Goal: Task Accomplishment & Management: Use online tool/utility

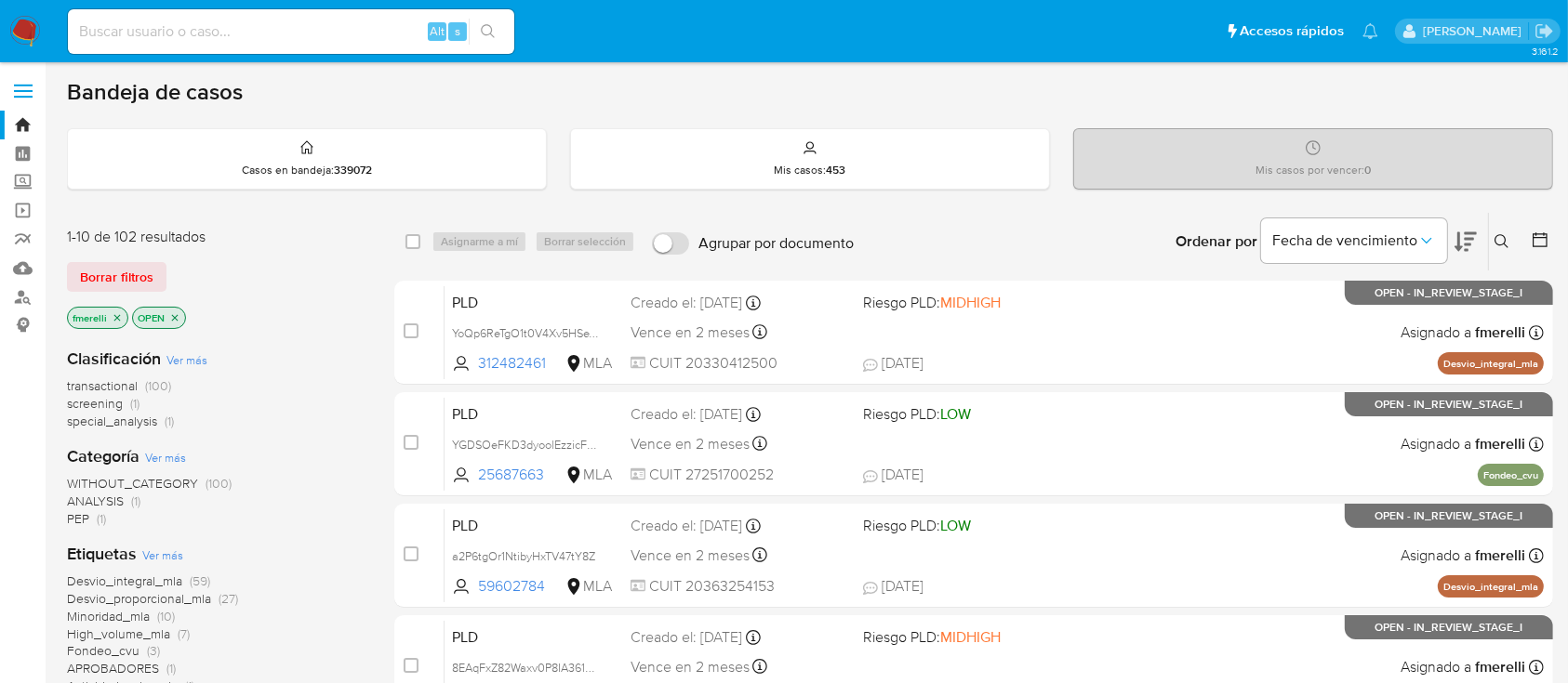
click at [299, 420] on div "transactional (100) screening (1) special_analysis (1)" at bounding box center [215, 403] width 298 height 53
click at [263, 42] on input at bounding box center [291, 32] width 446 height 24
paste input "5BrBzPUKg4e2zIn4KQKvbfHk"
type input "5BrBzPUKg4e2zIn4KQKvbfHk"
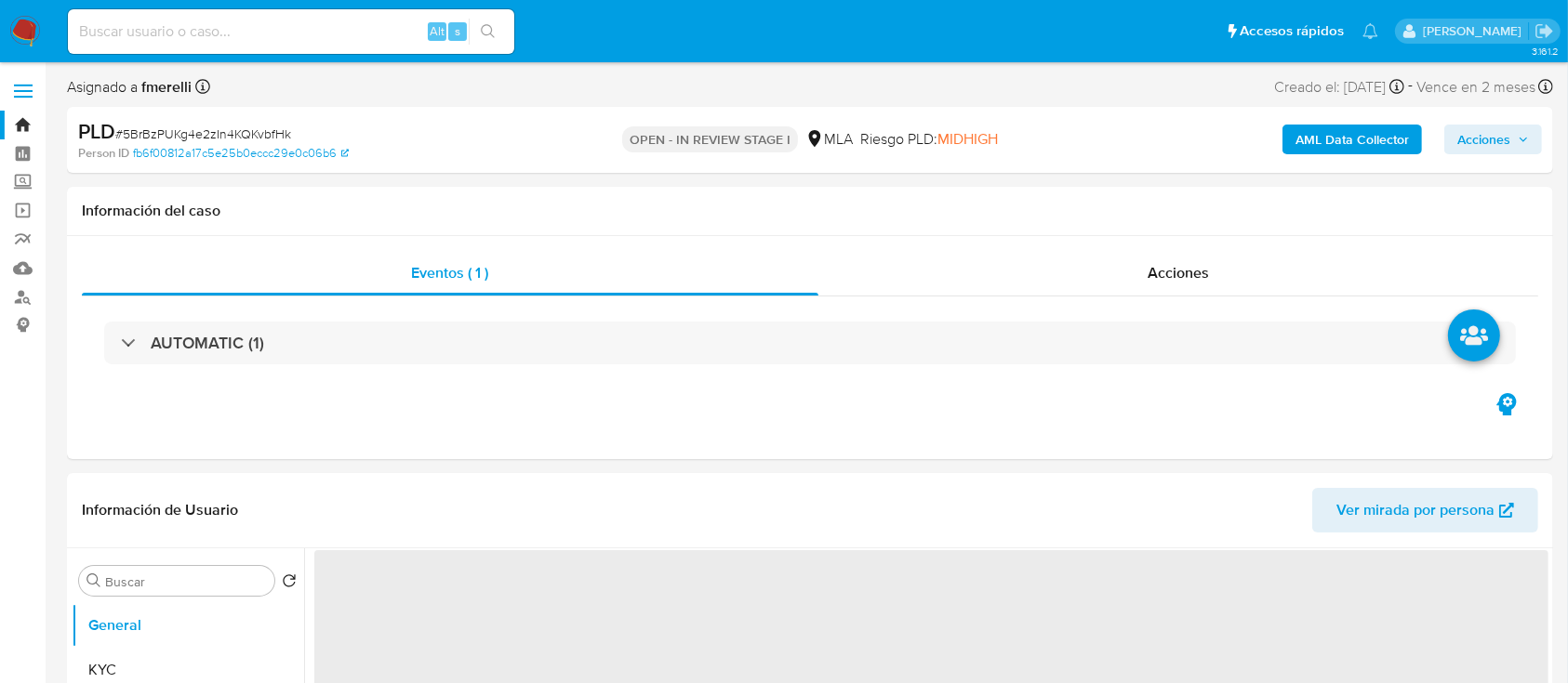
select select "10"
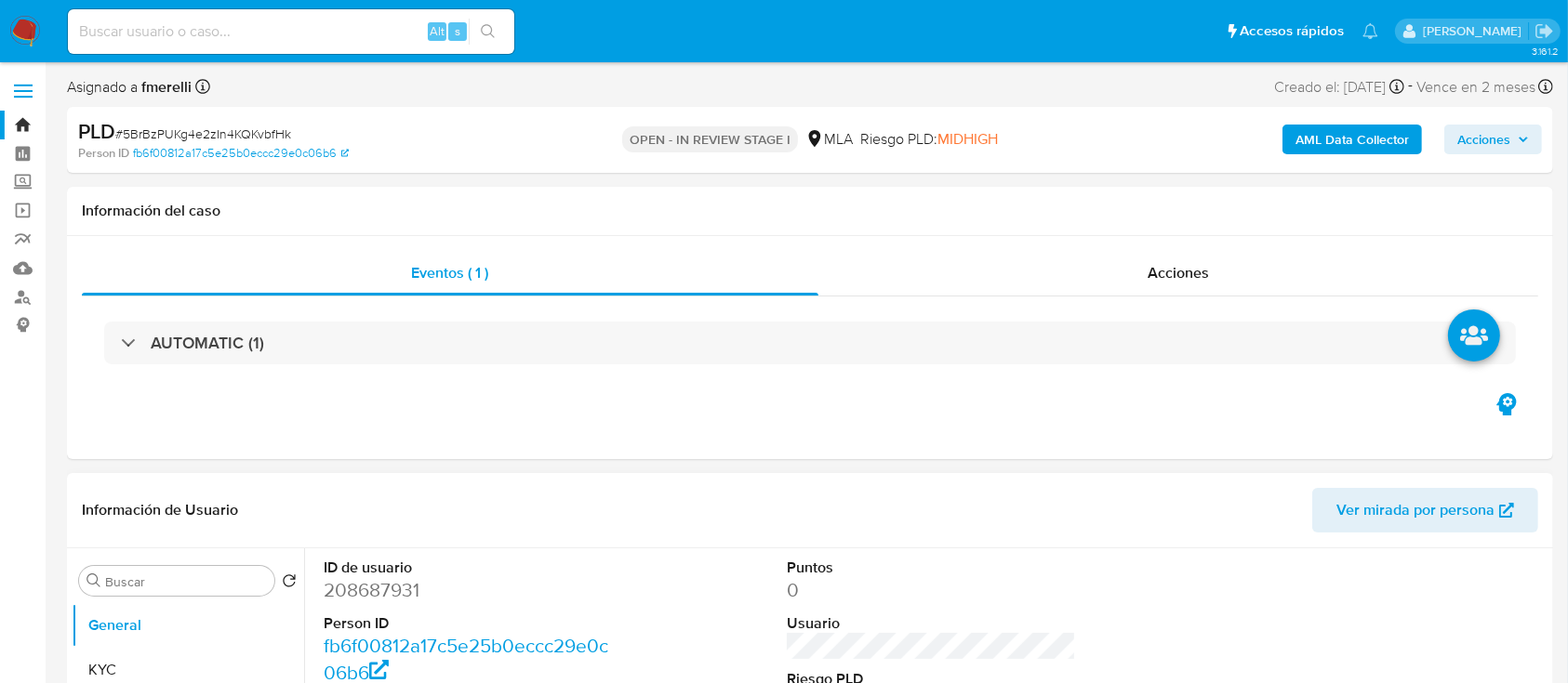
drag, startPoint x: 343, startPoint y: 0, endPoint x: 496, endPoint y: 512, distance: 534.4
click at [574, 512] on header "Información de Usuario Ver mirada por persona" at bounding box center [810, 510] width 1456 height 45
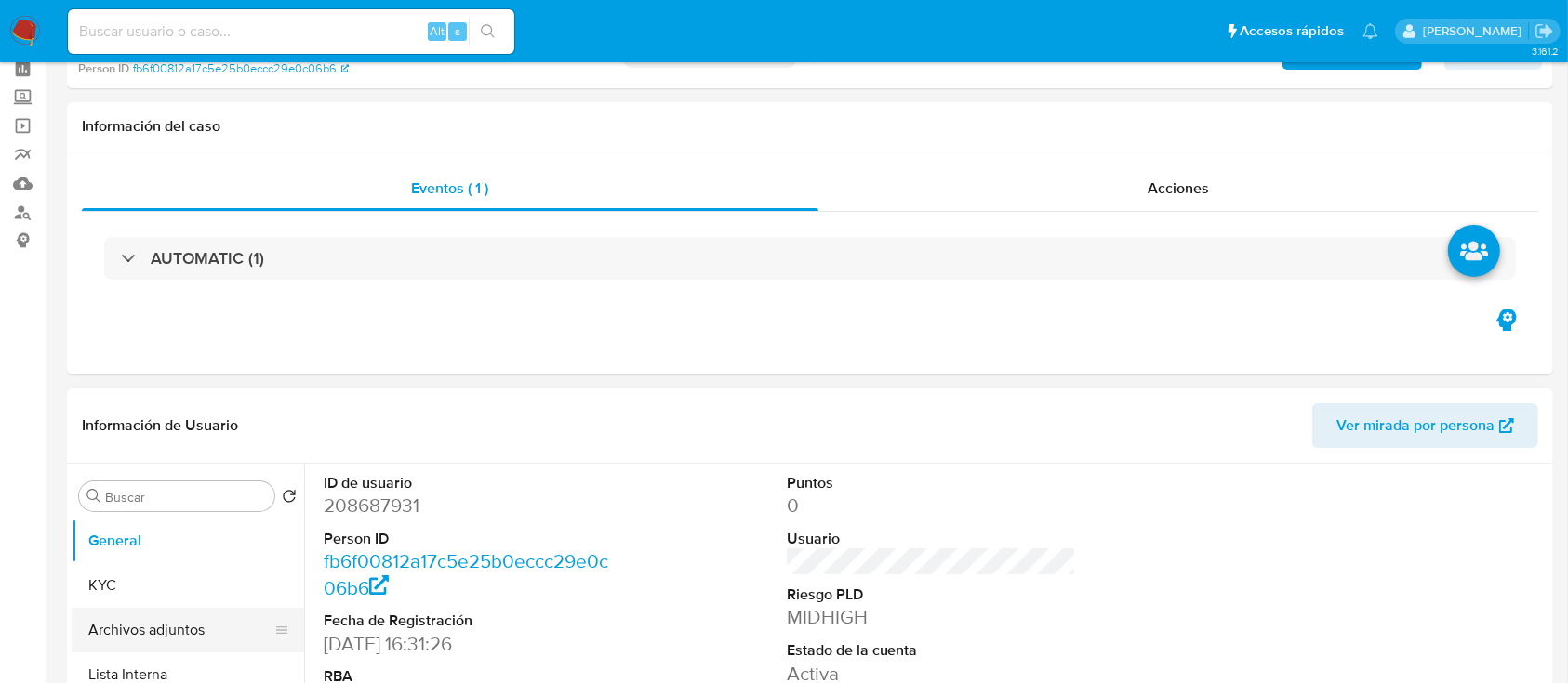
scroll to position [123, 0]
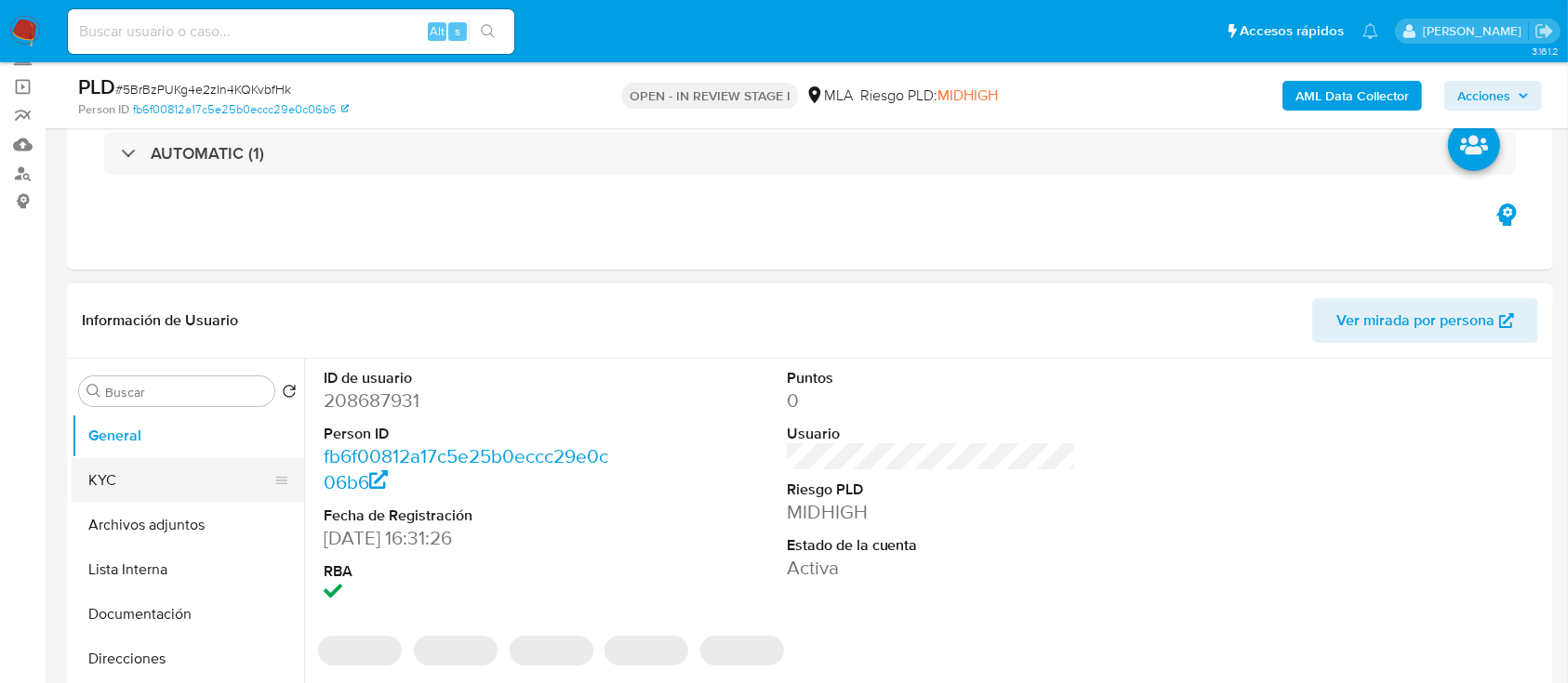
click at [129, 483] on button "KYC" at bounding box center [180, 480] width 217 height 45
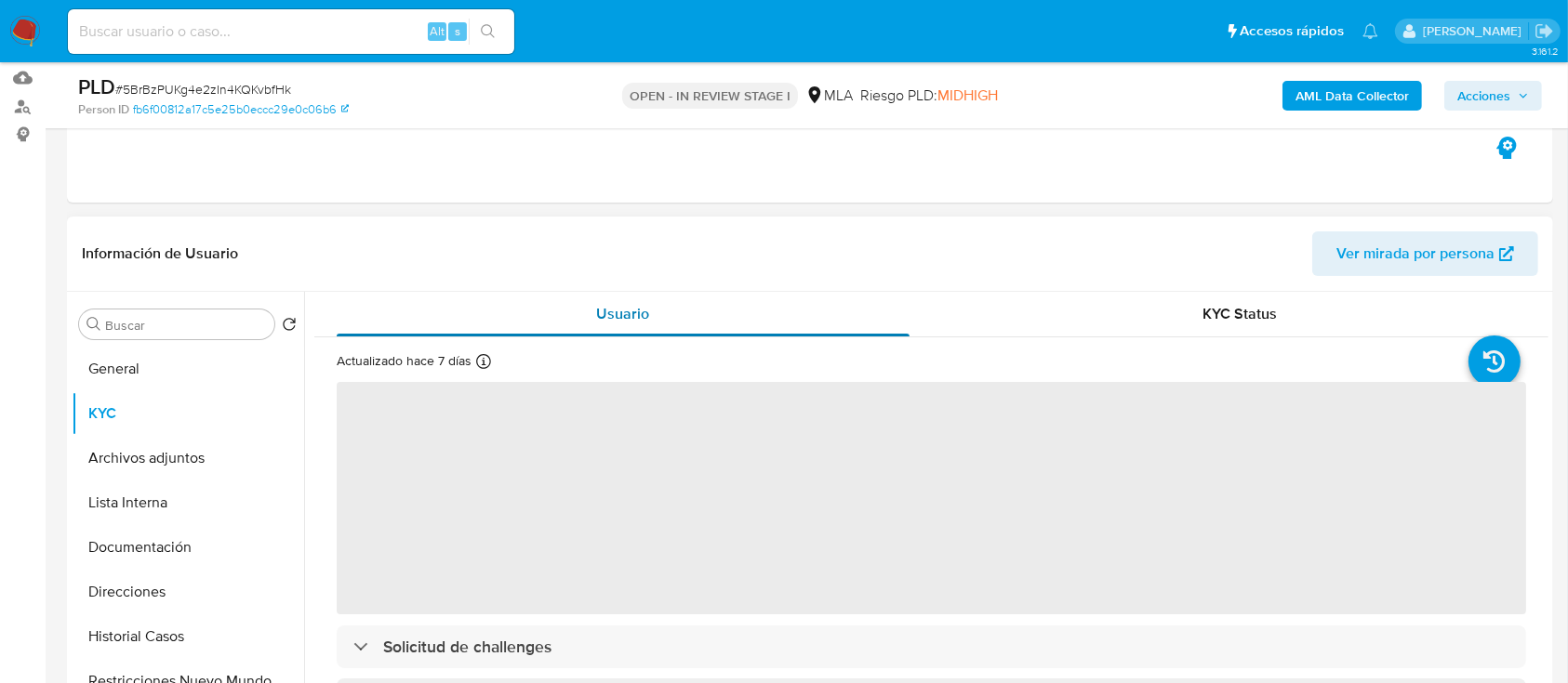
scroll to position [247, 0]
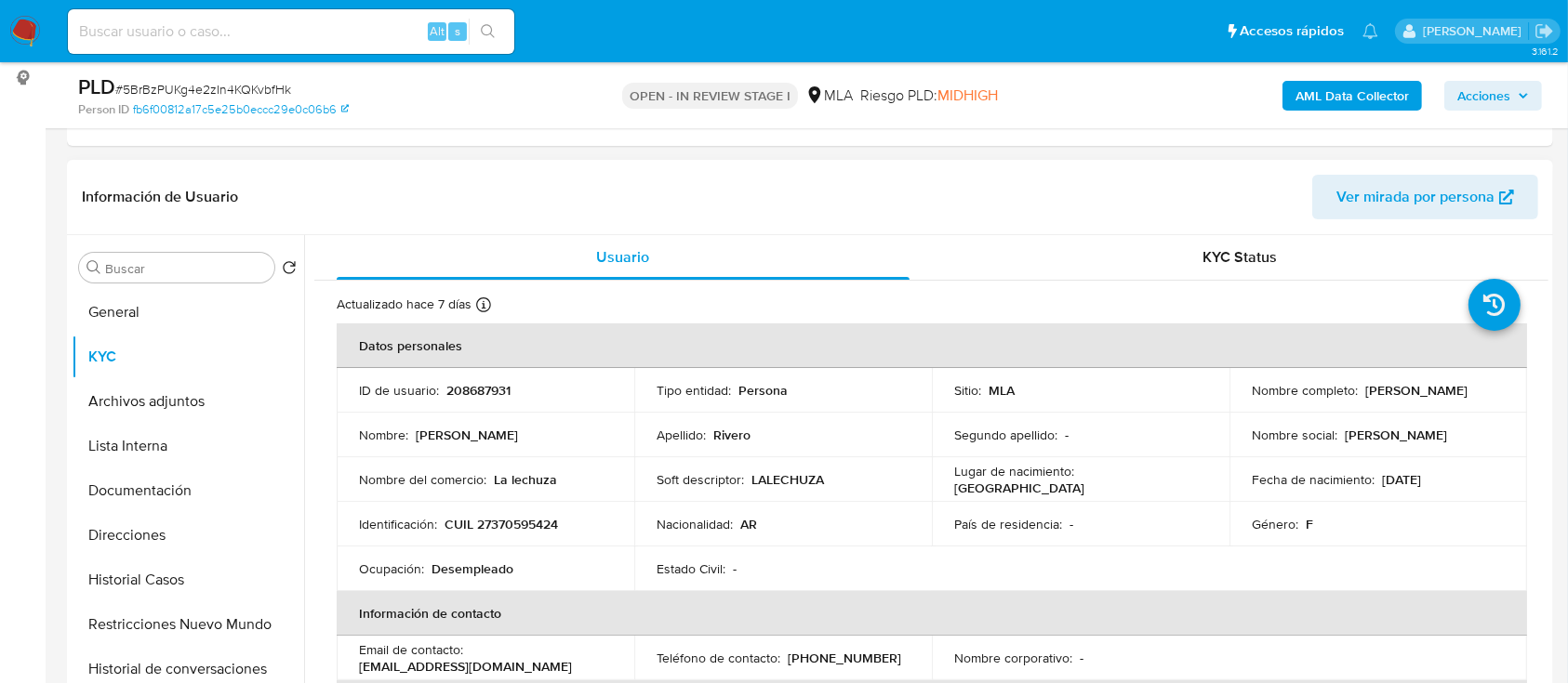
click at [488, 526] on p "CUIL 27370595424" at bounding box center [501, 524] width 114 height 17
drag, startPoint x: 491, startPoint y: 526, endPoint x: 550, endPoint y: 519, distance: 59.4
click at [550, 519] on p "CUIL 27370595424" at bounding box center [501, 524] width 114 height 17
copy p "37059542"
click at [133, 480] on button "Documentación" at bounding box center [180, 490] width 217 height 45
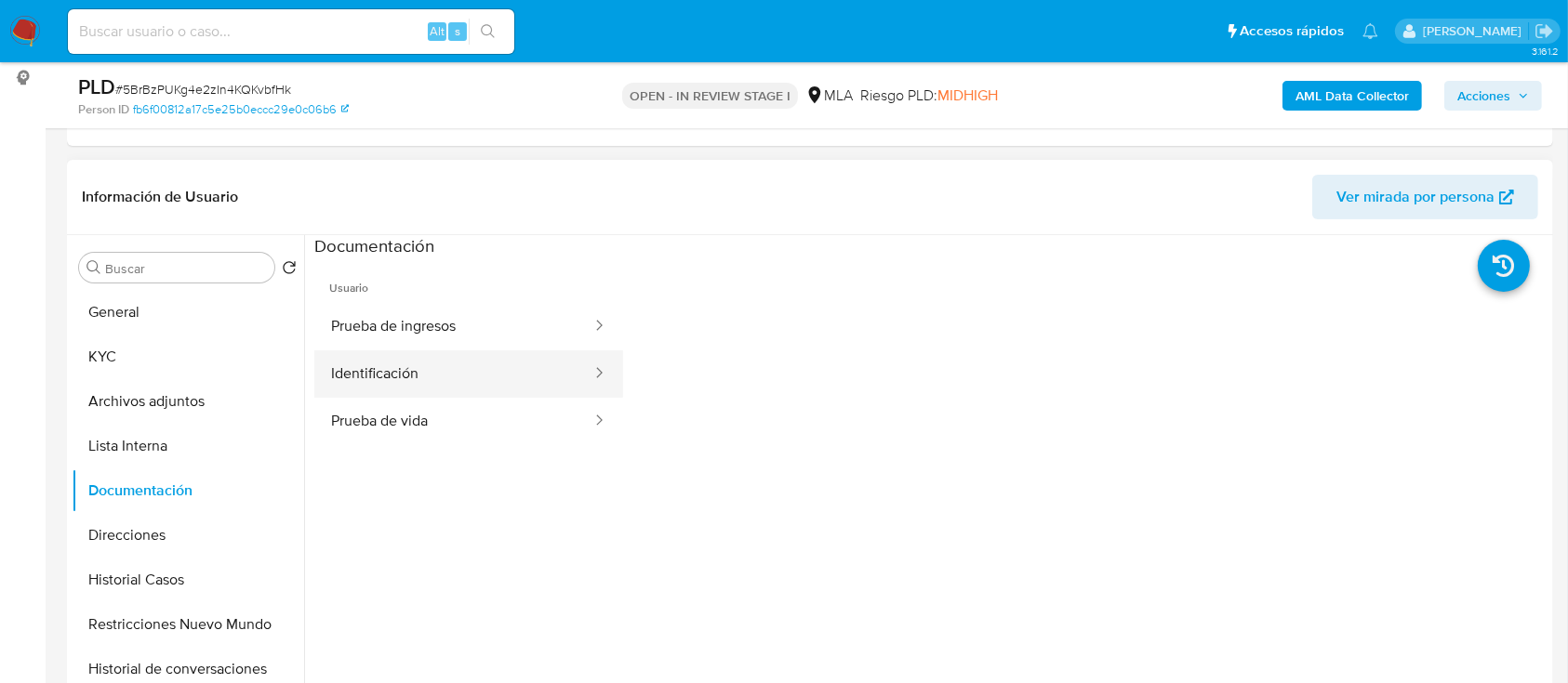
click at [415, 367] on button "Identificación" at bounding box center [453, 374] width 279 height 48
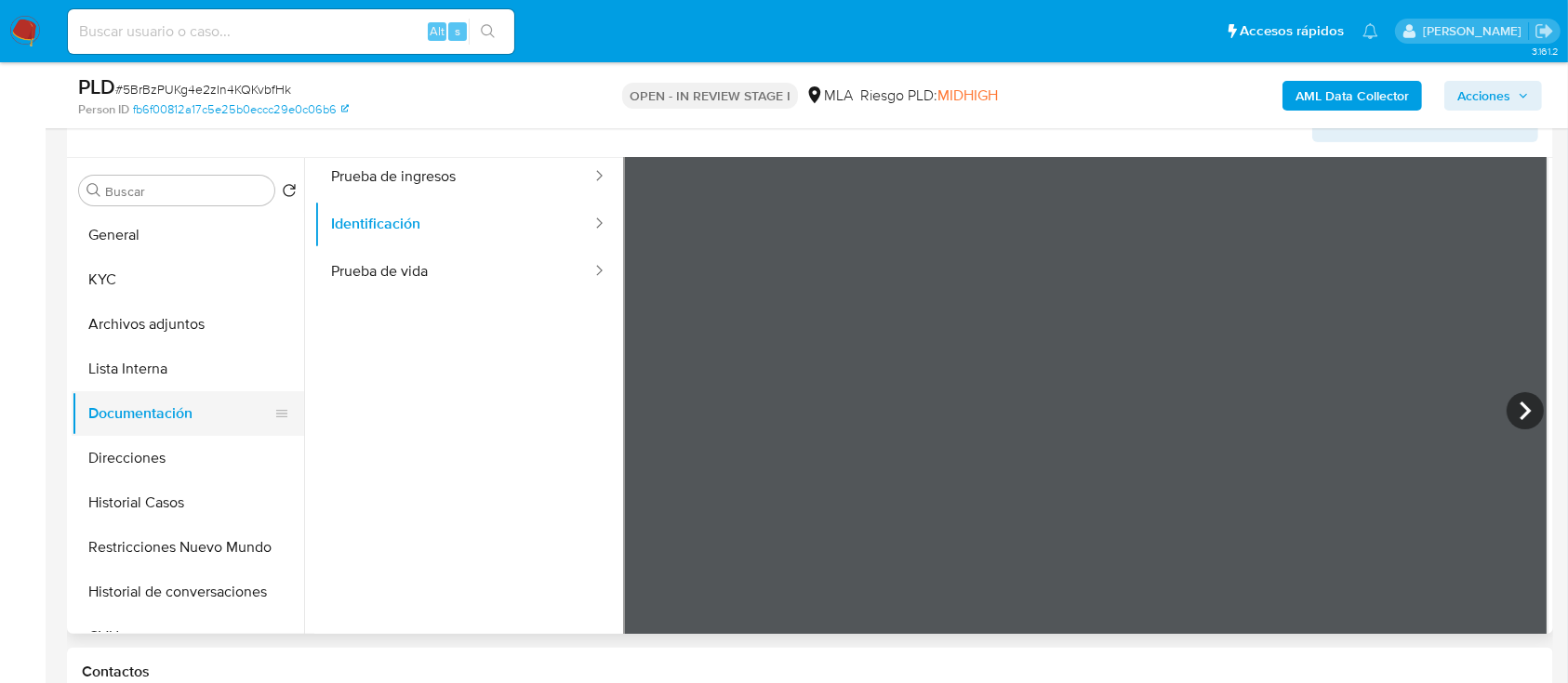
scroll to position [123, 0]
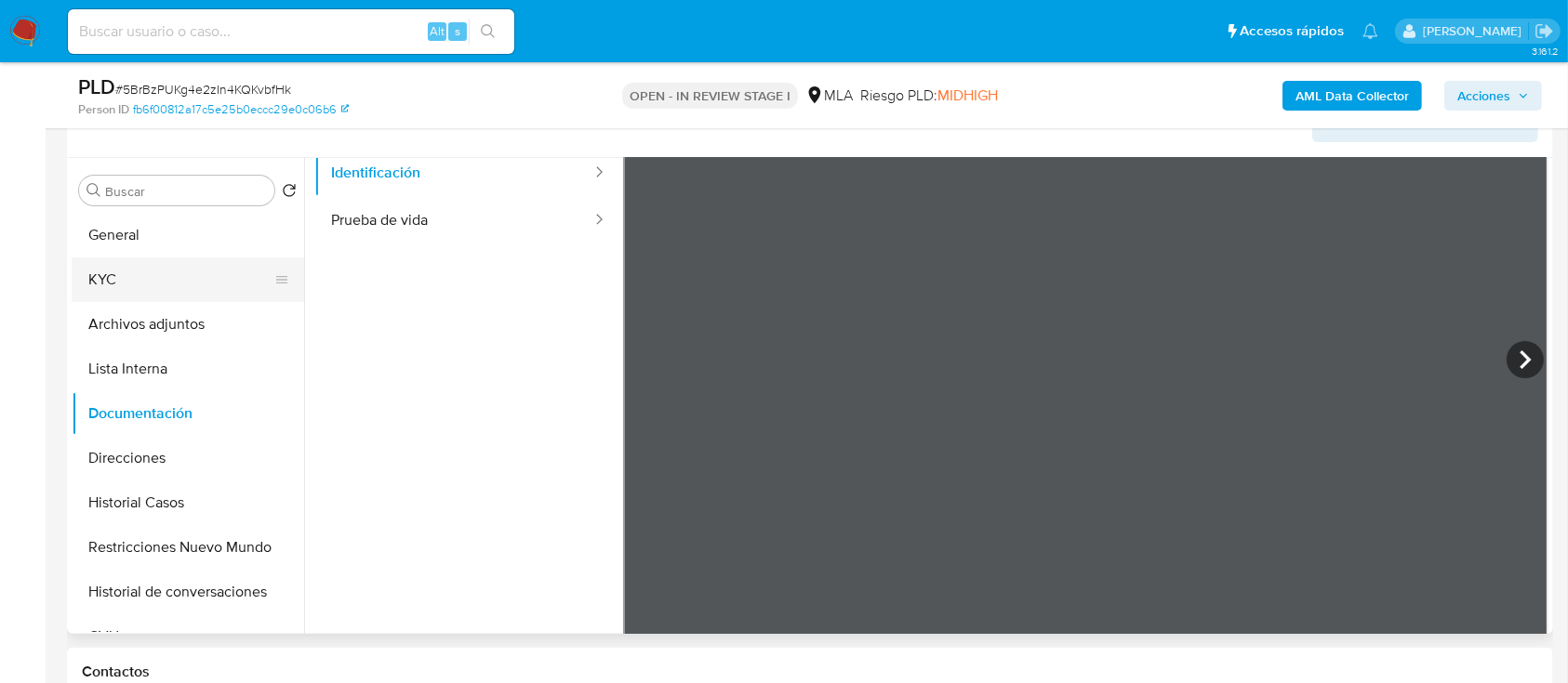
click at [161, 279] on button "KYC" at bounding box center [180, 280] width 217 height 45
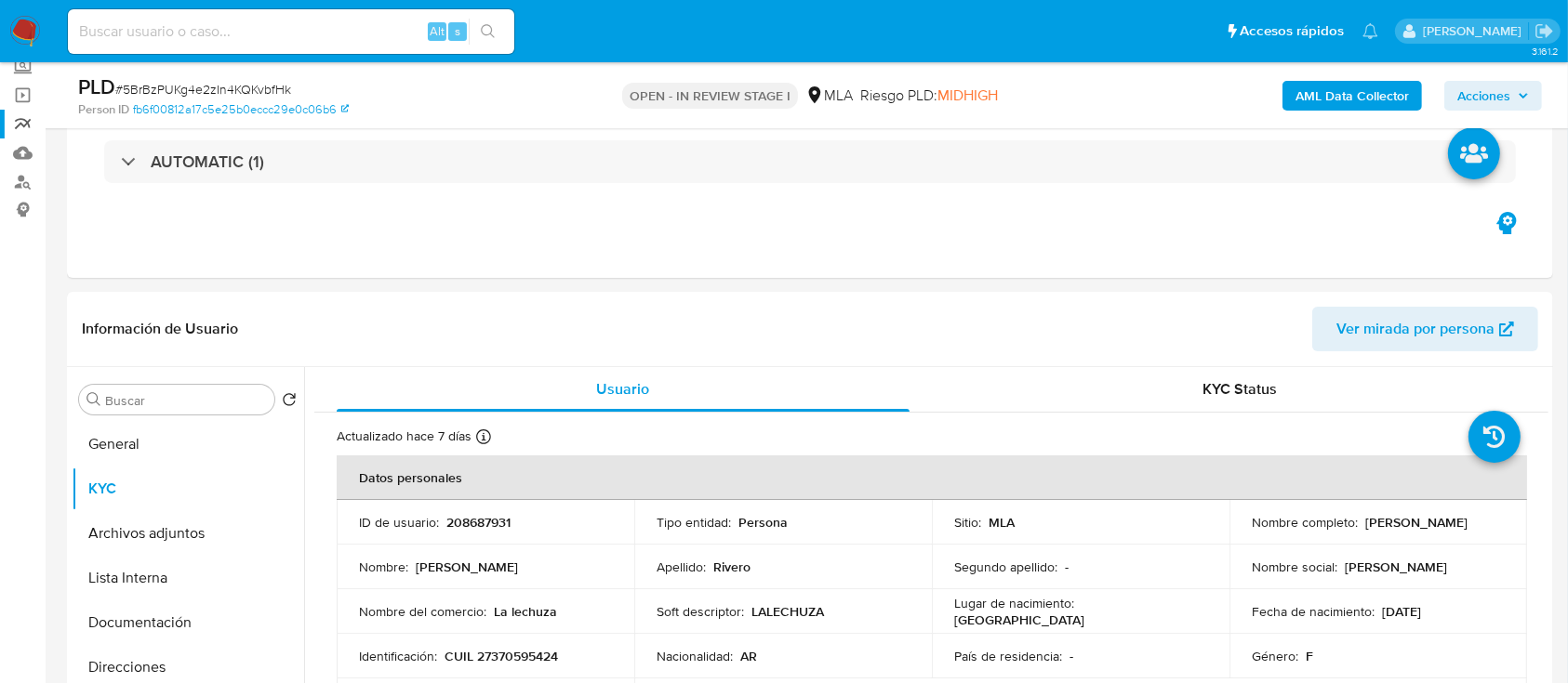
scroll to position [77, 0]
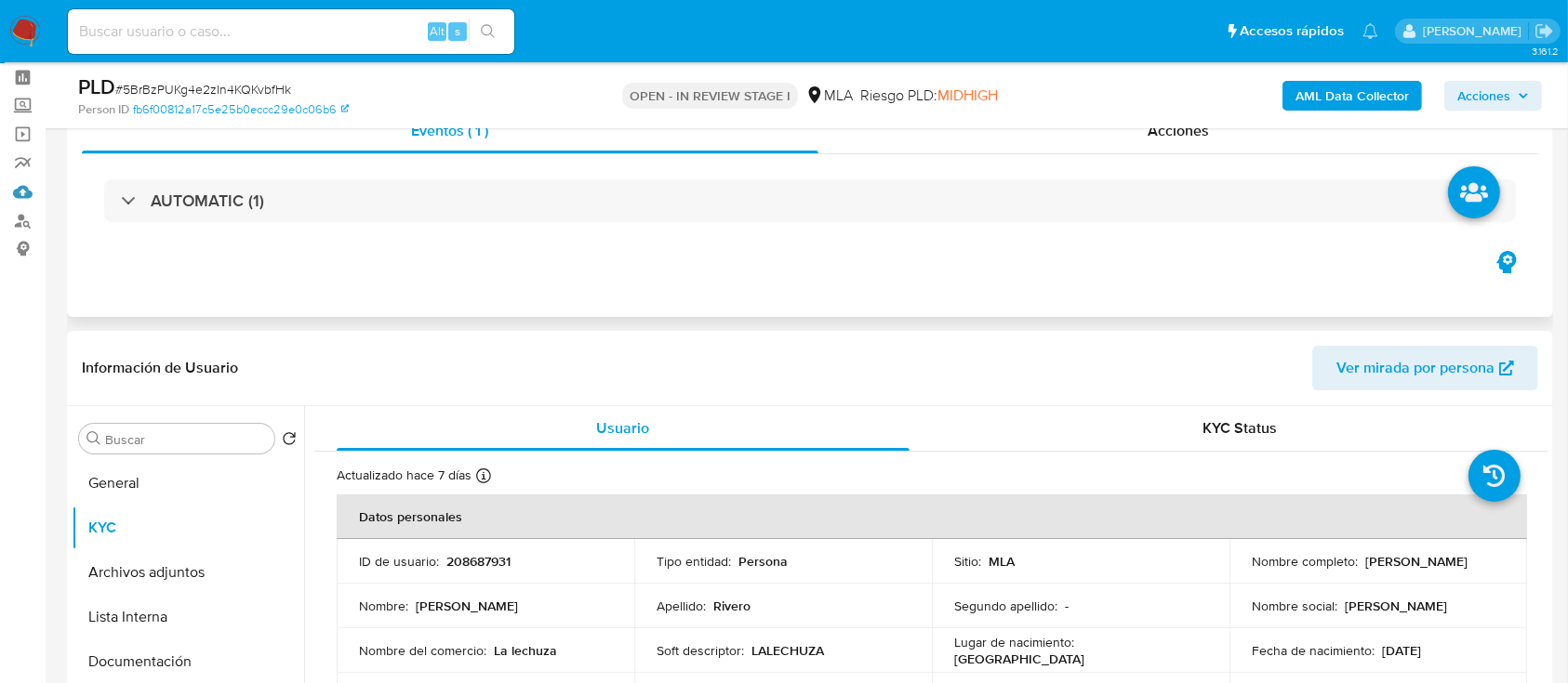
drag, startPoint x: 27, startPoint y: 184, endPoint x: 76, endPoint y: 145, distance: 62.6
click at [482, 553] on p "208687931" at bounding box center [478, 561] width 64 height 17
copy p "208687931"
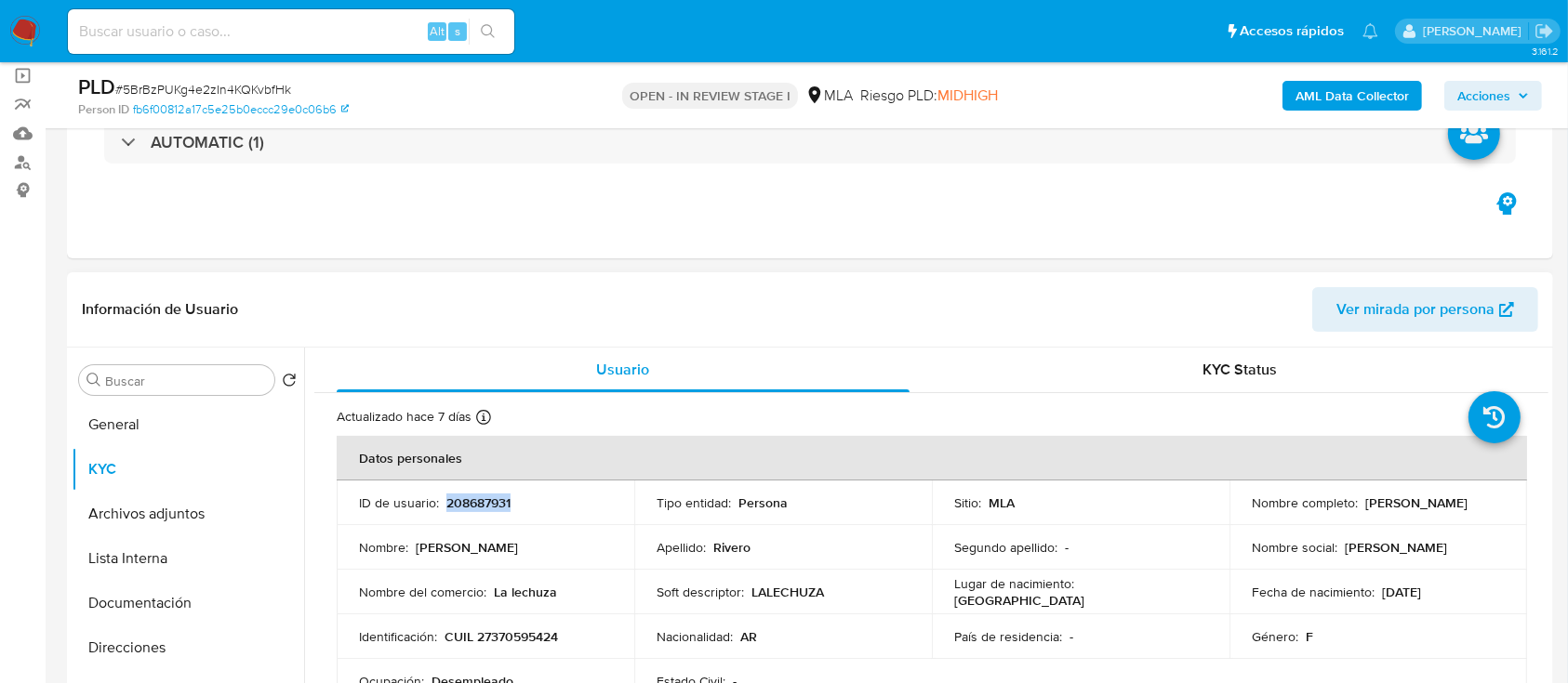
scroll to position [325, 0]
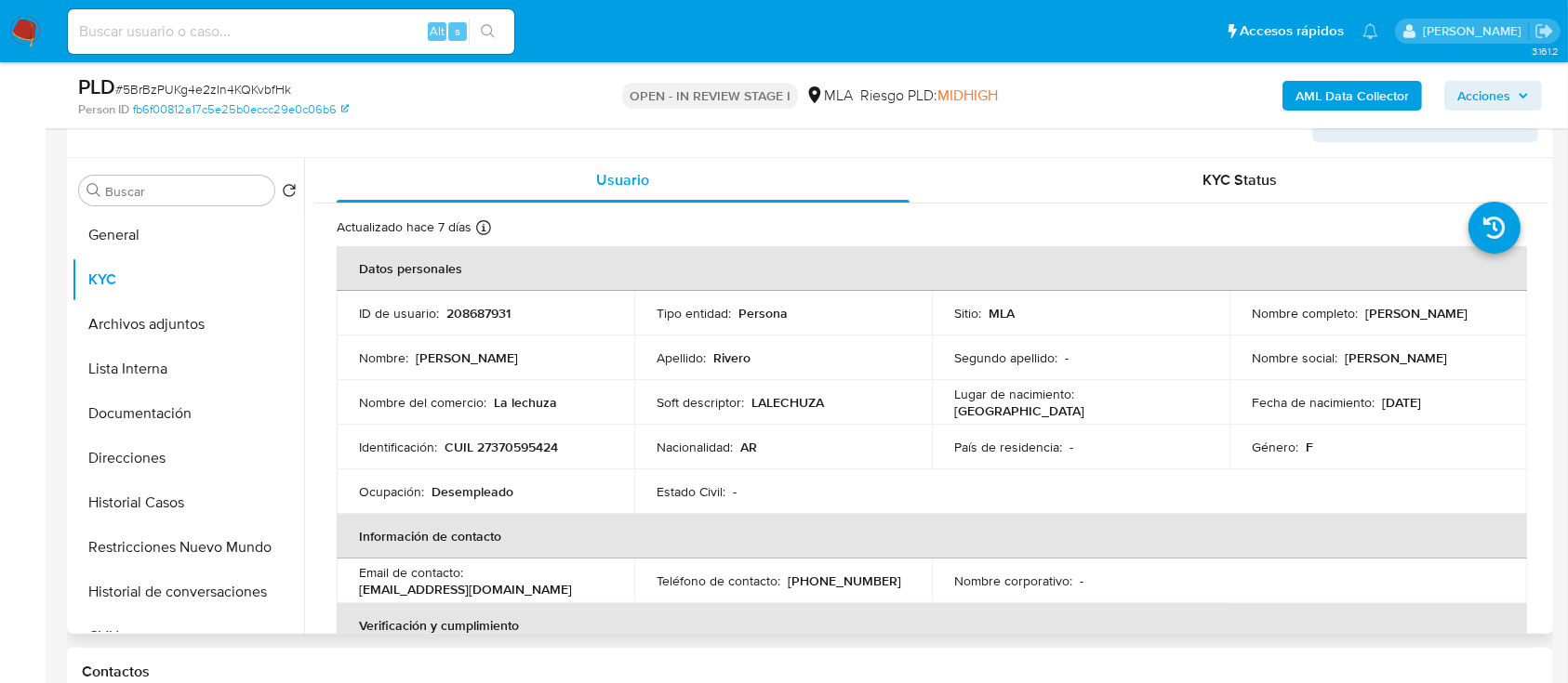
click at [541, 453] on p "CUIL 27370595424" at bounding box center [501, 447] width 114 height 17
copy p "27370595424"
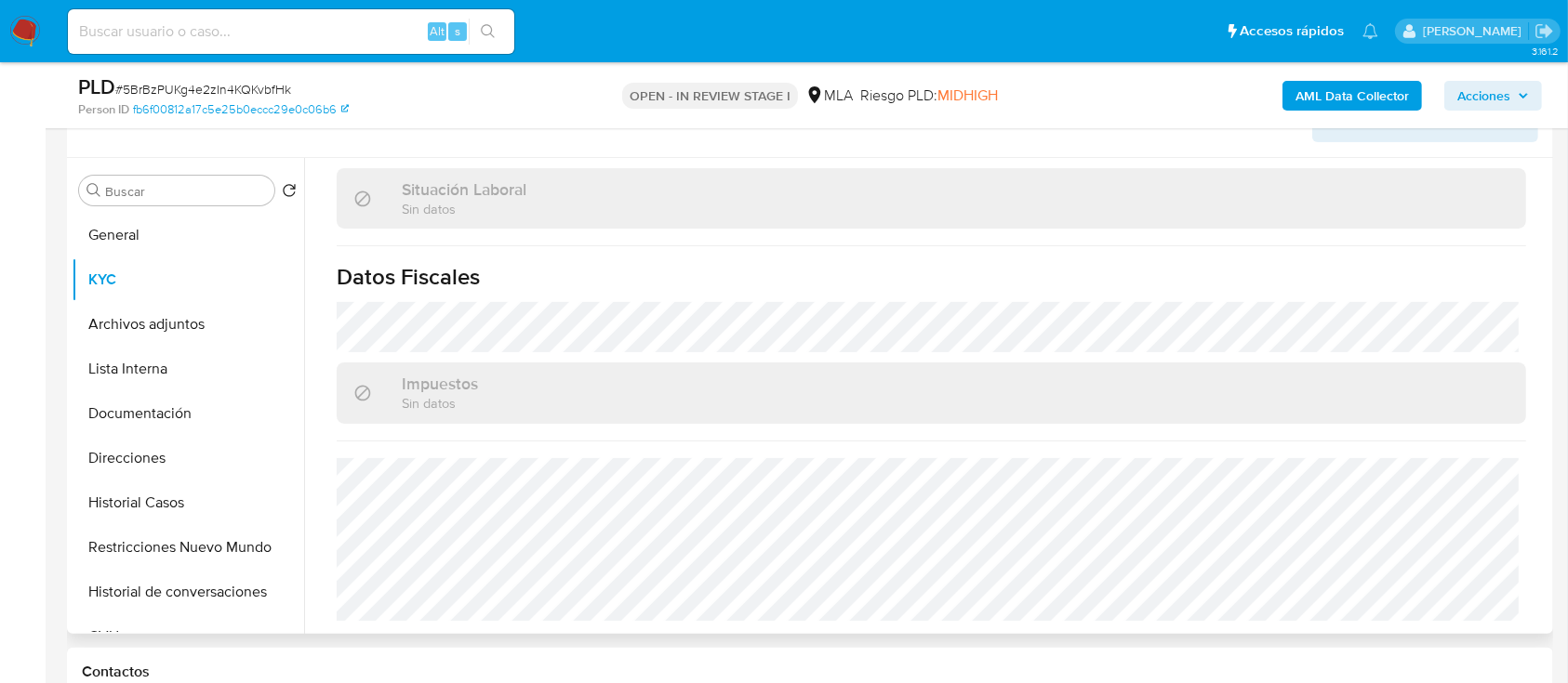
scroll to position [960, 0]
click at [115, 464] on button "Direcciones" at bounding box center [180, 458] width 217 height 45
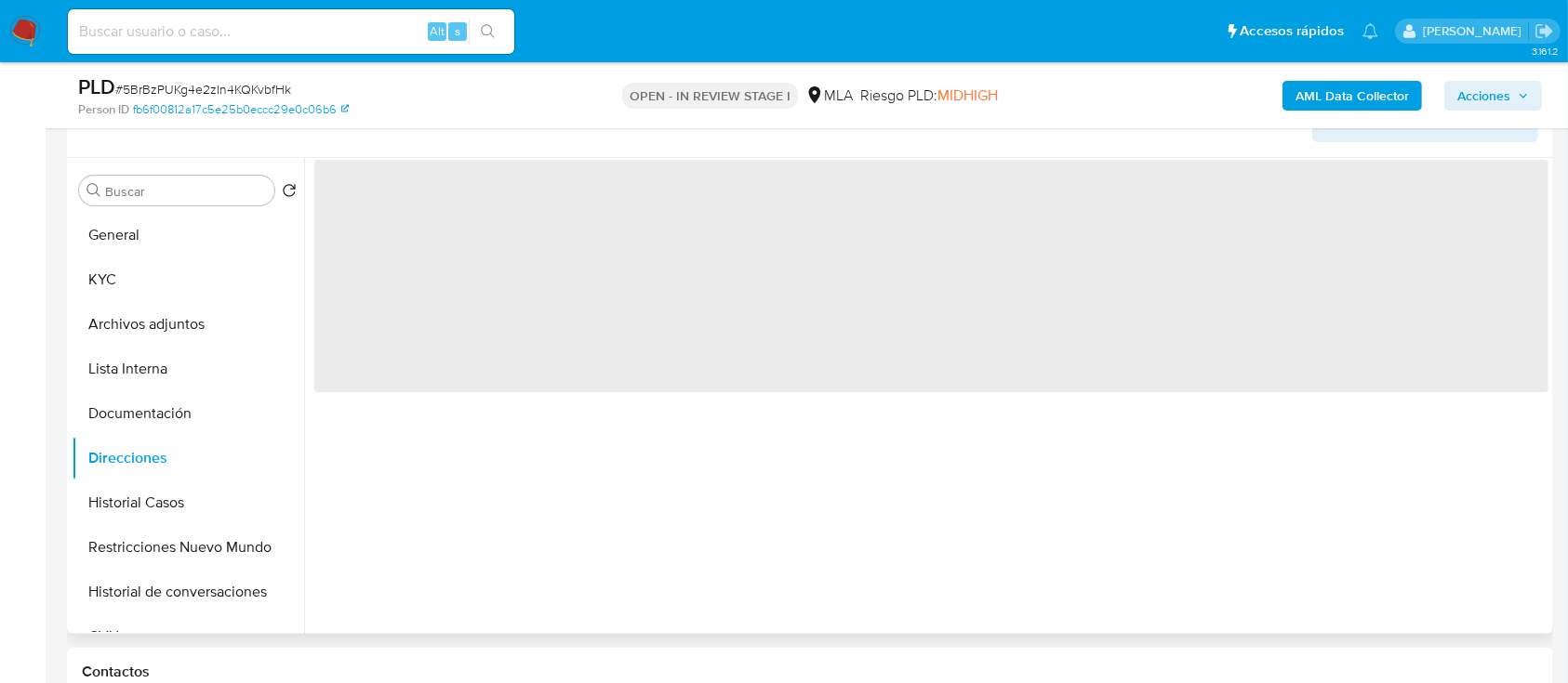
scroll to position [0, 0]
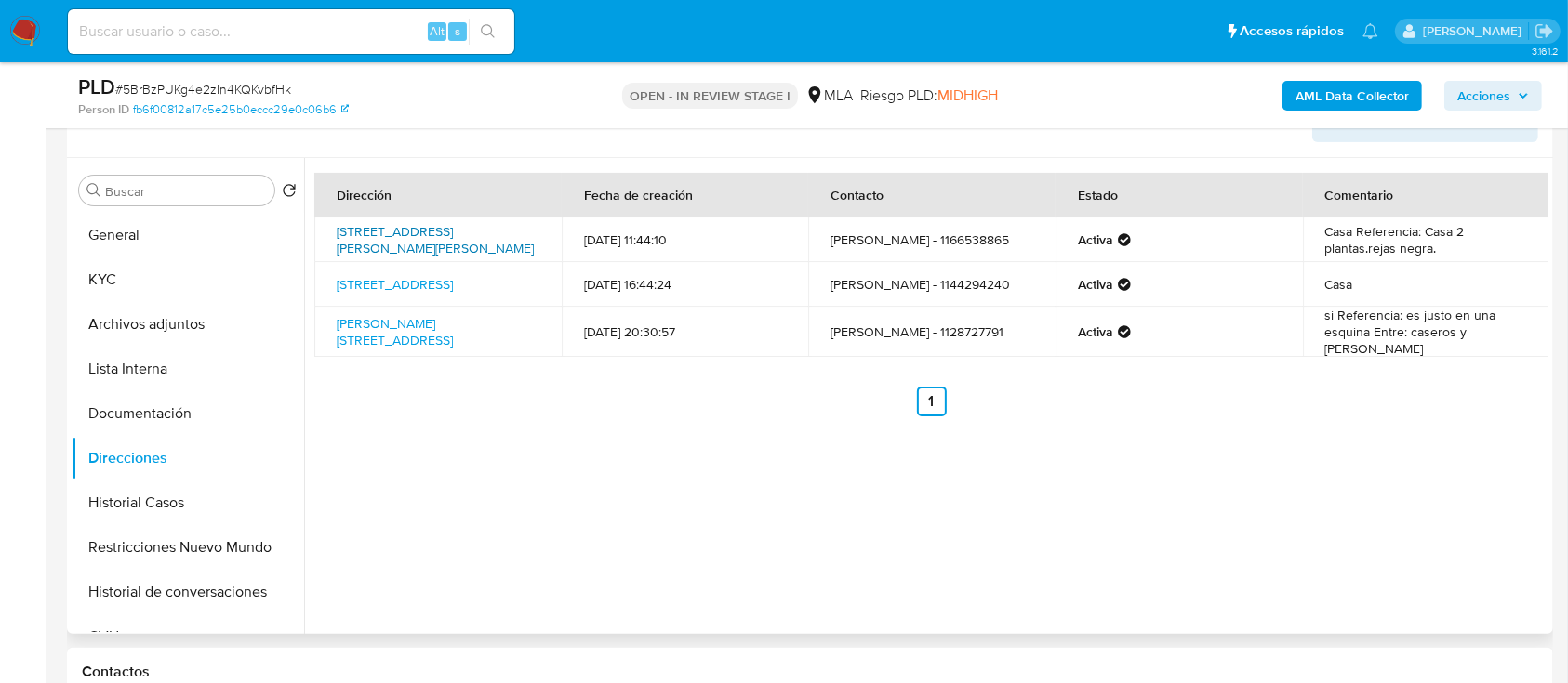
click at [467, 234] on link "Calle Leopoldo Lugones 429, Don Torcuato, Buenos Aires, 1611, Argentina 429" at bounding box center [435, 239] width 197 height 35
click at [428, 342] on link "Hugo Del Carril 48, Tigre, Buenos Aires, 1617, Argentina 48" at bounding box center [394, 331] width 117 height 35
click at [452, 280] on link "Mansilla 517, Bs As, Buenos Aires, 1617, Argentina 517" at bounding box center [394, 284] width 117 height 19
click at [169, 275] on button "KYC" at bounding box center [180, 280] width 217 height 45
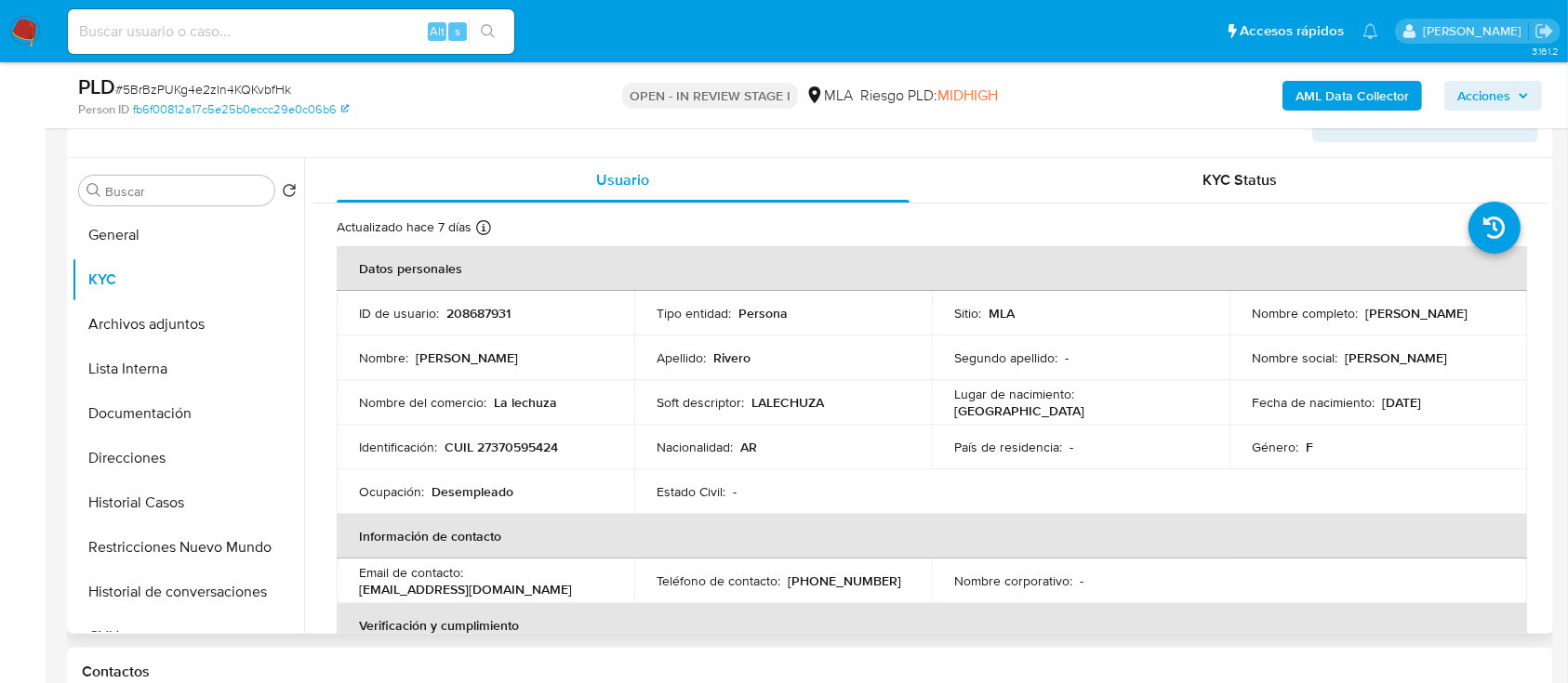
click at [548, 455] on p "CUIL 27370595424" at bounding box center [501, 447] width 114 height 17
copy p "27370595424"
click at [118, 606] on button "Historial de conversaciones" at bounding box center [180, 591] width 217 height 45
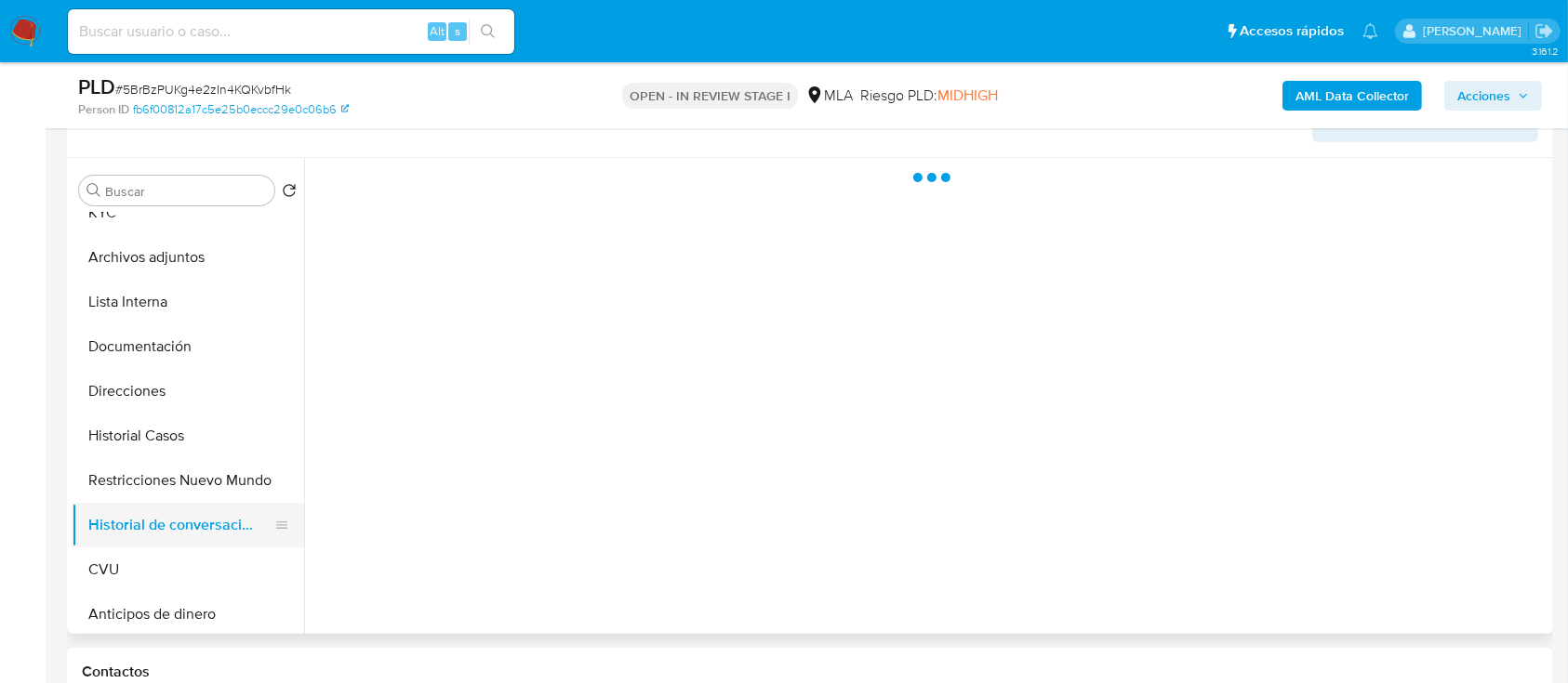
scroll to position [123, 0]
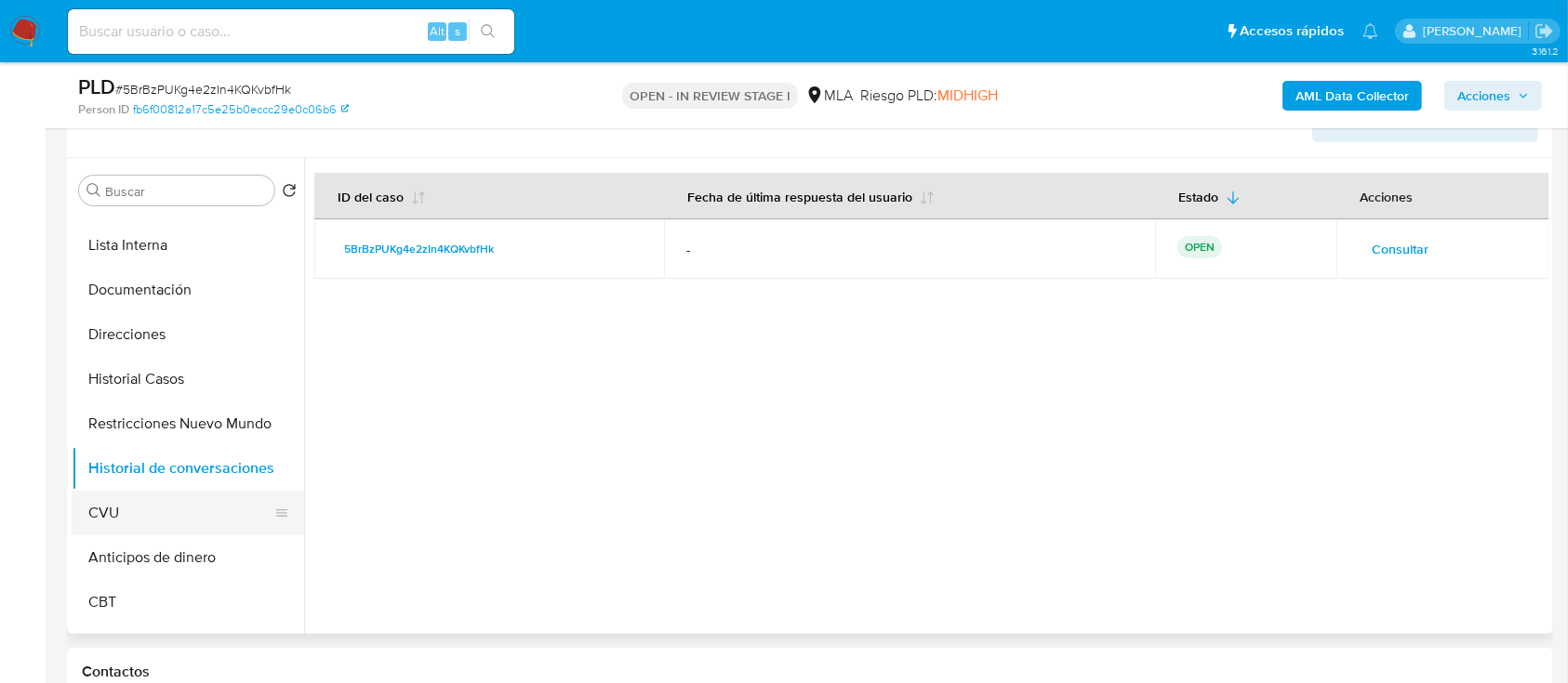
click at [153, 502] on button "CVU" at bounding box center [180, 513] width 217 height 45
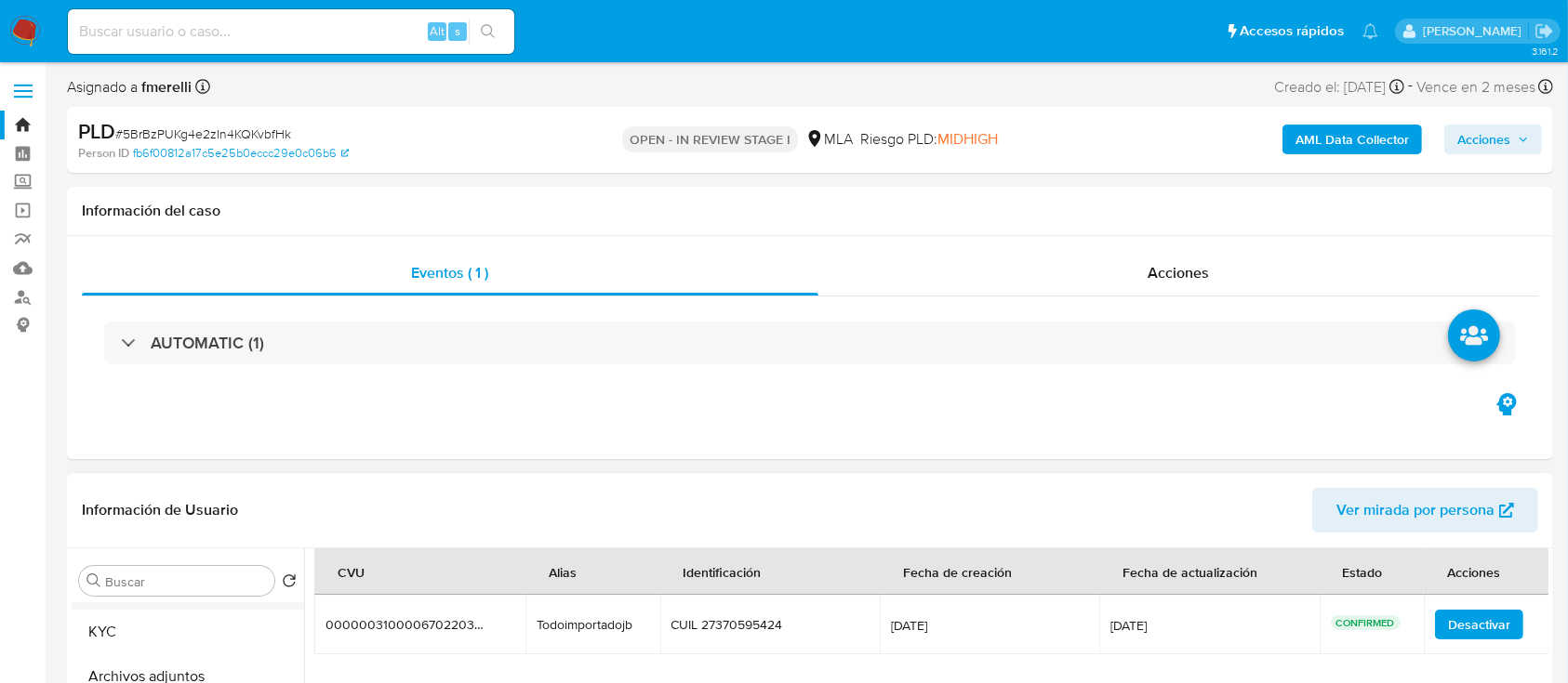
scroll to position [0, 0]
drag, startPoint x: 156, startPoint y: 614, endPoint x: 293, endPoint y: 668, distance: 147.3
click at [156, 614] on button "General" at bounding box center [187, 625] width 232 height 45
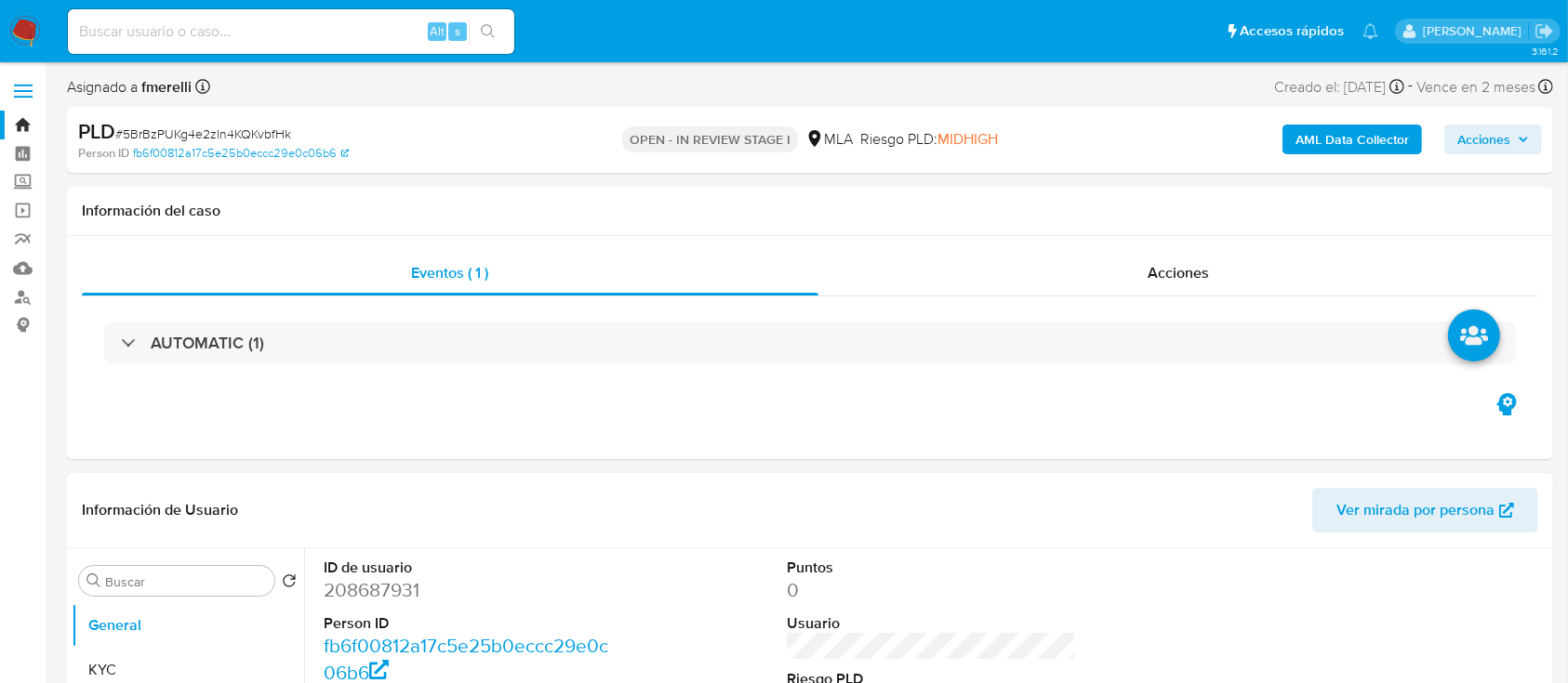
click at [352, 588] on dd "208687931" at bounding box center [468, 590] width 290 height 26
copy dd "208687931"
click at [132, 661] on button "KYC" at bounding box center [180, 670] width 217 height 45
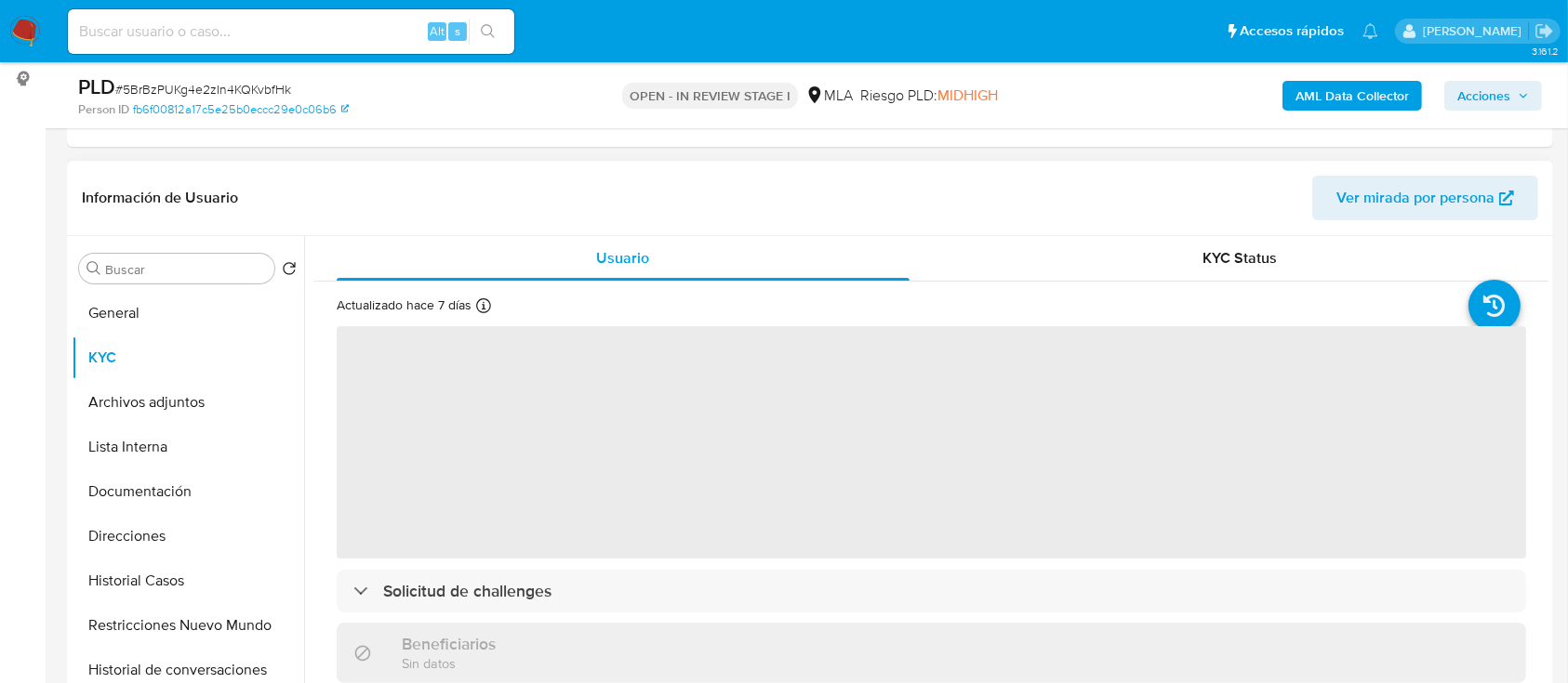
scroll to position [247, 0]
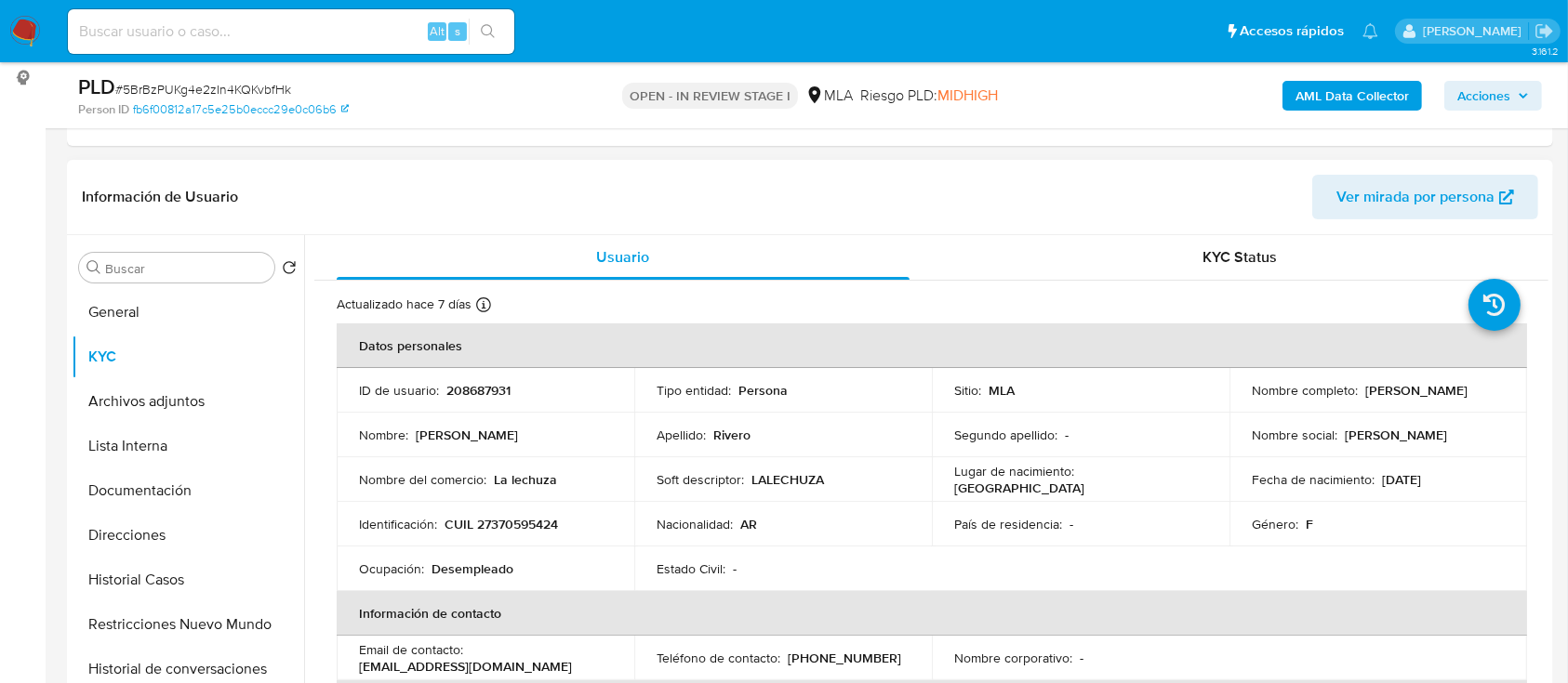
click at [525, 507] on td "Identificación : CUIL 27370595424" at bounding box center [485, 524] width 298 height 45
click at [514, 517] on p "CUIL 27370595424" at bounding box center [501, 524] width 114 height 17
copy p "27370595424"
click at [819, 656] on p "(11) 28727791" at bounding box center [845, 657] width 114 height 17
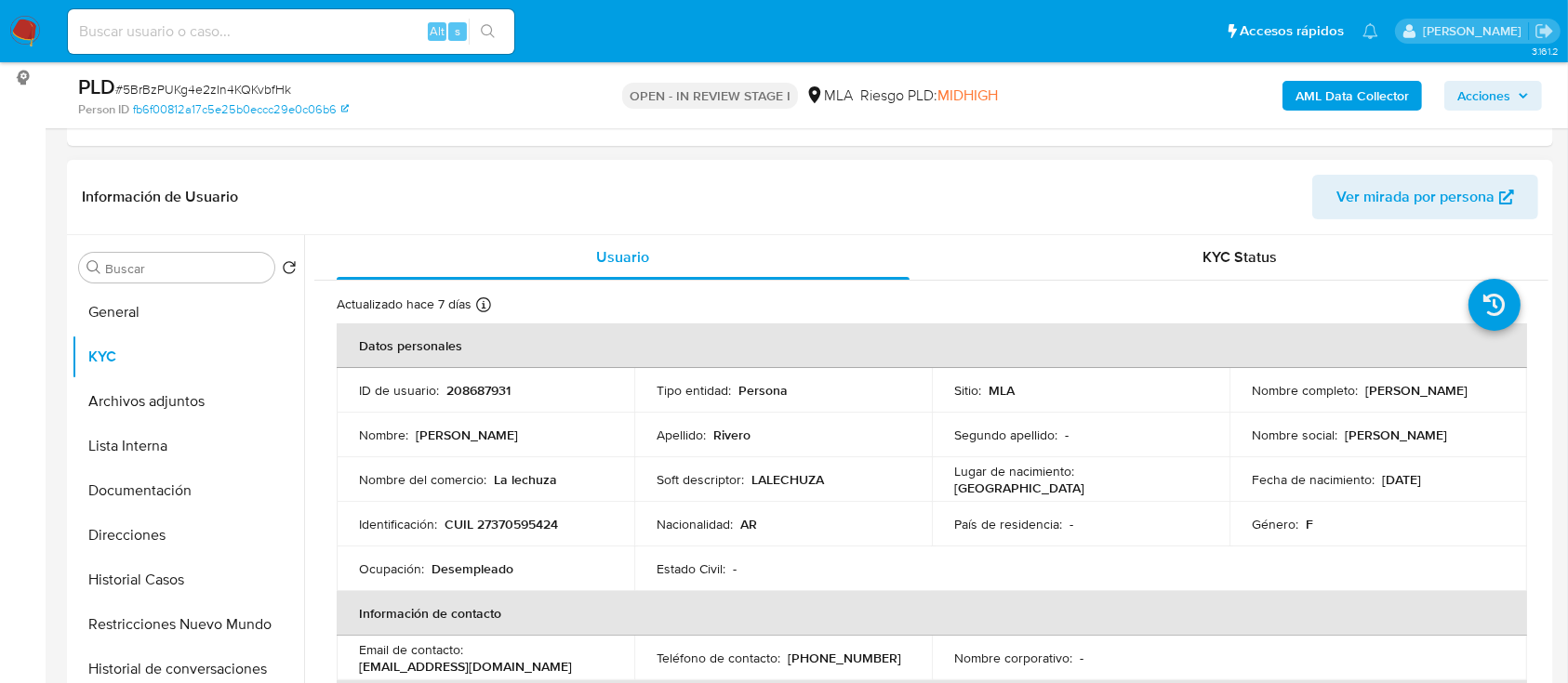
click at [833, 655] on p "(11) 28727791" at bounding box center [845, 657] width 114 height 17
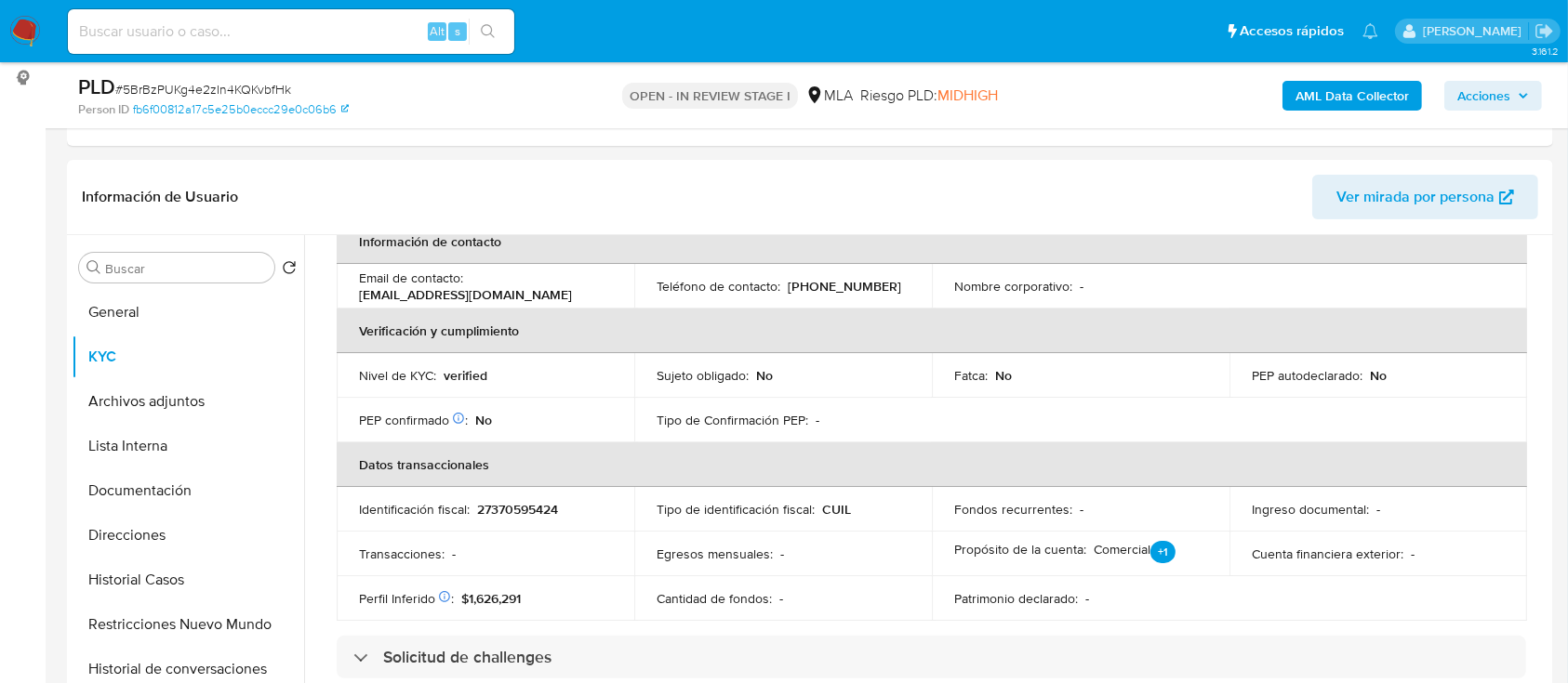
scroll to position [867, 0]
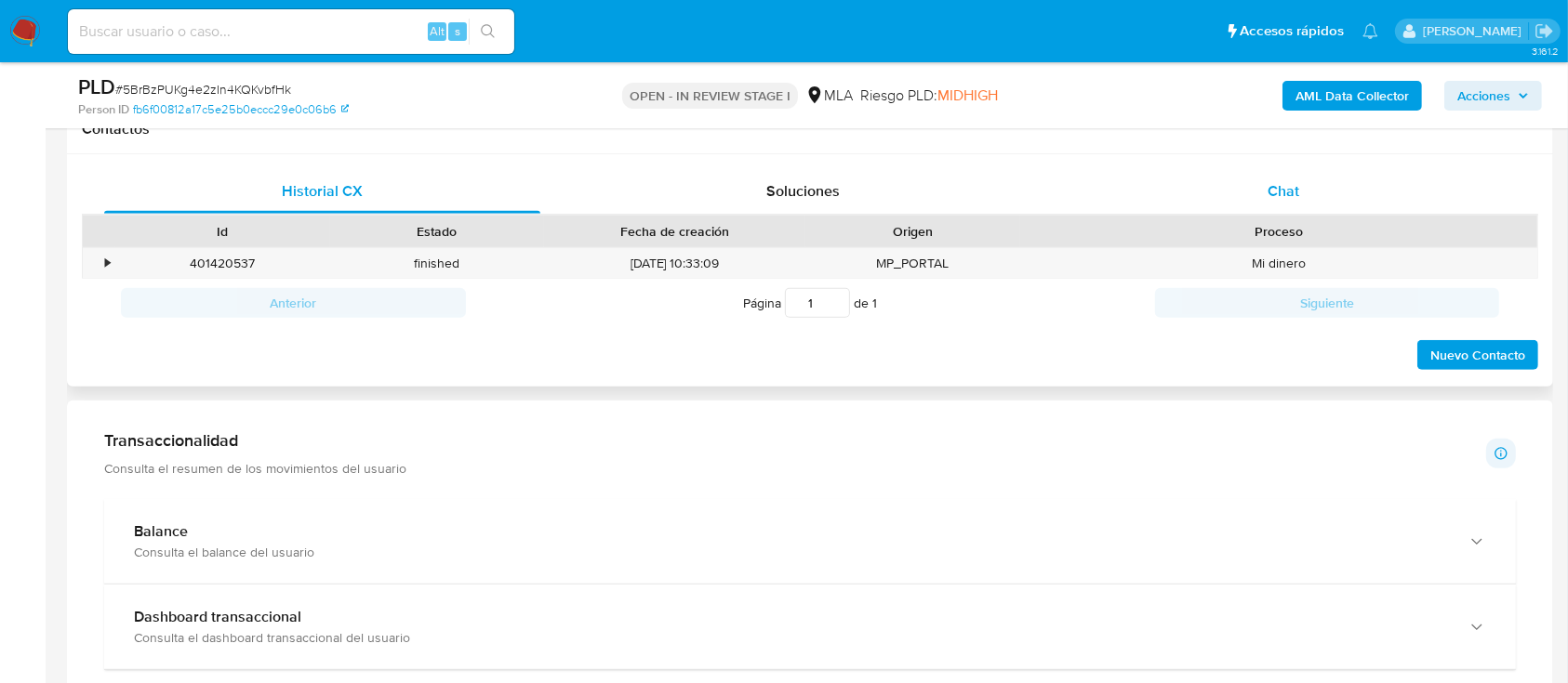
click at [1249, 197] on div "Chat" at bounding box center [1284, 191] width 436 height 45
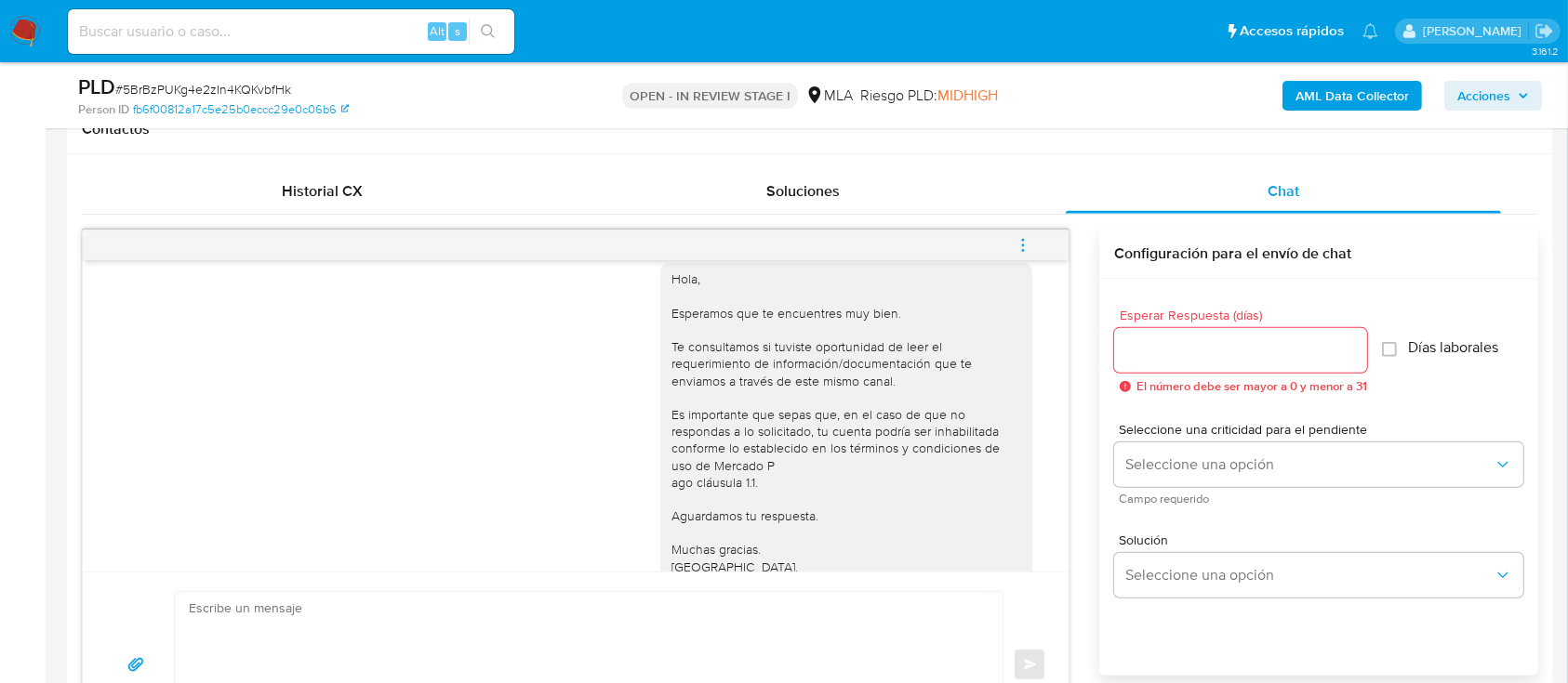
scroll to position [901, 0]
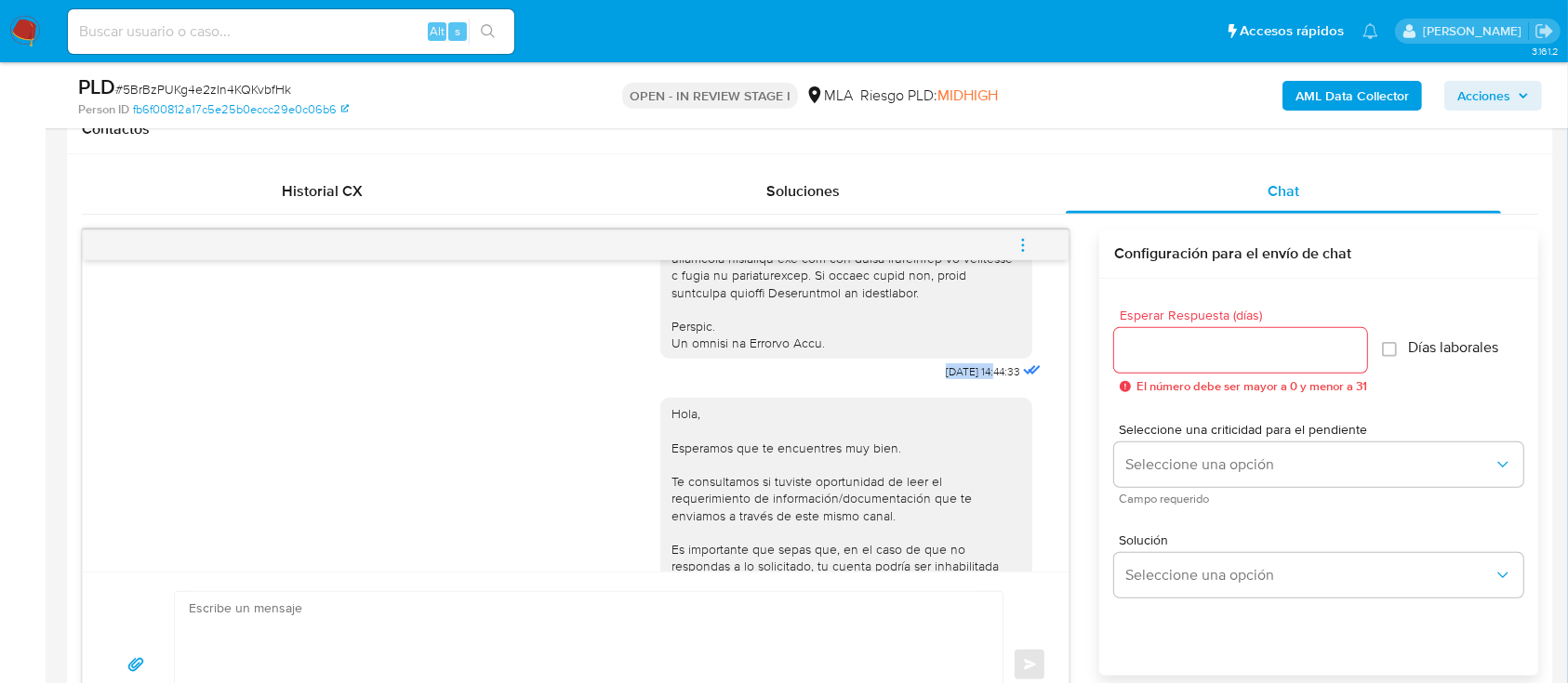
drag, startPoint x: 899, startPoint y: 405, endPoint x: 959, endPoint y: 407, distance: 60.0
copy span "17/09/2025"
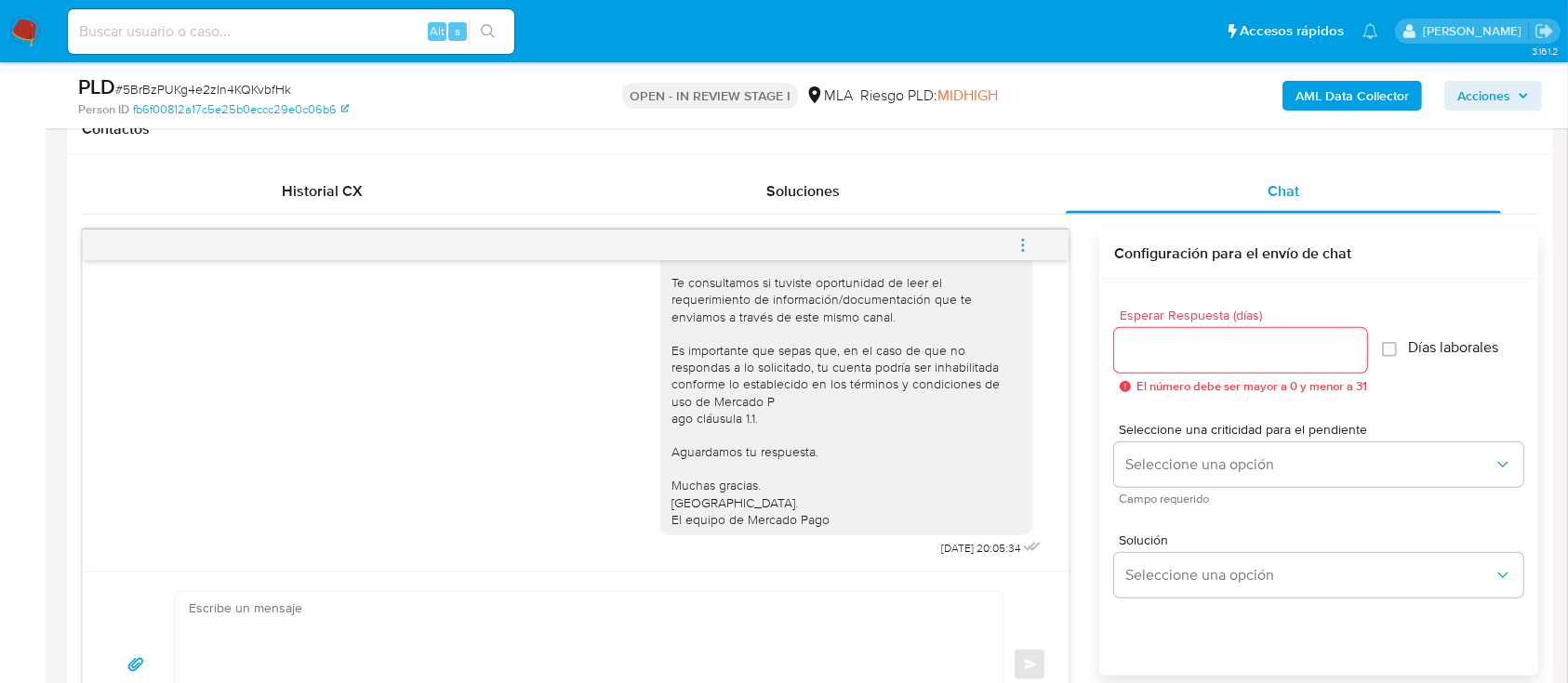
scroll to position [1150, 0]
drag, startPoint x: 913, startPoint y: 552, endPoint x: 956, endPoint y: 552, distance: 43.0
click at [955, 552] on span "22/09/2025 20:05:34" at bounding box center [980, 548] width 79 height 15
copy span "22/09/2025"
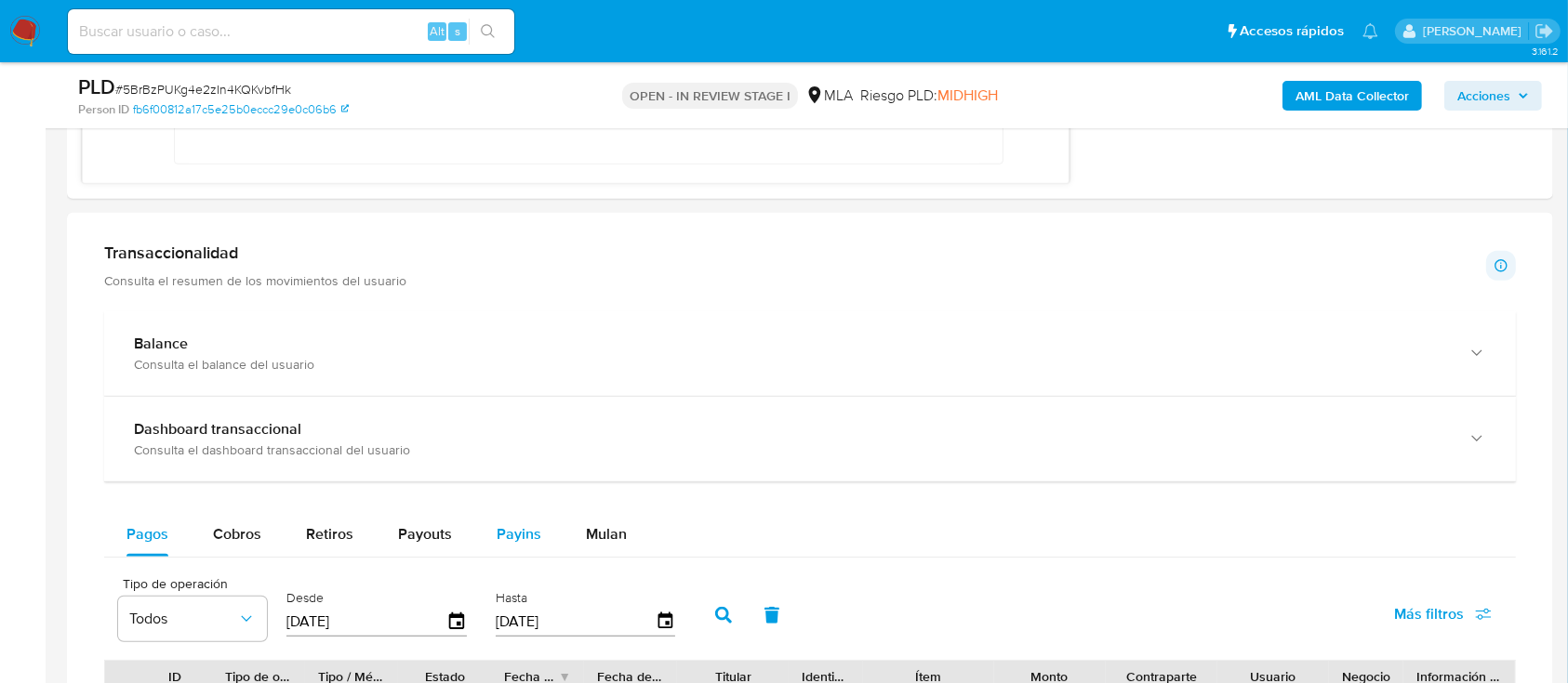
scroll to position [1486, 0]
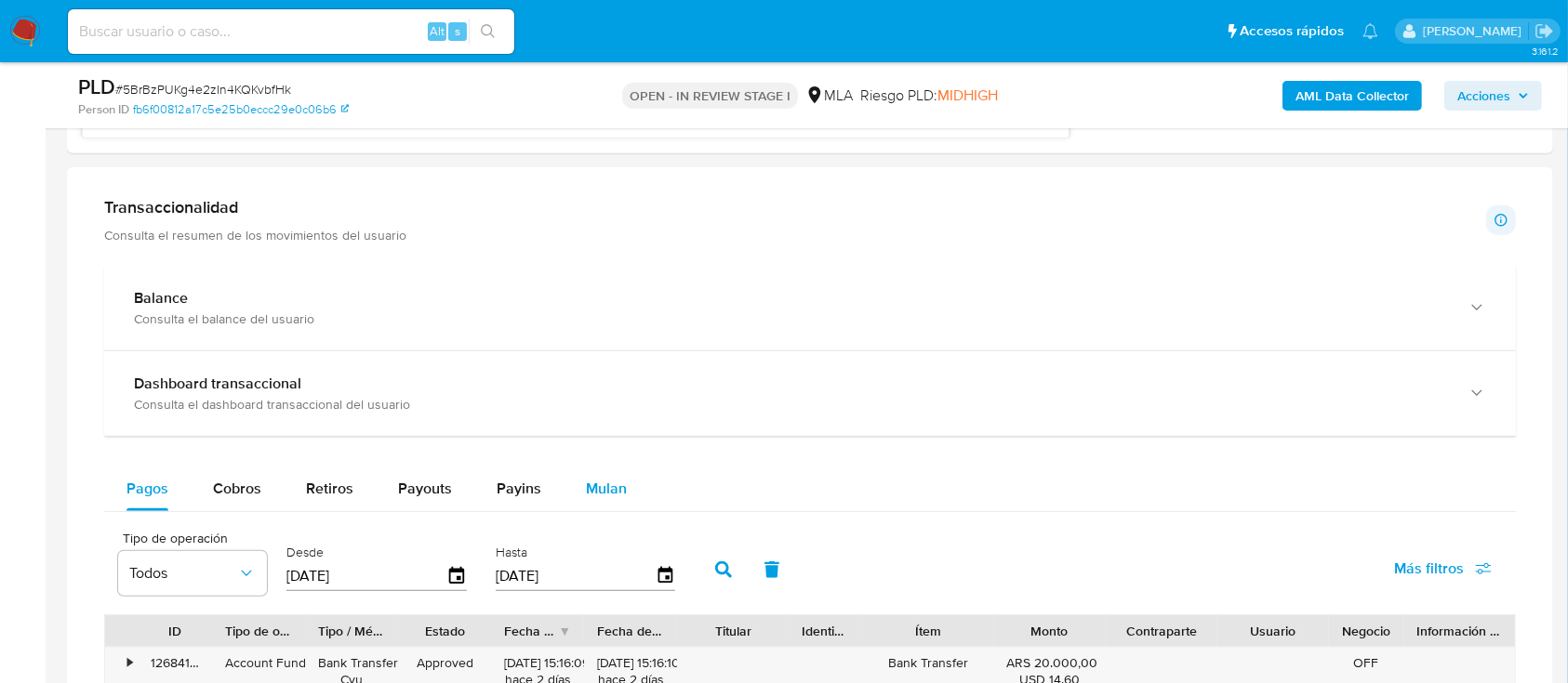
click at [621, 496] on span "Mulan" at bounding box center [606, 488] width 41 height 21
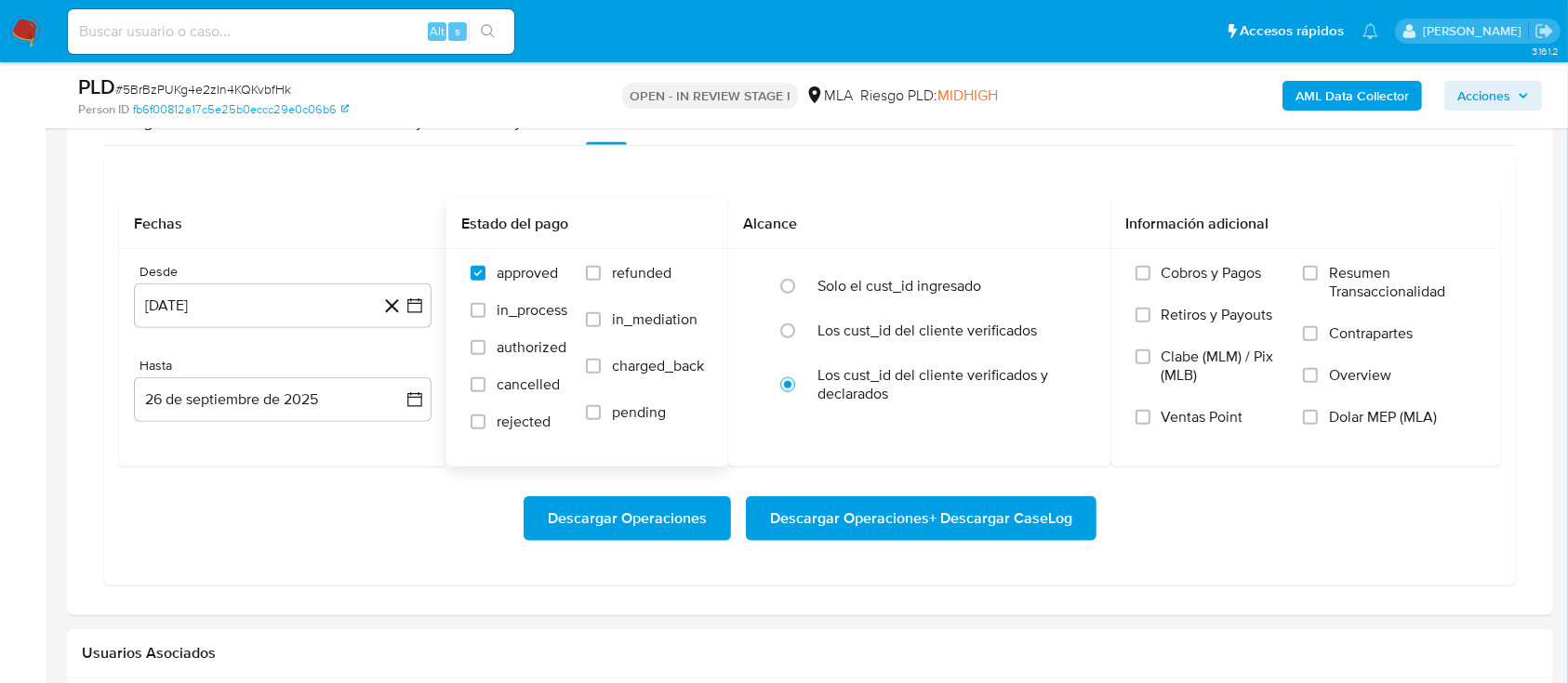
scroll to position [1859, 0]
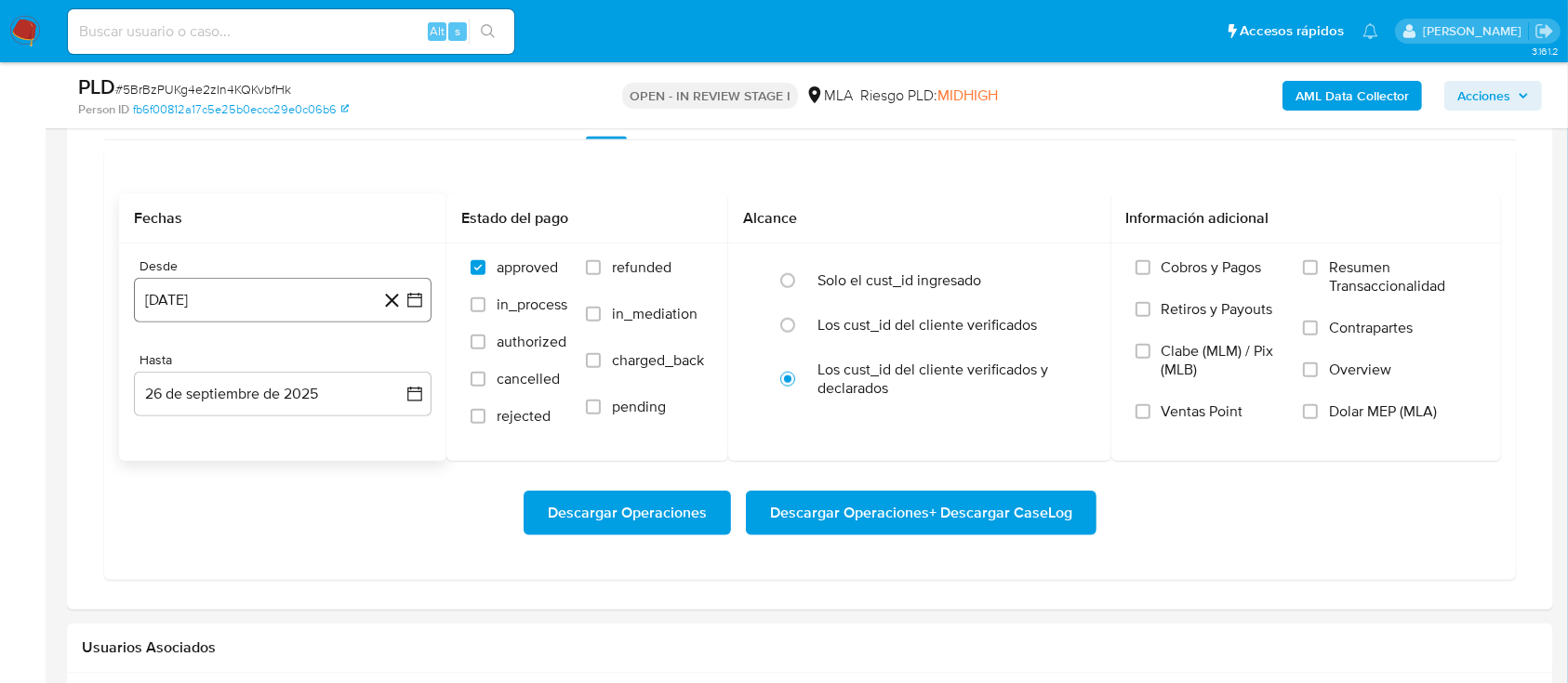
click at [282, 292] on button "26 de agosto de 2024" at bounding box center [282, 300] width 298 height 45
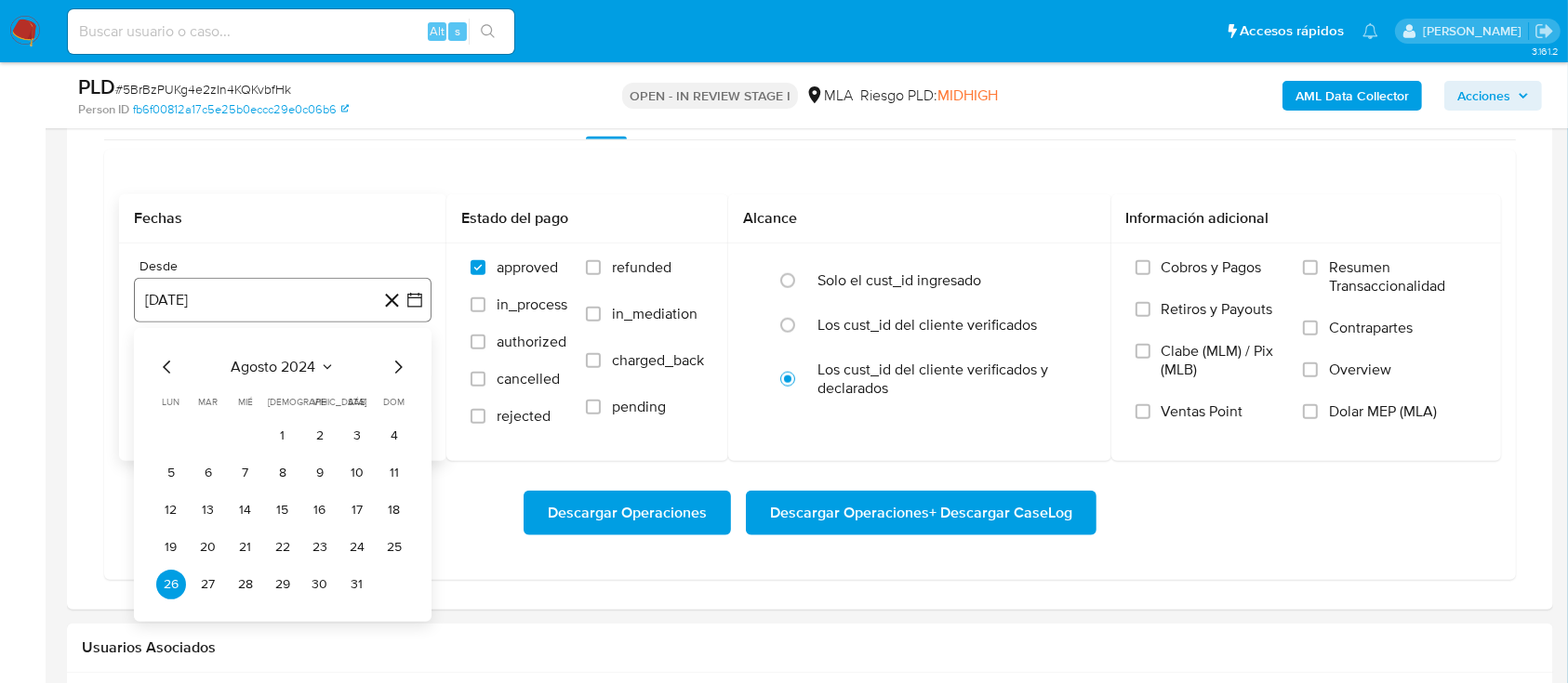
click at [282, 292] on button "26 de agosto de 2024" at bounding box center [282, 300] width 298 height 45
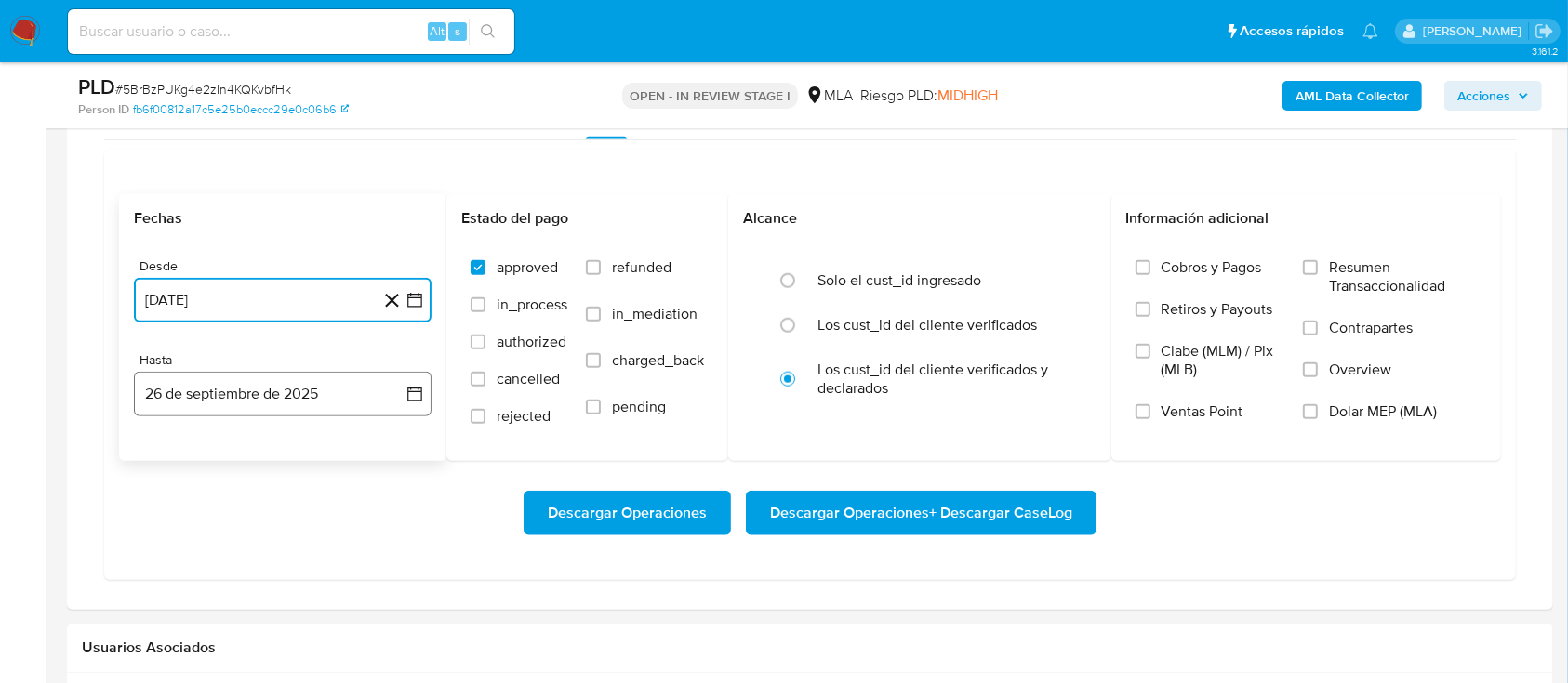
click at [279, 382] on button "26 de septiembre de 2025" at bounding box center [282, 393] width 298 height 45
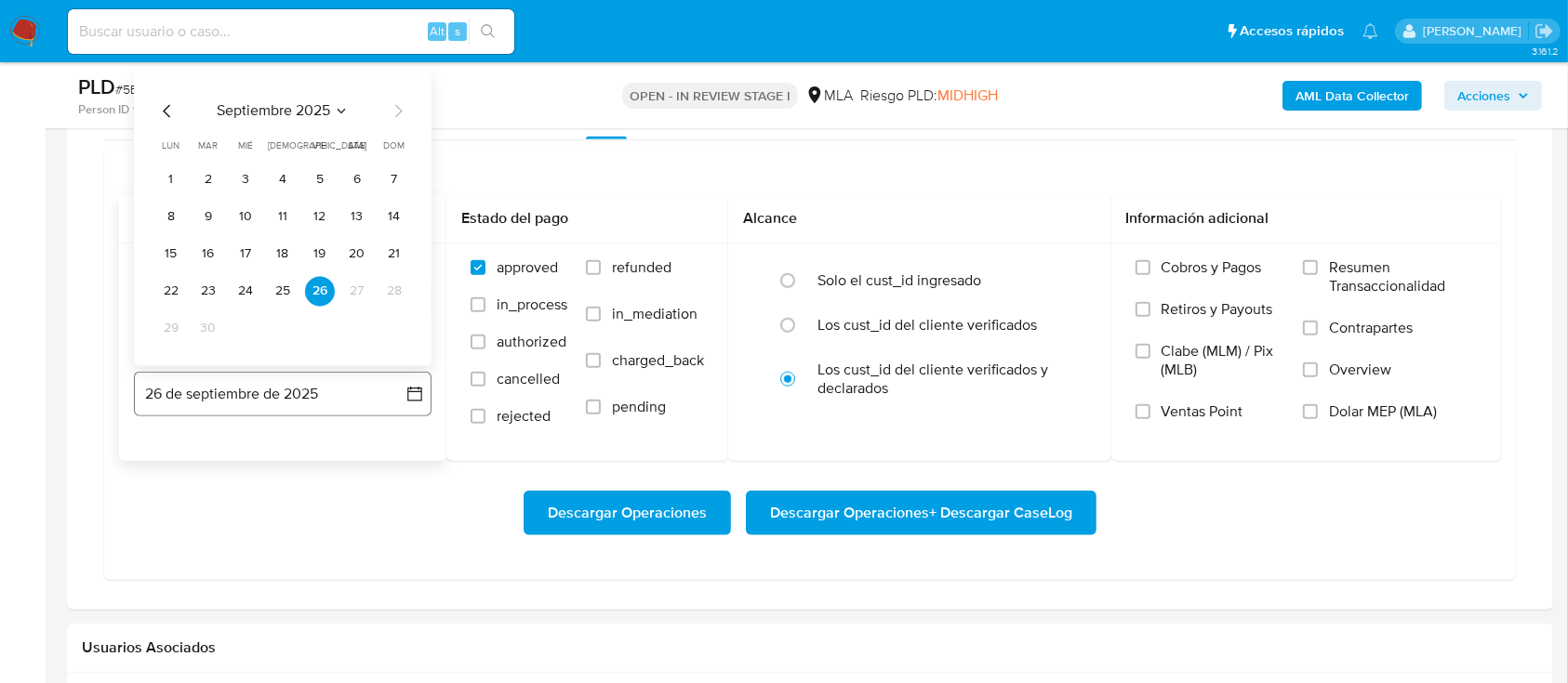
click at [279, 382] on button "26 de septiembre de 2025" at bounding box center [282, 393] width 298 height 45
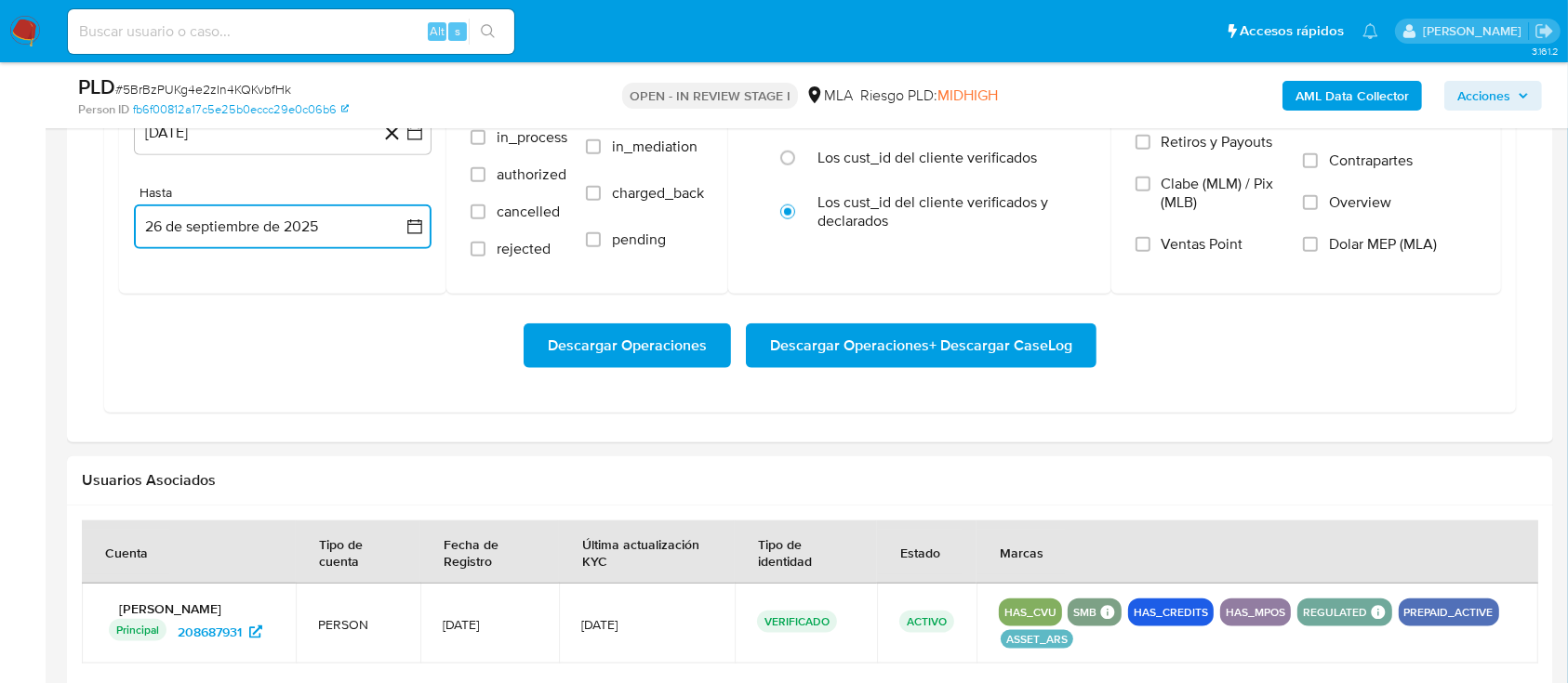
scroll to position [1406, 0]
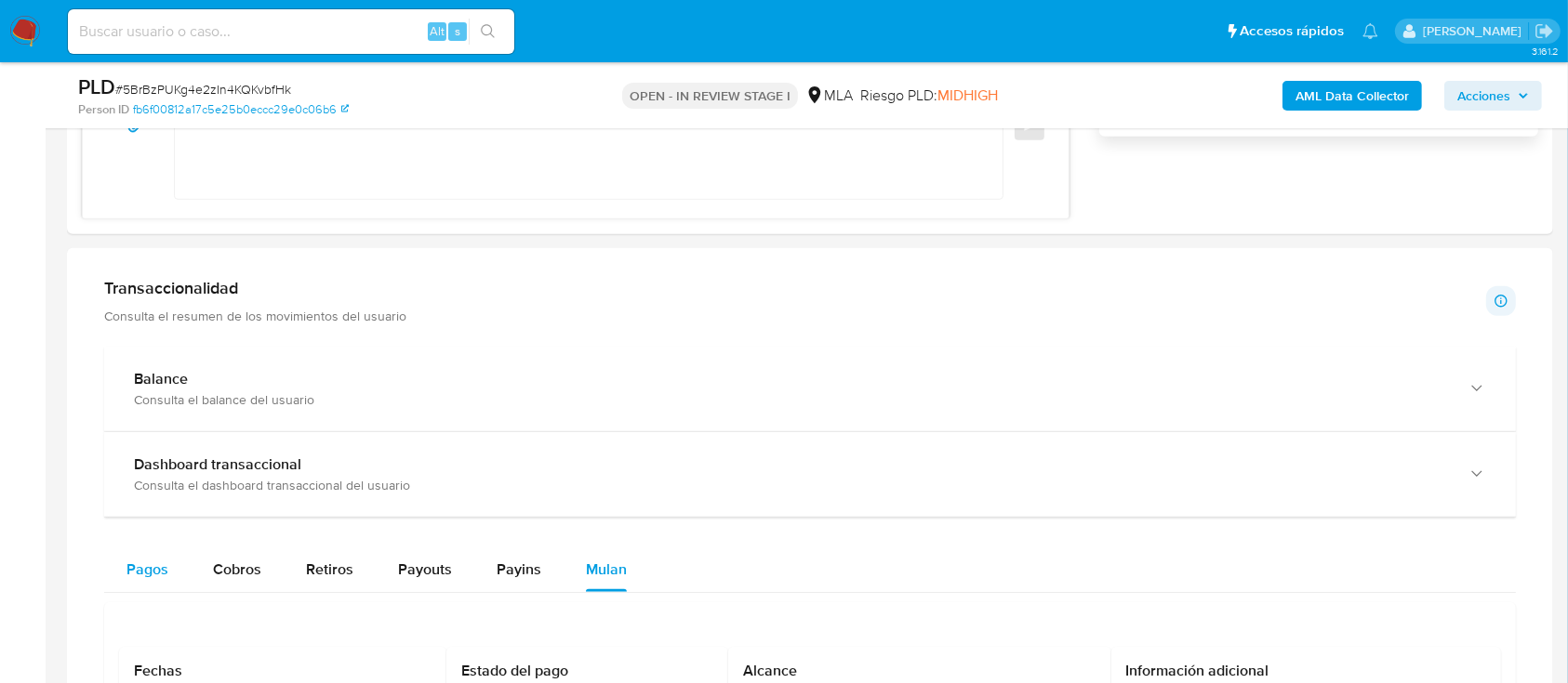
click at [149, 559] on span "Pagos" at bounding box center [147, 569] width 42 height 21
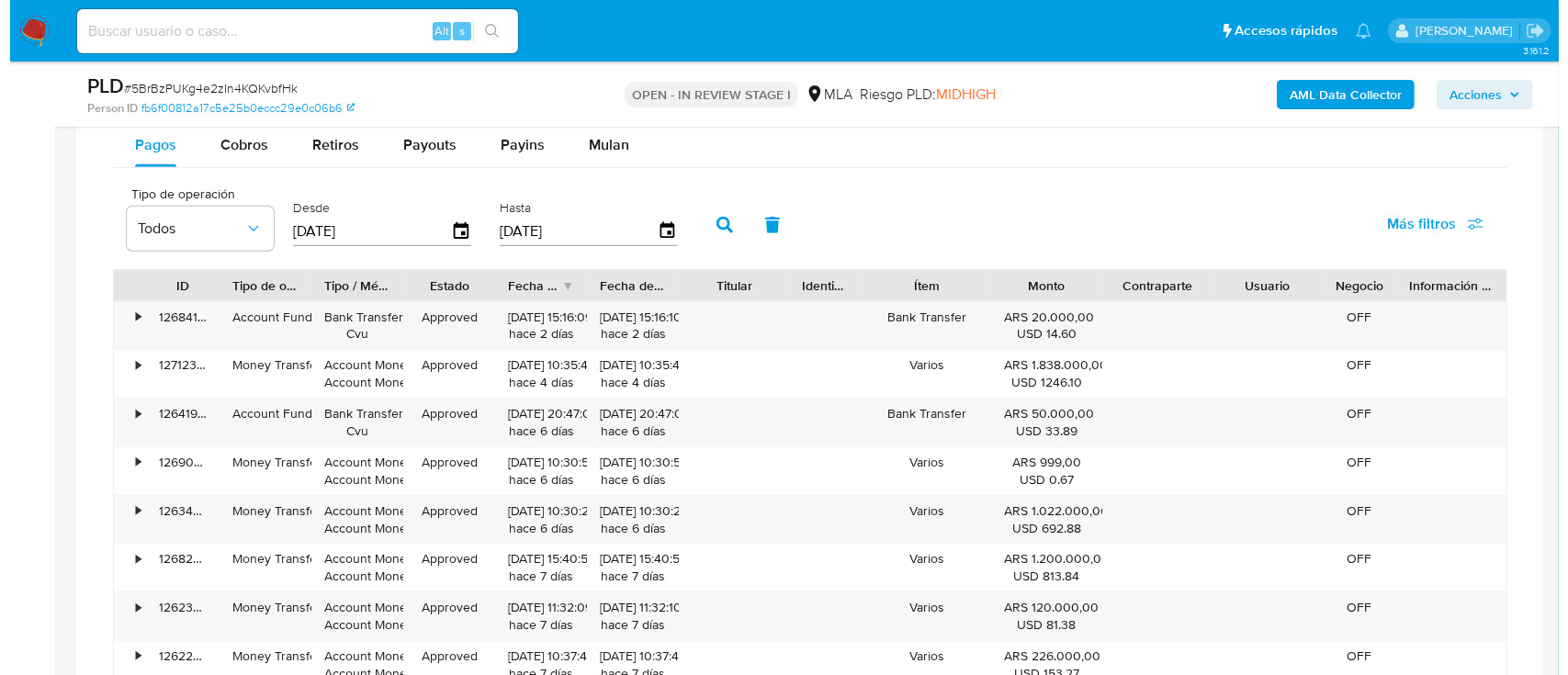
scroll to position [1757, 0]
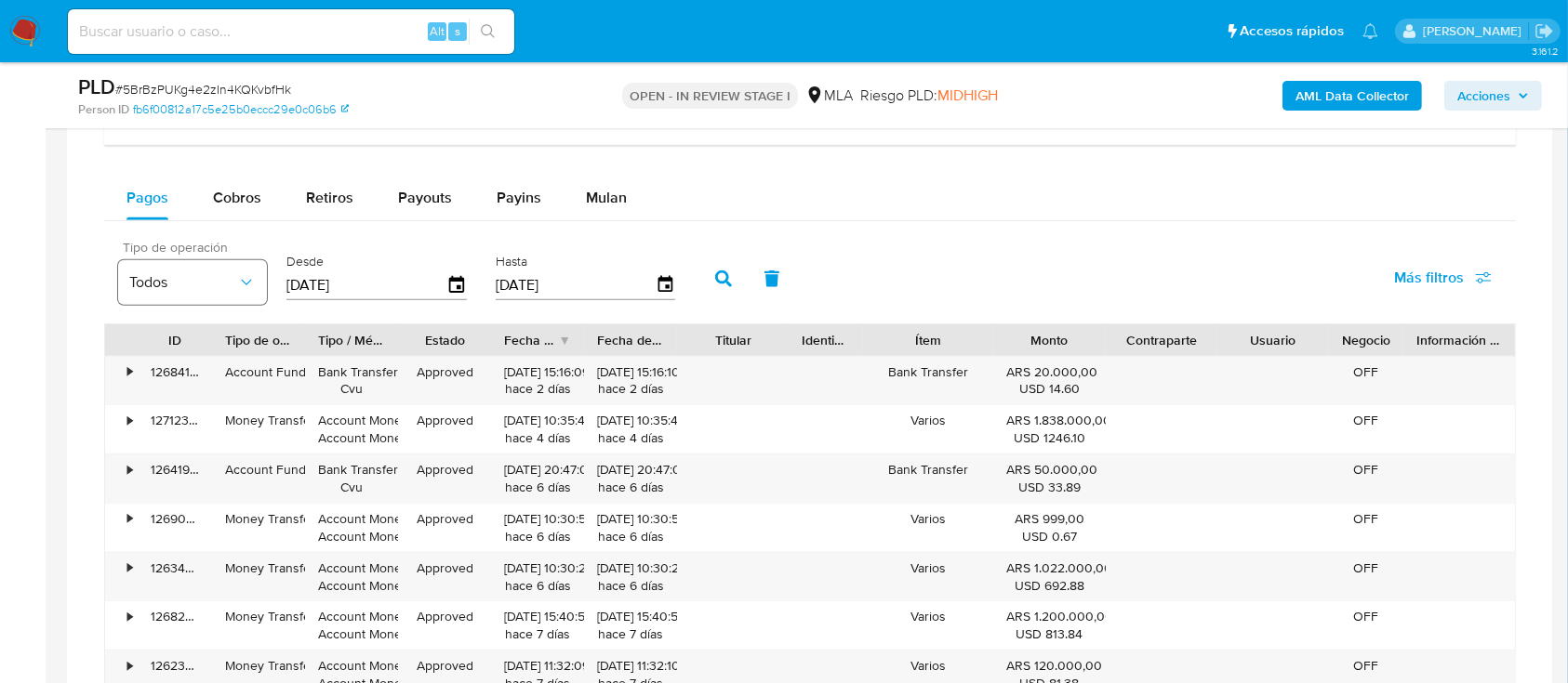
drag, startPoint x: 203, startPoint y: 307, endPoint x: 206, endPoint y: 296, distance: 11.4
click at [203, 303] on div "Tipo de operación Todos" at bounding box center [192, 277] width 148 height 72
click at [208, 291] on button "Todos" at bounding box center [192, 282] width 148 height 45
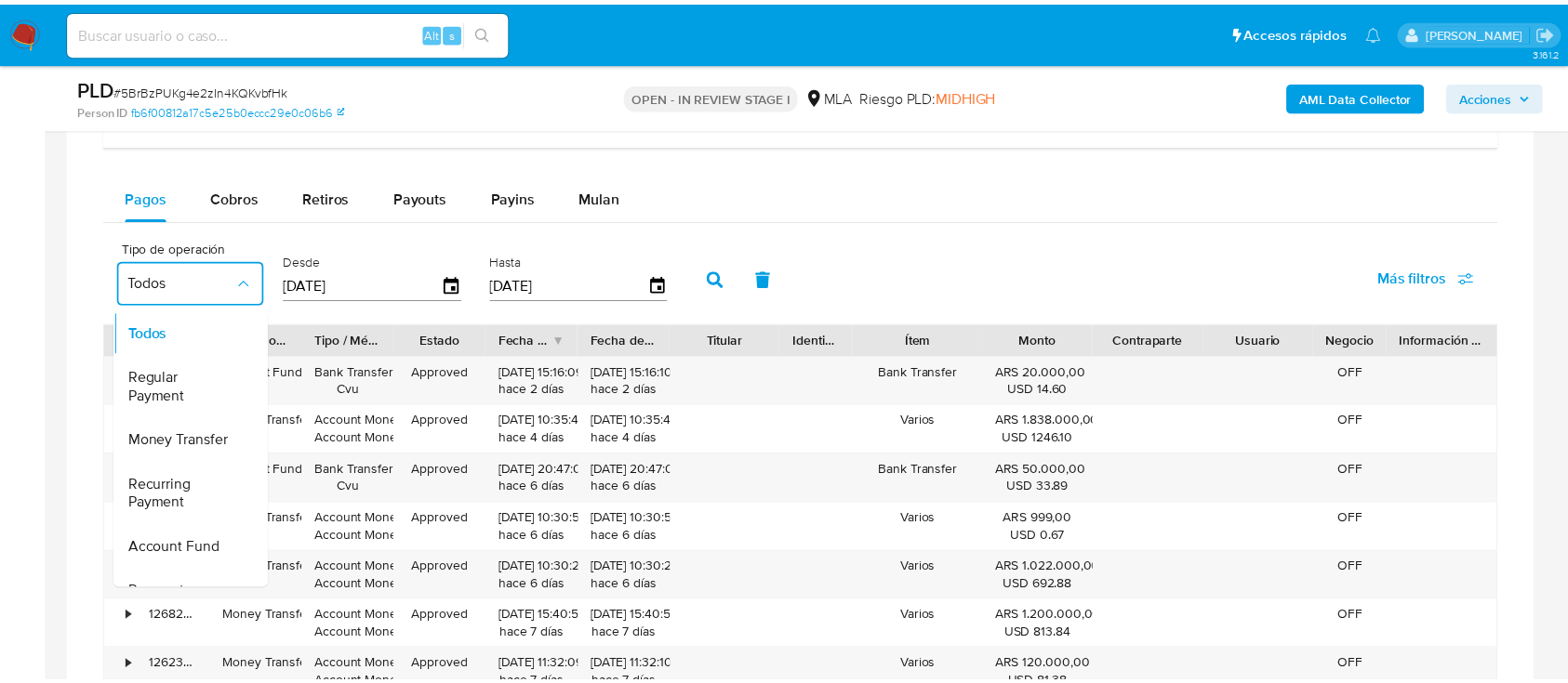
scroll to position [1501, 0]
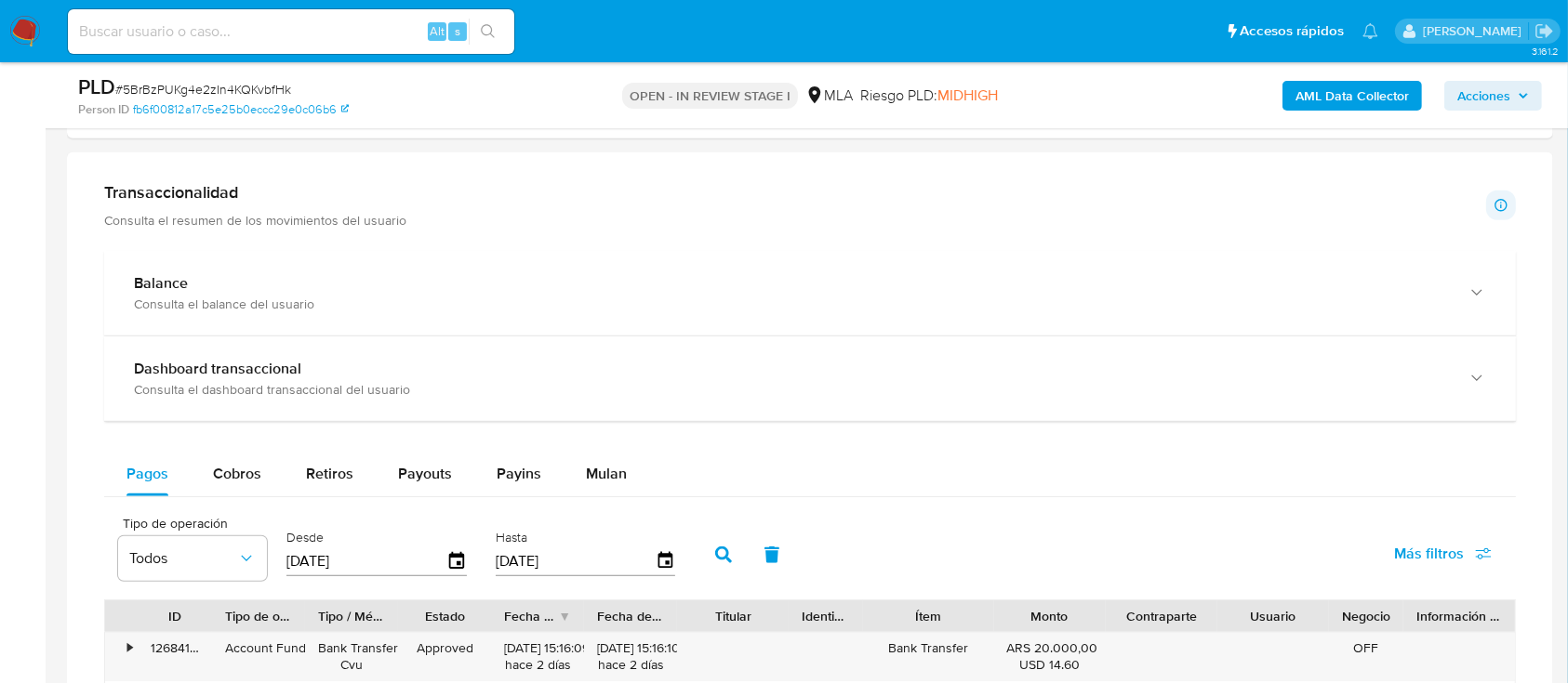
click at [368, 562] on input "[DATE]" at bounding box center [366, 562] width 160 height 30
click at [455, 556] on icon "button" at bounding box center [456, 562] width 33 height 33
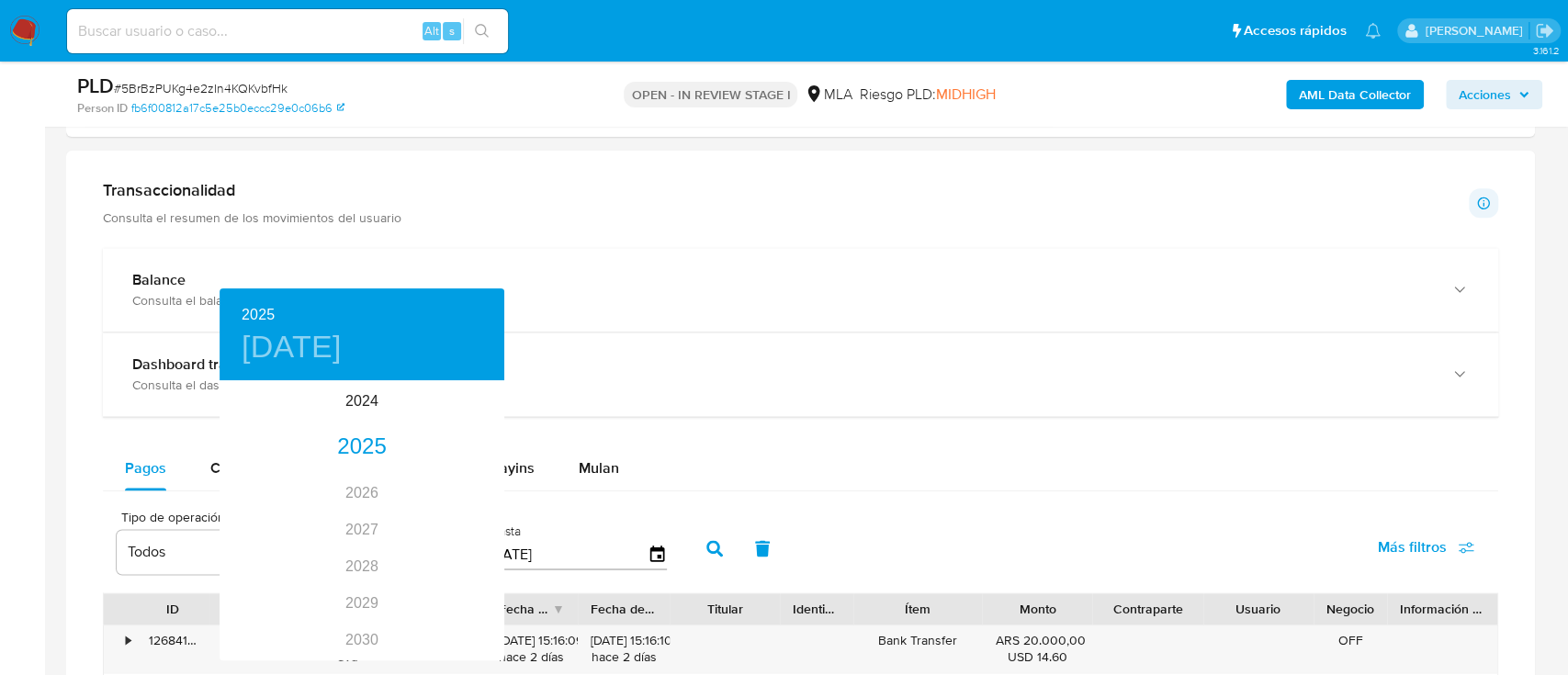
click at [848, 484] on div at bounding box center [784, 338] width 1568 height 675
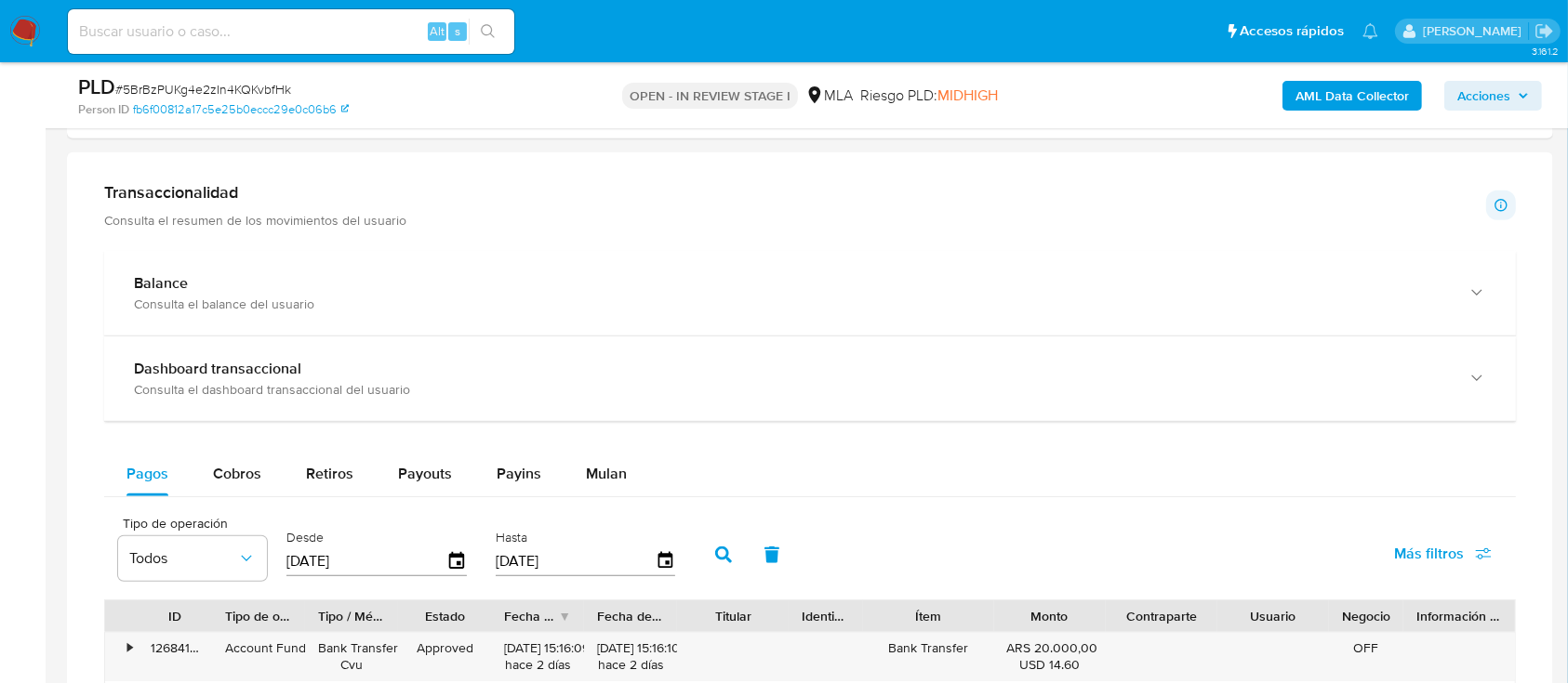
scroll to position [1874, 0]
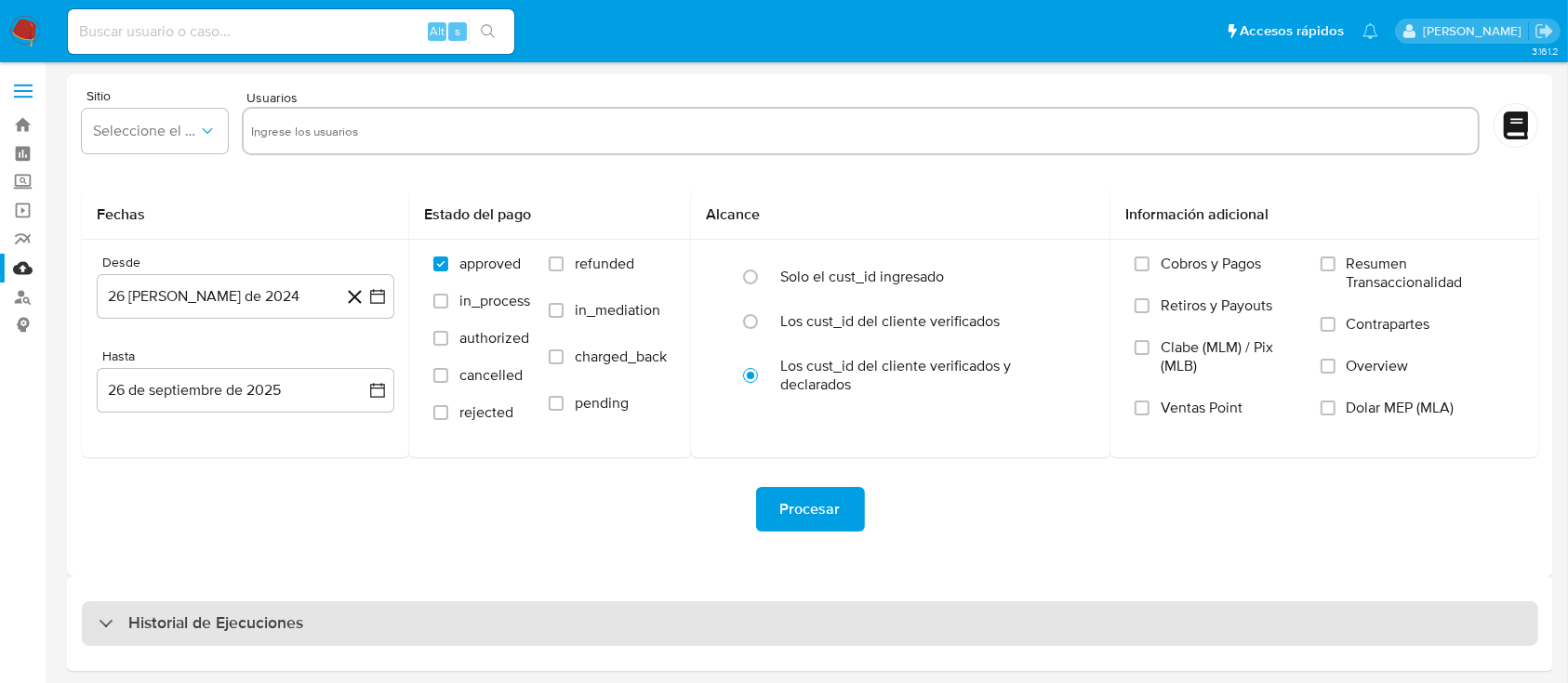
click at [191, 634] on h3 "Historial de Ejecuciones" at bounding box center [215, 623] width 174 height 22
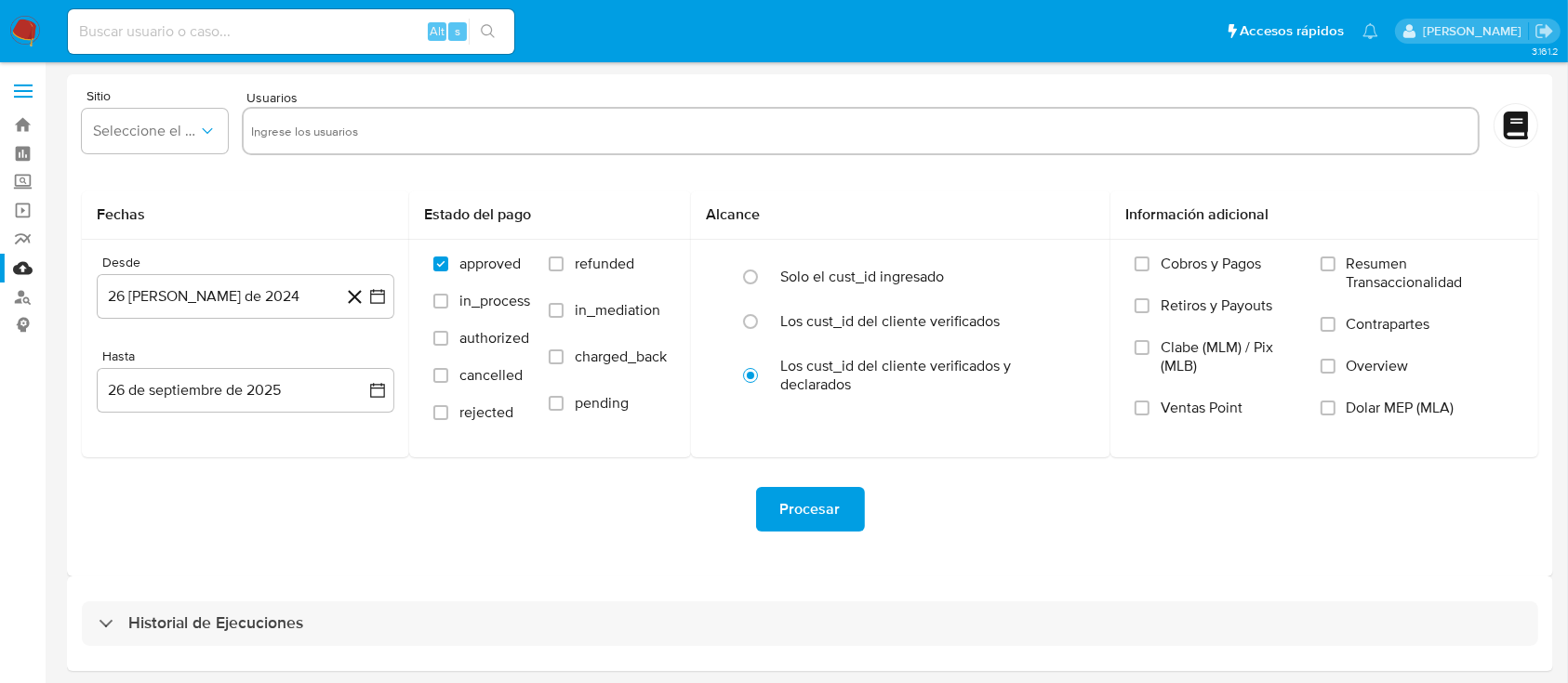
select select "10"
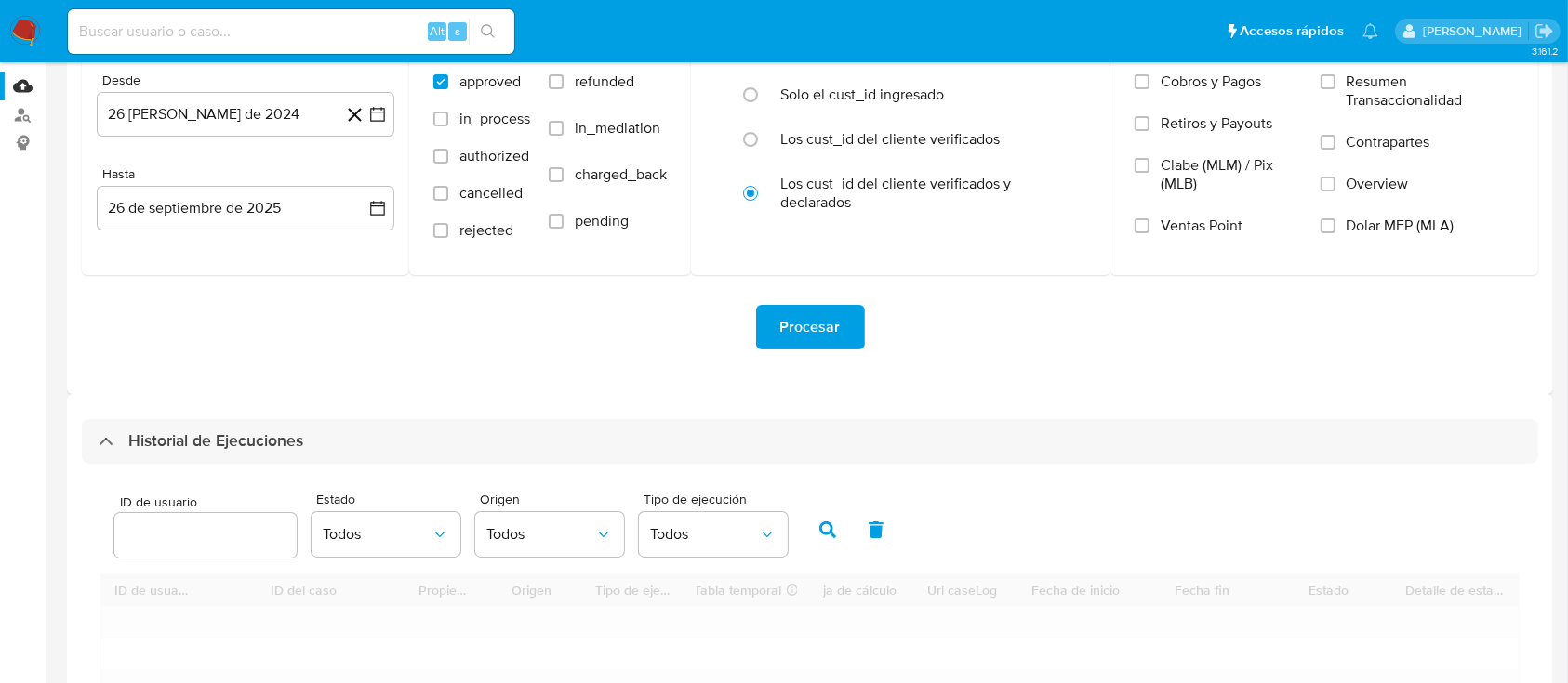
scroll to position [247, 0]
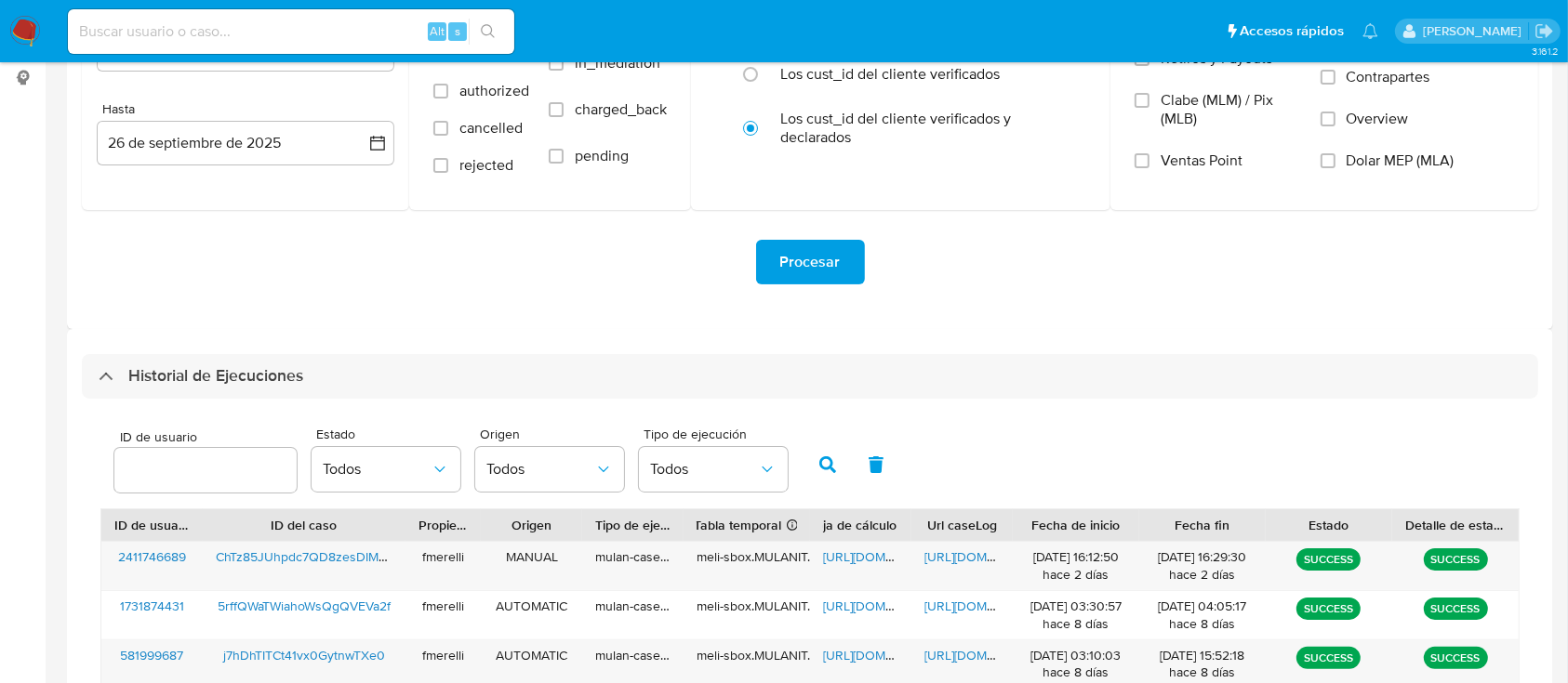
click at [212, 438] on span "ID de usuario" at bounding box center [210, 437] width 182 height 14
click at [212, 458] on input "number" at bounding box center [205, 470] width 182 height 24
paste input "208687931"
type input "208687931"
drag, startPoint x: 831, startPoint y: 468, endPoint x: 885, endPoint y: 524, distance: 77.8
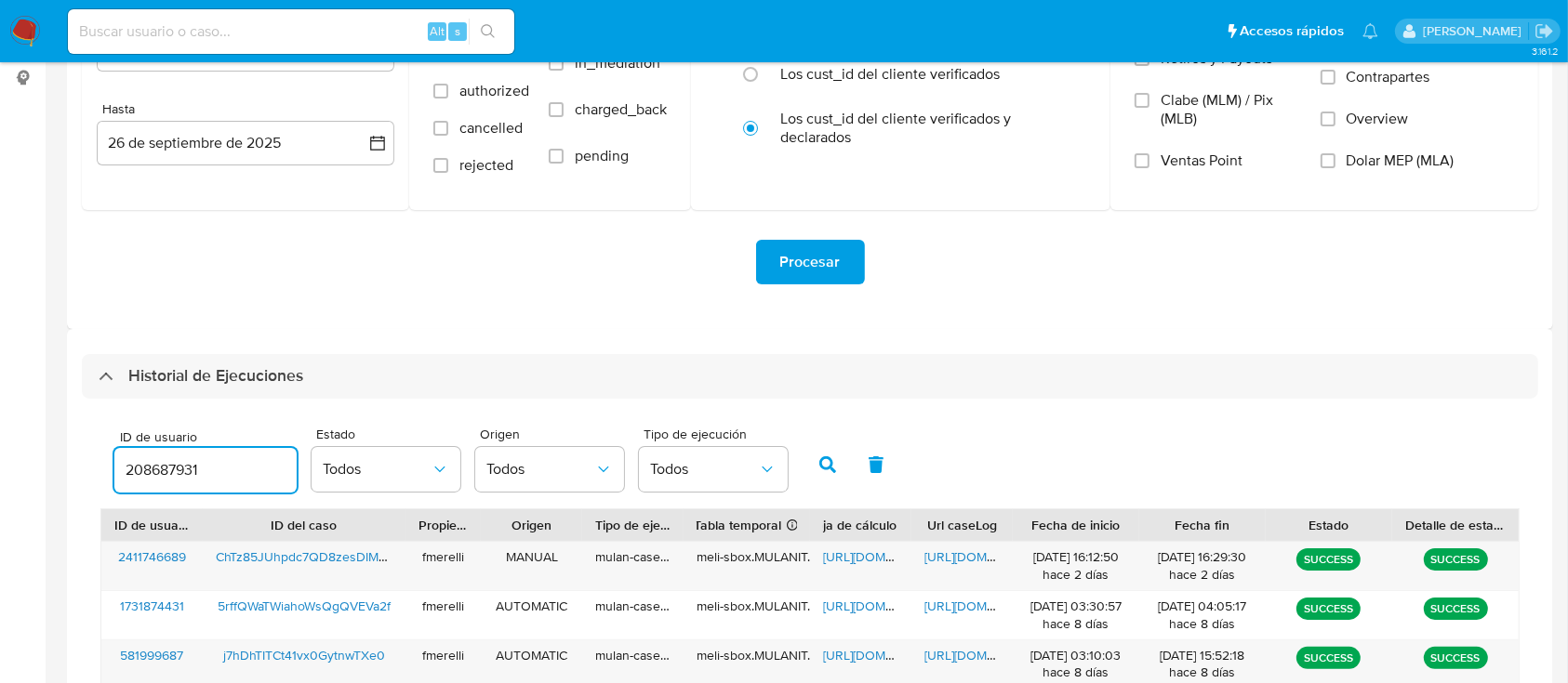
click at [831, 467] on icon "button" at bounding box center [827, 464] width 17 height 17
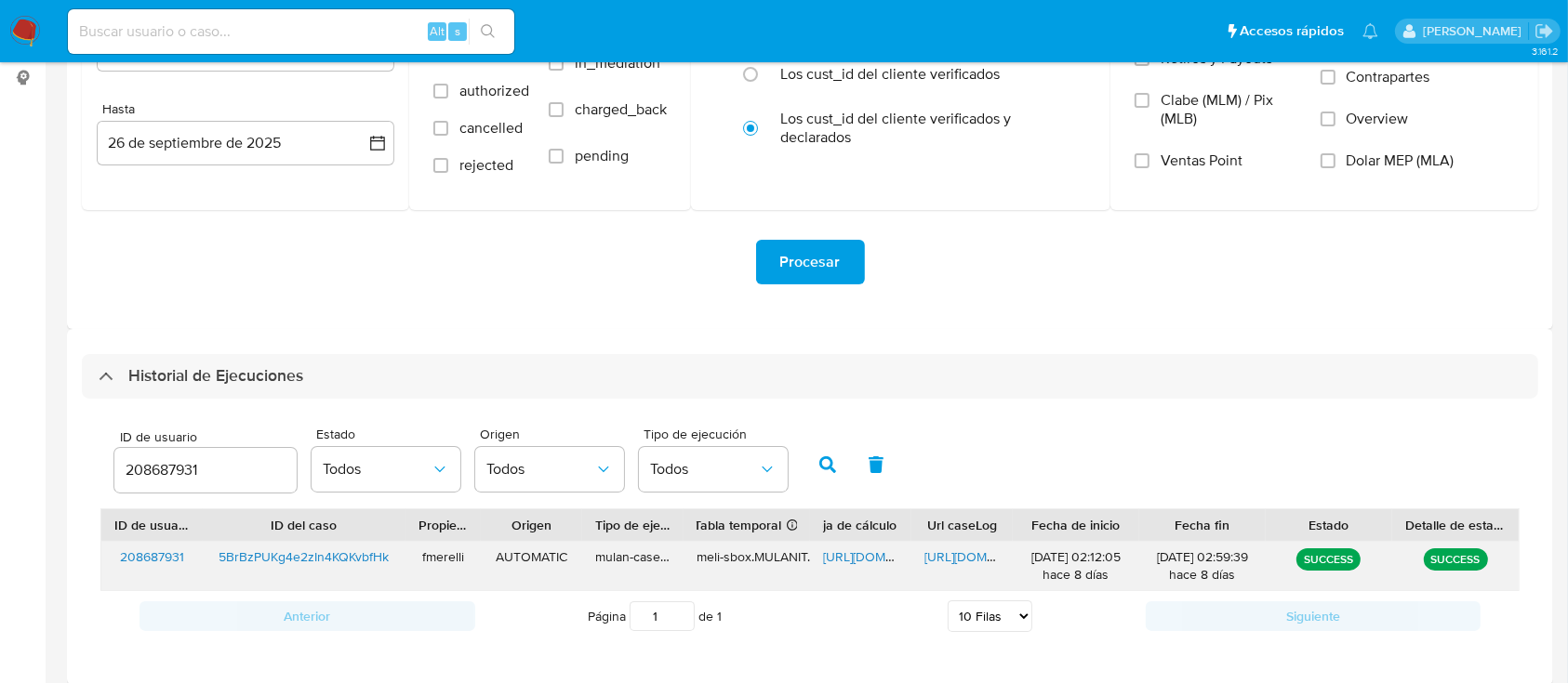
click at [967, 558] on span "https://docs.google.com/document/d/15IHjKOrPQi7zsHLeX2ZB1J9qxvgdqKOF1ll7HnuMh0w…" at bounding box center [988, 557] width 129 height 19
click at [150, 467] on input "208687931" at bounding box center [205, 470] width 182 height 24
click at [826, 475] on button "button" at bounding box center [827, 464] width 49 height 45
click at [859, 554] on span "https://docs.google.com/spreadsheets/d/1q5K8KD4Sv09kebTe40uR-Rv04gZNlCgUNdDMF0u…" at bounding box center [887, 557] width 129 height 19
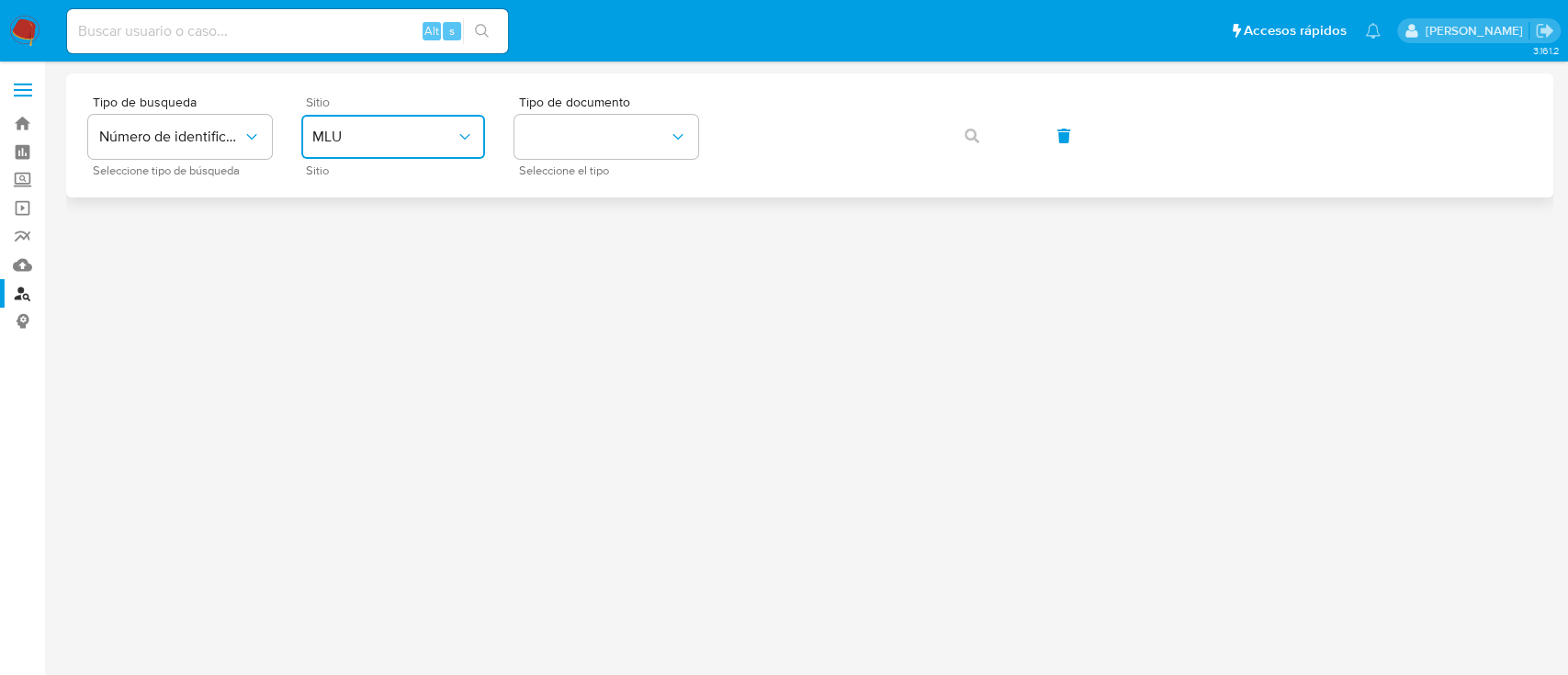
click at [408, 151] on button "MLU" at bounding box center [393, 137] width 184 height 44
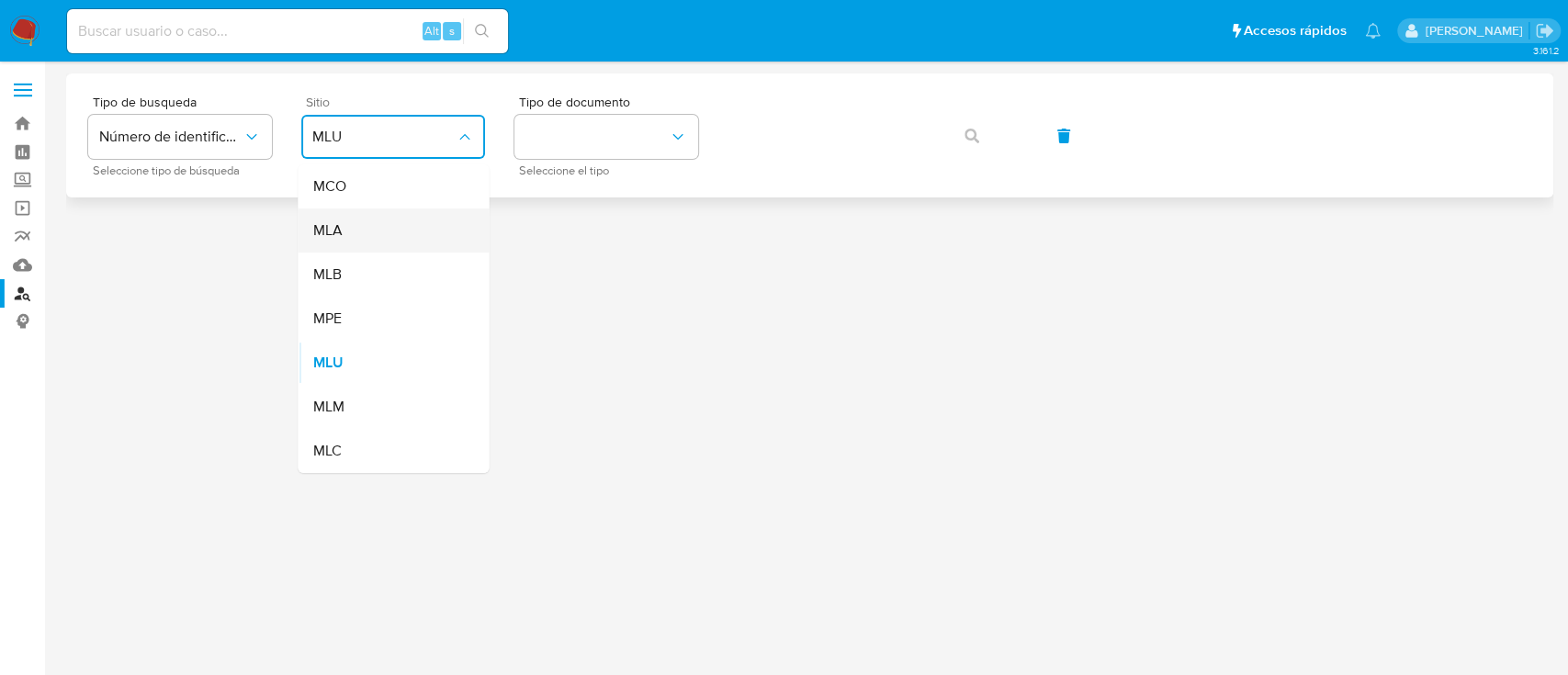
click at [408, 221] on div "MLA" at bounding box center [387, 230] width 151 height 44
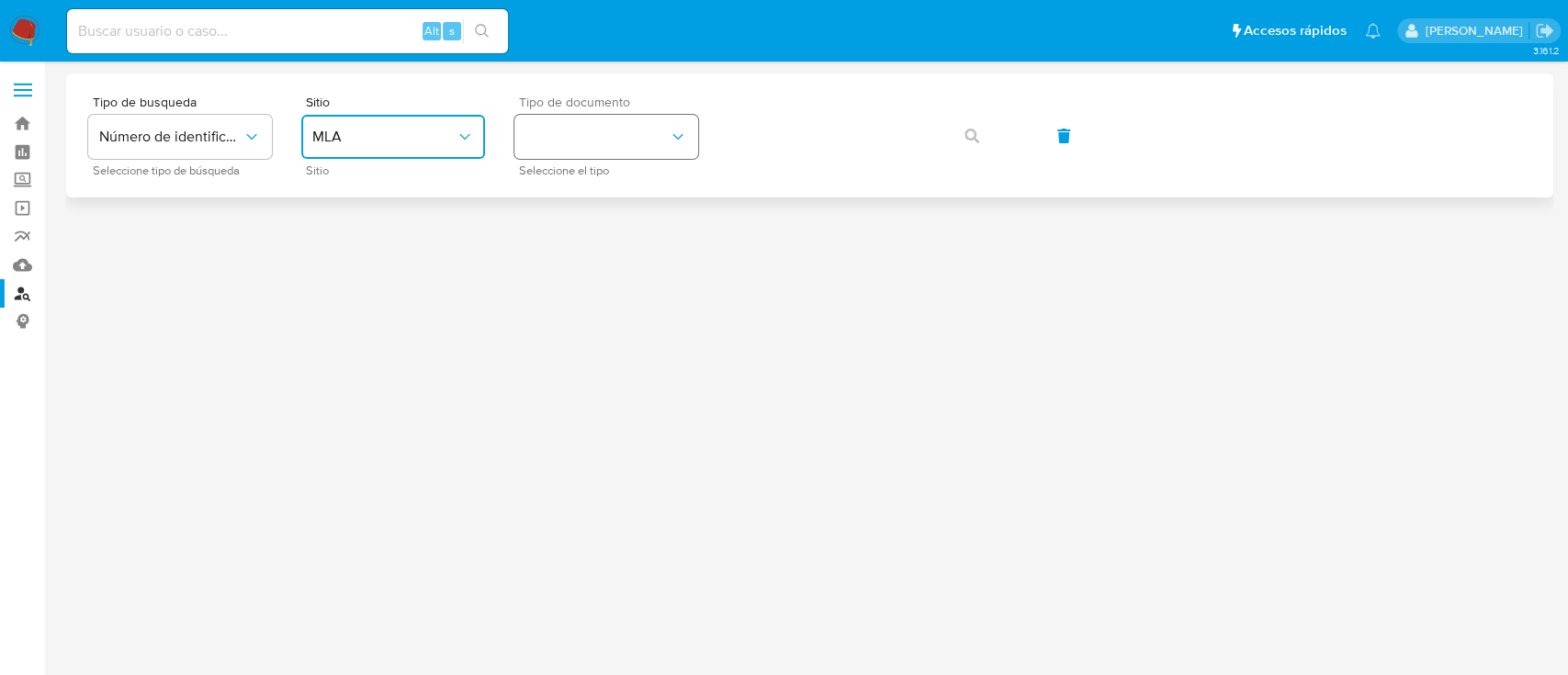
drag, startPoint x: 603, startPoint y: 121, endPoint x: 607, endPoint y: 144, distance: 23.3
click at [603, 120] on button "identificationType" at bounding box center [606, 137] width 184 height 44
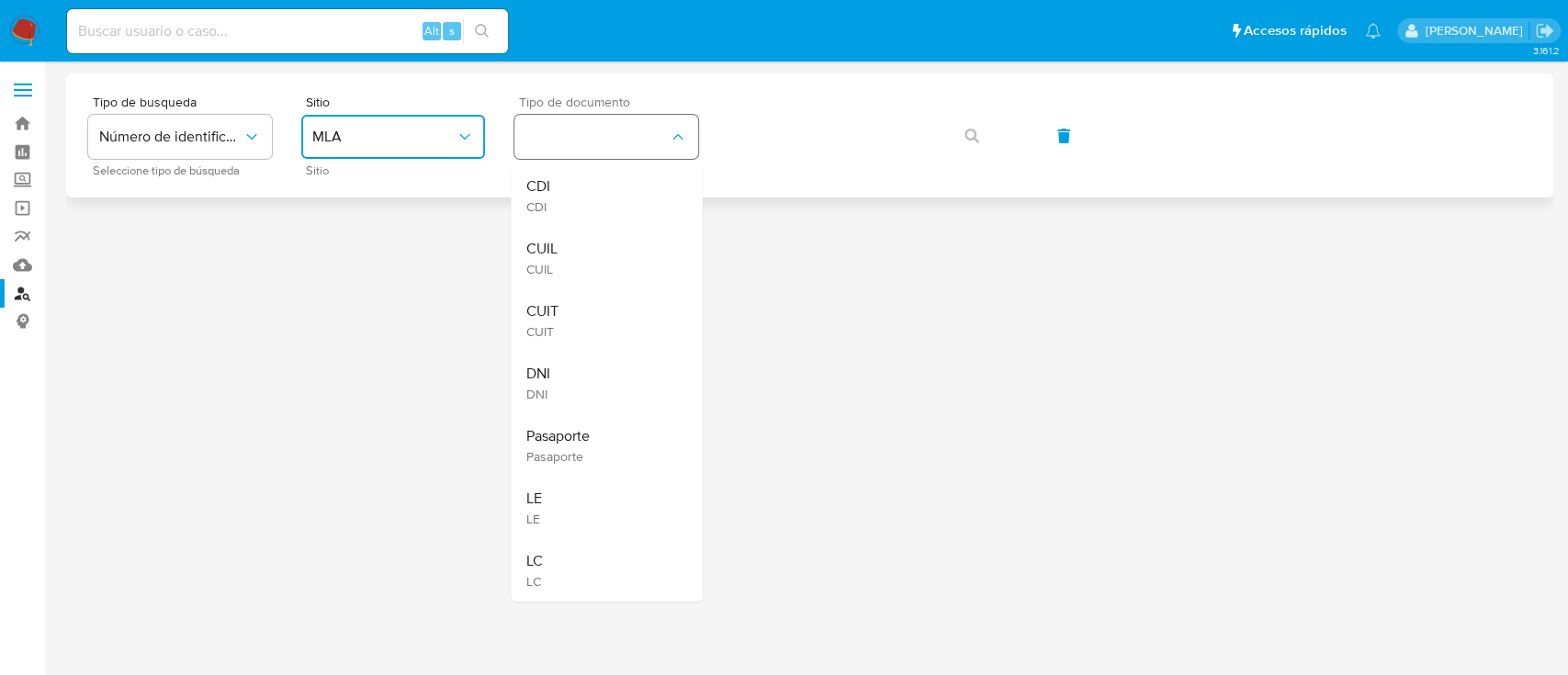
click at [594, 284] on div "CUIL CUIL" at bounding box center [600, 258] width 151 height 62
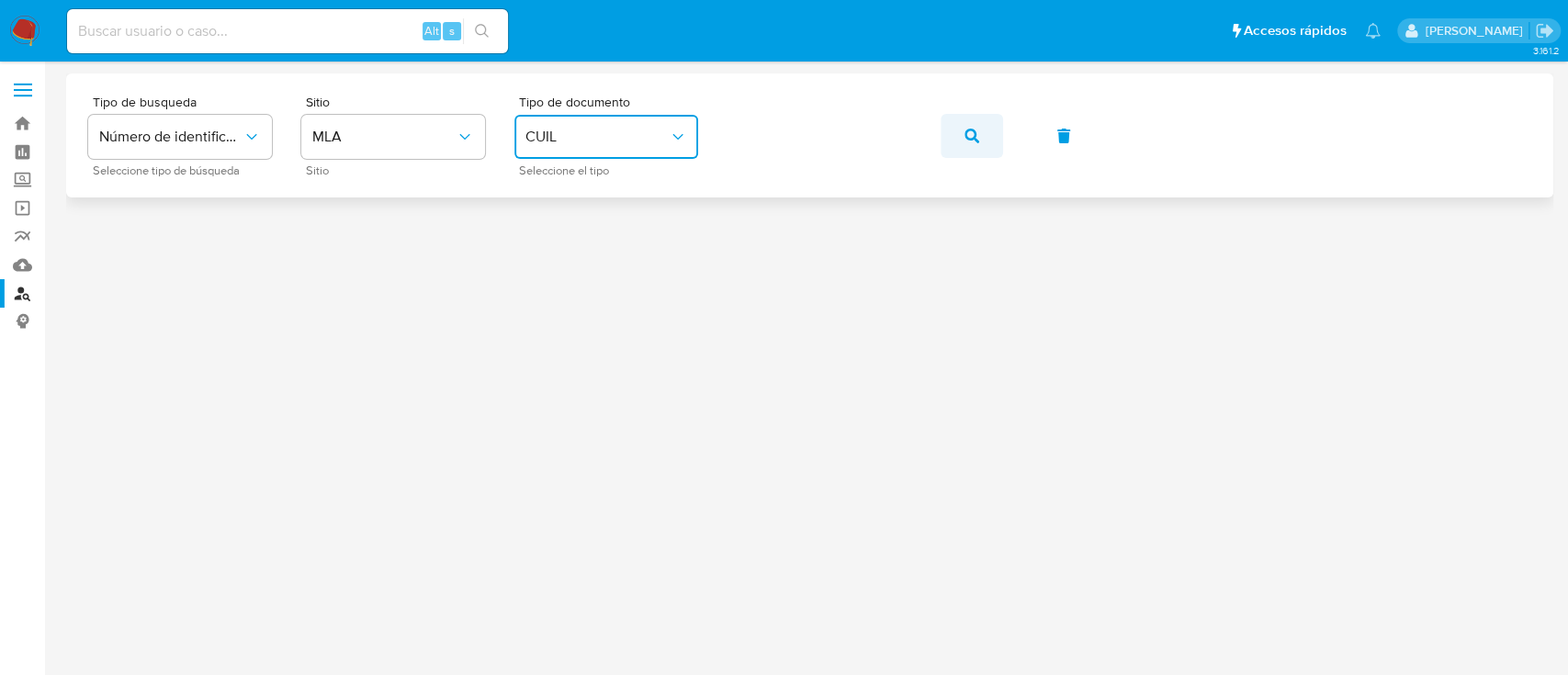
click at [972, 133] on icon "button" at bounding box center [972, 136] width 15 height 15
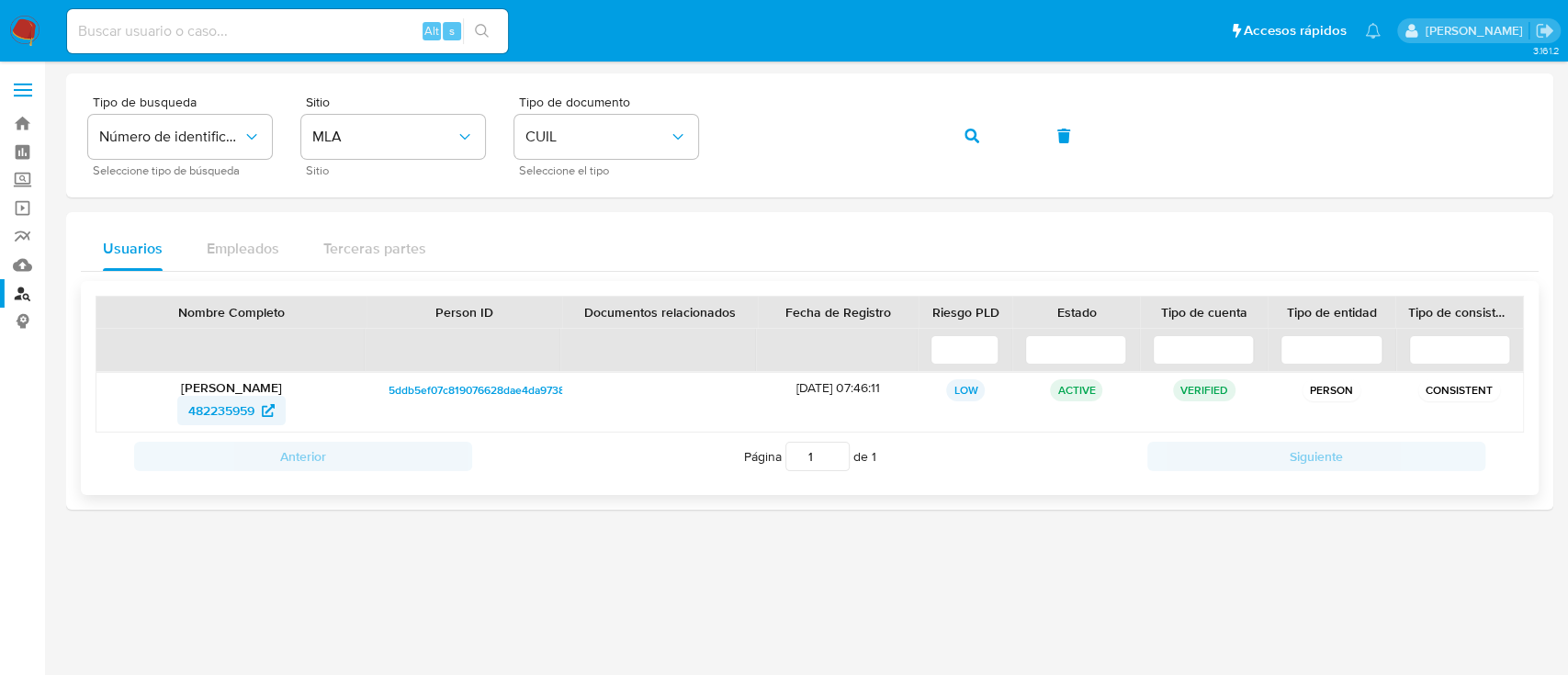
click at [249, 401] on span "482235959" at bounding box center [220, 410] width 66 height 30
click at [980, 135] on button "button" at bounding box center [972, 136] width 62 height 44
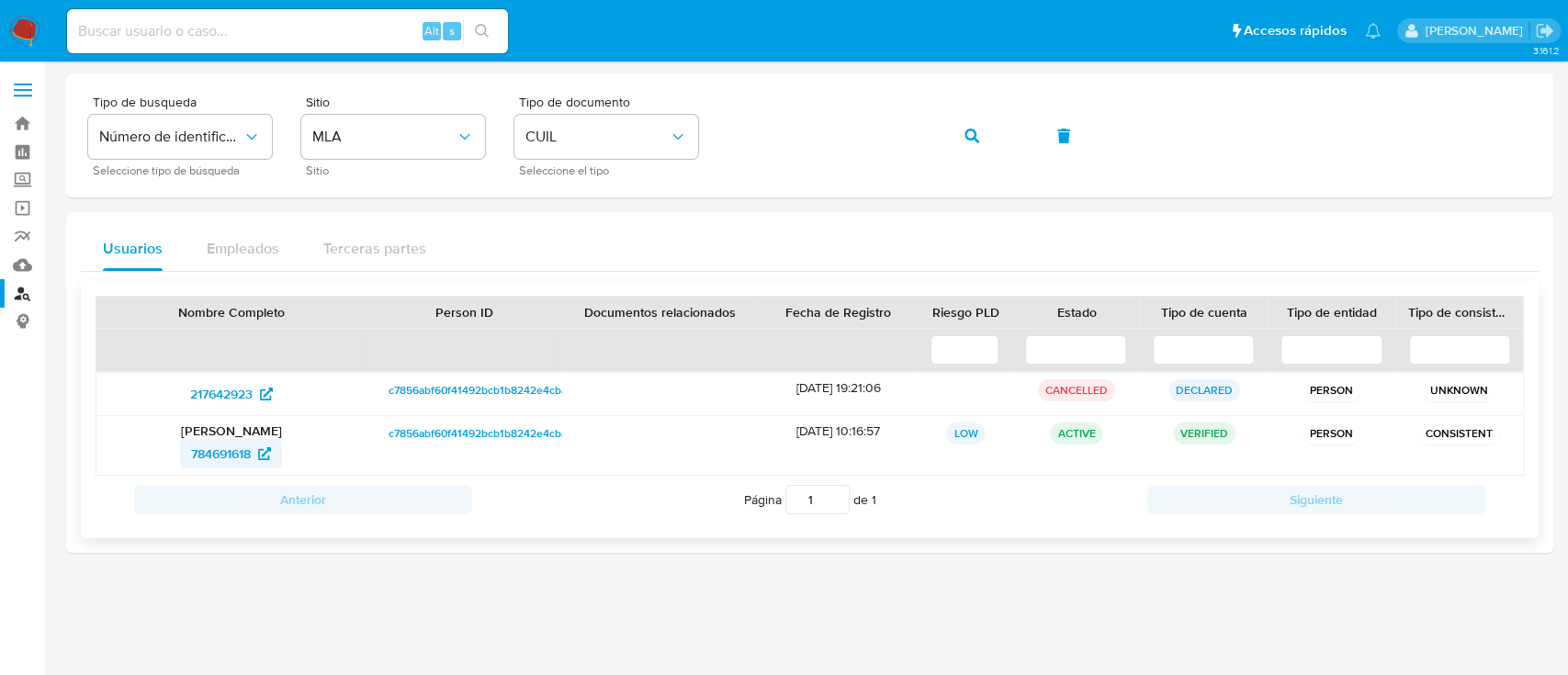
click at [226, 441] on span "784691618" at bounding box center [220, 454] width 60 height 30
click at [971, 137] on icon "button" at bounding box center [972, 136] width 15 height 15
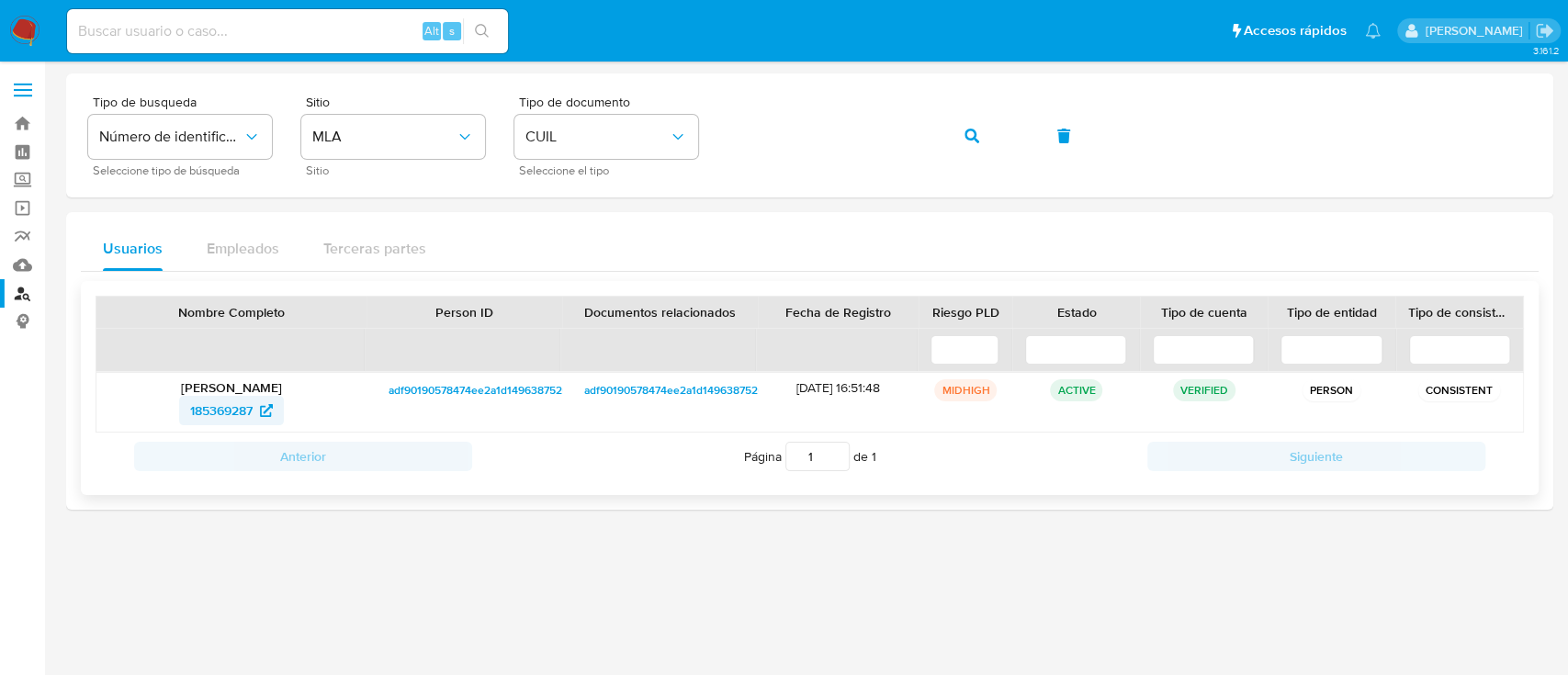
click at [225, 405] on span "185369287" at bounding box center [220, 410] width 62 height 30
click at [967, 129] on icon "button" at bounding box center [972, 136] width 15 height 15
click at [208, 396] on span "193949088" at bounding box center [220, 410] width 64 height 30
click at [976, 137] on icon "button" at bounding box center [972, 136] width 15 height 15
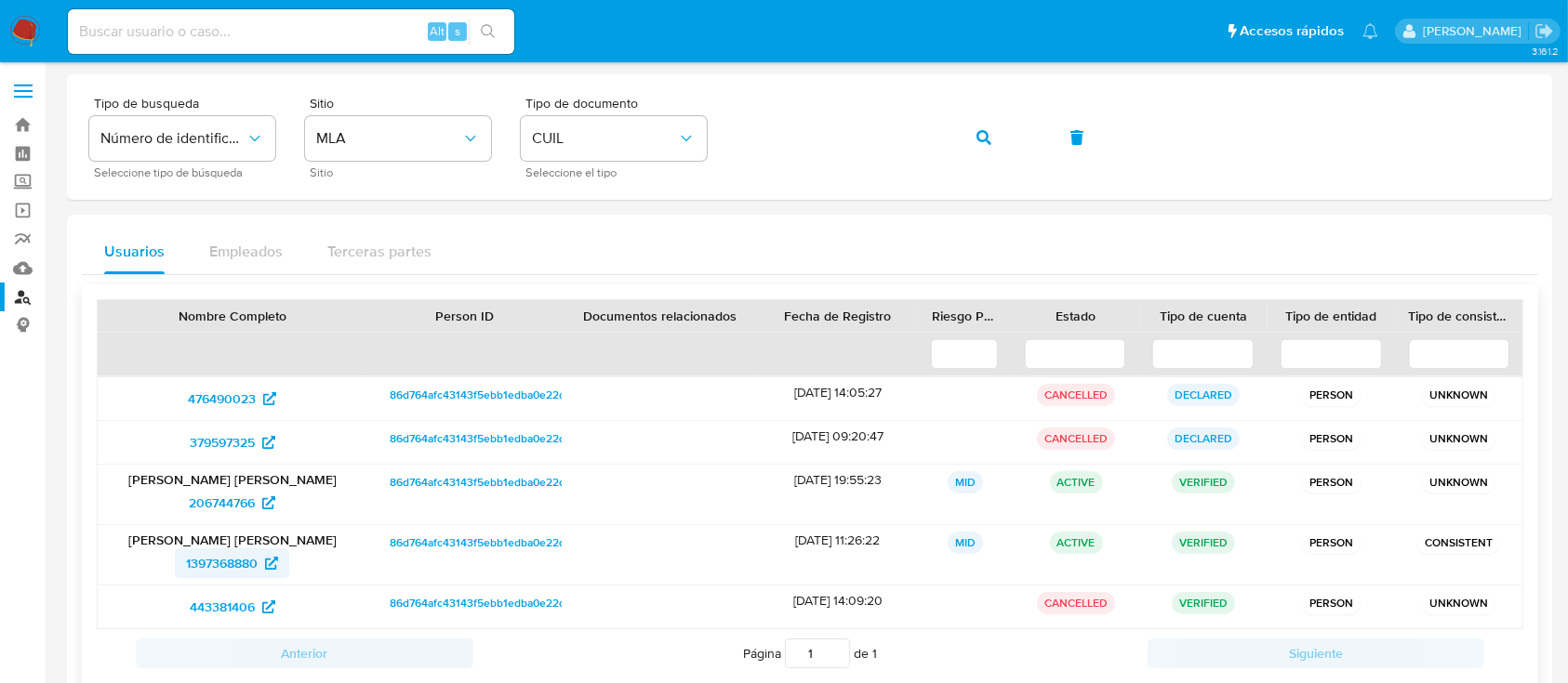
click at [257, 564] on span "1397368880" at bounding box center [222, 564] width 72 height 30
click at [992, 134] on button "button" at bounding box center [983, 137] width 63 height 45
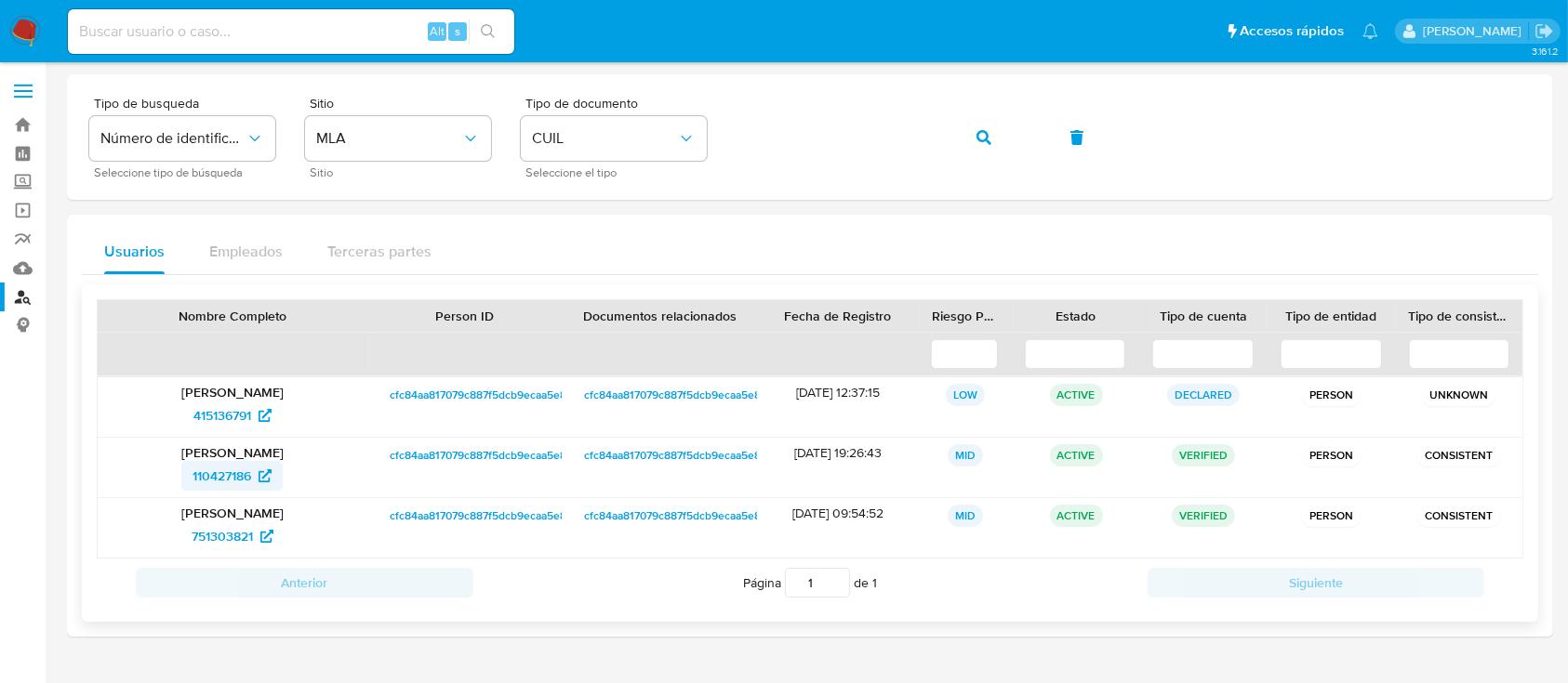
click at [241, 472] on span "110427186" at bounding box center [221, 476] width 59 height 30
click at [1005, 137] on button "button" at bounding box center [983, 137] width 63 height 45
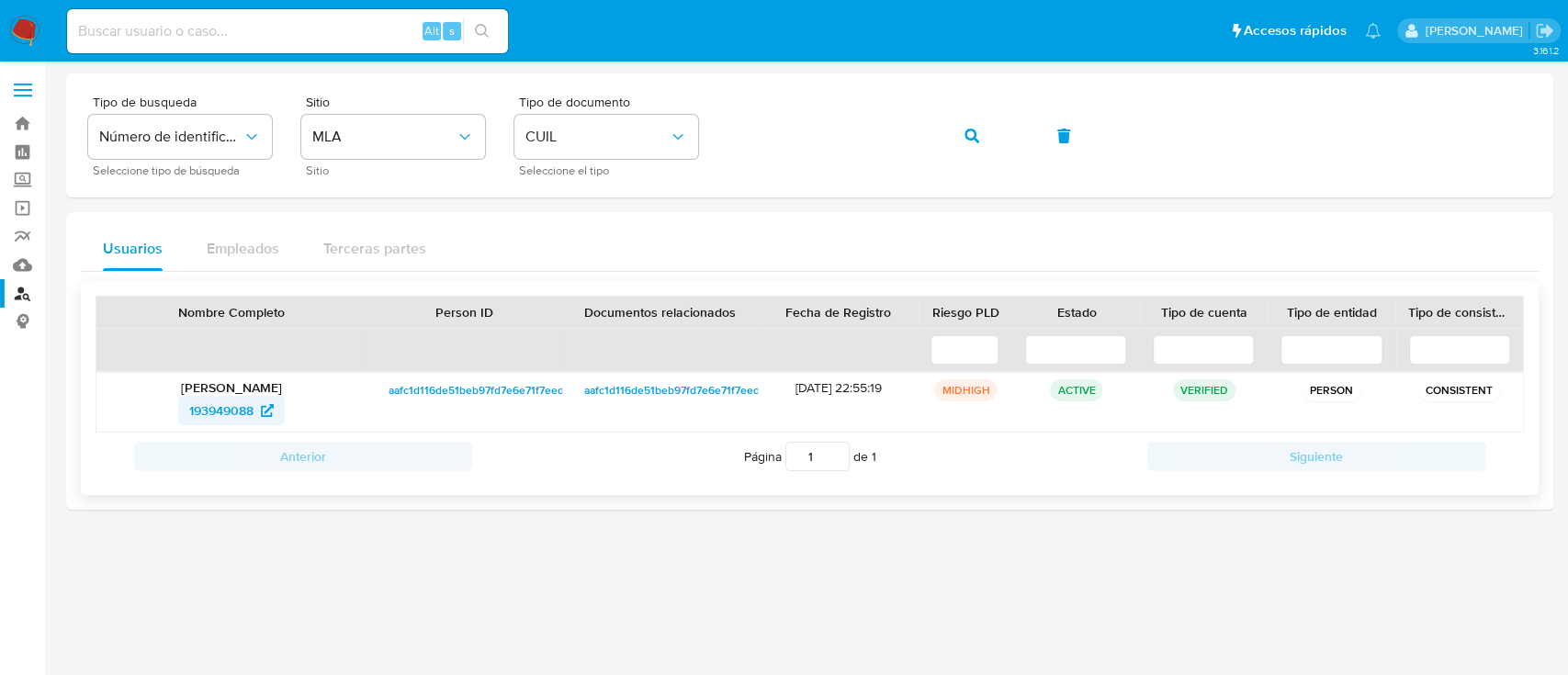
click at [234, 420] on span "193949088" at bounding box center [220, 410] width 64 height 30
click at [965, 134] on icon "button" at bounding box center [972, 136] width 15 height 15
click at [235, 394] on div "Jonathan Eduardo Alberto Blanco 440657049" at bounding box center [231, 402] width 270 height 59
click at [237, 407] on span "440657049" at bounding box center [220, 410] width 67 height 30
drag, startPoint x: 970, startPoint y: 137, endPoint x: 901, endPoint y: 165, distance: 74.5
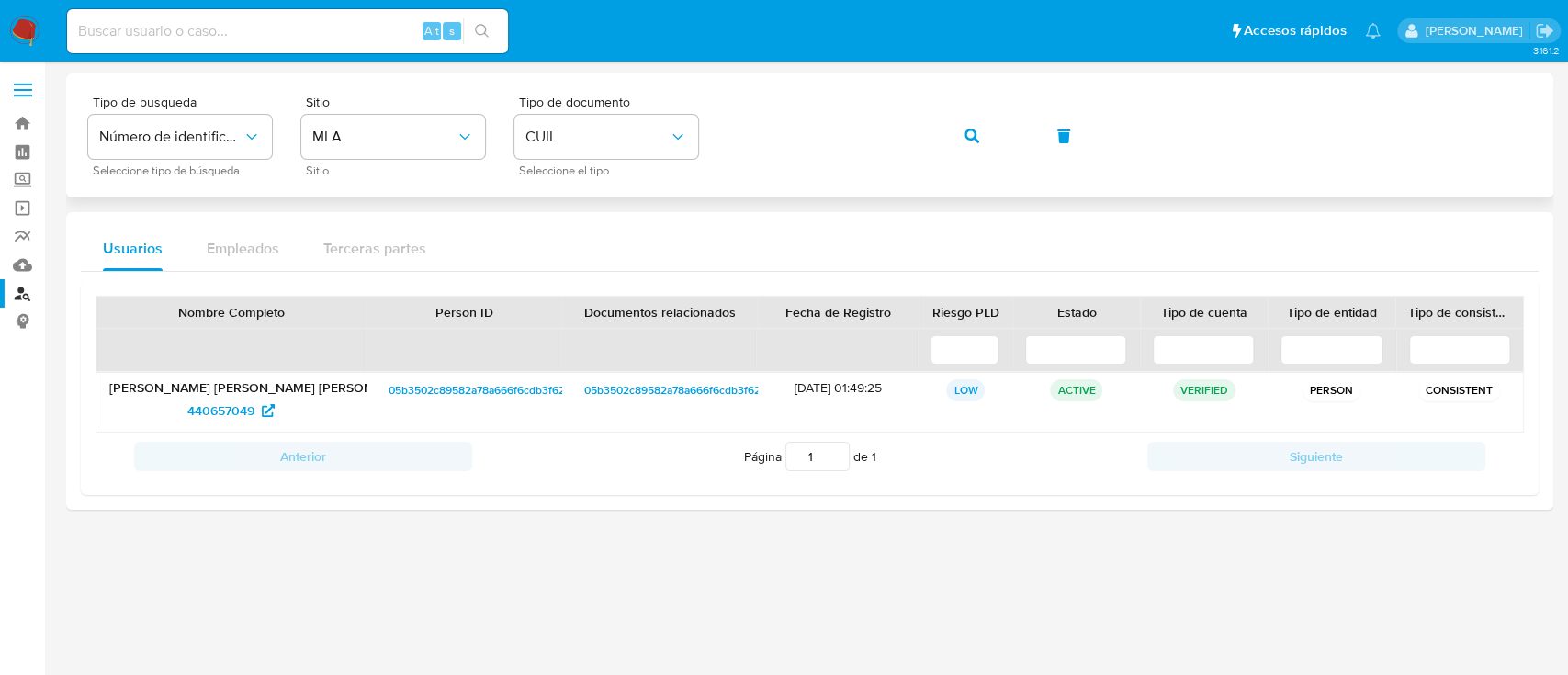
click at [970, 136] on icon "button" at bounding box center [972, 136] width 15 height 15
click at [223, 403] on span "482235959" at bounding box center [220, 410] width 66 height 30
click at [992, 131] on button "button" at bounding box center [972, 136] width 62 height 44
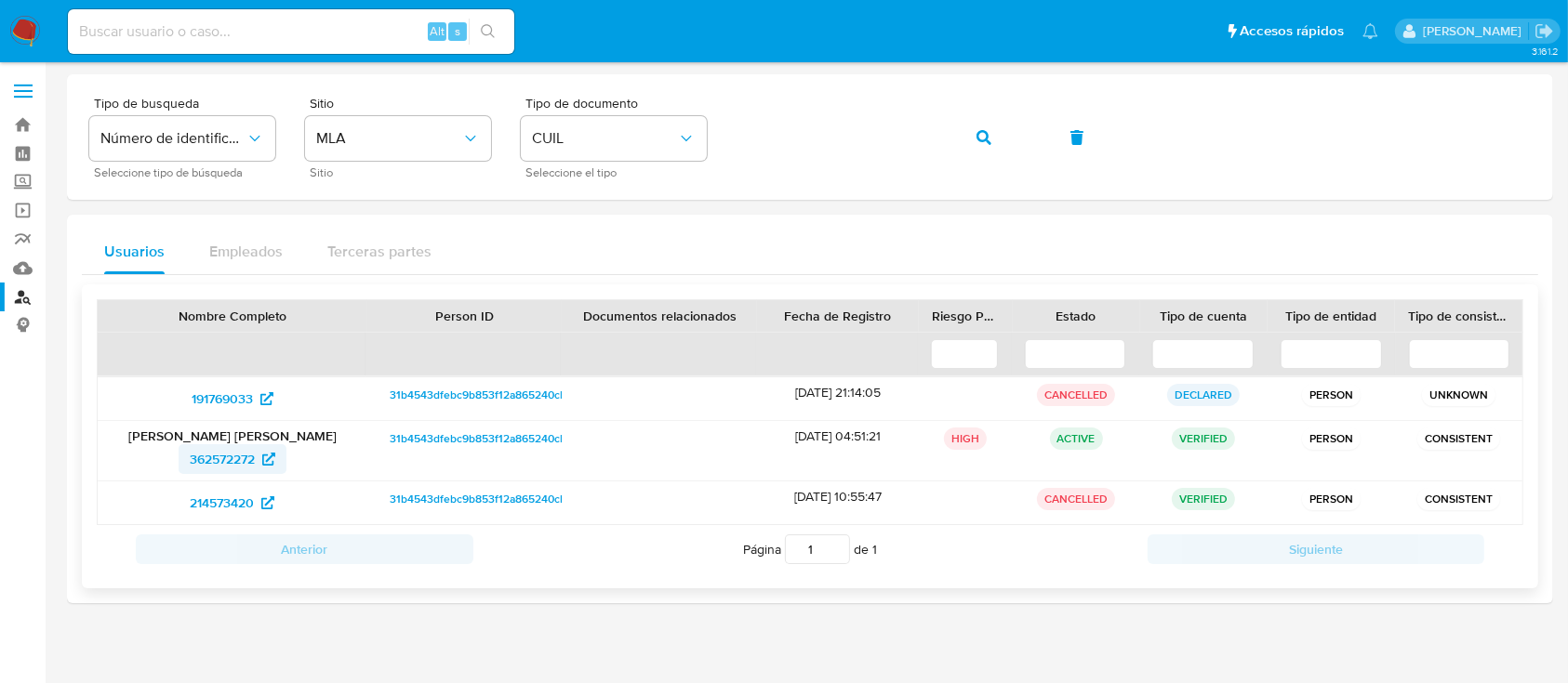
click at [239, 450] on span "362572272" at bounding box center [221, 459] width 65 height 30
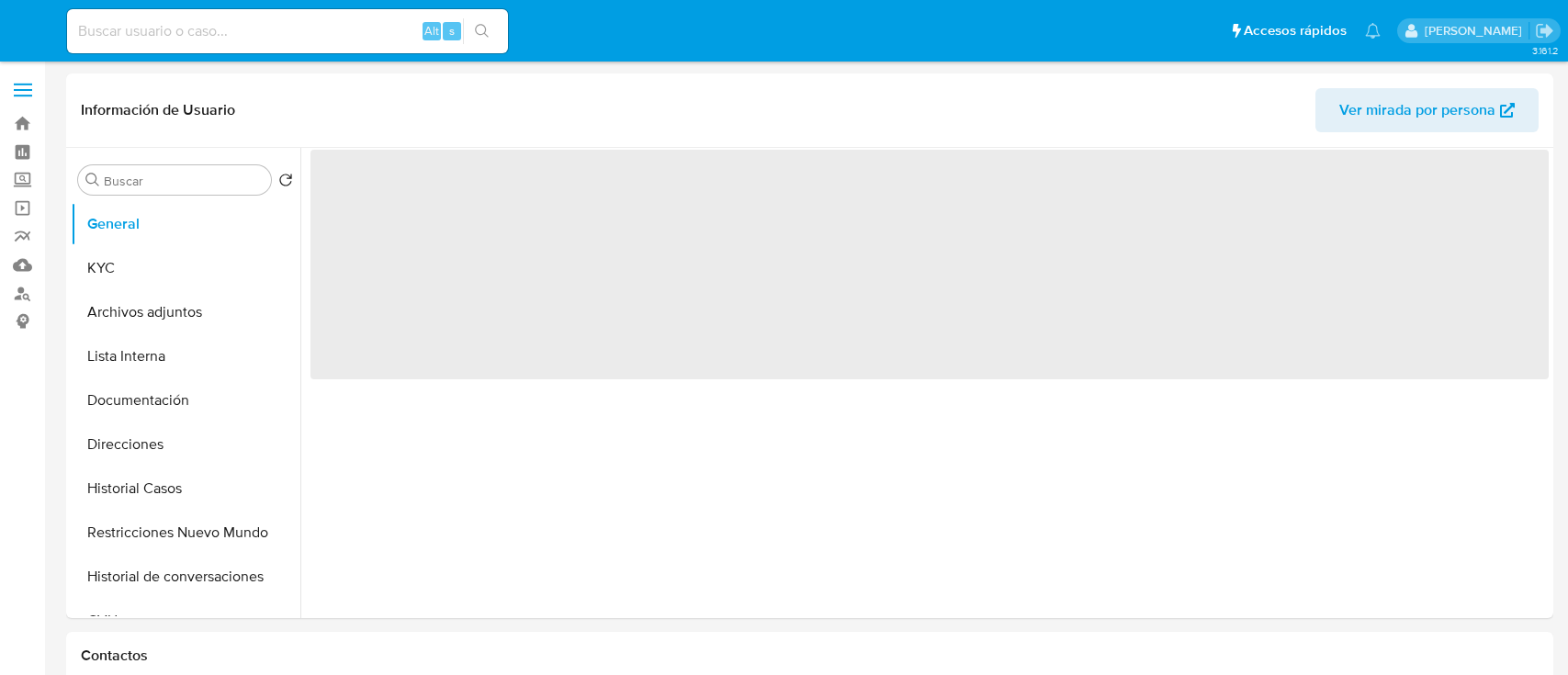
select select "10"
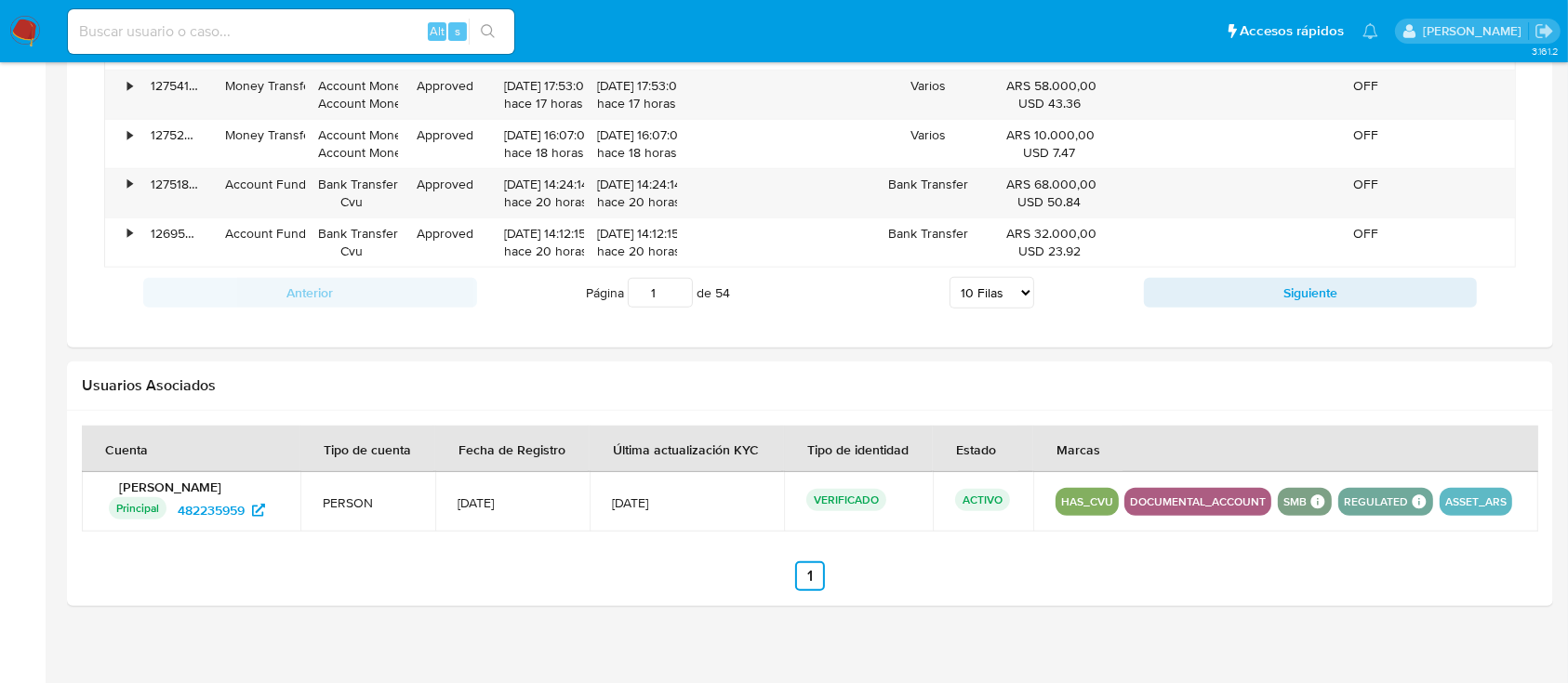
scroll to position [1640, 0]
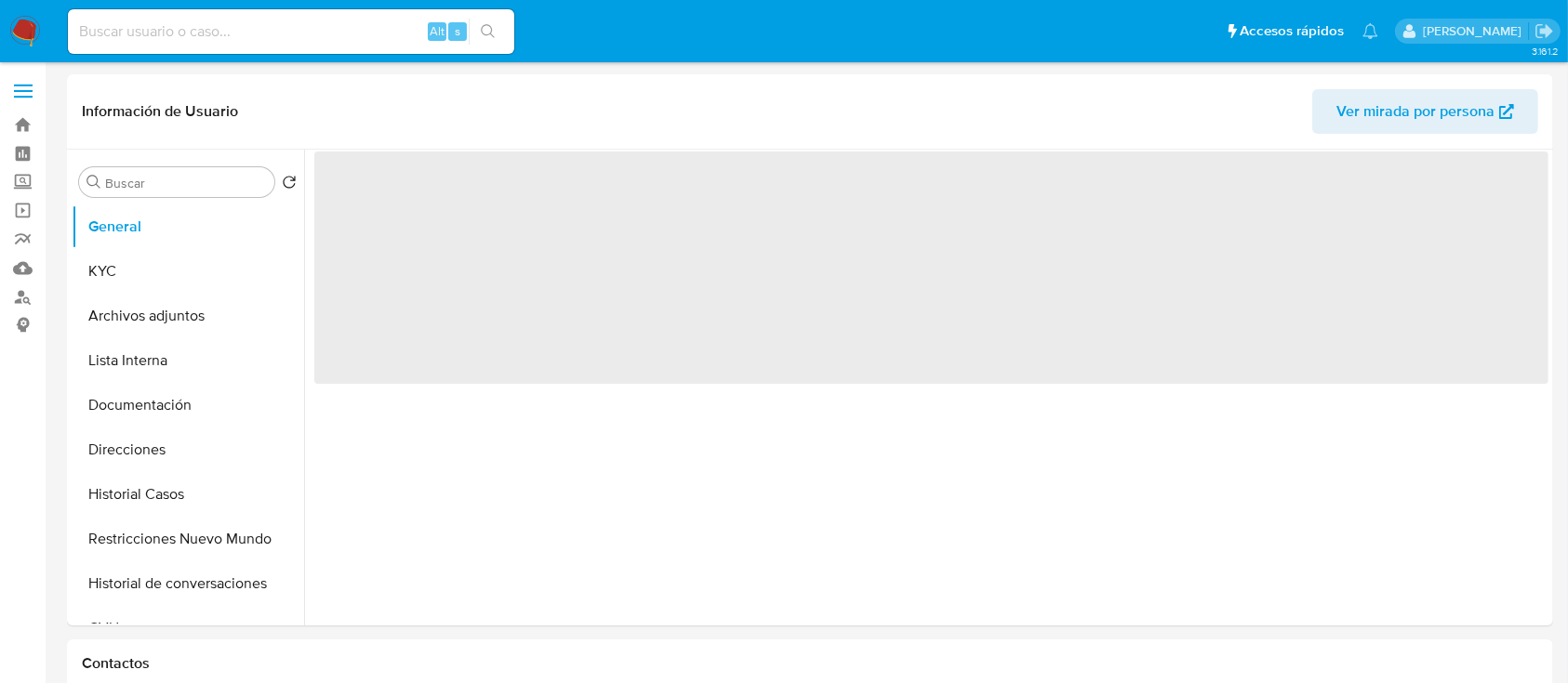
select select "10"
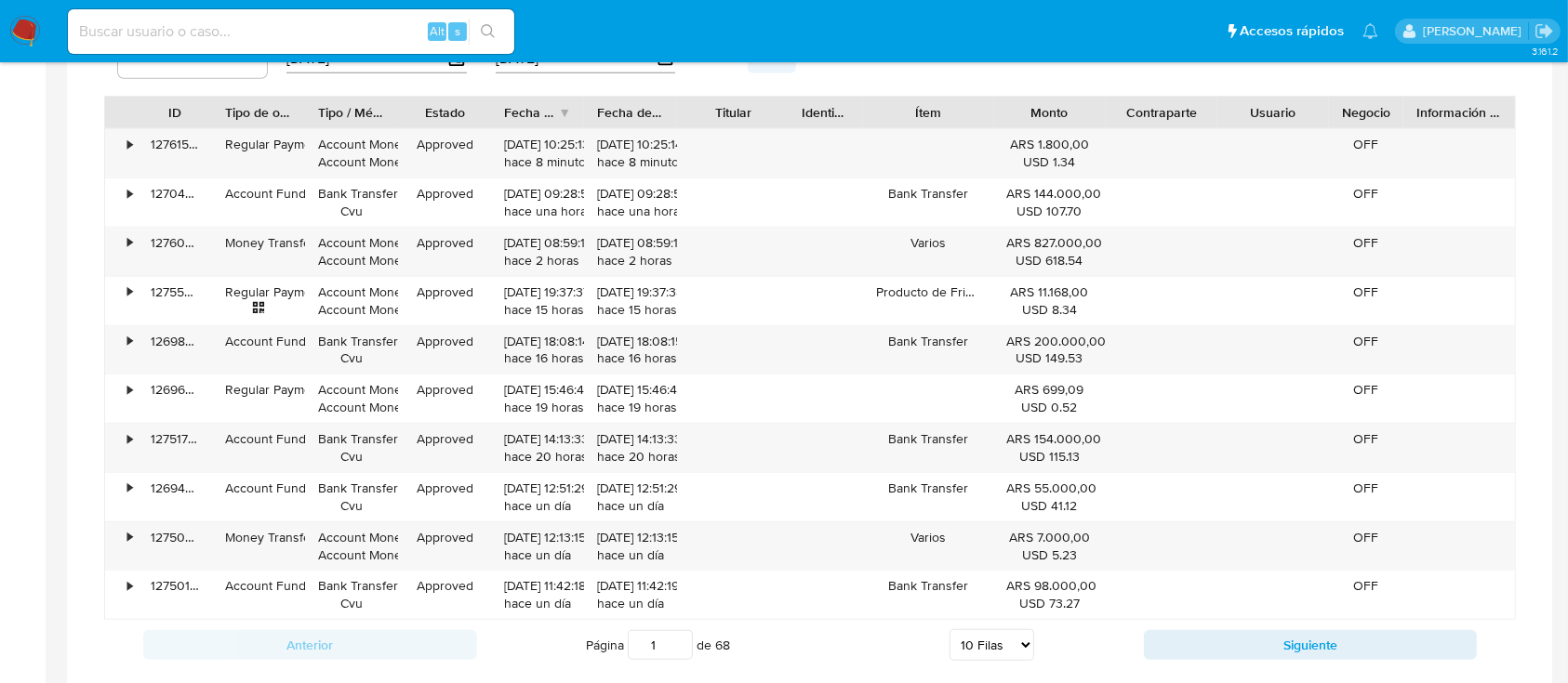
scroll to position [1794, 0]
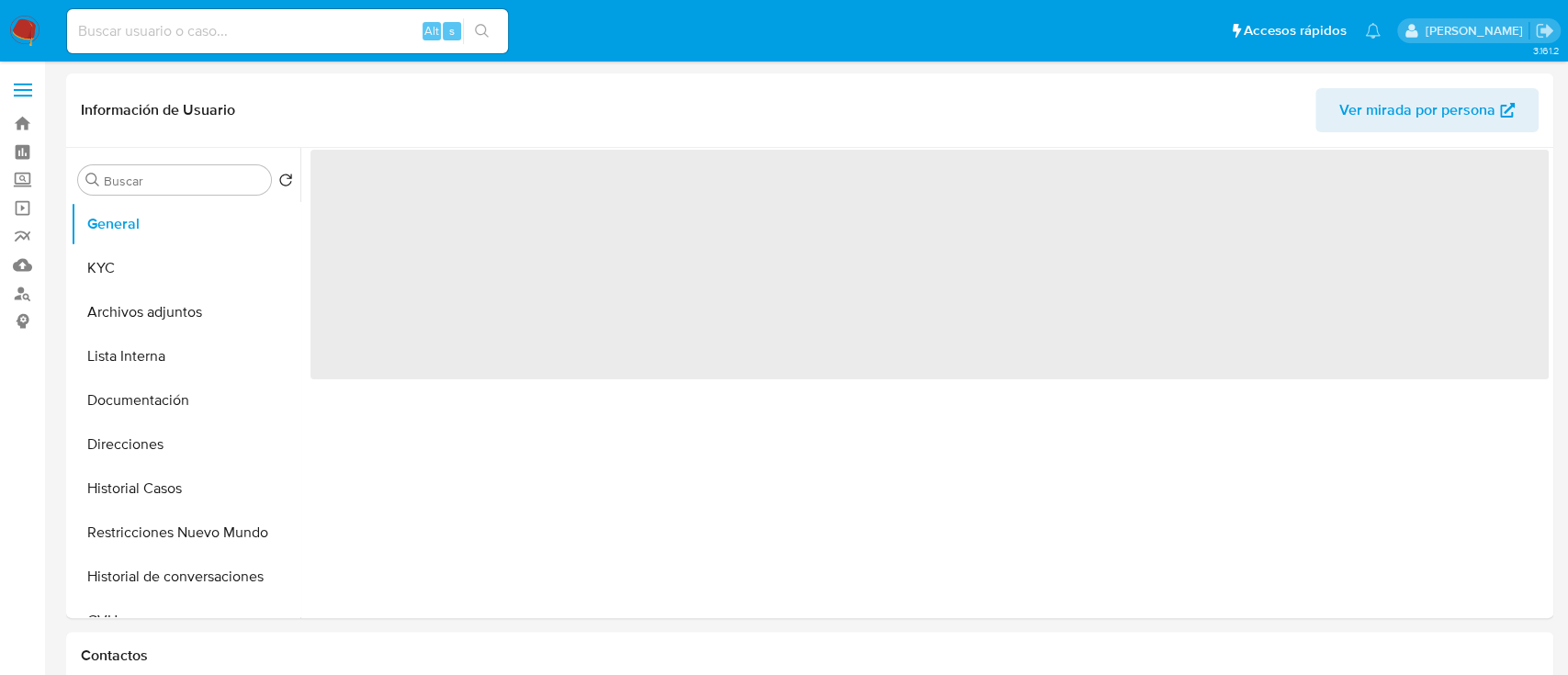
select select "10"
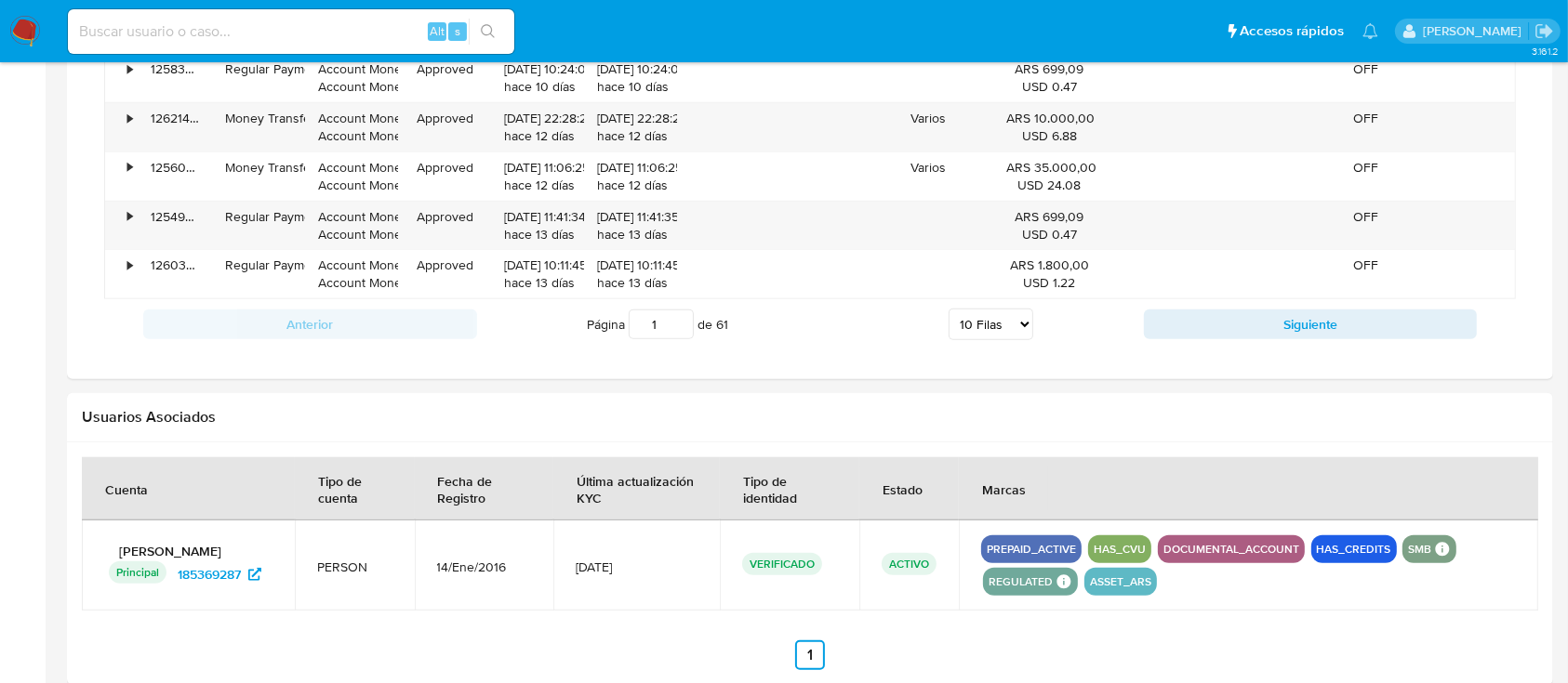
scroll to position [1781, 0]
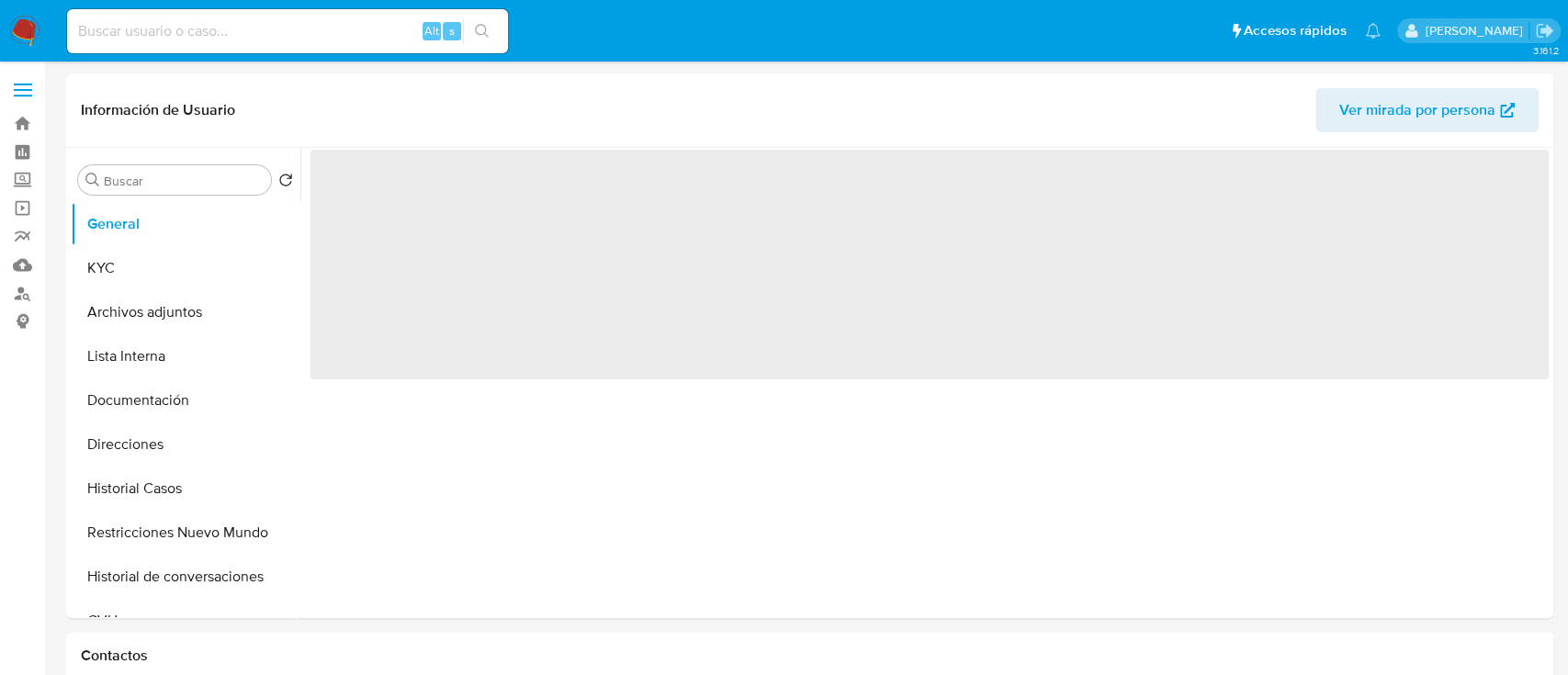
select select "10"
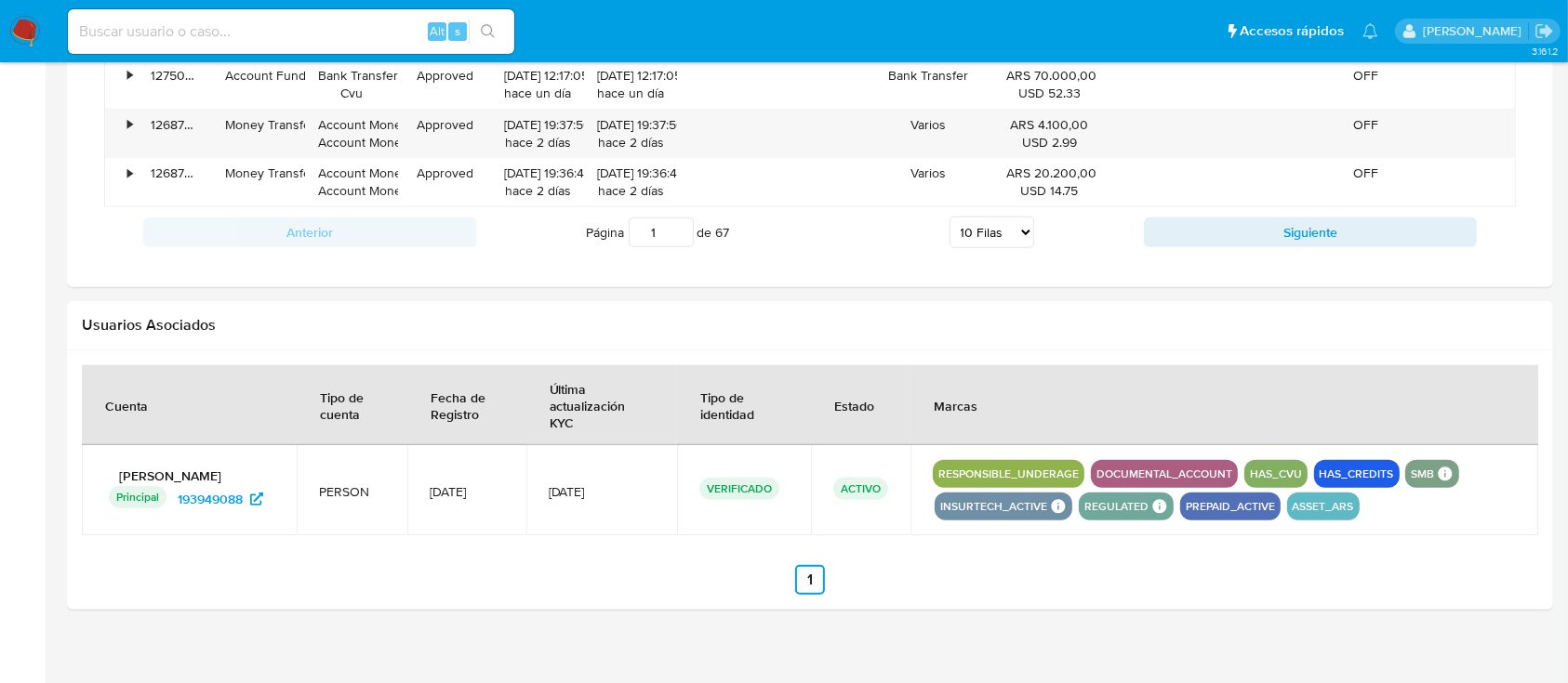
scroll to position [1674, 0]
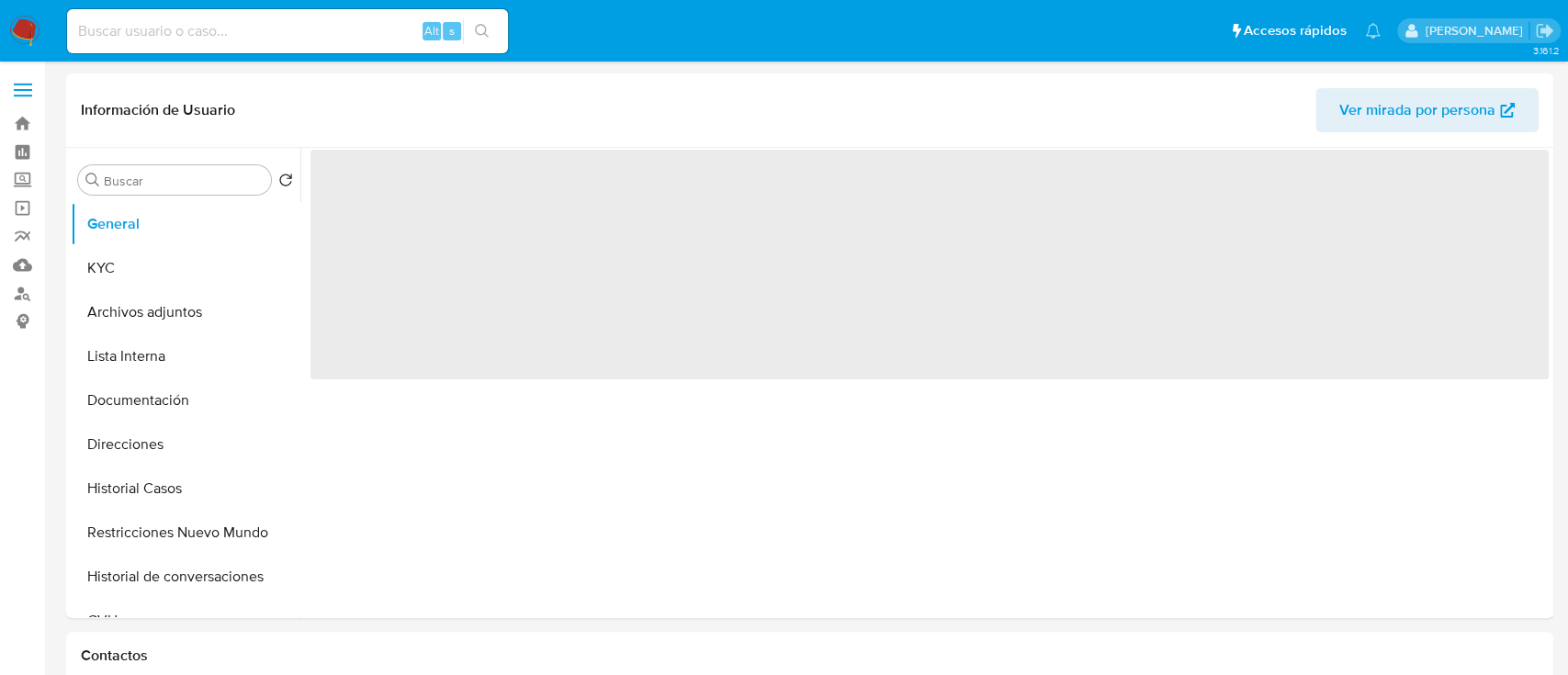
select select "10"
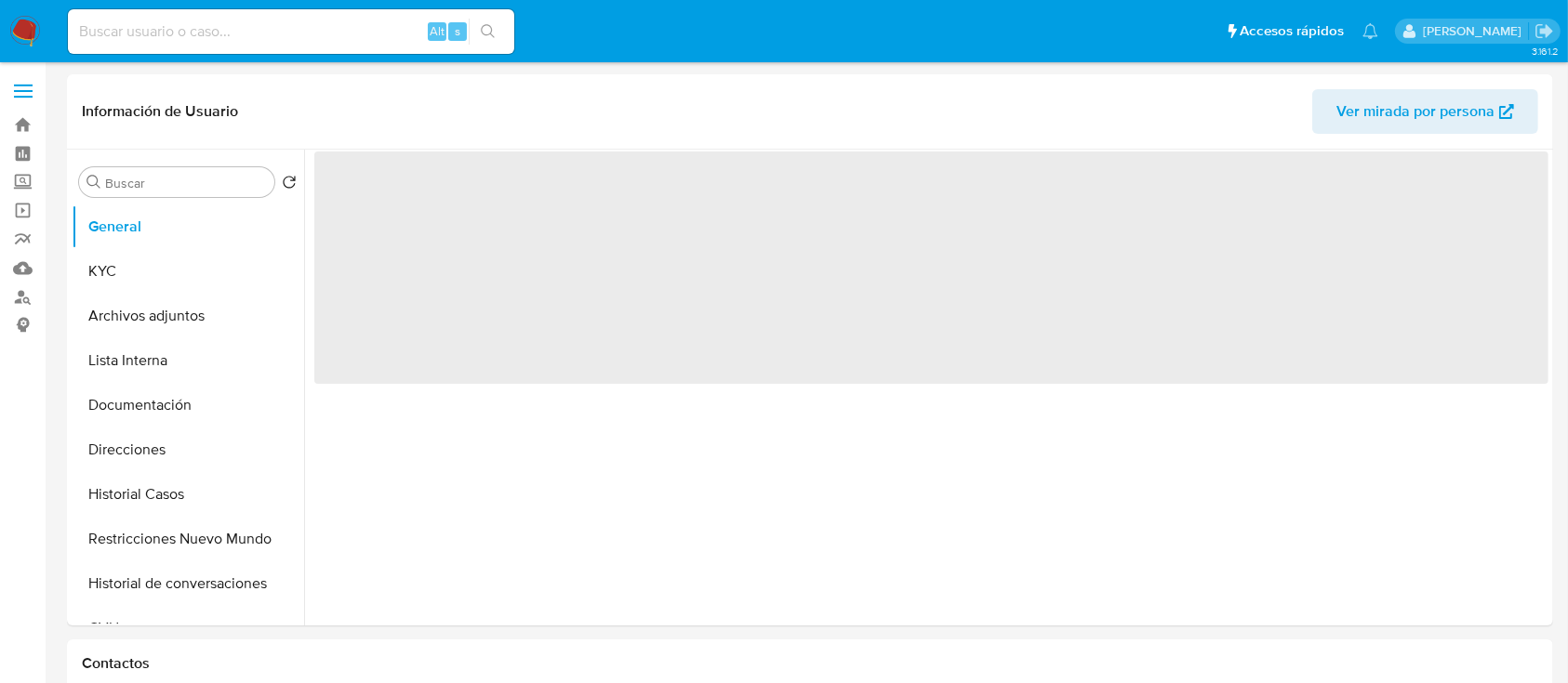
select select "10"
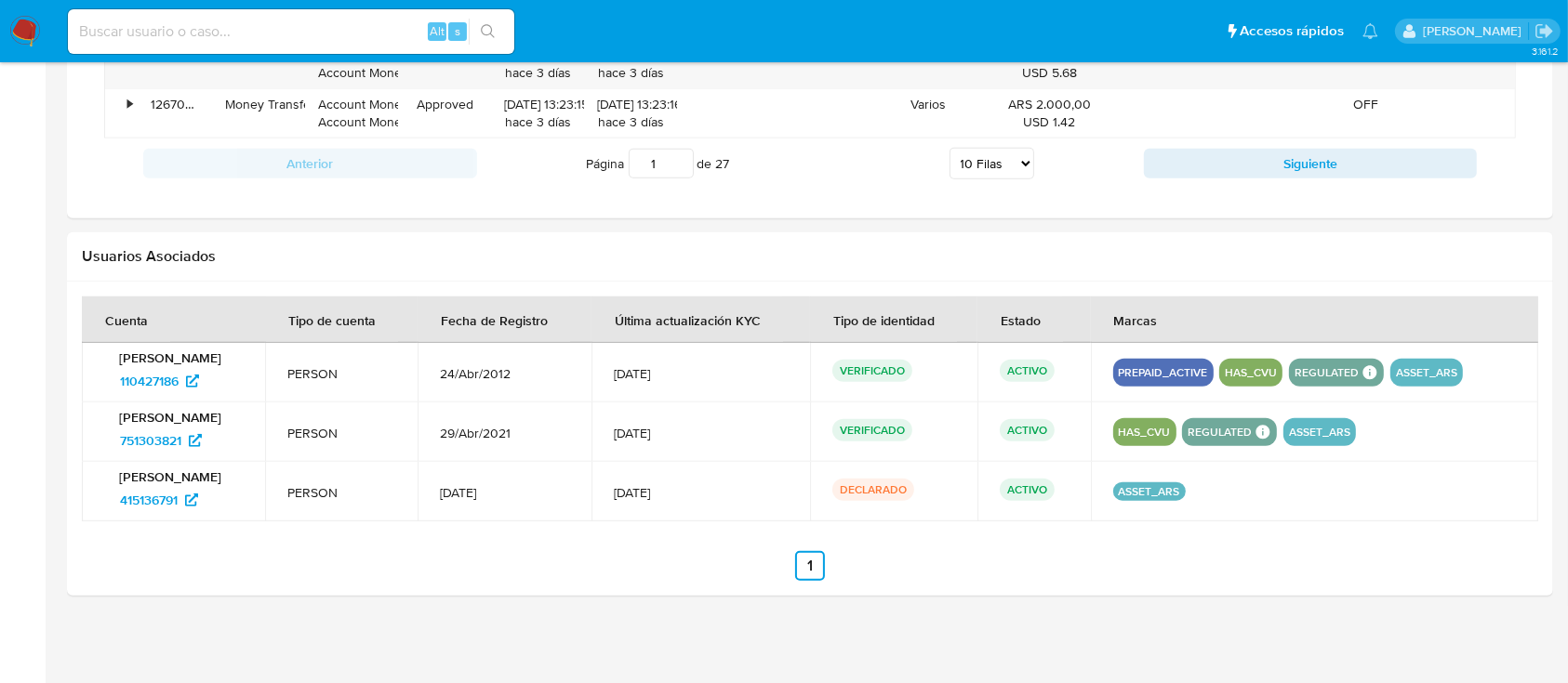
scroll to position [1759, 0]
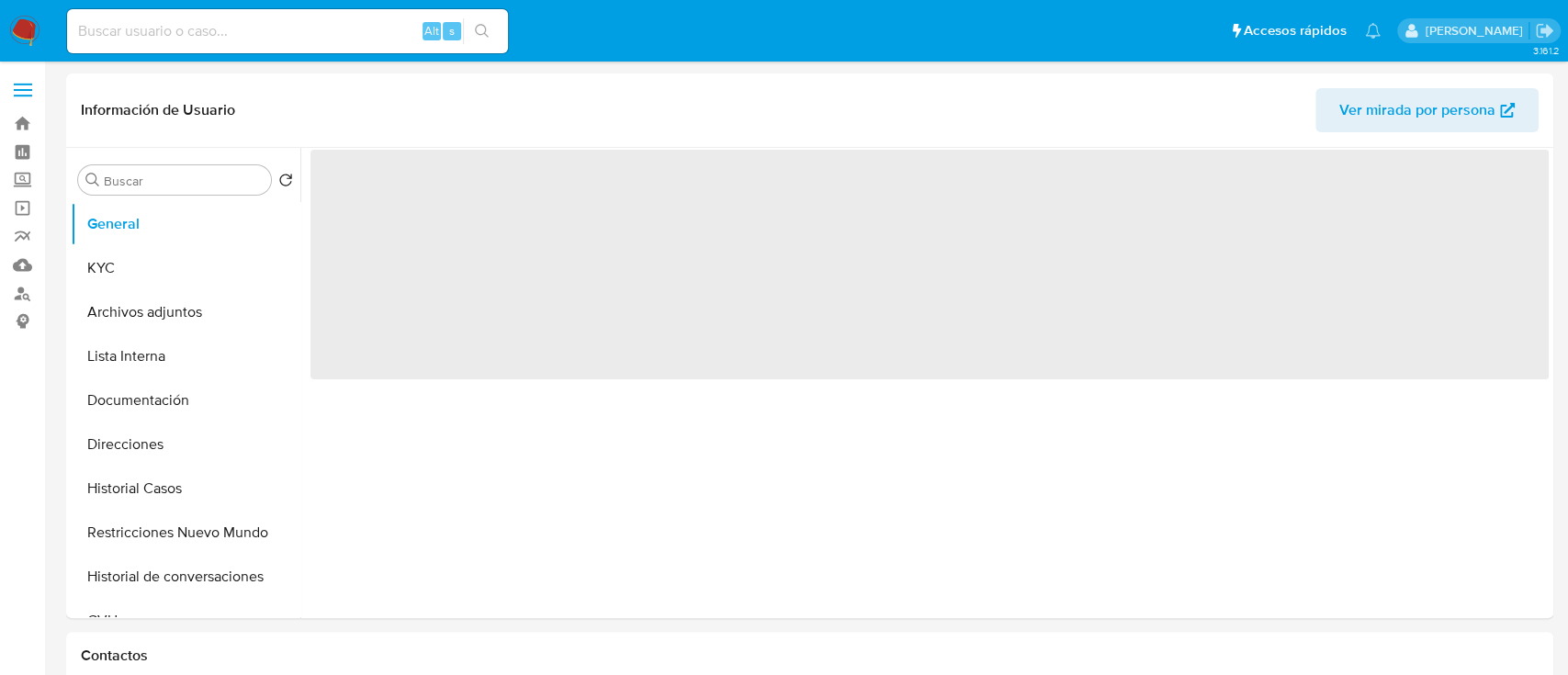
select select "10"
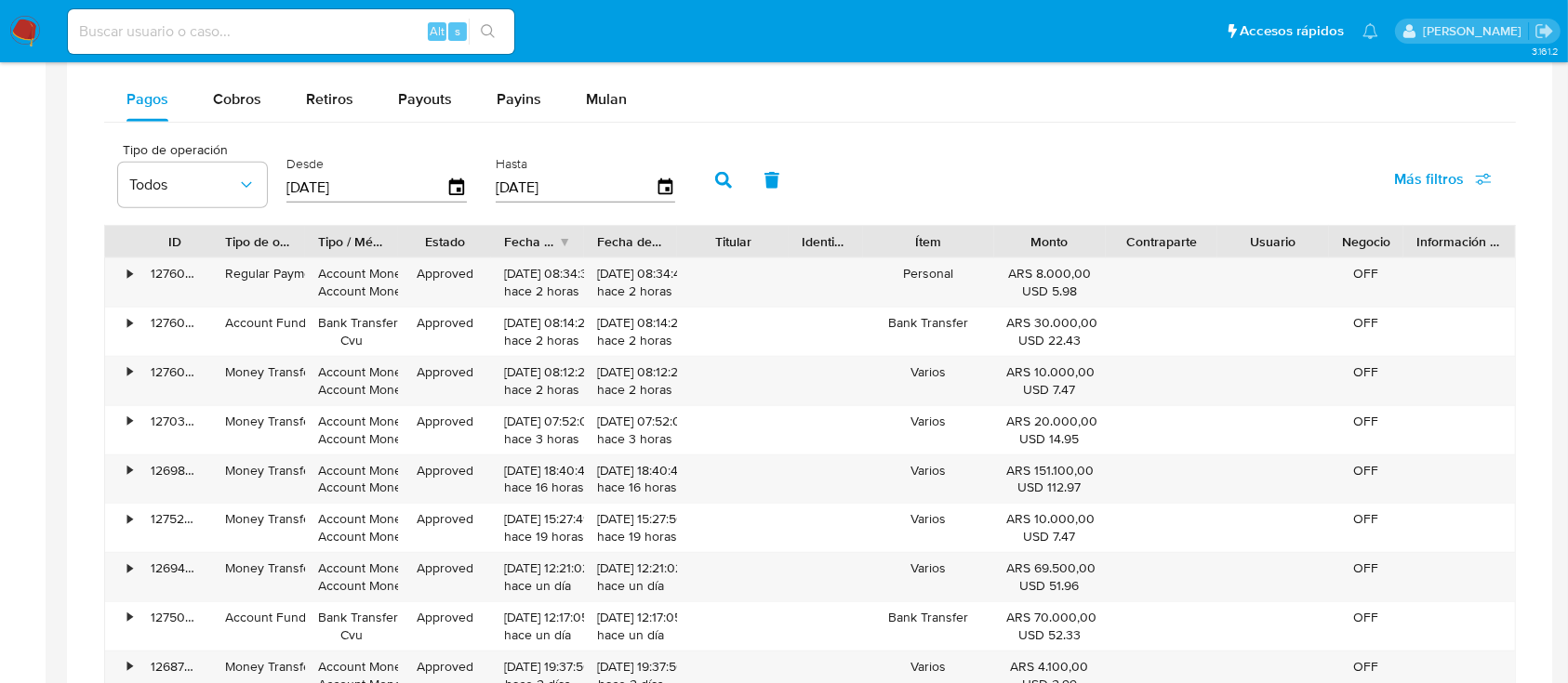
scroll to position [1789, 0]
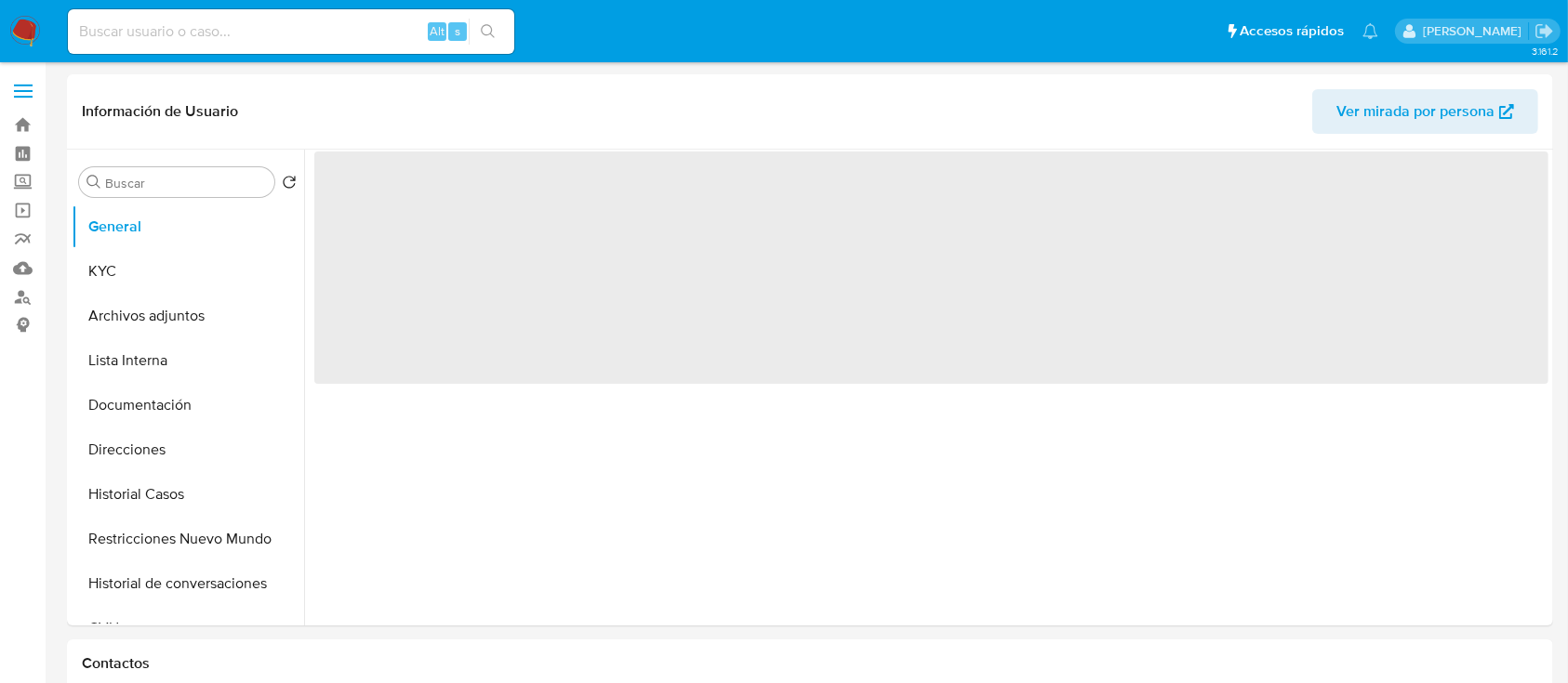
select select "10"
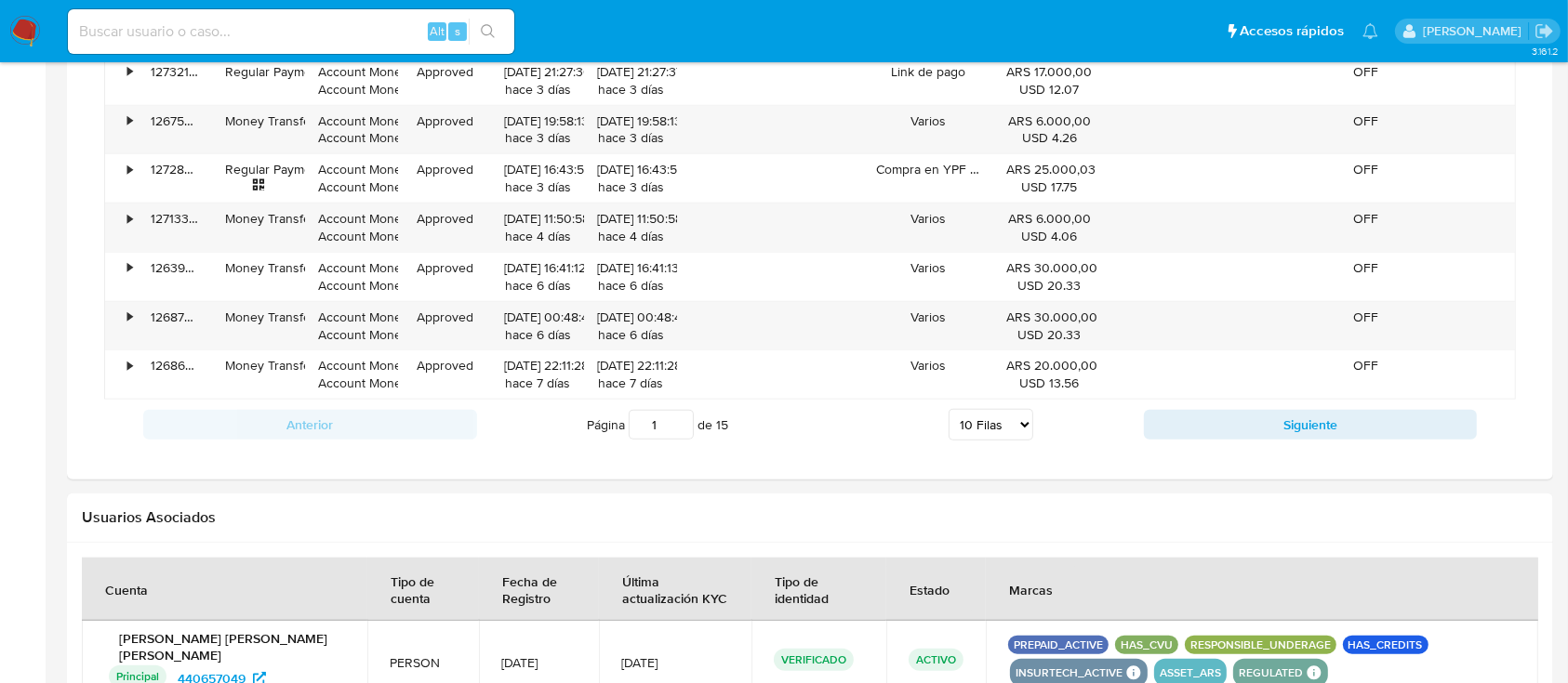
scroll to position [1771, 0]
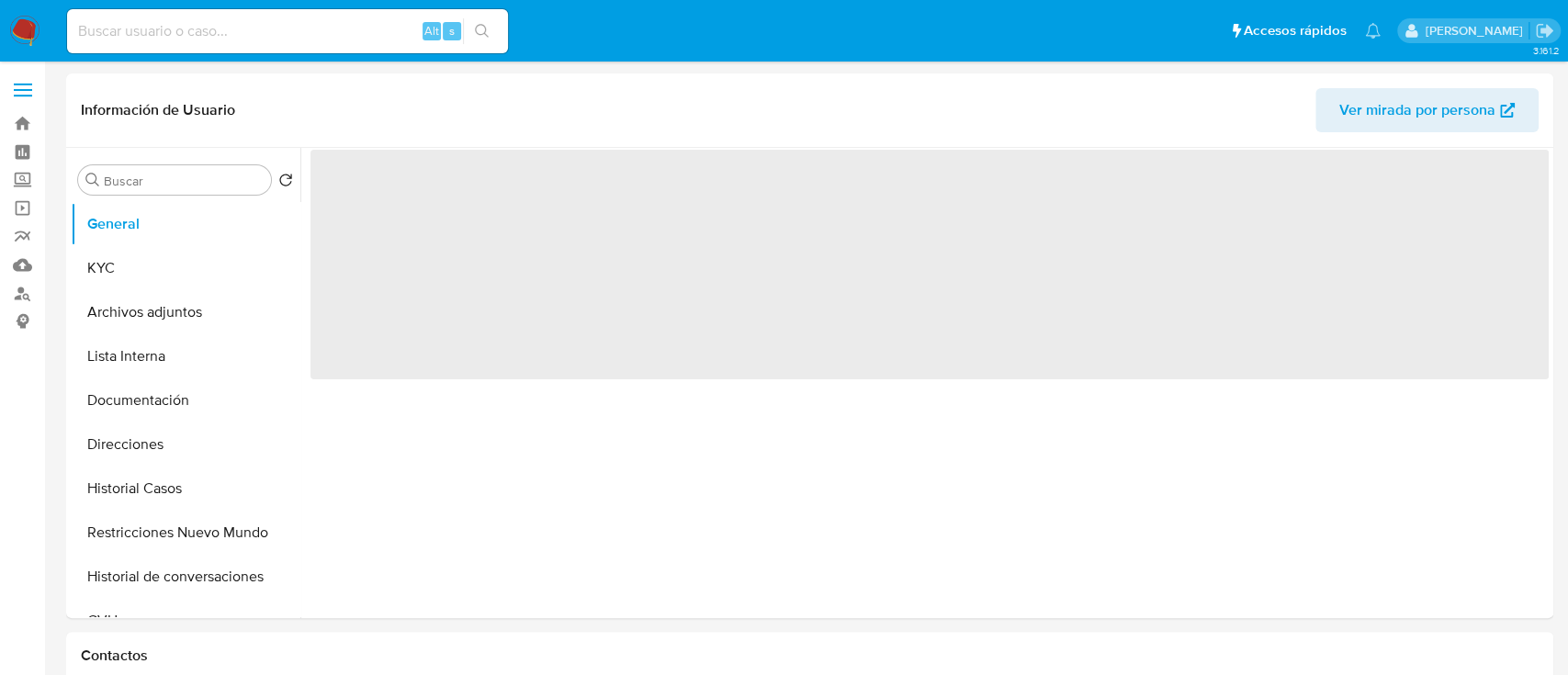
select select "10"
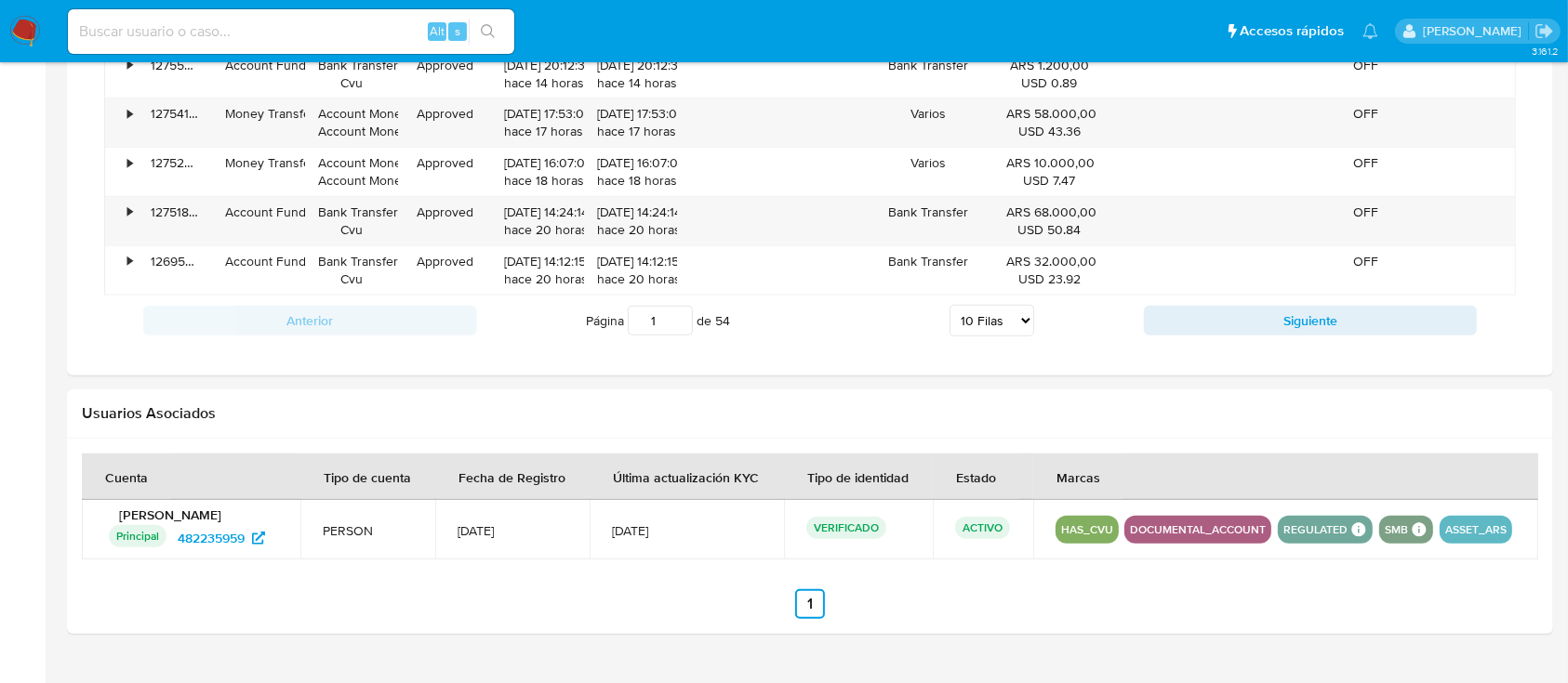
scroll to position [1640, 0]
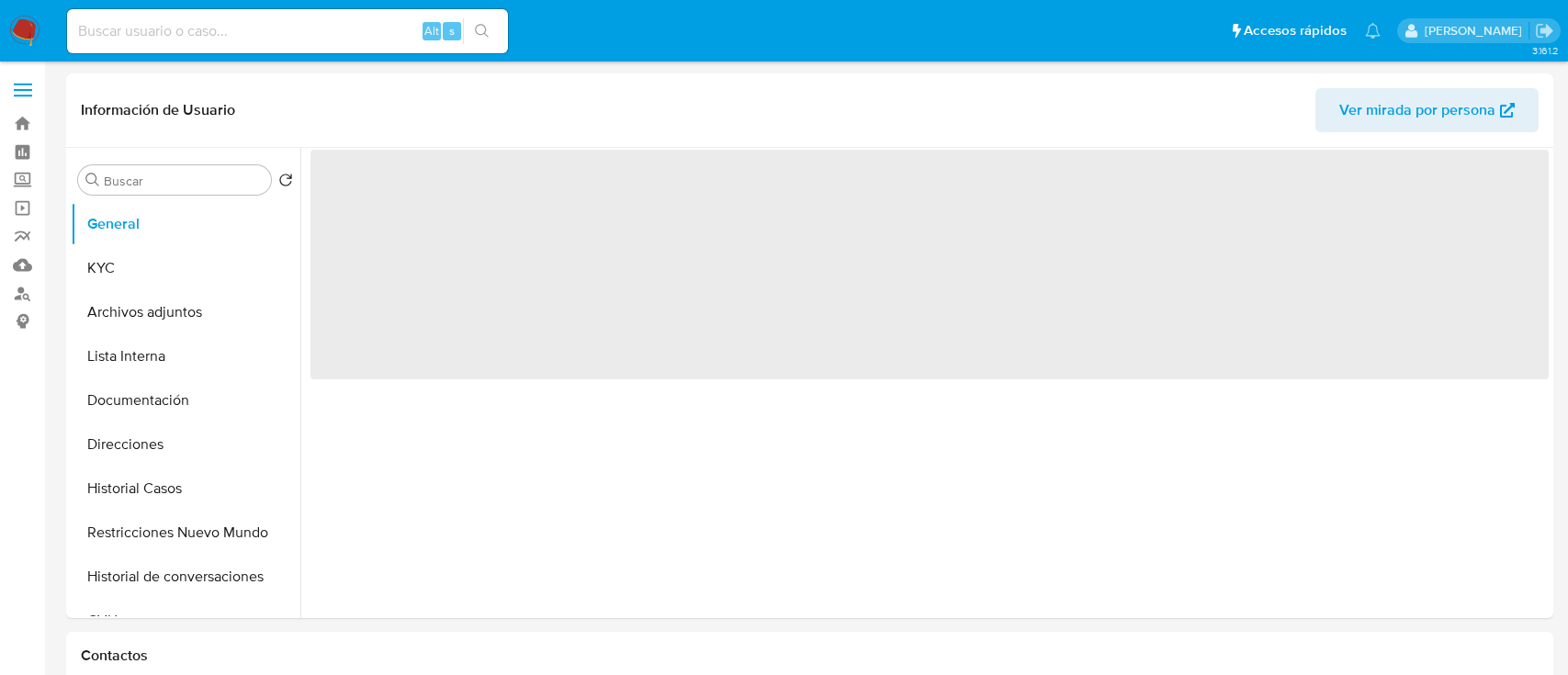
select select "10"
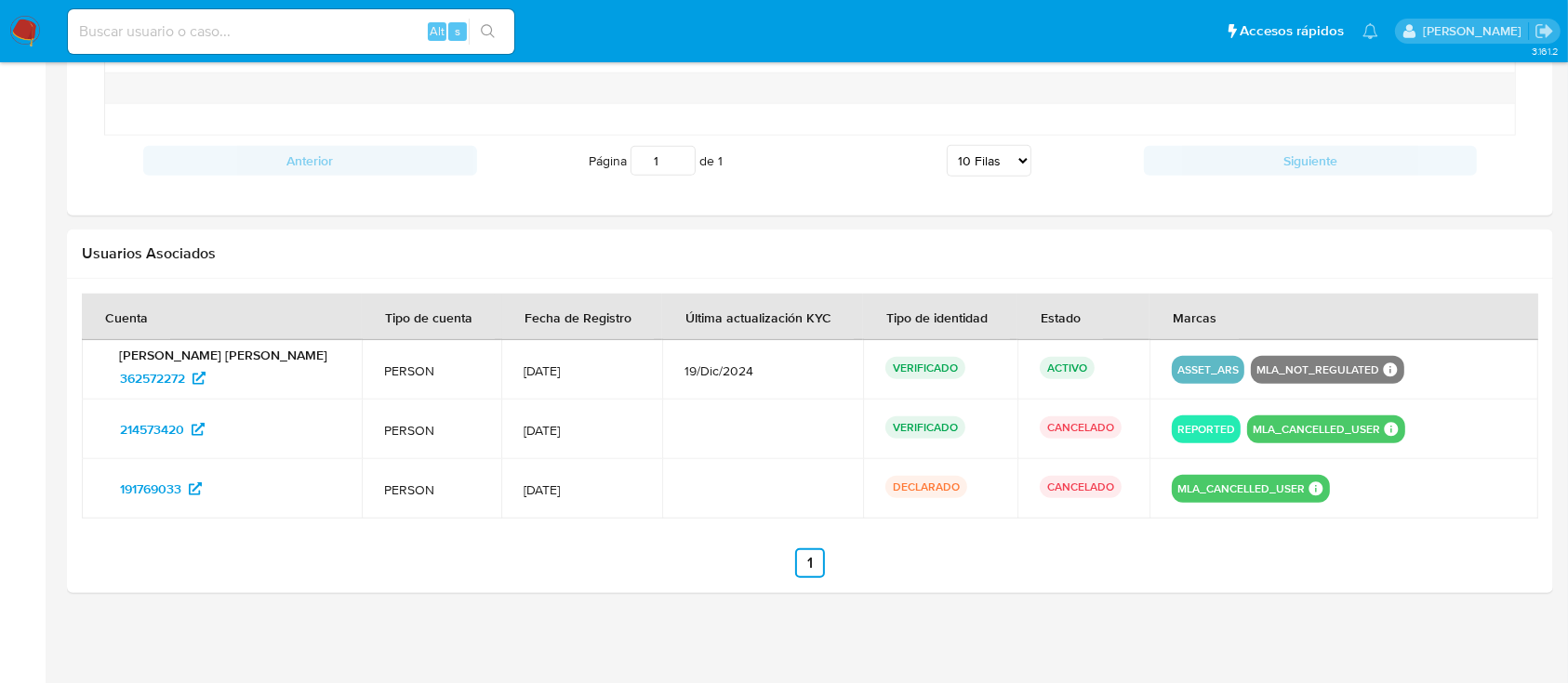
scroll to position [1678, 0]
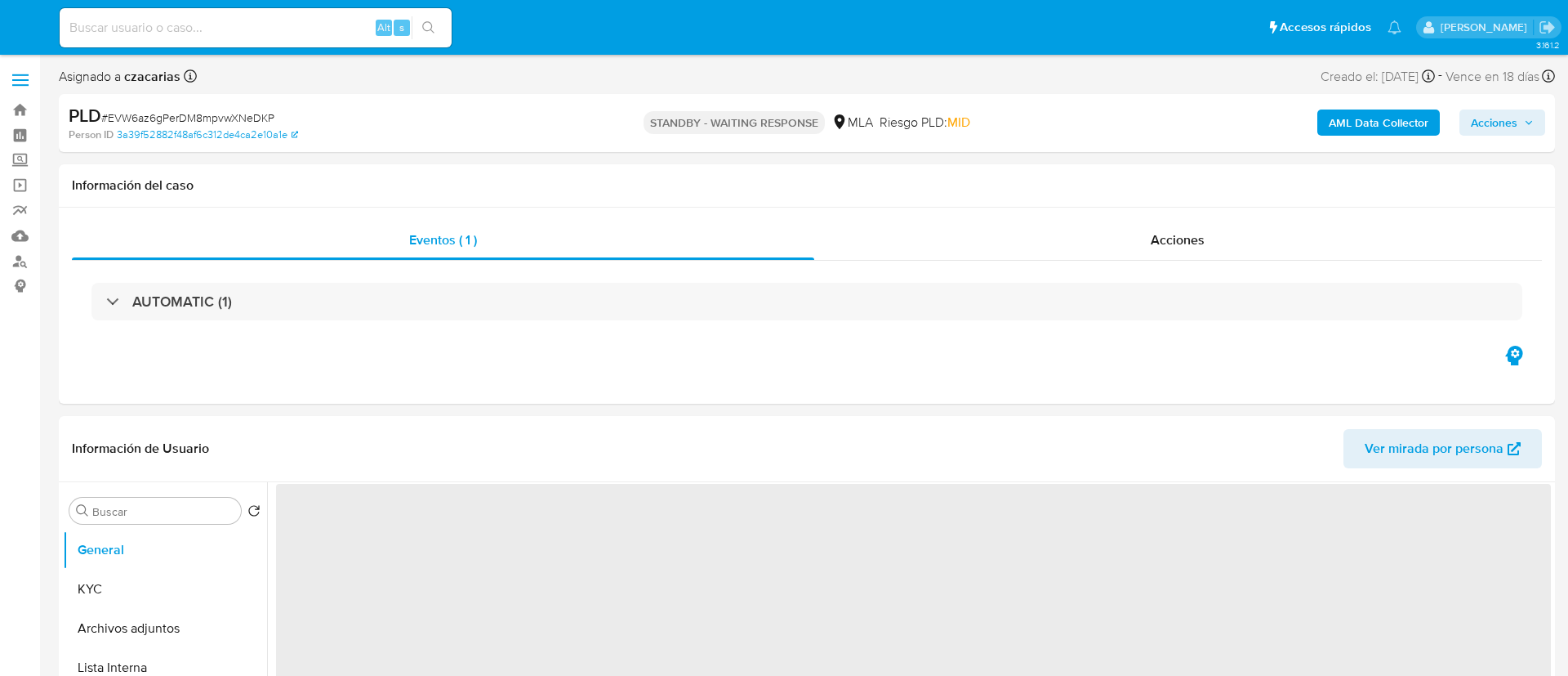
select select "10"
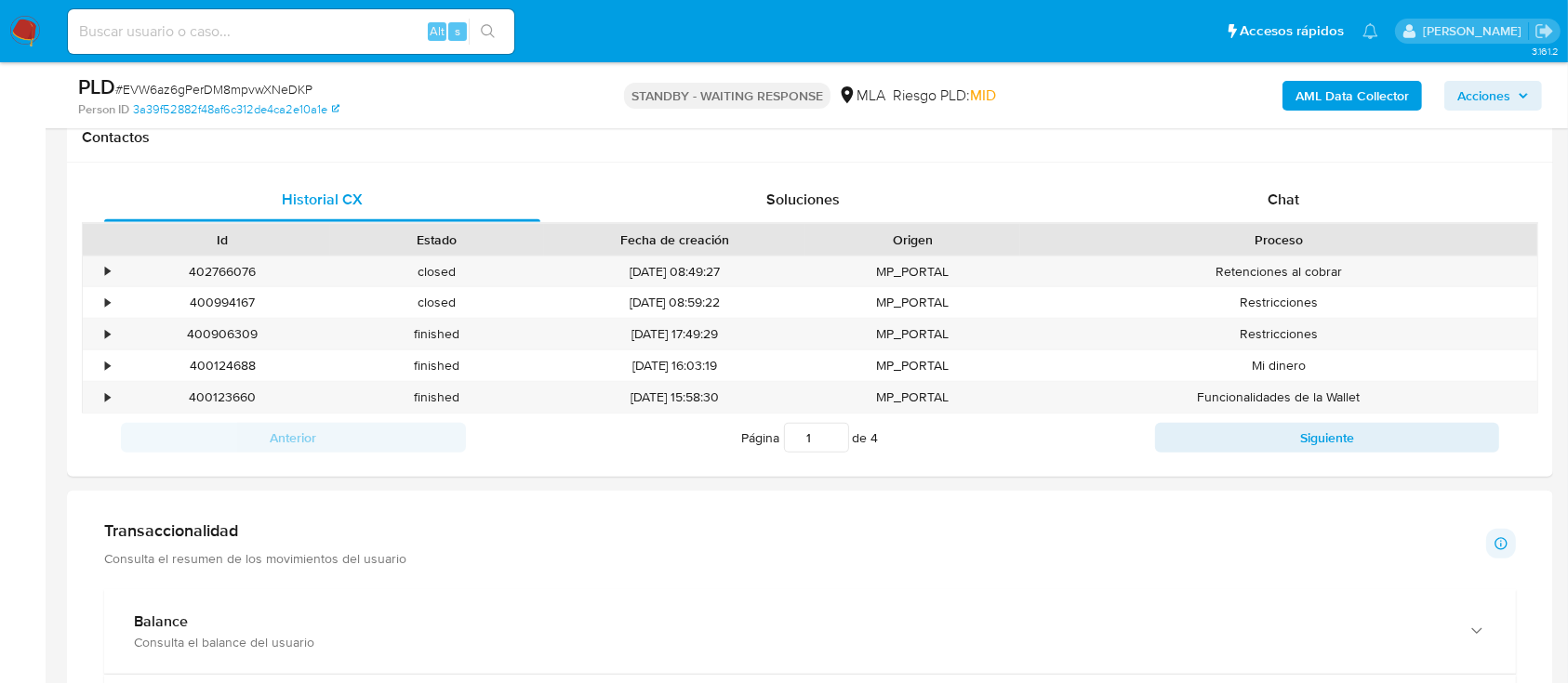
scroll to position [867, 0]
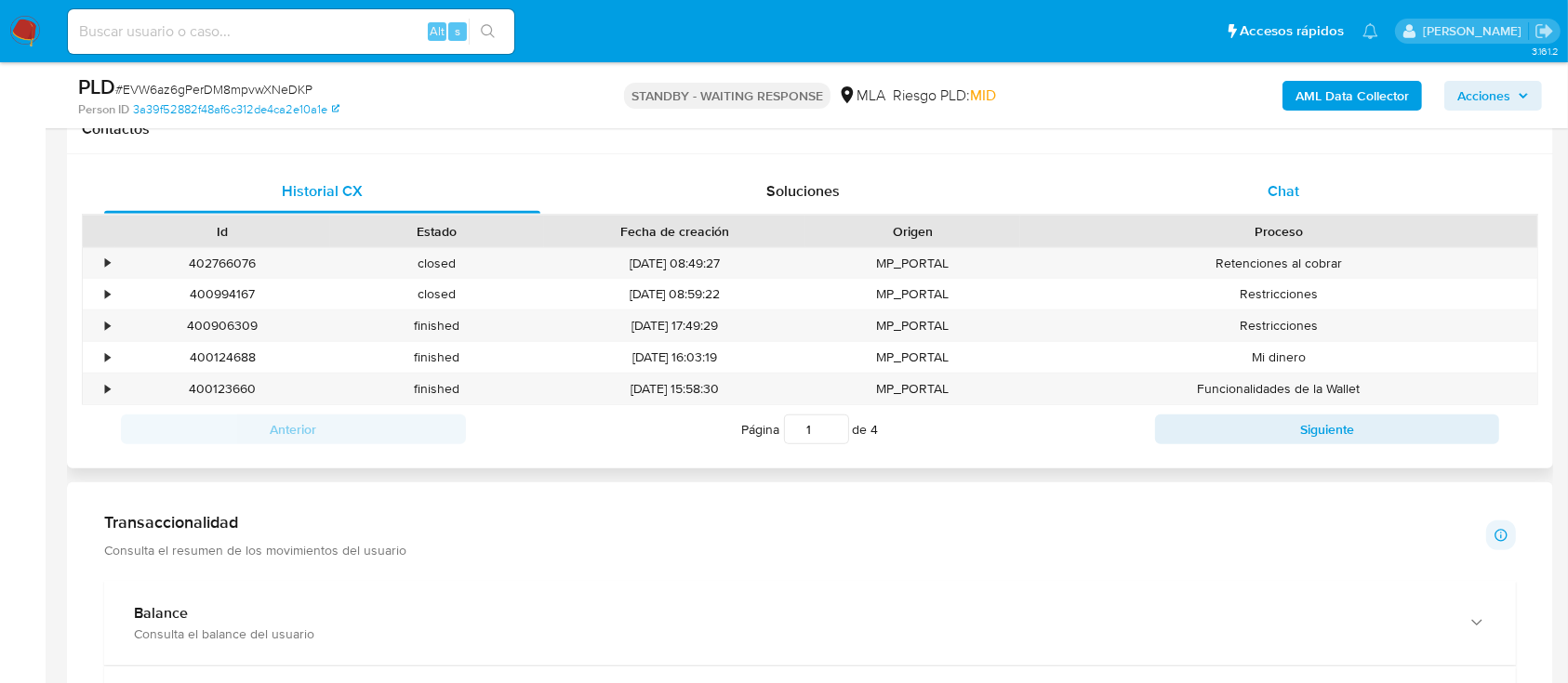
click at [1259, 196] on div "Chat" at bounding box center [1284, 191] width 436 height 45
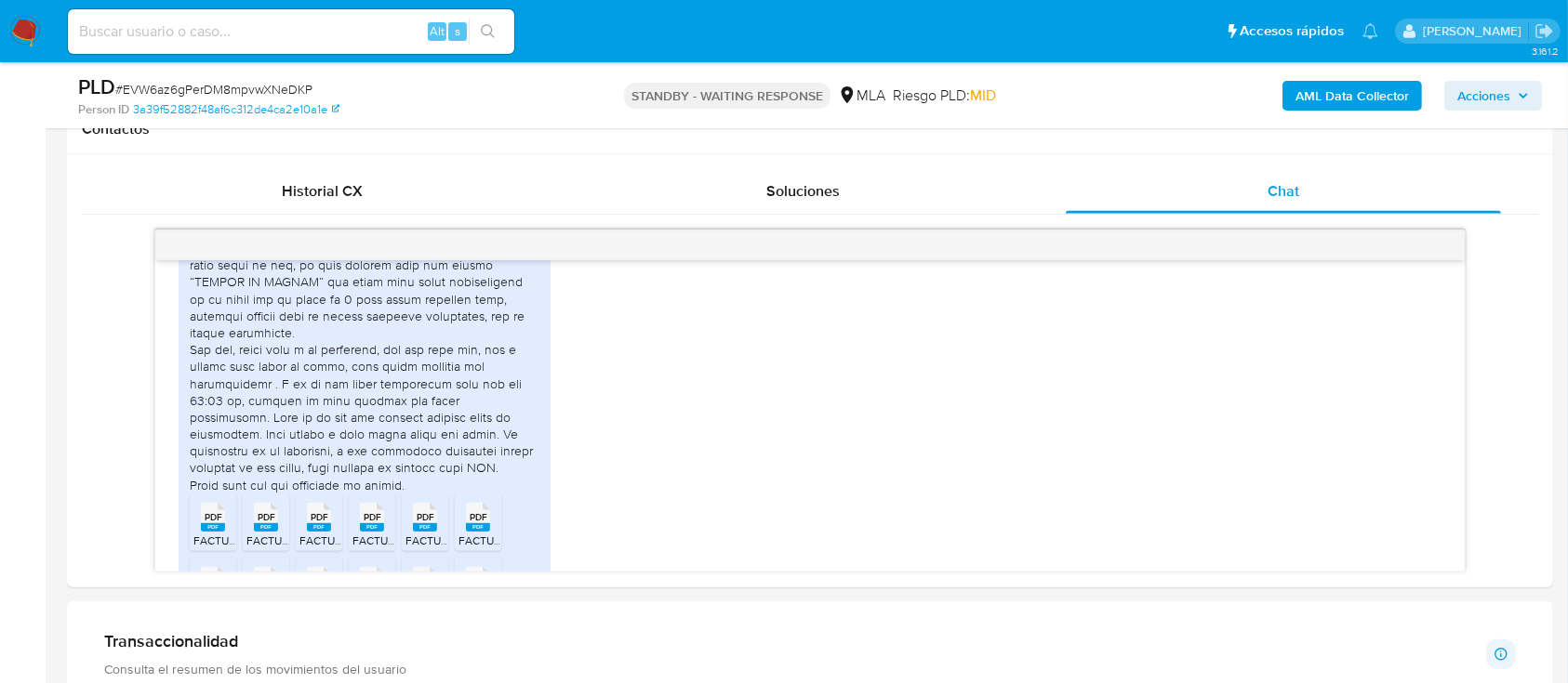
scroll to position [2254, 0]
click at [389, 38] on input at bounding box center [291, 32] width 446 height 24
paste input "5BrBzPUKg4e2zIn4KQKvbfHk"
type input "5BrBzPUKg4e2zIn4KQKvbfHk"
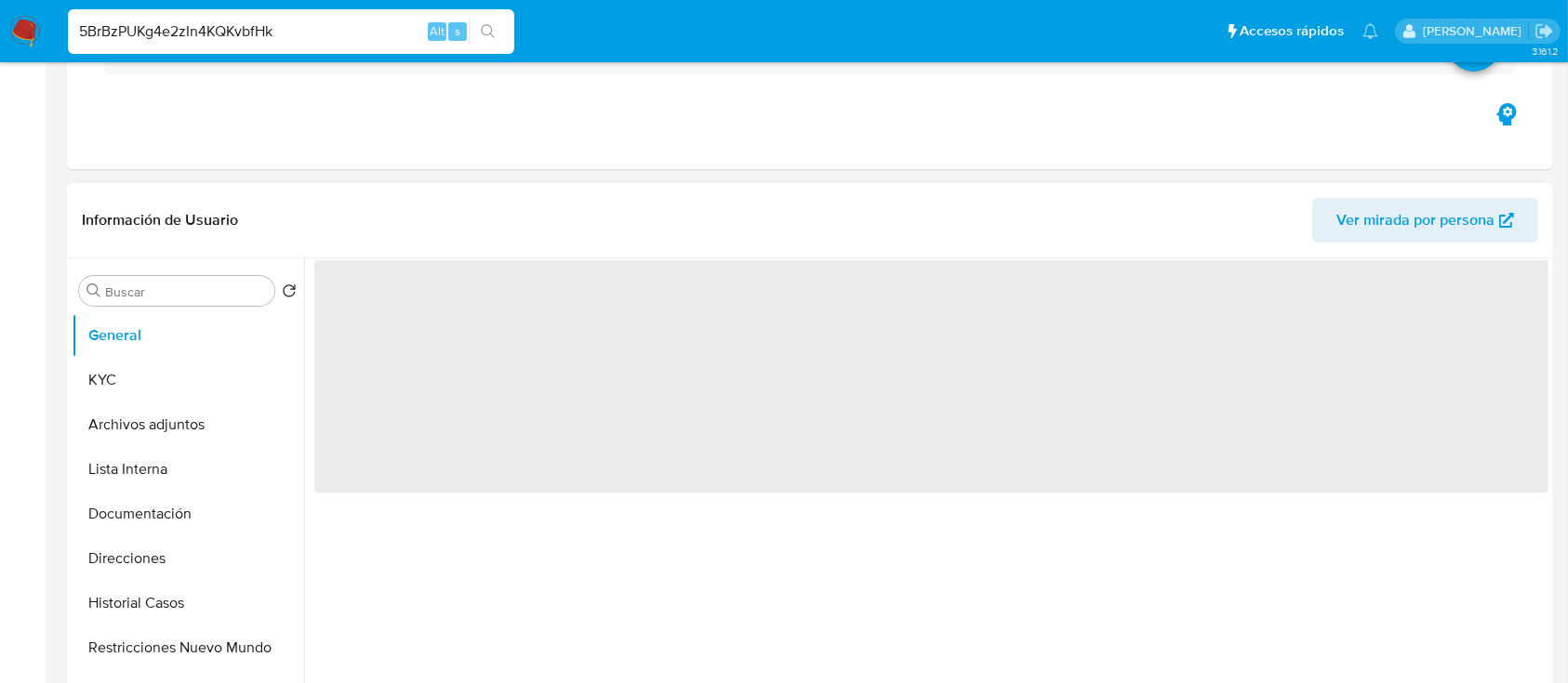
scroll to position [496, 0]
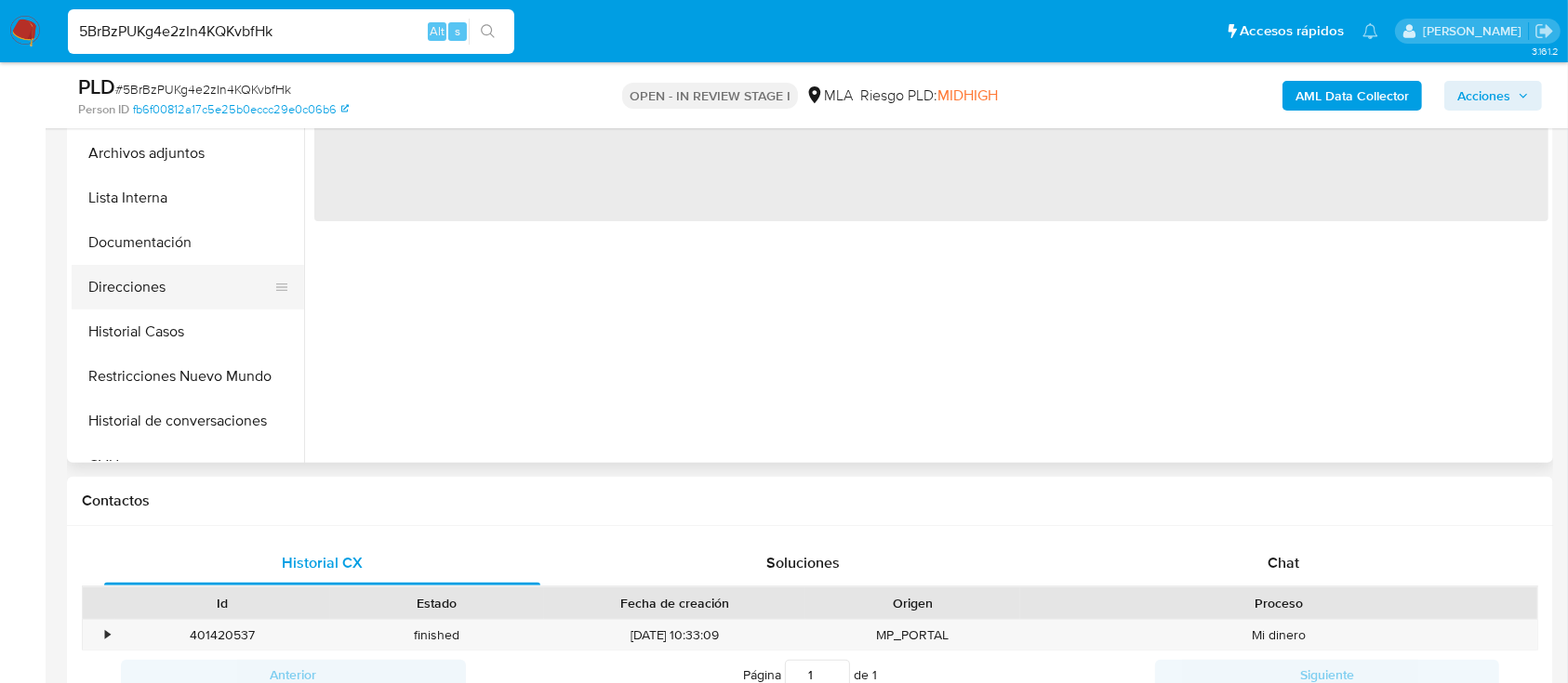
select select "10"
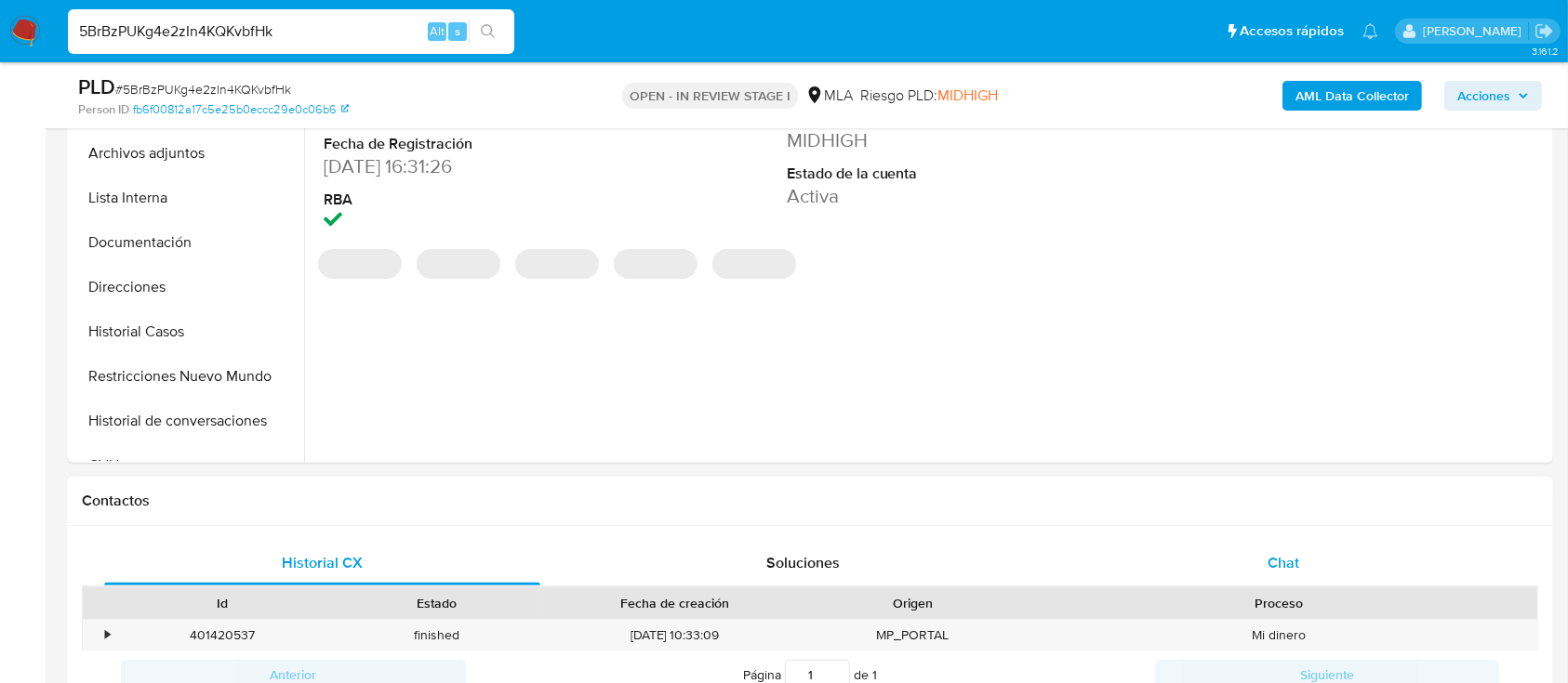
click at [1247, 550] on div "Chat" at bounding box center [1284, 563] width 436 height 45
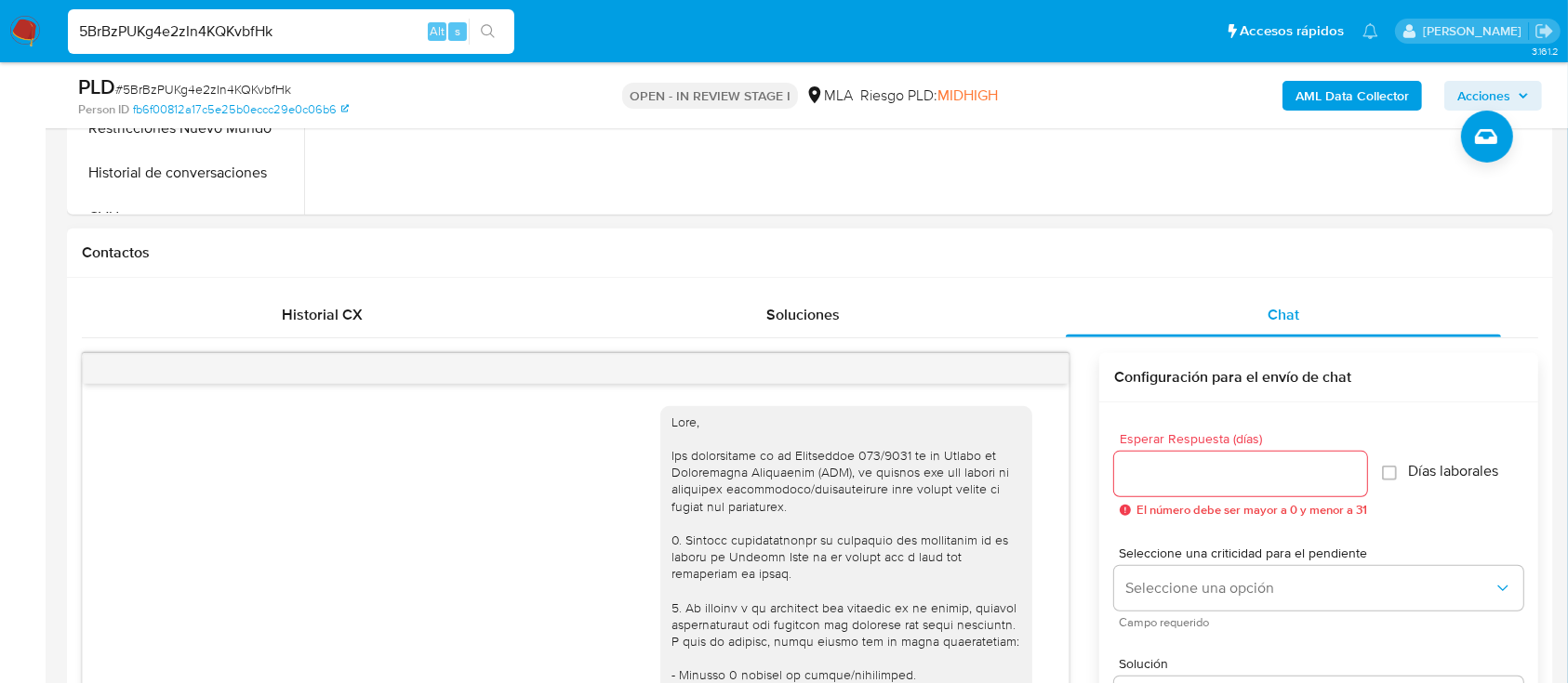
scroll to position [1150, 0]
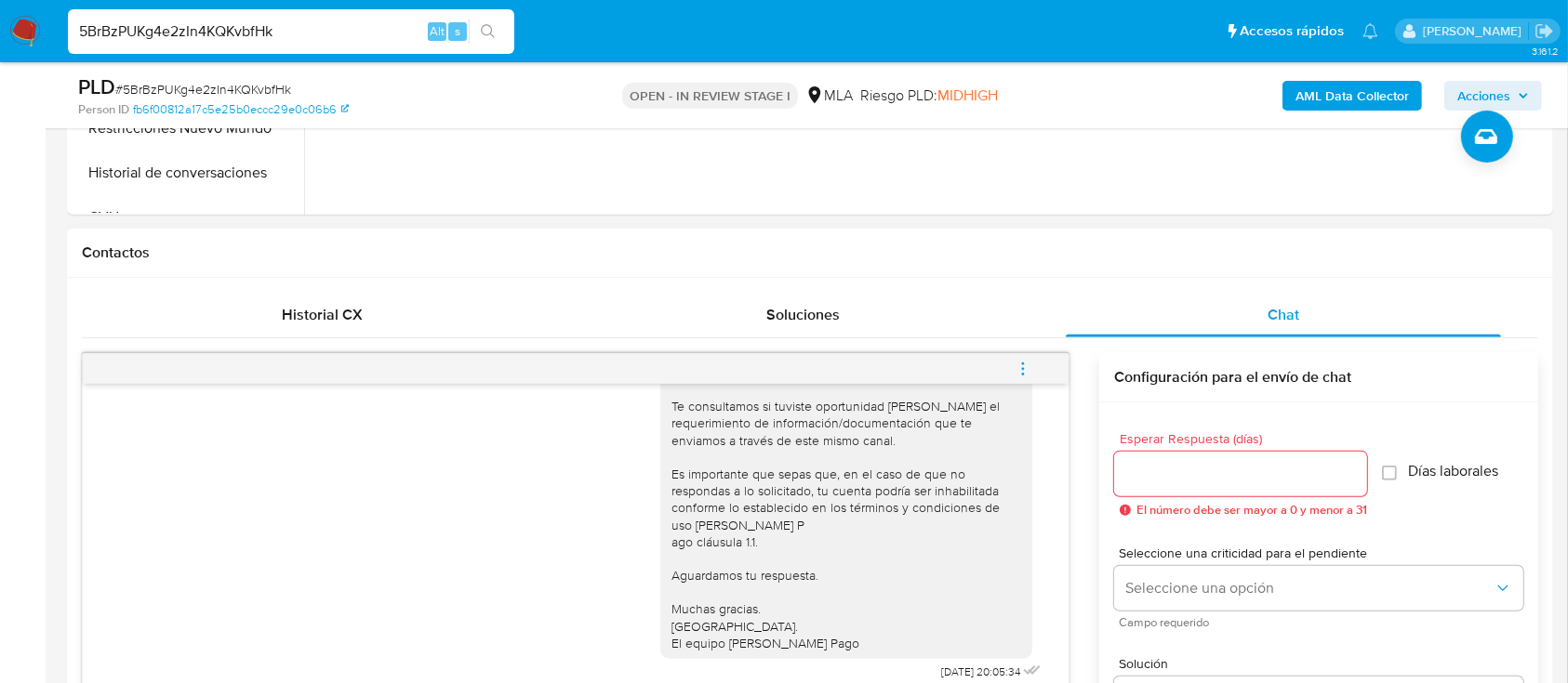
click at [1016, 373] on icon "menu-action" at bounding box center [1022, 368] width 17 height 17
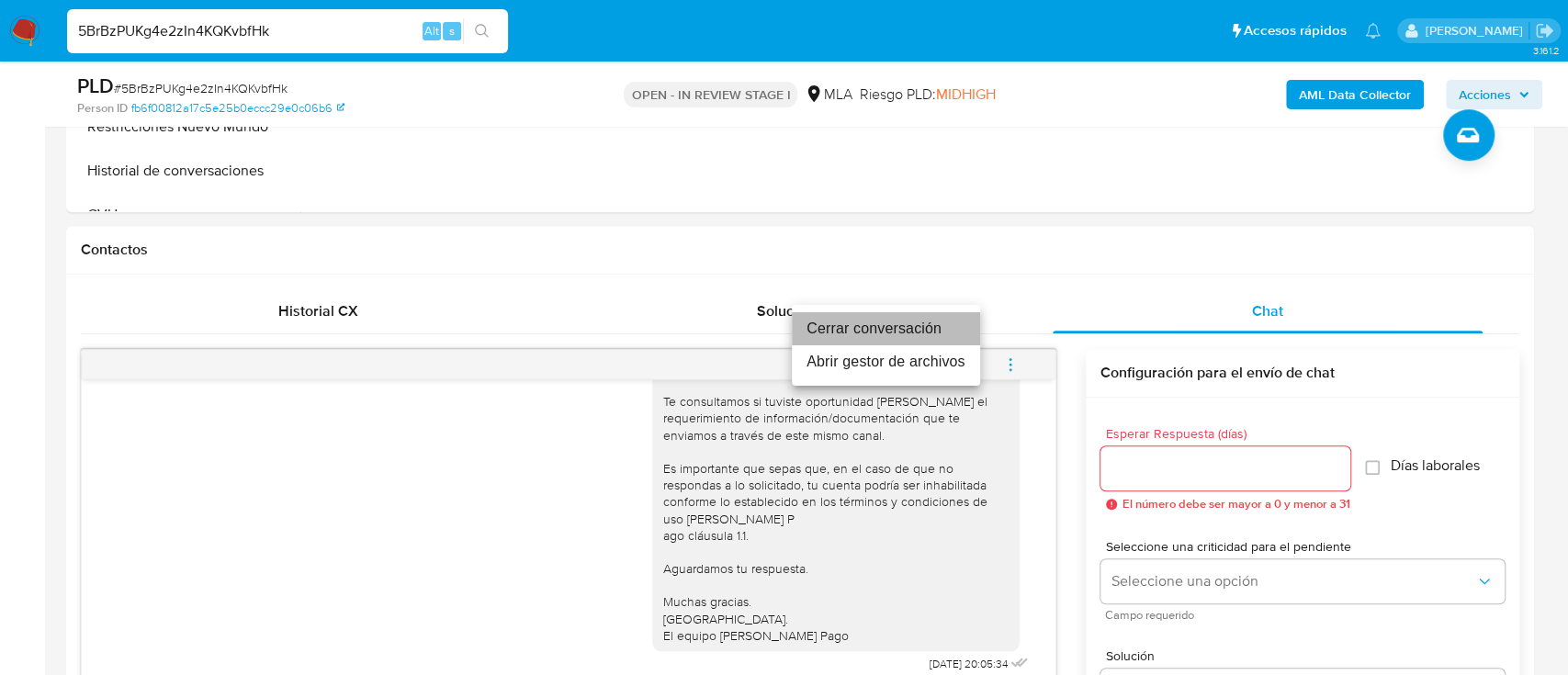
click at [903, 324] on li "Cerrar conversación" at bounding box center [886, 329] width 188 height 33
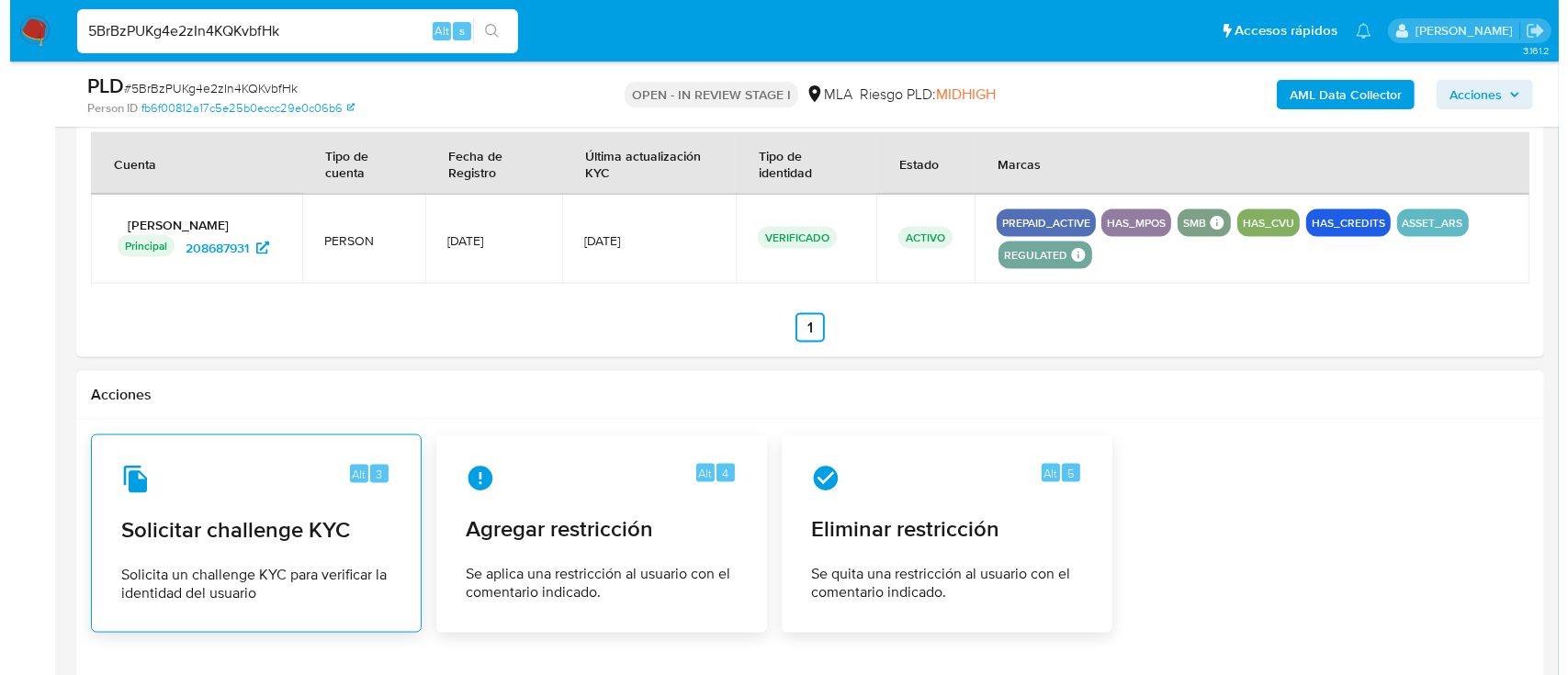
scroll to position [2857, 0]
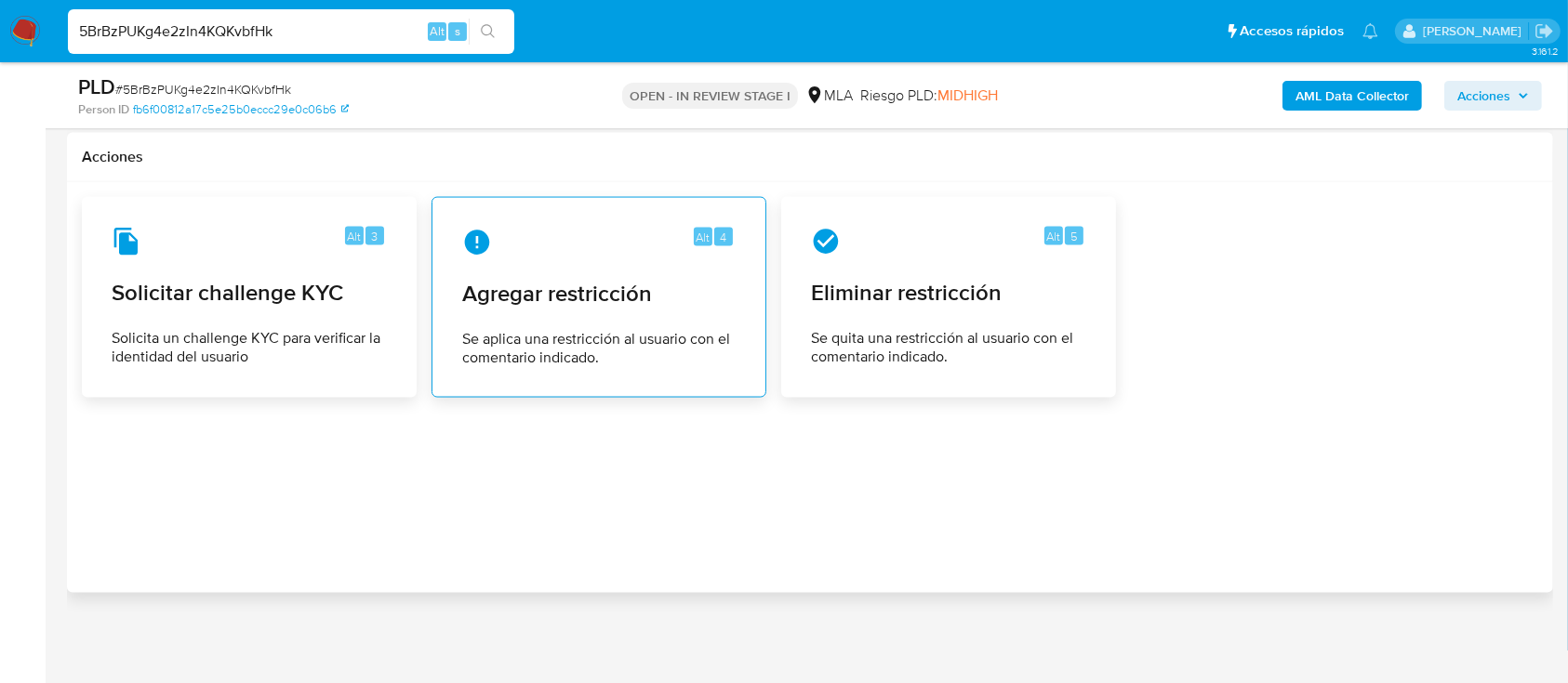
click at [531, 303] on span "Agregar restricción" at bounding box center [599, 294] width 273 height 28
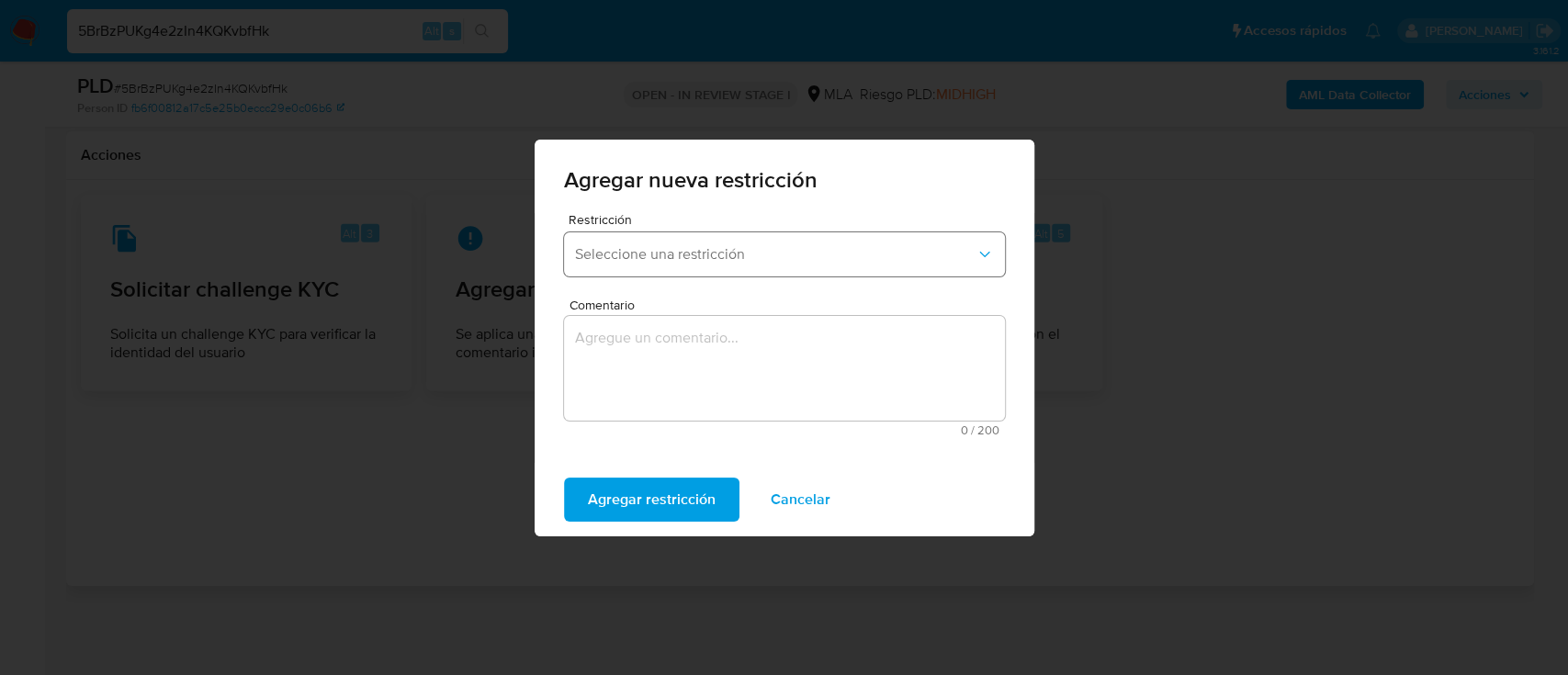
click at [628, 261] on span "Seleccione una restricción" at bounding box center [775, 254] width 401 height 19
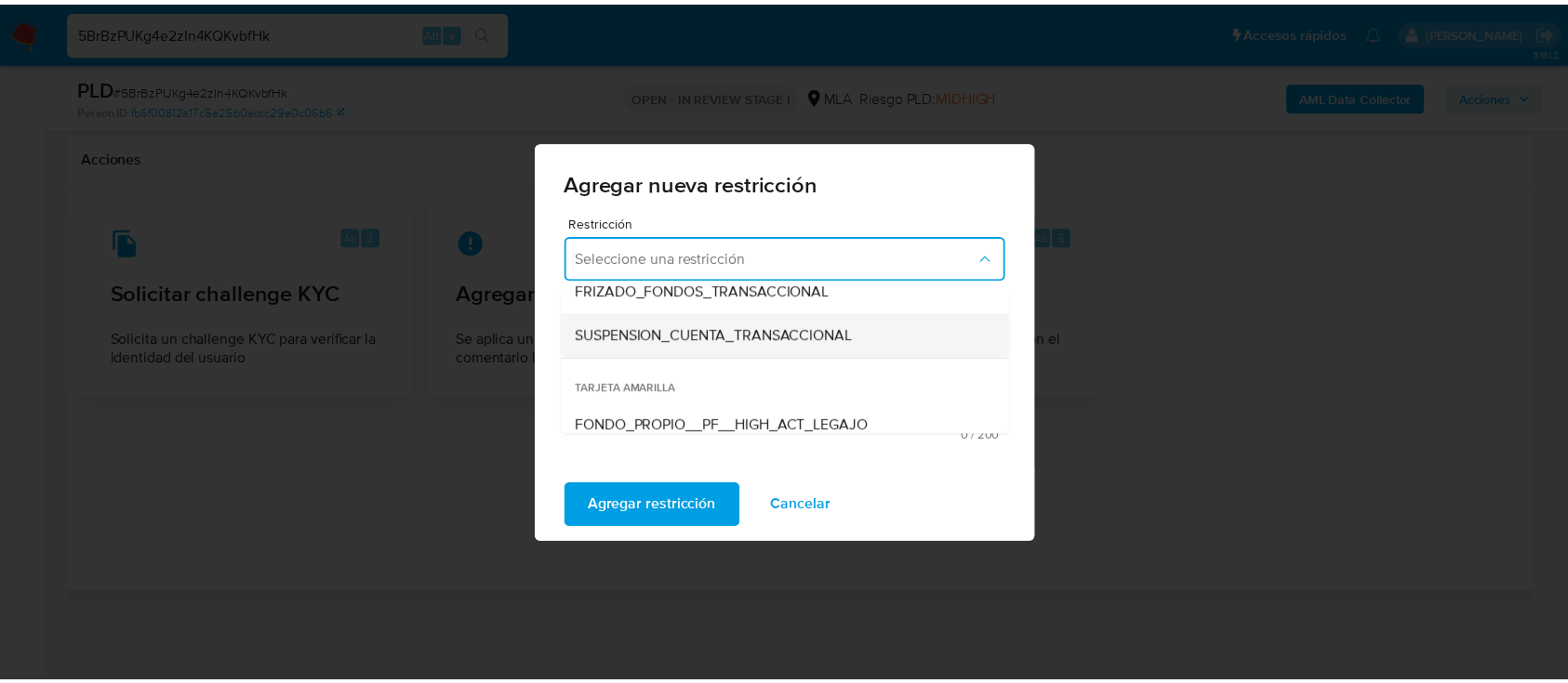
scroll to position [247, 0]
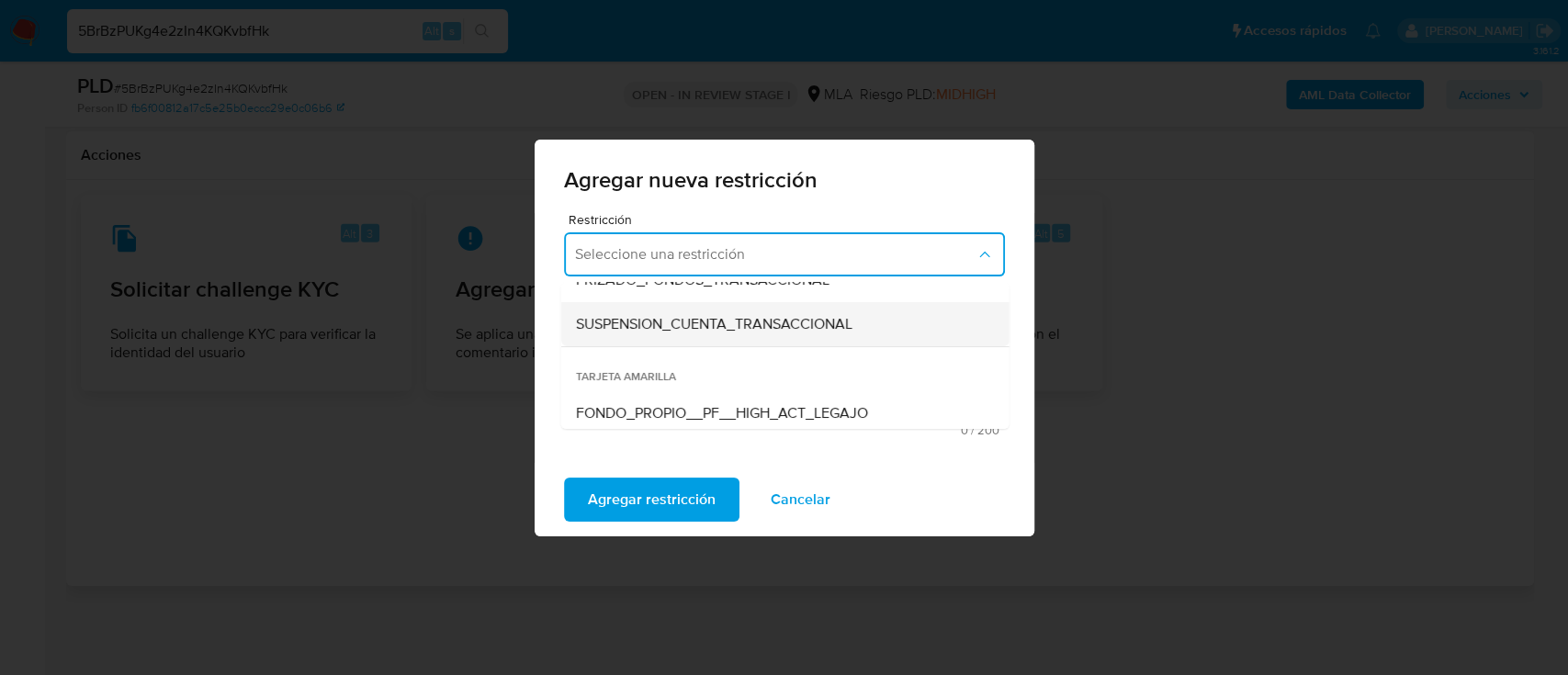
click at [691, 329] on span "SUSPENSION_CUENTA_TRANSACCIONAL" at bounding box center [713, 324] width 277 height 19
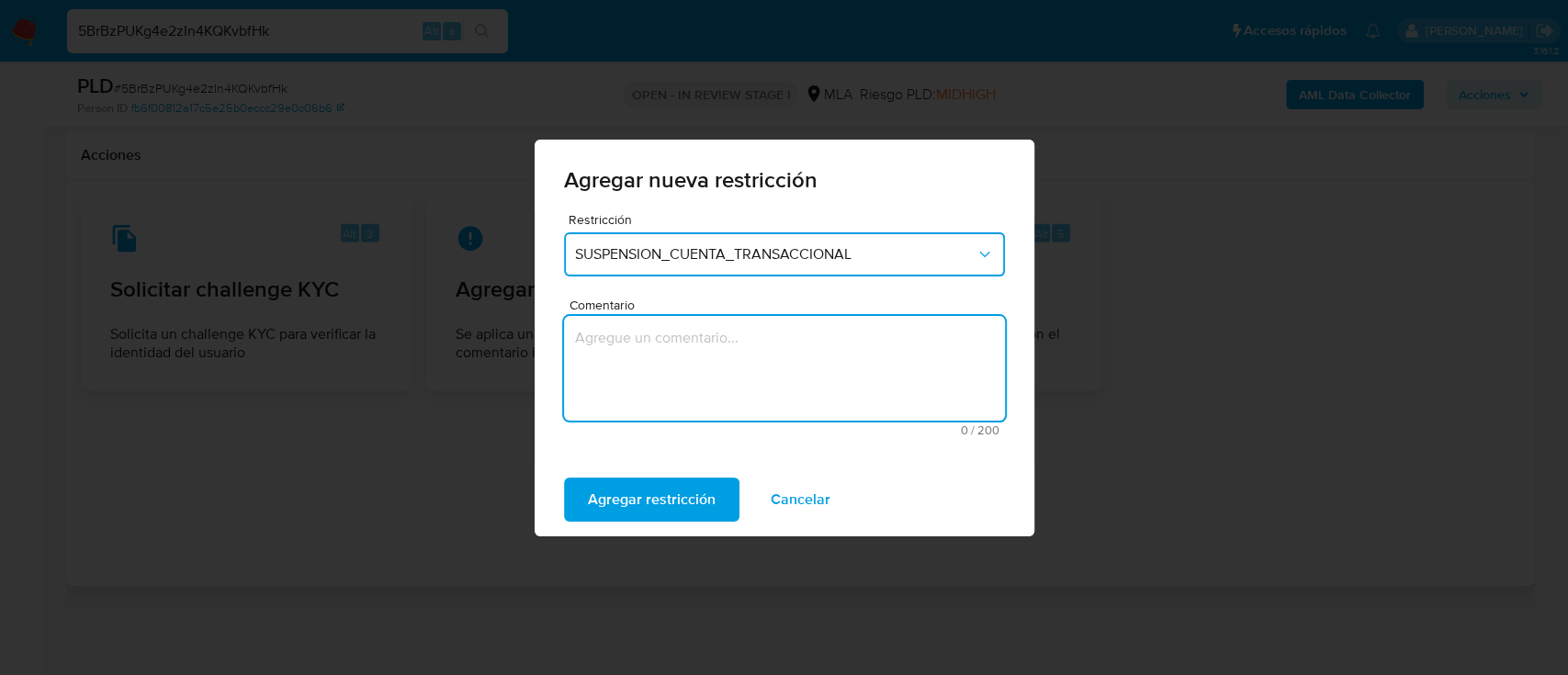
click at [683, 366] on textarea "Comentario" at bounding box center [784, 368] width 441 height 104
type textarea "AML"
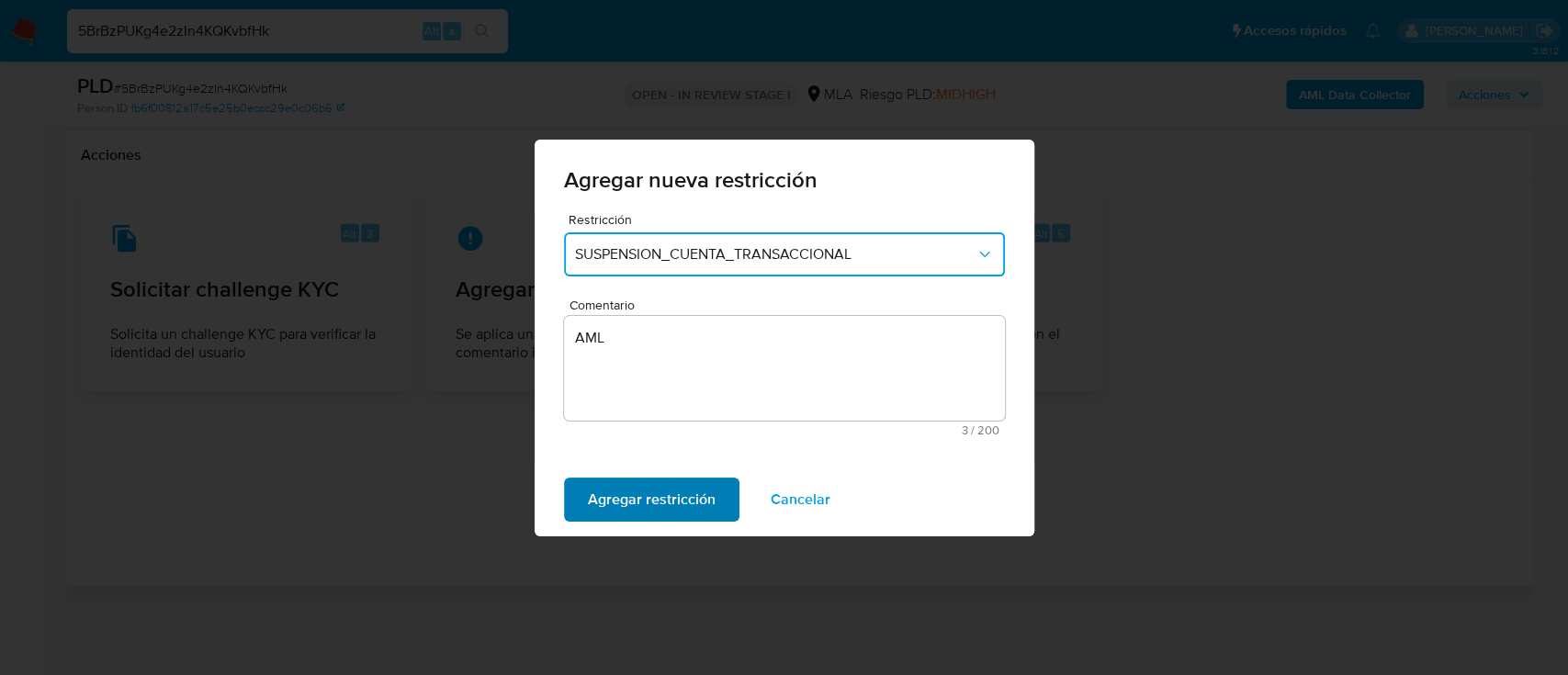
click at [655, 518] on span "Agregar restricción" at bounding box center [652, 499] width 128 height 40
click at [642, 500] on span "Confirmar" at bounding box center [620, 499] width 66 height 40
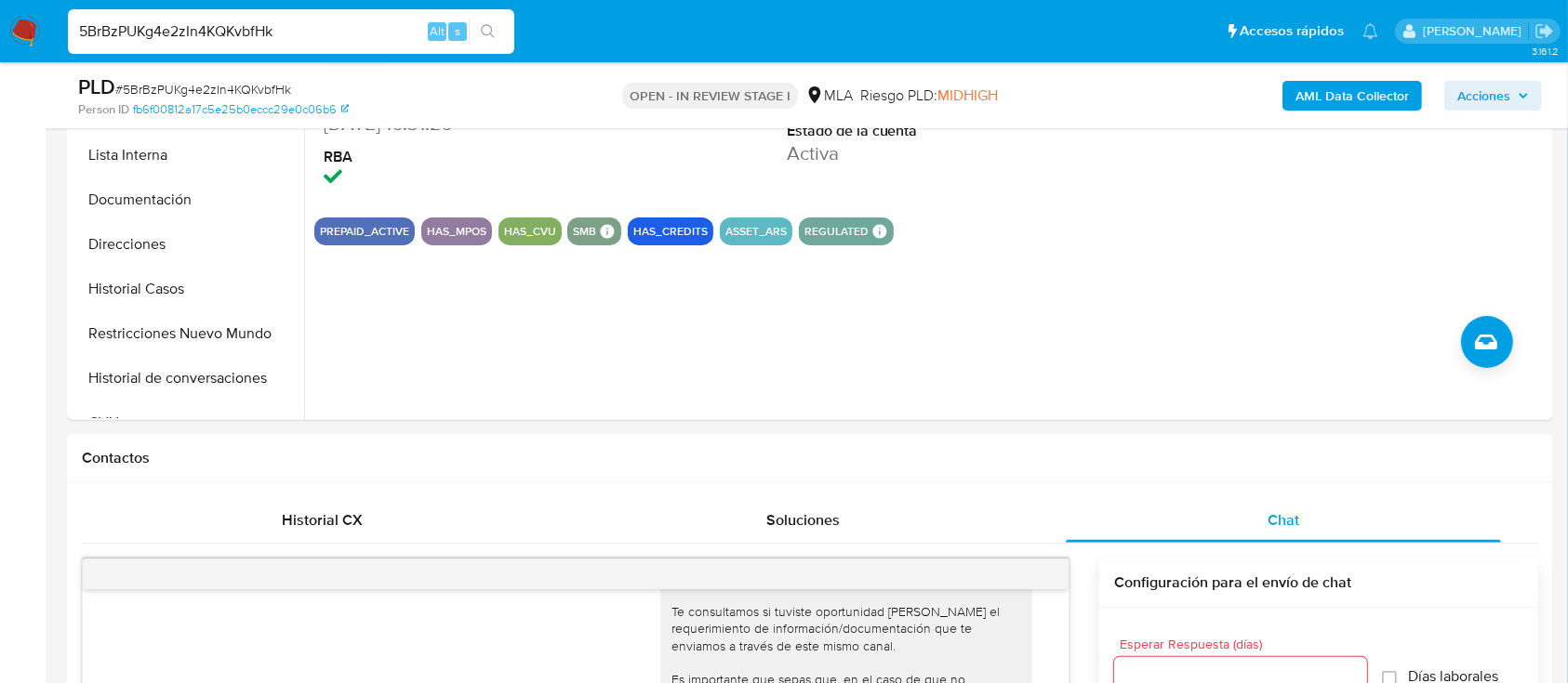
scroll to position [537, 0]
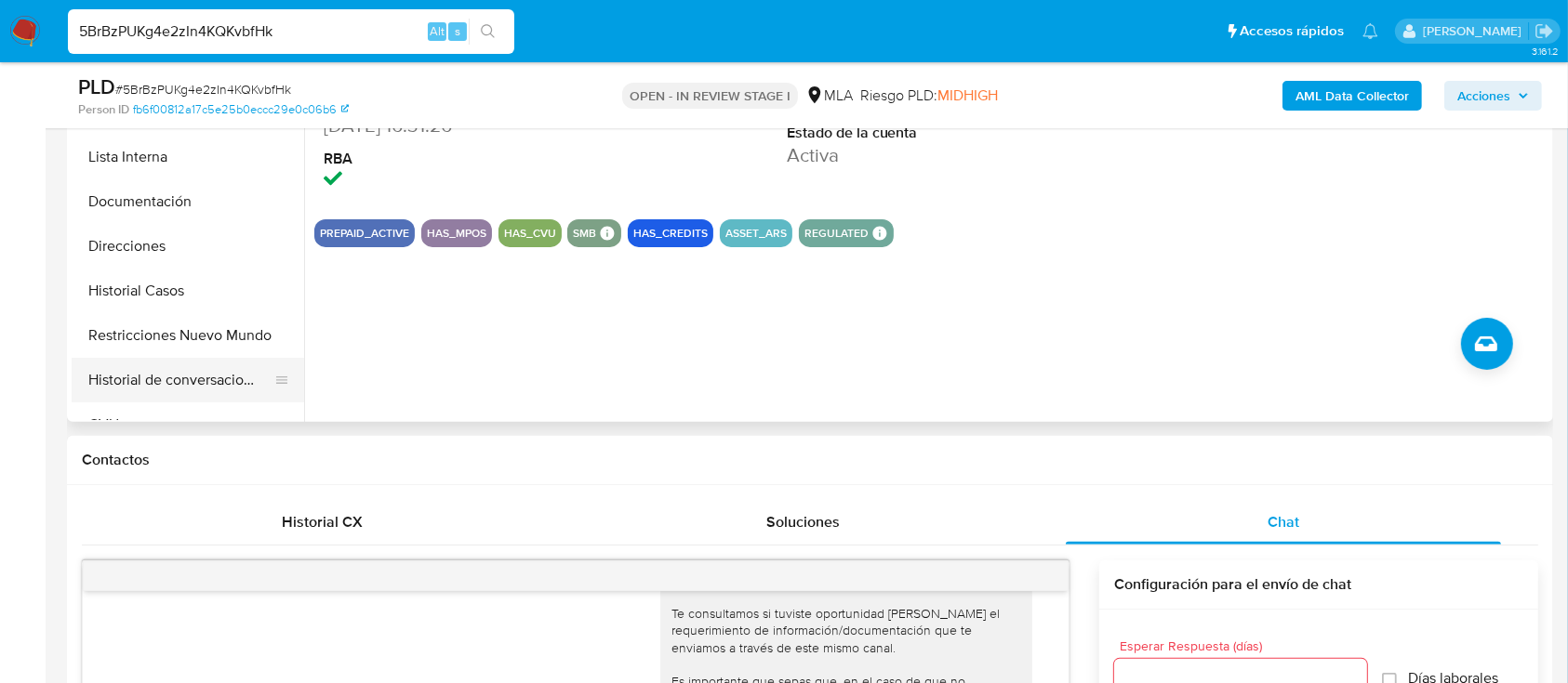
click at [116, 358] on button "Historial de conversaciones" at bounding box center [180, 379] width 217 height 45
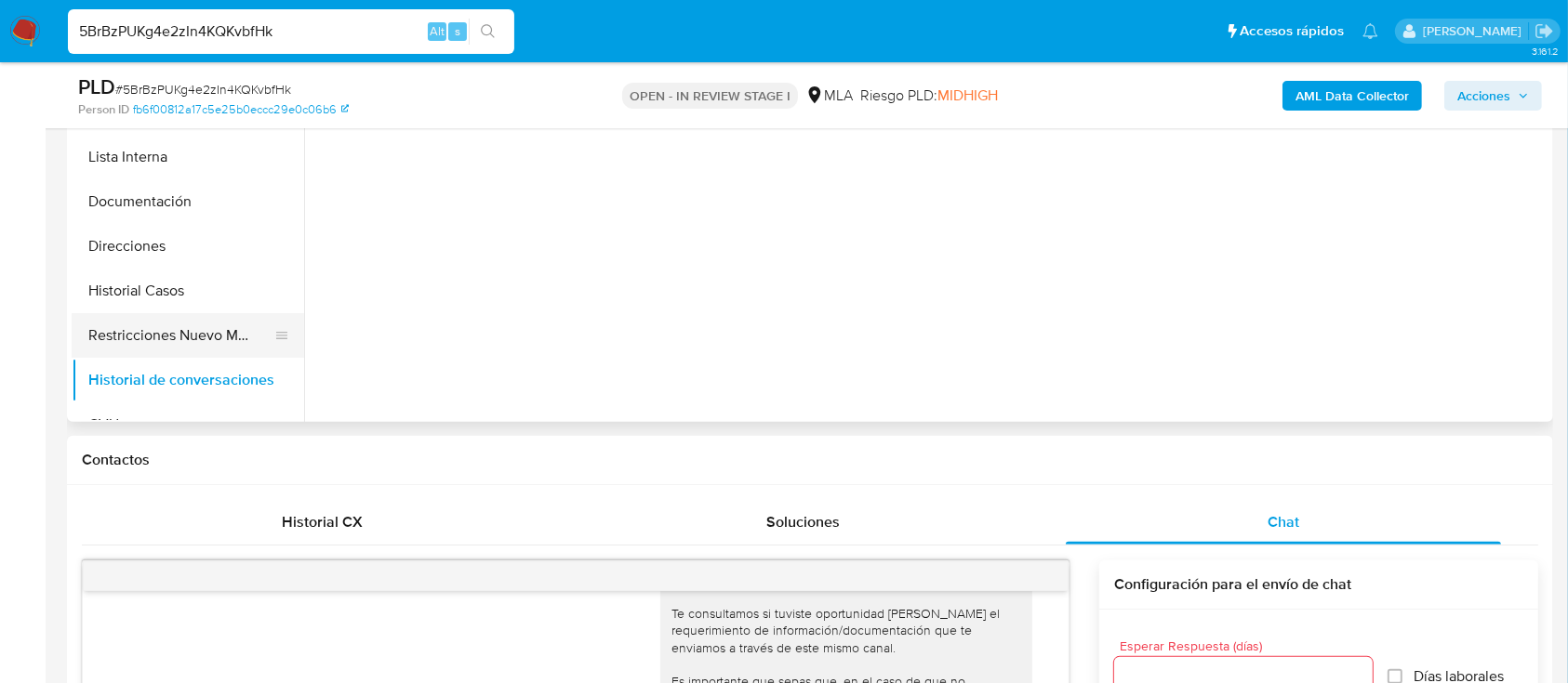
click at [153, 320] on button "Restricciones Nuevo Mundo" at bounding box center [180, 336] width 217 height 45
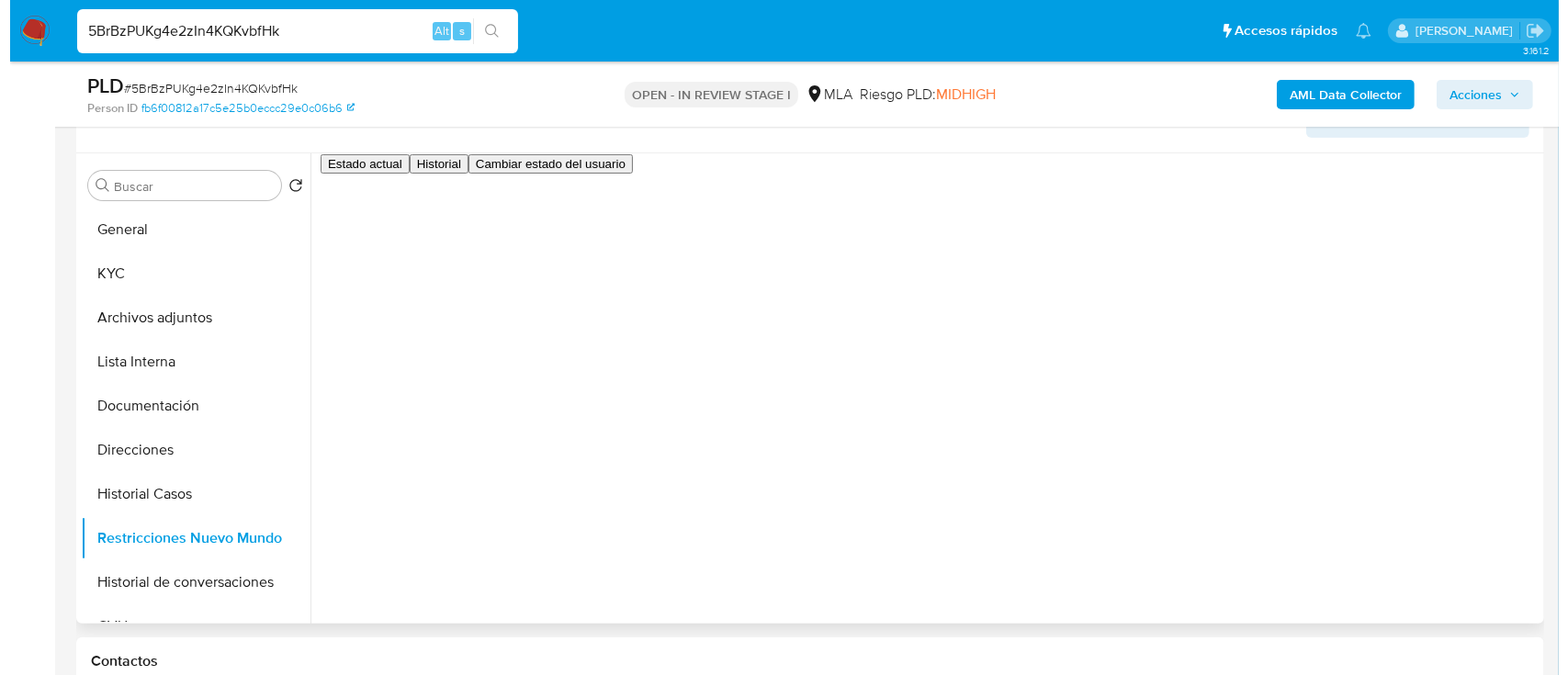
scroll to position [285, 0]
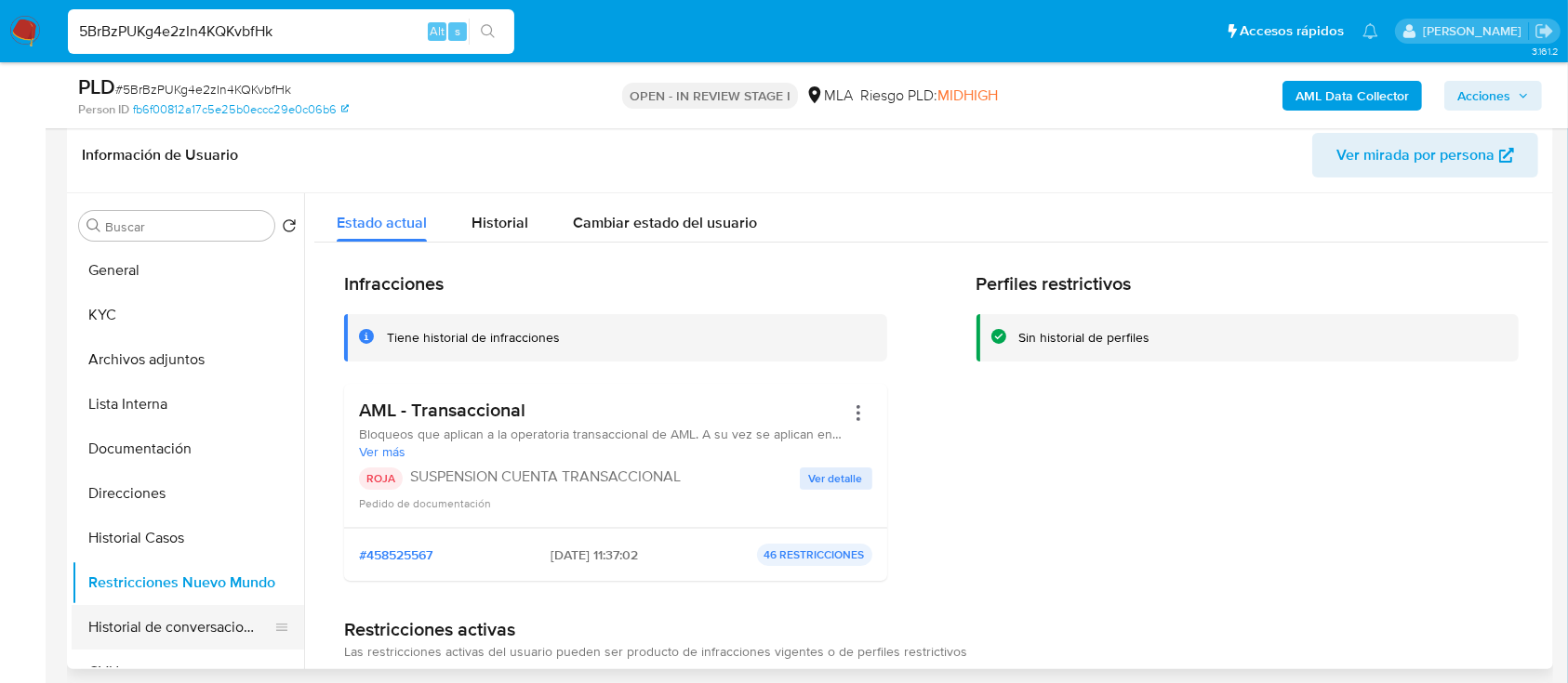
click at [165, 616] on button "Historial de conversaciones" at bounding box center [180, 627] width 217 height 45
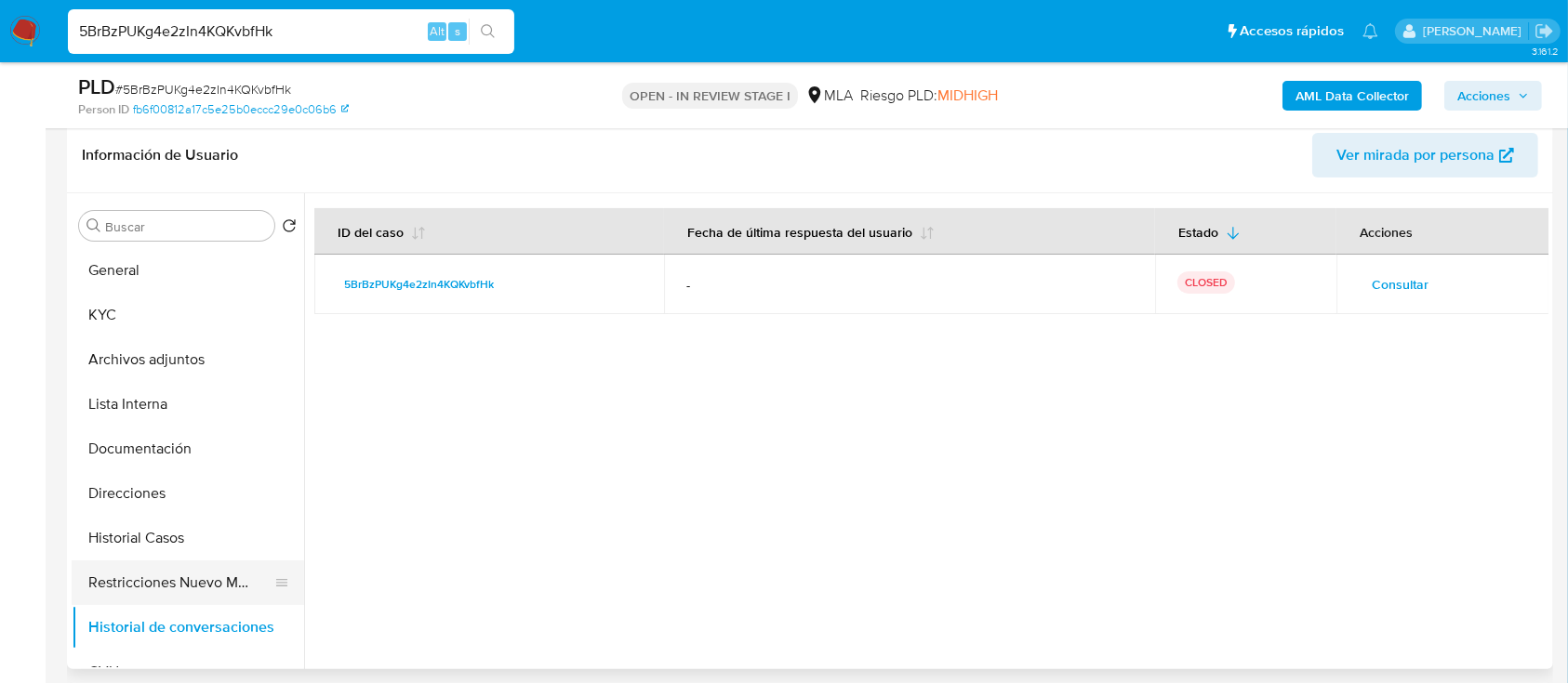
drag, startPoint x: 139, startPoint y: 595, endPoint x: 150, endPoint y: 569, distance: 28.2
click at [138, 595] on button "Restricciones Nuevo Mundo" at bounding box center [180, 582] width 217 height 45
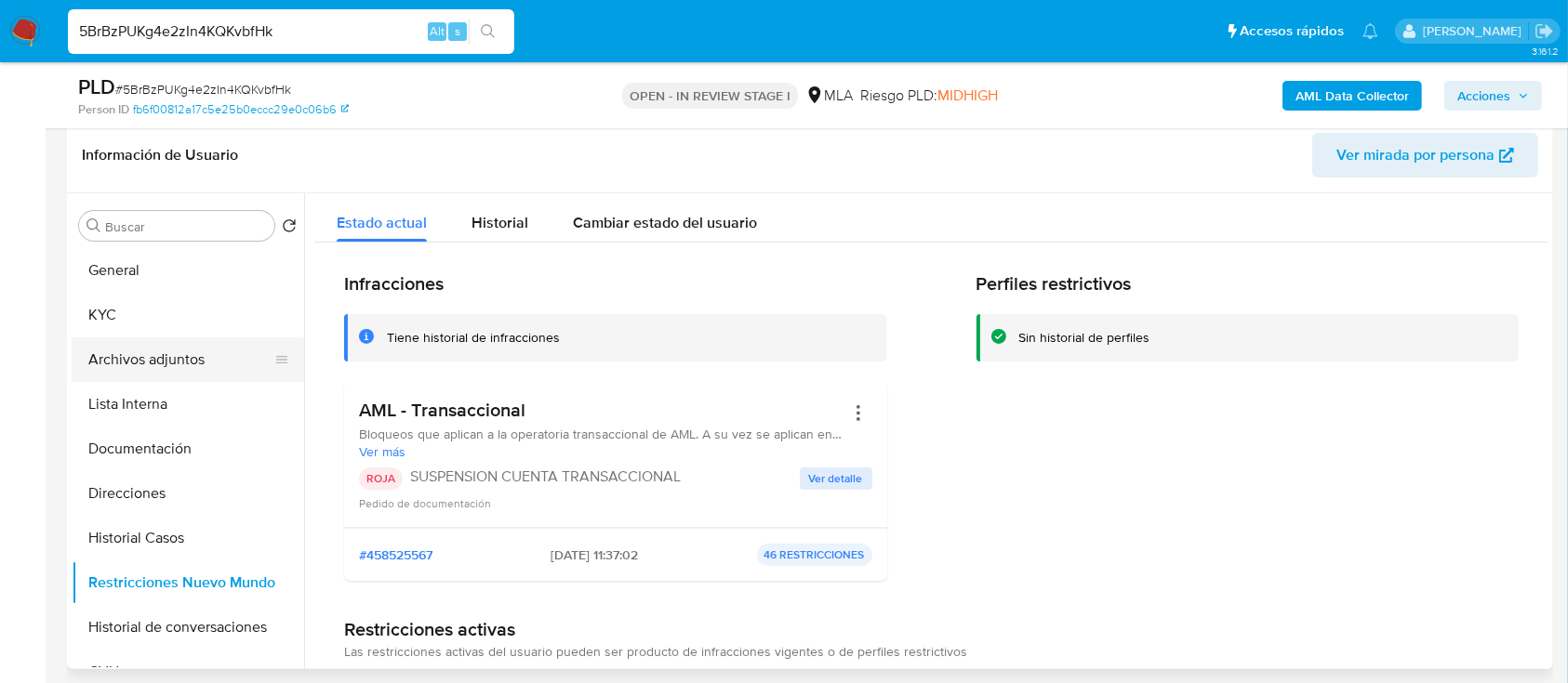
click at [182, 354] on button "Archivos adjuntos" at bounding box center [180, 359] width 217 height 45
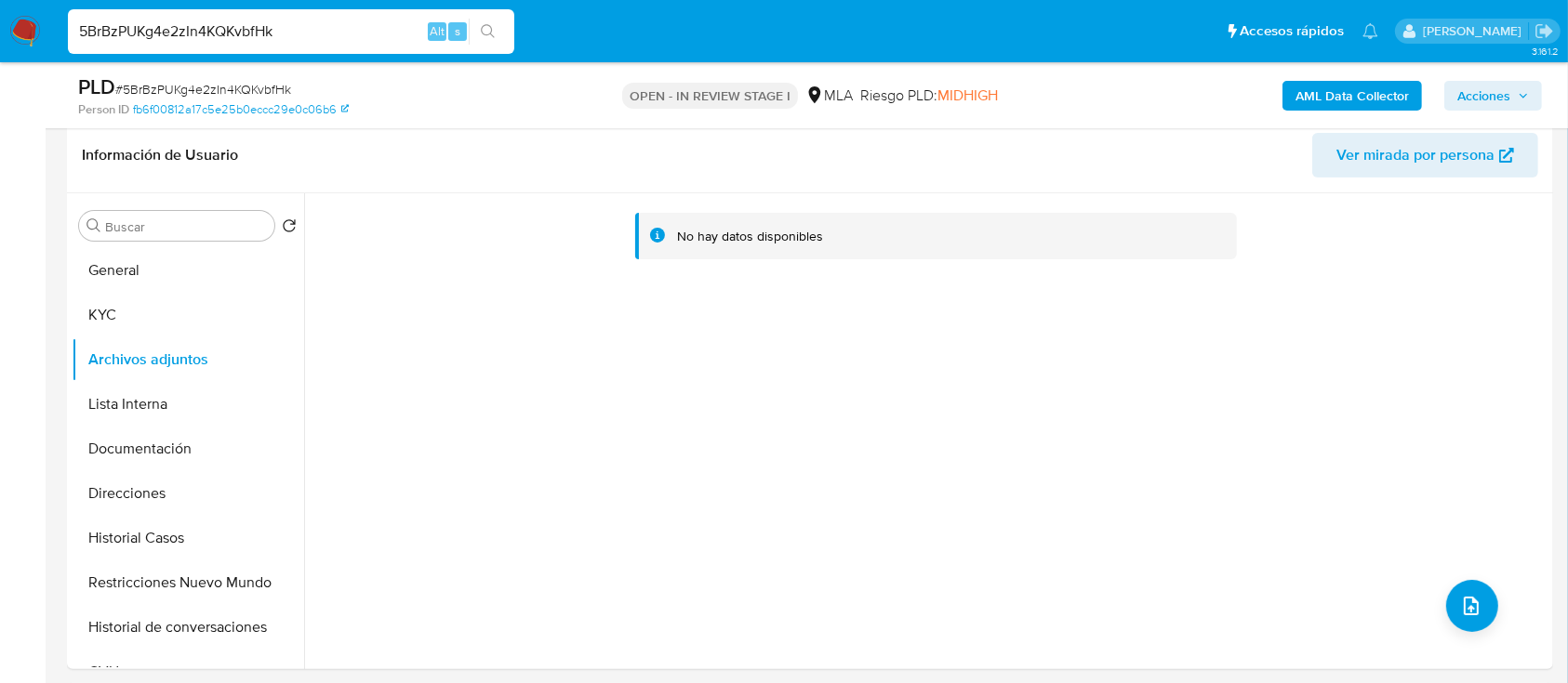
click at [1341, 92] on b "AML Data Collector" at bounding box center [1352, 96] width 114 height 30
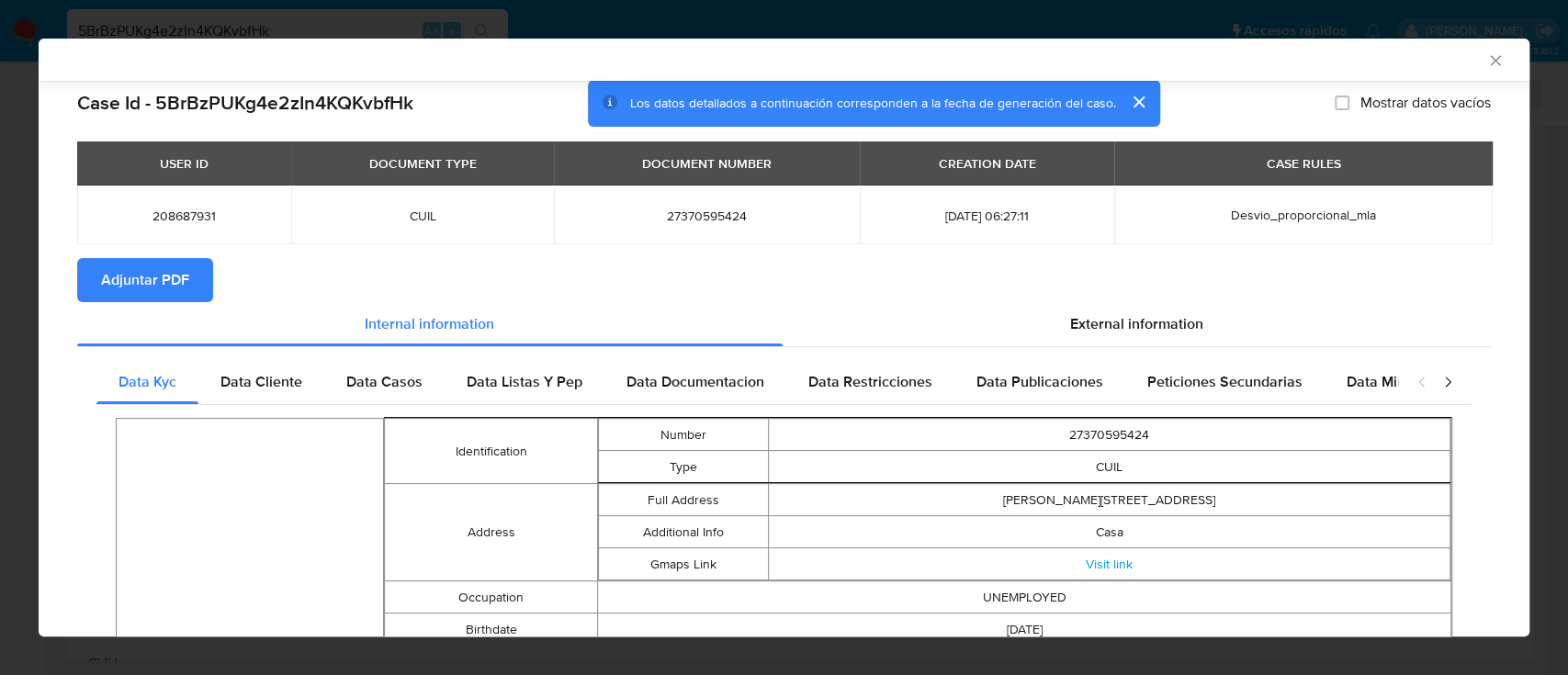
scroll to position [0, 0]
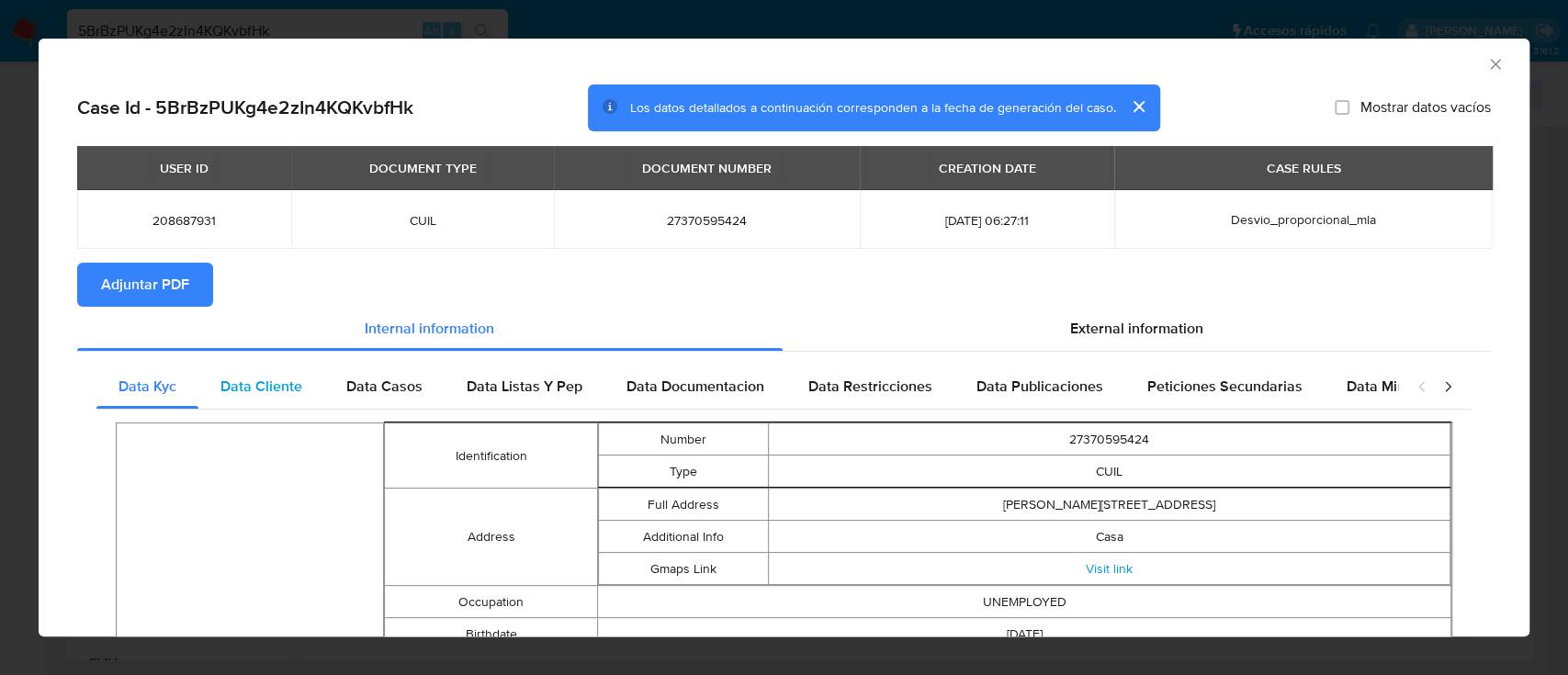
click at [282, 377] on span "Data Cliente" at bounding box center [261, 386] width 82 height 21
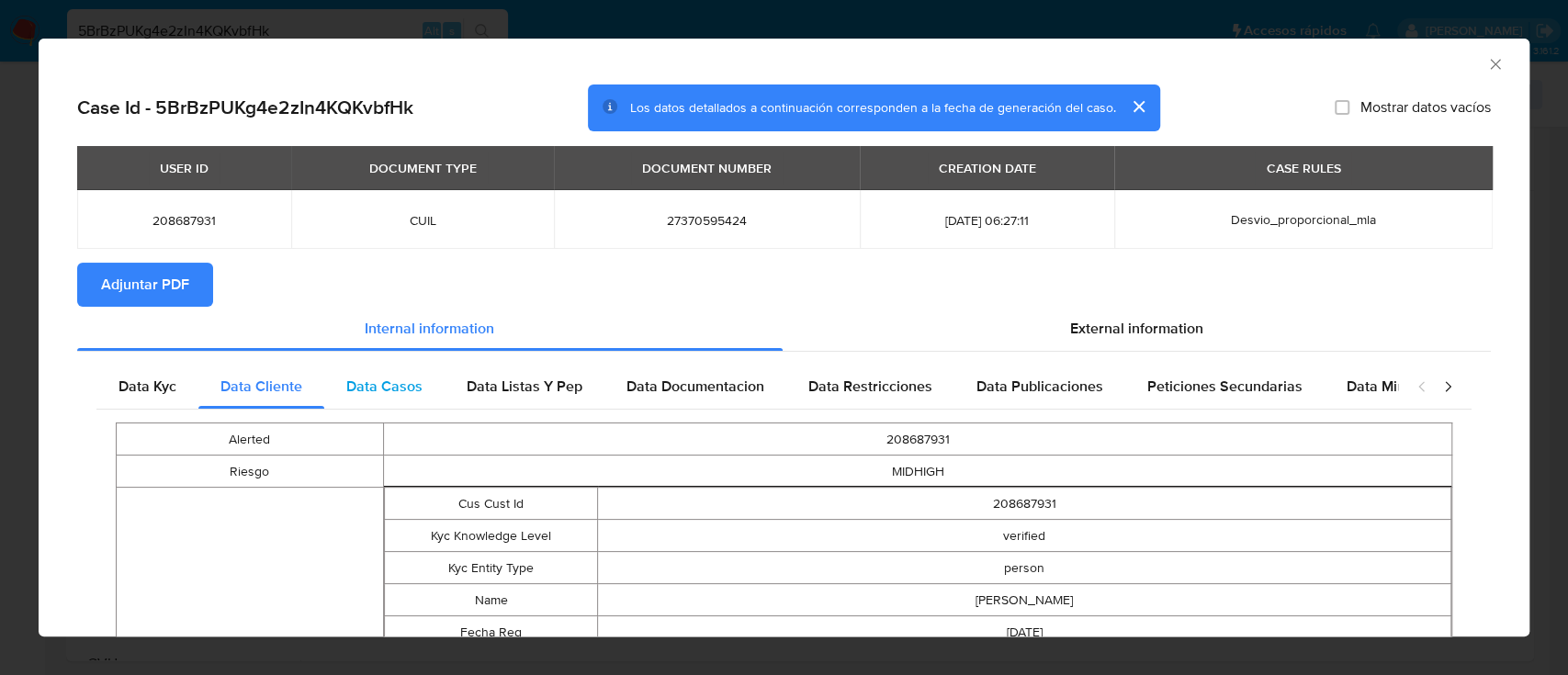
click at [339, 379] on div "Data Casos" at bounding box center [384, 387] width 120 height 44
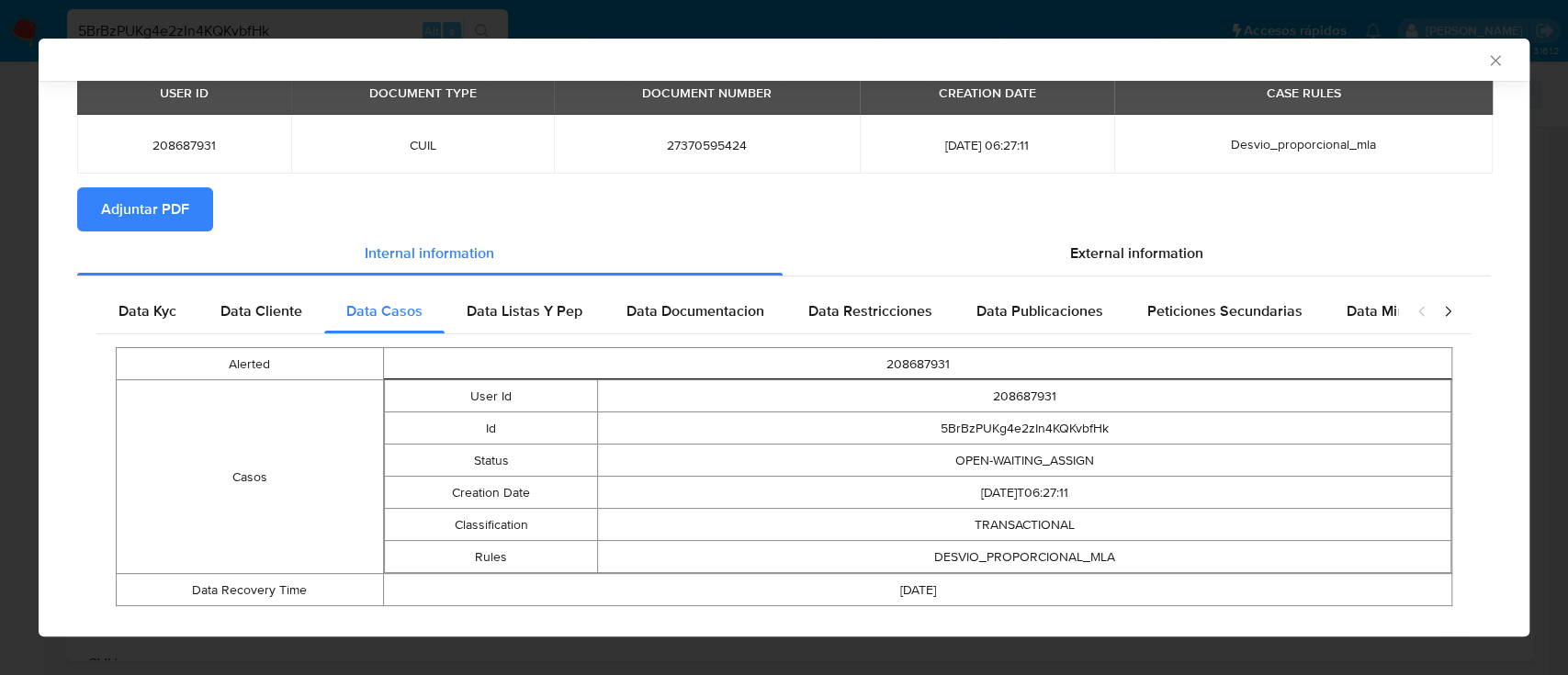
scroll to position [103, 0]
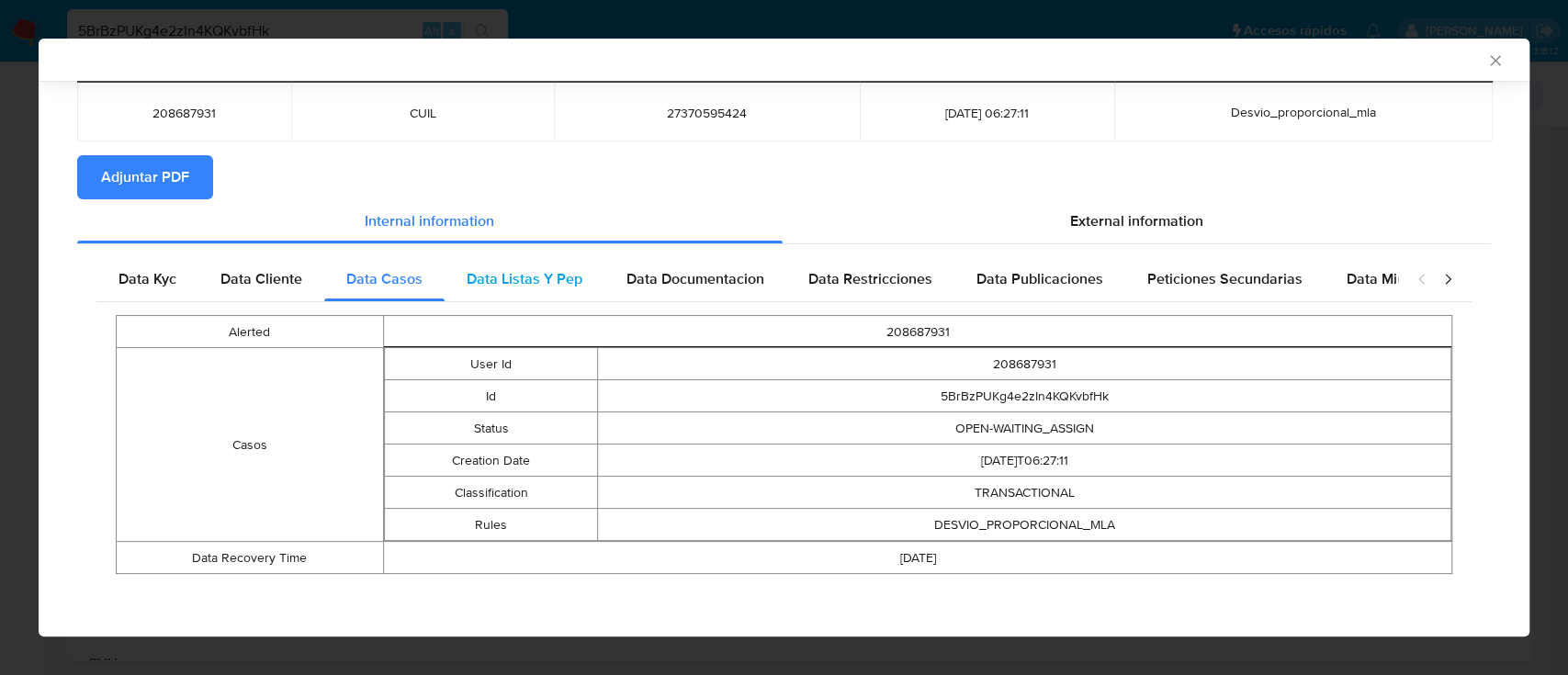
click at [545, 285] on span "Data Listas Y Pep" at bounding box center [525, 278] width 116 height 21
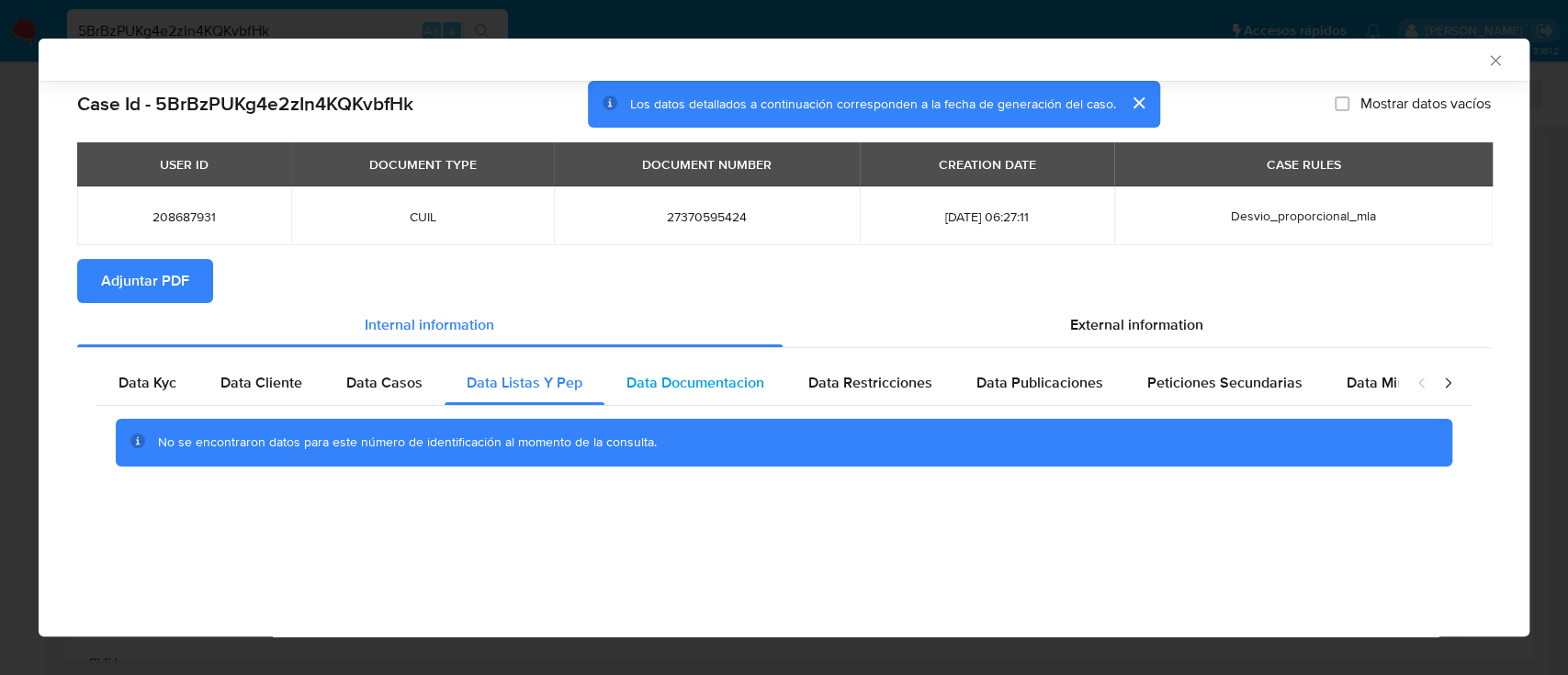
click at [712, 376] on span "Data Documentacion" at bounding box center [696, 382] width 138 height 21
click at [888, 396] on div "Data Restricciones" at bounding box center [870, 383] width 168 height 44
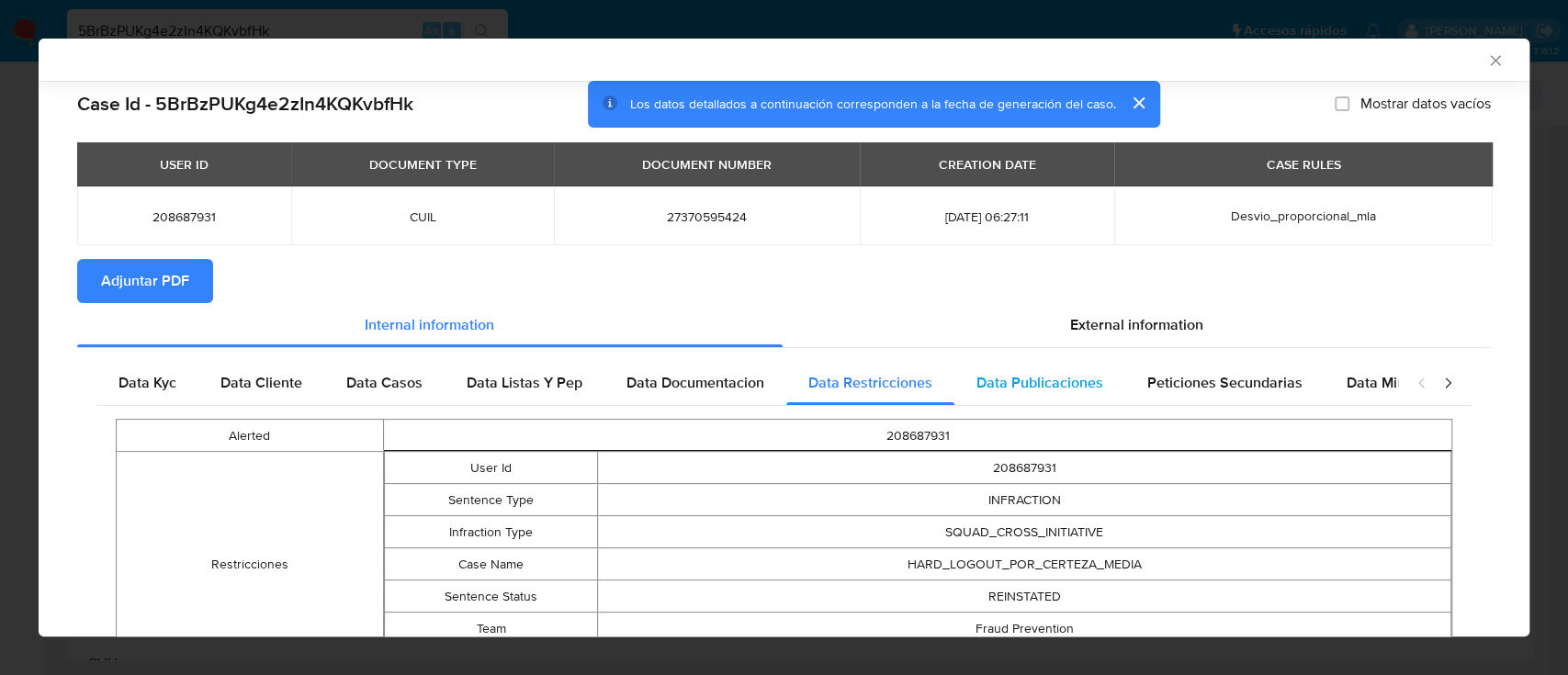
click at [1047, 392] on span "Data Publicaciones" at bounding box center [1039, 382] width 127 height 21
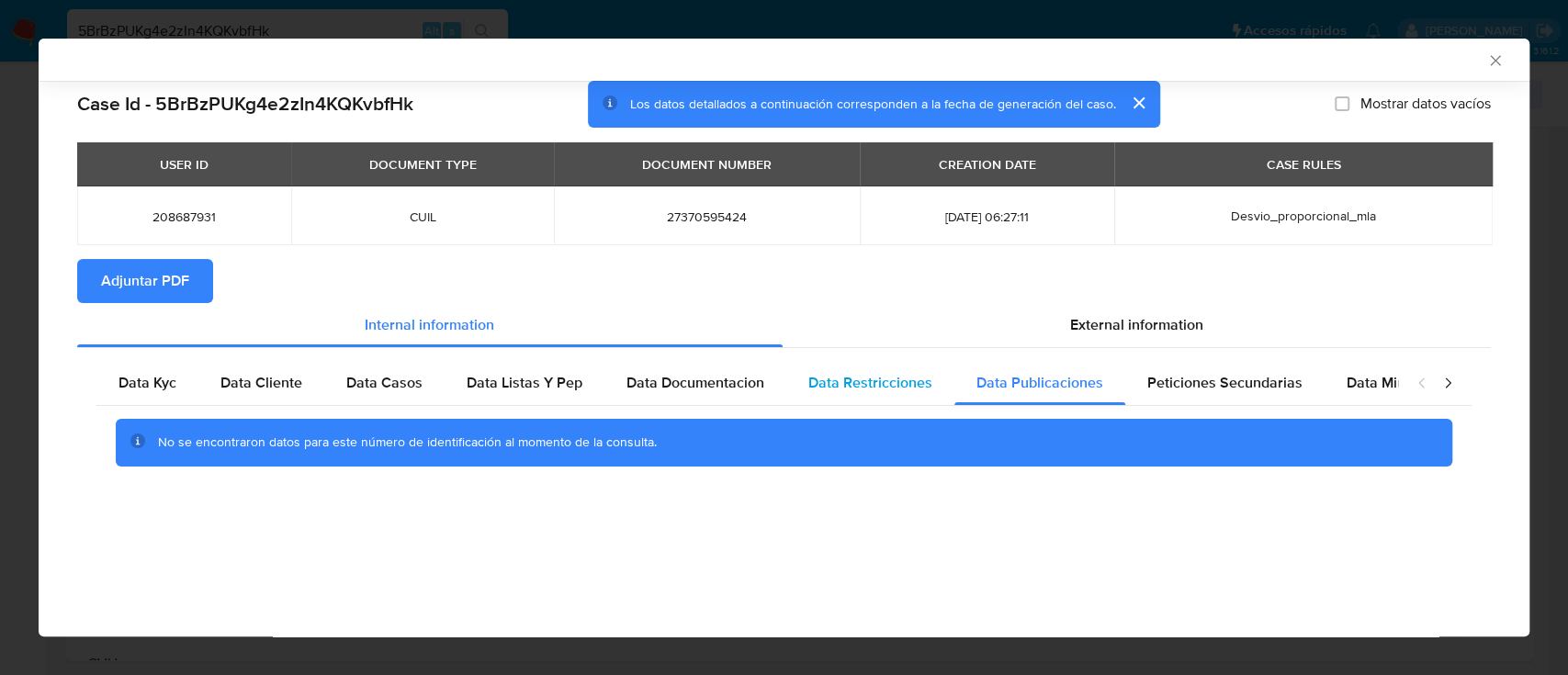
click at [910, 389] on span "Data Restricciones" at bounding box center [870, 382] width 124 height 21
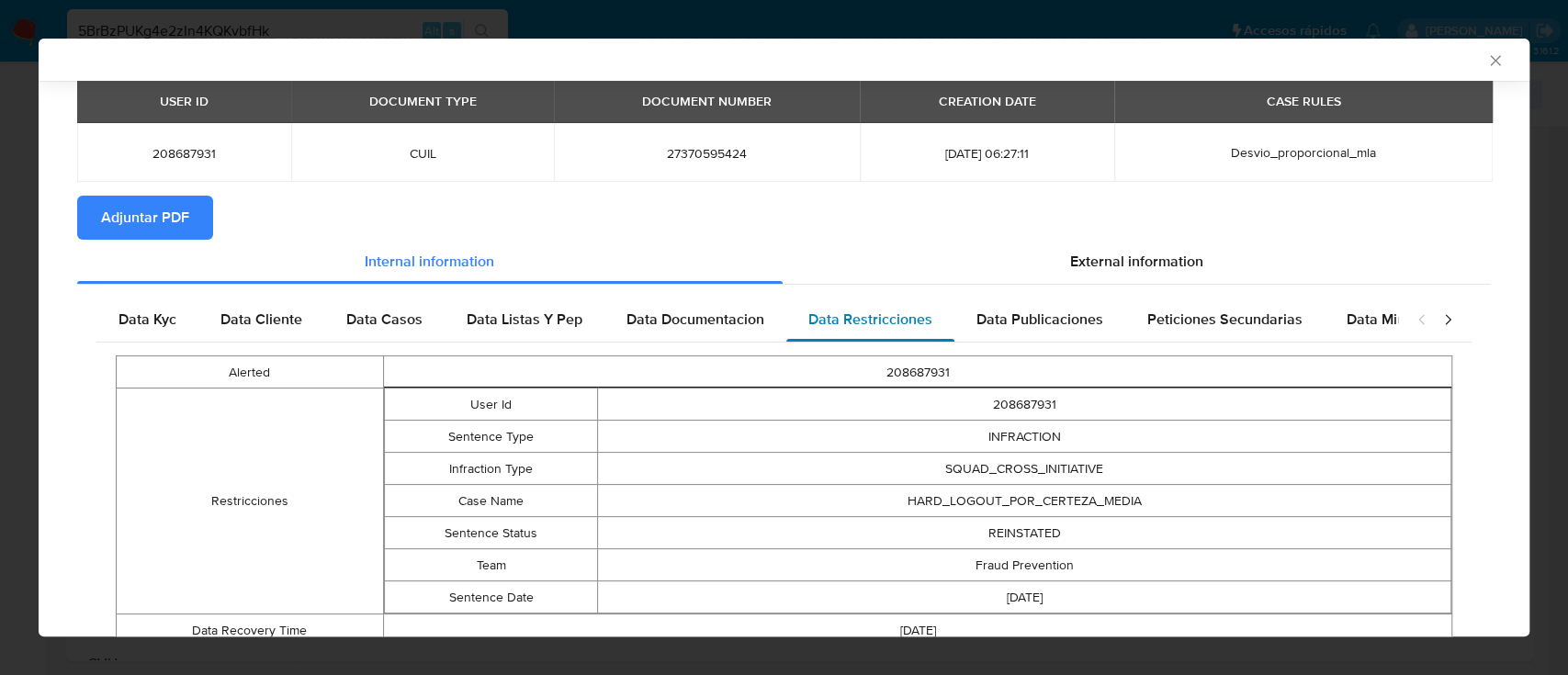
scroll to position [117, 0]
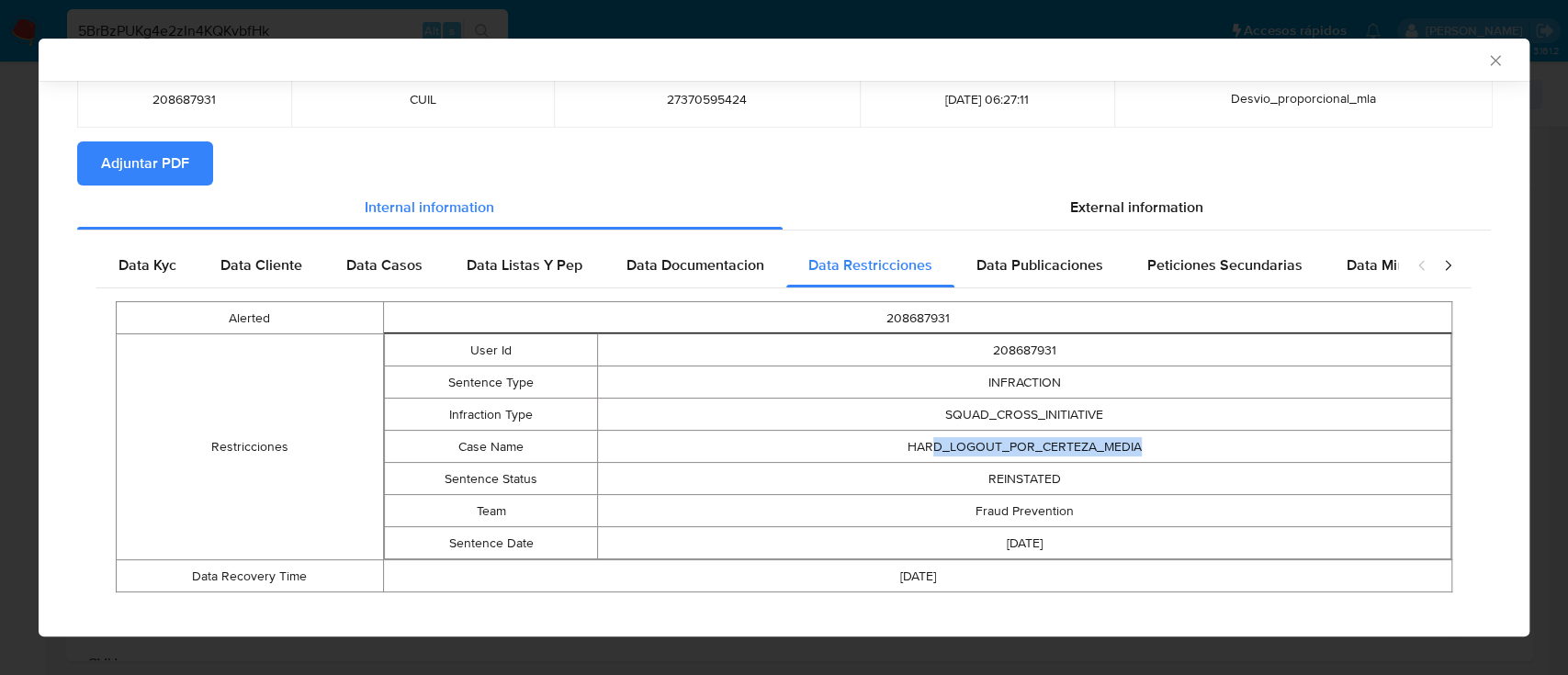
drag, startPoint x: 919, startPoint y: 445, endPoint x: 1243, endPoint y: 437, distance: 324.1
click at [1243, 437] on td "HARD_LOGOUT_POR_CERTEZA_MEDIA" at bounding box center [1025, 447] width 853 height 32
click at [1078, 269] on span "Data Publicaciones" at bounding box center [1039, 265] width 127 height 21
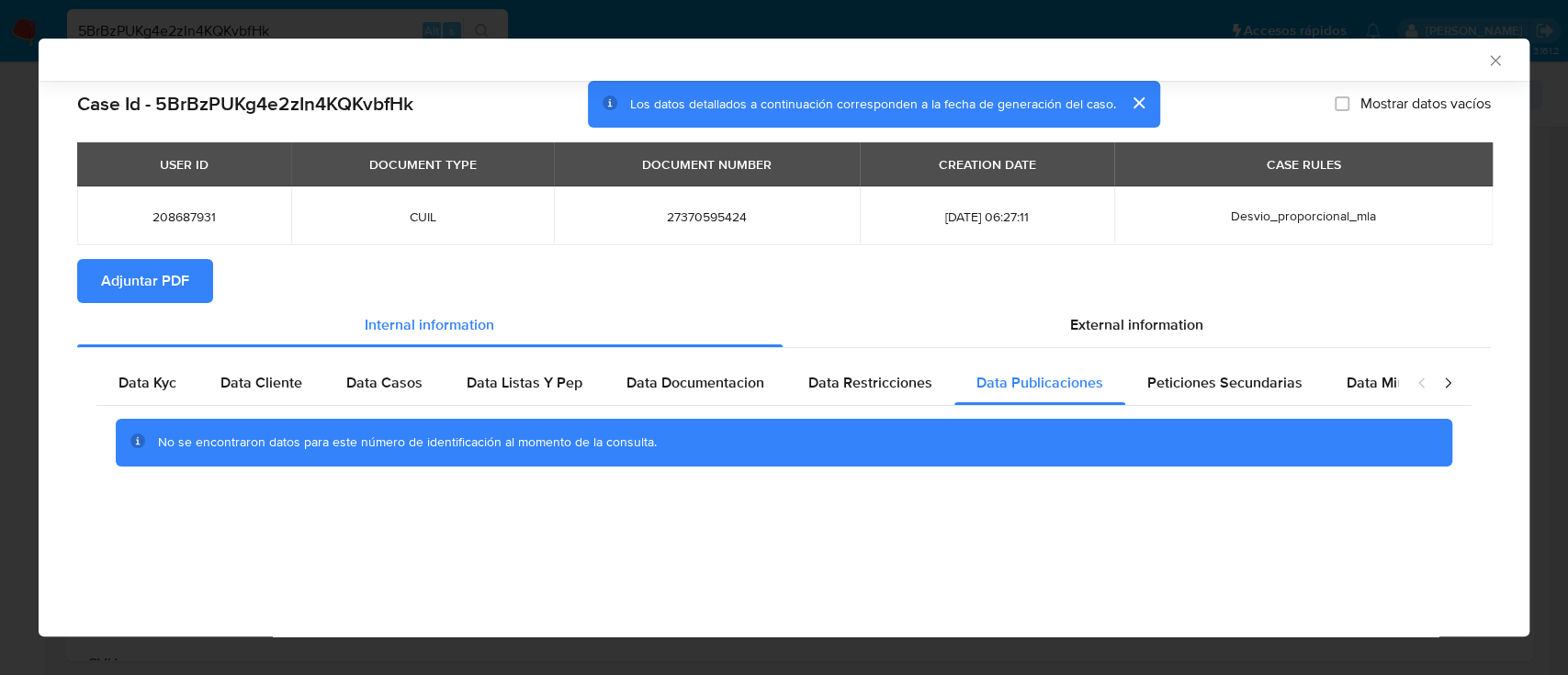
scroll to position [0, 0]
drag, startPoint x: 1235, startPoint y: 391, endPoint x: 1257, endPoint y: 392, distance: 22.0
click at [1237, 392] on span "Peticiones Secundarias" at bounding box center [1225, 382] width 156 height 21
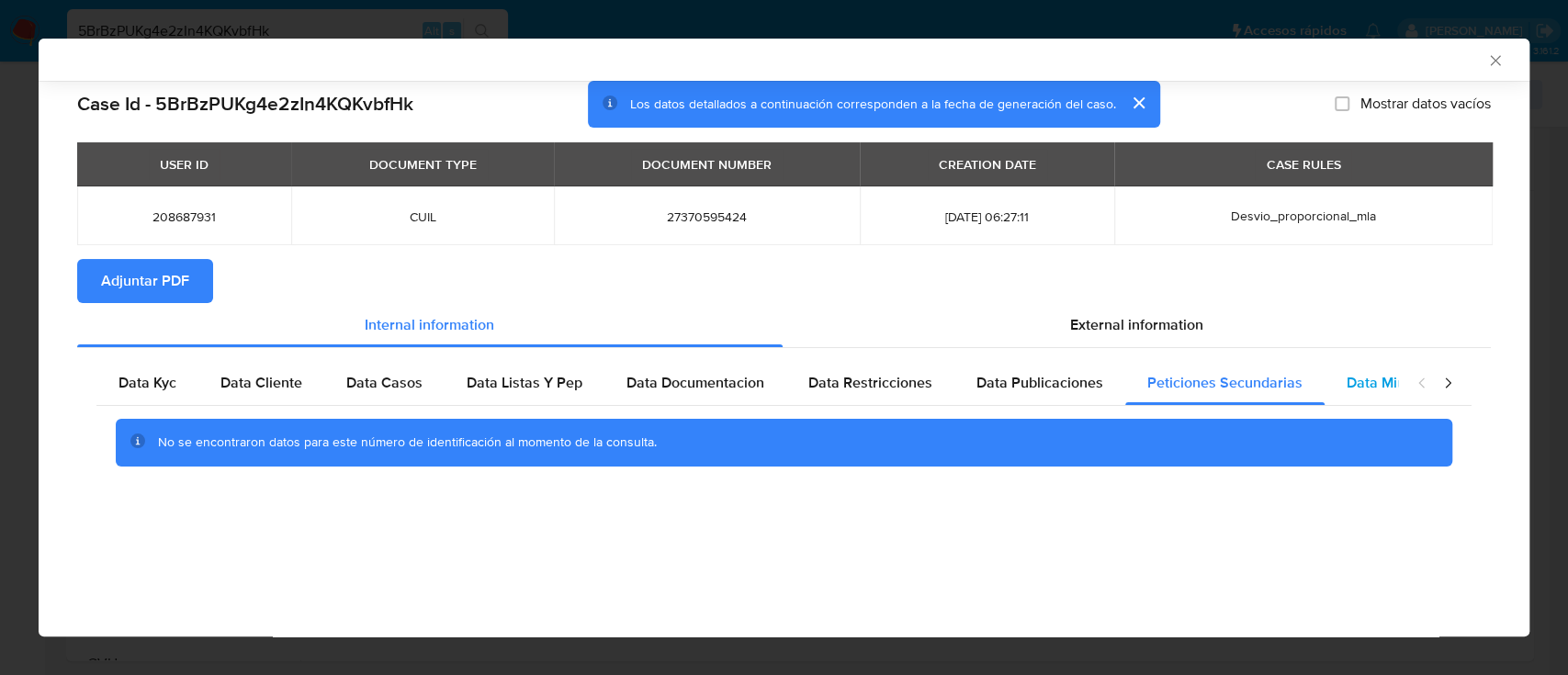
click at [1382, 382] on span "Data Minoridad" at bounding box center [1397, 382] width 101 height 21
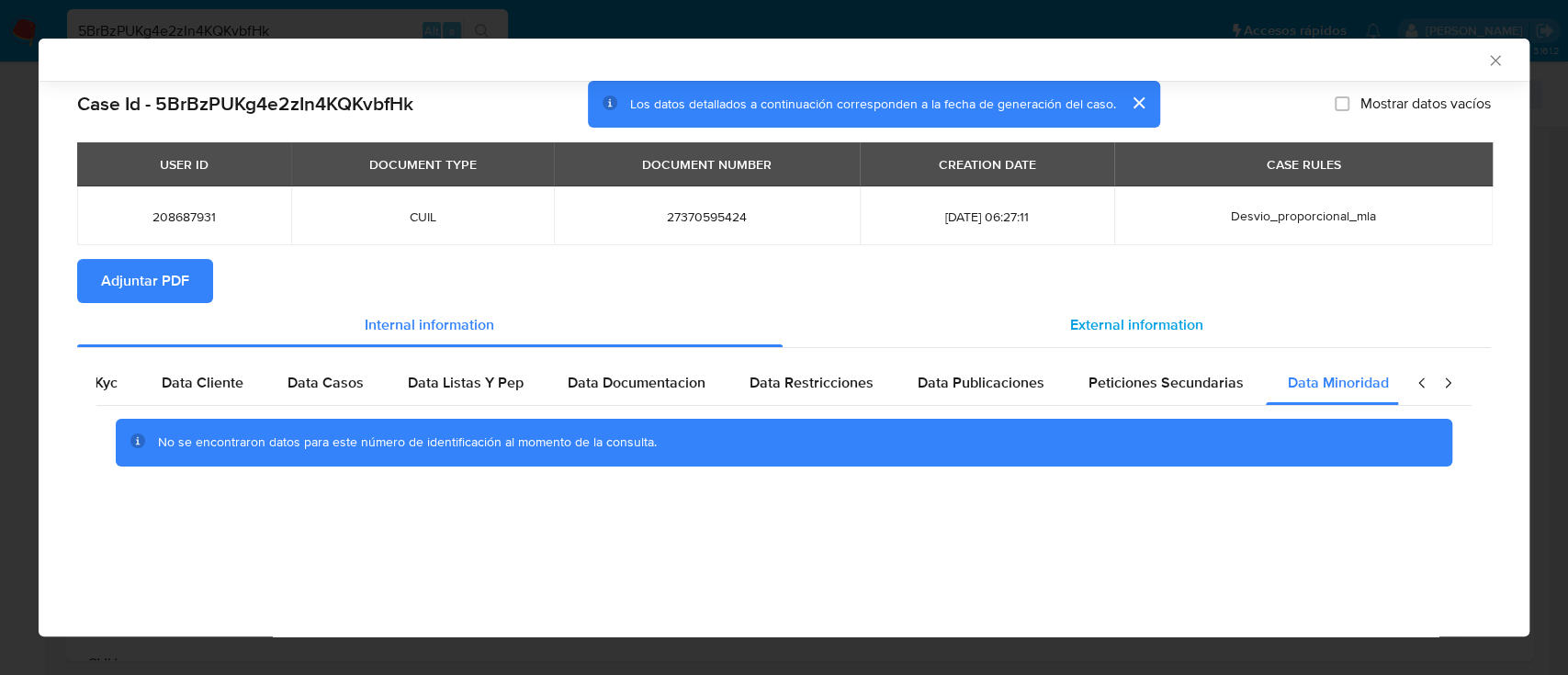
scroll to position [0, 62]
drag, startPoint x: 1143, startPoint y: 315, endPoint x: 1101, endPoint y: 326, distance: 43.4
click at [1142, 315] on span "External information" at bounding box center [1136, 324] width 133 height 21
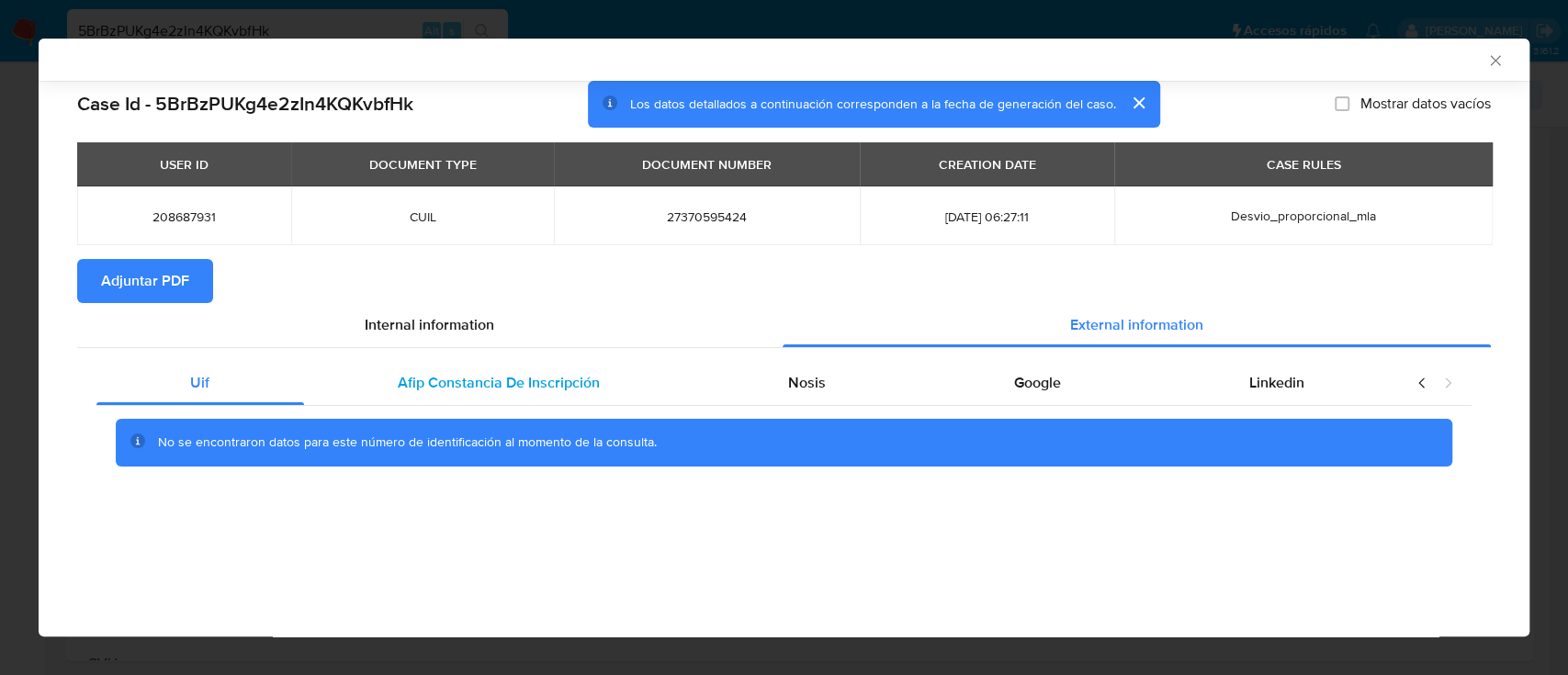
scroll to position [0, 0]
click at [559, 400] on div "Afip Constancia De Inscripción" at bounding box center [499, 383] width 391 height 44
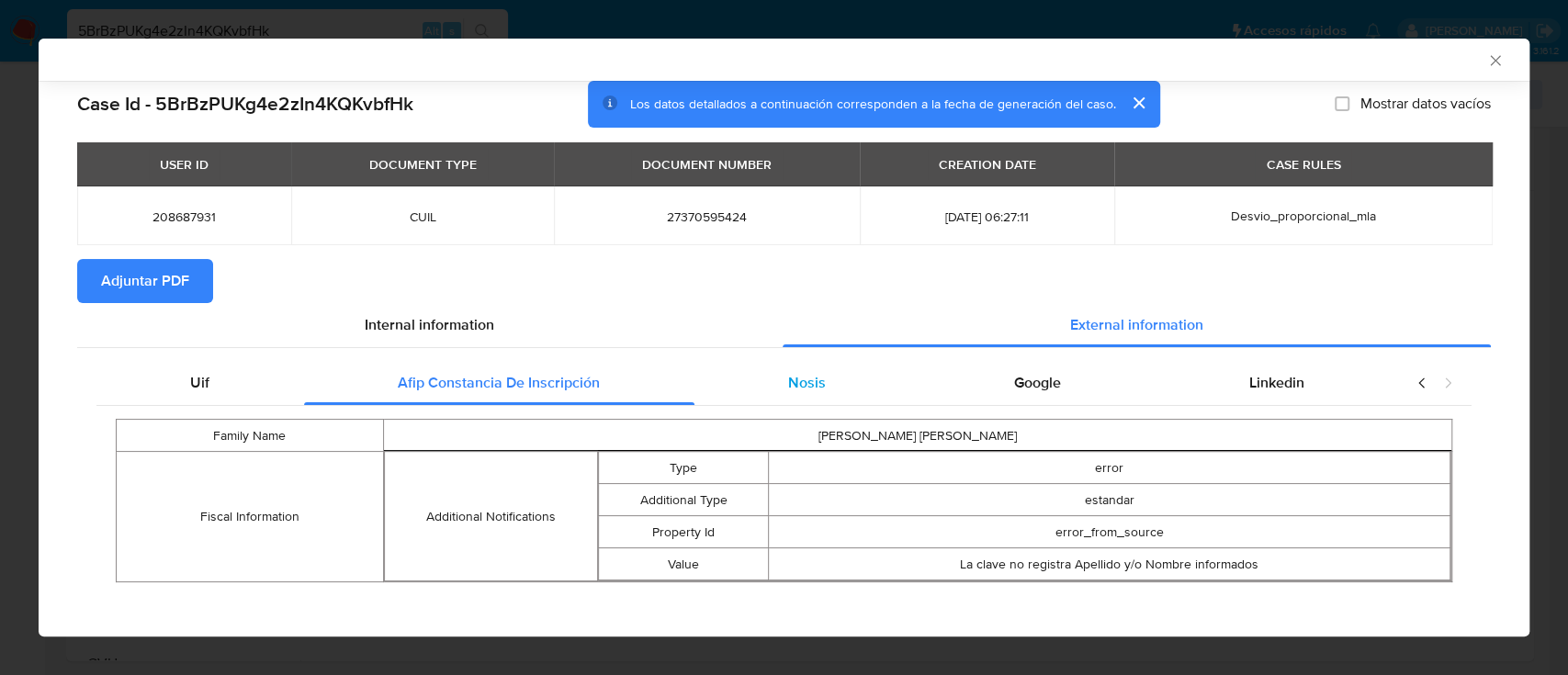
drag, startPoint x: 797, startPoint y: 386, endPoint x: 831, endPoint y: 390, distance: 34.2
click at [798, 387] on span "Nosis" at bounding box center [807, 382] width 37 height 21
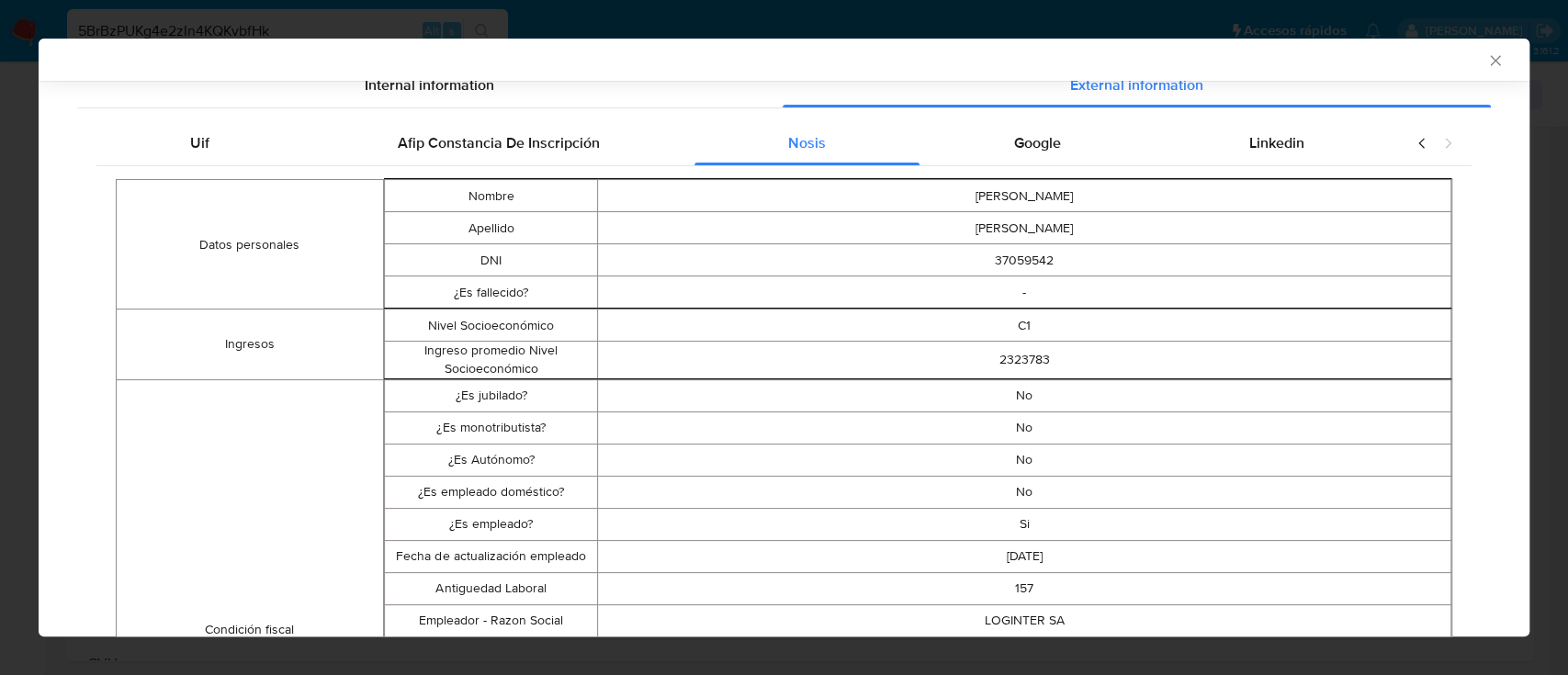
scroll to position [241, 0]
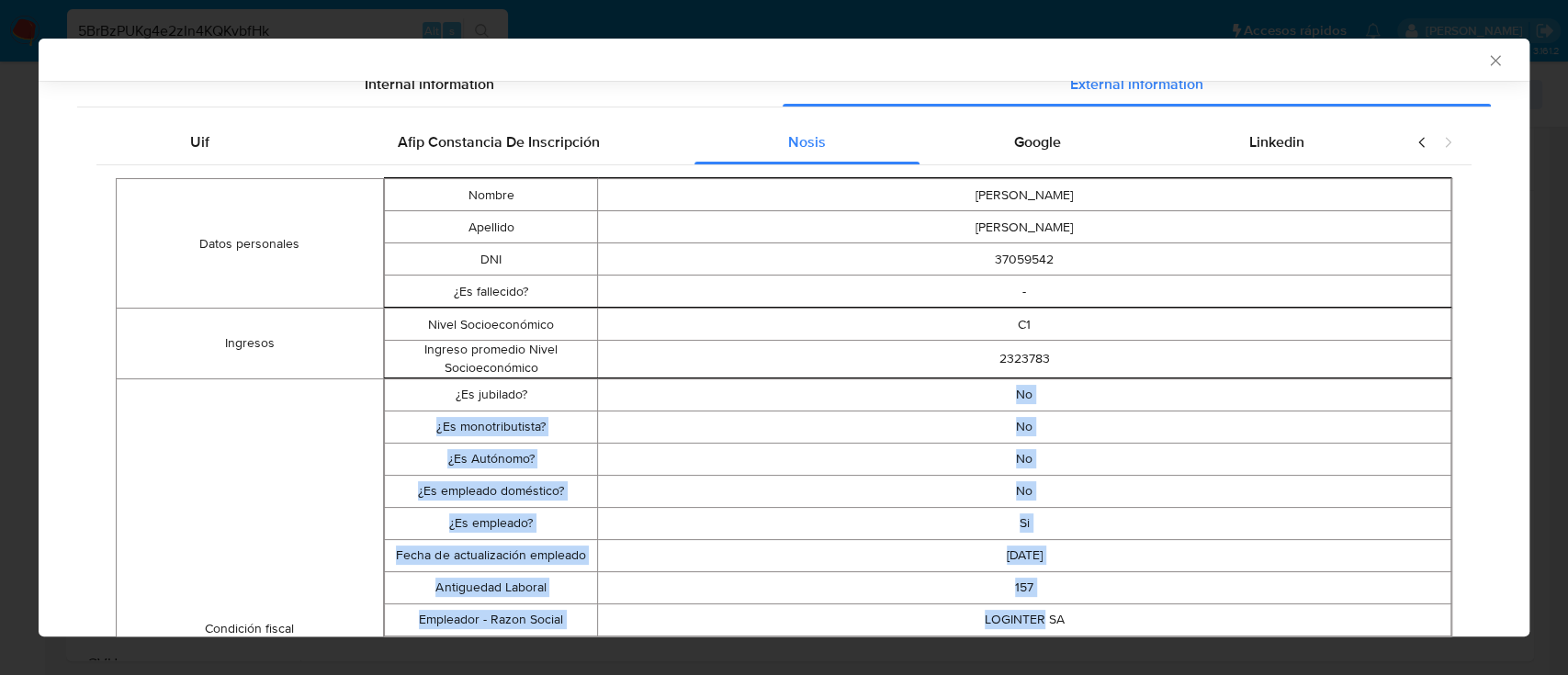
drag, startPoint x: 1000, startPoint y: 407, endPoint x: 1066, endPoint y: 478, distance: 96.9
click at [1045, 575] on tbody "¿Es jubilado? No ¿Es monotributista? No ¿Es Autónomo? No ¿Es empleado doméstico…" at bounding box center [917, 629] width 1067 height 501
click at [1054, 144] on div "Google" at bounding box center [1036, 142] width 235 height 44
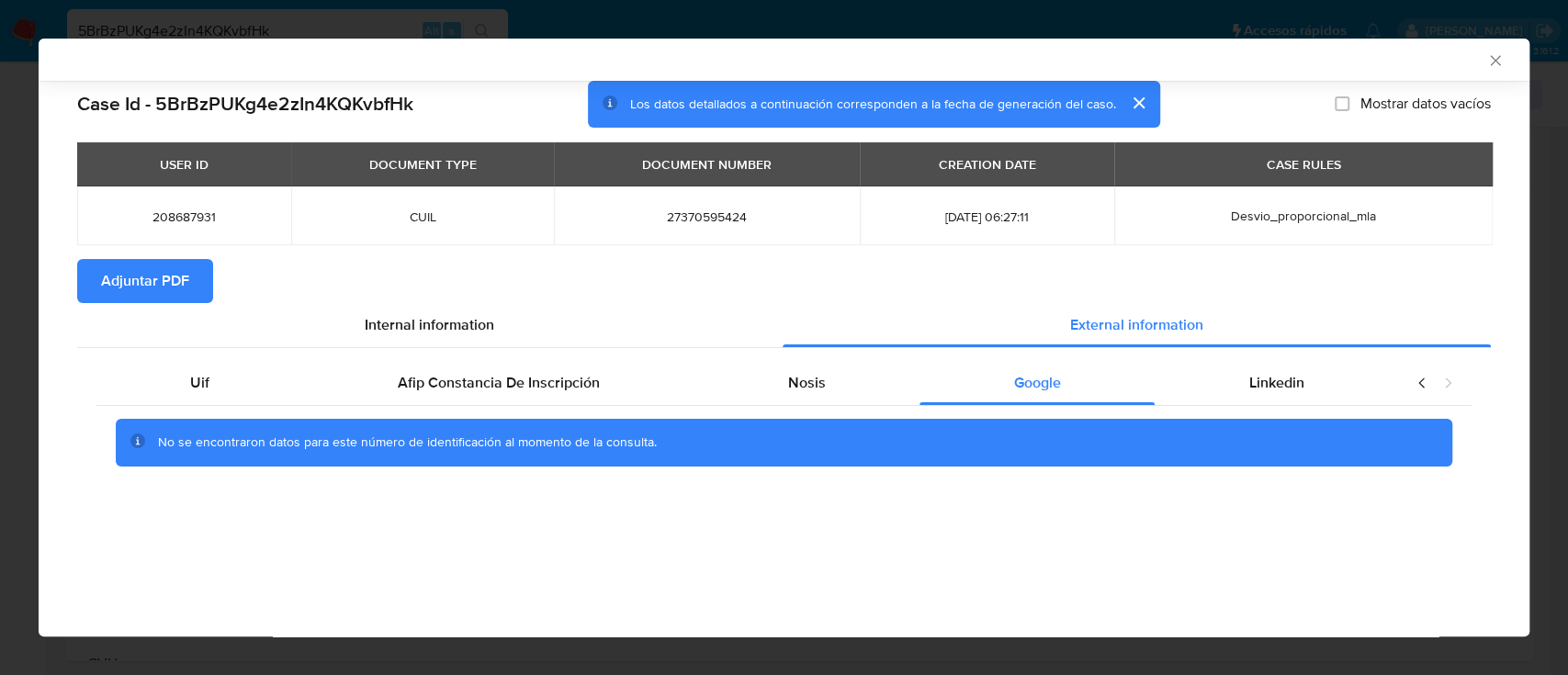
scroll to position [0, 0]
click at [1264, 384] on span "Linkedin" at bounding box center [1277, 382] width 55 height 21
click at [155, 272] on span "Adjuntar PDF" at bounding box center [146, 280] width 89 height 40
click at [1501, 48] on div "AML Data Collector" at bounding box center [784, 59] width 1491 height 42
click at [1494, 64] on icon "Cerrar ventana" at bounding box center [1495, 60] width 19 height 19
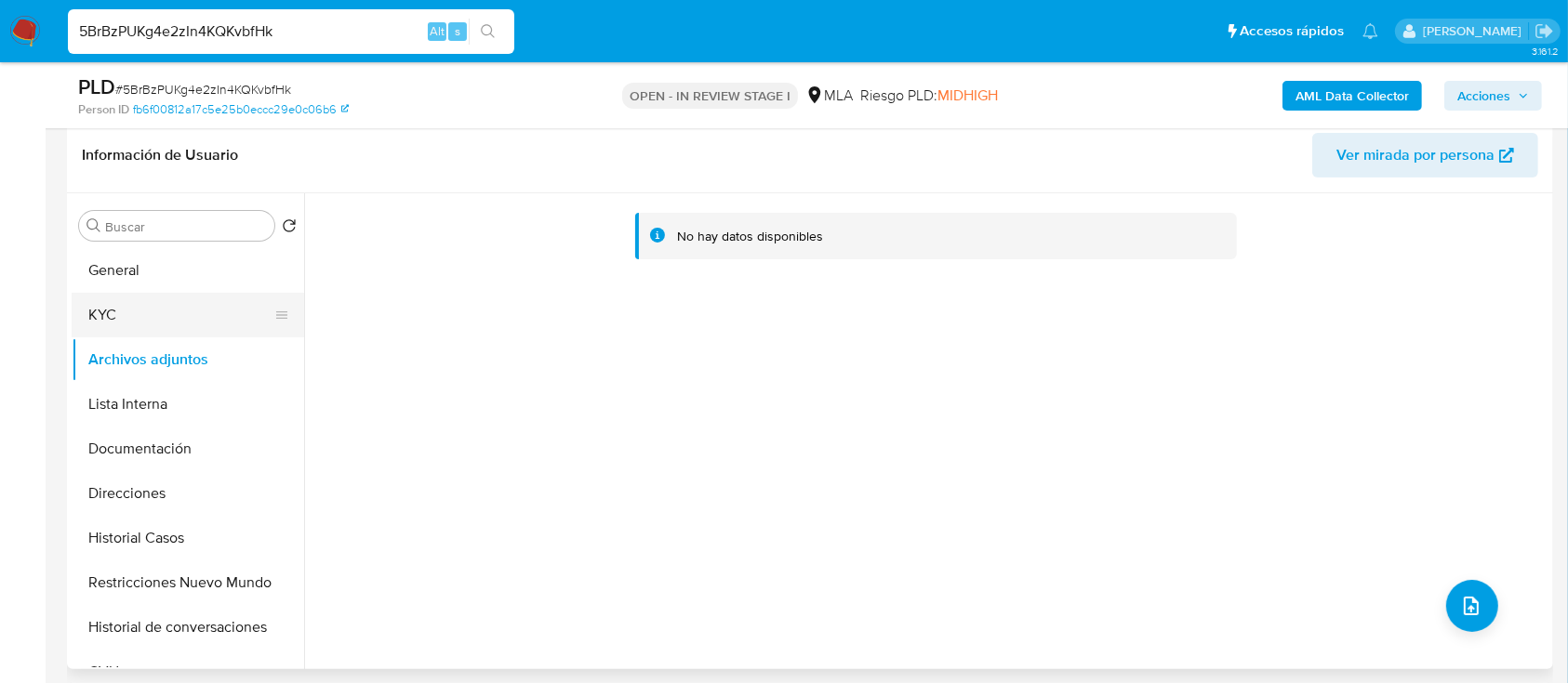
click at [183, 301] on button "KYC" at bounding box center [180, 315] width 217 height 45
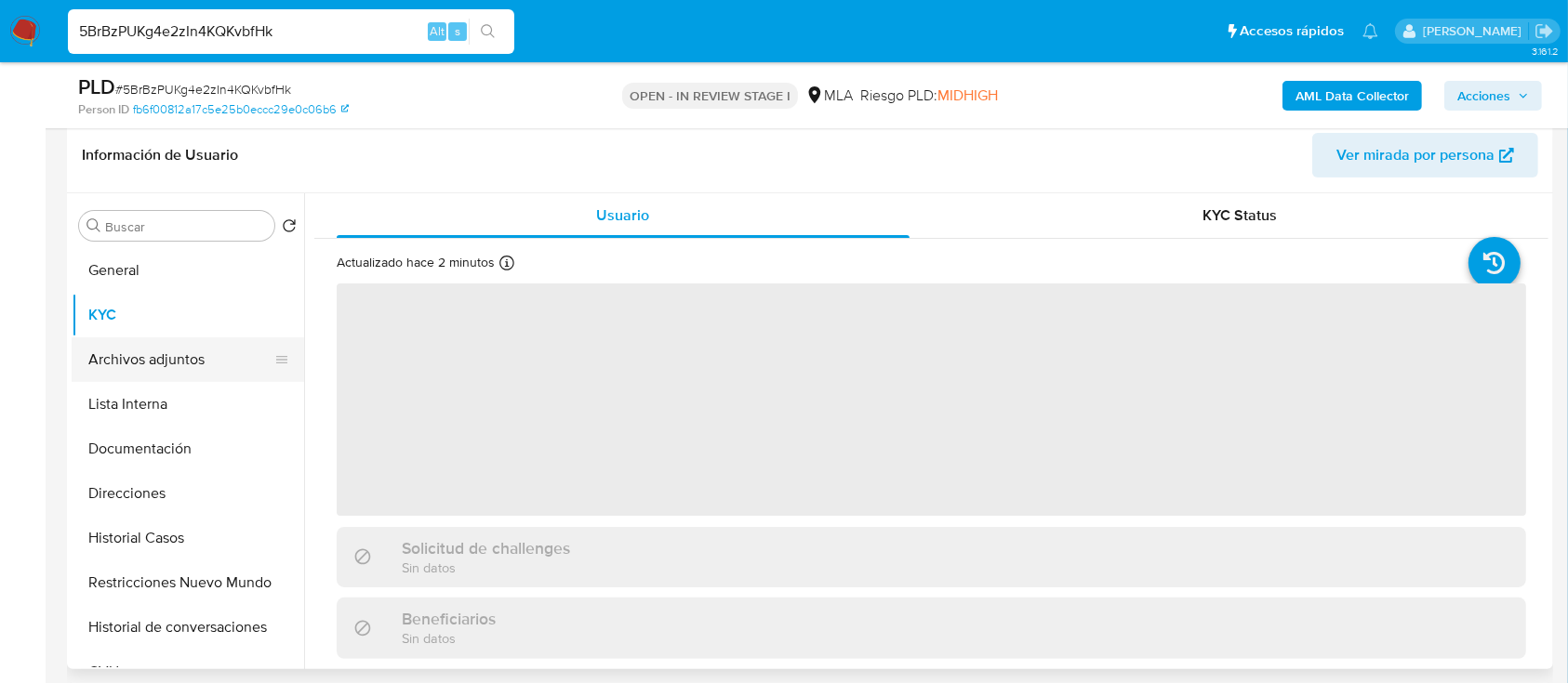
click at [181, 356] on button "Archivos adjuntos" at bounding box center [180, 359] width 217 height 45
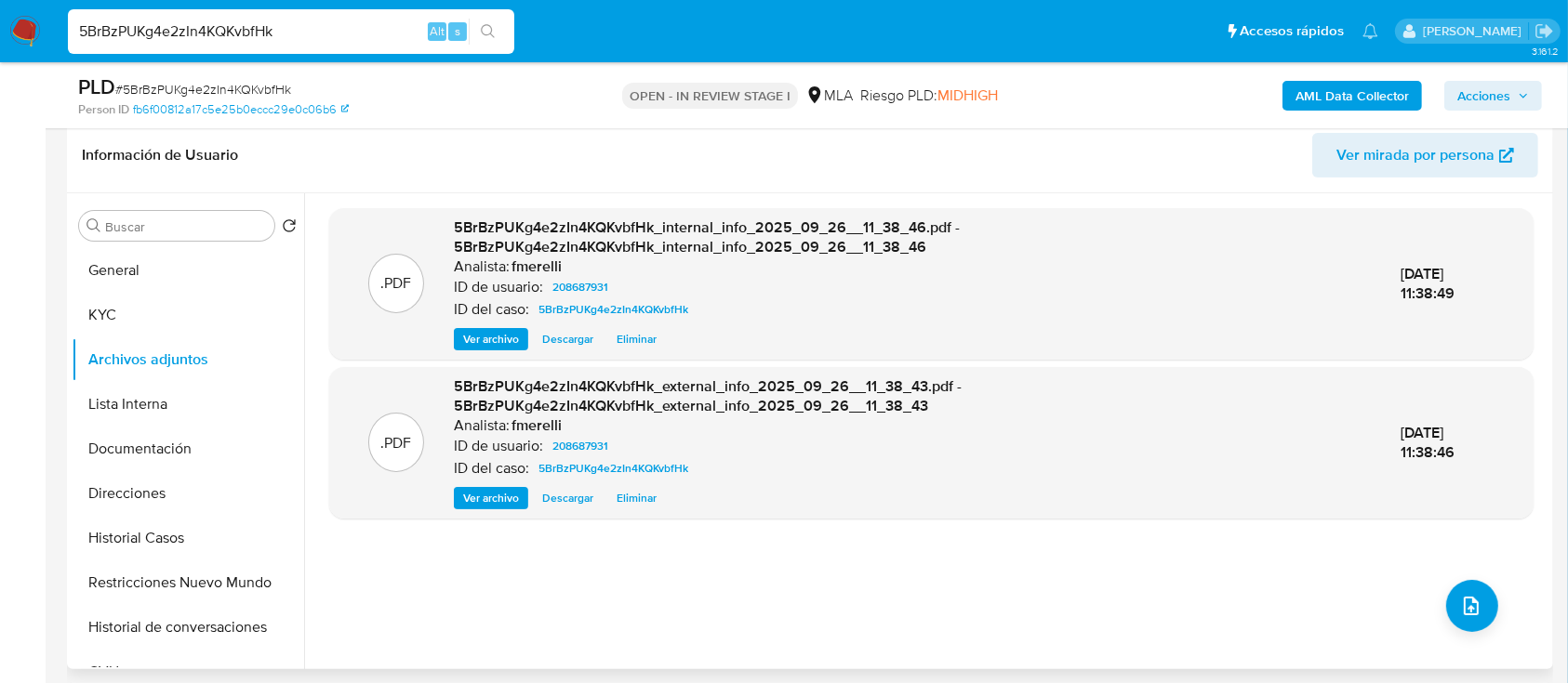
click at [482, 338] on span "Ver archivo" at bounding box center [491, 339] width 56 height 19
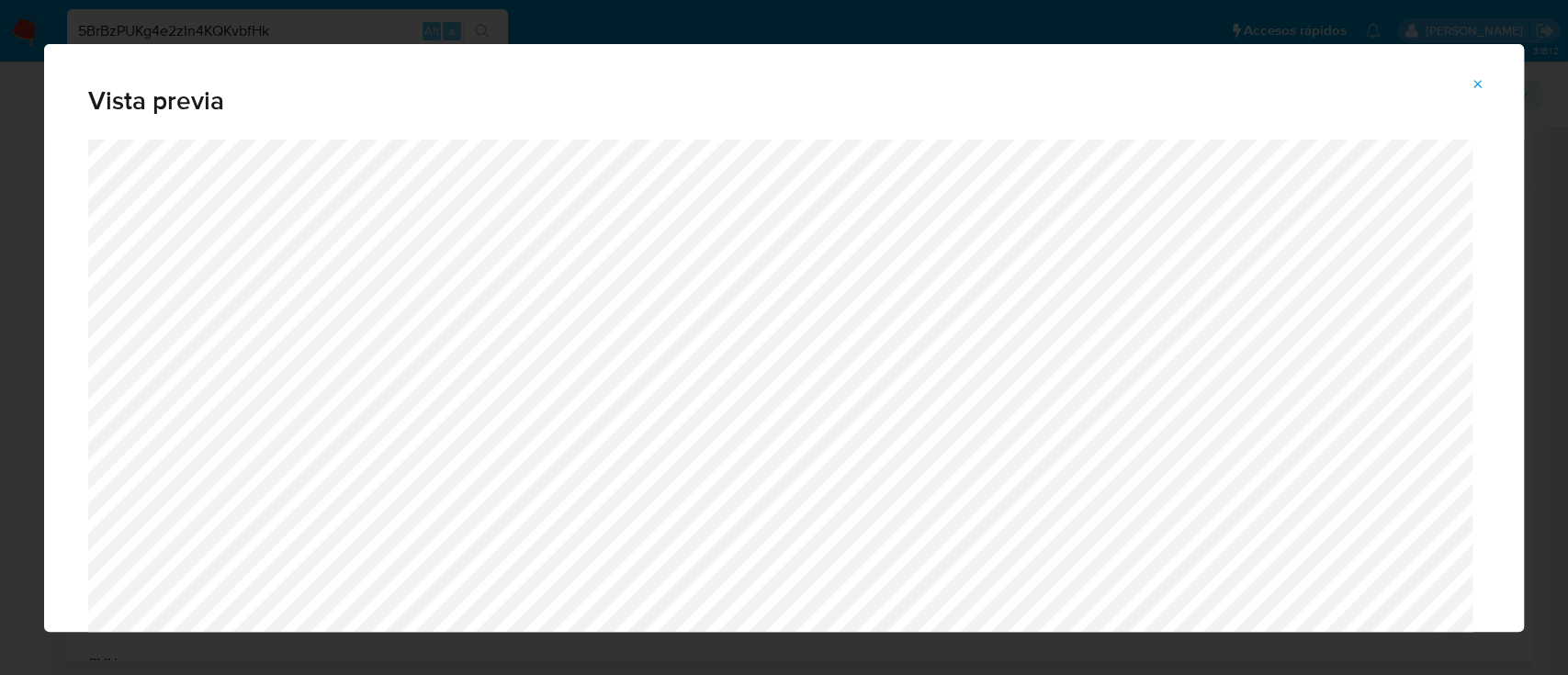
click at [1500, 73] on div "Vista previa" at bounding box center [784, 92] width 1480 height 95
click at [1479, 78] on icon "Attachment preview" at bounding box center [1477, 84] width 15 height 15
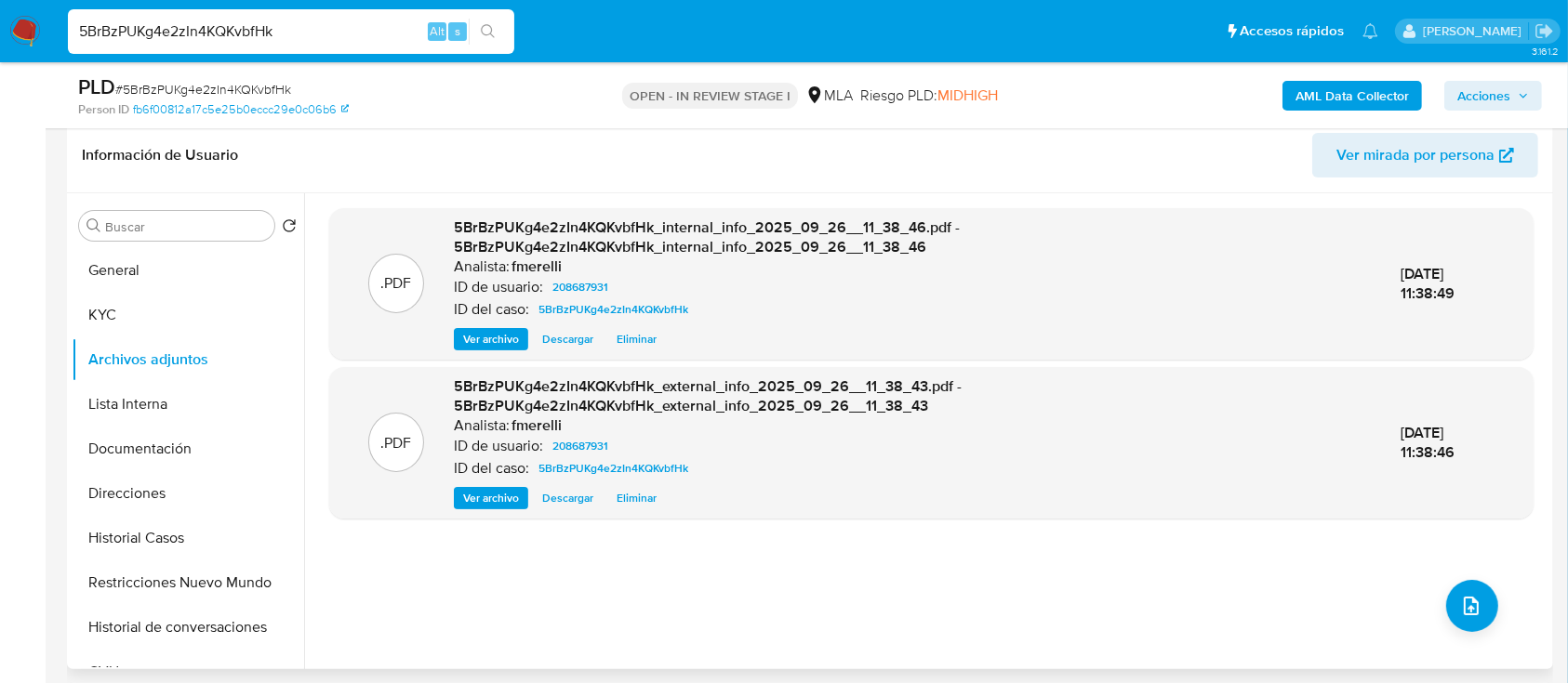
click at [475, 497] on span "Ver archivo" at bounding box center [491, 498] width 56 height 19
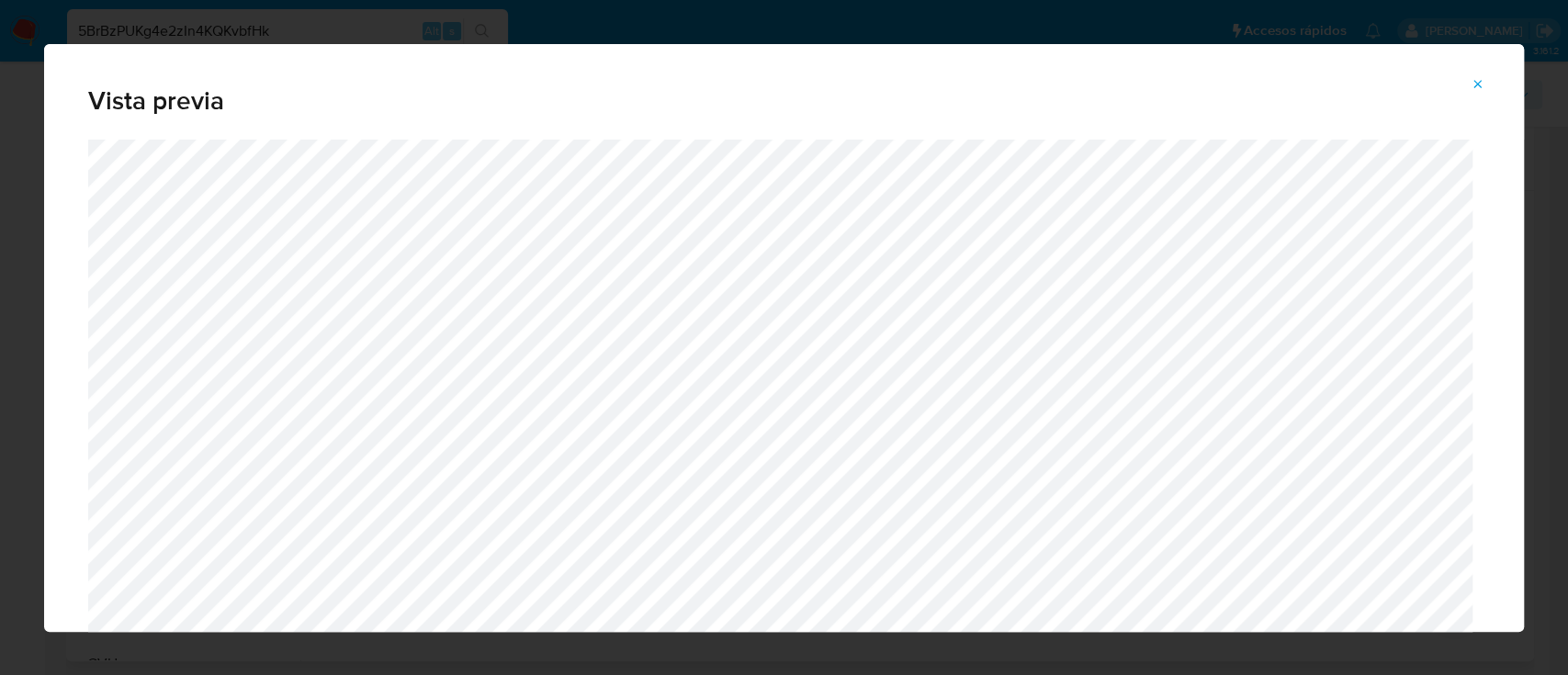
click at [1481, 91] on icon "Attachment preview" at bounding box center [1477, 84] width 15 height 15
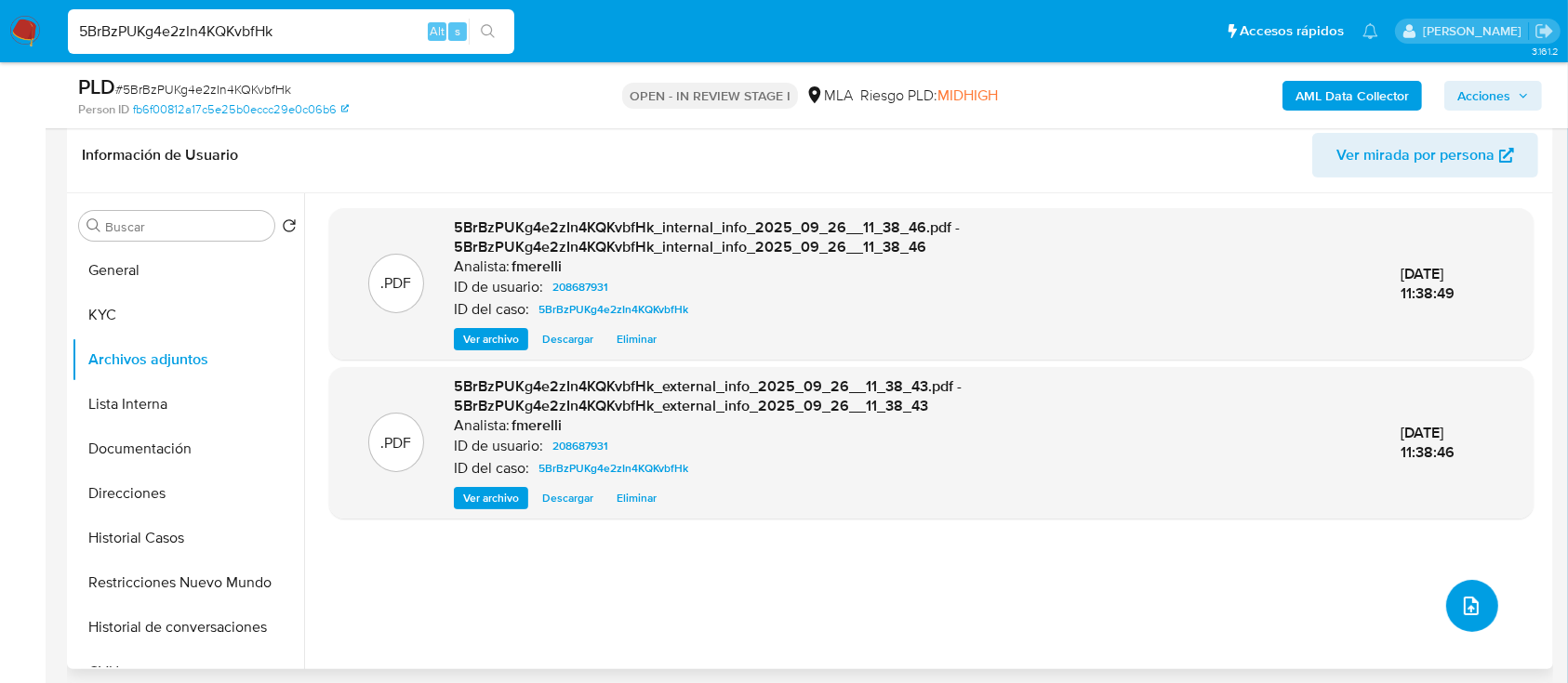
click at [1459, 607] on icon "upload-file" at bounding box center [1470, 605] width 22 height 22
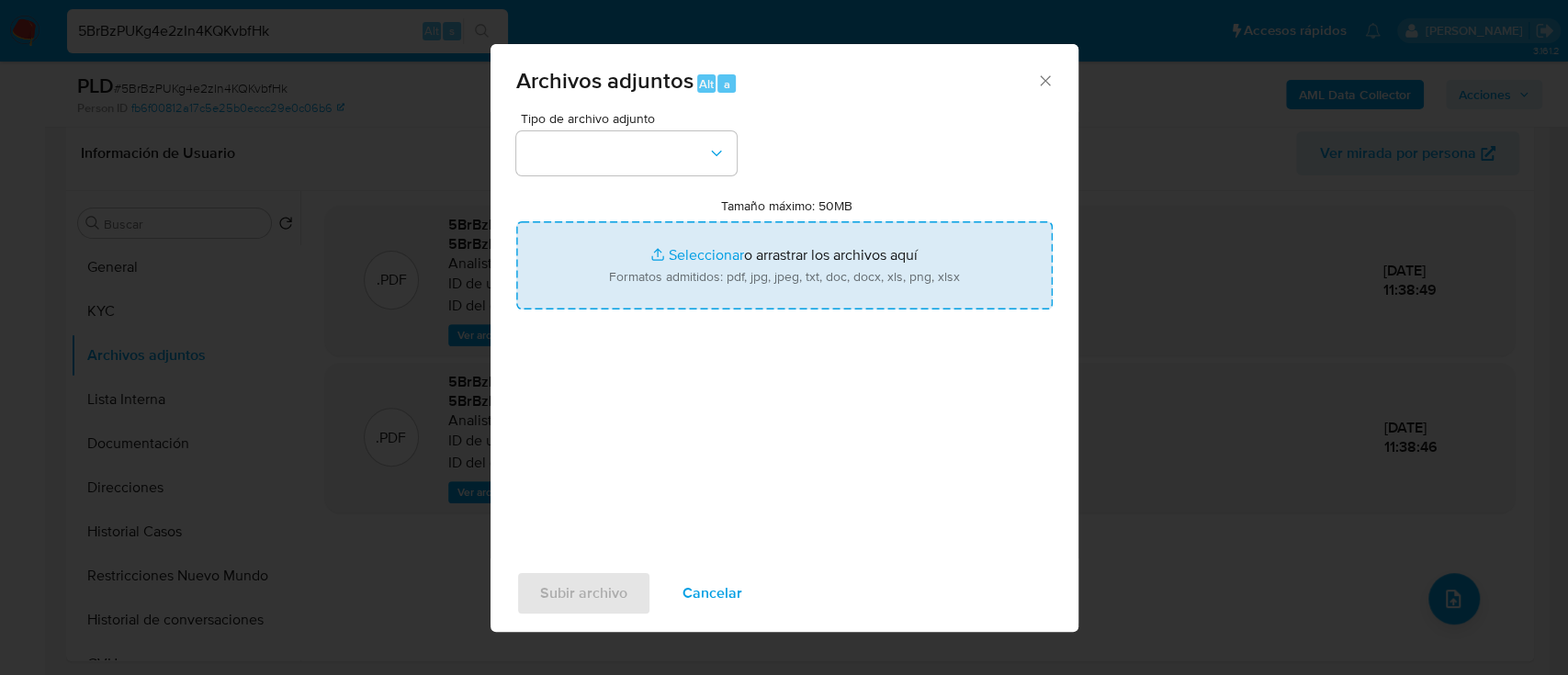
type input "C:\fakepath\NOSIS_Manager_InformeIndividual_27370595424_654927_20250926110550.p…"
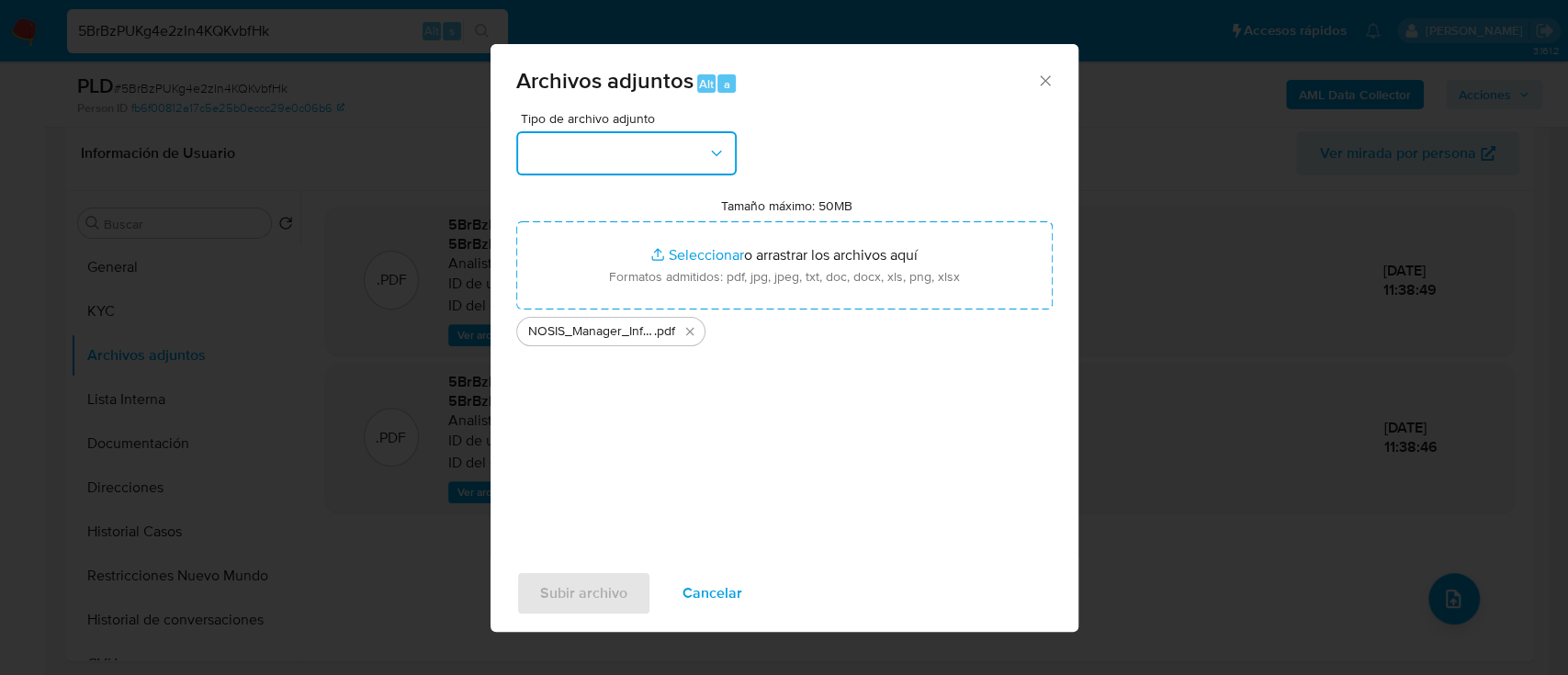
drag, startPoint x: 659, startPoint y: 153, endPoint x: 658, endPoint y: 164, distance: 11.0
click at [659, 153] on button "button" at bounding box center [627, 153] width 220 height 44
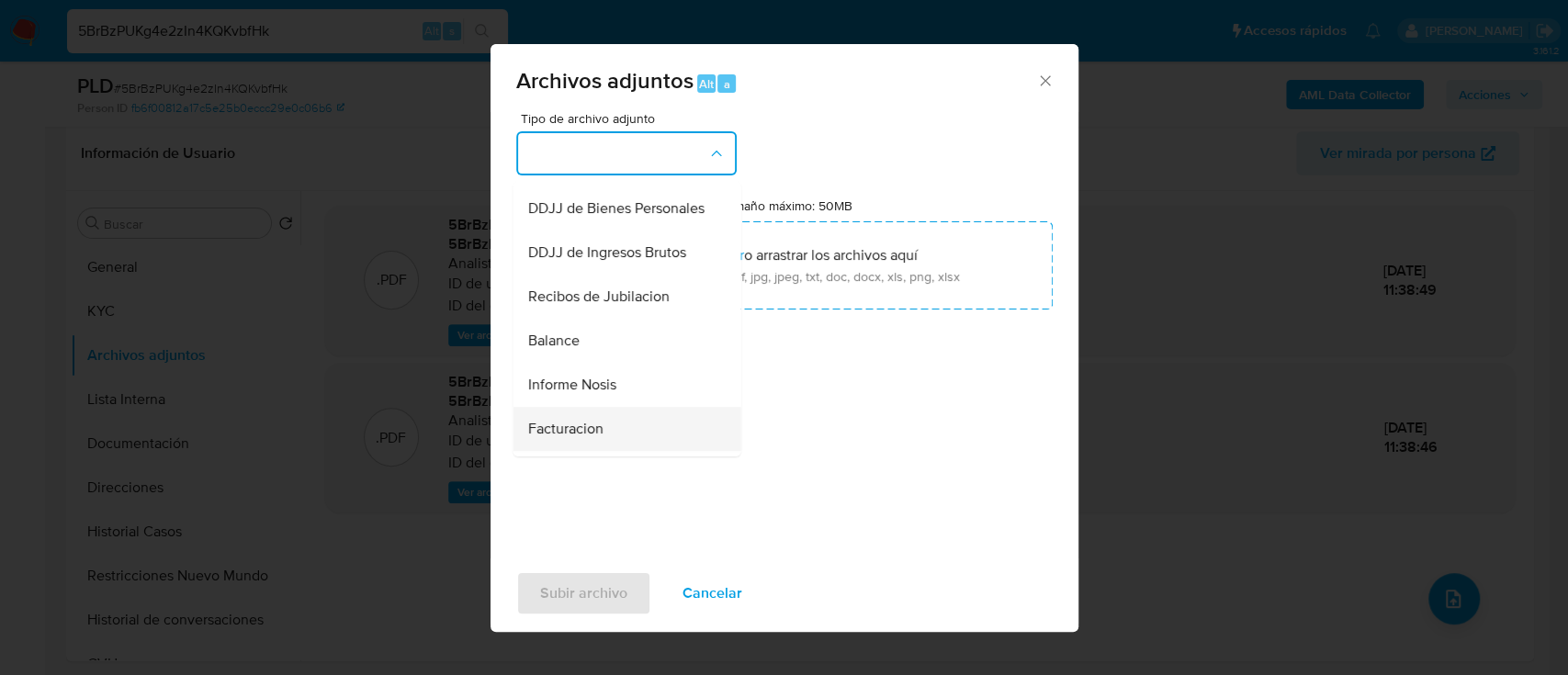
scroll to position [612, 0]
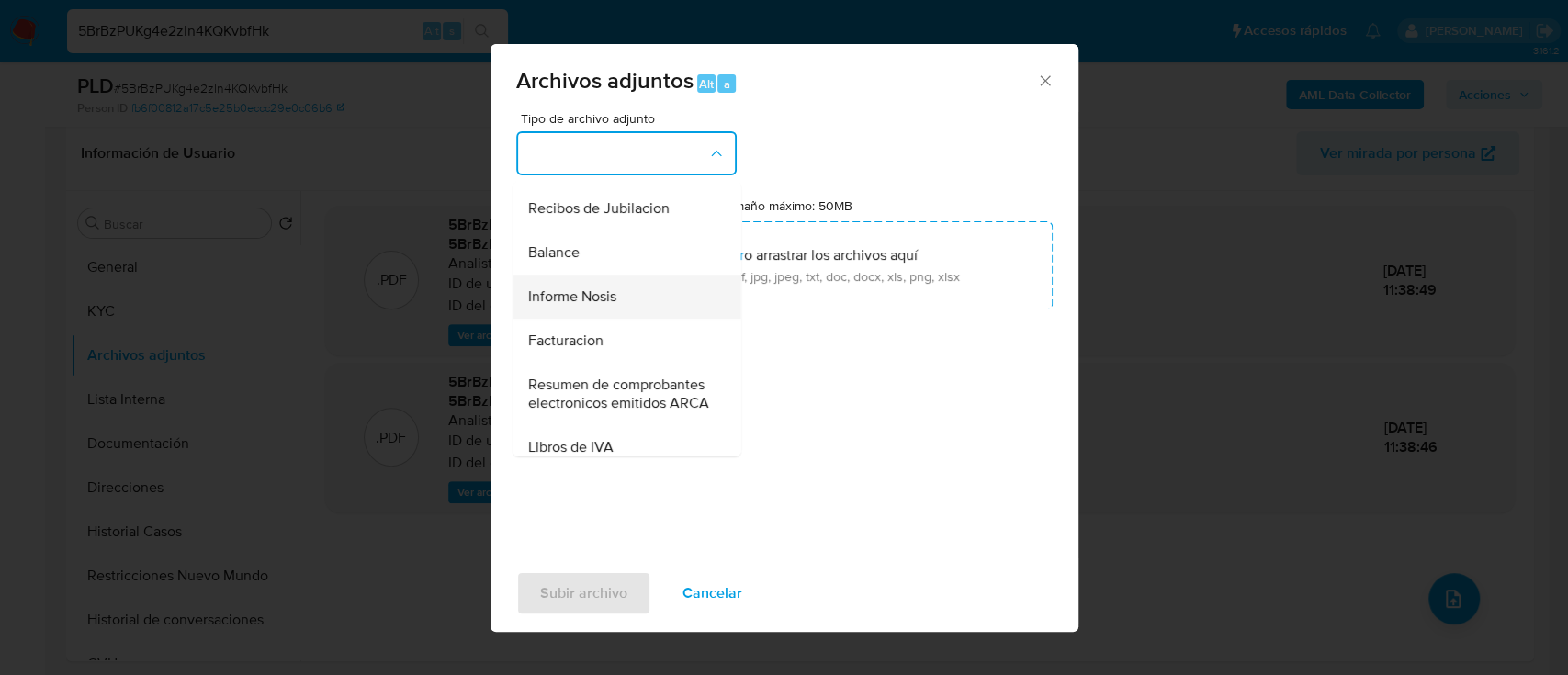
click at [616, 319] on div "Informe Nosis" at bounding box center [621, 296] width 187 height 44
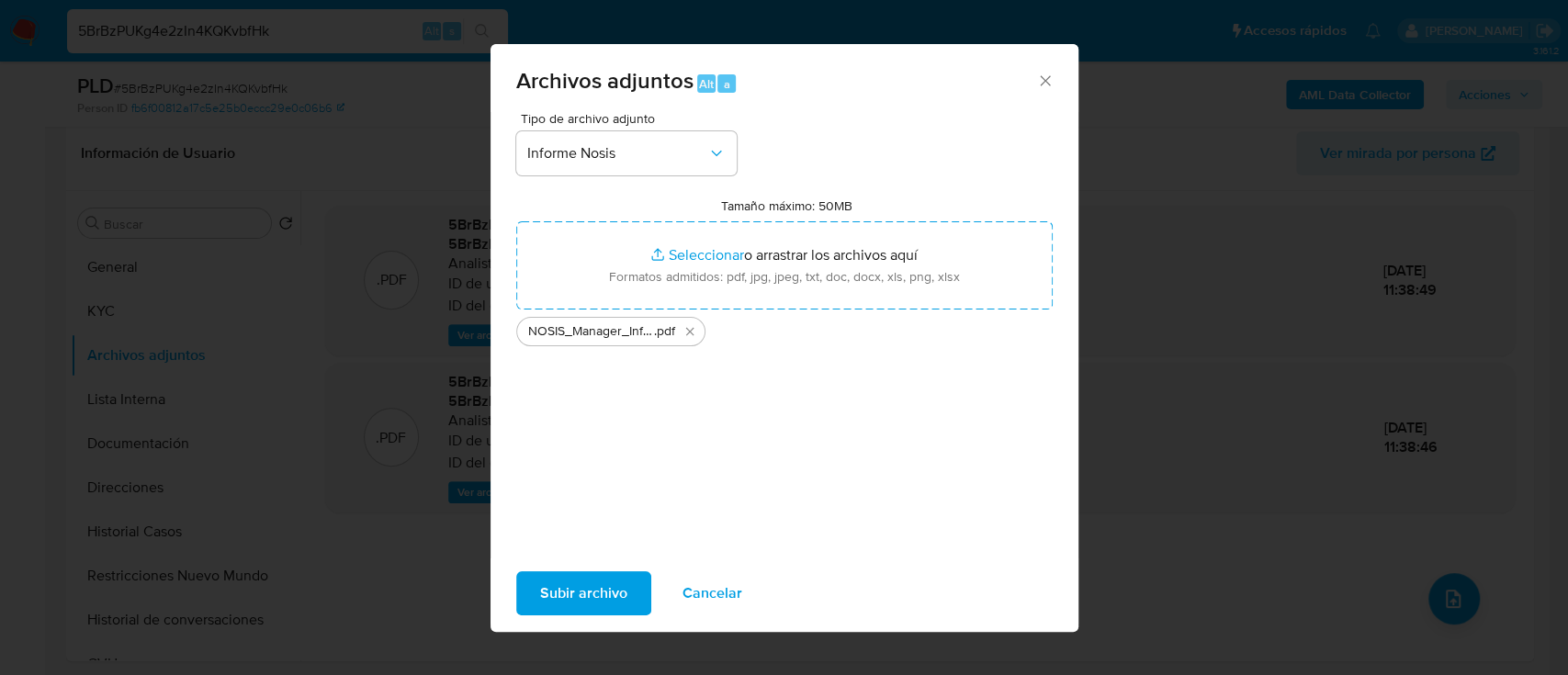
click at [570, 603] on span "Subir archivo" at bounding box center [584, 592] width 88 height 40
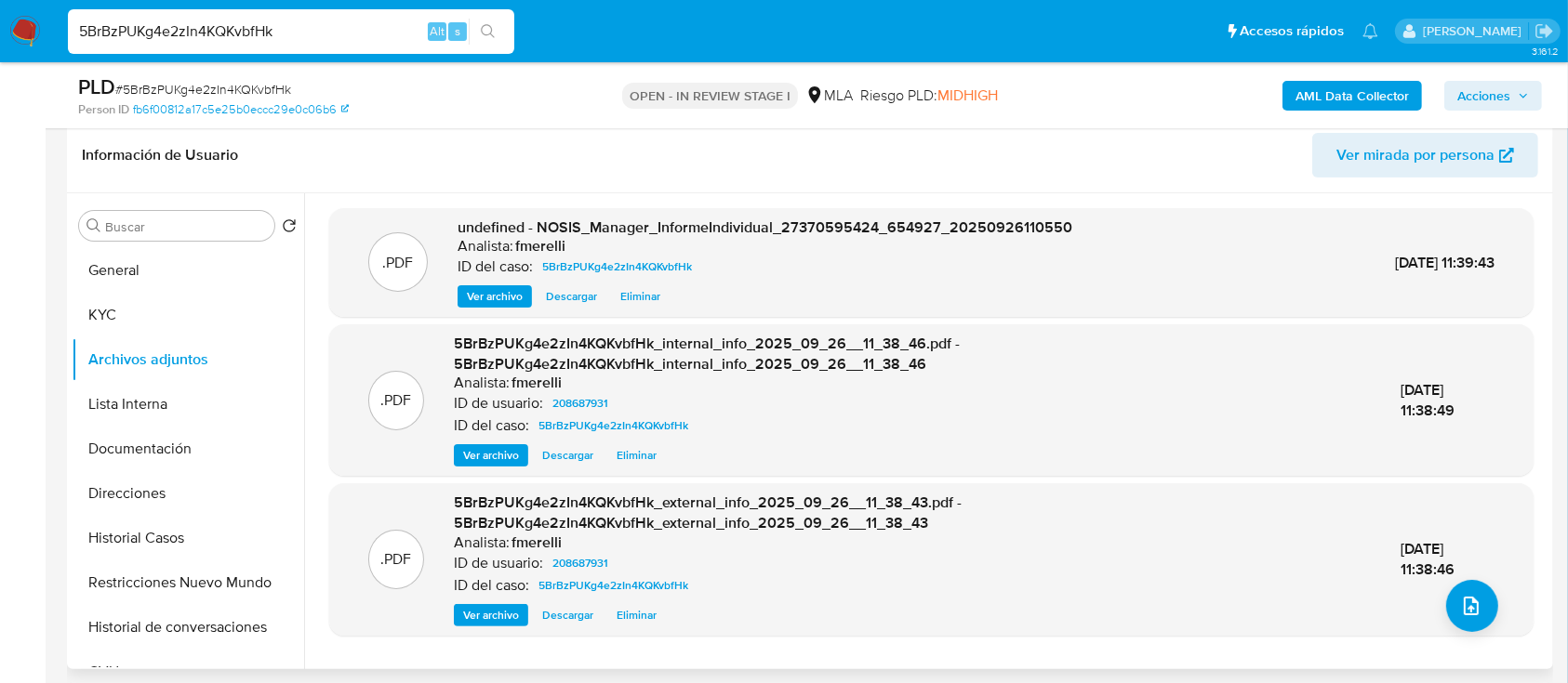
click at [475, 299] on span "Ver archivo" at bounding box center [495, 296] width 56 height 19
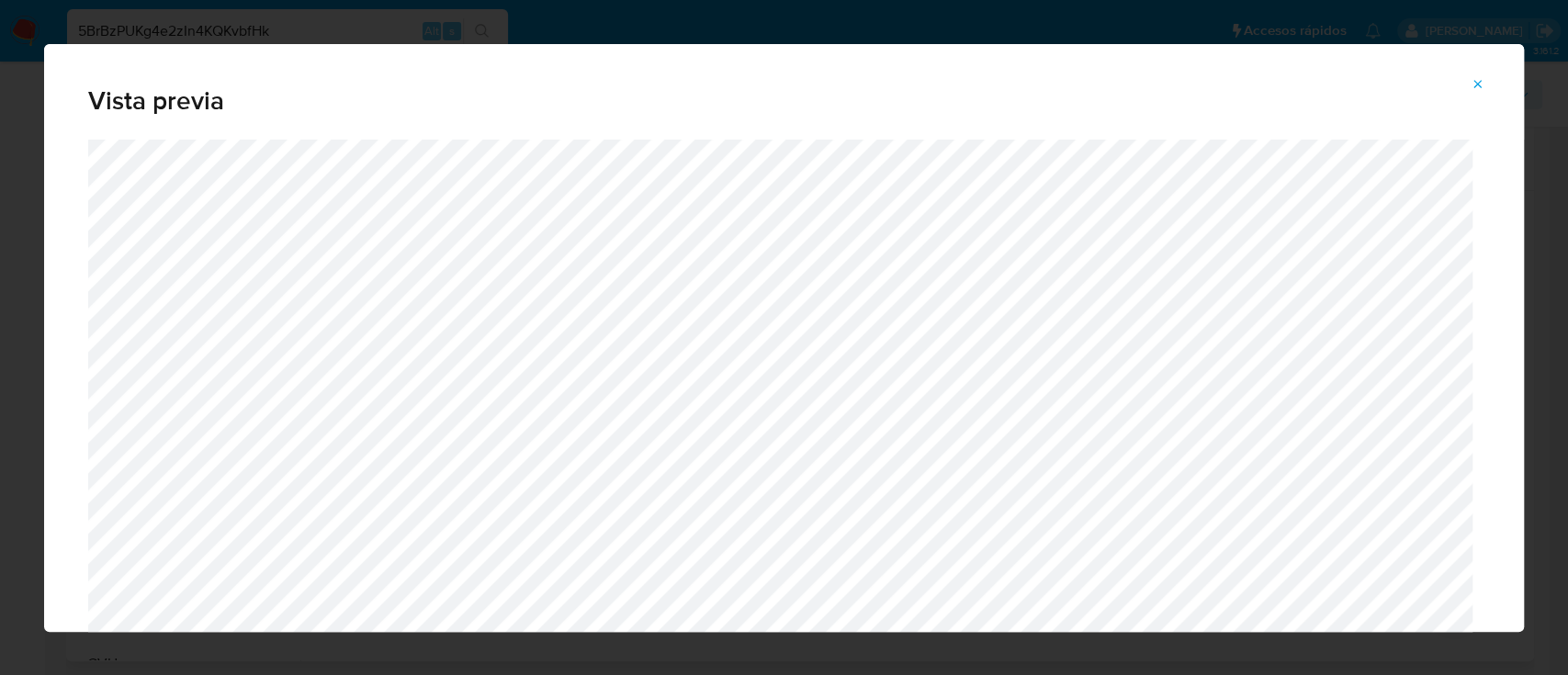
click at [1475, 77] on icon "Attachment preview" at bounding box center [1477, 84] width 15 height 15
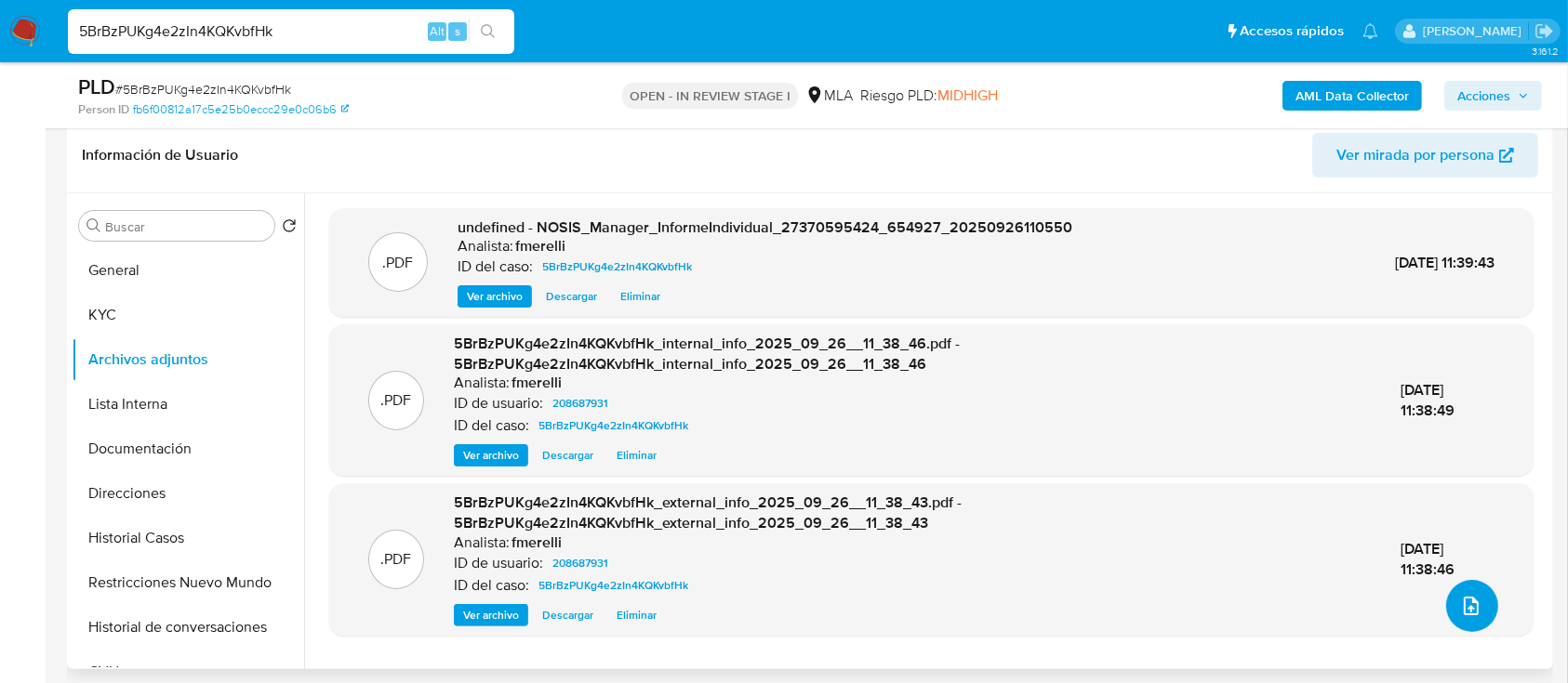
click at [1463, 594] on icon "upload-file" at bounding box center [1470, 605] width 22 height 22
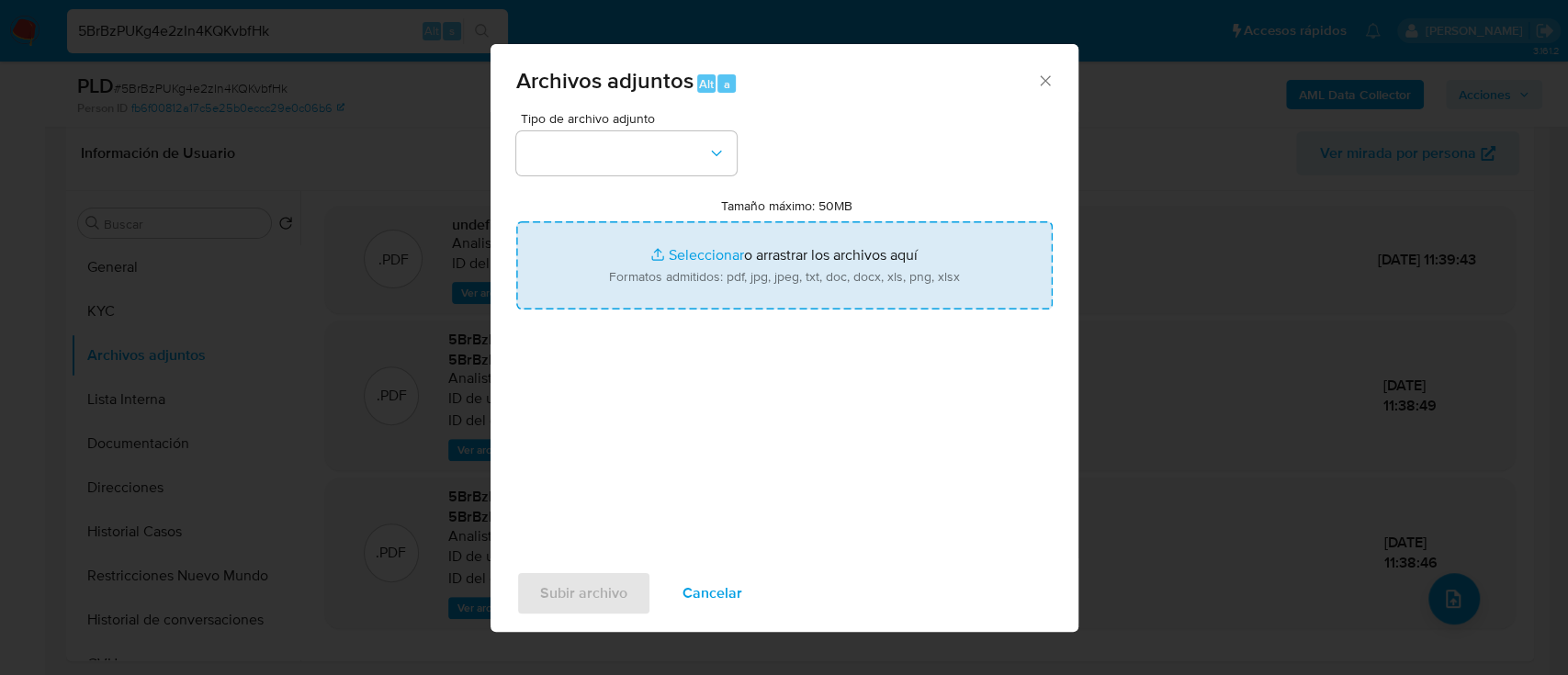
type input "C:\fakepath\Caselog 5BrBzPUKg4e2zIn4KQKvbfHk_2025_09_18_01_58_51.docx"
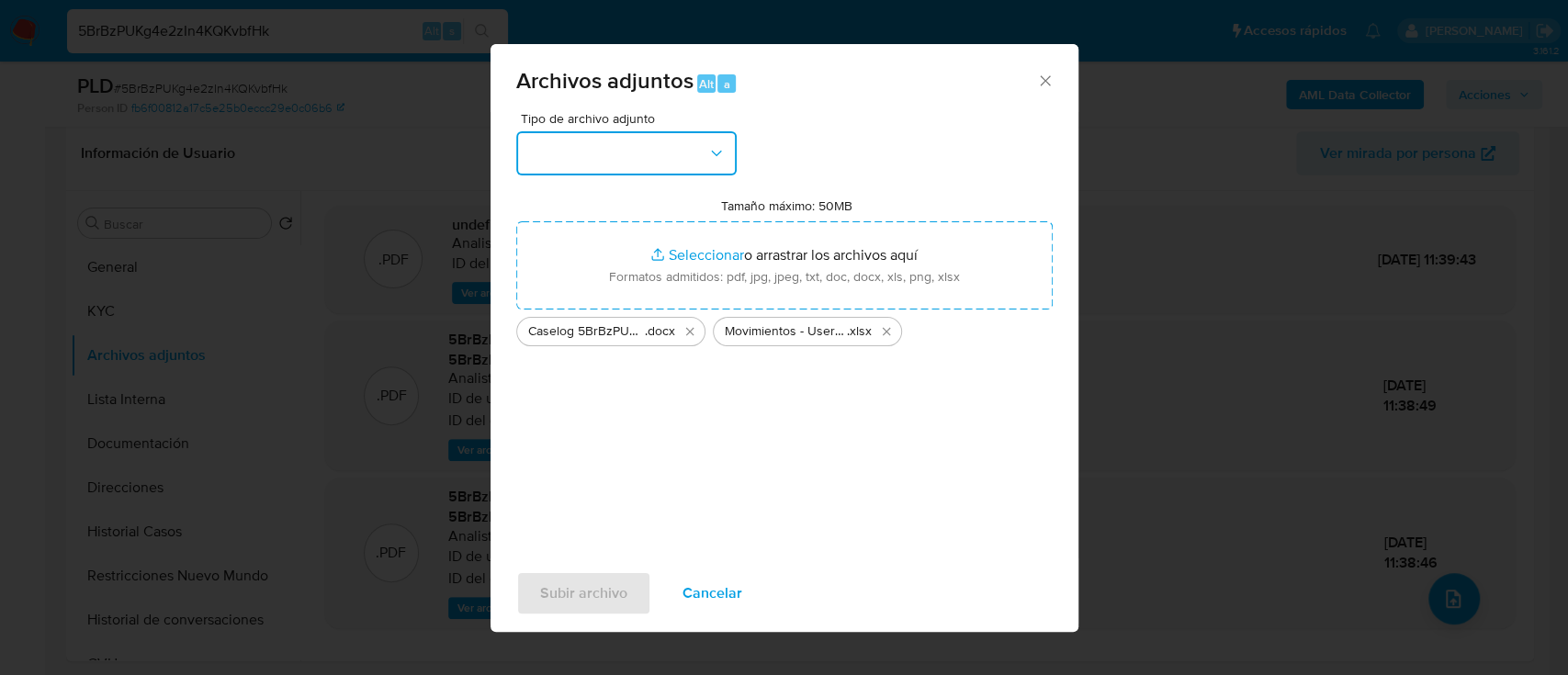
click at [645, 163] on button "button" at bounding box center [627, 153] width 220 height 44
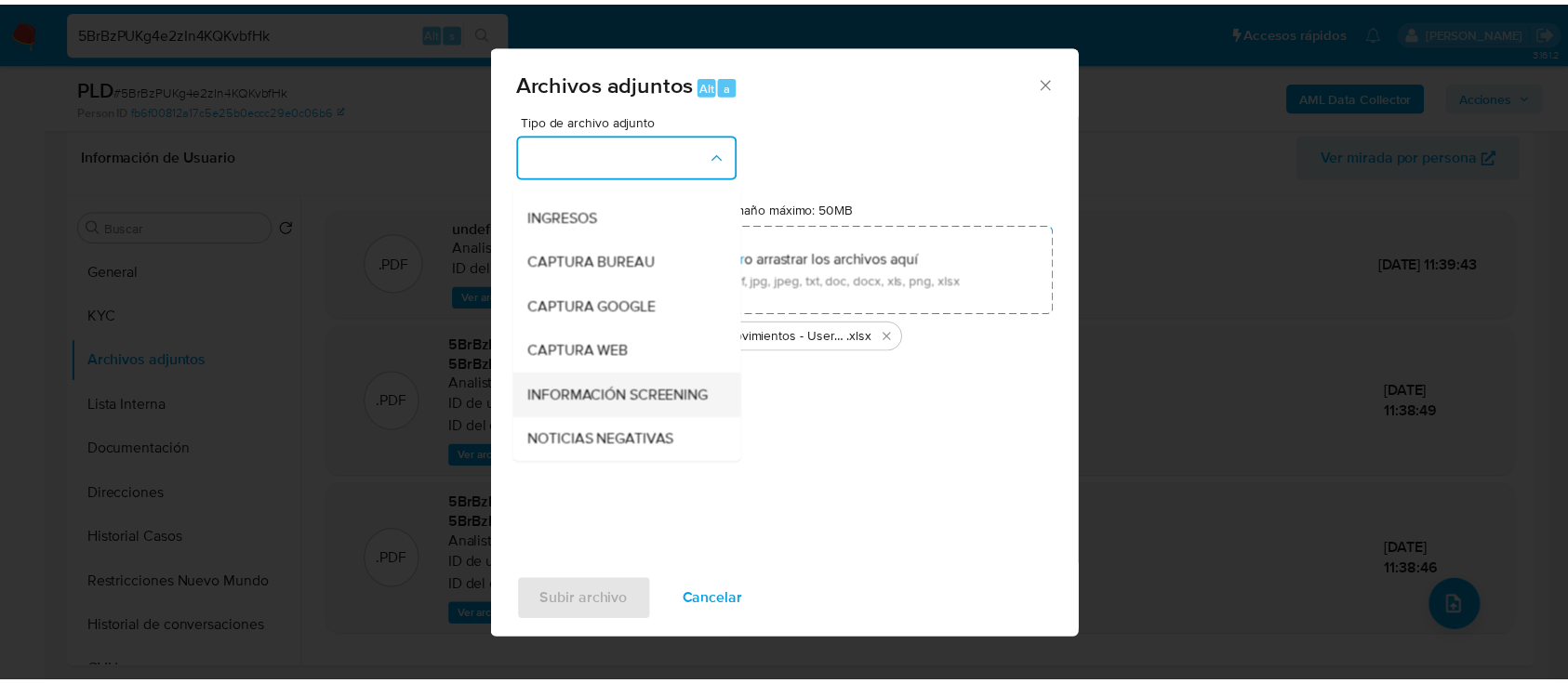
scroll to position [123, 0]
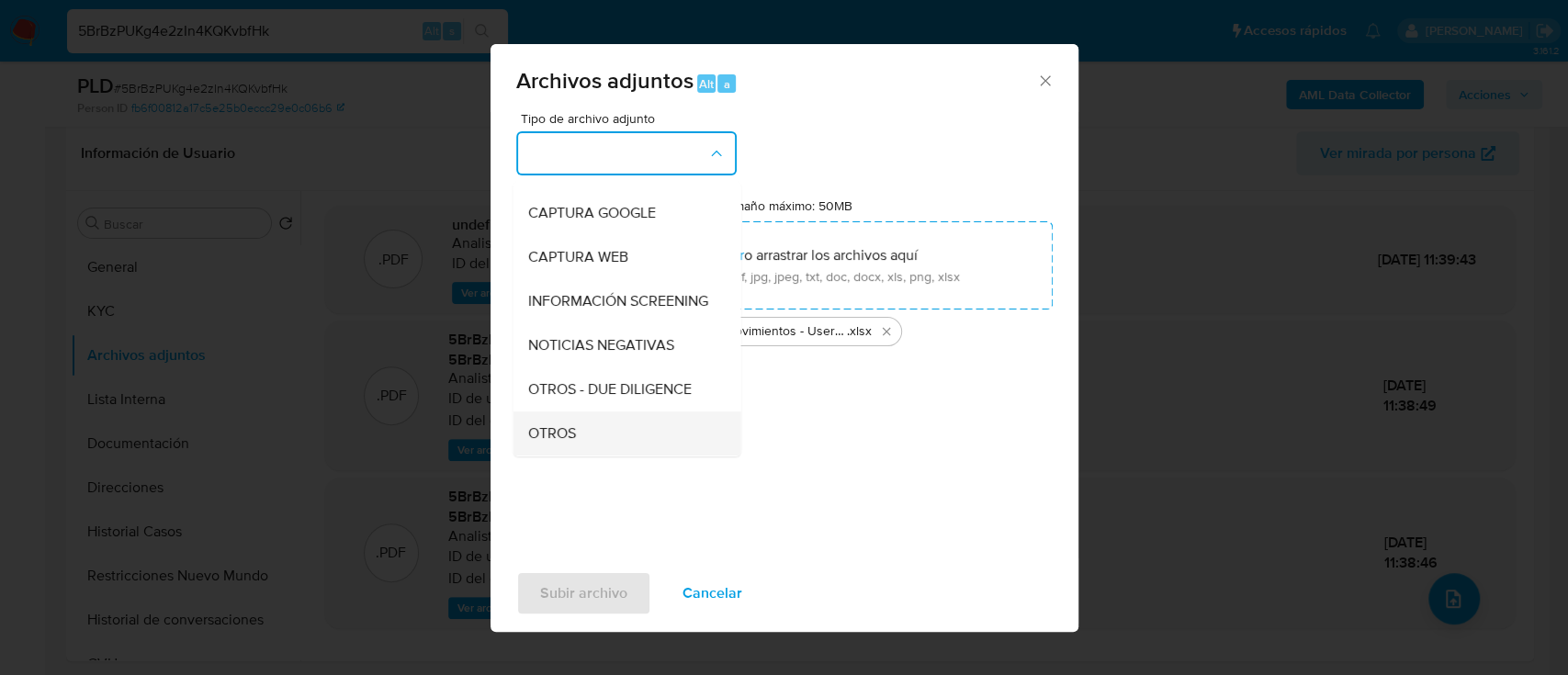
click at [573, 438] on div "OTROS" at bounding box center [621, 433] width 187 height 44
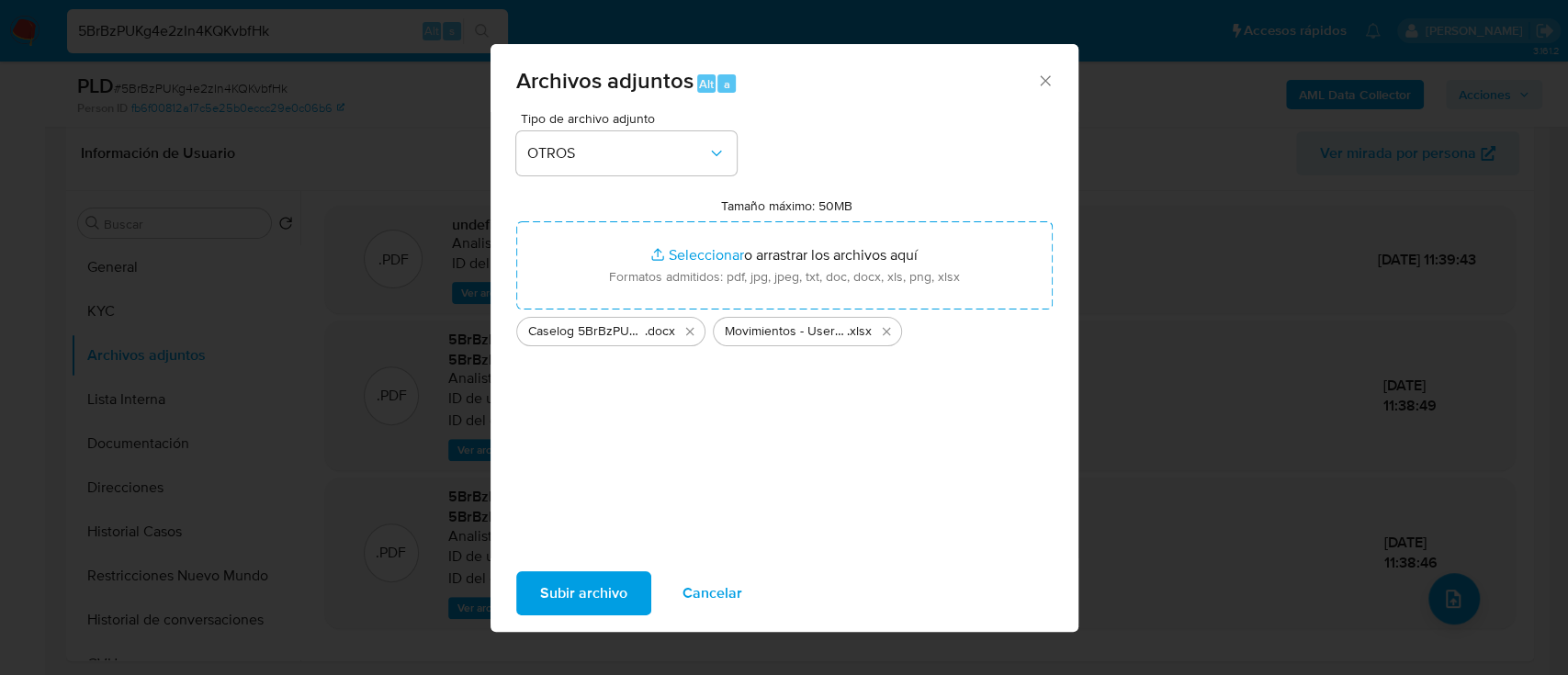
click at [570, 596] on span "Subir archivo" at bounding box center [584, 592] width 88 height 40
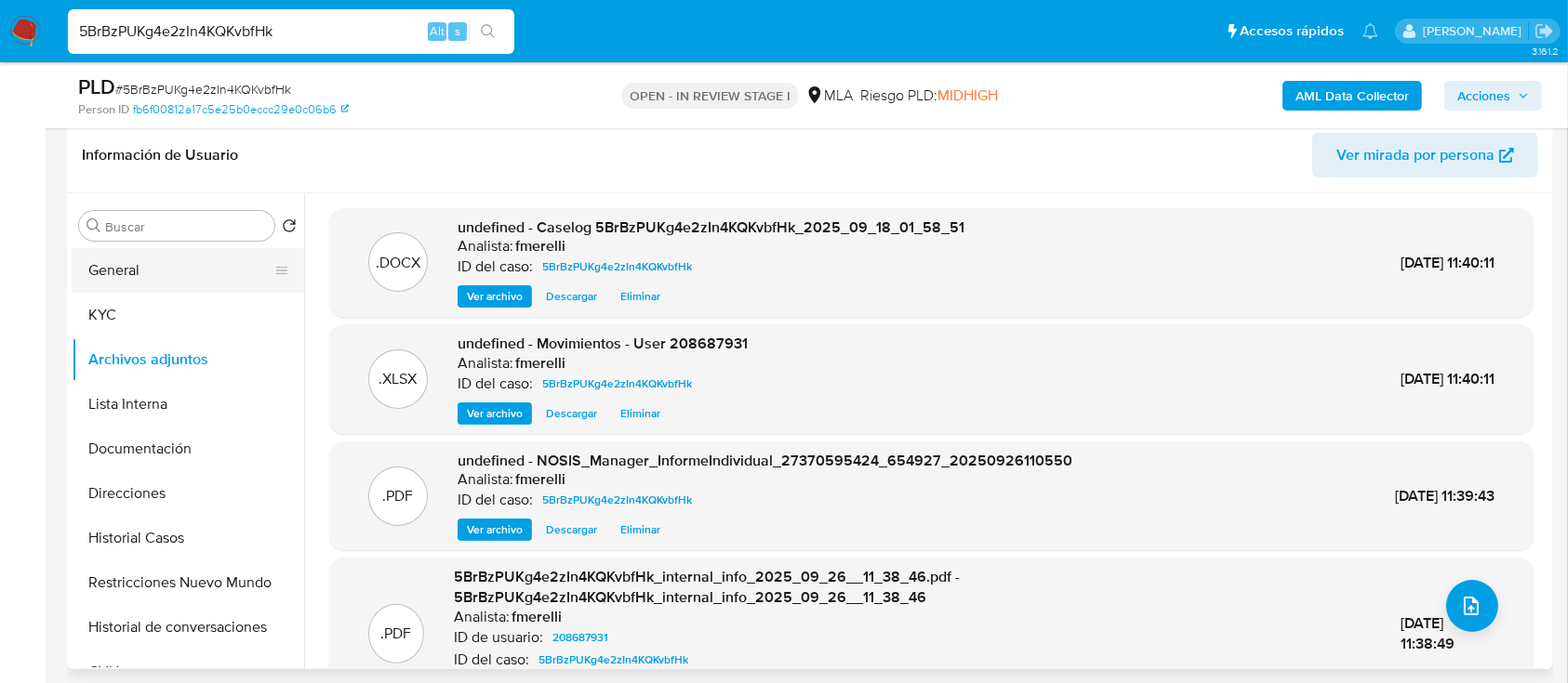
click at [188, 266] on button "General" at bounding box center [180, 270] width 217 height 45
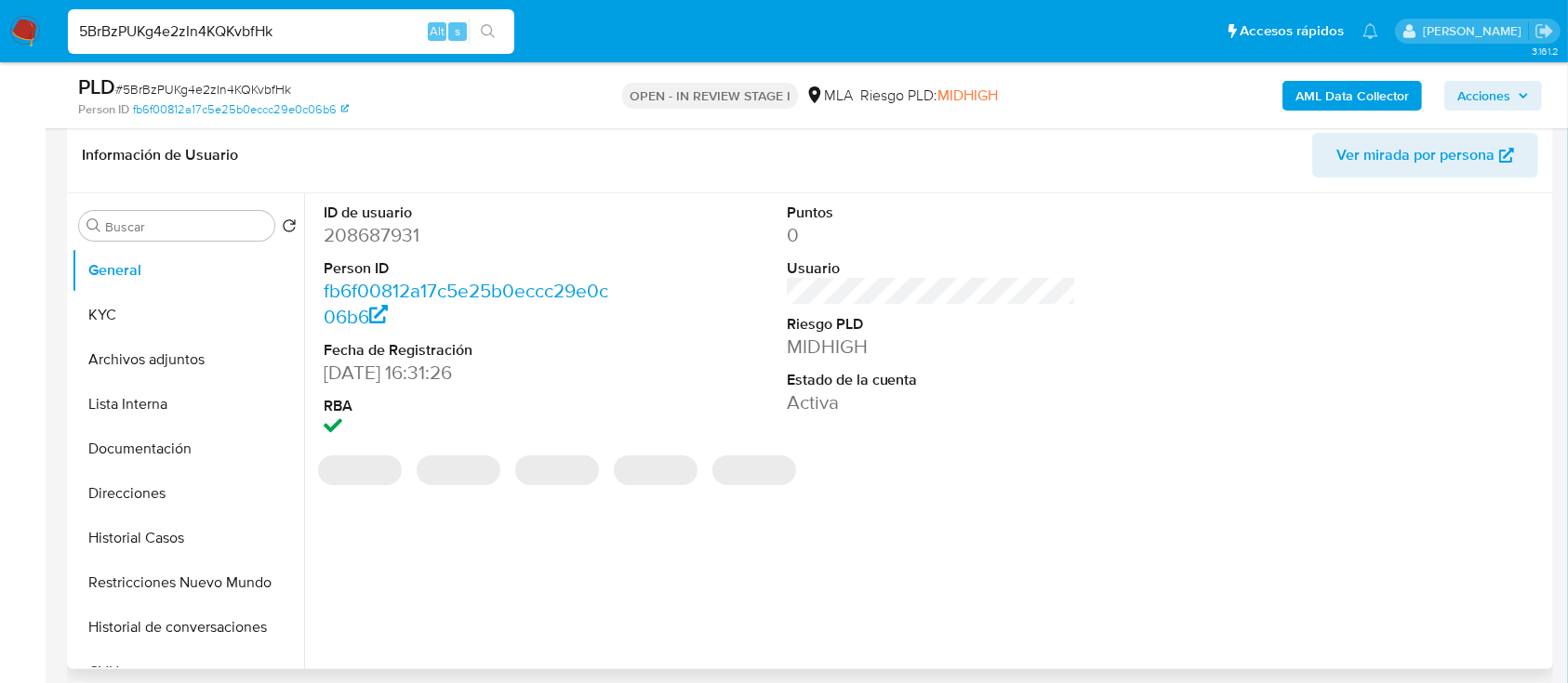
click at [394, 234] on dd "208687931" at bounding box center [468, 235] width 290 height 26
drag, startPoint x: 394, startPoint y: 233, endPoint x: 364, endPoint y: 248, distance: 33.5
click at [394, 232] on dd "208687931" at bounding box center [468, 235] width 290 height 26
copy dd "208687931"
click at [184, 372] on button "Archivos adjuntos" at bounding box center [180, 359] width 217 height 45
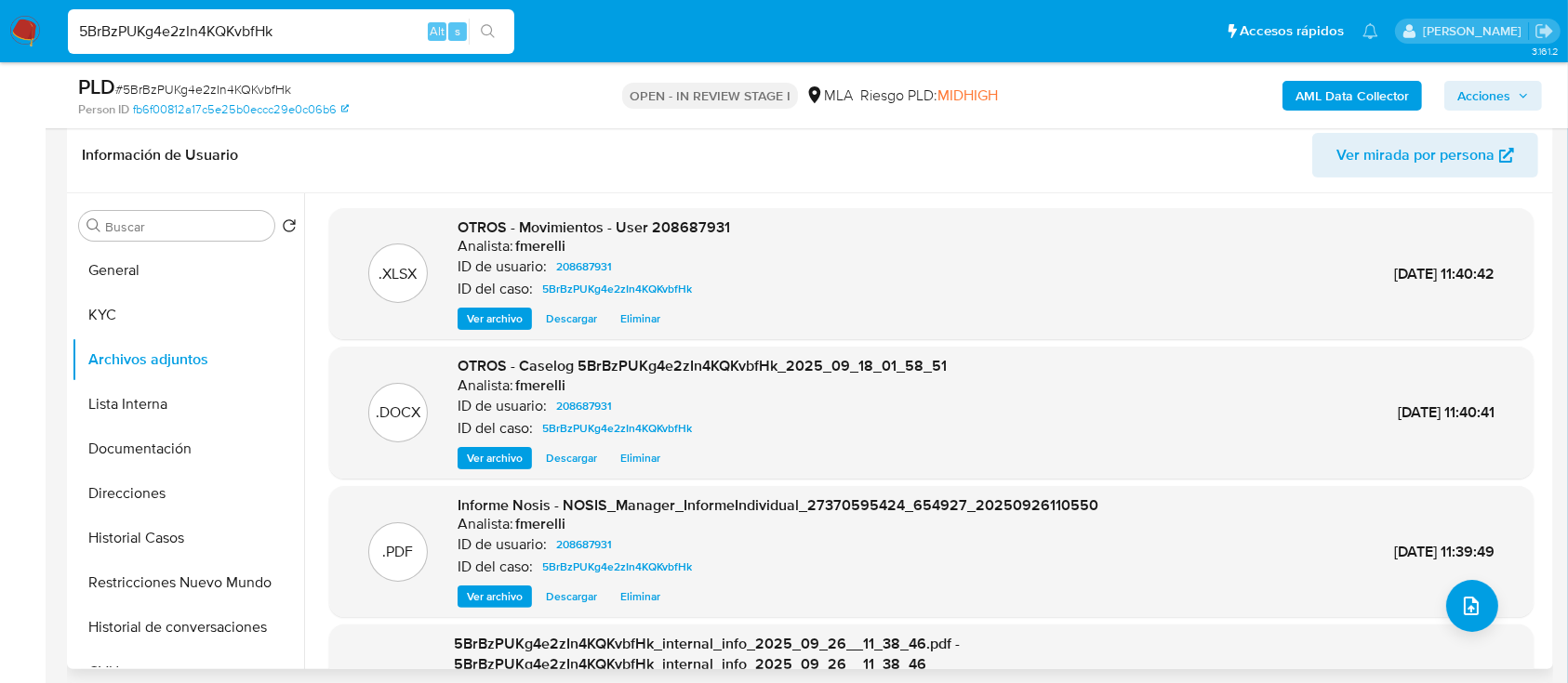
scroll to position [176, 0]
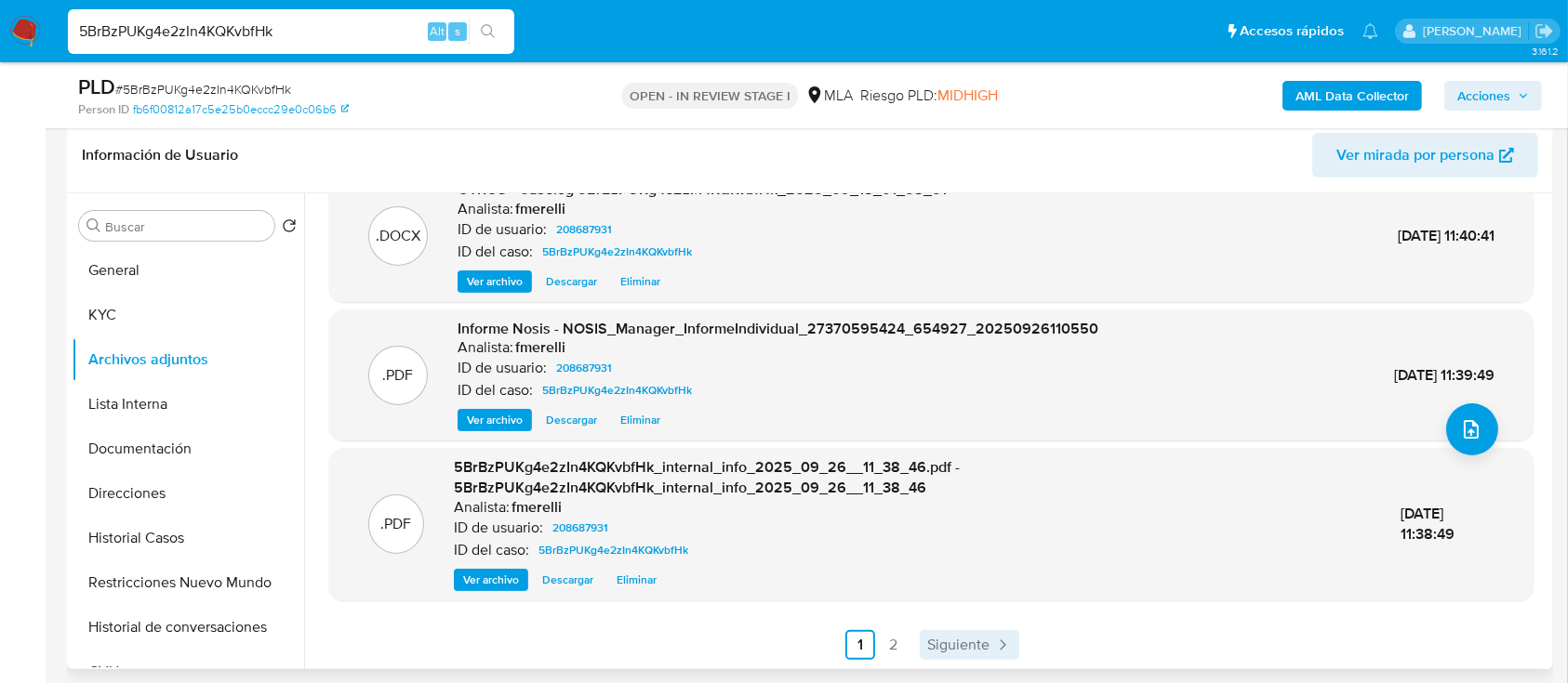
click at [965, 643] on span "Siguiente" at bounding box center [958, 644] width 63 height 15
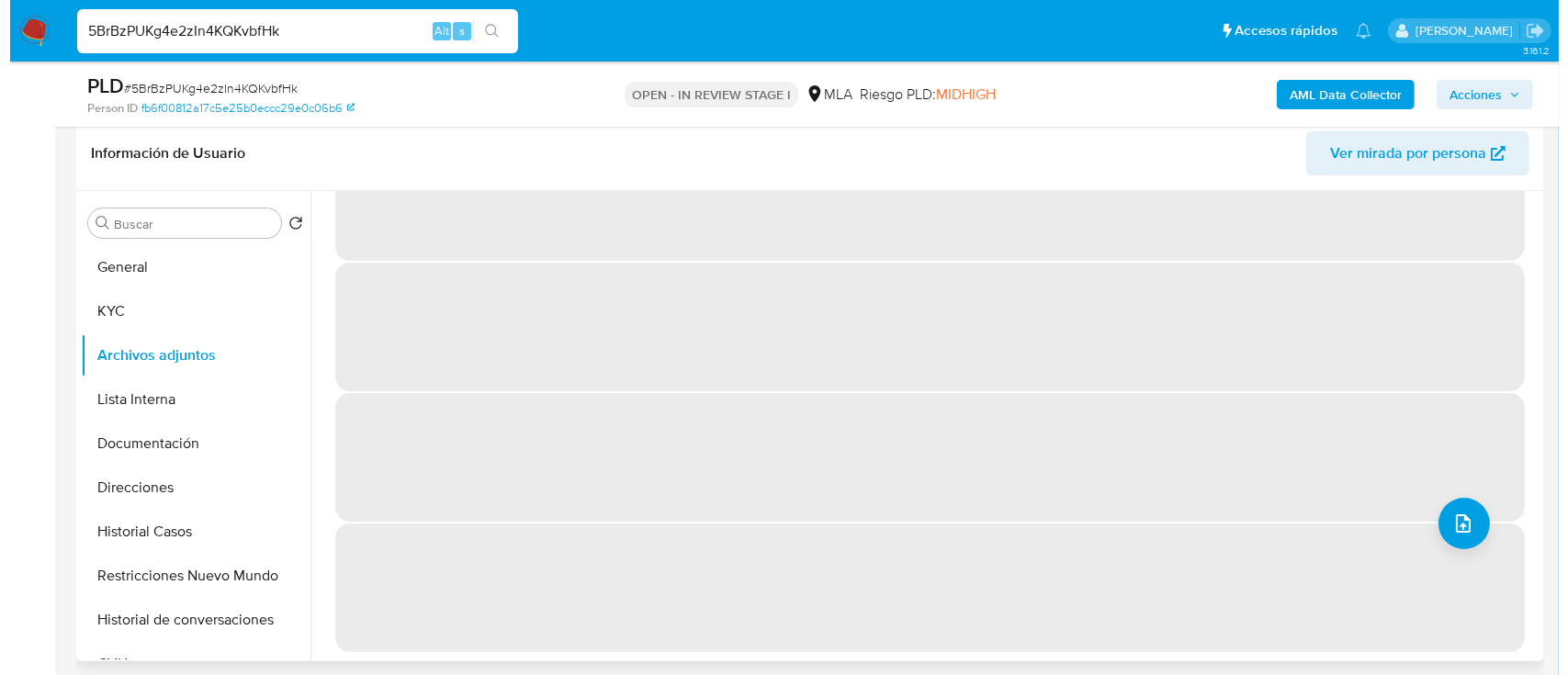
scroll to position [0, 0]
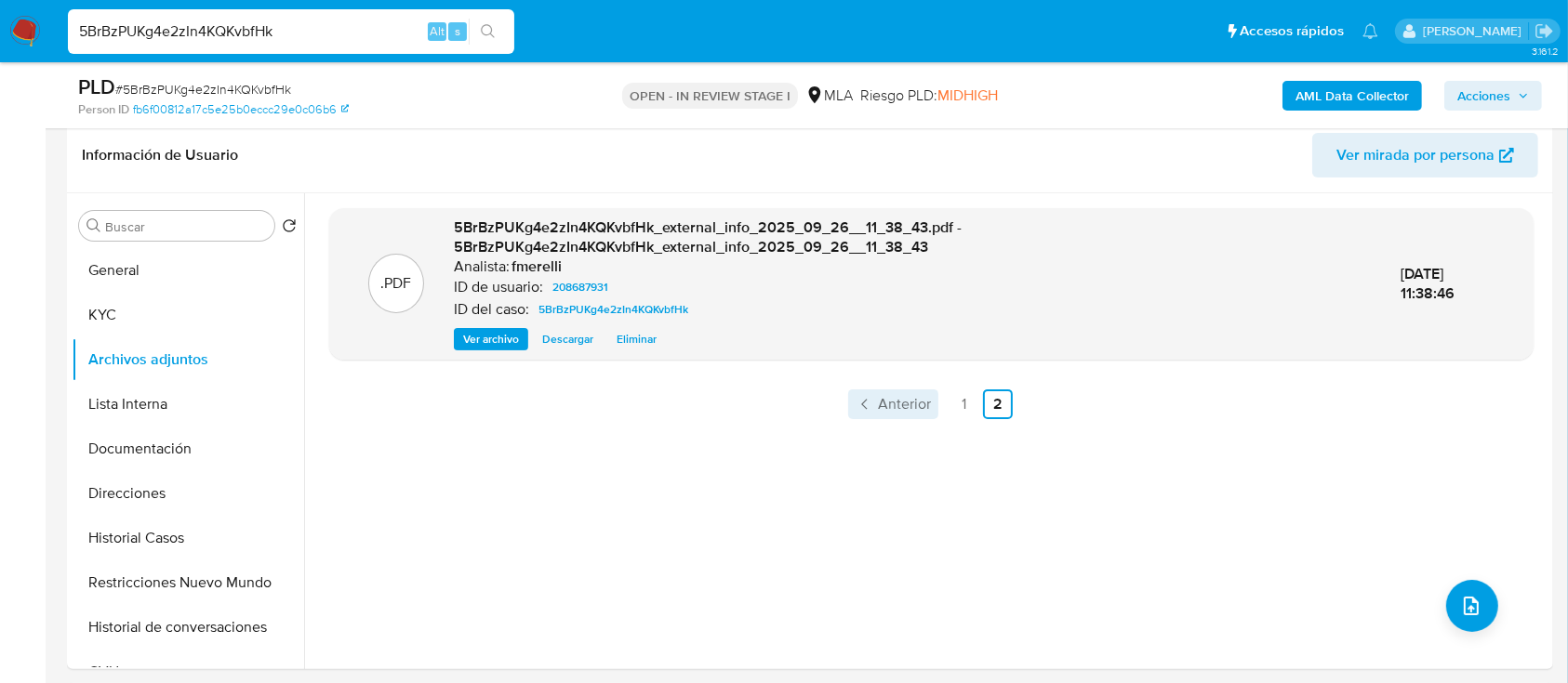
click at [886, 398] on span "Anterior" at bounding box center [904, 404] width 53 height 15
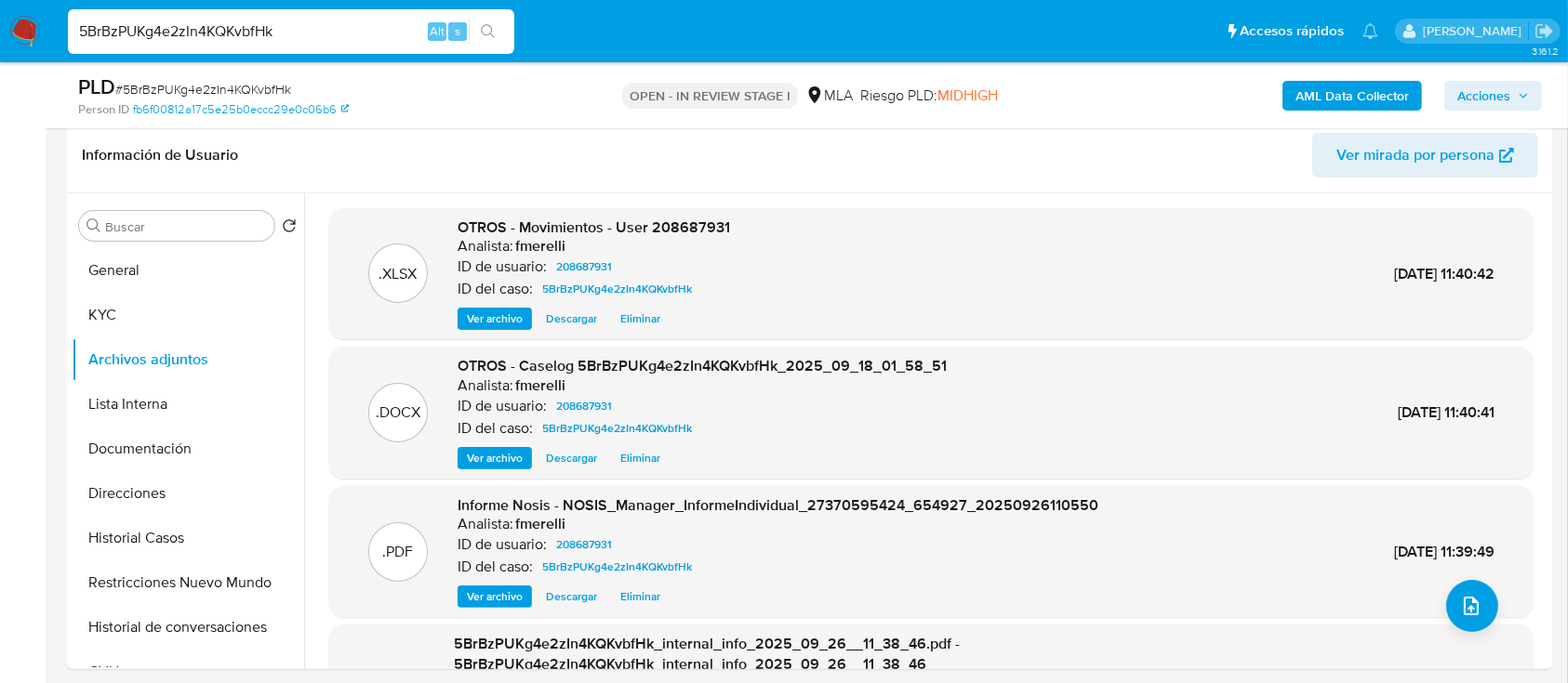
click at [503, 455] on span "Ver archivo" at bounding box center [495, 458] width 56 height 19
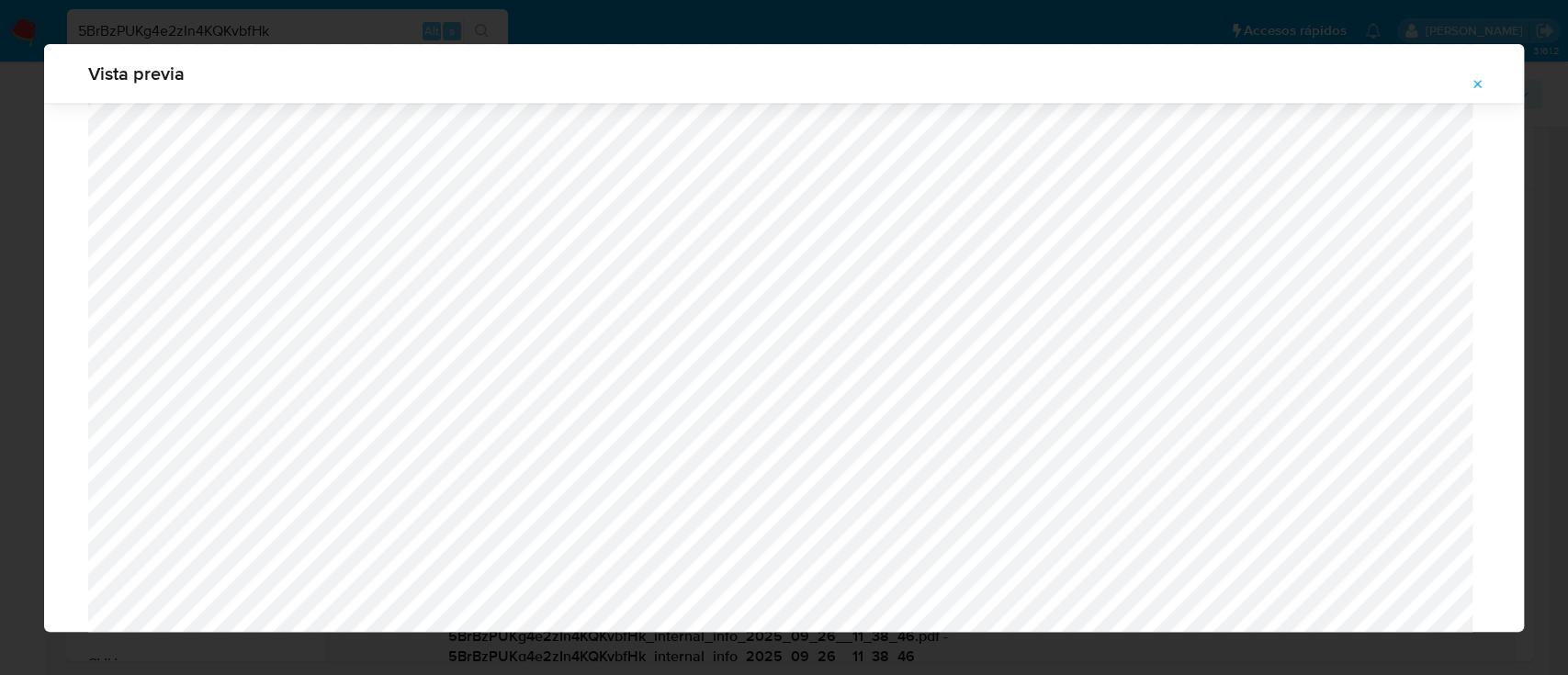
scroll to position [1797, 0]
click at [1477, 82] on icon "Attachment preview" at bounding box center [1477, 84] width 15 height 15
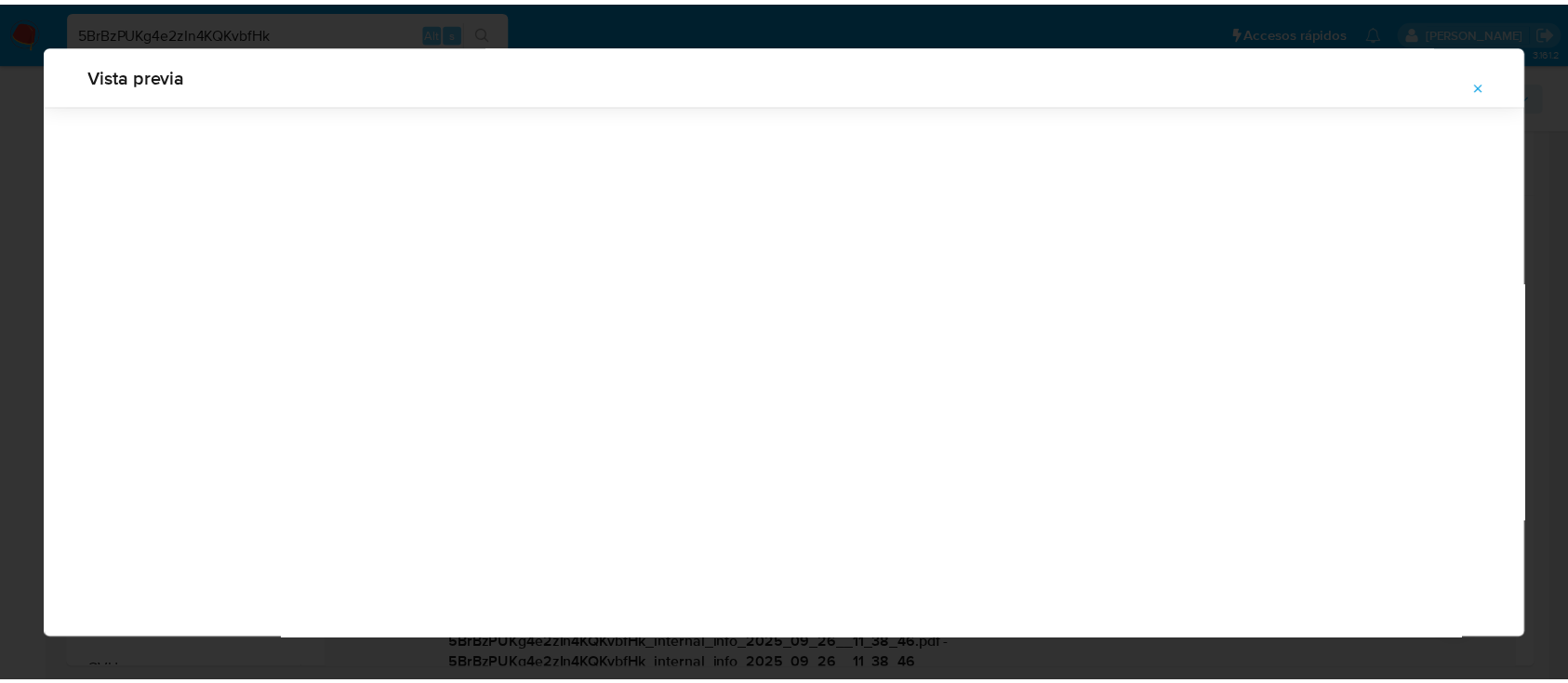
scroll to position [60, 0]
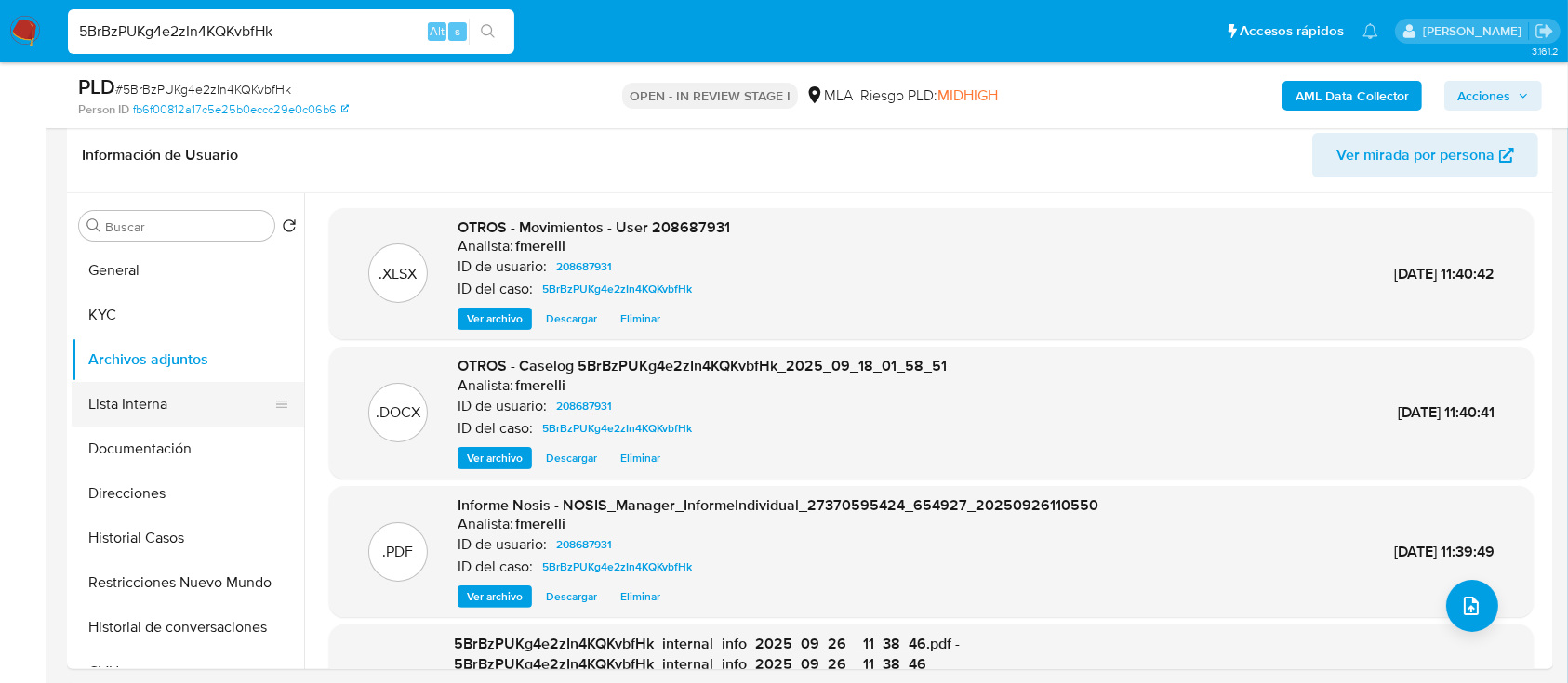
click at [145, 412] on button "Lista Interna" at bounding box center [180, 404] width 217 height 45
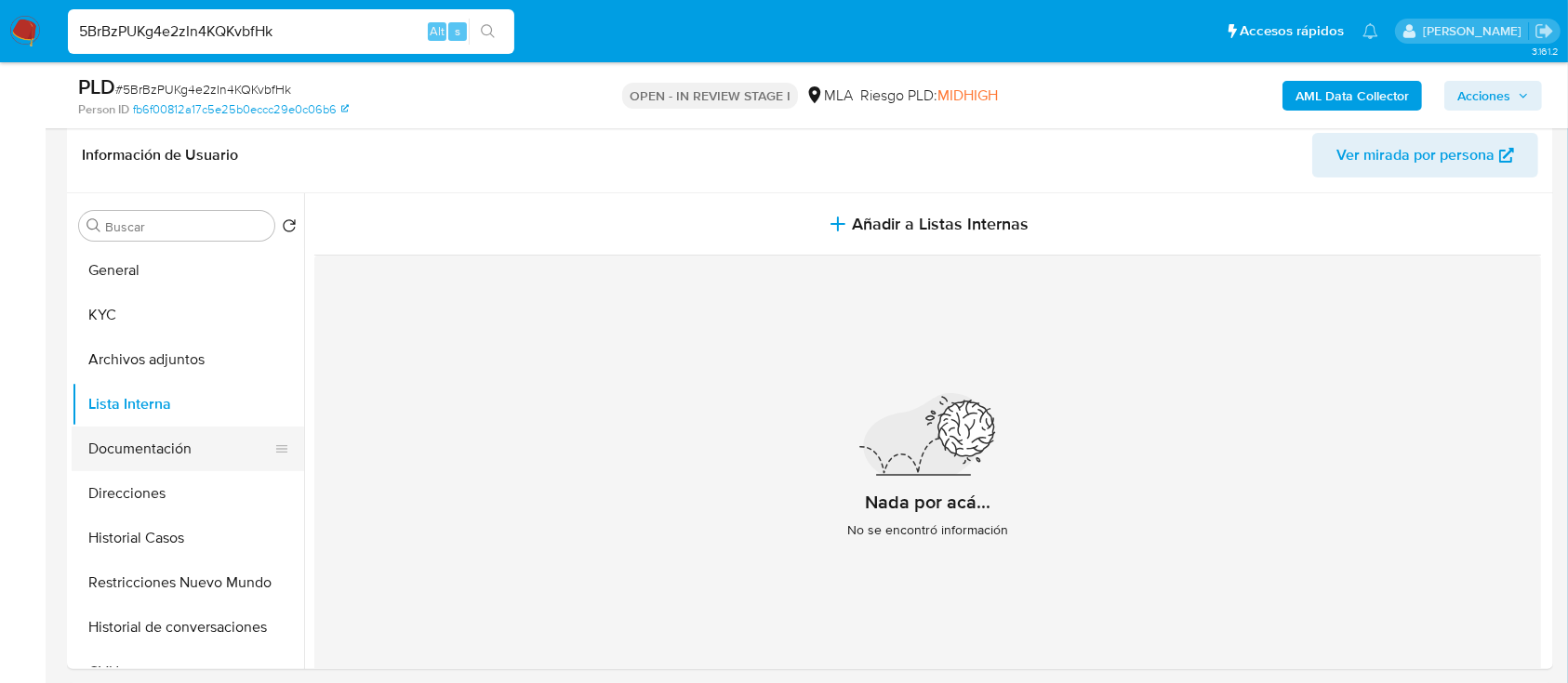
click at [154, 454] on button "Documentación" at bounding box center [180, 448] width 217 height 45
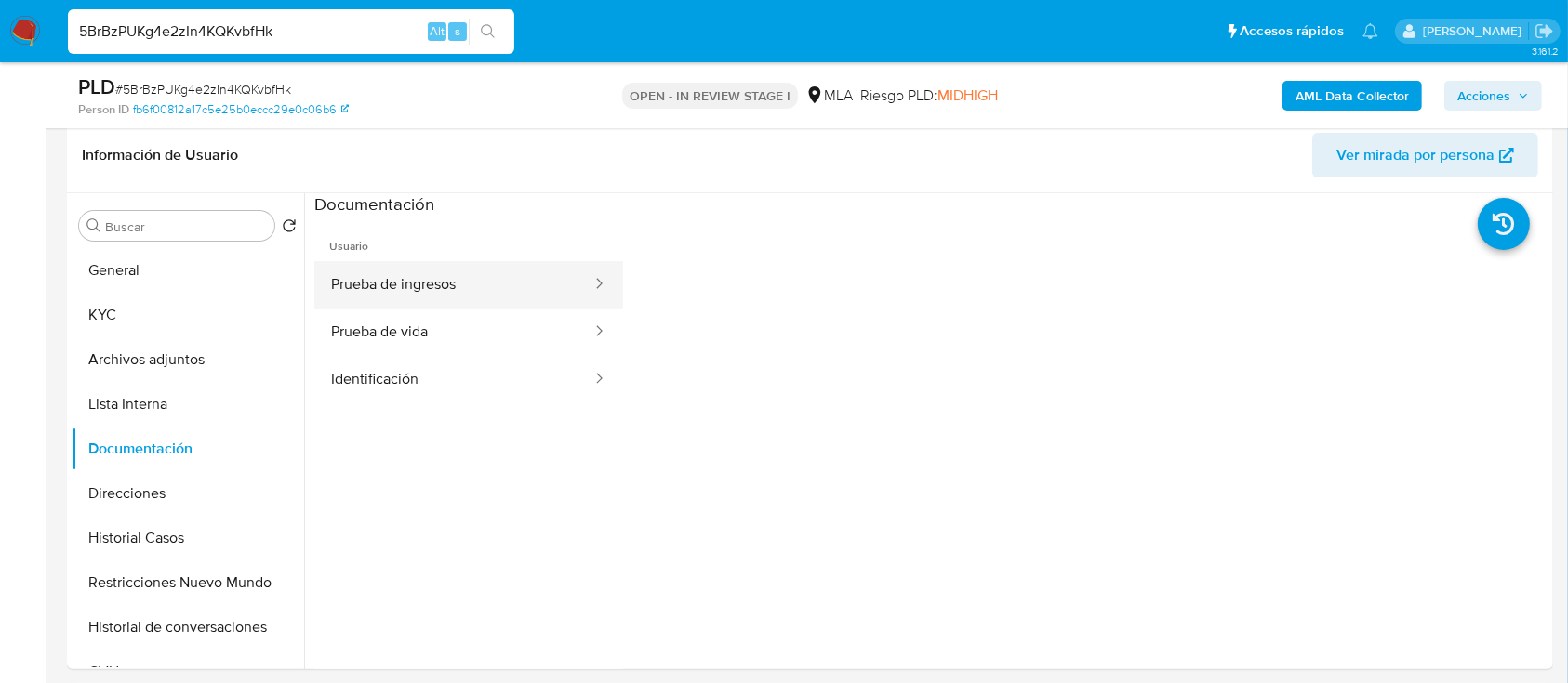
click at [370, 284] on button "Prueba de ingresos" at bounding box center [453, 285] width 279 height 48
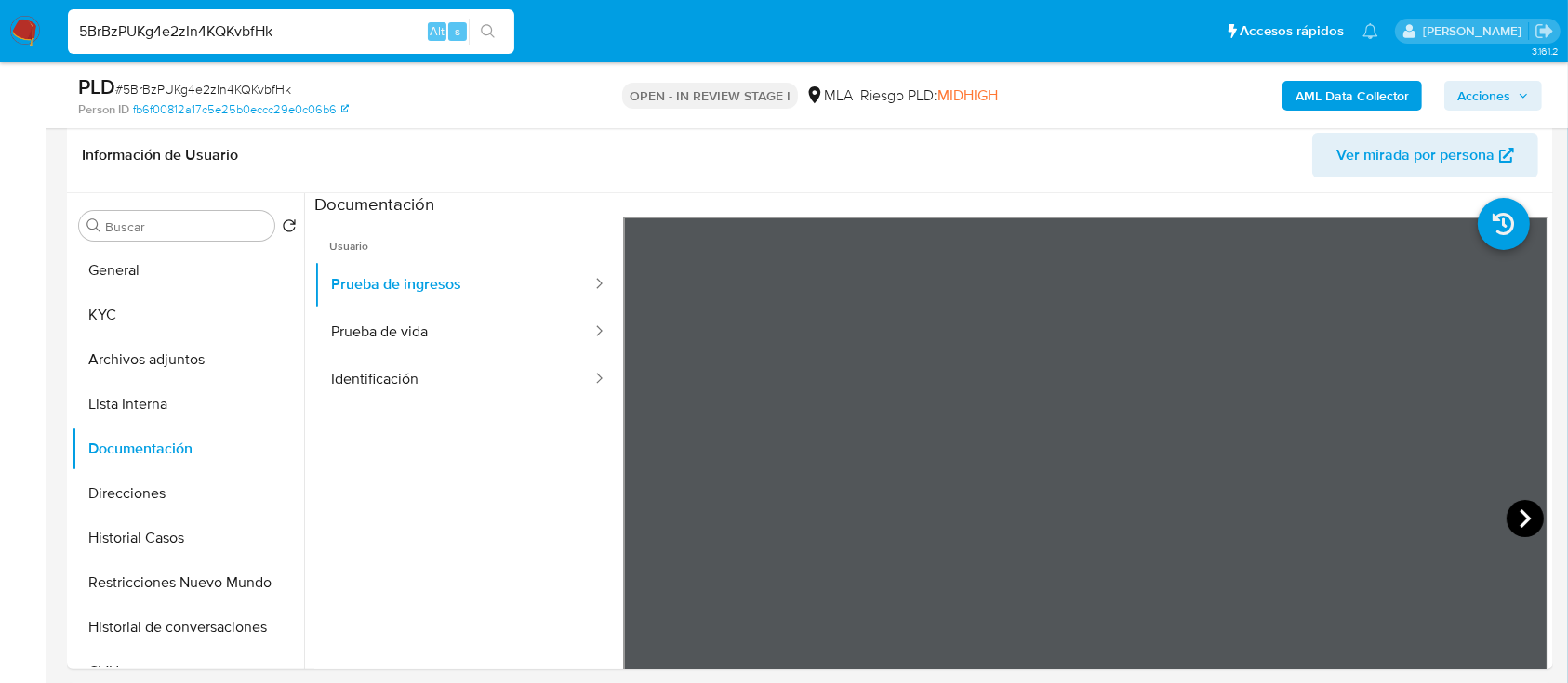
click at [1519, 524] on icon at bounding box center [1524, 519] width 11 height 19
click at [152, 495] on button "Direcciones" at bounding box center [180, 493] width 217 height 45
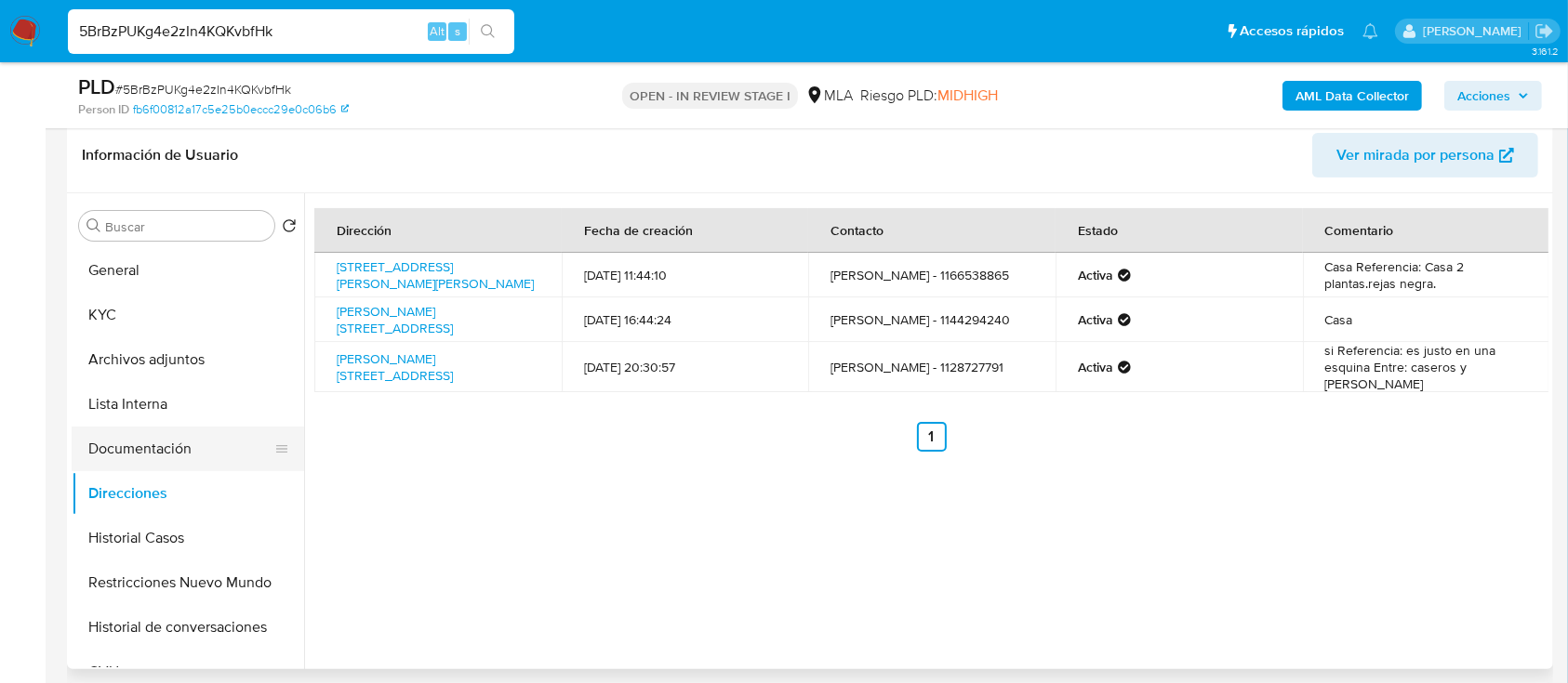
click at [152, 462] on button "Documentación" at bounding box center [180, 448] width 217 height 45
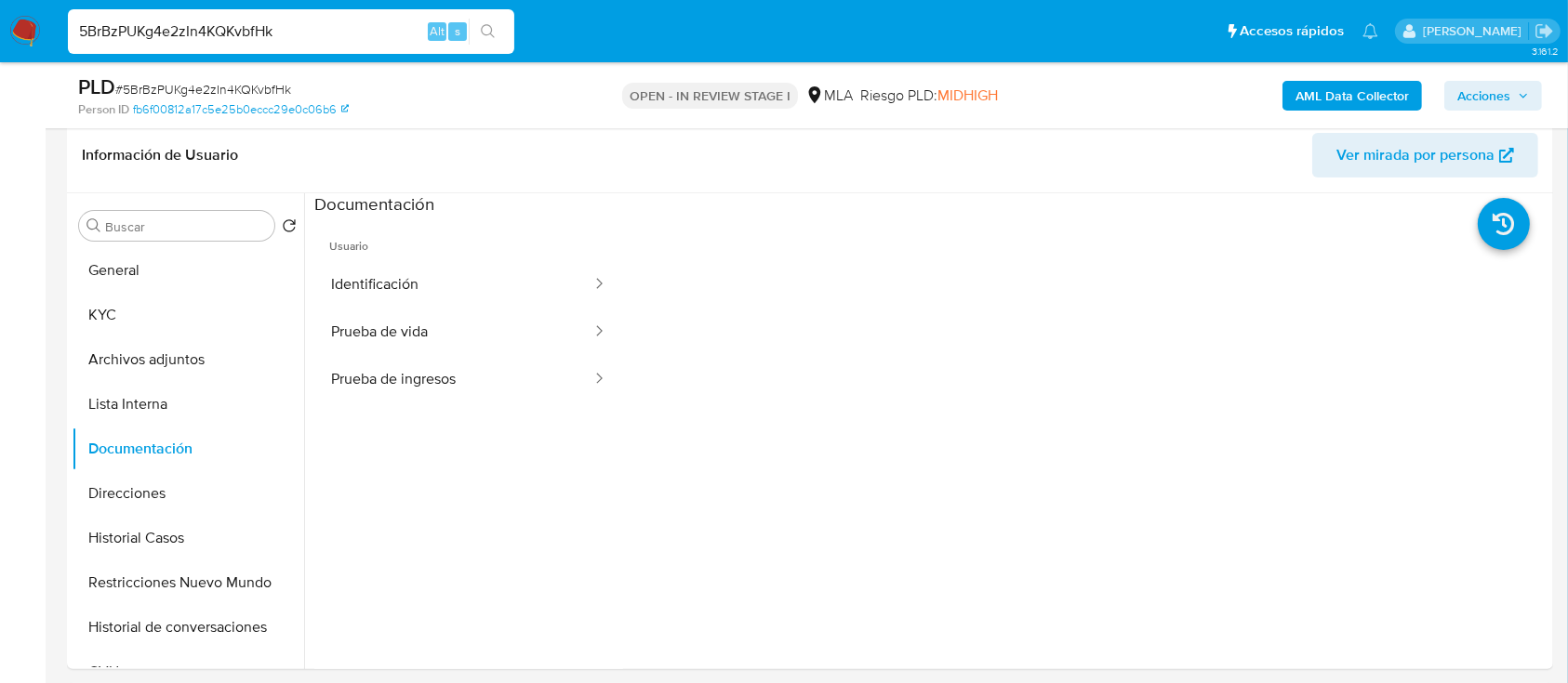
click at [395, 407] on ul "Usuario Identificación Prueba de vida Prueba de ingresos" at bounding box center [468, 484] width 309 height 536
click at [424, 339] on button "Prueba de vida" at bounding box center [453, 333] width 279 height 48
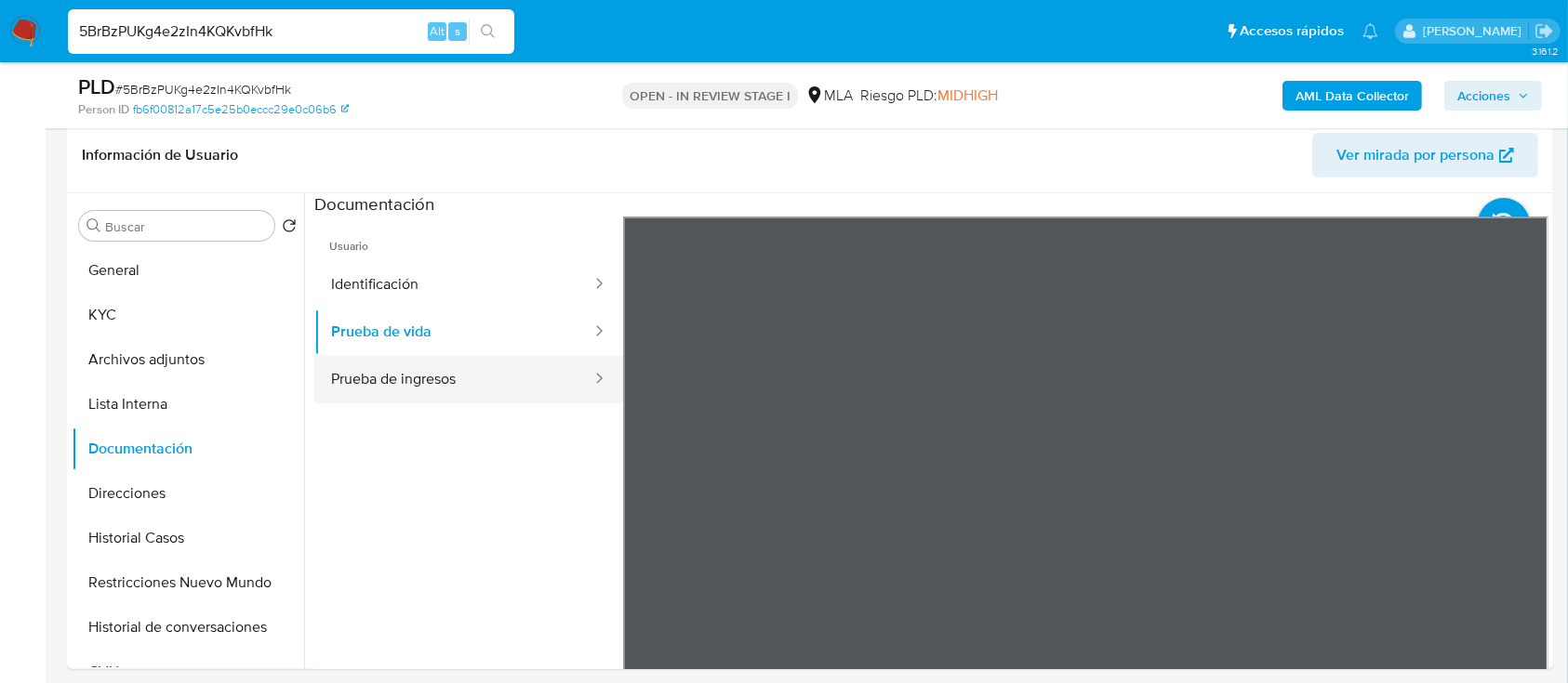
click at [411, 371] on button "Prueba de ingresos" at bounding box center [453, 380] width 279 height 48
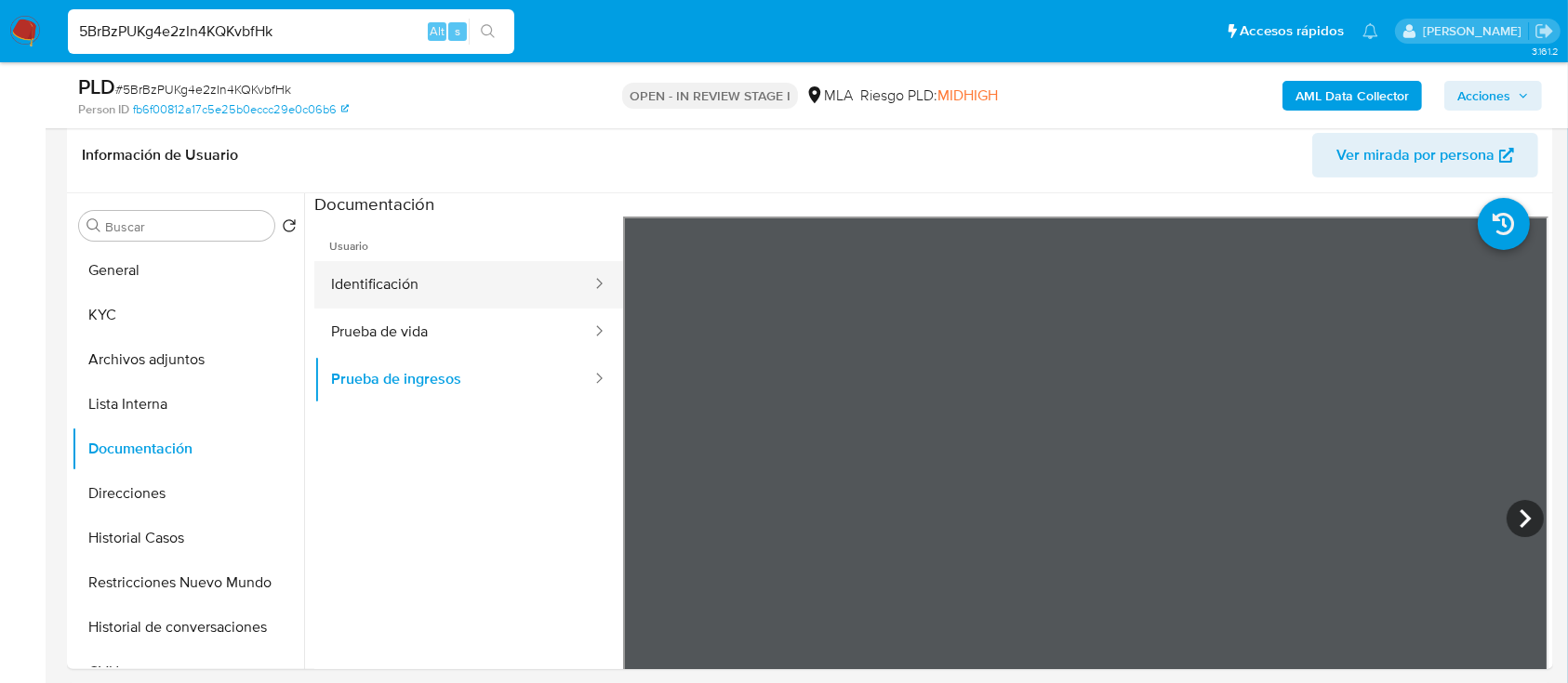
click at [431, 291] on button "Identificación" at bounding box center [453, 285] width 279 height 48
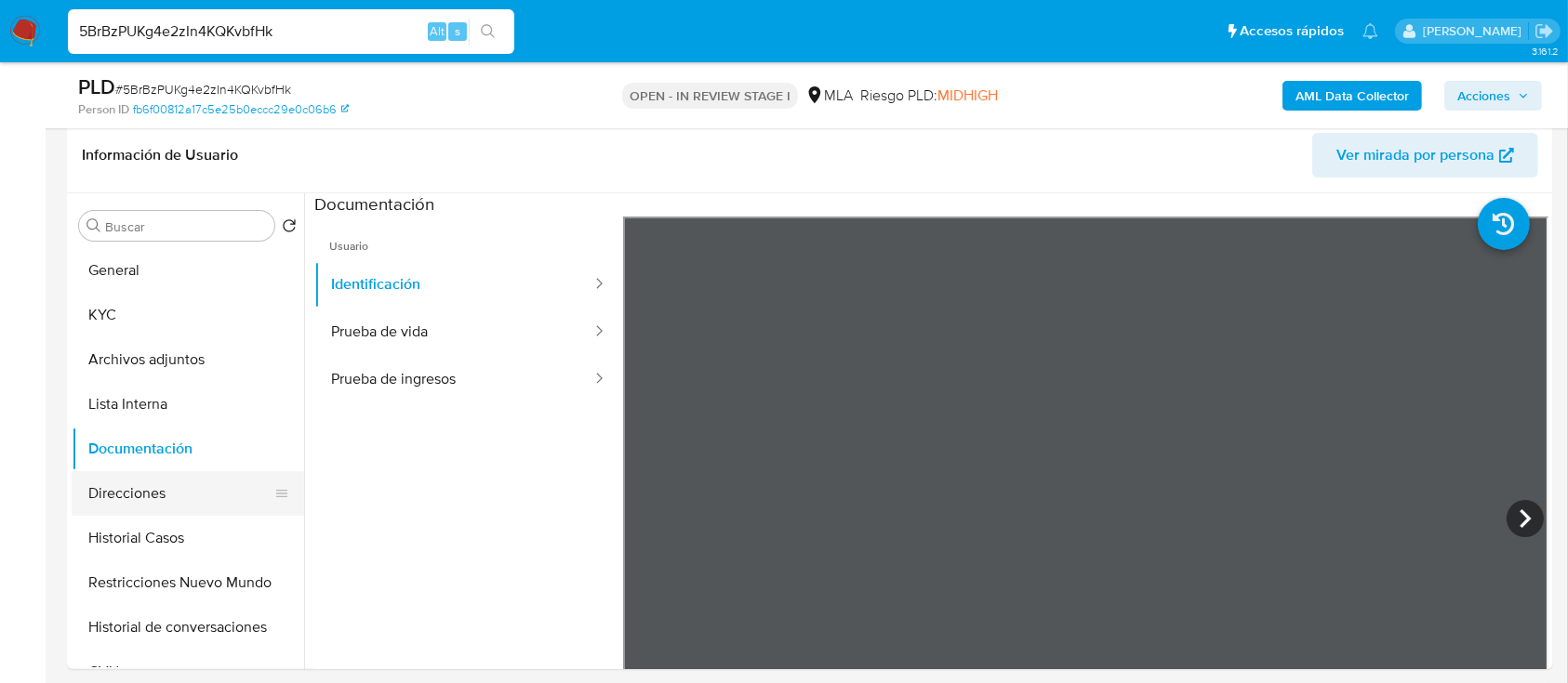
click at [155, 492] on button "Direcciones" at bounding box center [180, 493] width 217 height 45
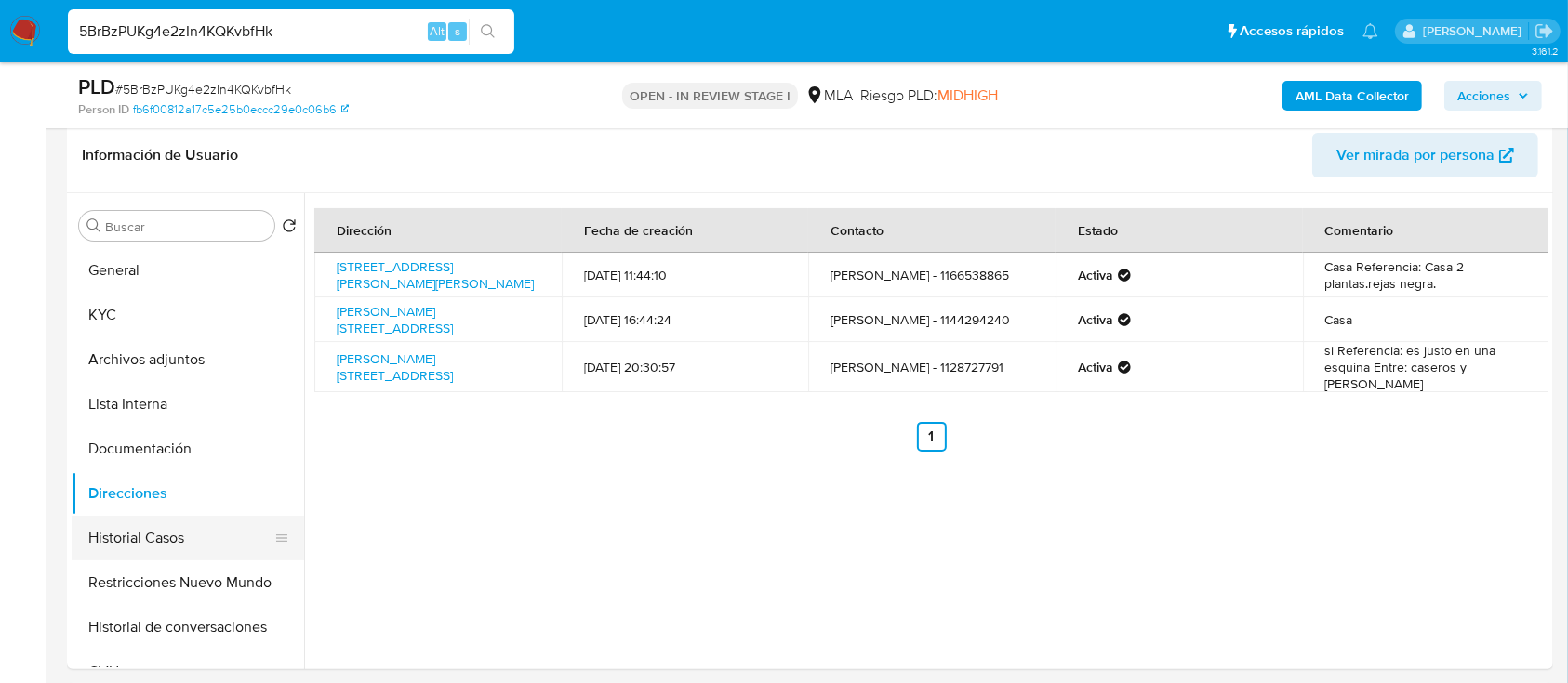
click at [176, 532] on button "Historial Casos" at bounding box center [180, 538] width 217 height 45
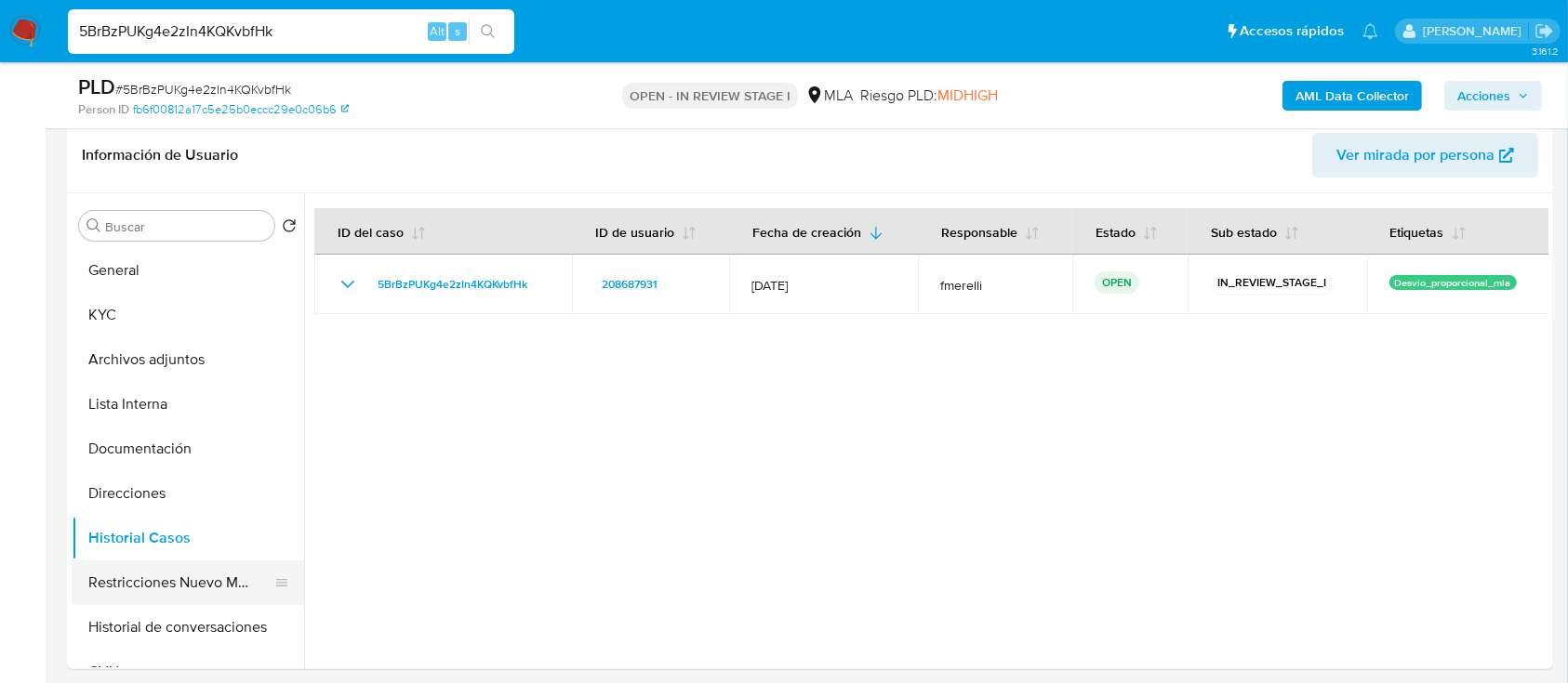
click at [174, 578] on button "Restricciones Nuevo Mundo" at bounding box center [180, 582] width 217 height 45
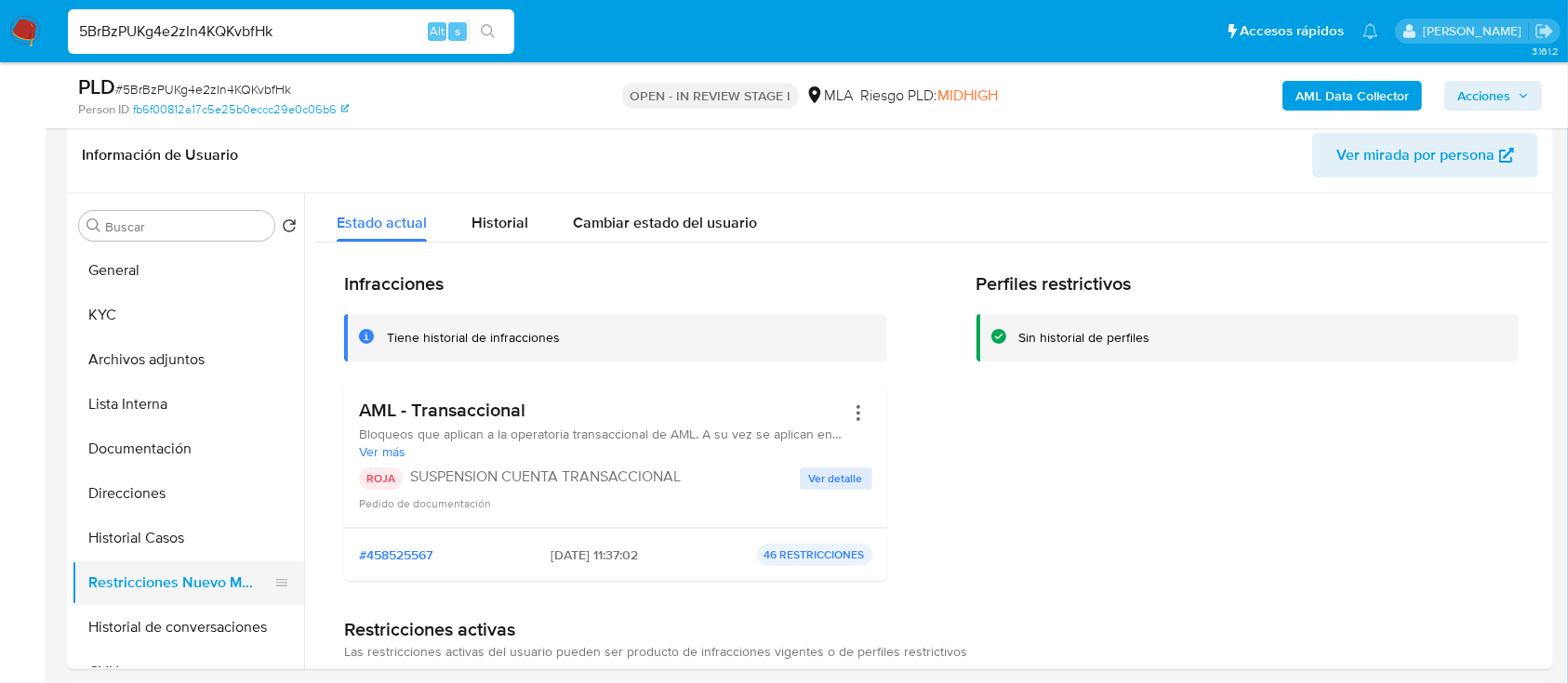
scroll to position [123, 0]
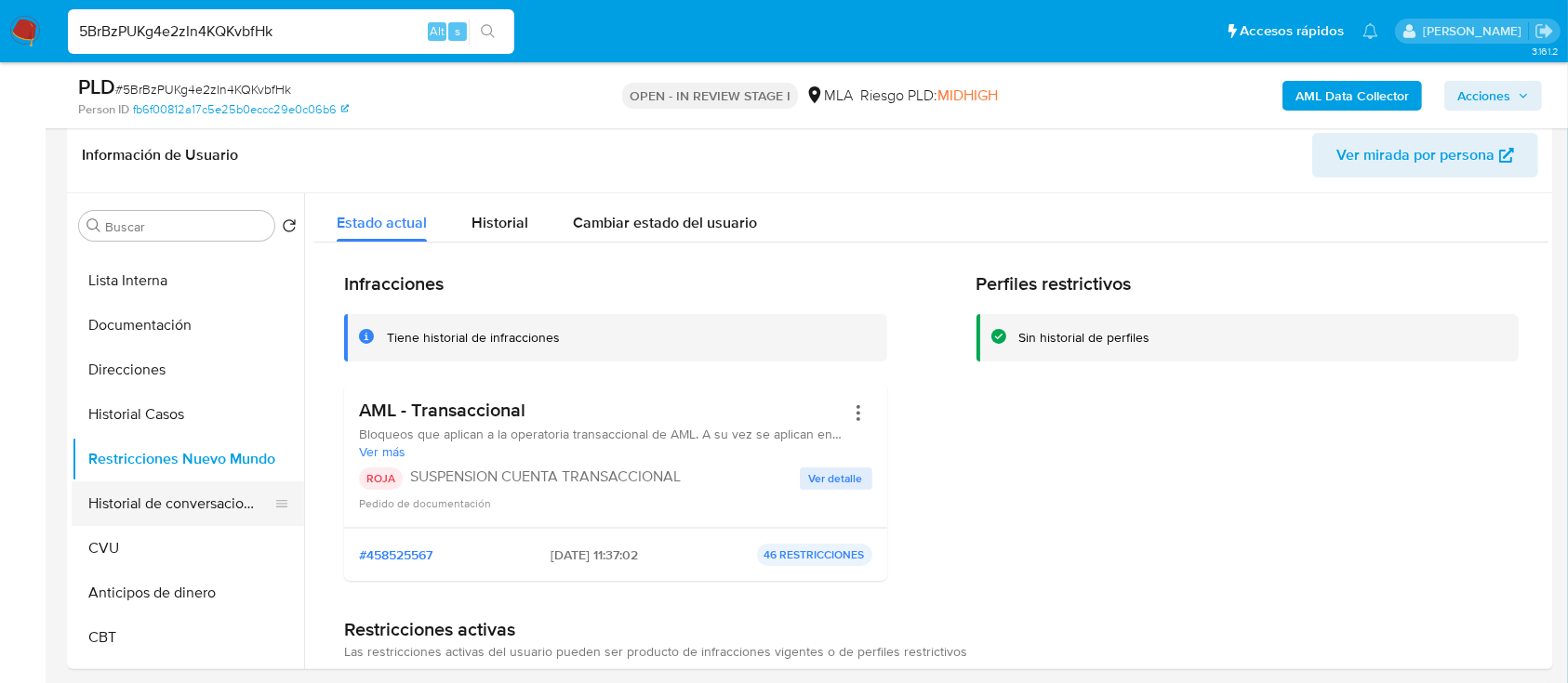
click at [184, 497] on button "Historial de conversaciones" at bounding box center [180, 504] width 217 height 45
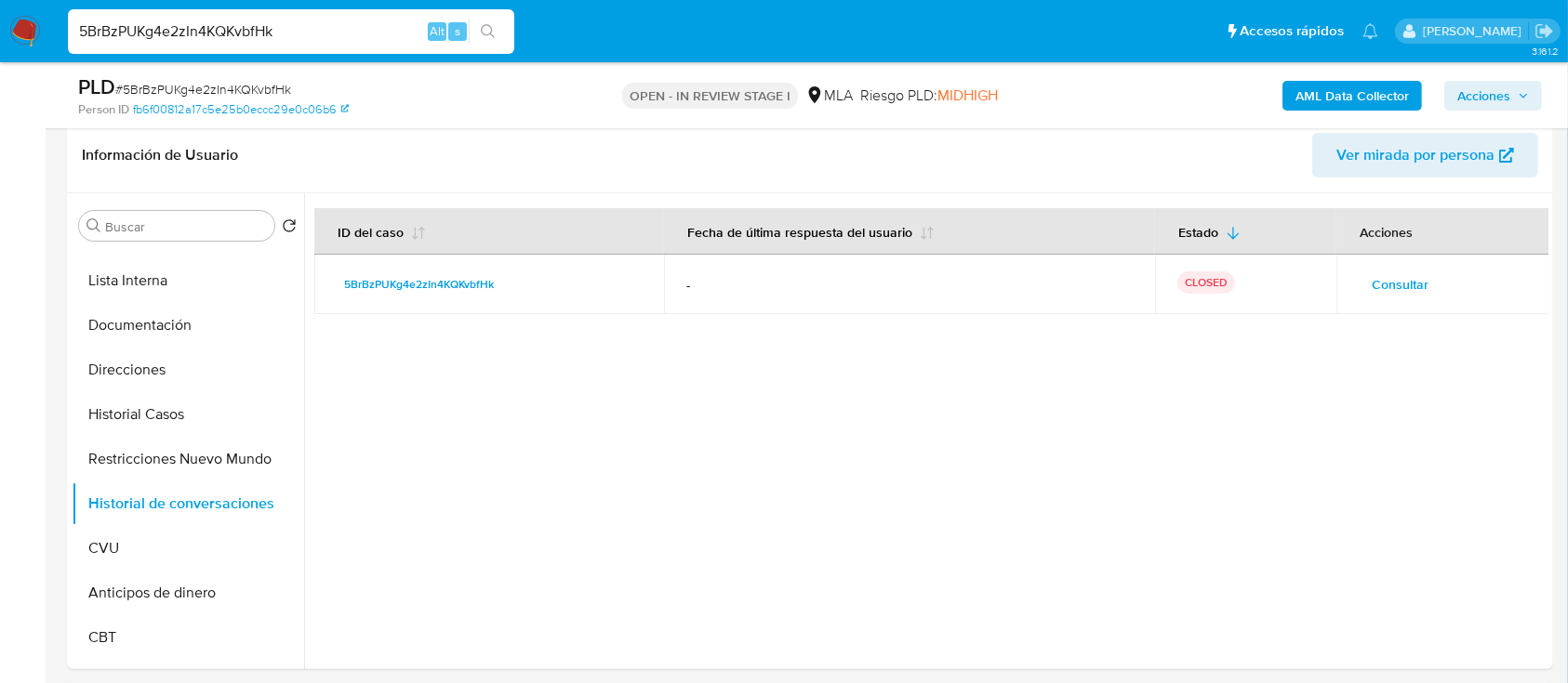
click at [1494, 91] on span "Acciones" at bounding box center [1483, 96] width 53 height 30
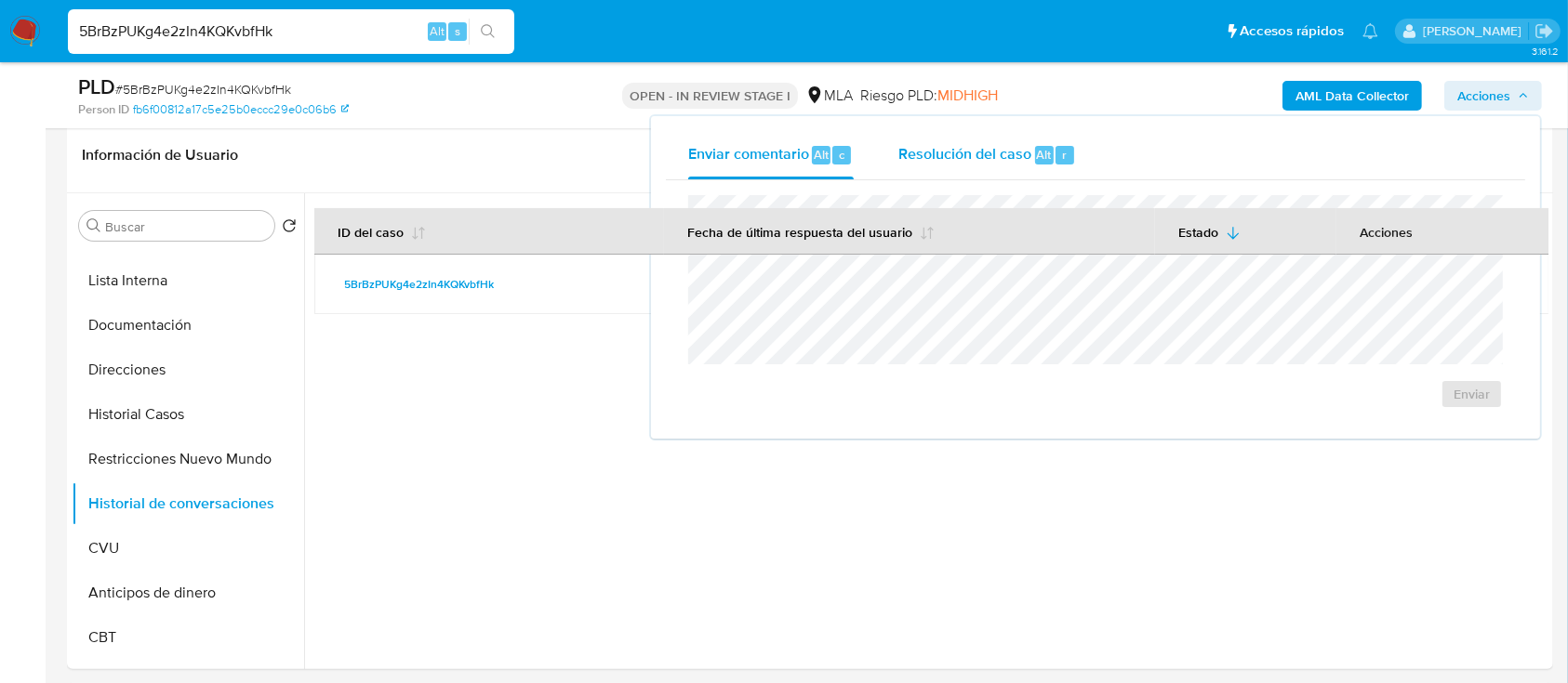
click at [1019, 140] on div "Resolución del caso Alt r" at bounding box center [987, 155] width 177 height 49
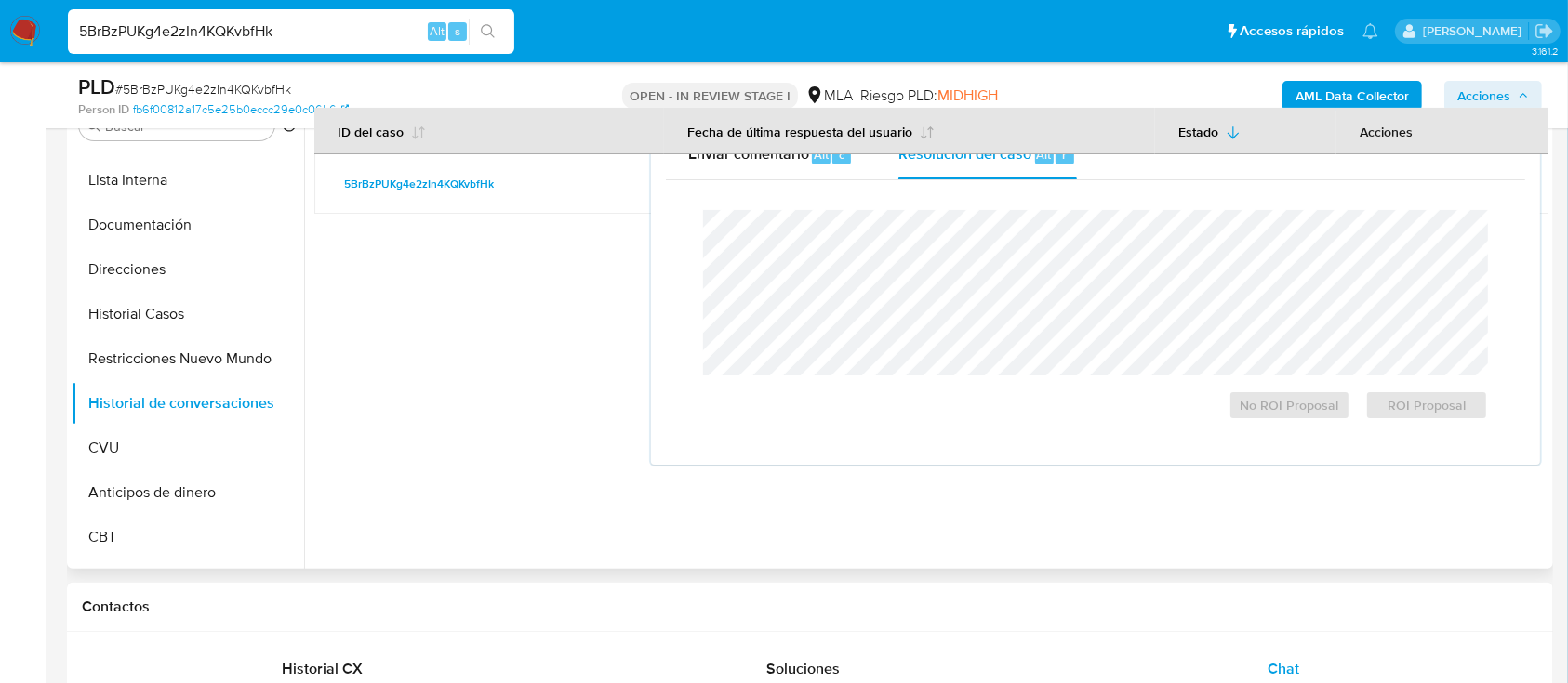
scroll to position [412, 0]
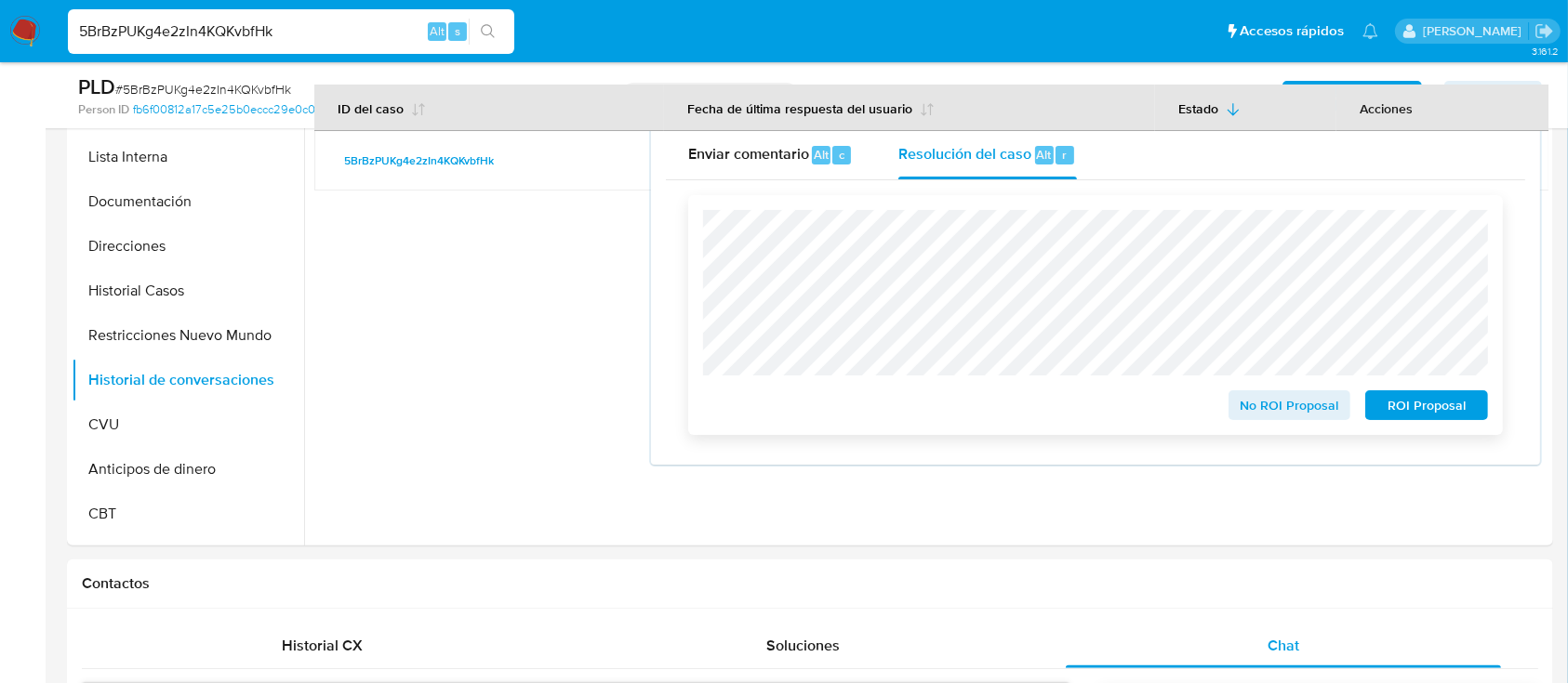
click at [1471, 407] on span "ROI Proposal" at bounding box center [1426, 405] width 97 height 26
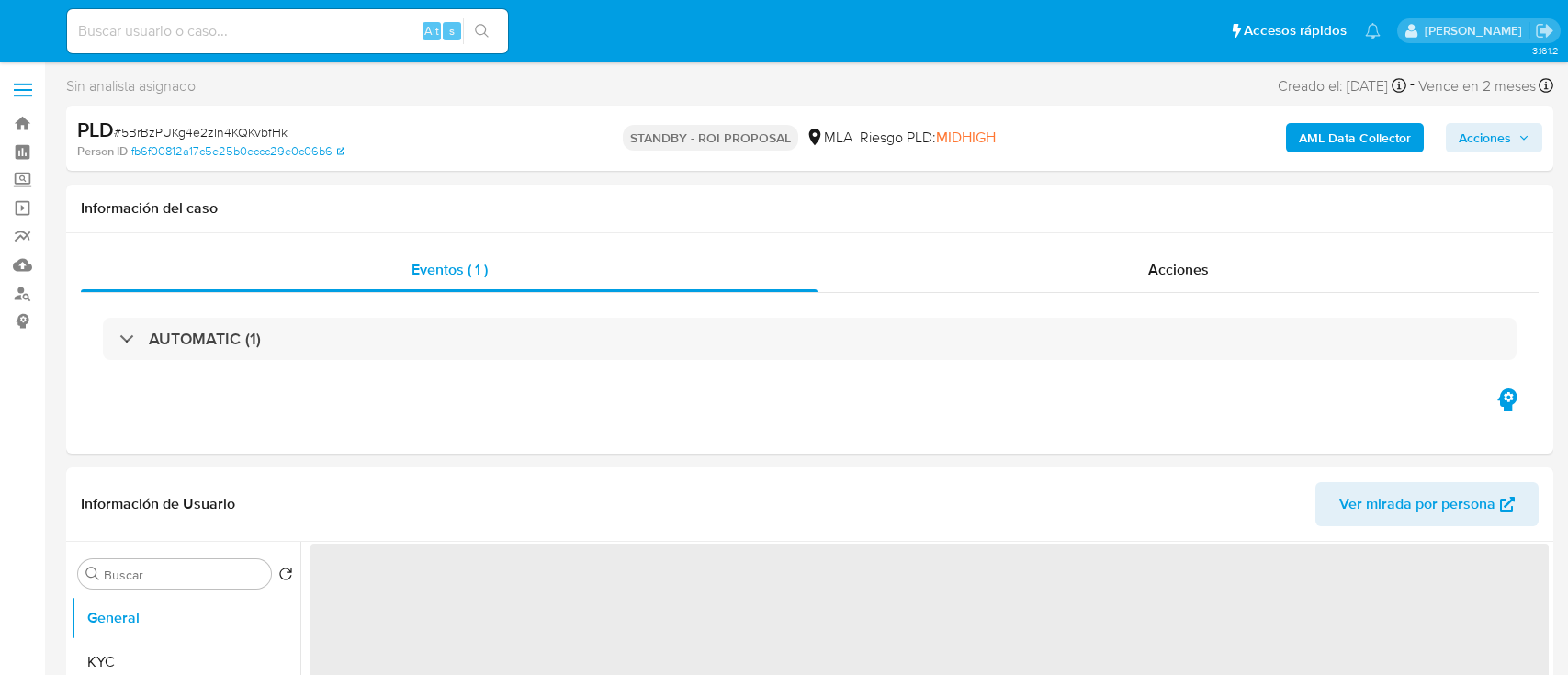
select select "10"
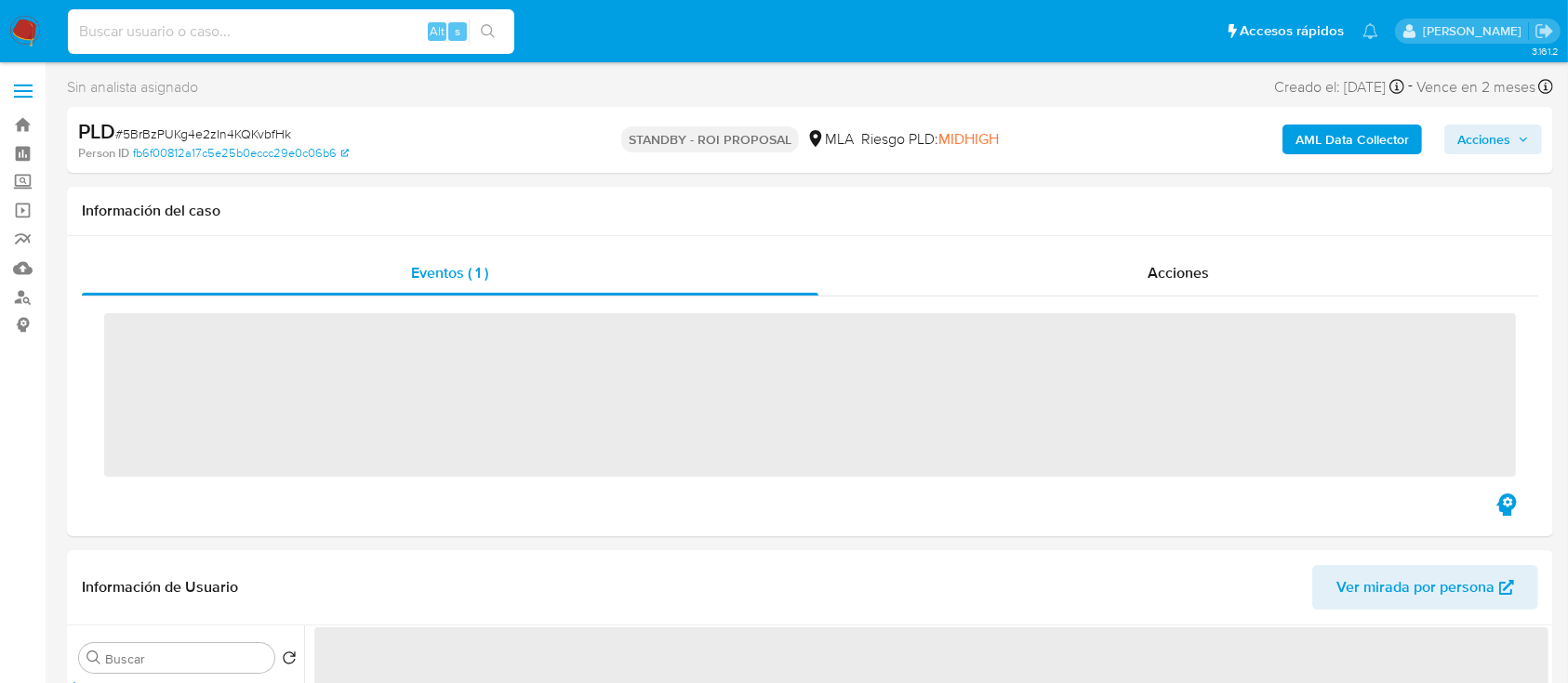
click at [270, 27] on input at bounding box center [291, 32] width 446 height 24
paste input "XbOuwcNImmMJX8jAh7Ecl2ym"
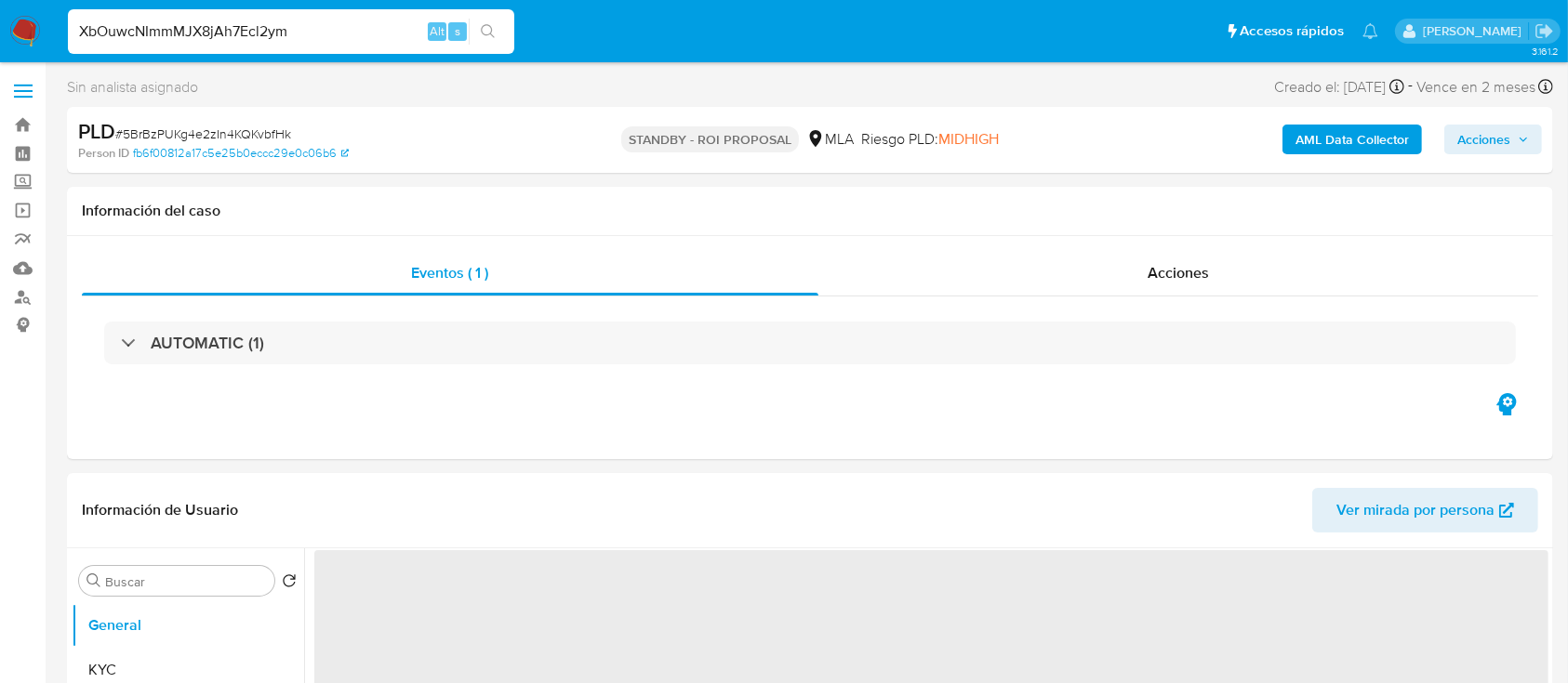
type input "XbOuwcNImmMJX8jAh7Ecl2ym"
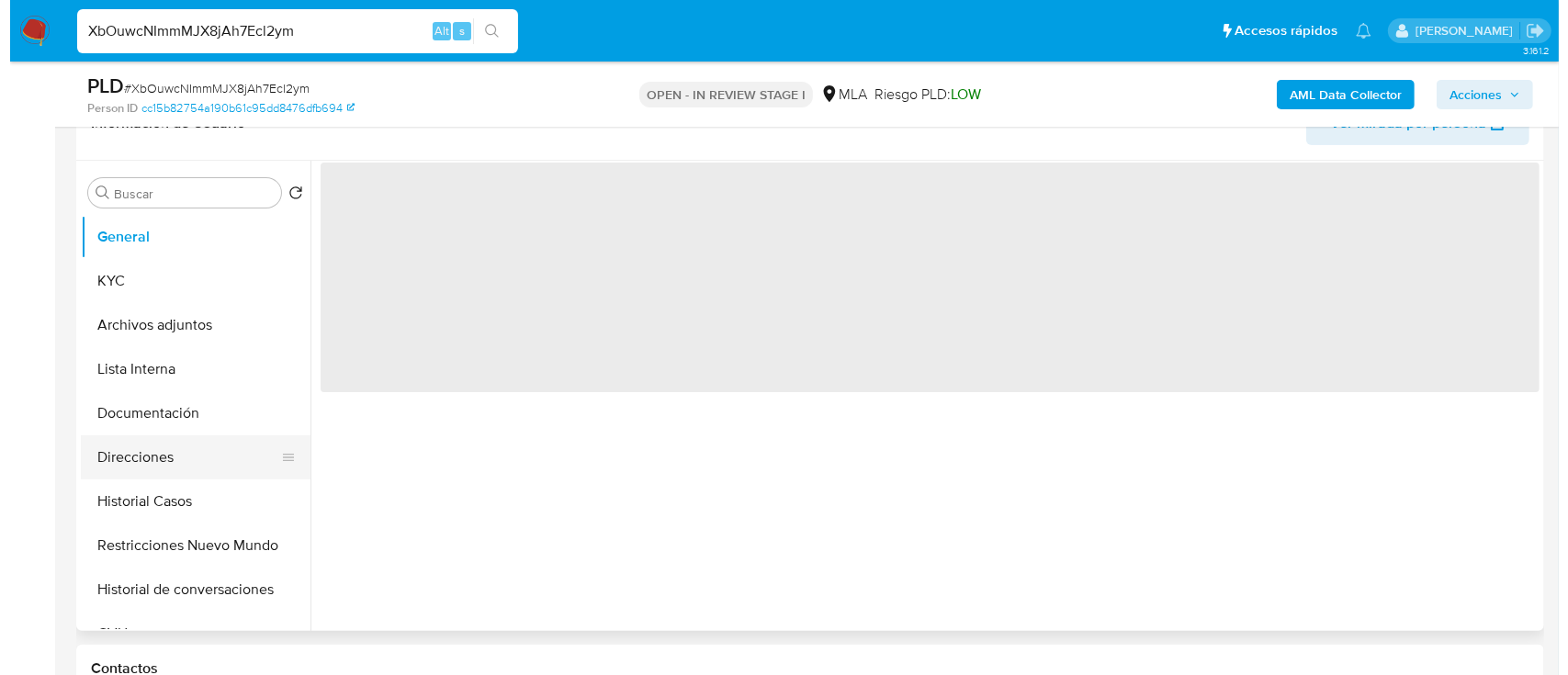
scroll to position [367, 0]
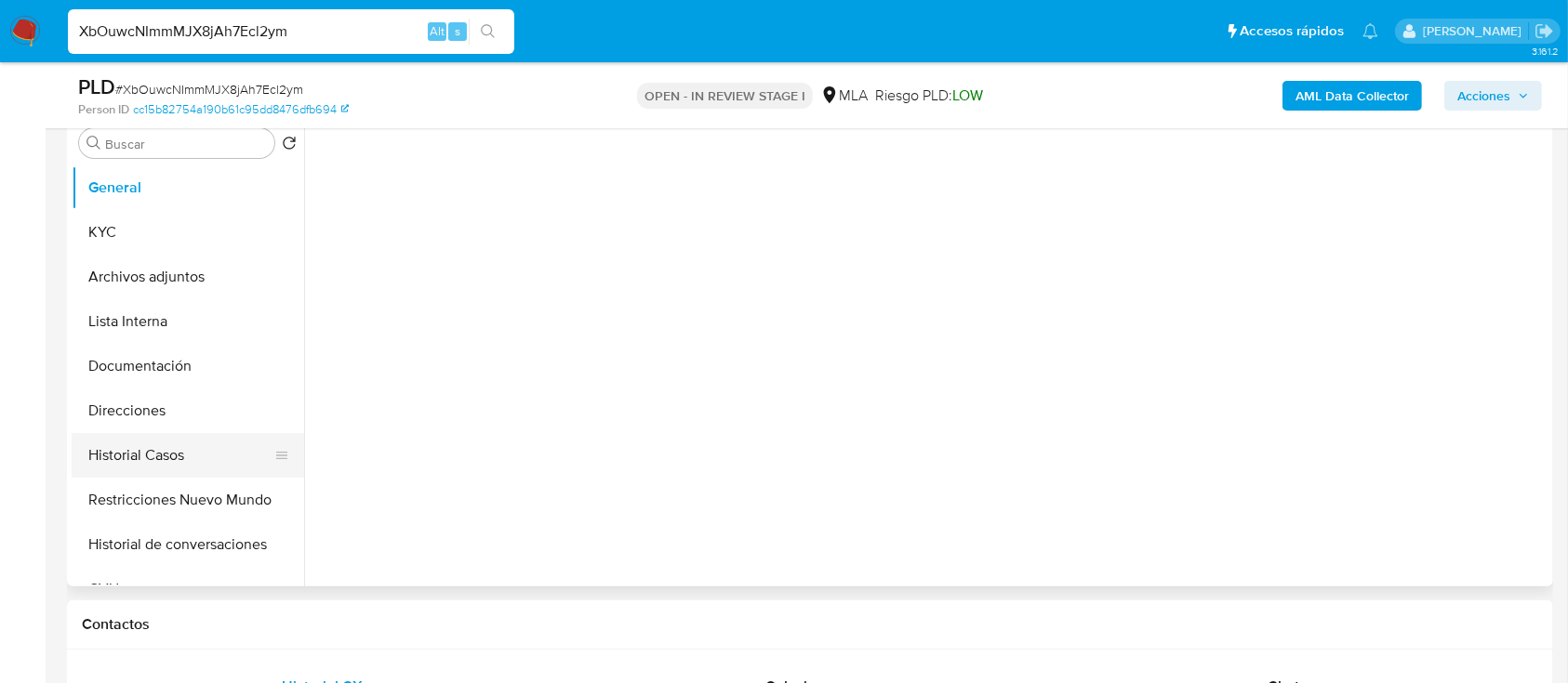
click at [188, 449] on button "Historial Casos" at bounding box center [180, 455] width 217 height 45
select select "10"
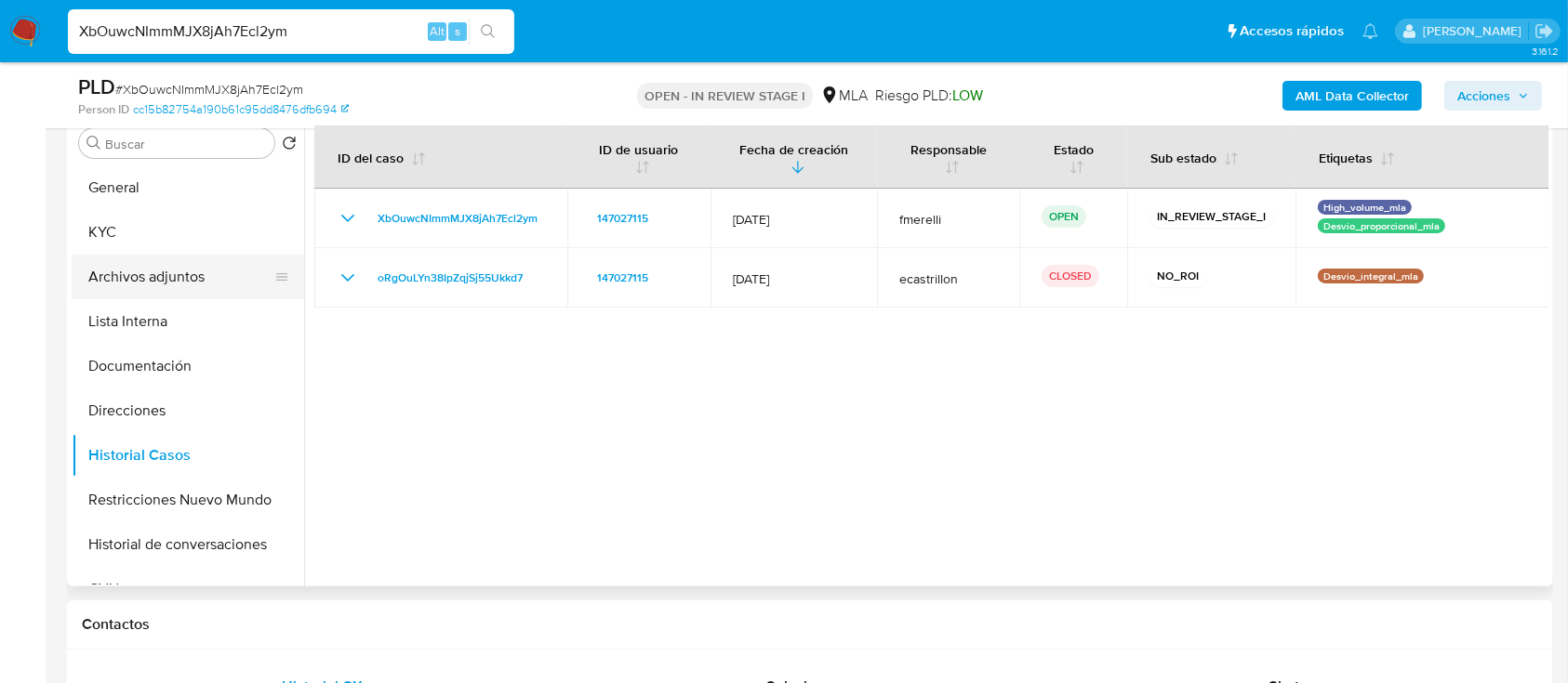
click at [187, 268] on button "Archivos adjuntos" at bounding box center [180, 277] width 217 height 45
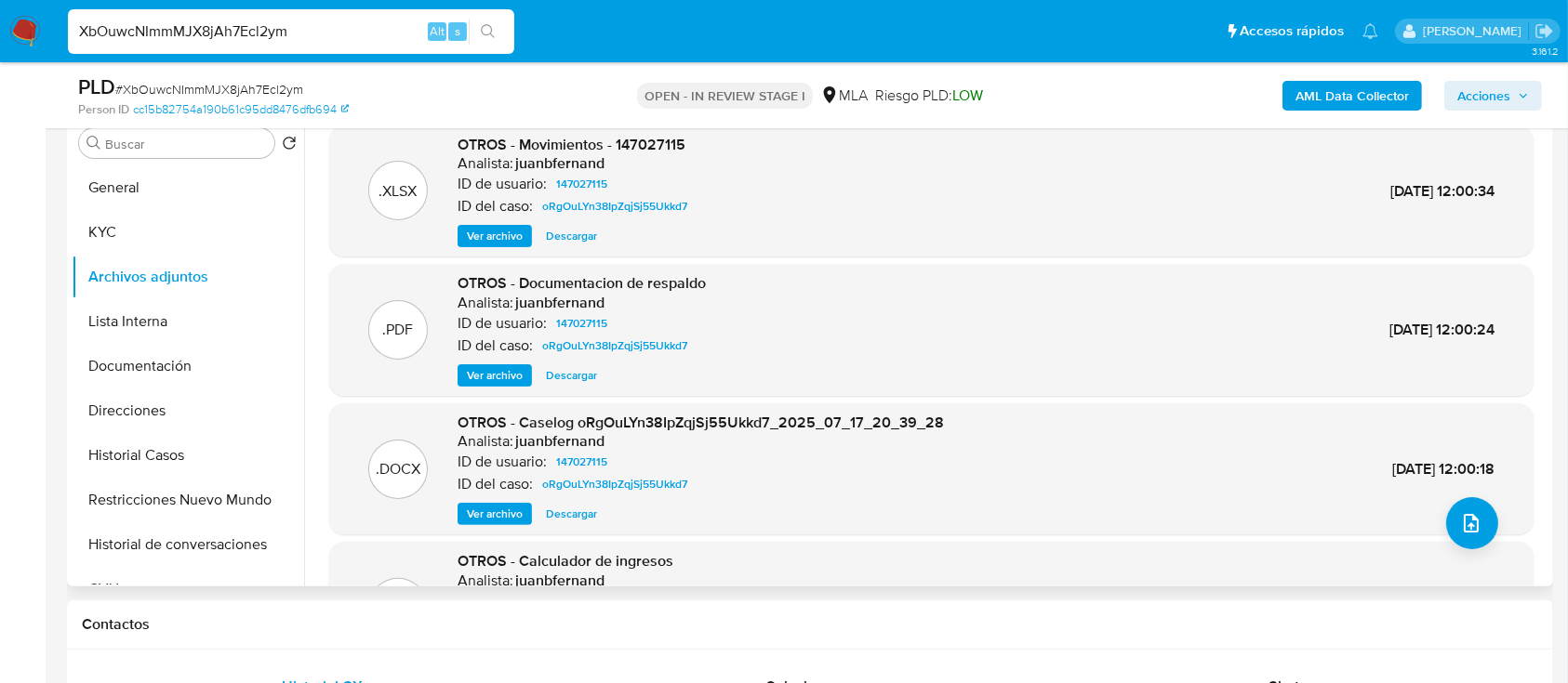
click at [483, 521] on span "Ver archivo" at bounding box center [495, 514] width 56 height 19
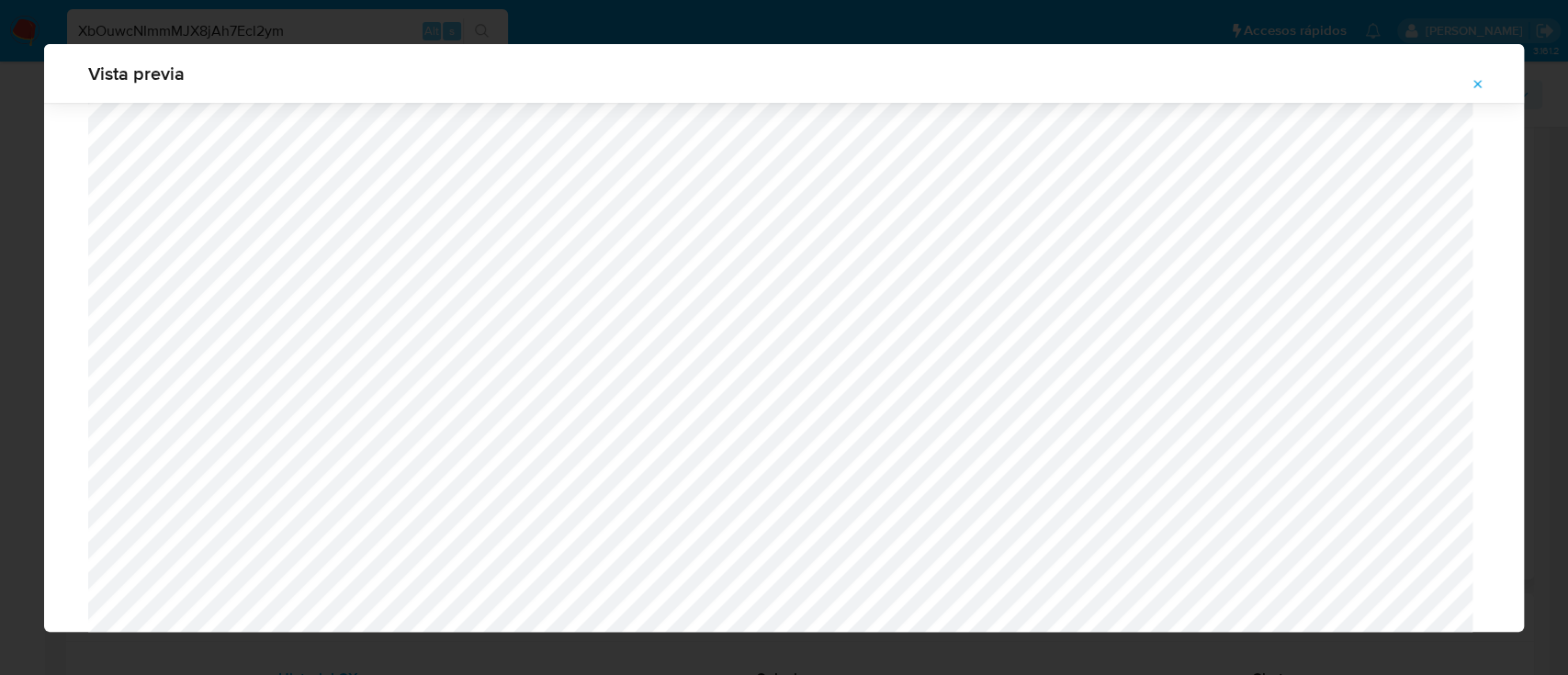
scroll to position [522, 0]
click at [1481, 82] on icon "Attachment preview" at bounding box center [1477, 84] width 15 height 15
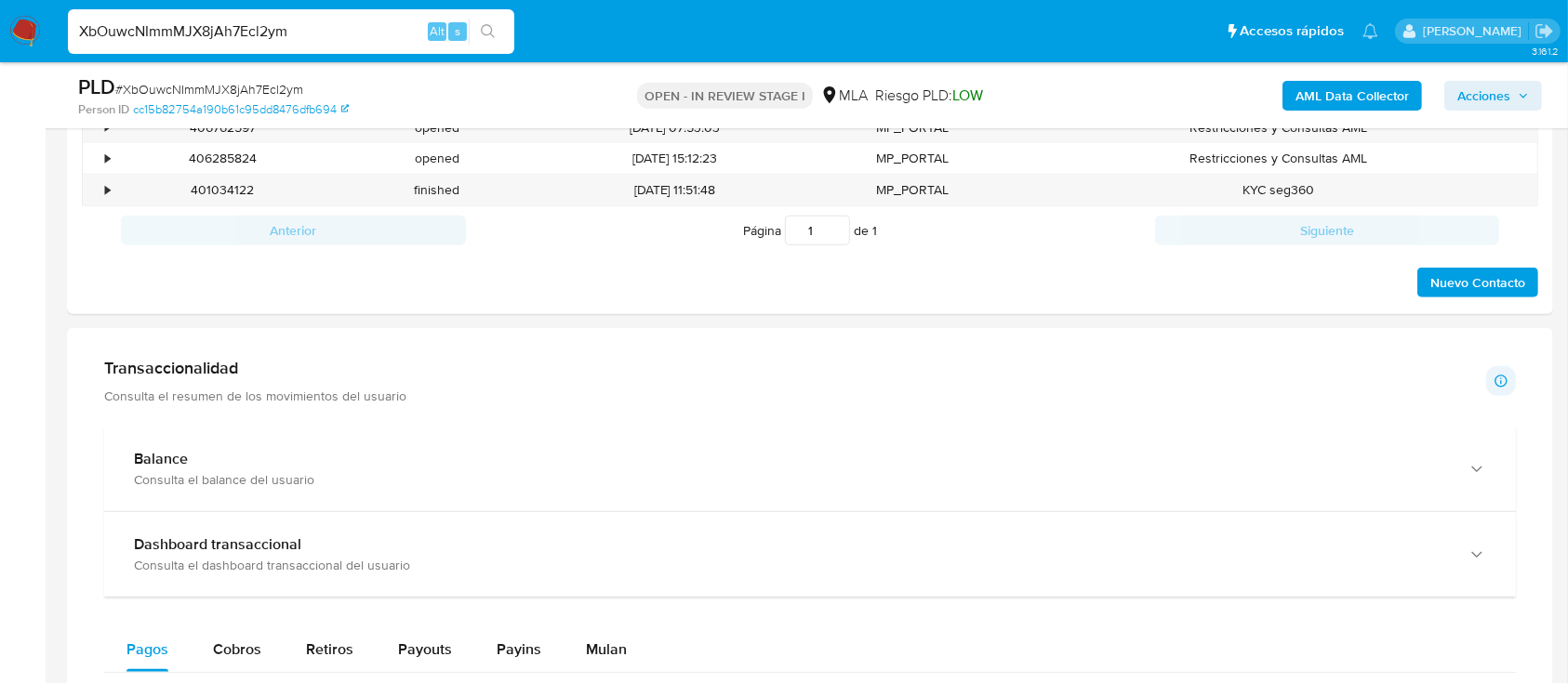
scroll to position [1239, 0]
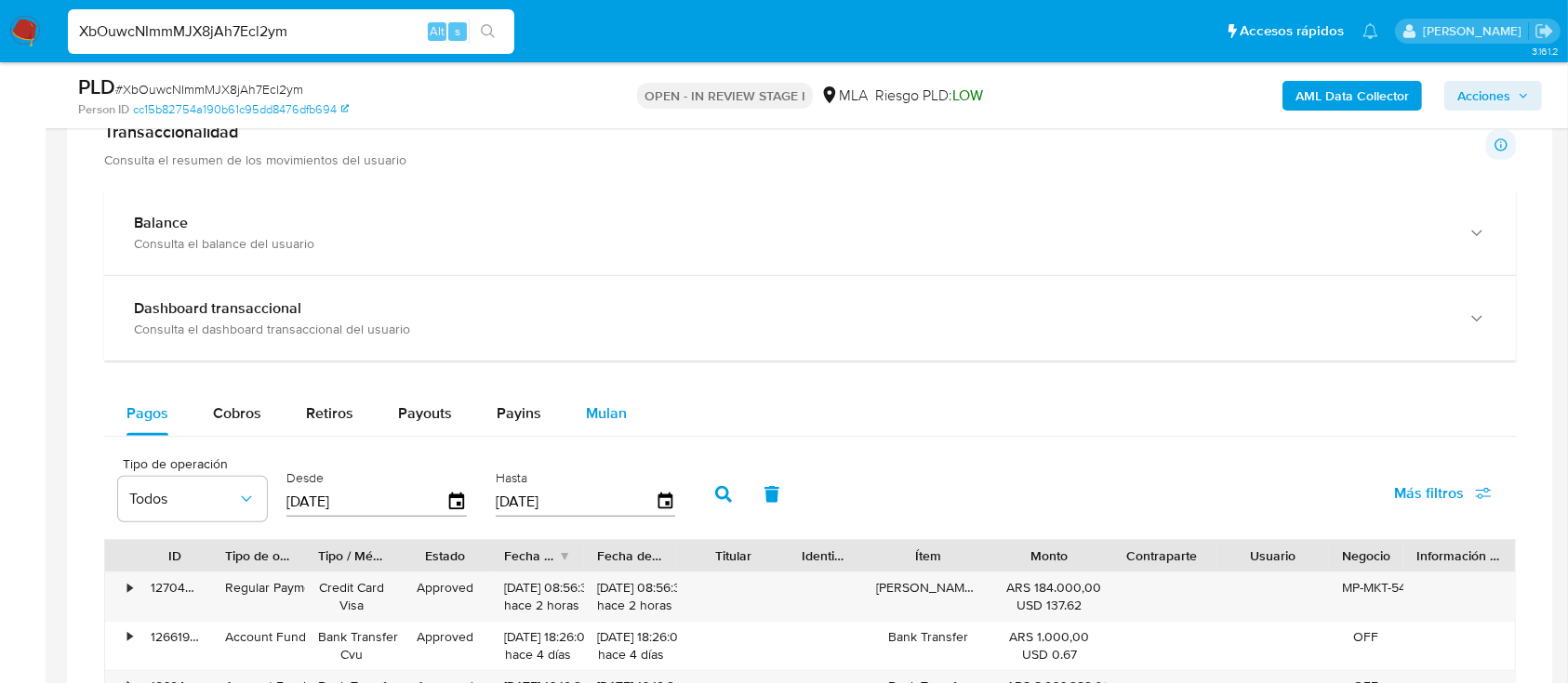
click at [638, 408] on button "Mulan" at bounding box center [607, 413] width 86 height 45
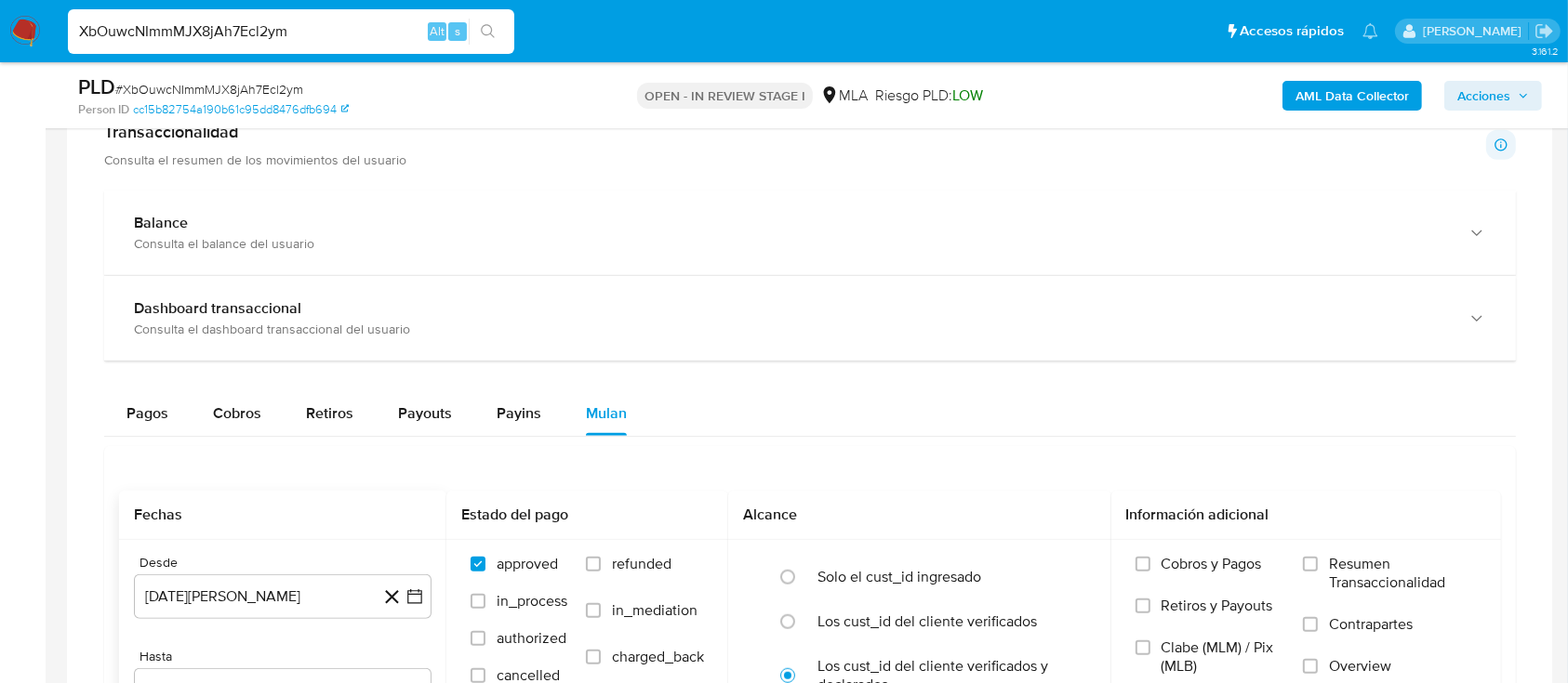
click at [202, 502] on div "Fechas" at bounding box center [282, 515] width 328 height 49
click at [230, 591] on button "26 de agosto de 2024" at bounding box center [282, 596] width 298 height 45
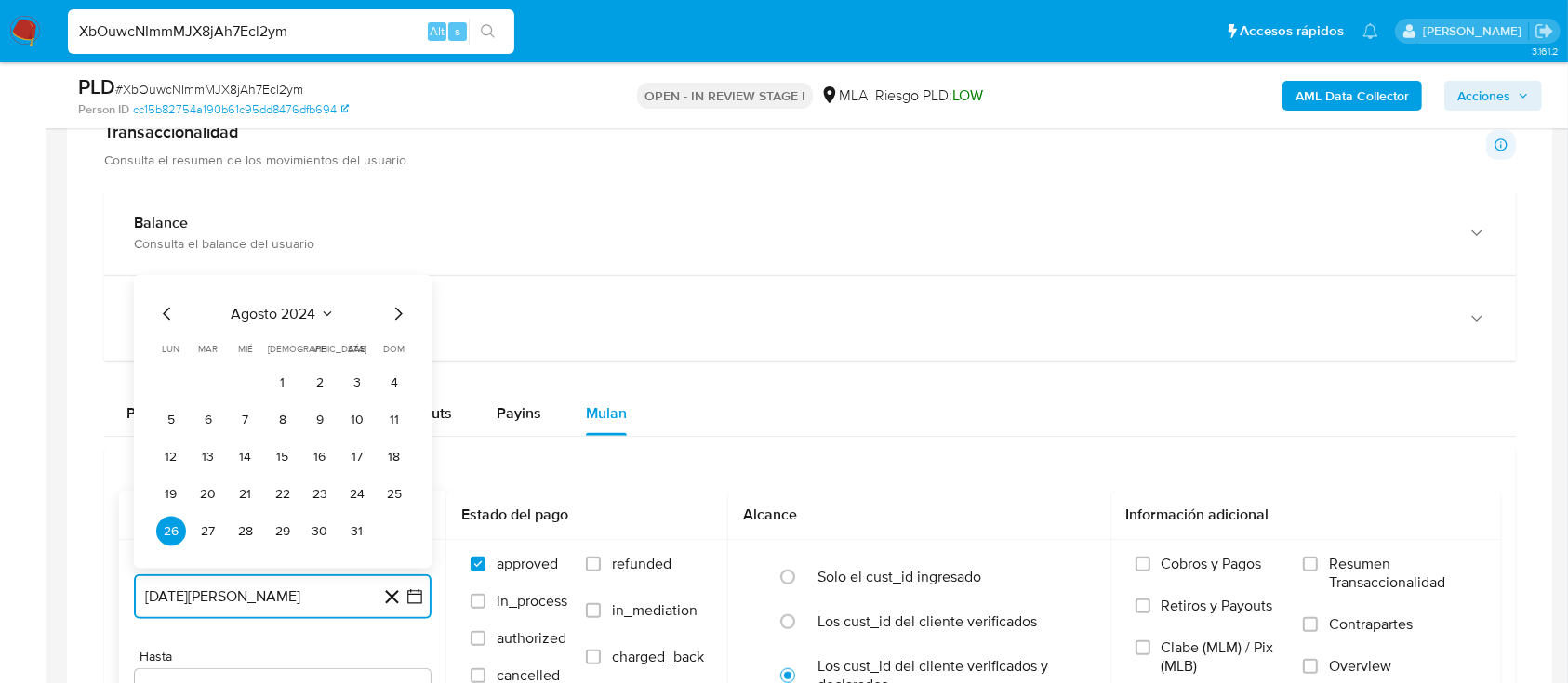
click at [291, 314] on span "agosto 2024" at bounding box center [273, 314] width 85 height 19
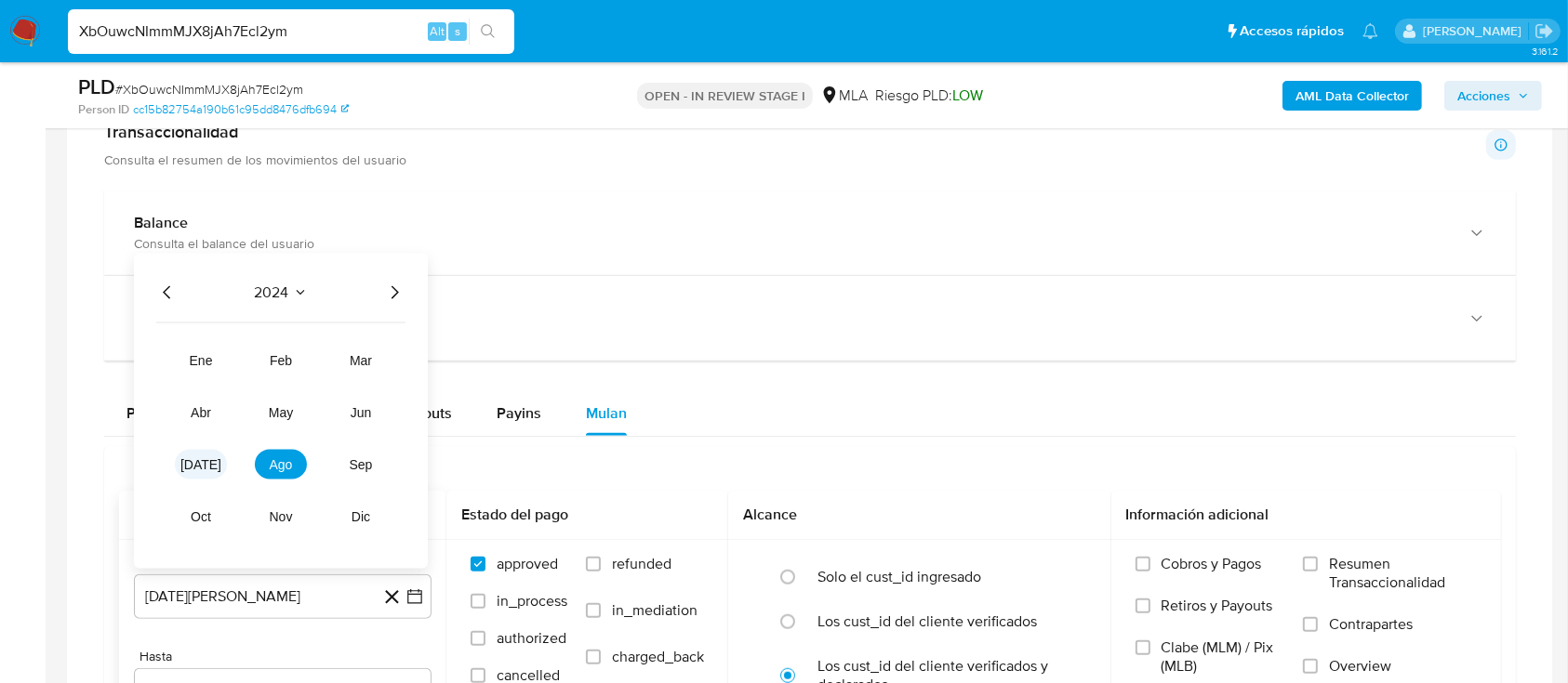
click at [190, 454] on button "jul" at bounding box center [200, 465] width 52 height 30
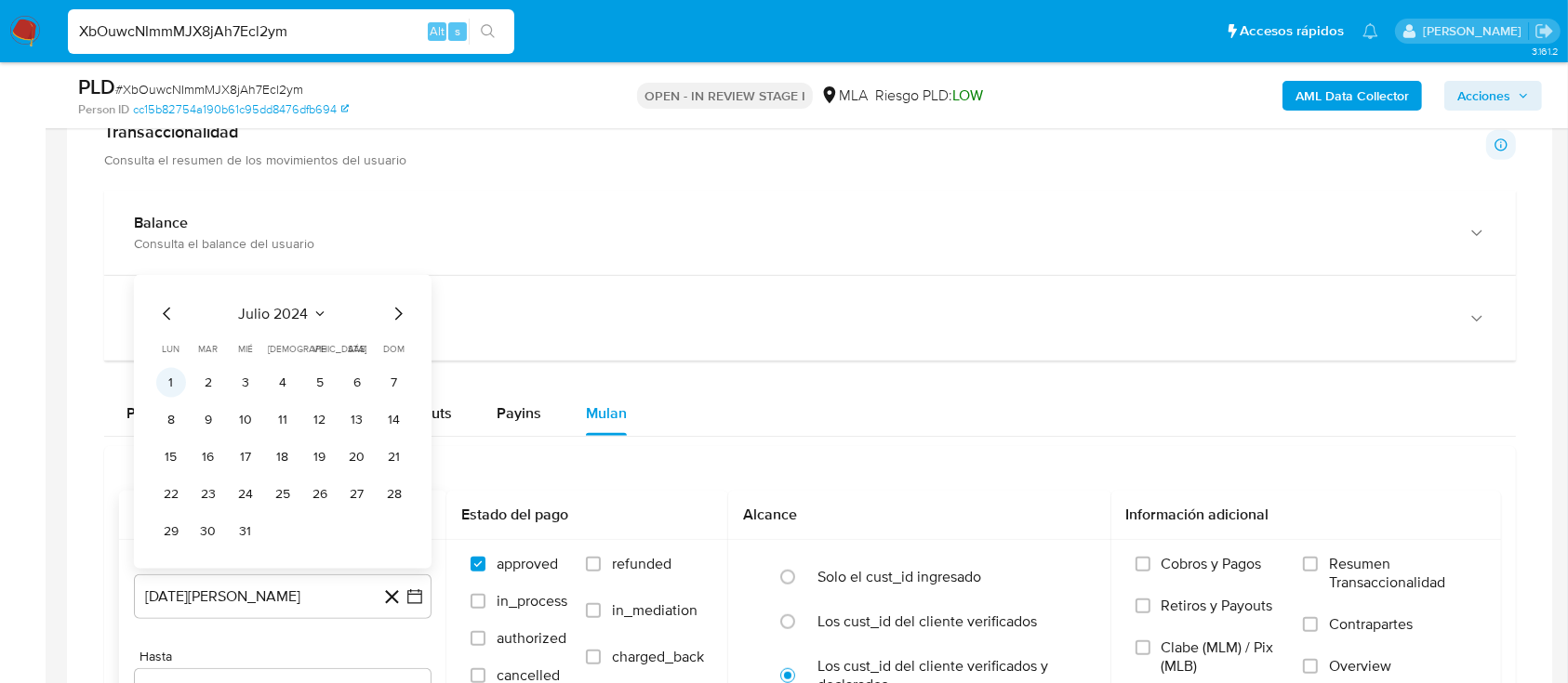
click at [172, 379] on button "1" at bounding box center [171, 383] width 30 height 30
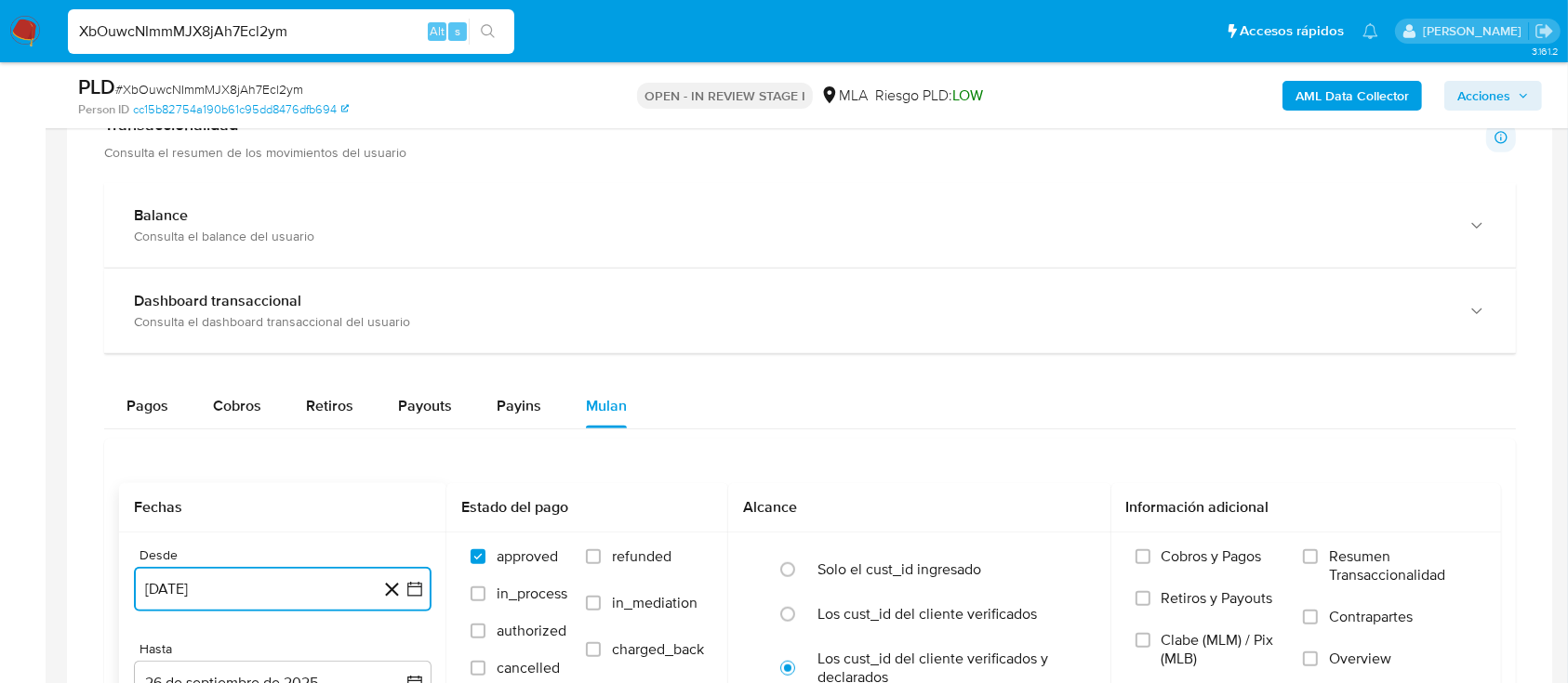
scroll to position [1486, 0]
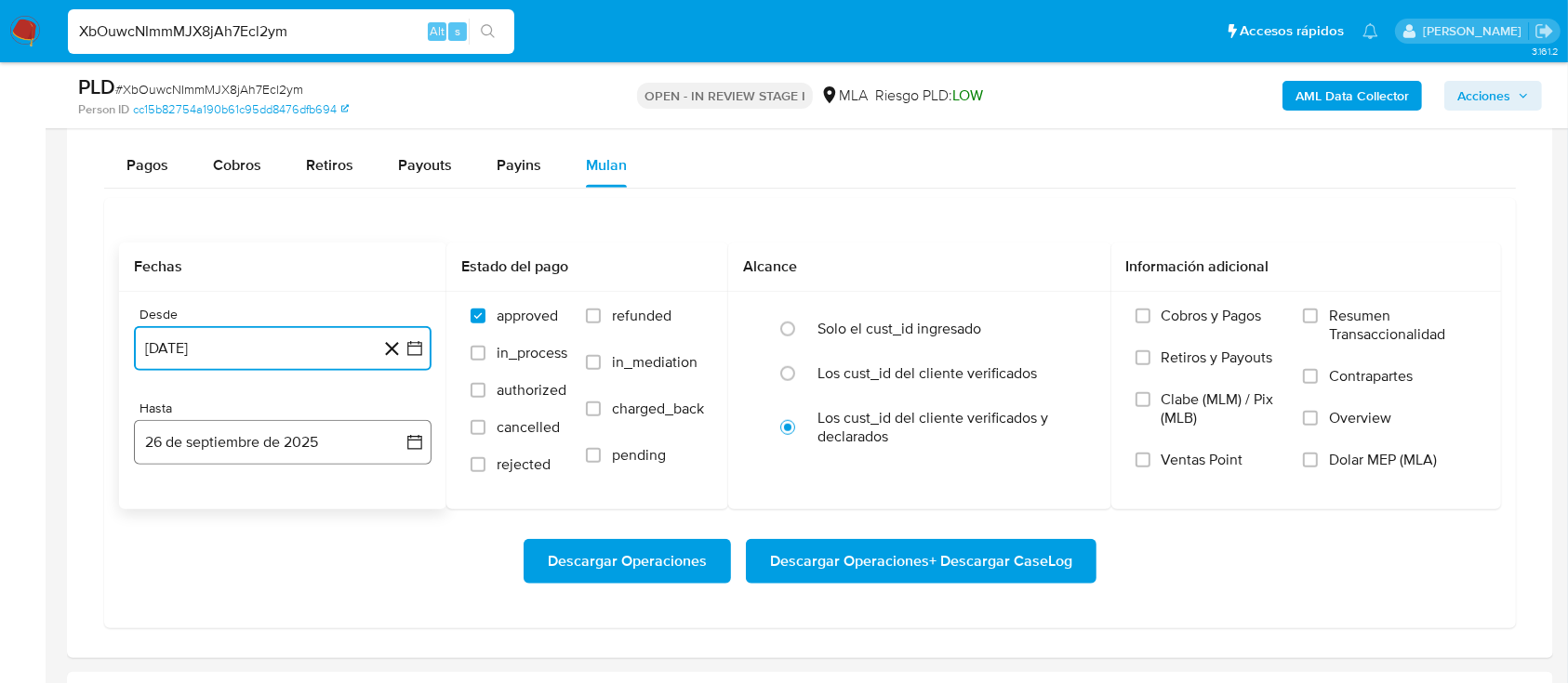
click at [271, 440] on button "26 de septiembre de 2025" at bounding box center [282, 442] width 298 height 45
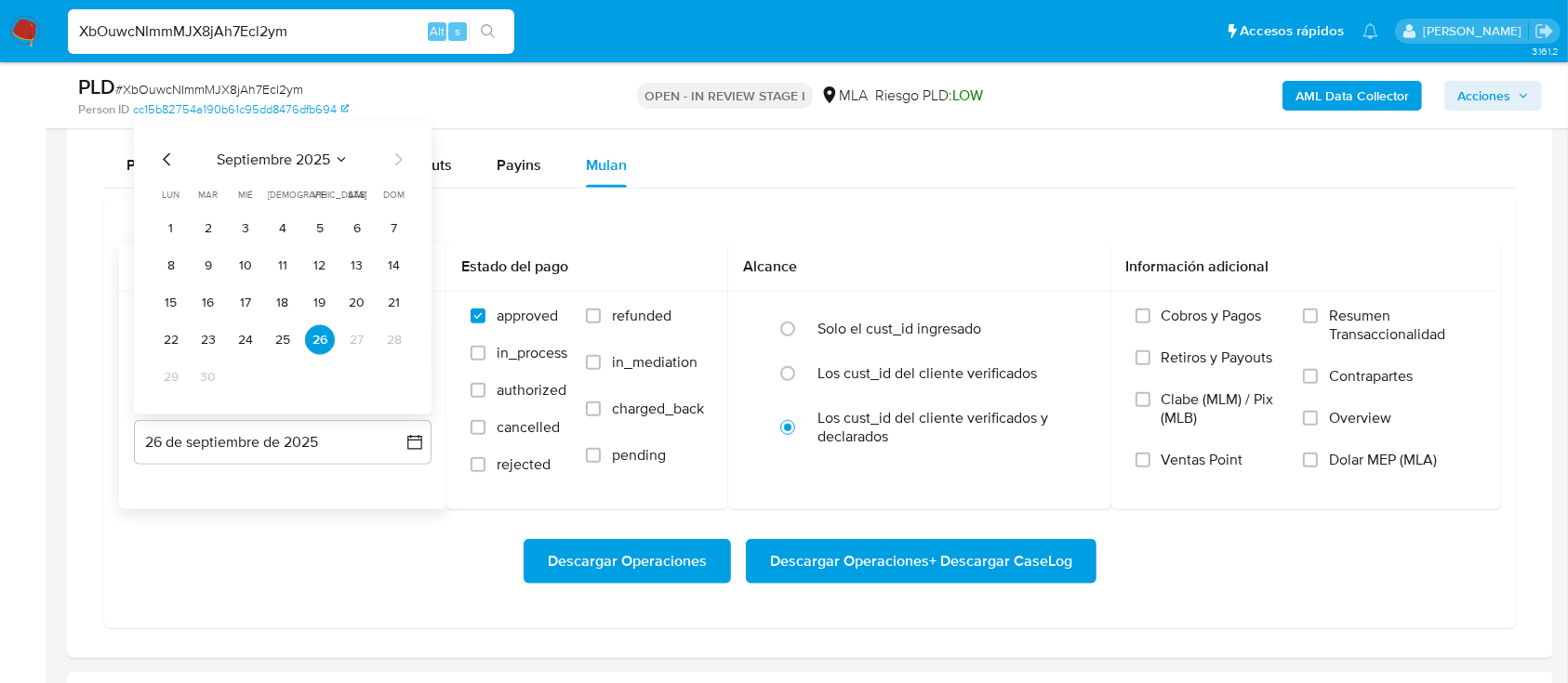
click at [306, 158] on span "septiembre 2025" at bounding box center [273, 159] width 114 height 19
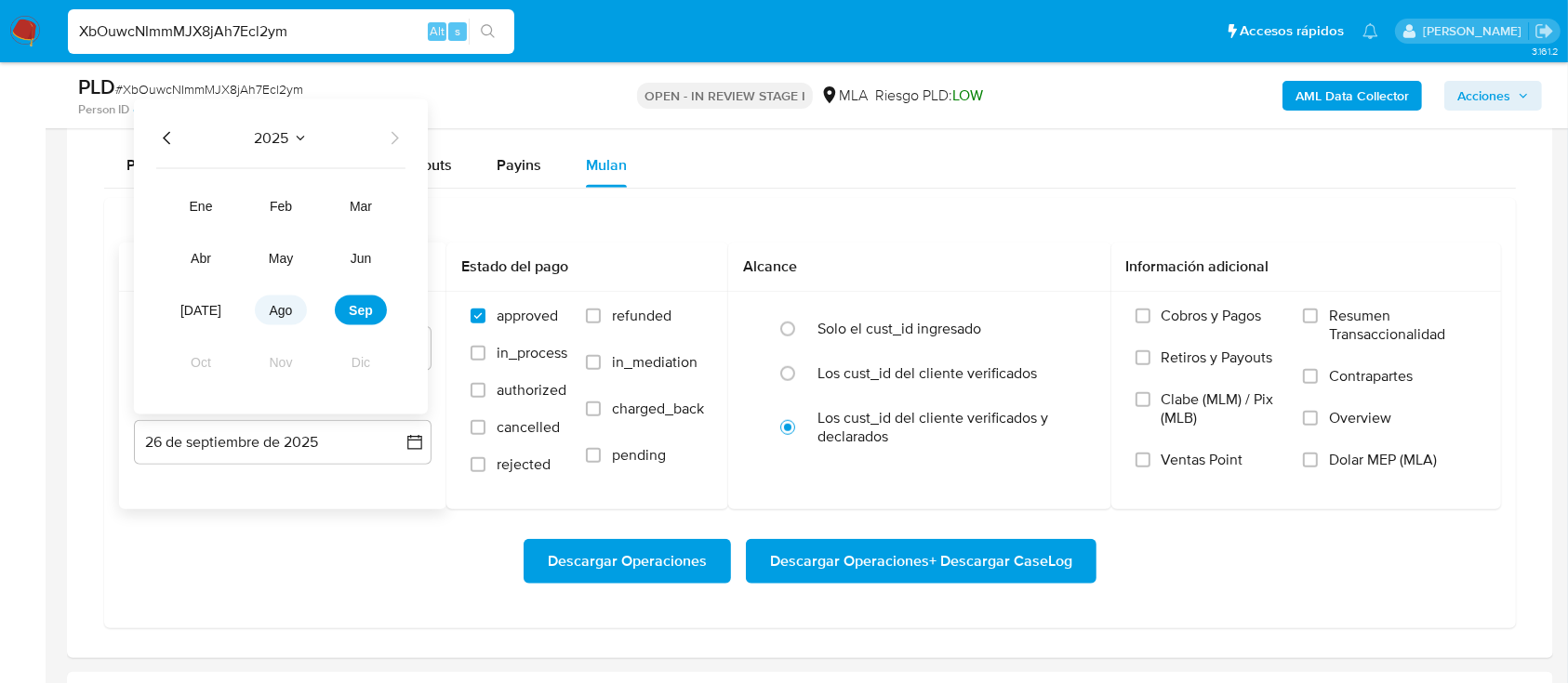
click at [280, 313] on span "ago" at bounding box center [281, 310] width 23 height 15
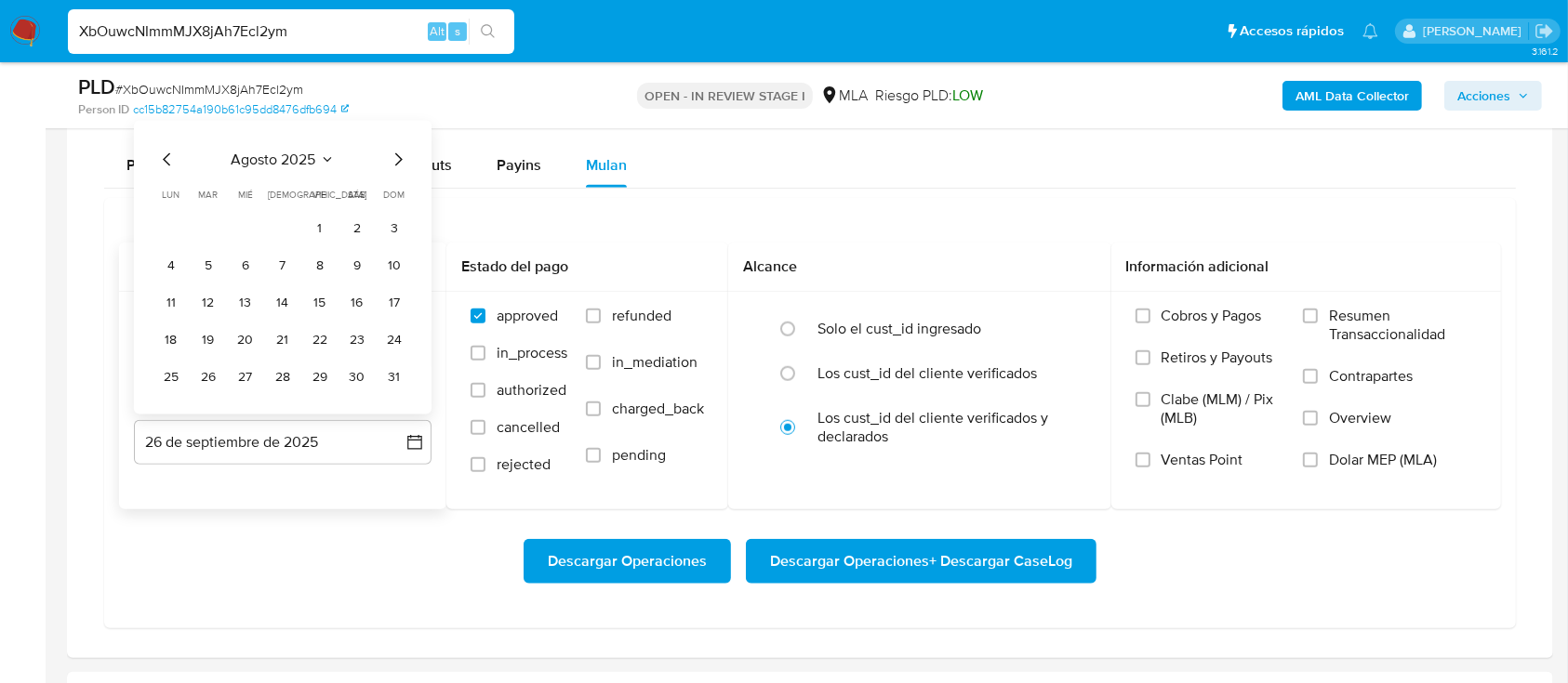
click at [394, 370] on button "31" at bounding box center [394, 377] width 30 height 30
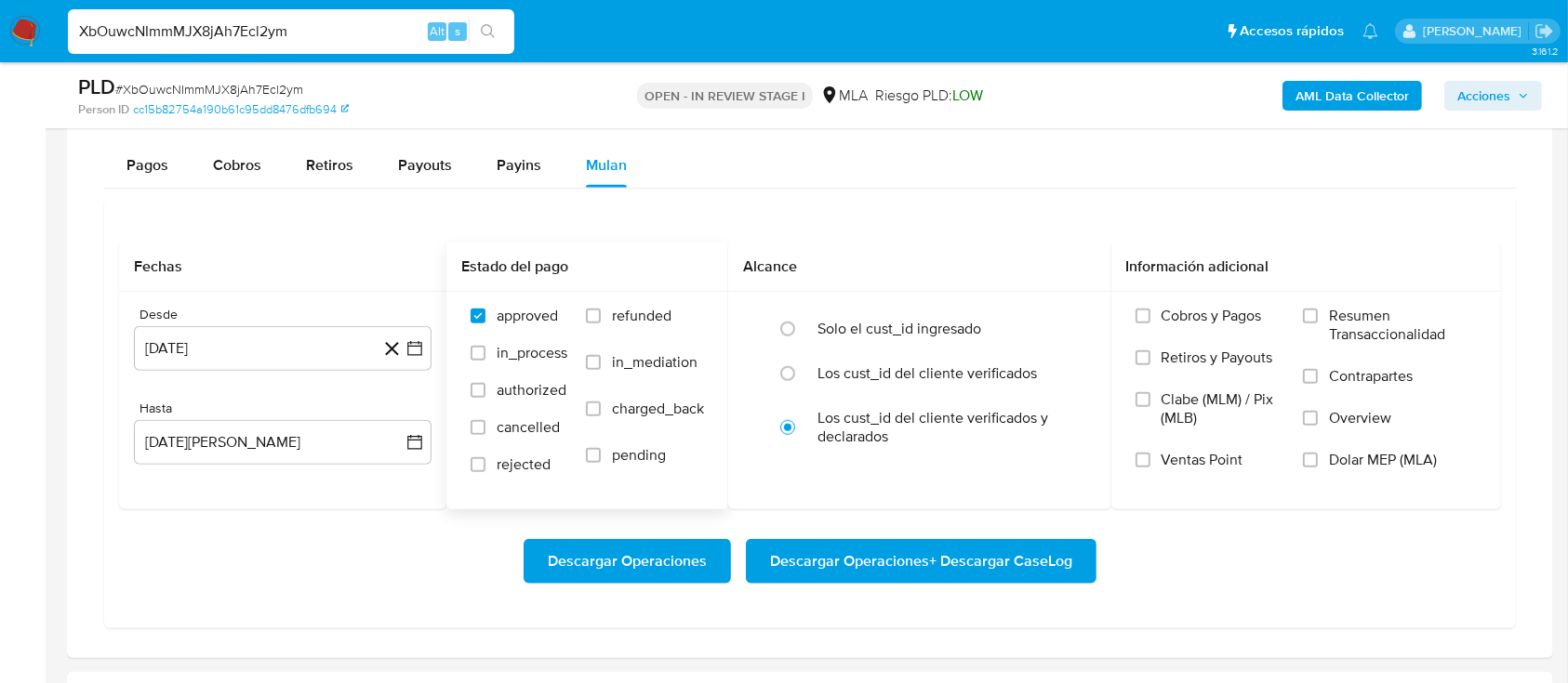
click at [640, 309] on span "refunded" at bounding box center [642, 316] width 60 height 19
click at [601, 309] on input "refunded" at bounding box center [593, 316] width 15 height 15
checkbox input "true"
click at [1395, 464] on span "Dolar MEP (MLA)" at bounding box center [1383, 460] width 108 height 19
click at [1318, 464] on input "Dolar MEP (MLA)" at bounding box center [1310, 460] width 15 height 15
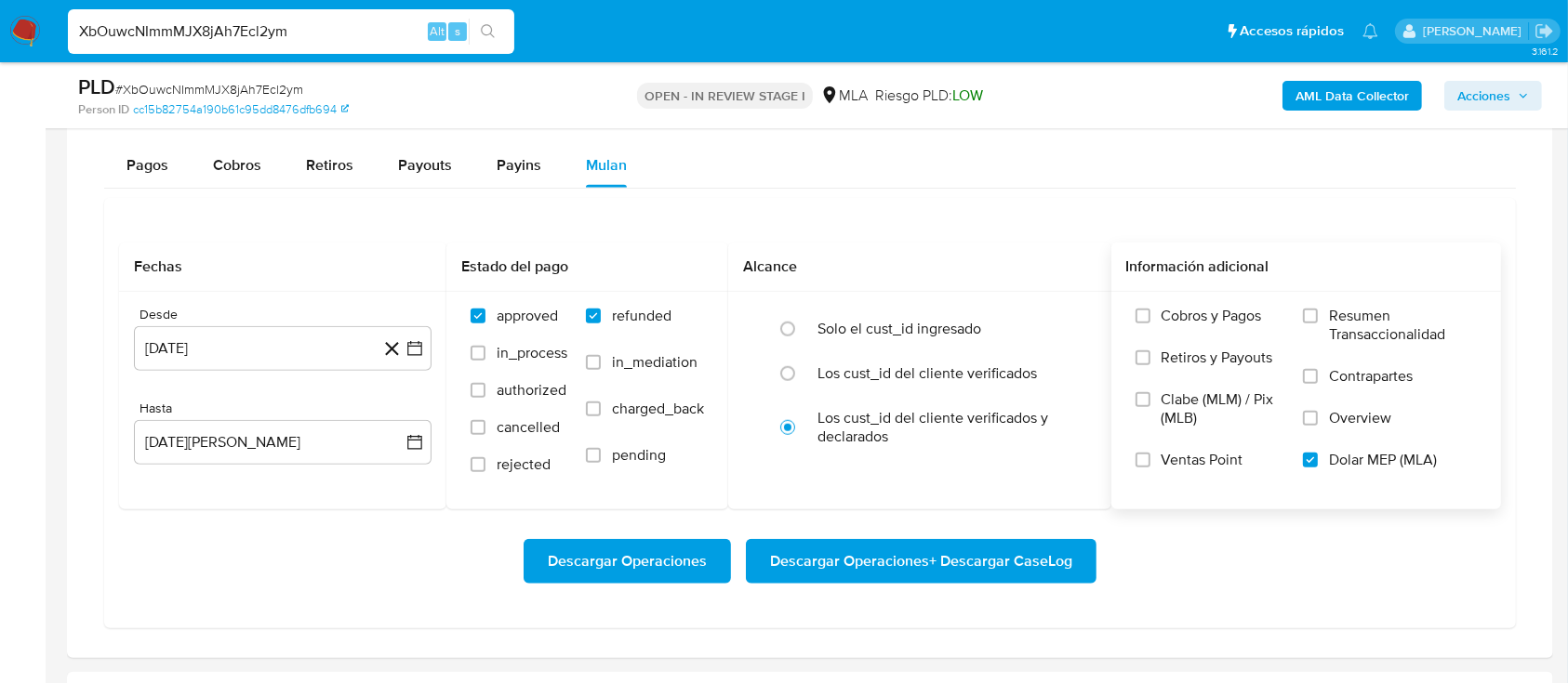
click at [1008, 564] on span "Descargar Operaciones + Descargar CaseLog" at bounding box center [920, 561] width 302 height 41
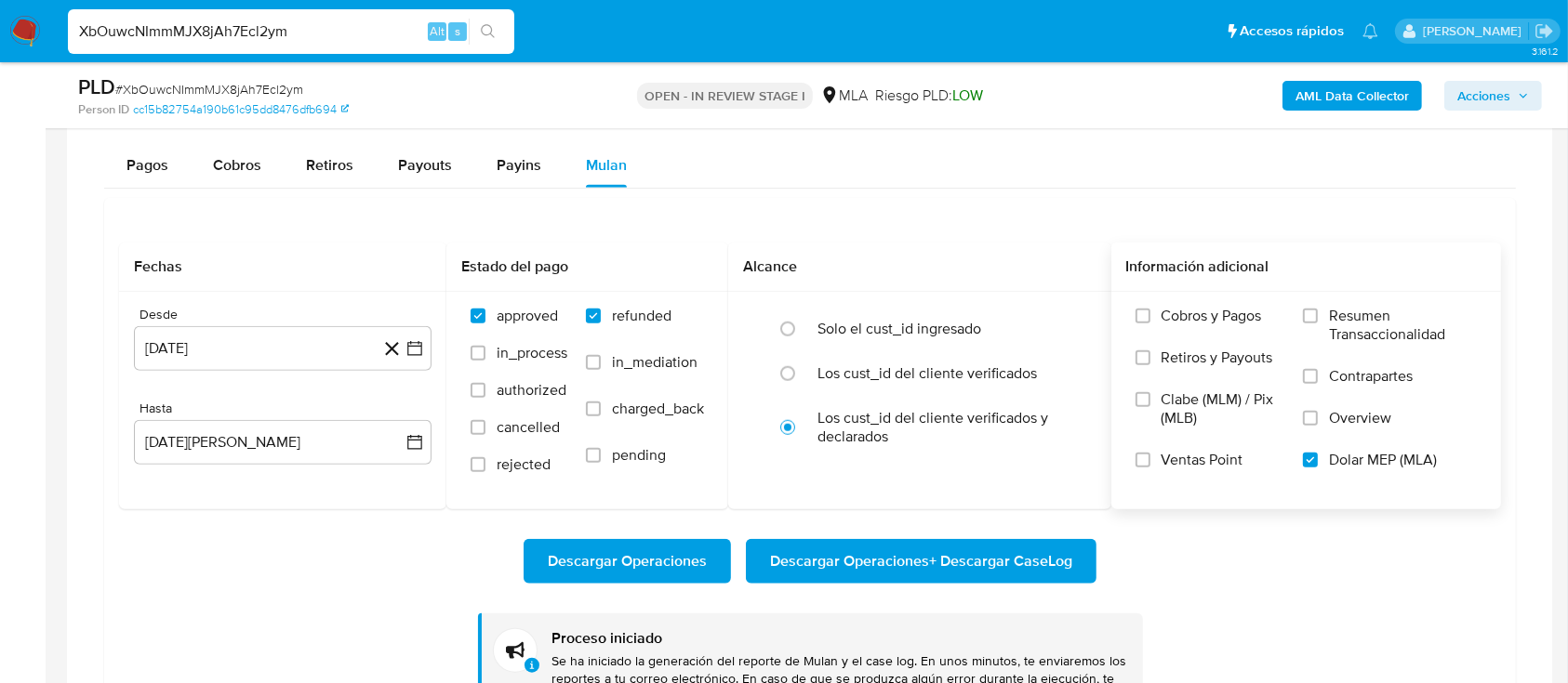
click at [333, 34] on input "XbOuwcNImmMJX8jAh7Ecl2ym" at bounding box center [291, 32] width 446 height 24
paste input "mxEryGidnAwzzn8vYfCjl2JX"
click at [333, 42] on input "XbOuwcNImmMJX8jAh7Ecl2ymmxEryGidnAwzzn8vYfCjl2JX" at bounding box center [291, 32] width 446 height 24
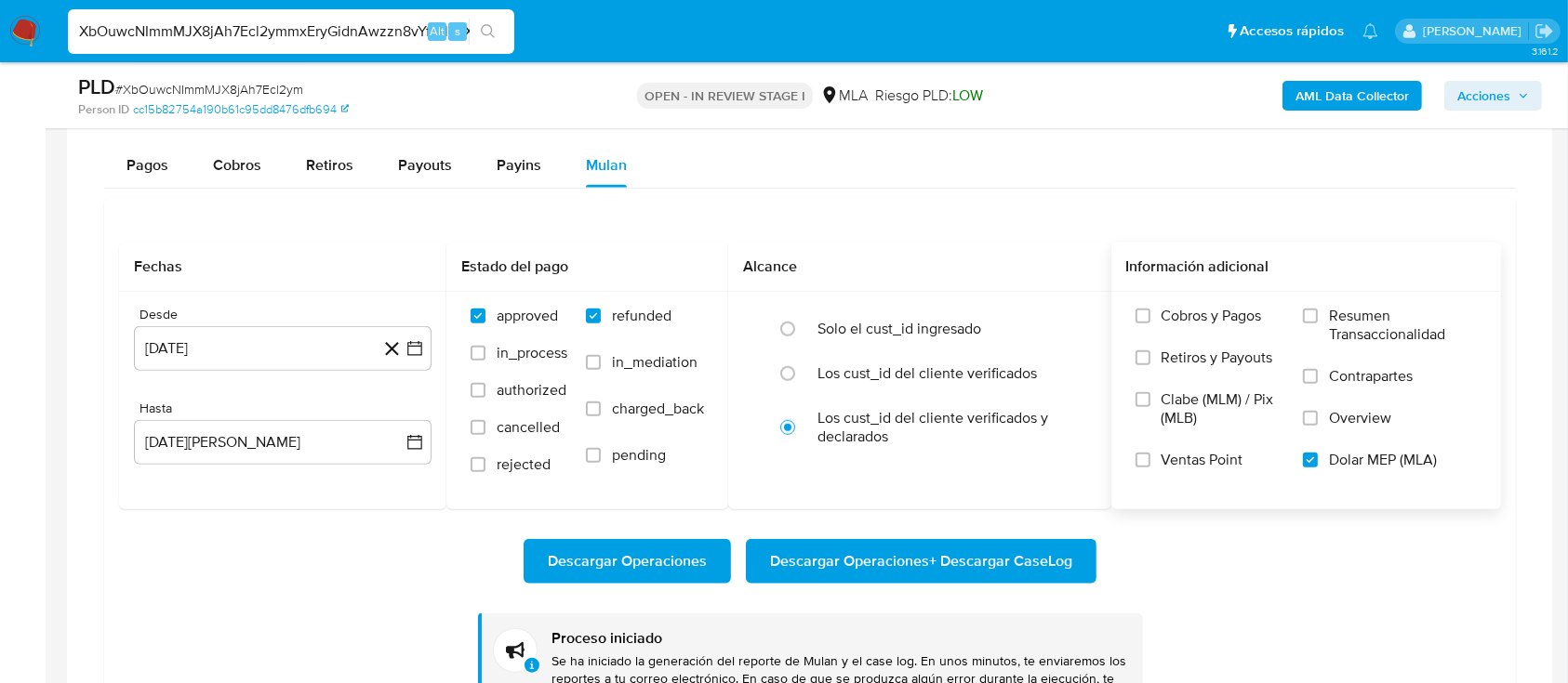
paste input
type input "mxEryGidnAwzzn8vYfCjl2JX"
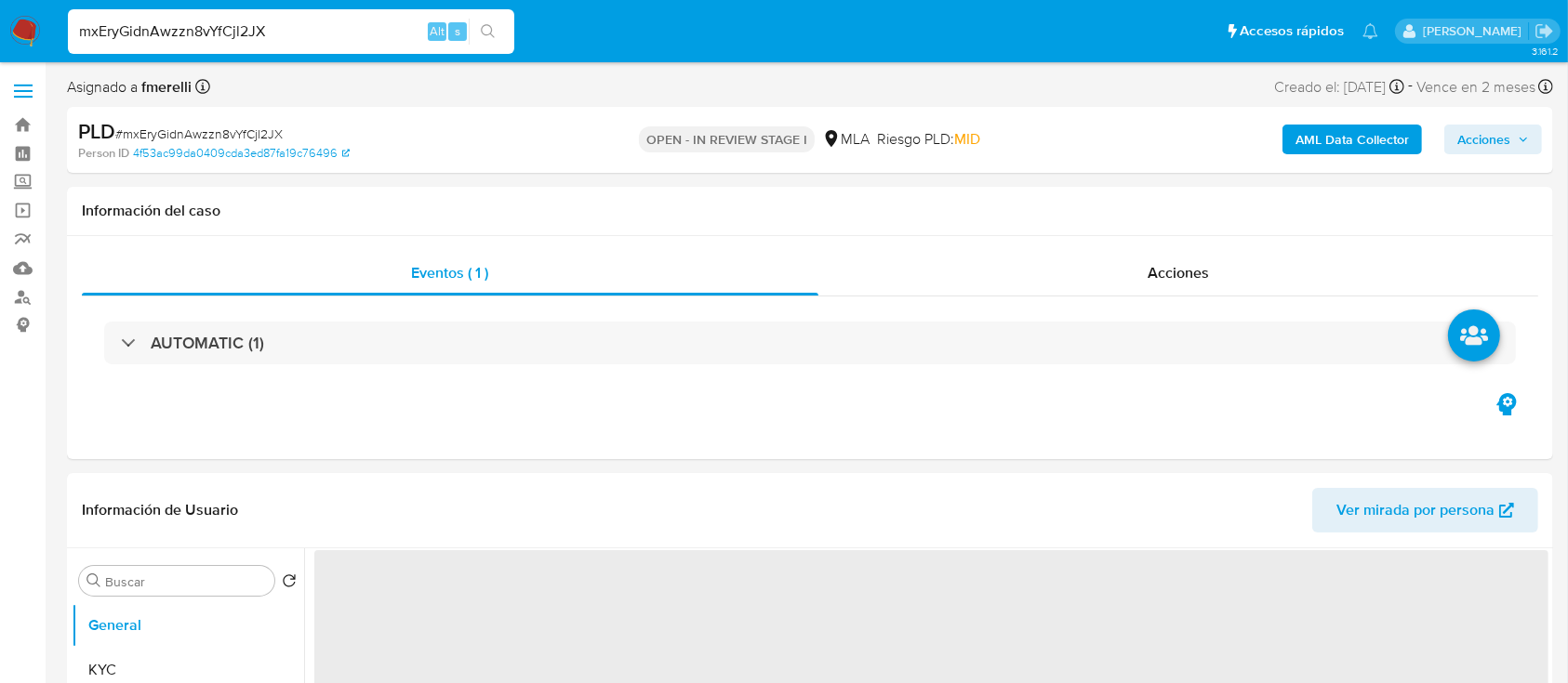
select select "10"
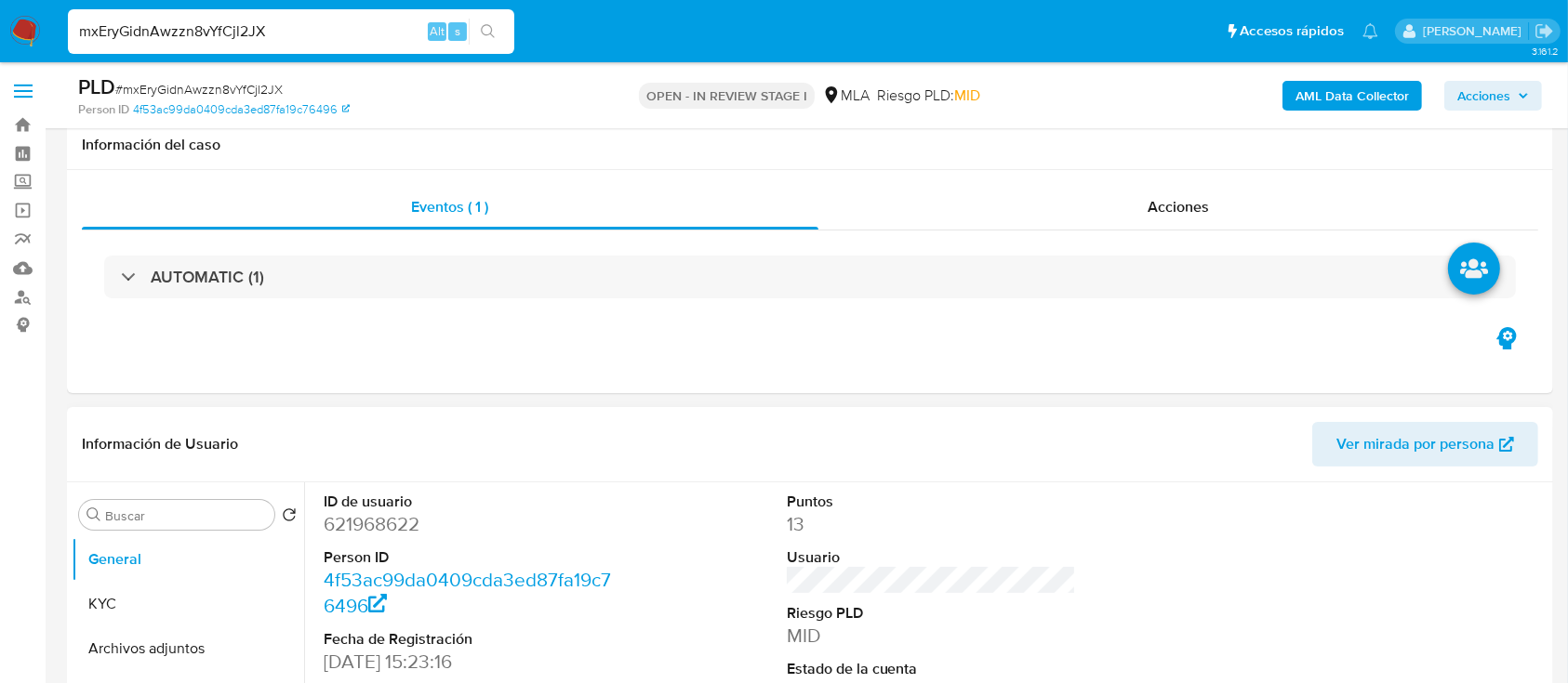
scroll to position [371, 0]
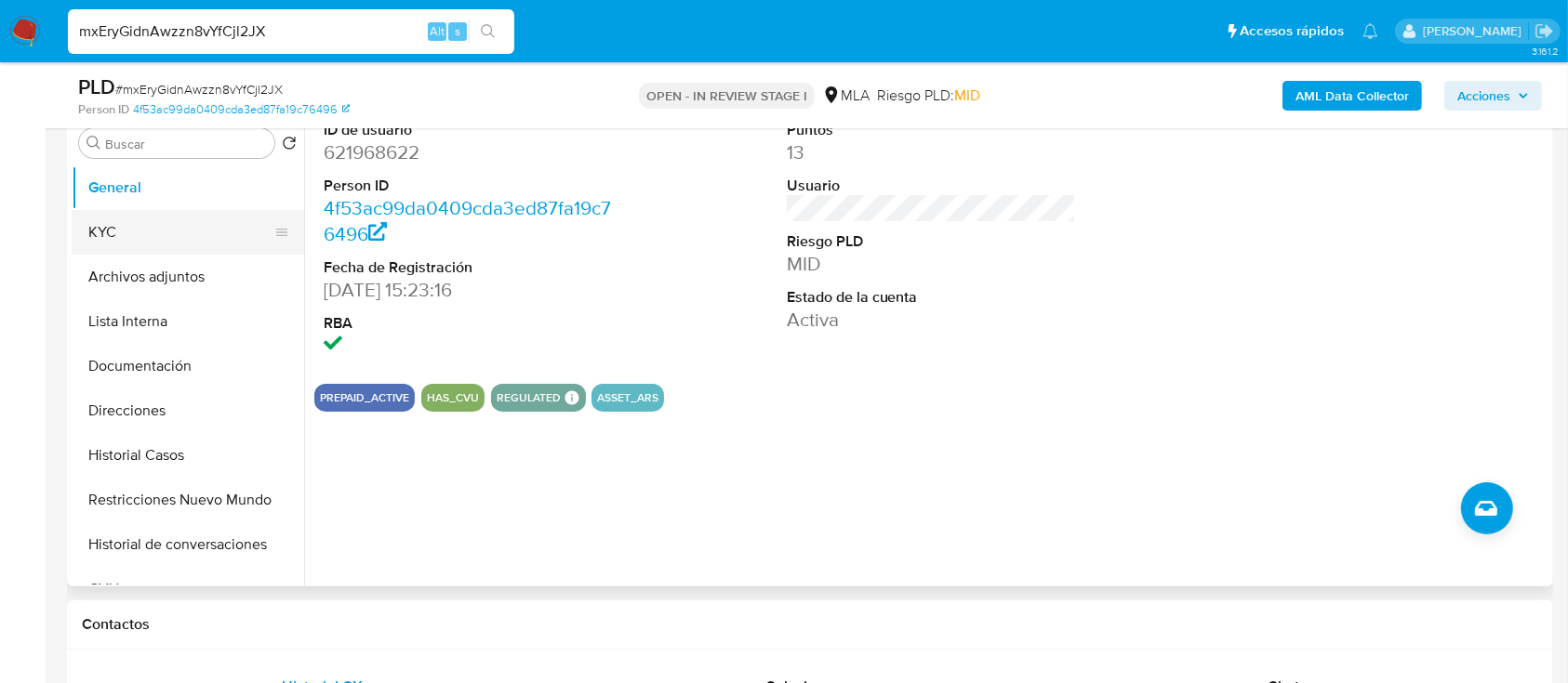
click at [156, 239] on button "KYC" at bounding box center [180, 232] width 217 height 45
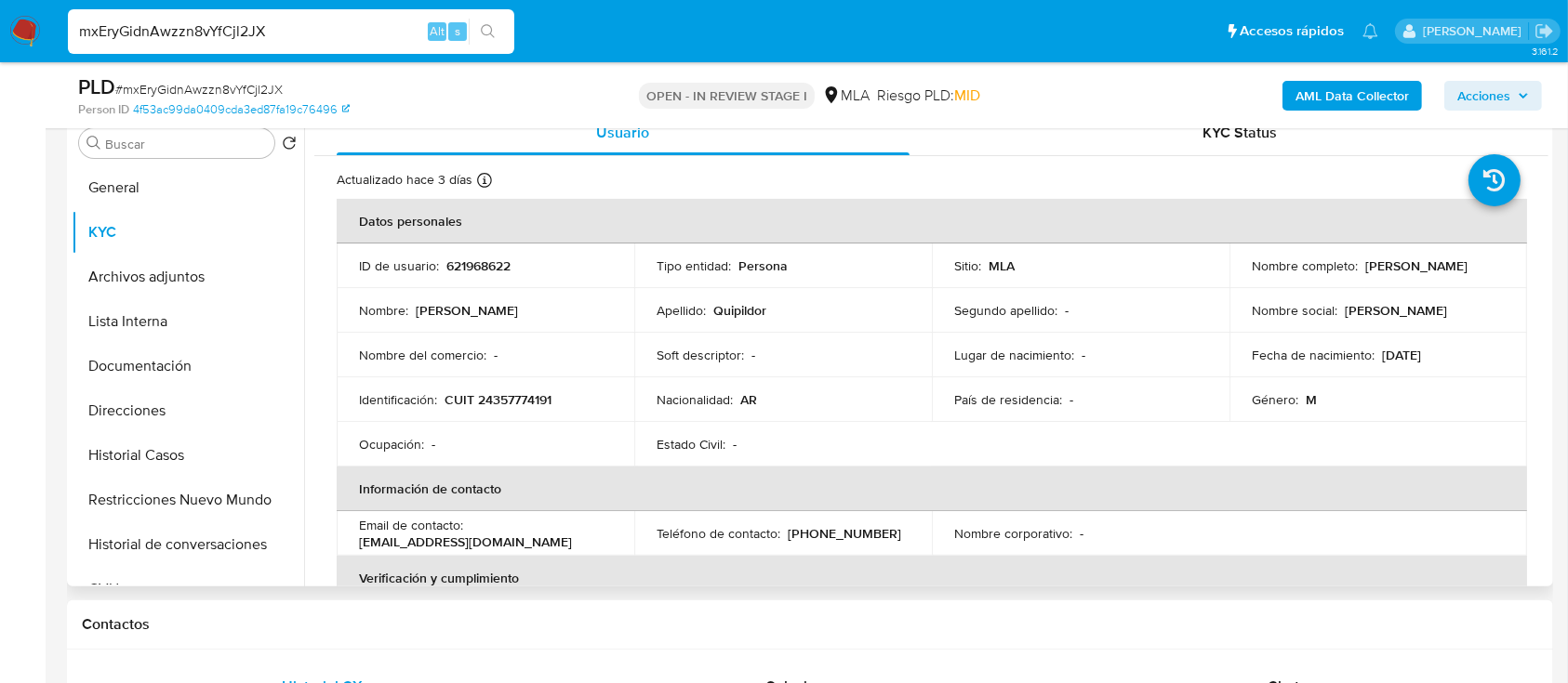
click at [543, 422] on td "Ocupación : -" at bounding box center [485, 444] width 298 height 45
drag, startPoint x: 491, startPoint y: 397, endPoint x: 551, endPoint y: 401, distance: 60.1
click at [551, 401] on p "CUIT 24357774191" at bounding box center [497, 399] width 107 height 17
copy p "357774191"
click at [135, 413] on button "Direcciones" at bounding box center [180, 410] width 217 height 45
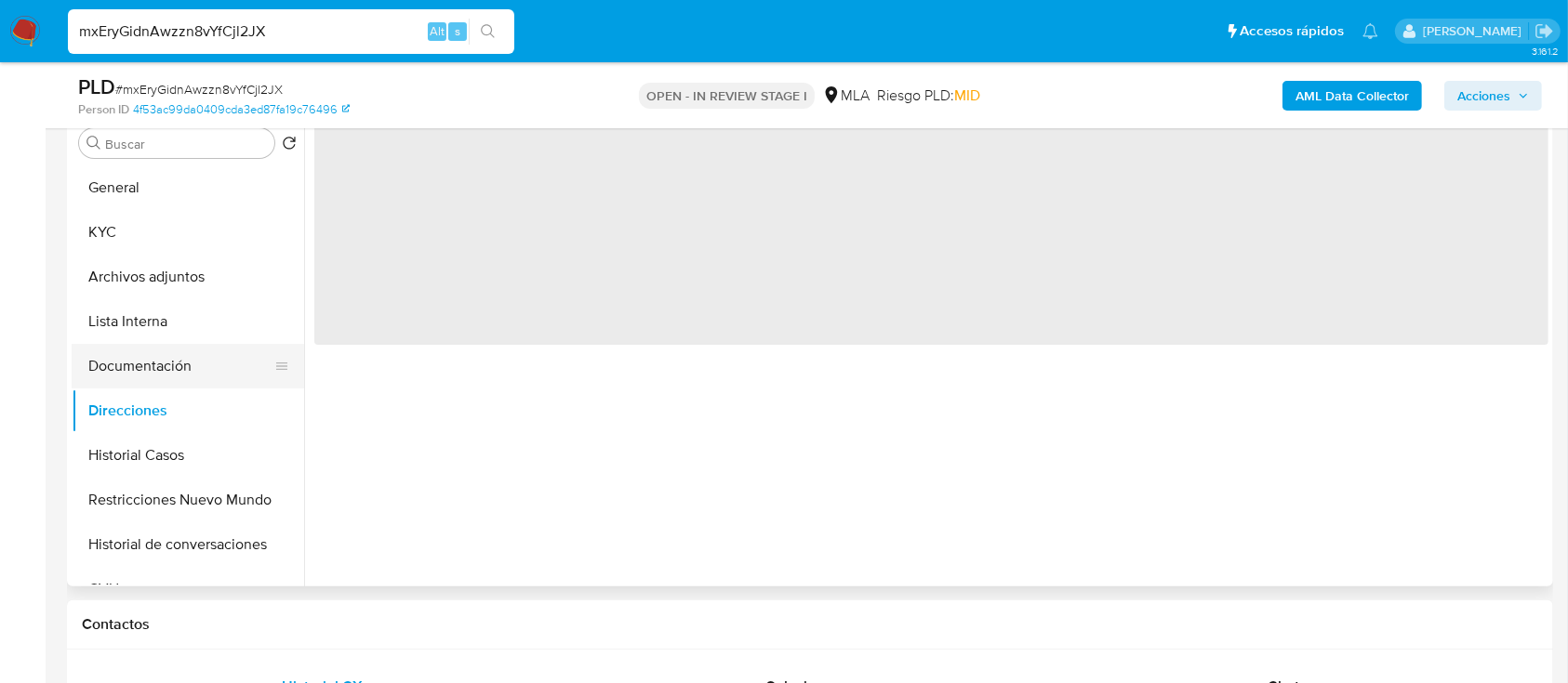
click at [177, 371] on button "Documentación" at bounding box center [180, 365] width 217 height 45
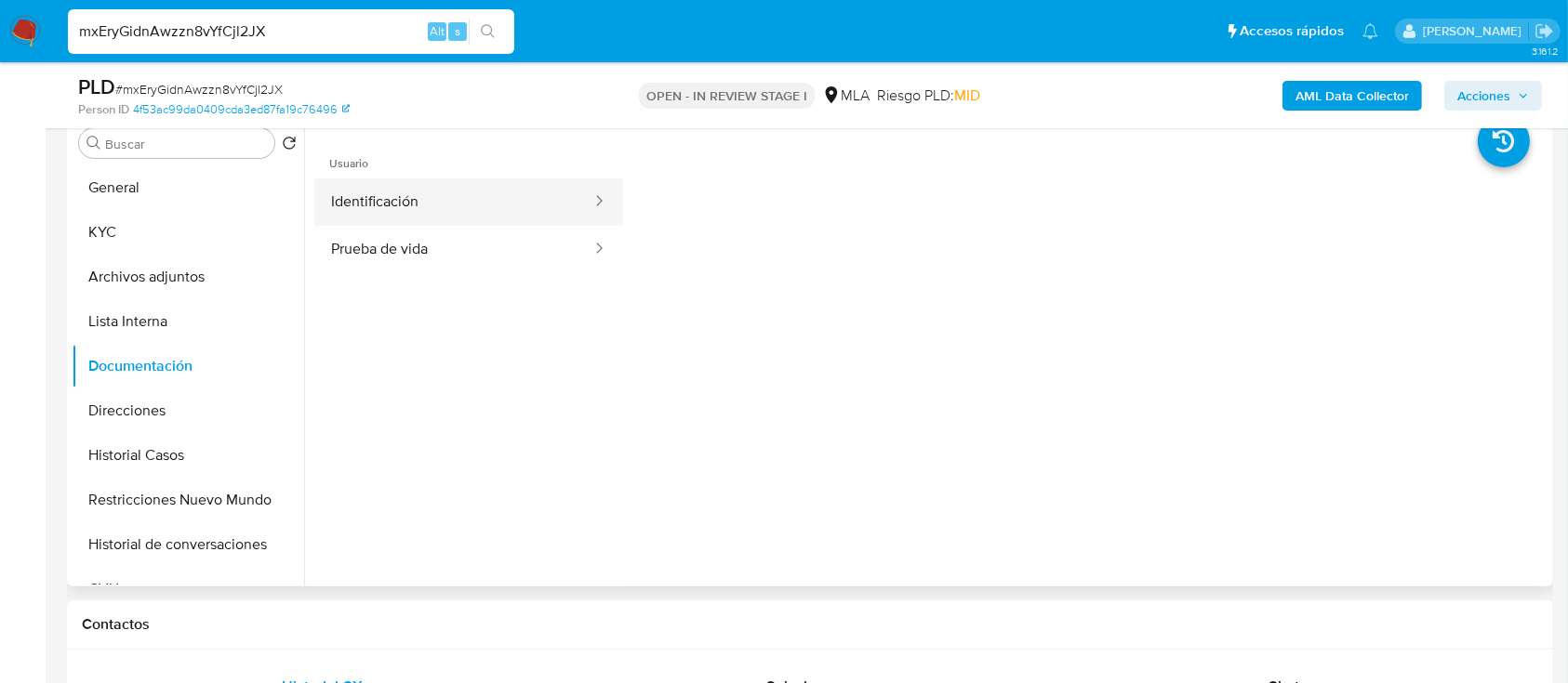
click at [439, 198] on button "Identificación" at bounding box center [453, 202] width 279 height 48
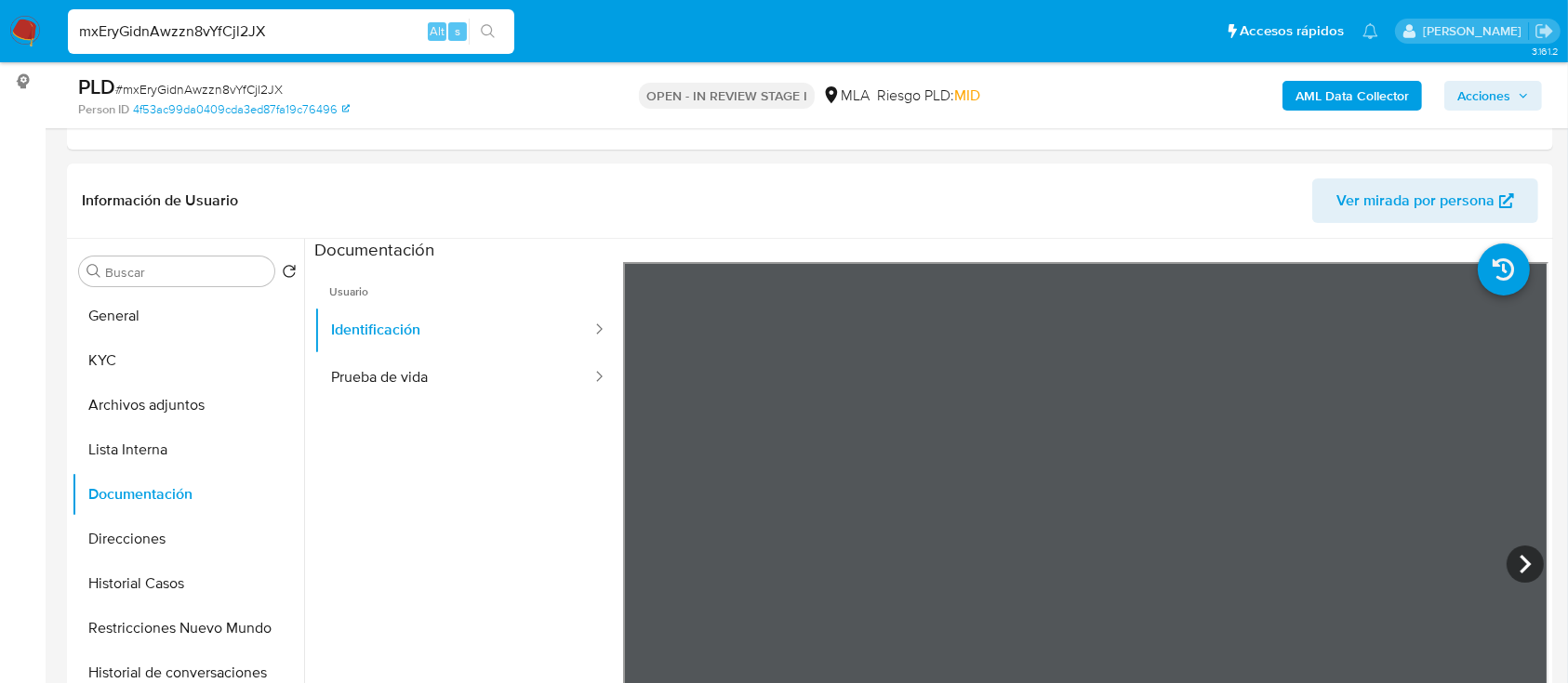
scroll to position [327, 0]
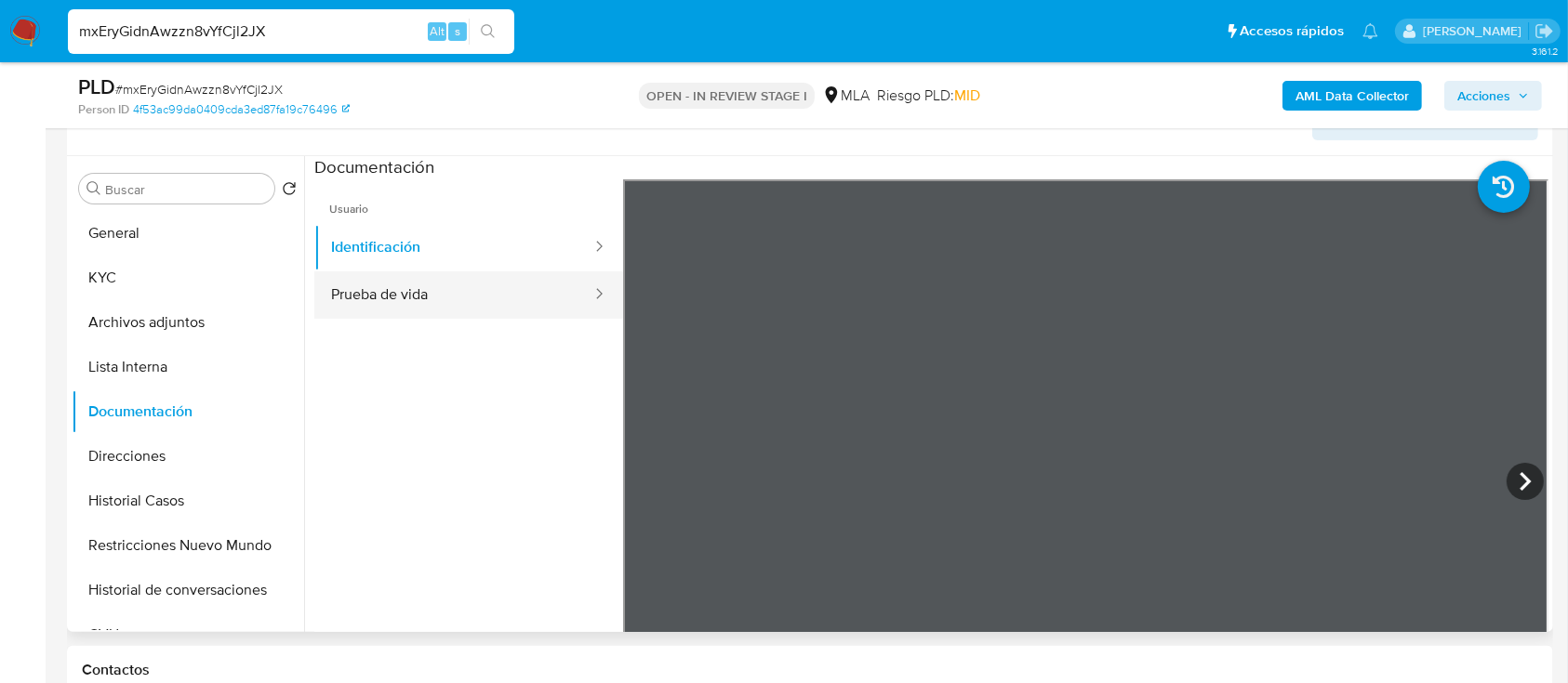
click at [439, 284] on button "Prueba de vida" at bounding box center [453, 296] width 279 height 48
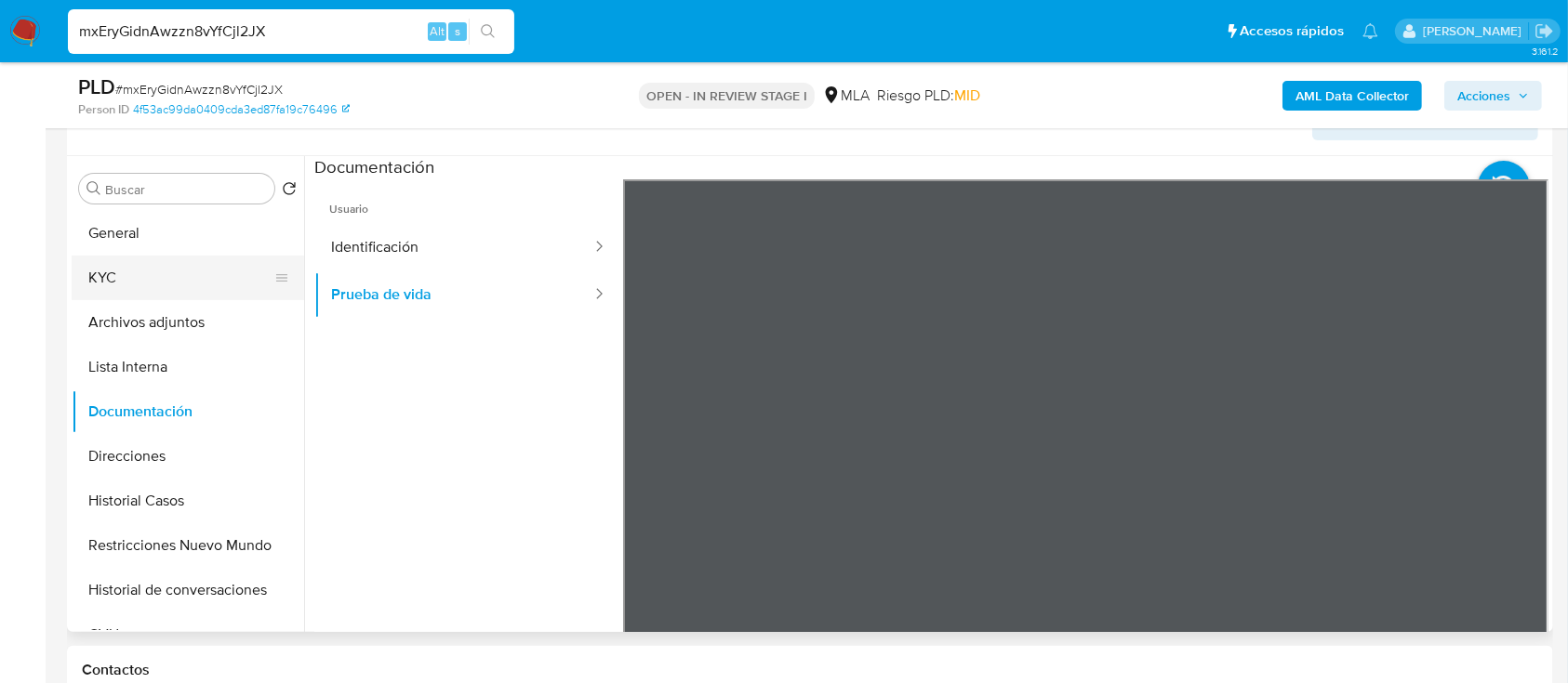
drag, startPoint x: 106, startPoint y: 286, endPoint x: 115, endPoint y: 281, distance: 10.3
click at [108, 286] on button "KYC" at bounding box center [180, 278] width 217 height 45
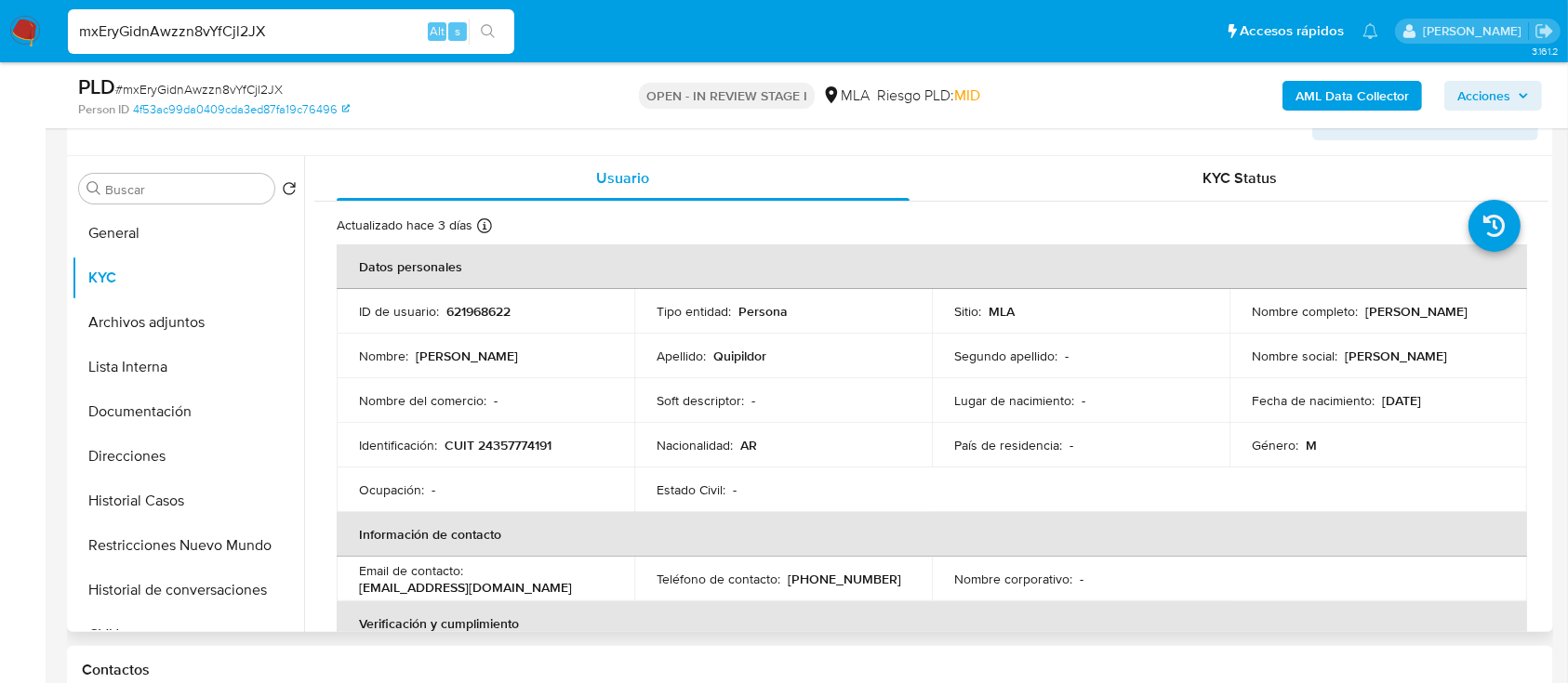
click at [511, 441] on p "CUIT 24357774191" at bounding box center [497, 445] width 107 height 17
click at [511, 440] on p "CUIT 24357774191" at bounding box center [497, 445] width 107 height 17
copy p "24357774191"
click at [140, 402] on button "Documentación" at bounding box center [180, 411] width 217 height 45
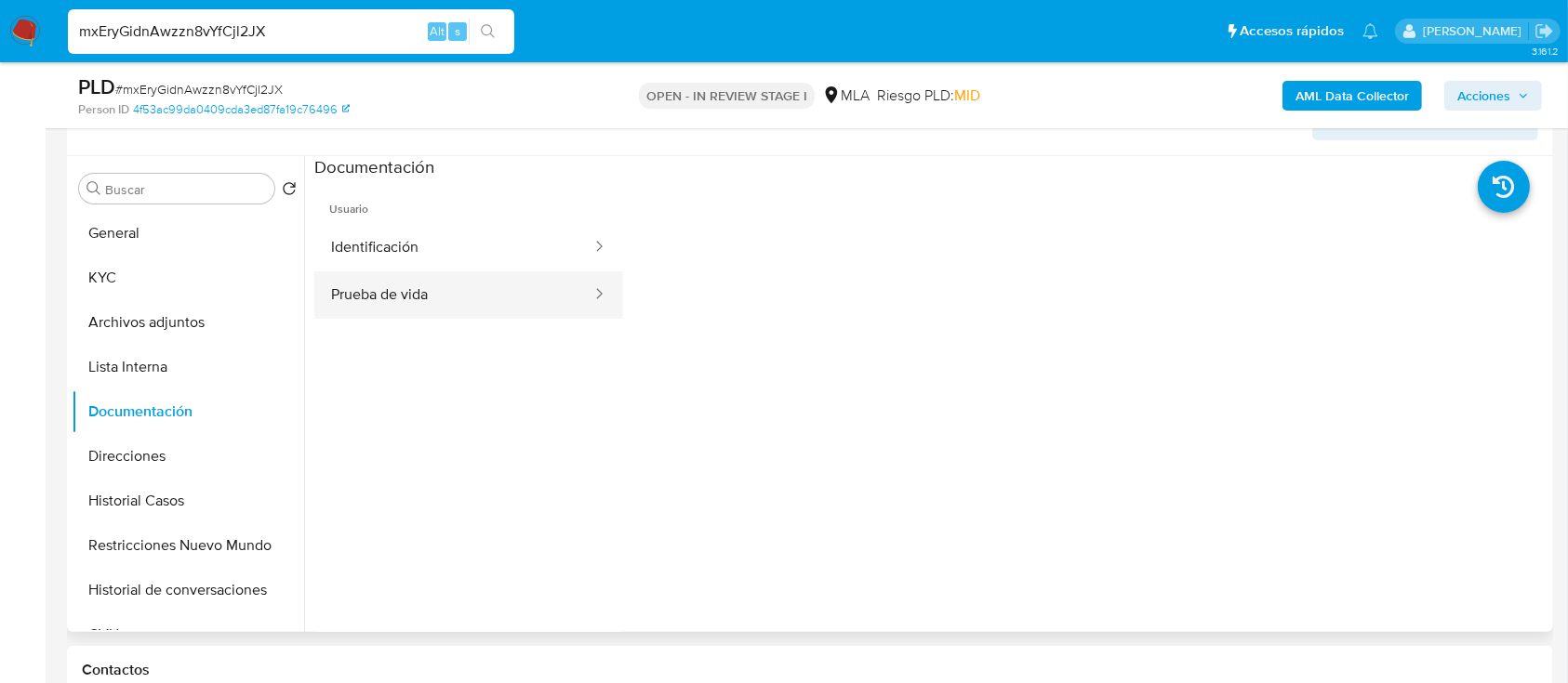
click at [411, 279] on button "Prueba de vida" at bounding box center [453, 296] width 279 height 48
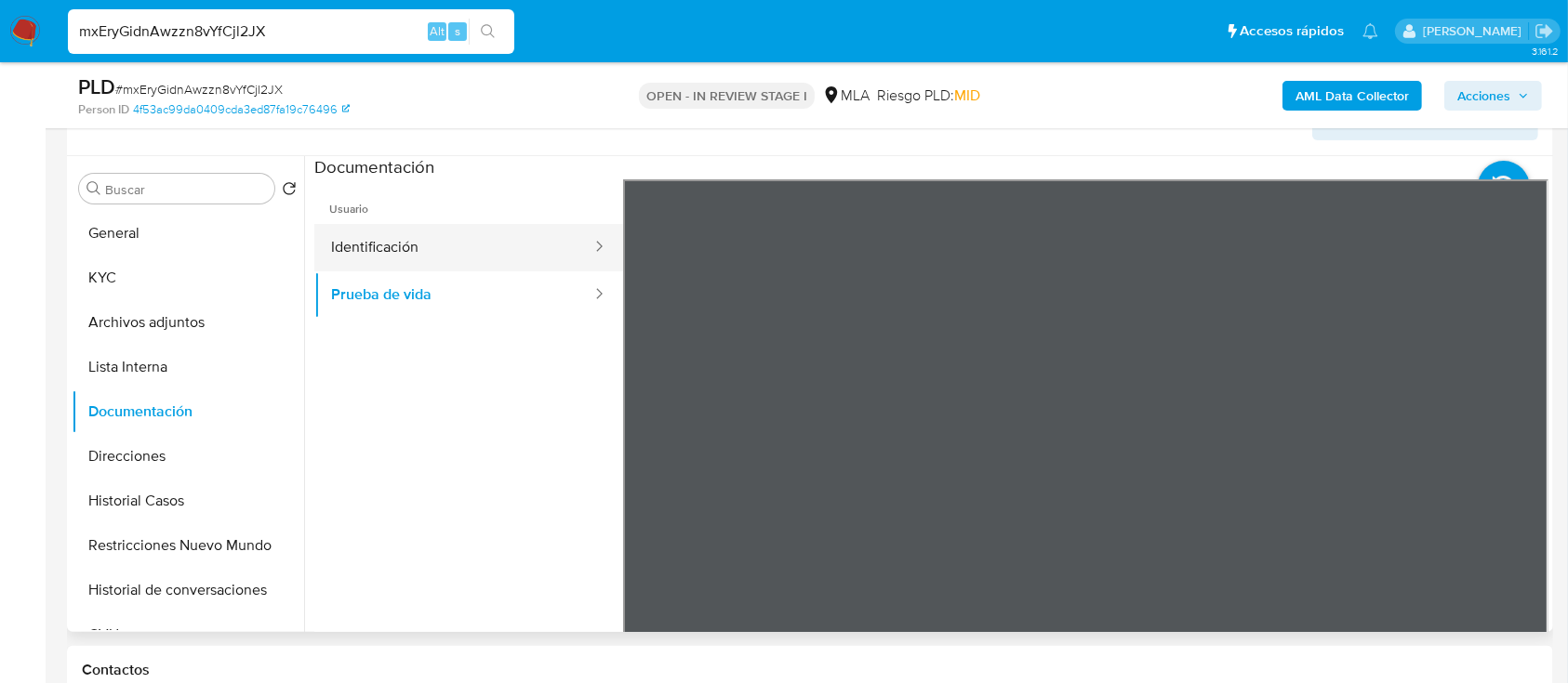
click at [392, 239] on button "Identificación" at bounding box center [453, 248] width 279 height 48
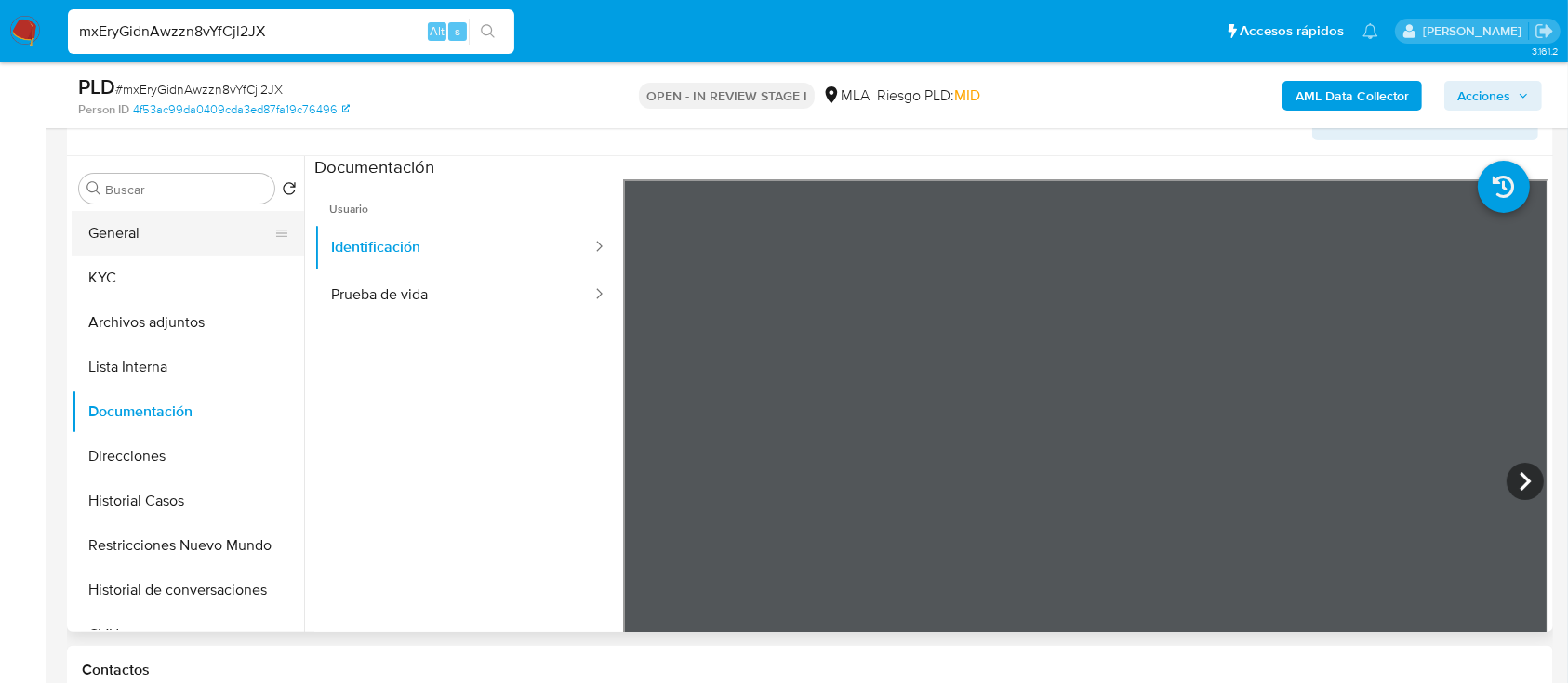
click at [105, 228] on button "General" at bounding box center [180, 233] width 217 height 45
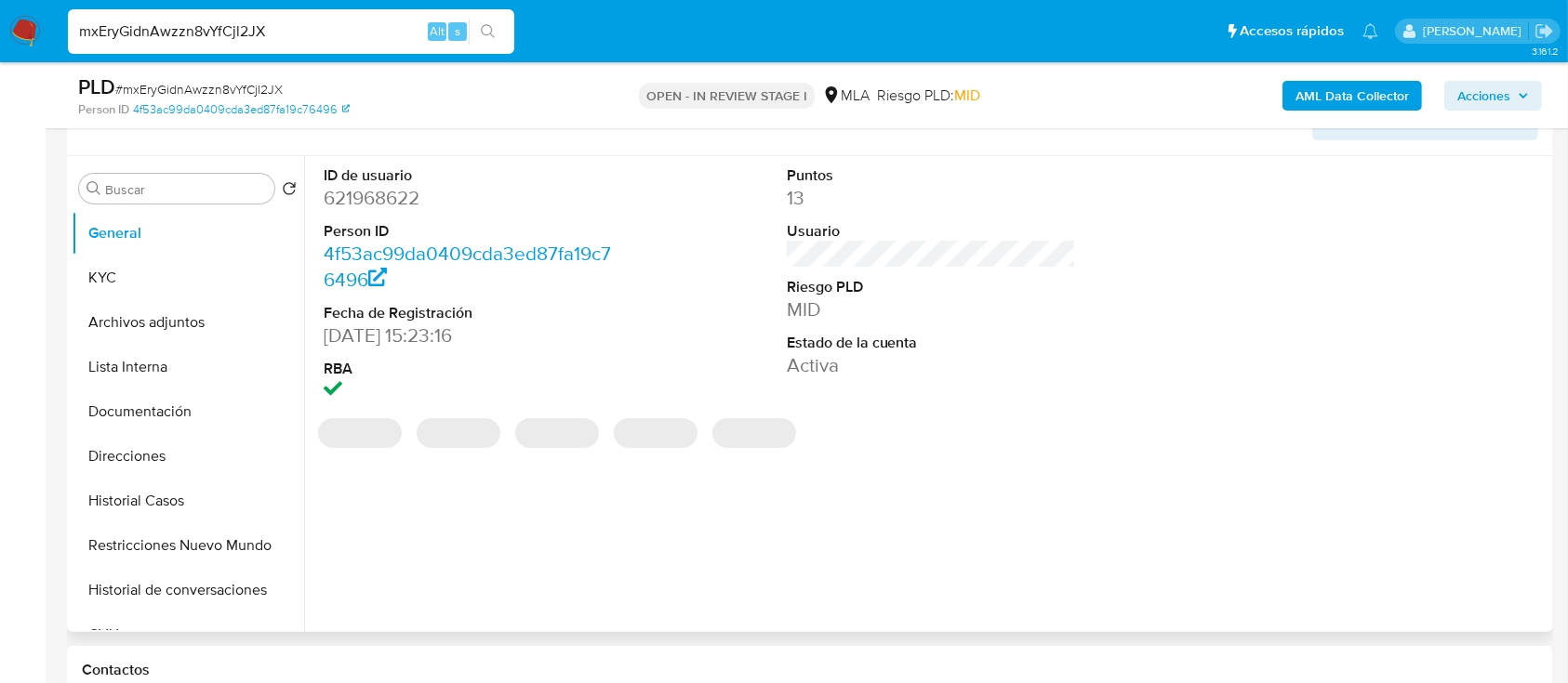
click at [373, 197] on dd "621968622" at bounding box center [468, 198] width 290 height 26
copy dd "621968622"
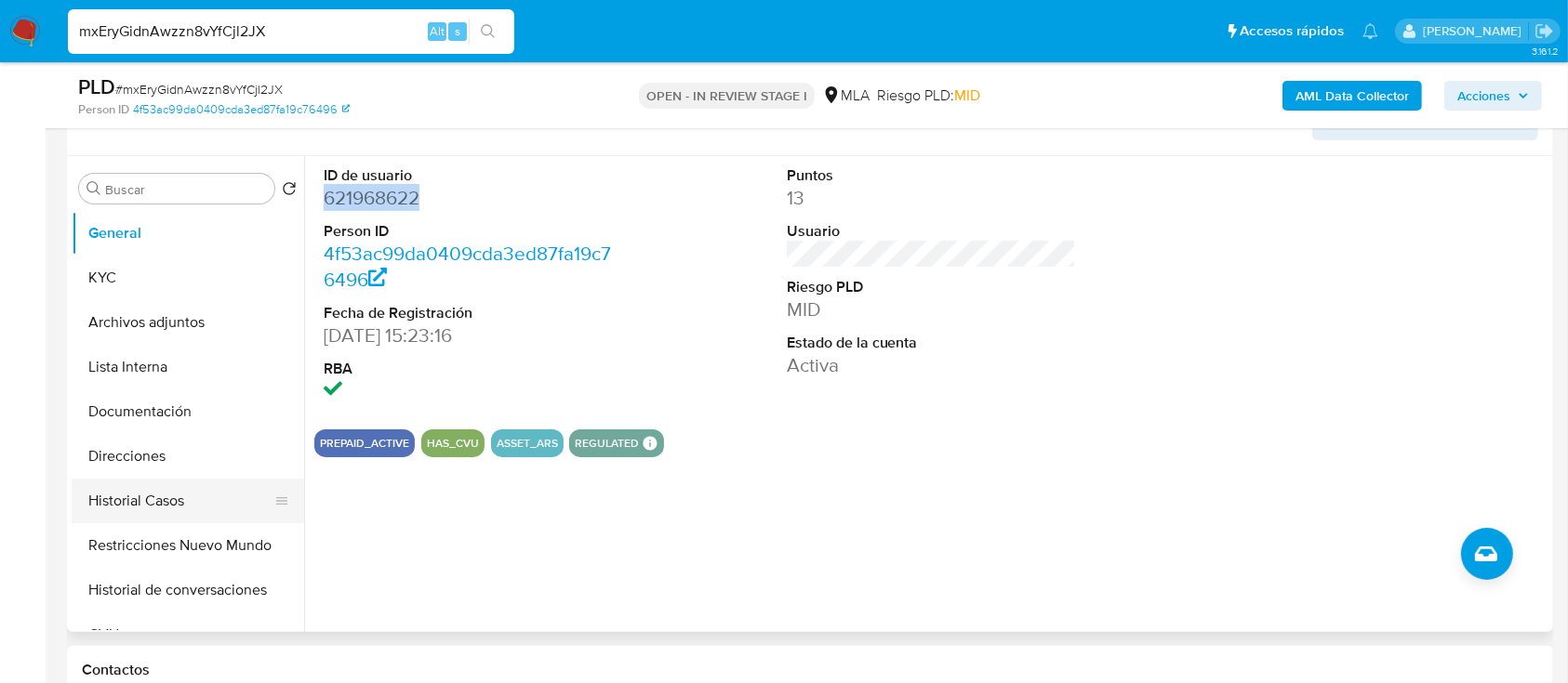
click at [148, 517] on button "Historial Casos" at bounding box center [180, 501] width 217 height 45
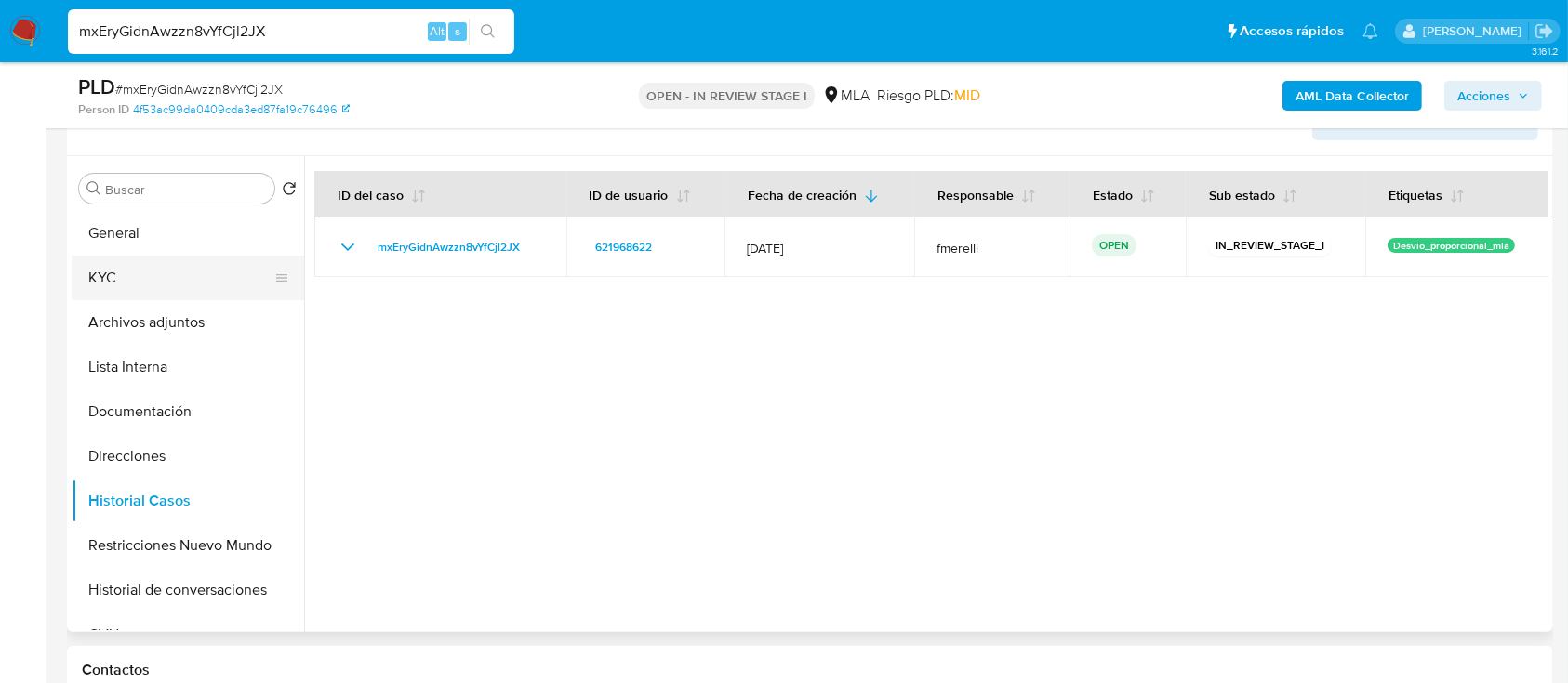
click at [104, 278] on button "KYC" at bounding box center [180, 278] width 217 height 45
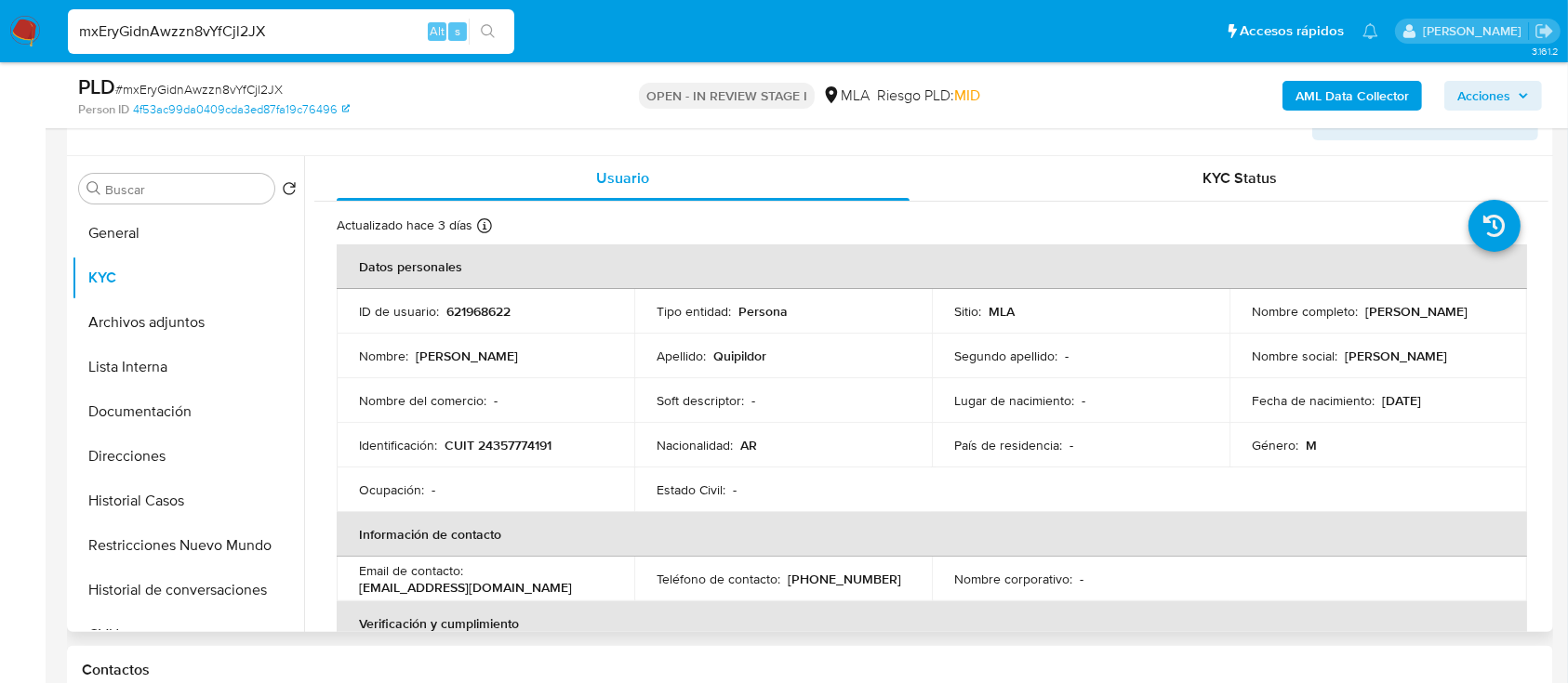
click at [521, 452] on p "CUIT 24357774191" at bounding box center [497, 445] width 107 height 17
copy p "24357774191"
click at [473, 303] on p "621968622" at bounding box center [478, 311] width 64 height 17
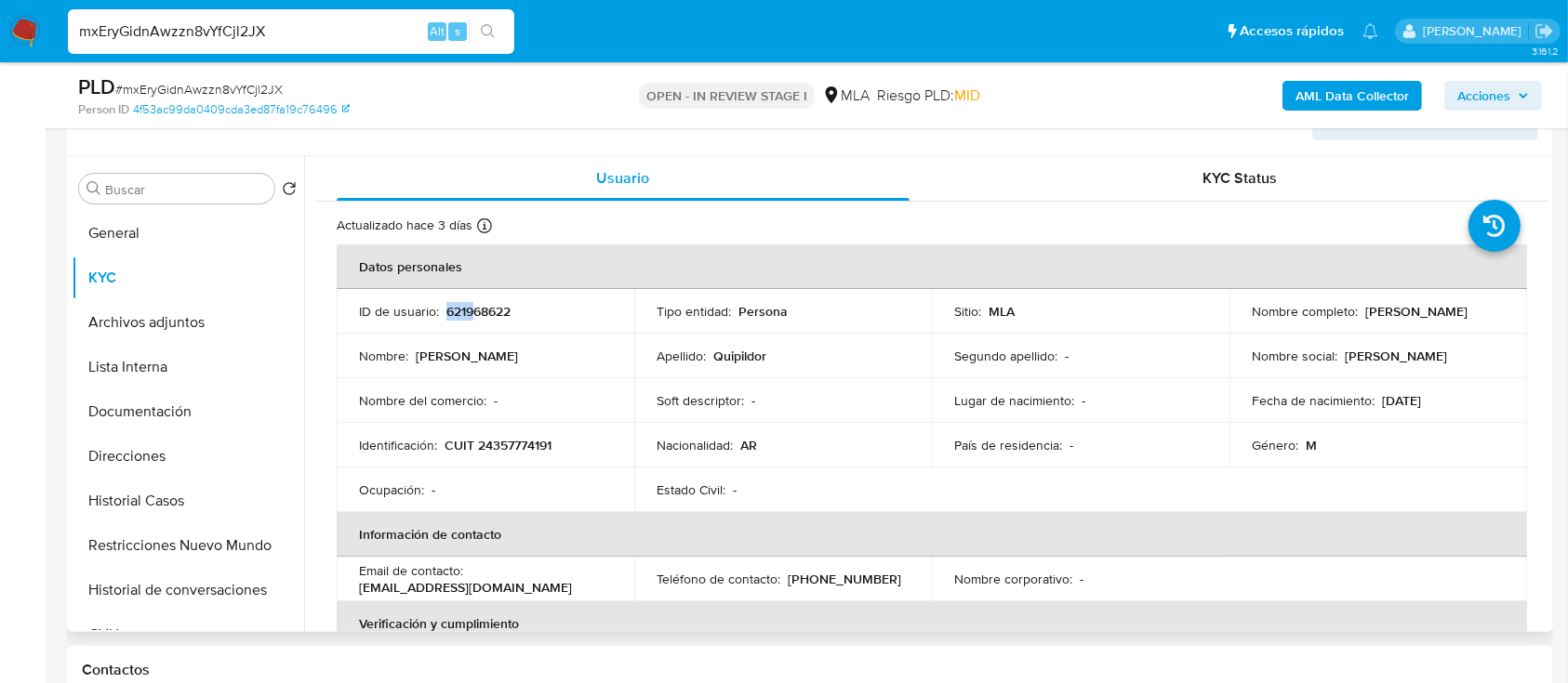
click at [473, 303] on p "621968622" at bounding box center [478, 311] width 64 height 17
click at [488, 305] on p "621968622" at bounding box center [478, 311] width 64 height 17
drag, startPoint x: 488, startPoint y: 305, endPoint x: 470, endPoint y: 272, distance: 37.6
click at [488, 304] on p "621968622" at bounding box center [478, 311] width 64 height 17
copy p "621968622"
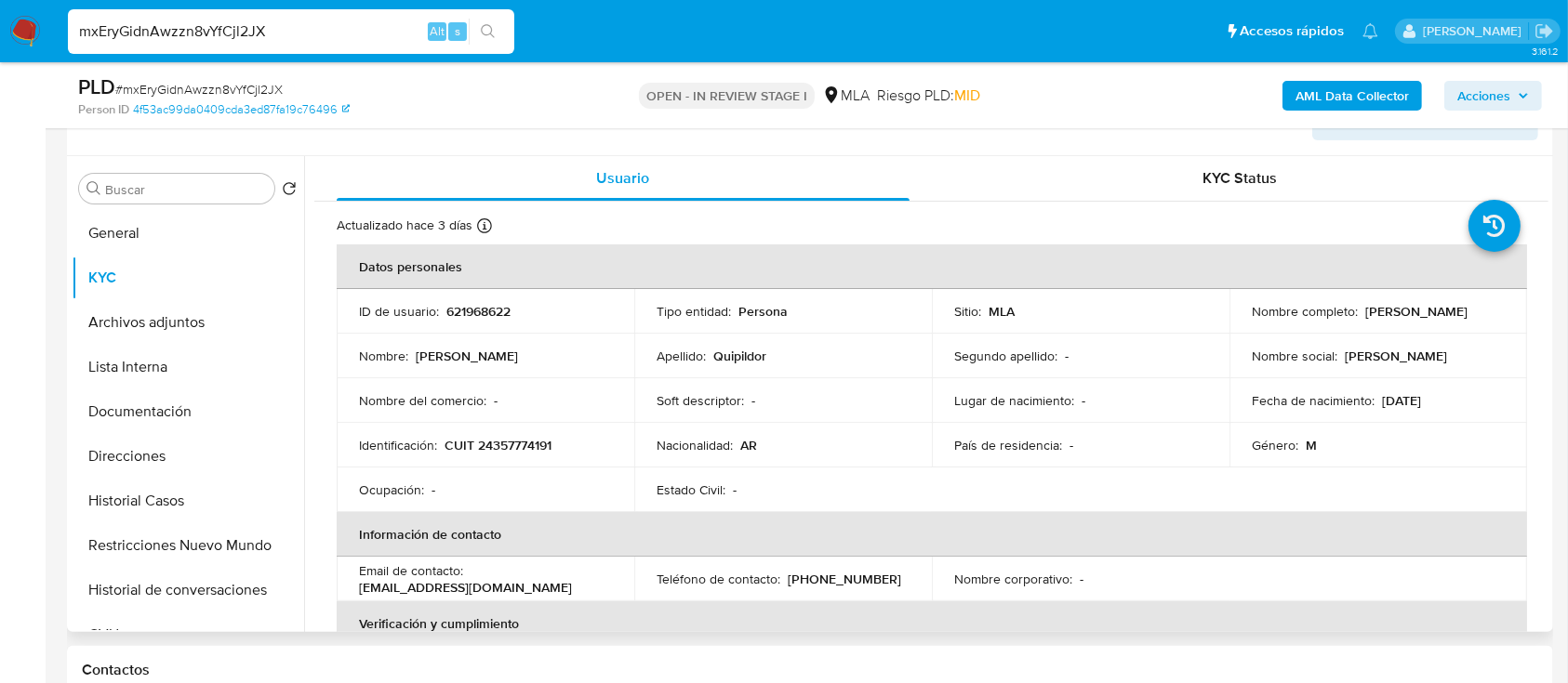
click at [502, 437] on p "CUIT 24357774191" at bounding box center [497, 445] width 107 height 17
copy p "CUIT 24357774191"
click at [521, 450] on p "CUIT 24357774191" at bounding box center [497, 445] width 107 height 17
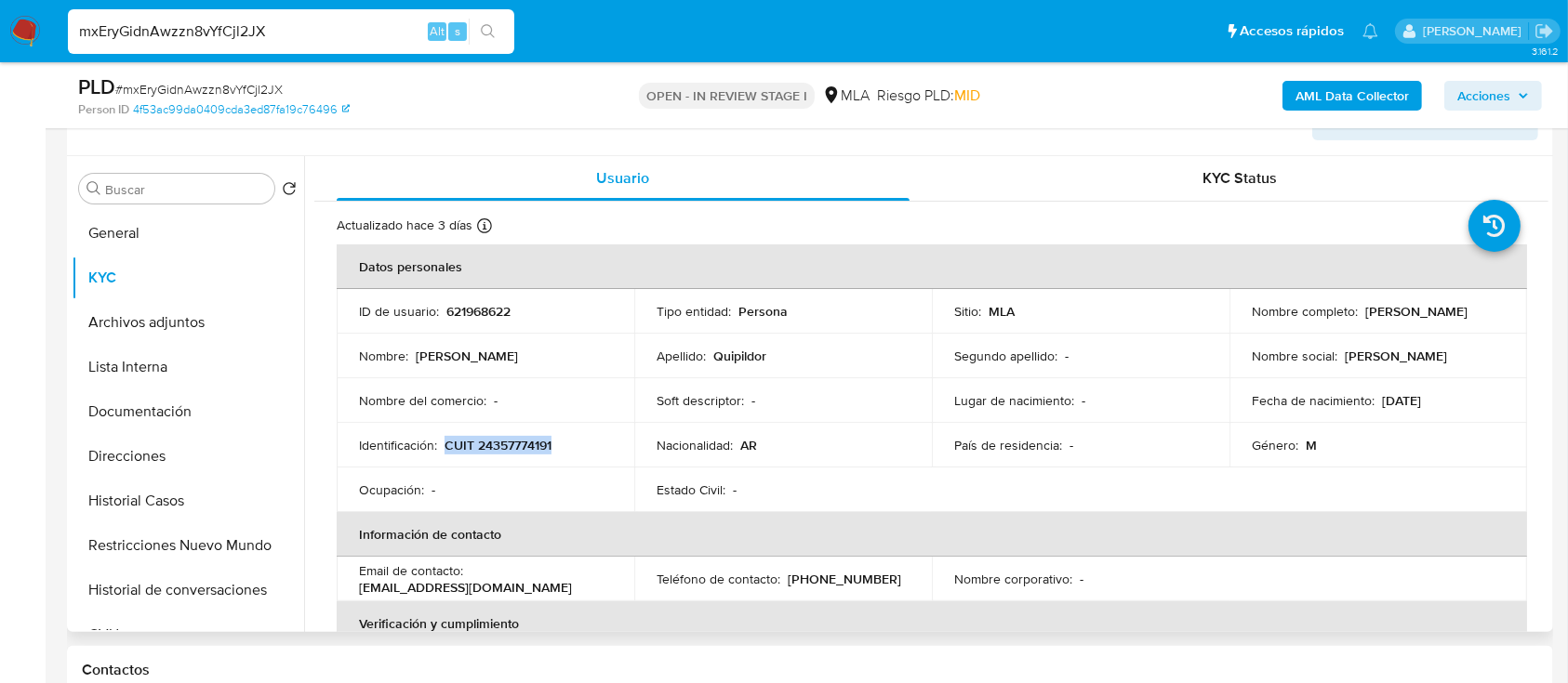
click at [503, 440] on p "CUIT 24357774191" at bounding box center [497, 445] width 107 height 17
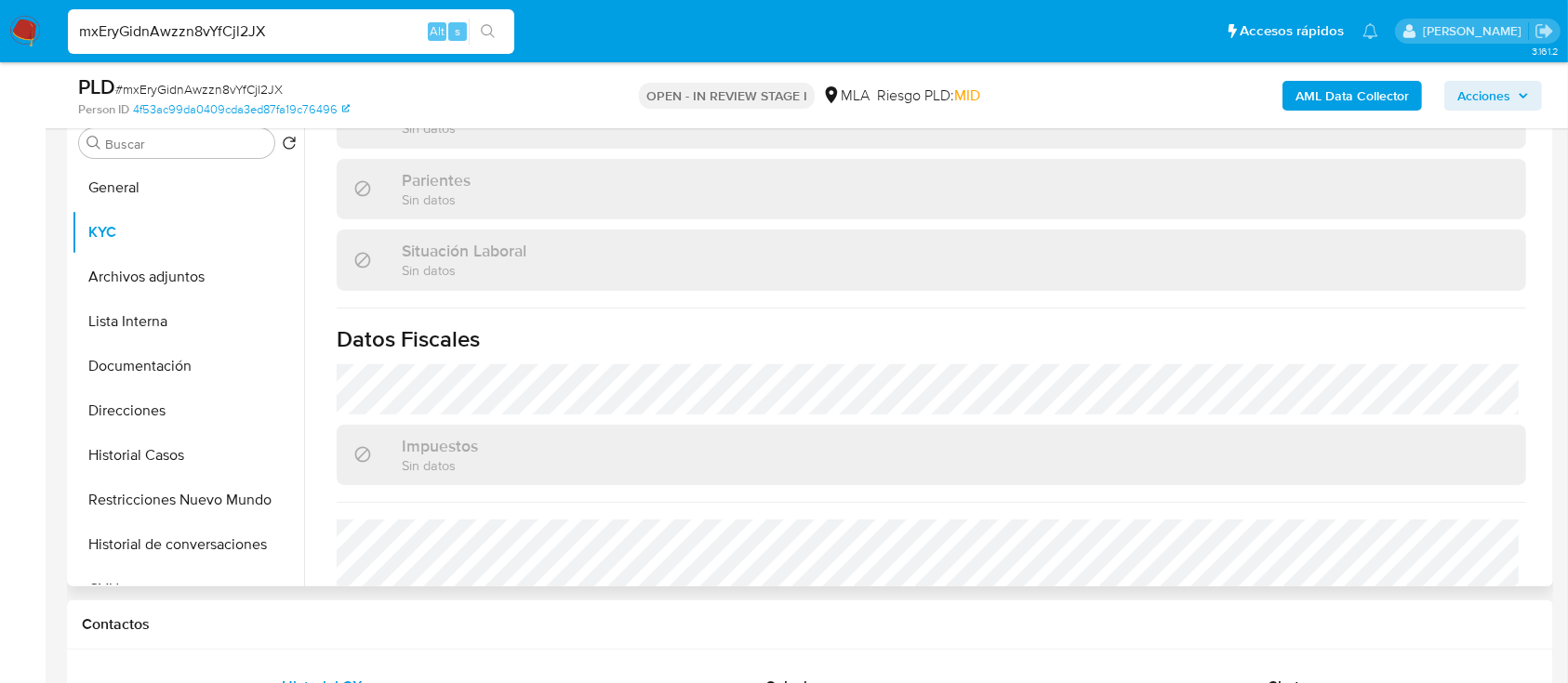
scroll to position [979, 0]
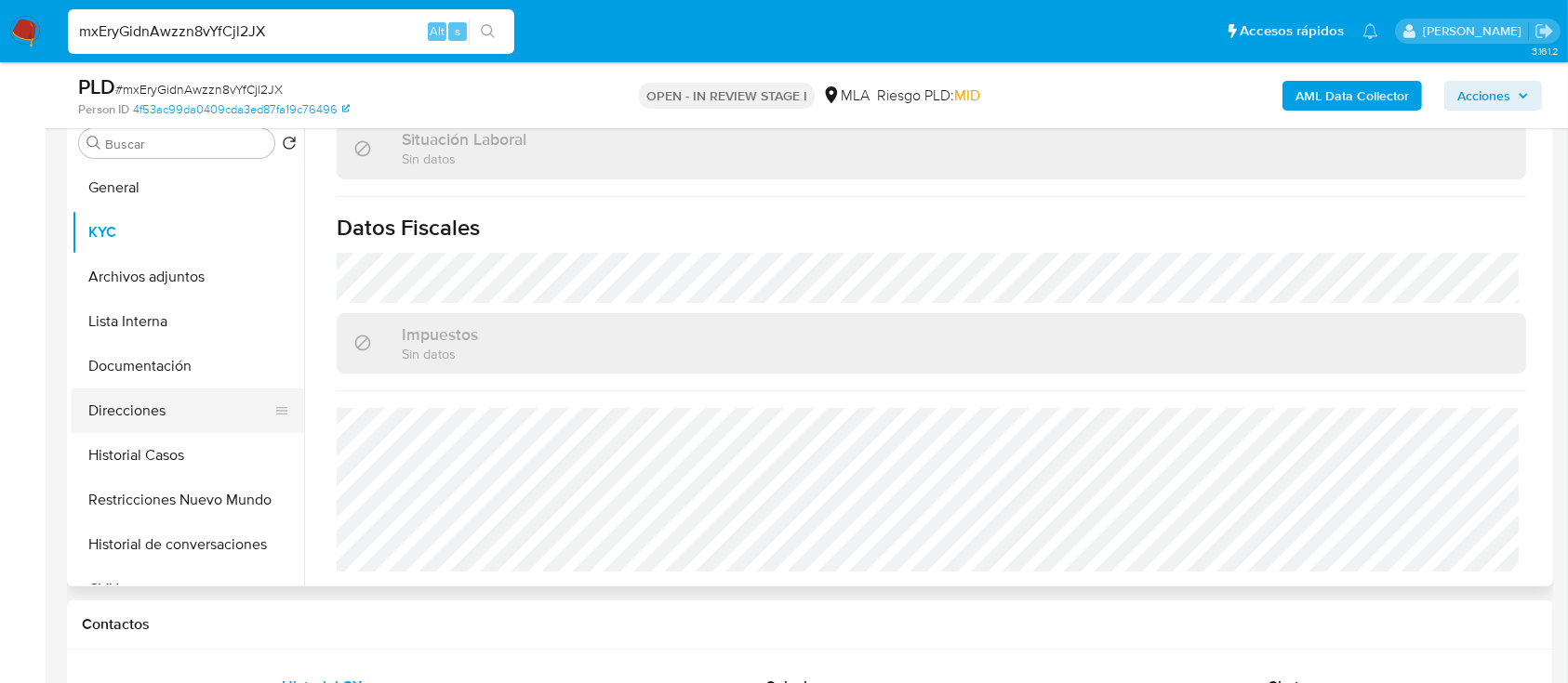
click at [189, 419] on button "Direcciones" at bounding box center [180, 410] width 217 height 45
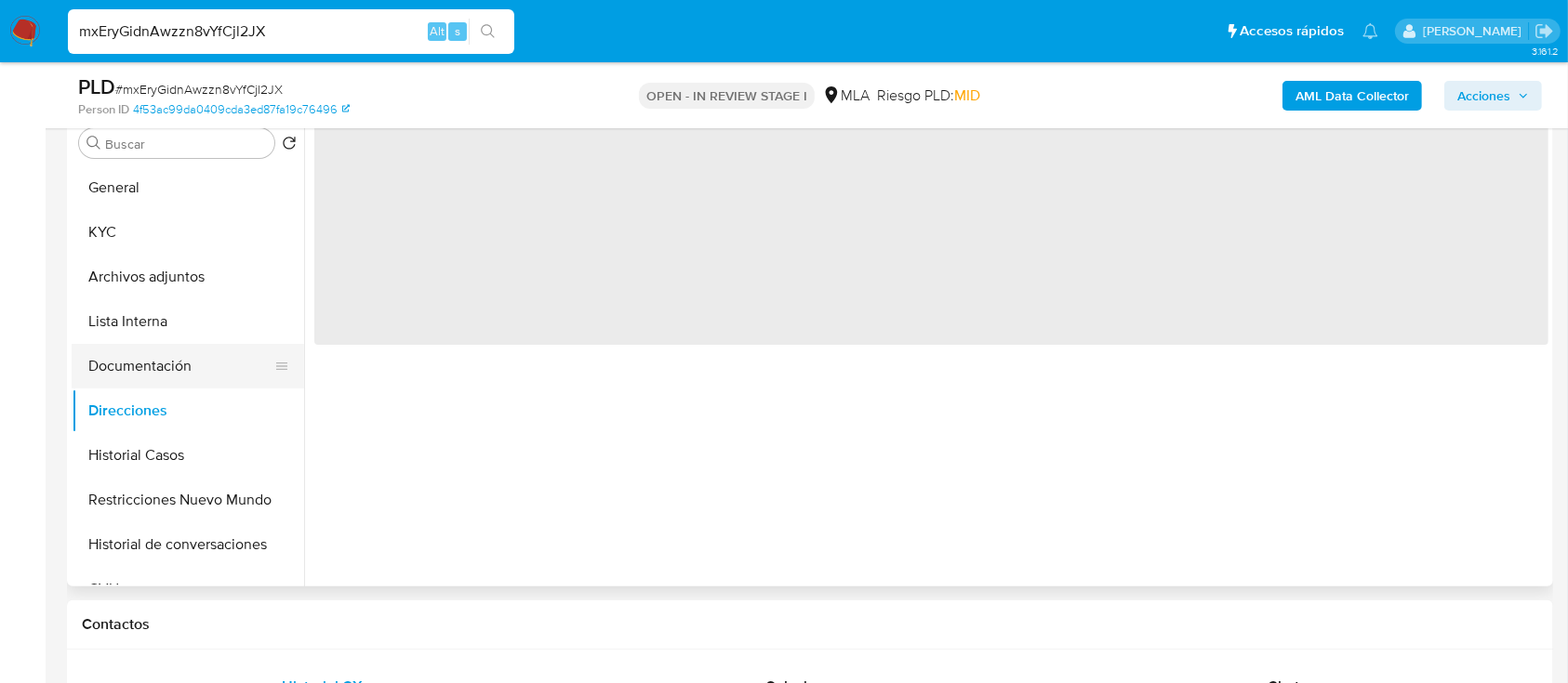
scroll to position [0, 0]
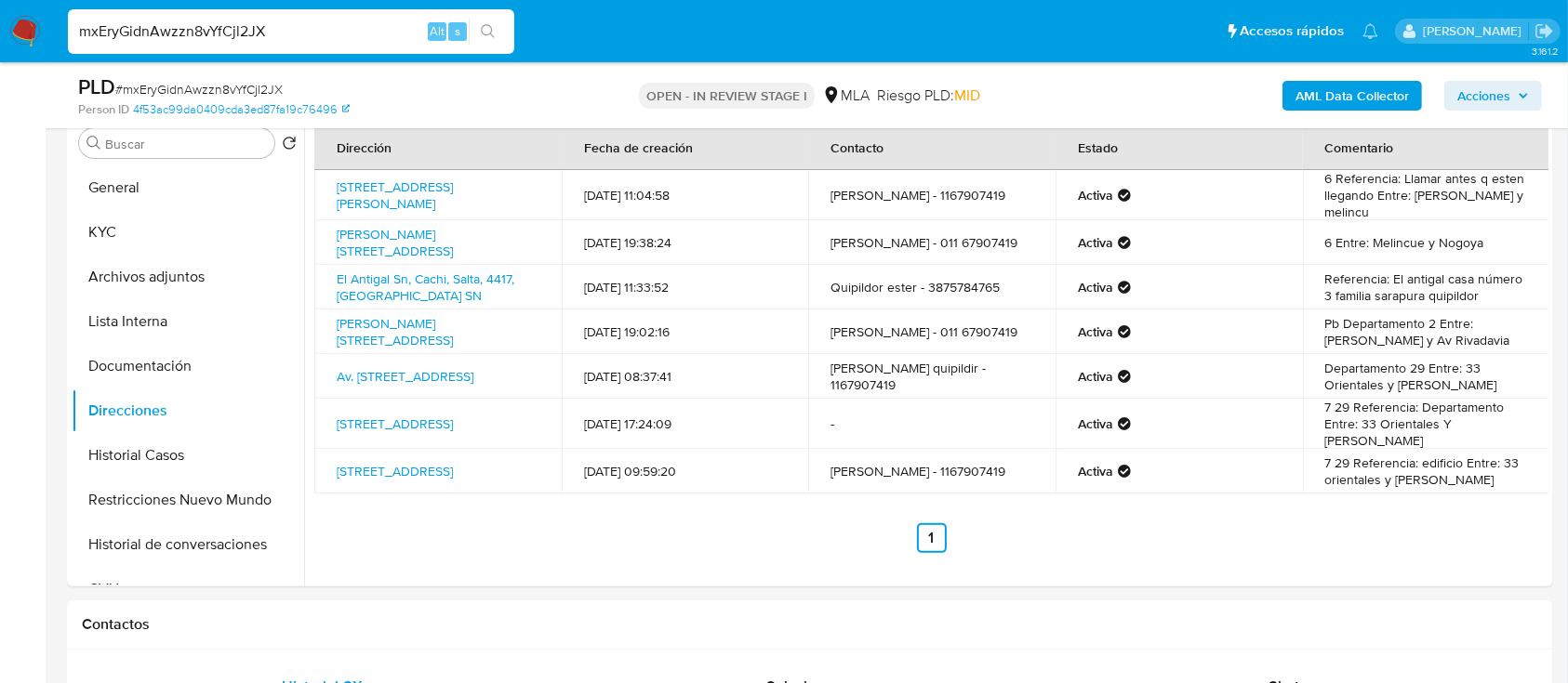
drag, startPoint x: 158, startPoint y: 237, endPoint x: 298, endPoint y: 81, distance: 209.6
click at [159, 236] on button "KYC" at bounding box center [187, 232] width 232 height 45
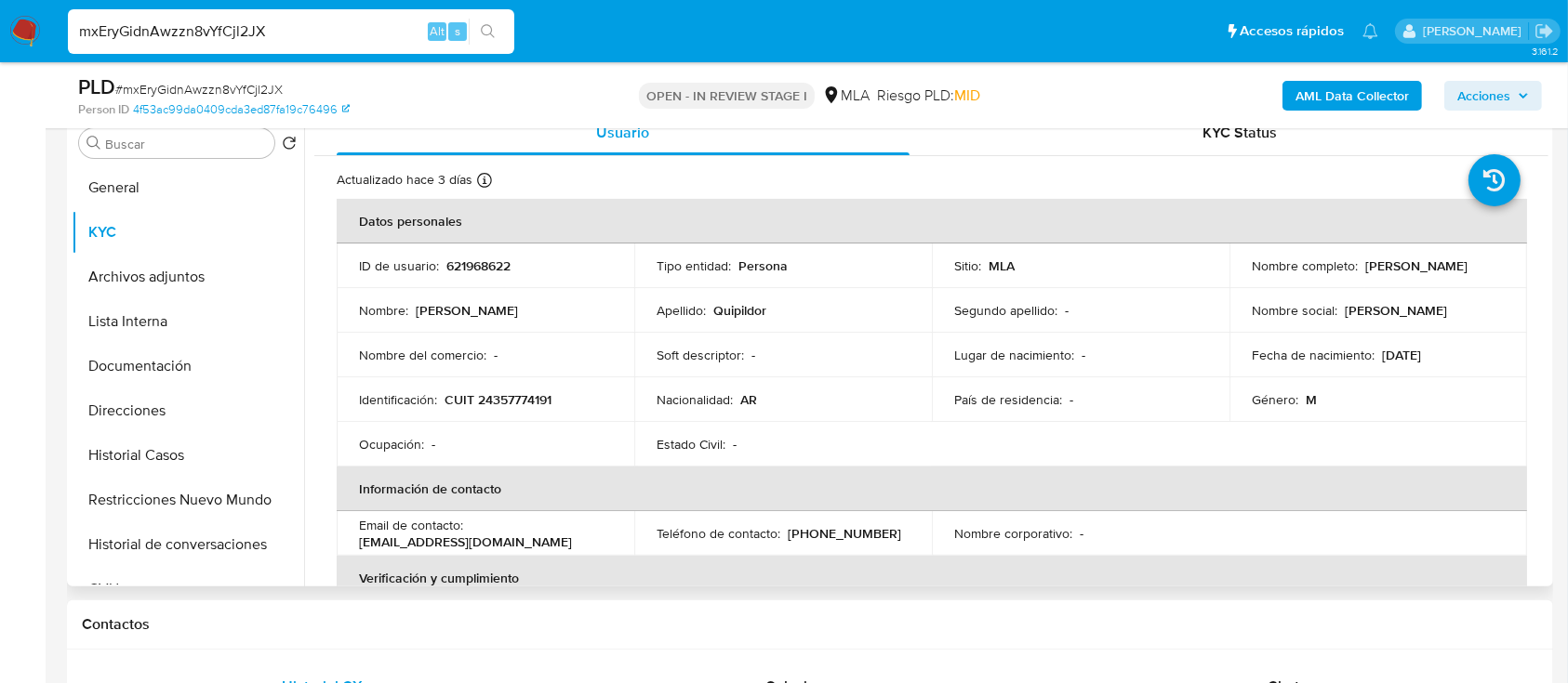
click at [516, 393] on p "CUIT 24357774191" at bounding box center [497, 399] width 107 height 17
copy p "24357774191"
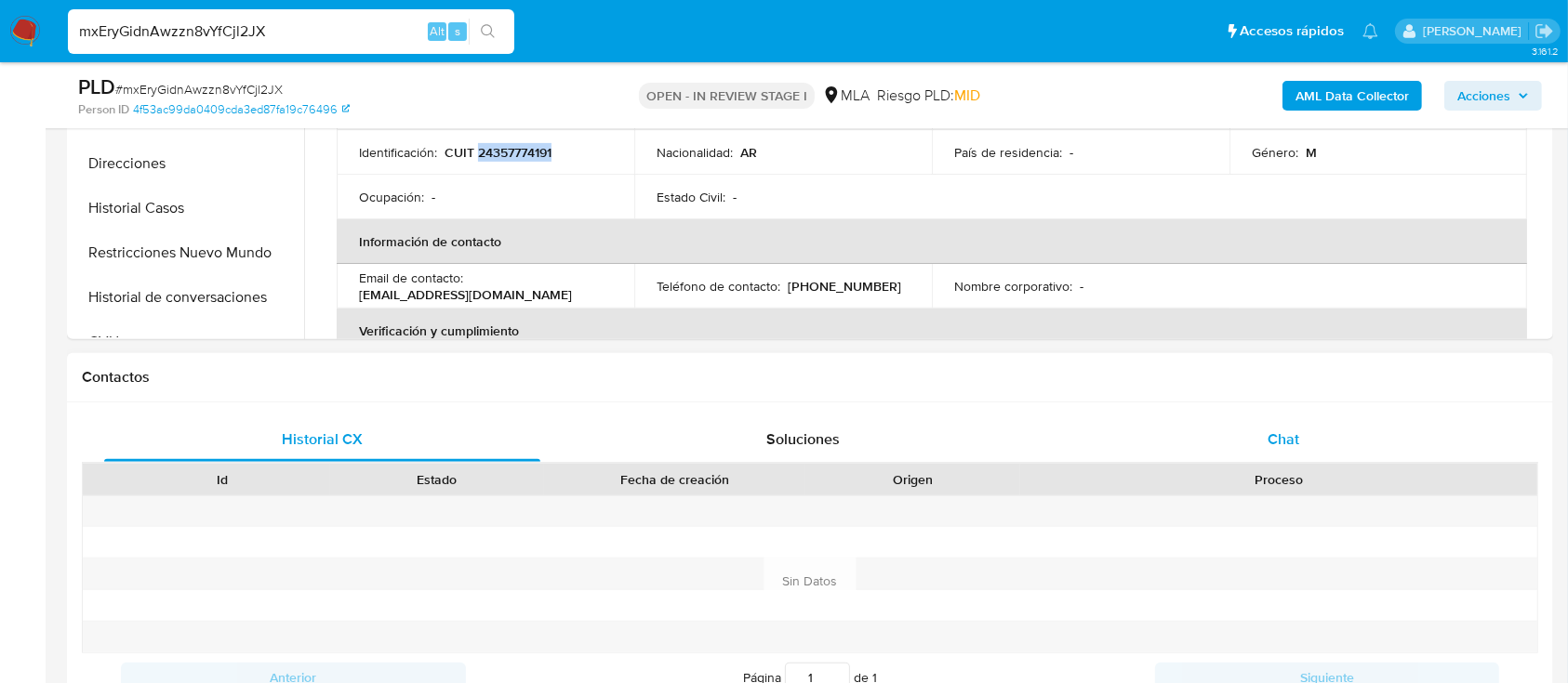
click at [1239, 444] on div "Chat" at bounding box center [1284, 439] width 436 height 45
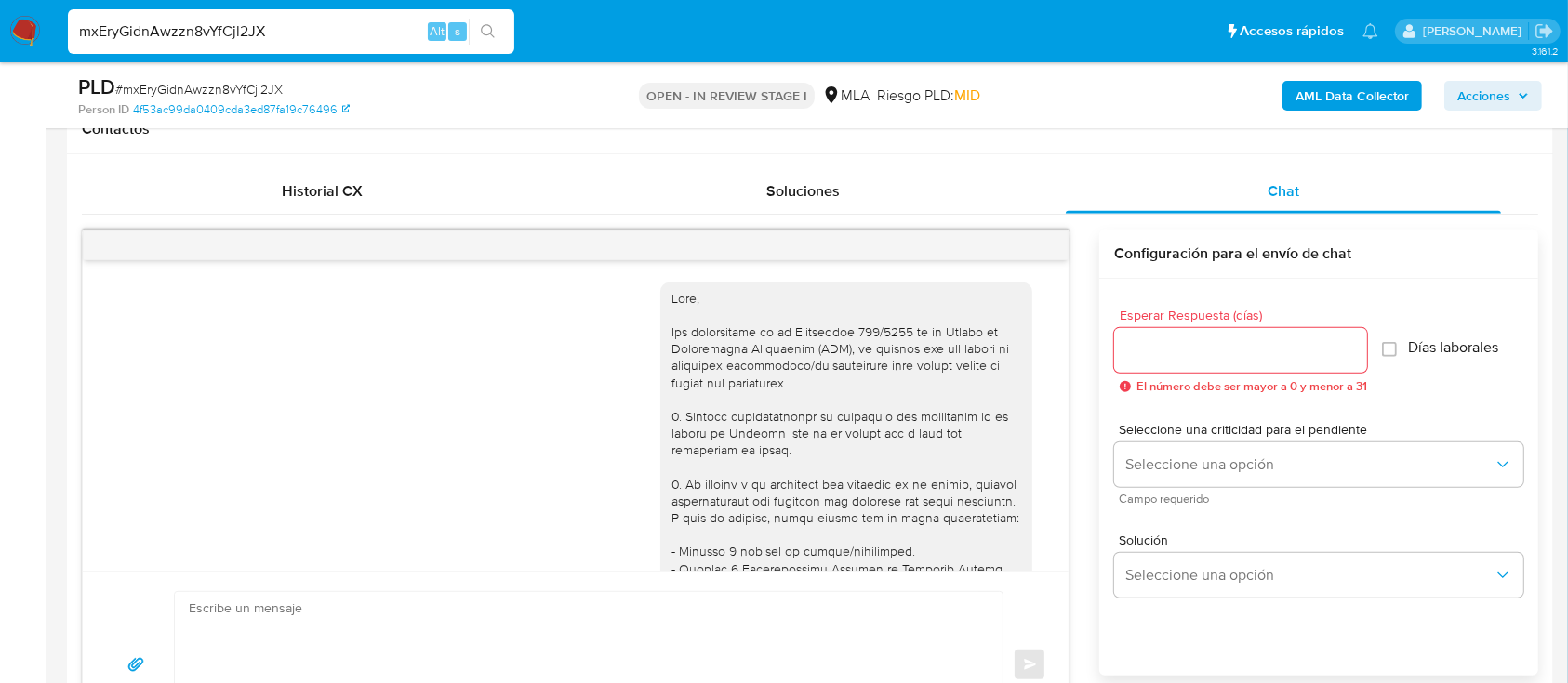
scroll to position [870, 0]
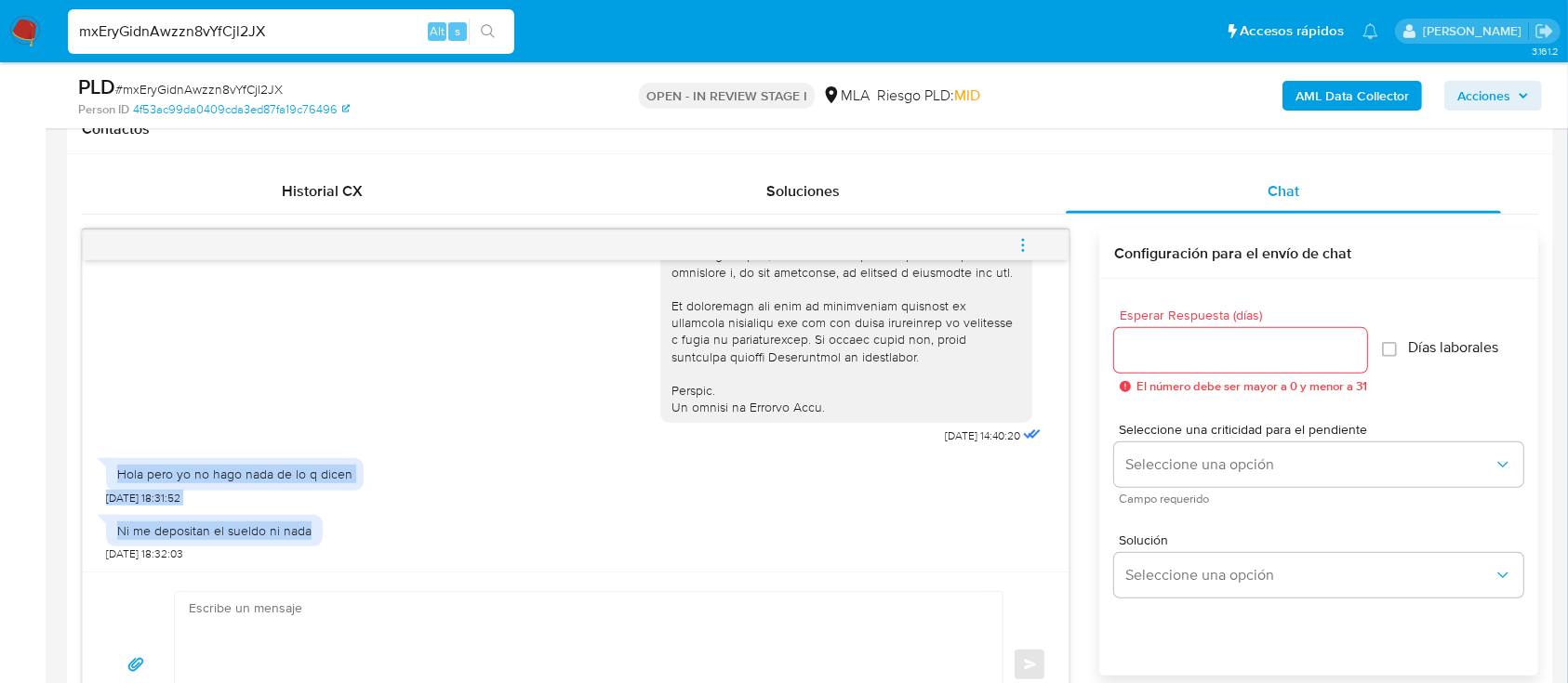
drag, startPoint x: 174, startPoint y: 464, endPoint x: 387, endPoint y: 527, distance: 222.1
click at [387, 527] on div "17/09/2025 14:40:20 Hola pero yo no hago nada de lo q dicen 17/09/2025 18:31:52…" at bounding box center [575, 415] width 985 height 312
click at [398, 532] on div "Ni me depositan el sueldo ni nada 17/09/2025 18:32:03" at bounding box center [575, 534] width 939 height 56
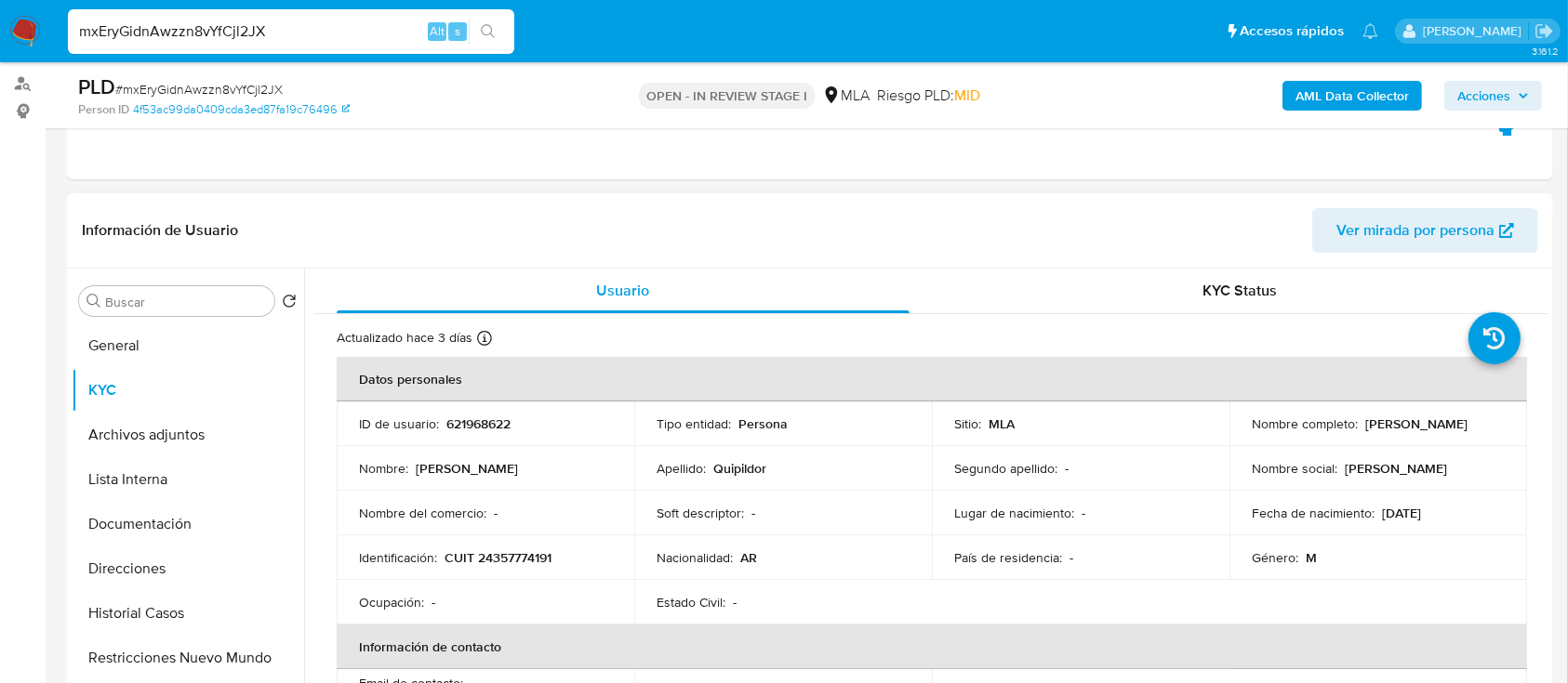
scroll to position [123, 0]
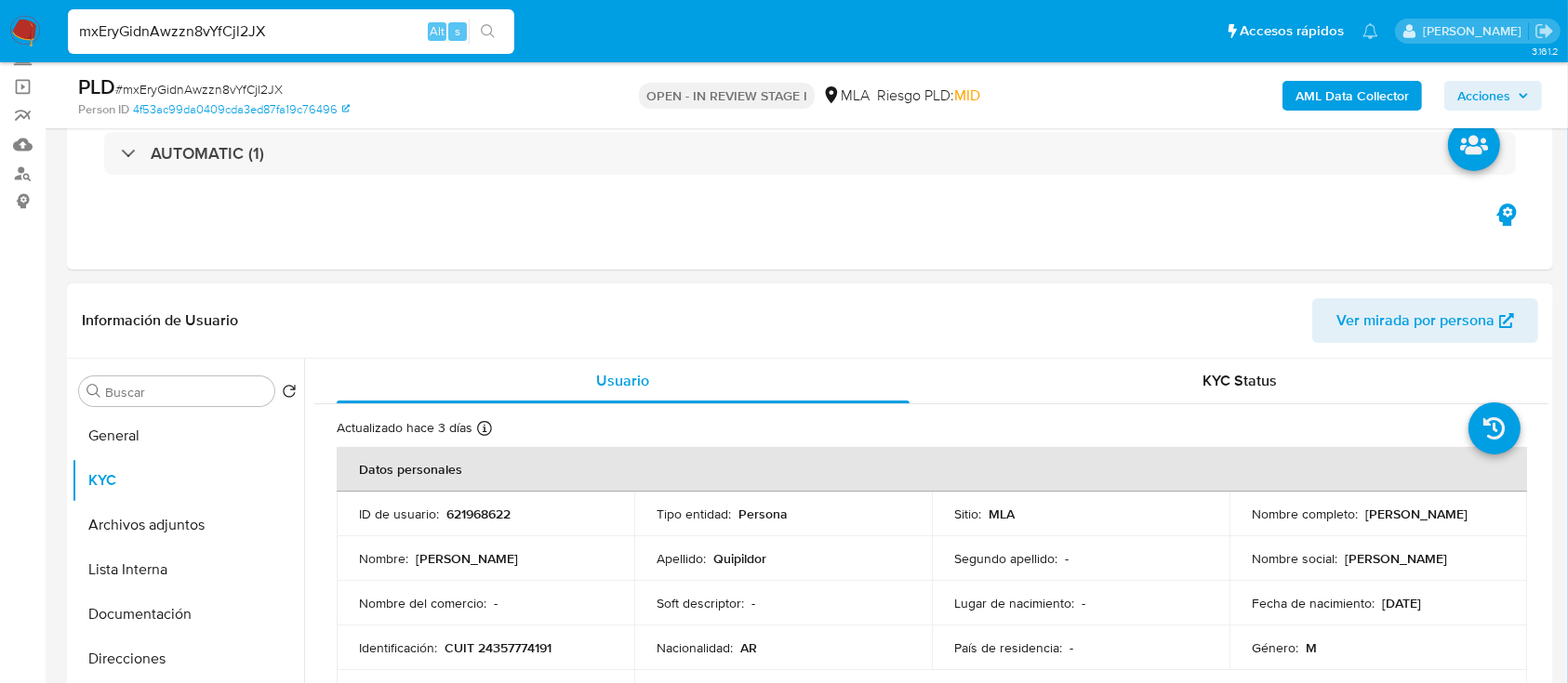
drag, startPoint x: 1234, startPoint y: 527, endPoint x: 1429, endPoint y: 525, distance: 195.0
click at [1429, 525] on td "Nombre completo : Isaul Gustavo Quipildor" at bounding box center [1378, 514] width 298 height 45
copy p "Isaul Gustavo Quipildor"
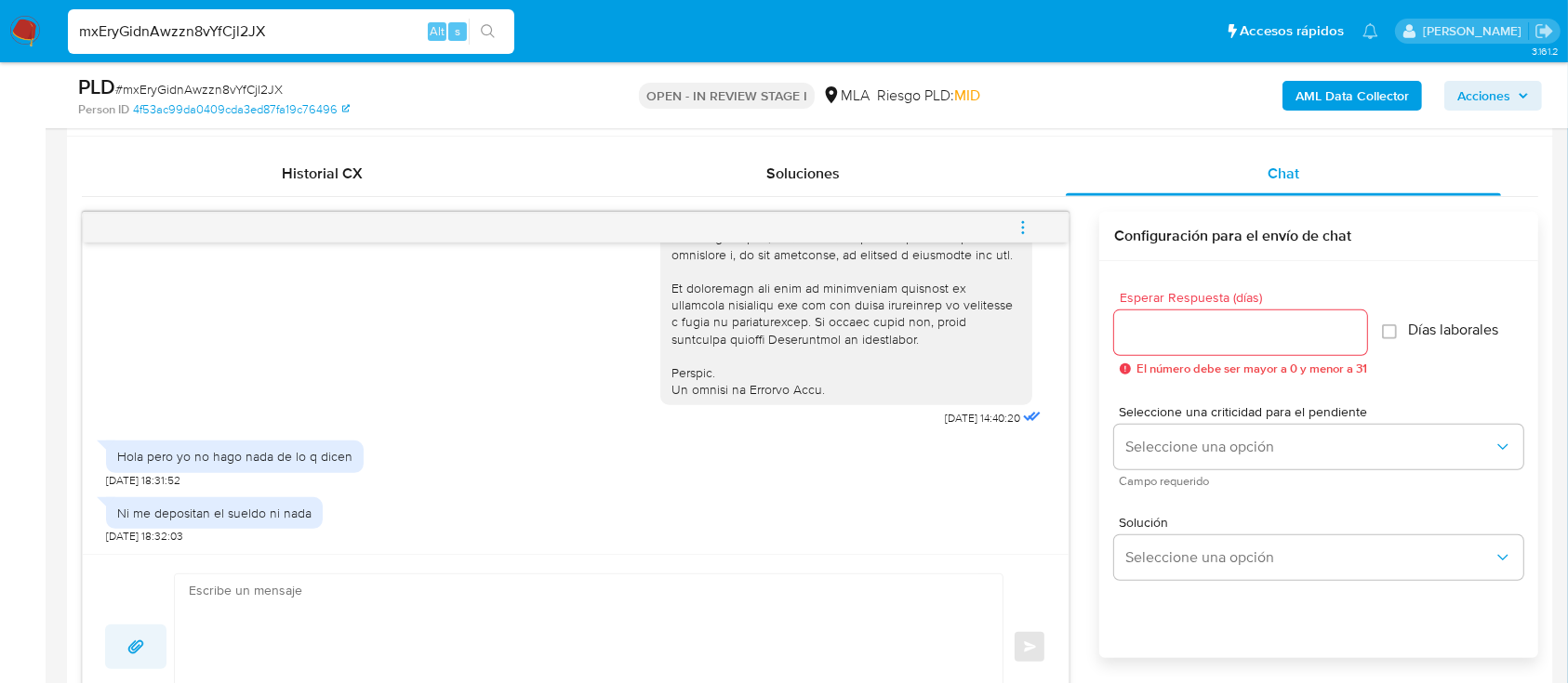
scroll to position [991, 0]
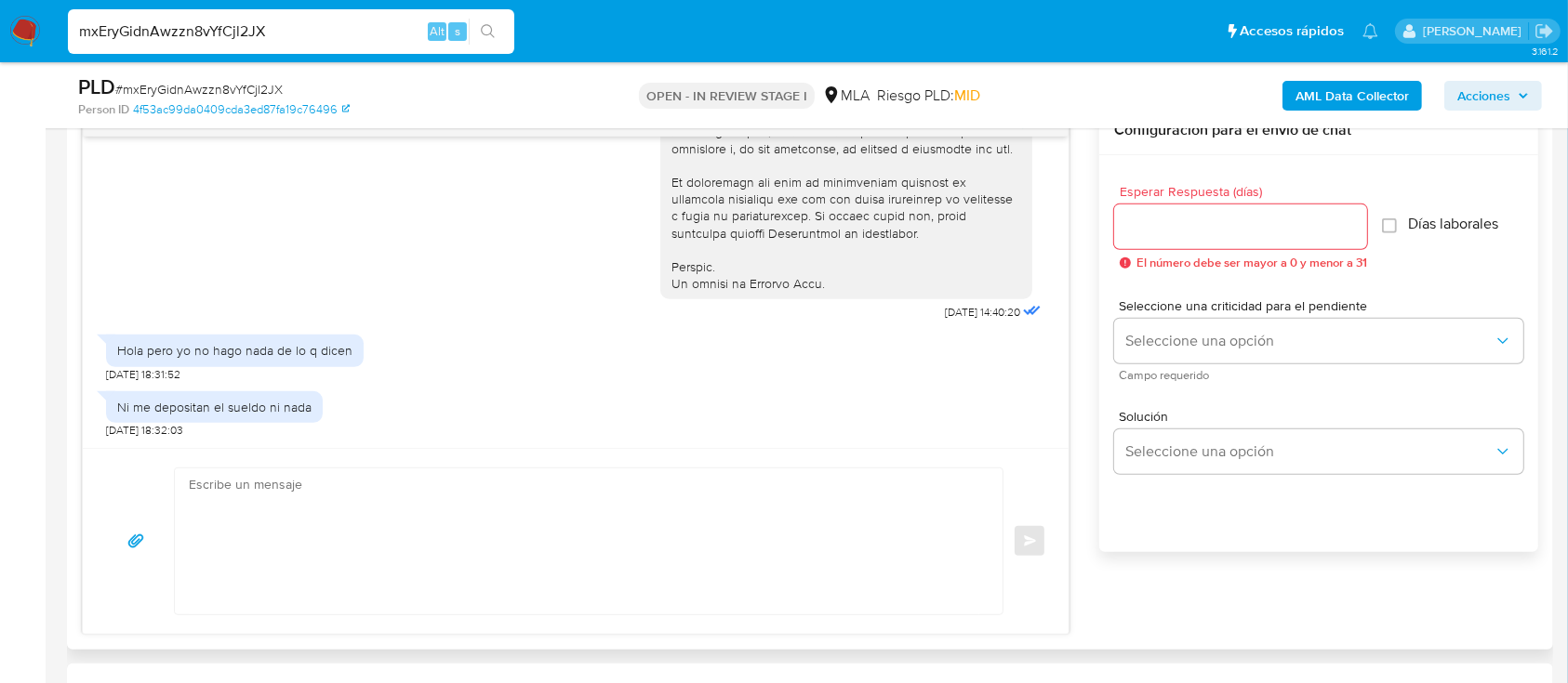
click at [305, 496] on textarea at bounding box center [583, 541] width 790 height 146
type textarea "h"
paste textarea "Isaul Gustavo Quipildor"
paste textarea "En función de las operaciones registradas en tu cuenta de Mercado Pago, necesit…"
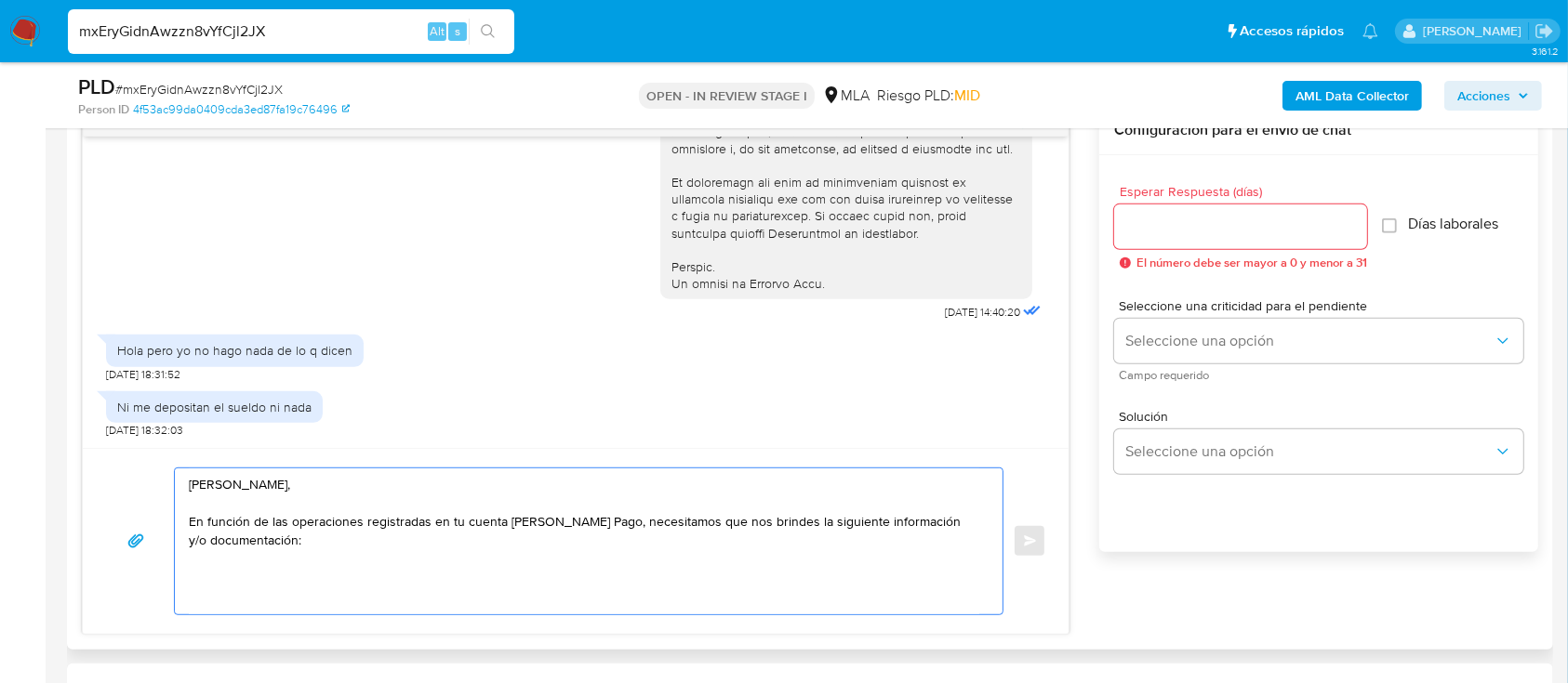
click at [387, 547] on textarea "Hola Isaul Gustavo Quipildor, En función de las operaciones registradas en tu c…" at bounding box center [583, 541] width 790 height 146
paste textarea "De acuerdo a la actividad que realices en tu cuenta, adjunta la siguiente docum…"
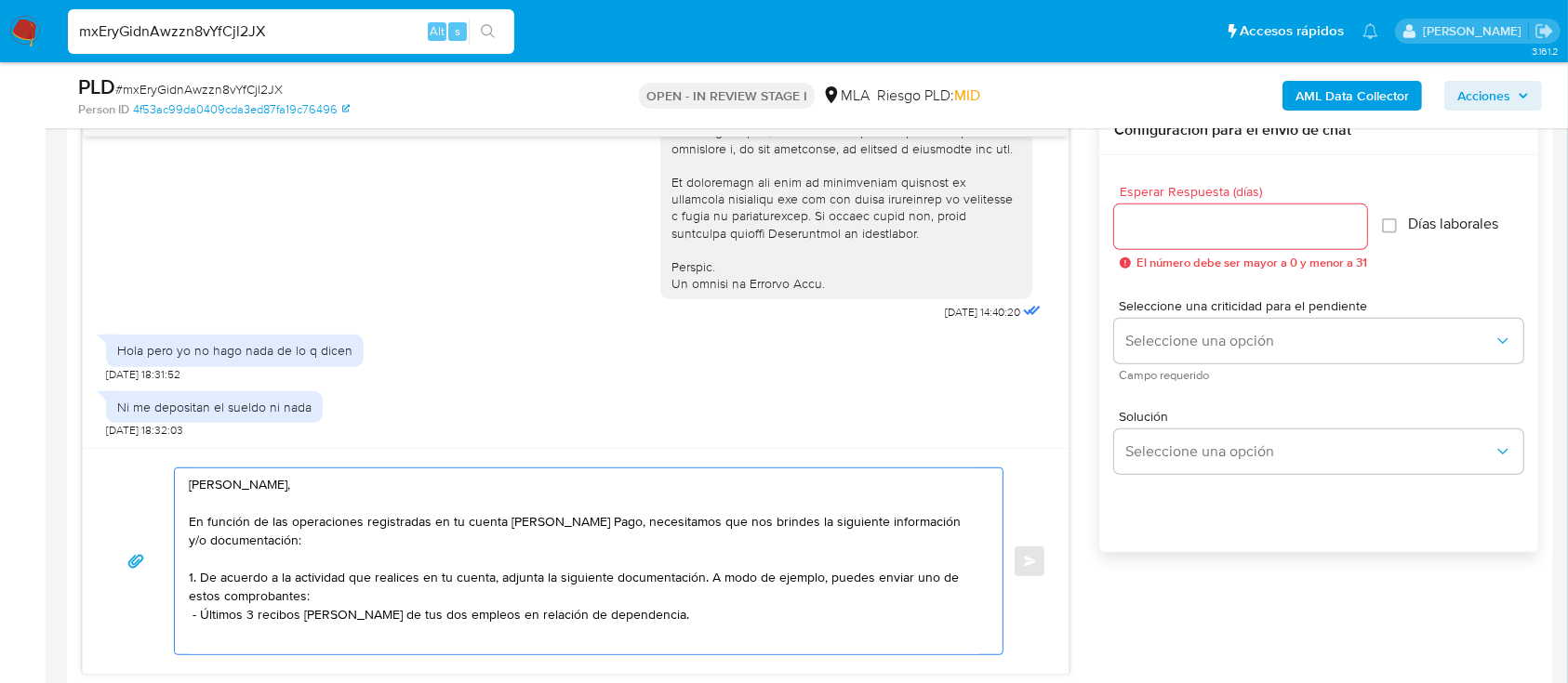
scroll to position [10, 0]
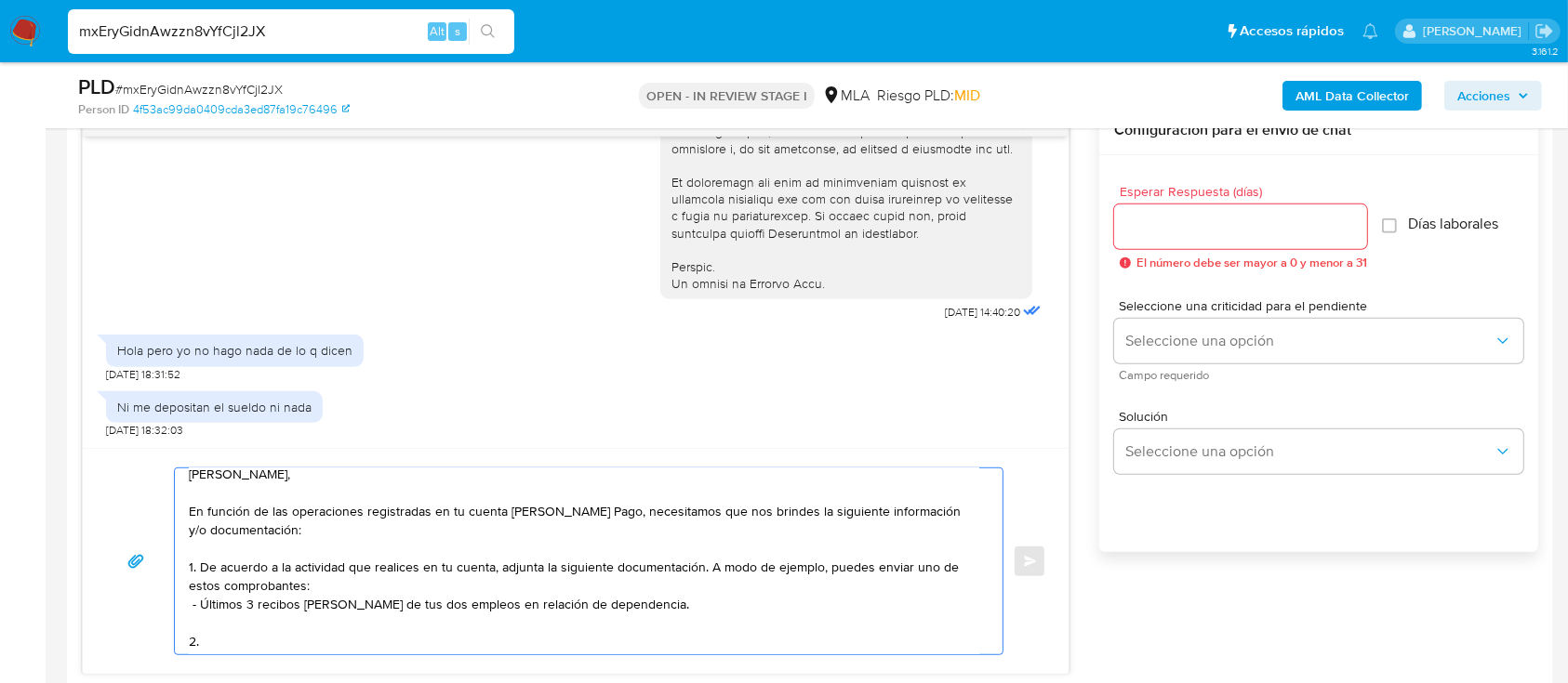
paste textarea "Proporciona el vínculo con las siguientes contrapartes con las que operaste, el…"
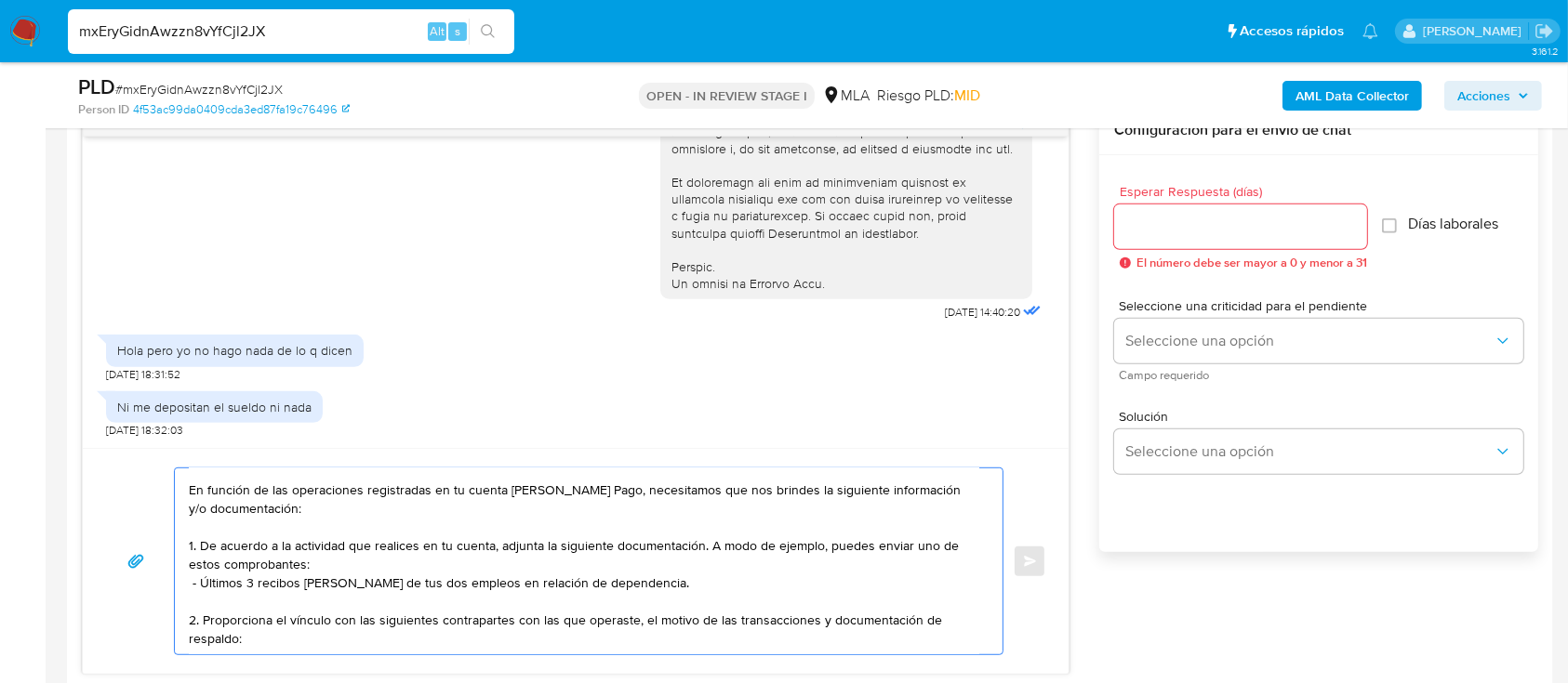
scroll to position [67, 0]
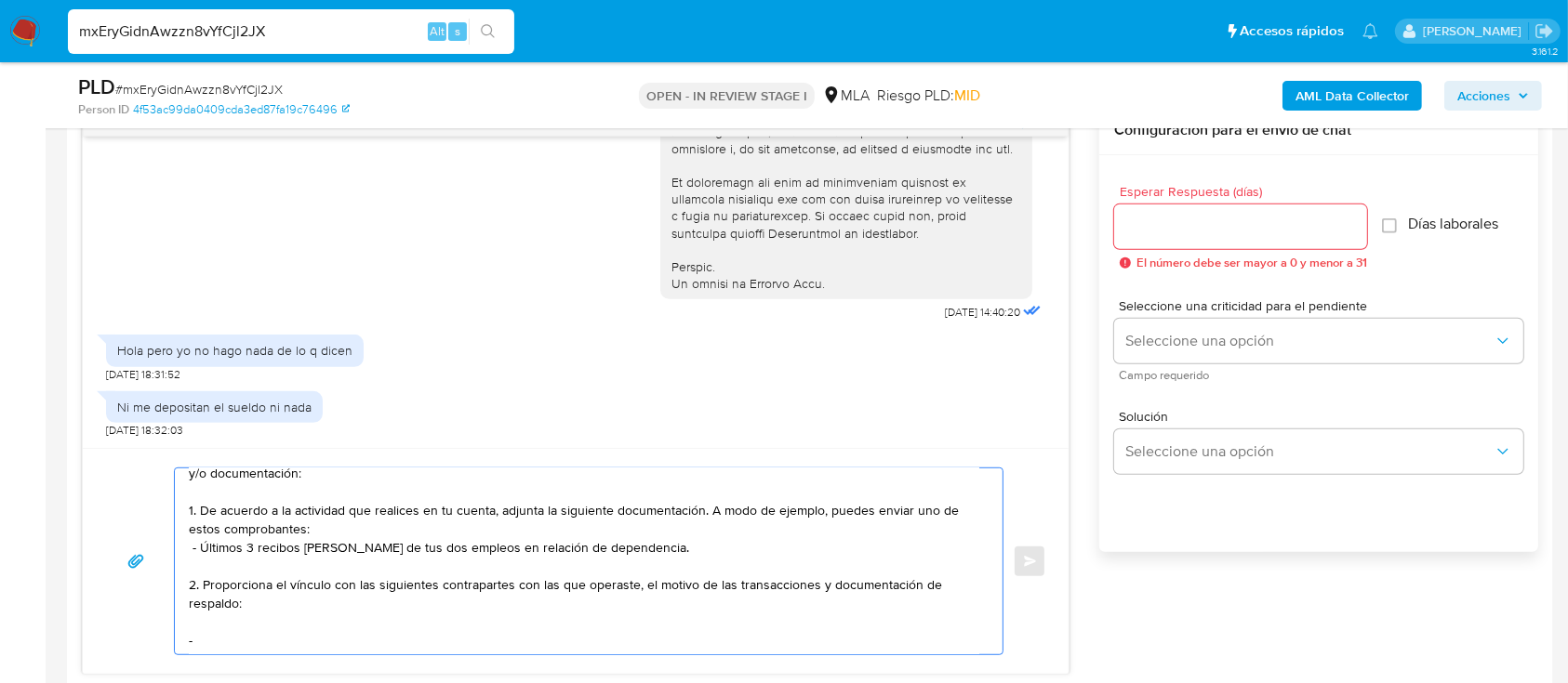
paste textarea "Calapeña Mayra Melina"
paste textarea "27359118037"
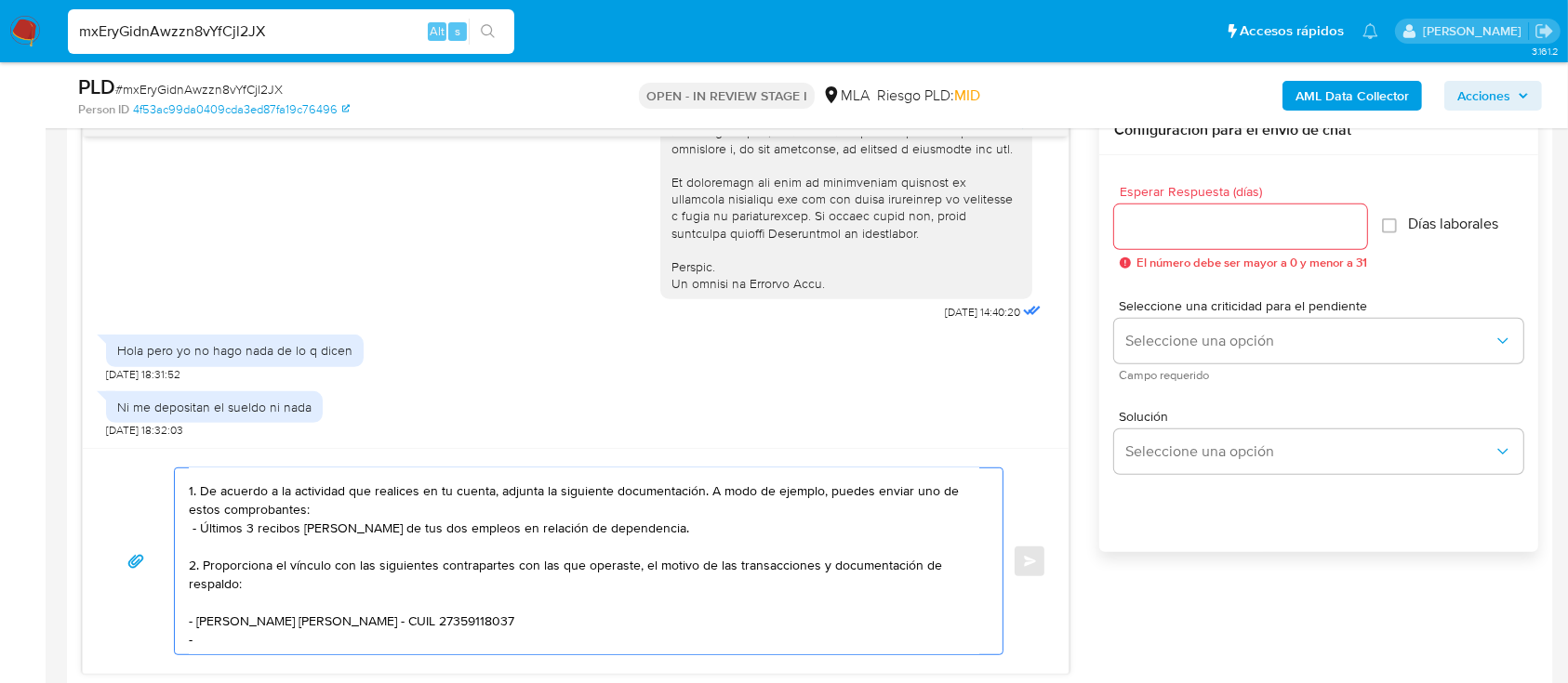
paste textarea "Efraín Marcelo Sarapura Quipildor"
paste textarea "20453625304"
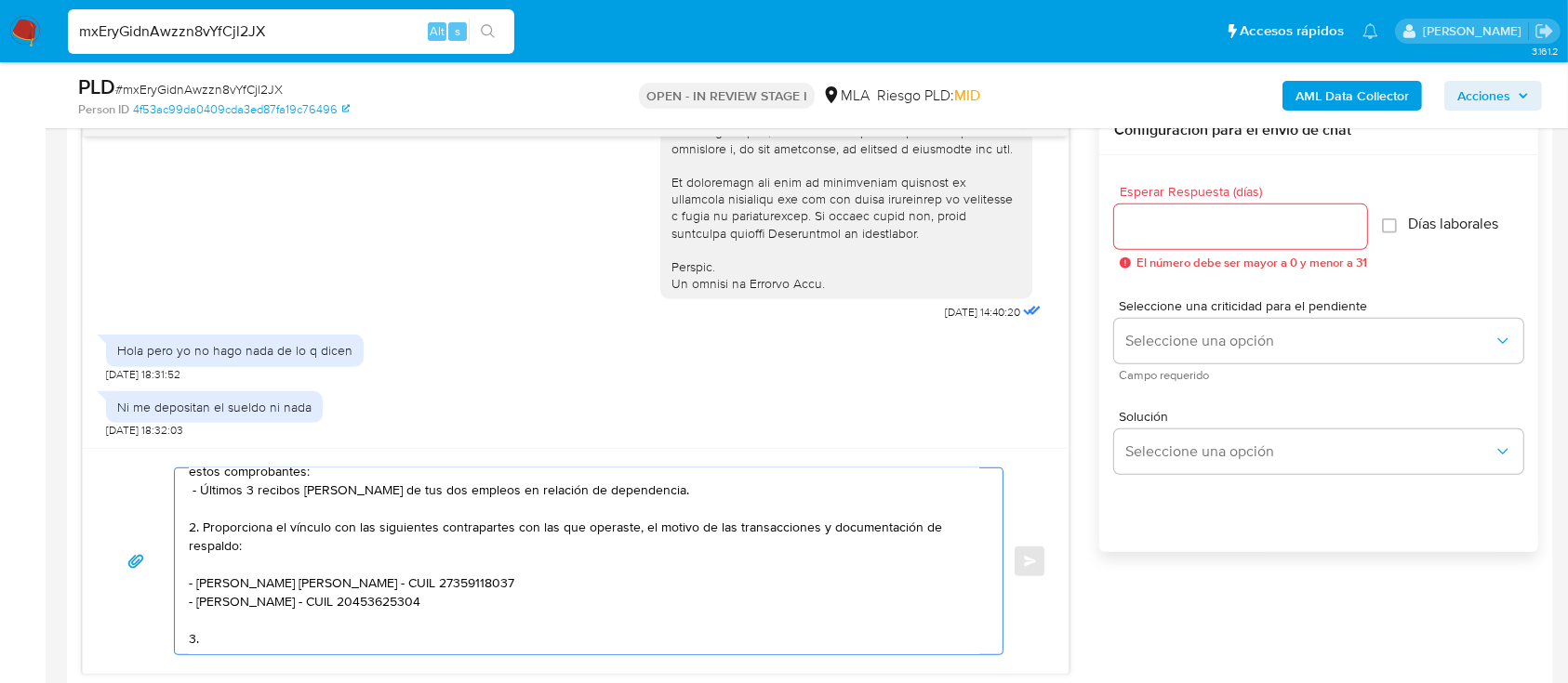
paste textarea "Origen del dinero ingresado en efectivo: - Explica el origen del dinero ingresa…"
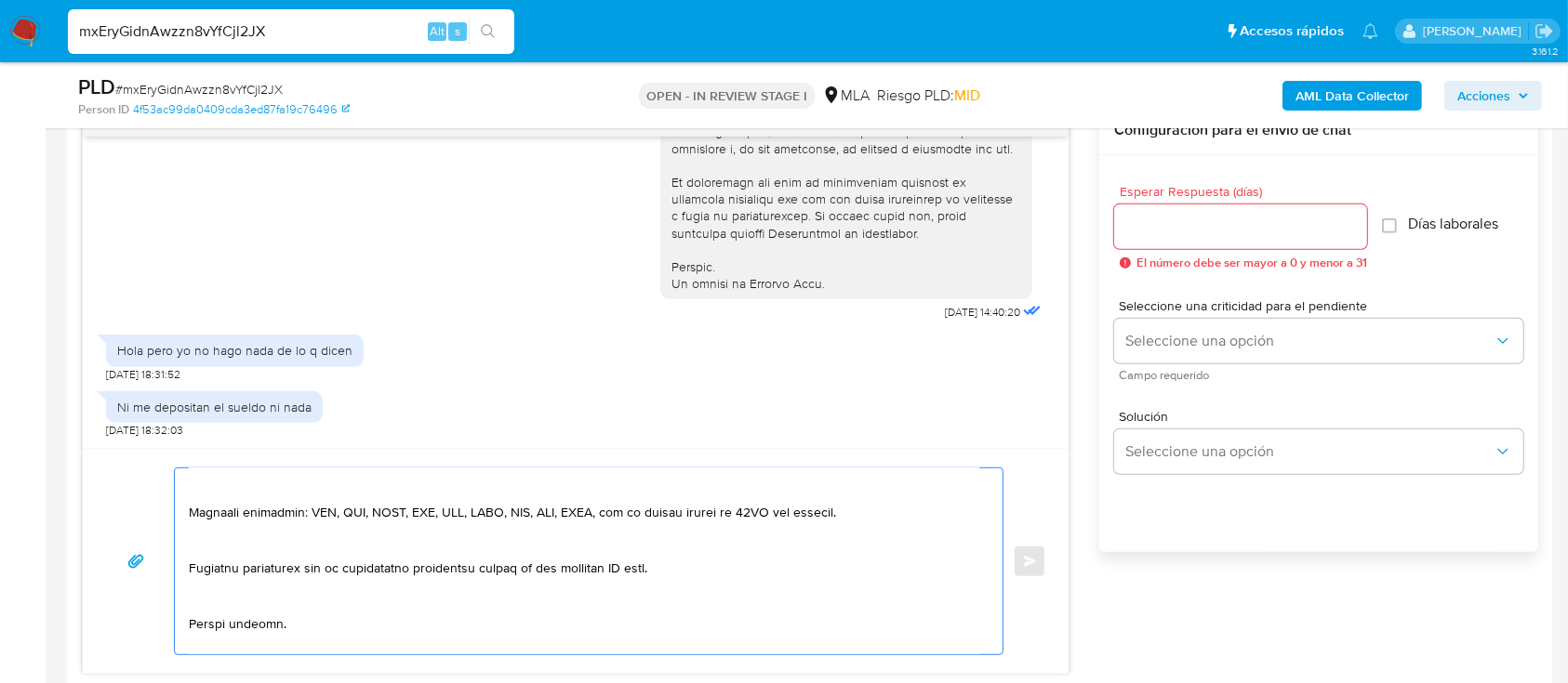
scroll to position [275, 0]
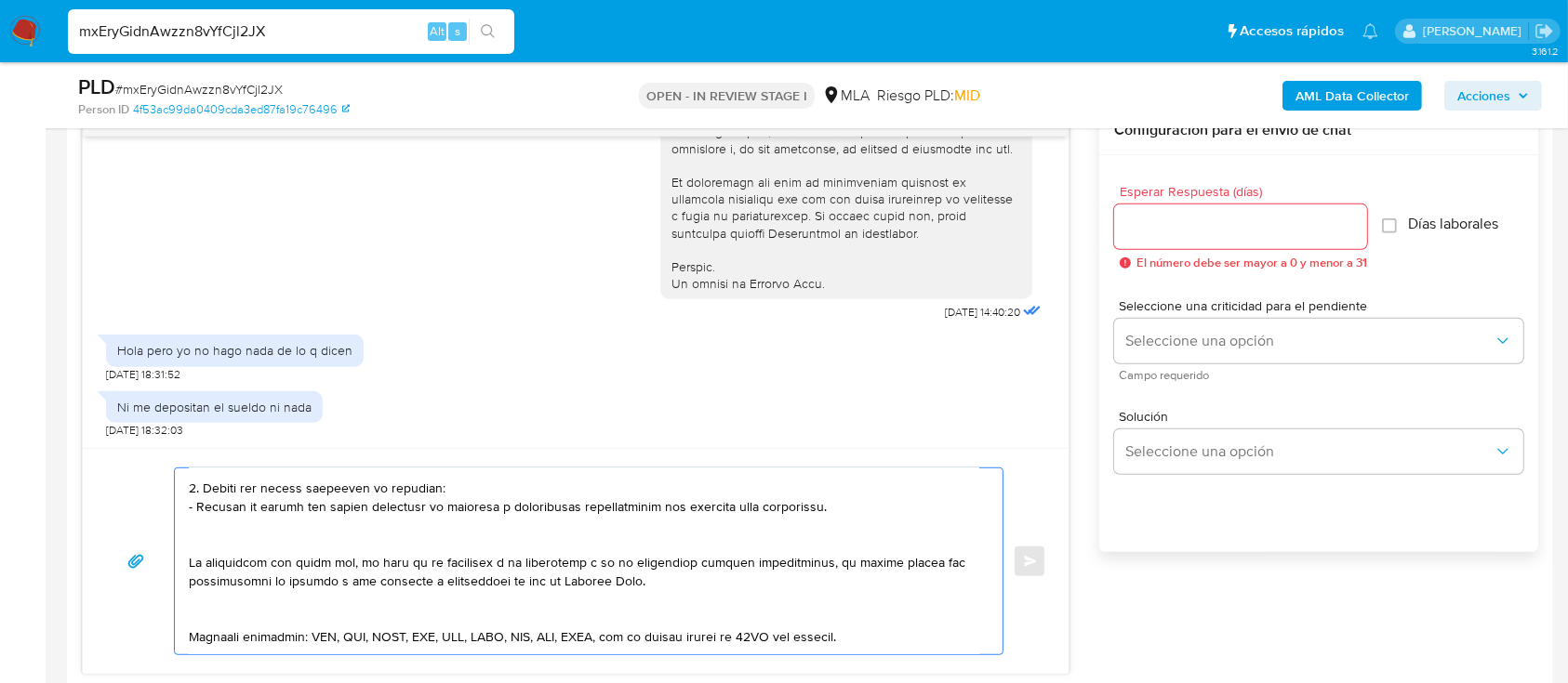
drag, startPoint x: 206, startPoint y: 492, endPoint x: 477, endPoint y: 508, distance: 271.5
click at [477, 508] on textarea at bounding box center [583, 561] width 790 height 186
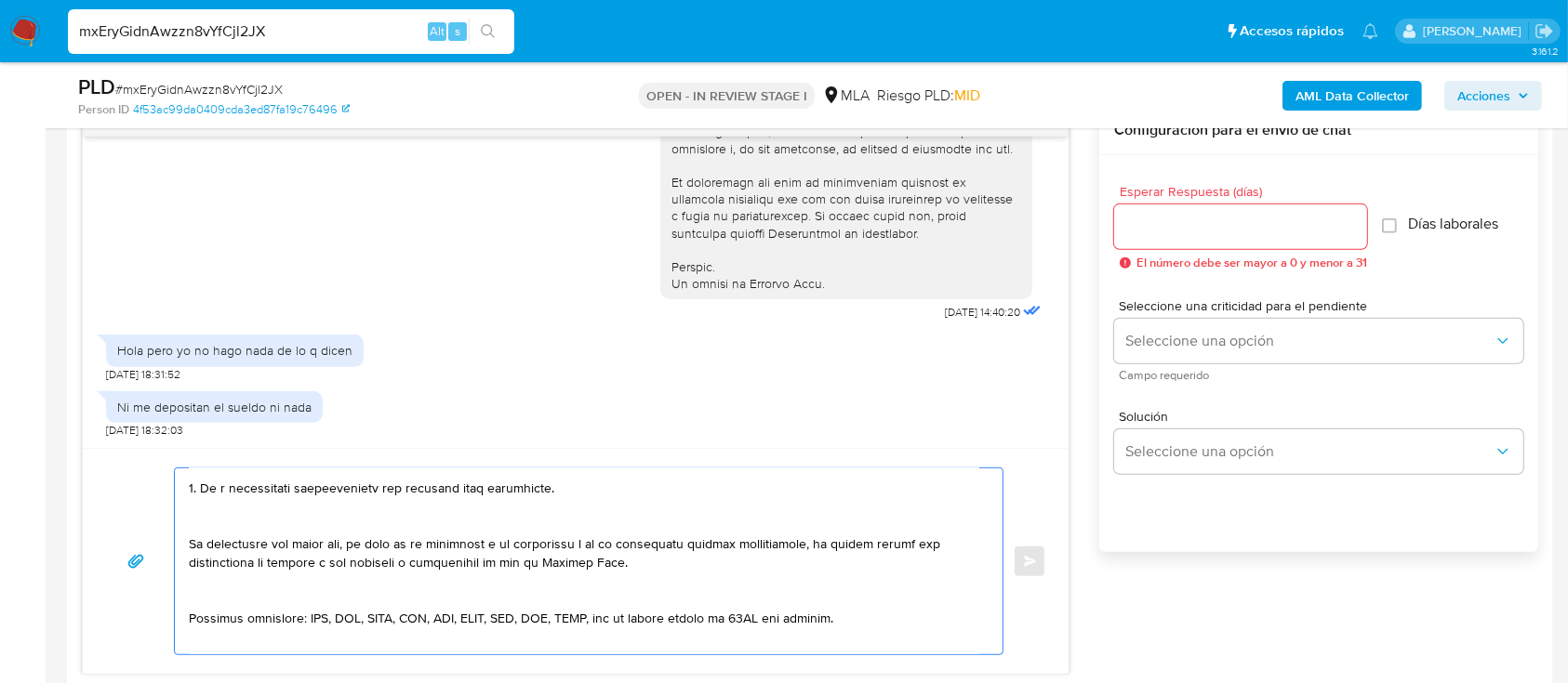
scroll to position [257, 0]
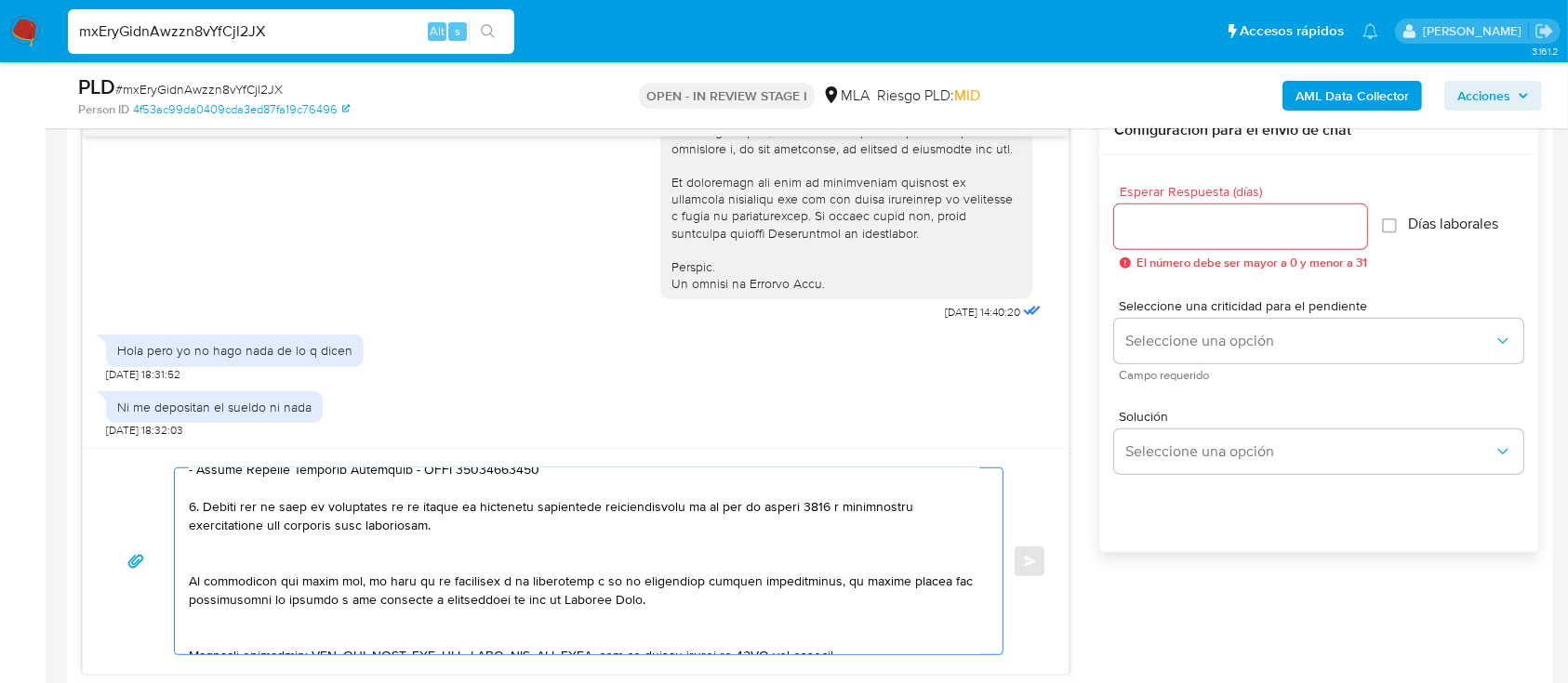
click at [371, 548] on textarea at bounding box center [583, 561] width 790 height 186
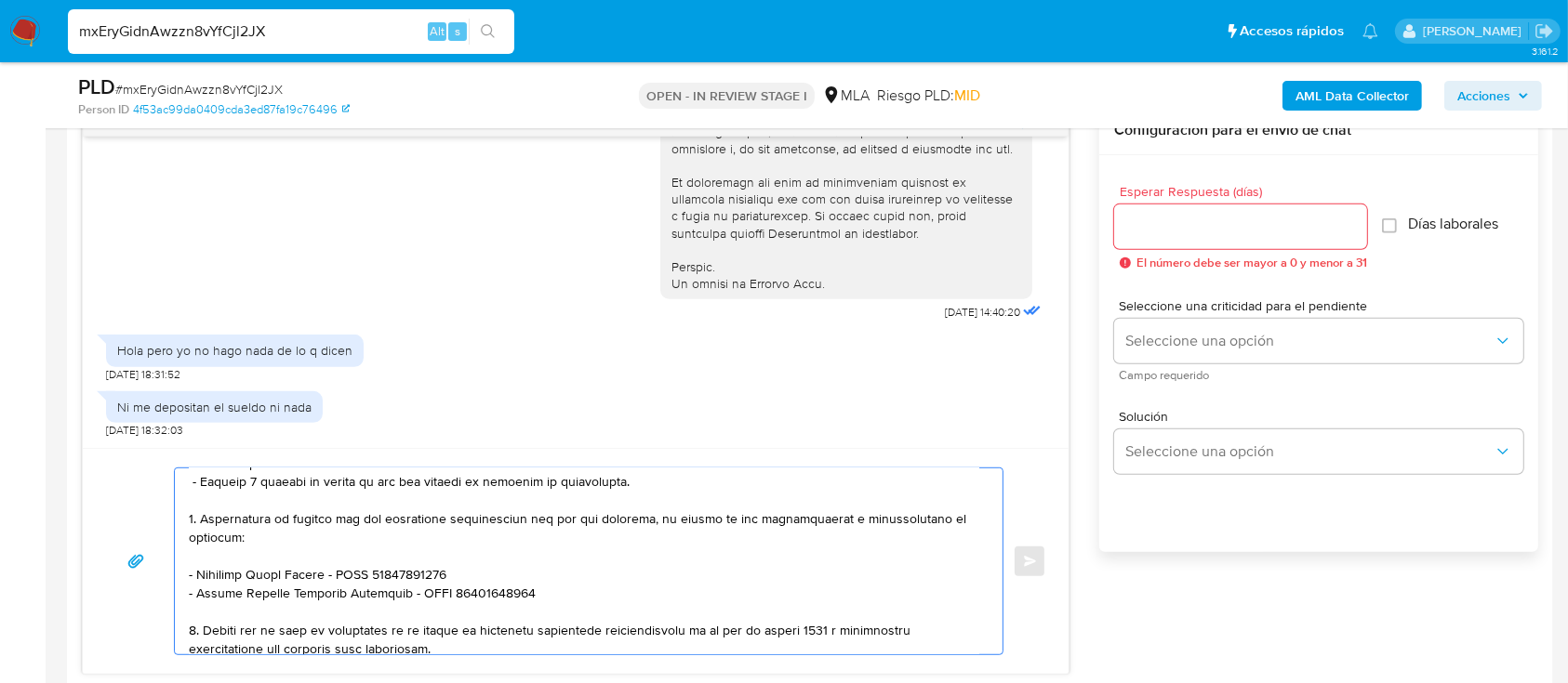
scroll to position [8, 0]
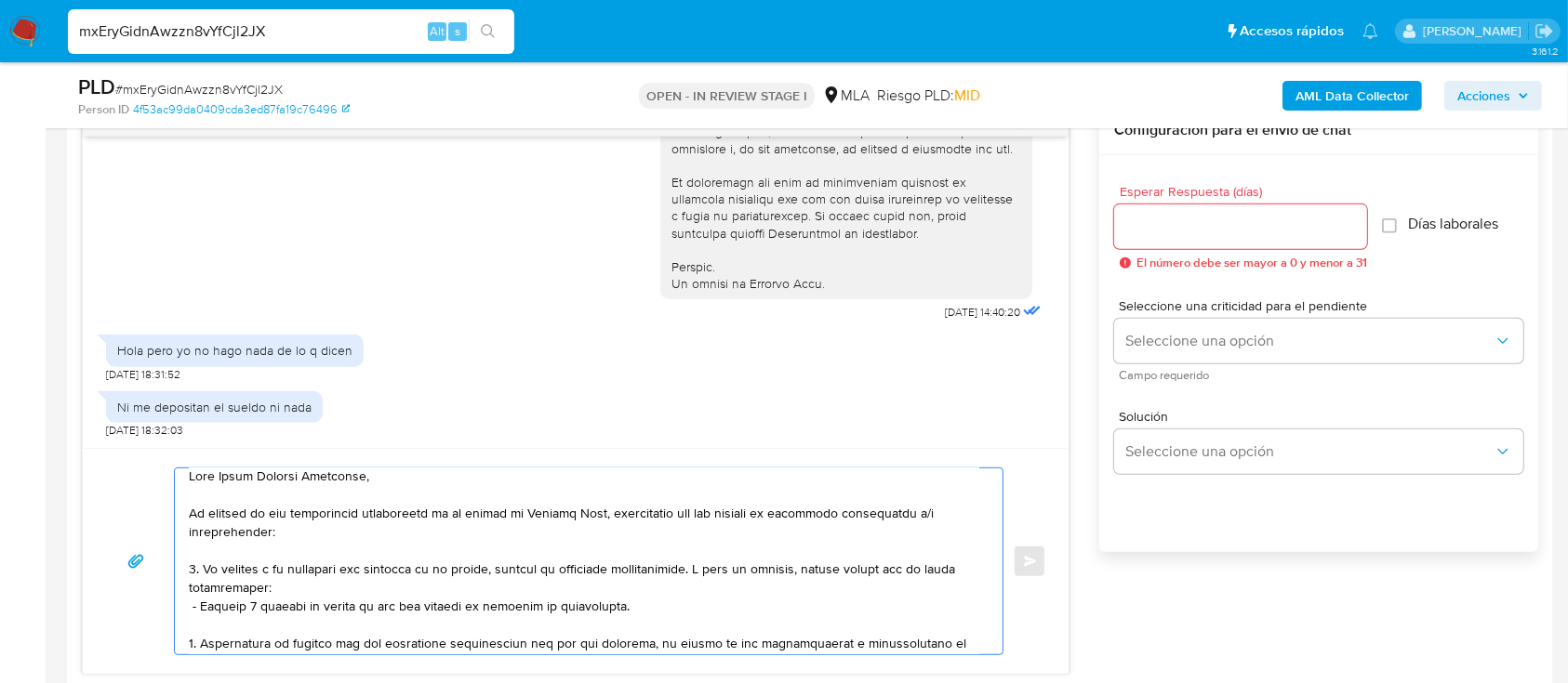
click at [349, 589] on textarea at bounding box center [583, 561] width 790 height 186
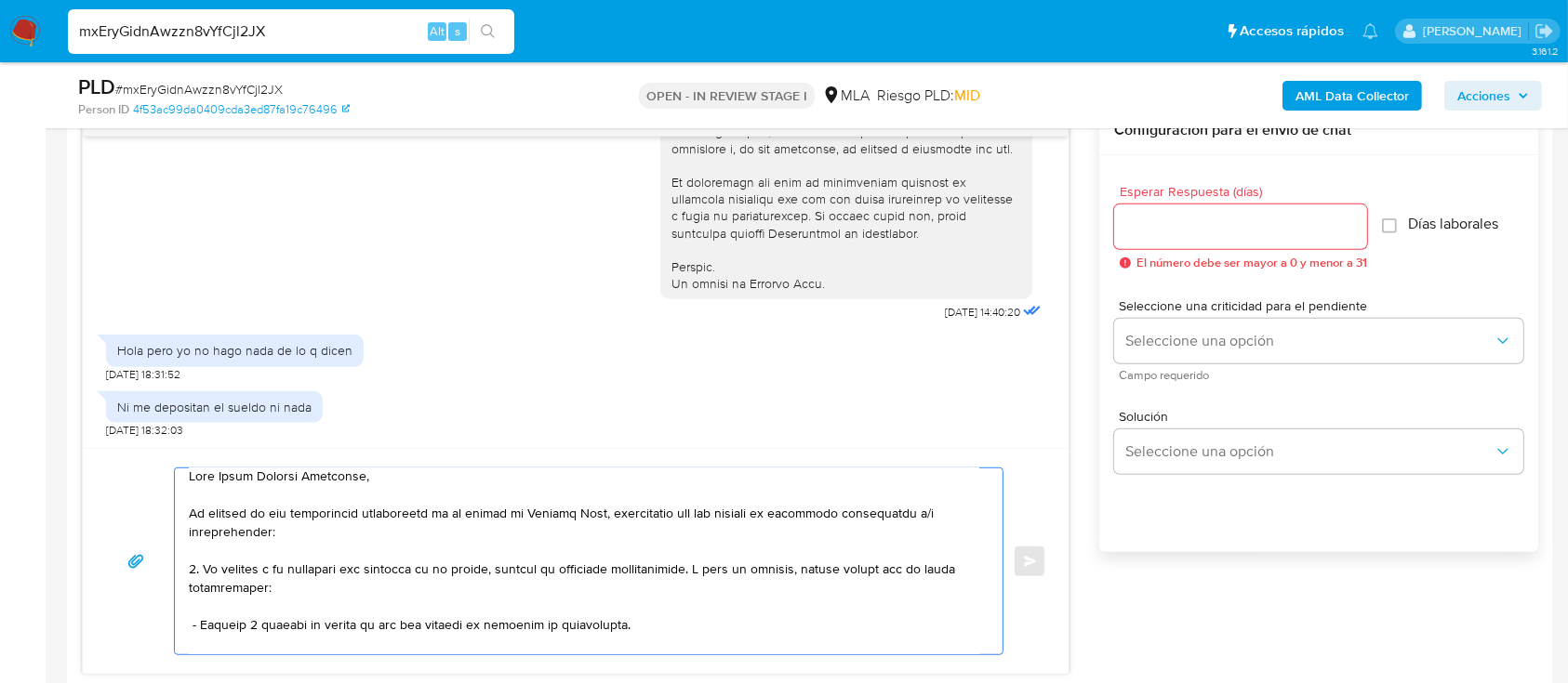
scroll to position [257, 0]
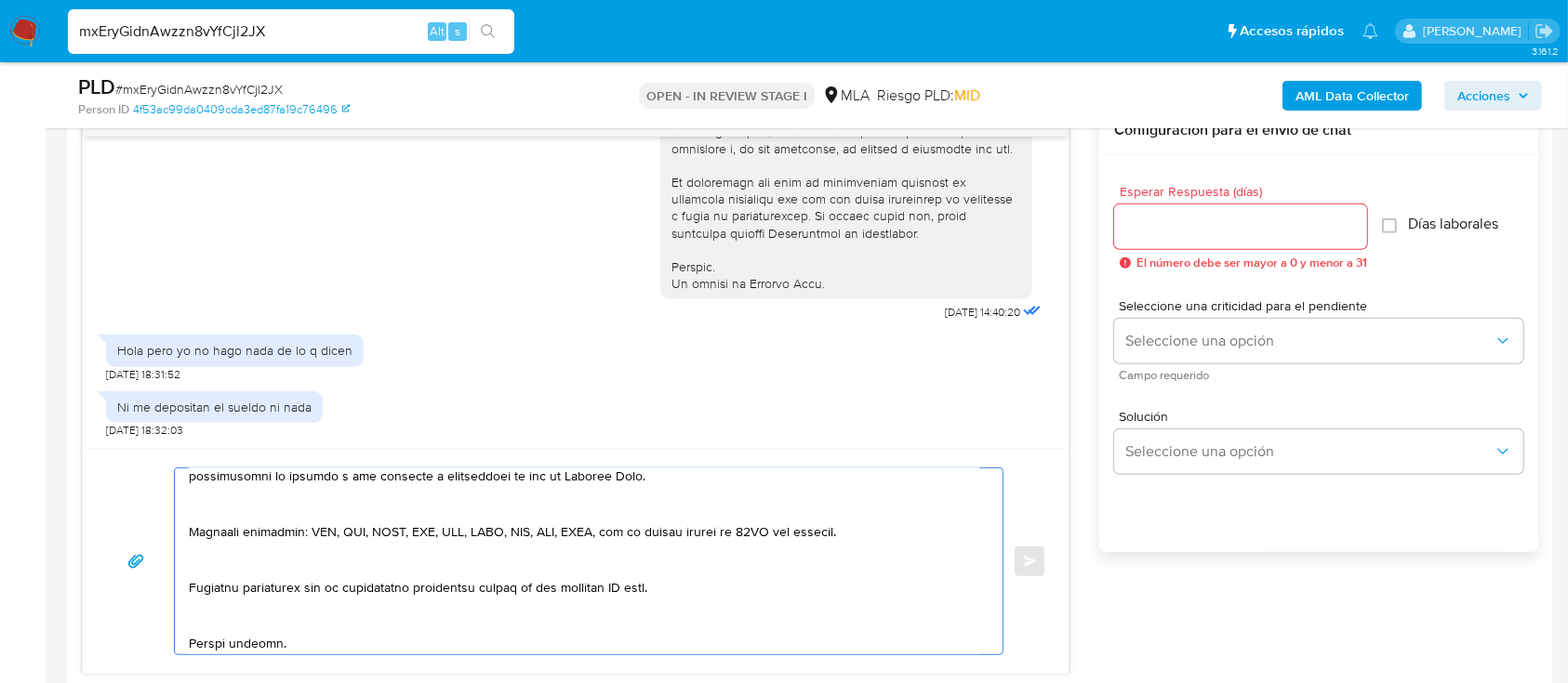
click at [402, 504] on textarea at bounding box center [583, 561] width 790 height 186
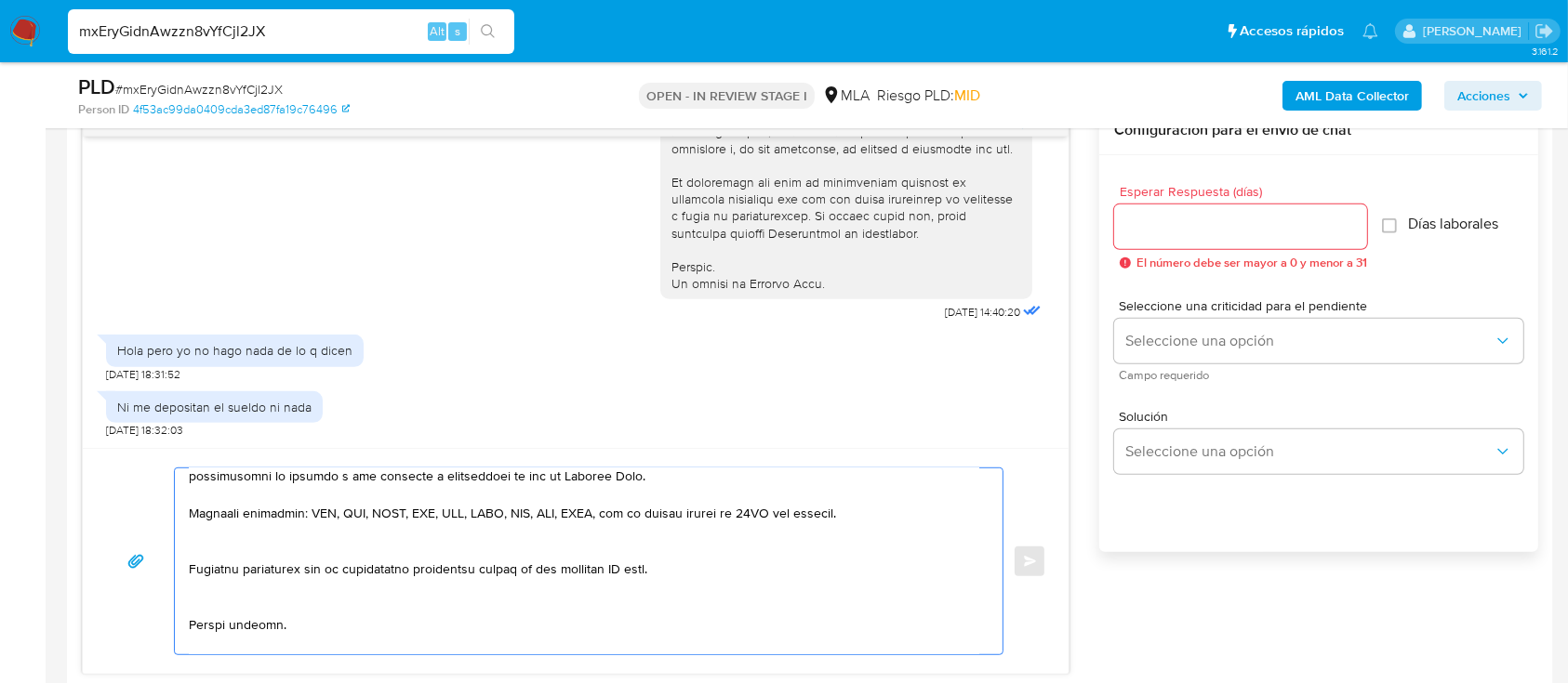
scroll to position [361, 0]
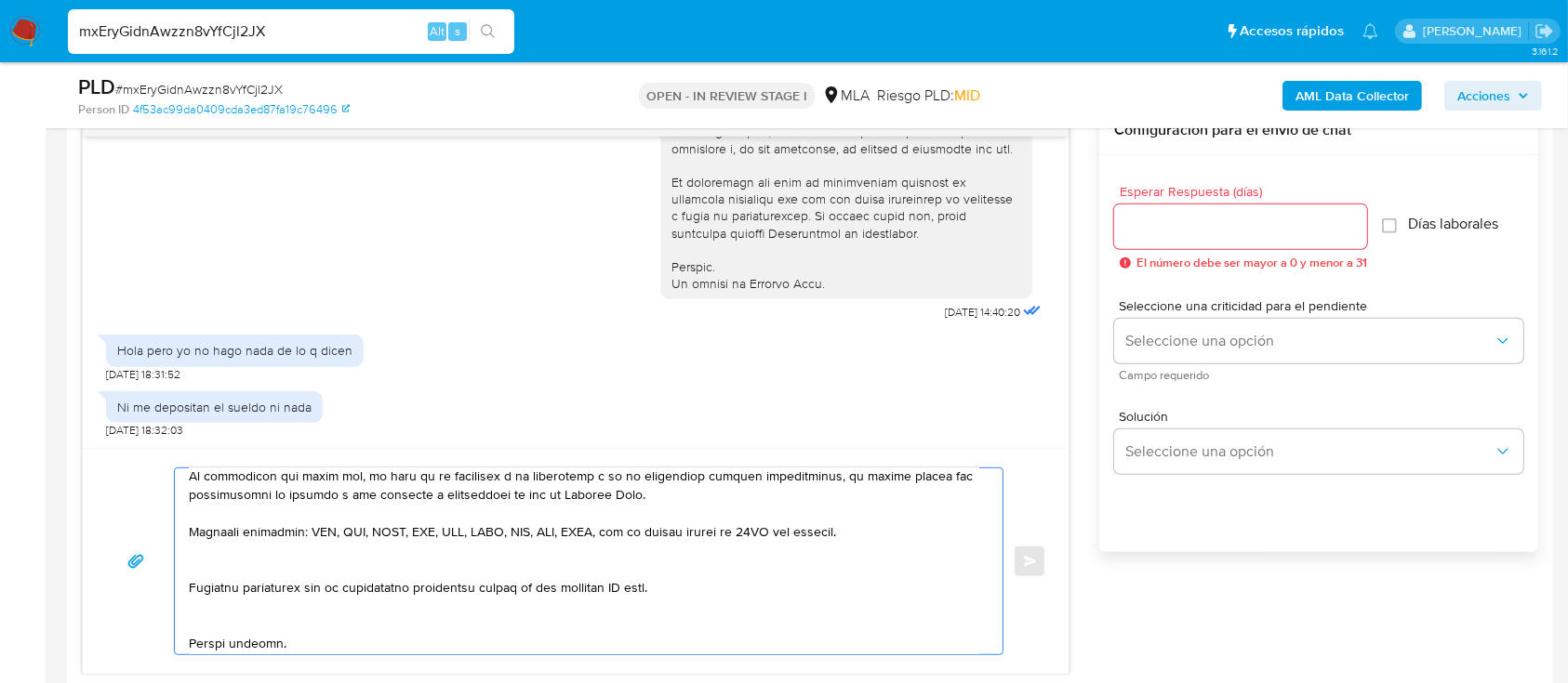
click at [342, 569] on textarea at bounding box center [583, 561] width 790 height 186
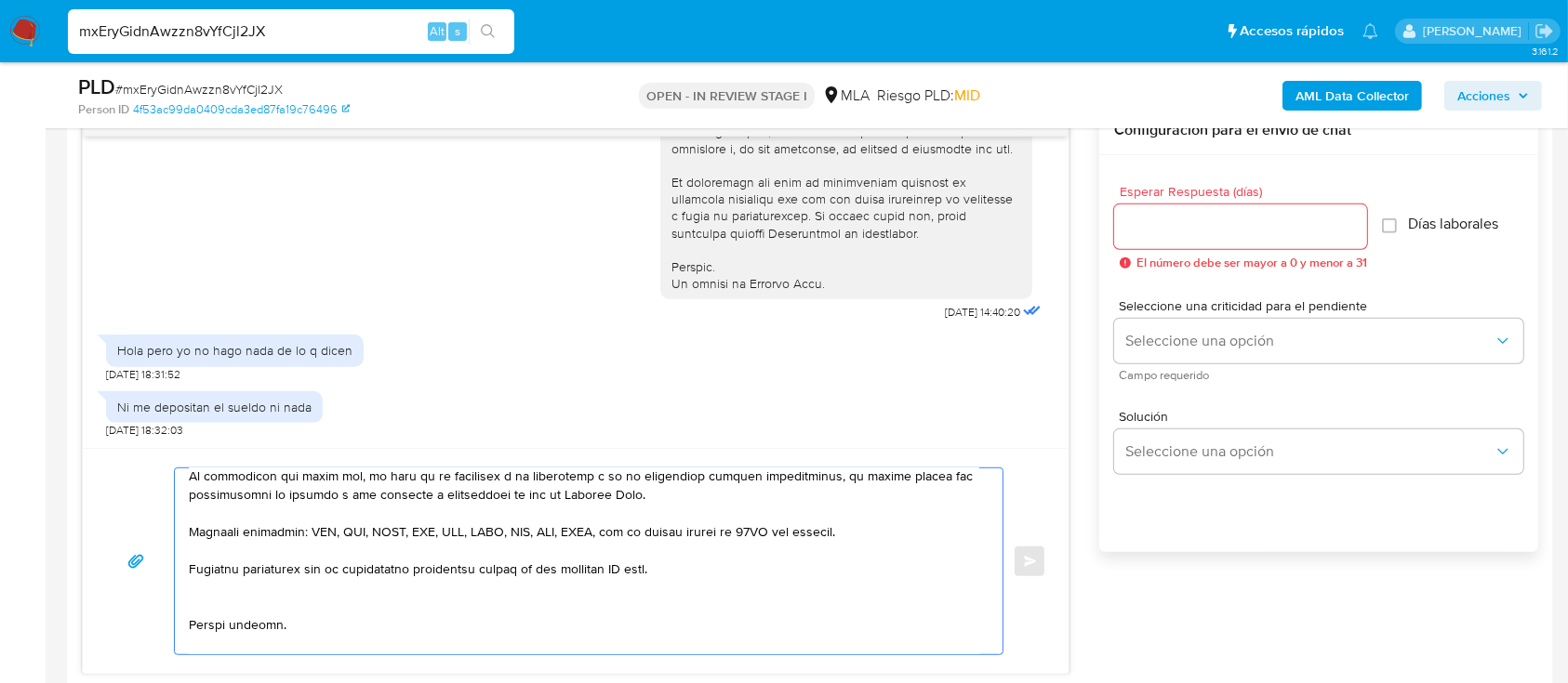
click at [337, 624] on textarea at bounding box center [583, 561] width 790 height 186
click at [298, 607] on textarea at bounding box center [583, 561] width 790 height 186
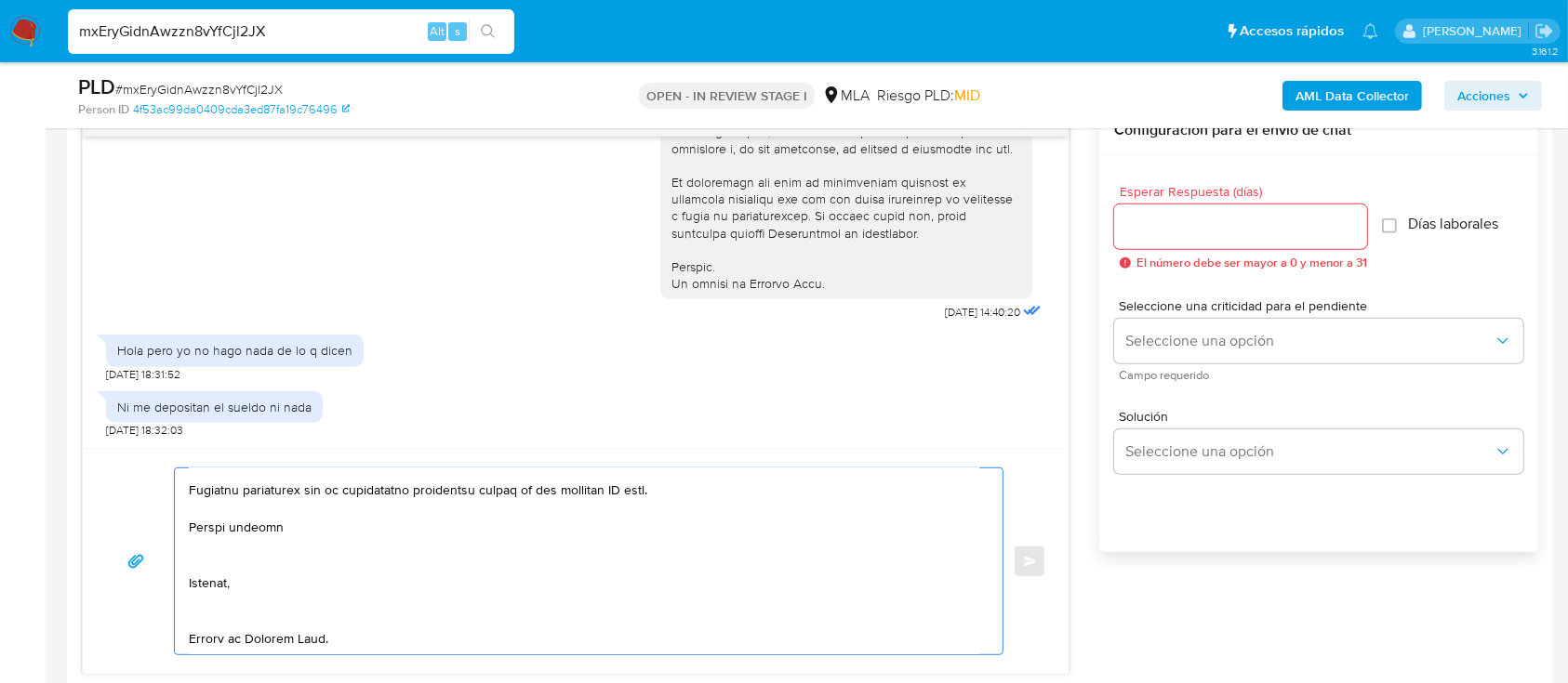
click at [269, 524] on textarea at bounding box center [583, 561] width 790 height 186
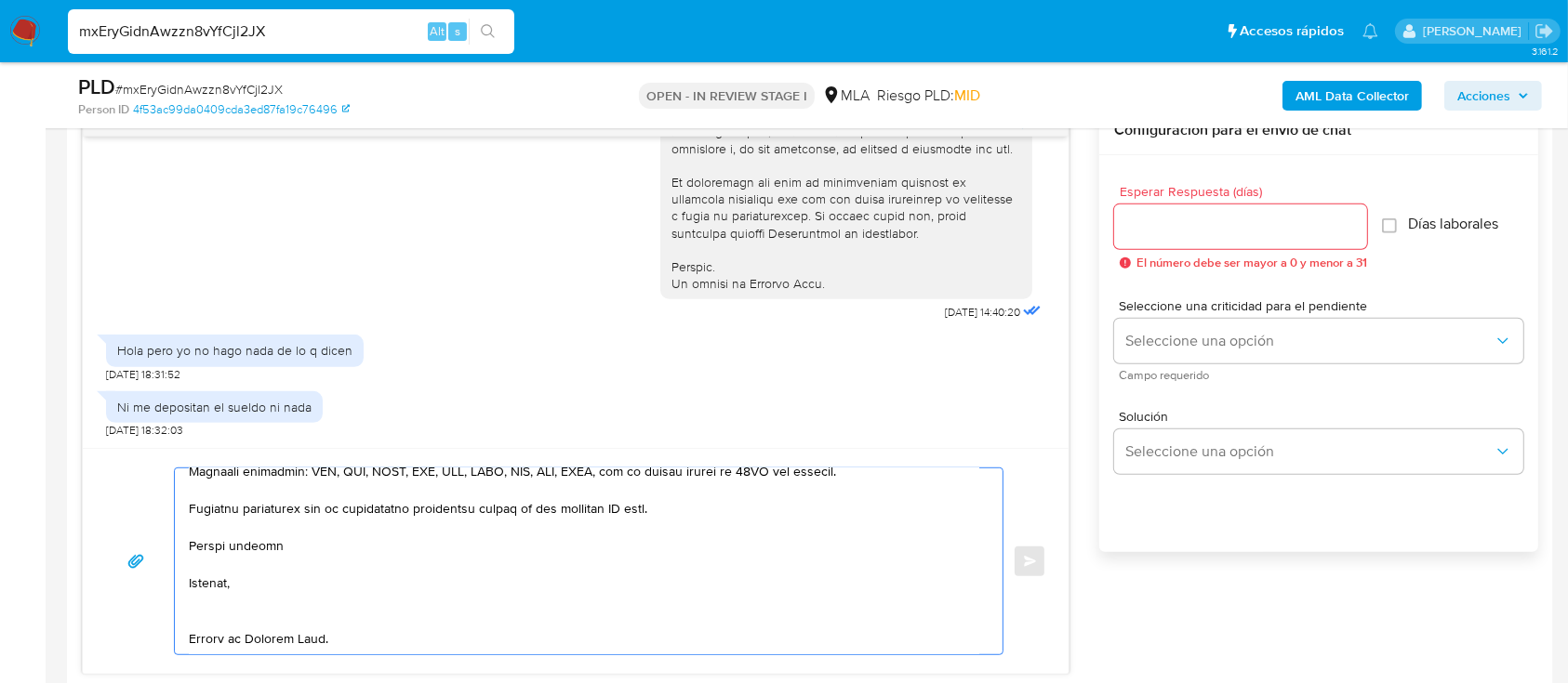
click at [229, 587] on textarea at bounding box center [583, 561] width 790 height 186
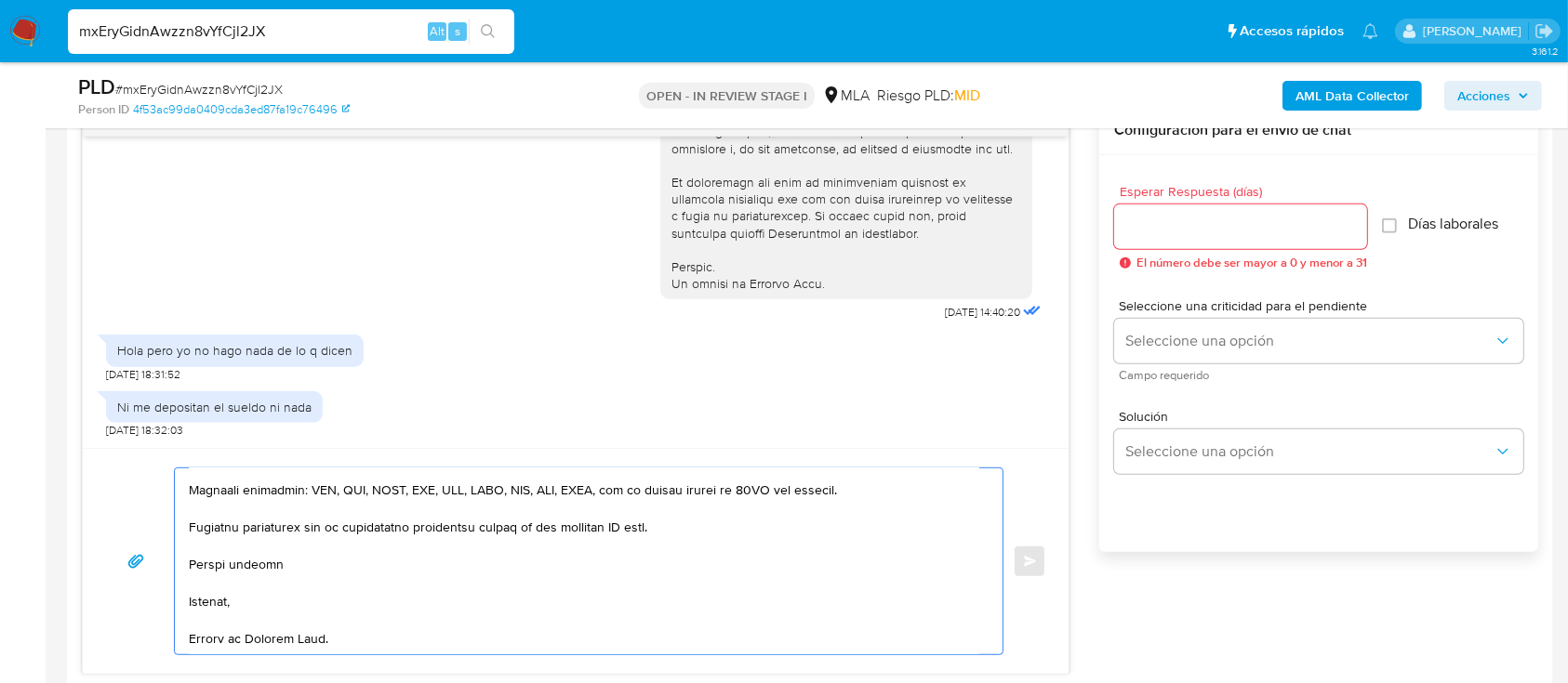
click at [249, 642] on textarea at bounding box center [583, 561] width 790 height 186
click at [636, 517] on textarea at bounding box center [583, 561] width 790 height 186
type textarea "Hola Isaul Gustavo Quipildor, En función de las operaciones registradas en tu c…"
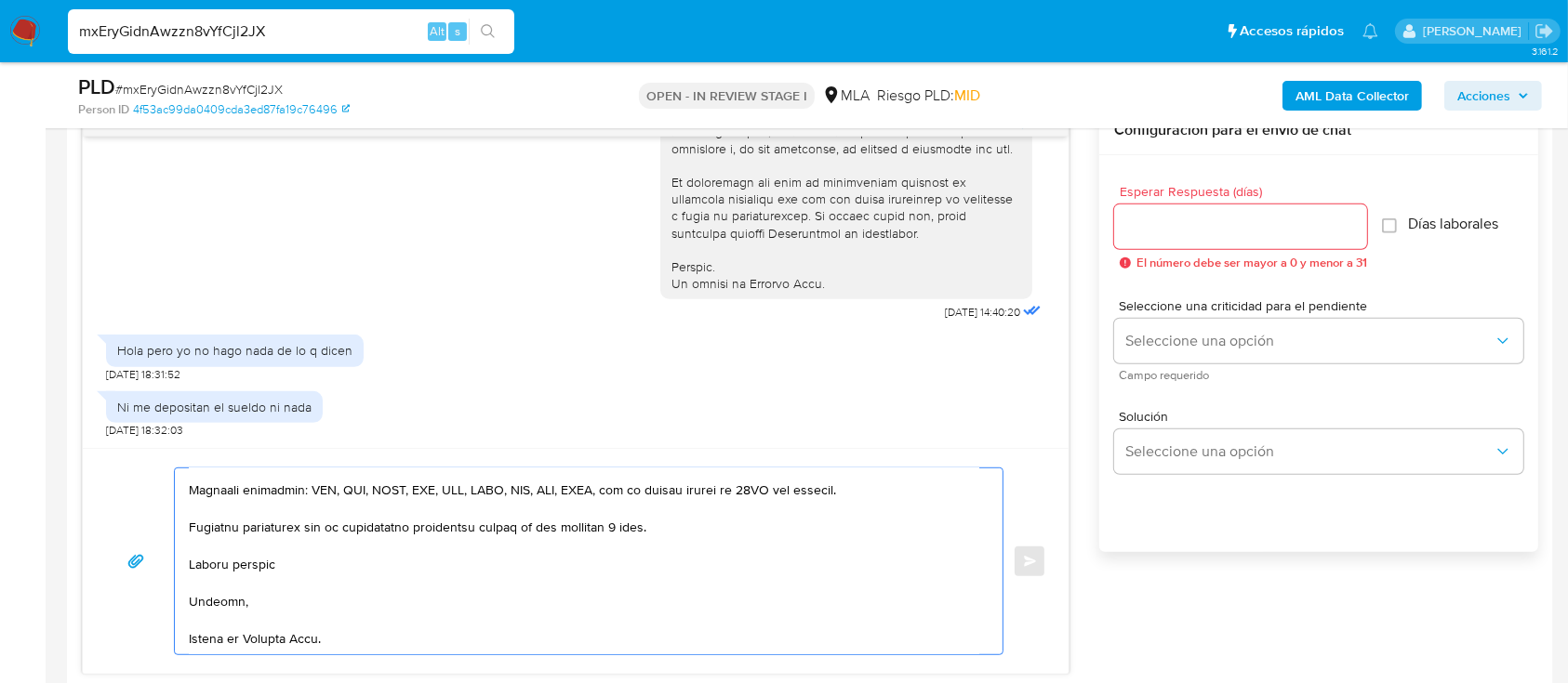
click at [1251, 227] on input "Esperar Respuesta (días)" at bounding box center [1240, 227] width 253 height 24
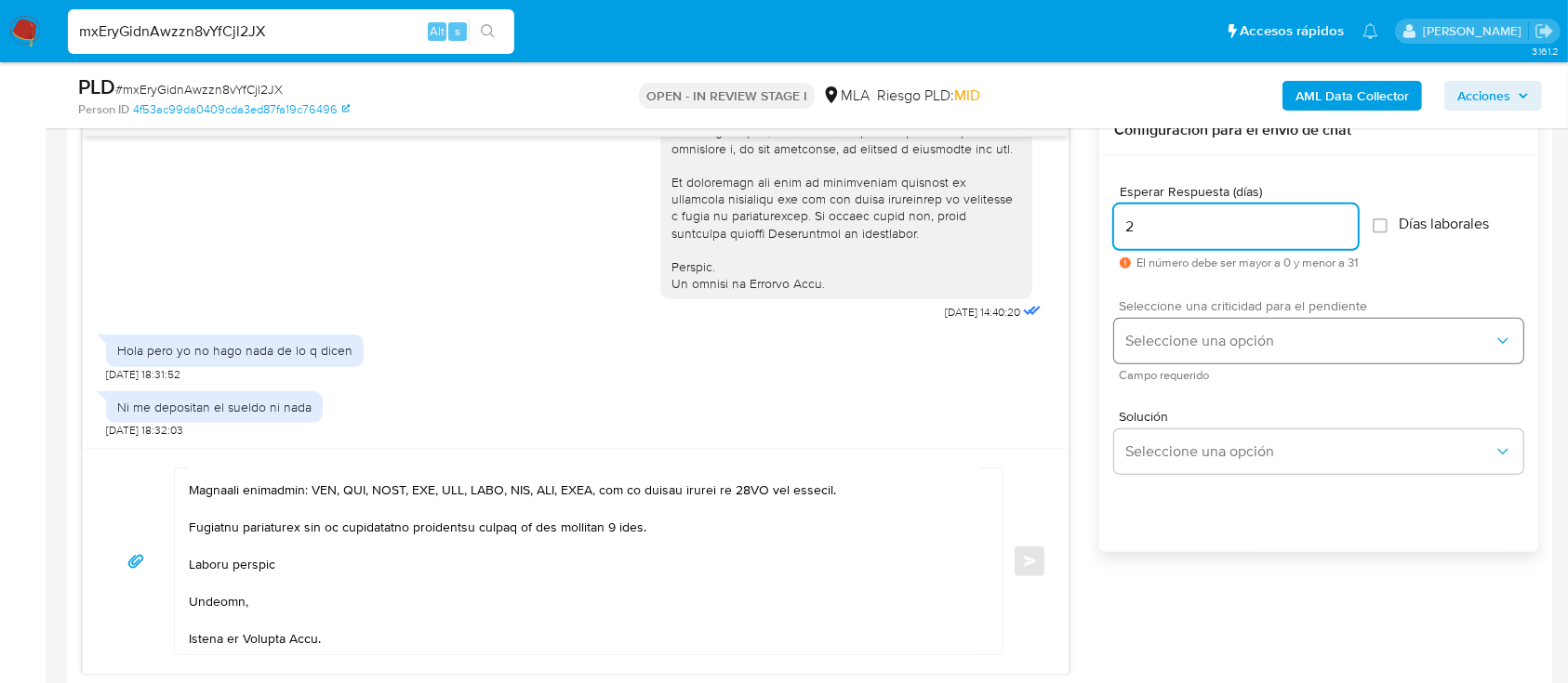
type input "2"
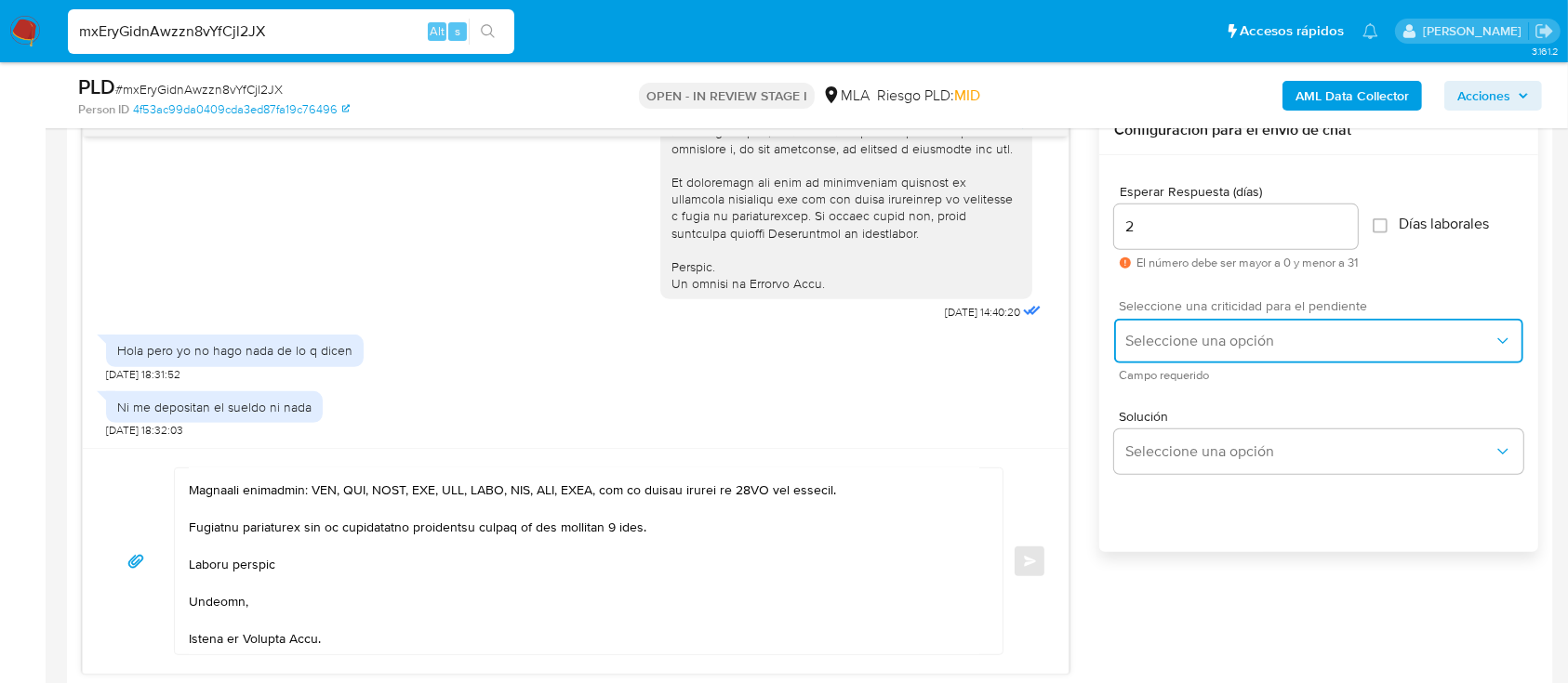
click at [1200, 327] on button "Seleccione una opción" at bounding box center [1318, 341] width 409 height 45
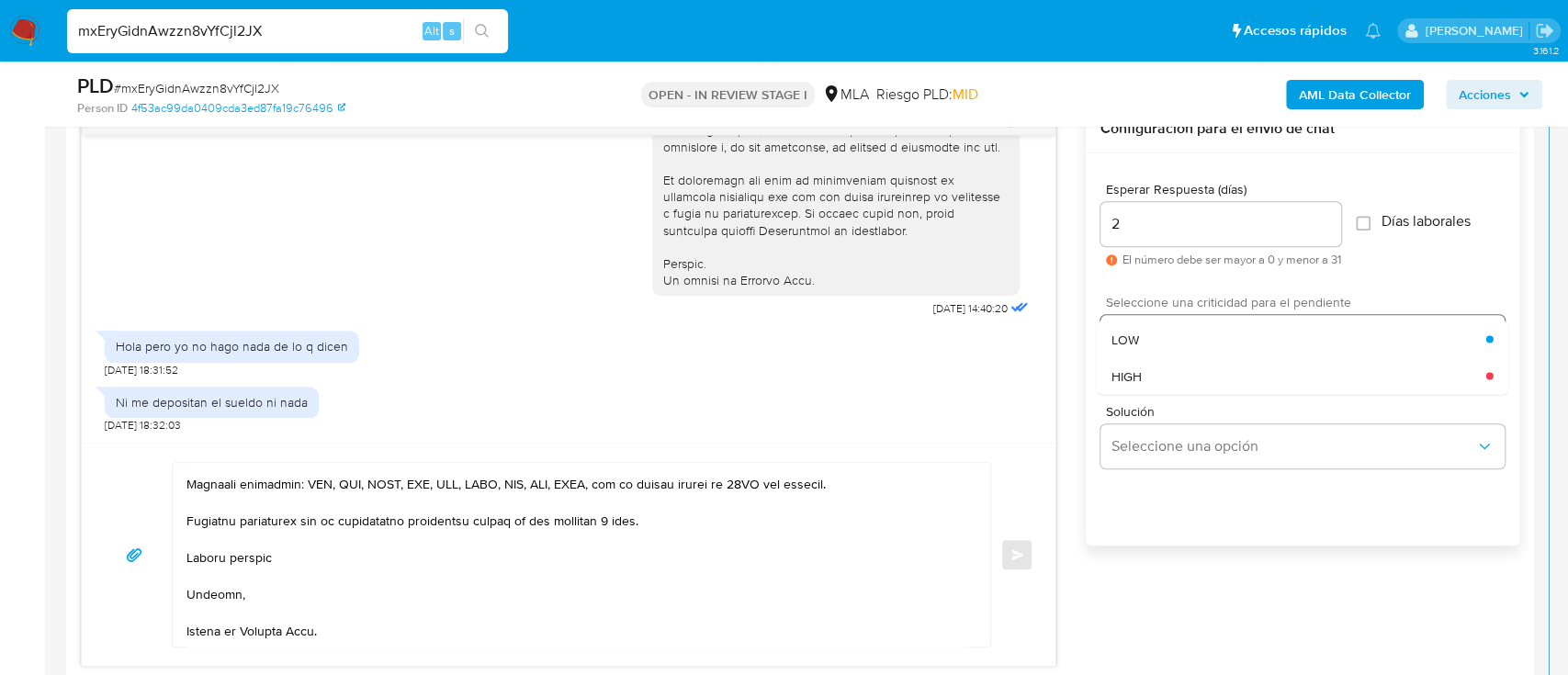
click at [1185, 361] on div "HIGH" at bounding box center [1298, 375] width 375 height 36
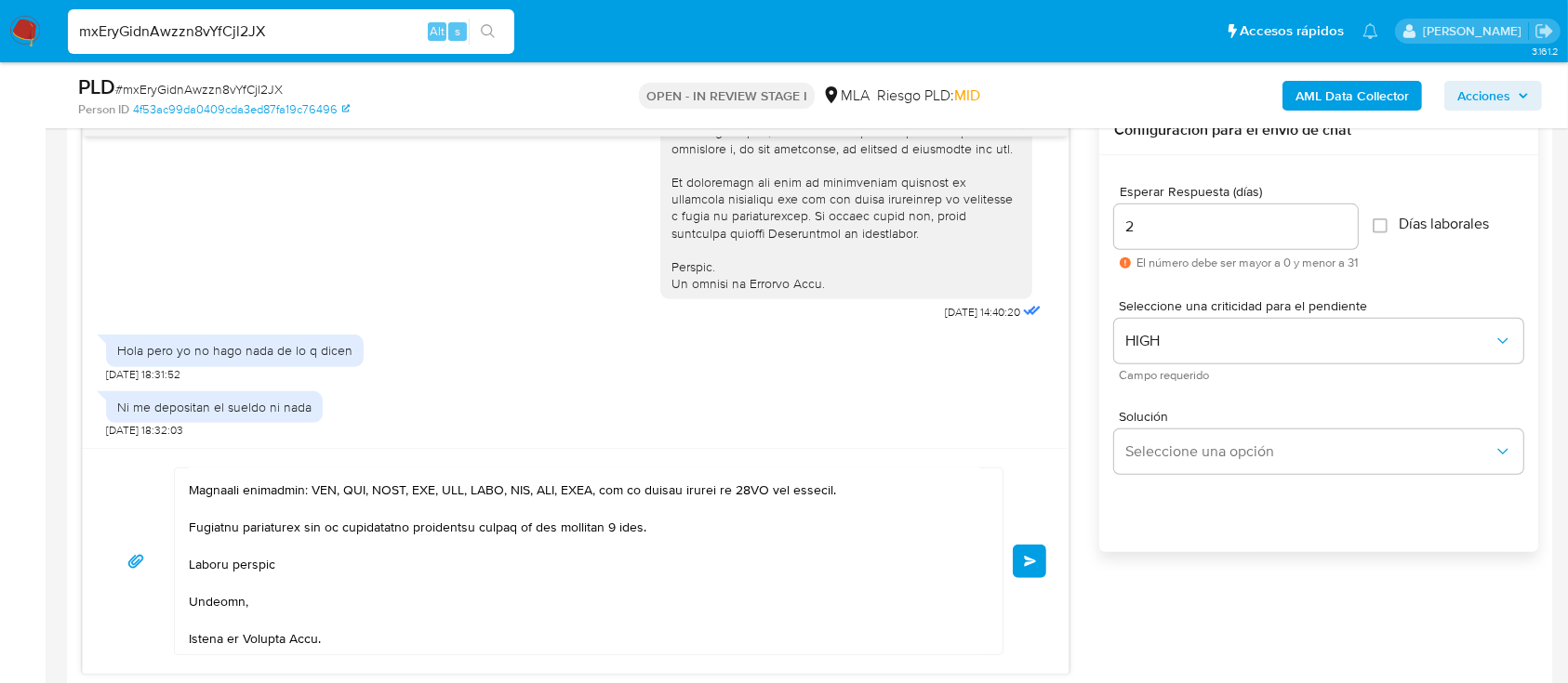
click at [1033, 563] on span "Enviar" at bounding box center [1030, 561] width 13 height 11
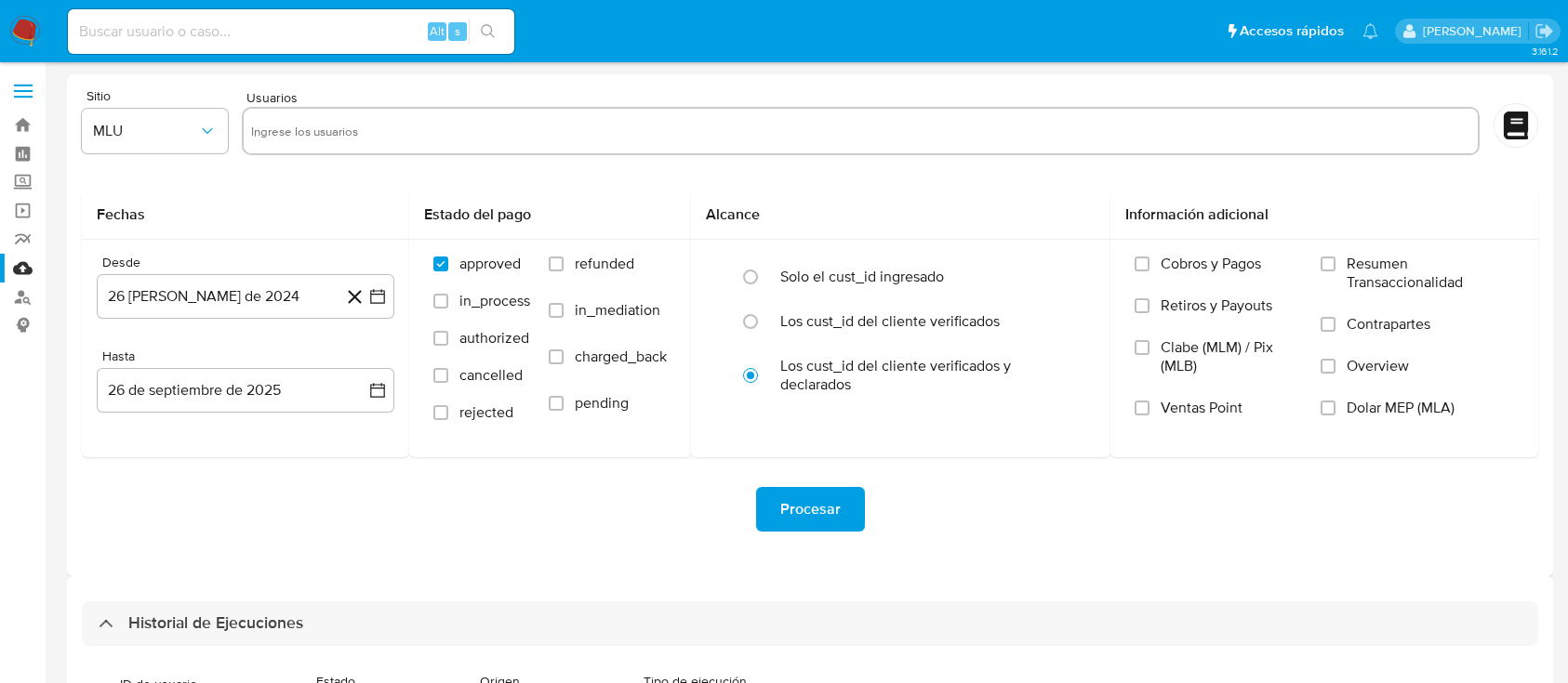
select select "10"
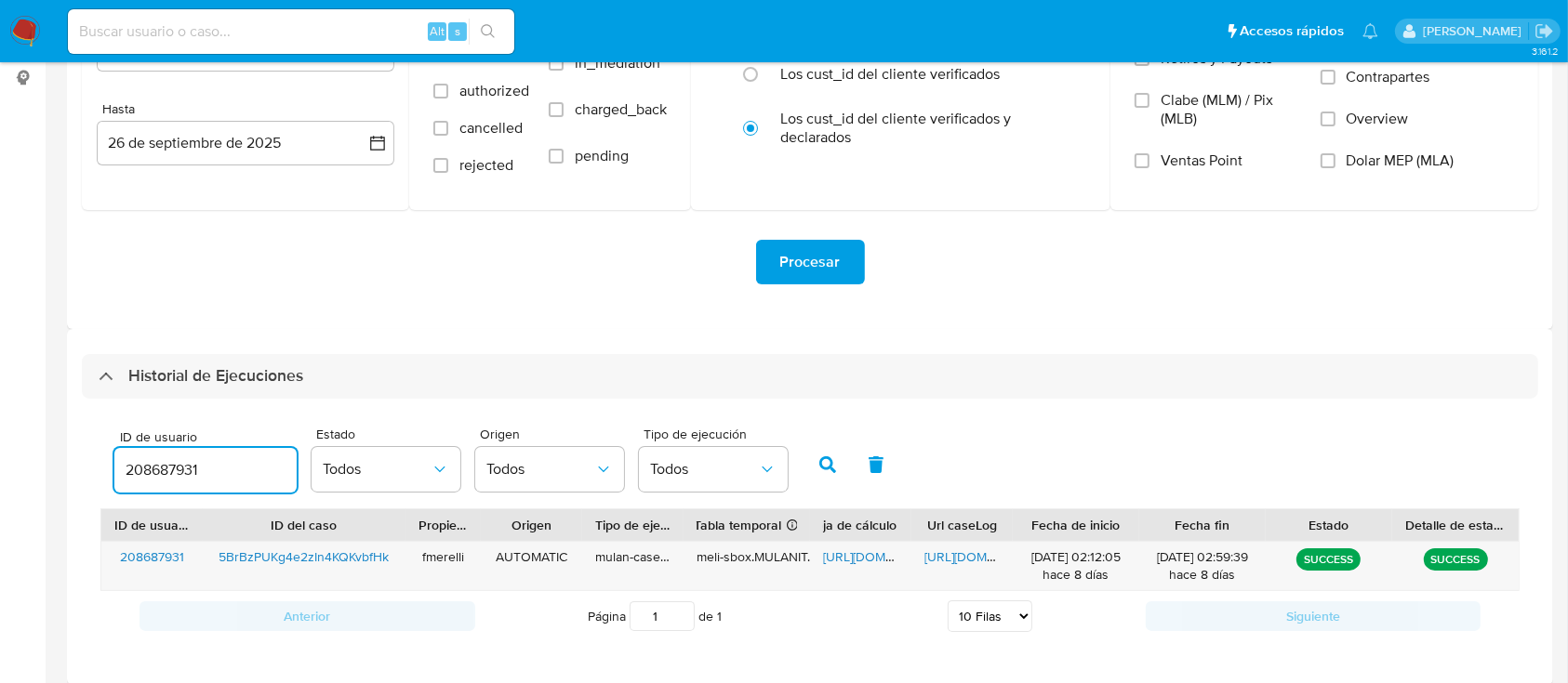
click at [183, 459] on input "208687931" at bounding box center [205, 470] width 182 height 24
click at [183, 458] on input "208687931" at bounding box center [205, 470] width 182 height 24
click at [827, 462] on icon "button" at bounding box center [827, 464] width 17 height 17
click at [966, 561] on span "[URL][DOMAIN_NAME]" at bounding box center [988, 557] width 129 height 19
click at [870, 556] on span "[URL][DOMAIN_NAME]" at bounding box center [887, 557] width 129 height 19
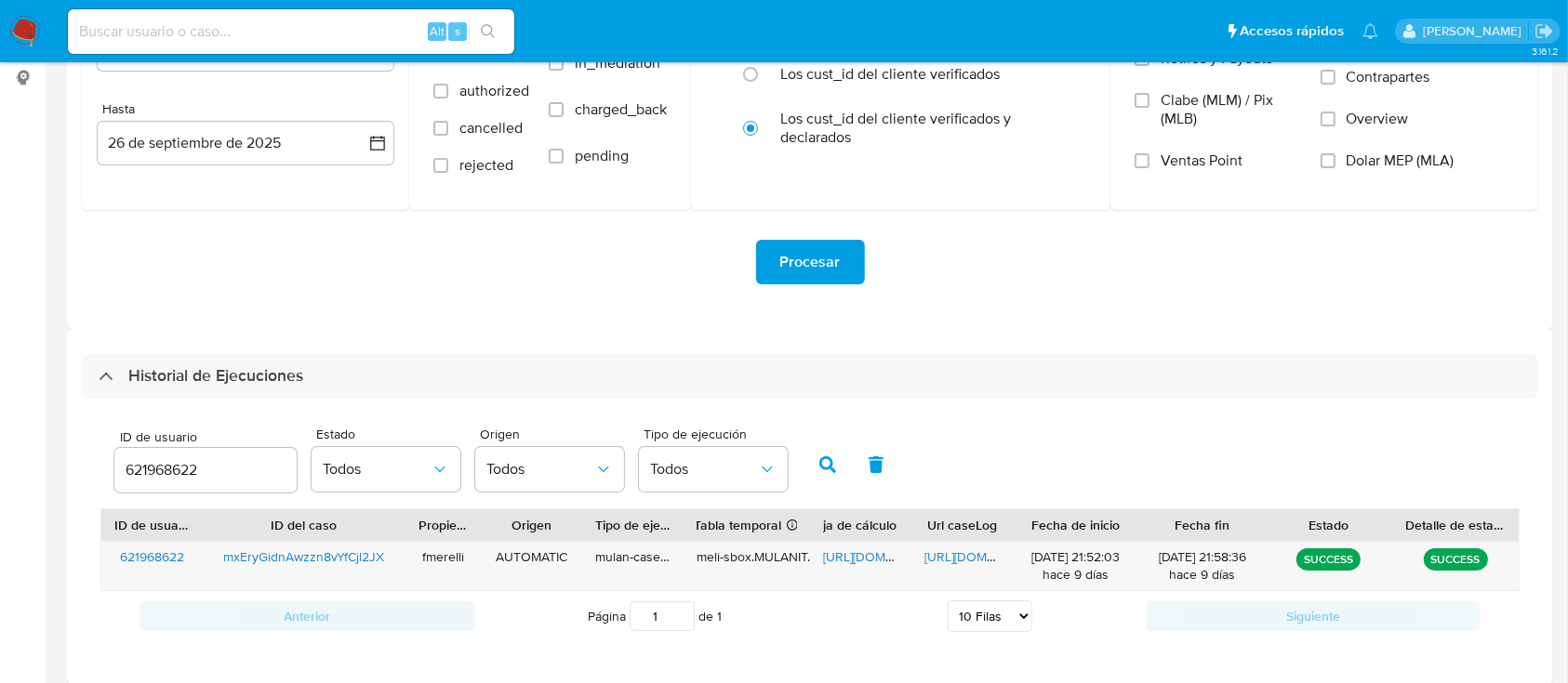
click at [176, 466] on input "621968622" at bounding box center [205, 470] width 182 height 24
type input "193272793"
click at [831, 472] on icon "button" at bounding box center [827, 464] width 17 height 17
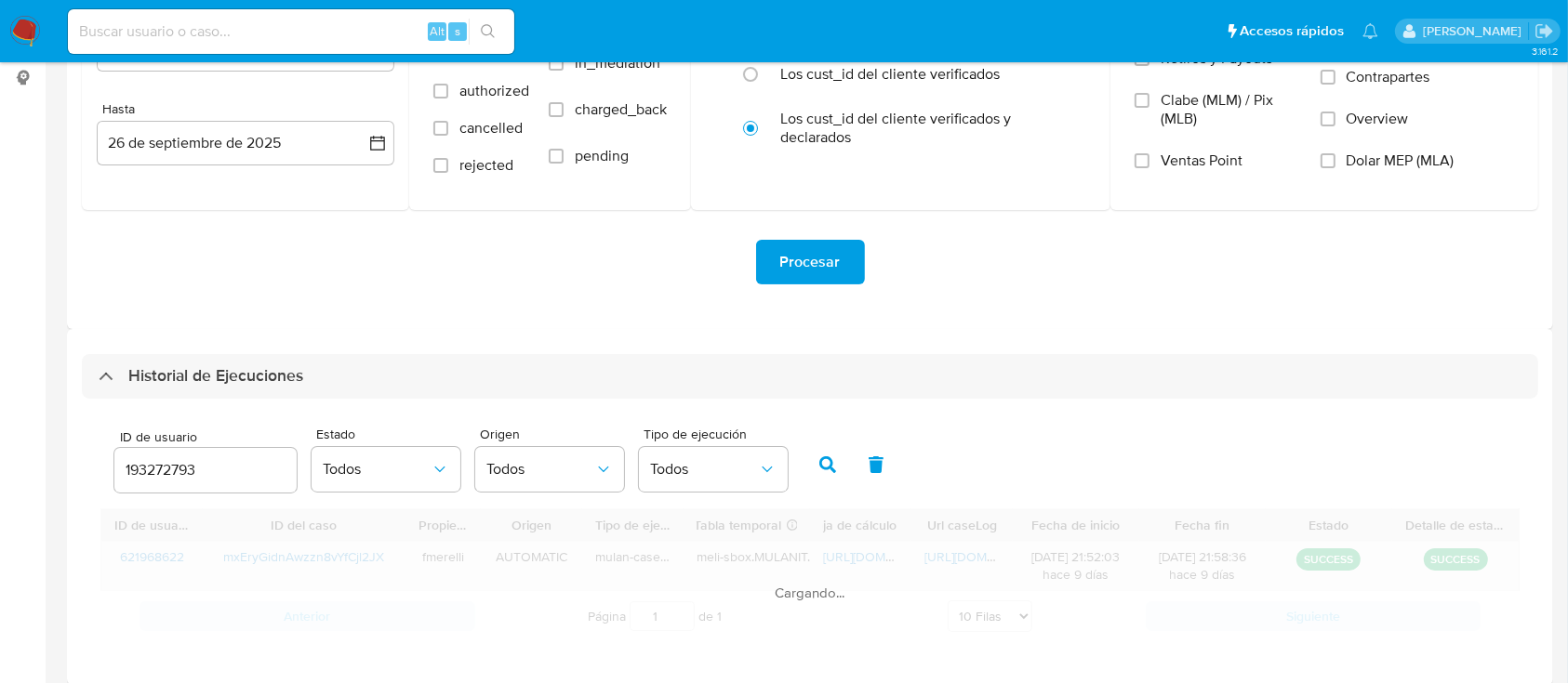
click at [959, 559] on div "Cargando..." at bounding box center [810, 574] width 1419 height 132
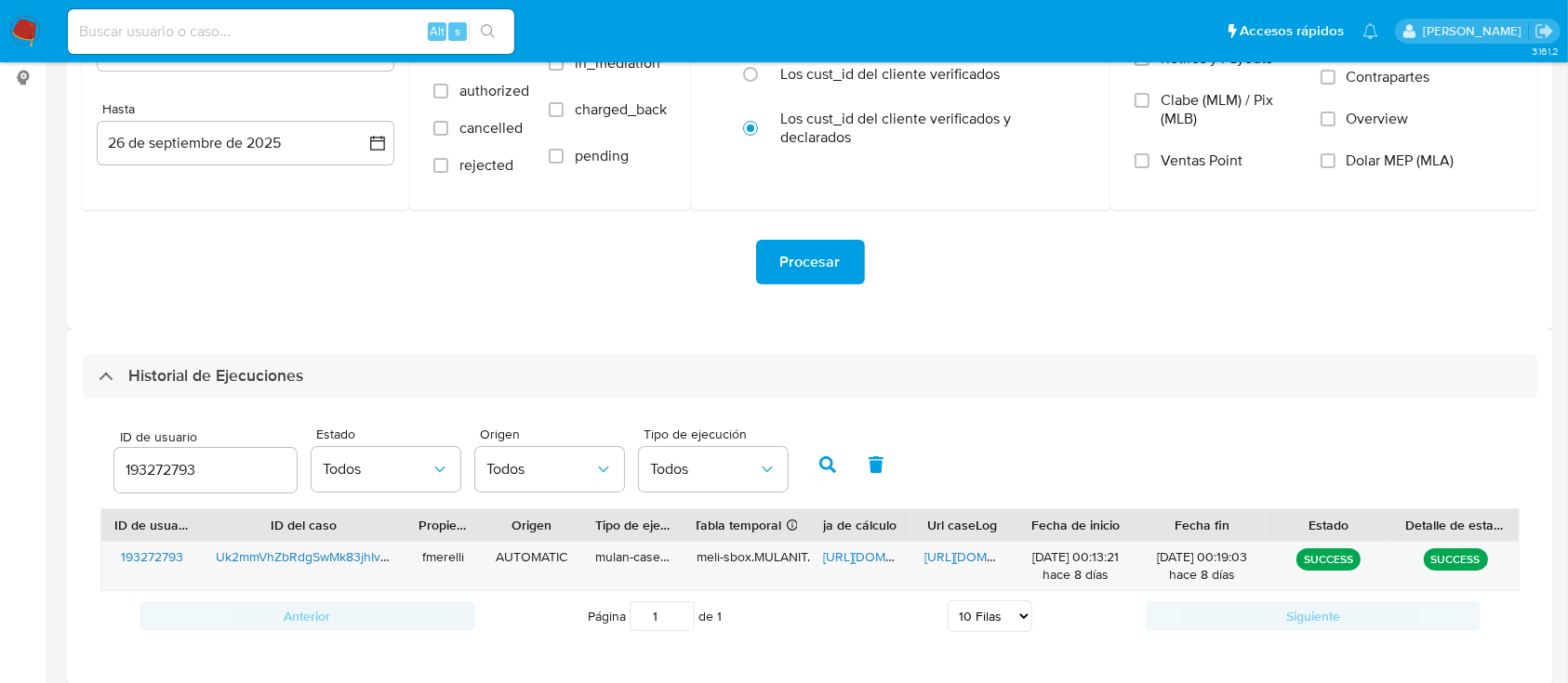
click at [959, 559] on span "[URL][DOMAIN_NAME]" at bounding box center [988, 557] width 129 height 19
click at [832, 572] on div "[URL][DOMAIN_NAME]" at bounding box center [861, 566] width 102 height 49
click at [846, 562] on span "[URL][DOMAIN_NAME]" at bounding box center [887, 557] width 129 height 19
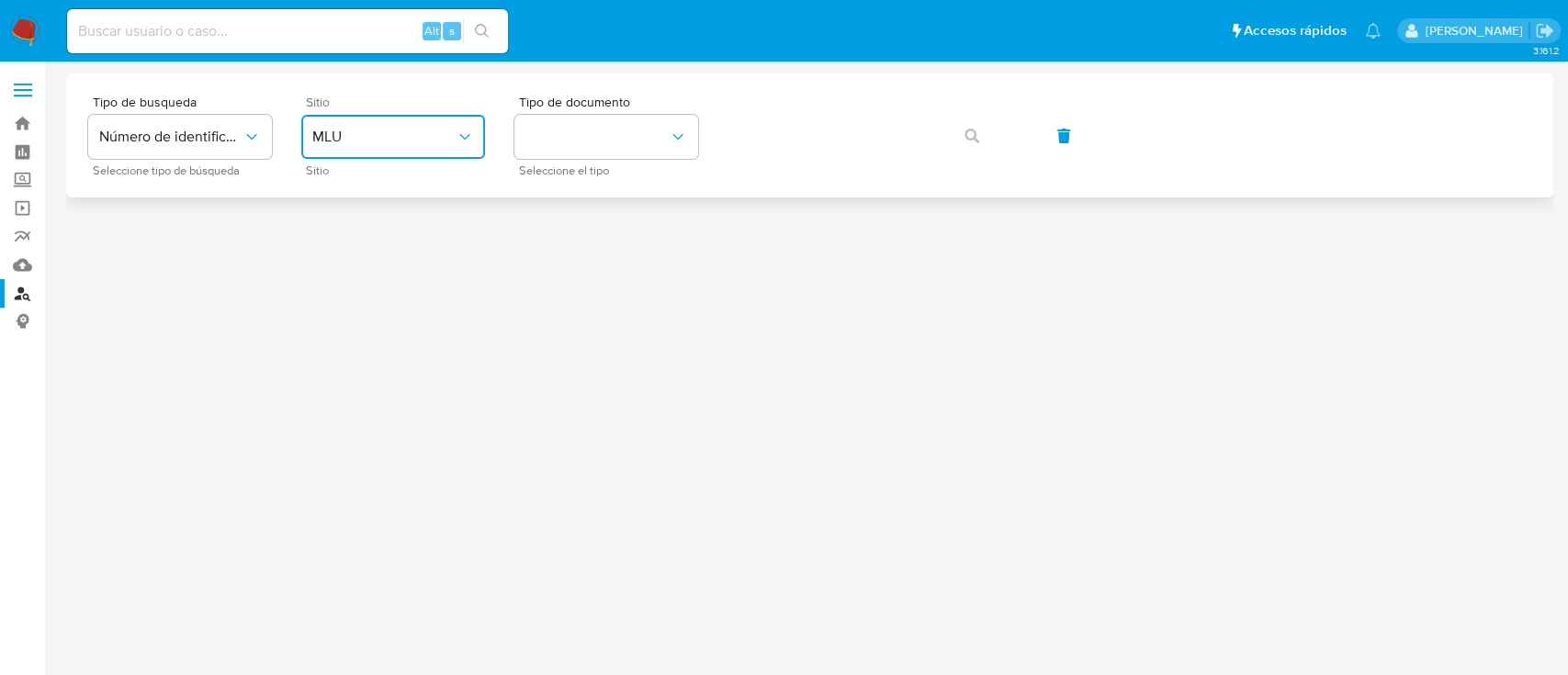
click at [342, 152] on button "MLU" at bounding box center [393, 137] width 184 height 44
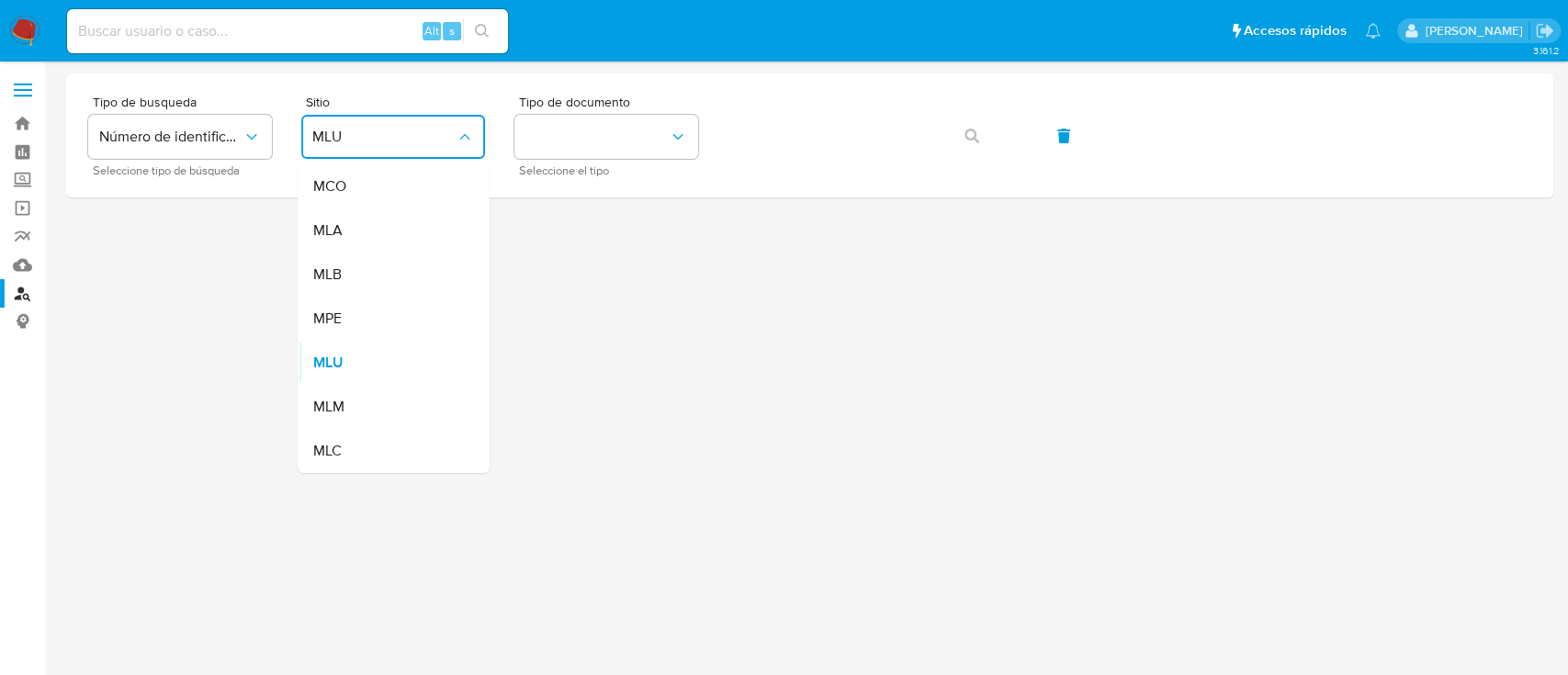
click at [351, 234] on div "MLA" at bounding box center [387, 230] width 151 height 44
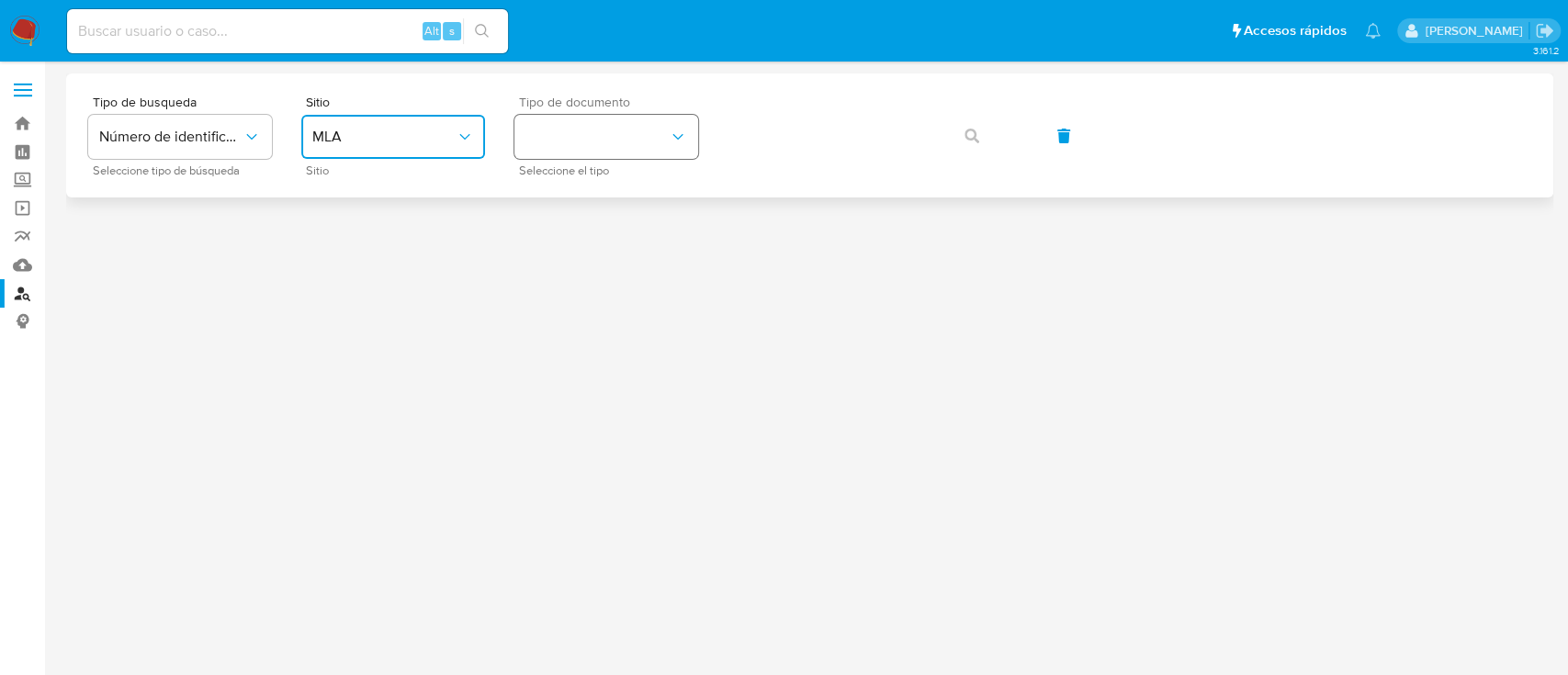
click at [593, 127] on button "identificationType" at bounding box center [606, 137] width 184 height 44
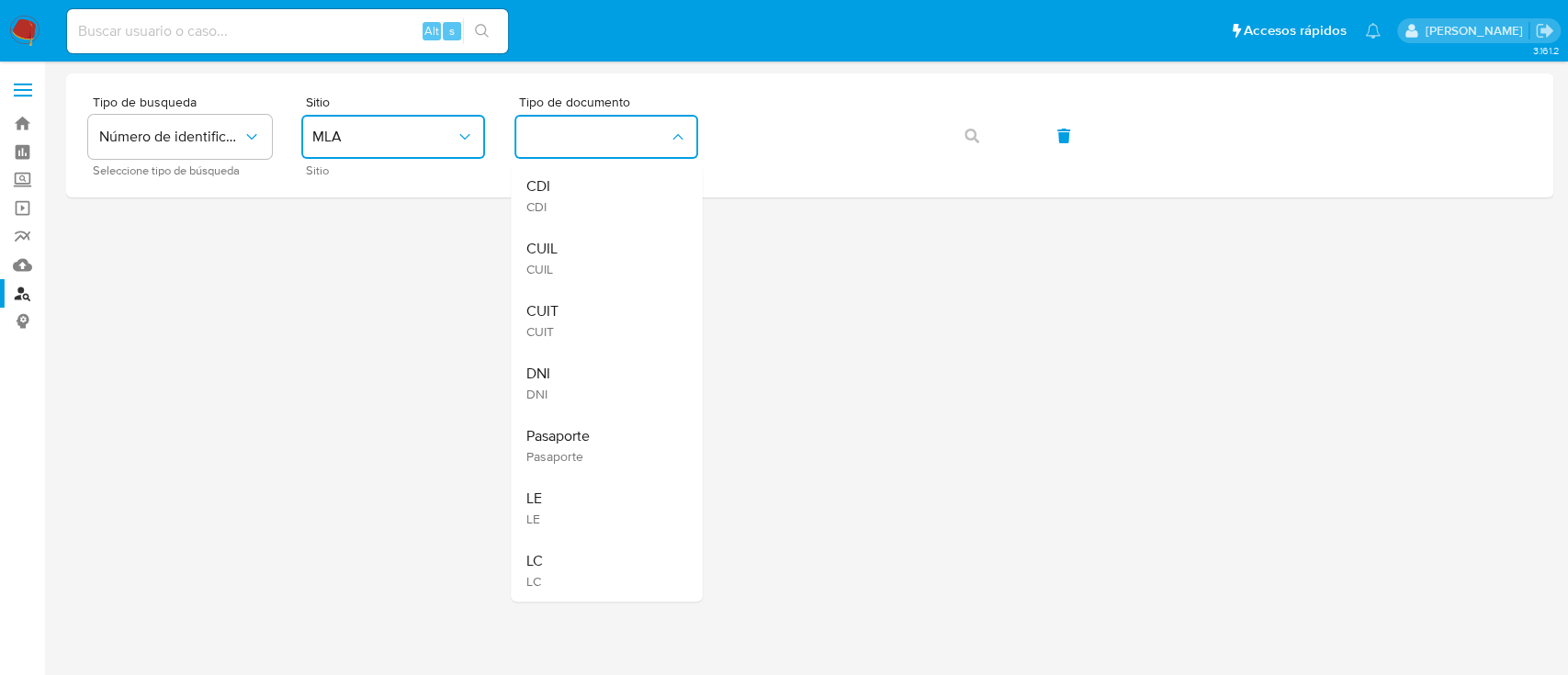
click at [595, 243] on div "CUIL CUIL" at bounding box center [600, 258] width 151 height 62
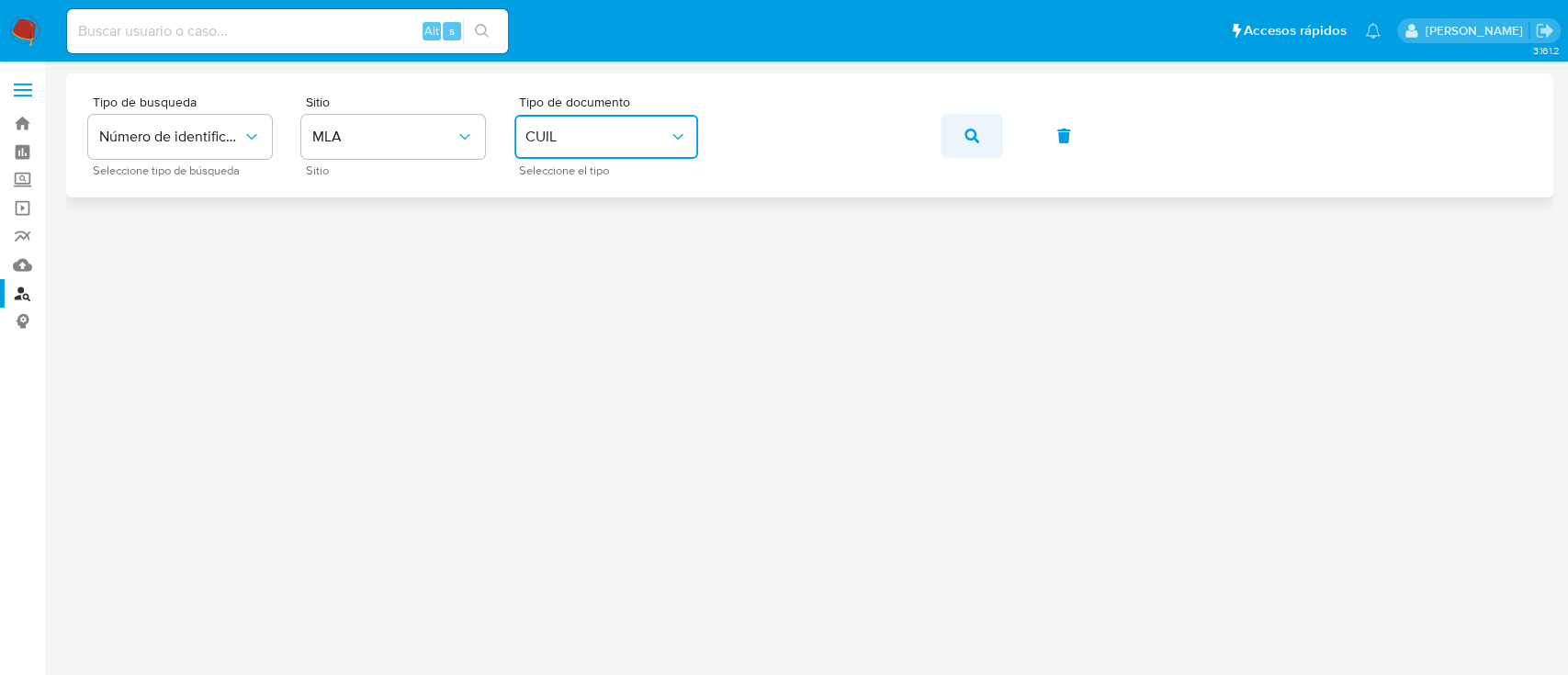
click at [972, 135] on icon "button" at bounding box center [972, 136] width 15 height 15
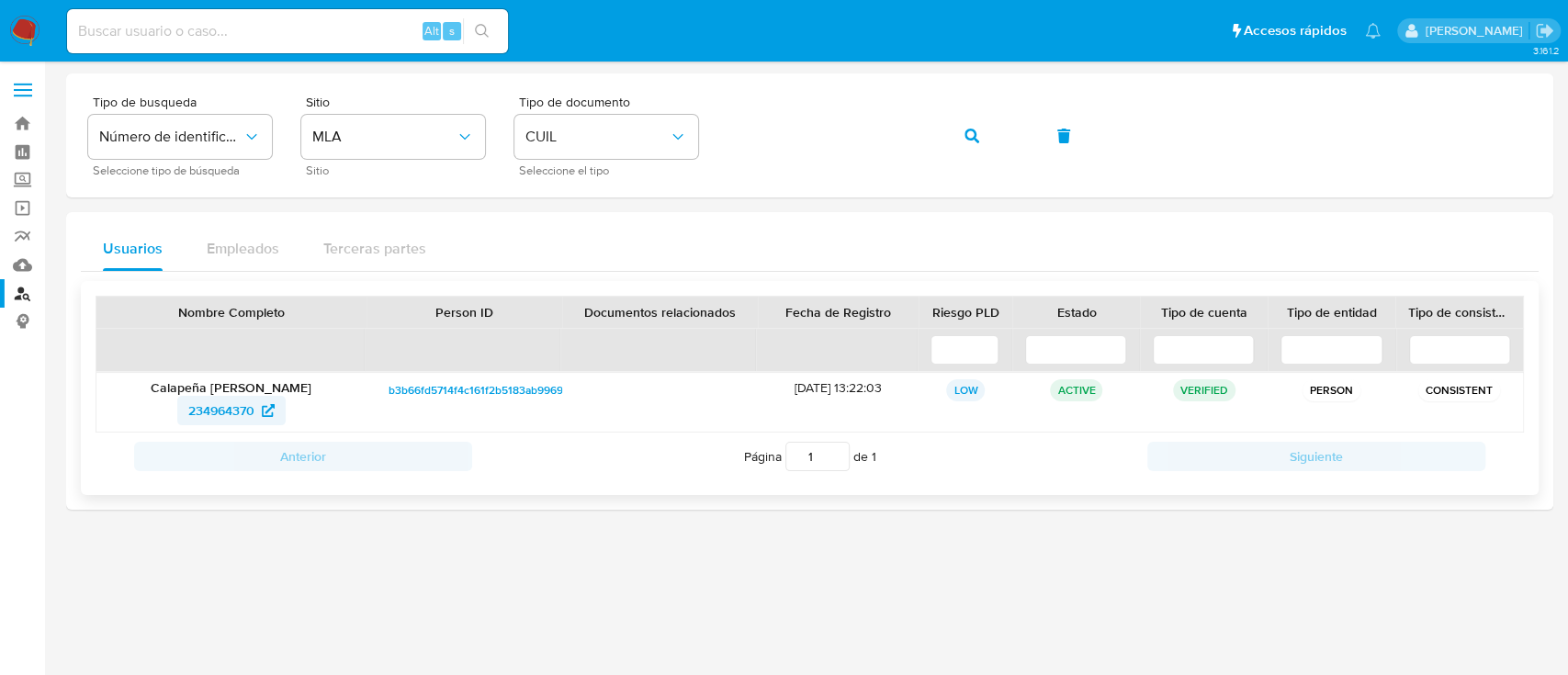
click at [255, 415] on span "234964370" at bounding box center [220, 410] width 66 height 30
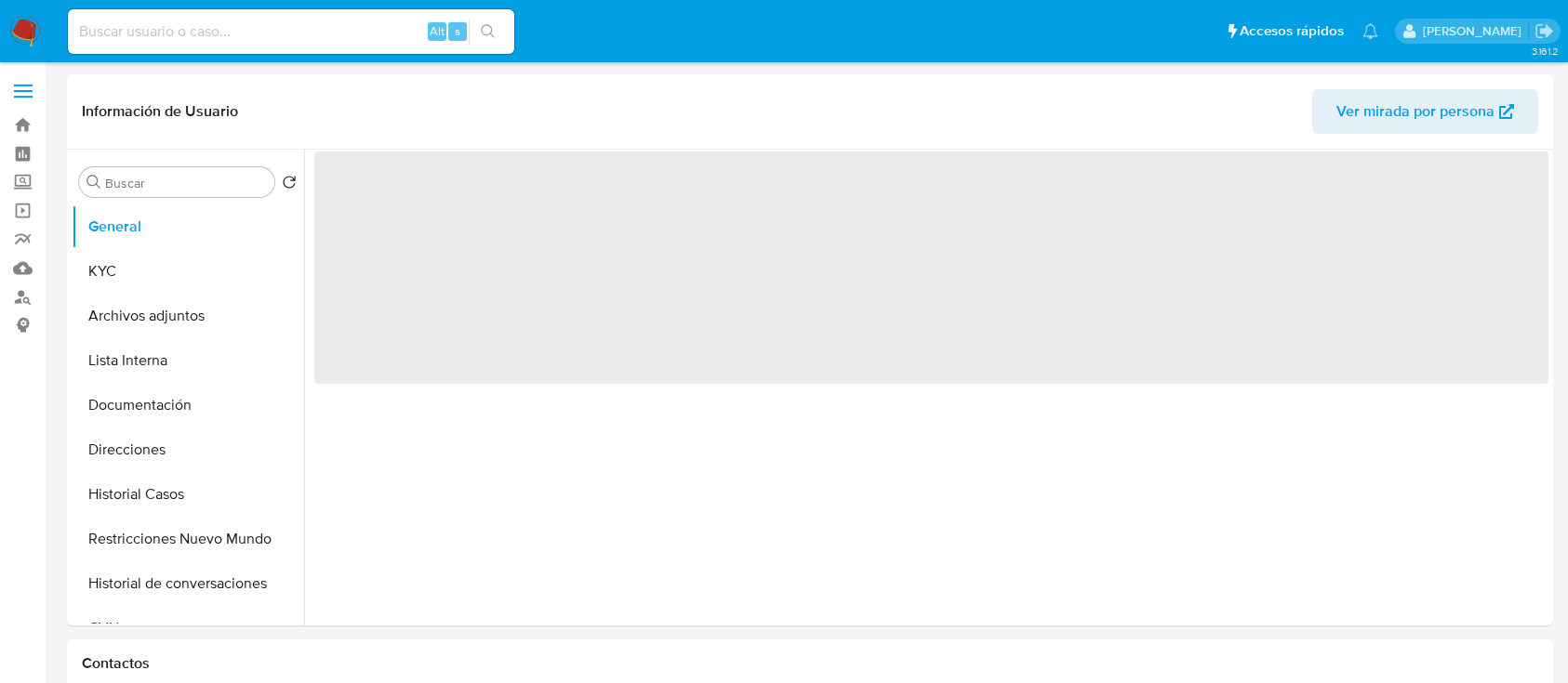
select select "10"
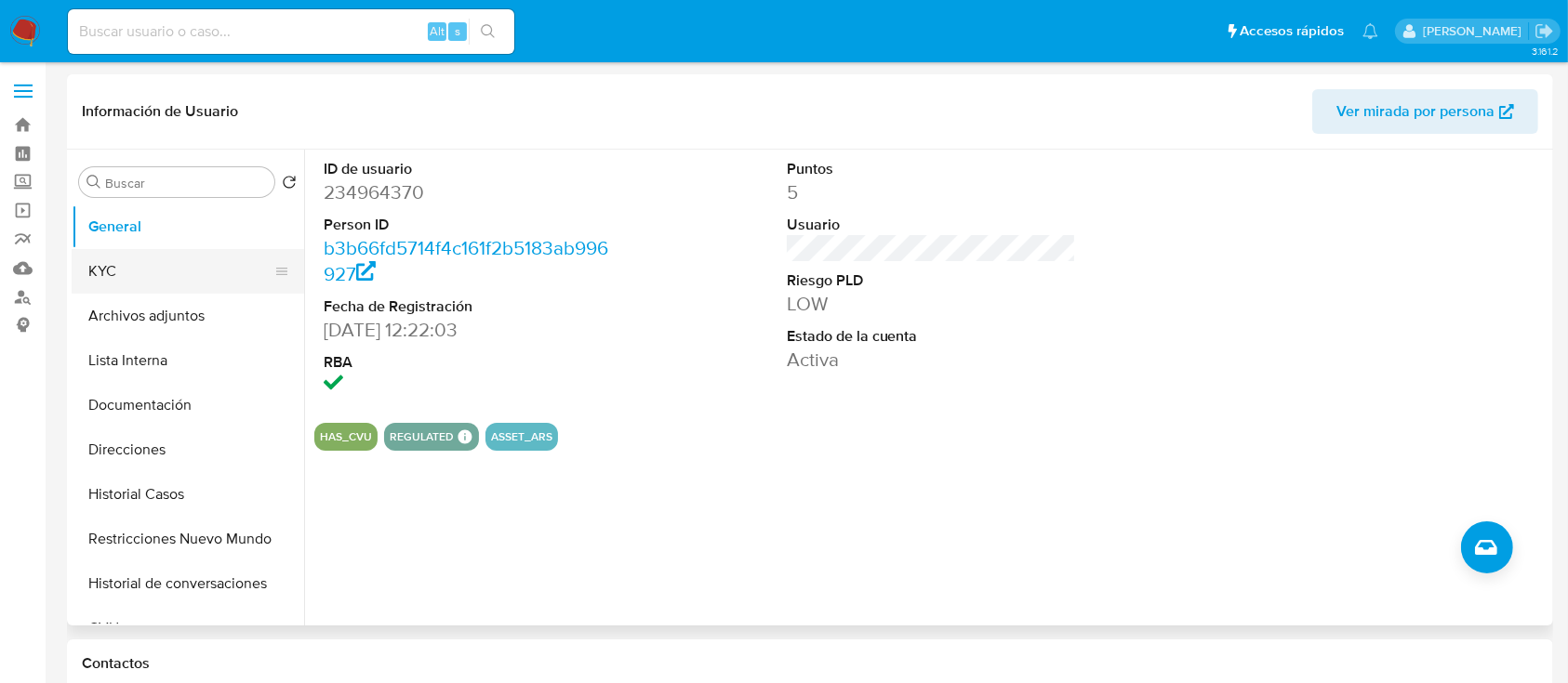
click at [152, 268] on button "KYC" at bounding box center [180, 271] width 217 height 45
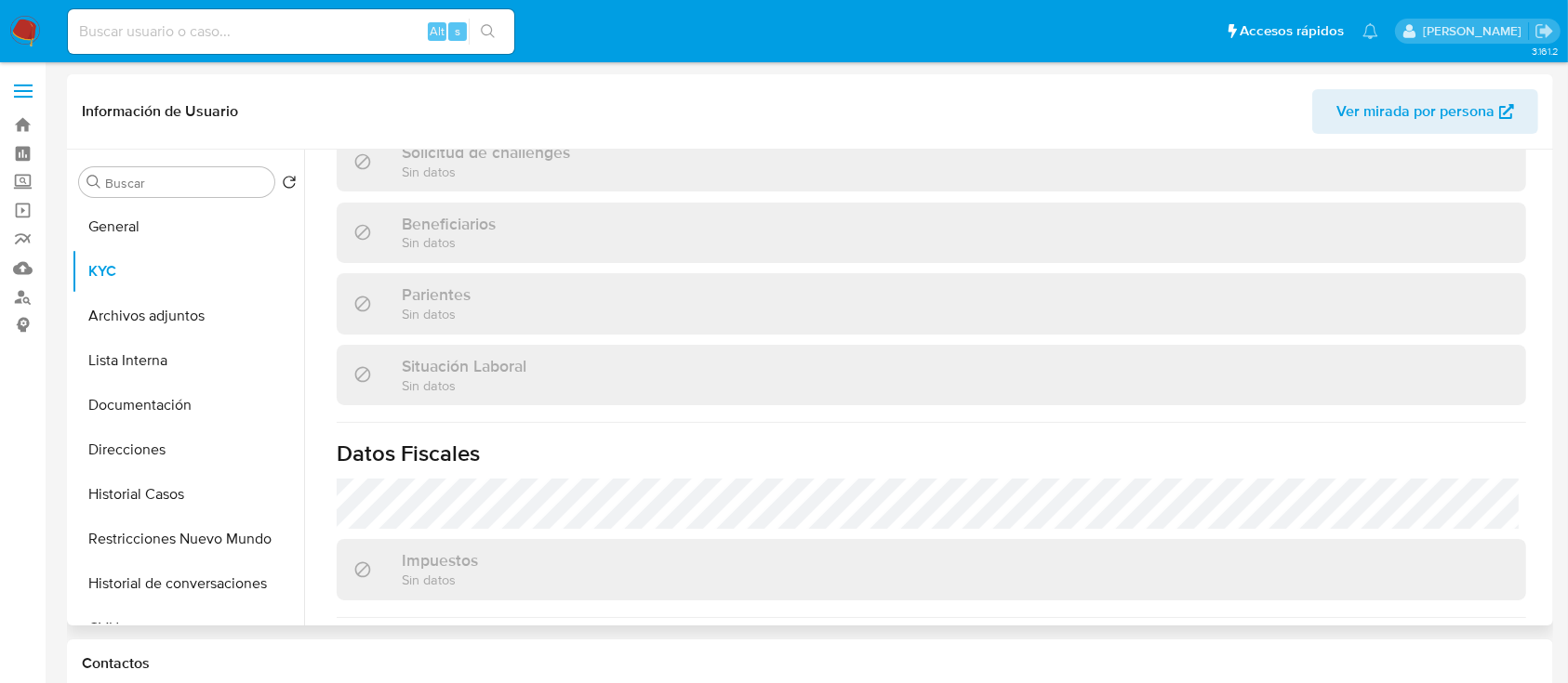
scroll to position [979, 0]
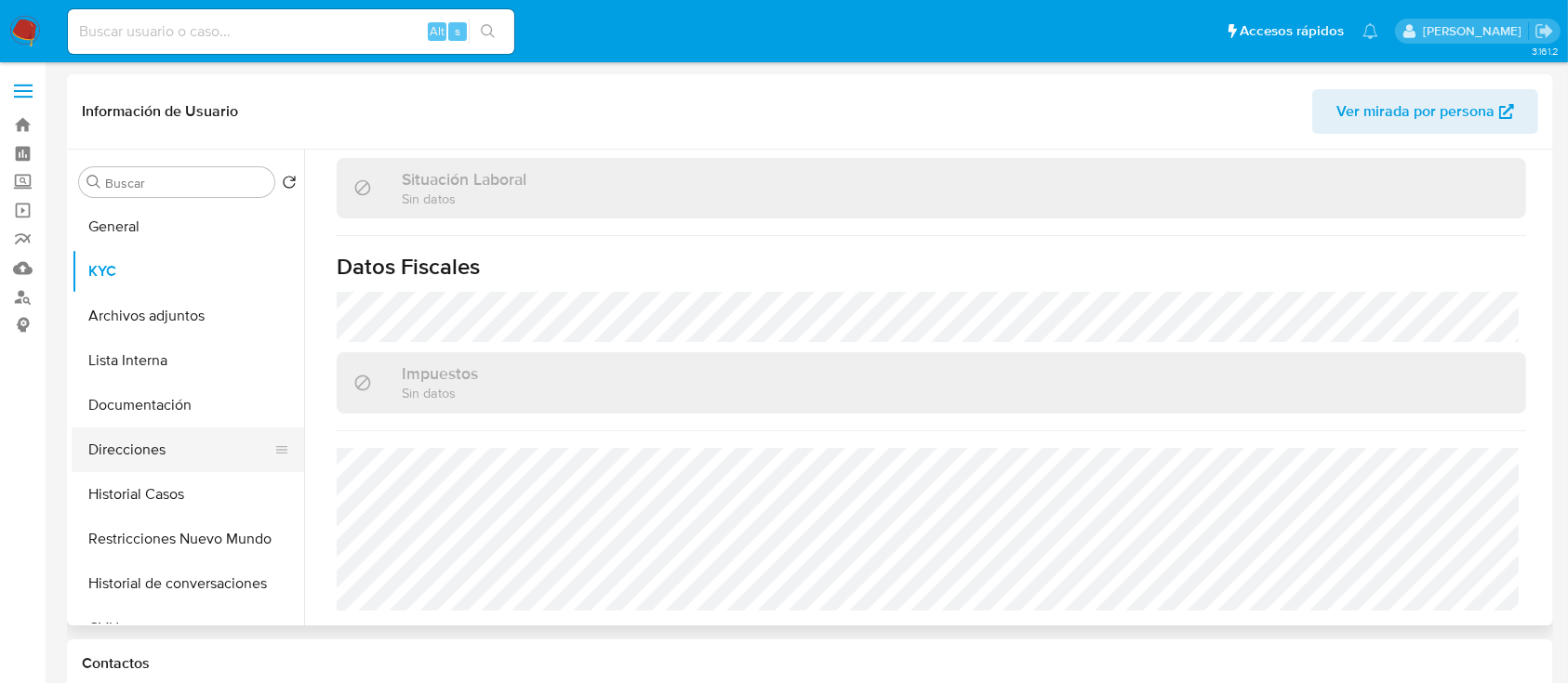
click at [144, 444] on button "Direcciones" at bounding box center [180, 449] width 217 height 45
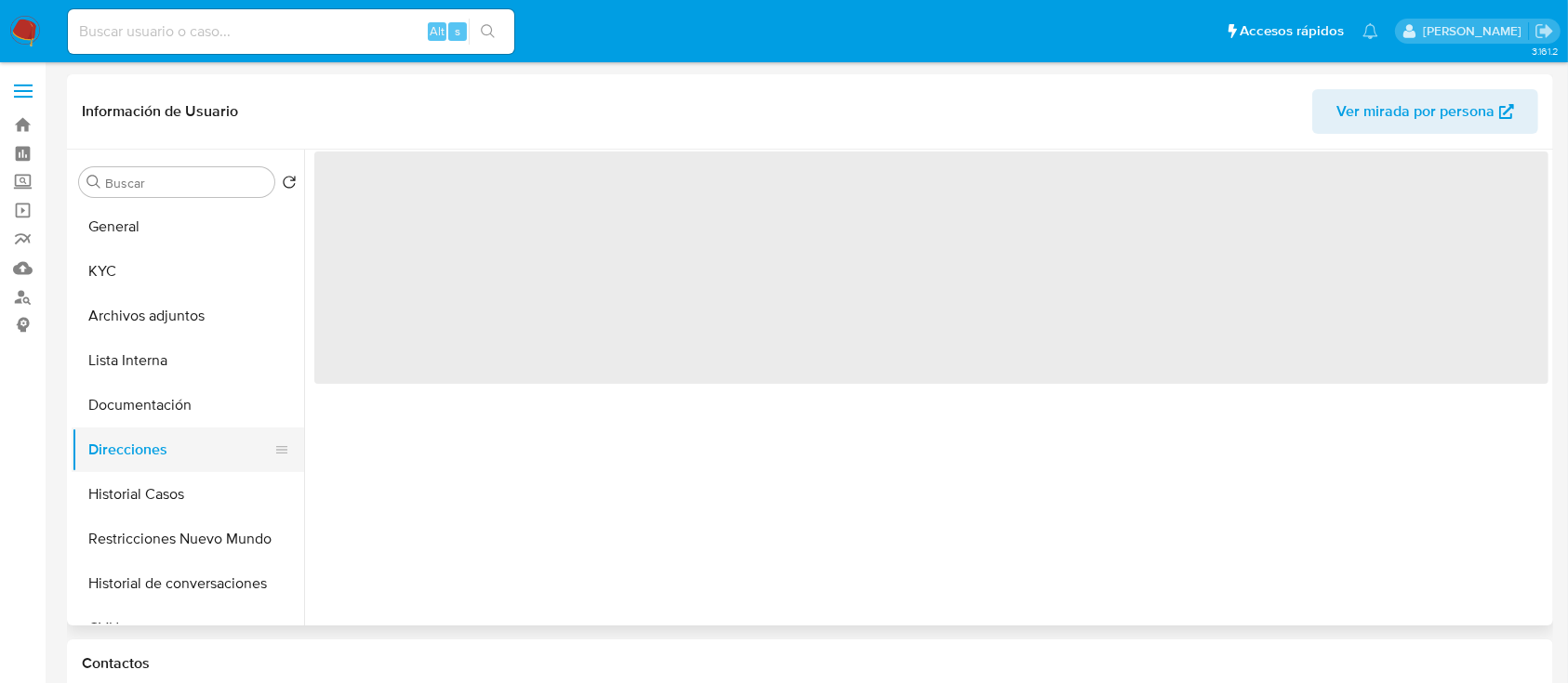
scroll to position [0, 0]
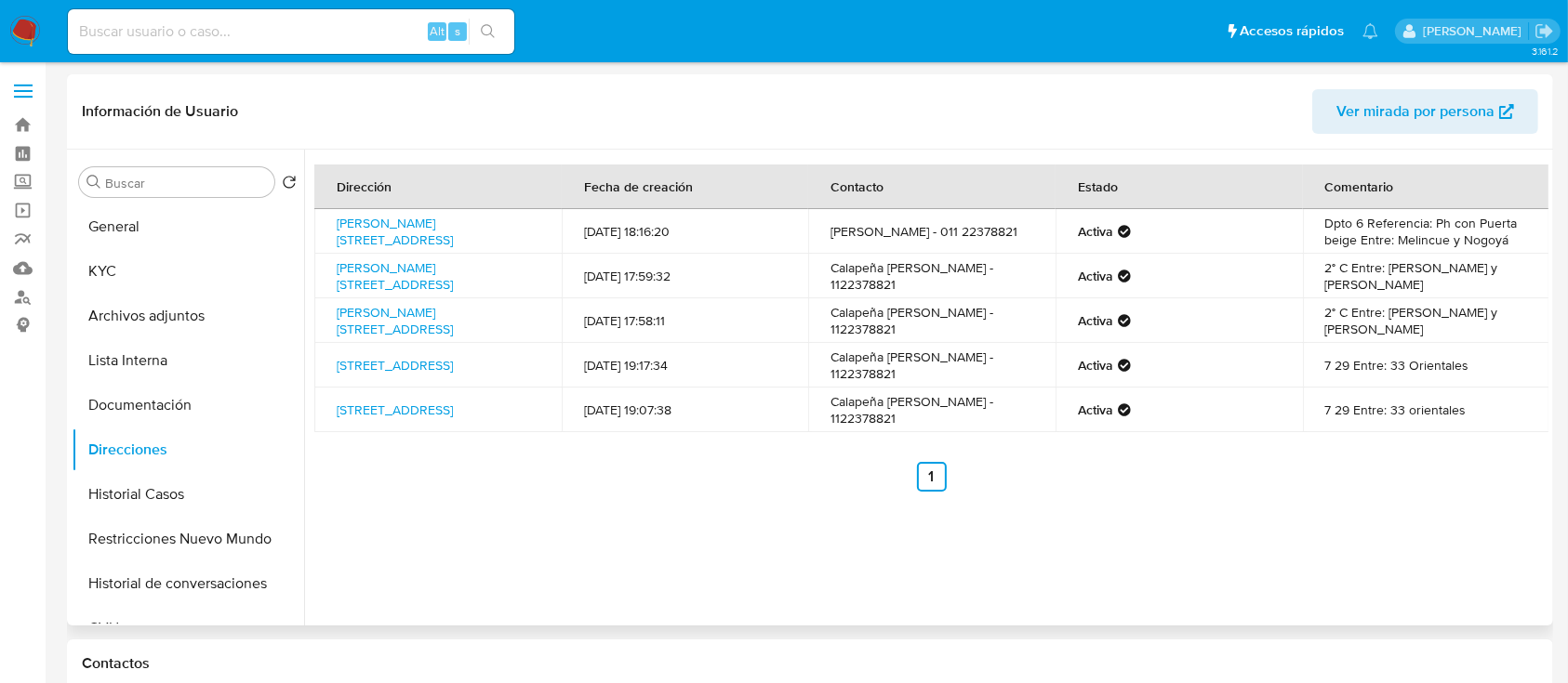
drag, startPoint x: 872, startPoint y: 396, endPoint x: 1016, endPoint y: 397, distance: 144.0
click at [1016, 387] on tr "[STREET_ADDRESS] 4099 [DATE] 19:17:34 Calapeña [PERSON_NAME] - 1122378821 Activ…" at bounding box center [931, 364] width 1235 height 45
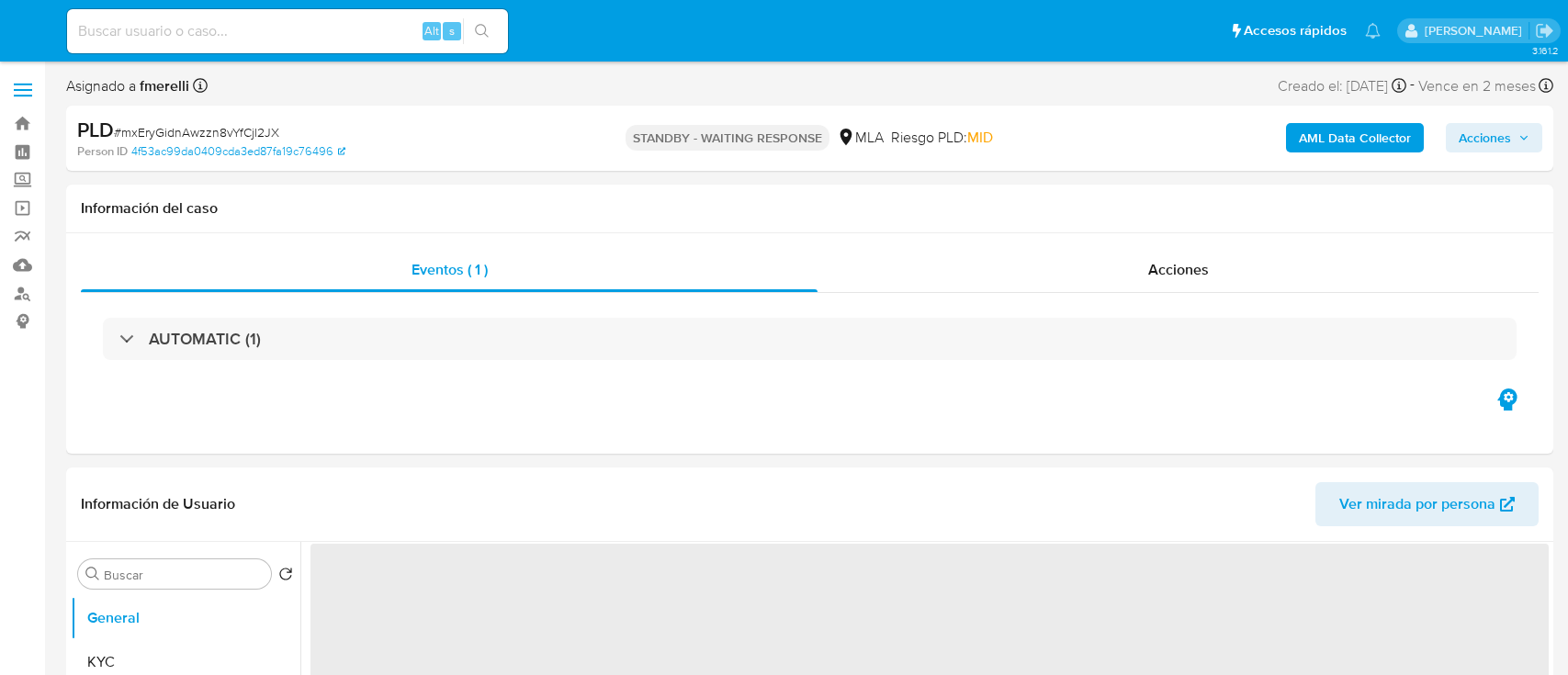
select select "10"
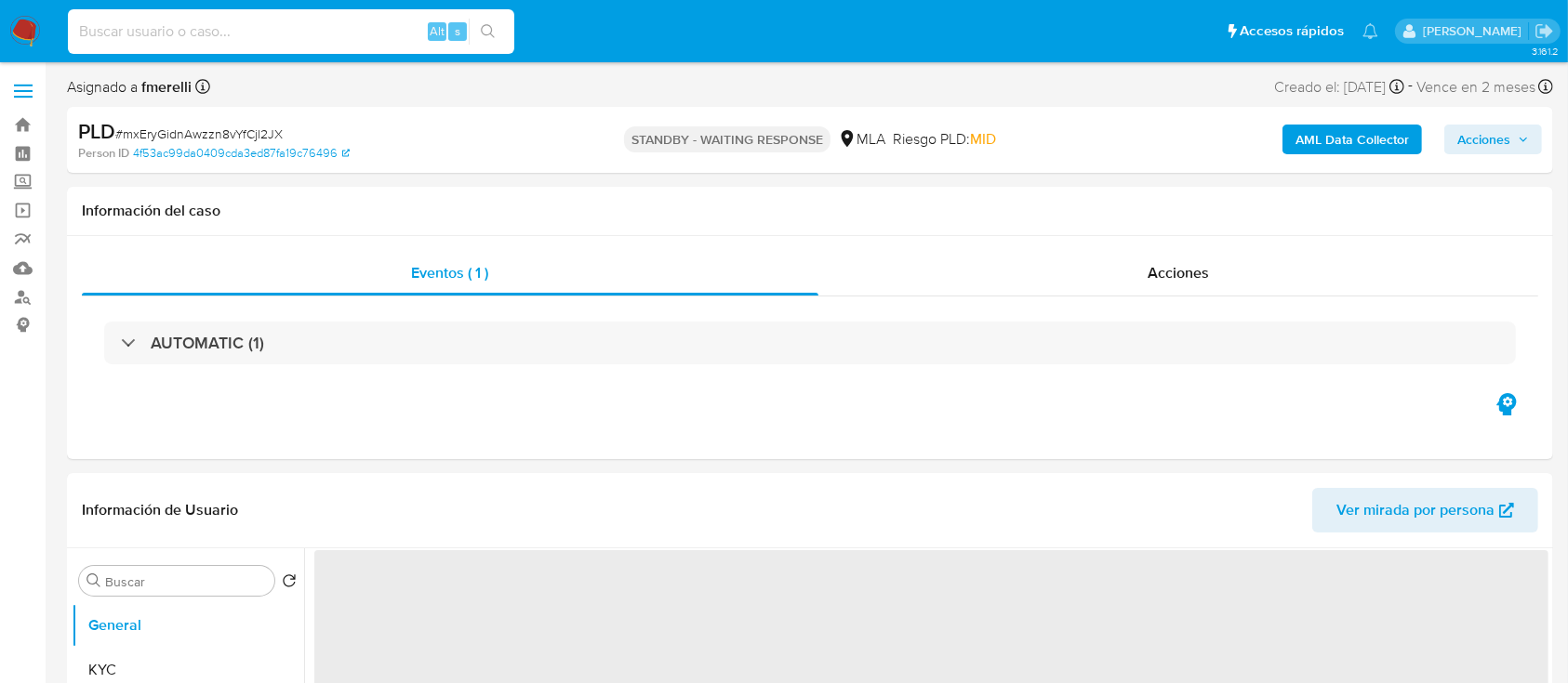
click at [373, 36] on input at bounding box center [291, 32] width 446 height 24
paste input "Uk2mmVhZbRdgSwMk83jhIvIG"
type input "Uk2mmVhZbRdgSwMk83jhIvIG"
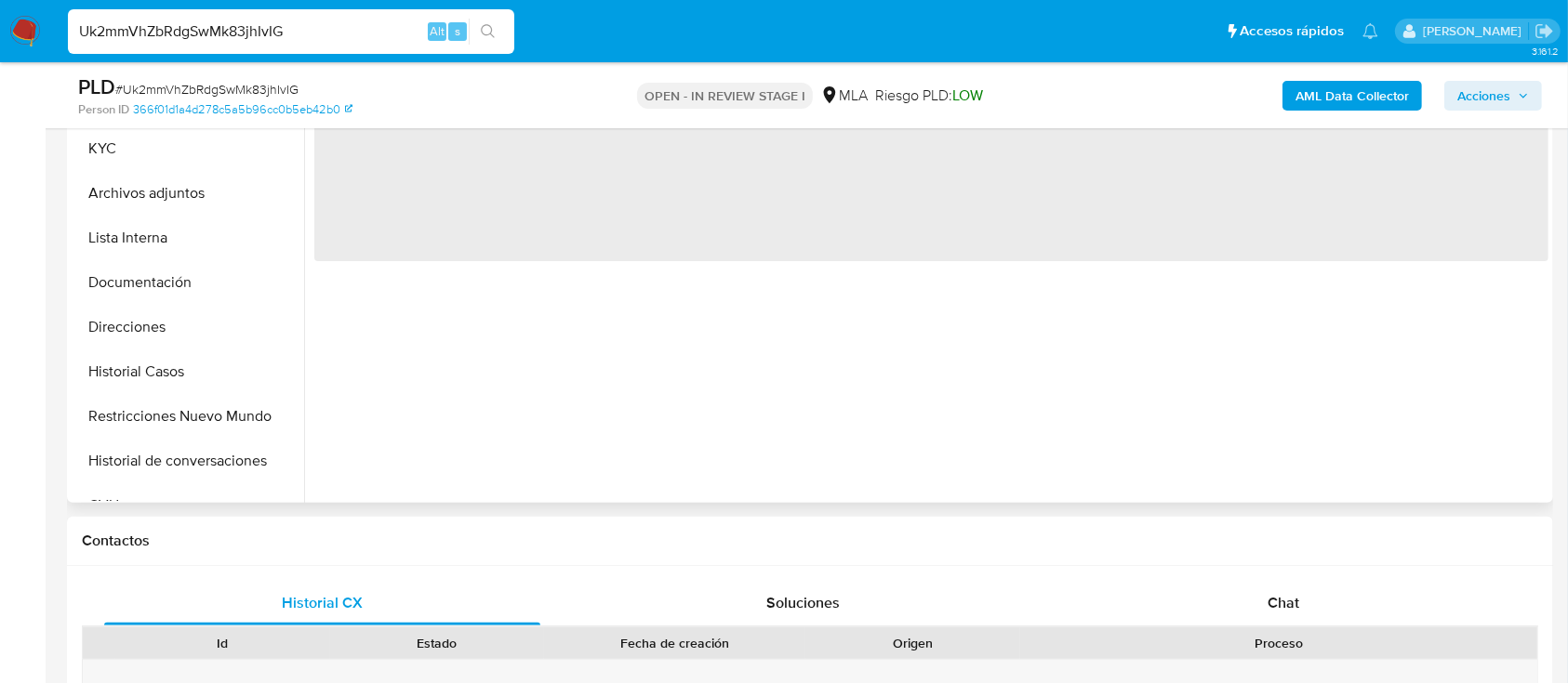
scroll to position [496, 0]
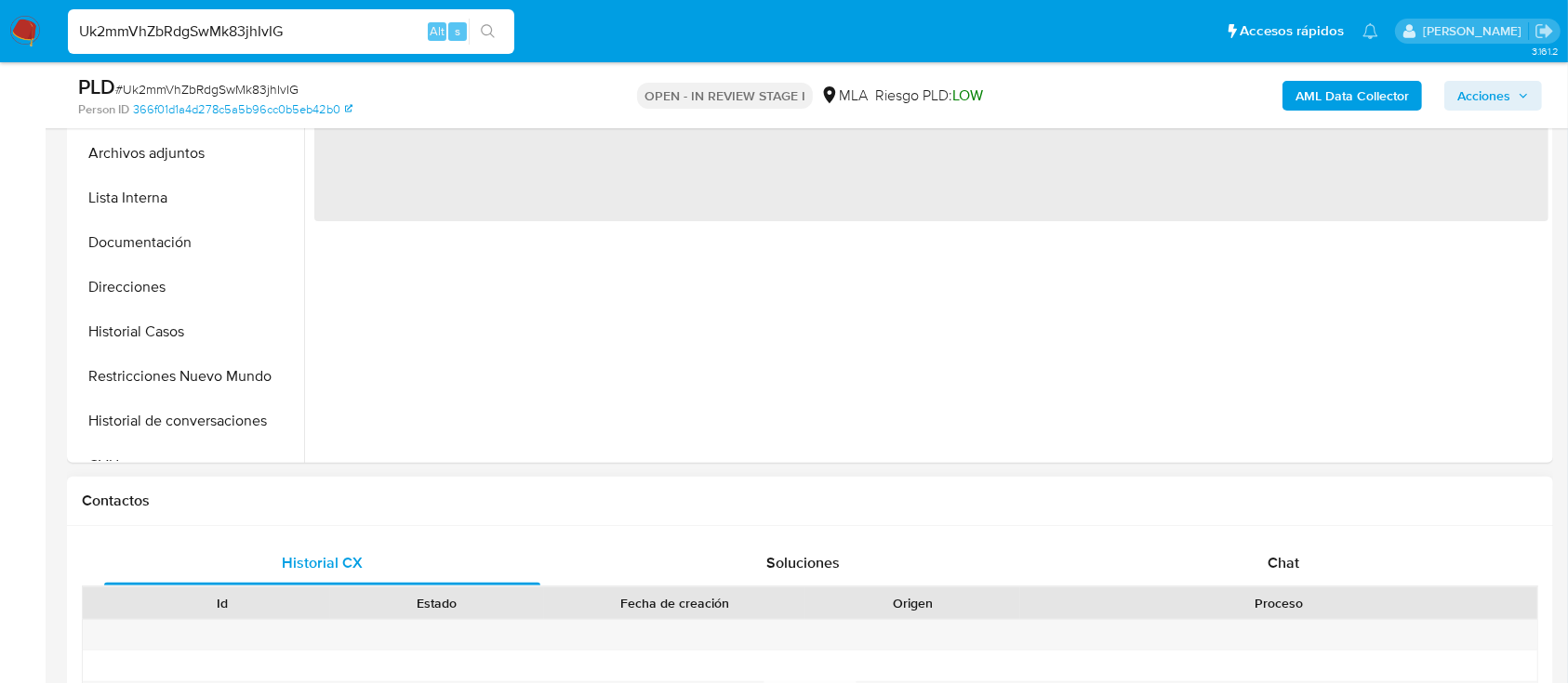
select select "10"
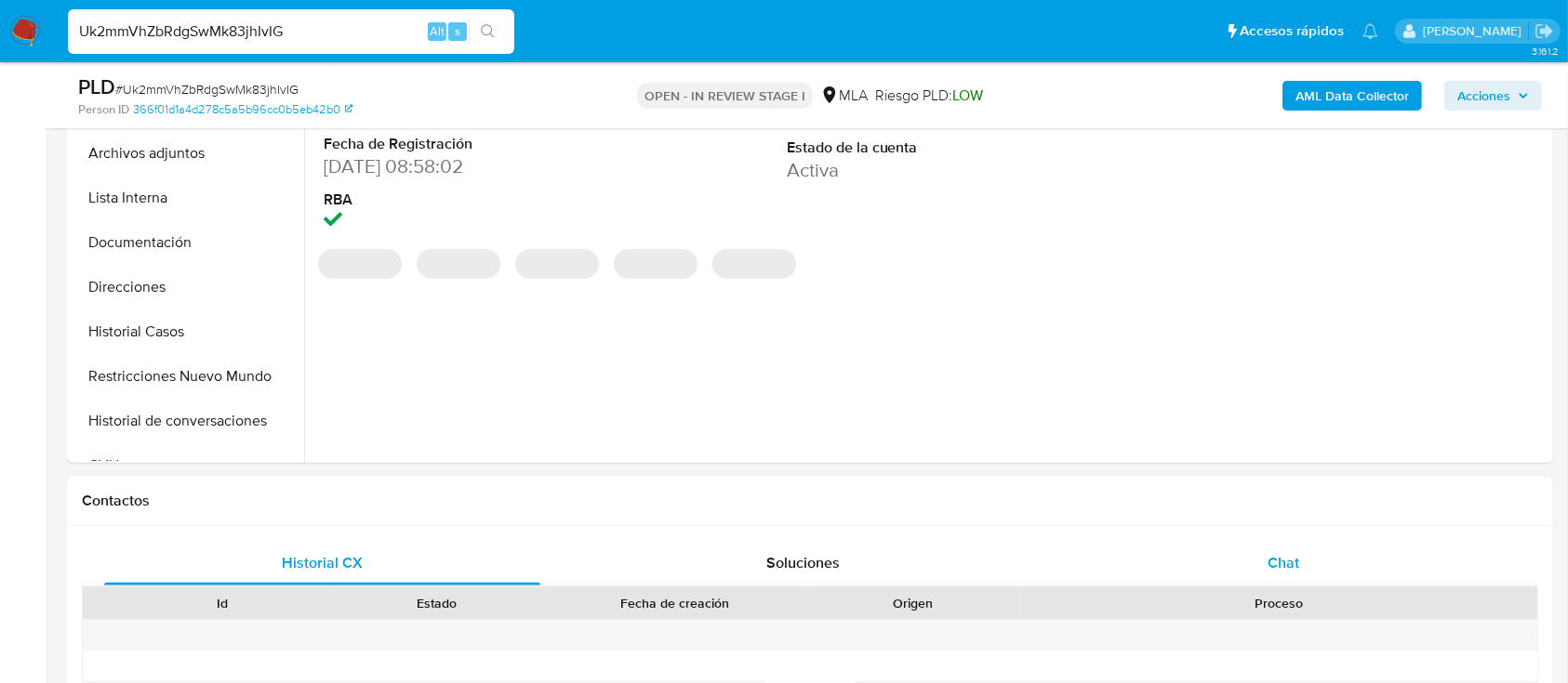
click at [1250, 551] on div "Chat" at bounding box center [1284, 563] width 436 height 45
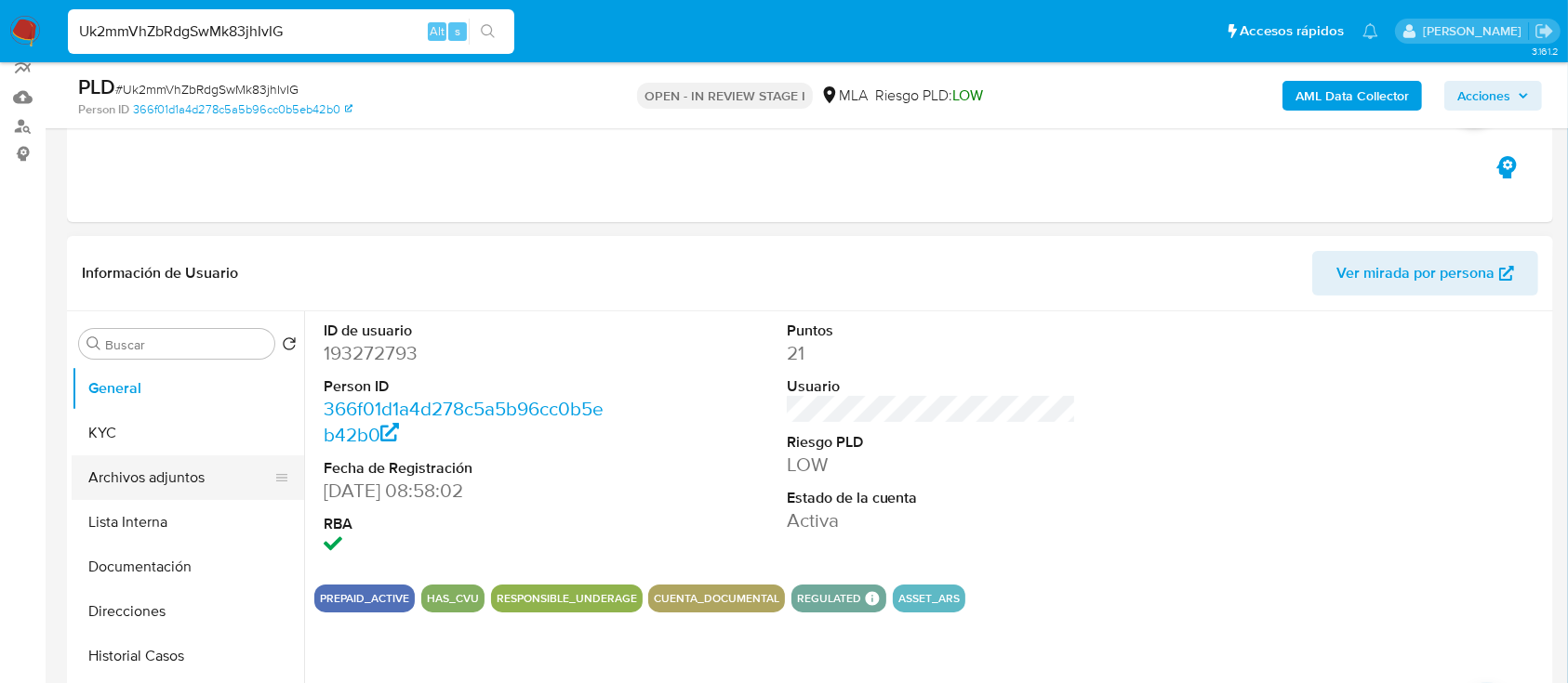
scroll to position [247, 0]
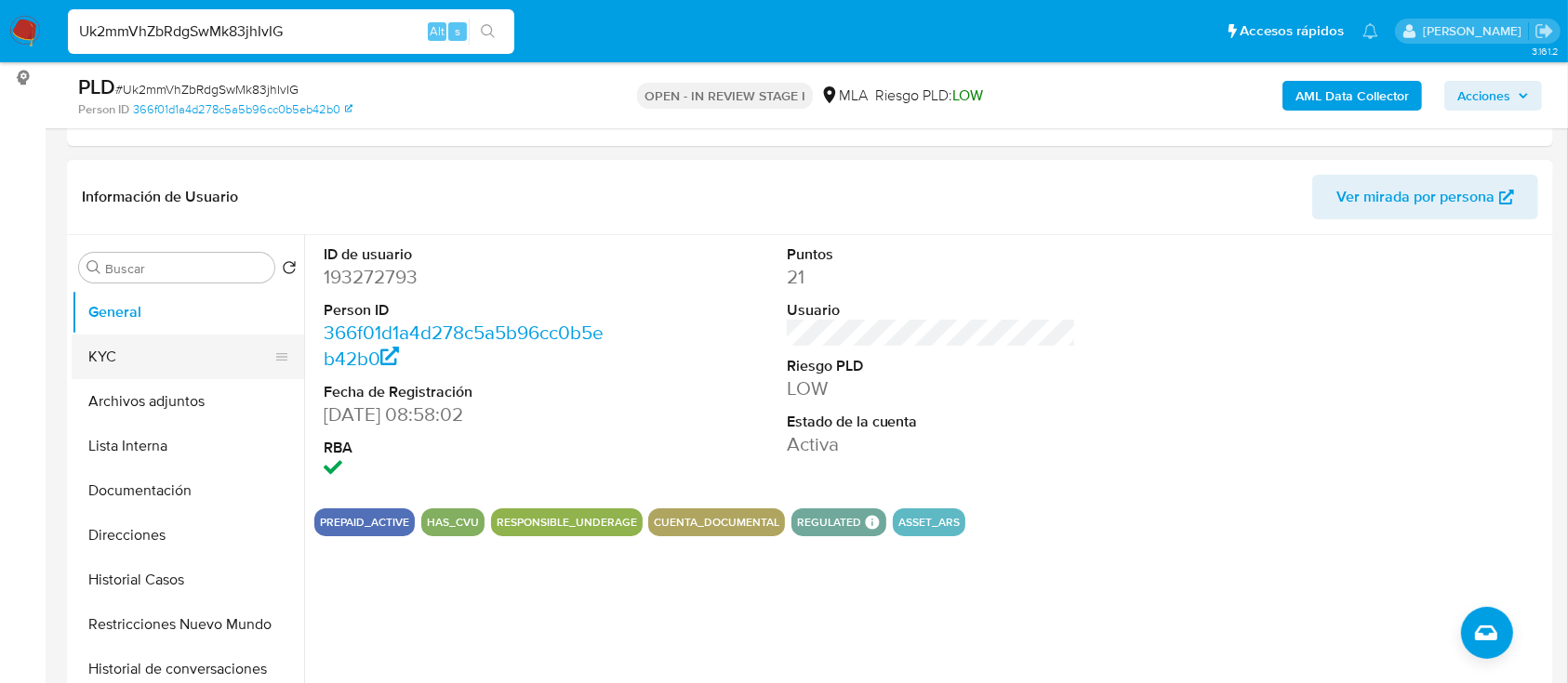
click at [199, 362] on button "KYC" at bounding box center [180, 356] width 217 height 45
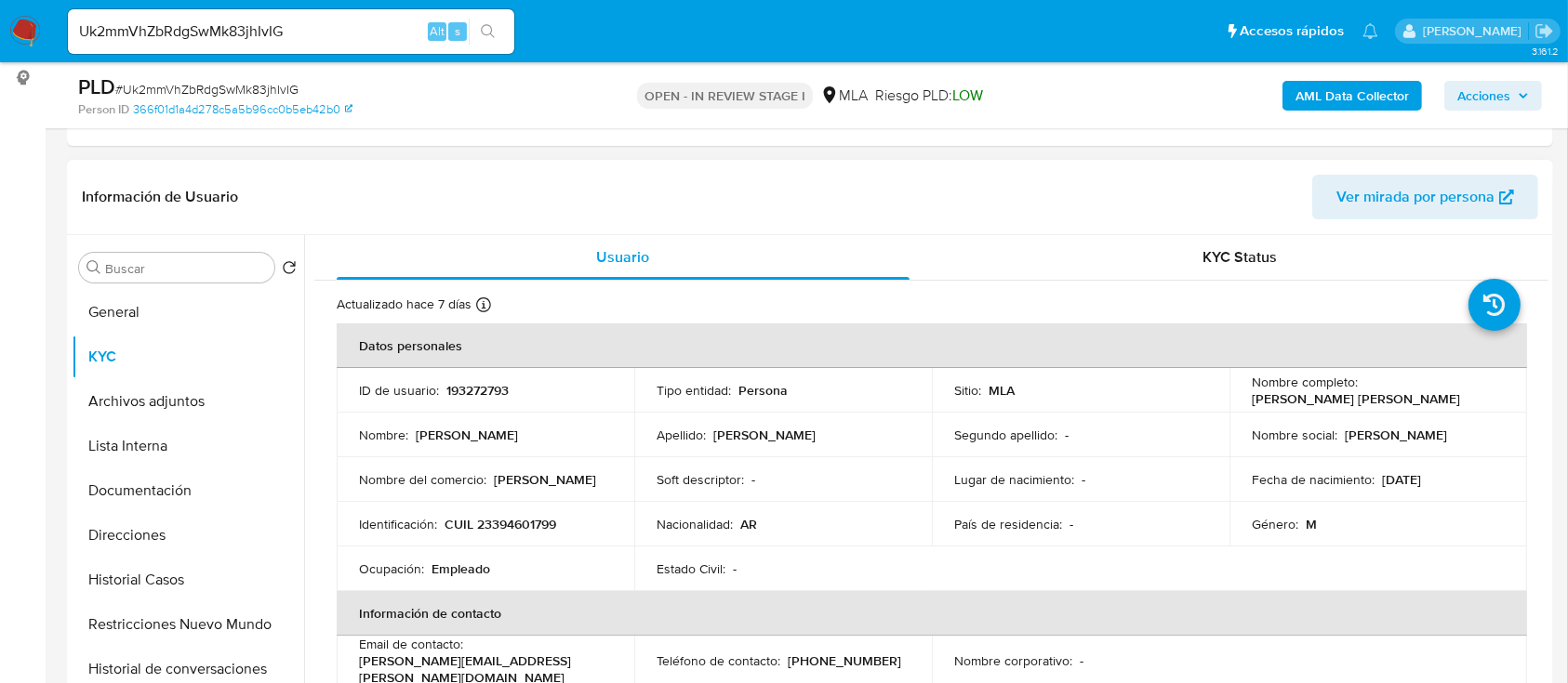
click at [522, 532] on p "CUIL 23394601799" at bounding box center [500, 524] width 112 height 17
copy p "23394601799"
click at [455, 395] on p "193272793" at bounding box center [477, 390] width 63 height 17
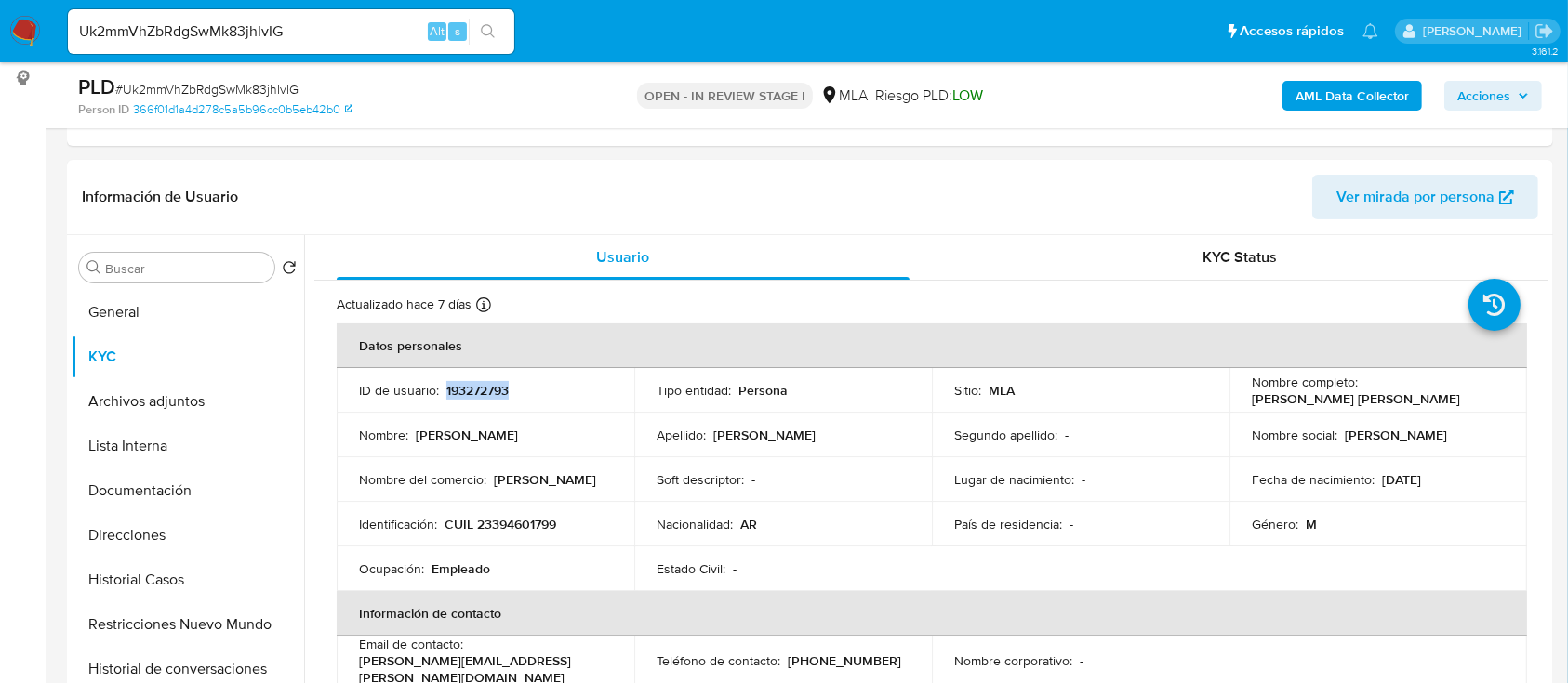
copy p "193272793"
click at [510, 530] on p "CUIL 23394601799" at bounding box center [500, 524] width 112 height 17
copy p "23394601799"
click at [522, 518] on p "CUIL 23394601799" at bounding box center [500, 524] width 112 height 17
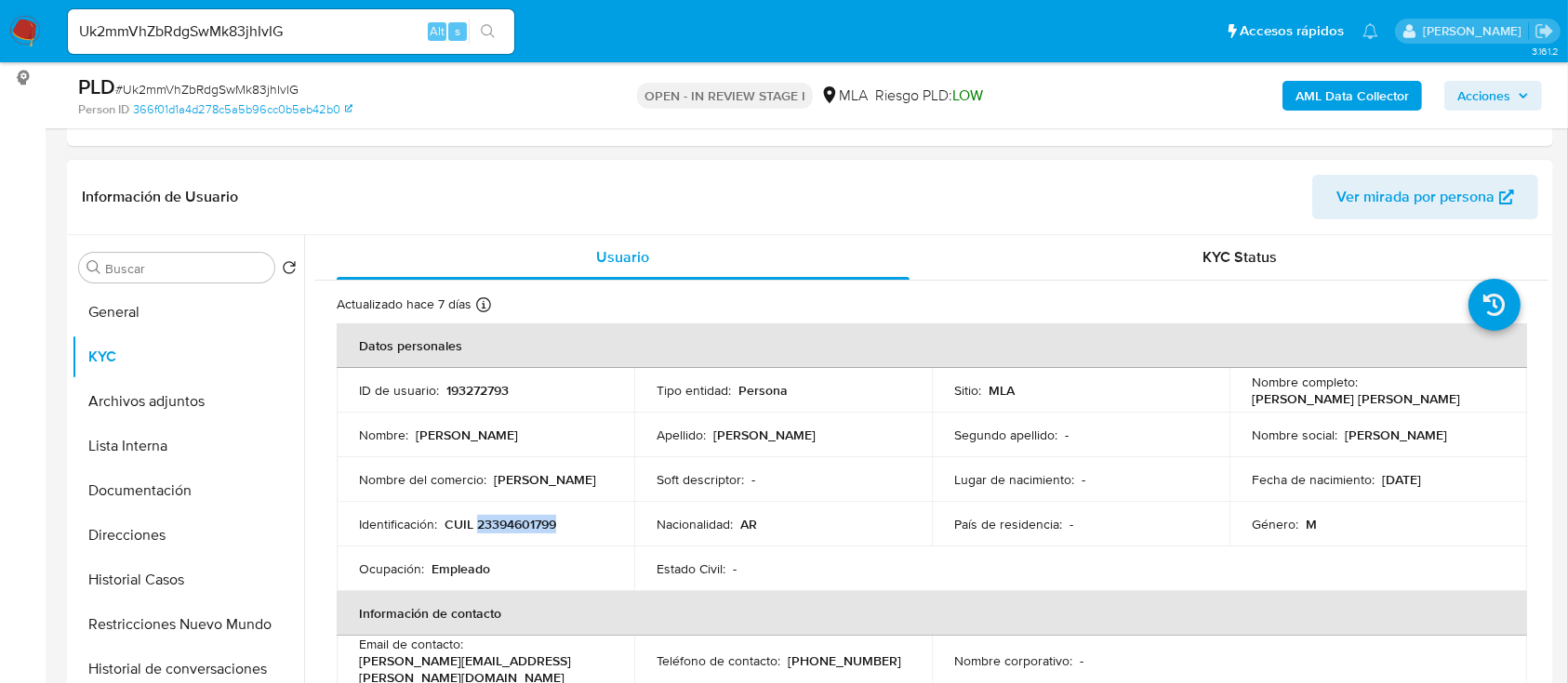
click at [522, 518] on p "CUIL 23394601799" at bounding box center [500, 524] width 112 height 17
click at [527, 527] on p "CUIL 23394601799" at bounding box center [500, 524] width 112 height 17
click at [463, 390] on p "193272793" at bounding box center [477, 390] width 63 height 17
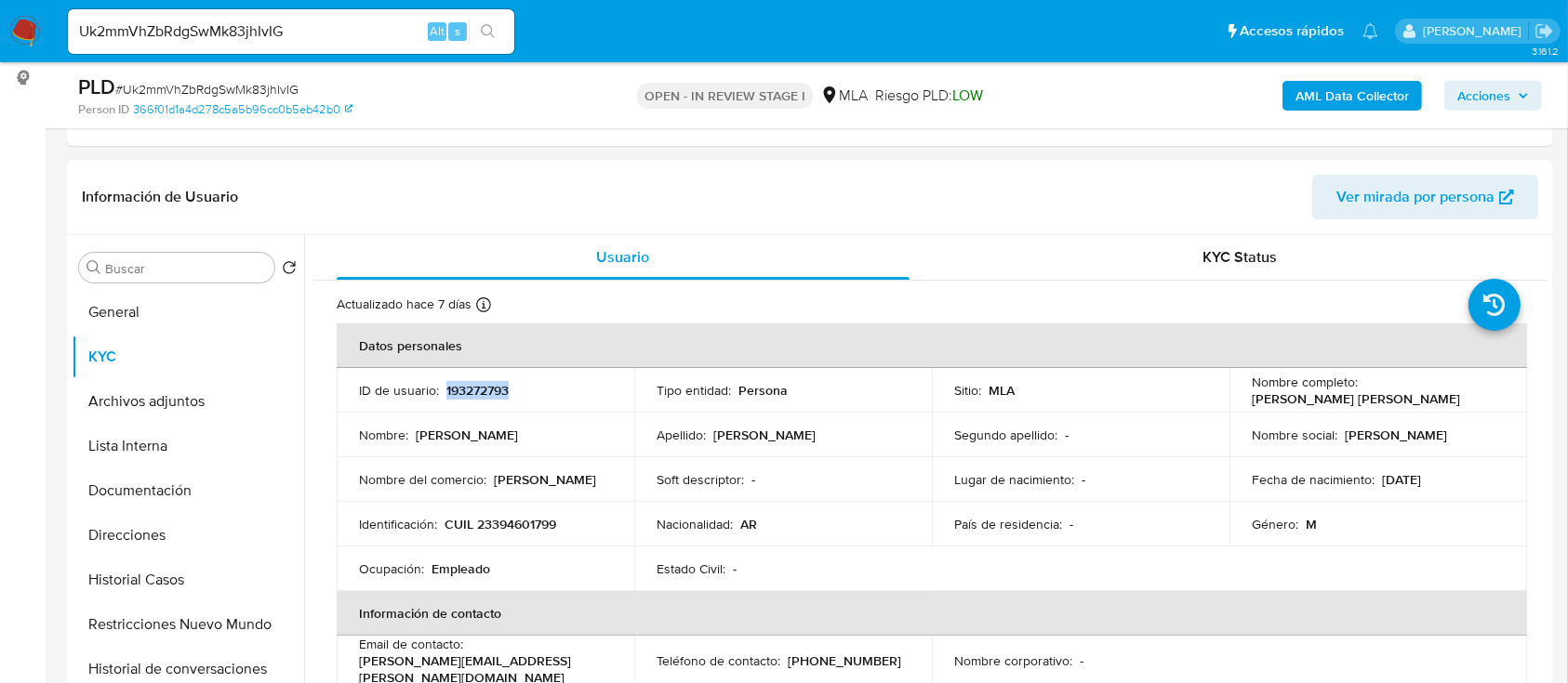
copy p "193272793"
click at [516, 518] on p "CUIL 23394601799" at bounding box center [500, 524] width 112 height 17
copy p "23394601799"
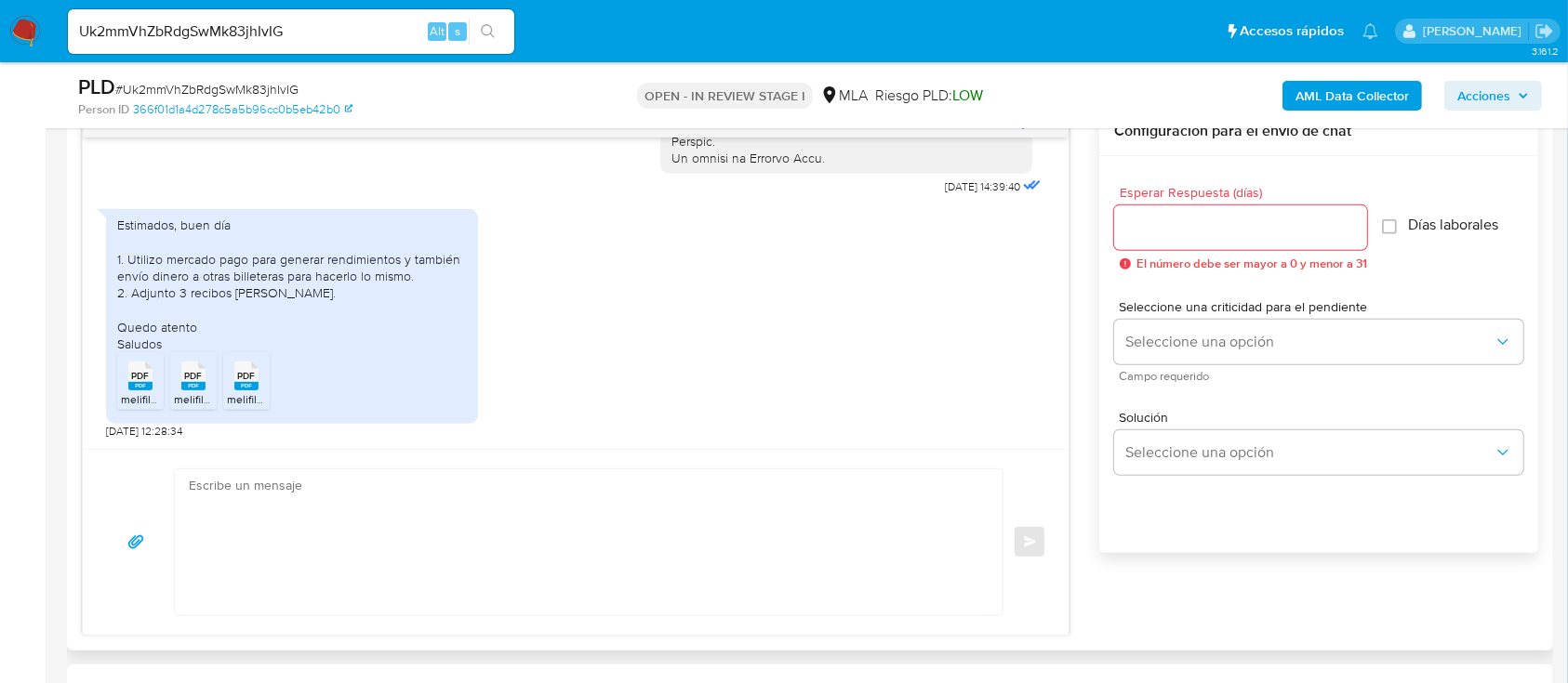
scroll to position [991, 0]
drag, startPoint x: 146, startPoint y: 388, endPoint x: 188, endPoint y: 391, distance: 42.1
click at [146, 386] on rect at bounding box center [140, 385] width 24 height 8
click at [192, 391] on span "melifile1234162519711464557.pdf" at bounding box center [255, 398] width 161 height 16
drag, startPoint x: 230, startPoint y: 388, endPoint x: 382, endPoint y: 565, distance: 233.3
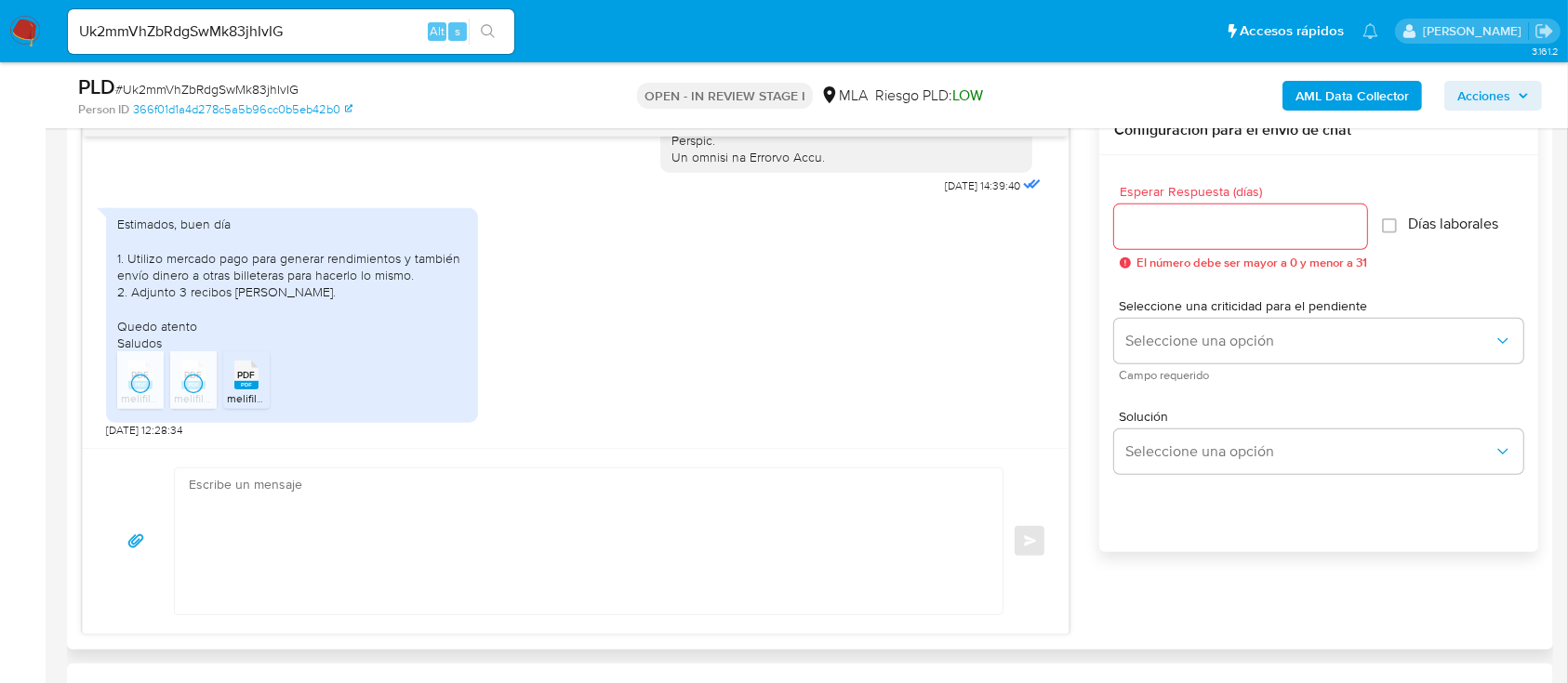
click at [230, 388] on div "PDF PDF" at bounding box center [246, 373] width 39 height 36
click at [482, 569] on textarea at bounding box center [583, 541] width 790 height 146
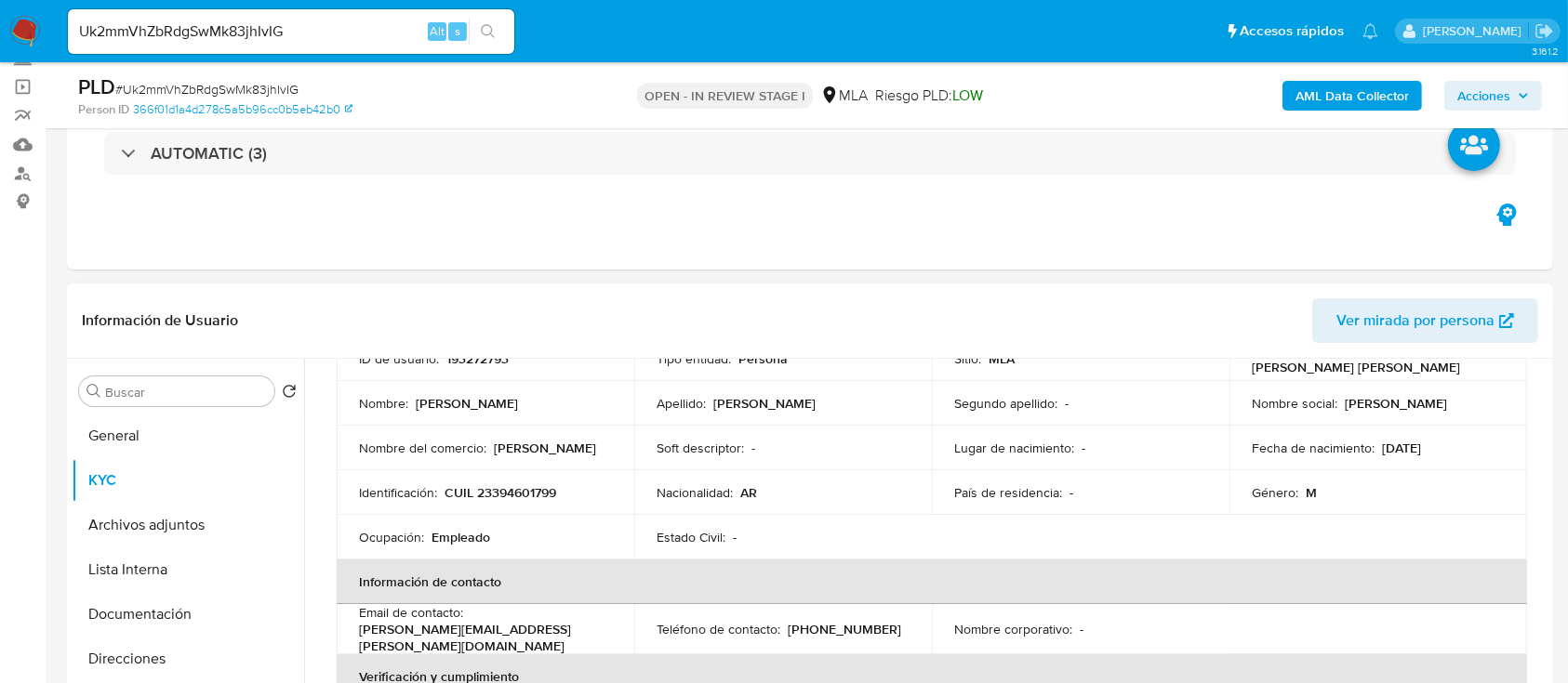
scroll to position [0, 0]
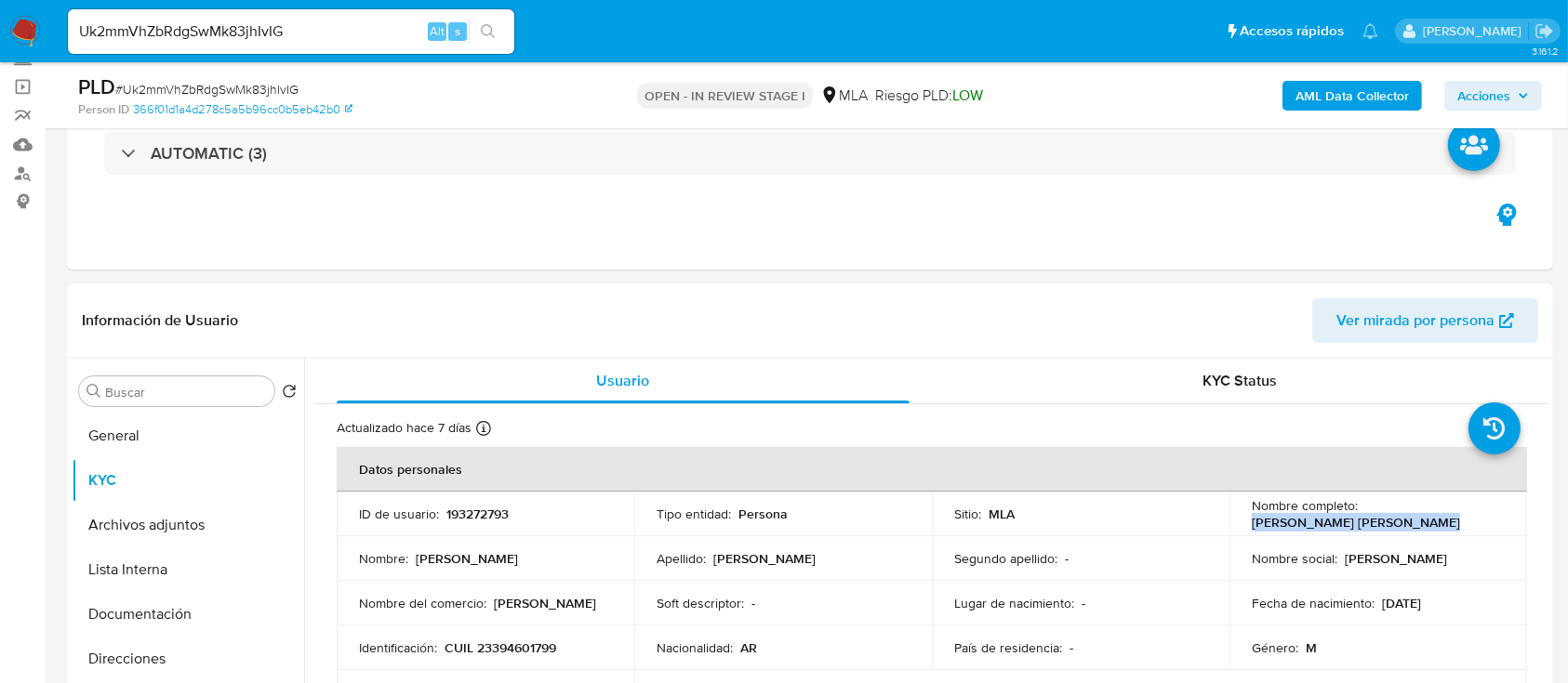
drag, startPoint x: 1287, startPoint y: 524, endPoint x: 1436, endPoint y: 527, distance: 149.0
click at [1436, 527] on td "Nombre completo : Sambade Nuñez Jesus Nicolas" at bounding box center [1378, 514] width 298 height 45
copy p "[PERSON_NAME] [PERSON_NAME] [PERSON_NAME]"
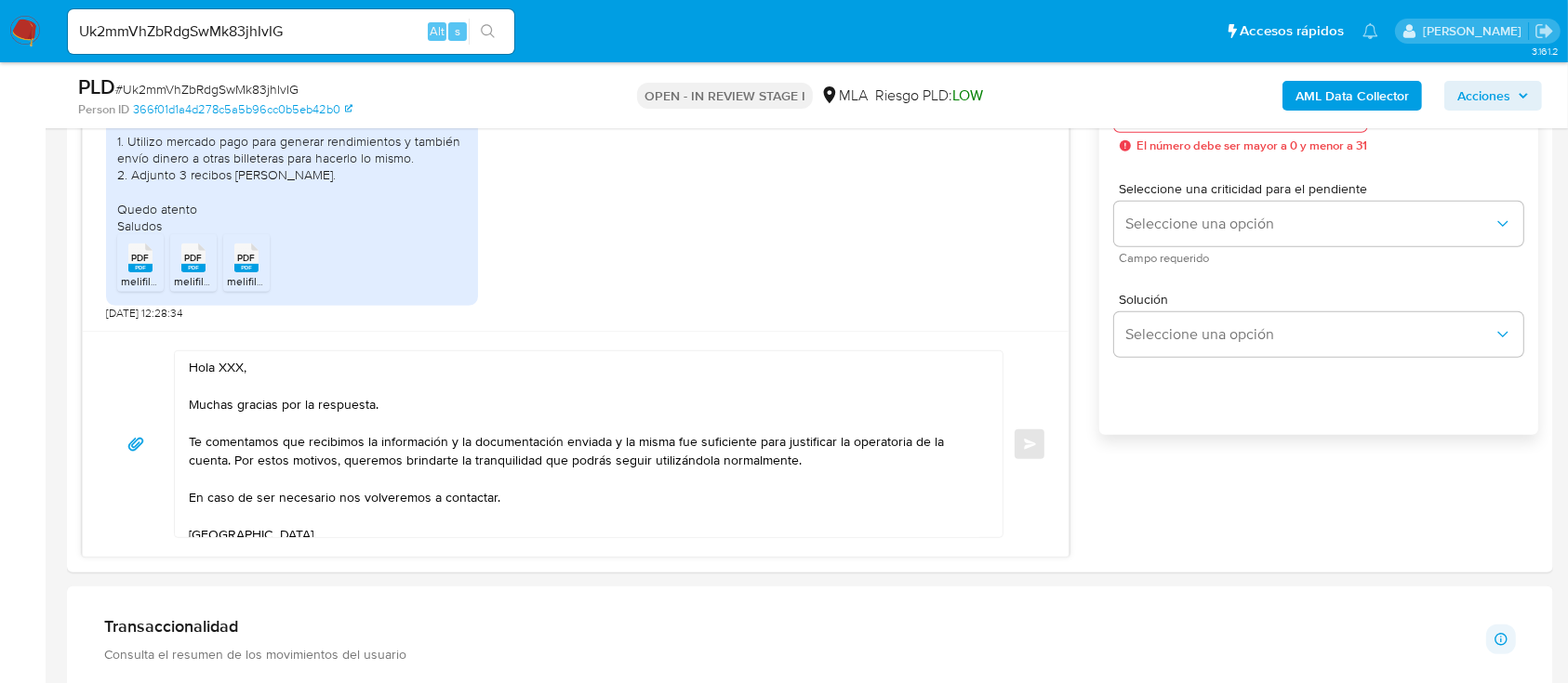
scroll to position [1115, 0]
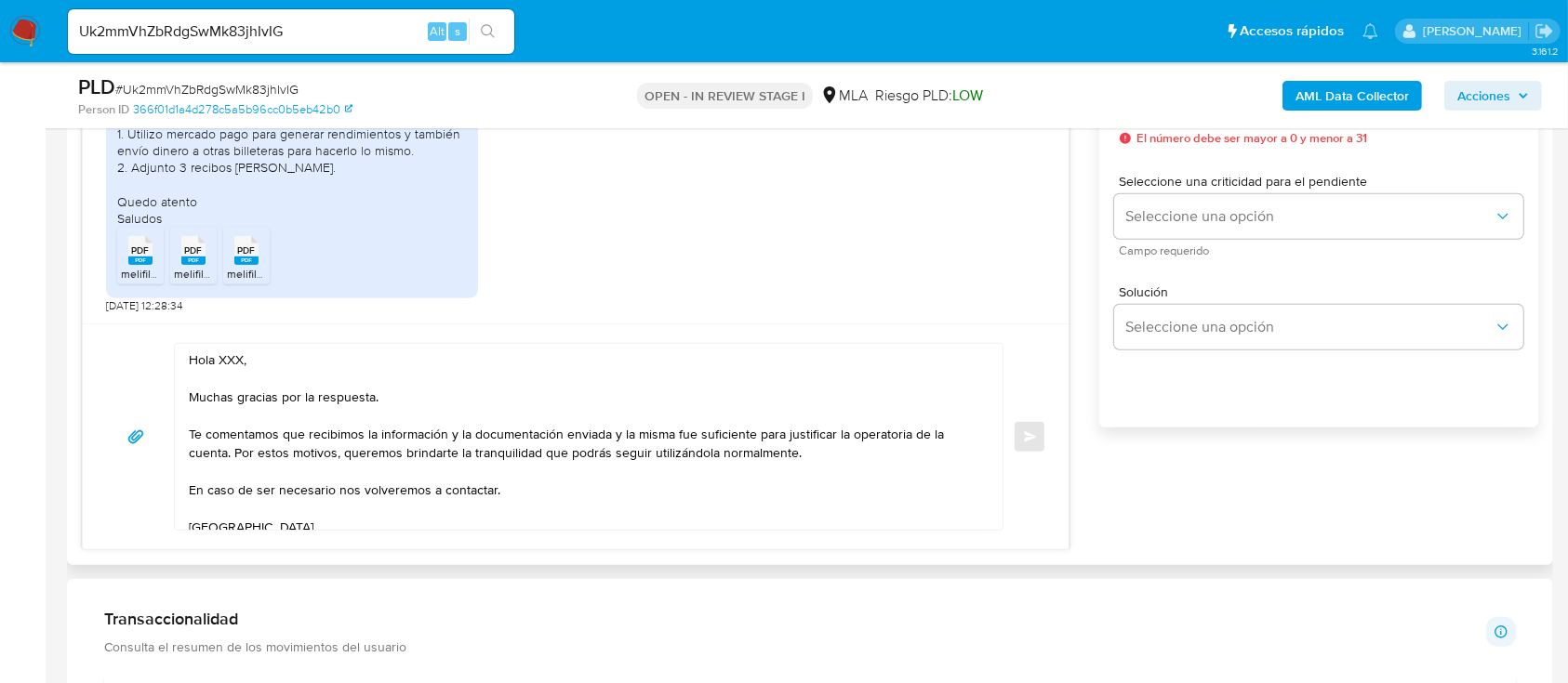
click at [218, 357] on textarea "Hola XXX, Muchas gracias por la respuesta. Te comentamos que recibimos la infor…" at bounding box center [583, 436] width 790 height 186
click at [218, 356] on textarea "Hola XXX, Muchas gracias por la respuesta. Te comentamos que recibimos la infor…" at bounding box center [583, 436] width 790 height 186
paste textarea "[PERSON_NAME] [PERSON_NAME] [PERSON_NAME]"
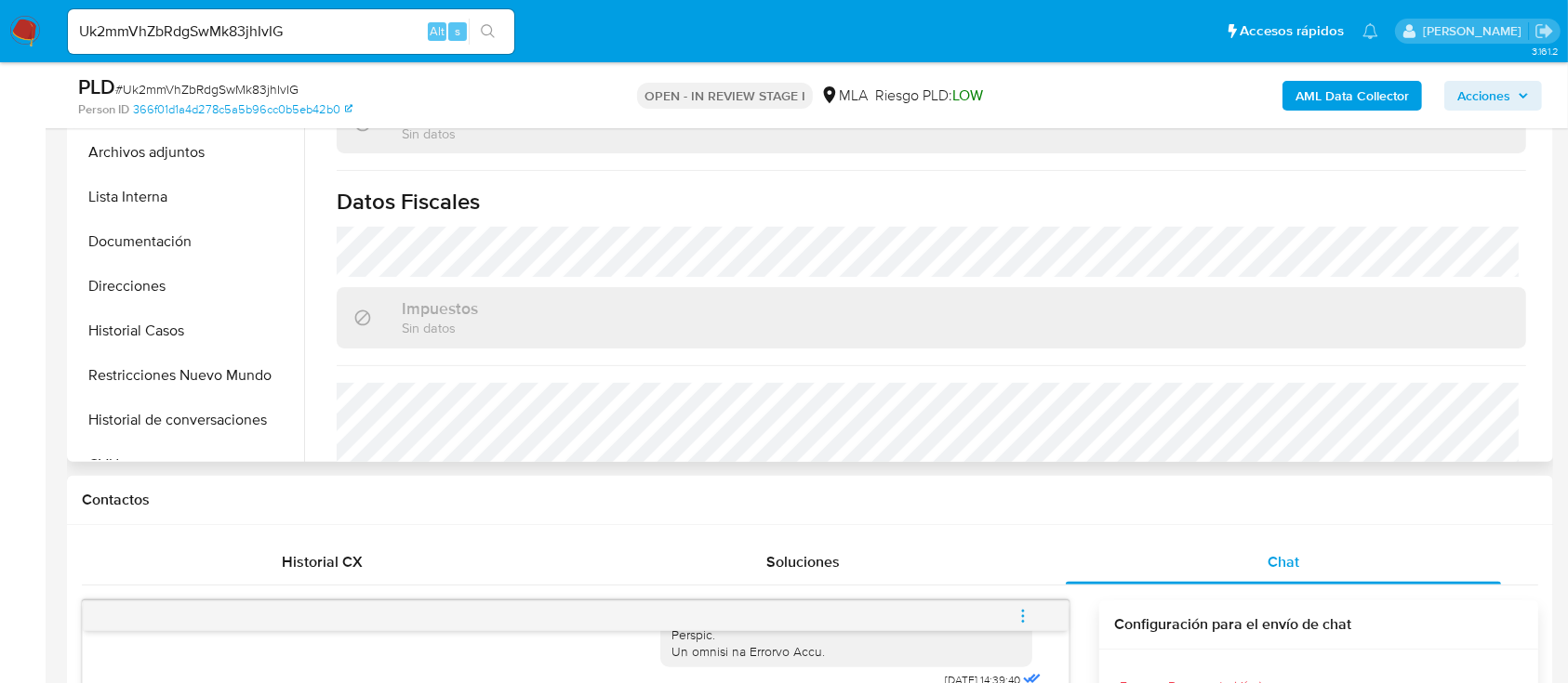
scroll to position [496, 0]
type textarea "Hola [PERSON_NAME] [PERSON_NAME] [PERSON_NAME], Muchas gracias por la respuesta…"
click at [146, 294] on button "Direcciones" at bounding box center [180, 287] width 217 height 45
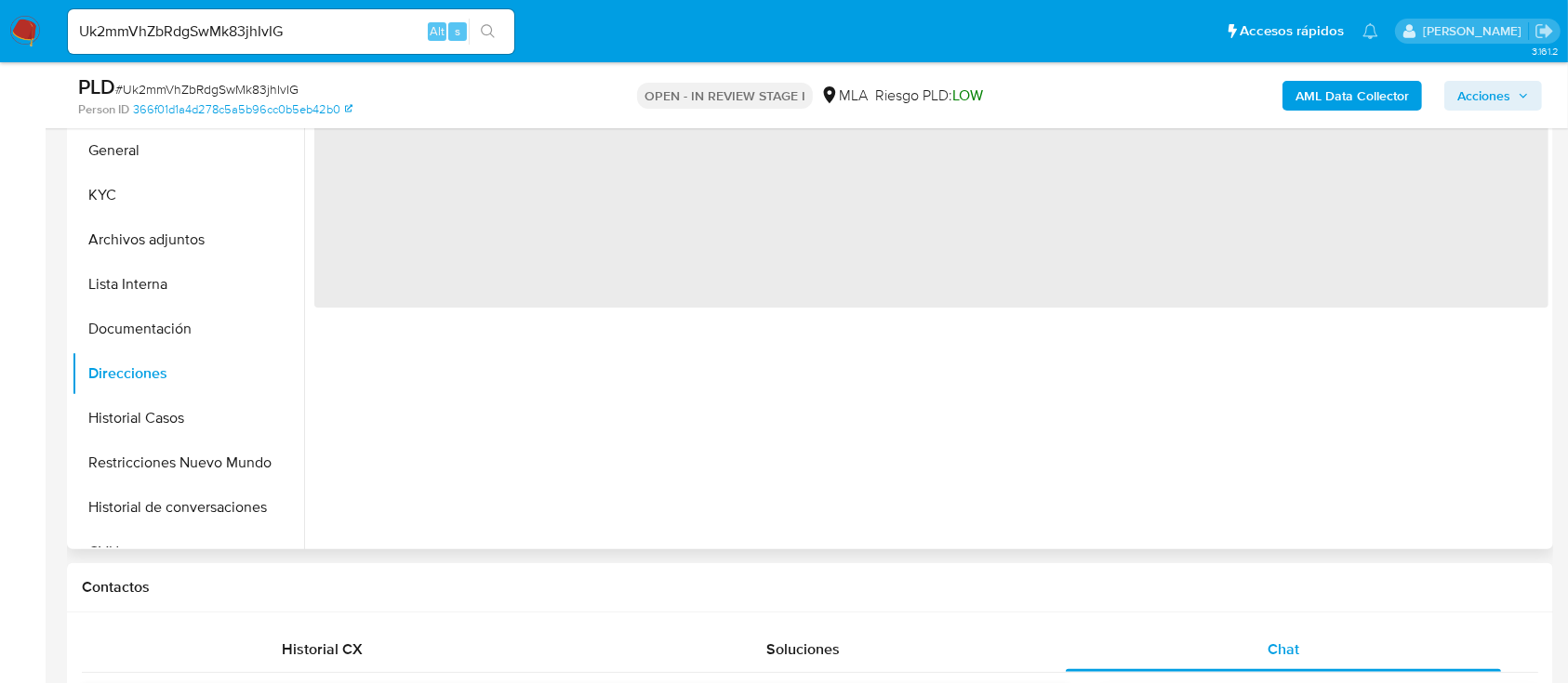
scroll to position [371, 0]
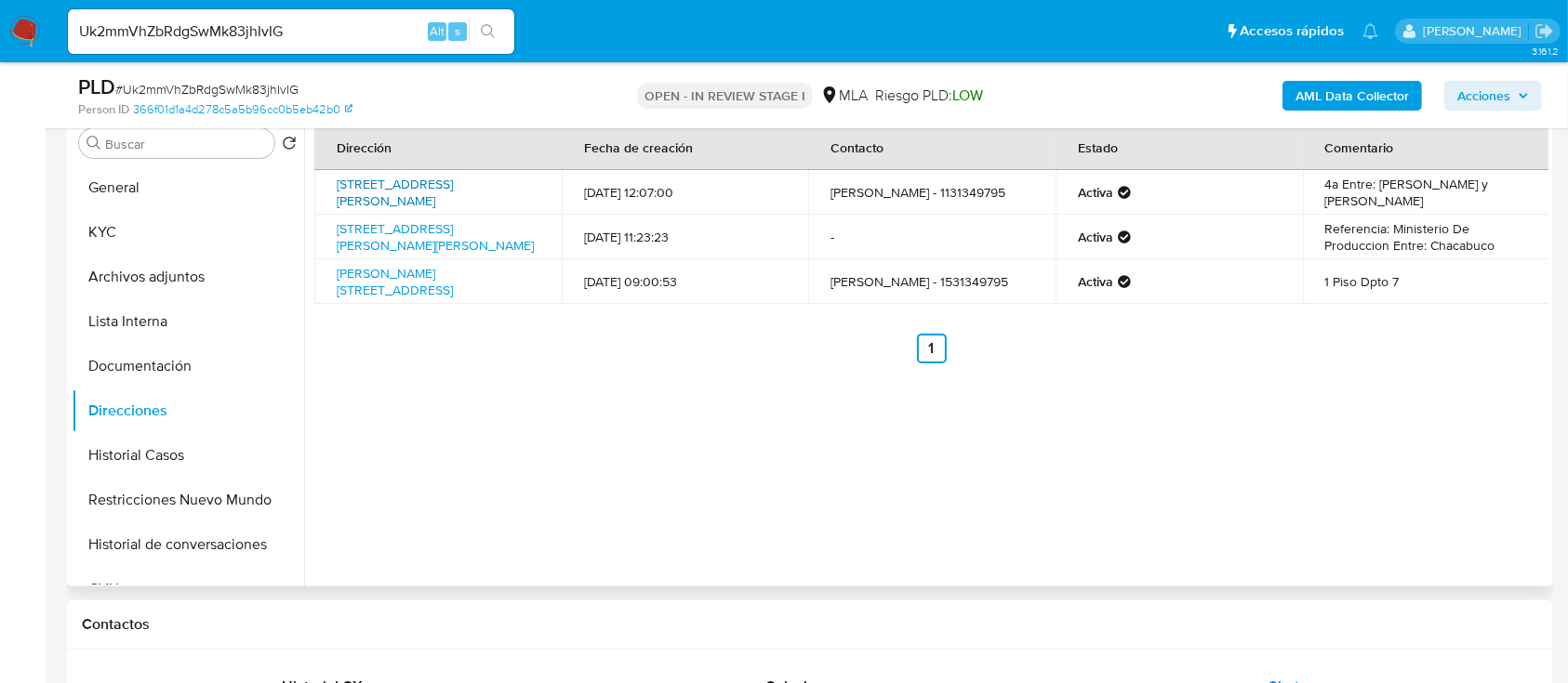
click at [453, 178] on link "[STREET_ADDRESS][PERSON_NAME][PERSON_NAME]" at bounding box center [394, 191] width 117 height 35
click at [460, 315] on div "Dirección Fecha de creación Contacto Estado Comentario Calle Yerbal 4346, Velez…" at bounding box center [930, 244] width 1234 height 238
click at [453, 292] on link "[PERSON_NAME][STREET_ADDRESS]" at bounding box center [394, 281] width 117 height 35
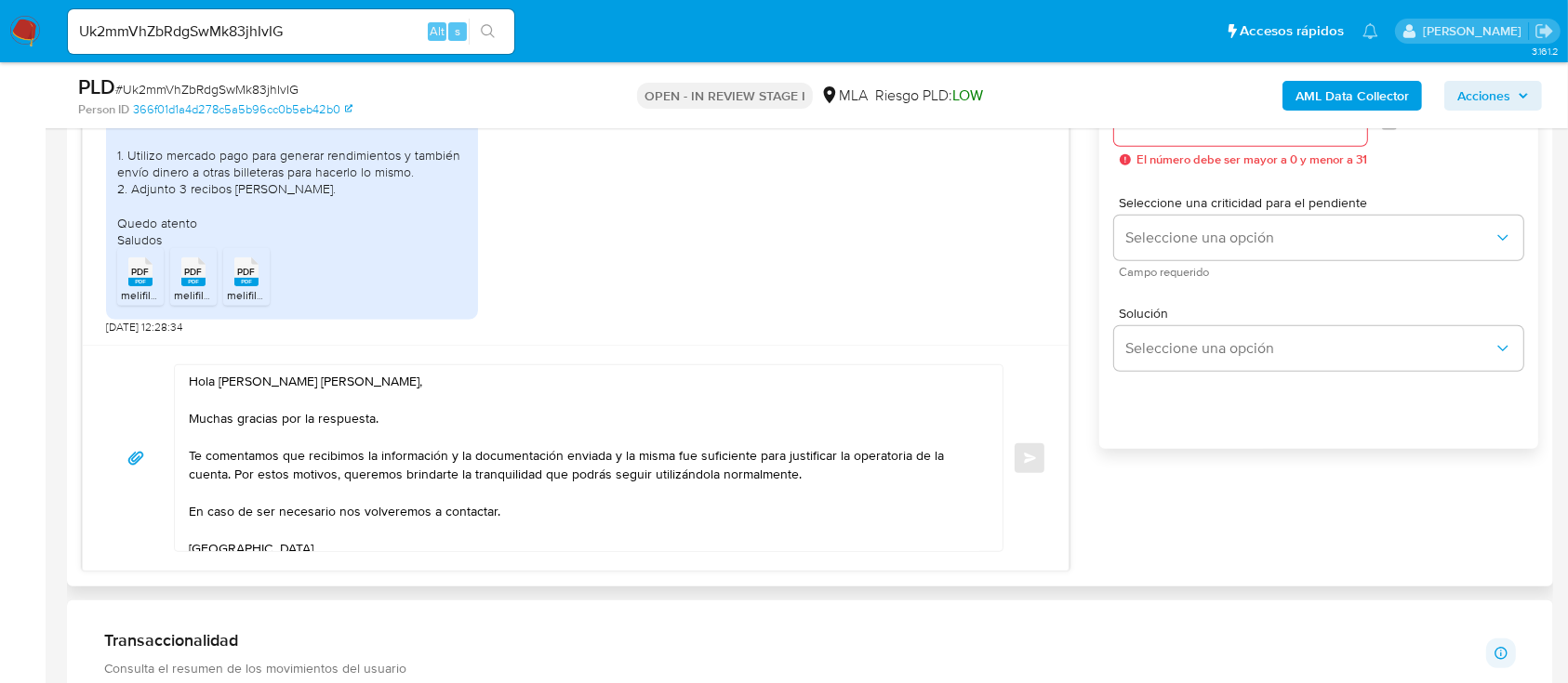
scroll to position [867, 0]
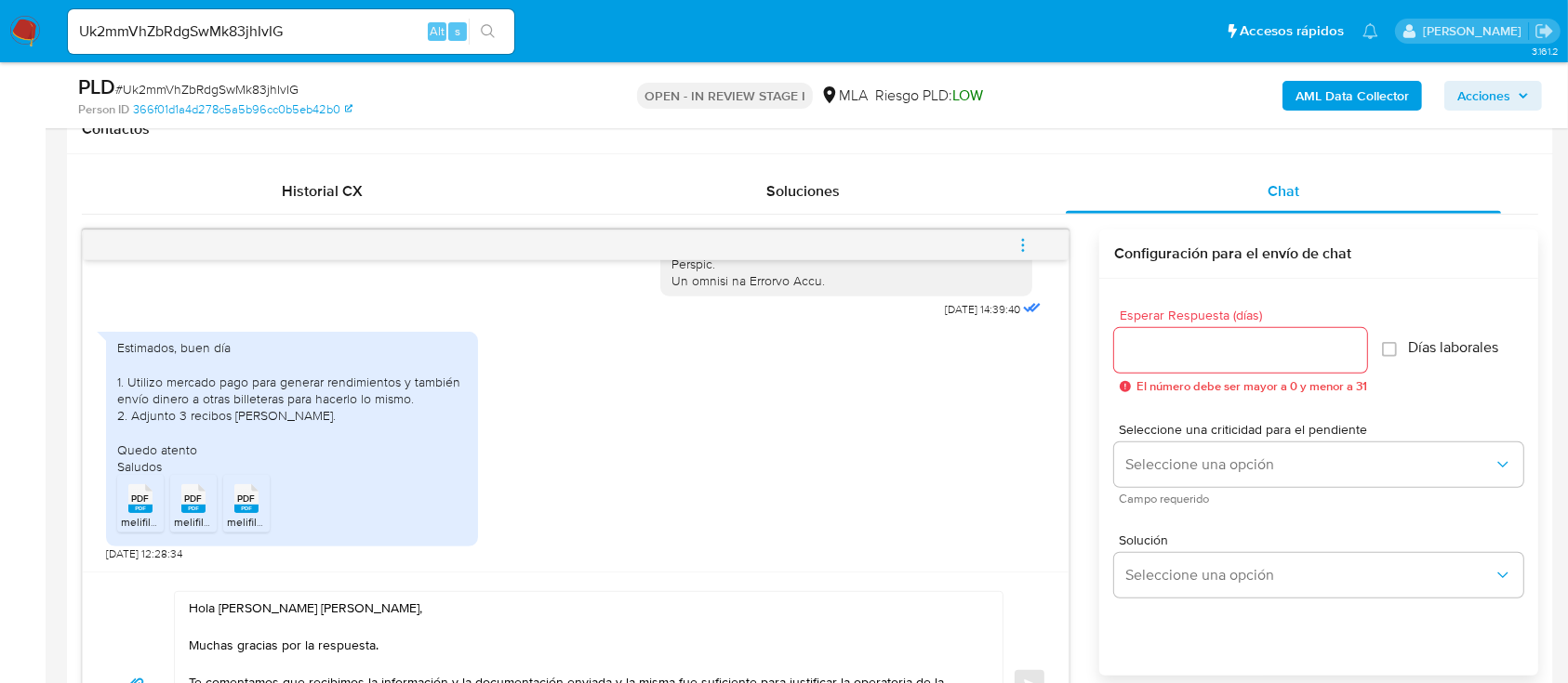
click at [1175, 340] on input "Esperar Respuesta (días)" at bounding box center [1240, 350] width 253 height 24
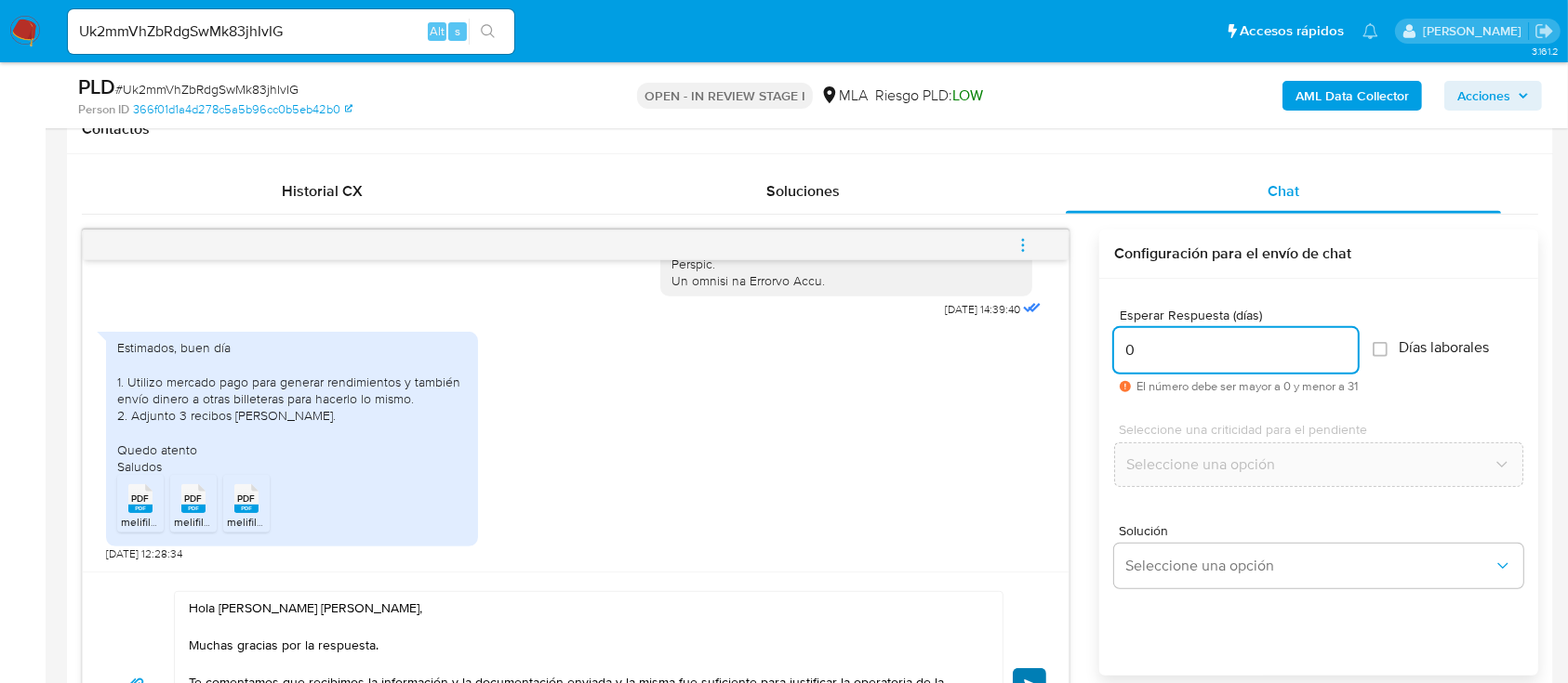
type input "0"
click at [1031, 672] on button "Enviar" at bounding box center [1030, 685] width 34 height 34
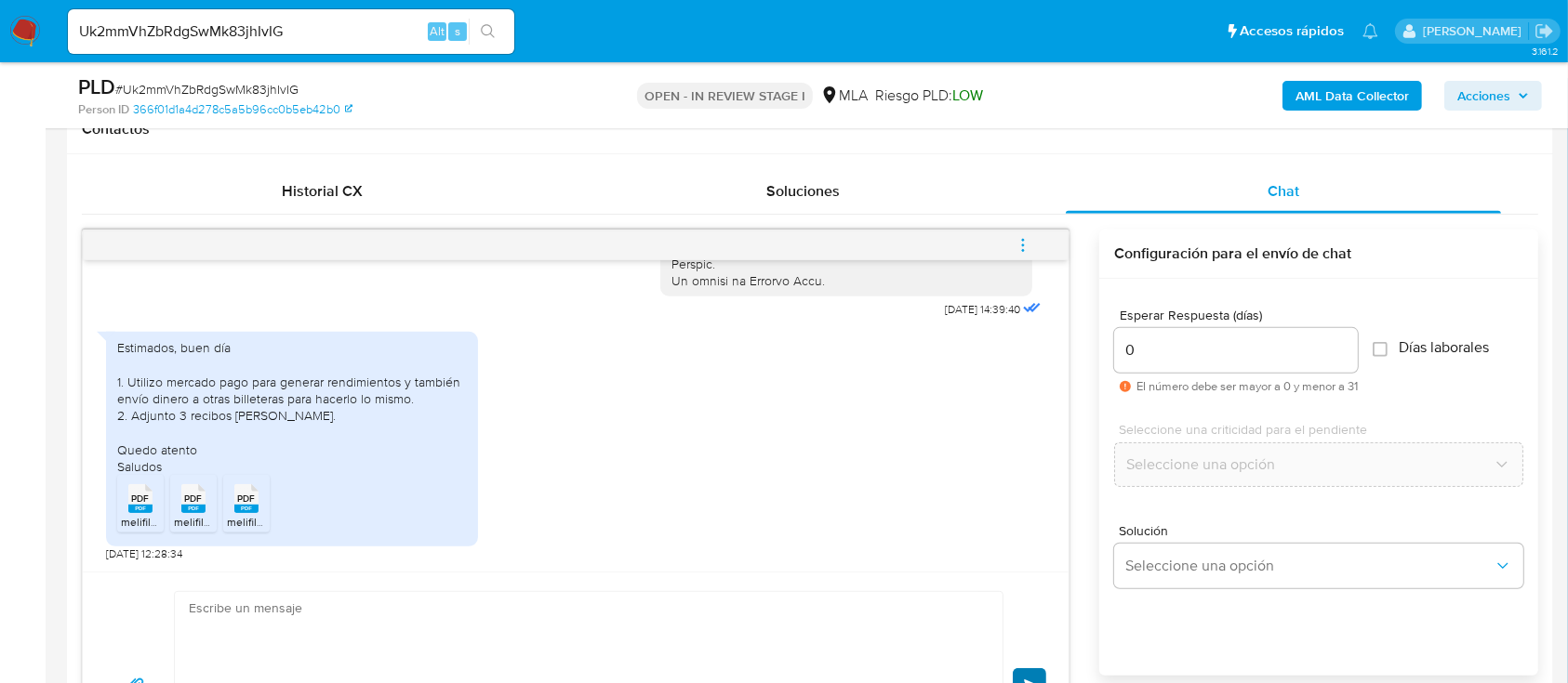
scroll to position [1304, 0]
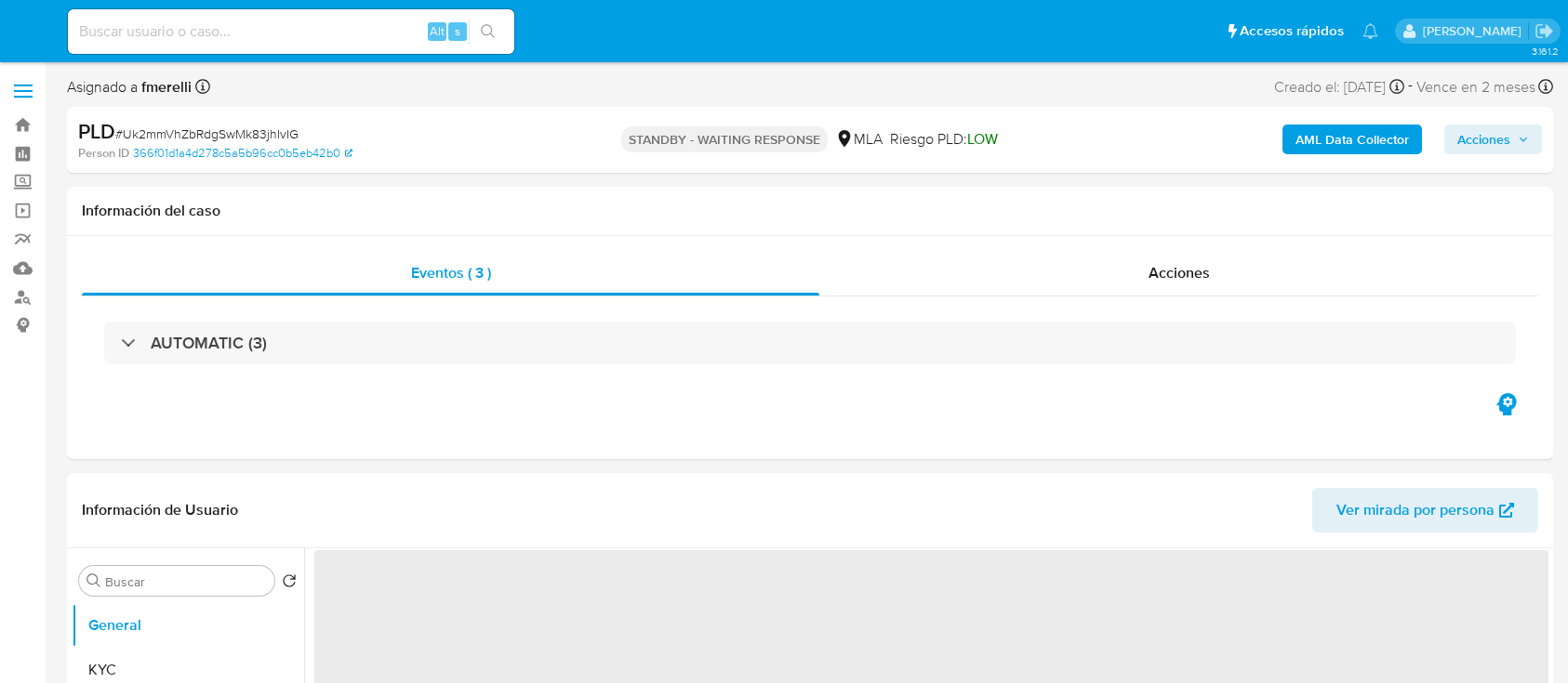
select select "10"
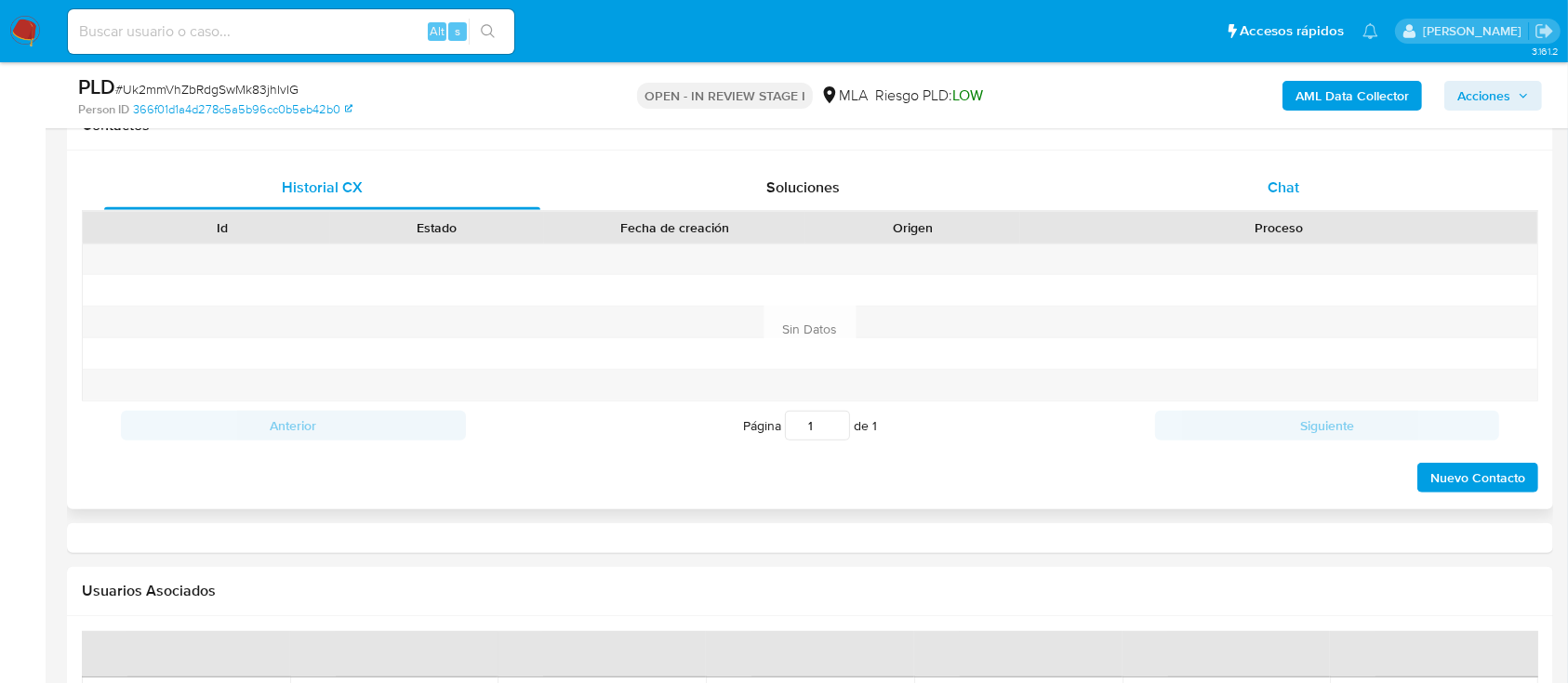
click at [1290, 210] on div "Chat" at bounding box center [1284, 187] width 436 height 45
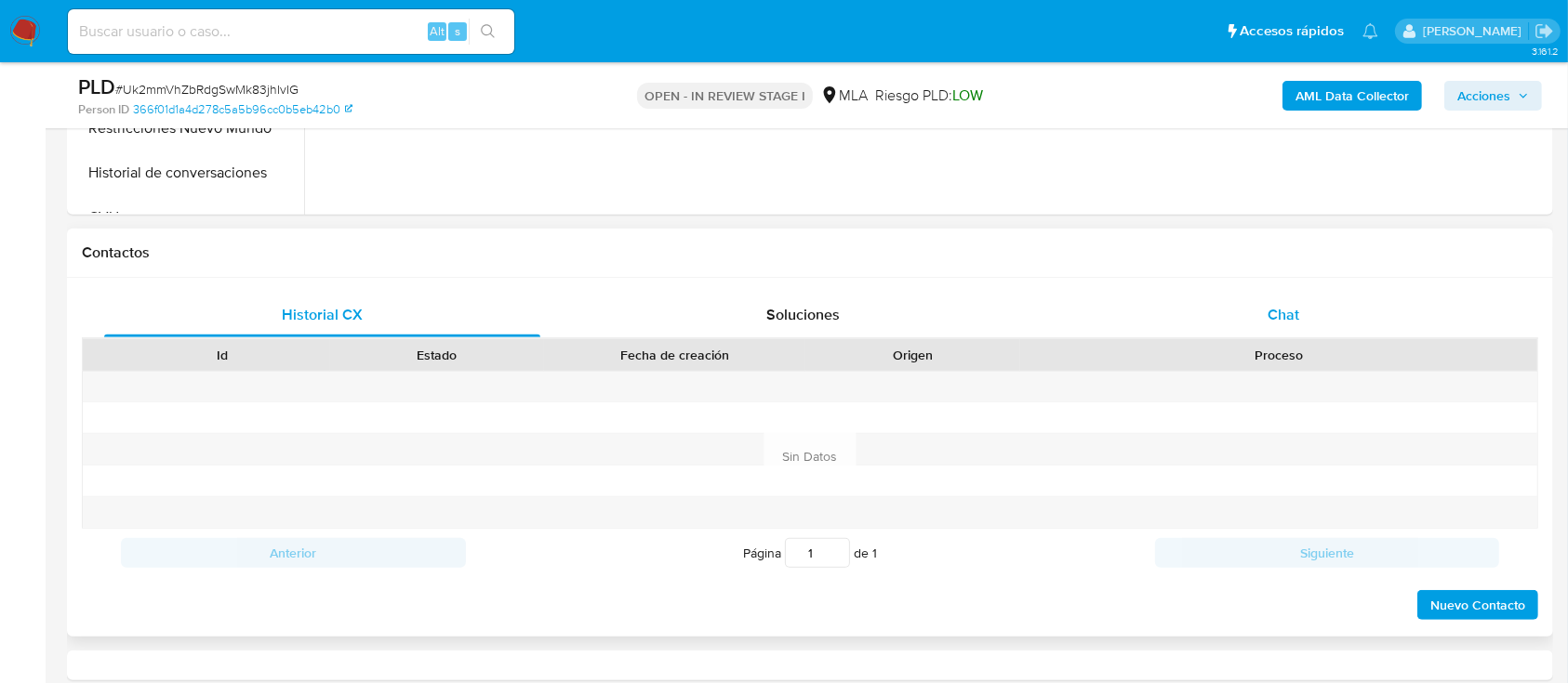
select select "10"
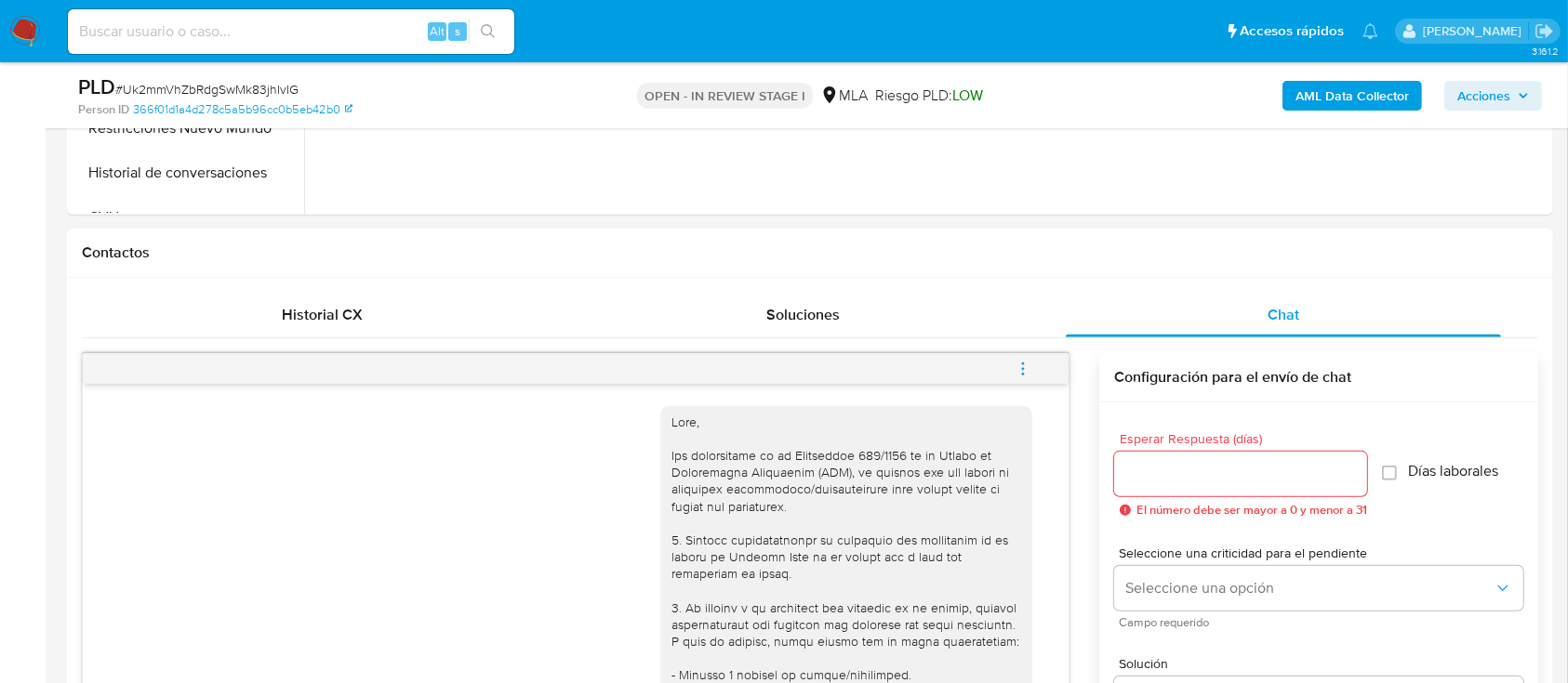
scroll to position [1304, 0]
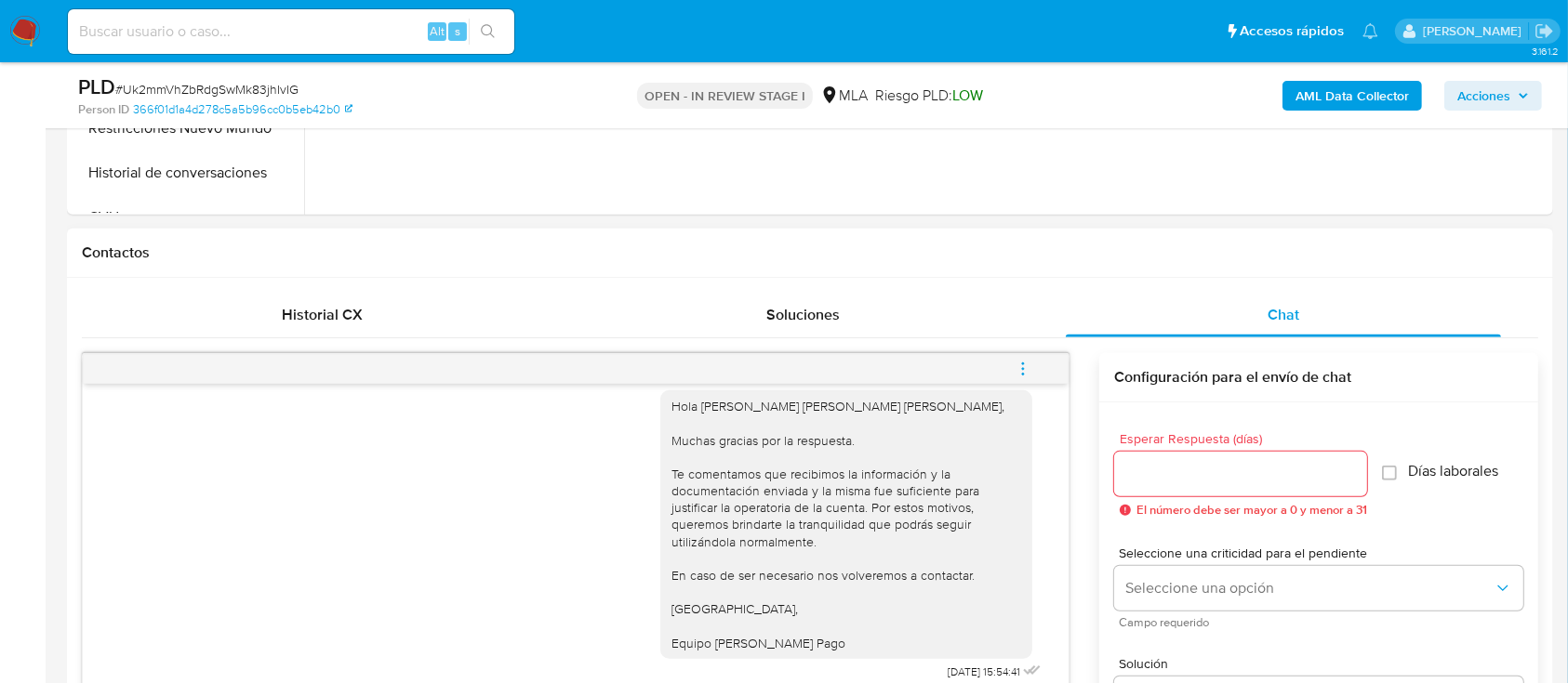
click at [1036, 363] on button "menu-action" at bounding box center [1023, 368] width 62 height 45
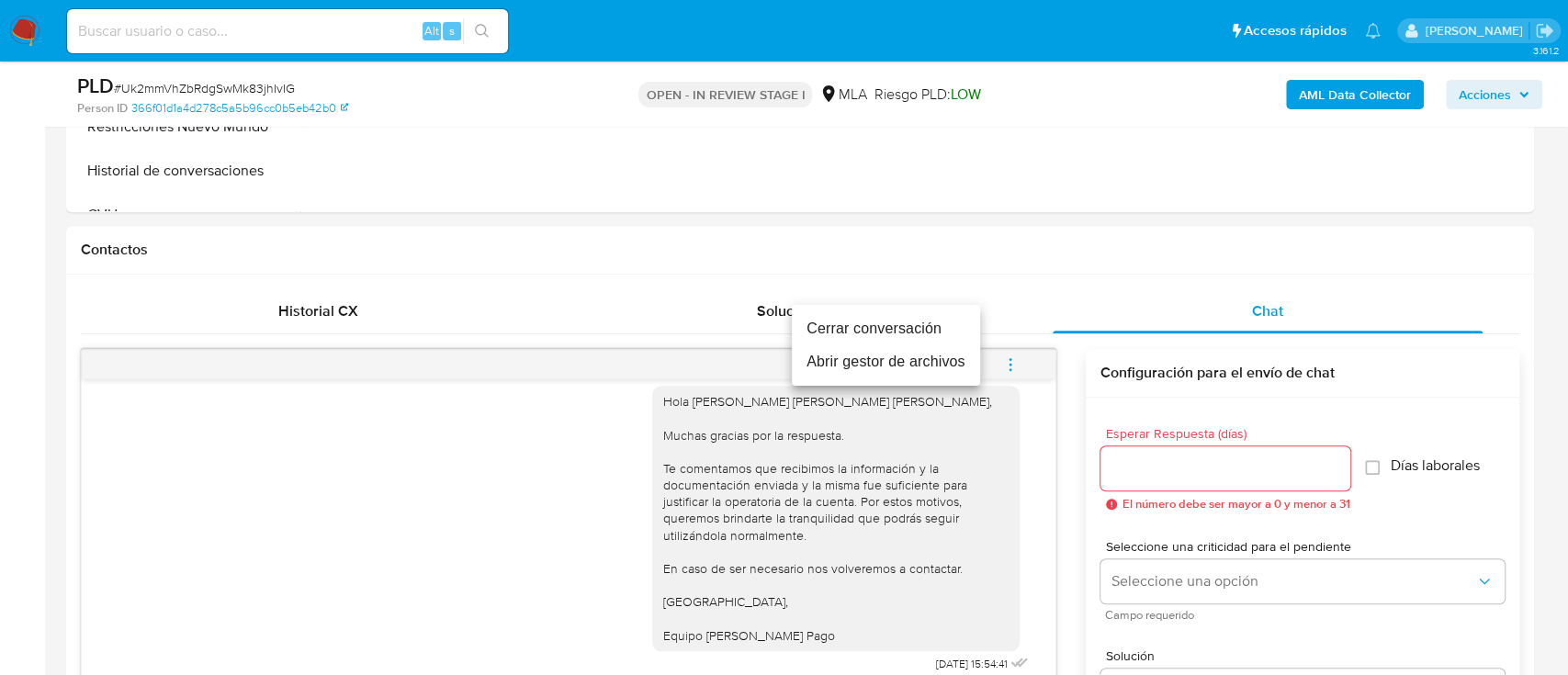
click at [860, 335] on li "Cerrar conversación" at bounding box center [886, 329] width 188 height 33
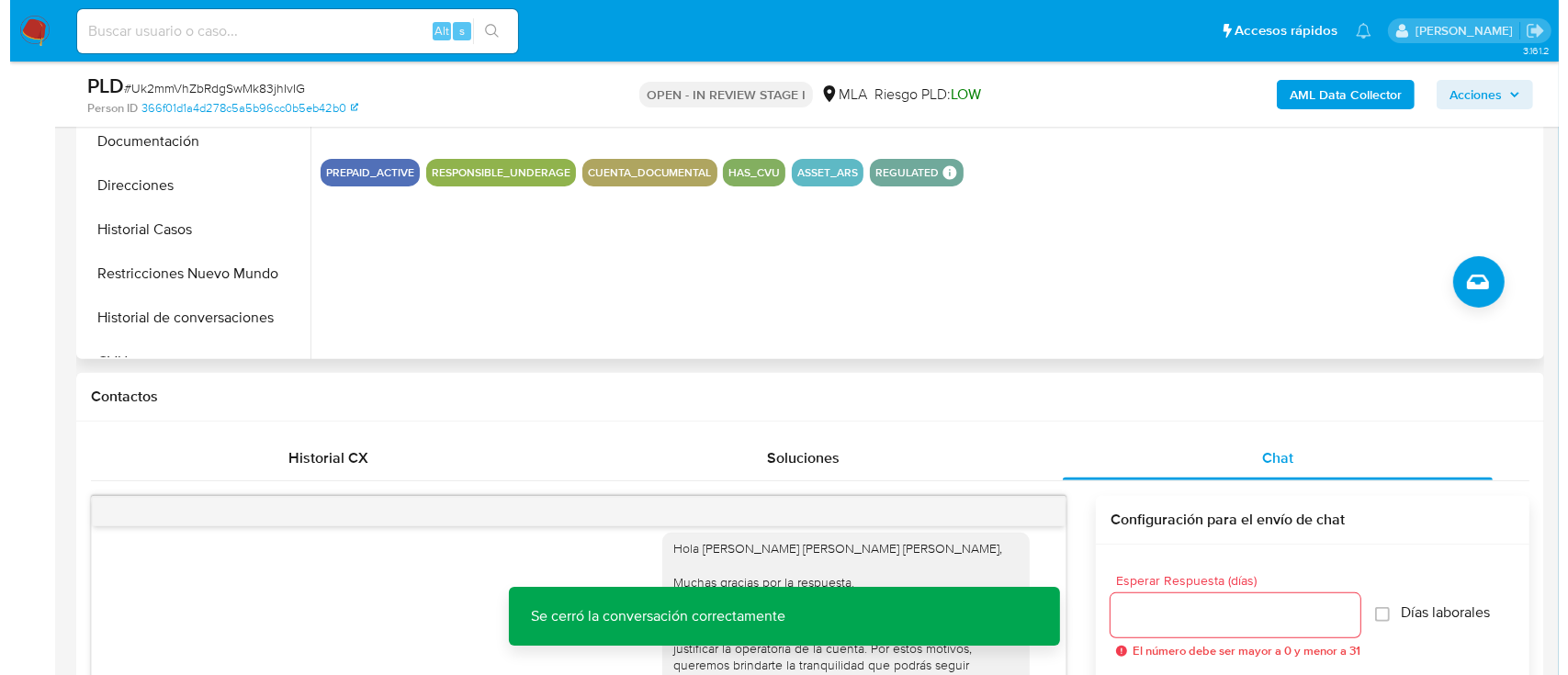
scroll to position [367, 0]
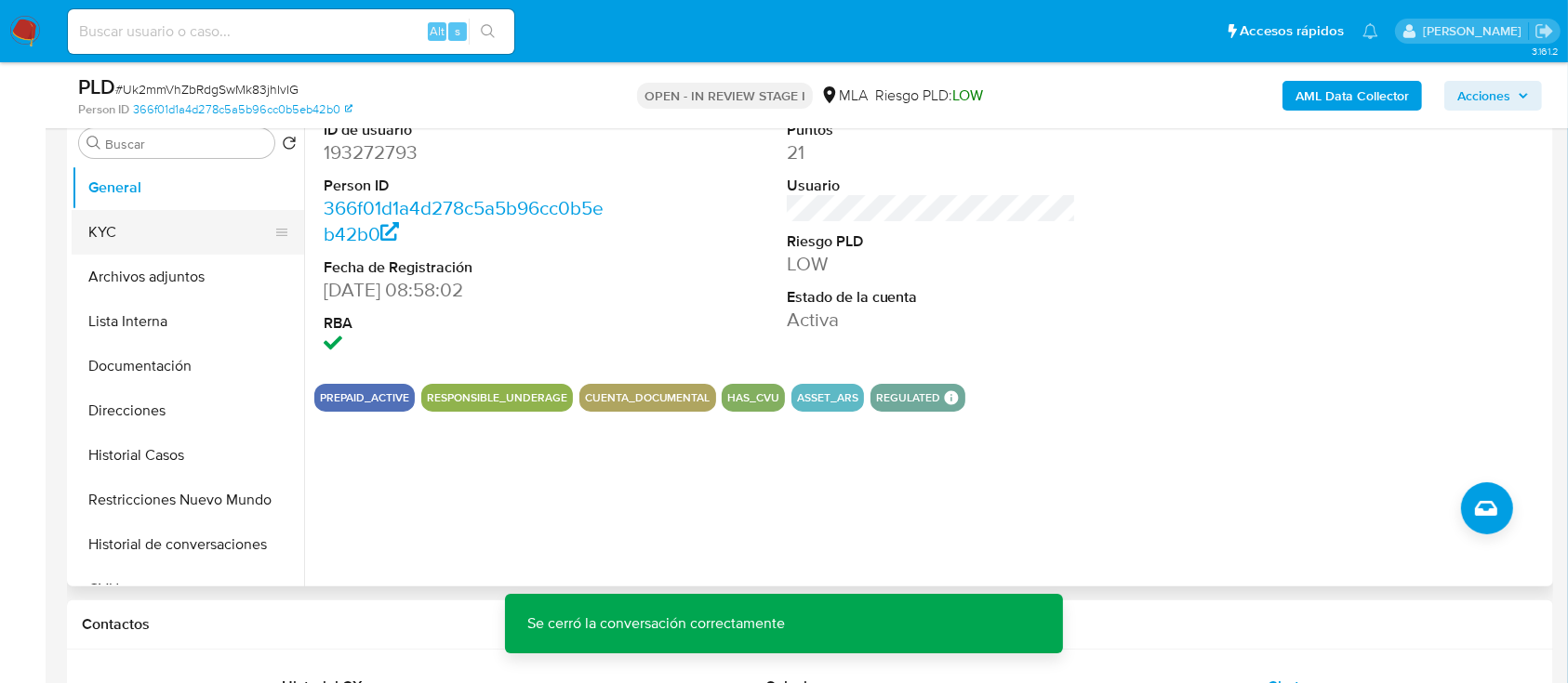
click at [152, 229] on button "KYC" at bounding box center [180, 232] width 217 height 45
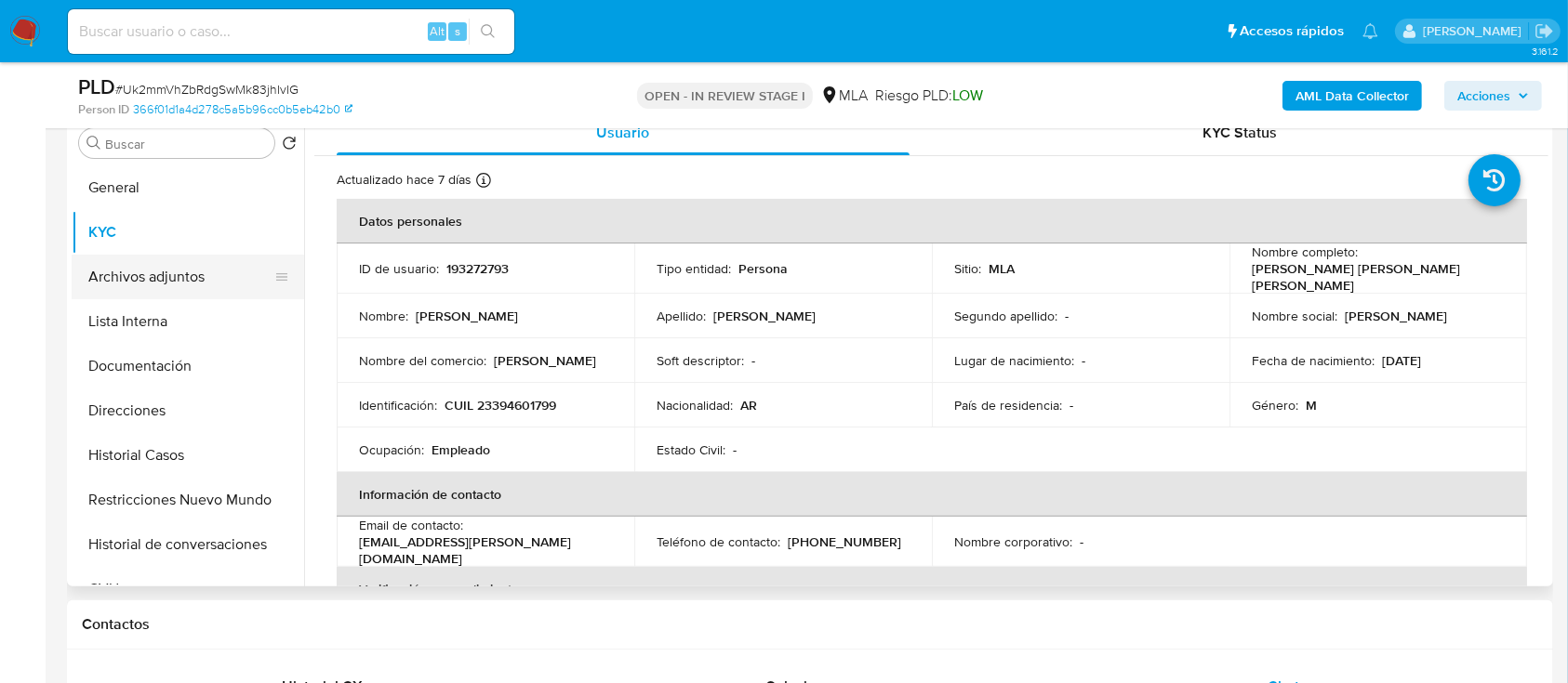
click at [161, 270] on button "Archivos adjuntos" at bounding box center [180, 277] width 217 height 45
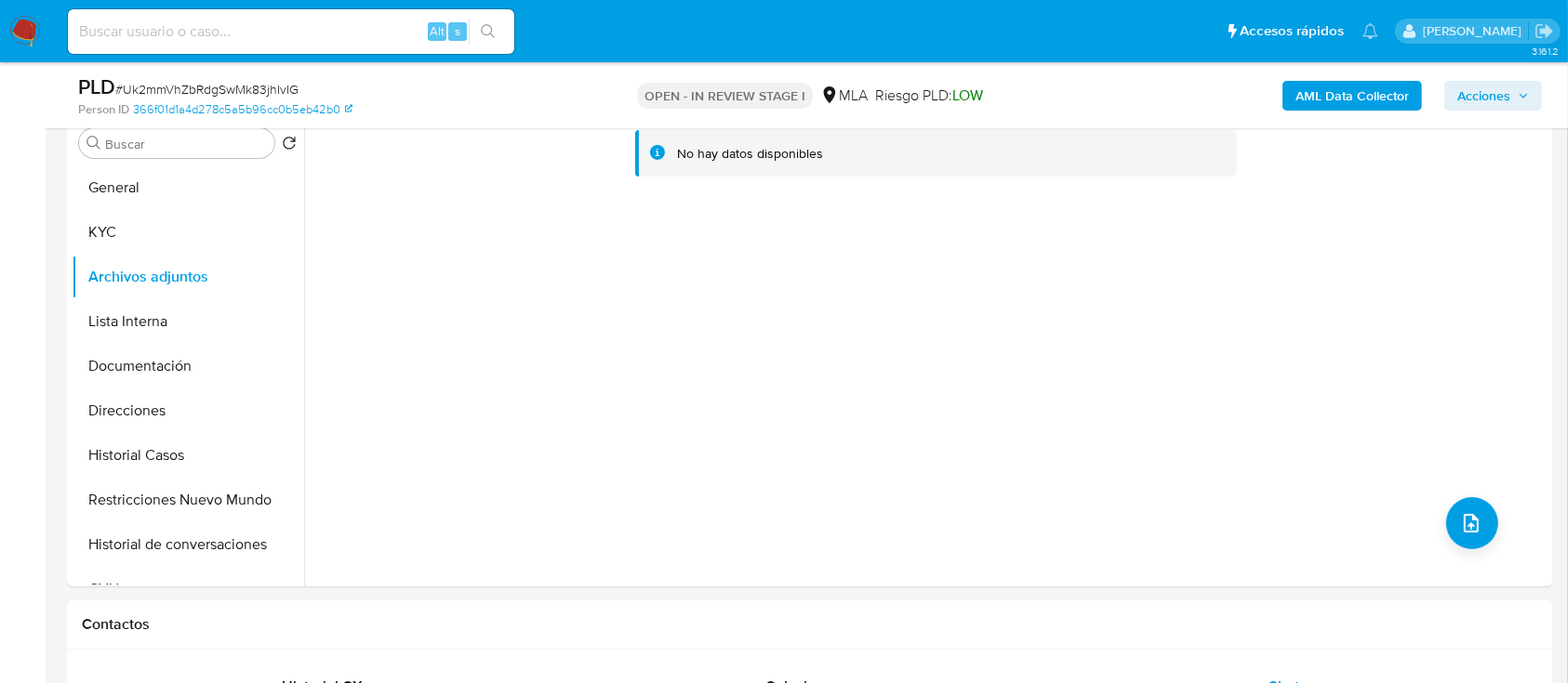
click at [1343, 98] on b "AML Data Collector" at bounding box center [1352, 96] width 114 height 30
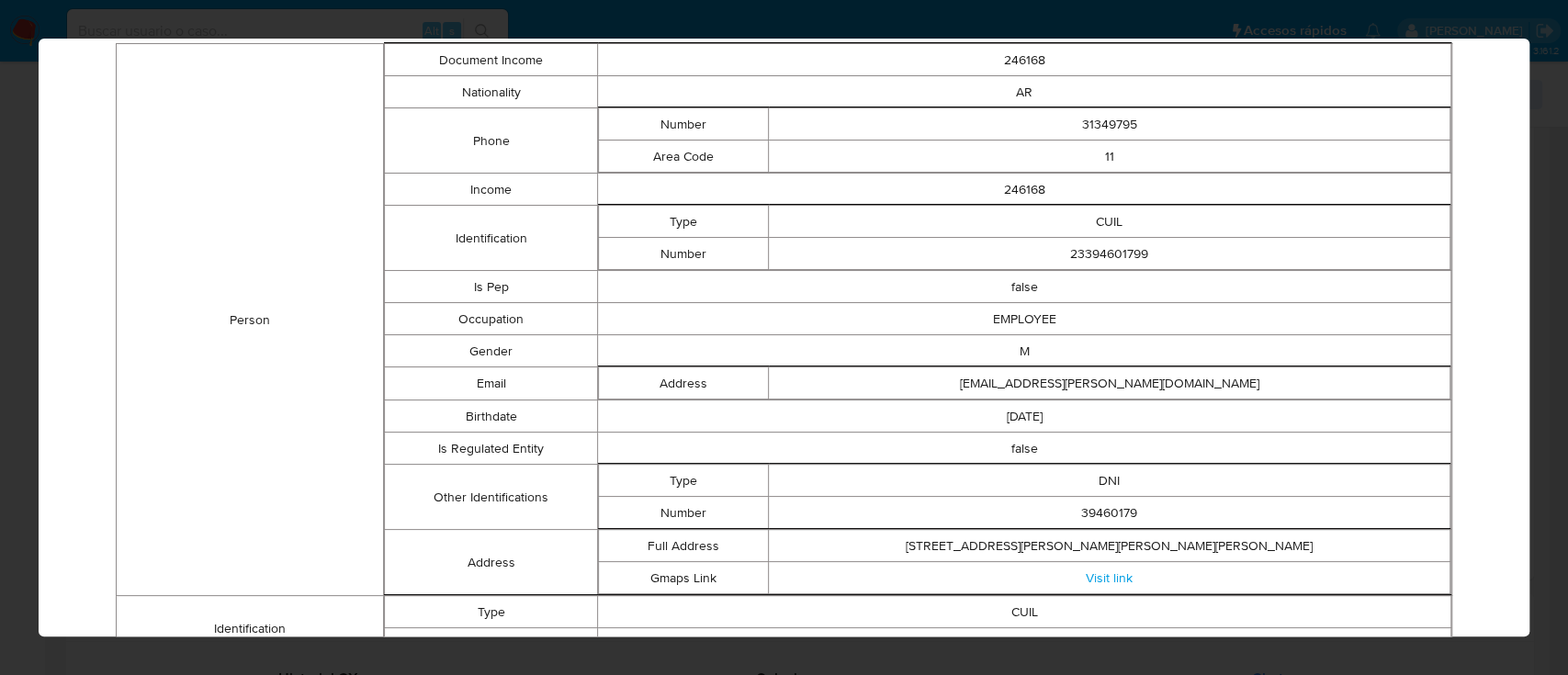
scroll to position [0, 0]
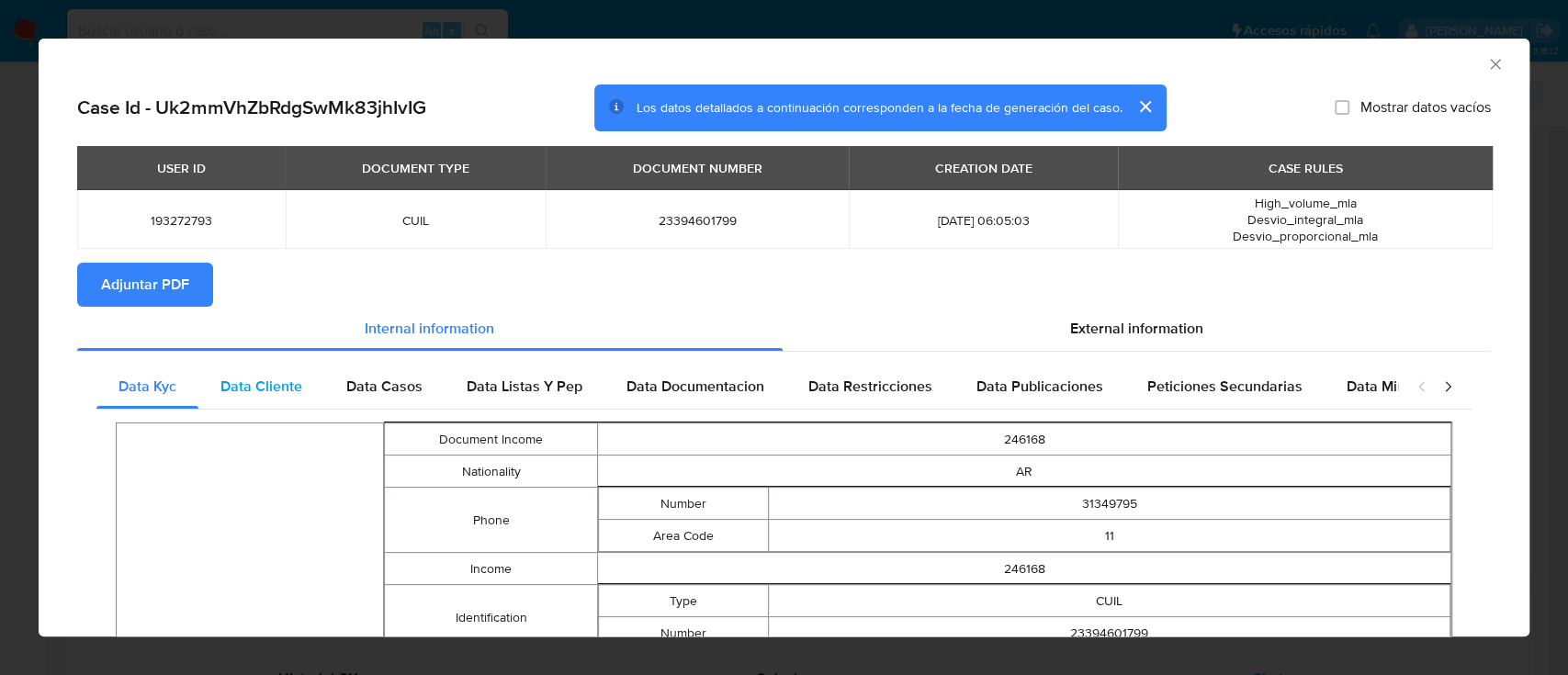
click at [267, 388] on span "Data Cliente" at bounding box center [261, 386] width 82 height 21
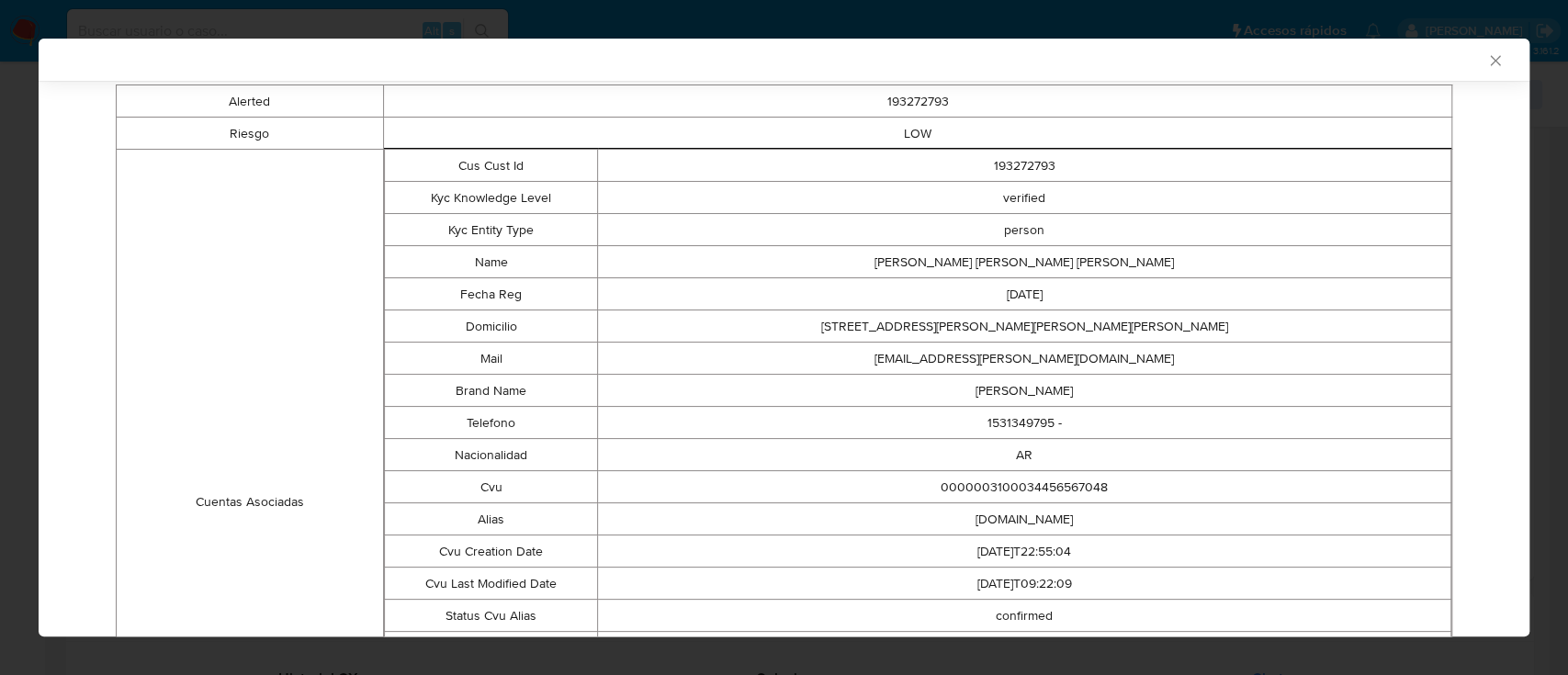
scroll to position [485, 0]
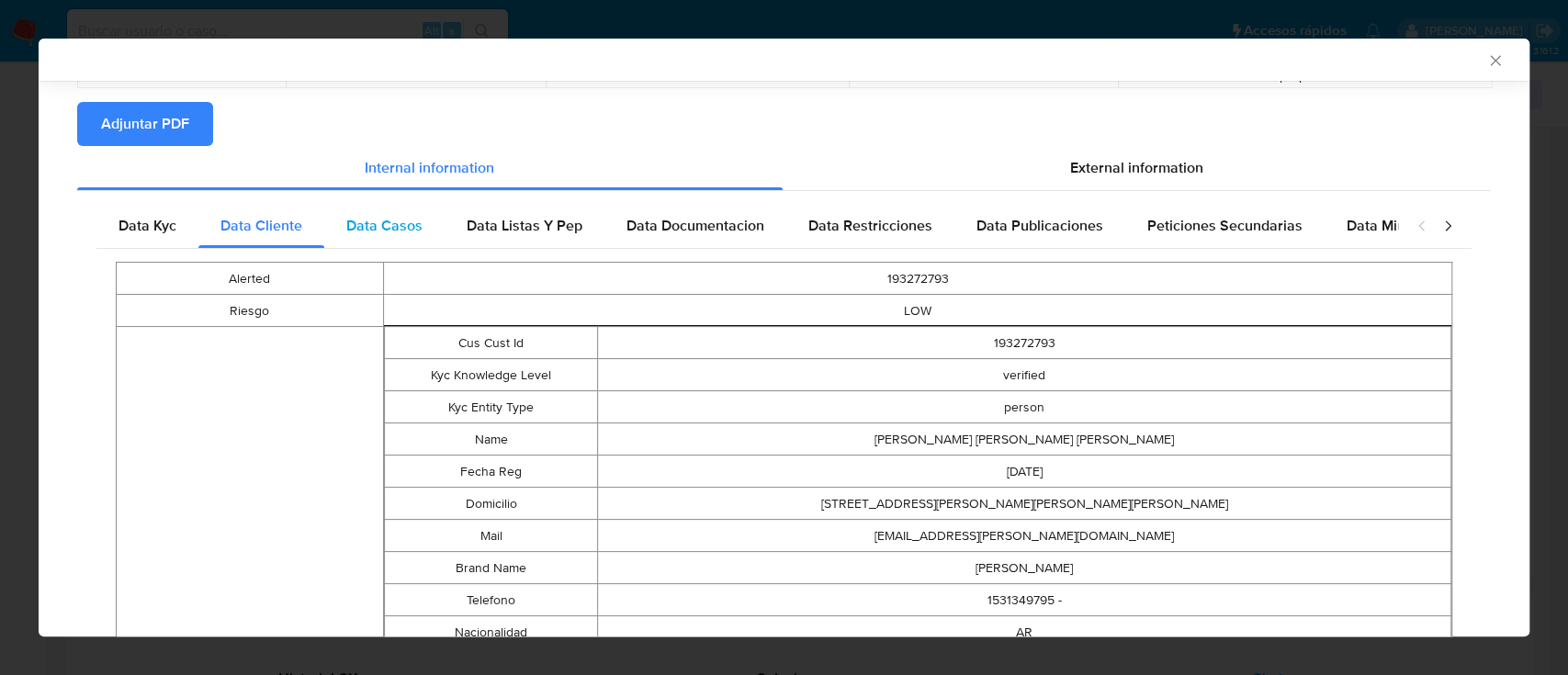
click at [346, 228] on span "Data Casos" at bounding box center [384, 224] width 76 height 21
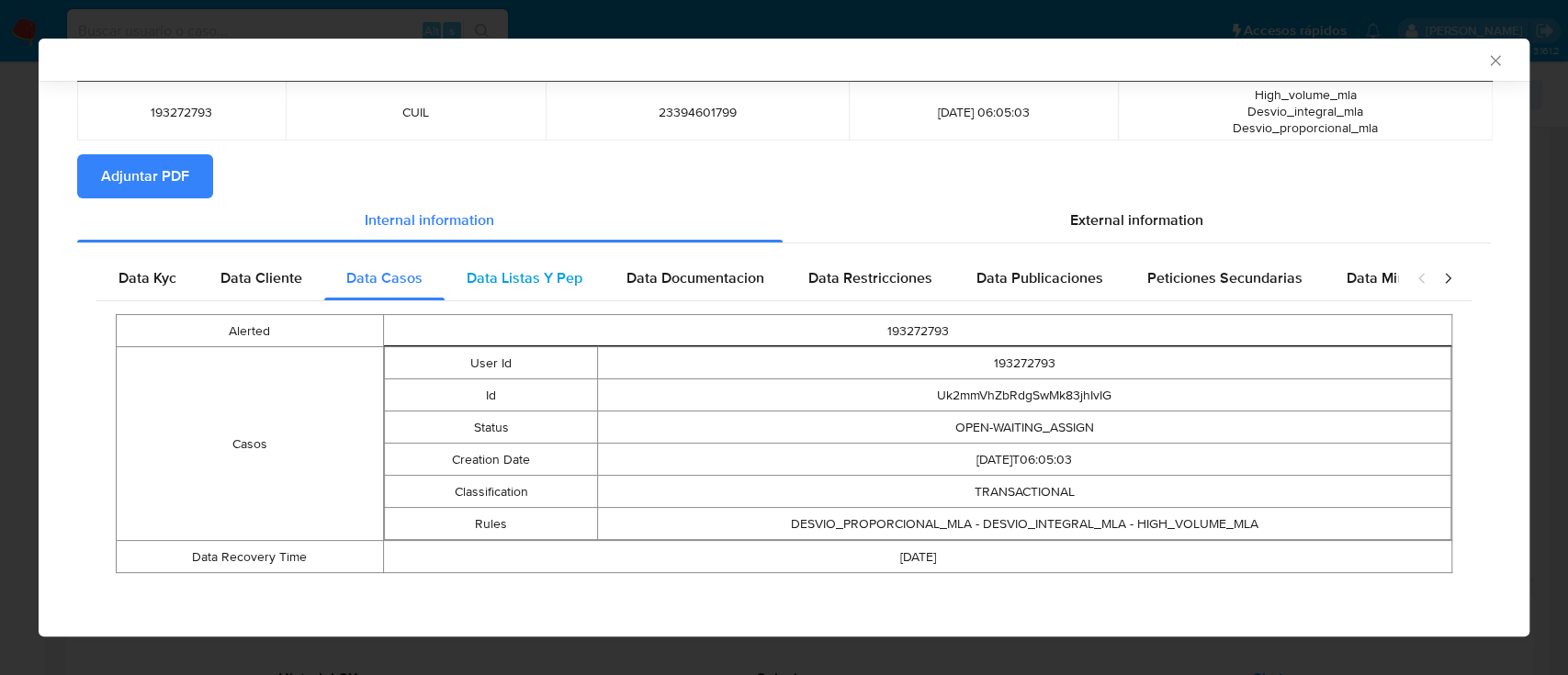
click at [532, 282] on span "Data Listas Y Pep" at bounding box center [525, 277] width 116 height 21
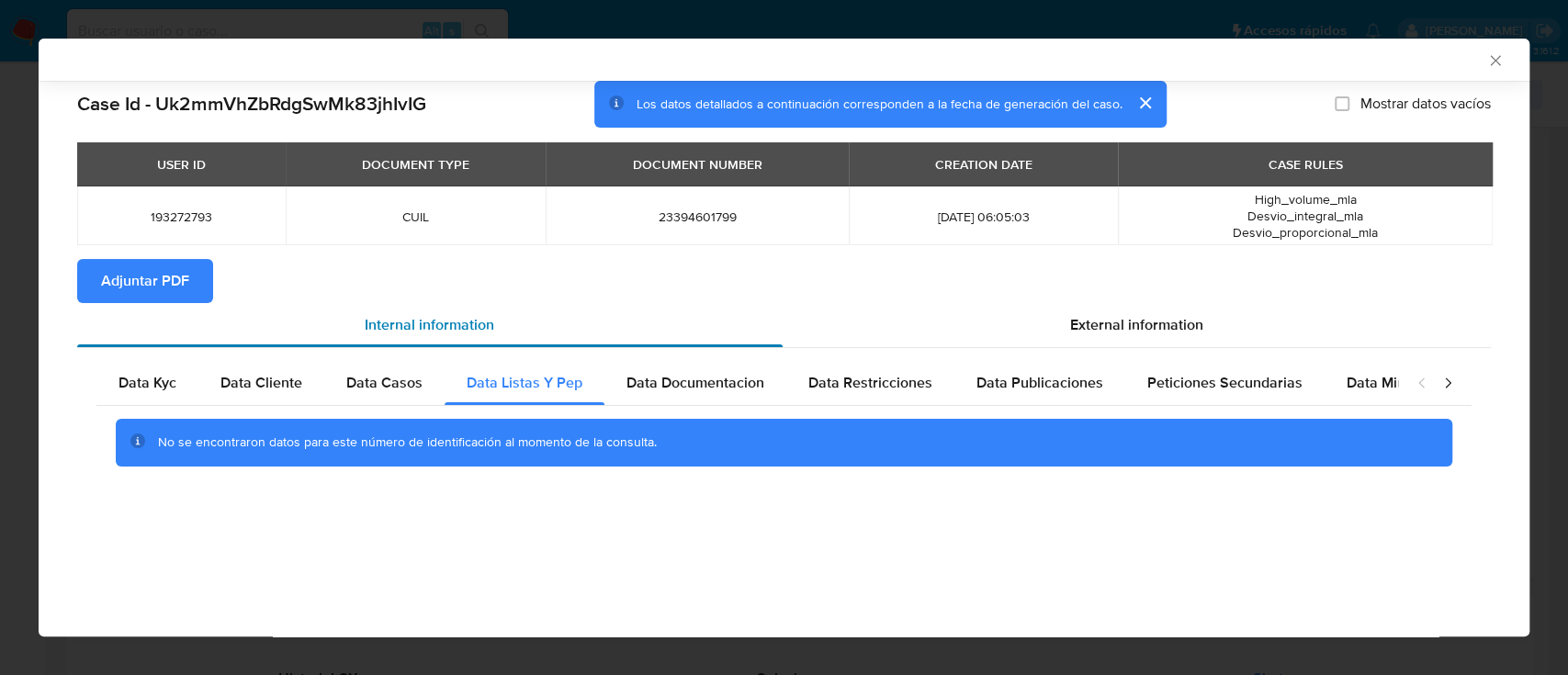
scroll to position [0, 0]
click at [693, 384] on span "Data Documentacion" at bounding box center [696, 382] width 138 height 21
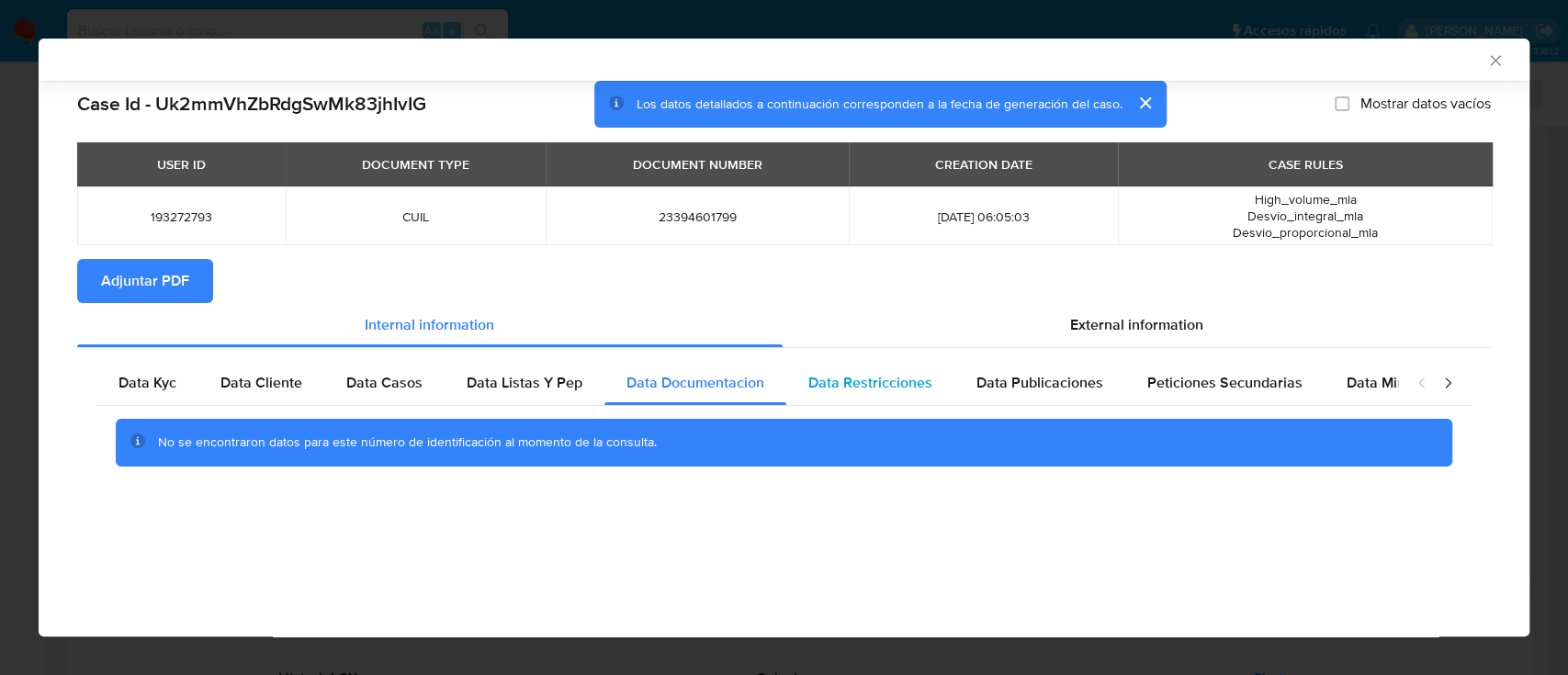
click at [884, 380] on span "Data Restricciones" at bounding box center [870, 382] width 124 height 21
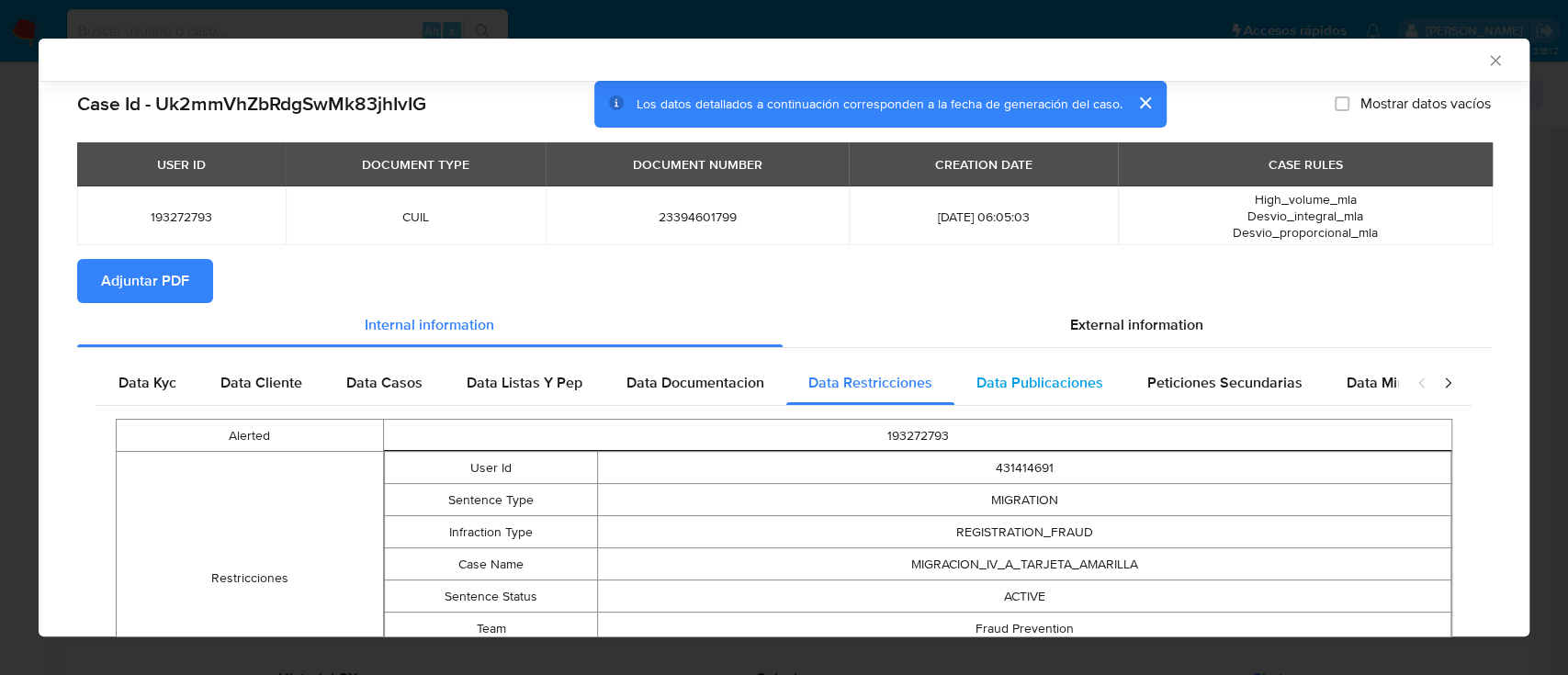
click at [1084, 385] on span "Data Publicaciones" at bounding box center [1039, 382] width 127 height 21
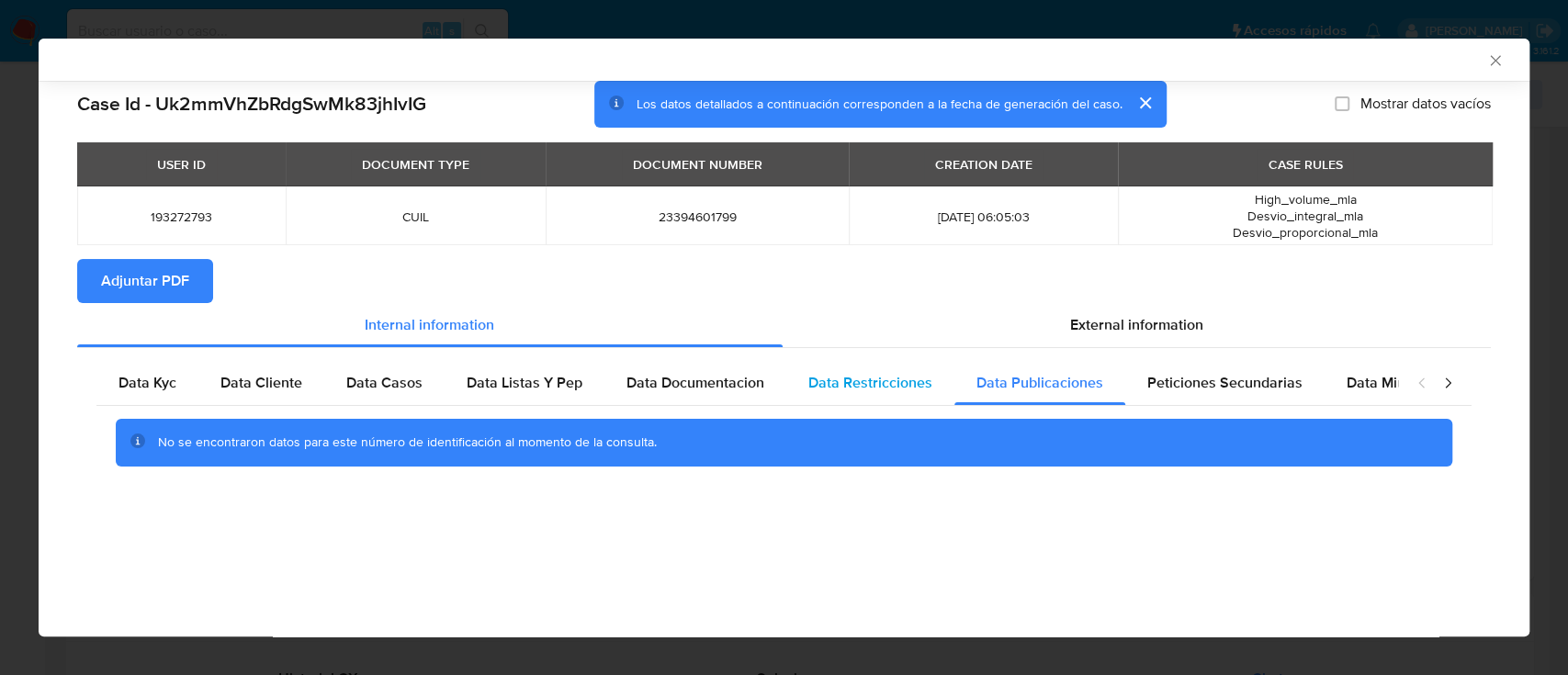
click at [788, 379] on div "Data Restricciones" at bounding box center [870, 383] width 168 height 44
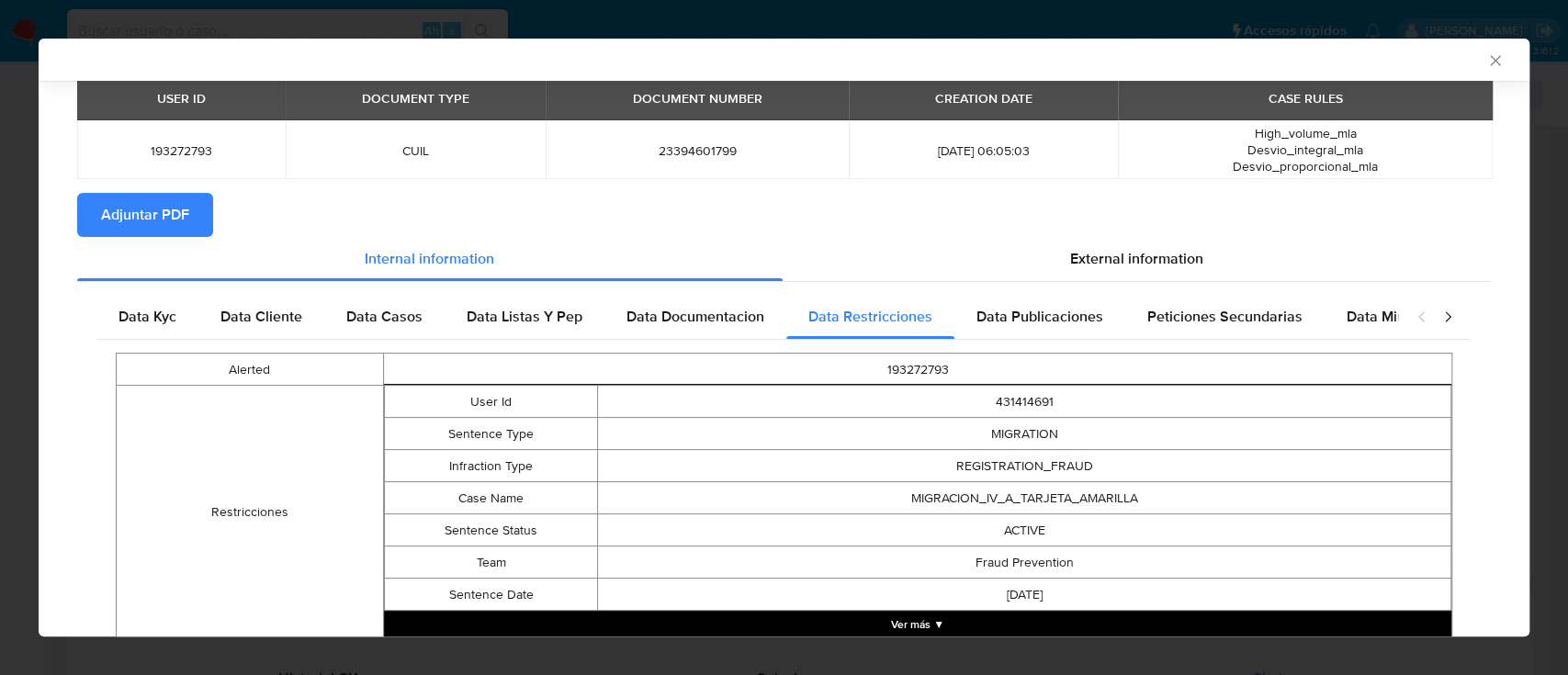
scroll to position [117, 0]
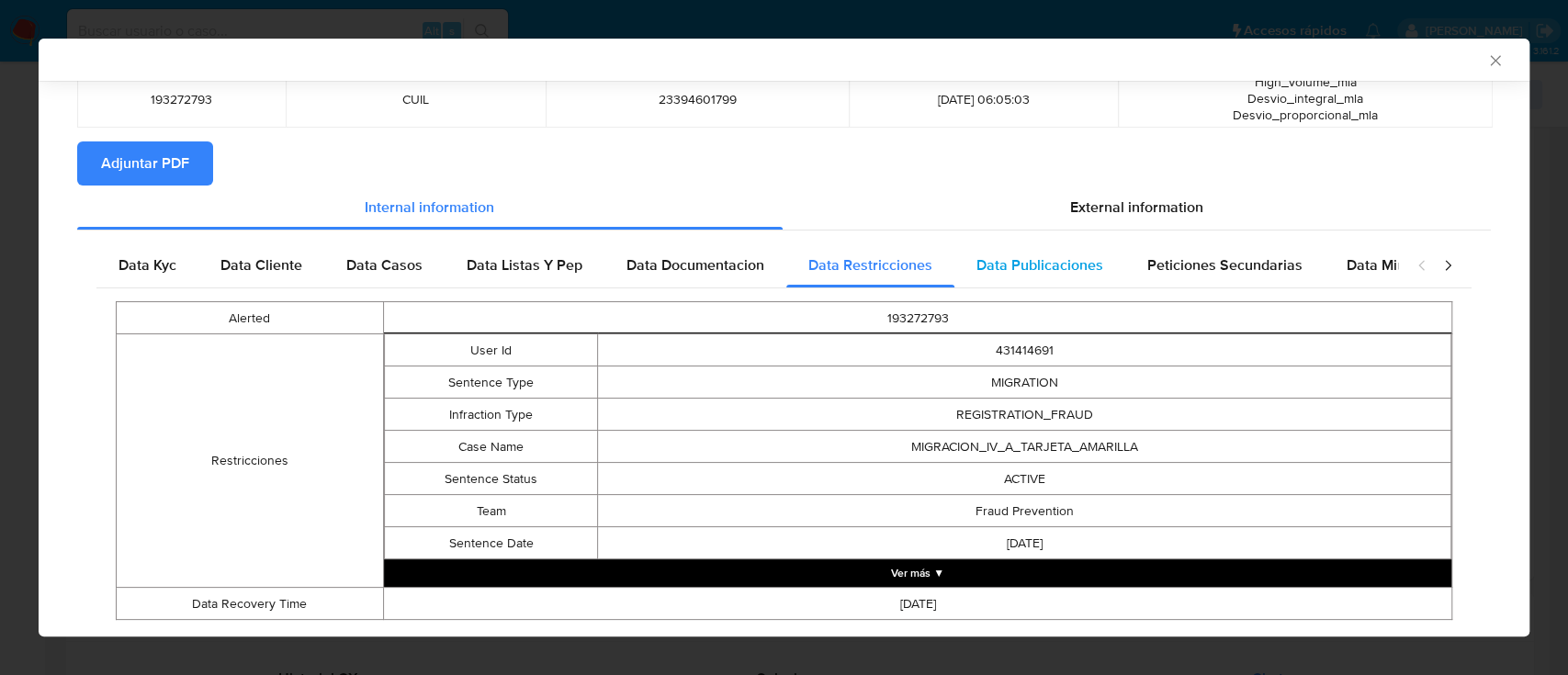
click at [1022, 279] on div "Data Publicaciones" at bounding box center [1040, 265] width 171 height 44
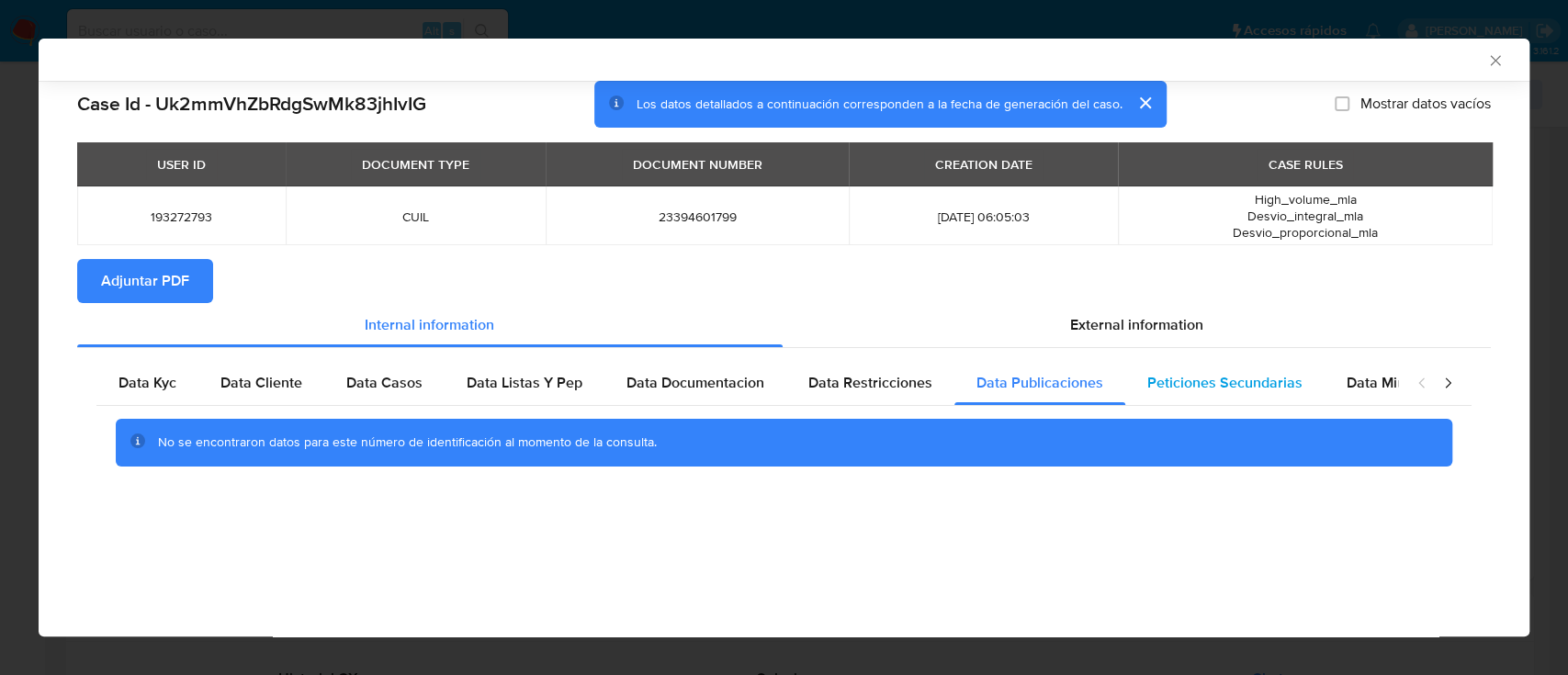
click at [1222, 387] on span "Peticiones Secundarias" at bounding box center [1225, 382] width 156 height 21
click at [1347, 381] on span "Data Minoridad" at bounding box center [1397, 382] width 101 height 21
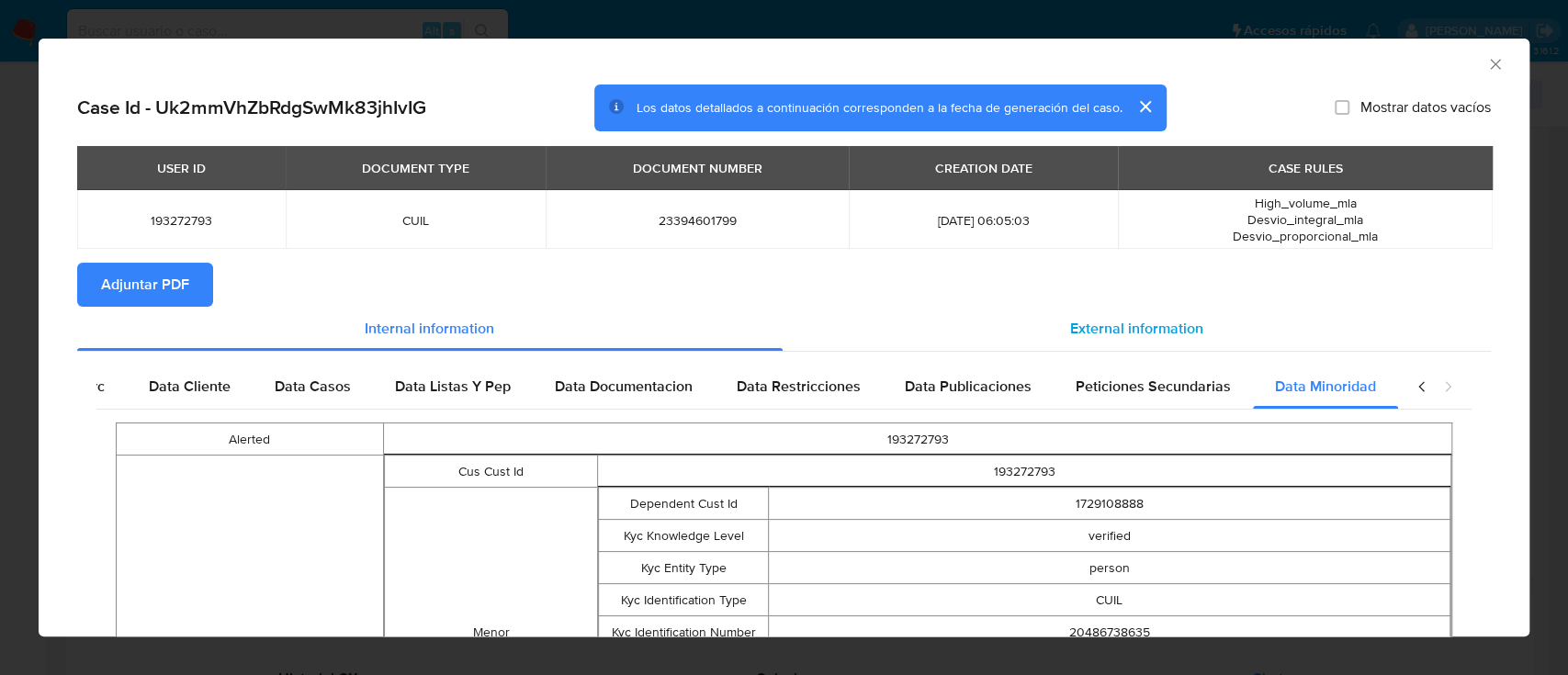
click at [1106, 338] on span "External information" at bounding box center [1136, 328] width 133 height 21
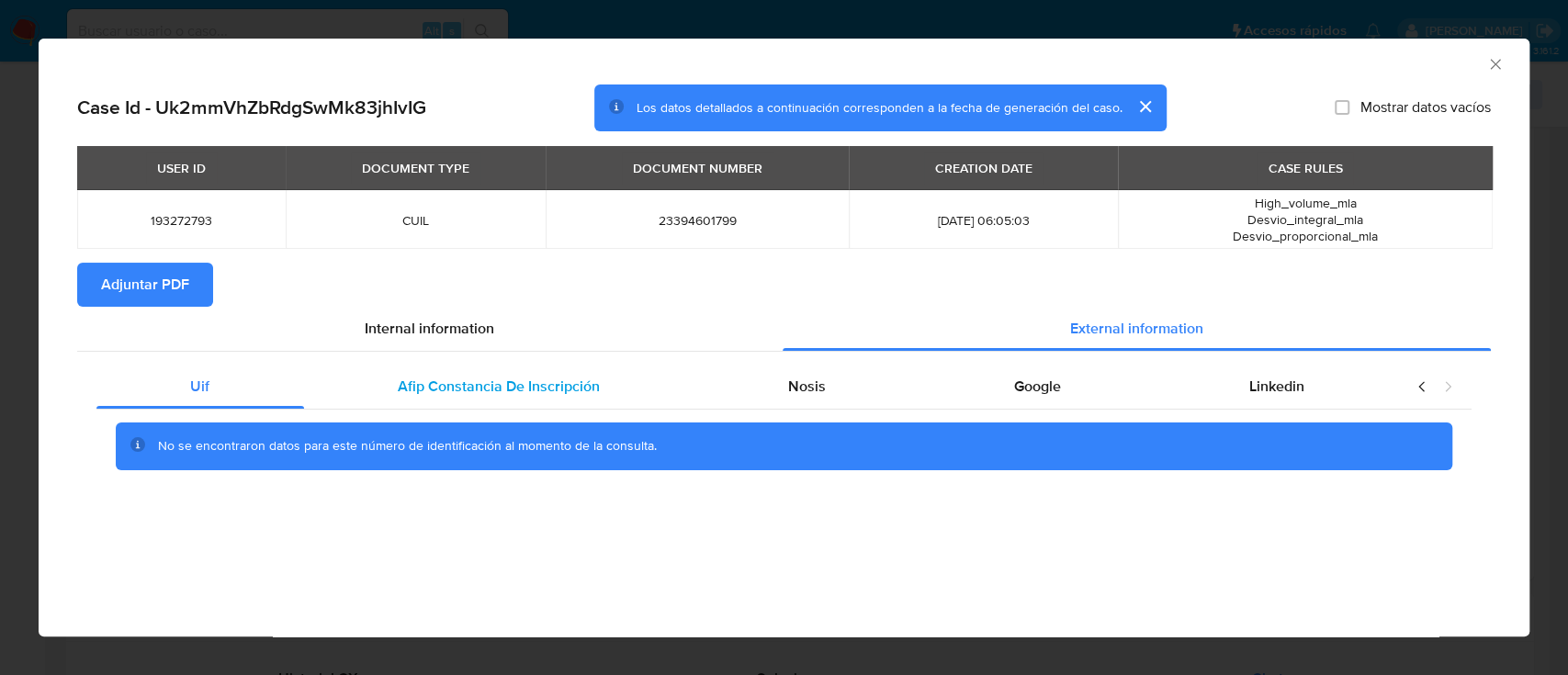
click at [486, 383] on span "Afip Constancia De Inscripción" at bounding box center [498, 386] width 202 height 21
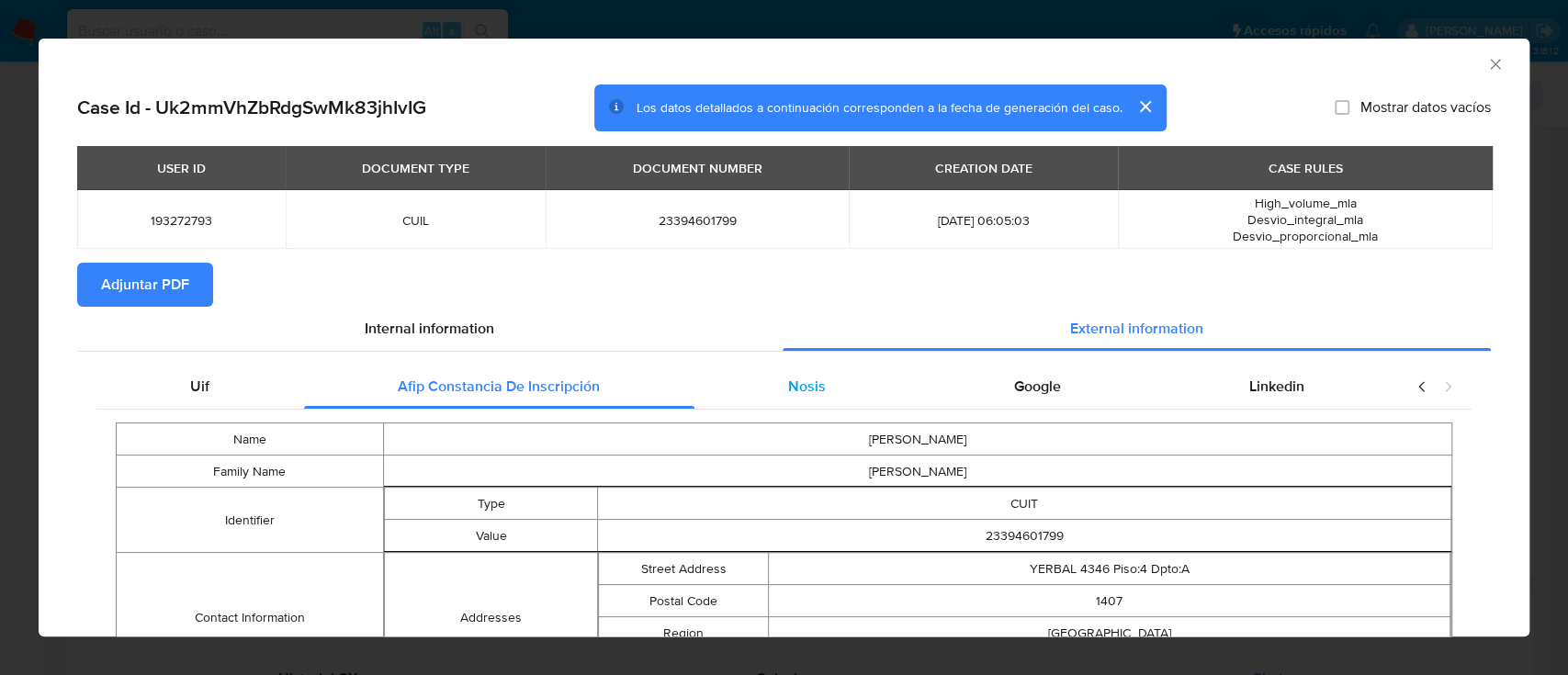
scroll to position [139, 0]
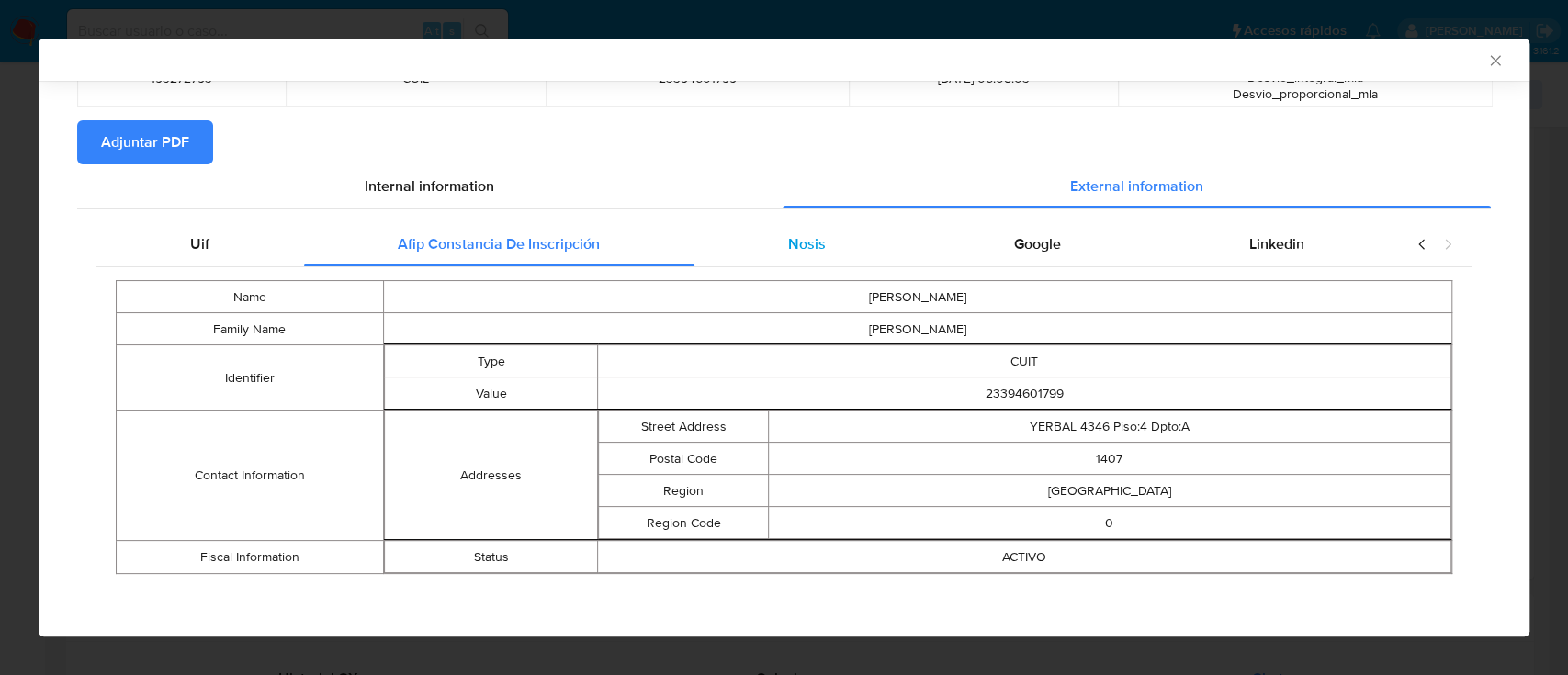
drag, startPoint x: 797, startPoint y: 252, endPoint x: 845, endPoint y: 264, distance: 49.5
click at [799, 252] on span "Nosis" at bounding box center [807, 243] width 37 height 21
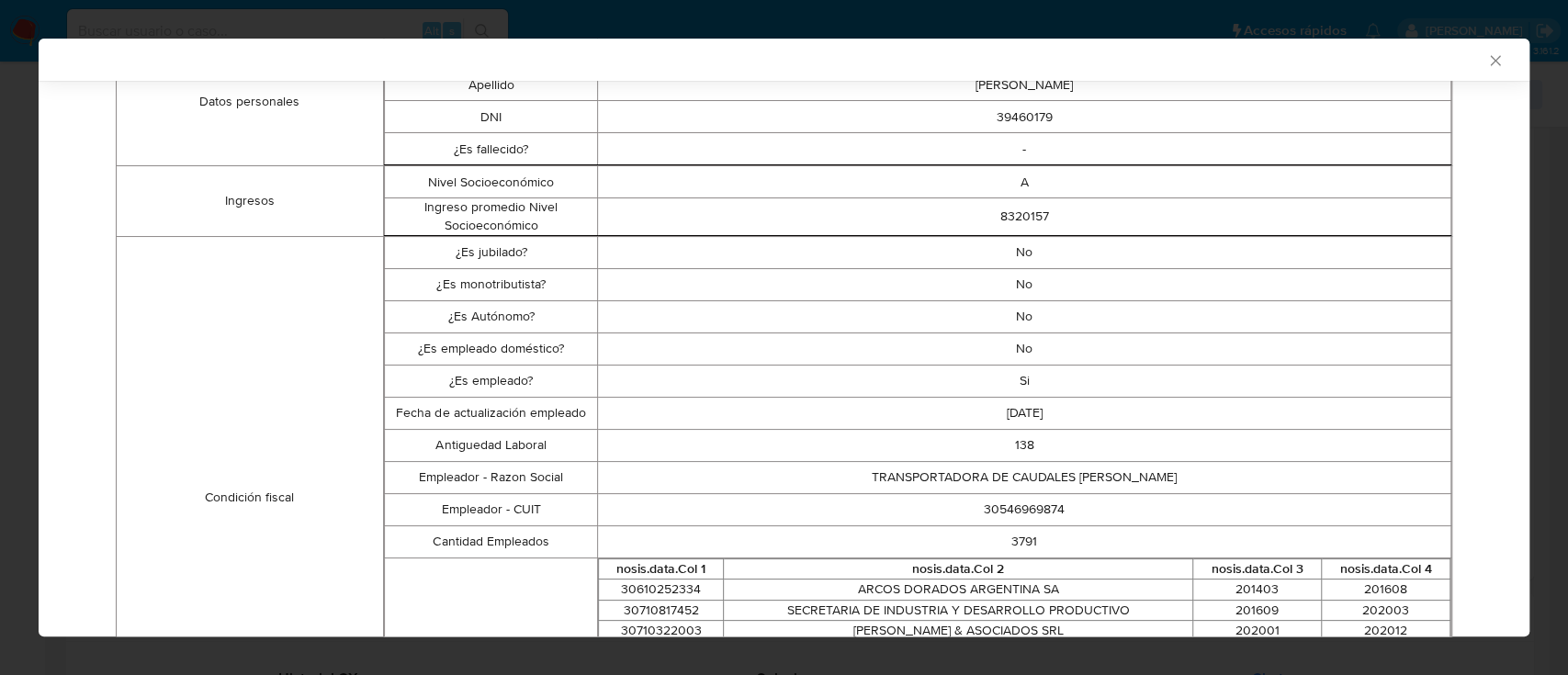
scroll to position [0, 0]
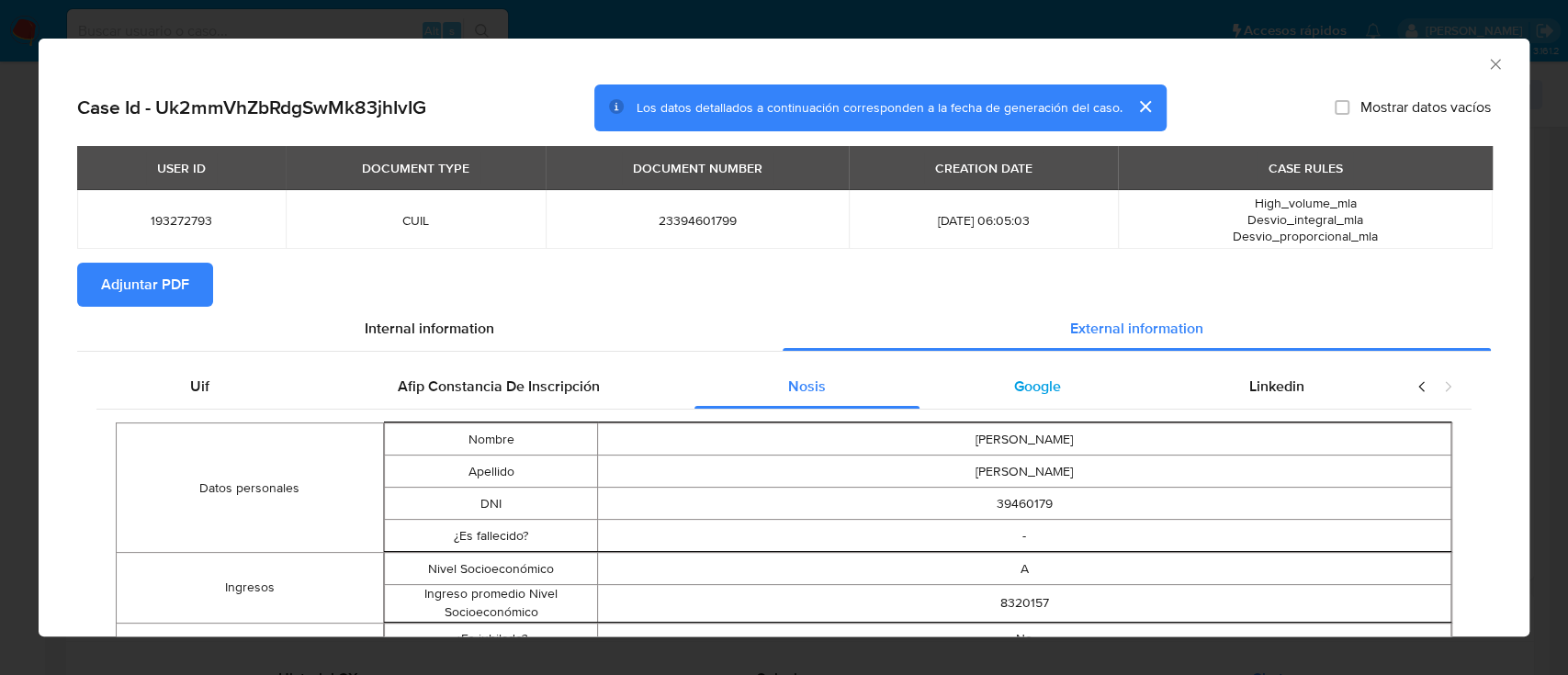
click at [1058, 402] on div "Google" at bounding box center [1036, 387] width 235 height 44
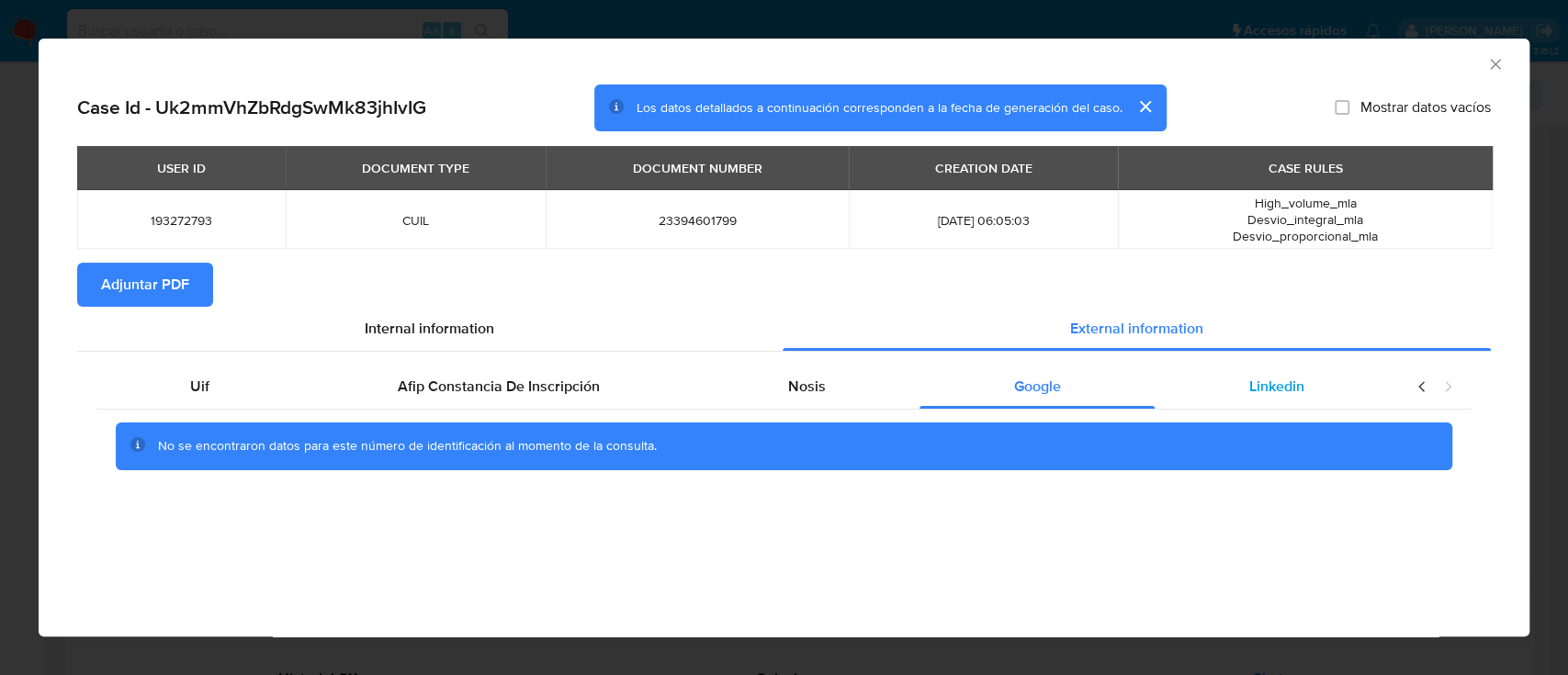
click at [1263, 380] on span "Linkedin" at bounding box center [1277, 386] width 55 height 21
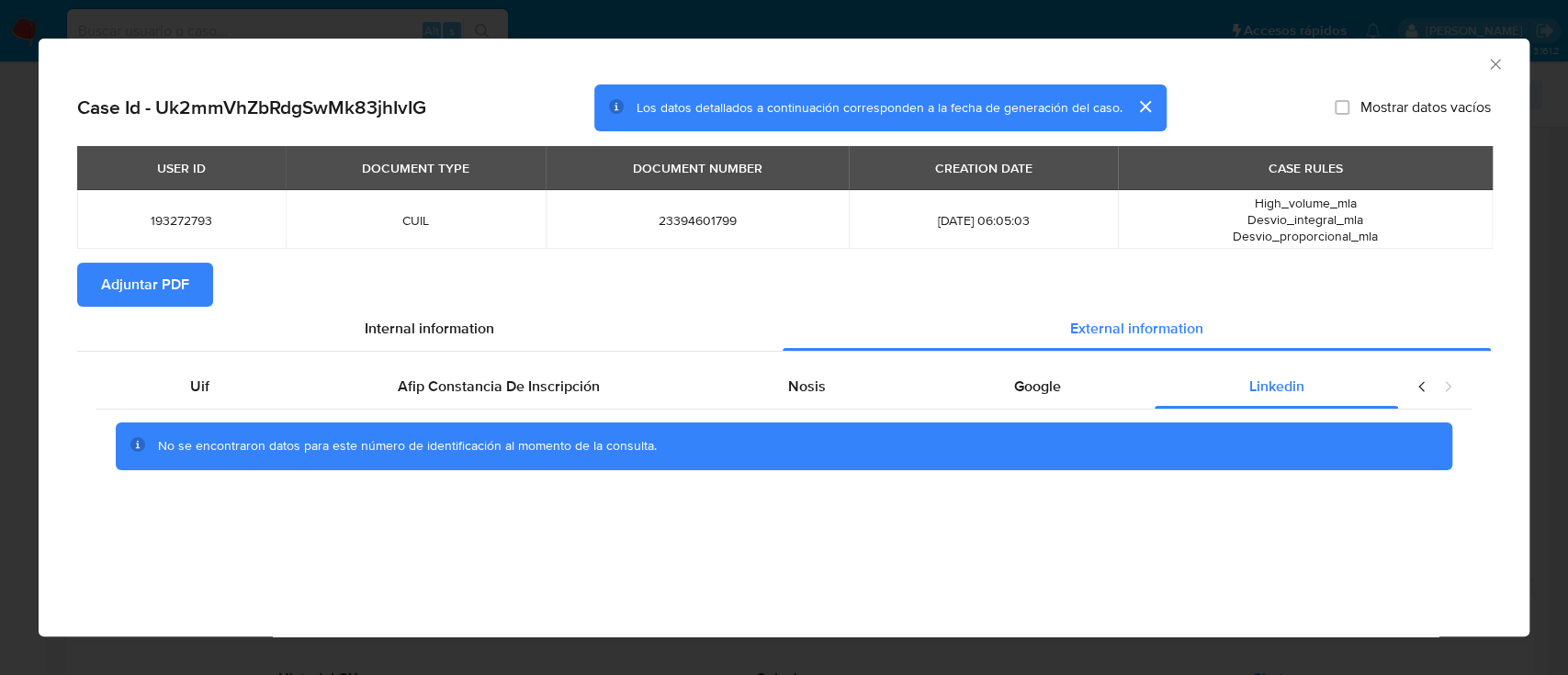
click at [184, 302] on span "Adjuntar PDF" at bounding box center [146, 284] width 89 height 40
click at [1507, 57] on div "AML Data Collector" at bounding box center [784, 61] width 1491 height 46
click at [1496, 73] on div "AML Data Collector" at bounding box center [784, 61] width 1491 height 46
click at [1489, 68] on icon "Cerrar ventana" at bounding box center [1495, 64] width 19 height 19
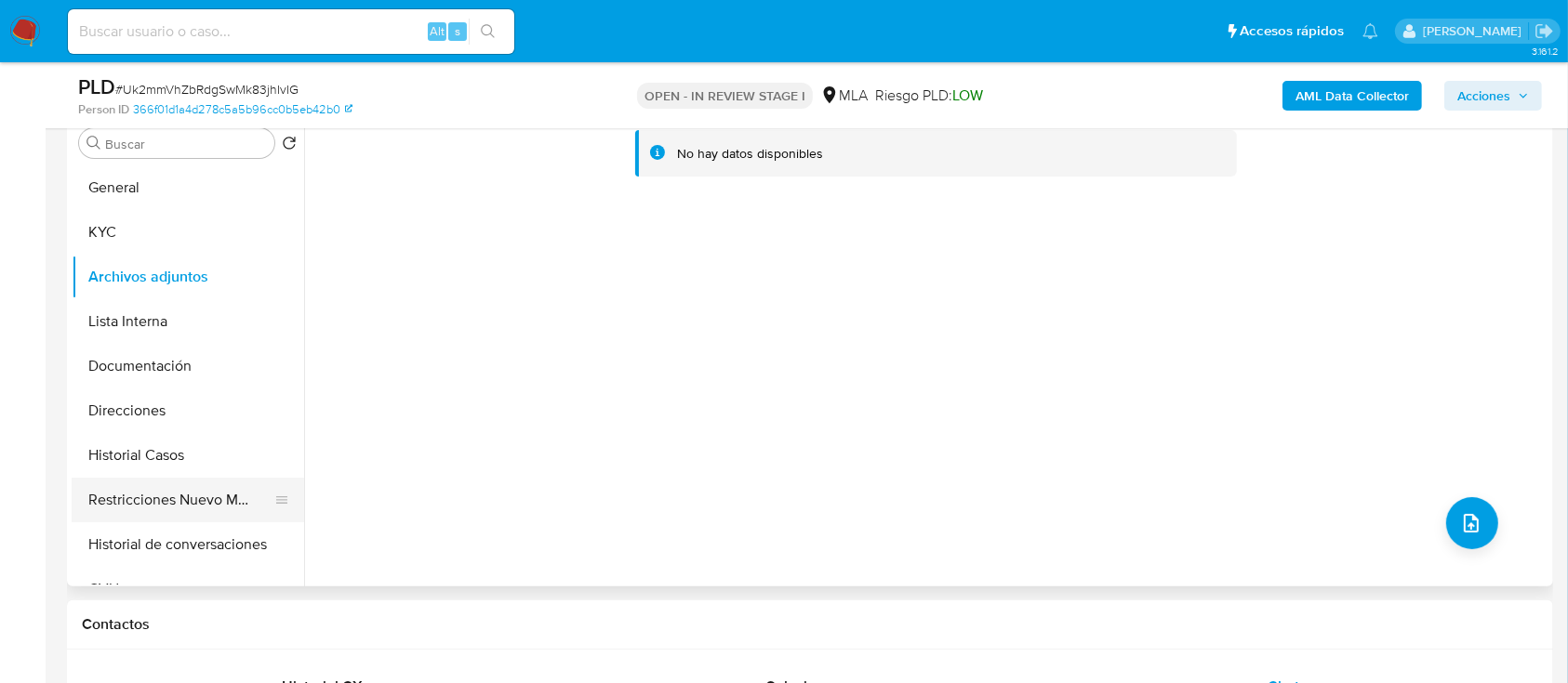
click at [154, 478] on button "Restricciones Nuevo Mundo" at bounding box center [180, 500] width 217 height 45
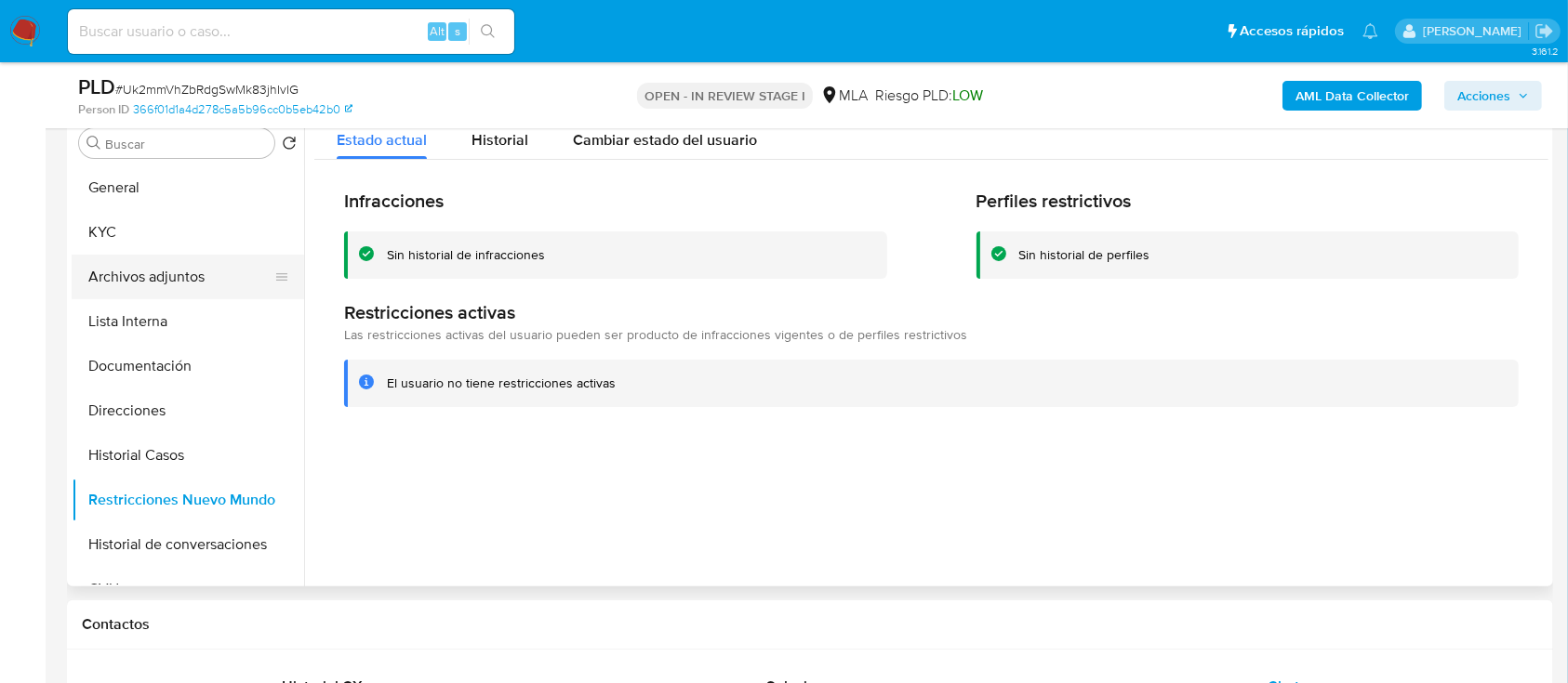
click at [160, 286] on button "Archivos adjuntos" at bounding box center [180, 277] width 217 height 45
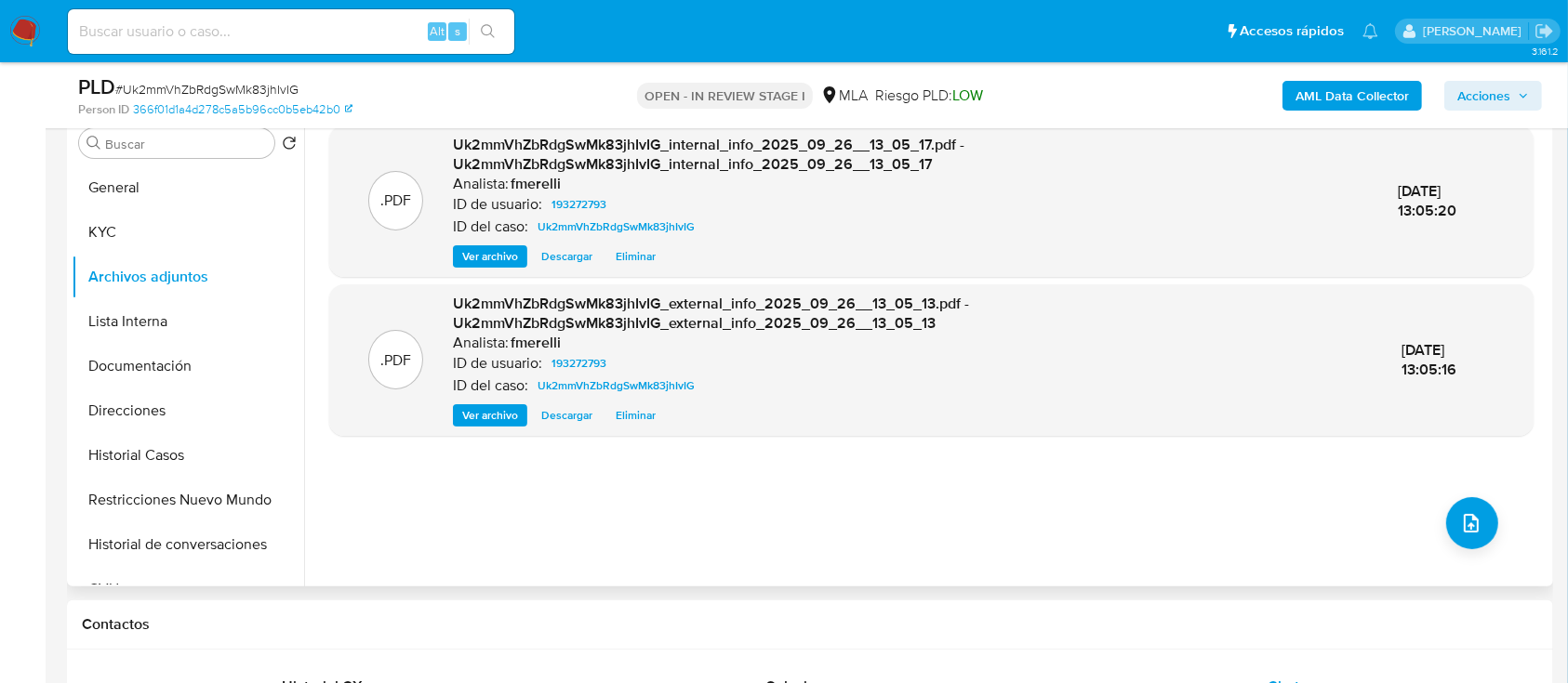
click at [484, 252] on span "Ver archivo" at bounding box center [490, 256] width 56 height 19
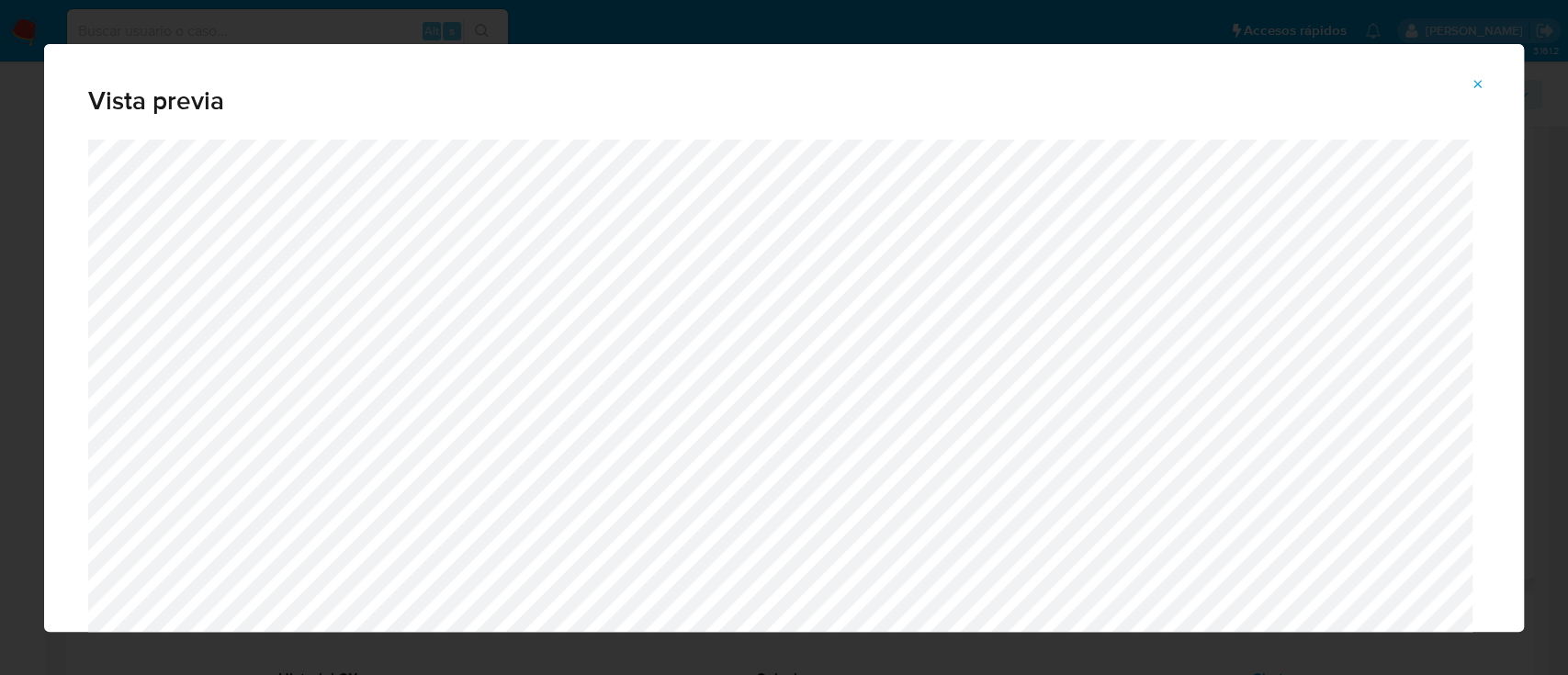
drag, startPoint x: 1486, startPoint y: 90, endPoint x: 1458, endPoint y: 99, distance: 29.4
click at [1487, 90] on button "Attachment preview" at bounding box center [1477, 85] width 40 height 30
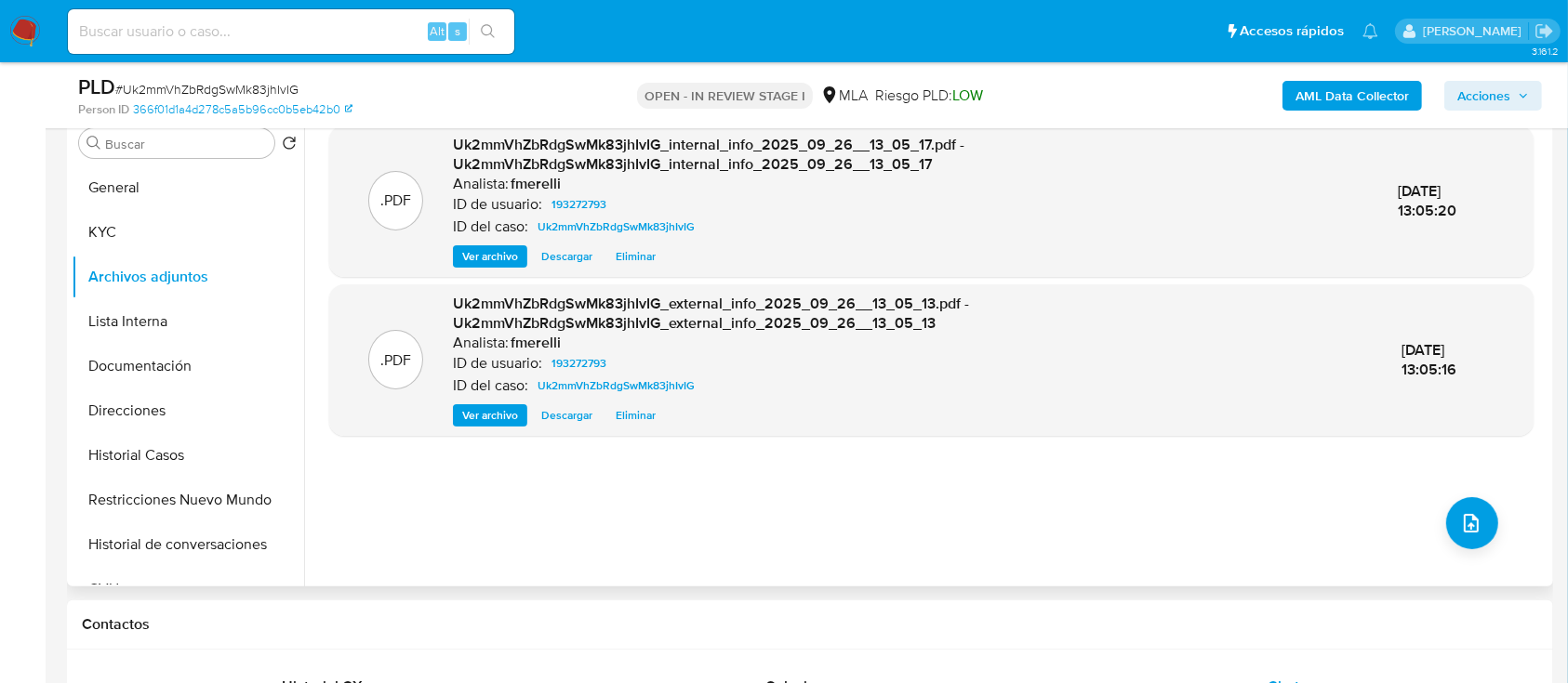
click at [485, 412] on span "Ver archivo" at bounding box center [490, 415] width 56 height 19
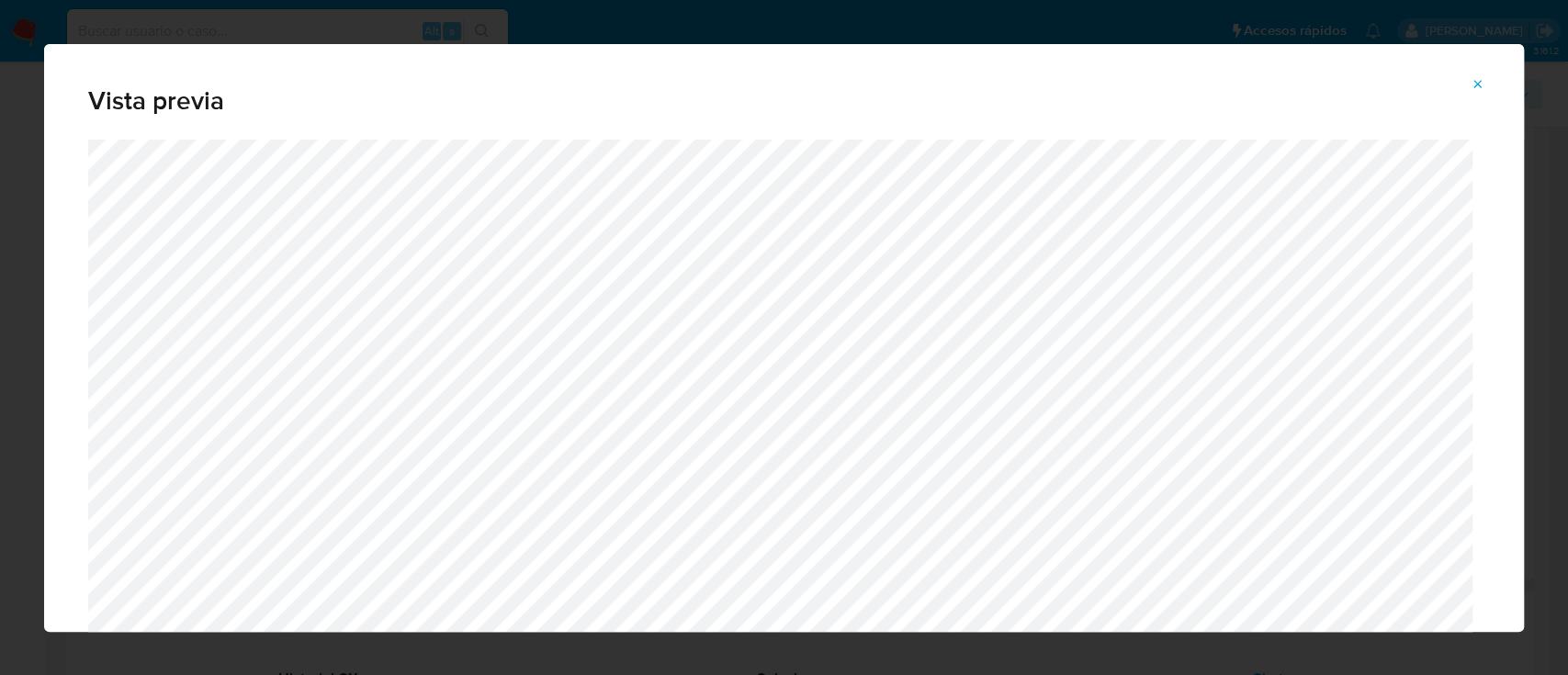
click at [1470, 81] on button "Attachment preview" at bounding box center [1477, 85] width 40 height 30
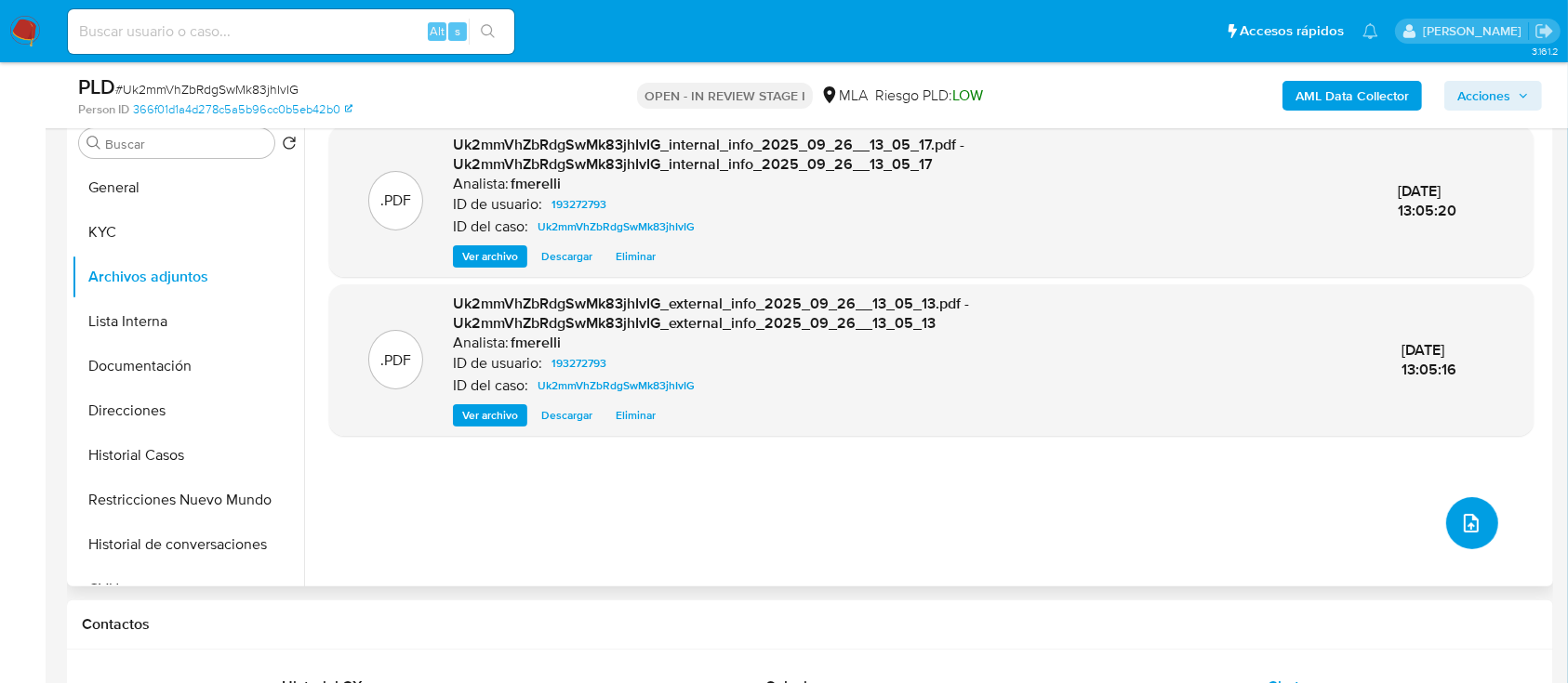
click at [1481, 521] on button "upload-file" at bounding box center [1471, 523] width 52 height 52
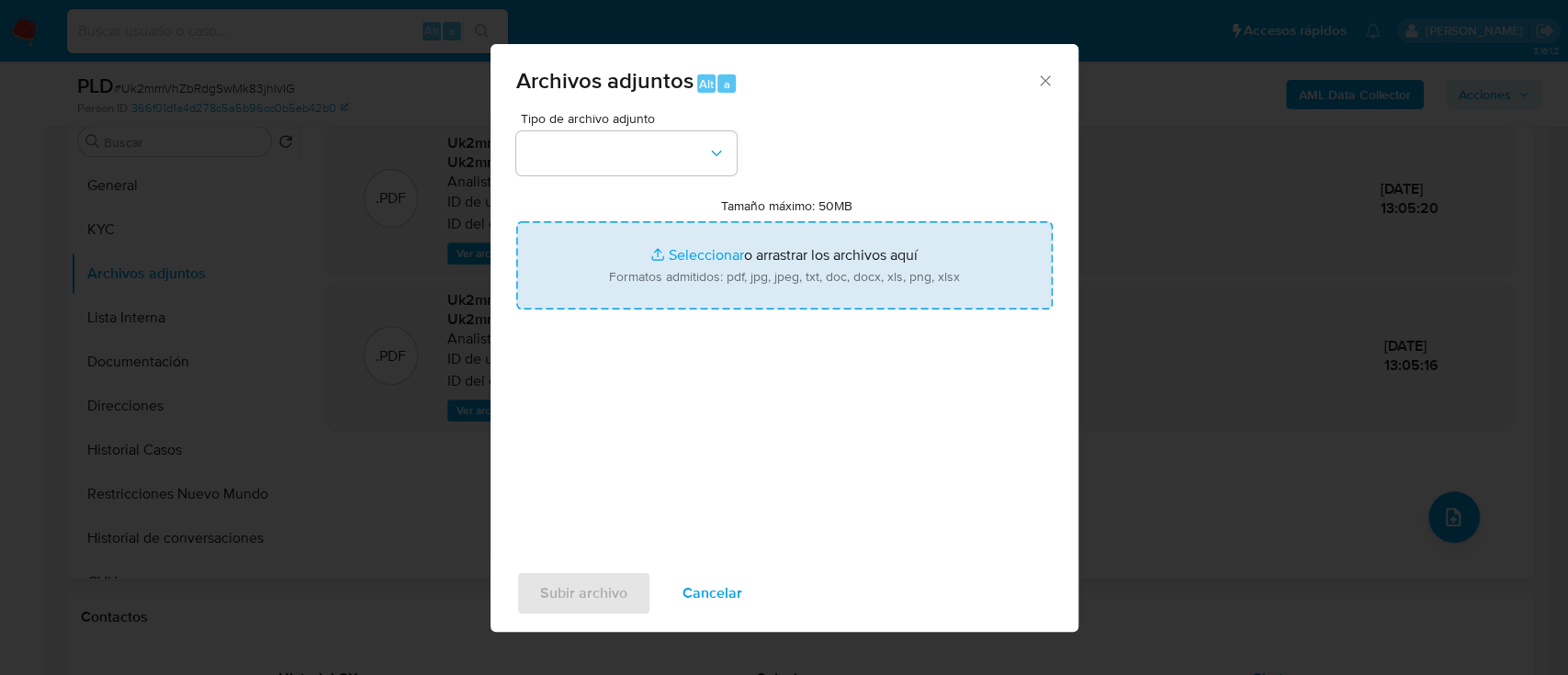
type input "C:\fakepath\NOSIS_Manager_InformeIndividual_23394601799_654927_20250926122133.p…"
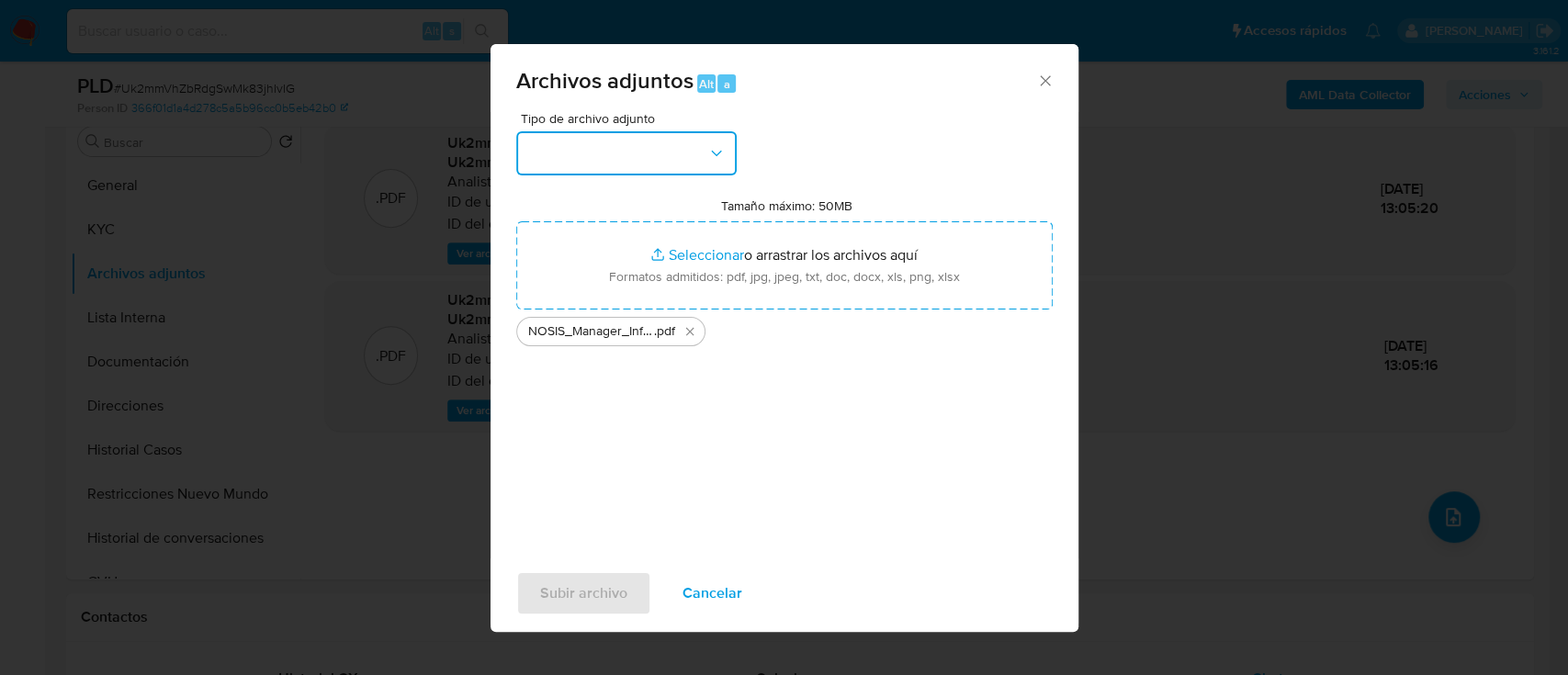
click at [653, 152] on button "button" at bounding box center [627, 153] width 220 height 44
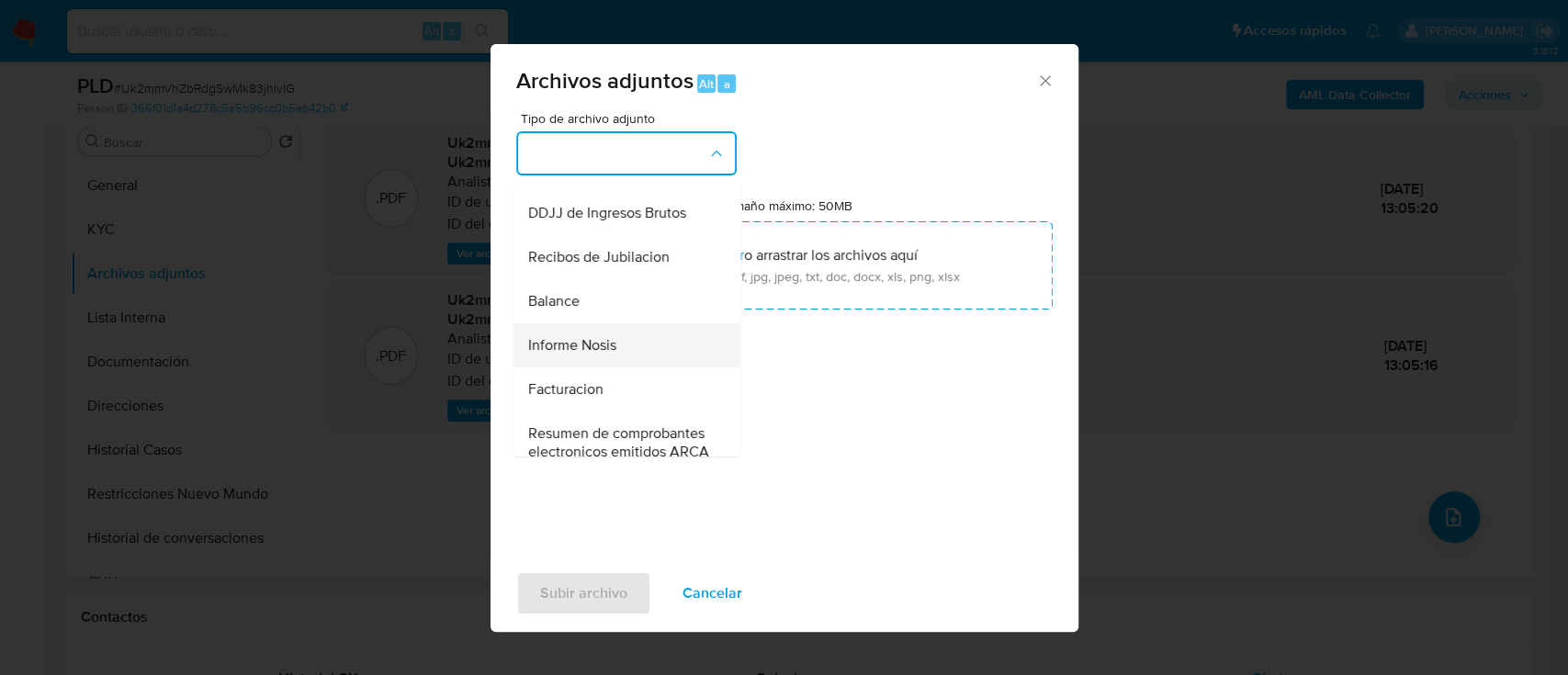
scroll to position [612, 0]
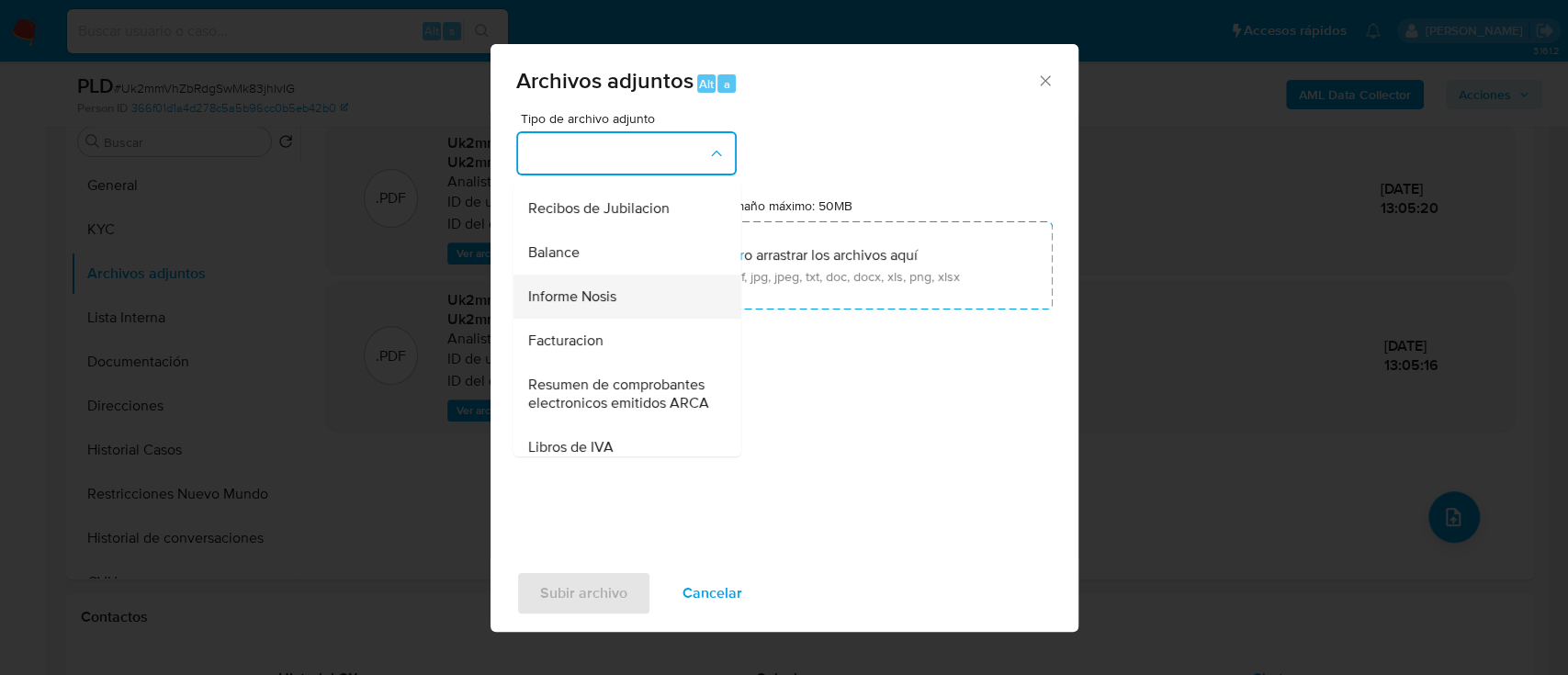
click at [620, 319] on div "Informe Nosis" at bounding box center [621, 296] width 187 height 44
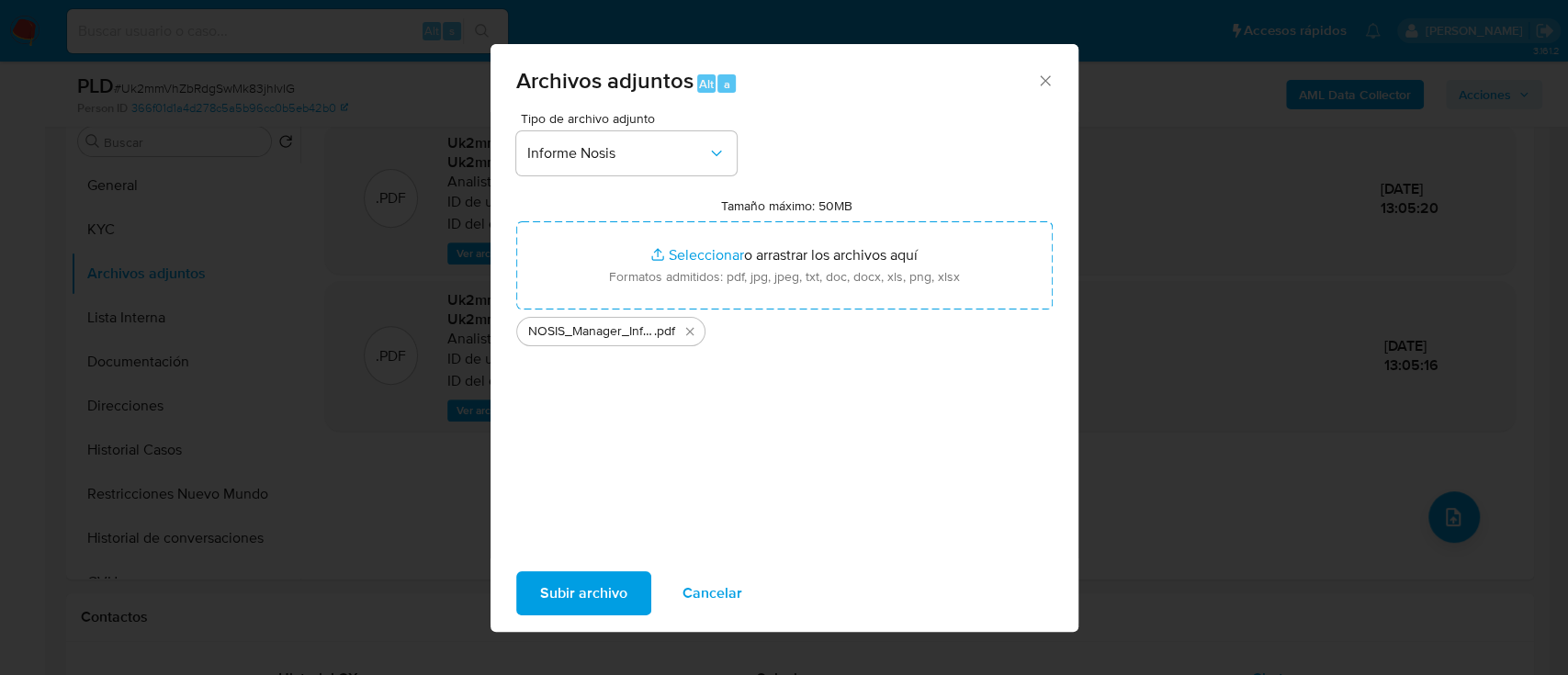
click at [580, 573] on span "Subir archivo" at bounding box center [584, 592] width 88 height 40
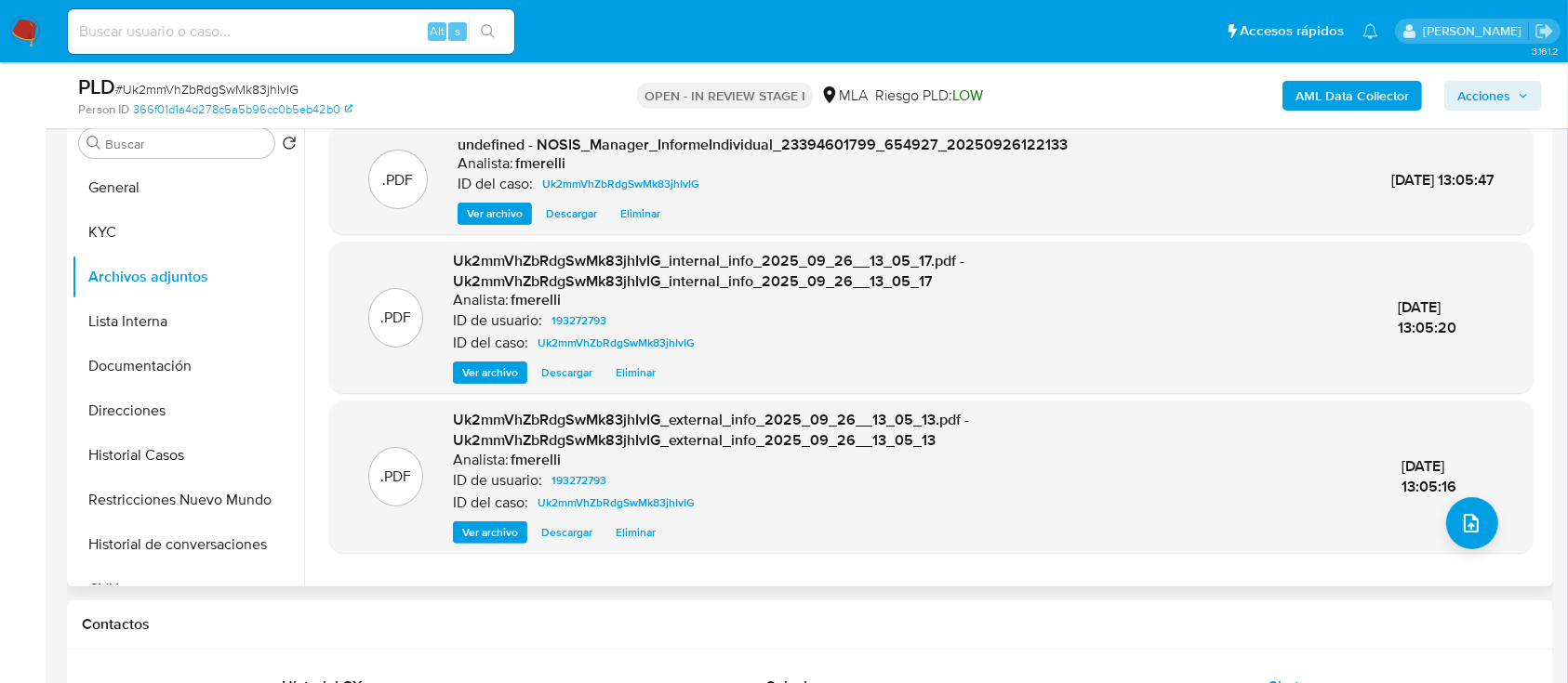
click at [494, 217] on span "Ver archivo" at bounding box center [495, 213] width 56 height 19
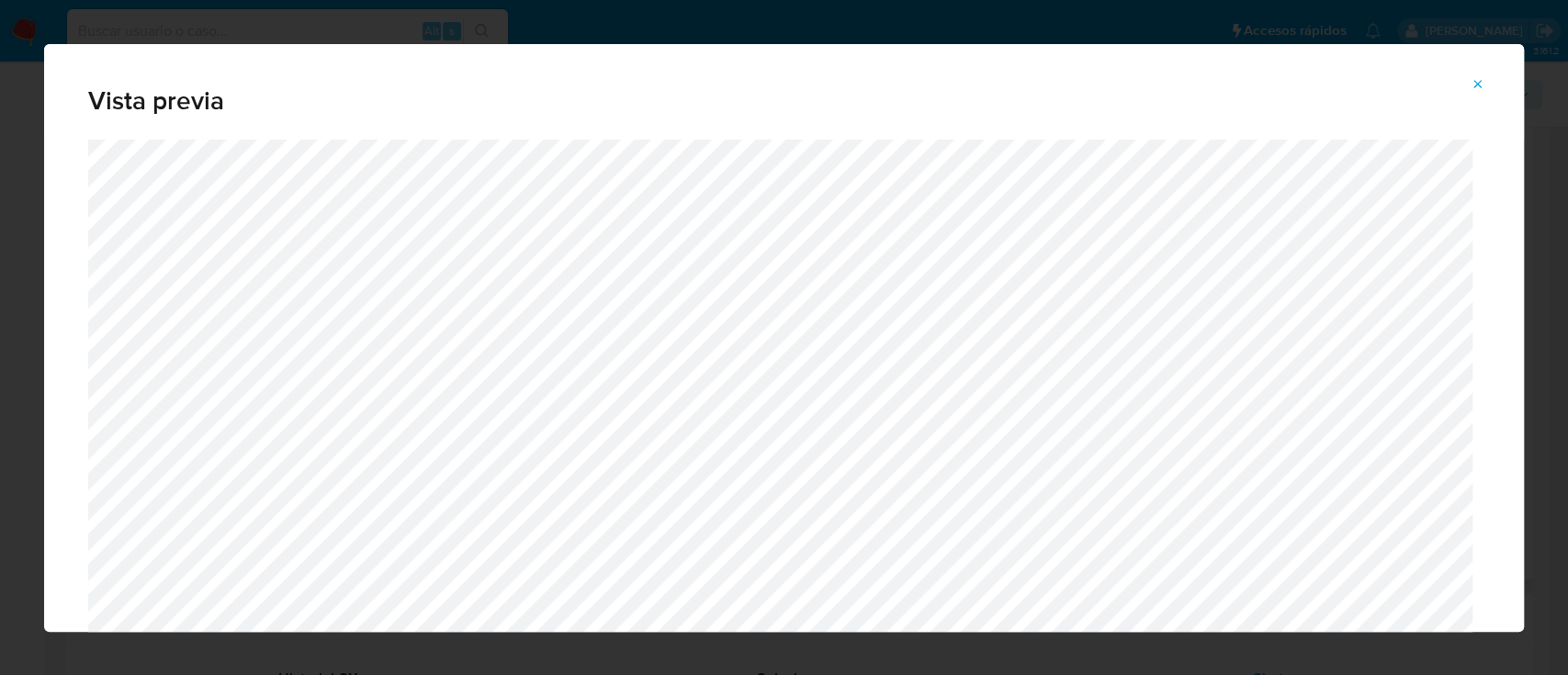
click at [1490, 84] on button "Attachment preview" at bounding box center [1477, 85] width 40 height 30
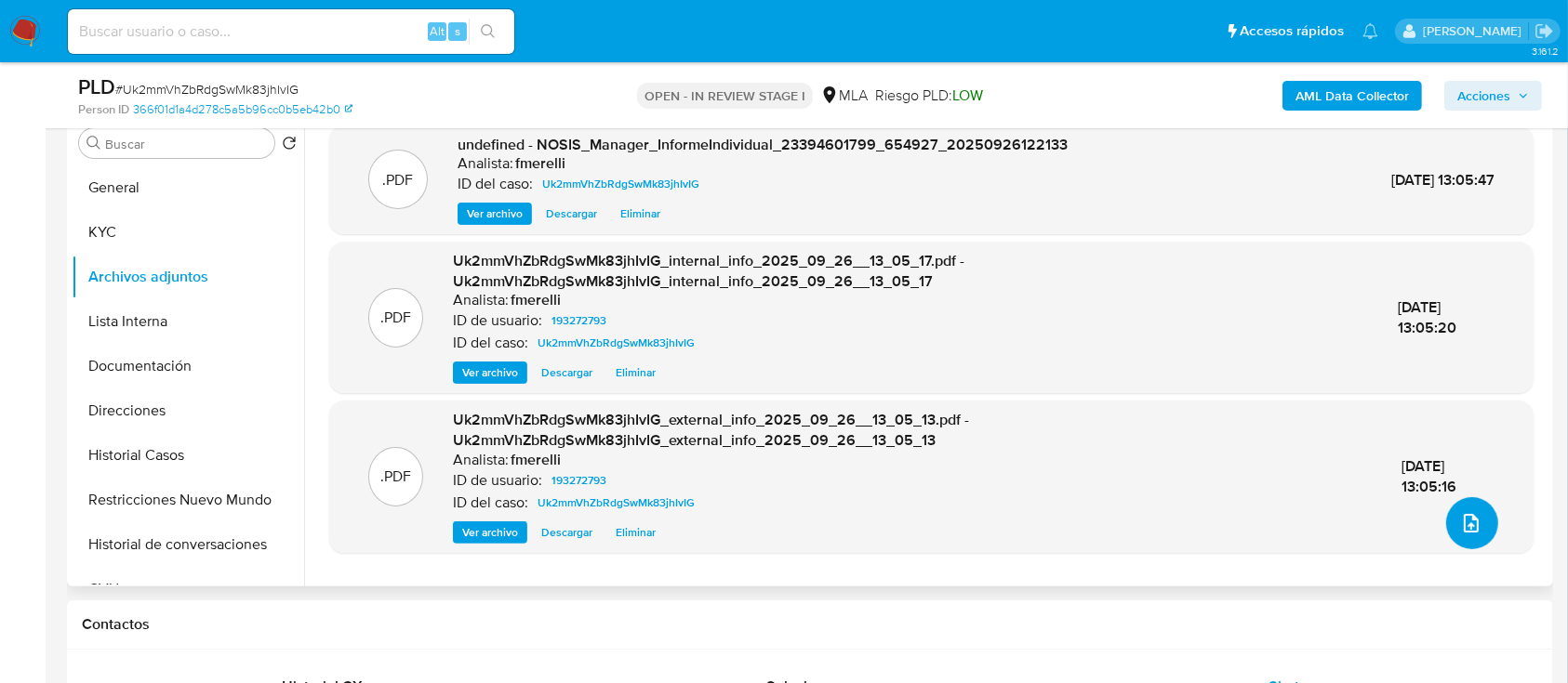
click at [1476, 528] on button "upload-file" at bounding box center [1471, 523] width 52 height 52
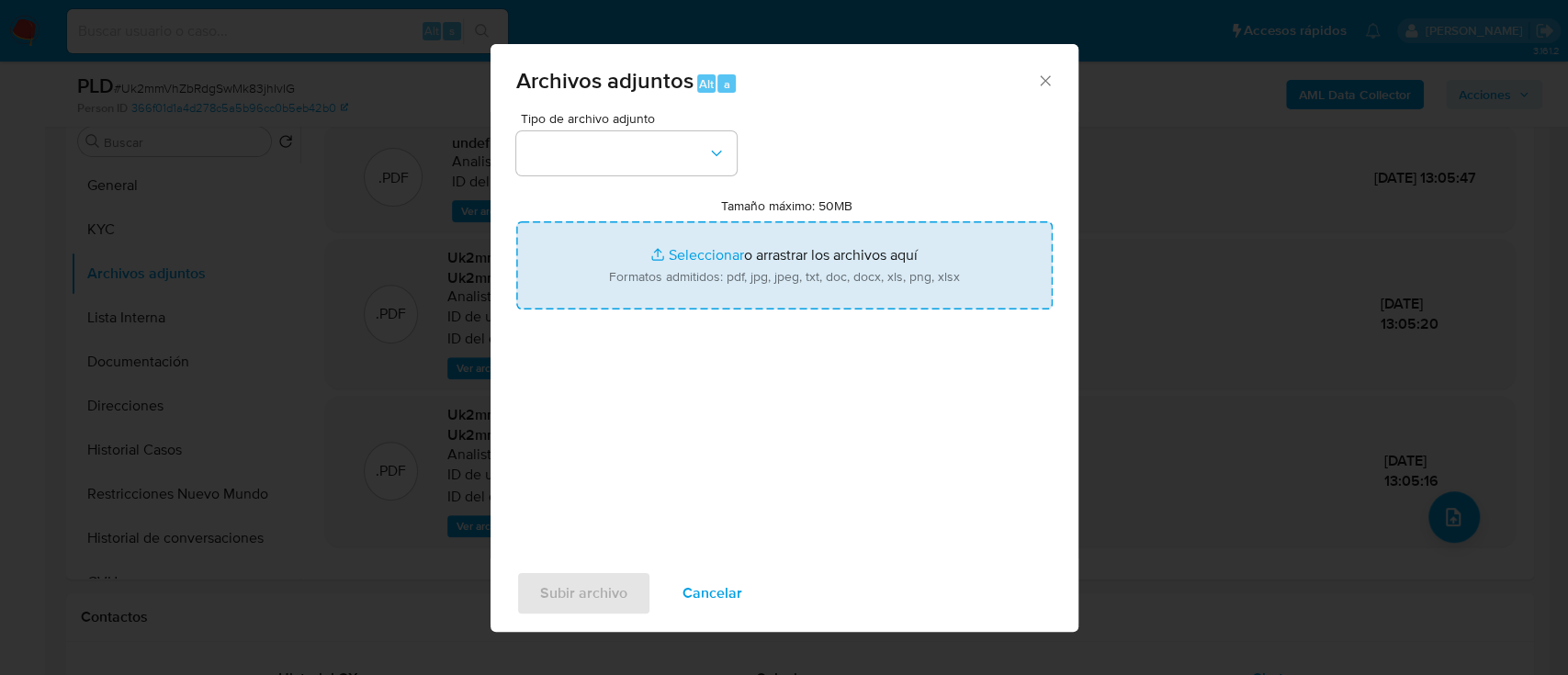
type input "C:\fakepath\Recibo agosto 25.pdf"
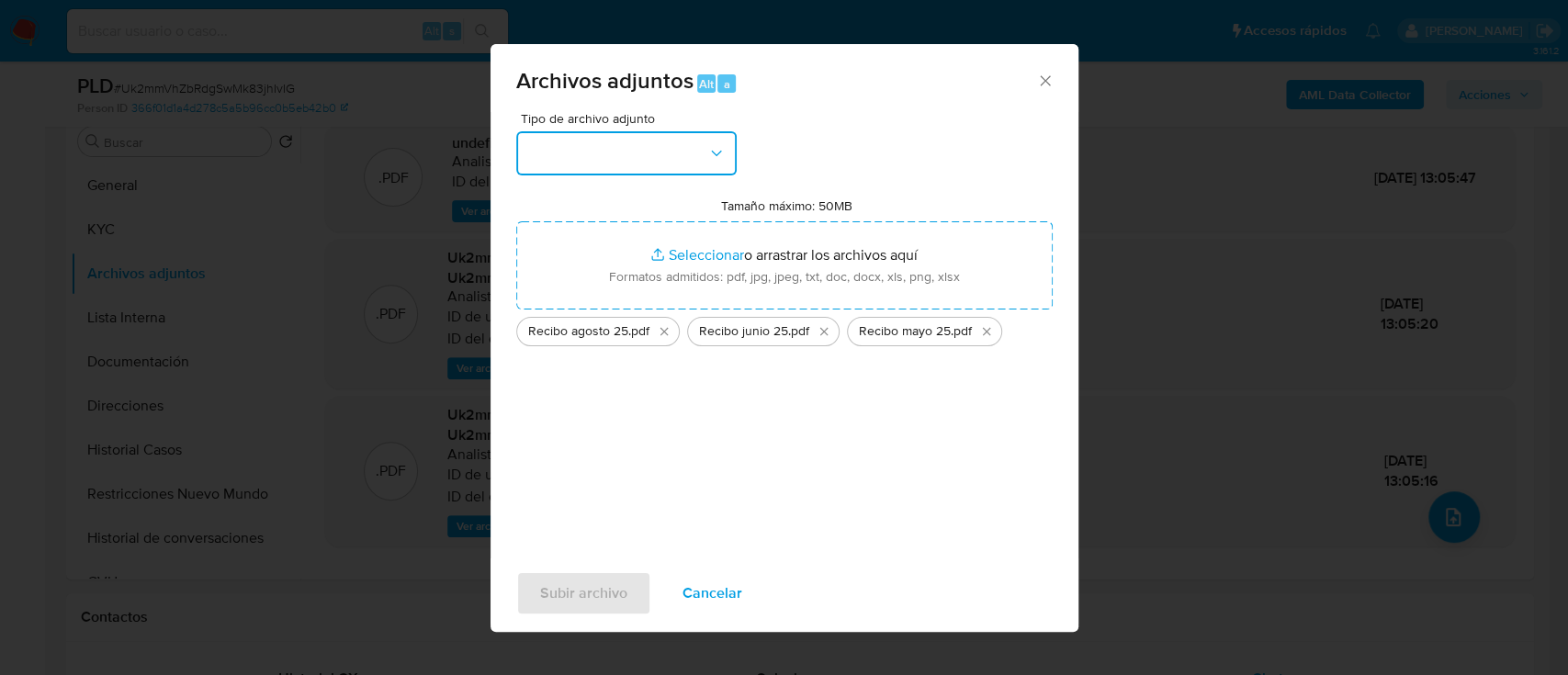
click at [602, 144] on button "button" at bounding box center [627, 153] width 220 height 44
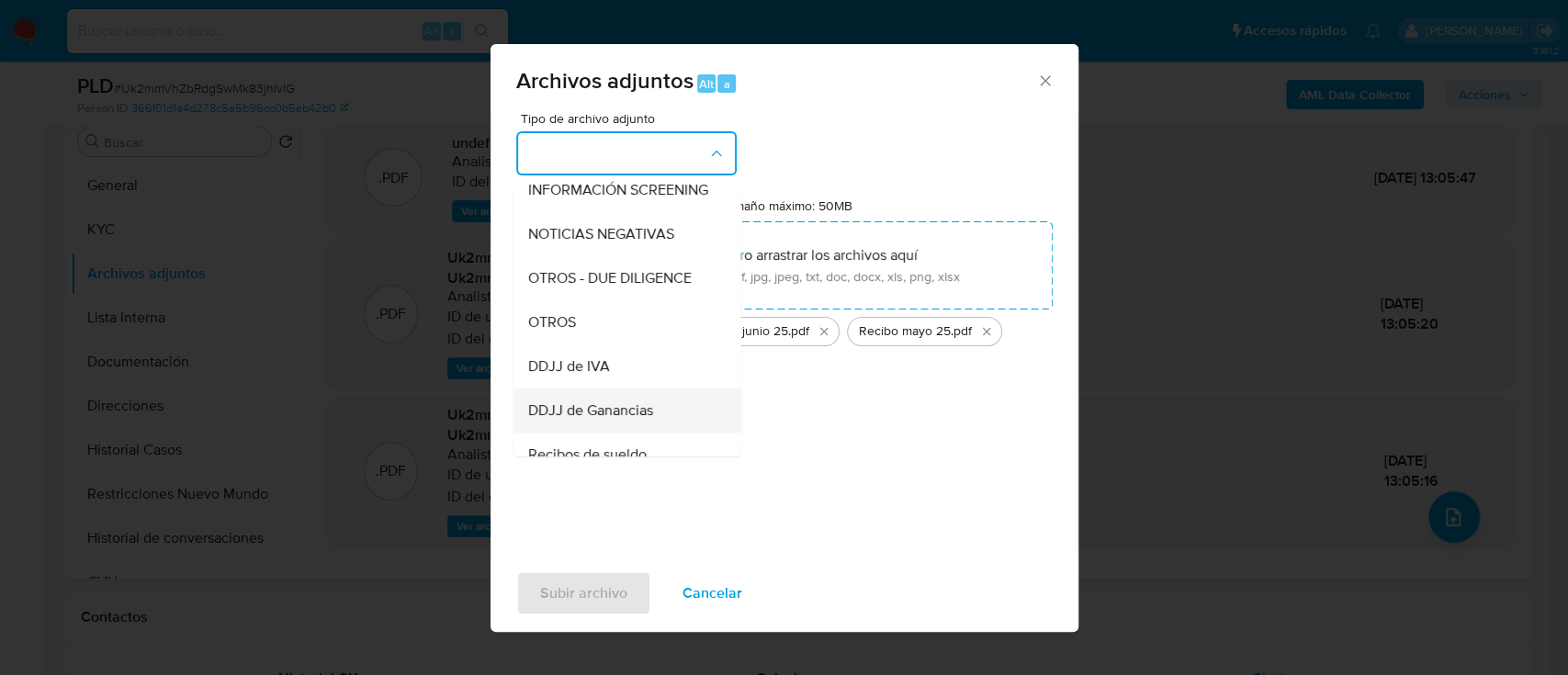
scroll to position [367, 0]
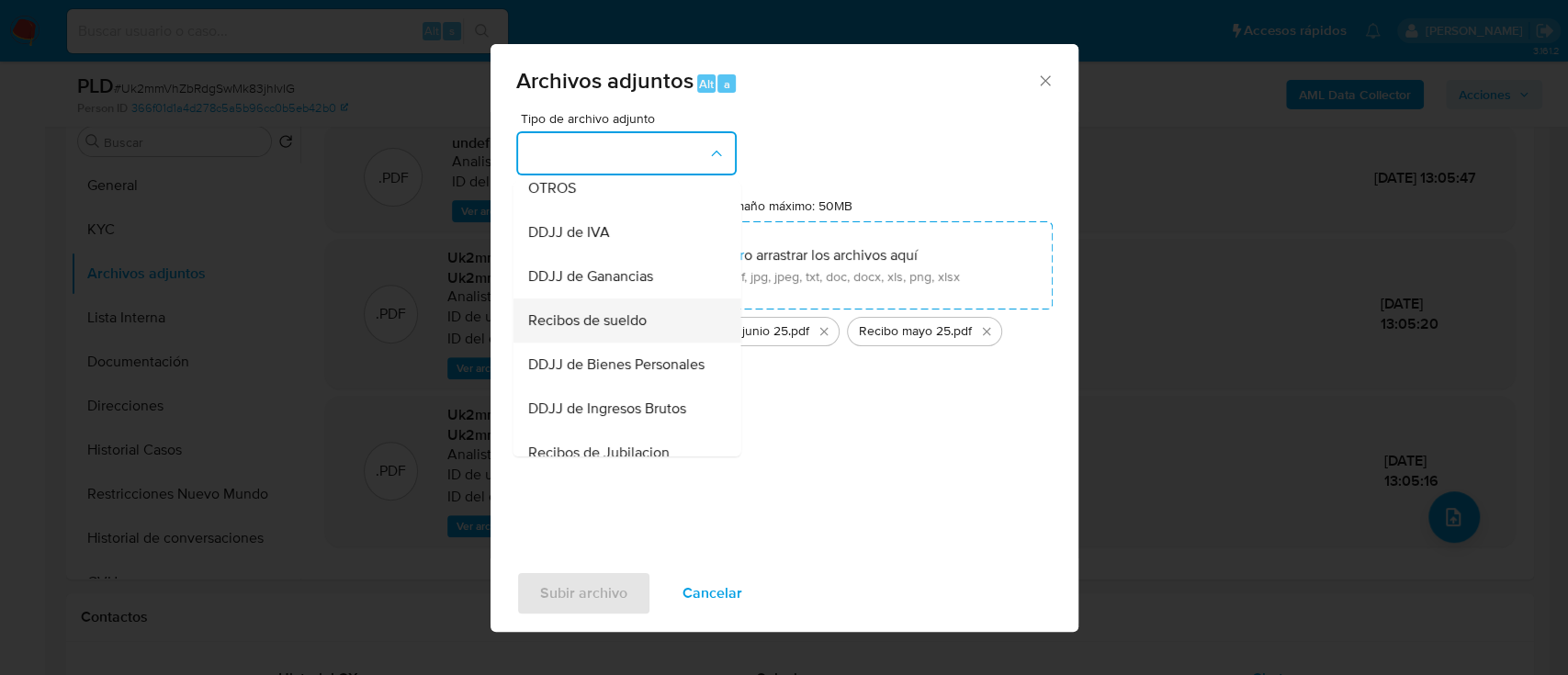
click at [588, 320] on div "Recibos de sueldo" at bounding box center [621, 320] width 187 height 44
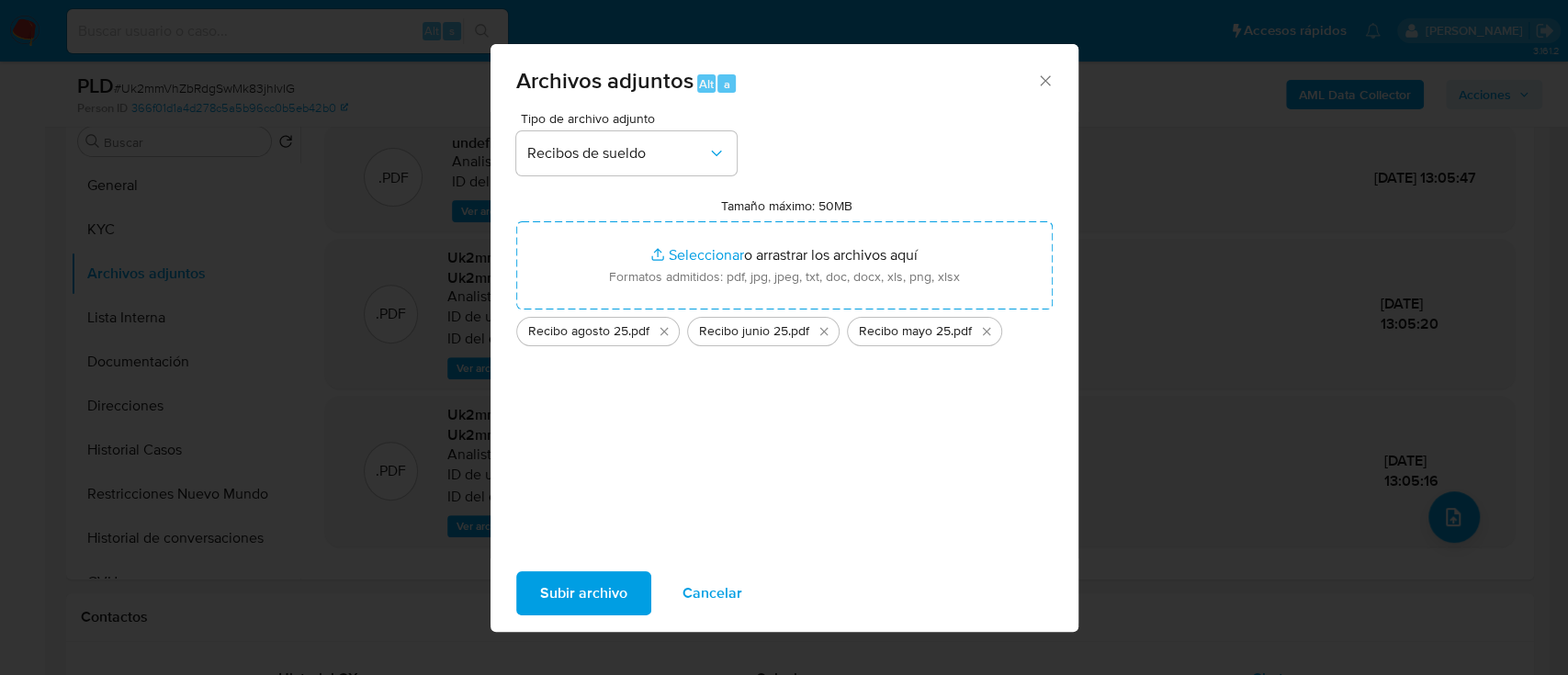
click at [567, 589] on span "Subir archivo" at bounding box center [584, 592] width 88 height 40
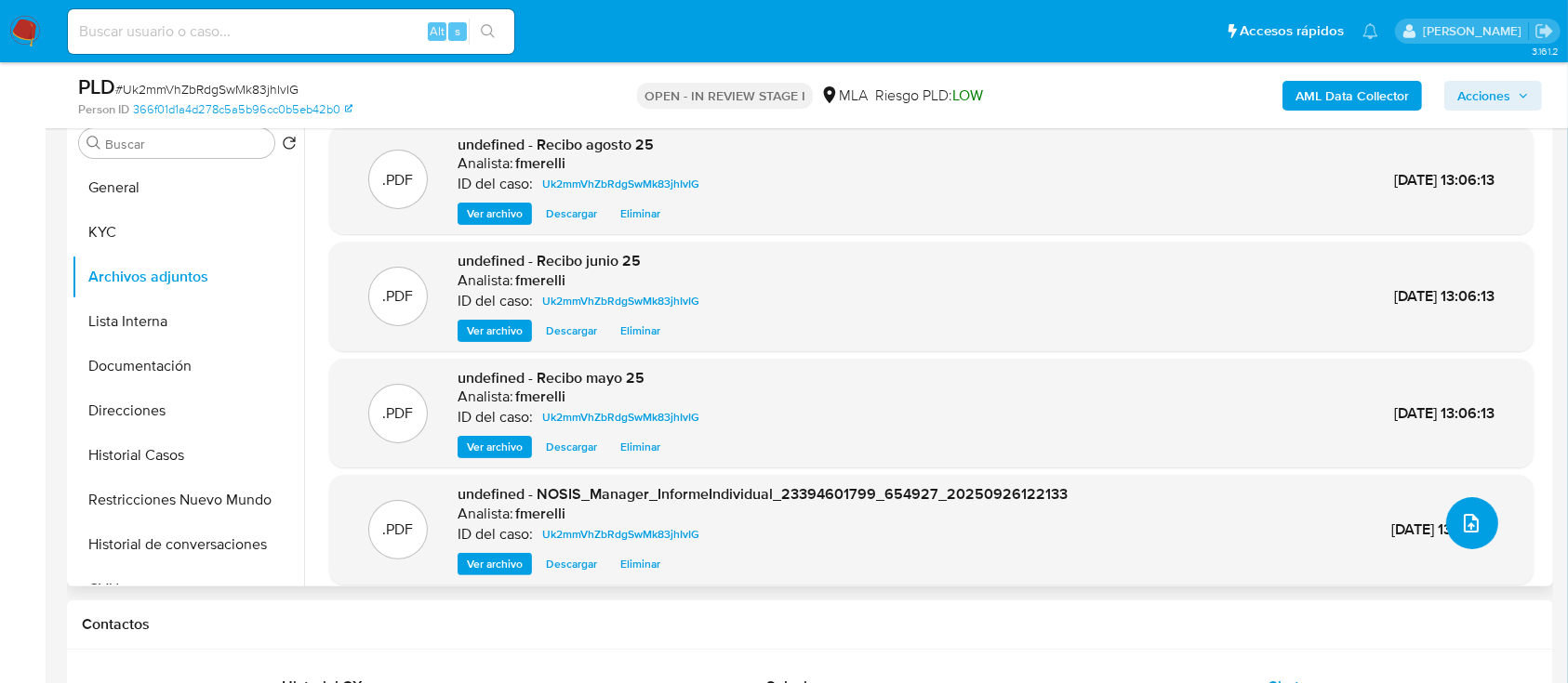
click at [1463, 530] on icon "upload-file" at bounding box center [1470, 523] width 15 height 19
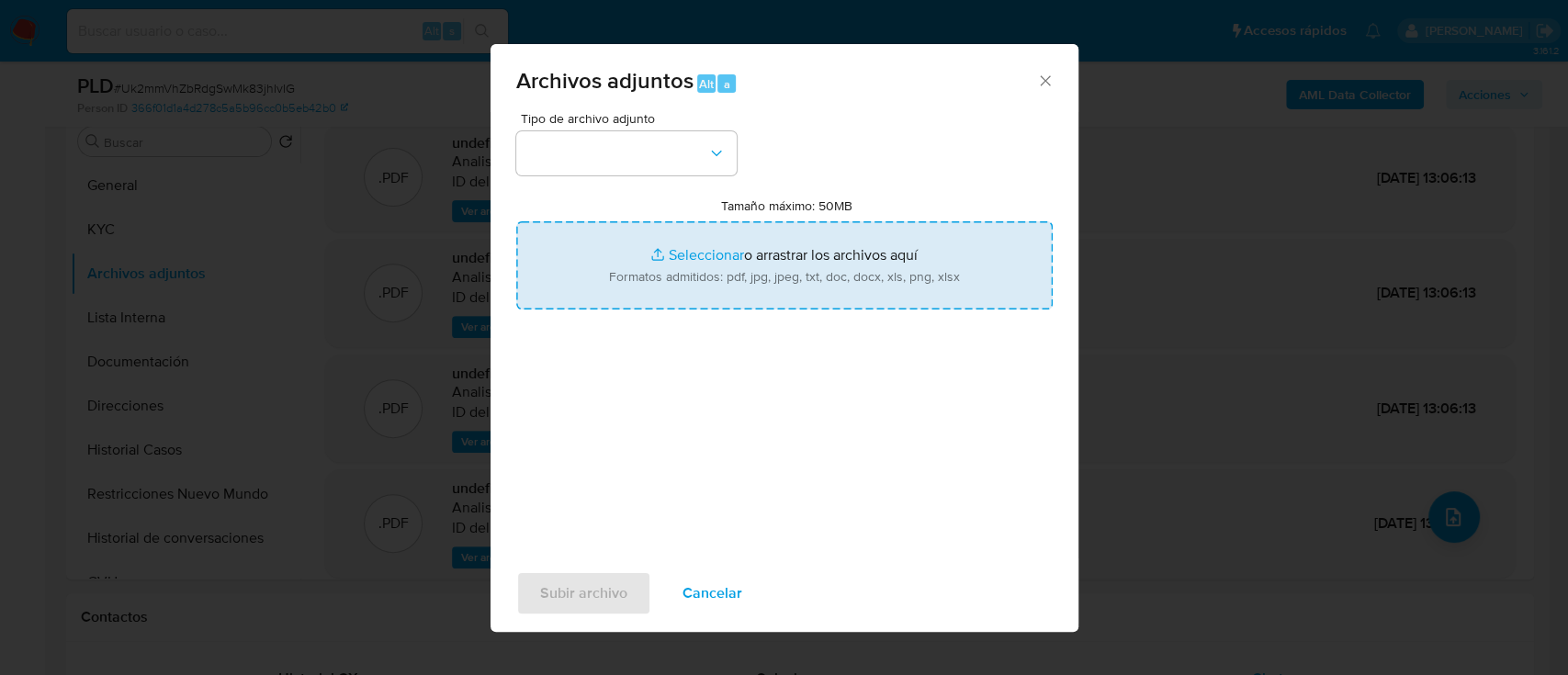
type input "C:\fakepath\Movimientos - User 193272793.xlsx"
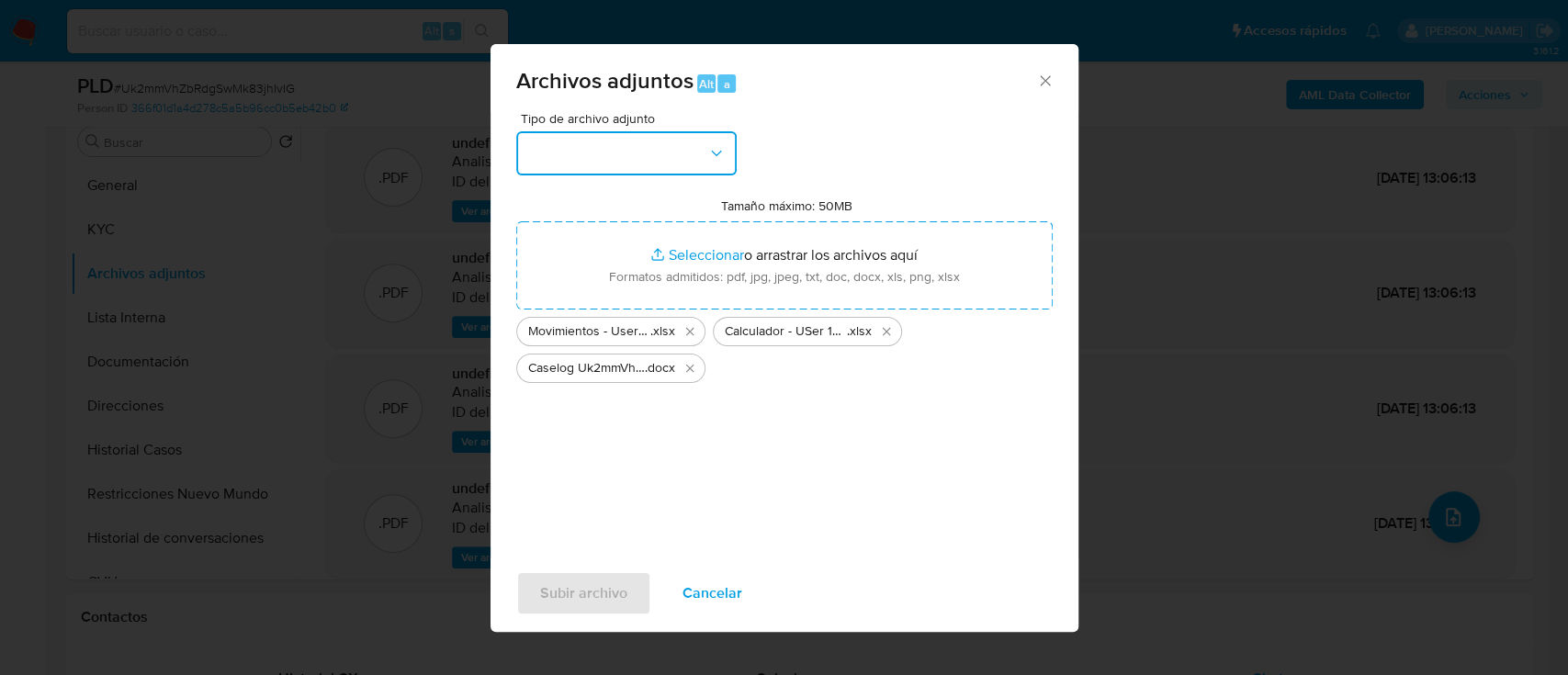
click at [626, 144] on button "button" at bounding box center [627, 153] width 220 height 44
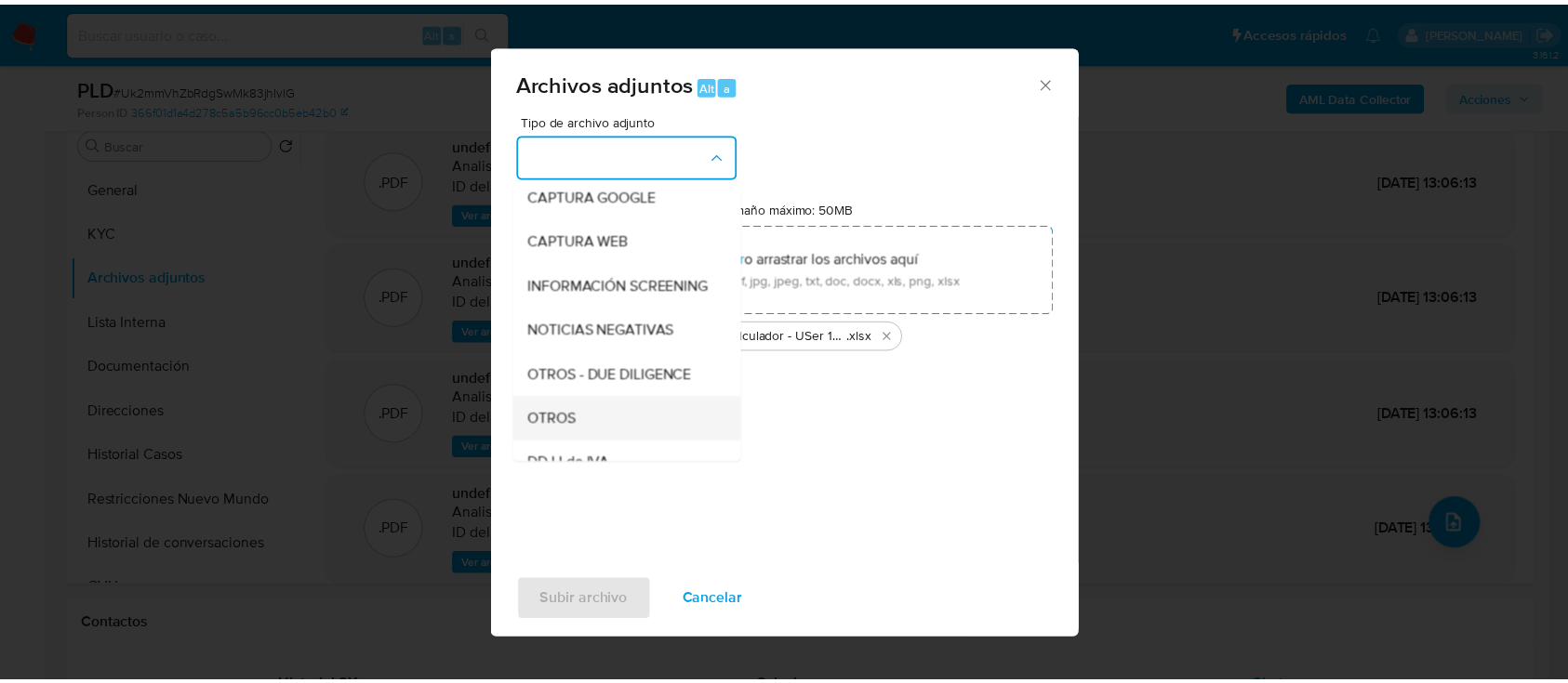
scroll to position [247, 0]
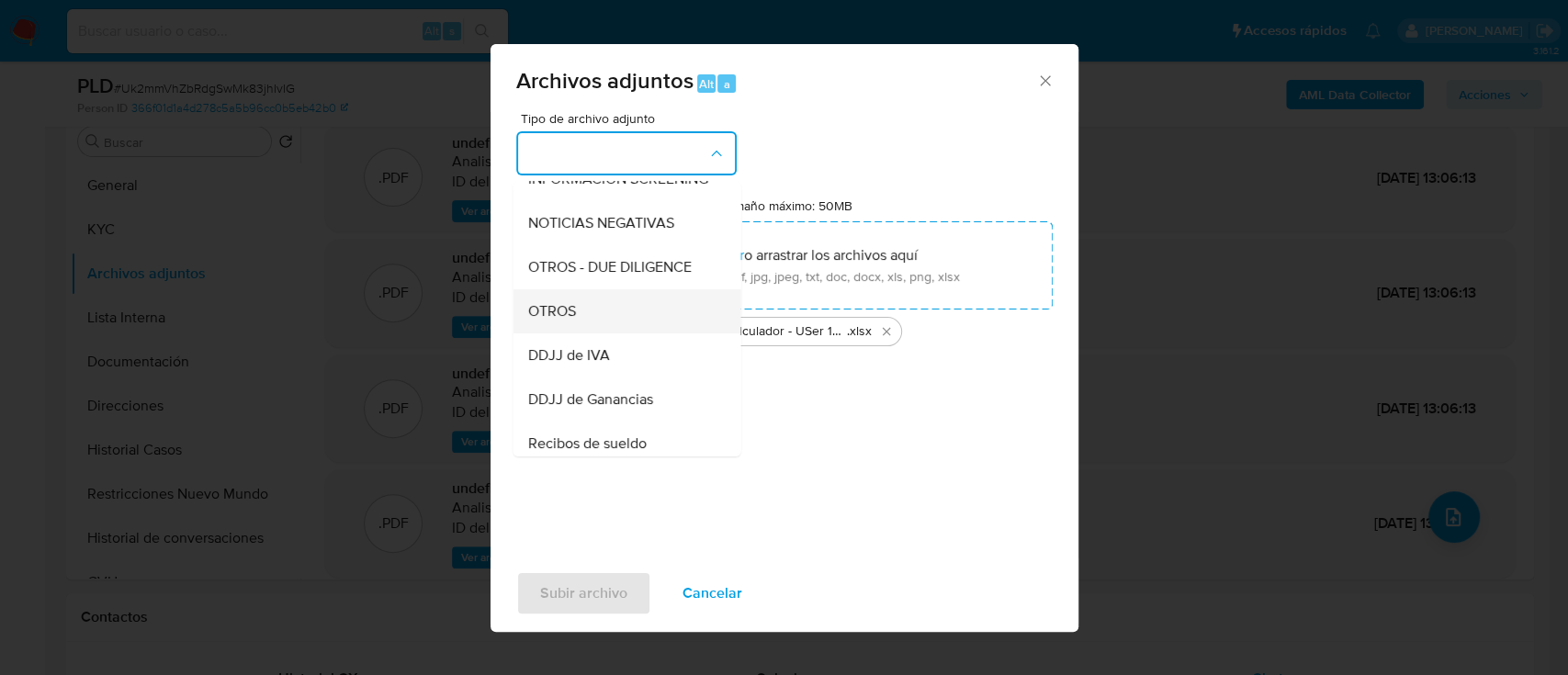
click at [596, 318] on div "OTROS" at bounding box center [621, 311] width 187 height 44
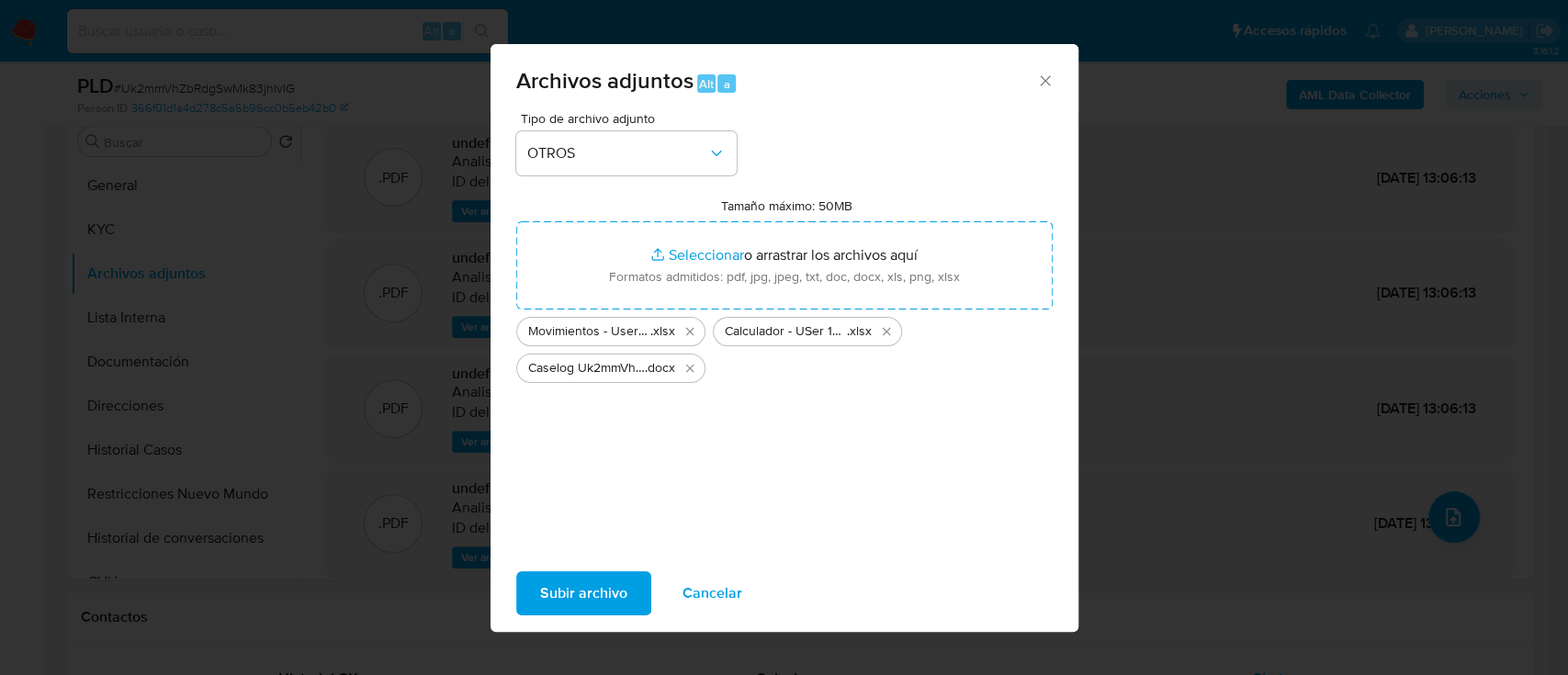
click at [608, 606] on span "Subir archivo" at bounding box center [584, 592] width 88 height 40
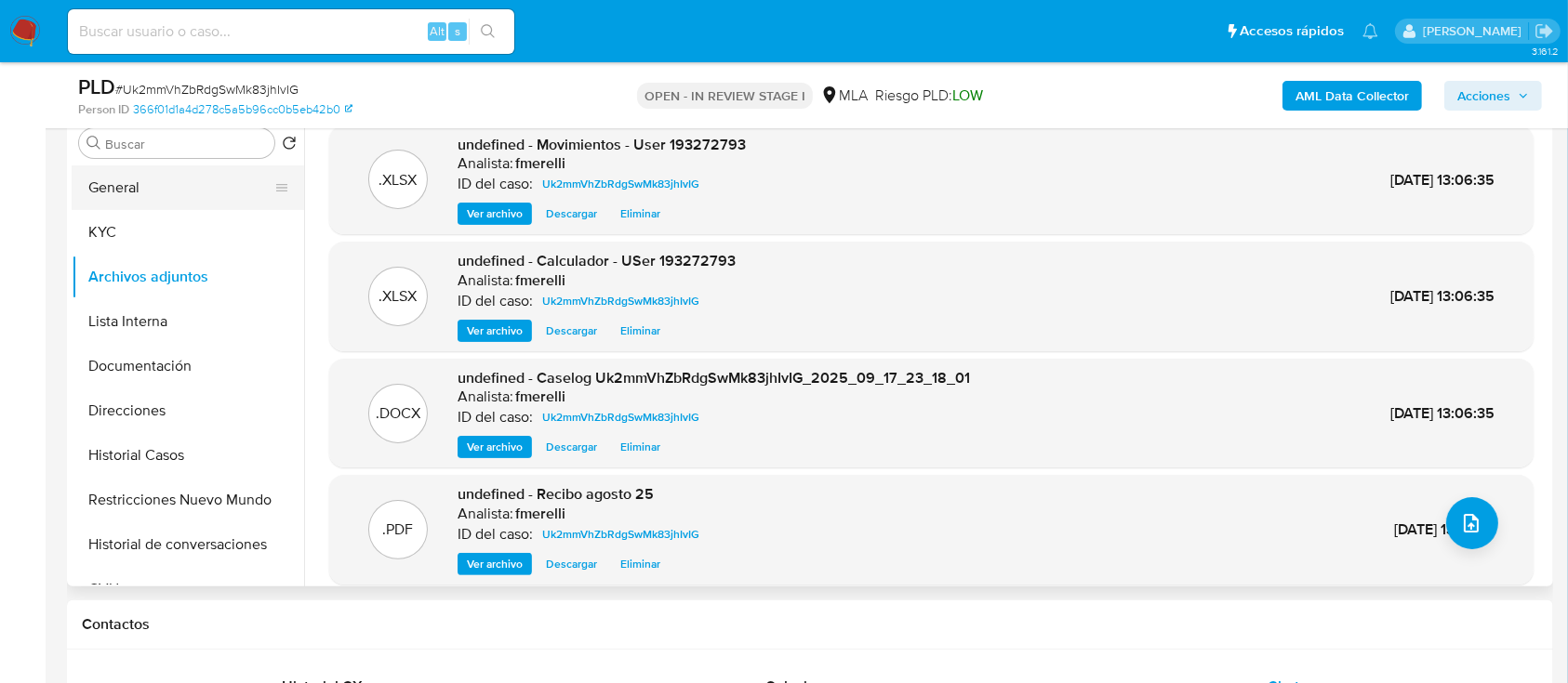
click at [139, 197] on button "General" at bounding box center [180, 187] width 217 height 45
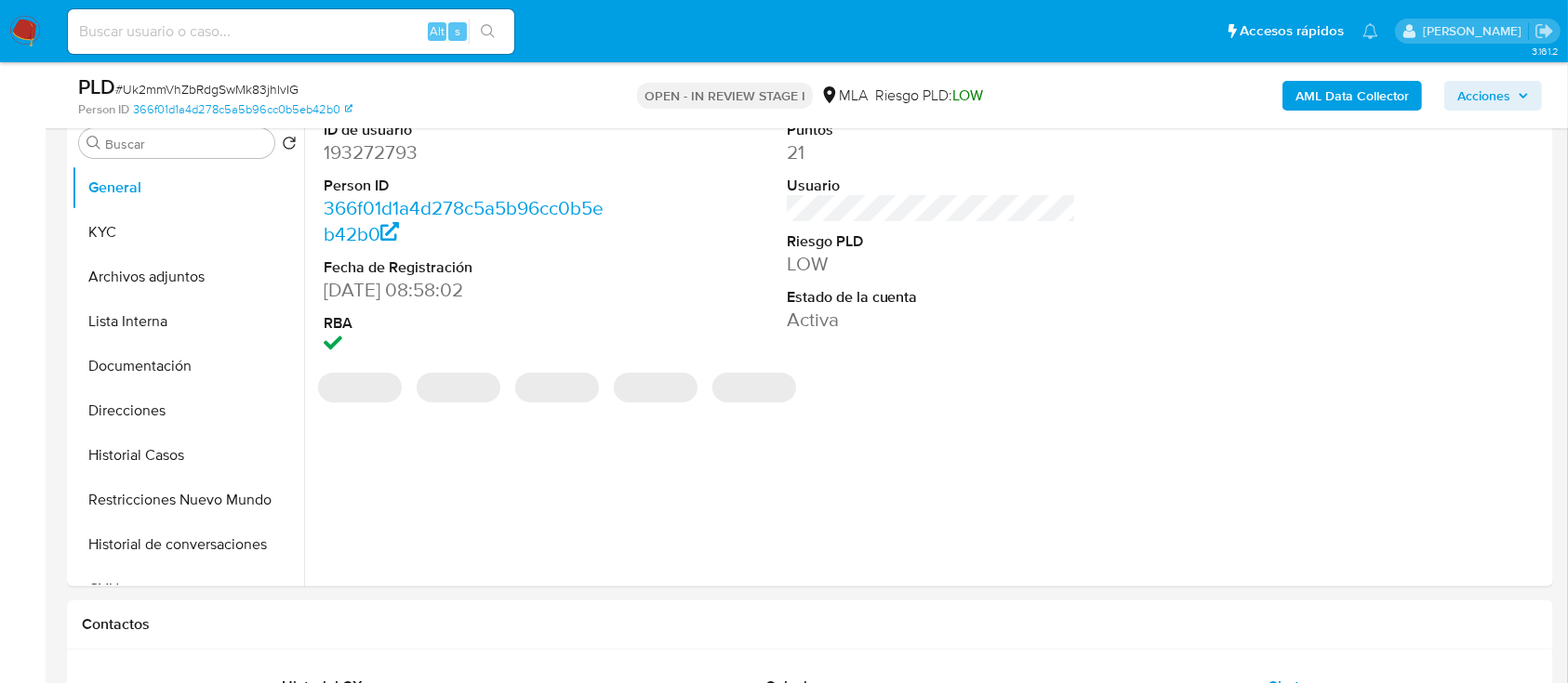
click at [270, 94] on span "# Uk2mmVhZbRdgSwMk83jhIvIG" at bounding box center [207, 89] width 183 height 19
click at [277, 91] on span "# Uk2mmVhZbRdgSwMk83jhIvIG" at bounding box center [207, 89] width 183 height 19
click at [277, 90] on span "# Uk2mmVhZbRdgSwMk83jhIvIG" at bounding box center [207, 89] width 183 height 19
copy span "Uk2mmVhZbRdgSwMk83jhIvIG"
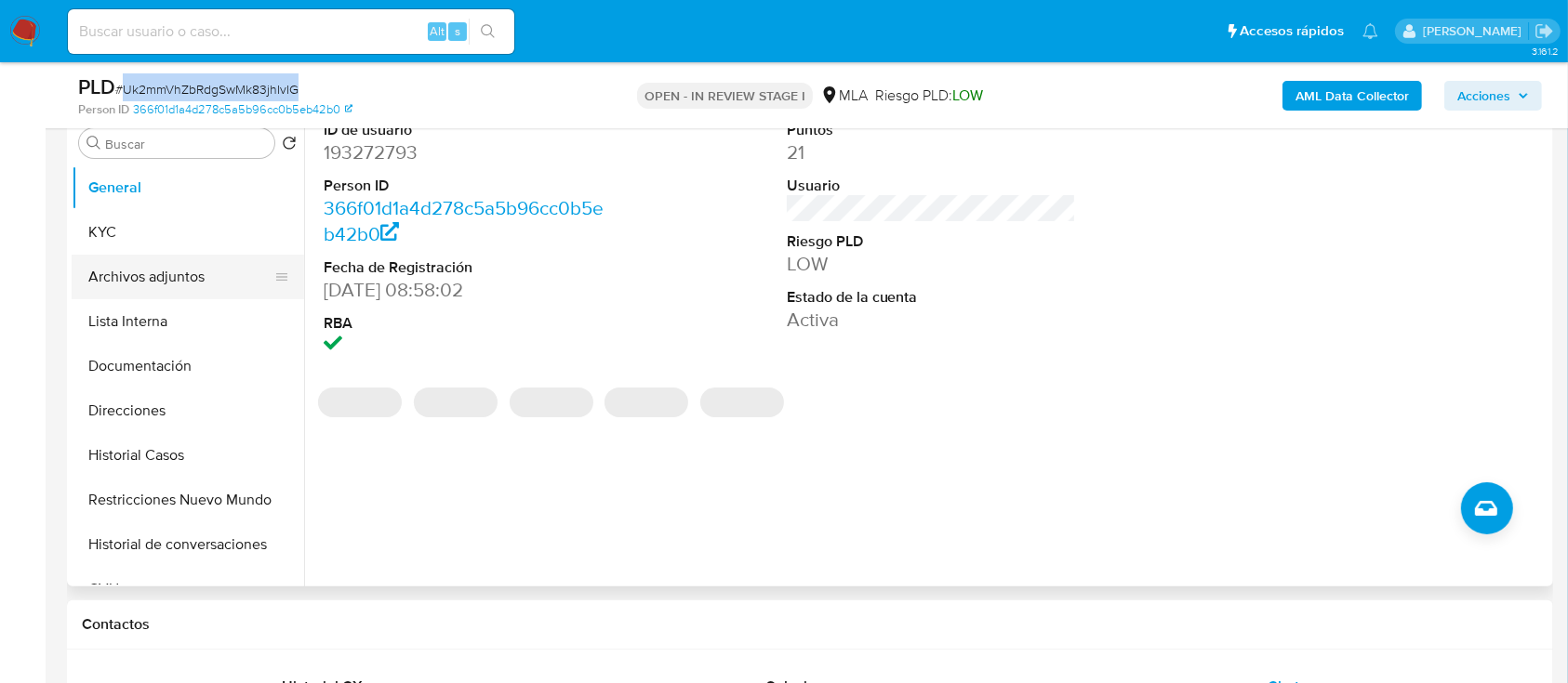
click at [177, 266] on button "Archivos adjuntos" at bounding box center [180, 277] width 217 height 45
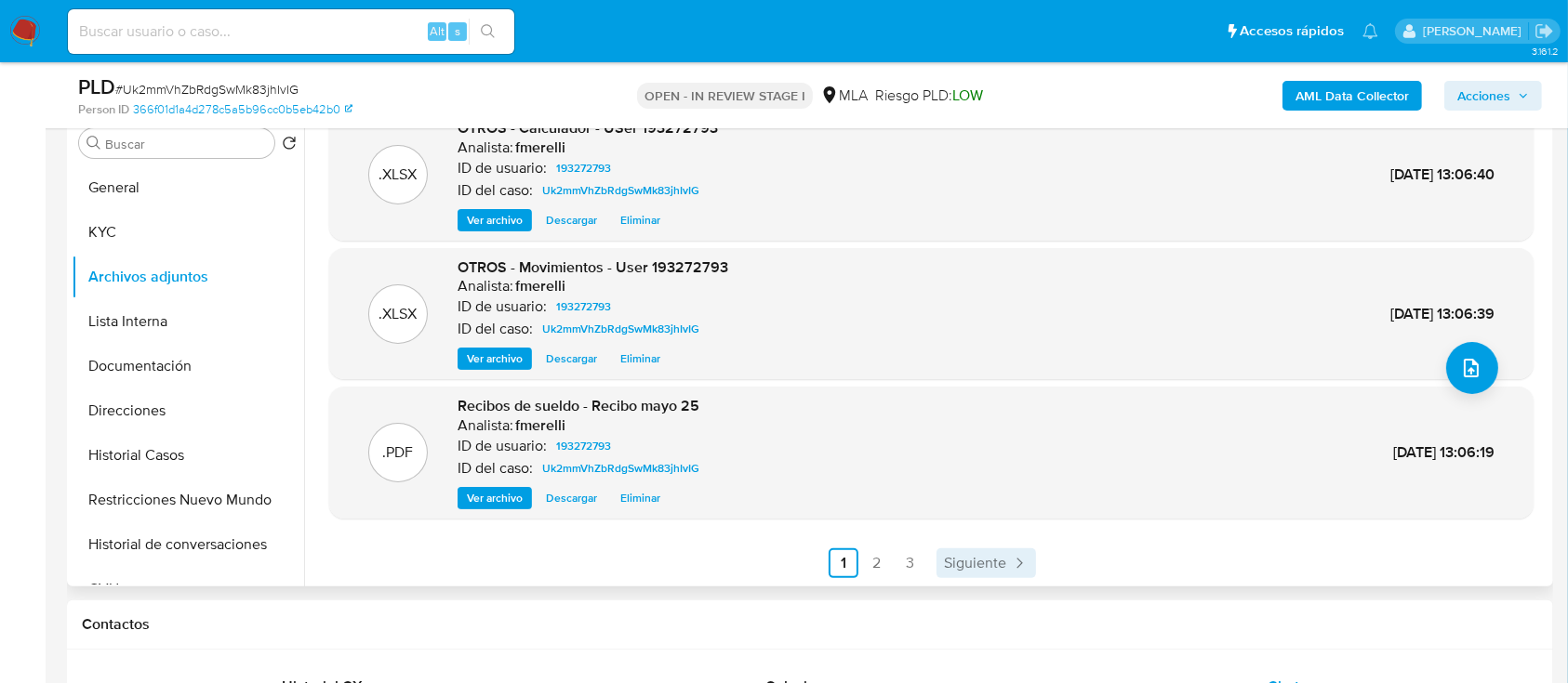
scroll to position [156, 0]
click at [957, 560] on span "Siguiente" at bounding box center [974, 562] width 63 height 15
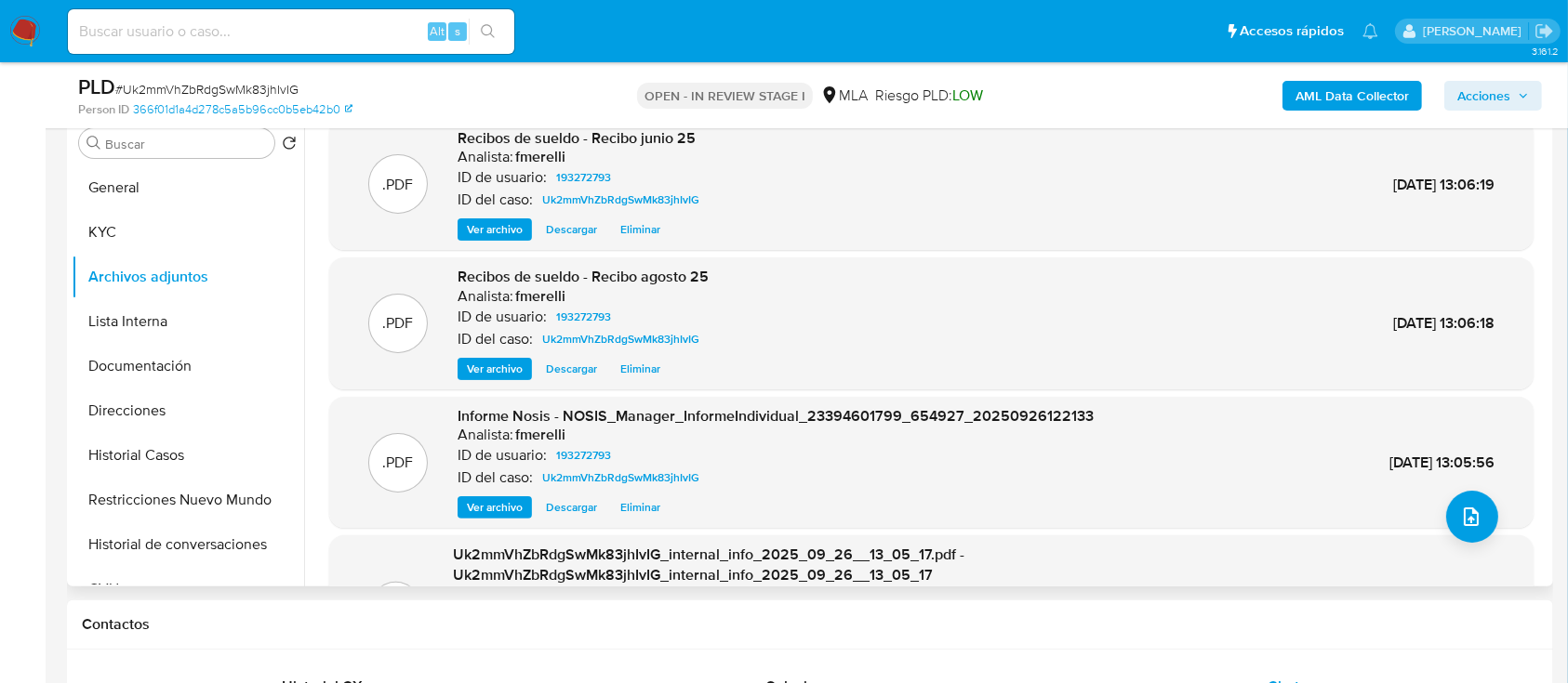
scroll to position [176, 0]
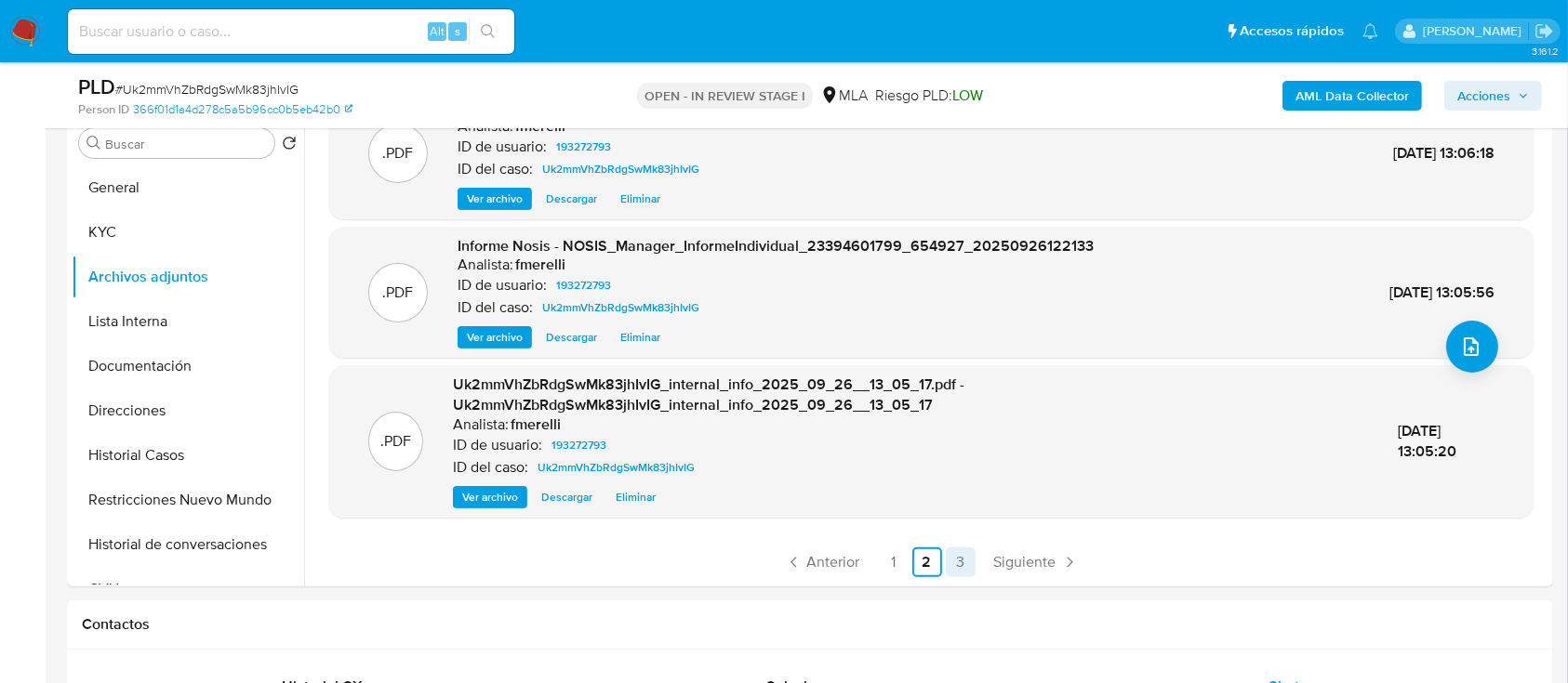
drag, startPoint x: 1030, startPoint y: 561, endPoint x: 1021, endPoint y: 552, distance: 12.7
click at [1030, 560] on span "Siguiente" at bounding box center [1025, 562] width 63 height 15
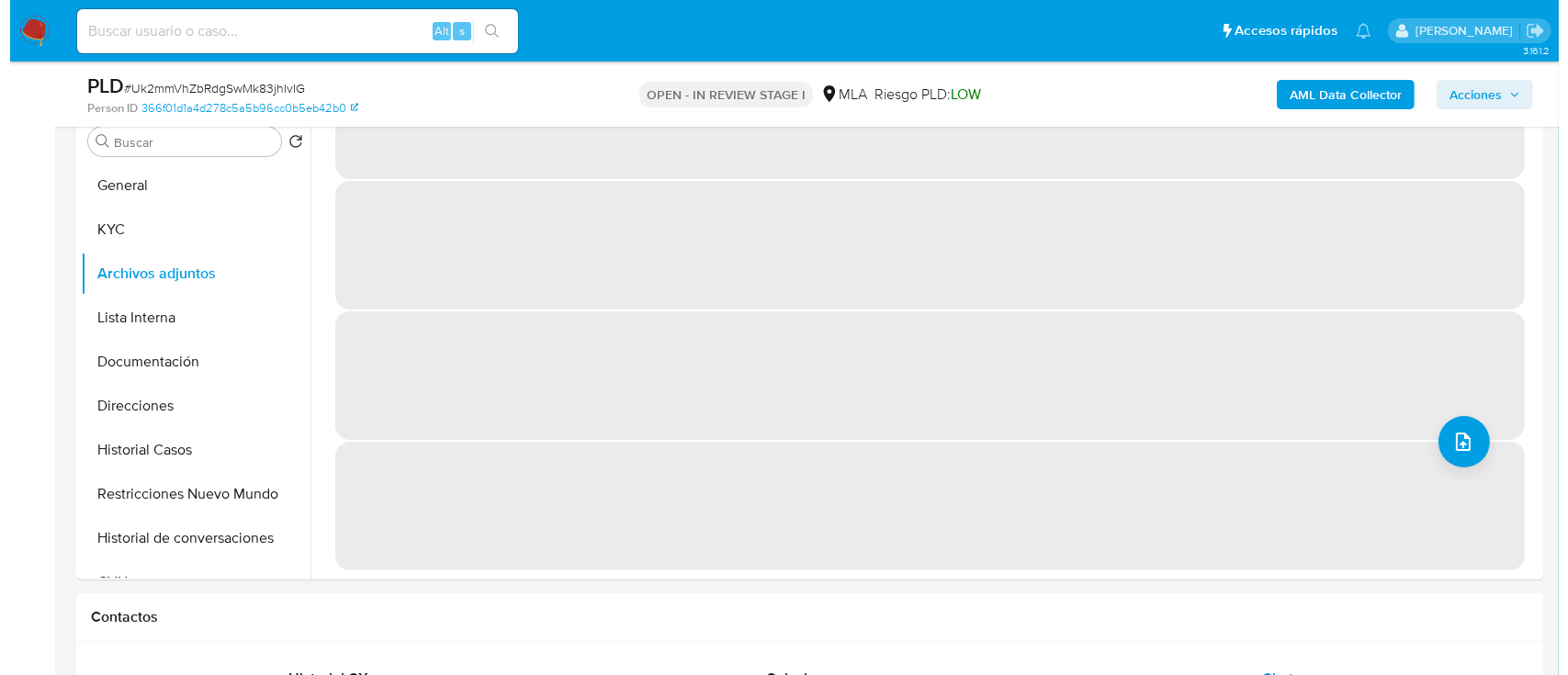
scroll to position [0, 0]
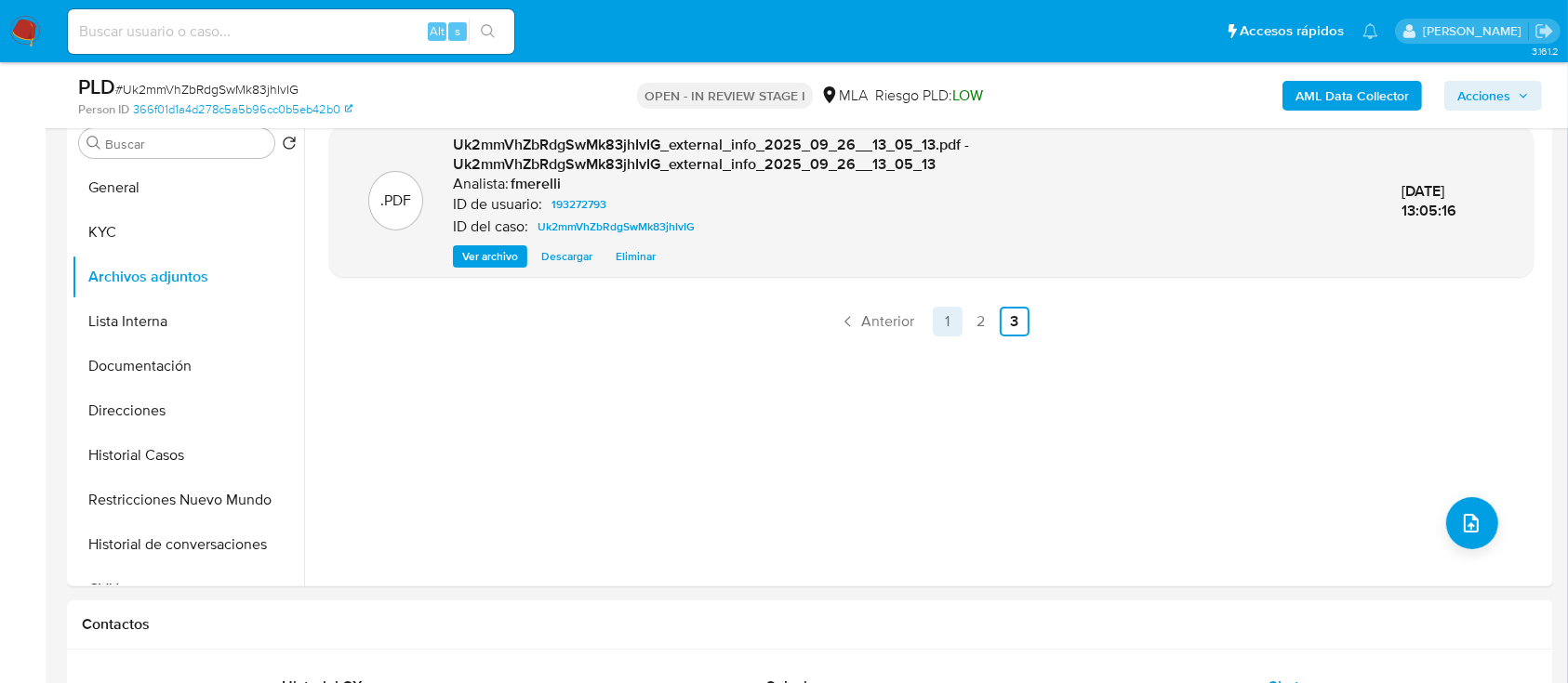
click at [933, 317] on link "1" at bounding box center [947, 322] width 30 height 30
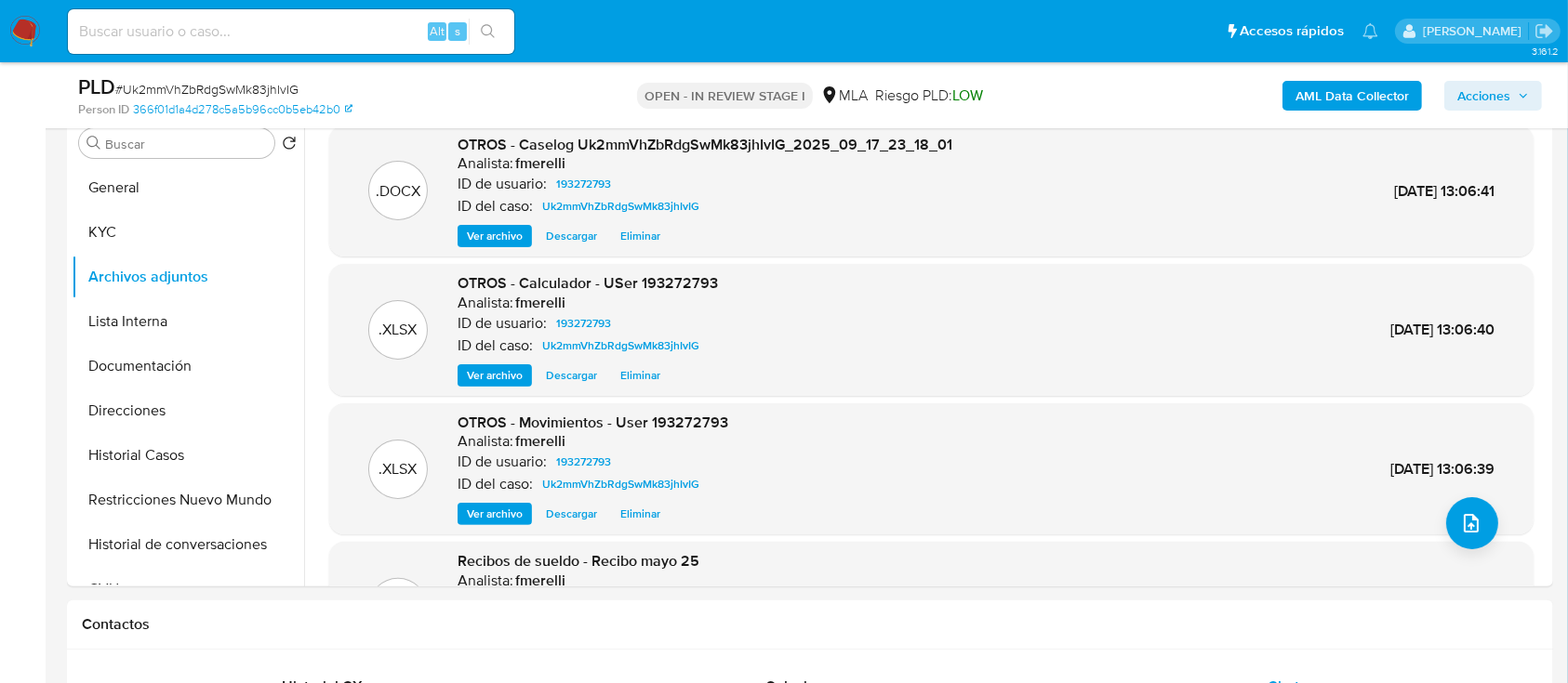
click at [506, 240] on span "Ver archivo" at bounding box center [495, 236] width 56 height 19
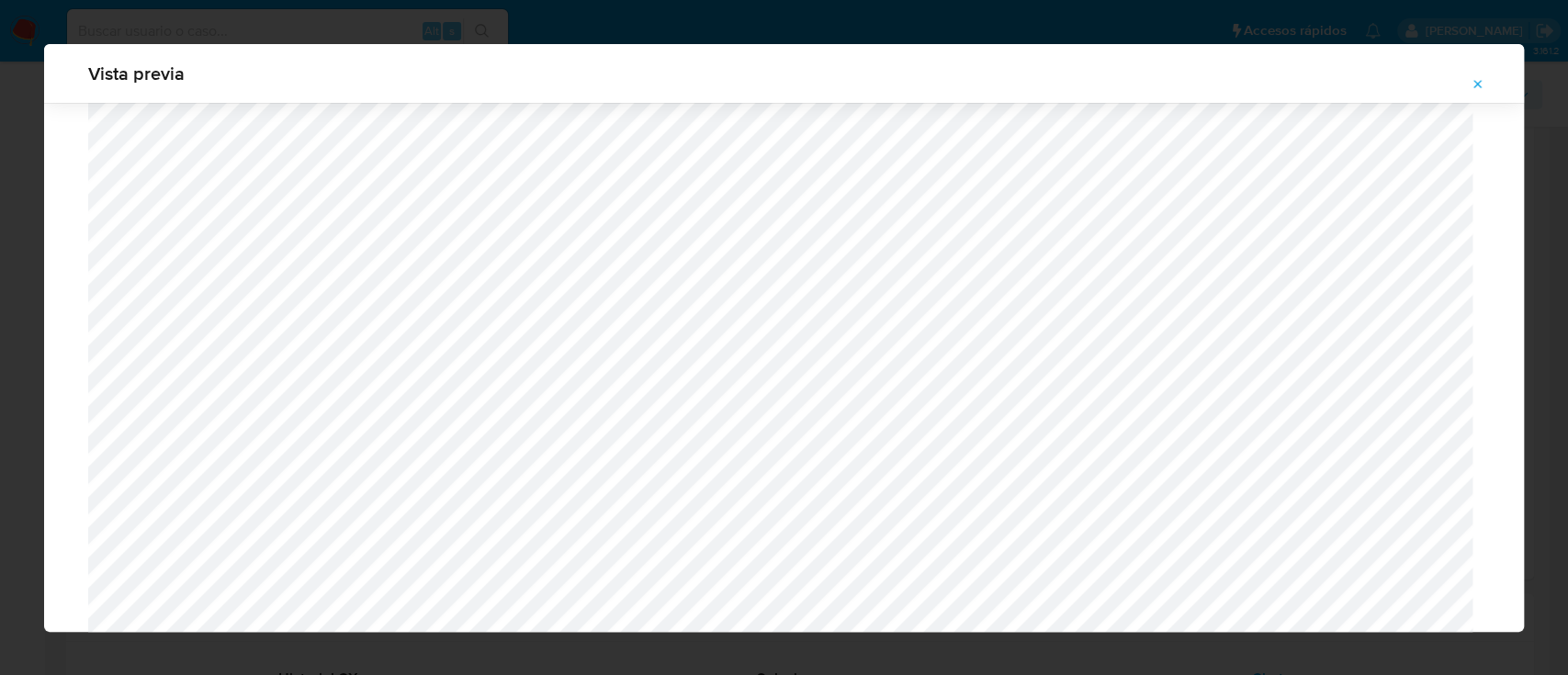
scroll to position [817, 0]
click at [1482, 84] on icon "Attachment preview" at bounding box center [1477, 84] width 15 height 15
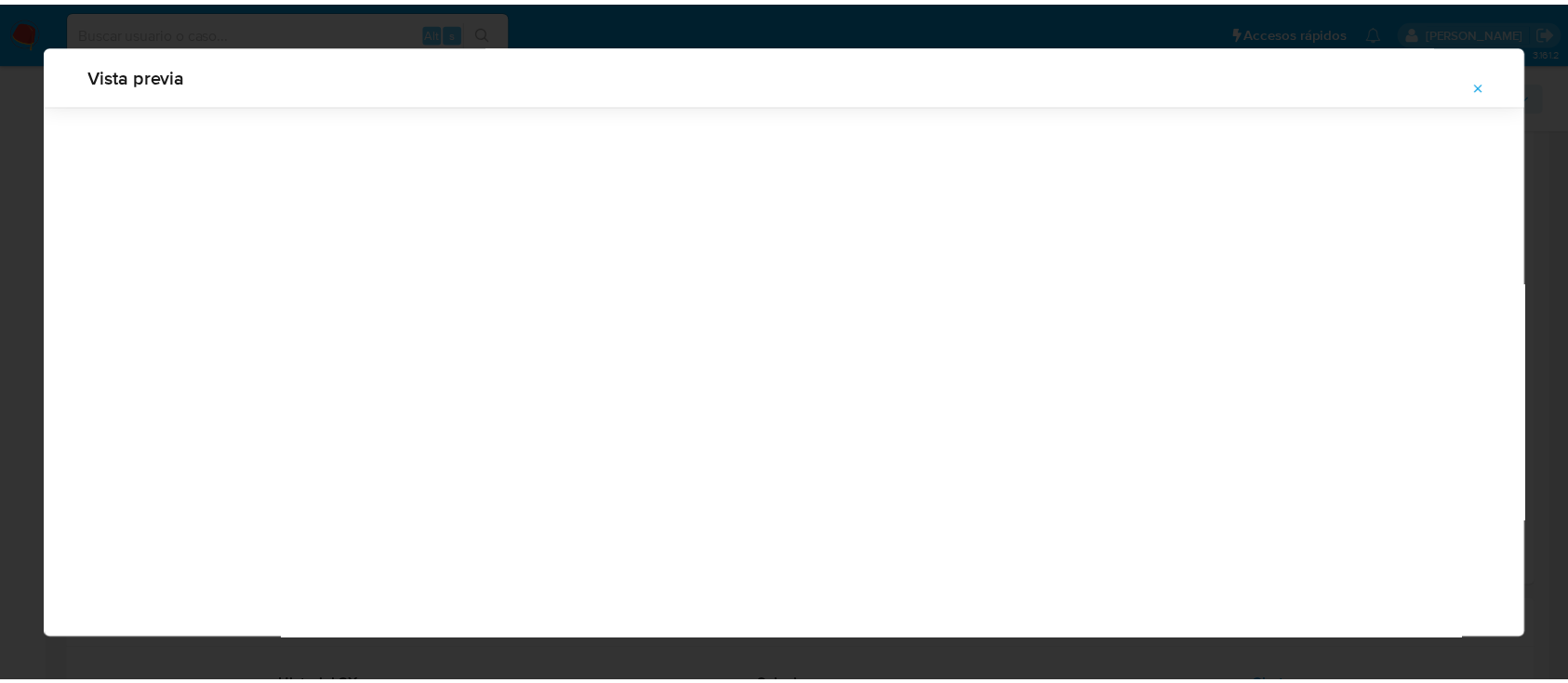
scroll to position [60, 0]
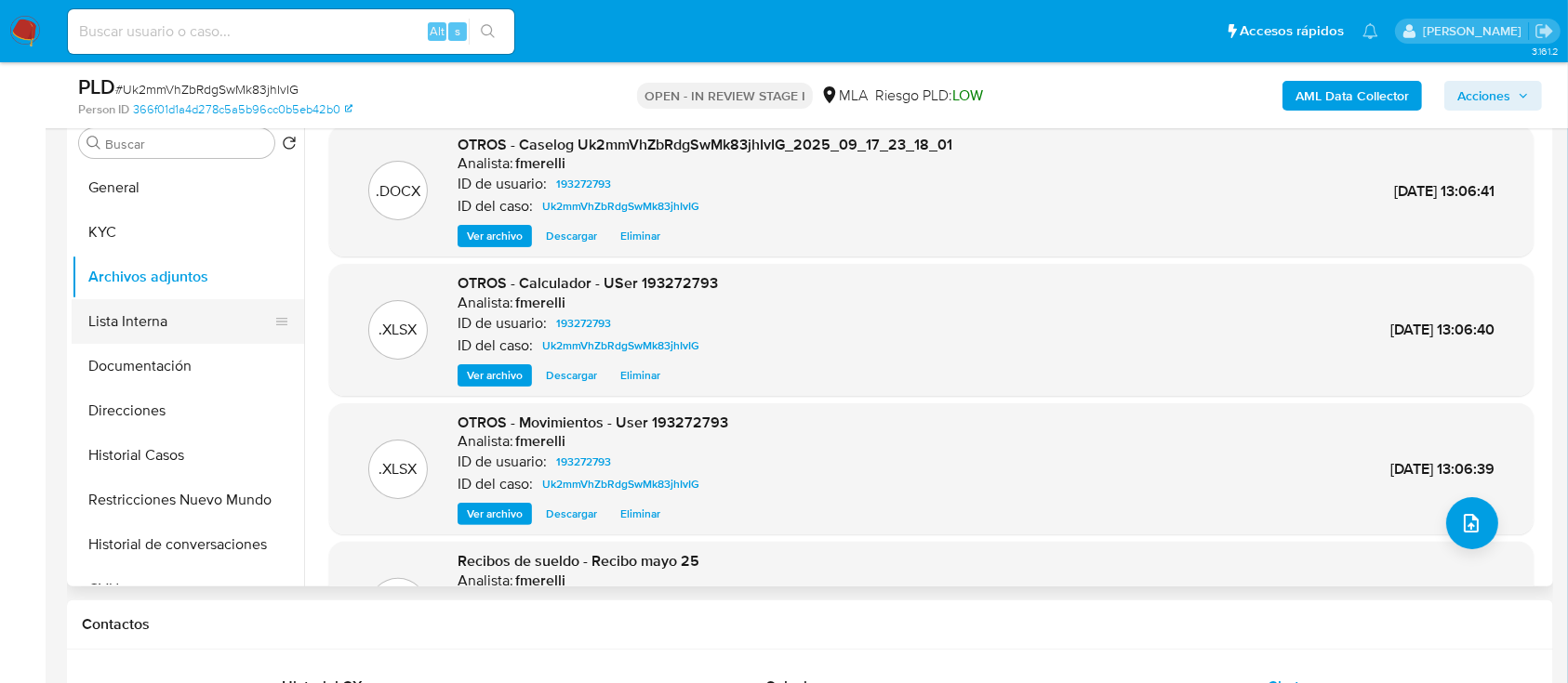
click at [167, 312] on button "Lista Interna" at bounding box center [180, 322] width 217 height 45
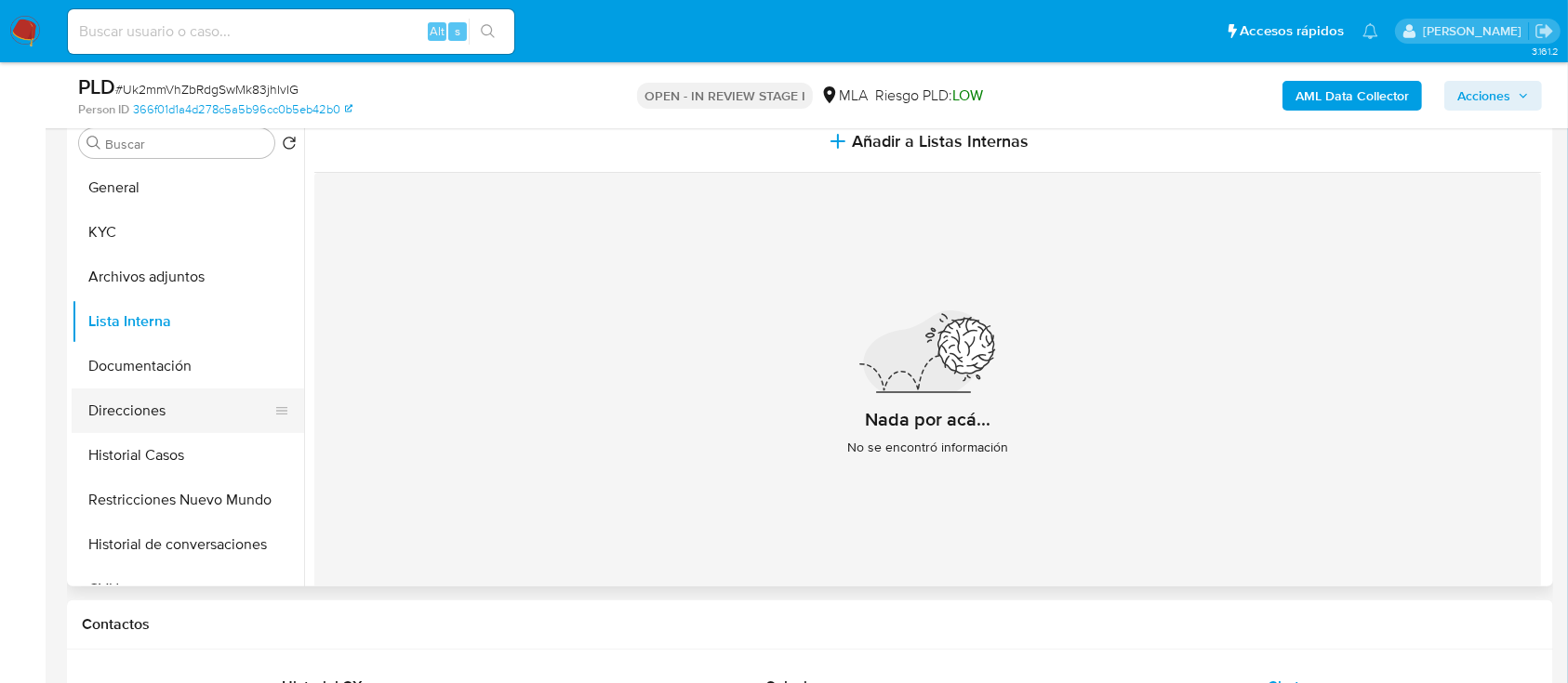
drag, startPoint x: 178, startPoint y: 368, endPoint x: 170, endPoint y: 411, distance: 43.7
click at [178, 368] on button "Documentación" at bounding box center [187, 365] width 232 height 45
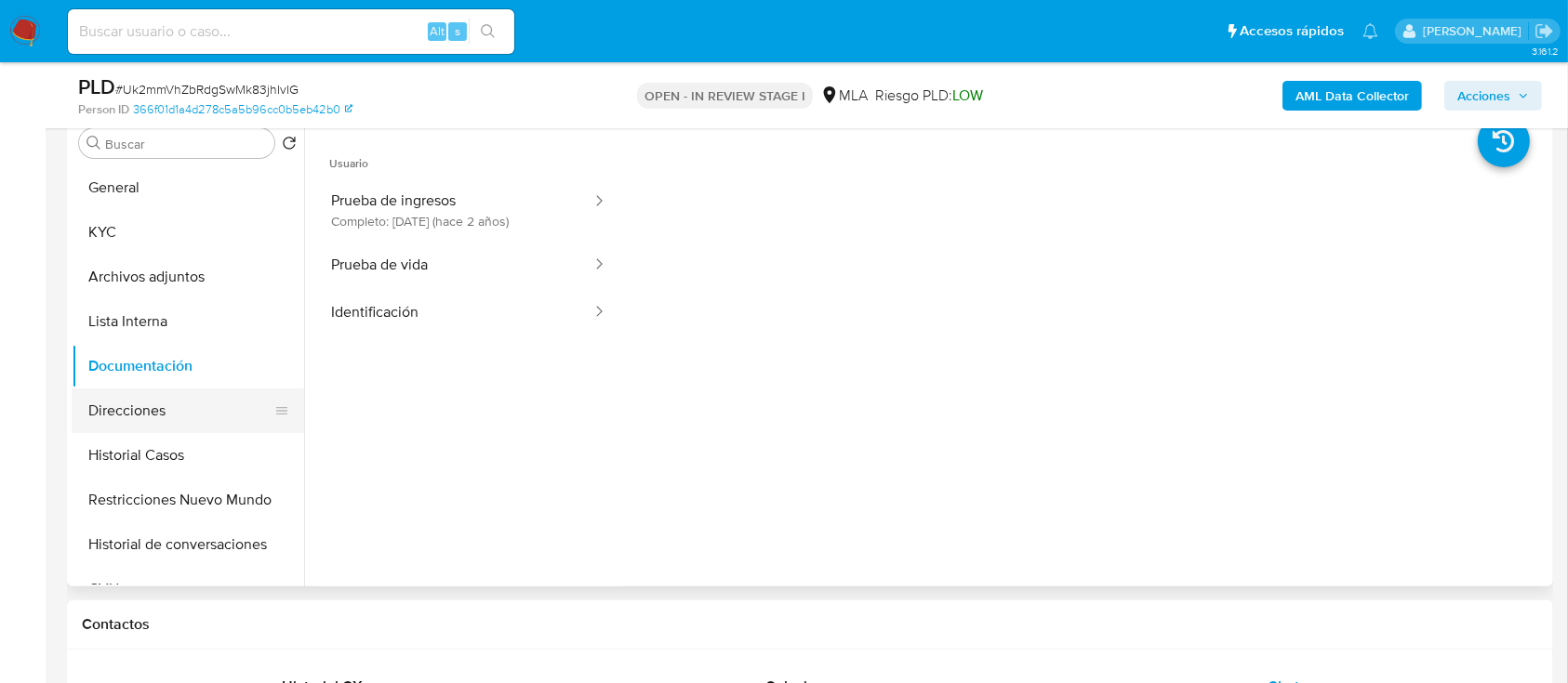
click at [169, 424] on button "Direcciones" at bounding box center [180, 410] width 217 height 45
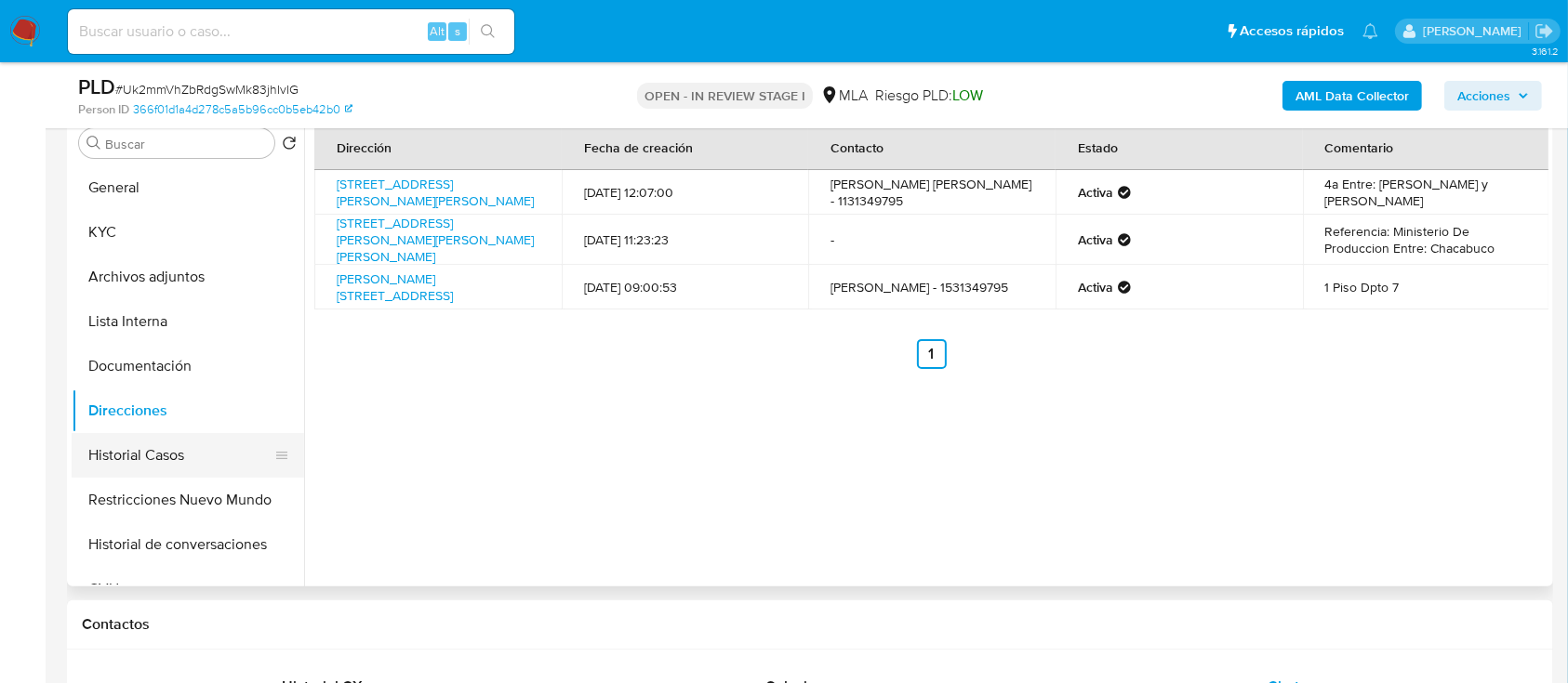
click at [171, 449] on button "Historial Casos" at bounding box center [180, 455] width 217 height 45
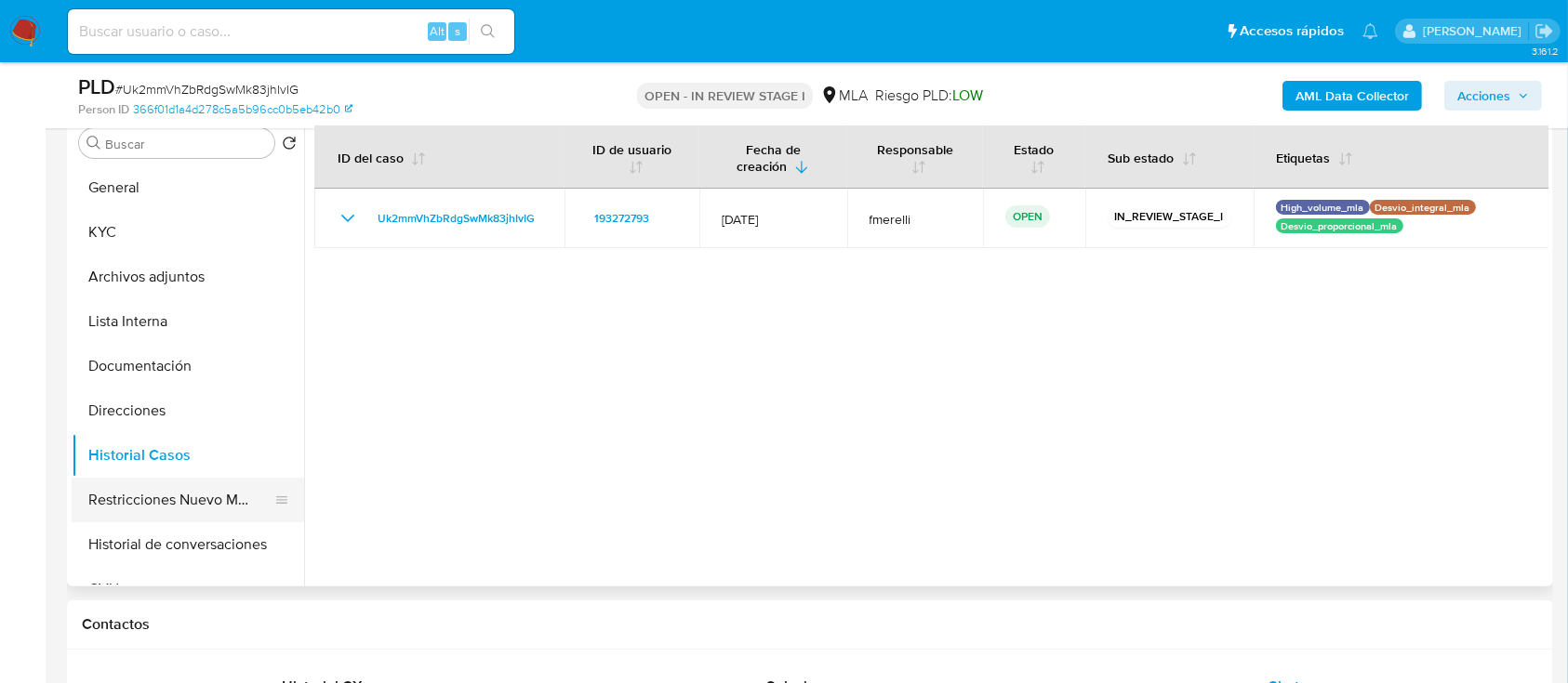
click at [161, 496] on button "Restricciones Nuevo Mundo" at bounding box center [180, 500] width 217 height 45
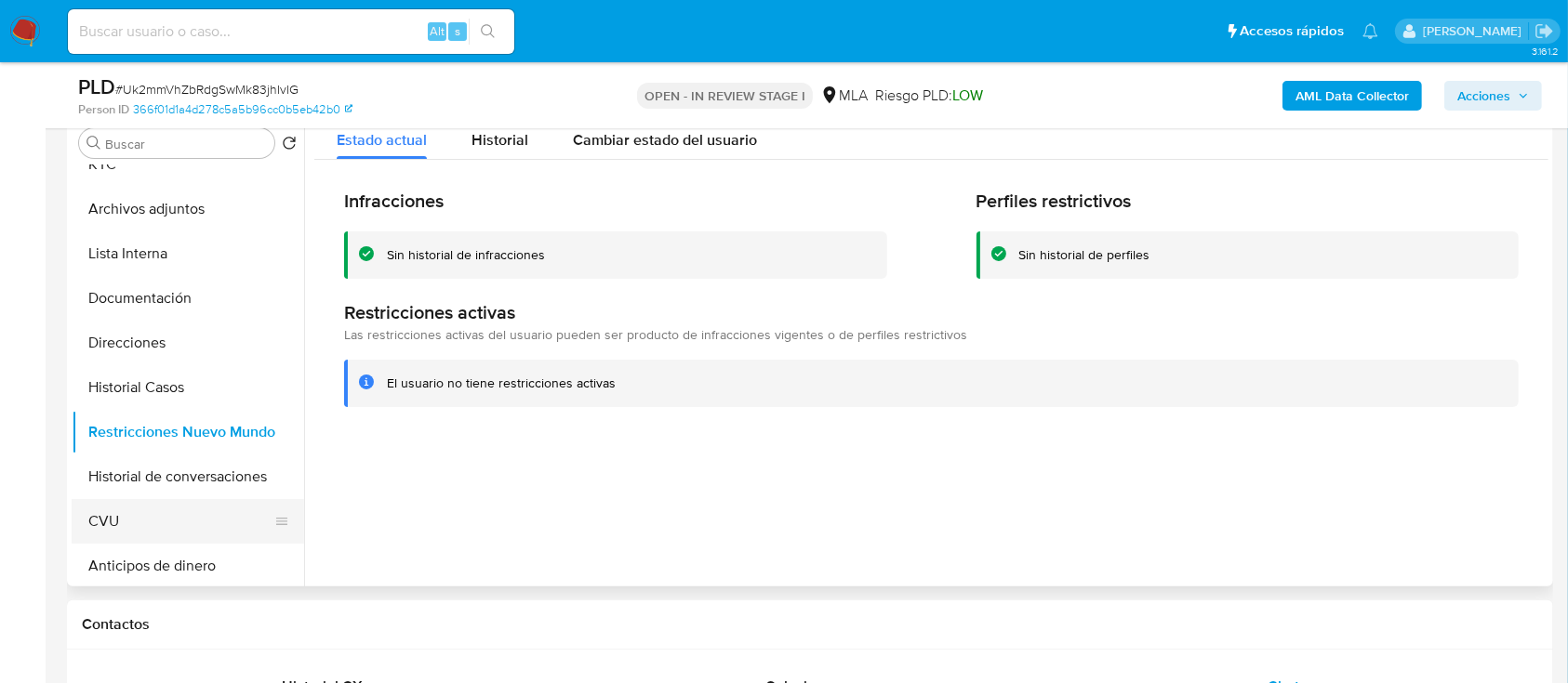
scroll to position [123, 0]
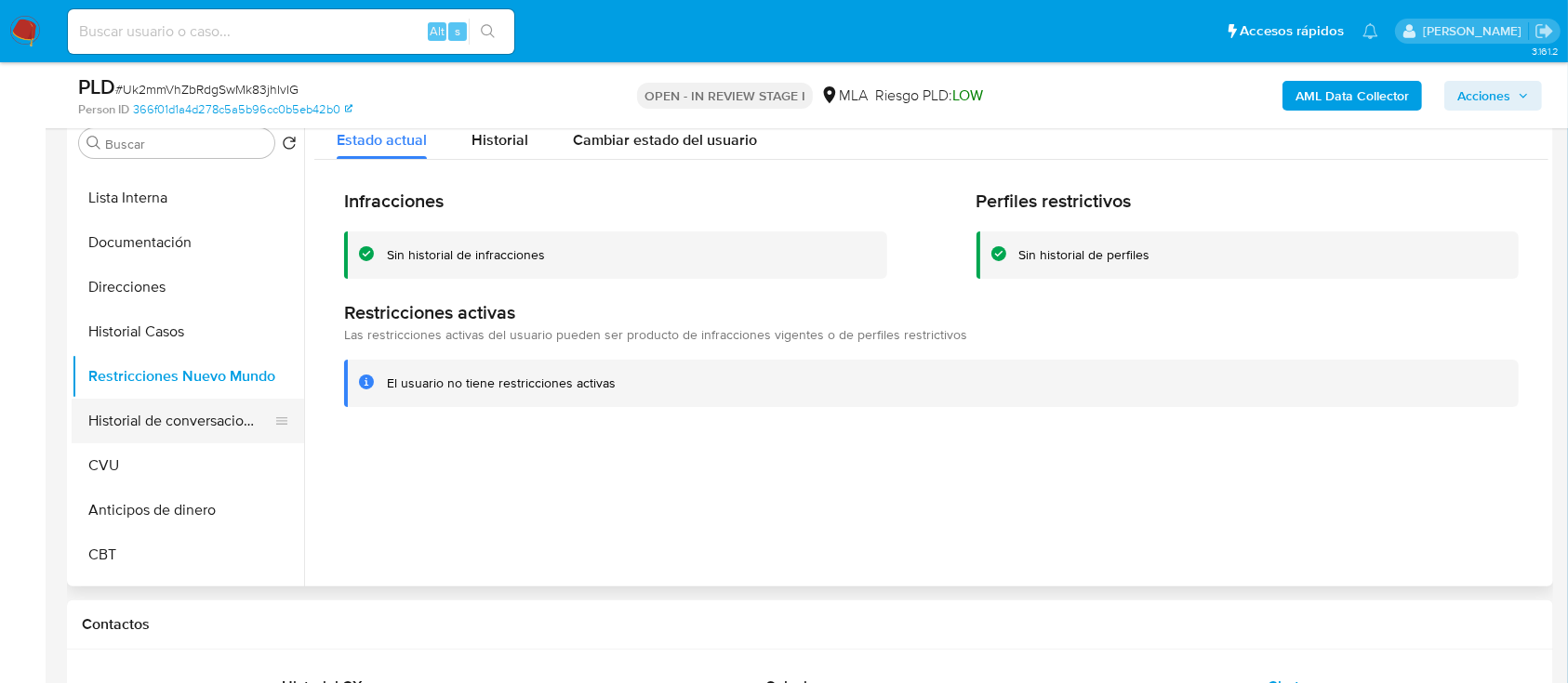
click at [153, 422] on button "Historial de conversaciones" at bounding box center [180, 420] width 217 height 45
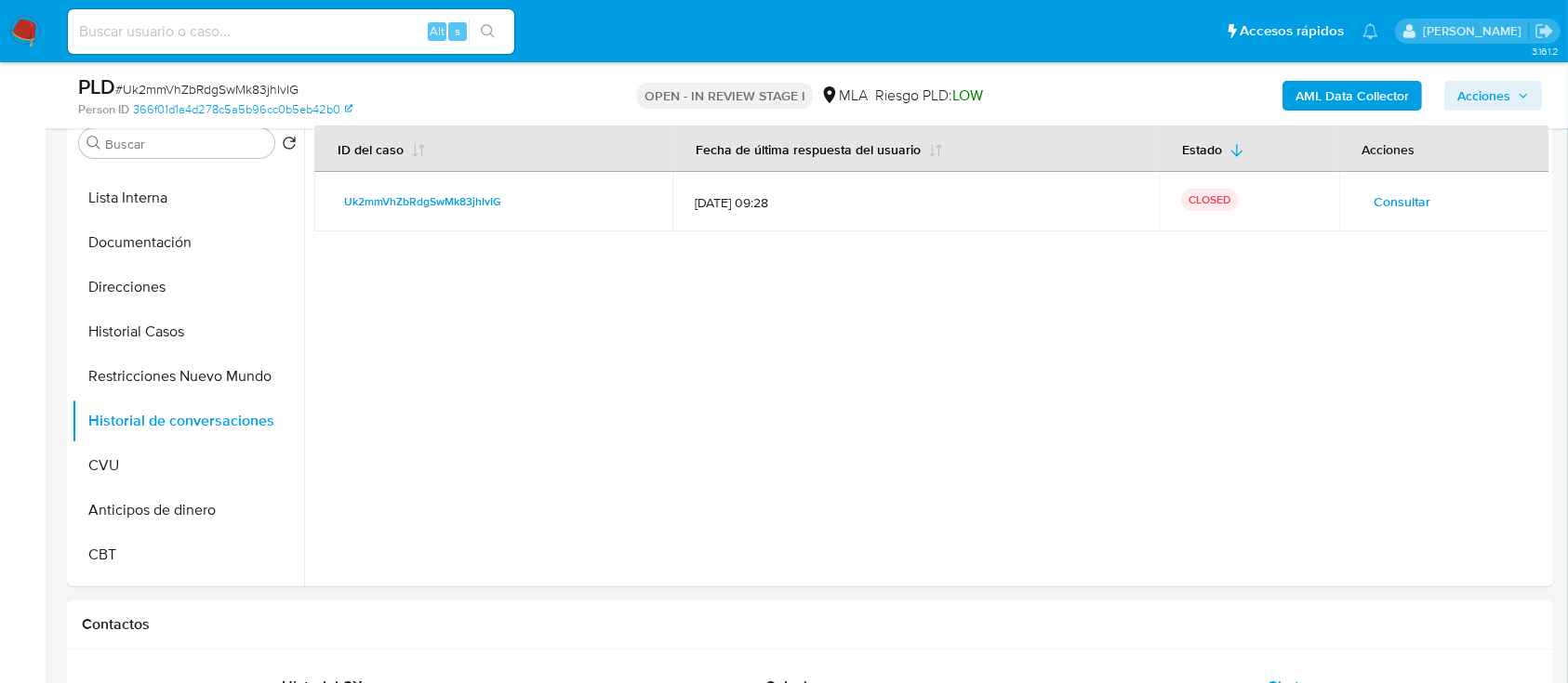
click at [1487, 90] on span "Acciones" at bounding box center [1483, 96] width 53 height 30
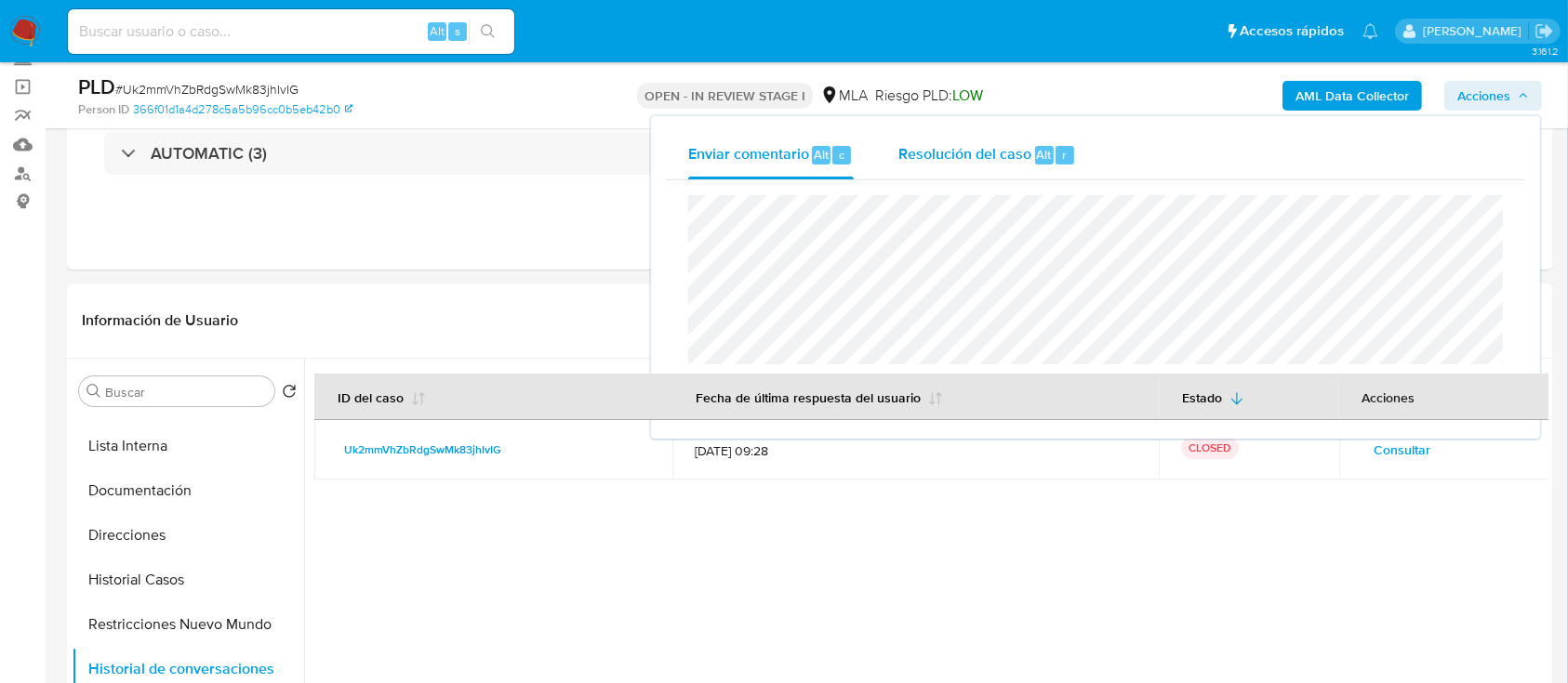
click at [982, 166] on div "Resolución del caso Alt r" at bounding box center [987, 155] width 177 height 49
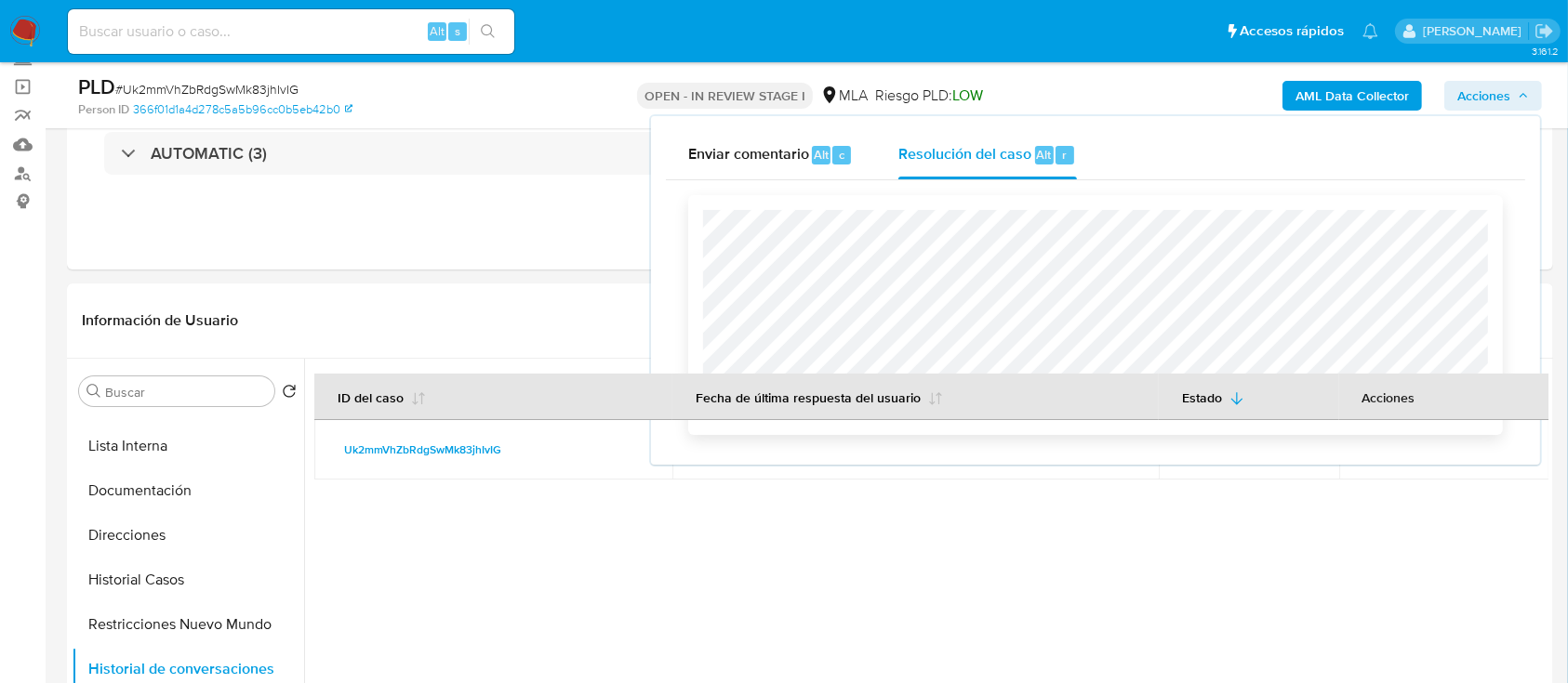
scroll to position [247, 0]
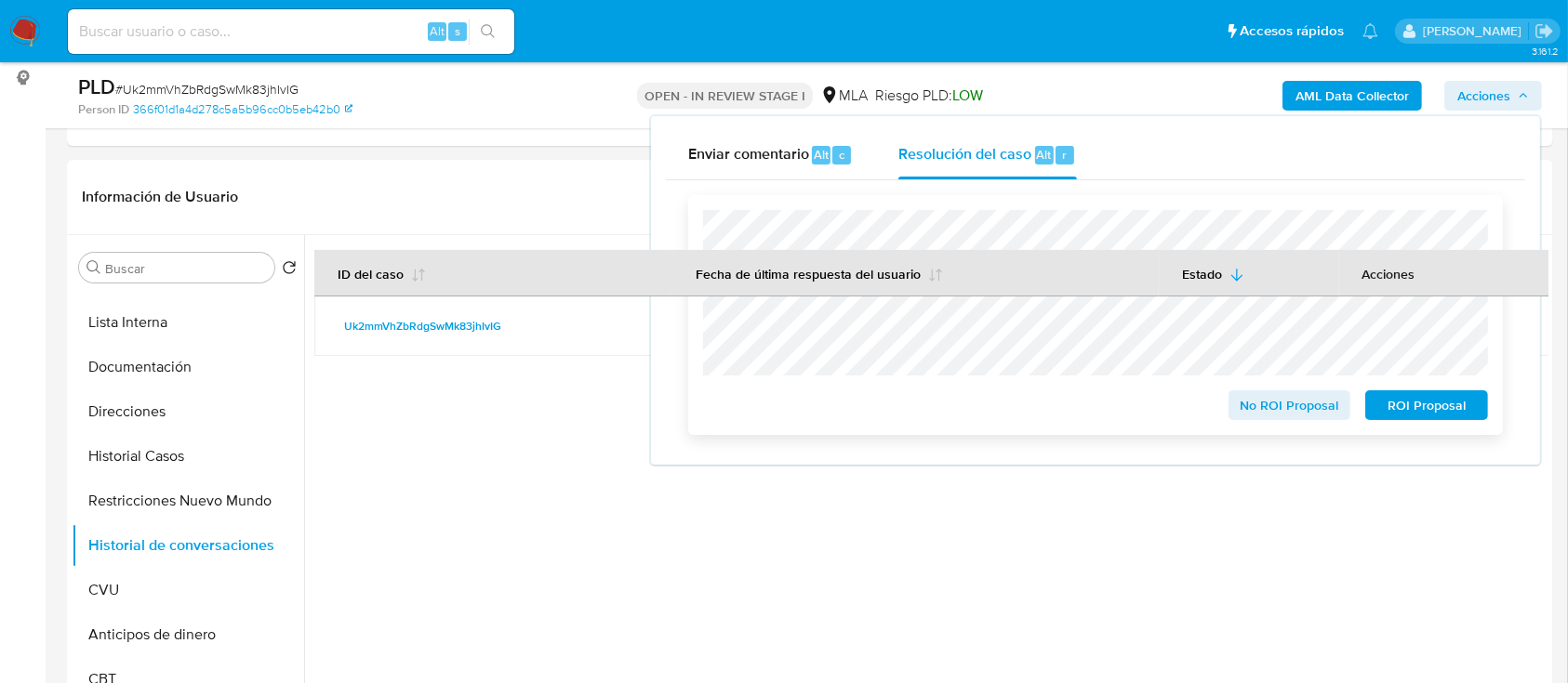
click at [1252, 402] on span "No ROI Proposal" at bounding box center [1289, 405] width 97 height 26
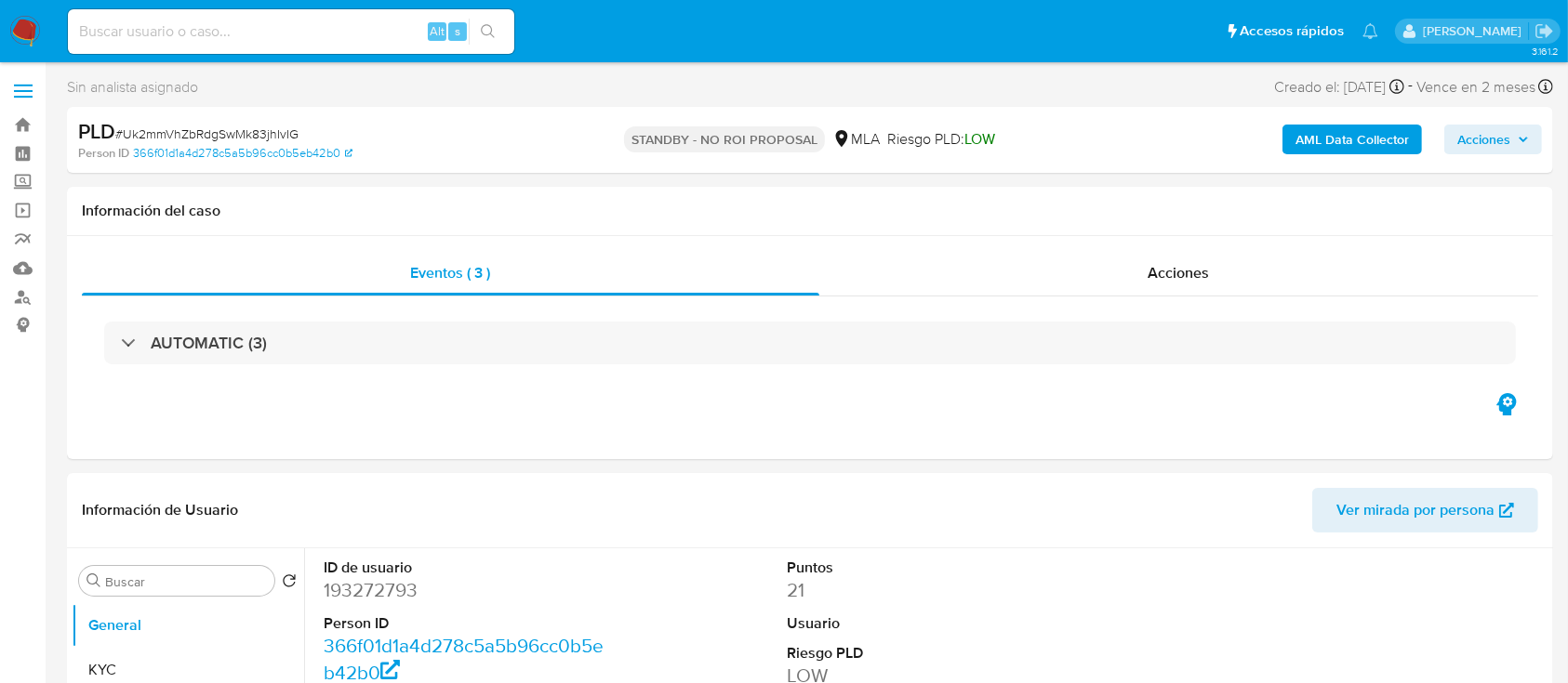
select select "10"
click at [32, 17] on img at bounding box center [25, 32] width 32 height 32
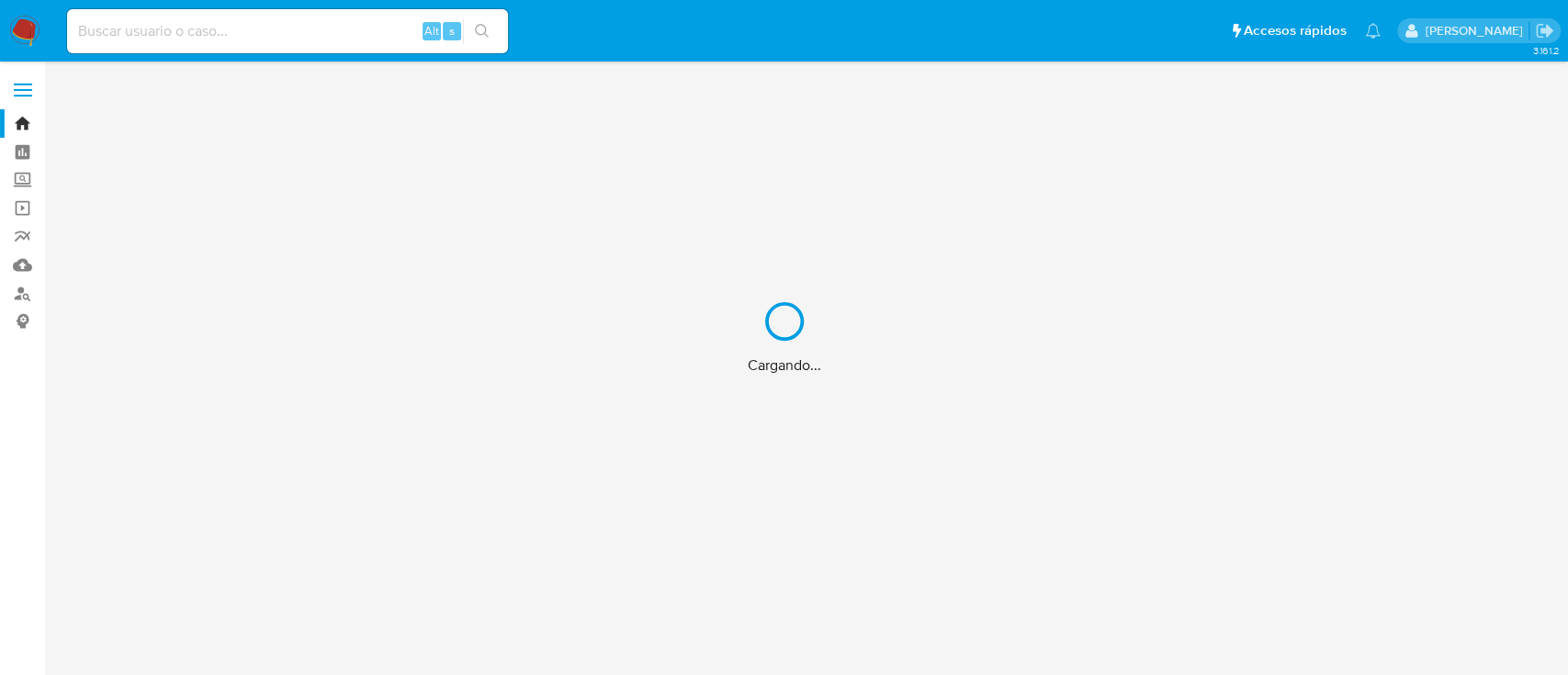
click at [279, 31] on div "Cargando..." at bounding box center [784, 338] width 1568 height 675
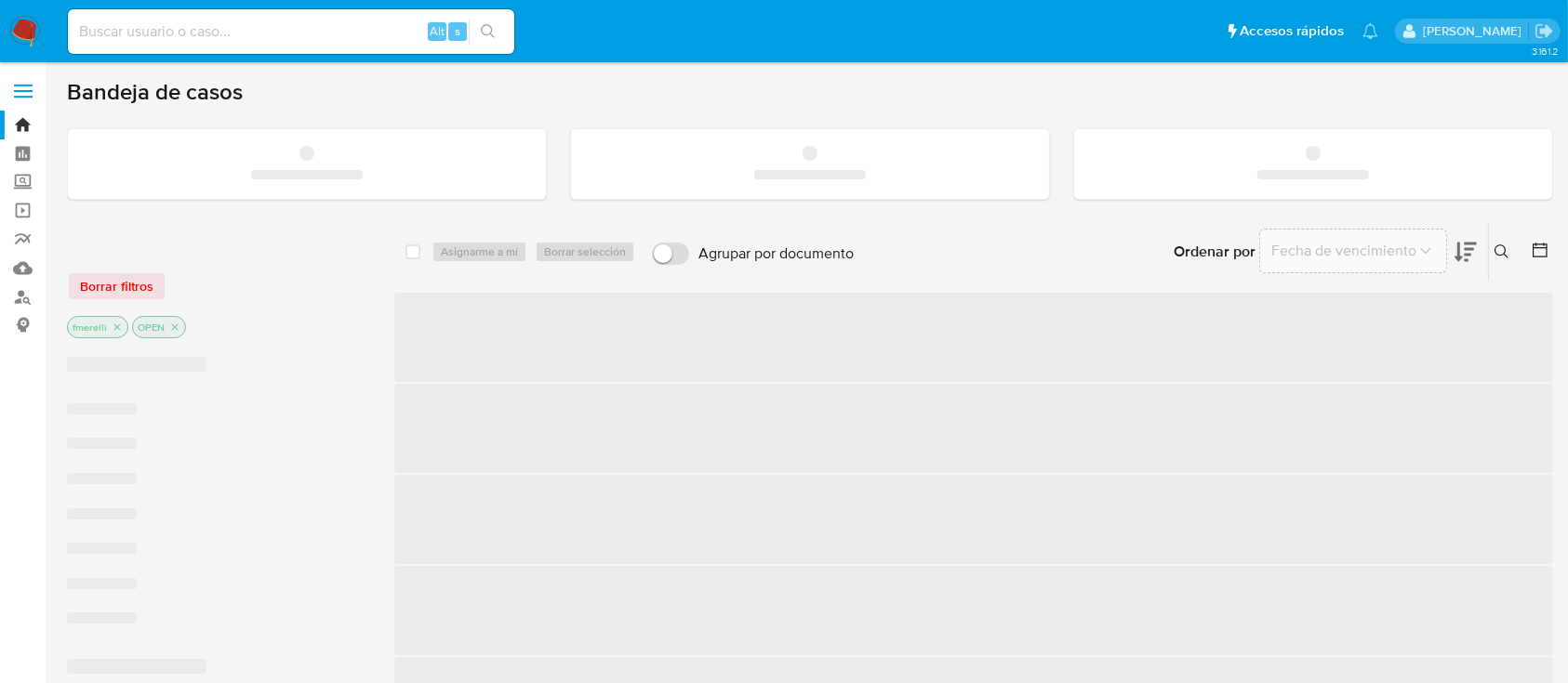
click at [221, 37] on input at bounding box center [291, 32] width 446 height 24
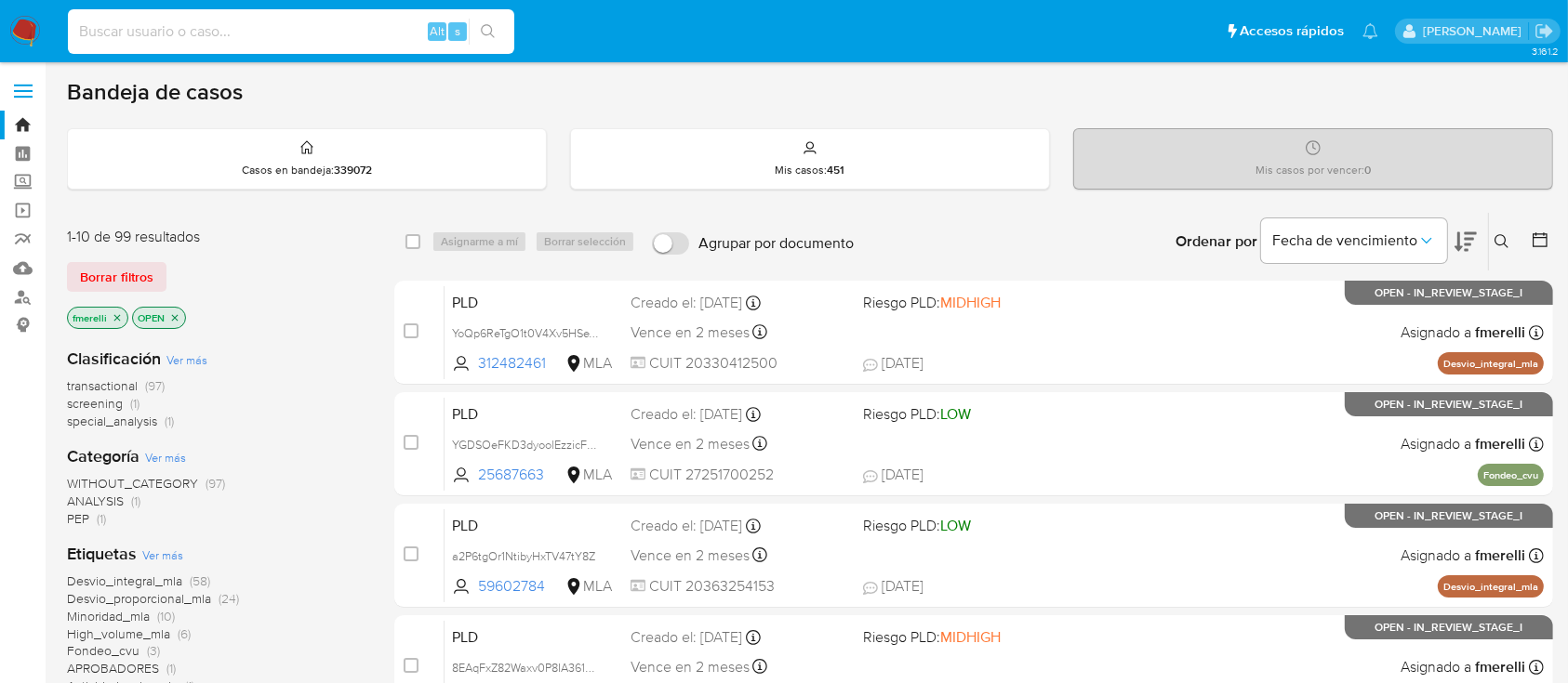
paste input "mxEryGidnAwzzn8vYfCjl2JX"
type input "mxEryGidnAwzzn8vYfCjl2JX"
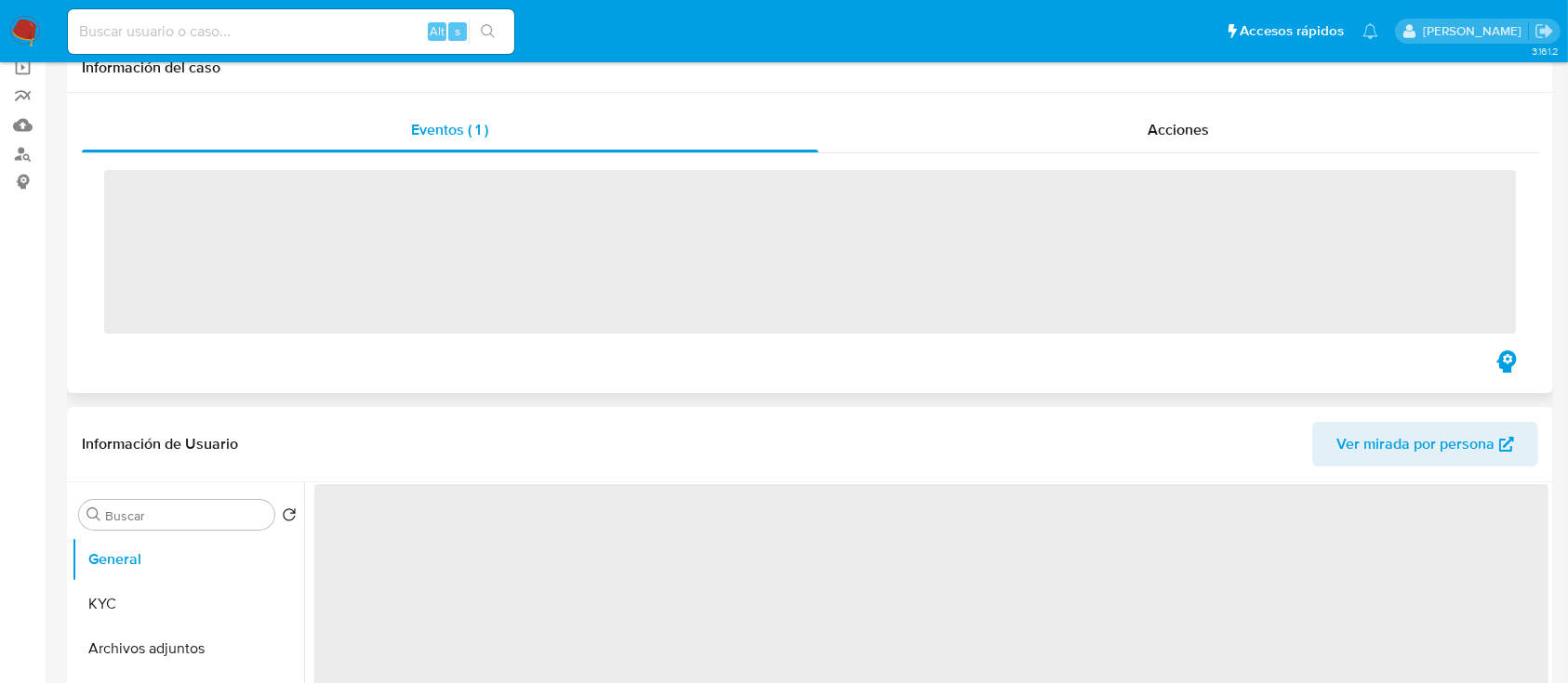
scroll to position [496, 0]
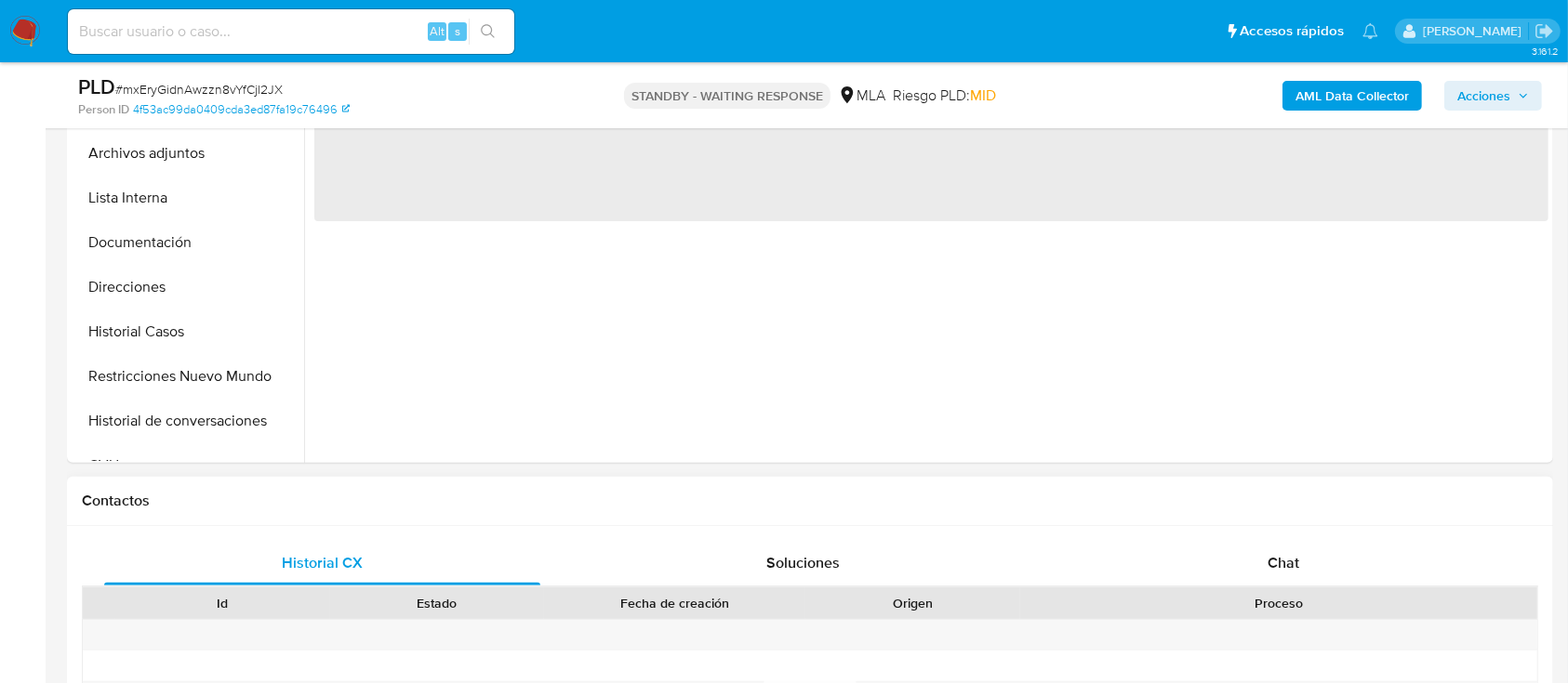
select select "10"
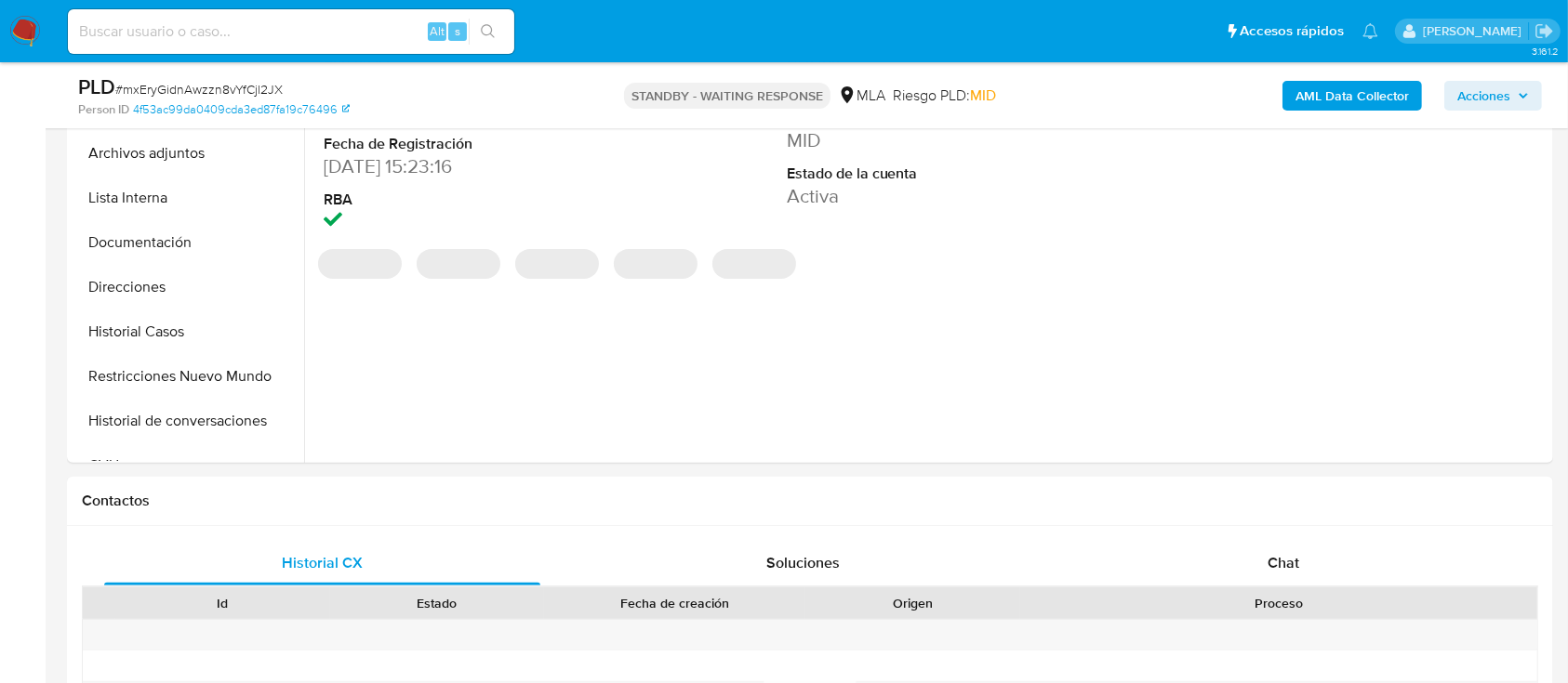
click at [236, 32] on input at bounding box center [291, 32] width 446 height 24
paste input "JN4NTaNSeJbnzsF5PPa72019"
type input "JN4NTaNSeJbnzsF5PPa72019"
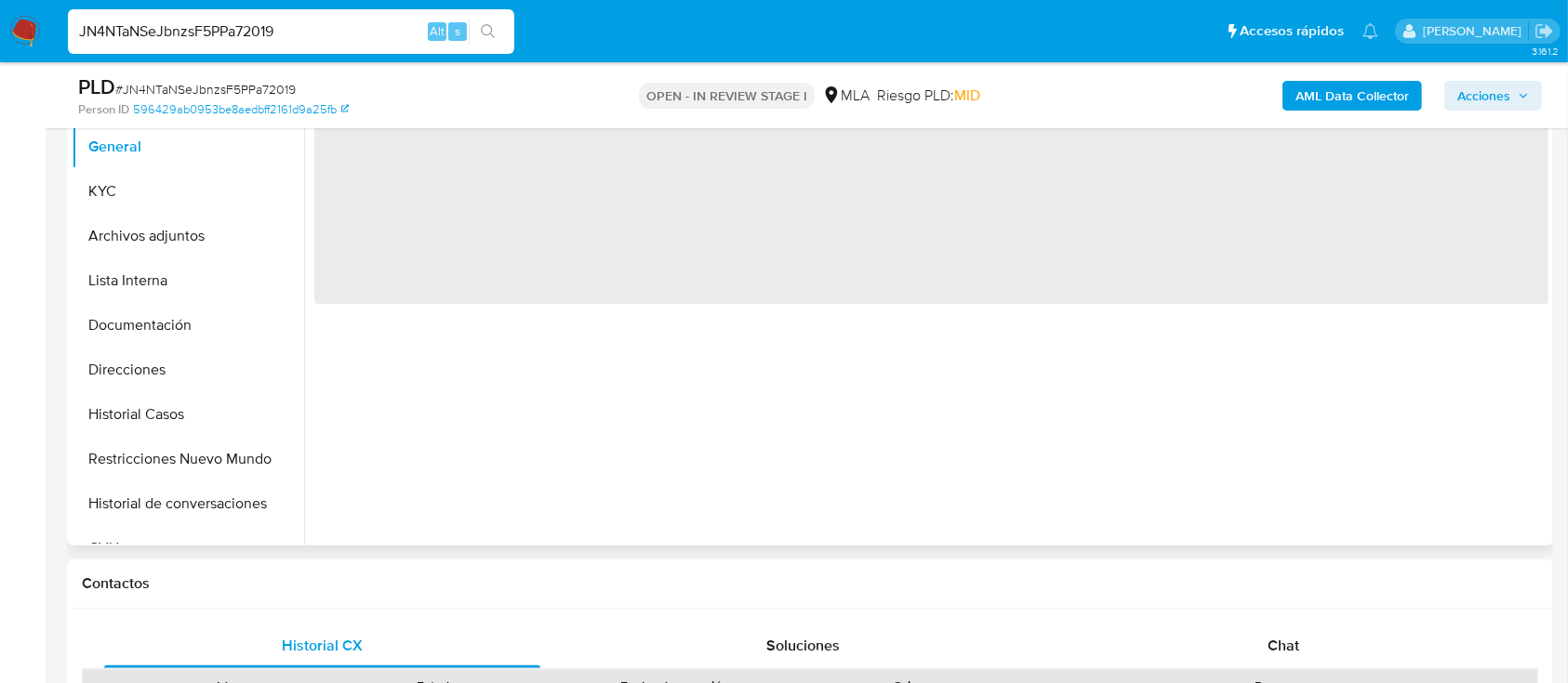
scroll to position [496, 0]
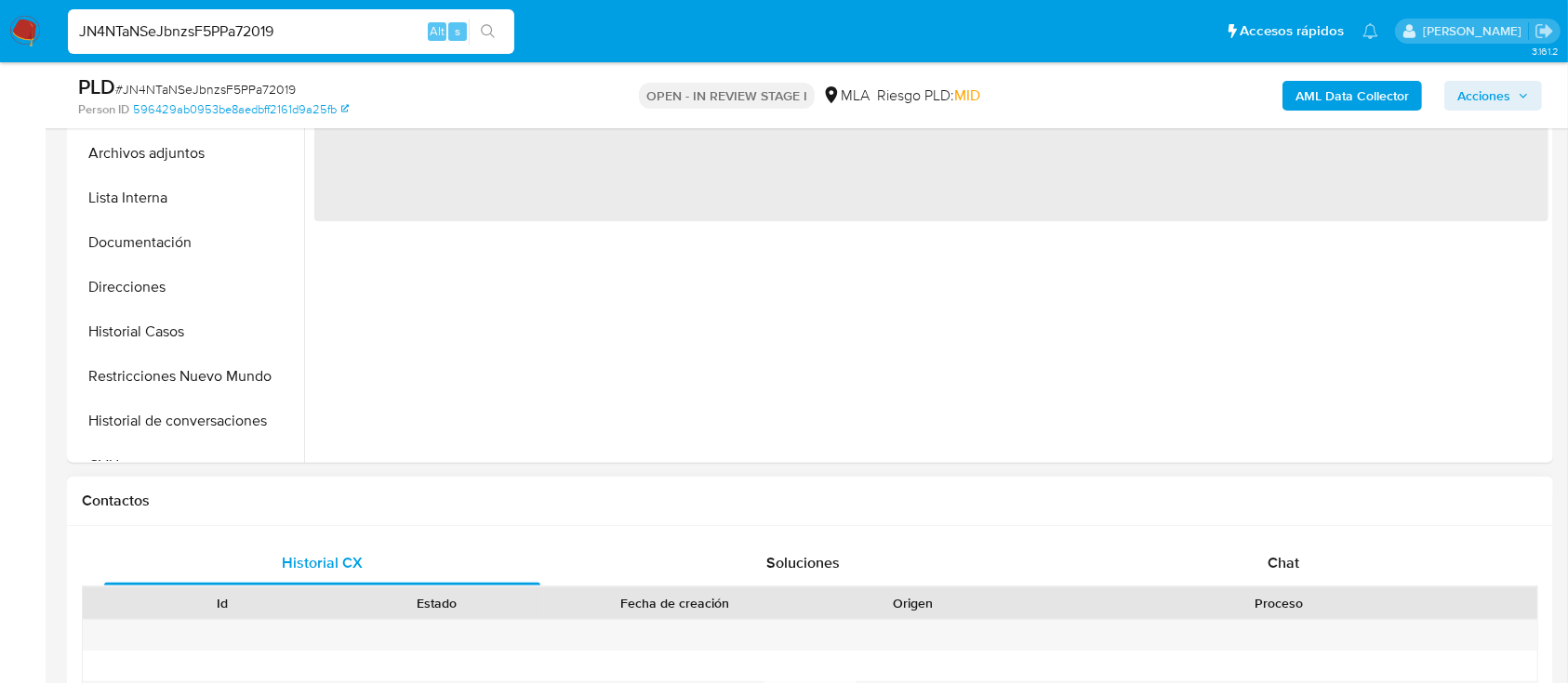
select select "10"
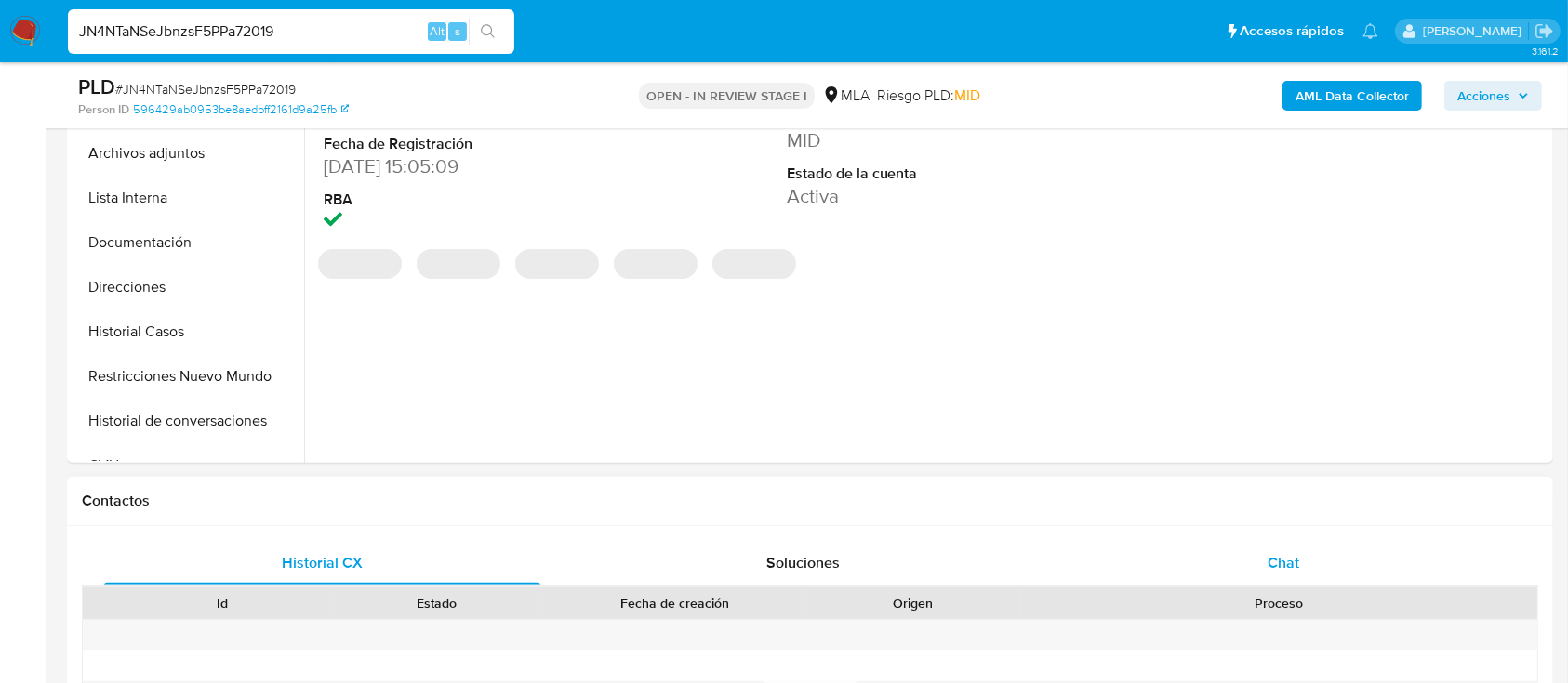
click at [1238, 548] on div "Chat" at bounding box center [1284, 563] width 436 height 45
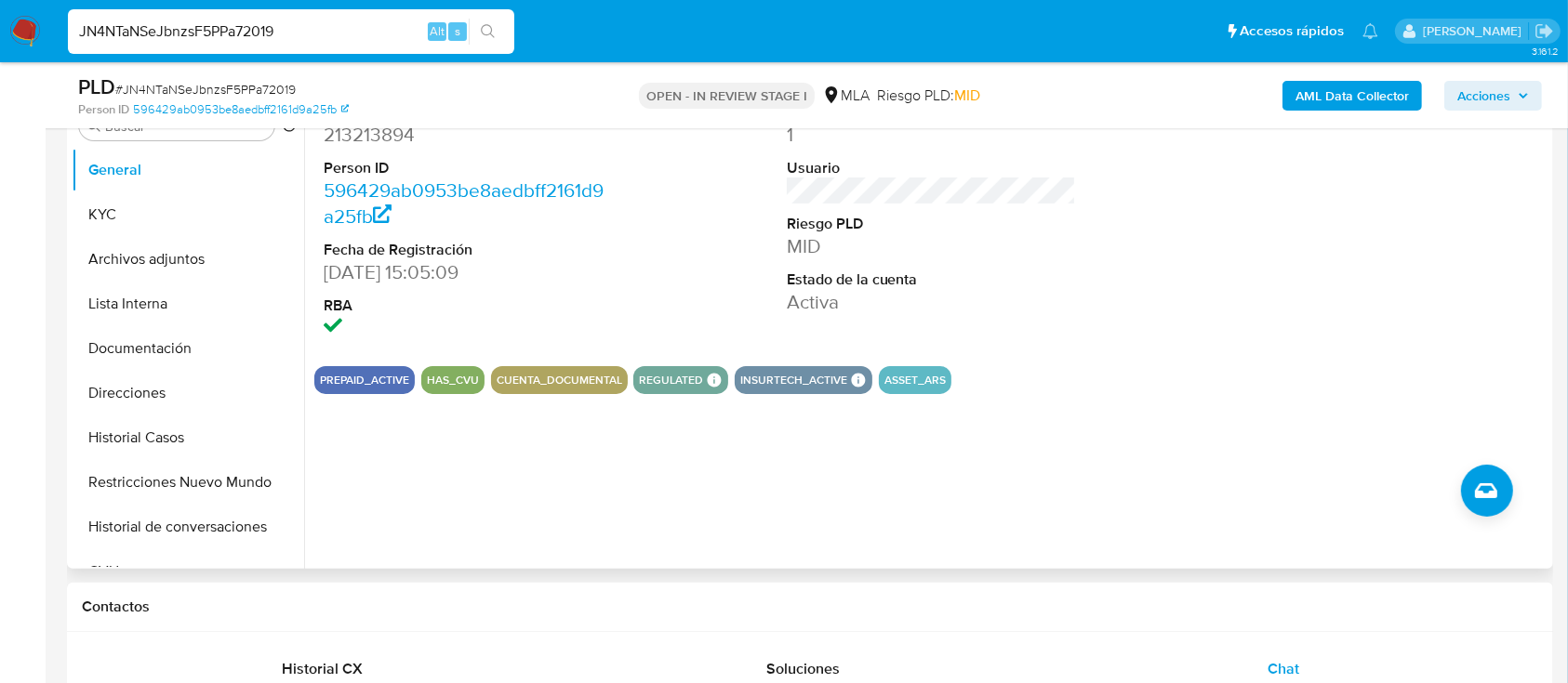
scroll to position [123, 0]
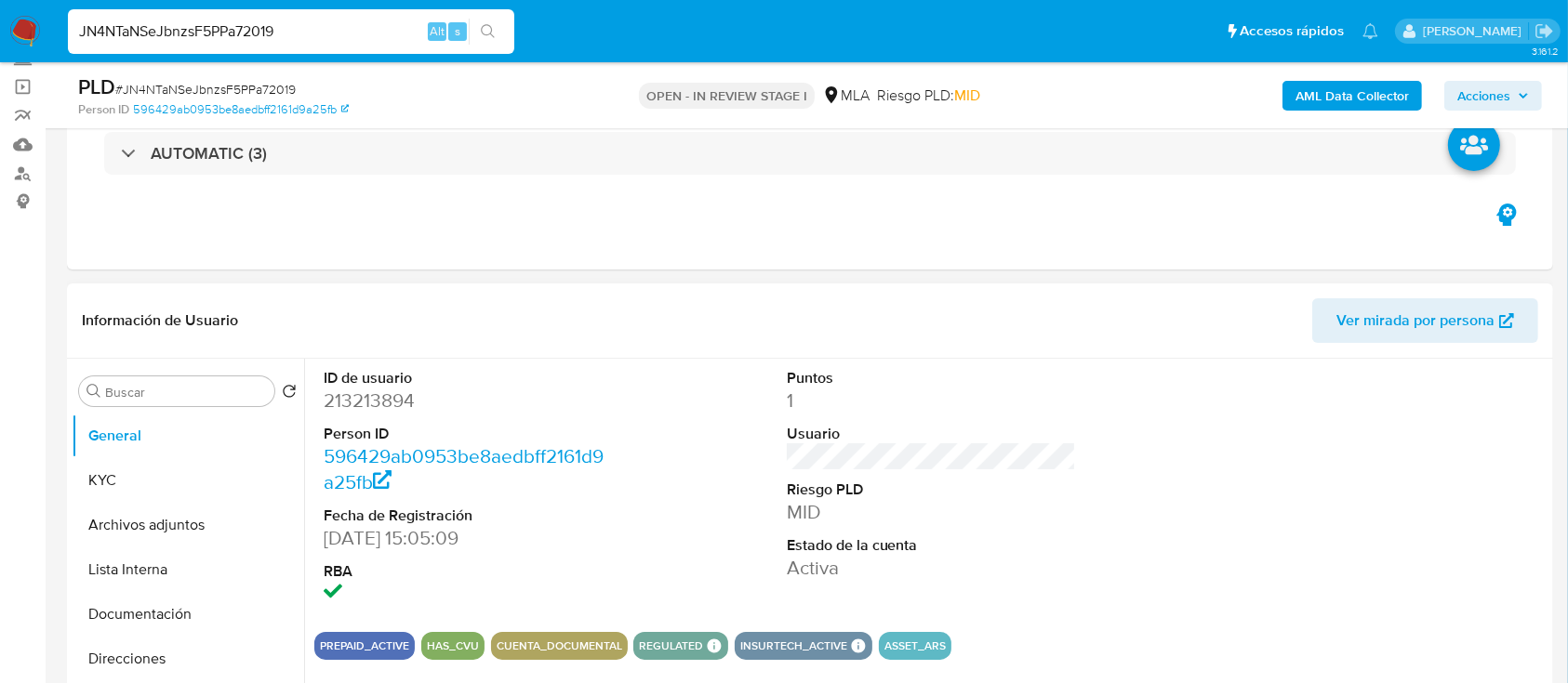
click at [371, 398] on dd "213213894" at bounding box center [468, 400] width 290 height 26
copy dd "213213894"
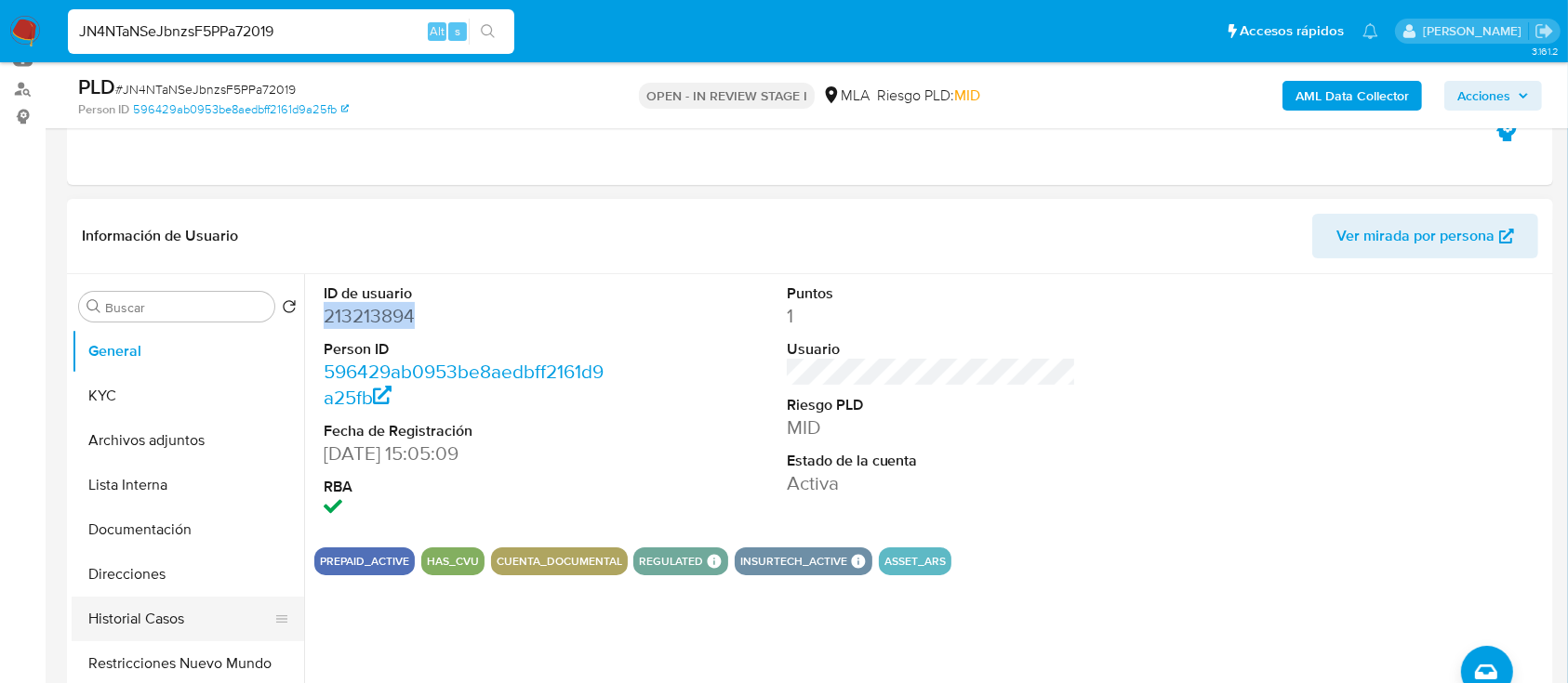
scroll to position [247, 0]
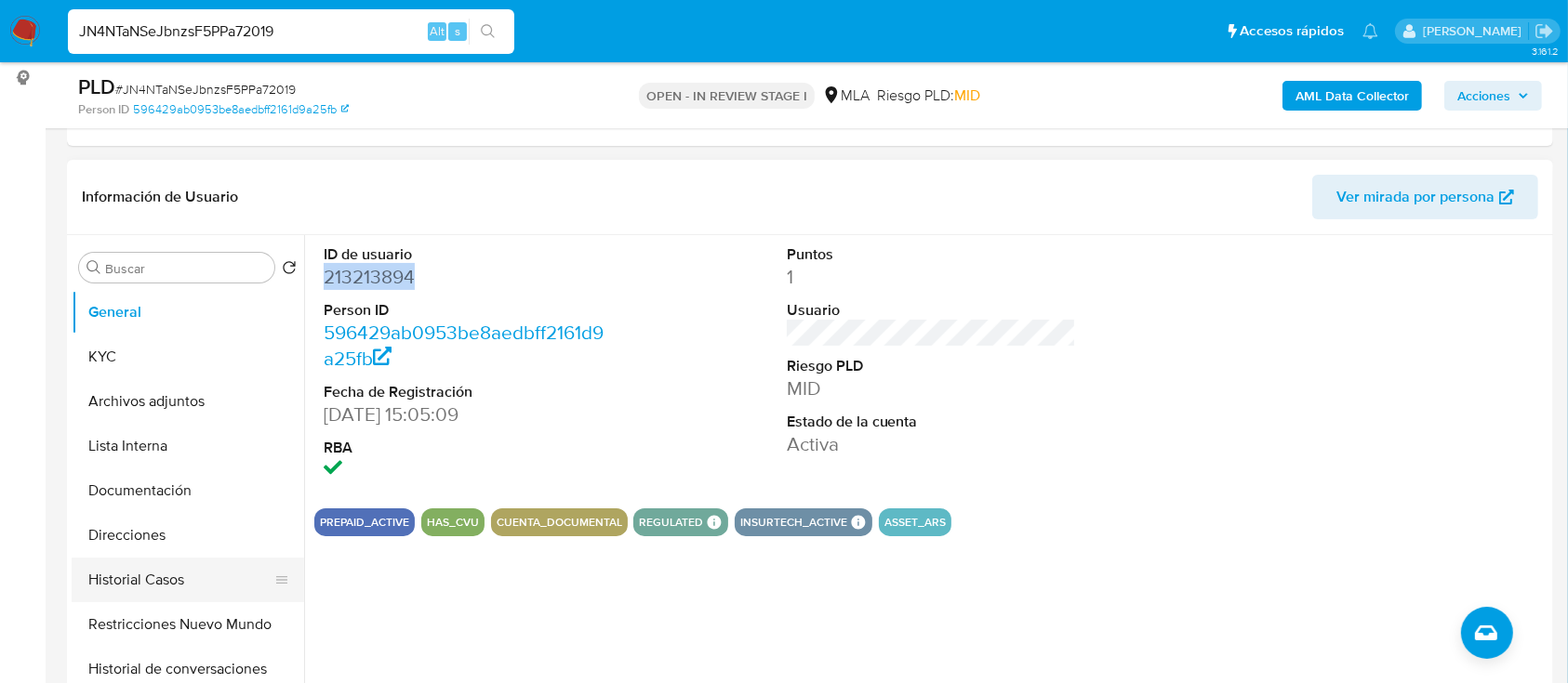
click at [152, 574] on button "Historial Casos" at bounding box center [180, 579] width 217 height 45
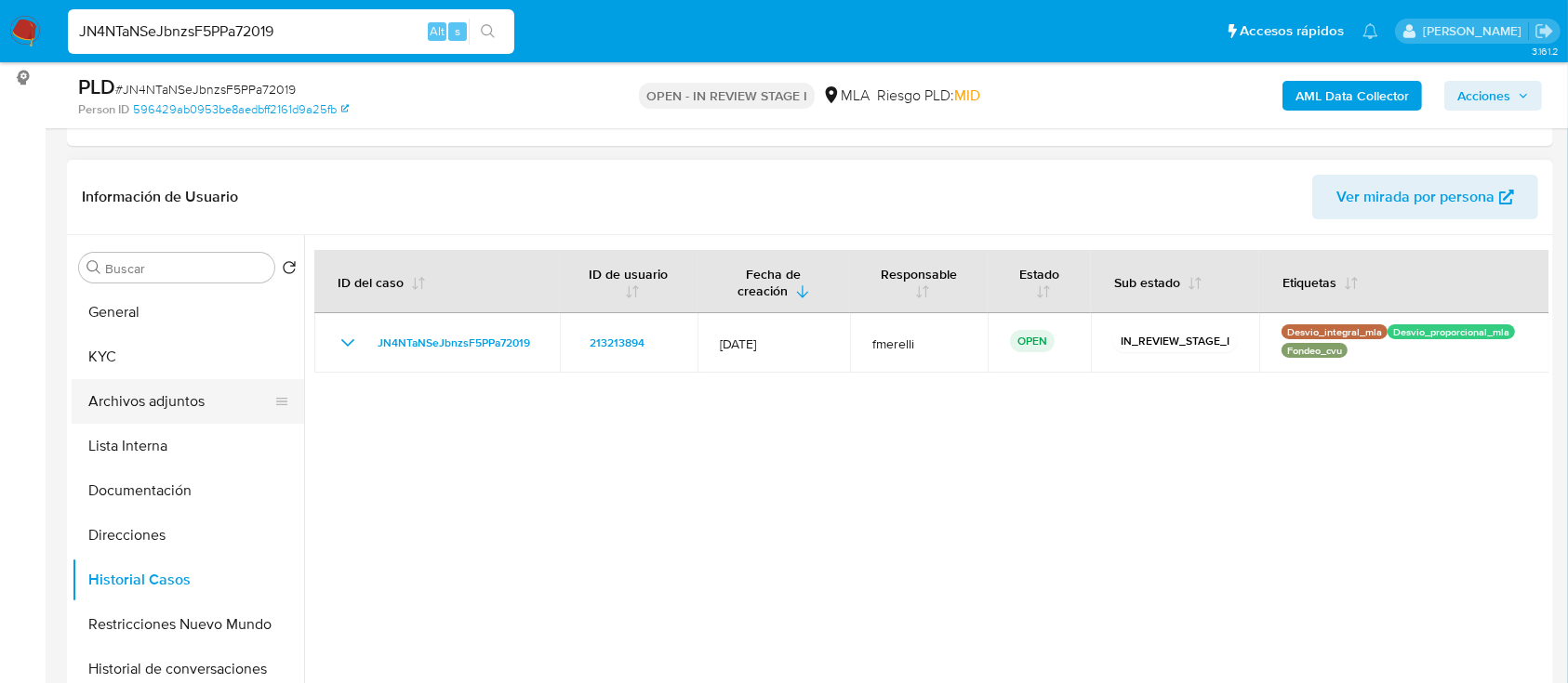
drag, startPoint x: 759, startPoint y: 3, endPoint x: 225, endPoint y: 379, distance: 653.1
click at [155, 356] on button "KYC" at bounding box center [187, 356] width 232 height 45
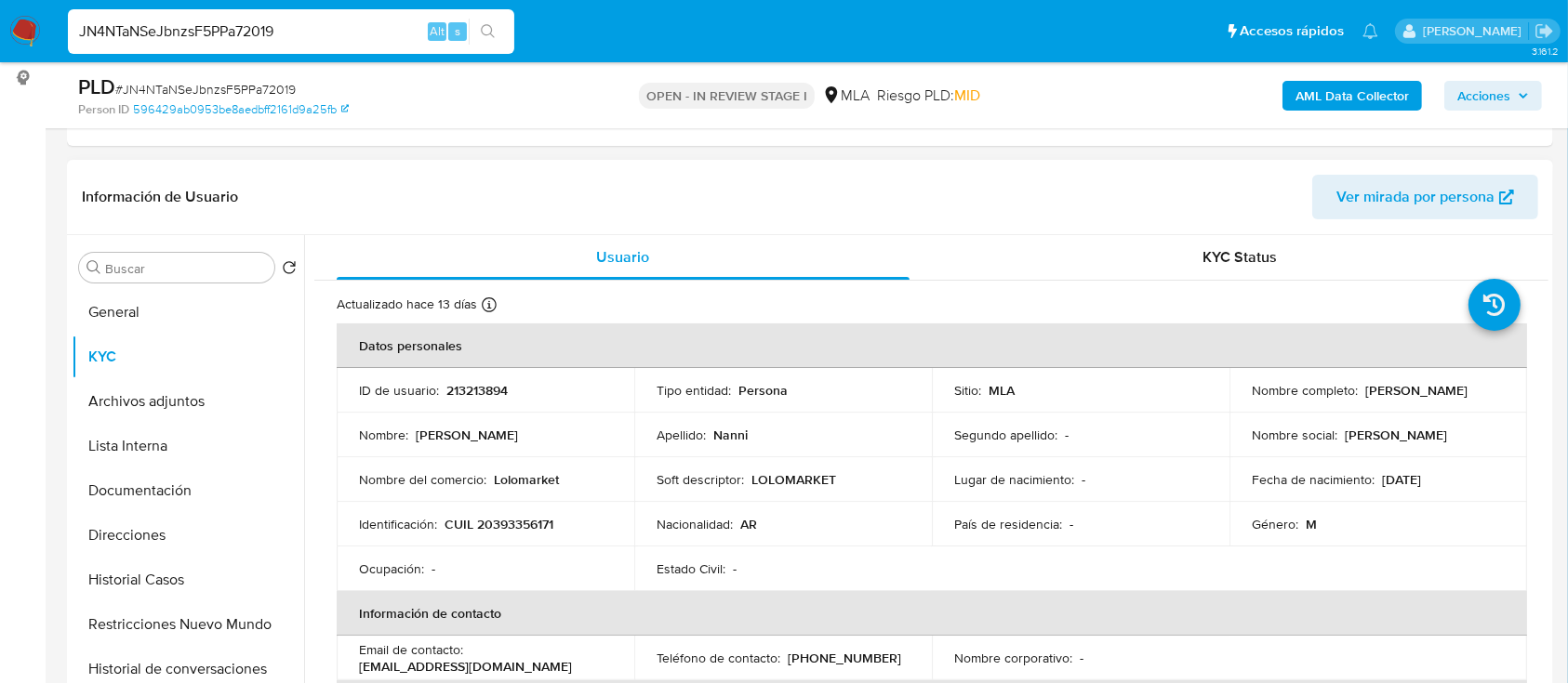
click at [527, 527] on p "CUIL 20393356171" at bounding box center [498, 524] width 109 height 17
copy p "20393356171"
click at [493, 378] on td "ID de usuario : 213213894" at bounding box center [485, 390] width 298 height 45
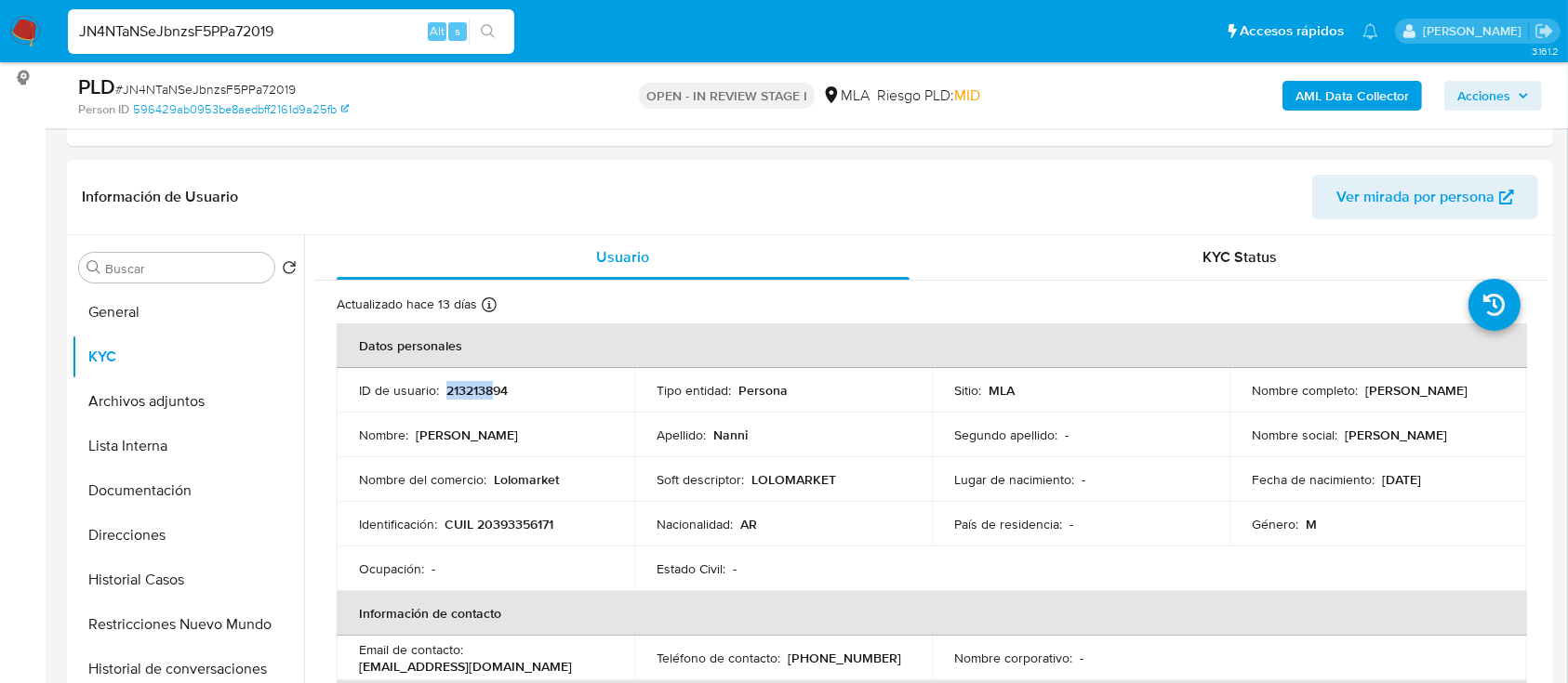
click at [464, 384] on p "213213894" at bounding box center [477, 390] width 62 height 17
click at [491, 523] on p "CUIL 20393356171" at bounding box center [498, 524] width 109 height 17
copy p "20393356171"
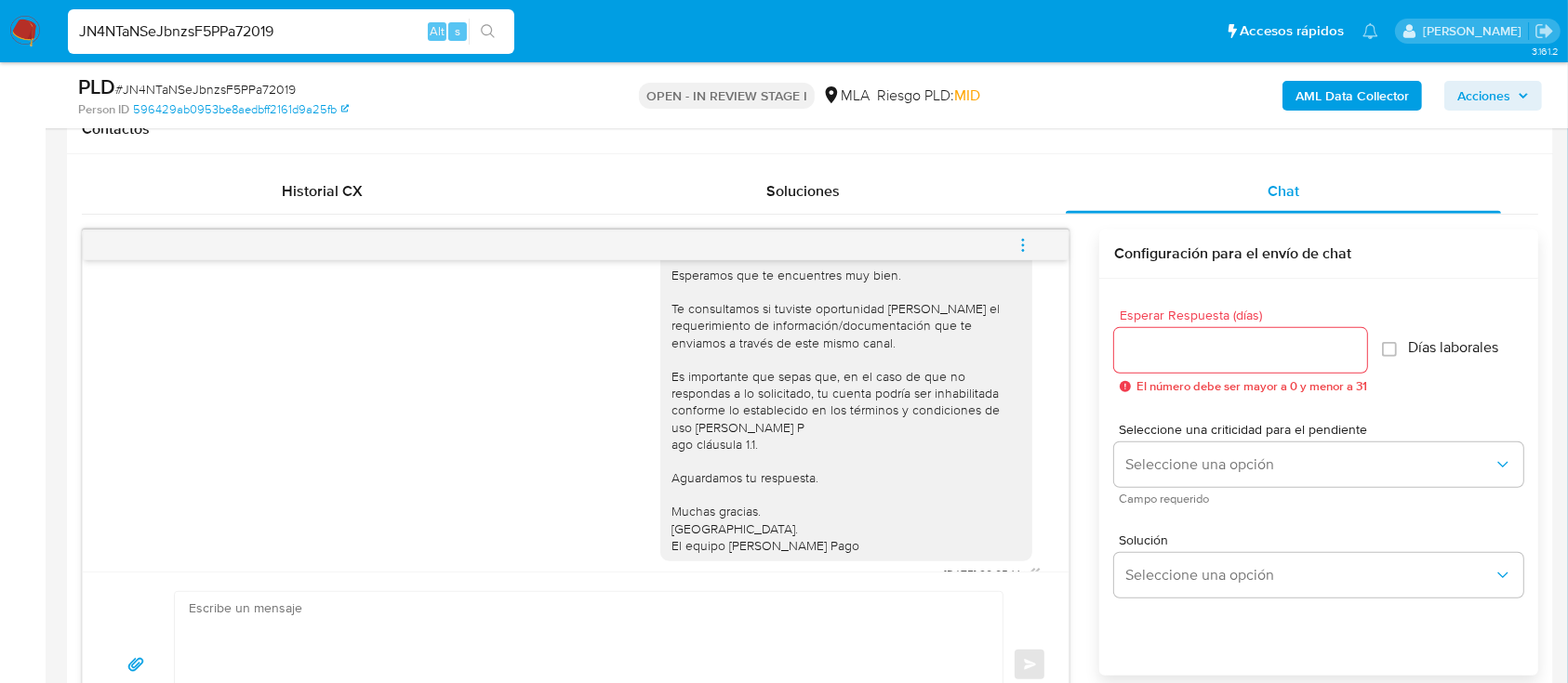
scroll to position [1150, 0]
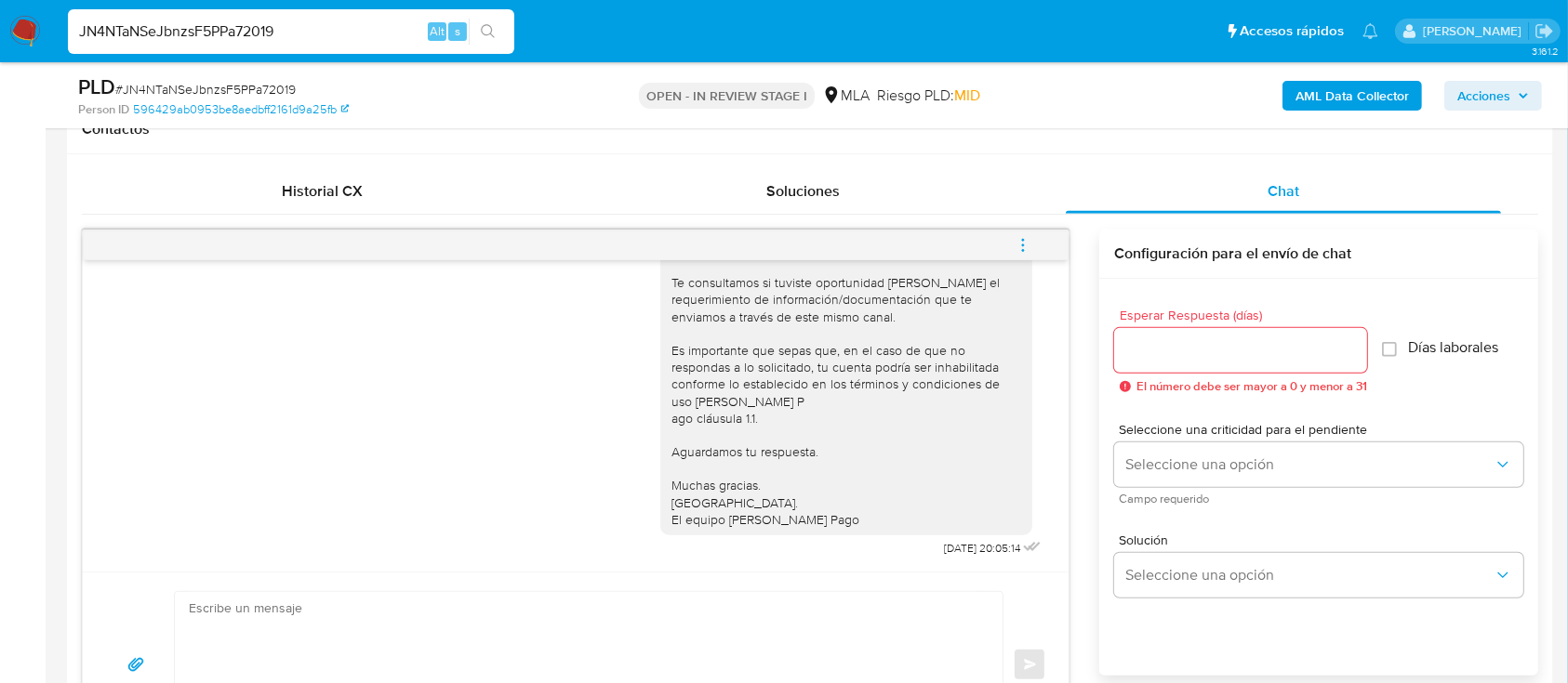
click at [487, 622] on textarea at bounding box center [583, 665] width 790 height 146
paste textarea "Hola , En función de las operaciones registradas en tu cuenta de Mercado Pago, …"
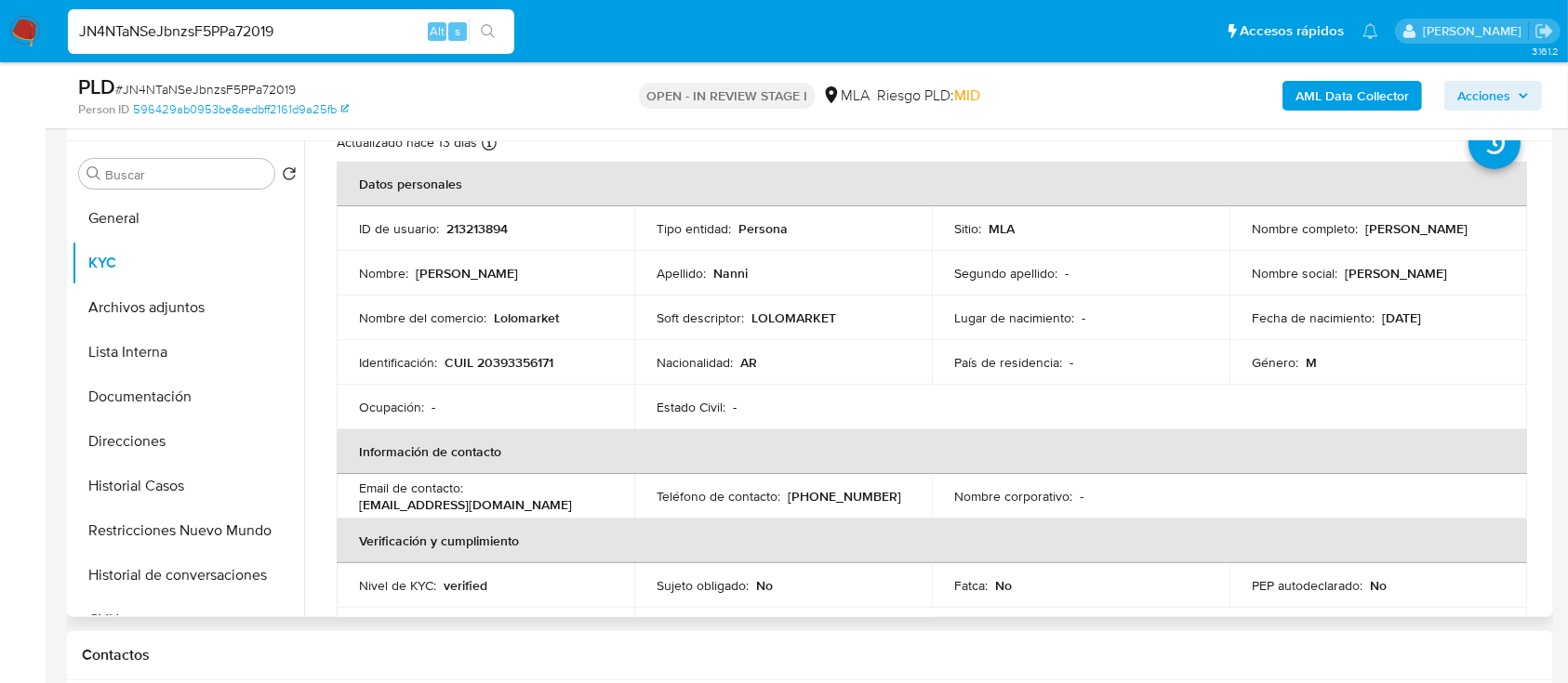
scroll to position [0, 0]
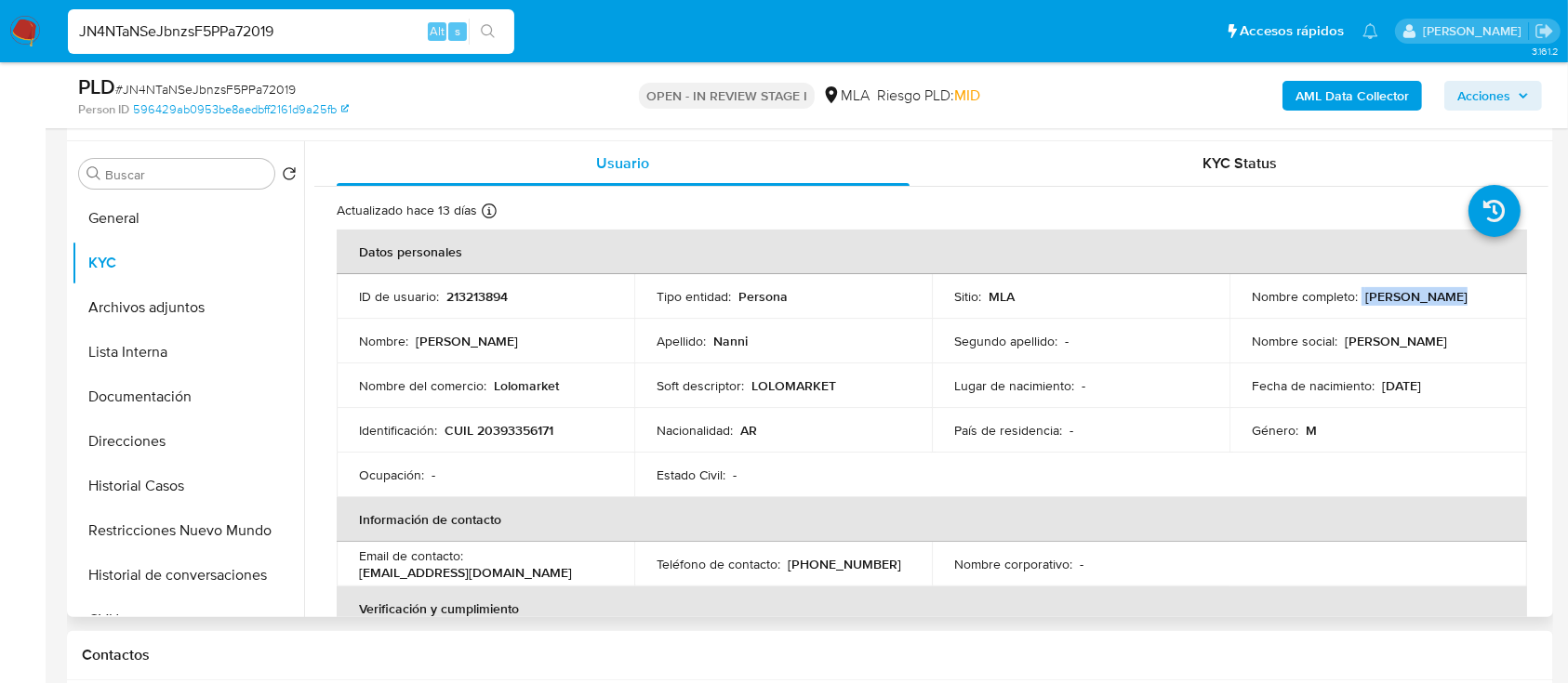
drag, startPoint x: 1357, startPoint y: 299, endPoint x: 1494, endPoint y: 290, distance: 137.3
click at [1494, 290] on div "Nombre completo : Lorenzo Nanni" at bounding box center [1378, 296] width 253 height 17
copy div "Lorenzo Nanni"
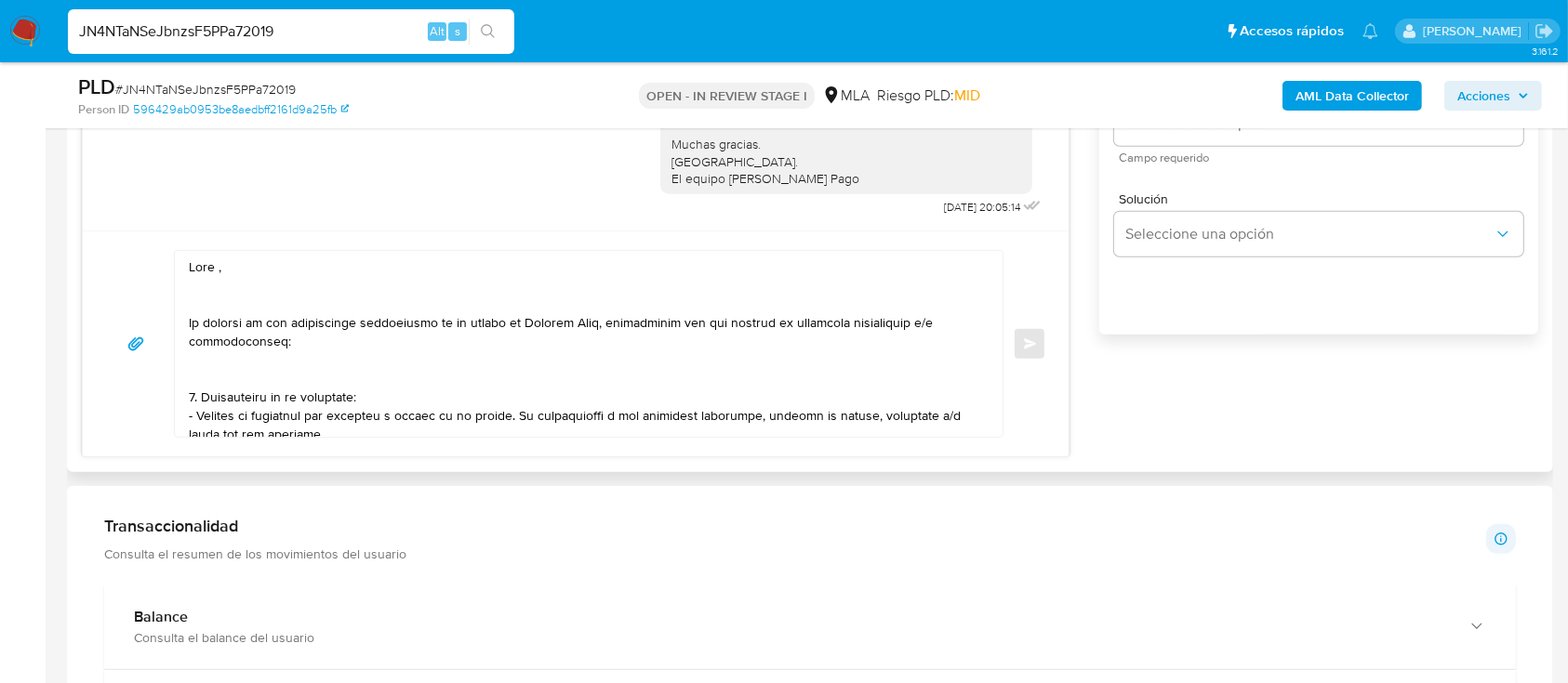
click at [268, 277] on textarea at bounding box center [583, 343] width 790 height 186
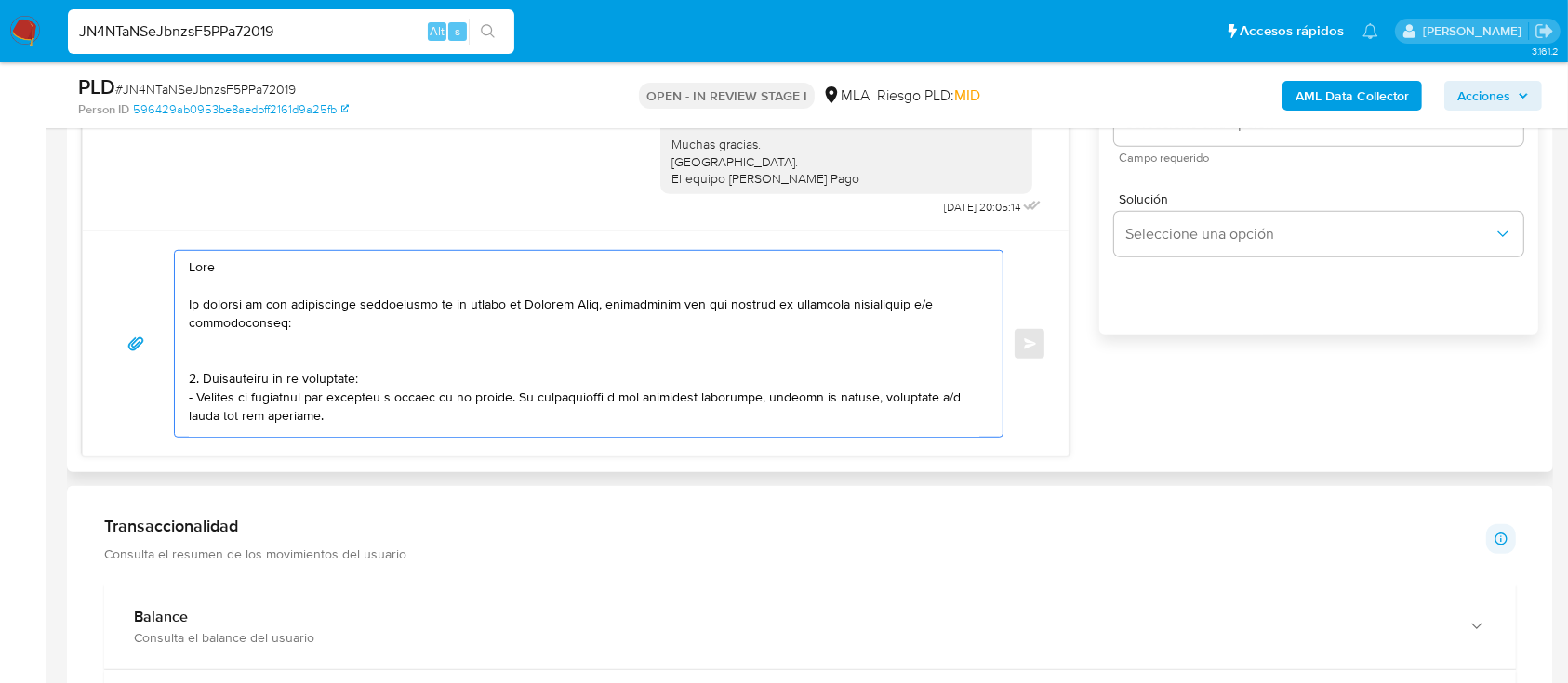
paste textarea "Lorenzo Nanni"
click at [275, 345] on textarea at bounding box center [583, 343] width 790 height 186
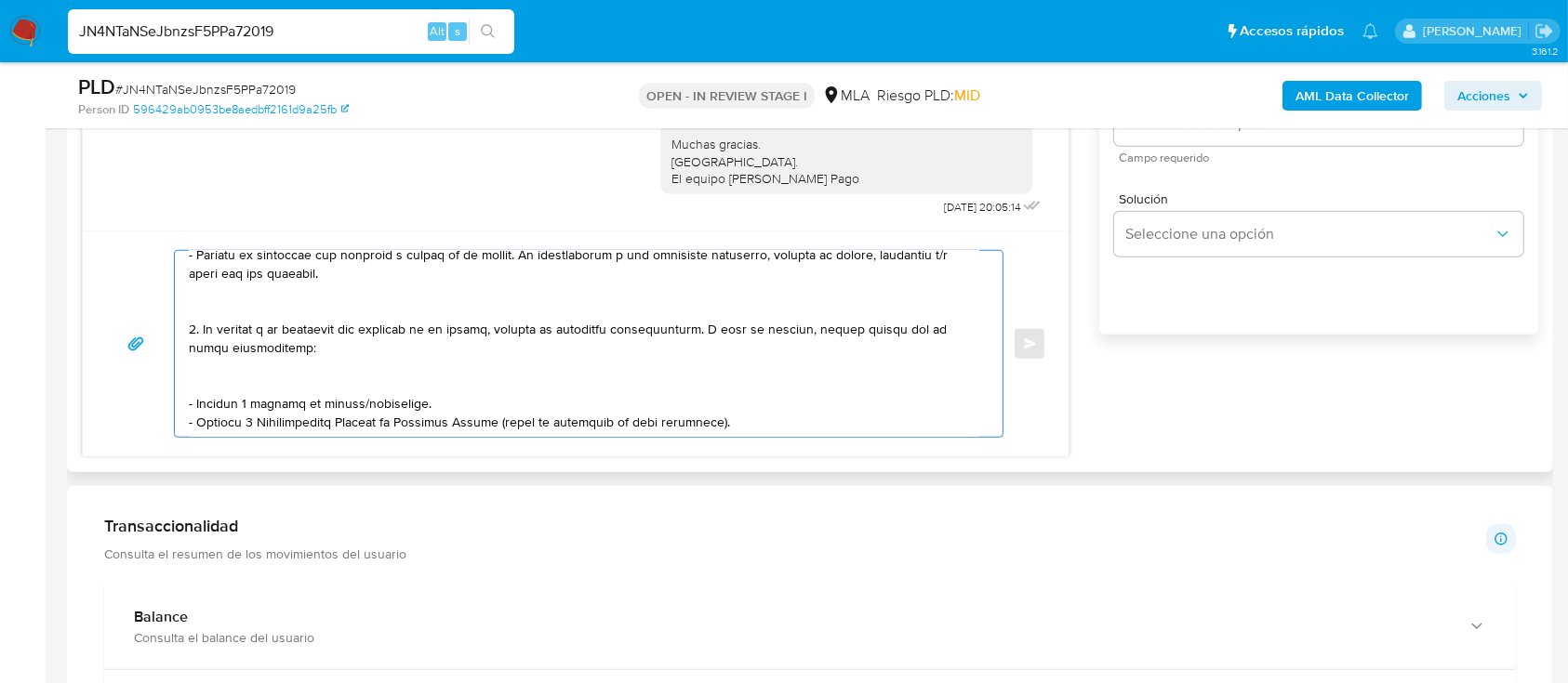
click at [290, 298] on textarea at bounding box center [583, 343] width 790 height 186
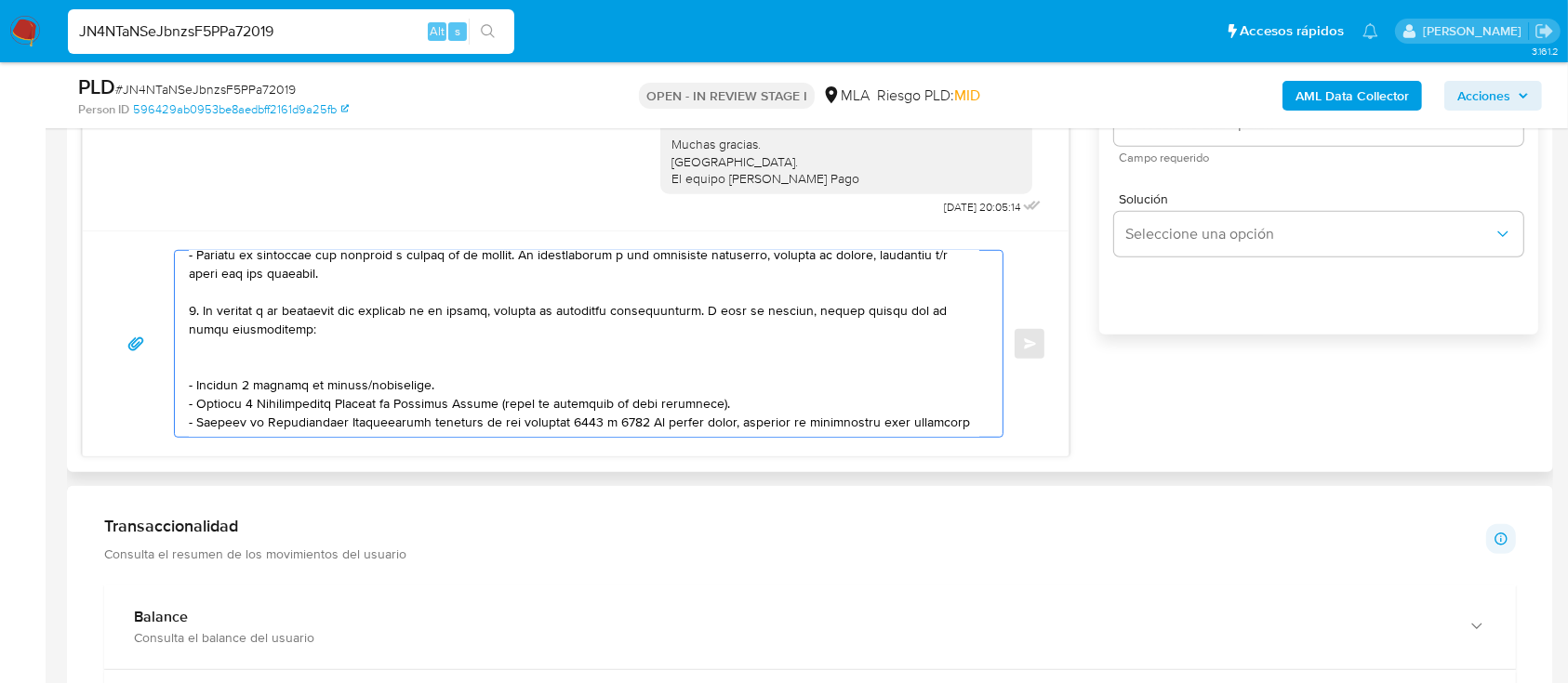
scroll to position [105, 0]
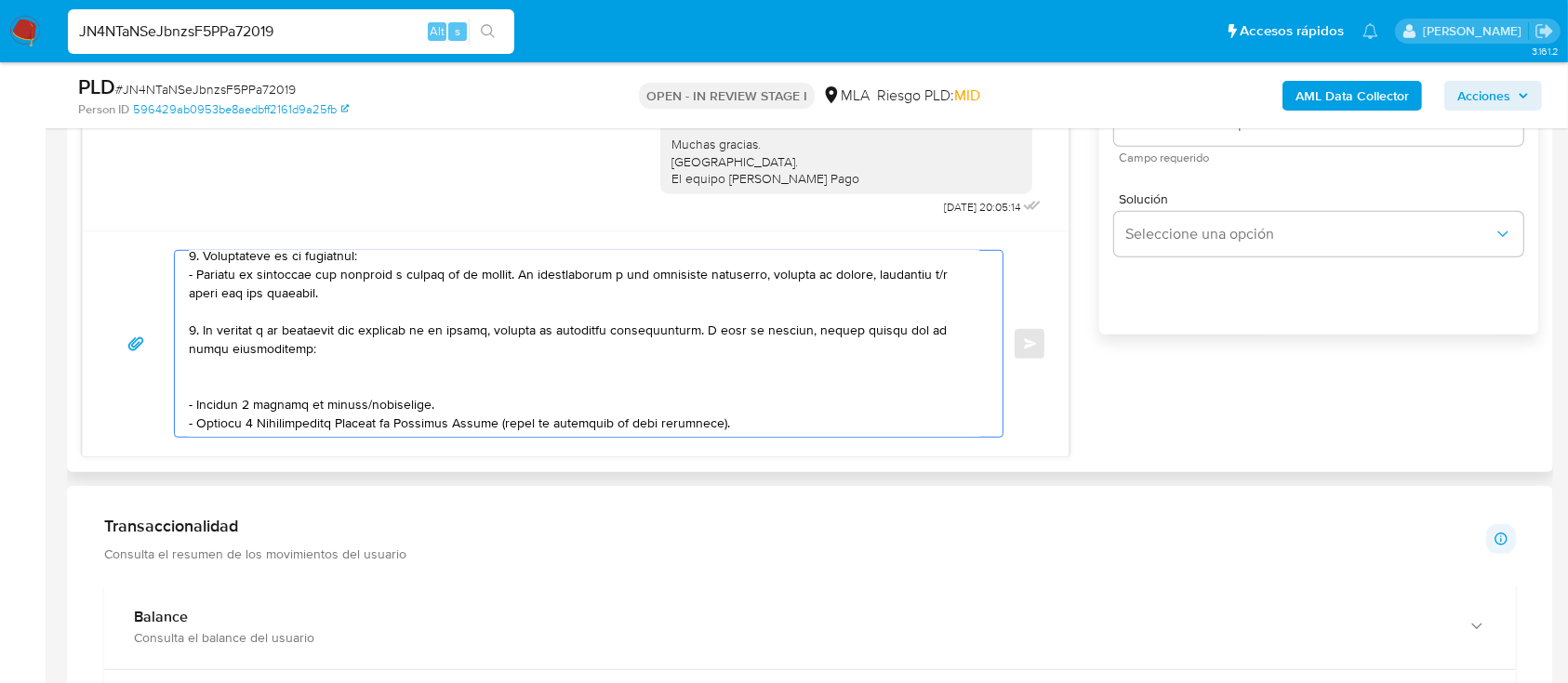
click at [272, 370] on textarea at bounding box center [583, 343] width 790 height 186
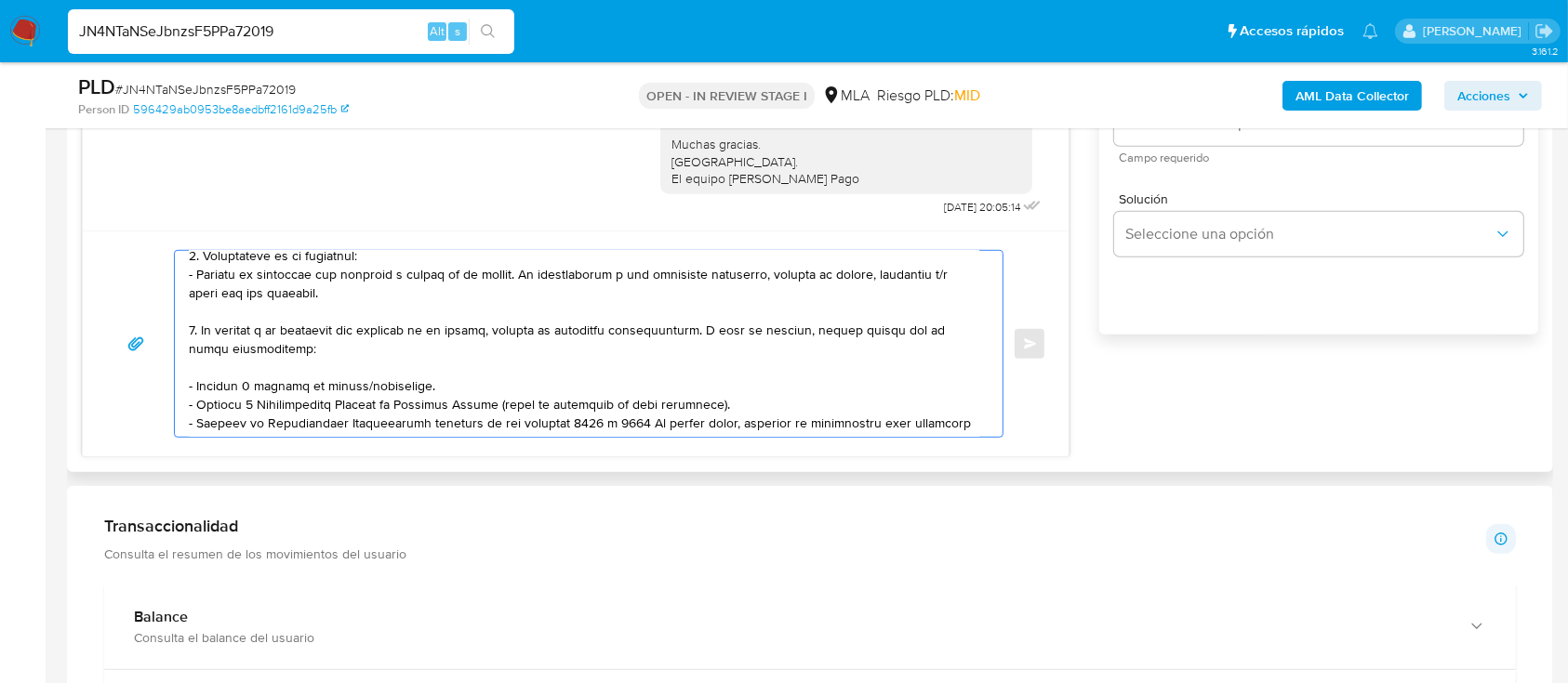
click at [450, 410] on textarea at bounding box center [583, 343] width 790 height 186
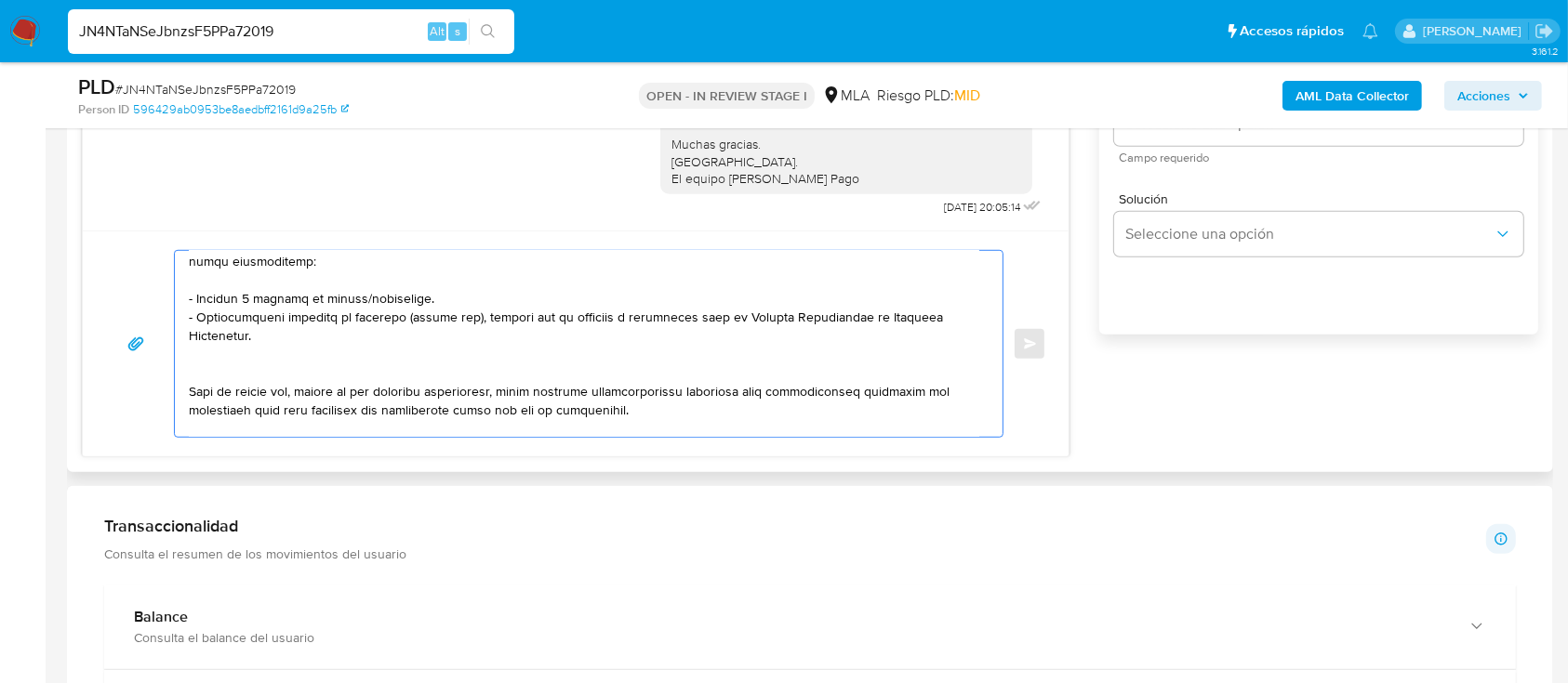
scroll to position [229, 0]
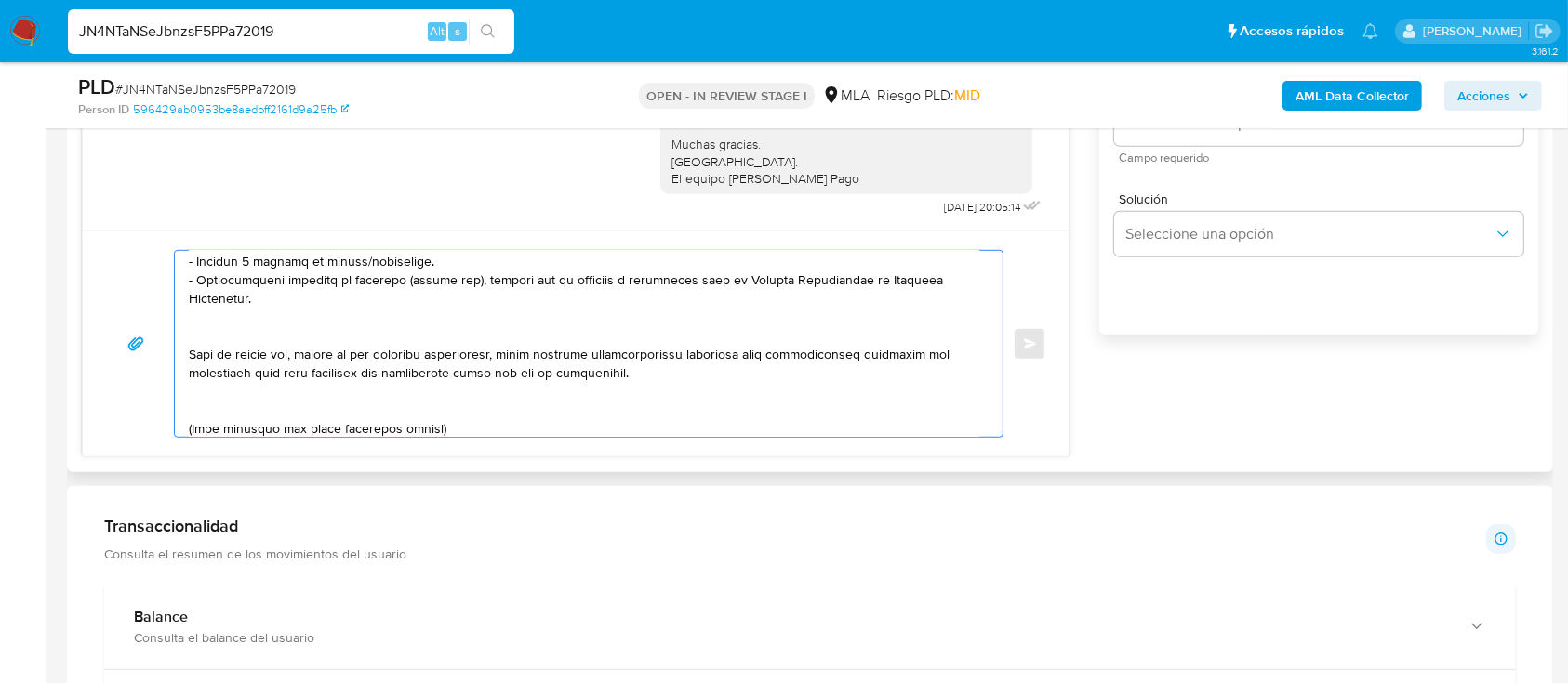
click at [298, 325] on textarea at bounding box center [583, 343] width 790 height 186
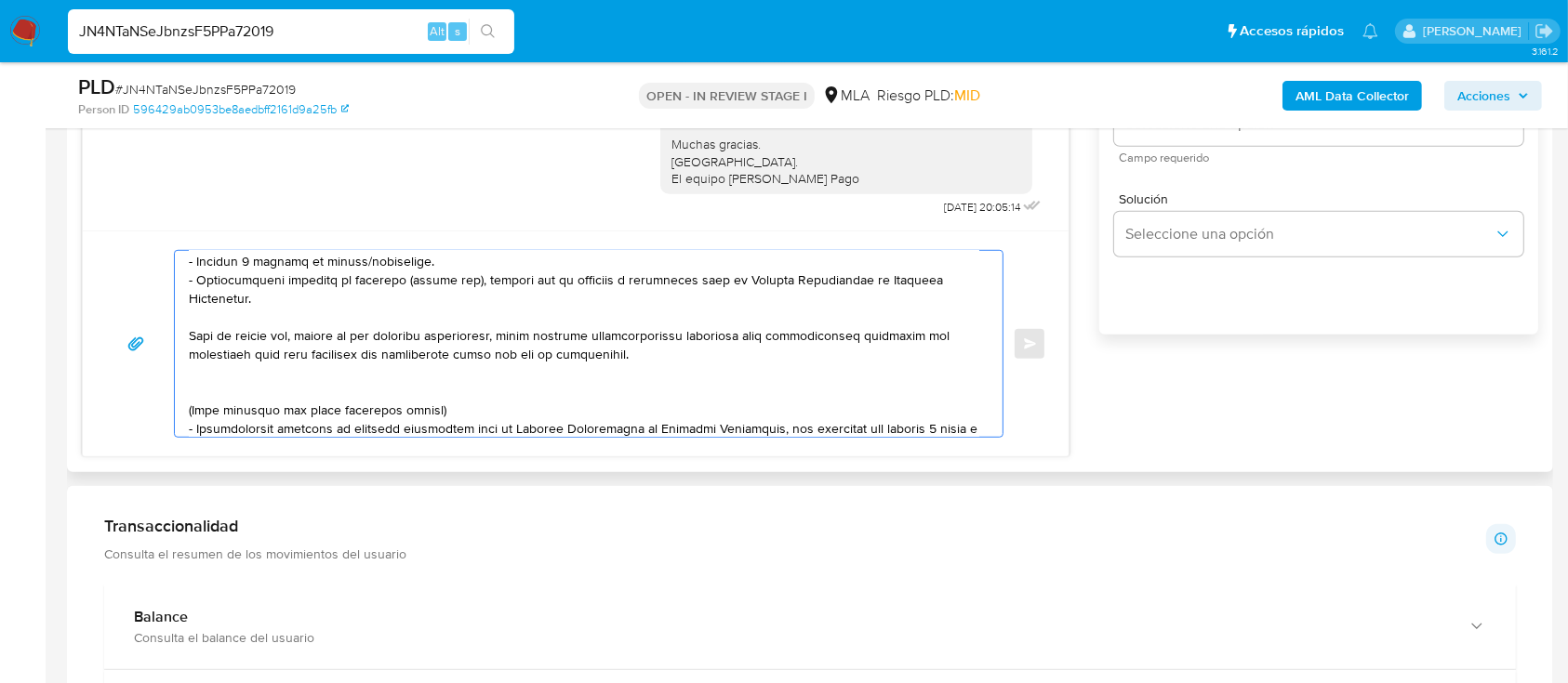
click at [258, 395] on textarea at bounding box center [583, 343] width 790 height 186
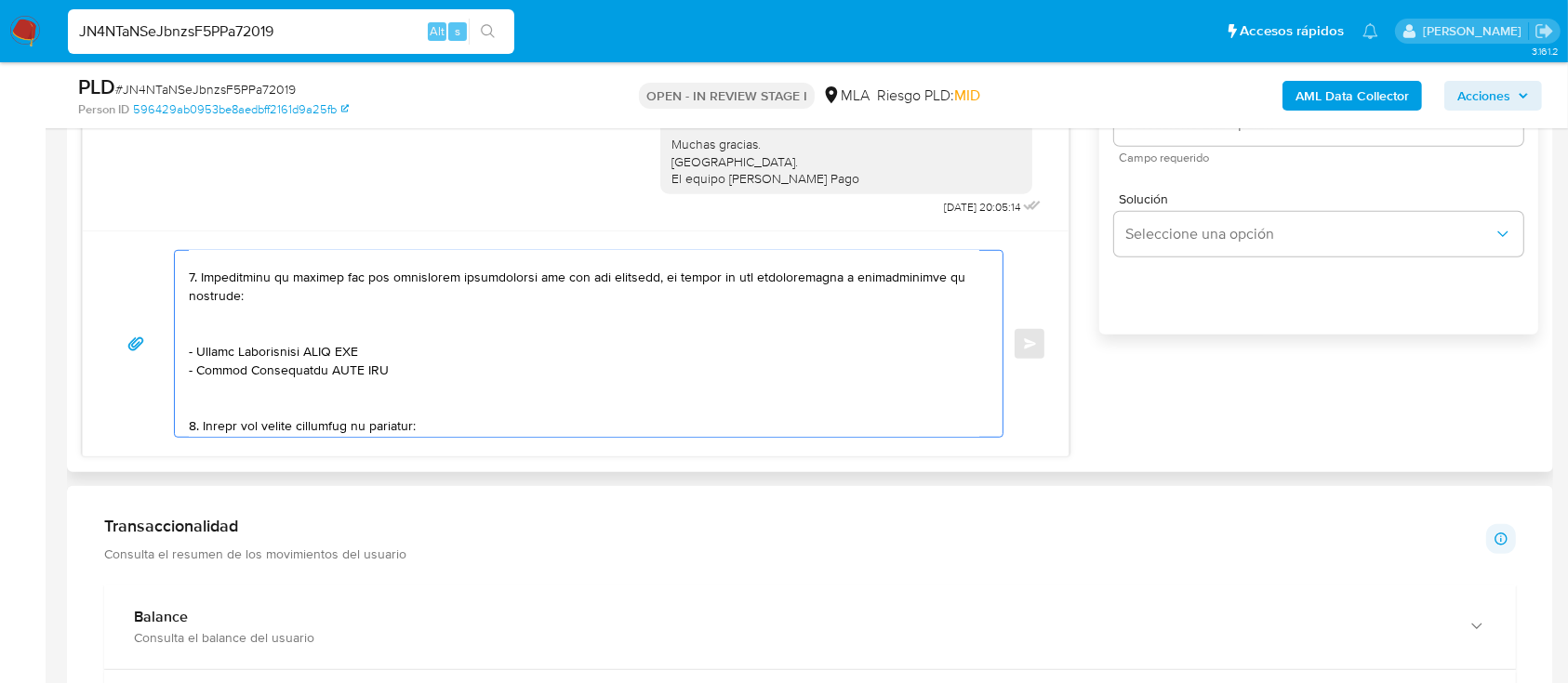
scroll to position [305, 0]
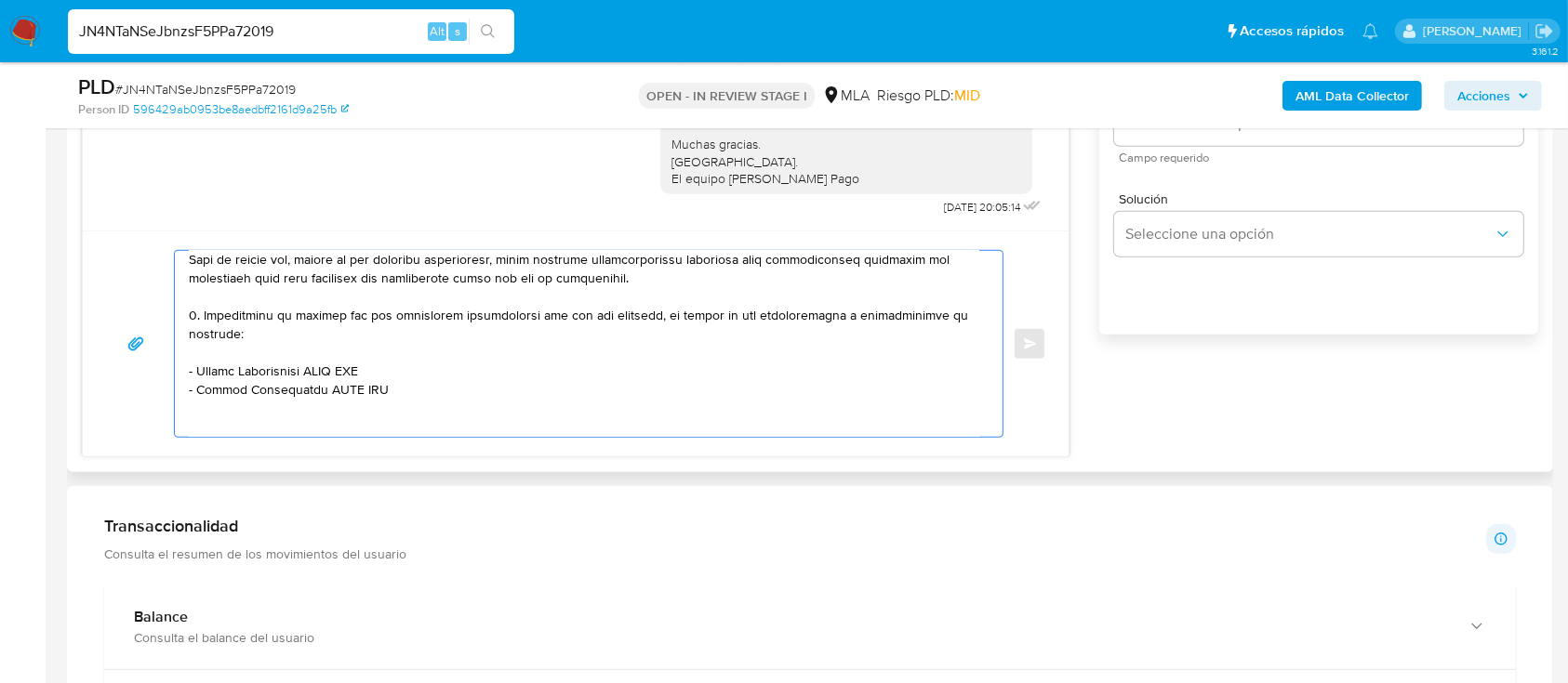
paste textarea "[PERSON_NAME]"
paste textarea "20388509326"
paste textarea "ROLANDO NOEL SOTO"
paste textarea "20370875295"
paste textarea "DELINA INCATA ARAMAYO"
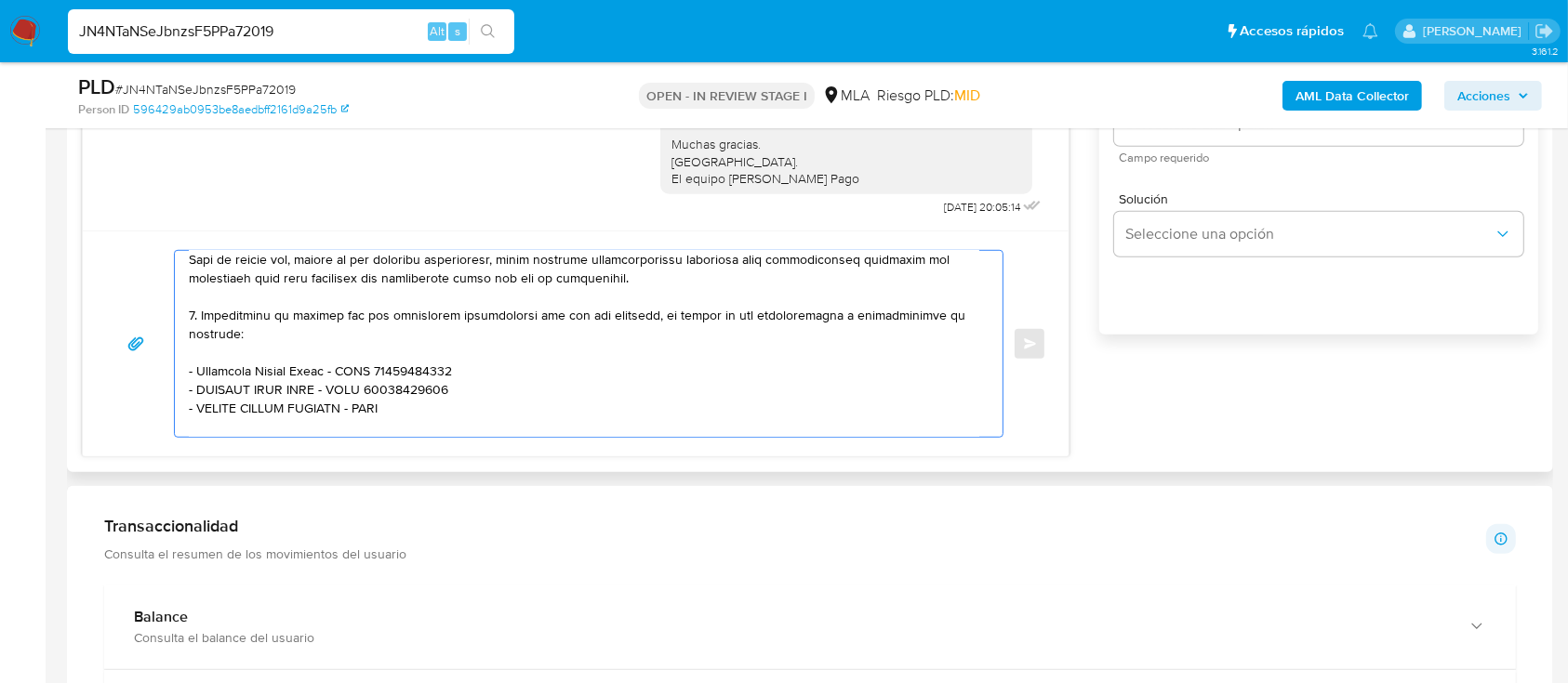
paste textarea "27958828158"
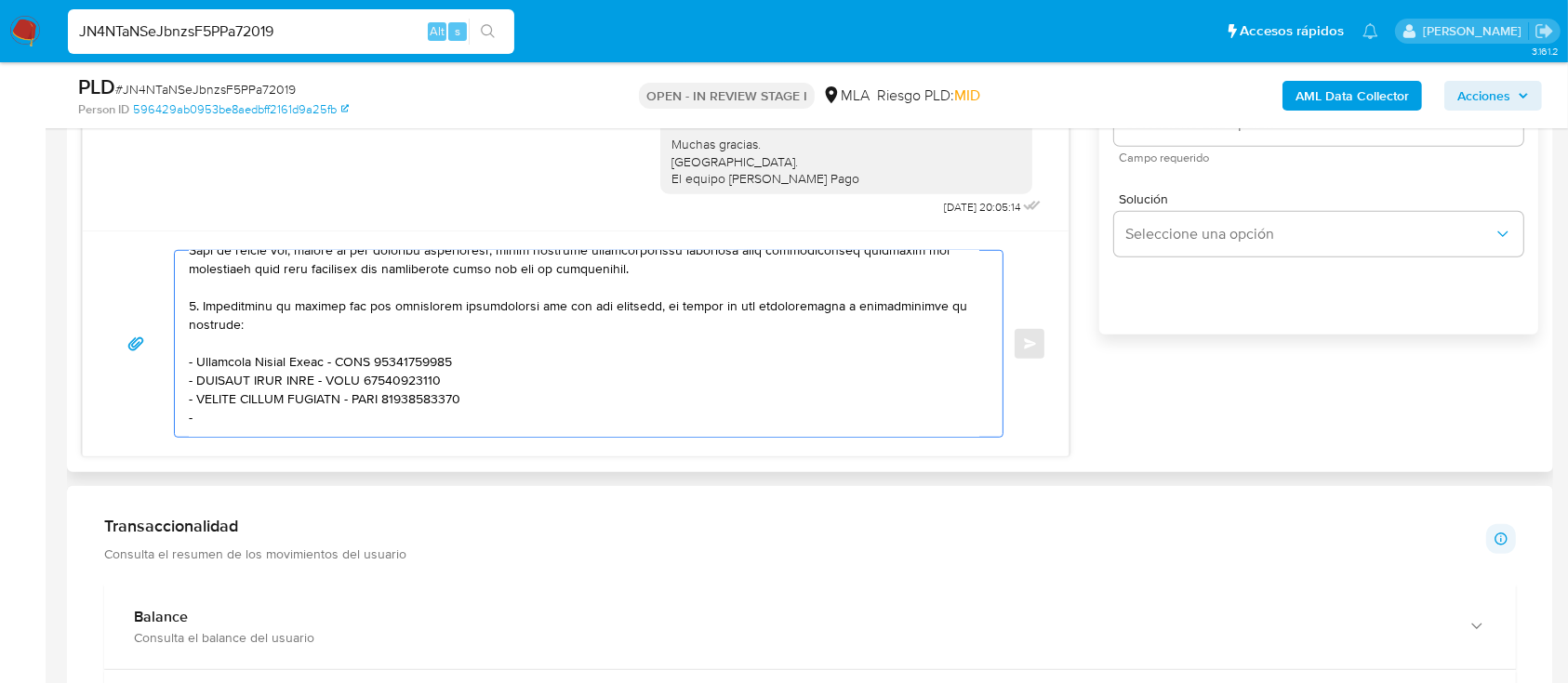
paste textarea "[PERSON_NAME]"
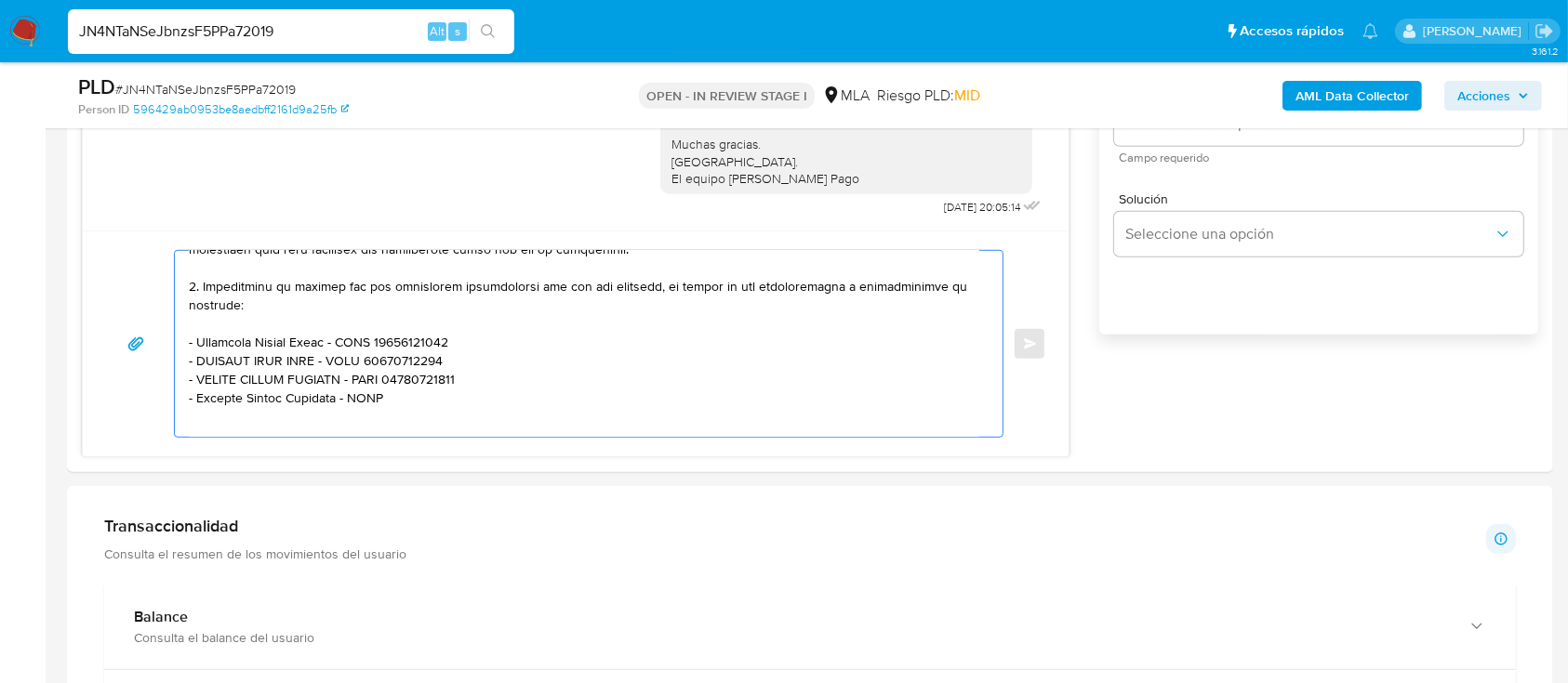
paste textarea "20418534045"
paste textarea "Erick Lerda"
paste textarea "20352129756"
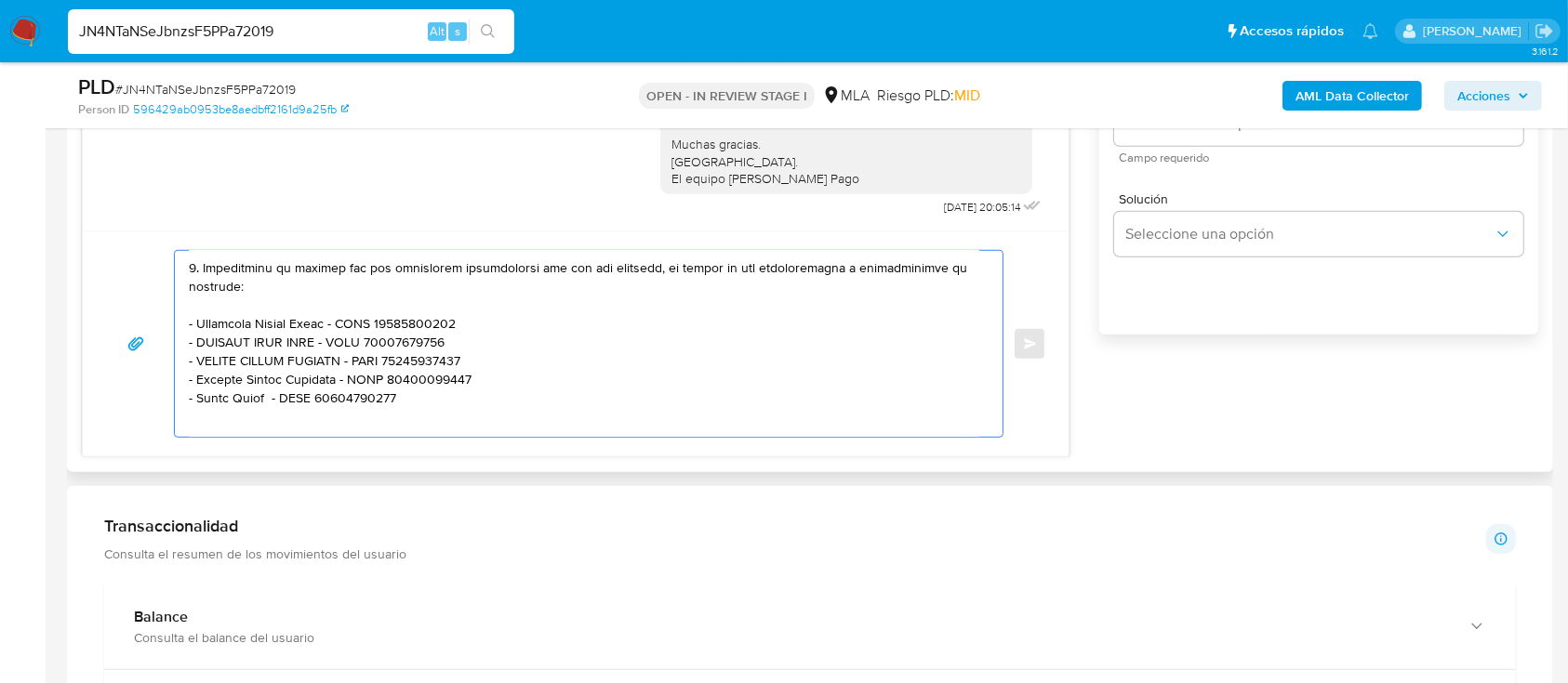
click at [295, 334] on textarea at bounding box center [583, 343] width 790 height 186
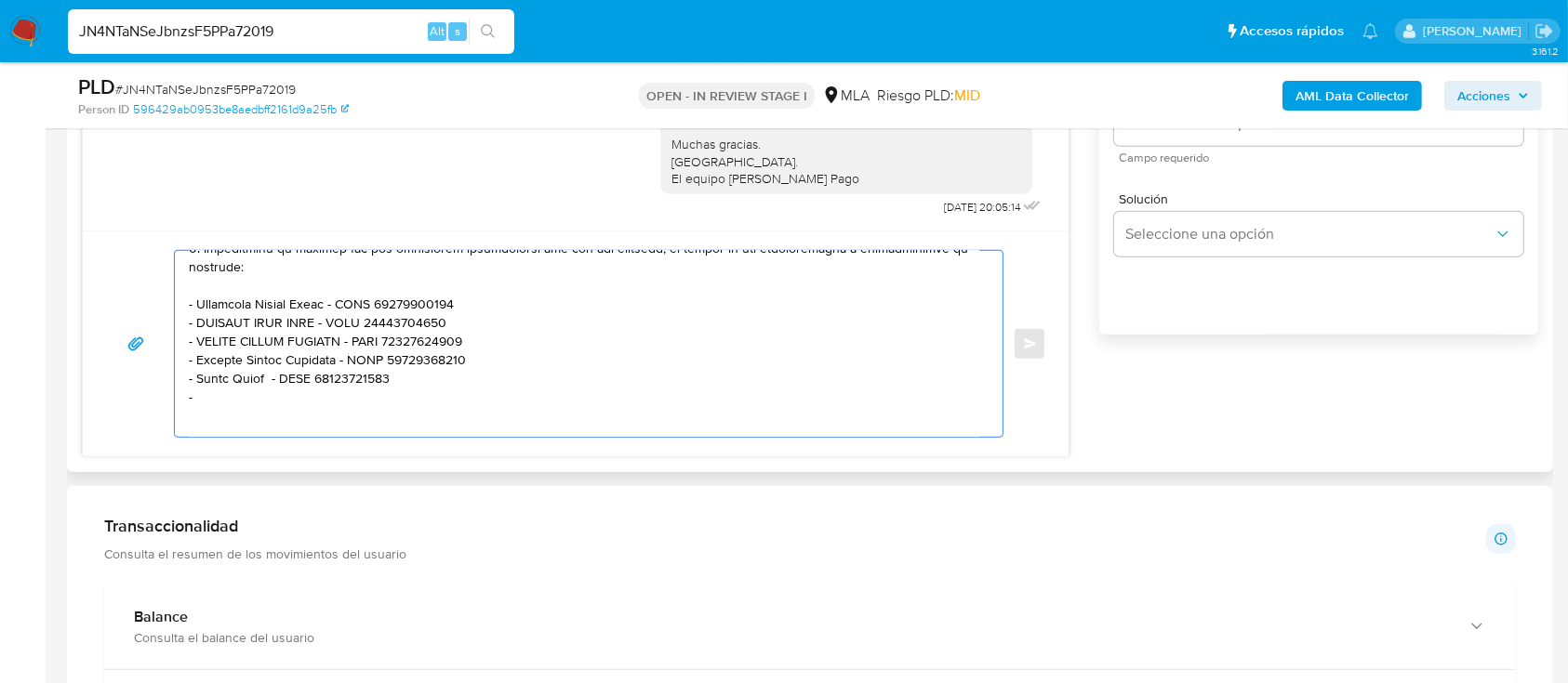
paste textarea "[PERSON_NAME]"
paste textarea "20394990184"
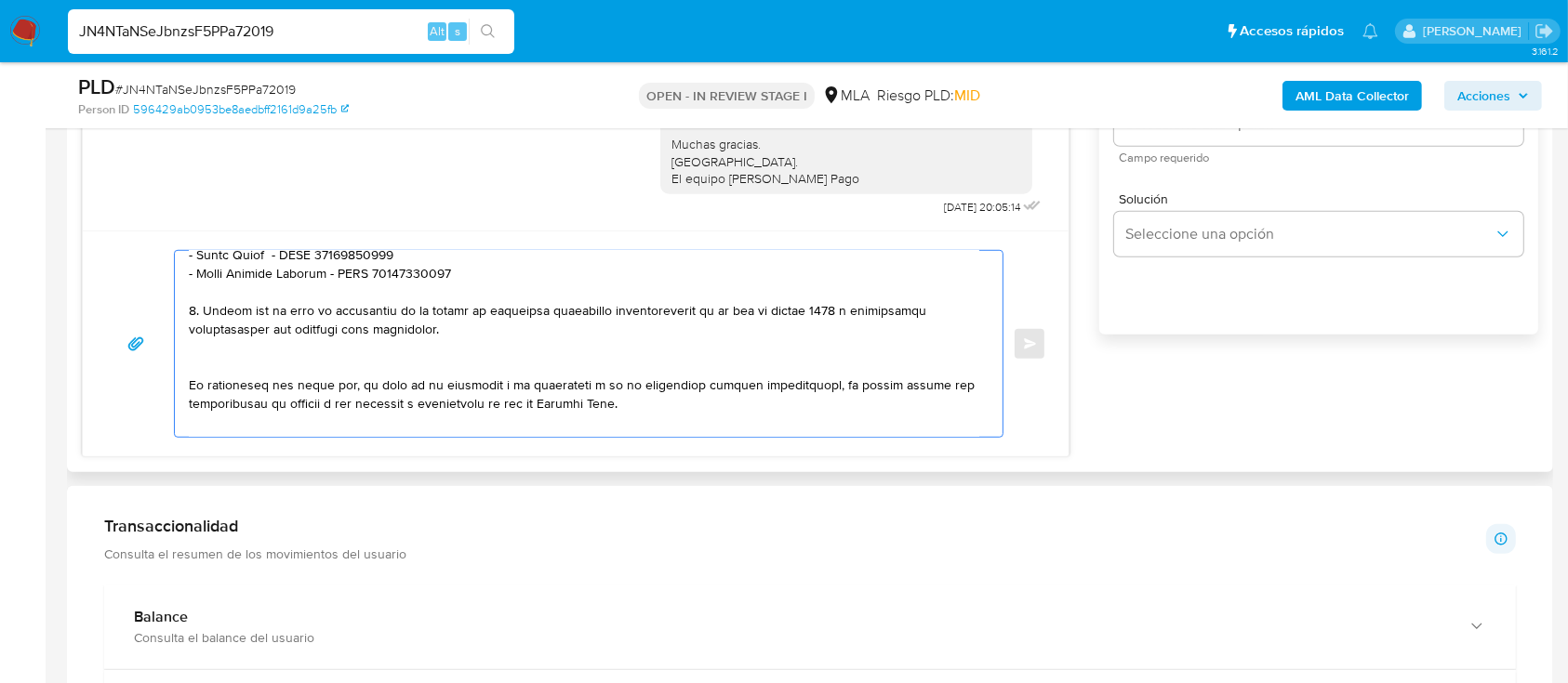
click at [321, 360] on textarea at bounding box center [583, 343] width 790 height 186
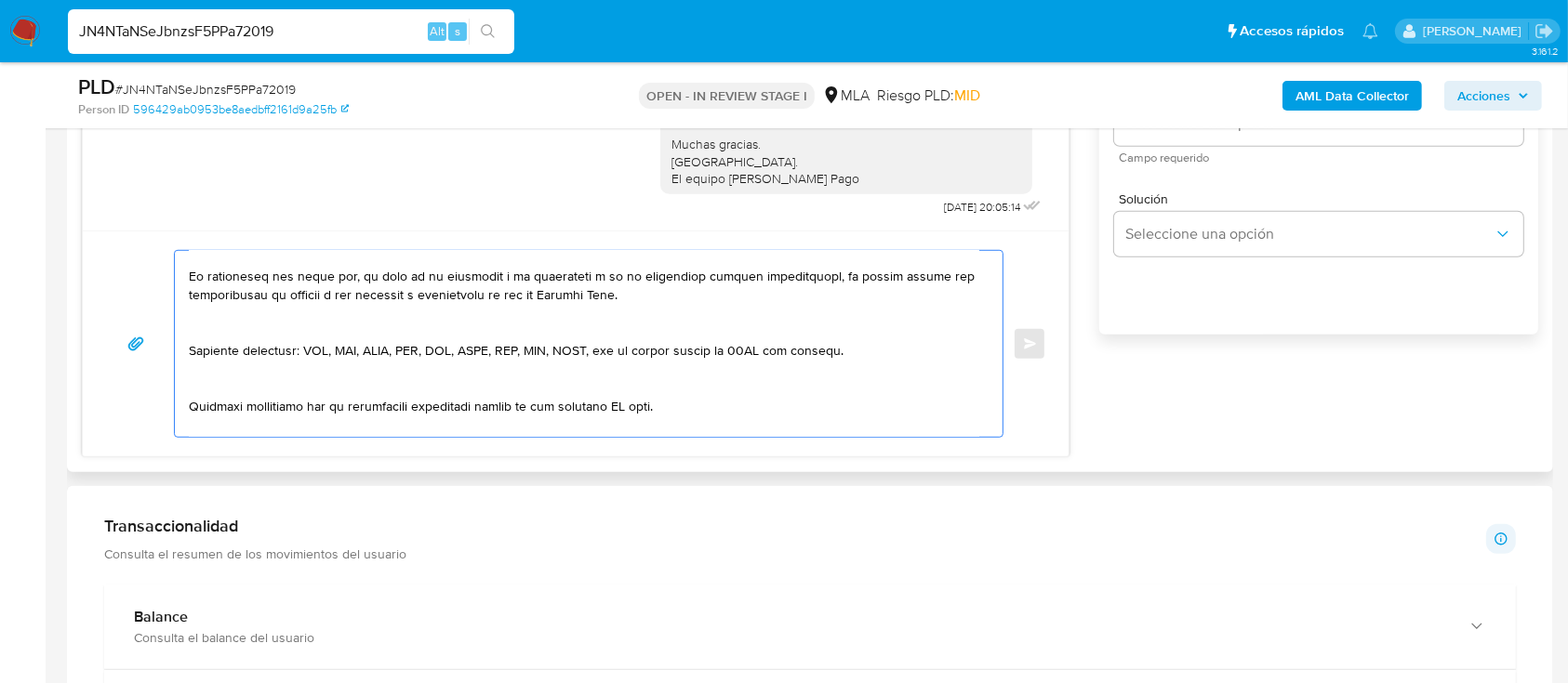
scroll to position [619, 0]
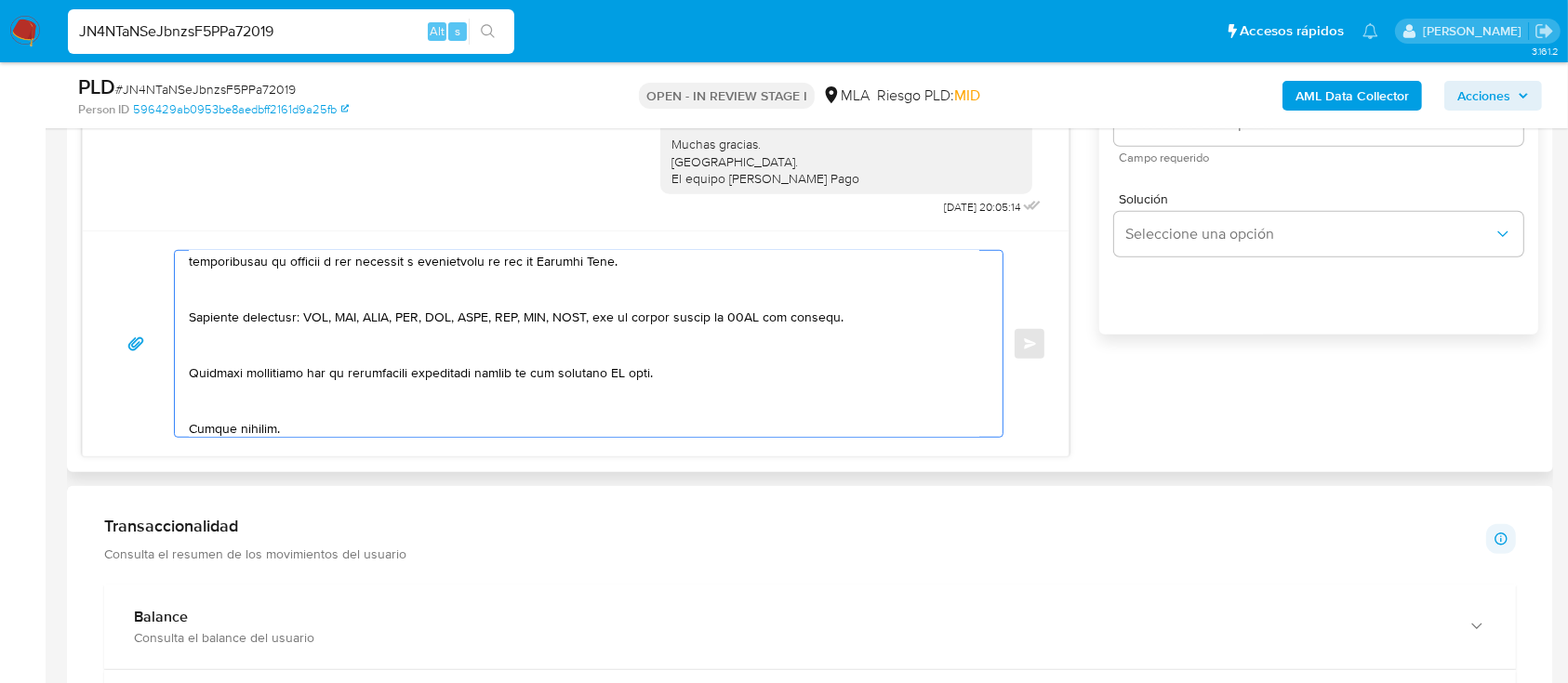
drag, startPoint x: 328, startPoint y: 309, endPoint x: 304, endPoint y: 327, distance: 30.0
click at [328, 306] on textarea at bounding box center [583, 343] width 790 height 186
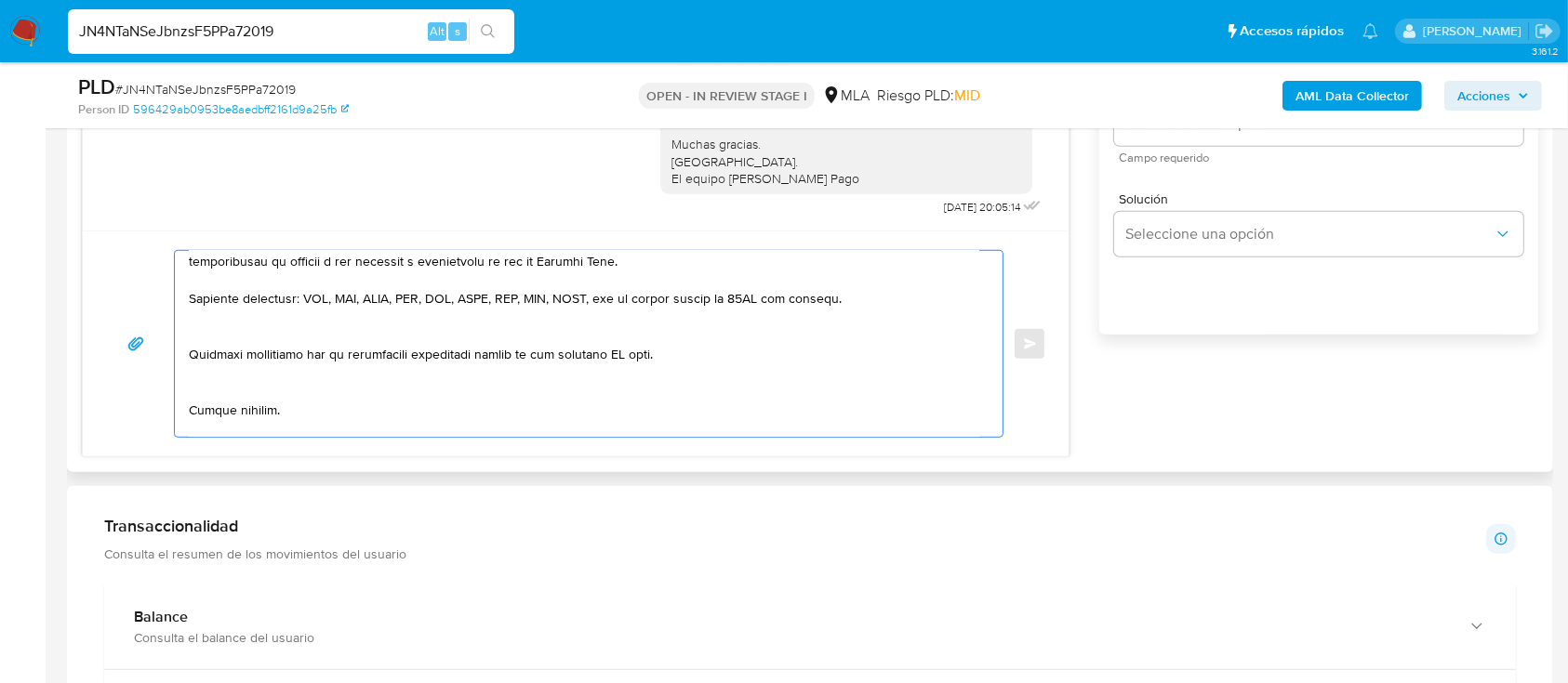
click at [283, 342] on textarea at bounding box center [583, 343] width 790 height 186
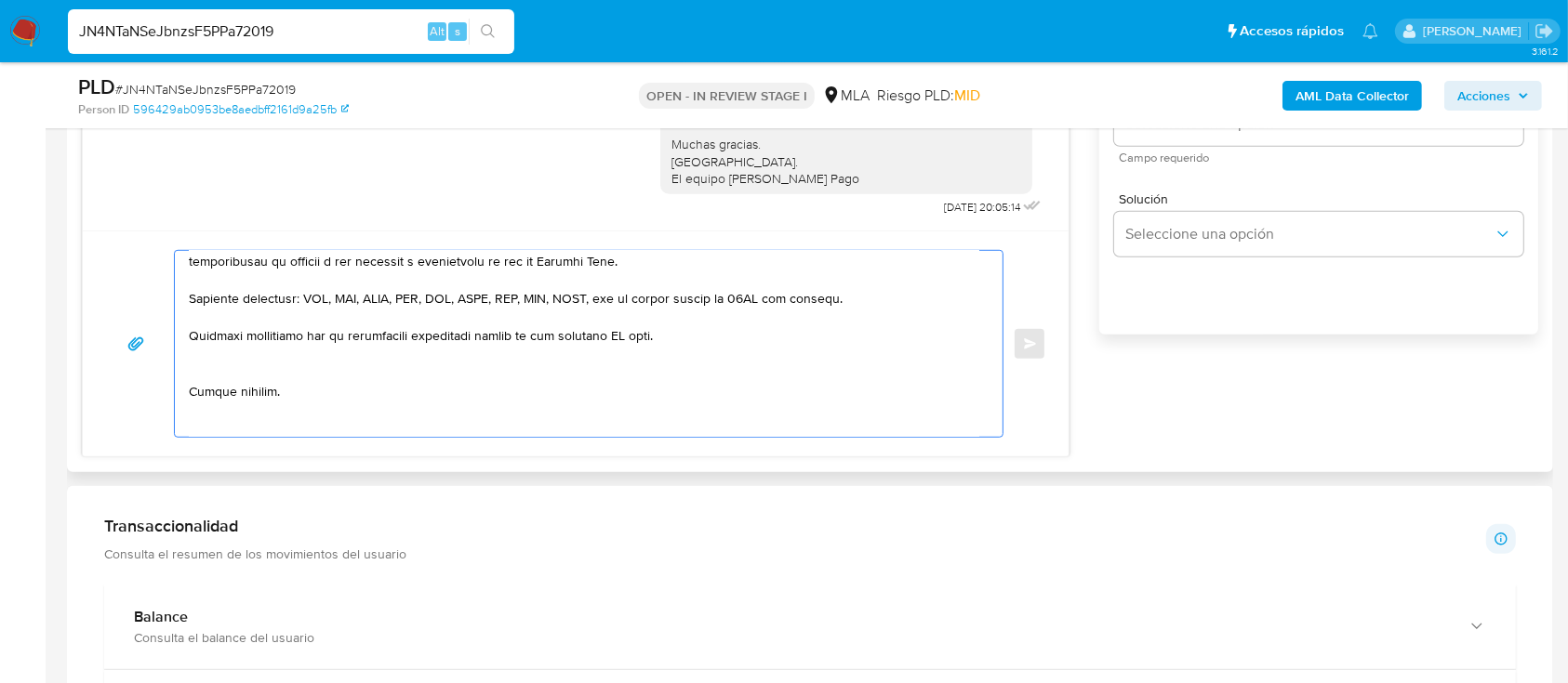
click at [229, 386] on textarea at bounding box center [583, 343] width 790 height 186
click at [242, 418] on textarea at bounding box center [583, 343] width 790 height 186
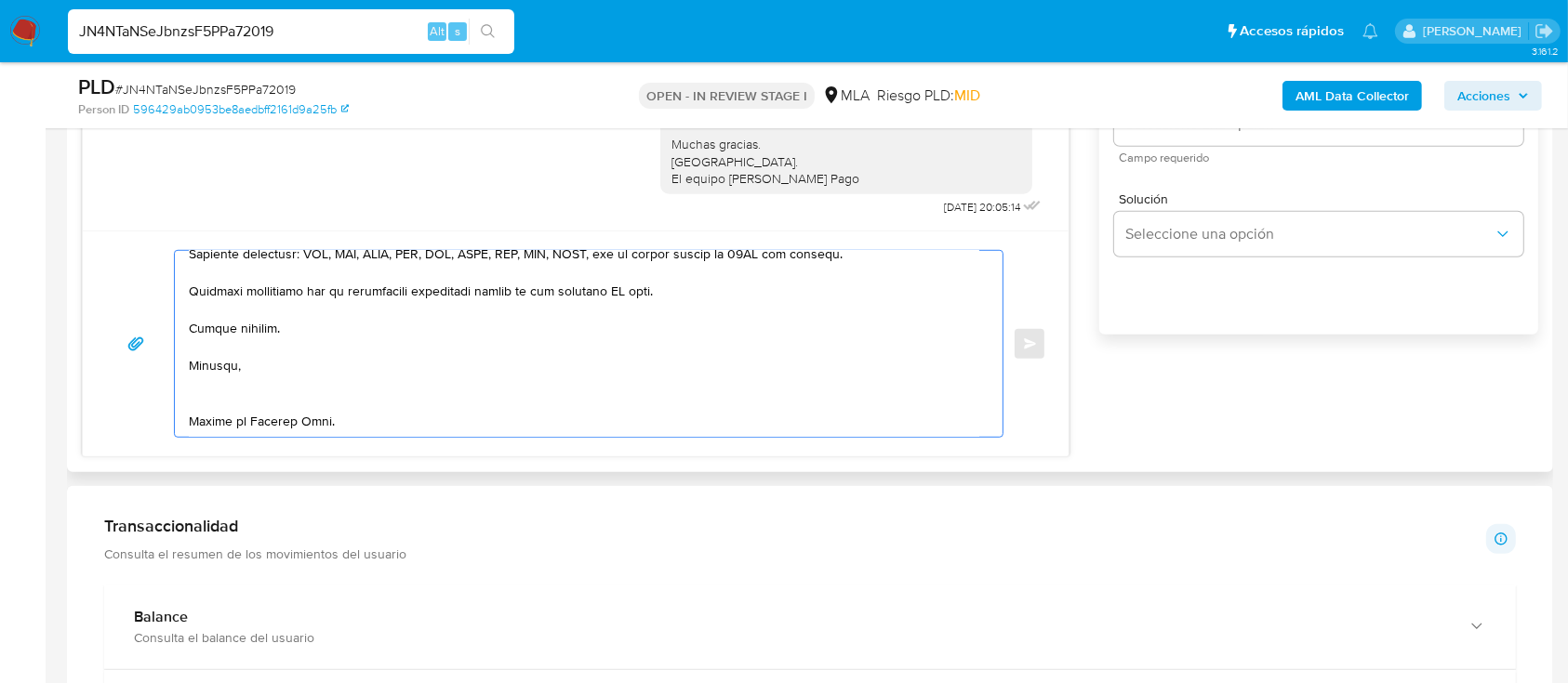
click at [226, 385] on textarea at bounding box center [583, 343] width 790 height 186
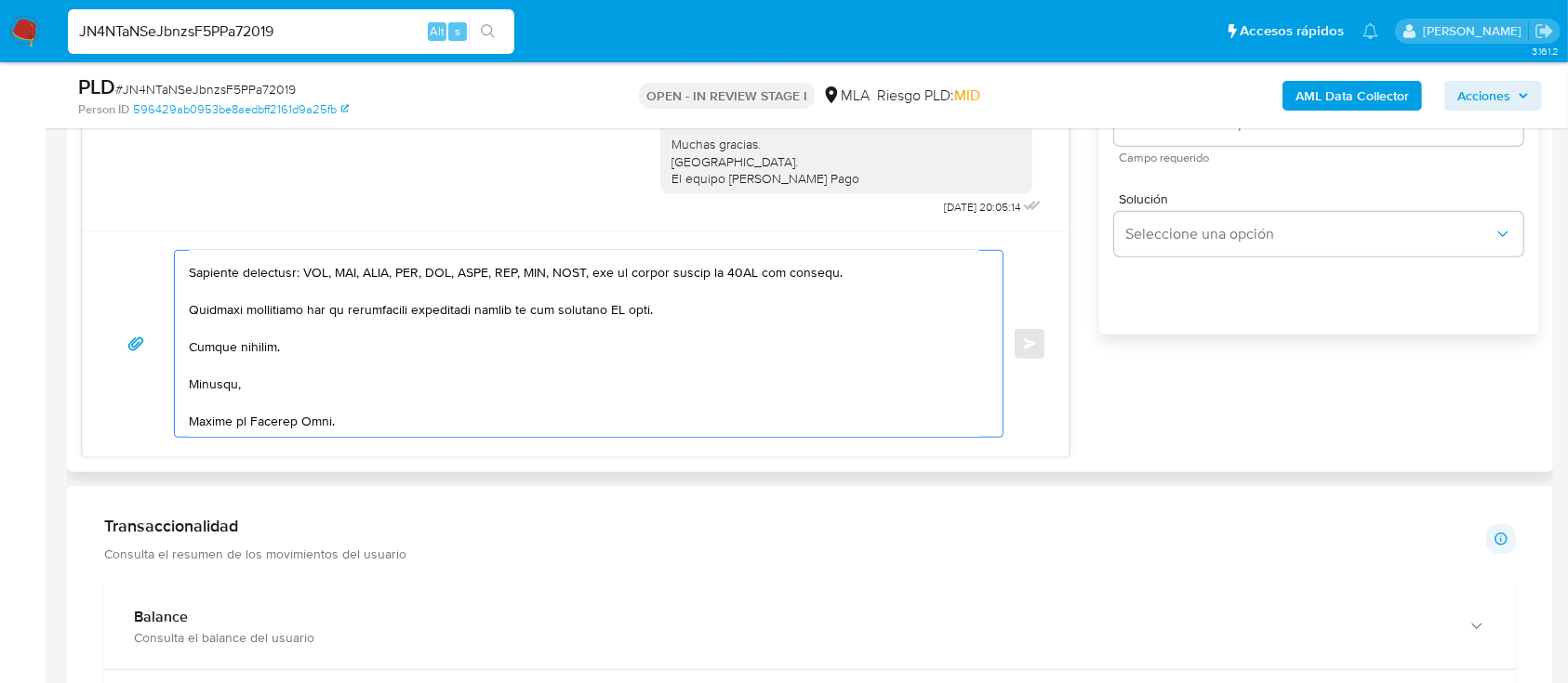
click at [238, 417] on textarea at bounding box center [583, 343] width 790 height 186
click at [628, 307] on textarea at bounding box center [583, 343] width 790 height 186
drag, startPoint x: 628, startPoint y: 307, endPoint x: 642, endPoint y: 309, distance: 14.1
click at [628, 306] on textarea at bounding box center [583, 343] width 790 height 186
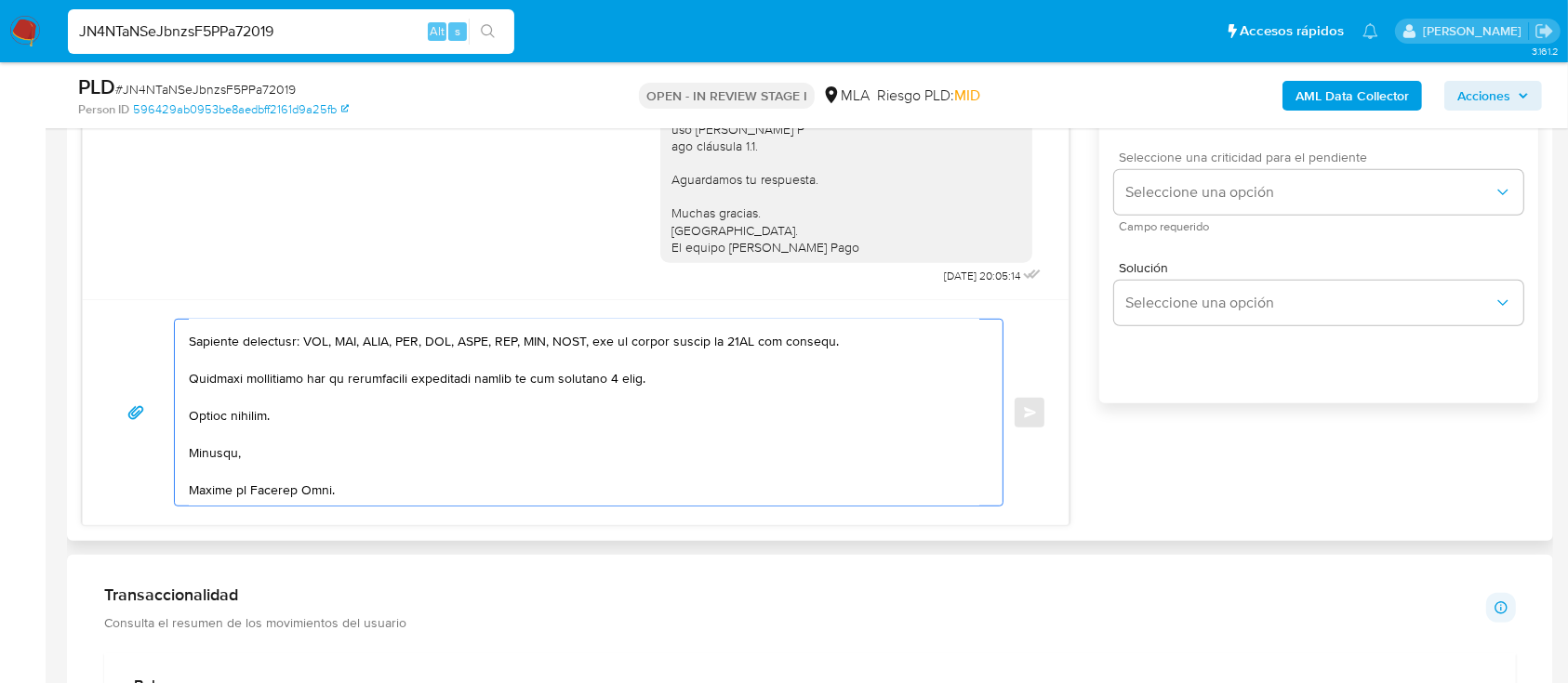
scroll to position [1084, 0]
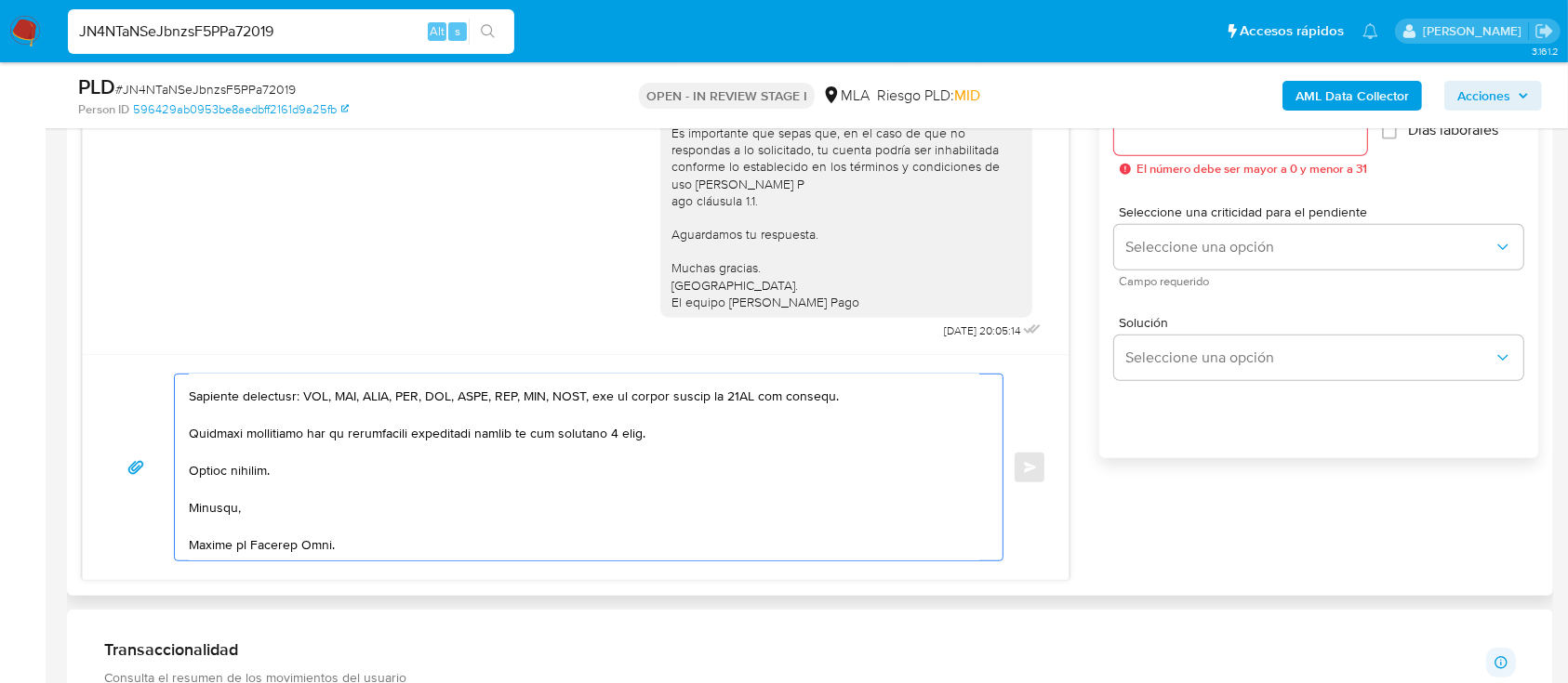
type textarea "Hola Lorenzo Nanni, En función de las operaciones registradas en tu cuenta de M…"
click at [1221, 145] on div at bounding box center [1240, 132] width 253 height 45
click at [1205, 137] on input "Esperar Respuesta (días)" at bounding box center [1240, 132] width 253 height 24
type input "2"
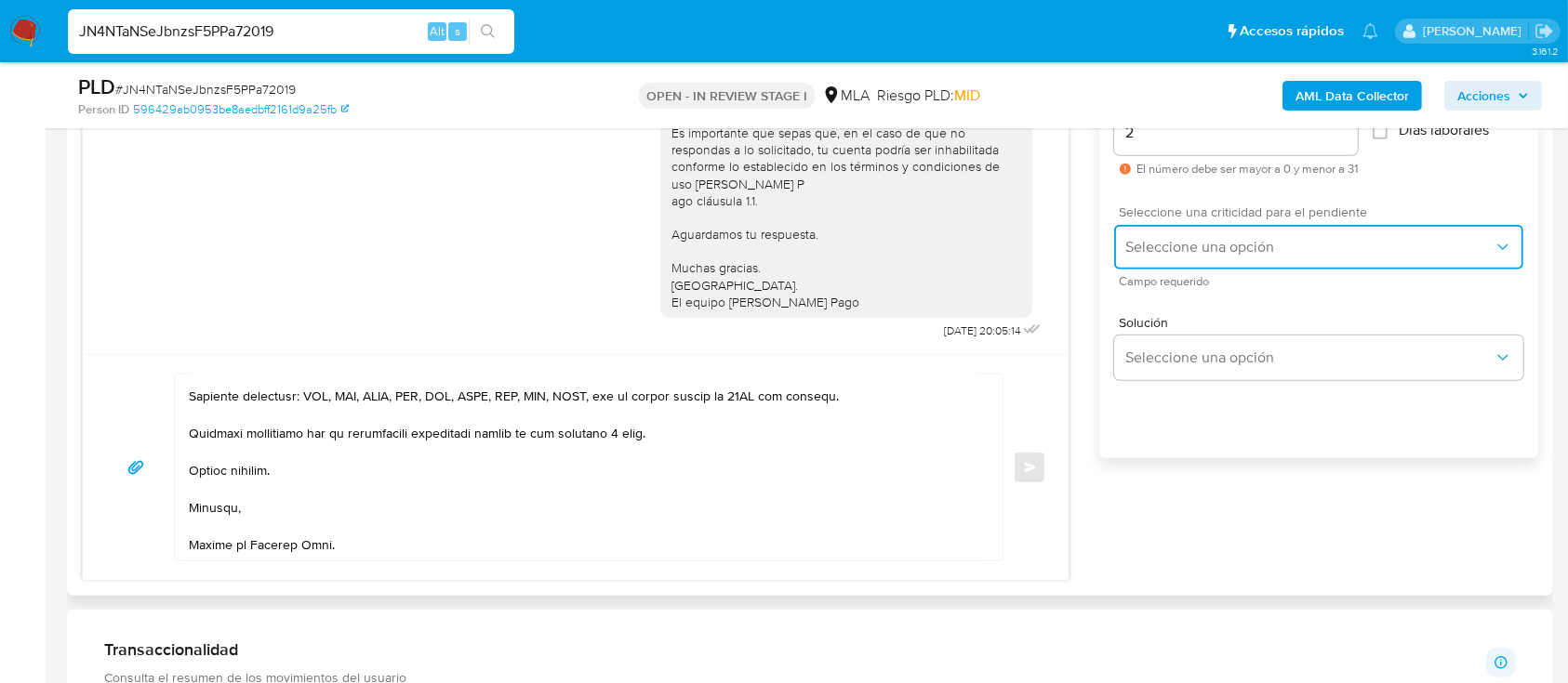
click at [1184, 243] on span "Seleccione una opción" at bounding box center [1309, 247] width 369 height 19
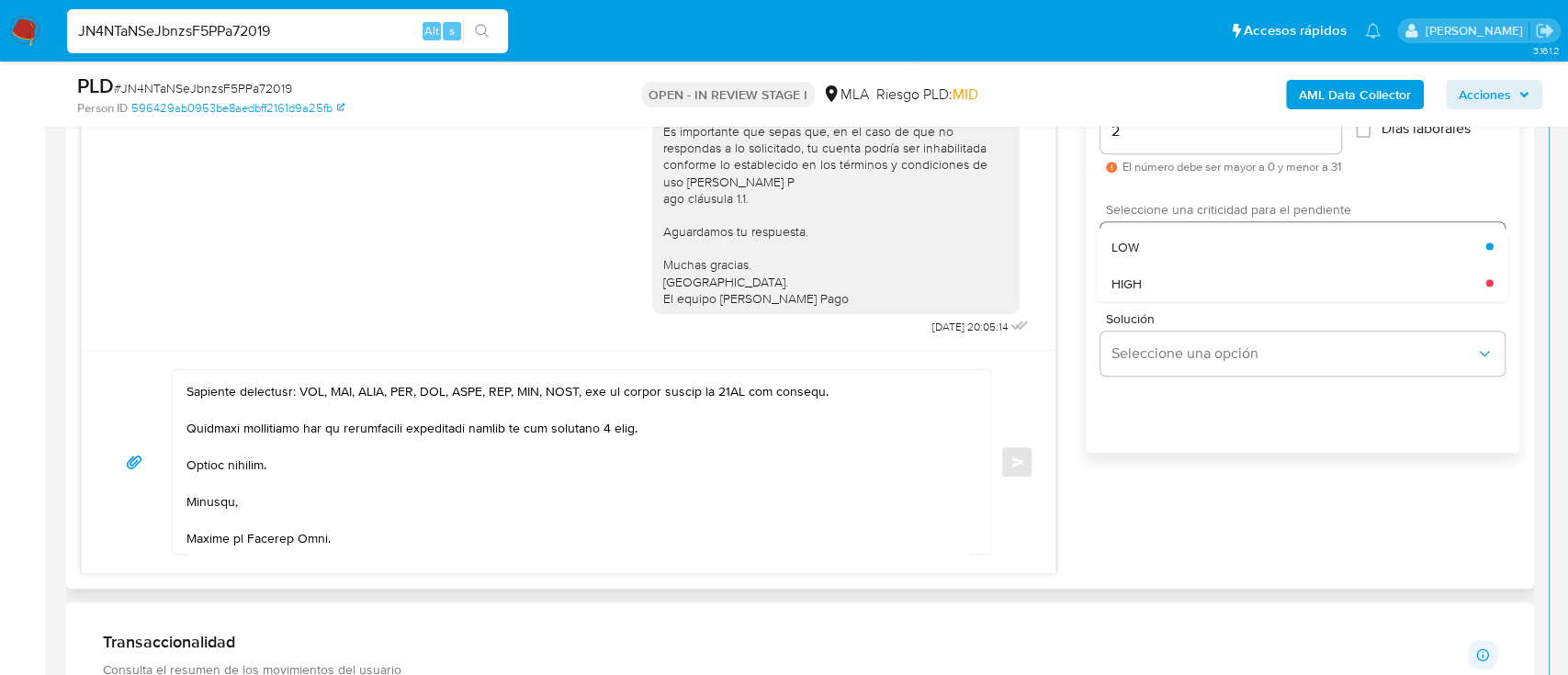
click at [1183, 289] on div "HIGH" at bounding box center [1298, 282] width 375 height 36
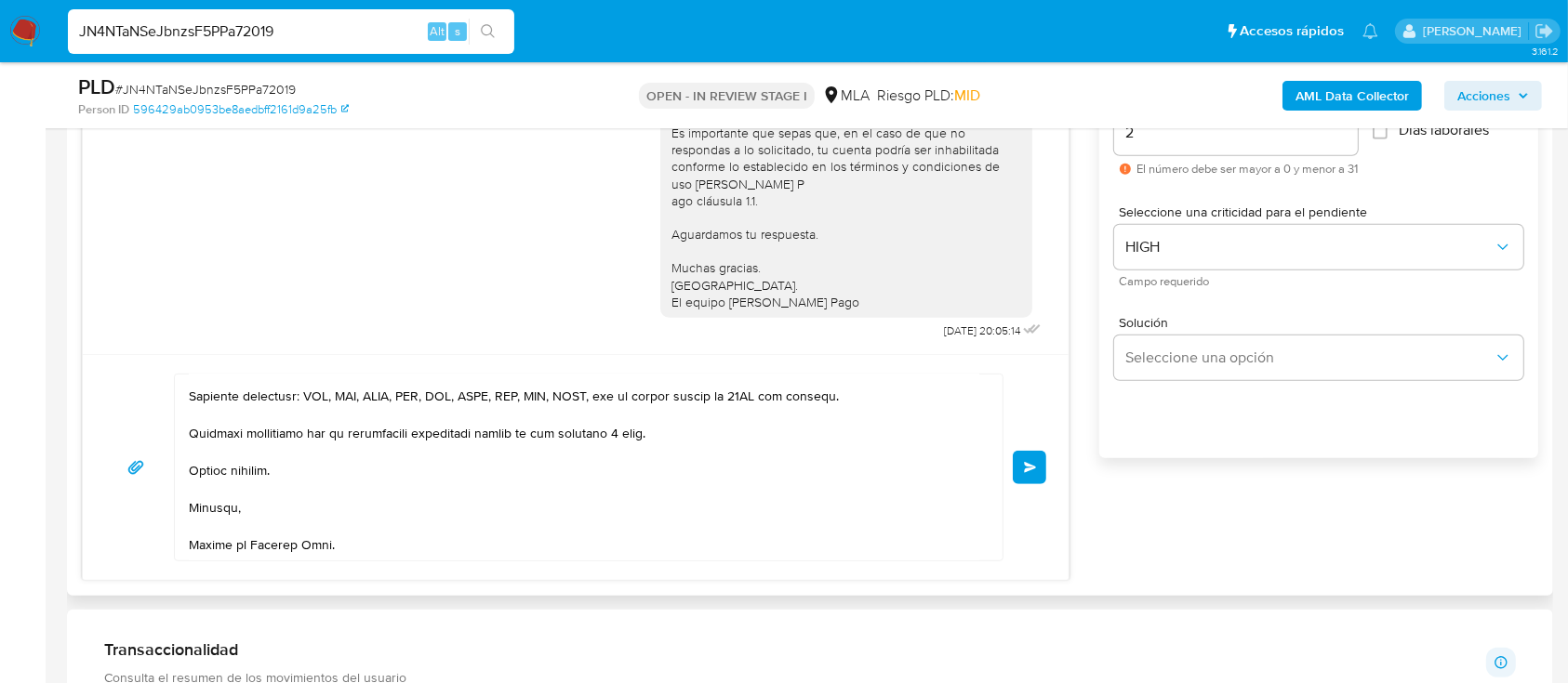
click at [1015, 471] on button "Enviar" at bounding box center [1030, 468] width 34 height 34
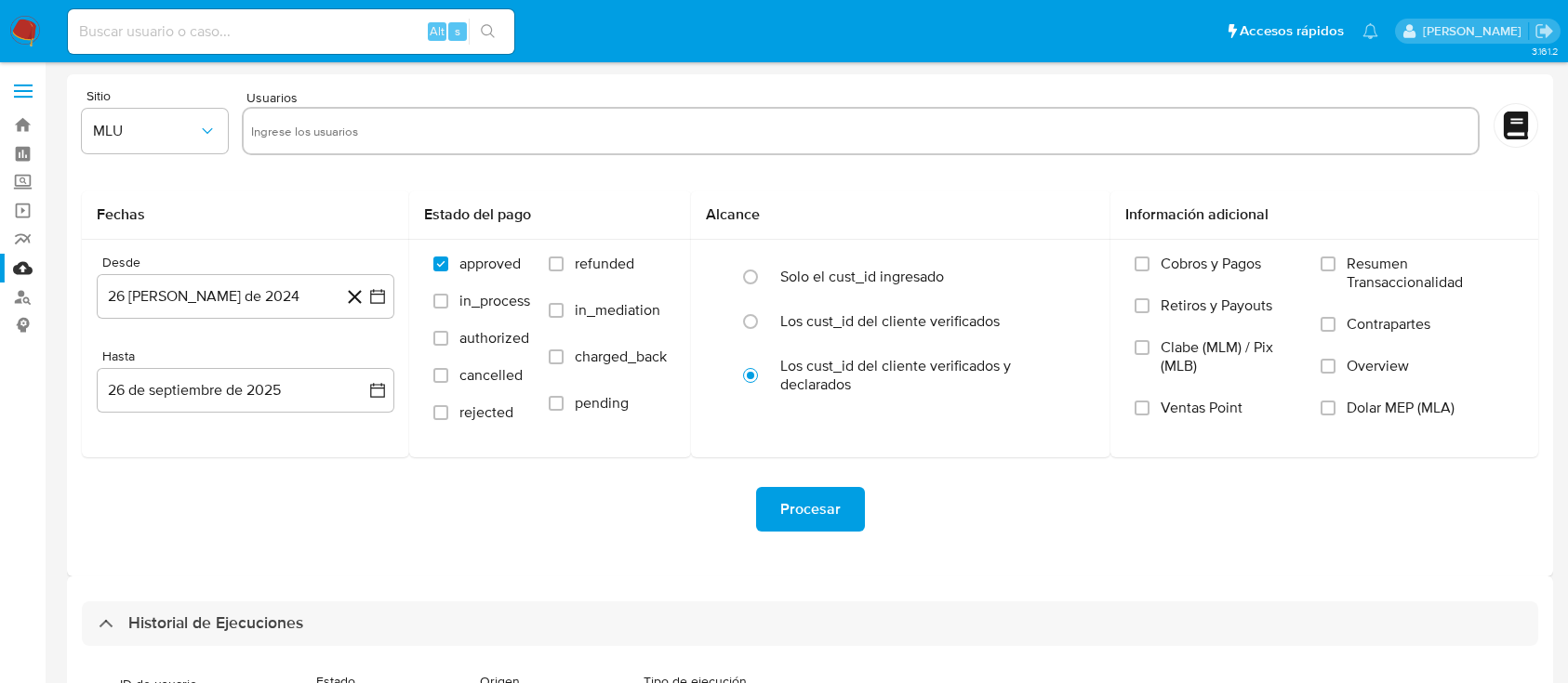
select select "10"
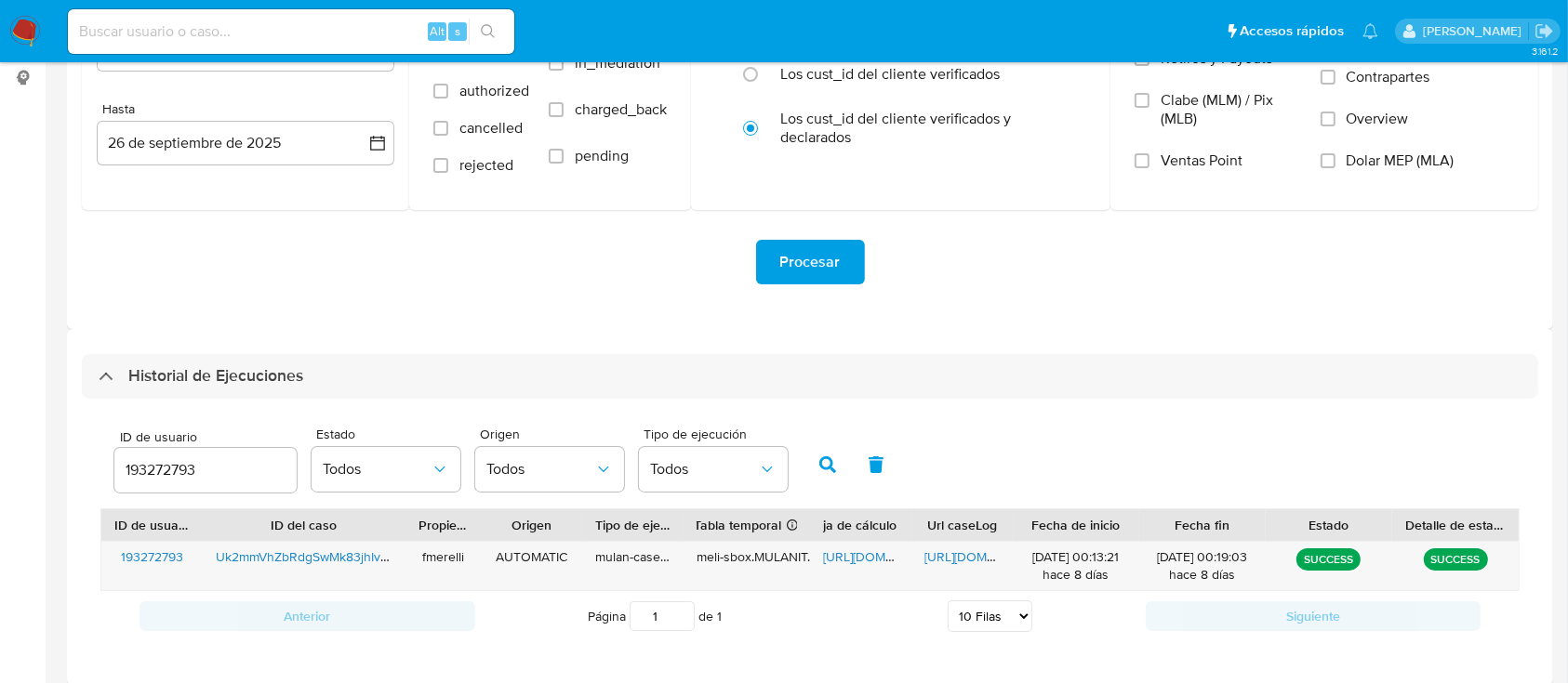
click at [153, 475] on input "193272793" at bounding box center [205, 470] width 182 height 24
click at [825, 468] on icon "button" at bounding box center [827, 464] width 17 height 17
click at [955, 558] on span "[URL][DOMAIN_NAME]" at bounding box center [988, 557] width 129 height 19
click at [866, 557] on span "[URL][DOMAIN_NAME]" at bounding box center [887, 557] width 129 height 19
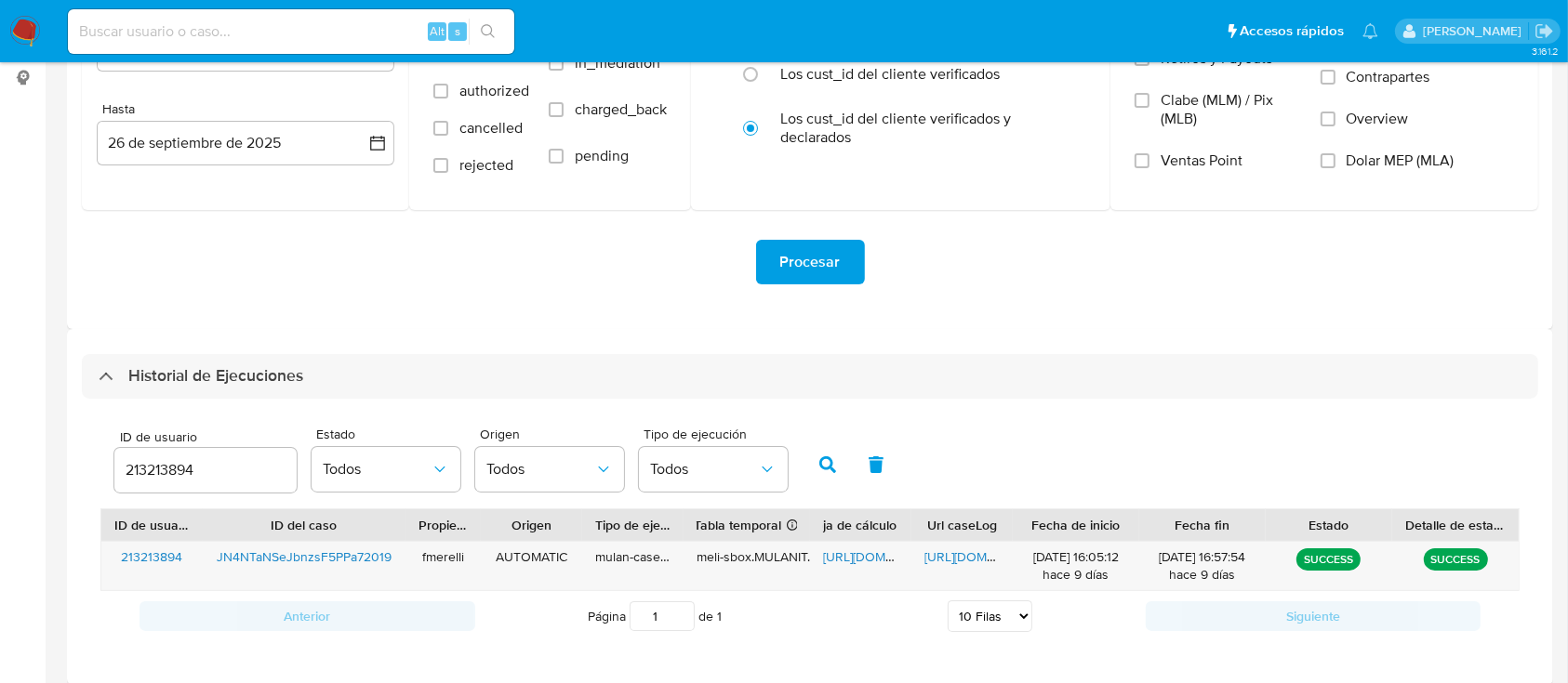
click at [116, 452] on div "213213894" at bounding box center [205, 470] width 182 height 45
click at [135, 465] on input "213213894" at bounding box center [205, 470] width 182 height 24
paste input "147027115"
type input "147027115"
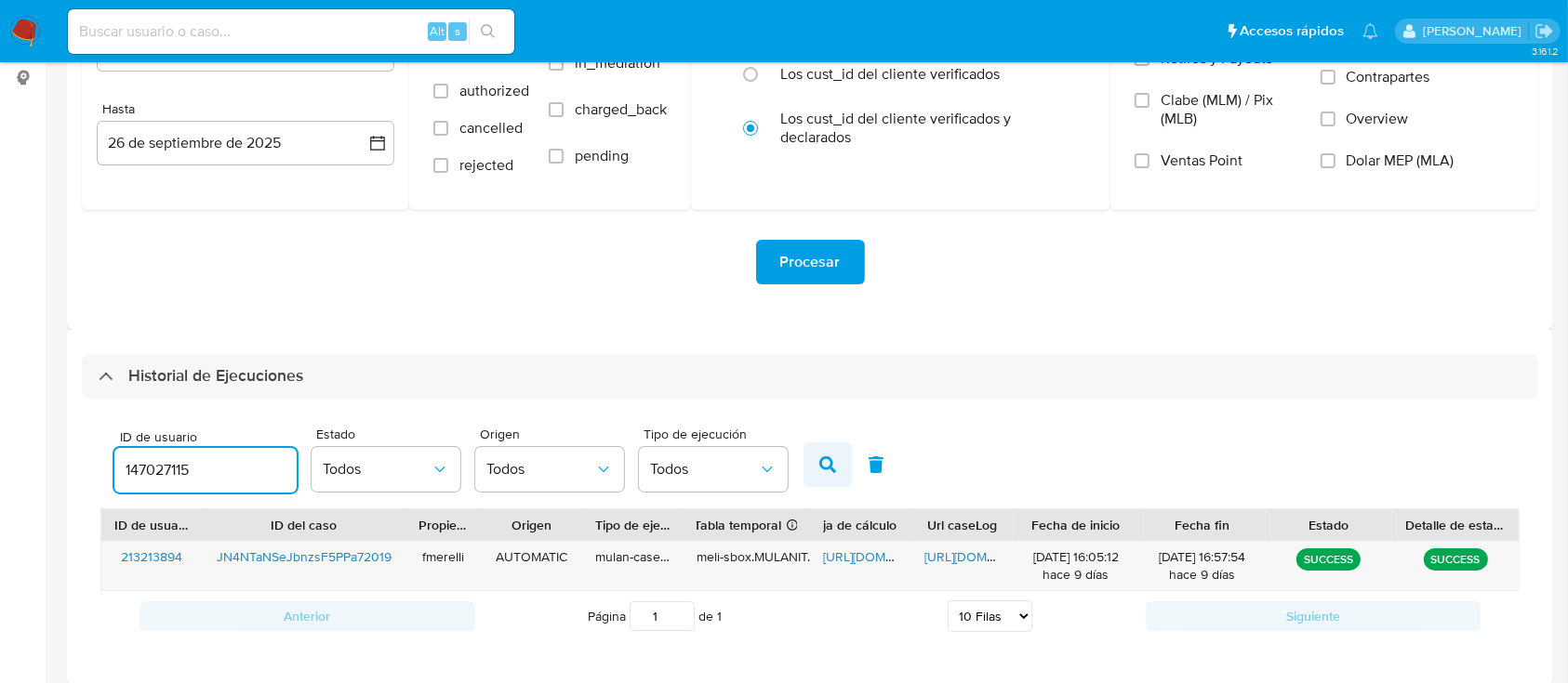
click at [848, 457] on button "button" at bounding box center [827, 464] width 49 height 45
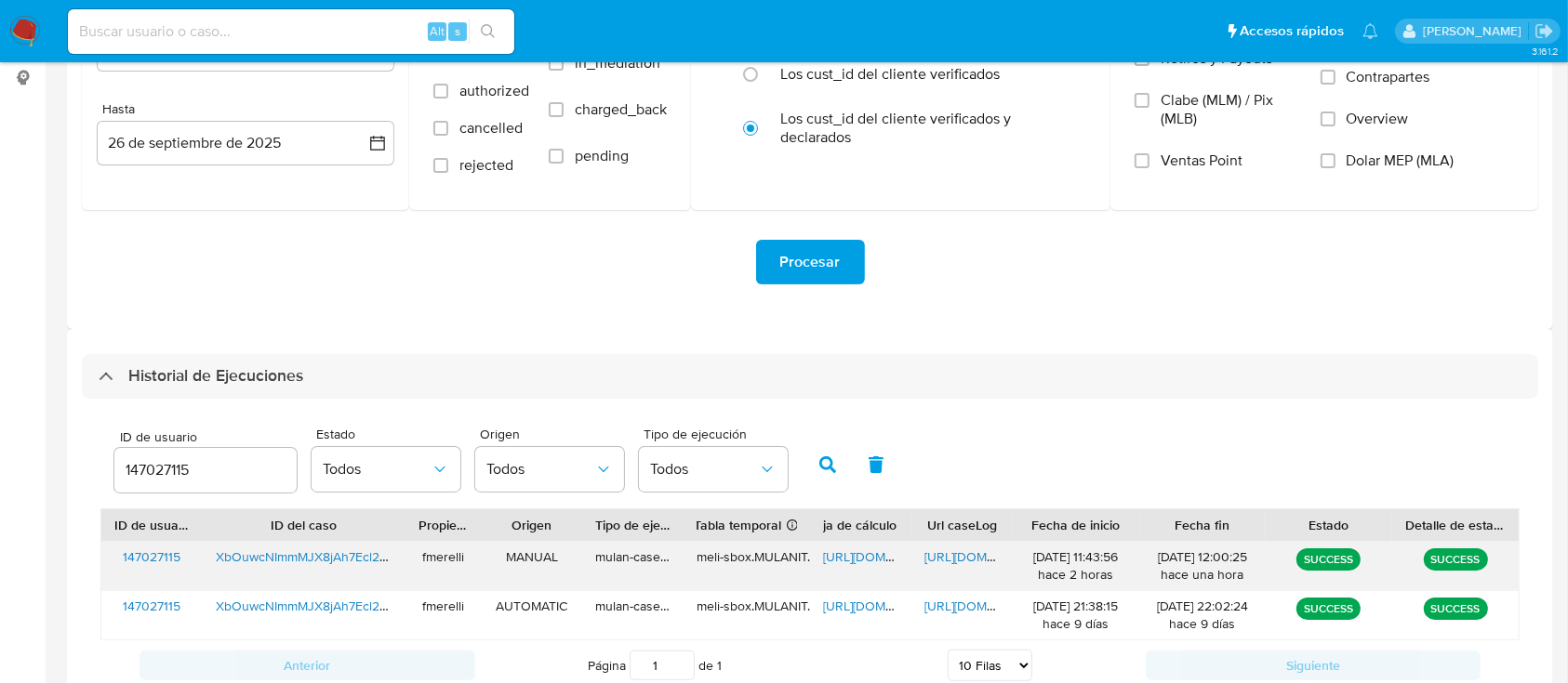
click at [969, 554] on span "[URL][DOMAIN_NAME]" at bounding box center [988, 557] width 129 height 19
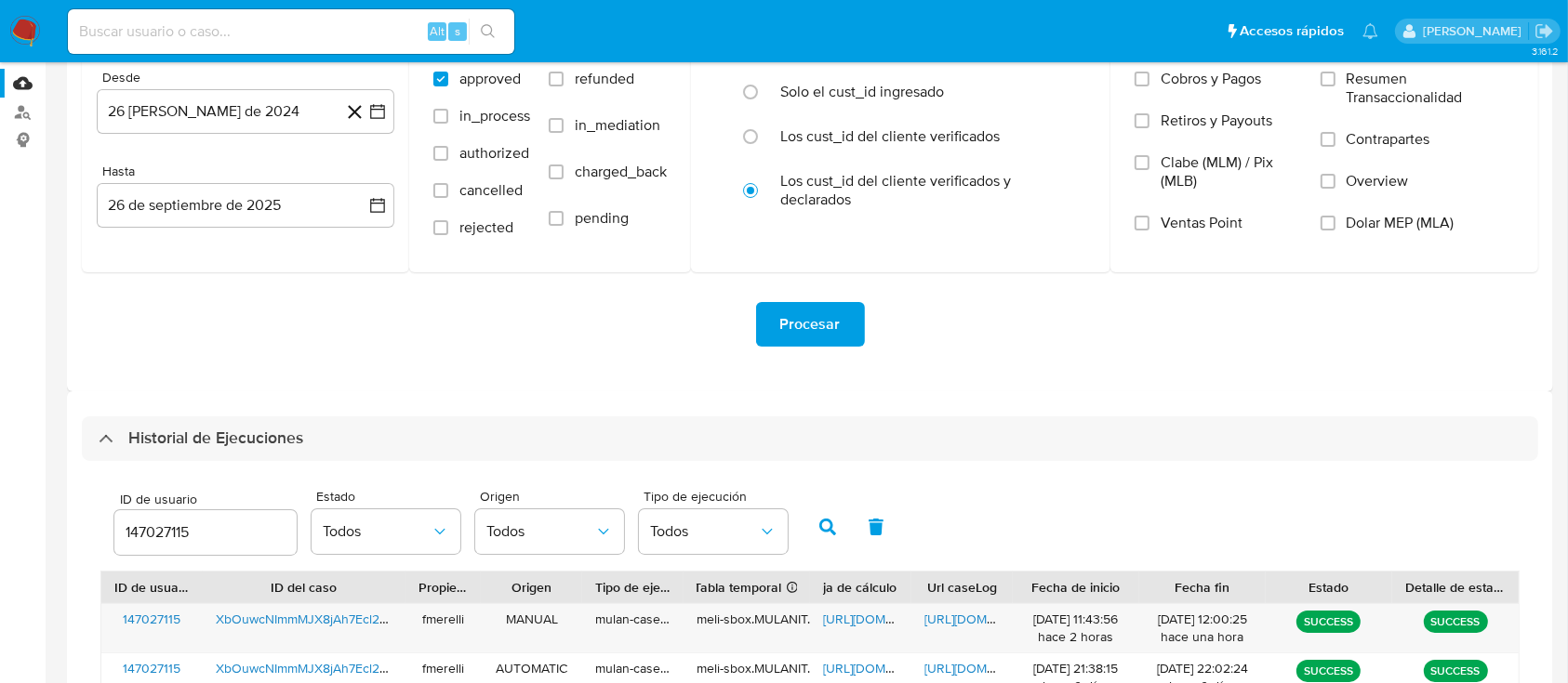
scroll to position [376, 0]
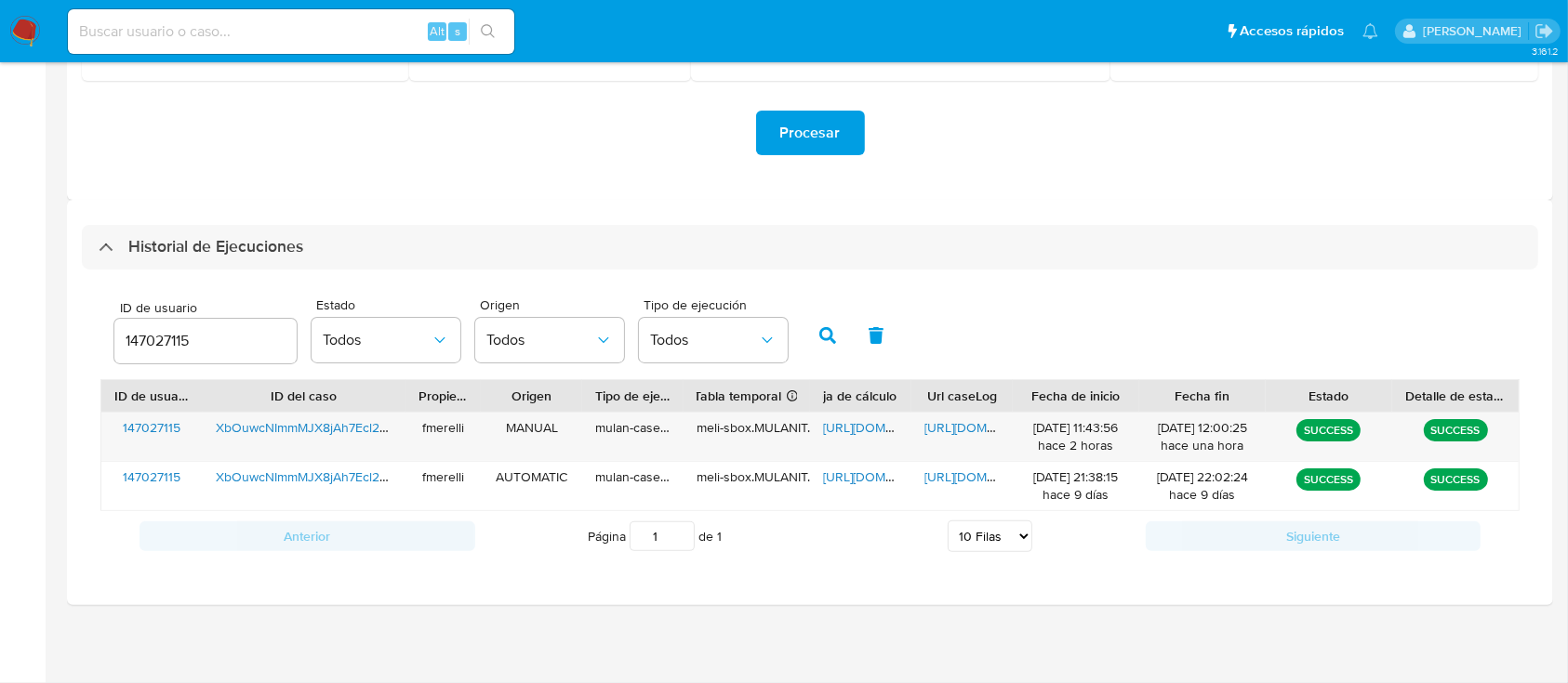
click at [160, 333] on input "147027115" at bounding box center [205, 341] width 182 height 24
click at [814, 331] on button "button" at bounding box center [827, 336] width 49 height 45
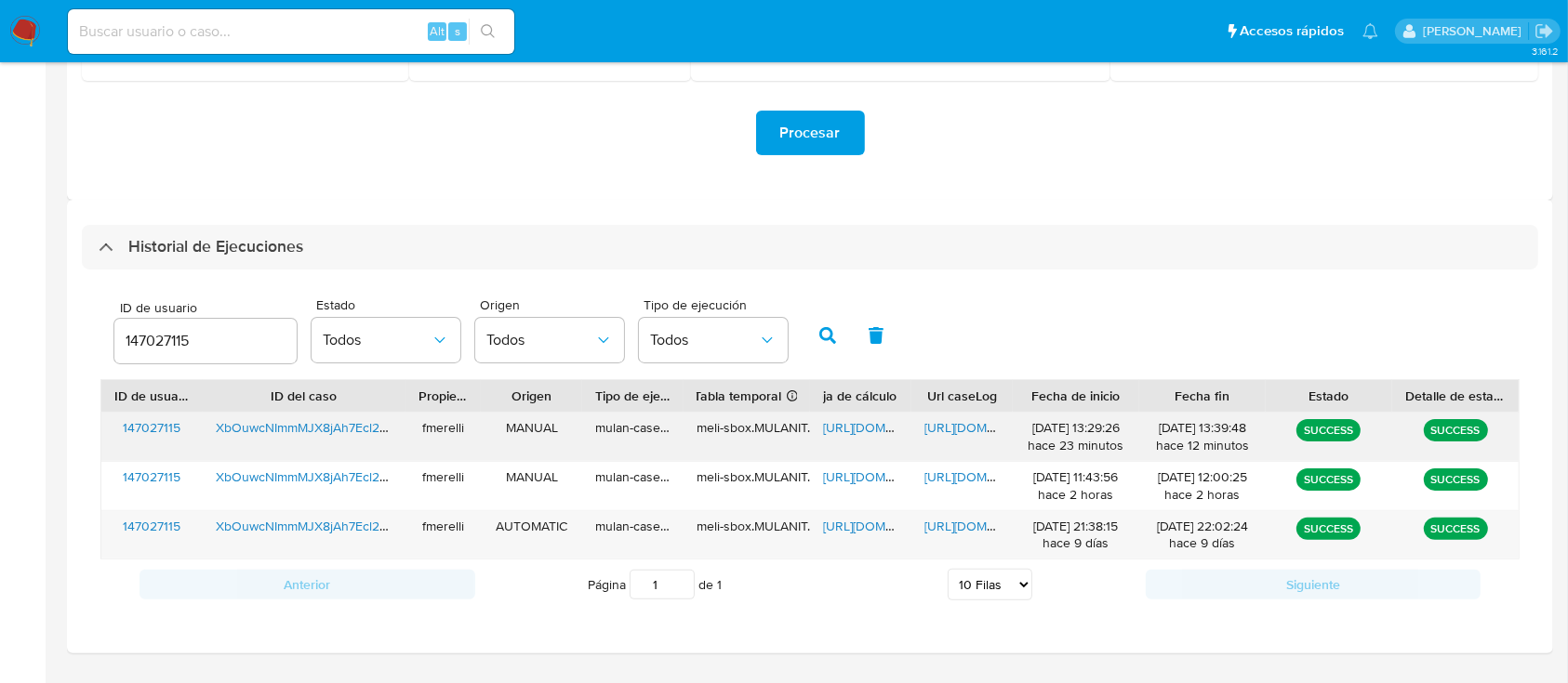
click at [974, 417] on div "[URL][DOMAIN_NAME]" at bounding box center [962, 436] width 102 height 49
click at [971, 427] on span "[URL][DOMAIN_NAME]" at bounding box center [988, 427] width 129 height 19
click at [865, 426] on span "[URL][DOMAIN_NAME]" at bounding box center [887, 427] width 129 height 19
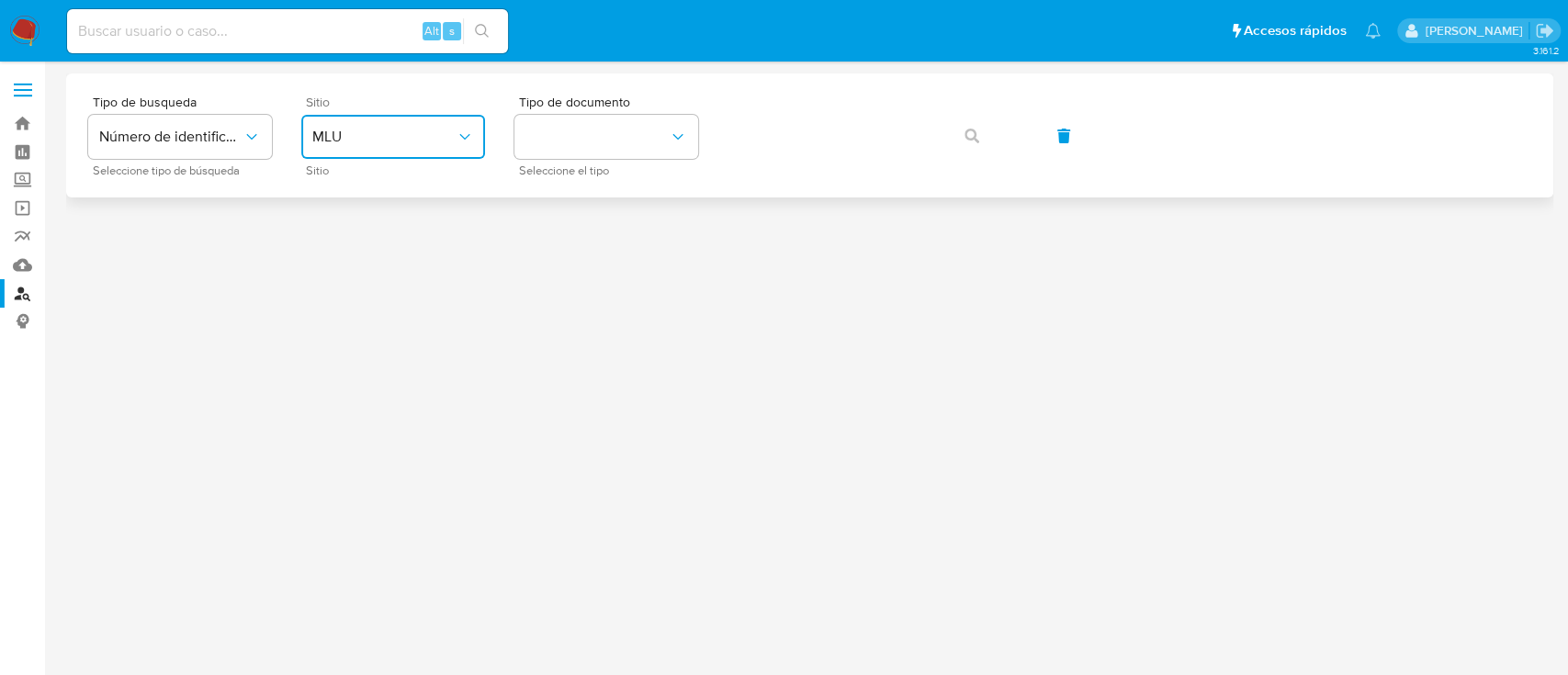
click at [374, 134] on span "MLU" at bounding box center [384, 137] width 144 height 19
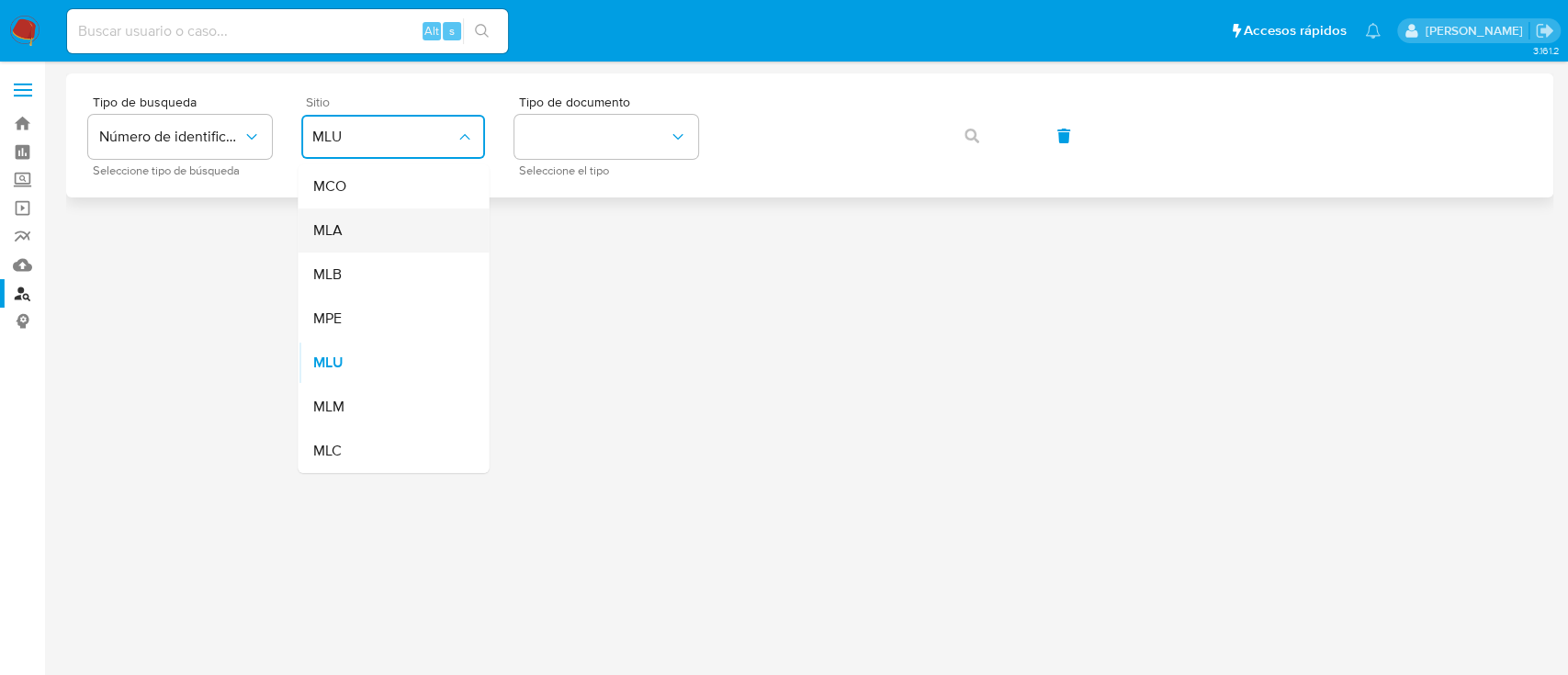
click at [395, 236] on div "MLA" at bounding box center [387, 230] width 151 height 44
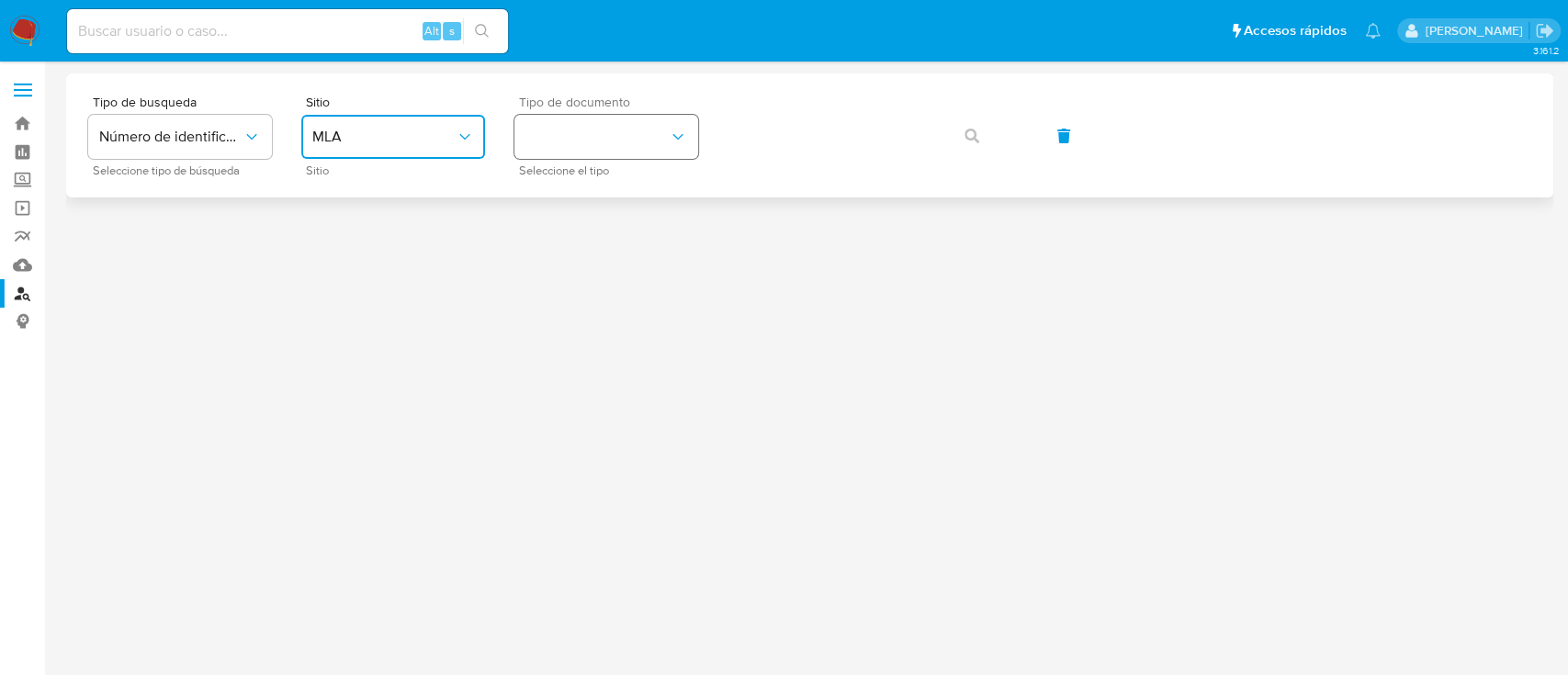
click at [655, 131] on button "identificationType" at bounding box center [606, 137] width 184 height 44
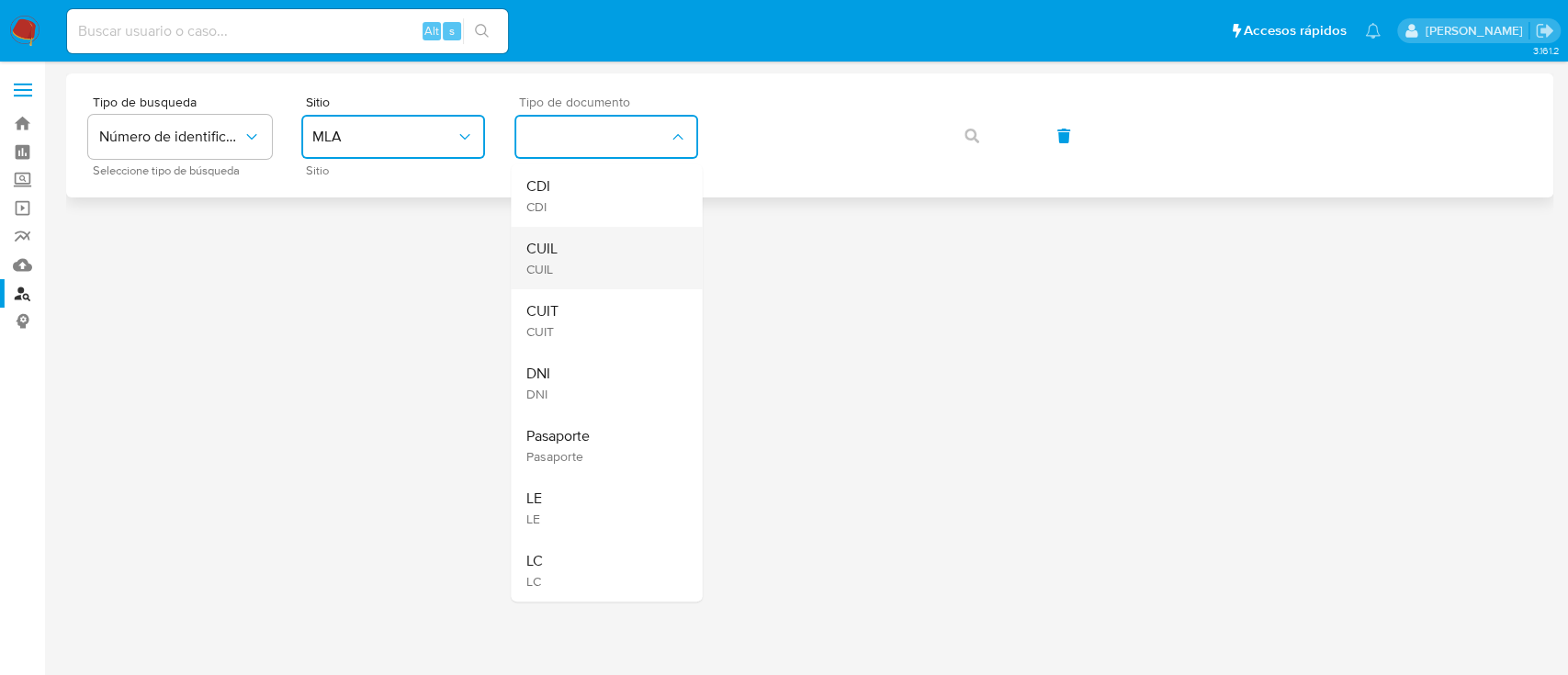
click at [671, 252] on div "CUIL CUIL" at bounding box center [600, 258] width 151 height 62
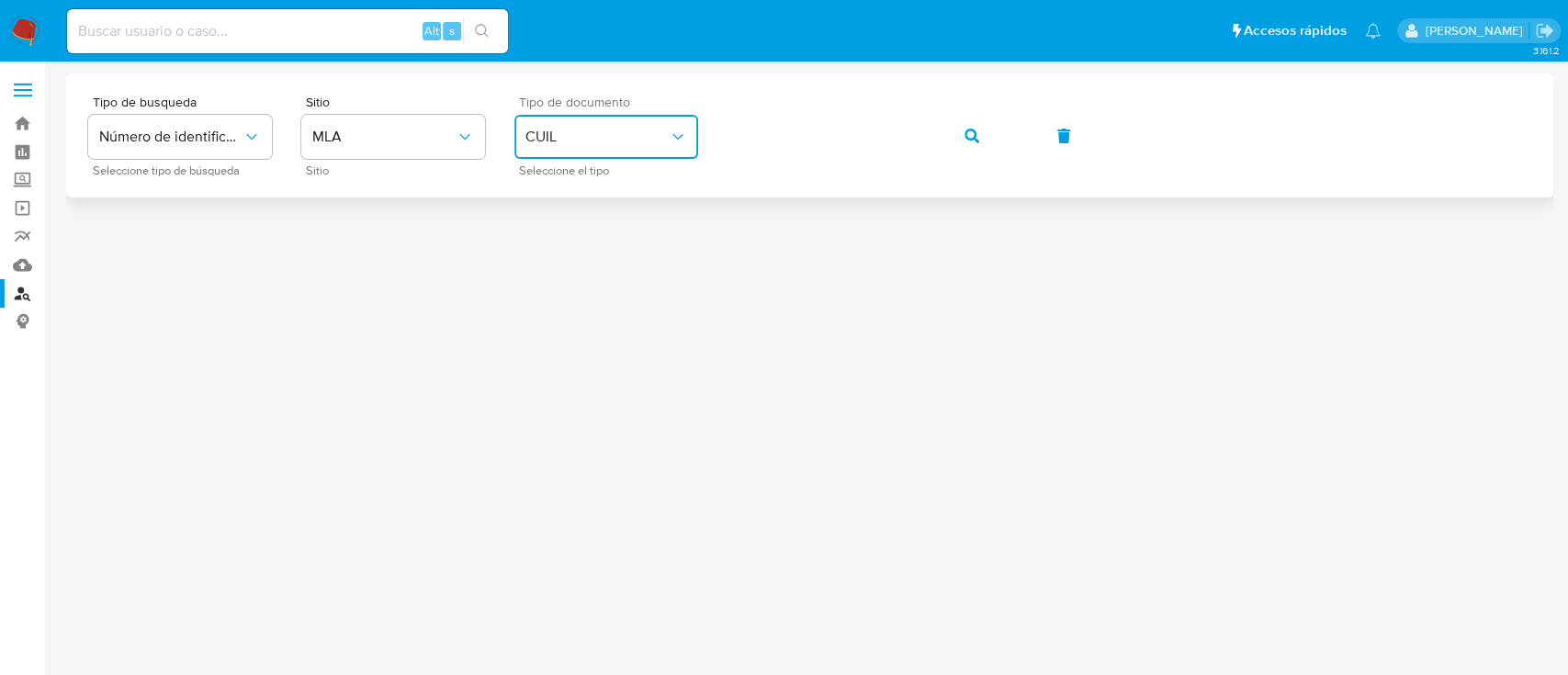
drag, startPoint x: 973, startPoint y: 131, endPoint x: 926, endPoint y: 149, distance: 50.3
click at [973, 131] on icon "button" at bounding box center [972, 136] width 15 height 15
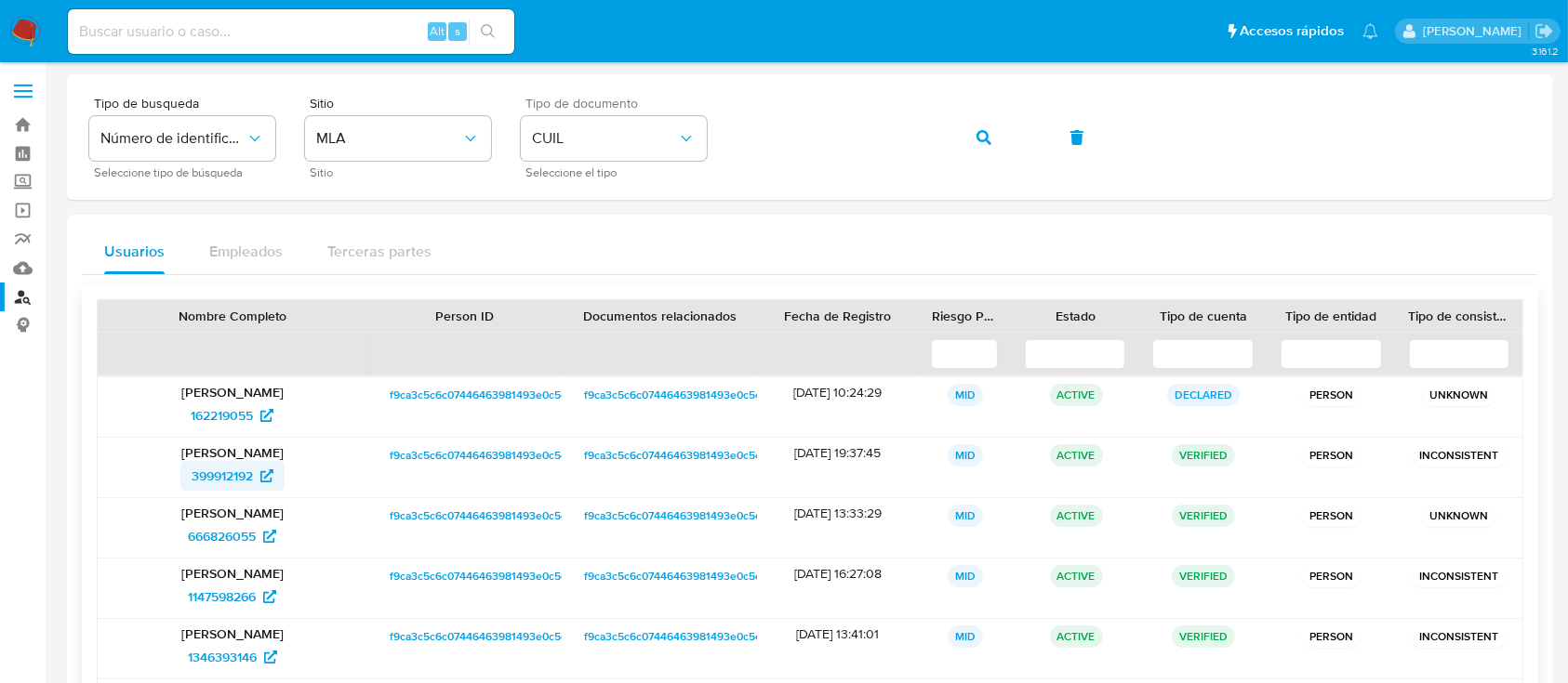
click at [257, 482] on span "399912192" at bounding box center [232, 476] width 82 height 30
click at [981, 123] on span "button" at bounding box center [983, 137] width 15 height 41
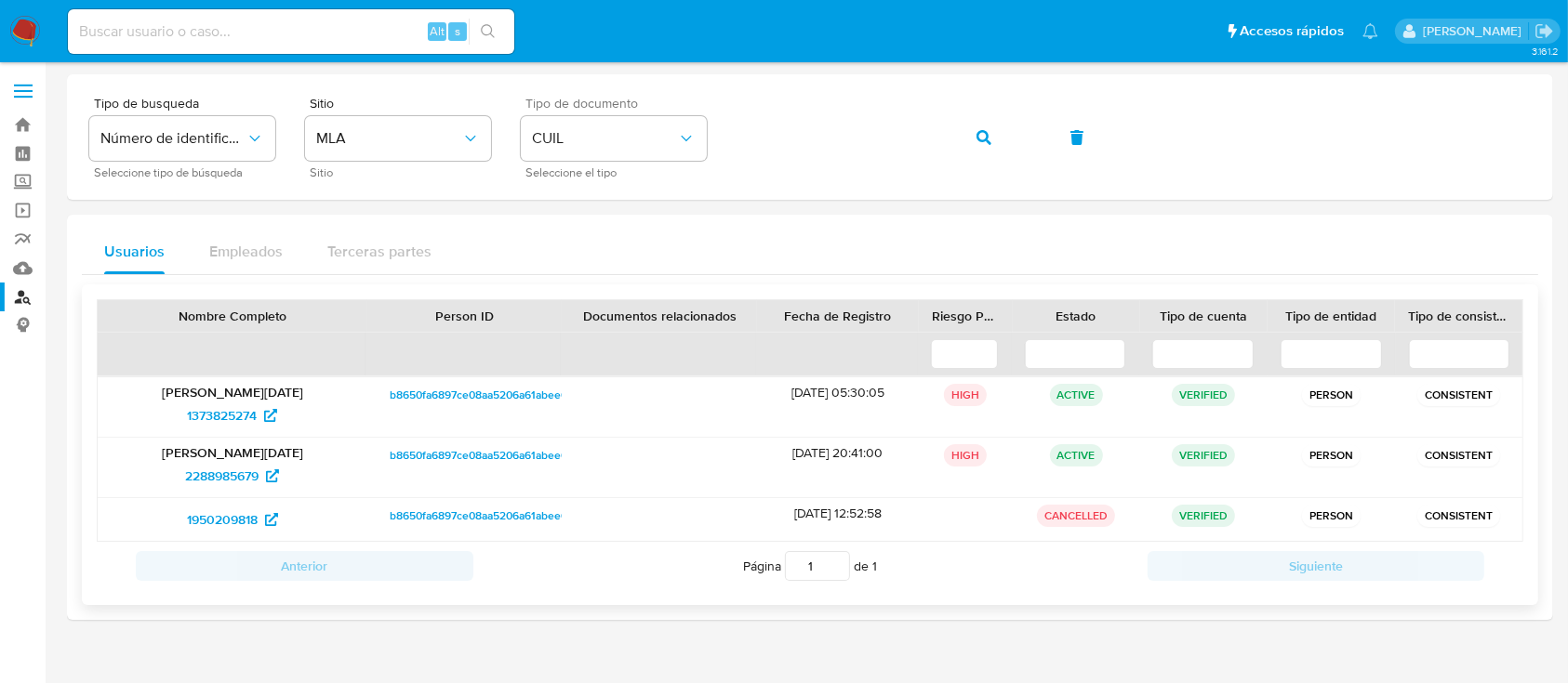
click at [203, 430] on div "[PERSON_NAME][DATE] 1373825274" at bounding box center [232, 407] width 270 height 60
click at [194, 404] on span "1373825274" at bounding box center [222, 415] width 70 height 30
click at [982, 137] on icon "button" at bounding box center [983, 137] width 15 height 15
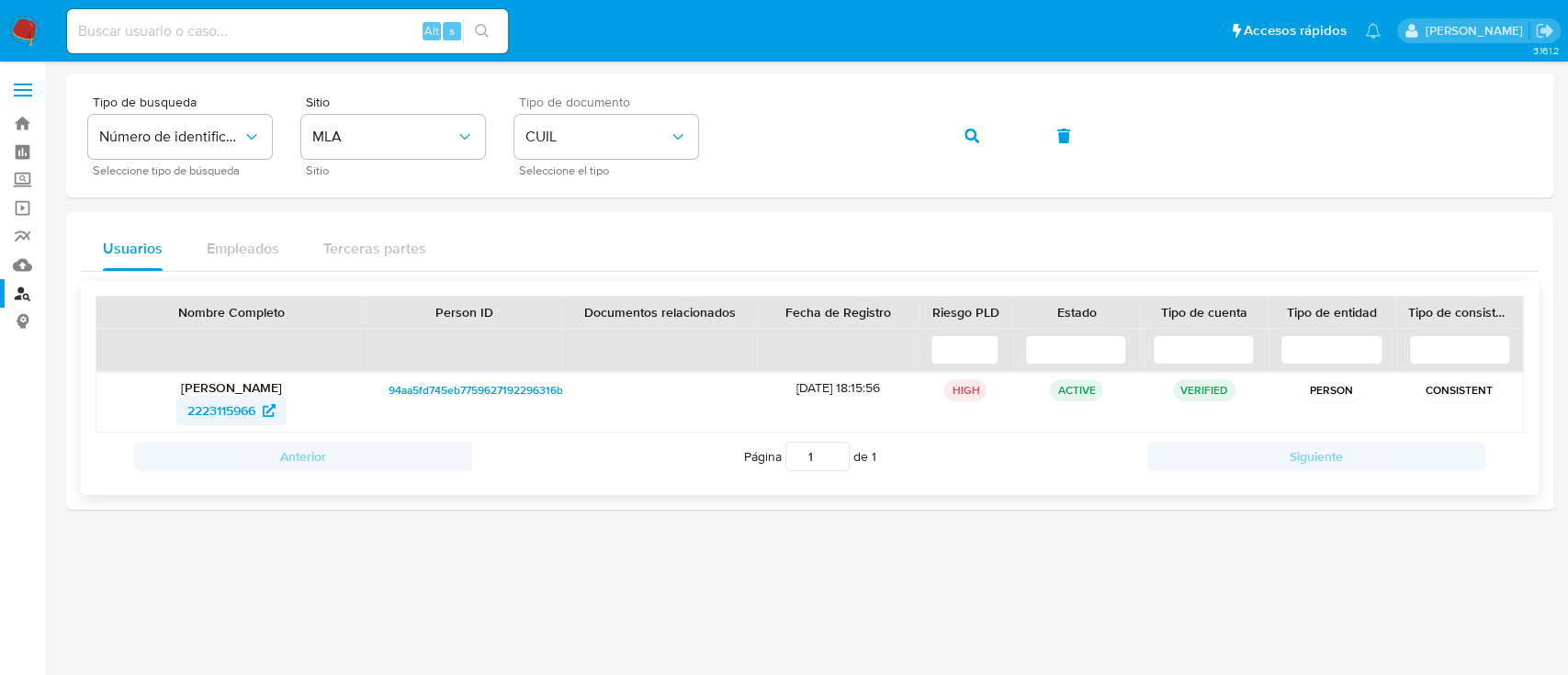
click at [241, 405] on span "2223115966" at bounding box center [220, 410] width 68 height 30
click at [784, 161] on div "Tipo de busqueda Número de identificación Seleccione tipo de búsqueda Sitio MLA…" at bounding box center [810, 135] width 1443 height 80
click at [965, 129] on icon "button" at bounding box center [972, 136] width 15 height 15
click at [257, 397] on span "299821042" at bounding box center [231, 410] width 85 height 30
click at [957, 145] on button "button" at bounding box center [972, 136] width 62 height 44
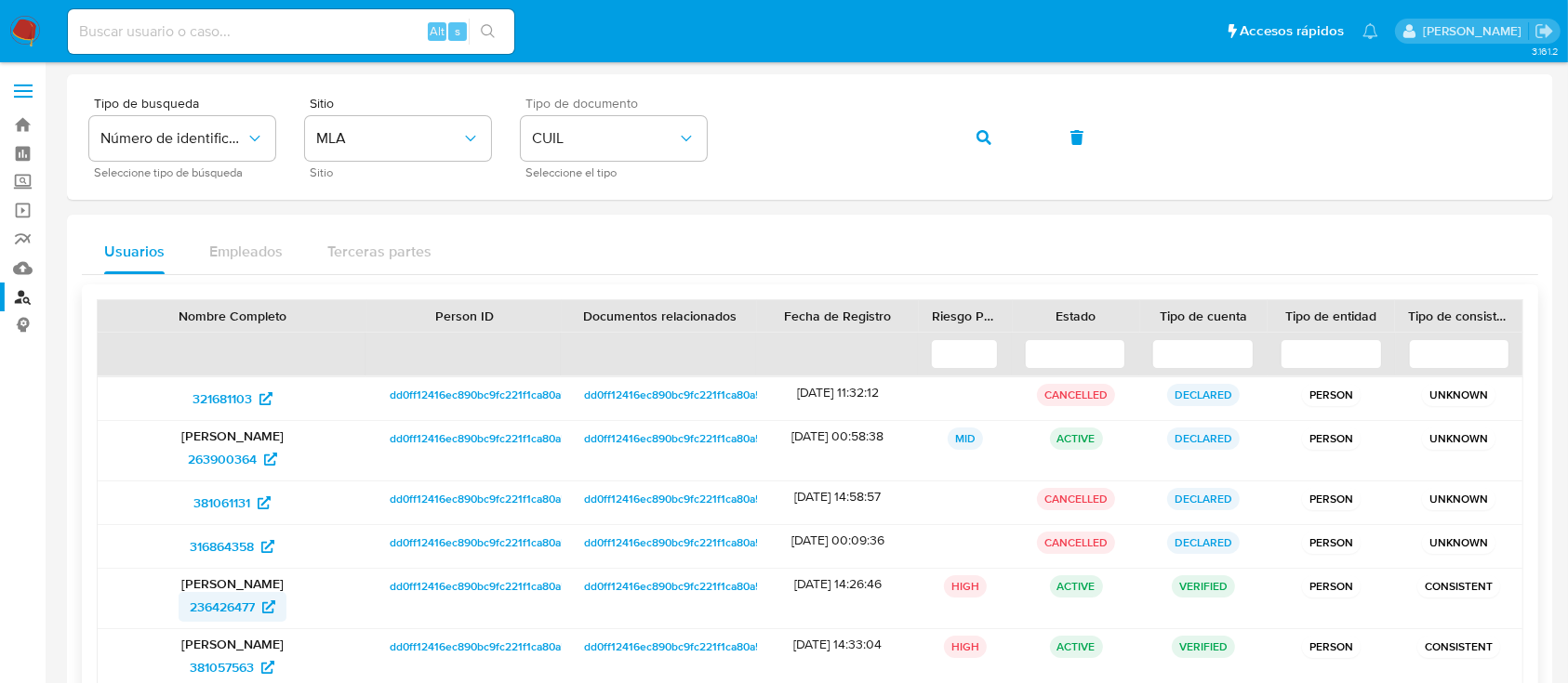
click at [239, 610] on span "236426477" at bounding box center [221, 607] width 65 height 30
click at [997, 134] on button "button" at bounding box center [983, 137] width 63 height 45
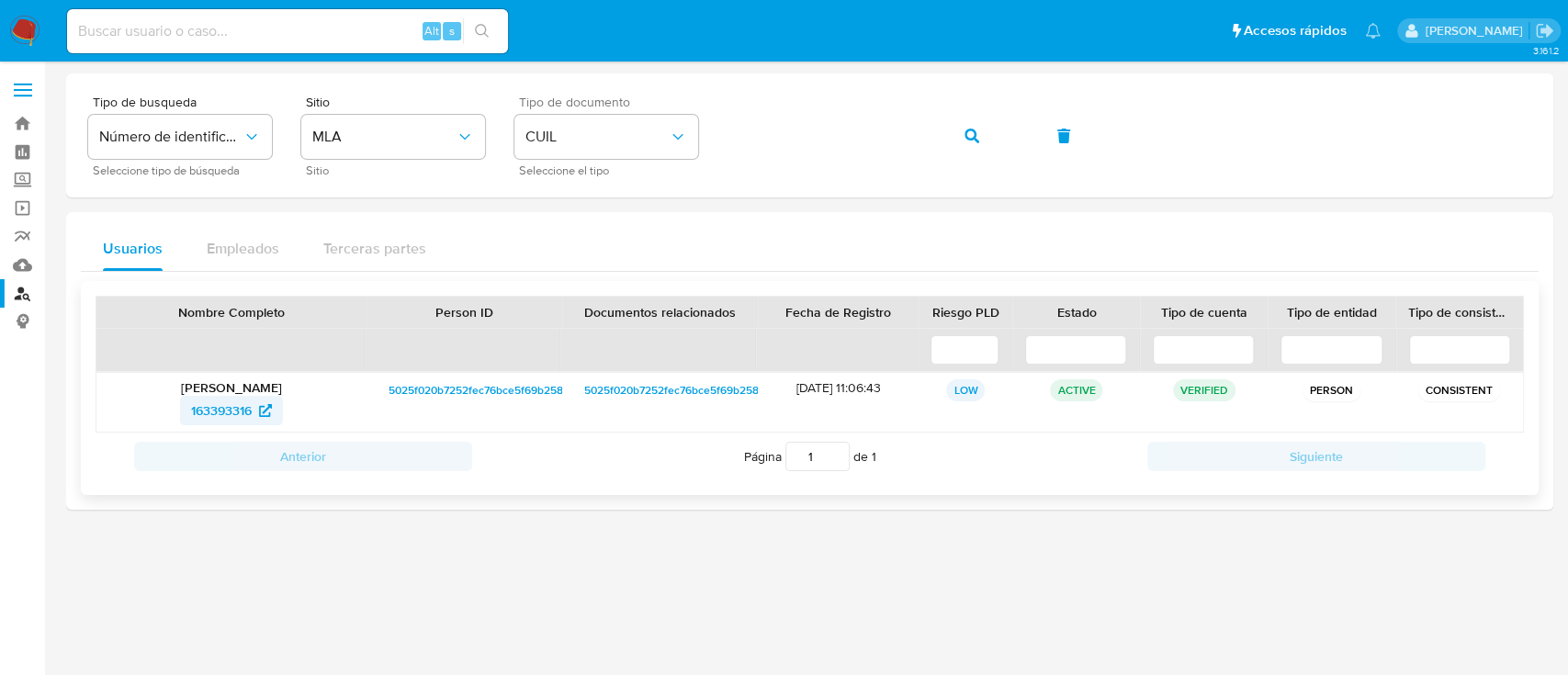
click at [216, 415] on span "163393316" at bounding box center [221, 410] width 61 height 30
click at [963, 137] on button "button" at bounding box center [972, 136] width 62 height 44
click at [183, 411] on link "299821042" at bounding box center [231, 410] width 106 height 30
click at [966, 142] on icon "button" at bounding box center [972, 136] width 15 height 15
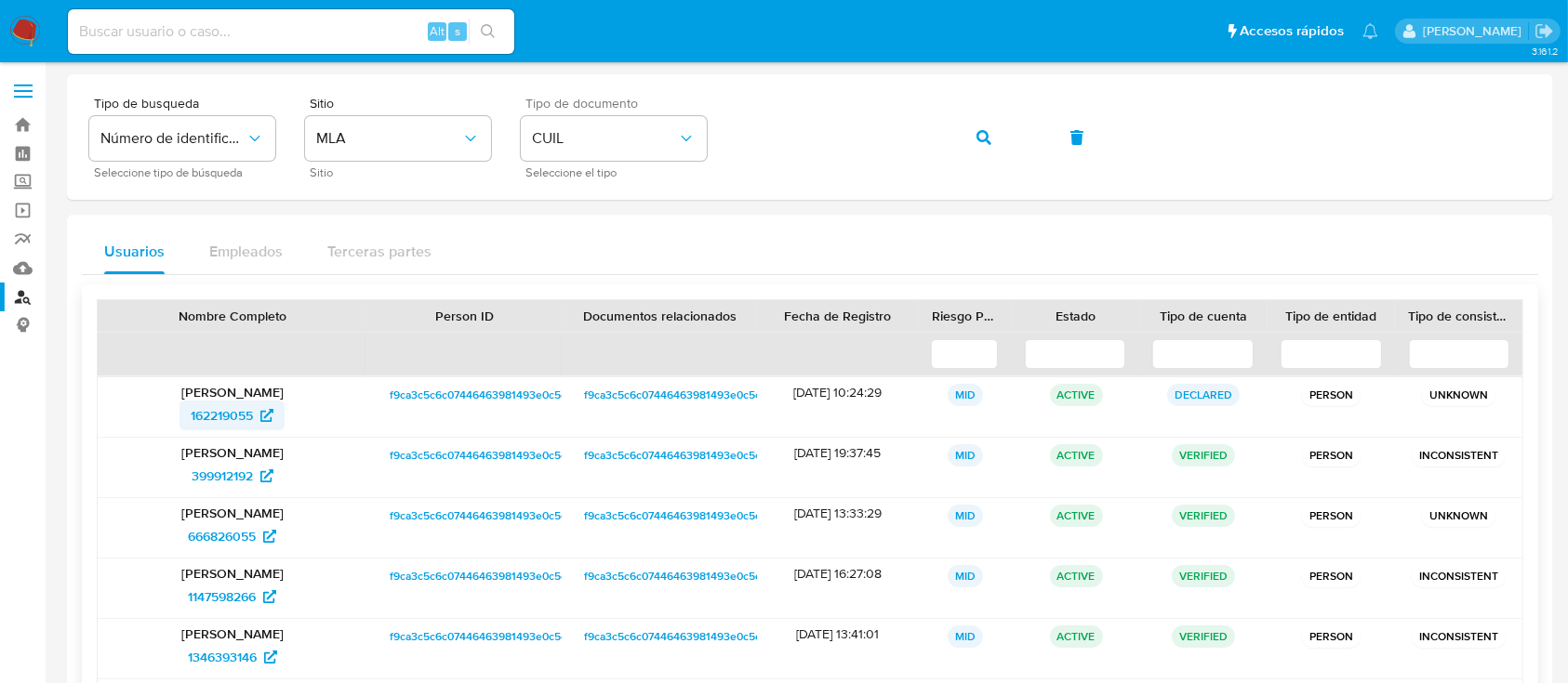
click at [241, 413] on span "162219055" at bounding box center [221, 415] width 63 height 30
click at [966, 137] on button "button" at bounding box center [983, 137] width 63 height 45
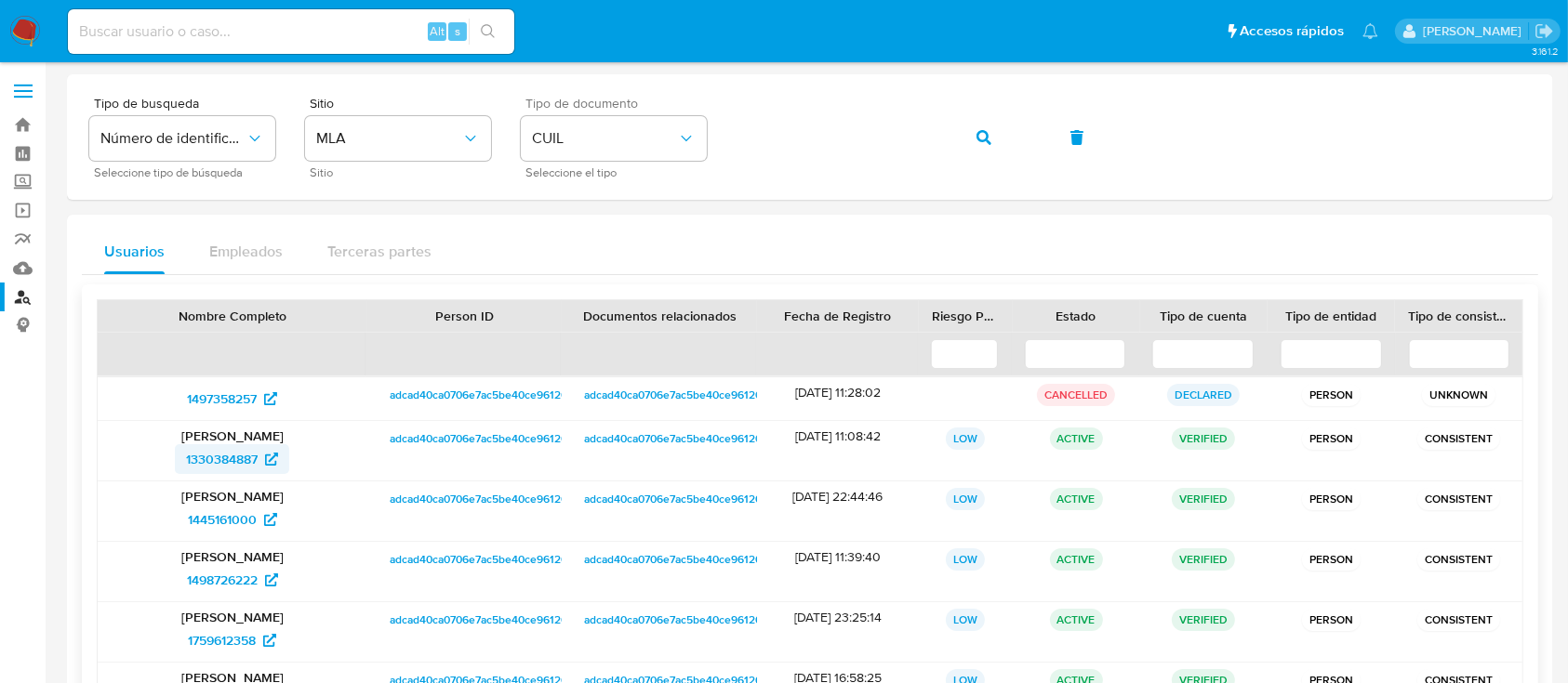
click at [202, 458] on span "1330384887" at bounding box center [222, 459] width 72 height 30
click at [985, 143] on icon "button" at bounding box center [983, 137] width 15 height 15
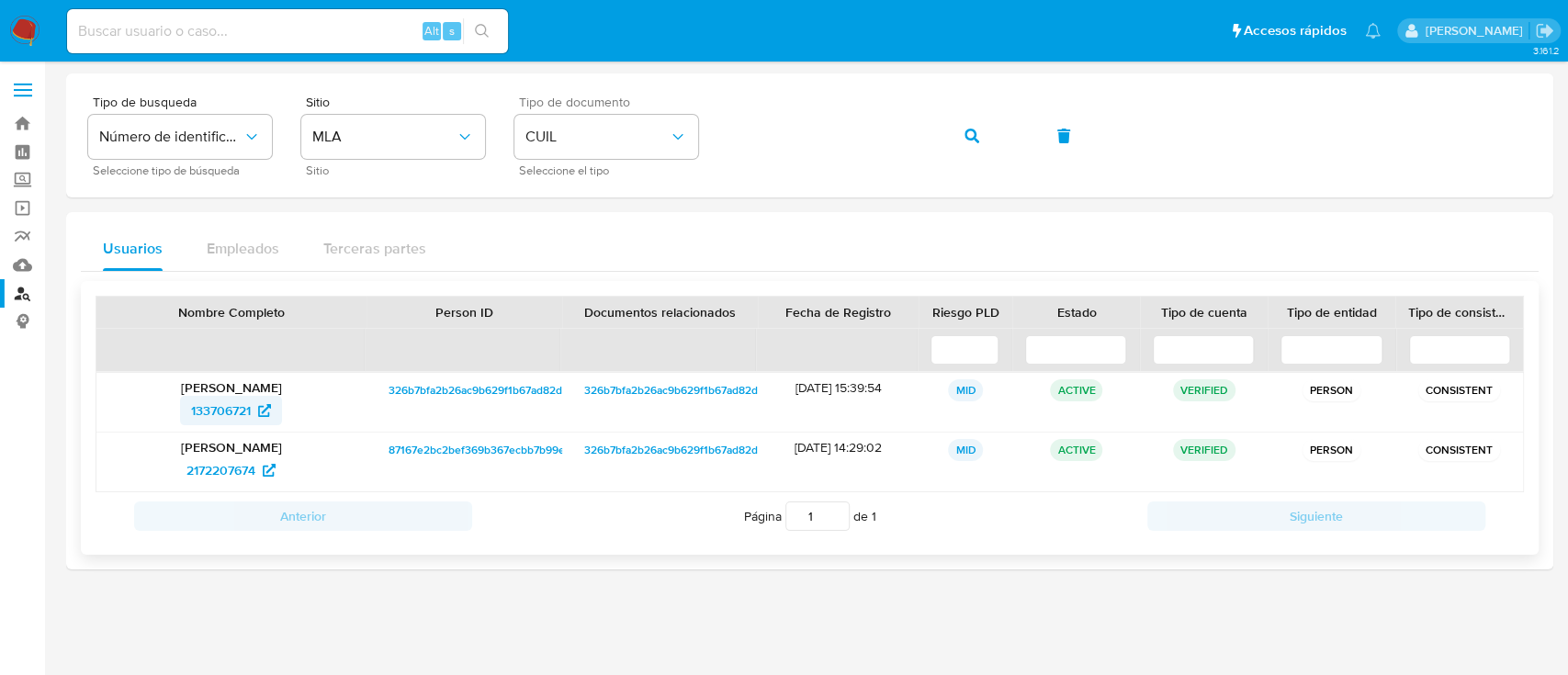
click at [252, 398] on span "133706721" at bounding box center [230, 410] width 80 height 30
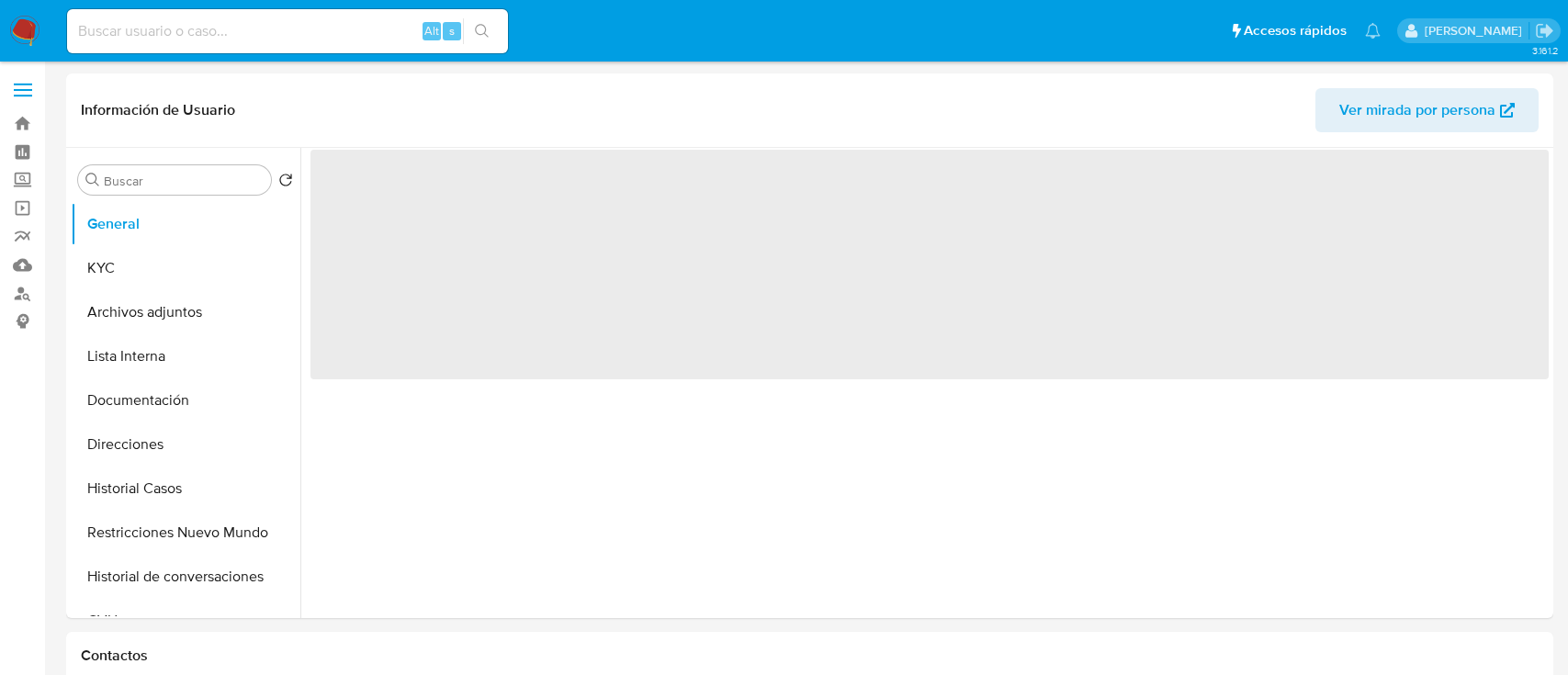
select select "10"
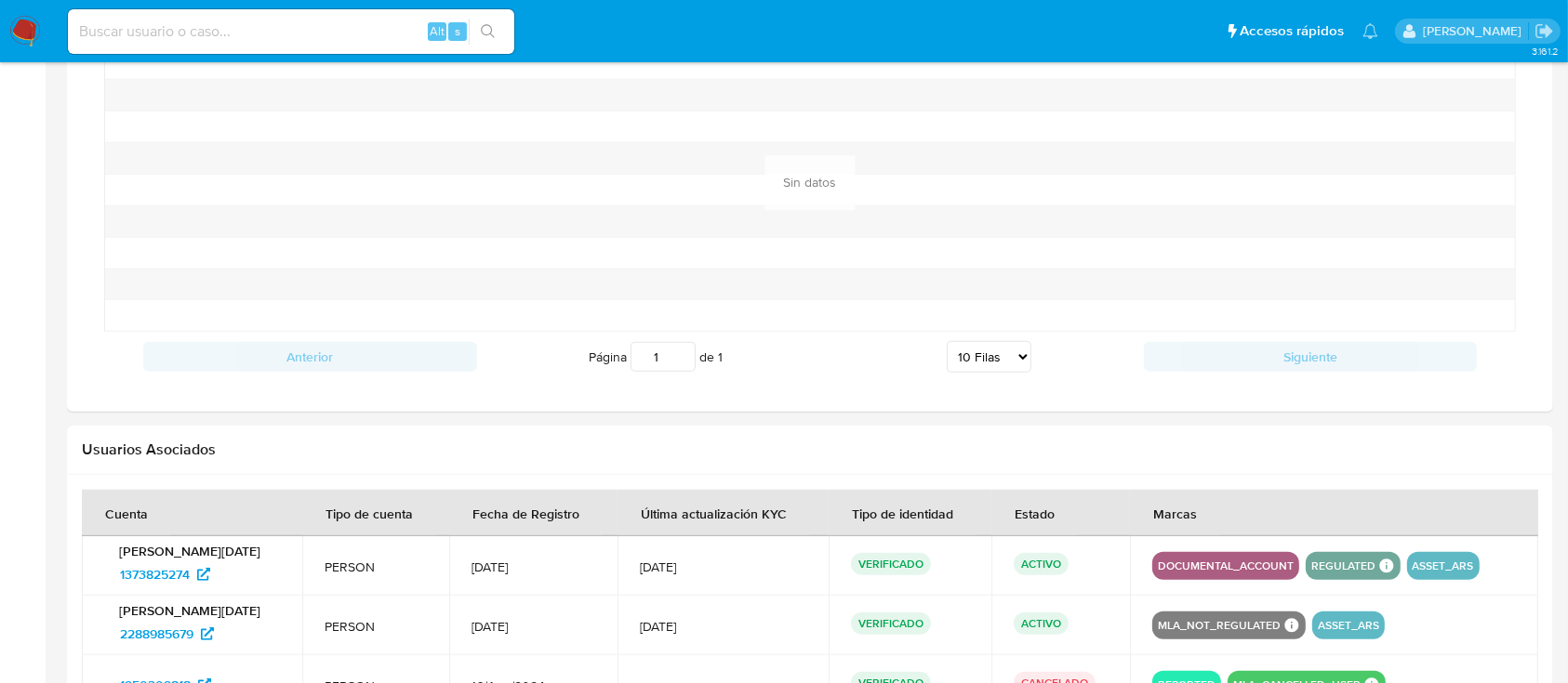
scroll to position [1678, 0]
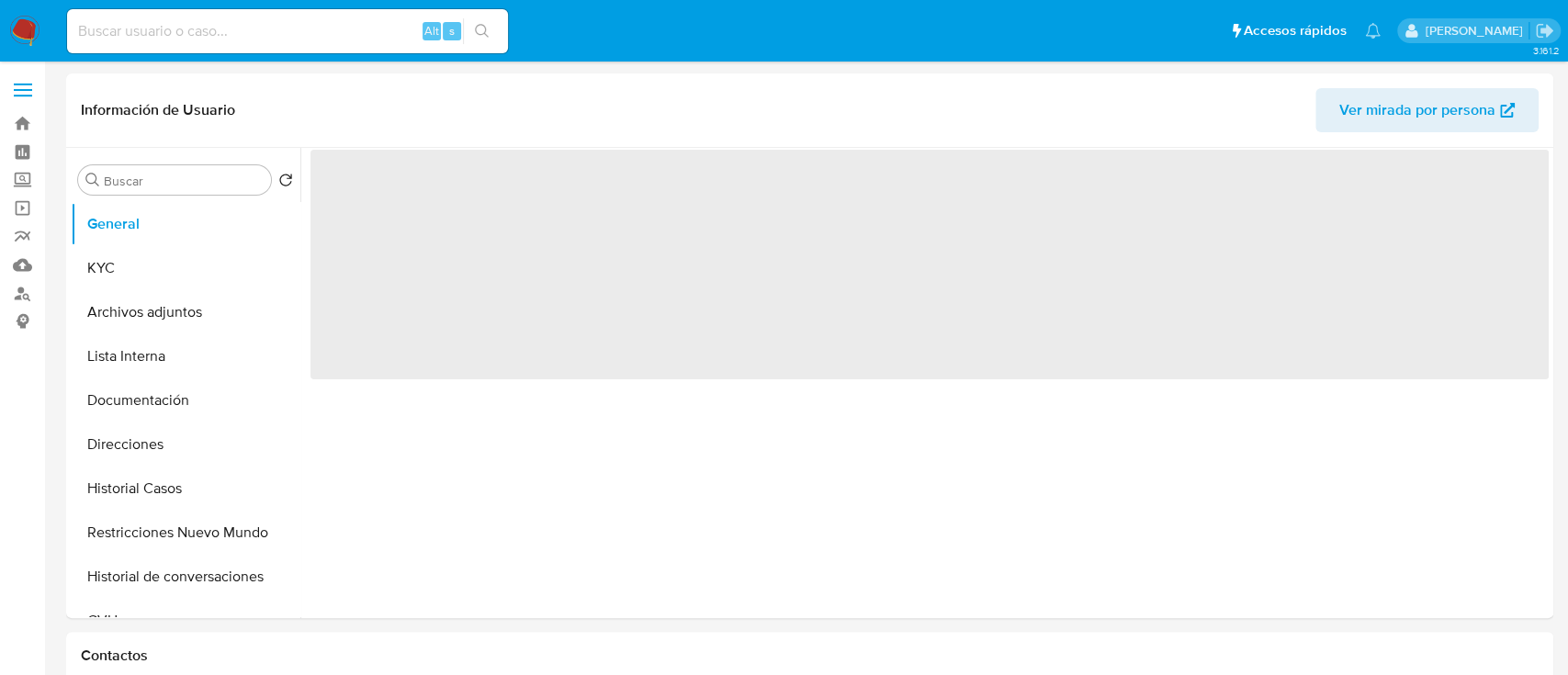
select select "10"
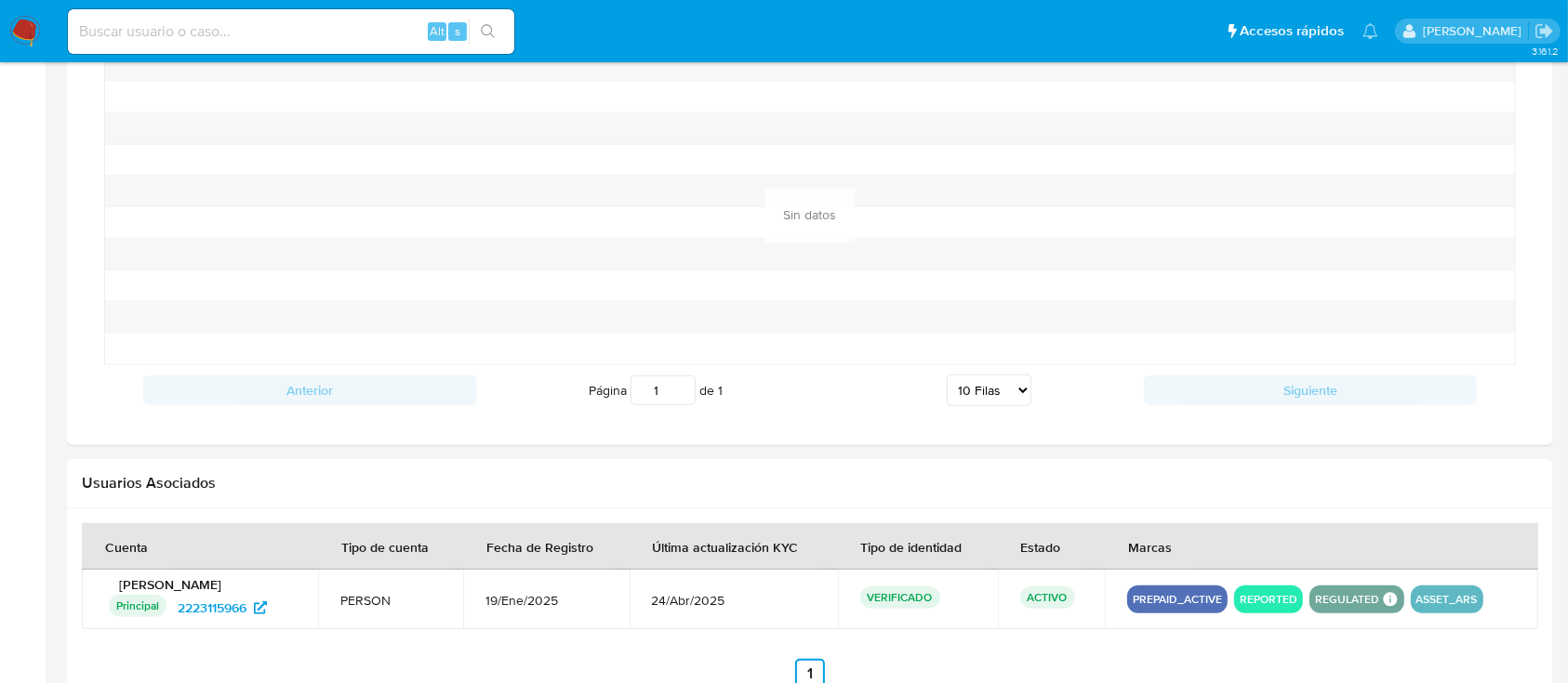
scroll to position [1433, 0]
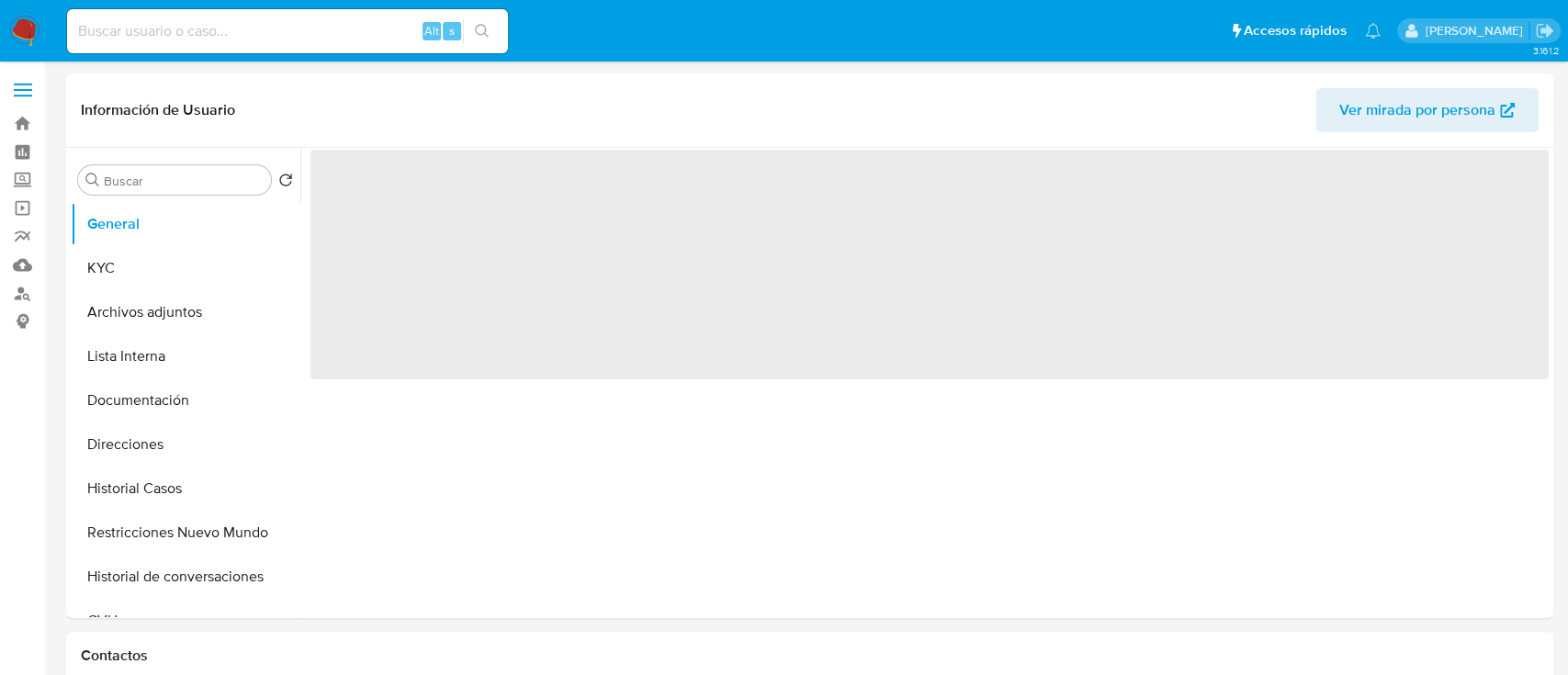
select select "10"
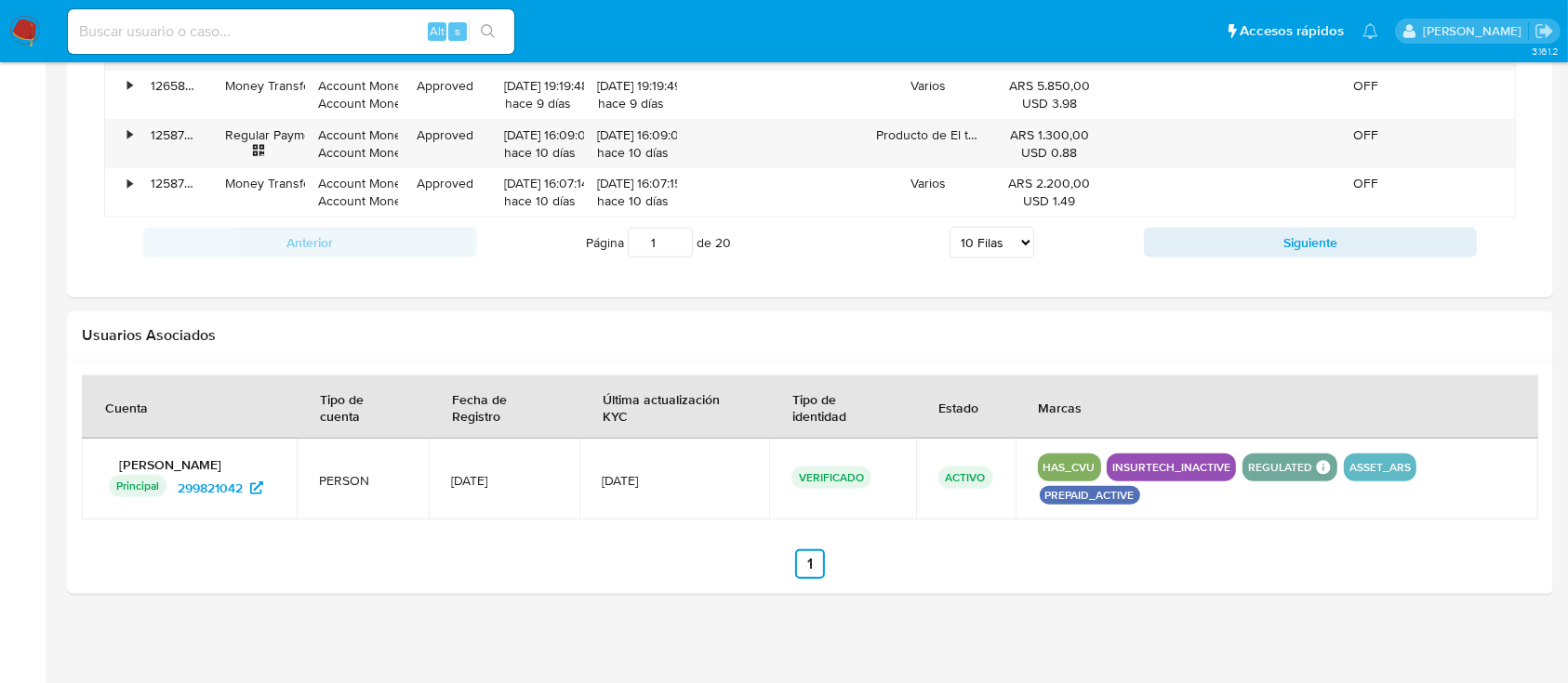
scroll to position [1771, 0]
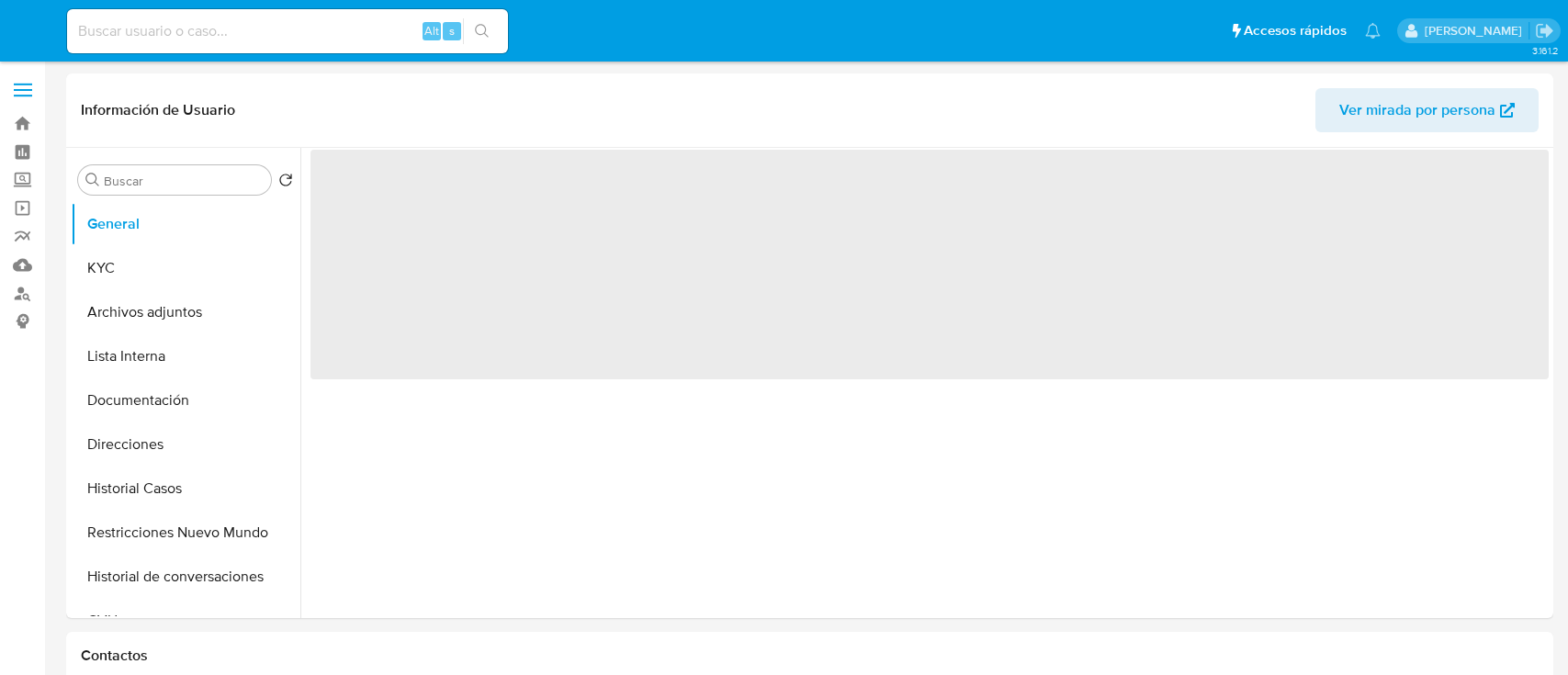
select select "10"
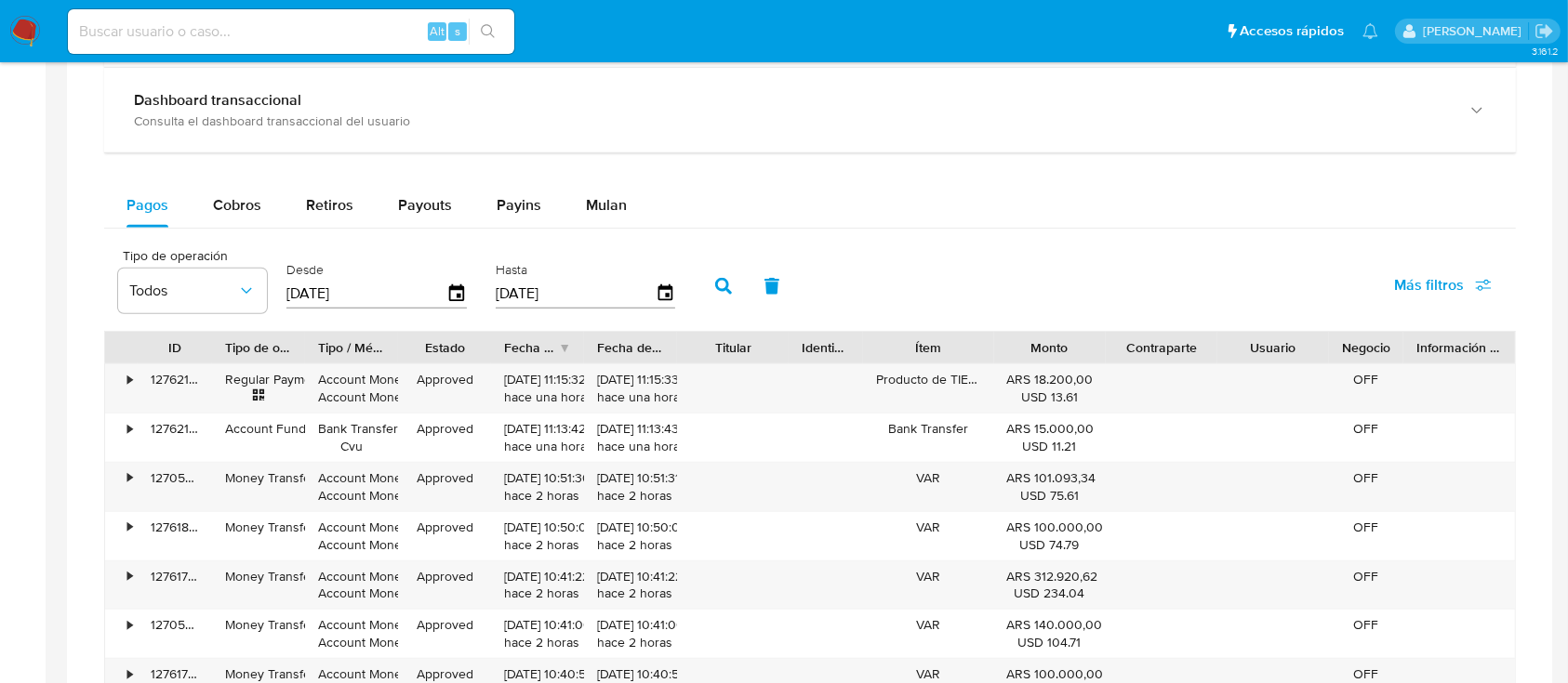
scroll to position [2069, 0]
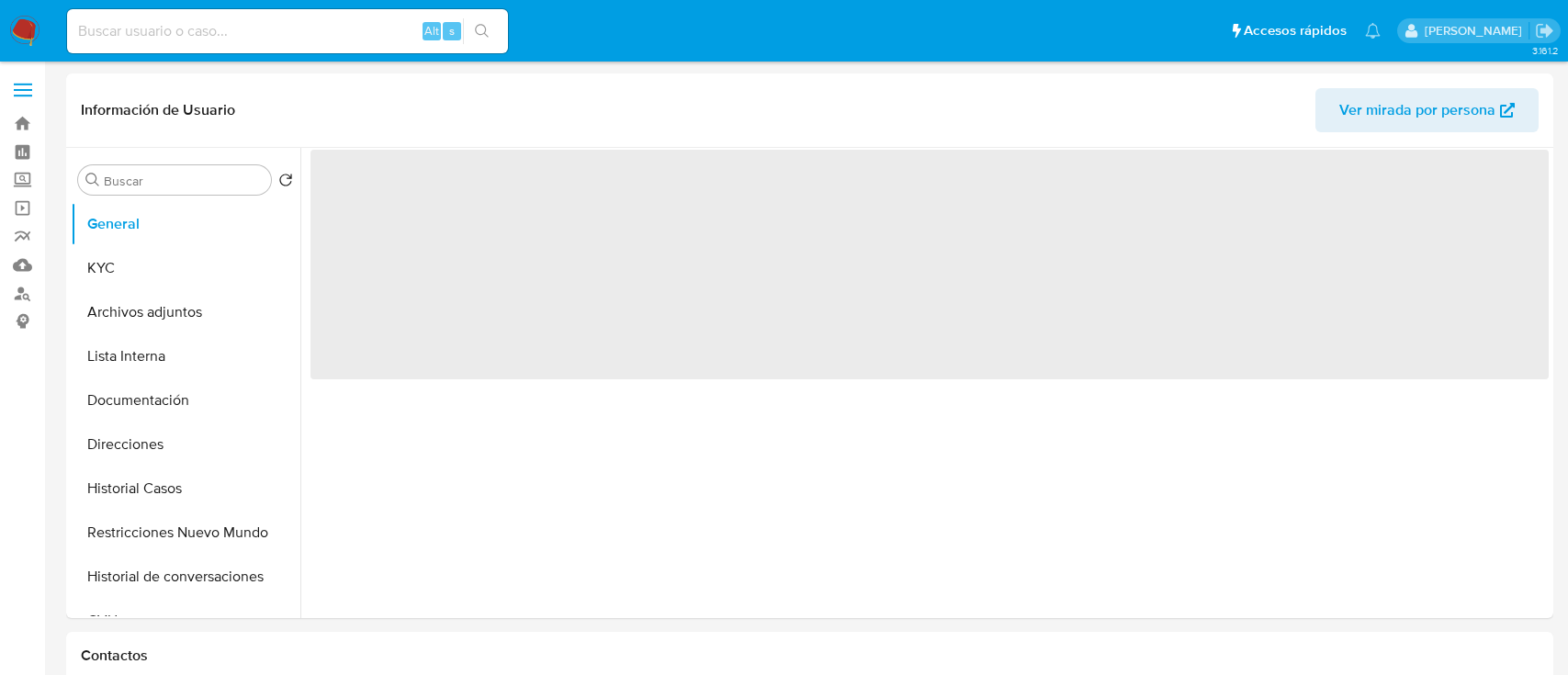
select select "10"
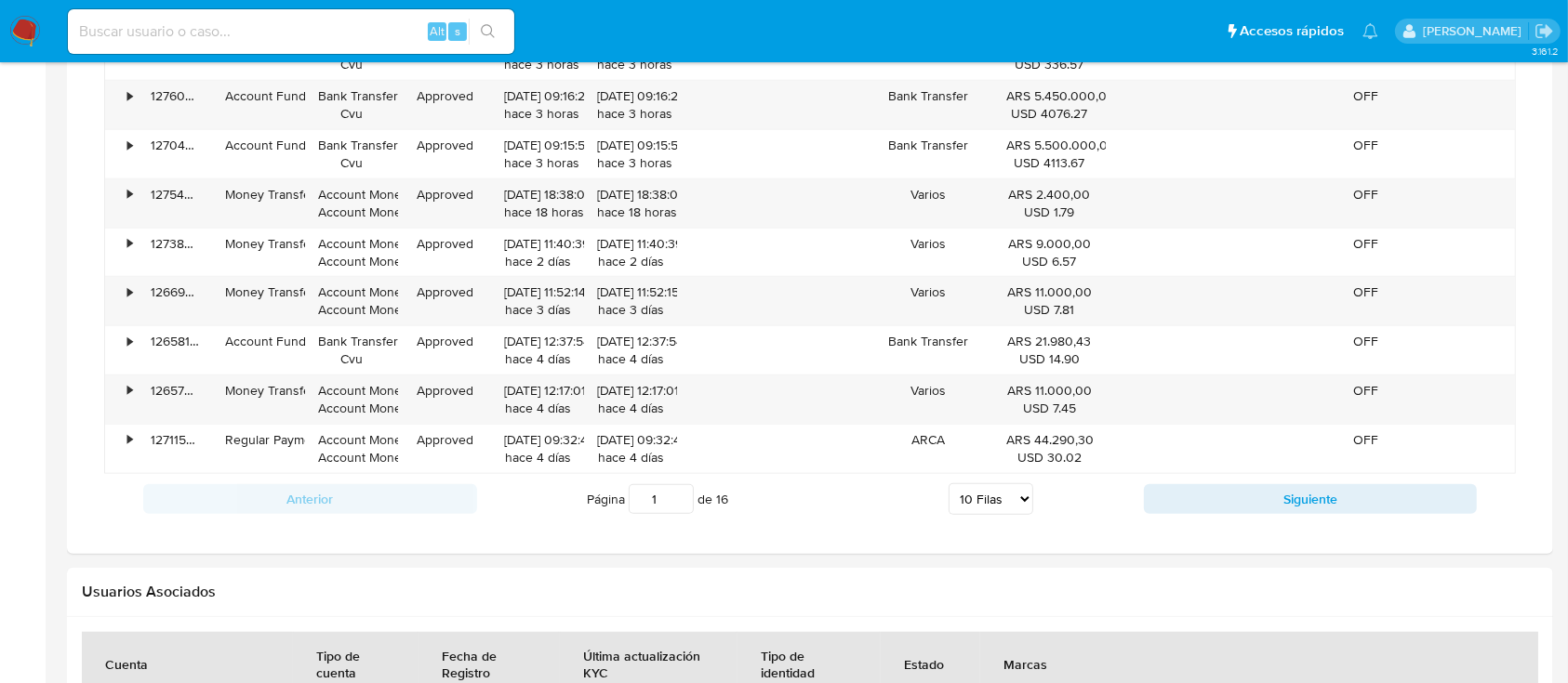
scroll to position [1688, 0]
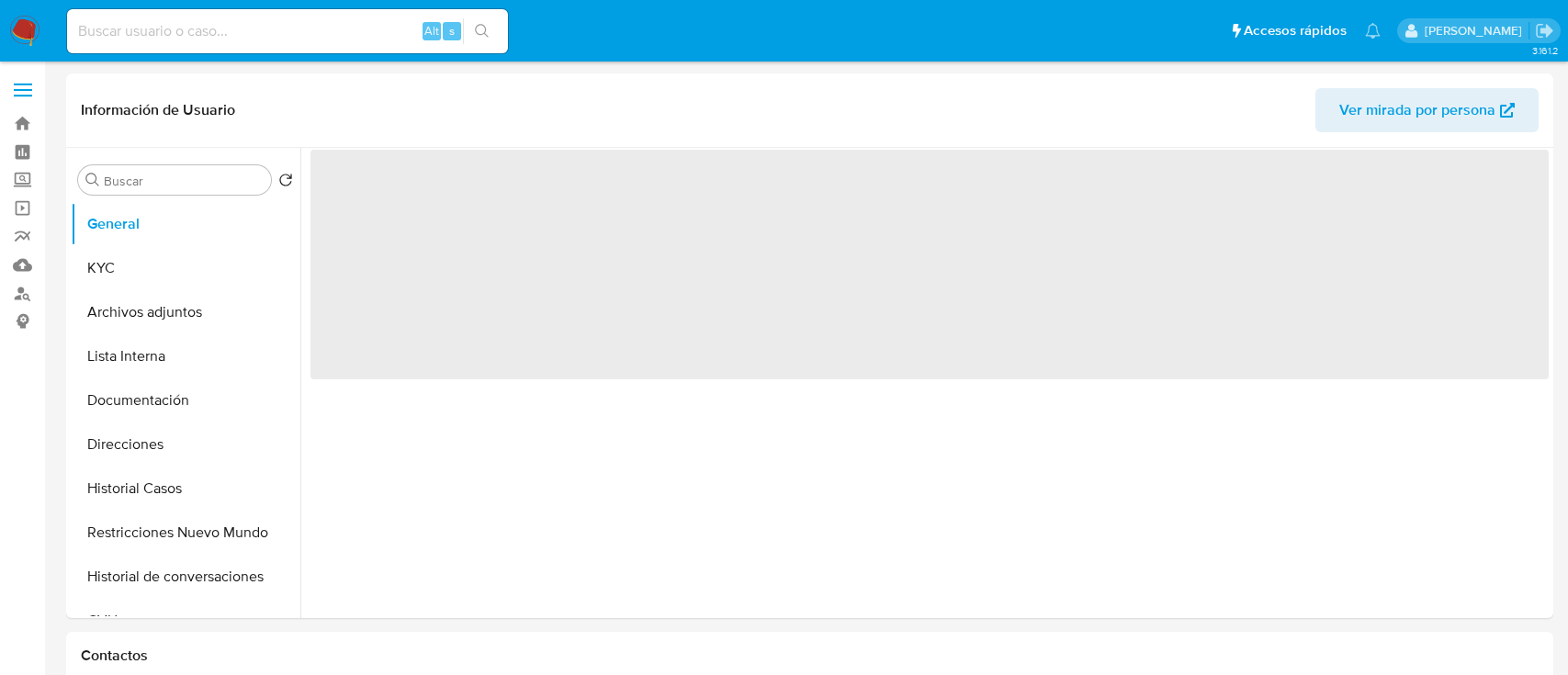
select select "10"
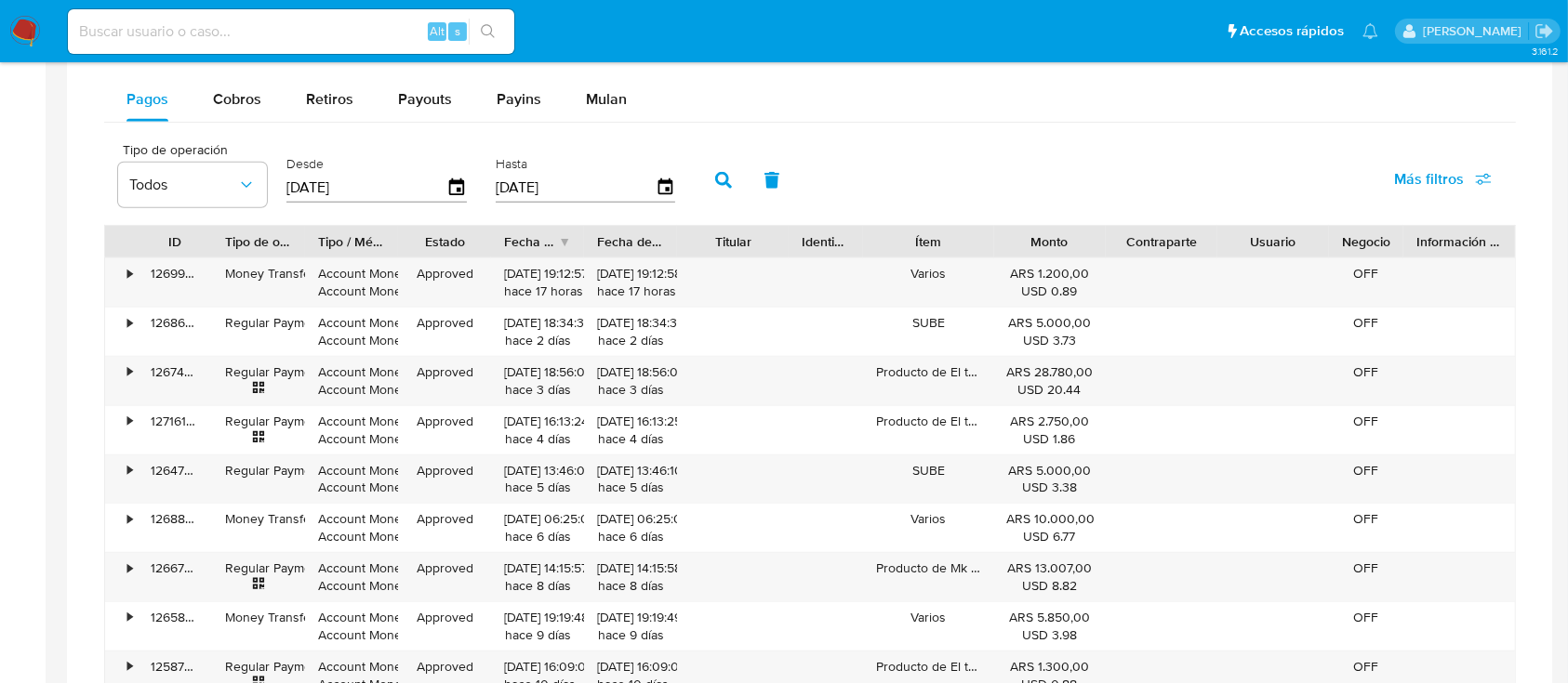
scroll to position [1771, 0]
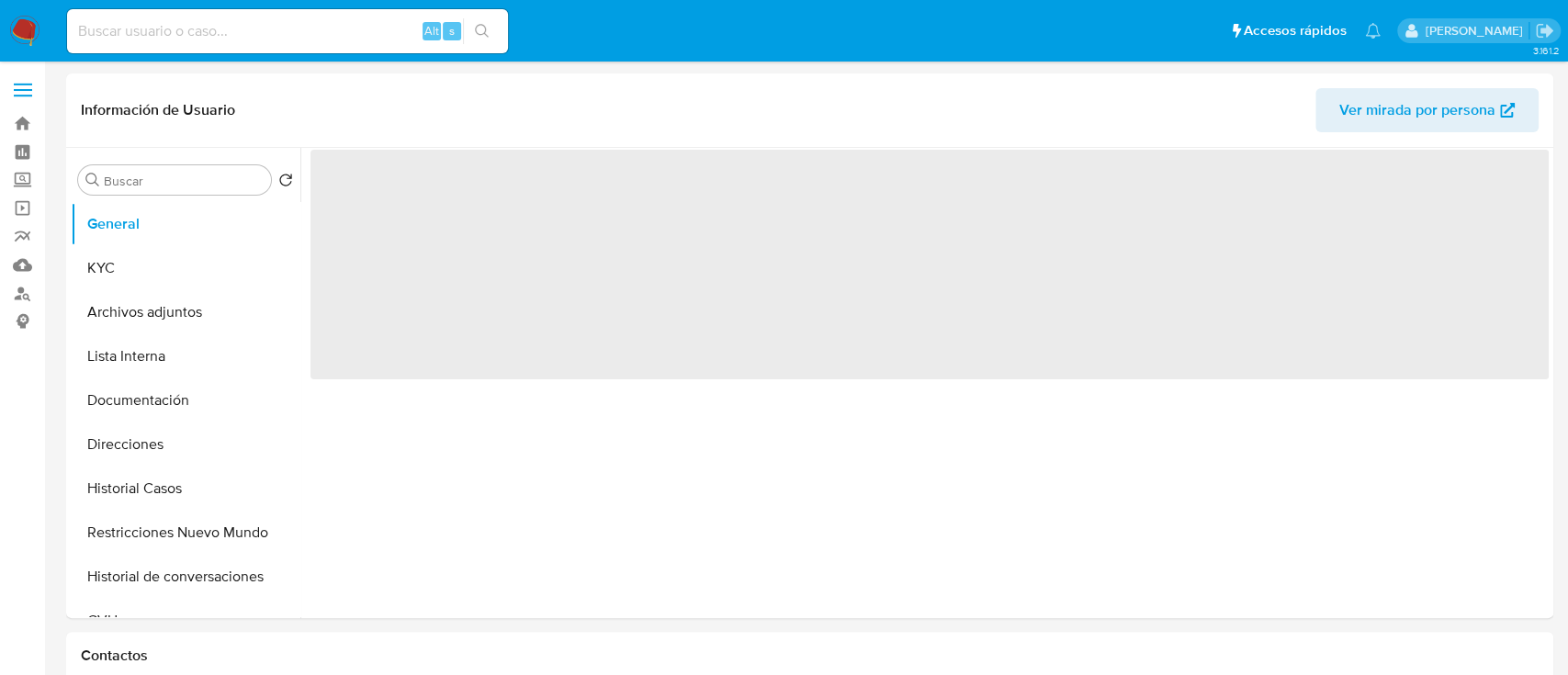
select select "10"
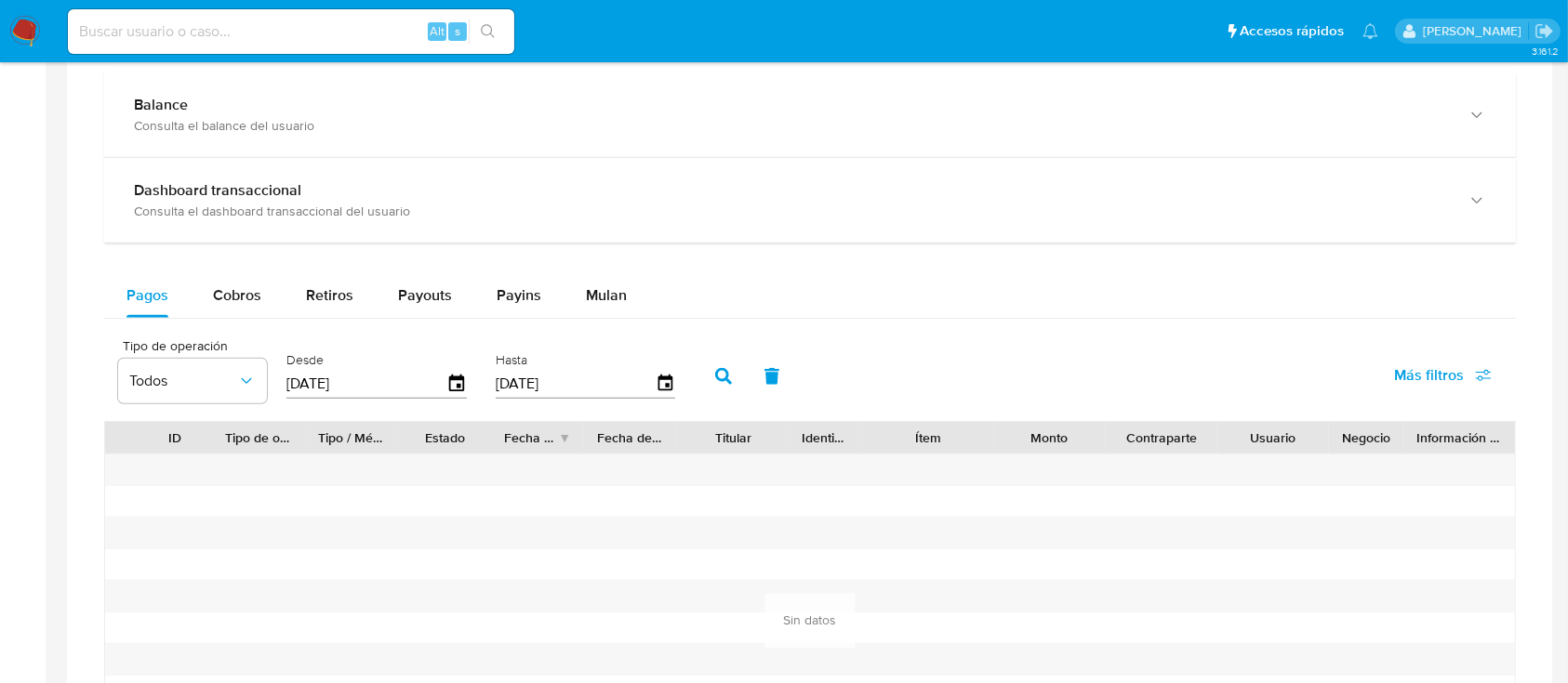
scroll to position [1558, 0]
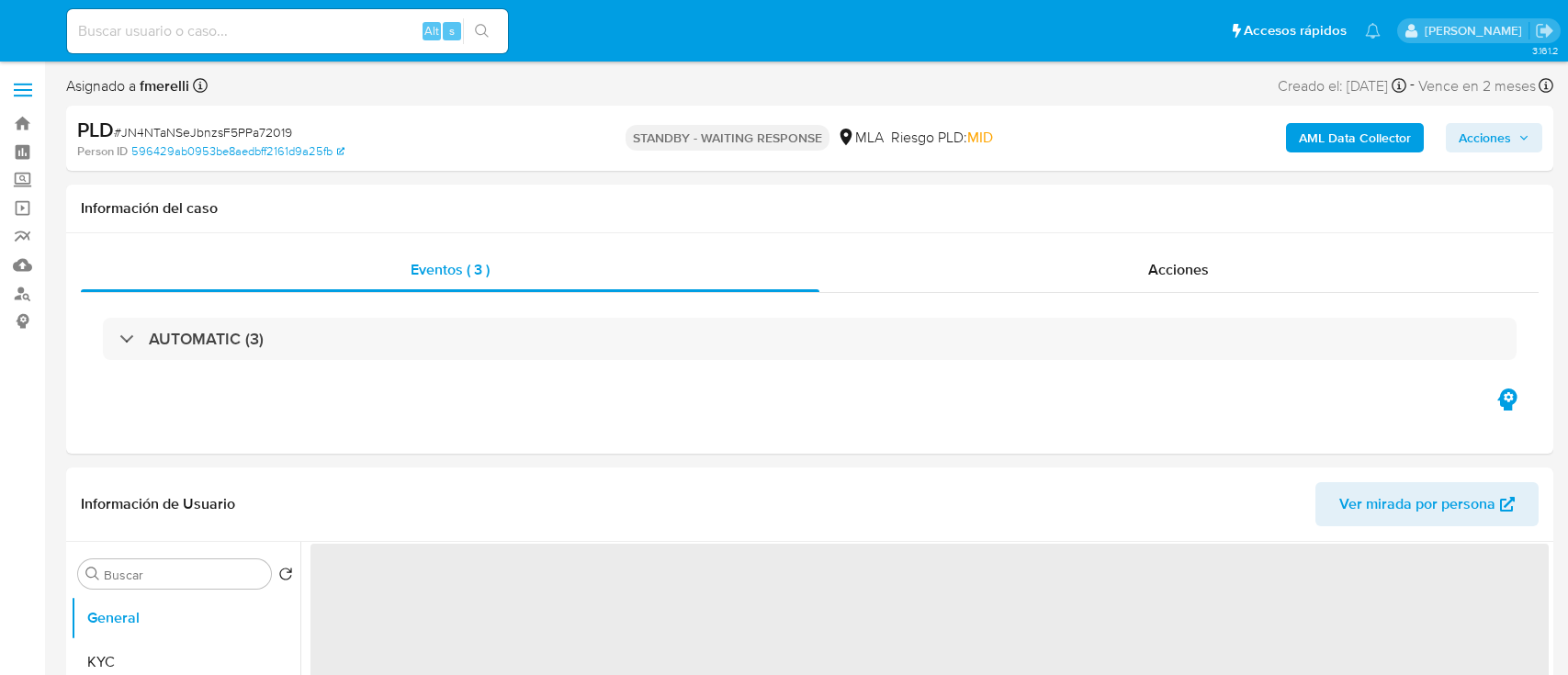
select select "10"
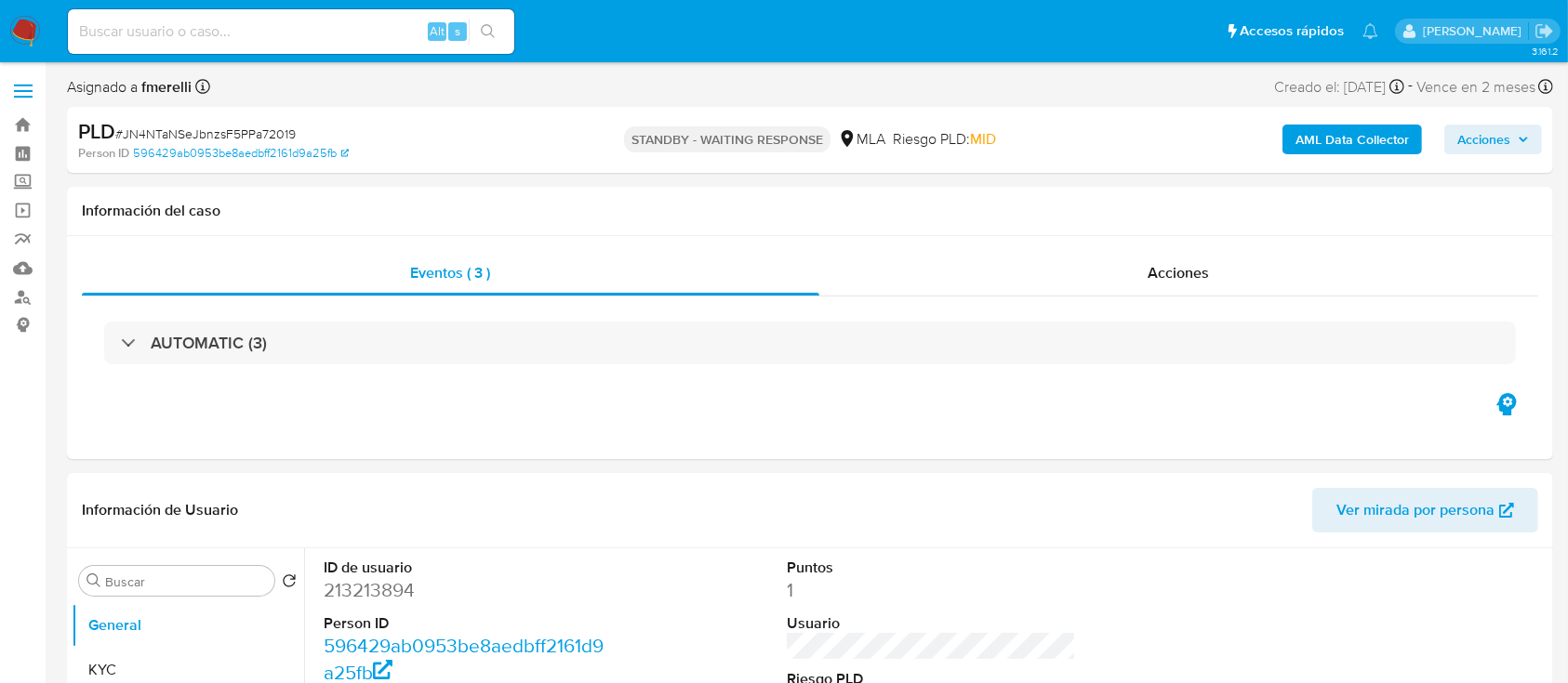
click at [283, 29] on input at bounding box center [291, 32] width 446 height 24
paste input "XbOuwcNImmMJX8jAh7Ecl2ym"
type input "XbOuwcNImmMJX8jAh7Ecl2ym"
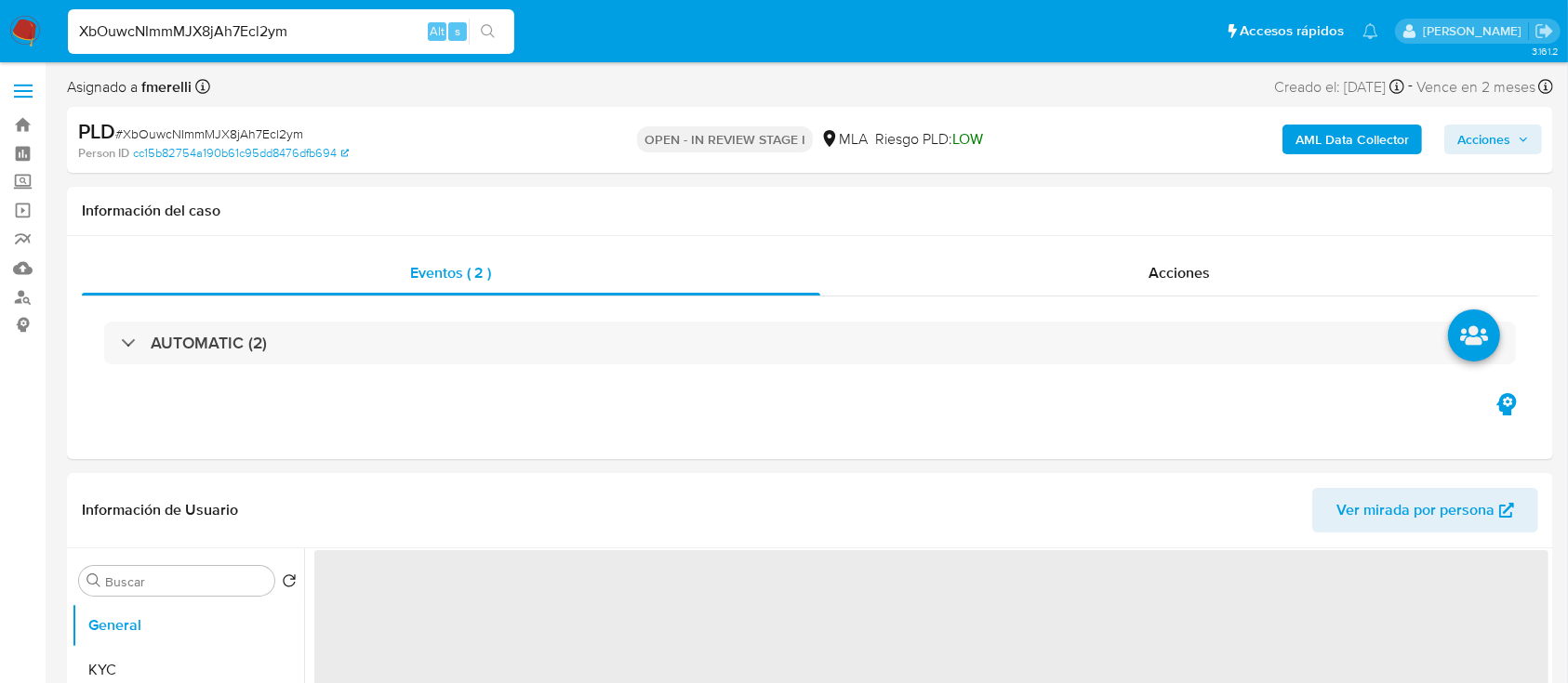
select select "10"
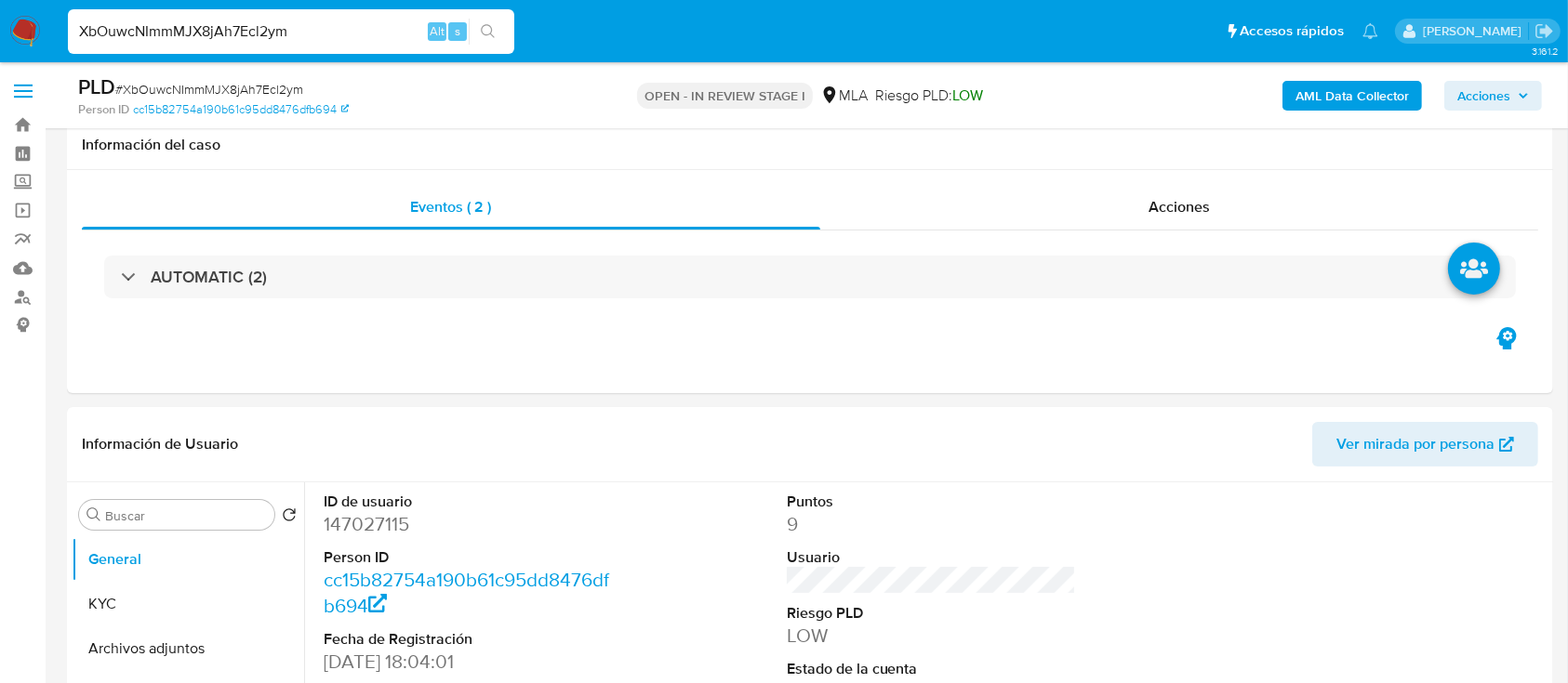
scroll to position [744, 0]
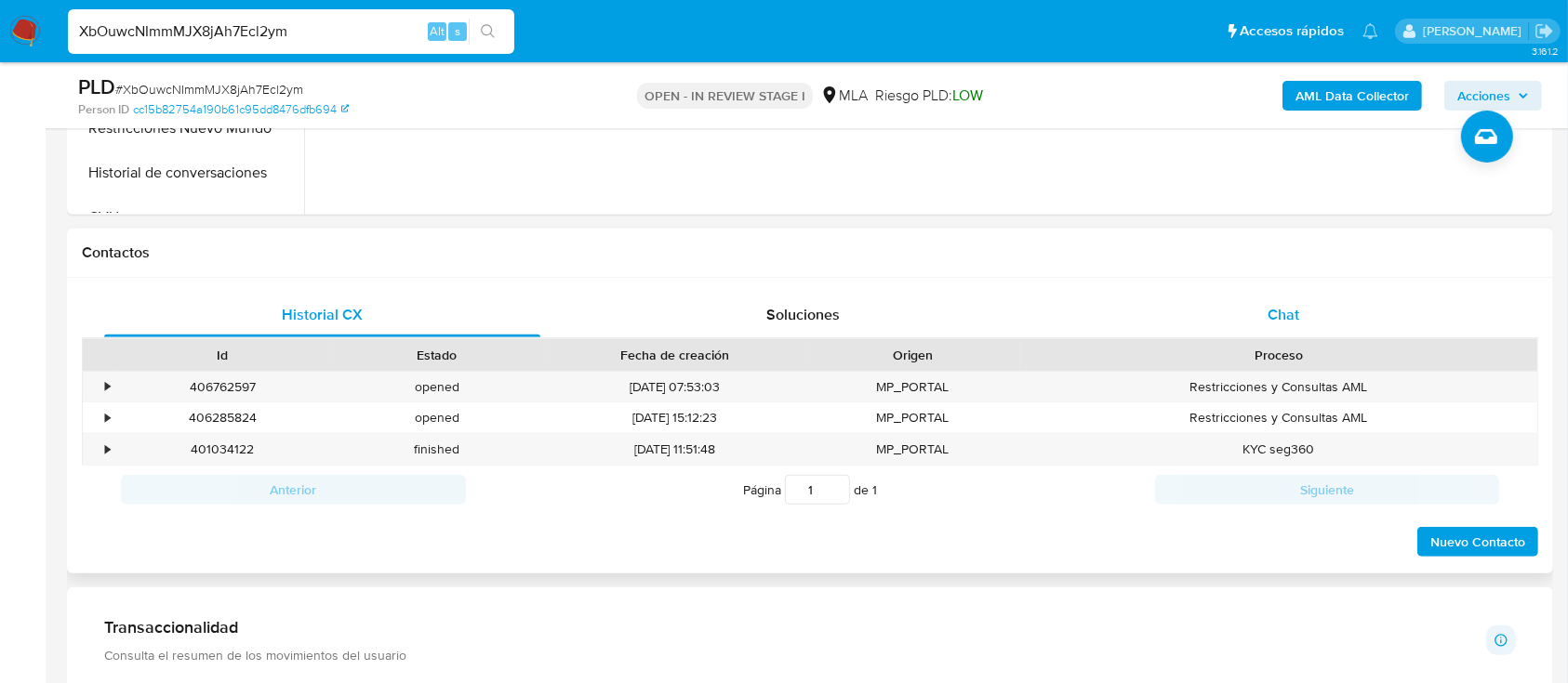
click at [1334, 323] on div "Chat" at bounding box center [1284, 315] width 436 height 45
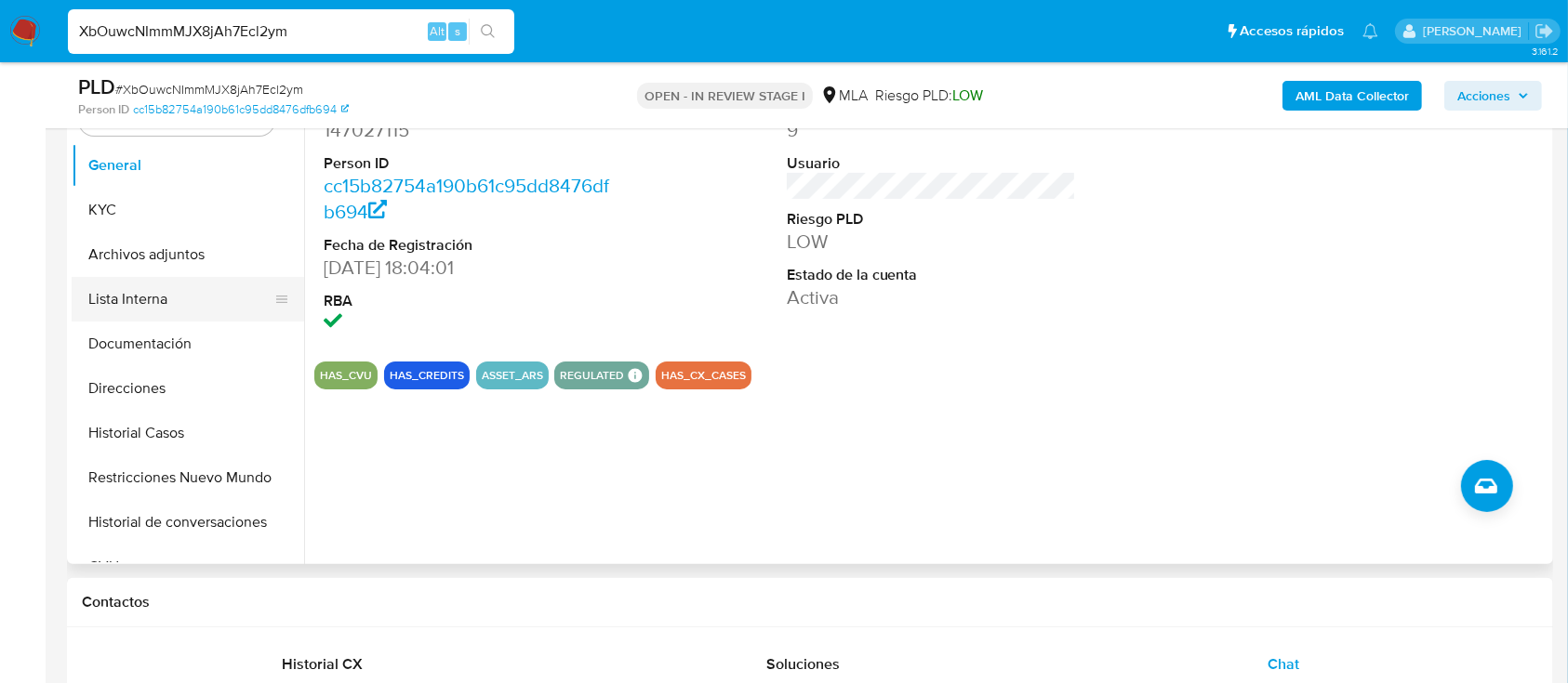
scroll to position [371, 0]
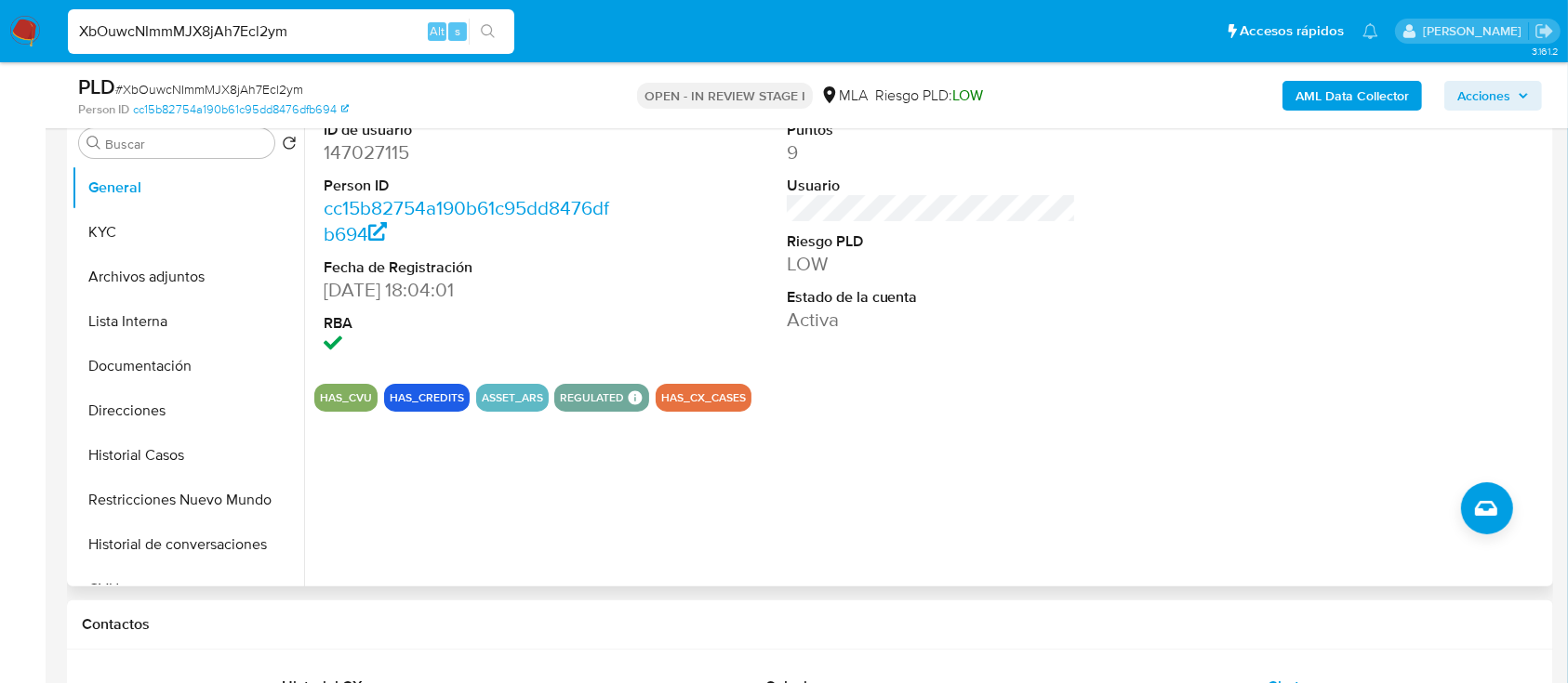
click at [377, 159] on dd "147027115" at bounding box center [468, 152] width 290 height 26
copy dd "147027115"
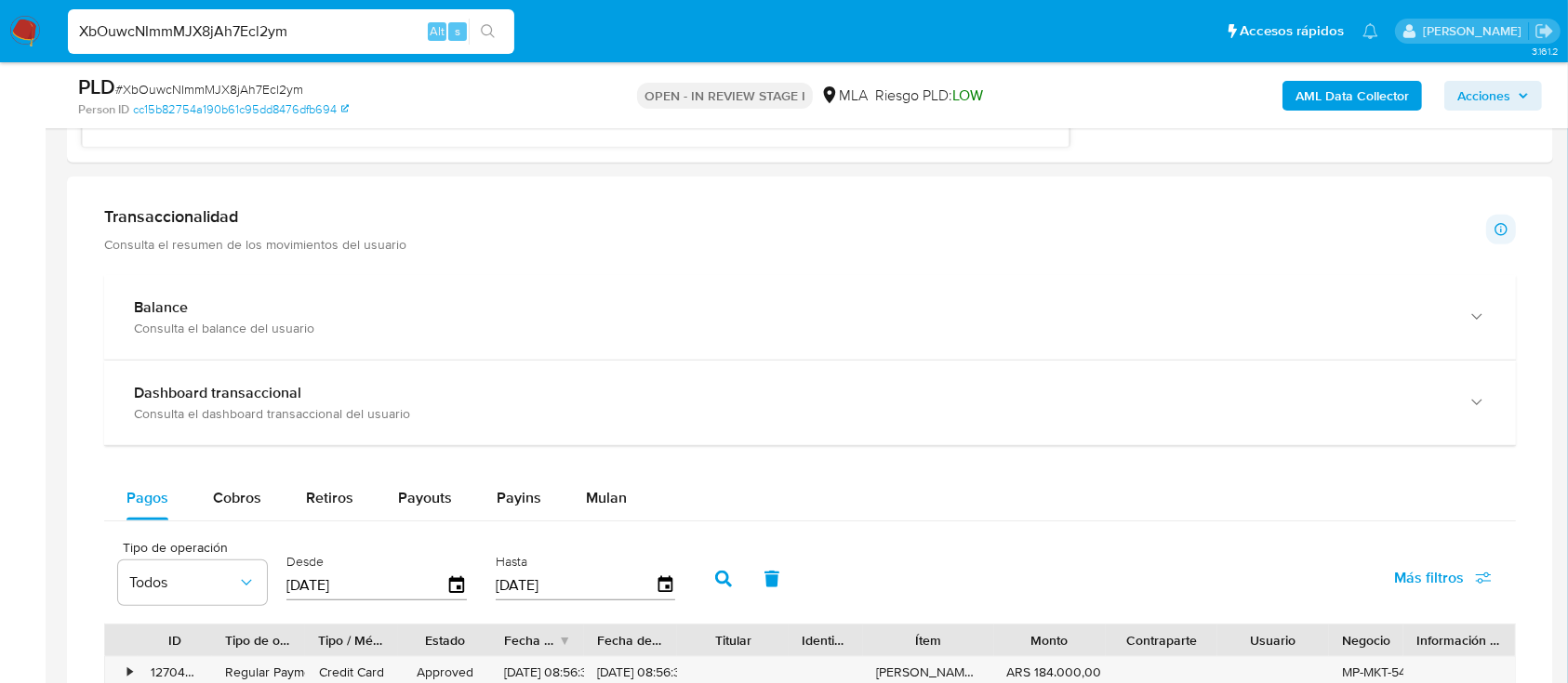
scroll to position [1486, 0]
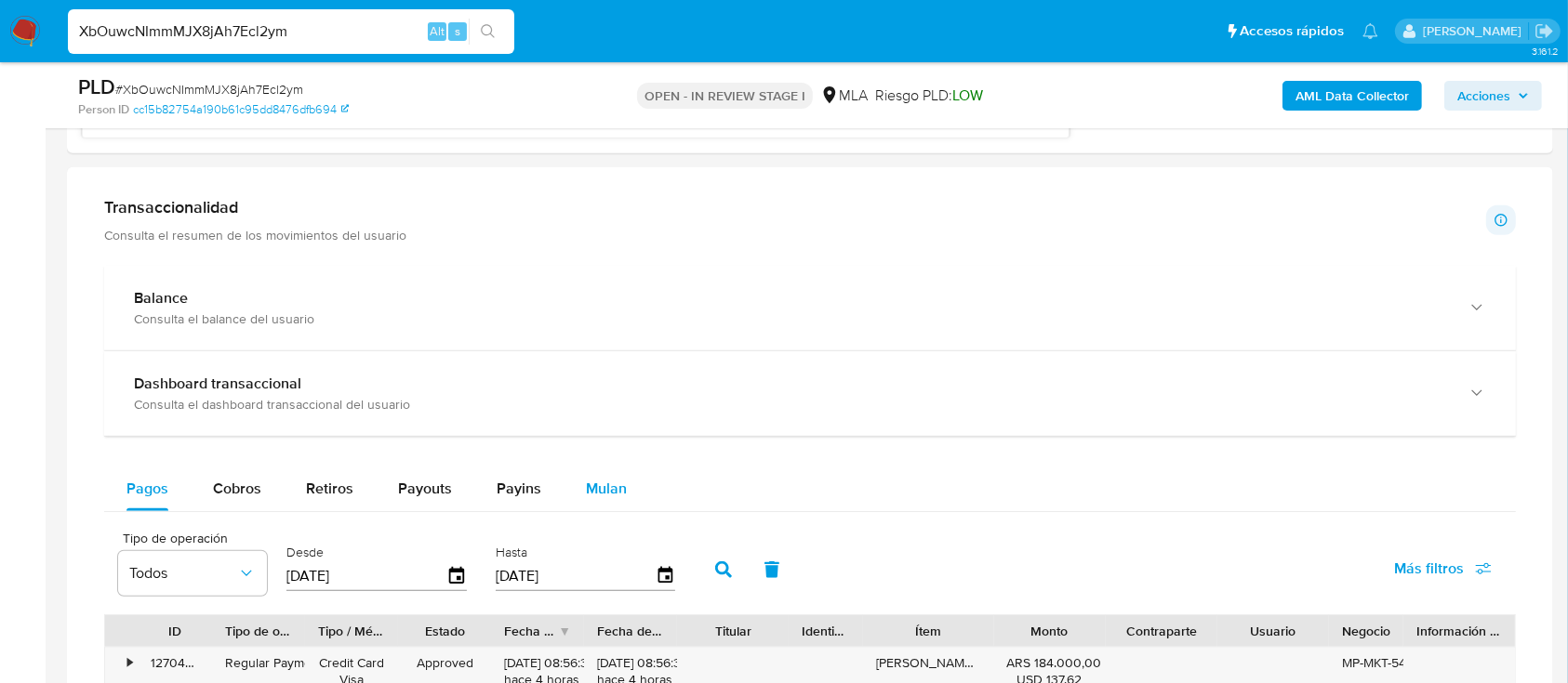
click at [595, 470] on div "Mulan" at bounding box center [606, 489] width 41 height 45
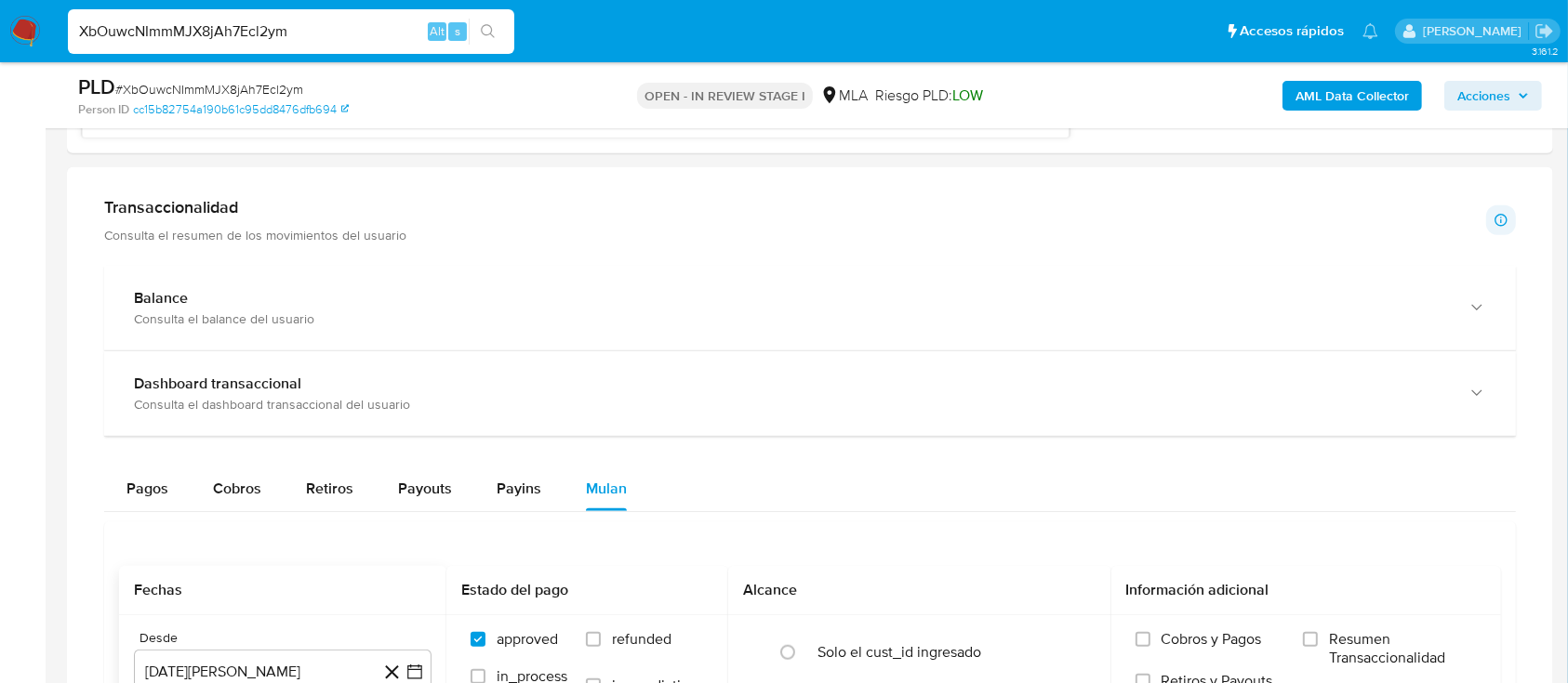
click at [362, 566] on div "Fechas" at bounding box center [282, 589] width 328 height 49
drag, startPoint x: 236, startPoint y: 652, endPoint x: 240, endPoint y: 642, distance: 10.8
click at [235, 652] on button "26 de agosto de 2024" at bounding box center [282, 671] width 298 height 45
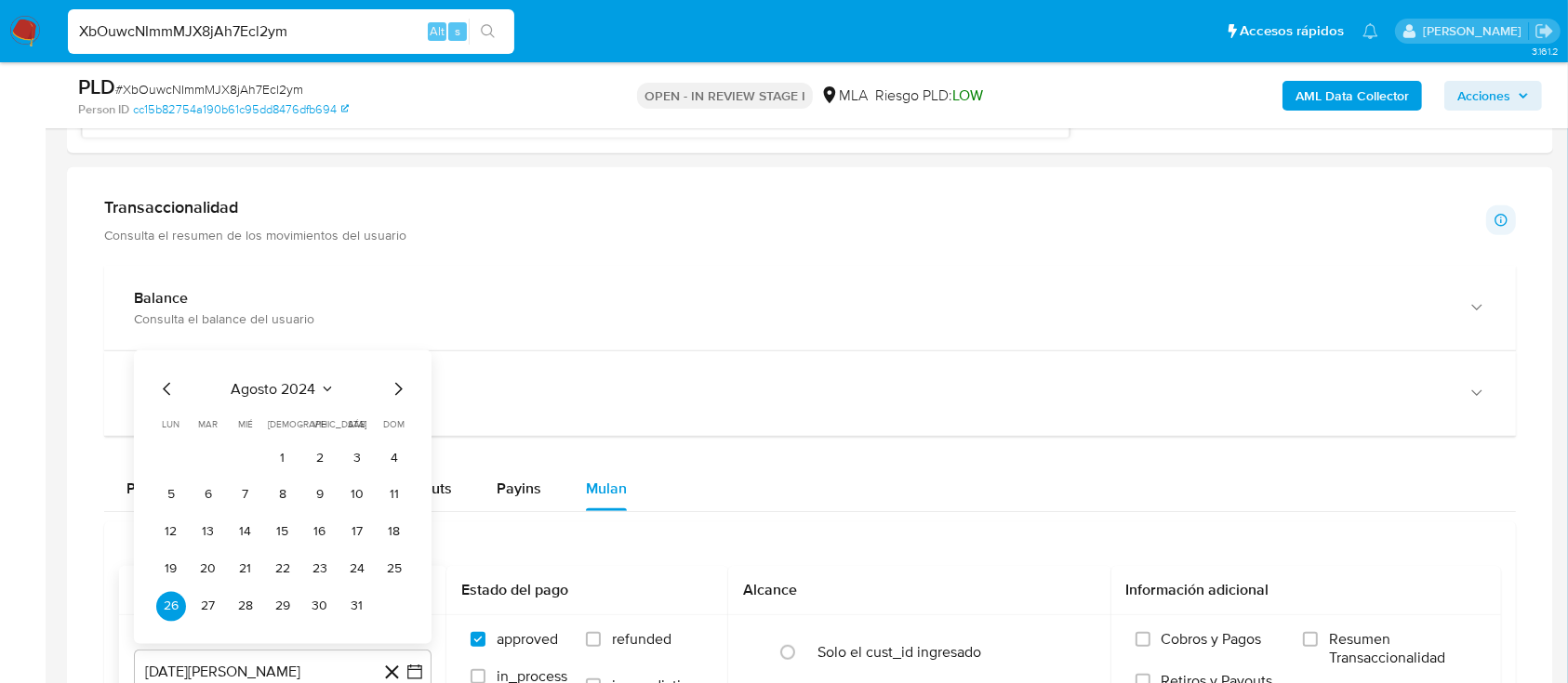
click at [278, 375] on div "agosto 2024 agosto 2024 lun lunes mar martes mié miércoles jue jueves vie viern…" at bounding box center [282, 496] width 298 height 294
click at [311, 384] on span "agosto 2024" at bounding box center [273, 388] width 85 height 19
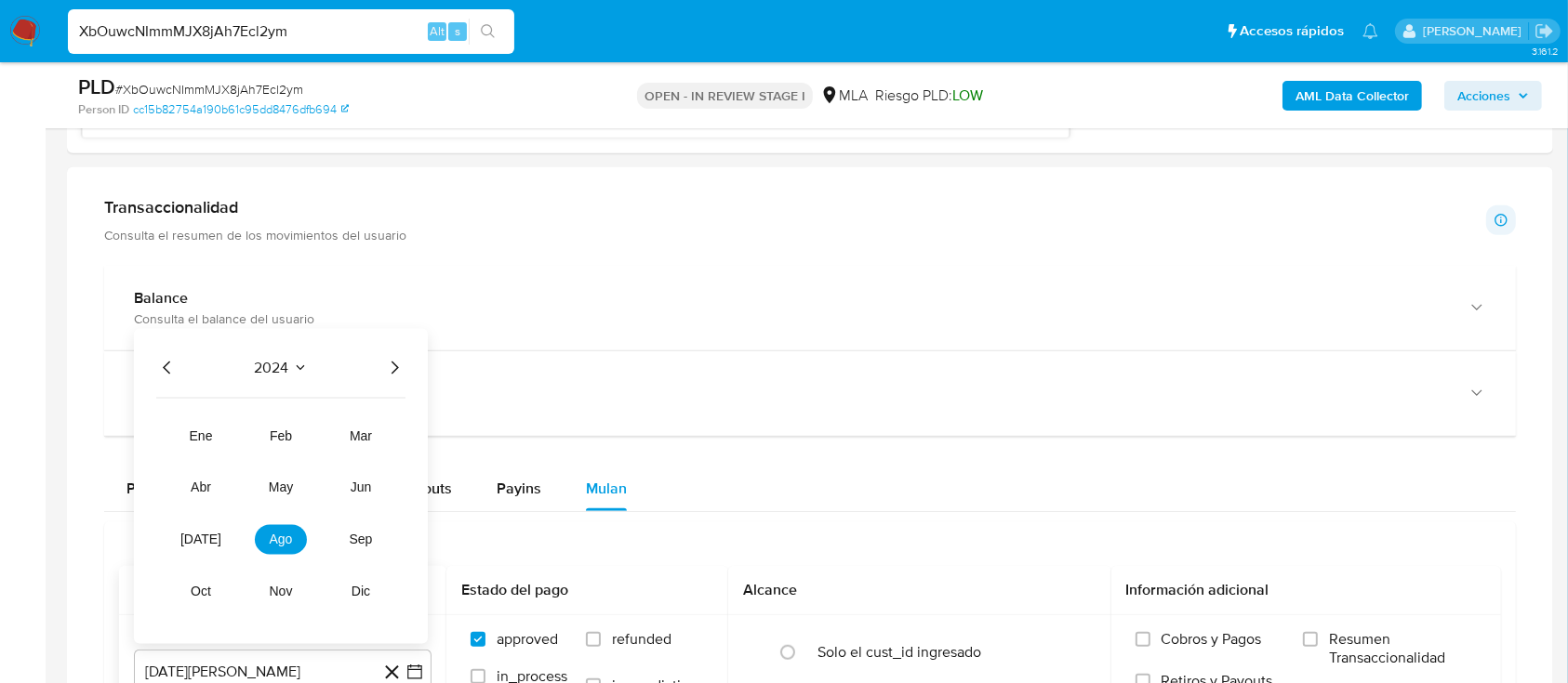
click at [395, 368] on icon "Año siguiente" at bounding box center [394, 367] width 22 height 22
click at [199, 551] on button "jul" at bounding box center [200, 539] width 52 height 30
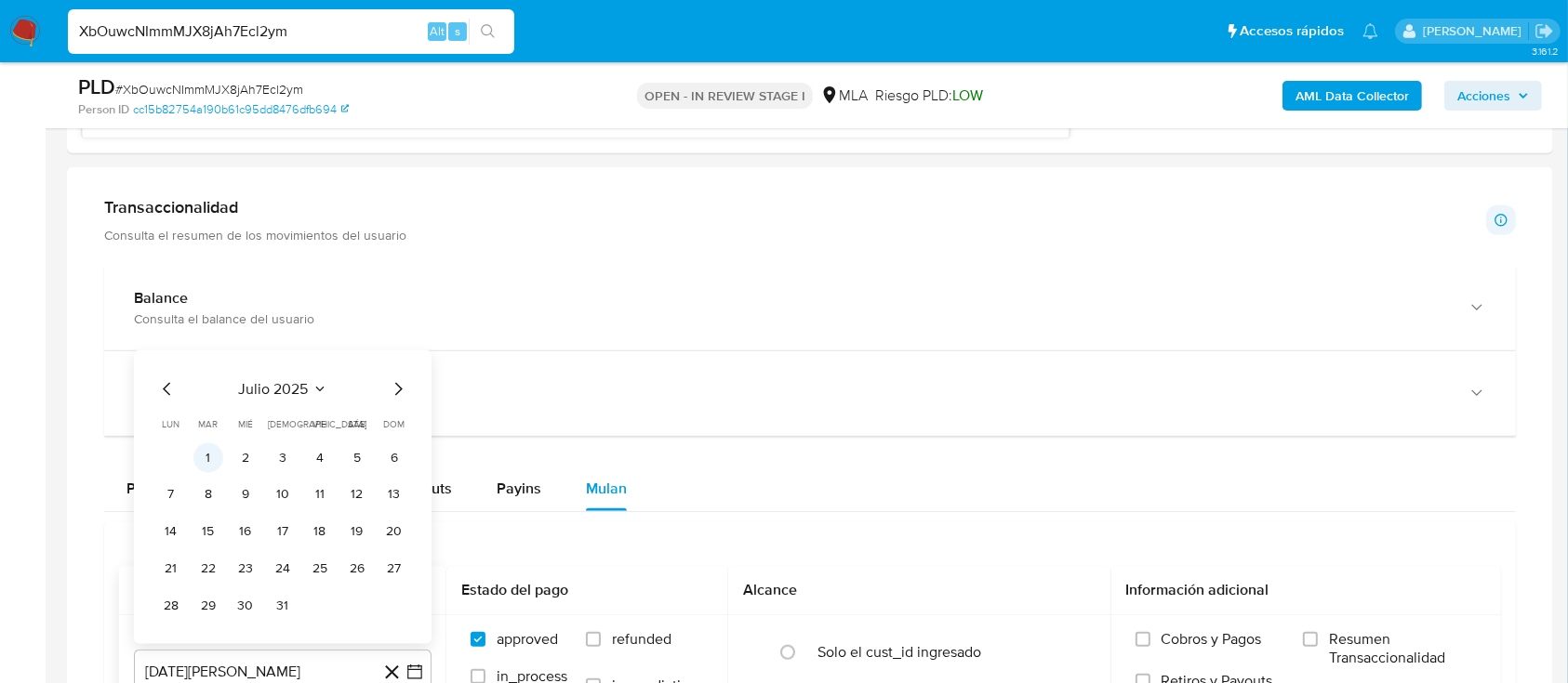
click at [204, 458] on button "1" at bounding box center [208, 457] width 30 height 30
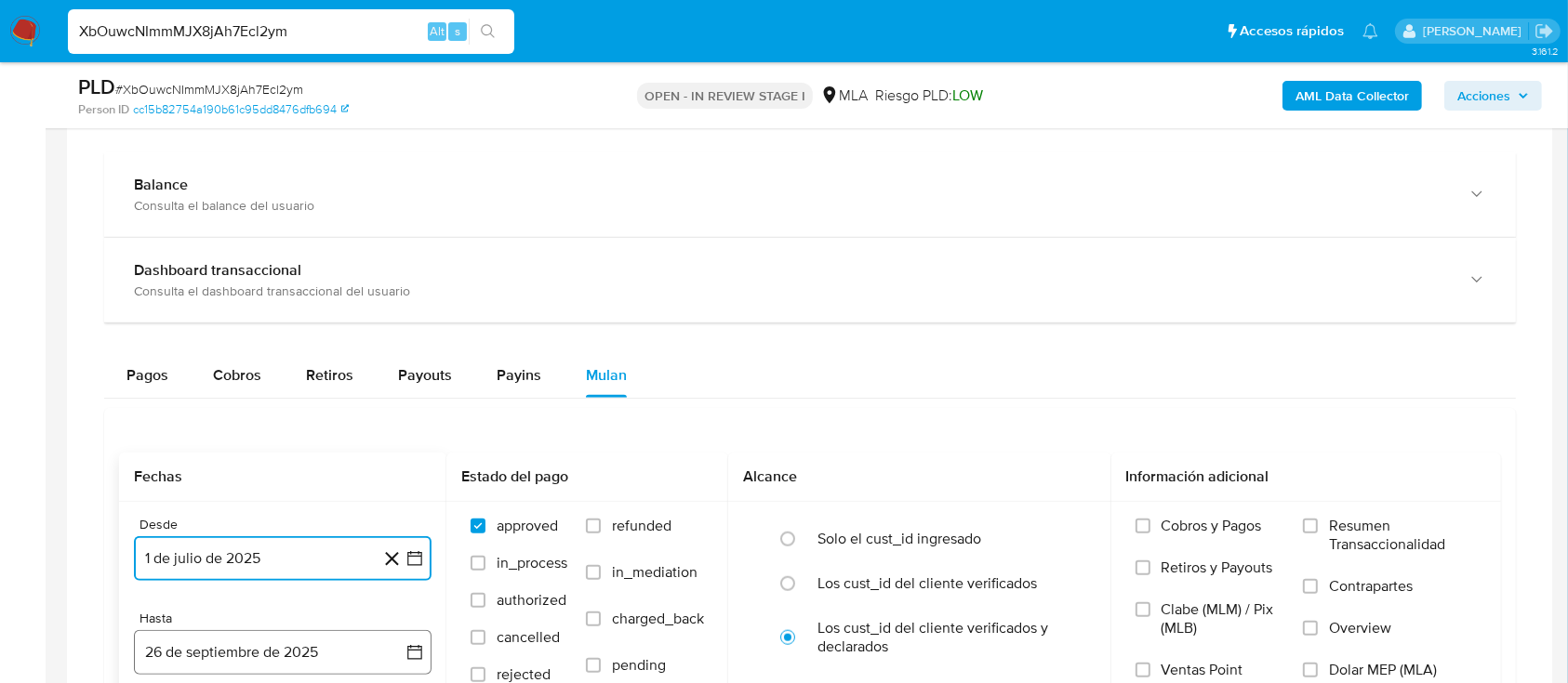
scroll to position [1743, 0]
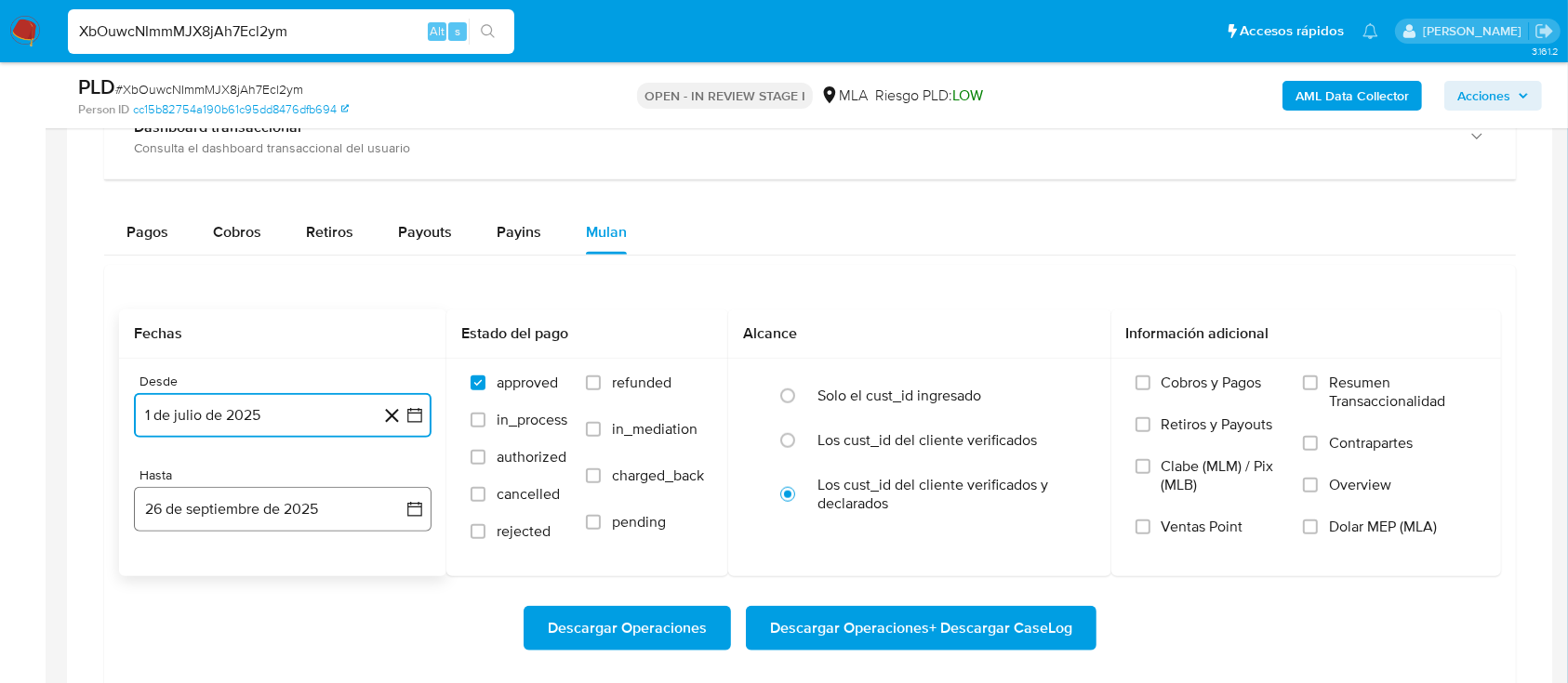
click at [235, 519] on button "26 de septiembre de 2025" at bounding box center [282, 509] width 298 height 45
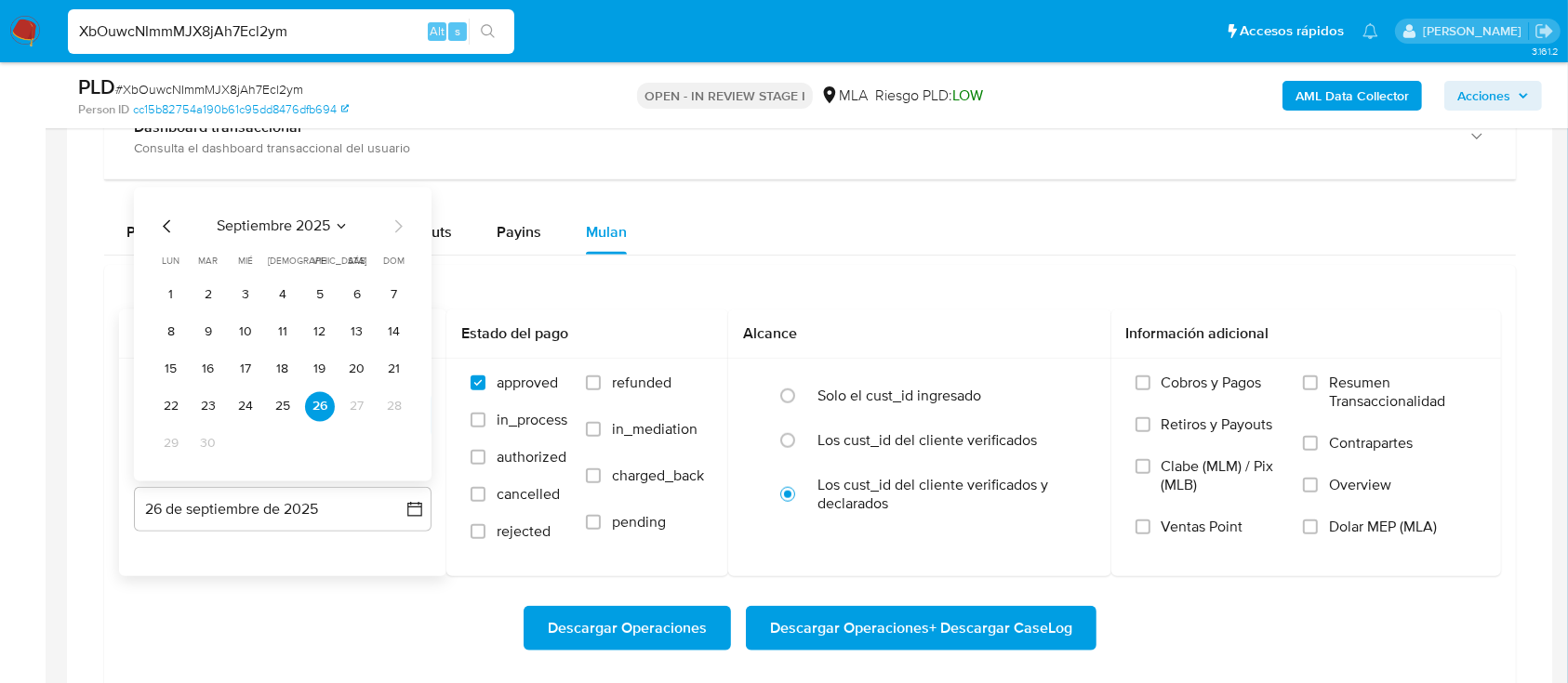
click at [288, 223] on span "septiembre 2025" at bounding box center [273, 225] width 114 height 19
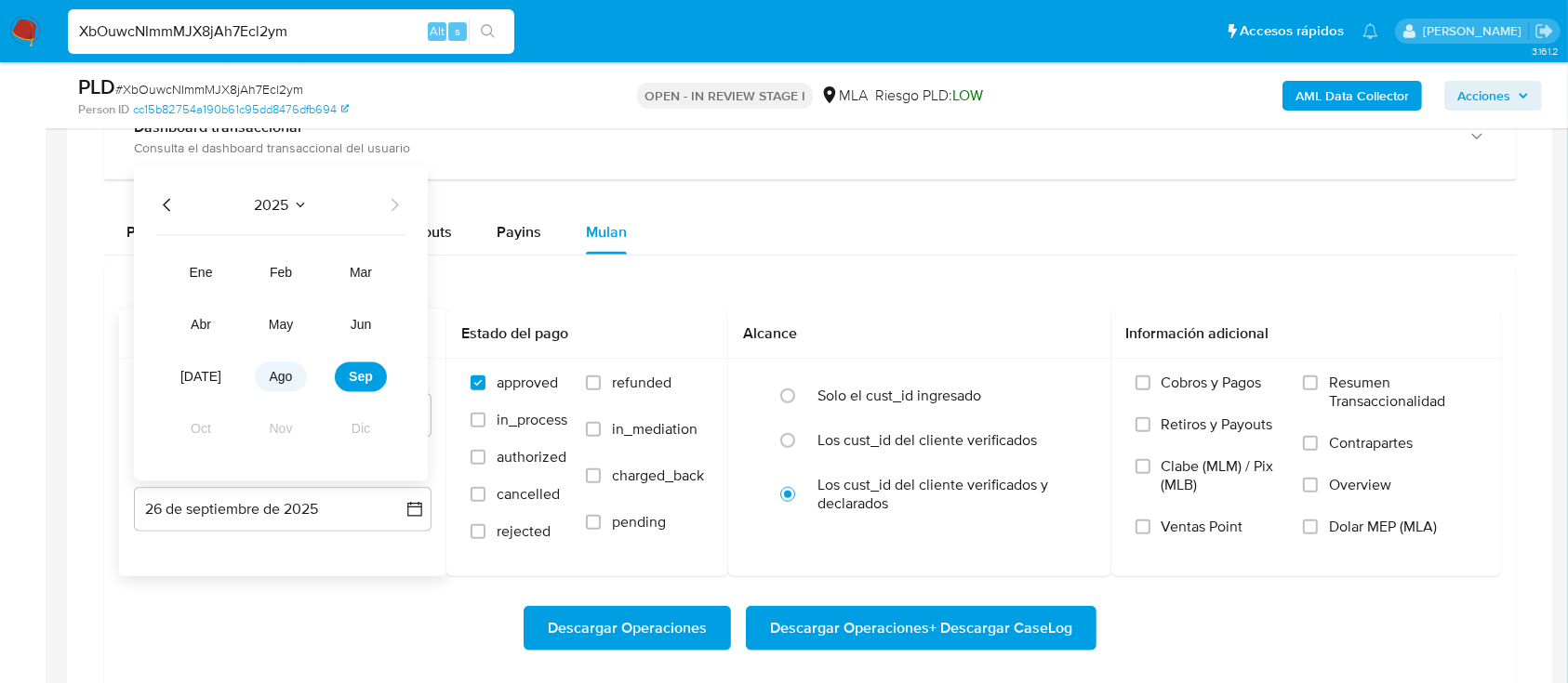
click at [266, 368] on button "ago" at bounding box center [281, 376] width 52 height 30
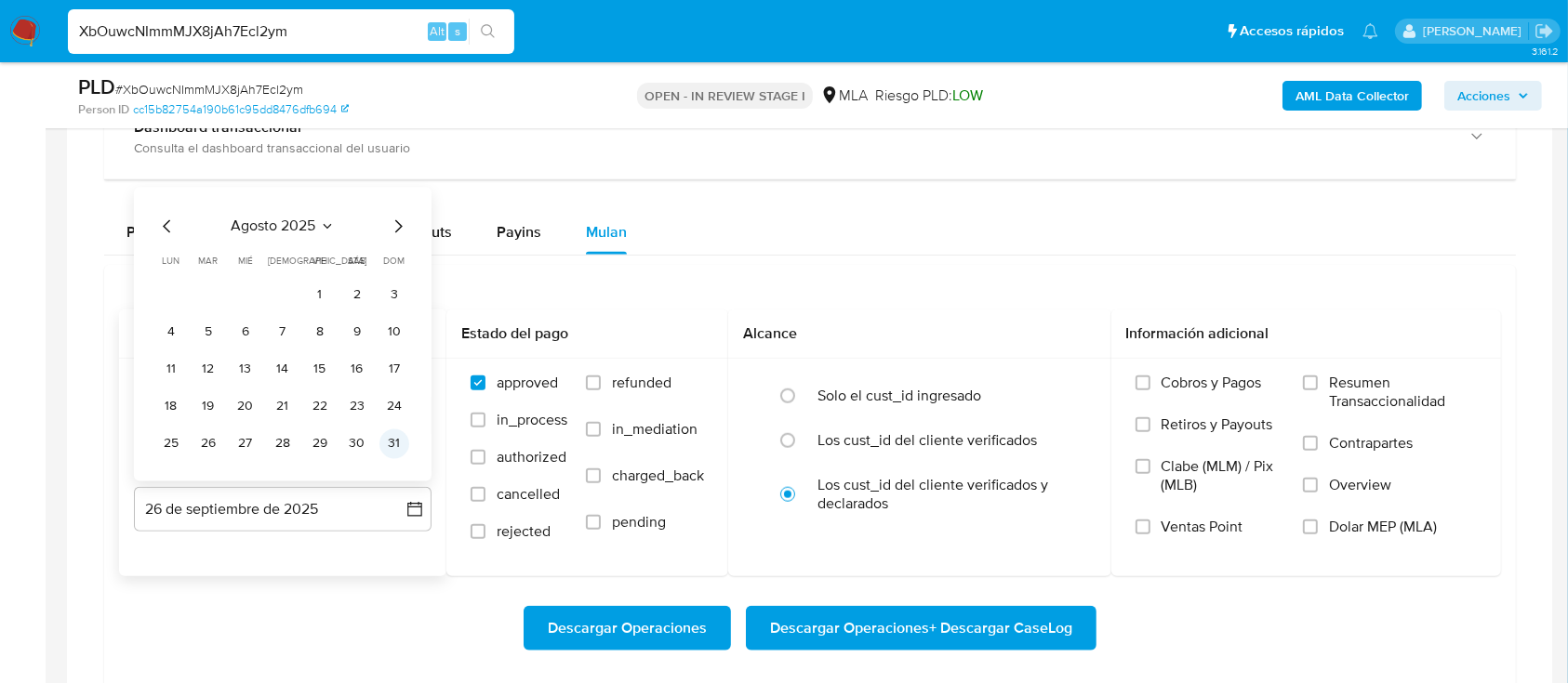
click at [393, 428] on button "31" at bounding box center [394, 443] width 30 height 30
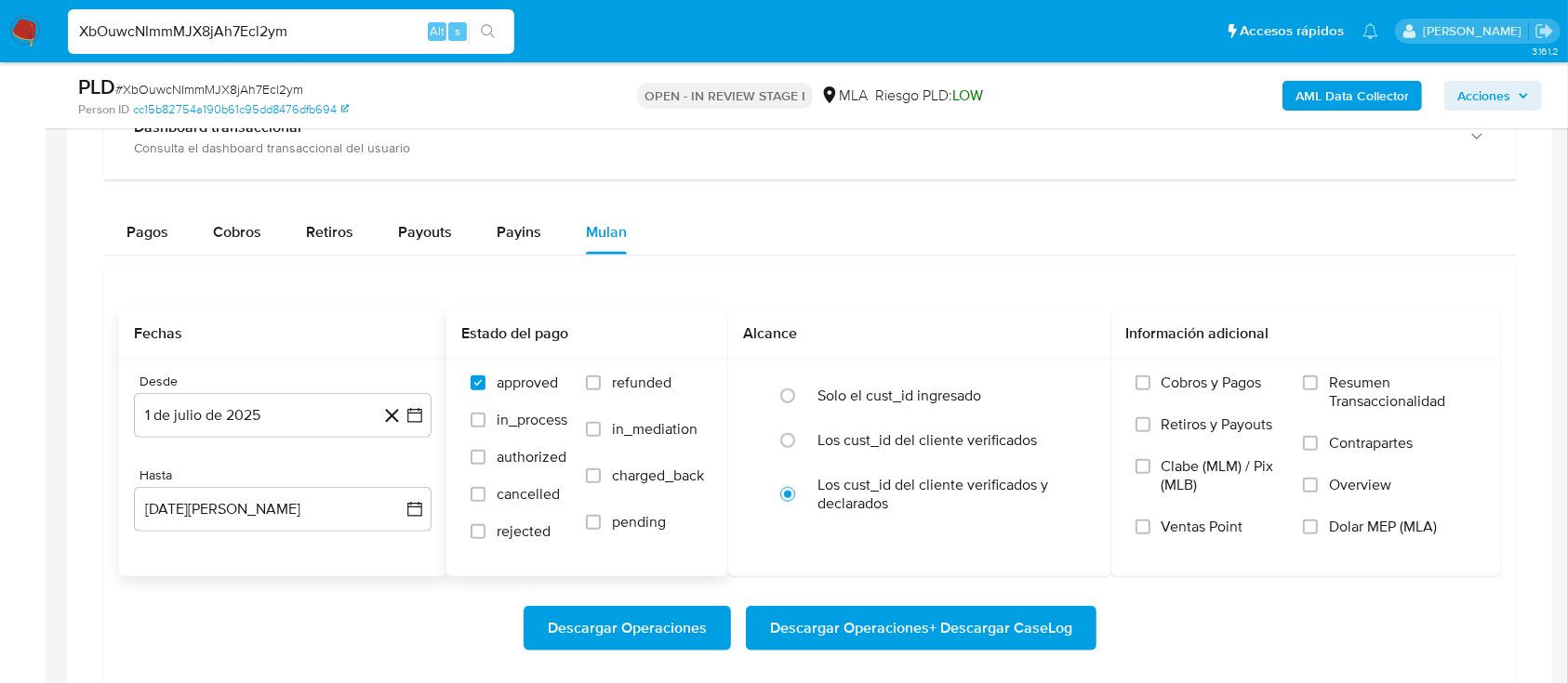
click at [625, 377] on span "refunded" at bounding box center [642, 382] width 60 height 19
click at [601, 377] on input "refunded" at bounding box center [593, 382] width 15 height 15
checkbox input "true"
click at [1336, 527] on span "Dolar MEP (MLA)" at bounding box center [1383, 527] width 108 height 19
click at [1318, 527] on input "Dolar MEP (MLA)" at bounding box center [1310, 527] width 15 height 15
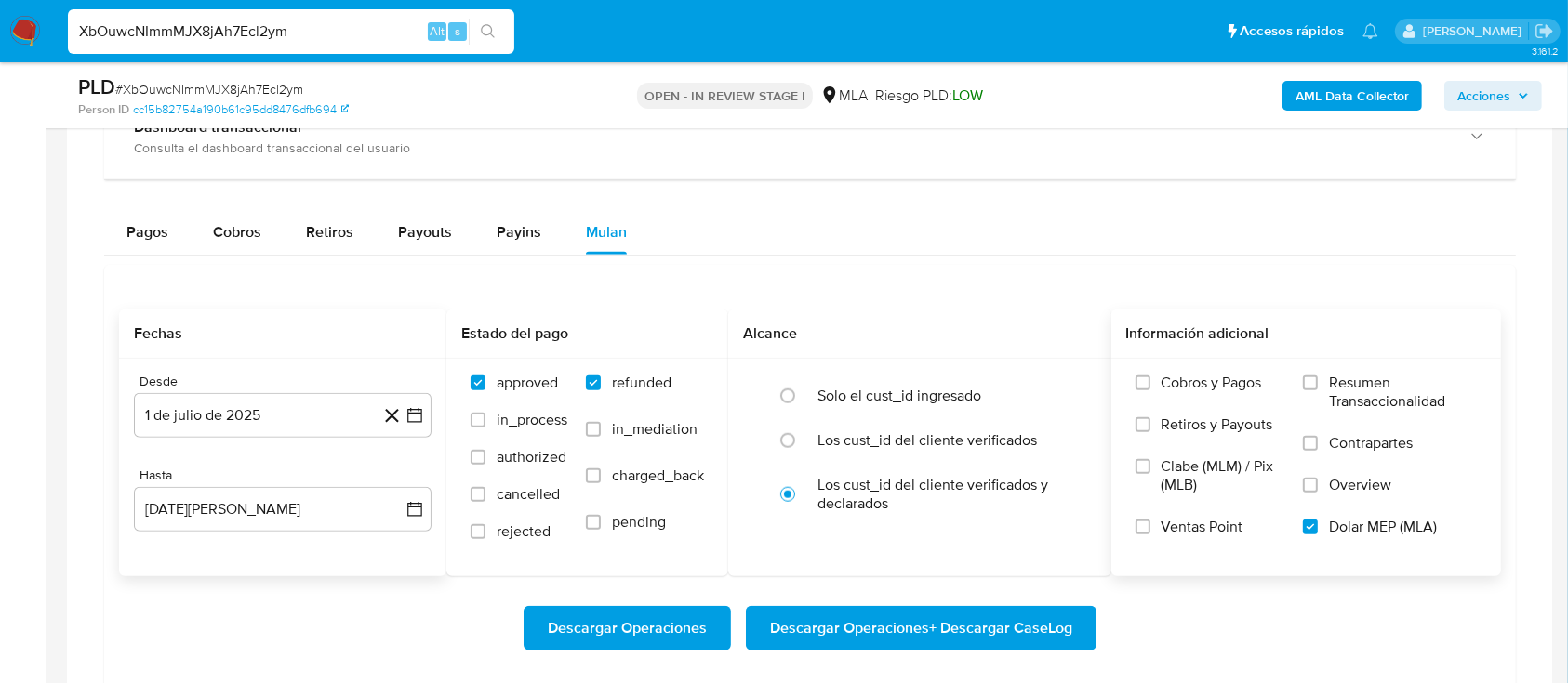
click at [1027, 621] on span "Descargar Operaciones + Descargar CaseLog" at bounding box center [920, 627] width 302 height 41
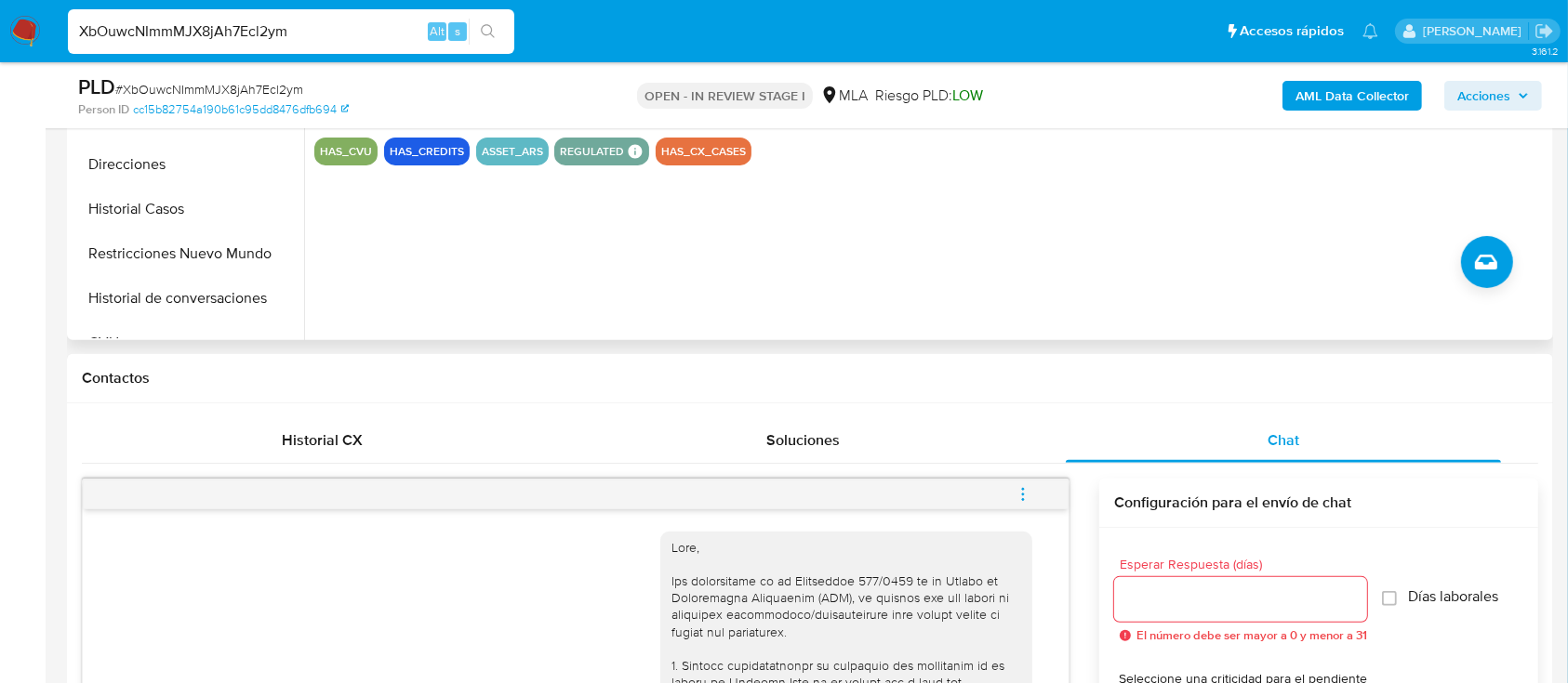
scroll to position [257, 0]
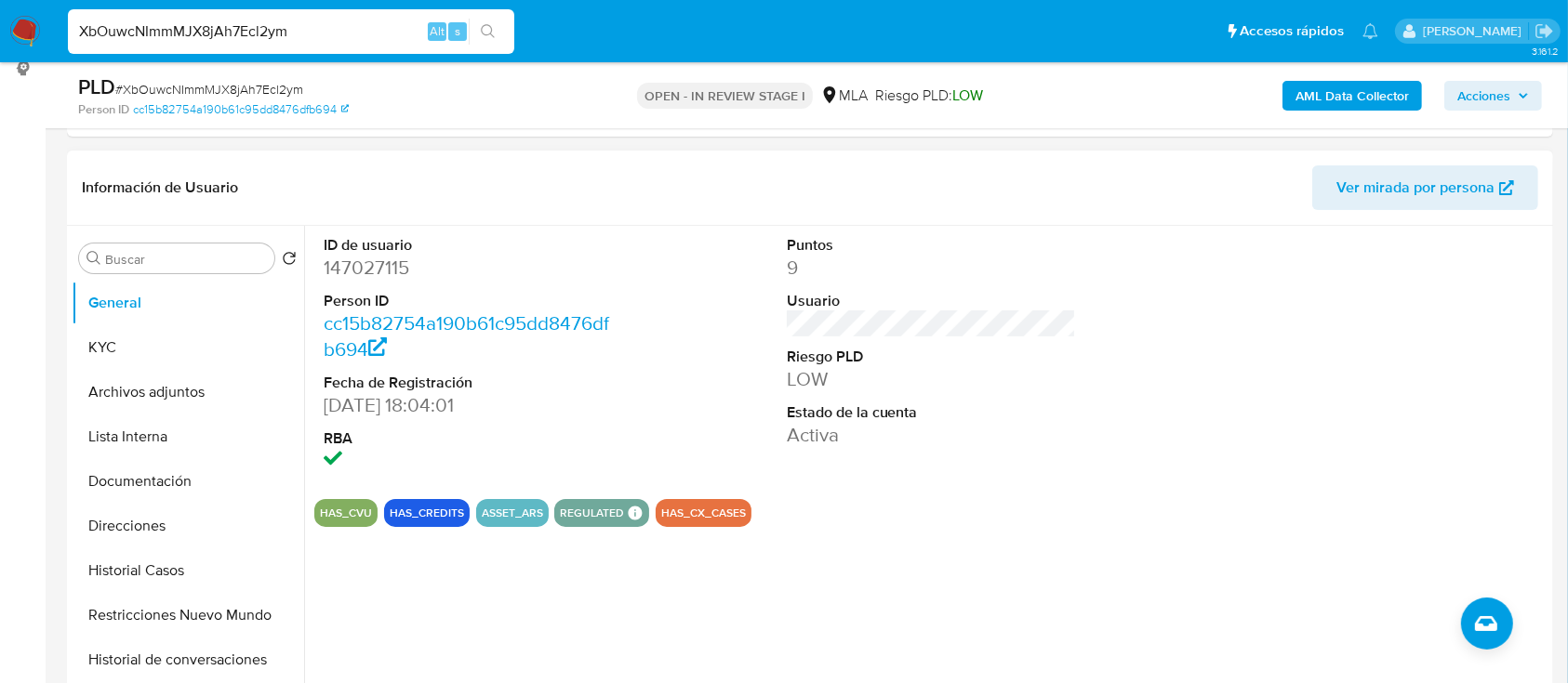
click at [353, 264] on dd "147027115" at bounding box center [468, 268] width 290 height 26
copy dd "147027115"
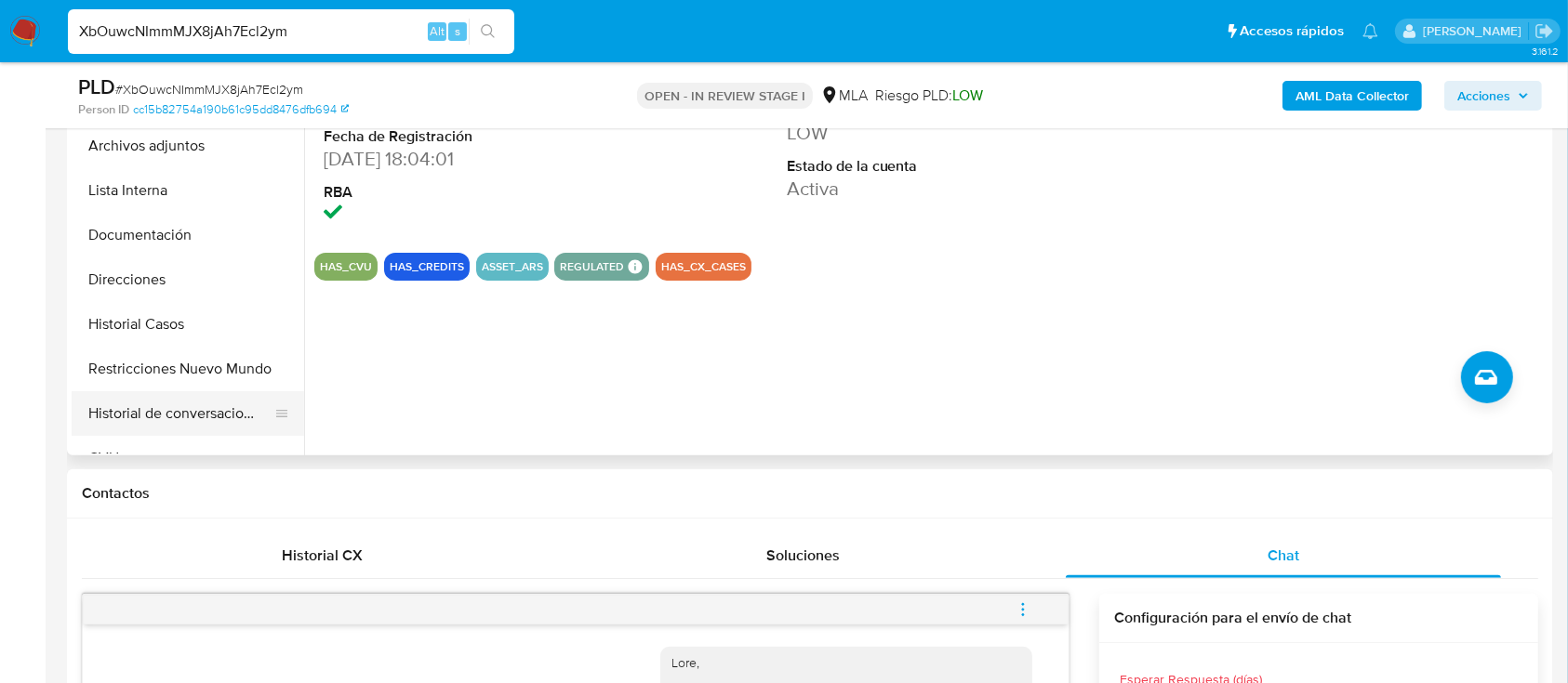
scroll to position [505, 0]
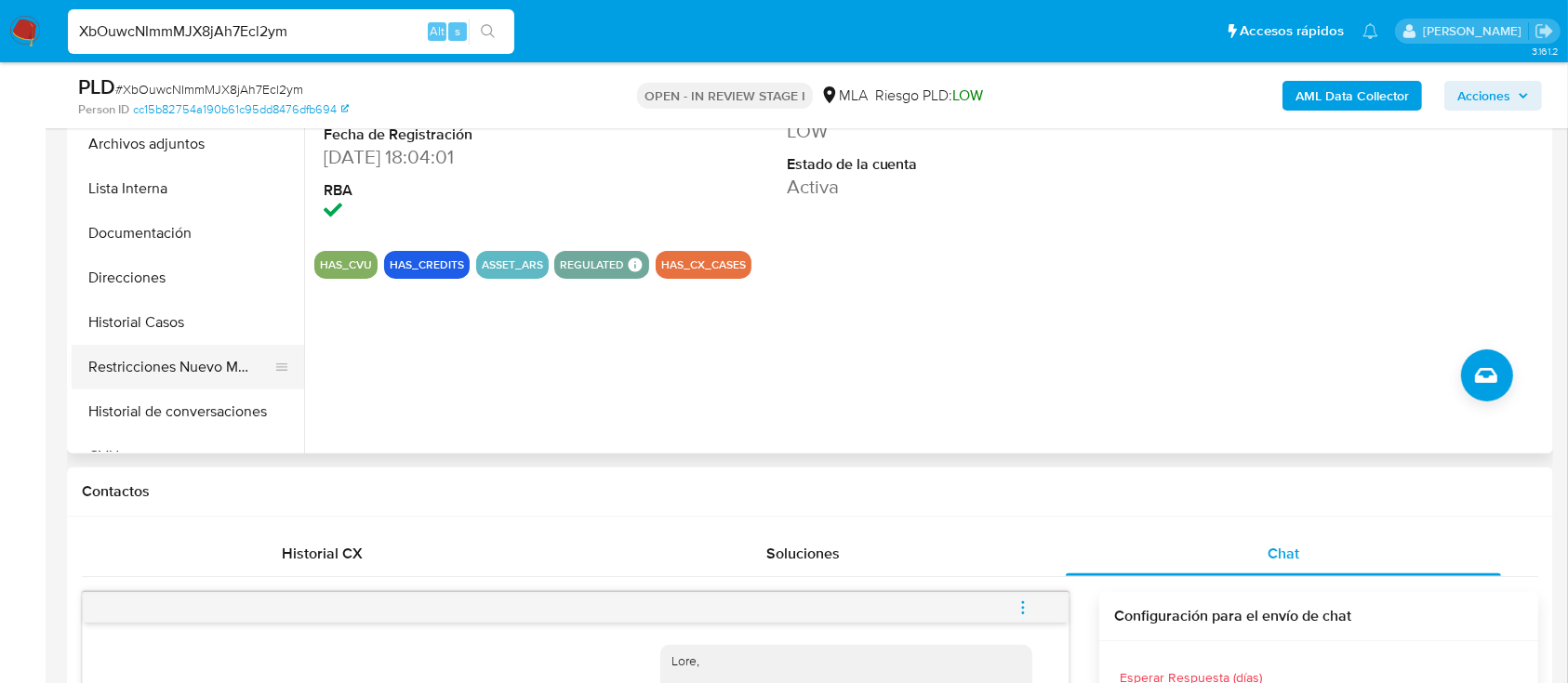
click at [158, 380] on button "Restricciones Nuevo Mundo" at bounding box center [180, 366] width 217 height 45
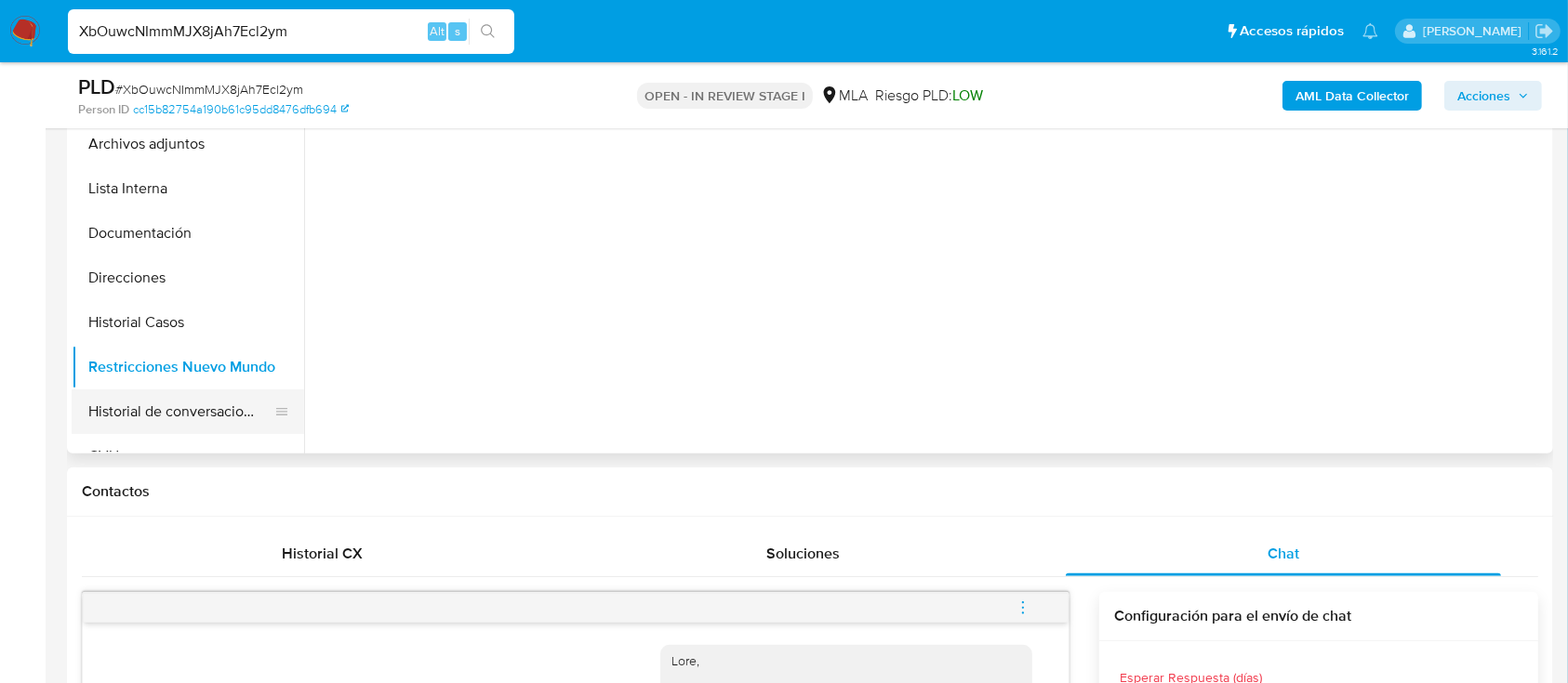
click at [171, 403] on button "Historial de conversaciones" at bounding box center [180, 411] width 217 height 45
click at [320, 541] on div "Historial CX" at bounding box center [323, 554] width 436 height 45
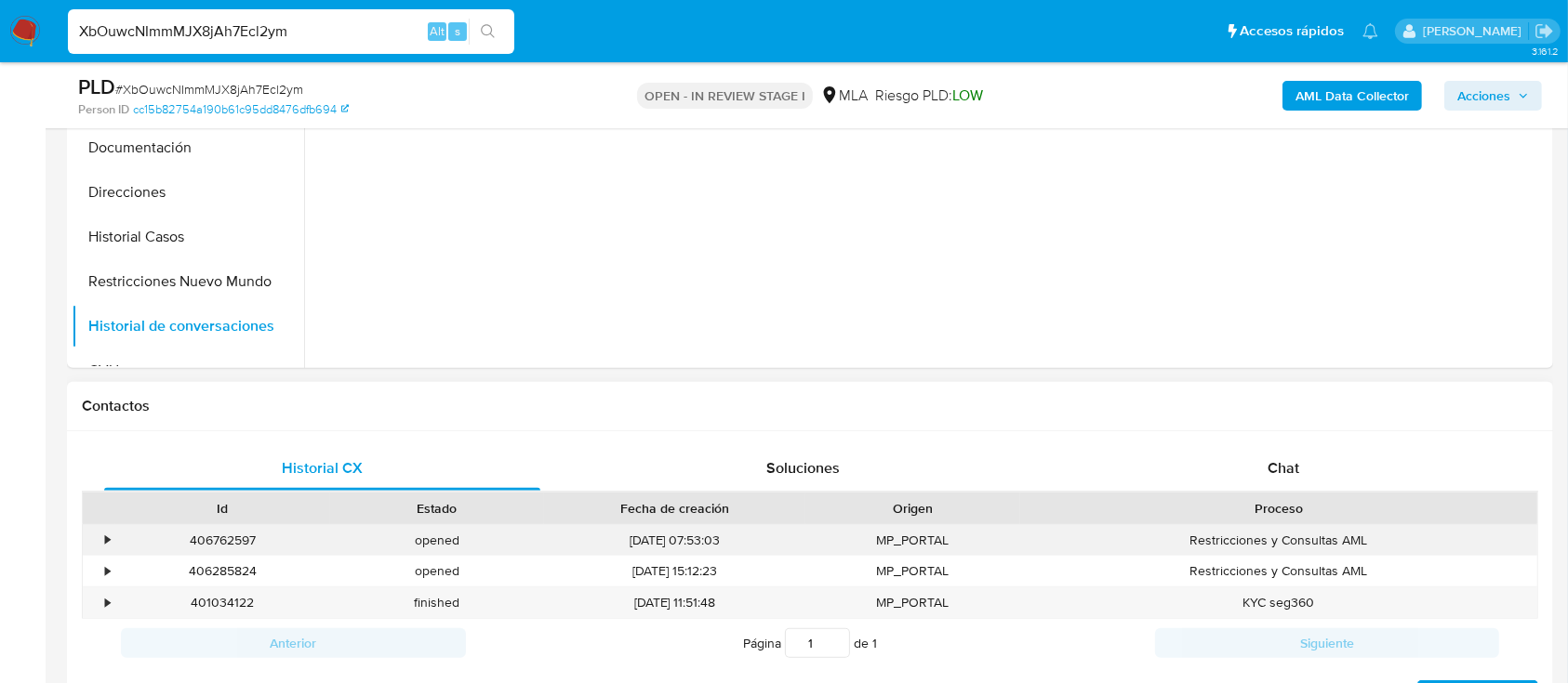
scroll to position [628, 0]
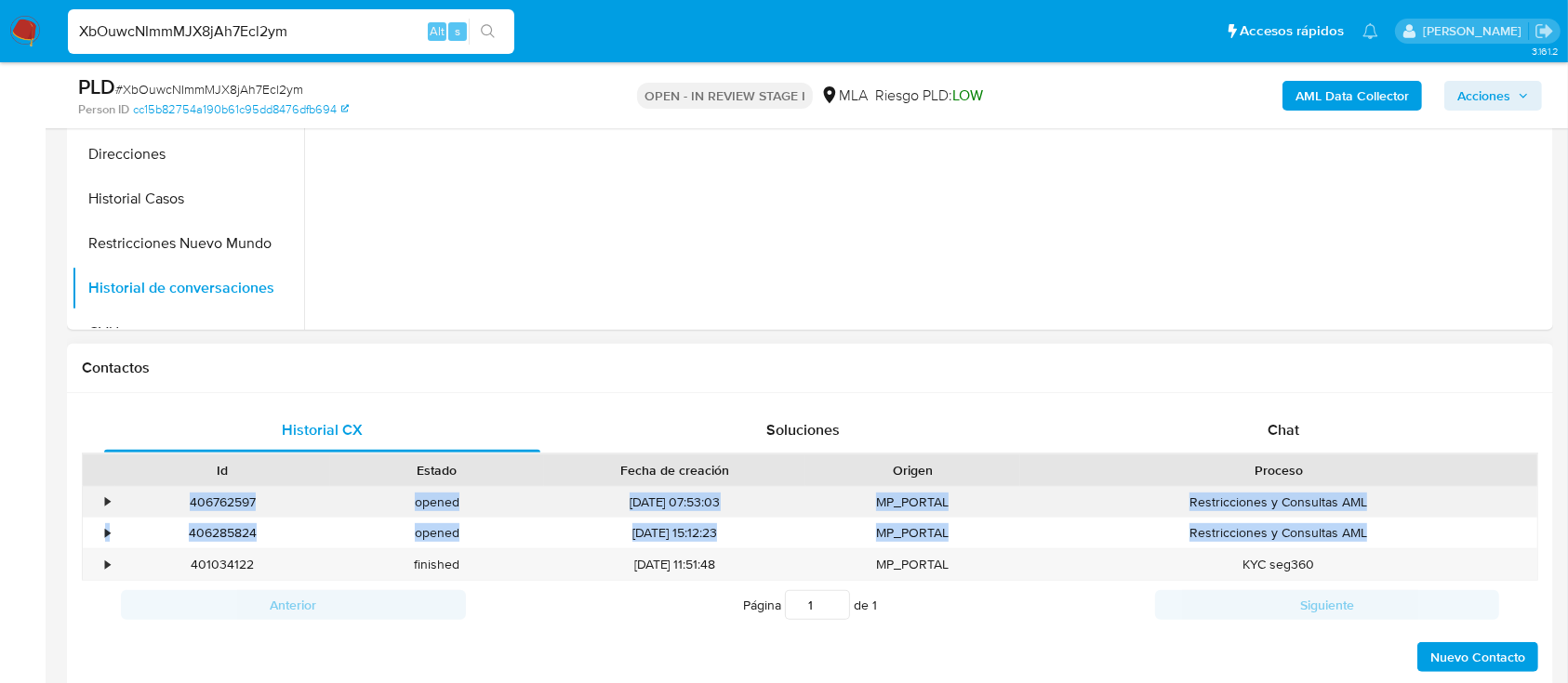
drag, startPoint x: 1045, startPoint y: 513, endPoint x: 142, endPoint y: 493, distance: 903.2
click at [142, 493] on div "• 406762597 opened 23/09/2025 07:53:03 MP_PORTAL Restricciones y Consultas AML …" at bounding box center [810, 534] width 1456 height 96
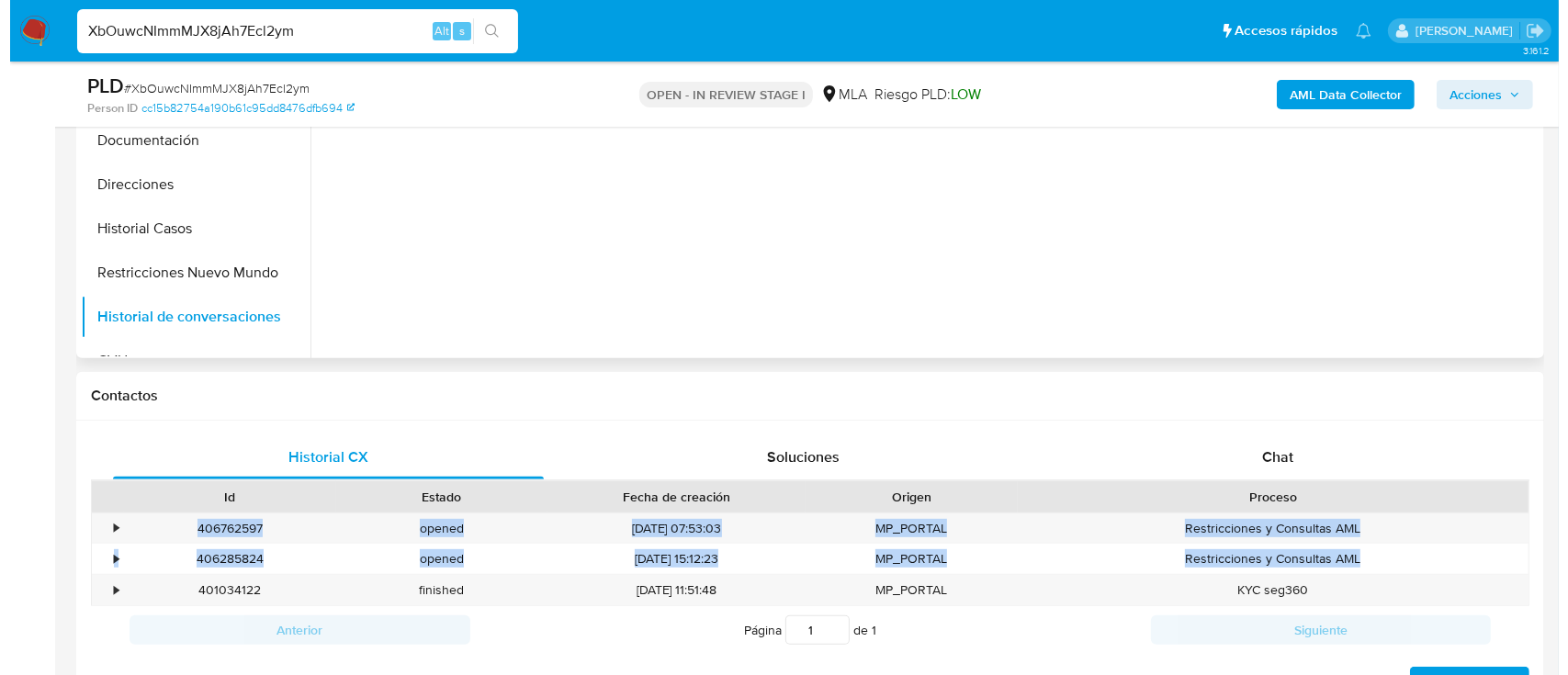
scroll to position [376, 0]
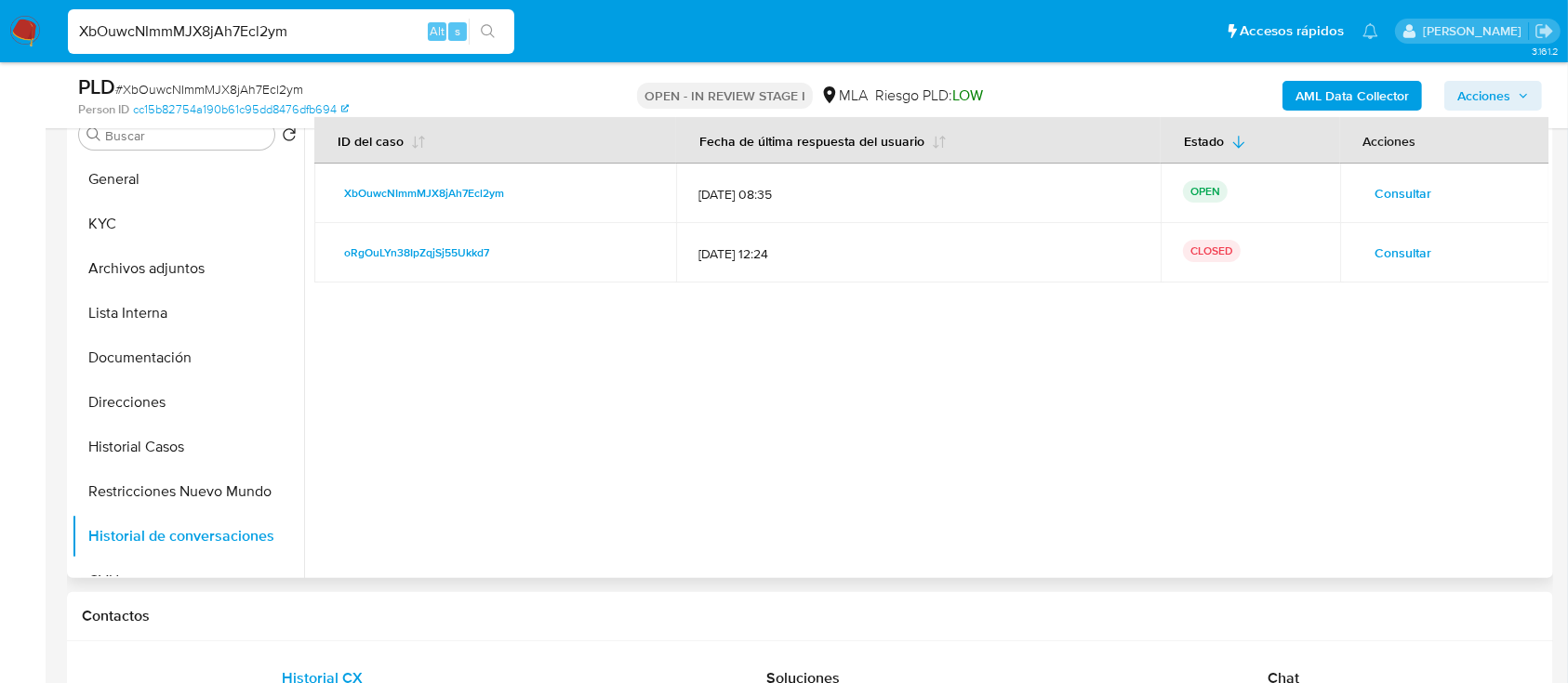
click at [1398, 250] on span "Consultar" at bounding box center [1404, 253] width 57 height 26
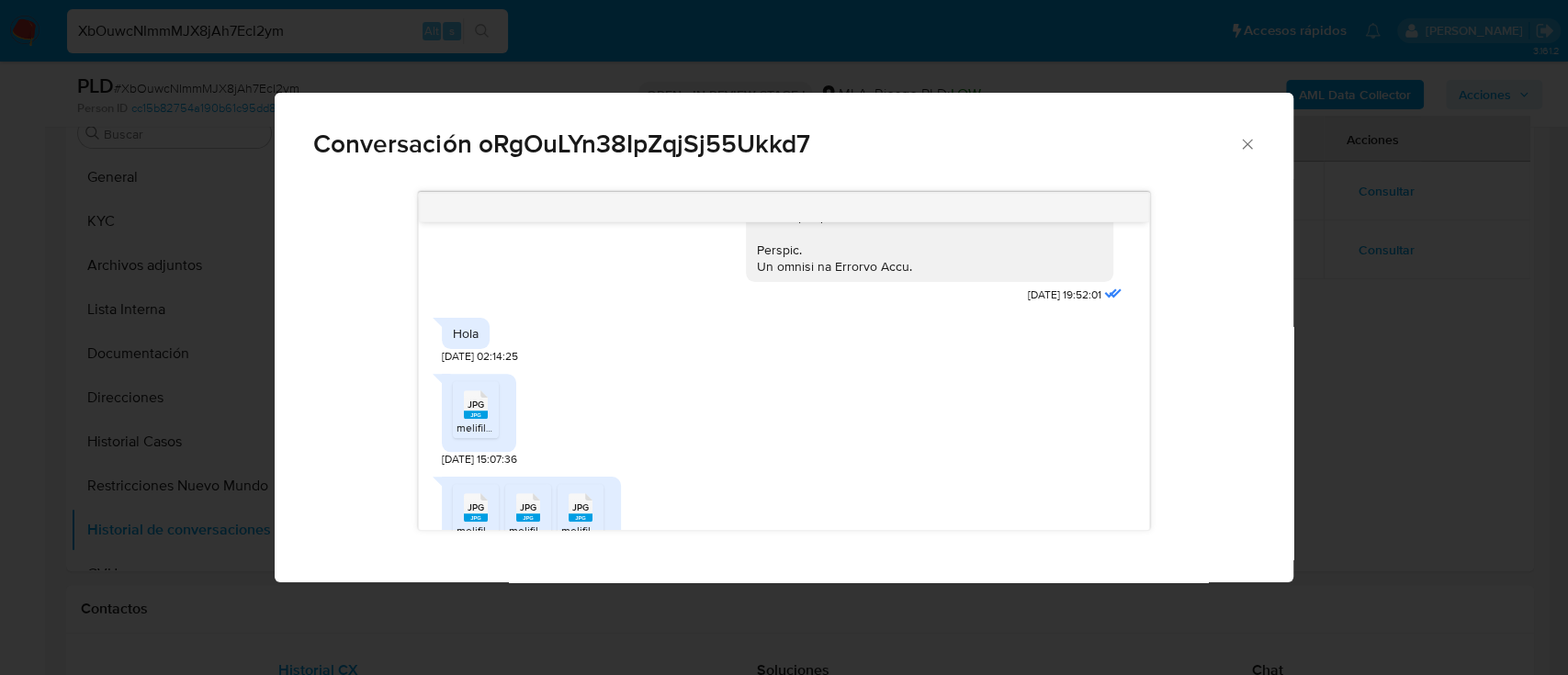
scroll to position [979, 0]
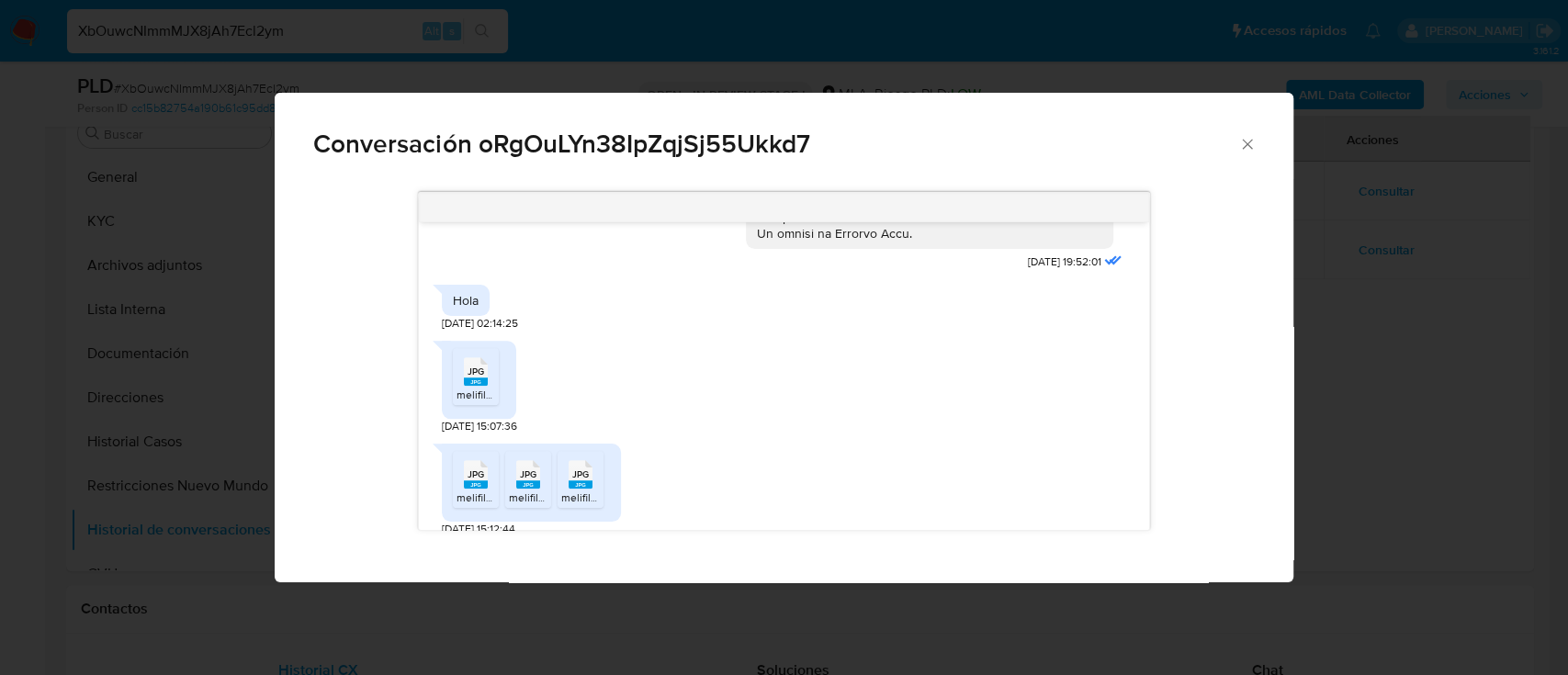
click at [485, 386] on icon "Comunicación" at bounding box center [475, 371] width 24 height 29
click at [477, 489] on rect "Comunicación" at bounding box center [475, 484] width 24 height 8
click at [522, 489] on rect "Comunicación" at bounding box center [529, 484] width 24 height 8
click at [570, 489] on rect "Comunicación" at bounding box center [581, 484] width 24 height 8
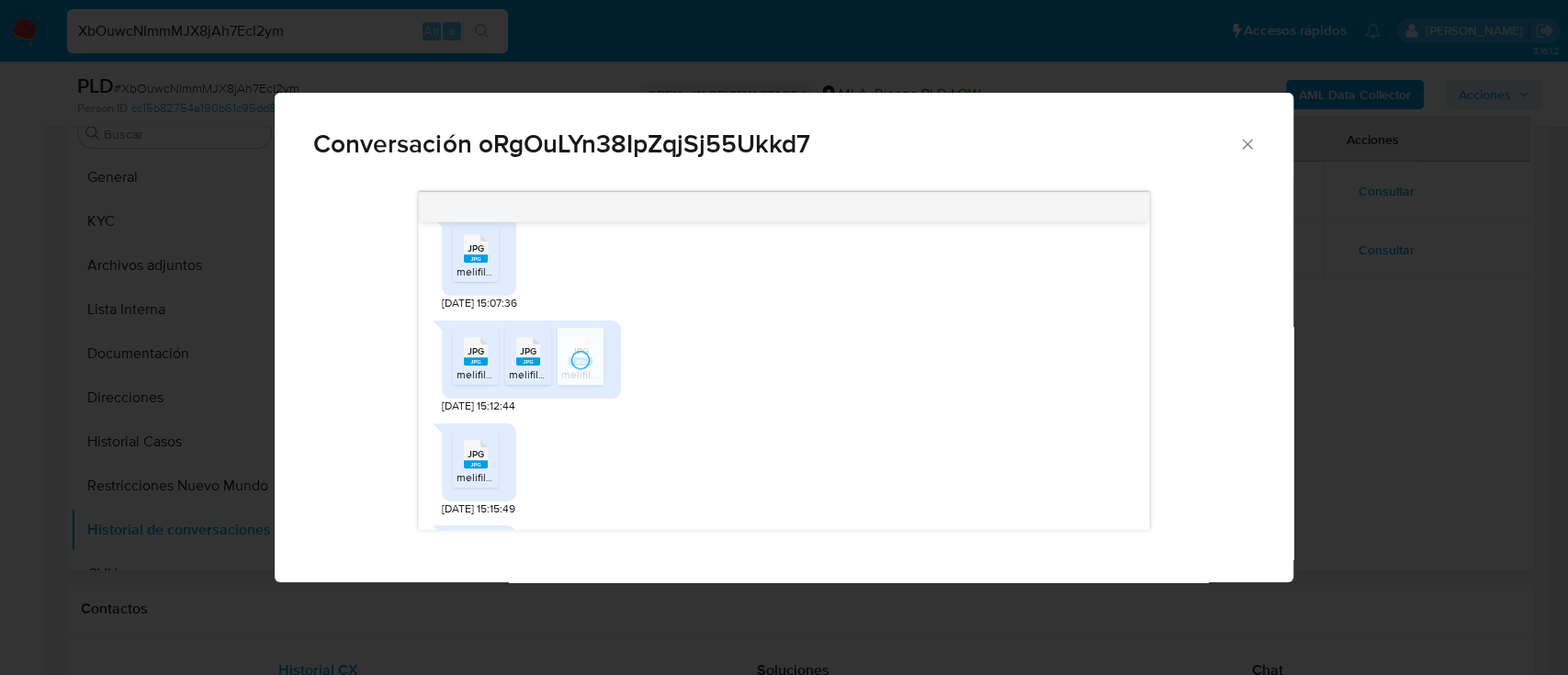
click at [470, 468] on rect "Comunicación" at bounding box center [475, 464] width 24 height 8
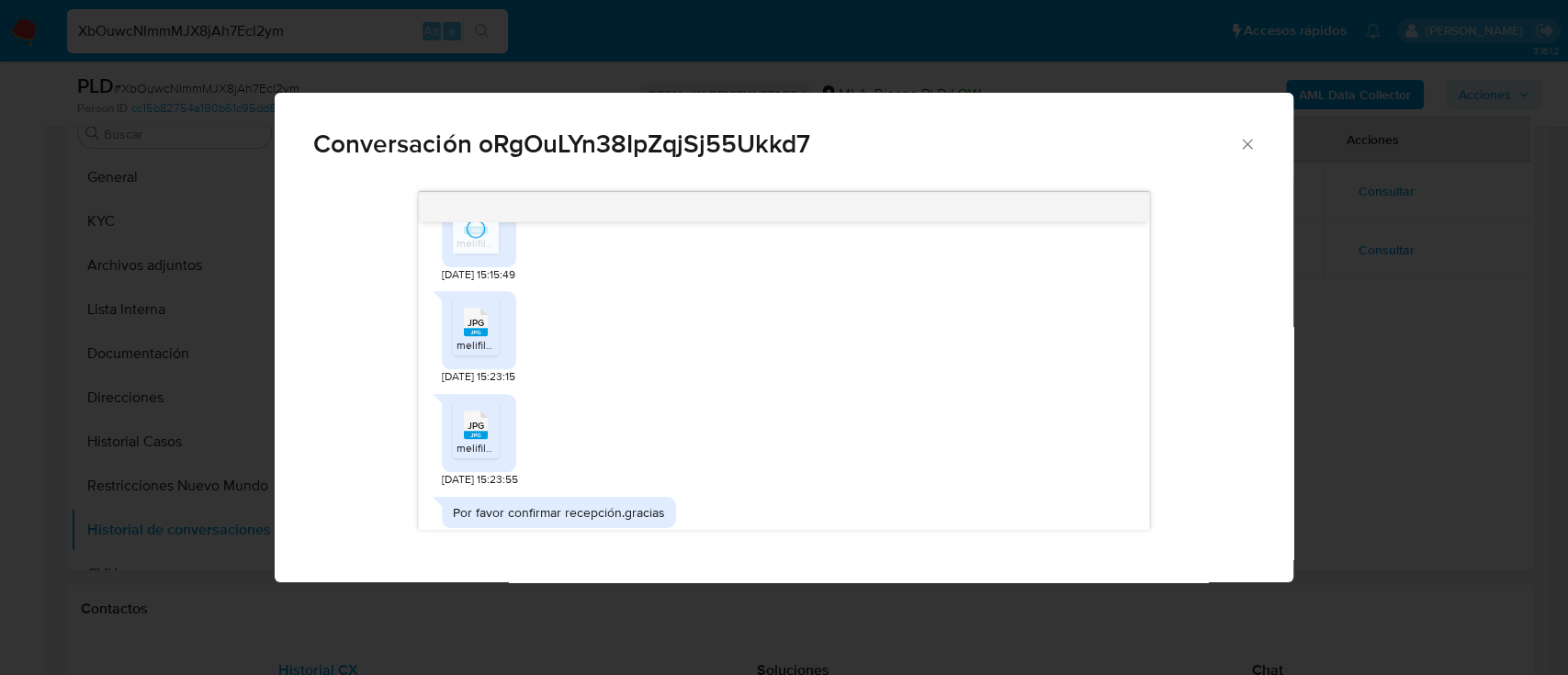
scroll to position [1346, 0]
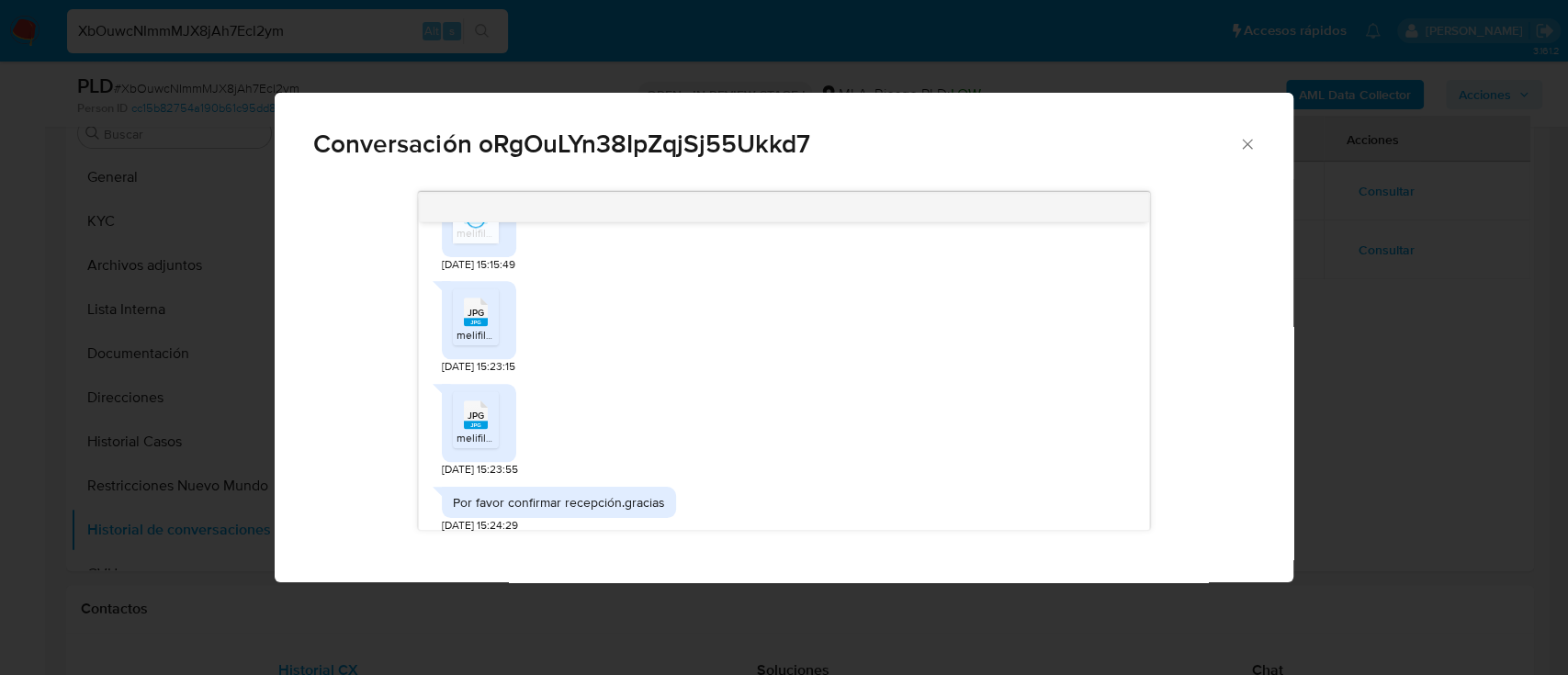
drag, startPoint x: 452, startPoint y: 338, endPoint x: 473, endPoint y: 367, distance: 35.8
click at [454, 338] on div "JPG JPG melifile5178673523034317441.jpg" at bounding box center [479, 320] width 75 height 78
click at [475, 415] on icon "JPG" at bounding box center [475, 414] width 24 height 32
click at [489, 328] on div "JPG JPG" at bounding box center [475, 310] width 38 height 35
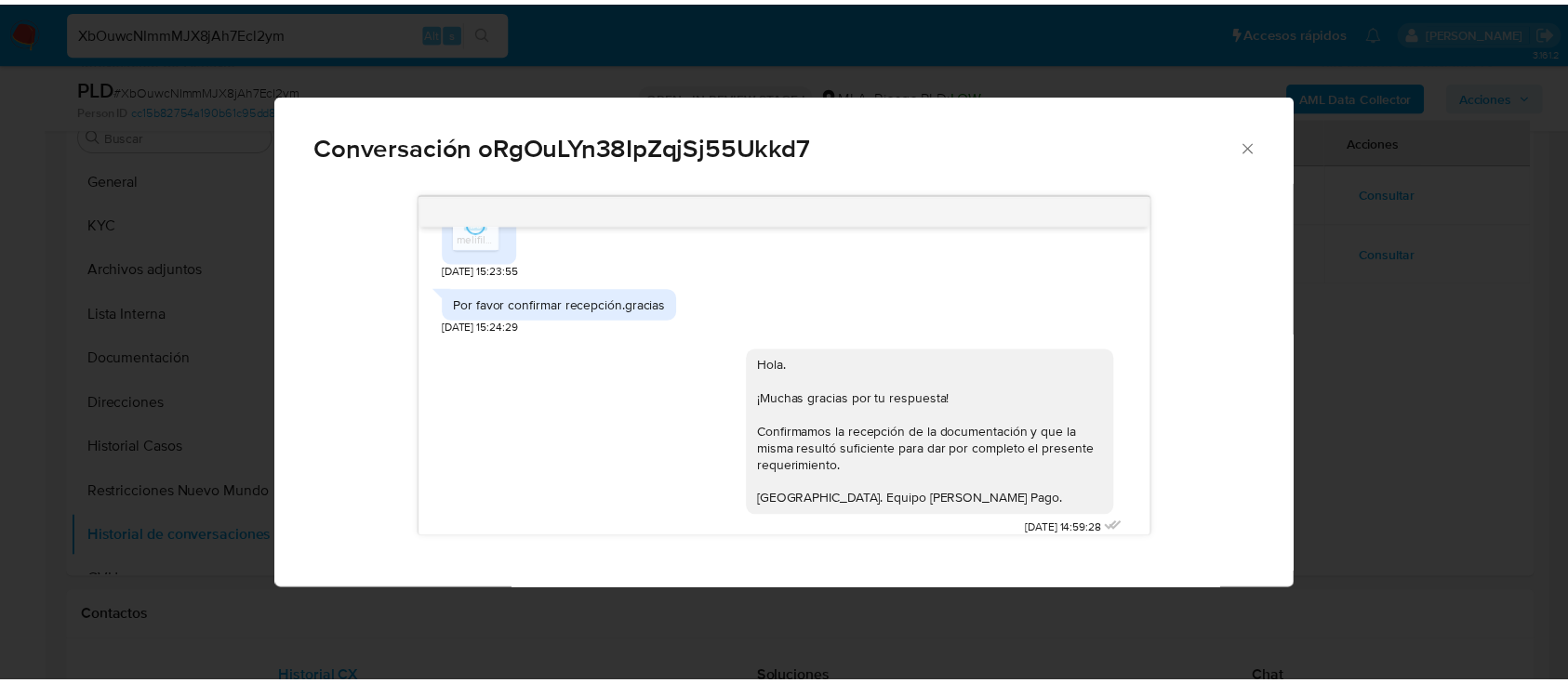
scroll to position [1598, 0]
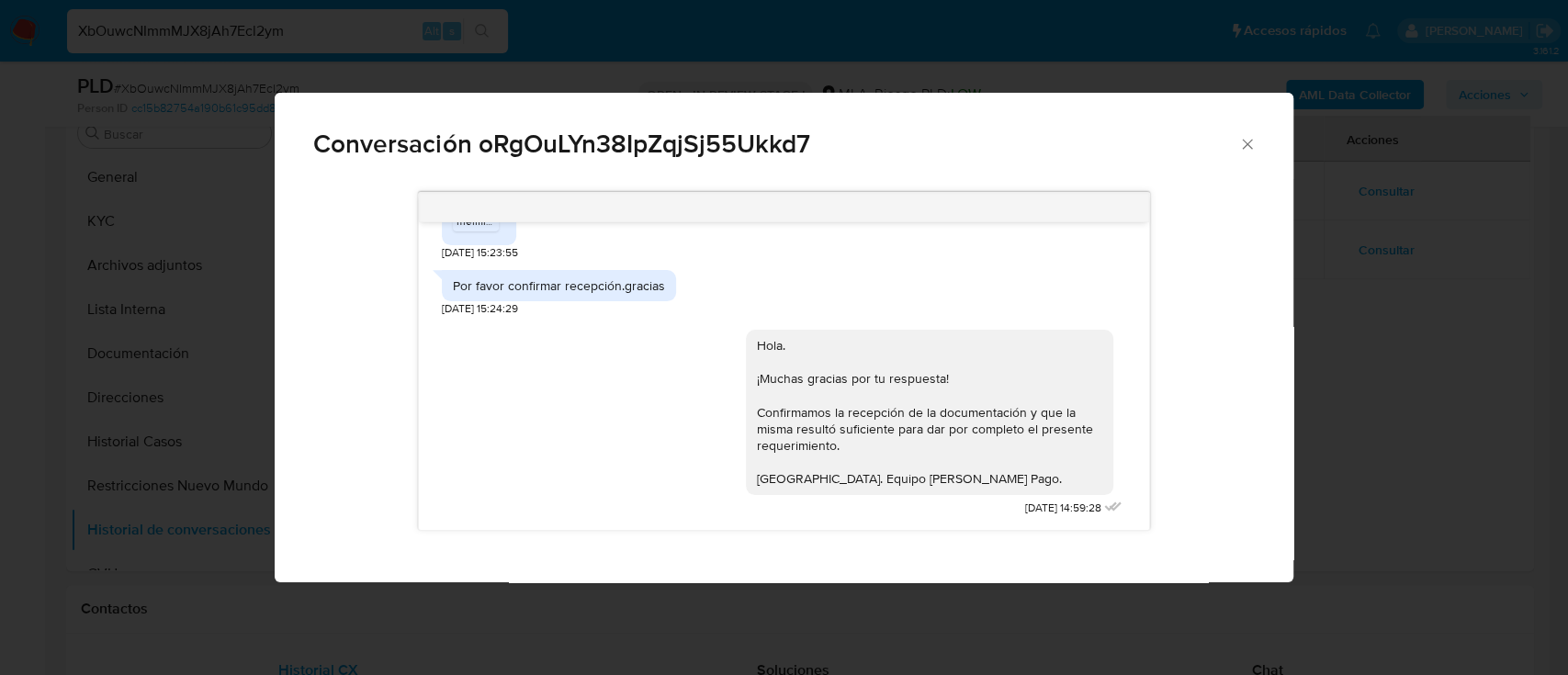
click at [847, 172] on div "Conversación oRgOuLYn38IpZqjSj55Ukkd7" at bounding box center [784, 136] width 1018 height 88
click at [1246, 142] on icon "Cerrar" at bounding box center [1247, 144] width 19 height 19
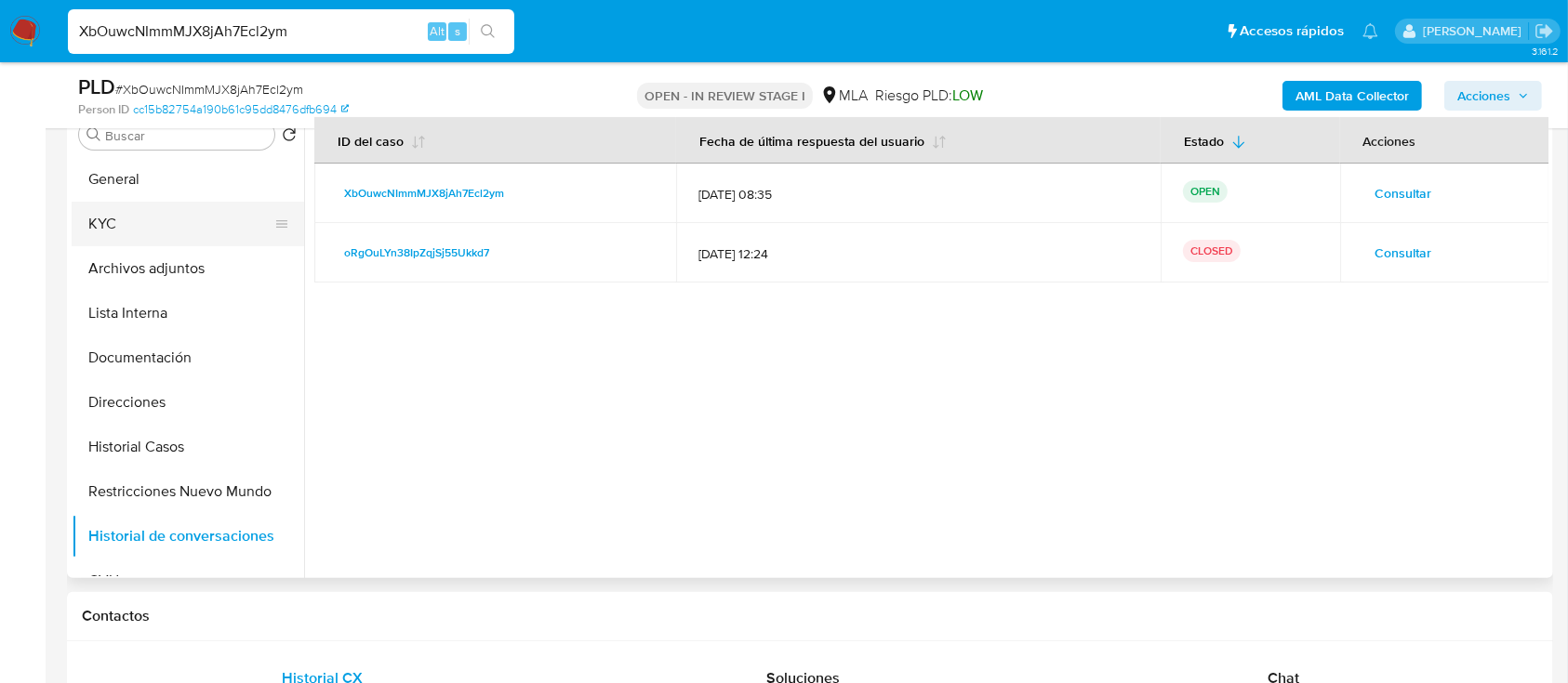
click at [172, 215] on button "KYC" at bounding box center [180, 224] width 217 height 45
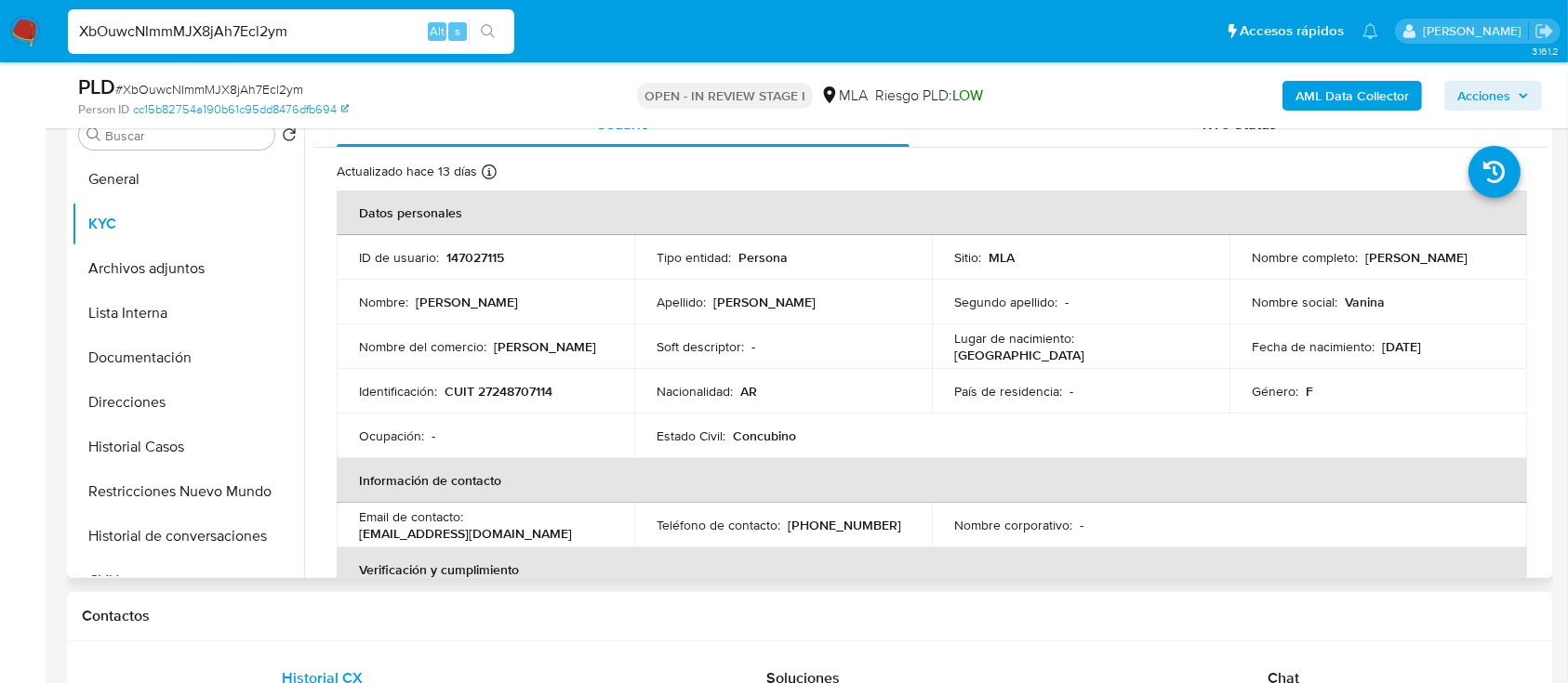
click at [509, 383] on p "CUIT 27248707114" at bounding box center [498, 391] width 108 height 17
click at [517, 393] on p "CUIT 27248707114" at bounding box center [498, 391] width 108 height 17
copy p "27248707114"
click at [525, 392] on p "CUIT 27248707114" at bounding box center [498, 391] width 108 height 17
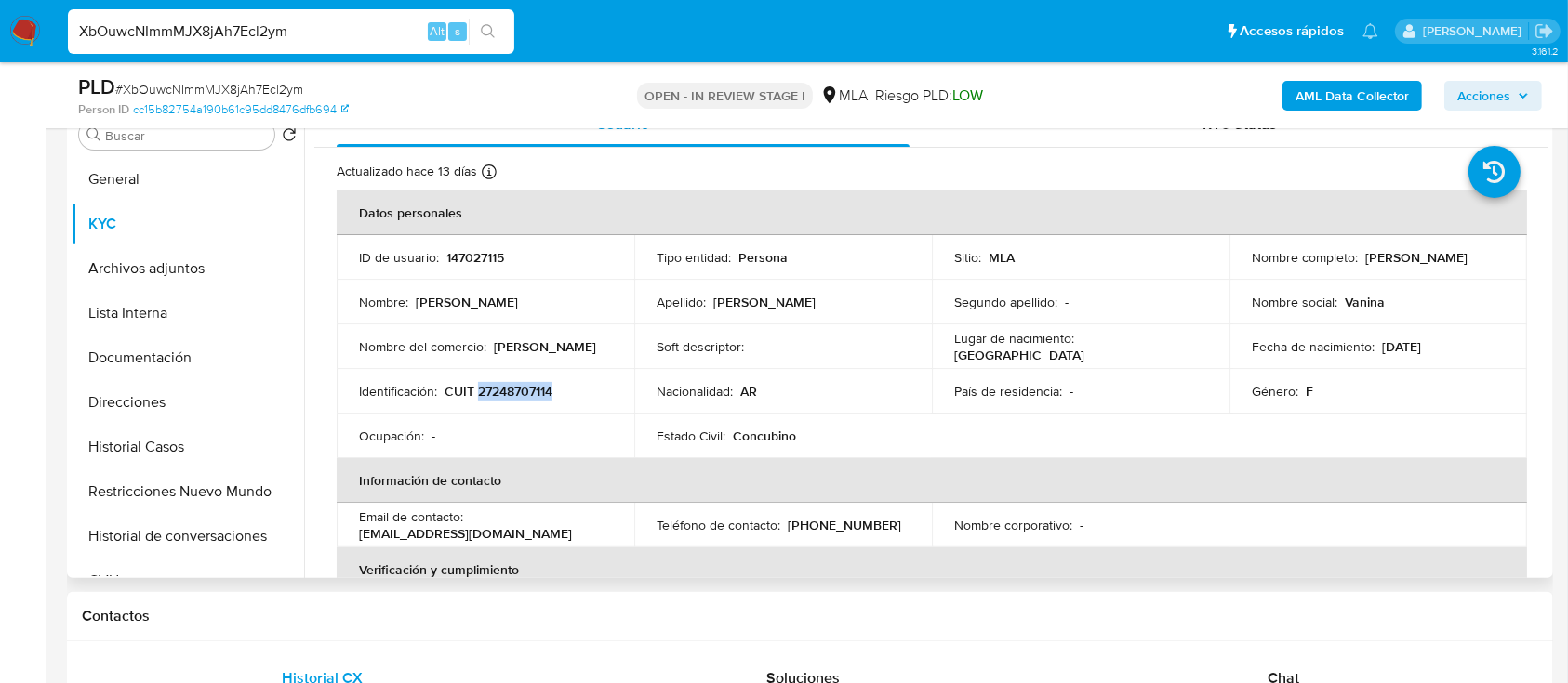
click at [525, 392] on p "CUIT 27248707114" at bounding box center [498, 391] width 108 height 17
click at [507, 393] on p "CUIT 27248707114" at bounding box center [498, 391] width 108 height 17
click at [507, 392] on p "CUIT 27248707114" at bounding box center [498, 391] width 108 height 17
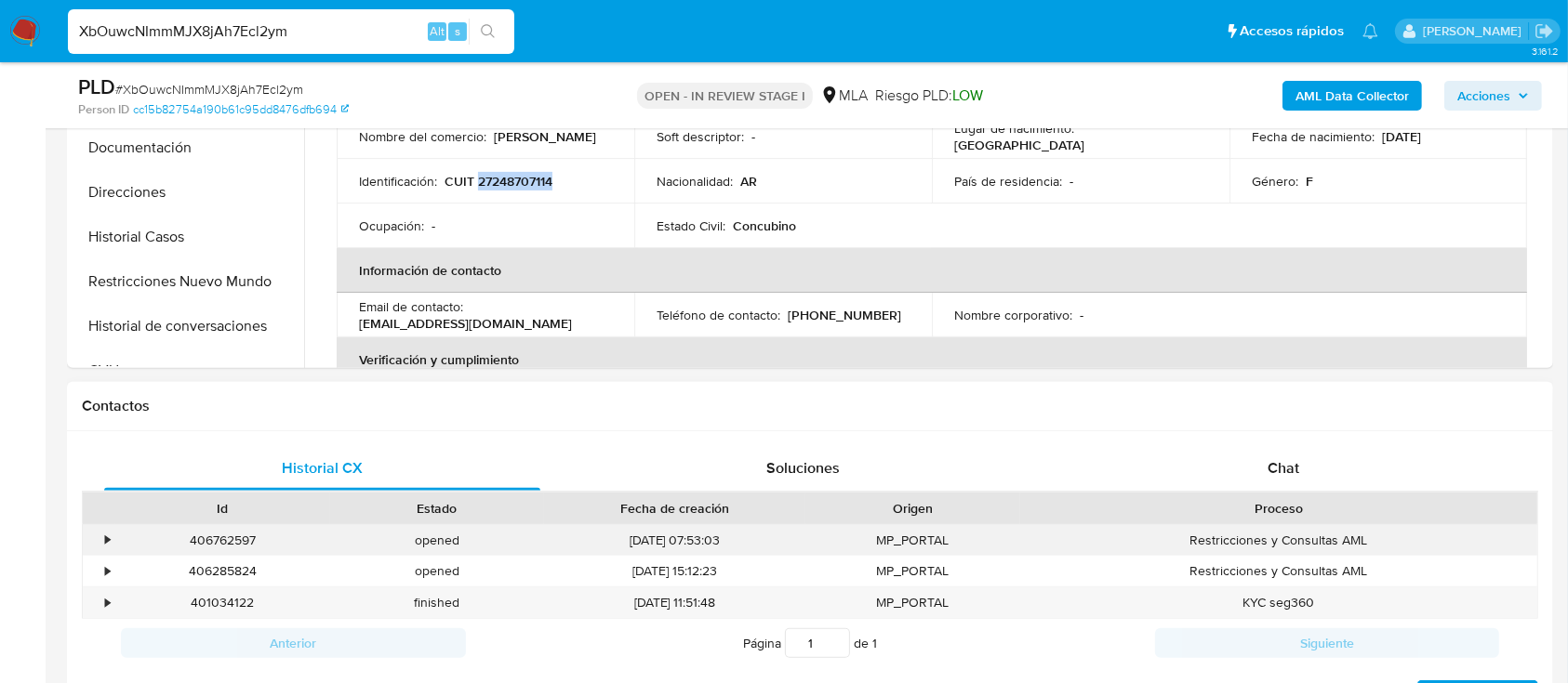
scroll to position [628, 0]
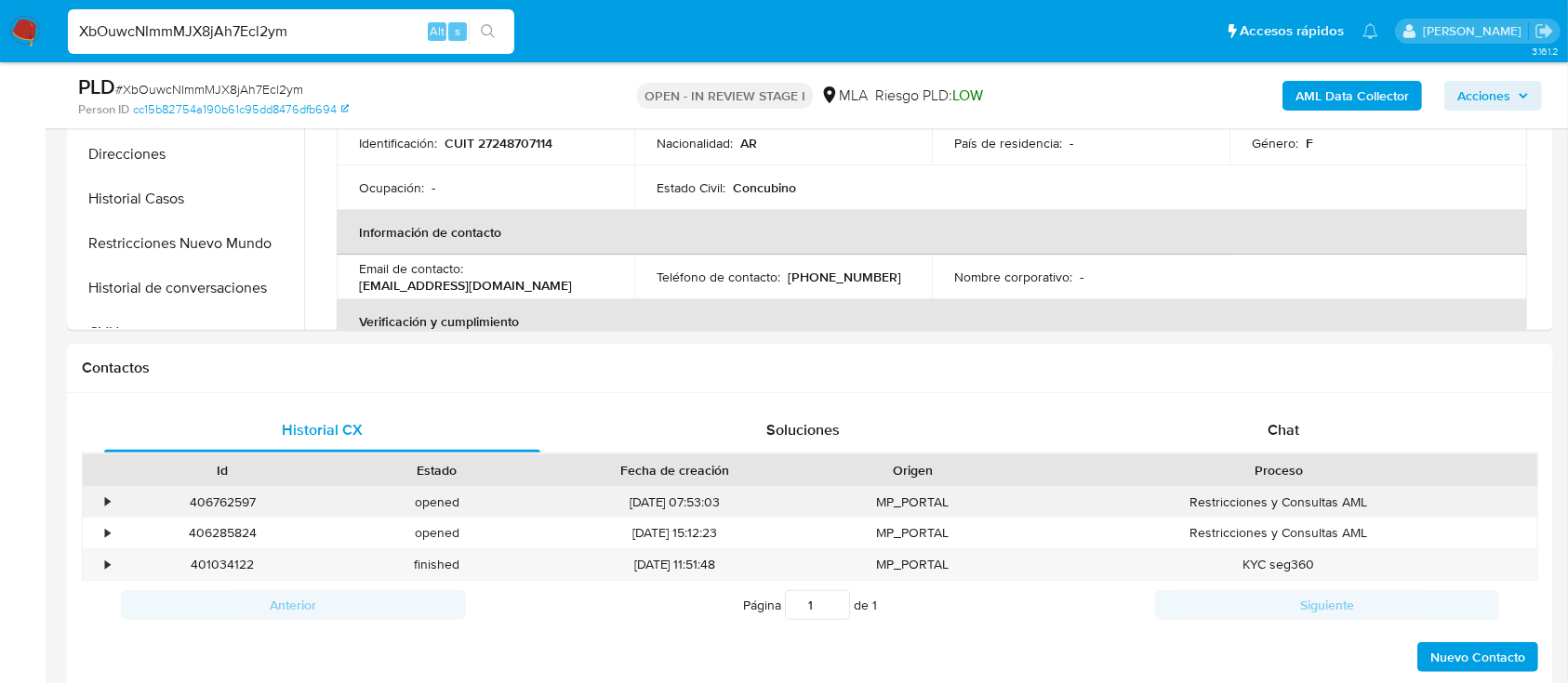
click at [223, 510] on div "406762597" at bounding box center [223, 502] width 215 height 31
copy div "406762597"
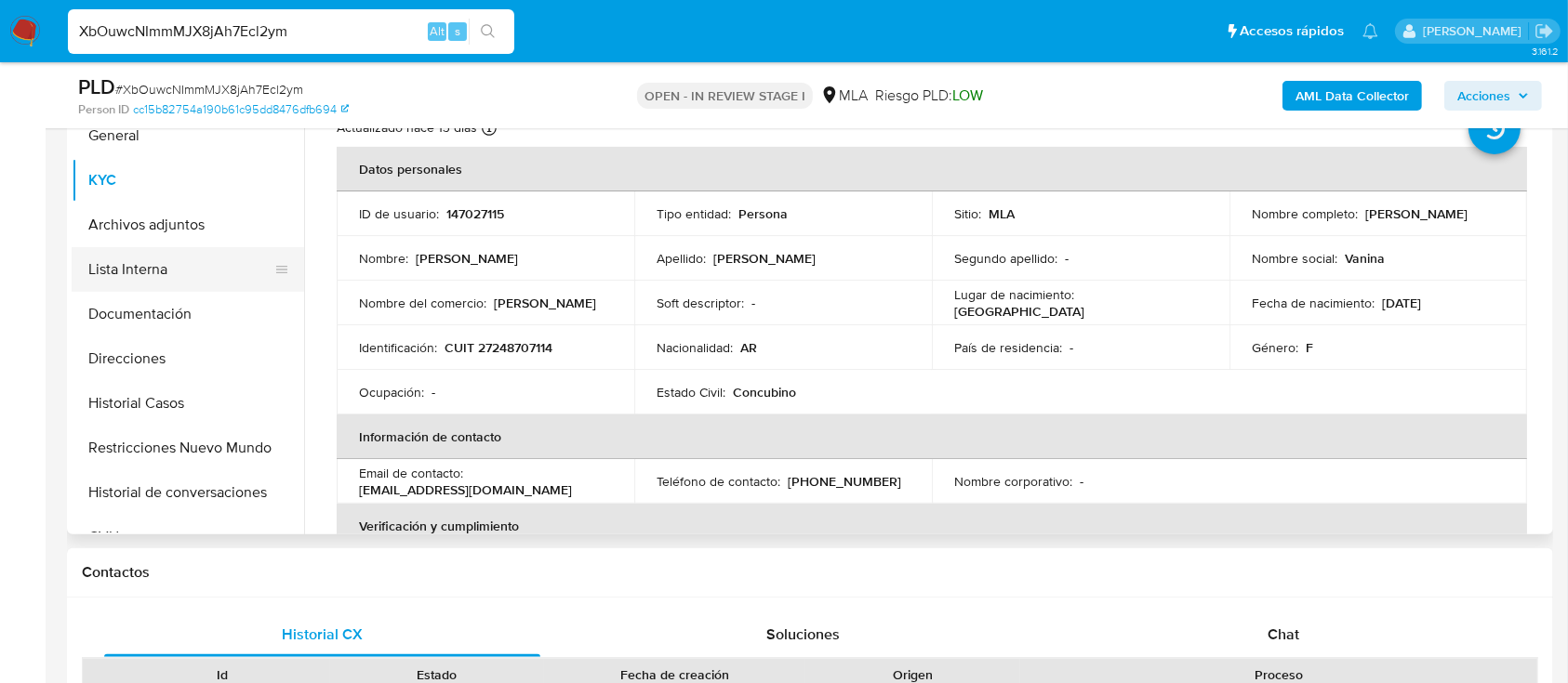
scroll to position [257, 0]
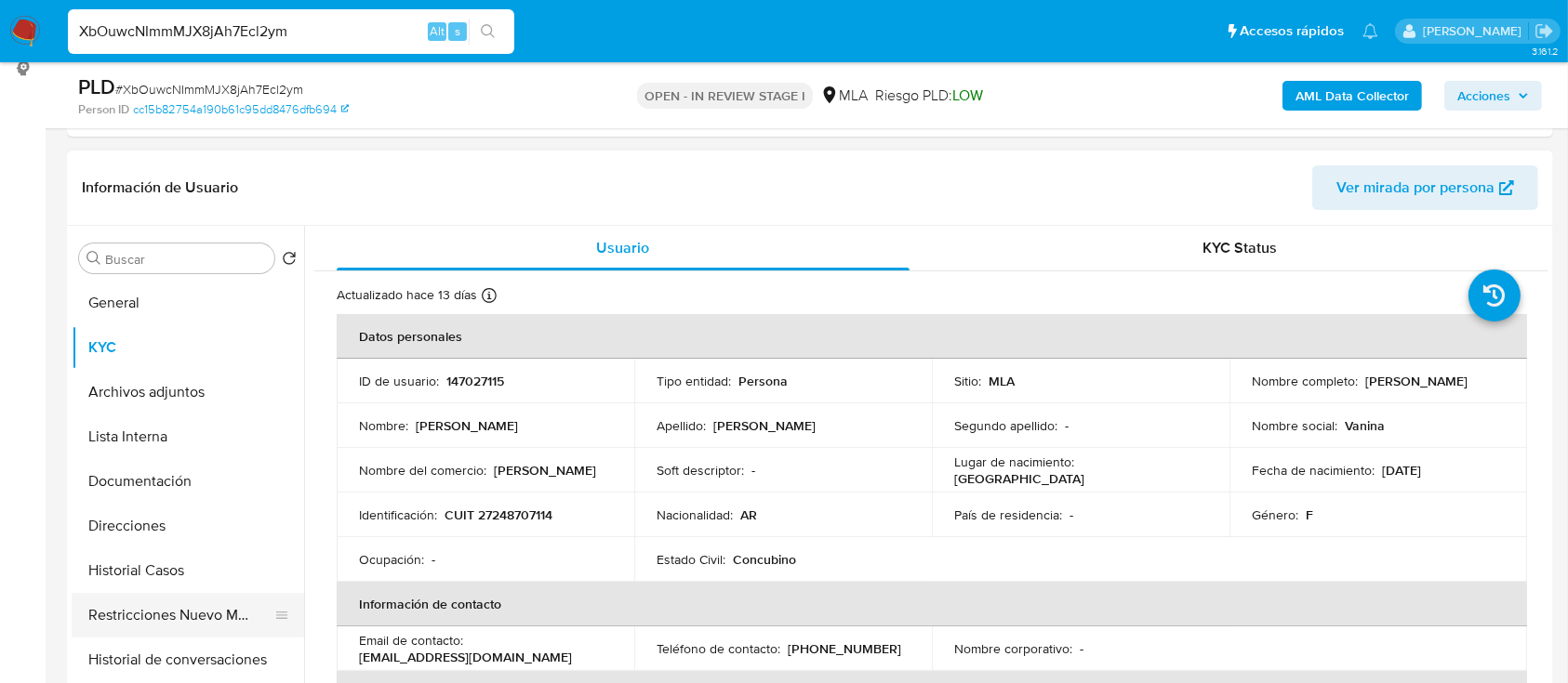
click at [152, 605] on button "Restricciones Nuevo Mundo" at bounding box center [180, 615] width 217 height 45
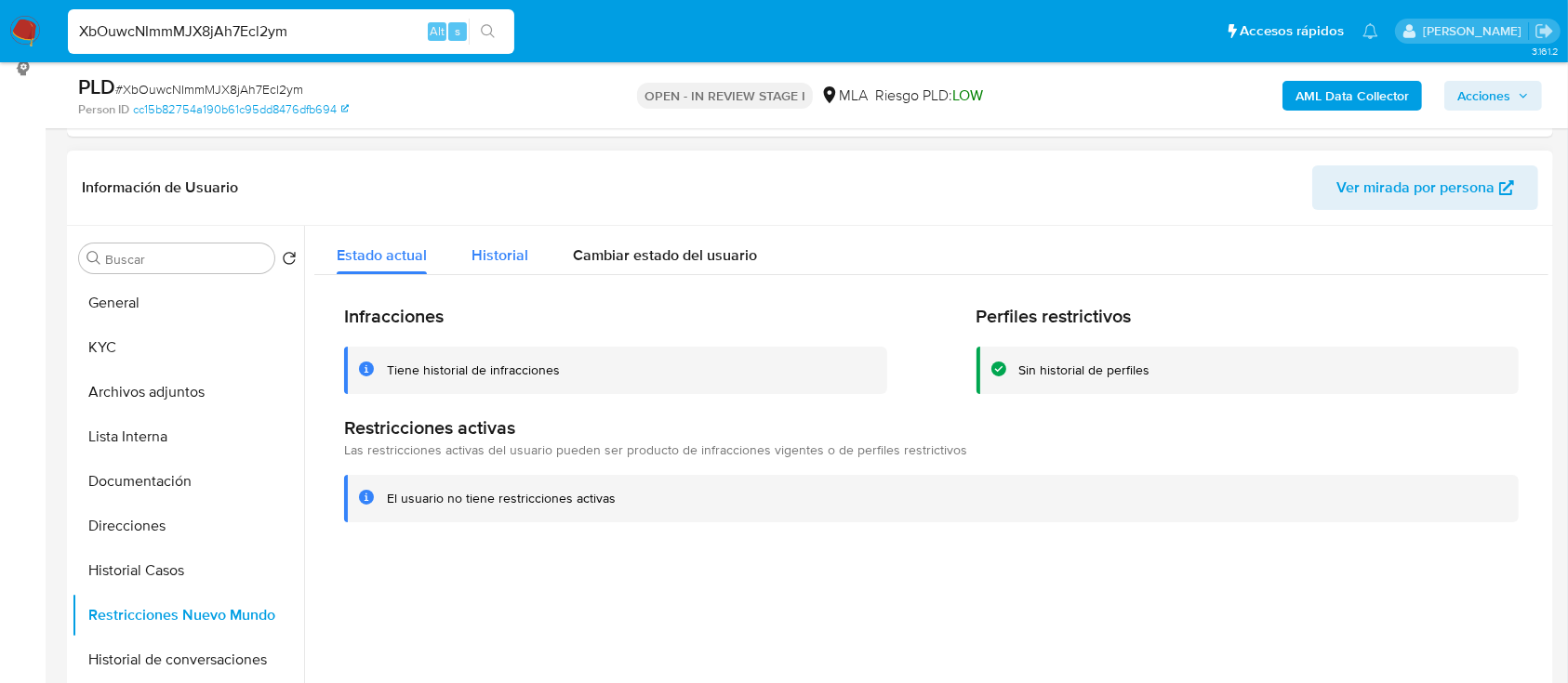
click at [475, 270] on div "Historial" at bounding box center [499, 250] width 57 height 49
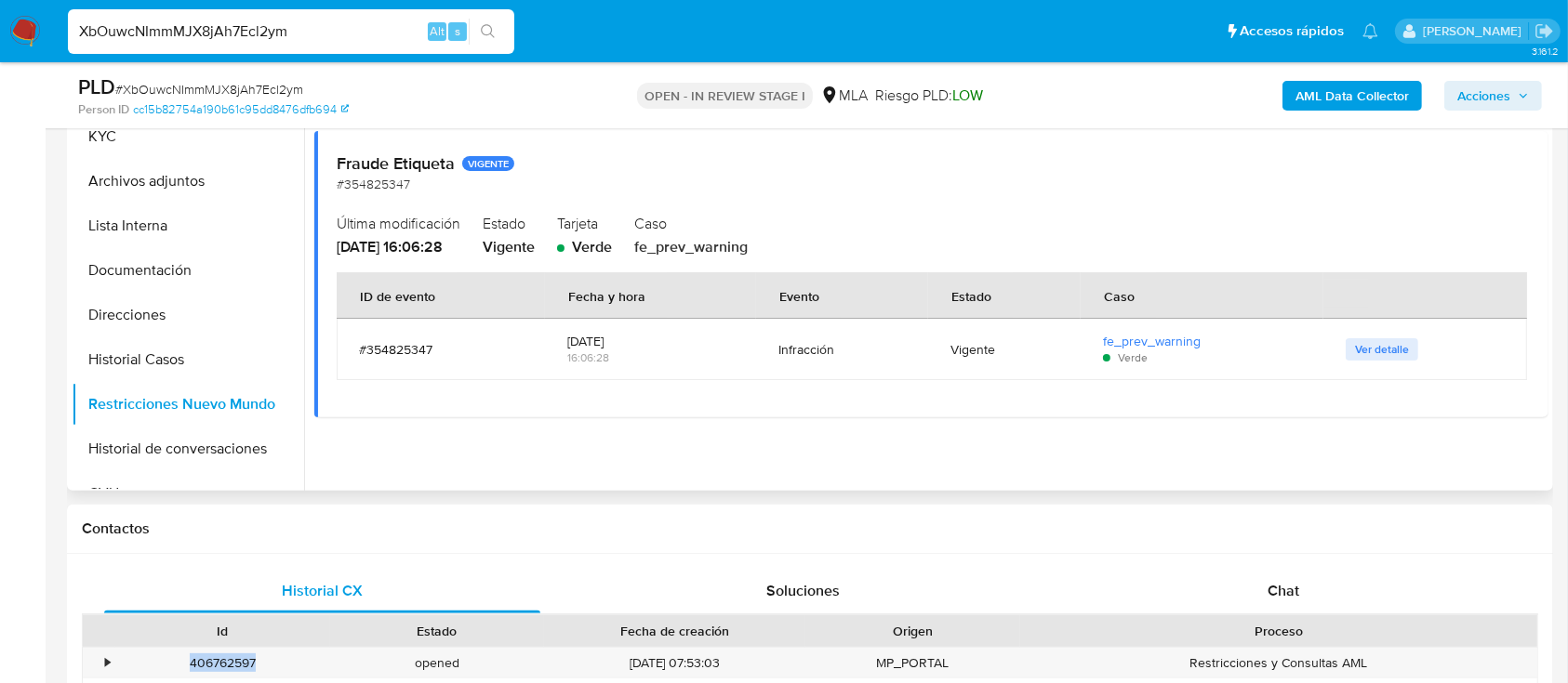
scroll to position [344, 0]
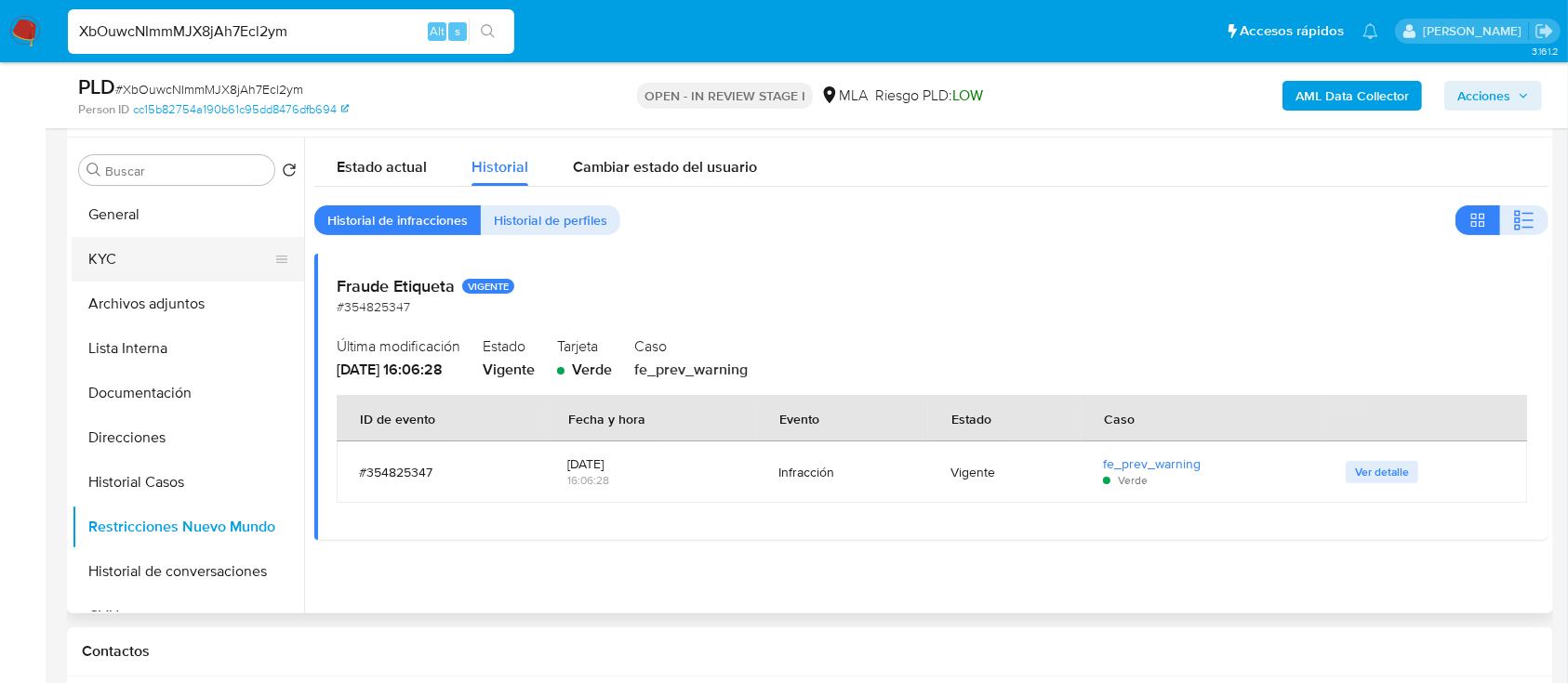
click at [139, 255] on button "KYC" at bounding box center [180, 259] width 217 height 45
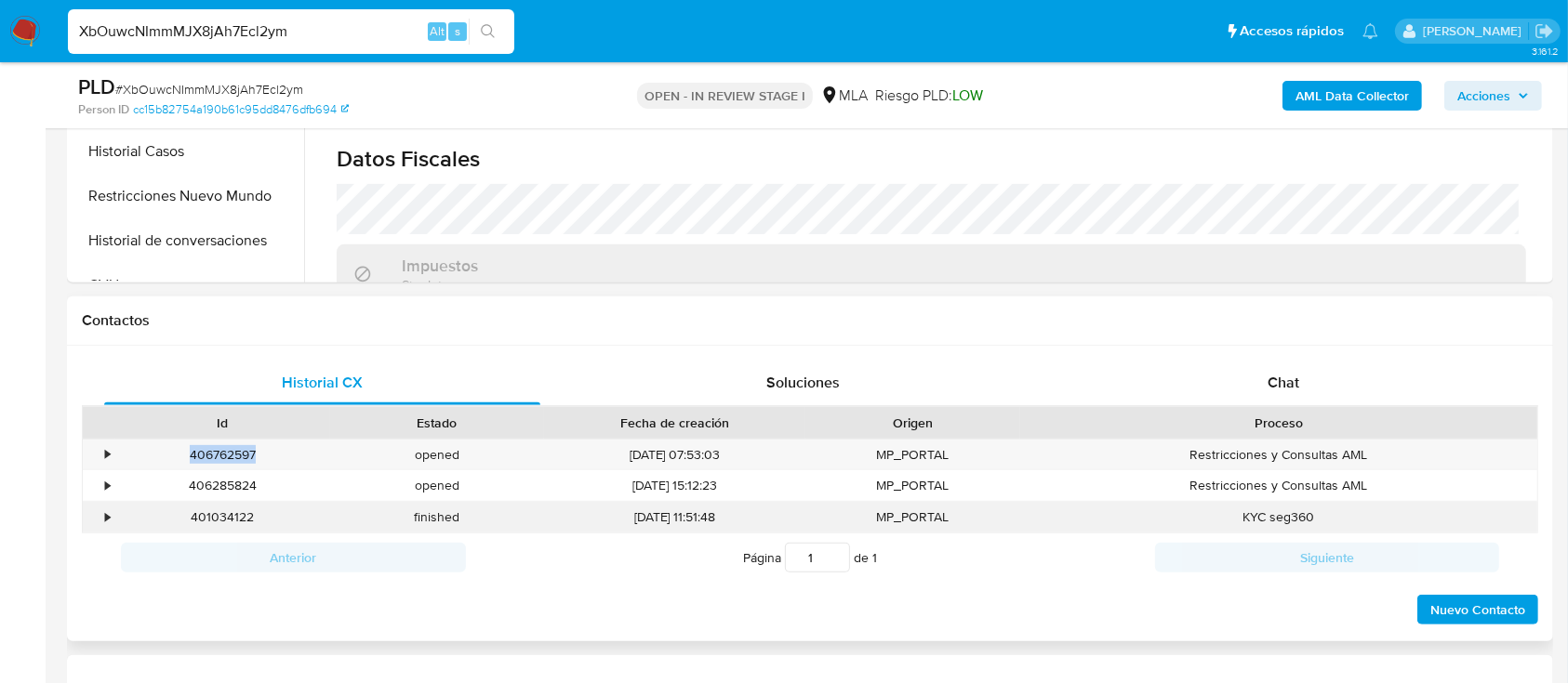
scroll to position [717, 0]
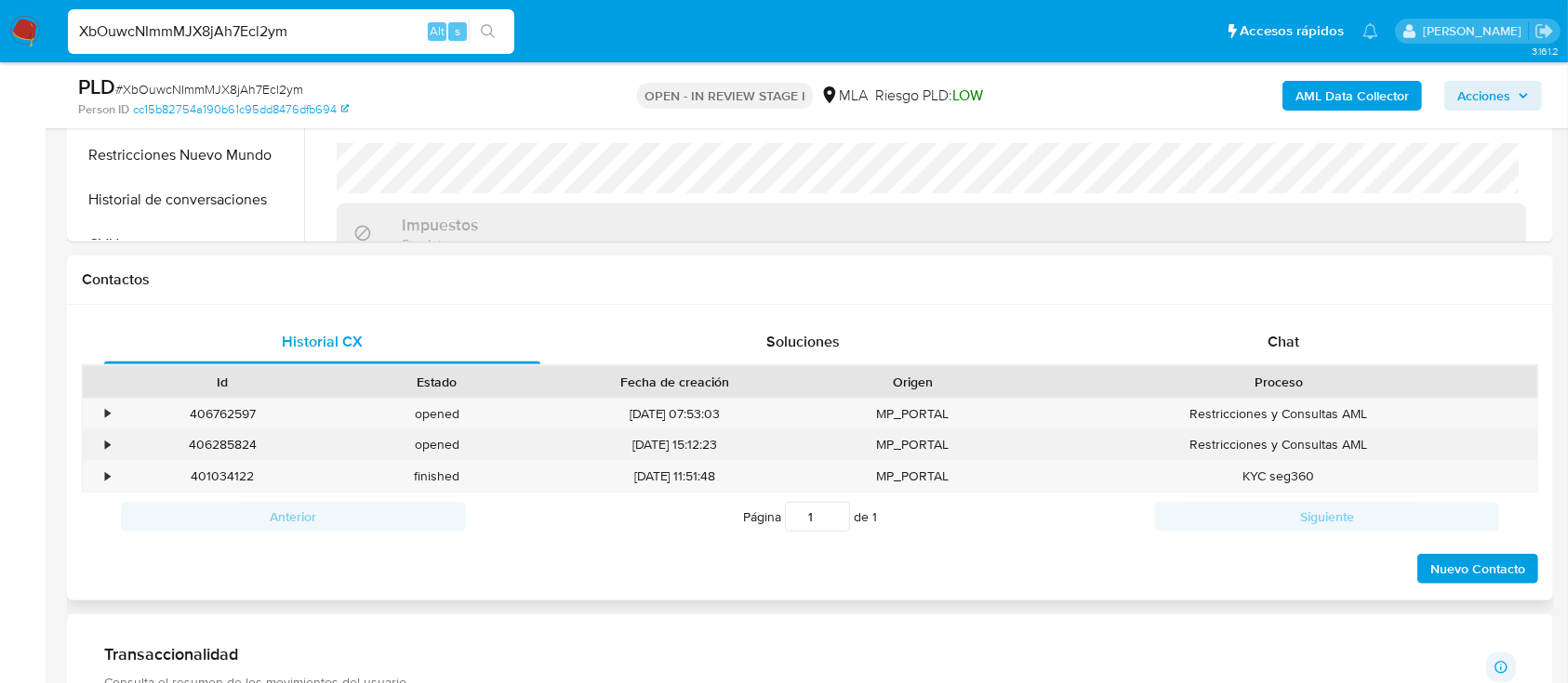
click at [229, 445] on div "406285824" at bounding box center [223, 444] width 215 height 31
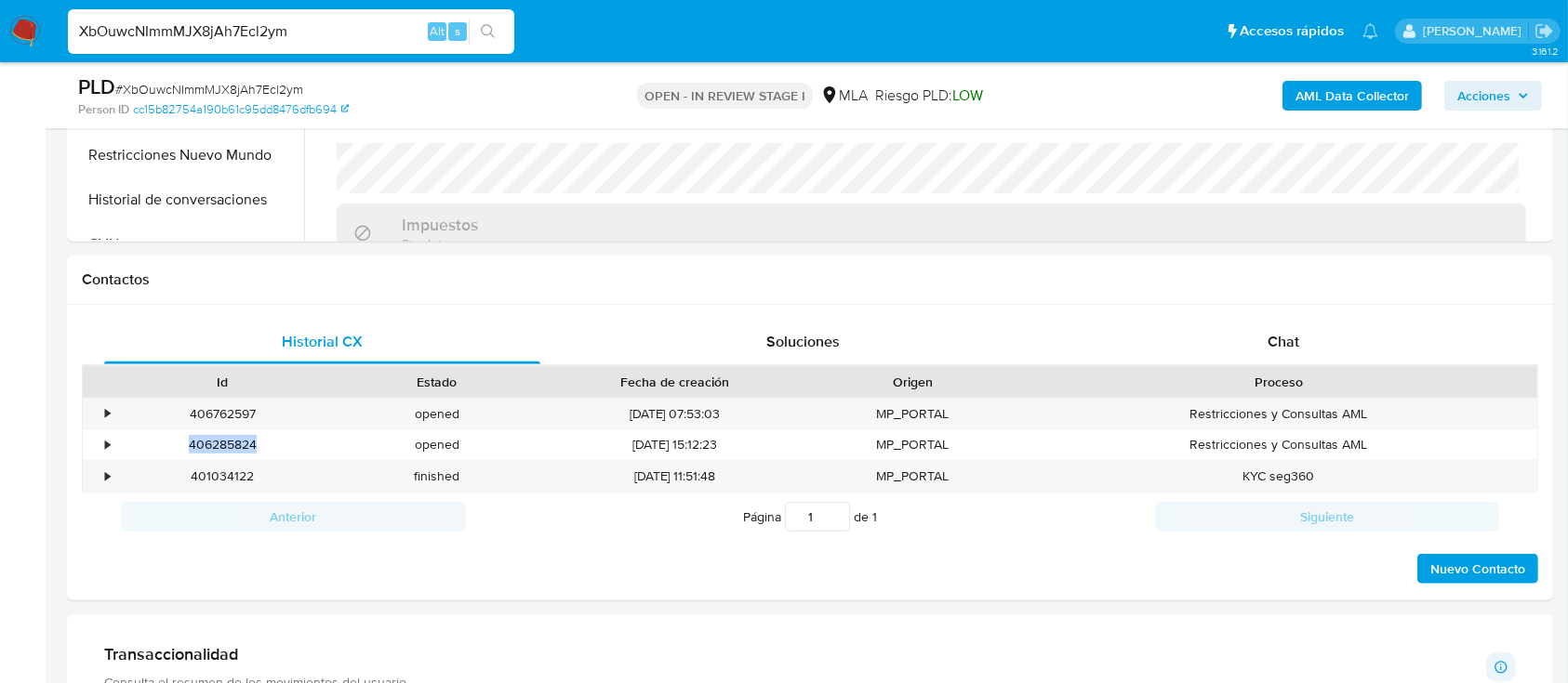
copy div "406285824"
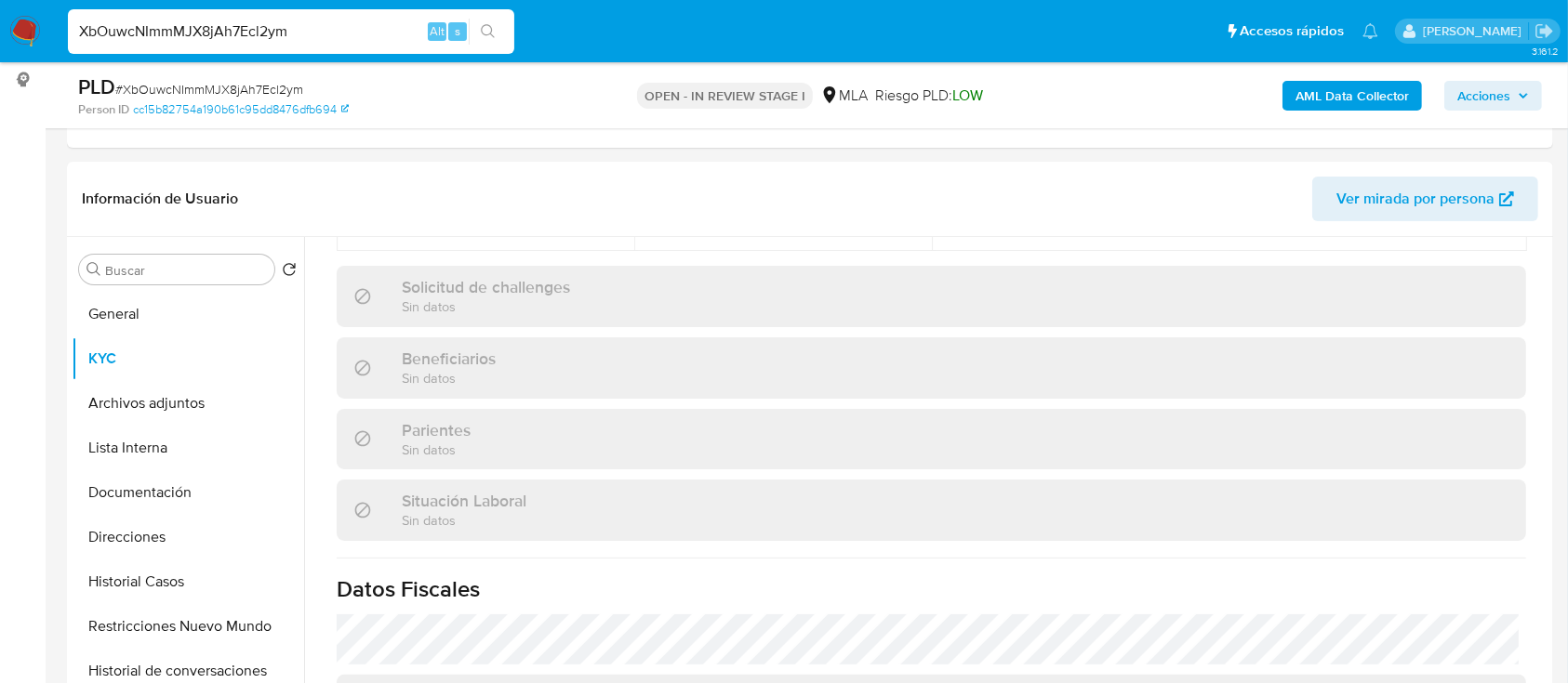
scroll to position [247, 0]
click at [139, 396] on button "Archivos adjuntos" at bounding box center [180, 401] width 217 height 45
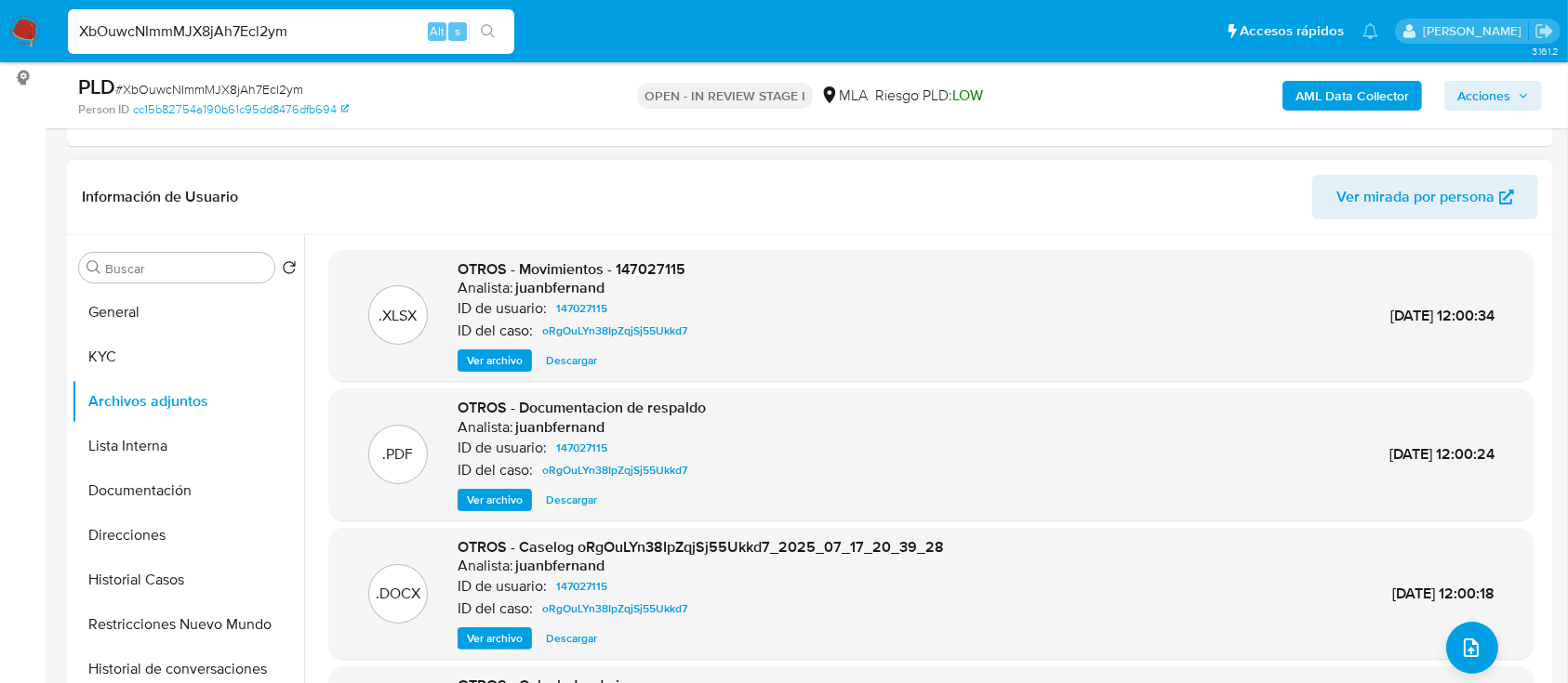
click at [494, 508] on span "Ver archivo" at bounding box center [495, 500] width 56 height 19
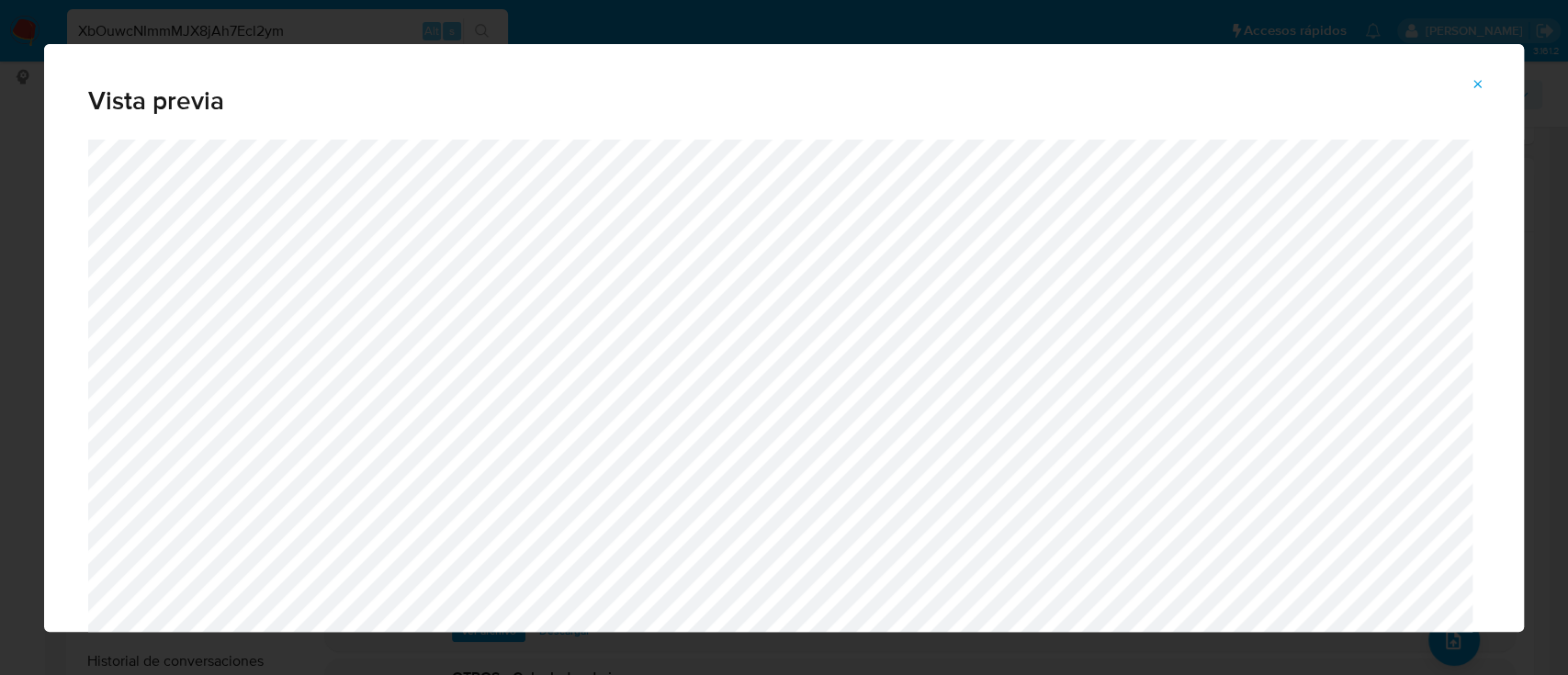
click at [1494, 77] on button "Attachment preview" at bounding box center [1477, 85] width 40 height 30
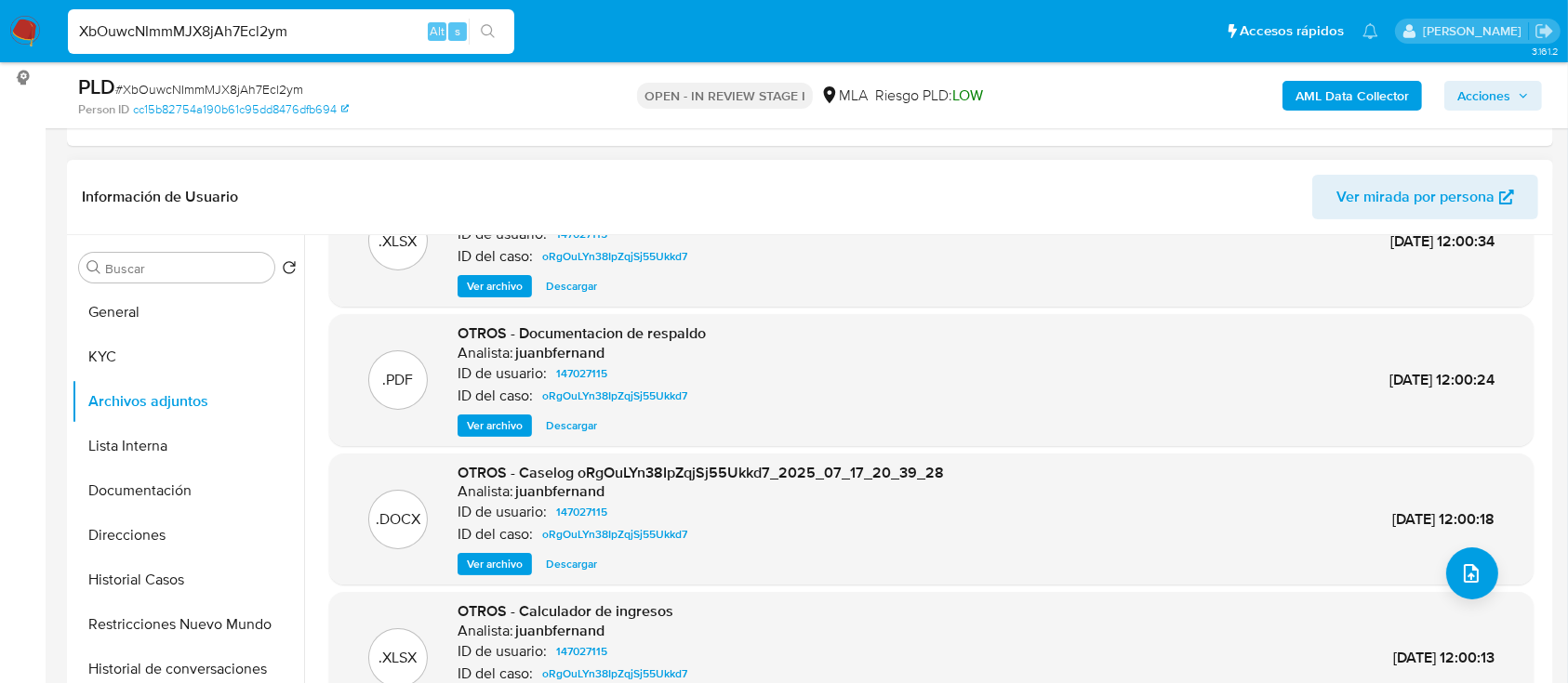
scroll to position [123, 0]
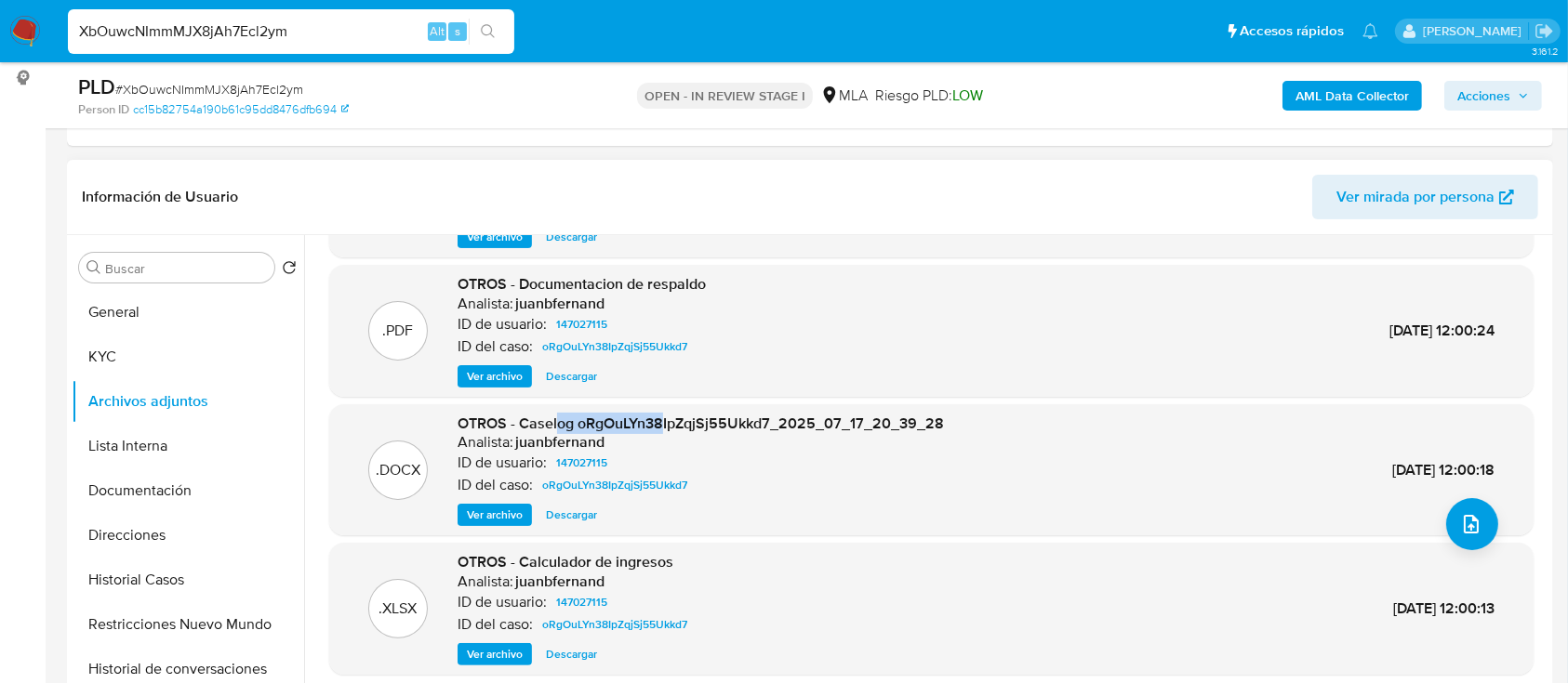
click at [661, 422] on span "OTROS - Caselog oRgOuLYn38IpZqjSj55Ukkd7_2025_07_17_20_39_28" at bounding box center [700, 422] width 486 height 21
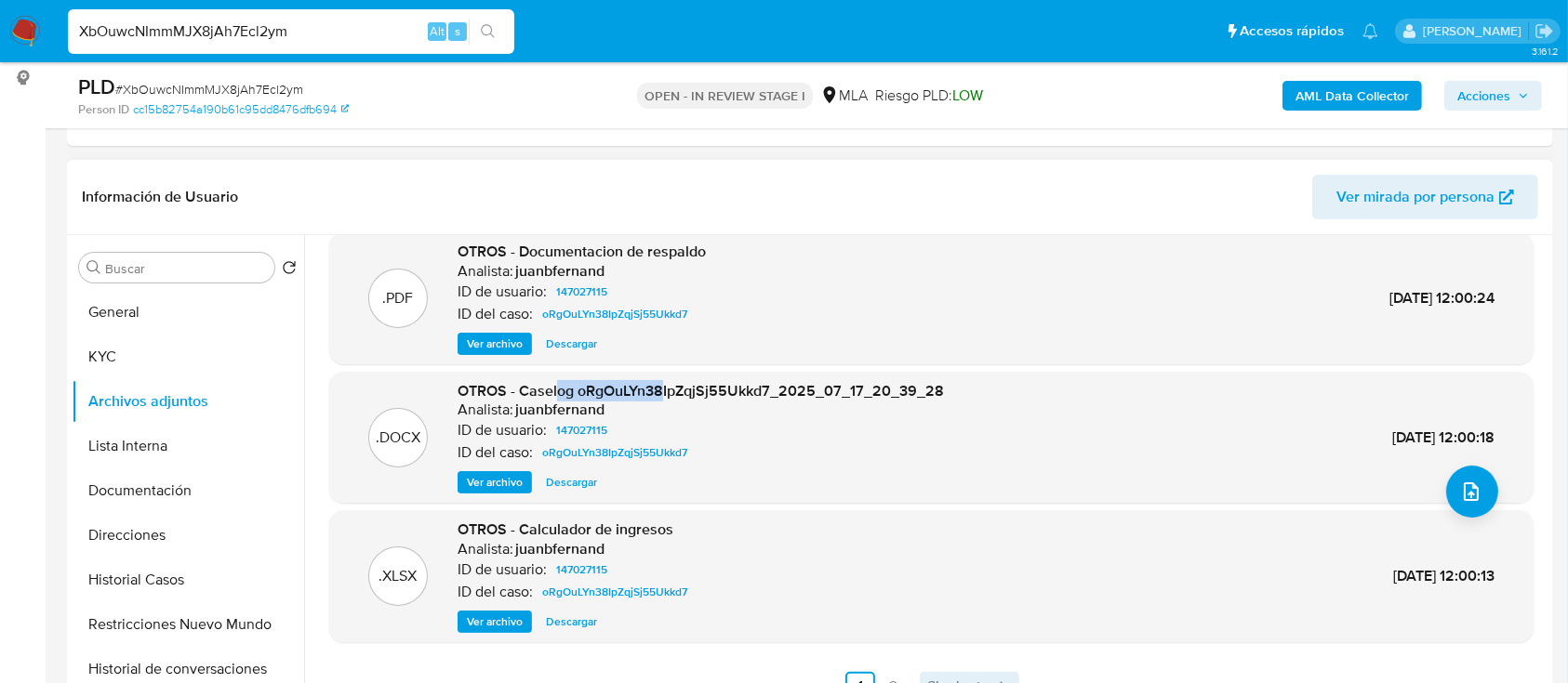
click at [973, 679] on span "Siguiente" at bounding box center [958, 686] width 63 height 15
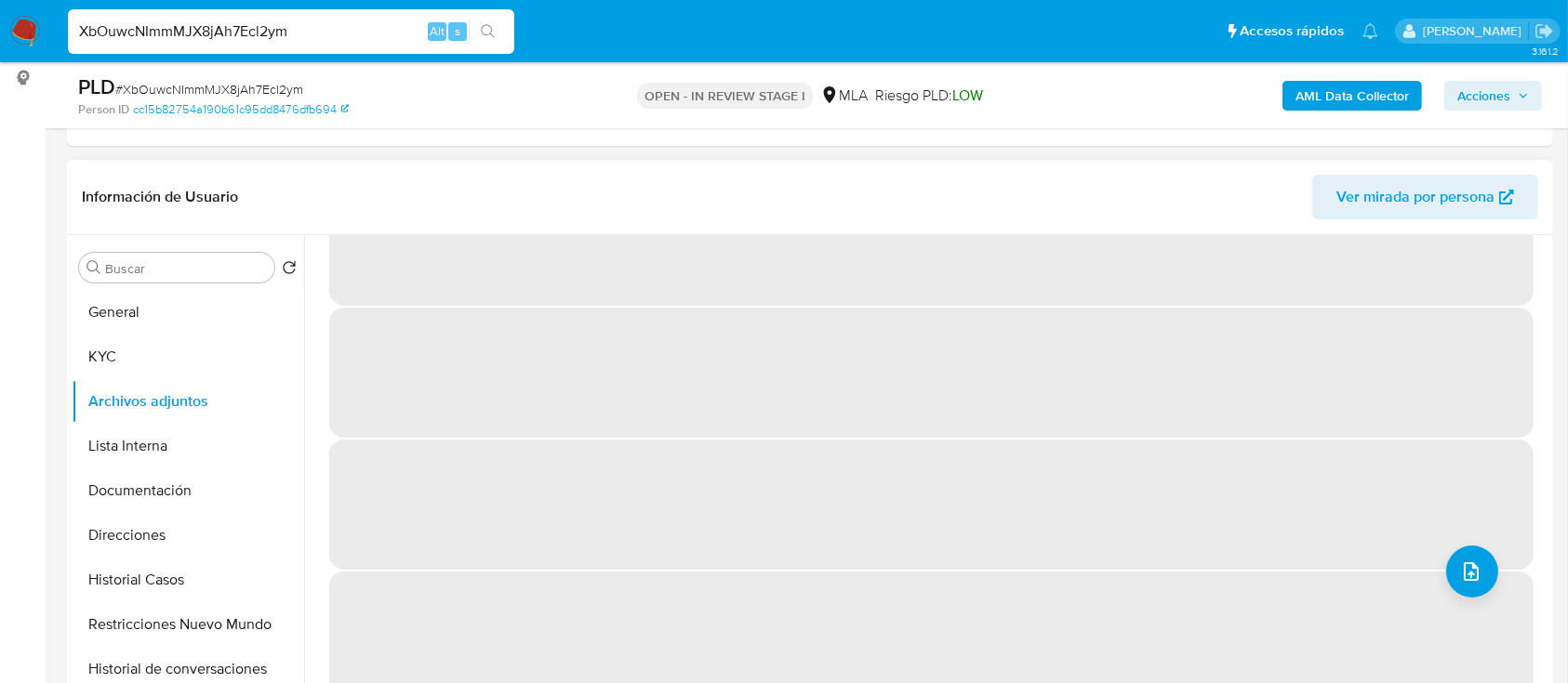
scroll to position [0, 0]
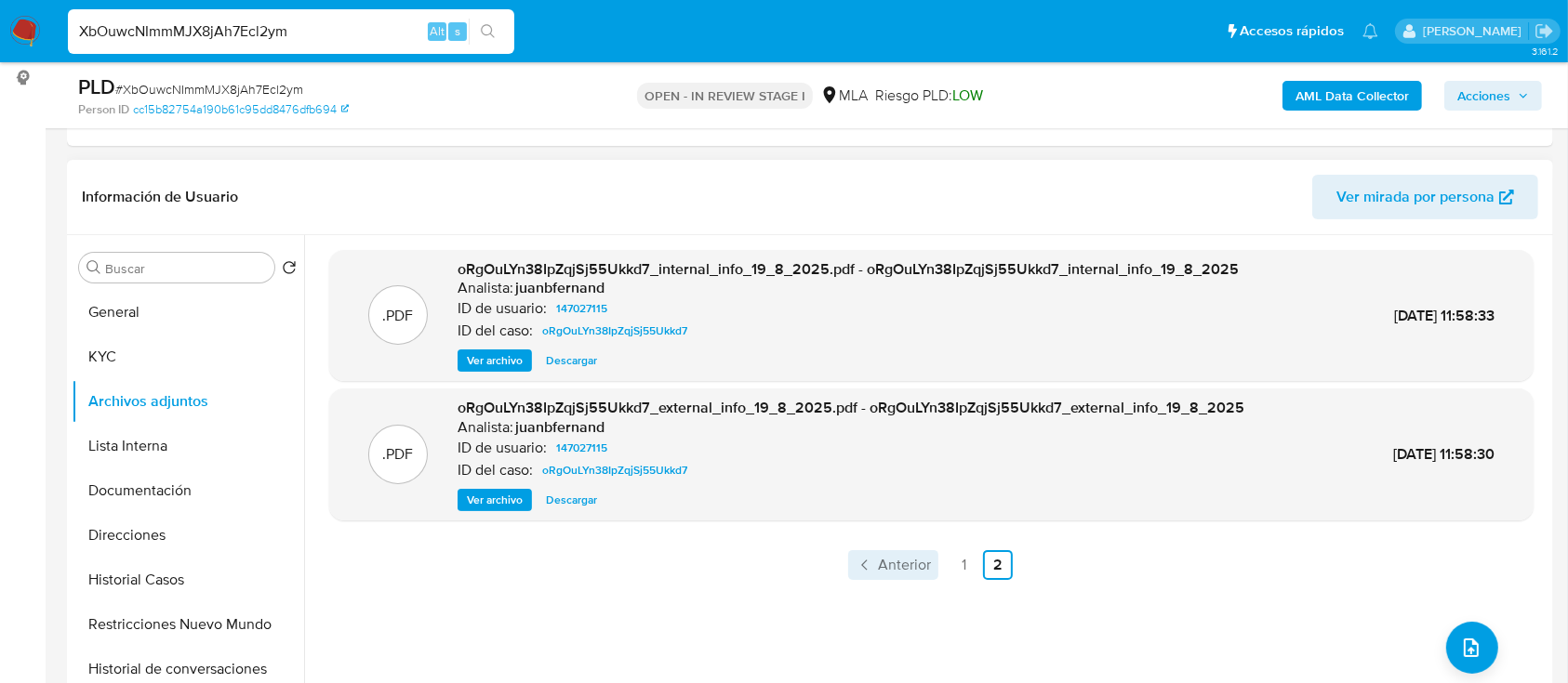
click at [889, 559] on span "Anterior" at bounding box center [904, 565] width 53 height 15
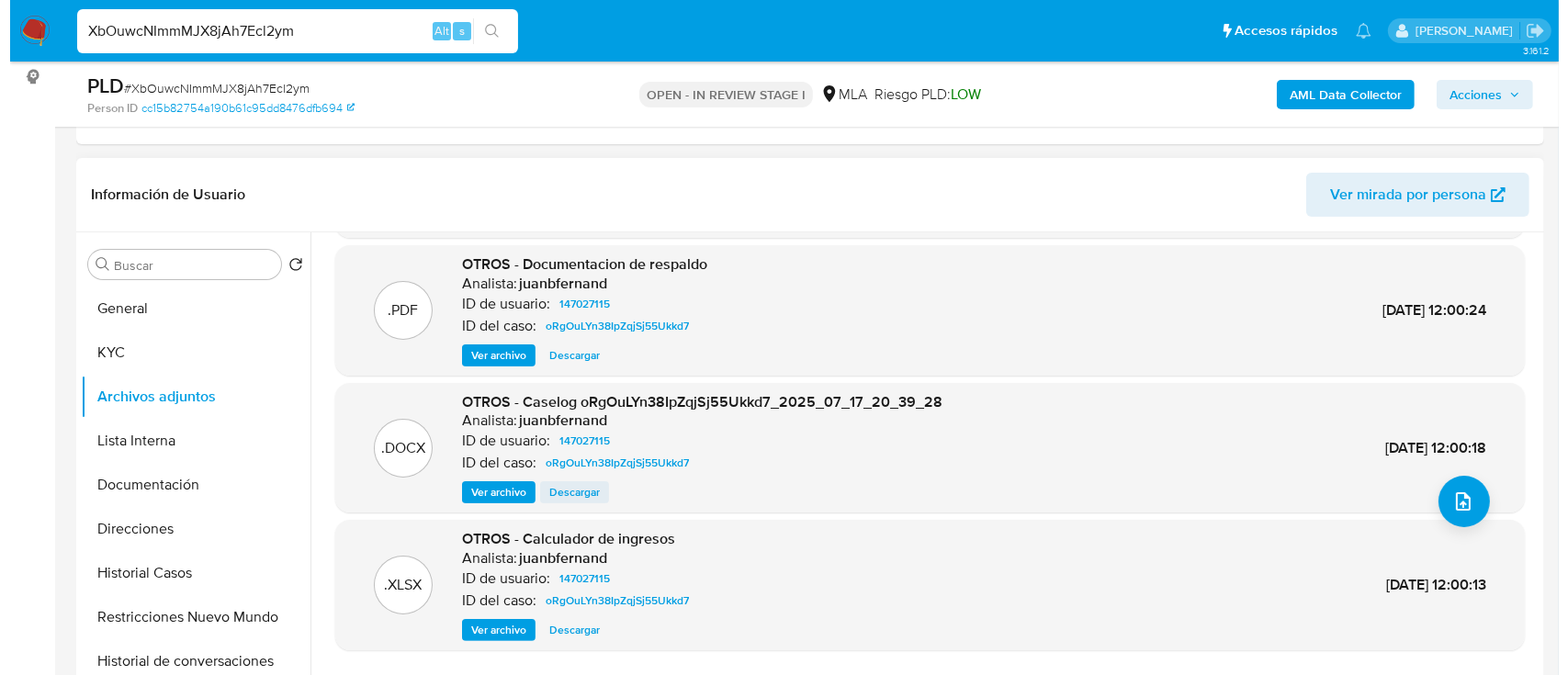
scroll to position [154, 0]
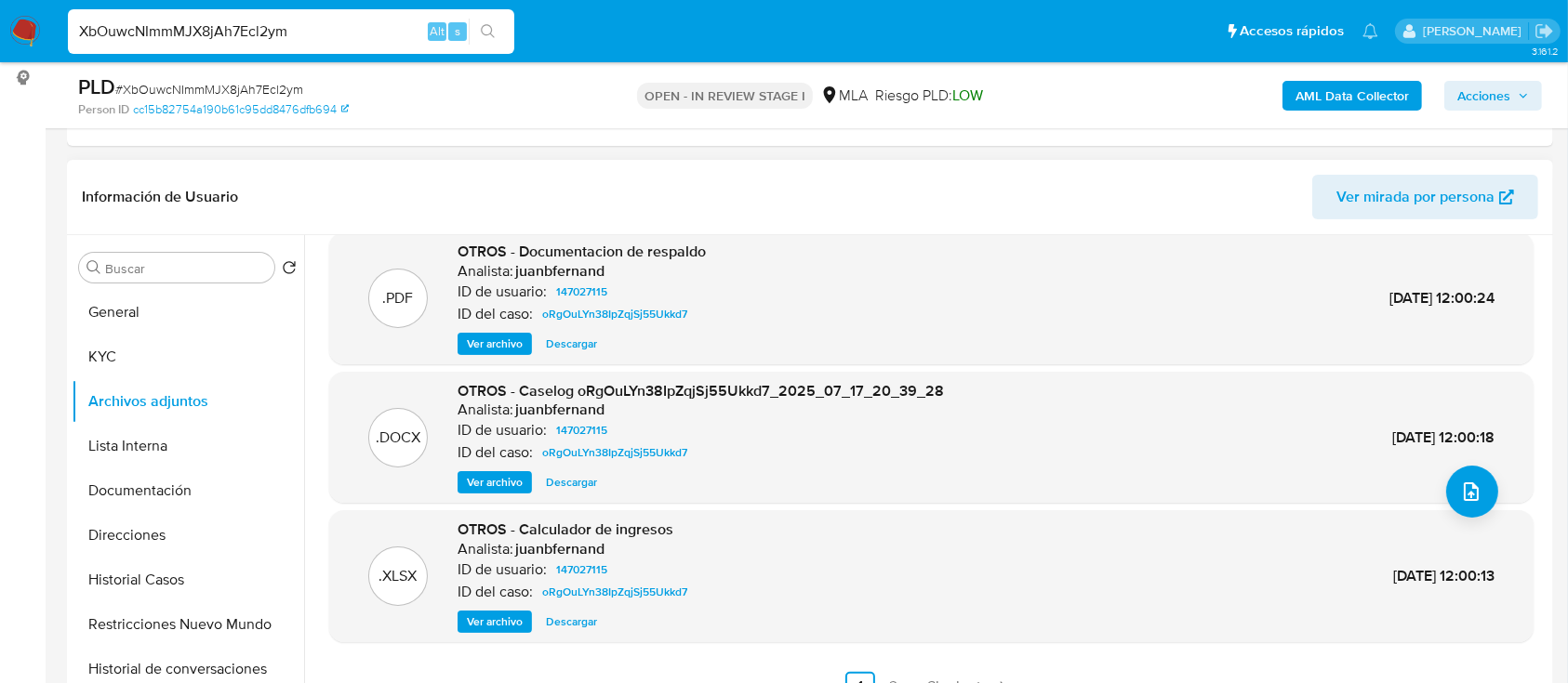
click at [484, 477] on span "Ver archivo" at bounding box center [495, 482] width 56 height 19
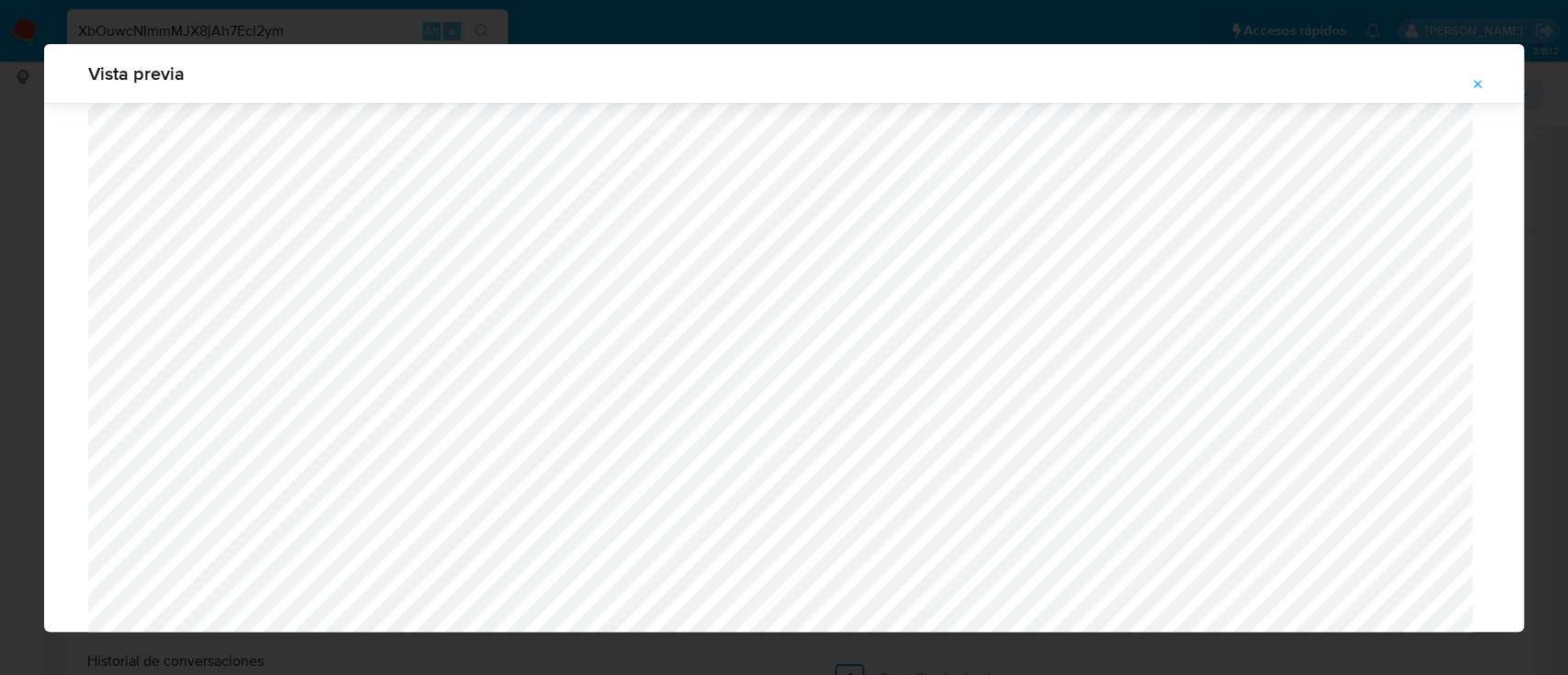
scroll to position [1381, 0]
click at [1489, 78] on button "Attachment preview" at bounding box center [1477, 85] width 40 height 30
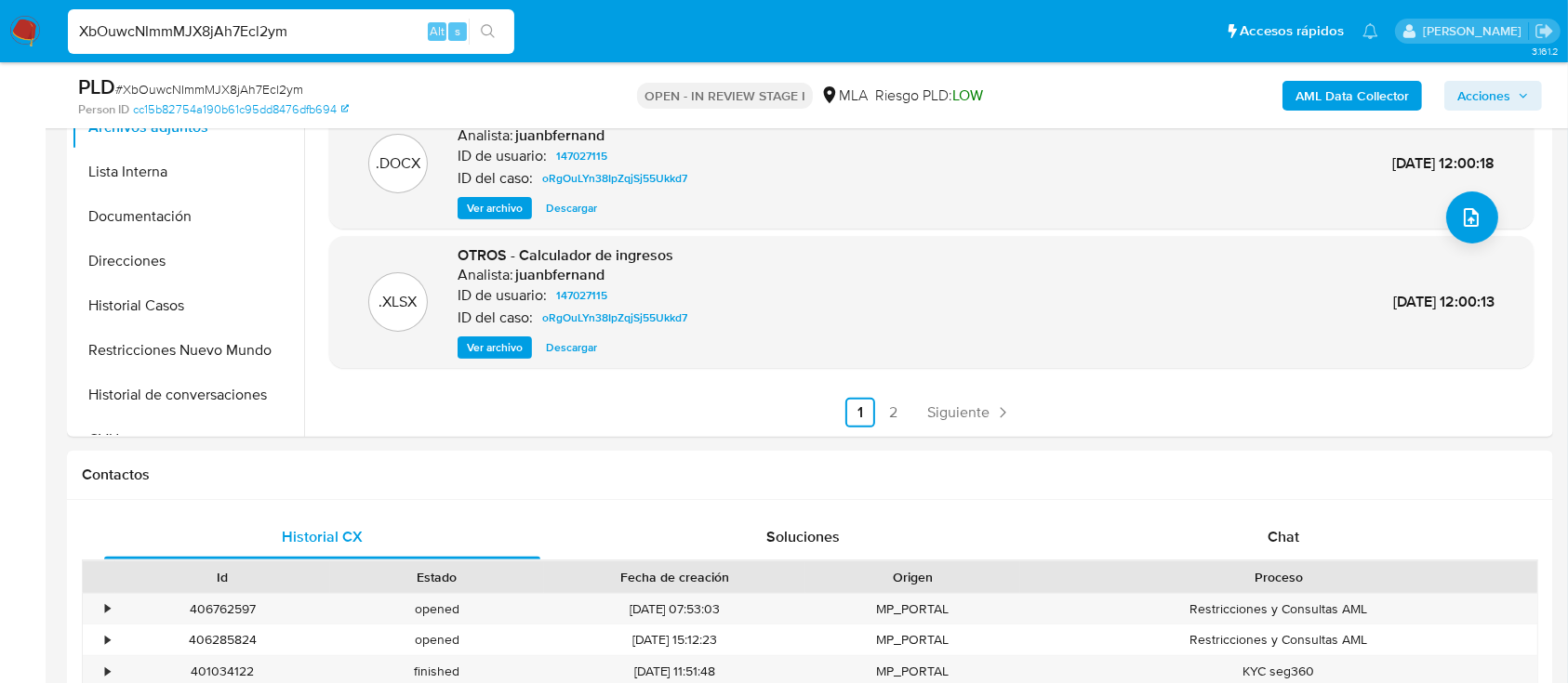
scroll to position [867, 0]
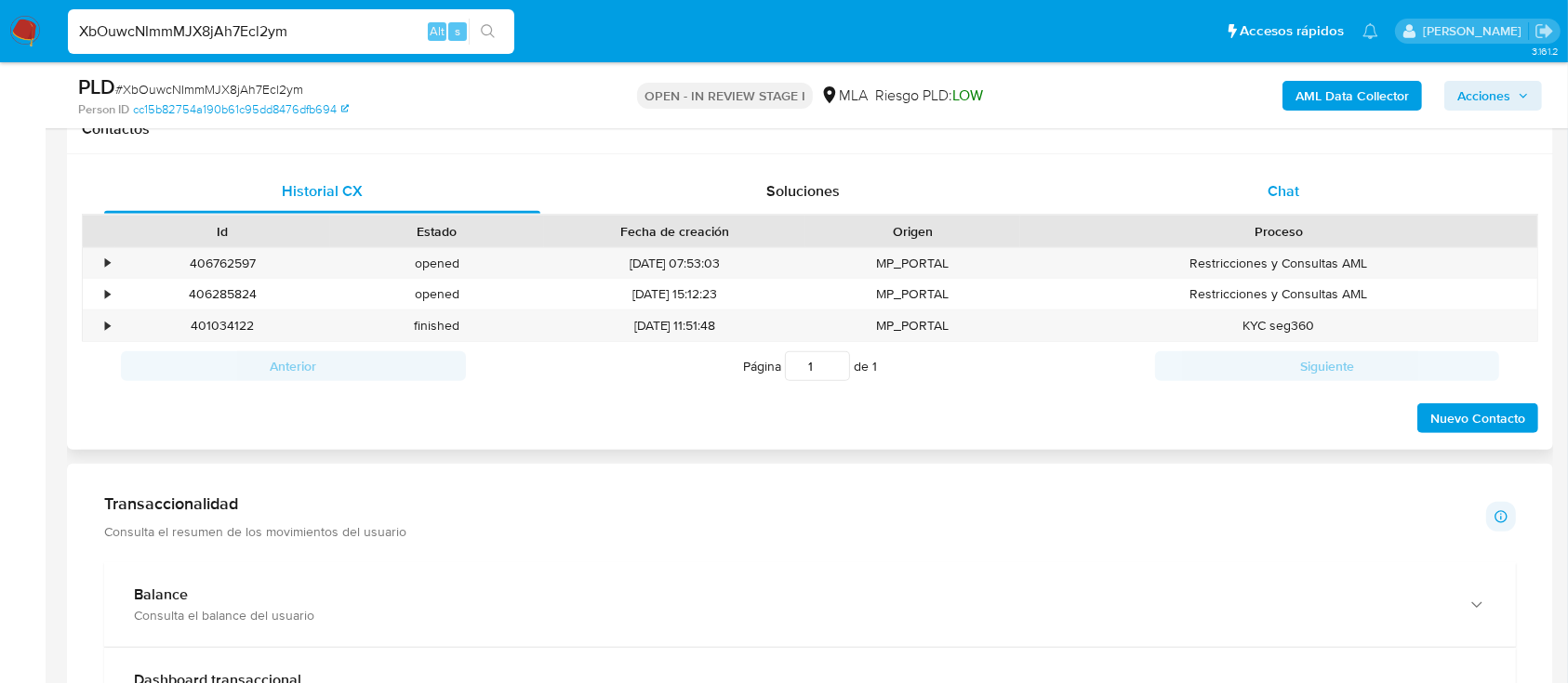
click at [1232, 181] on div "Chat" at bounding box center [1284, 191] width 436 height 45
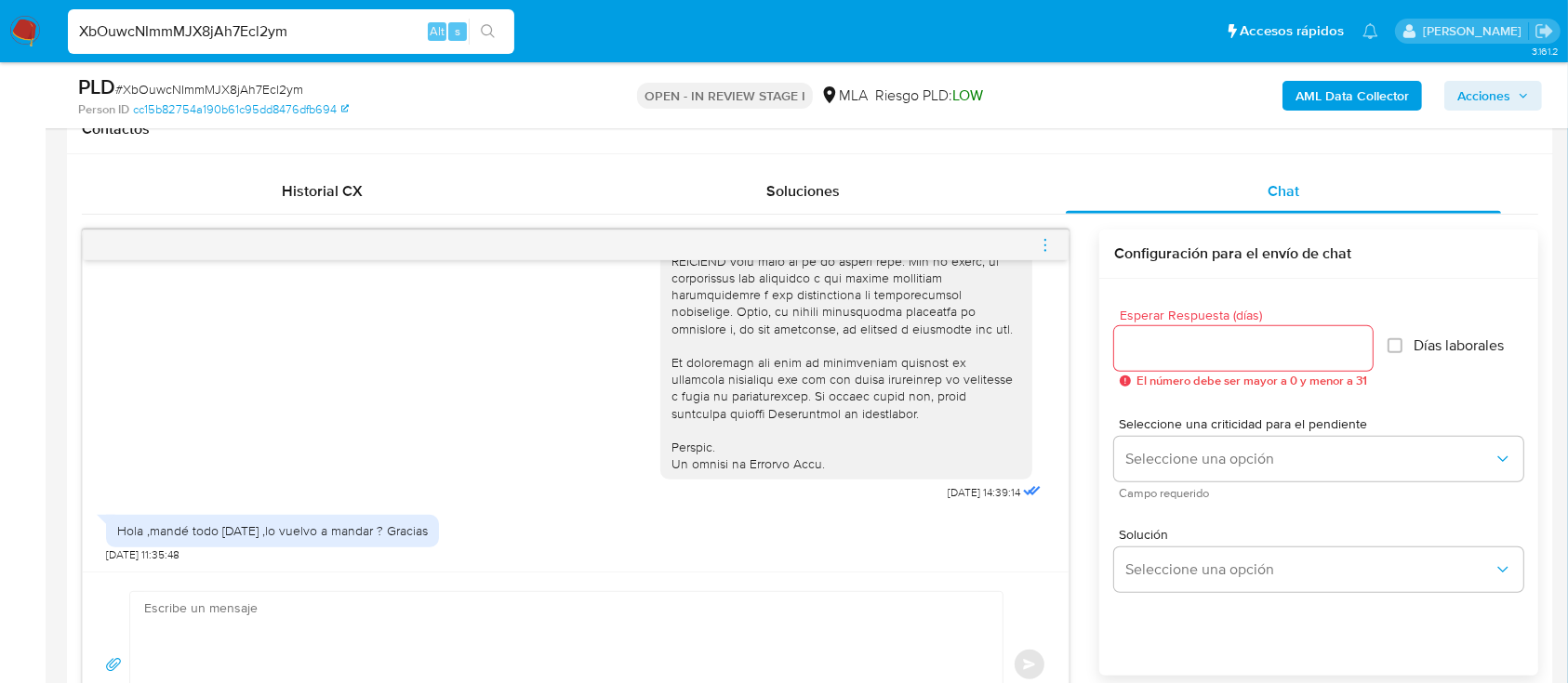
scroll to position [831, 0]
click at [523, 649] on textarea at bounding box center [562, 665] width 835 height 146
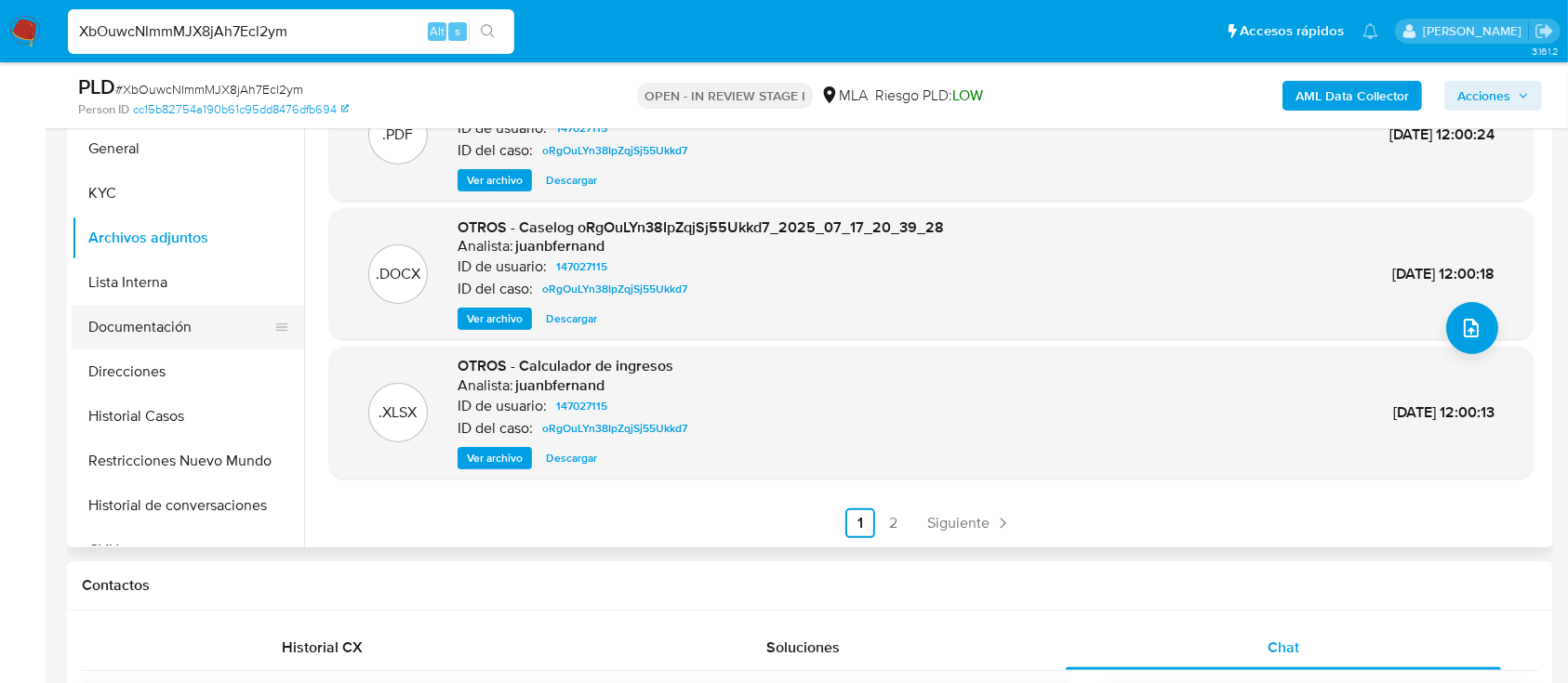
scroll to position [371, 0]
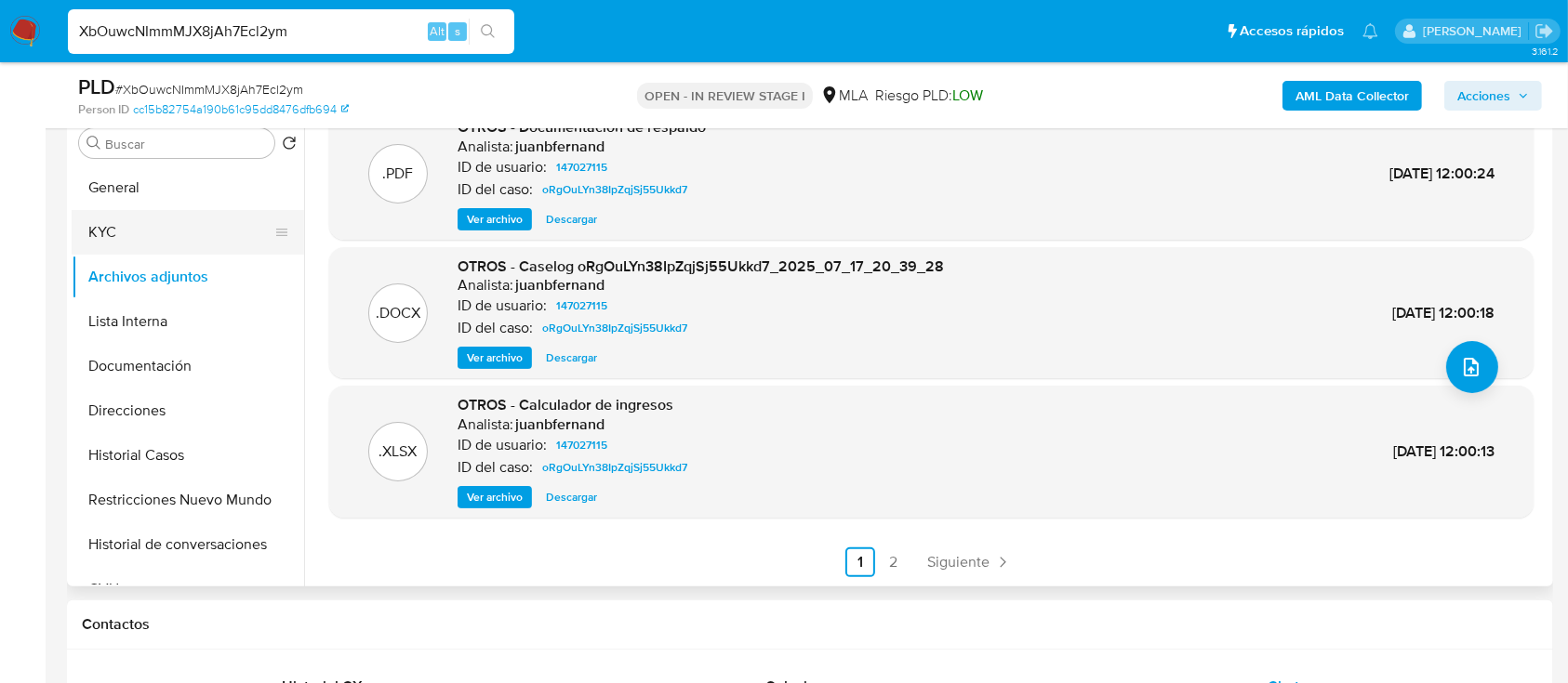
click at [165, 232] on button "KYC" at bounding box center [180, 232] width 217 height 45
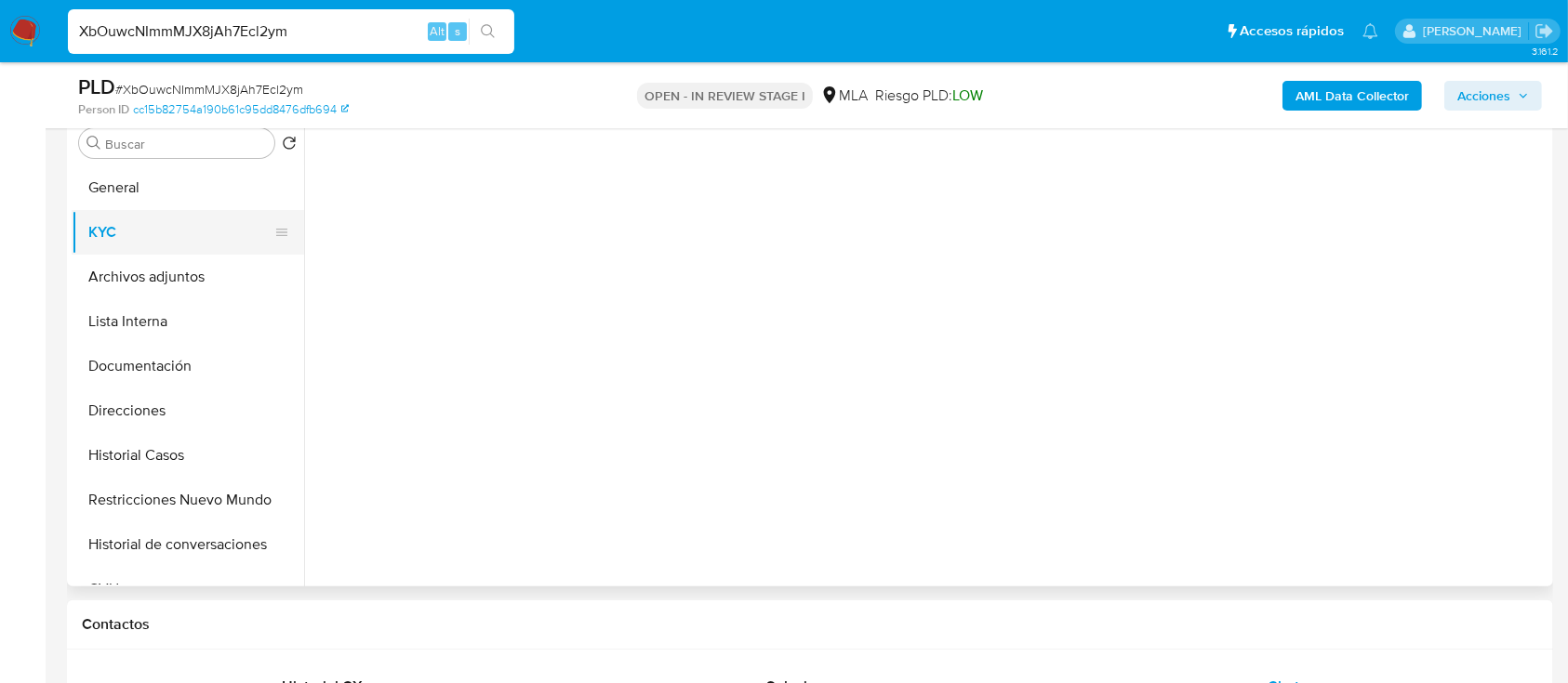
scroll to position [0, 0]
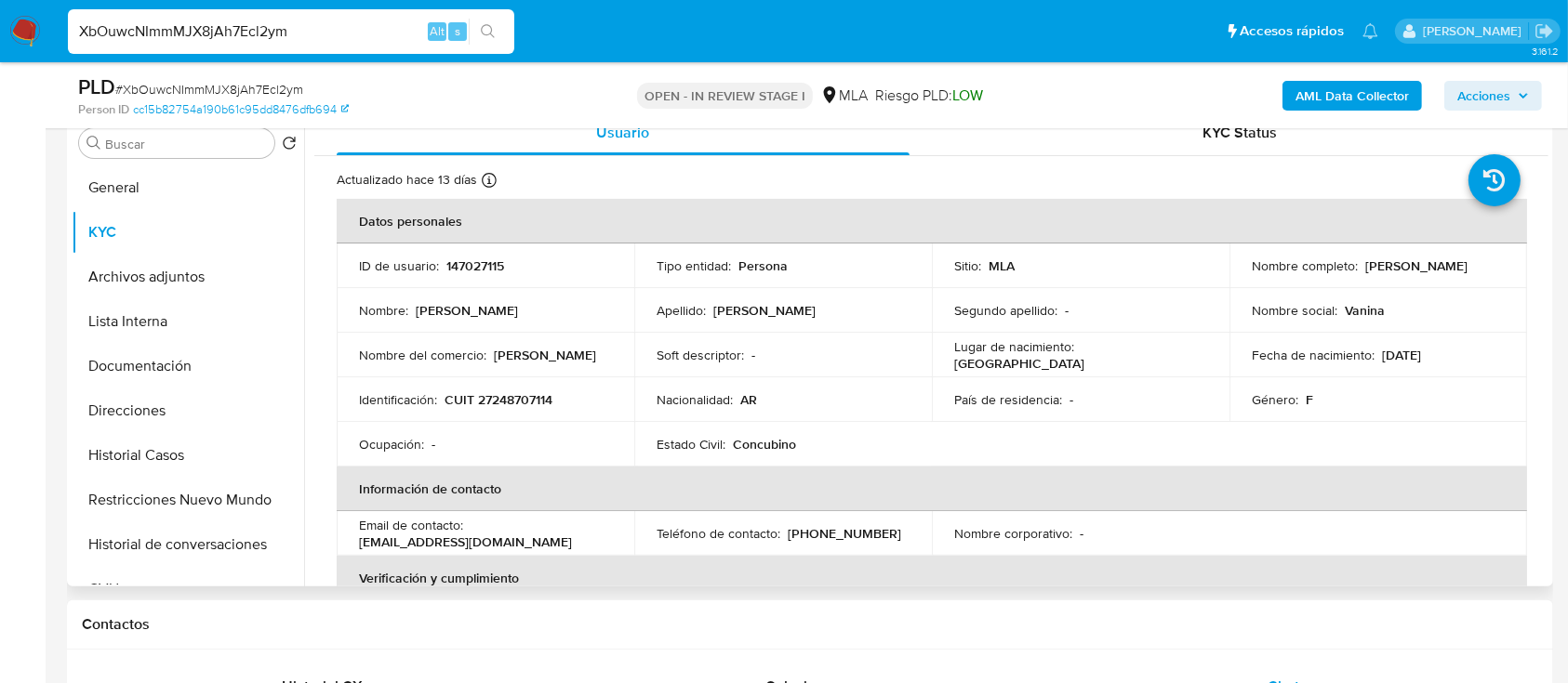
drag, startPoint x: 1362, startPoint y: 261, endPoint x: 1484, endPoint y: 268, distance: 122.2
click at [1484, 268] on div "Nombre completo : Vanina Lorena Lopez" at bounding box center [1378, 266] width 253 height 17
copy p "Vanina Lorena Lopez"
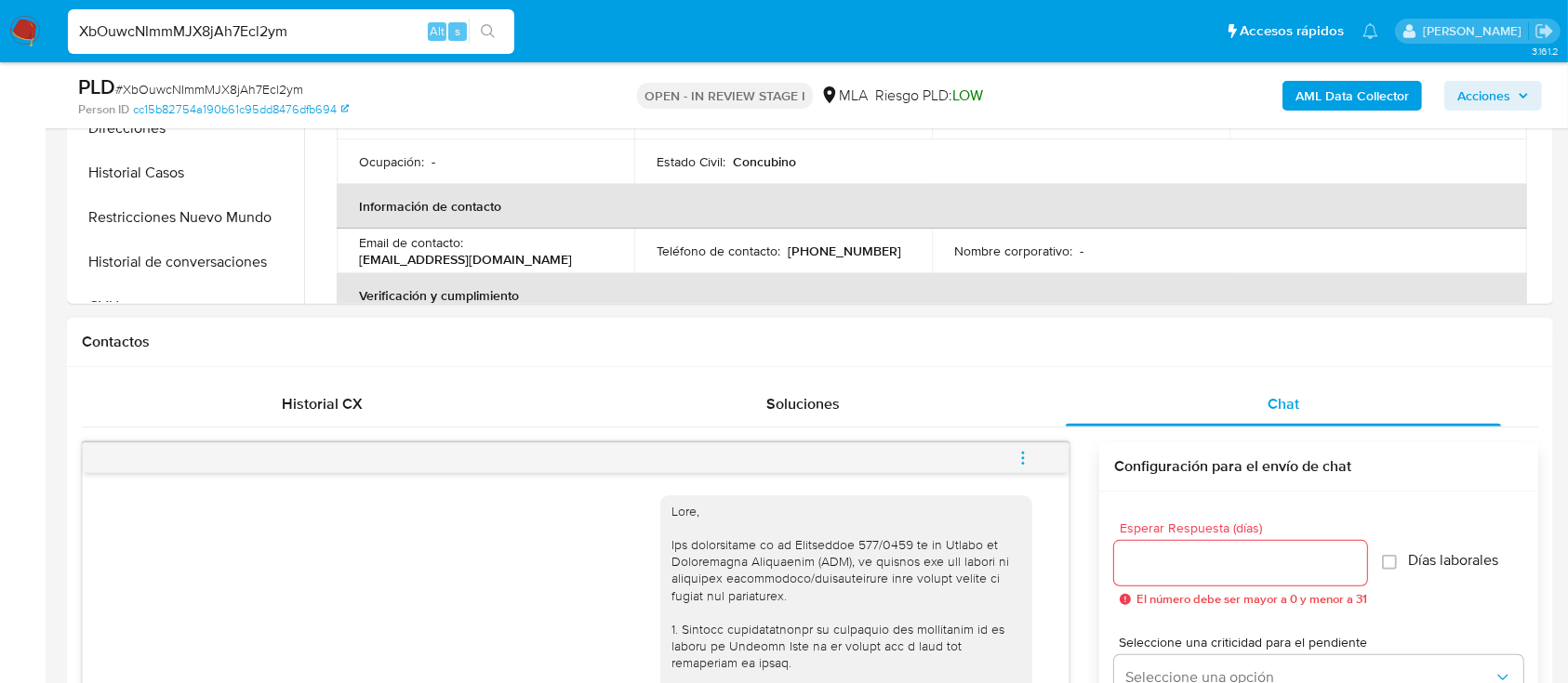
scroll to position [991, 0]
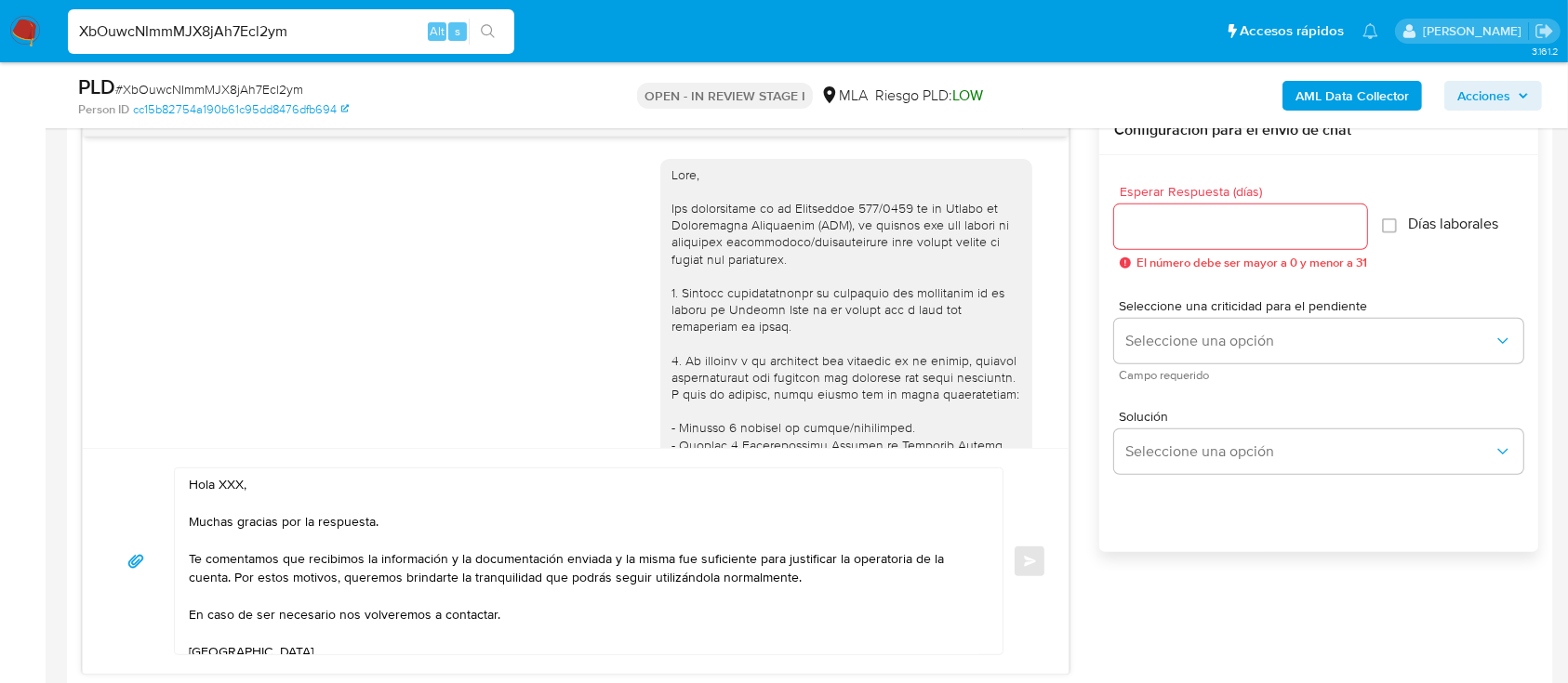
click at [227, 474] on textarea "Hola XXX, Muchas gracias por la respuesta. Te comentamos que recibimos la infor…" at bounding box center [583, 561] width 790 height 186
paste textarea "Vanina Lorena Lopez"
drag, startPoint x: 318, startPoint y: 563, endPoint x: 228, endPoint y: 578, distance: 91.2
click at [228, 578] on textarea "Hola Vanina Lorena Lopez, Muchas gracias por la respuesta. Te comentamos que re…" at bounding box center [583, 561] width 790 height 186
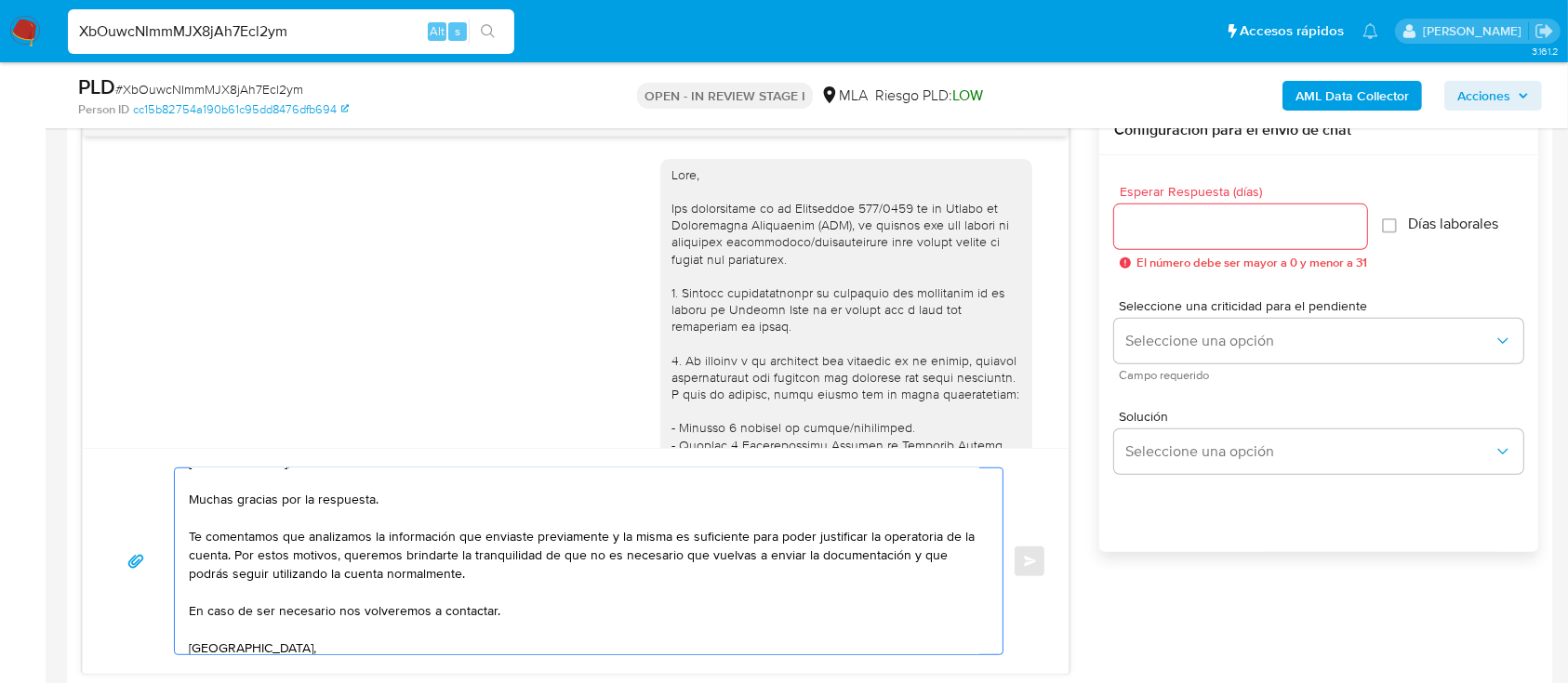
scroll to position [0, 0]
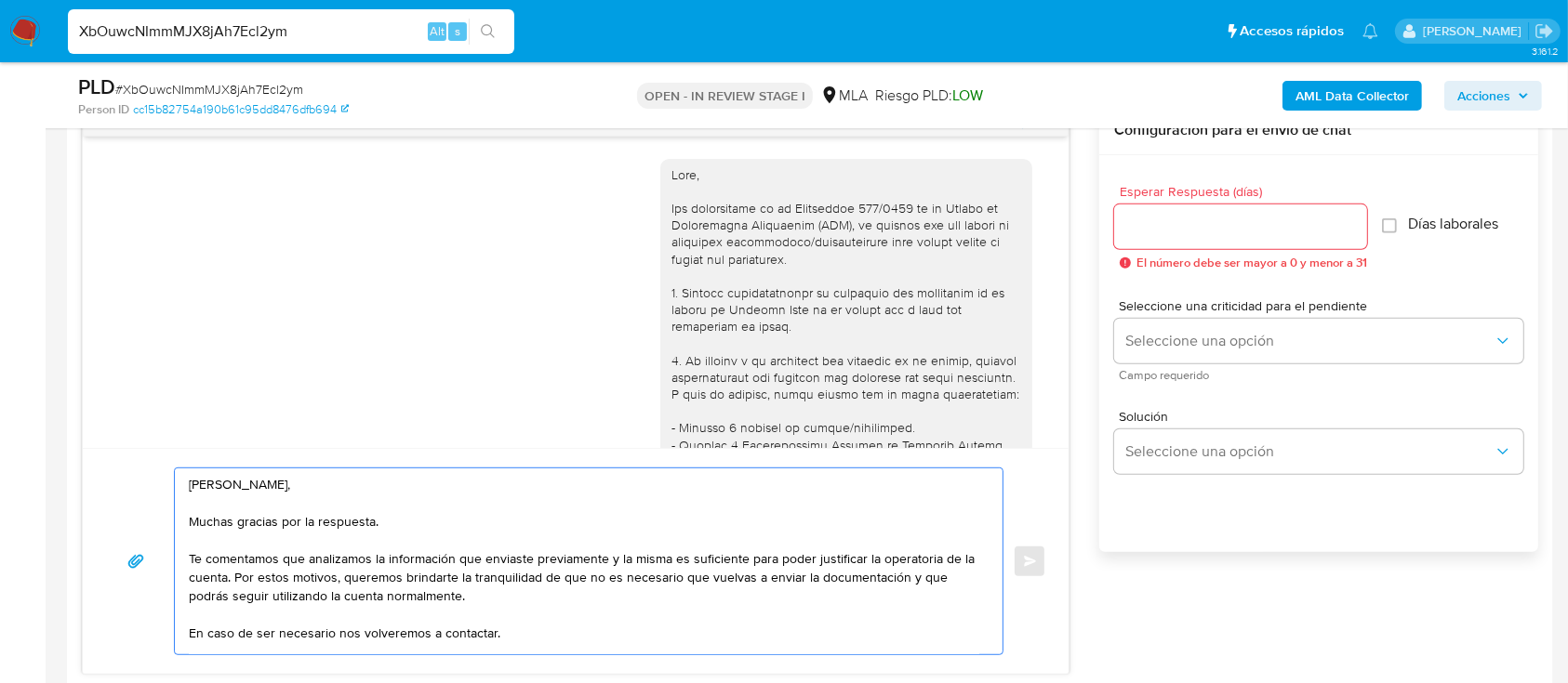
drag, startPoint x: 194, startPoint y: 562, endPoint x: 272, endPoint y: 582, distance: 80.5
click at [227, 582] on textarea "Hola Vanina Lorena Lopez, Muchas gracias por la respuesta. Te comentamos que an…" at bounding box center [583, 561] width 790 height 186
drag, startPoint x: 373, startPoint y: 584, endPoint x: 507, endPoint y: 613, distance: 137.1
click at [507, 613] on textarea "Hola Vanina Lorena Lopez, Muchas gracias por la respuesta. Te comentamos que an…" at bounding box center [583, 561] width 790 height 186
click at [525, 615] on textarea "Hola Vanina Lorena Lopez, Muchas gracias por la respuesta. Te comentamos que an…" at bounding box center [583, 561] width 790 height 186
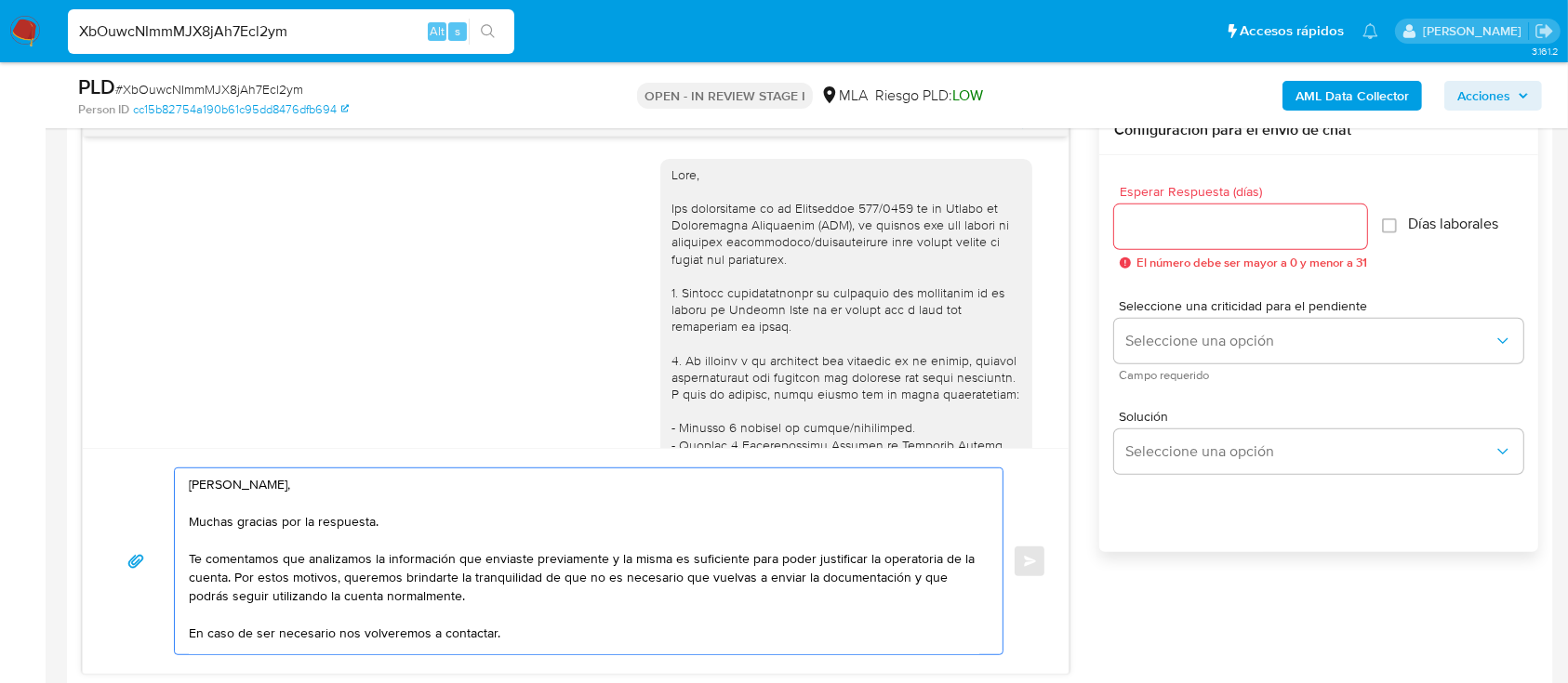
scroll to position [75, 0]
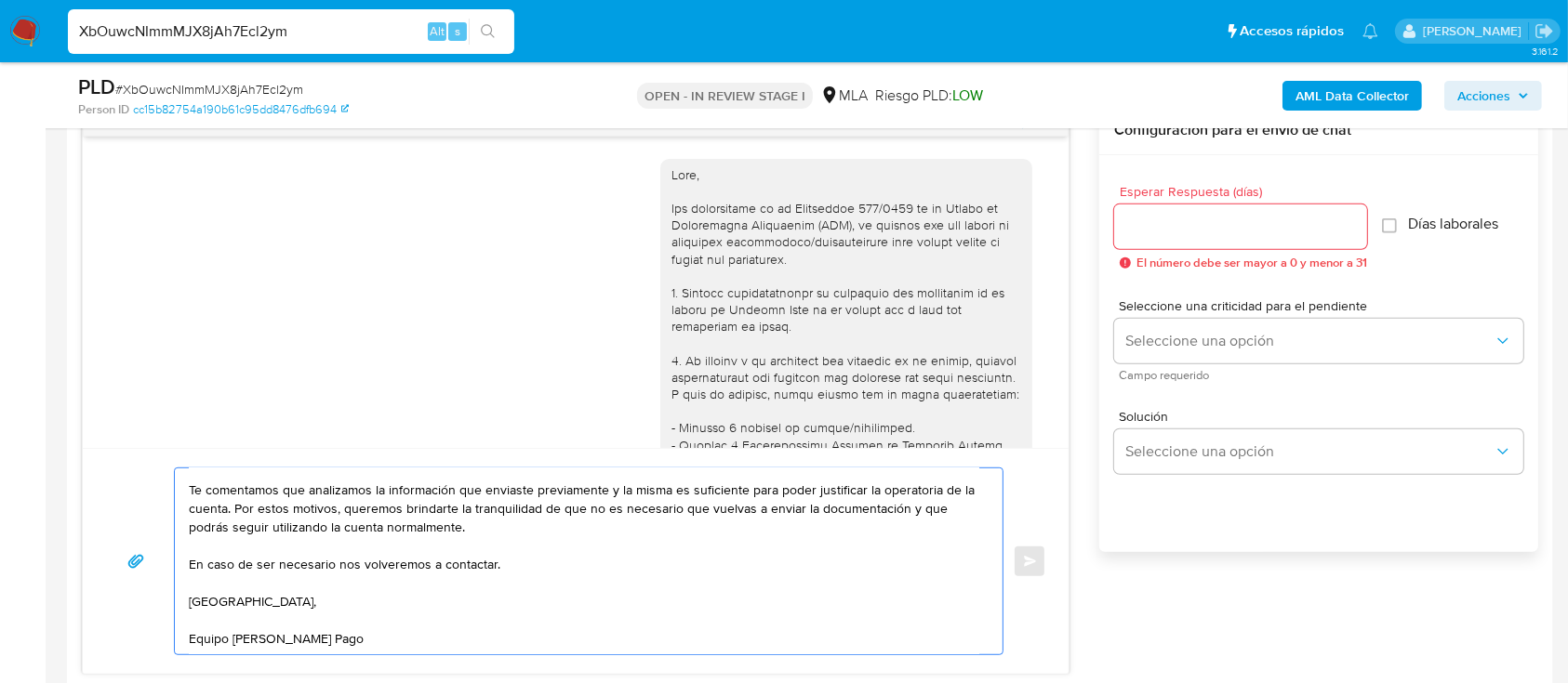
type textarea "Hola Vanina Lorena Lopez, Muchas gracias por la respuesta. Te comentamos que an…"
click at [1191, 249] on div "Esperar Respuesta (días) El número debe ser mayor a 0 y menor a 31" at bounding box center [1240, 227] width 253 height 85
click at [1208, 225] on input "Esperar Respuesta (días)" at bounding box center [1240, 227] width 253 height 24
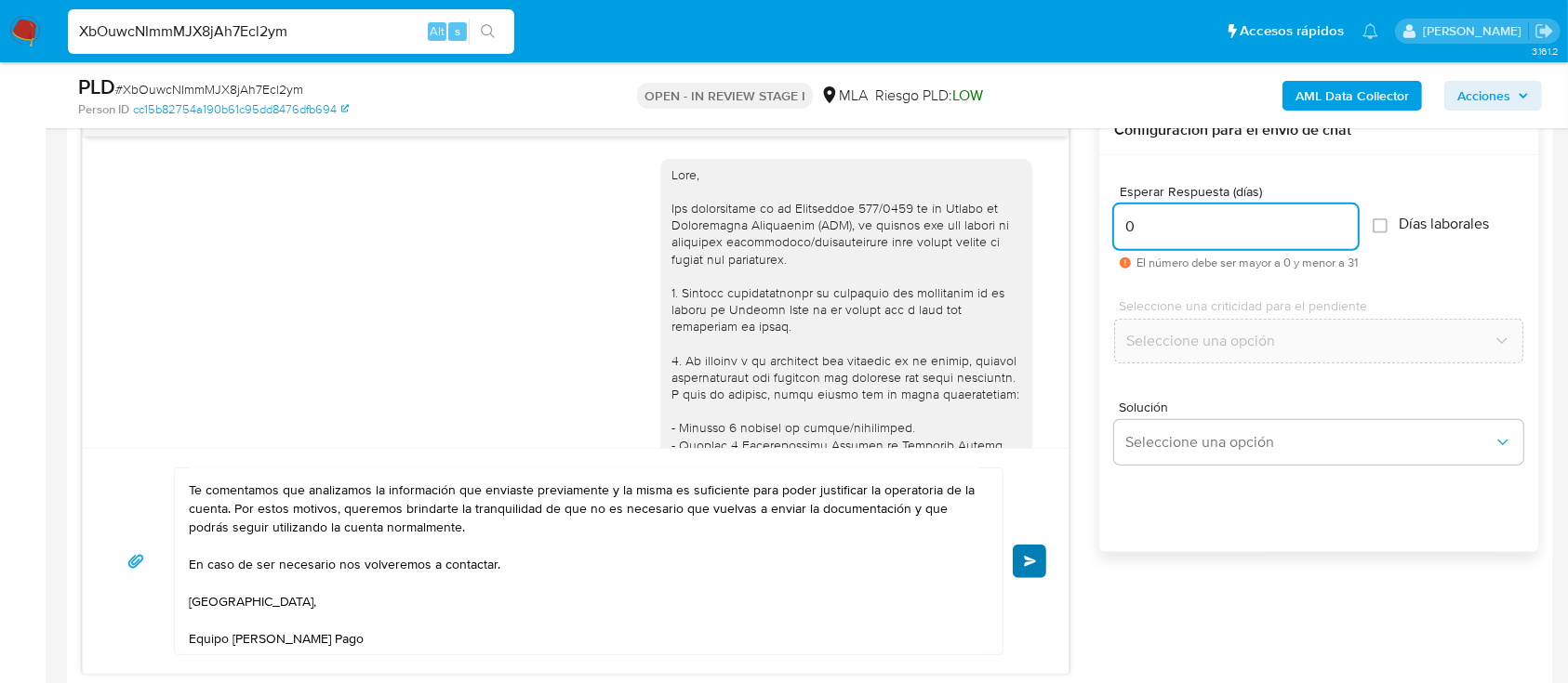
type input "0"
click at [1041, 554] on button "Enviar" at bounding box center [1030, 562] width 34 height 34
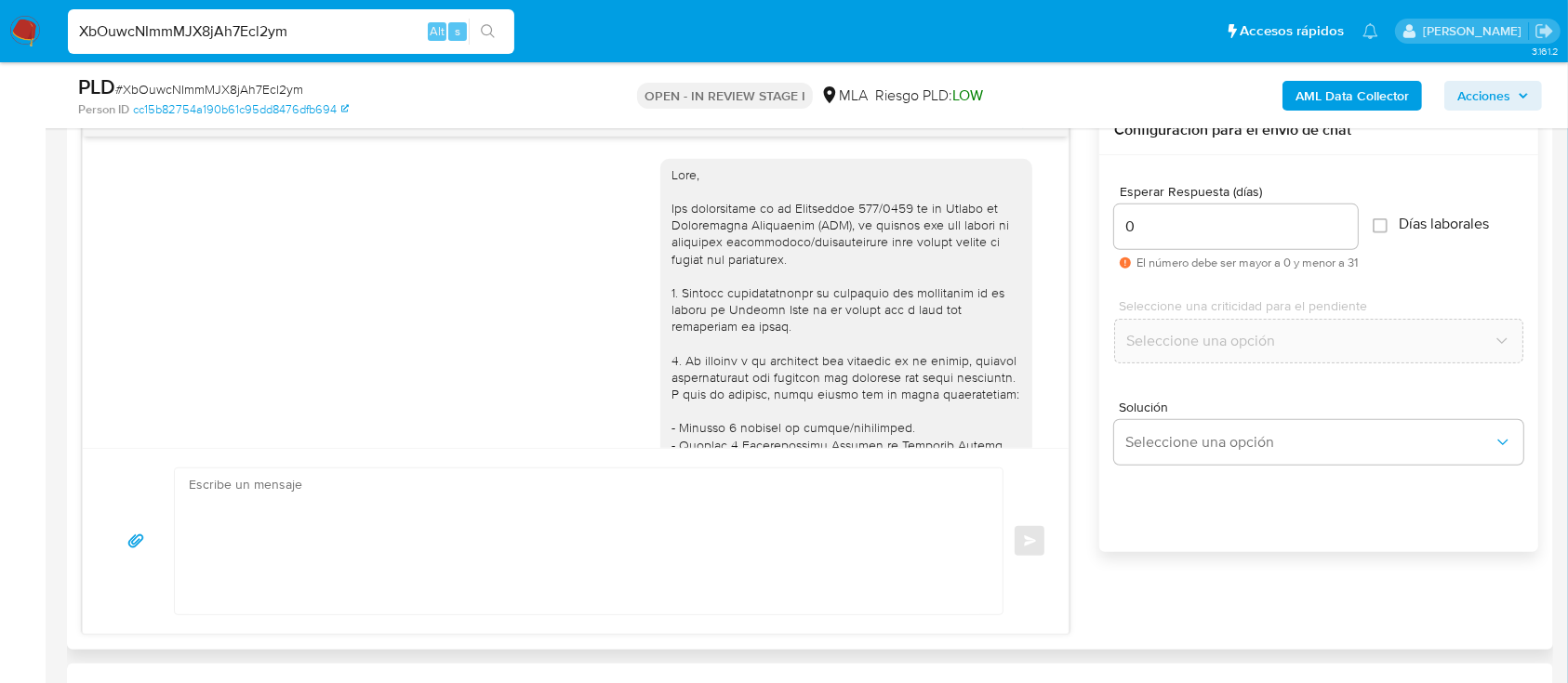
scroll to position [1155, 0]
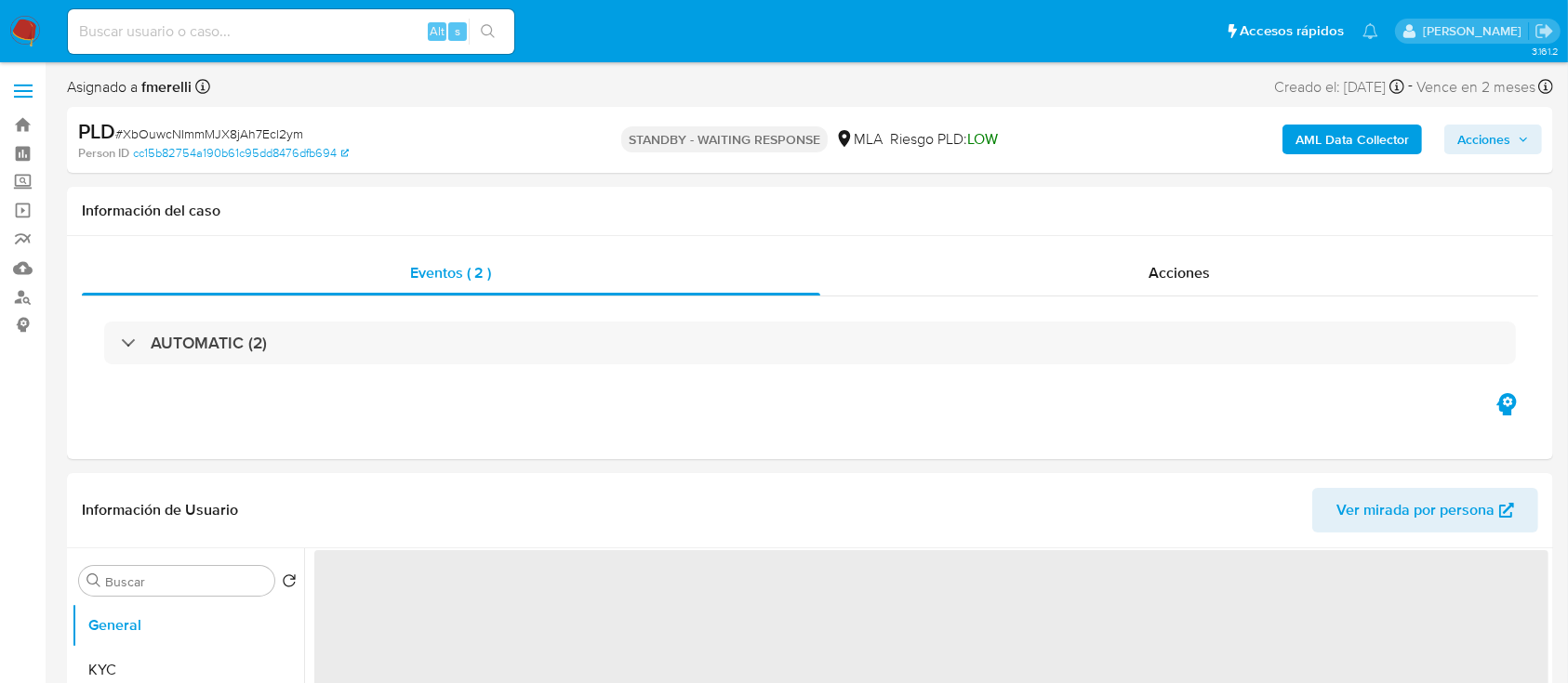
select select "10"
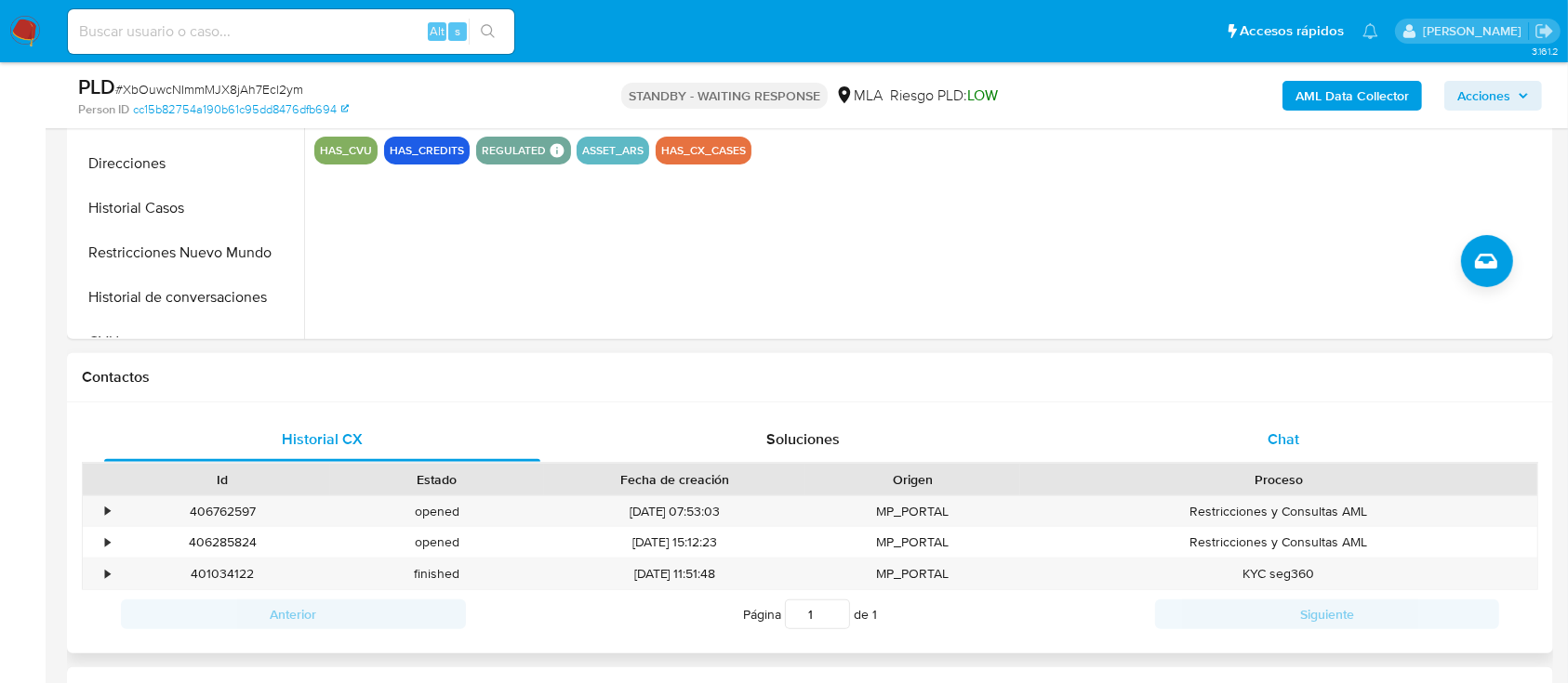
click at [1224, 440] on div "Chat" at bounding box center [1284, 439] width 436 height 45
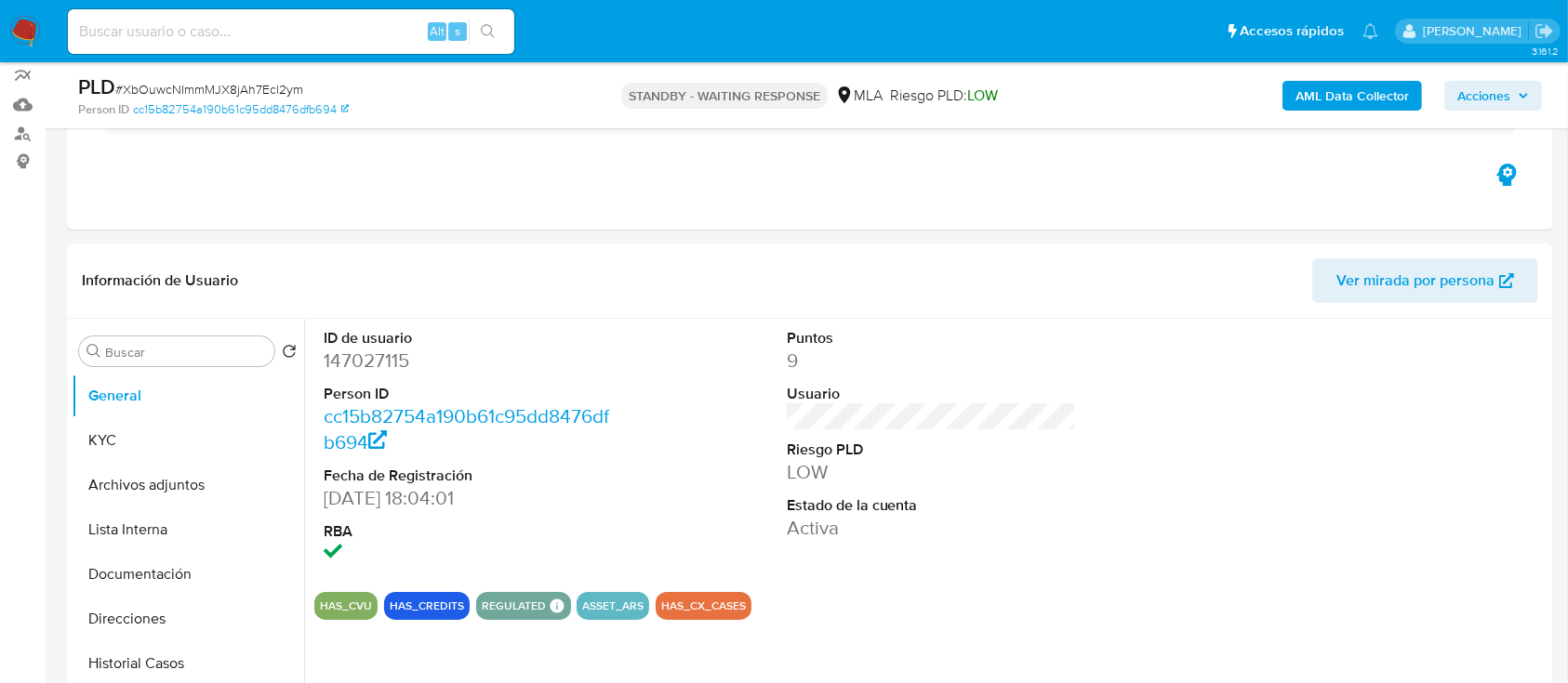
scroll to position [146, 0]
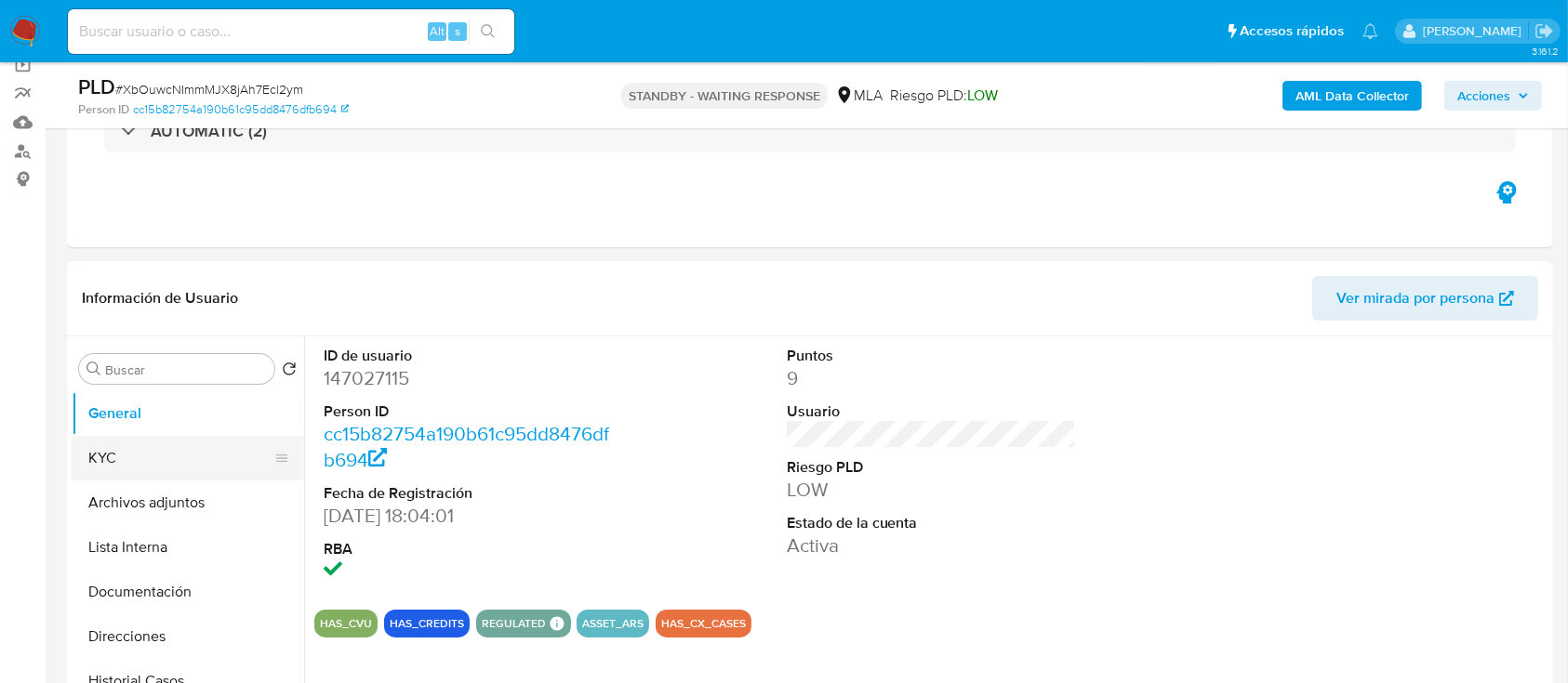
click at [146, 465] on button "KYC" at bounding box center [180, 458] width 217 height 45
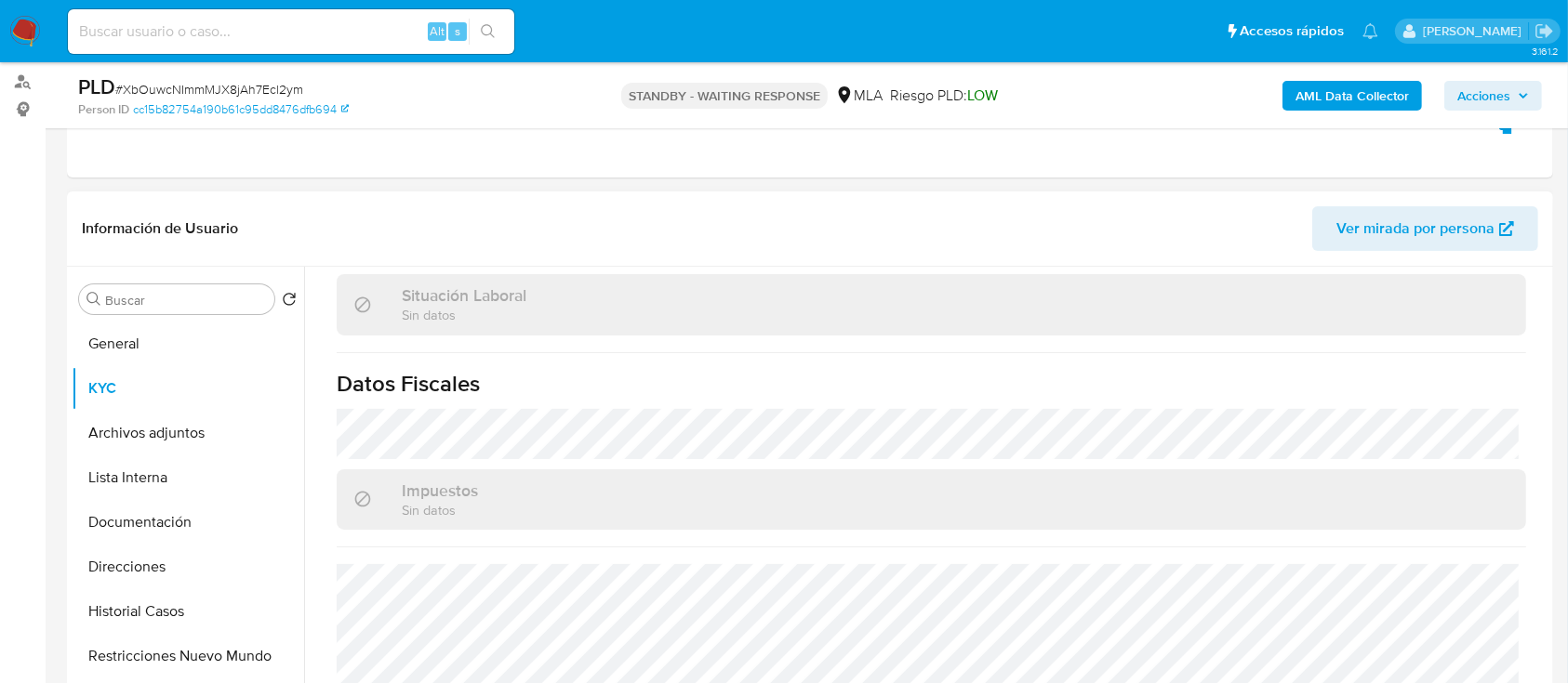
scroll to position [270, 0]
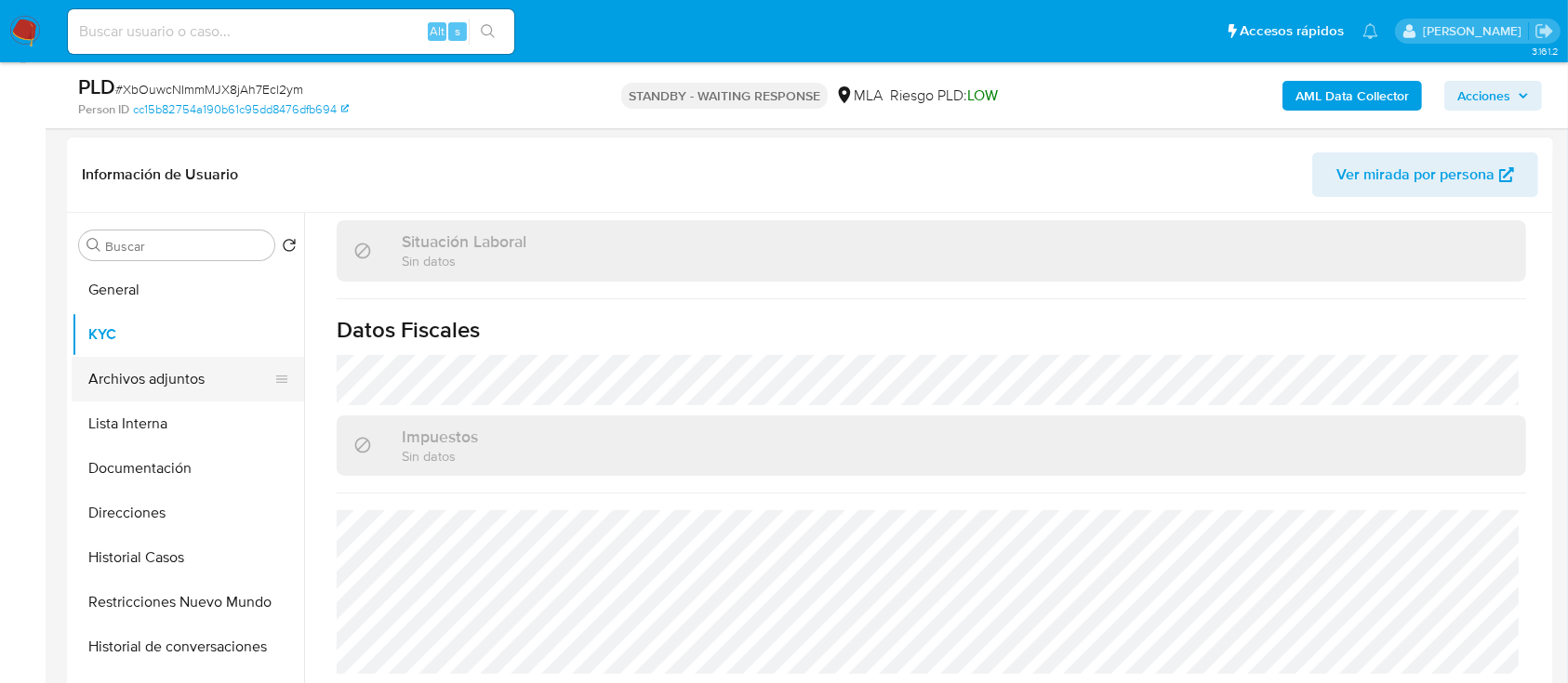
click at [193, 368] on button "Archivos adjuntos" at bounding box center [180, 378] width 217 height 45
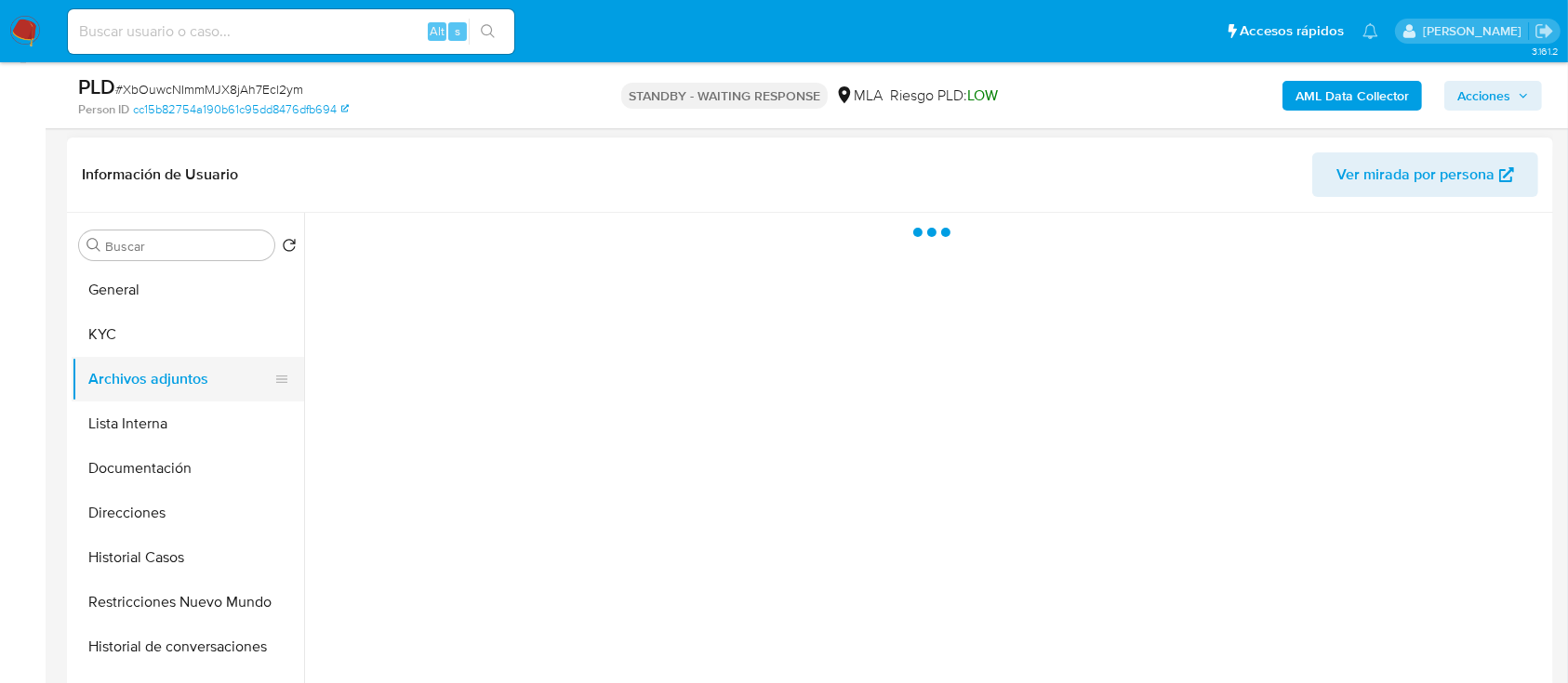
scroll to position [0, 0]
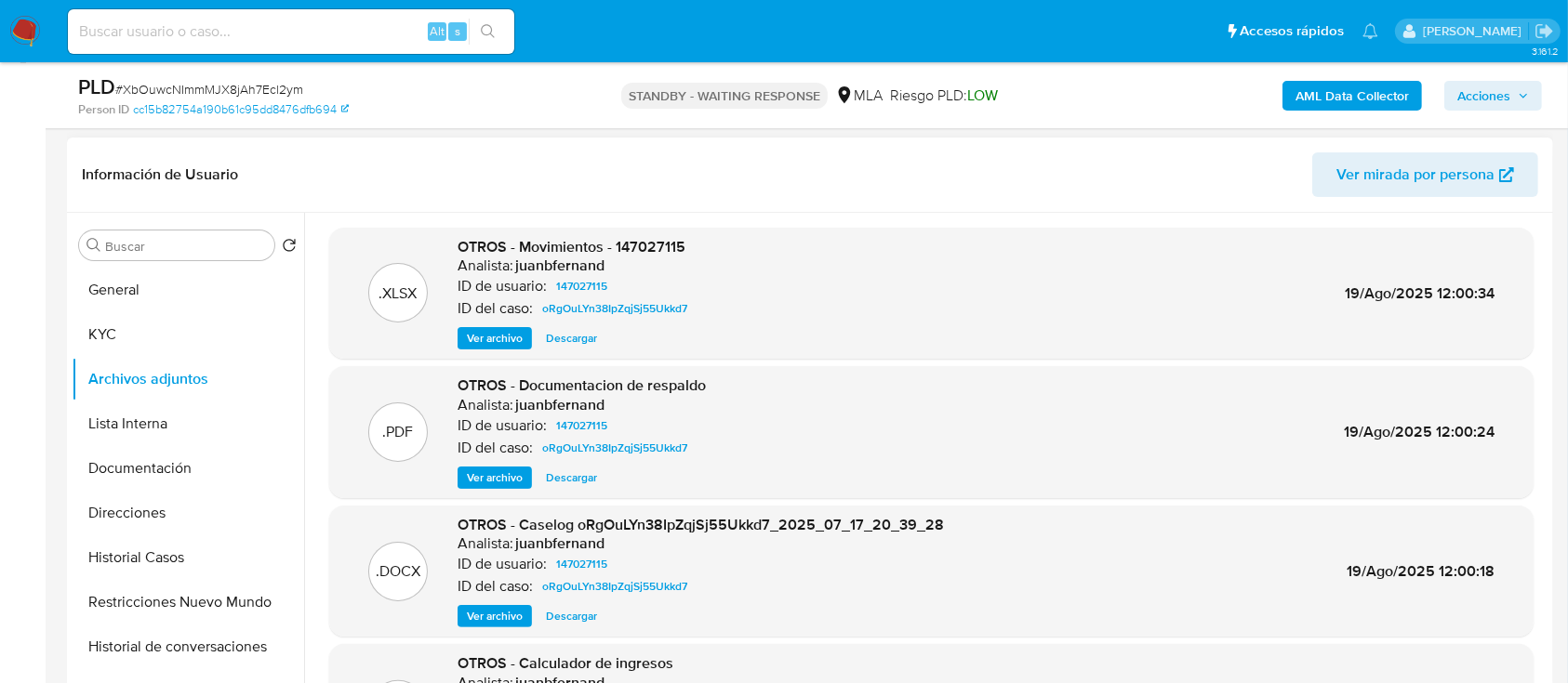
click at [496, 624] on span "Ver archivo" at bounding box center [495, 616] width 56 height 19
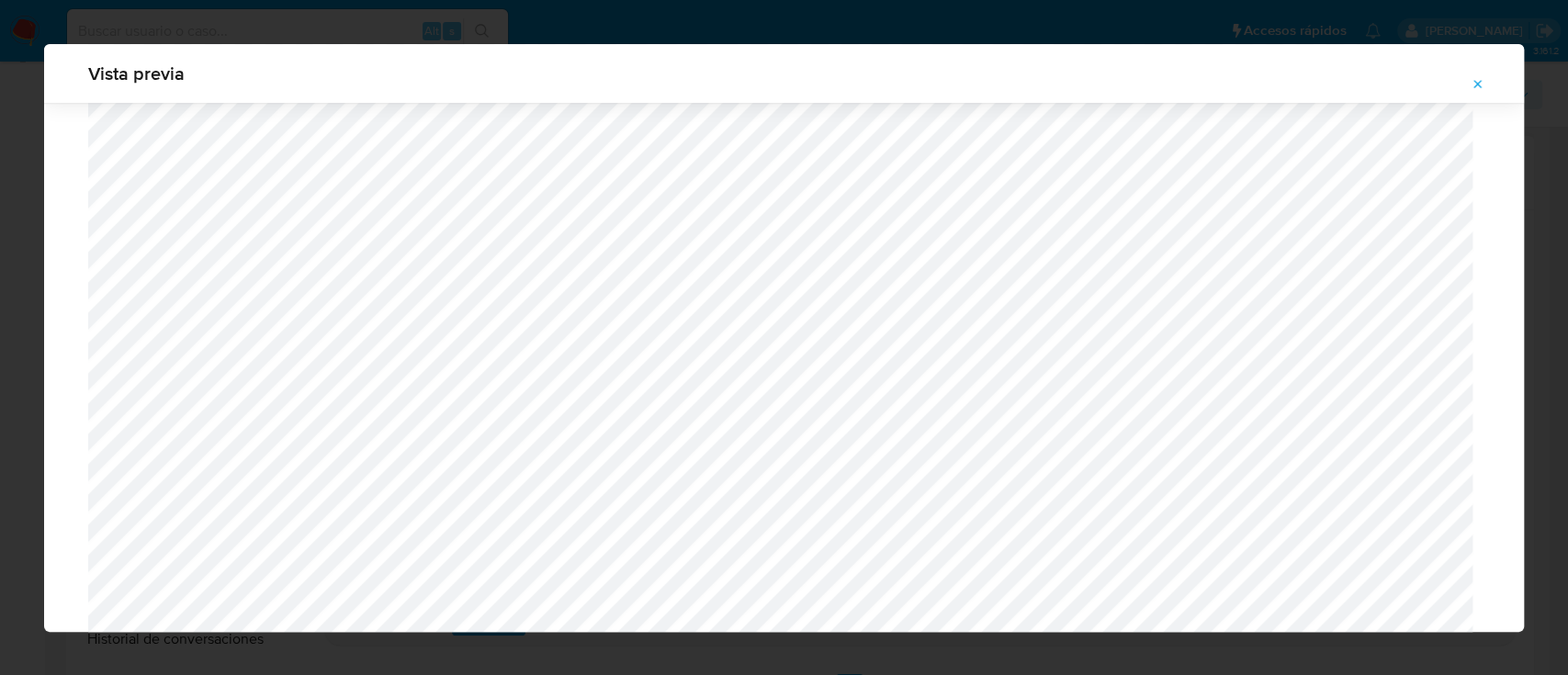
scroll to position [1310, 0]
drag, startPoint x: 1492, startPoint y: 88, endPoint x: 1463, endPoint y: 96, distance: 30.1
click at [1492, 87] on button "Attachment preview" at bounding box center [1477, 85] width 40 height 30
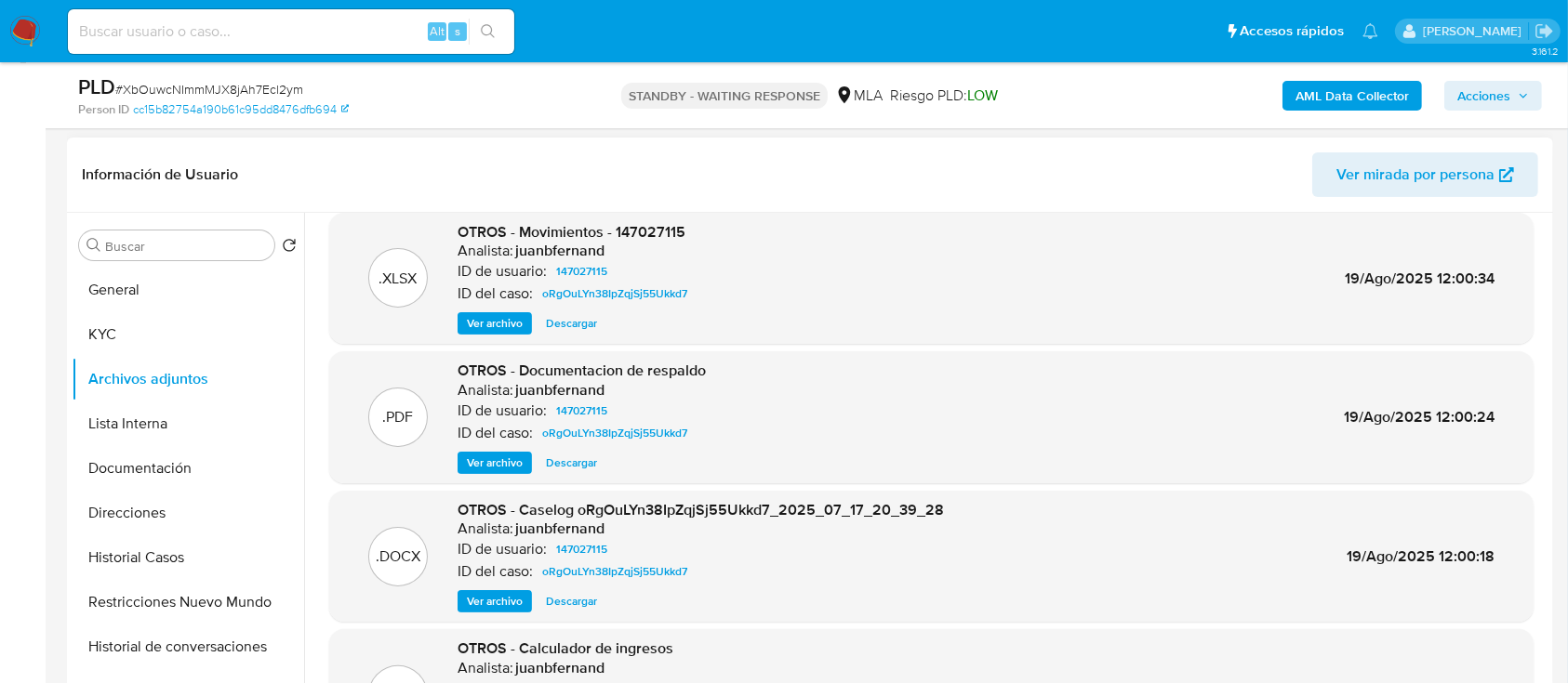
scroll to position [0, 0]
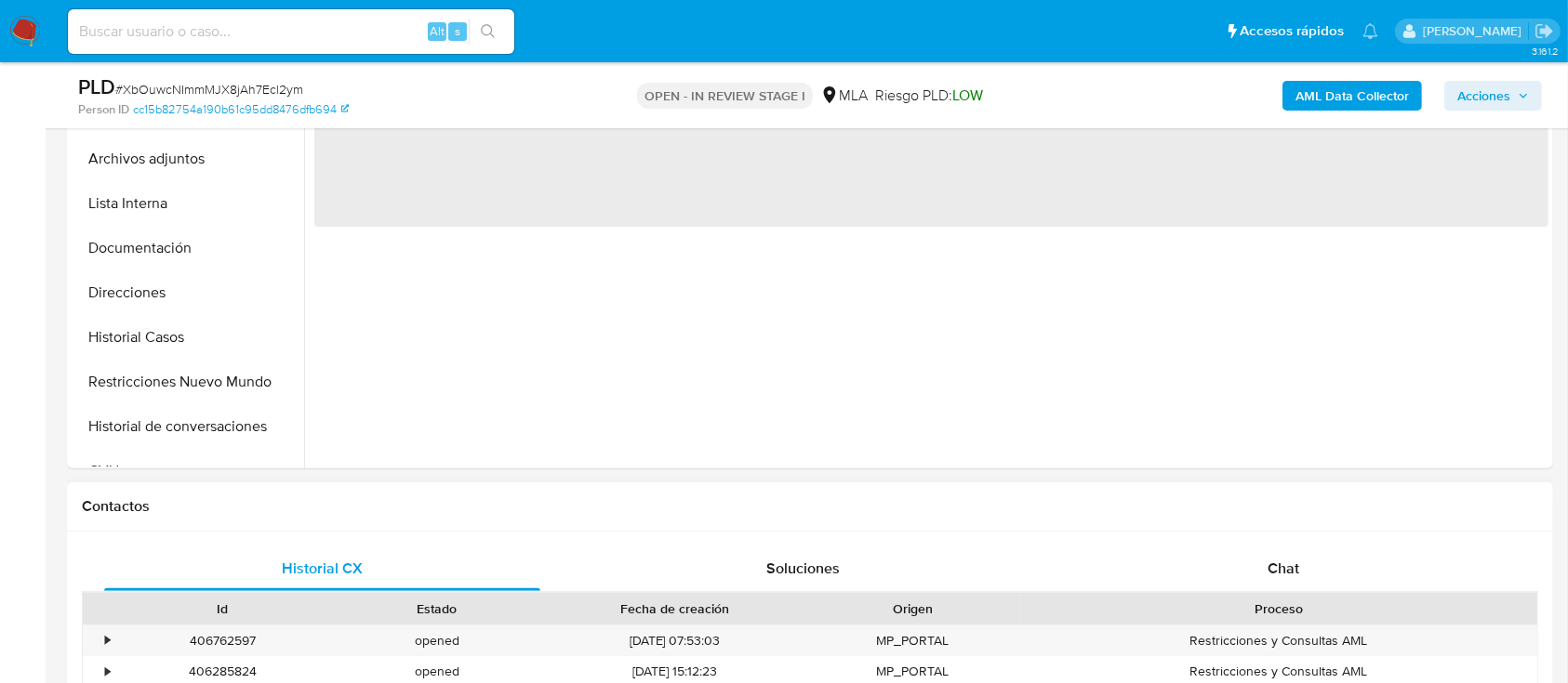
select select "10"
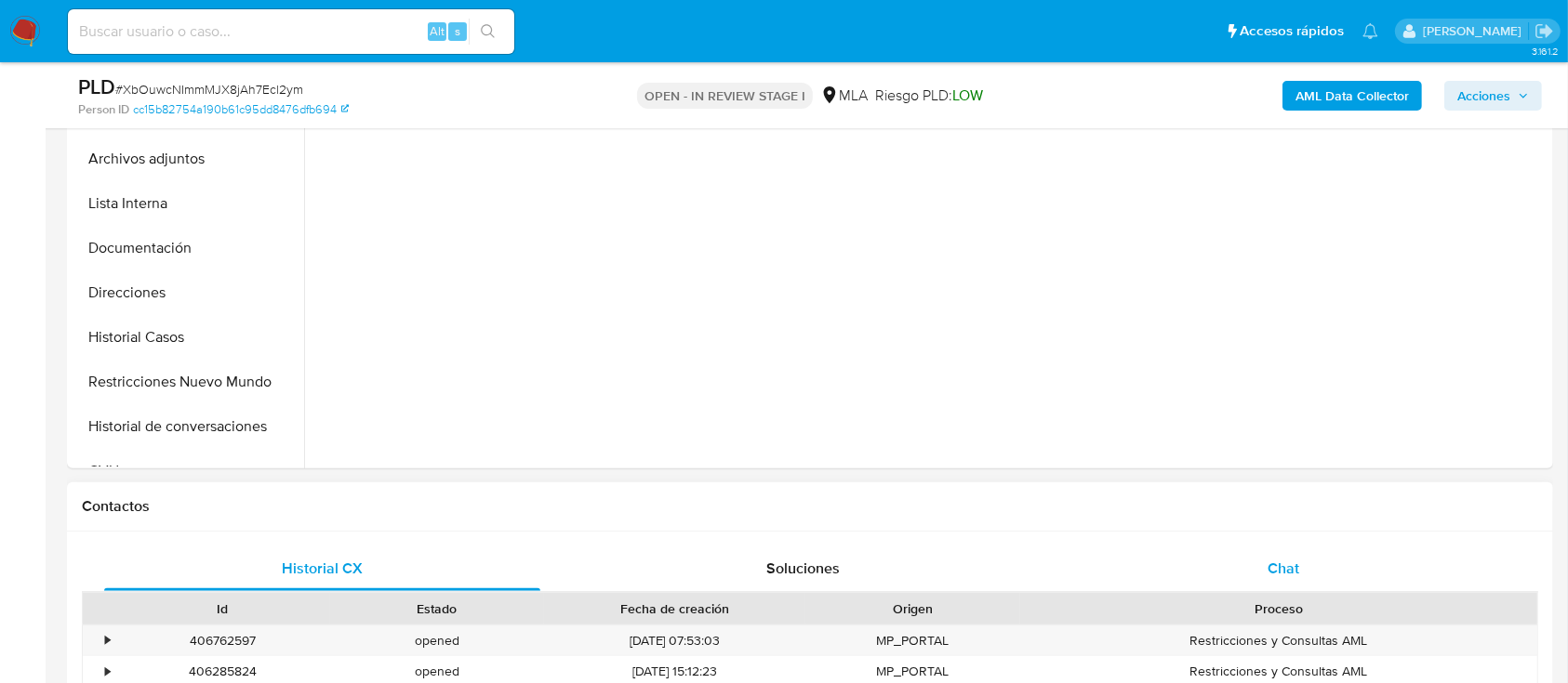
click at [1245, 580] on div "Chat" at bounding box center [1284, 569] width 436 height 45
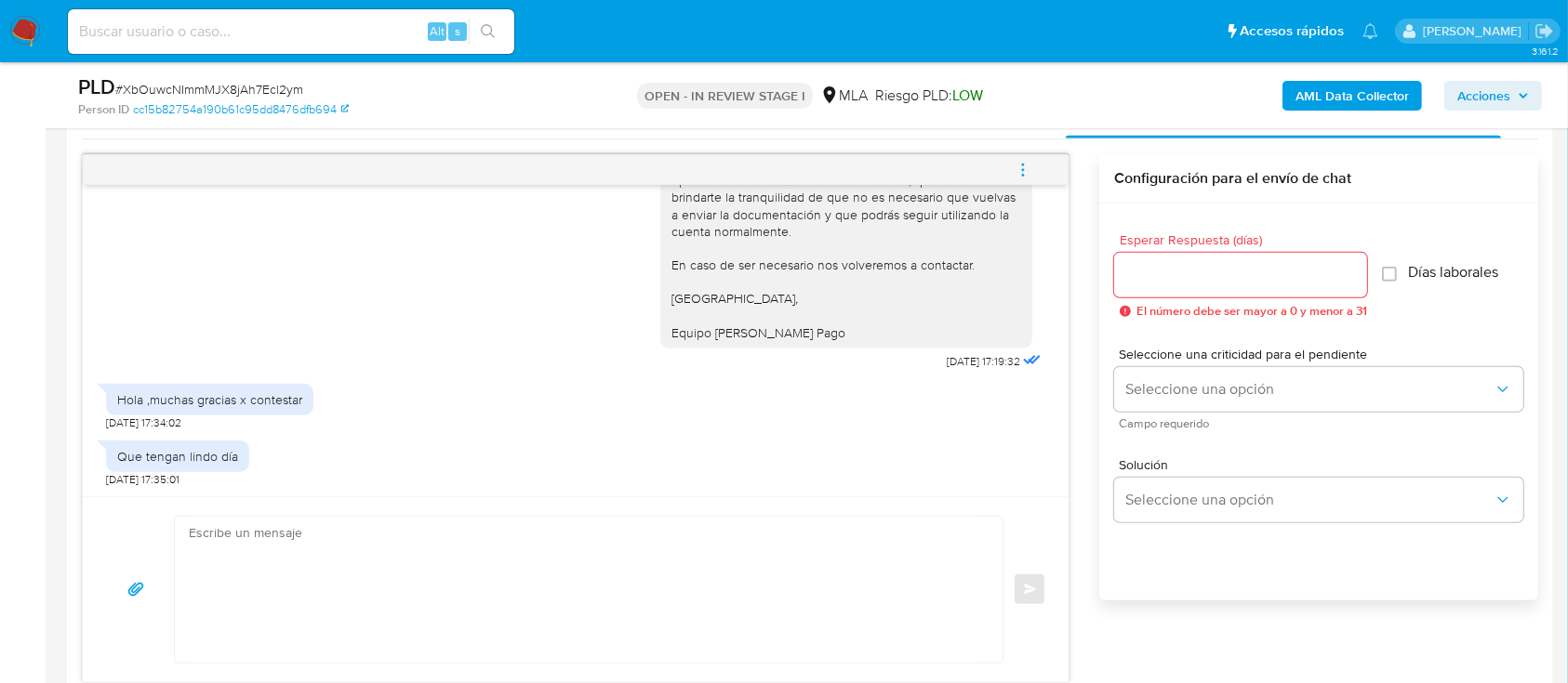
scroll to position [867, 0]
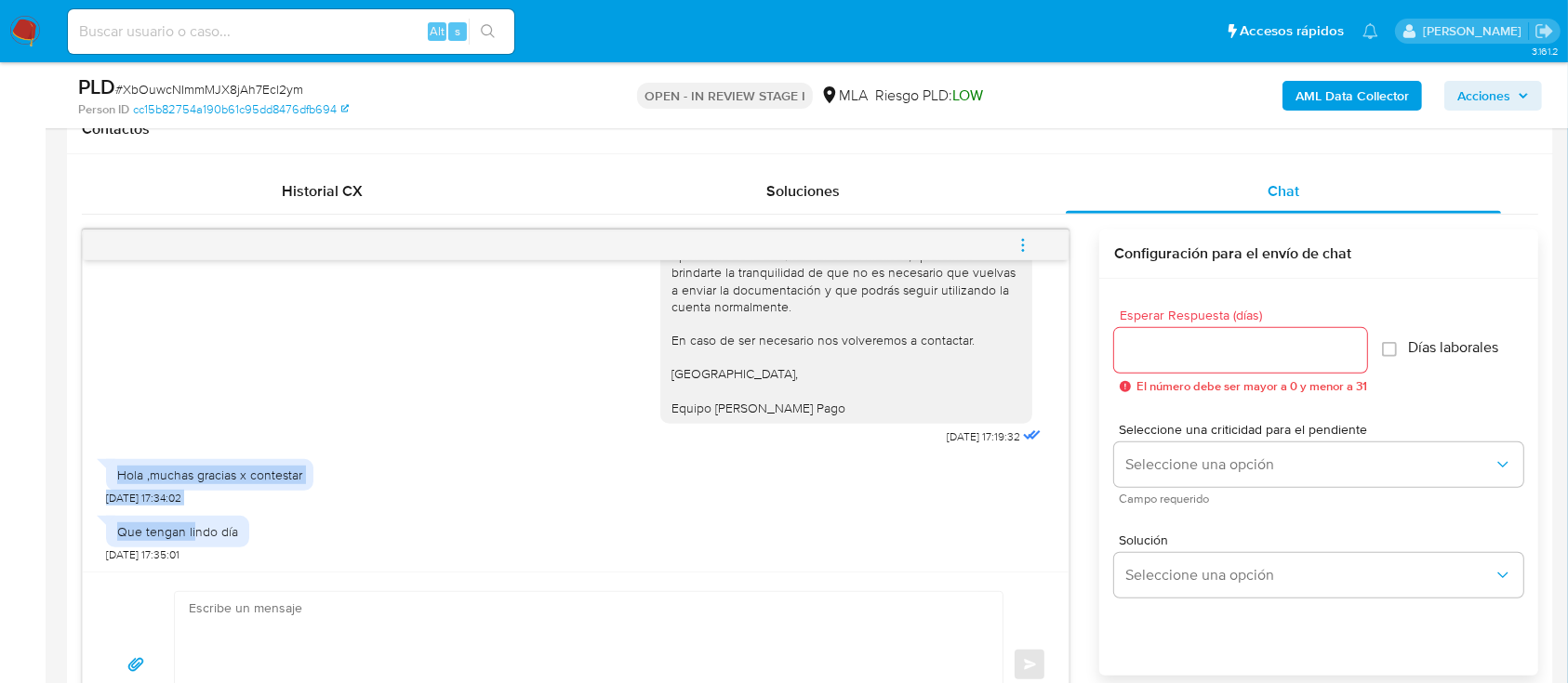
drag, startPoint x: 131, startPoint y: 477, endPoint x: 352, endPoint y: 542, distance: 230.4
click at [210, 538] on div "[DATE] 14:39:14 Hola ,mandé todo [DATE] ,lo vuelvo a mandar ? Gracias [DATE] 11…" at bounding box center [575, 415] width 985 height 312
click at [378, 543] on div "Que tengan lindo día [DATE] 17:35:01" at bounding box center [575, 535] width 939 height 56
click at [1037, 244] on button "menu-action" at bounding box center [1023, 245] width 62 height 45
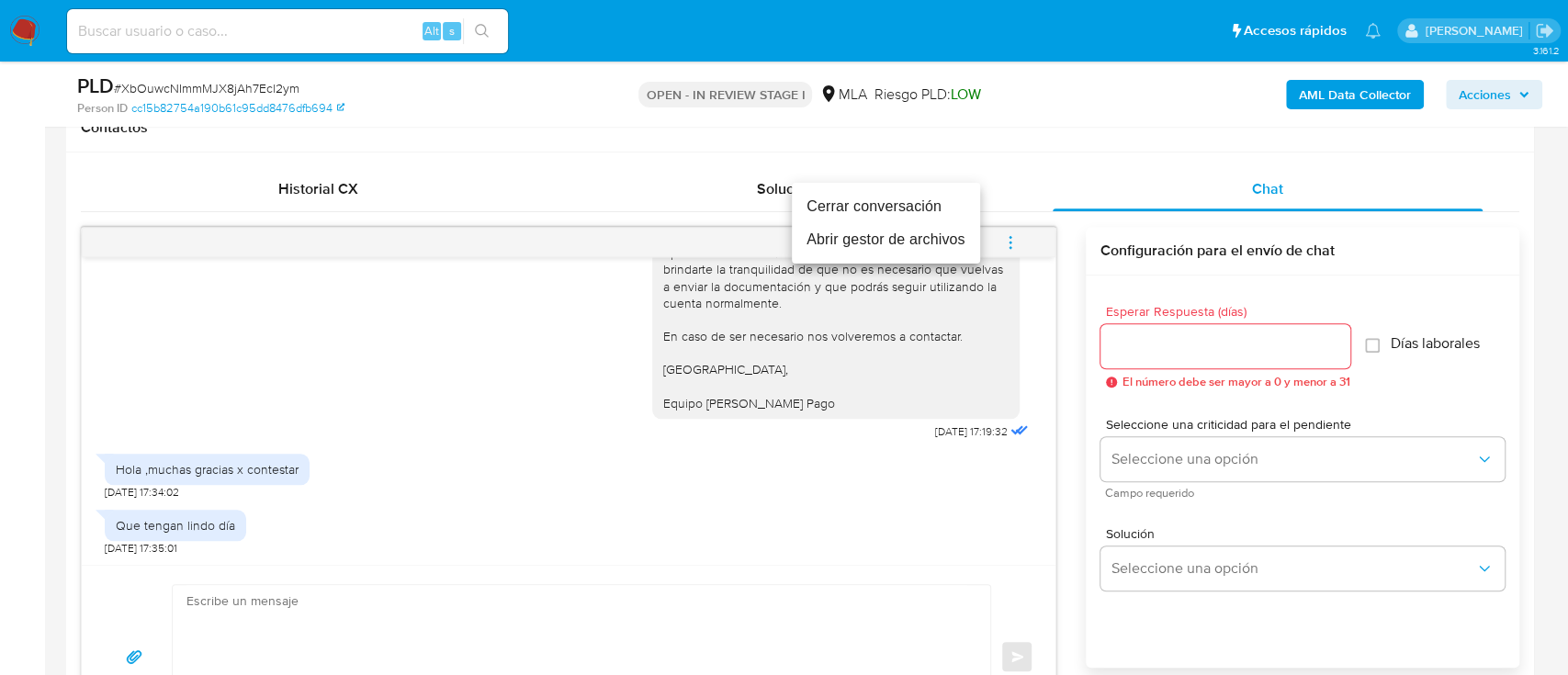
click at [906, 211] on li "Cerrar conversación" at bounding box center [886, 207] width 188 height 33
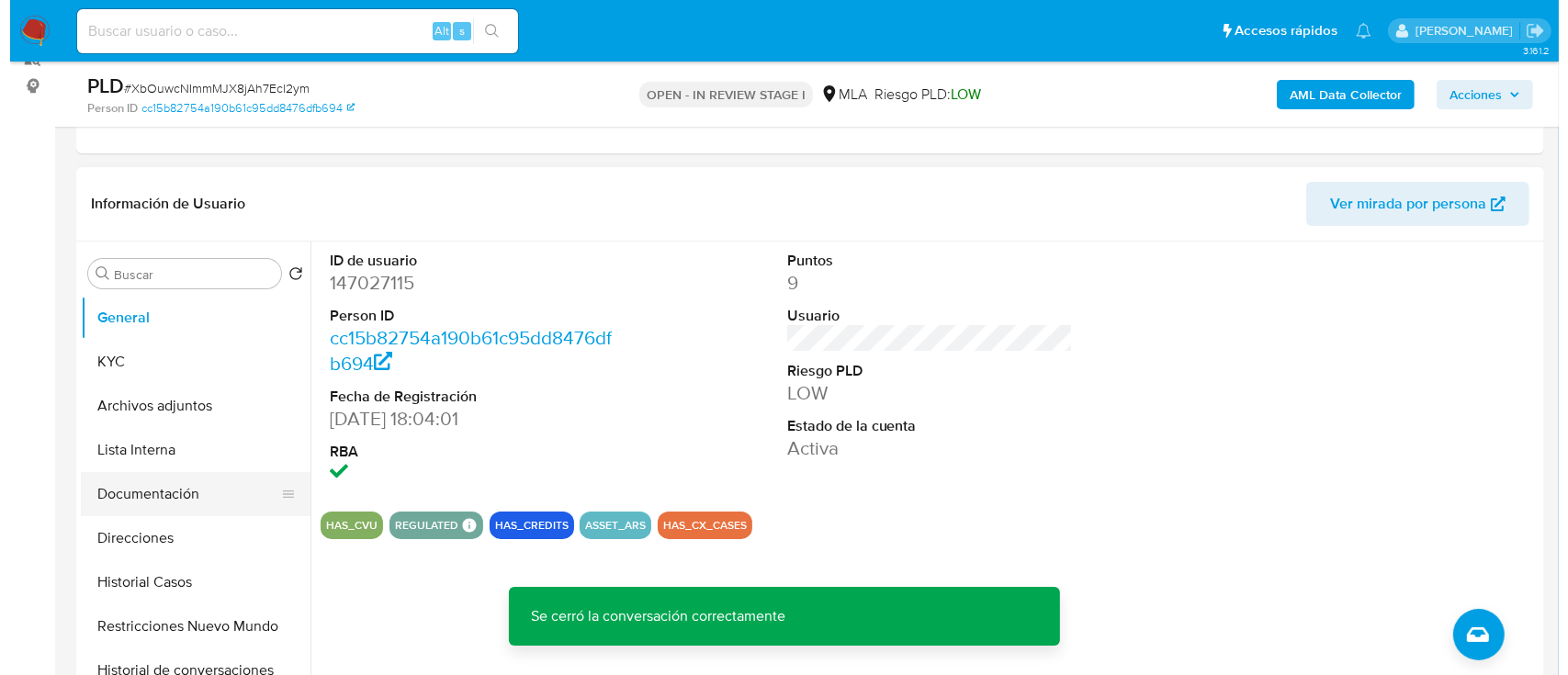
scroll to position [244, 0]
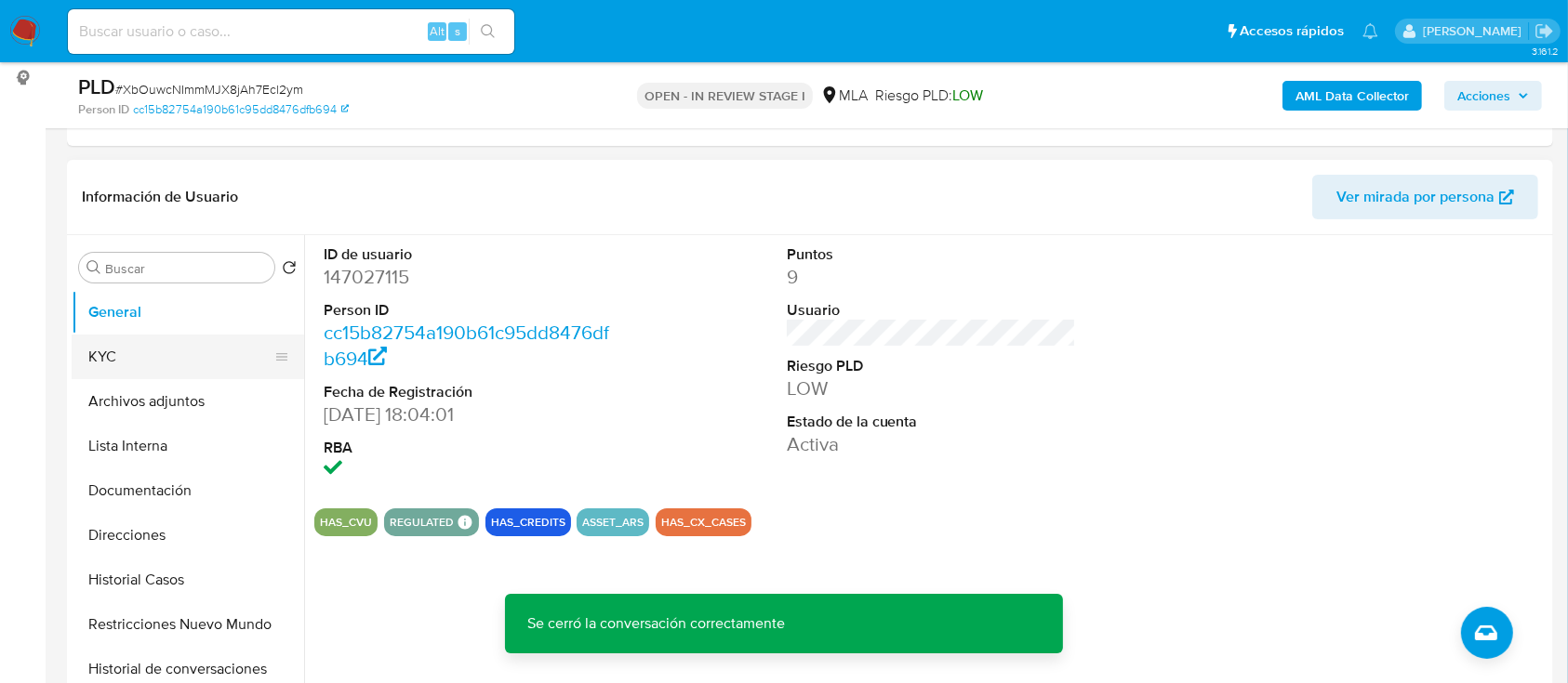
click at [150, 367] on button "KYC" at bounding box center [180, 356] width 217 height 45
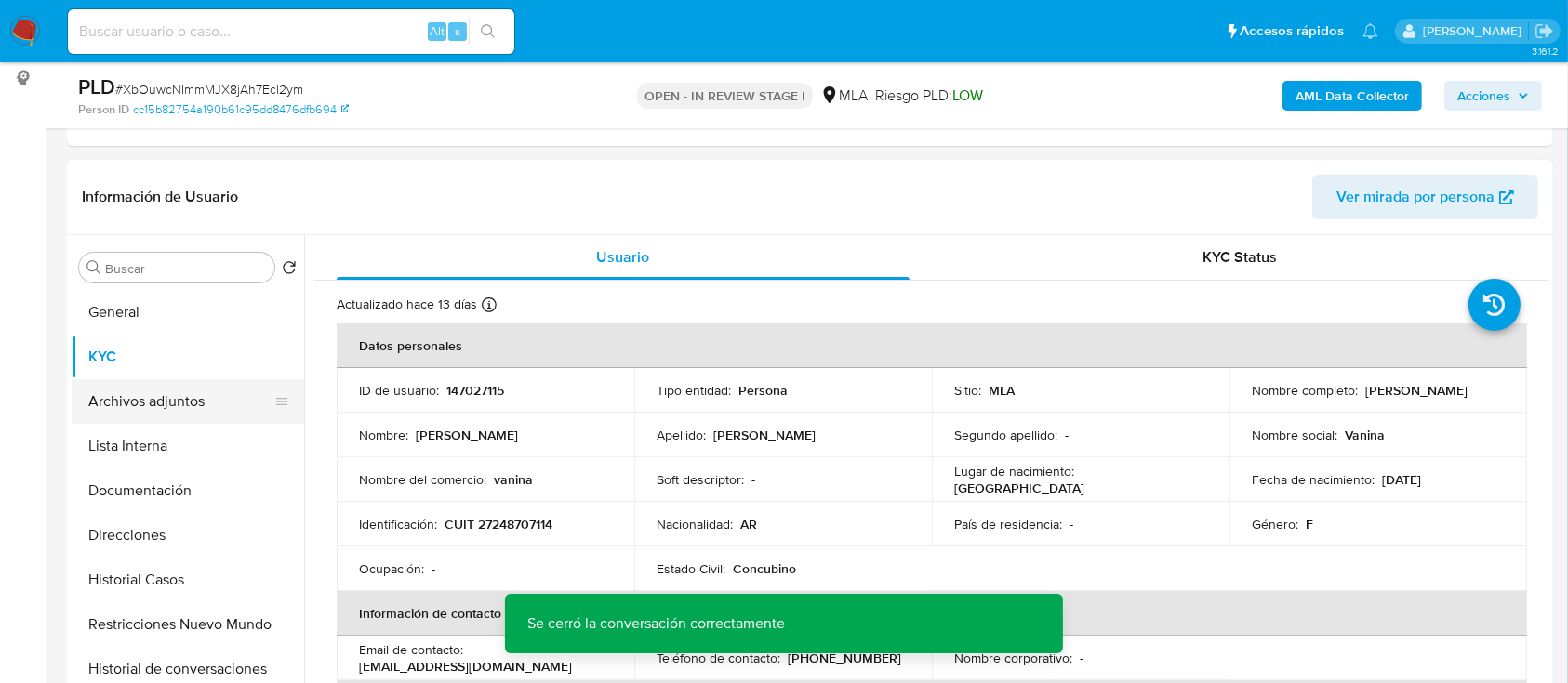
click at [137, 401] on button "Archivos adjuntos" at bounding box center [180, 401] width 217 height 45
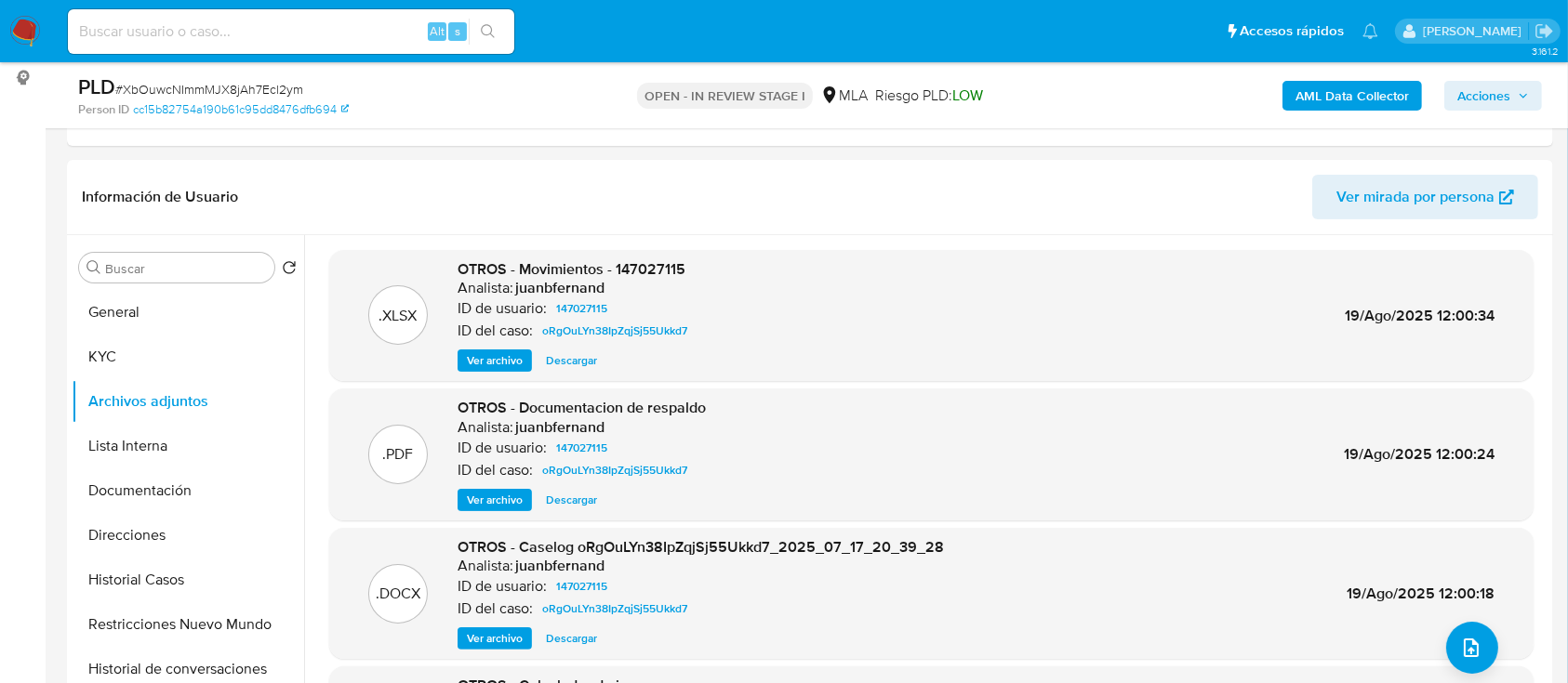
click at [1317, 104] on b "AML Data Collector" at bounding box center [1352, 96] width 114 height 30
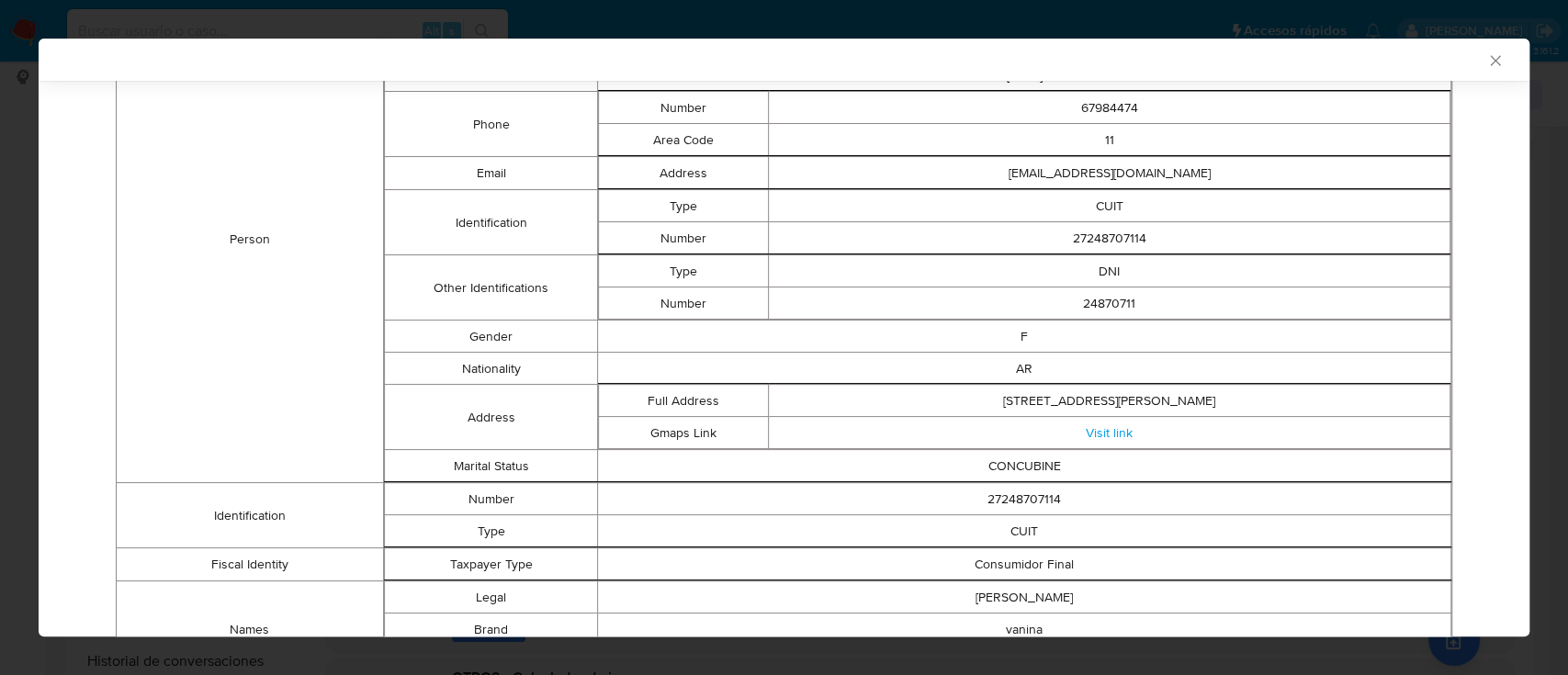
scroll to position [50, 0]
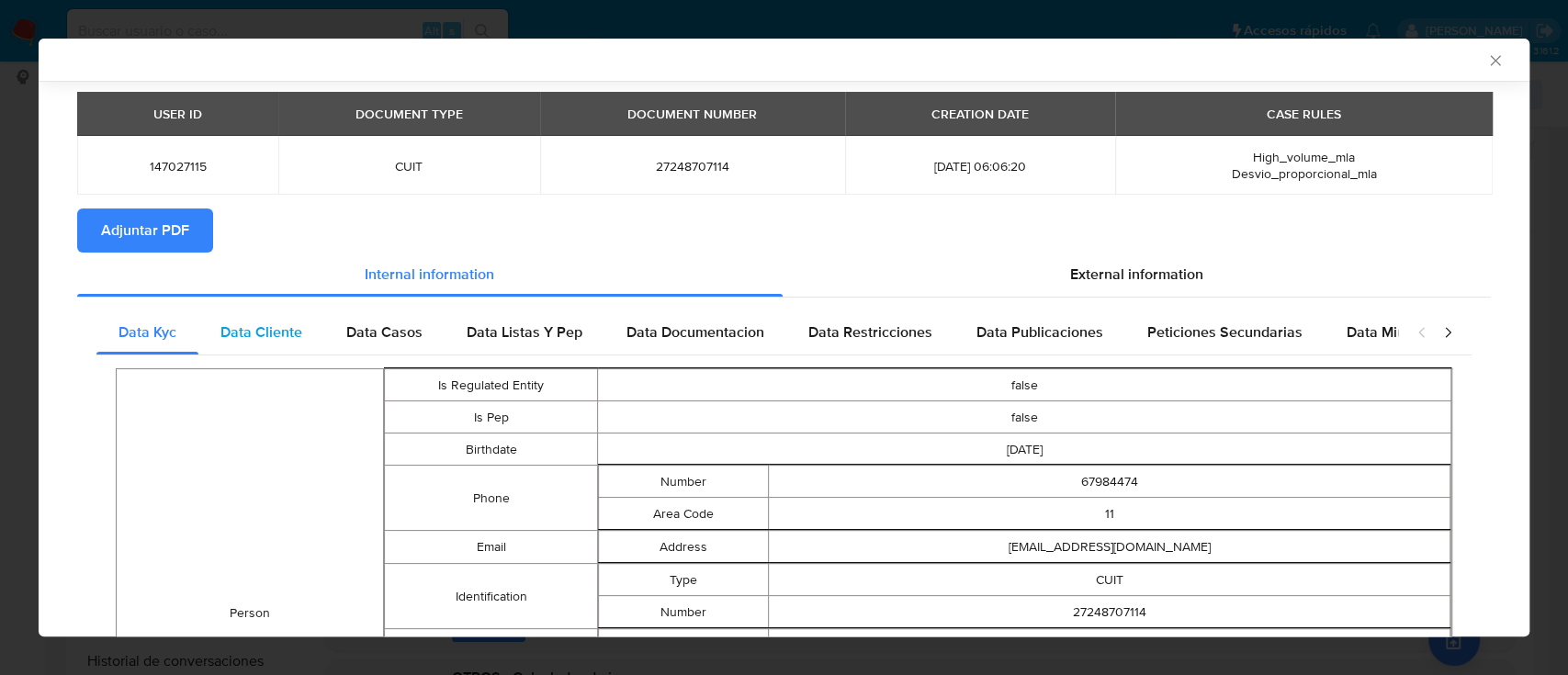
click at [235, 352] on div "Data Cliente" at bounding box center [262, 332] width 126 height 44
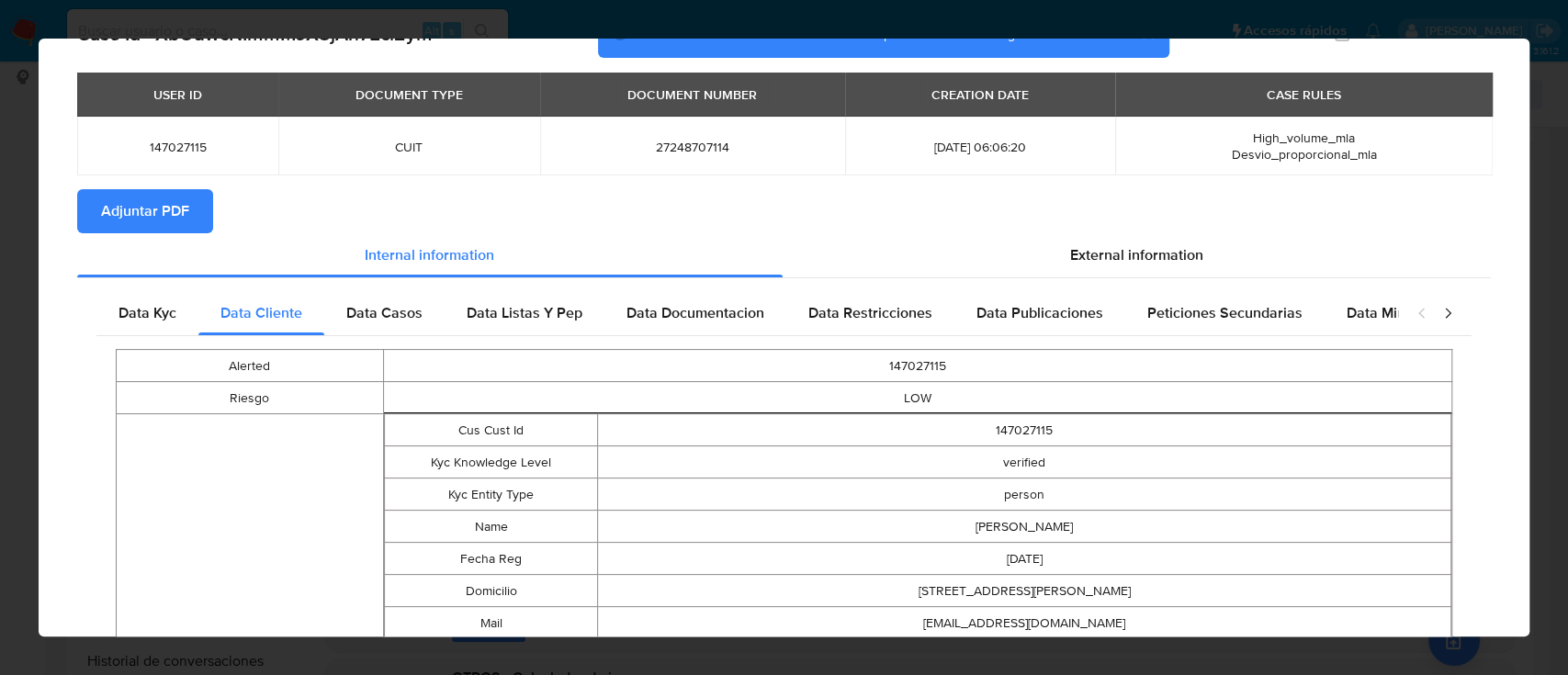
scroll to position [0, 0]
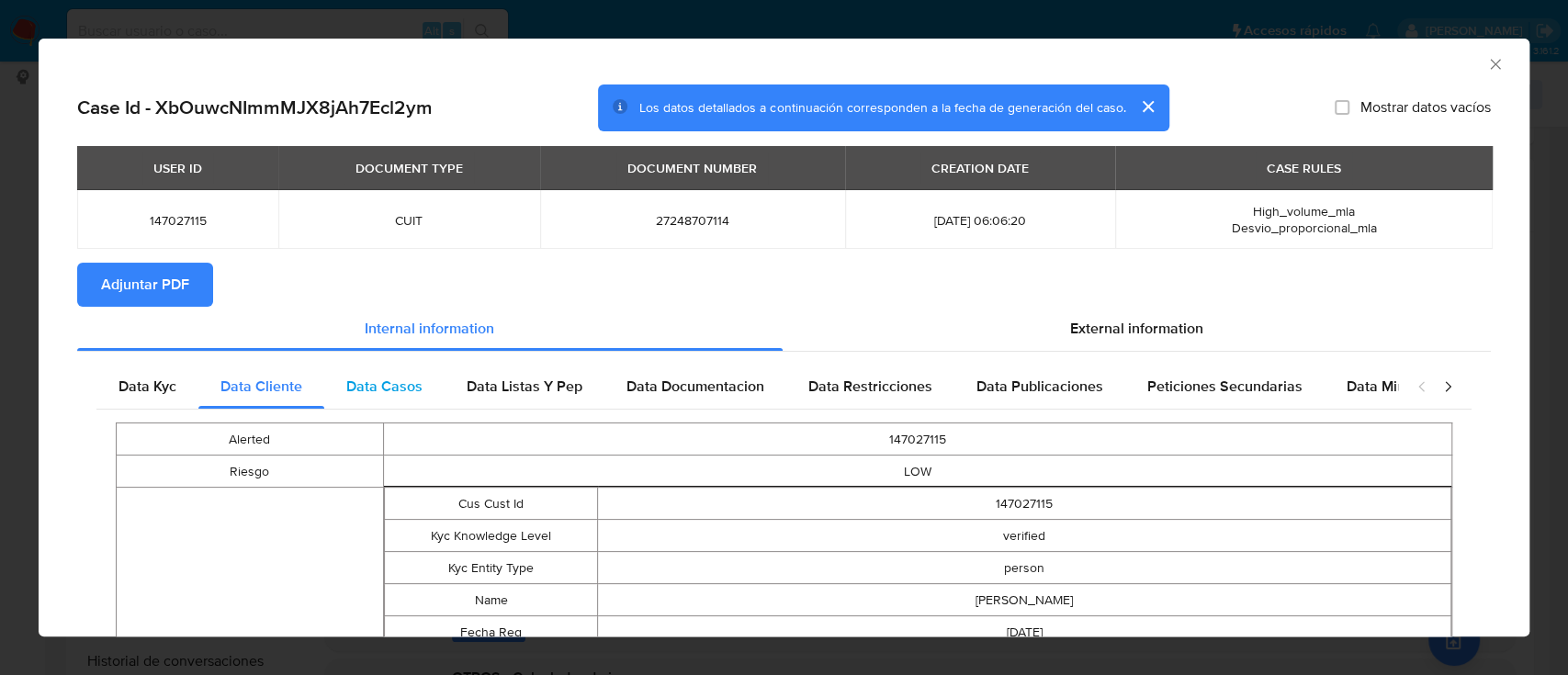
click at [379, 372] on div "Data Casos" at bounding box center [384, 387] width 120 height 44
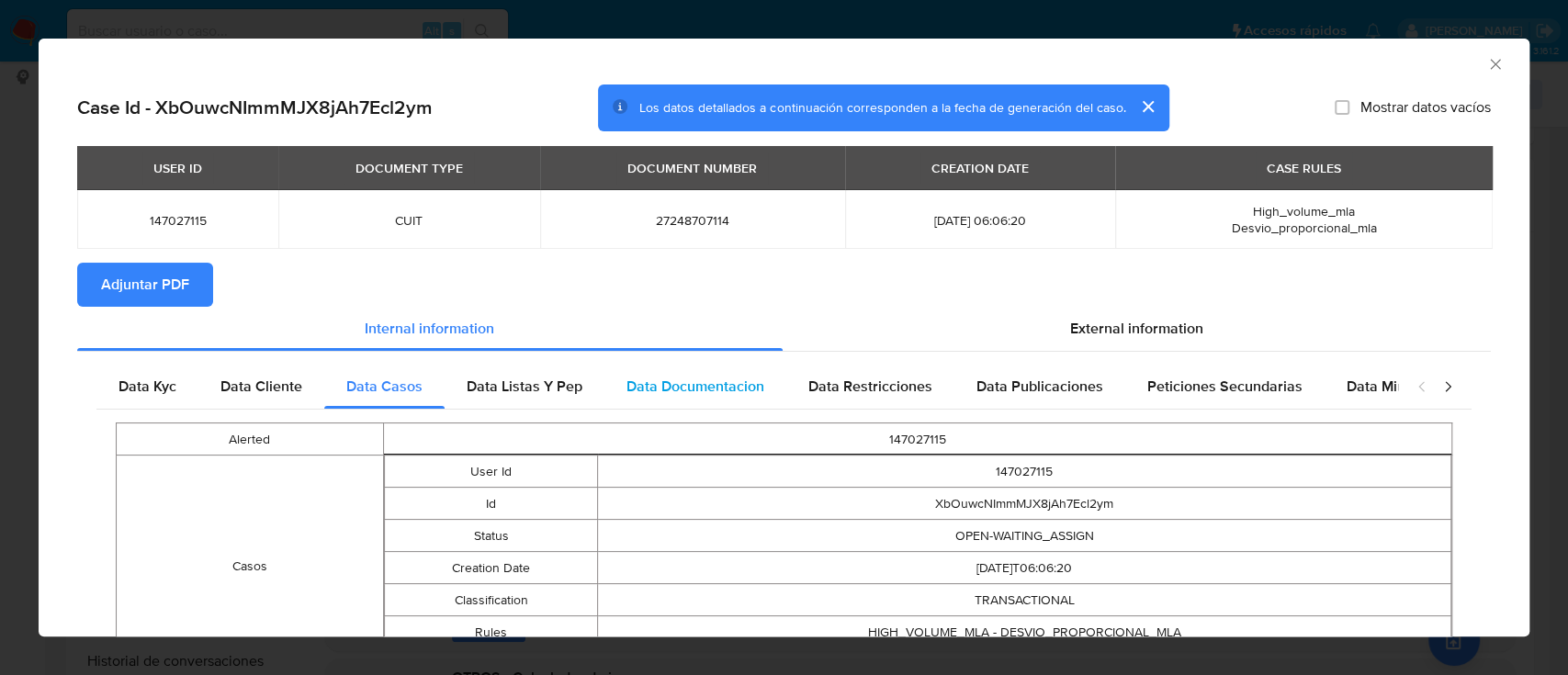
drag, startPoint x: 540, startPoint y: 393, endPoint x: 627, endPoint y: 392, distance: 87.0
click at [540, 392] on span "Data Listas Y Pep" at bounding box center [525, 386] width 116 height 21
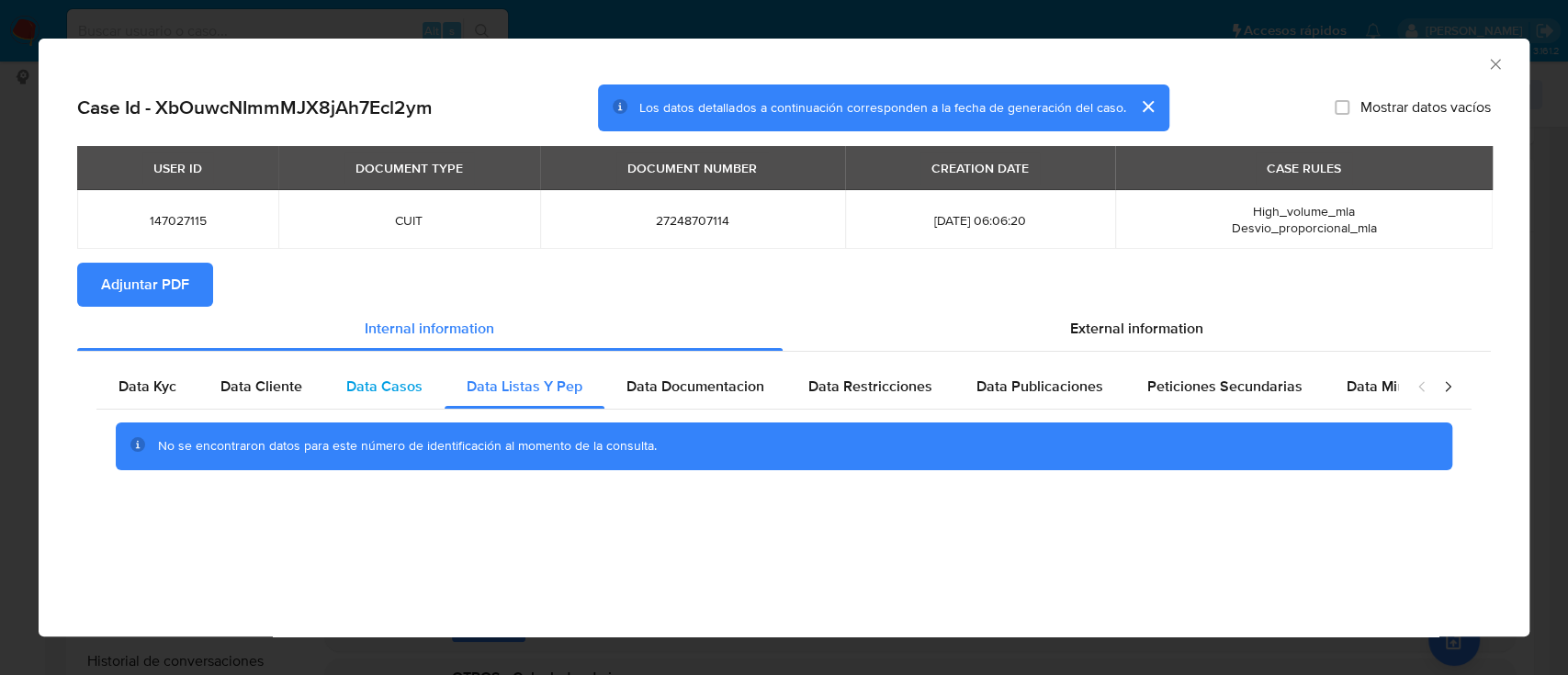
click at [359, 397] on span "Data Casos" at bounding box center [384, 386] width 76 height 21
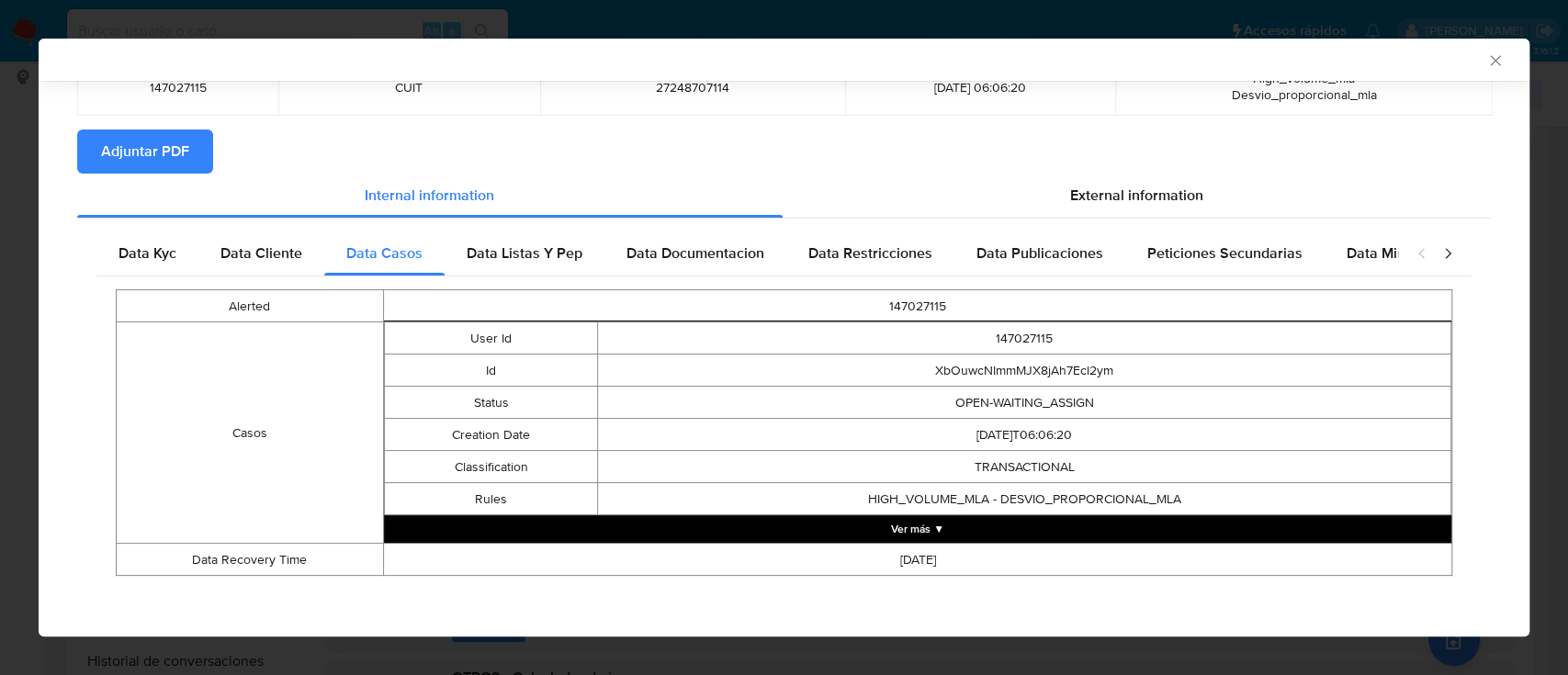
scroll to position [132, 0]
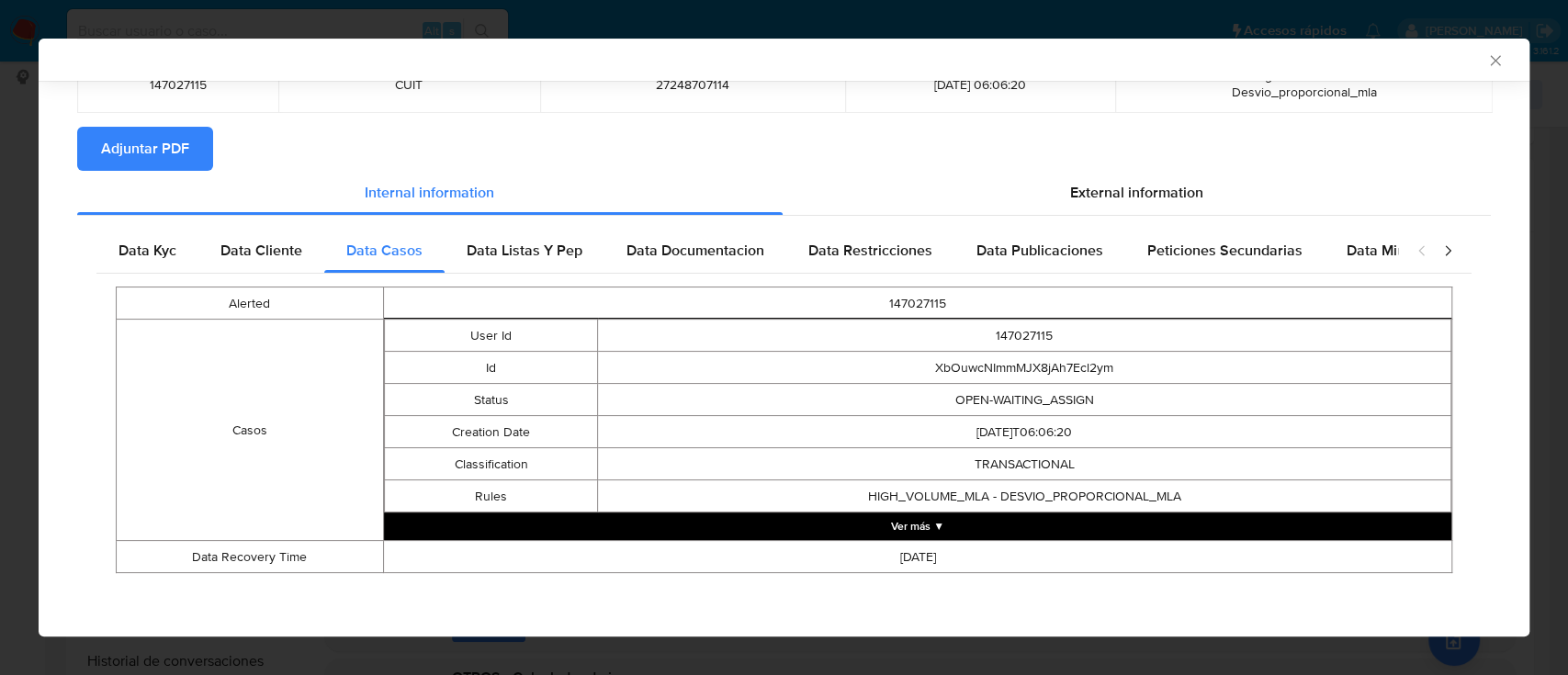
click at [518, 224] on div "Data Kyc Data Cliente Data Casos Data Listas Y Pep Data Documentacion Data Rest…" at bounding box center [784, 406] width 1414 height 383
click at [512, 272] on div "Data Listas Y Pep" at bounding box center [525, 250] width 159 height 44
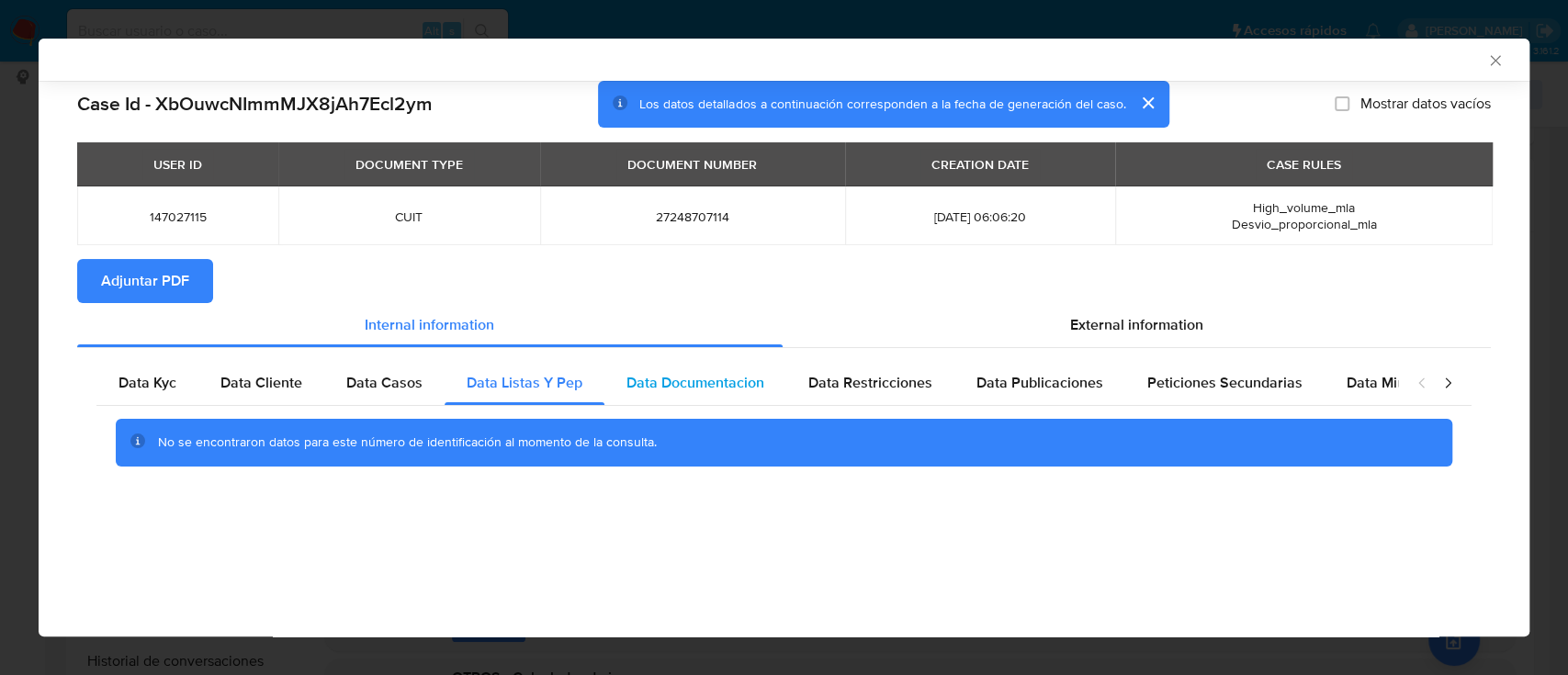
click at [695, 394] on div "Data Documentacion" at bounding box center [695, 383] width 182 height 44
drag, startPoint x: 944, startPoint y: 389, endPoint x: 918, endPoint y: 388, distance: 26.0
click at [945, 389] on div "Data Restricciones" at bounding box center [870, 383] width 168 height 44
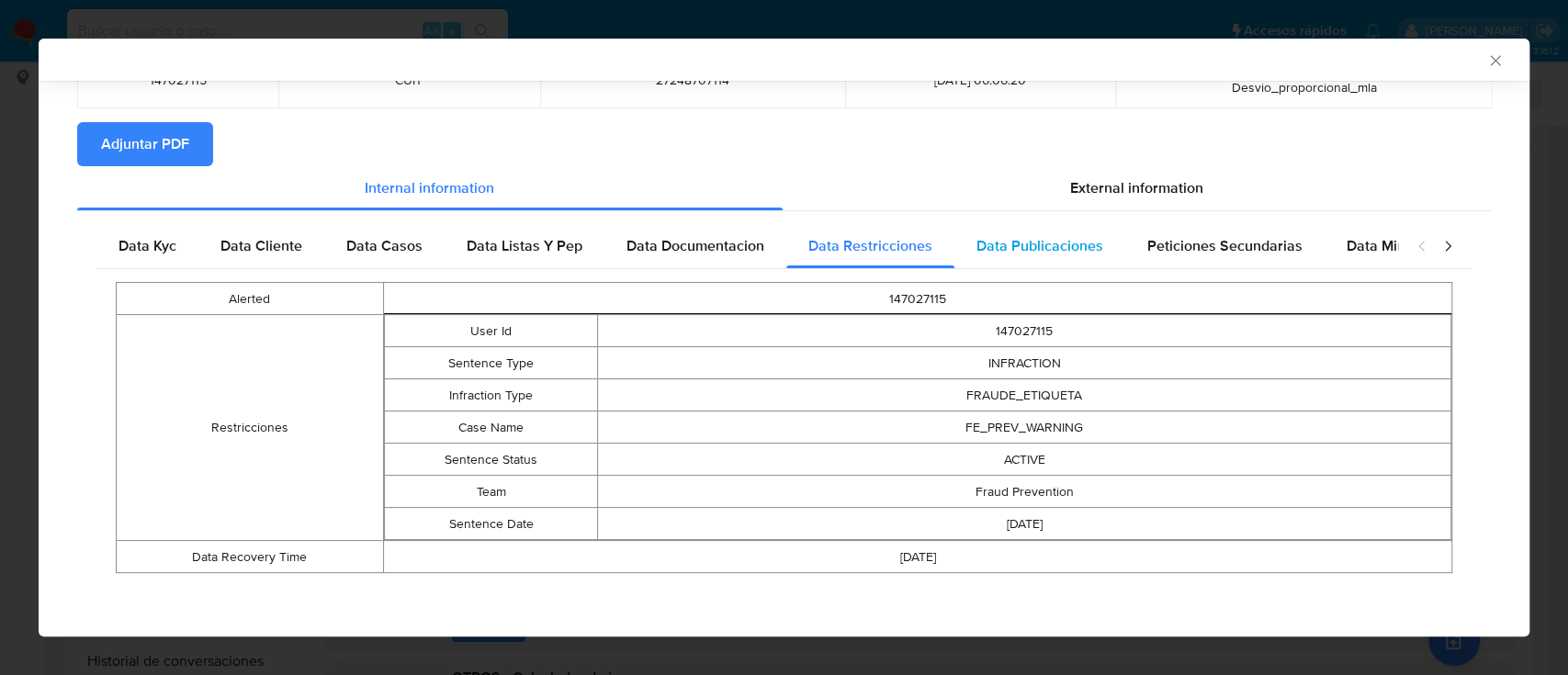
click at [1013, 261] on div "Data Publicaciones" at bounding box center [1040, 246] width 171 height 44
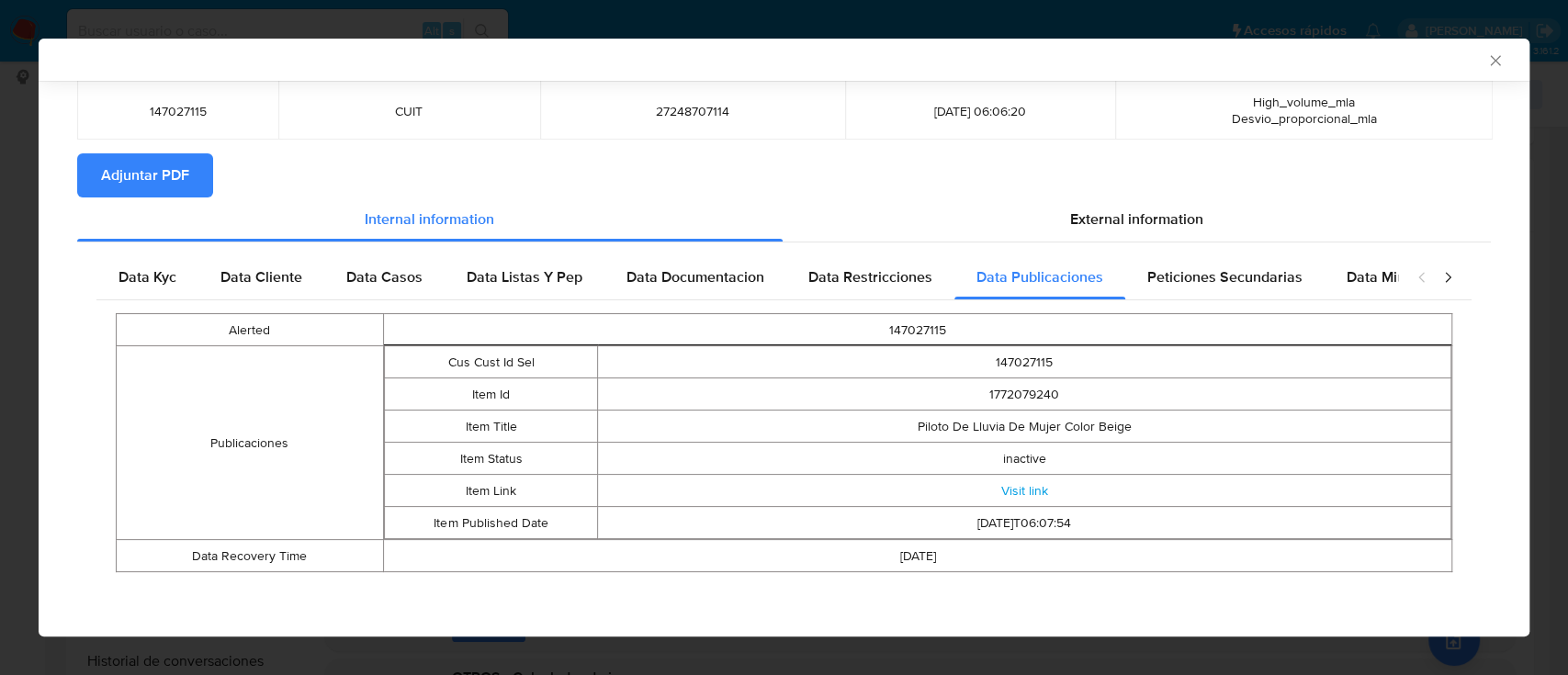
scroll to position [104, 0]
click at [1215, 276] on span "Peticiones Secundarias" at bounding box center [1225, 277] width 156 height 21
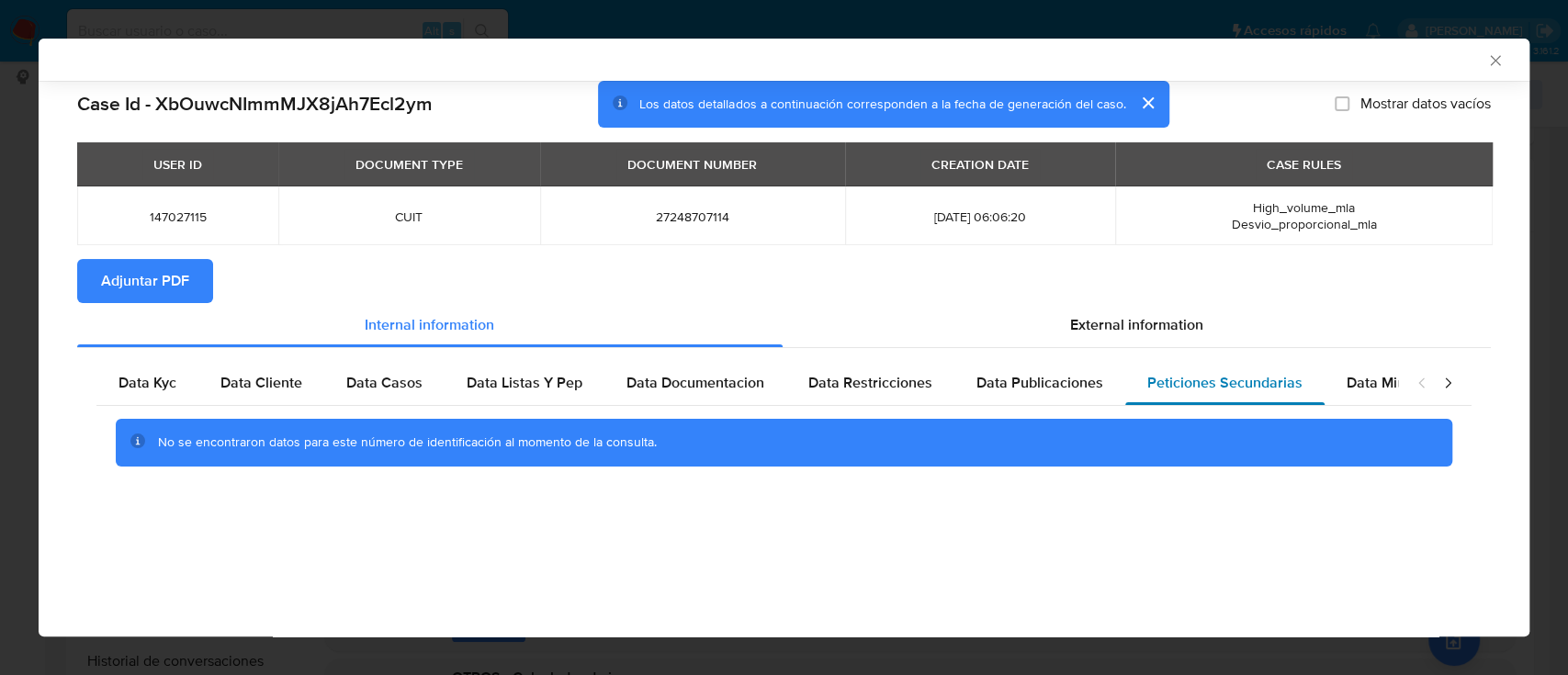
scroll to position [0, 0]
click at [1374, 386] on span "Data Minoridad" at bounding box center [1397, 382] width 101 height 21
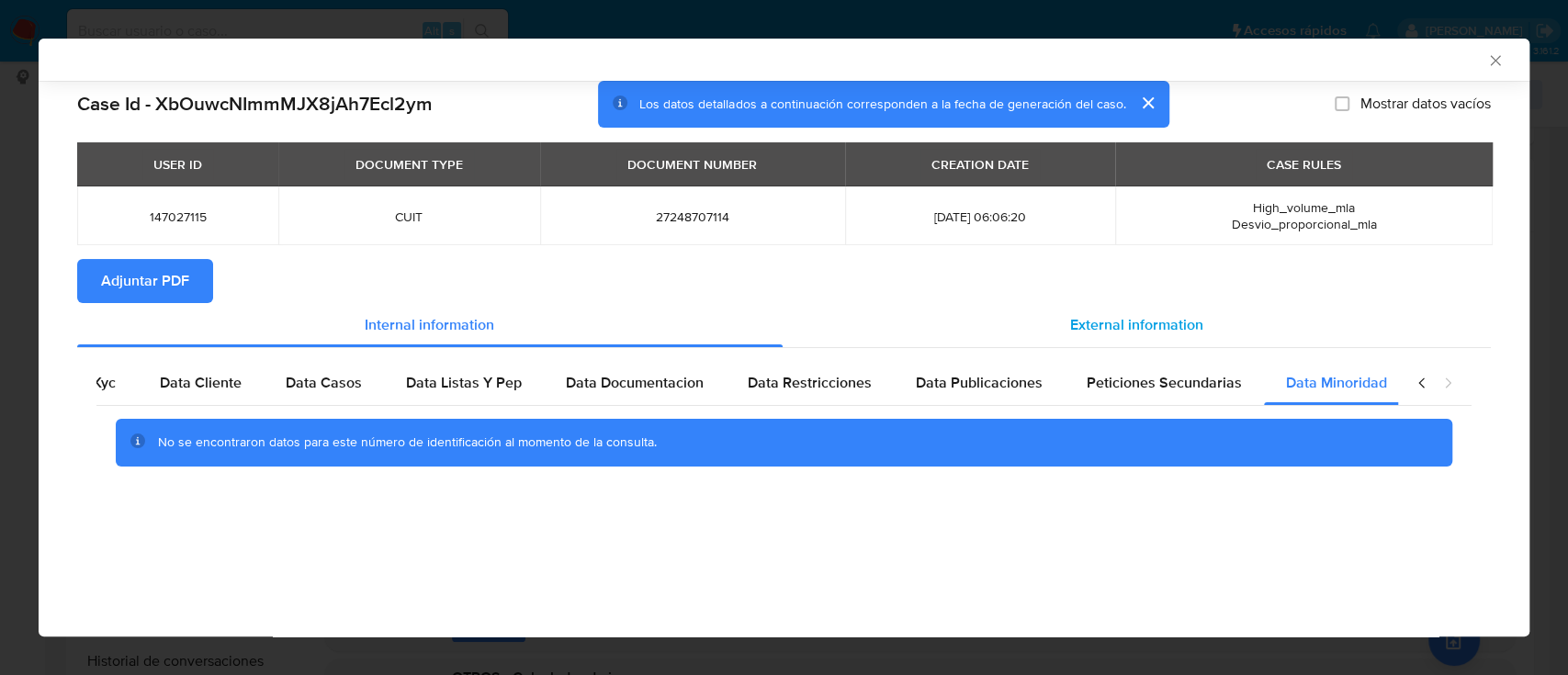
scroll to position [0, 62]
click at [1199, 309] on div "External information" at bounding box center [1137, 325] width 710 height 44
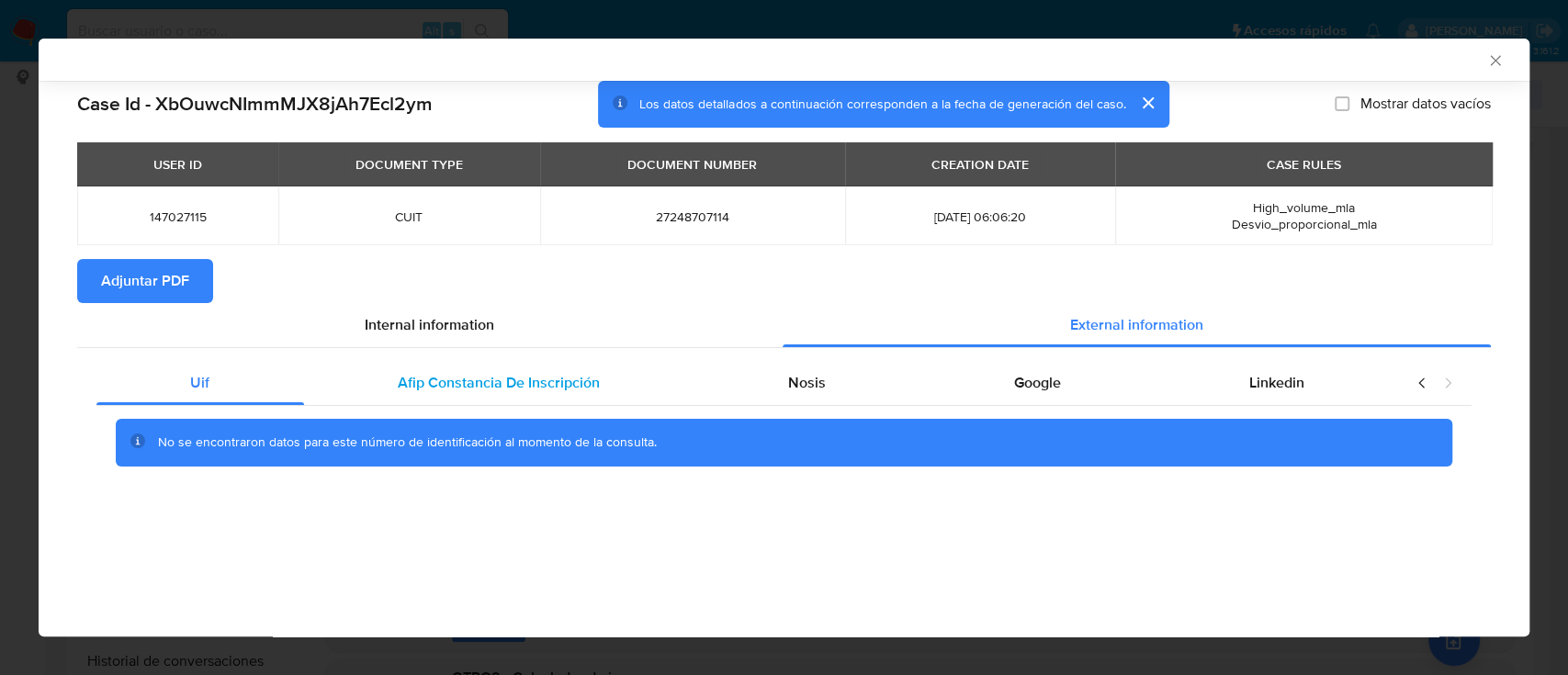
click at [417, 364] on div "Afip Constancia De Inscripción" at bounding box center [499, 383] width 391 height 44
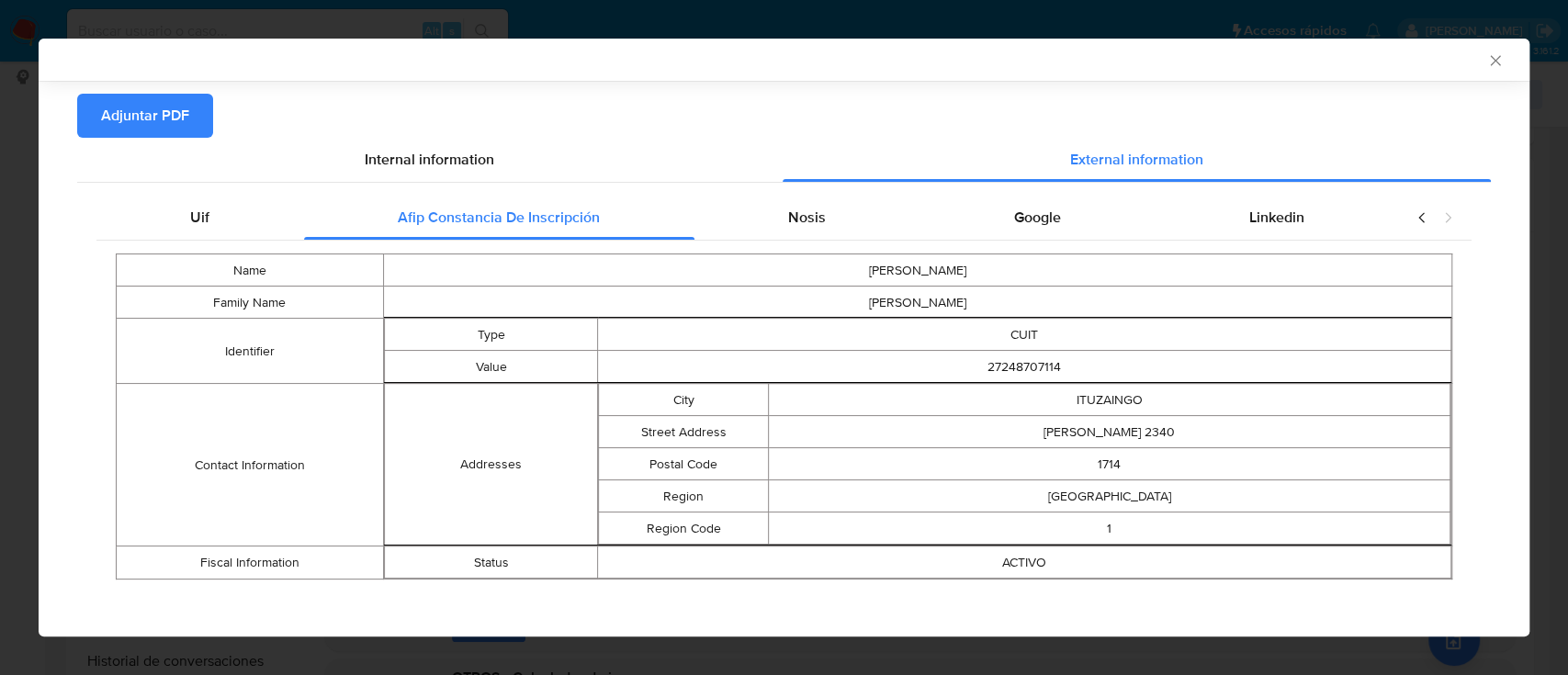
scroll to position [171, 0]
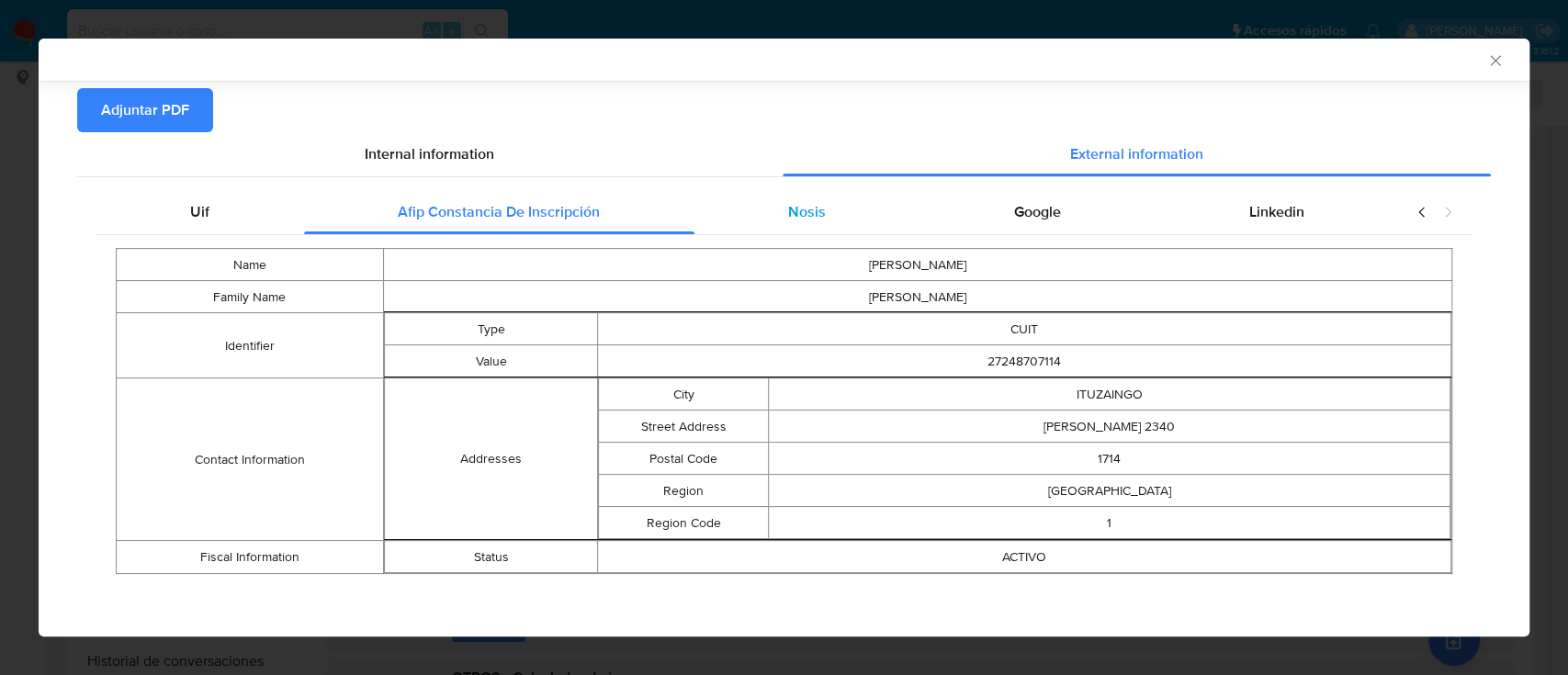
click at [805, 224] on div "Nosis" at bounding box center [808, 212] width 226 height 44
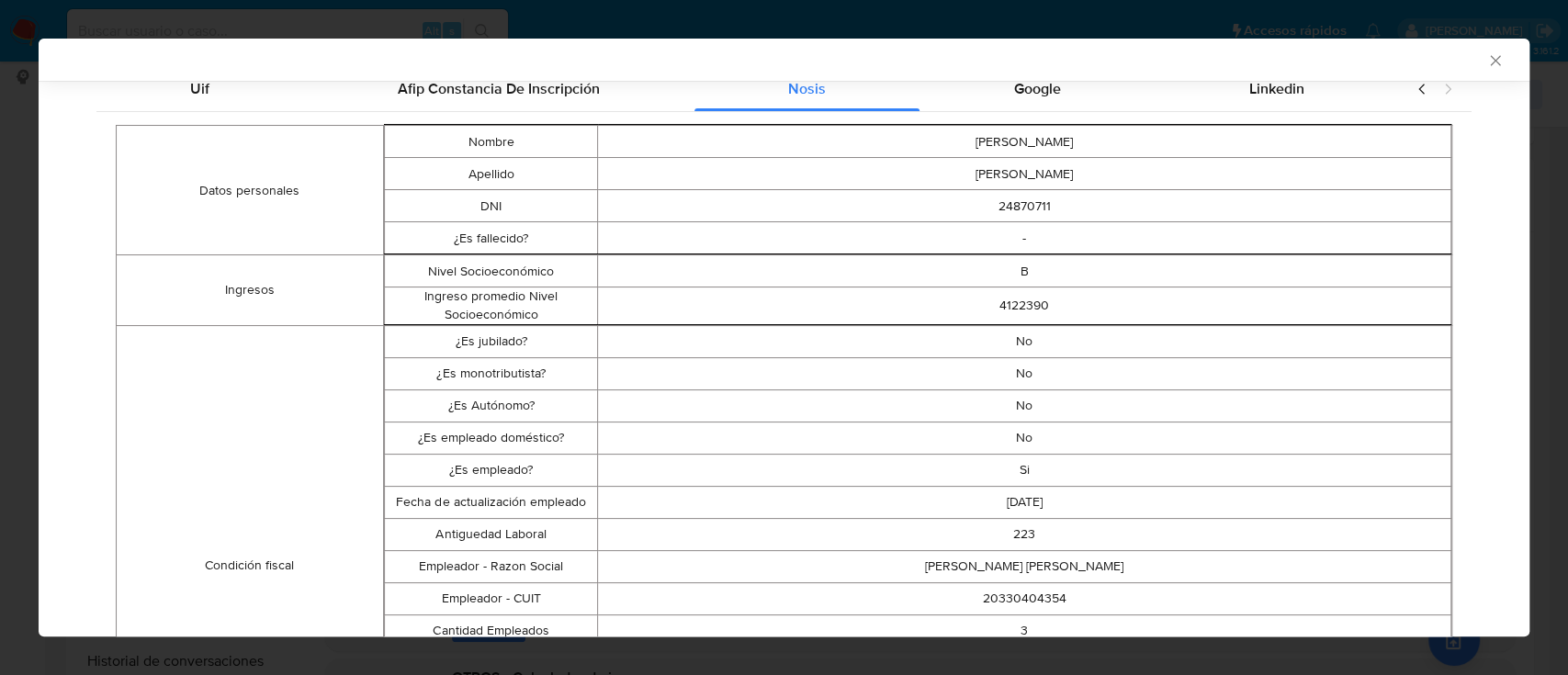
scroll to position [416, 0]
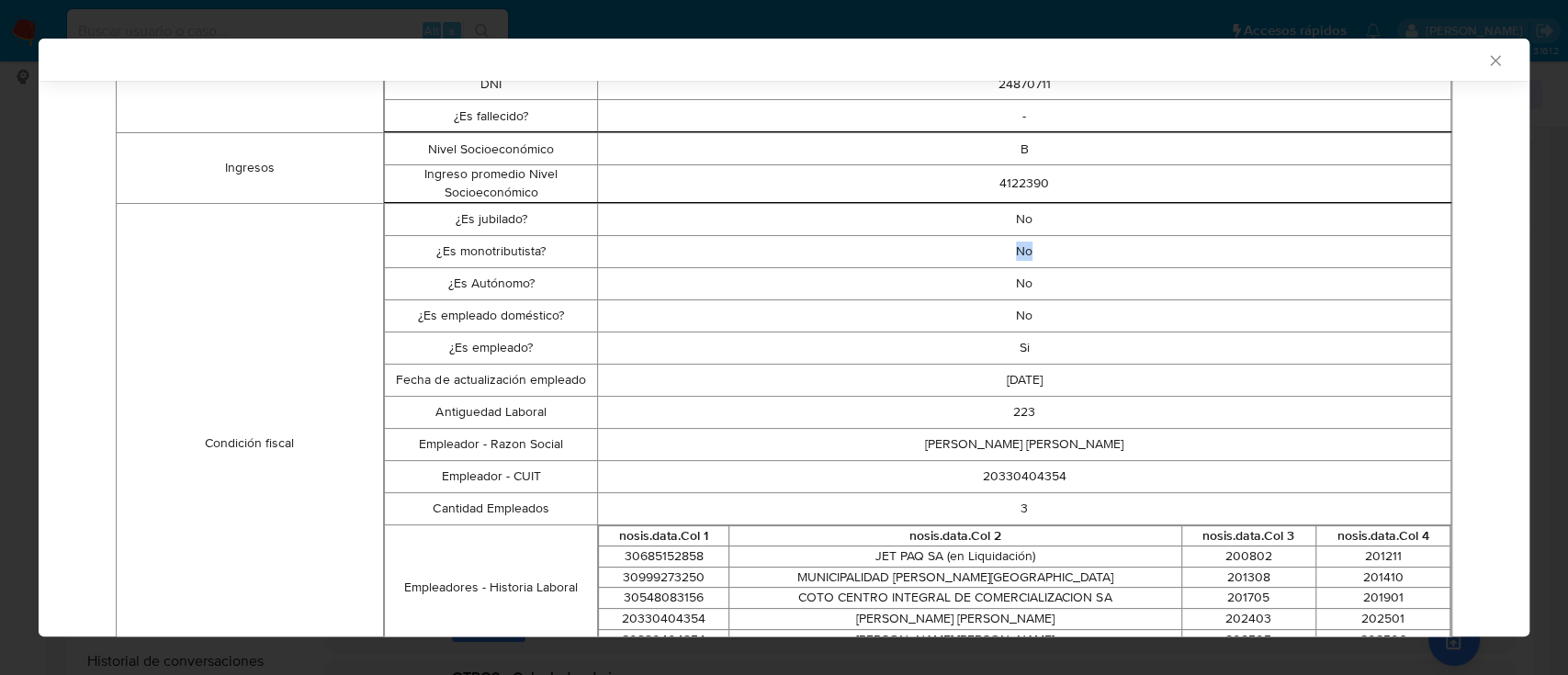
drag, startPoint x: 1003, startPoint y: 243, endPoint x: 1022, endPoint y: 254, distance: 22.0
click at [1022, 254] on td "No" at bounding box center [1025, 251] width 853 height 32
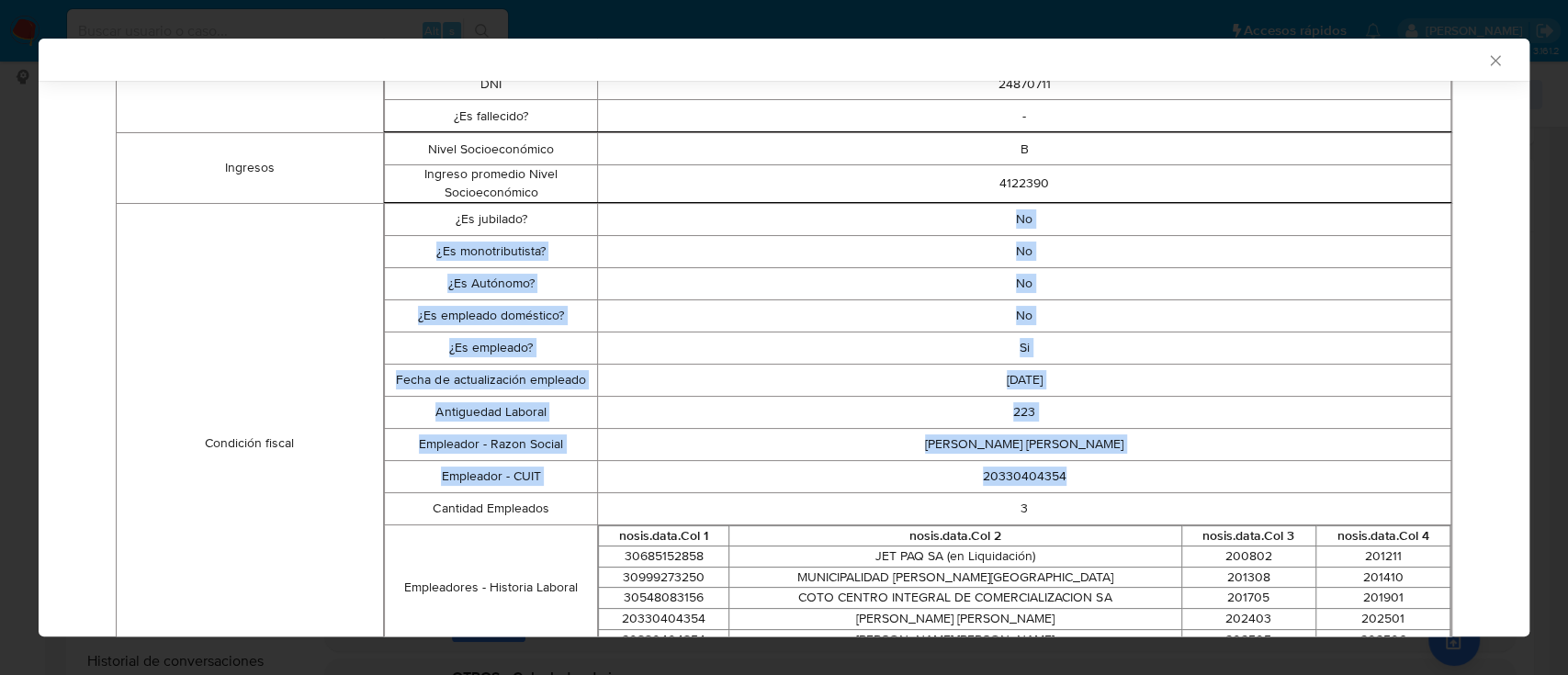
drag, startPoint x: 999, startPoint y: 215, endPoint x: 1151, endPoint y: 471, distance: 297.7
click at [1151, 471] on tbody "¿Es jubilado? No ¿Es monotributista? No ¿Es Autónomo? No ¿Es empleado doméstico…" at bounding box center [917, 443] width 1067 height 480
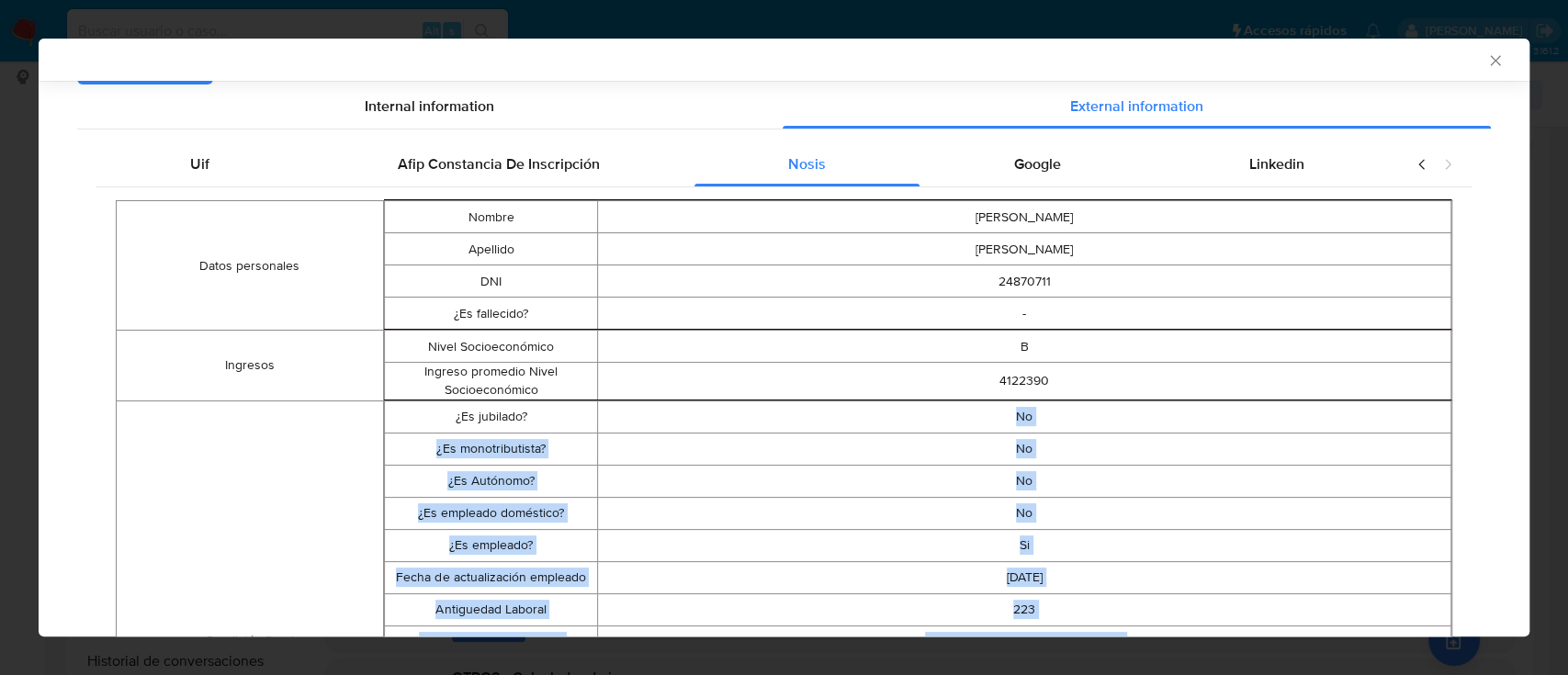
scroll to position [0, 0]
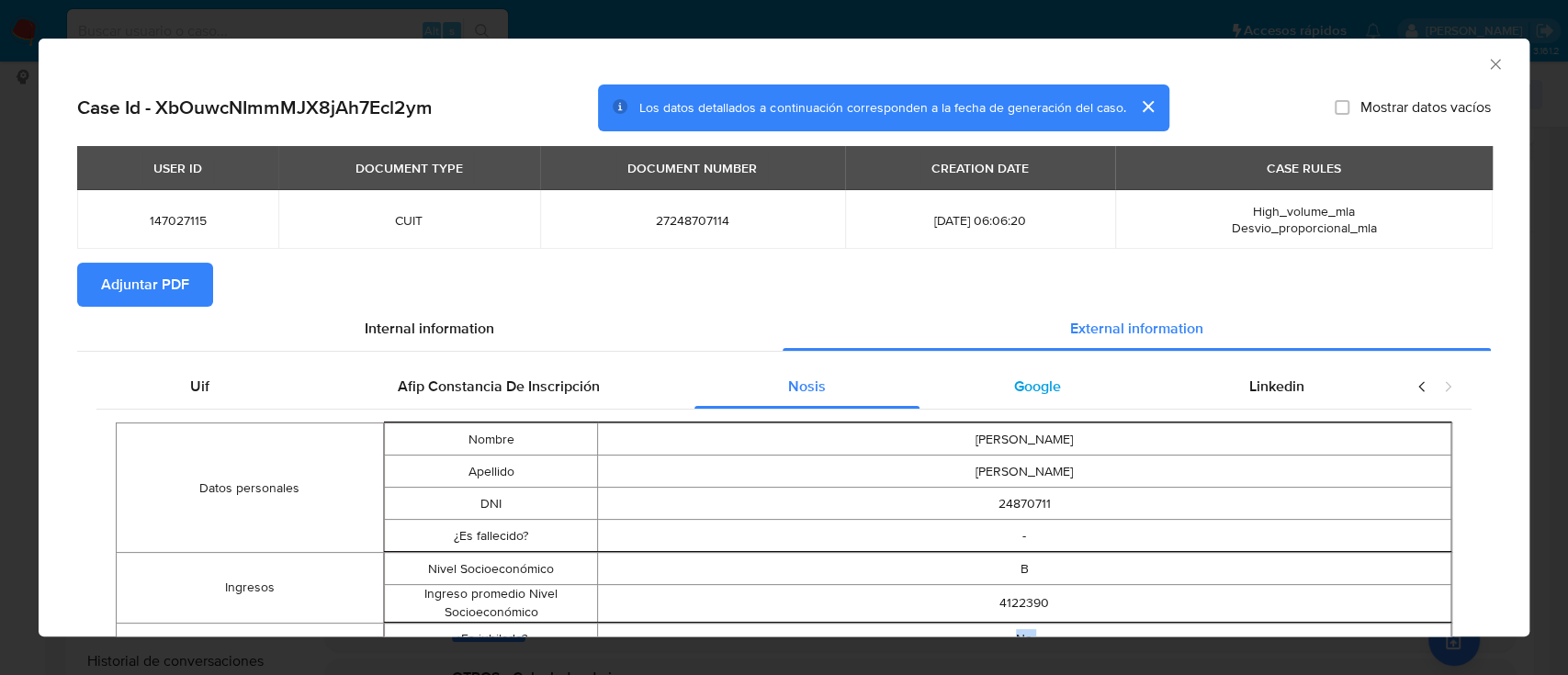
click at [1043, 402] on div "Google" at bounding box center [1036, 387] width 235 height 44
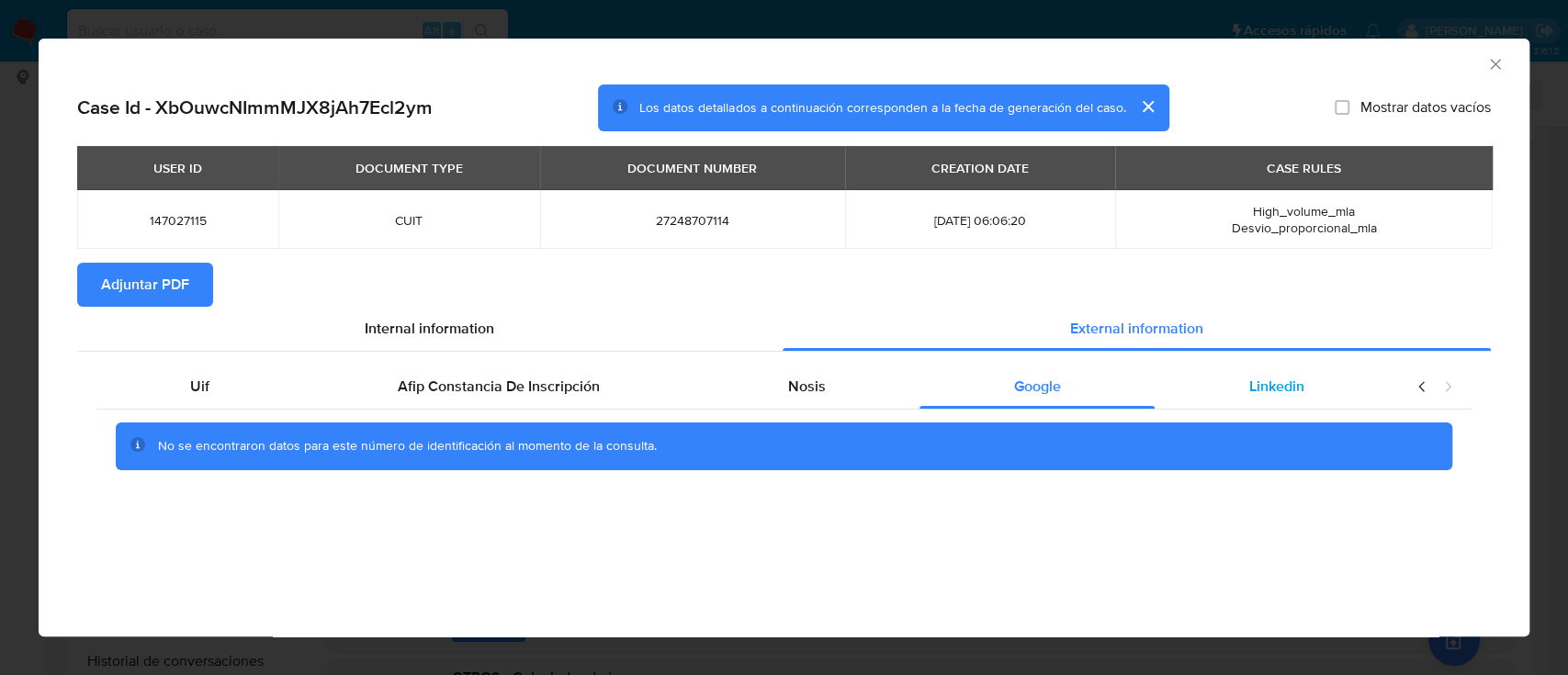
click at [1338, 395] on div "Linkedin" at bounding box center [1276, 387] width 243 height 44
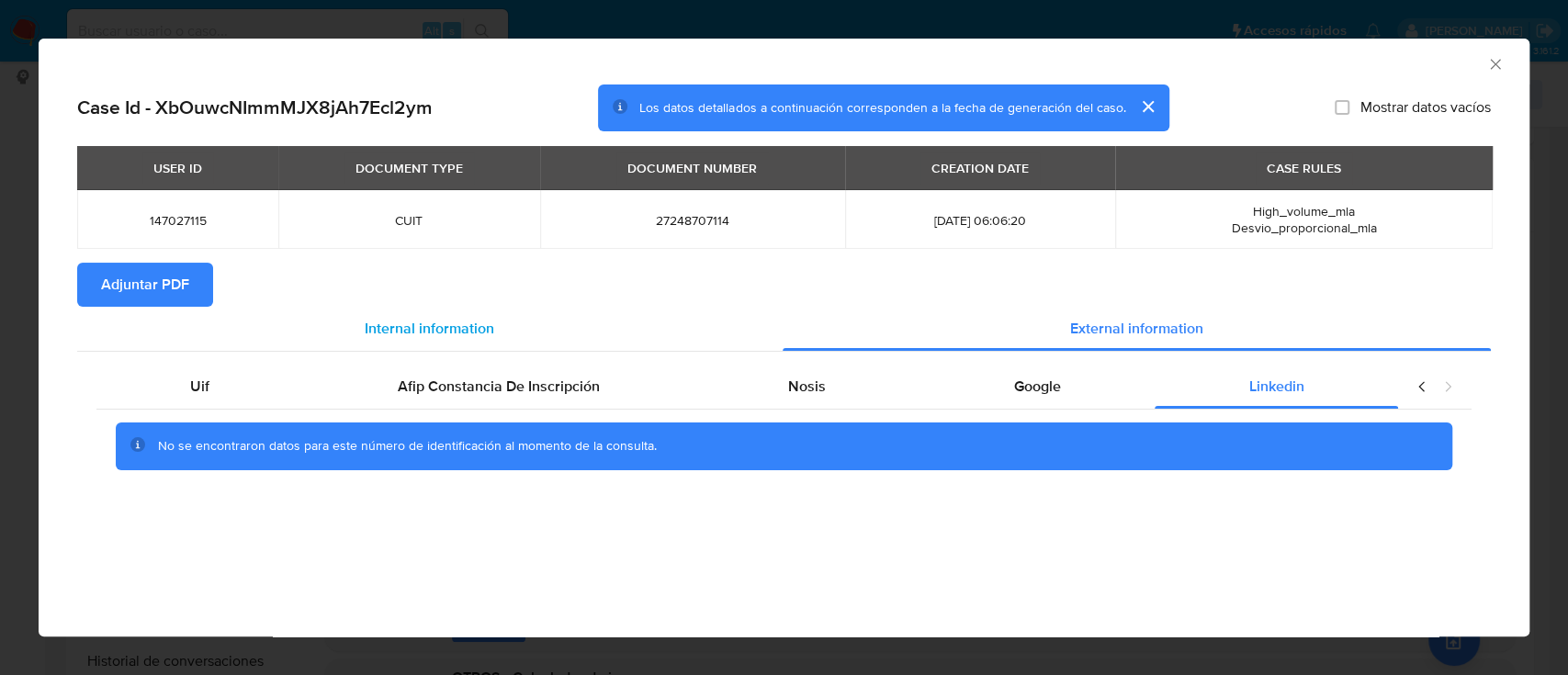
click at [216, 314] on div "Internal information" at bounding box center [429, 329] width 706 height 44
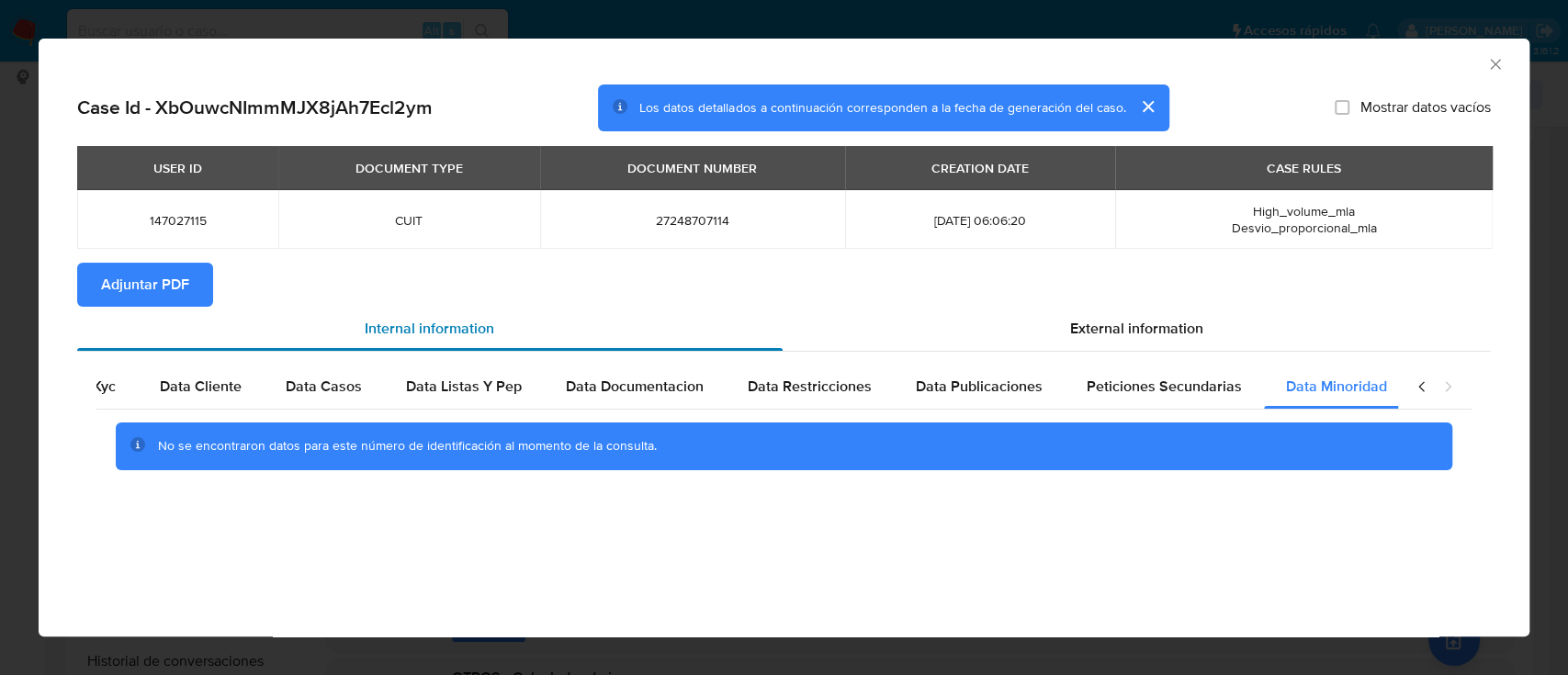
scroll to position [0, 62]
click at [972, 323] on div "External information" at bounding box center [1137, 329] width 710 height 44
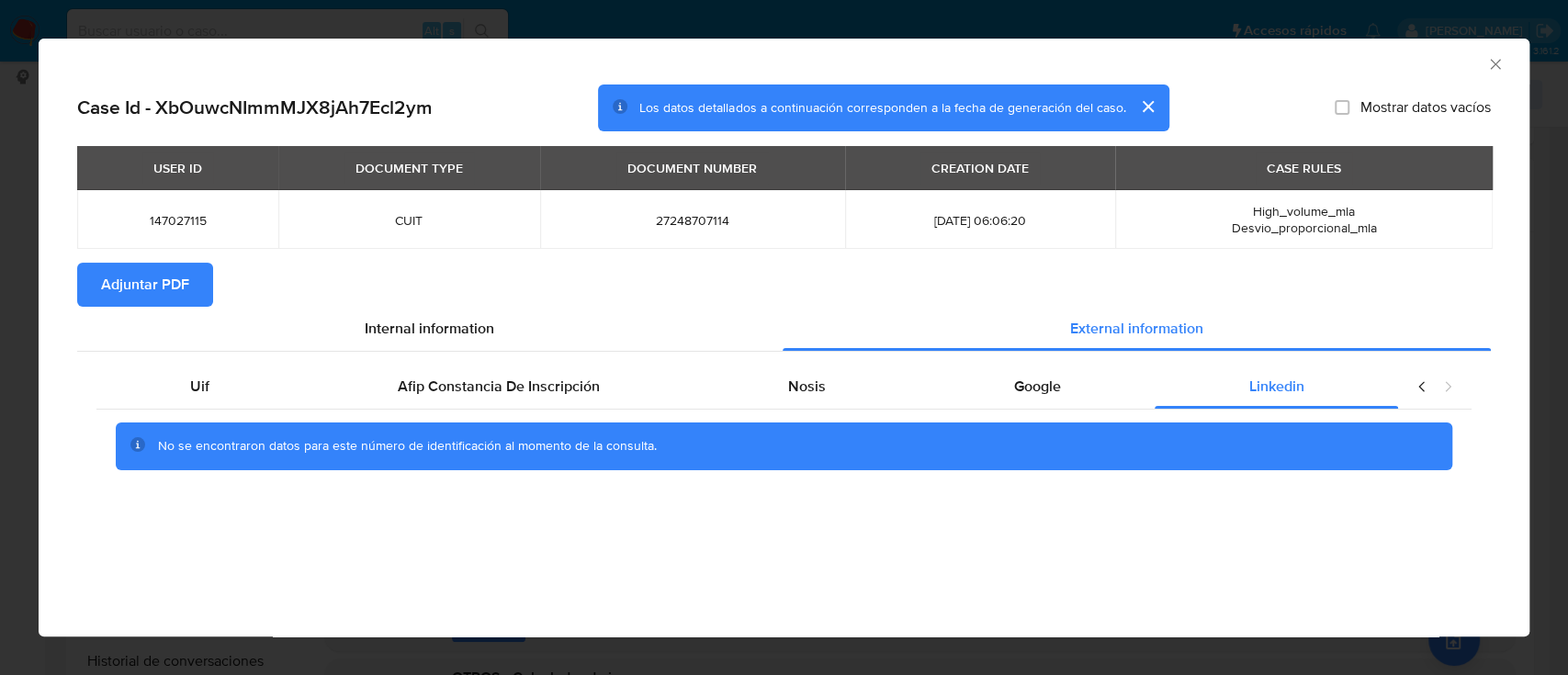
scroll to position [0, 0]
click at [324, 401] on div "Afip Constancia De Inscripción" at bounding box center [499, 387] width 391 height 44
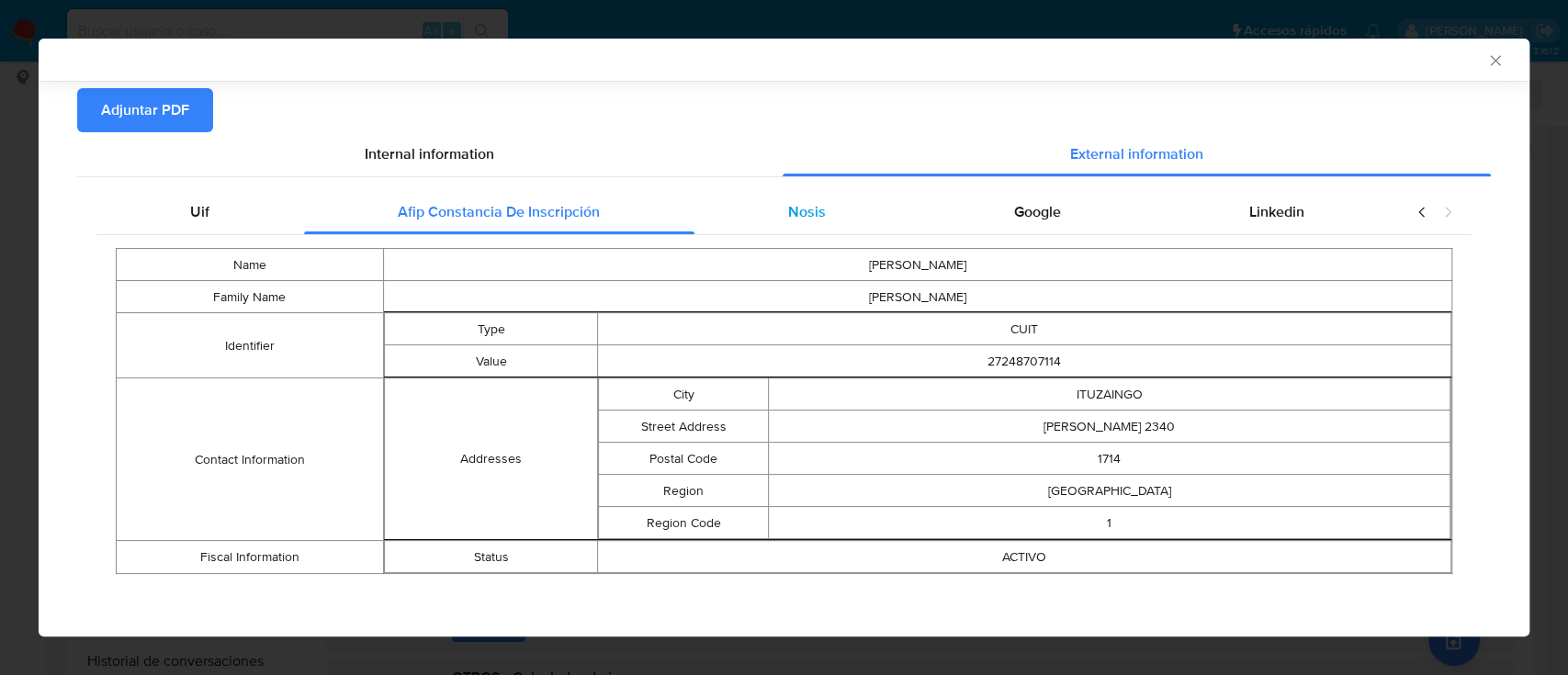
click at [870, 210] on div "Nosis" at bounding box center [808, 212] width 226 height 44
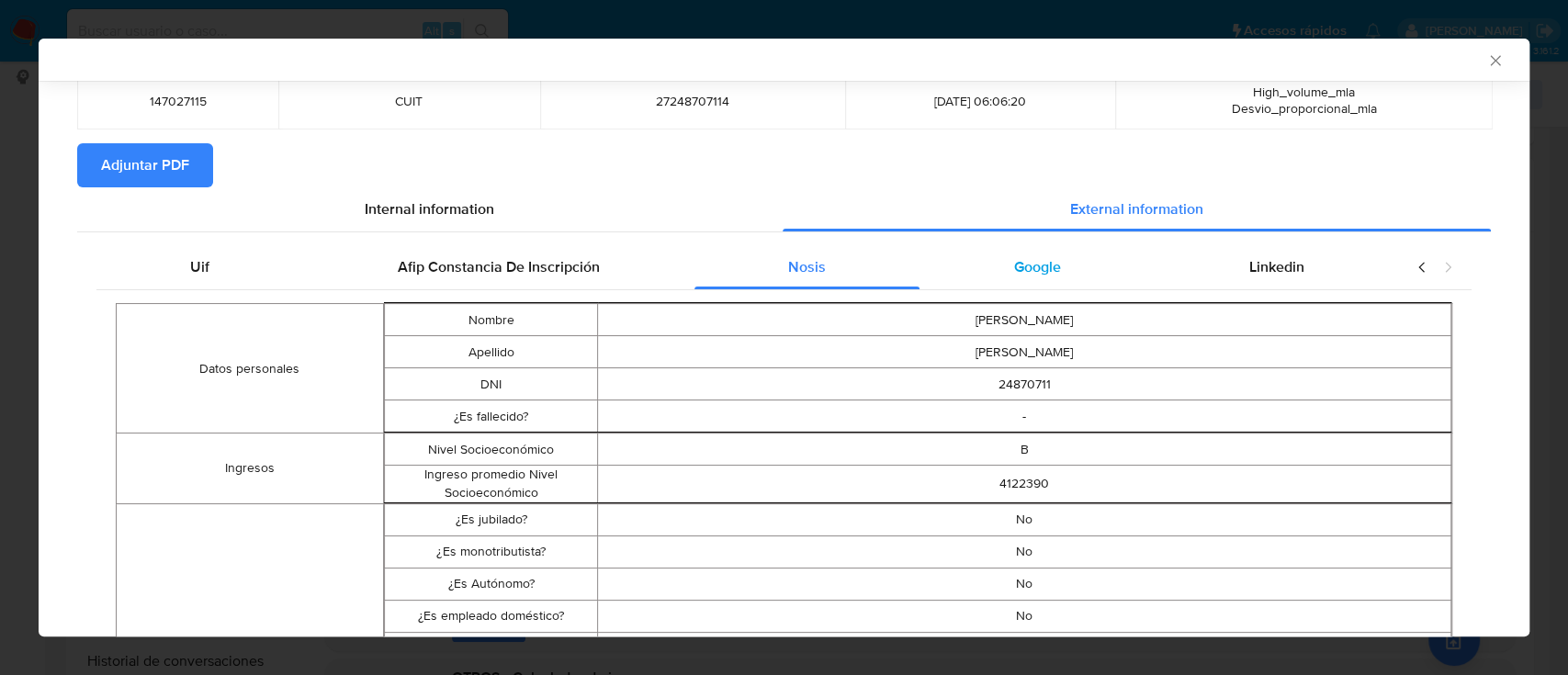
scroll to position [48, 0]
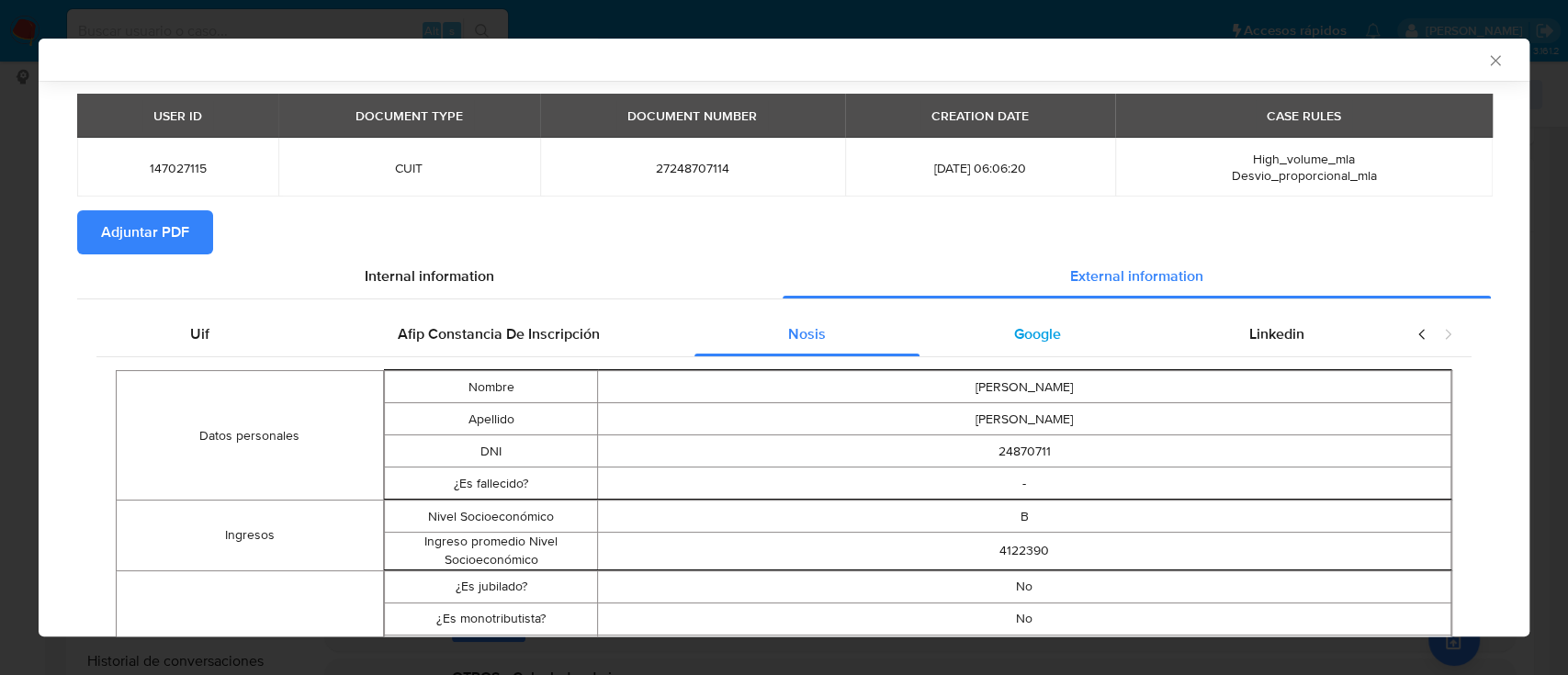
click at [1017, 341] on span "Google" at bounding box center [1038, 334] width 47 height 21
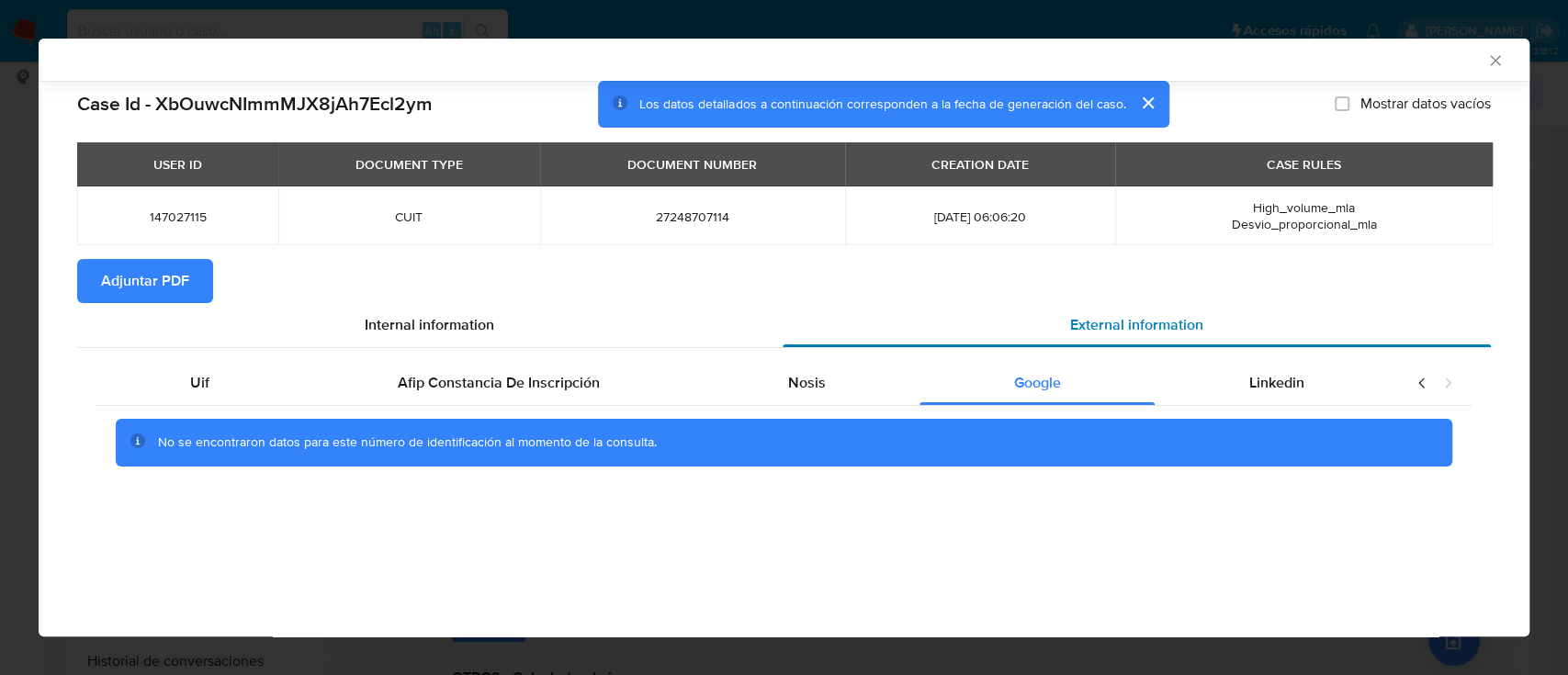
scroll to position [0, 0]
click at [1298, 380] on span "Linkedin" at bounding box center [1277, 382] width 55 height 21
click at [141, 269] on span "Adjuntar PDF" at bounding box center [146, 280] width 89 height 40
click at [1493, 51] on icon "Cerrar ventana" at bounding box center [1495, 60] width 19 height 19
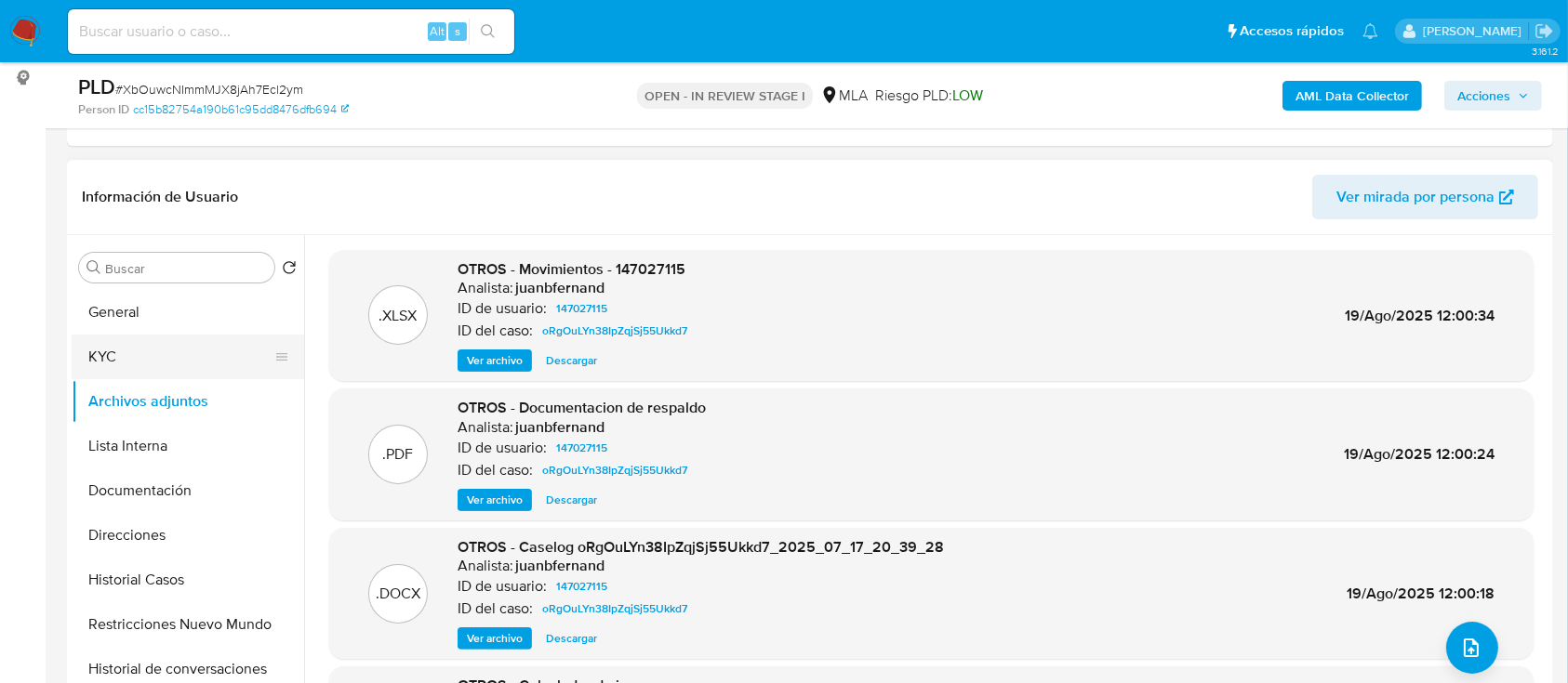
click at [140, 358] on button "KYC" at bounding box center [180, 356] width 217 height 45
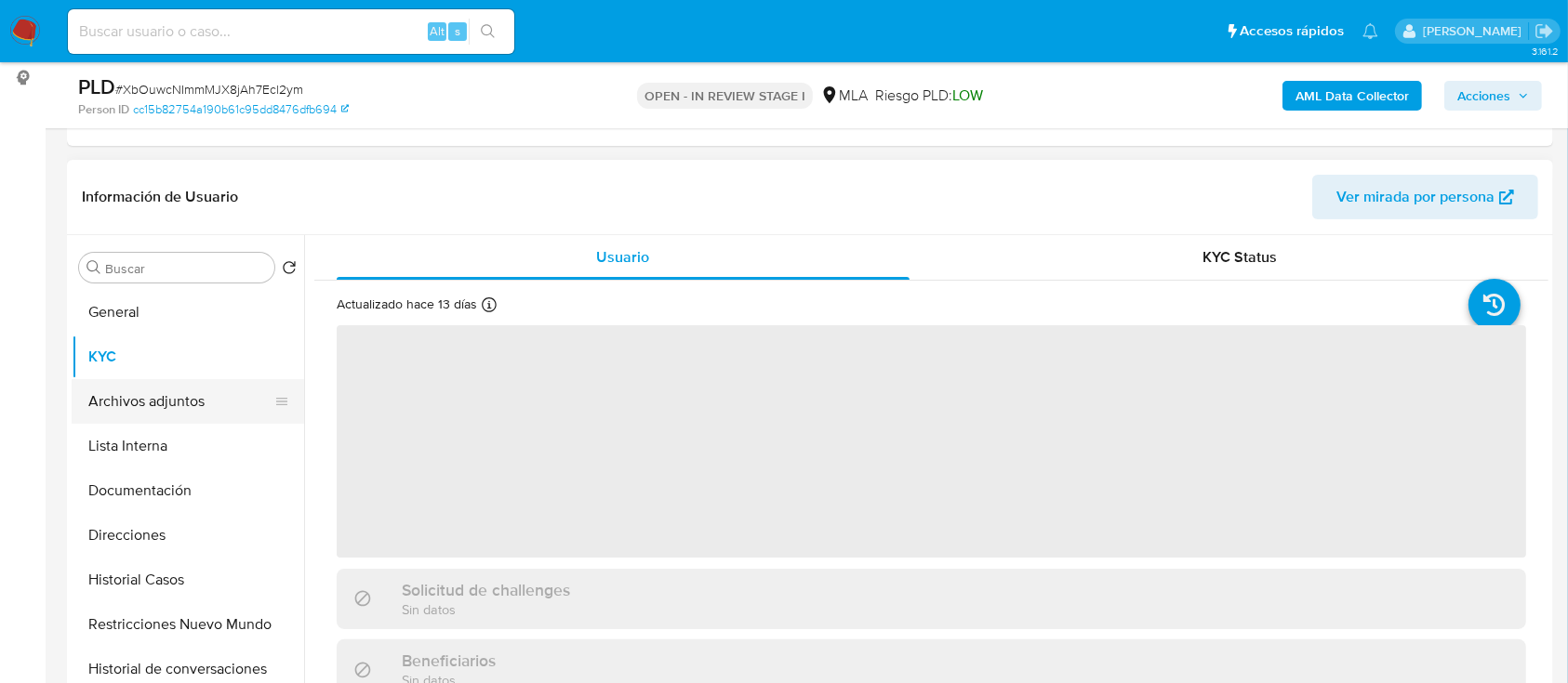
click at [186, 398] on button "Archivos adjuntos" at bounding box center [180, 401] width 217 height 45
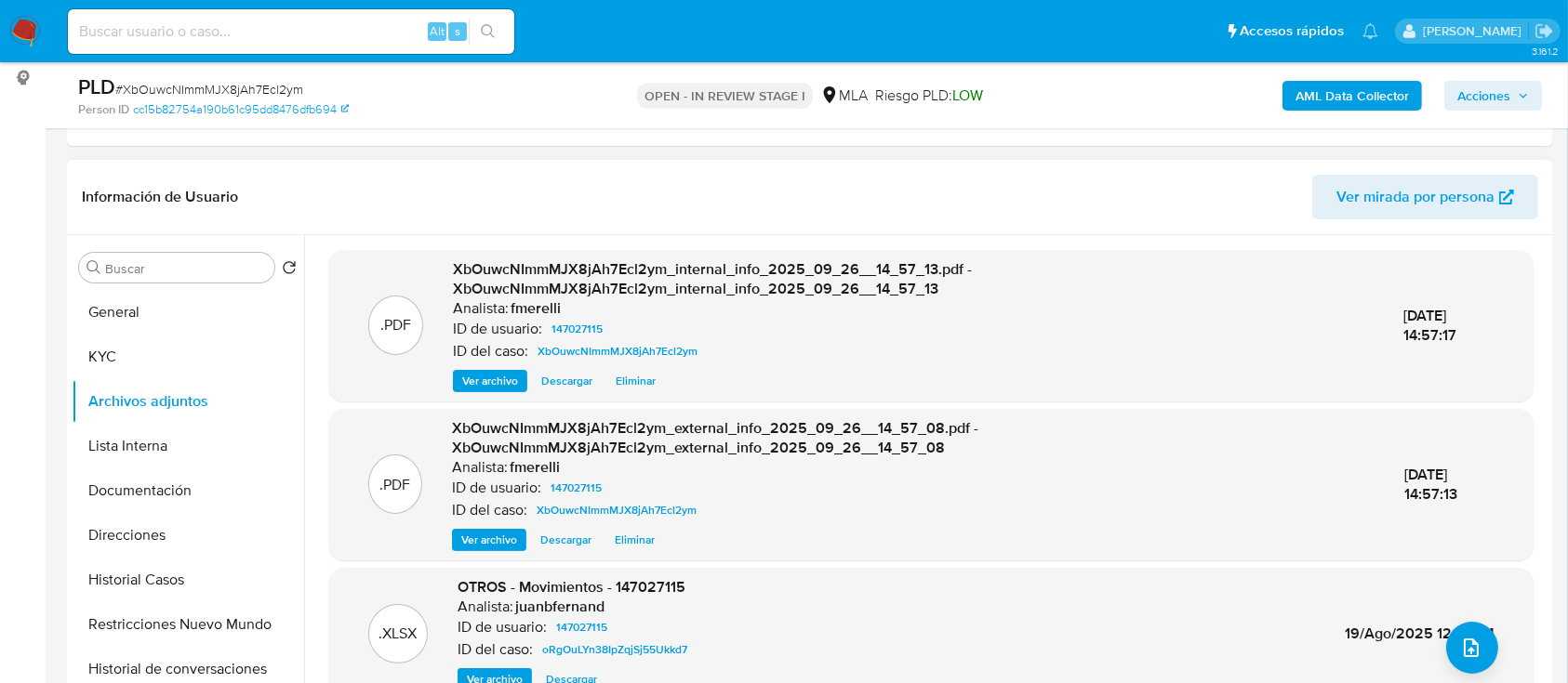
click at [482, 536] on span "Ver archivo" at bounding box center [489, 540] width 56 height 19
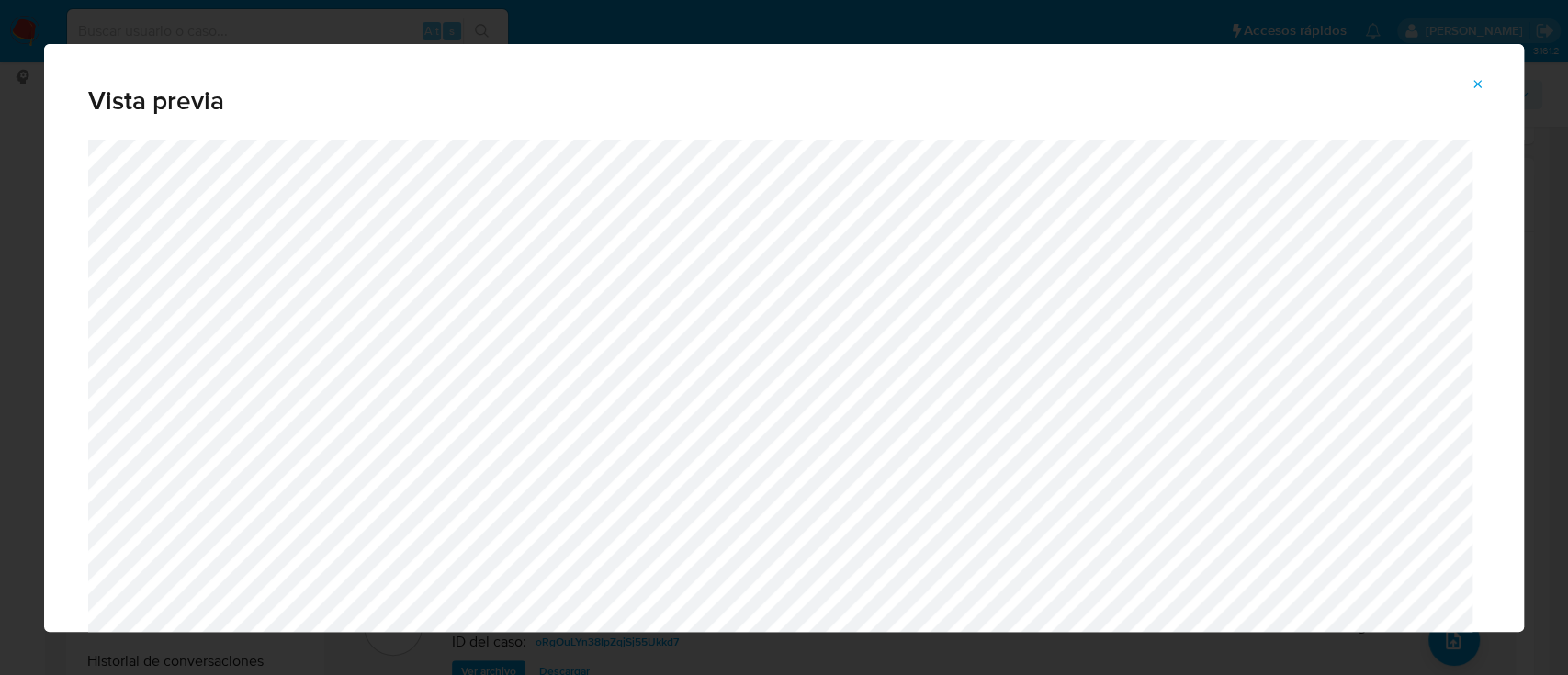
click at [1483, 79] on icon "Attachment preview" at bounding box center [1477, 84] width 15 height 15
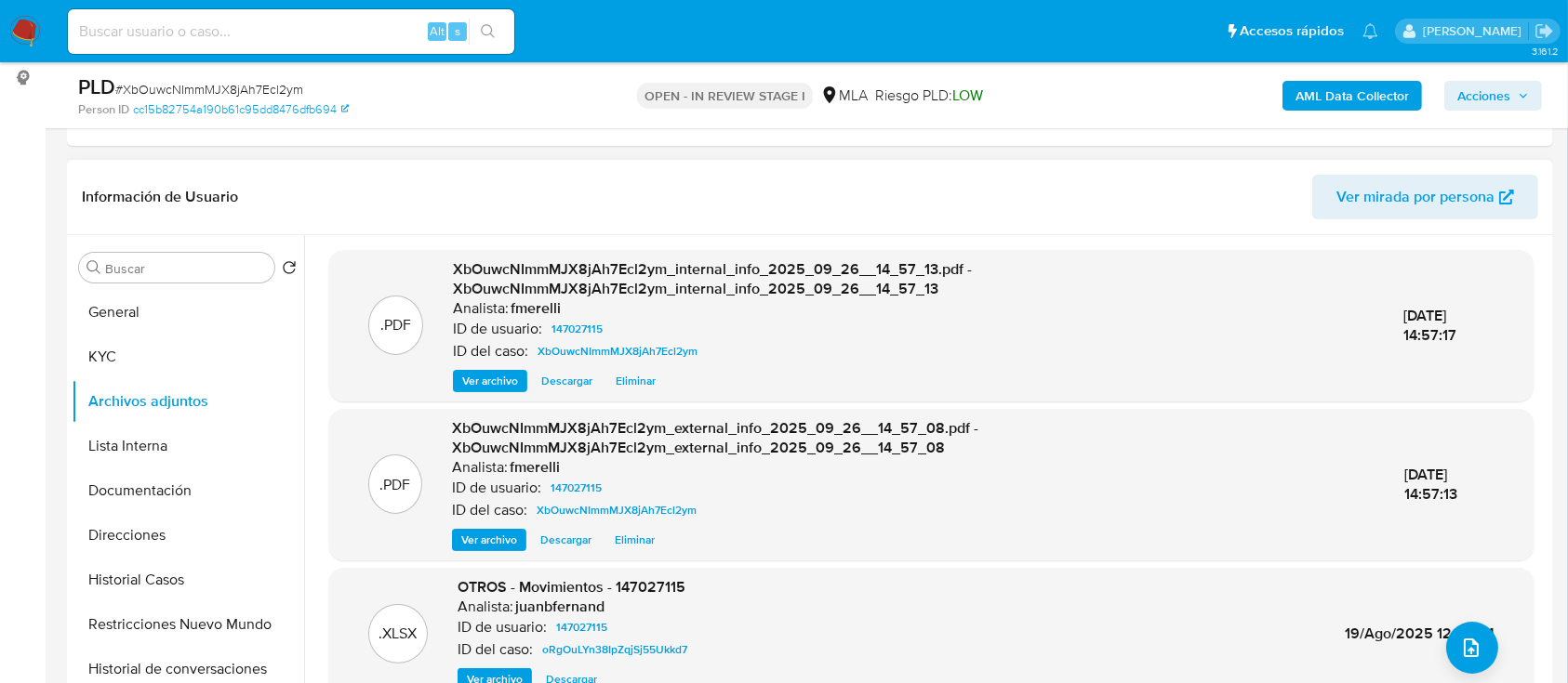
click at [471, 534] on span "Ver archivo" at bounding box center [489, 540] width 56 height 19
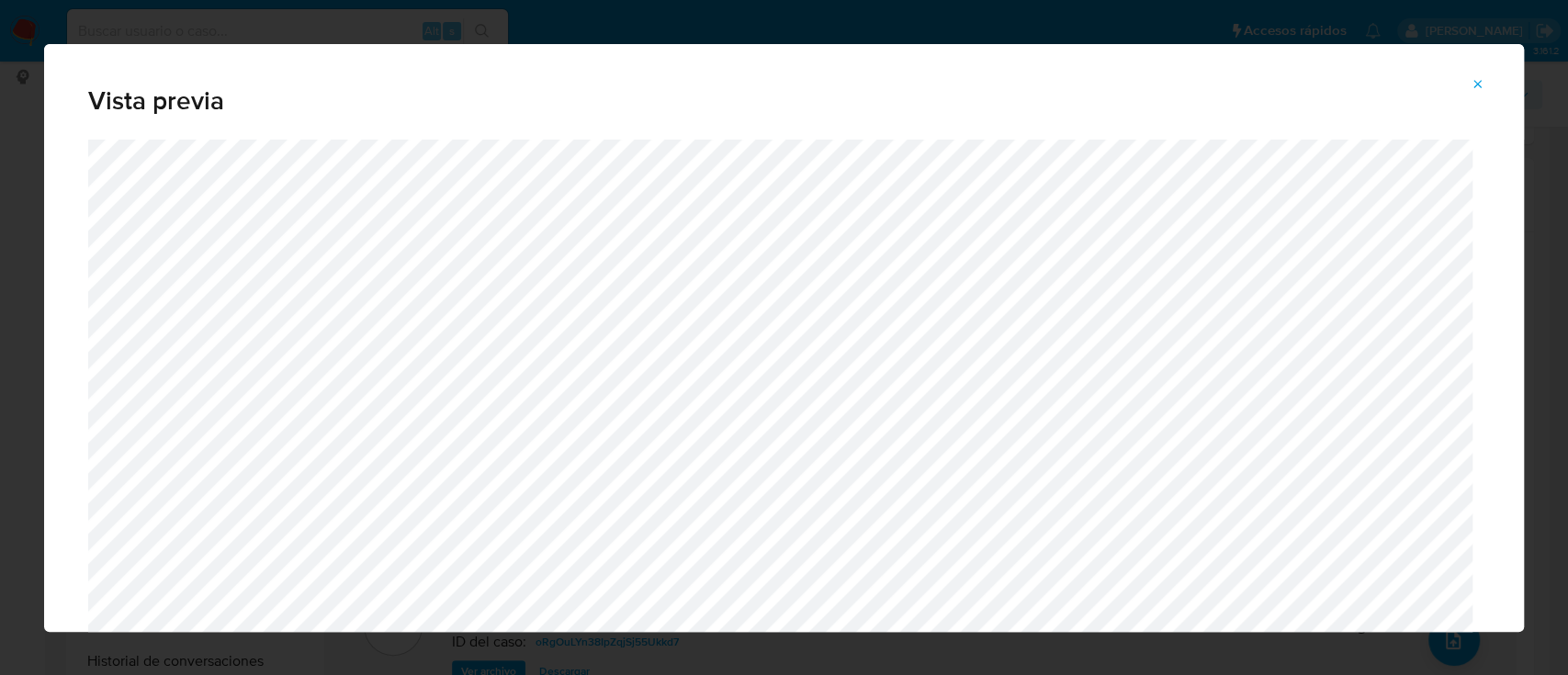
click at [1477, 77] on icon "Attachment preview" at bounding box center [1477, 84] width 15 height 15
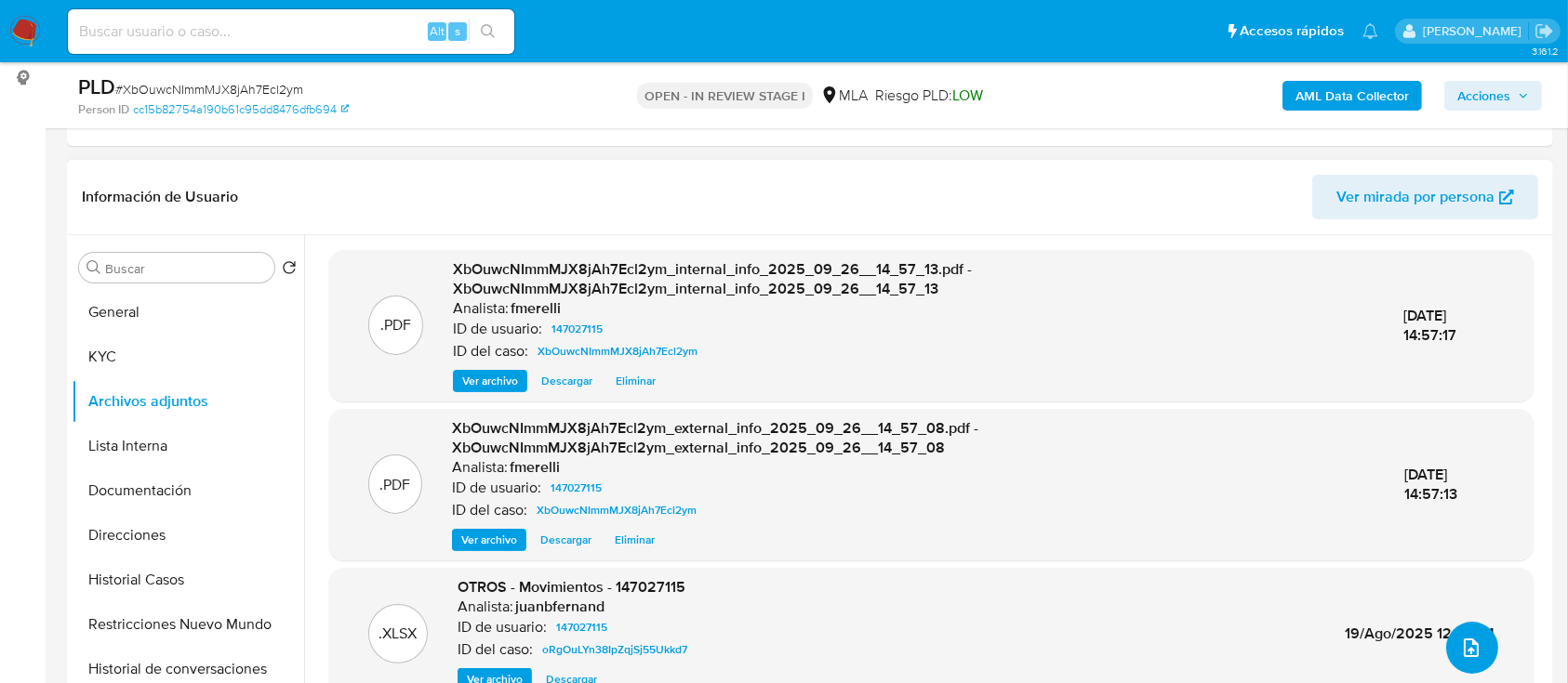
click at [1458, 625] on button "upload-file" at bounding box center [1471, 647] width 52 height 52
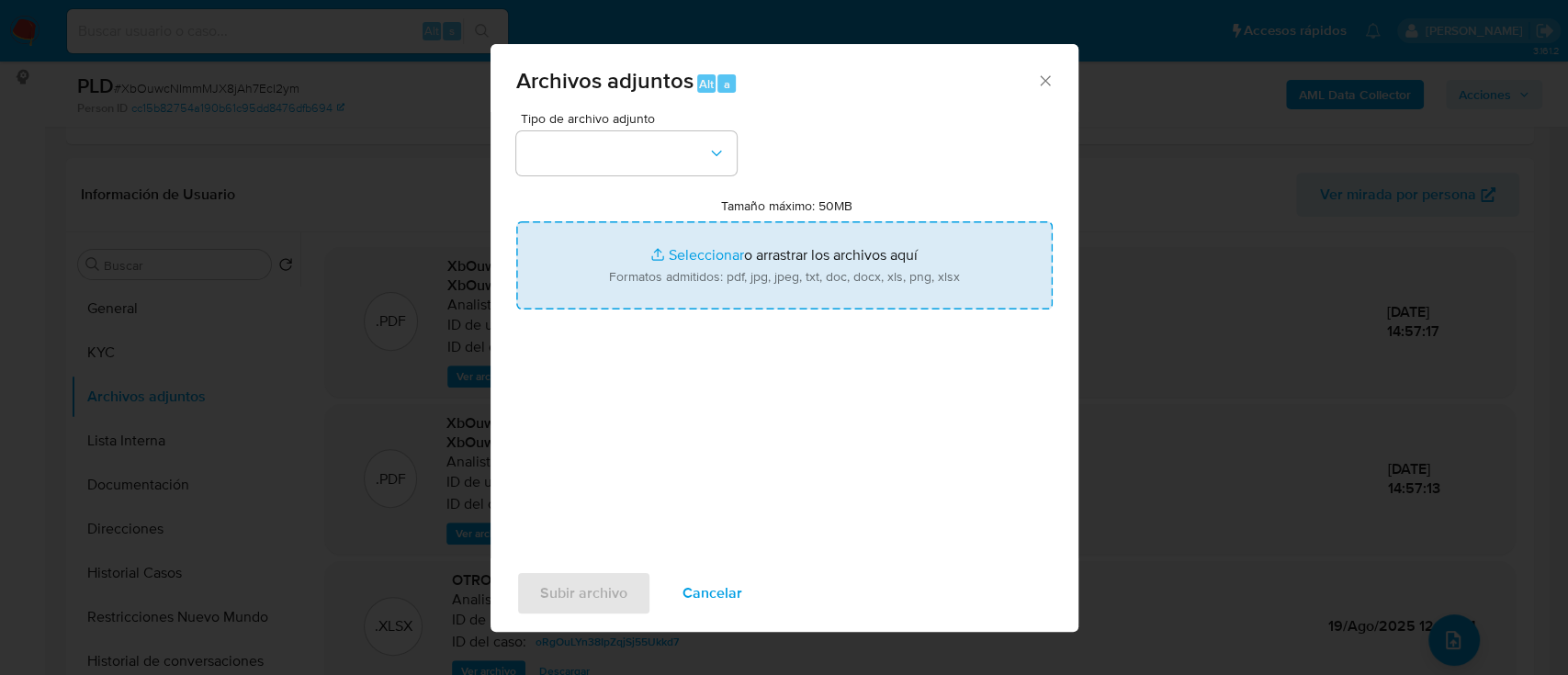
type input "C:\fakepath\NOSIS_Manager_InformeIndividual_27248707114_654927_20250926135714.p…"
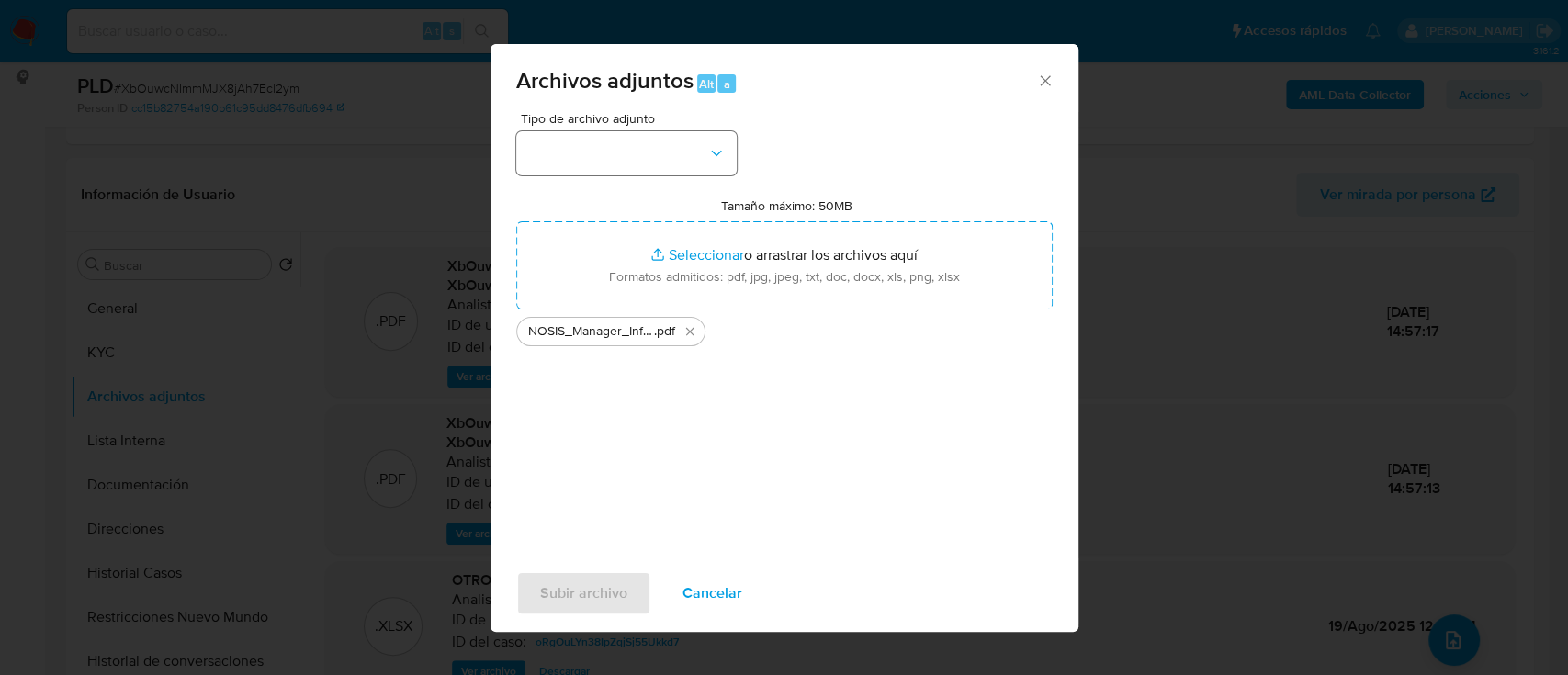
click at [670, 173] on div "Tipo de archivo adjunto Tamaño máximo: 50MB Seleccionar archivos Seleccionar o …" at bounding box center [784, 329] width 536 height 434
click at [682, 155] on button "button" at bounding box center [627, 153] width 220 height 44
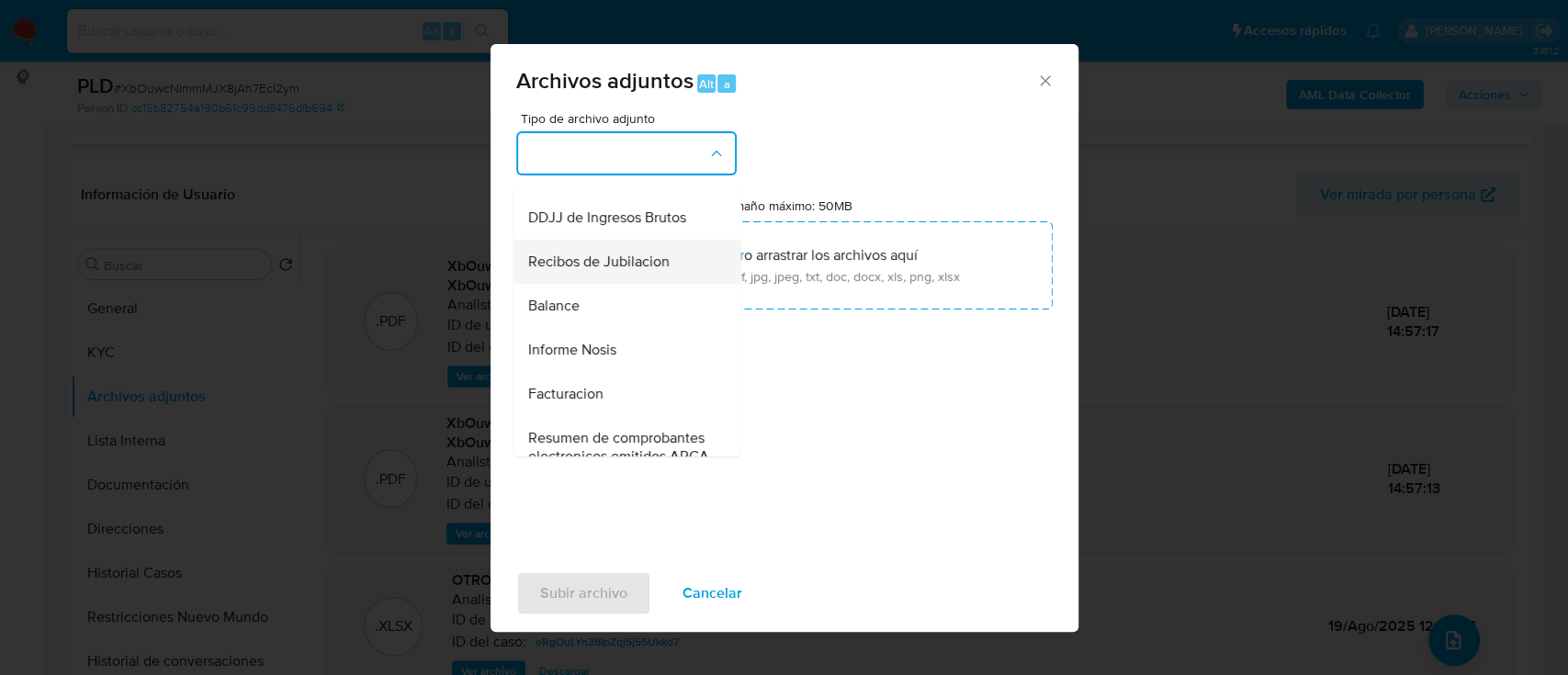
scroll to position [612, 0]
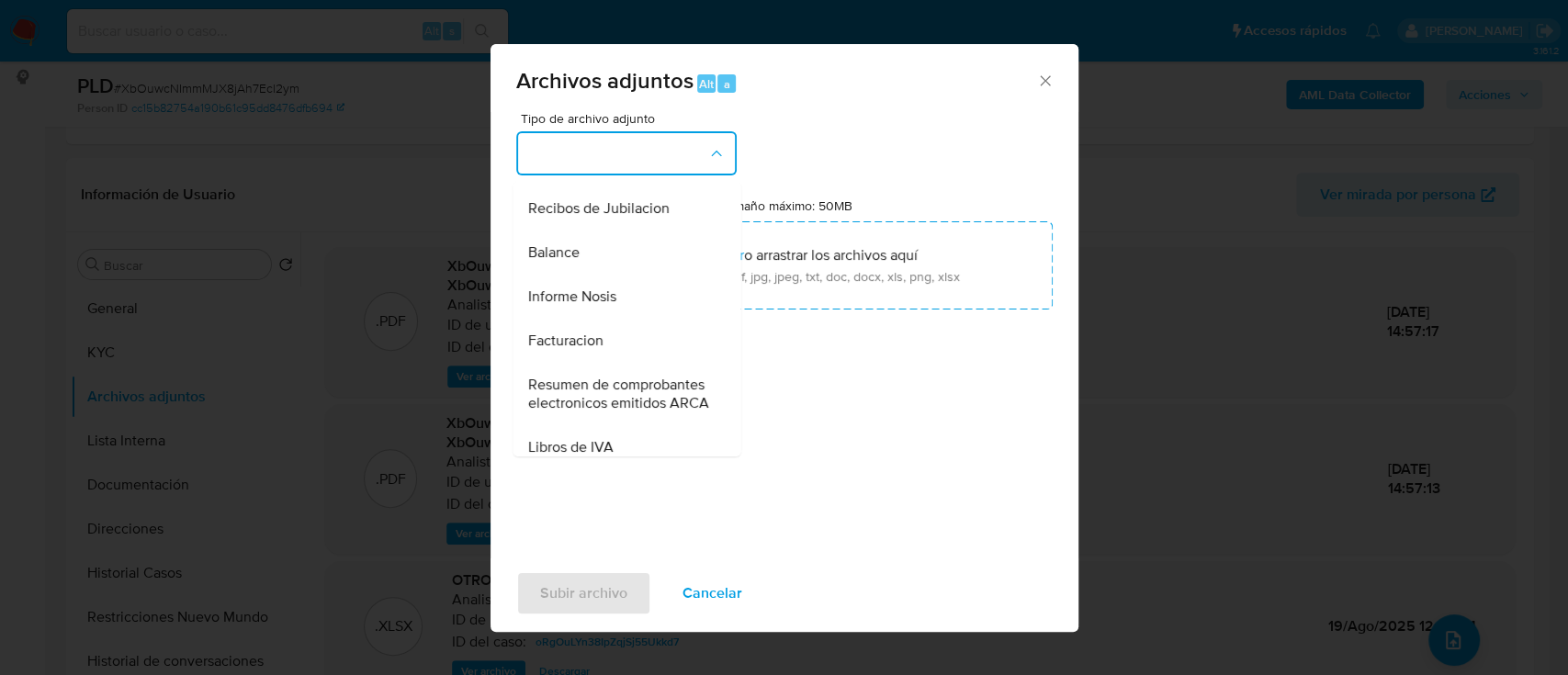
drag, startPoint x: 597, startPoint y: 321, endPoint x: 633, endPoint y: 461, distance: 144.6
click at [597, 319] on div "Informe Nosis" at bounding box center [621, 296] width 187 height 44
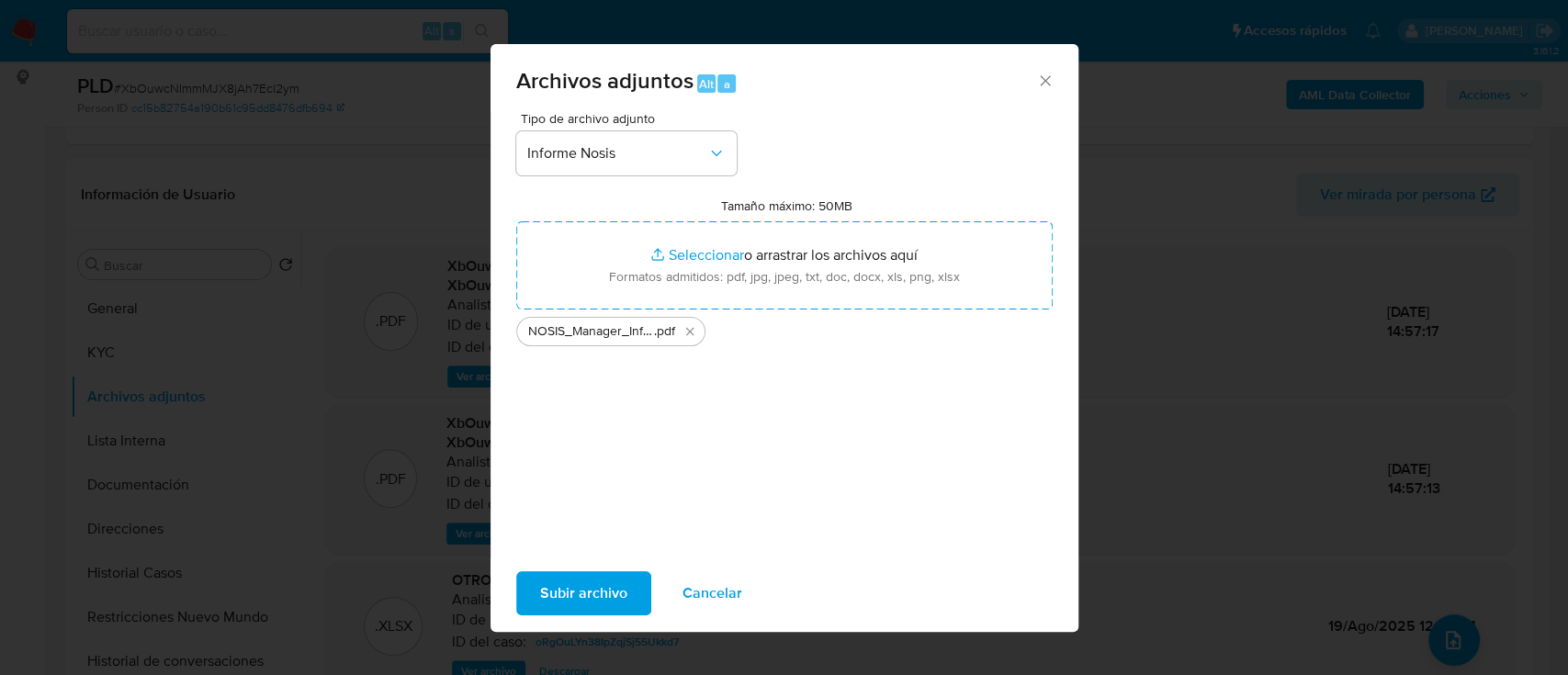
click at [596, 590] on span "Subir archivo" at bounding box center [584, 592] width 88 height 40
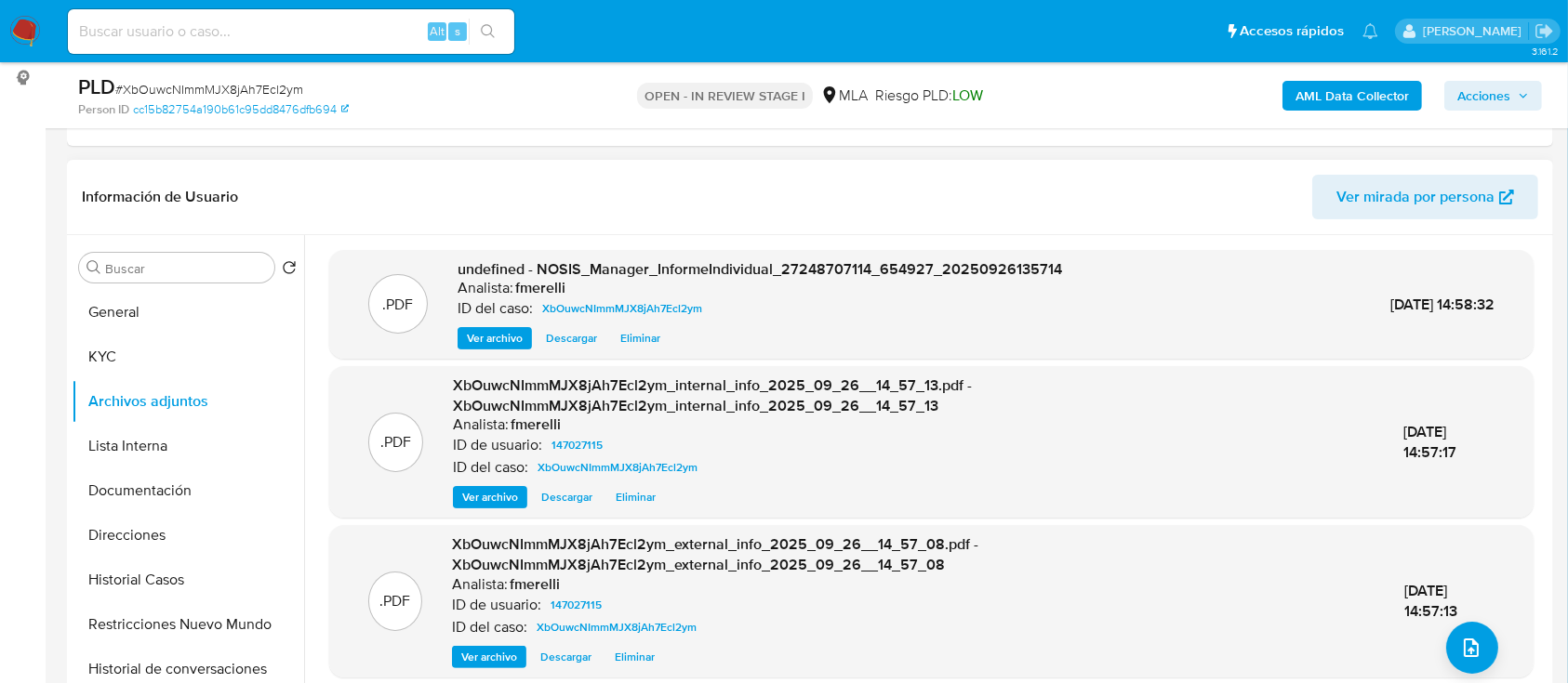
click at [493, 343] on span "Ver archivo" at bounding box center [495, 338] width 56 height 19
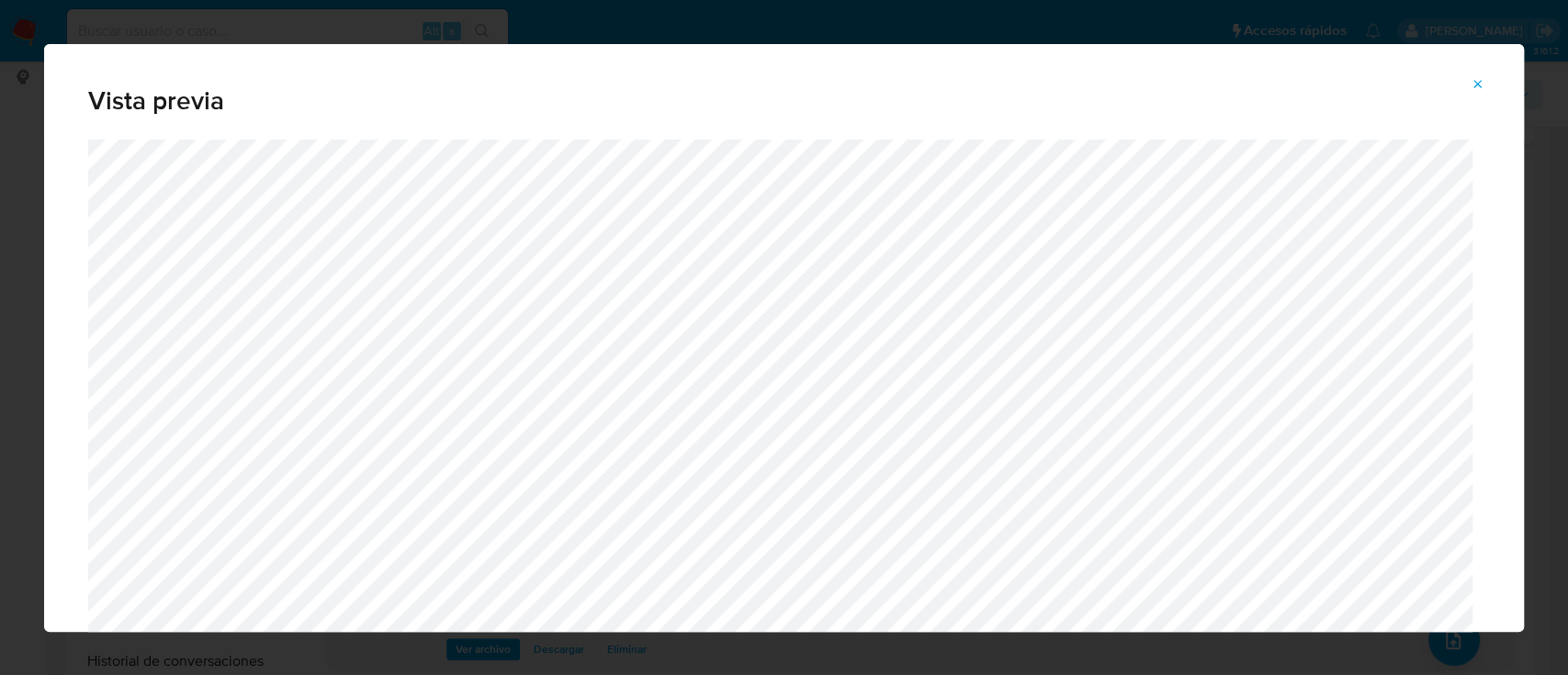
click at [1472, 92] on span "Attachment preview" at bounding box center [1477, 85] width 15 height 26
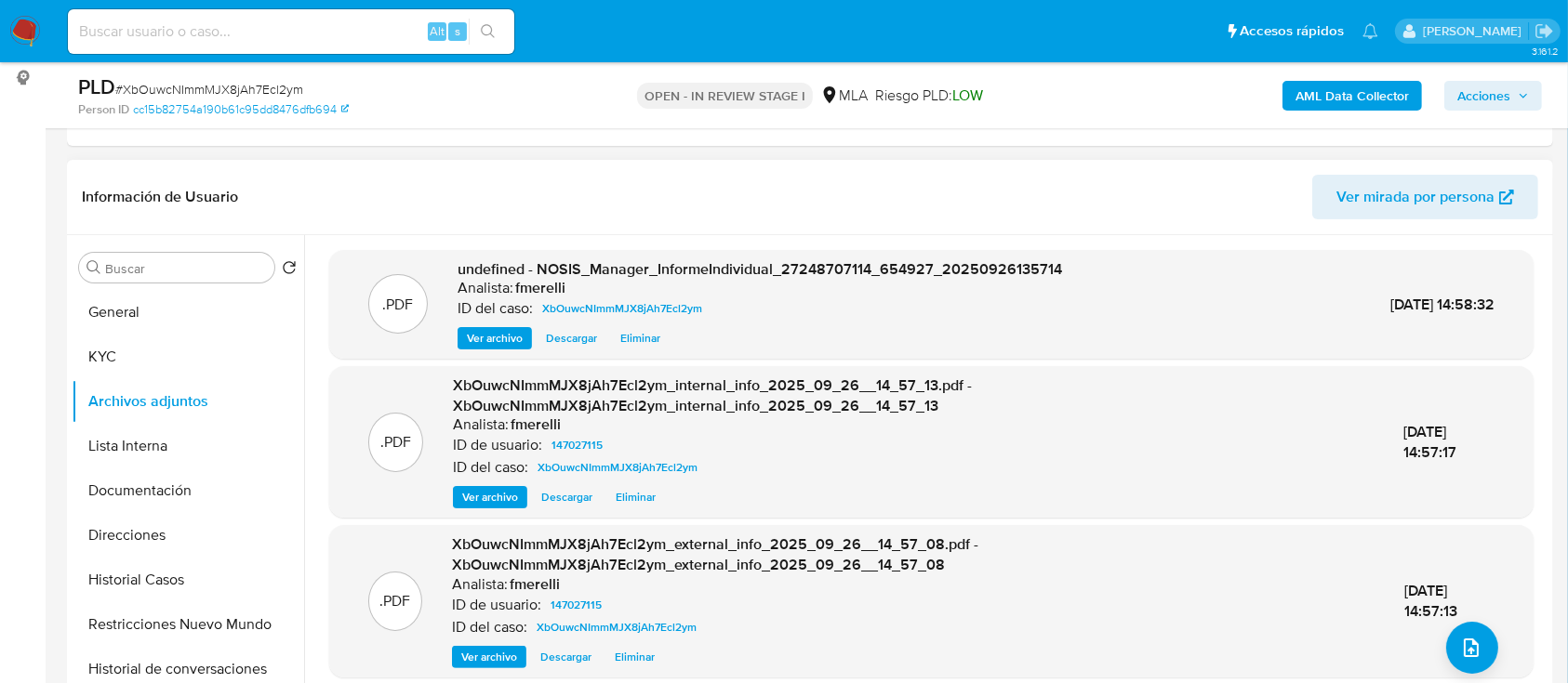
click at [1441, 671] on div ".PDF XbOuwcNImmMJX8jAh7Ecl2ym_external_info_2025_09_26__14_57_08.pdf - XbOuwcNI…" at bounding box center [930, 600] width 1204 height 151
click at [1459, 648] on icon "upload-file" at bounding box center [1470, 647] width 22 height 22
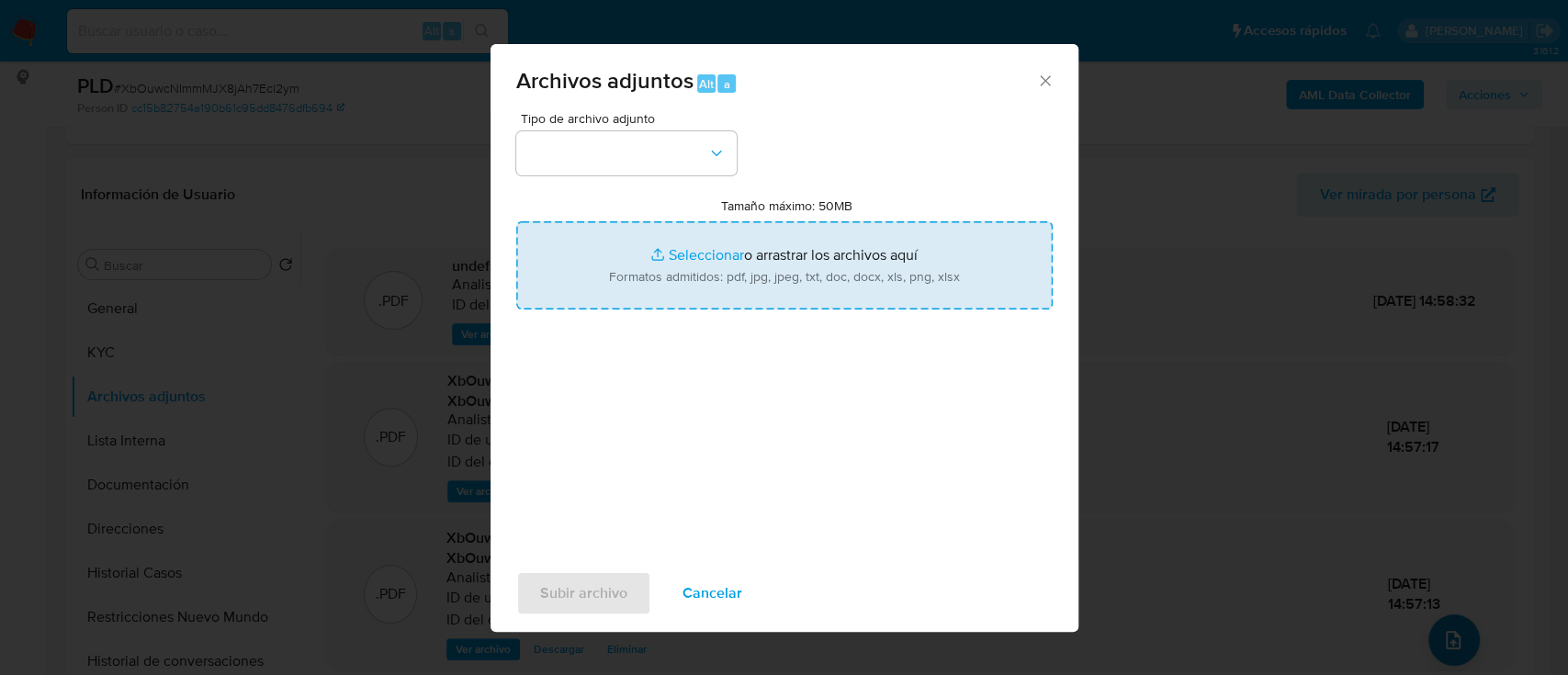
type input "C:\fakepath\Caselog XbOuwcNImmMJX8jAh7Ecl2ym_2025_09_26_12_38_16.docx"
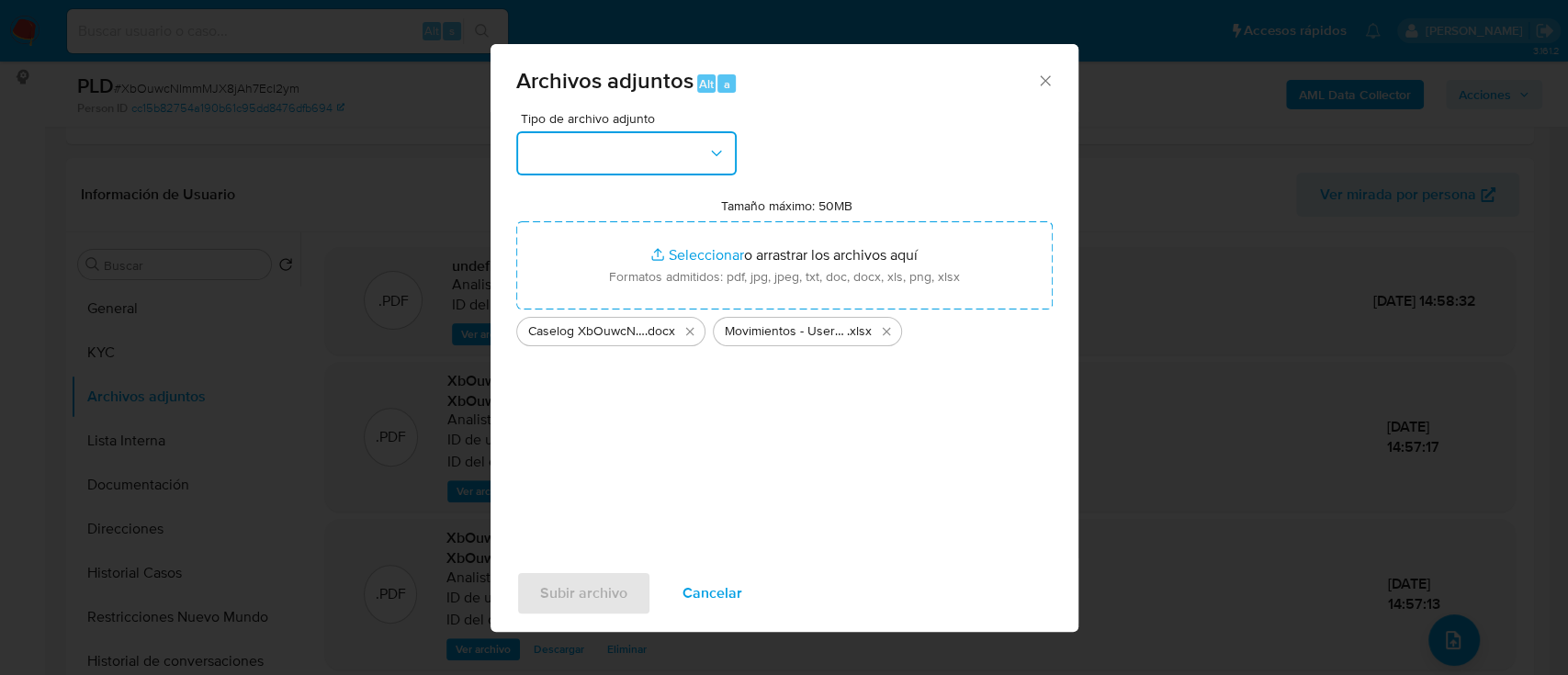
click at [626, 148] on button "button" at bounding box center [627, 153] width 220 height 44
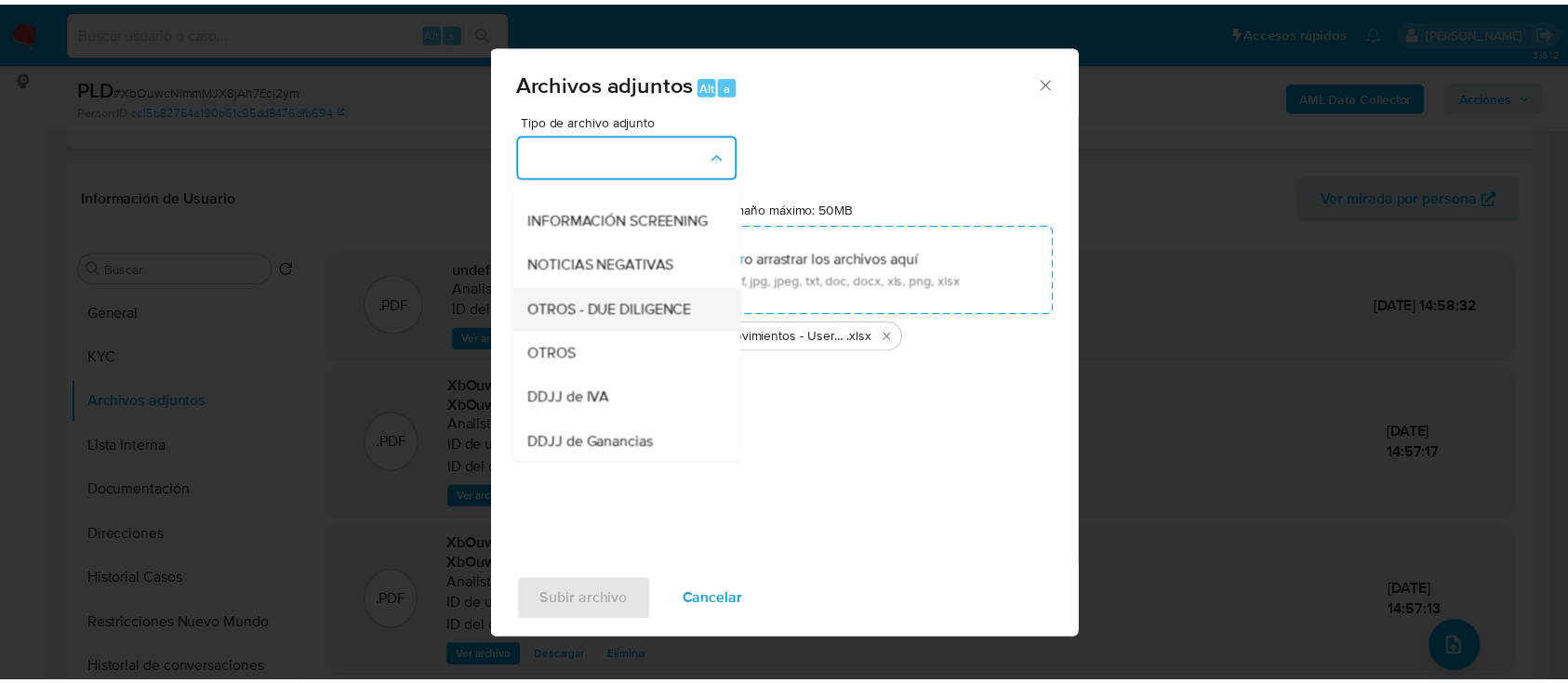
scroll to position [247, 0]
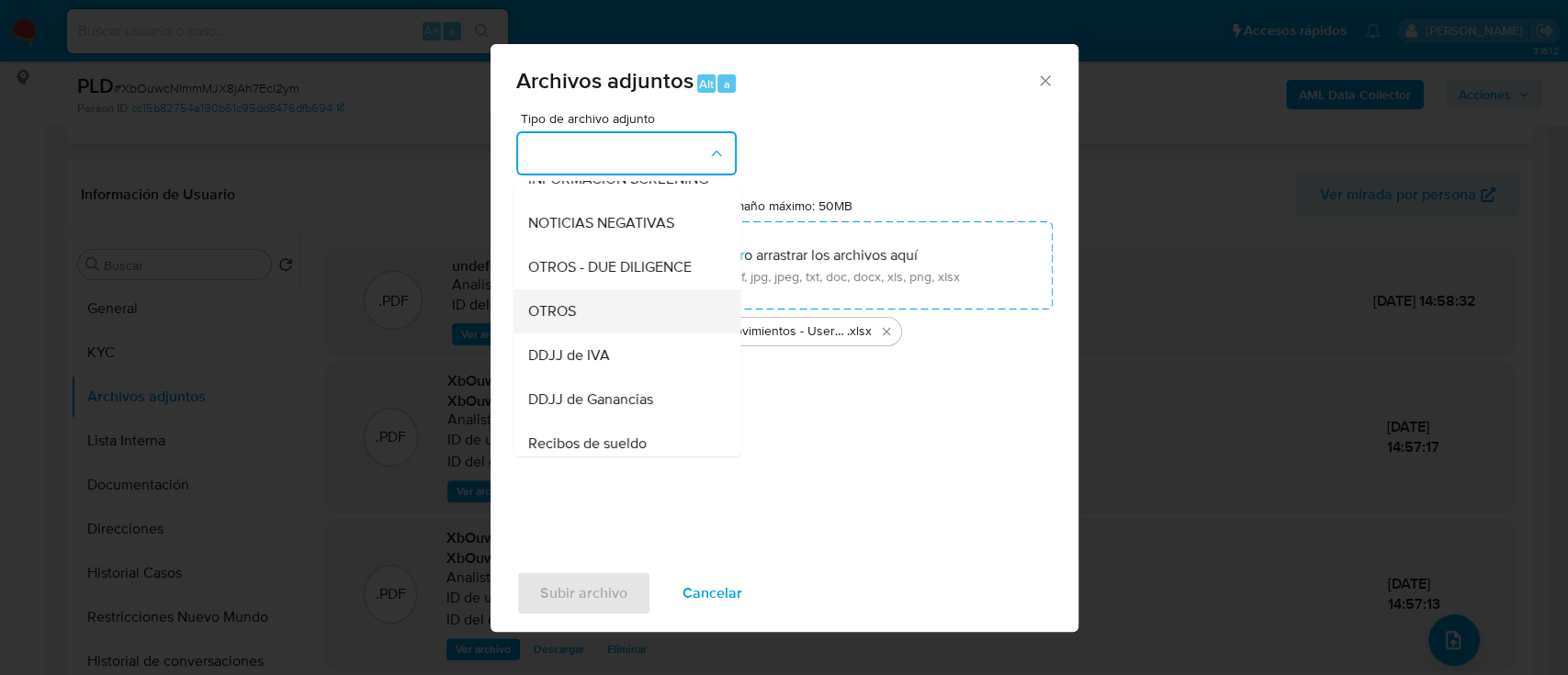
click at [596, 334] on div "OTROS" at bounding box center [621, 311] width 187 height 44
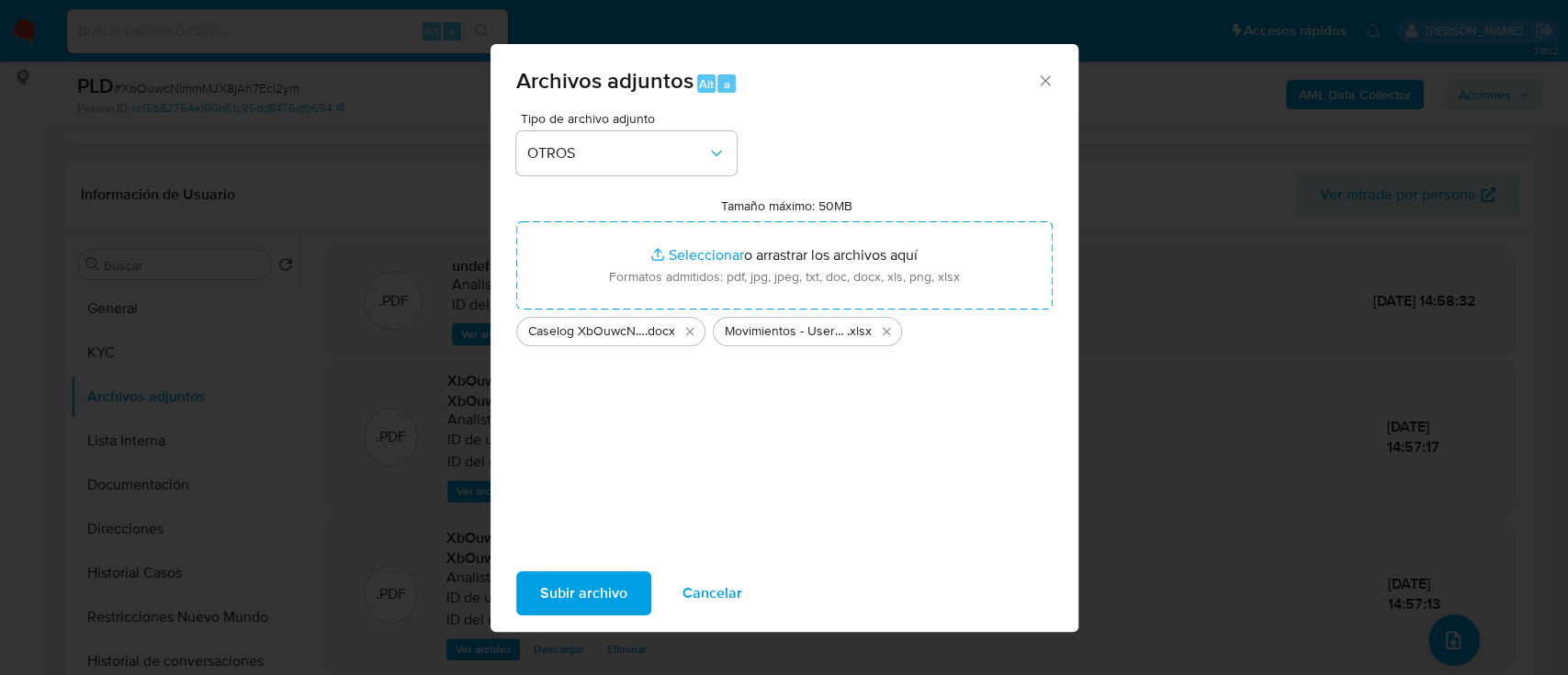
click at [601, 591] on span "Subir archivo" at bounding box center [584, 592] width 88 height 40
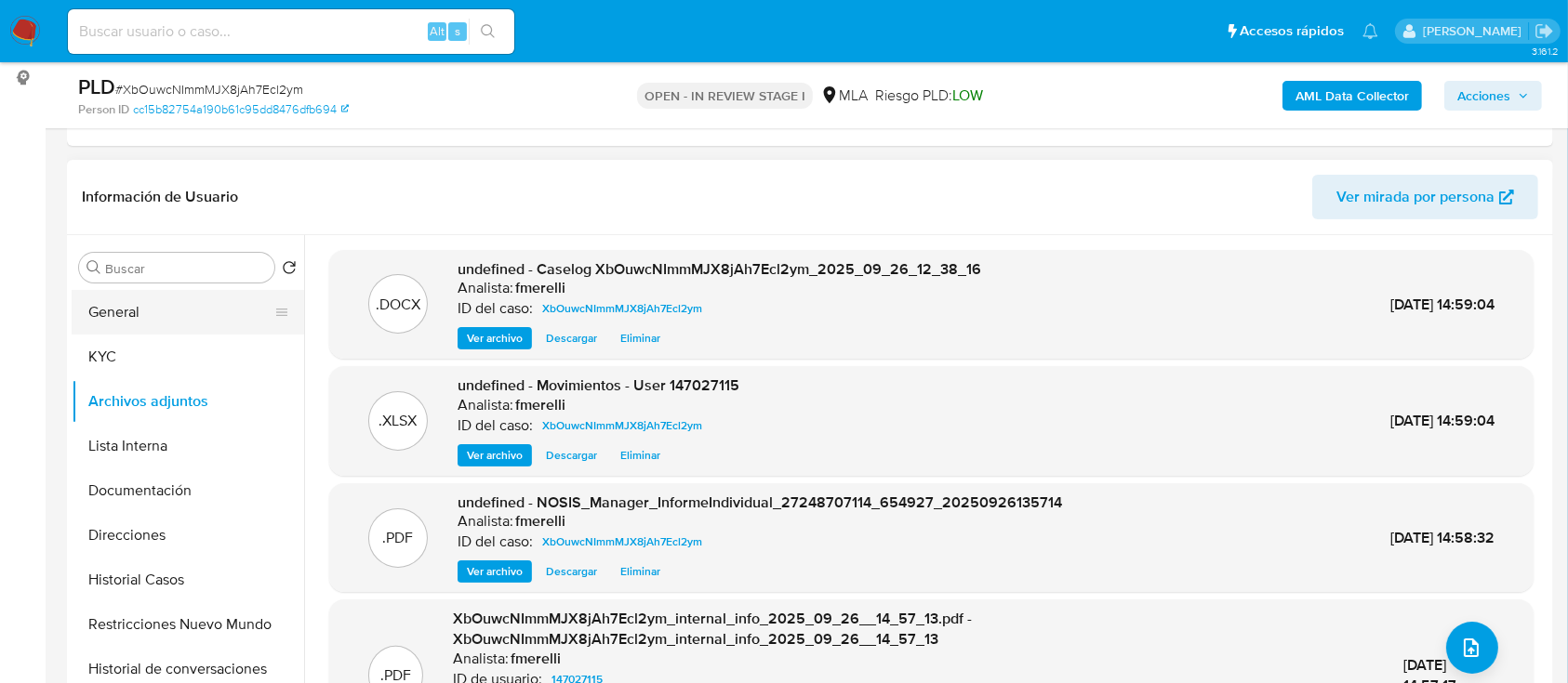
click at [111, 301] on button "General" at bounding box center [180, 312] width 217 height 45
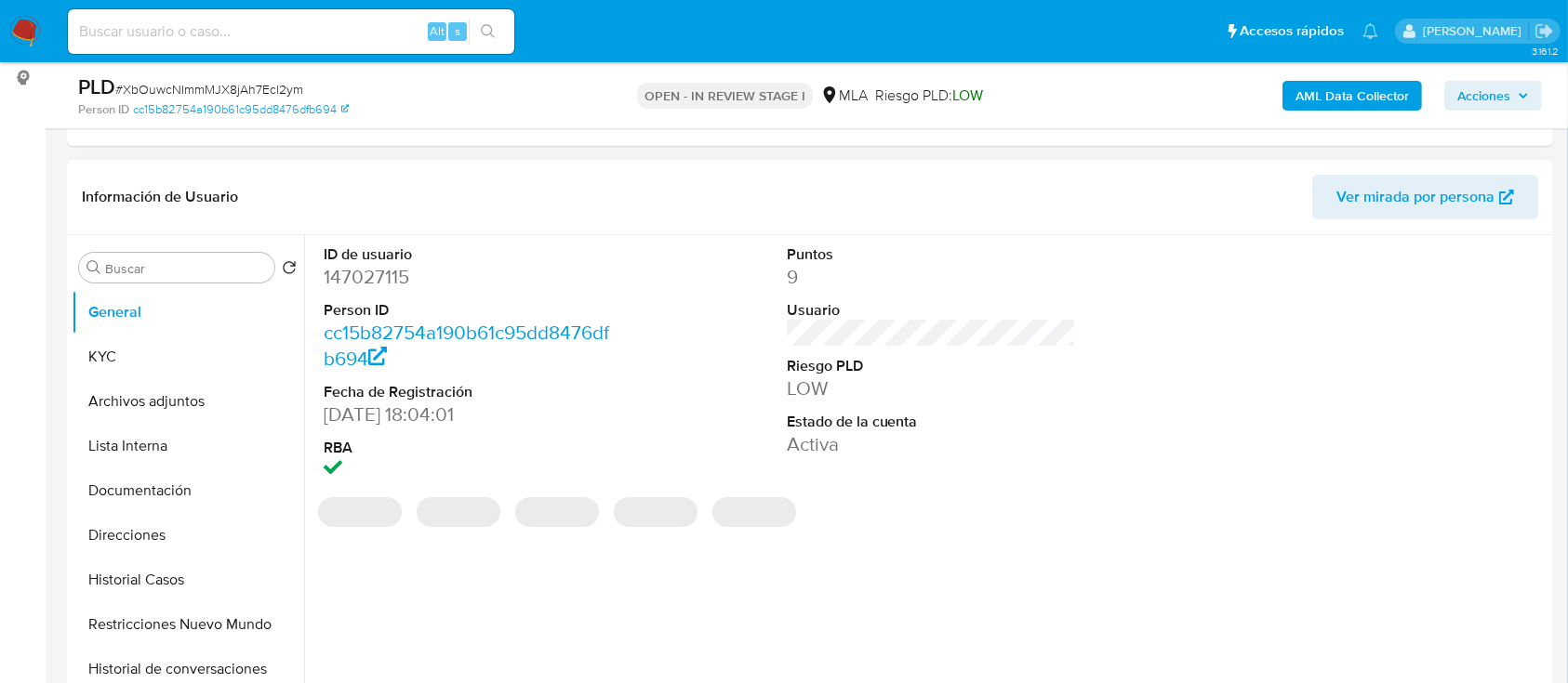
click at [359, 278] on dd "147027115" at bounding box center [468, 277] width 290 height 26
copy dd "147027115"
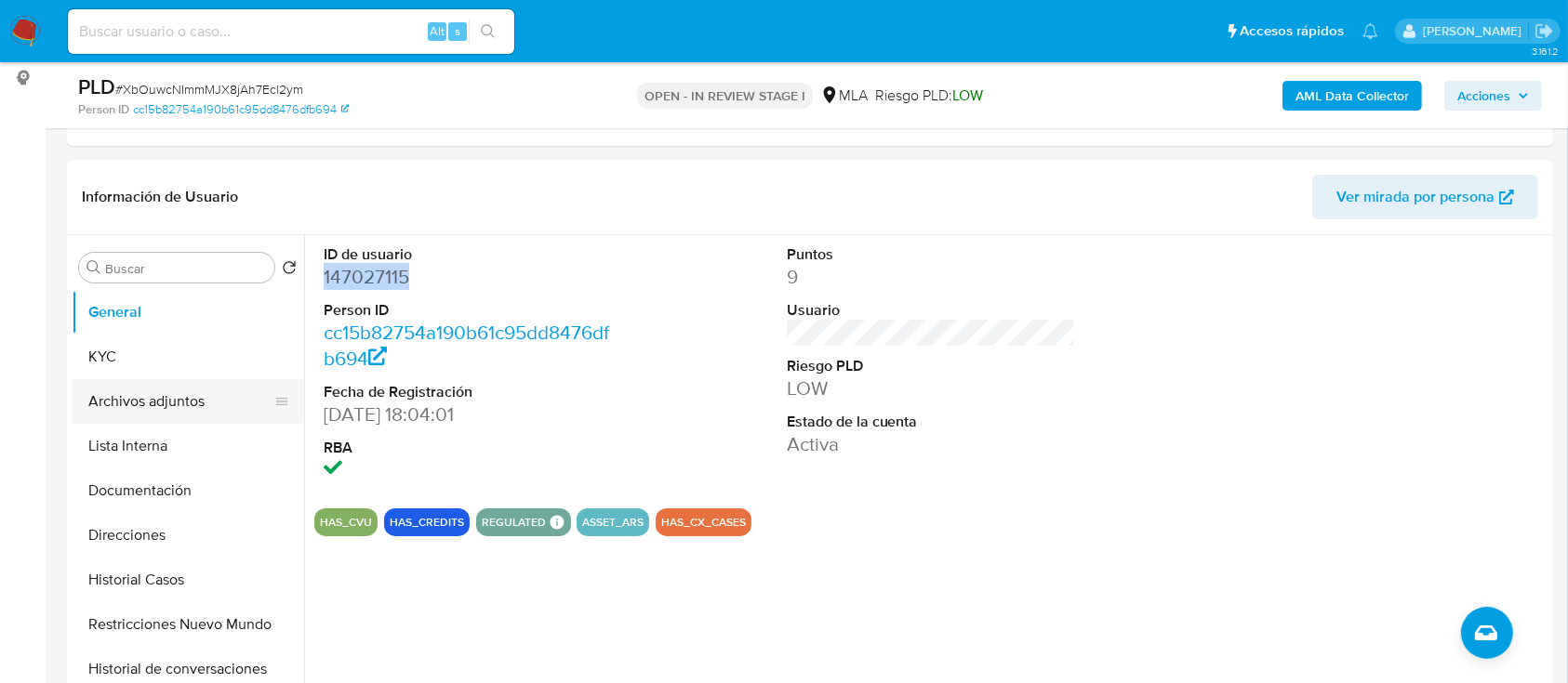
click at [197, 390] on button "Archivos adjuntos" at bounding box center [180, 401] width 217 height 45
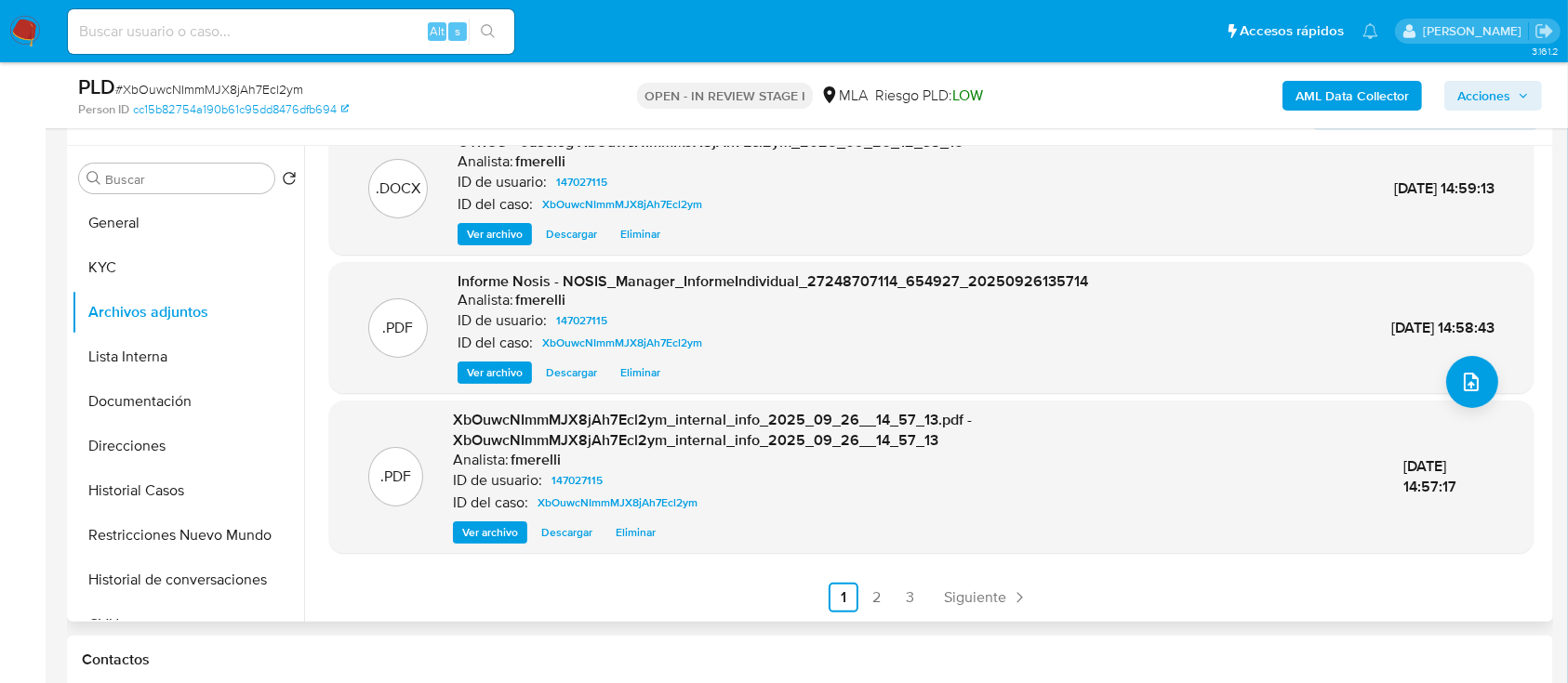
scroll to position [371, 0]
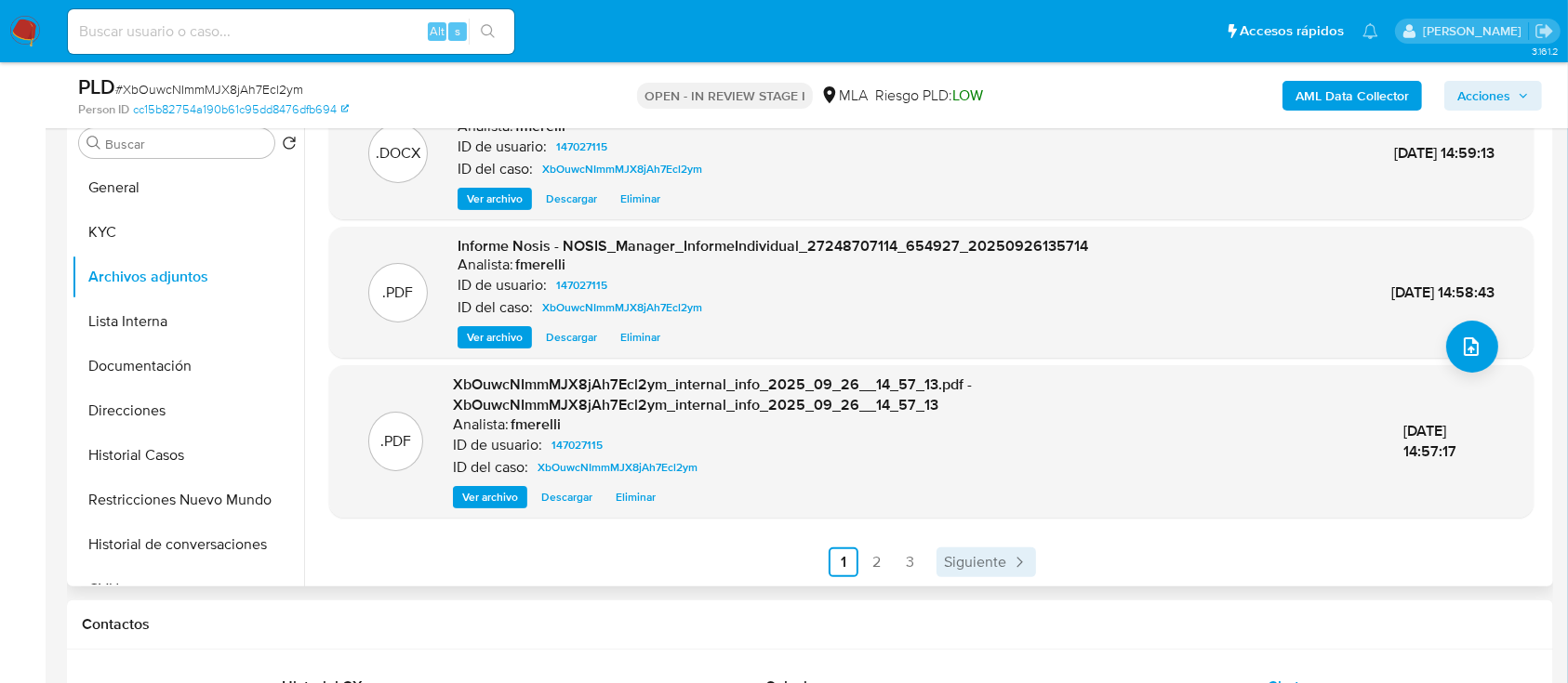
click at [987, 560] on span "Siguiente" at bounding box center [974, 562] width 63 height 15
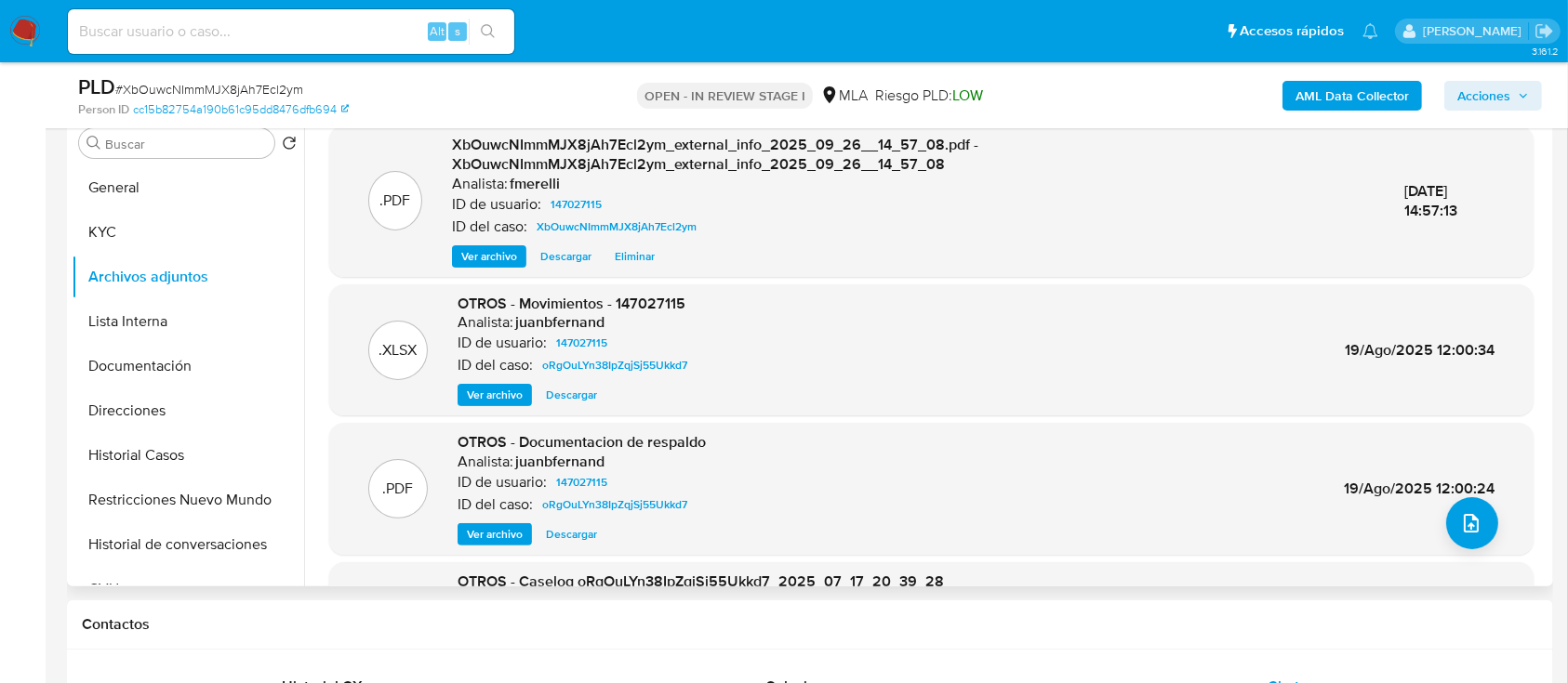
scroll to position [176, 0]
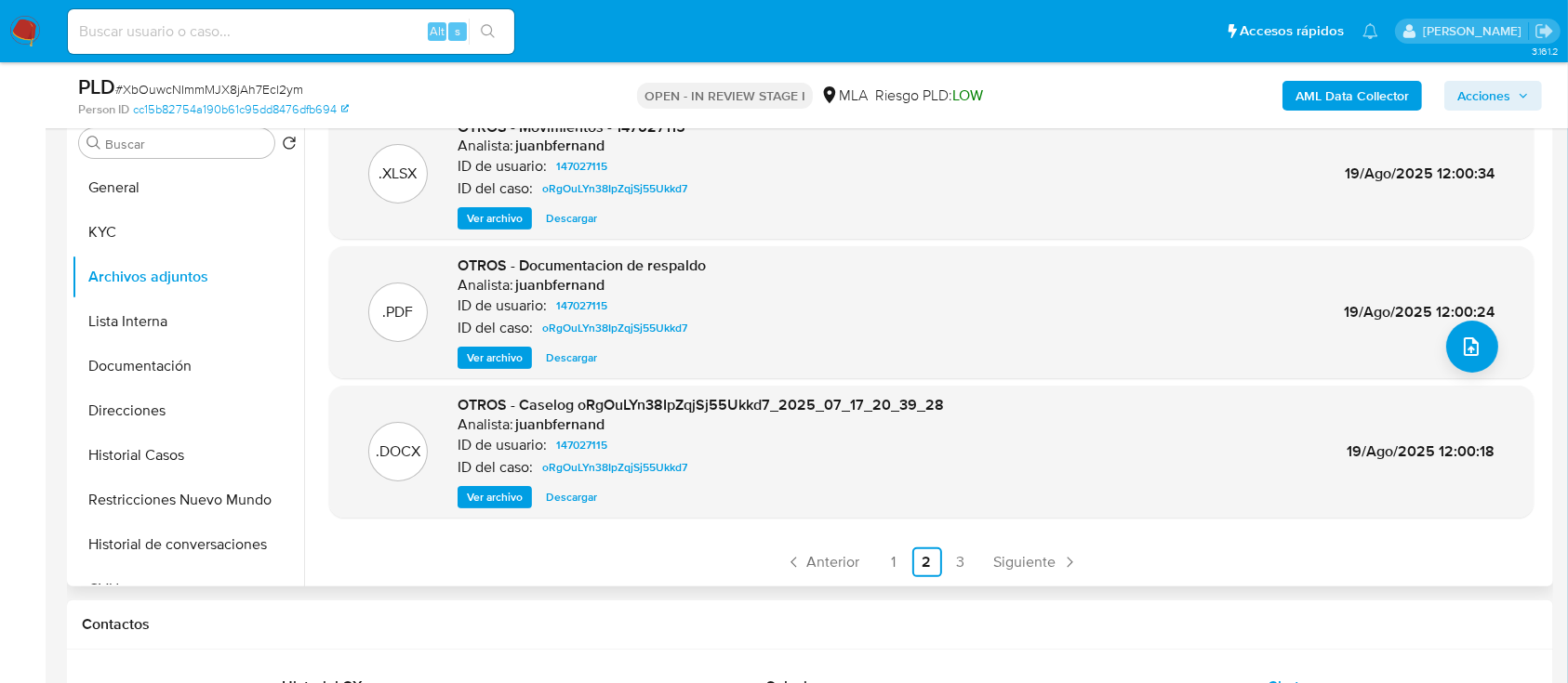
click at [864, 558] on ul "Anterior 1 2 3 Siguiente" at bounding box center [930, 563] width 1204 height 30
click at [841, 560] on span "Anterior" at bounding box center [833, 562] width 53 height 15
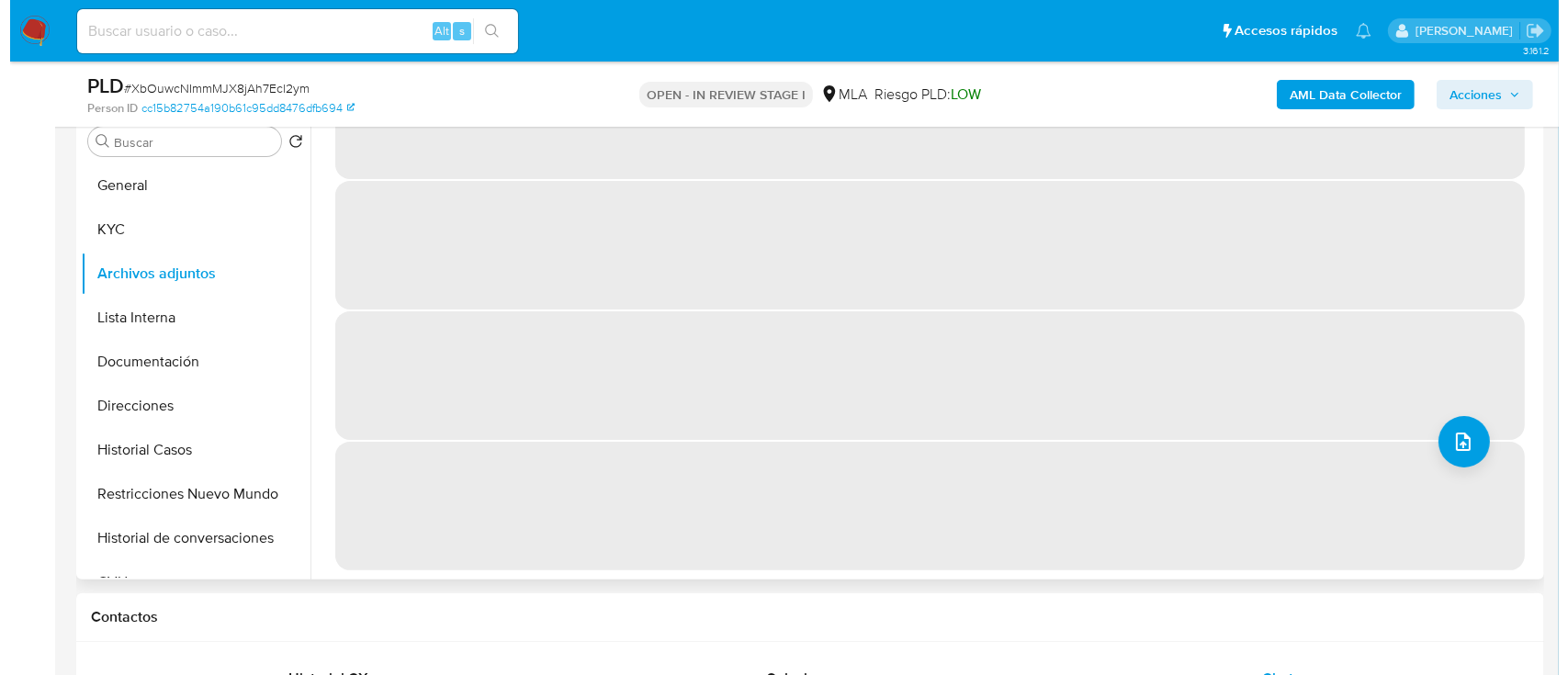
scroll to position [0, 0]
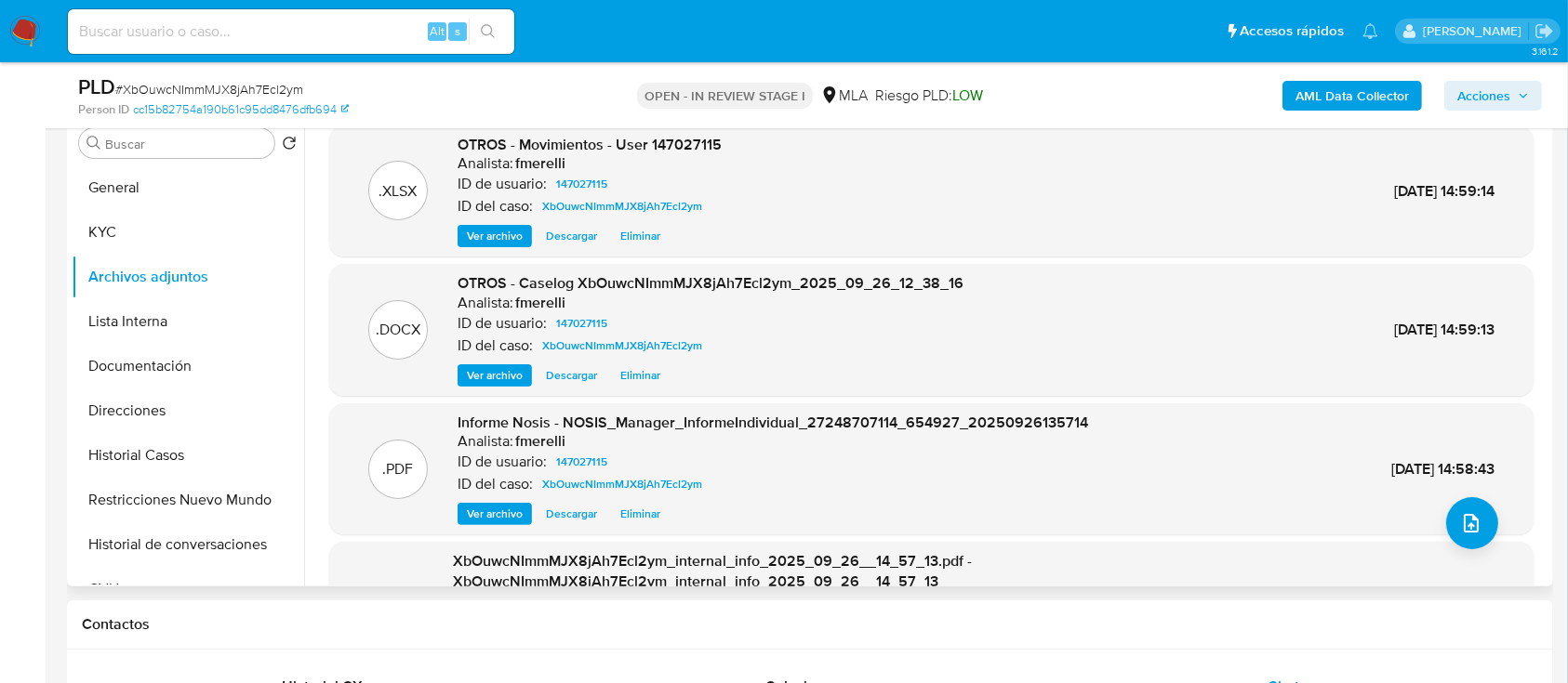
click at [483, 366] on span "Ver archivo" at bounding box center [495, 375] width 56 height 19
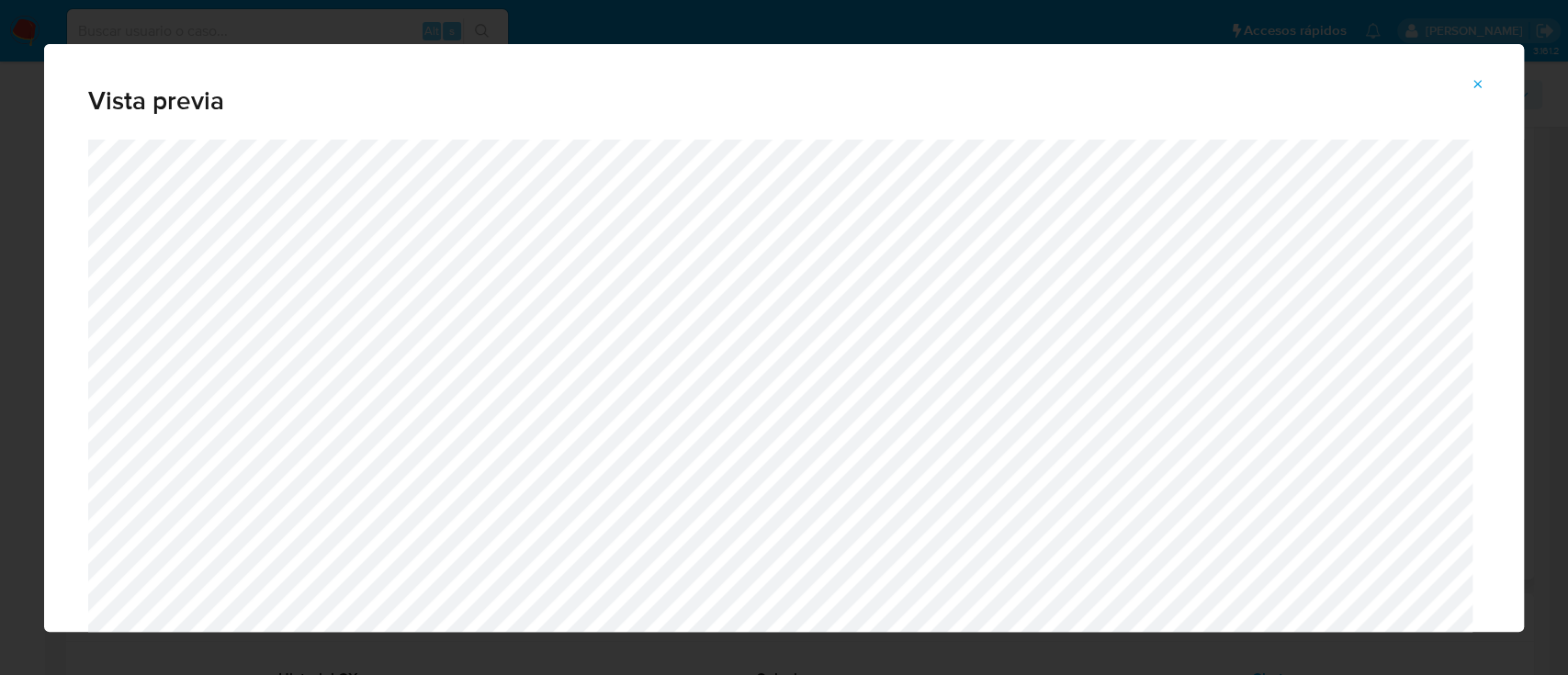
click at [1483, 82] on icon "Attachment preview" at bounding box center [1477, 84] width 15 height 15
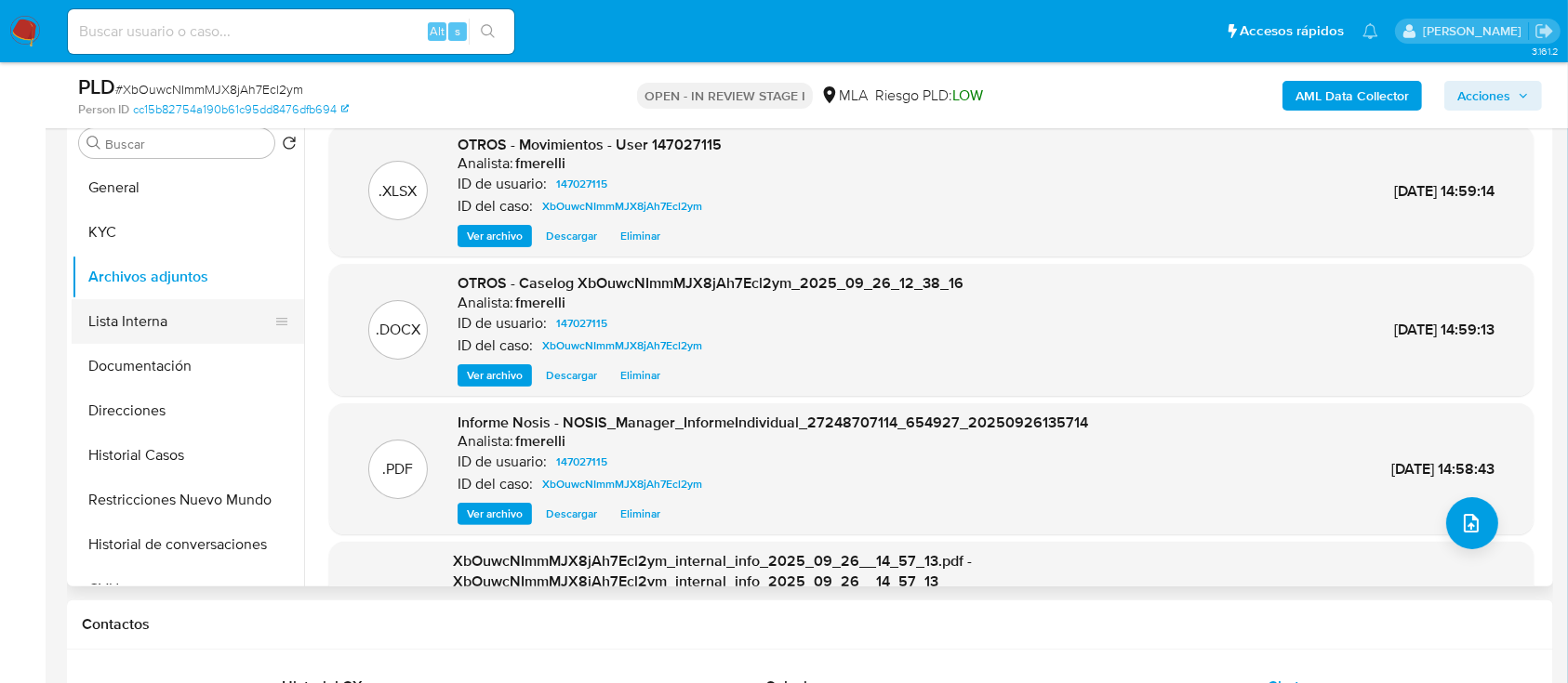
click at [101, 336] on button "Lista Interna" at bounding box center [180, 322] width 217 height 45
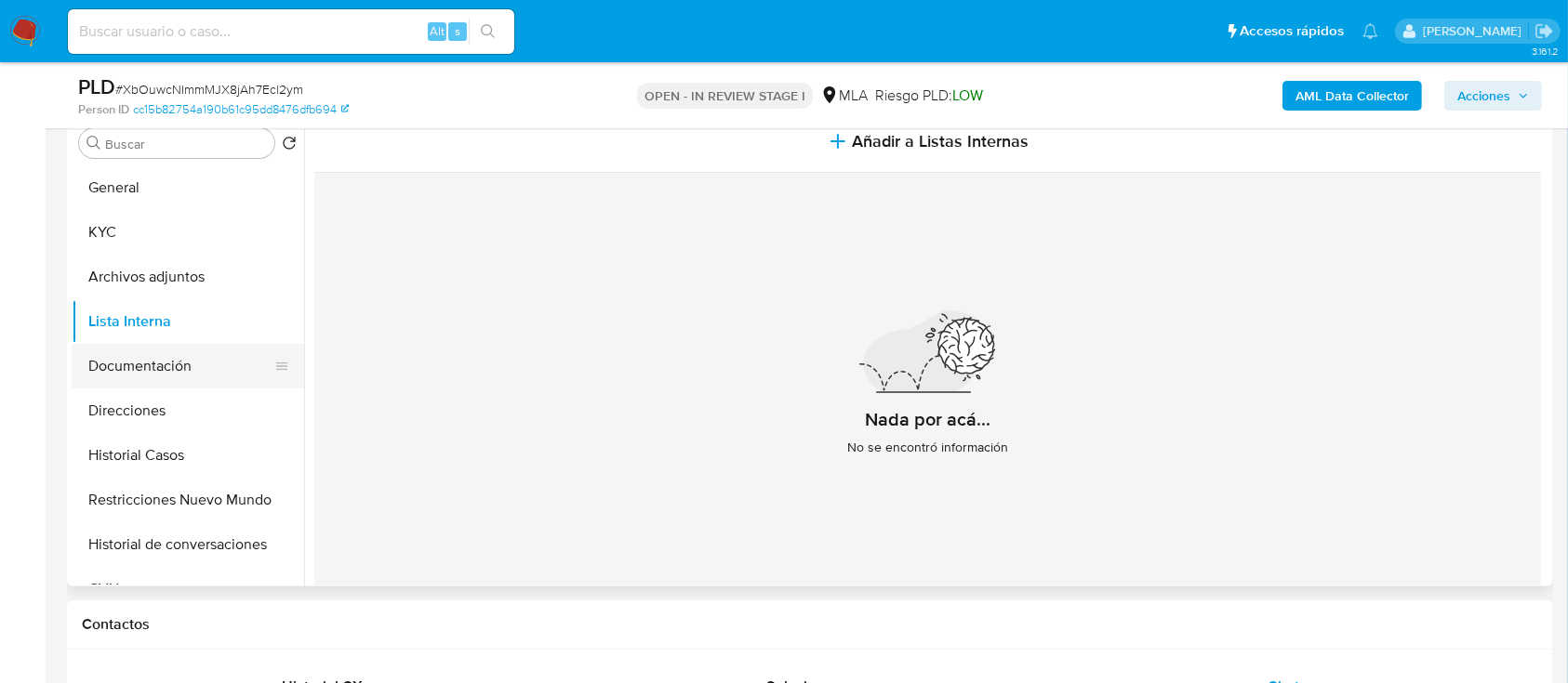
click at [156, 361] on button "Documentación" at bounding box center [180, 365] width 217 height 45
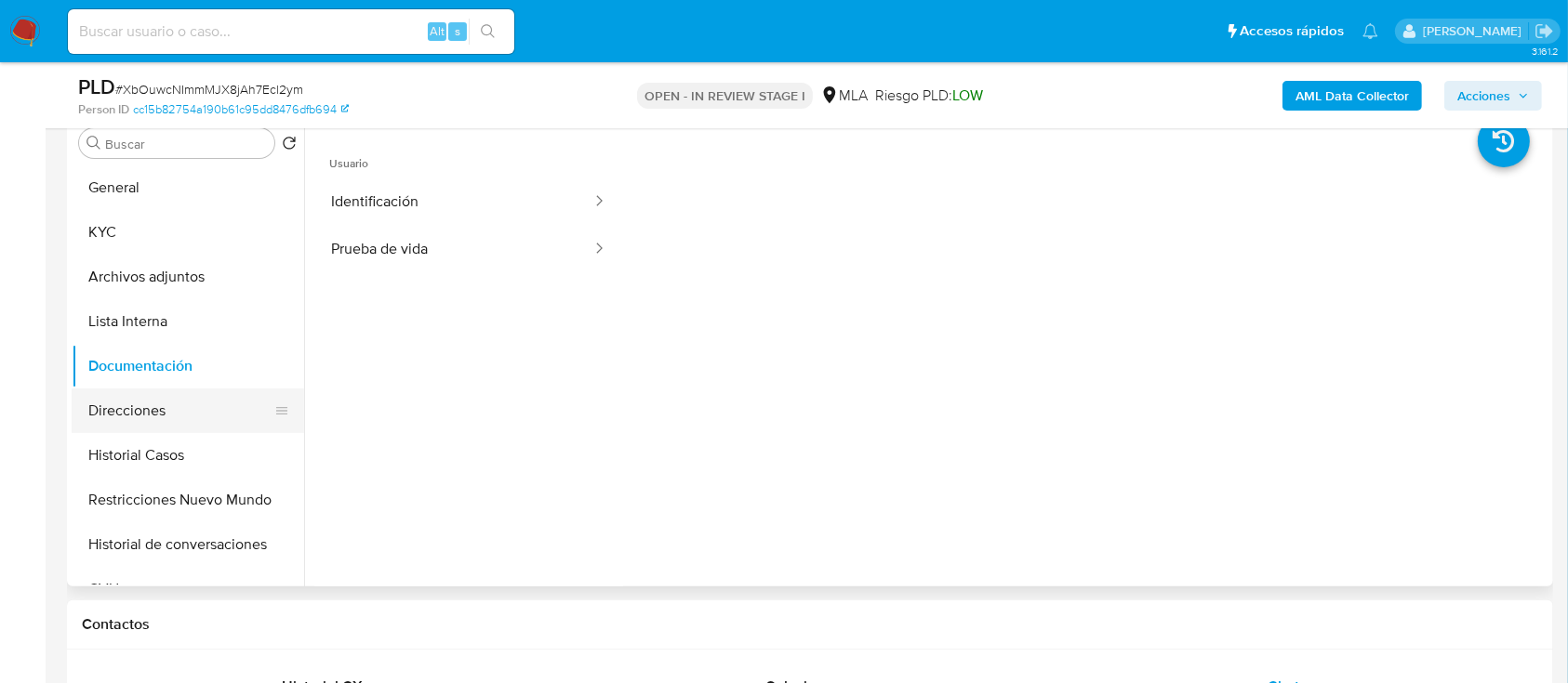
click at [159, 398] on button "Direcciones" at bounding box center [180, 410] width 217 height 45
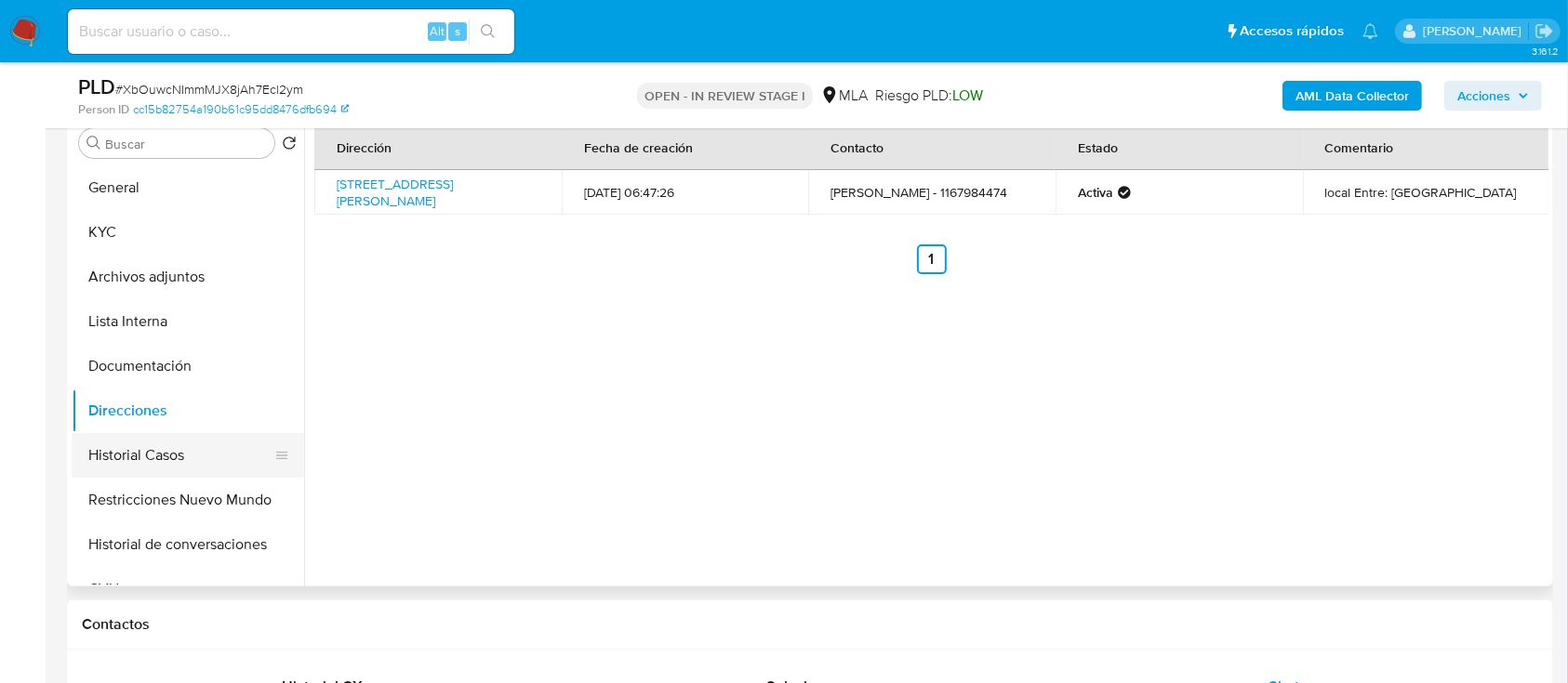
click at [161, 457] on button "Historial Casos" at bounding box center [180, 455] width 217 height 45
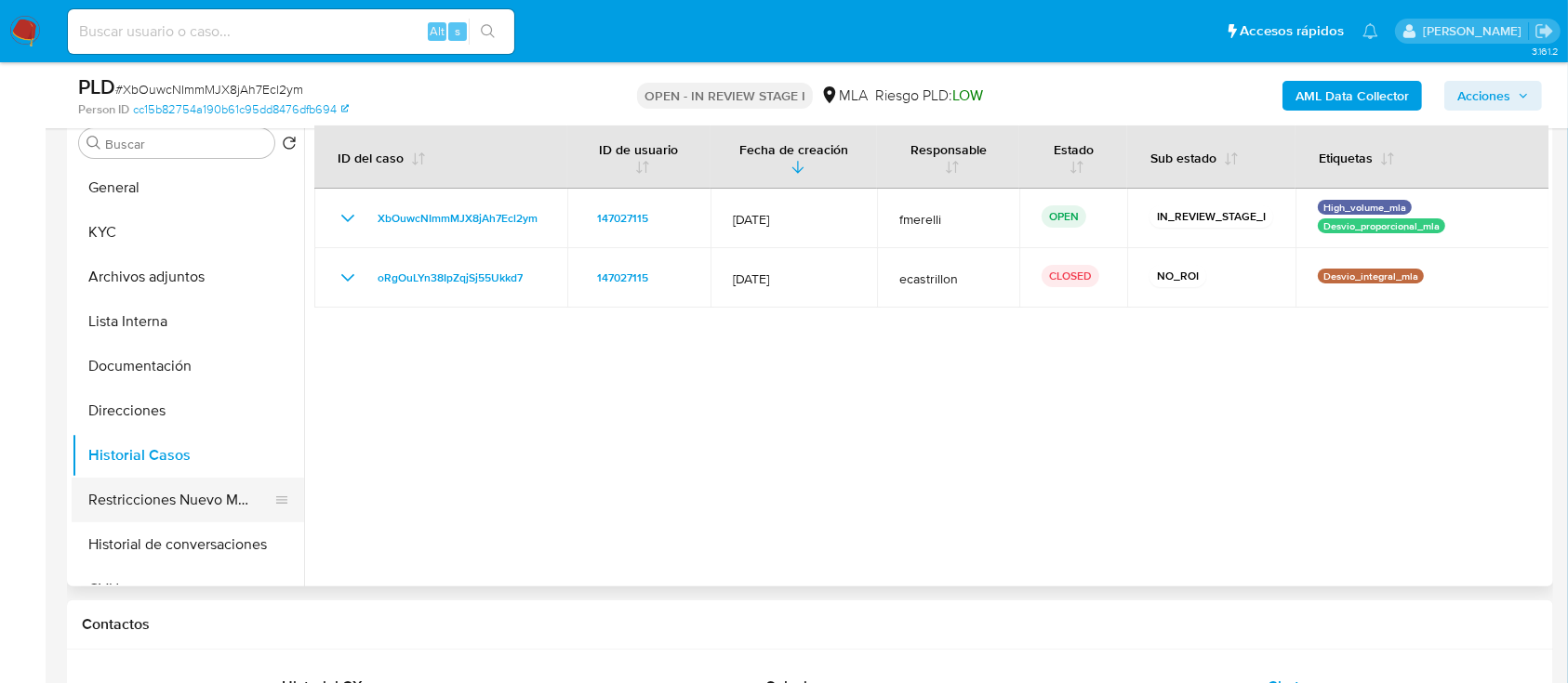
click at [178, 502] on button "Restricciones Nuevo Mundo" at bounding box center [180, 500] width 217 height 45
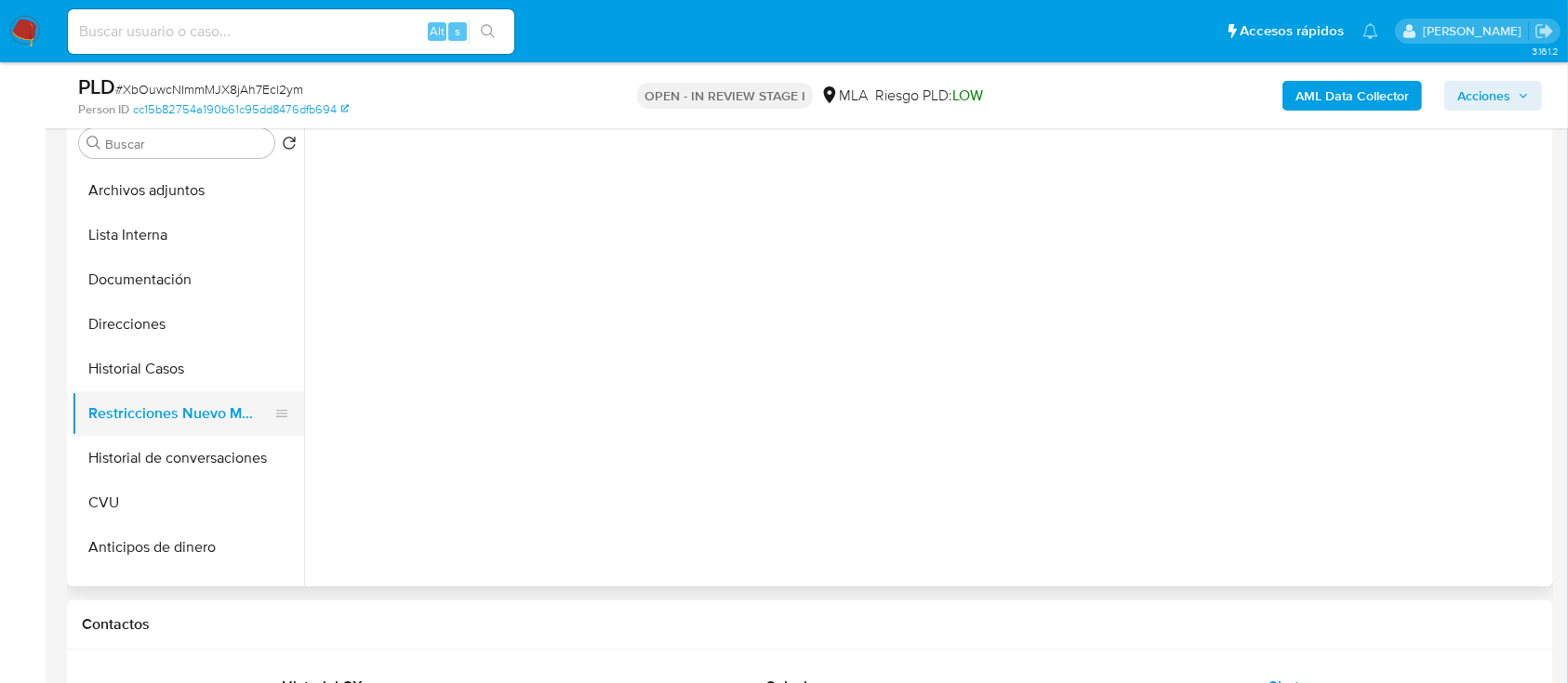
scroll to position [123, 0]
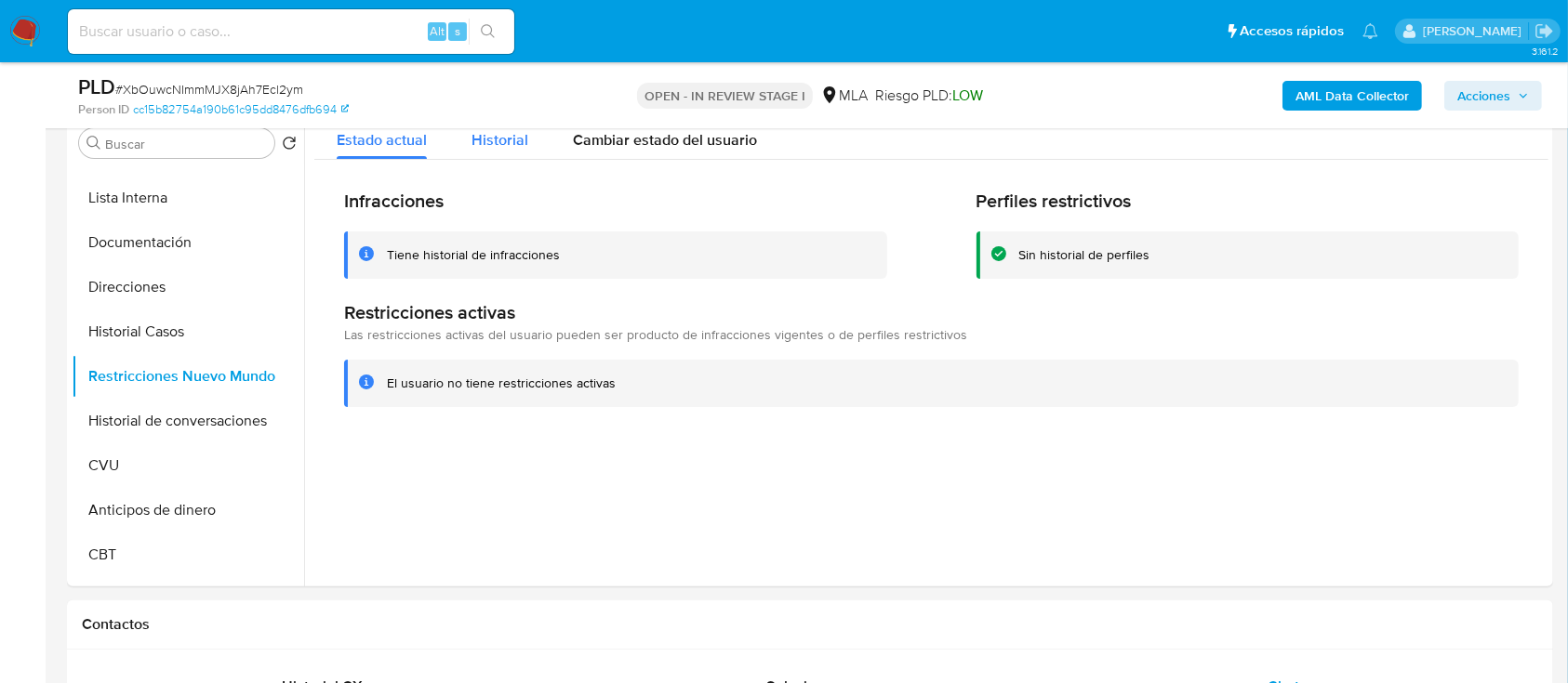
click at [498, 148] on span "Historial" at bounding box center [499, 139] width 57 height 21
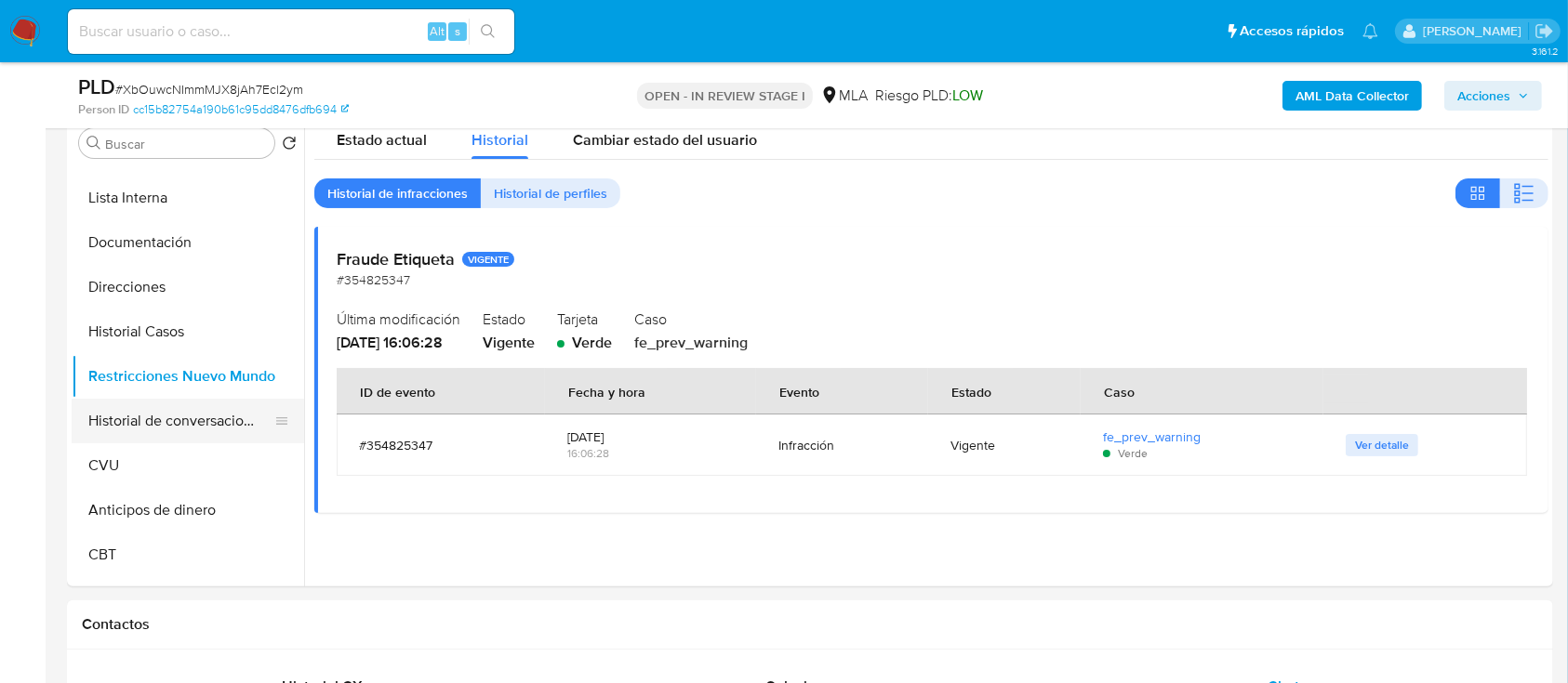
click at [171, 432] on button "Historial de conversaciones" at bounding box center [180, 420] width 217 height 45
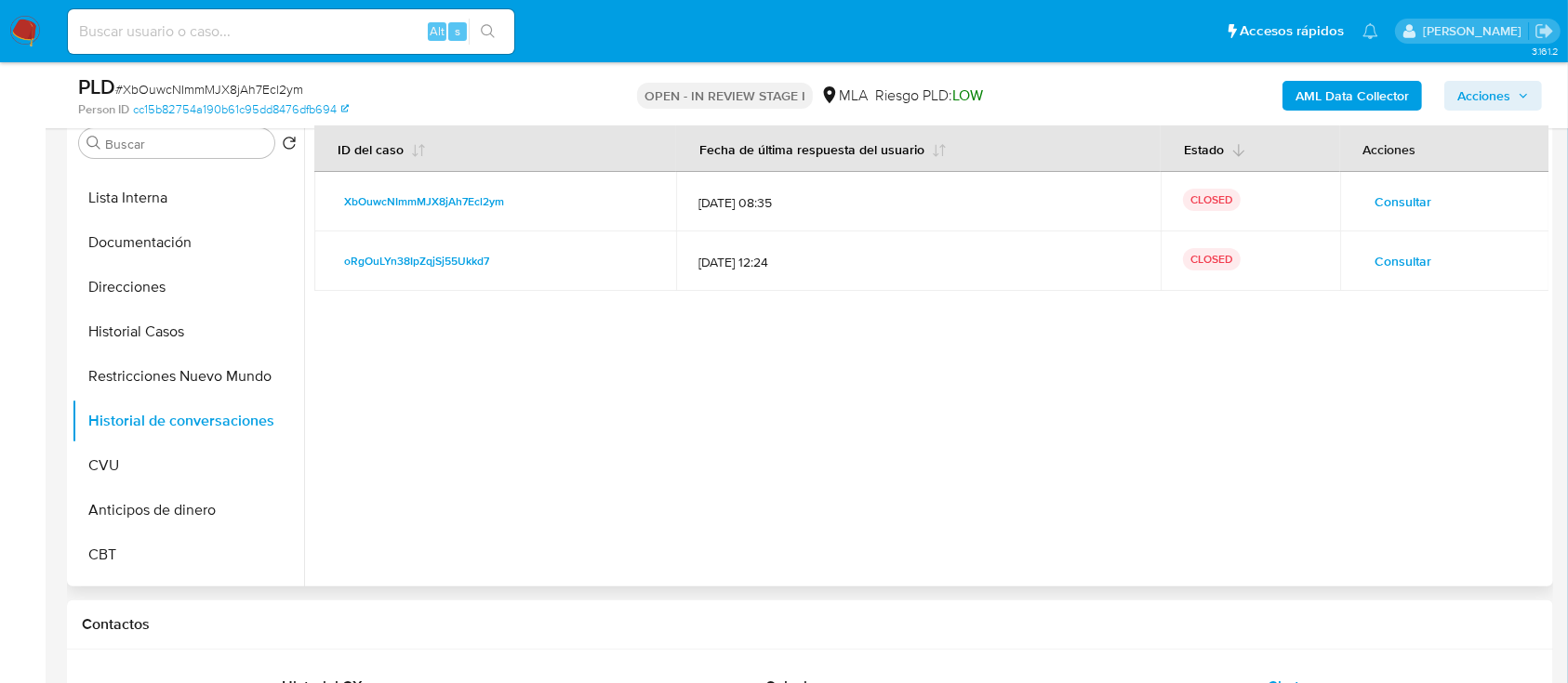
drag, startPoint x: 1501, startPoint y: 97, endPoint x: 1321, endPoint y: 158, distance: 190.1
click at [1501, 96] on span "Acciones" at bounding box center [1483, 96] width 53 height 30
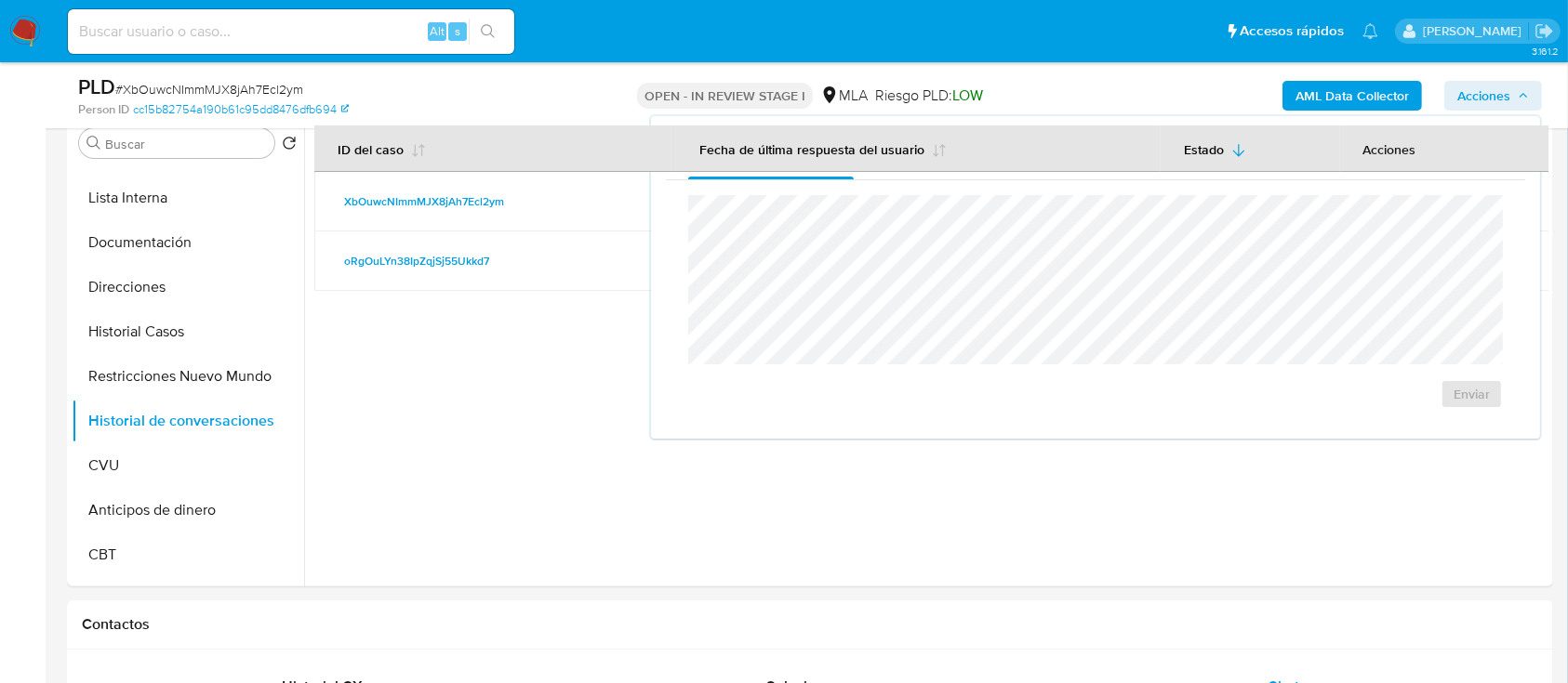
scroll to position [0, 0]
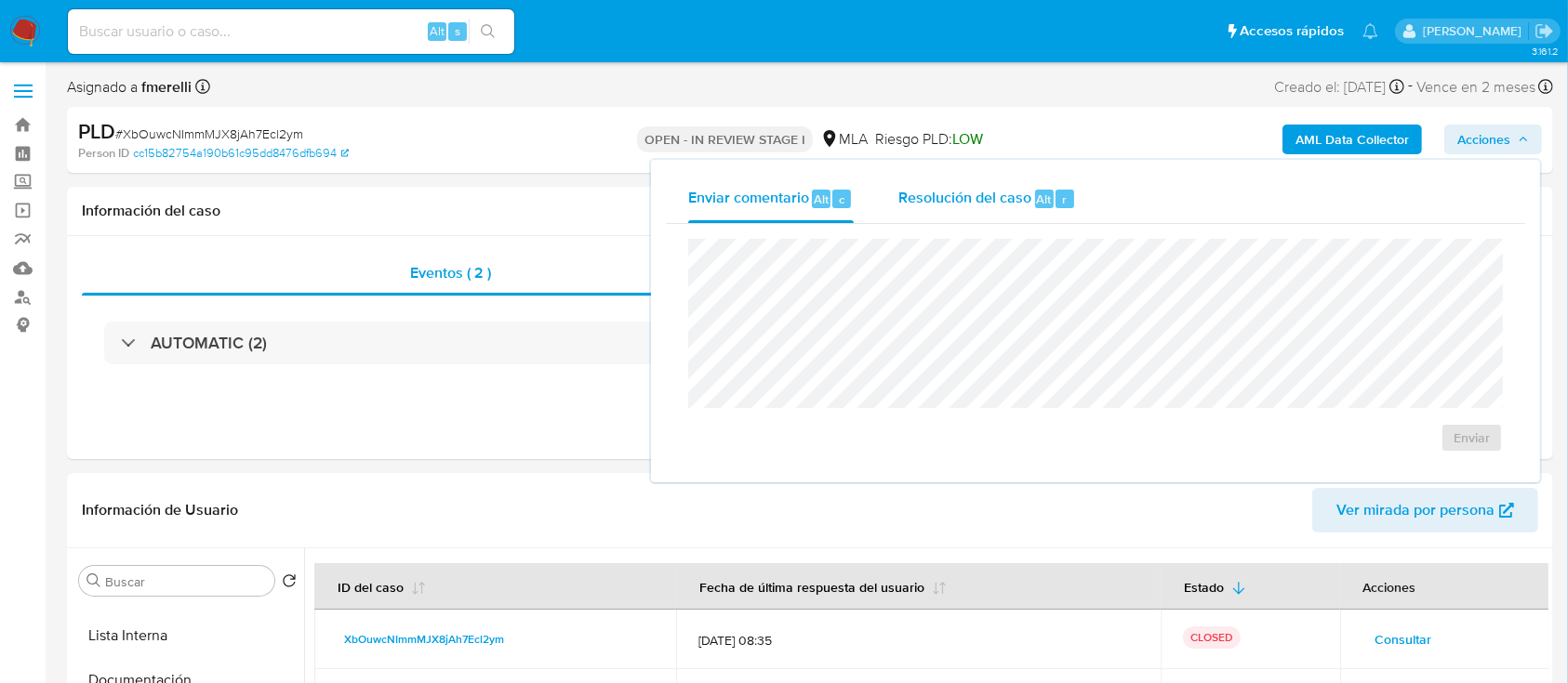
click at [1041, 204] on span "Alt" at bounding box center [1044, 199] width 15 height 18
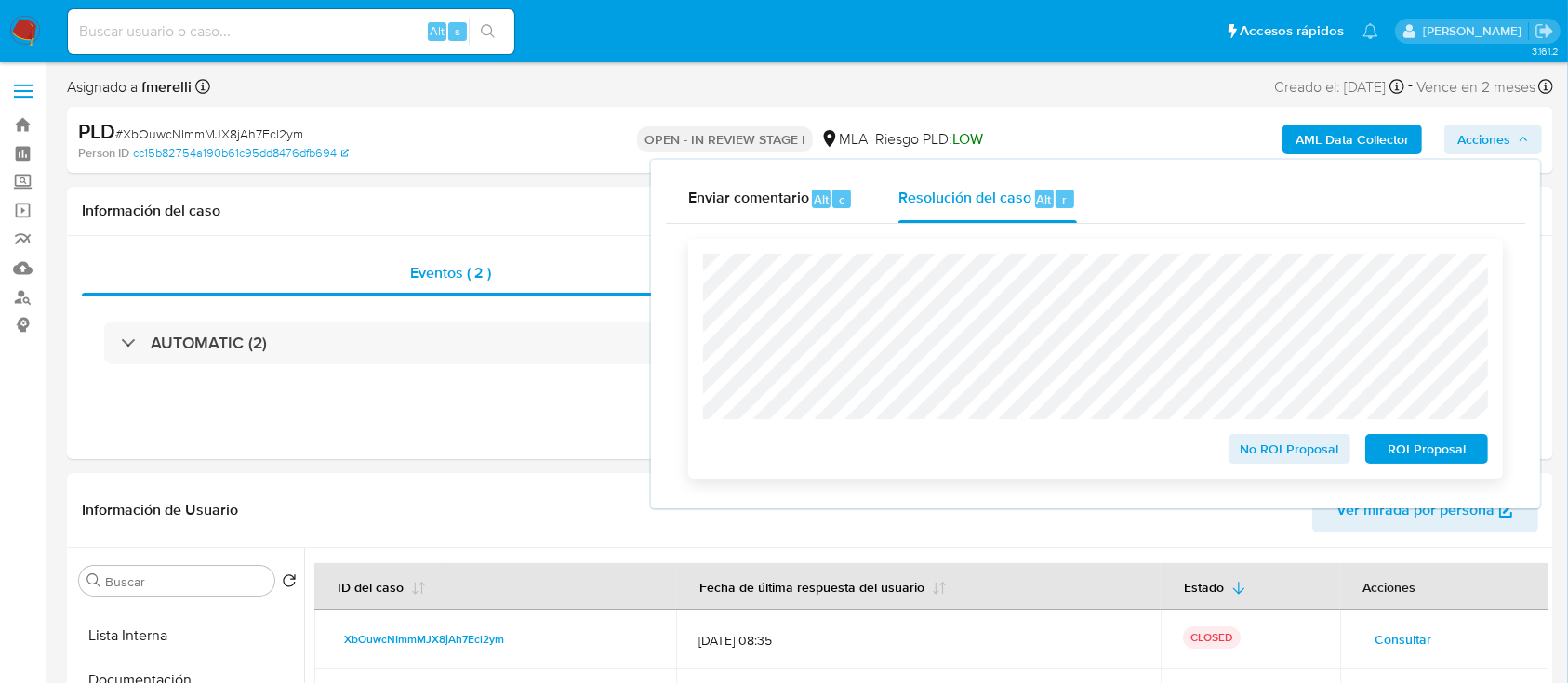
click at [1271, 454] on span "No ROI Proposal" at bounding box center [1289, 449] width 97 height 26
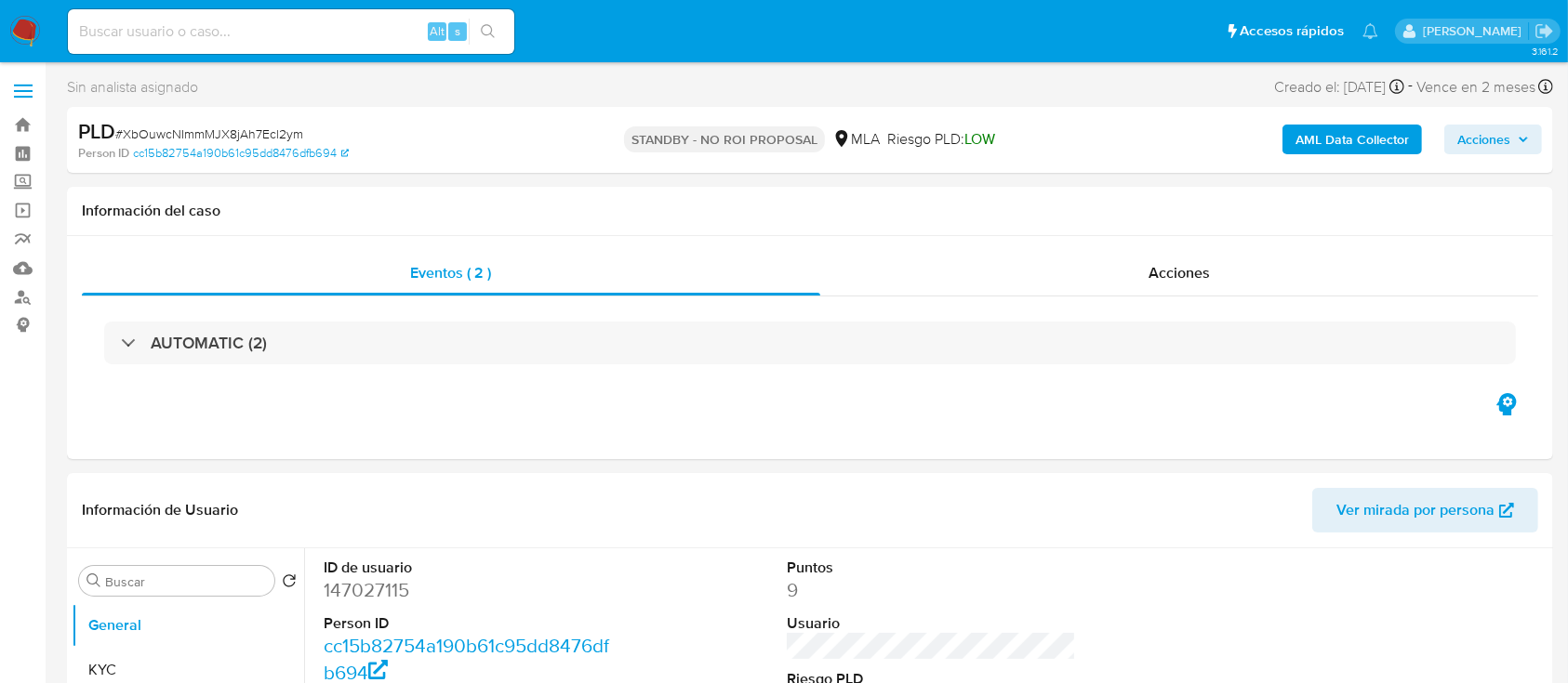
select select "10"
click at [365, 36] on input at bounding box center [291, 32] width 446 height 24
paste input "mxEryGidnAwzzn8vYfCjl2JX"
type input "mxEryGidnAwzzn8vYfCjl2JX"
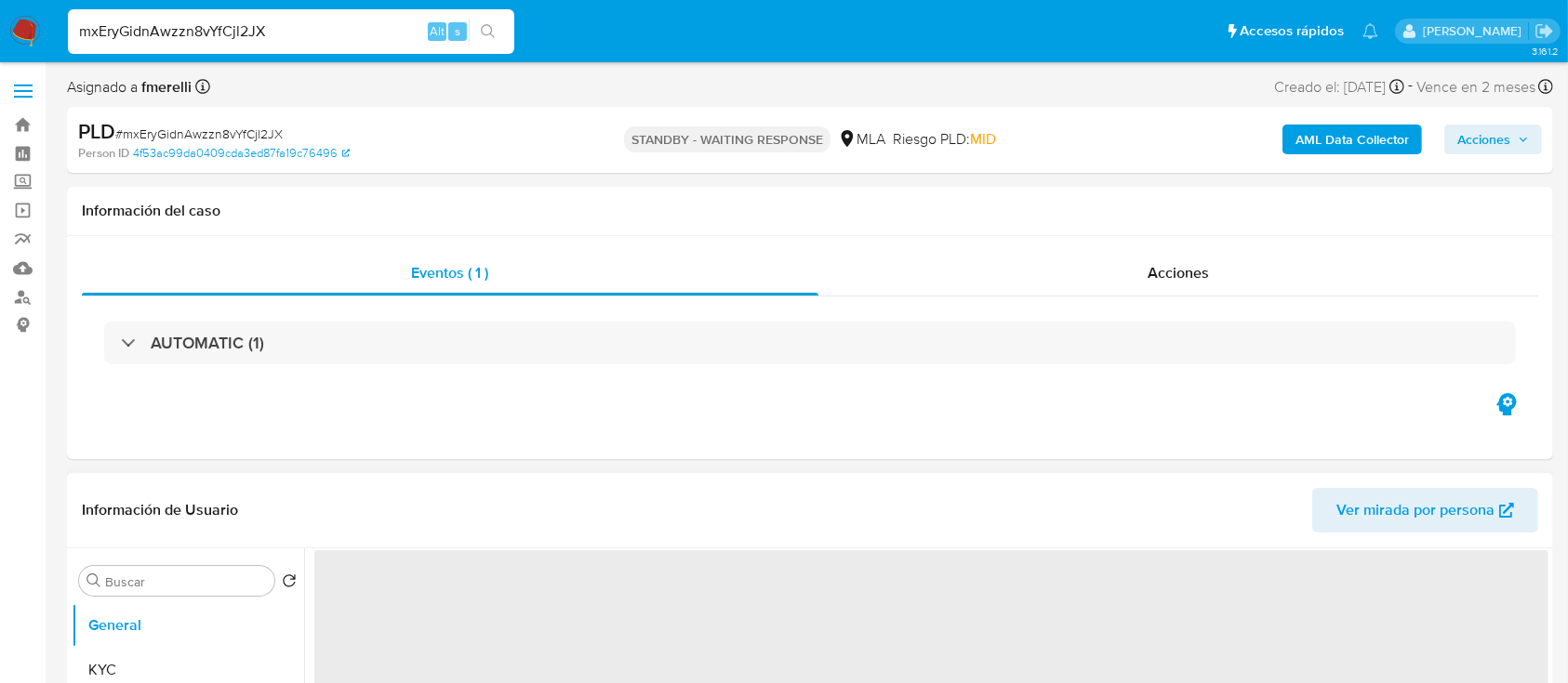
select select "10"
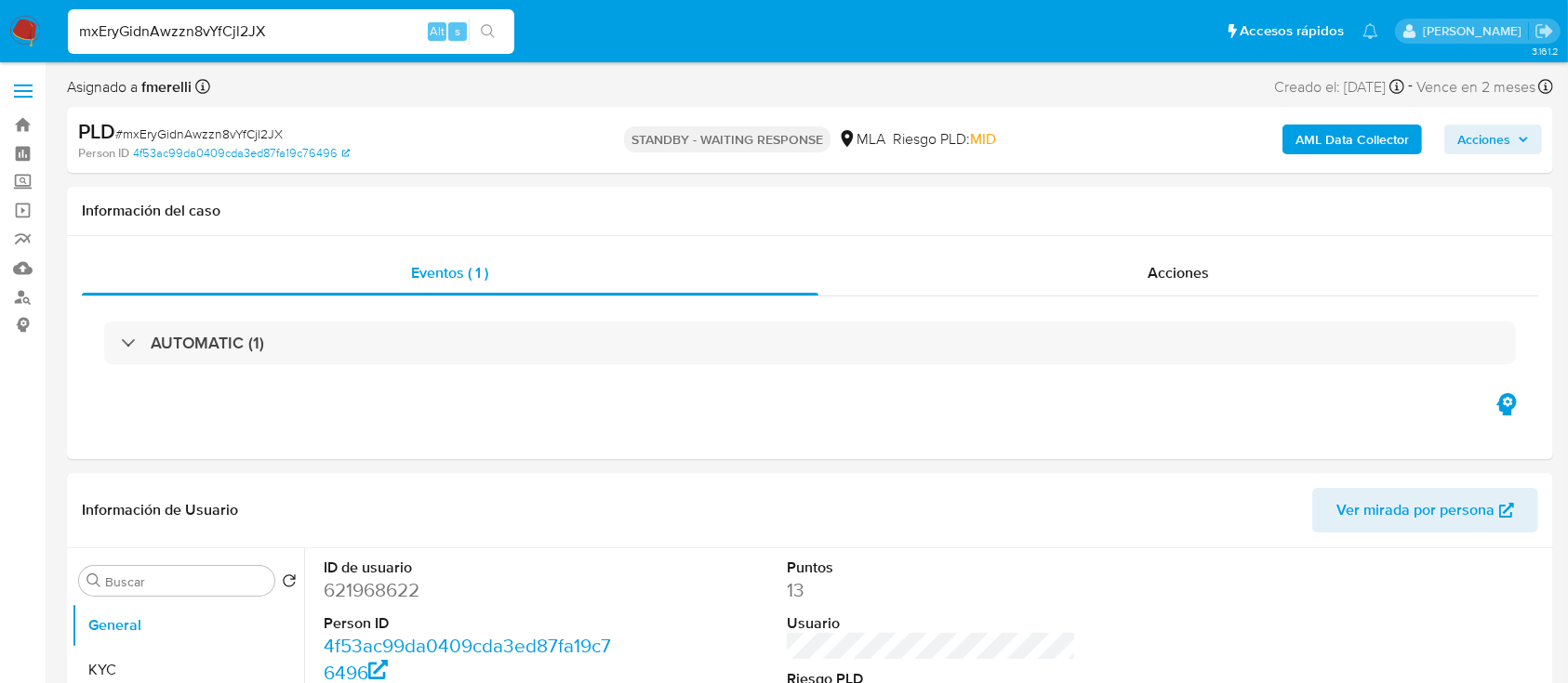
click at [277, 30] on input "mxEryGidnAwzzn8vYfCjl2JX" at bounding box center [291, 32] width 446 height 24
click at [277, 29] on input "mxEryGidnAwzzn8vYfCjl2JX" at bounding box center [291, 32] width 446 height 24
paste input "JN4NTaNSeJbnzsF5PPa72019"
type input "JN4NTaNSeJbnzsF5PPa72019"
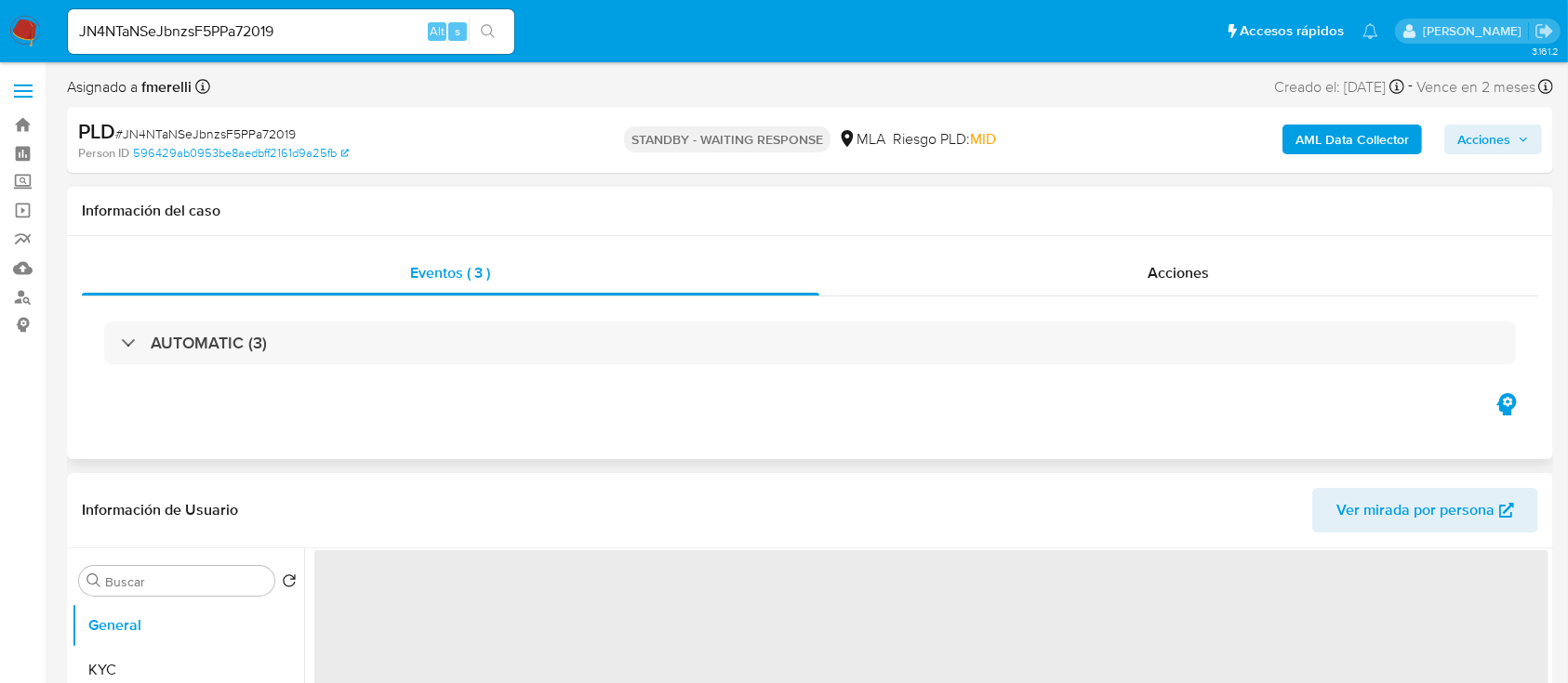
select select "10"
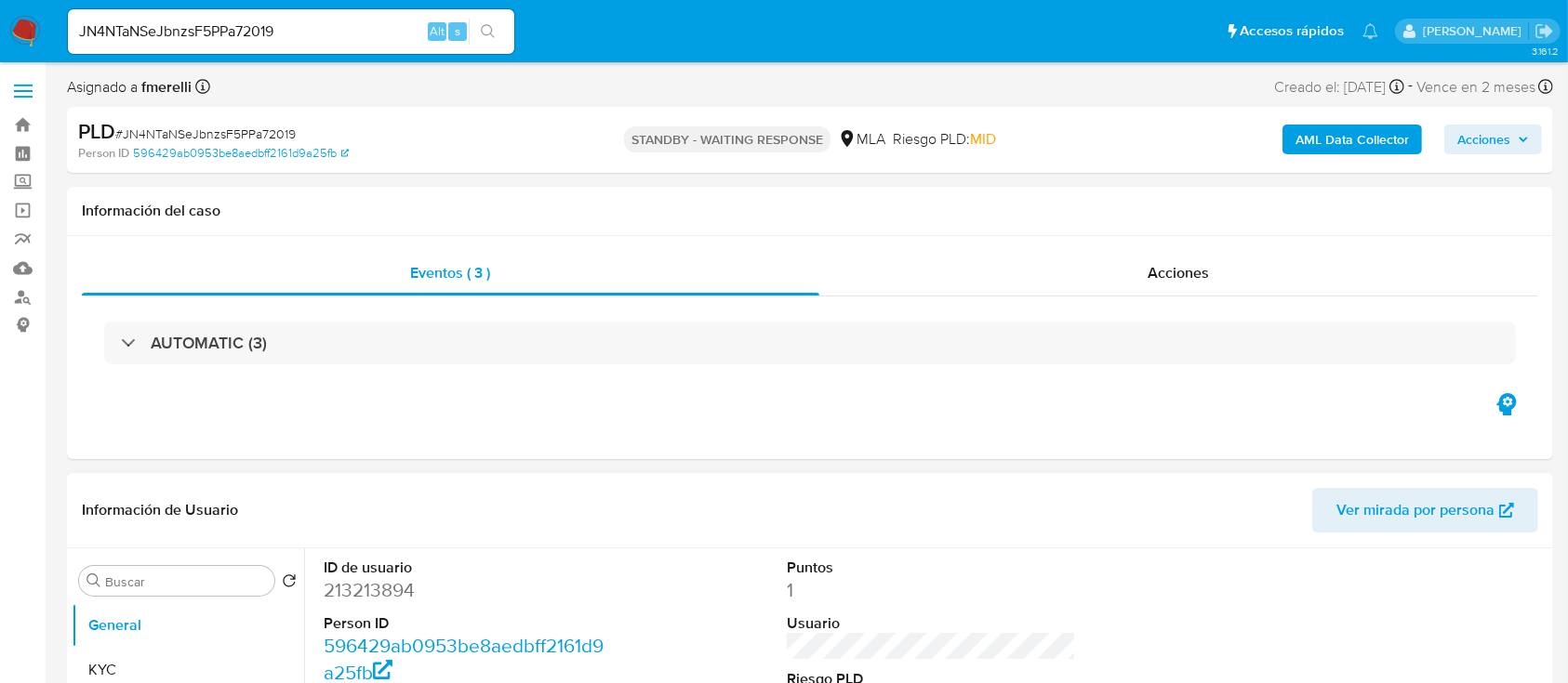
drag, startPoint x: 617, startPoint y: 395, endPoint x: 651, endPoint y: 489, distance: 100.0
click at [617, 396] on div "Eventos ( 3 ) Acciones AUTOMATIC (3)" at bounding box center [810, 347] width 1486 height 223
click at [343, 32] on input "JN4NTaNSeJbnzsF5PPa72019" at bounding box center [291, 32] width 446 height 24
paste input "XhoDylXDxwzYKyPfyKijHHry"
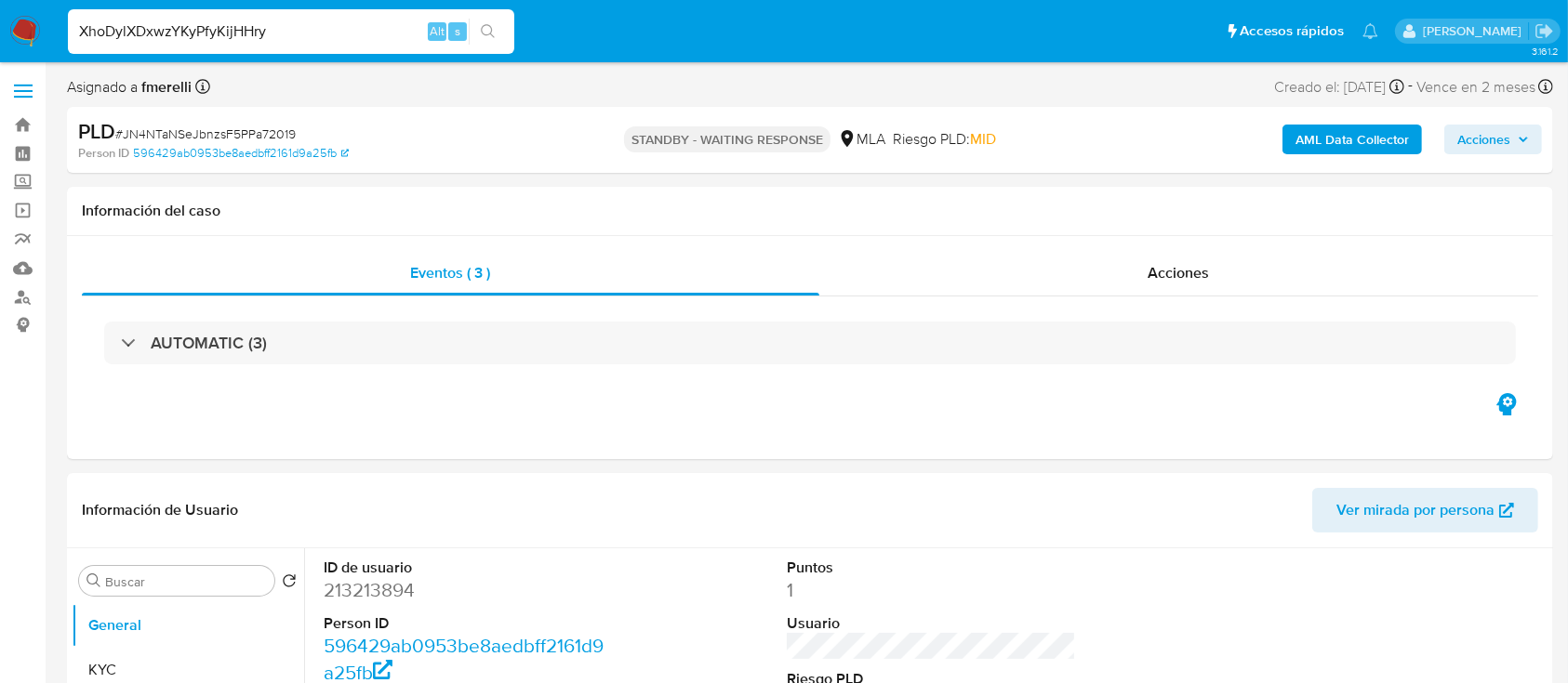
type input "XhoDylXDxwzYKyPfyKijHHry"
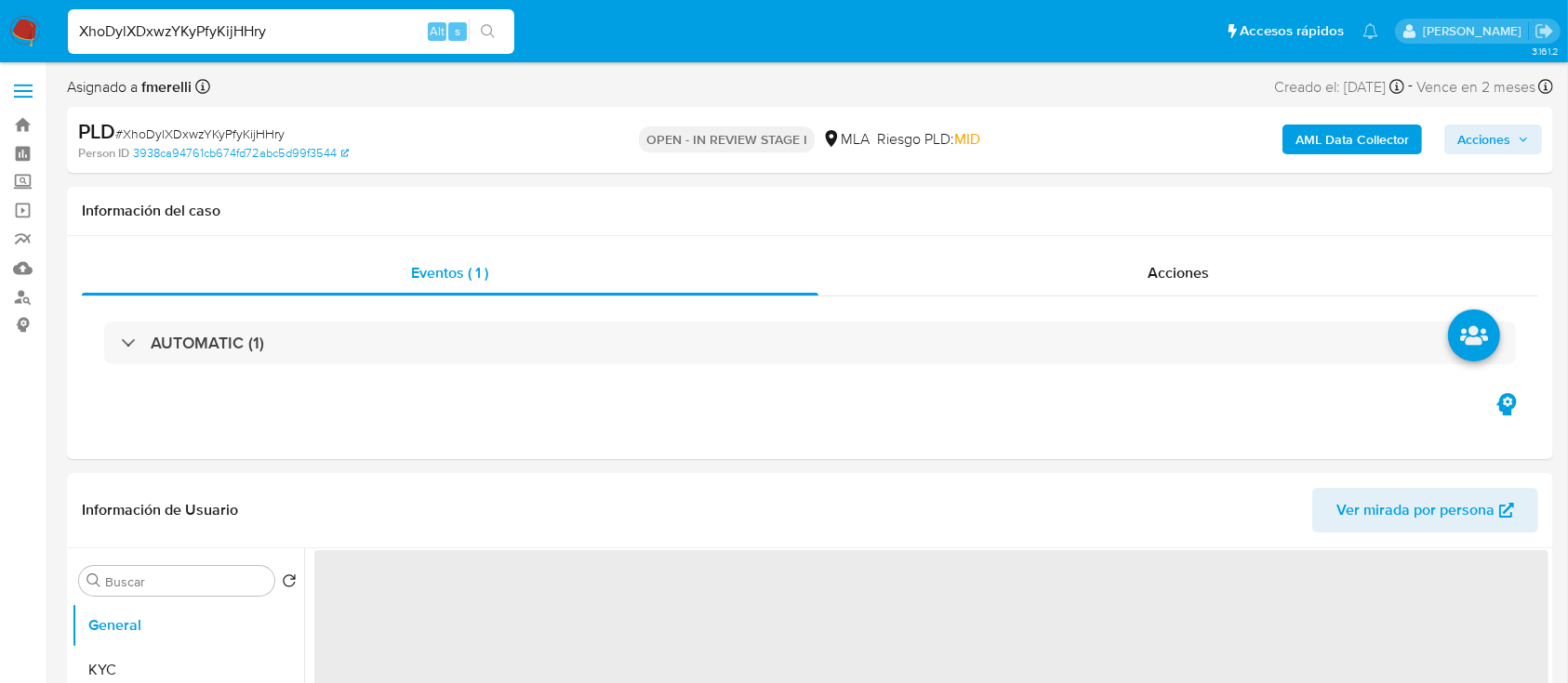
select select "10"
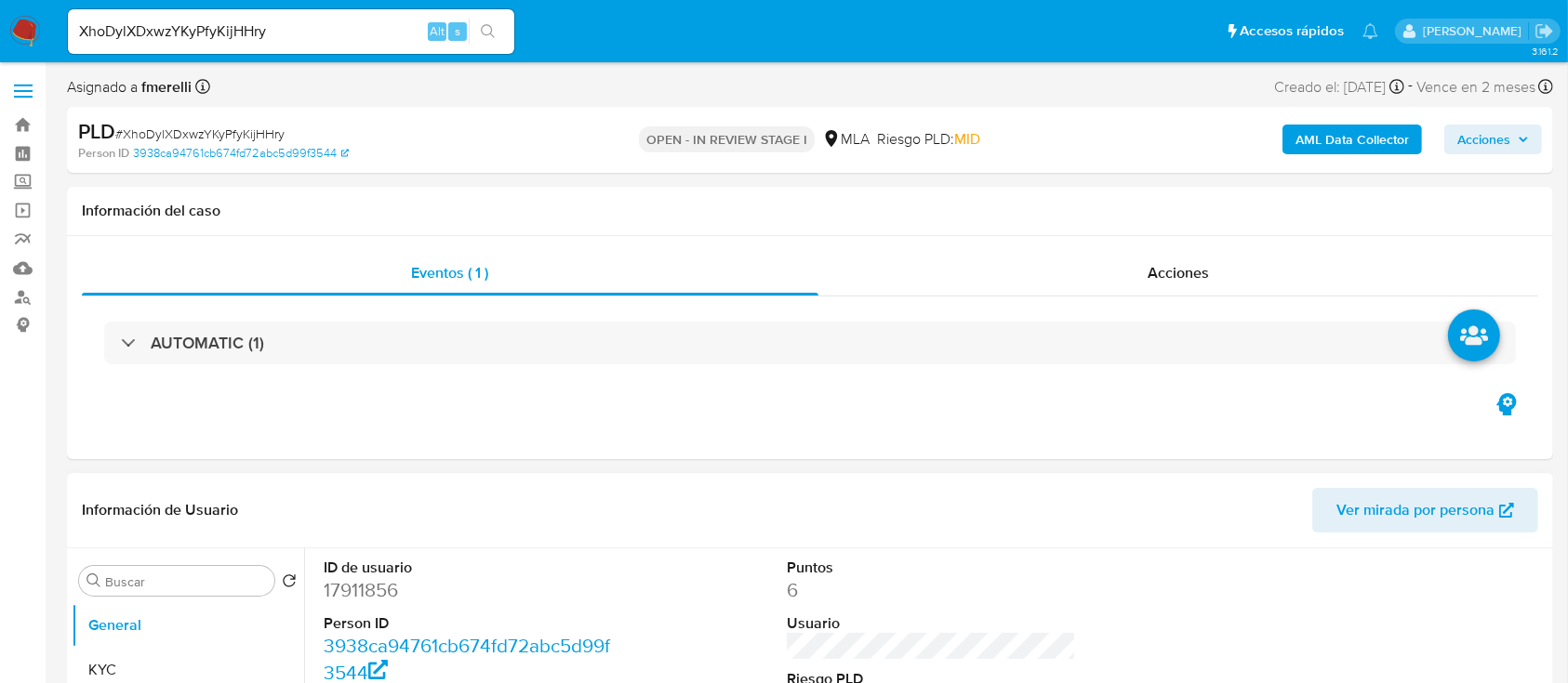
click at [362, 588] on dd "17911856" at bounding box center [468, 590] width 290 height 26
copy dd "17911856"
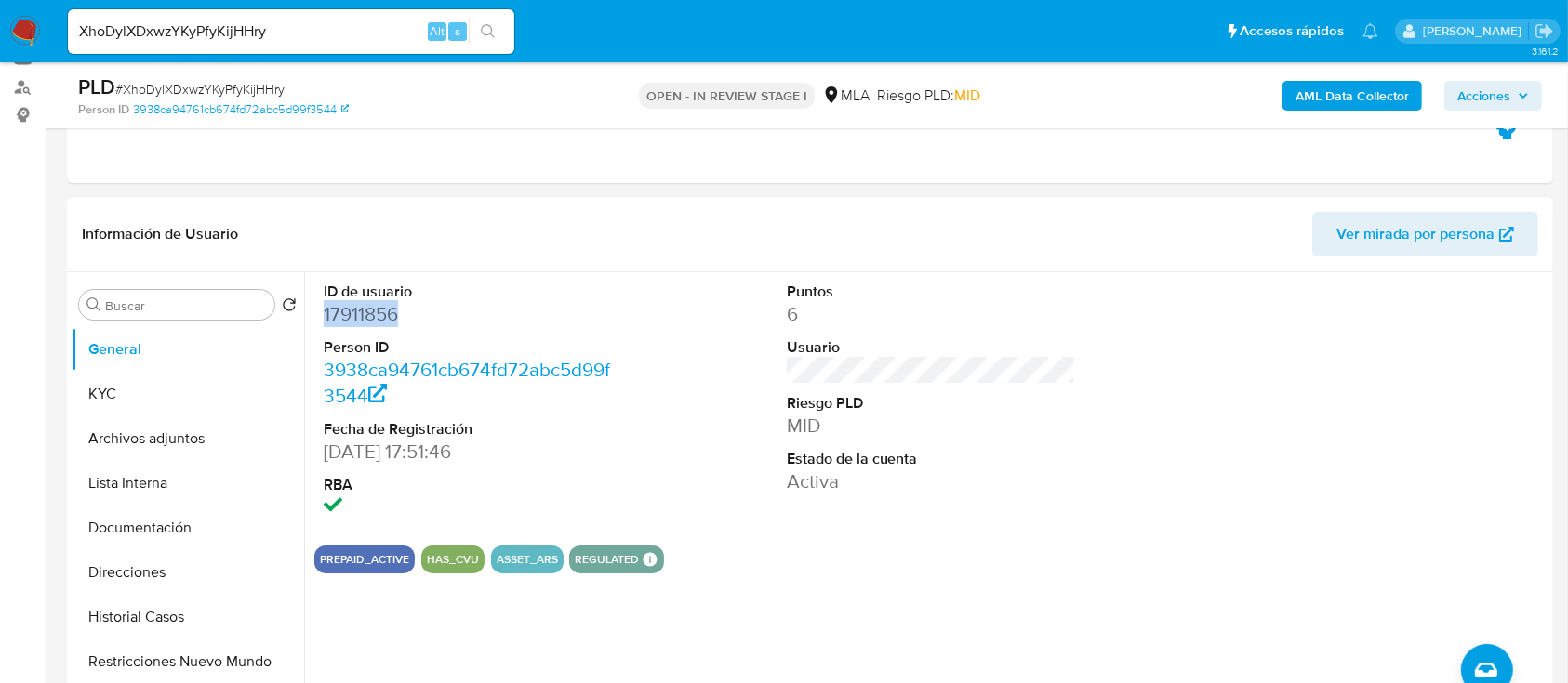
scroll to position [247, 0]
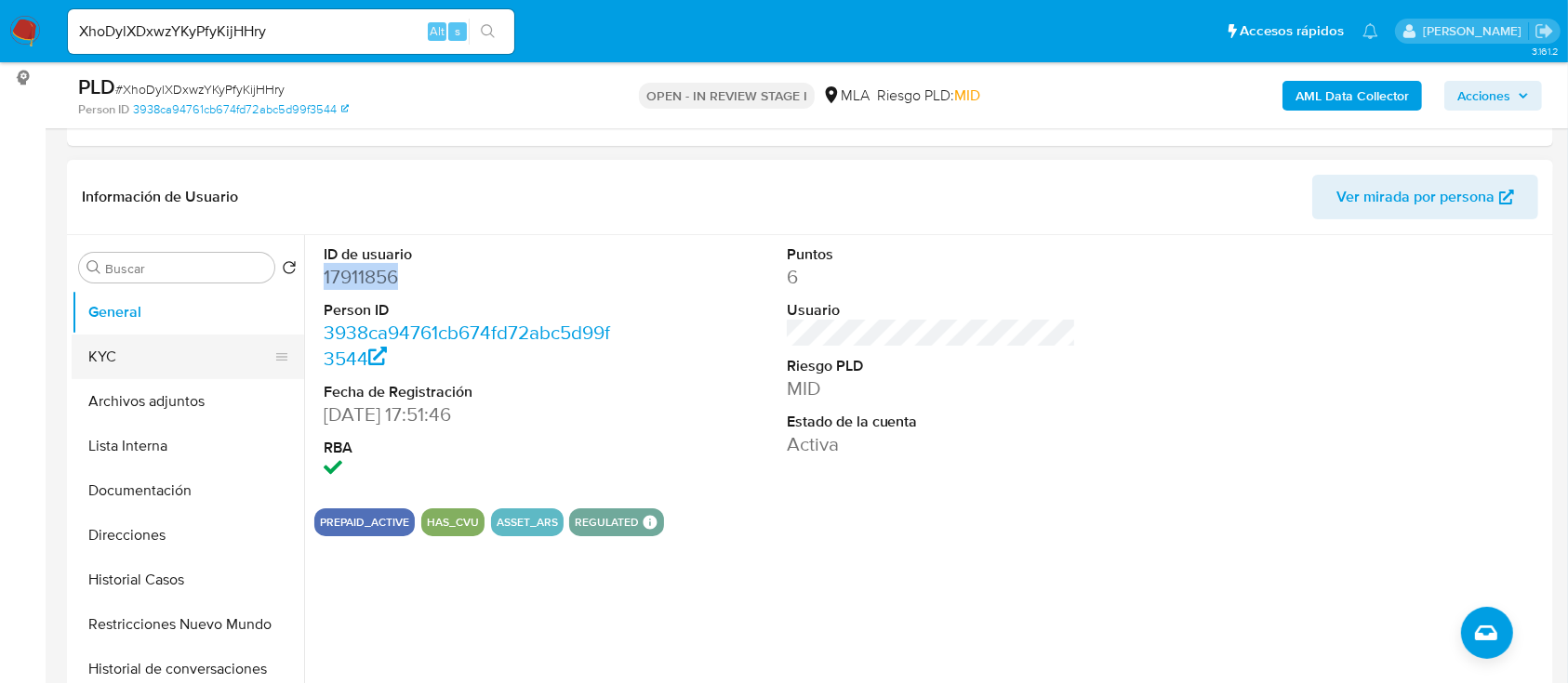
click at [148, 343] on button "KYC" at bounding box center [180, 356] width 217 height 45
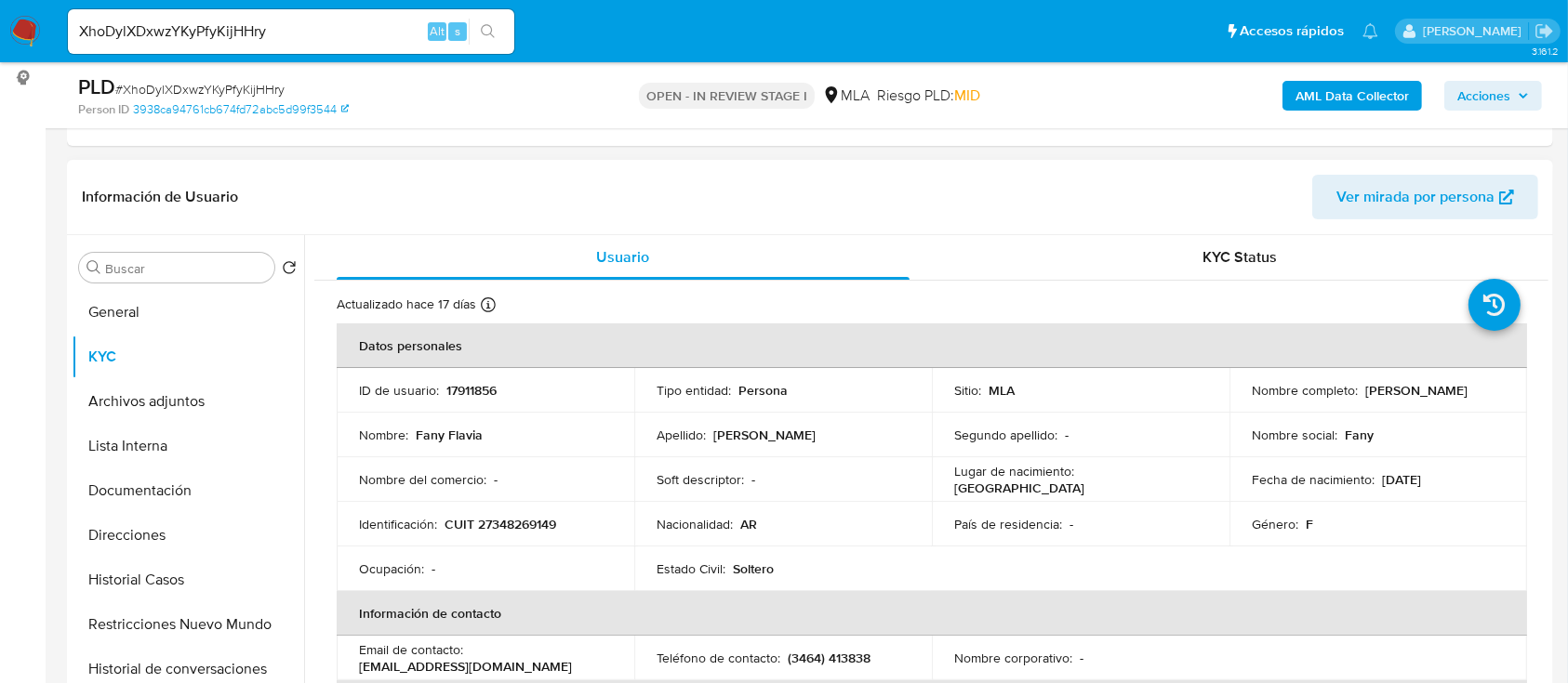
click at [511, 536] on td "Identificación : CUIT 27348269149" at bounding box center [485, 524] width 298 height 45
click at [527, 524] on p "CUIT 27348269149" at bounding box center [500, 524] width 112 height 17
click at [527, 523] on p "CUIT 27348269149" at bounding box center [500, 524] width 112 height 17
copy p "27348269149"
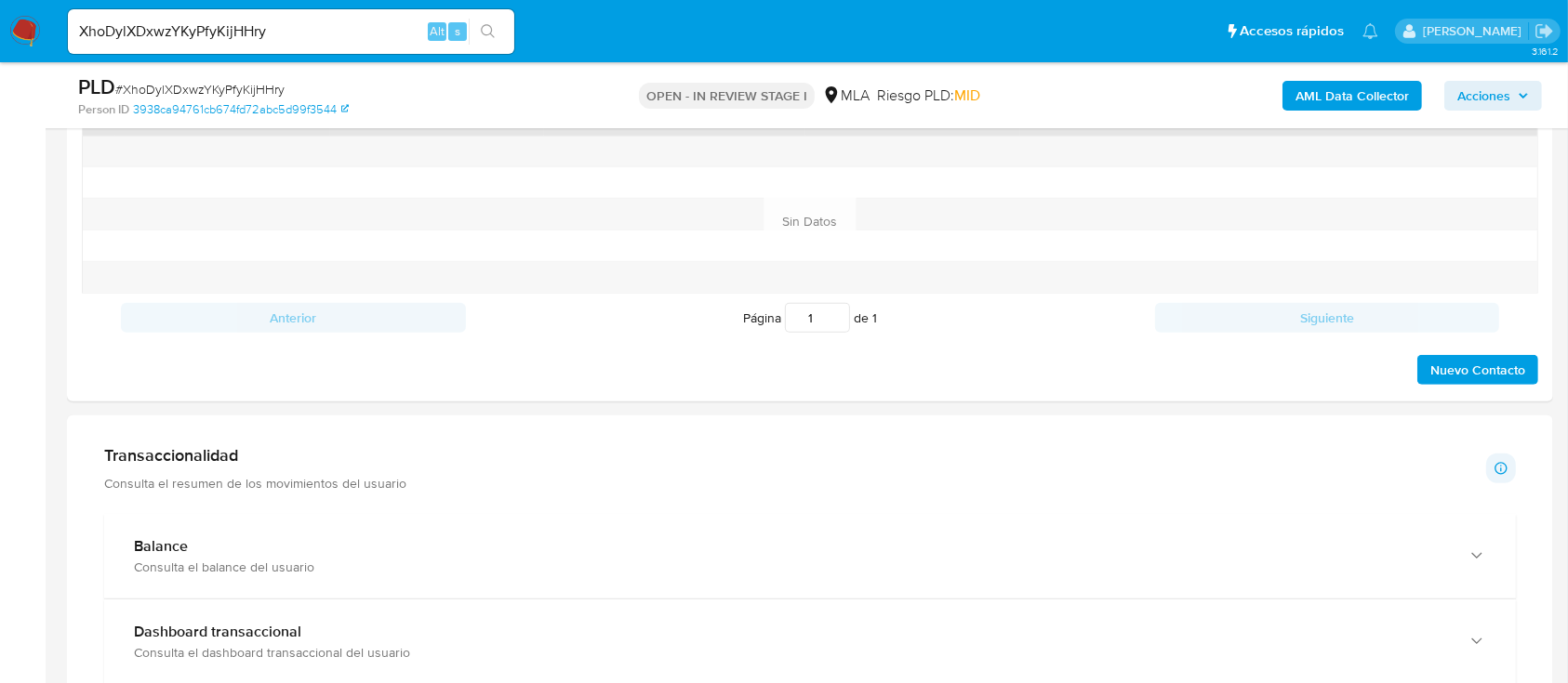
scroll to position [991, 0]
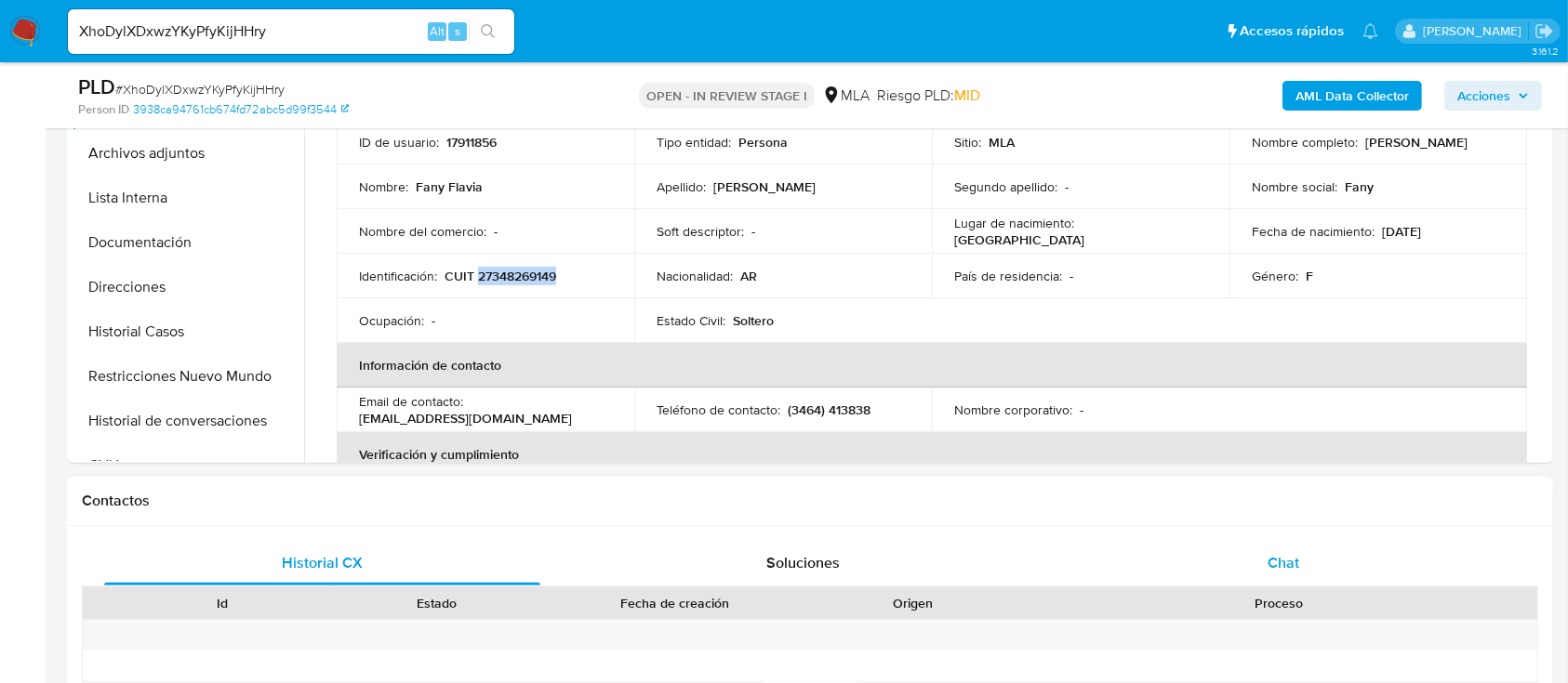
click at [1220, 583] on div "Chat" at bounding box center [1284, 563] width 436 height 45
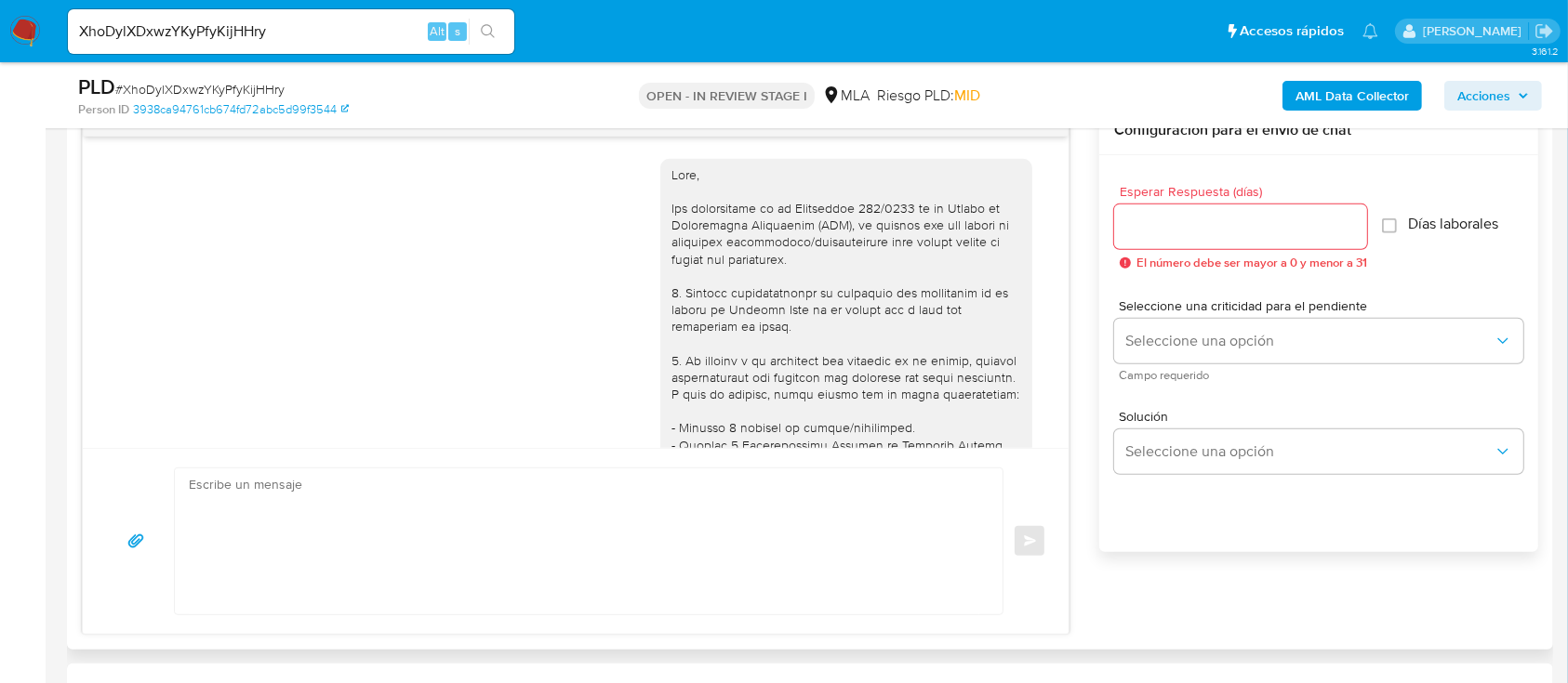
scroll to position [913, 0]
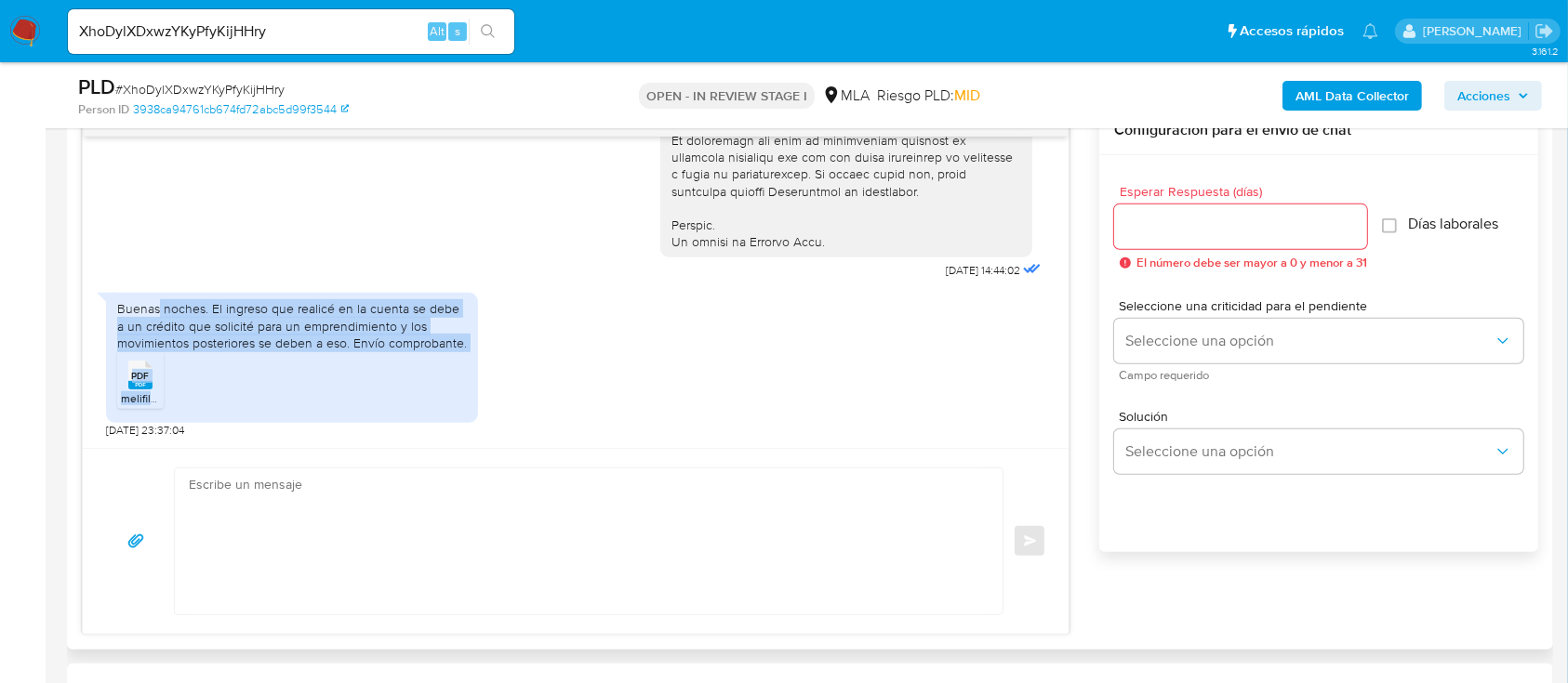
drag, startPoint x: 160, startPoint y: 312, endPoint x: 244, endPoint y: 370, distance: 102.1
click at [380, 356] on div "Buenas noches. El ingreso que realicé en la cuenta se debe a un crédito que sol…" at bounding box center [291, 357] width 372 height 130
click at [145, 380] on span "PDF" at bounding box center [141, 376] width 18 height 12
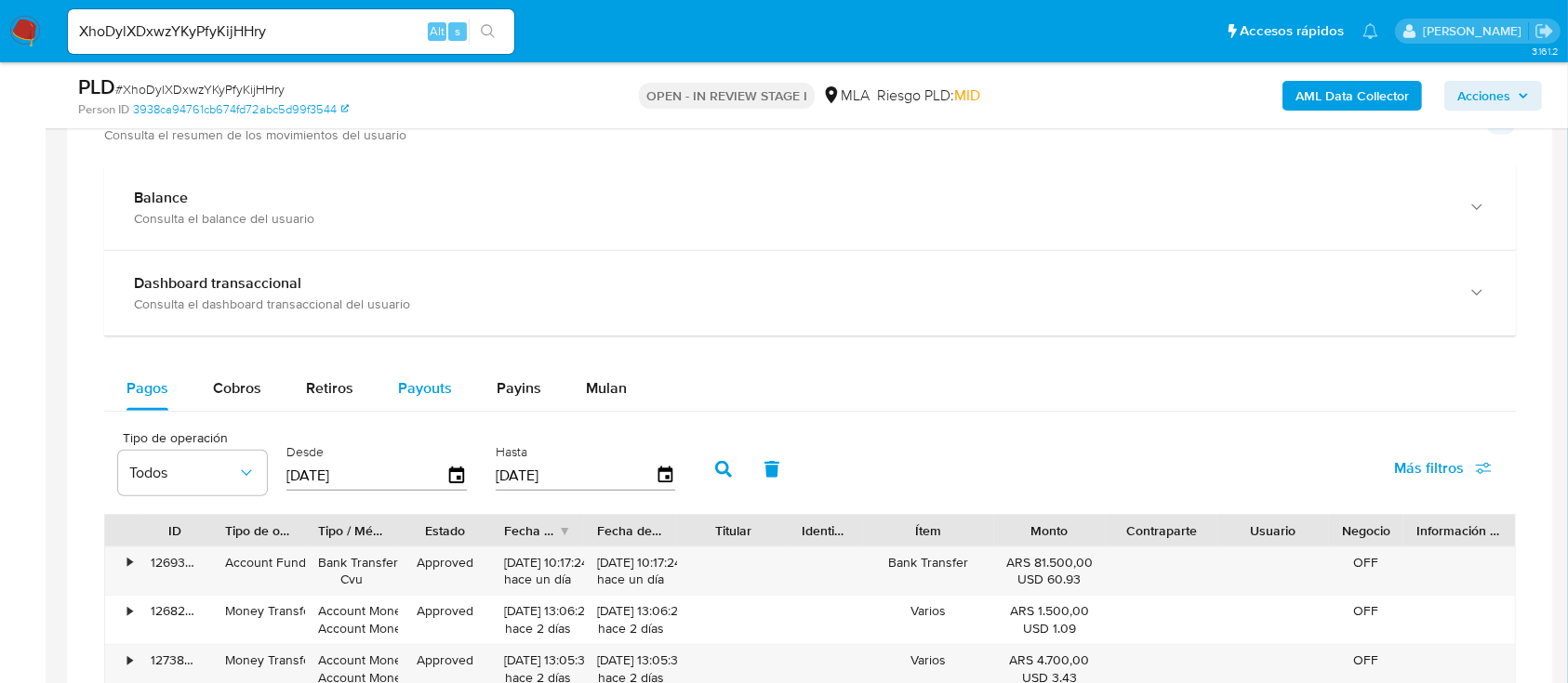
scroll to position [1611, 0]
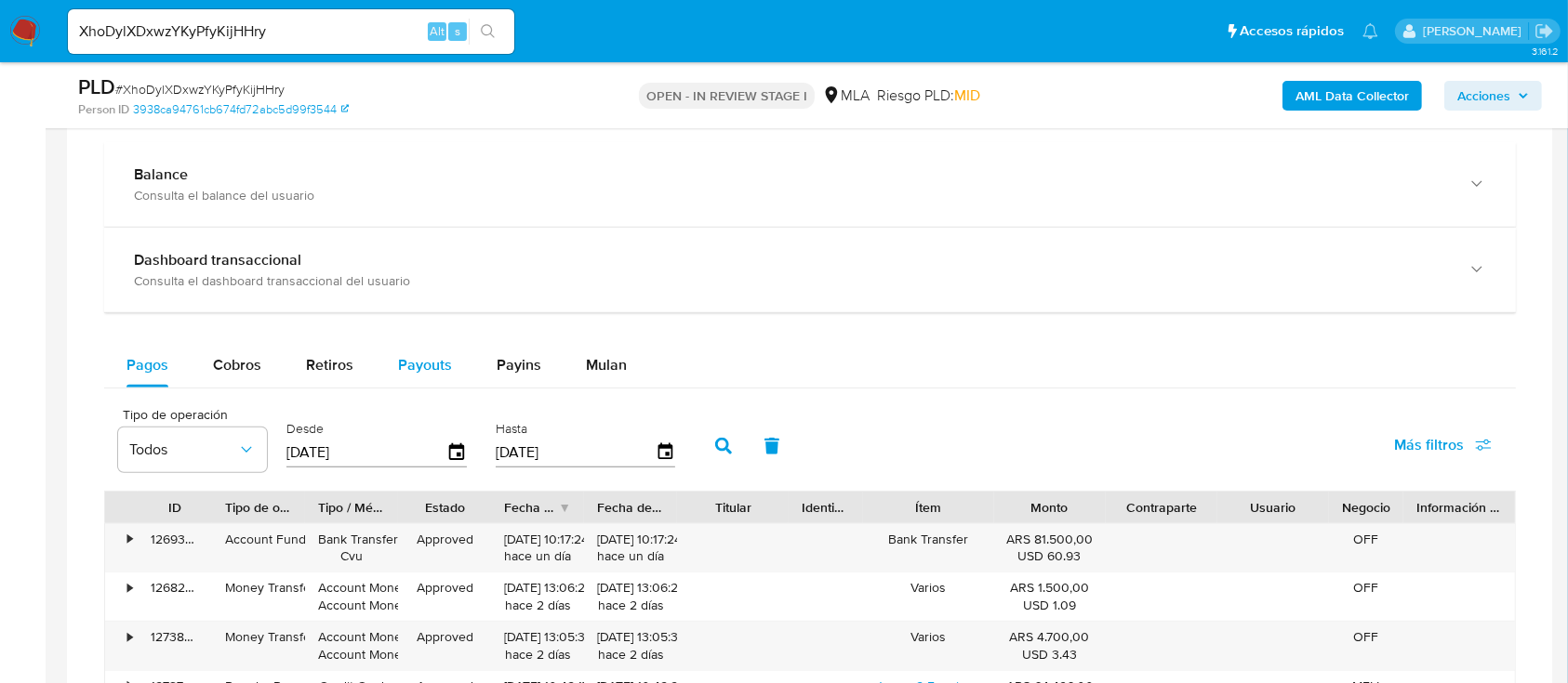
click at [419, 356] on span "Payouts" at bounding box center [425, 364] width 54 height 21
select select "10"
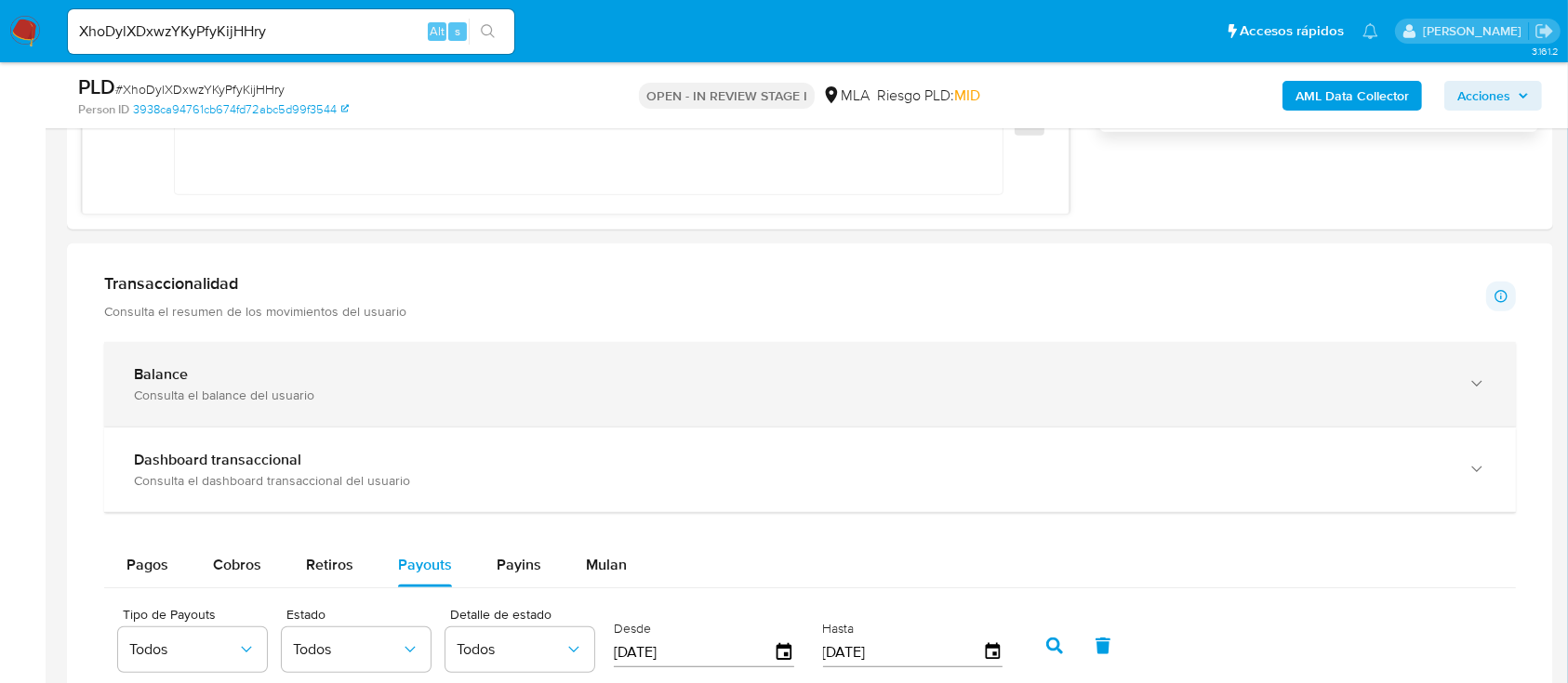
scroll to position [1362, 0]
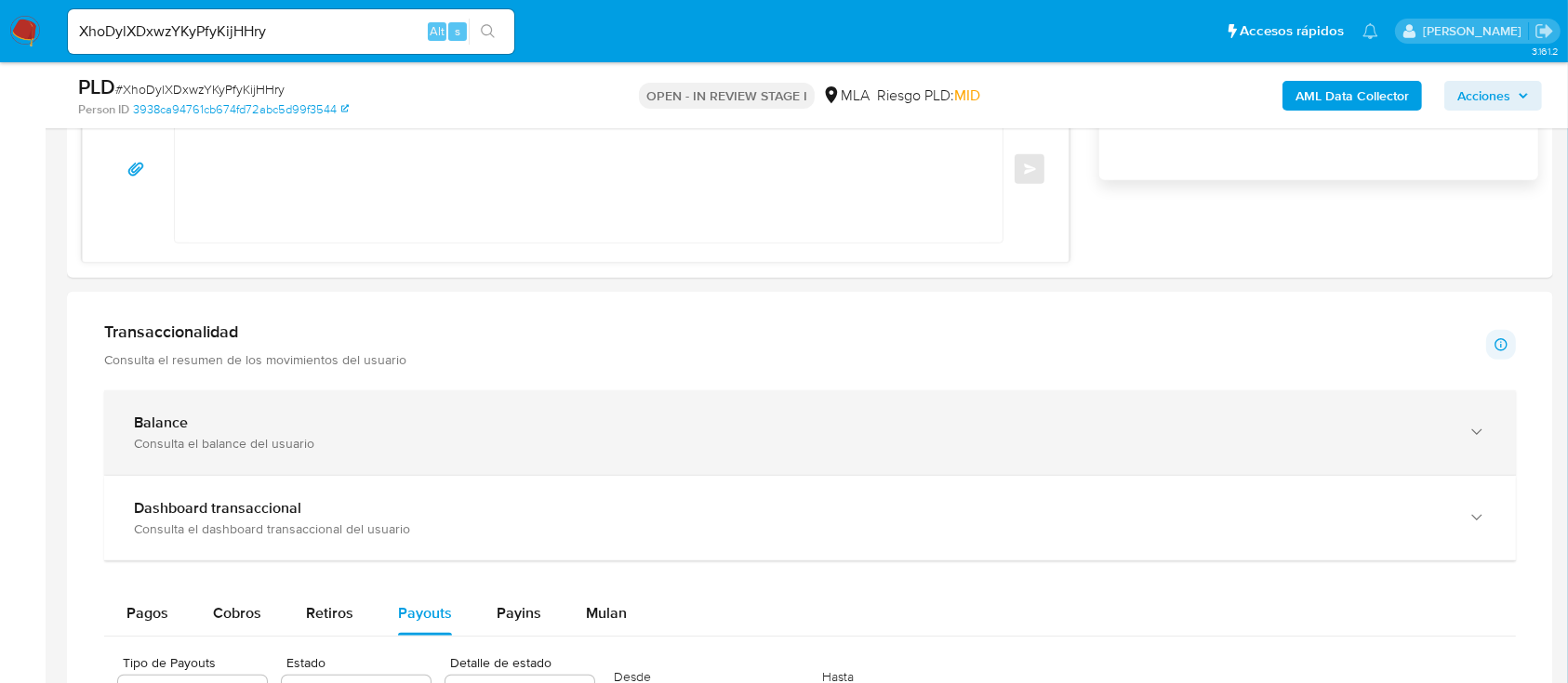
click at [431, 443] on div "Consulta el balance del usuario" at bounding box center [791, 443] width 1315 height 17
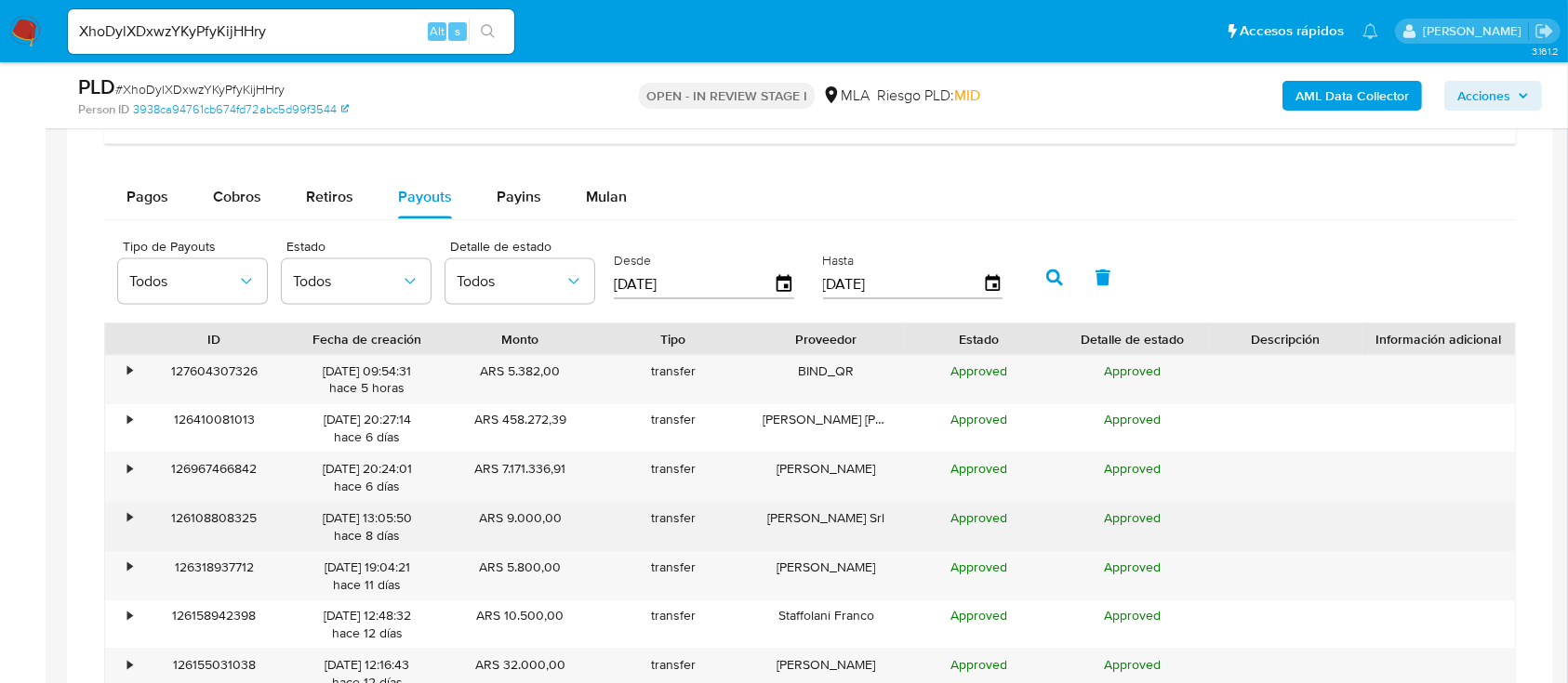
scroll to position [2603, 0]
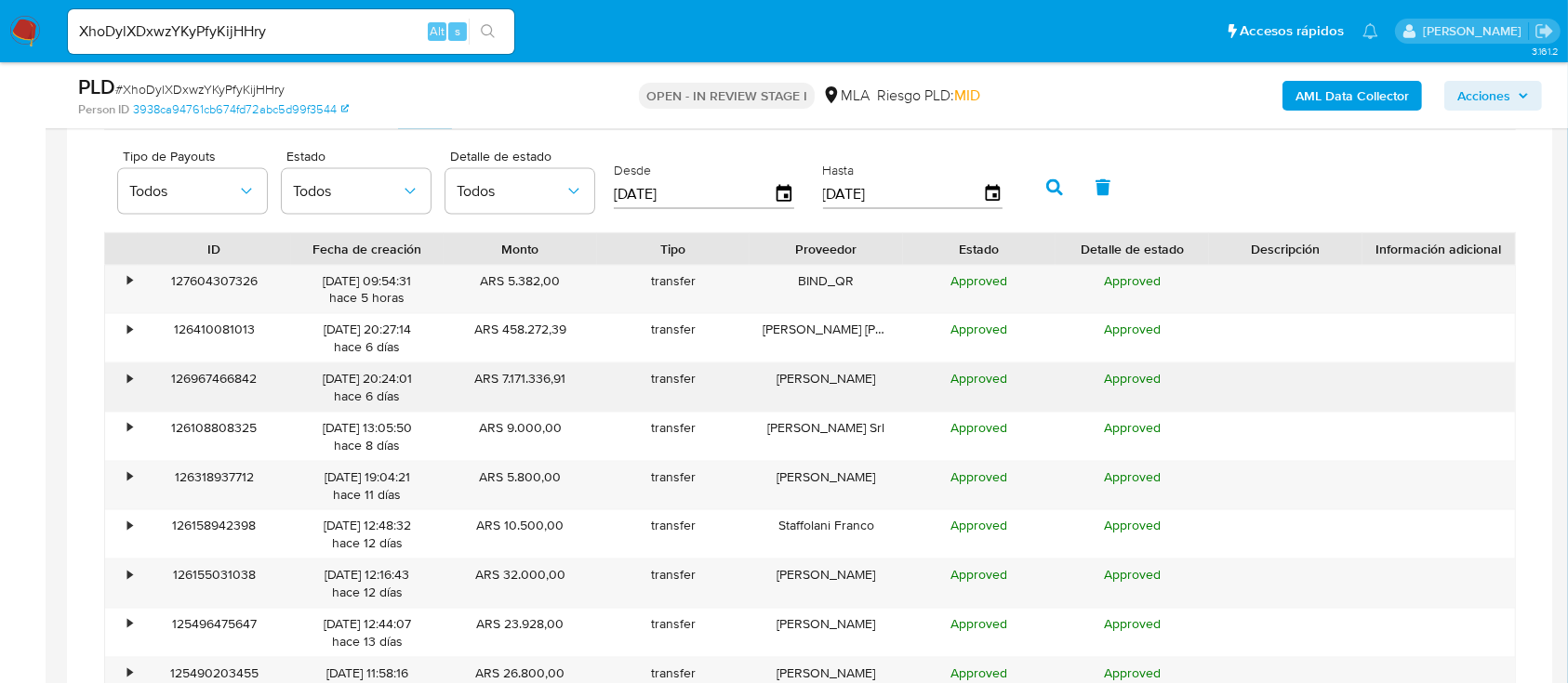
drag, startPoint x: 509, startPoint y: 297, endPoint x: 538, endPoint y: 371, distance: 79.5
click at [538, 371] on div "• 127604307326 26/09/2025 09:54:31 hace 5 horas ARS 5.382,00 transfer BIND_QR A…" at bounding box center [810, 511] width 1412 height 492
click at [538, 376] on div "ARS 7.171.336,91" at bounding box center [520, 387] width 153 height 49
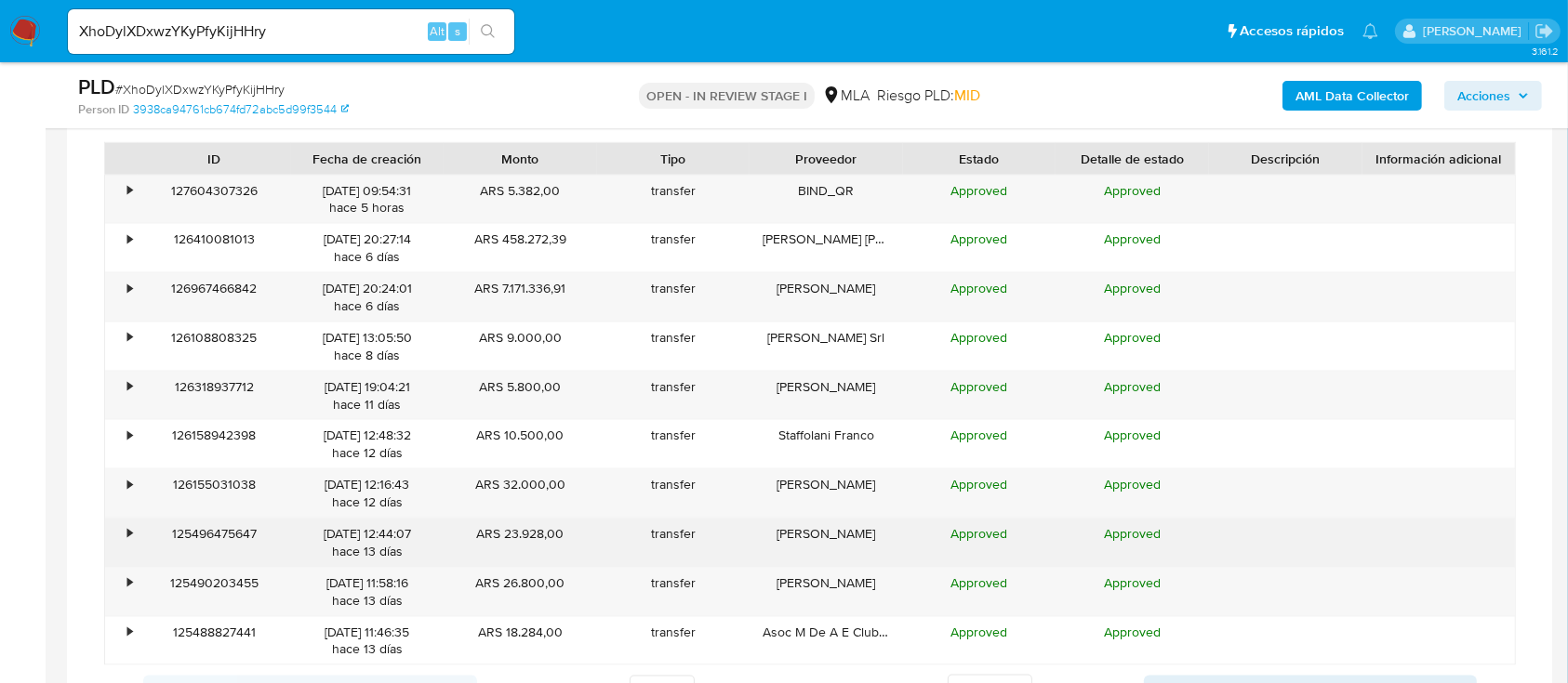
scroll to position [2726, 0]
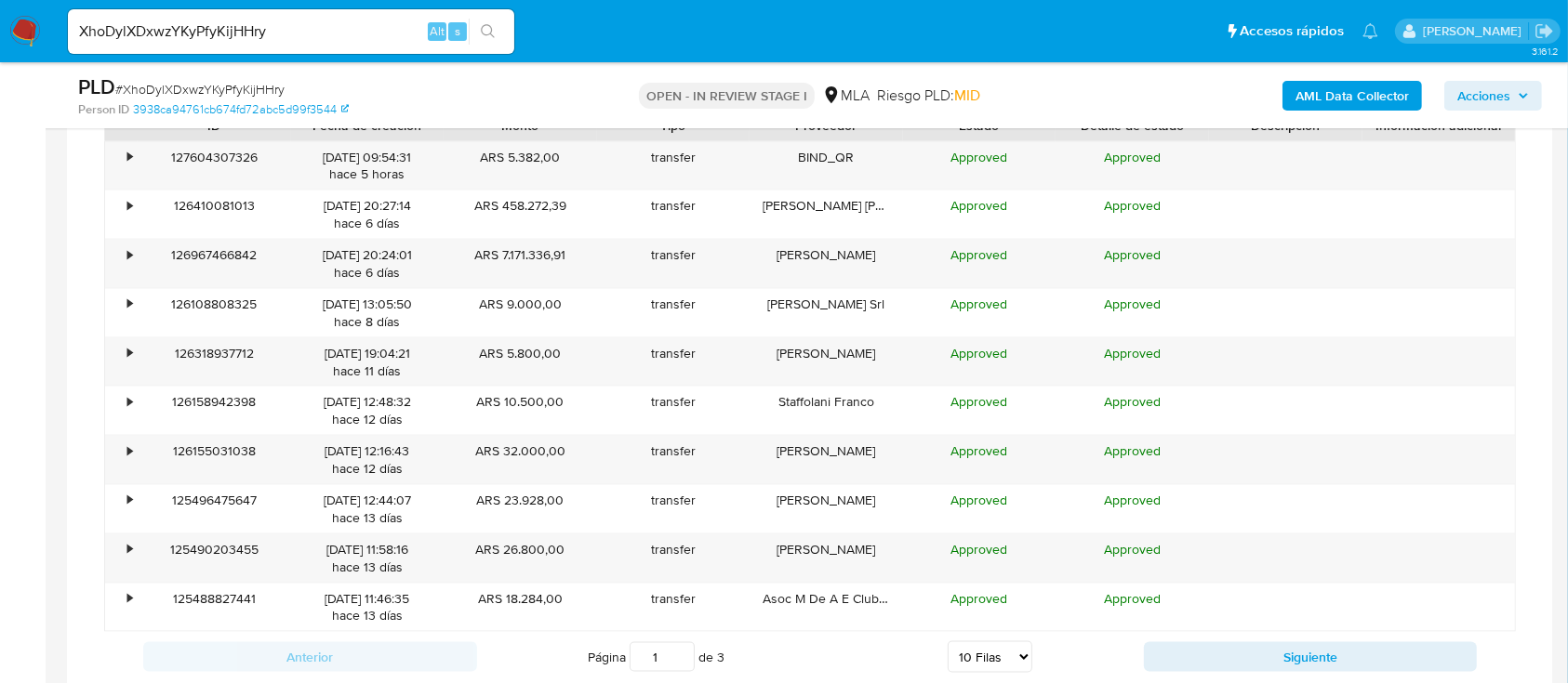
drag, startPoint x: 1163, startPoint y: 658, endPoint x: 1154, endPoint y: 650, distance: 12.0
click at [1163, 657] on button "Siguiente" at bounding box center [1310, 657] width 334 height 30
drag, startPoint x: 573, startPoint y: 355, endPoint x: 475, endPoint y: 271, distance: 129.1
click at [468, 166] on div "• 126037891144 13/09/2025 11:27:51 hace 13 días ARS 117.000,00 transfer Maximin…" at bounding box center [810, 387] width 1412 height 492
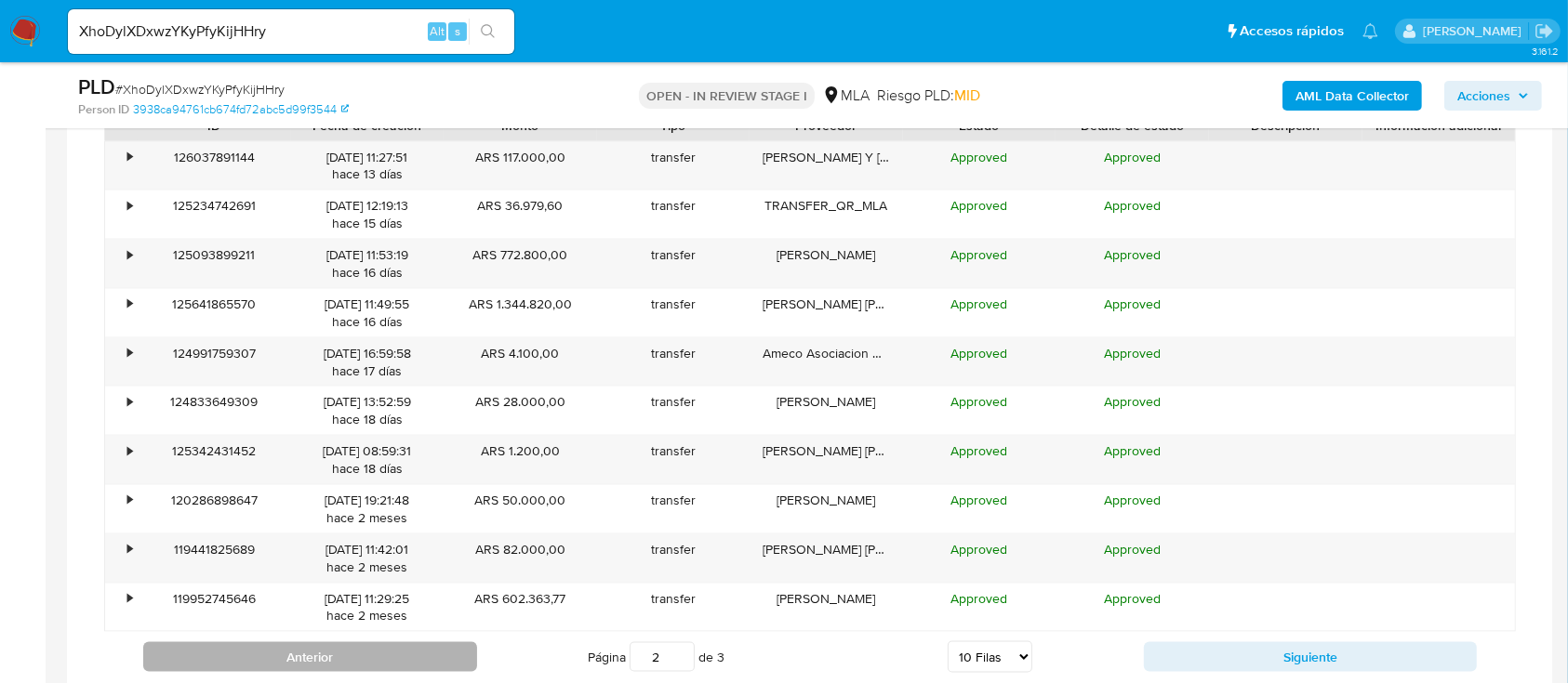
click at [377, 661] on button "Anterior" at bounding box center [310, 657] width 334 height 30
type input "1"
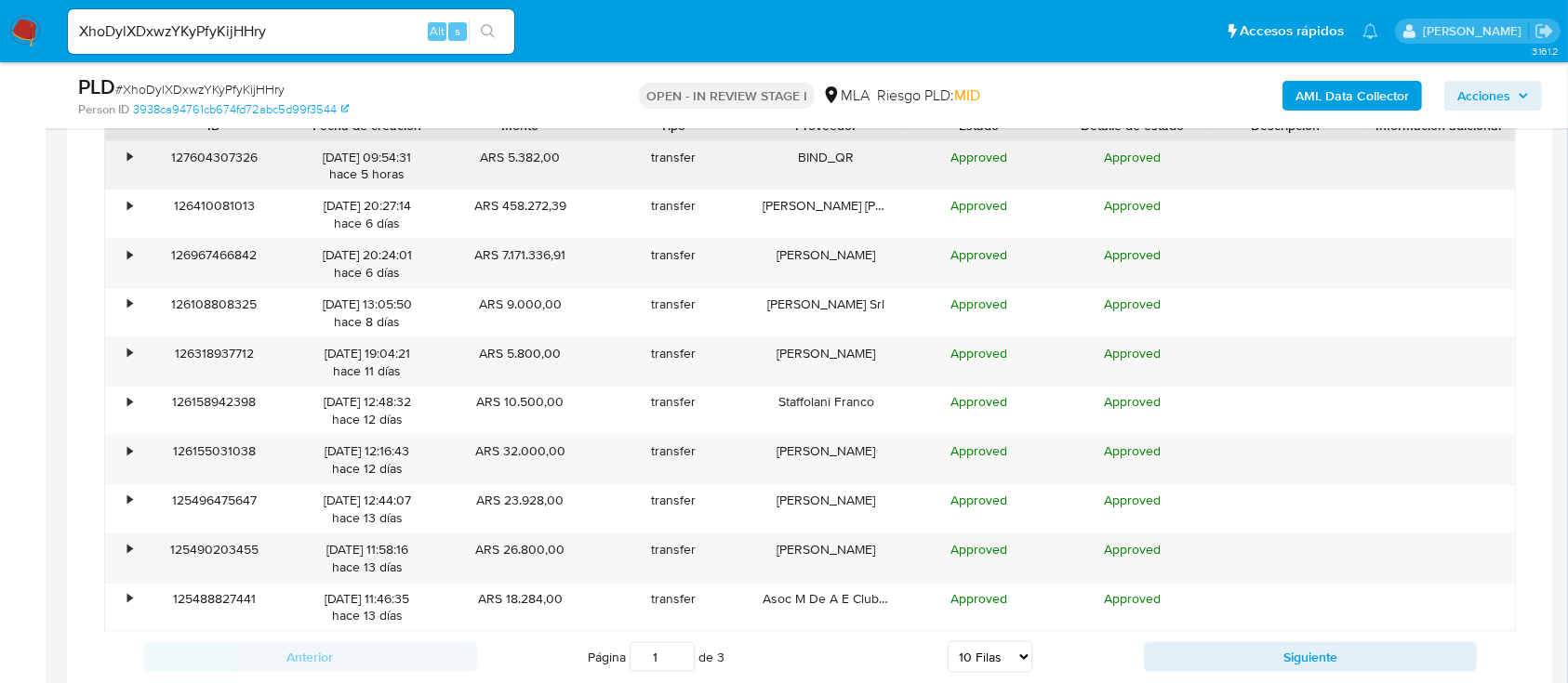
drag, startPoint x: 580, startPoint y: 615, endPoint x: 492, endPoint y: 160, distance: 463.4
click at [494, 160] on div "• 127604307326 26/09/2025 09:54:31 hace 5 horas ARS 5.382,00 transfer BIND_QR A…" at bounding box center [810, 387] width 1412 height 492
drag, startPoint x: 492, startPoint y: 160, endPoint x: 502, endPoint y: 184, distance: 26.0
click at [492, 159] on div "ARS 5.382,00" at bounding box center [520, 166] width 153 height 49
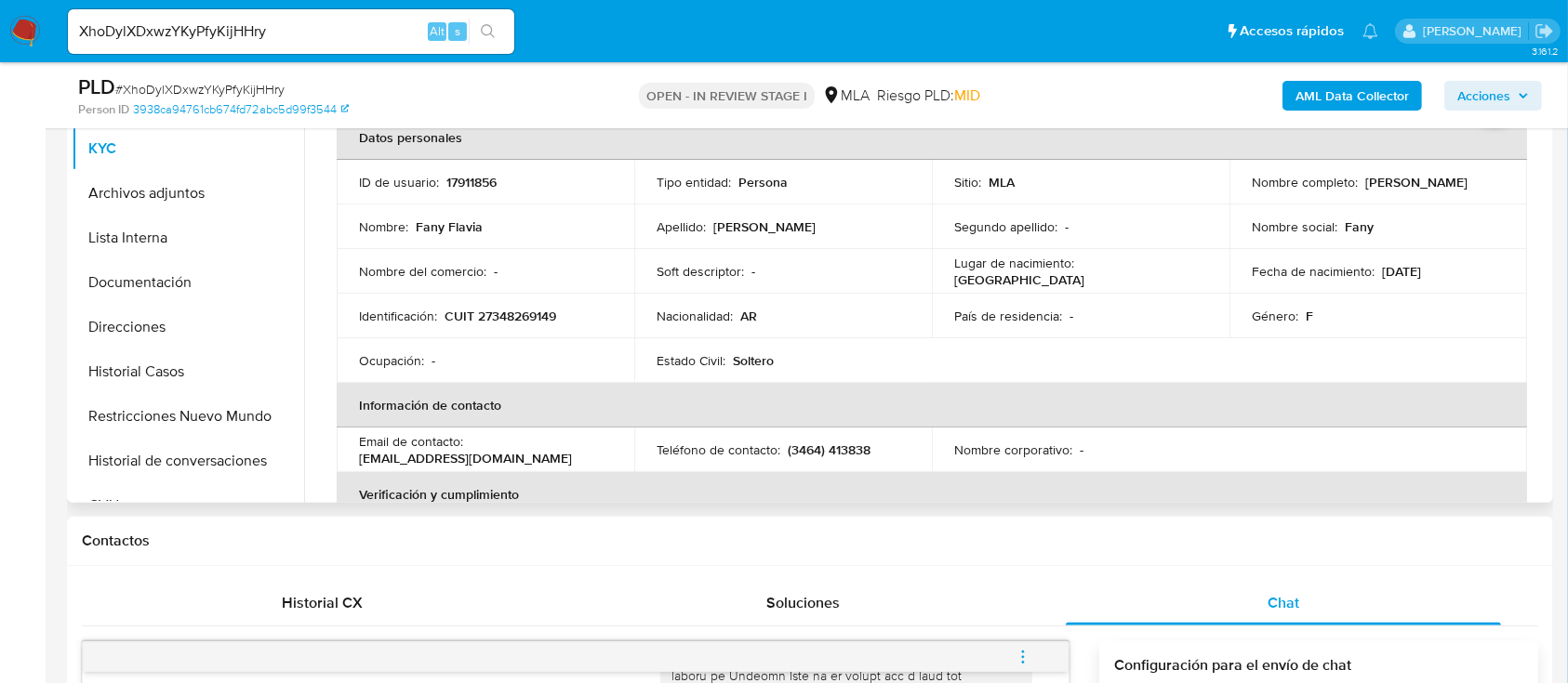
scroll to position [247, 0]
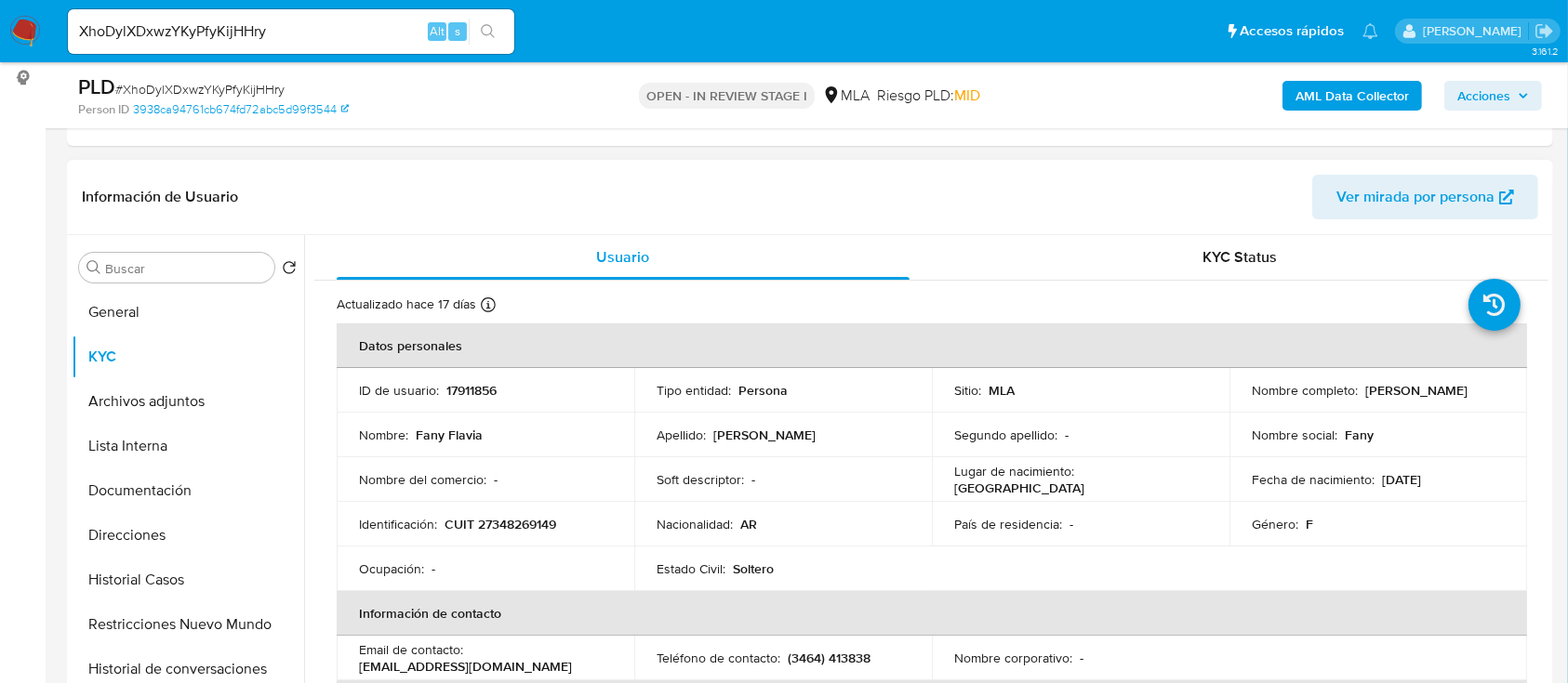
click at [496, 547] on td "Ocupación : -" at bounding box center [485, 569] width 298 height 45
click at [520, 532] on p "CUIT 27348269149" at bounding box center [500, 524] width 112 height 17
click at [520, 531] on p "CUIT 27348269149" at bounding box center [500, 524] width 112 height 17
copy p "27348269149"
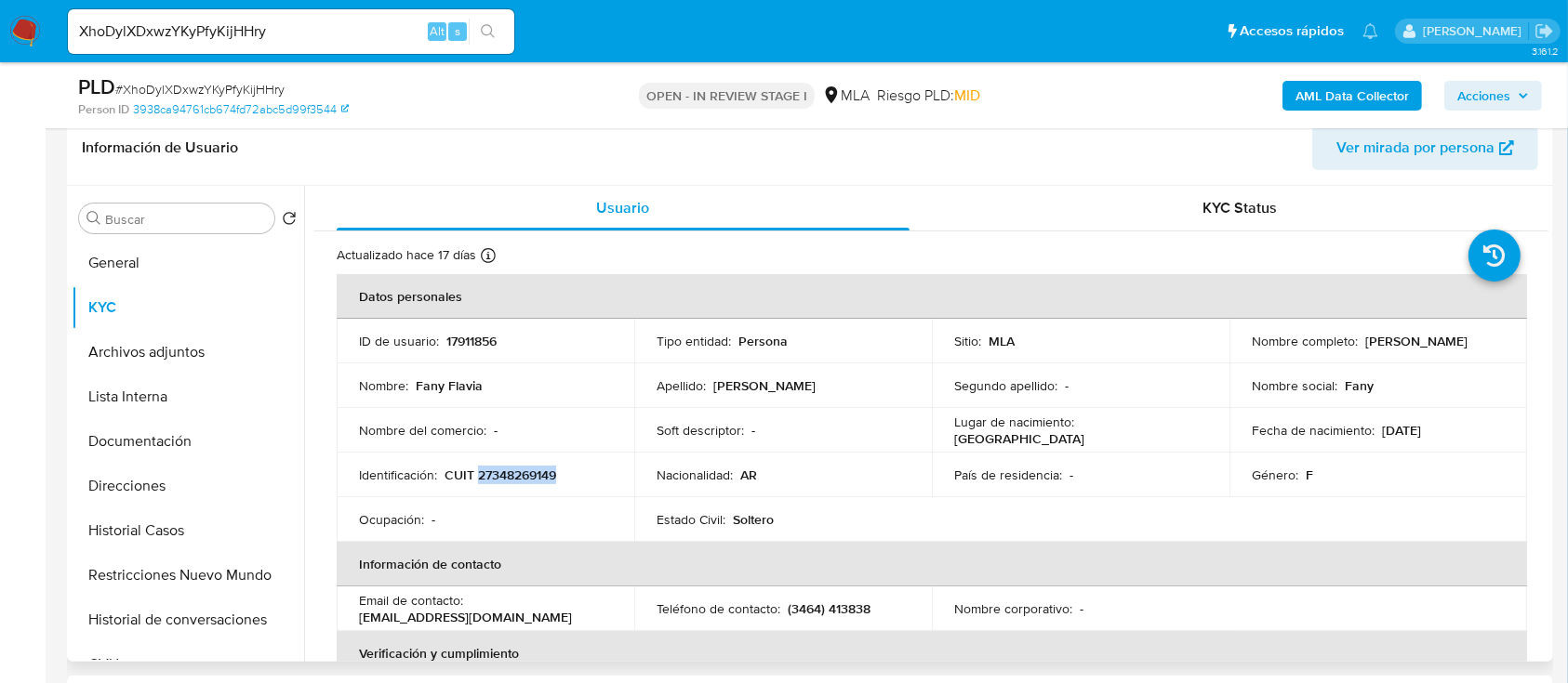
scroll to position [371, 0]
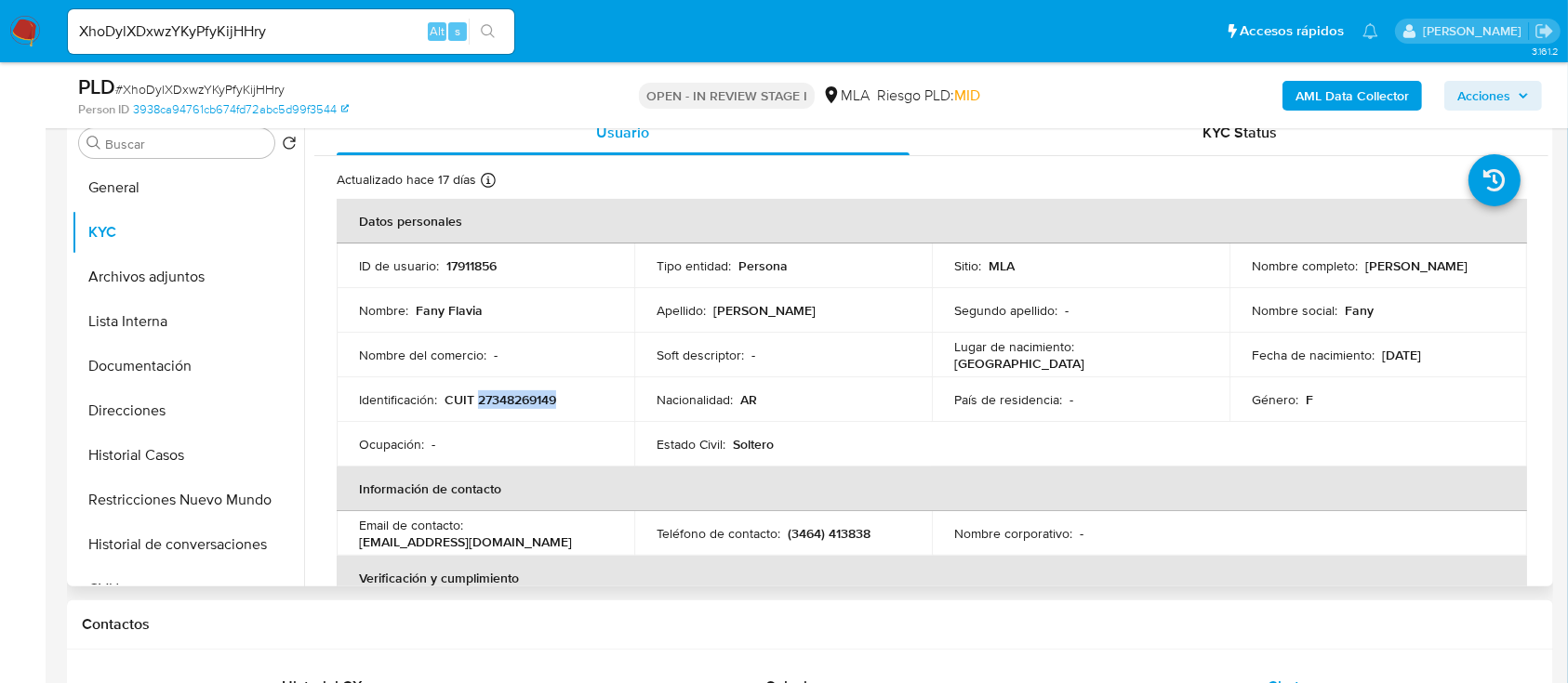
drag, startPoint x: 1247, startPoint y: 278, endPoint x: 1410, endPoint y: 276, distance: 163.0
click at [1410, 274] on div "Nombre completo : Fany Flavia Rodriguez Salas" at bounding box center [1378, 266] width 253 height 17
copy p "[PERSON_NAME]"
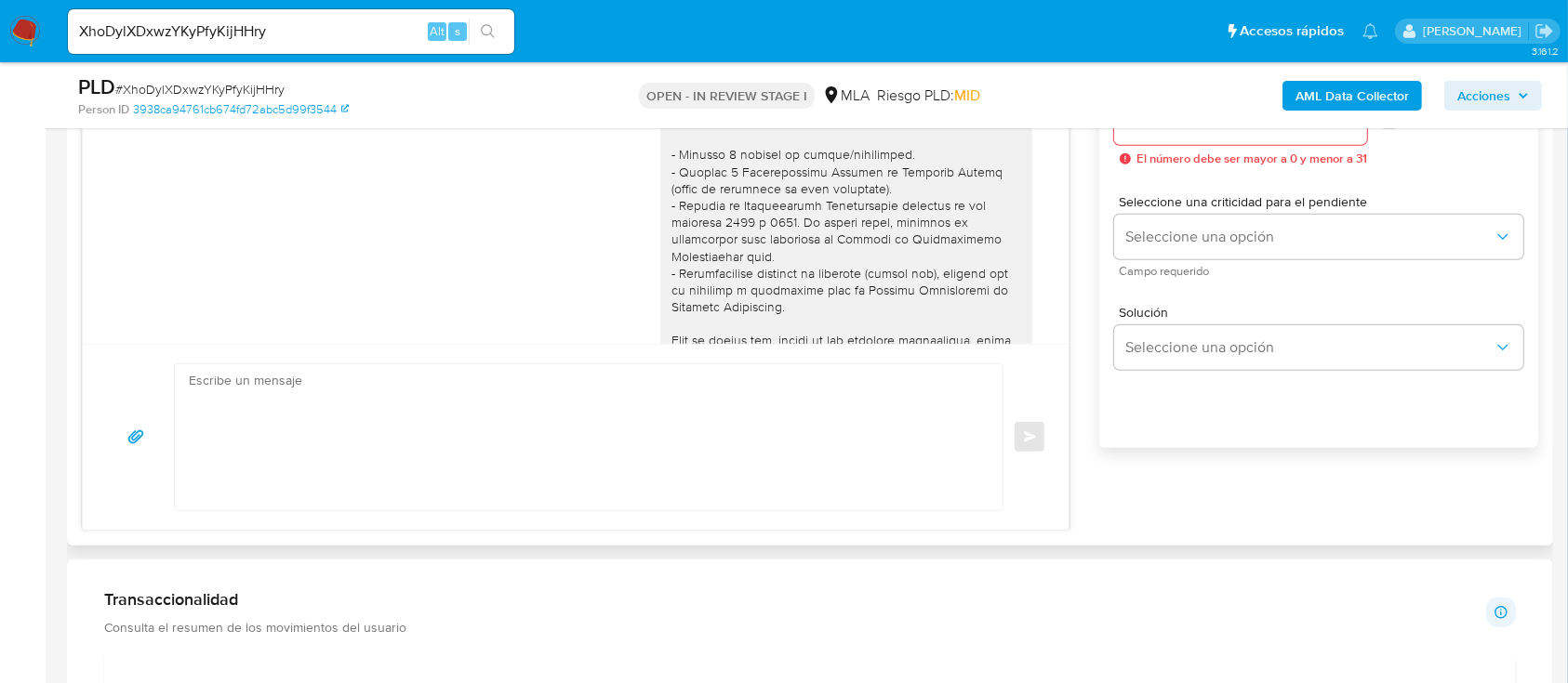
scroll to position [1115, 0]
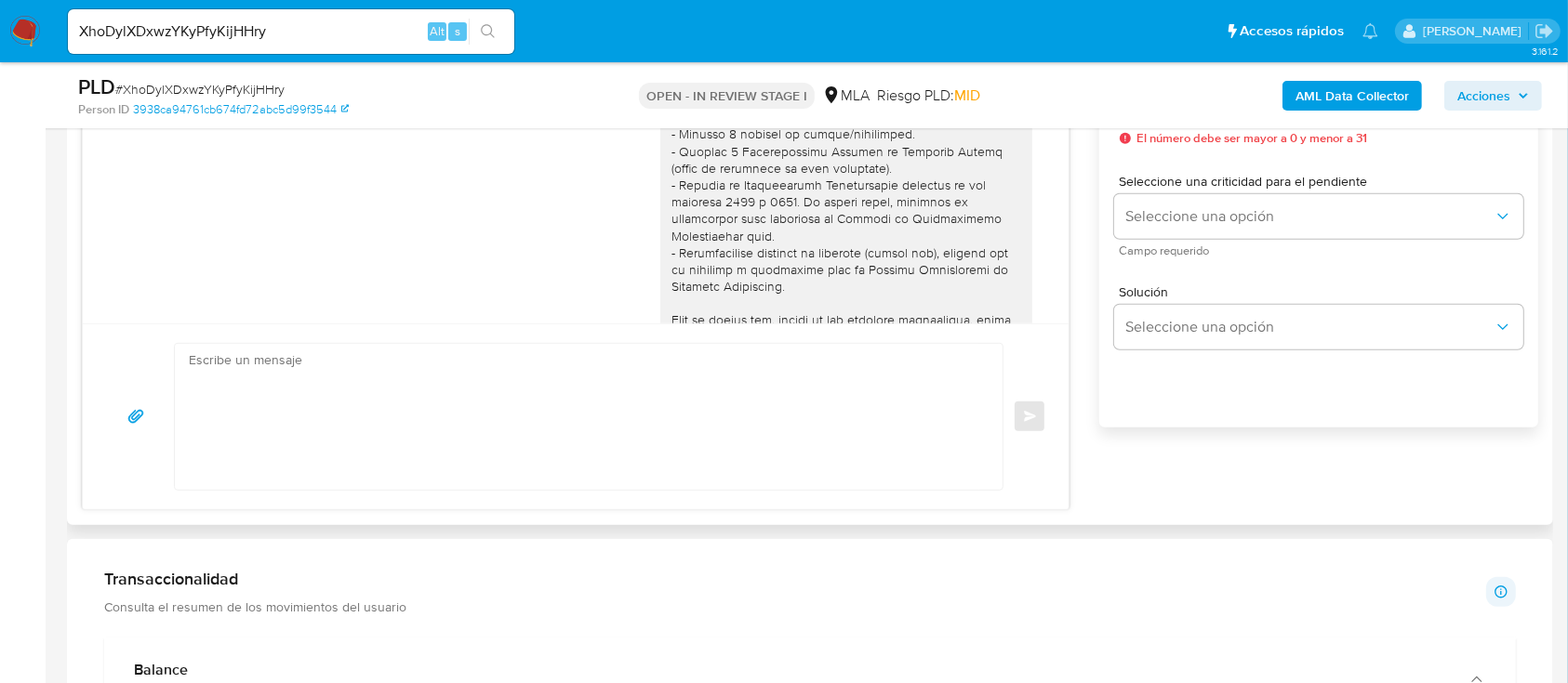
click at [913, 409] on textarea at bounding box center [583, 416] width 790 height 146
paste textarea "[PERSON_NAME]"
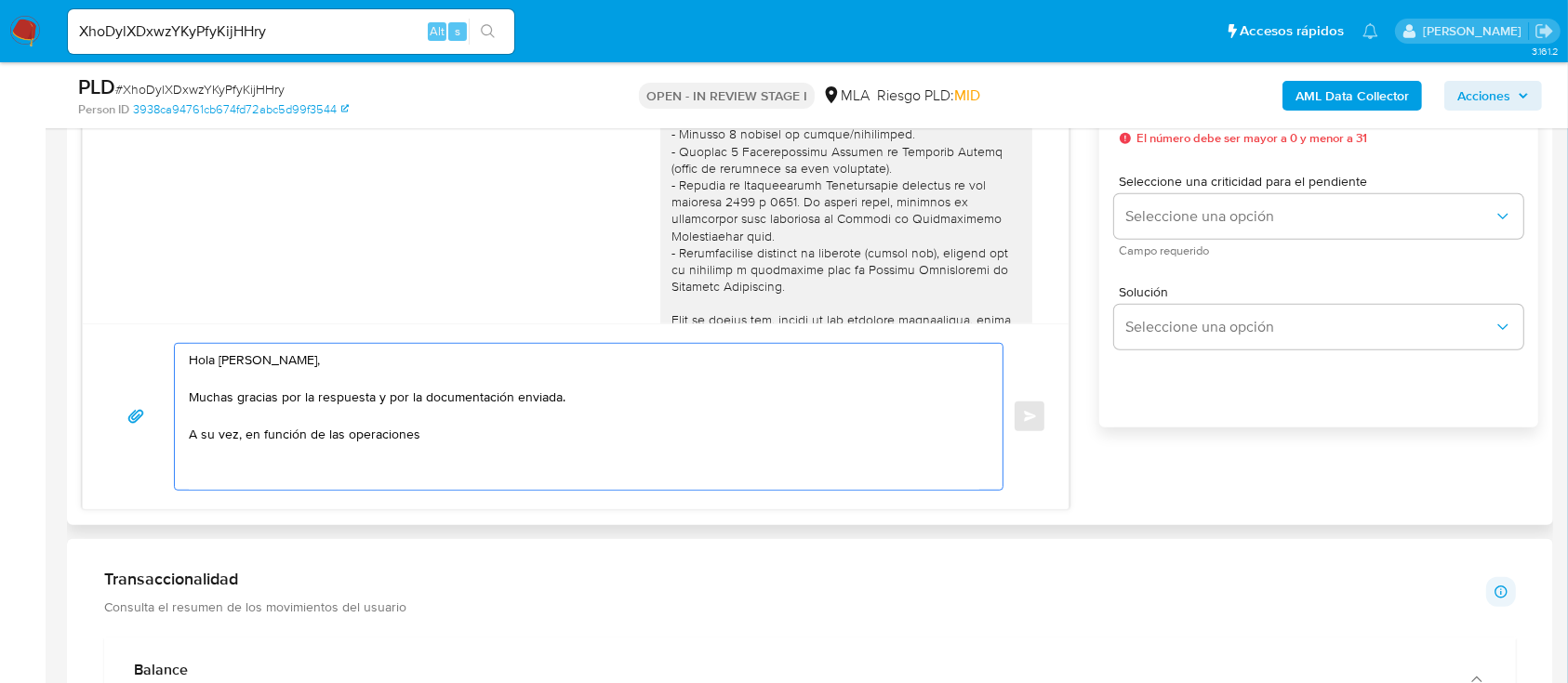
paste textarea "registradas en tu cuenta de Mercado Pago, necesitamos que nos"
drag, startPoint x: 188, startPoint y: 435, endPoint x: 502, endPoint y: 435, distance: 314.0
click at [422, 436] on textarea "Hola Fany Flavia Rodriguez Salas, Muchas gracias por la respuesta y por la docu…" at bounding box center [583, 416] width 790 height 146
click at [789, 433] on textarea "Hola Fany Flavia Rodriguez Salas, Muchas gracias por la respuesta y por la docu…" at bounding box center [583, 416] width 790 height 146
paste textarea "el vínculo con las siguientes contrapartes con las que operaste, el motivo de l…"
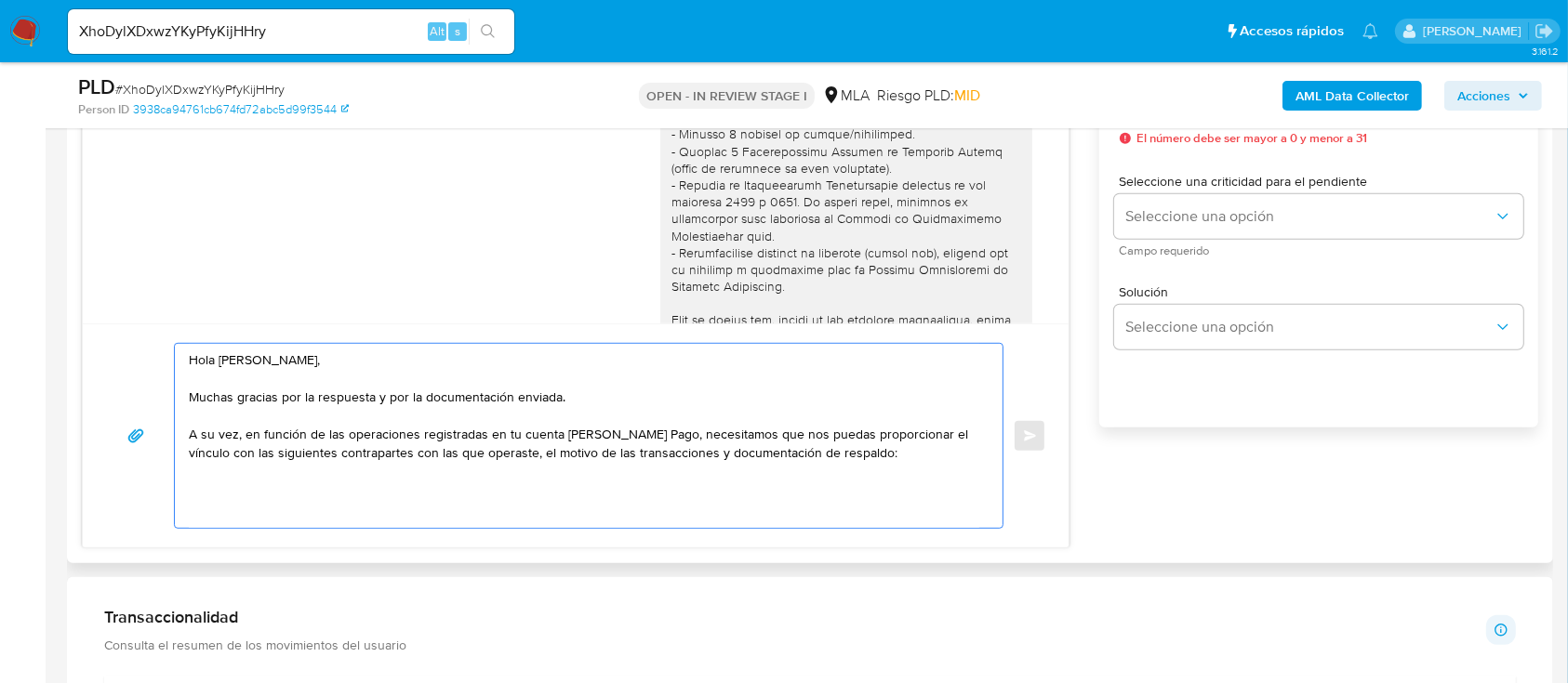
drag, startPoint x: 210, startPoint y: 363, endPoint x: 593, endPoint y: 397, distance: 384.5
click at [593, 397] on textarea "Hola Fany Flavia Rodriguez Salas, Muchas gracias por la respuesta y por la docu…" at bounding box center [583, 435] width 790 height 184
drag, startPoint x: 199, startPoint y: 439, endPoint x: 889, endPoint y: 457, distance: 690.2
click at [887, 451] on textarea "Hola Fany Flavia Rodriguez Salas, Muchas gracias por la respuesta y por la docu…" at bounding box center [583, 435] width 790 height 184
click at [871, 482] on textarea "Hola Fany Flavia Rodriguez Salas, Muchas gracias por la respuesta y por la docu…" at bounding box center [583, 435] width 790 height 184
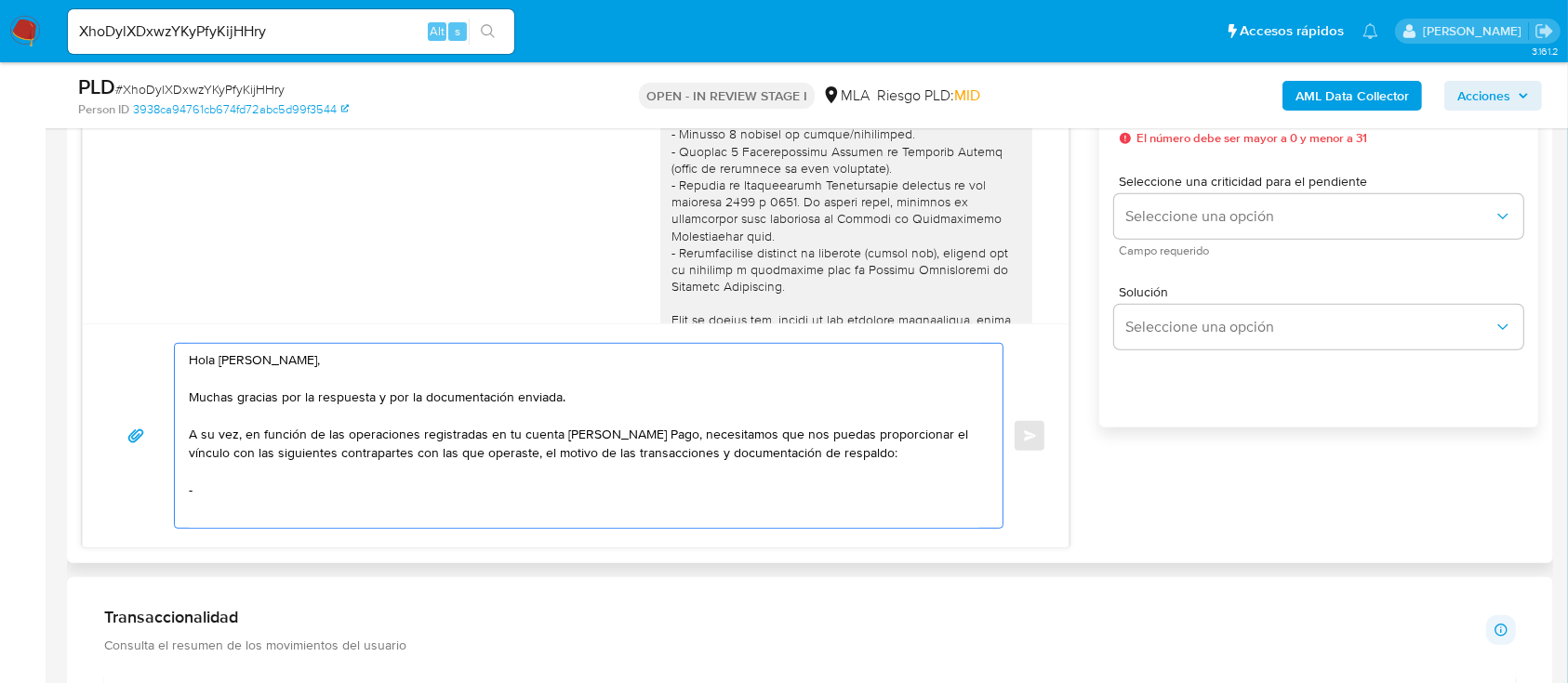
paste textarea "Alberto Rafael Escobar"
paste textarea "20358948198"
paste textarea "Vanesa Paola Rodriguez Salas"
paste textarea "27342387107"
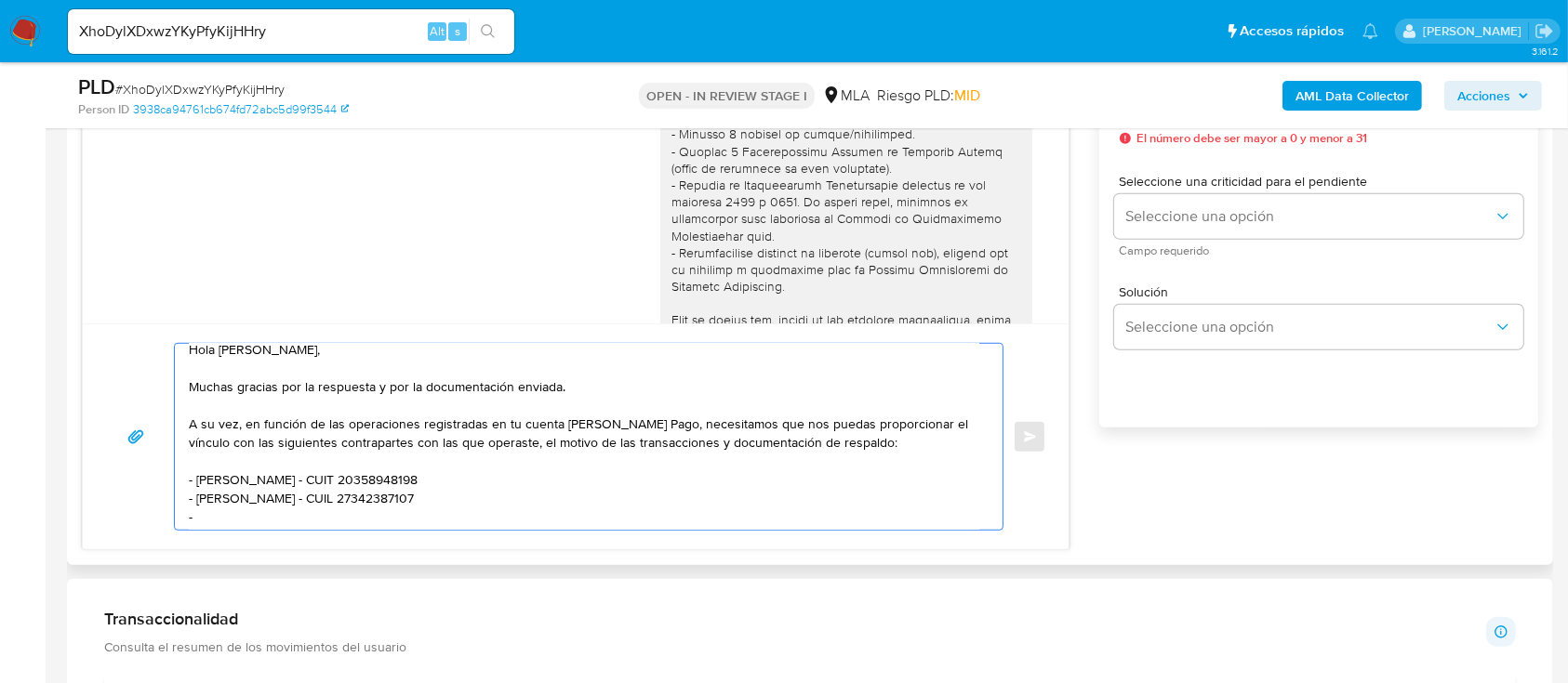
paste textarea "Matias Daniel Leguiza"
paste textarea "20332136810"
paste textarea "Es importante que sepas que, en caso de no responder a lo solicitado o si lo pr…"
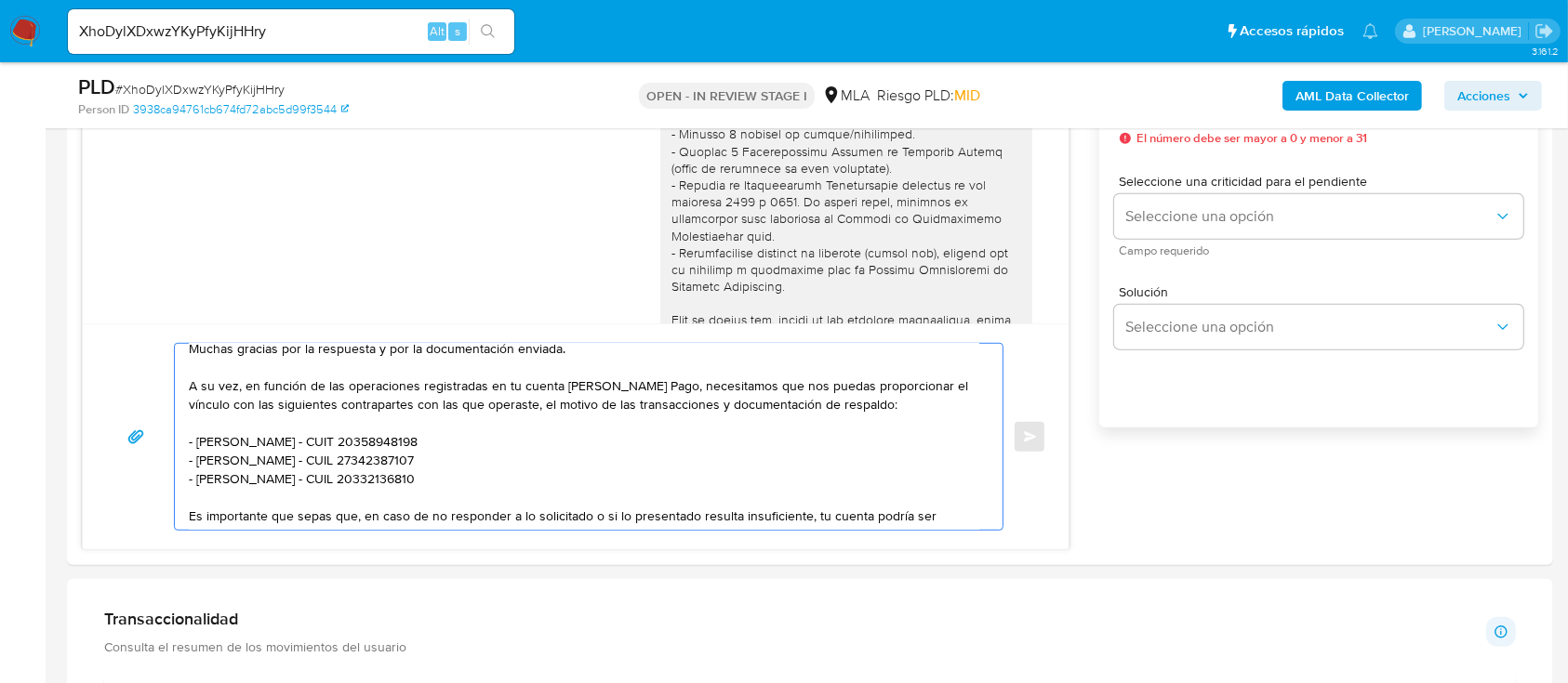
scroll to position [371, 0]
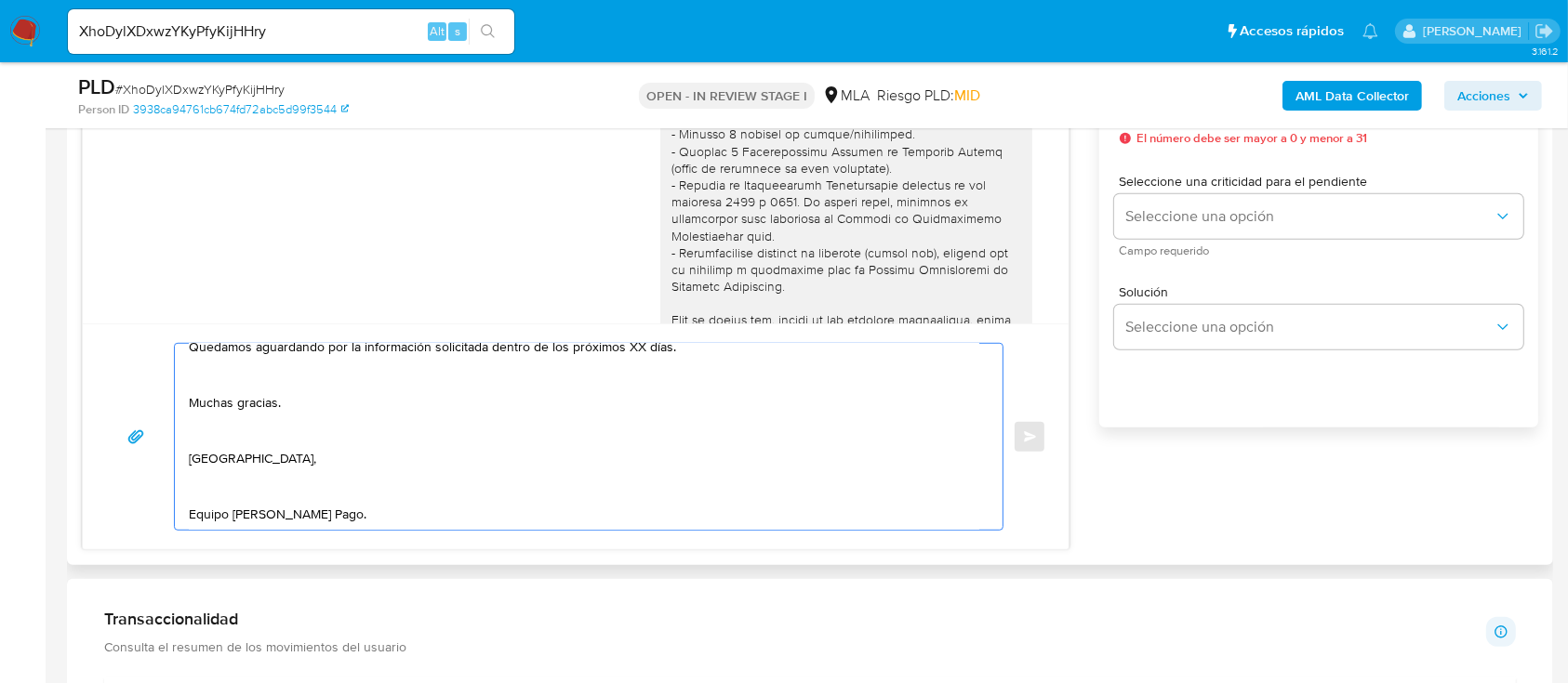
drag, startPoint x: 251, startPoint y: 455, endPoint x: 249, endPoint y: 474, distance: 19.1
click at [248, 468] on textarea "Hola Fany Flavia Rodriguez Salas, Muchas gracias por la respuesta y por la docu…" at bounding box center [583, 436] width 790 height 186
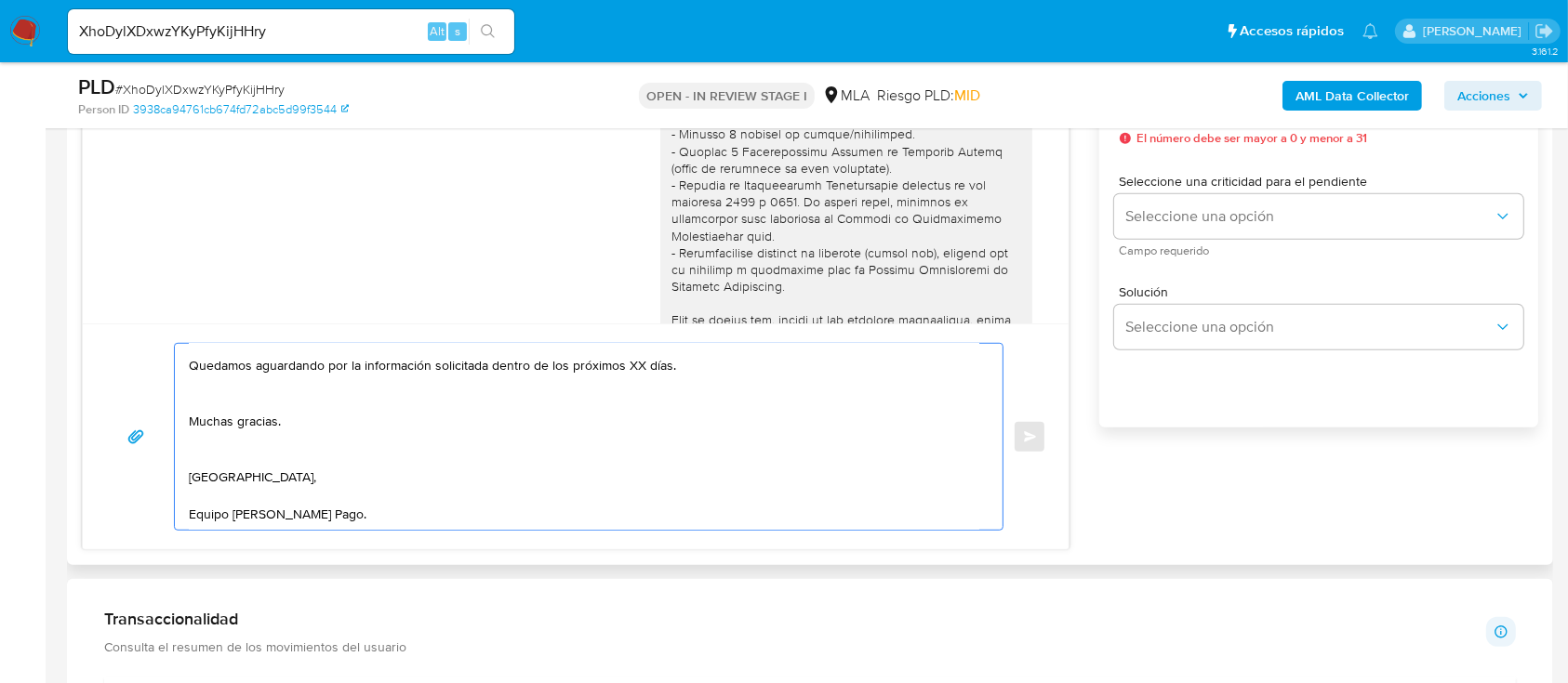
click at [267, 425] on textarea "Hola Fany Flavia Rodriguez Salas, Muchas gracias por la respuesta y por la docu…" at bounding box center [583, 436] width 790 height 186
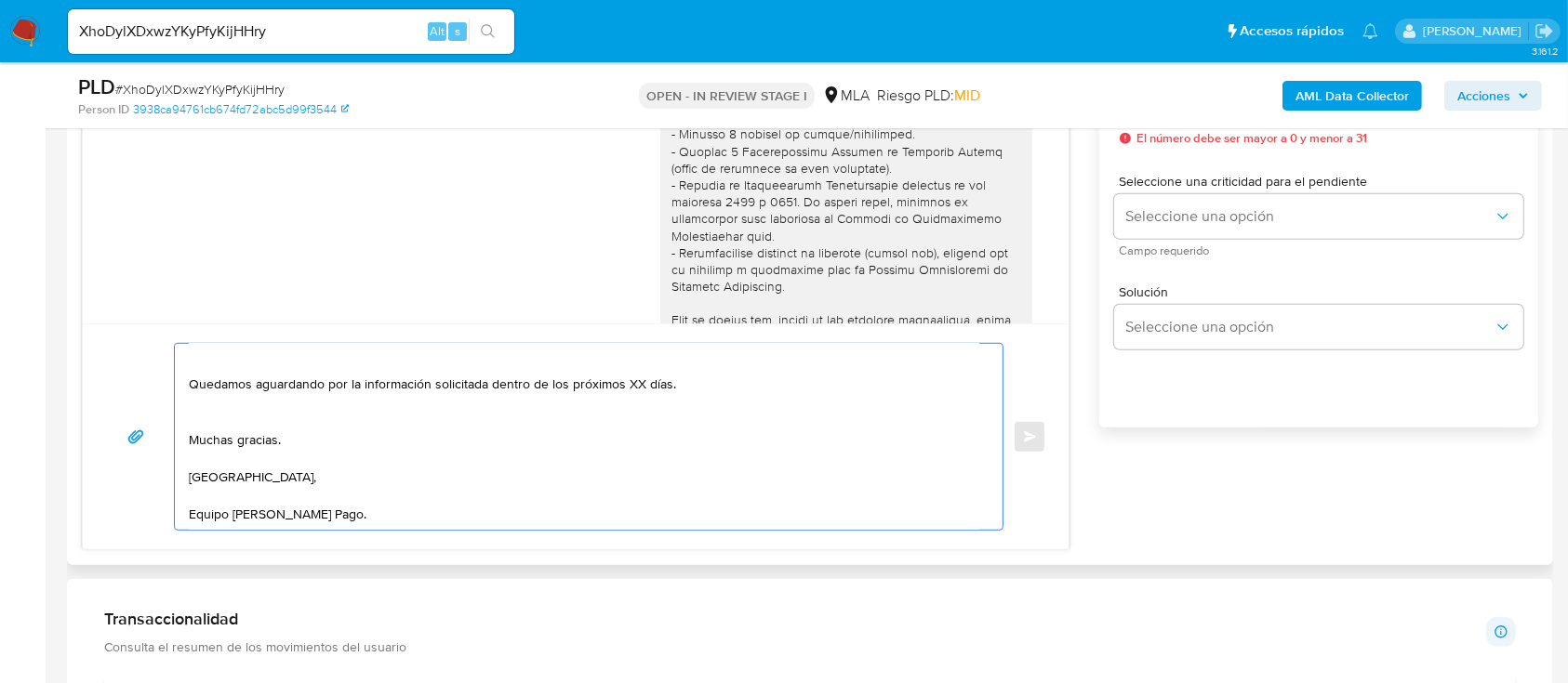
click at [299, 391] on textarea "Hola Fany Flavia Rodriguez Salas, Muchas gracias por la respuesta y por la docu…" at bounding box center [583, 436] width 790 height 186
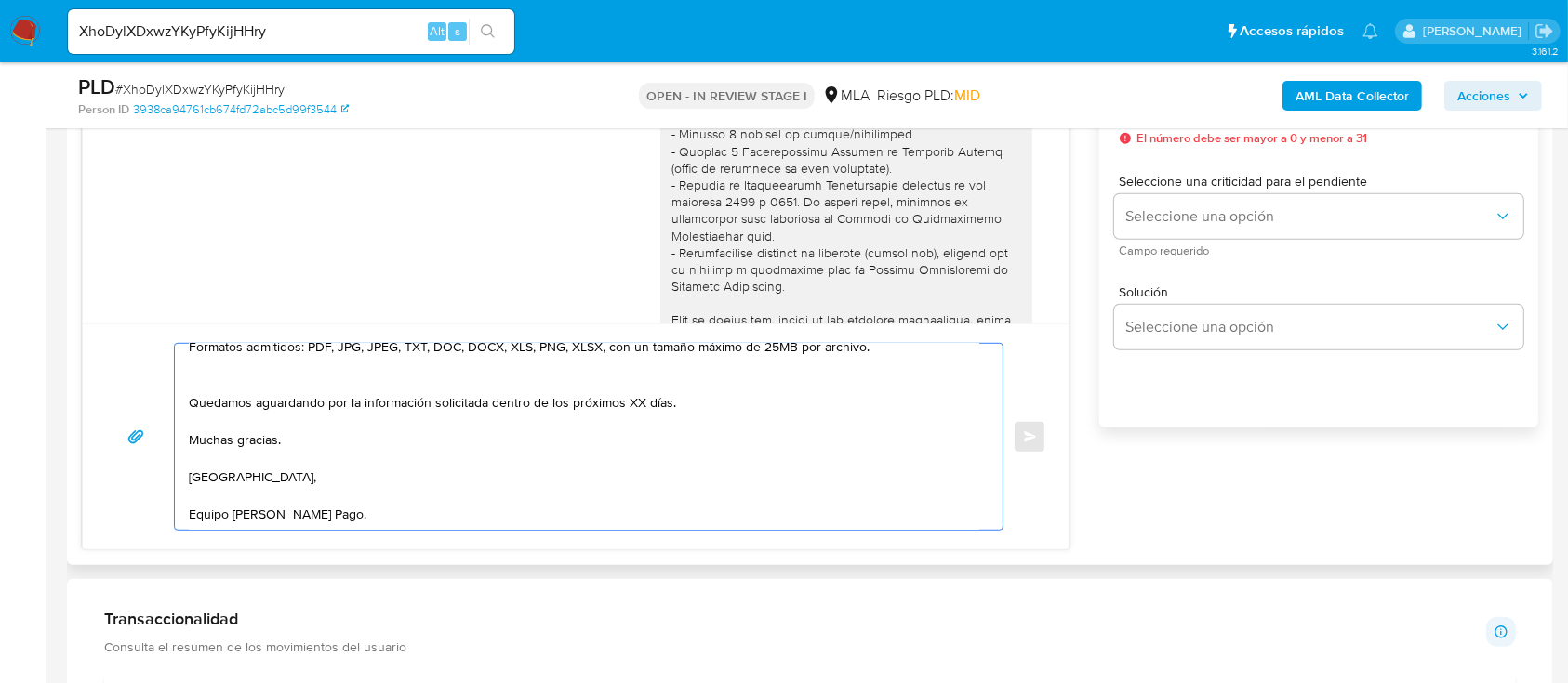
click at [320, 360] on textarea "Hola Fany Flavia Rodriguez Salas, Muchas gracias por la respuesta y por la docu…" at bounding box center [583, 436] width 790 height 186
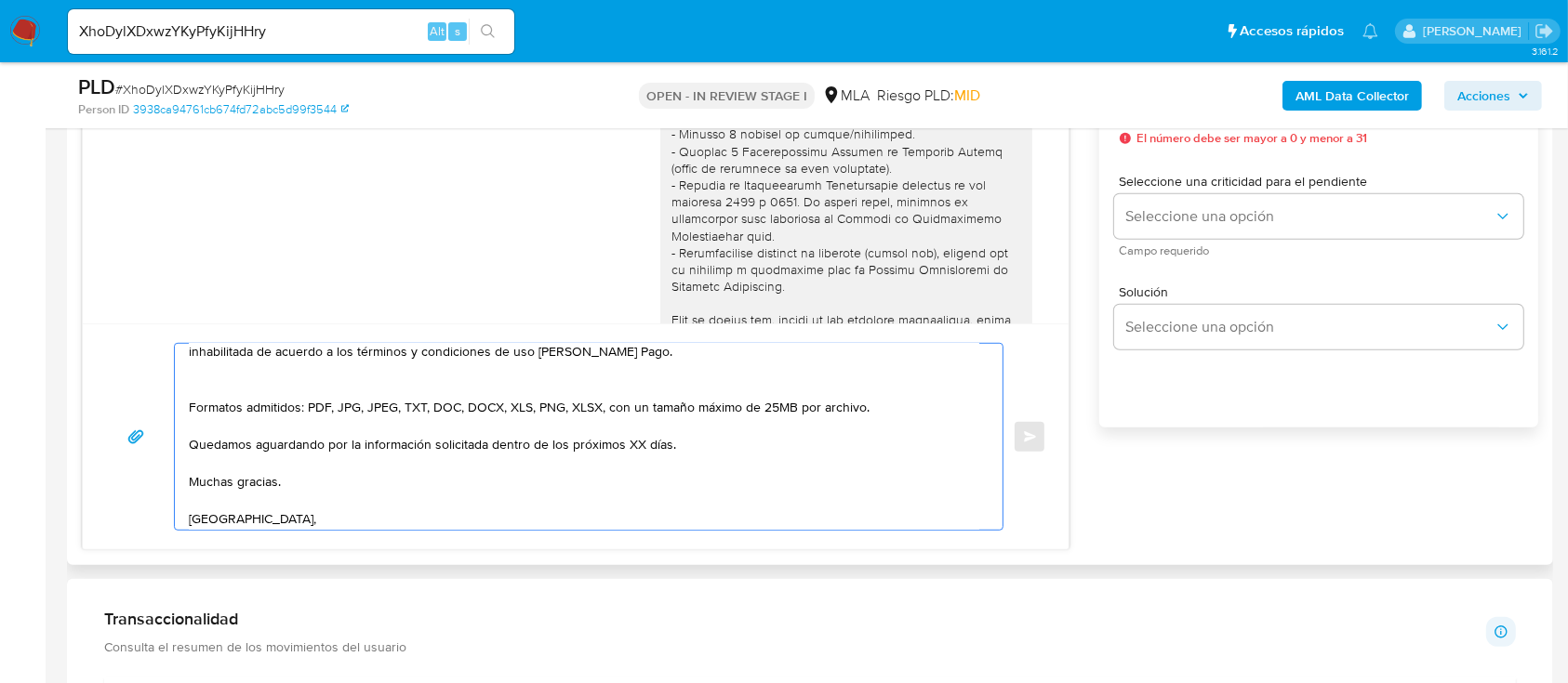
scroll to position [178, 0]
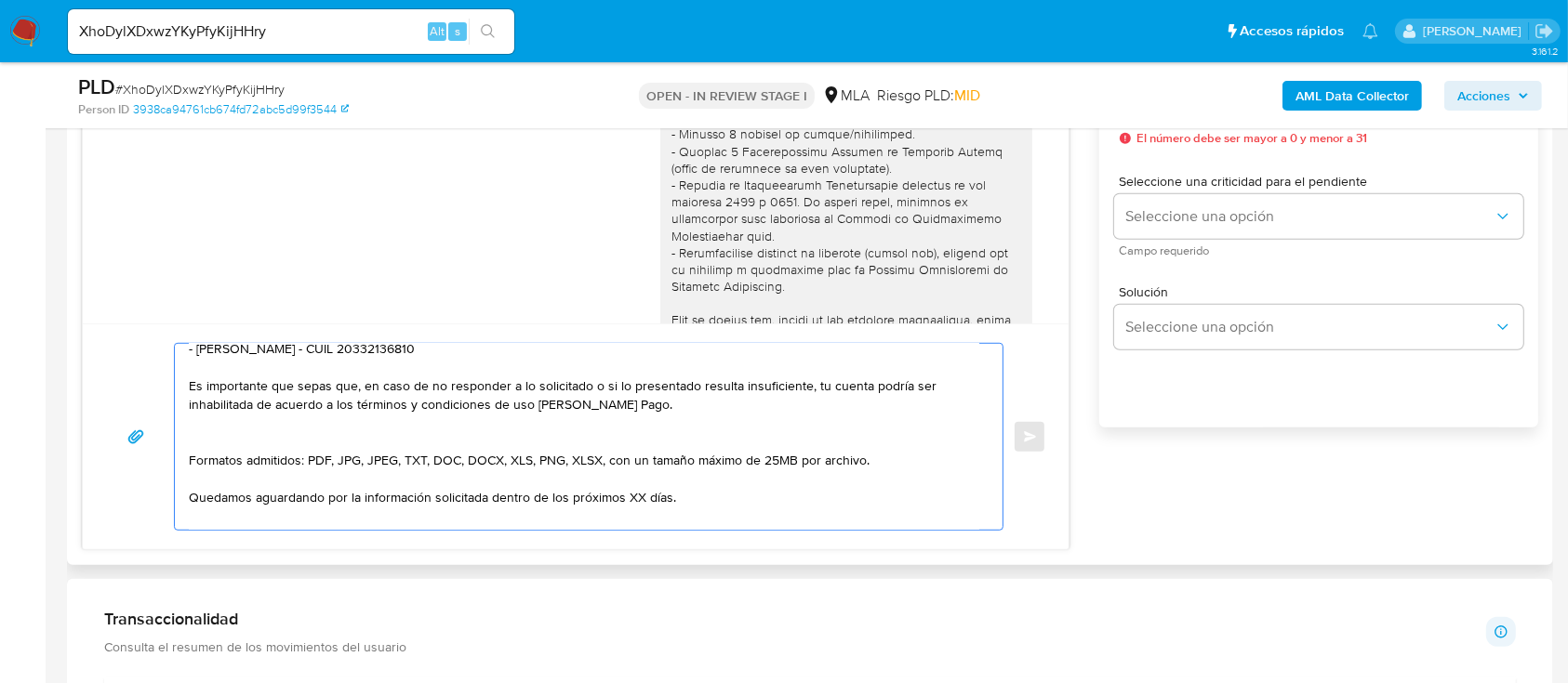
click at [296, 435] on textarea "Hola Fany Flavia Rodriguez Salas, Muchas gracias por la respuesta y por la docu…" at bounding box center [583, 436] width 790 height 186
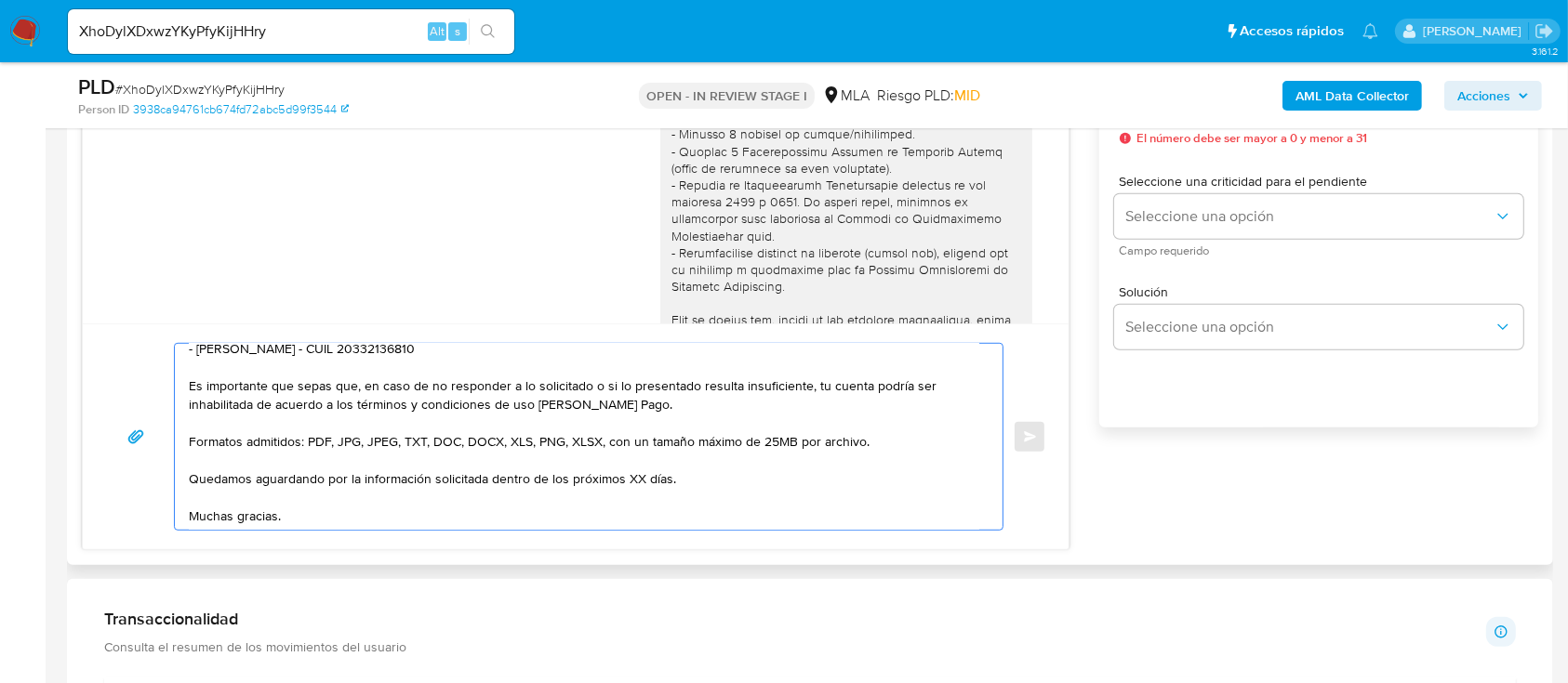
click at [635, 481] on textarea "Hola Fany Flavia Rodriguez Salas, Muchas gracias por la respuesta y por la docu…" at bounding box center [583, 436] width 790 height 186
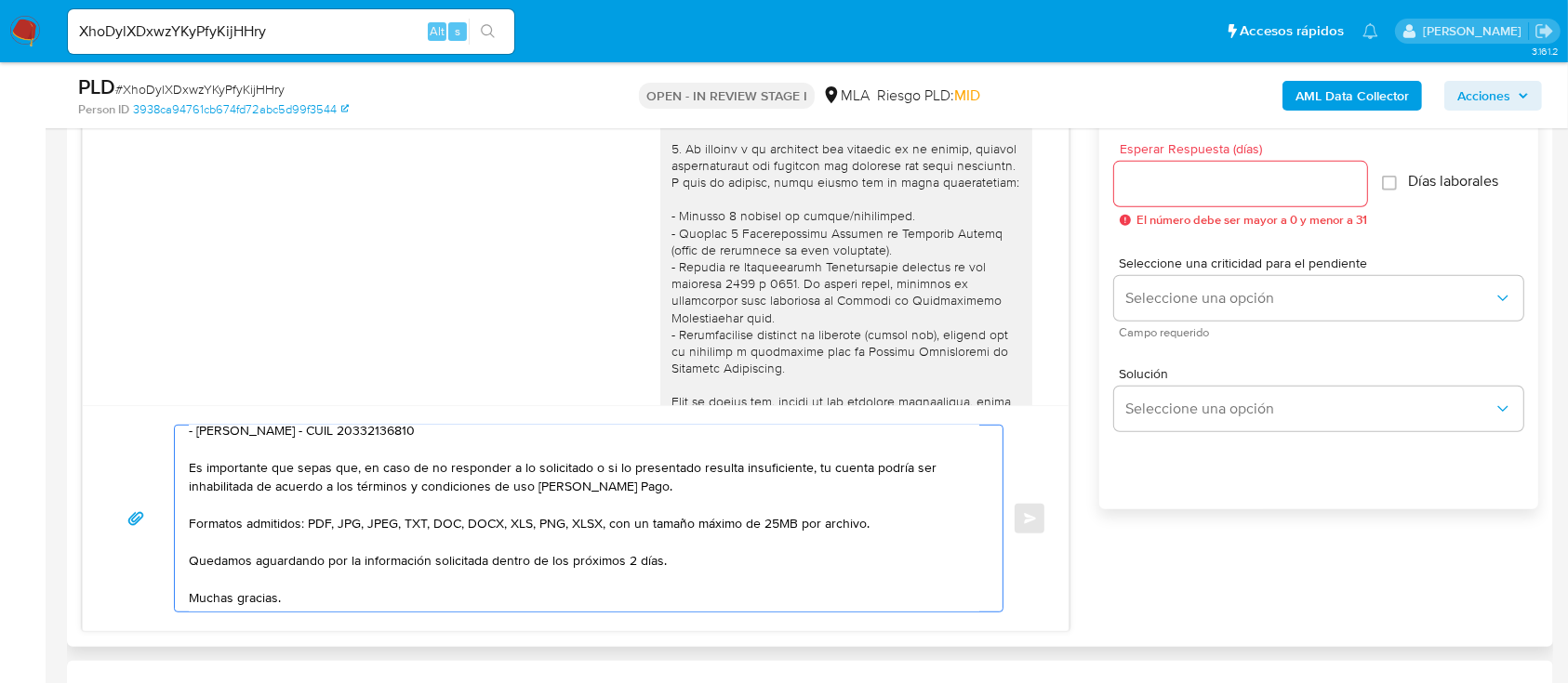
scroll to position [867, 0]
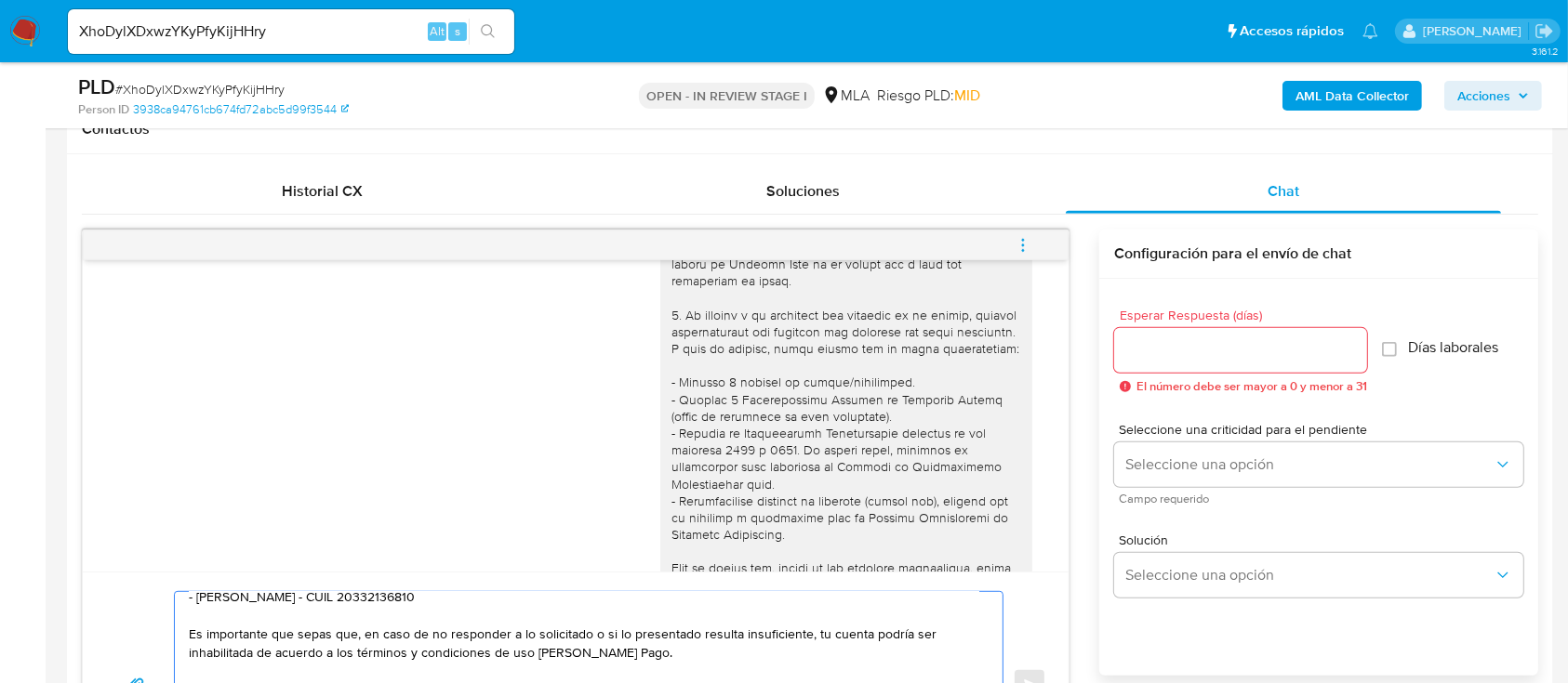
type textarea "Hola Fany Flavia Rodriguez Salas, Muchas gracias por la respuesta y por la docu…"
click at [1206, 358] on input "Esperar Respuesta (días)" at bounding box center [1240, 350] width 253 height 24
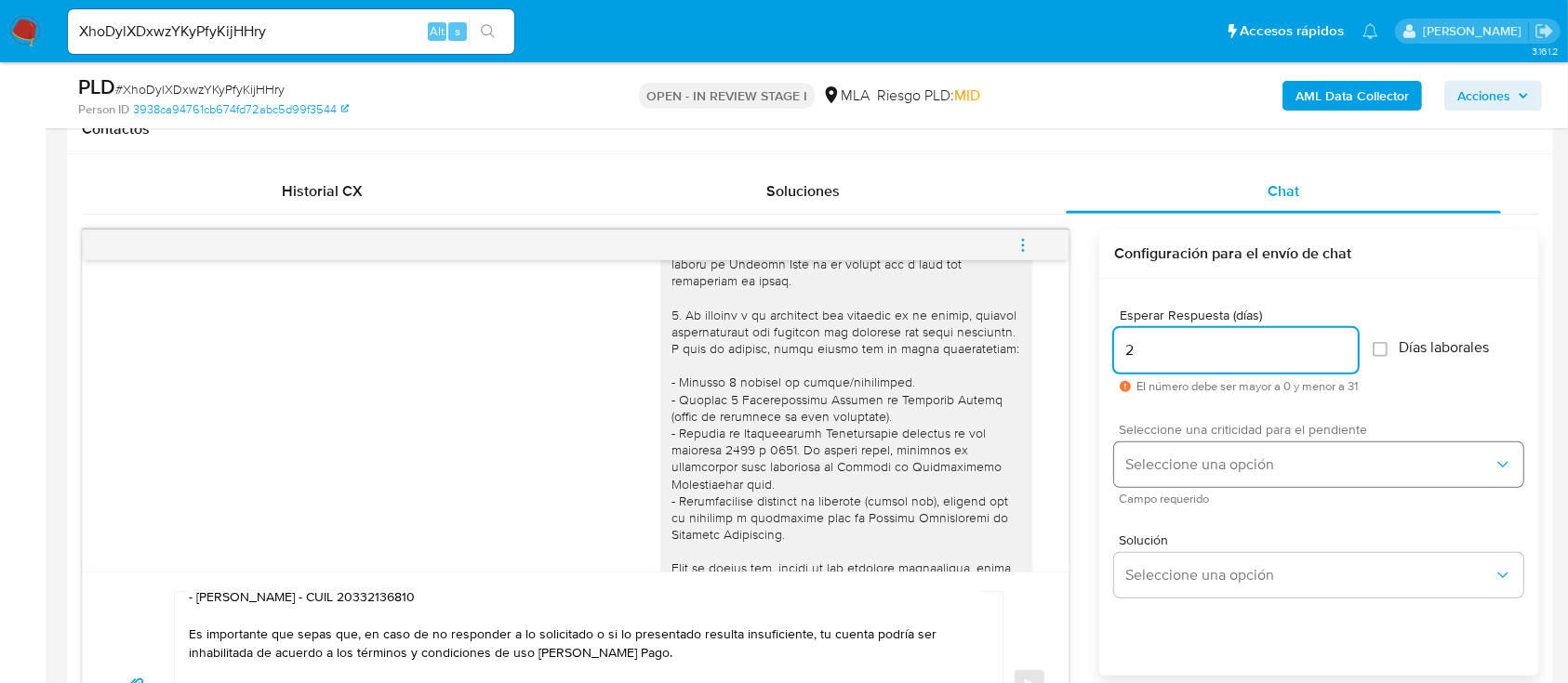
type input "2"
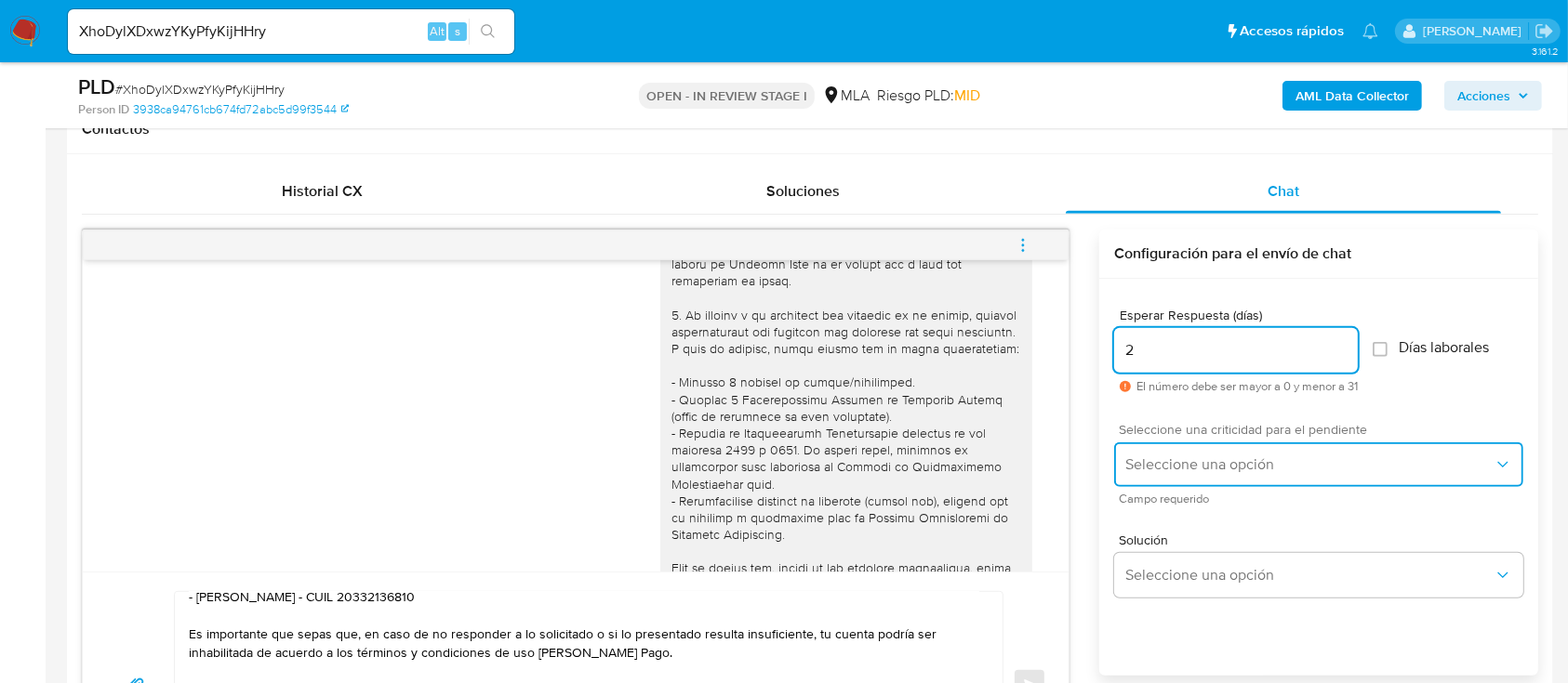
click at [1211, 452] on button "Seleccione una opción" at bounding box center [1318, 464] width 409 height 45
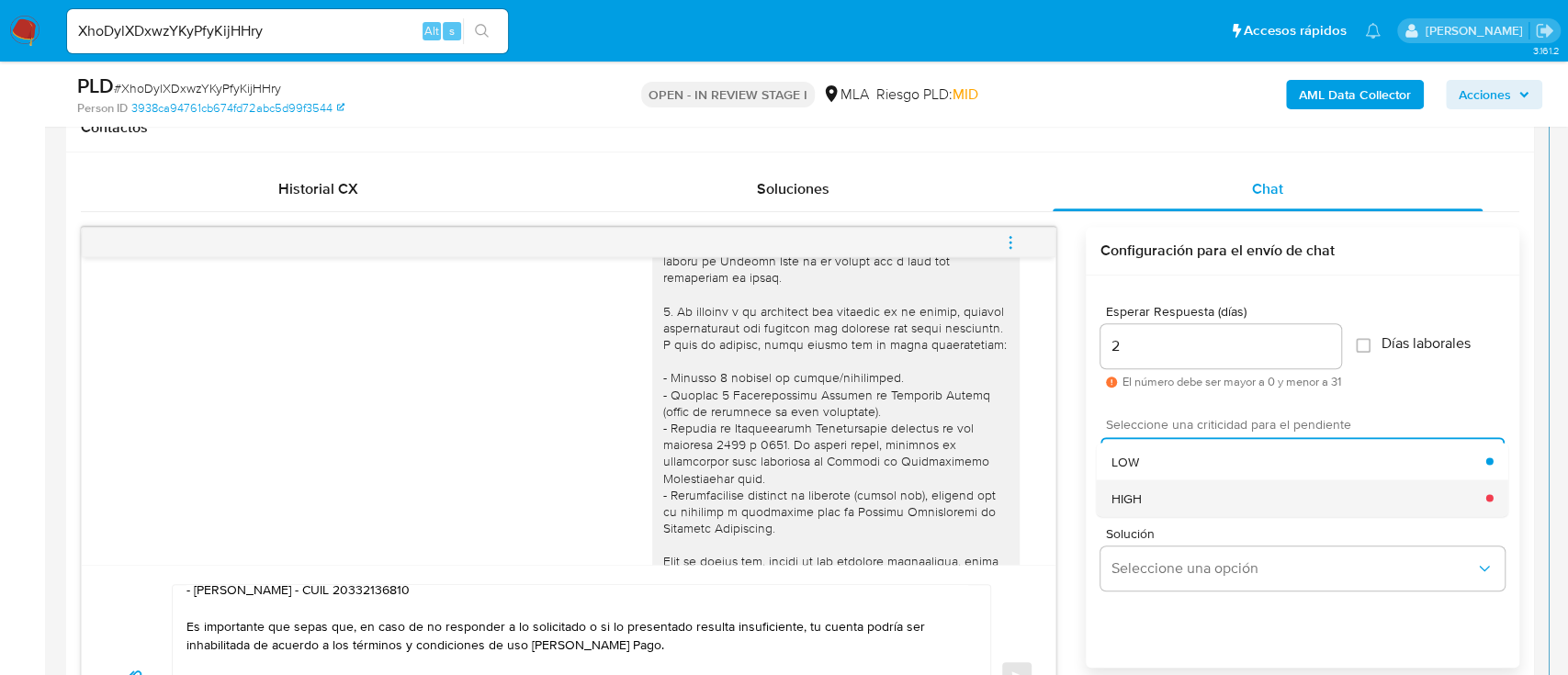
click at [1192, 492] on div "HIGH" at bounding box center [1298, 497] width 375 height 36
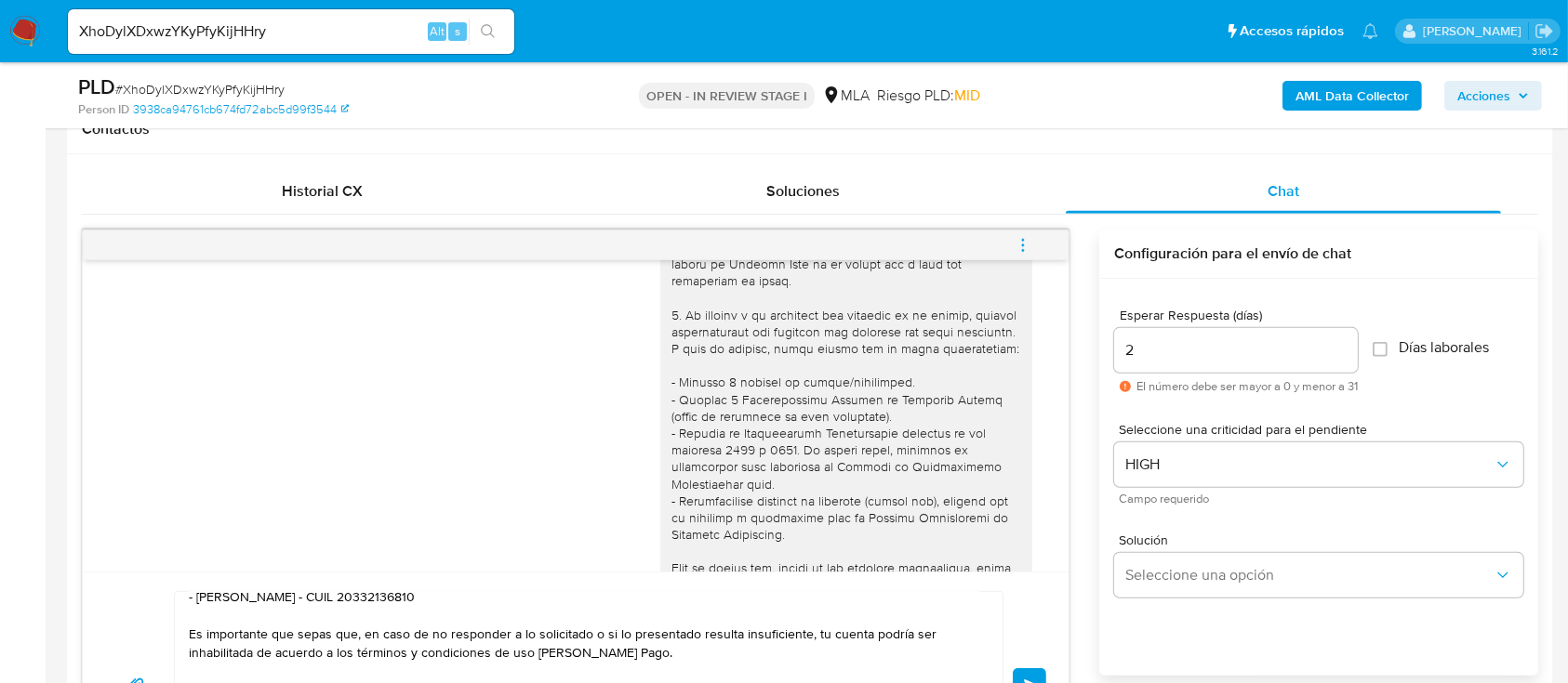
click at [1030, 679] on span "Enviar" at bounding box center [1030, 684] width 13 height 11
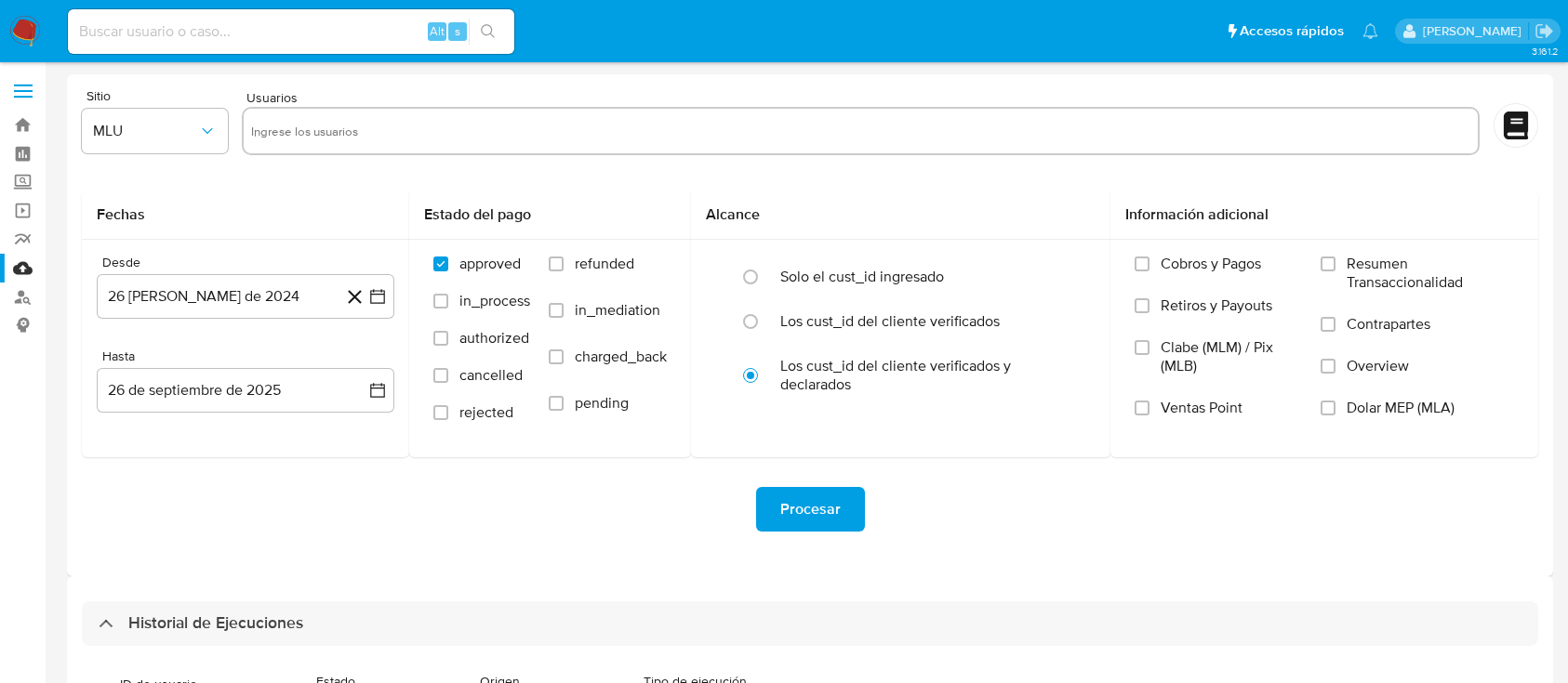
select select "10"
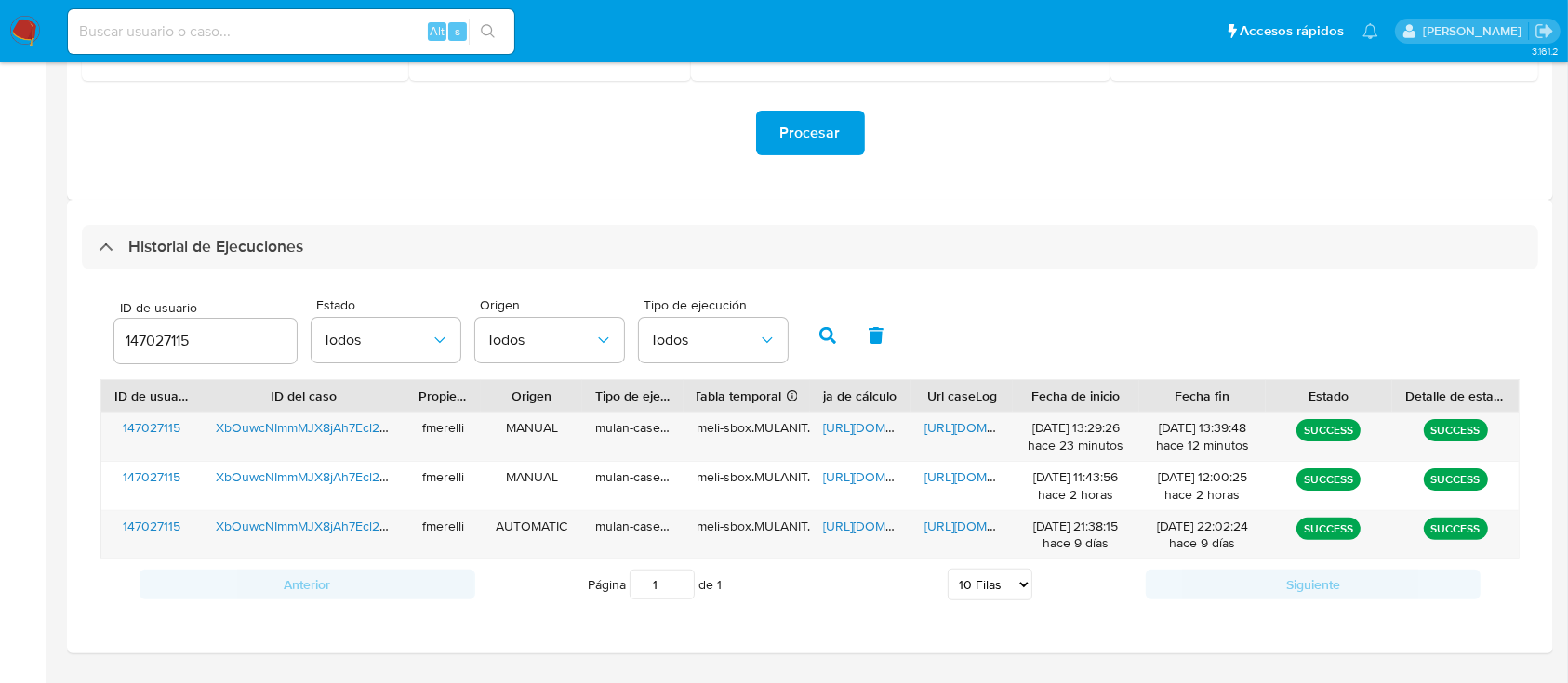
click at [165, 339] on input "147027115" at bounding box center [205, 341] width 182 height 24
click at [842, 321] on button "button" at bounding box center [827, 336] width 49 height 45
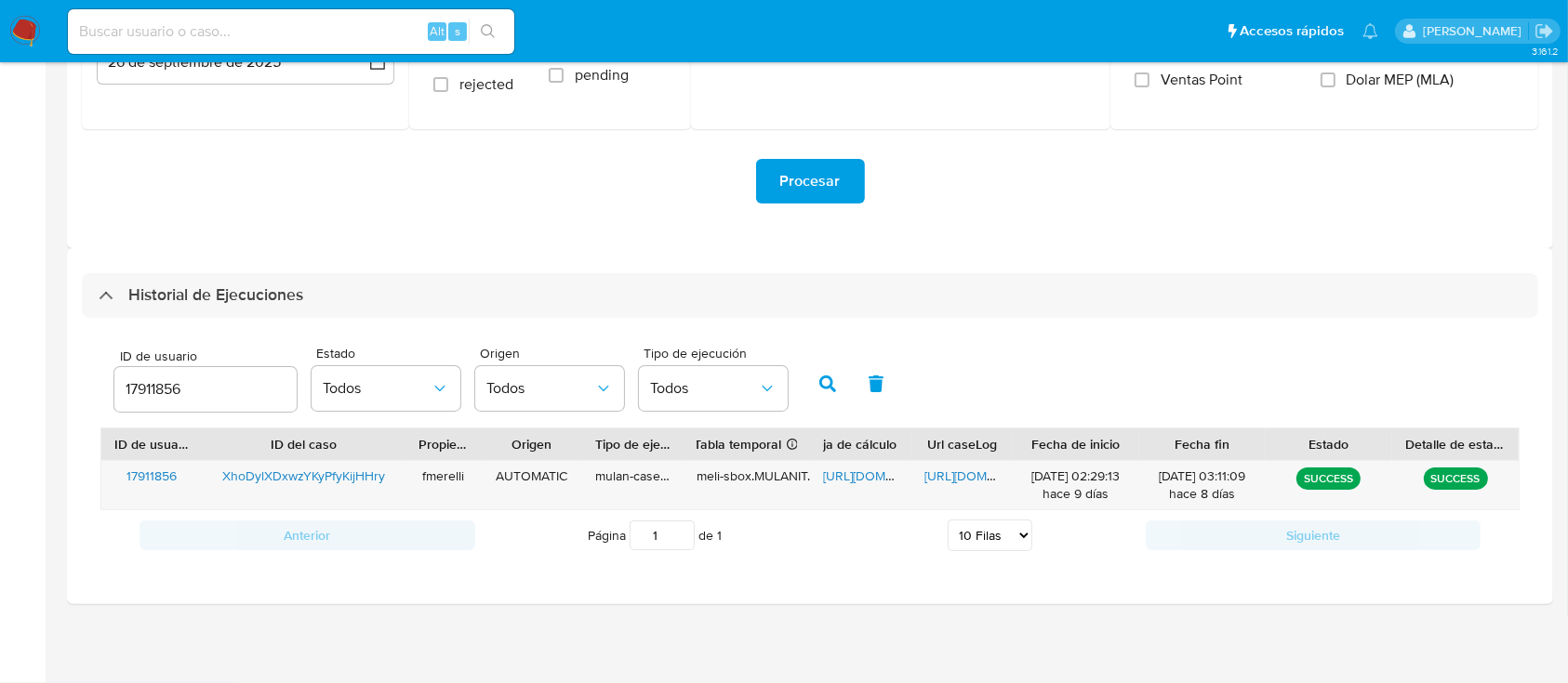
scroll to position [328, 0]
click at [975, 480] on span "[URL][DOMAIN_NAME]" at bounding box center [988, 477] width 129 height 19
click at [858, 475] on span "[URL][DOMAIN_NAME]" at bounding box center [887, 477] width 129 height 19
click at [148, 398] on input "17911856" at bounding box center [205, 390] width 182 height 24
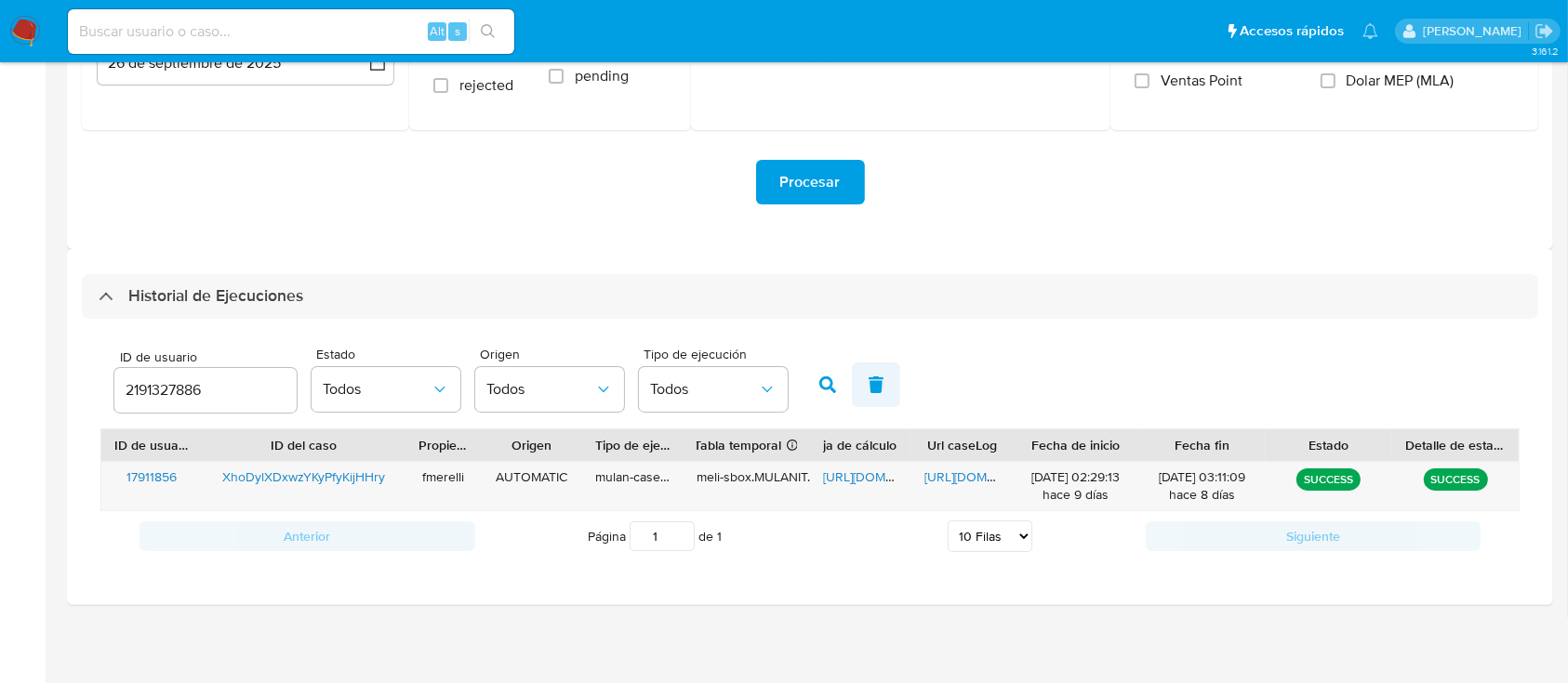
drag, startPoint x: 836, startPoint y: 388, endPoint x: 853, endPoint y: 398, distance: 19.7
click at [836, 387] on button "button" at bounding box center [827, 384] width 49 height 45
click at [958, 479] on span "[URL][DOMAIN_NAME]" at bounding box center [988, 477] width 129 height 19
click at [963, 468] on span "[URL][DOMAIN_NAME]" at bounding box center [988, 477] width 129 height 19
click at [828, 474] on span "[URL][DOMAIN_NAME]" at bounding box center [887, 477] width 129 height 19
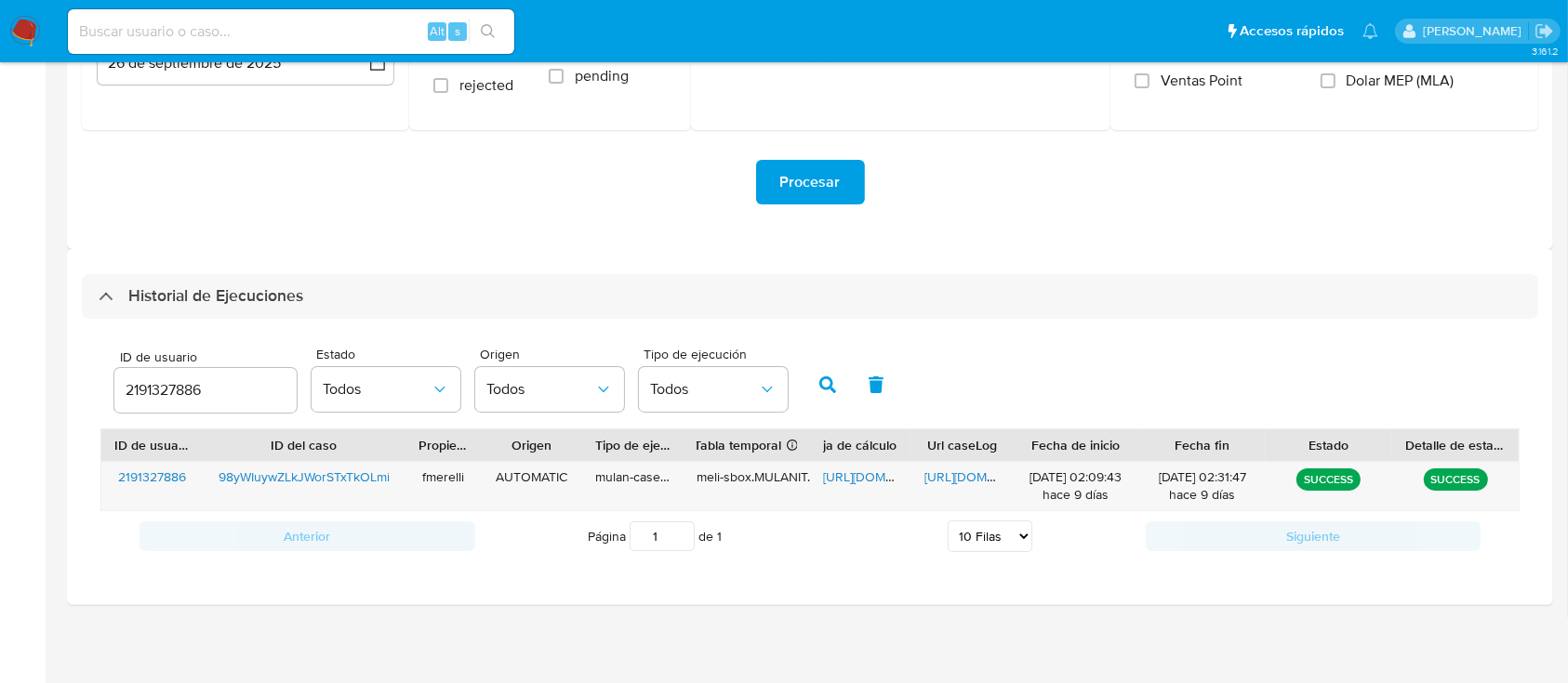
click at [157, 378] on input "2191327886" at bounding box center [205, 390] width 182 height 24
click at [831, 380] on icon "button" at bounding box center [827, 384] width 17 height 17
click at [962, 482] on span "[URL][DOMAIN_NAME]" at bounding box center [988, 477] width 129 height 19
click at [848, 471] on span "[URL][DOMAIN_NAME]" at bounding box center [887, 477] width 129 height 19
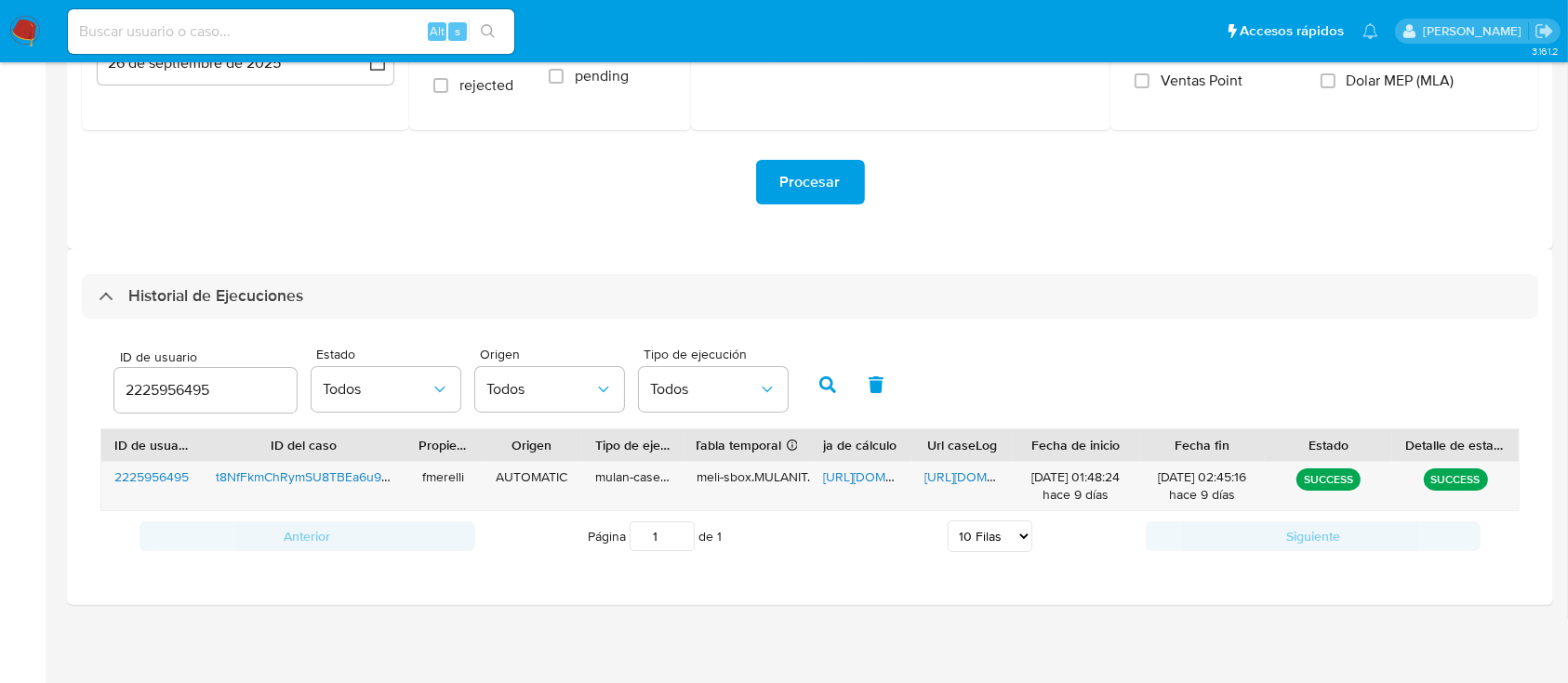
click at [156, 384] on input "2225956495" at bounding box center [205, 390] width 182 height 24
click at [812, 387] on button "button" at bounding box center [827, 384] width 49 height 45
click at [945, 477] on span "[URL][DOMAIN_NAME]" at bounding box center [988, 477] width 129 height 19
click at [863, 475] on span "[URL][DOMAIN_NAME]" at bounding box center [887, 477] width 129 height 19
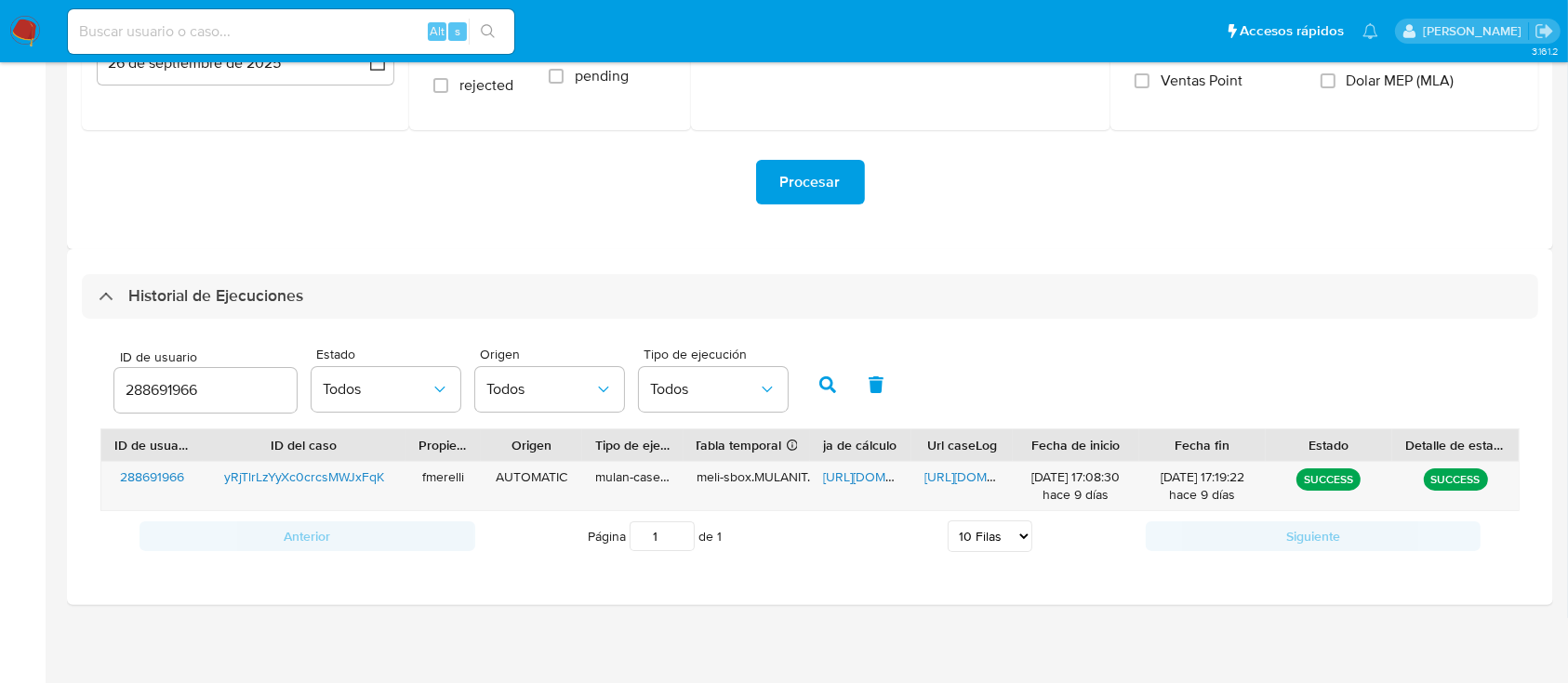
click at [163, 383] on input "288691966" at bounding box center [205, 390] width 182 height 24
type input "605105150"
click at [834, 383] on icon "button" at bounding box center [827, 384] width 17 height 17
click at [952, 484] on span "[URL][DOMAIN_NAME]" at bounding box center [988, 477] width 129 height 19
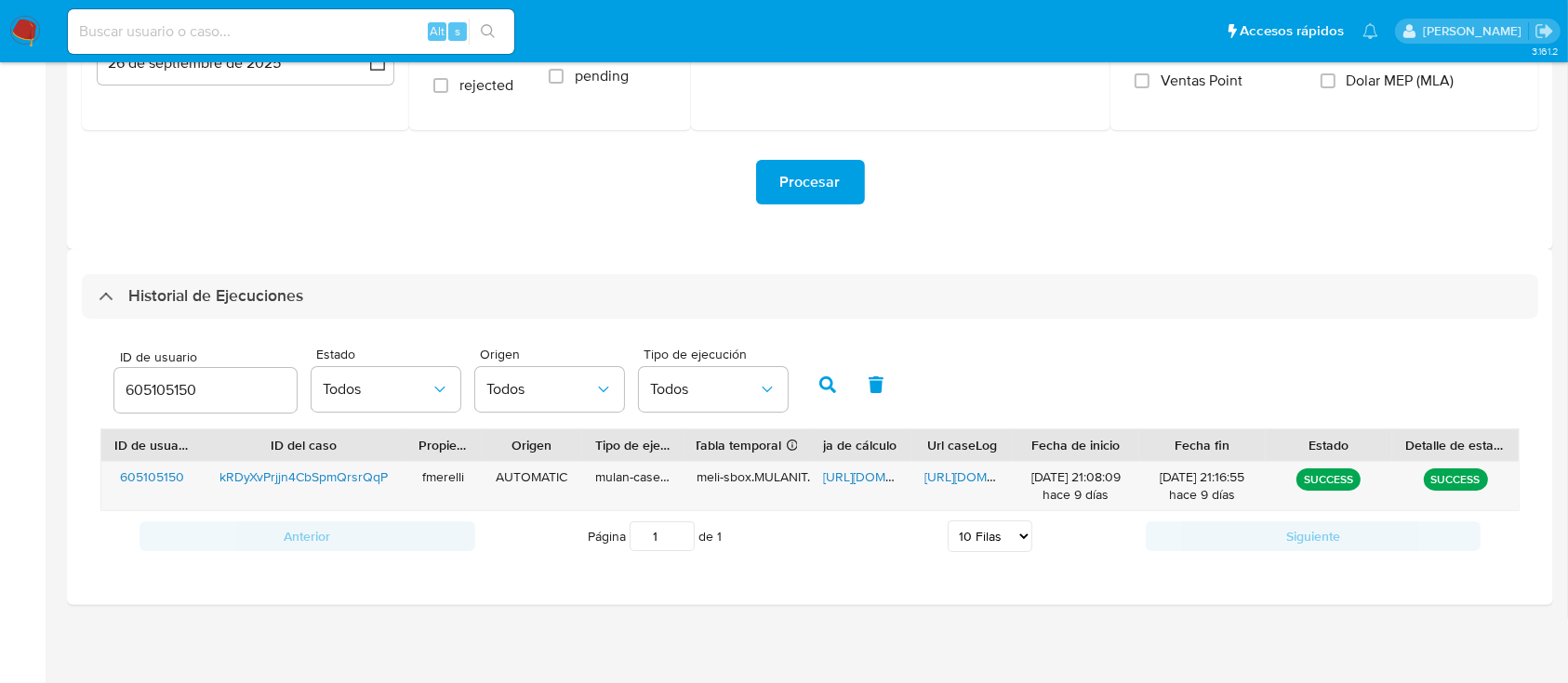
drag, startPoint x: 715, startPoint y: 0, endPoint x: 726, endPoint y: 6, distance: 12.5
click at [160, 386] on input "605105150" at bounding box center [205, 390] width 182 height 24
click at [839, 389] on button "button" at bounding box center [827, 384] width 49 height 45
click at [965, 486] on span "[URL][DOMAIN_NAME]" at bounding box center [988, 477] width 129 height 19
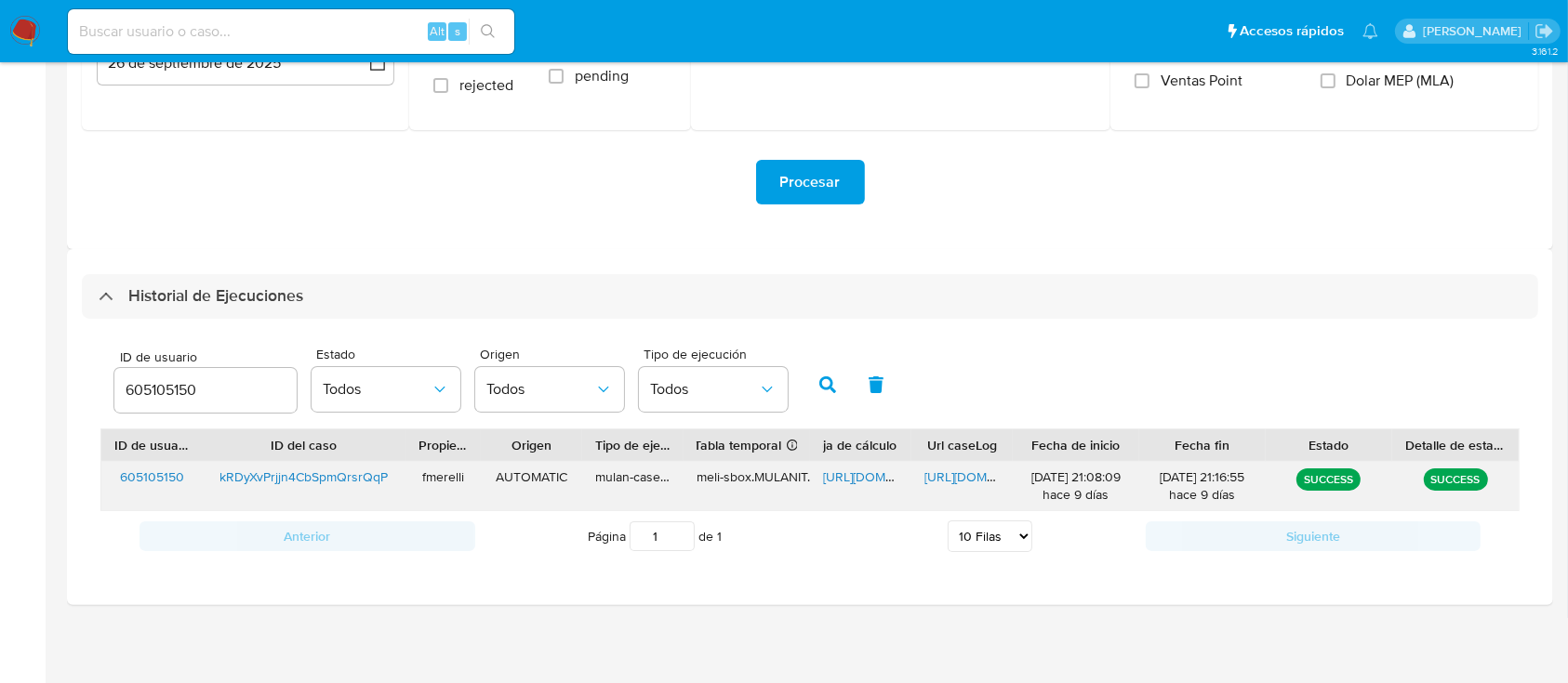
click at [849, 473] on span "[URL][DOMAIN_NAME]" at bounding box center [887, 477] width 129 height 19
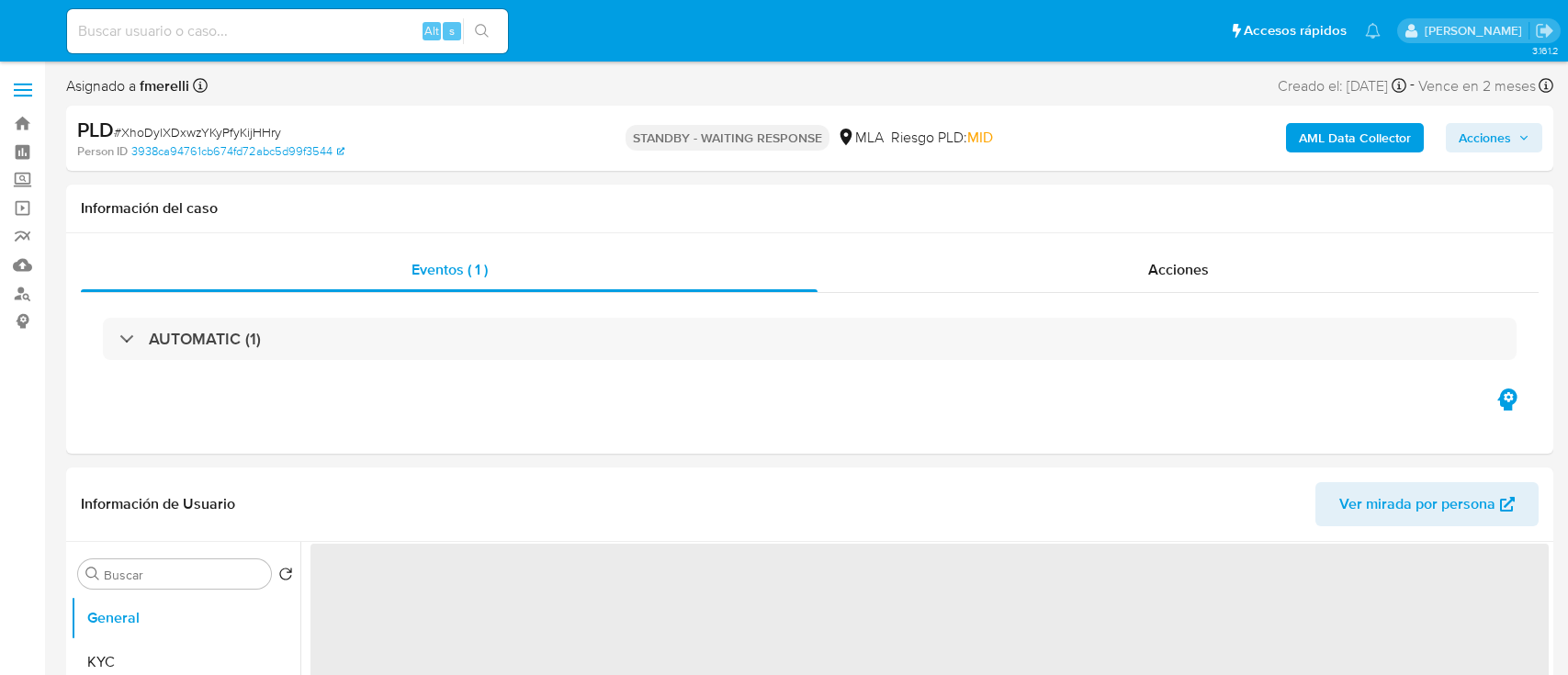
select select "10"
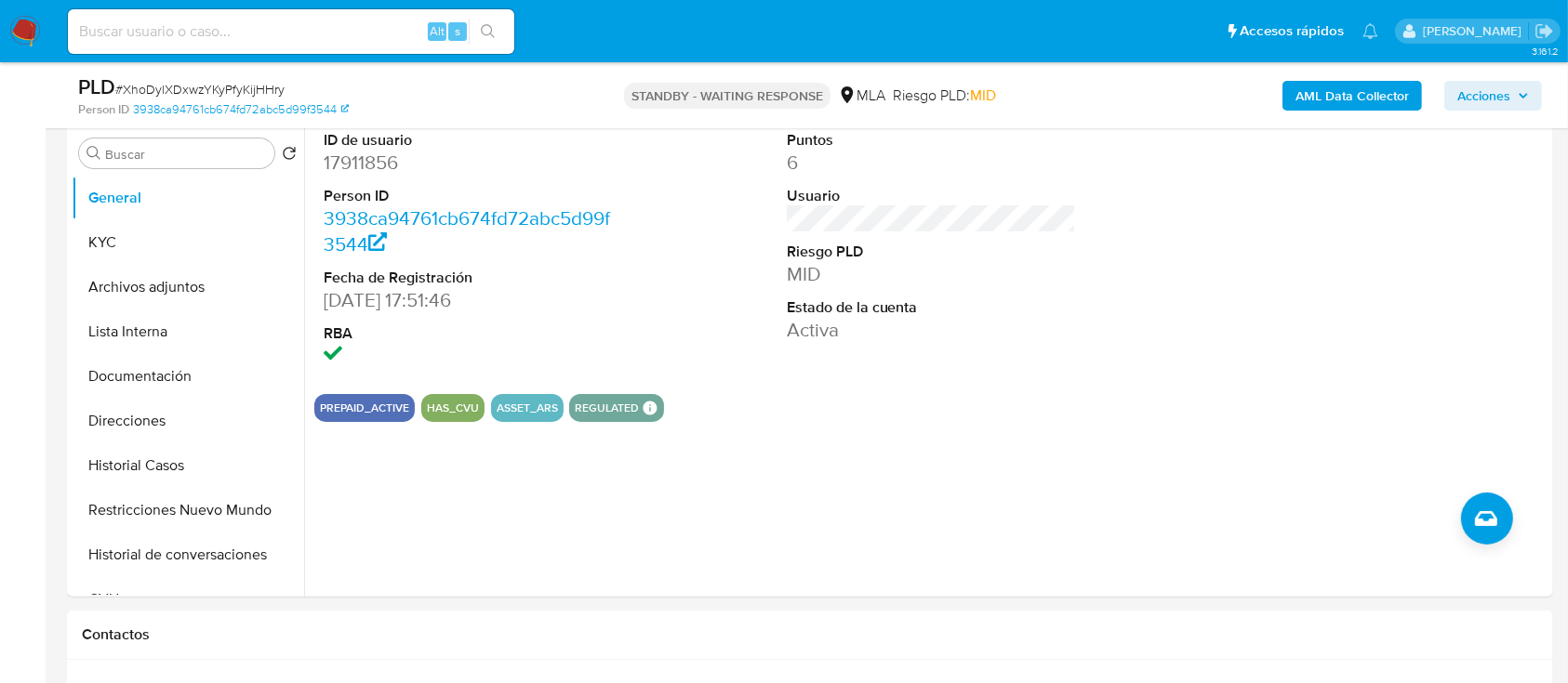
scroll to position [371, 0]
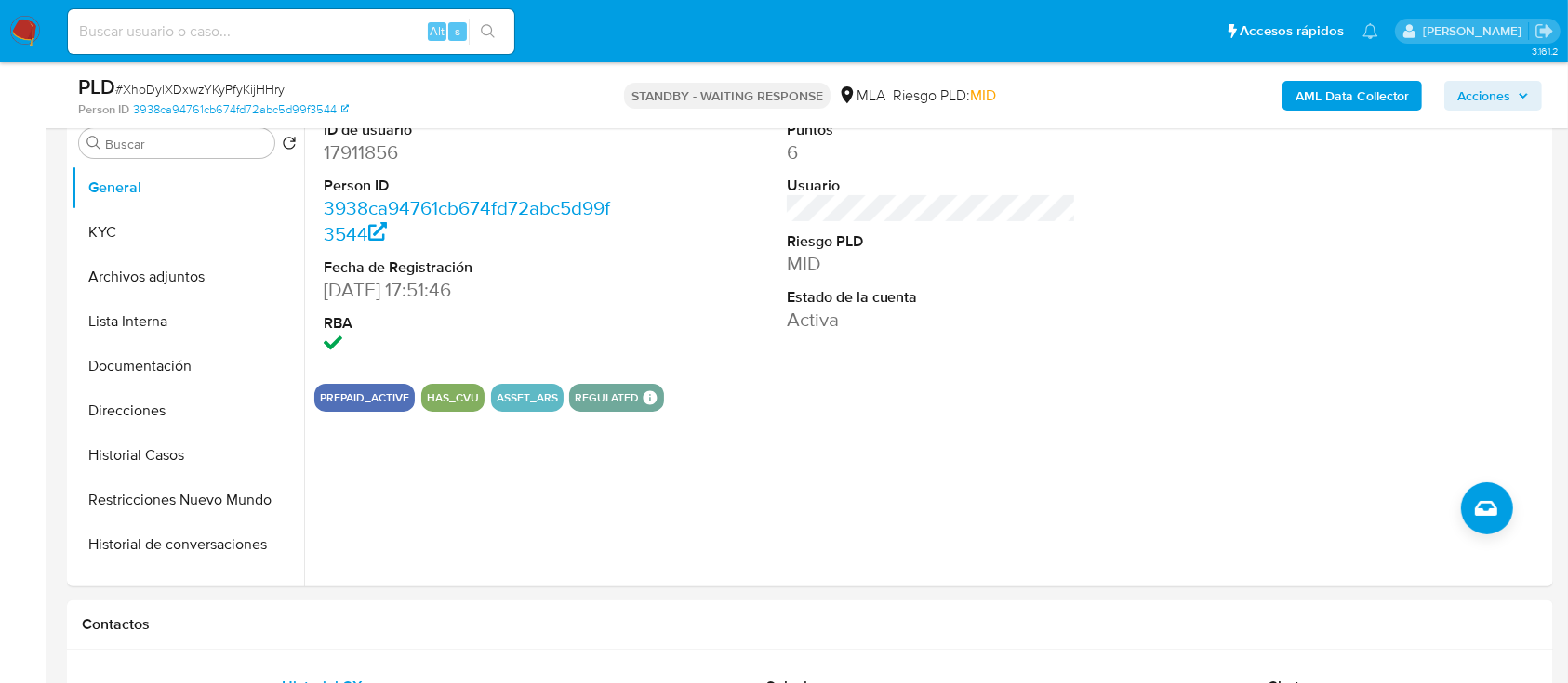
click at [178, 24] on input at bounding box center [291, 32] width 446 height 24
paste input "98yWIuywZLkJWorSTxTkOLmi"
type input "98yWIuywZLkJWorSTxTkOLmi"
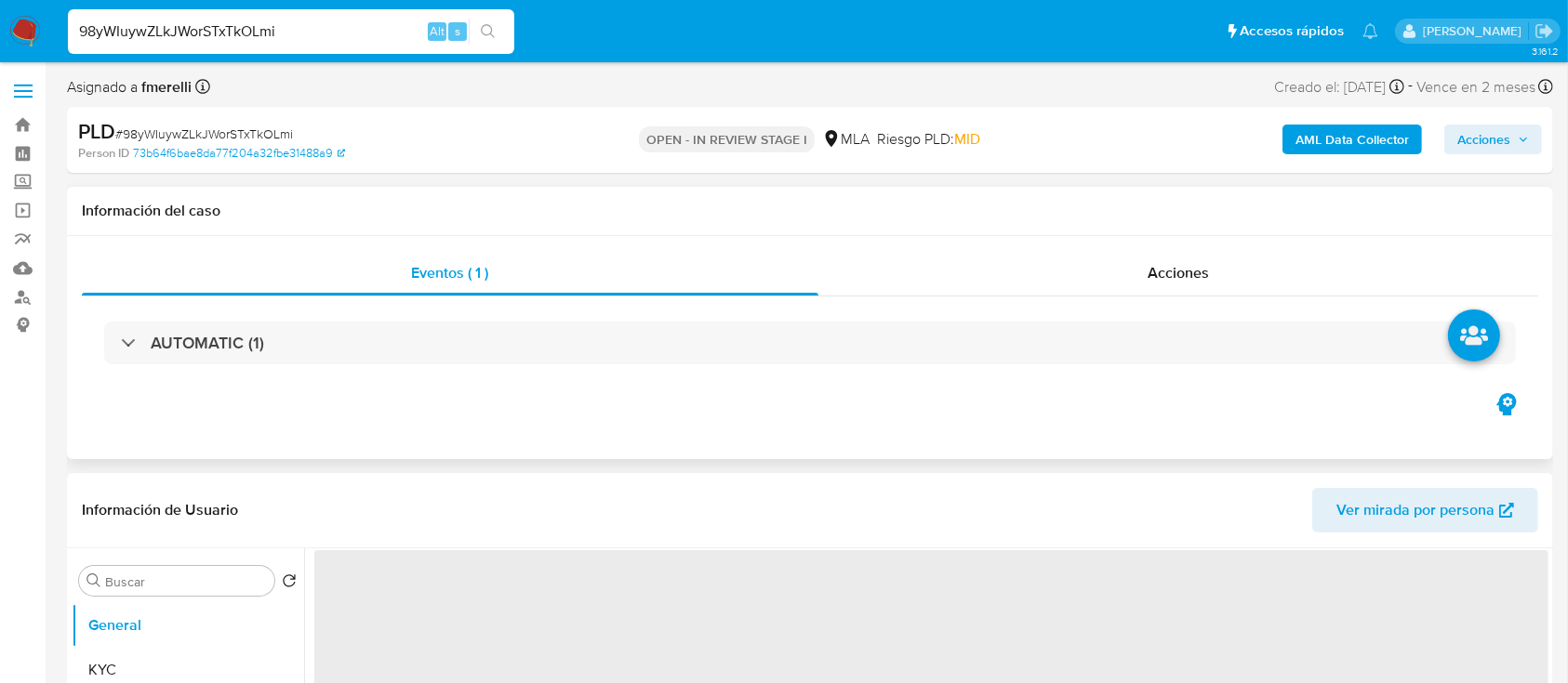
select select "10"
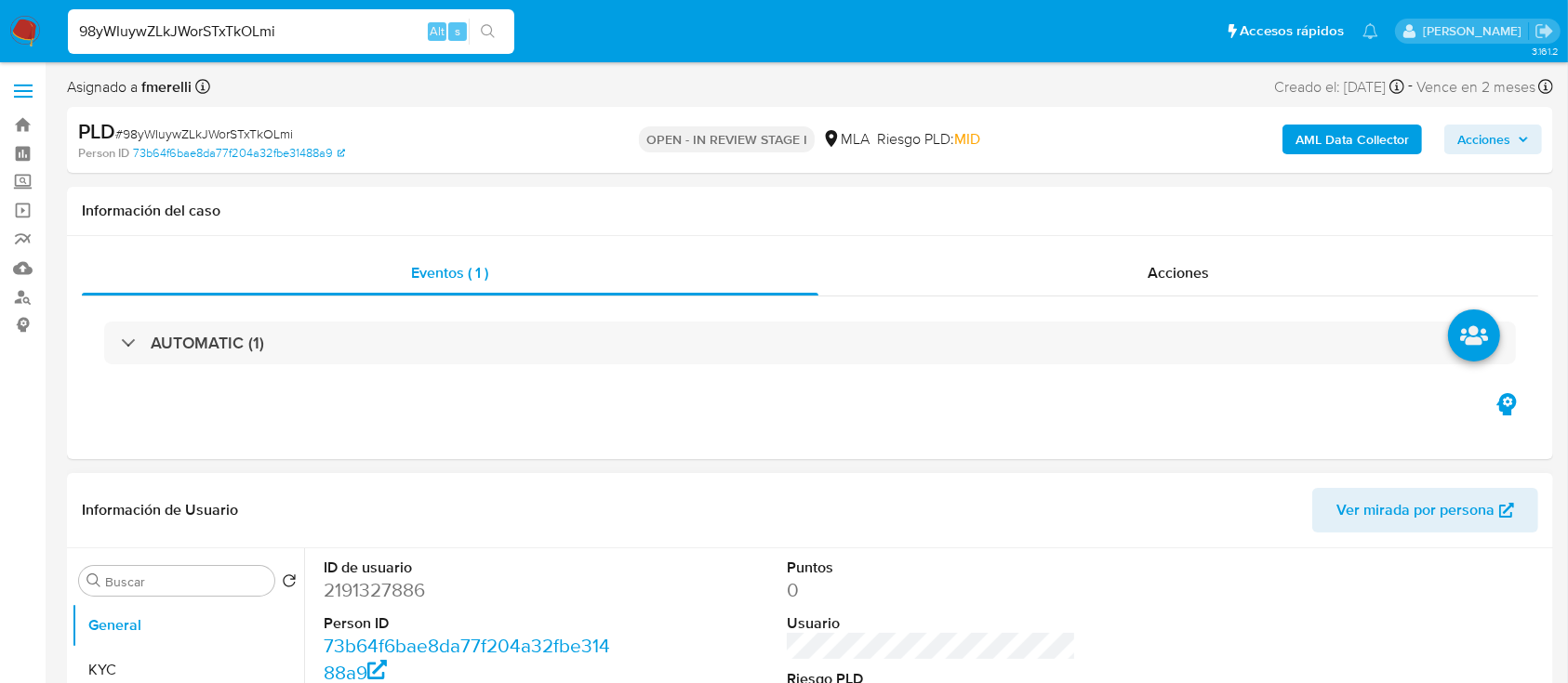
click at [645, 533] on div "Información de Usuario Ver mirada por persona" at bounding box center [810, 511] width 1486 height 76
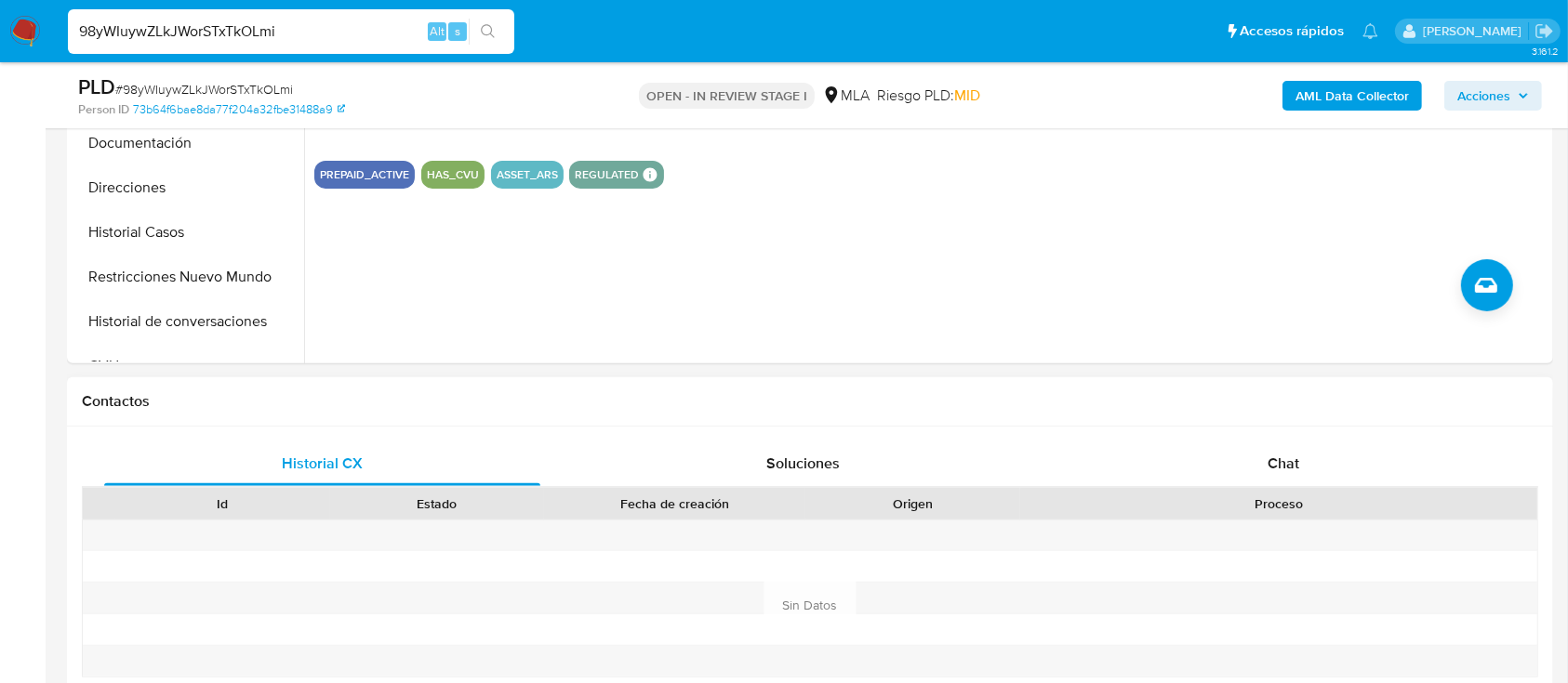
scroll to position [619, 0]
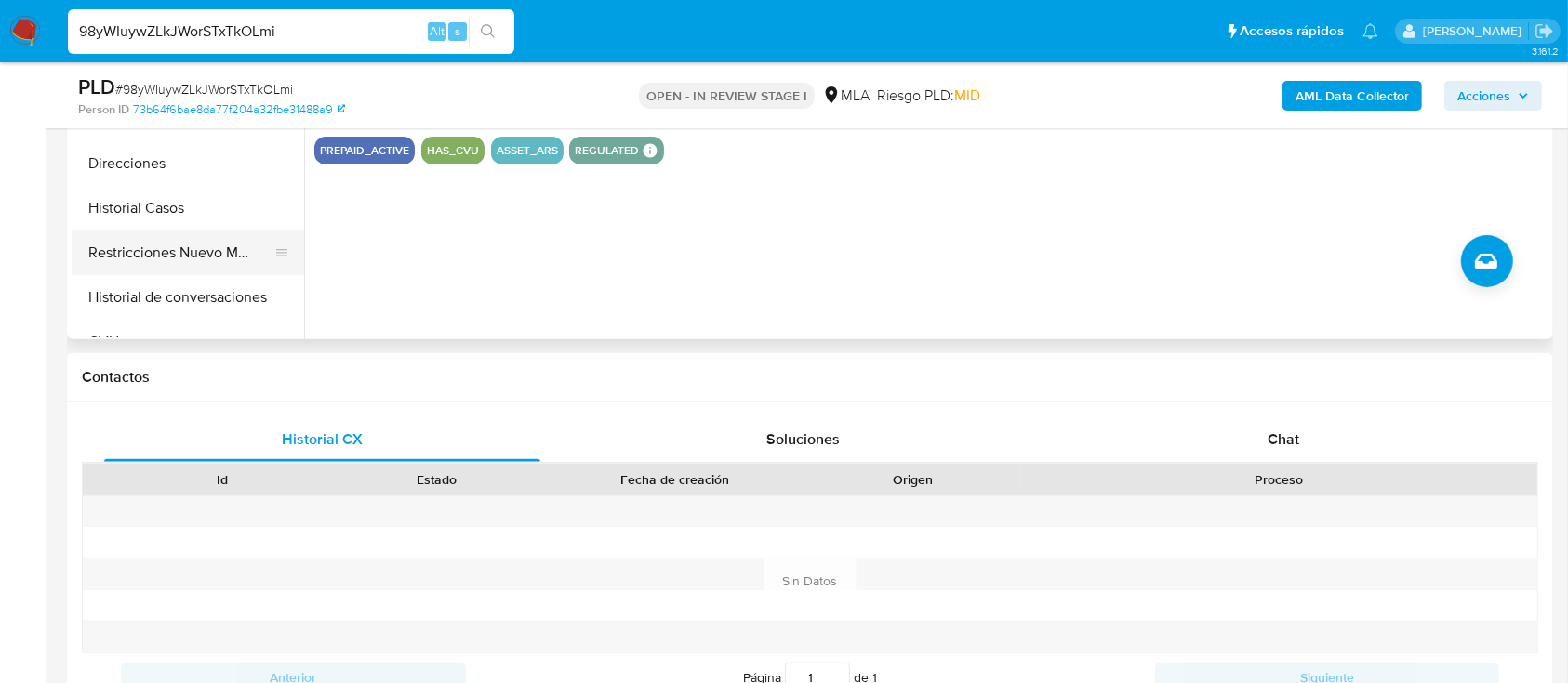
drag, startPoint x: 1351, startPoint y: 448, endPoint x: 112, endPoint y: 271, distance: 1251.6
click at [1351, 446] on div "Chat" at bounding box center [1284, 439] width 436 height 45
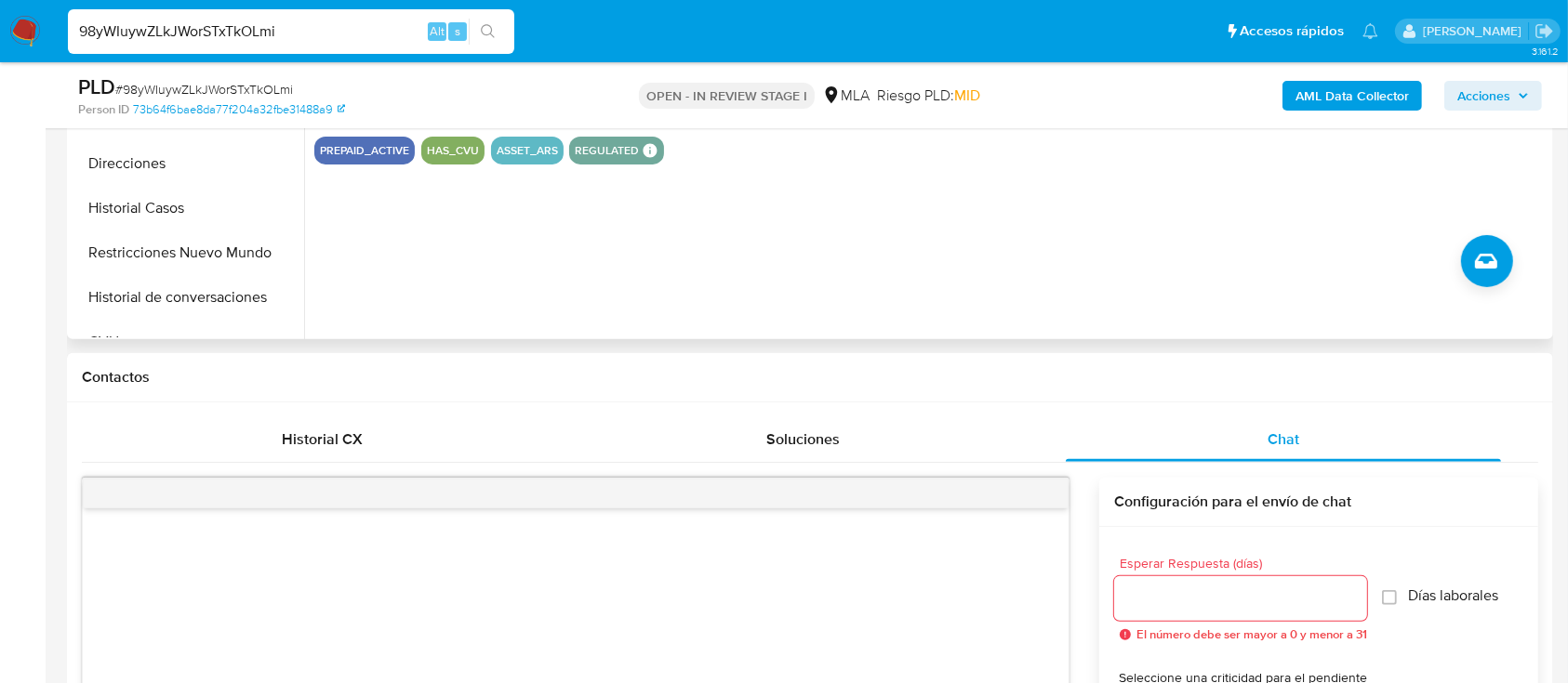
click at [119, 211] on button "Historial Casos" at bounding box center [187, 208] width 232 height 45
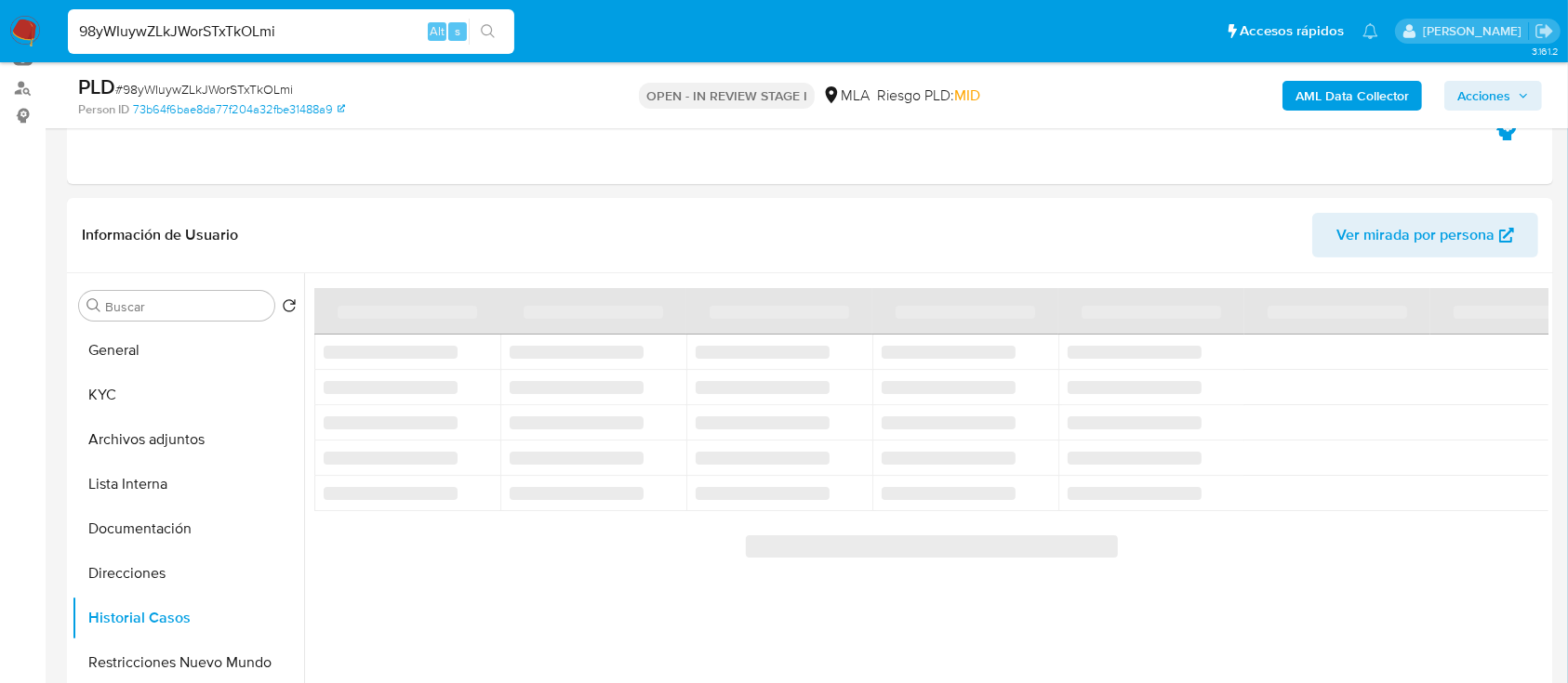
scroll to position [247, 0]
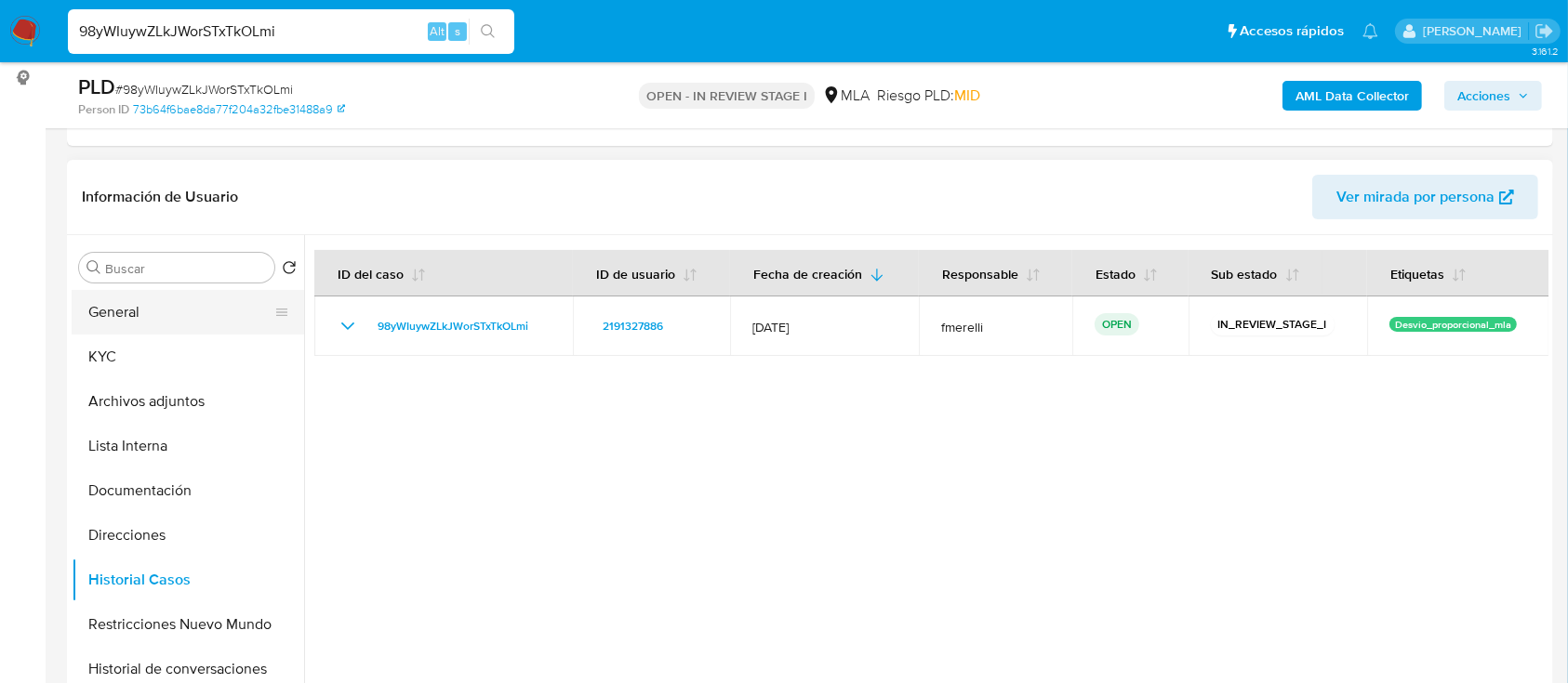
click at [153, 322] on button "General" at bounding box center [180, 312] width 217 height 45
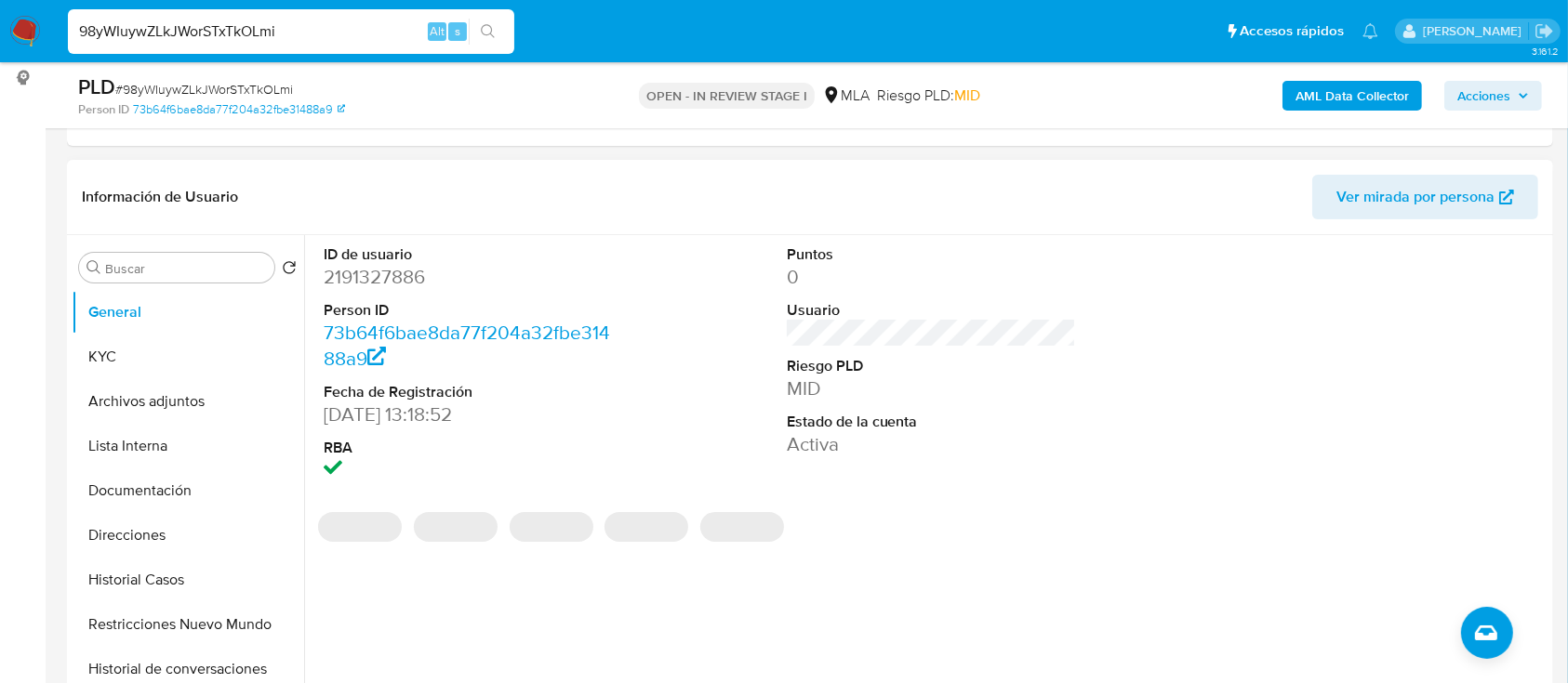
click at [372, 277] on dd "2191327886" at bounding box center [468, 277] width 290 height 26
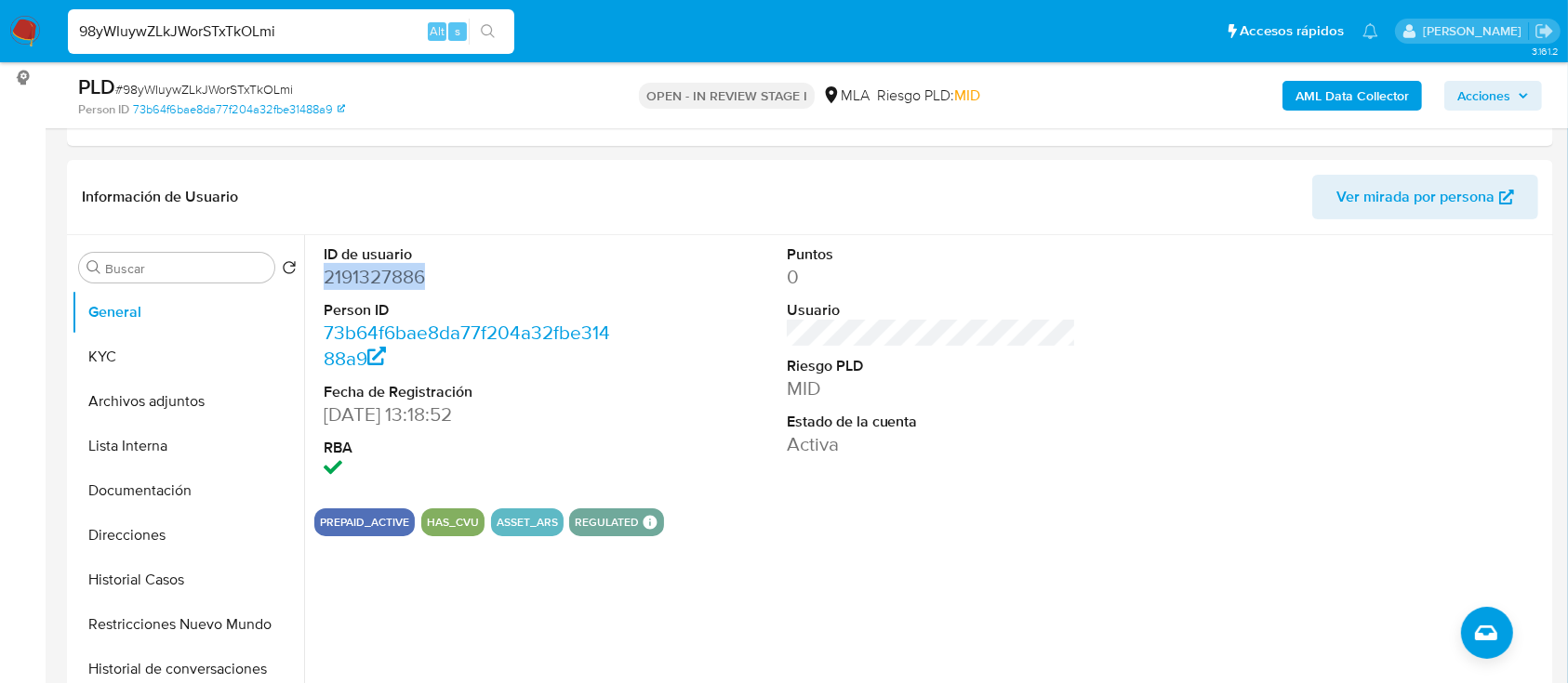
copy dd "2191327886"
click at [149, 335] on button "KYC" at bounding box center [180, 356] width 217 height 45
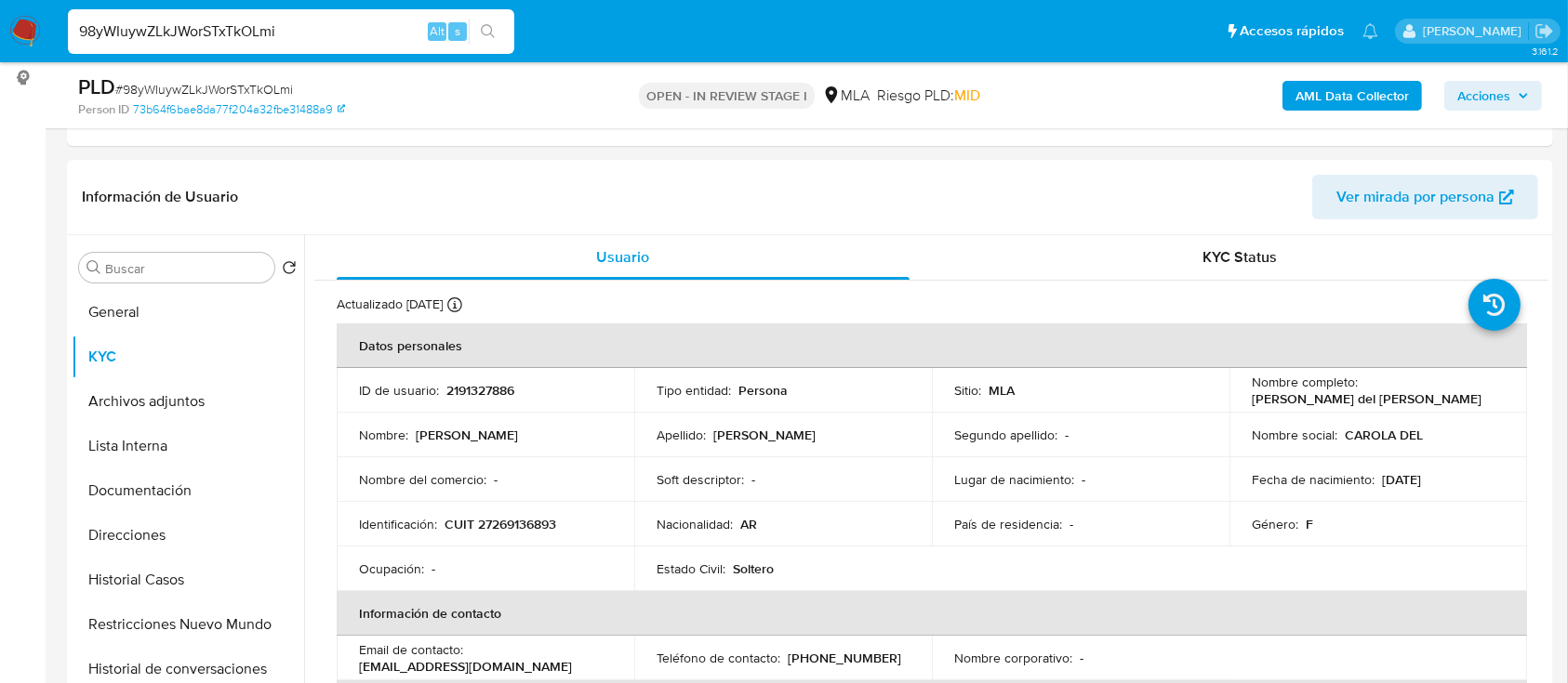
scroll to position [123, 0]
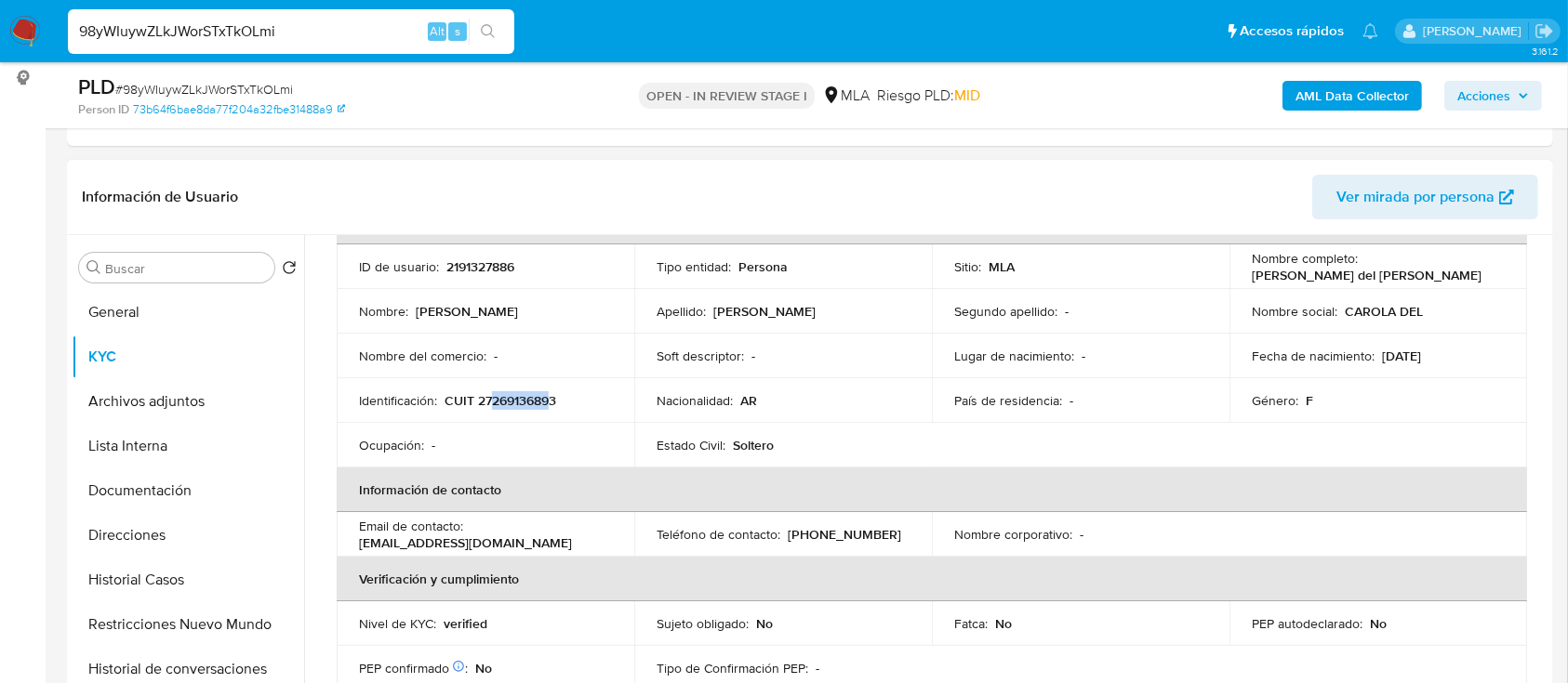
drag, startPoint x: 492, startPoint y: 399, endPoint x: 549, endPoint y: 399, distance: 57.0
click at [549, 399] on p "CUIT 27269136893" at bounding box center [500, 400] width 112 height 17
copy p "26913689"
click at [167, 493] on button "Documentación" at bounding box center [180, 490] width 217 height 45
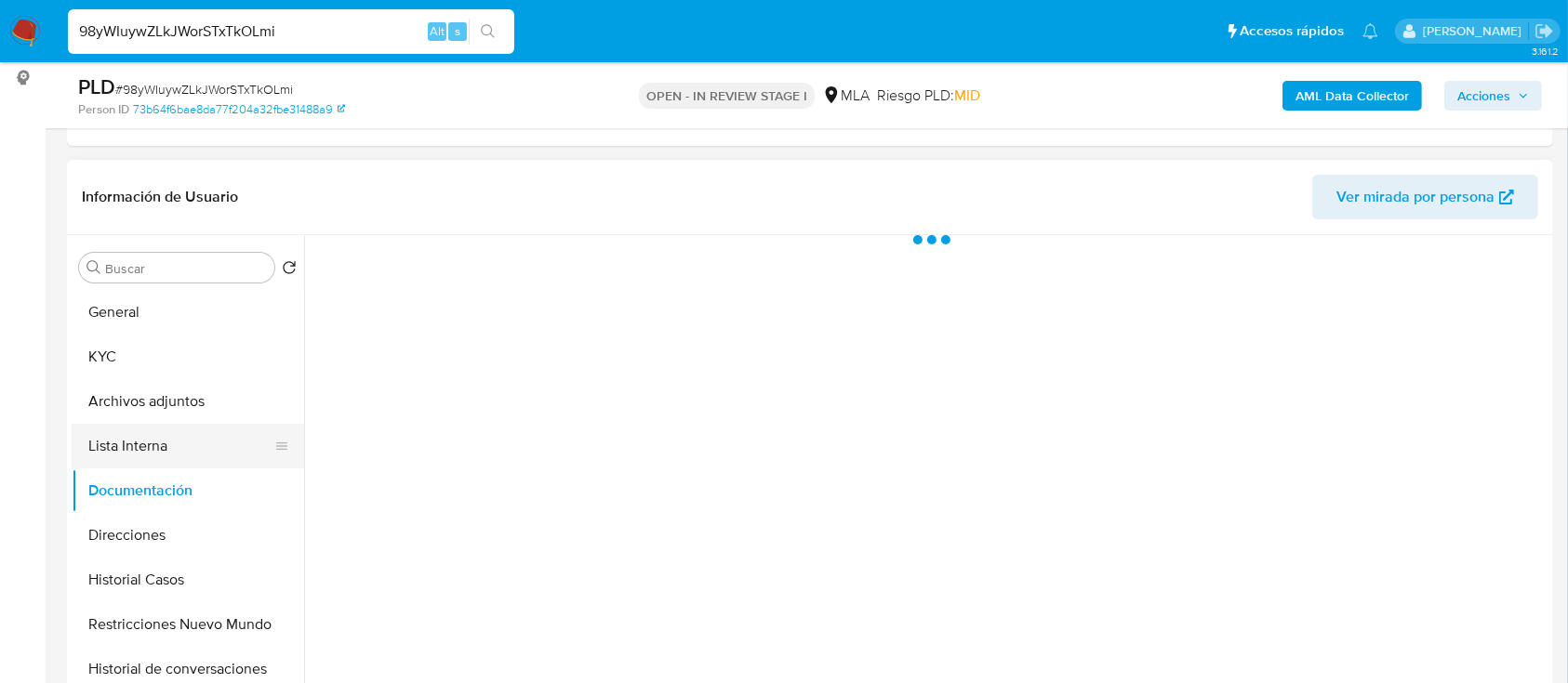
scroll to position [0, 0]
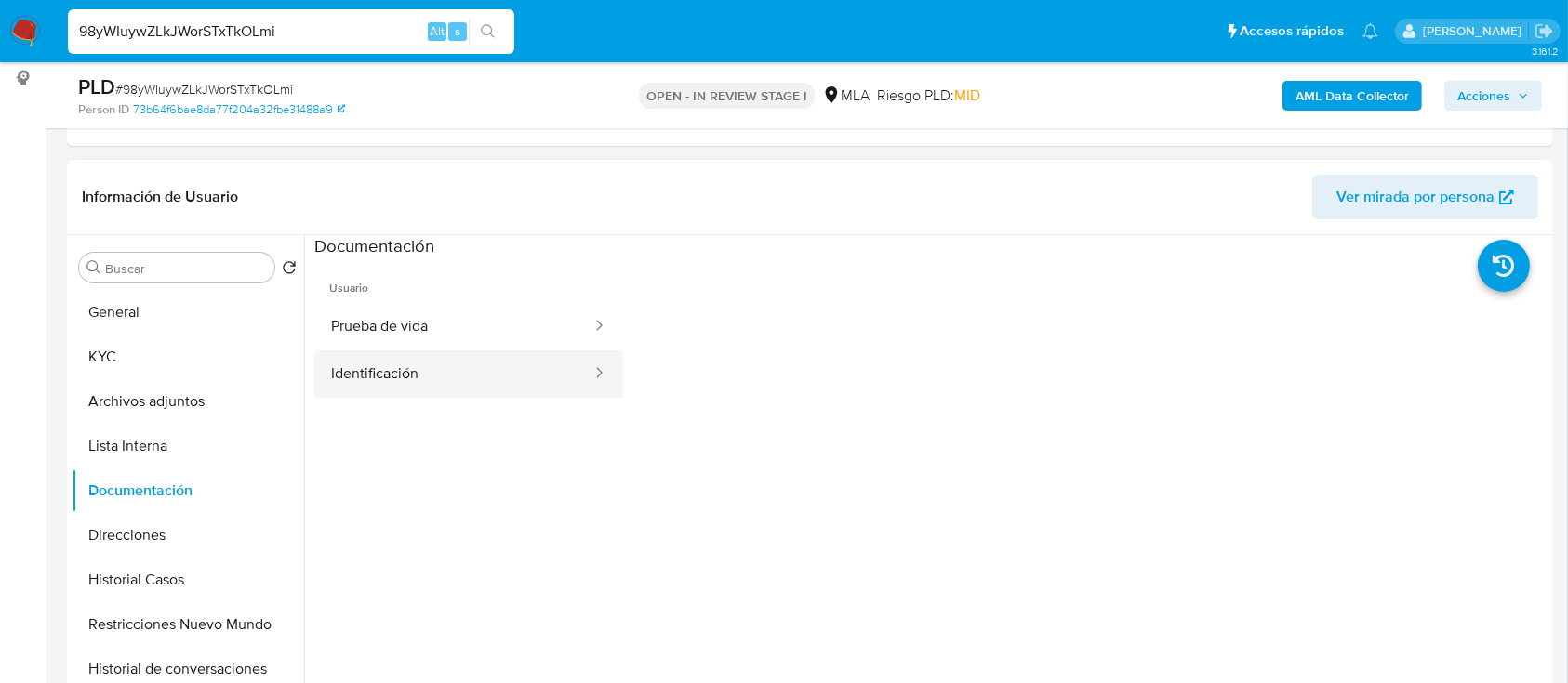
click at [392, 370] on button "Identificación" at bounding box center [453, 374] width 279 height 48
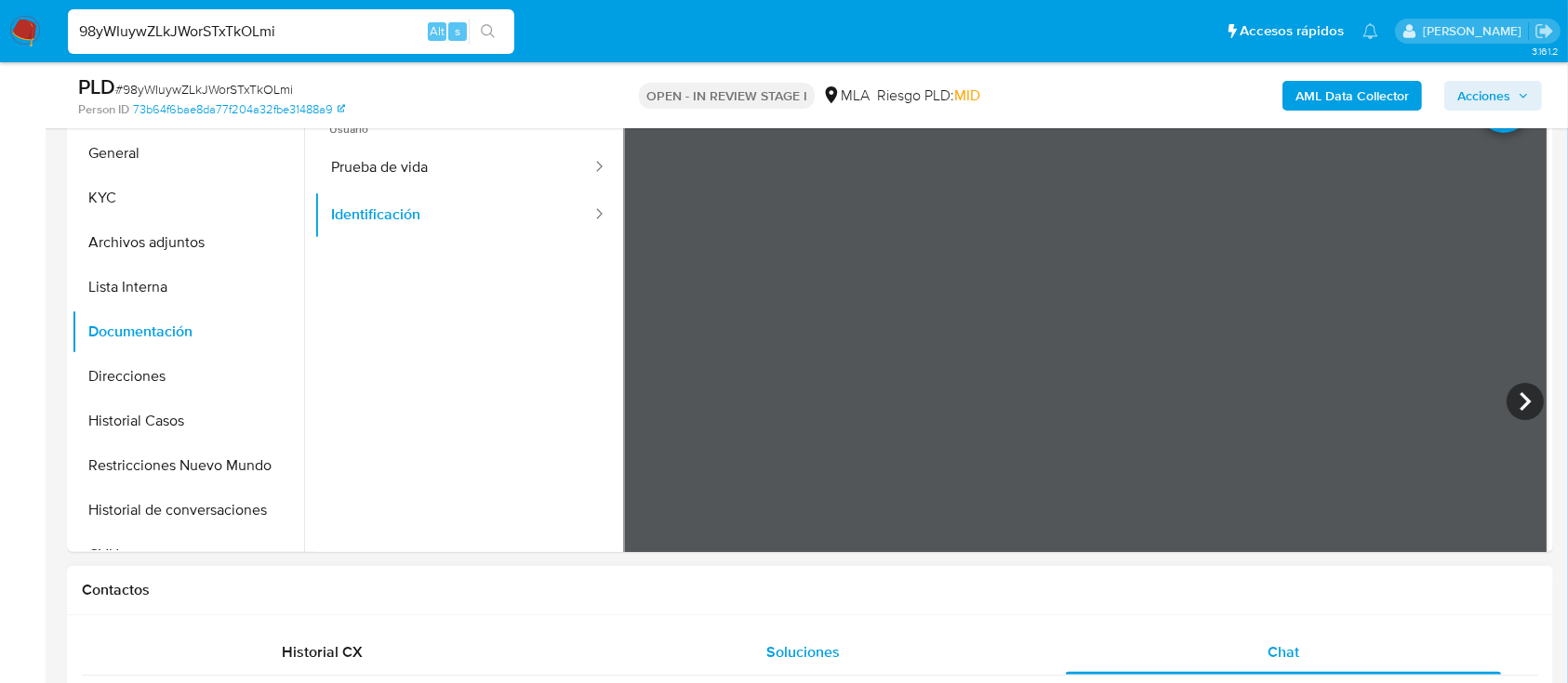
scroll to position [338, 0]
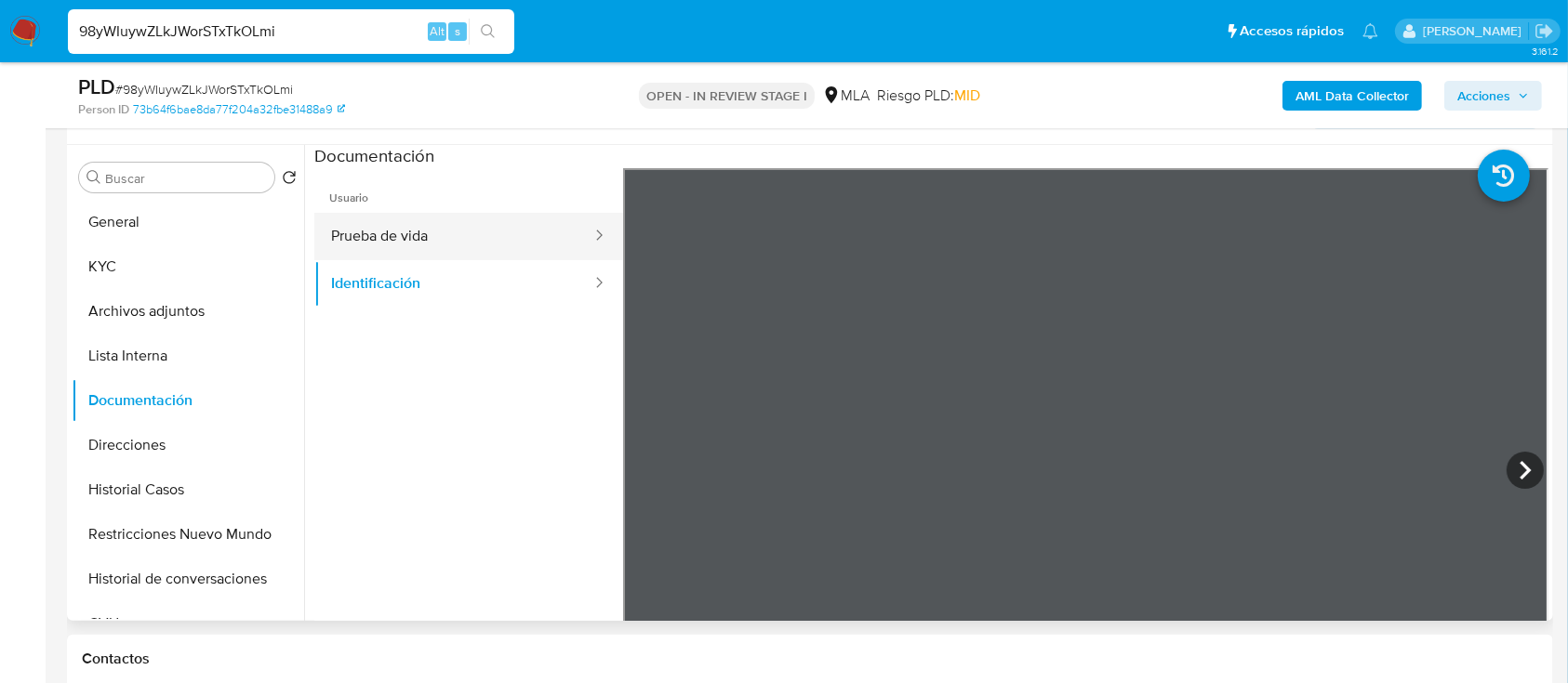
click at [480, 254] on button "Prueba de vida" at bounding box center [453, 237] width 279 height 48
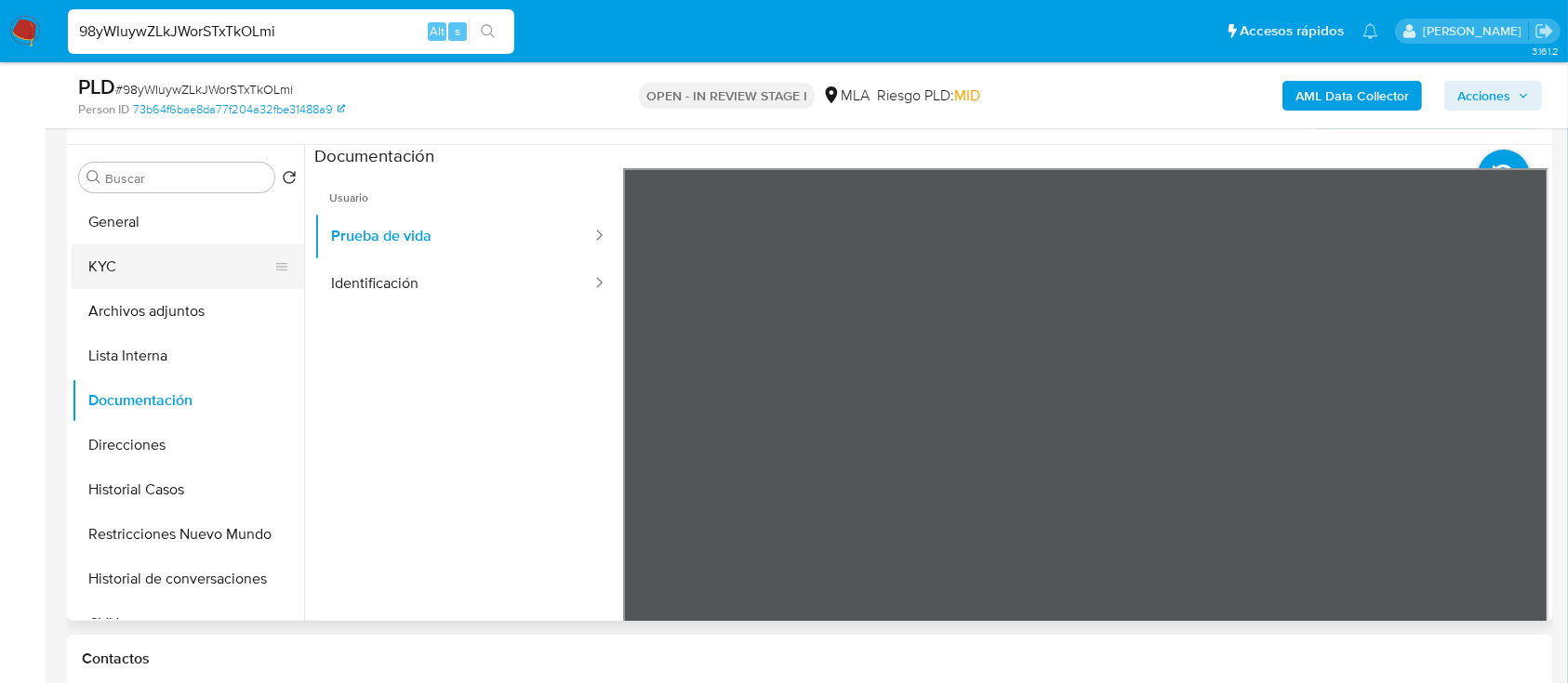
click at [154, 257] on button "KYC" at bounding box center [180, 266] width 217 height 45
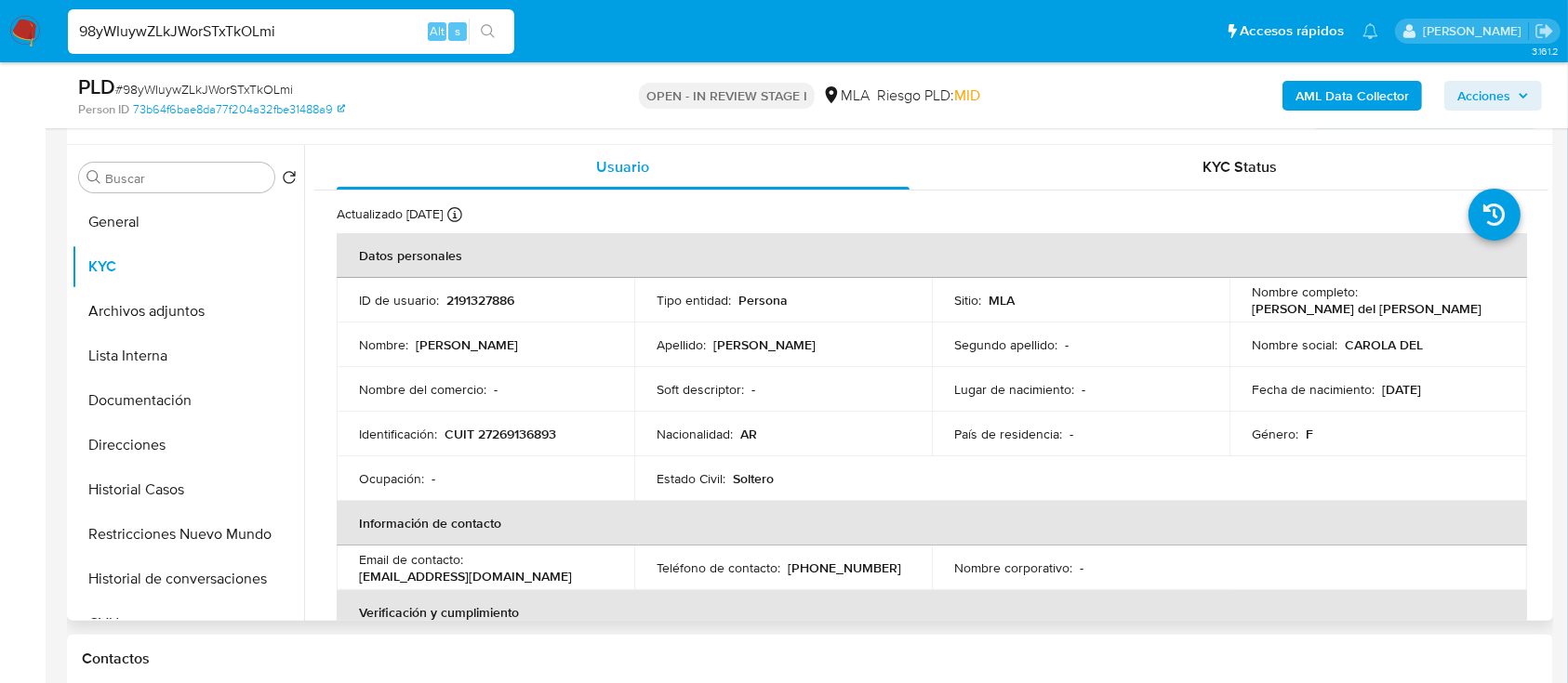
click at [503, 420] on td "Identificación : CUIT 27269136893" at bounding box center [485, 434] width 298 height 45
click at [510, 435] on p "CUIT 27269136893" at bounding box center [500, 434] width 112 height 17
copy p "27269136893"
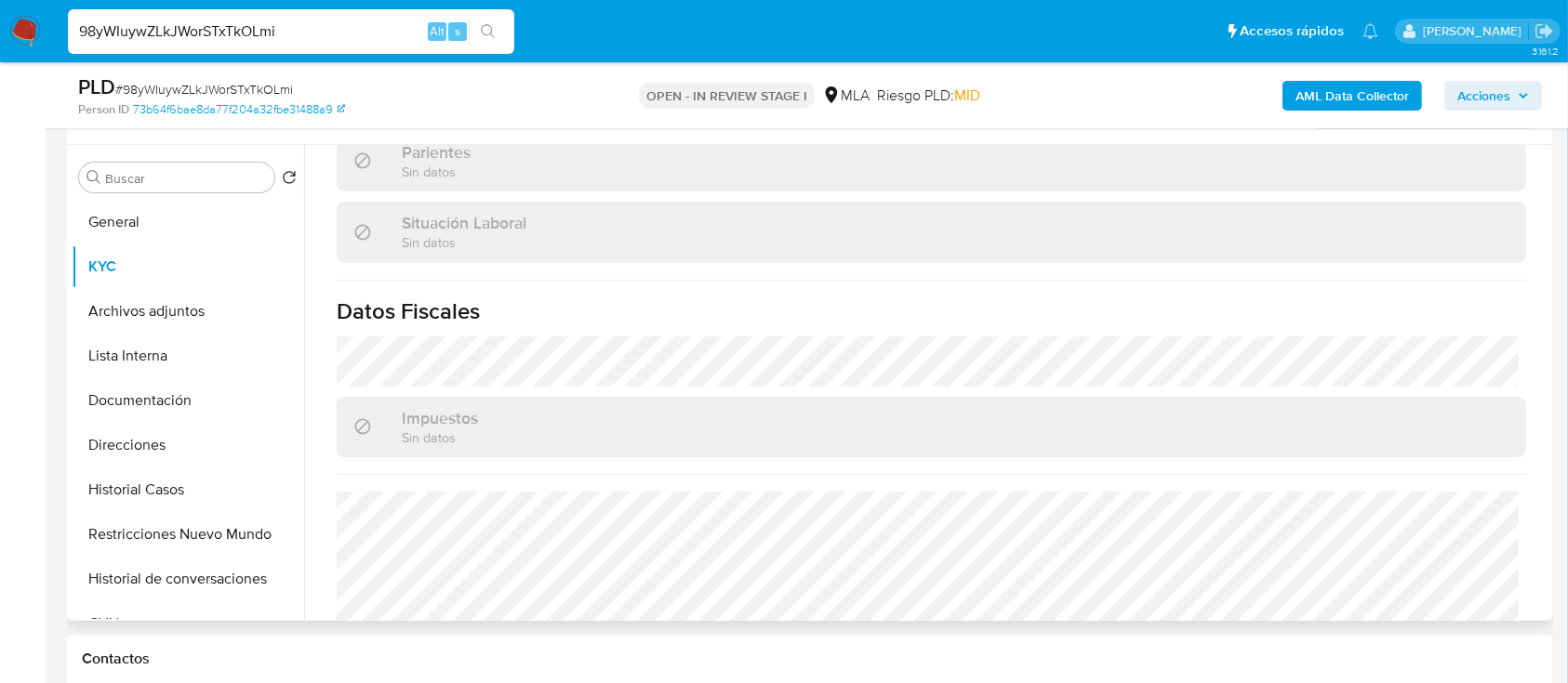
scroll to position [979, 0]
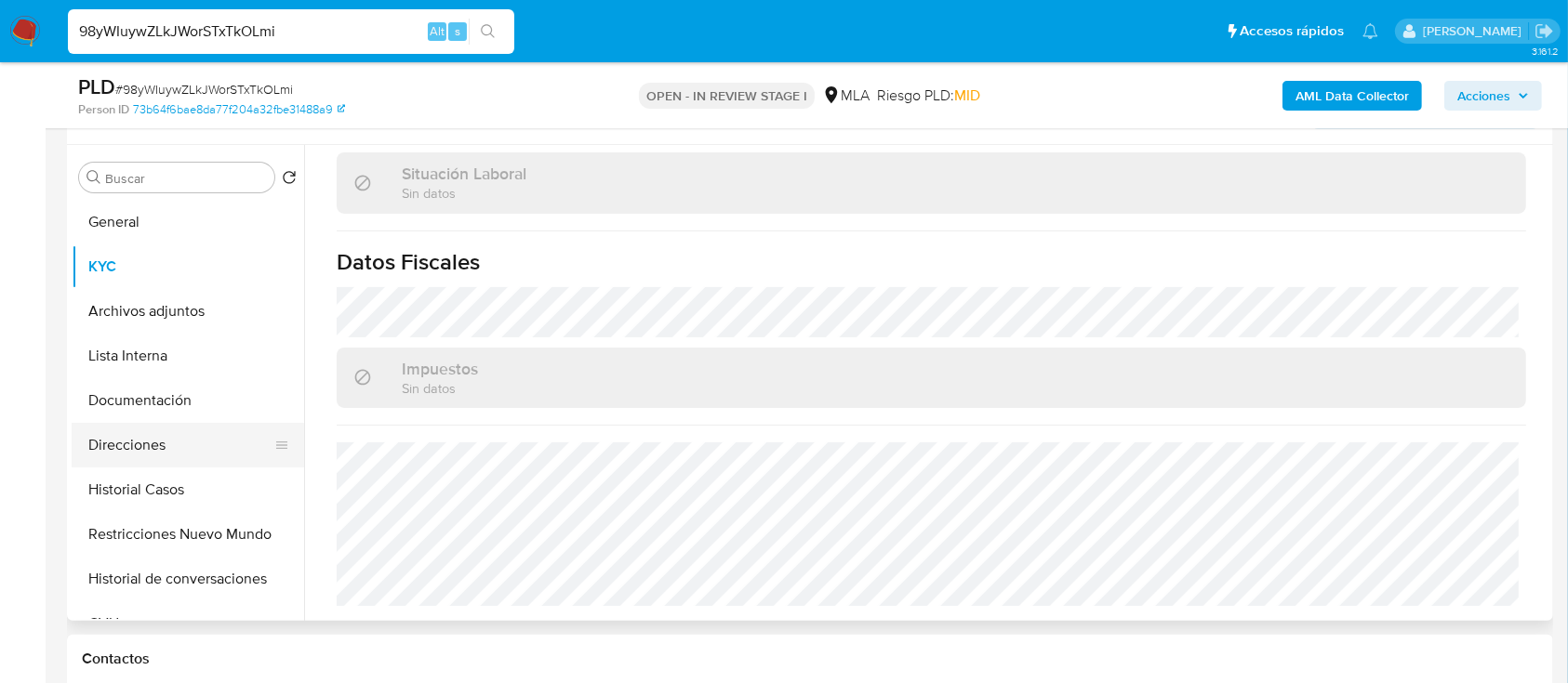
click at [103, 449] on button "Direcciones" at bounding box center [180, 445] width 217 height 45
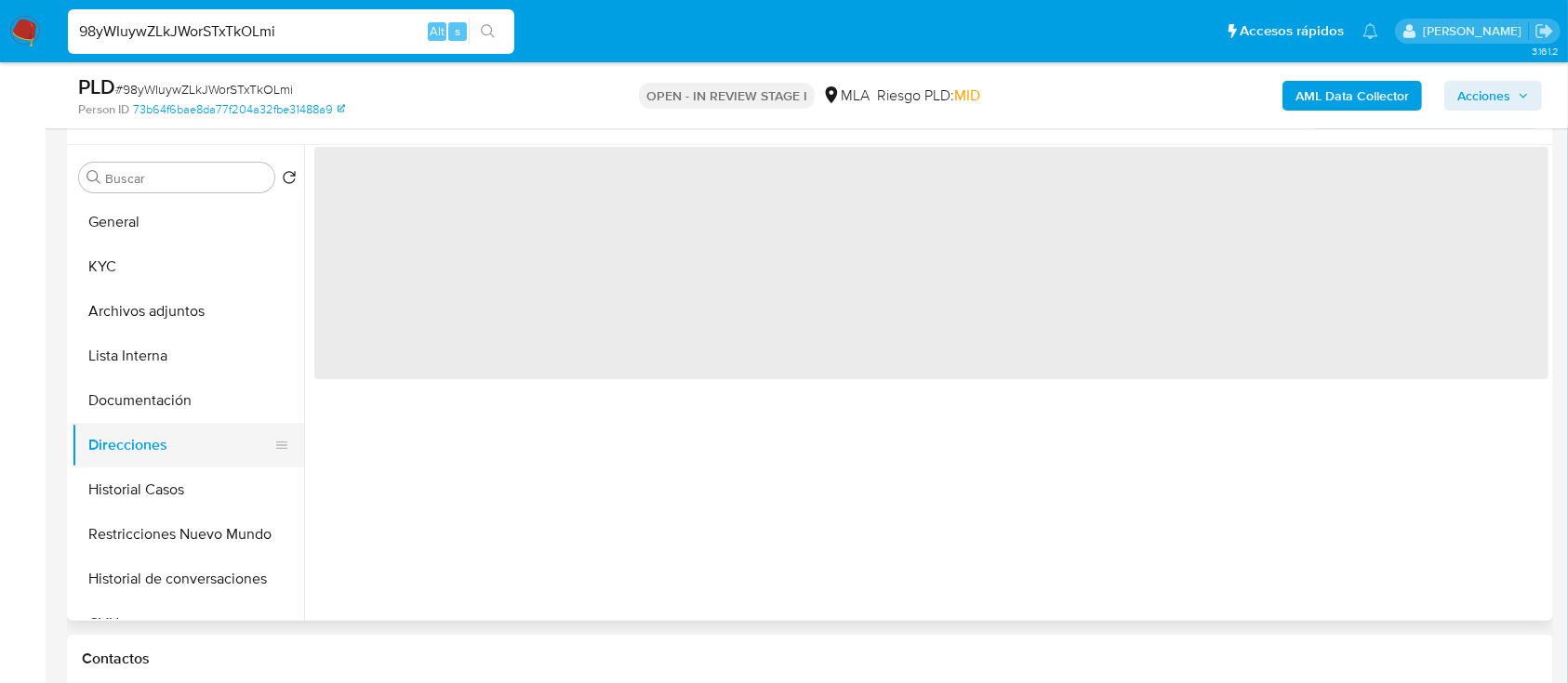
scroll to position [0, 0]
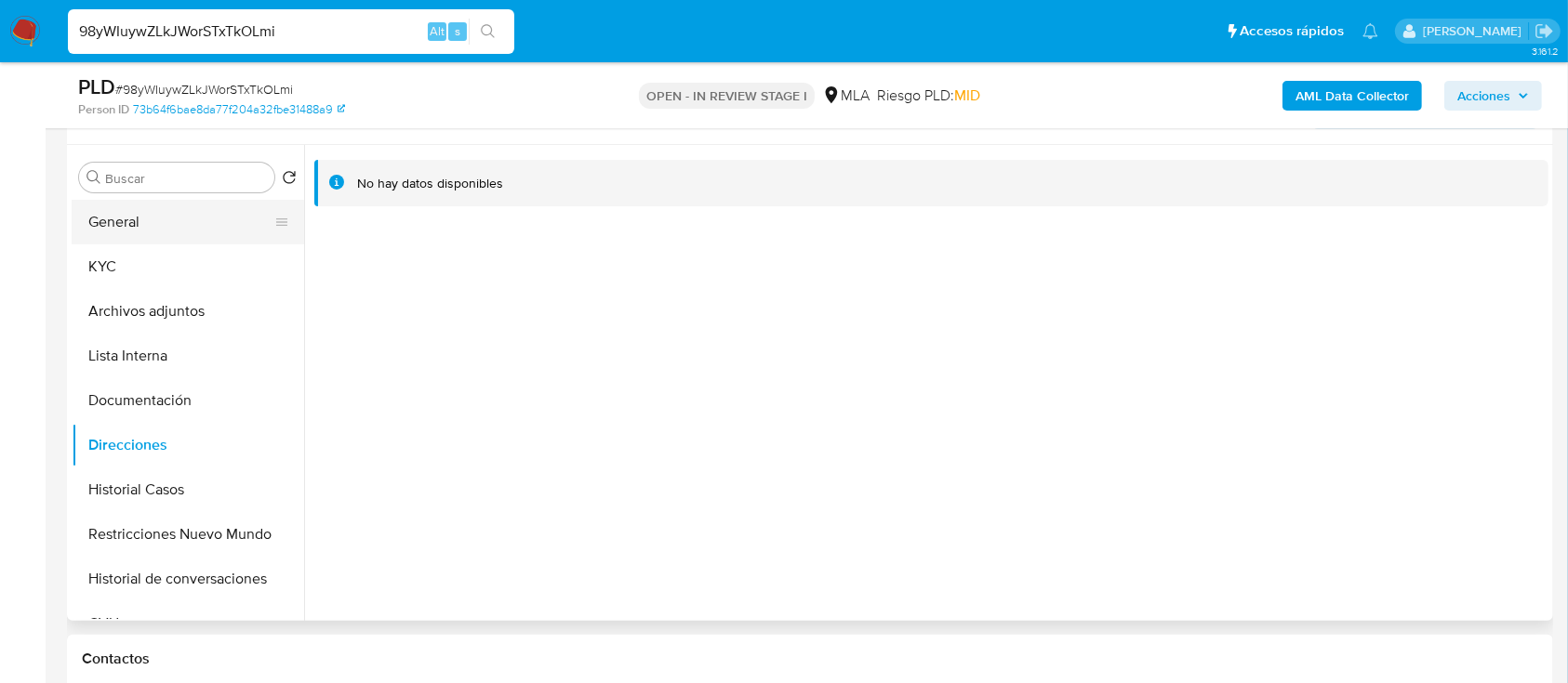
click at [139, 232] on button "General" at bounding box center [180, 222] width 217 height 45
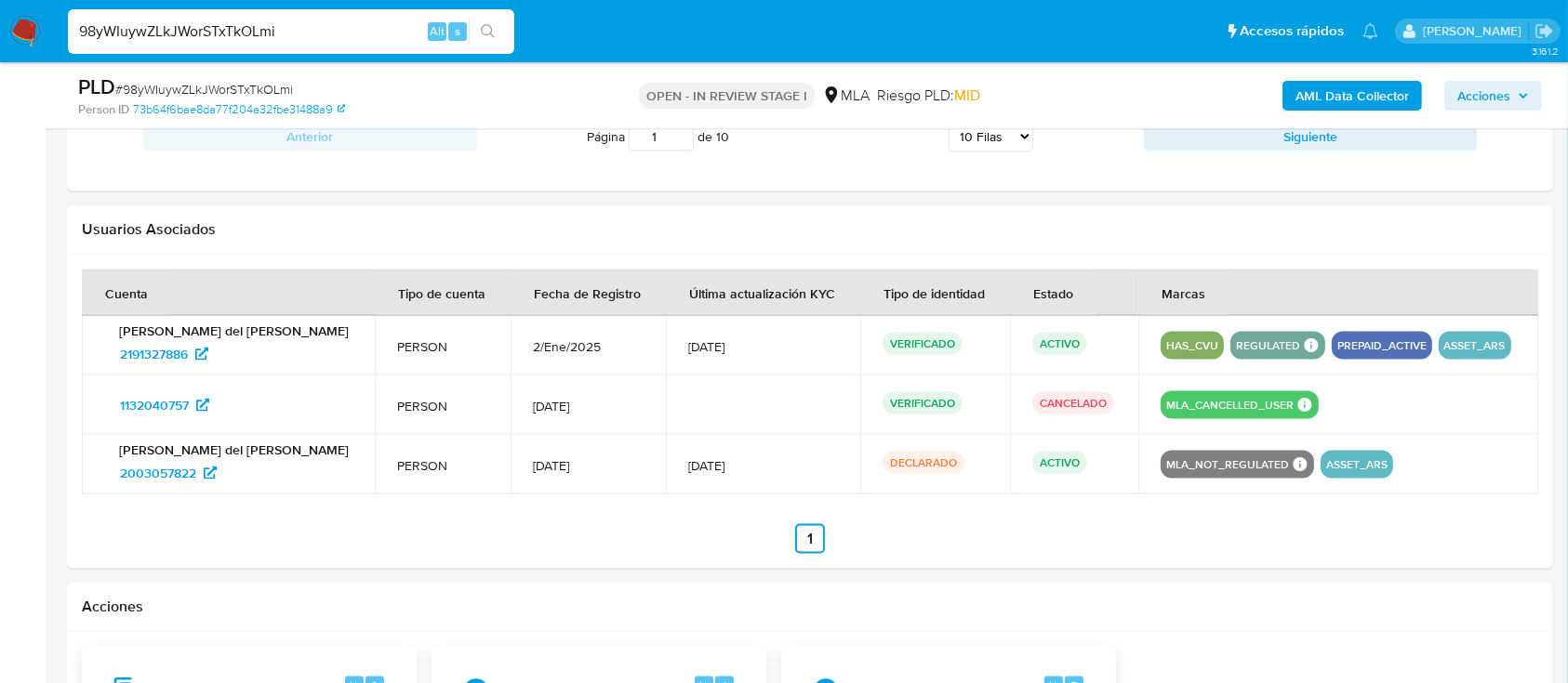
scroll to position [2568, 0]
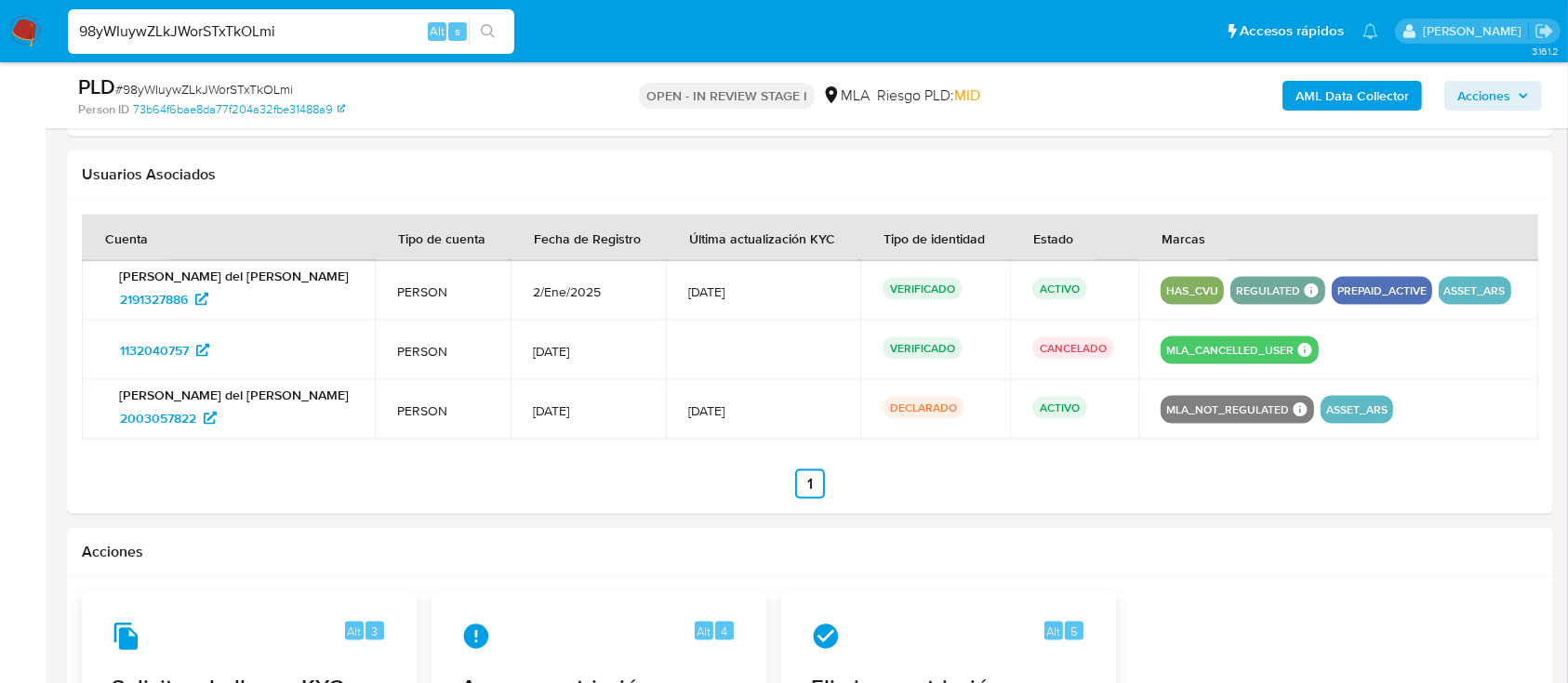
drag, startPoint x: 845, startPoint y: 370, endPoint x: 224, endPoint y: 375, distance: 621.0
click at [223, 375] on tr "1132040757 PERSON 28/May/2022 VERIFICADO CANCELADO" at bounding box center [810, 350] width 1456 height 60
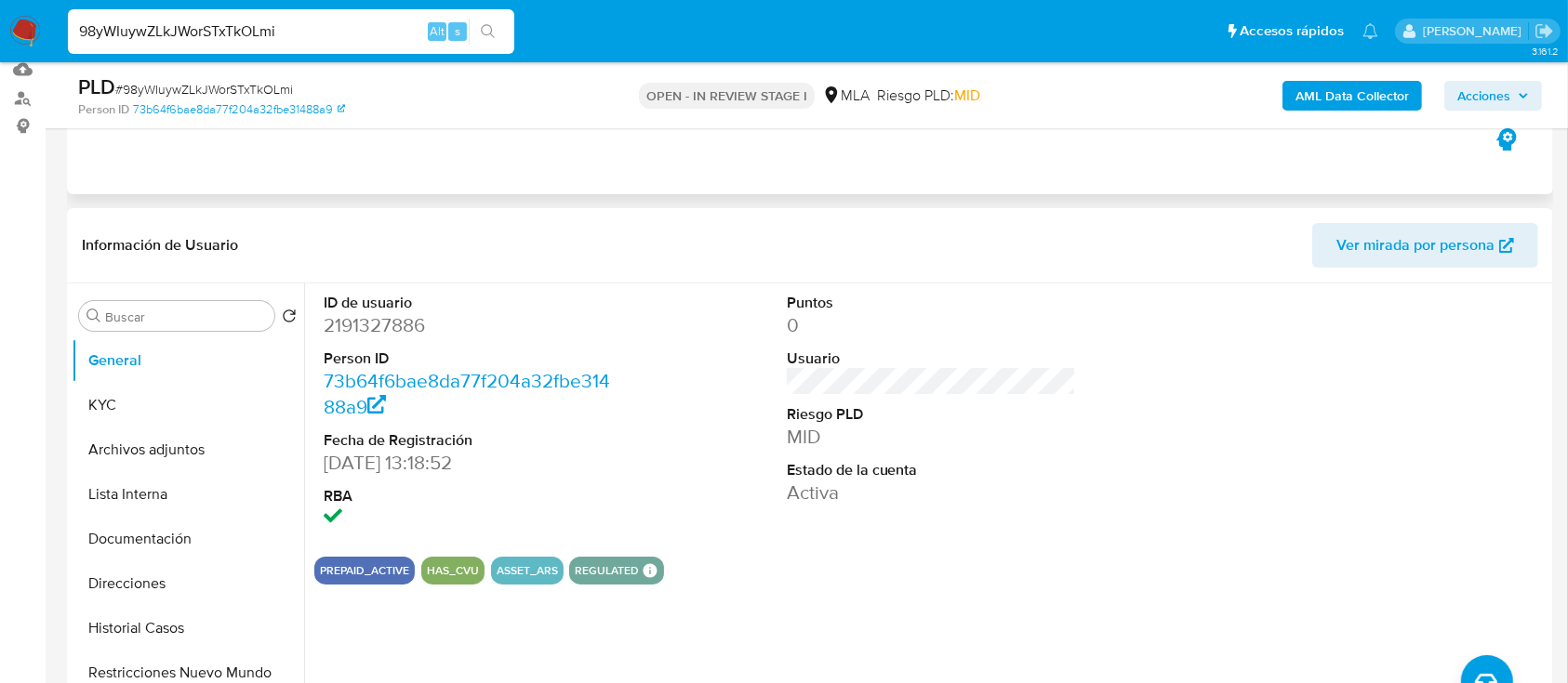
scroll to position [90, 0]
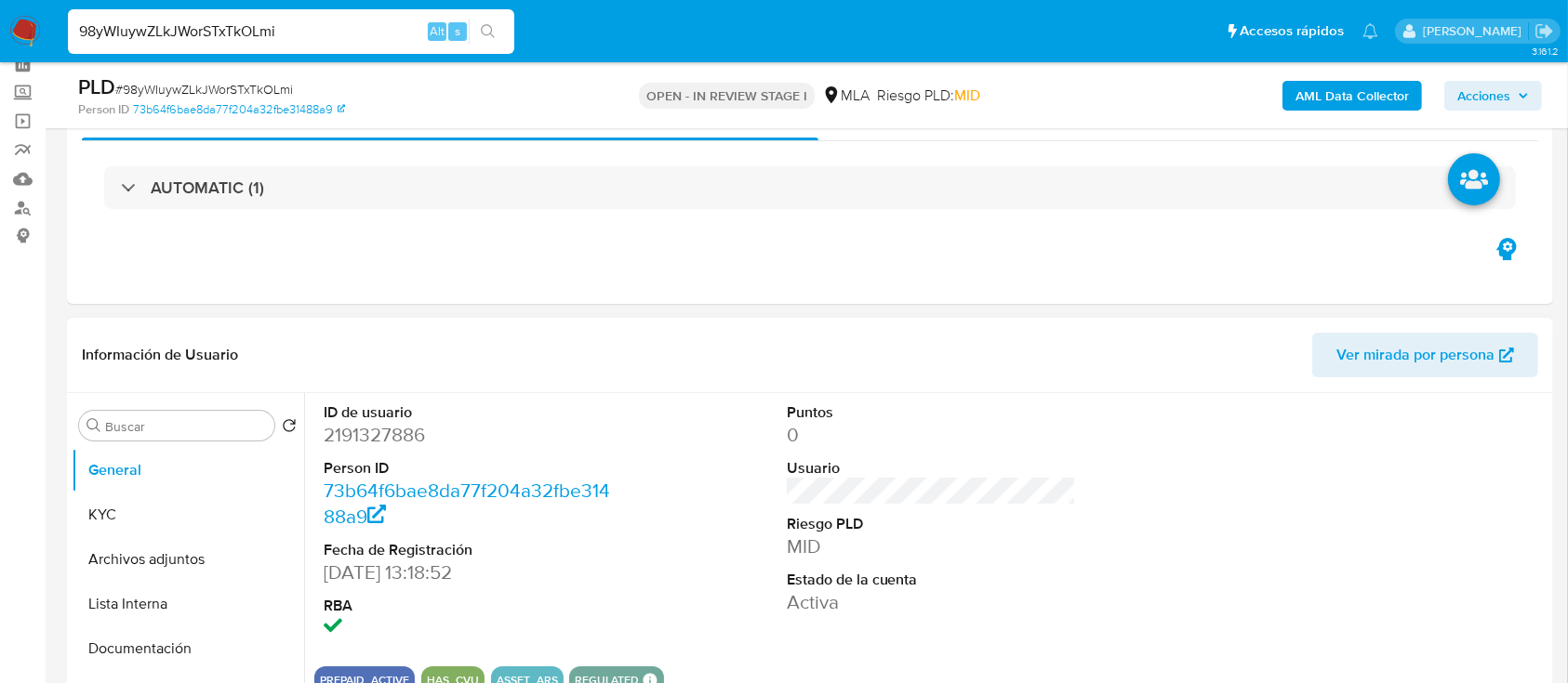
click at [374, 435] on dd "2191327886" at bounding box center [468, 435] width 290 height 26
copy dd "2191327886"
click at [384, 423] on dd "2191327886" at bounding box center [468, 435] width 290 height 26
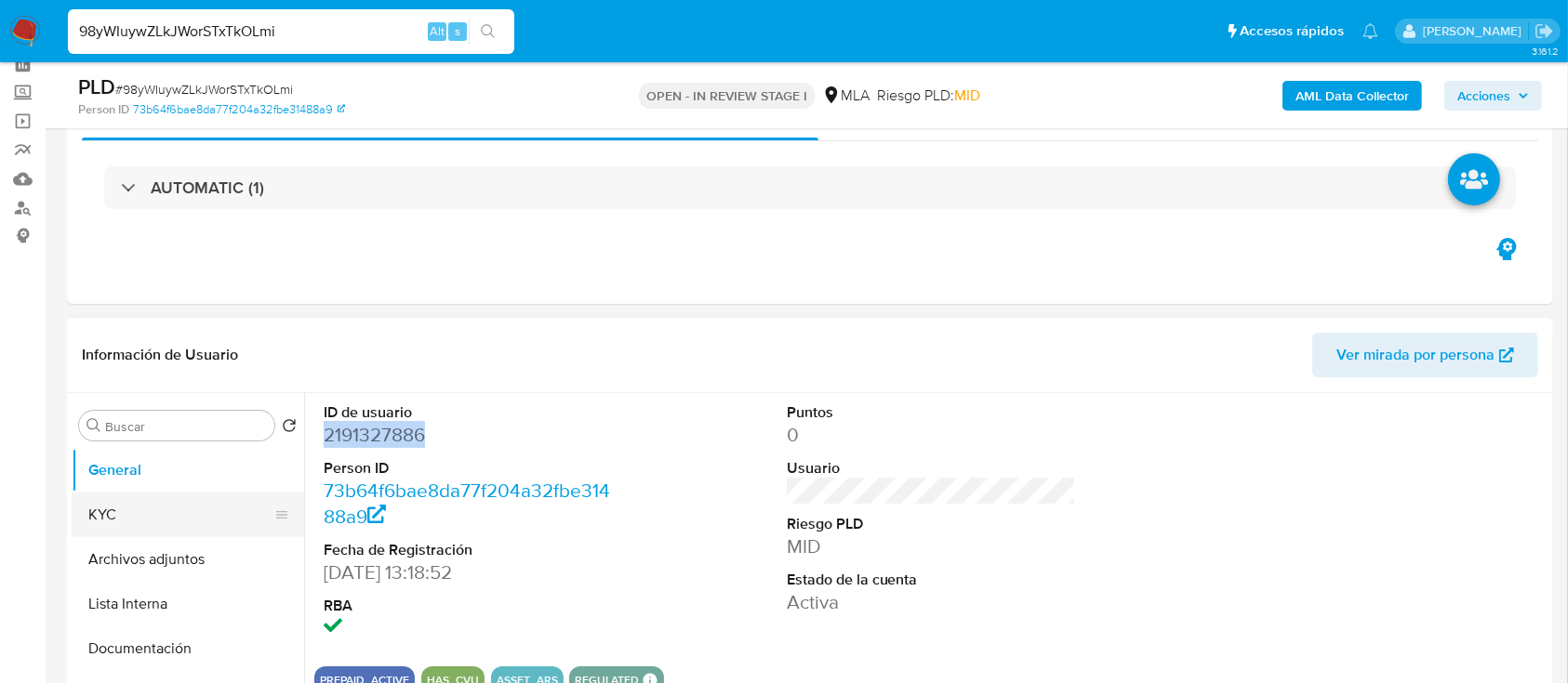
click at [83, 499] on button "KYC" at bounding box center [180, 515] width 217 height 45
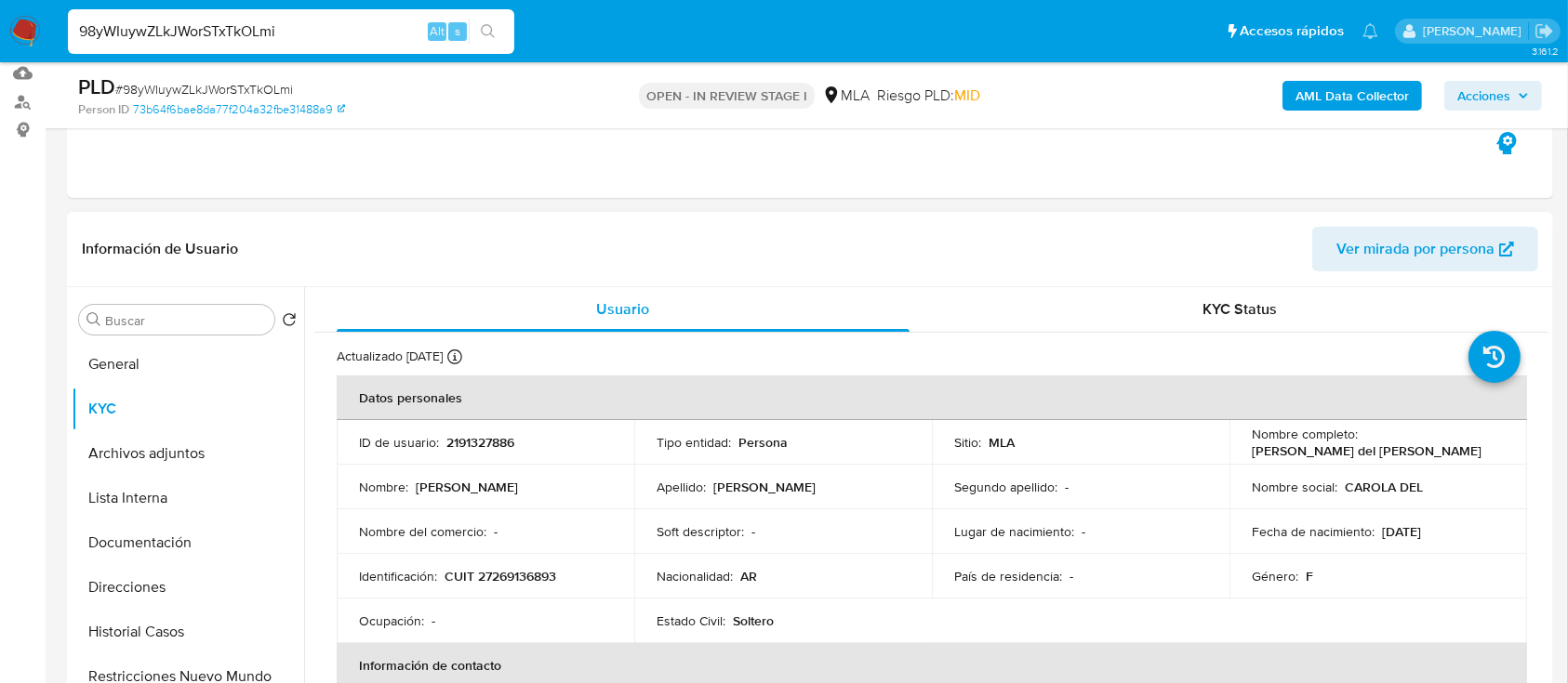
scroll to position [338, 0]
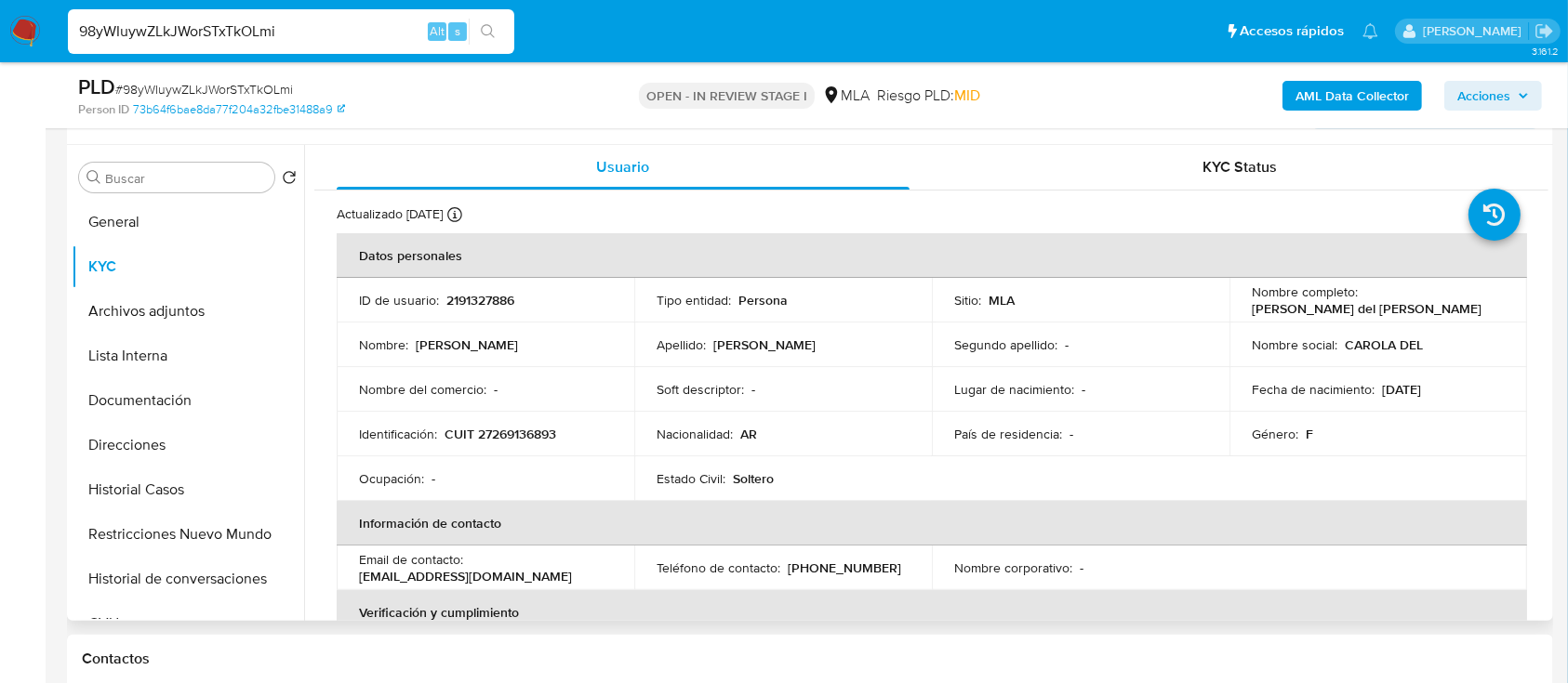
click at [506, 433] on p "CUIT 27269136893" at bounding box center [500, 434] width 112 height 17
click at [506, 432] on p "CUIT 27269136893" at bounding box center [500, 434] width 112 height 17
copy p "27269136893"
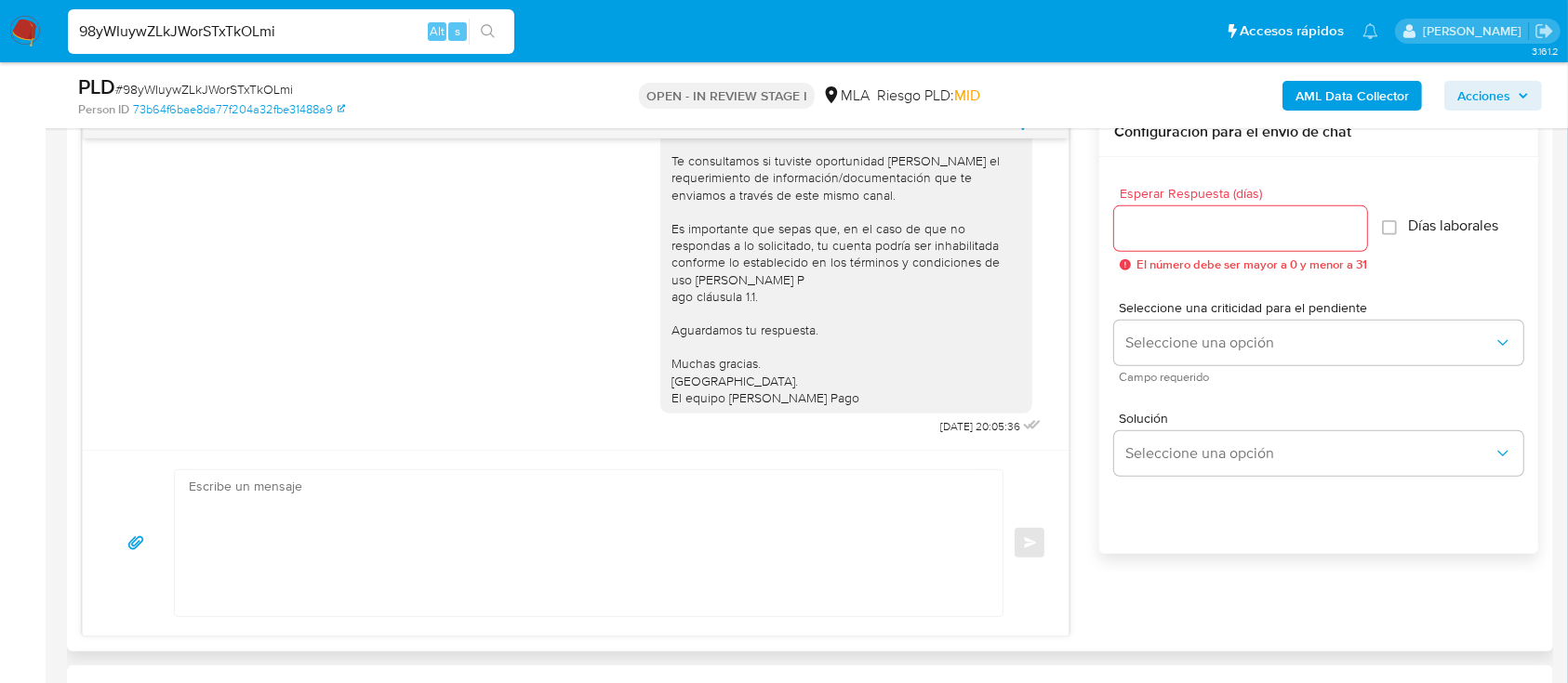
scroll to position [991, 0]
click at [379, 528] on textarea at bounding box center [583, 541] width 790 height 146
paste textarea "Hola , En función de las operaciones registradas en tu cuenta de Mercado Pago, …"
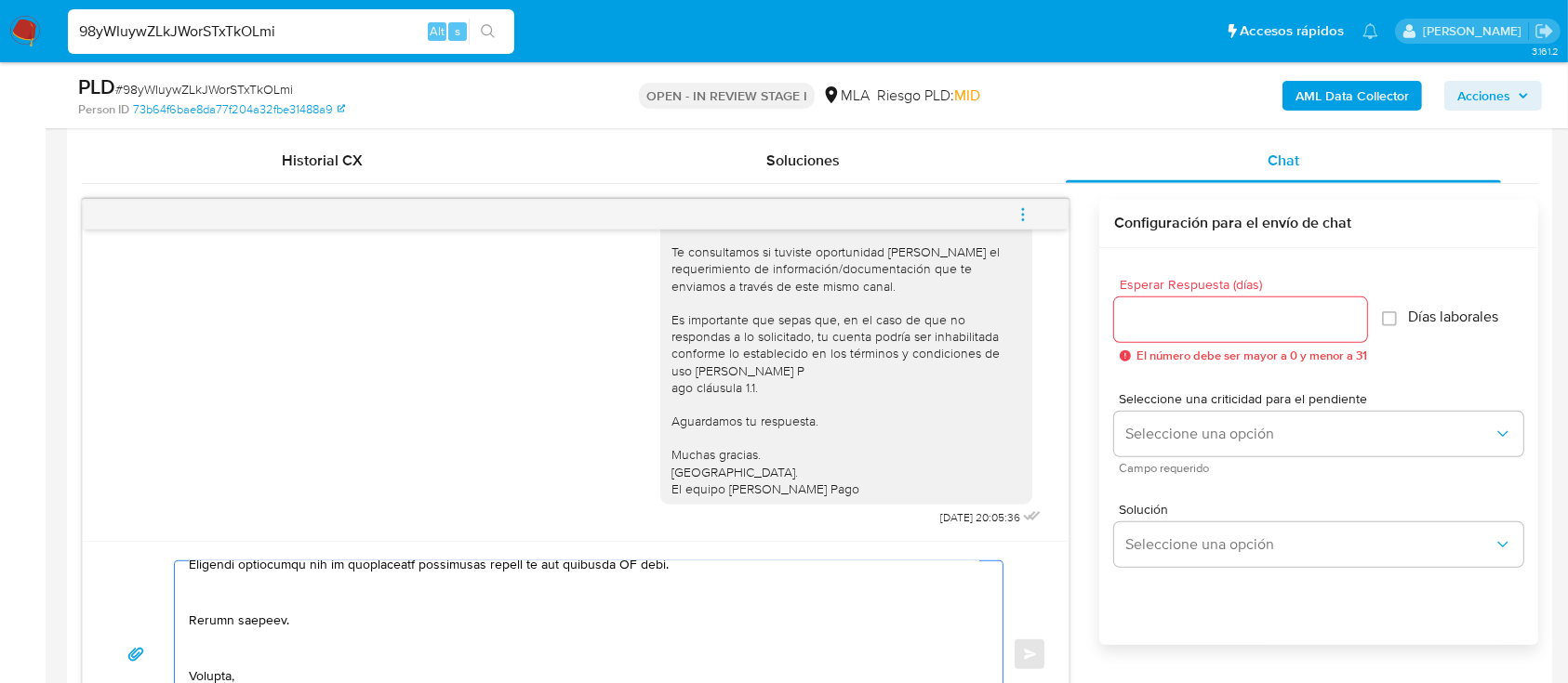
scroll to position [371, 0]
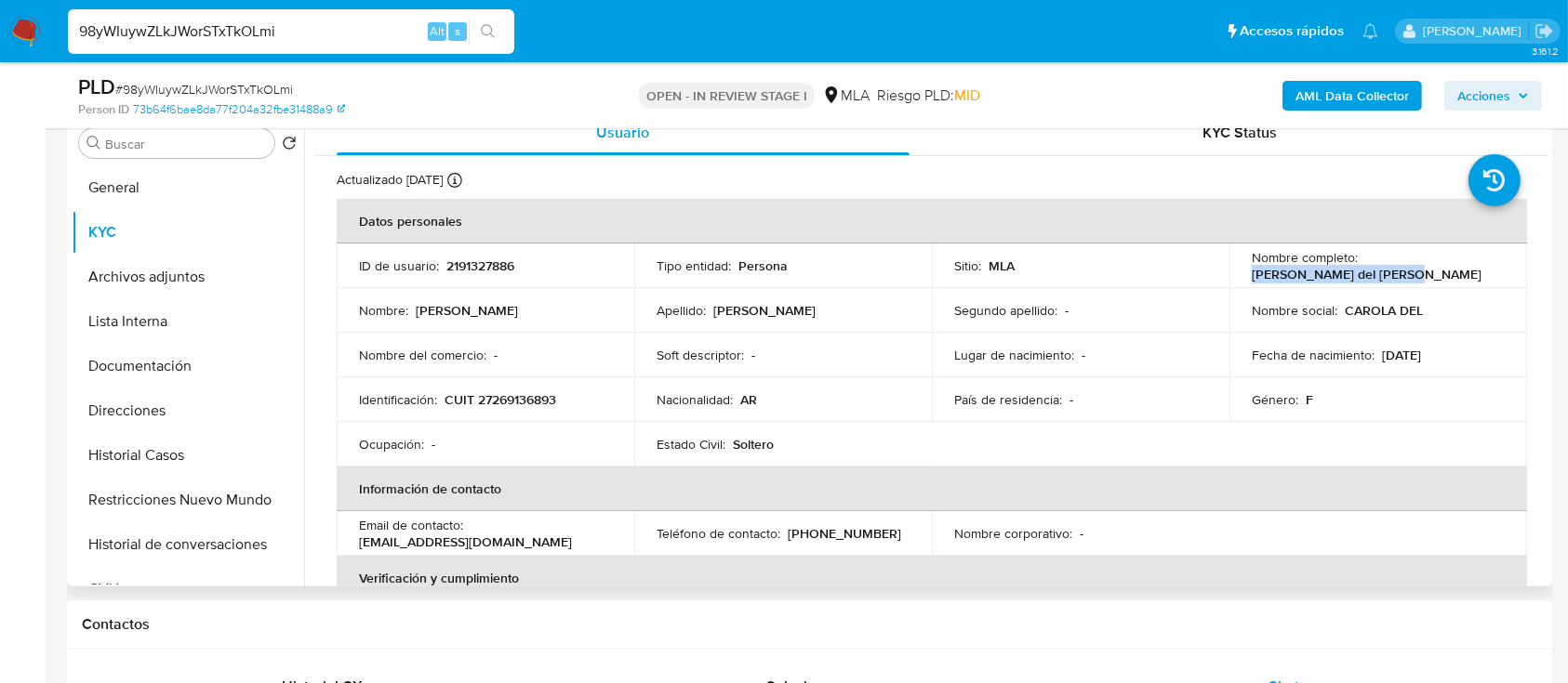
drag, startPoint x: 1236, startPoint y: 274, endPoint x: 1397, endPoint y: 274, distance: 161.0
click at [1397, 274] on td "Nombre completo : Carola del Carmen Garcia" at bounding box center [1378, 266] width 298 height 45
copy p "Carola del Carmen Garcia"
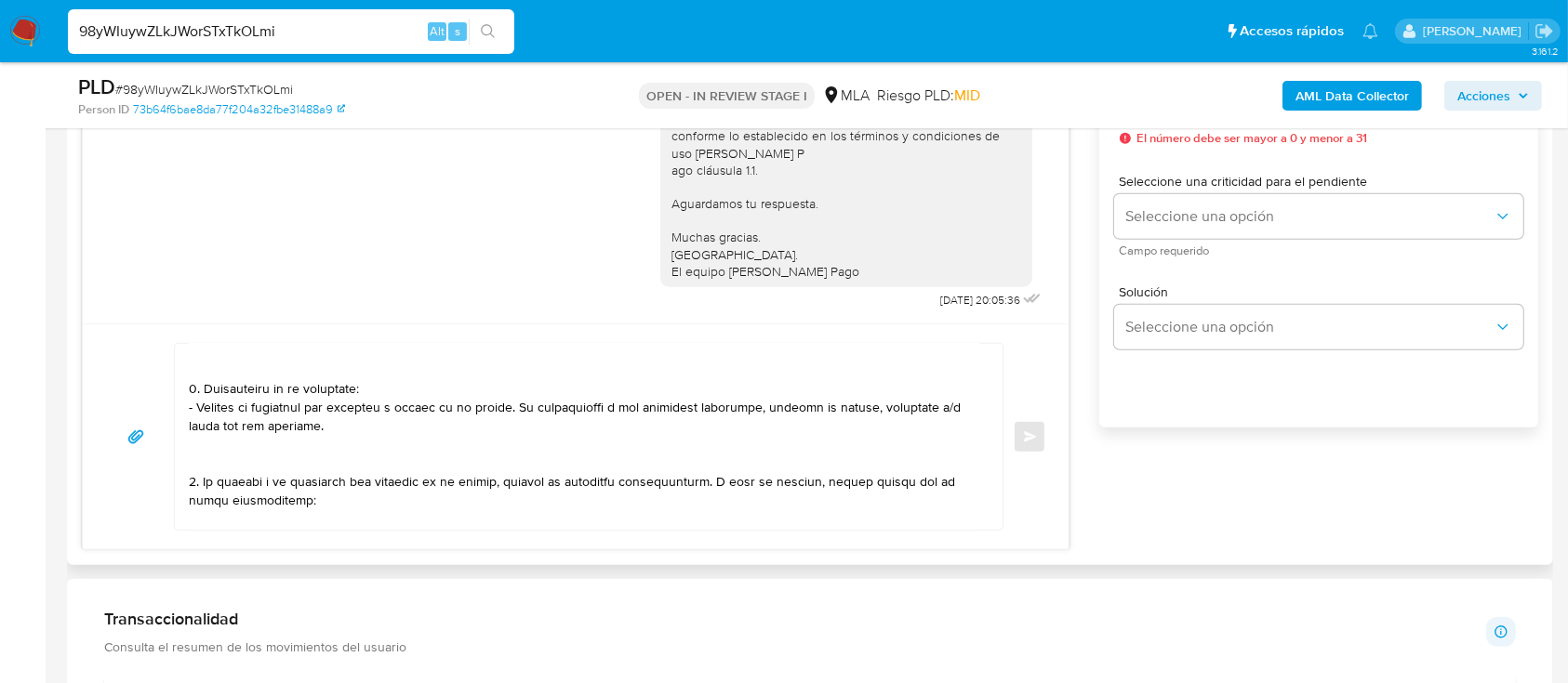
scroll to position [0, 0]
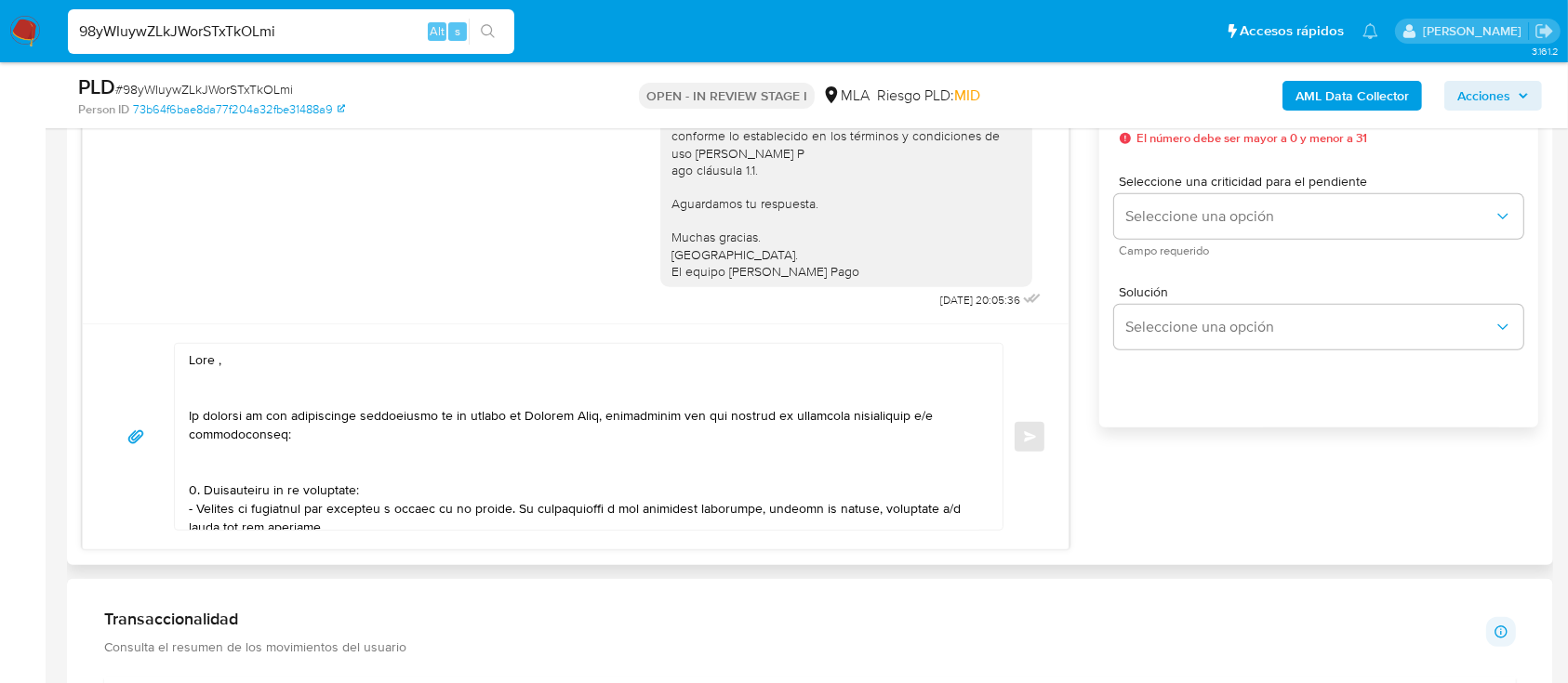
click at [254, 365] on textarea at bounding box center [583, 436] width 790 height 186
paste textarea "Carola del Carmen Garcia"
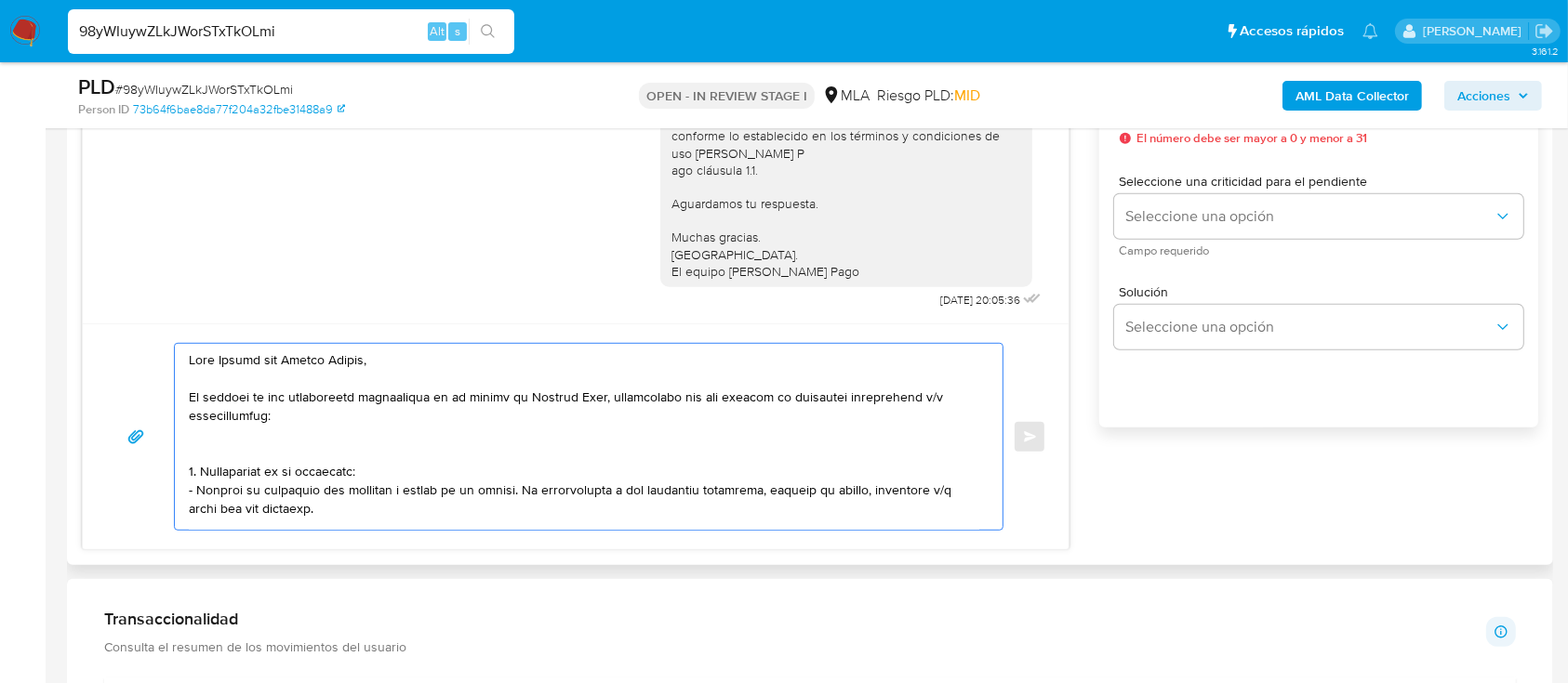
click at [290, 451] on textarea at bounding box center [583, 436] width 790 height 186
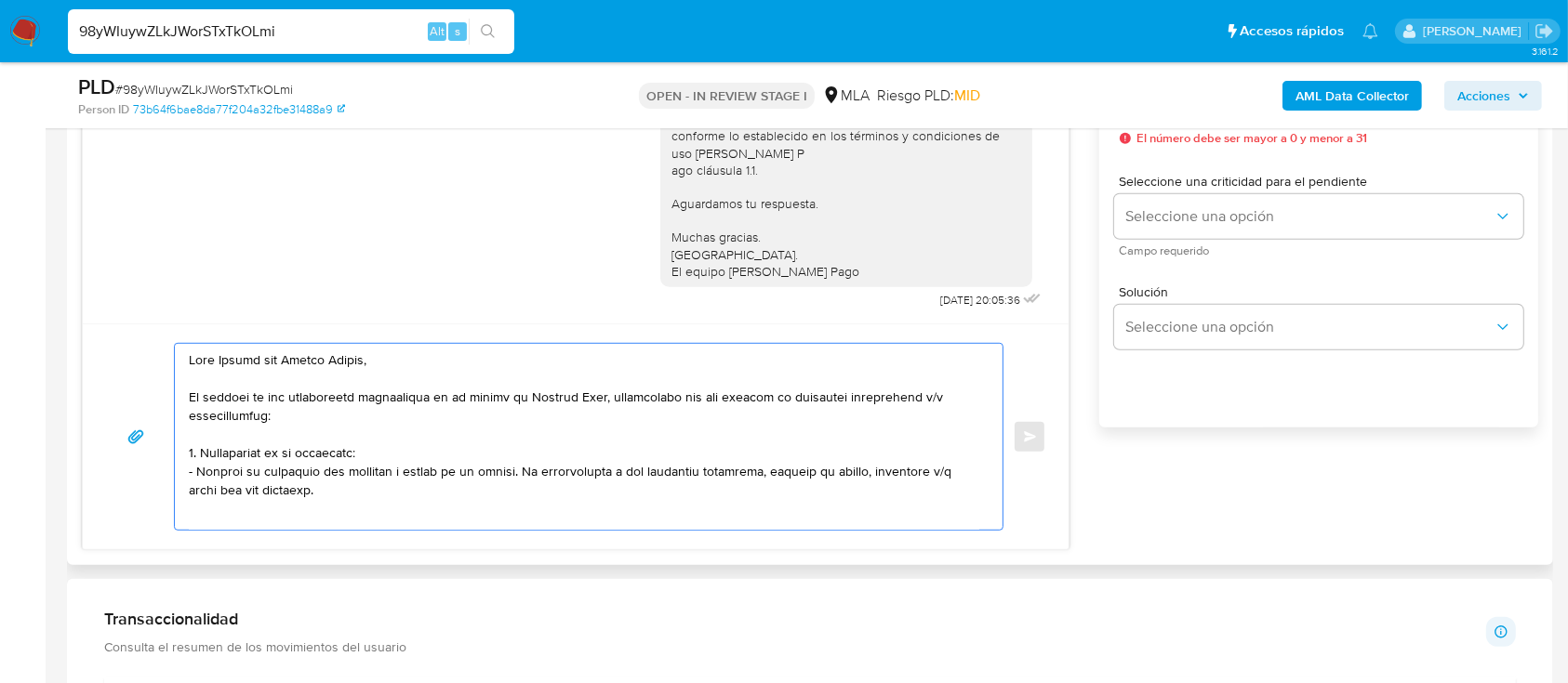
scroll to position [123, 0]
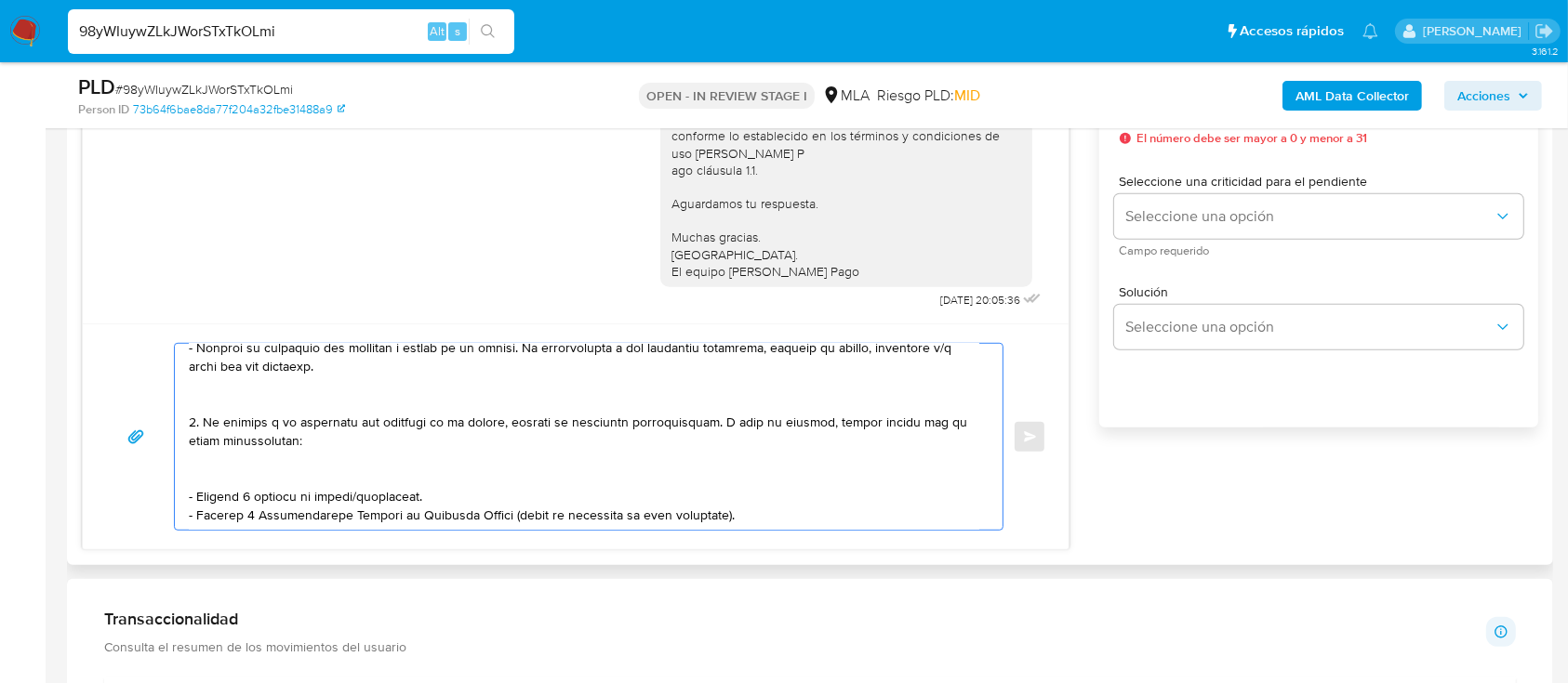
click at [275, 404] on textarea at bounding box center [583, 436] width 790 height 186
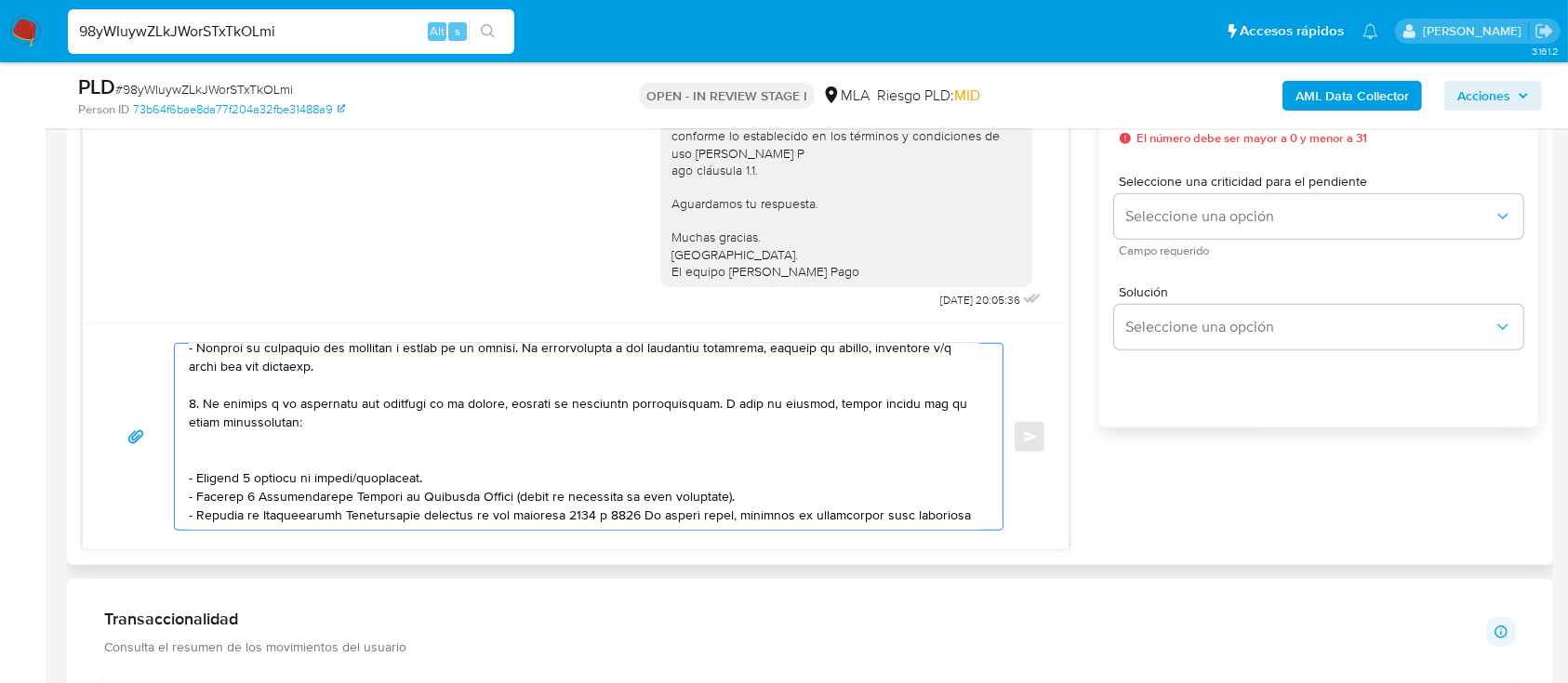
click at [267, 455] on textarea at bounding box center [583, 436] width 790 height 186
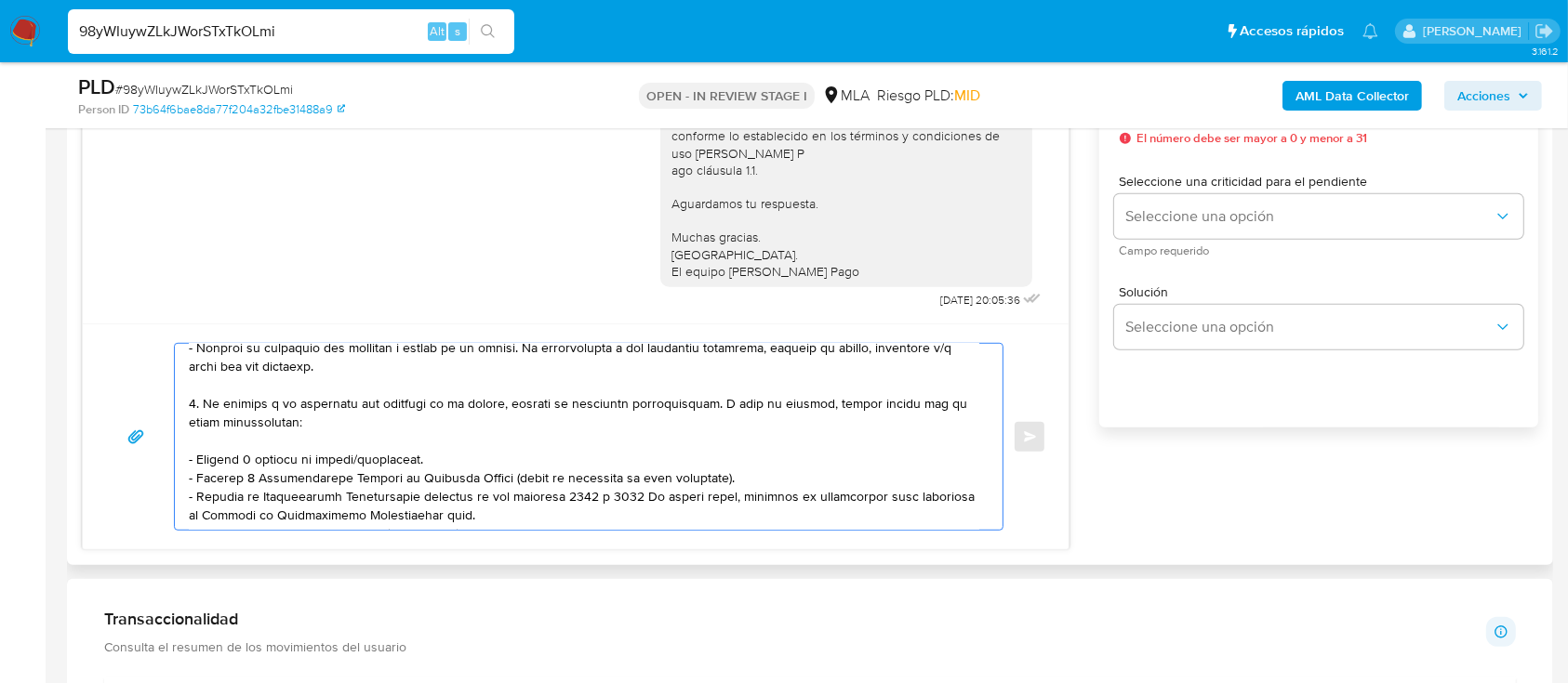
click at [325, 457] on textarea at bounding box center [583, 436] width 790 height 186
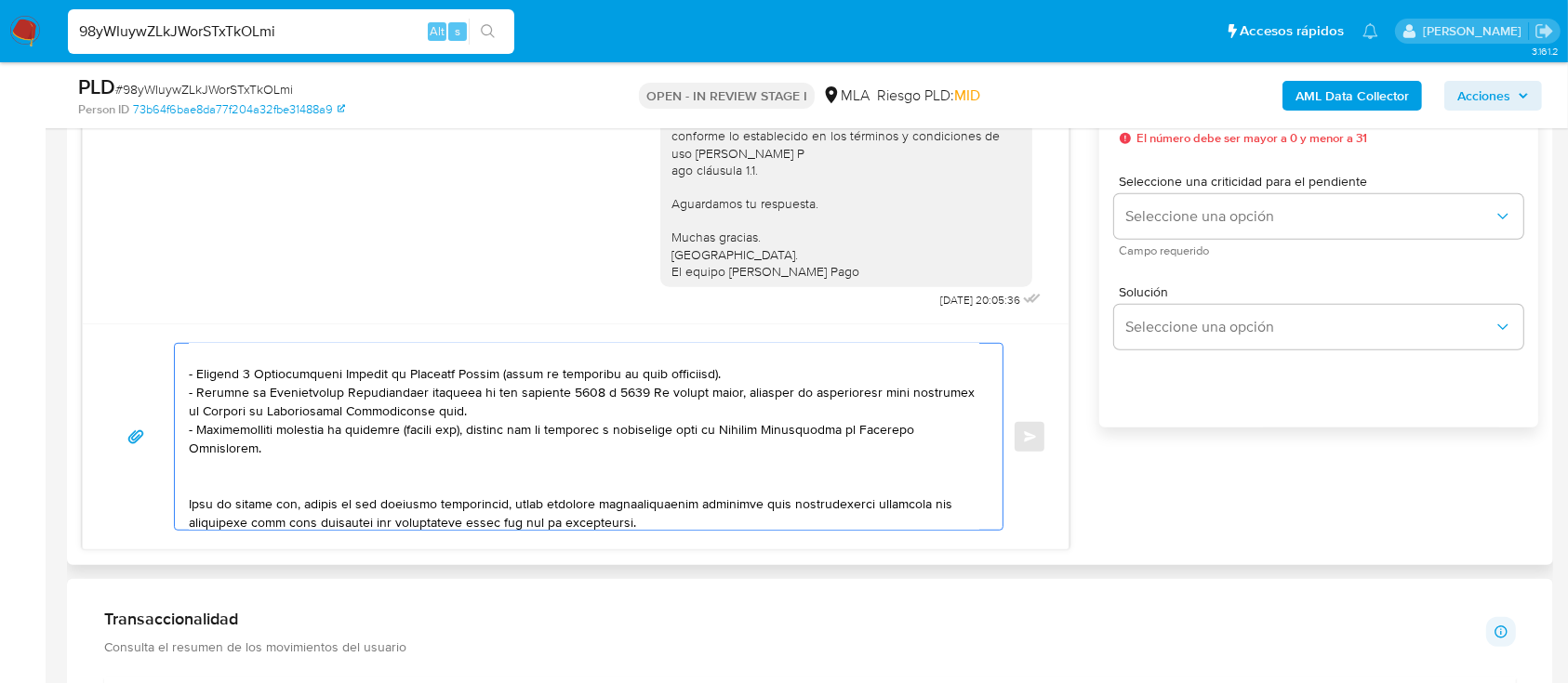
scroll to position [247, 0]
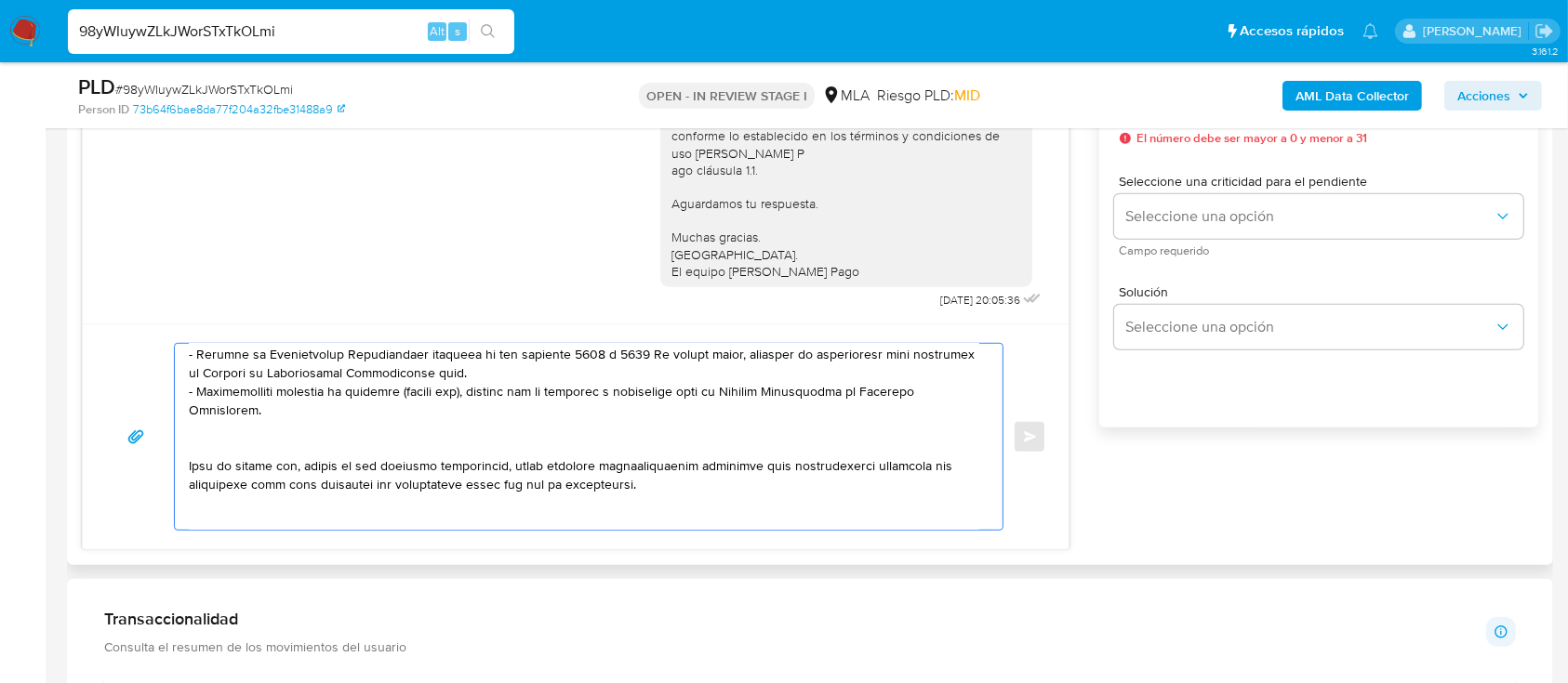
click at [490, 381] on textarea at bounding box center [583, 436] width 790 height 186
paste textarea "https://www.mercadopago.com.ar/ayuda/30181"
click at [248, 438] on textarea at bounding box center [583, 436] width 790 height 186
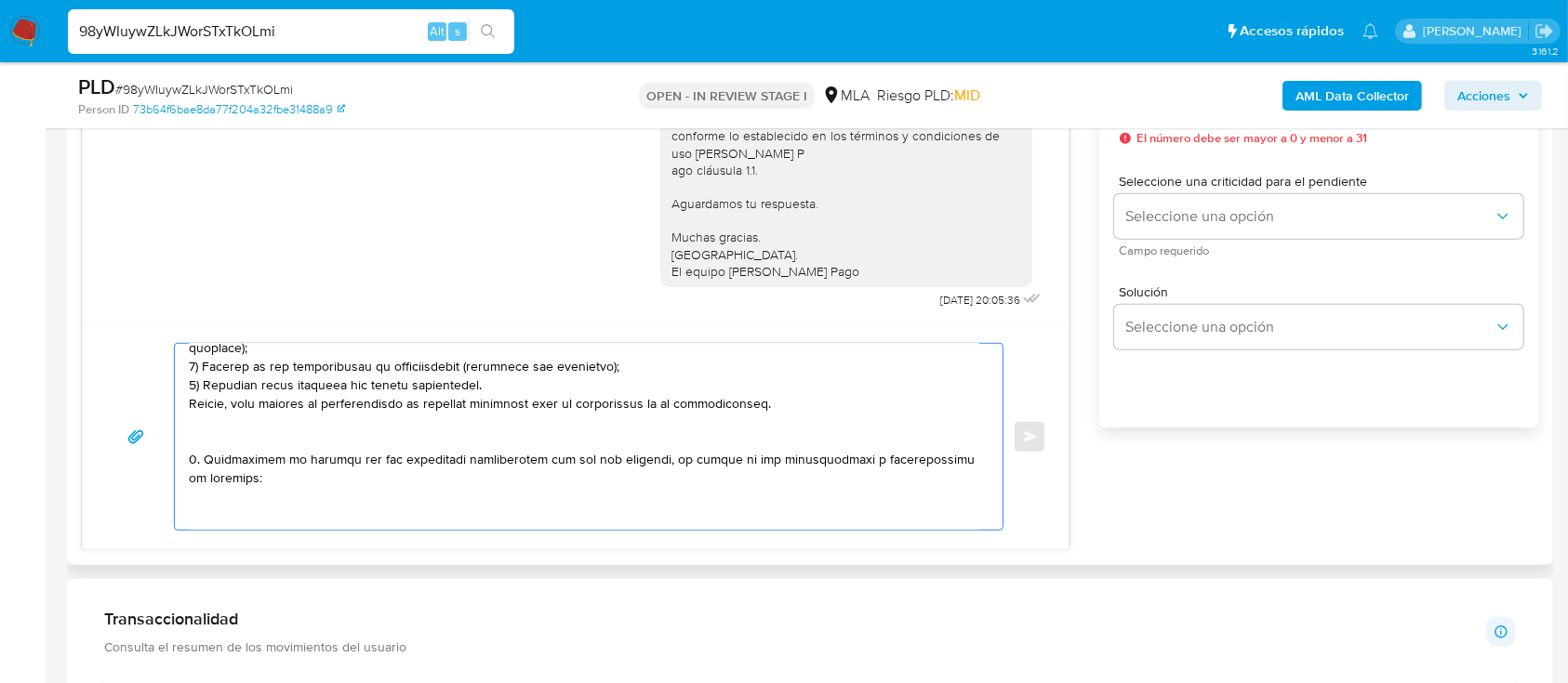
drag, startPoint x: 339, startPoint y: 375, endPoint x: 331, endPoint y: 420, distance: 45.7
click at [331, 420] on textarea at bounding box center [583, 436] width 790 height 186
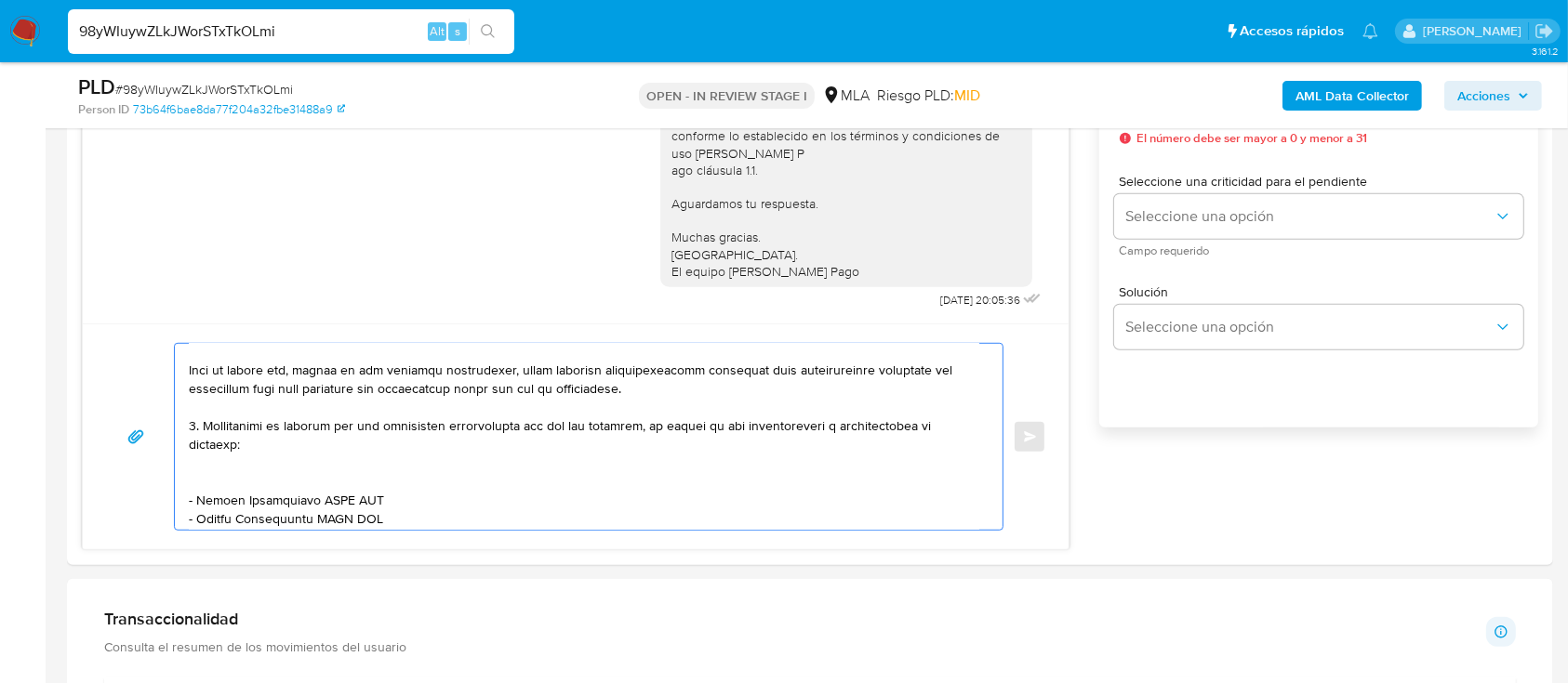
scroll to position [305, 0]
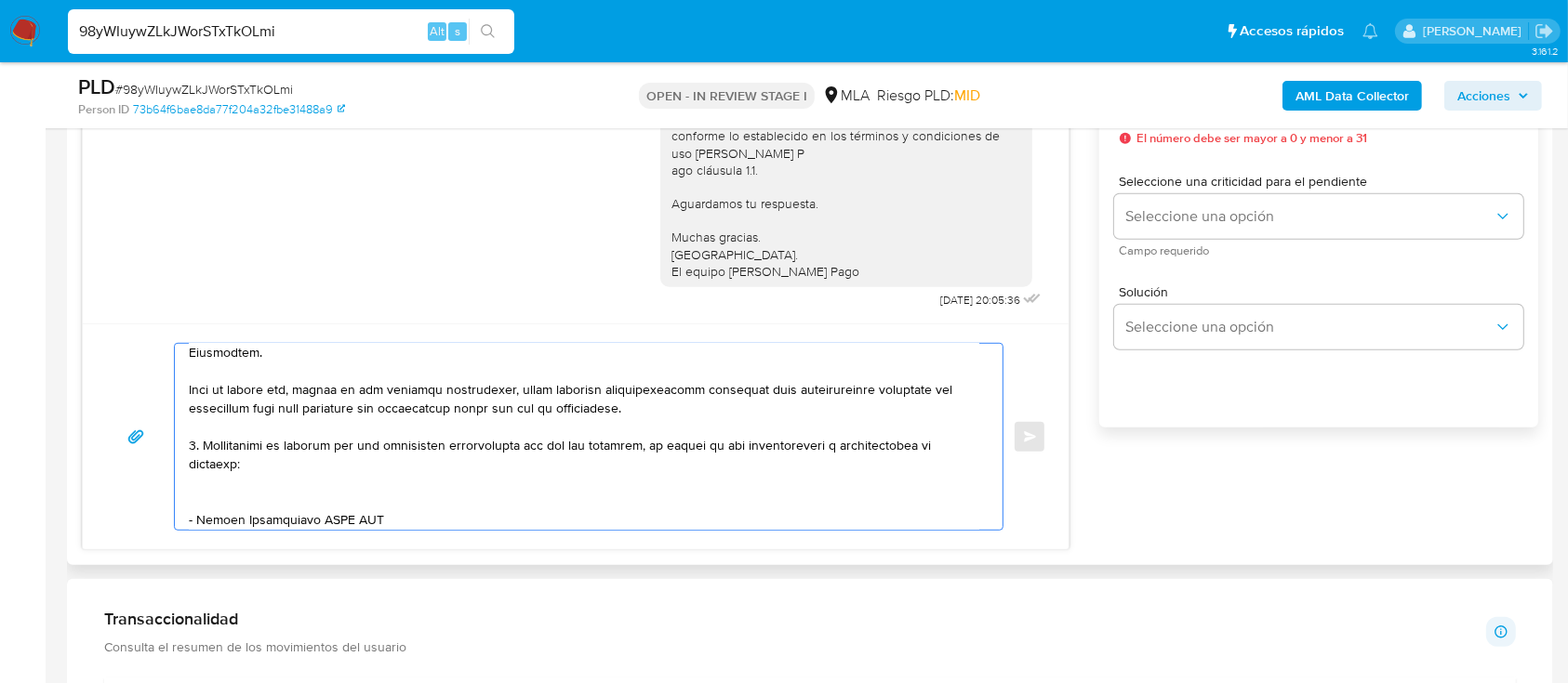
click at [250, 495] on textarea at bounding box center [583, 436] width 790 height 186
paste textarea "MUNICIPALIDAD DE METAN"
paste textarea "30999046386"
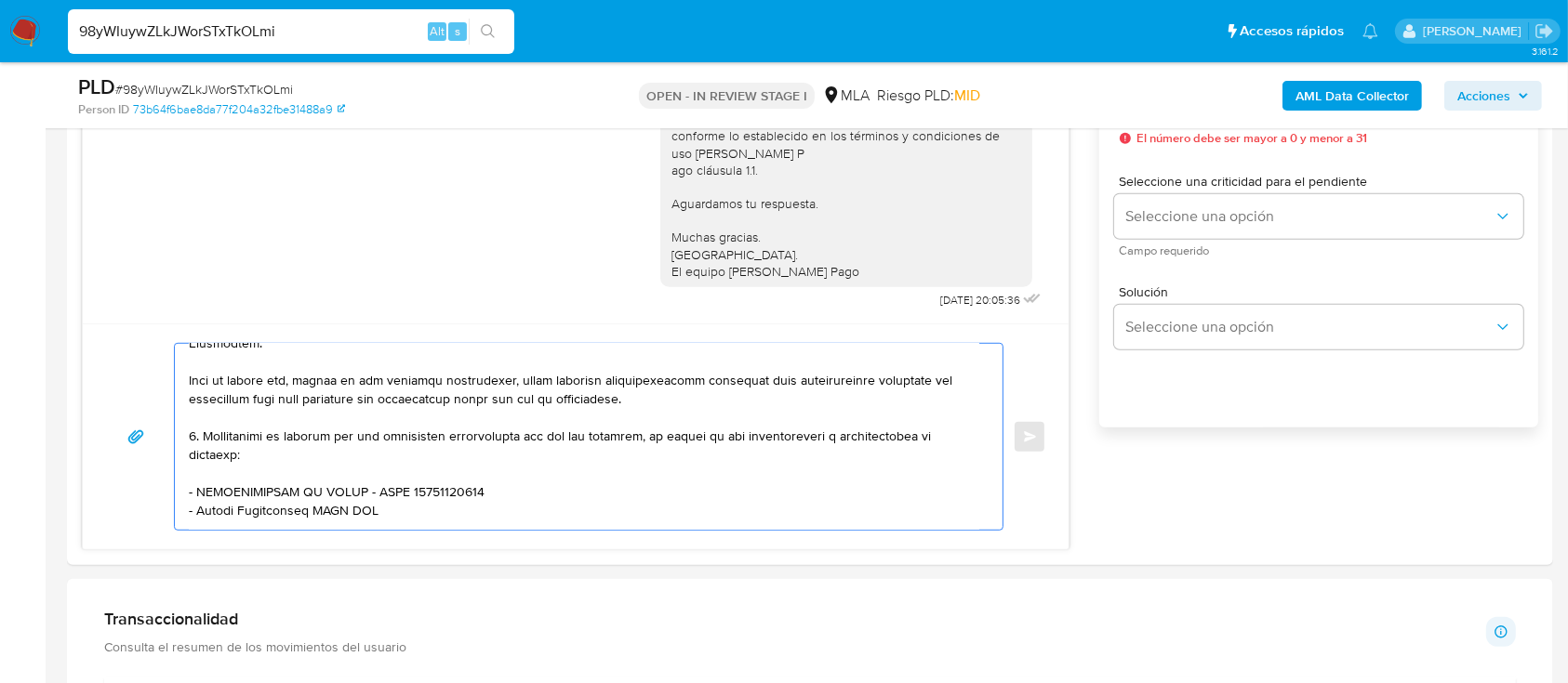
paste textarea "FLUXA SA"
paste textarea "30714918482"
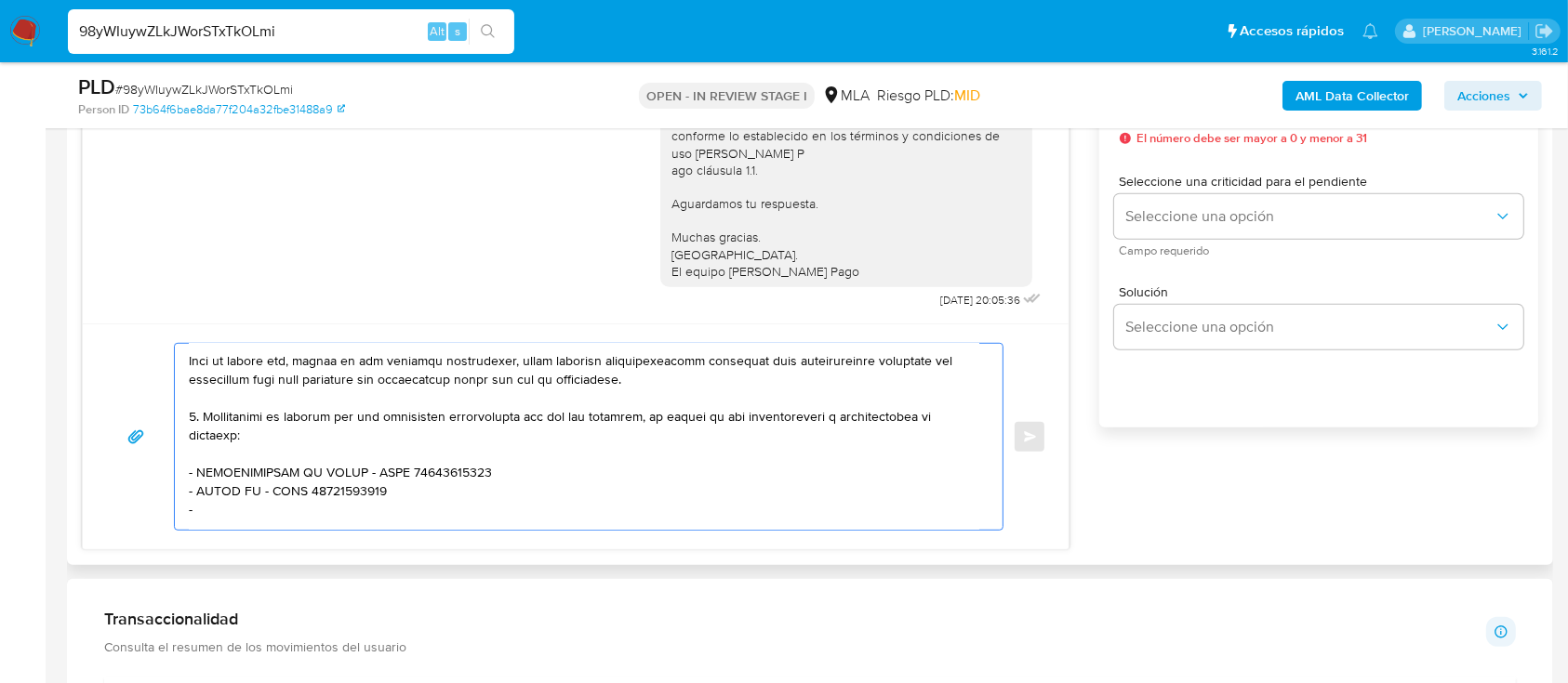
paste textarea "Alcira Cristina Garcia"
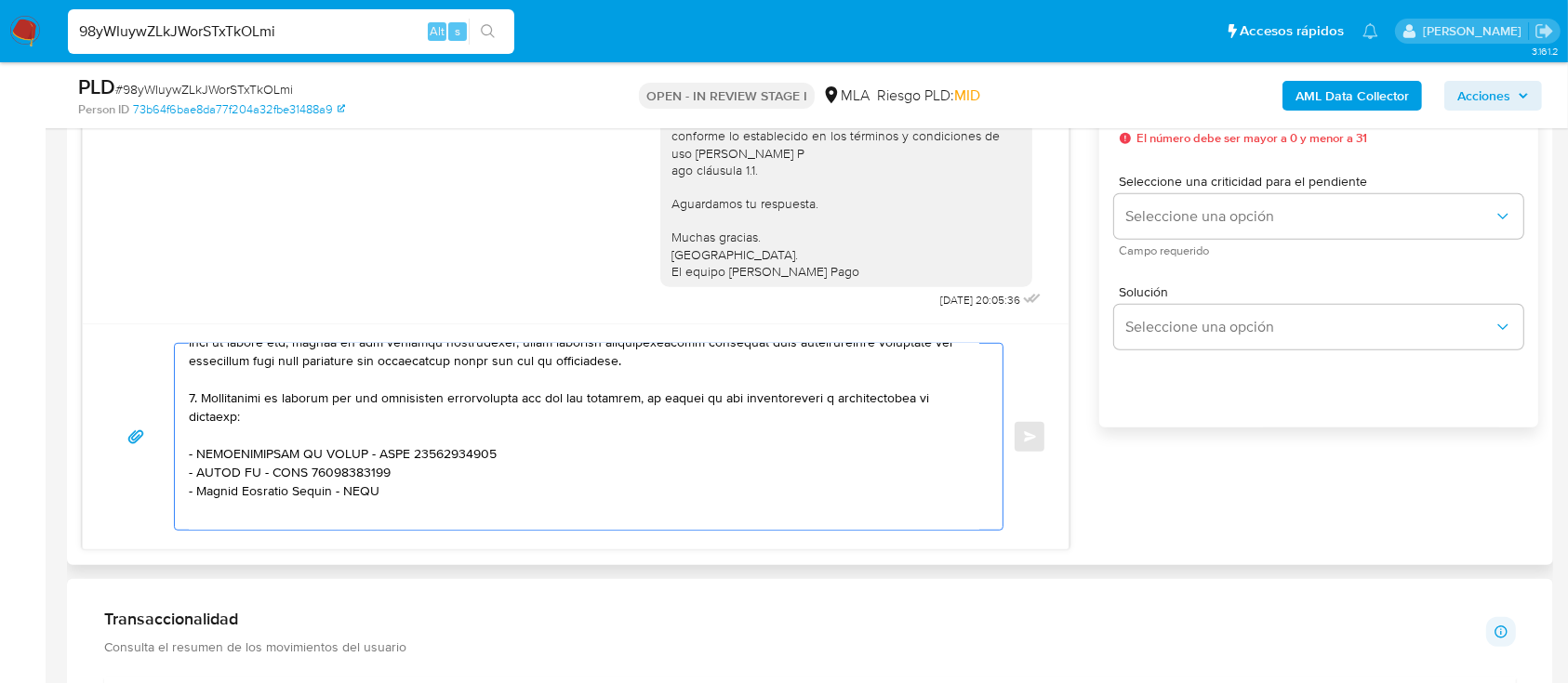
paste textarea "27118516295"
paste textarea "Salta Refrescos Sa"
paste textarea "30518408689"
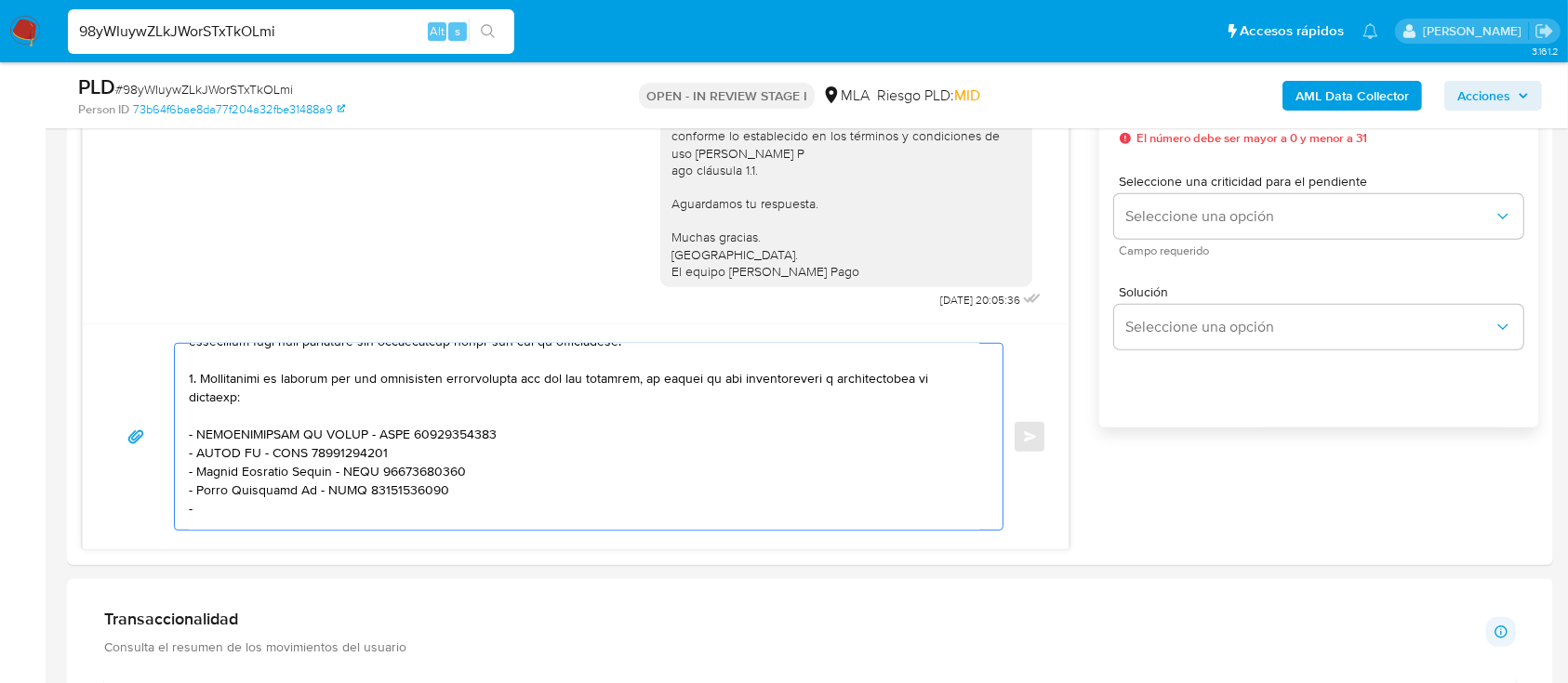
paste textarea "Brindar S.a."
paste textarea "30700052040"
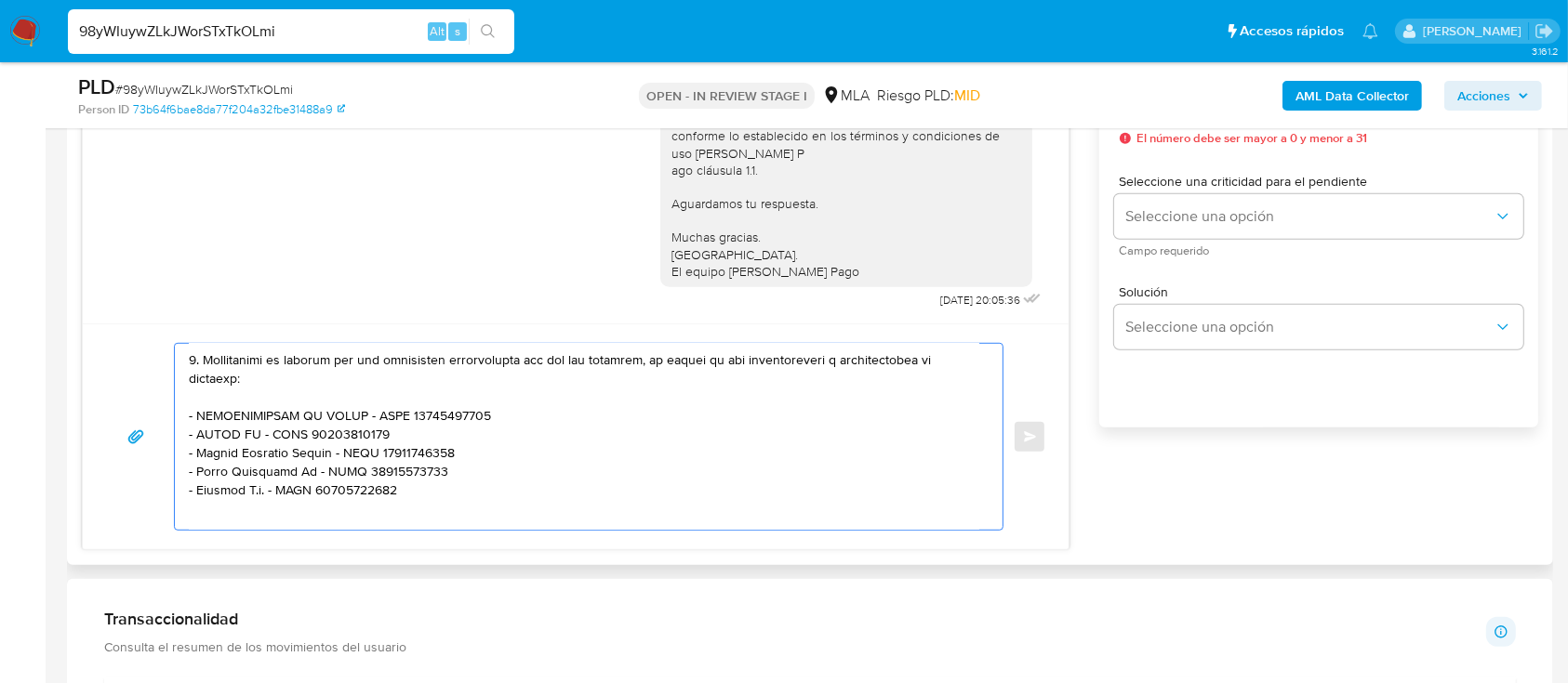
scroll to position [514, 0]
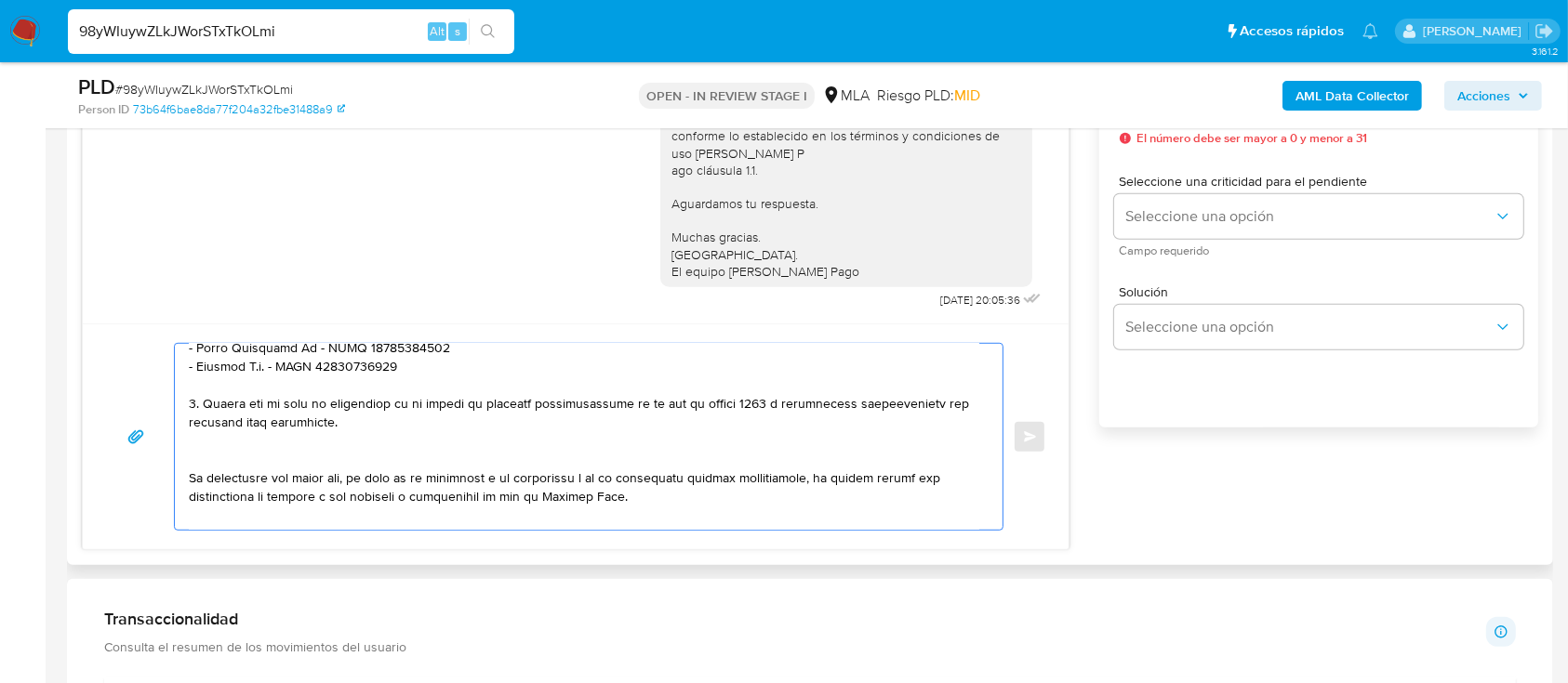
click at [197, 465] on textarea at bounding box center [583, 436] width 790 height 186
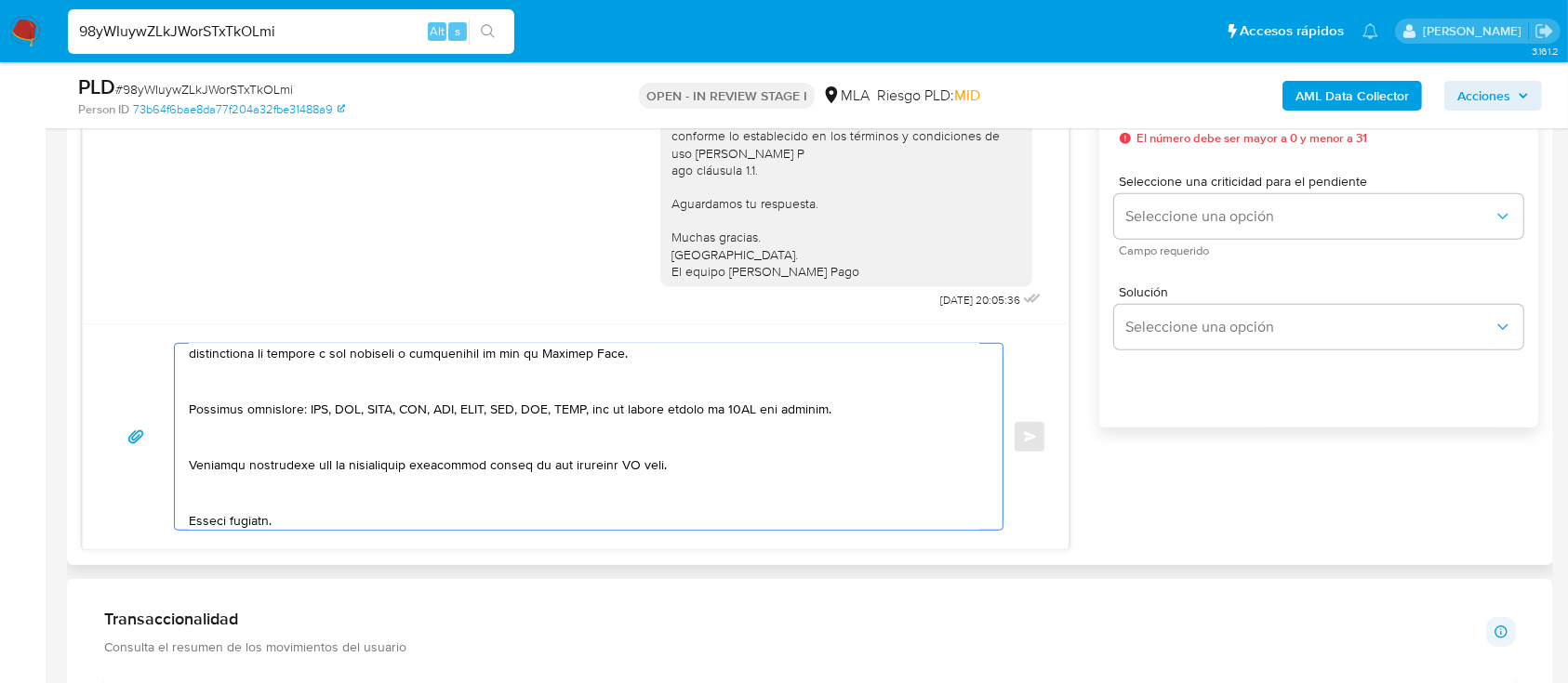
drag, startPoint x: 234, startPoint y: 388, endPoint x: 247, endPoint y: 398, distance: 16.4
click at [235, 387] on textarea at bounding box center [583, 436] width 790 height 186
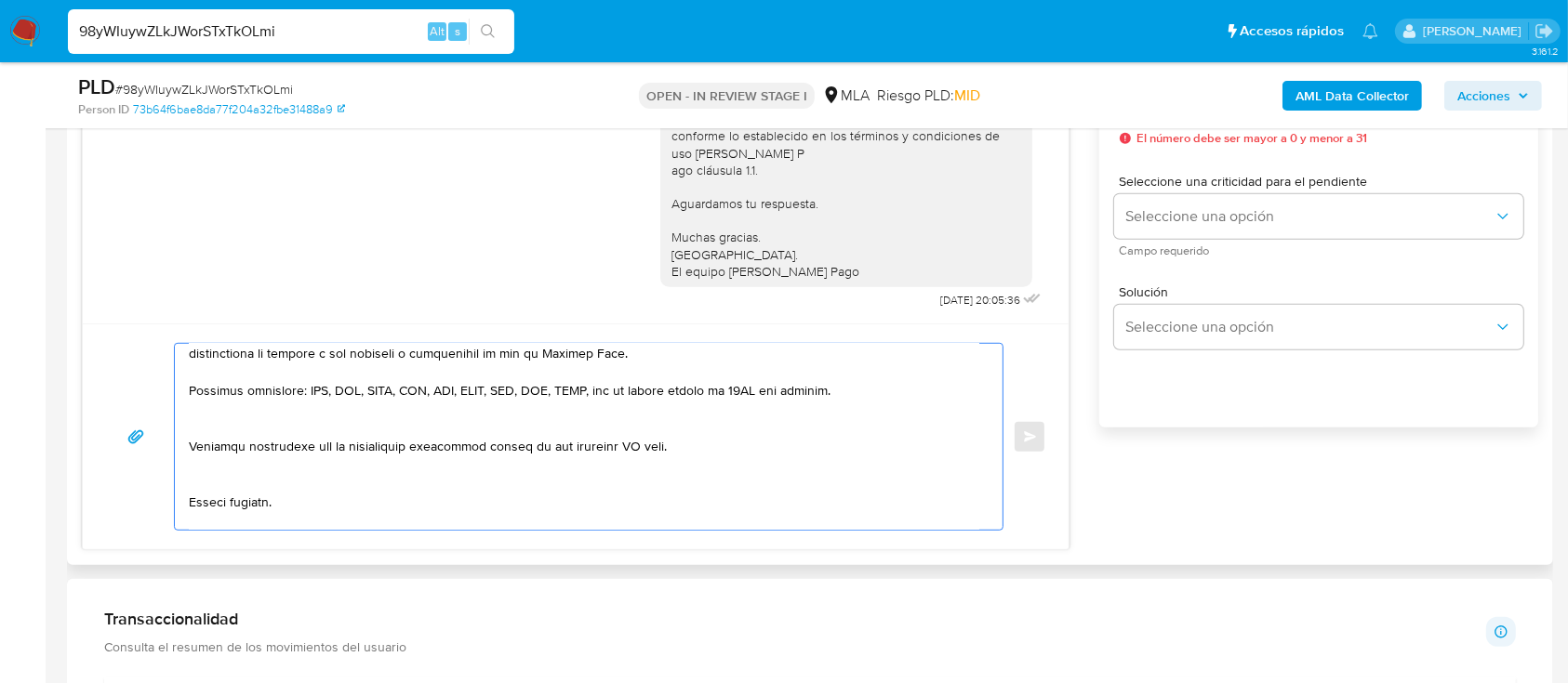
scroll to position [619, 0]
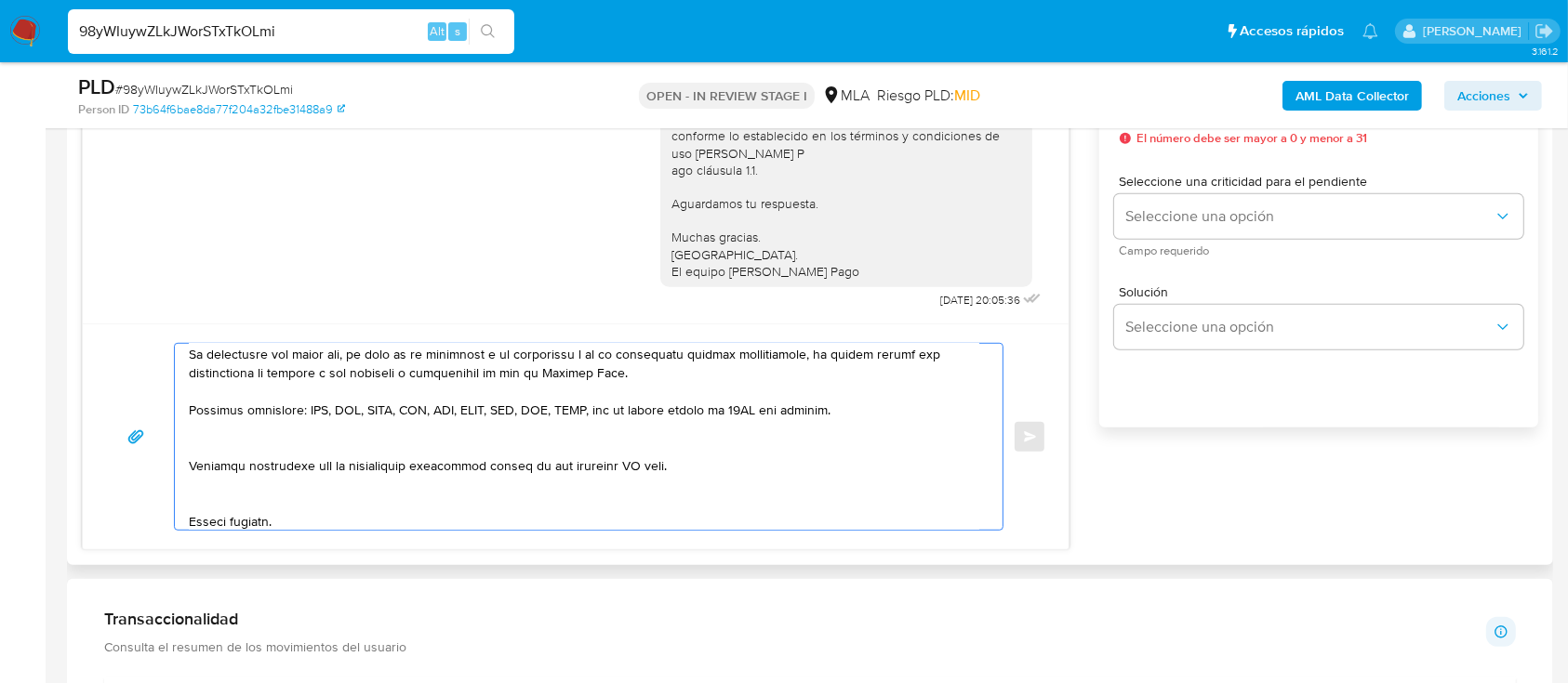
click at [258, 431] on textarea at bounding box center [583, 436] width 790 height 186
click at [238, 465] on textarea at bounding box center [583, 436] width 790 height 186
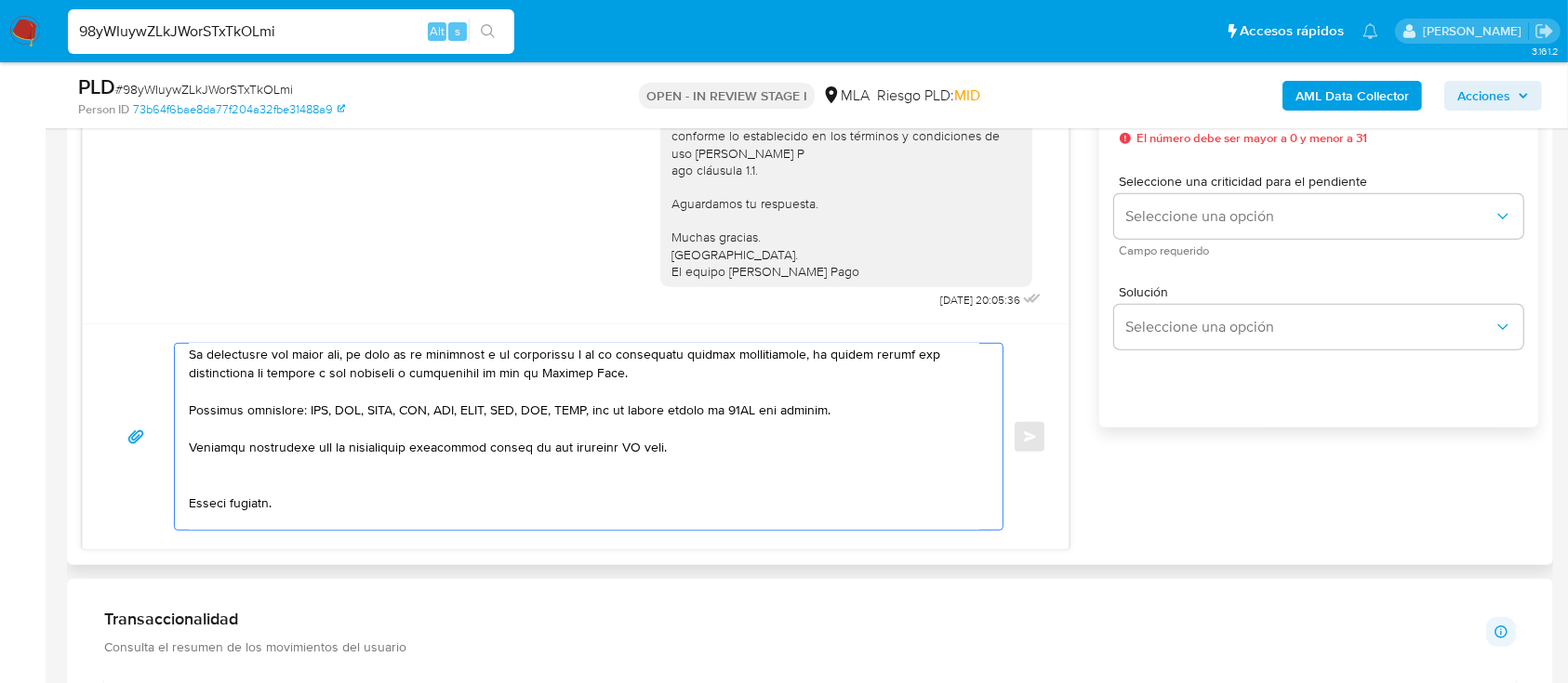
click at [263, 502] on textarea at bounding box center [583, 436] width 790 height 186
click at [256, 521] on textarea at bounding box center [583, 436] width 790 height 186
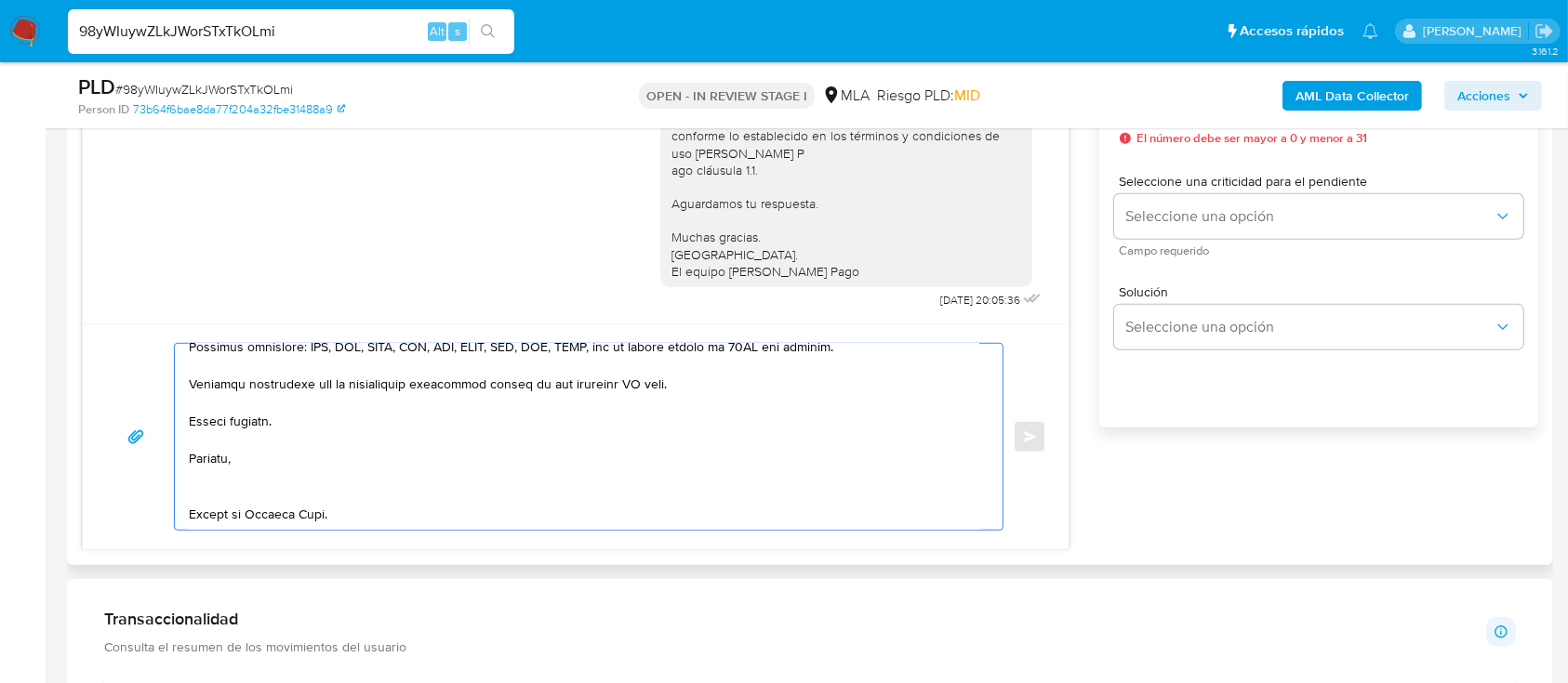
click at [264, 438] on textarea at bounding box center [583, 436] width 790 height 186
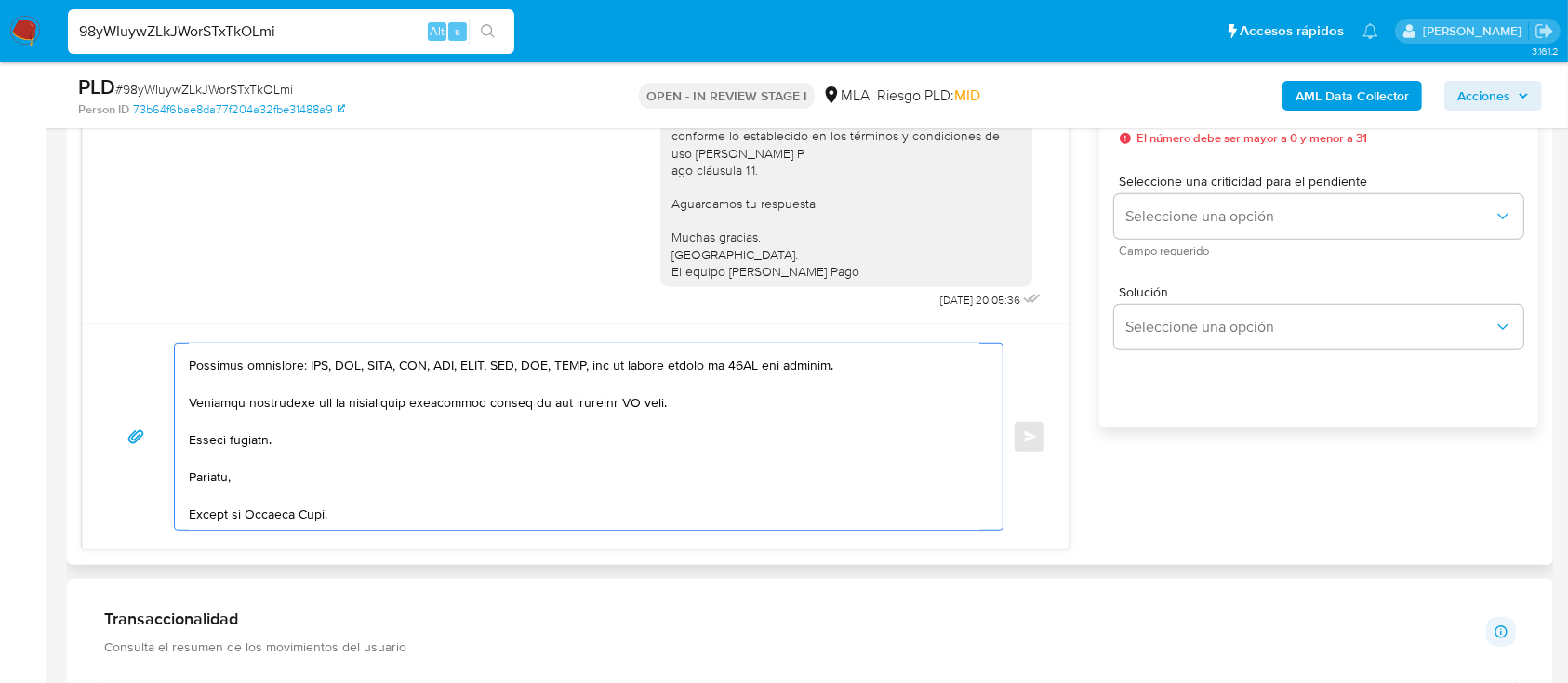
click at [230, 502] on textarea at bounding box center [583, 436] width 790 height 186
click at [627, 395] on textarea at bounding box center [583, 436] width 790 height 186
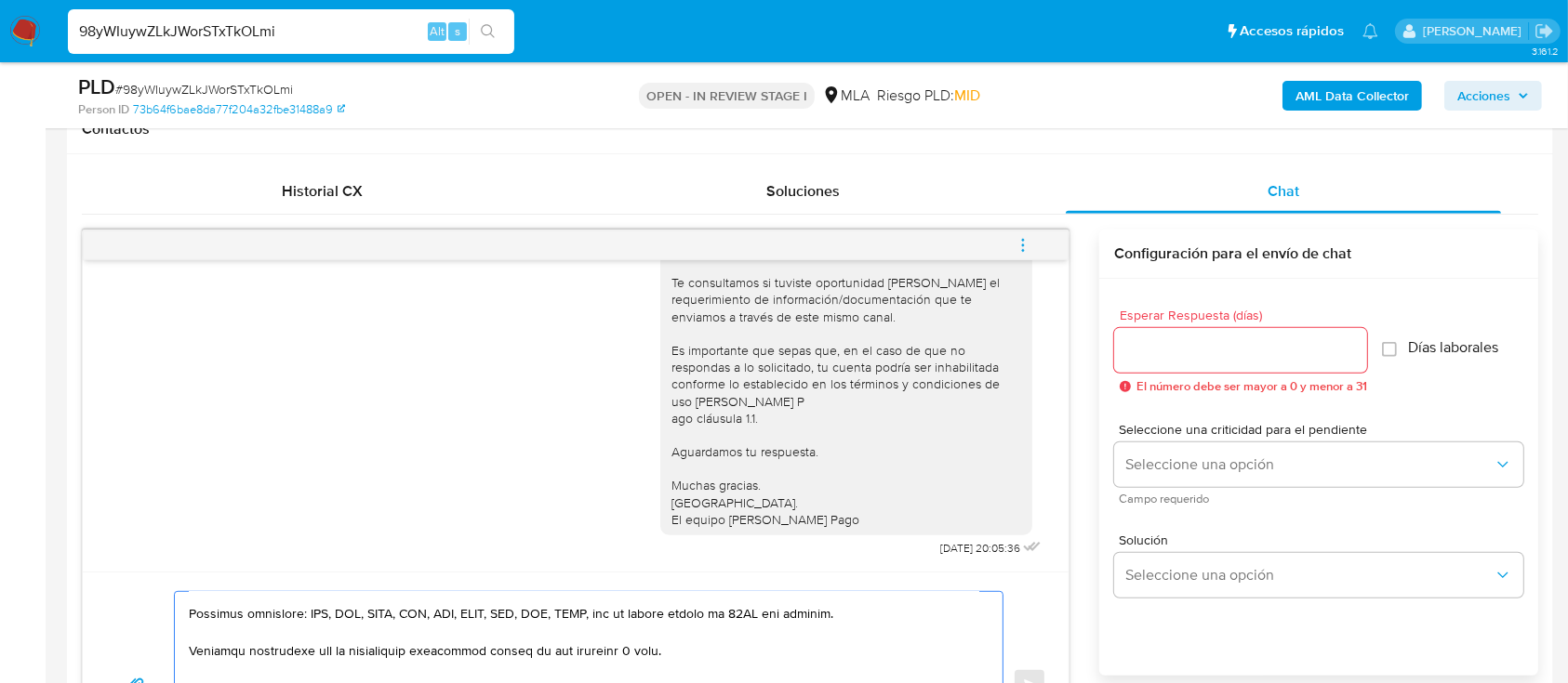
type textarea "Hola Carola del Carmen Garcia, En función de las operaciones registradas en tu …"
click at [1195, 330] on div at bounding box center [1240, 349] width 253 height 45
click at [1194, 354] on input "Esperar Respuesta (días)" at bounding box center [1240, 350] width 253 height 24
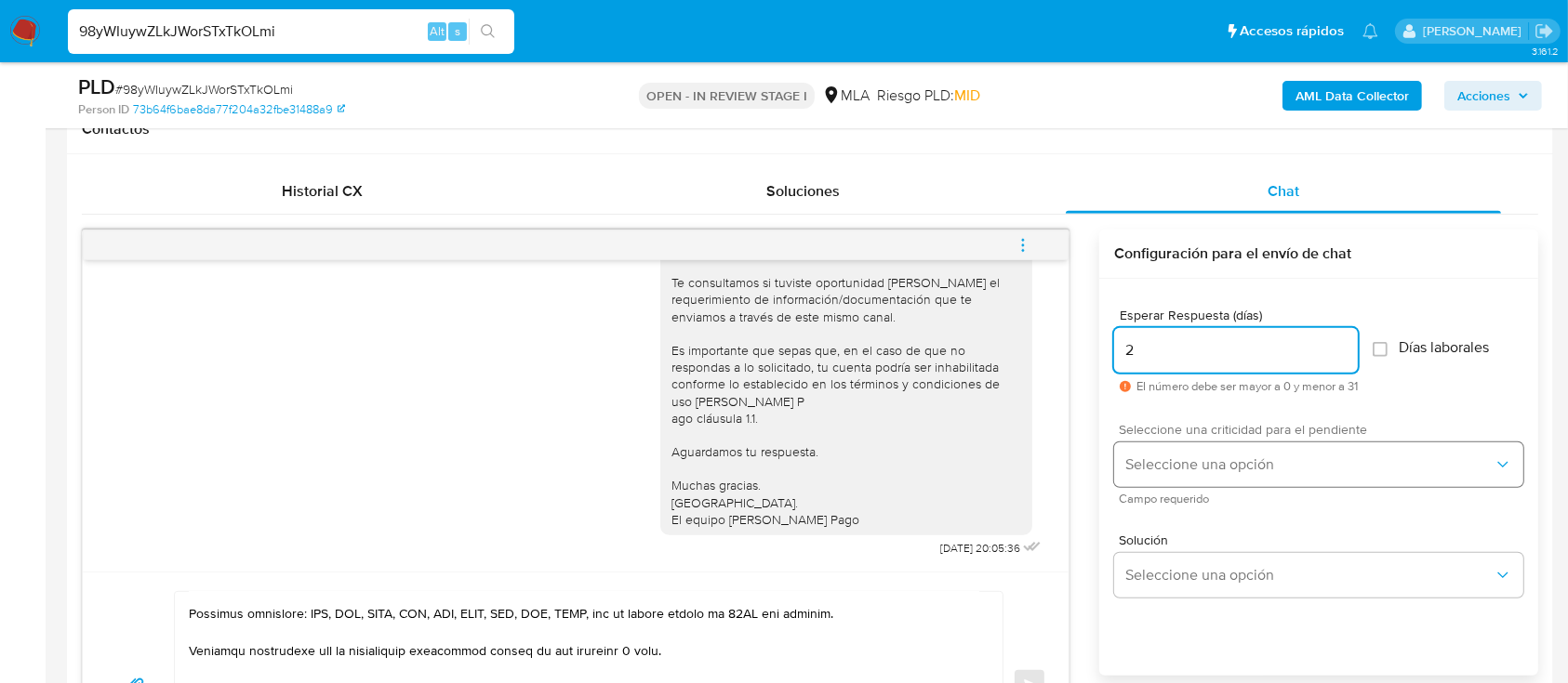
type input "2"
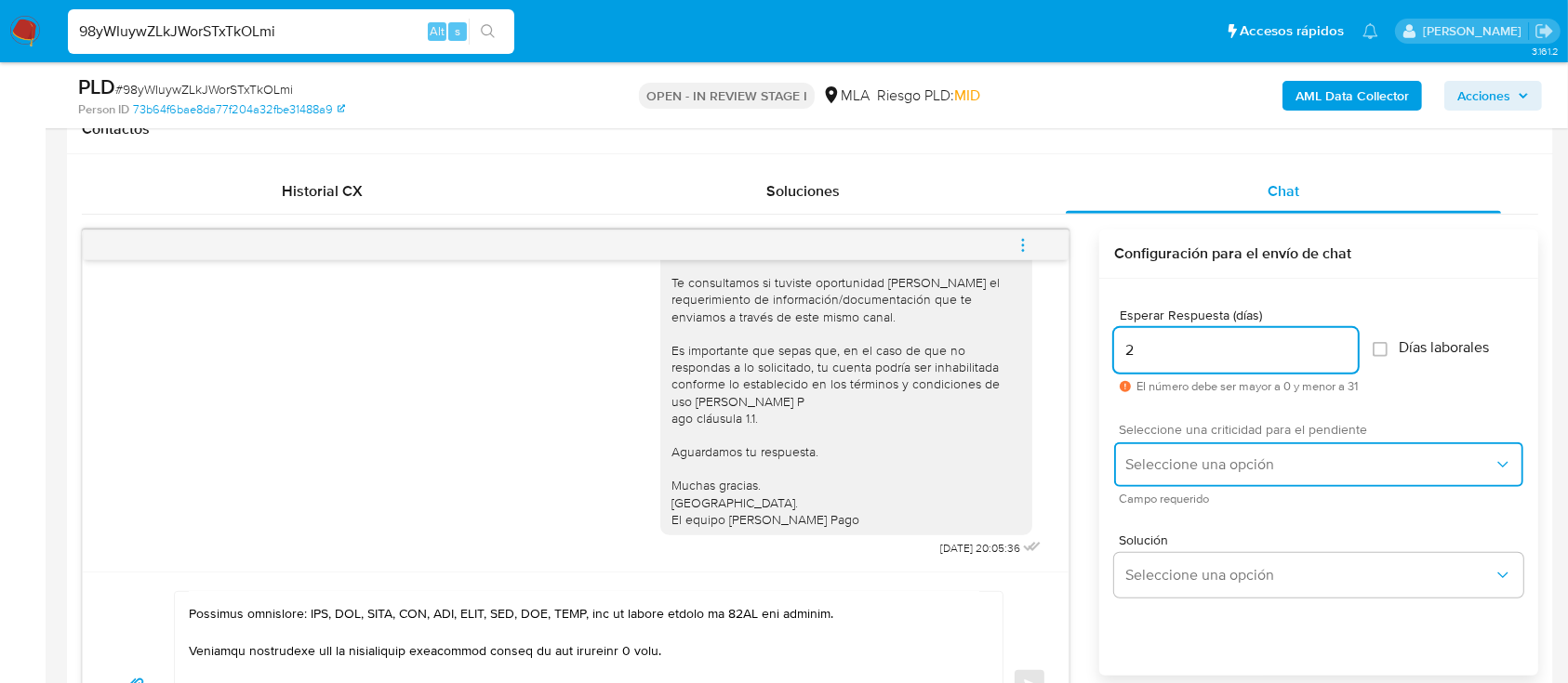
click at [1193, 455] on span "Seleccione una opción" at bounding box center [1309, 464] width 369 height 19
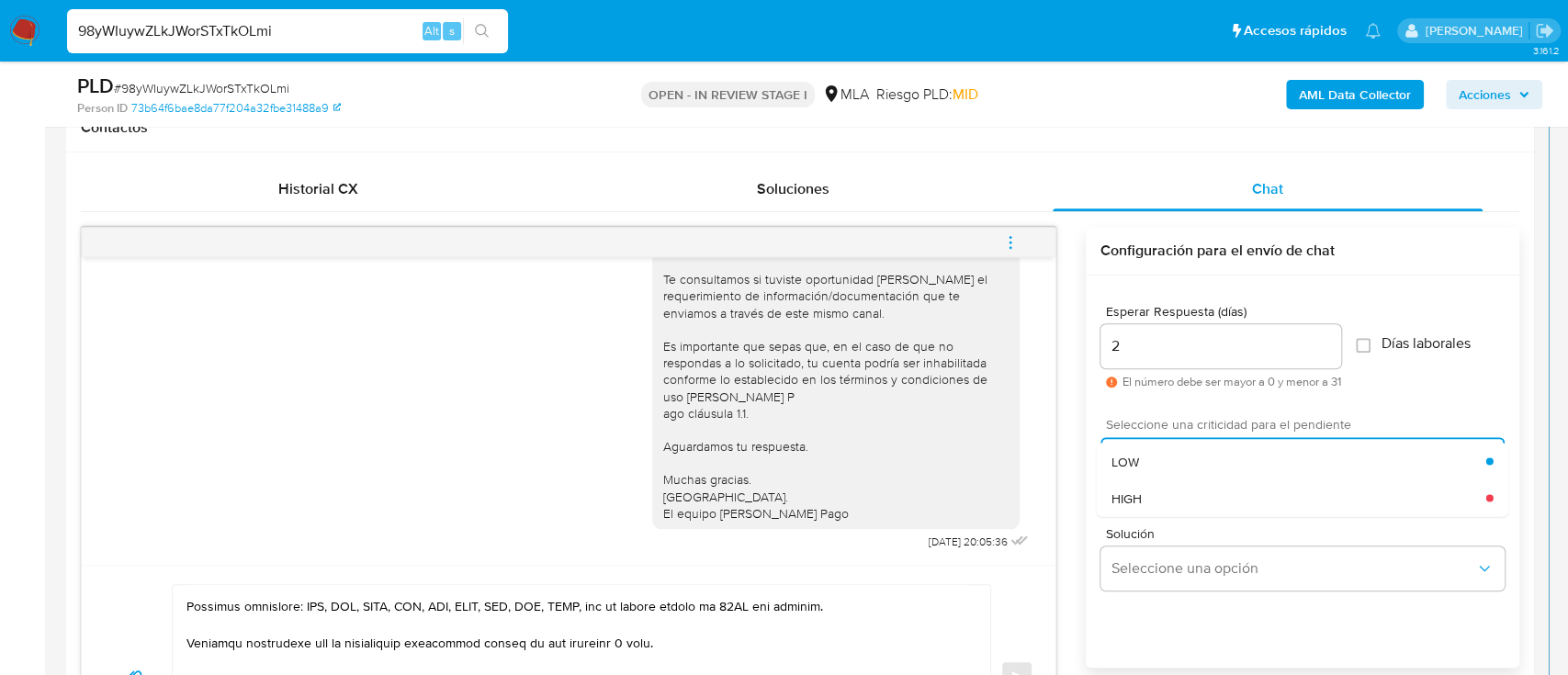
click at [1165, 499] on div "HIGH" at bounding box center [1298, 497] width 375 height 36
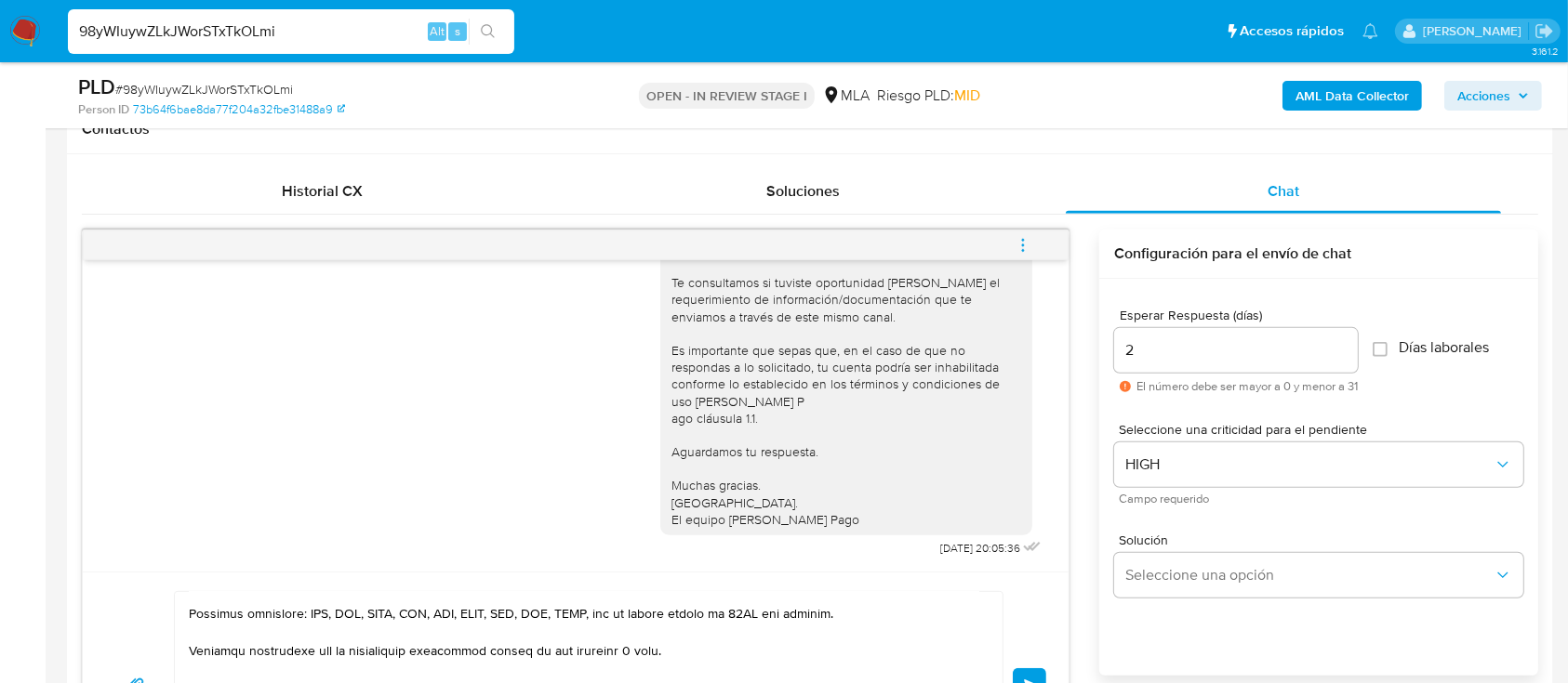
click at [1031, 680] on span "Enviar" at bounding box center [1030, 684] width 13 height 11
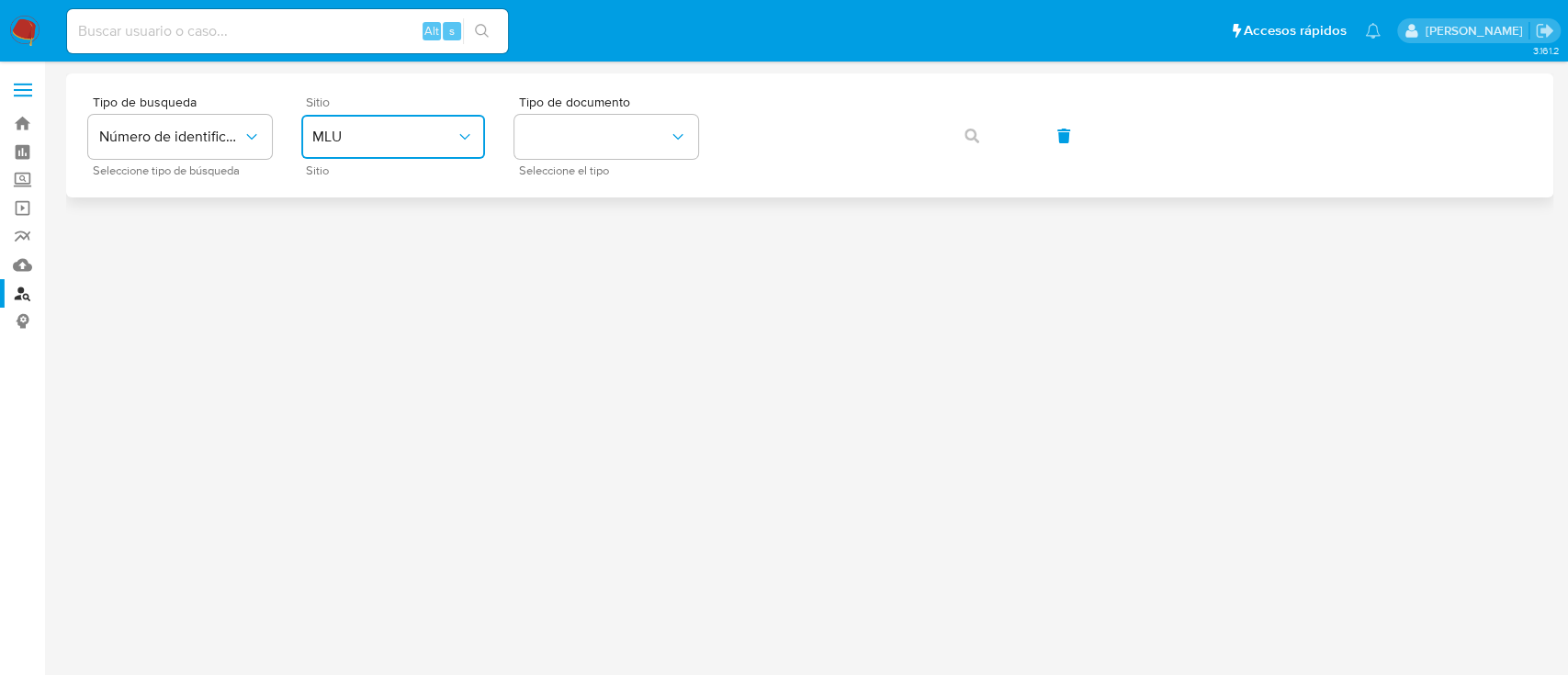
click at [412, 121] on button "MLU" at bounding box center [393, 137] width 184 height 44
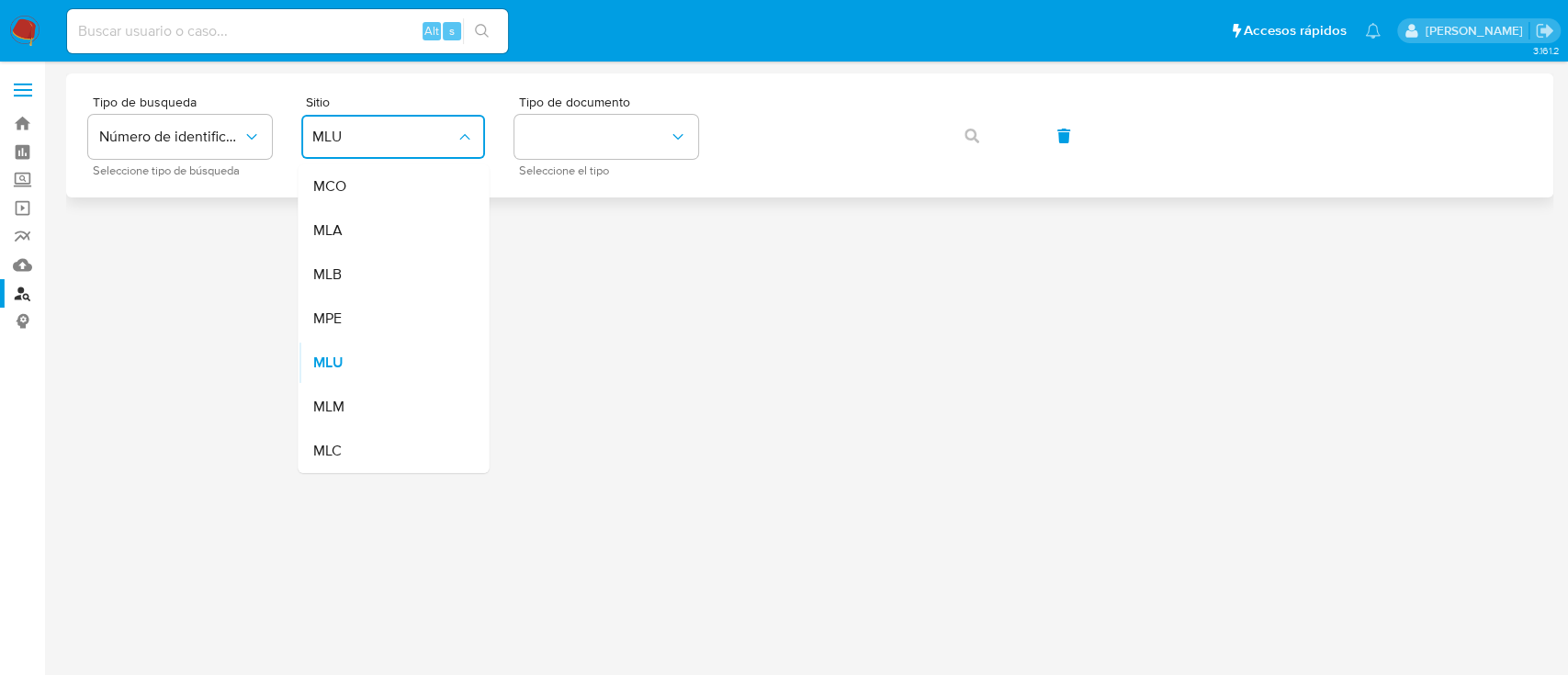
drag, startPoint x: 432, startPoint y: 242, endPoint x: 536, endPoint y: 187, distance: 117.6
click at [431, 242] on div "MLA" at bounding box center [387, 230] width 151 height 44
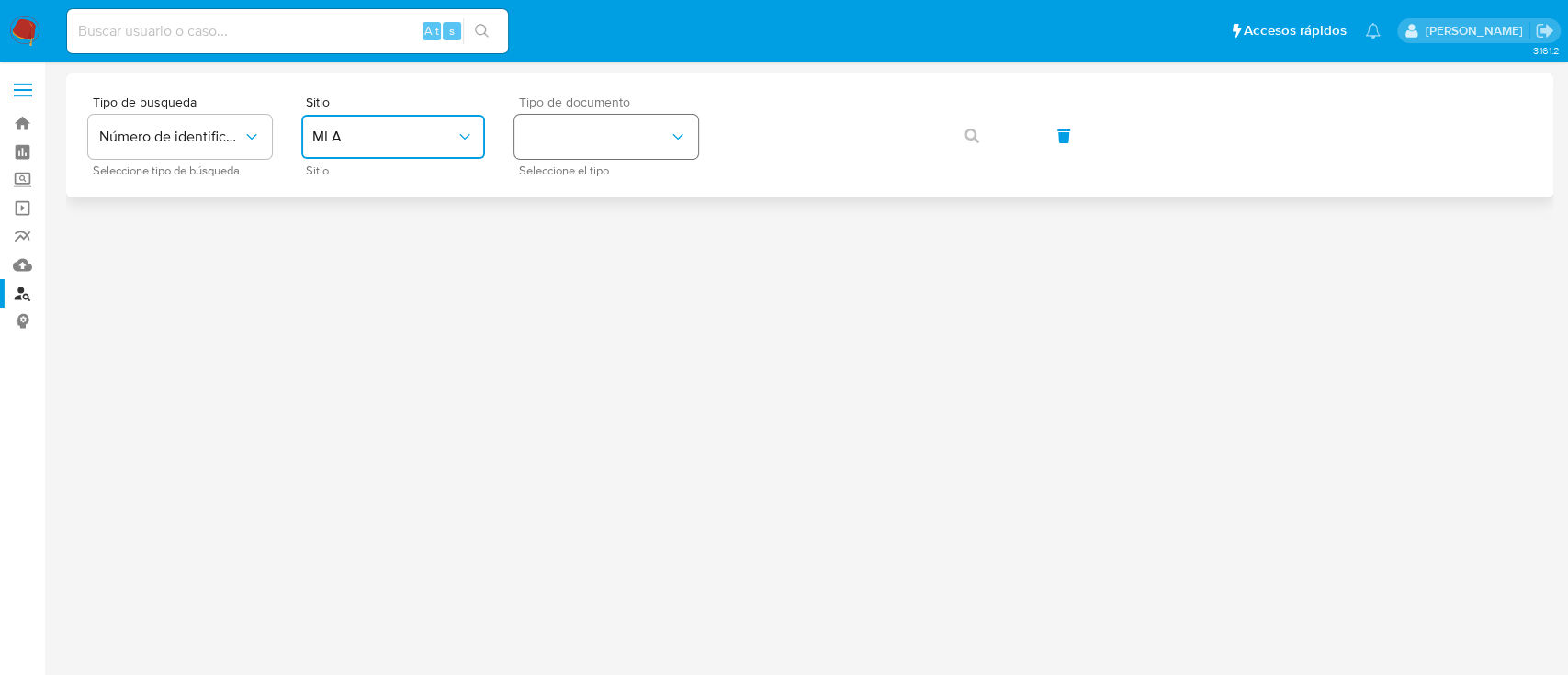
click at [596, 143] on button "identificationType" at bounding box center [606, 137] width 184 height 44
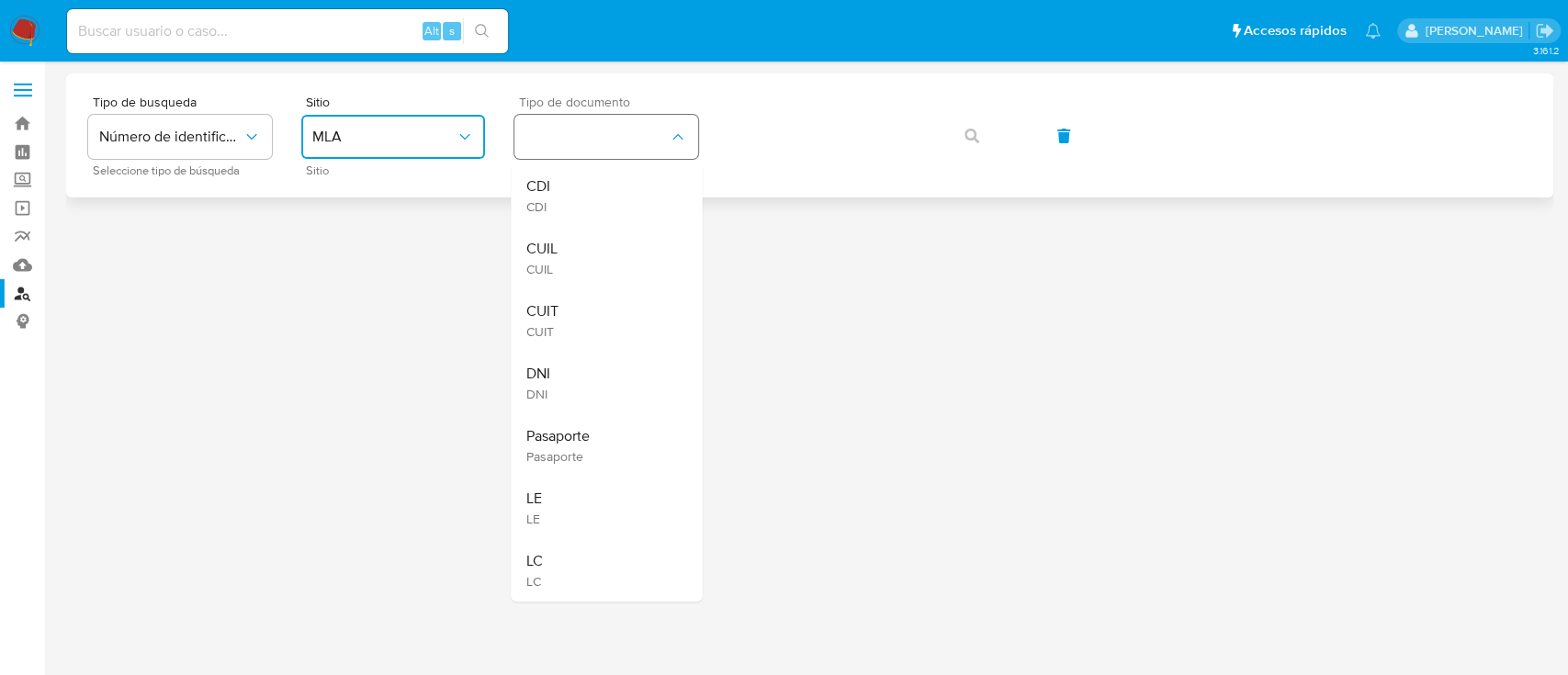
click at [588, 259] on div "CUIL CUIL" at bounding box center [600, 258] width 151 height 62
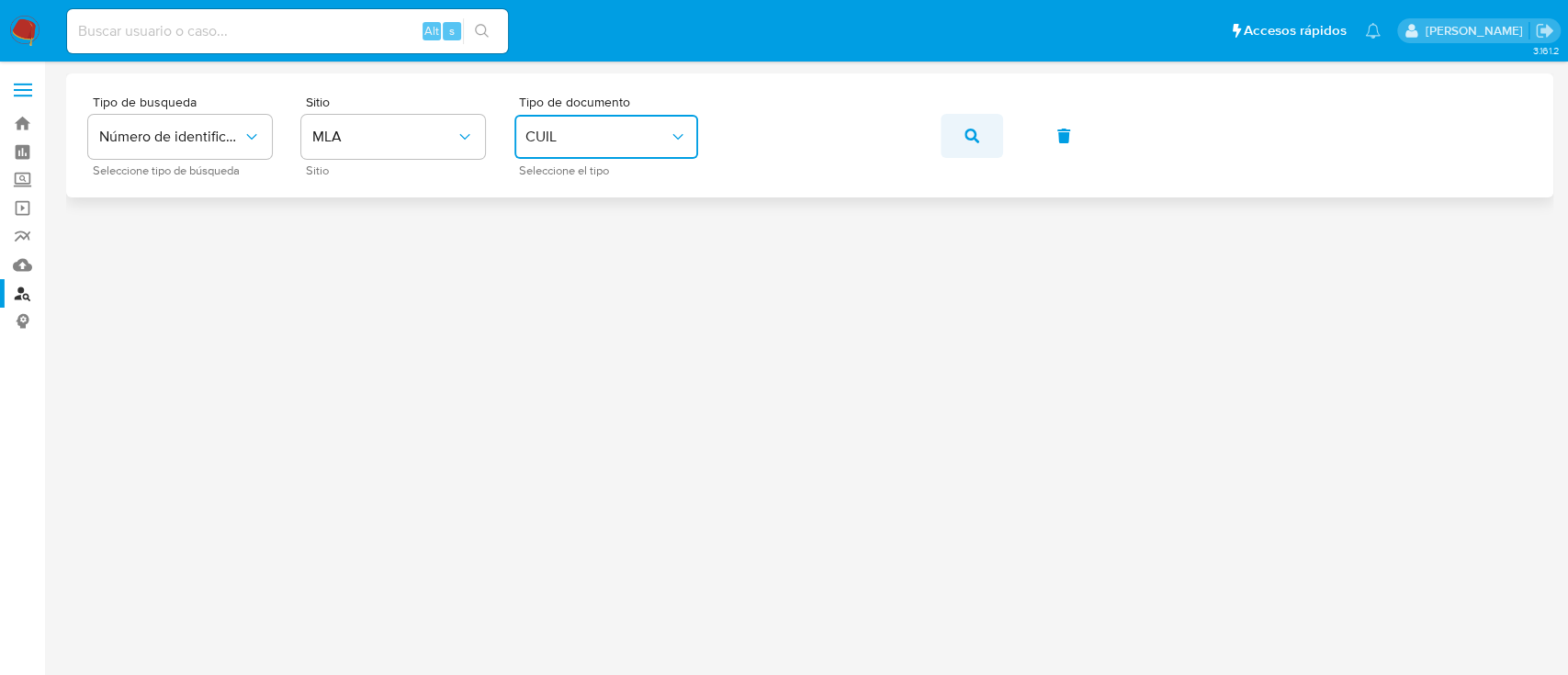
click at [980, 129] on button "button" at bounding box center [972, 136] width 62 height 44
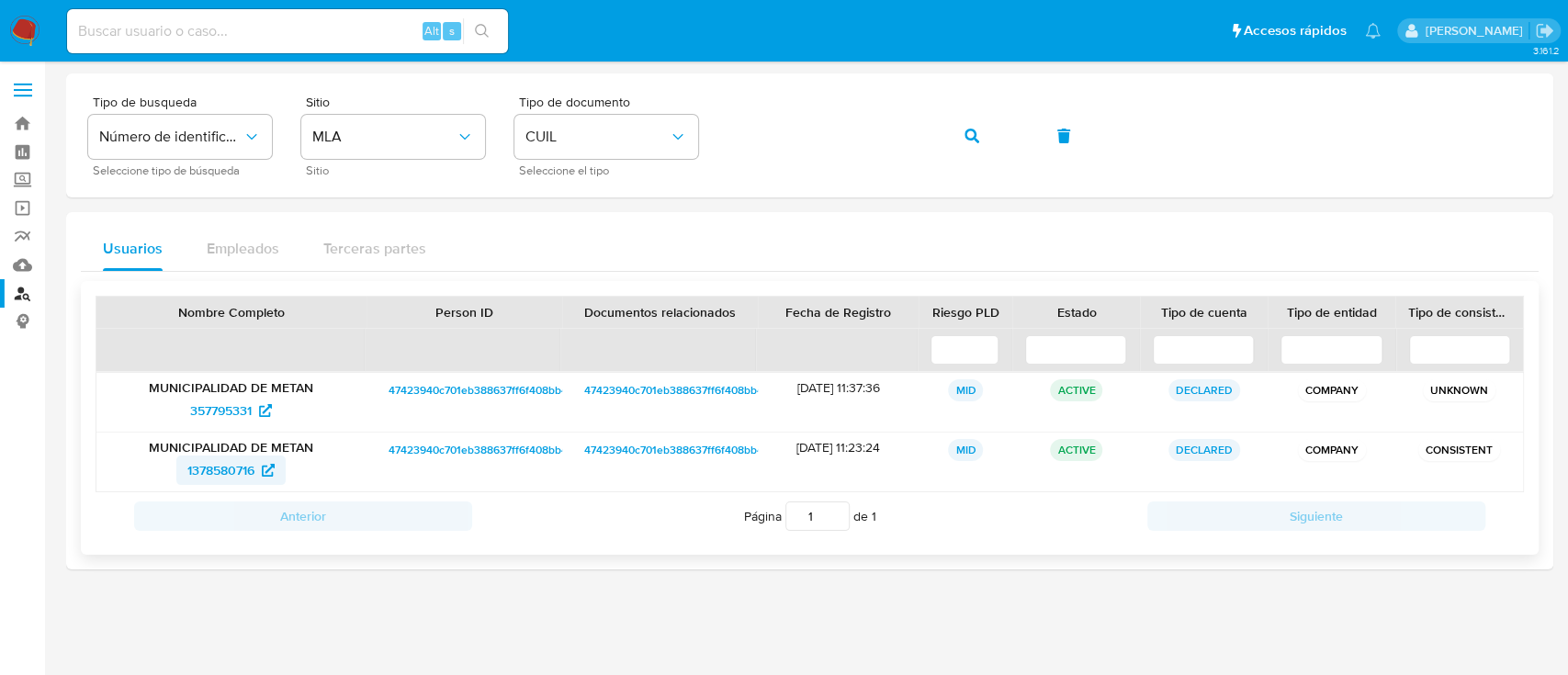
click at [265, 470] on icon at bounding box center [268, 469] width 13 height 13
click at [991, 140] on button "button" at bounding box center [972, 136] width 62 height 44
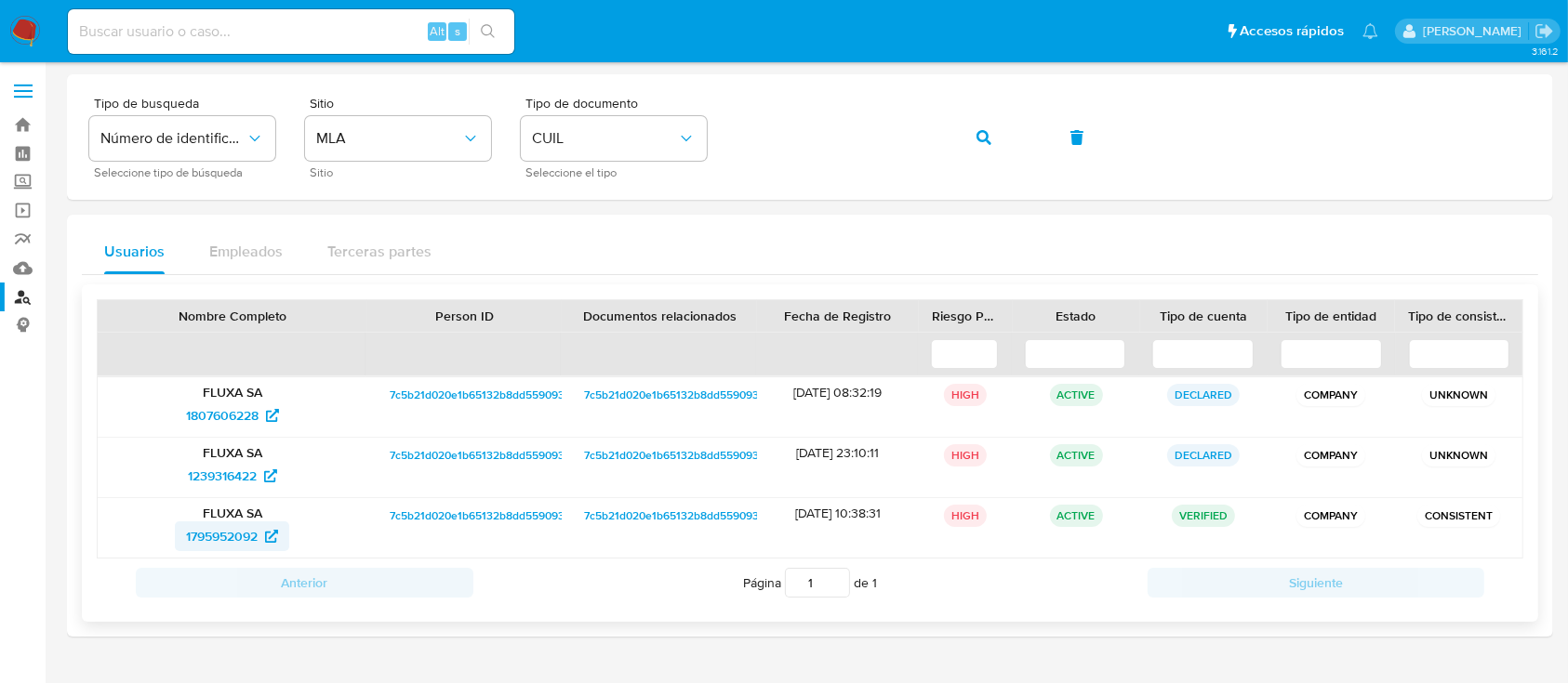
click at [233, 524] on span "1795952092" at bounding box center [222, 537] width 72 height 30
click at [984, 138] on icon "button" at bounding box center [983, 137] width 15 height 15
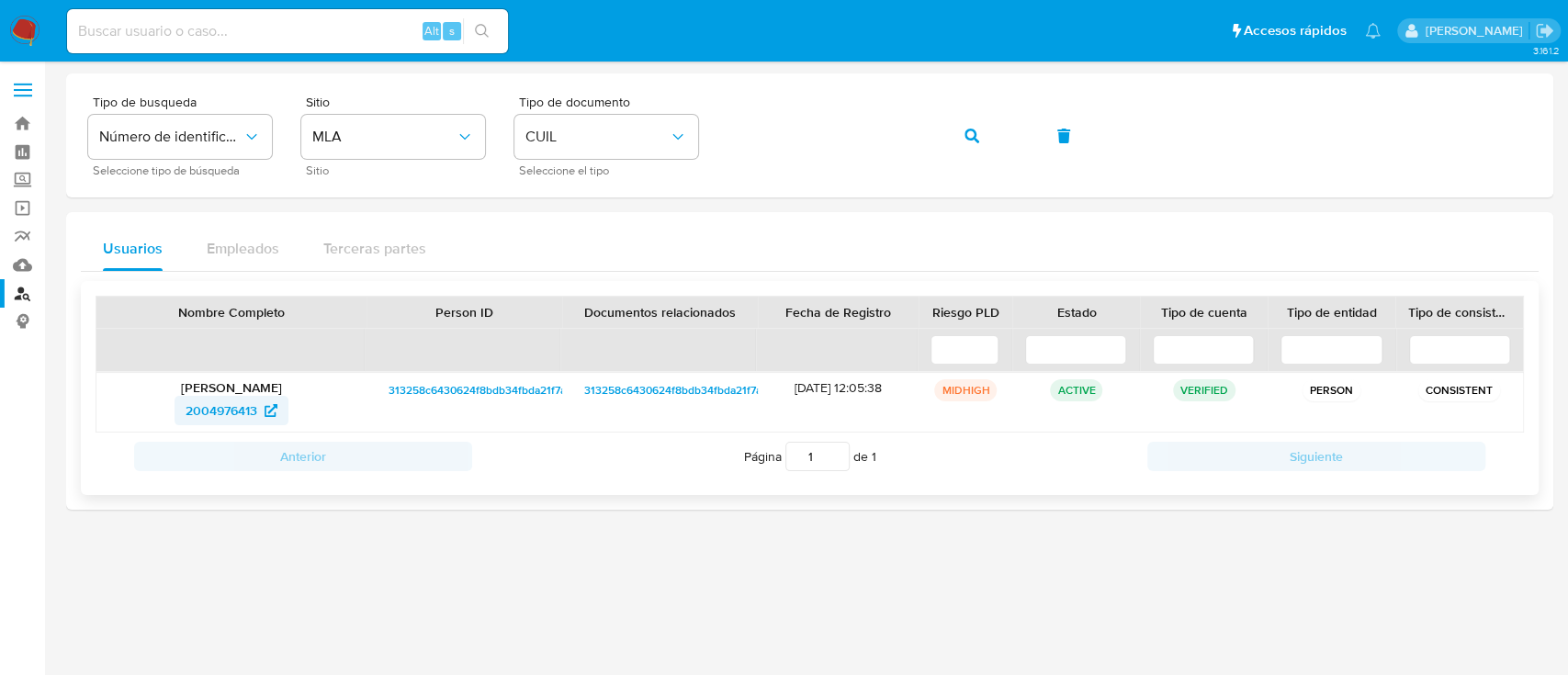
click at [254, 414] on span "2004976413" at bounding box center [221, 410] width 72 height 30
click at [972, 135] on icon "button" at bounding box center [972, 136] width 15 height 15
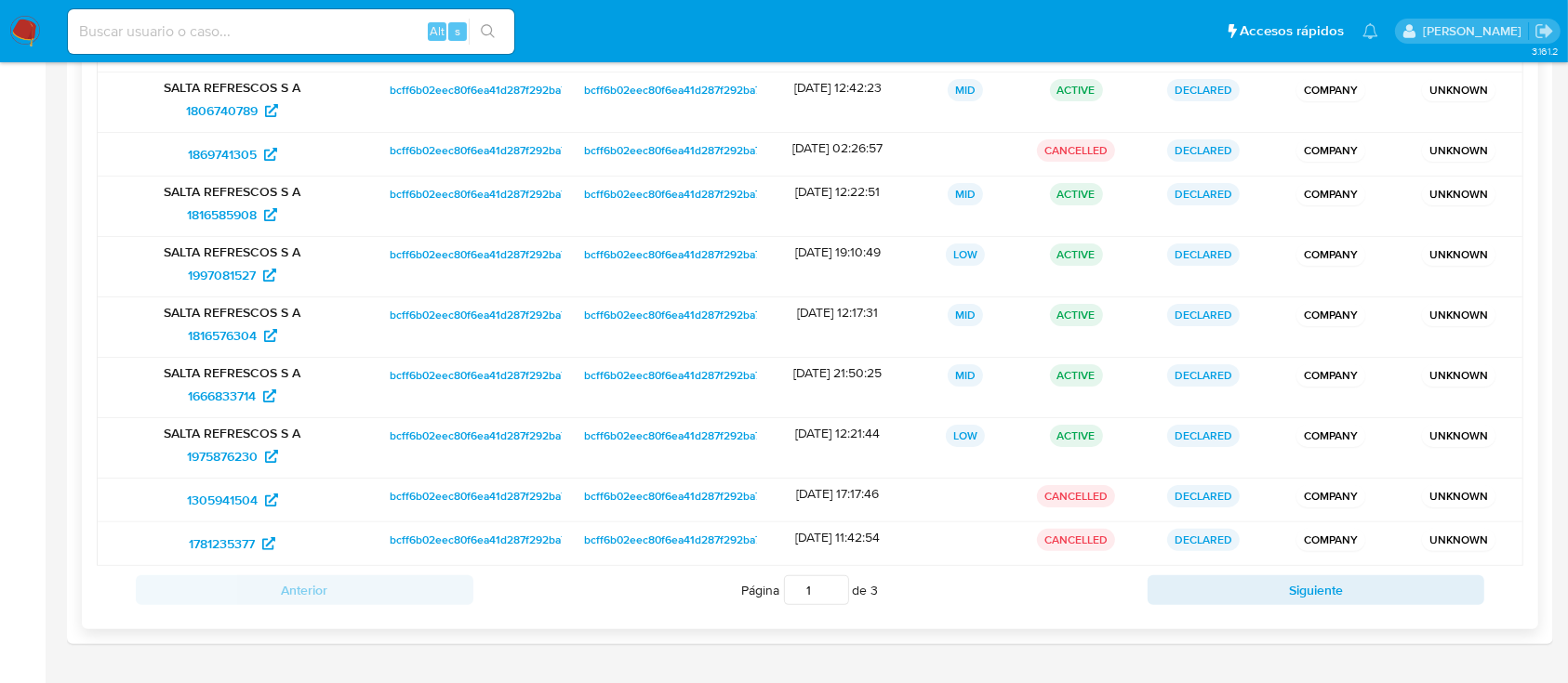
scroll to position [371, 0]
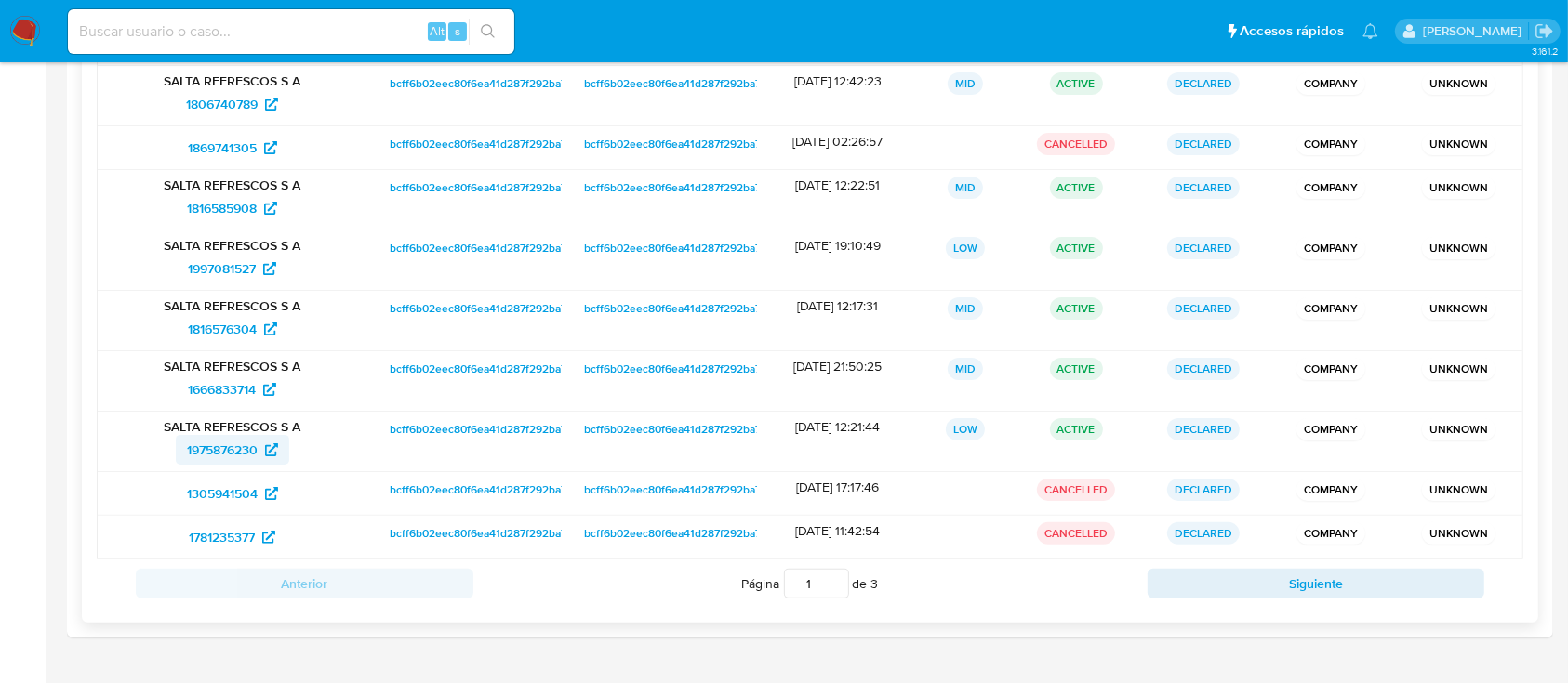
click at [200, 441] on span "1975876230" at bounding box center [222, 450] width 71 height 30
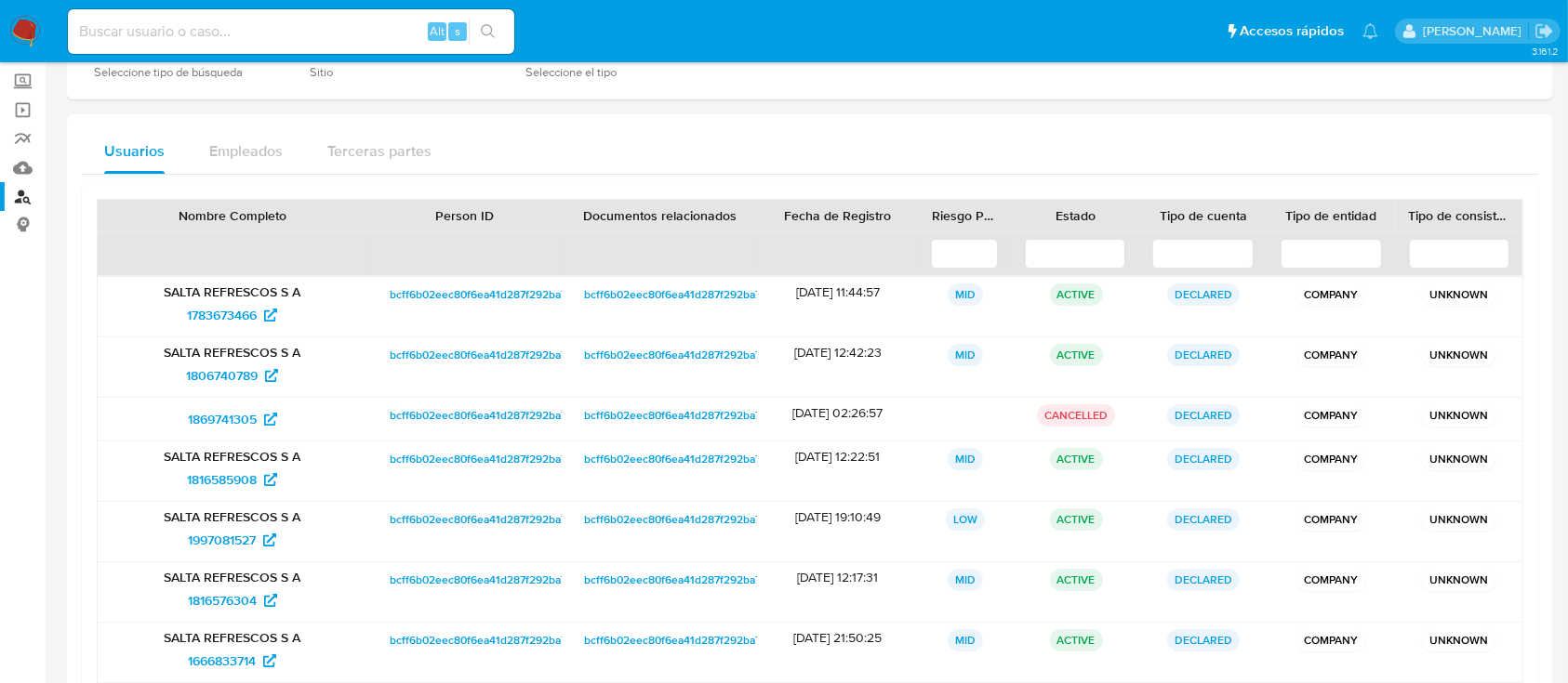
scroll to position [47, 0]
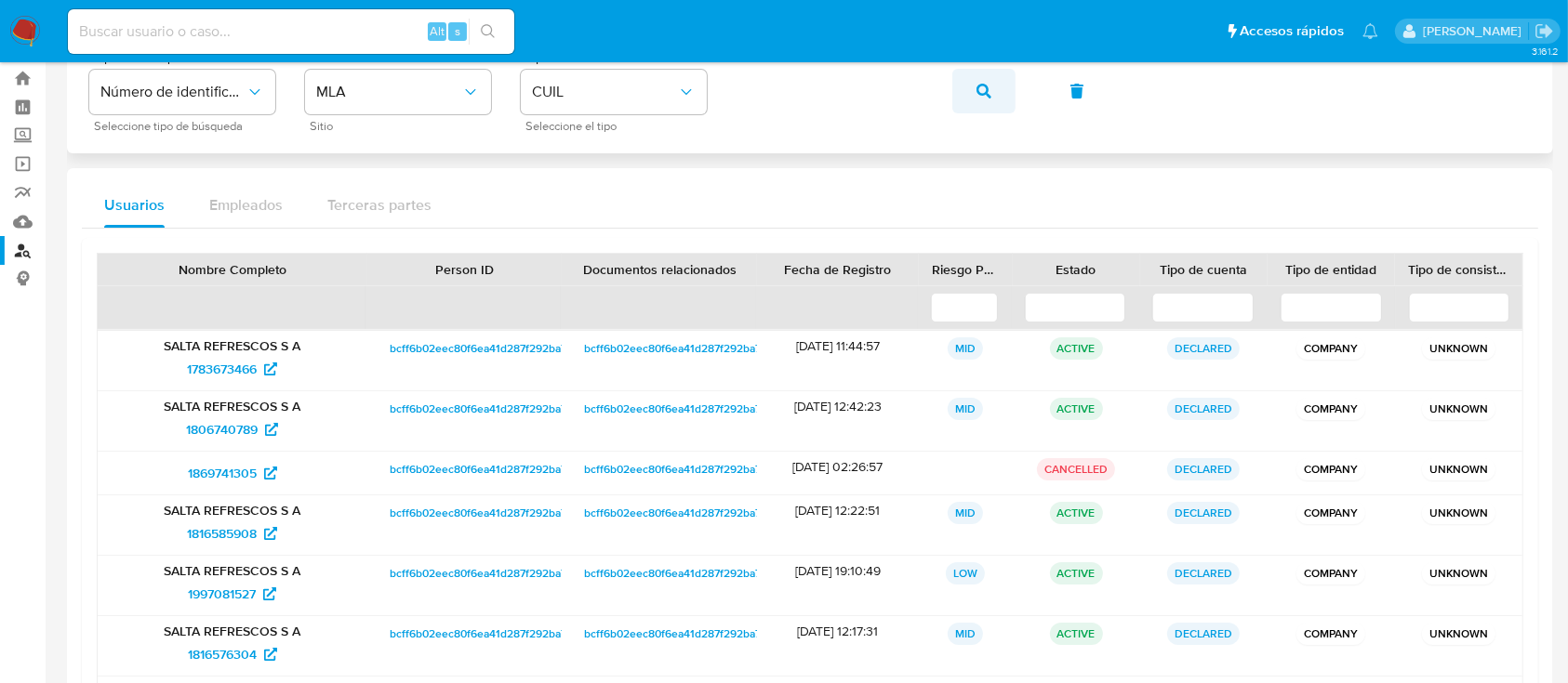
click at [974, 91] on button "button" at bounding box center [983, 91] width 63 height 45
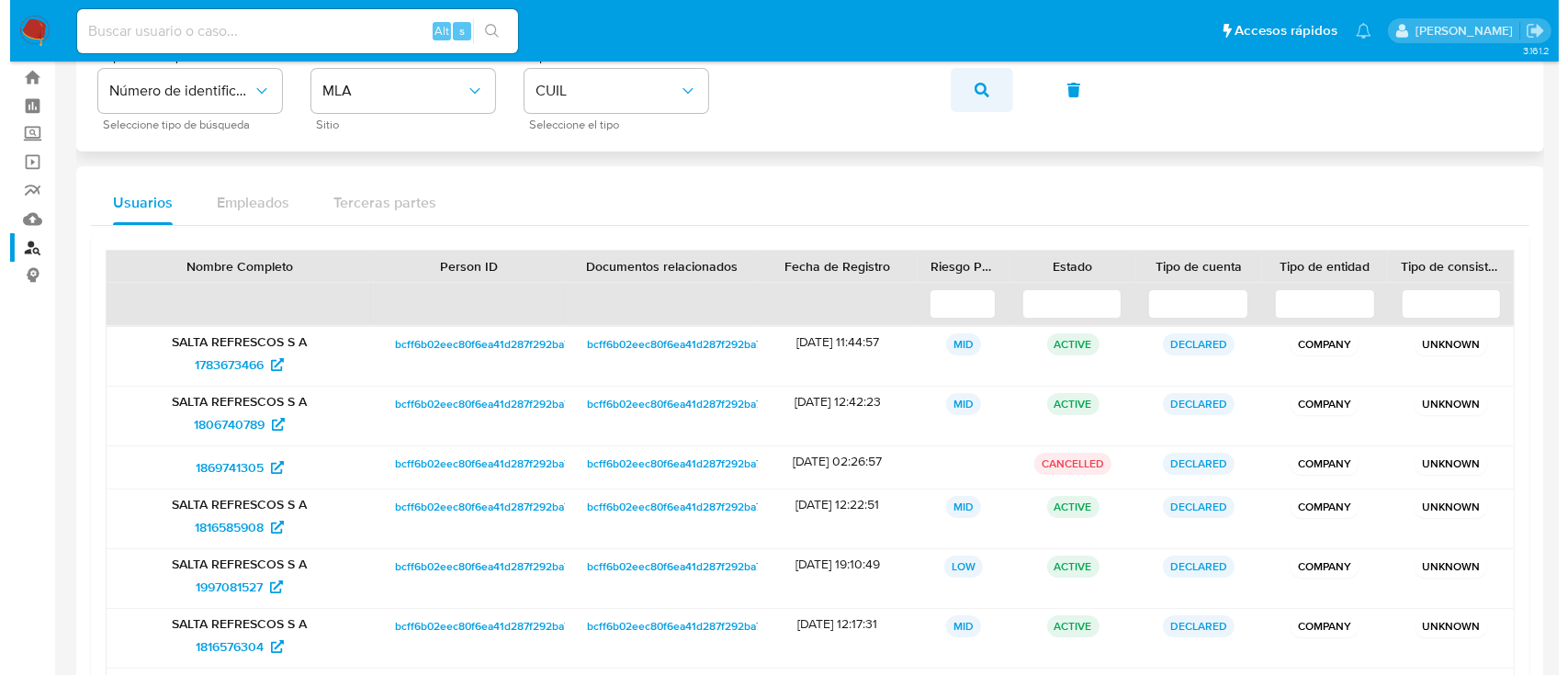
scroll to position [0, 0]
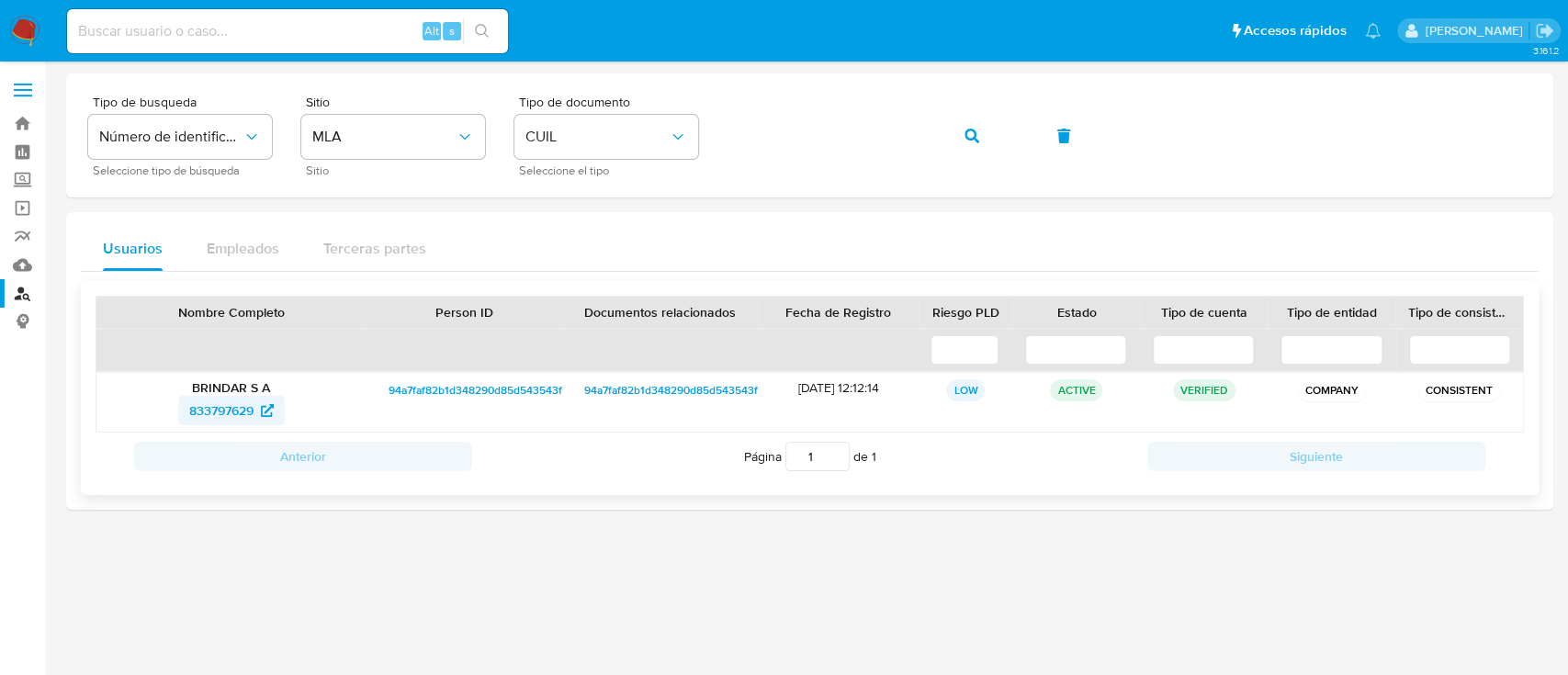
click at [238, 406] on span "833797629" at bounding box center [220, 410] width 64 height 30
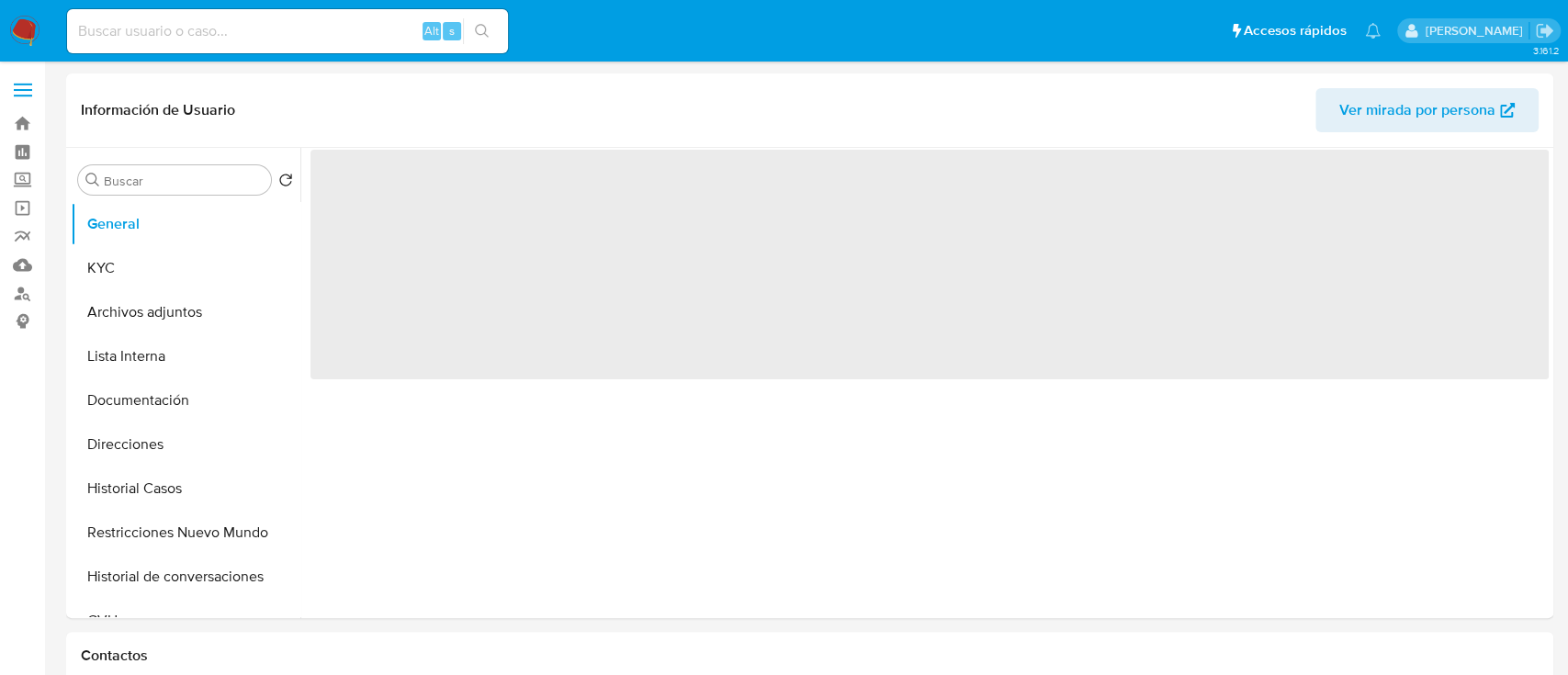
select select "10"
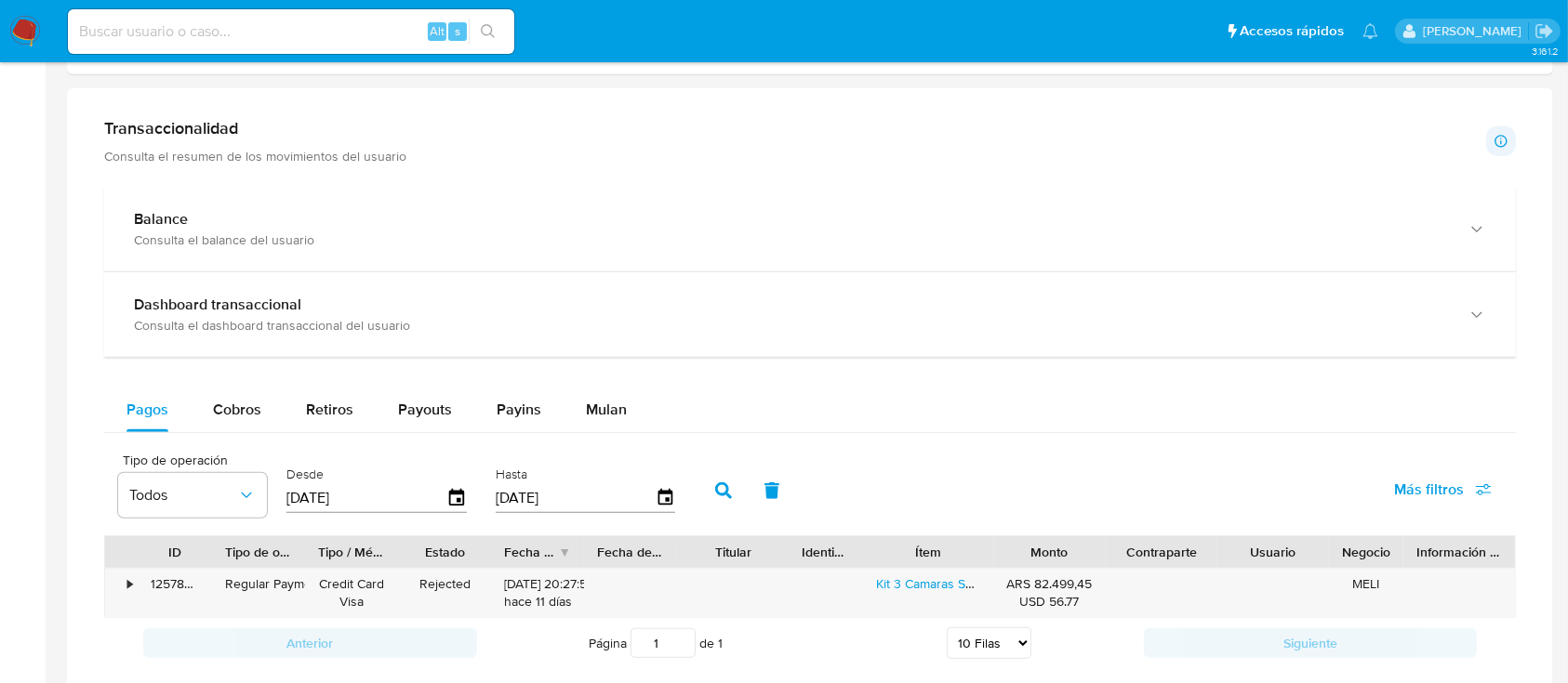
scroll to position [609, 0]
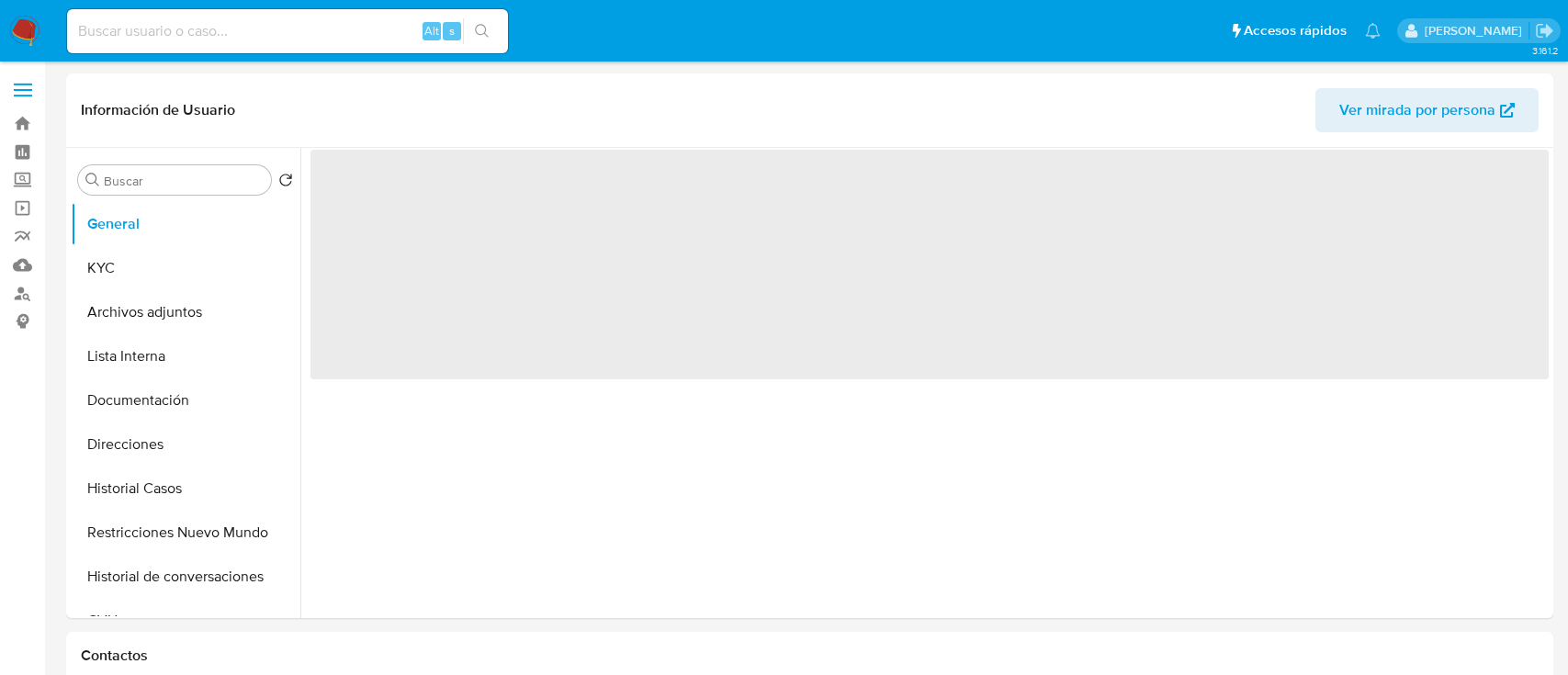
select select "10"
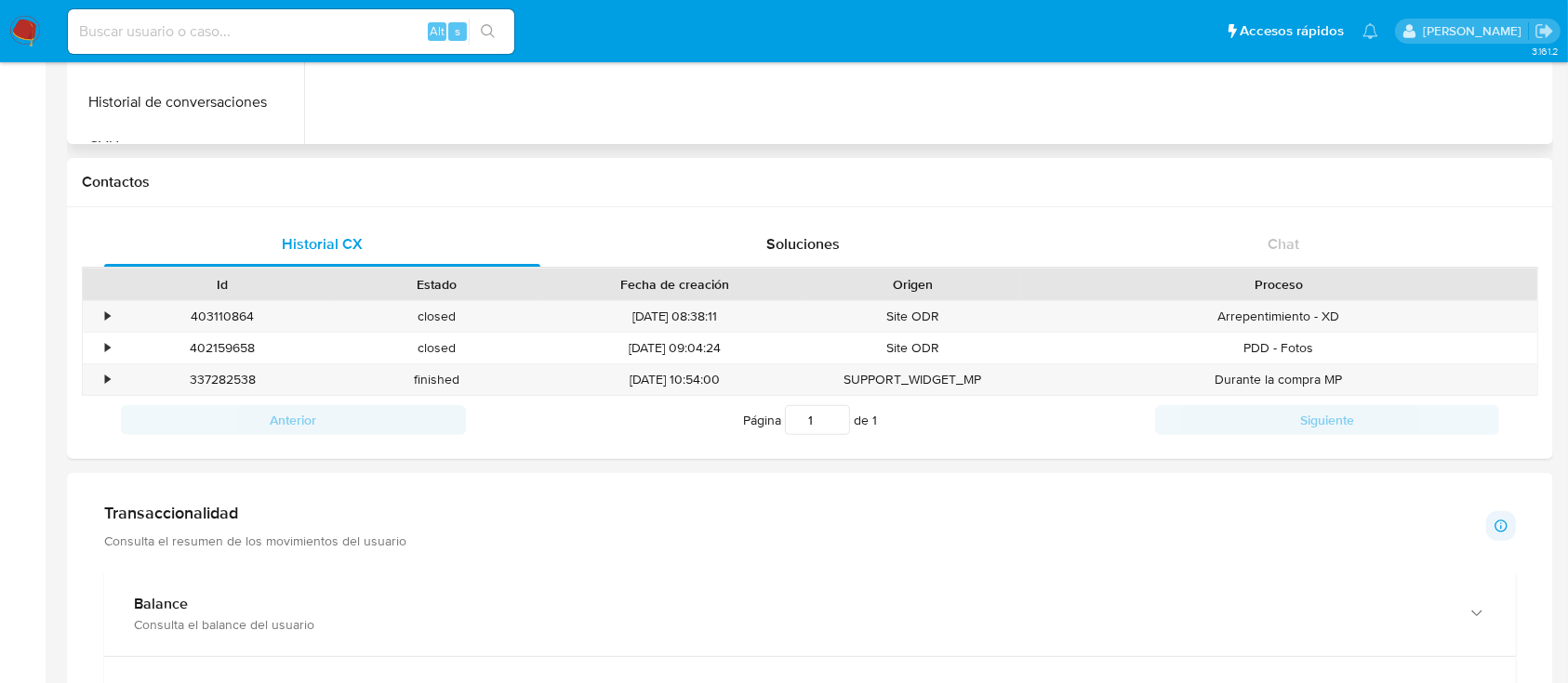
scroll to position [496, 0]
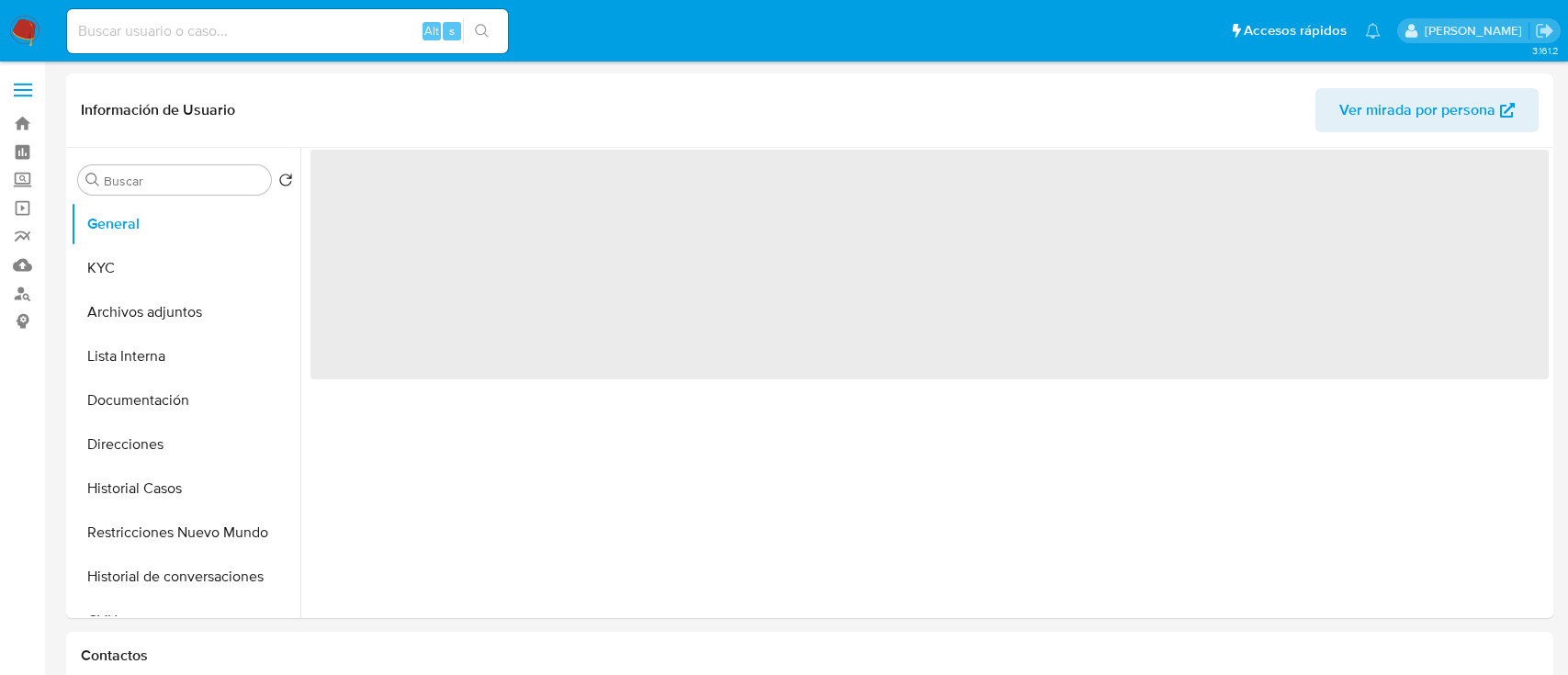
select select "10"
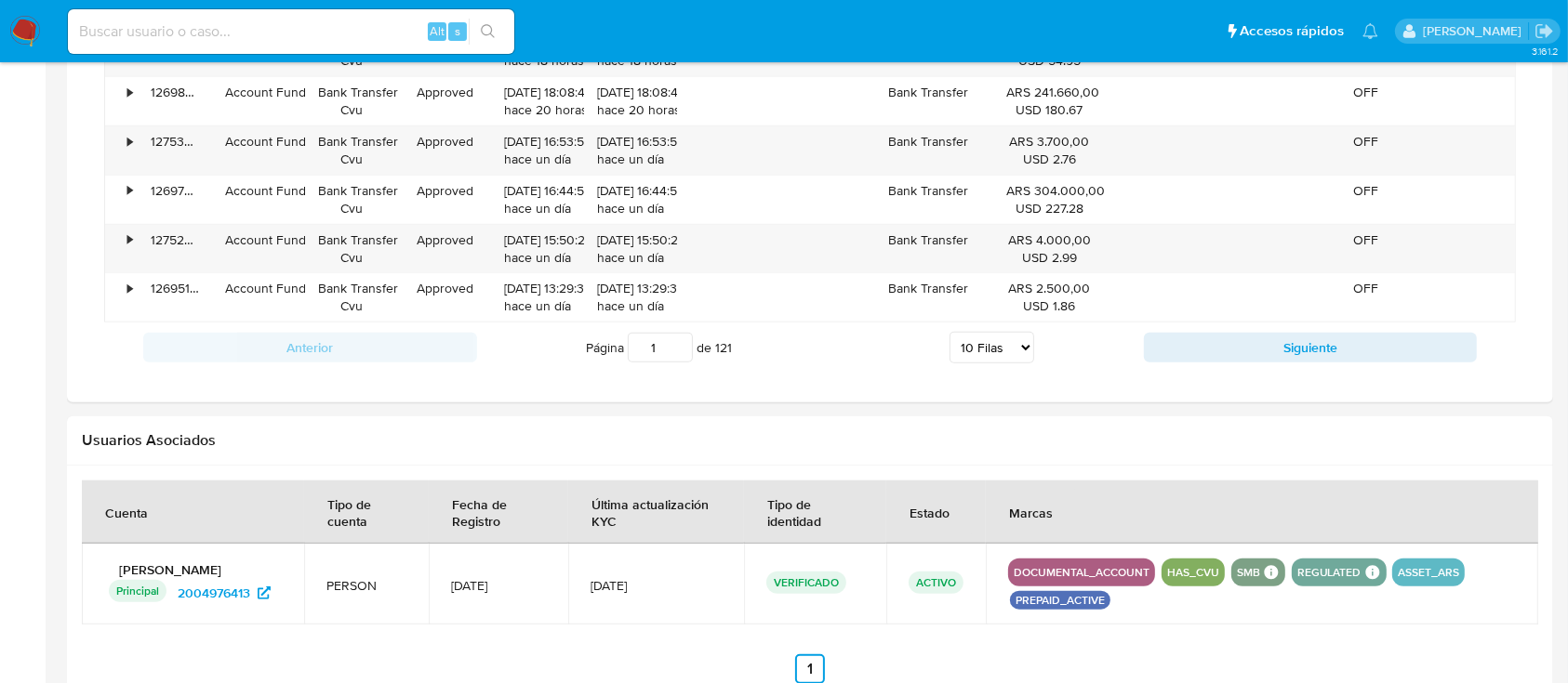
scroll to position [1771, 0]
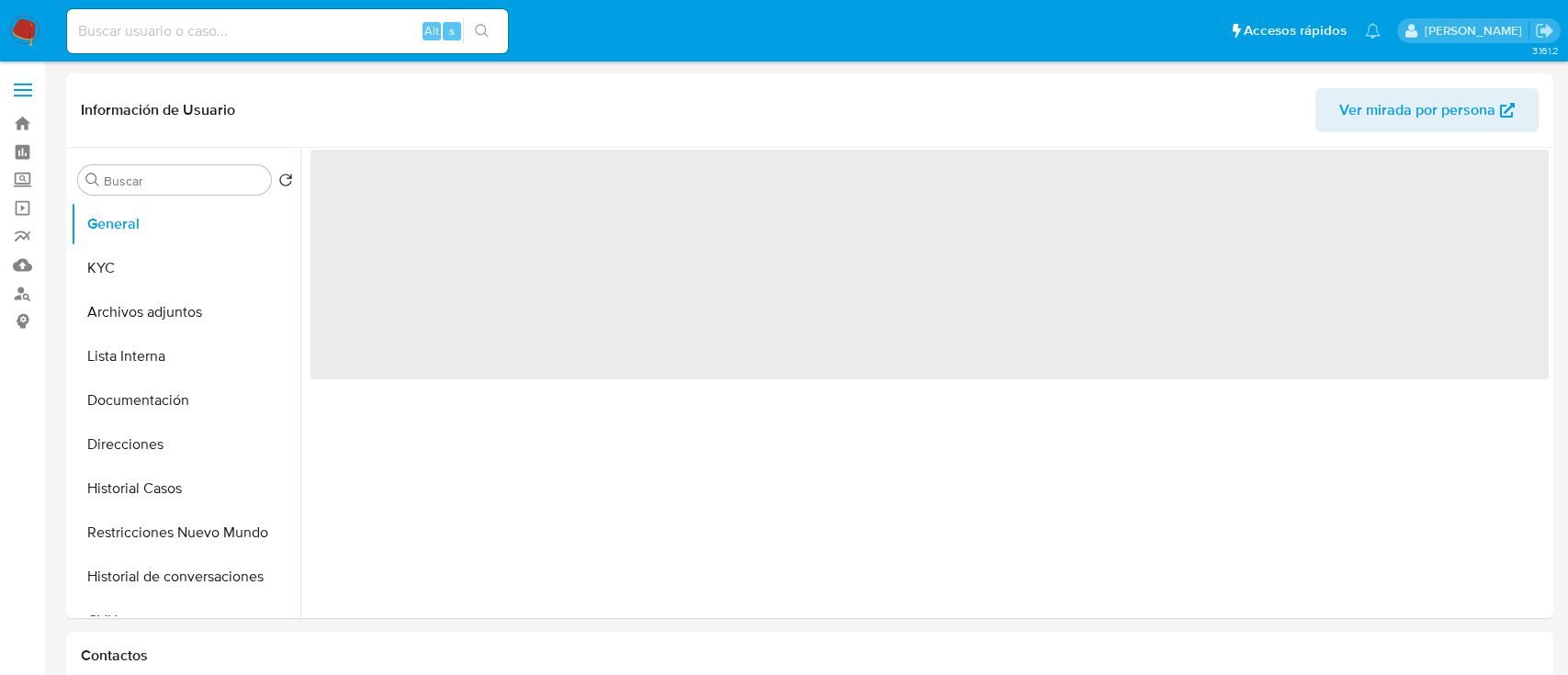
select select "10"
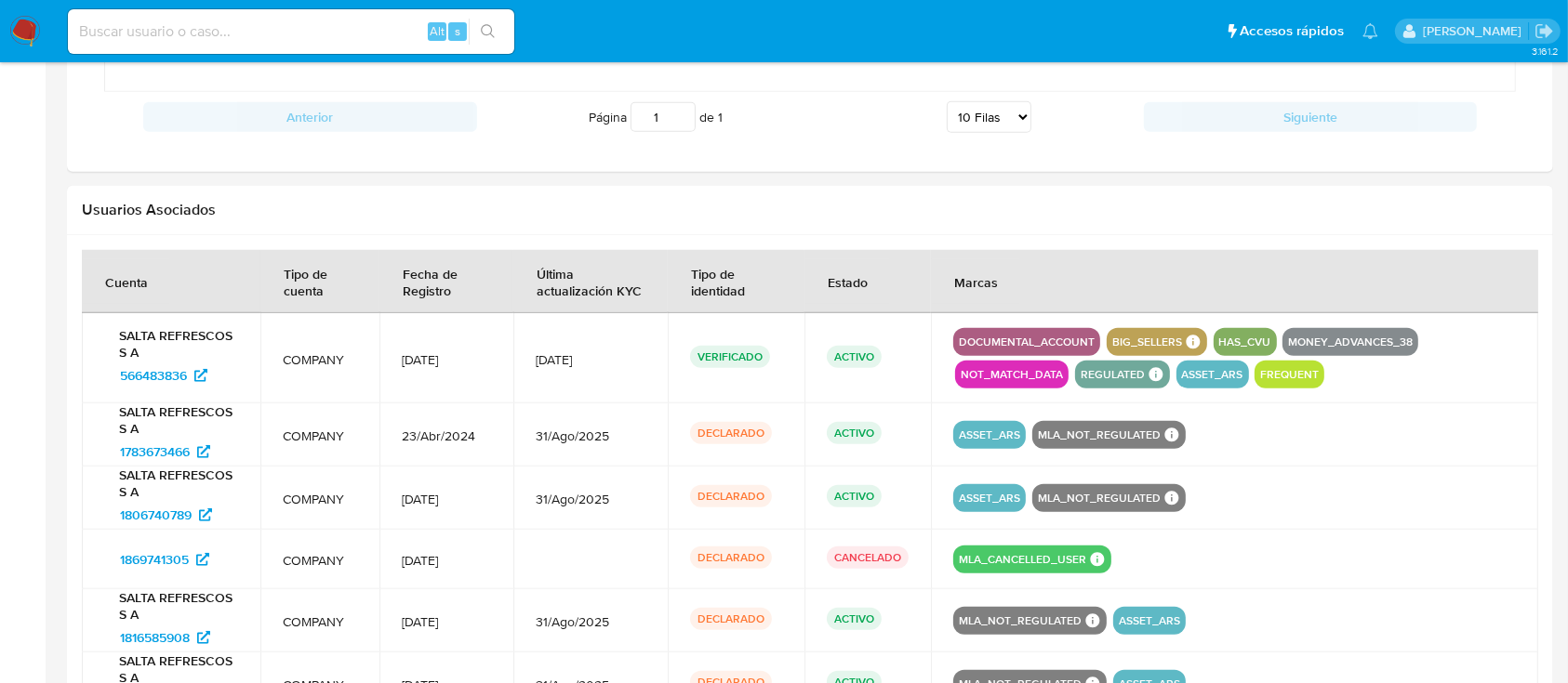
scroll to position [1859, 0]
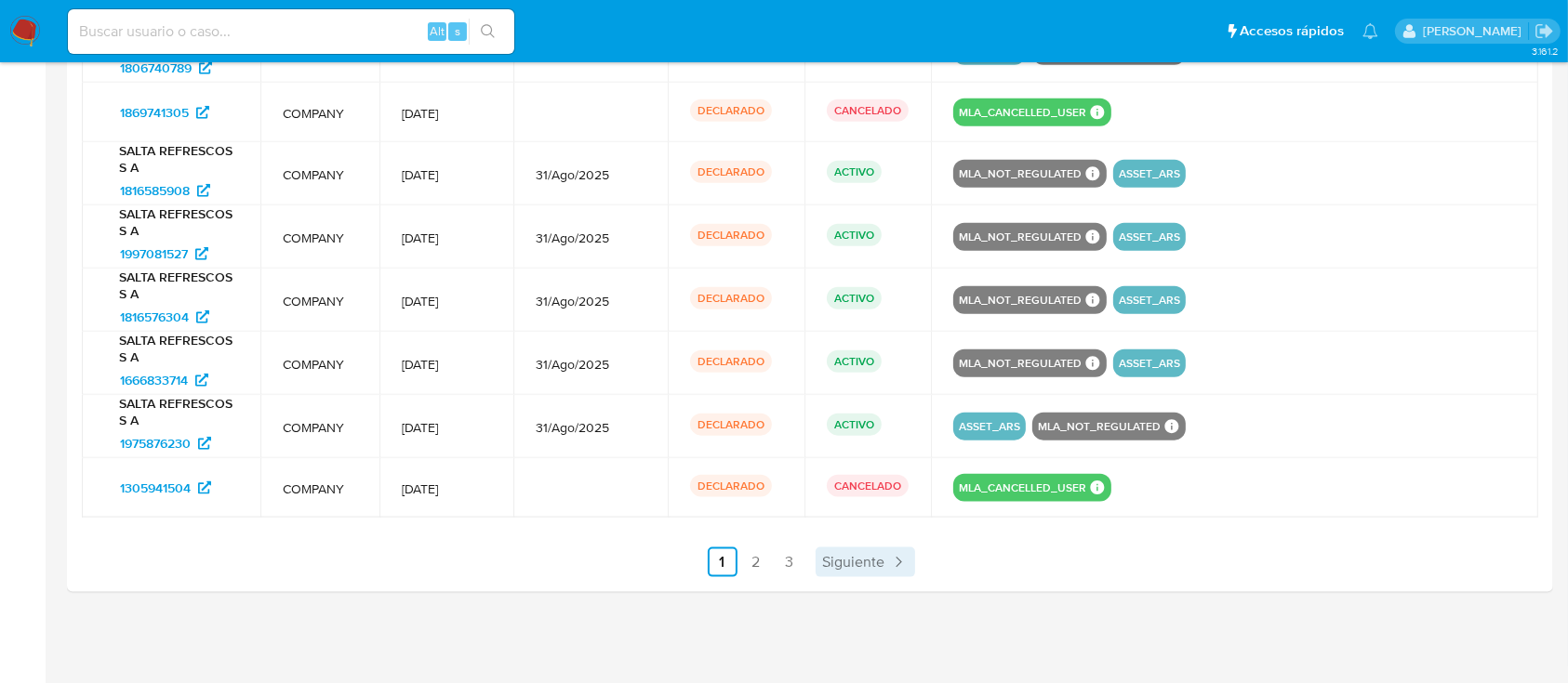
click at [857, 558] on span "Siguiente" at bounding box center [854, 562] width 63 height 15
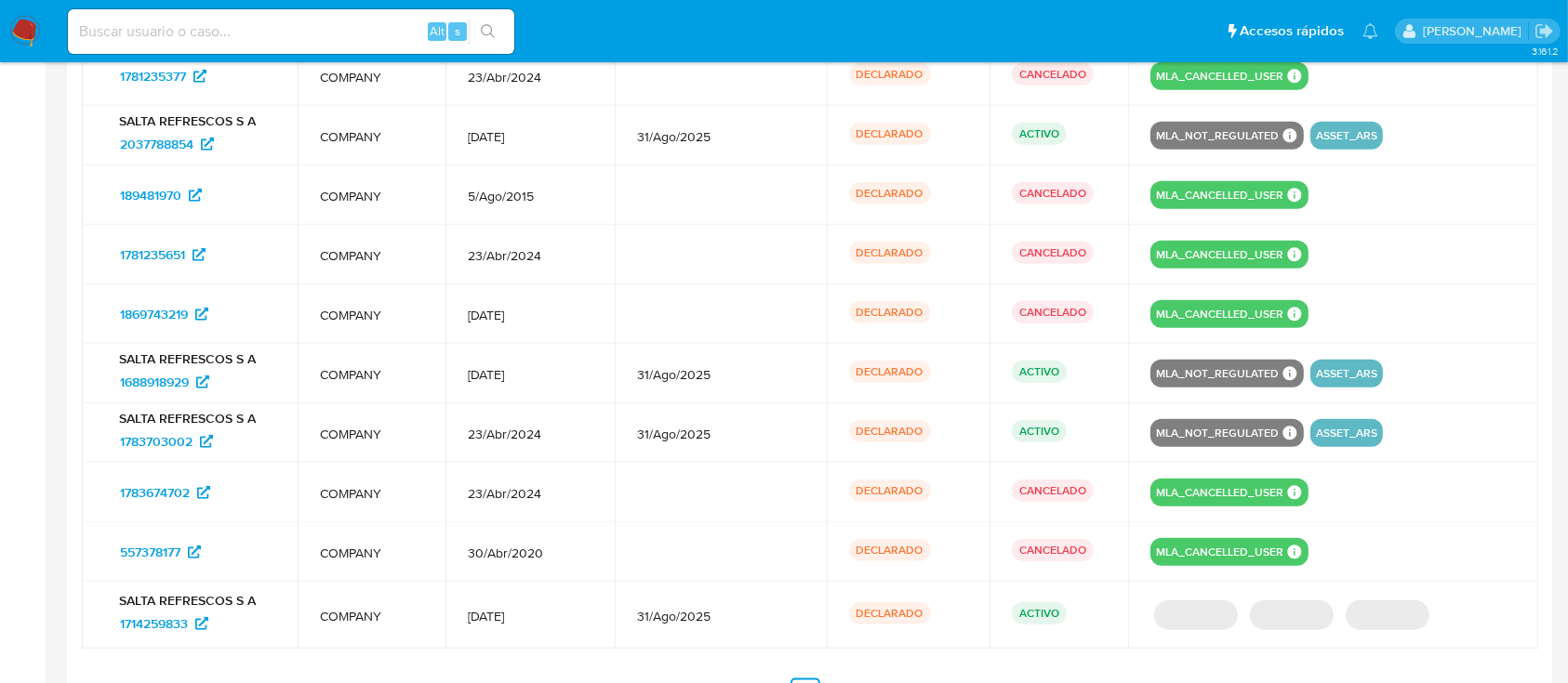
scroll to position [2094, 0]
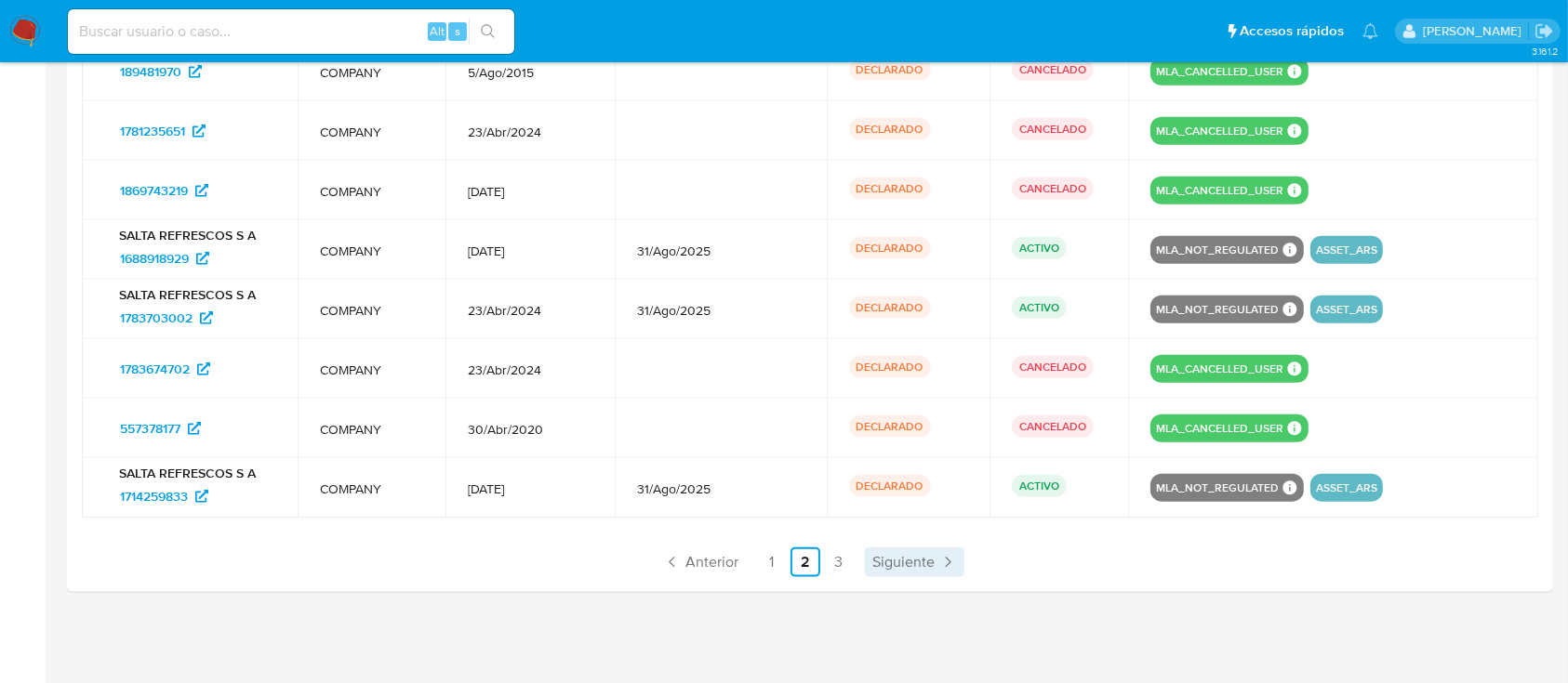
click at [905, 558] on span "Siguiente" at bounding box center [904, 562] width 63 height 15
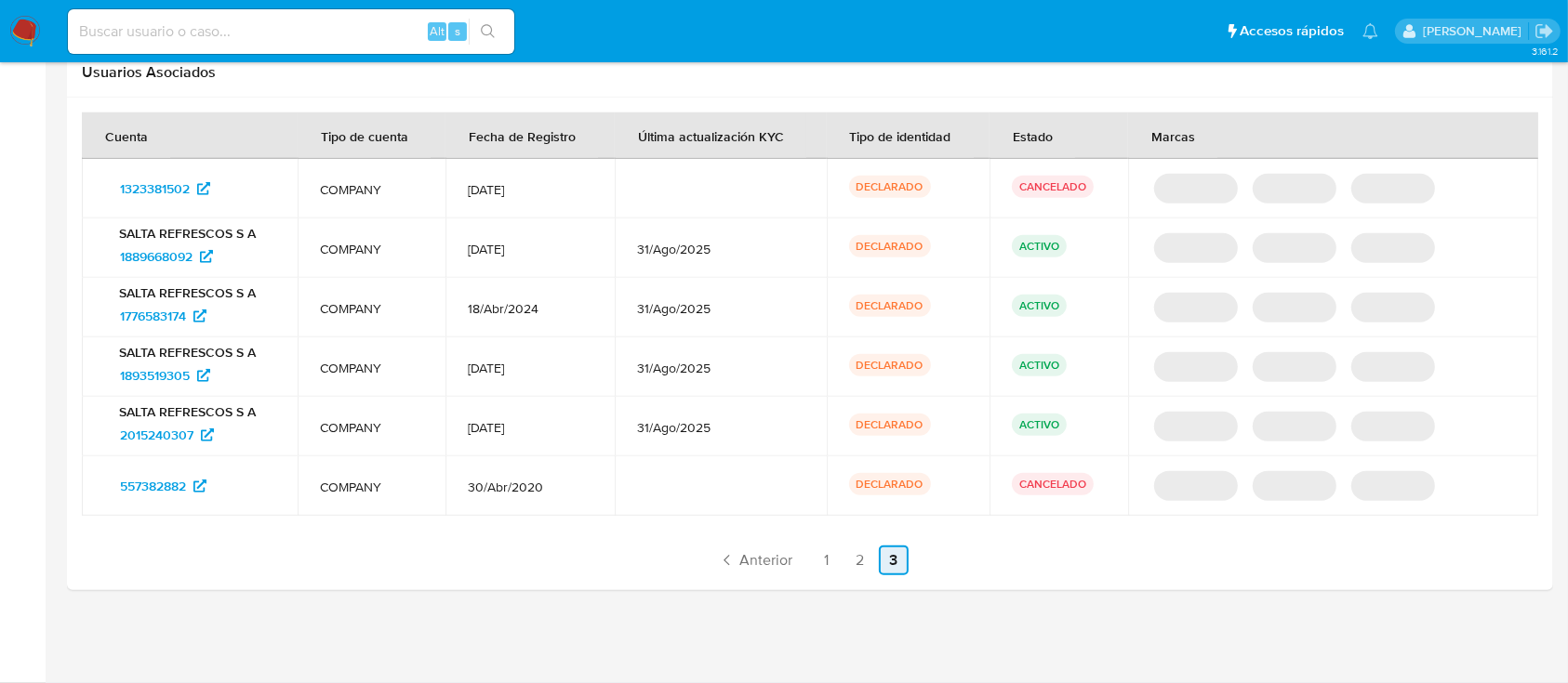
scroll to position [1856, 0]
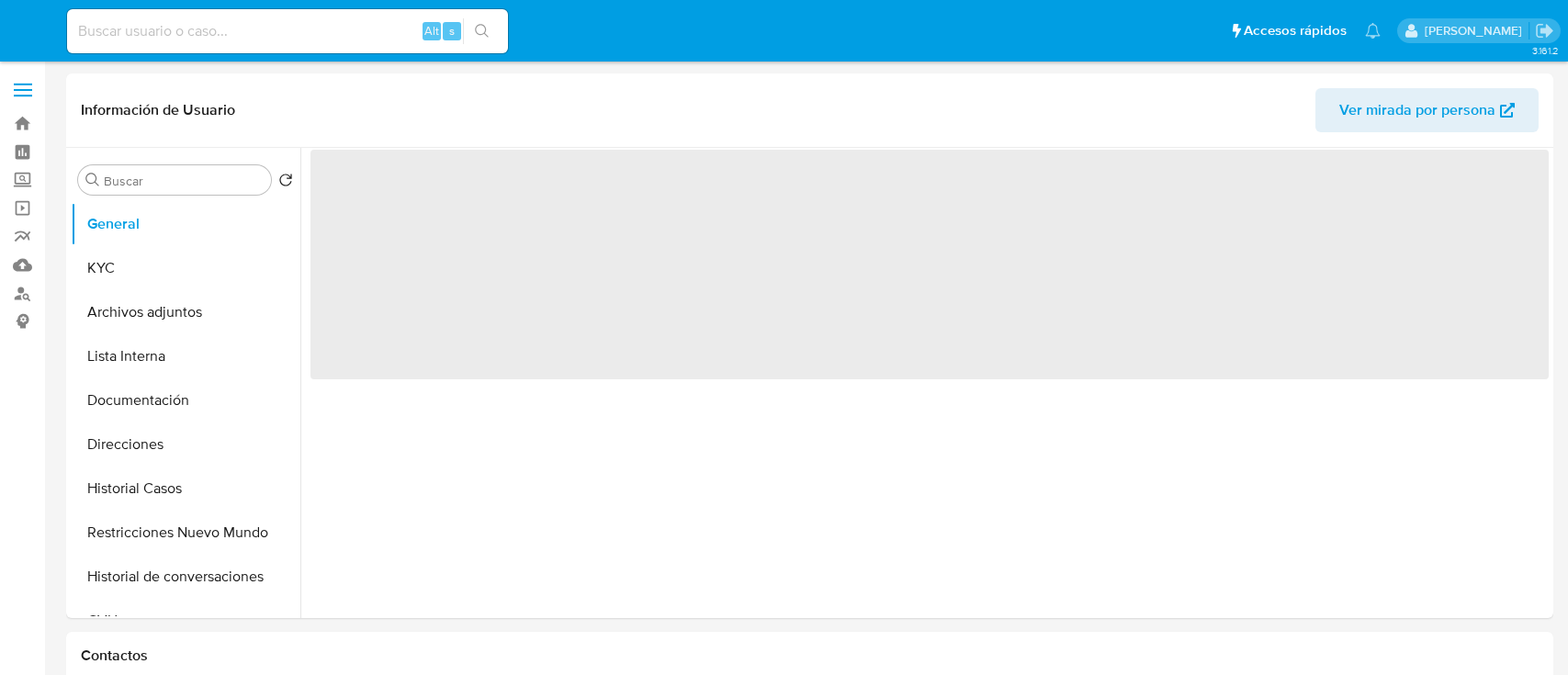
select select "10"
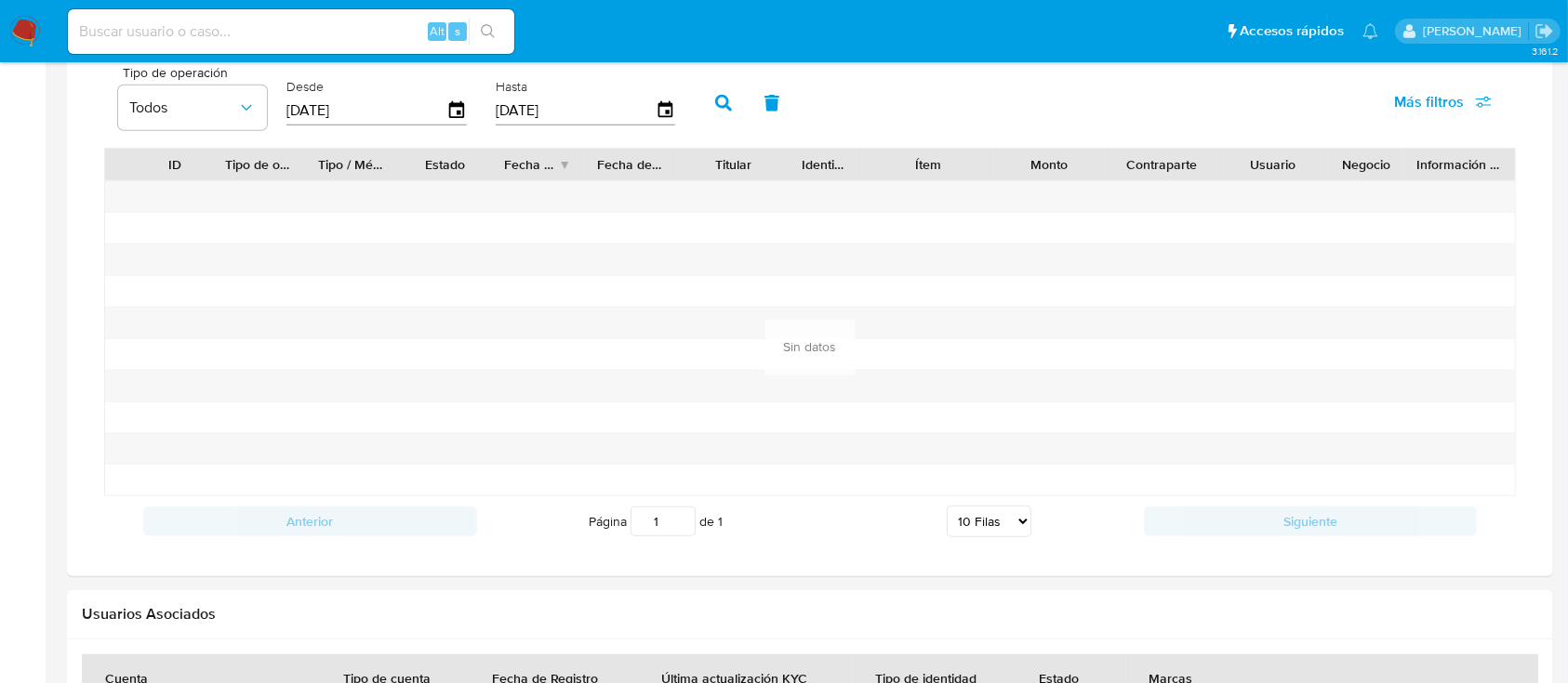
scroll to position [1558, 0]
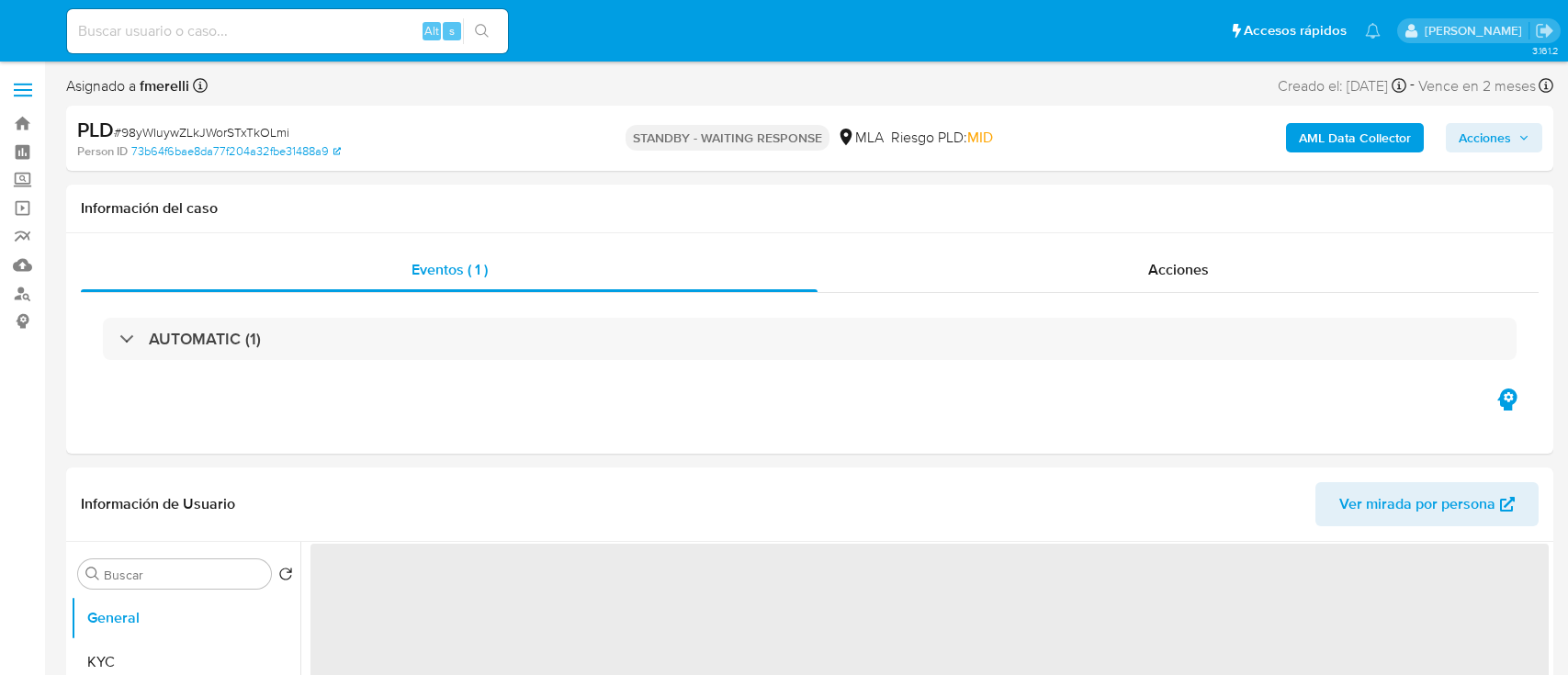
select select "10"
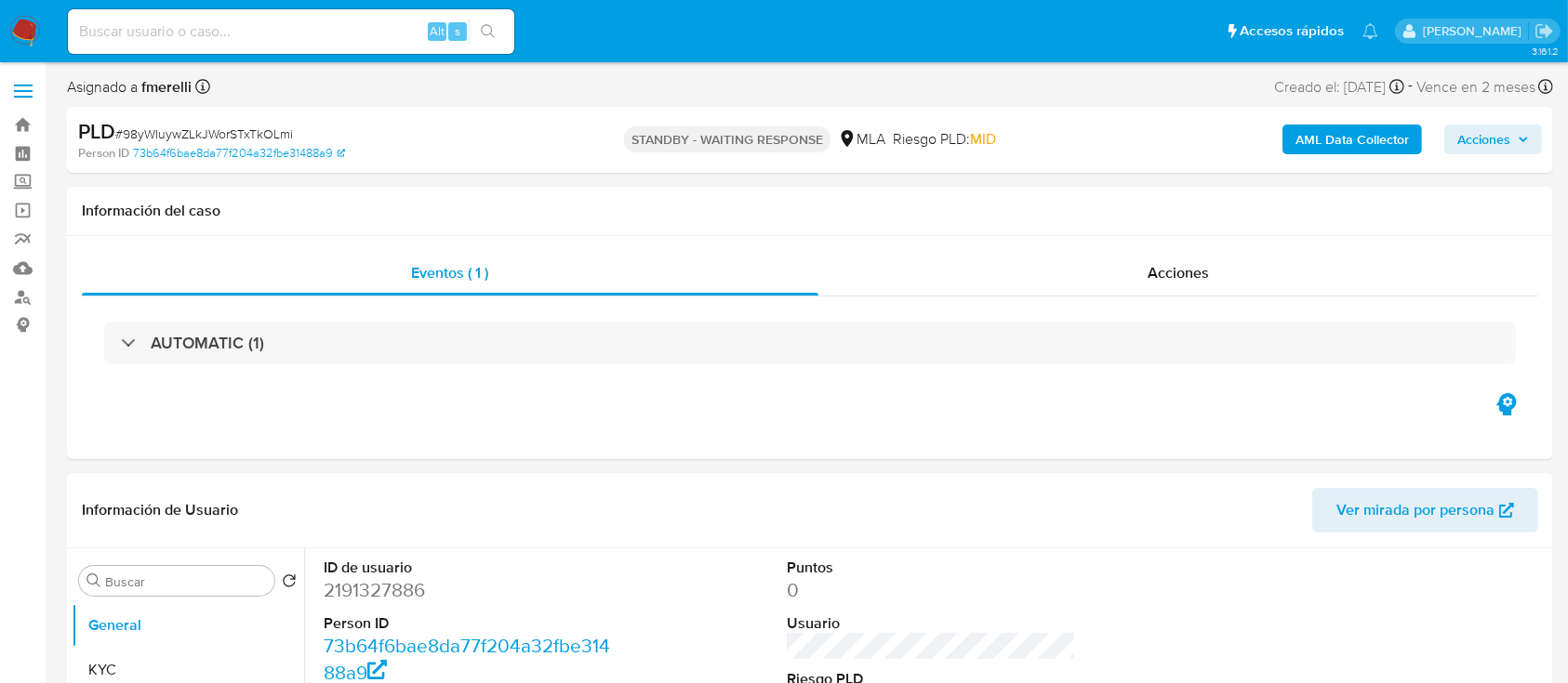
click at [364, 39] on input at bounding box center [291, 32] width 446 height 24
paste input "t8NfFkmChRymSU8TBEa6u984"
type input "t8NfFkmChRymSU8TBEa6u984"
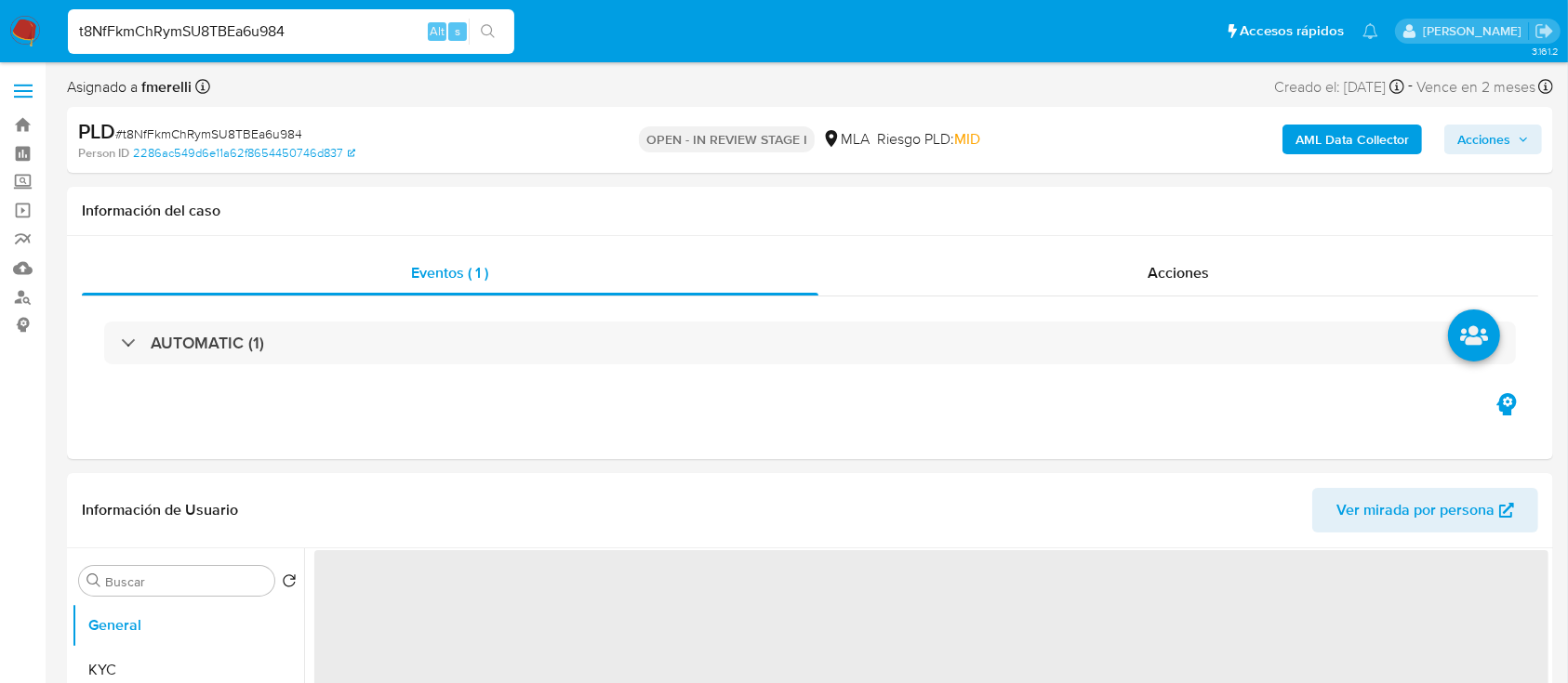
select select "10"
click at [330, 36] on input "t8NfFkmChRymSU8TBEa6u984" at bounding box center [291, 32] width 446 height 24
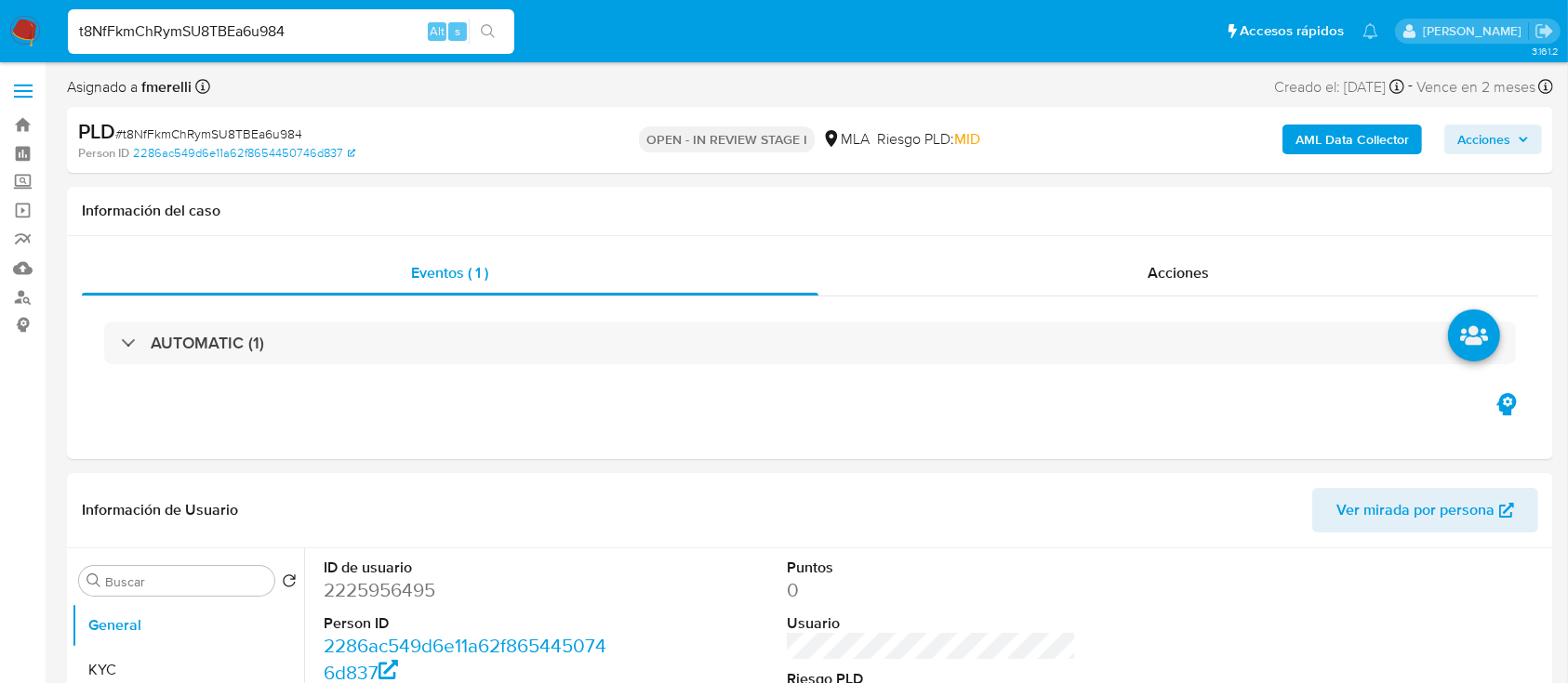
click at [330, 35] on input "t8NfFkmChRymSU8TBEa6u984" at bounding box center [291, 32] width 446 height 24
paste input "XhoDylXDxwzYKyPfyKijHHry"
type input "XhoDylXDxwzYKyPfyKijHHry"
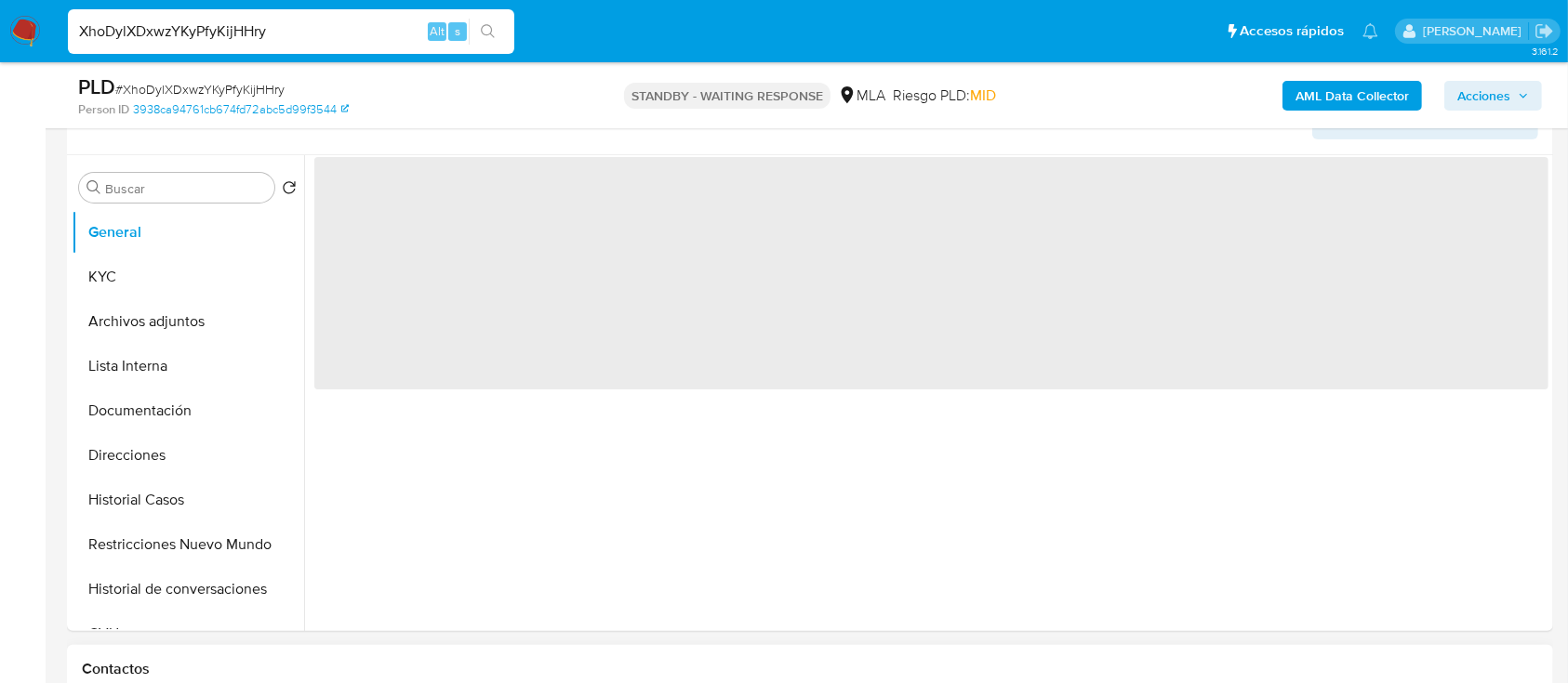
scroll to position [619, 0]
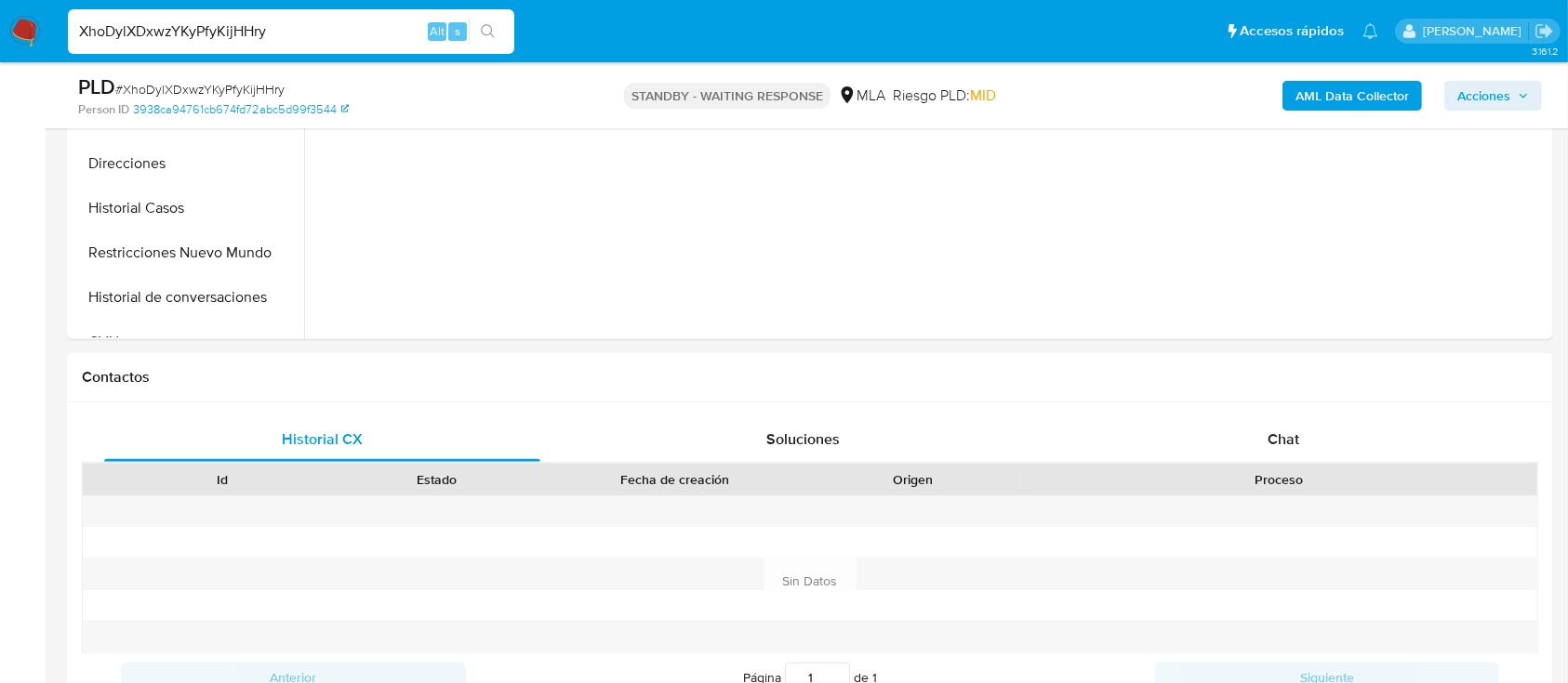
select select "10"
click at [374, 39] on input "XhoDylXDxwzYKyPfyKijHHry" at bounding box center [291, 32] width 446 height 24
click at [374, 38] on input "XhoDylXDxwzYKyPfyKijHHry" at bounding box center [291, 32] width 446 height 24
paste input "t8NfFkmChRymSU8TBEa6u984"
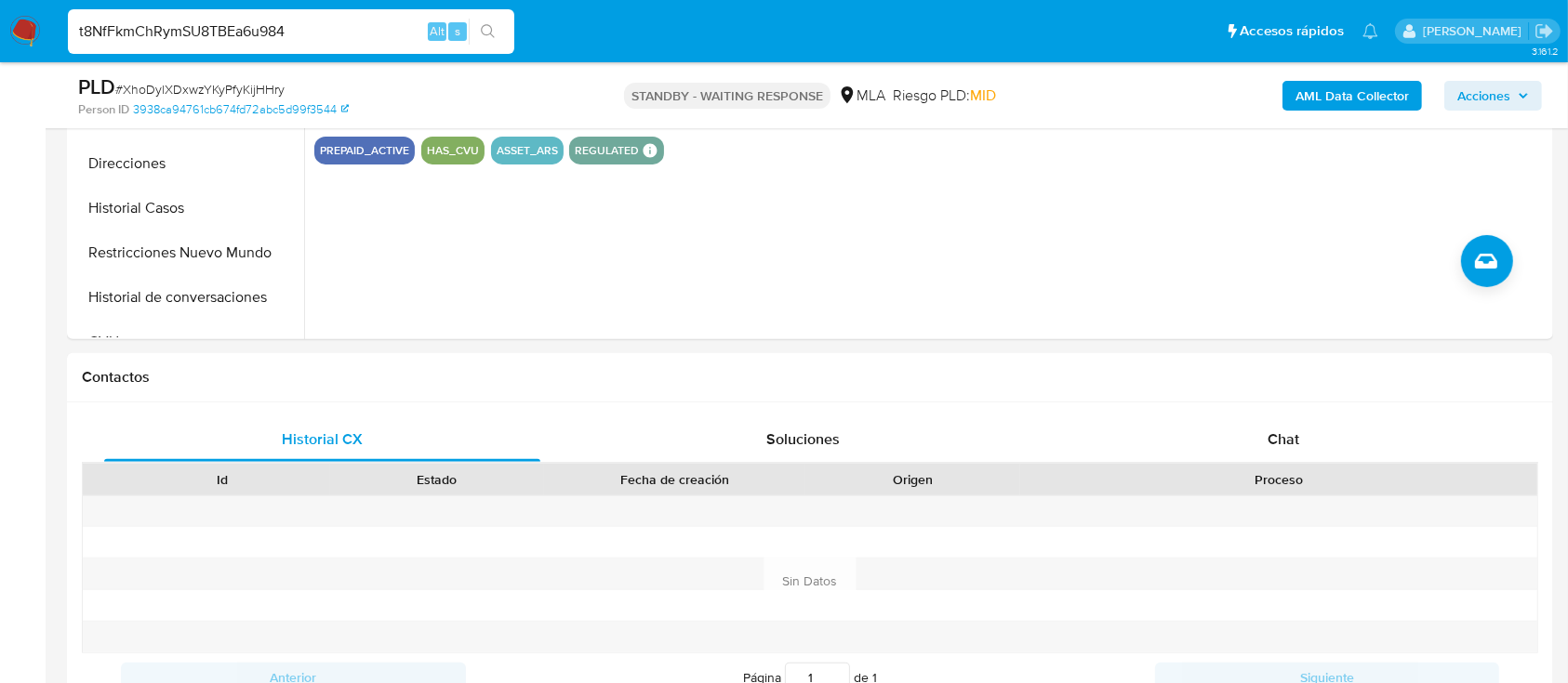
type input "t8NfFkmChRymSU8TBEa6u984"
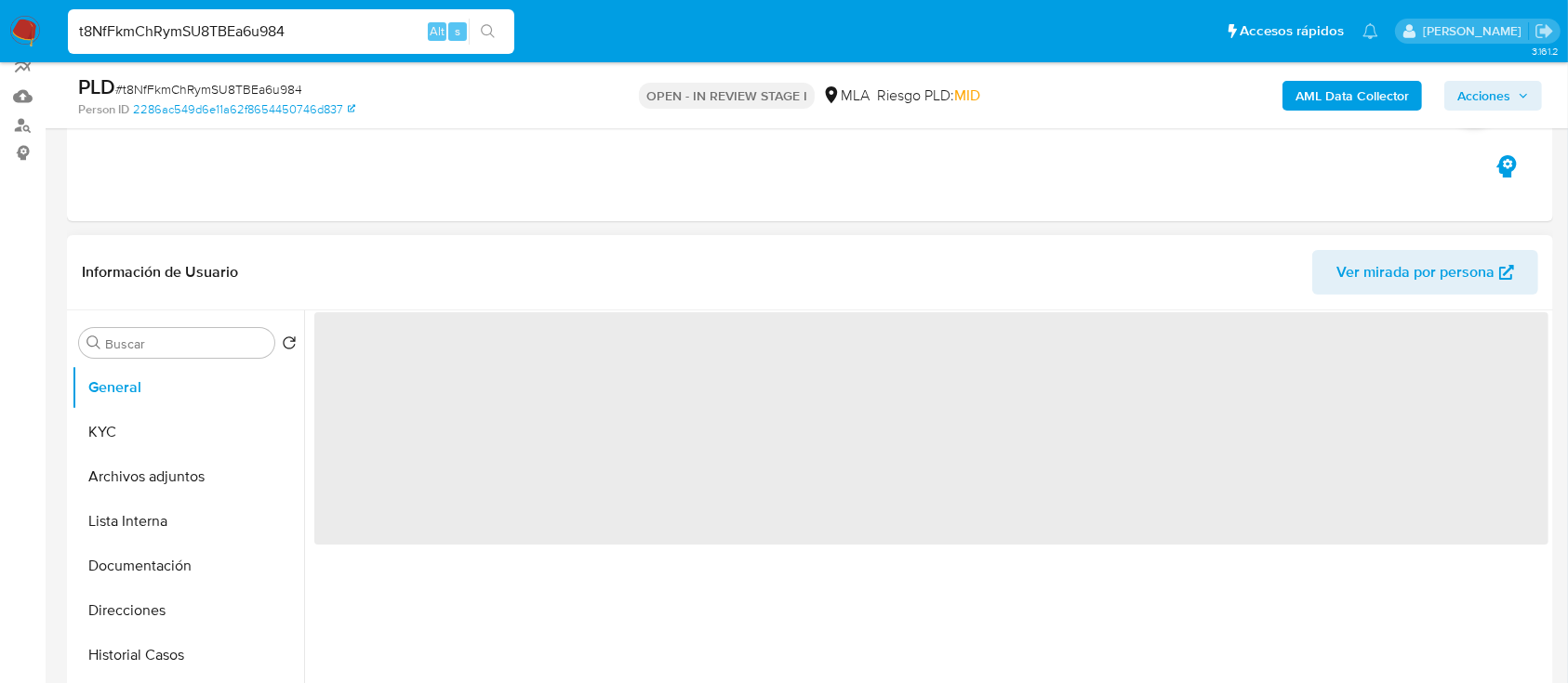
scroll to position [371, 0]
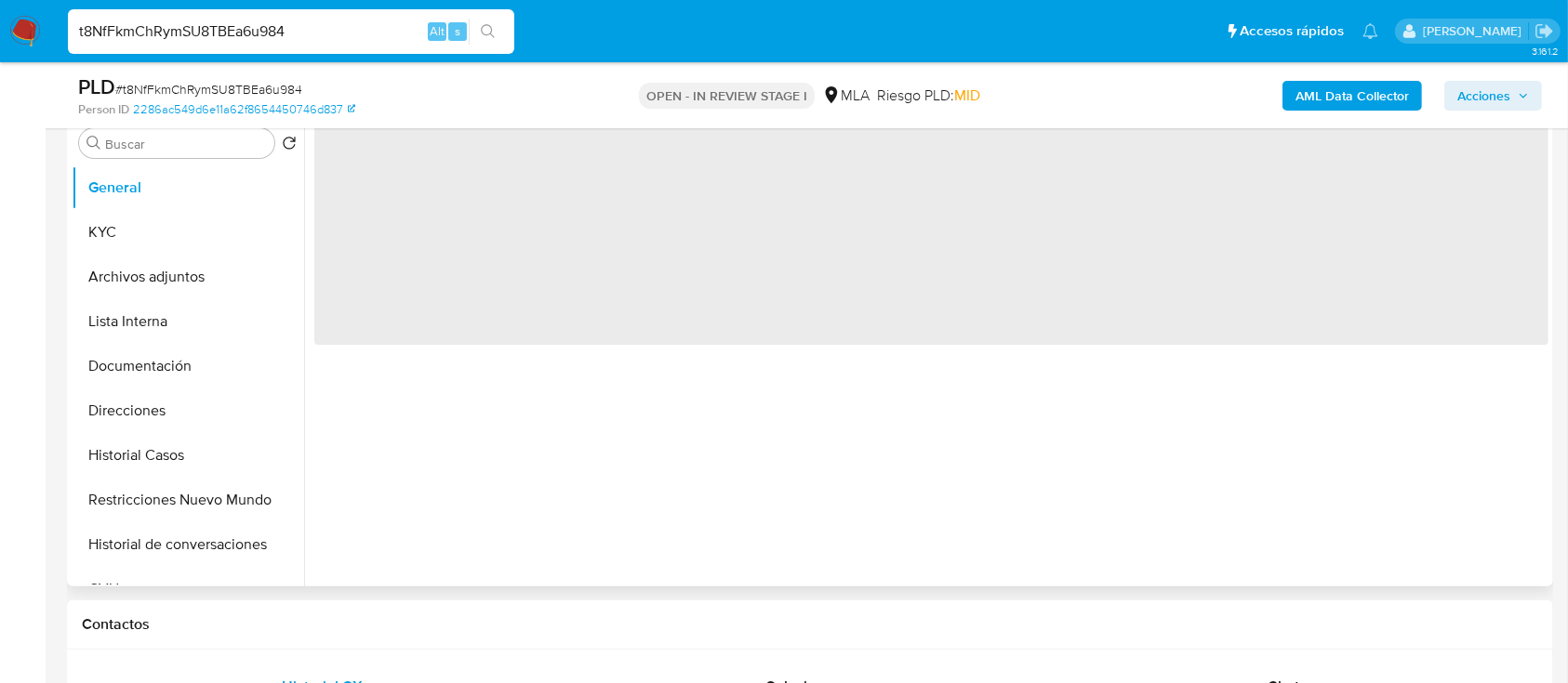
select select "10"
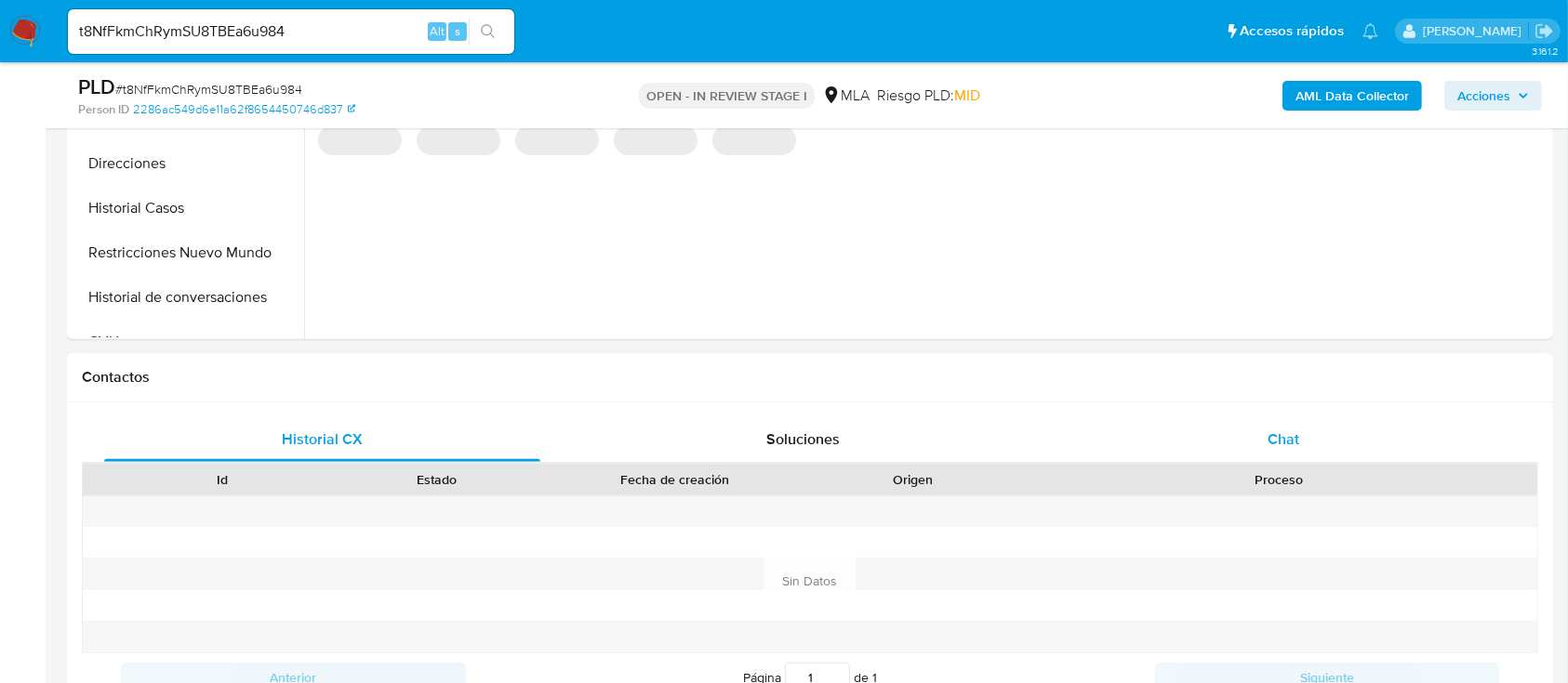
click at [1261, 449] on div "Chat" at bounding box center [1284, 439] width 436 height 45
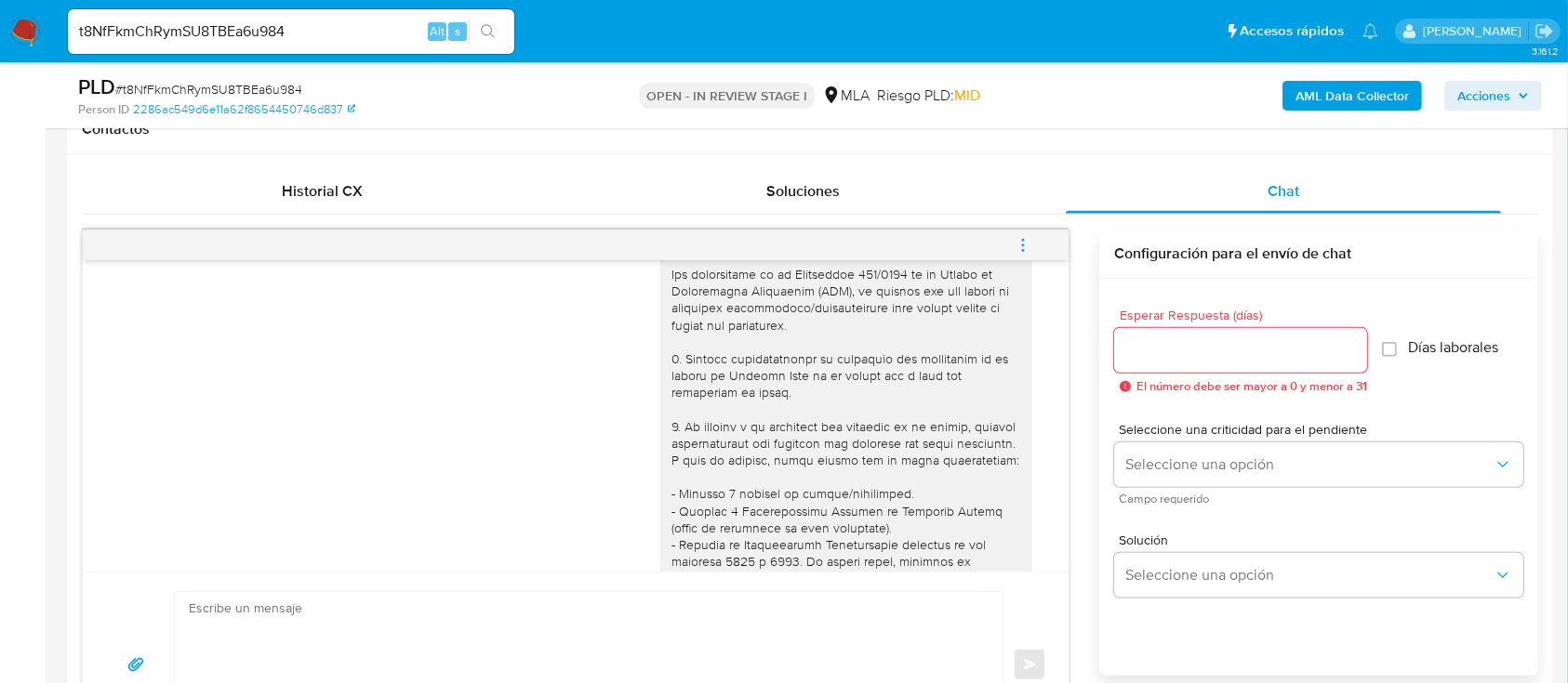
scroll to position [0, 0]
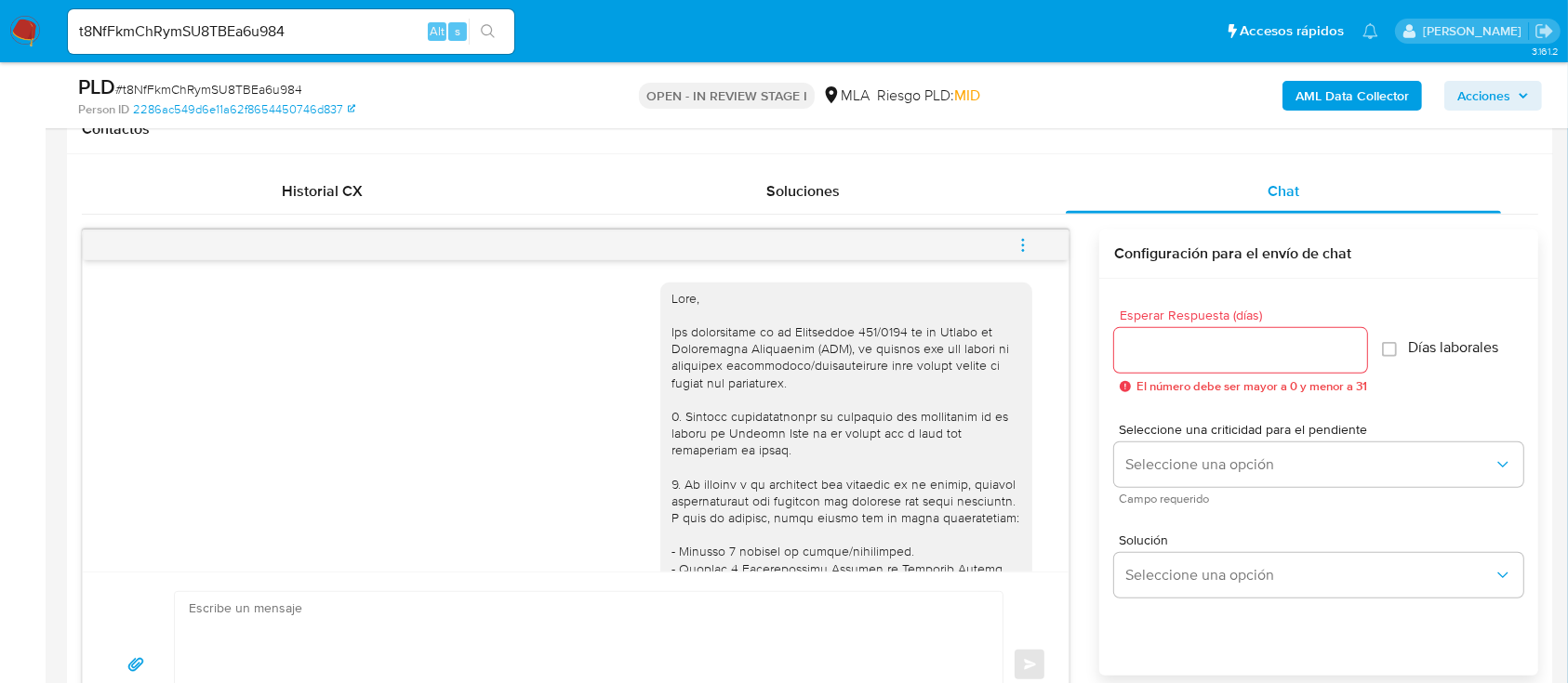
click at [368, 40] on input "t8NfFkmChRymSU8TBEa6u984" at bounding box center [291, 32] width 446 height 24
click at [368, 39] on input "t8NfFkmChRymSU8TBEa6u984" at bounding box center [291, 32] width 446 height 24
paste input "M8HfXrUdiqv57Ki9EtuVU1np"
type input "M8HfXrUdiqv57Ki9EtuVU1np"
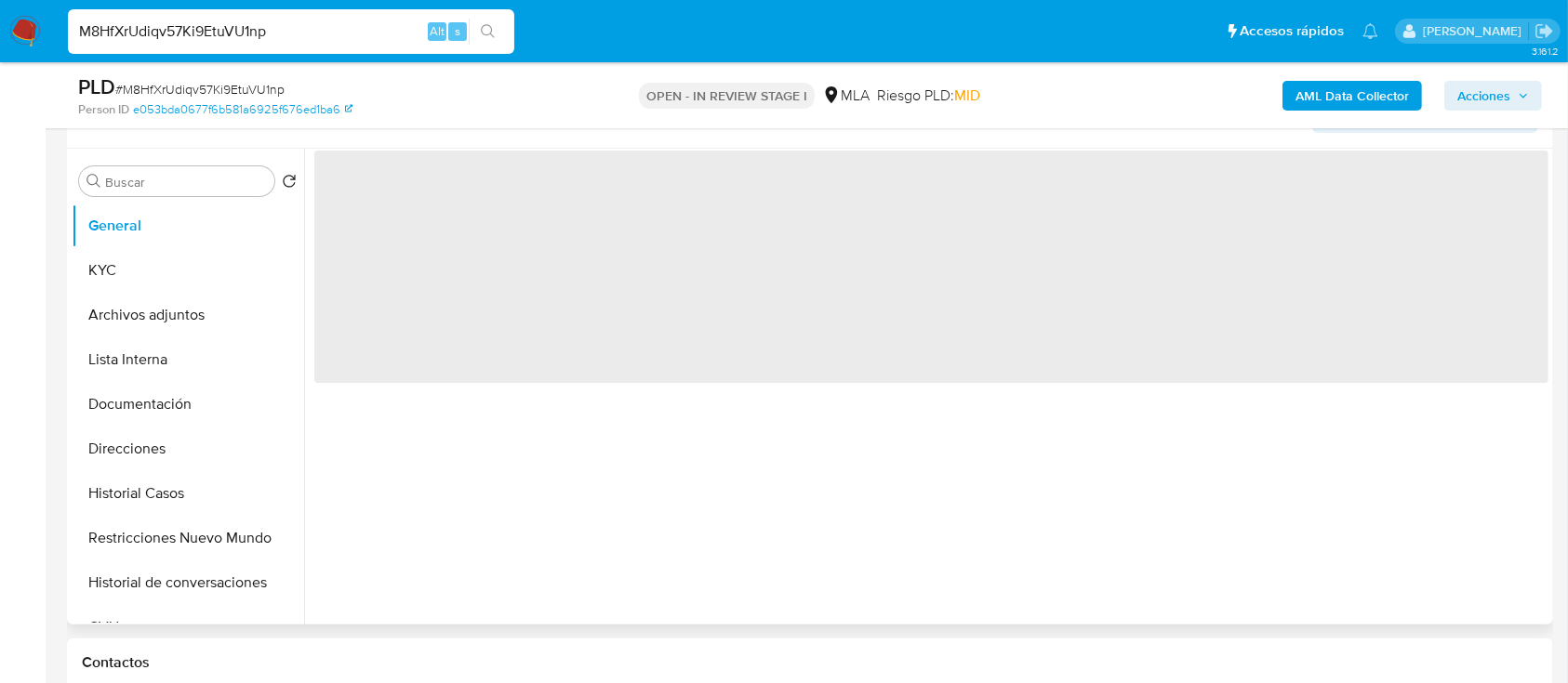
scroll to position [371, 0]
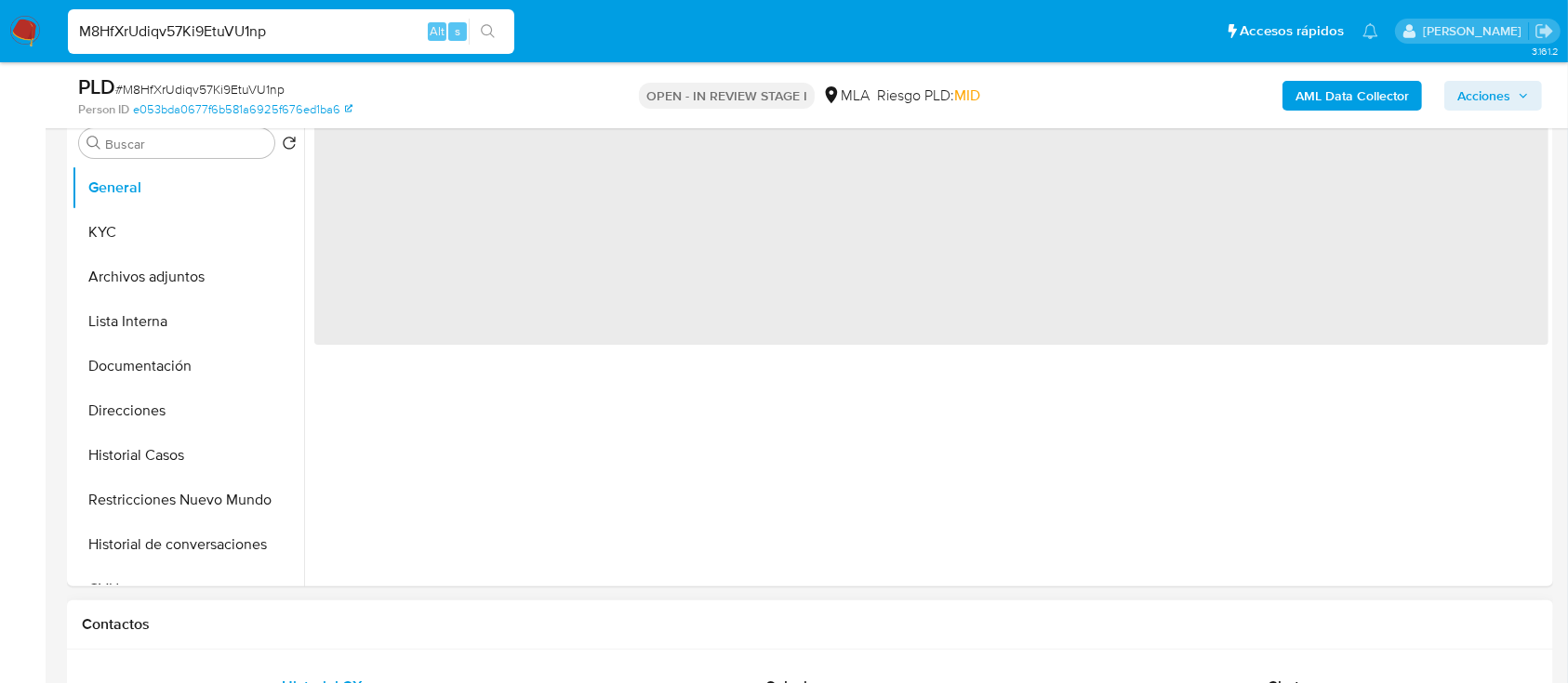
select select "10"
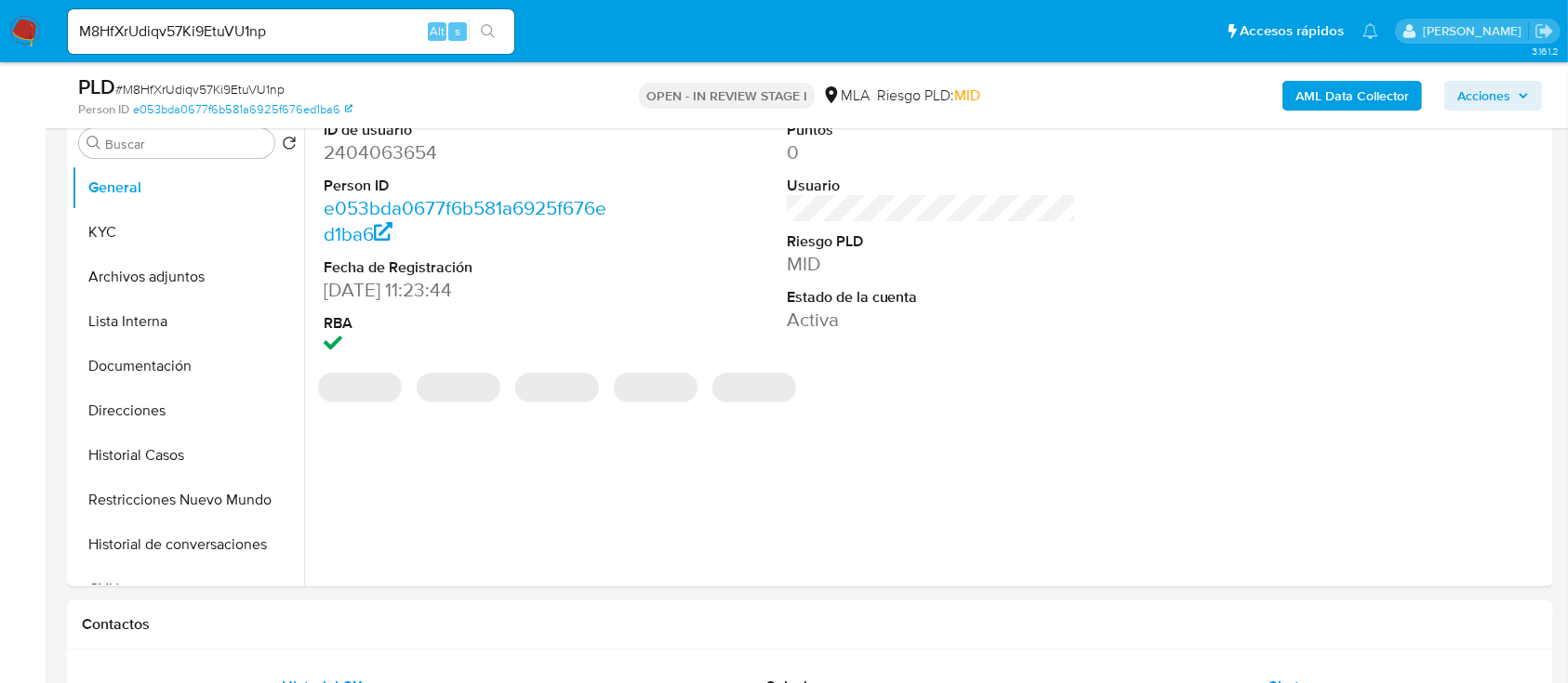
click at [1198, 674] on div "Chat" at bounding box center [1284, 686] width 436 height 45
click at [142, 453] on button "Historial Casos" at bounding box center [180, 455] width 217 height 45
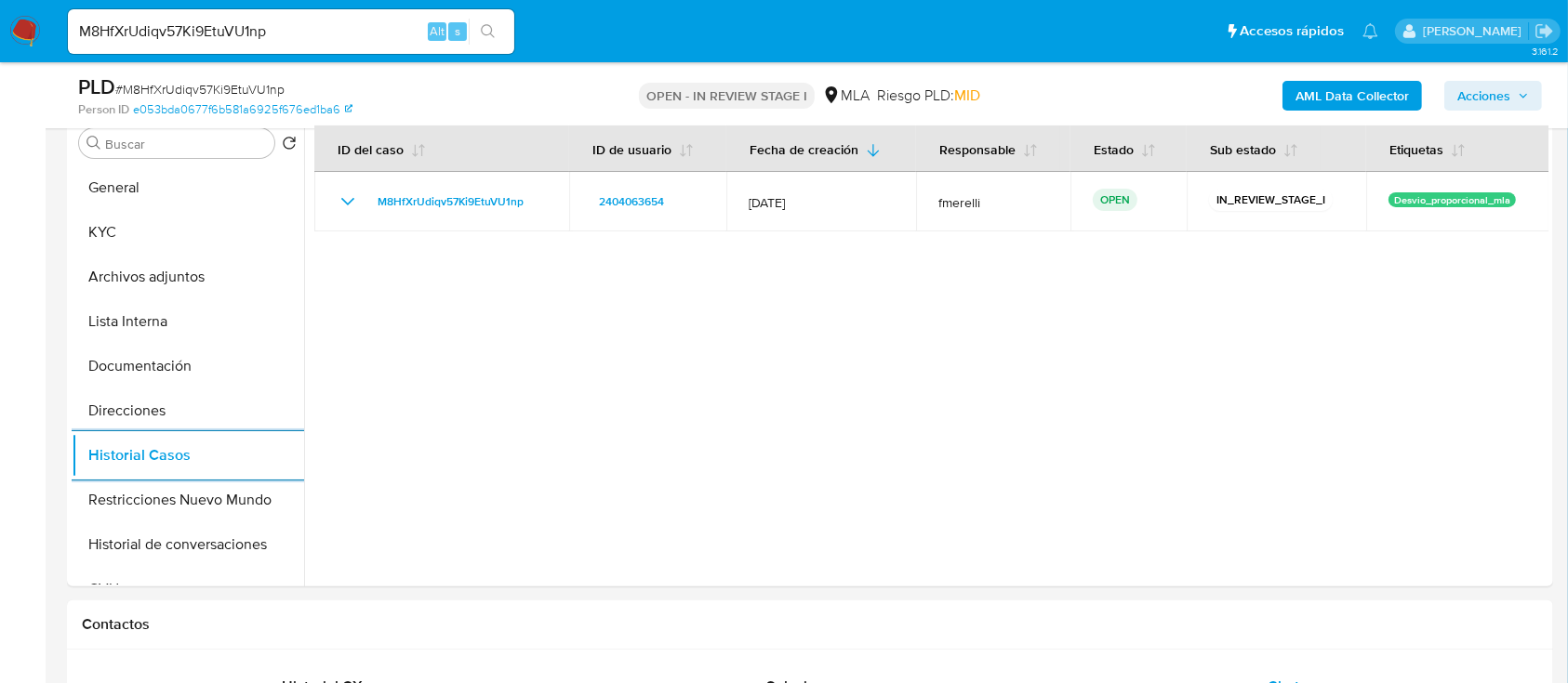
click at [371, 28] on input "M8HfXrUdiqv57Ki9EtuVU1np" at bounding box center [291, 32] width 446 height 24
paste input "IP3i6tR0GTMXgrV7ytz5ShNs"
type input "IP3i6tR0GTMXgrV7ytz5ShNs"
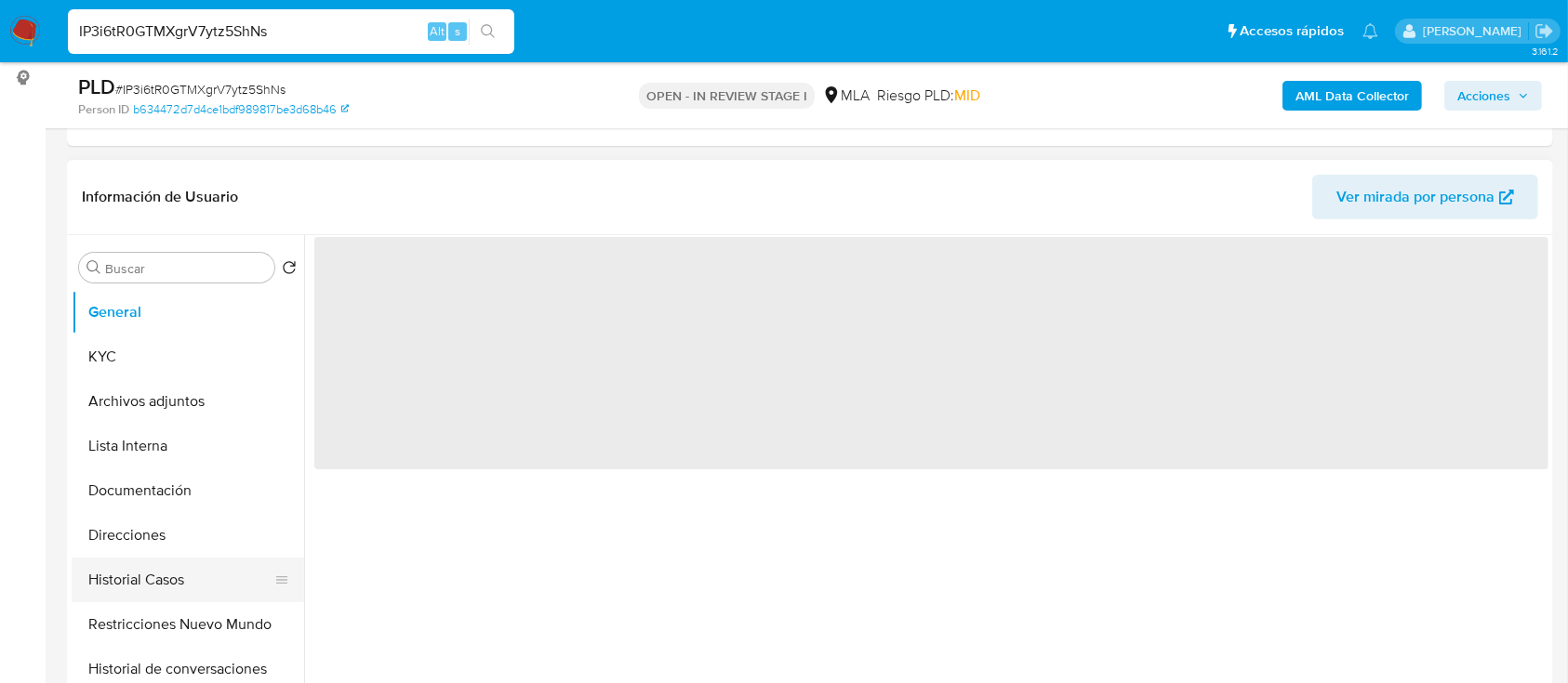
click at [149, 580] on button "Historial Casos" at bounding box center [180, 579] width 217 height 45
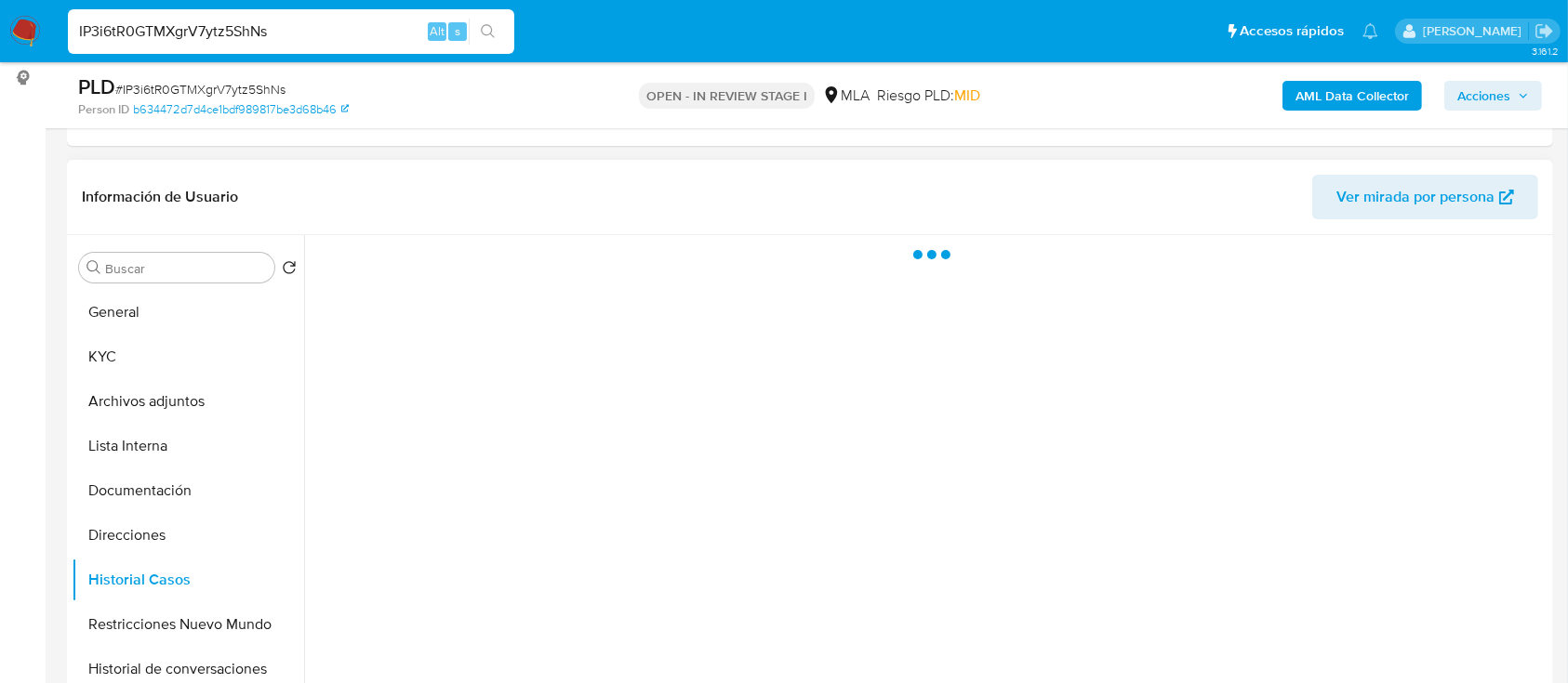
select select "10"
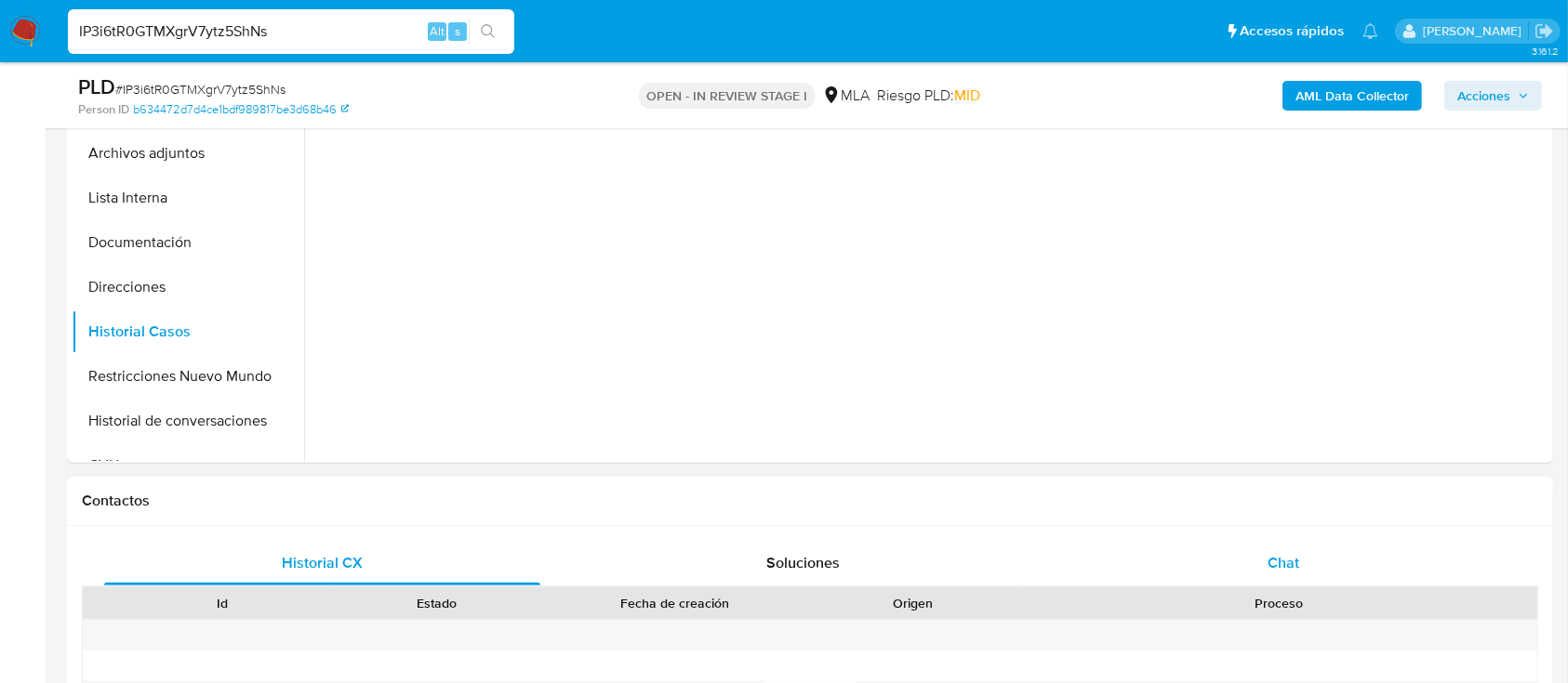
click at [1275, 575] on div "Chat" at bounding box center [1284, 563] width 436 height 45
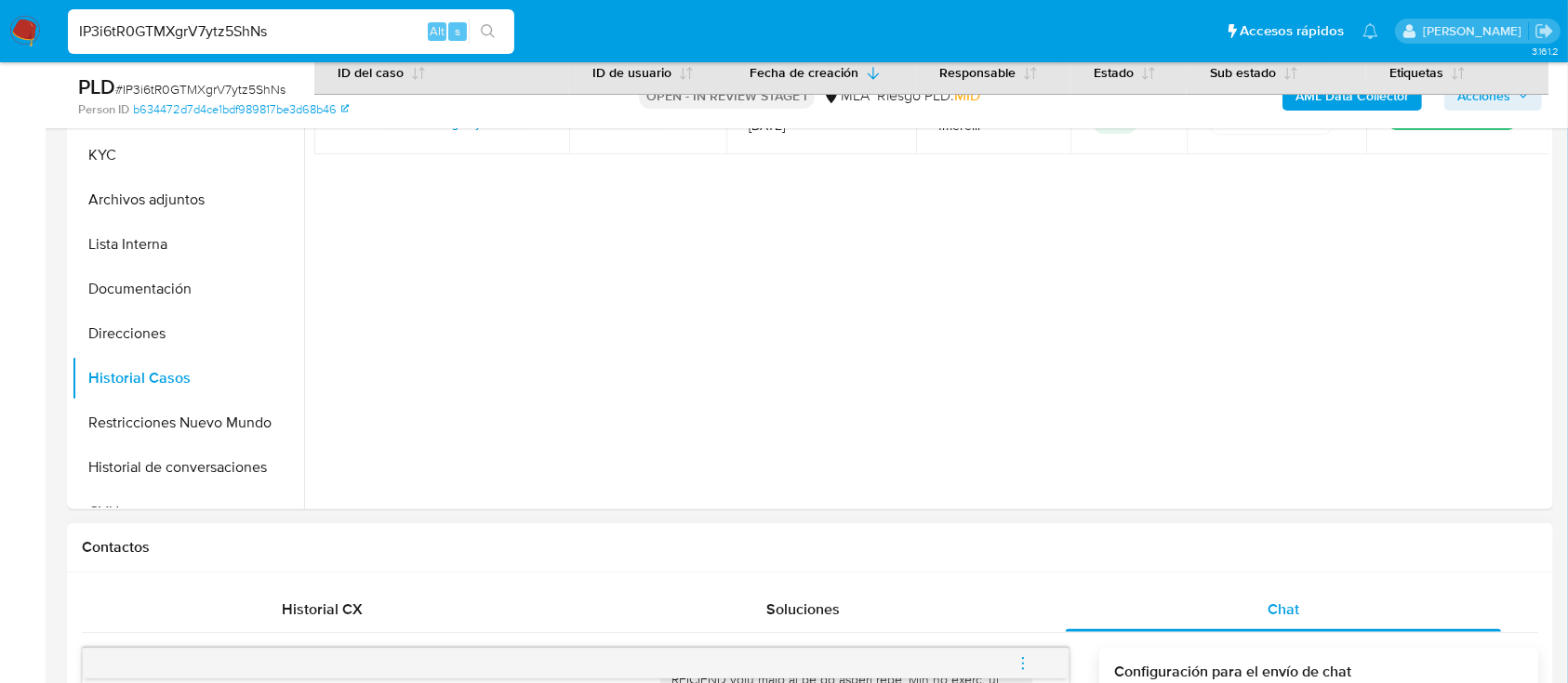
scroll to position [371, 0]
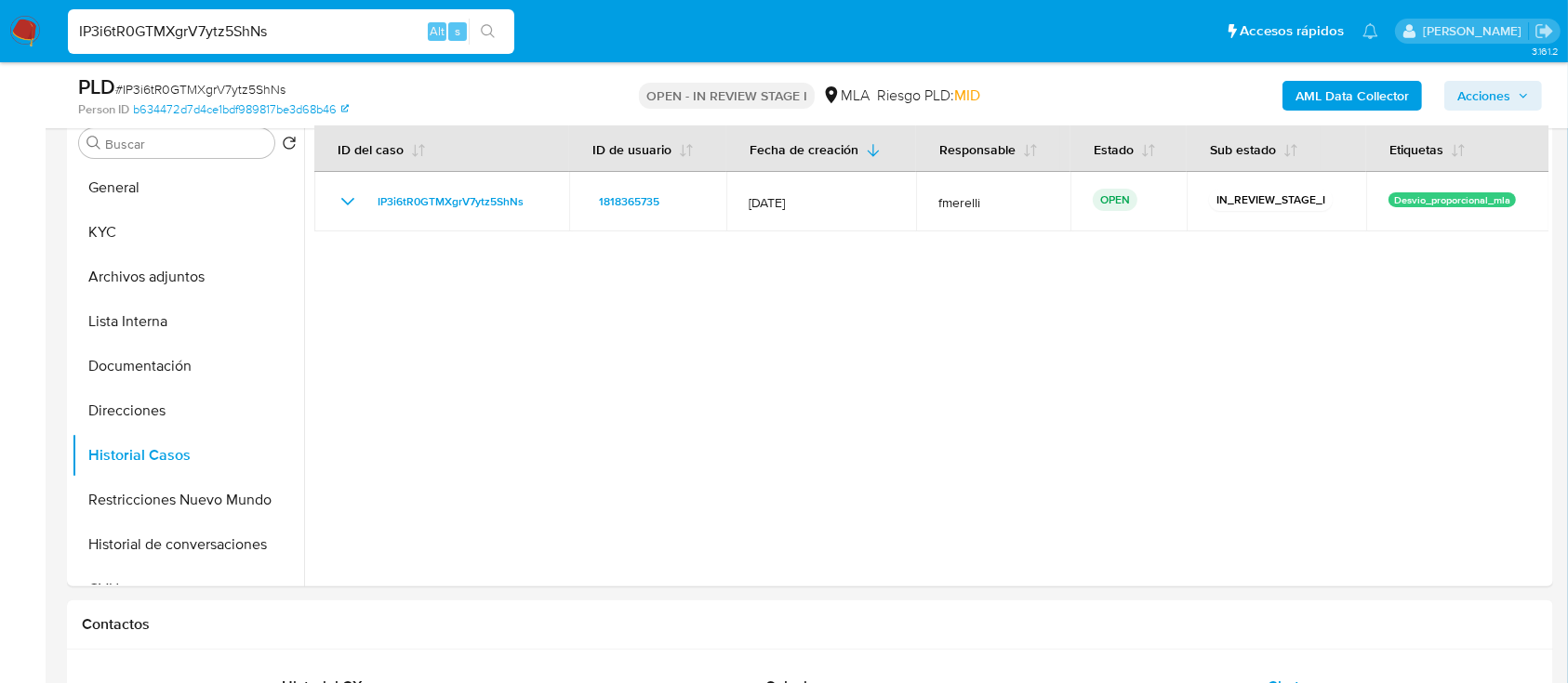
click at [347, 26] on input "IP3i6tR0GTMXgrV7ytz5ShNs" at bounding box center [291, 32] width 446 height 24
paste input "VfFi7vEojIV011JdJftZypvO"
type input "VfFi7vEojIV011JdJftZypvO"
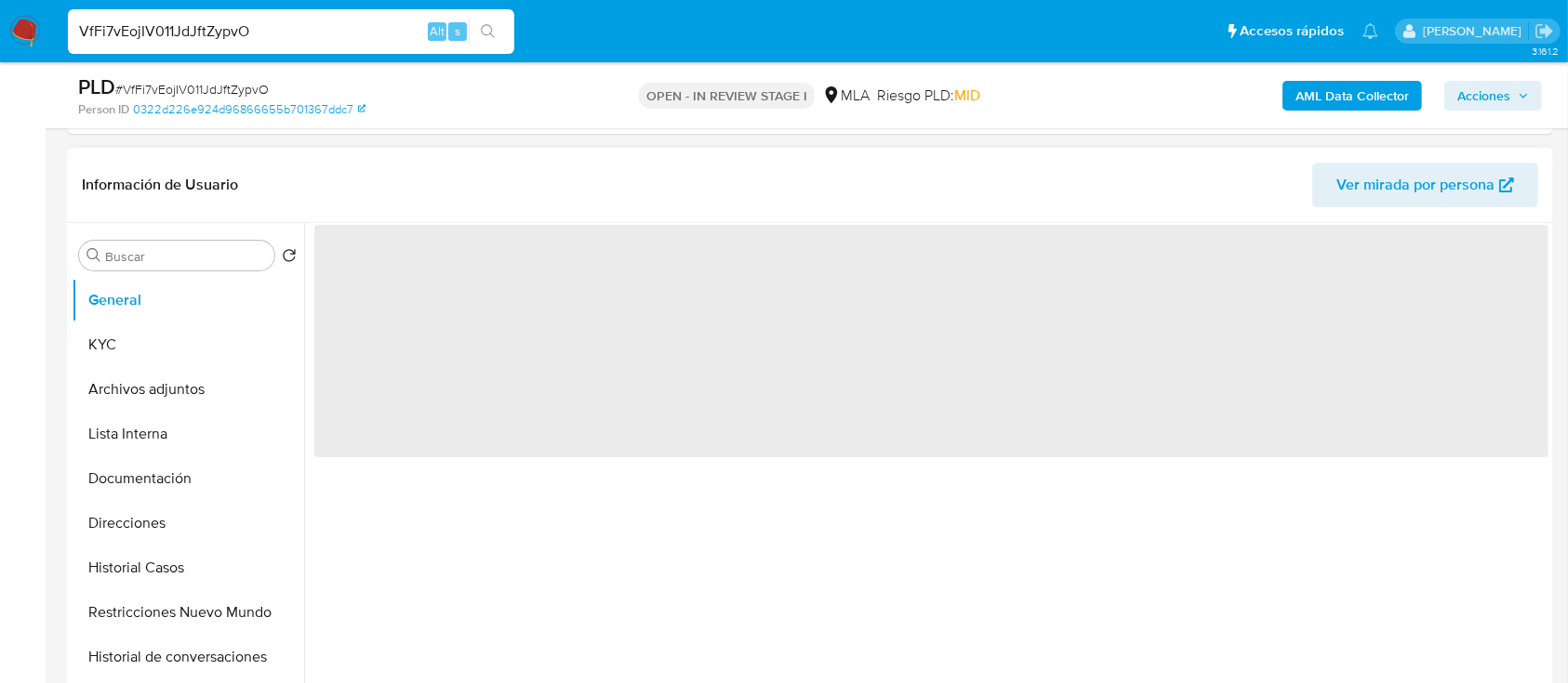
scroll to position [371, 0]
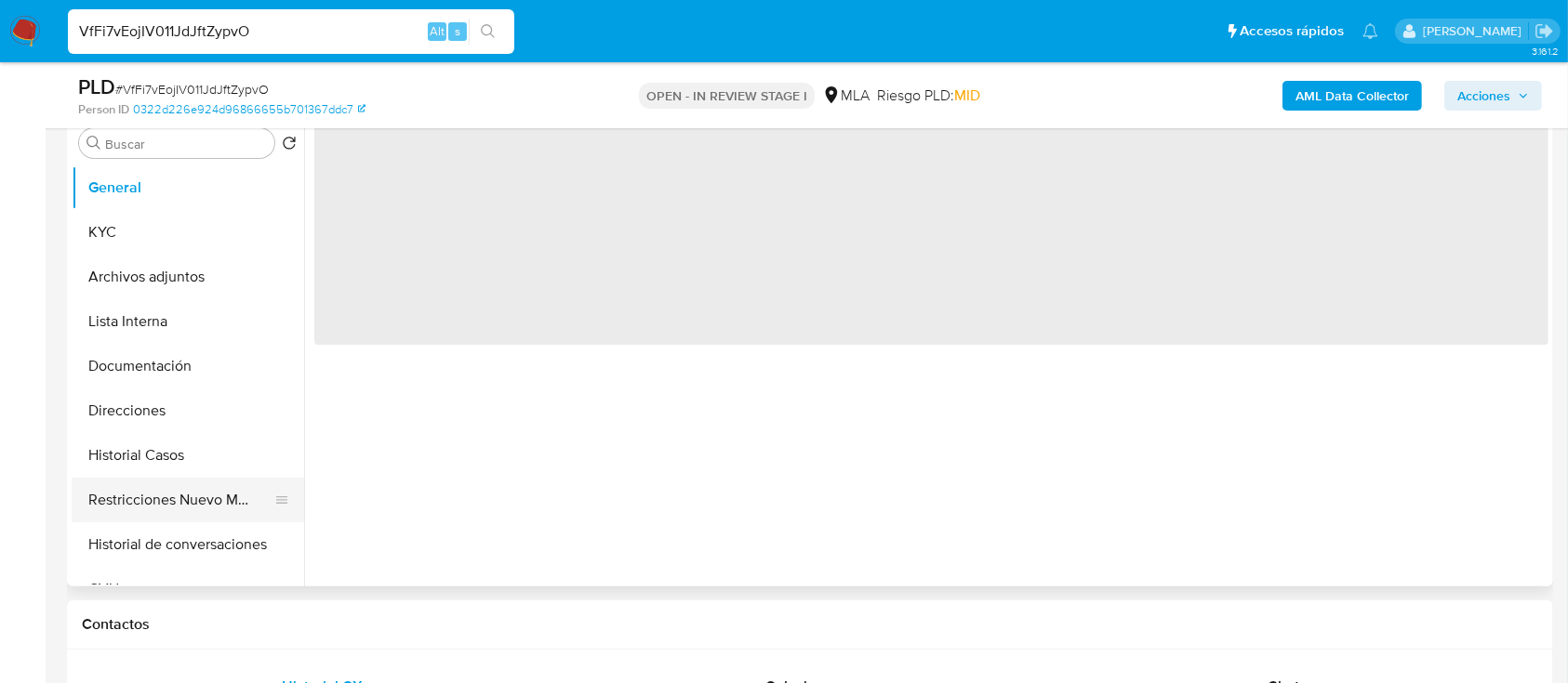
click at [174, 516] on button "Restricciones Nuevo Mundo" at bounding box center [180, 500] width 217 height 45
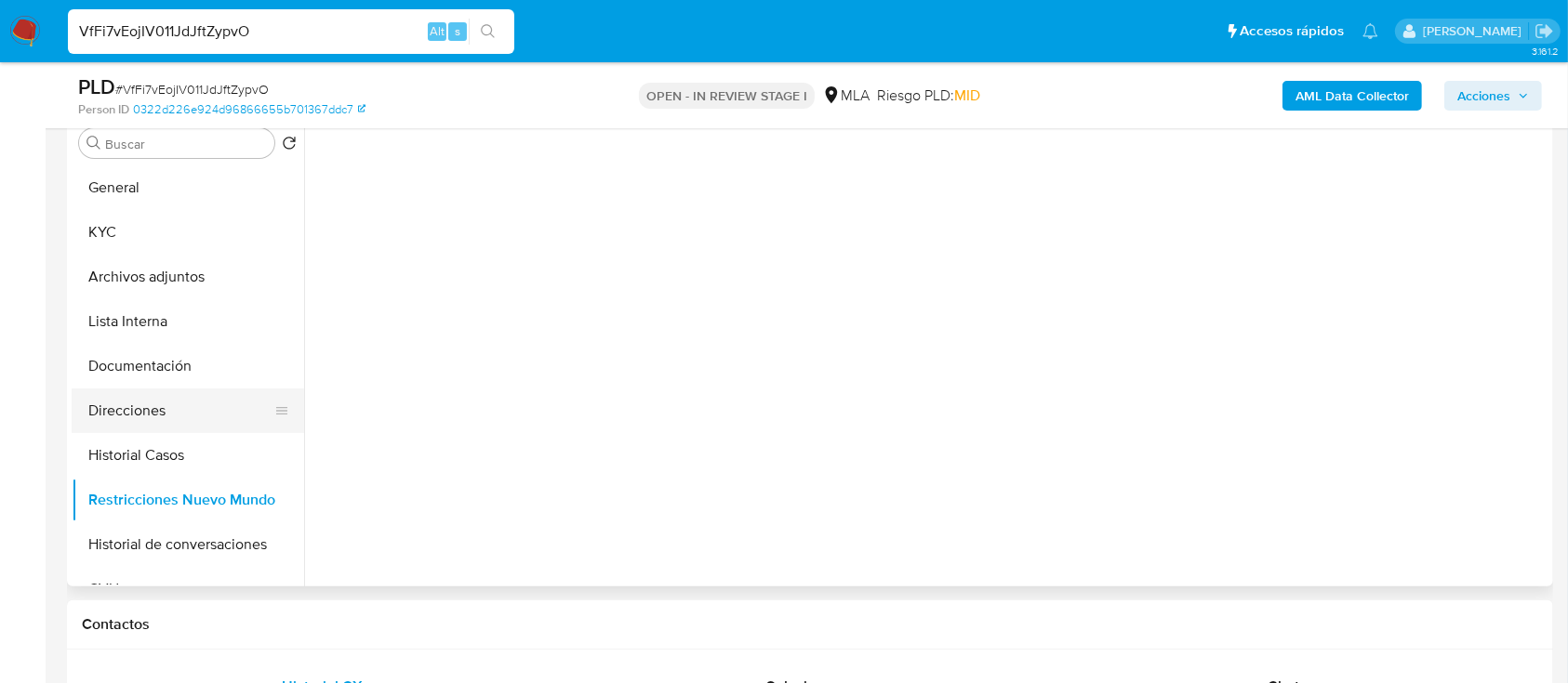
click at [206, 414] on button "Direcciones" at bounding box center [180, 410] width 217 height 45
select select "10"
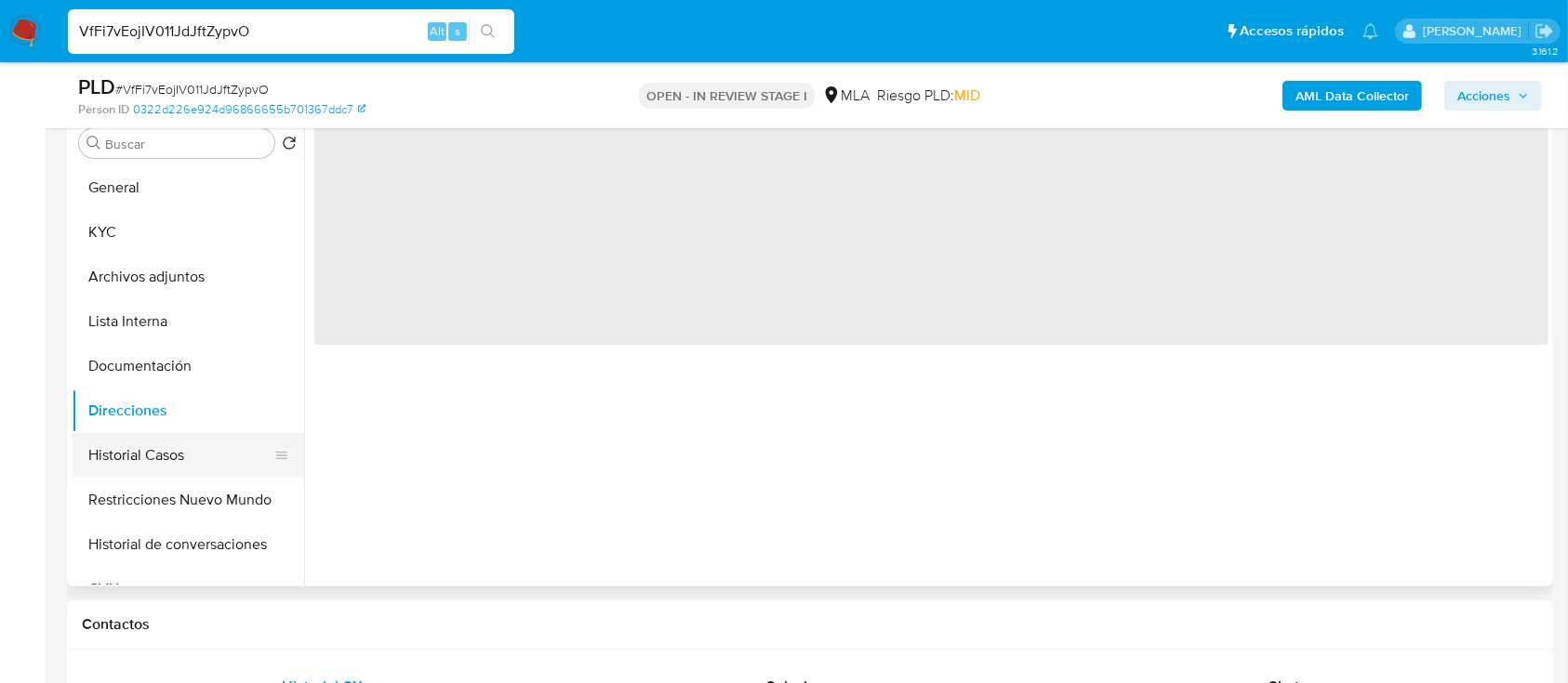
click at [191, 440] on button "Historial Casos" at bounding box center [180, 455] width 217 height 45
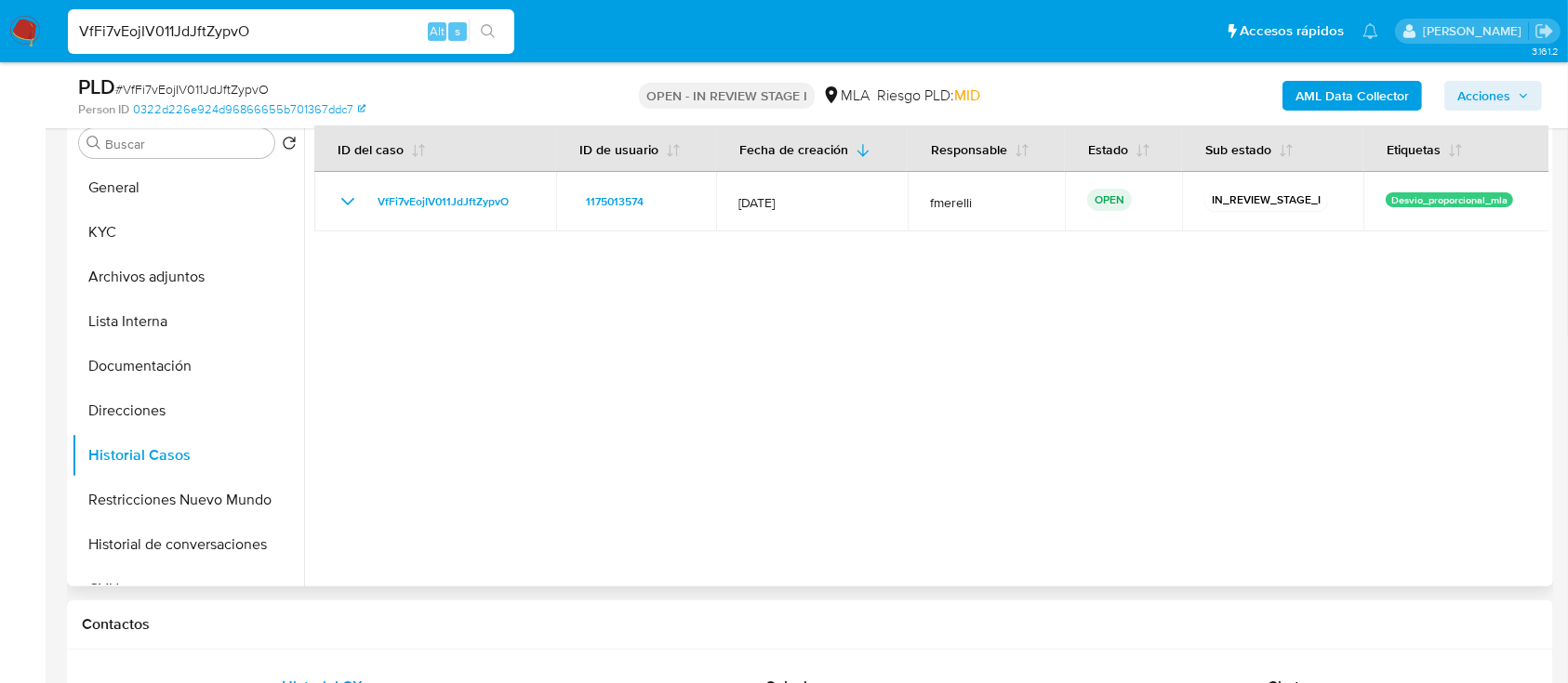
drag, startPoint x: 433, startPoint y: 551, endPoint x: 464, endPoint y: 549, distance: 31.1
click at [433, 551] on div at bounding box center [925, 348] width 1244 height 476
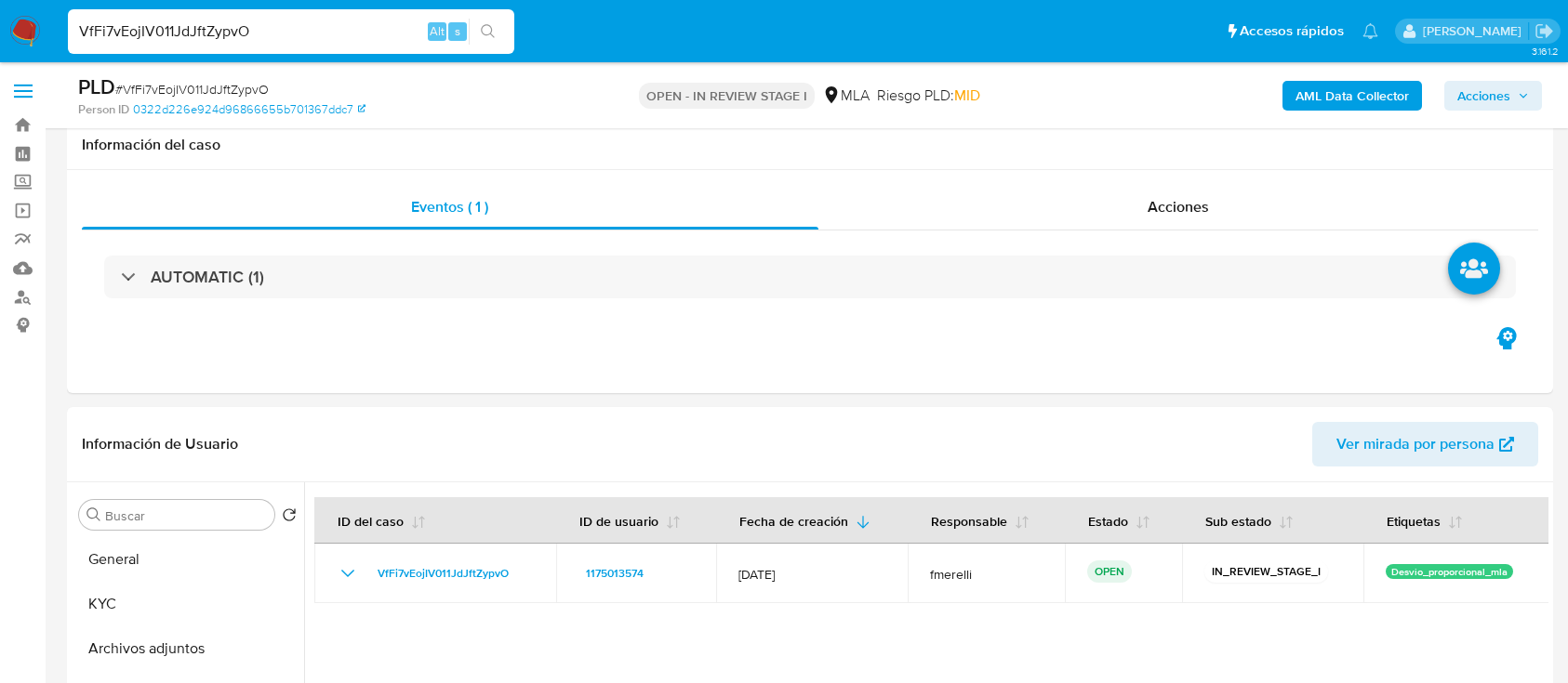
select select "10"
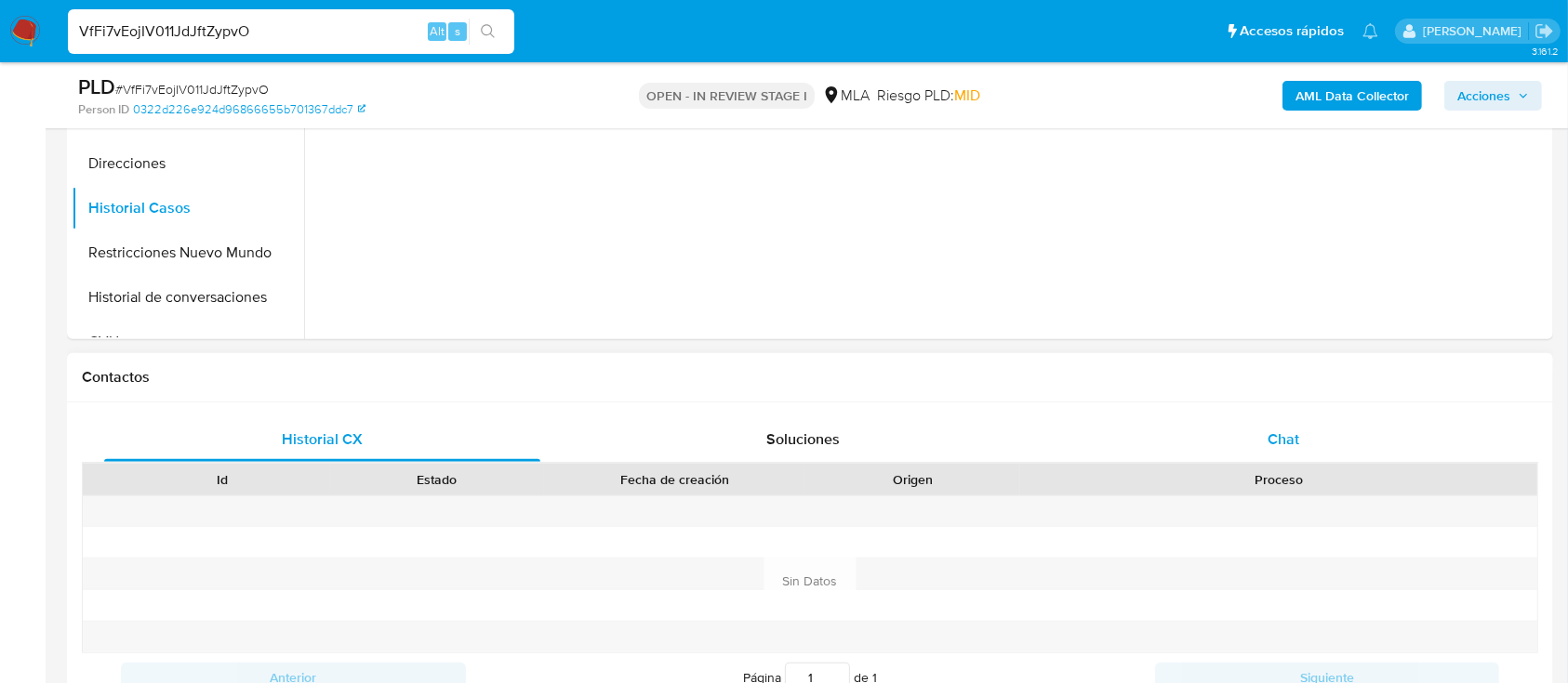
click at [1272, 444] on span "Chat" at bounding box center [1283, 438] width 32 height 21
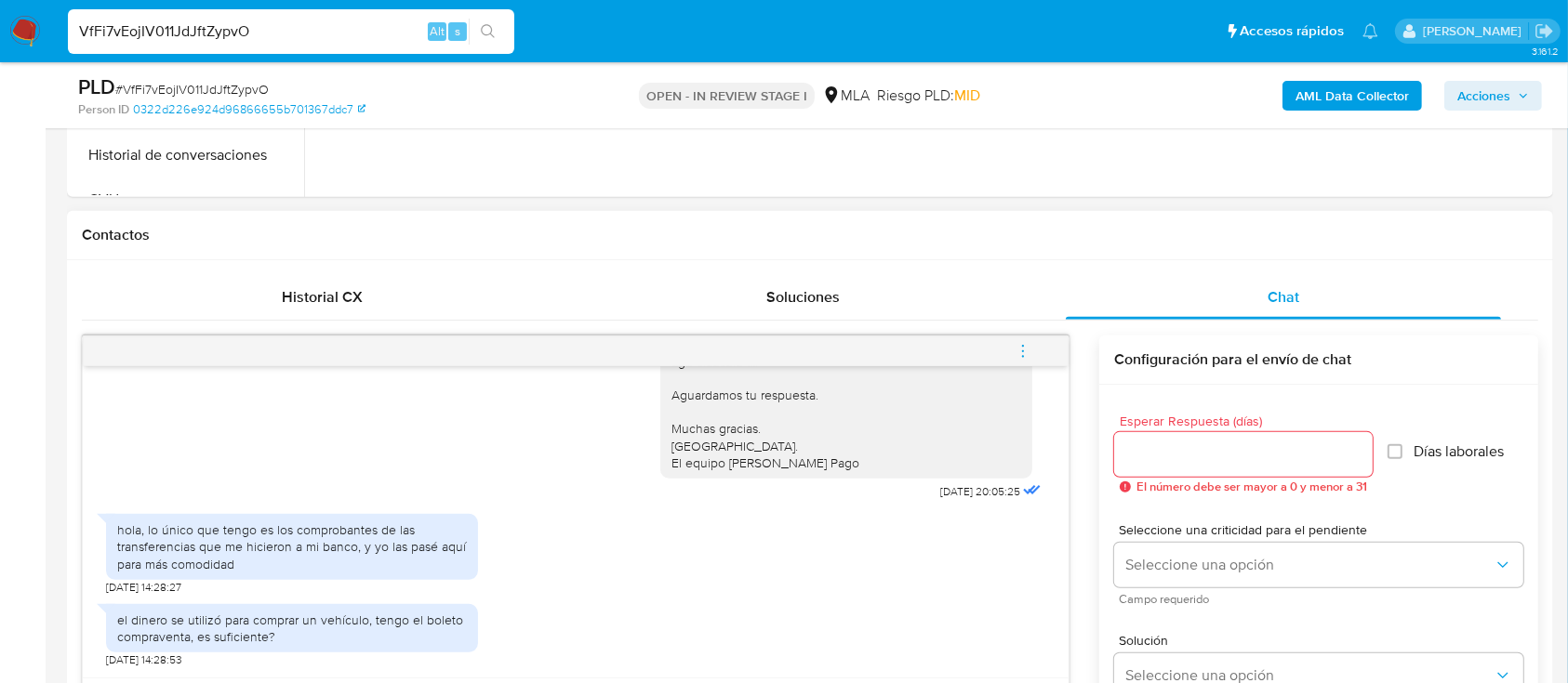
scroll to position [867, 0]
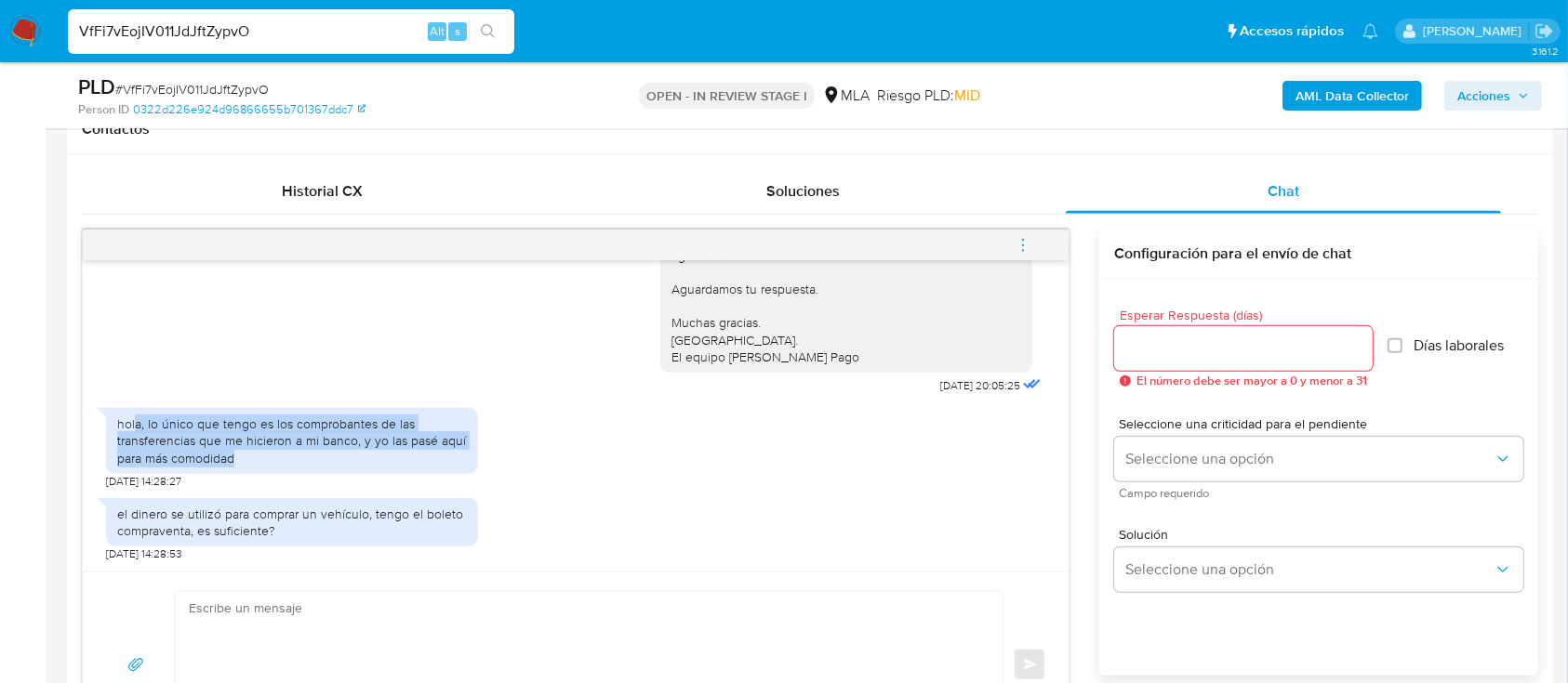
drag, startPoint x: 135, startPoint y: 427, endPoint x: 487, endPoint y: 506, distance: 360.8
click at [342, 466] on div "hola, lo único que tengo es los comprobantes de las transferencias que me hicie…" at bounding box center [291, 441] width 372 height 66
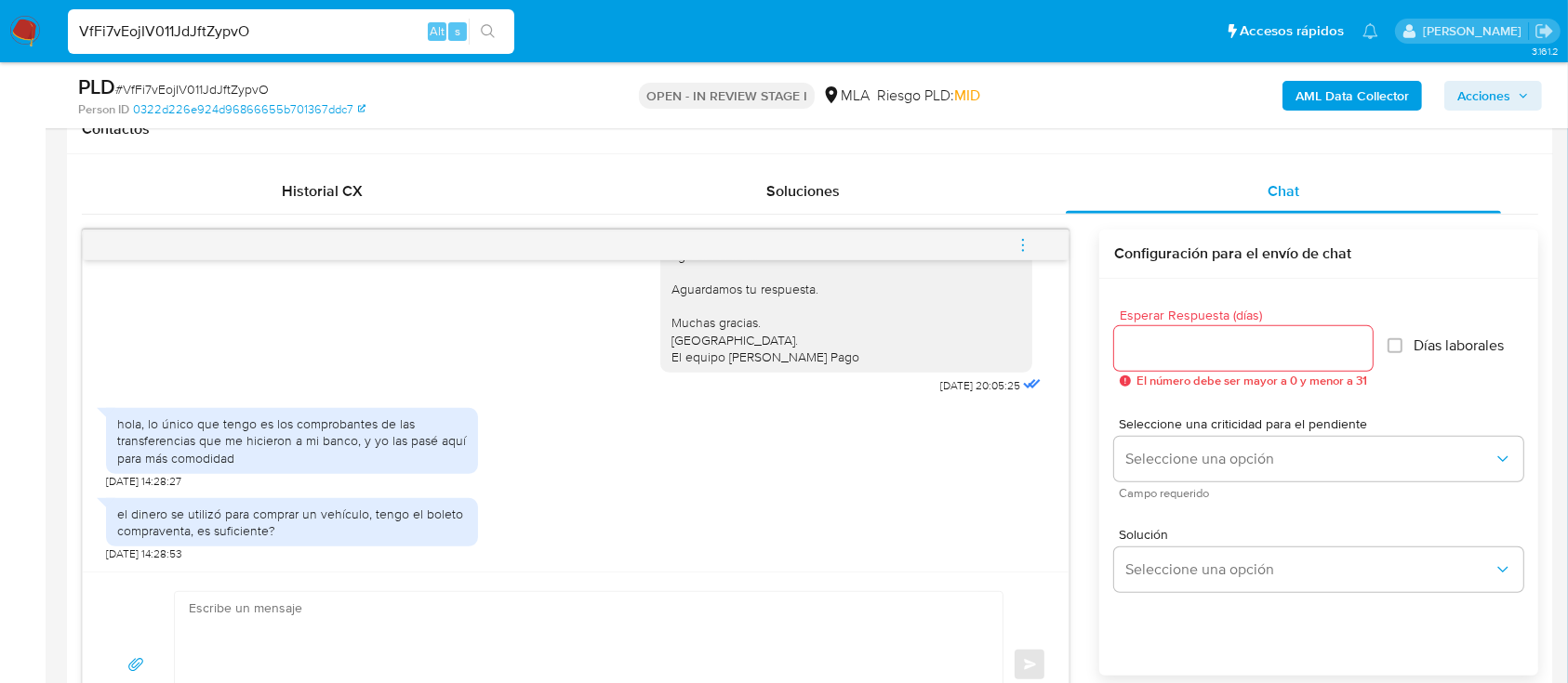
click at [345, 40] on input "VfFi7vEojIV011JdJftZypvO" at bounding box center [291, 32] width 446 height 24
click at [345, 39] on input "VfFi7vEojIV011JdJftZypvO" at bounding box center [291, 32] width 446 height 24
paste input "R2lMM1FO9mFHIRHy8s1ScEg"
type input "VR2lMM1FO9mFHIRHy8s1ScEg"
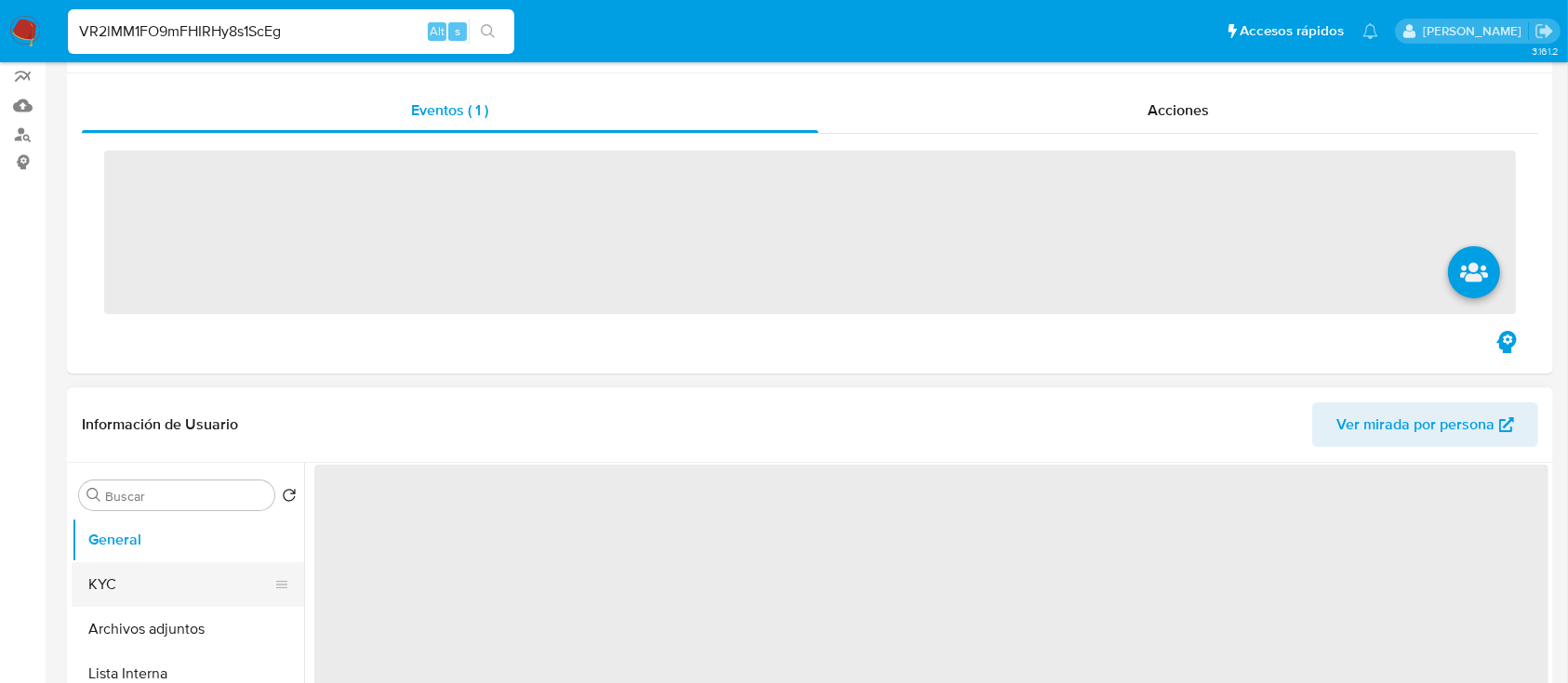
scroll to position [247, 0]
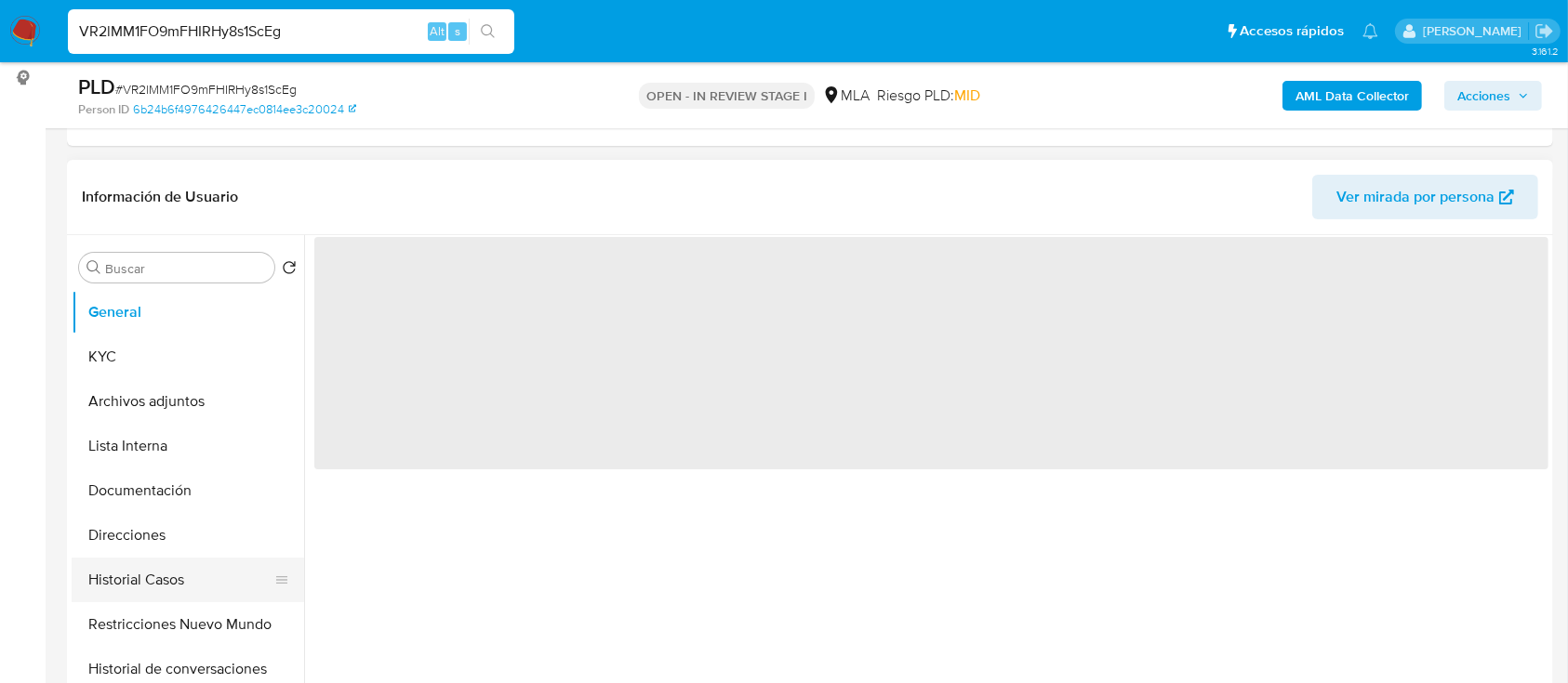
click at [132, 573] on button "Historial Casos" at bounding box center [180, 579] width 217 height 45
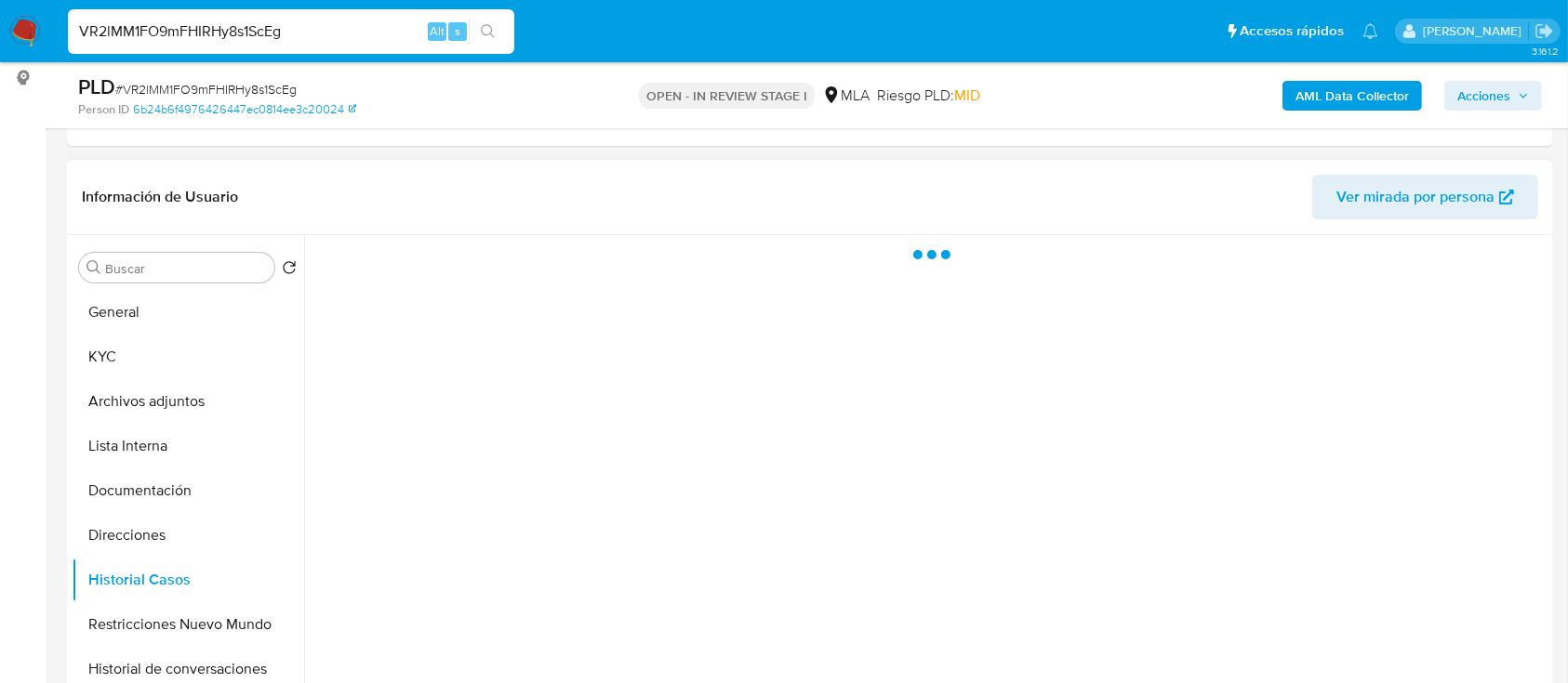
select select "10"
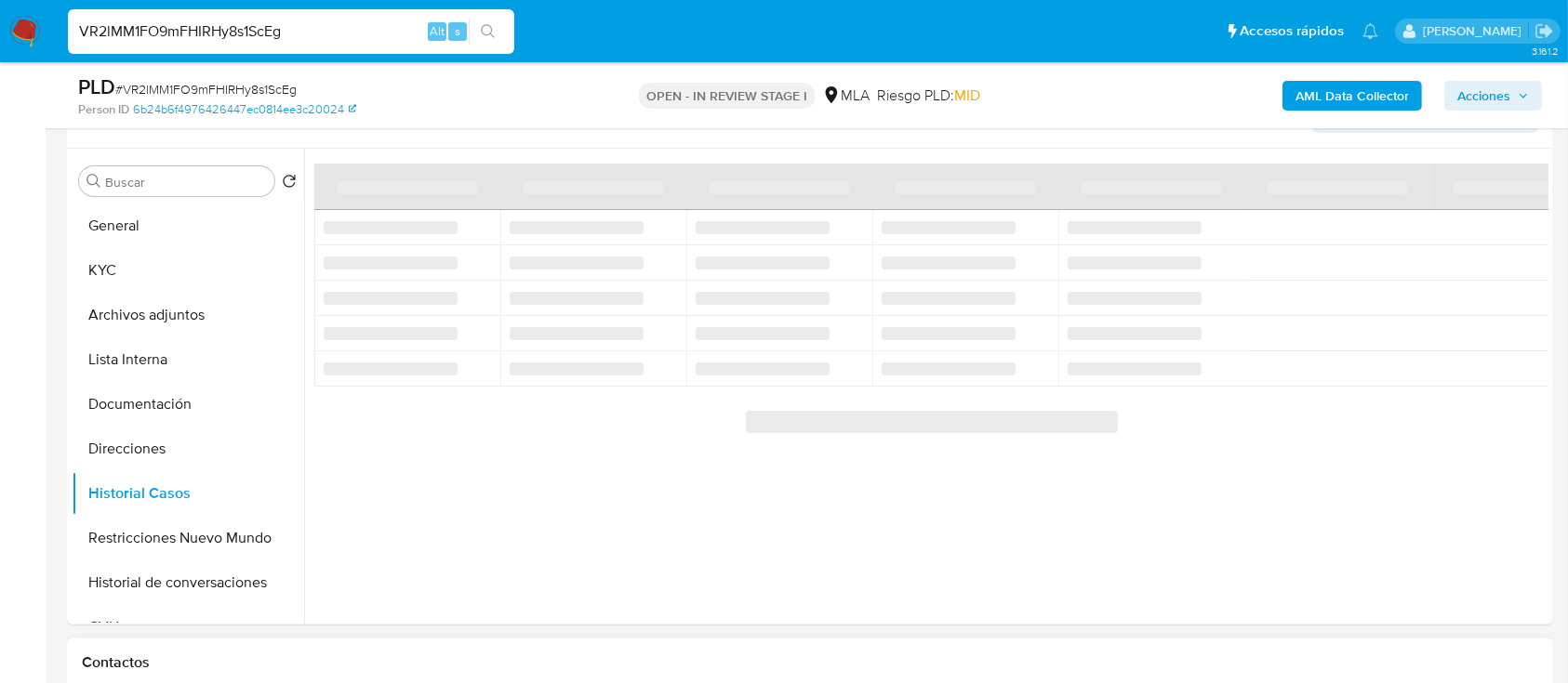
scroll to position [371, 0]
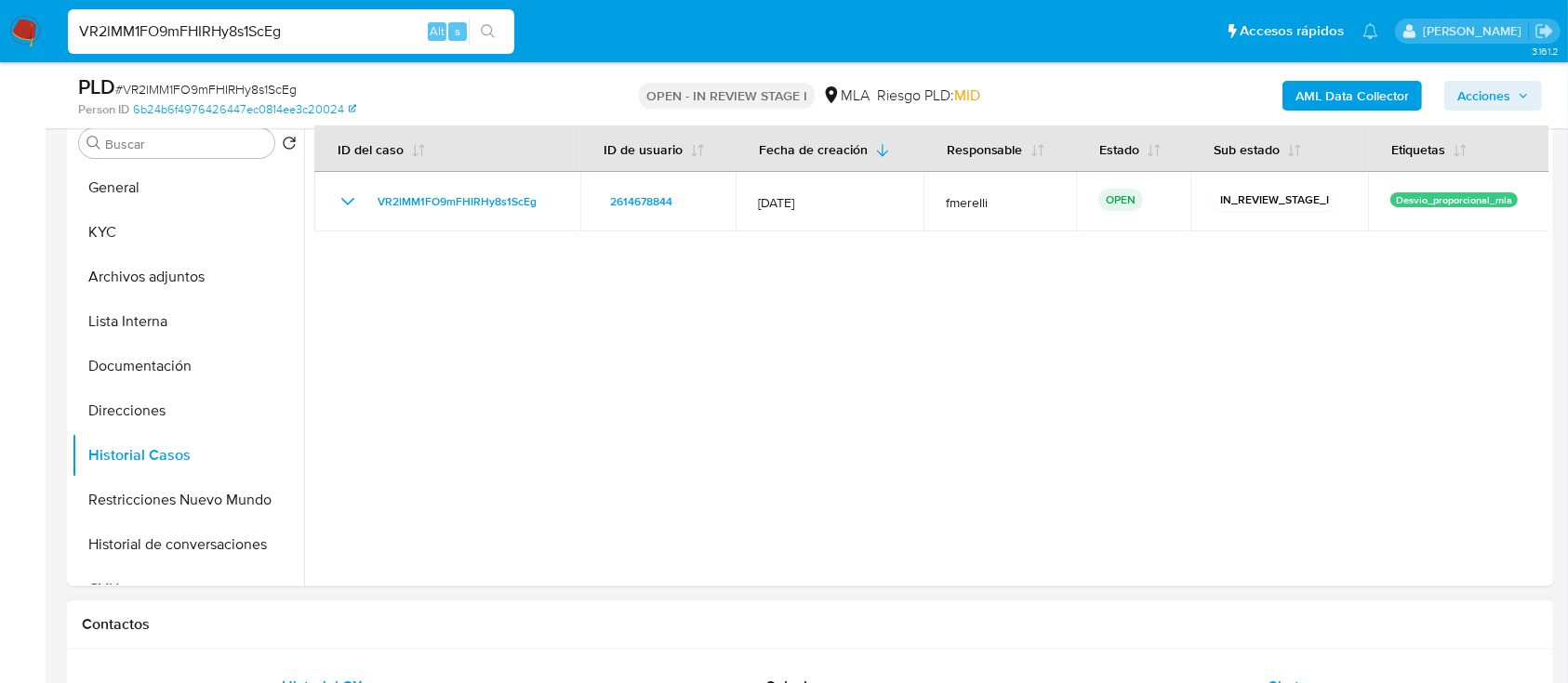
click at [1269, 680] on span "Chat" at bounding box center [1283, 686] width 32 height 21
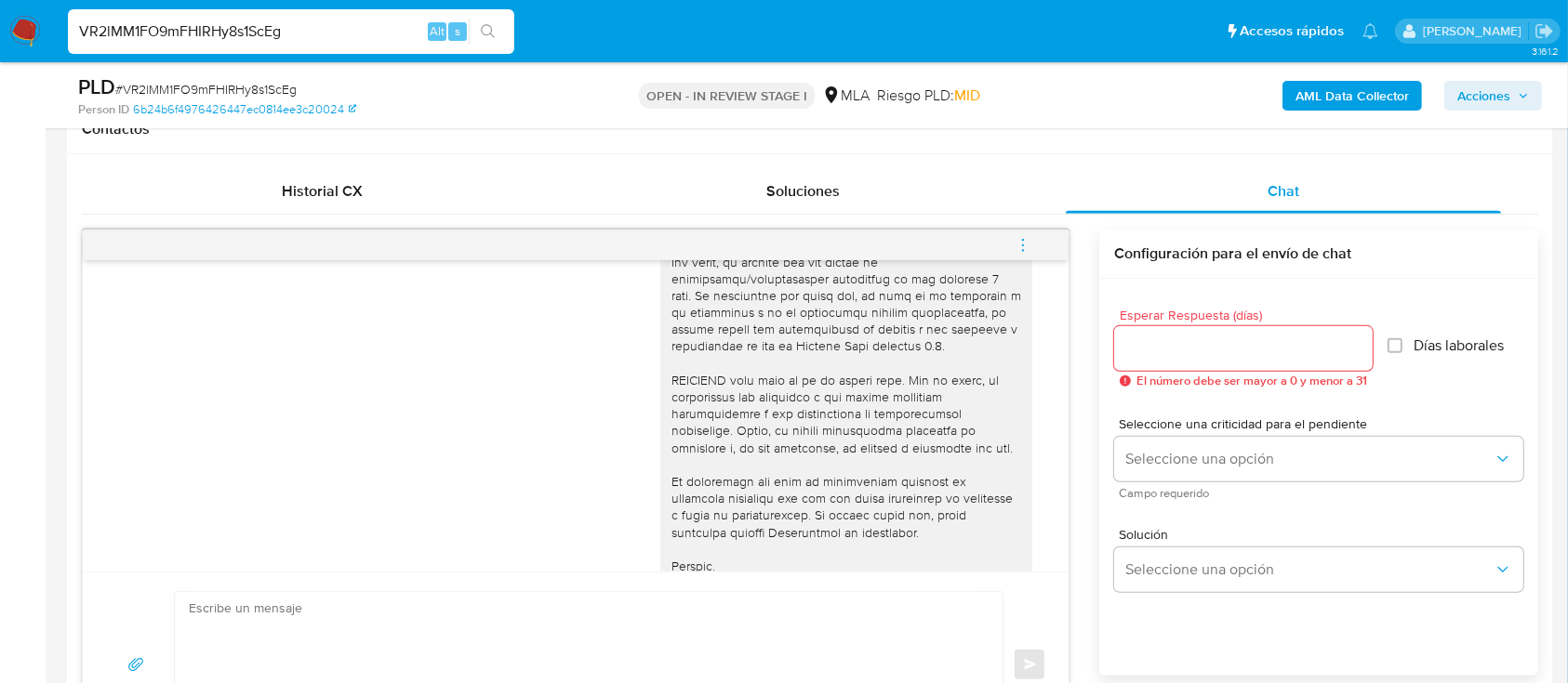
scroll to position [654, 0]
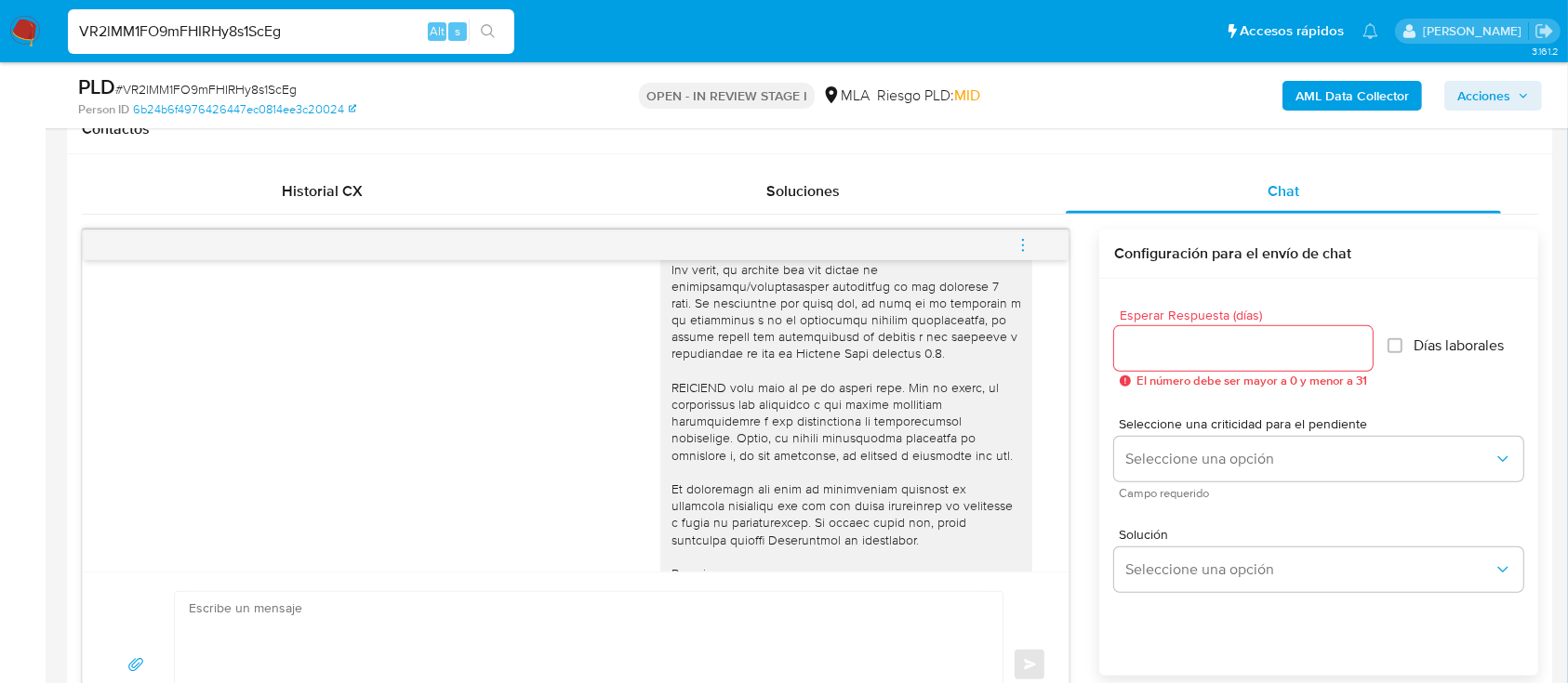
click at [334, 33] on input "VR2lMM1FO9mFHIRHy8s1ScEg" at bounding box center [291, 32] width 446 height 24
paste input "evj50pAdr4ulS4Gt7Tc8etd"
type input "evj50pAdr4ulS4Gt7Tc8etdg"
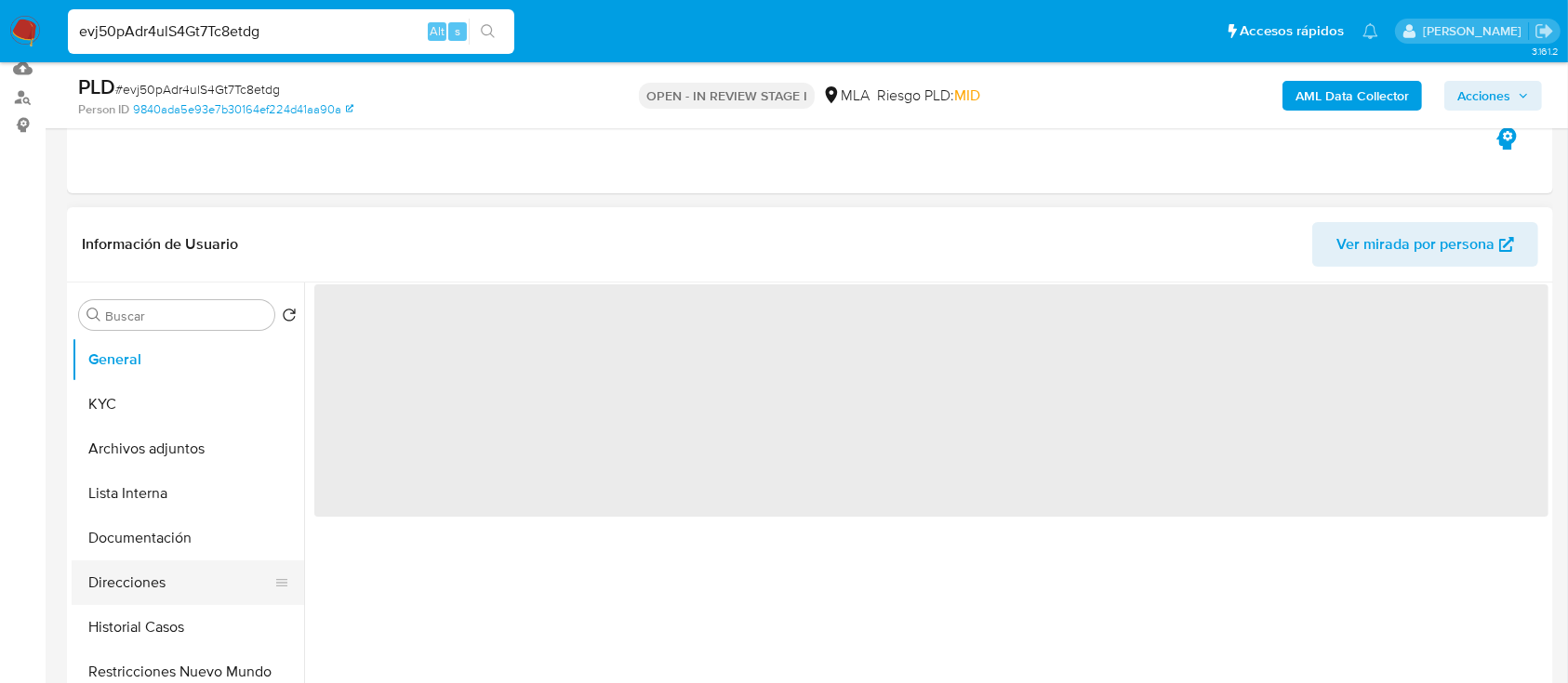
scroll to position [371, 0]
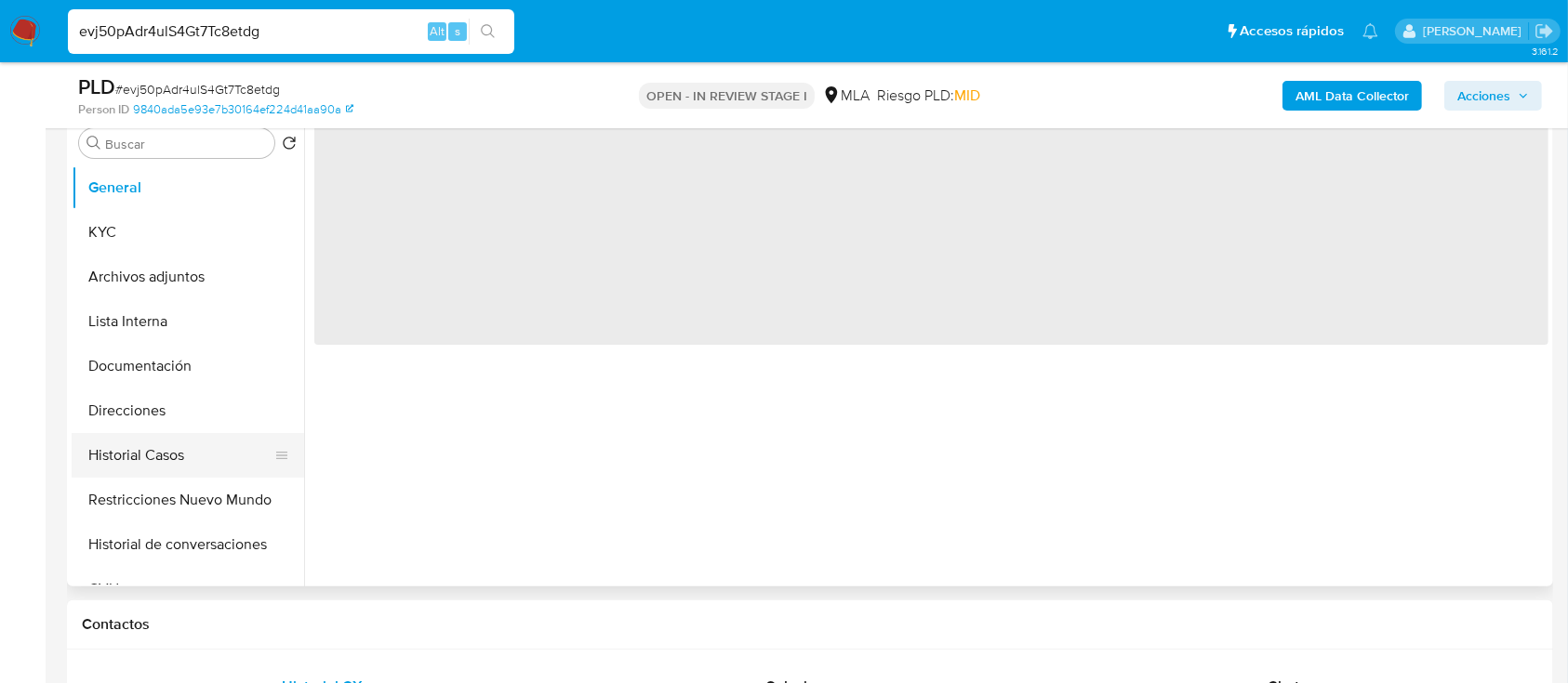
click at [193, 444] on button "Historial Casos" at bounding box center [180, 455] width 217 height 45
select select "10"
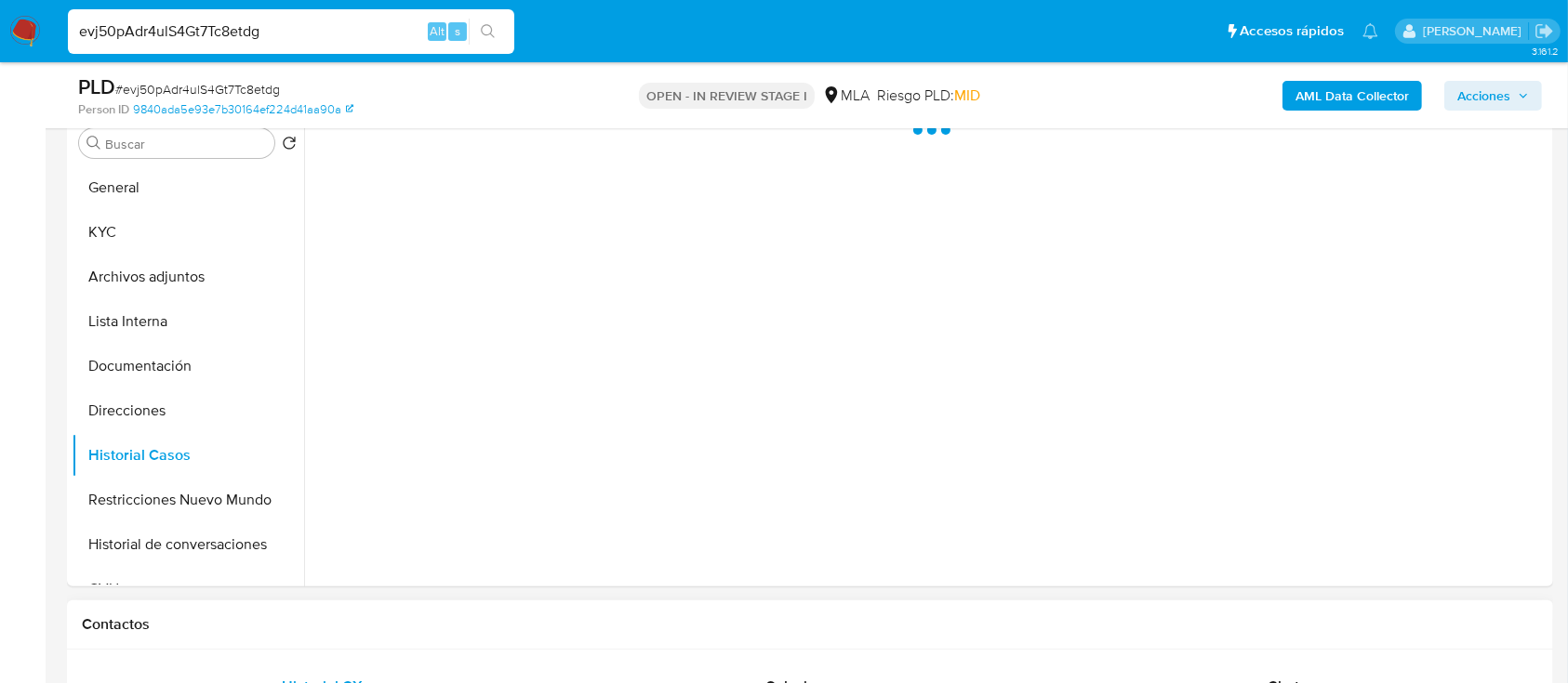
click at [1161, 675] on div "Chat" at bounding box center [1284, 686] width 436 height 45
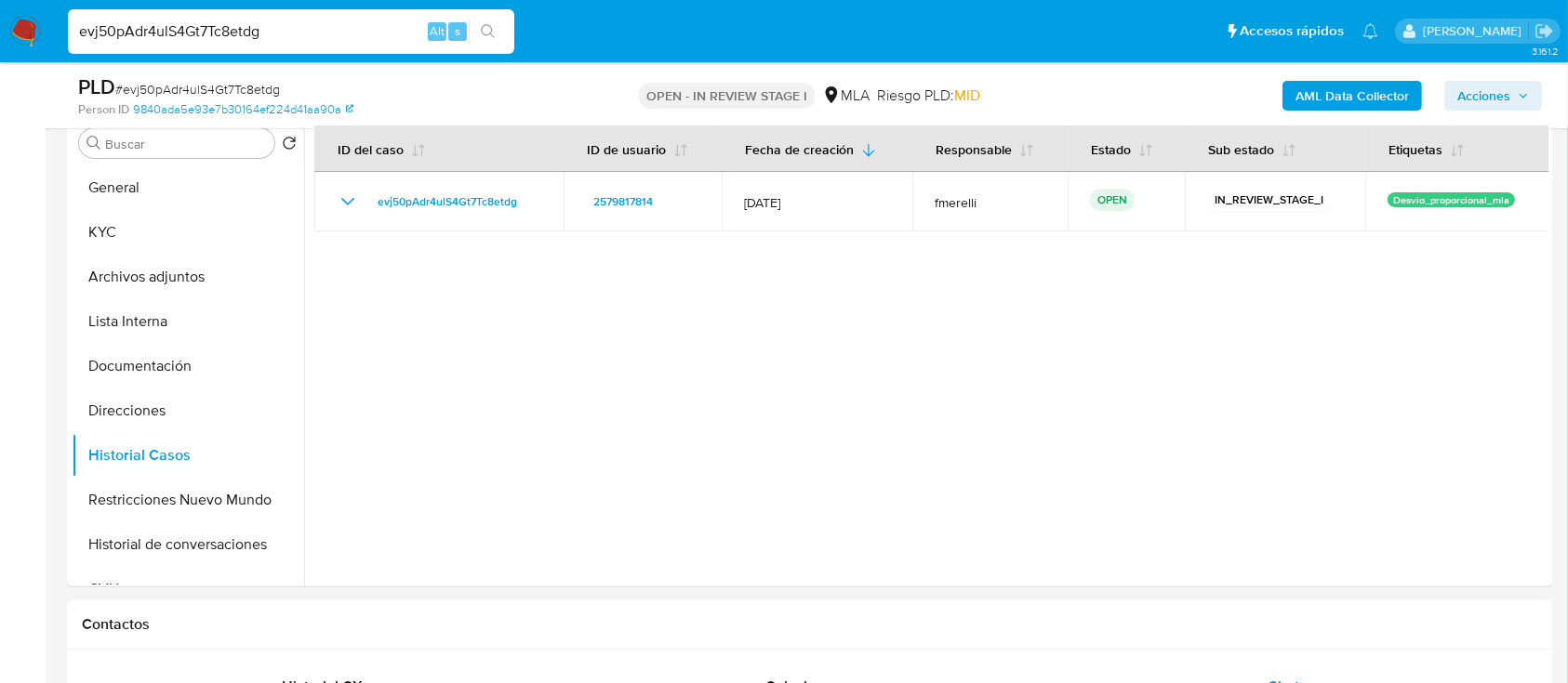
click at [355, 35] on input "evj50pAdr4ulS4Gt7Tc8etdg" at bounding box center [291, 32] width 446 height 24
paste input "8of75kUNOR6bgIs7bGIFyR3P"
type input "8of75kUNOR6bgIs7bGIFyR3P"
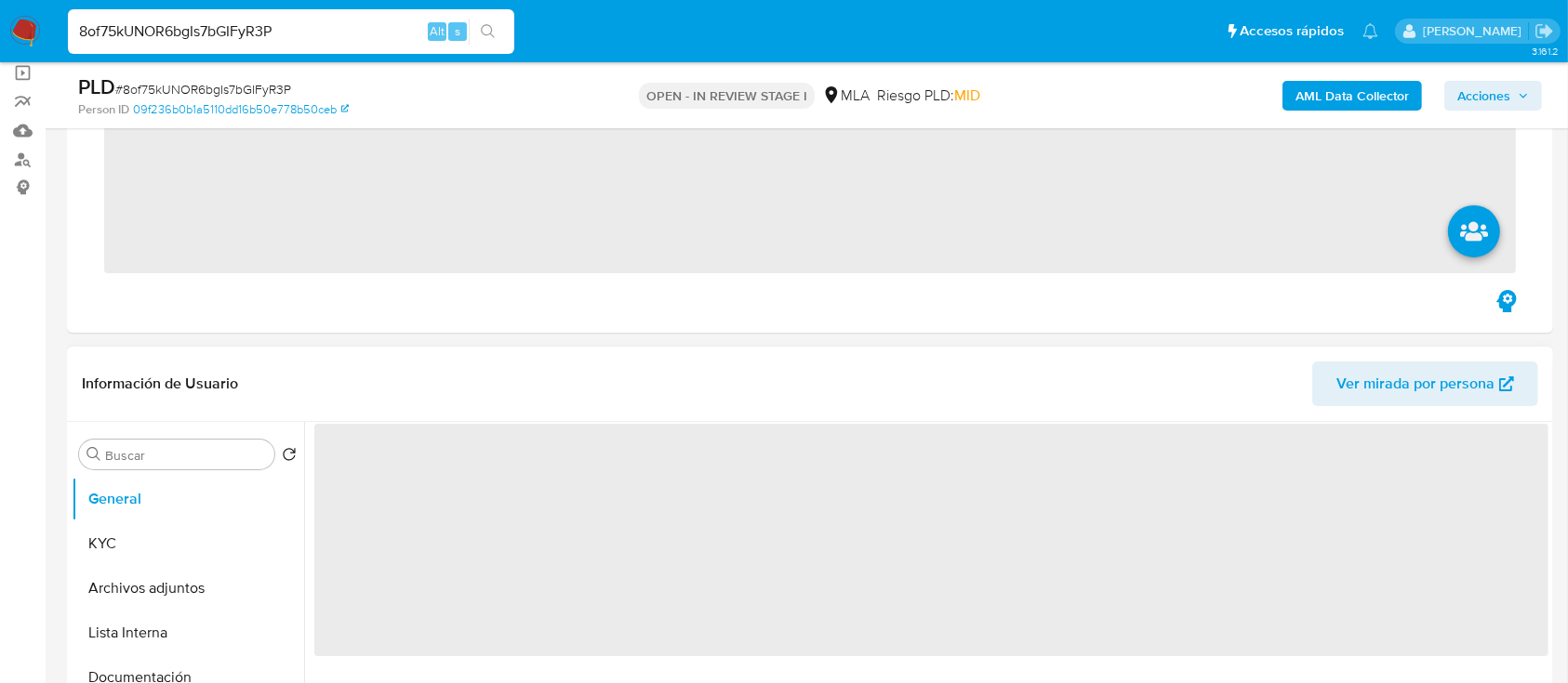
scroll to position [496, 0]
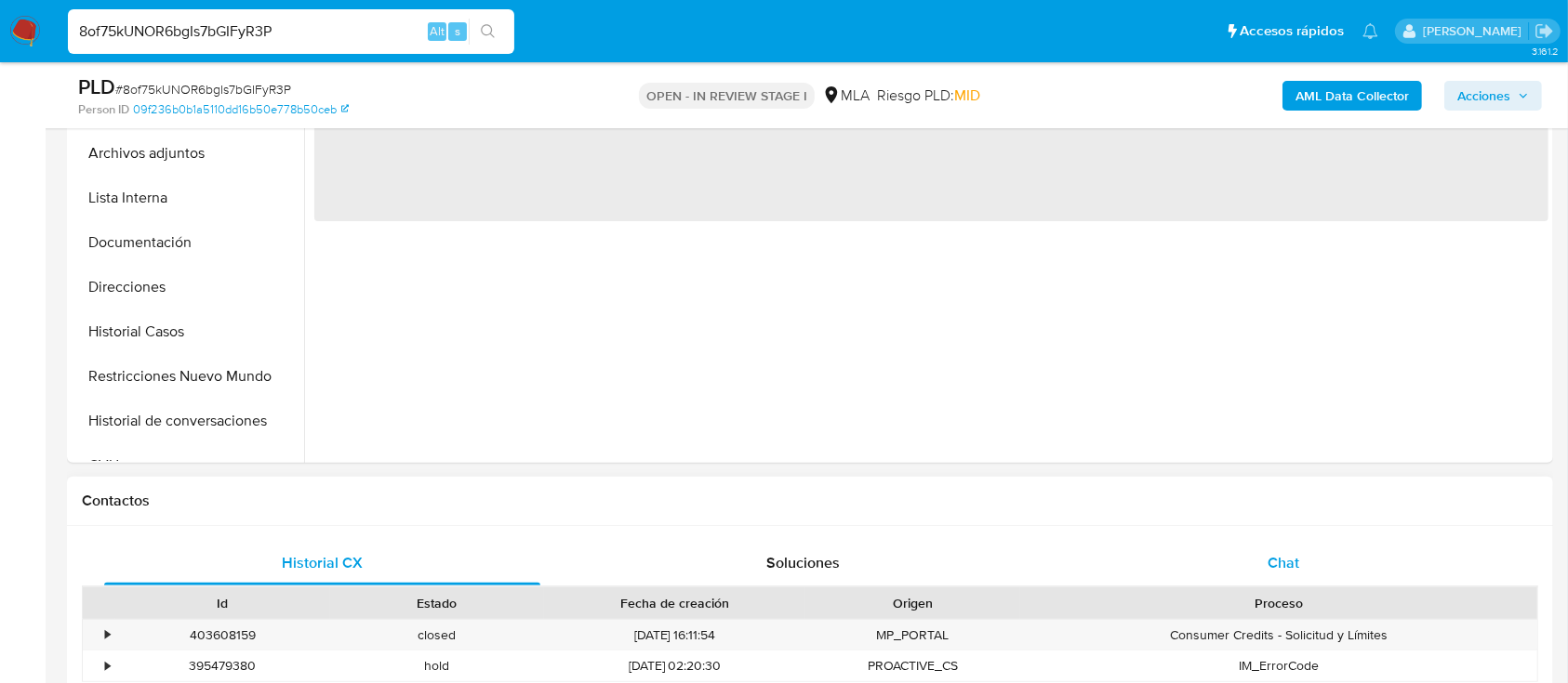
select select "10"
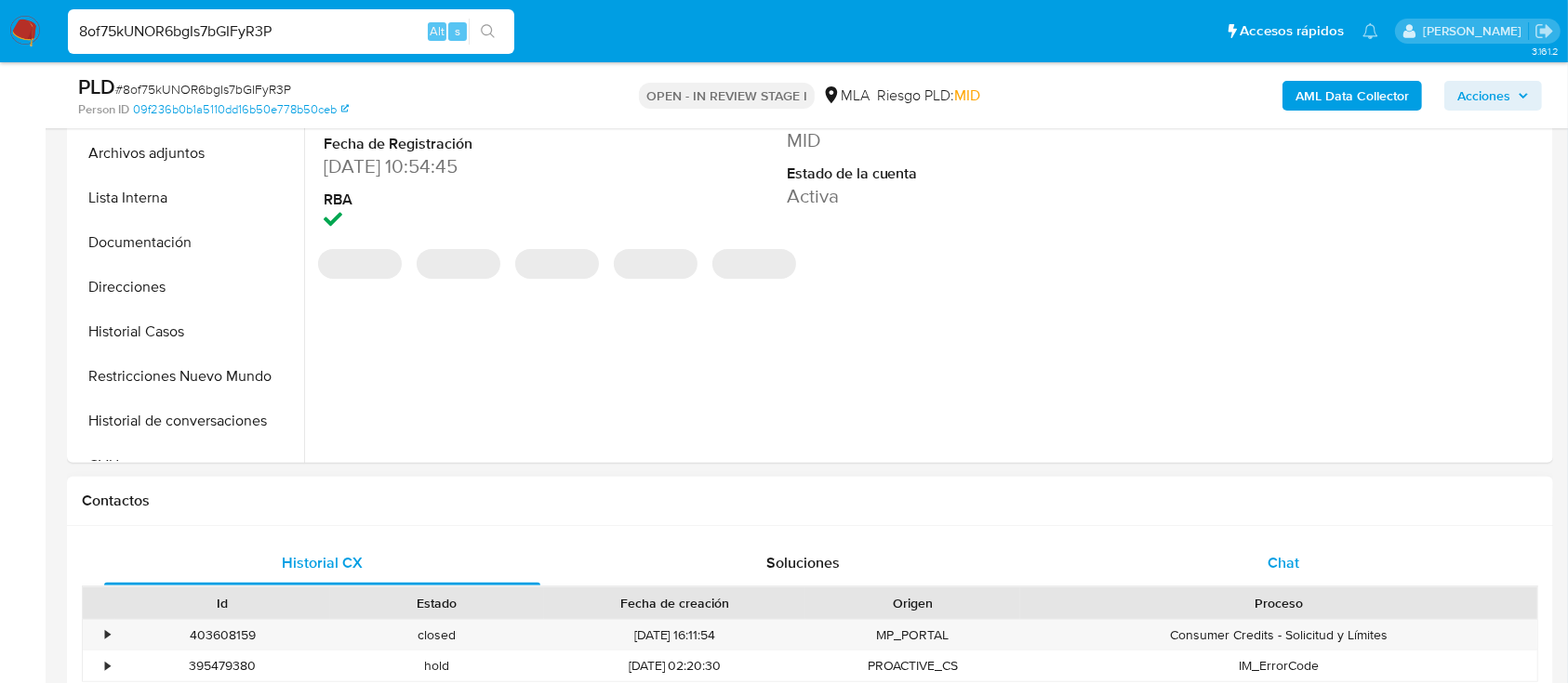
click at [1249, 562] on div "Chat" at bounding box center [1284, 563] width 436 height 45
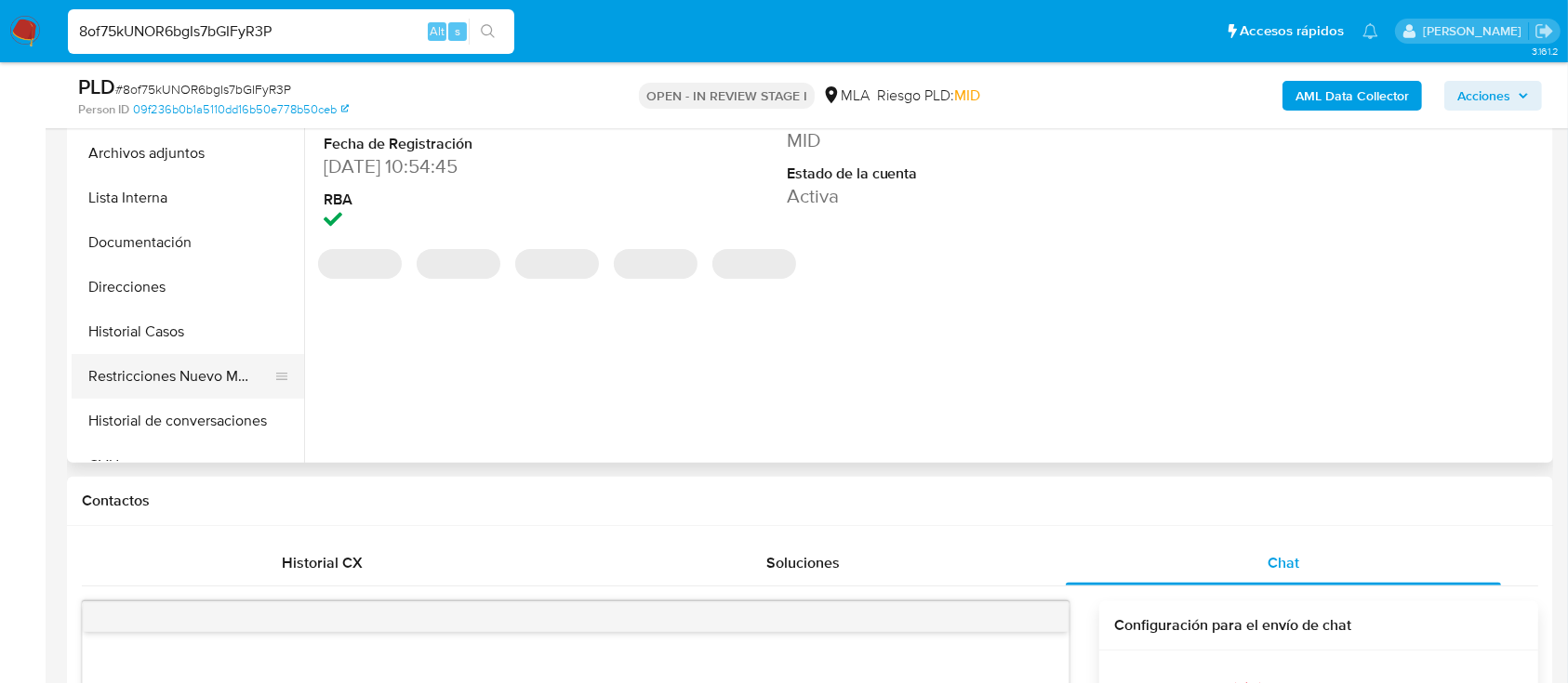
drag, startPoint x: 188, startPoint y: 342, endPoint x: 253, endPoint y: 354, distance: 66.1
click at [188, 342] on button "Historial Casos" at bounding box center [187, 332] width 232 height 45
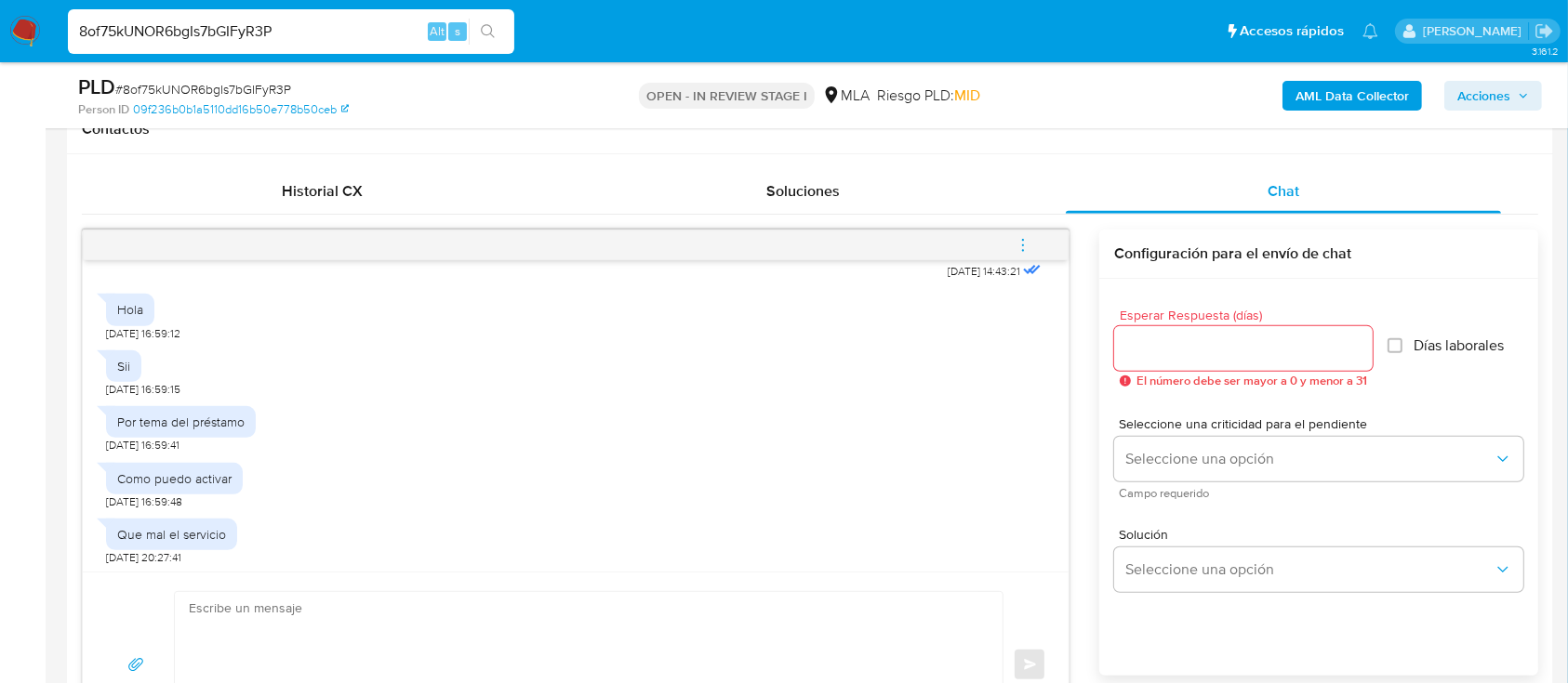
scroll to position [1039, 0]
click at [293, 29] on input "8of75kUNOR6bgIs7bGIFyR3P" at bounding box center [291, 32] width 446 height 24
paste input "Bca8HmgEHca1aNARS159qr8W"
type input "Bca8HmgEHca1aNARS159qr8W"
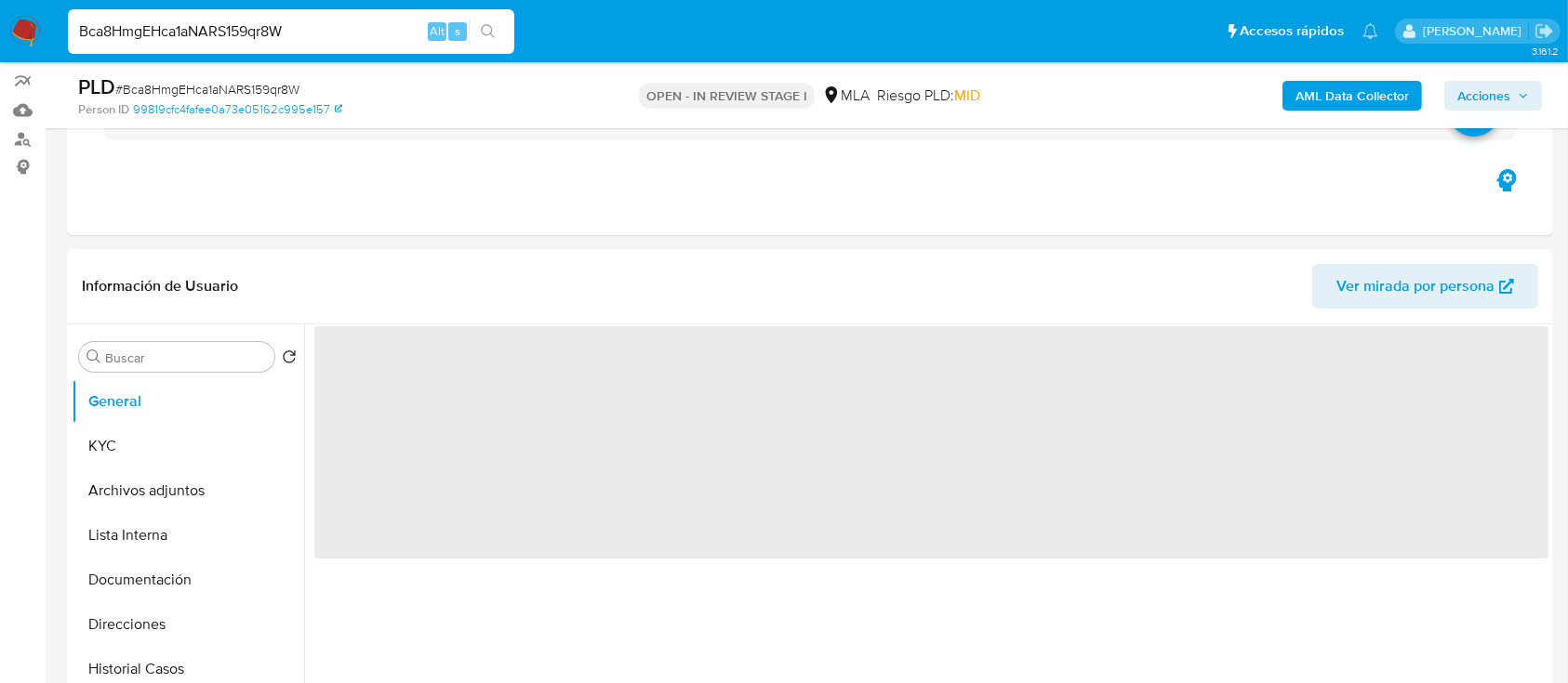
select select "10"
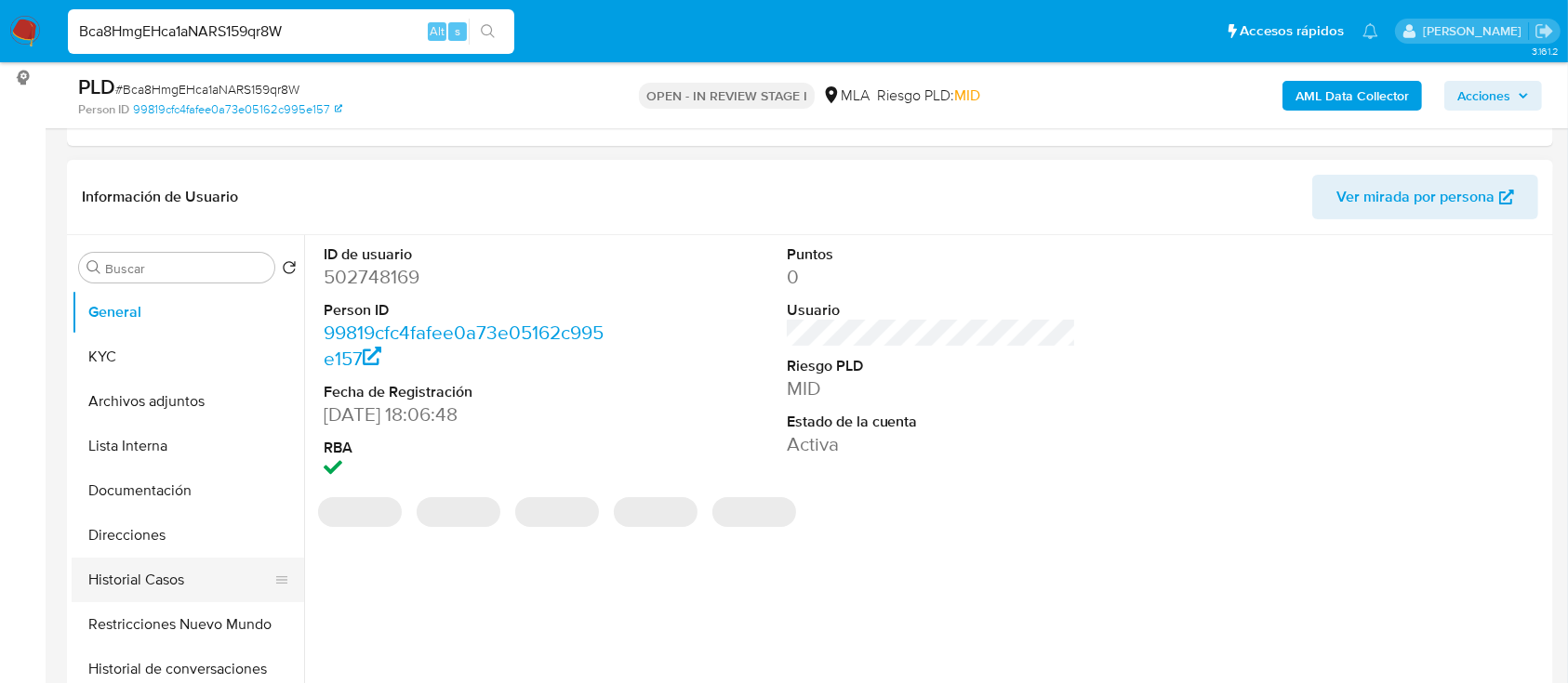
click at [121, 580] on button "Historial Casos" at bounding box center [180, 579] width 217 height 45
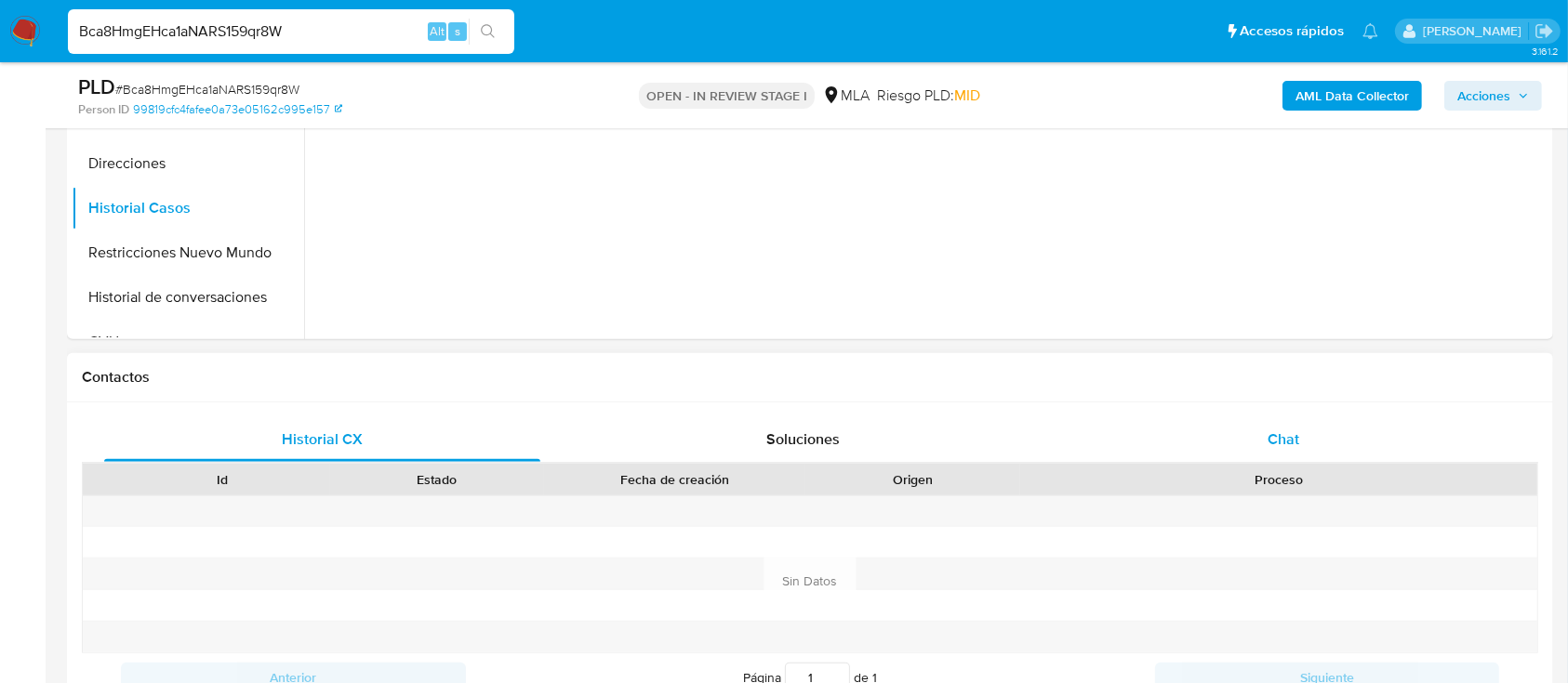
click at [1272, 449] on span "Chat" at bounding box center [1283, 438] width 32 height 21
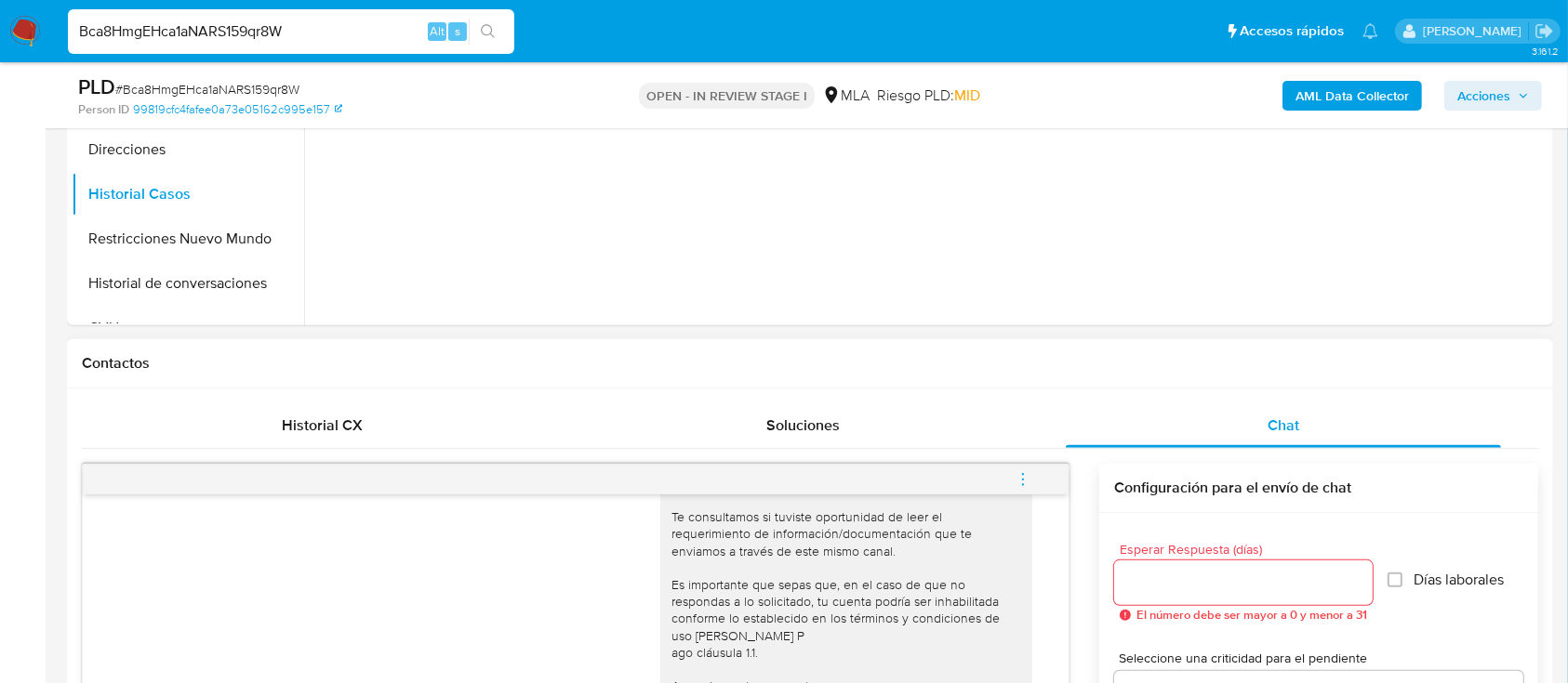
scroll to position [867, 0]
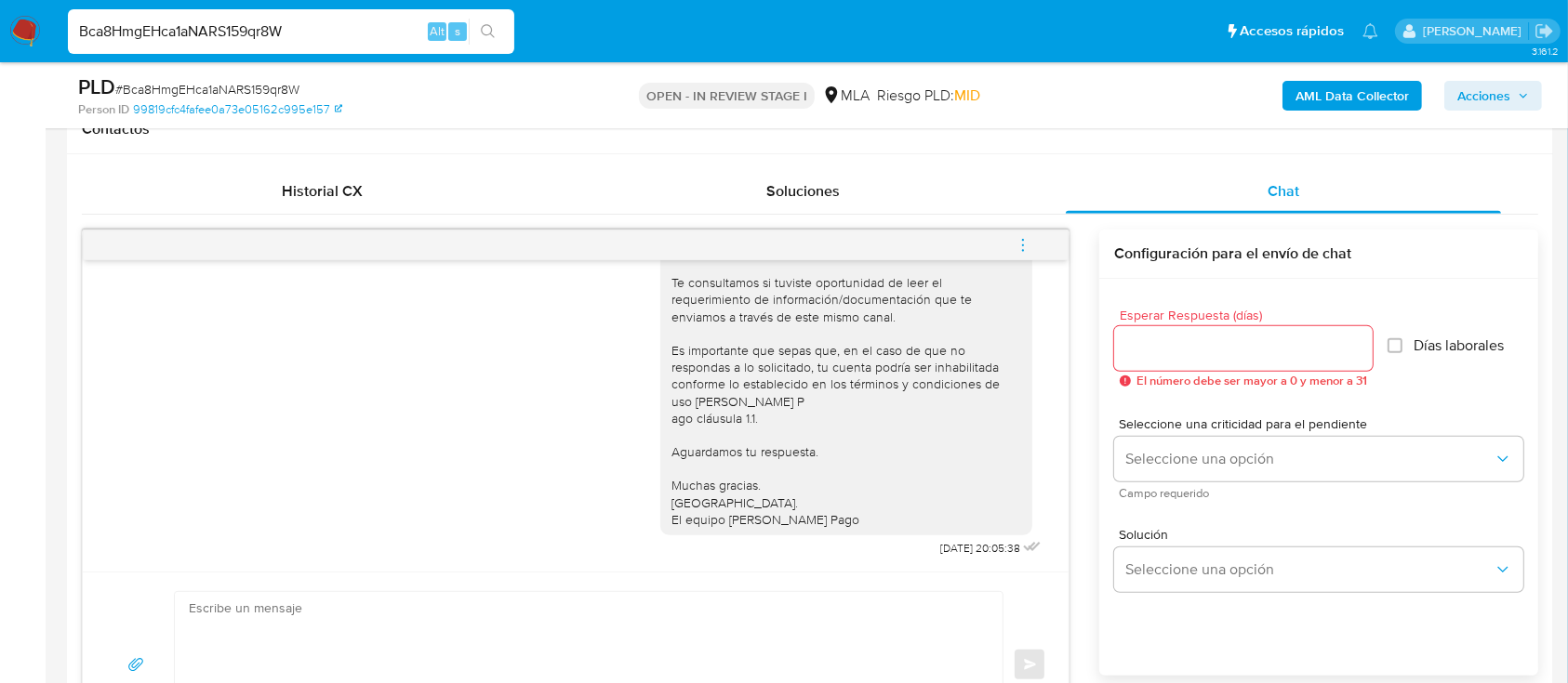
click at [352, 25] on input "Bca8HmgEHca1aNARS159qr8W" at bounding box center [291, 32] width 446 height 24
paste input "ah0z2Nvw9CveLrdwoVHxh2XS"
type input "ah0z2Nvw9CveLrdwoVHxh2XS"
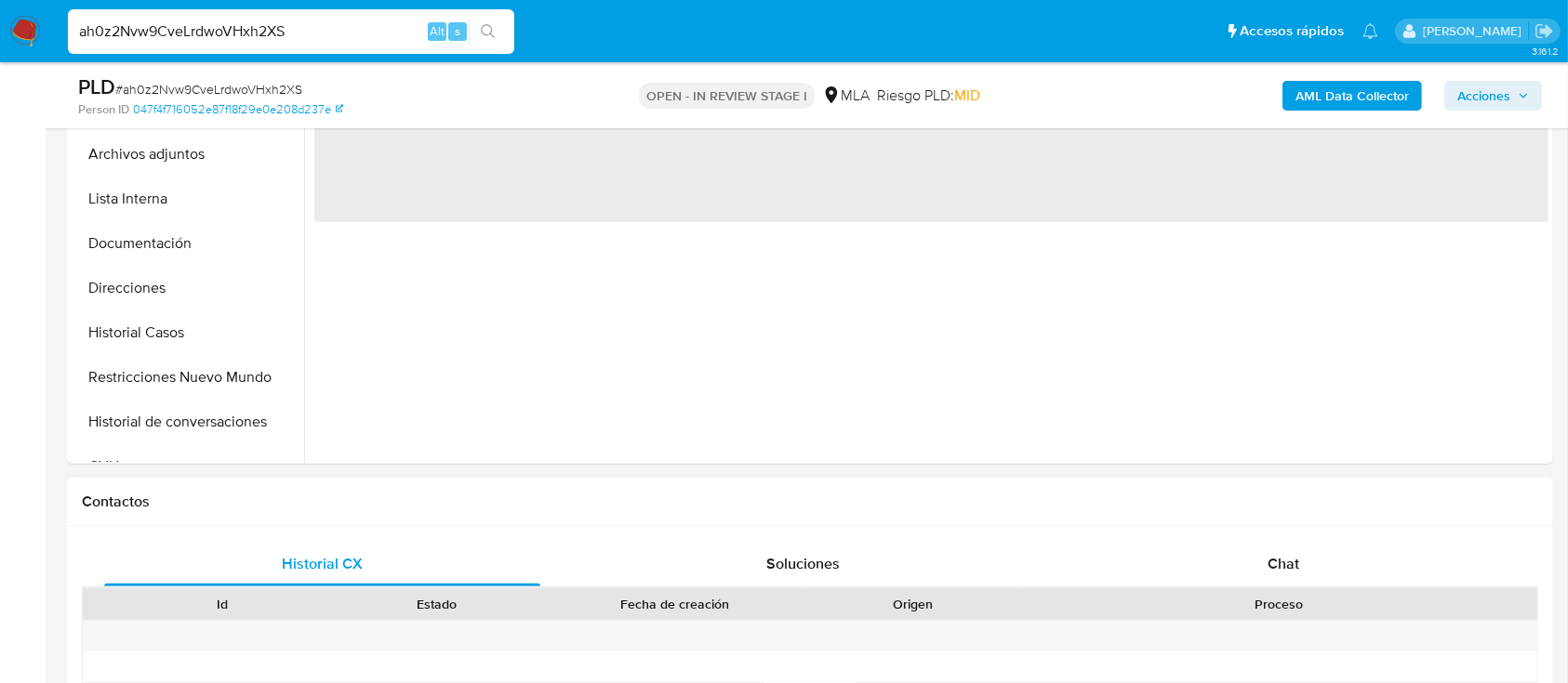
scroll to position [619, 0]
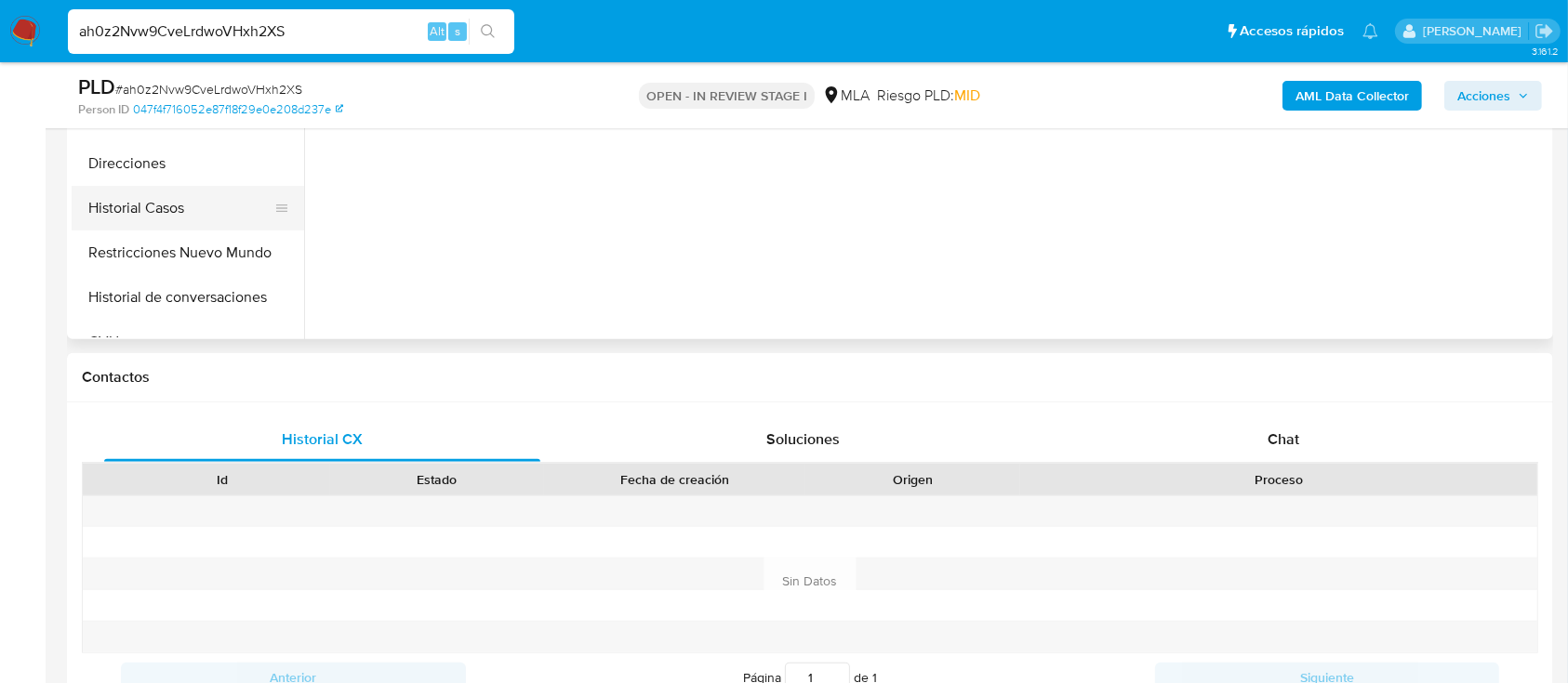
click at [180, 227] on button "Historial Casos" at bounding box center [180, 208] width 217 height 45
select select "10"
click at [1229, 447] on div "Chat" at bounding box center [1284, 439] width 436 height 45
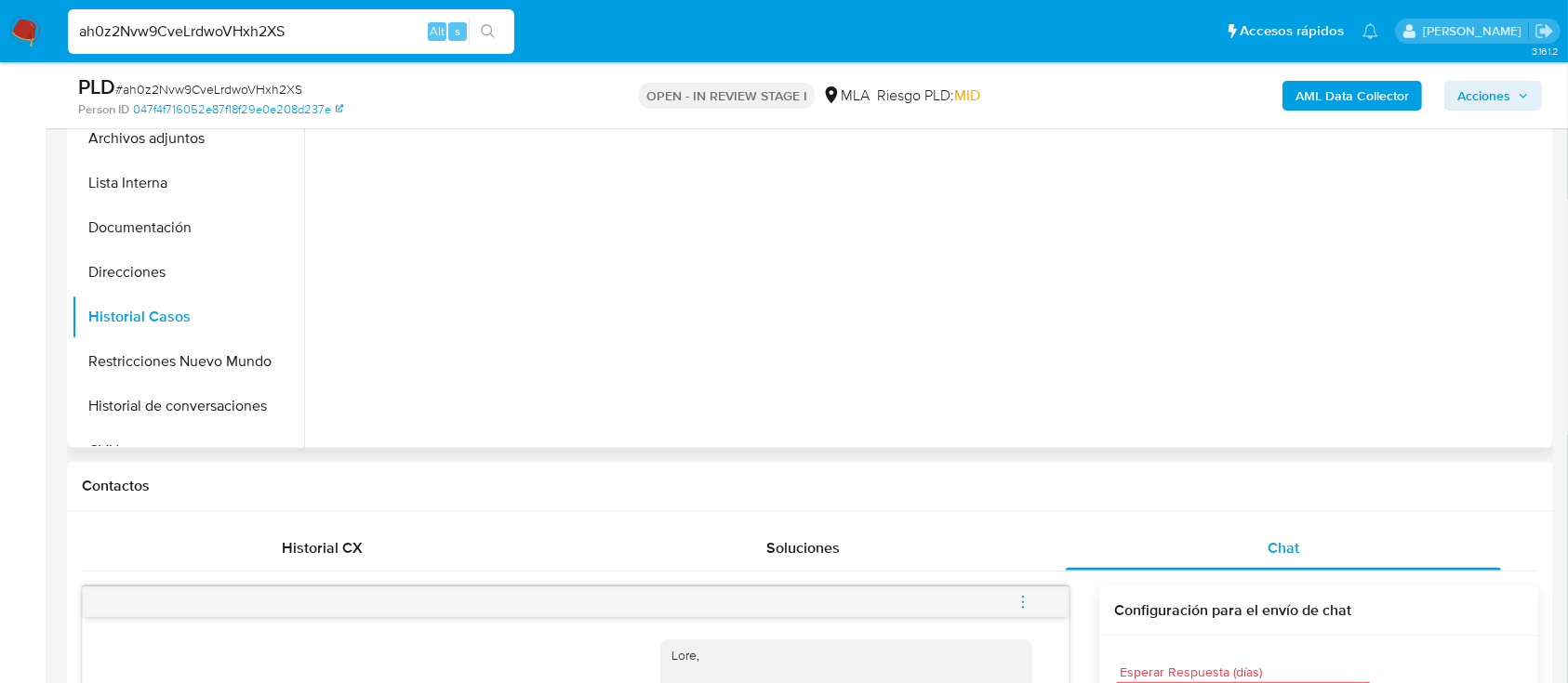
scroll to position [0, 0]
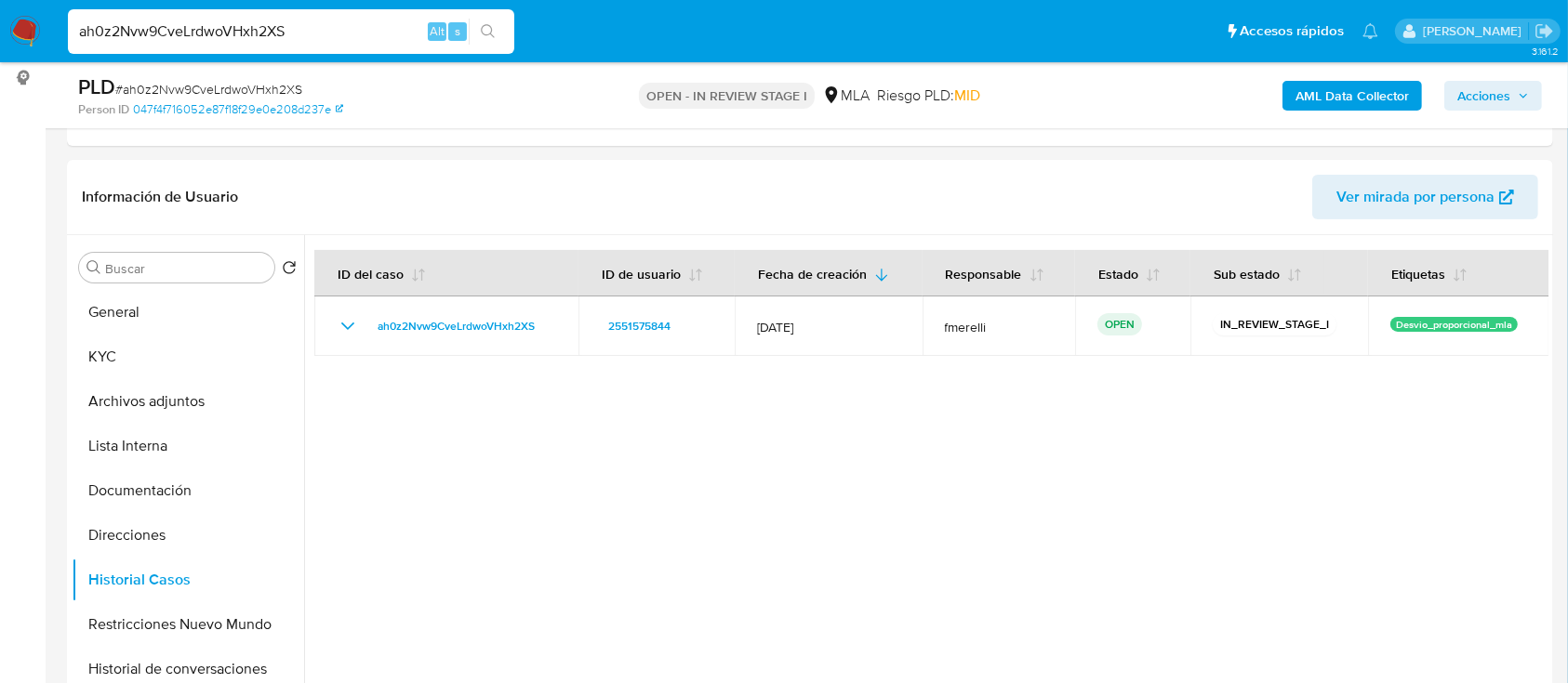
click at [282, 22] on input "ah0z2Nvw9CveLrdwoVHxh2XS" at bounding box center [291, 32] width 446 height 24
paste input "T7IbhP4ambSEXLd6OquZkXLv"
type input "T7IbhP4ambSEXLd6OquZkXLv"
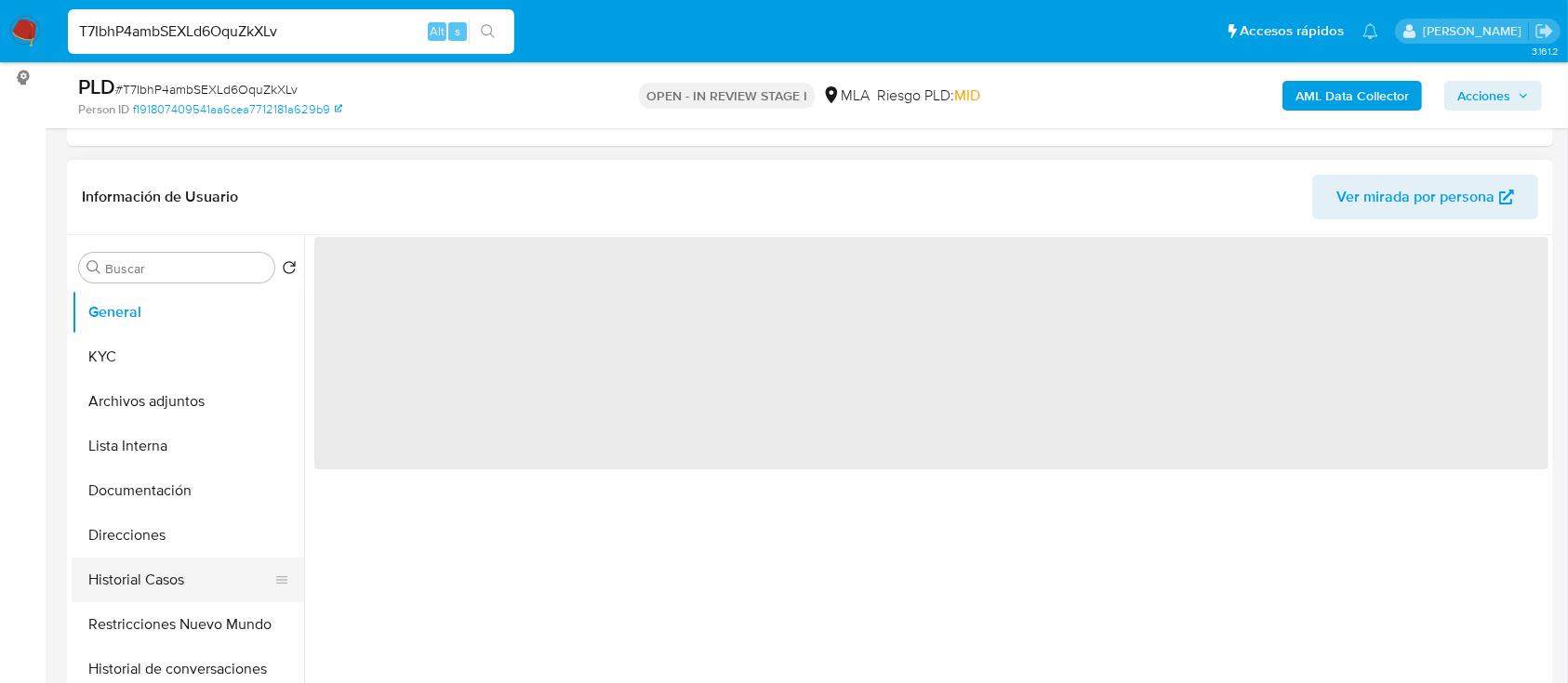
click at [189, 582] on button "Historial Casos" at bounding box center [180, 579] width 217 height 45
select select "10"
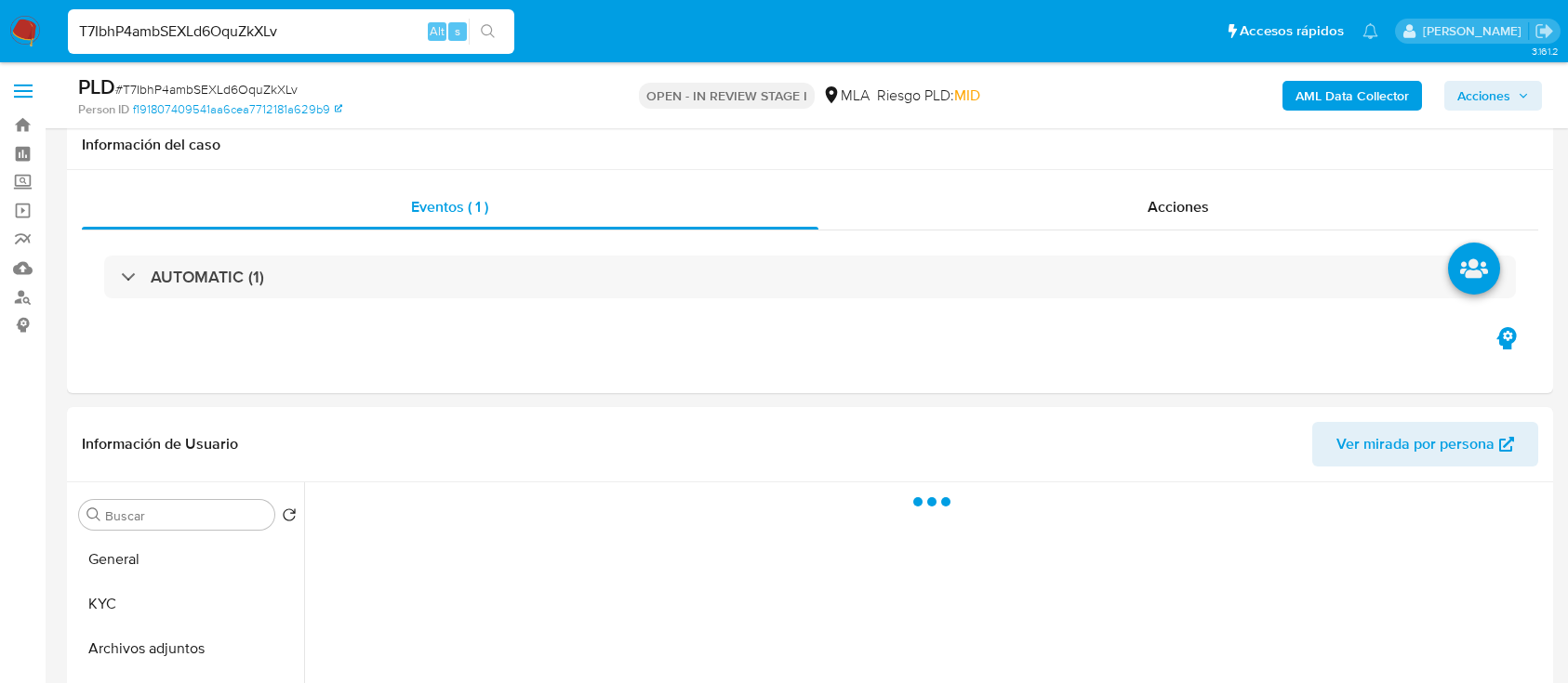
select select "10"
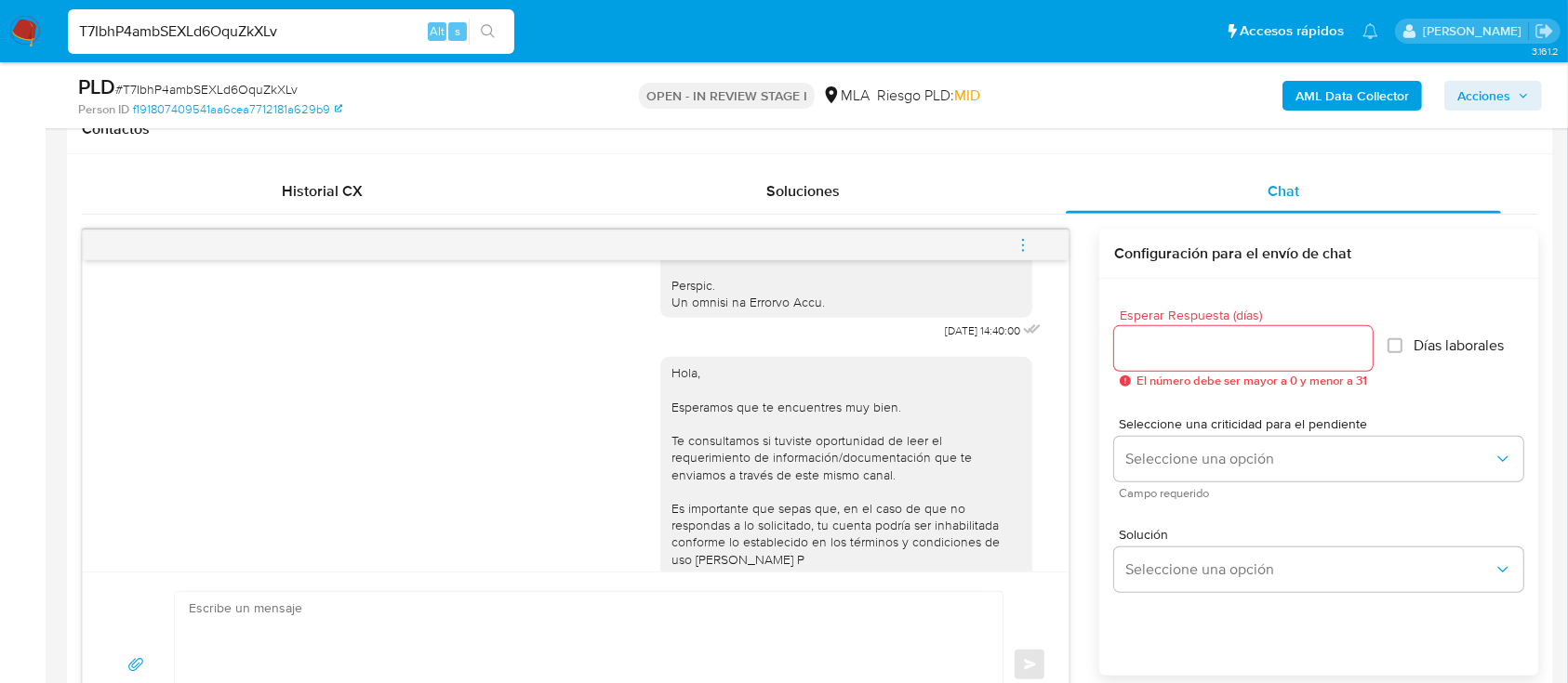
scroll to position [778, 0]
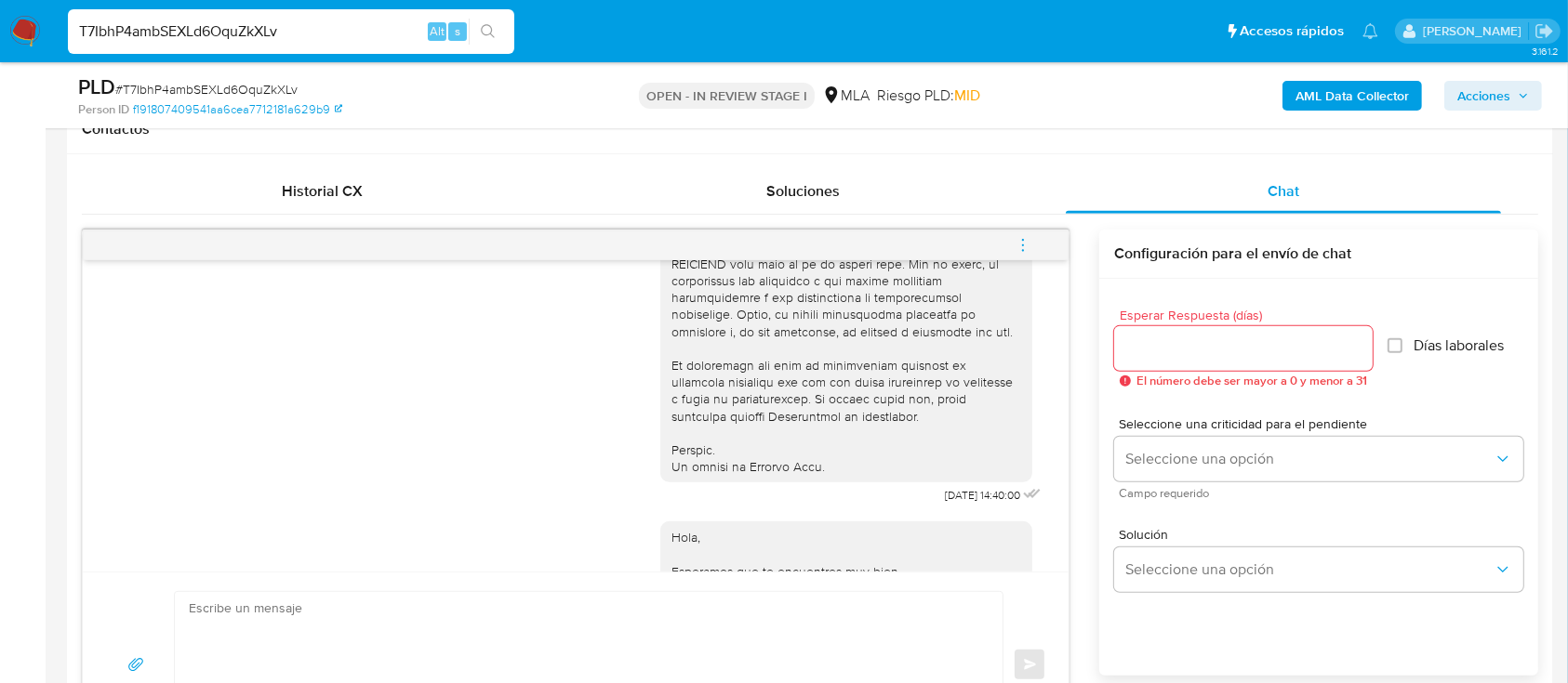
click at [361, 42] on input "T7IbhP4ambSEXLd6OquZkXLv" at bounding box center [291, 32] width 446 height 24
click at [361, 41] on input "T7IbhP4ambSEXLd6OquZkXLv" at bounding box center [291, 32] width 446 height 24
paste input "ViIH1uTkOLVKUbgw431Go1F4"
type input "ViIH1uTkOLVKUbgw431Go1F4"
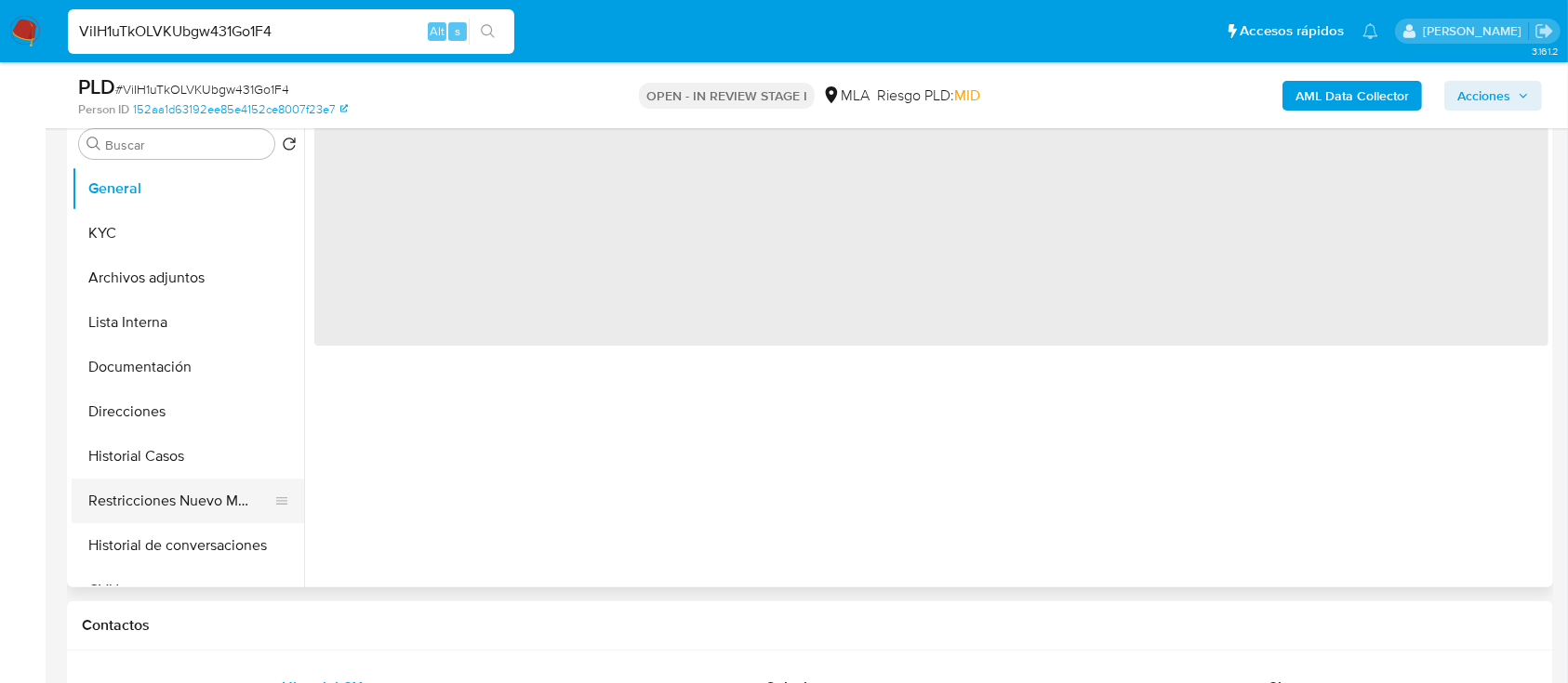
scroll to position [371, 0]
click at [165, 465] on button "Historial Casos" at bounding box center [180, 455] width 217 height 45
select select "10"
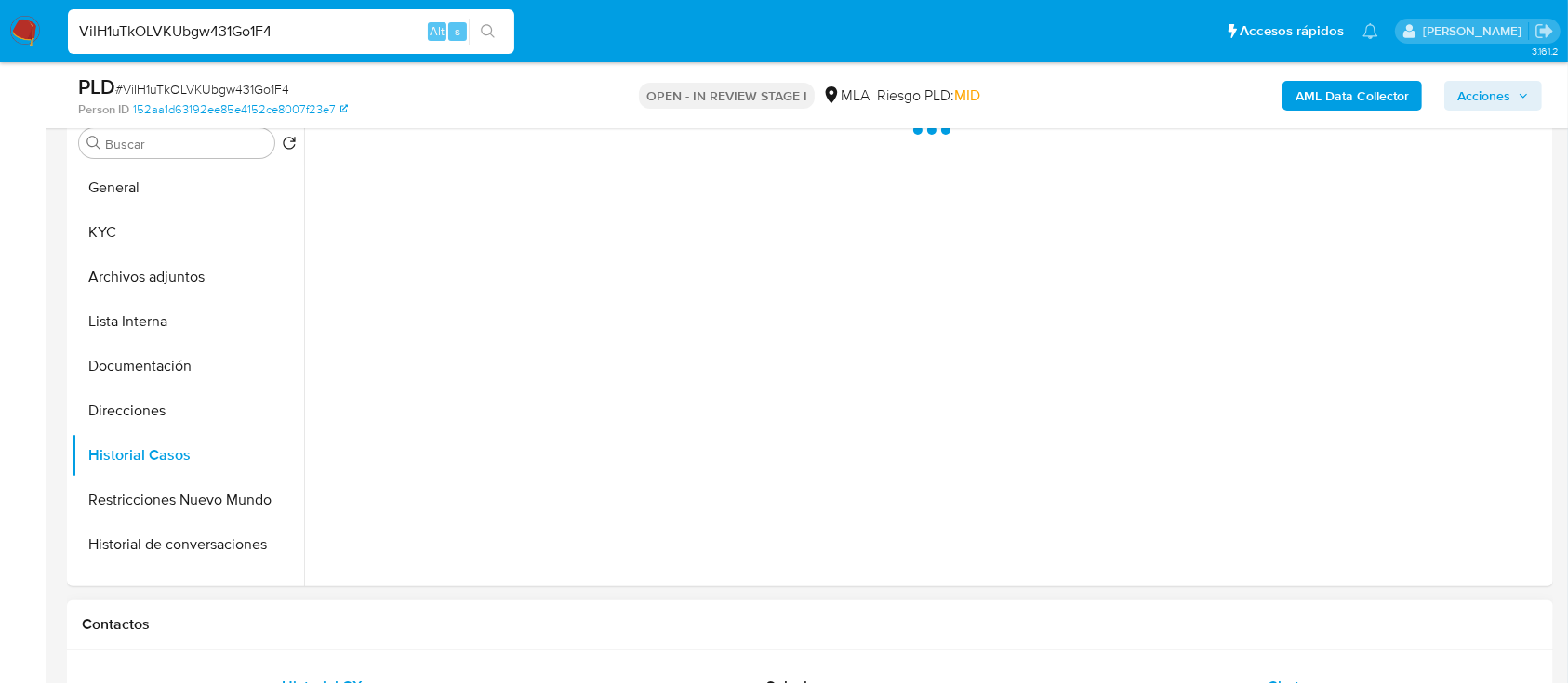
click at [1159, 667] on div "Chat" at bounding box center [1284, 686] width 436 height 45
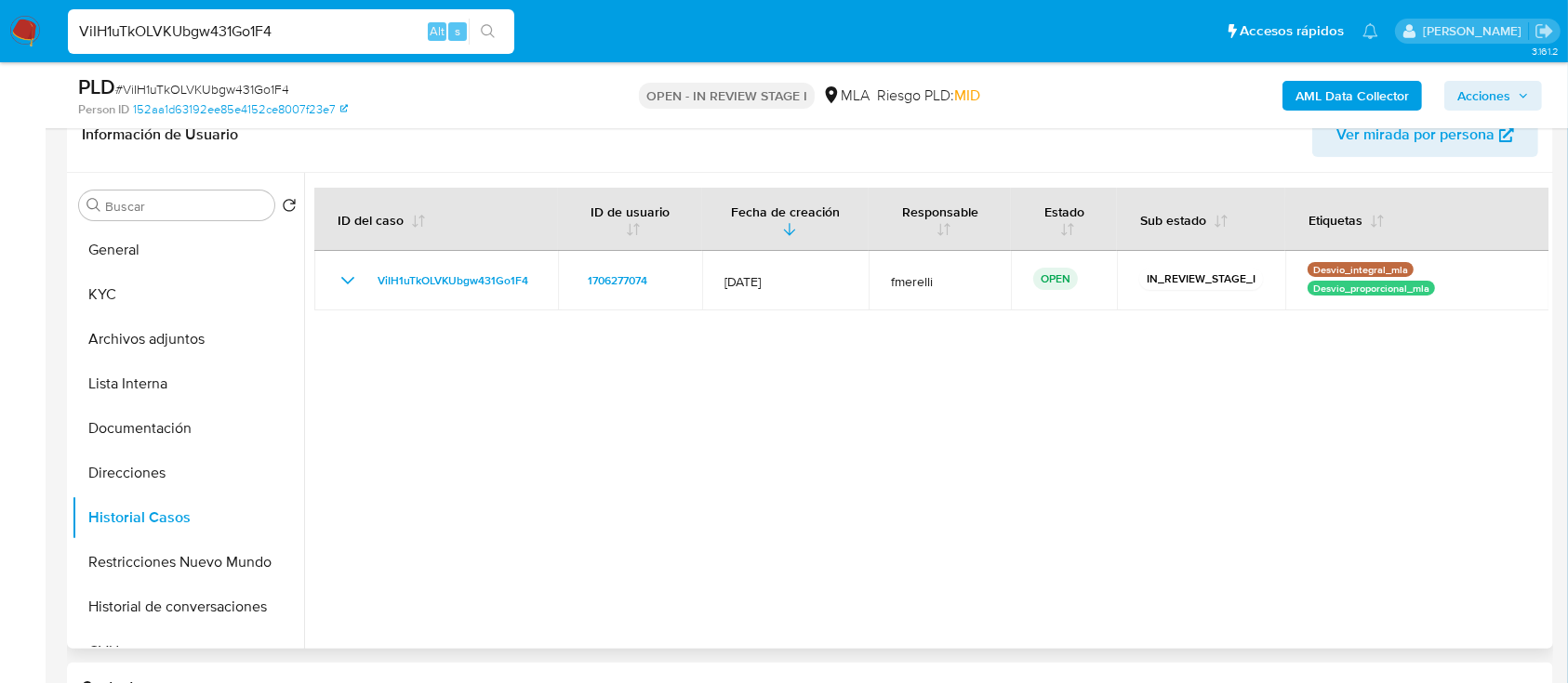
scroll to position [247, 0]
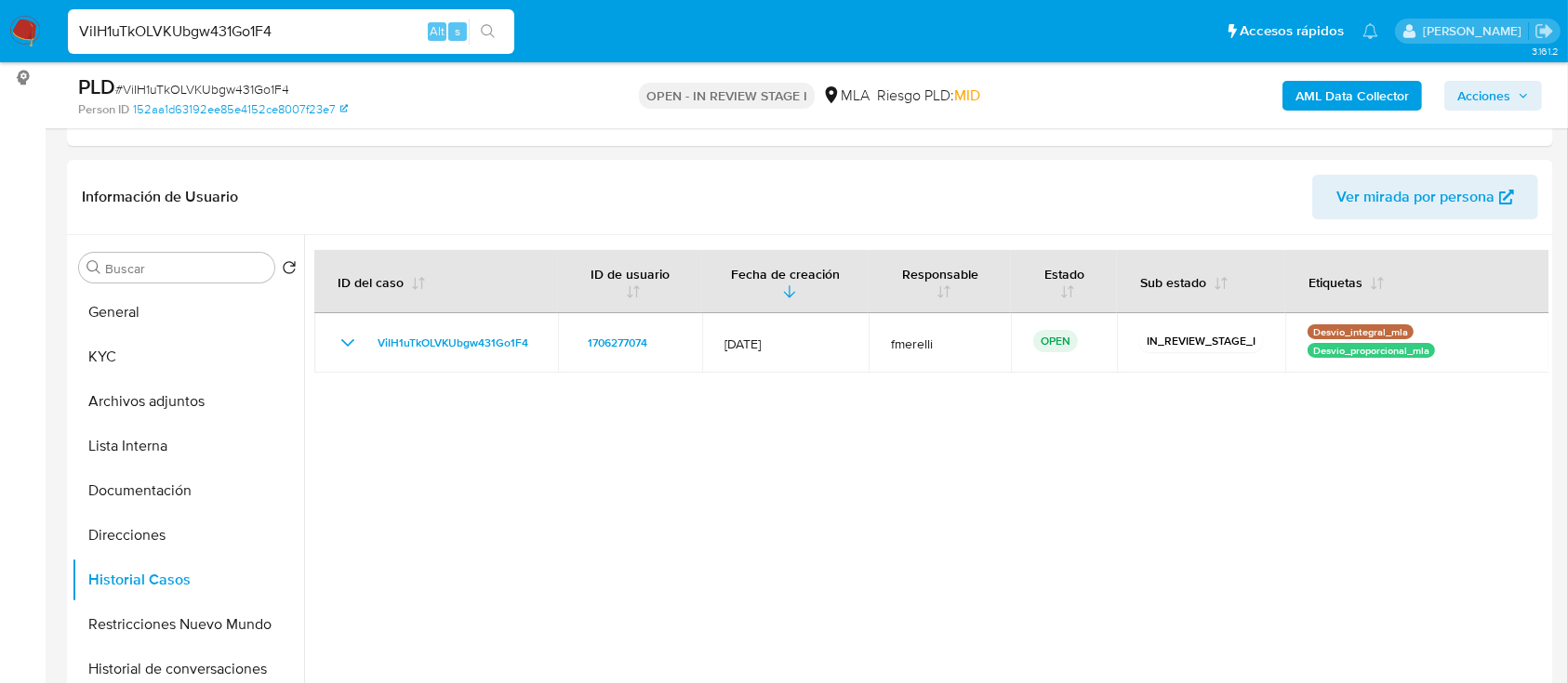
click at [383, 18] on div "ViIH1uTkOLVKUbgw431Go1F4 Alt s" at bounding box center [291, 31] width 446 height 45
click at [357, 28] on input "ViIH1uTkOLVKUbgw431Go1F4" at bounding box center [291, 32] width 446 height 24
paste input "Yud6HncNmVYGj0C6ifPwy3w8"
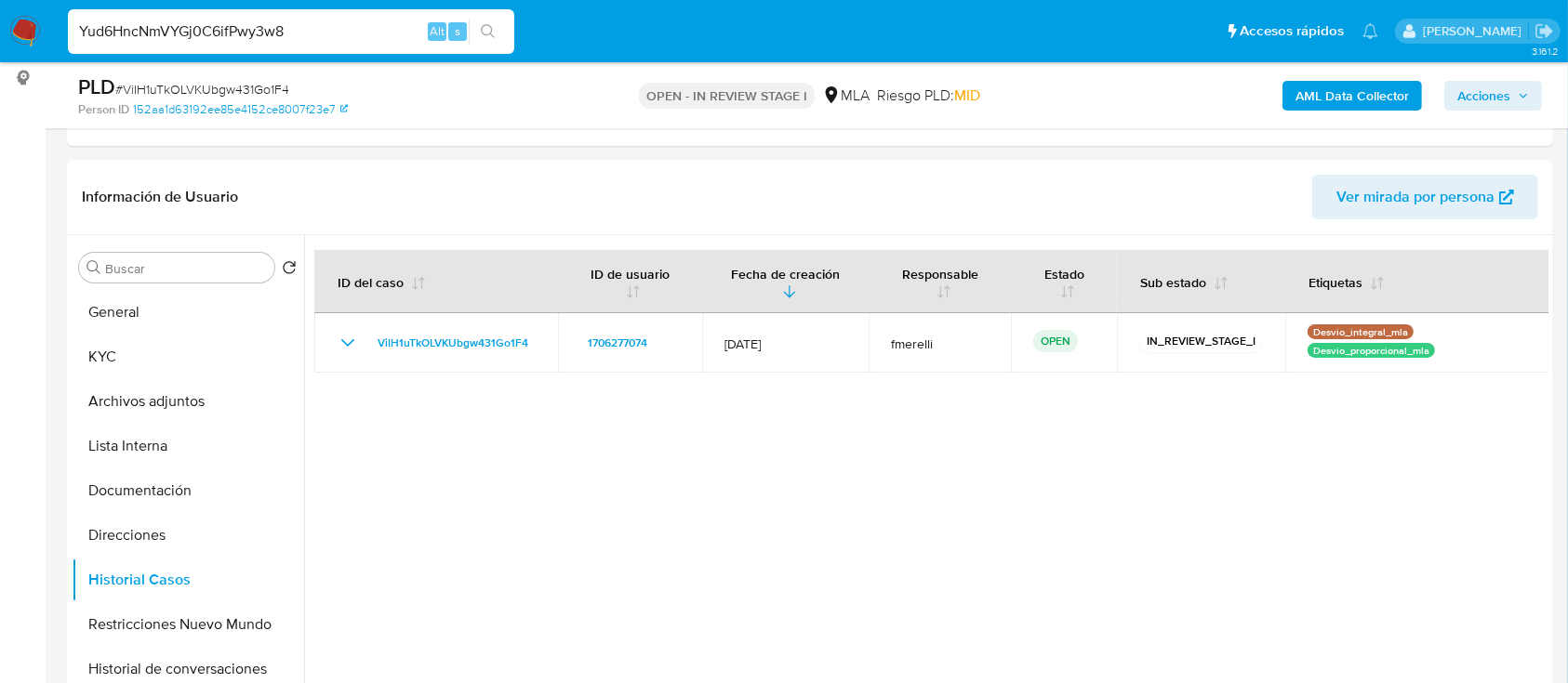
type input "Yud6HncNmVYGj0C6ifPwy3w8"
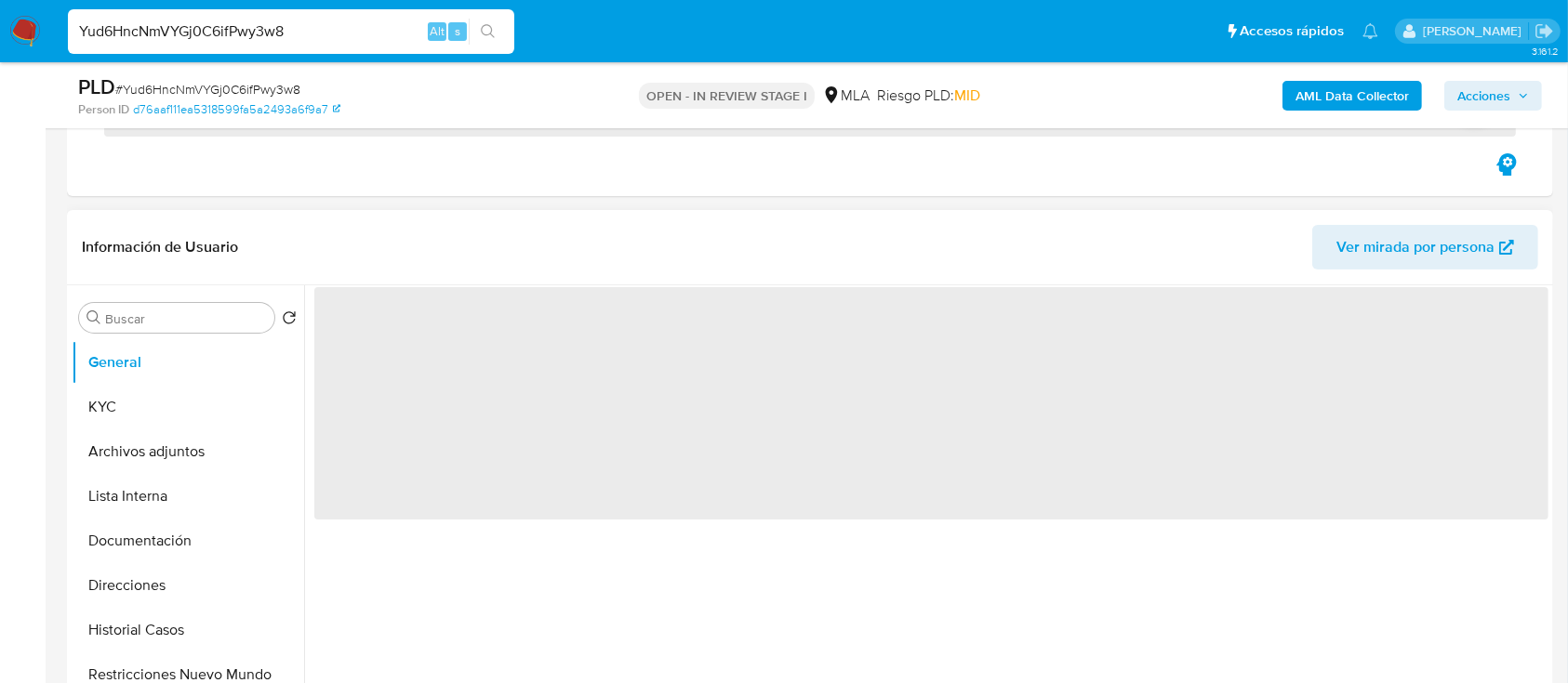
scroll to position [371, 0]
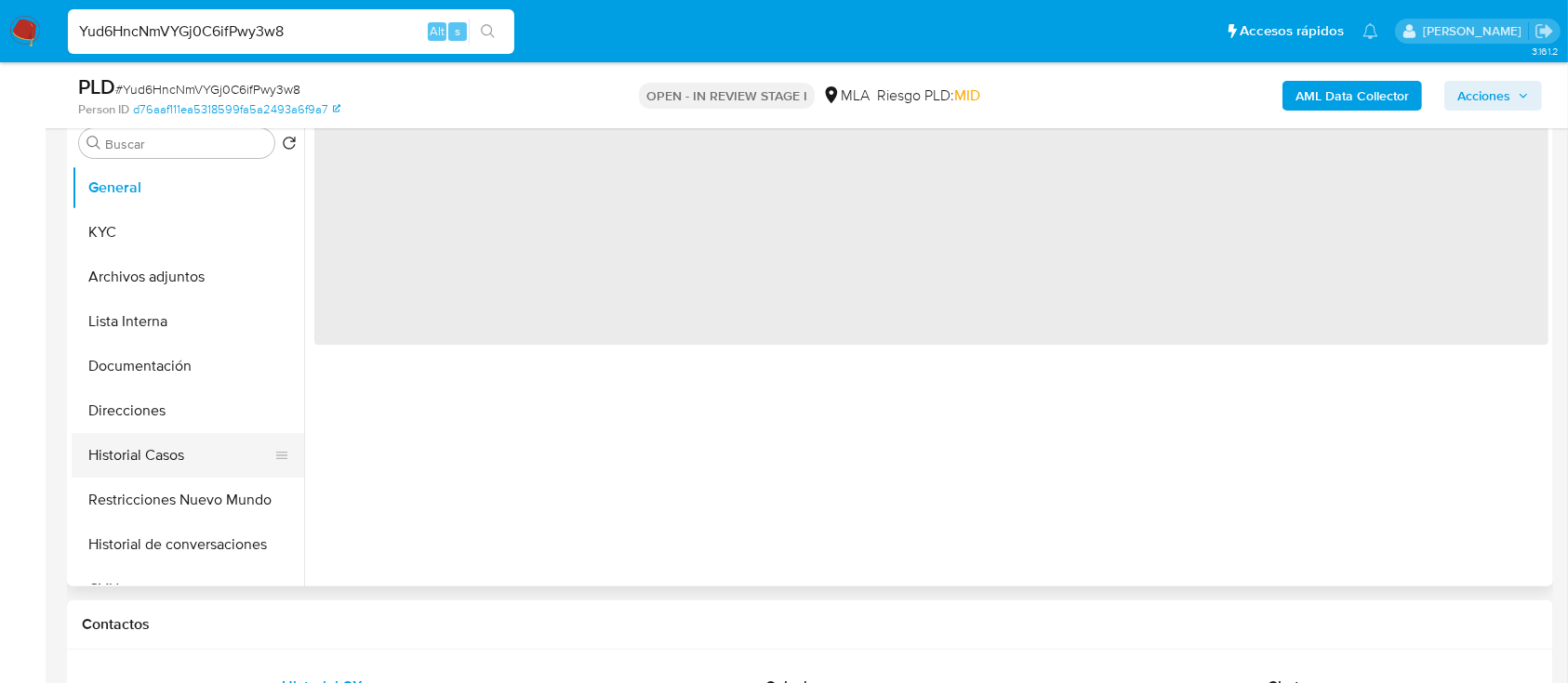
click at [141, 455] on button "Historial Casos" at bounding box center [180, 455] width 217 height 45
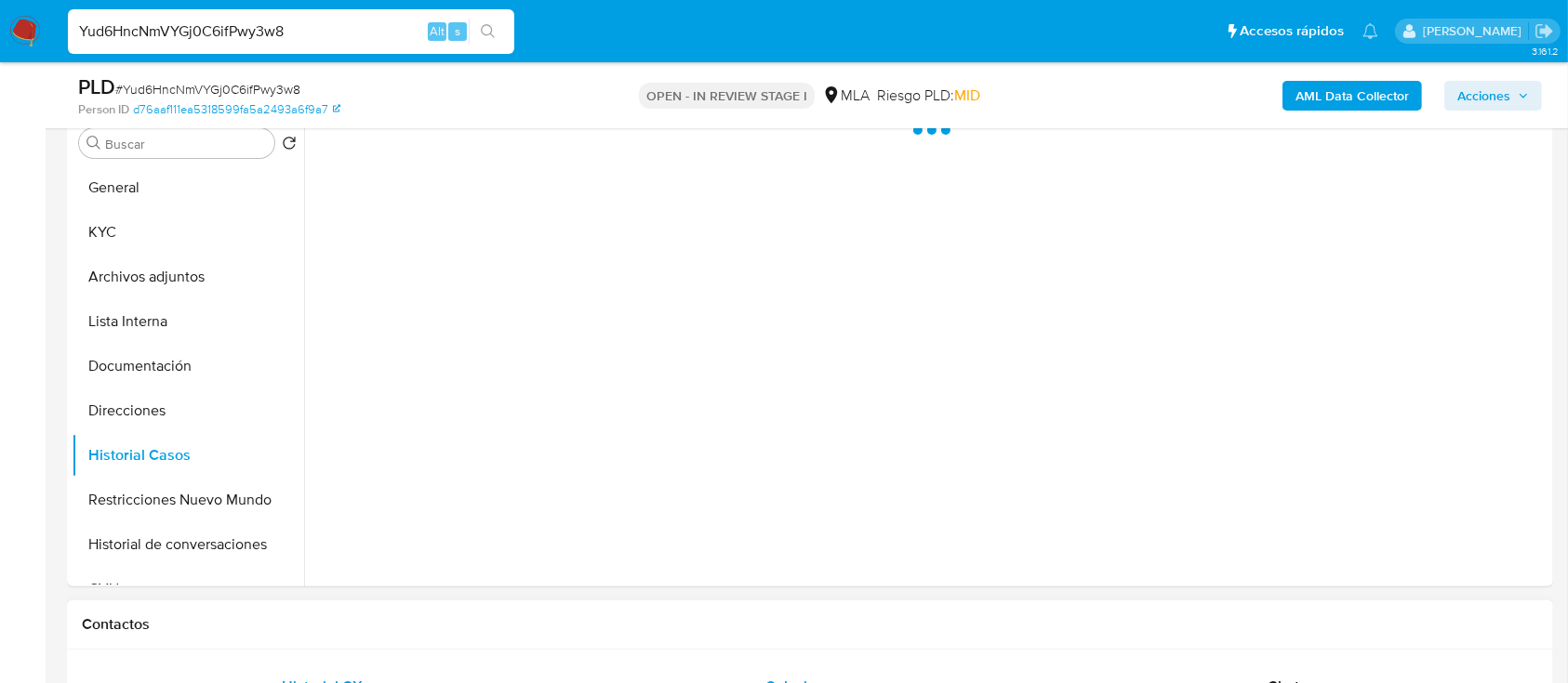
select select "10"
click at [1235, 673] on div "Chat" at bounding box center [1284, 686] width 436 height 45
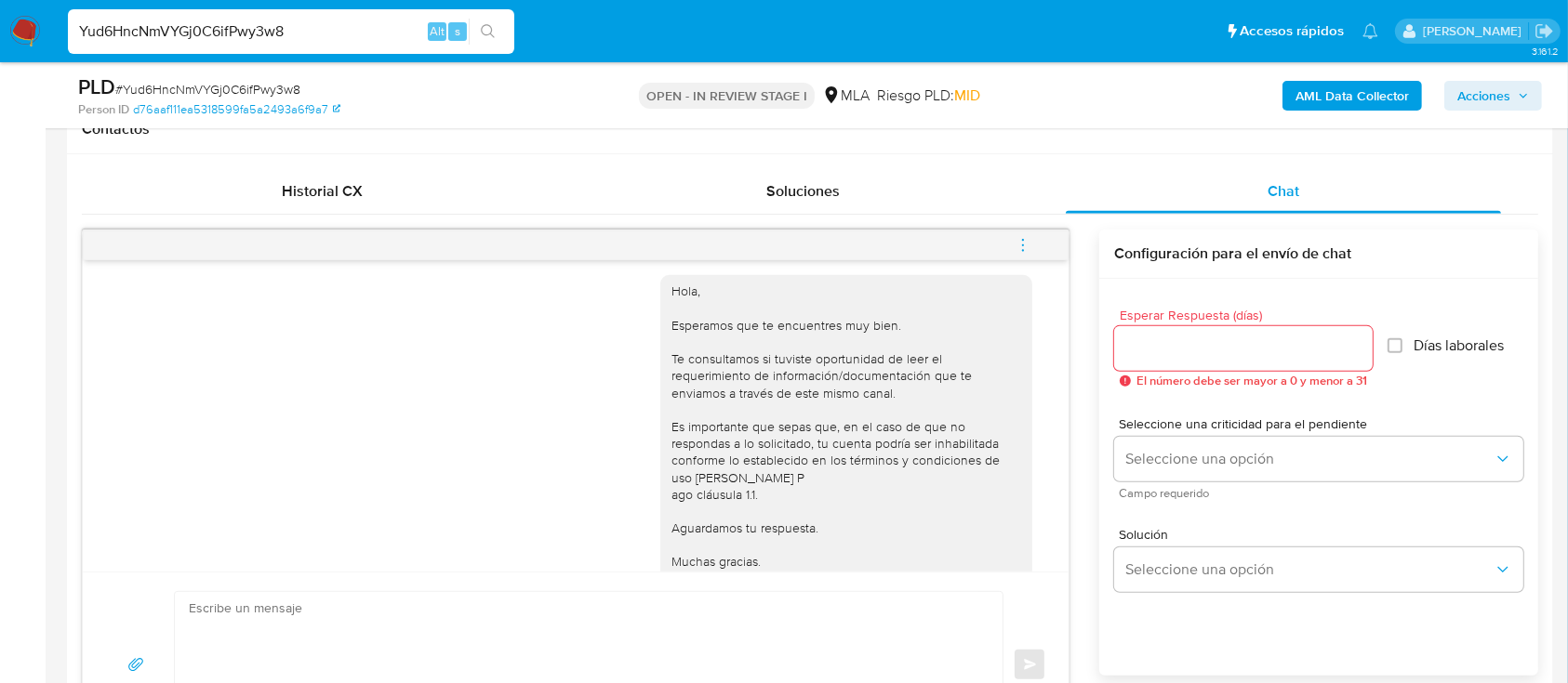
scroll to position [901, 0]
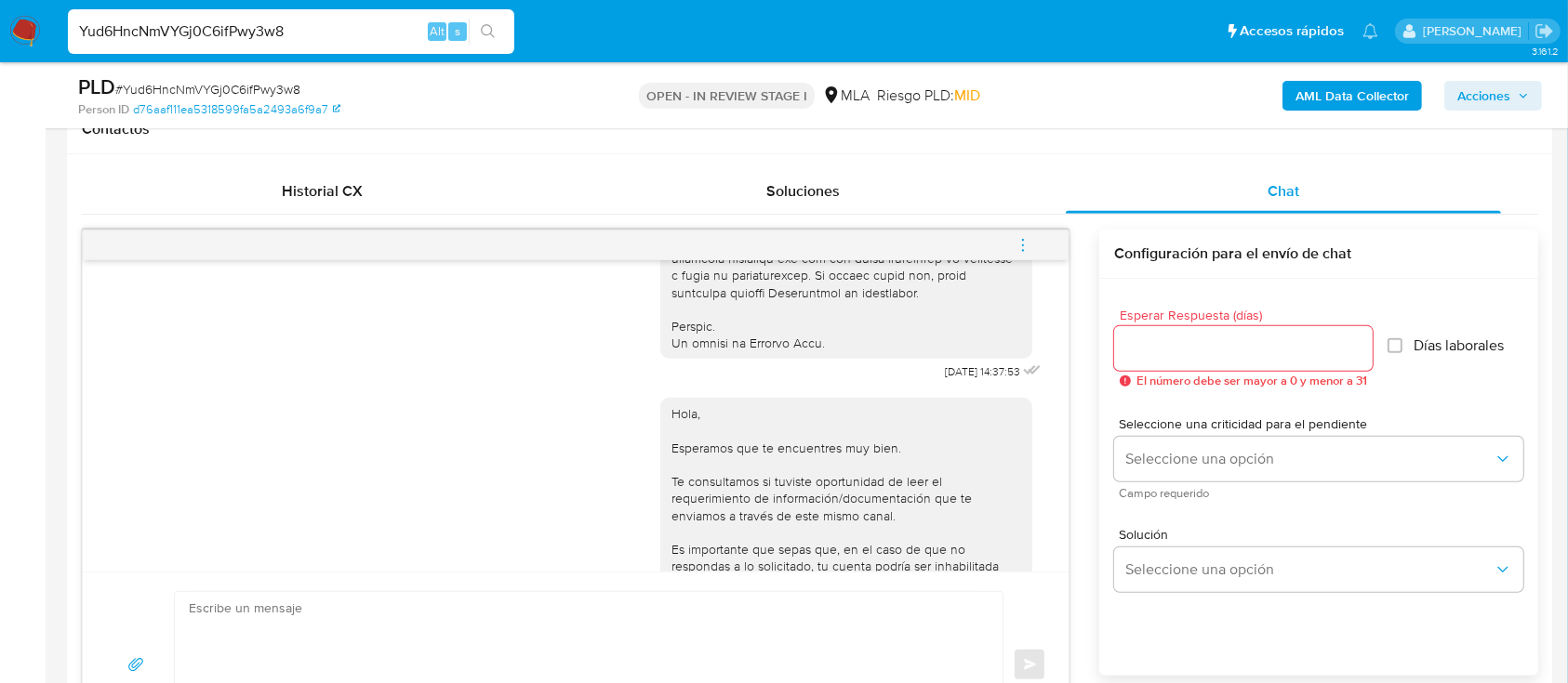
click at [335, 29] on input "Yud6HncNmVYGj0C6ifPwy3w8" at bounding box center [291, 32] width 446 height 24
paste input "xBIZyn3TToOS4zq0dTkJcgPq"
type input "xBIZyn3TToOS4zq0dTkJcgPq"
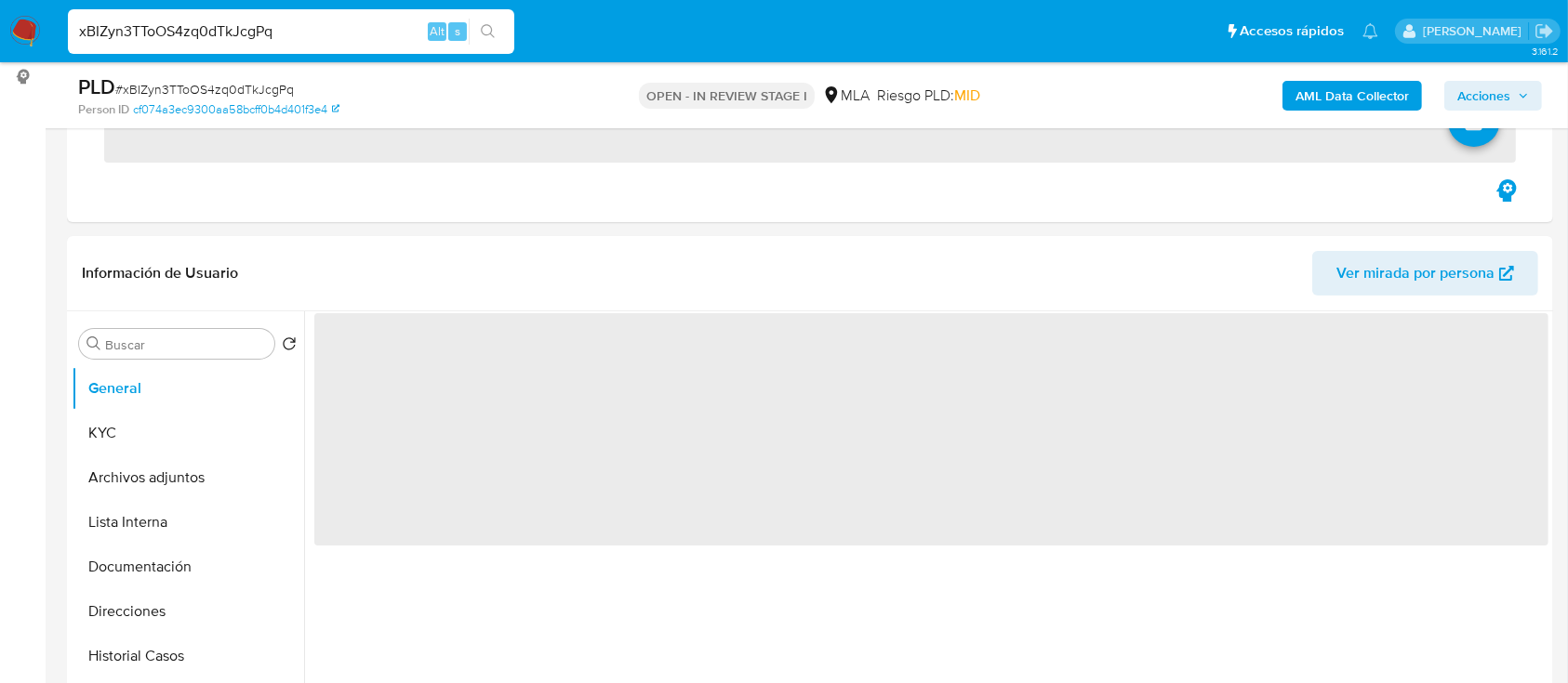
scroll to position [371, 0]
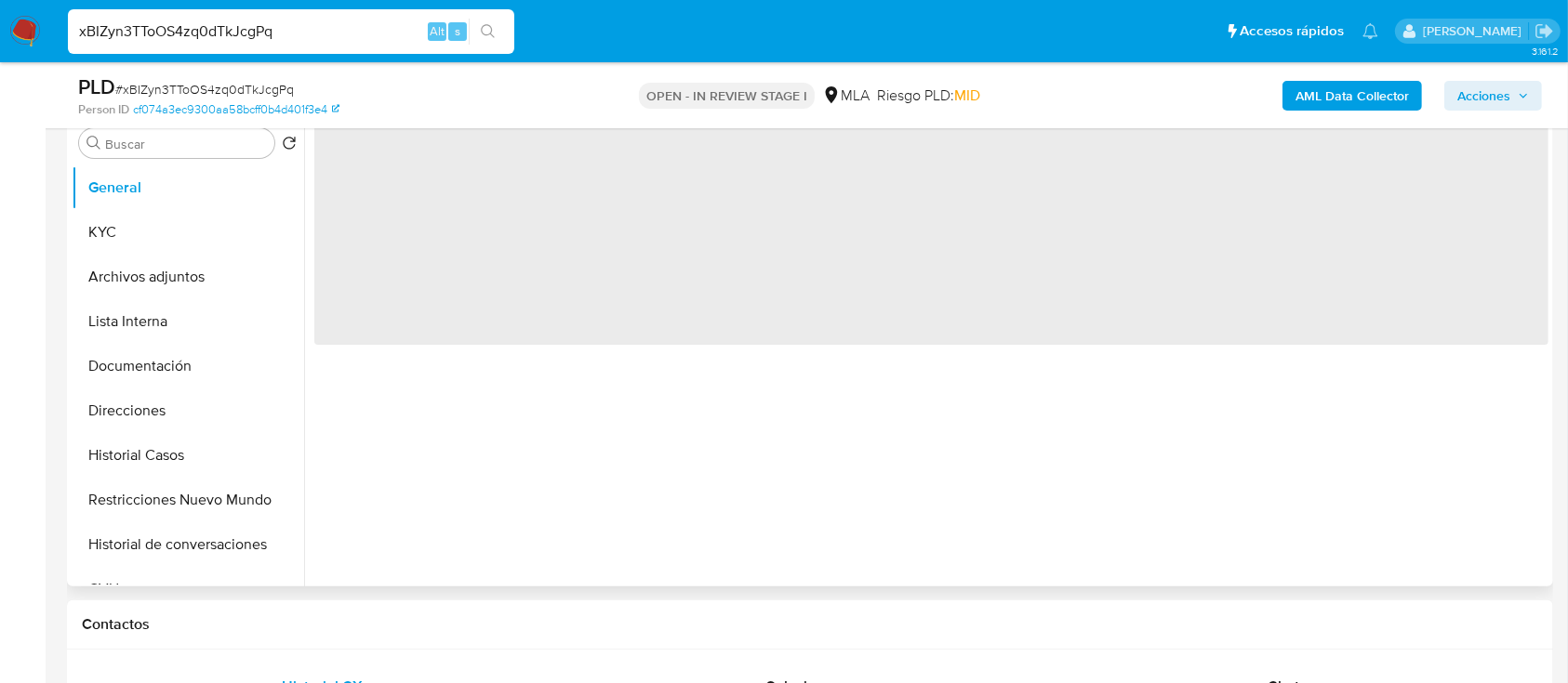
click at [165, 460] on button "Historial Casos" at bounding box center [187, 455] width 232 height 45
select select "10"
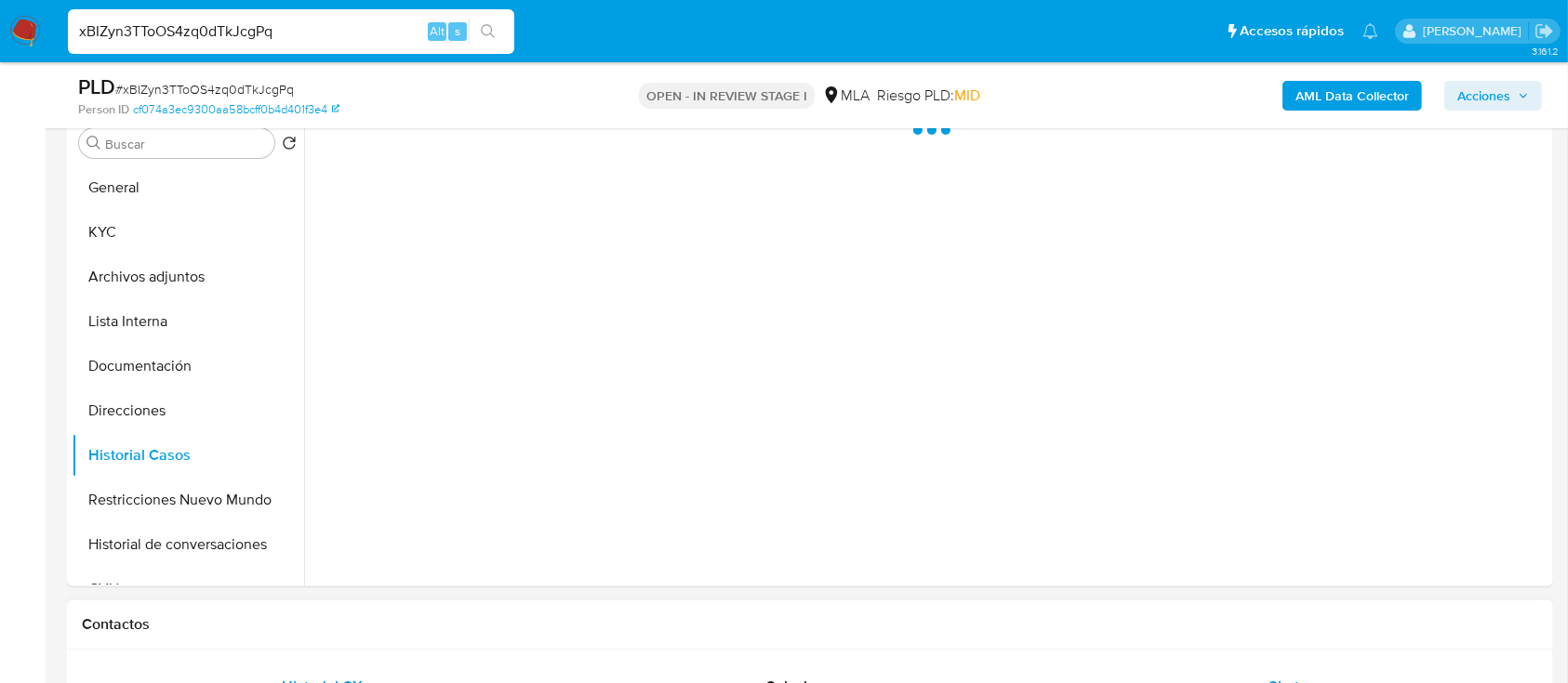
click at [1202, 667] on div "Chat" at bounding box center [1284, 686] width 436 height 45
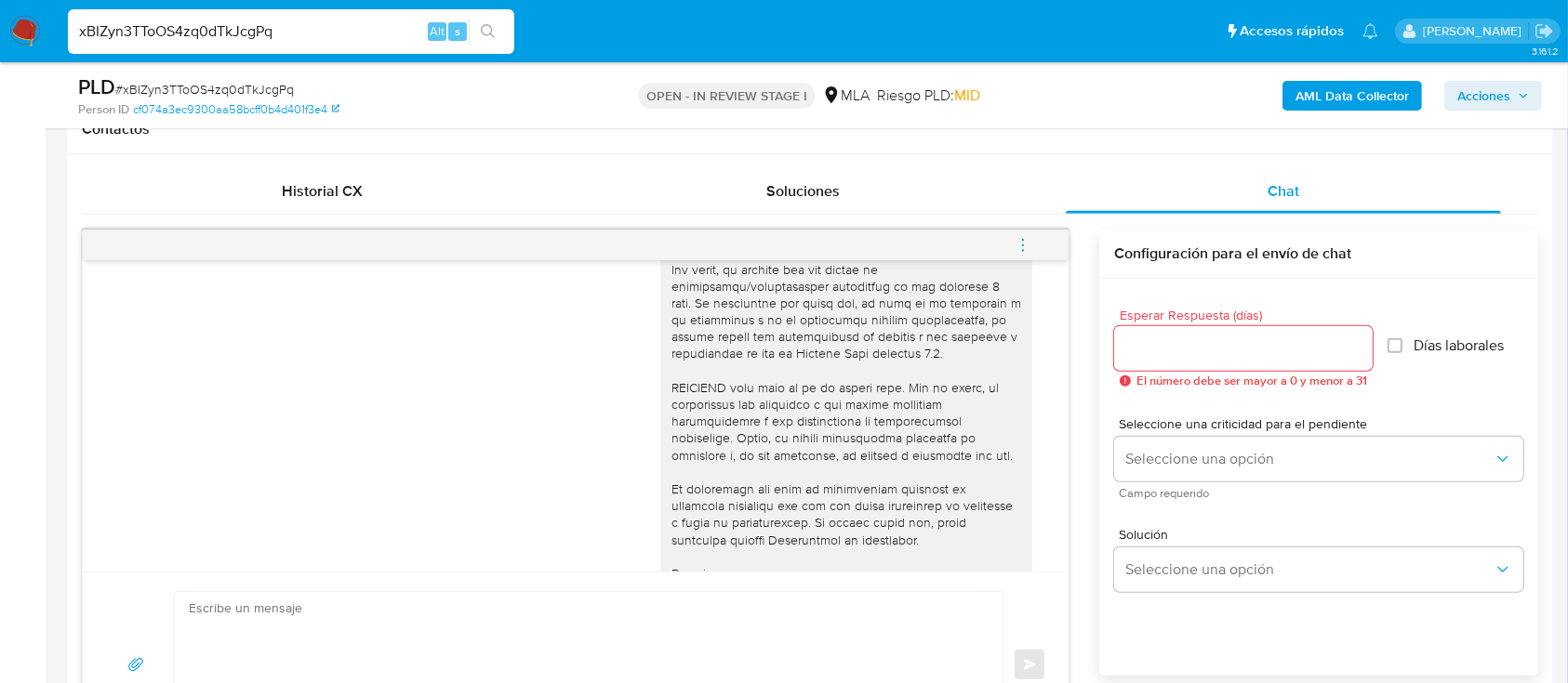
scroll to position [0, 0]
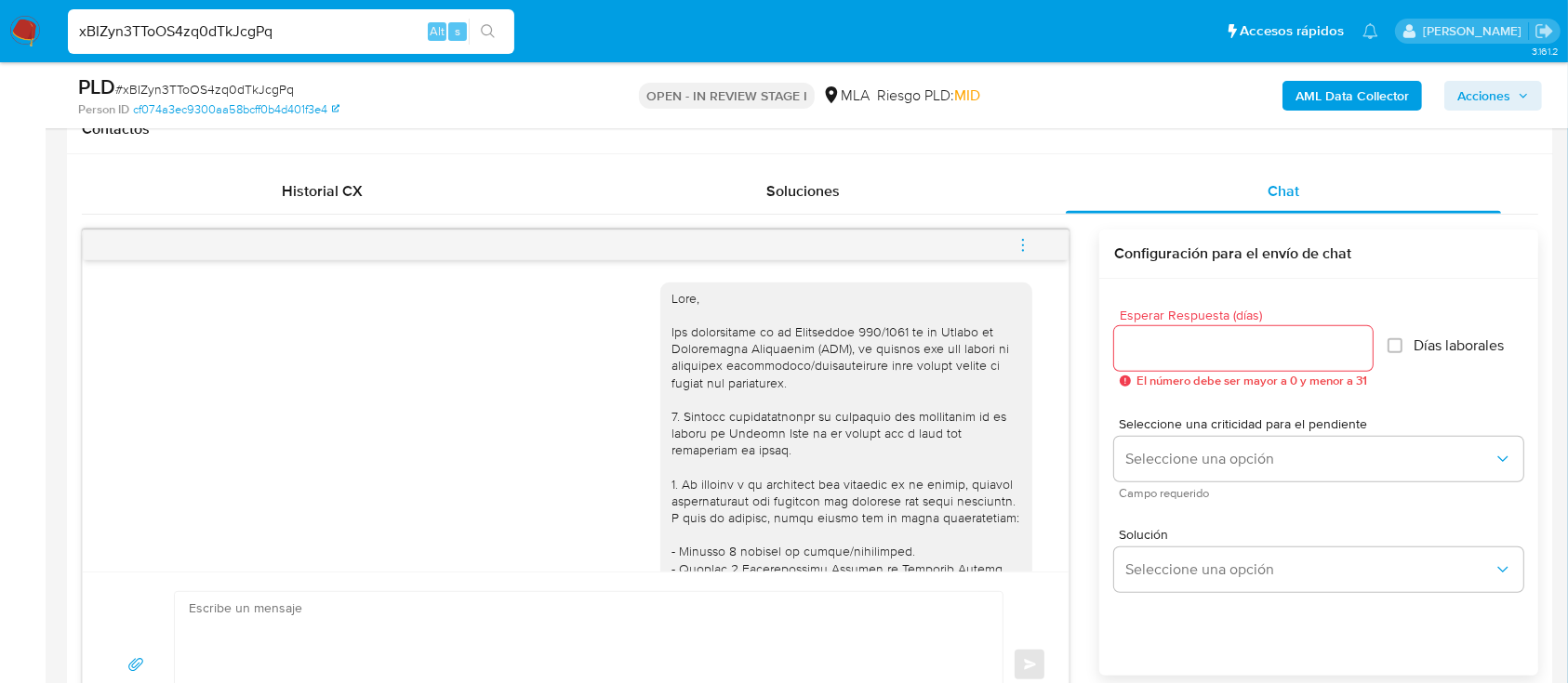
click at [378, 38] on input "xBIZyn3TToOS4zq0dTkJcgPq" at bounding box center [291, 32] width 446 height 24
paste input "Da686iOBFUaJo1X7hpu9O1CS"
type input "Da686iOBFUaJo1X7hpu9O1CS"
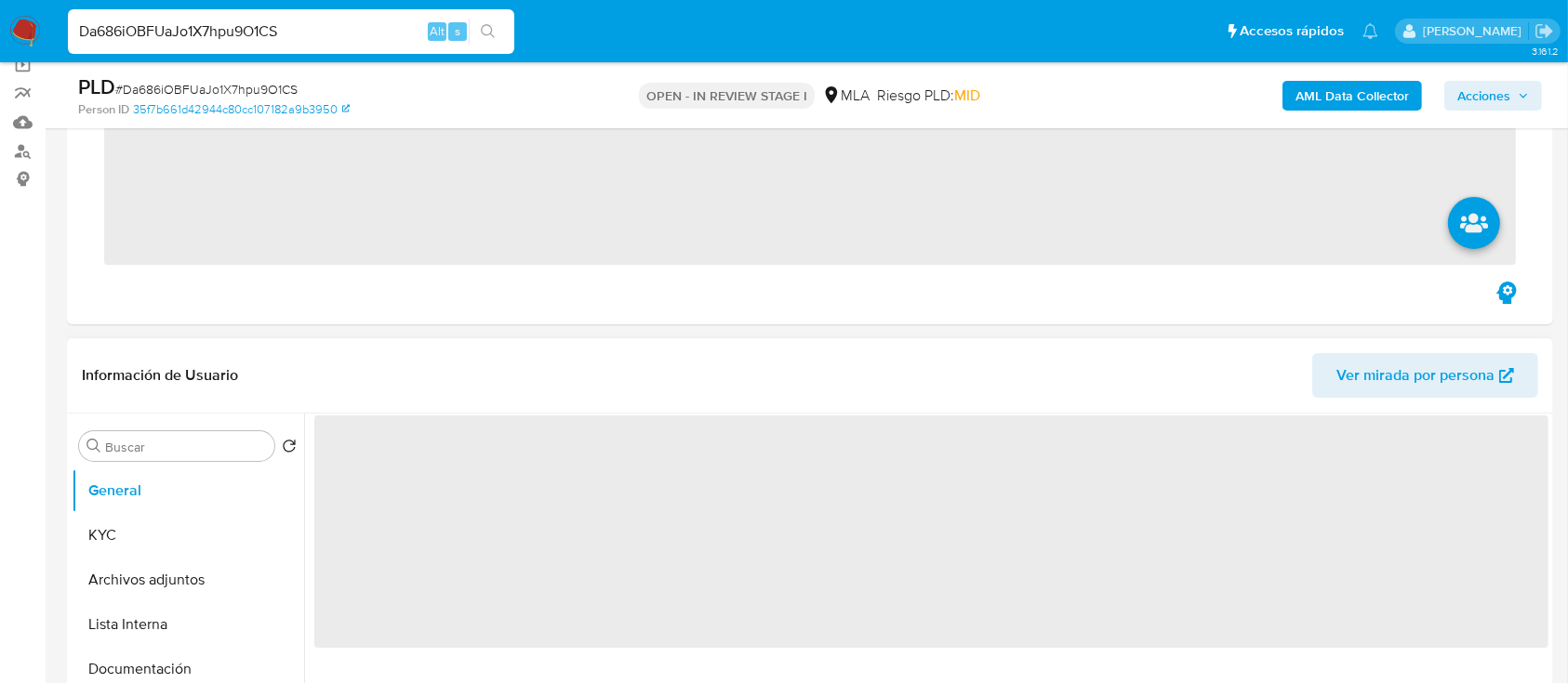
scroll to position [371, 0]
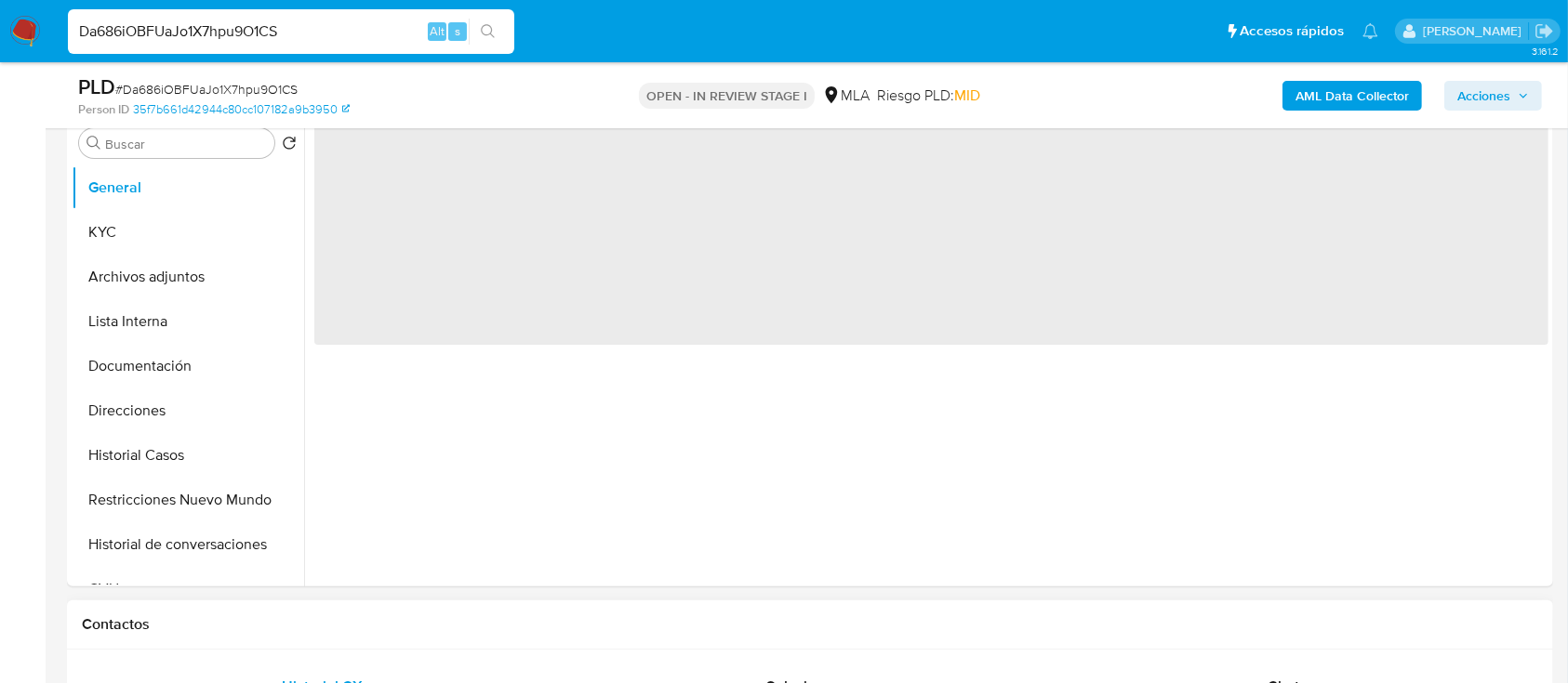
drag, startPoint x: 173, startPoint y: 453, endPoint x: 953, endPoint y: 626, distance: 799.0
click at [175, 453] on button "Historial Casos" at bounding box center [187, 455] width 232 height 45
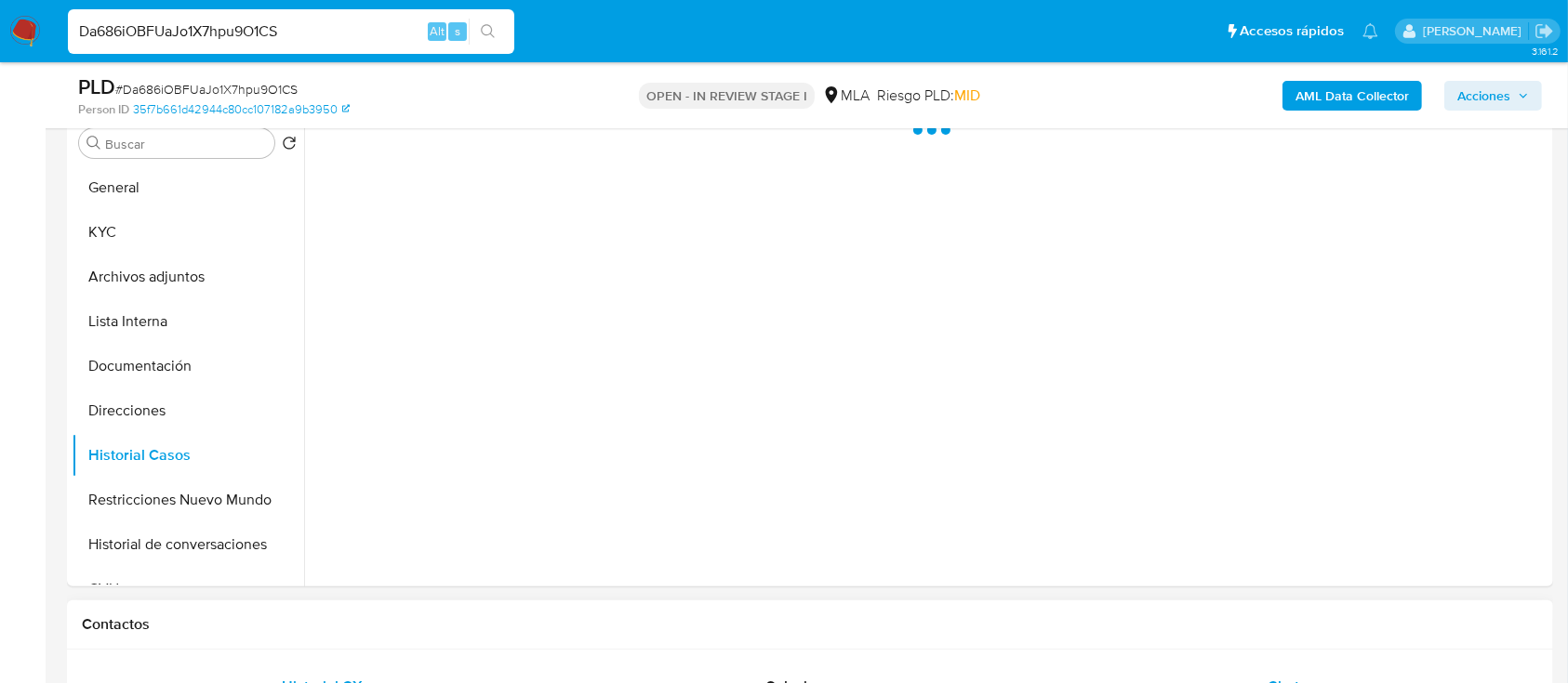
select select "10"
click at [1188, 666] on div "Chat" at bounding box center [1284, 686] width 436 height 45
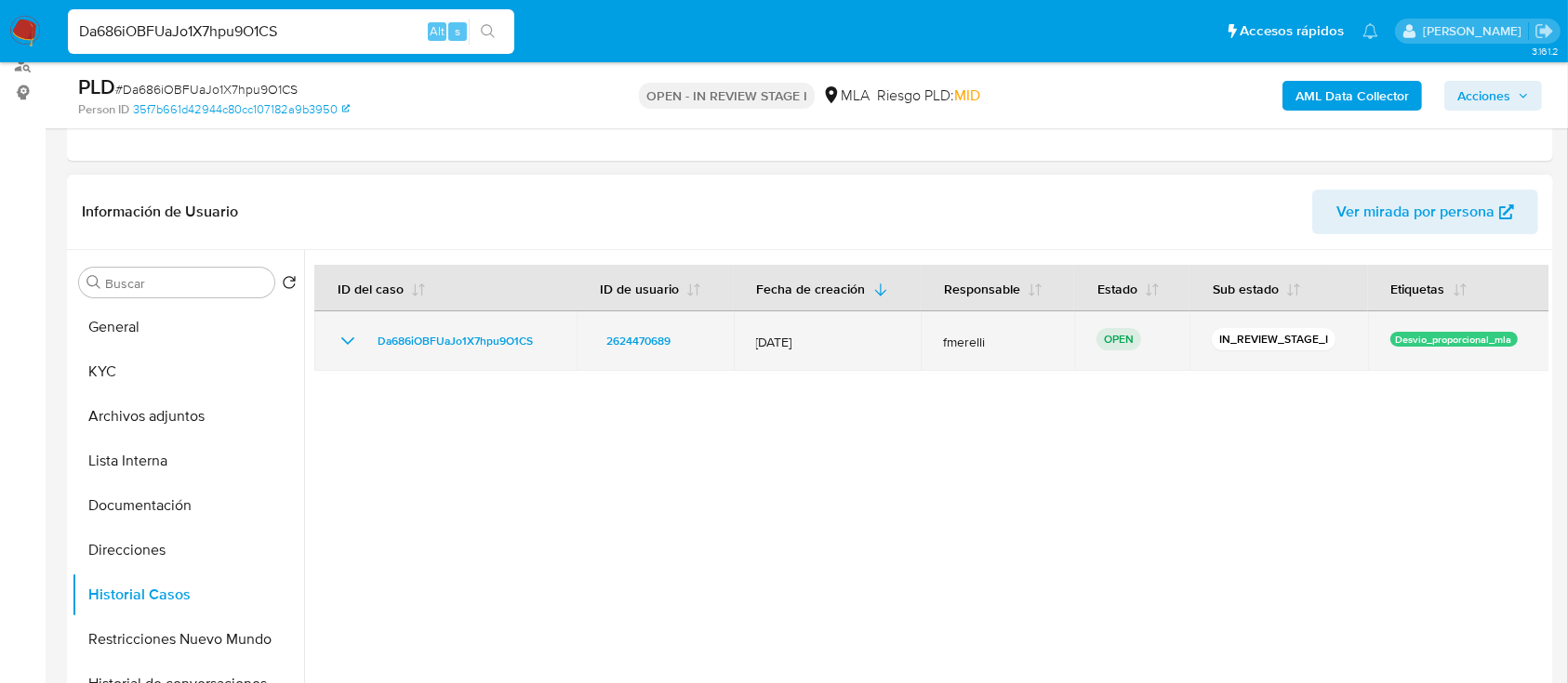
scroll to position [123, 0]
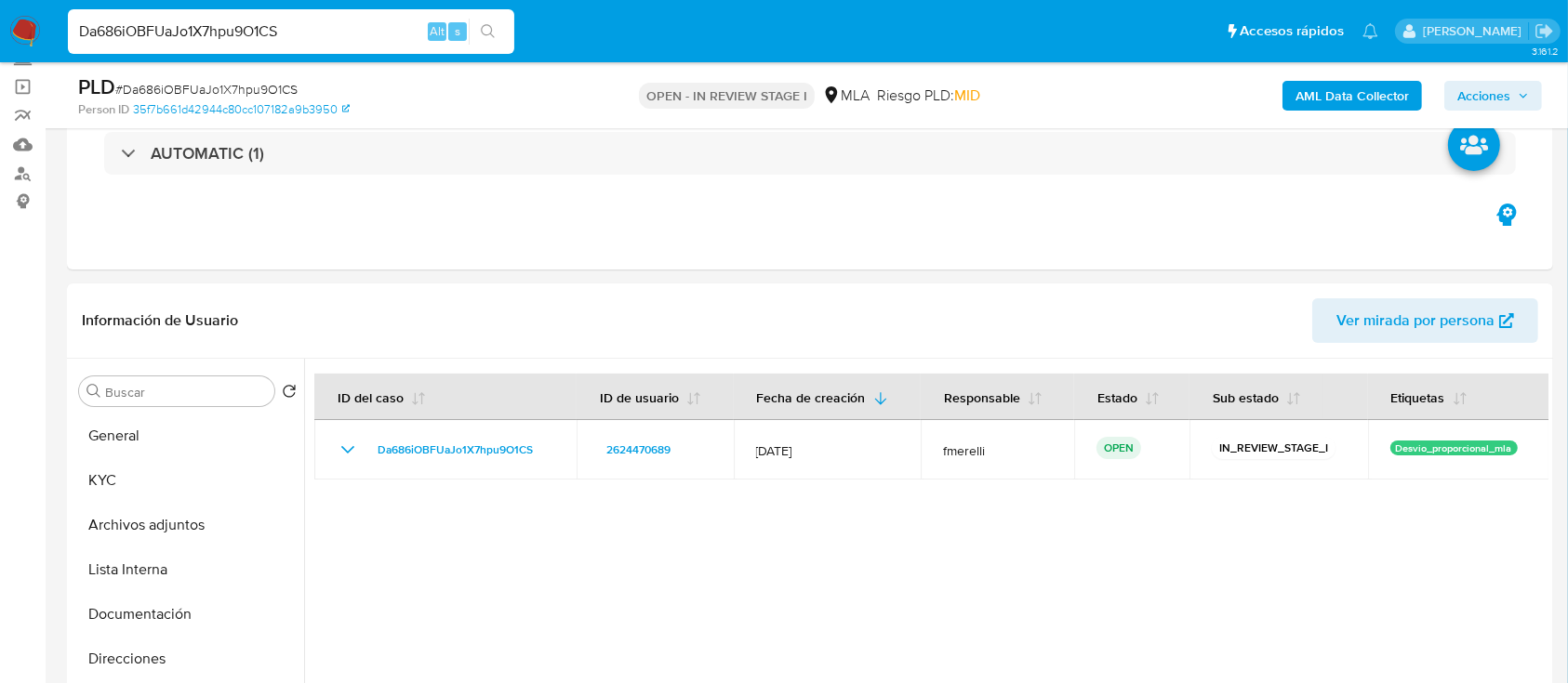
click at [365, 36] on input "Da686iOBFUaJo1X7hpu9O1CS" at bounding box center [291, 32] width 446 height 24
click at [365, 35] on input "Da686iOBFUaJo1X7hpu9O1CS" at bounding box center [291, 32] width 446 height 24
paste input "1Yw3LpDU6SLl2AhKBWNXjt4i"
type input "1Yw3LpDU6SLl2AhKBWNXjt4i"
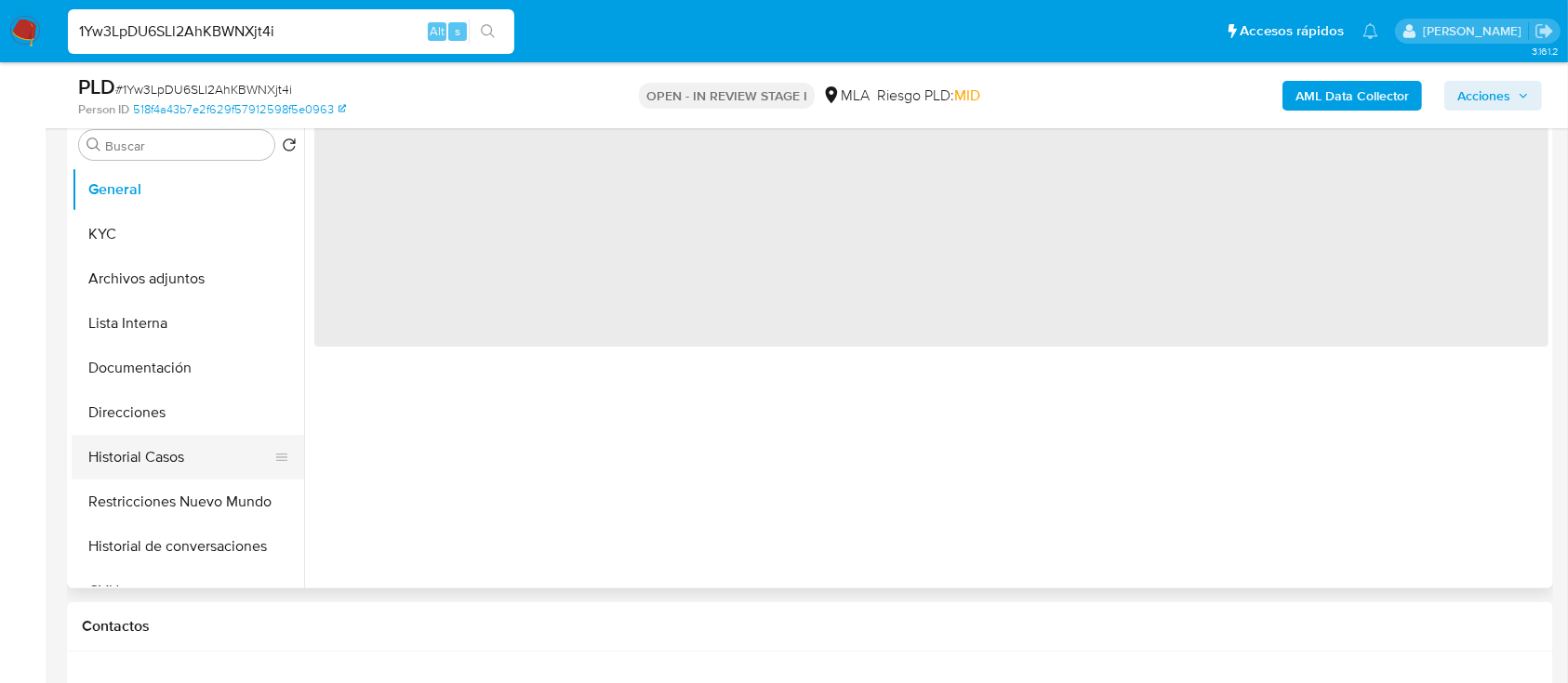
scroll to position [371, 0]
click at [178, 455] on button "Historial Casos" at bounding box center [180, 455] width 217 height 45
select select "10"
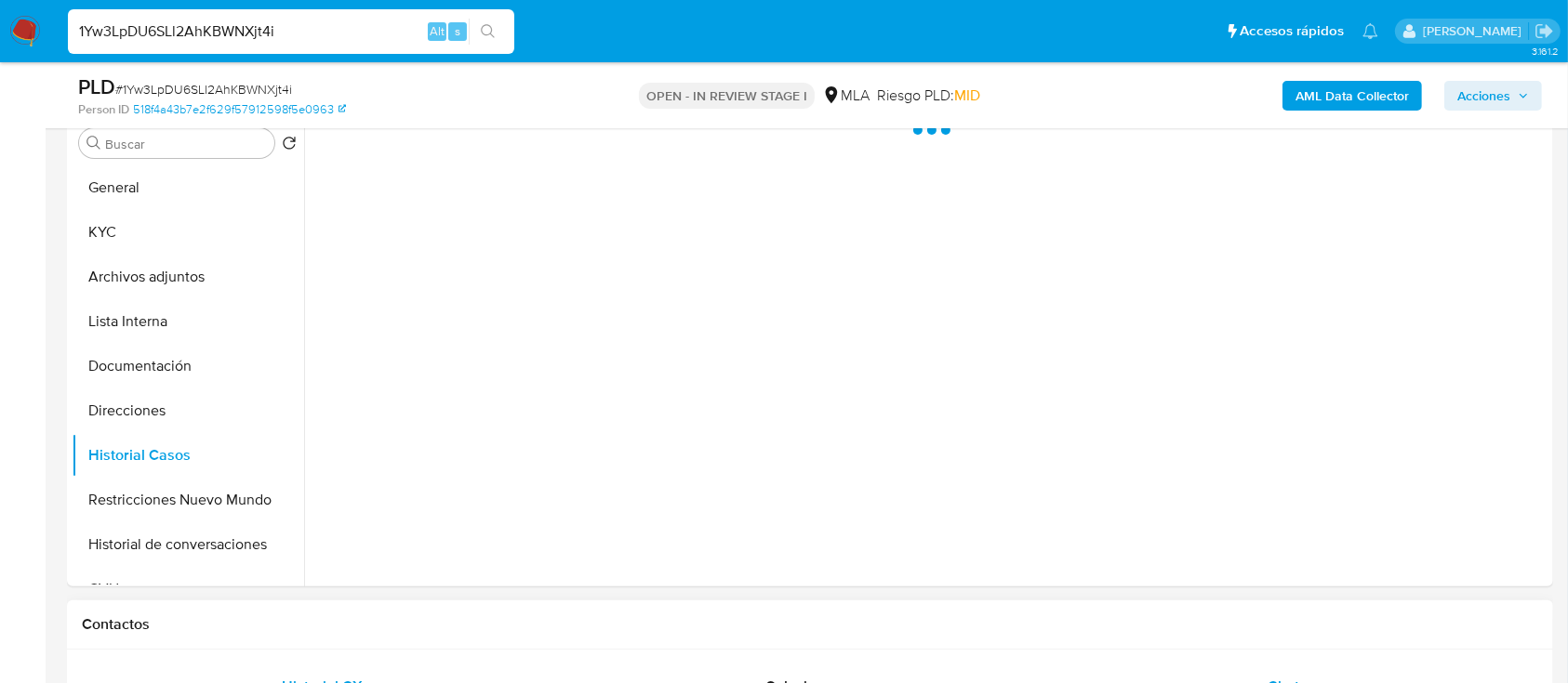
click at [1155, 677] on div "Chat" at bounding box center [1284, 686] width 436 height 45
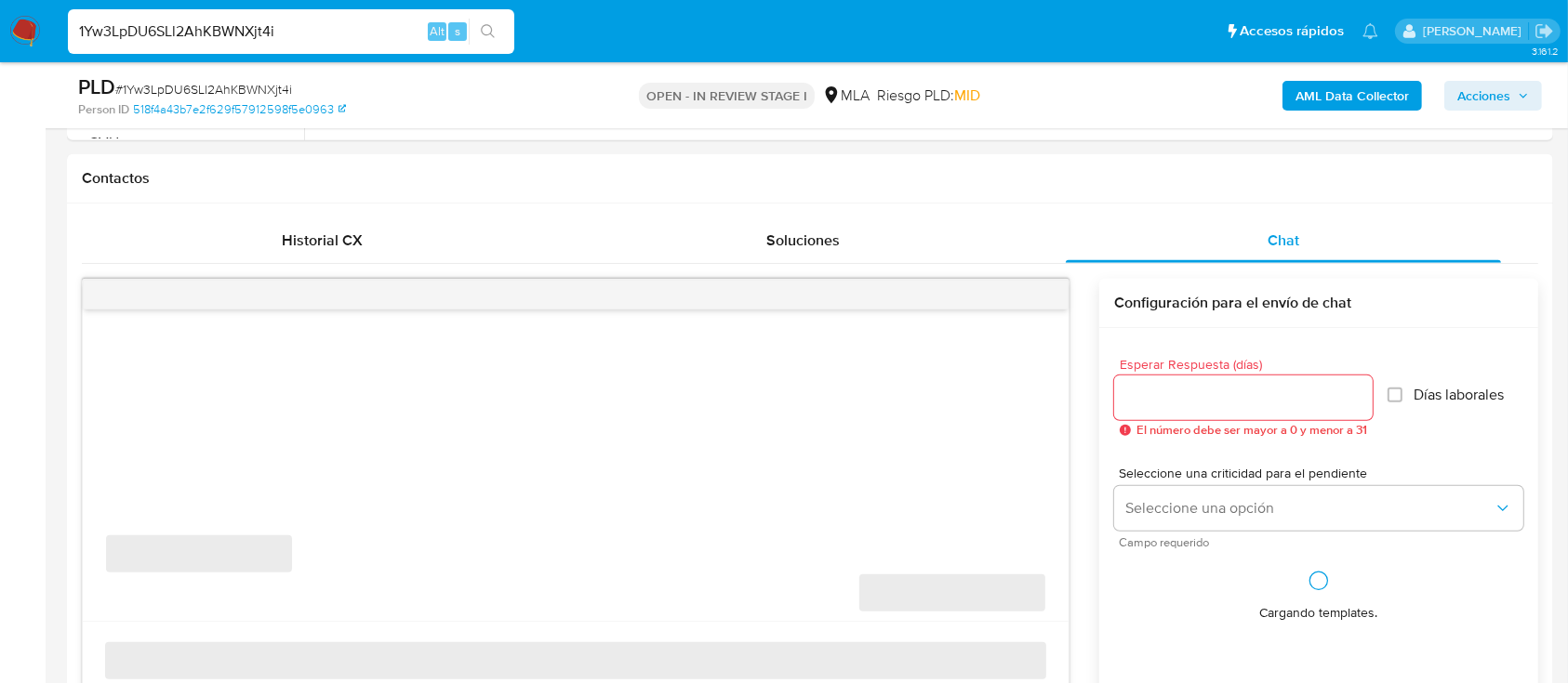
scroll to position [0, 0]
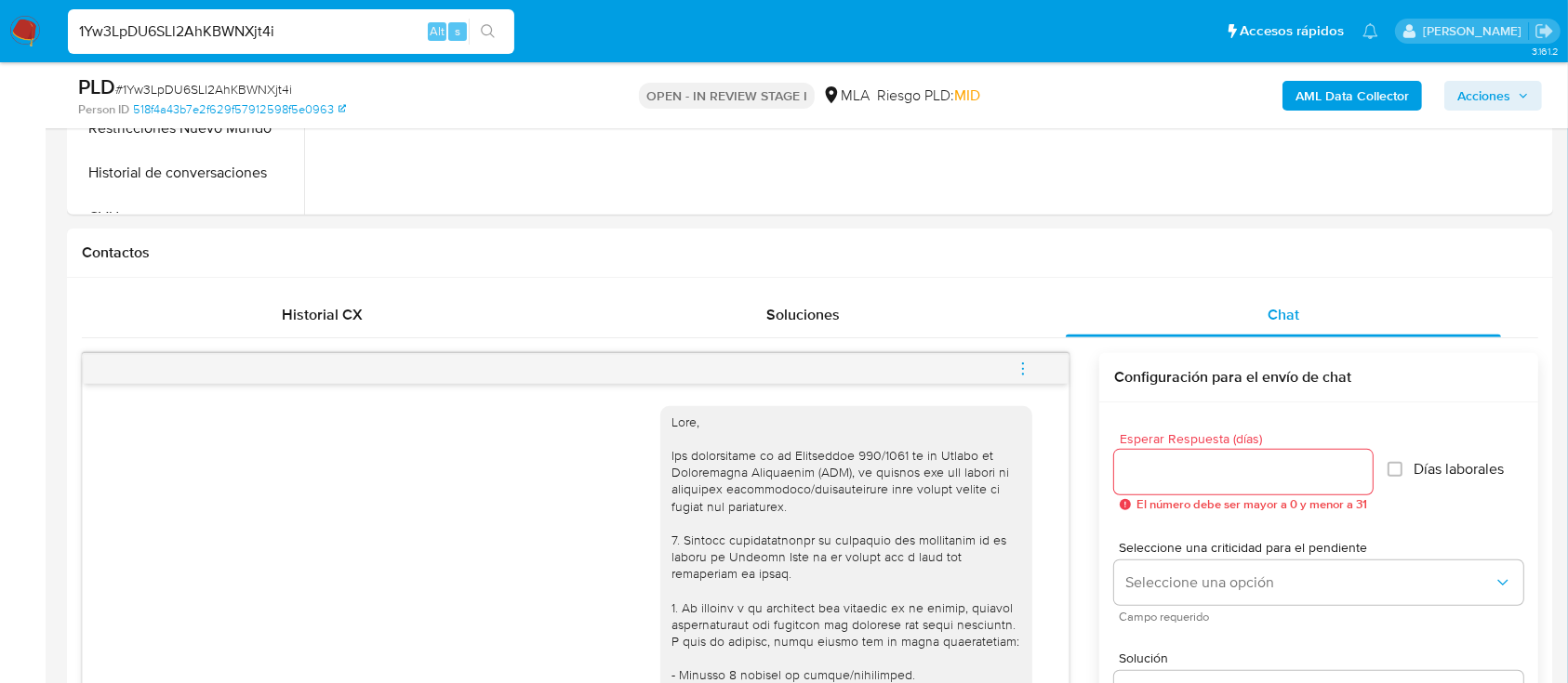
click at [392, 34] on input "1Yw3LpDU6SLl2AhKBWNXjt4i" at bounding box center [291, 32] width 446 height 24
click at [392, 33] on input "1Yw3LpDU6SLl2AhKBWNXjt4i" at bounding box center [291, 32] width 446 height 24
paste input "l0WlunMlszmNAOApgkwOp0m5"
type input "l0WlunMlszmNAOApgkwOp0m5"
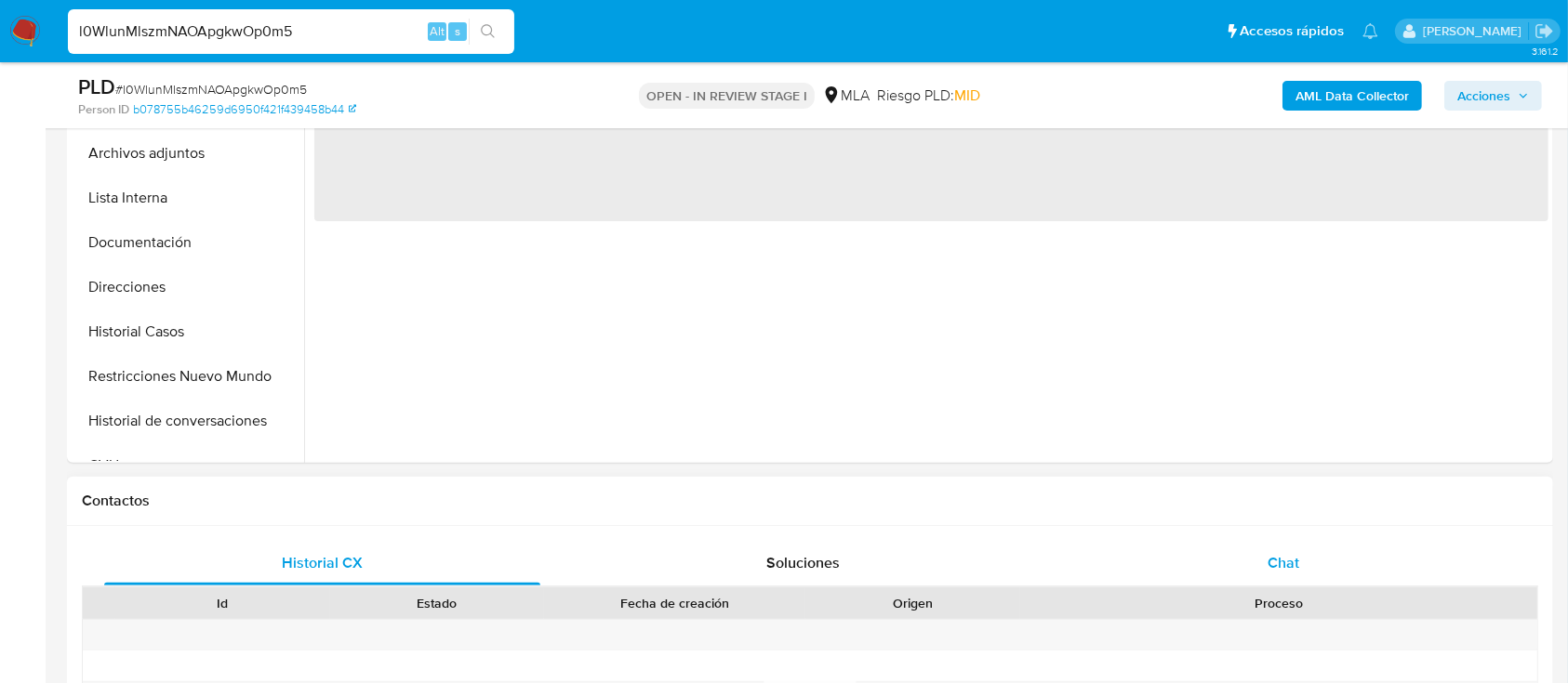
select select "10"
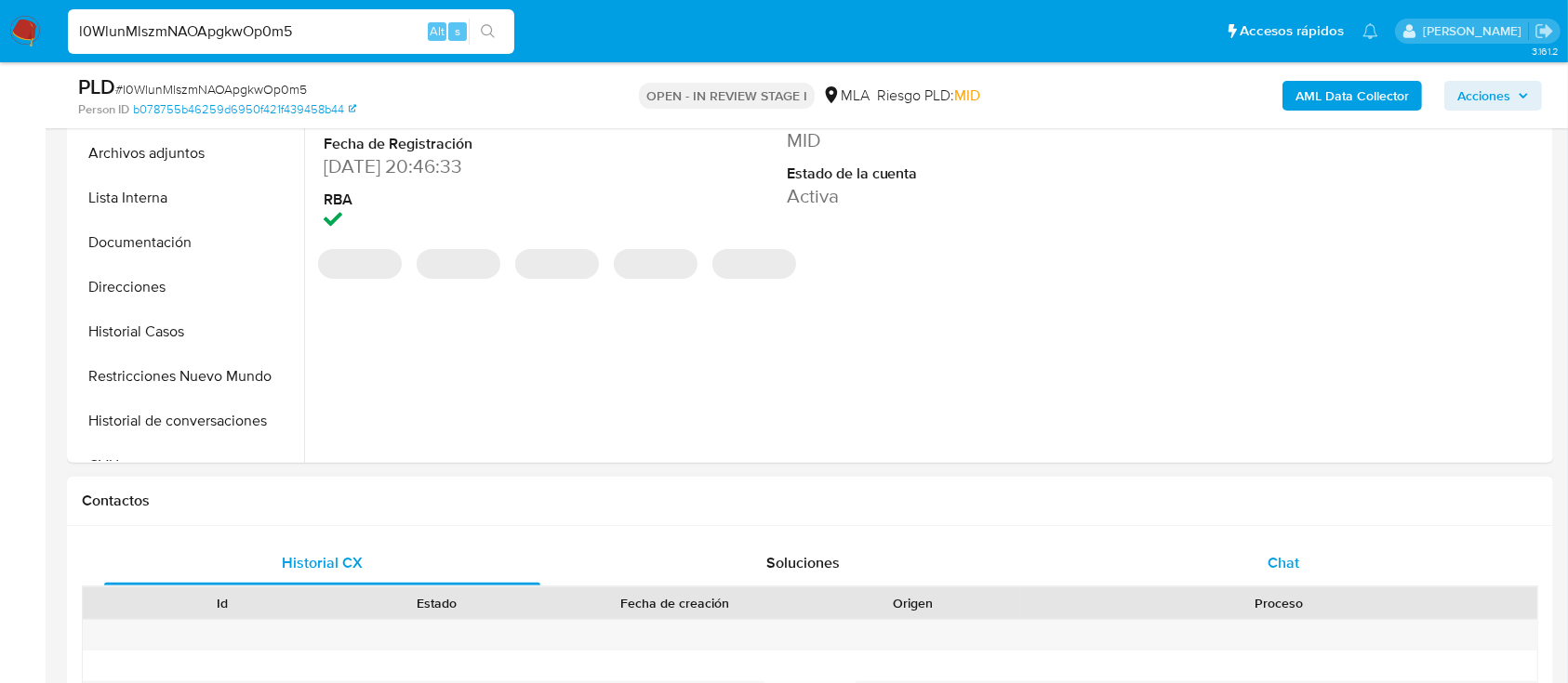
click at [1226, 564] on div "Chat" at bounding box center [1284, 563] width 436 height 45
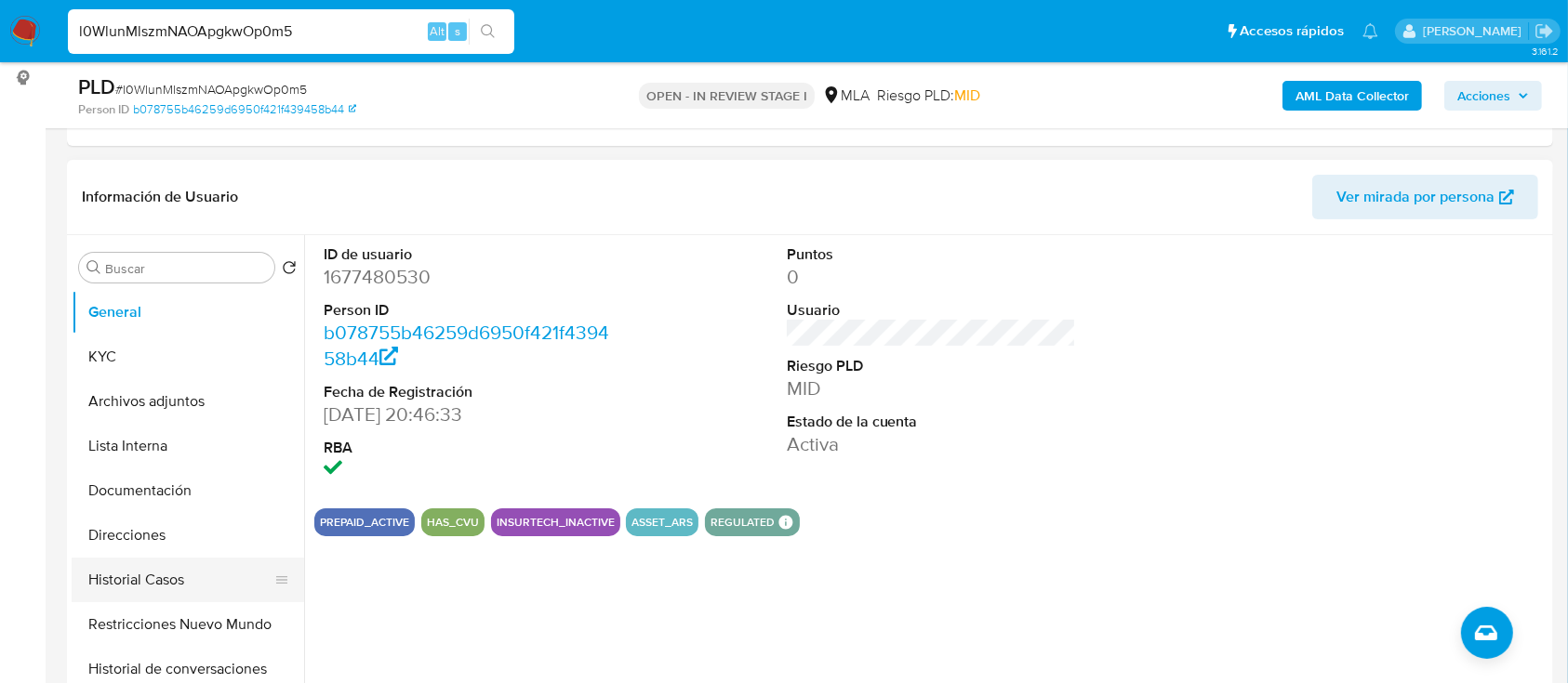
click at [202, 565] on button "Historial Casos" at bounding box center [180, 579] width 217 height 45
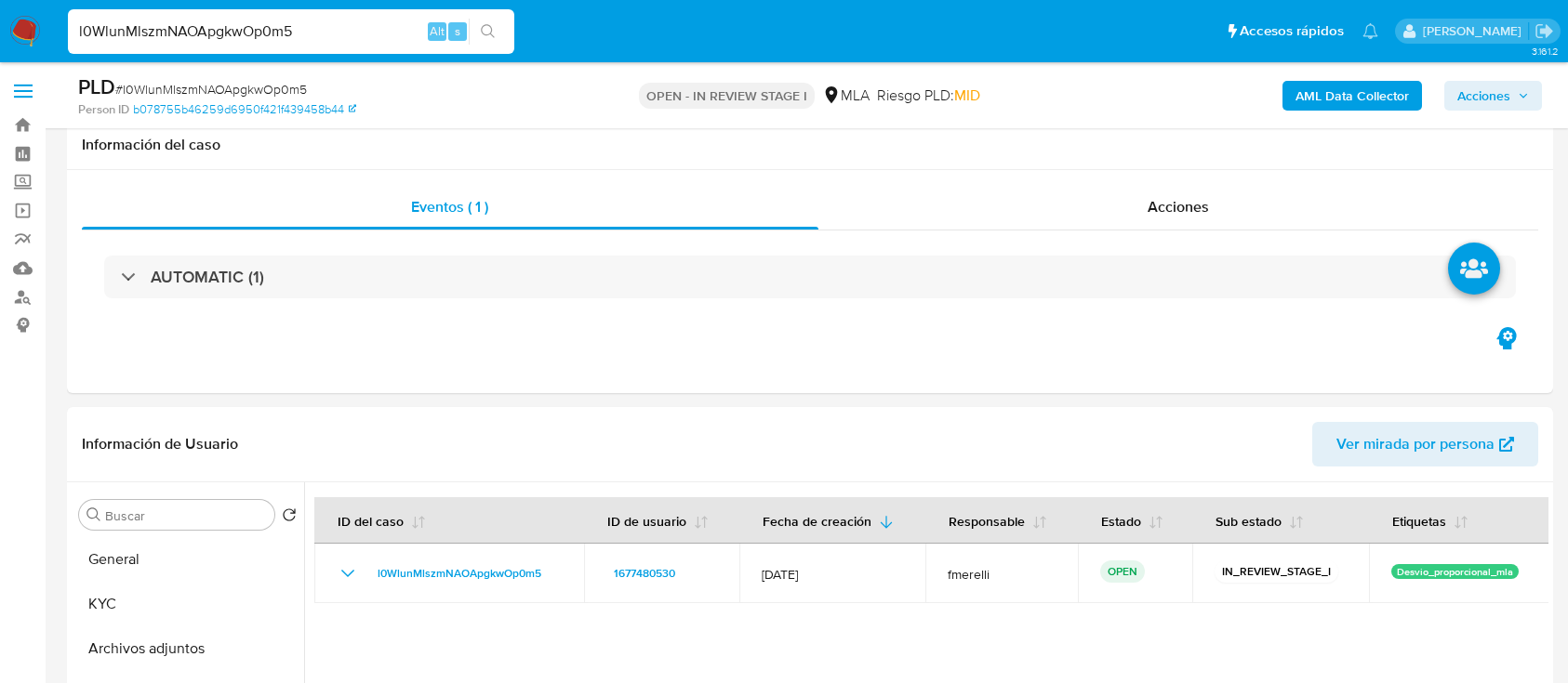
select select "10"
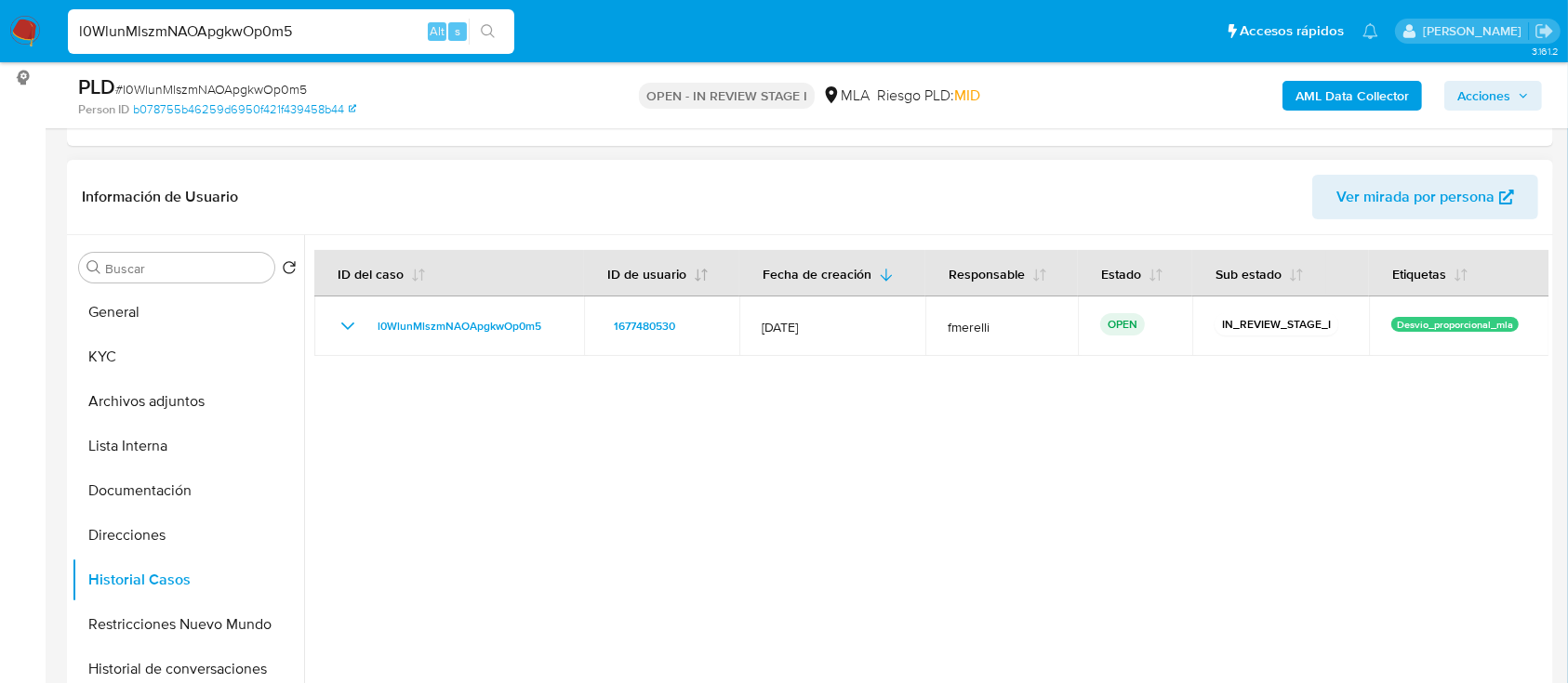
scroll to position [247, 0]
click at [241, 42] on input "l0WlunMlszmNAOApgkwOp0m5" at bounding box center [291, 32] width 446 height 24
paste input "t8NfFkmChRymSU8TBEa6u984"
type input "t8NfFkmChRymSU8TBEa6u984"
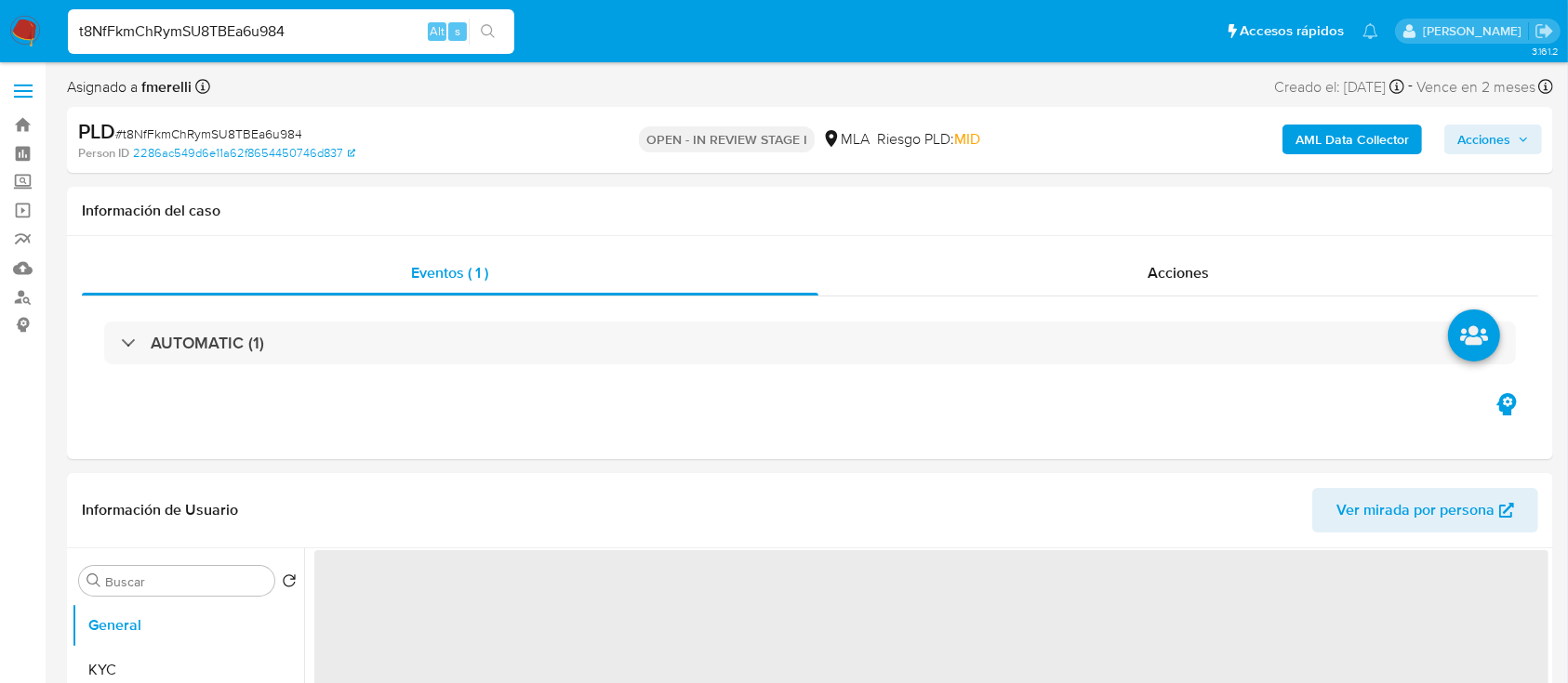
select select "10"
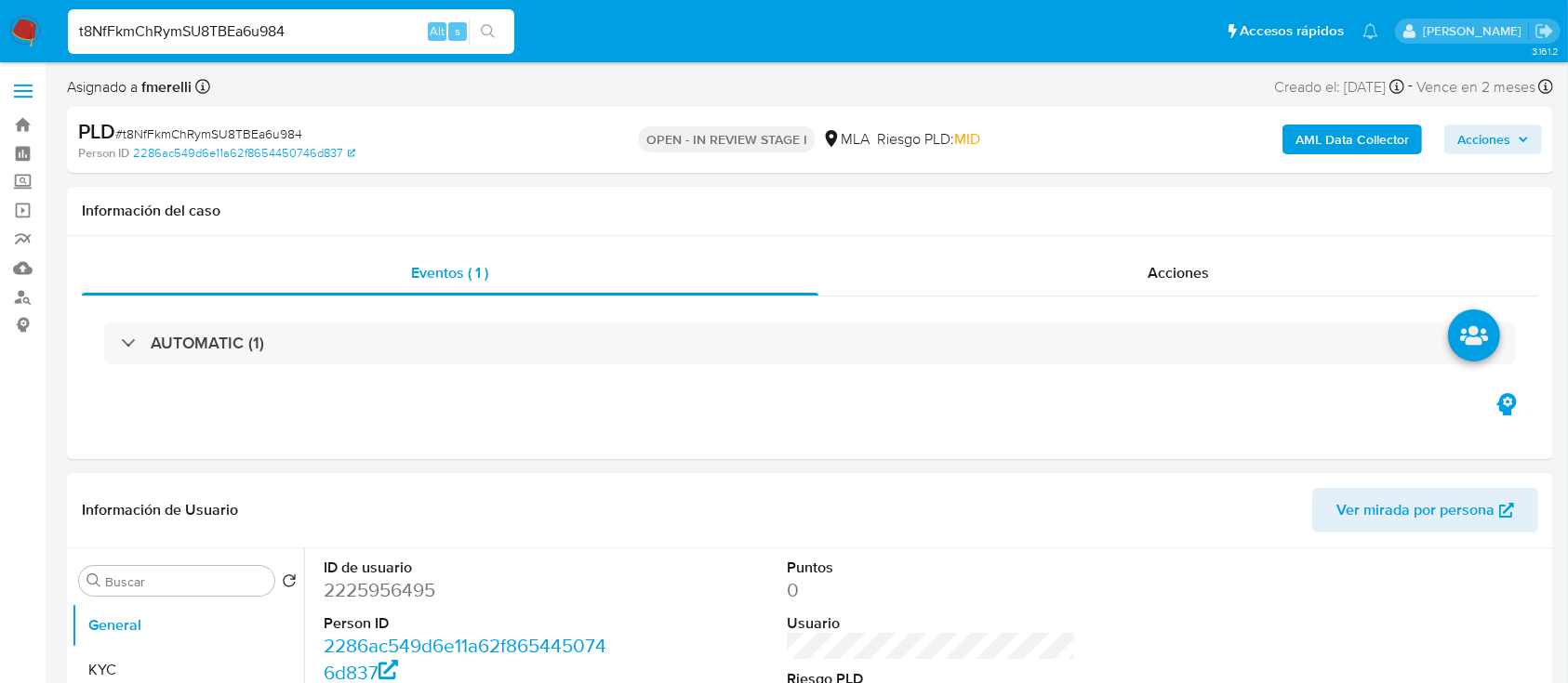
drag, startPoint x: 1011, startPoint y: 3, endPoint x: 398, endPoint y: 494, distance: 785.4
click at [398, 494] on header "Información de Usuario Ver mirada por persona" at bounding box center [810, 510] width 1456 height 45
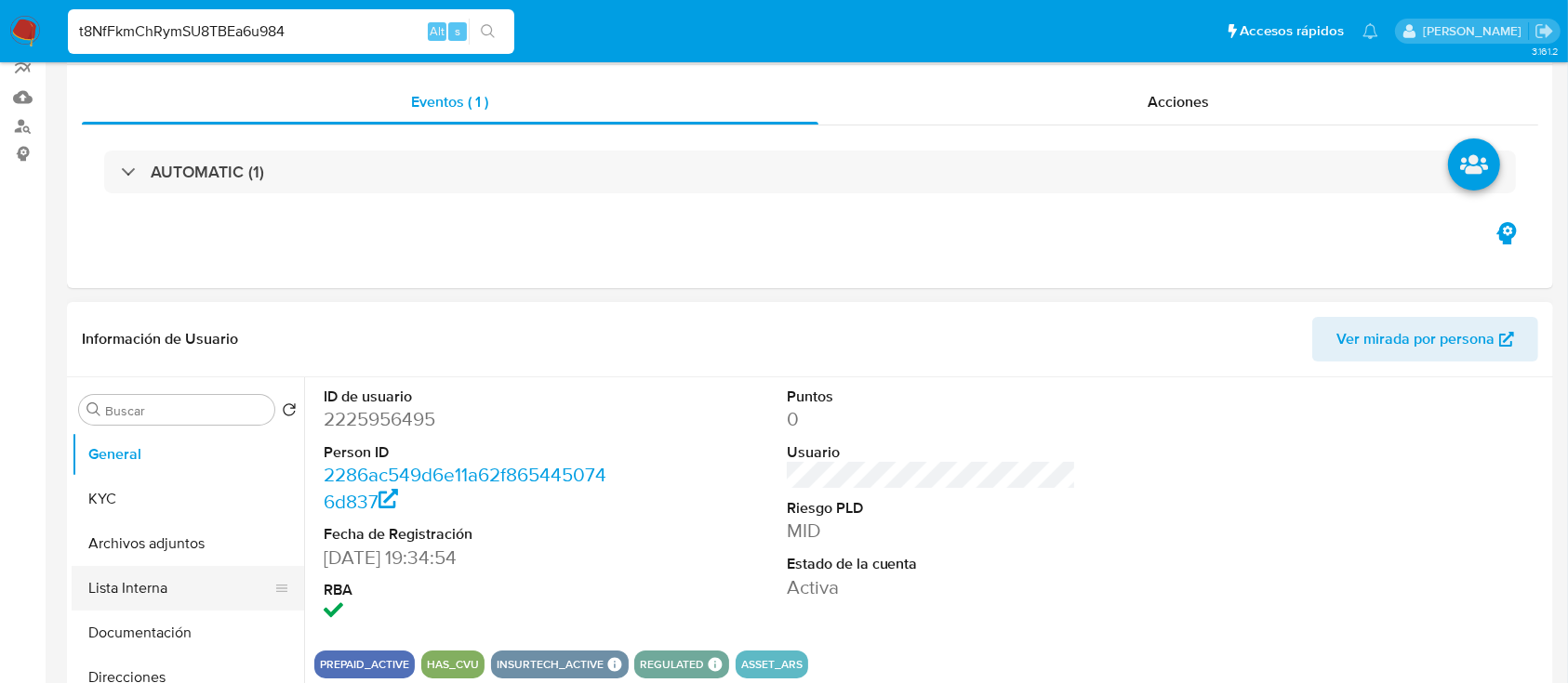
scroll to position [247, 0]
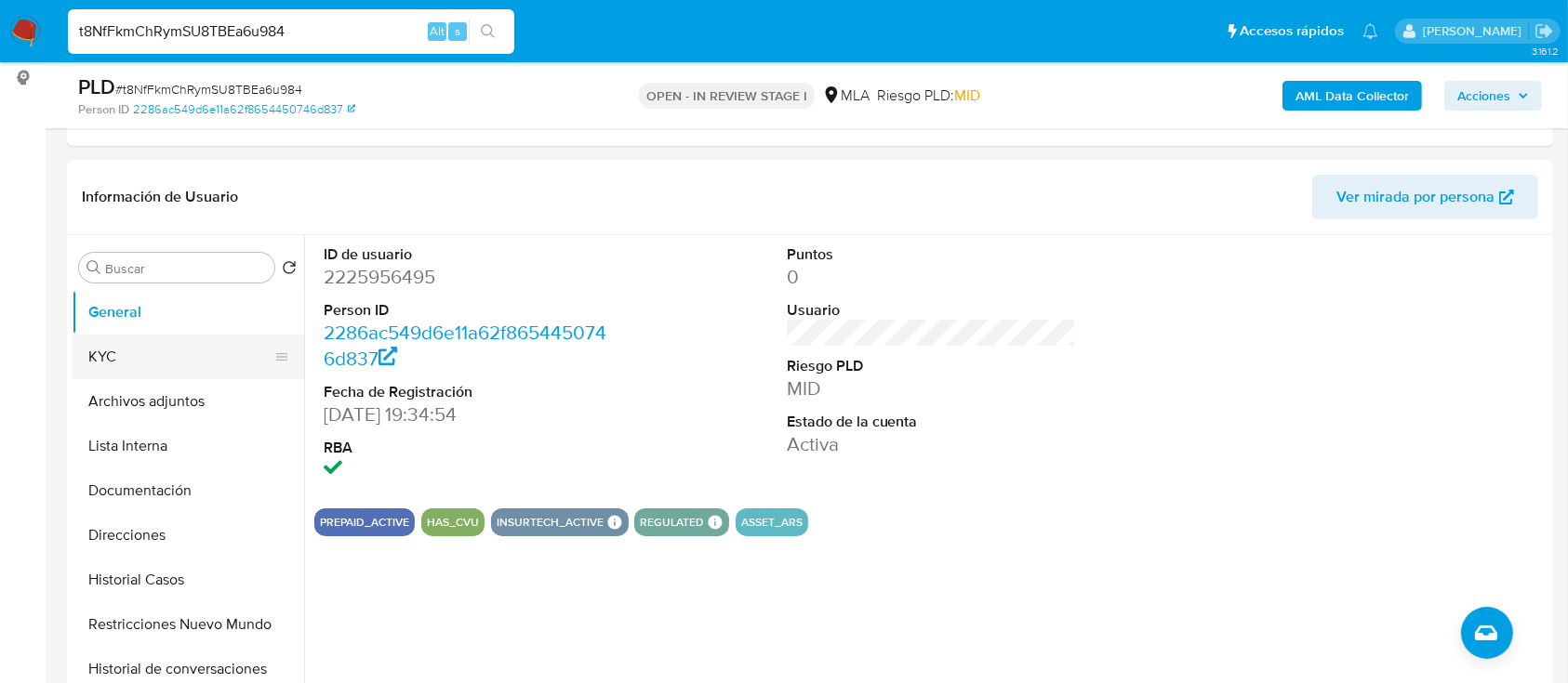
click at [169, 358] on button "KYC" at bounding box center [180, 356] width 217 height 45
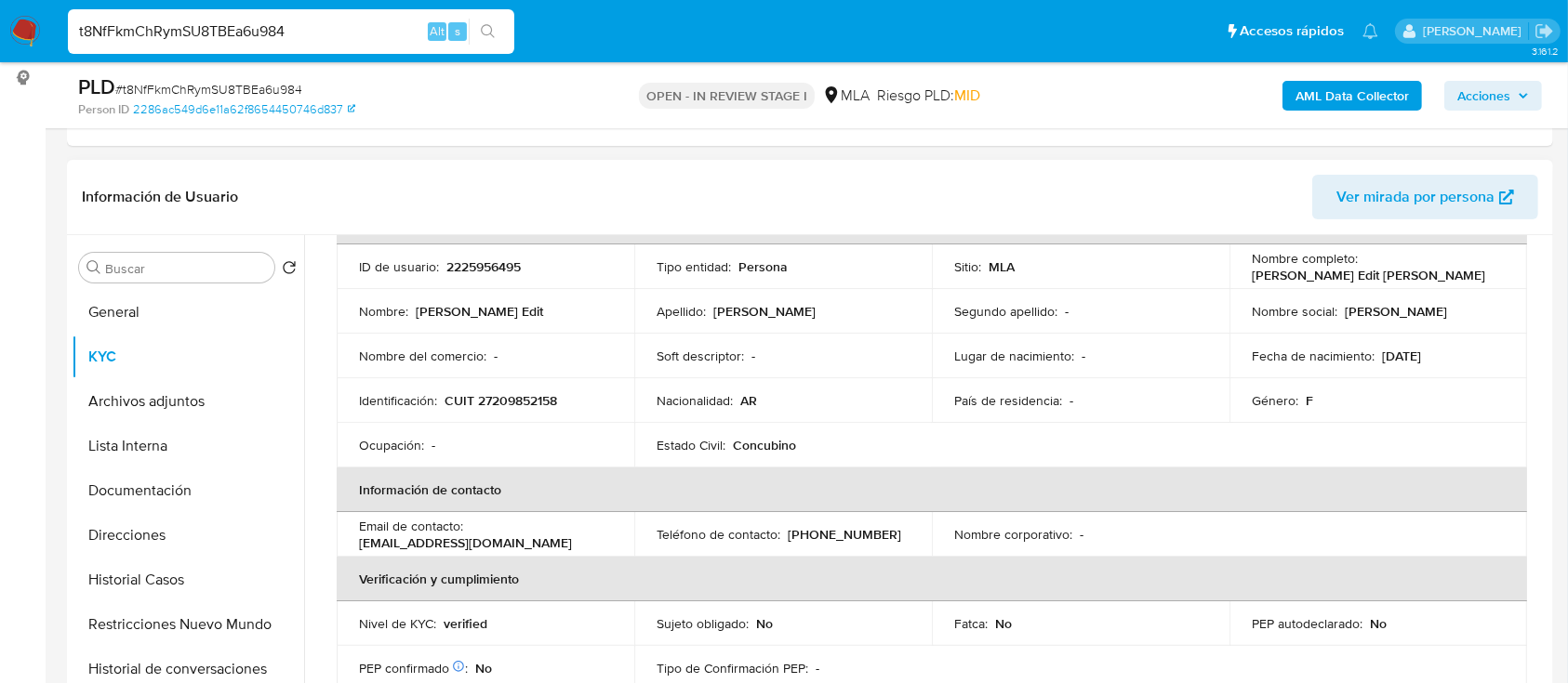
scroll to position [0, 0]
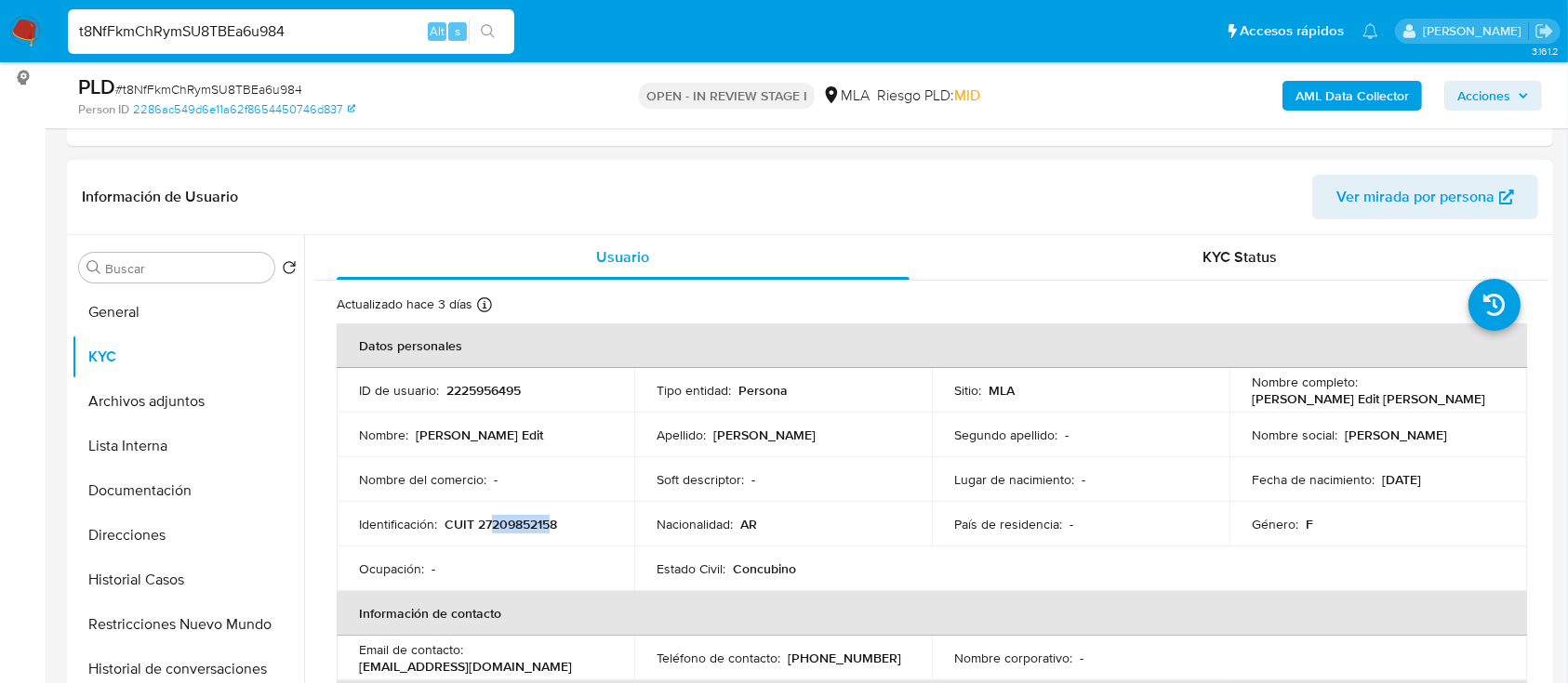
drag, startPoint x: 491, startPoint y: 524, endPoint x: 551, endPoint y: 524, distance: 60.0
click at [551, 524] on p "CUIT 27209852158" at bounding box center [500, 524] width 113 height 17
copy p "20985215"
click at [163, 472] on button "Documentación" at bounding box center [180, 490] width 217 height 45
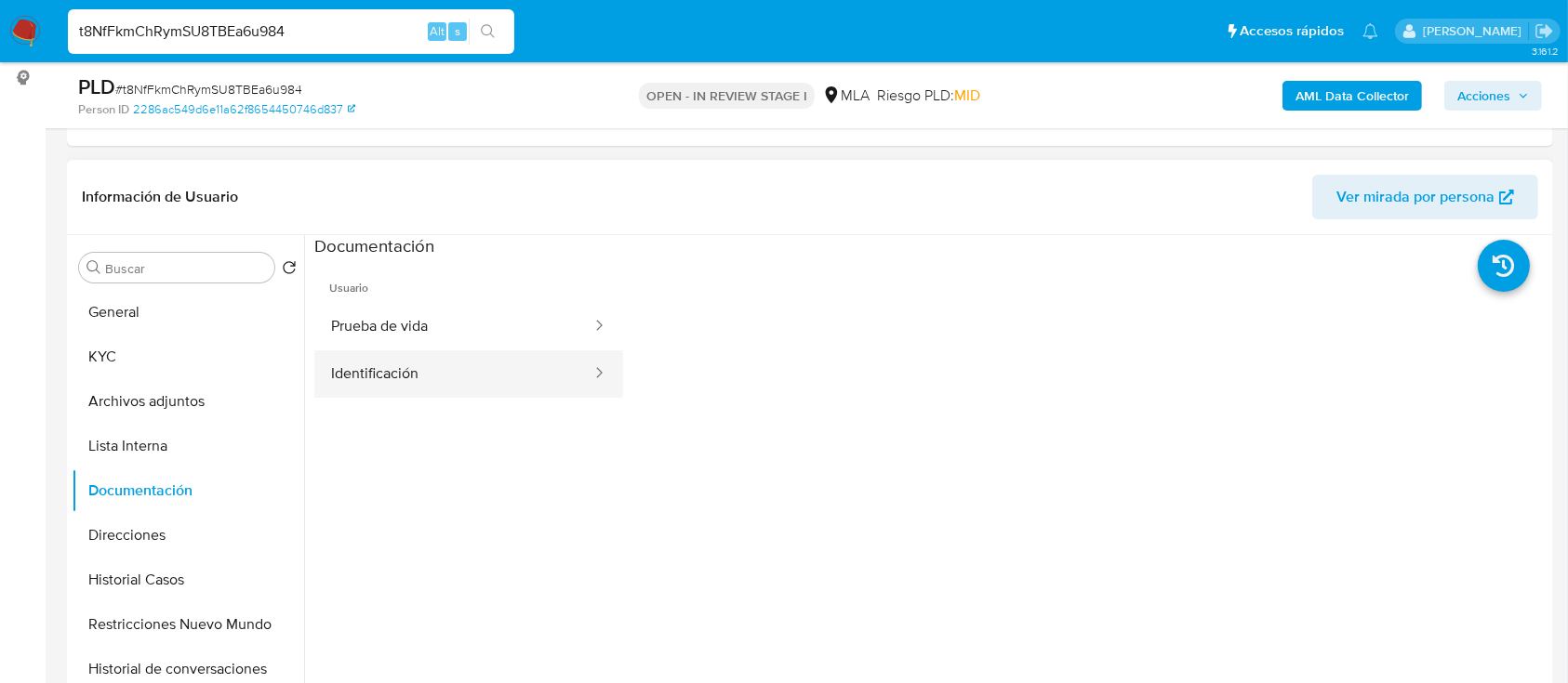
click at [422, 375] on button "Identificación" at bounding box center [453, 374] width 279 height 48
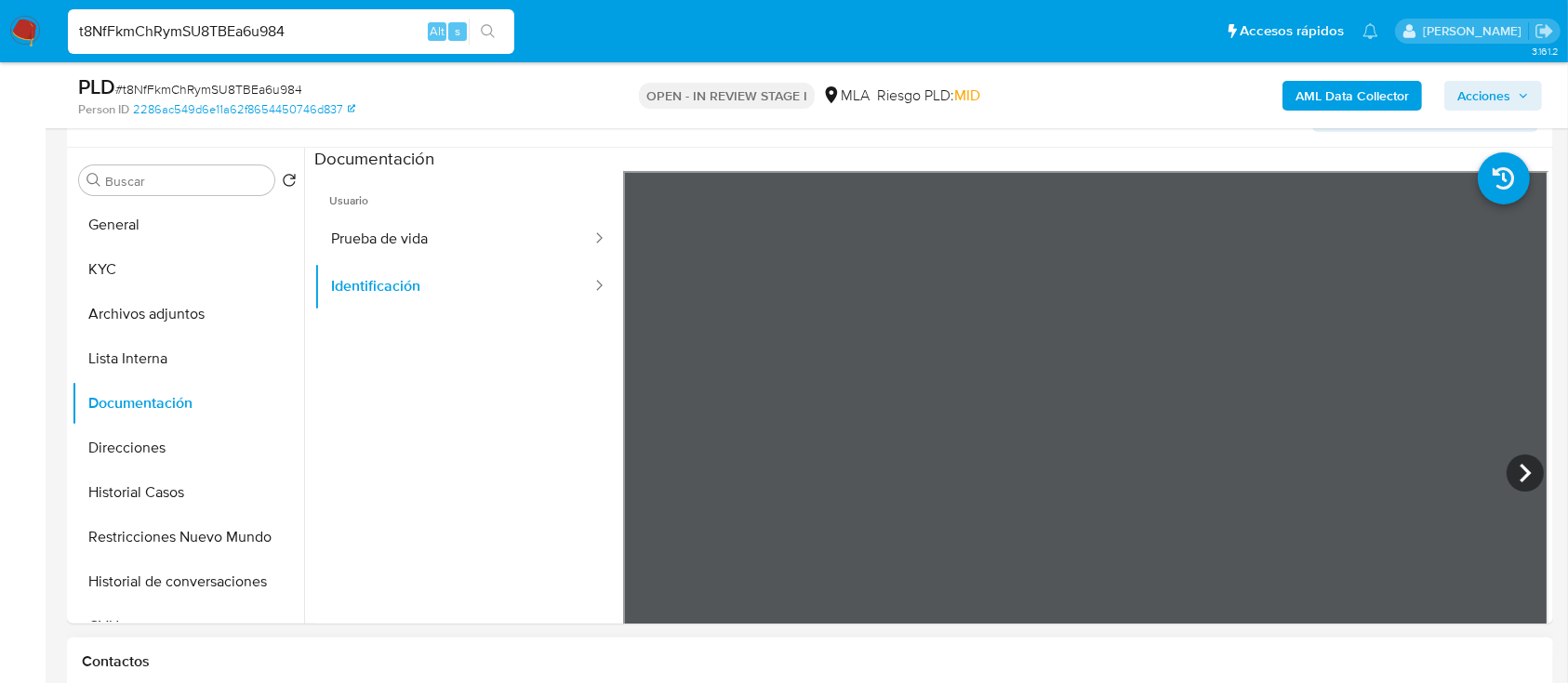
scroll to position [327, 0]
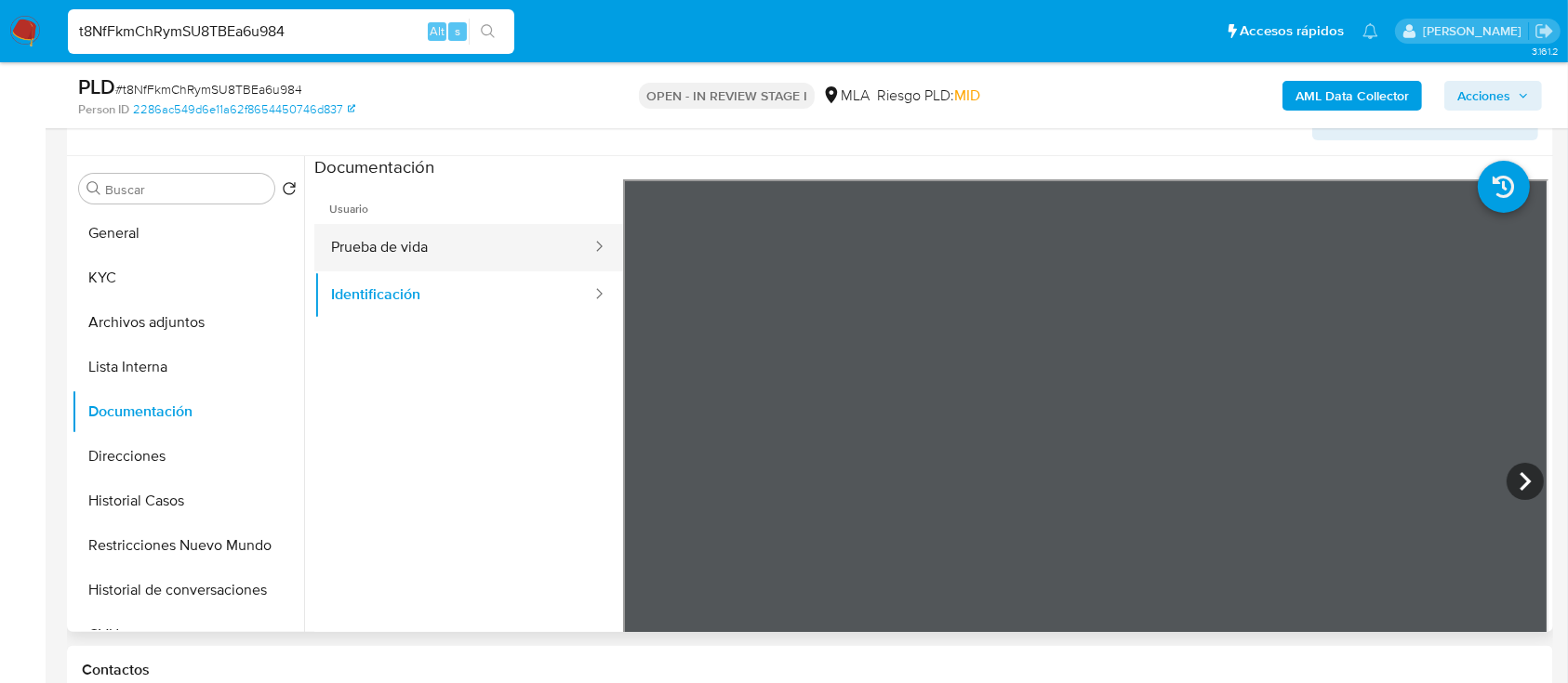
click at [428, 230] on button "Prueba de vida" at bounding box center [453, 248] width 279 height 48
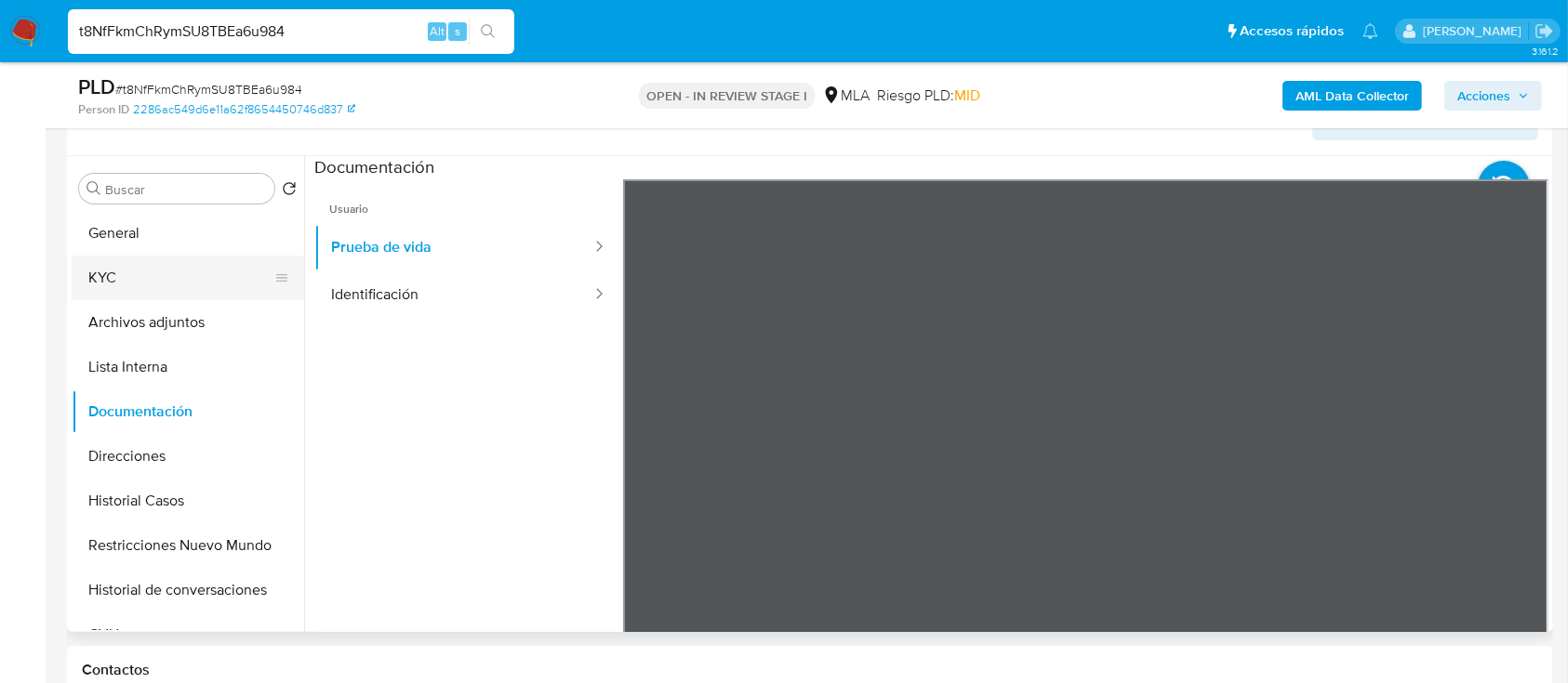
click at [202, 289] on button "KYC" at bounding box center [180, 278] width 217 height 45
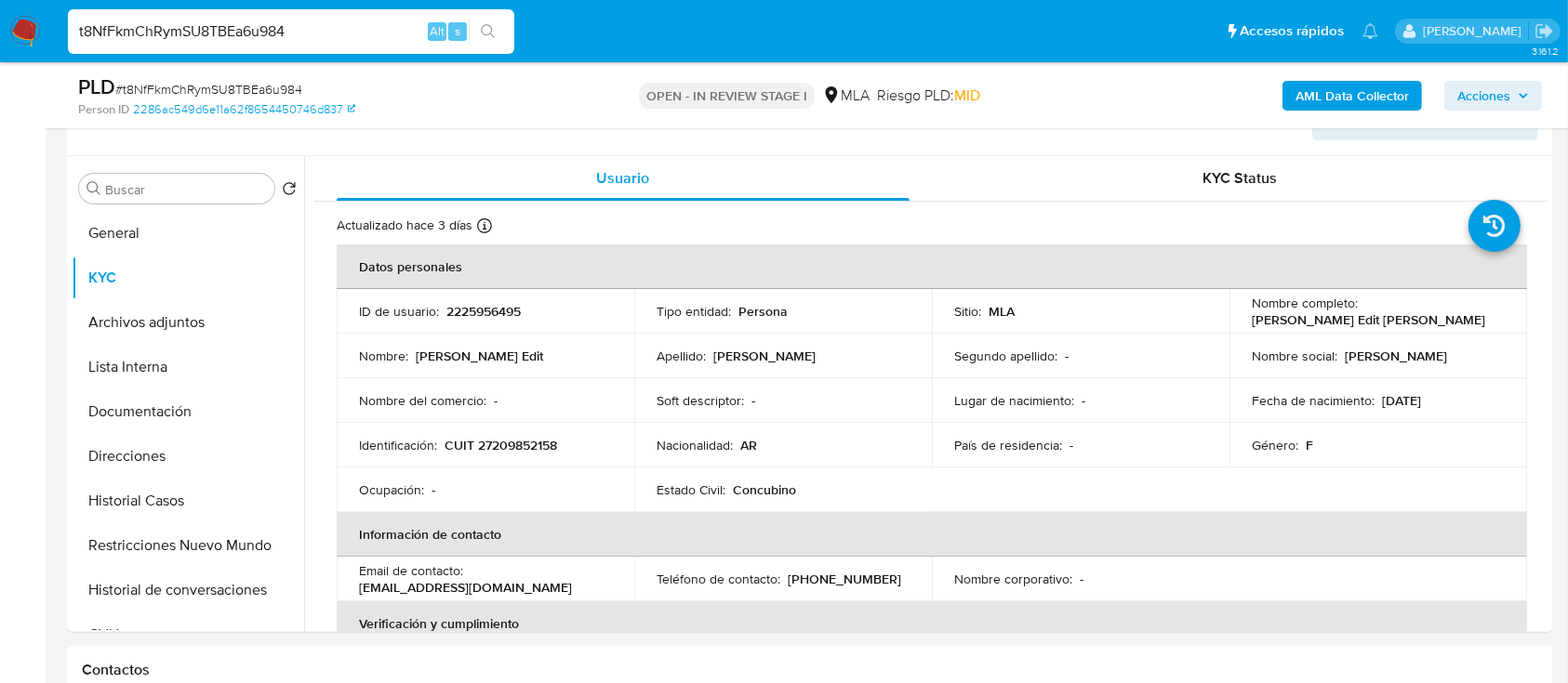
click at [534, 454] on p "CUIT 27209852158" at bounding box center [500, 445] width 113 height 17
copy p "27209852158"
click at [494, 303] on p "2225956495" at bounding box center [483, 311] width 75 height 17
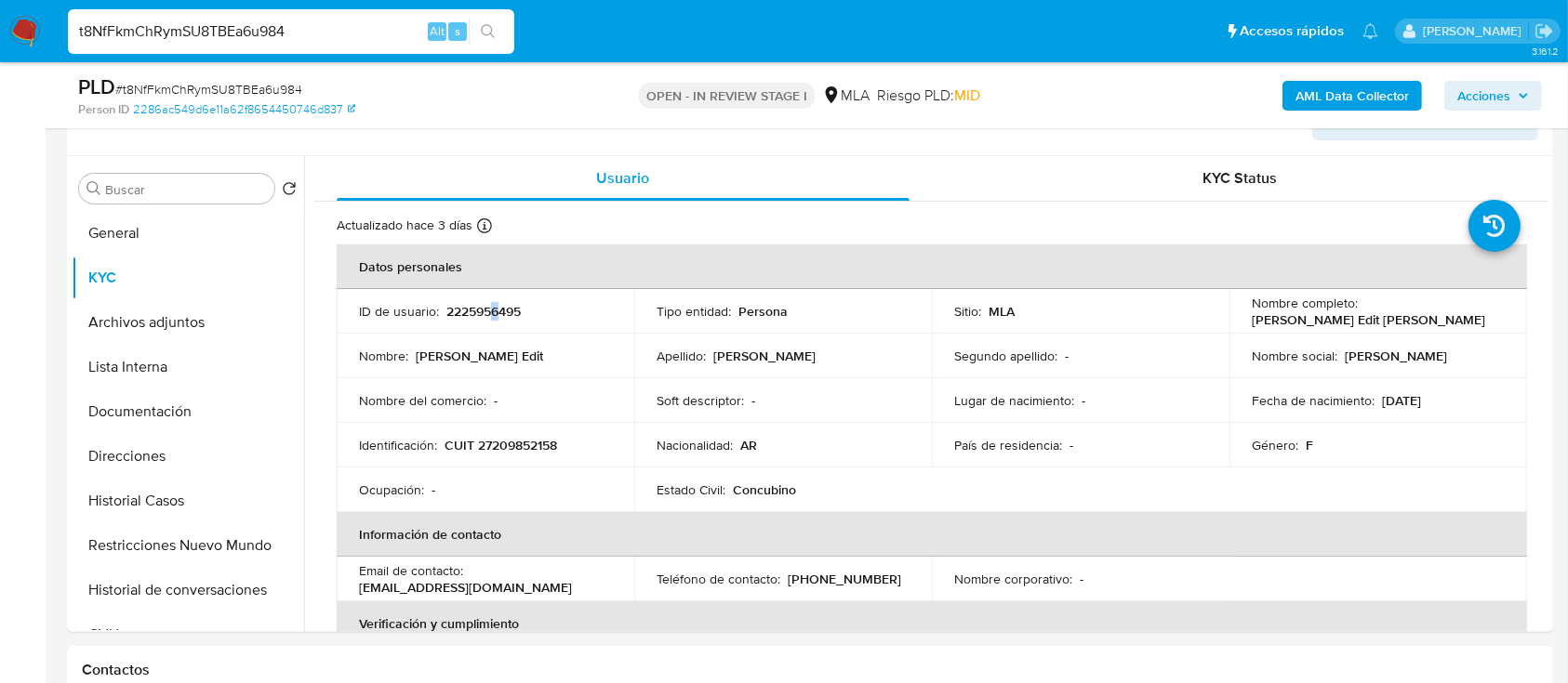
copy p "6"
click at [491, 316] on p "2225956495" at bounding box center [483, 311] width 75 height 17
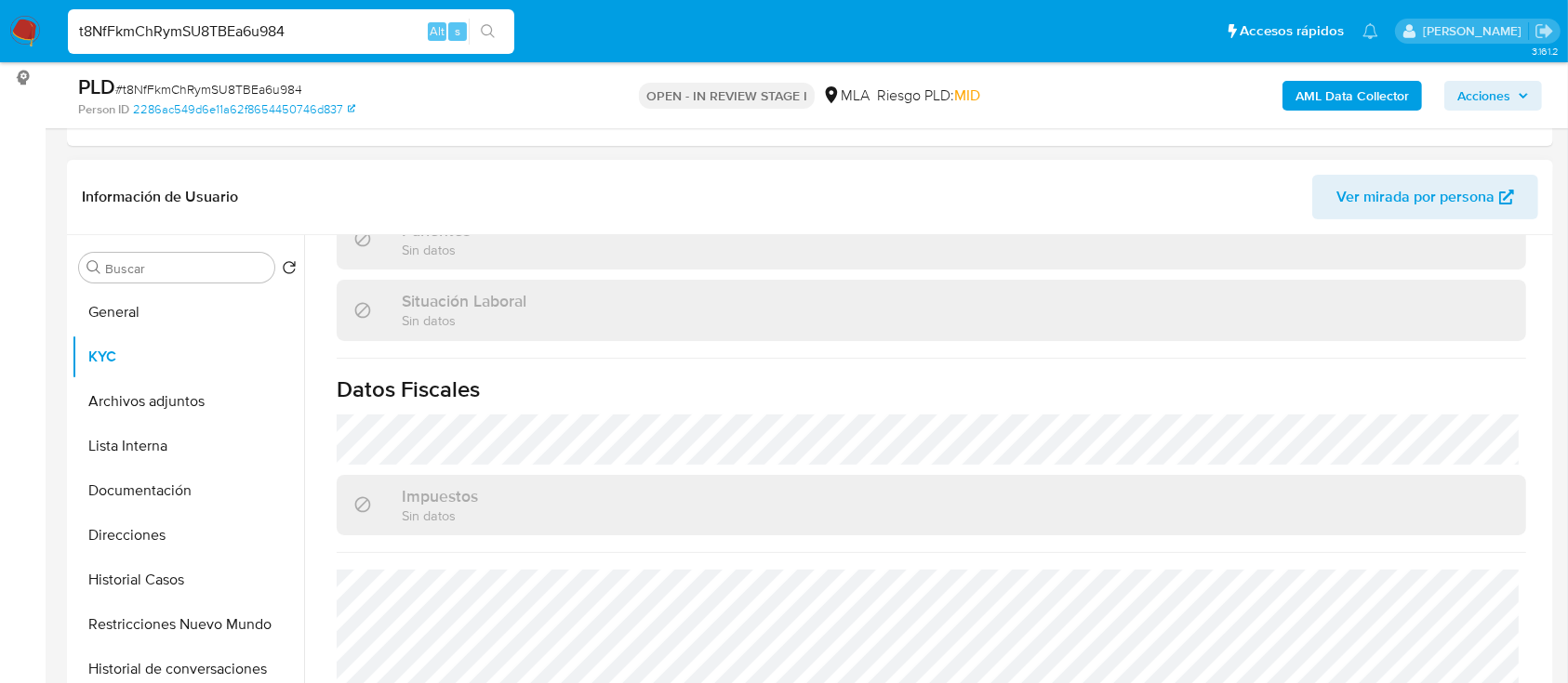
scroll to position [979, 0]
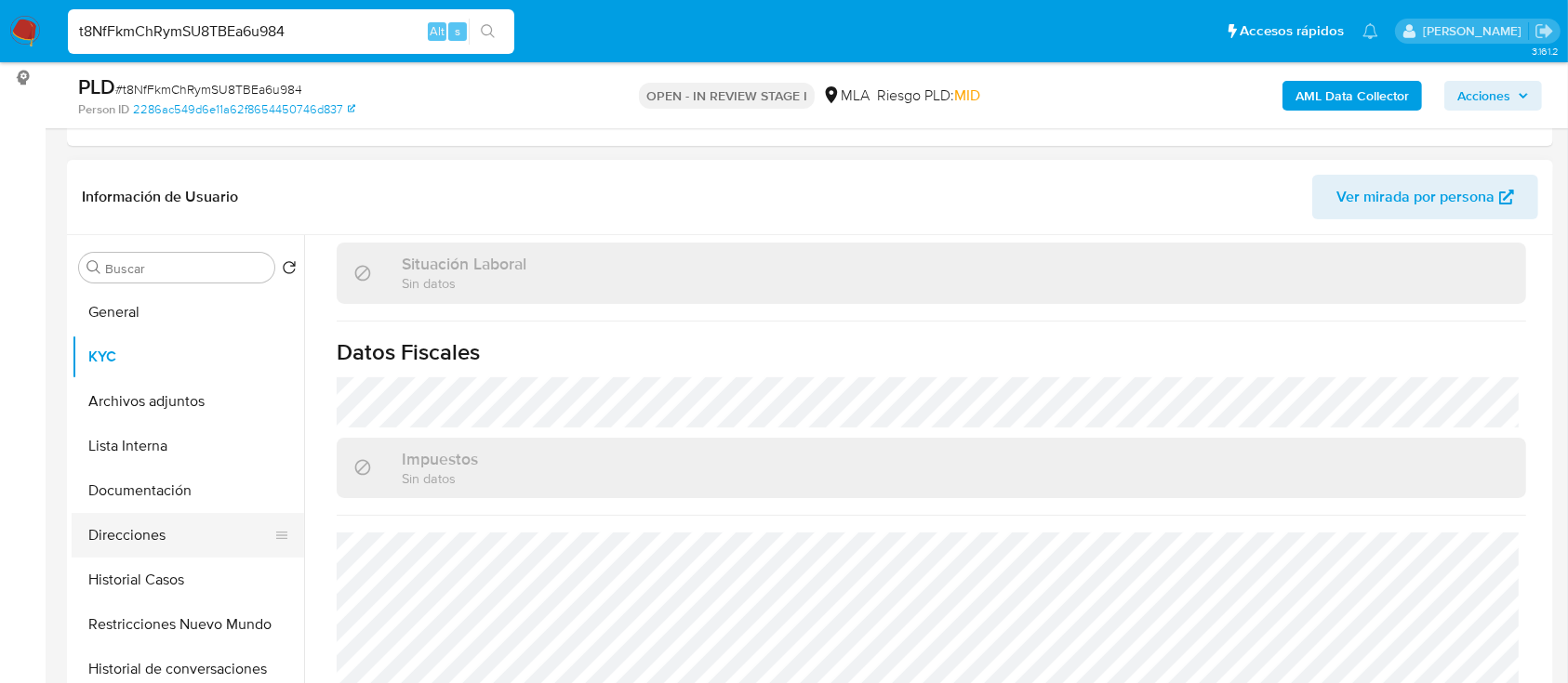
click at [161, 541] on button "Direcciones" at bounding box center [180, 535] width 217 height 45
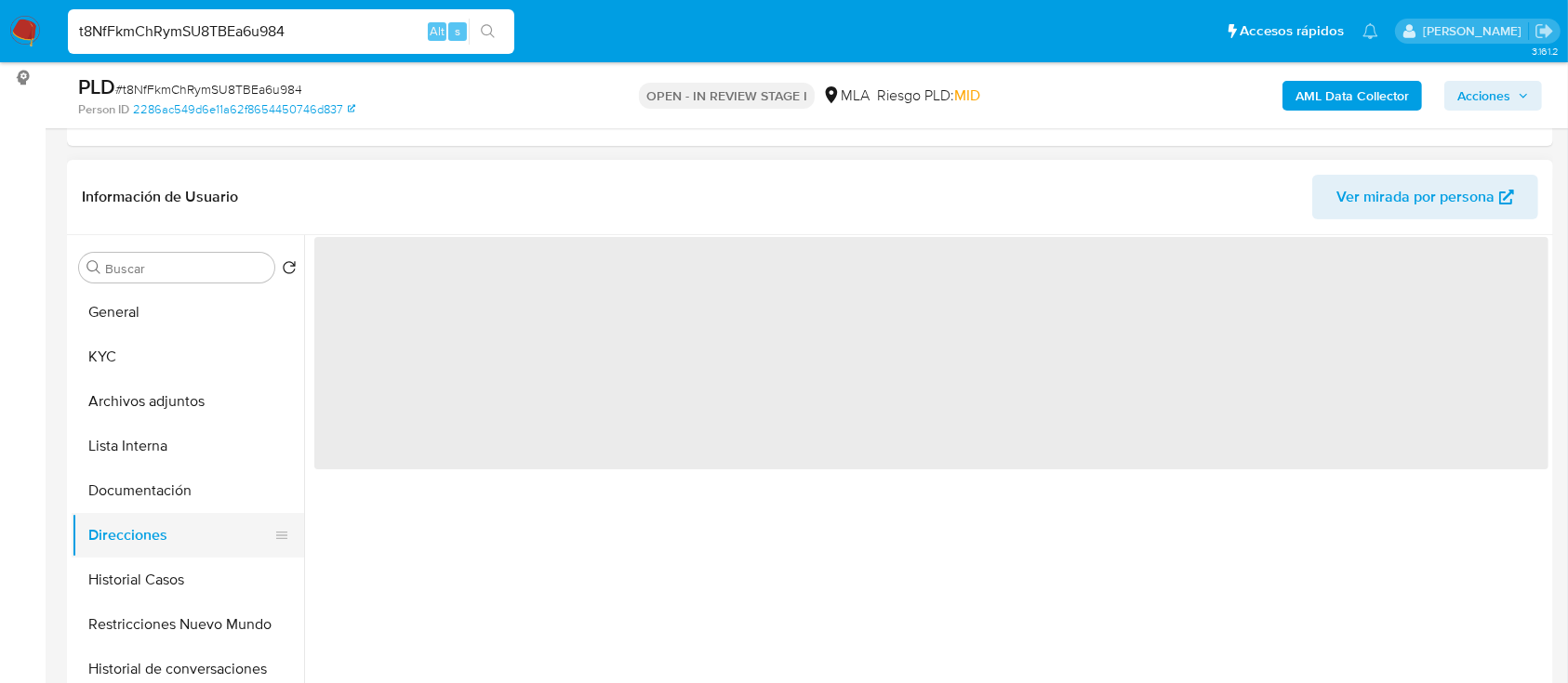
scroll to position [0, 0]
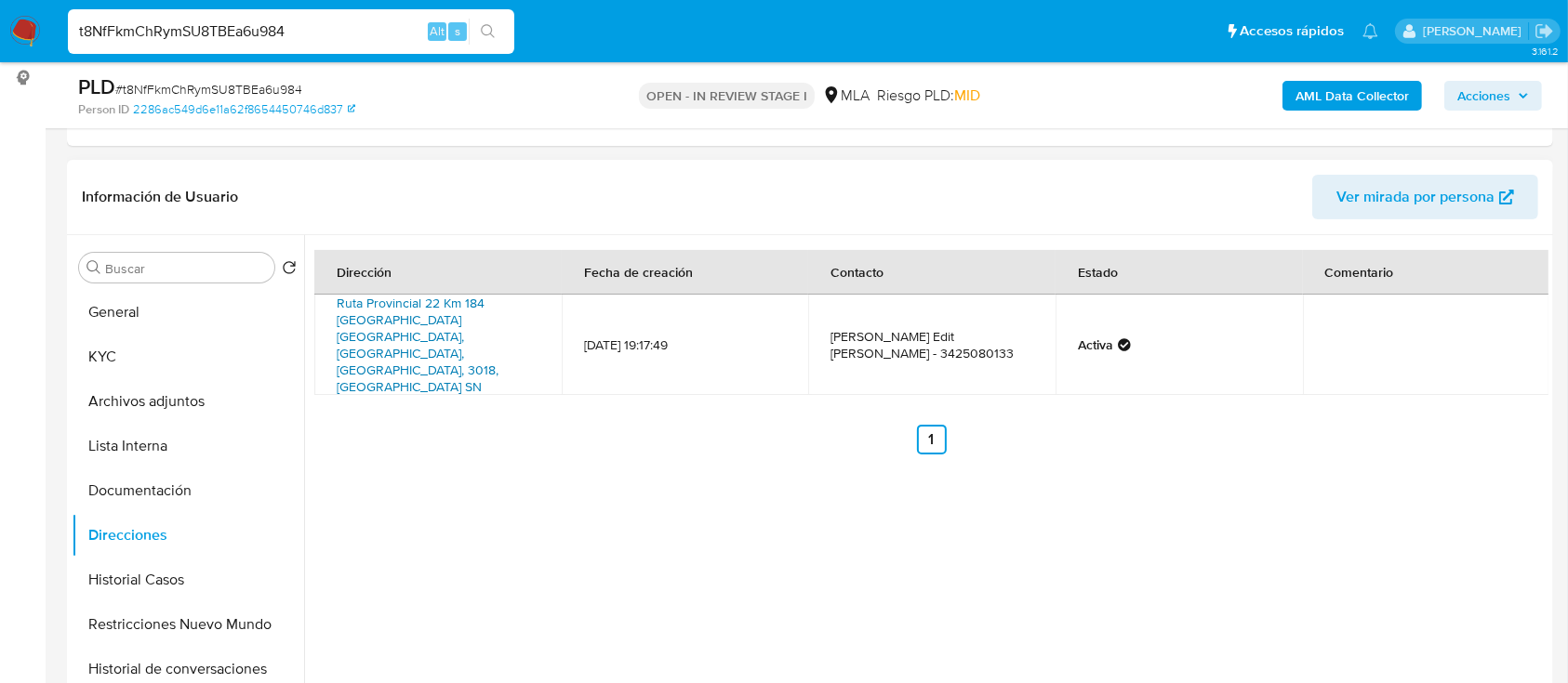
click at [443, 328] on link "Ruta Provincial 22 Km 184 Los Molinos Country Club Sn, Santa Fe Capital, Santa …" at bounding box center [417, 344] width 161 height 103
click at [152, 374] on button "KYC" at bounding box center [180, 356] width 217 height 45
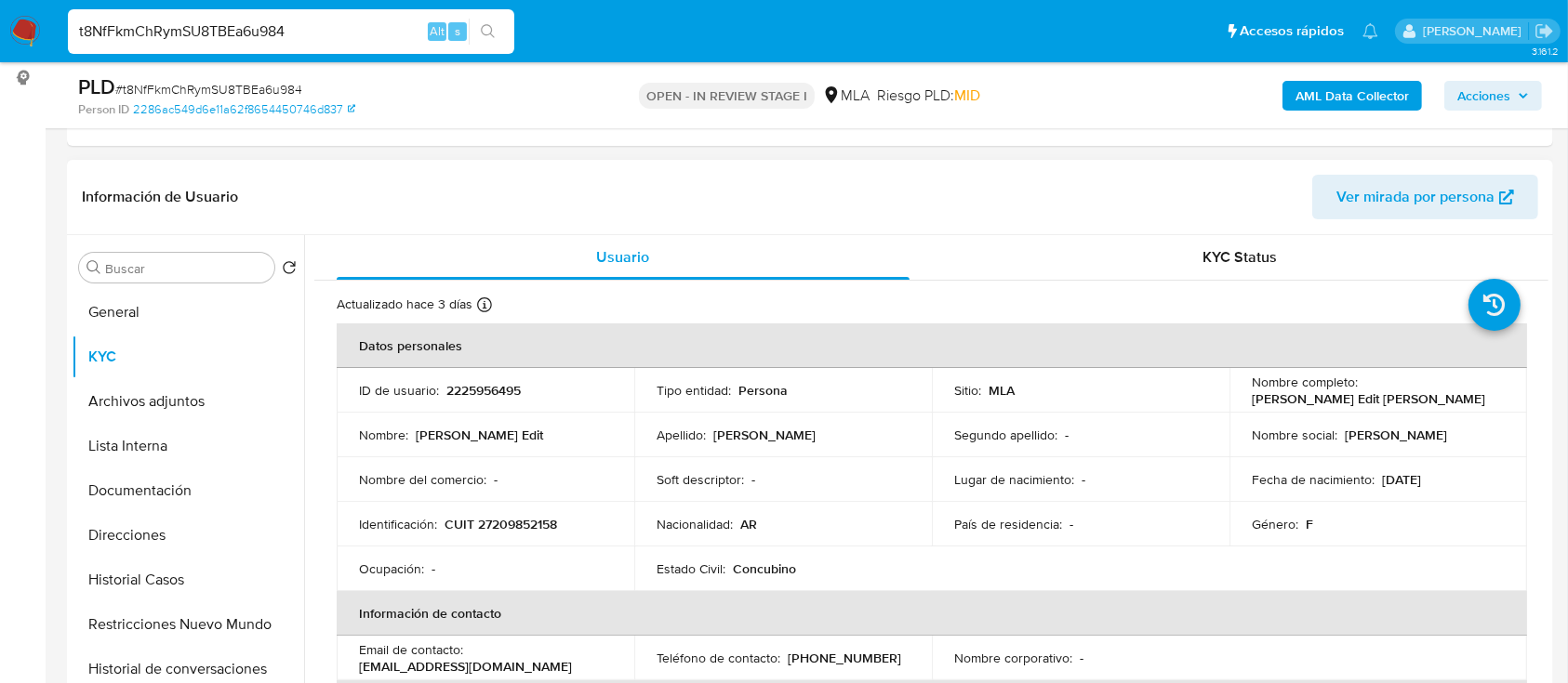
click at [528, 524] on p "CUIT 27209852158" at bounding box center [500, 524] width 113 height 17
copy p "27209852158"
click at [498, 387] on p "2225956495" at bounding box center [483, 390] width 75 height 17
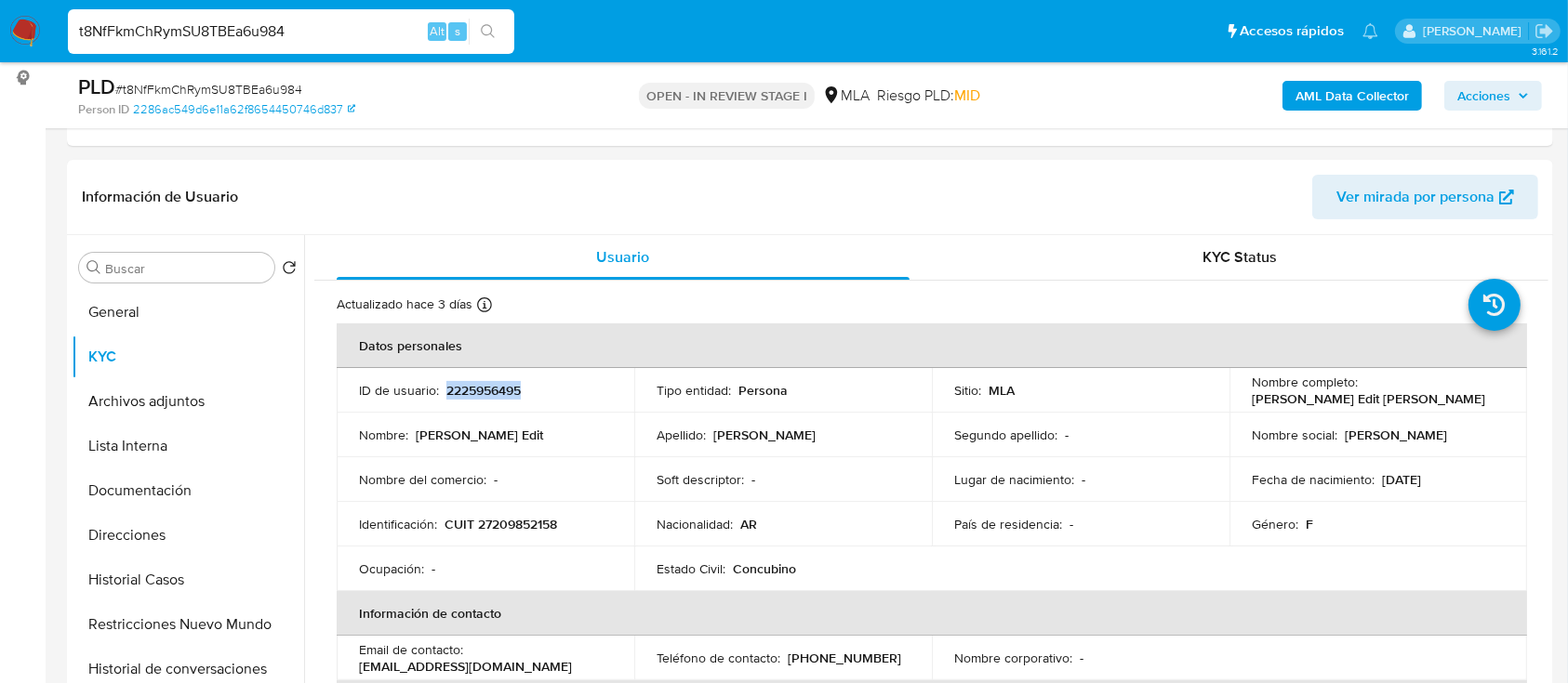
copy p "2225956495"
click at [517, 527] on p "CUIT 27209852158" at bounding box center [500, 524] width 113 height 17
copy p "27209852158"
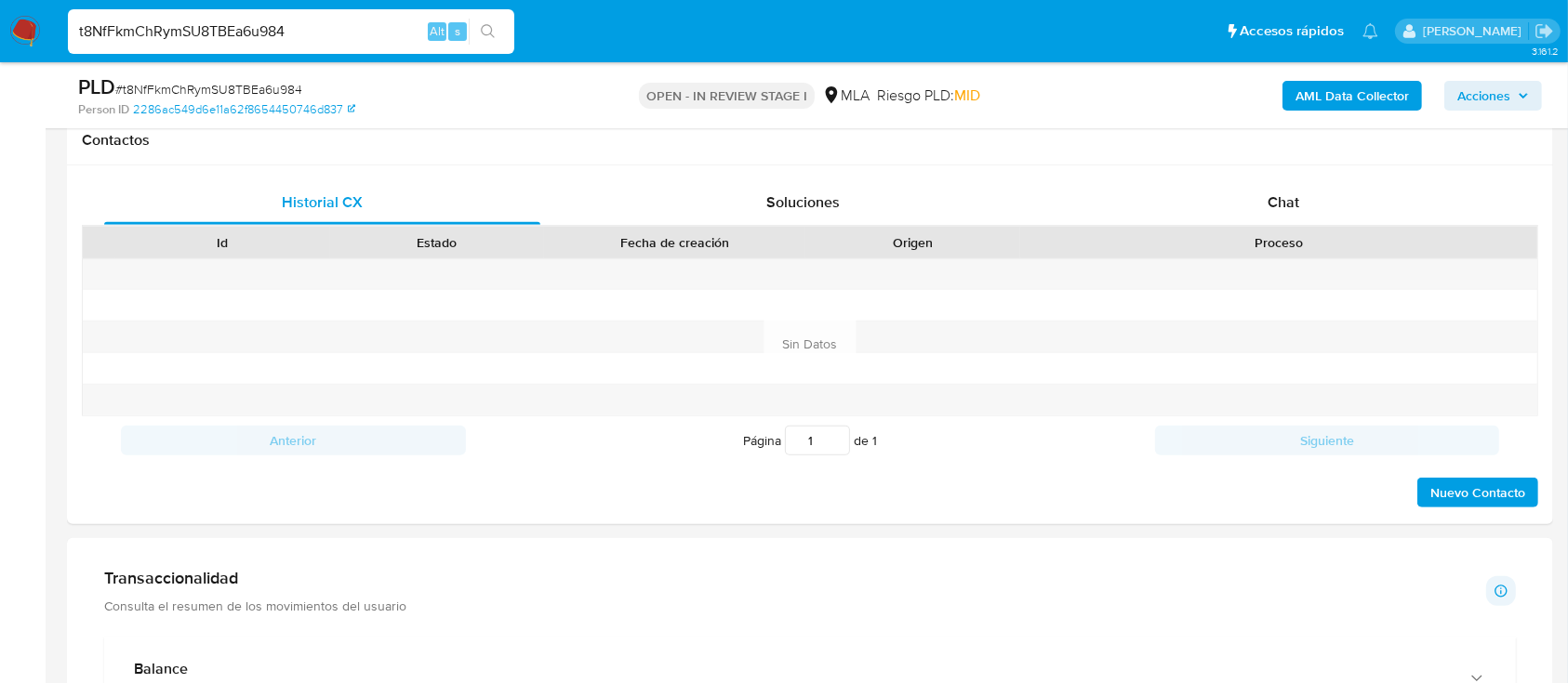
scroll to position [867, 0]
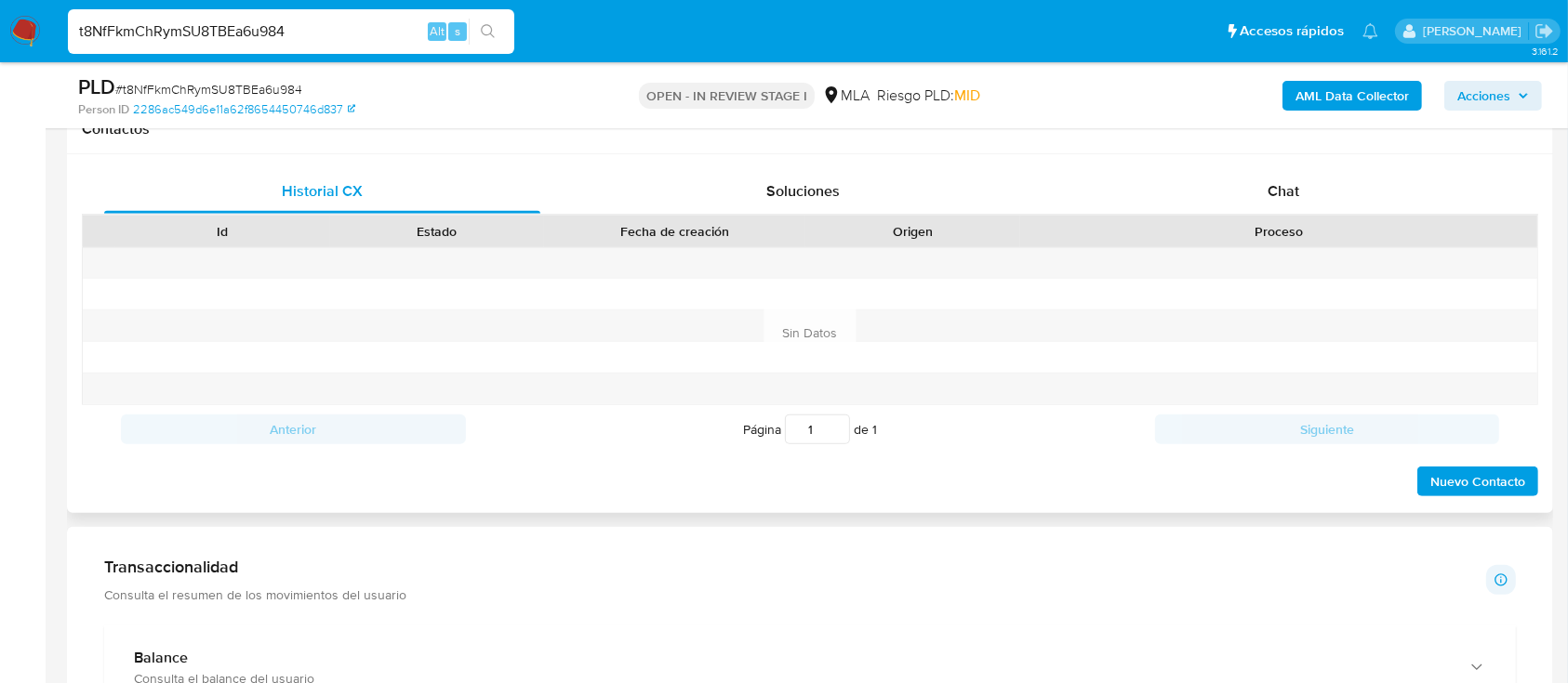
click at [1279, 162] on div "Historial CX Soluciones Chat Id Estado Fecha de creación Origen Proceso Anterio…" at bounding box center [810, 334] width 1486 height 358
click at [1263, 183] on div "Chat" at bounding box center [1284, 191] width 436 height 45
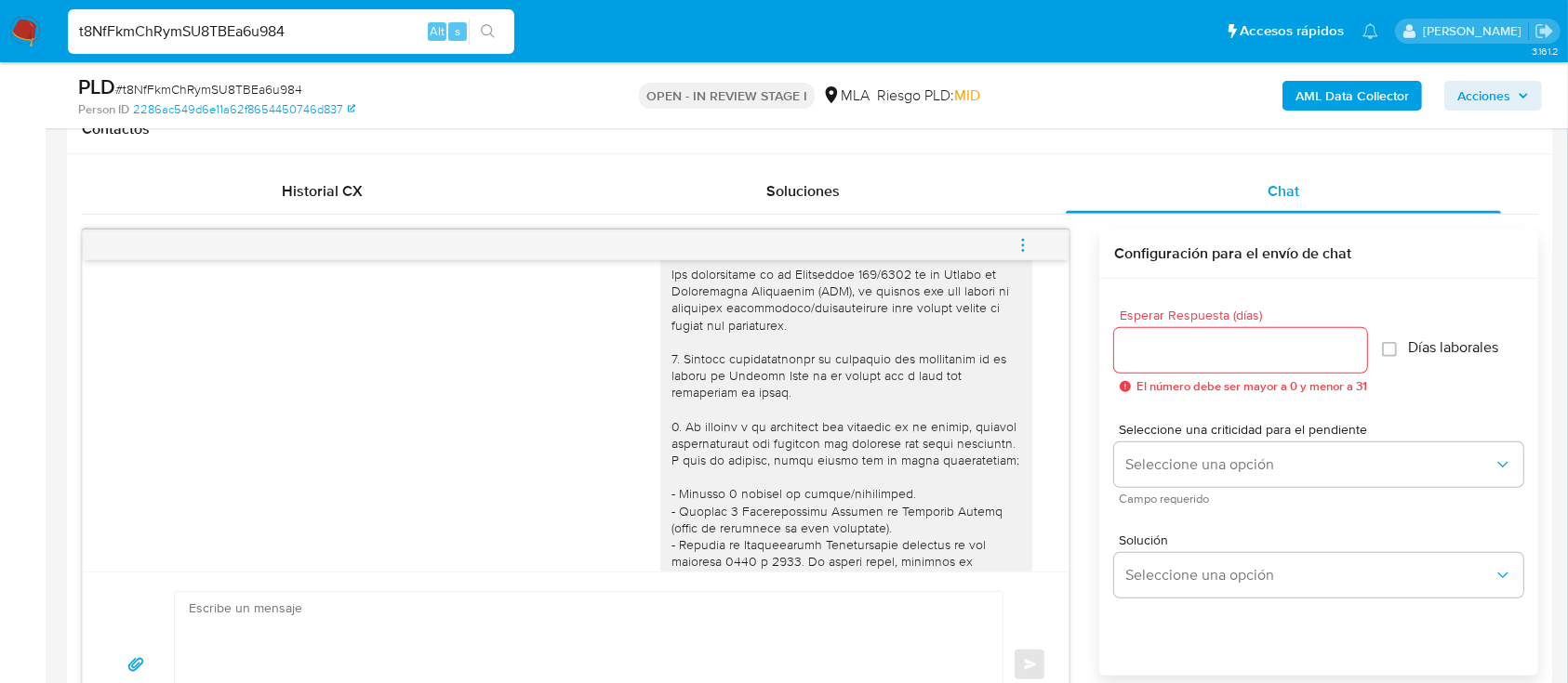
scroll to position [0, 0]
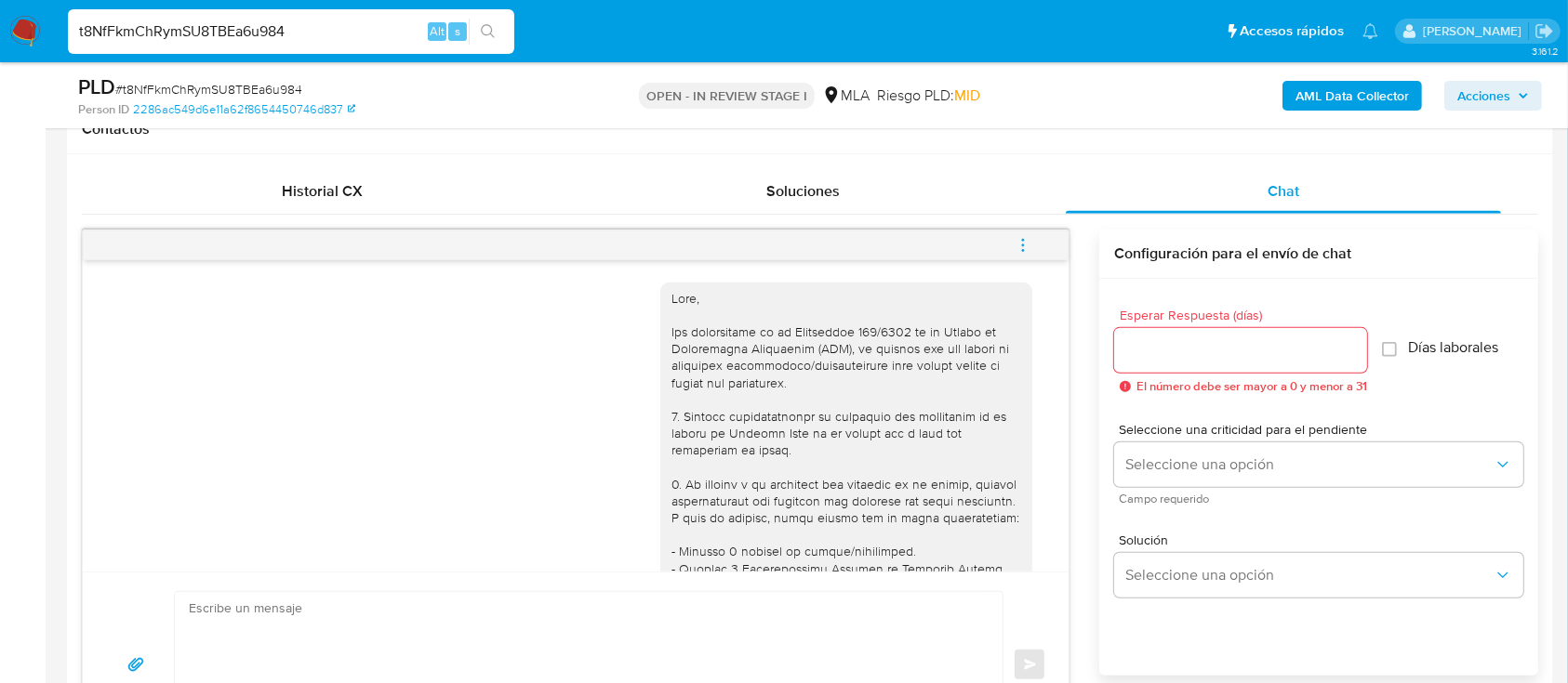
click at [412, 613] on textarea at bounding box center [583, 665] width 790 height 146
paste textarea "Hola , En función de las operaciones registradas en tu cuenta de Mercado Pago, …"
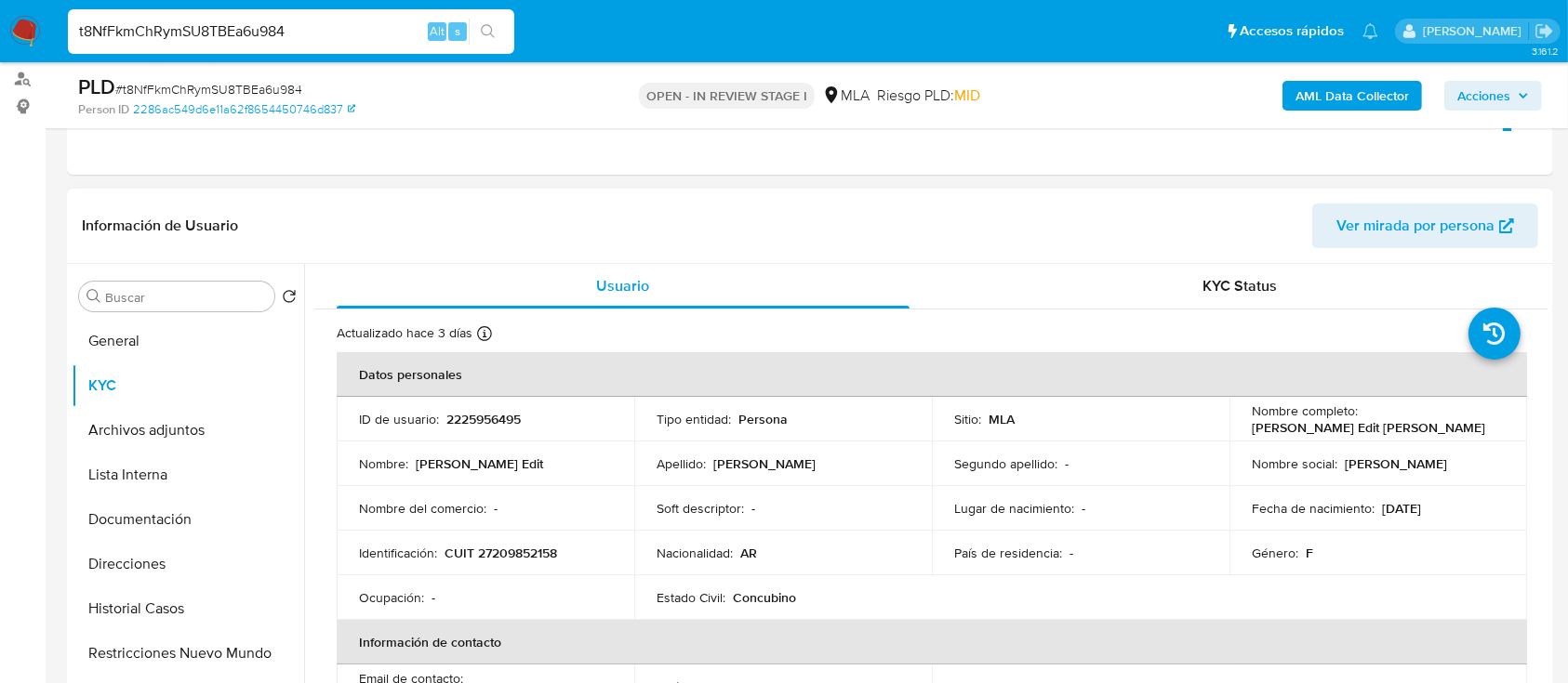
scroll to position [216, 0]
drag, startPoint x: 1364, startPoint y: 416, endPoint x: 1454, endPoint y: 422, distance: 90.2
click at [1490, 413] on div "Nombre completo : Monica Edit Schminke" at bounding box center [1378, 421] width 253 height 34
drag, startPoint x: 1360, startPoint y: 418, endPoint x: 1498, endPoint y: 419, distance: 138.0
click at [1498, 419] on td "Nombre completo : Monica Edit Schminke" at bounding box center [1378, 420] width 298 height 45
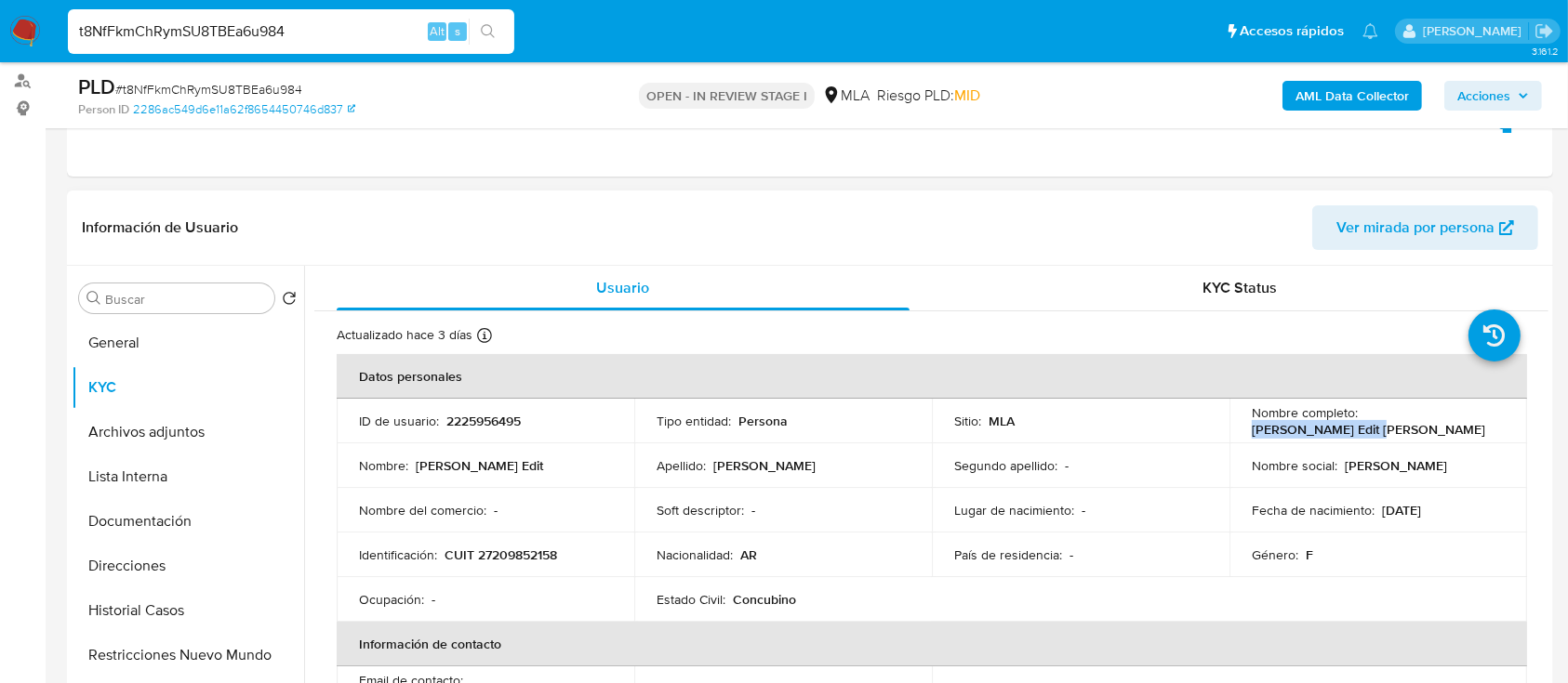
copy p "Monica Edit Schminke"
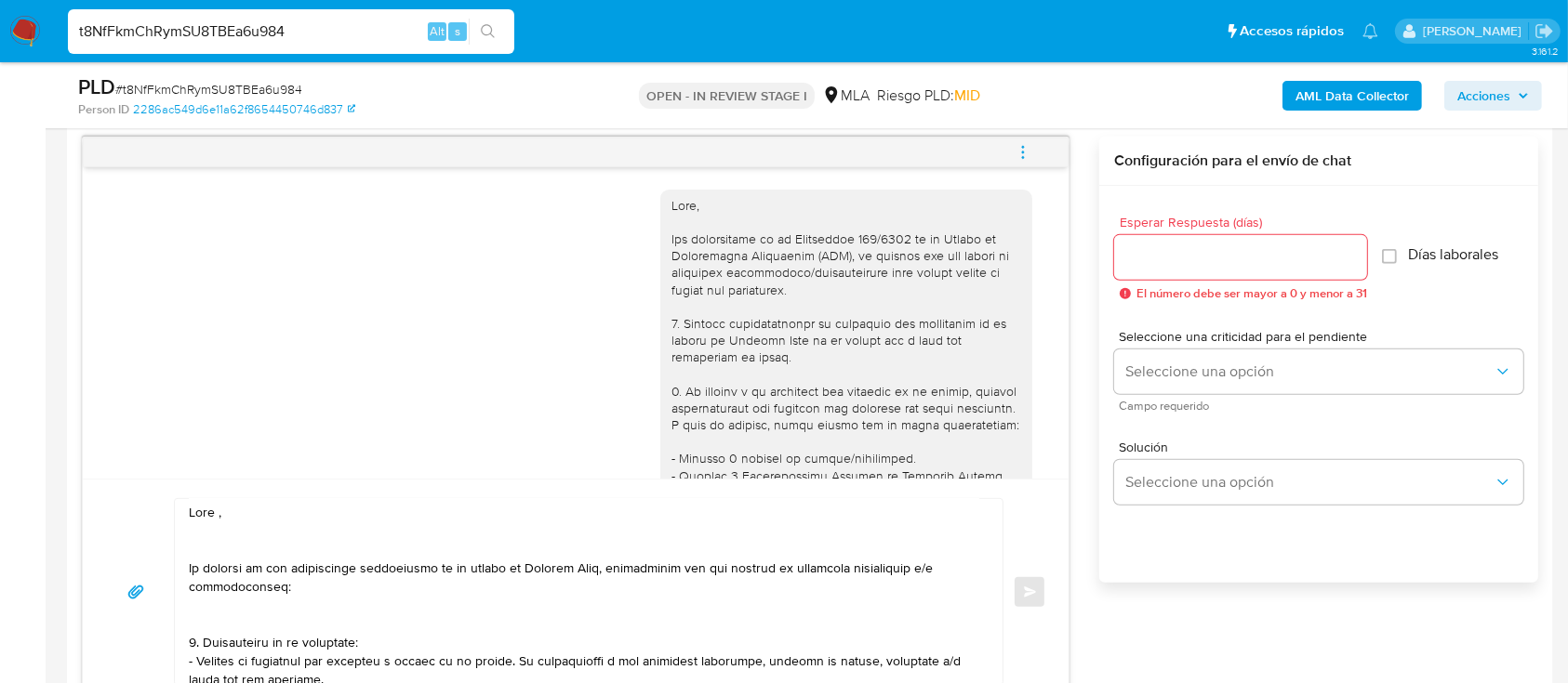
scroll to position [0, 0]
click at [283, 510] on textarea at bounding box center [583, 591] width 790 height 186
paste textarea "Monica Edit Schminke"
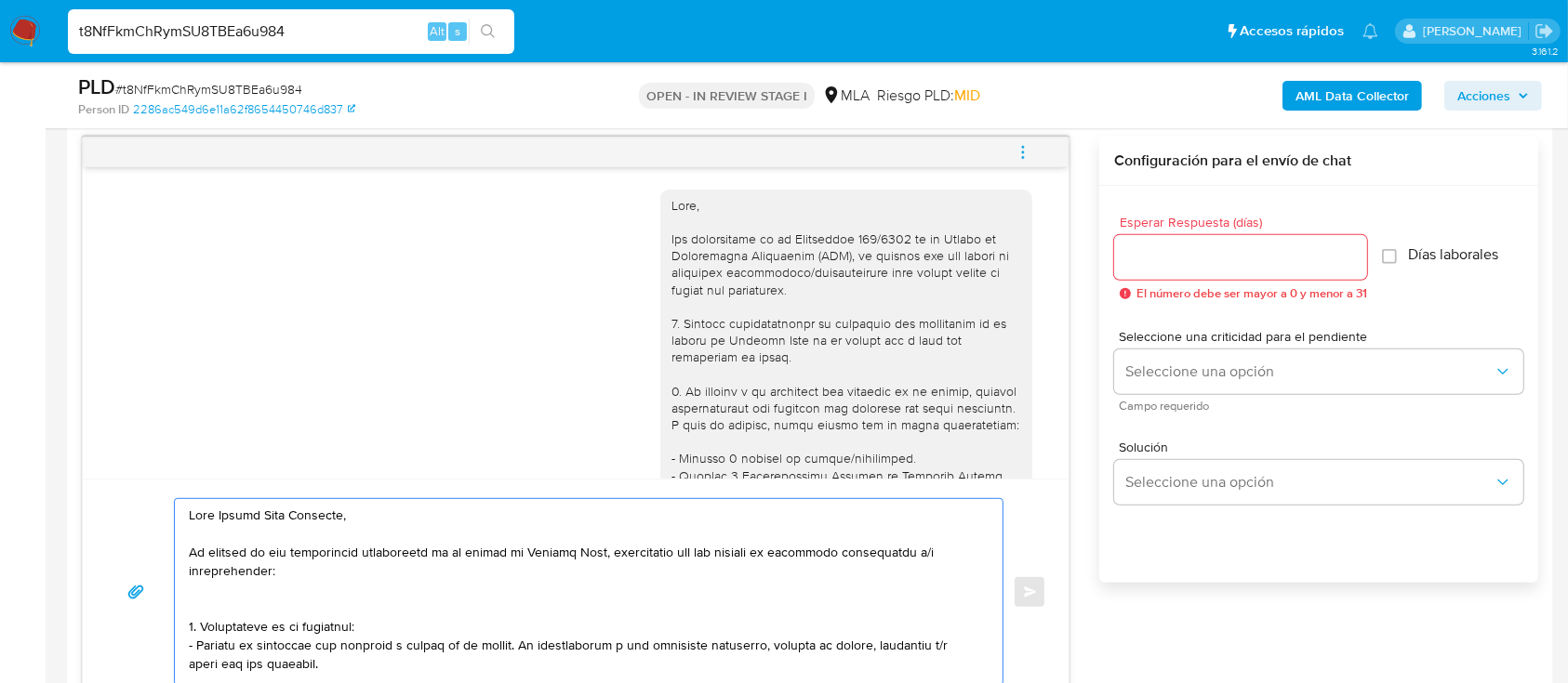
click at [245, 601] on textarea at bounding box center [583, 591] width 790 height 186
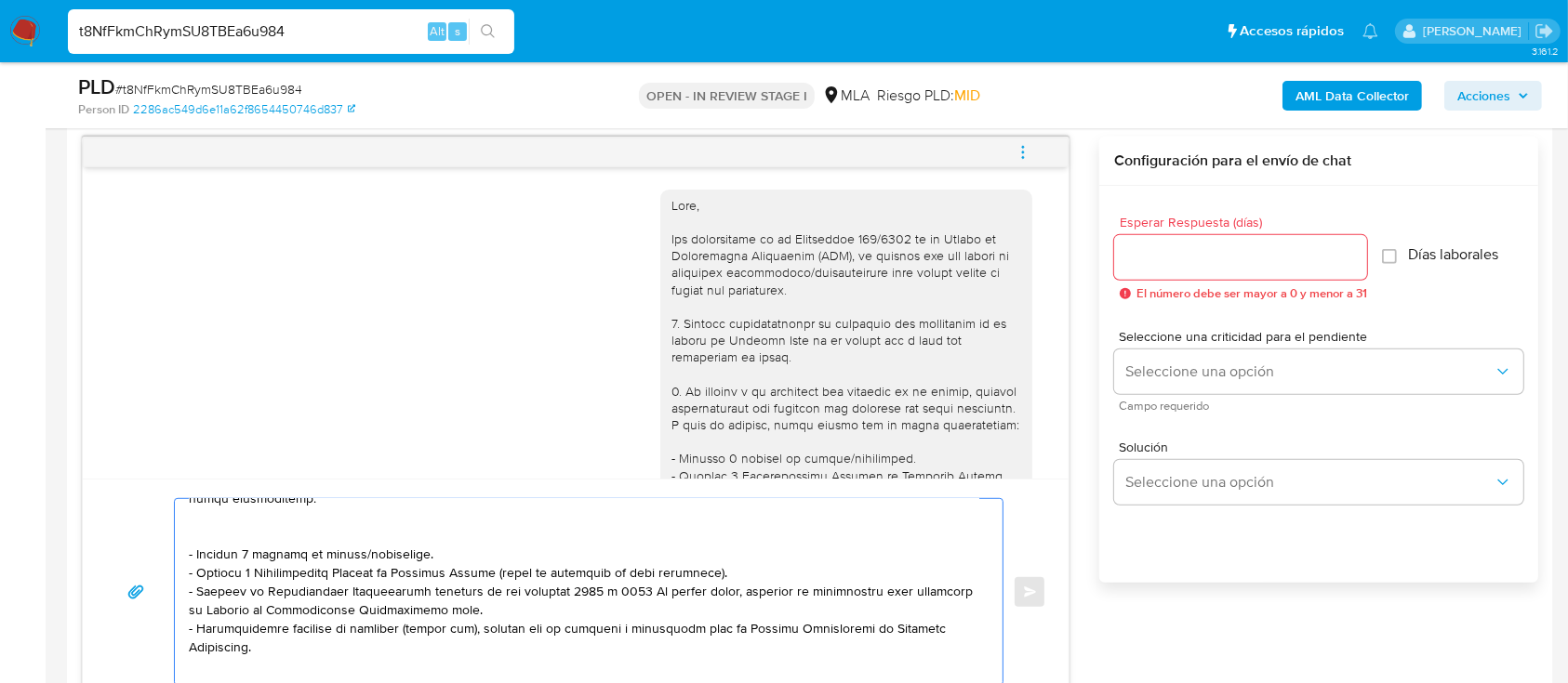
scroll to position [371, 0]
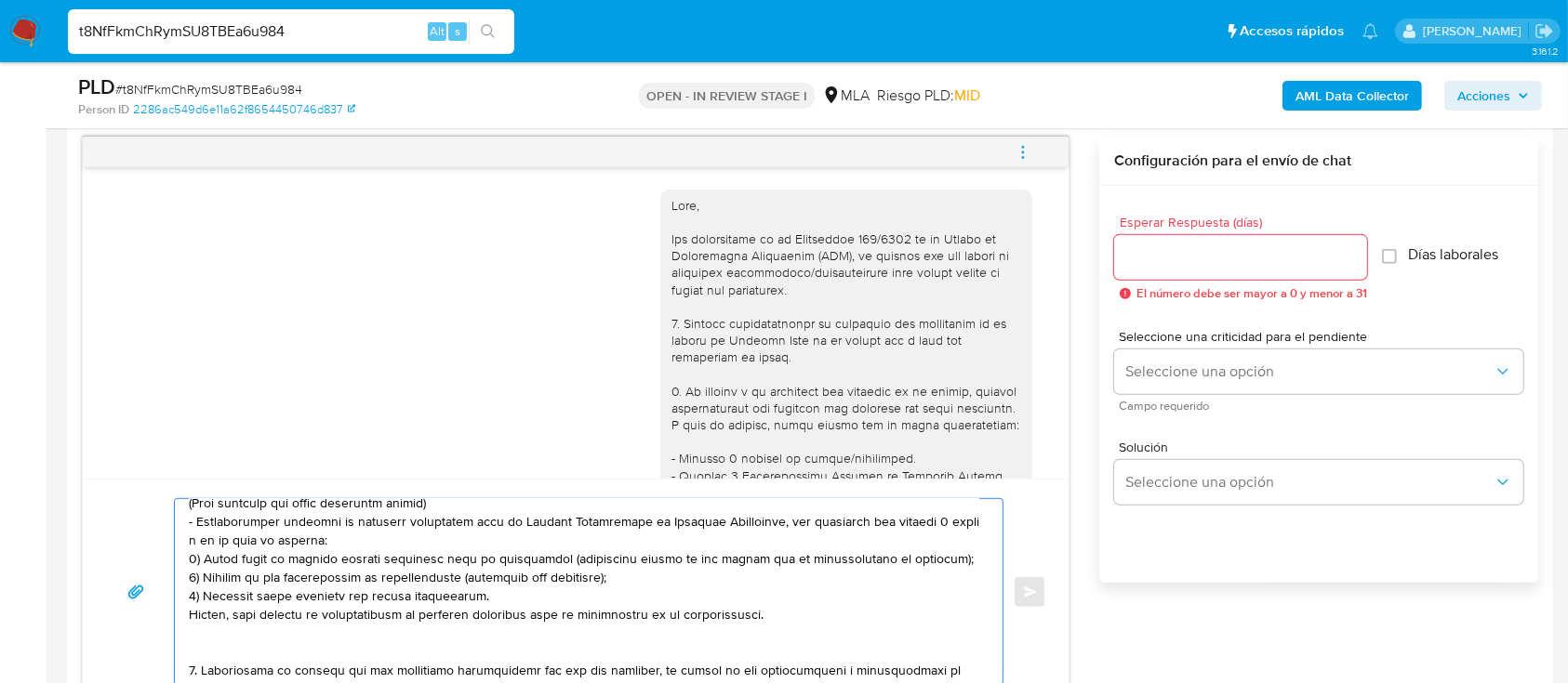
drag, startPoint x: 256, startPoint y: 557, endPoint x: 301, endPoint y: 665, distance: 117.0
click at [301, 665] on textarea at bounding box center [583, 591] width 790 height 186
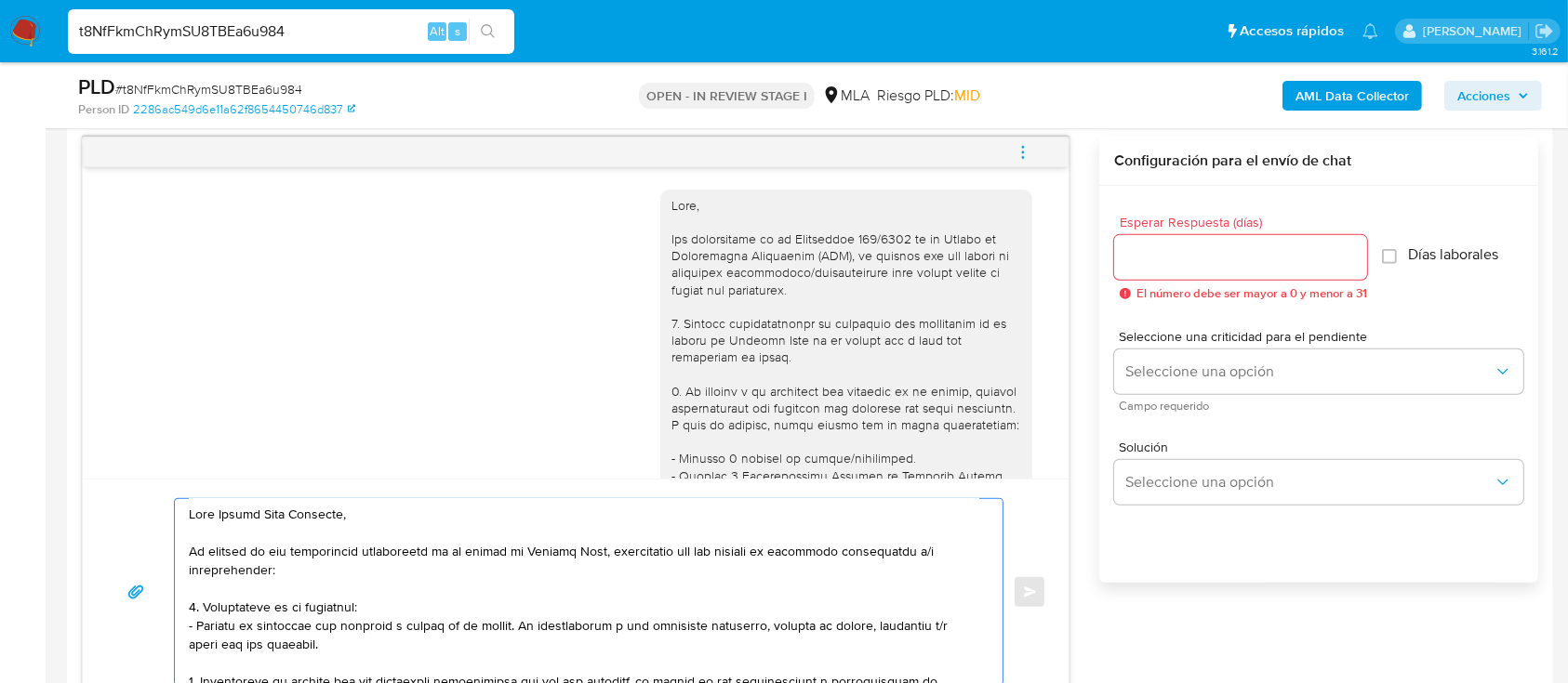
scroll to position [125, 0]
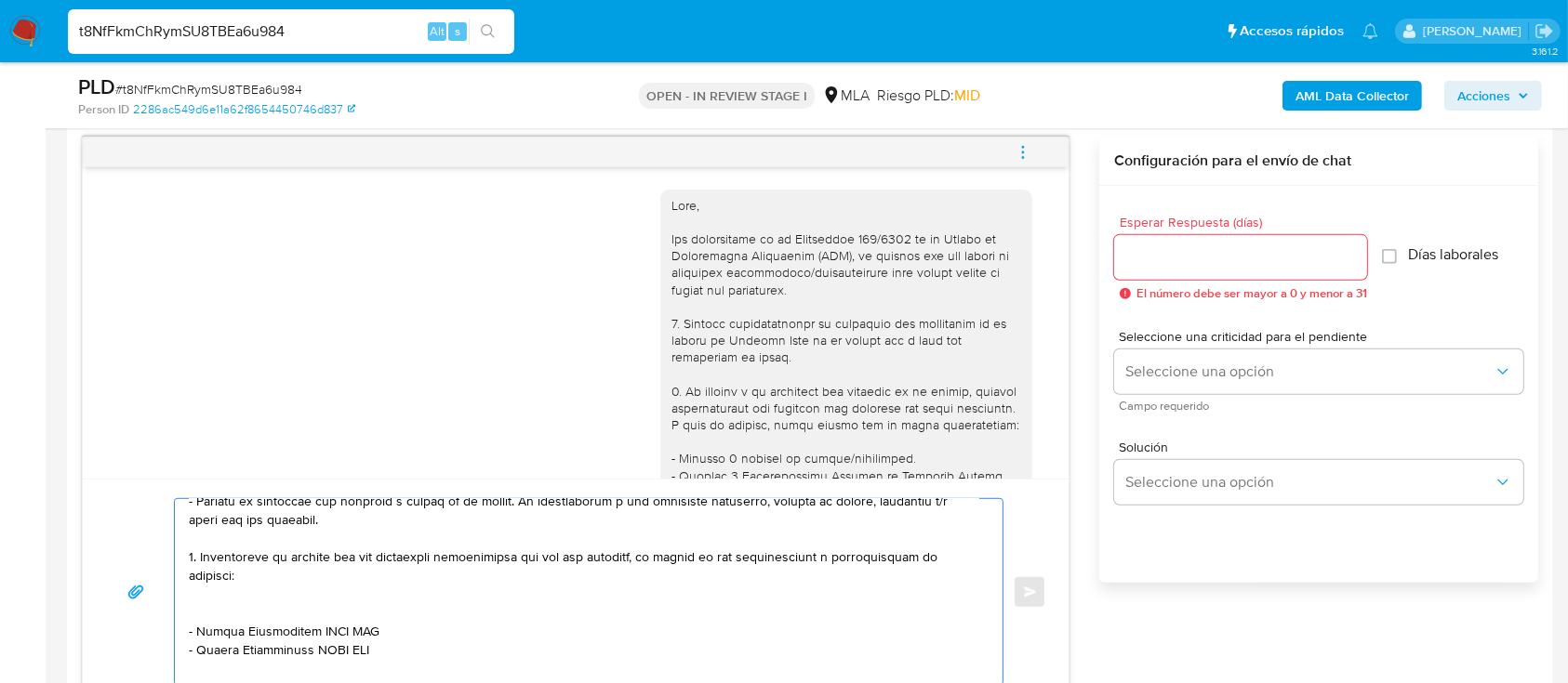
click at [193, 567] on textarea at bounding box center [583, 591] width 790 height 186
click at [343, 596] on textarea at bounding box center [583, 591] width 790 height 186
click at [201, 615] on textarea at bounding box center [583, 591] width 790 height 186
paste textarea "Gerardo Luis Novello"
paste textarea "20251578754"
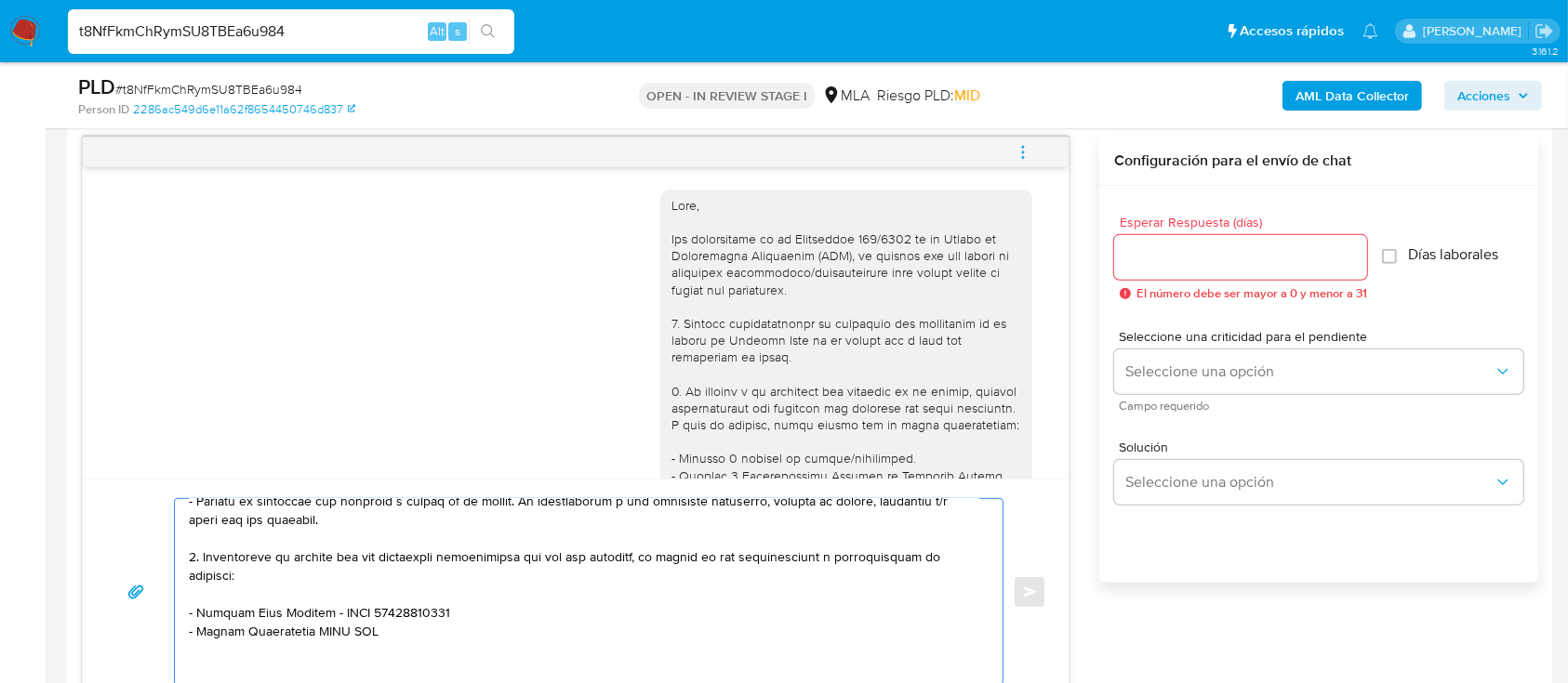
paste textarea "Lucia Maria Giacosa"
paste textarea "27406959908"
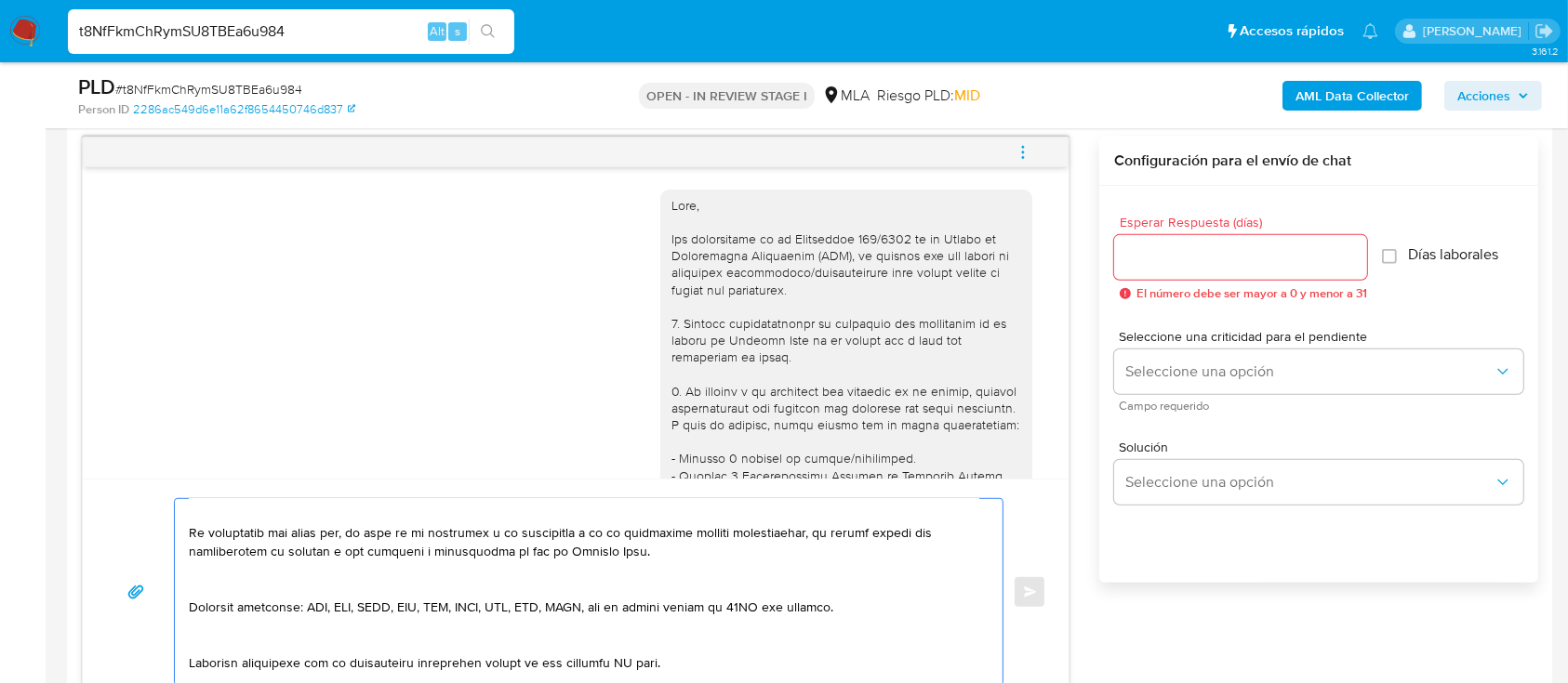
scroll to position [249, 0]
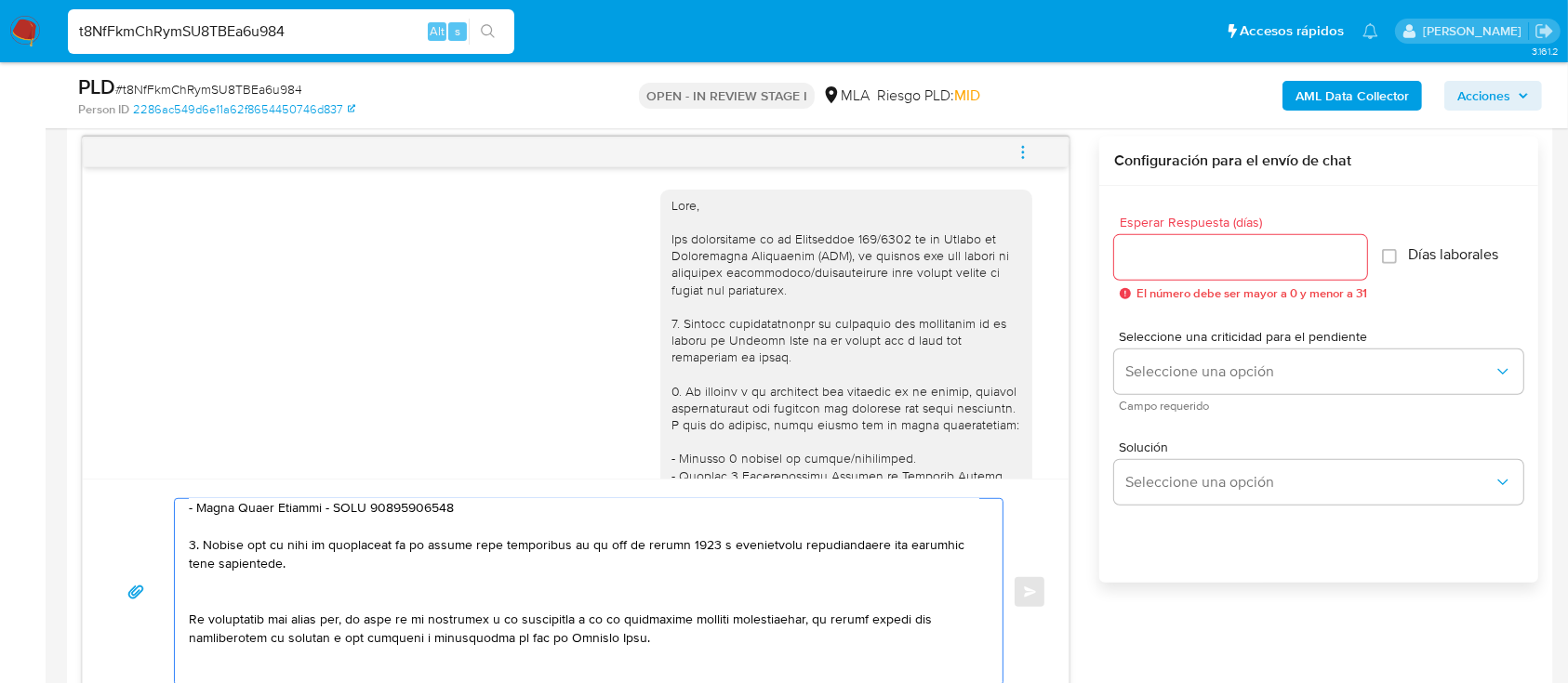
click at [453, 598] on textarea at bounding box center [583, 591] width 790 height 186
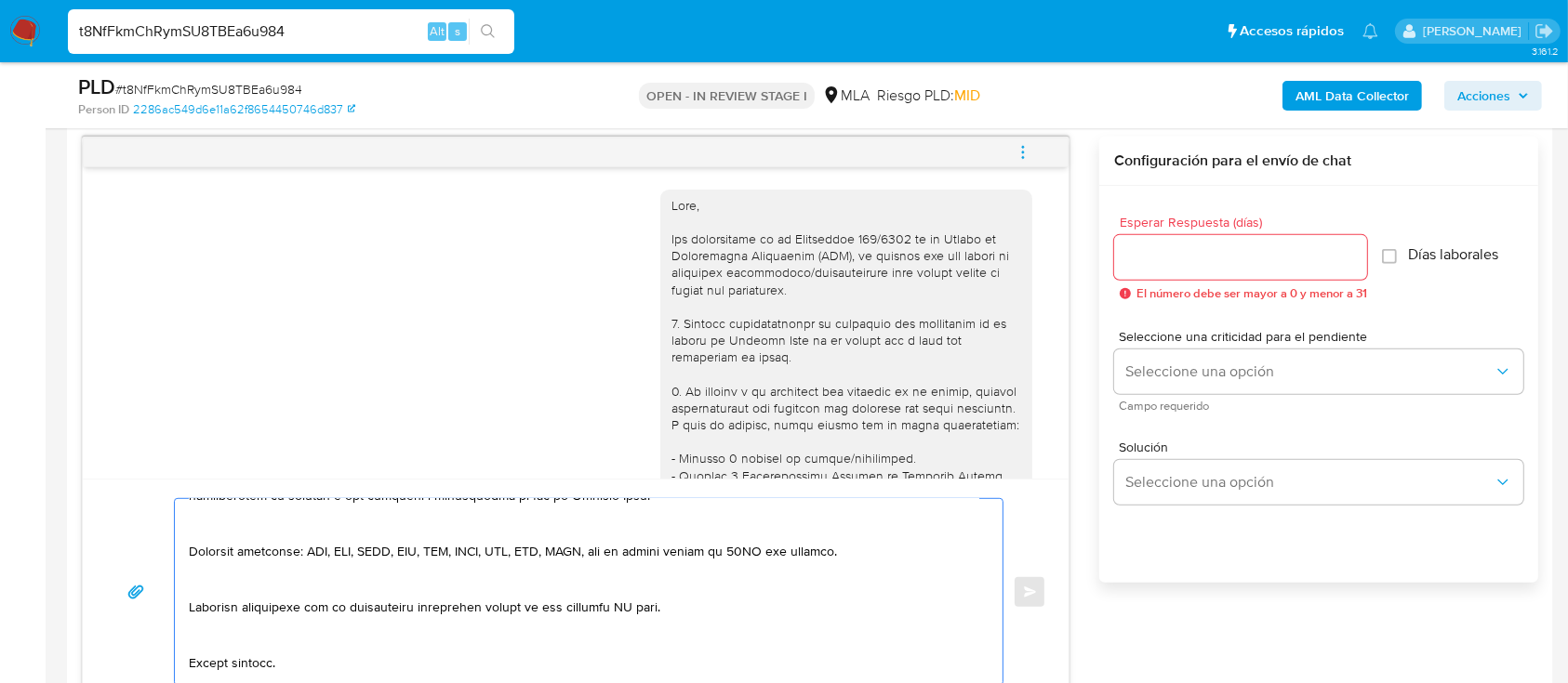
click at [313, 525] on textarea at bounding box center [583, 591] width 790 height 186
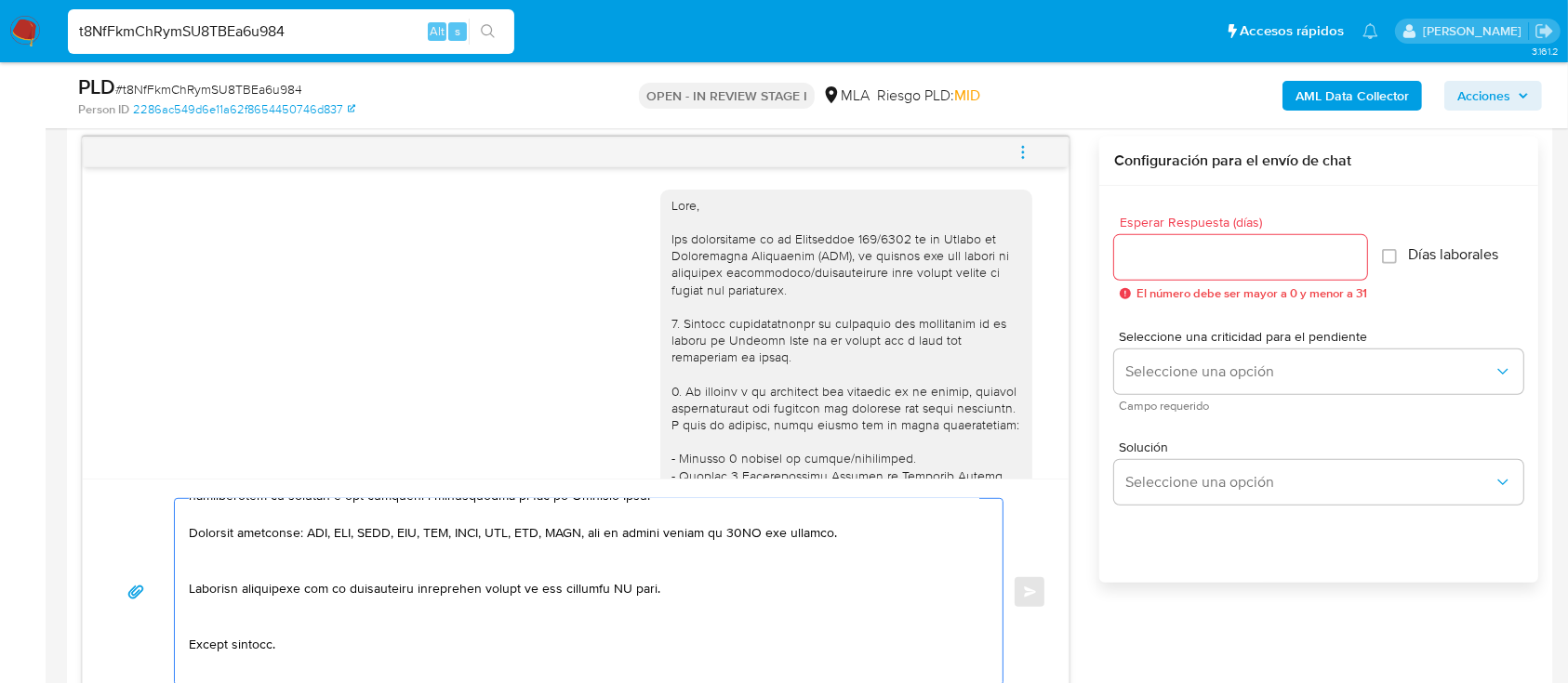
scroll to position [354, 0]
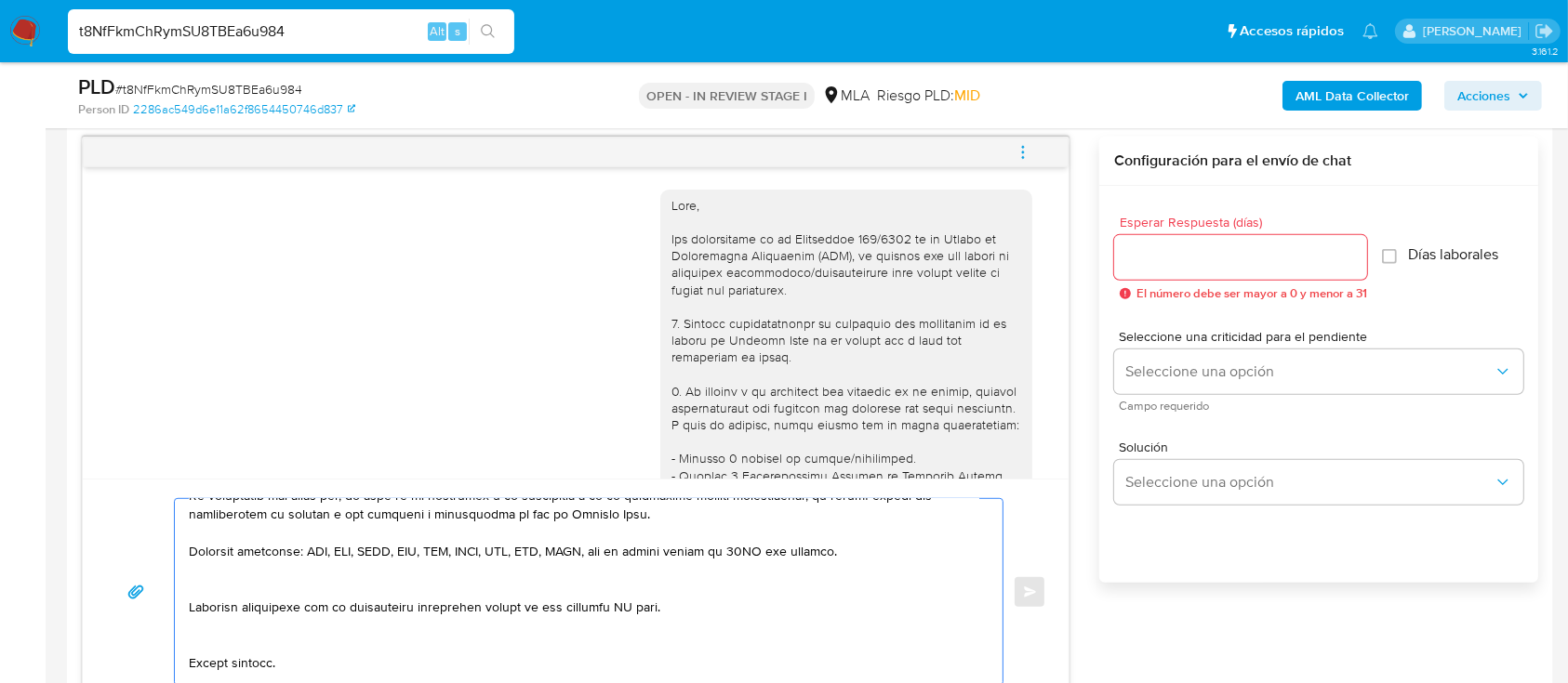
click at [260, 578] on textarea at bounding box center [583, 591] width 790 height 186
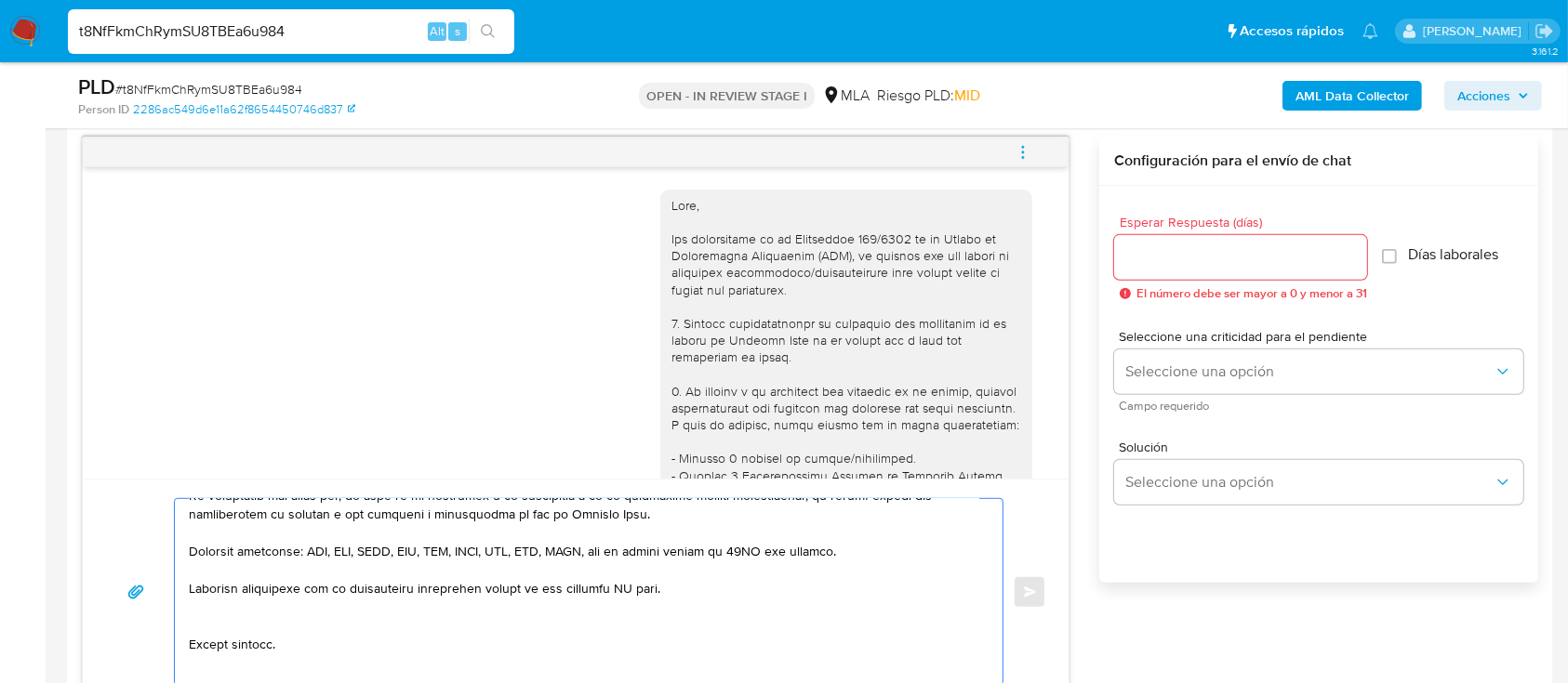
click at [270, 644] on textarea at bounding box center [583, 591] width 790 height 186
click at [298, 625] on textarea at bounding box center [583, 591] width 790 height 186
click at [258, 656] on textarea at bounding box center [583, 591] width 790 height 186
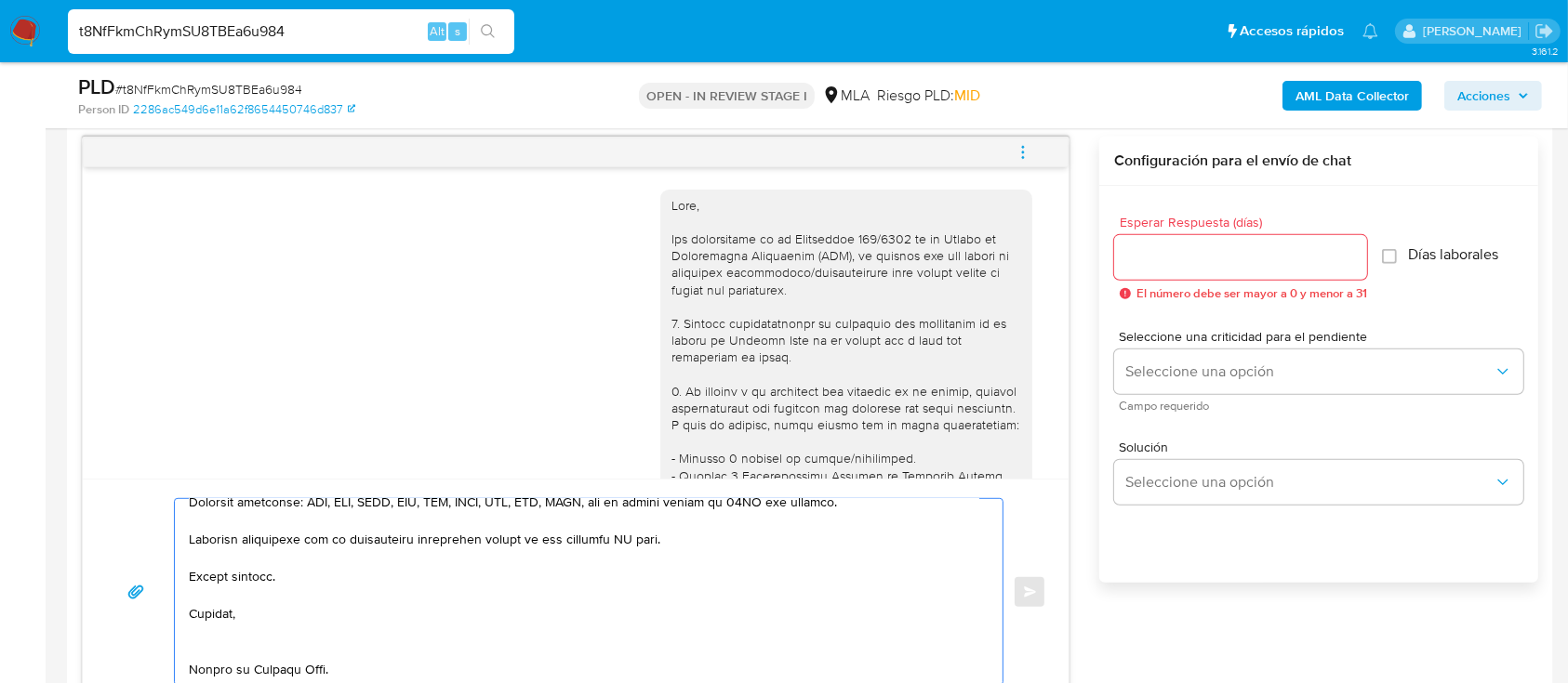
click at [268, 609] on textarea at bounding box center [583, 591] width 790 height 186
click at [278, 579] on textarea at bounding box center [583, 591] width 790 height 186
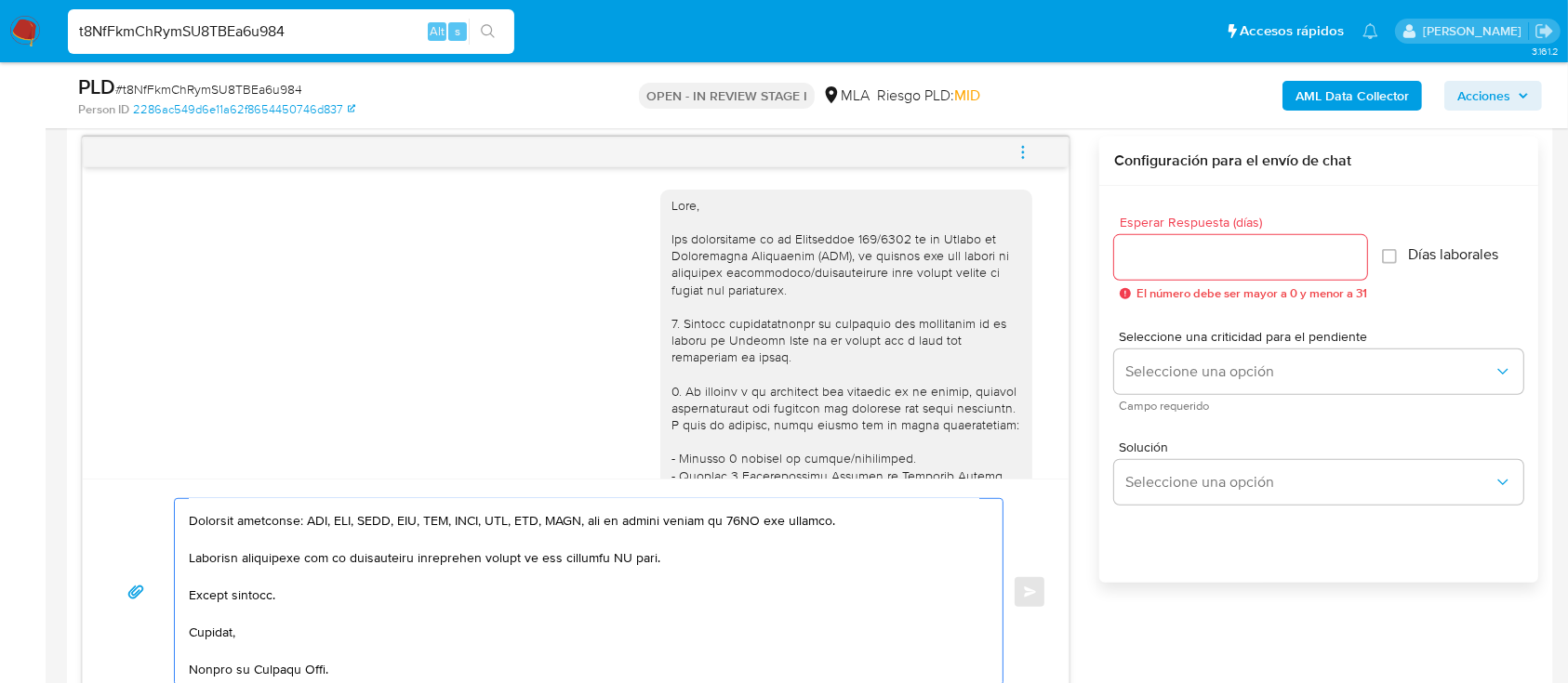
click at [255, 656] on textarea at bounding box center [583, 591] width 790 height 186
click at [634, 546] on textarea at bounding box center [583, 591] width 790 height 186
type textarea "Hola Monica Edit Schminke, En función de las operaciones registradas en tu cuen…"
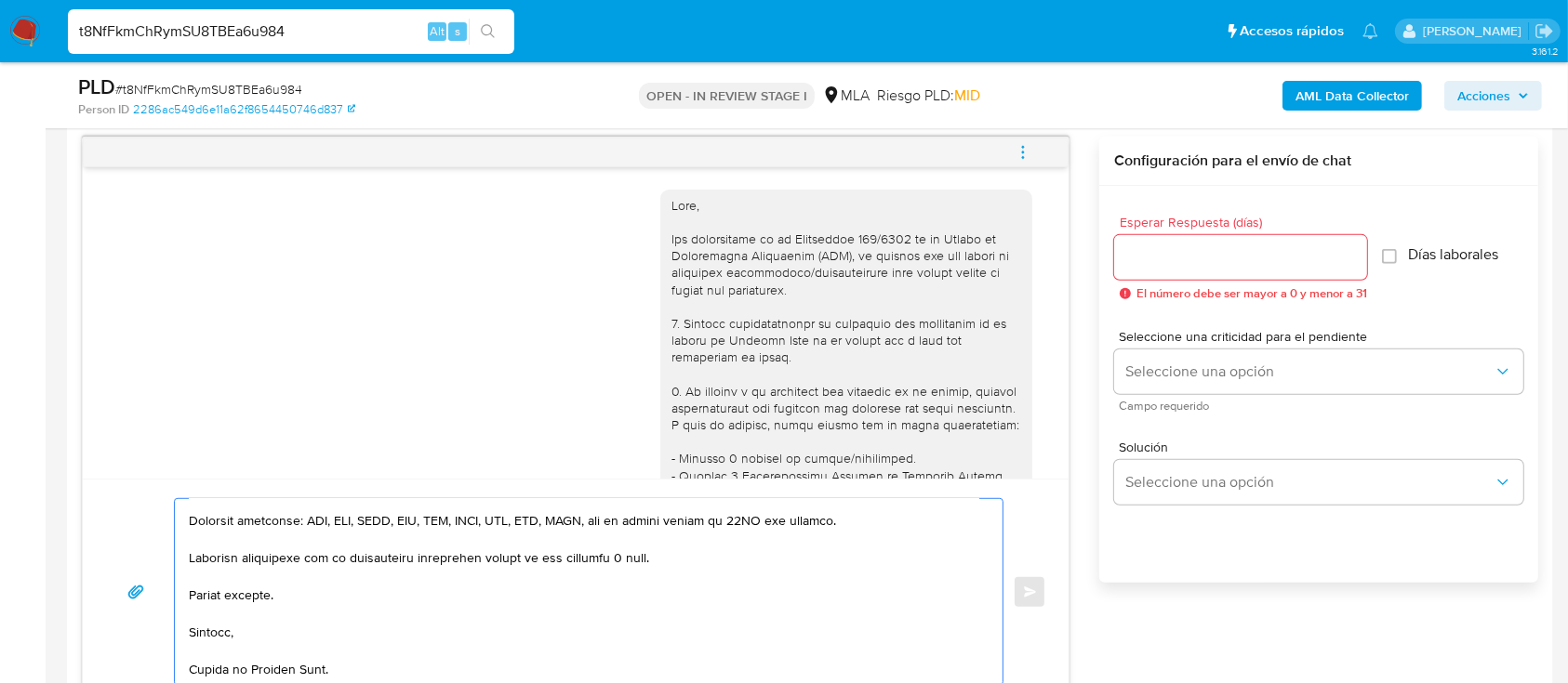
click at [1197, 237] on div at bounding box center [1240, 257] width 253 height 45
click at [1192, 257] on input "Esperar Respuesta (días)" at bounding box center [1240, 257] width 253 height 24
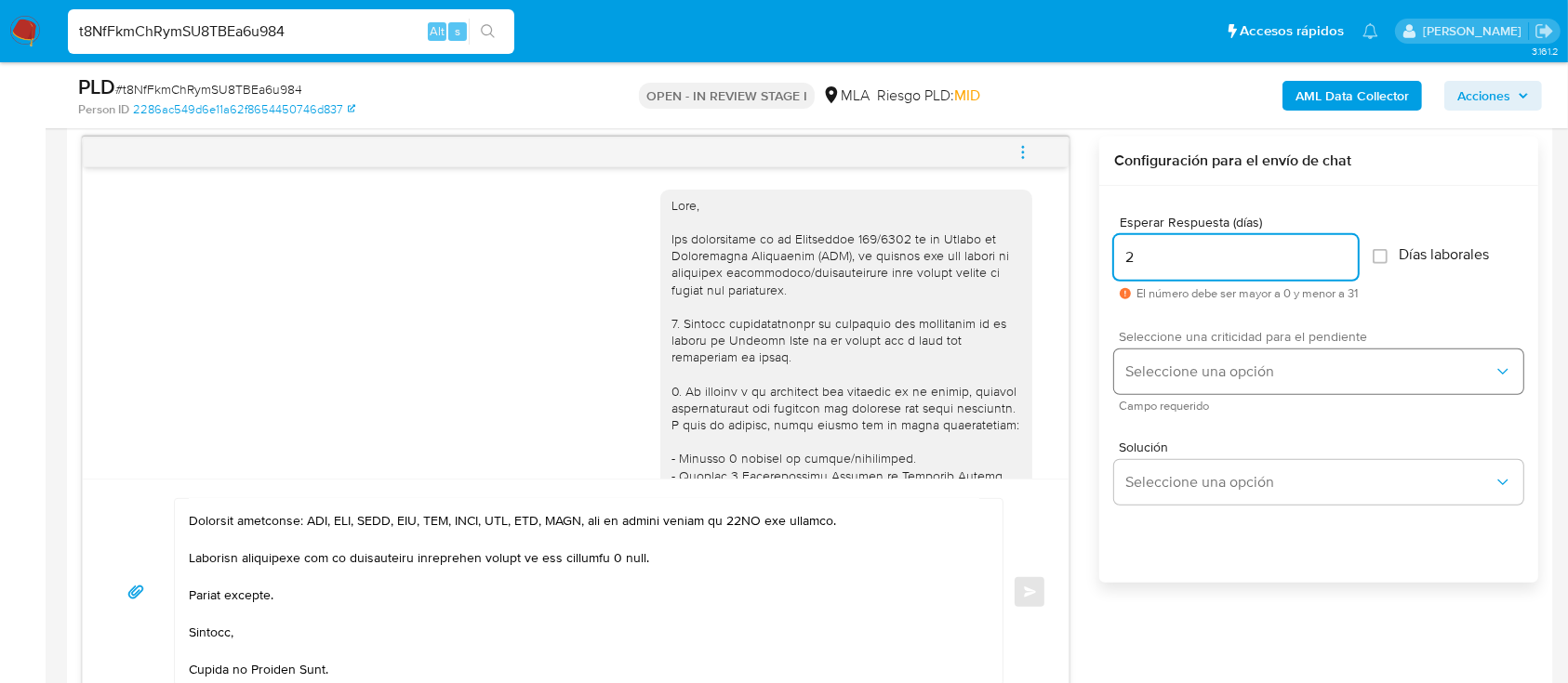
type input "2"
click at [1146, 372] on span "Seleccione una opción" at bounding box center [1309, 371] width 369 height 19
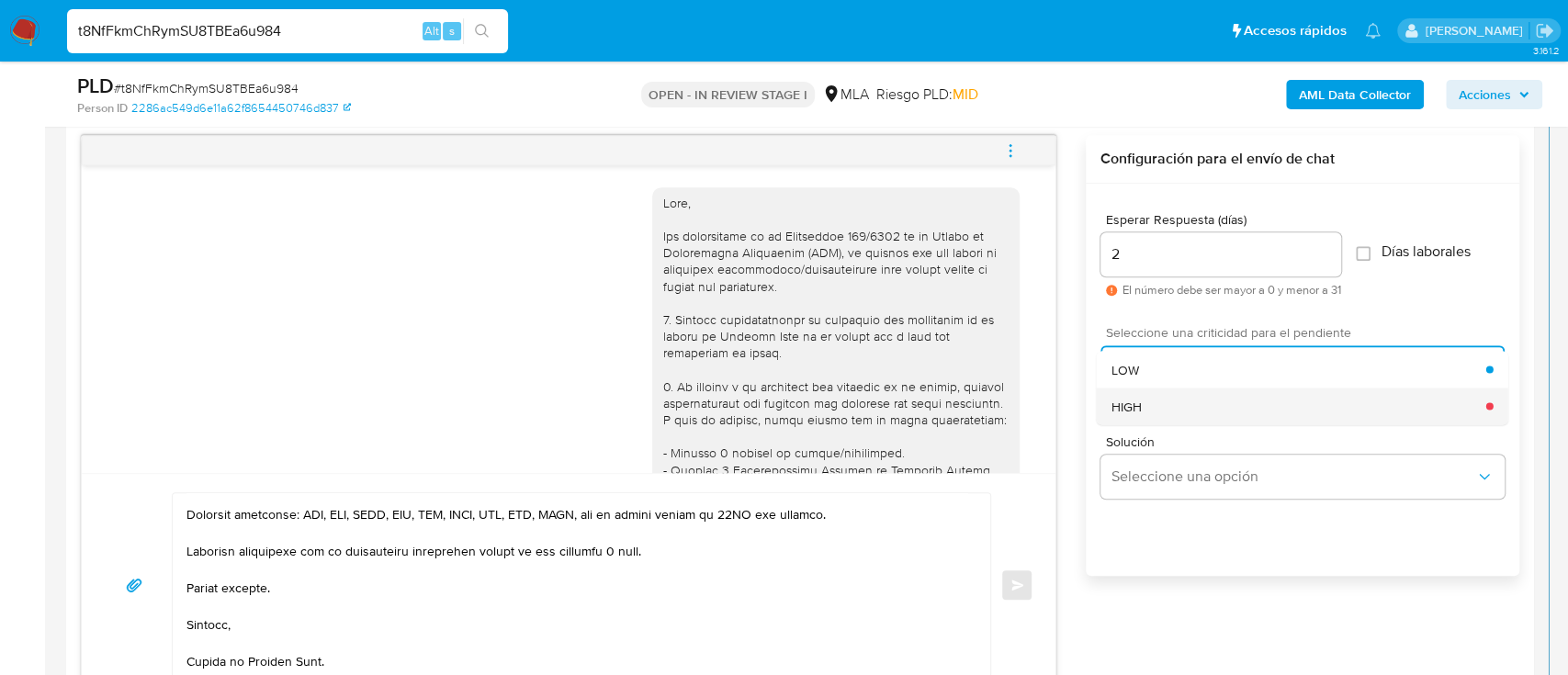
click at [1166, 415] on div "HIGH" at bounding box center [1298, 405] width 375 height 36
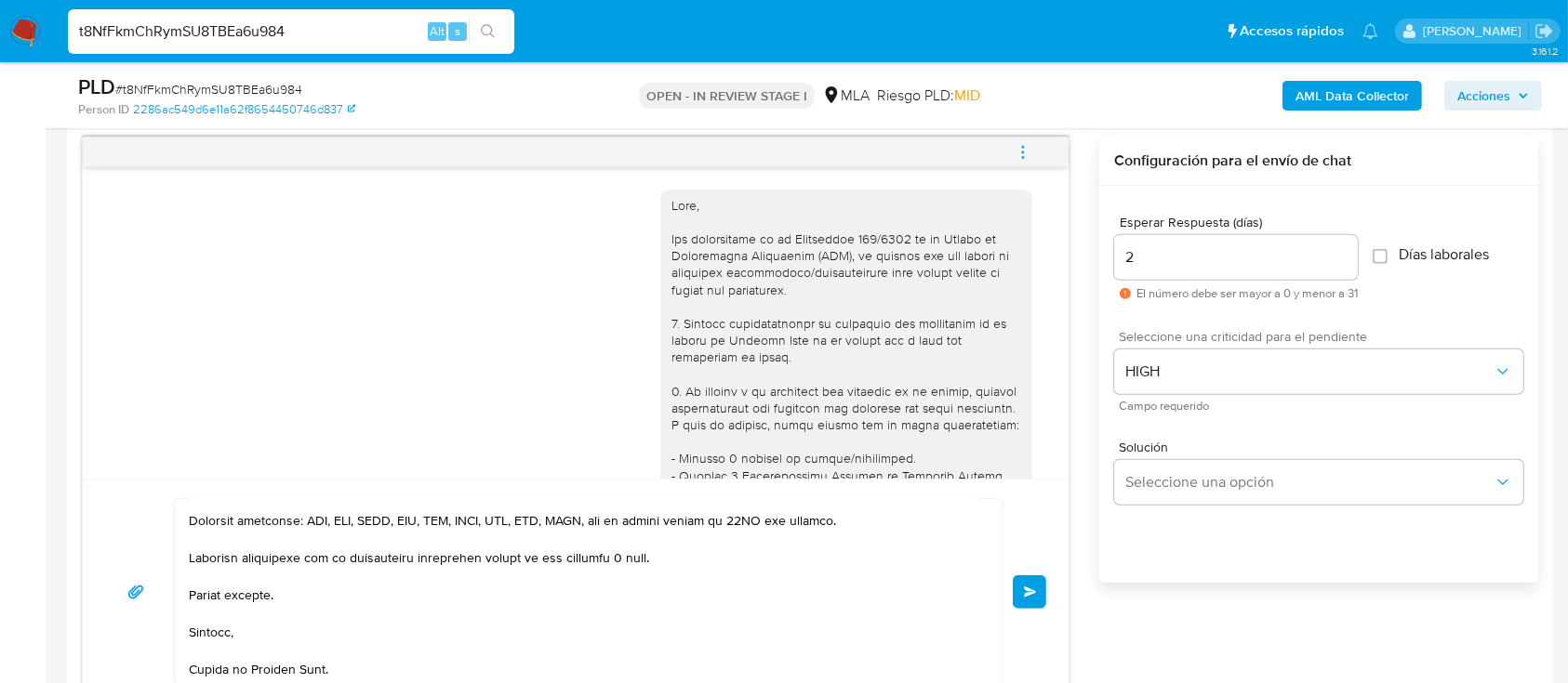
click at [1043, 590] on button "Enviar" at bounding box center [1030, 592] width 34 height 34
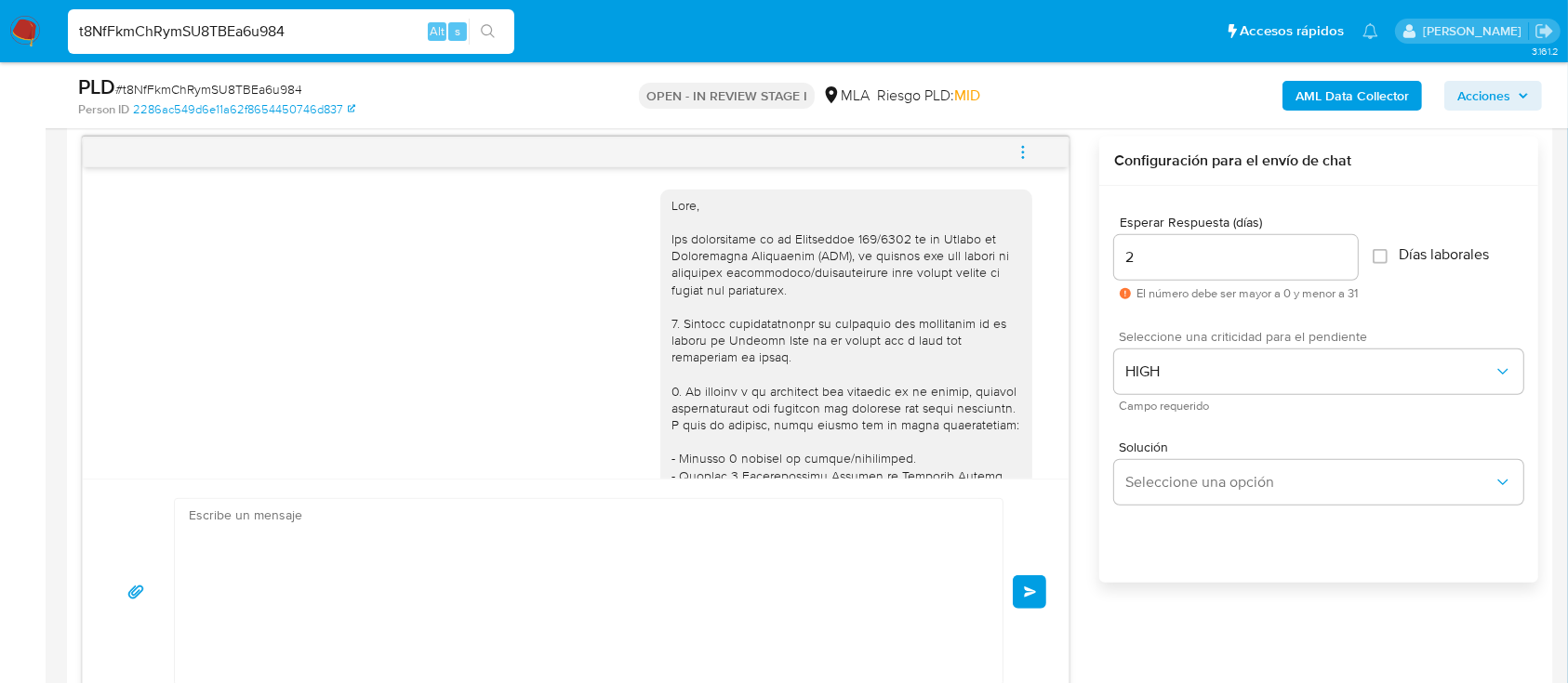
scroll to position [1846, 0]
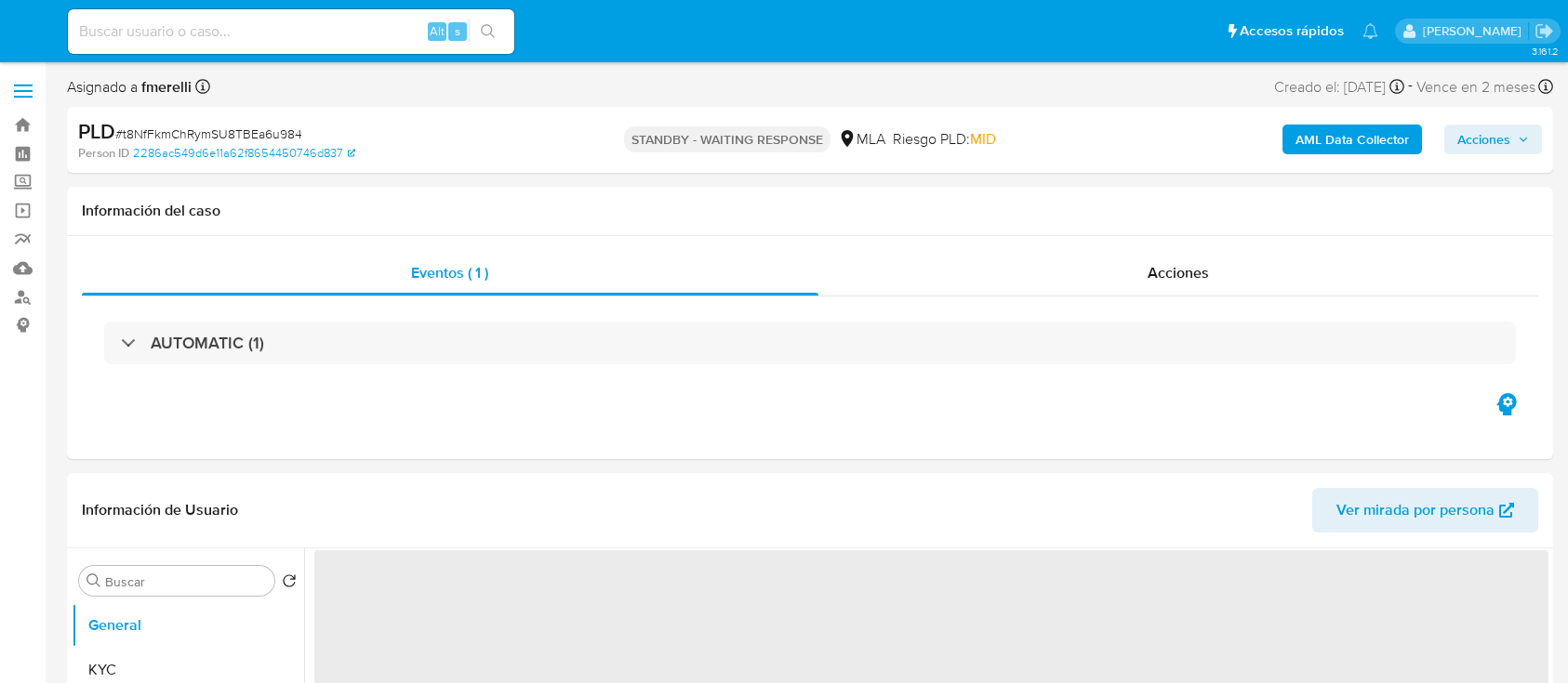
select select "10"
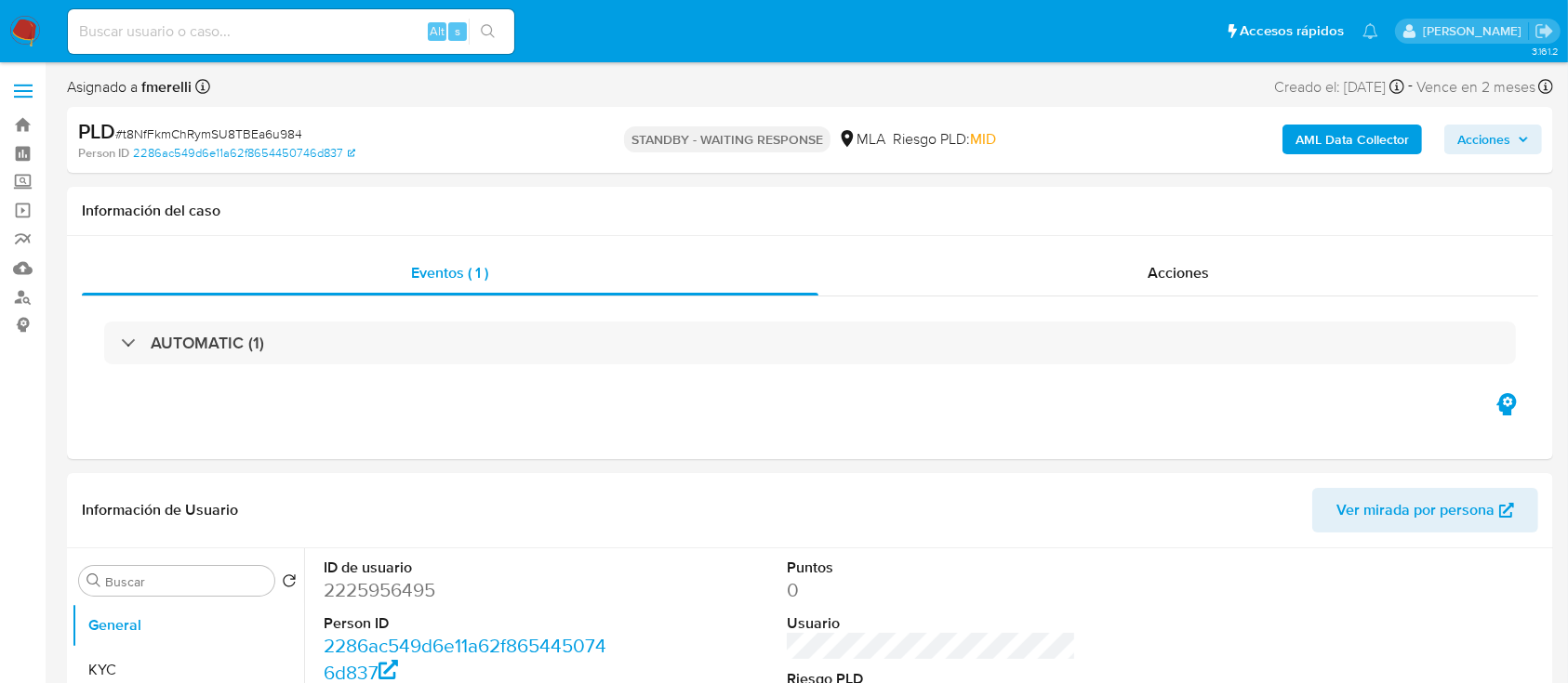
drag, startPoint x: 14, startPoint y: 22, endPoint x: 35, endPoint y: 21, distance: 21.0
click at [14, 21] on img at bounding box center [25, 32] width 32 height 32
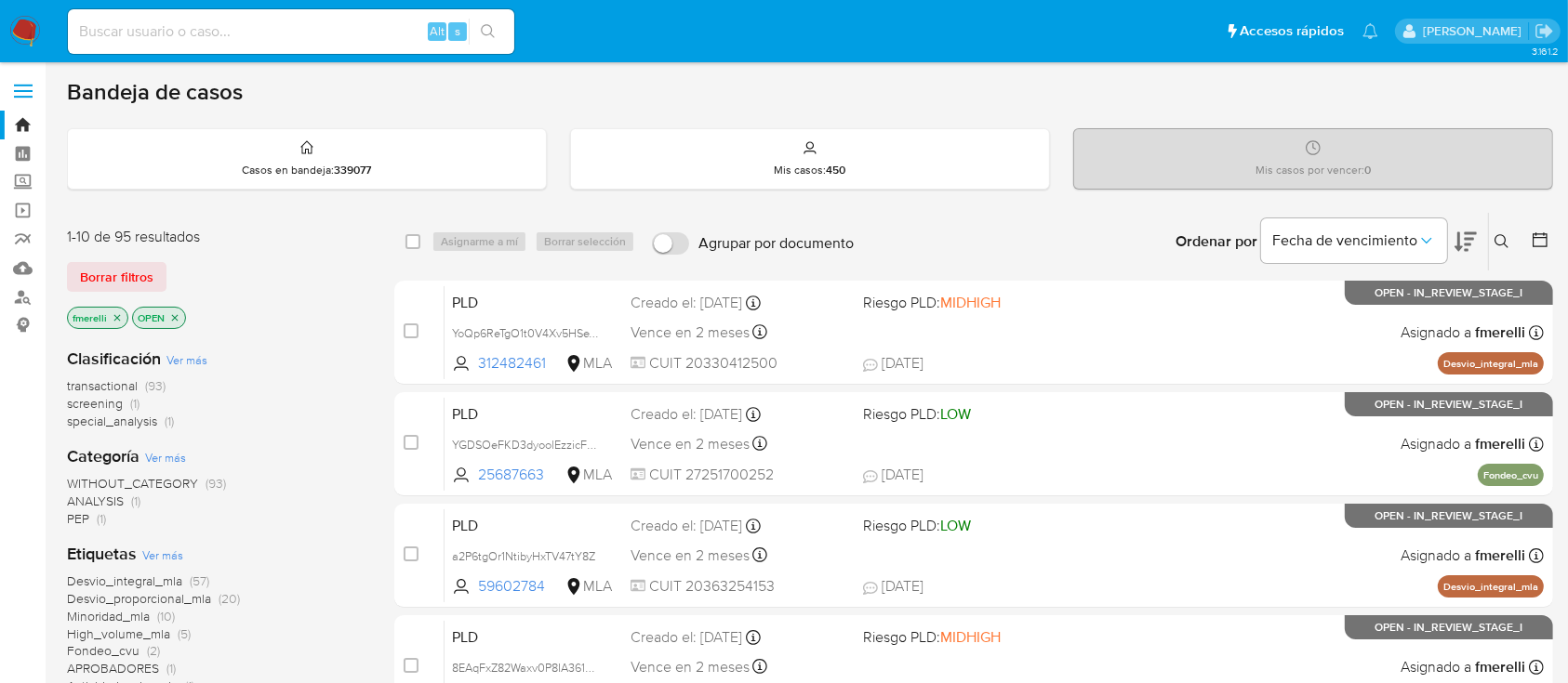
click at [304, 35] on input at bounding box center [291, 32] width 446 height 24
paste input "yRjTlrLzYyXc0crcsMWJxFqK"
type input "yRjTlrLzYyXc0crcsMWJxFqK"
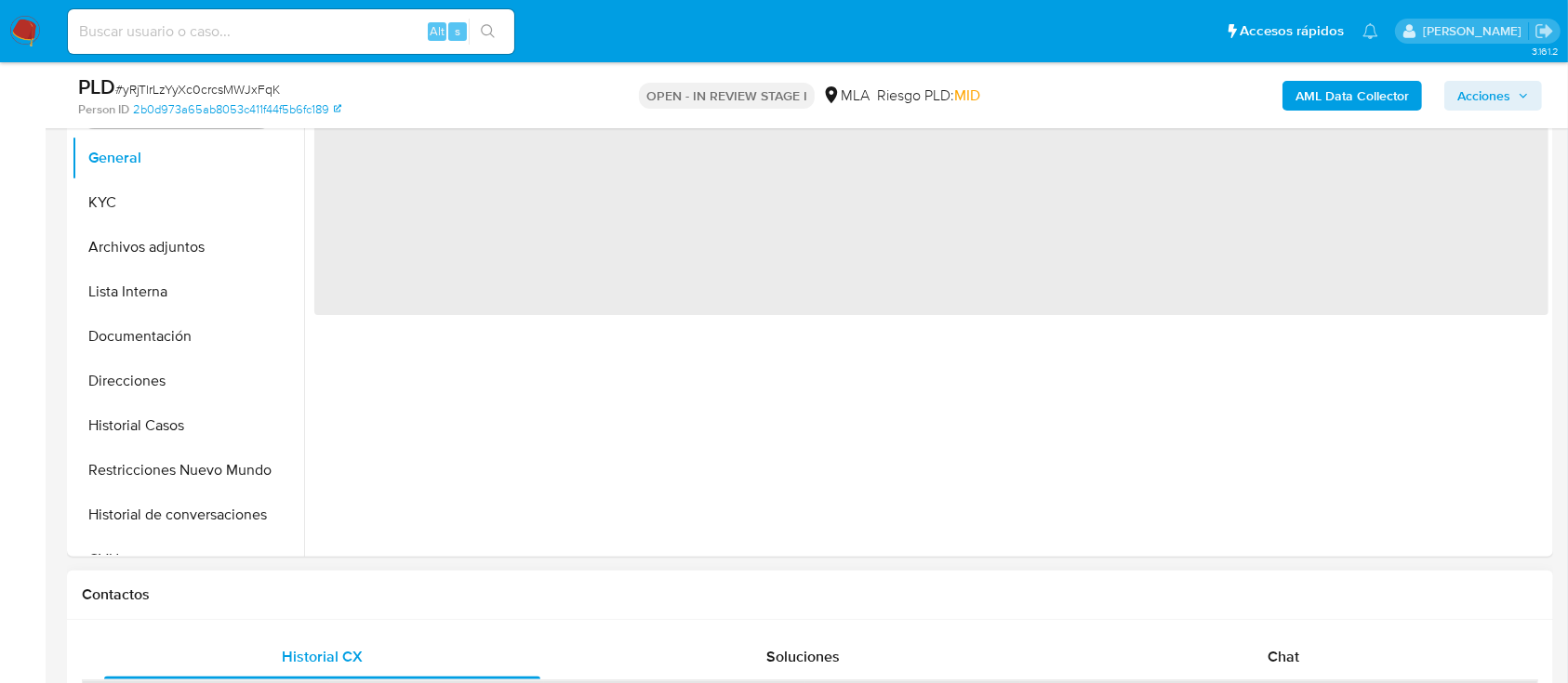
scroll to position [619, 0]
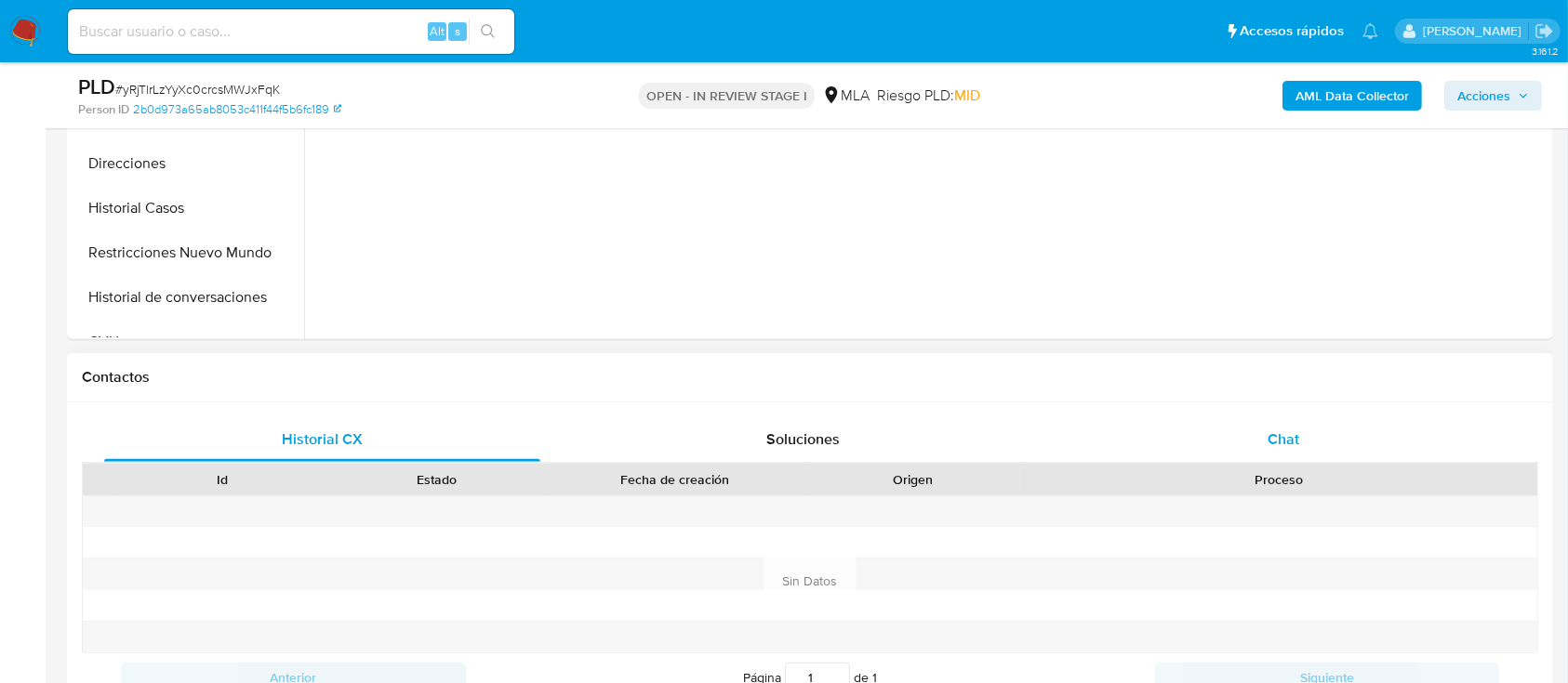
click at [1289, 424] on div "Chat" at bounding box center [1284, 439] width 436 height 45
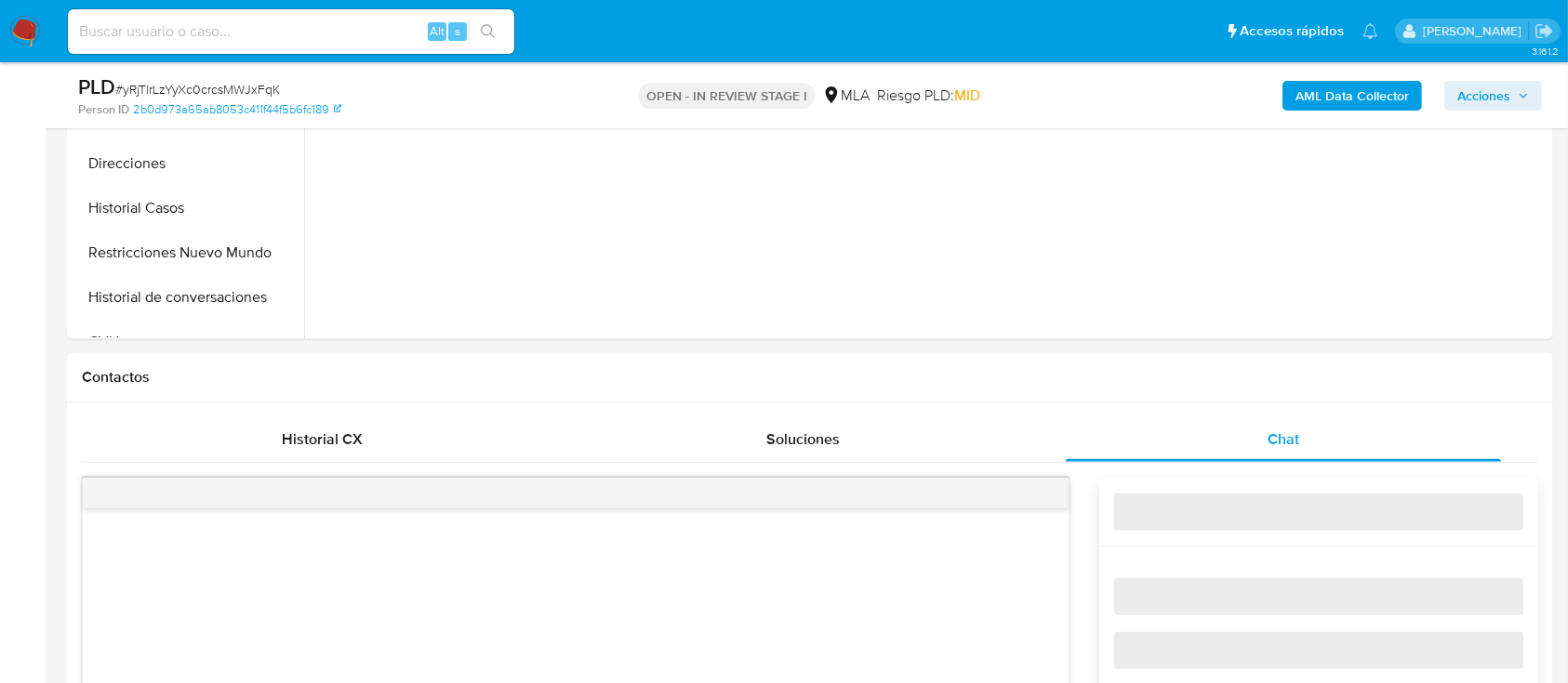
select select "10"
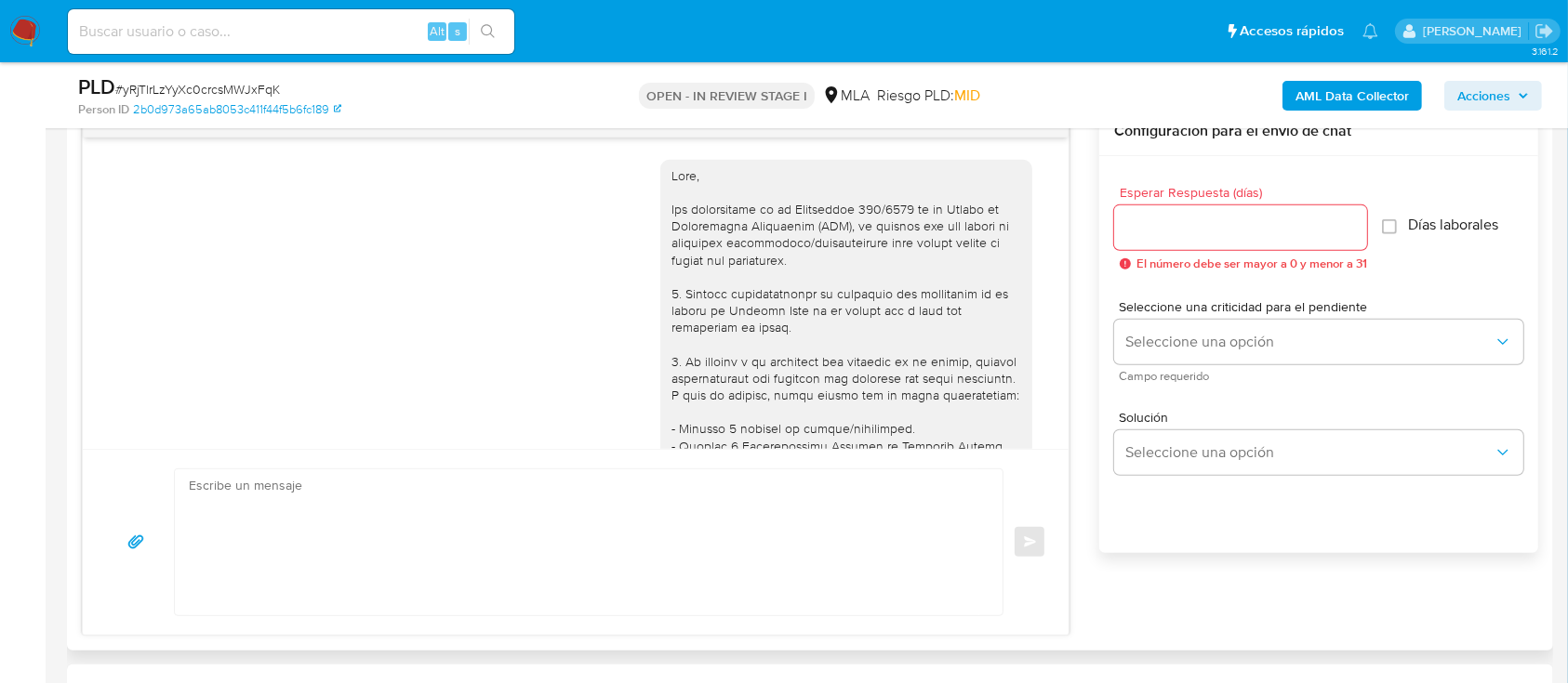
scroll to position [814, 0]
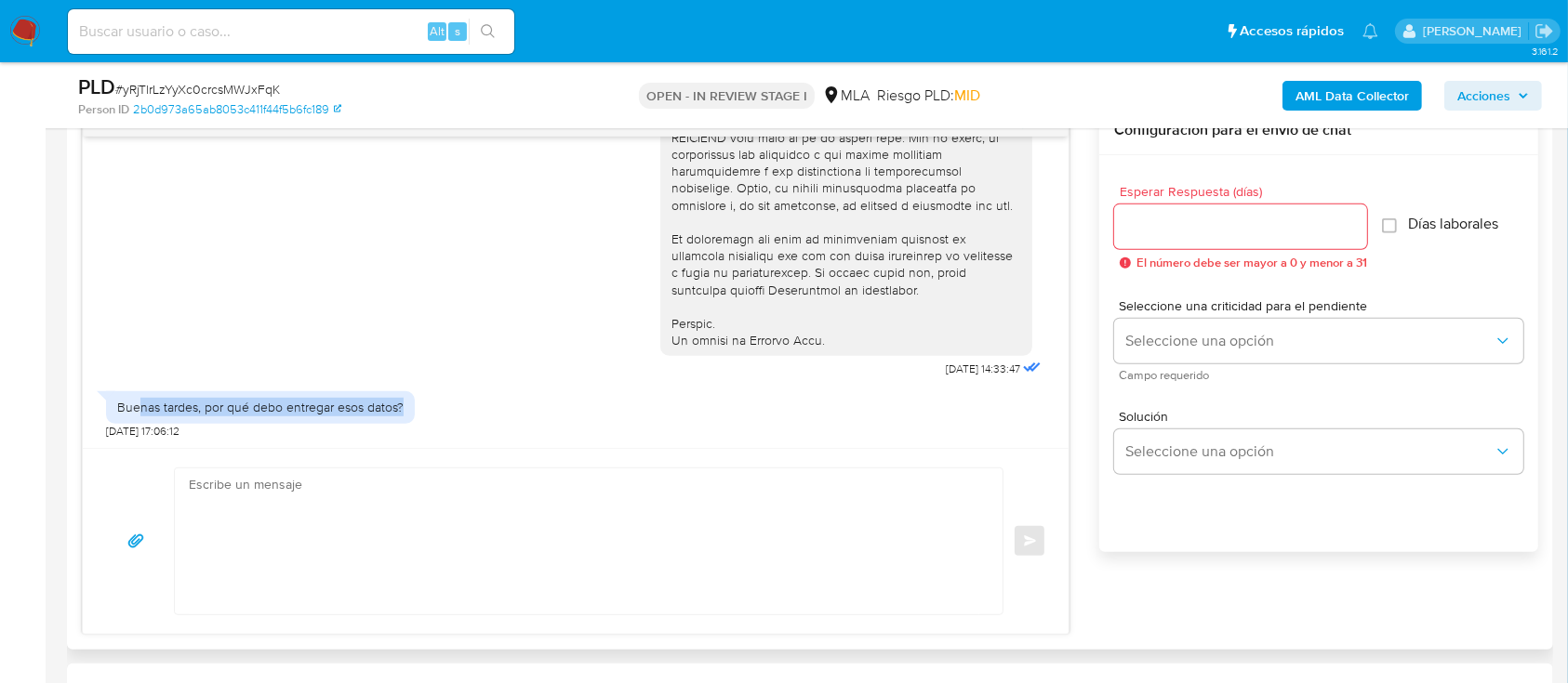
drag, startPoint x: 142, startPoint y: 412, endPoint x: 491, endPoint y: 415, distance: 349.0
click at [491, 415] on div "Buenas tardes, por qué debo entregar esos datos? 19/09/2025 17:06:12" at bounding box center [575, 410] width 939 height 56
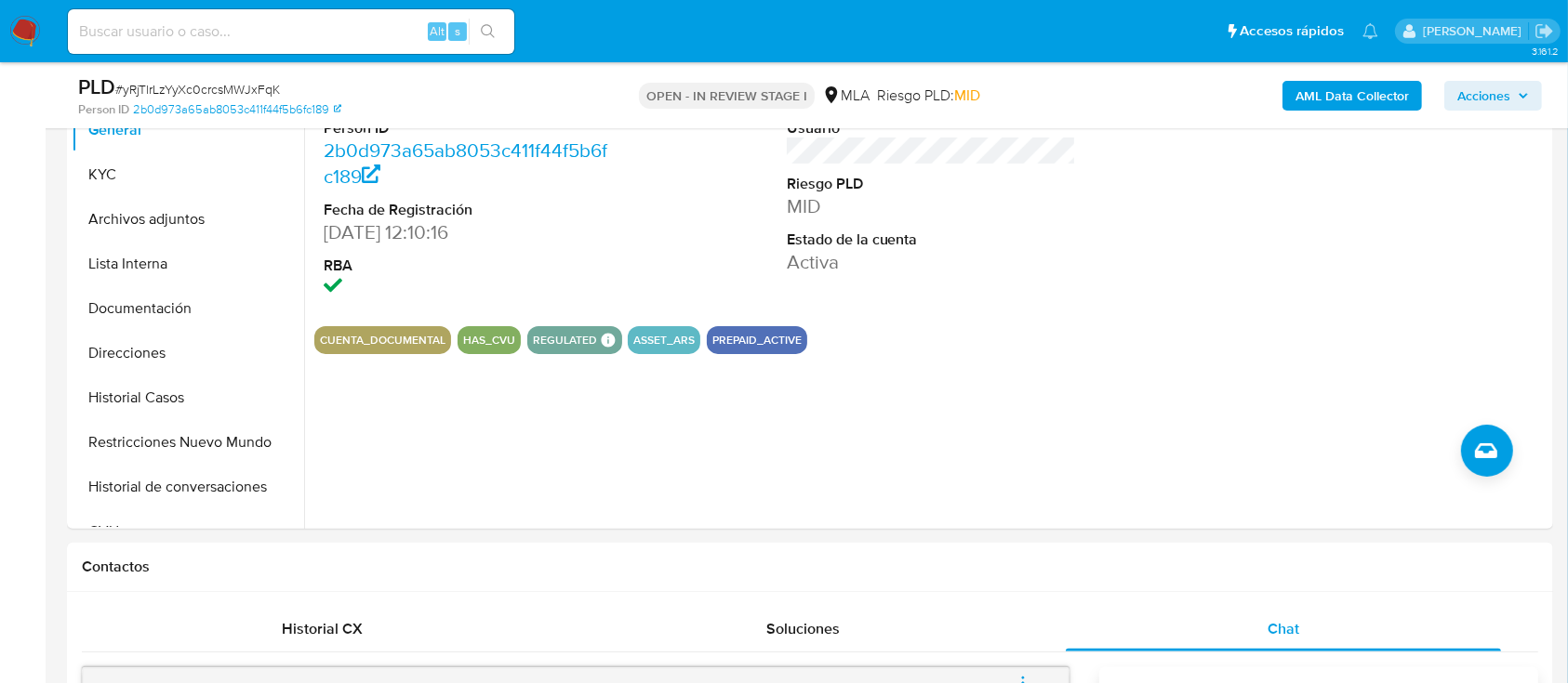
scroll to position [371, 0]
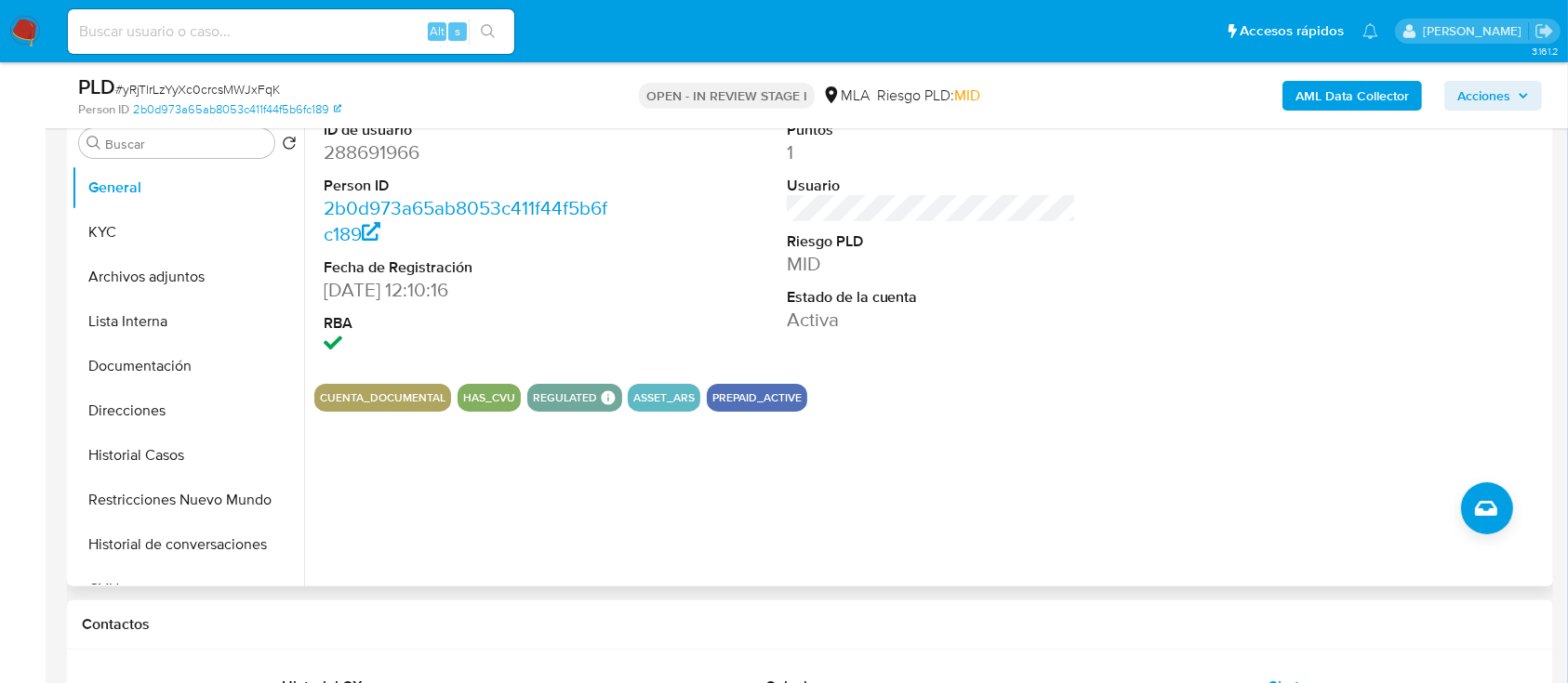
click at [374, 144] on dd "288691966" at bounding box center [468, 152] width 290 height 26
copy dd "288691966"
click at [175, 441] on button "Historial Casos" at bounding box center [180, 455] width 217 height 45
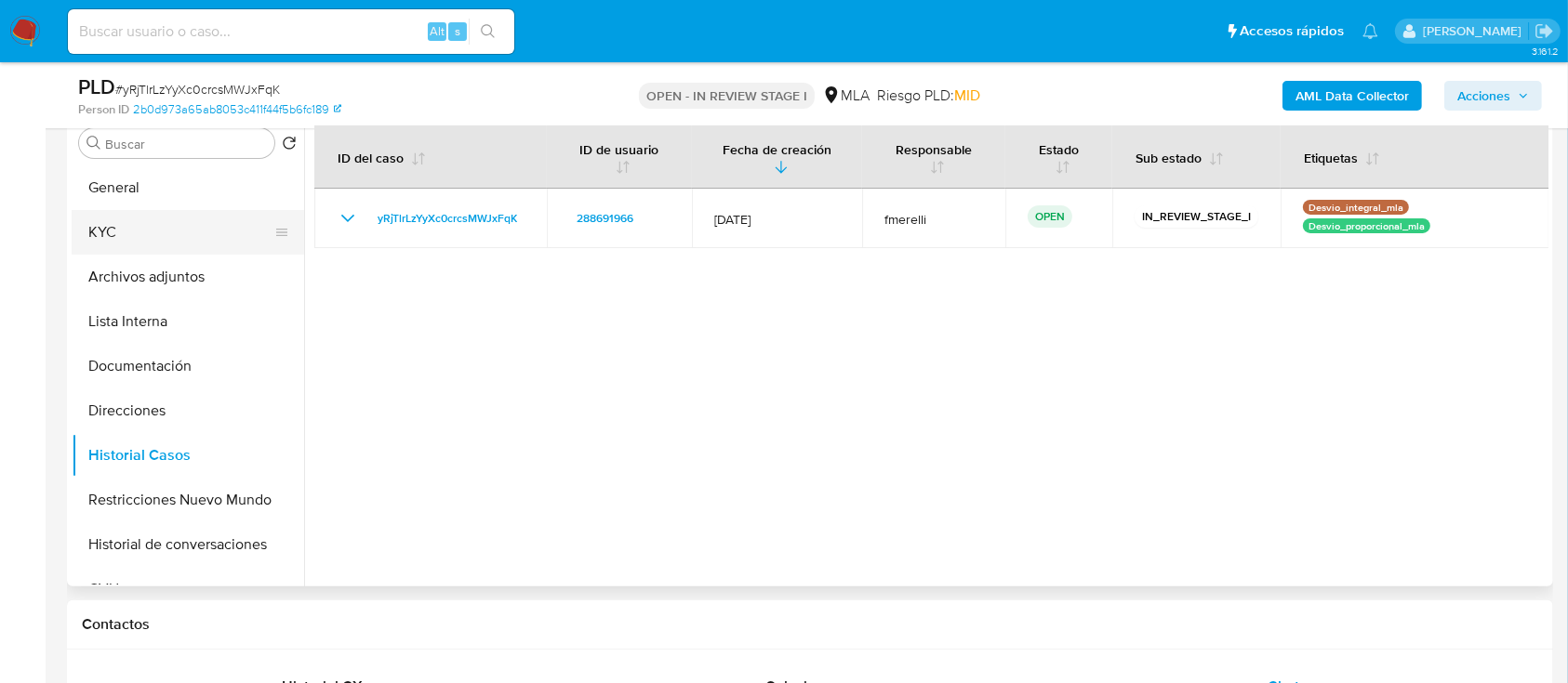
click at [146, 241] on button "KYC" at bounding box center [180, 232] width 217 height 45
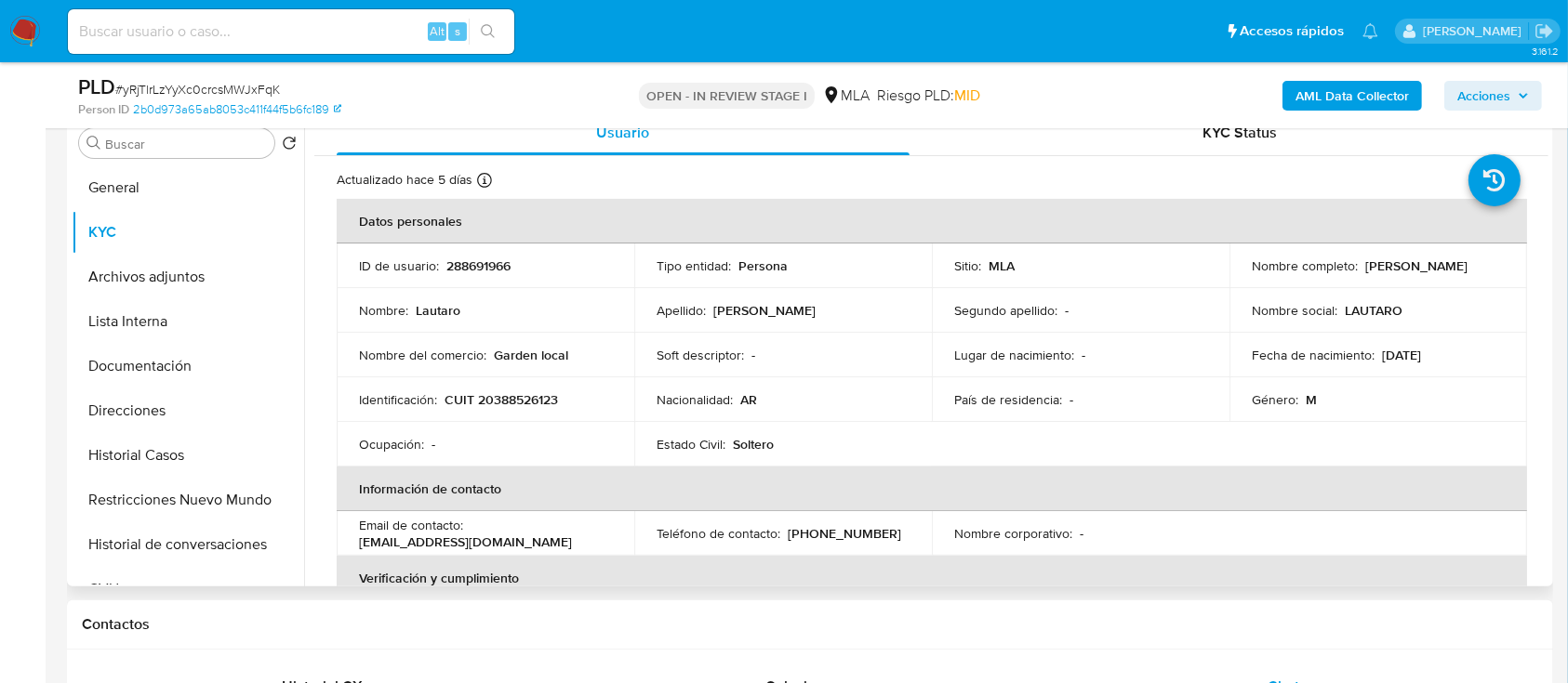
drag, startPoint x: 512, startPoint y: 11, endPoint x: 487, endPoint y: 391, distance: 380.8
click at [487, 391] on p "CUIT 20388526123" at bounding box center [501, 399] width 114 height 17
click at [488, 258] on p "288691966" at bounding box center [478, 266] width 64 height 17
copy p "288691966"
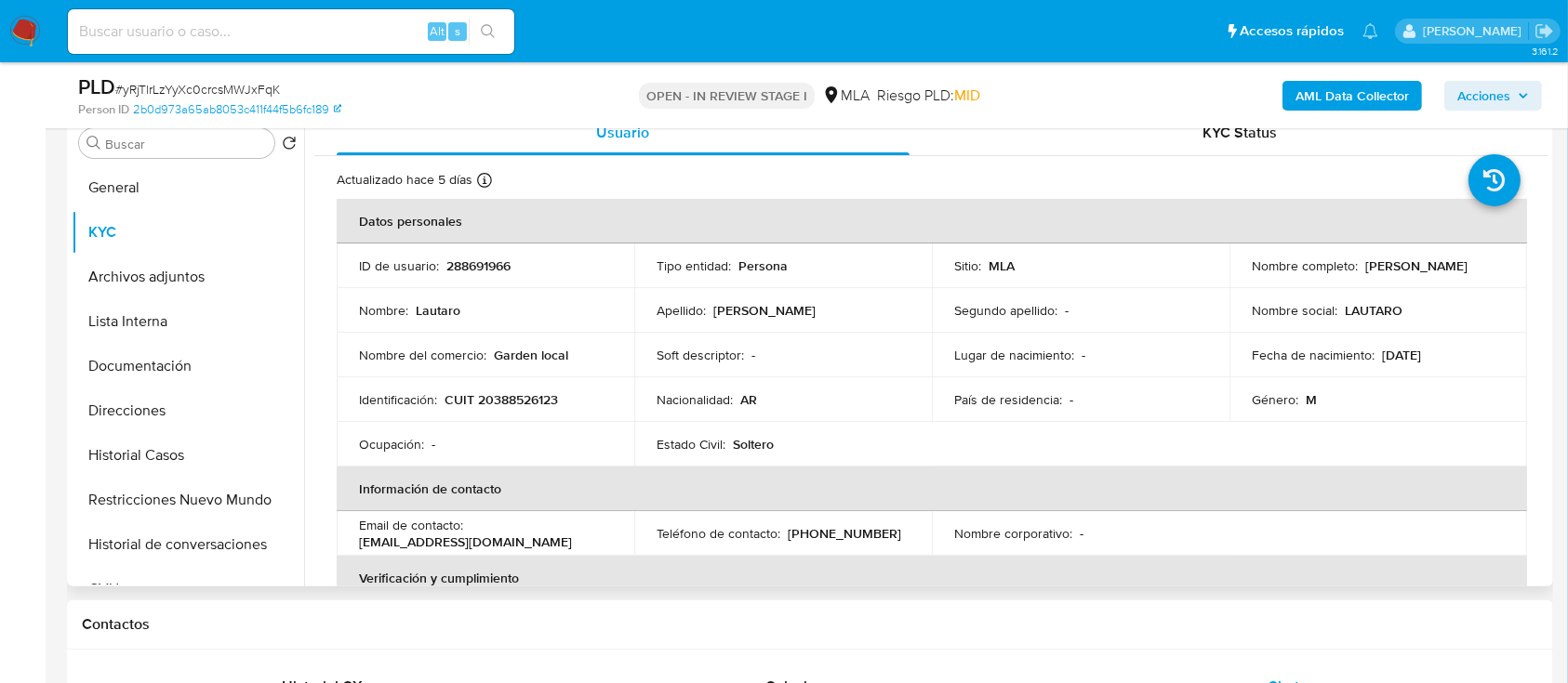
click at [511, 409] on td "Identificación : CUIT 20388526123" at bounding box center [485, 399] width 298 height 45
click at [513, 399] on p "CUIT 20388526123" at bounding box center [501, 399] width 114 height 17
copy p "20388526123"
click at [536, 396] on p "CUIT 20388526123" at bounding box center [501, 399] width 114 height 17
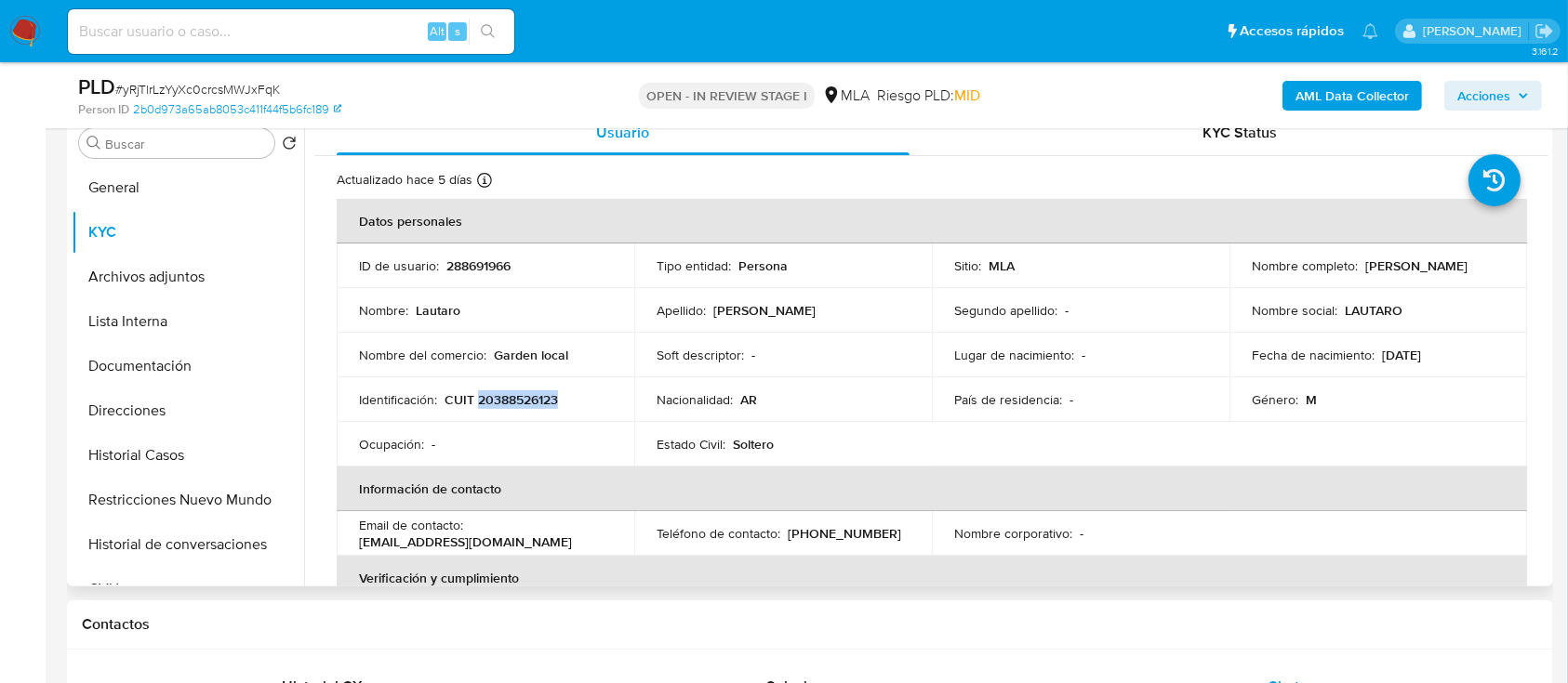
click at [536, 396] on p "CUIT 20388526123" at bounding box center [501, 399] width 114 height 17
copy p "20388526123"
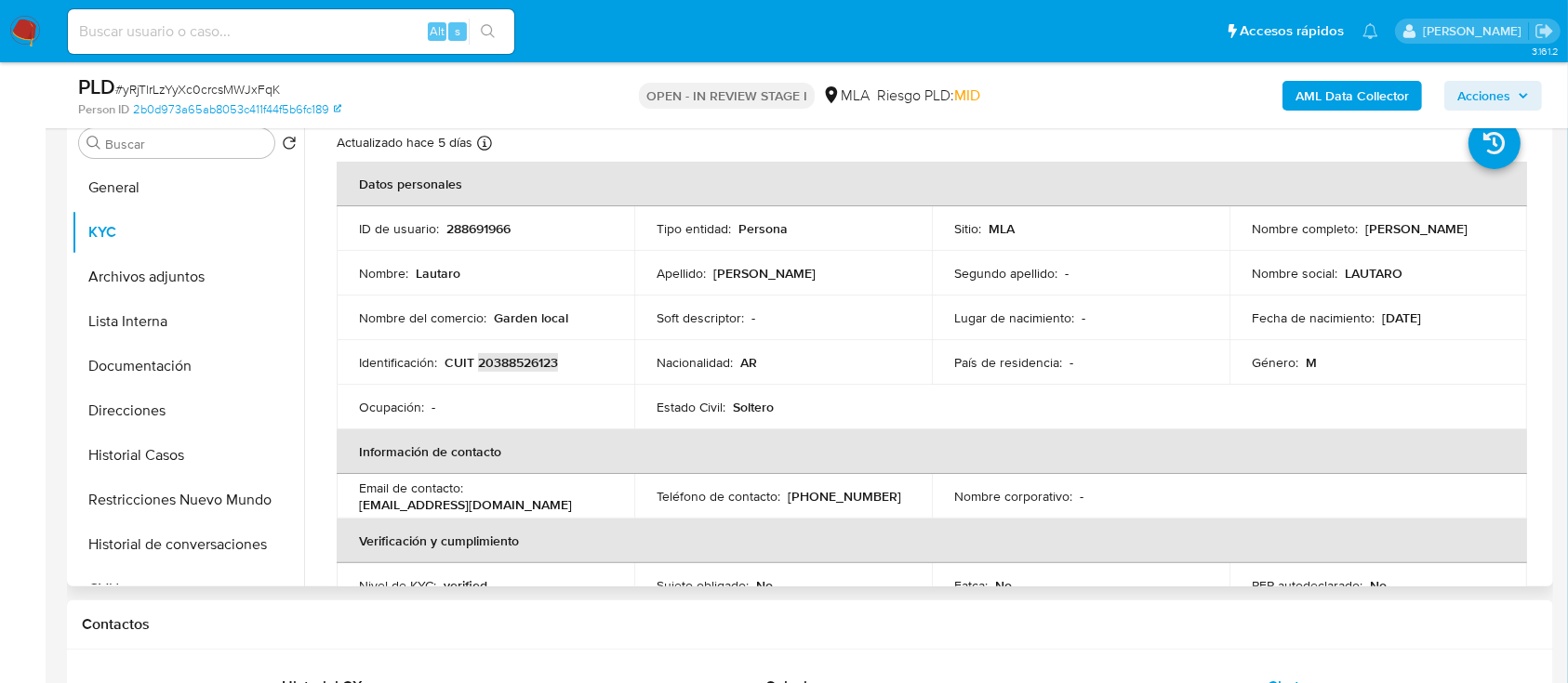
scroll to position [0, 0]
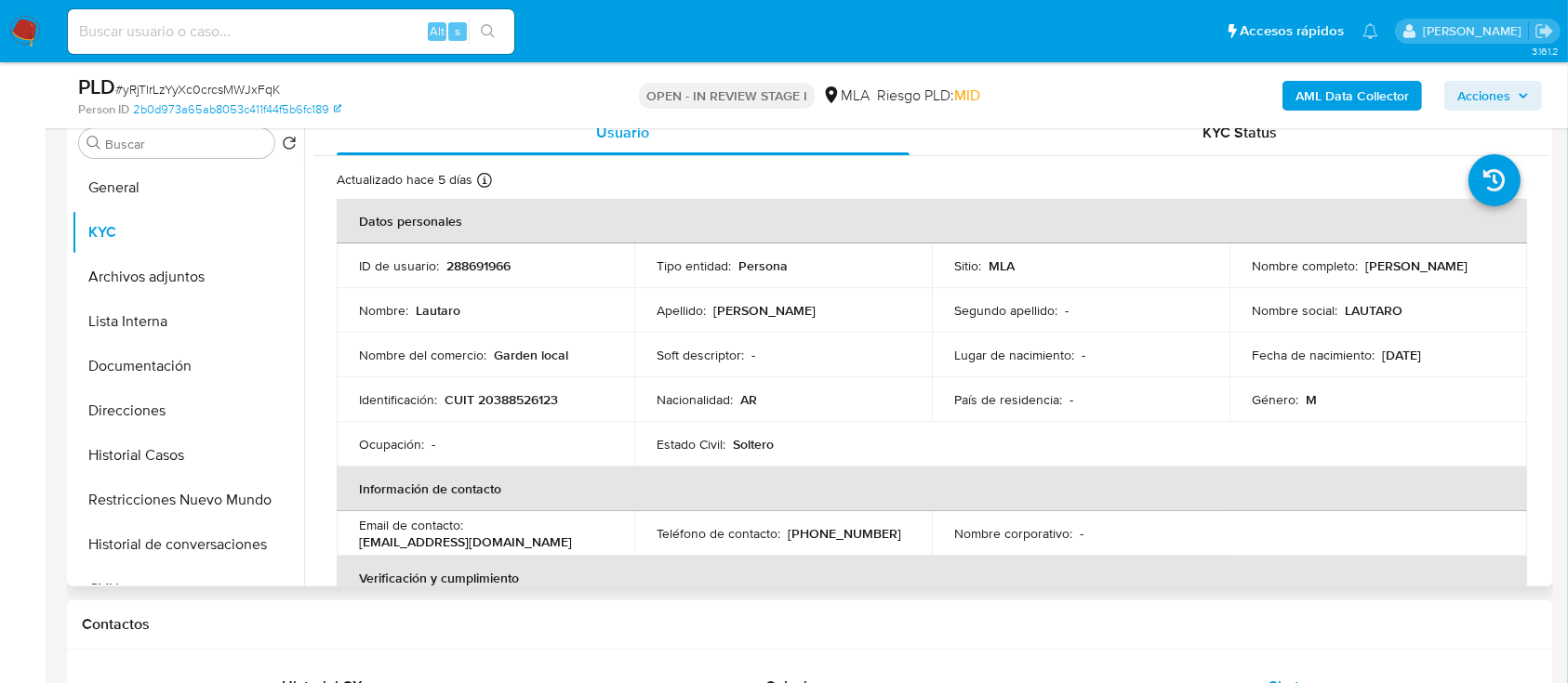
click at [484, 272] on p "288691966" at bounding box center [478, 266] width 64 height 17
copy p "288691966"
click at [511, 408] on p "CUIT 20388526123" at bounding box center [501, 399] width 114 height 17
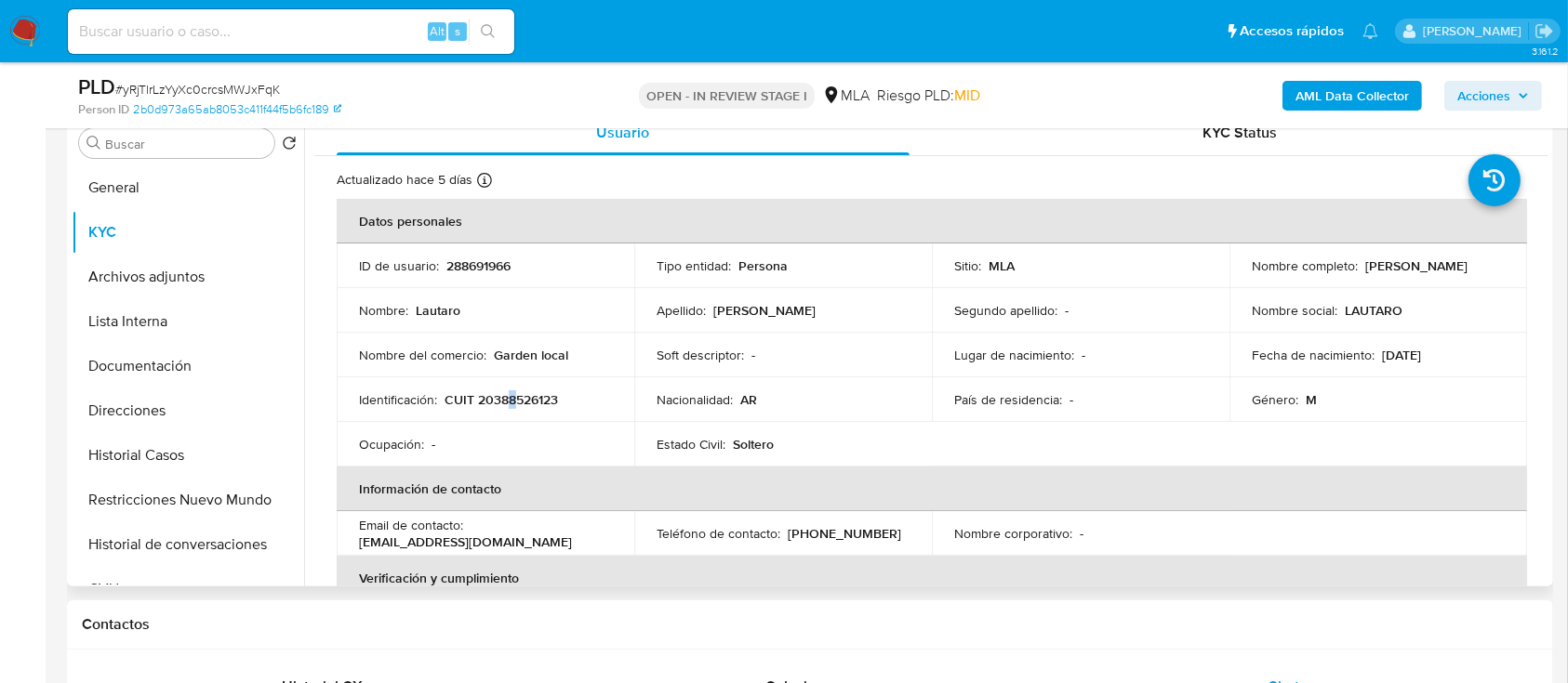
copy p "8"
click at [525, 398] on p "CUIT 20388526123" at bounding box center [501, 399] width 114 height 17
click at [525, 397] on p "CUIT 20388526123" at bounding box center [501, 399] width 114 height 17
copy p "20388526123"
click at [497, 403] on p "CUIT 20388526123" at bounding box center [501, 399] width 114 height 17
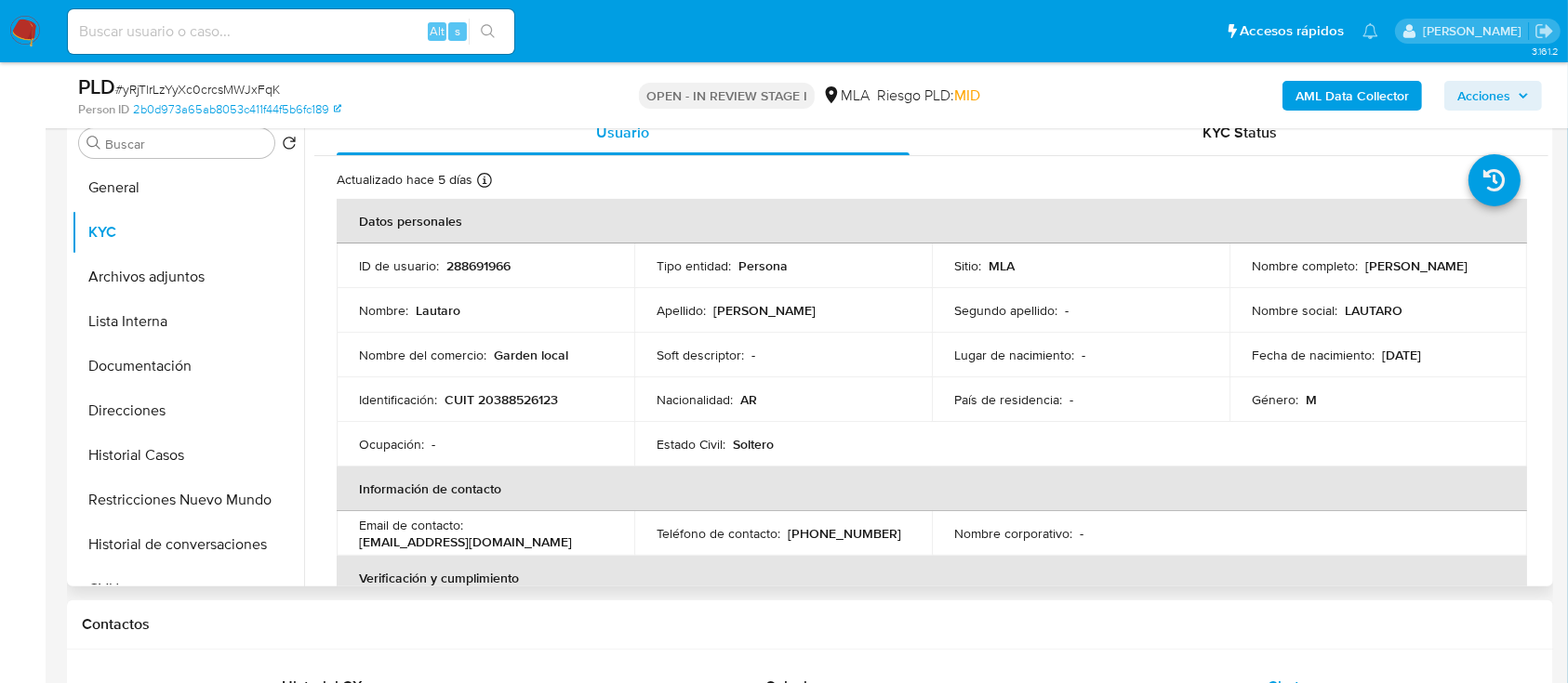
click at [527, 393] on p "CUIT 20388526123" at bounding box center [501, 399] width 114 height 17
copy p "20388526123"
drag, startPoint x: 595, startPoint y: 358, endPoint x: 496, endPoint y: 361, distance: 99.0
click at [496, 361] on div "Nombre del comercio : Garden local" at bounding box center [485, 354] width 253 height 17
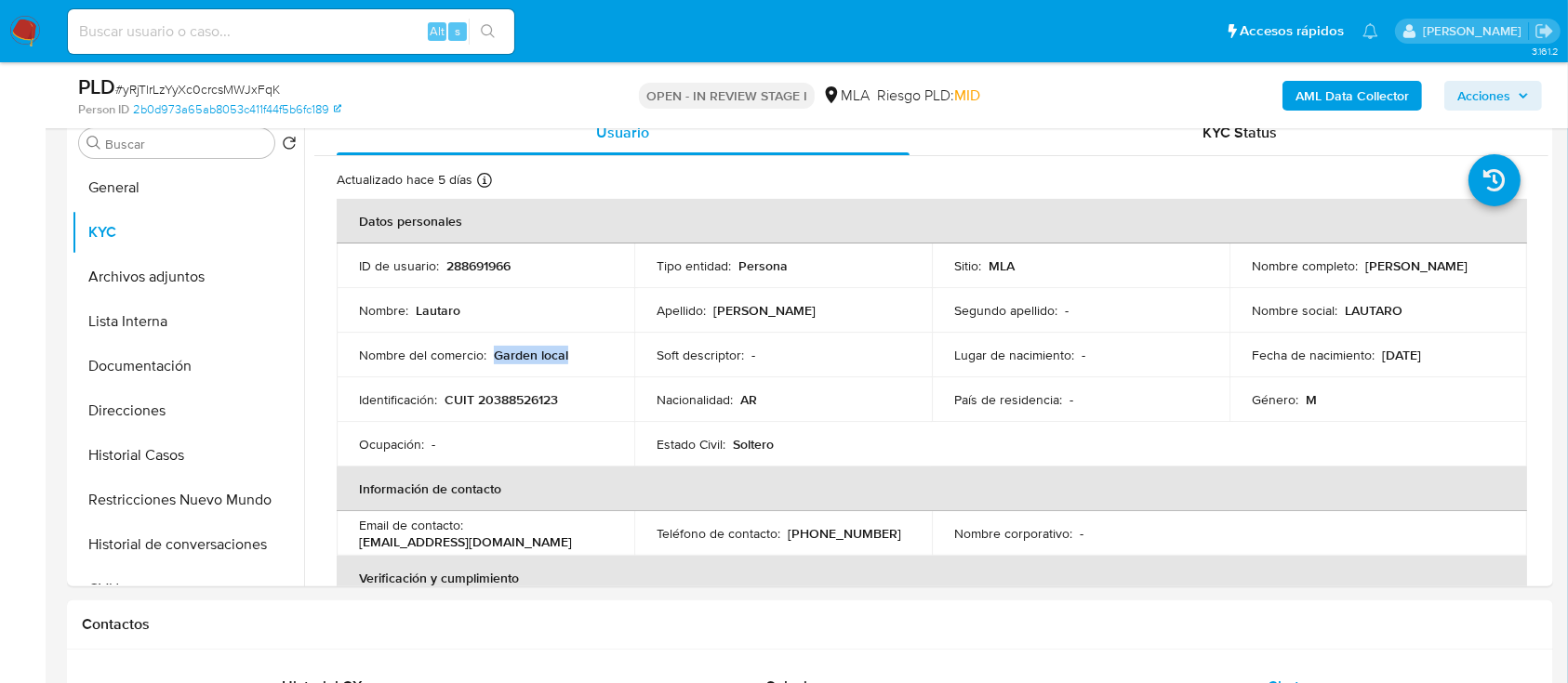
copy p "Garden local"
click at [172, 407] on button "Direcciones" at bounding box center [180, 410] width 217 height 45
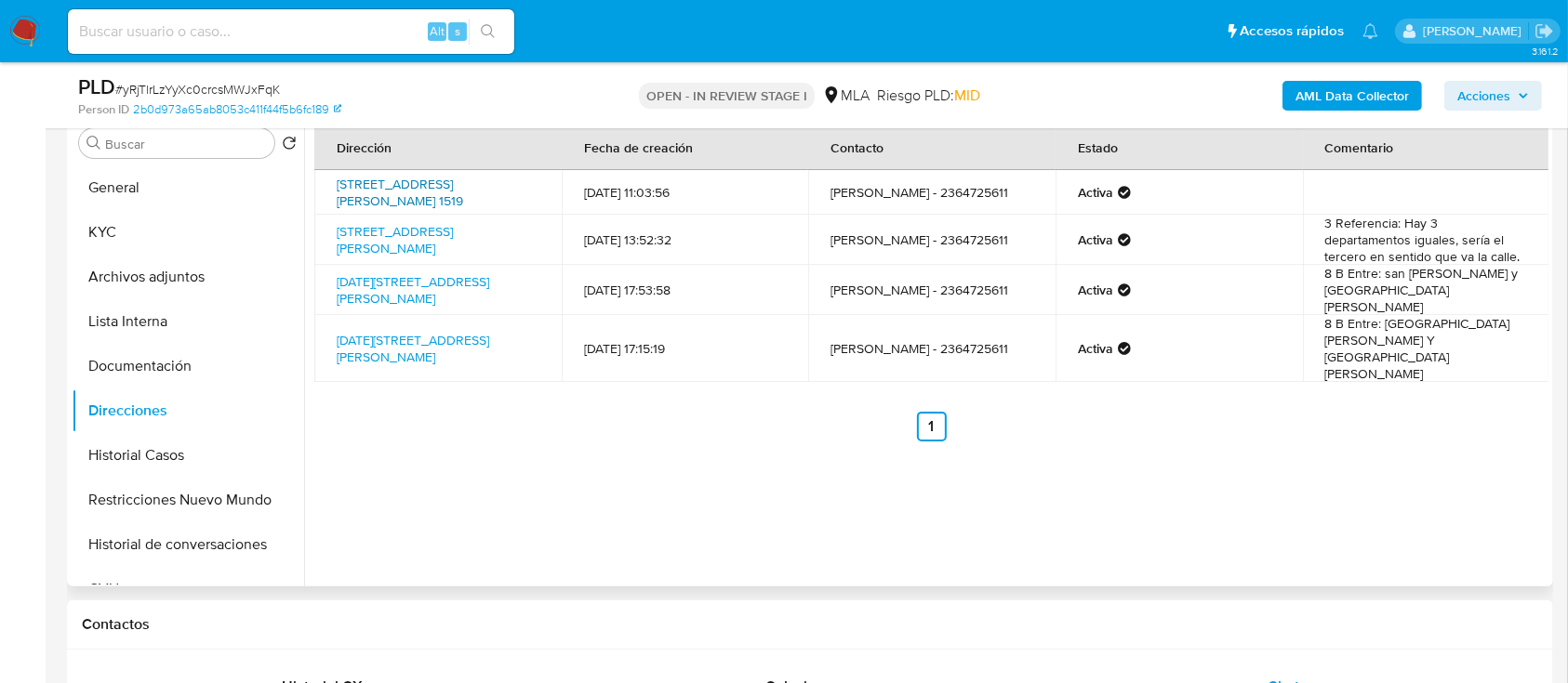
click at [463, 203] on link "Avenida San Martín 1519, Ramallo, Buenos Aires, 2915, Argentina 1519" at bounding box center [399, 191] width 127 height 35
click at [453, 239] on link "Calle Buenos Aires 460, Ramallo, Buenos Aires, 2915, Argentina 460" at bounding box center [394, 239] width 117 height 35
click at [489, 286] on link "Primero De Mayo 1068, Rosario, Santa Fe, 2000, Argentina 1068" at bounding box center [412, 289] width 152 height 35
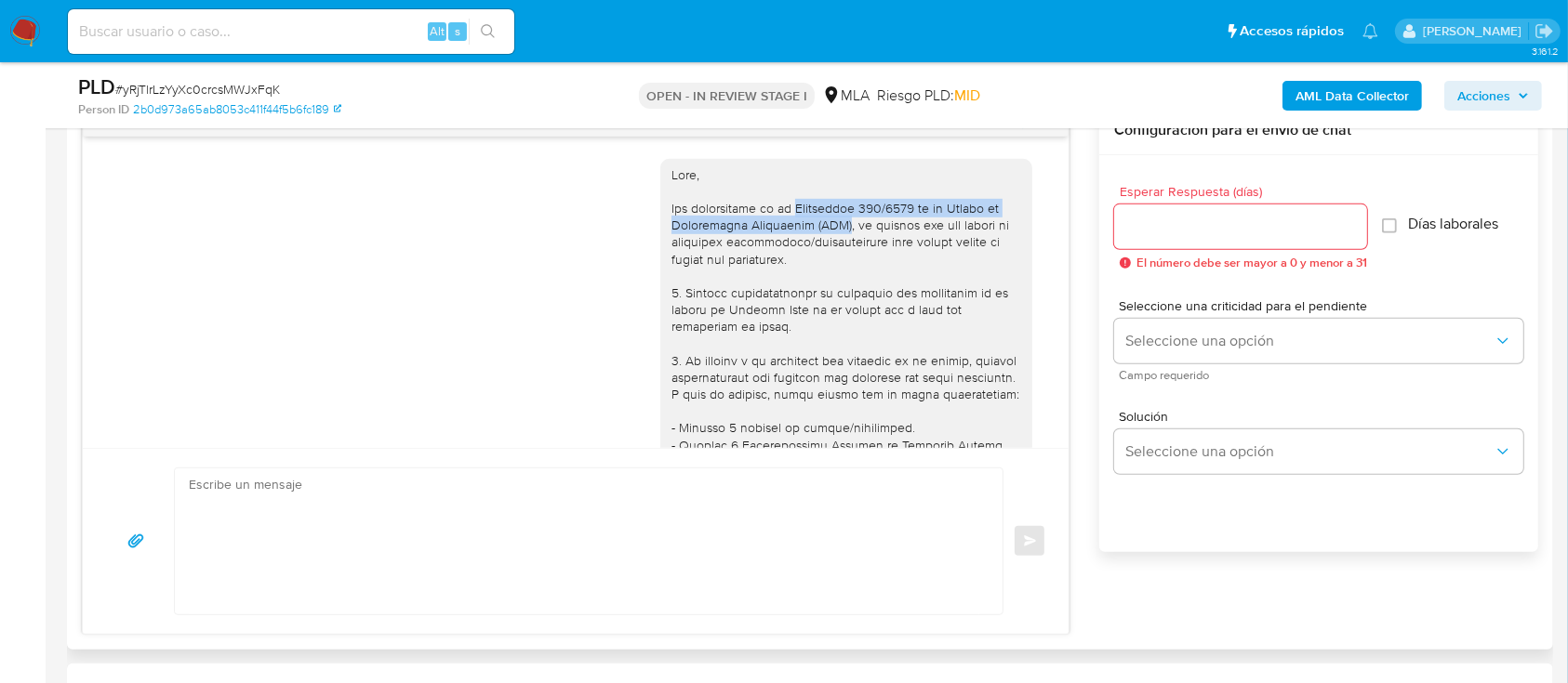
drag, startPoint x: 774, startPoint y: 212, endPoint x: 808, endPoint y: 229, distance: 38.0
click at [808, 226] on div at bounding box center [846, 648] width 350 height 964
copy div "Resolución 200/2024 de la Unidad de Información Financiera (UIF)"
click at [689, 535] on textarea at bounding box center [583, 541] width 790 height 146
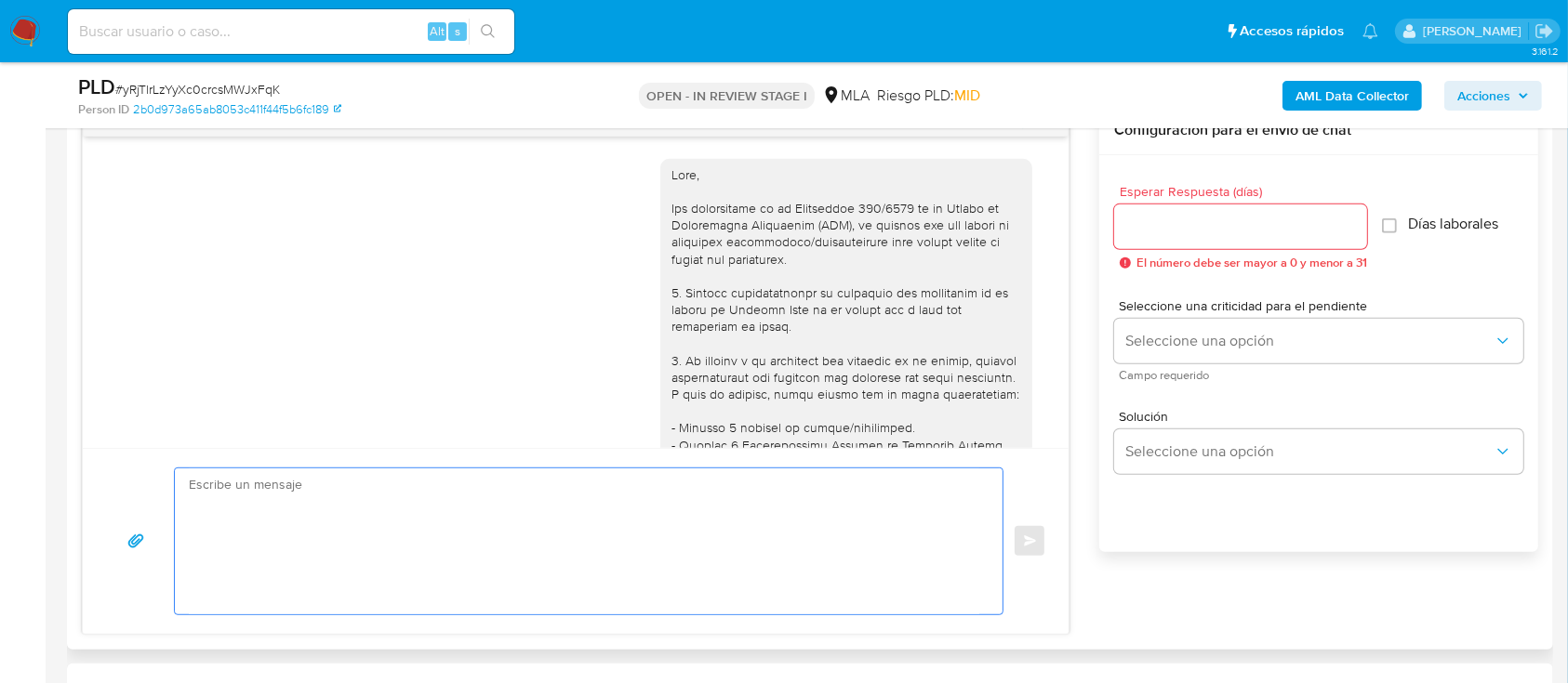
paste textarea "Resolución 200/2024 de la Unidad de Información Financiera (UIF)"
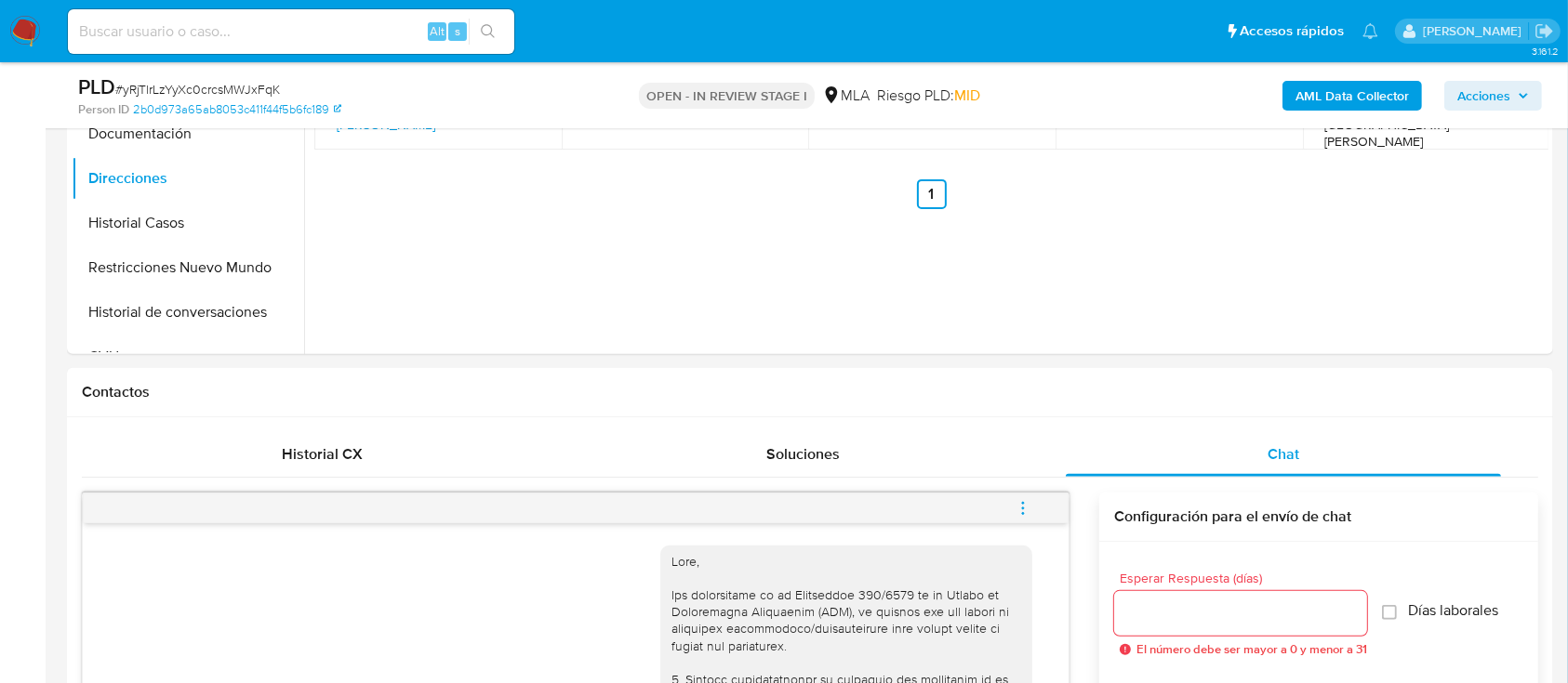
scroll to position [247, 0]
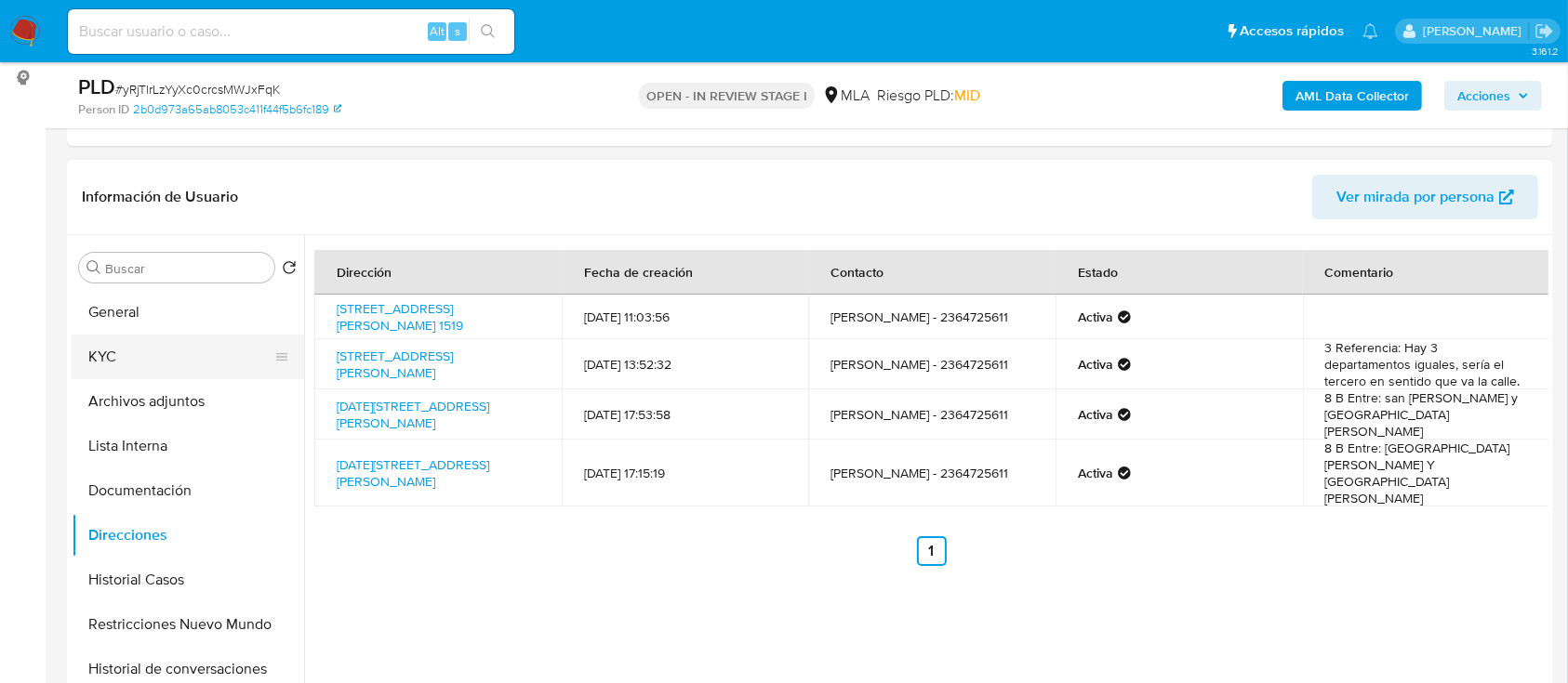
click at [150, 353] on button "KYC" at bounding box center [180, 356] width 217 height 45
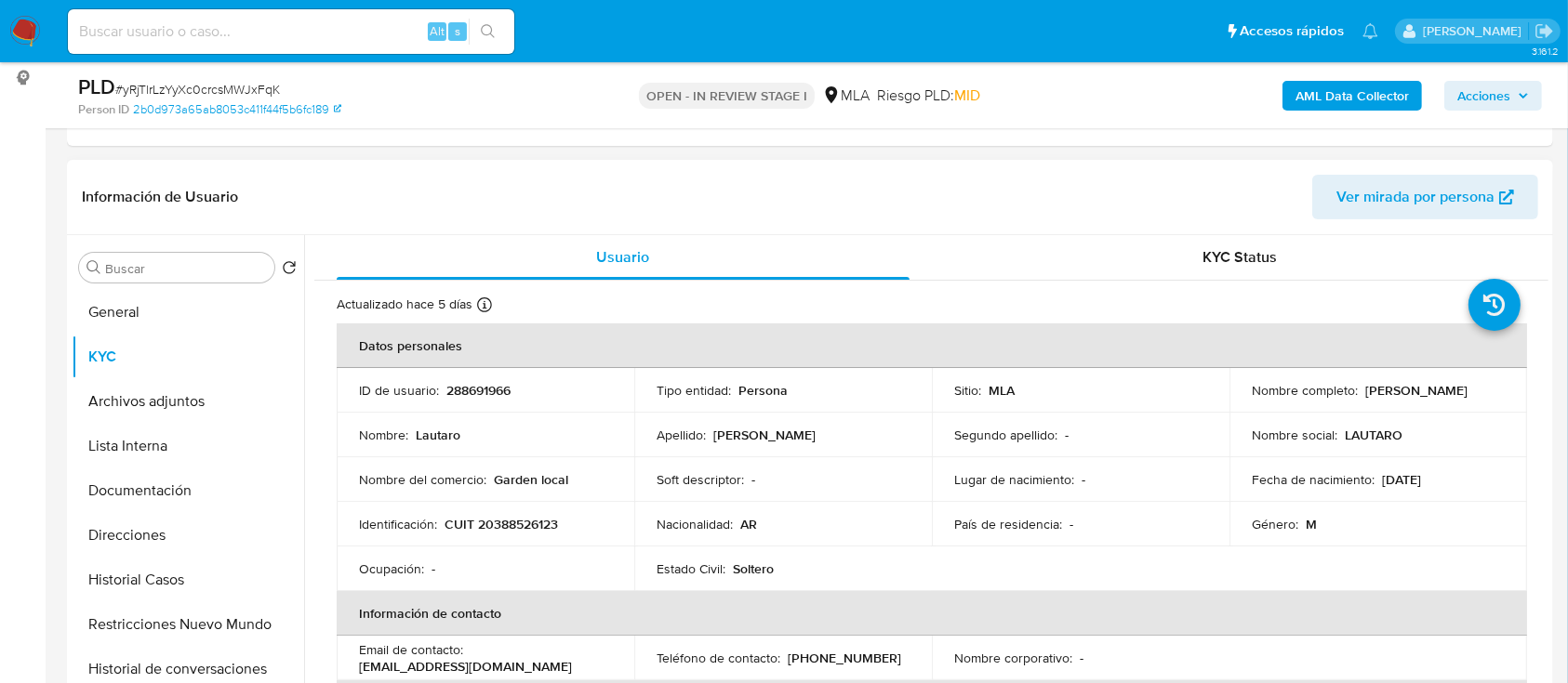
drag, startPoint x: 1359, startPoint y: 389, endPoint x: 1516, endPoint y: 390, distance: 157.0
click at [1516, 390] on td "Nombre completo : Lautaro Serrano" at bounding box center [1378, 390] width 298 height 45
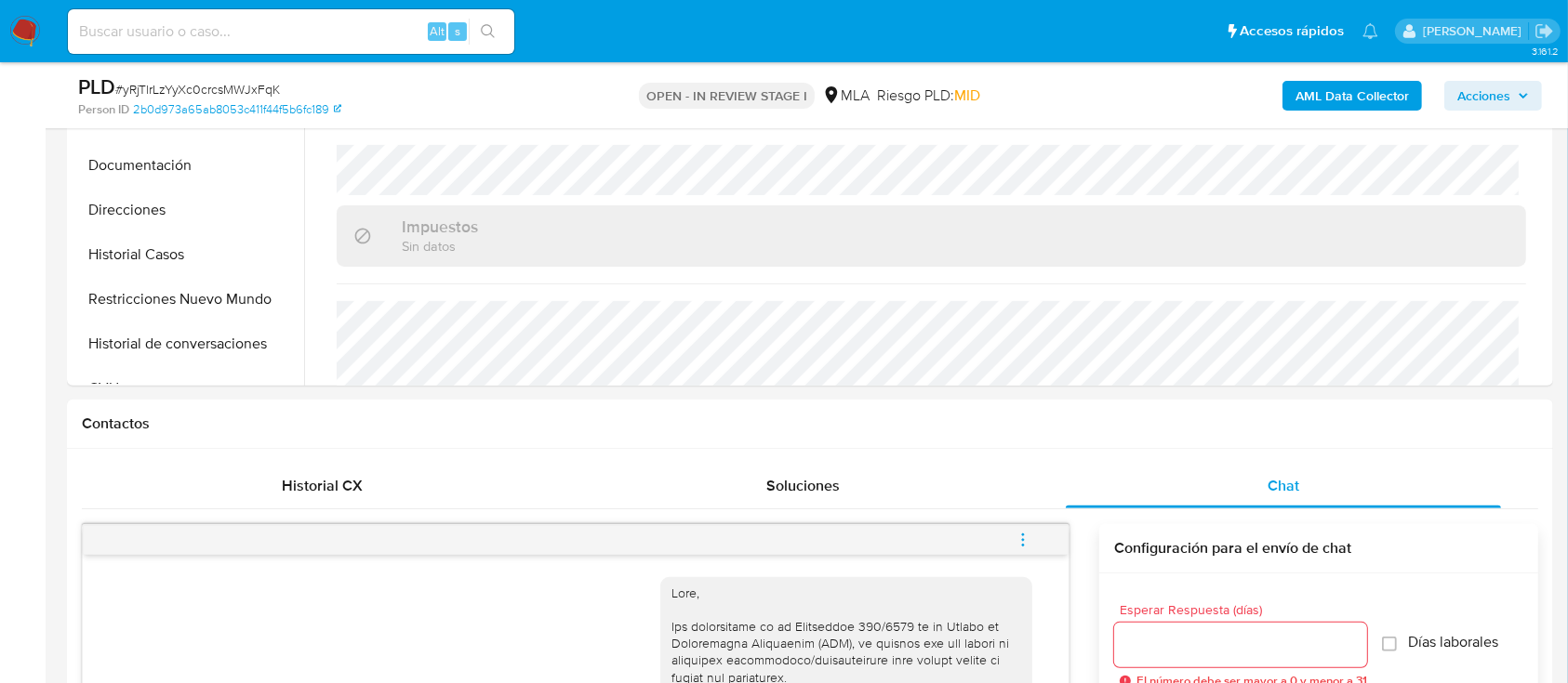
scroll to position [1239, 0]
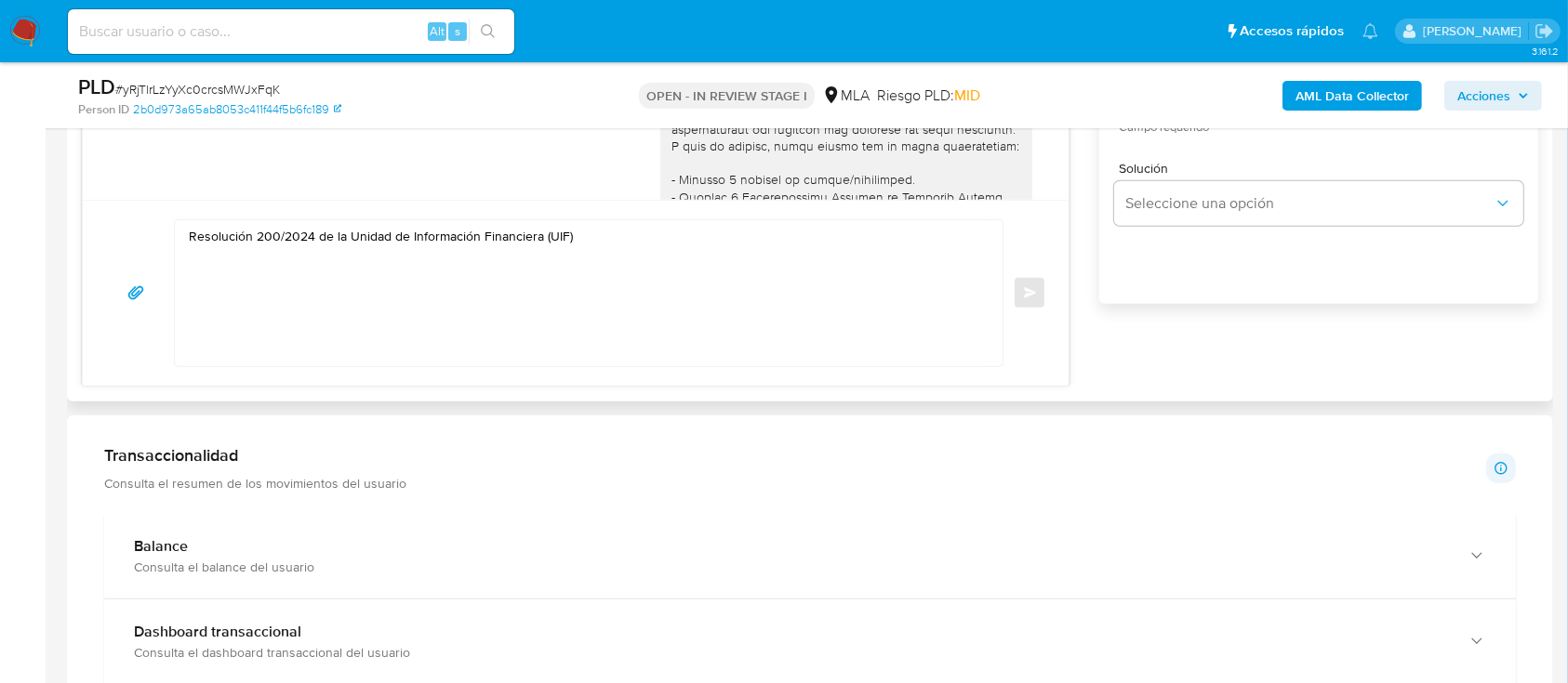
click at [180, 239] on div "Resolución 200/2024 de la Unidad de Información Financiera (UIF)" at bounding box center [583, 293] width 818 height 146
click at [186, 239] on div "Resolución 200/2024 de la Unidad de Información Financiera (UIF)" at bounding box center [583, 293] width 818 height 146
click at [189, 235] on textarea "Resolución 200/2024 de la Unidad de Información Financiera (UIF)" at bounding box center [583, 293] width 790 height 146
paste textarea "Lautaro Serrano"
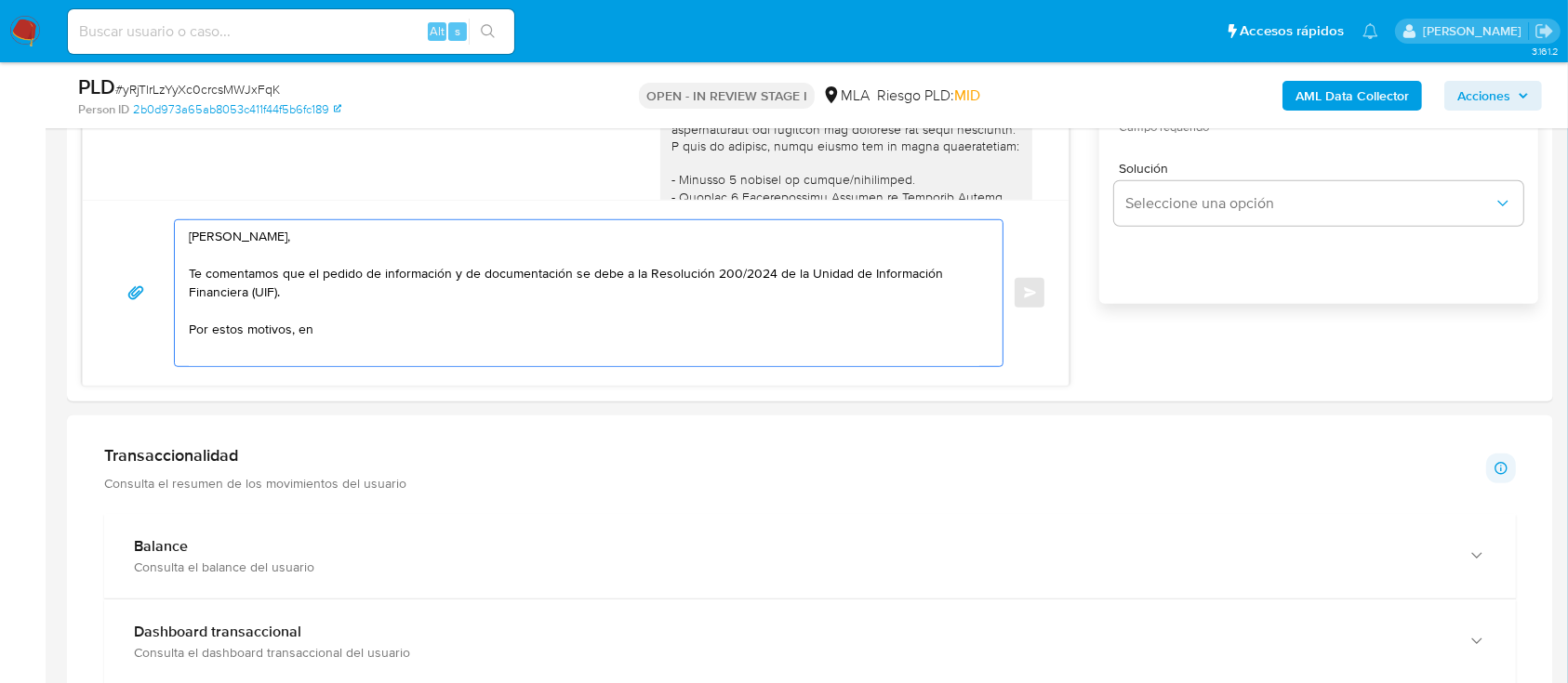
paste textarea "función de las operaciones registradas en tu cuenta de Mercado Pago, necesitamo…"
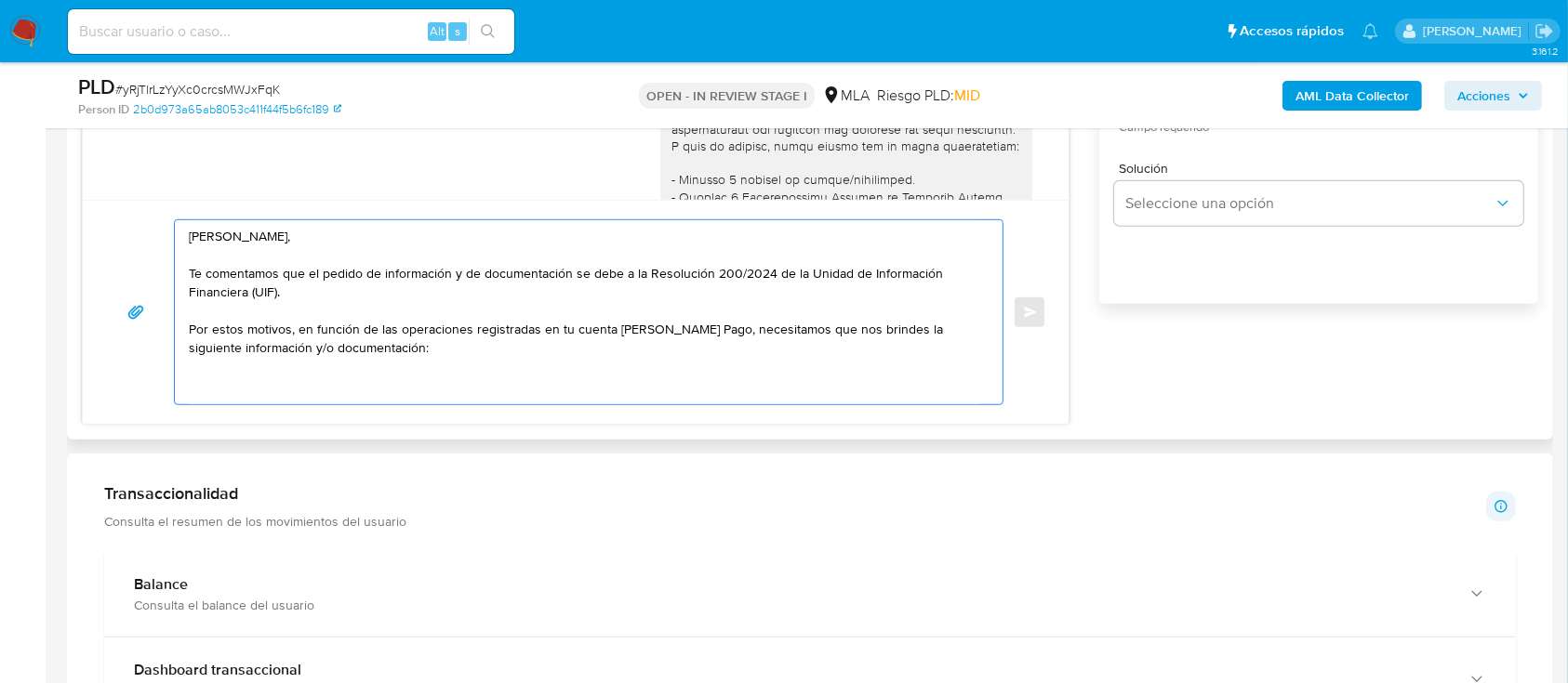
paste textarea "1. Descripción de la actividad: - Detalla la actividad que realizas a través de…"
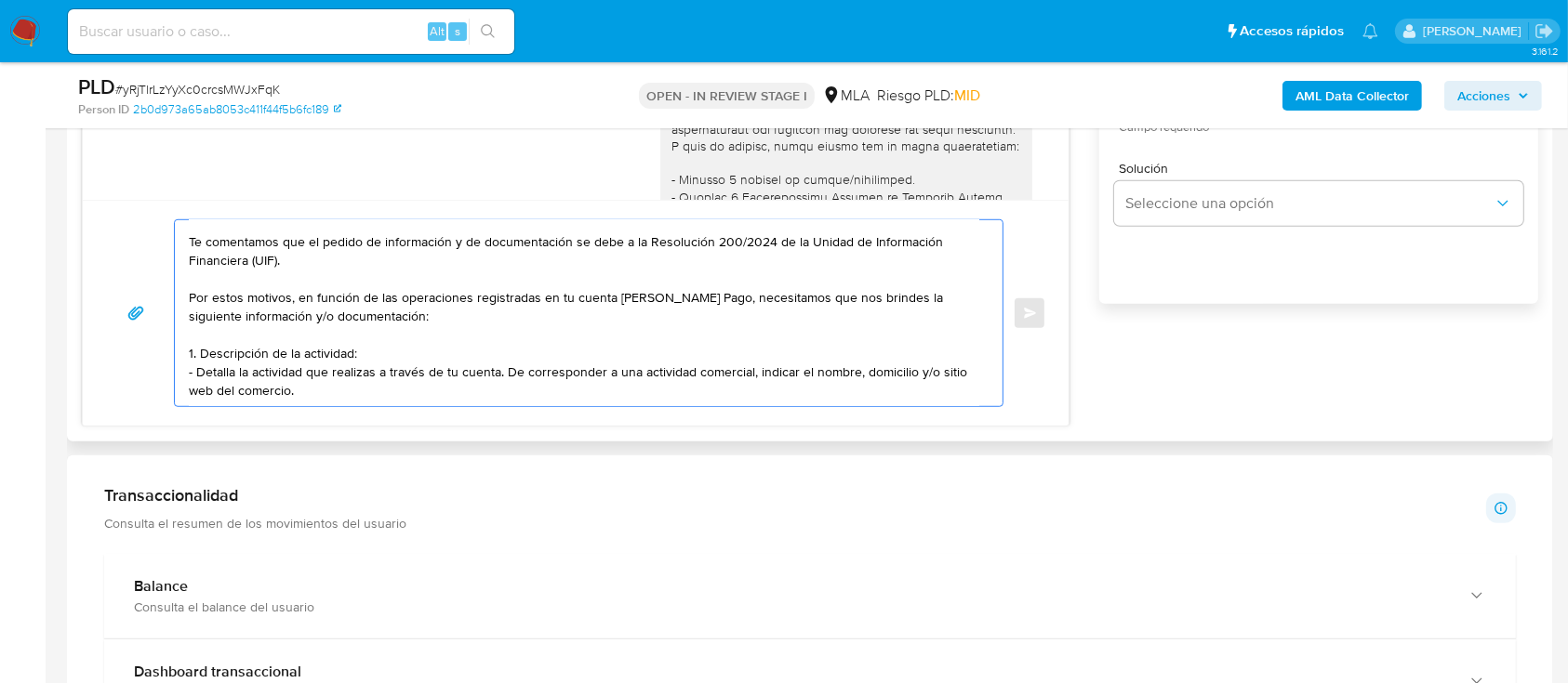
click at [492, 375] on textarea "Hola Lautaro Serrano, Te comentamos que el pedido de información y de documenta…" at bounding box center [583, 313] width 790 height 186
paste textarea "2. De acuerdo a la actividad que realices en tu cuenta, adjunta la siguiente do…"
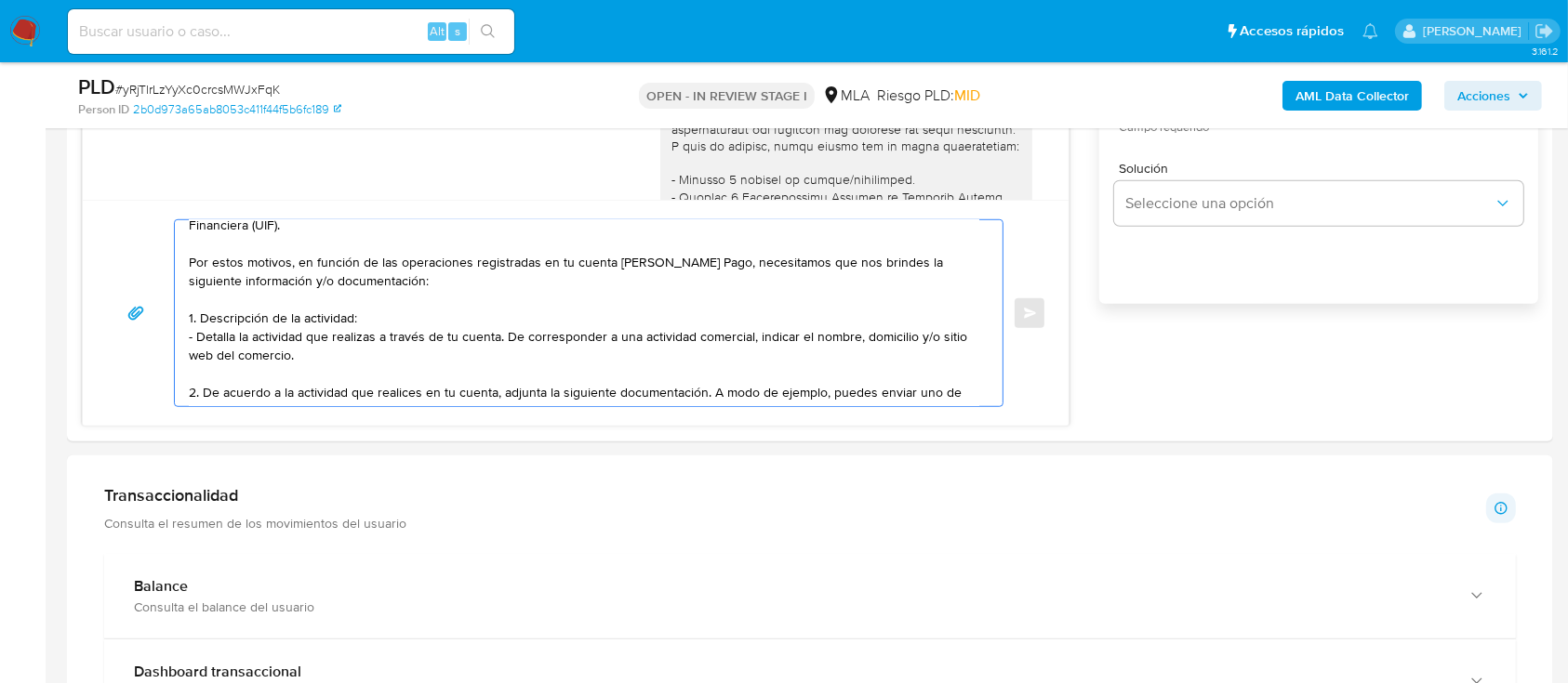
scroll to position [105, 0]
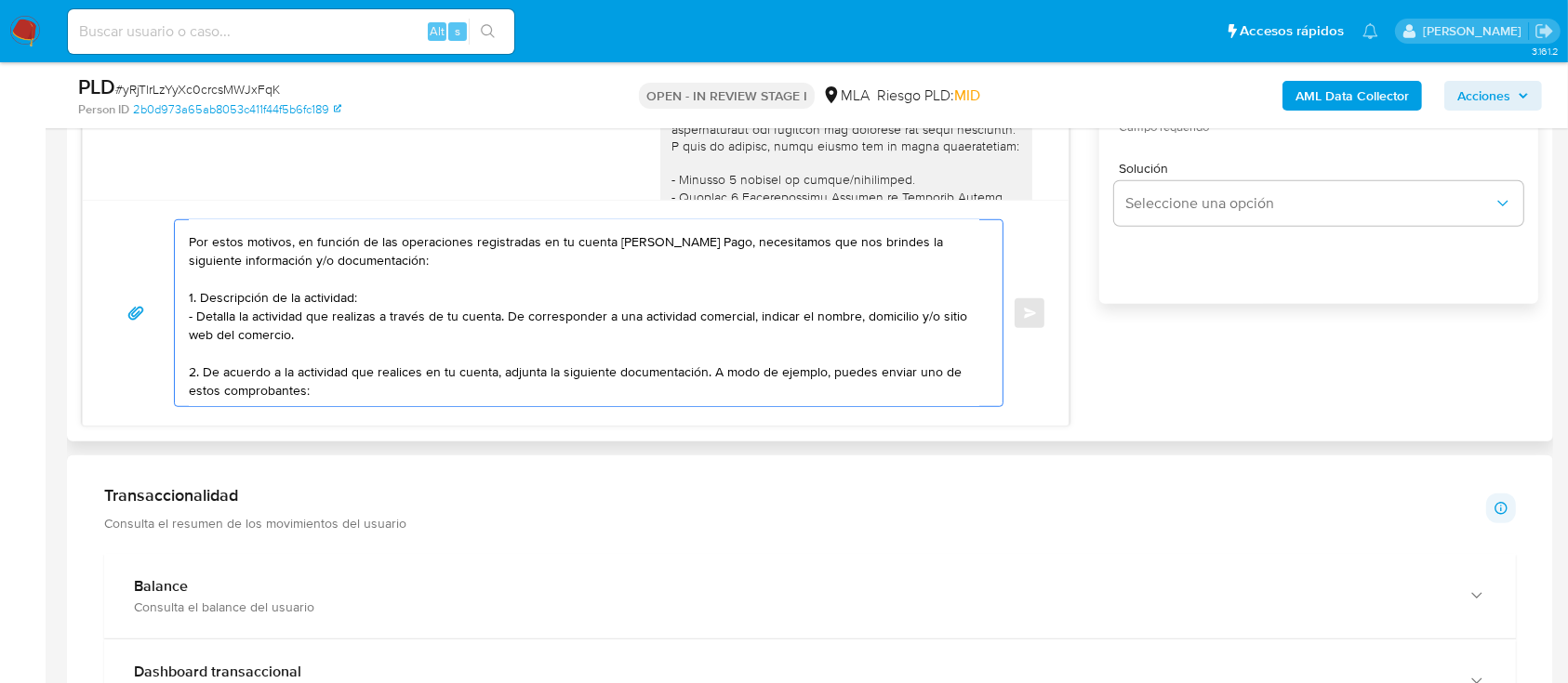
paste textarea "- Últimas 6 Declaraciones Juradas de Ingresos Brutos (donde se visualice la bas…"
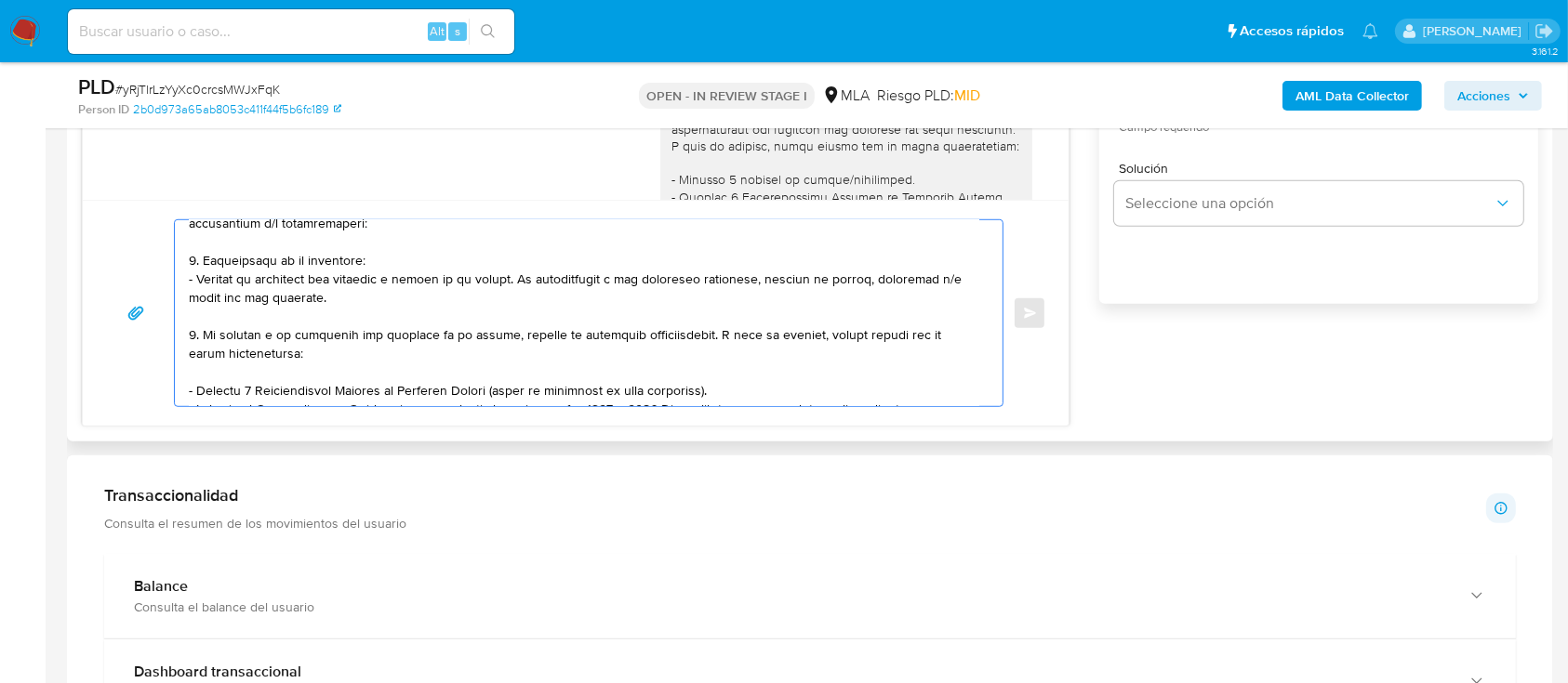
scroll to position [296, 0]
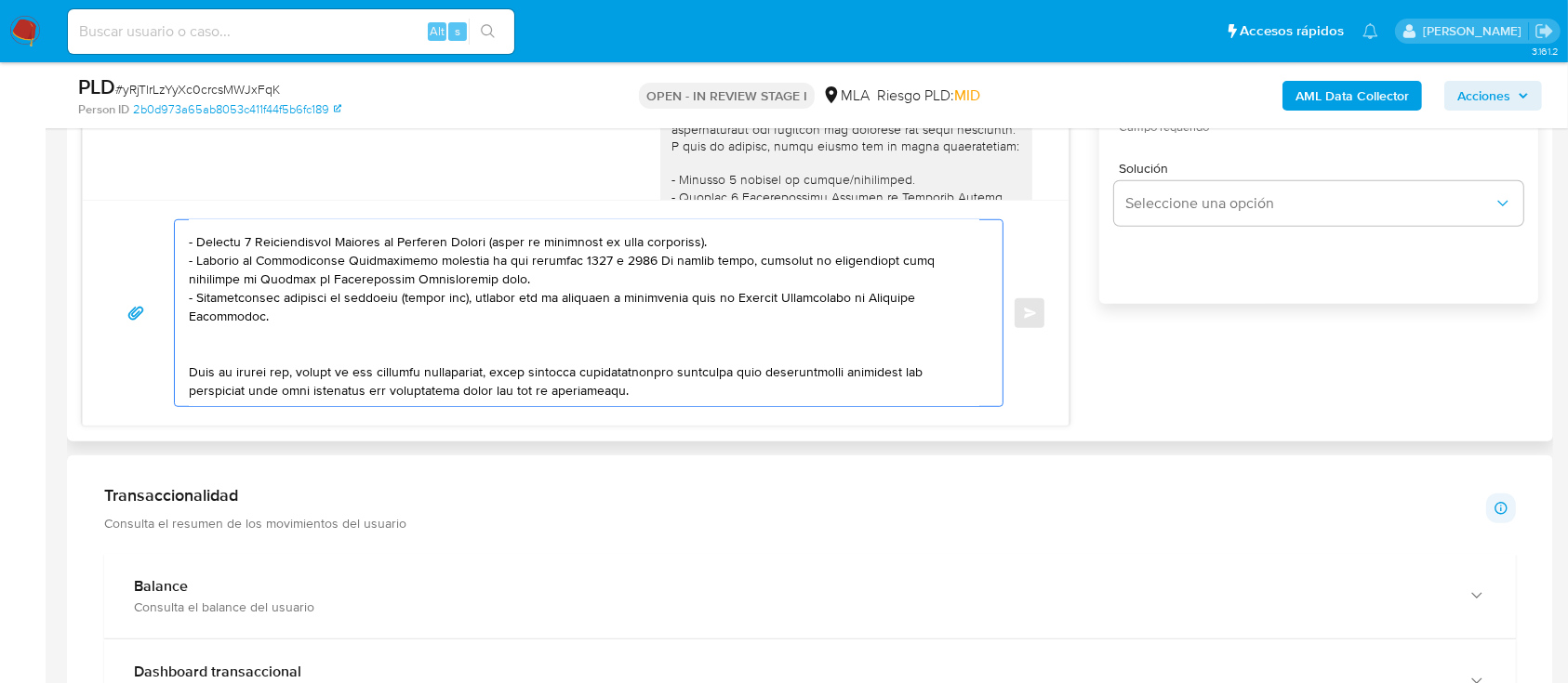
click at [253, 336] on textarea at bounding box center [583, 313] width 790 height 186
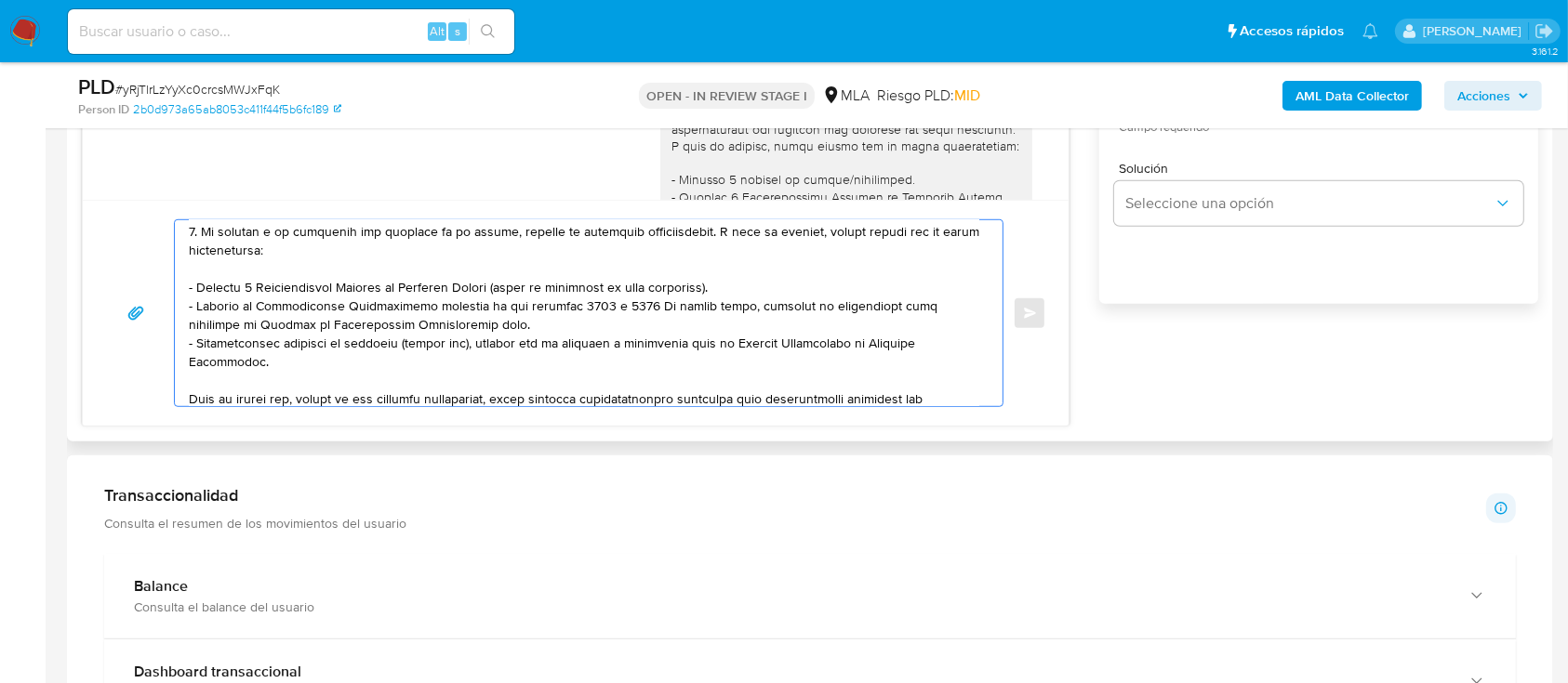
scroll to position [171, 0]
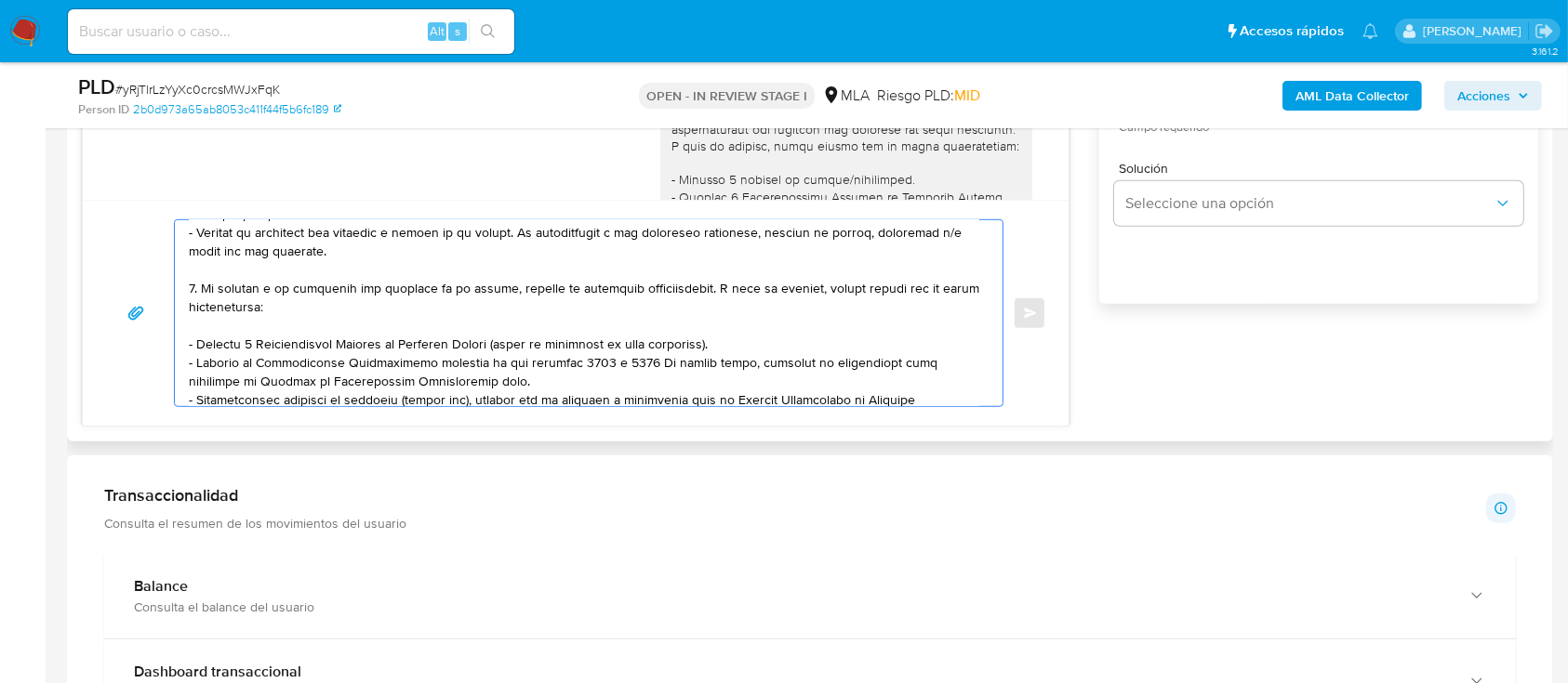
click at [546, 383] on textarea at bounding box center [583, 313] width 790 height 186
paste textarea "https://www.mercadopago.com.ar/ayuda/30181"
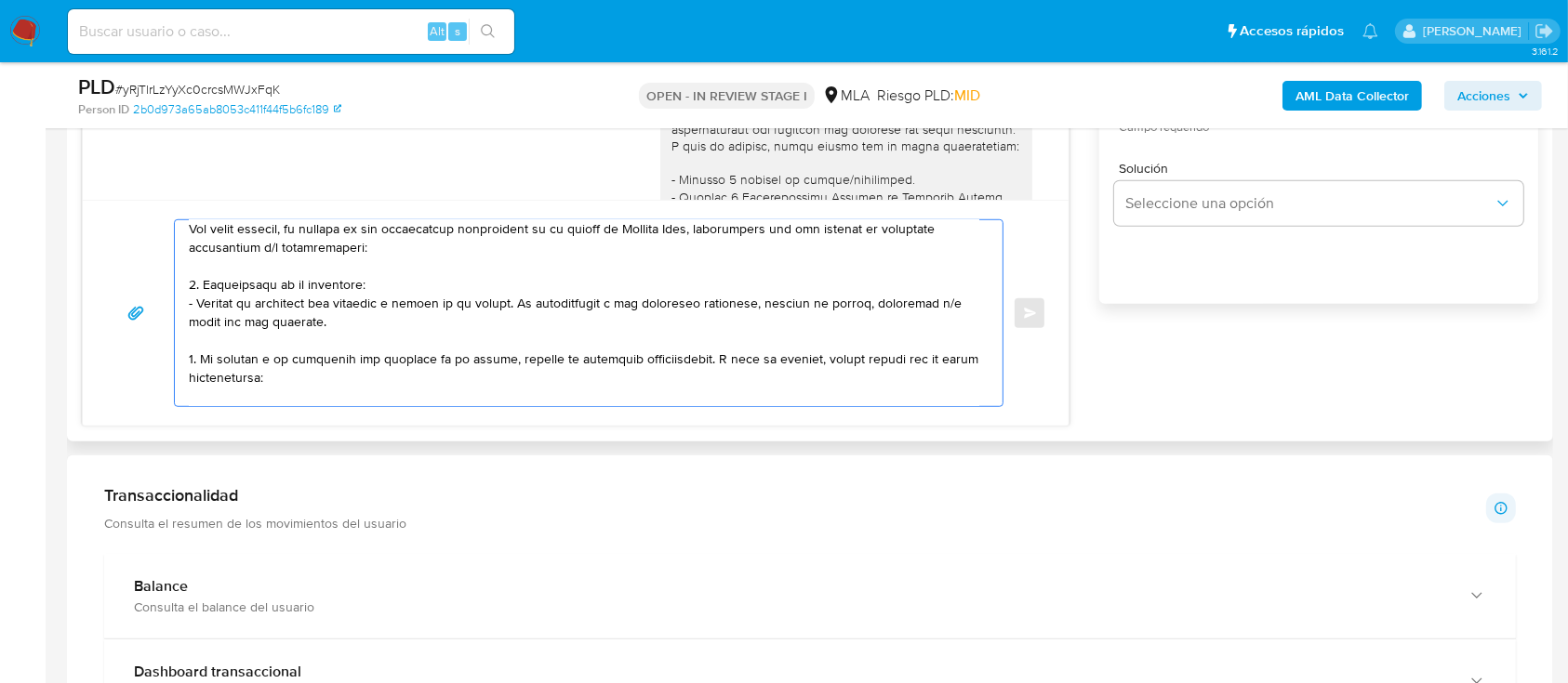
scroll to position [48, 0]
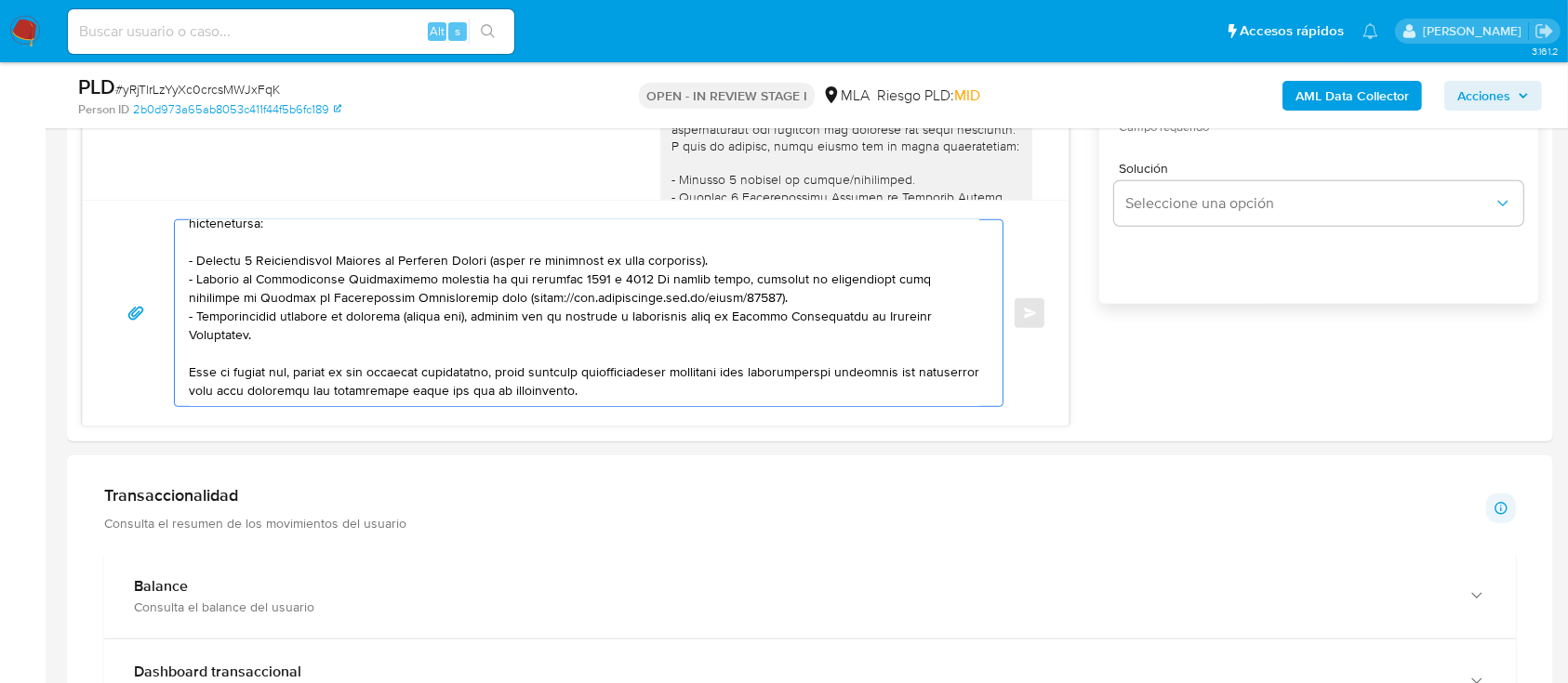
paste textarea "3. Proporciona el vínculo con las siguientes contrapartes con las que operaste,…"
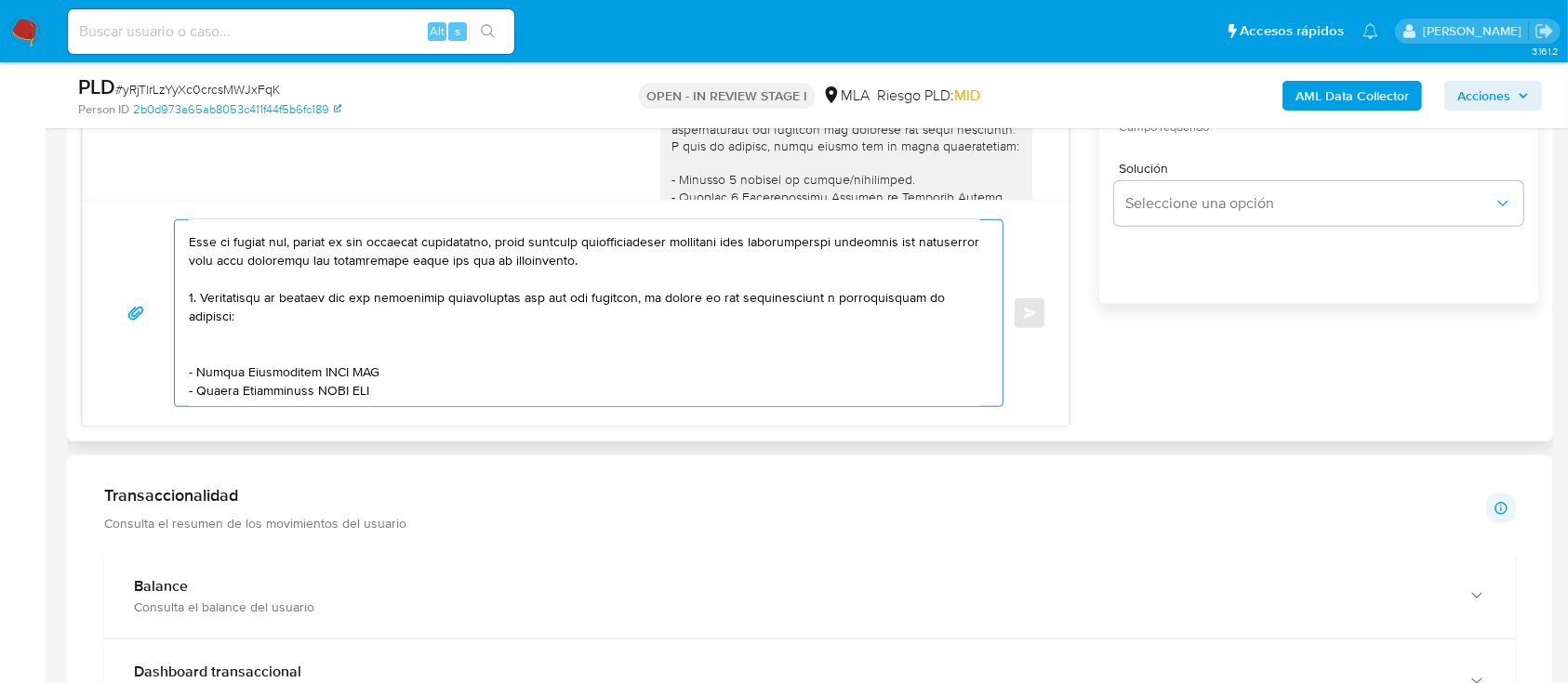
click at [296, 321] on textarea at bounding box center [583, 313] width 790 height 186
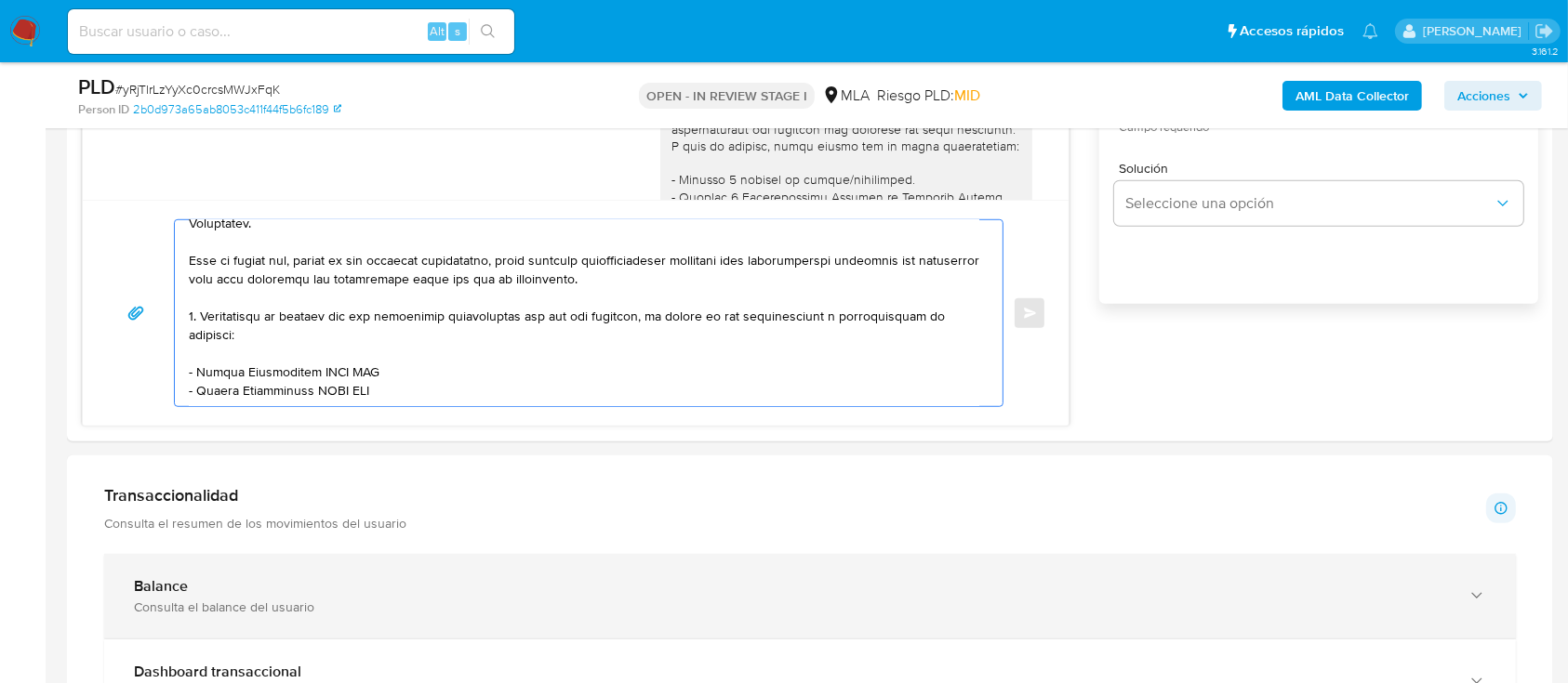
scroll to position [397, 0]
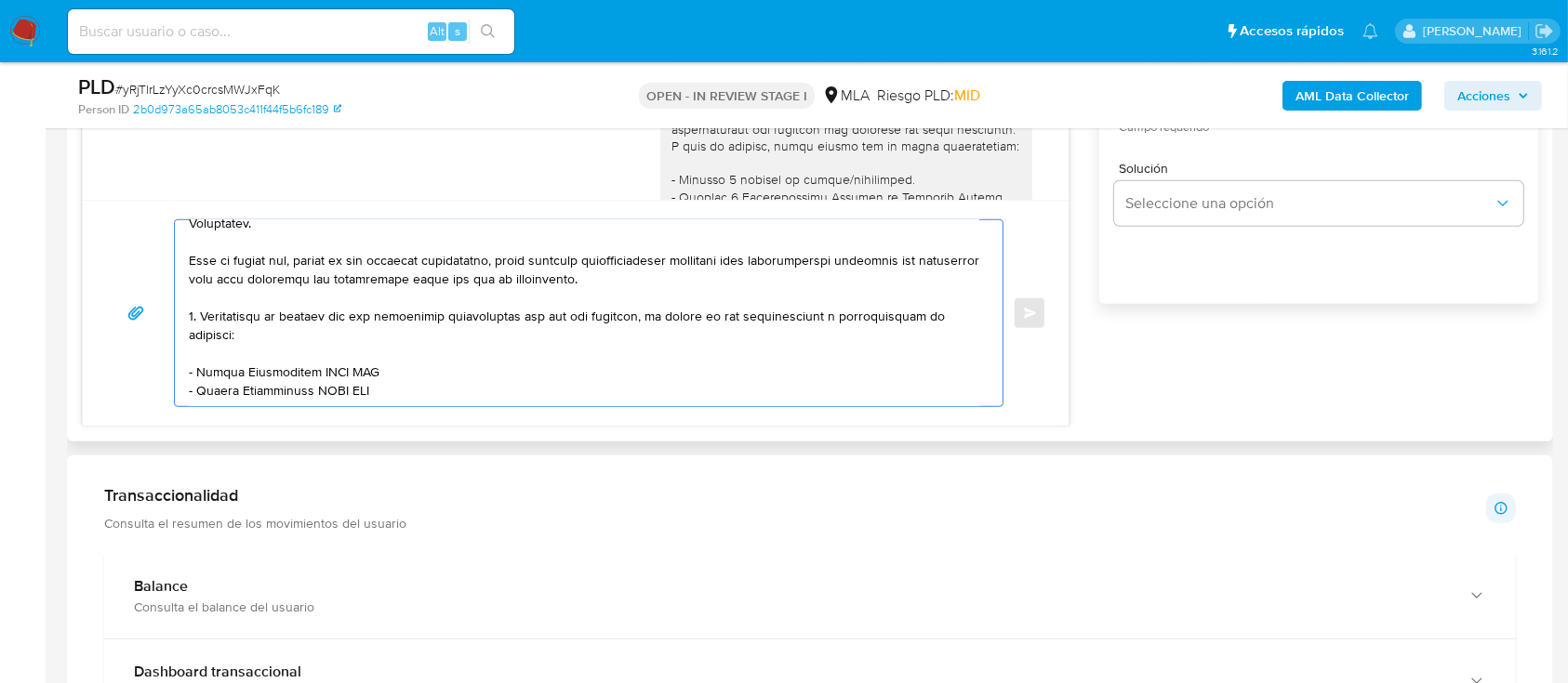
drag, startPoint x: 193, startPoint y: 343, endPoint x: 203, endPoint y: 343, distance: 10.0
click at [196, 343] on textarea at bounding box center [583, 313] width 790 height 186
paste textarea "Juan Manuel Serrano"
paste textarea "20229391438"
paste textarea "Albertina Cejas"
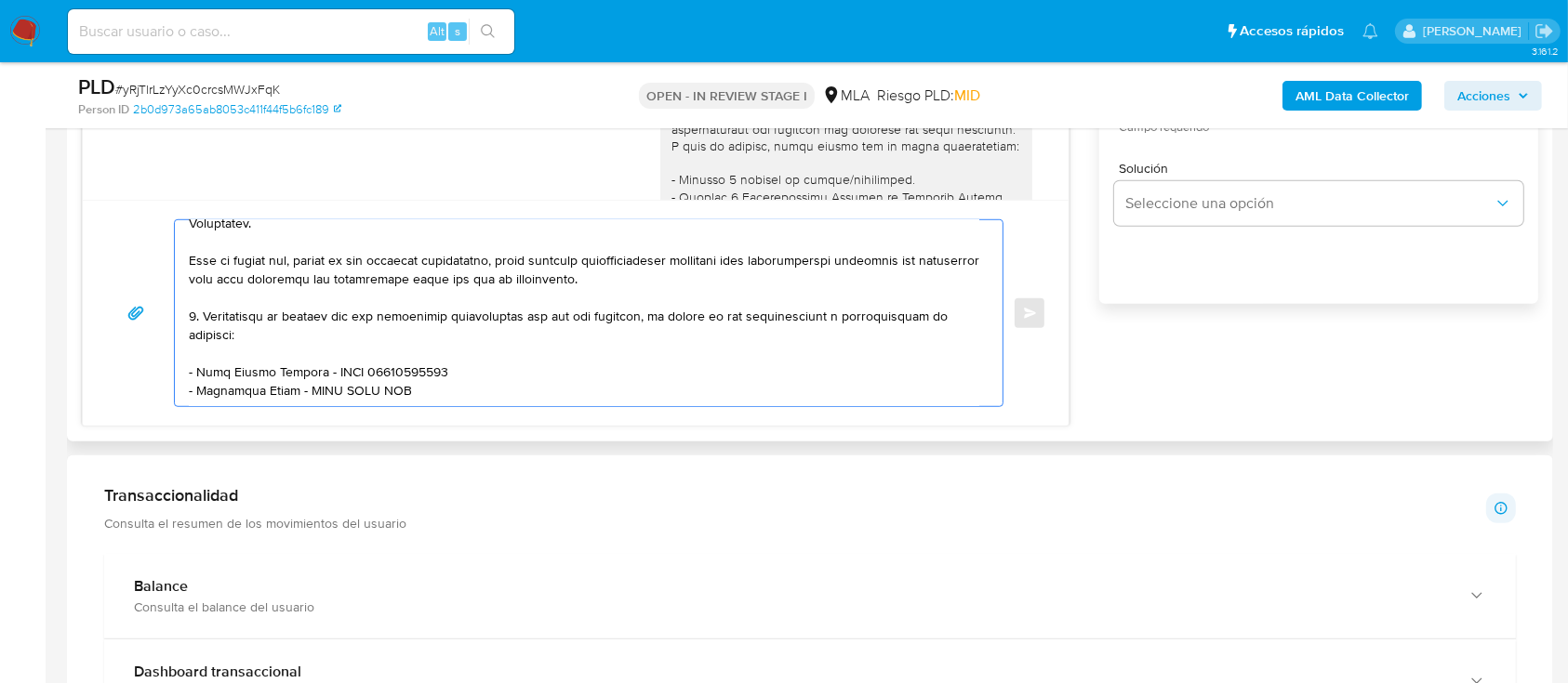
paste textarea "27364673669"
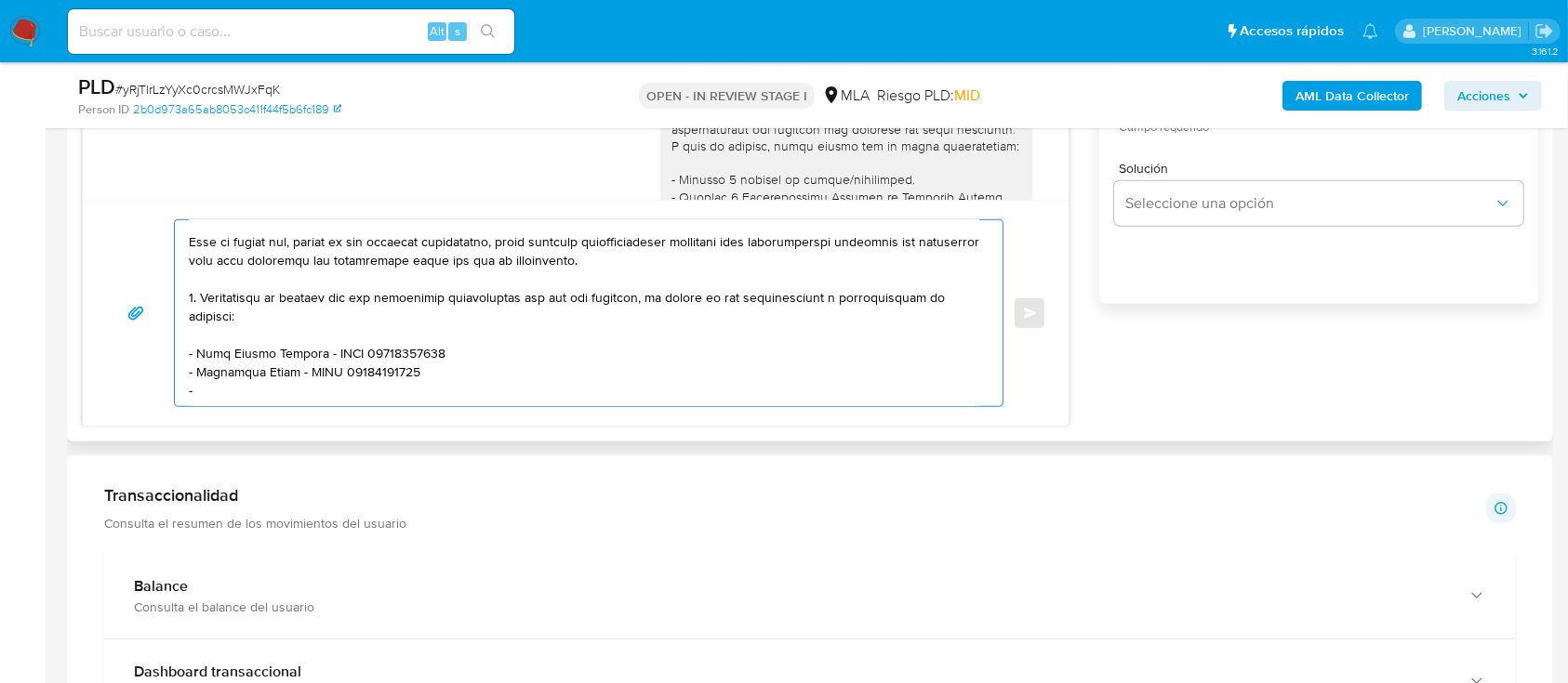
paste textarea "CONSORCIO 1RO DE MAYO 1064 66 68"
paste textarea "30689168422"
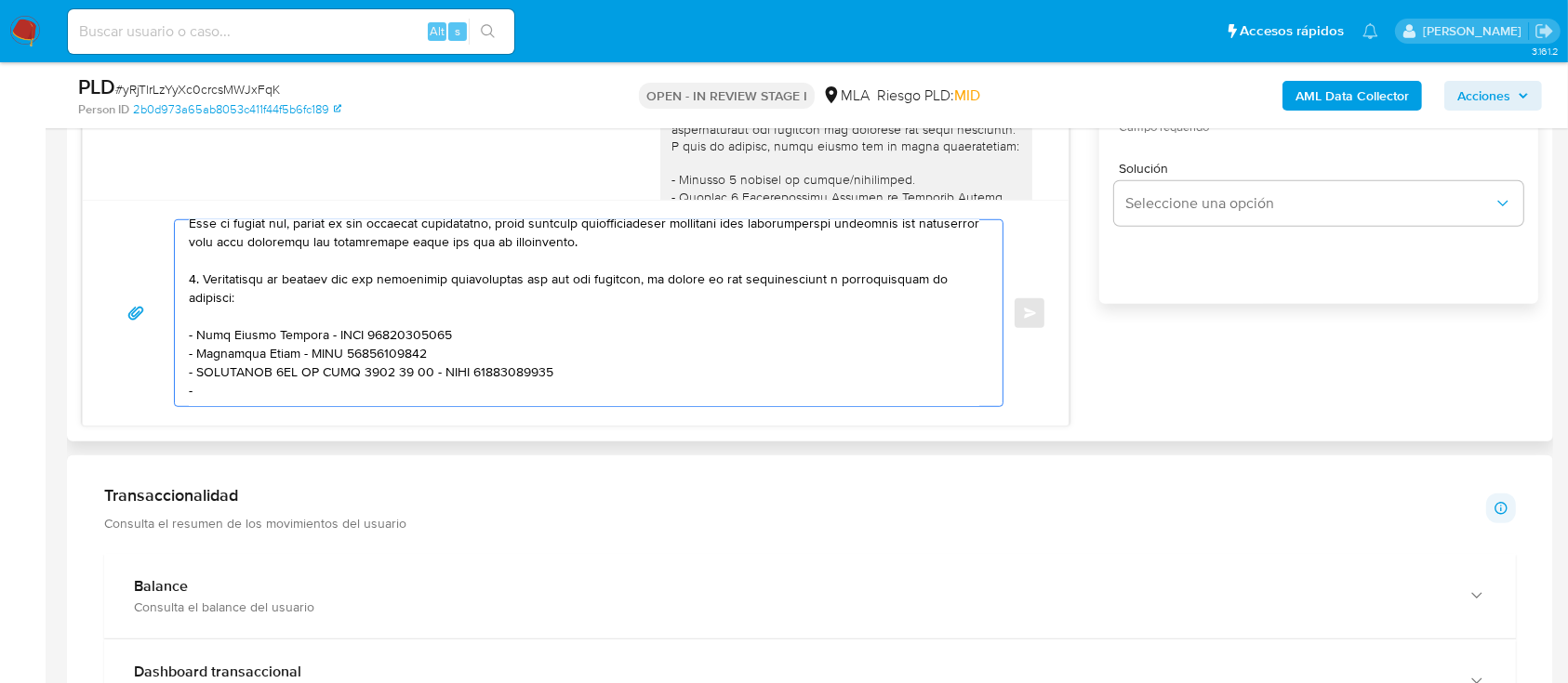
paste textarea "Lucas Emmanuel Franco"
paste textarea "20346812304"
paste textarea "Es importante que sepas que, en caso de no responder a lo solicitado o si lo pr…"
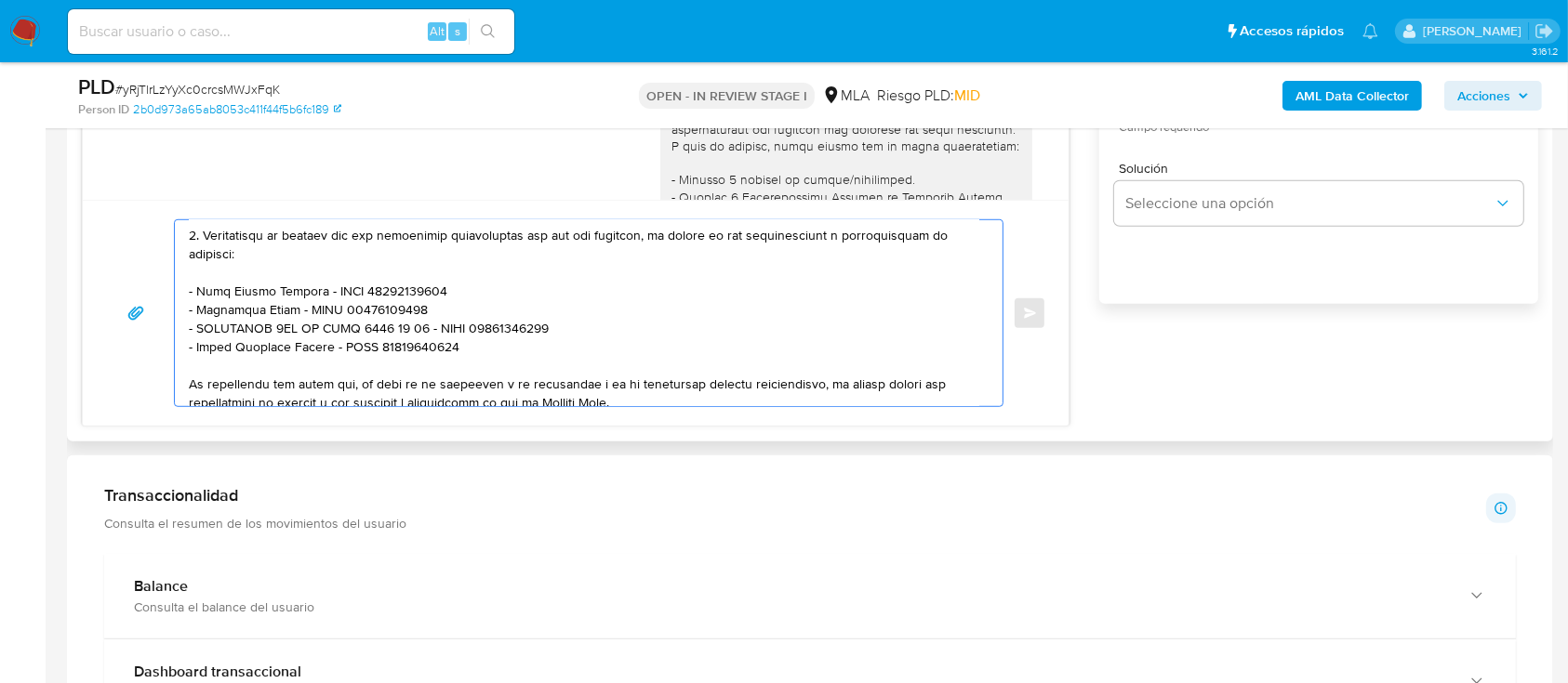
scroll to position [771, 0]
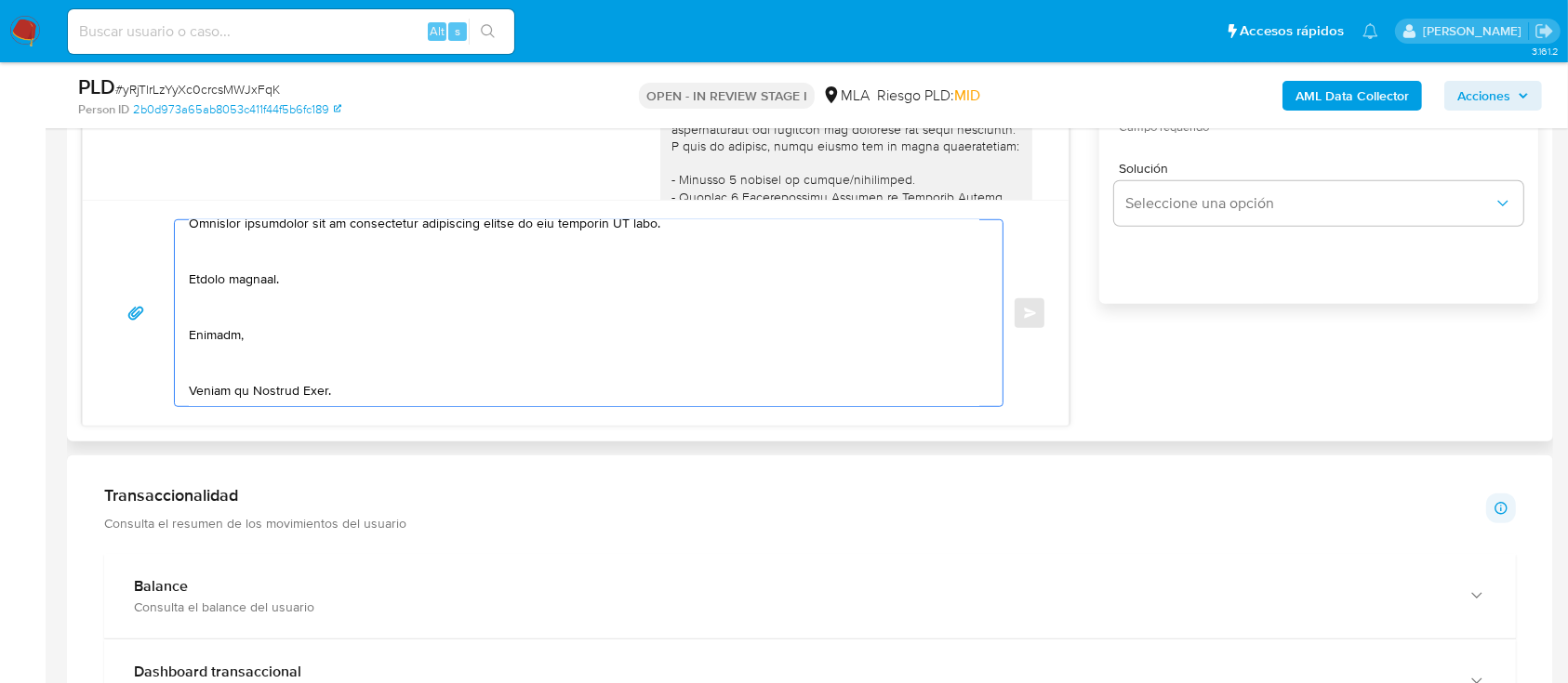
click at [261, 360] on textarea at bounding box center [583, 313] width 790 height 186
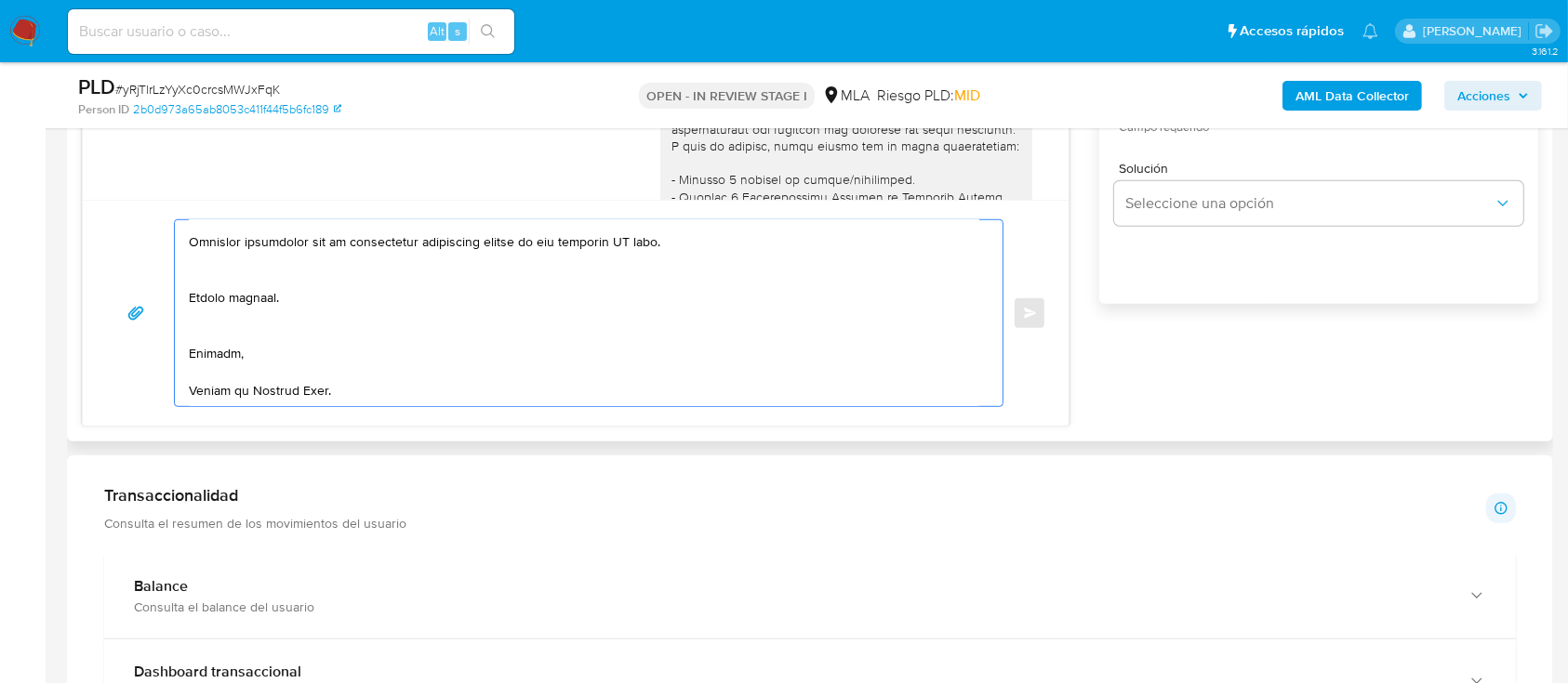
drag, startPoint x: 260, startPoint y: 322, endPoint x: 272, endPoint y: 309, distance: 17.7
click at [259, 321] on textarea at bounding box center [583, 313] width 790 height 186
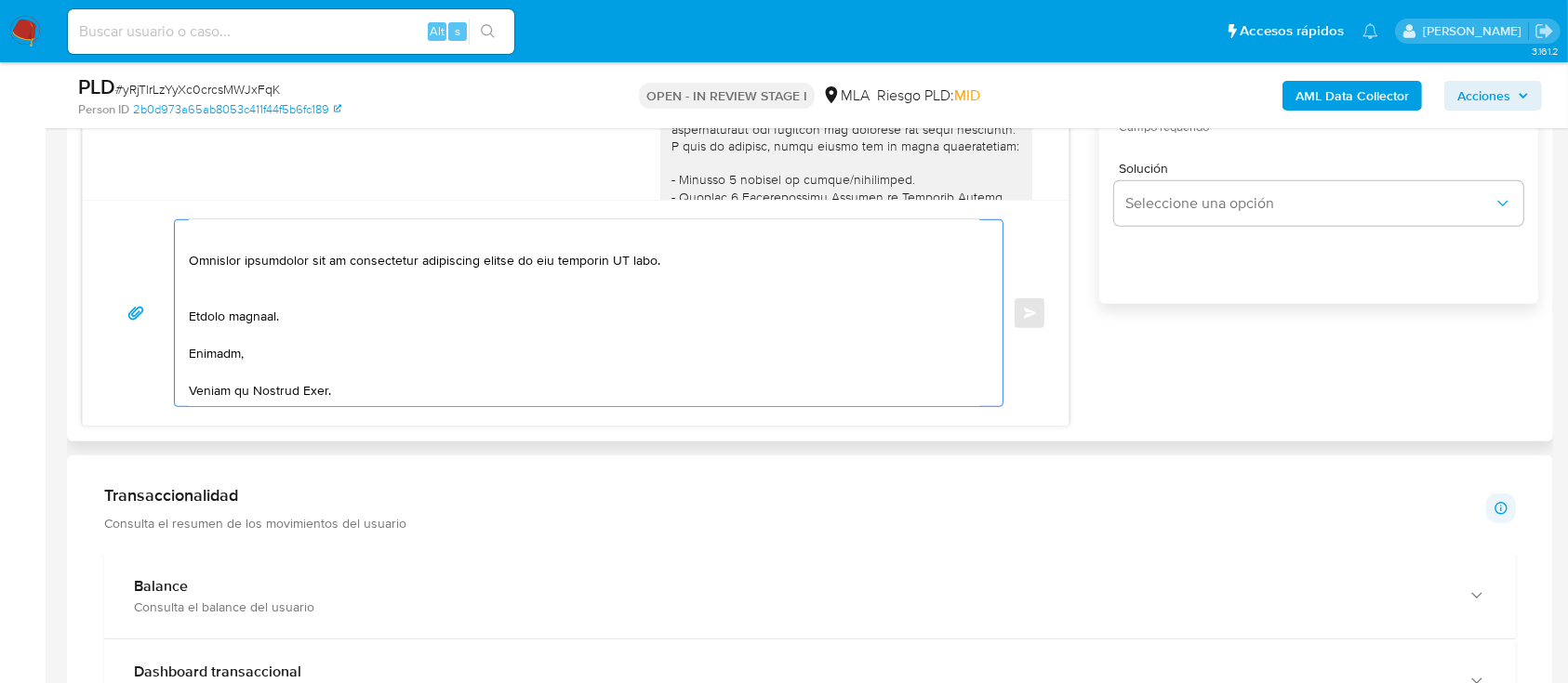
scroll to position [739, 0]
click at [324, 245] on textarea at bounding box center [583, 313] width 790 height 186
click at [335, 269] on textarea at bounding box center [583, 313] width 790 height 186
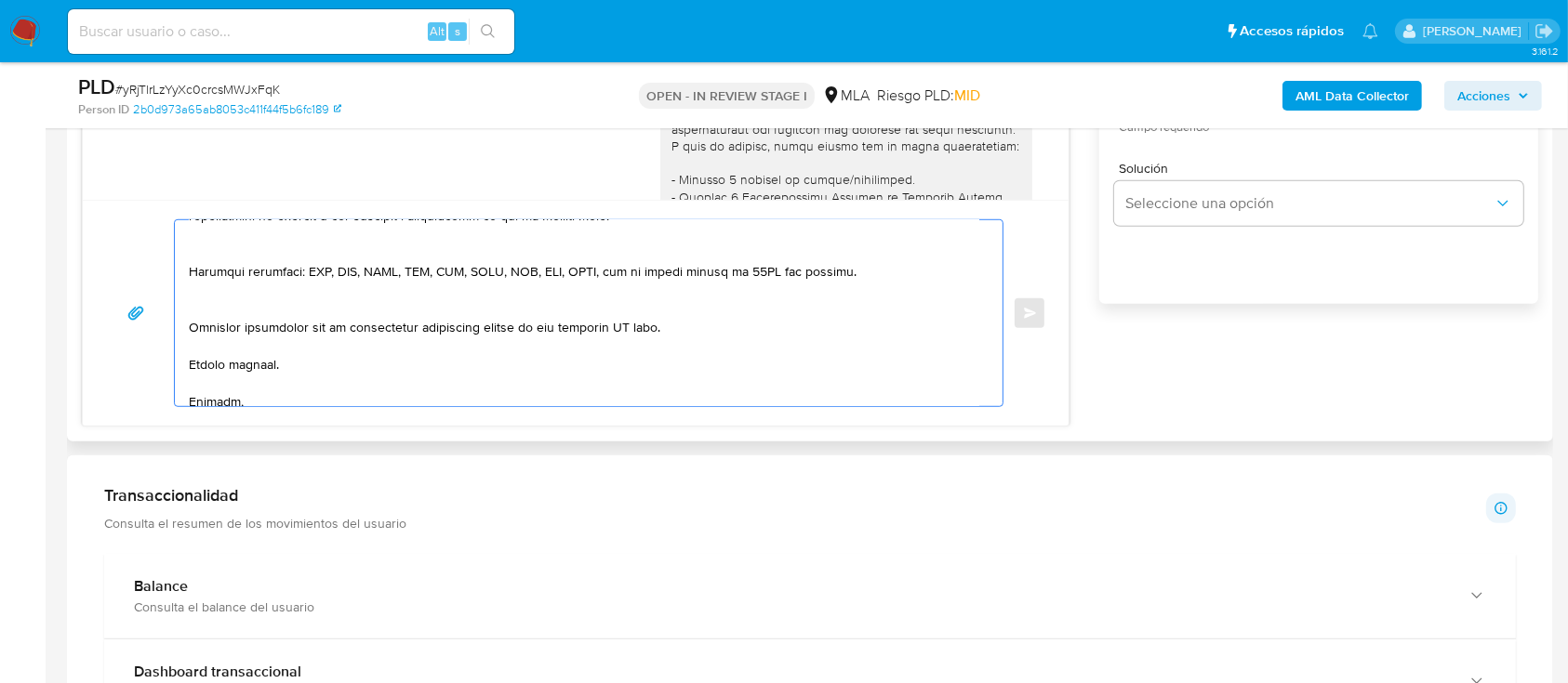
scroll to position [595, 0]
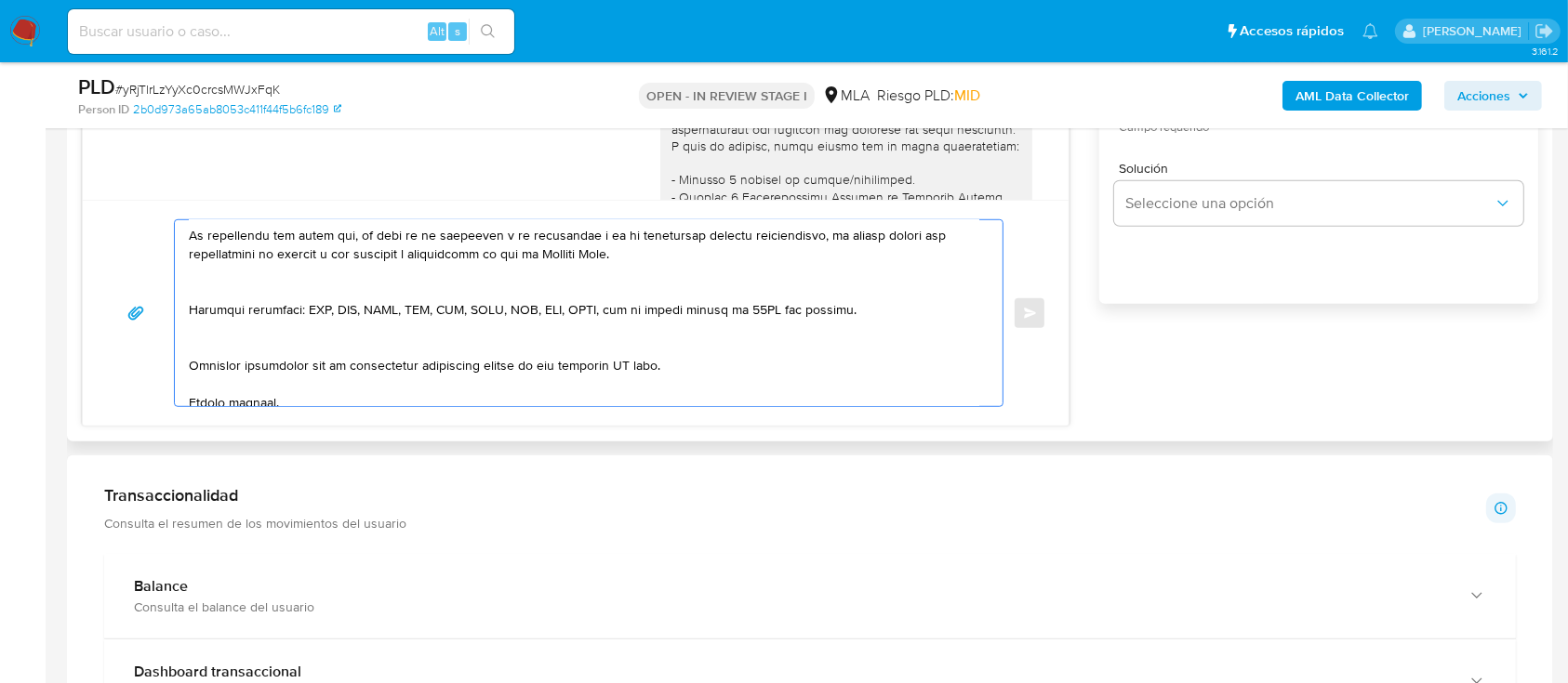
click at [275, 364] on textarea at bounding box center [583, 313] width 790 height 186
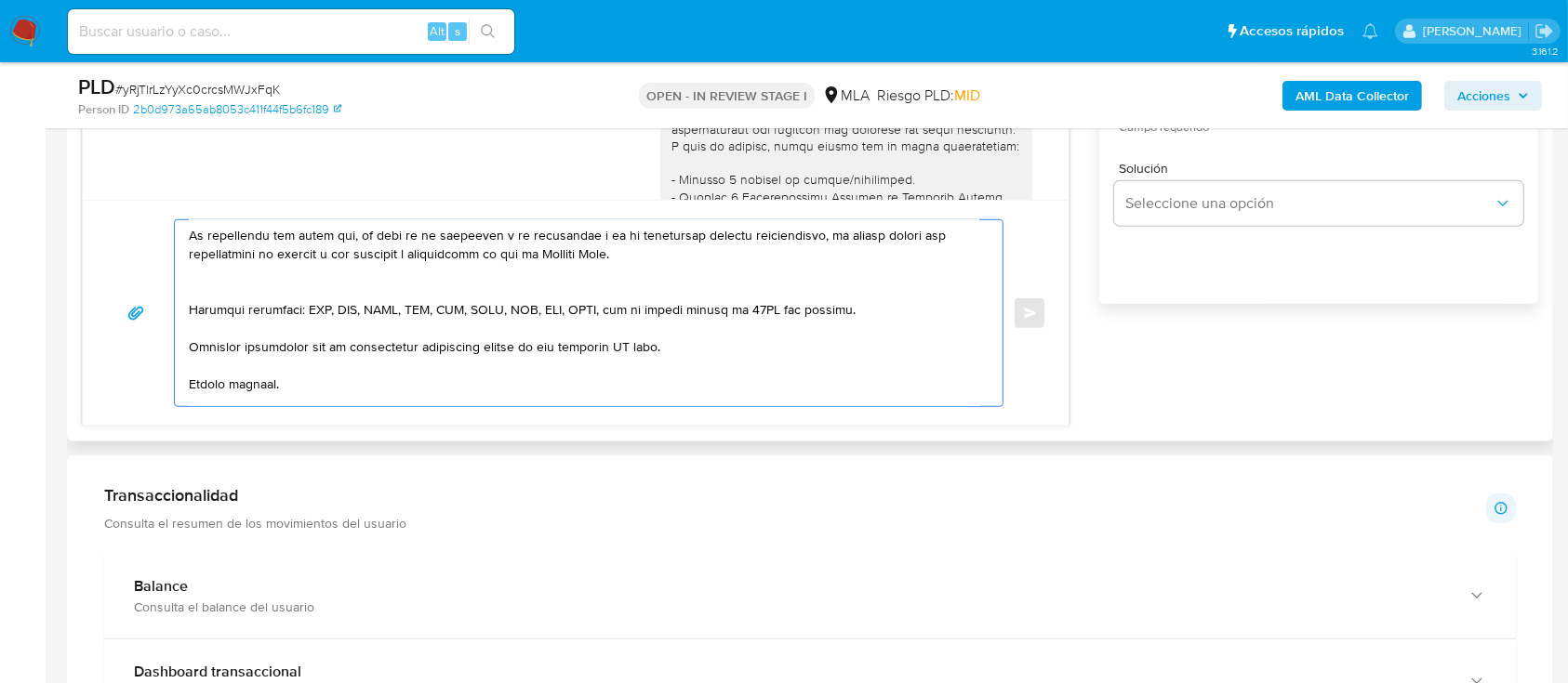
click at [300, 305] on textarea at bounding box center [583, 313] width 790 height 186
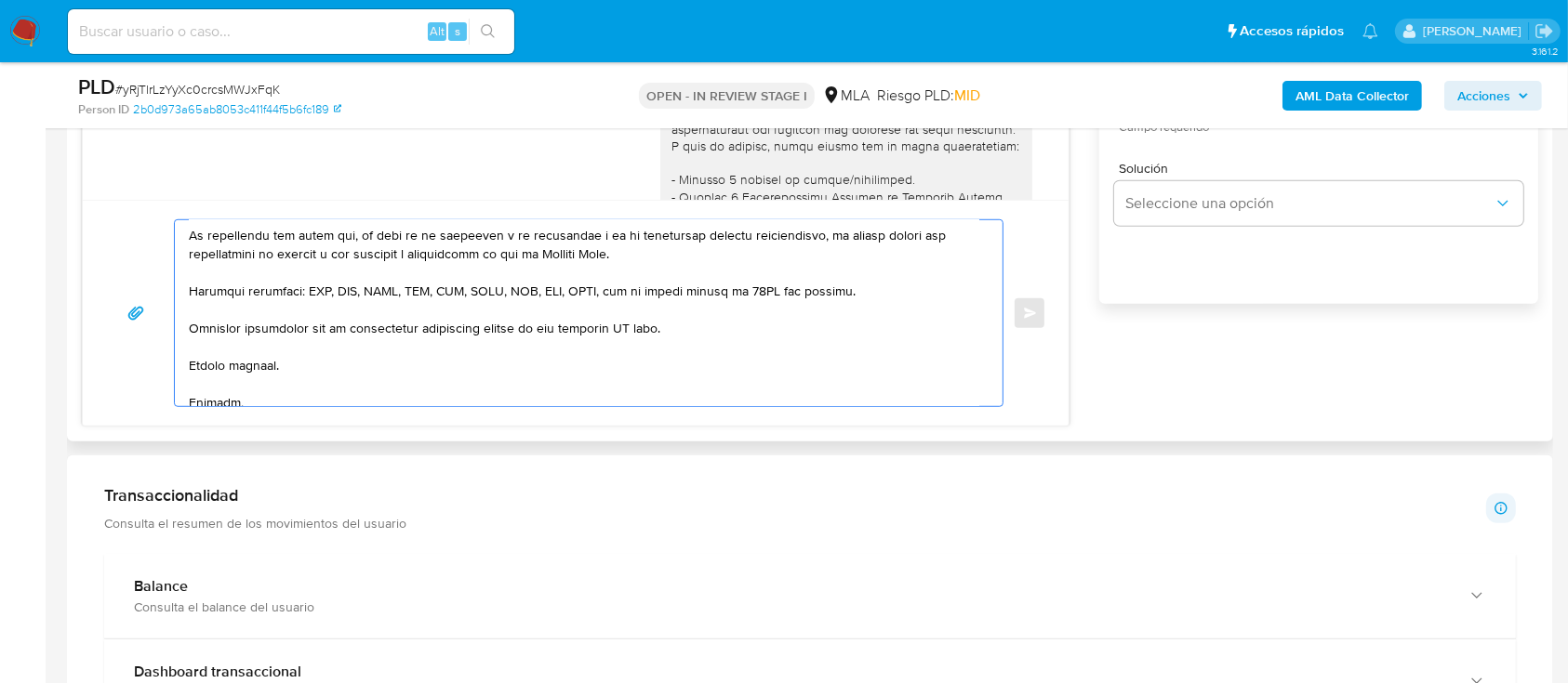
click at [626, 342] on textarea at bounding box center [583, 313] width 790 height 186
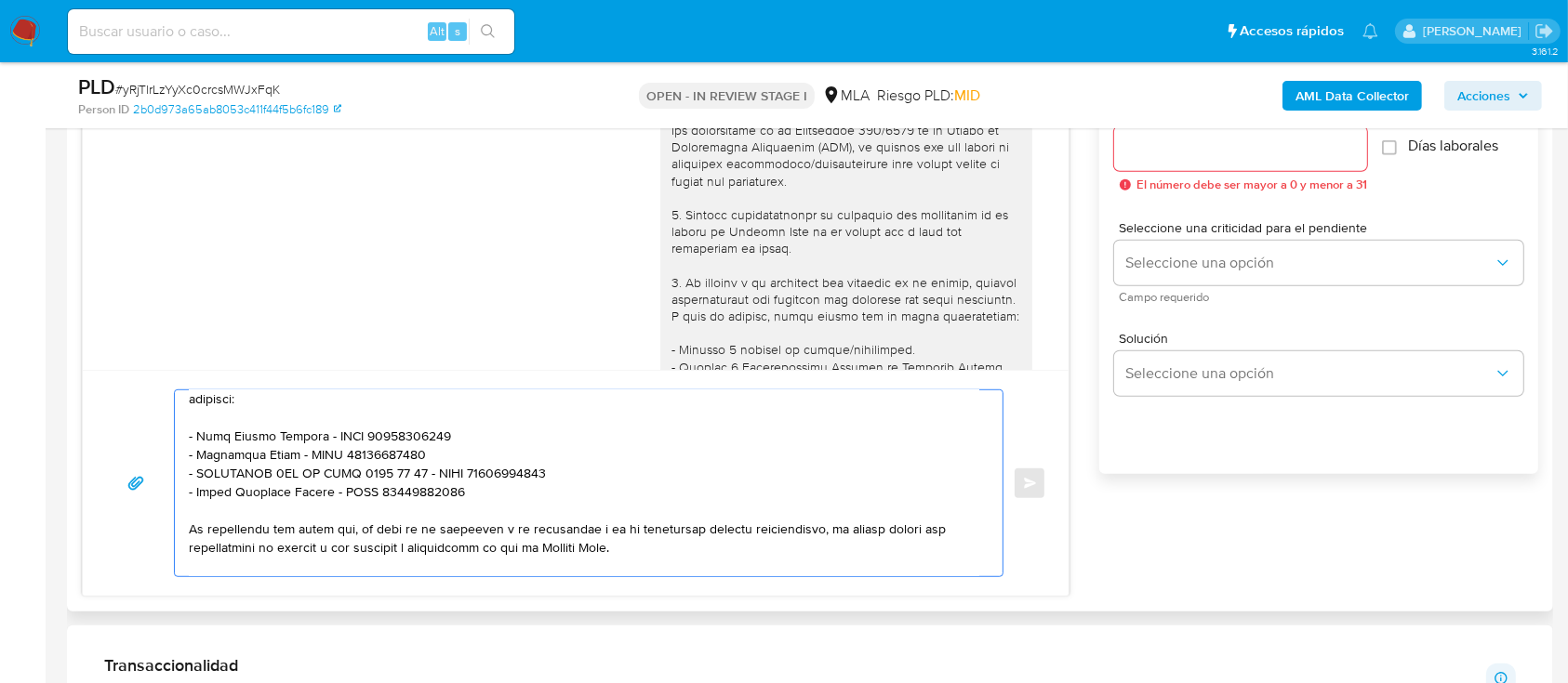
scroll to position [867, 0]
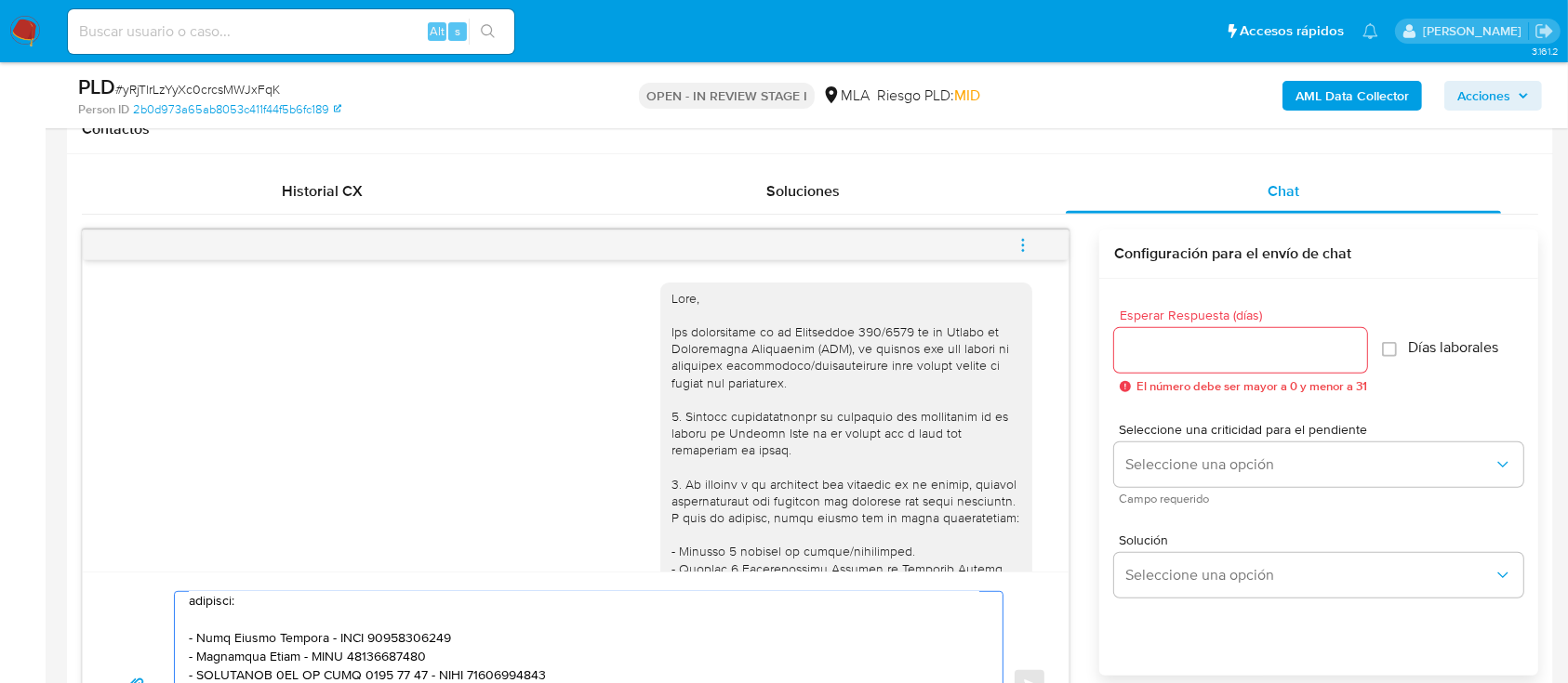
type textarea "Hola Lautaro Serrano, Te comentamos que el pedido de información y de documenta…"
click at [1225, 360] on div at bounding box center [1240, 349] width 253 height 45
click at [1226, 351] on input "Esperar Respuesta (días)" at bounding box center [1240, 350] width 253 height 24
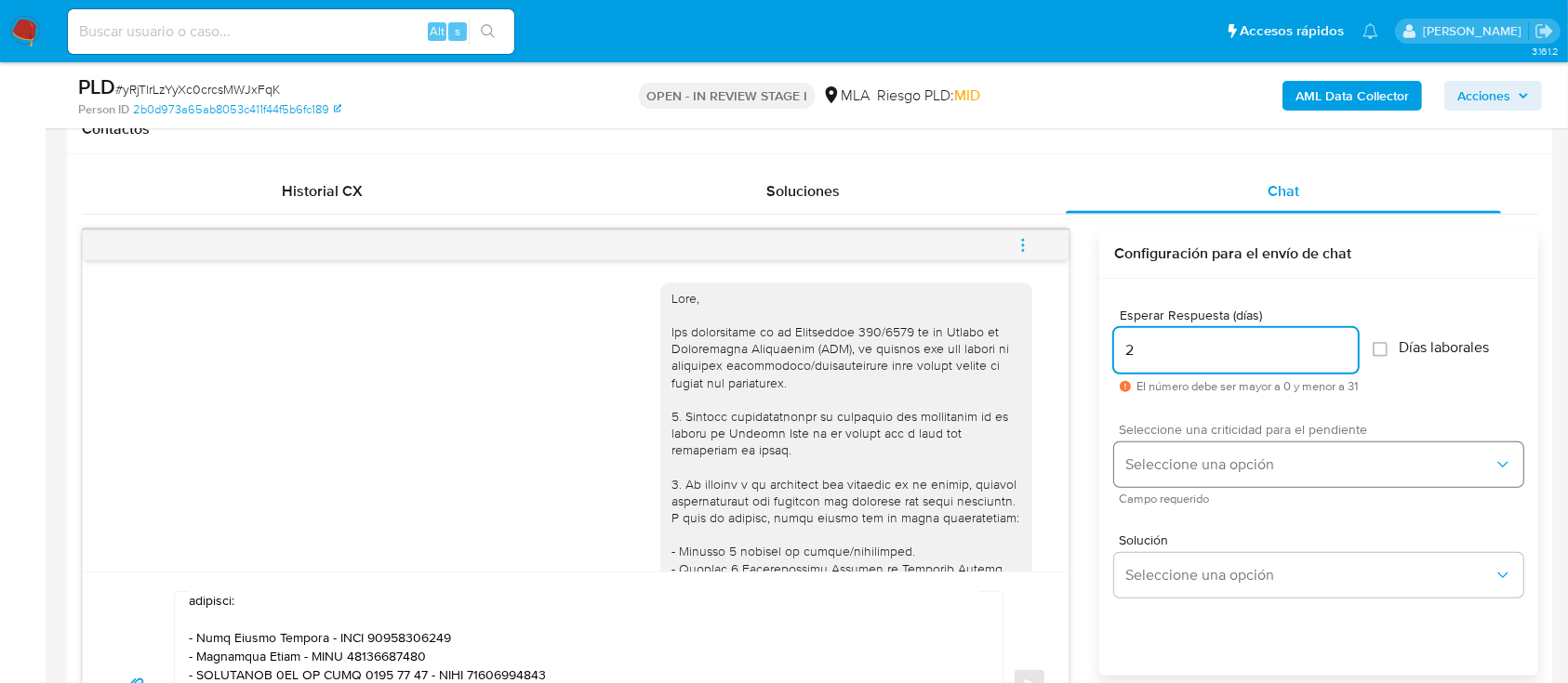
type input "2"
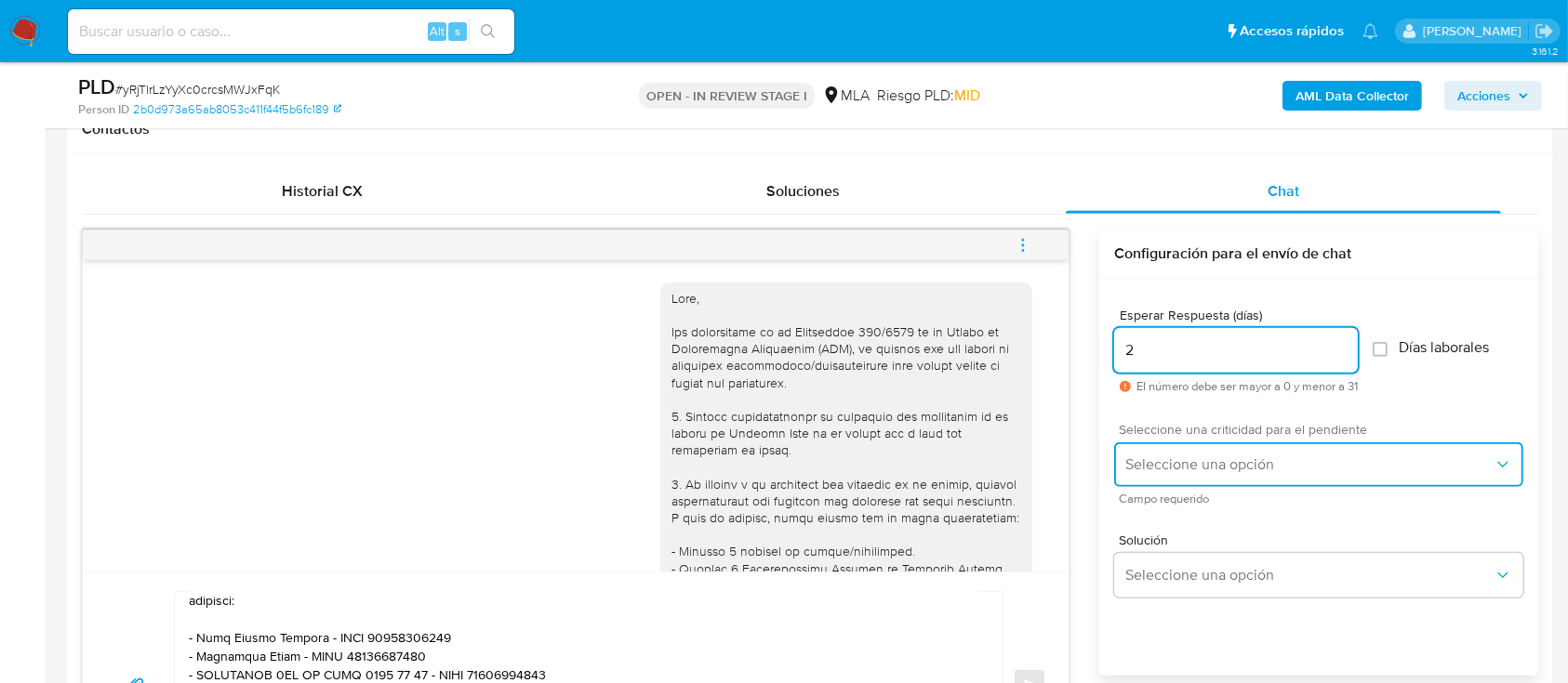
click at [1207, 462] on span "Seleccione una opción" at bounding box center [1309, 464] width 369 height 19
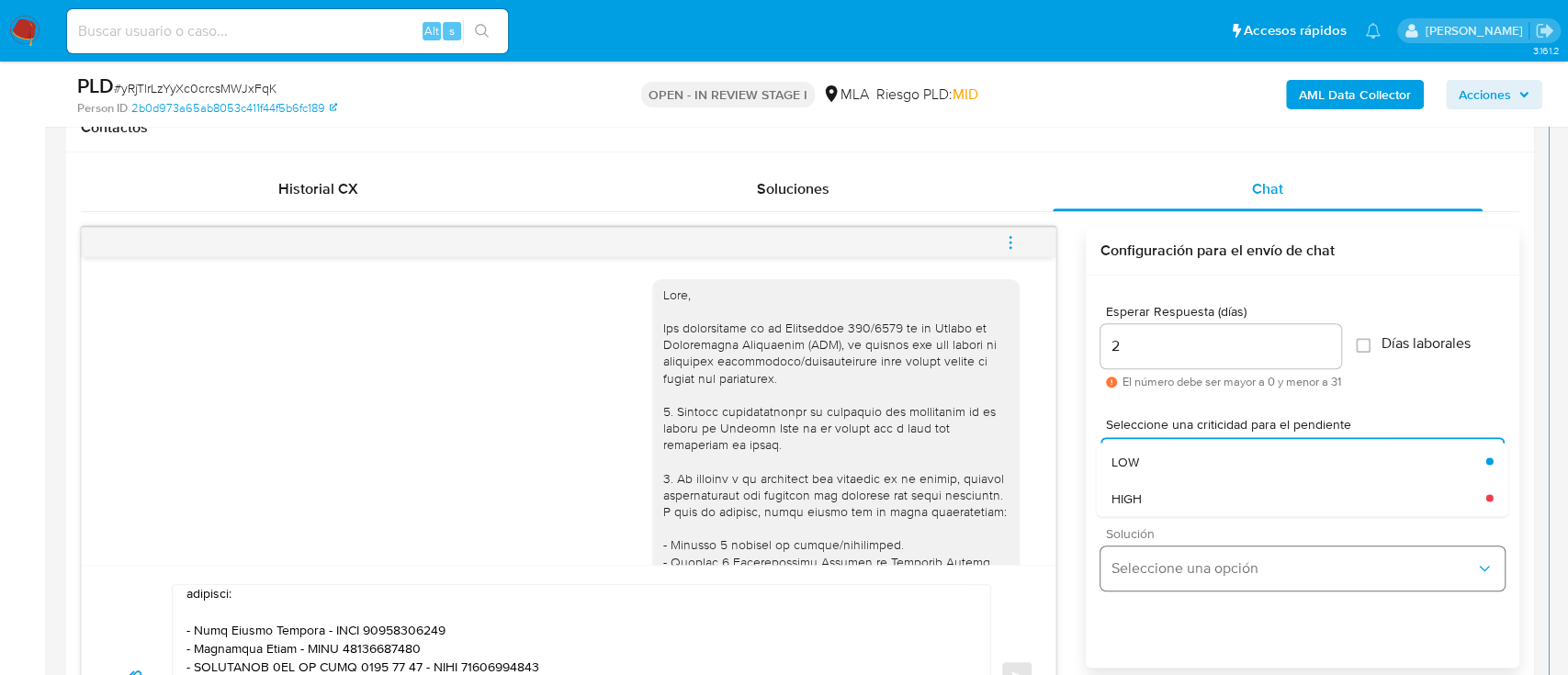
click at [1183, 504] on div "HIGH" at bounding box center [1298, 497] width 375 height 36
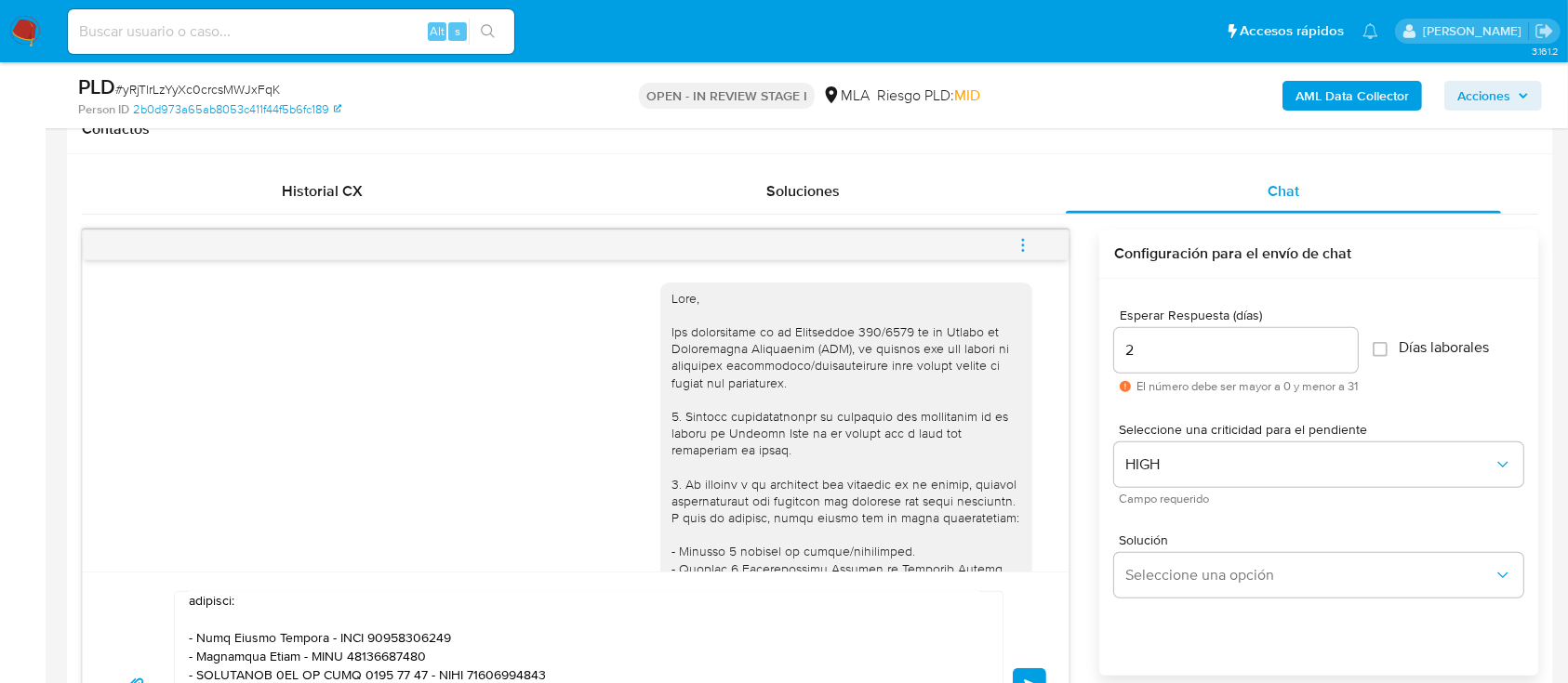
click at [1032, 675] on button "Enviar" at bounding box center [1030, 685] width 34 height 34
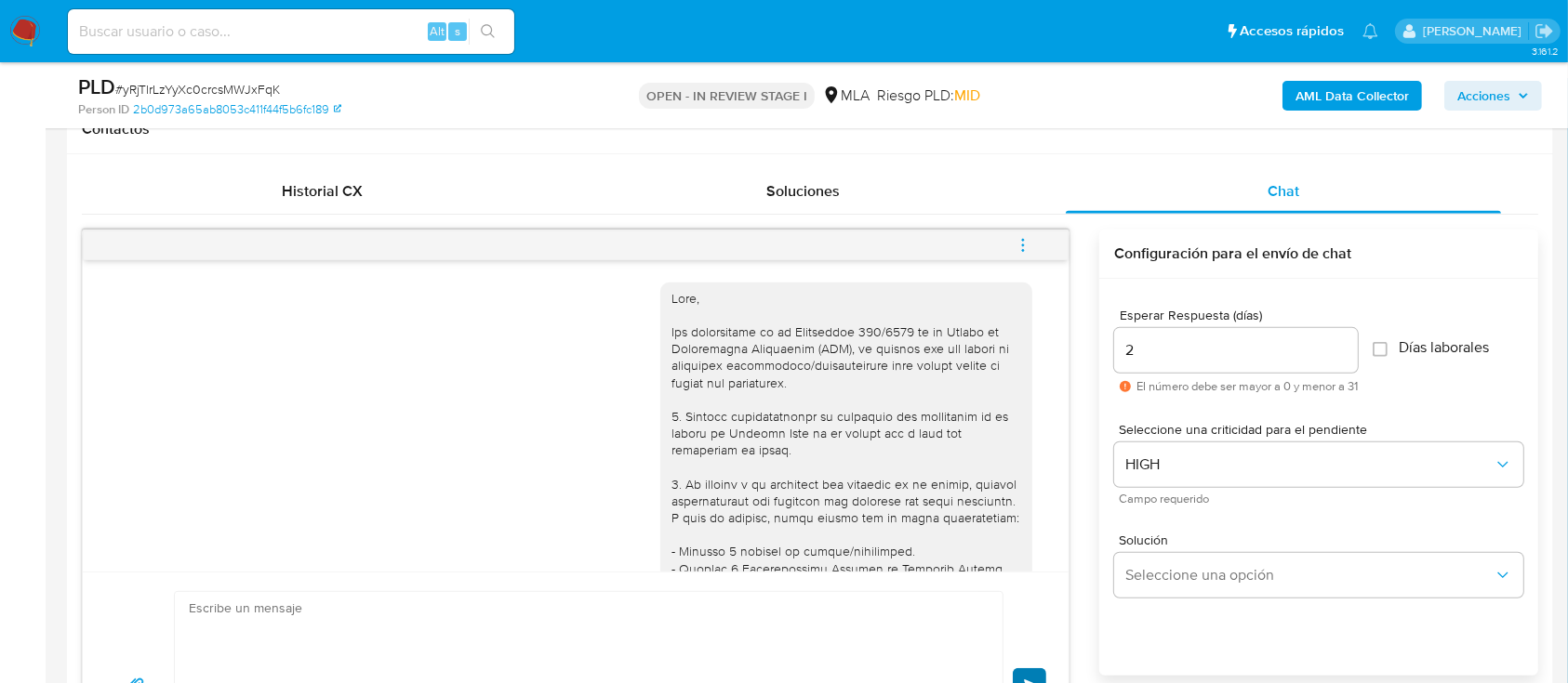
scroll to position [1882, 0]
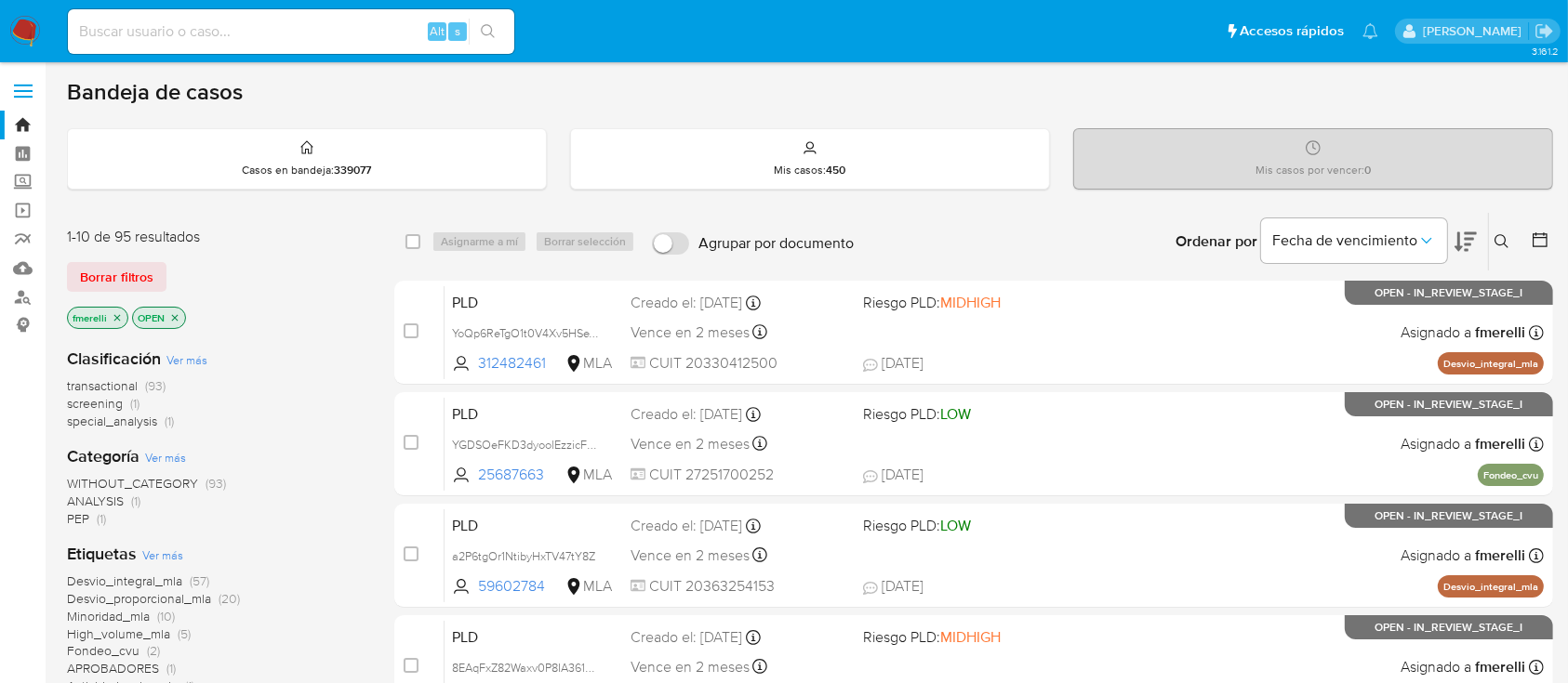
click at [118, 318] on icon "close-filter" at bounding box center [117, 318] width 11 height 11
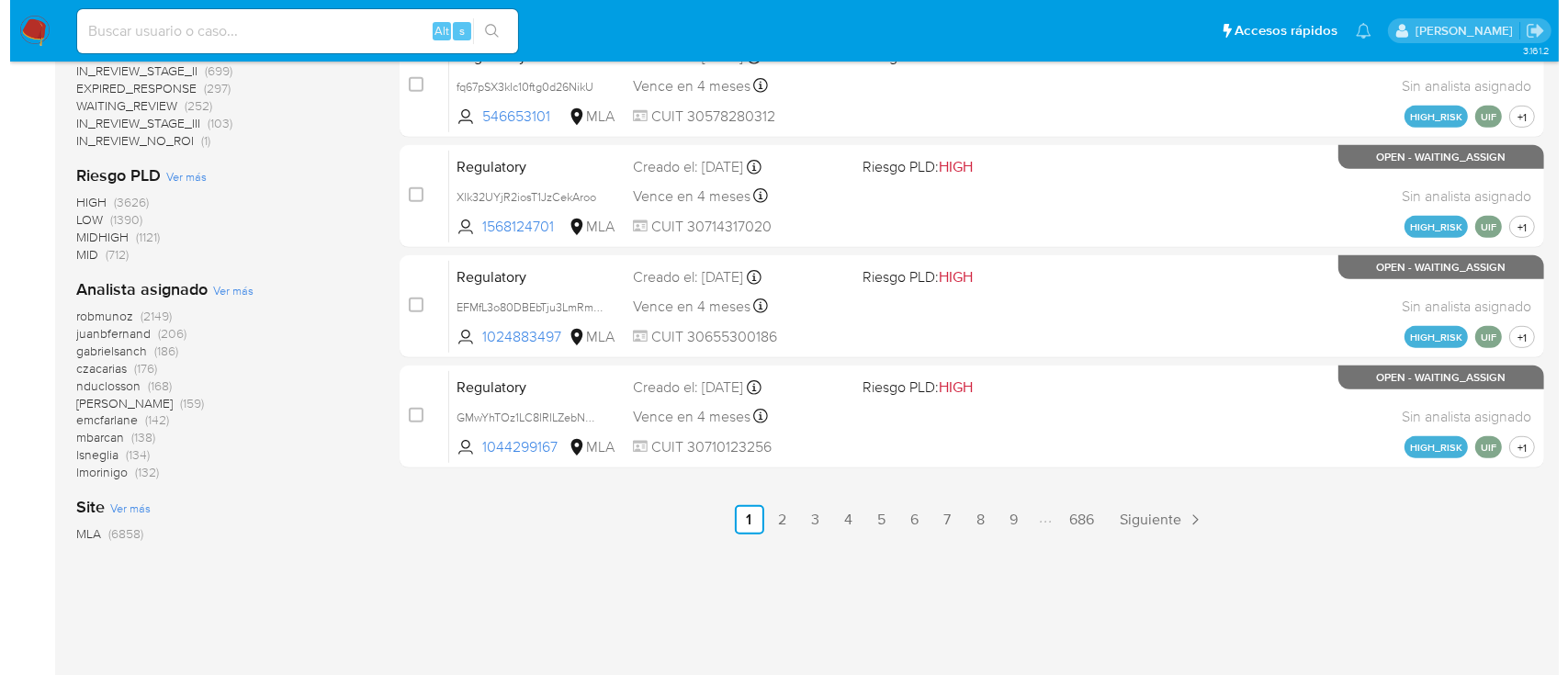
scroll to position [936, 0]
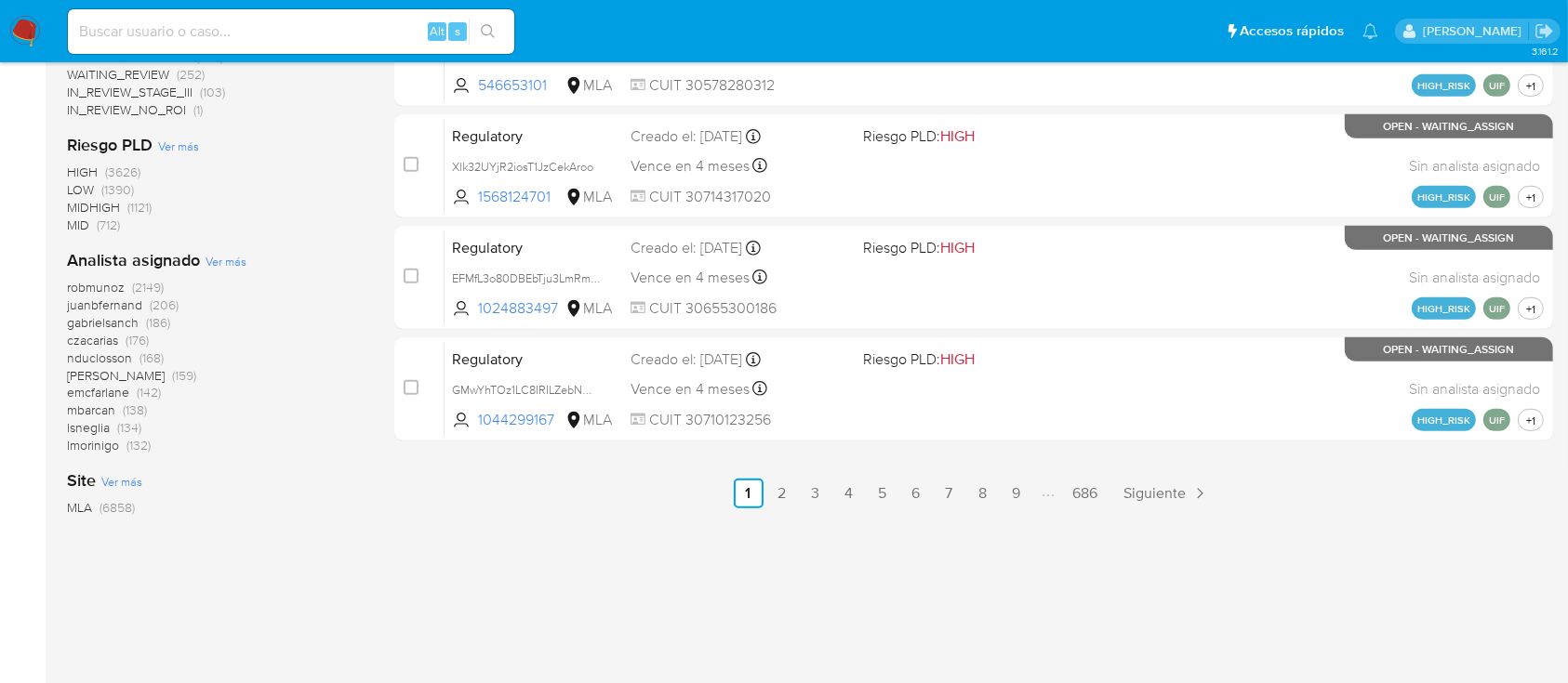
click at [216, 258] on span "Ver más" at bounding box center [225, 261] width 41 height 17
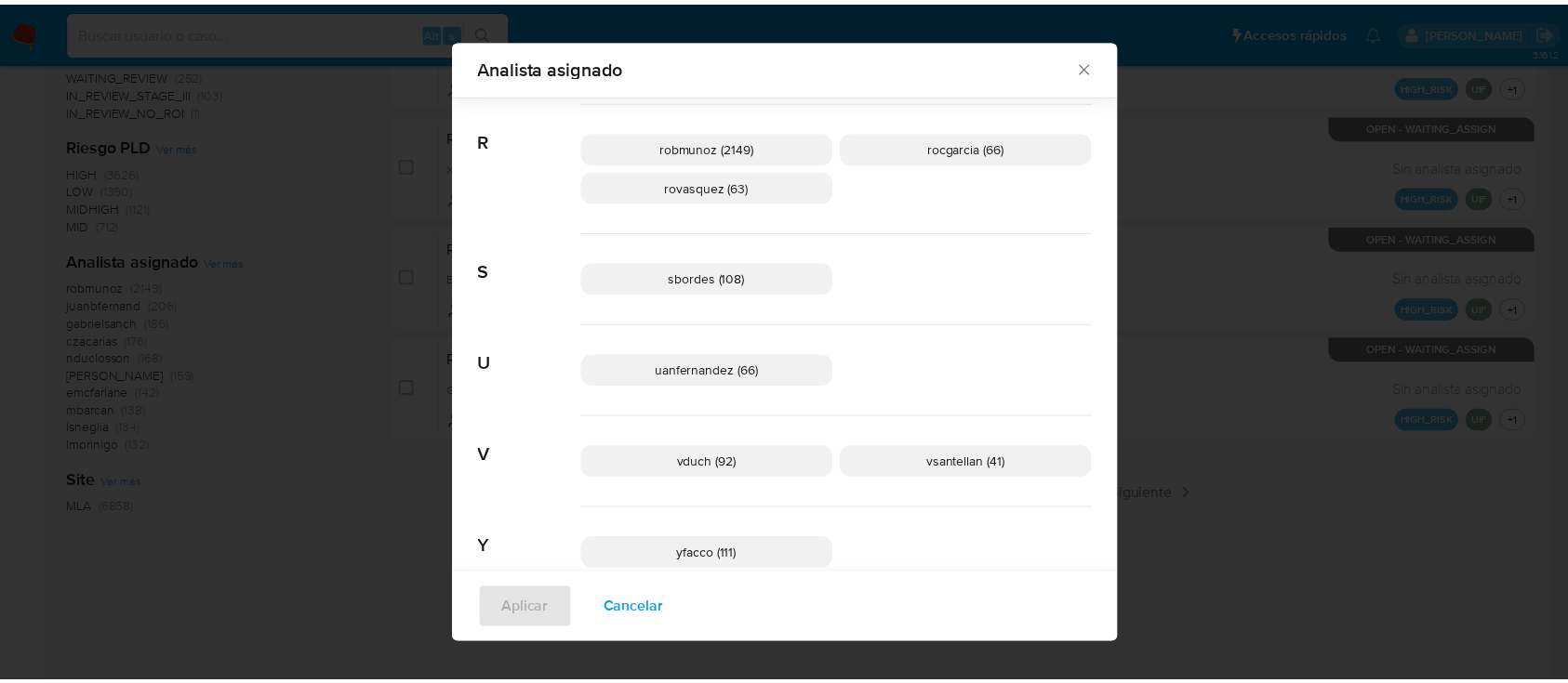
scroll to position [1465, 0]
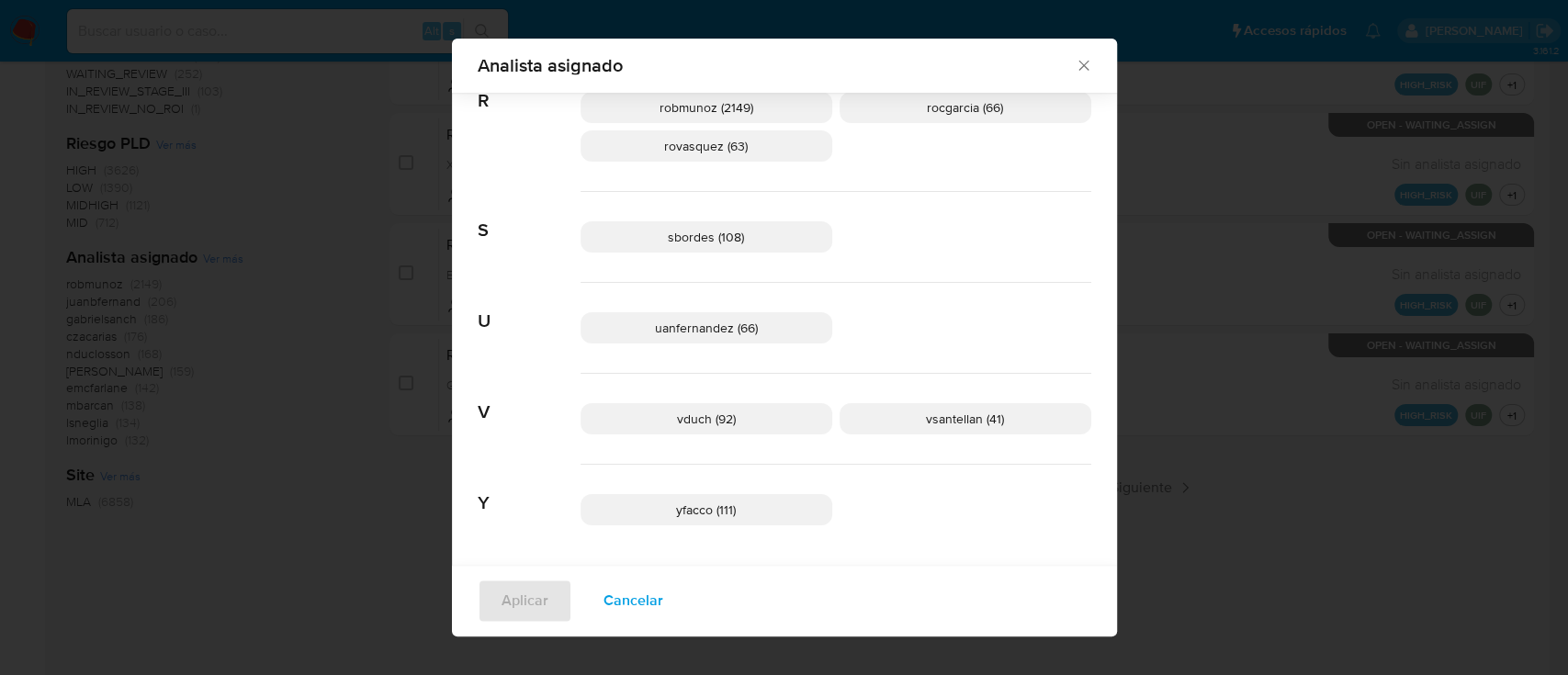
click at [282, 508] on div "Analista asignado Buscar 9 9b67c4c7-5718-49c3-93b1-153dcf44f7df (1) A afaruolo …" at bounding box center [784, 338] width 1568 height 675
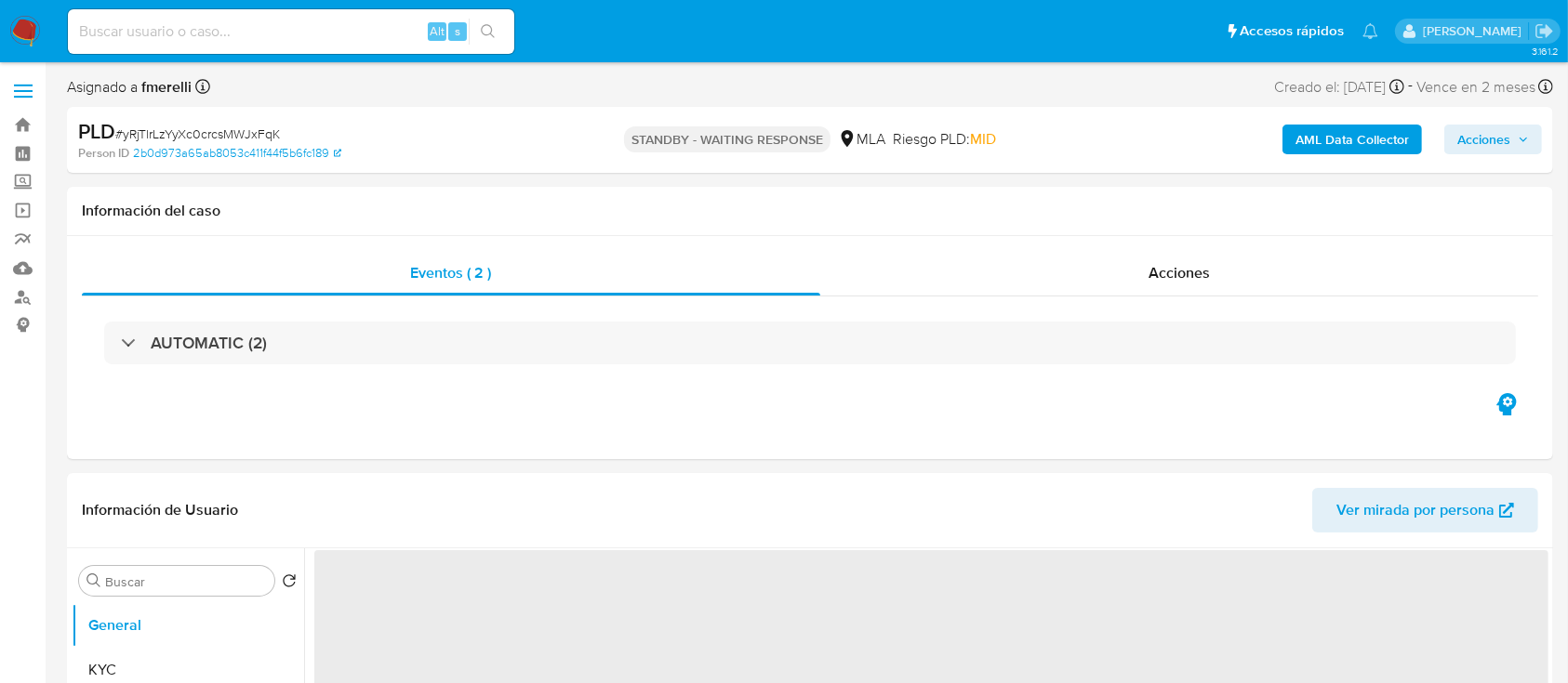
select select "10"
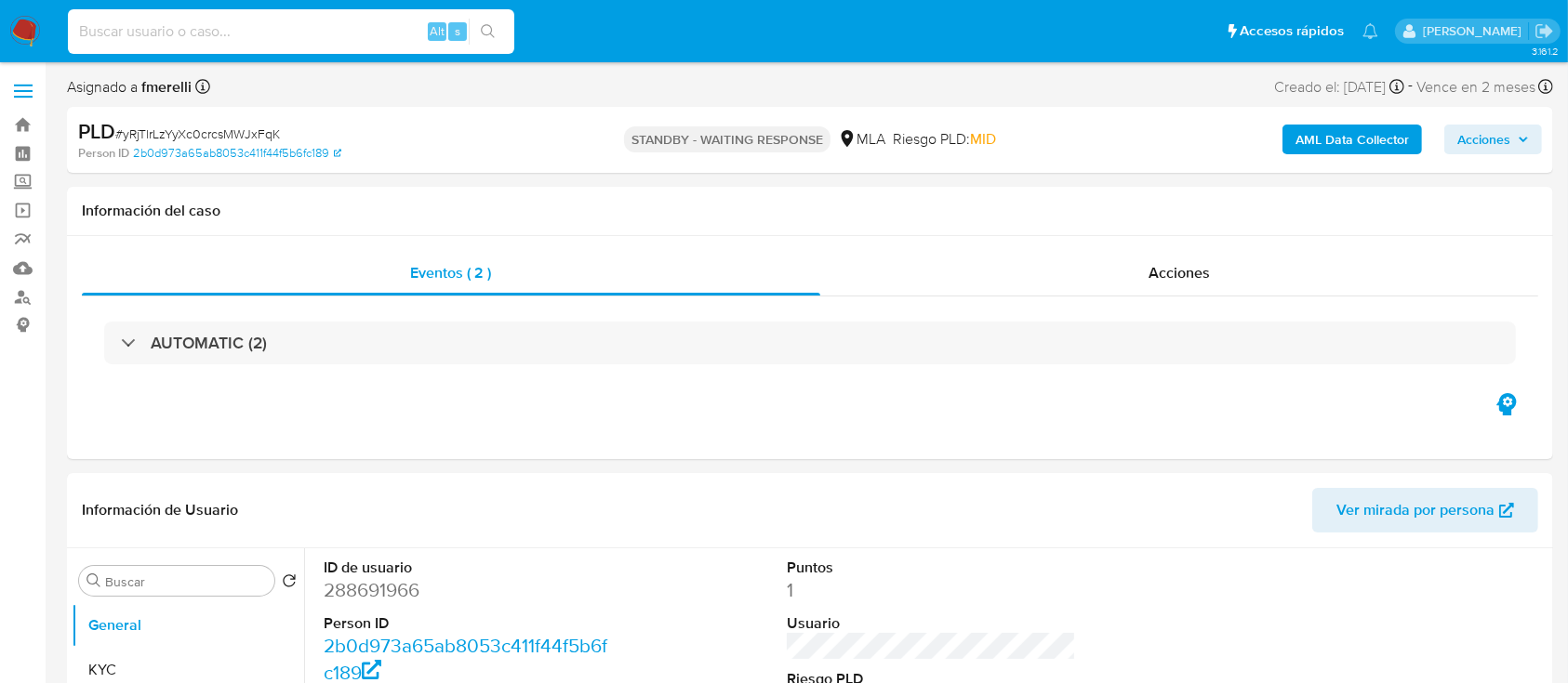
click at [301, 34] on input at bounding box center [291, 32] width 446 height 24
paste input "Da1mniTSpTICtjLbvKydhyD0"
type input "Da1mniTSpTICtjLbvKydhyD0"
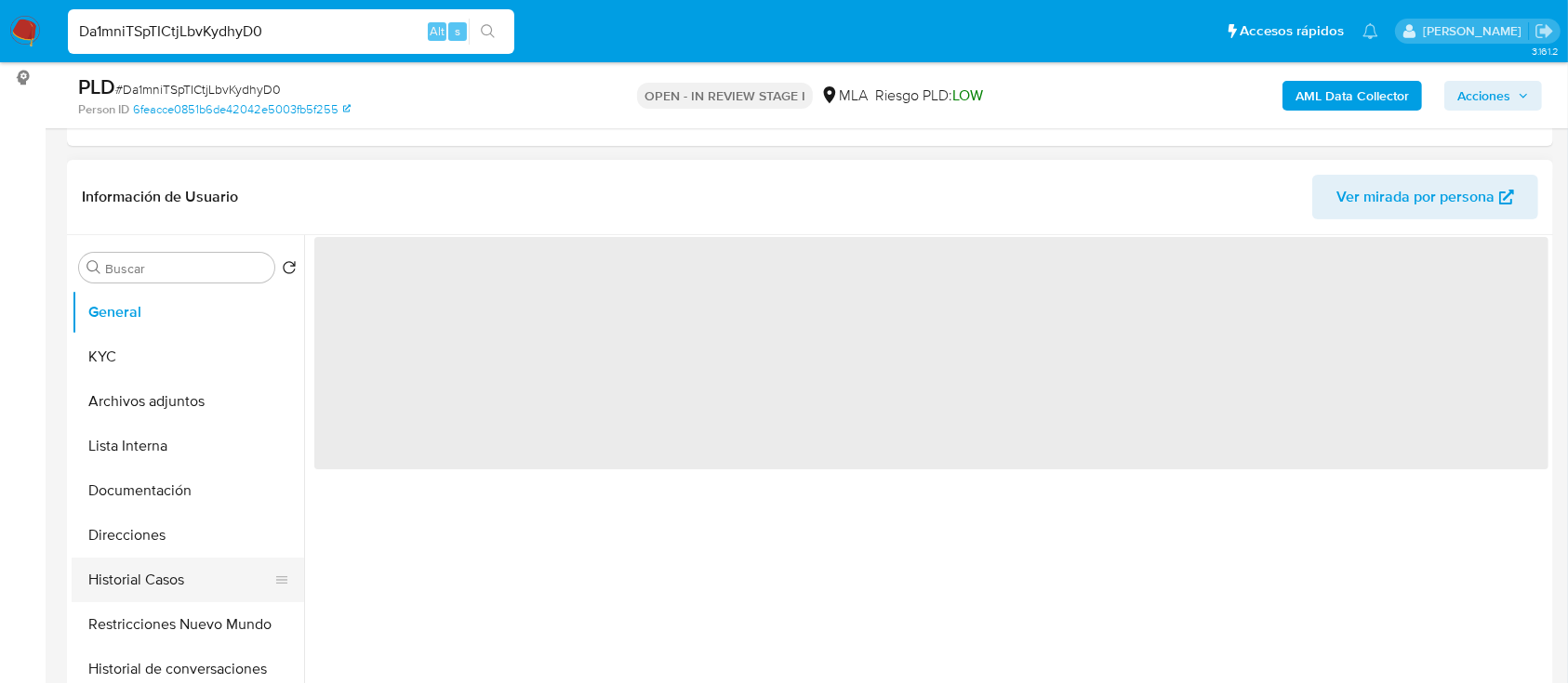
click at [143, 564] on button "Historial Casos" at bounding box center [180, 579] width 217 height 45
select select "10"
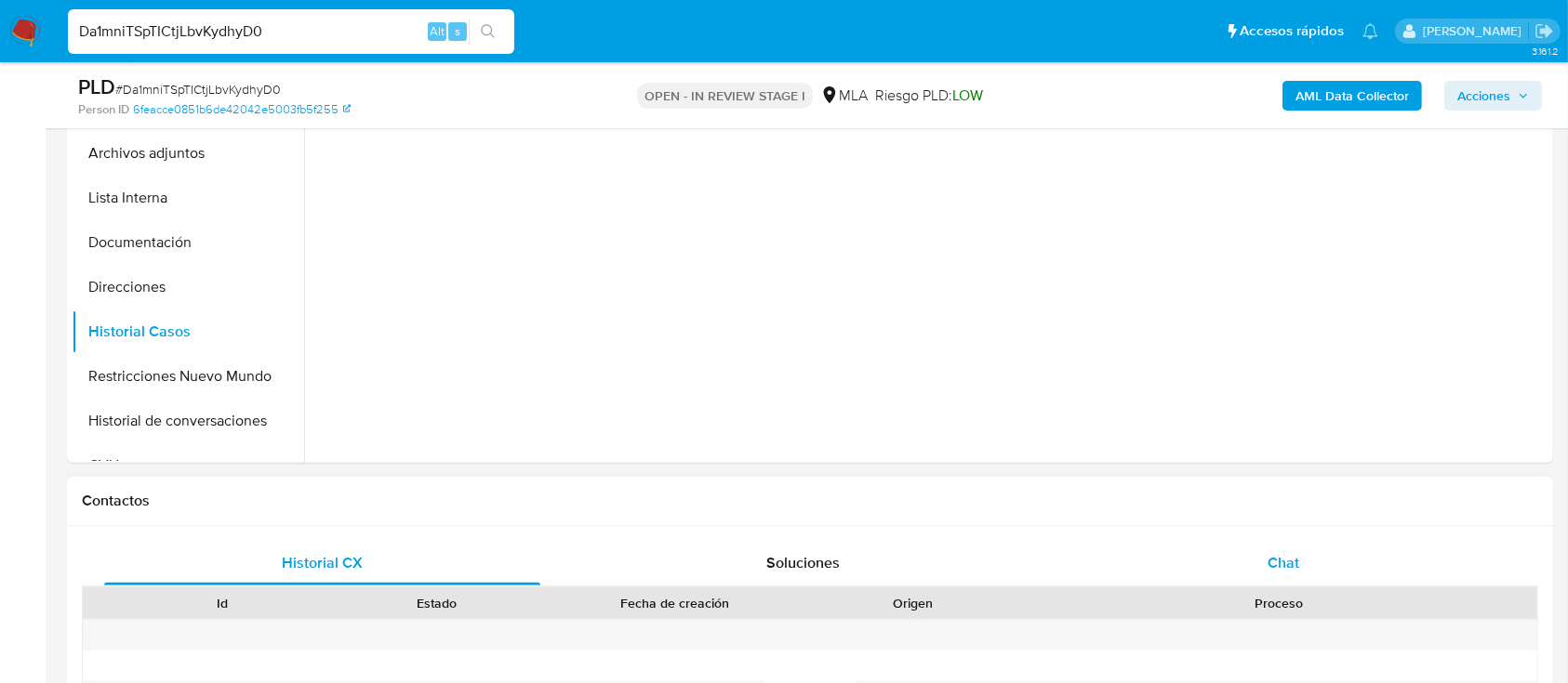
click at [1257, 555] on div "Chat" at bounding box center [1284, 563] width 436 height 45
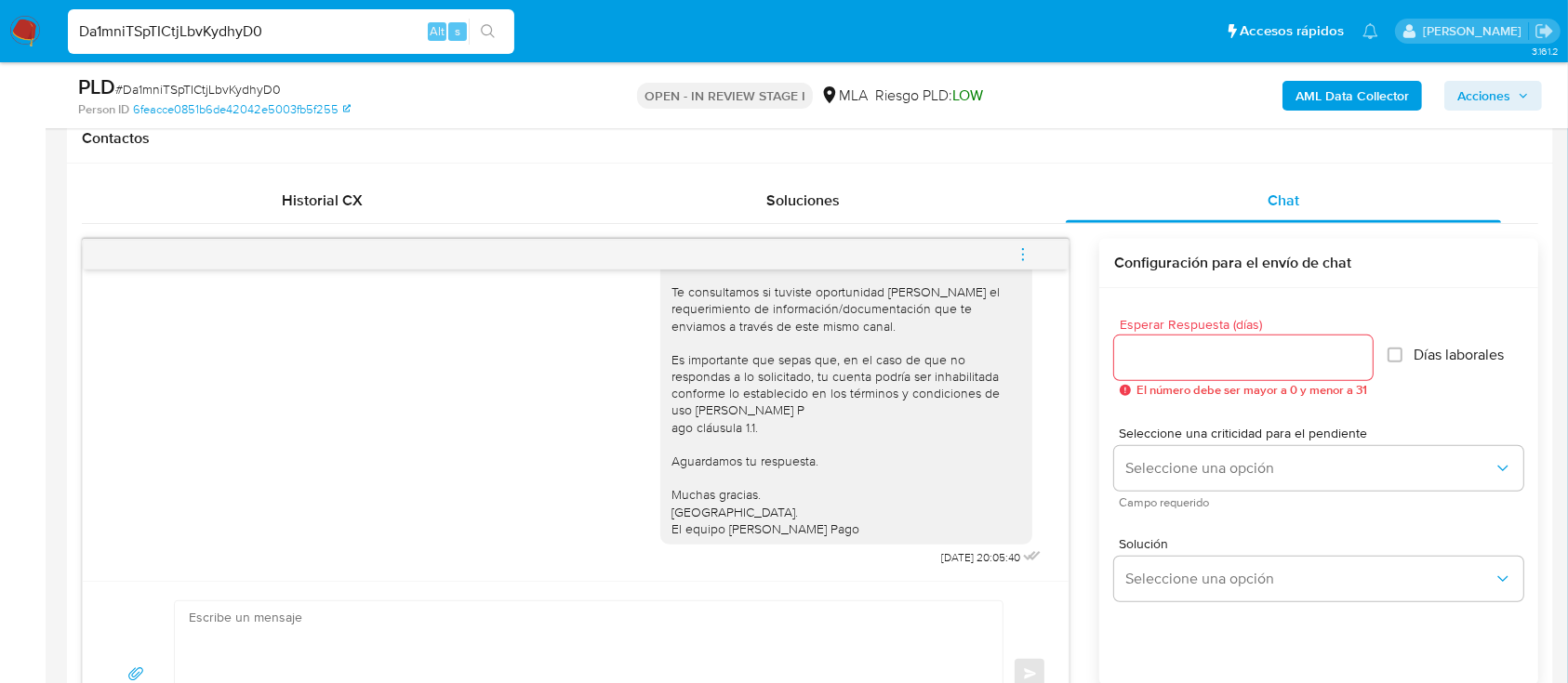
scroll to position [1115, 0]
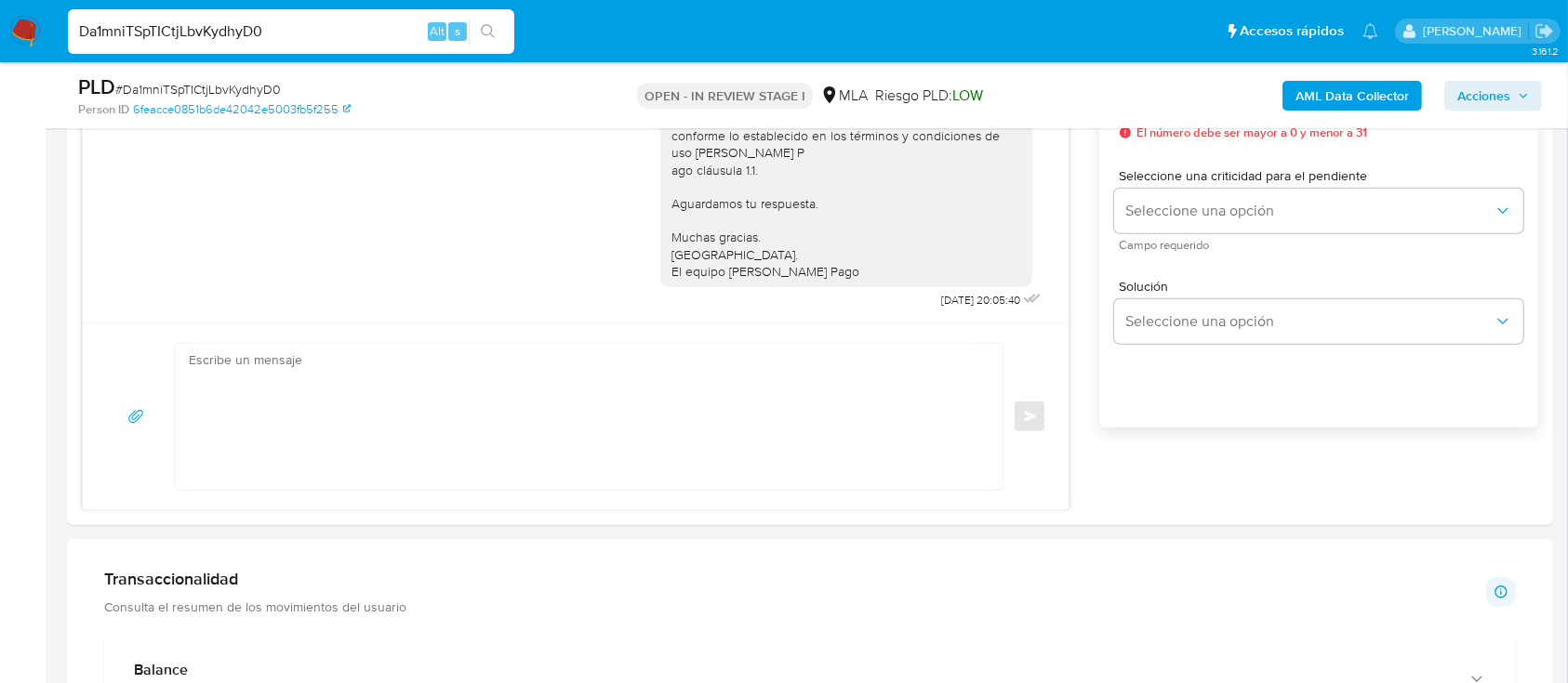
click at [368, 30] on input "Da1mniTSpTICtjLbvKydhyD0" at bounding box center [291, 32] width 446 height 24
paste input "OQPZq5QCvoqvtP6eX62wN4R8"
type input "OQPZq5QCvoqvtP6eX62wN4R8"
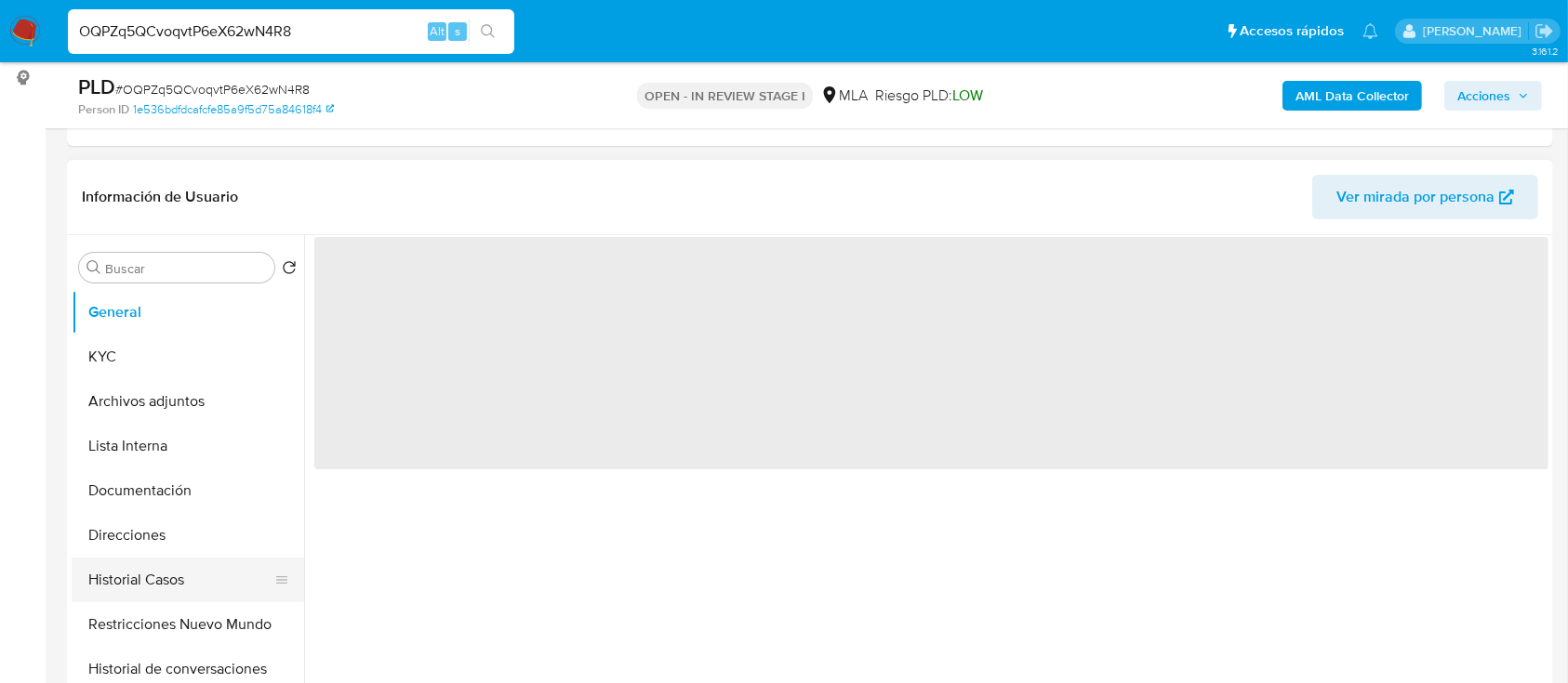
click at [176, 583] on button "Historial Casos" at bounding box center [180, 579] width 217 height 45
select select "10"
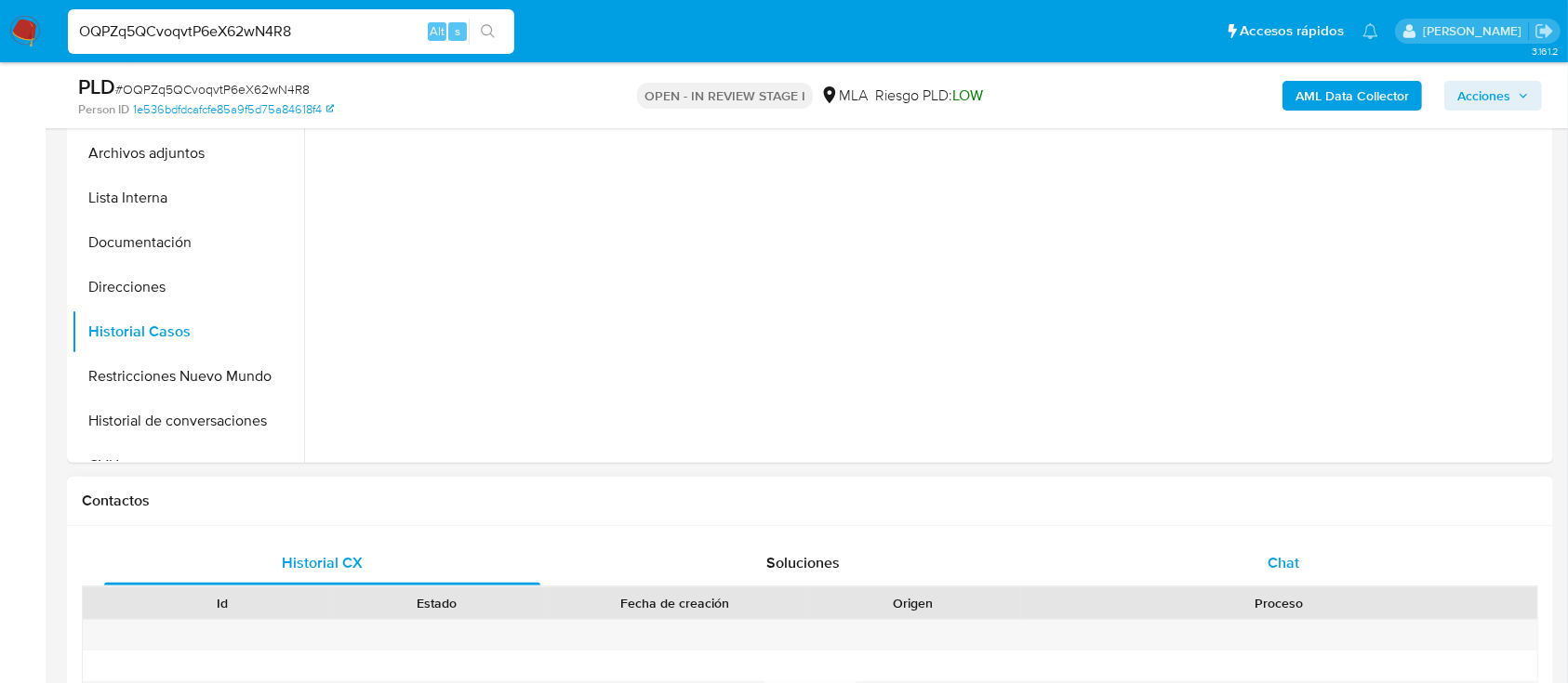
click at [1222, 559] on div "Chat" at bounding box center [1284, 563] width 436 height 45
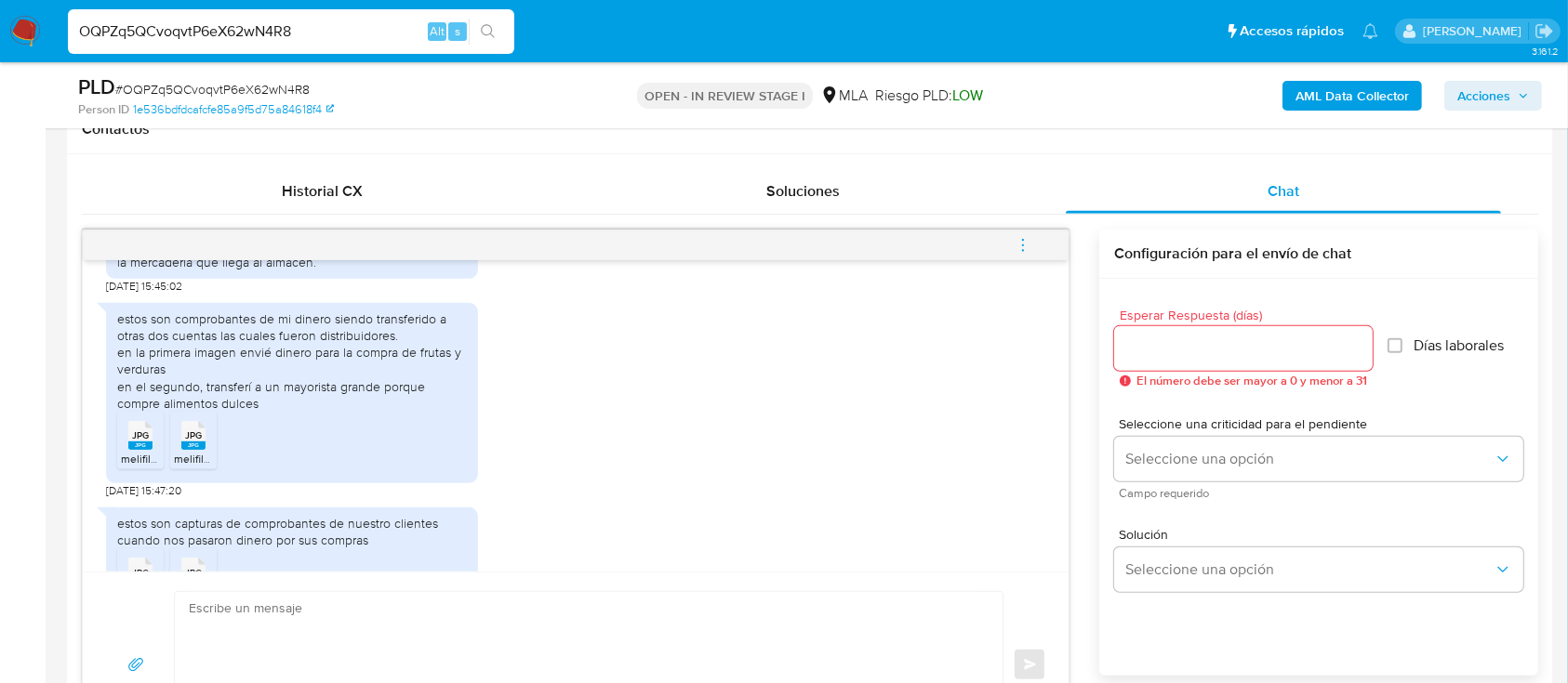
scroll to position [1123, 0]
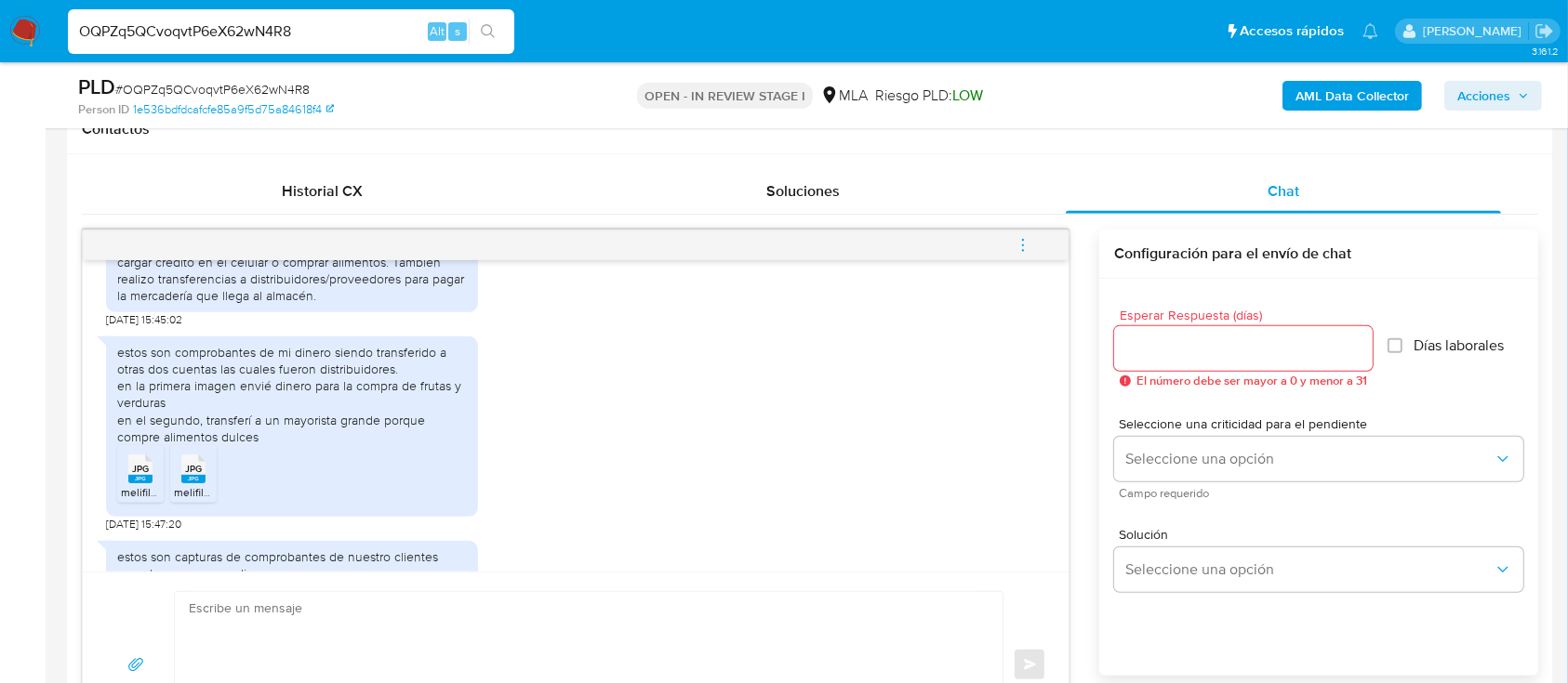
click at [330, 33] on input "OQPZq5QCvoqvtP6eX62wN4R8" at bounding box center [291, 32] width 446 height 24
paste input "sXa6O3pij28JqjBsshwe9oiy"
type input "sXa6O3pij28JqjBsshwe9oiy"
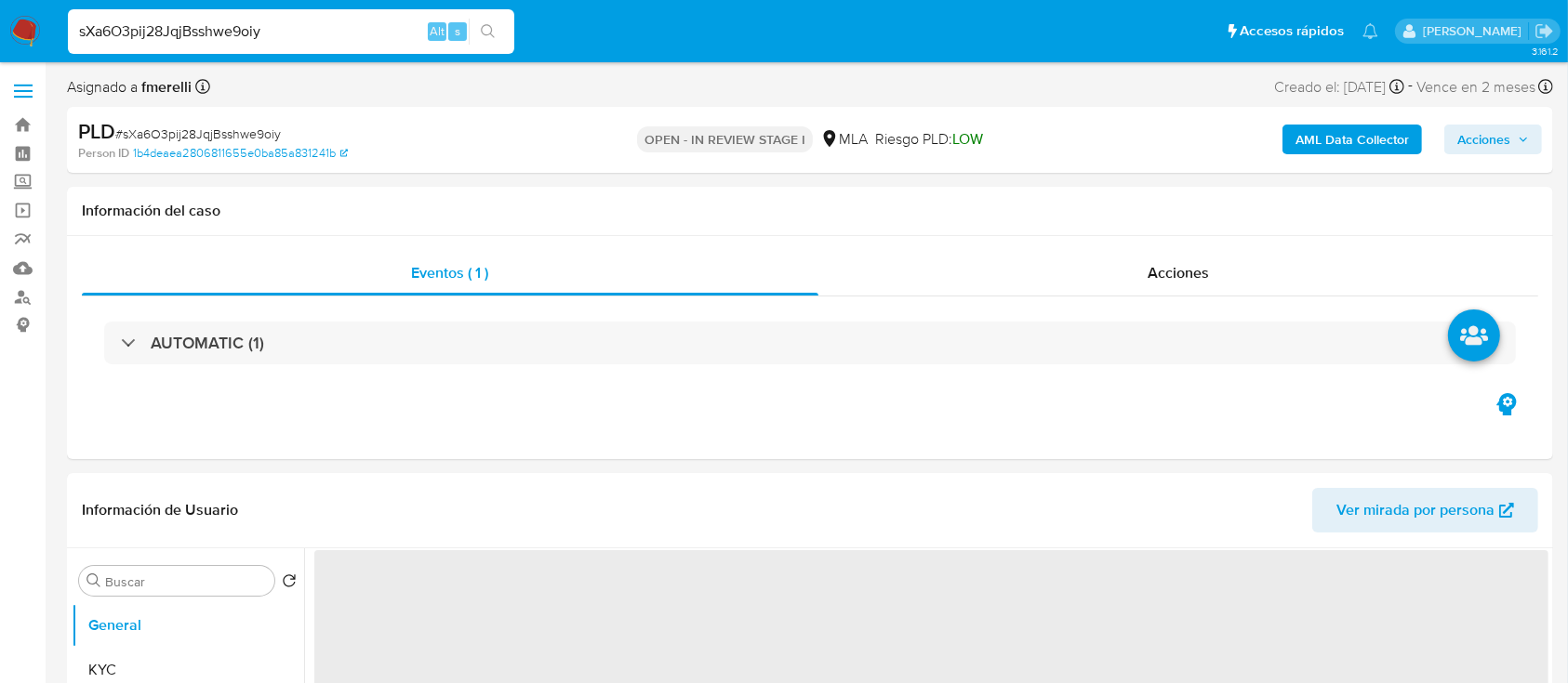
select select "10"
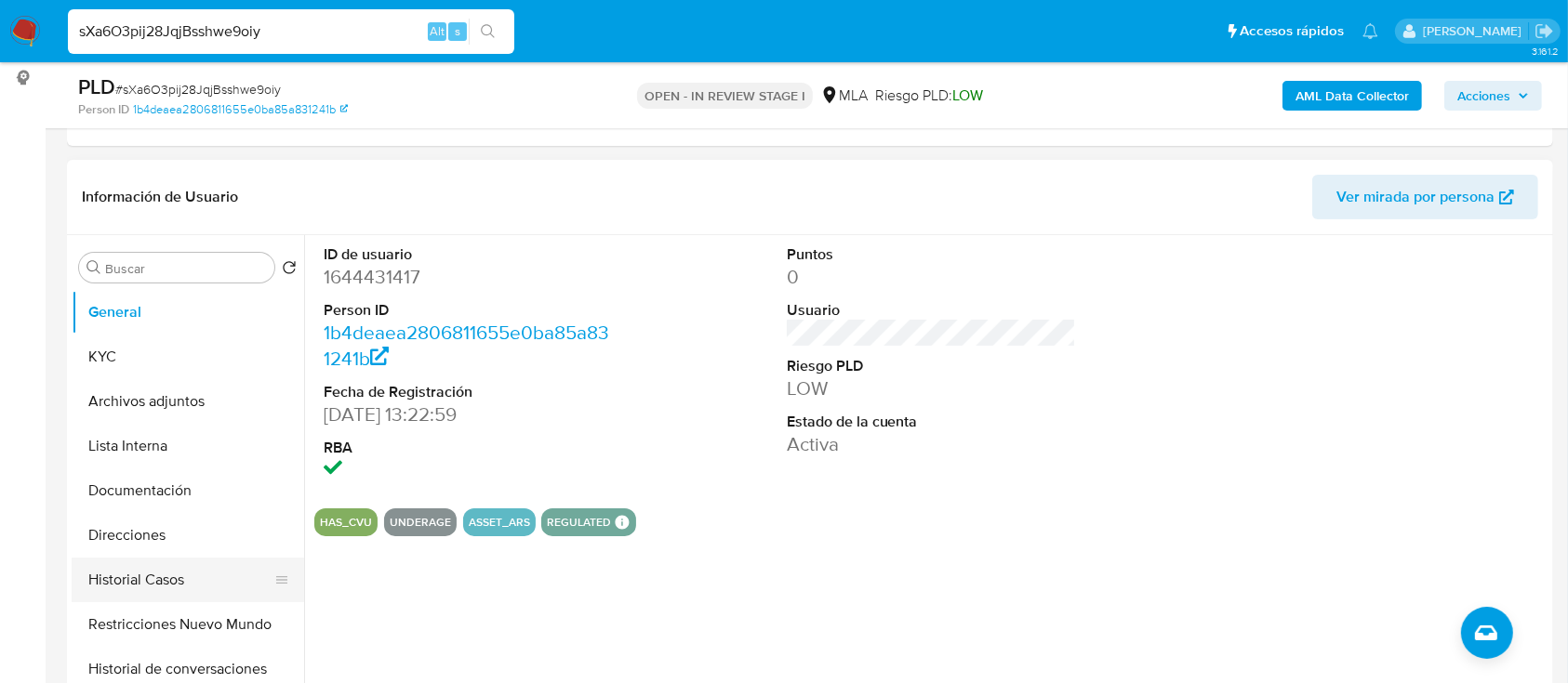
click at [204, 579] on button "Historial Casos" at bounding box center [180, 579] width 217 height 45
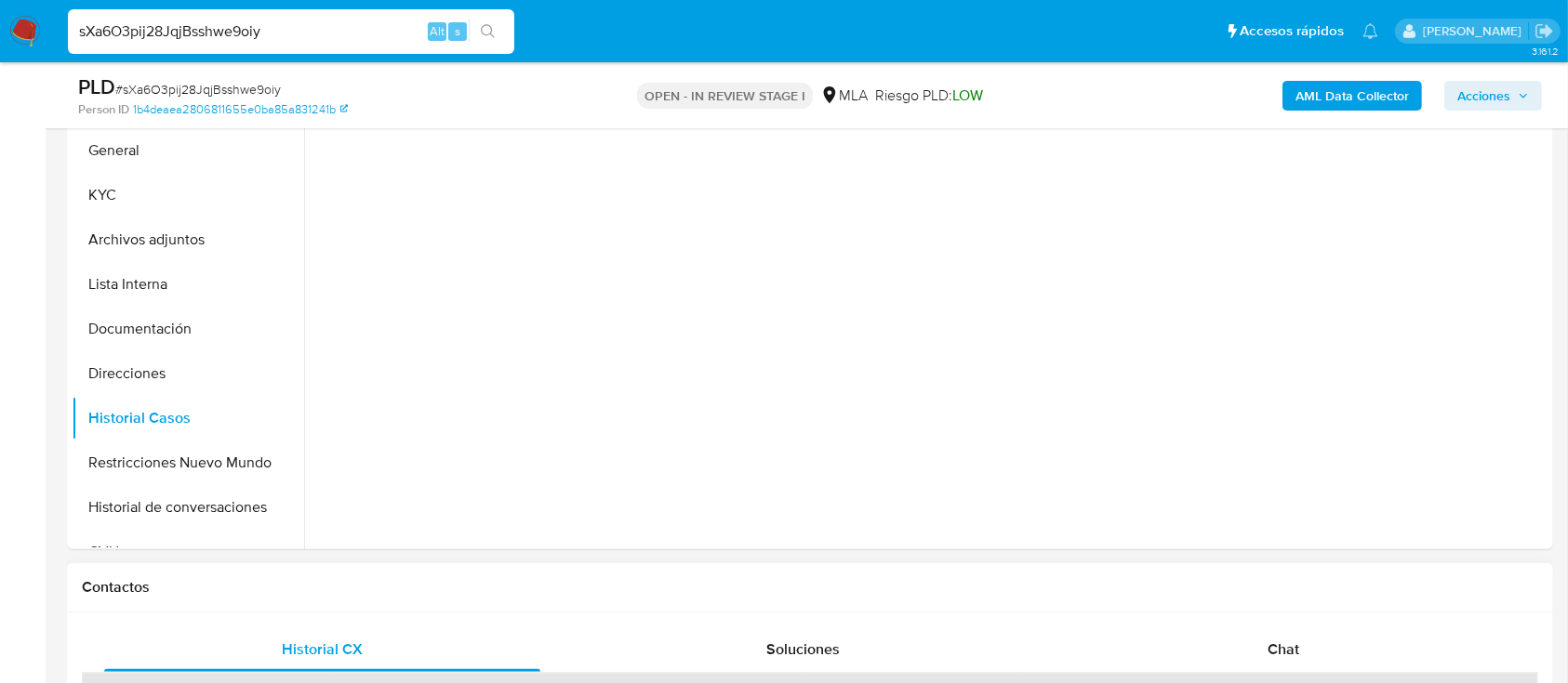
scroll to position [496, 0]
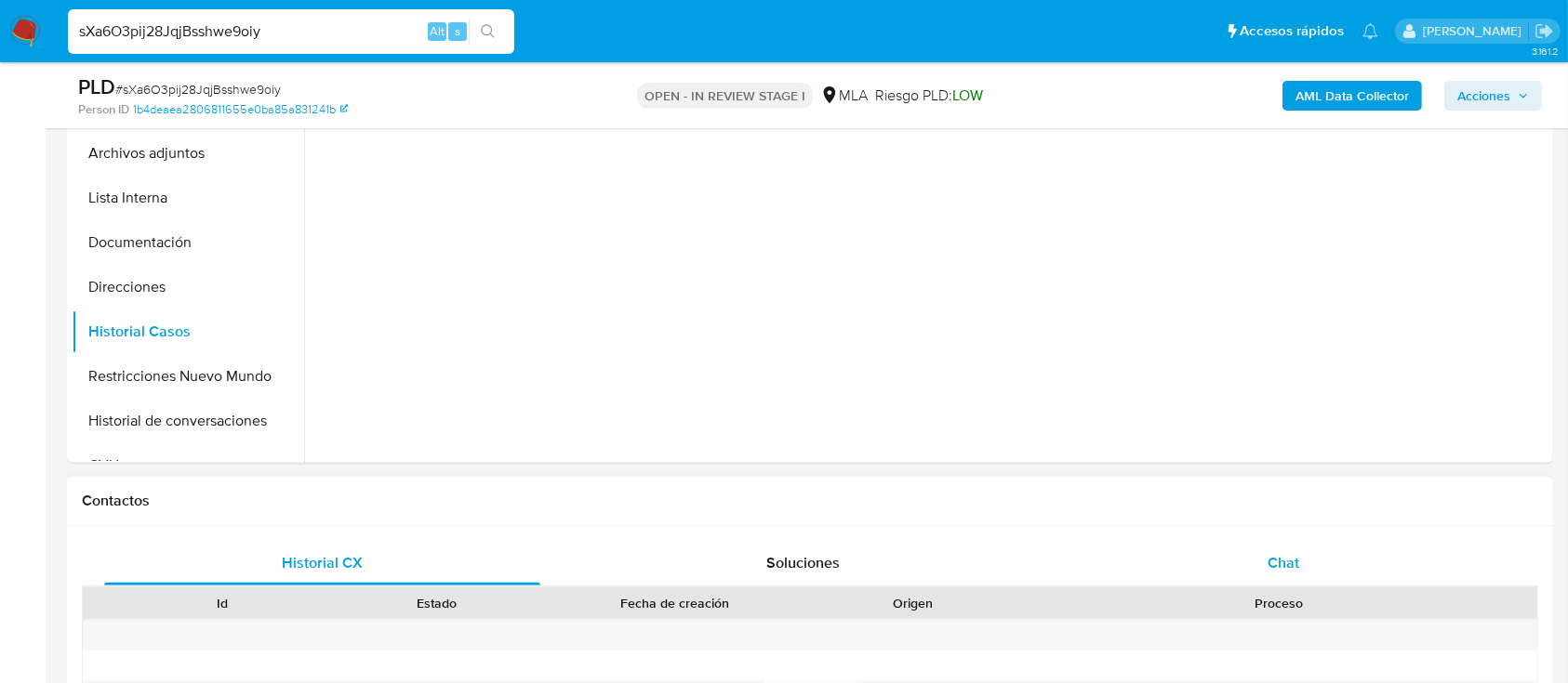
click at [1273, 562] on span "Chat" at bounding box center [1283, 562] width 32 height 21
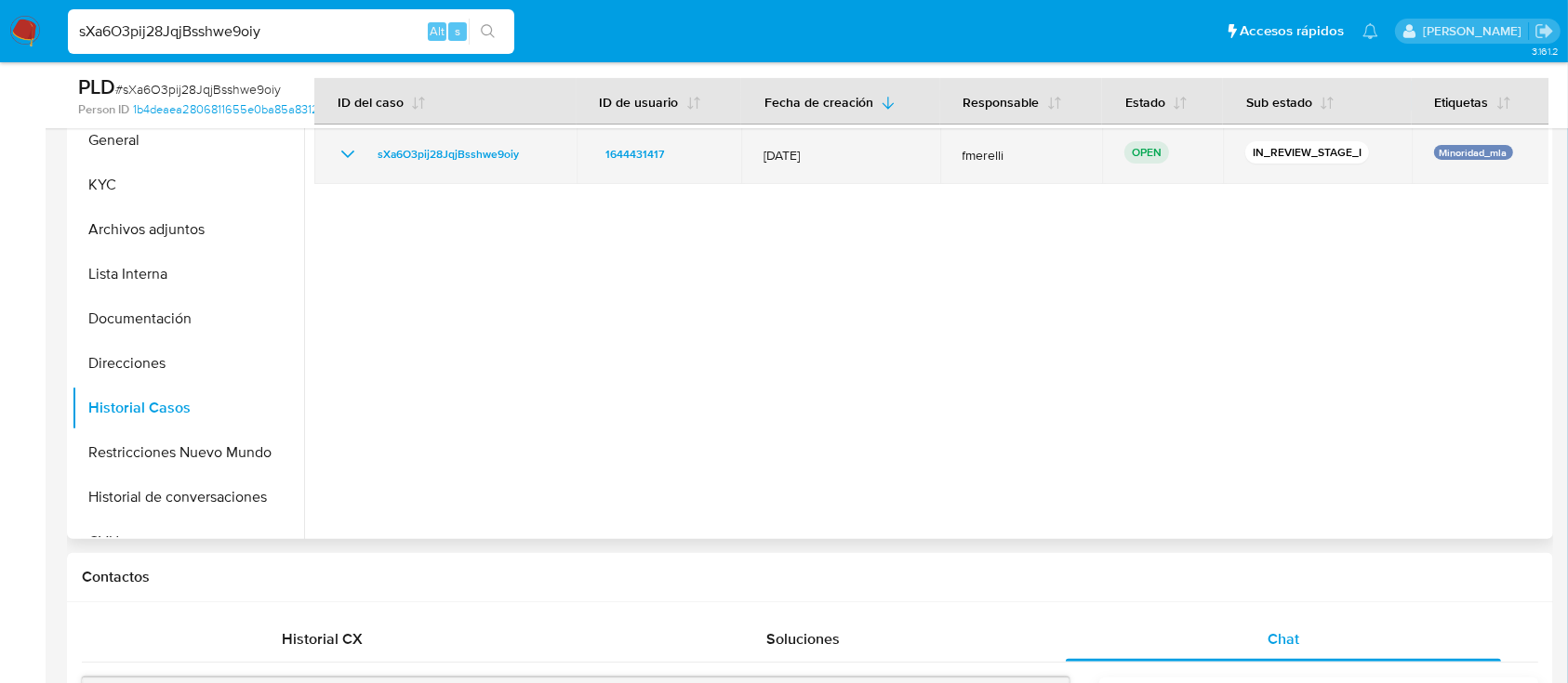
scroll to position [123, 0]
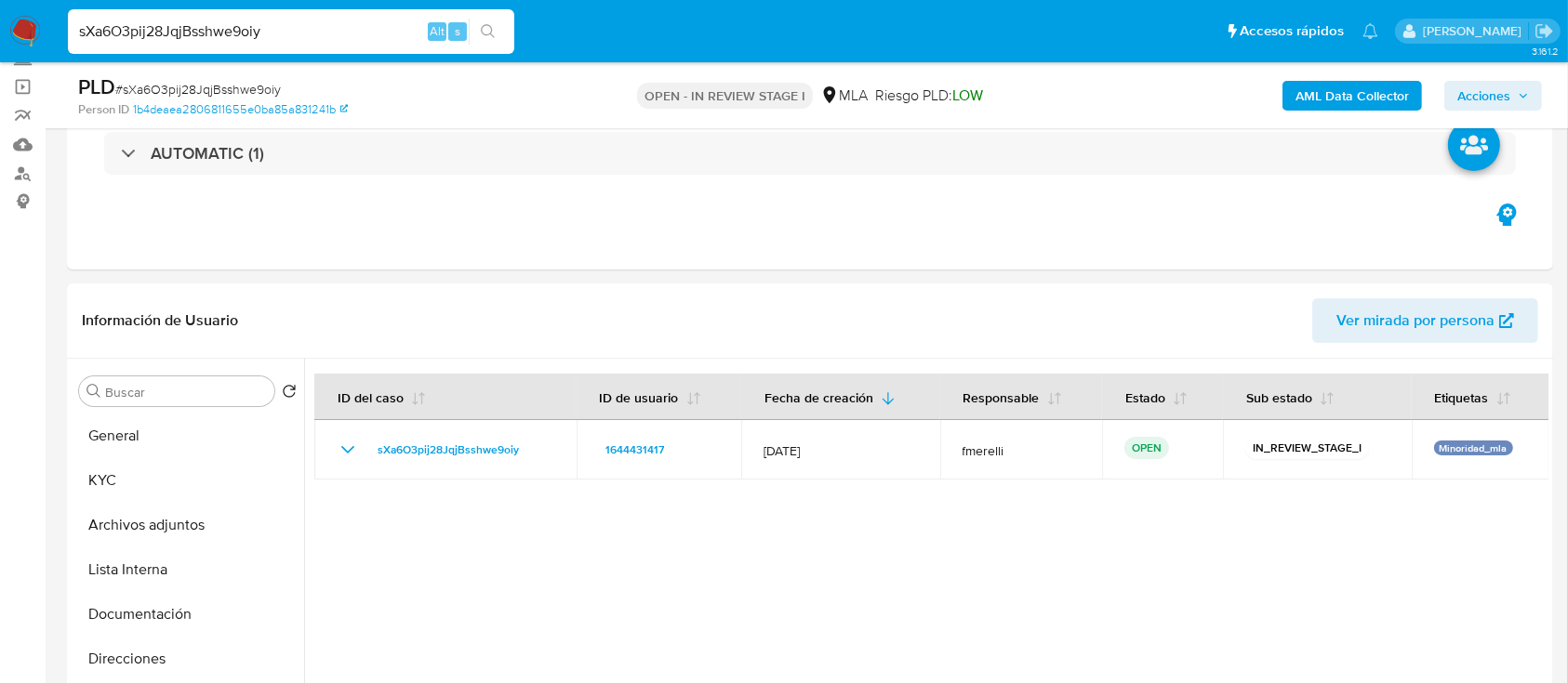
click at [328, 26] on input "sXa6O3pij28JqjBsshwe9oiy" at bounding box center [291, 32] width 446 height 24
paste input "3hB2beFubJg4gH0Lmme7MUEN"
type input "3hB2beFubJg4gH0Lmme7MUEN"
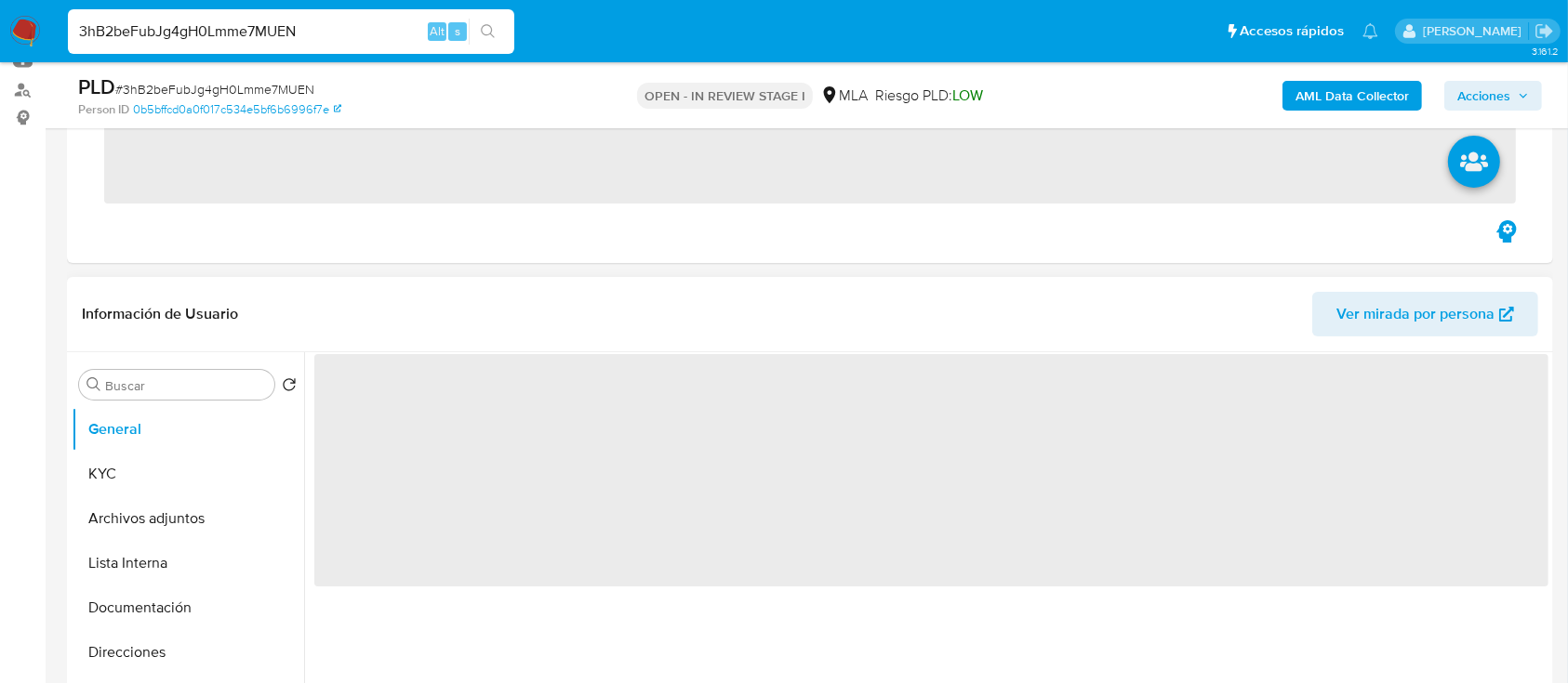
scroll to position [247, 0]
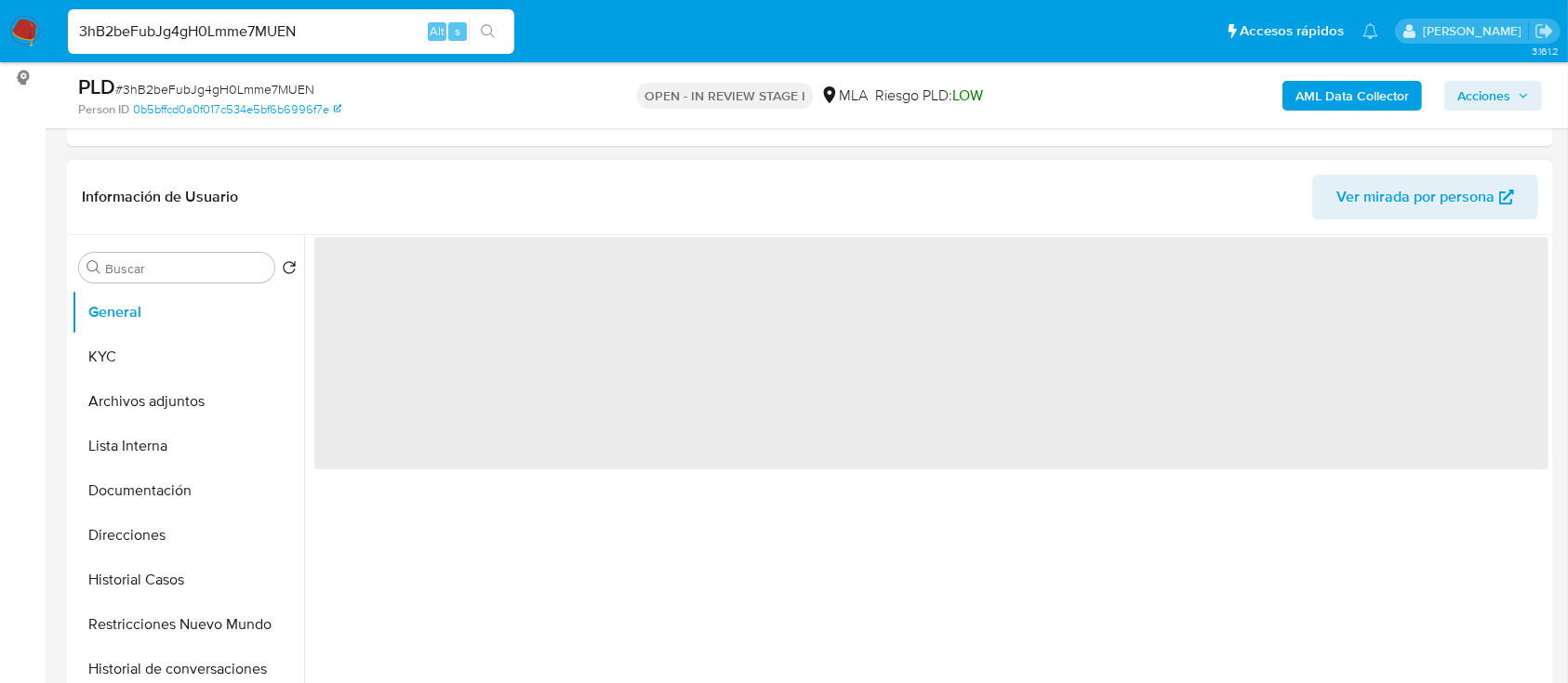
click at [128, 579] on button "Historial Casos" at bounding box center [187, 579] width 232 height 45
select select "10"
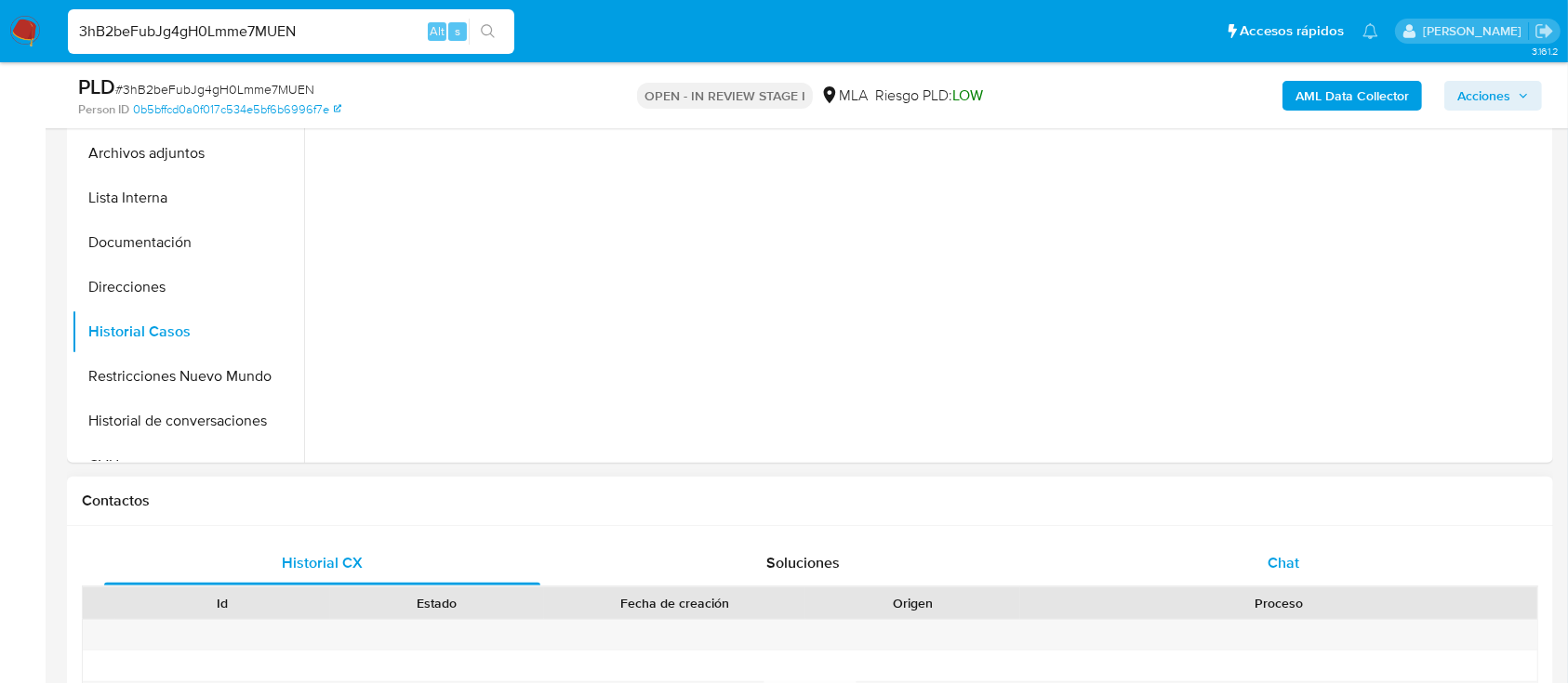
click at [1303, 546] on div "Chat" at bounding box center [1284, 563] width 436 height 45
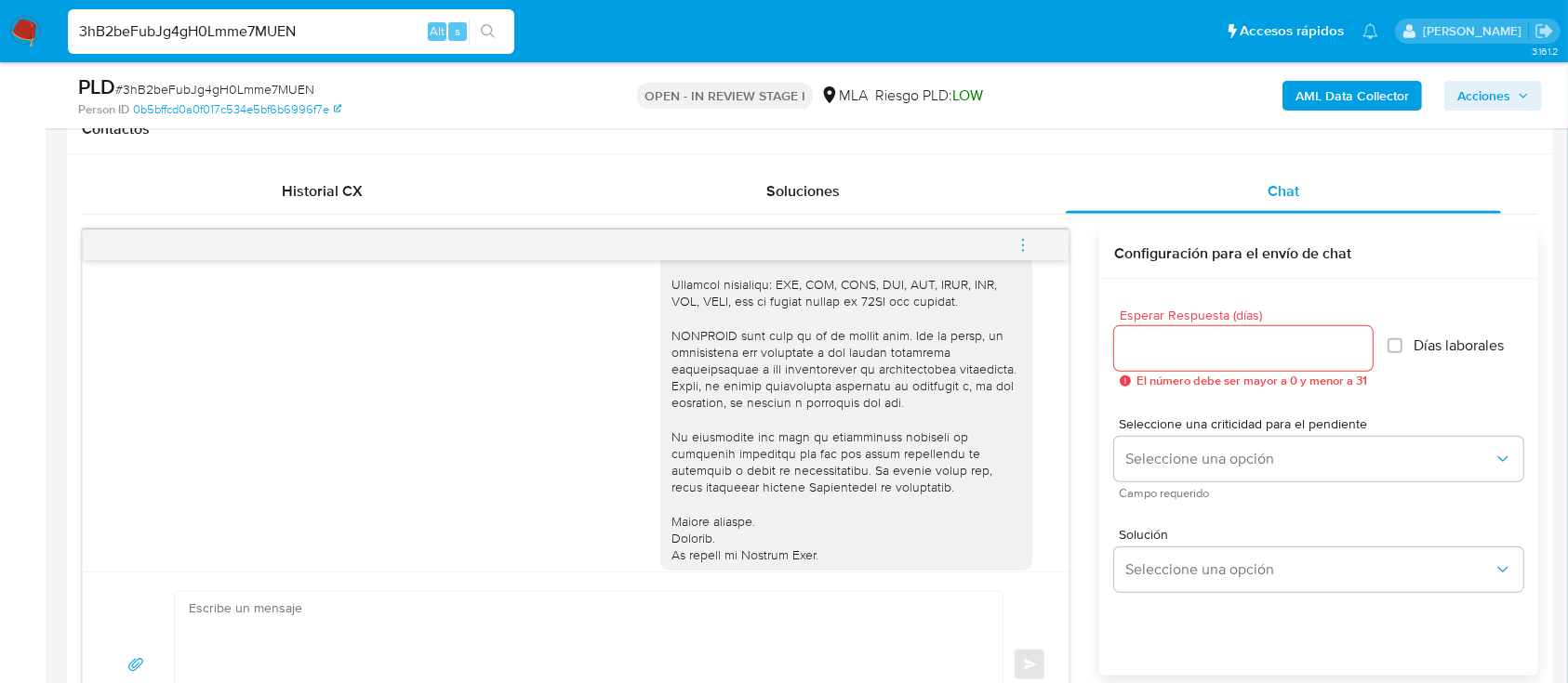
scroll to position [80, 0]
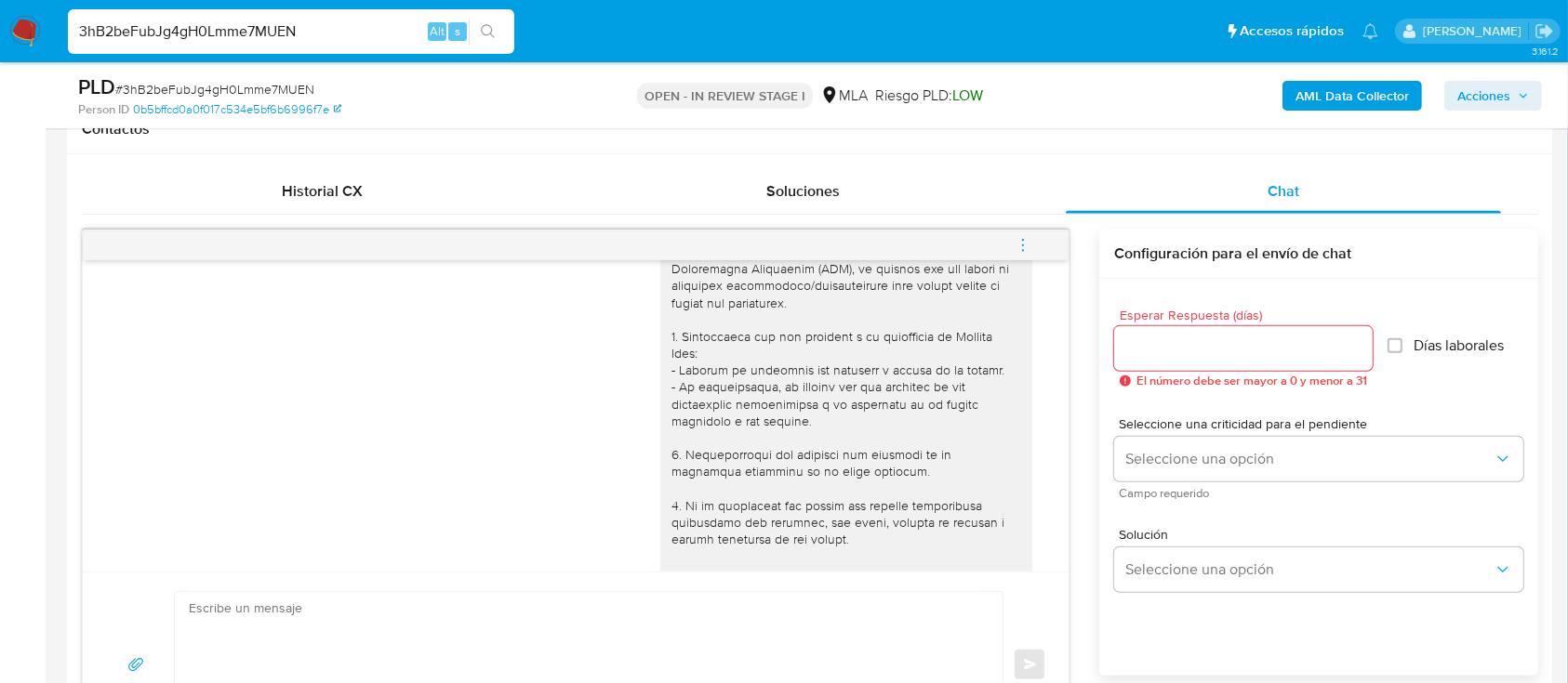
click at [298, 18] on div "3hB2beFubJg4gH0Lmme7MUEN Alt s" at bounding box center [291, 31] width 446 height 45
click at [299, 28] on input "3hB2beFubJg4gH0Lmme7MUEN" at bounding box center [291, 32] width 446 height 24
click at [299, 27] on input "3hB2beFubJg4gH0Lmme7MUEN" at bounding box center [291, 32] width 446 height 24
paste input "t9k9mhejIrWMyFRwXciAB25"
type input "3t9k9mhejIrWMyFRwXciAB25"
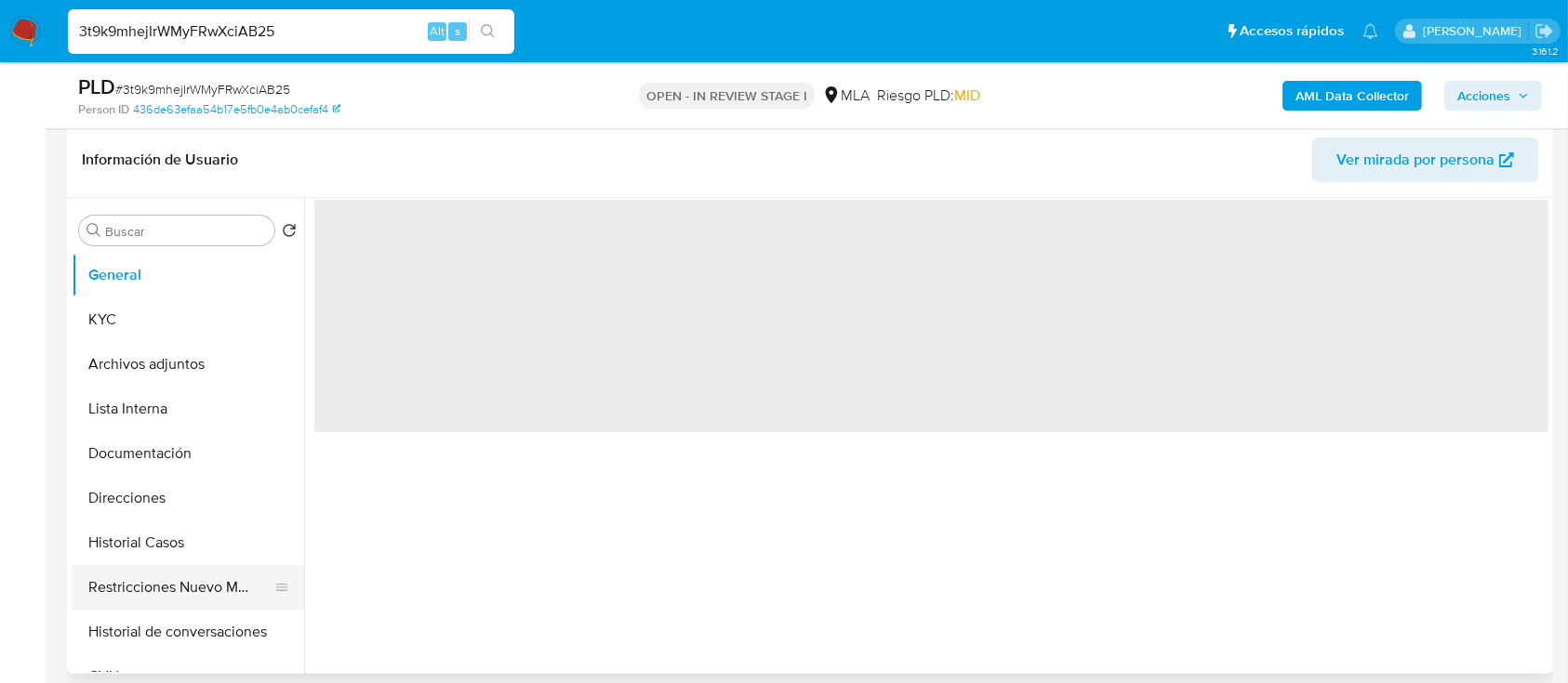
scroll to position [371, 0]
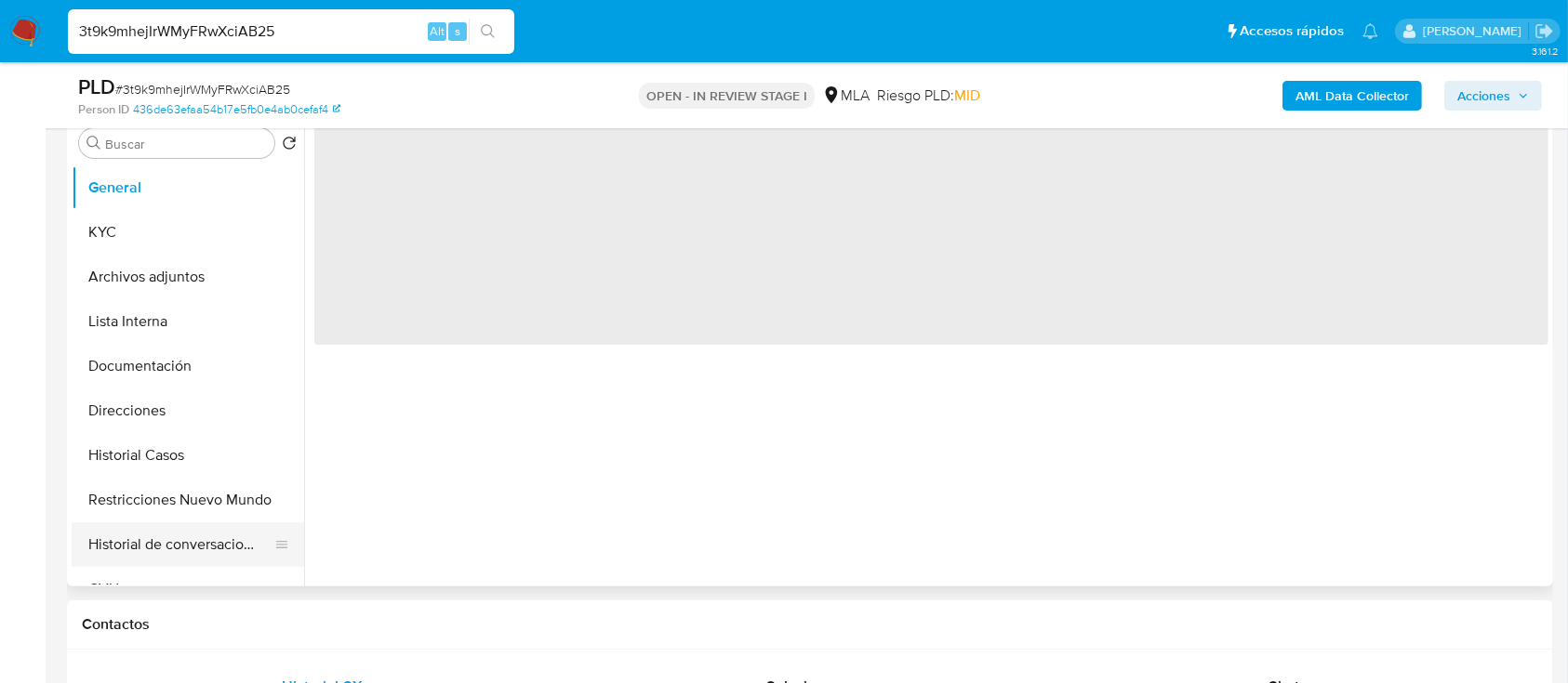
select select "10"
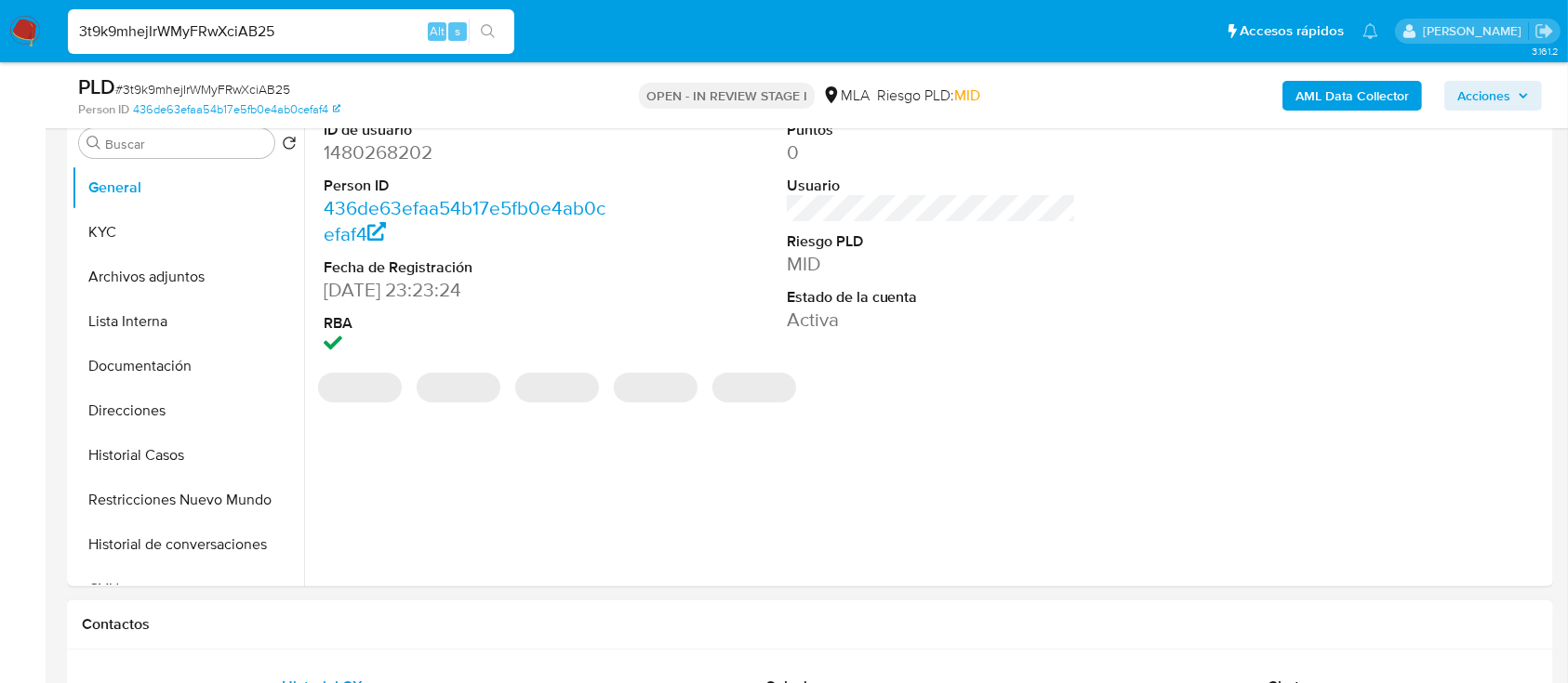
click at [172, 446] on button "Historial Casos" at bounding box center [187, 455] width 232 height 45
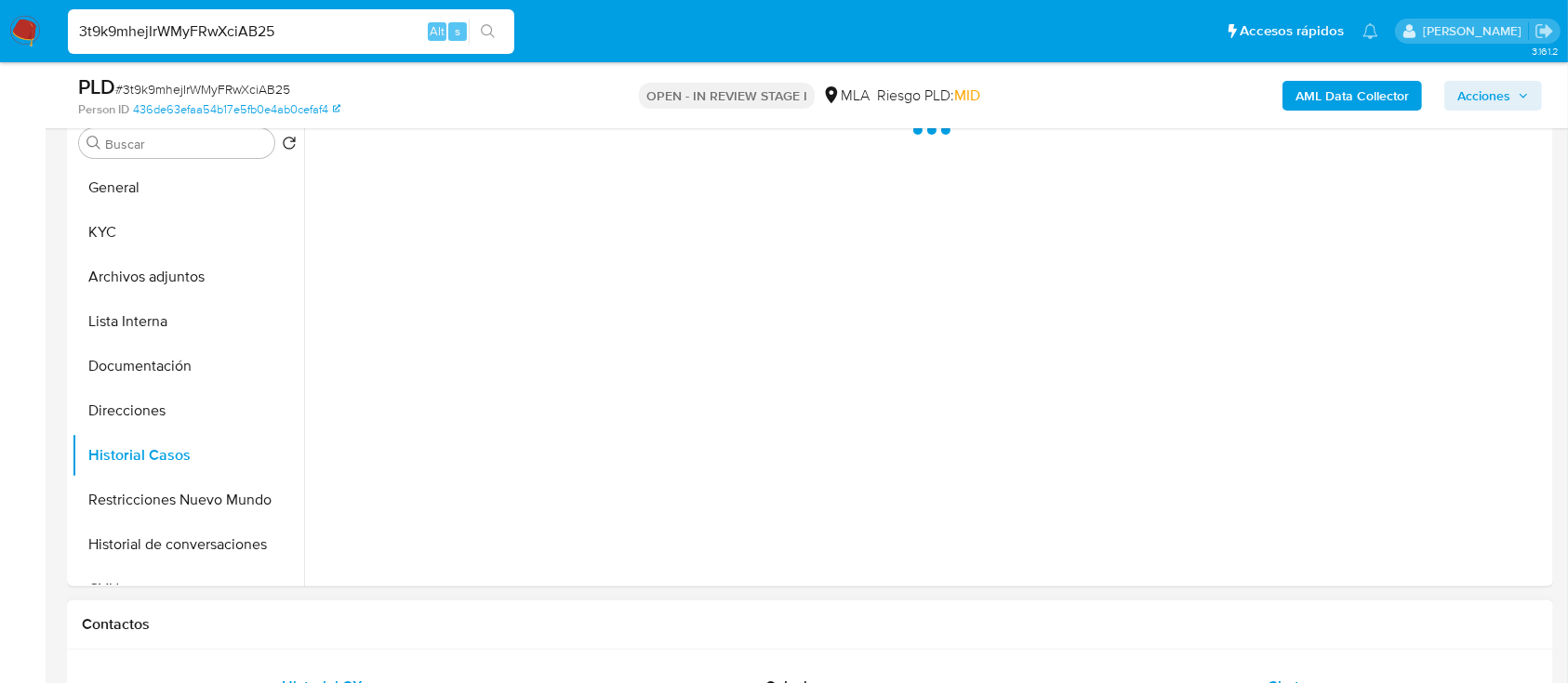
click at [1262, 678] on div "Chat" at bounding box center [1284, 686] width 436 height 45
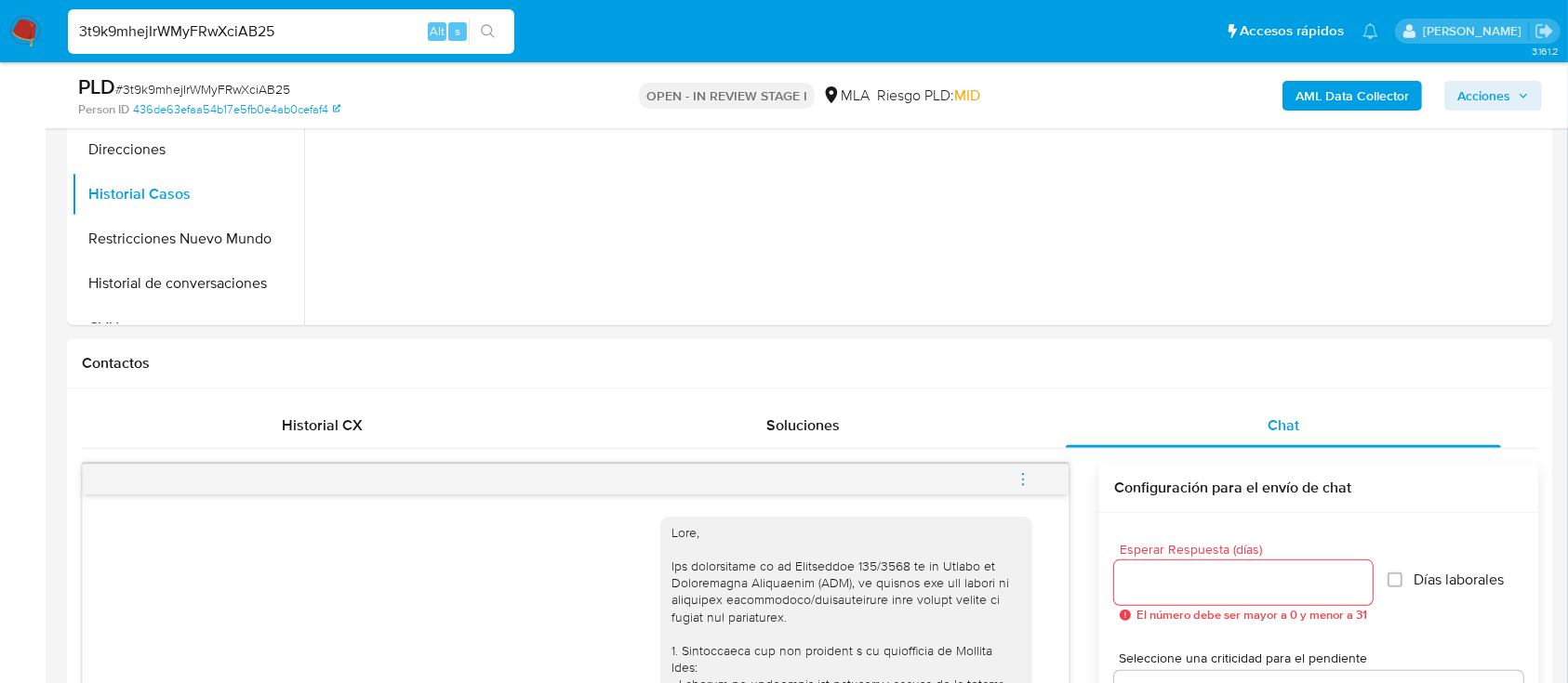
scroll to position [619, 0]
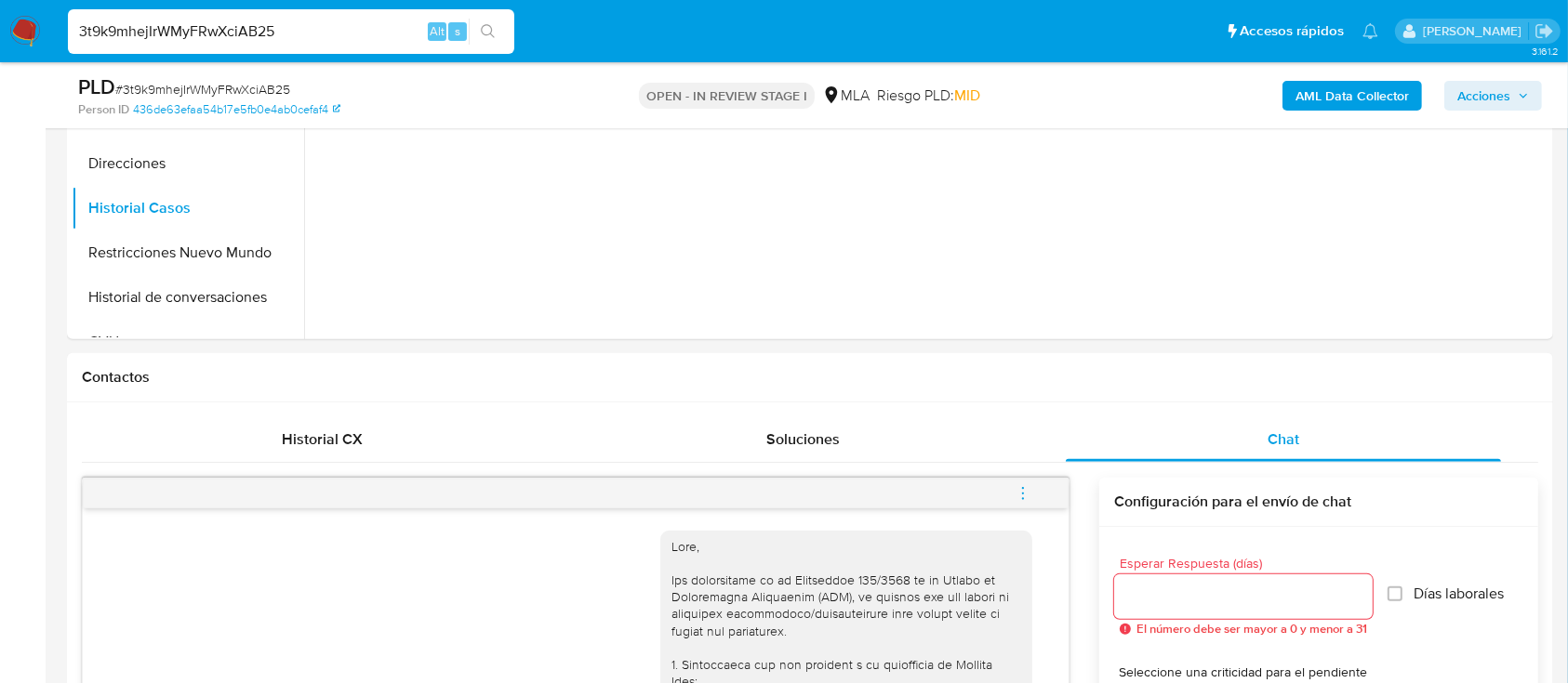
click at [371, 22] on input "3t9k9mhejIrWMyFRwXciAB25" at bounding box center [291, 32] width 446 height 24
paste input "XchrBhhpP08jHTnDEvOrNIUZ"
type input "XchrBhhpP08jHTnDEvOrNIUZ"
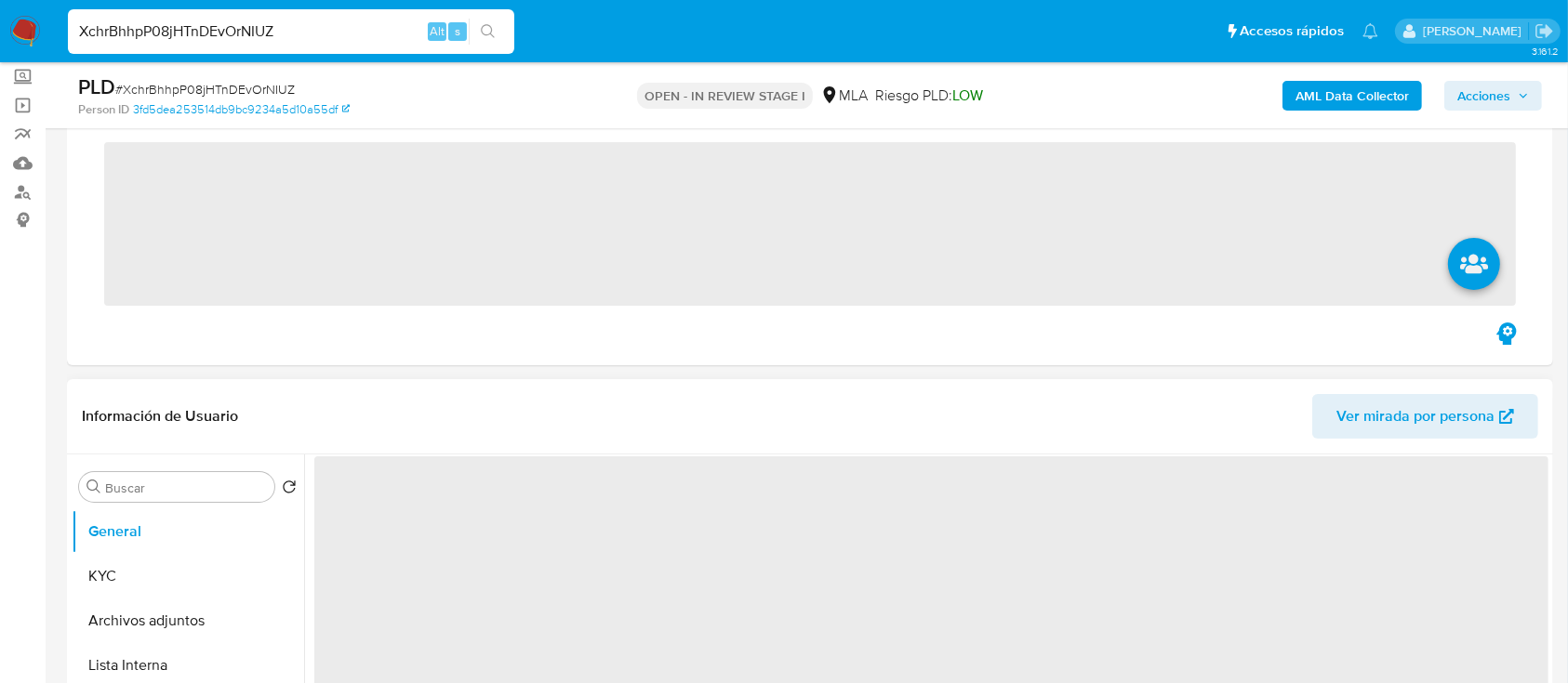
scroll to position [247, 0]
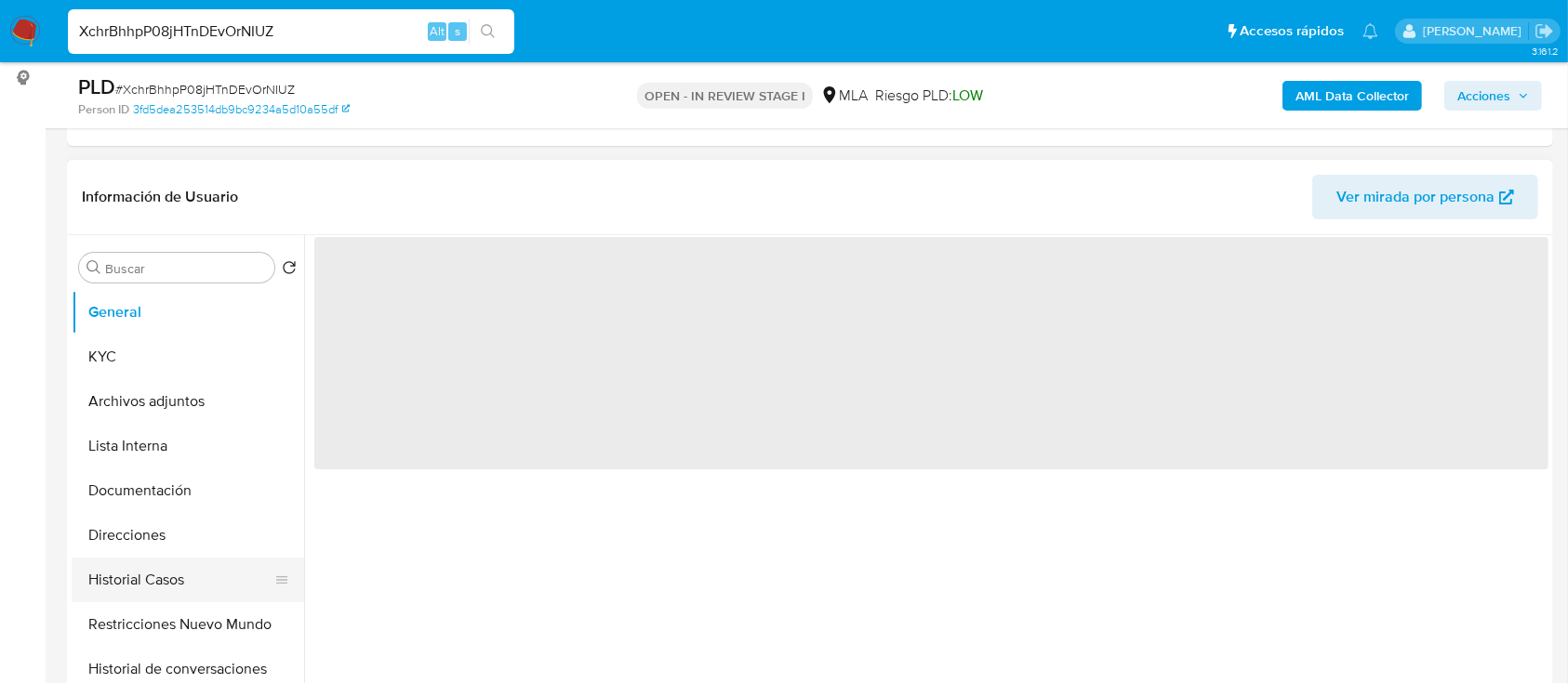
click at [155, 591] on button "Historial Casos" at bounding box center [180, 579] width 217 height 45
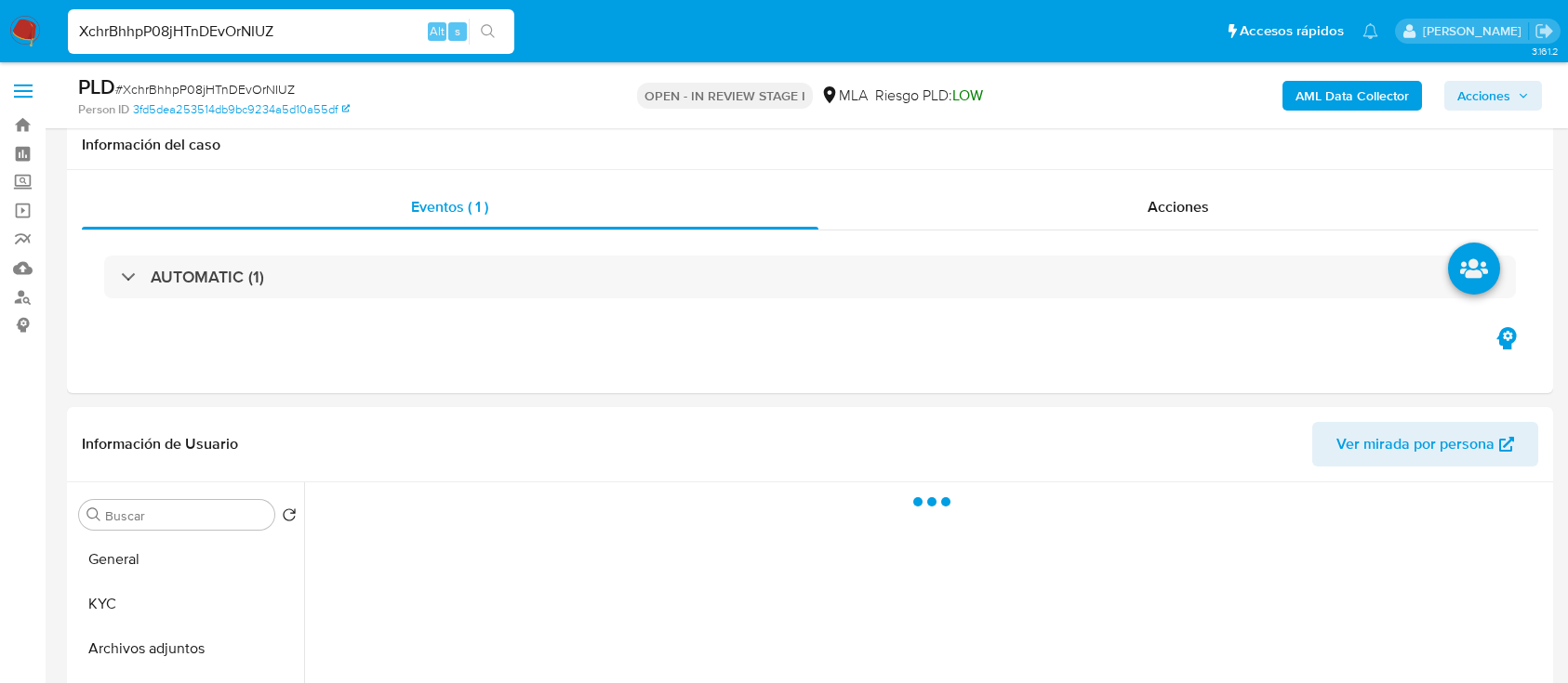
select select "10"
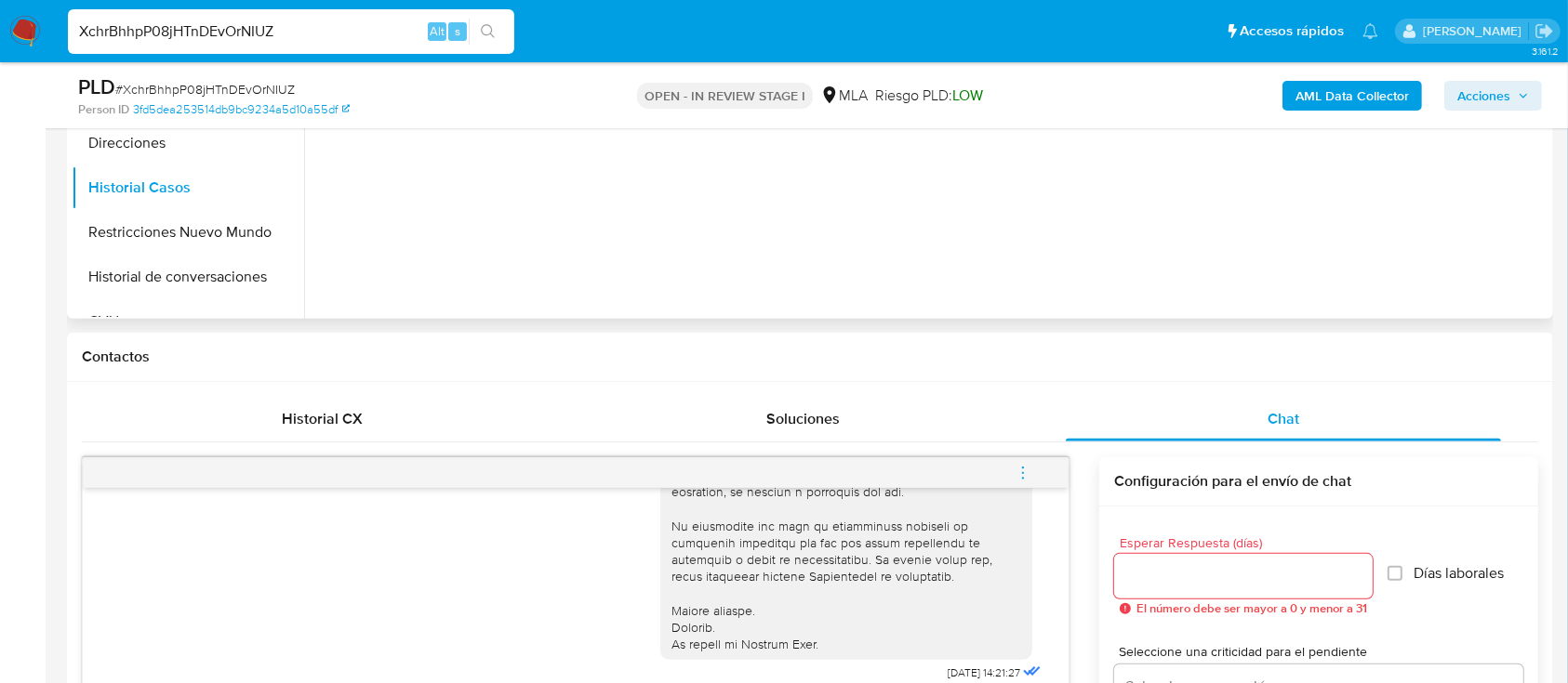
scroll to position [991, 0]
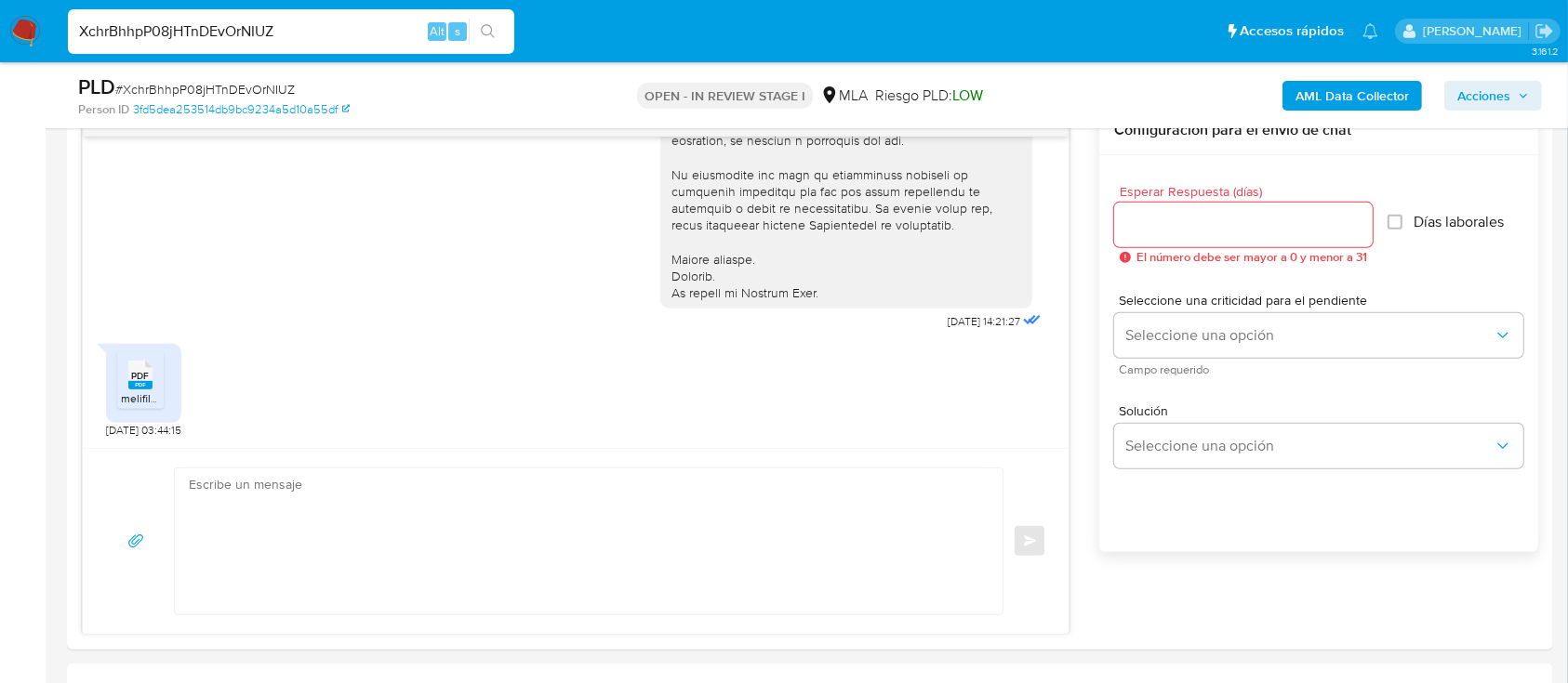
click at [284, 30] on input "XchrBhhpP08jHTnDEvOrNIUZ" at bounding box center [291, 32] width 446 height 24
paste input "I5E0SivzUKgaFMN8xllAh2ch"
type input "I5E0SivzUKgaFMN8xllAh2ch"
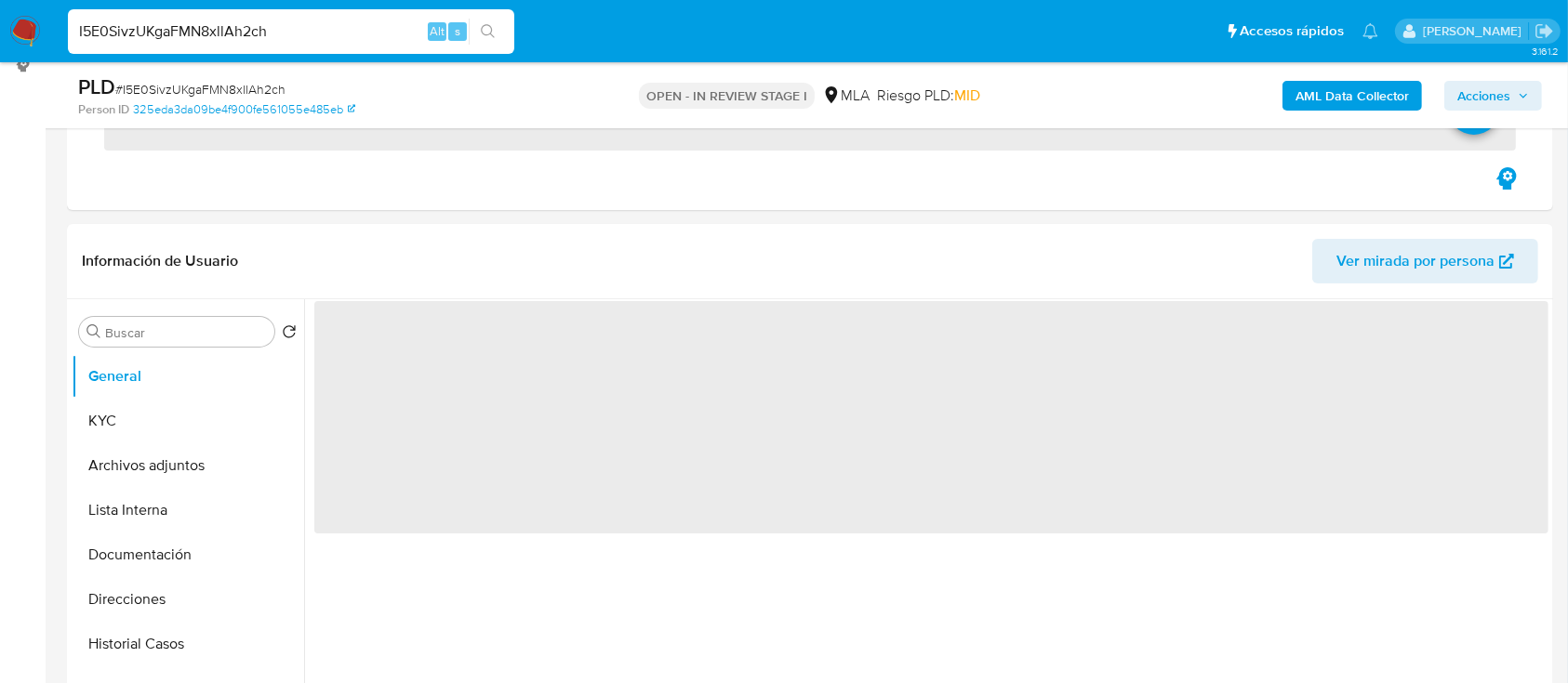
scroll to position [496, 0]
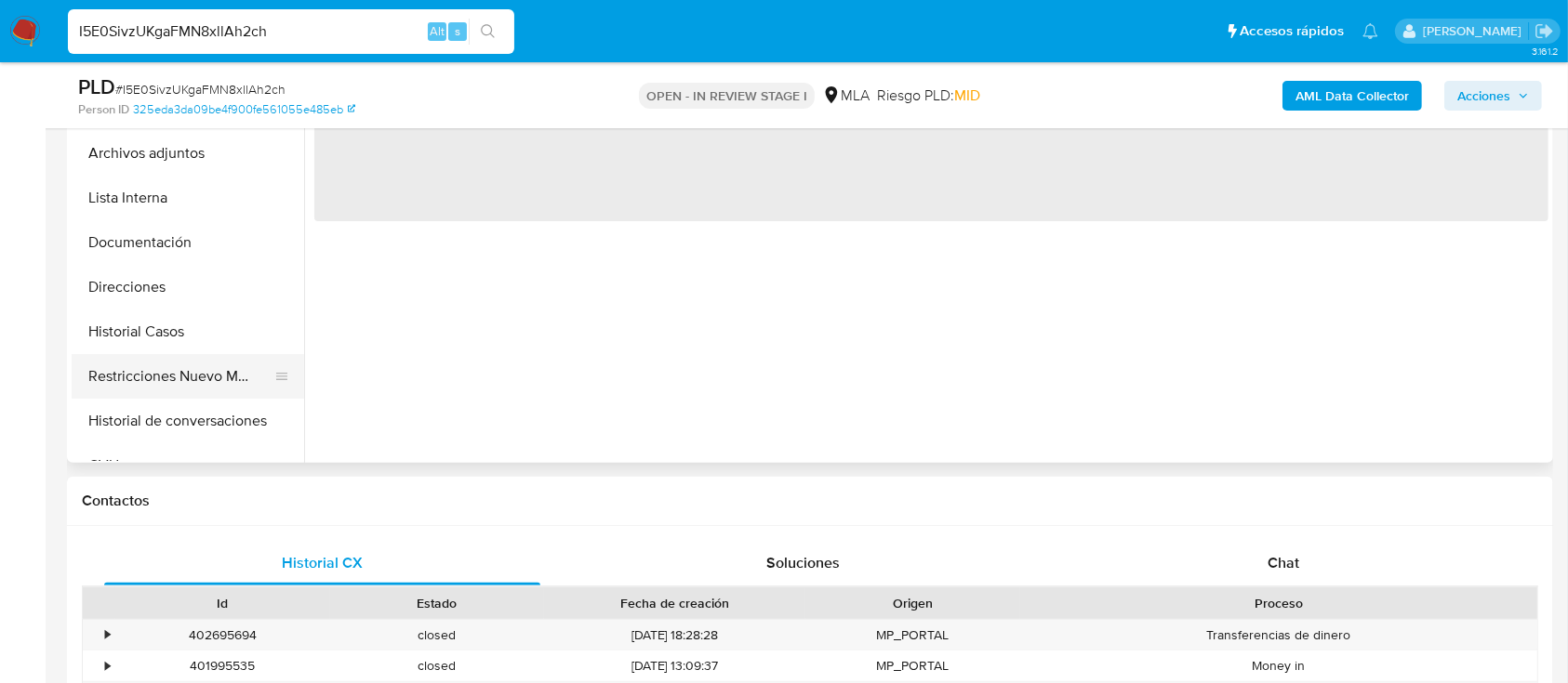
click at [168, 338] on button "Historial Casos" at bounding box center [187, 332] width 232 height 45
select select "10"
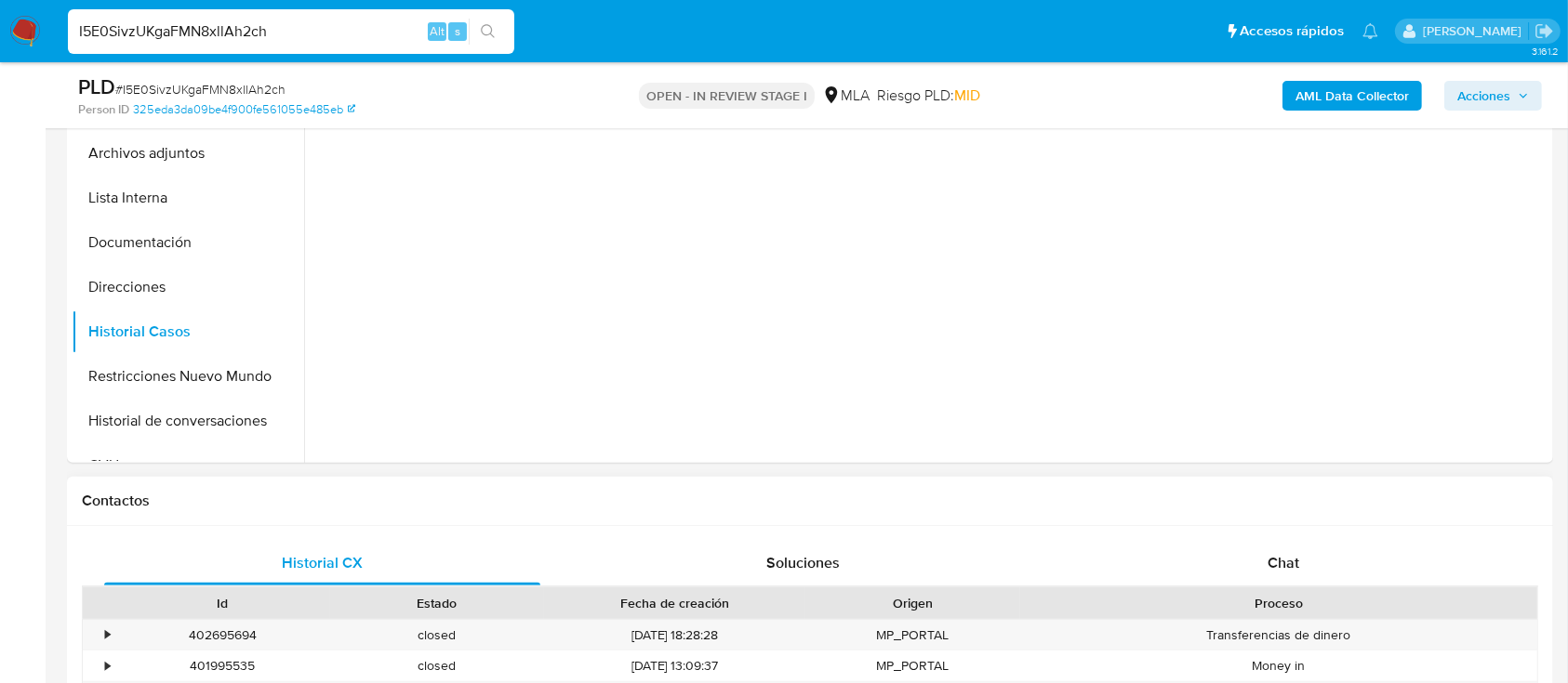
click at [1276, 538] on div "Historial CX Soluciones Chat Id Estado Fecha de creación Origen Proceso • 40269…" at bounding box center [810, 674] width 1486 height 297
click at [1266, 551] on div "Chat" at bounding box center [1284, 563] width 436 height 45
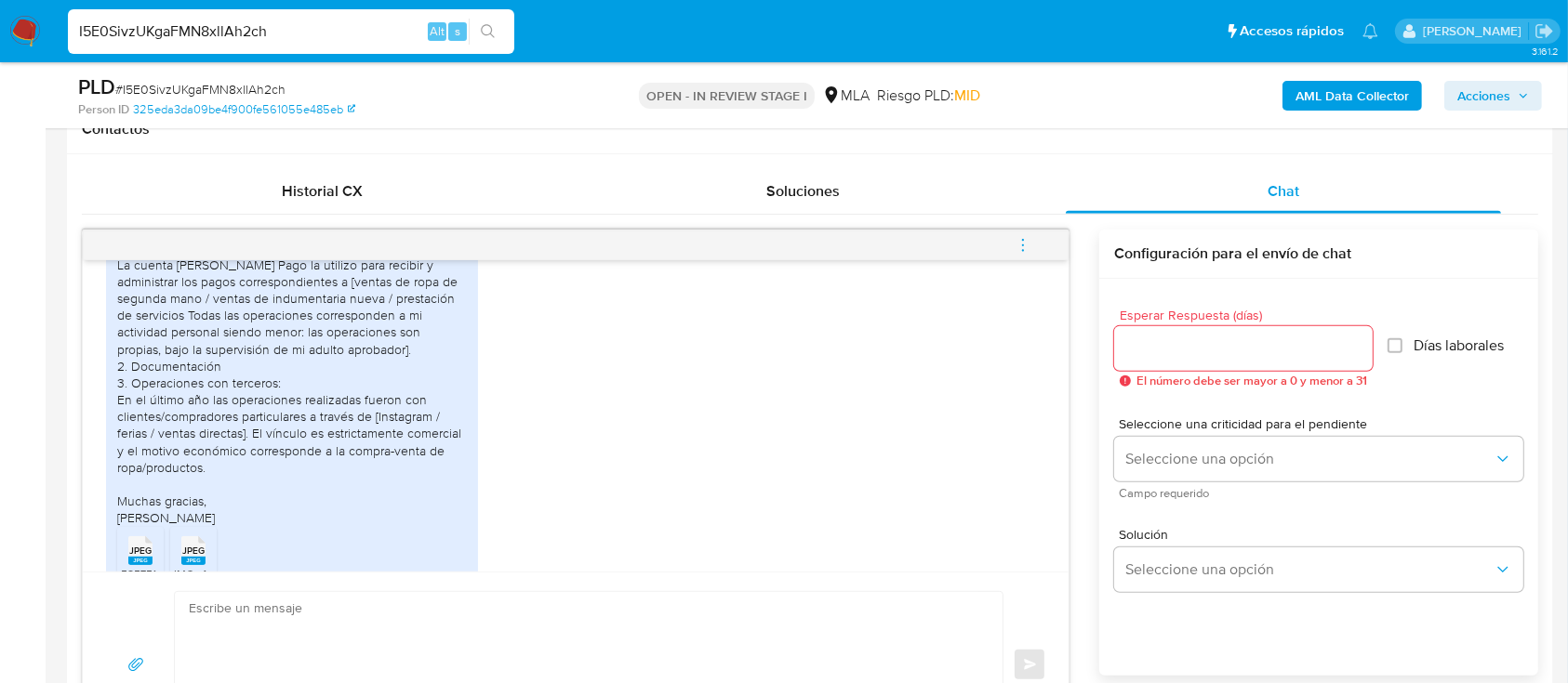
scroll to position [631, 0]
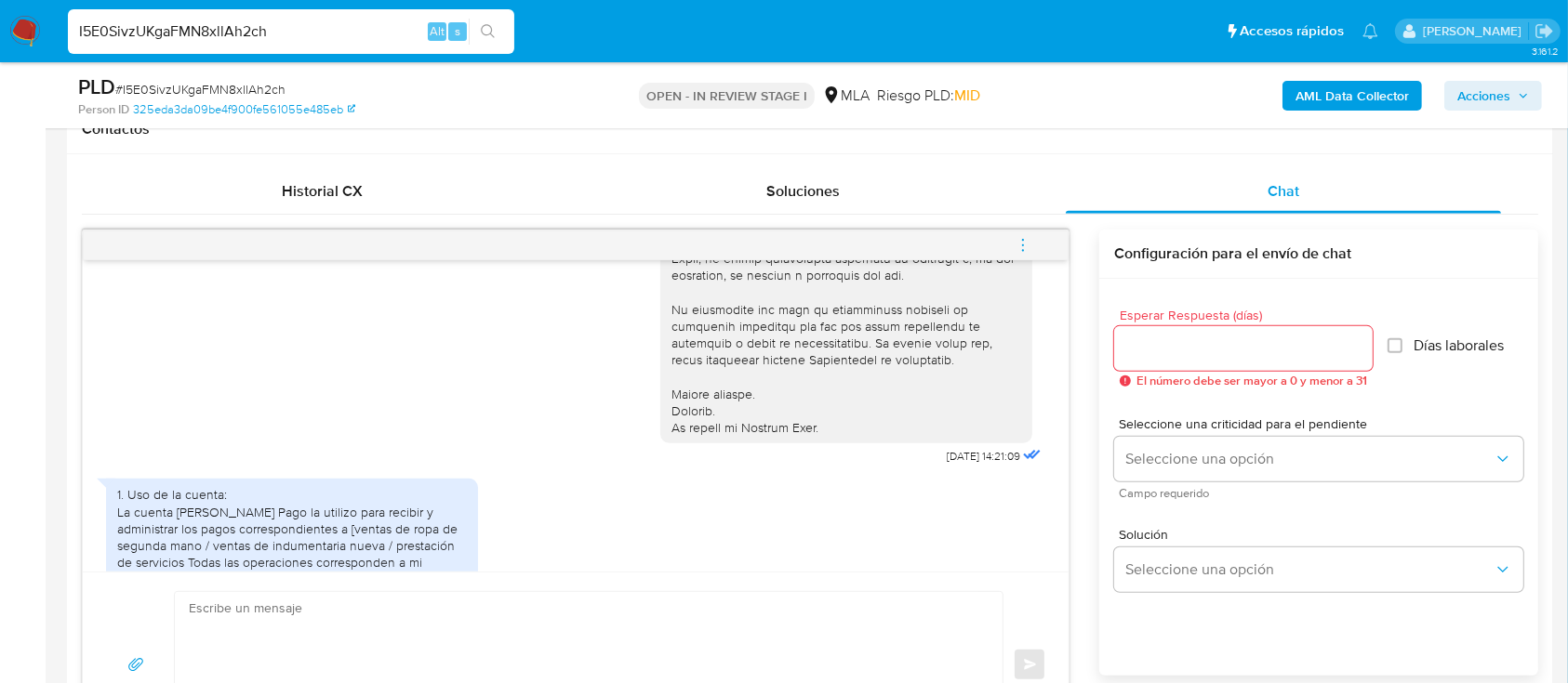
click at [384, 26] on input "I5E0SivzUKgaFMN8xllAh2ch" at bounding box center [291, 32] width 446 height 24
paste input "FtluIM9dpo9UWD1db3fKsoRF"
type input "FtluIM9dpo9UWD1db3fKsoRF"
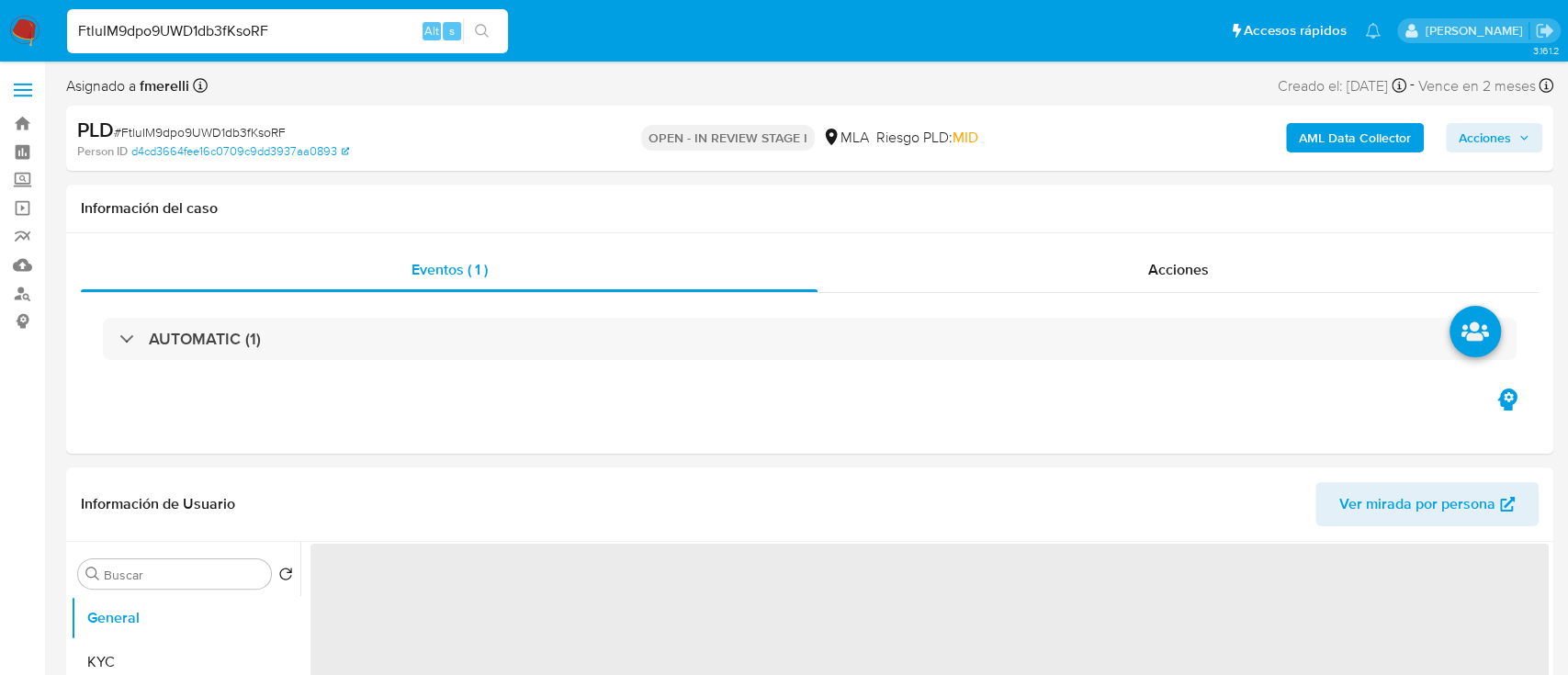
select select "10"
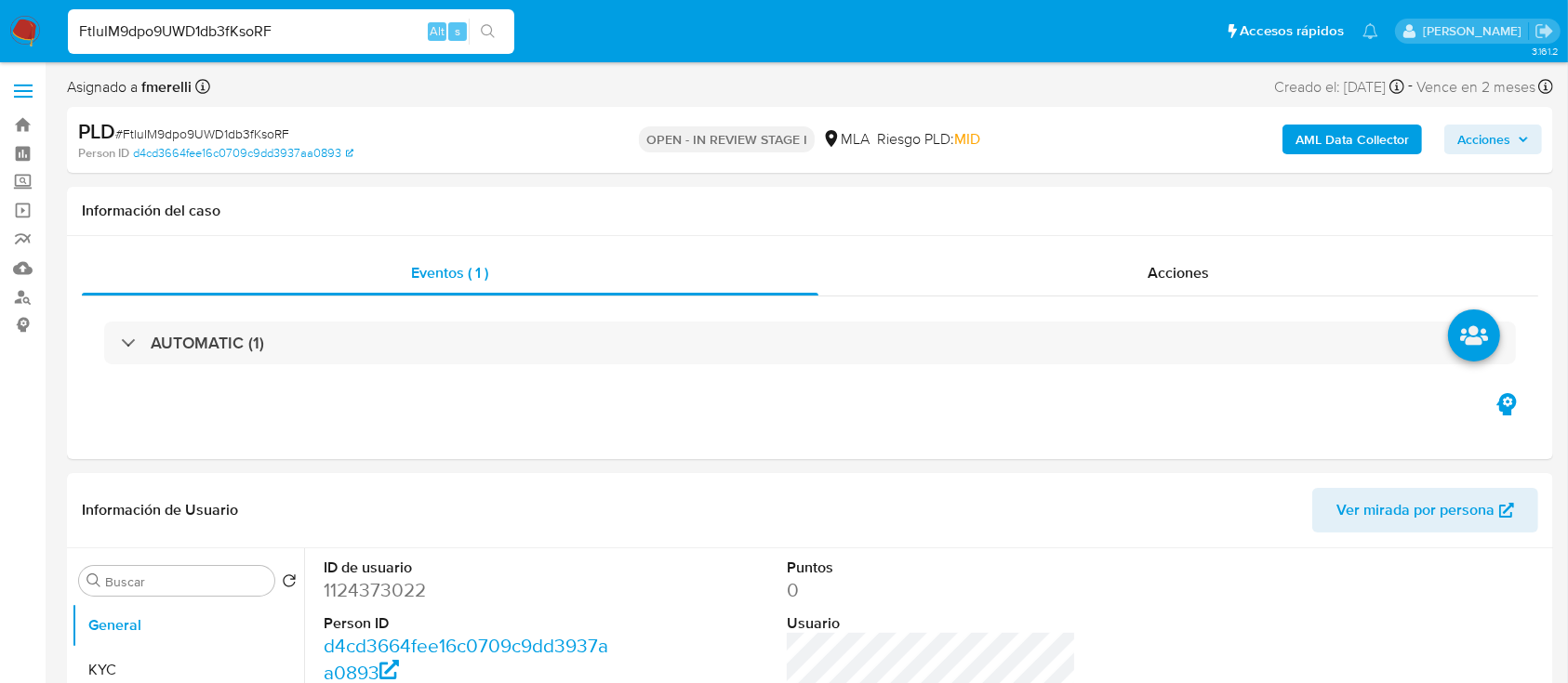
scroll to position [496, 0]
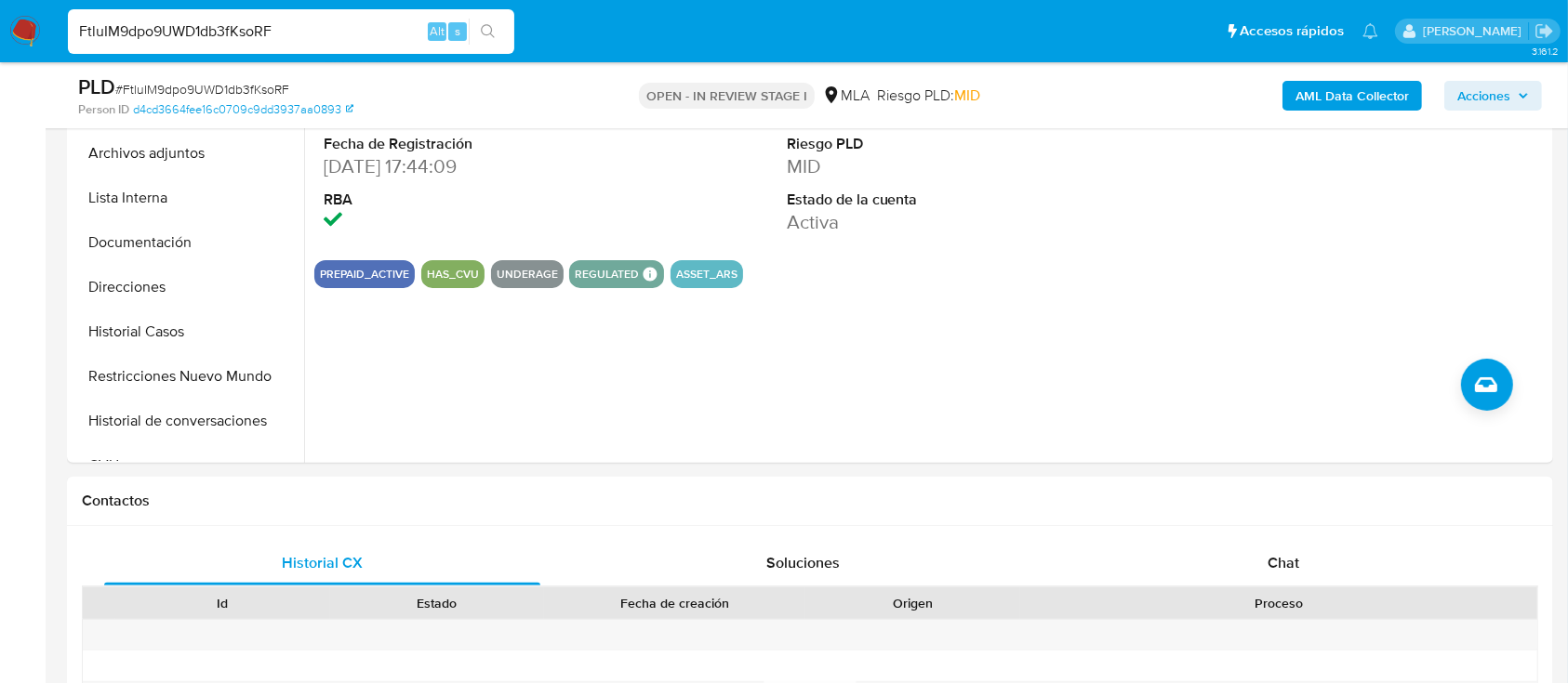
drag, startPoint x: 137, startPoint y: 314, endPoint x: 606, endPoint y: 473, distance: 495.2
click at [137, 314] on button "Historial Casos" at bounding box center [187, 332] width 232 height 45
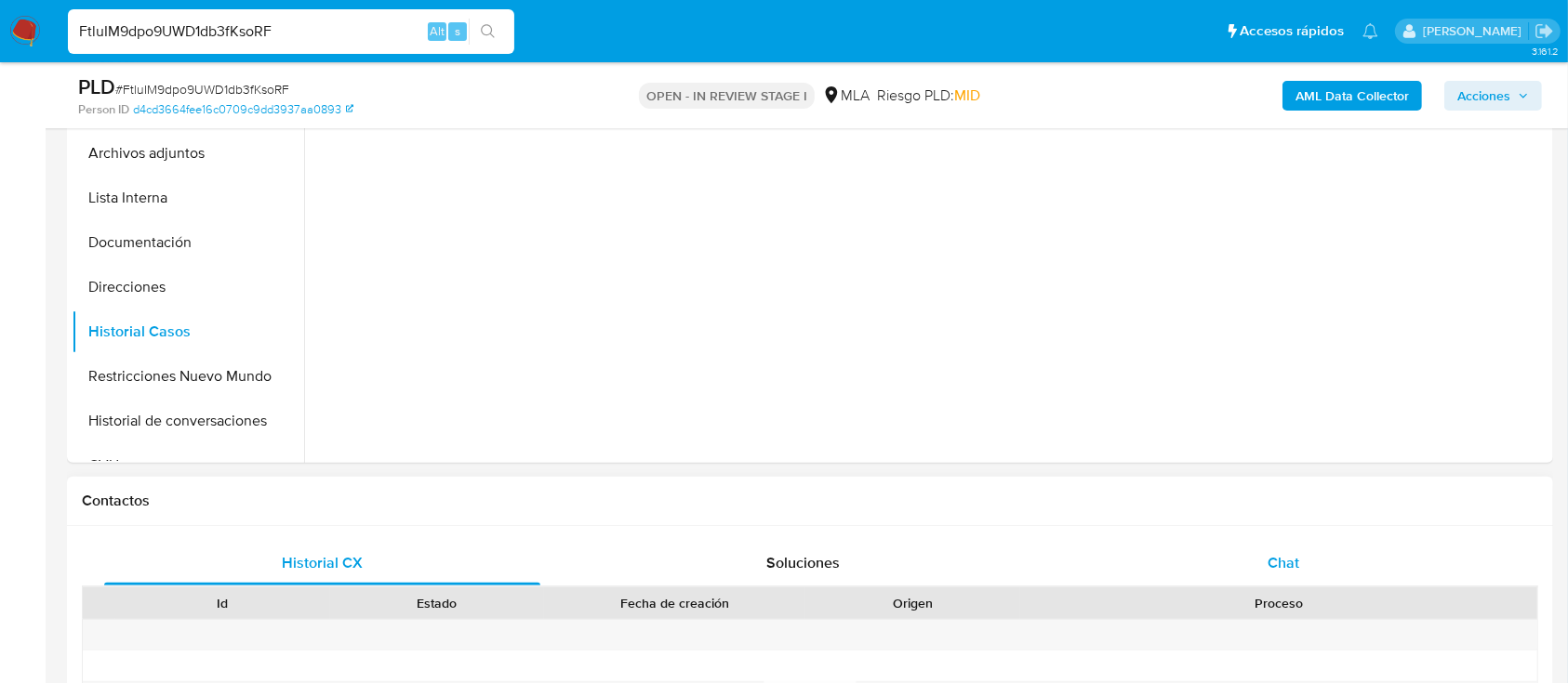
click at [1153, 559] on div "Chat" at bounding box center [1284, 563] width 436 height 45
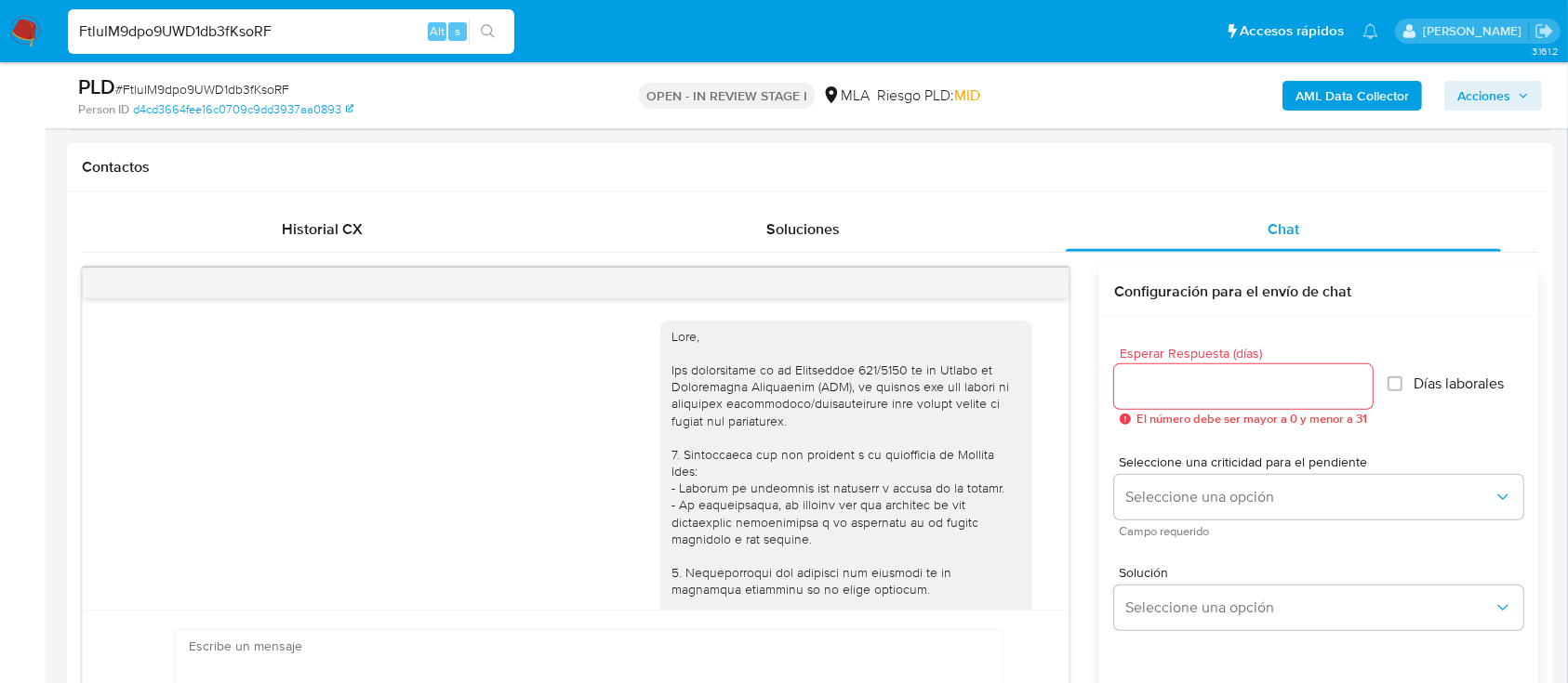
scroll to position [696, 0]
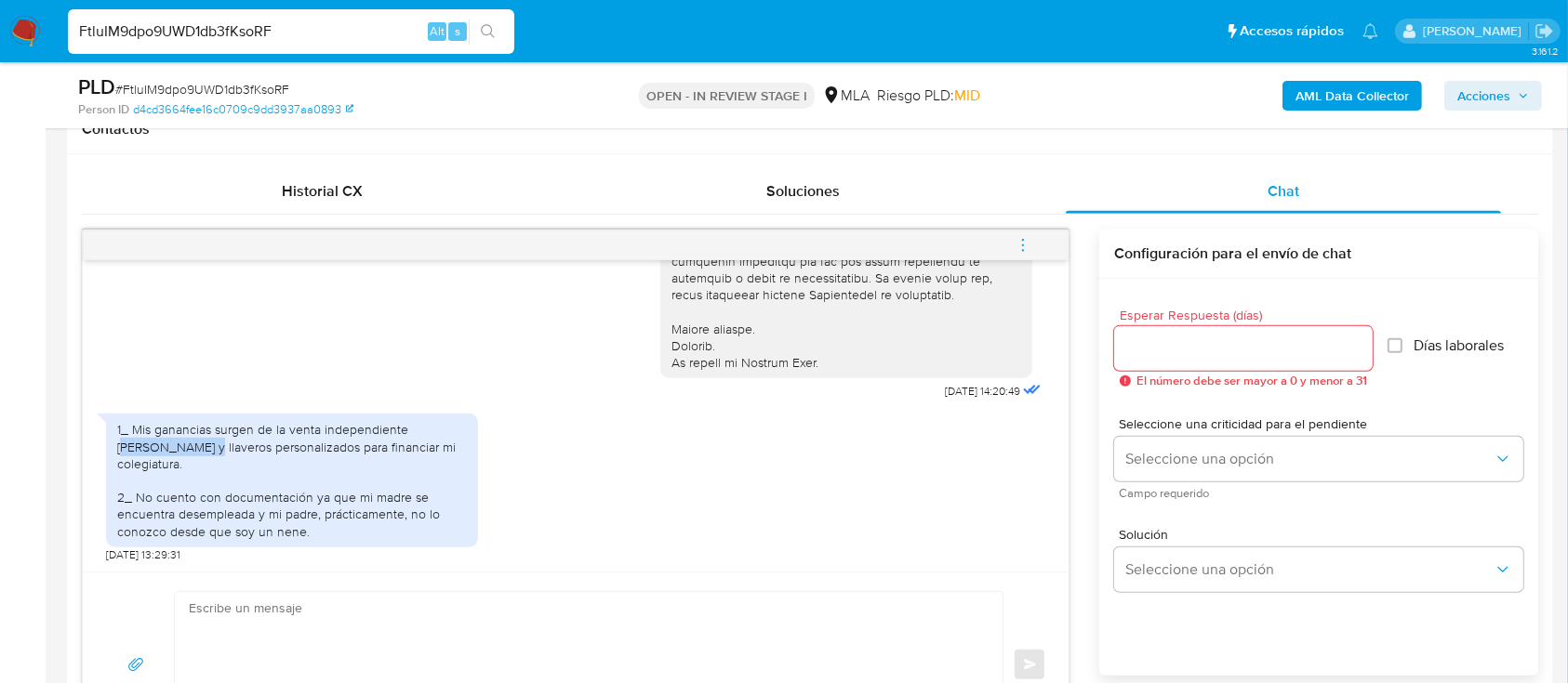
drag, startPoint x: 134, startPoint y: 455, endPoint x: 416, endPoint y: 448, distance: 282.1
click at [416, 448] on div "1_ Mis ganancias surgen de la venta independiente de velas y llaveros personali…" at bounding box center [292, 480] width 350 height 118
drag, startPoint x: 416, startPoint y: 458, endPoint x: 119, endPoint y: 450, distance: 297.1
click at [119, 450] on div "1_ Mis ganancias surgen de la venta independiente de velas y llaveros personali…" at bounding box center [292, 480] width 350 height 118
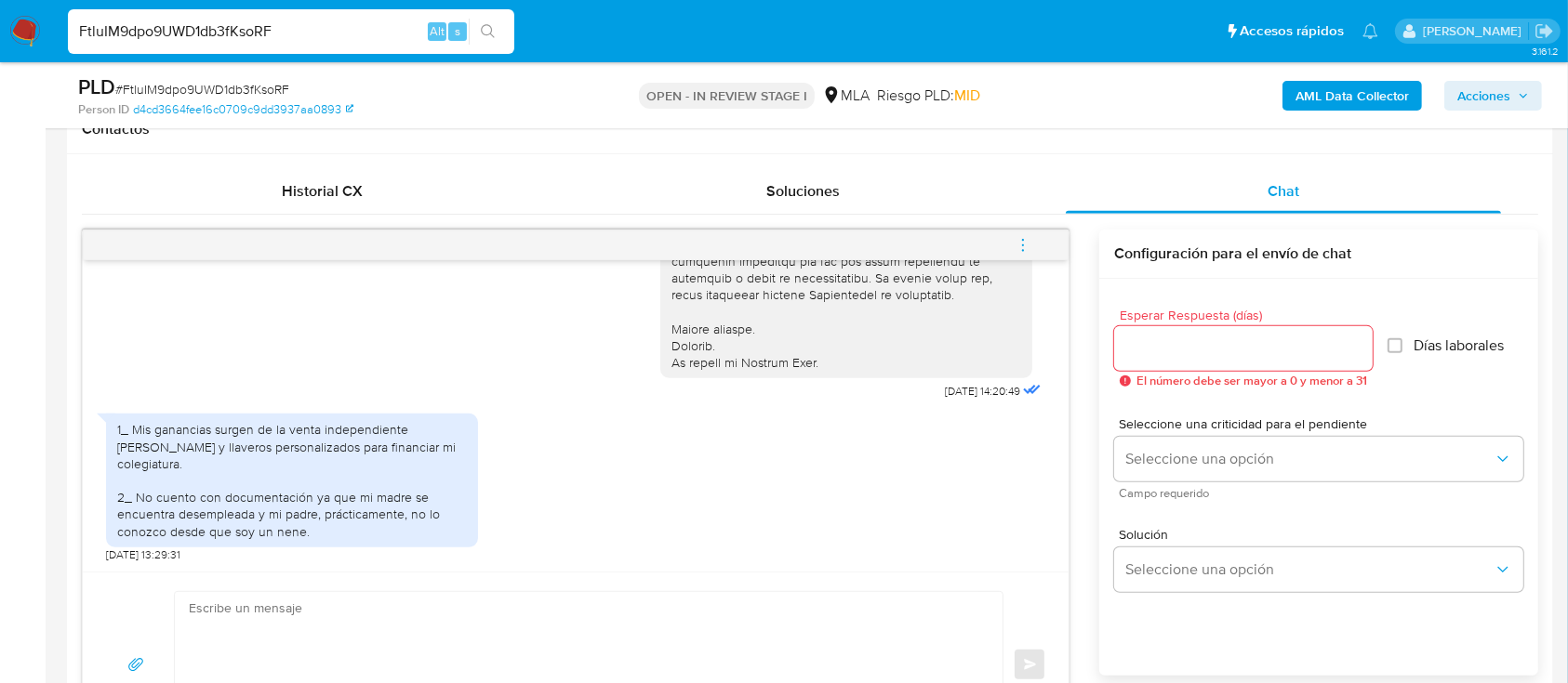
click at [172, 476] on div "1_ Mis ganancias surgen de la venta independiente de velas y llaveros personali…" at bounding box center [292, 480] width 350 height 118
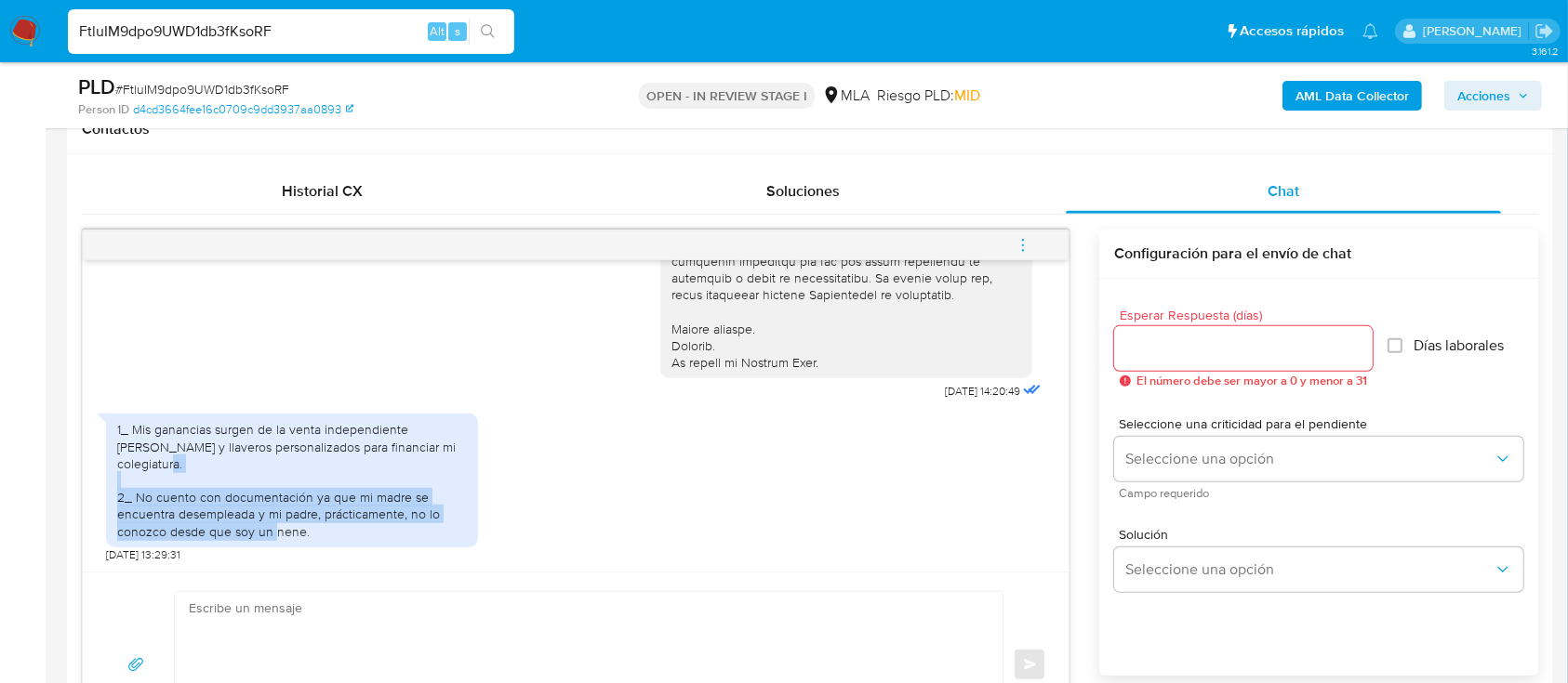
drag, startPoint x: 127, startPoint y: 497, endPoint x: 528, endPoint y: 537, distance: 403.0
click at [528, 537] on div "1_ Mis ganancias surgen de la venta independiente de velas y llaveros personali…" at bounding box center [575, 483] width 939 height 158
click at [300, 518] on div "1_ Mis ganancias surgen de la venta independiente de velas y llaveros personali…" at bounding box center [292, 480] width 350 height 118
click at [421, 525] on div "1_ Mis ganancias surgen de la venta independiente de velas y llaveros personali…" at bounding box center [292, 480] width 350 height 118
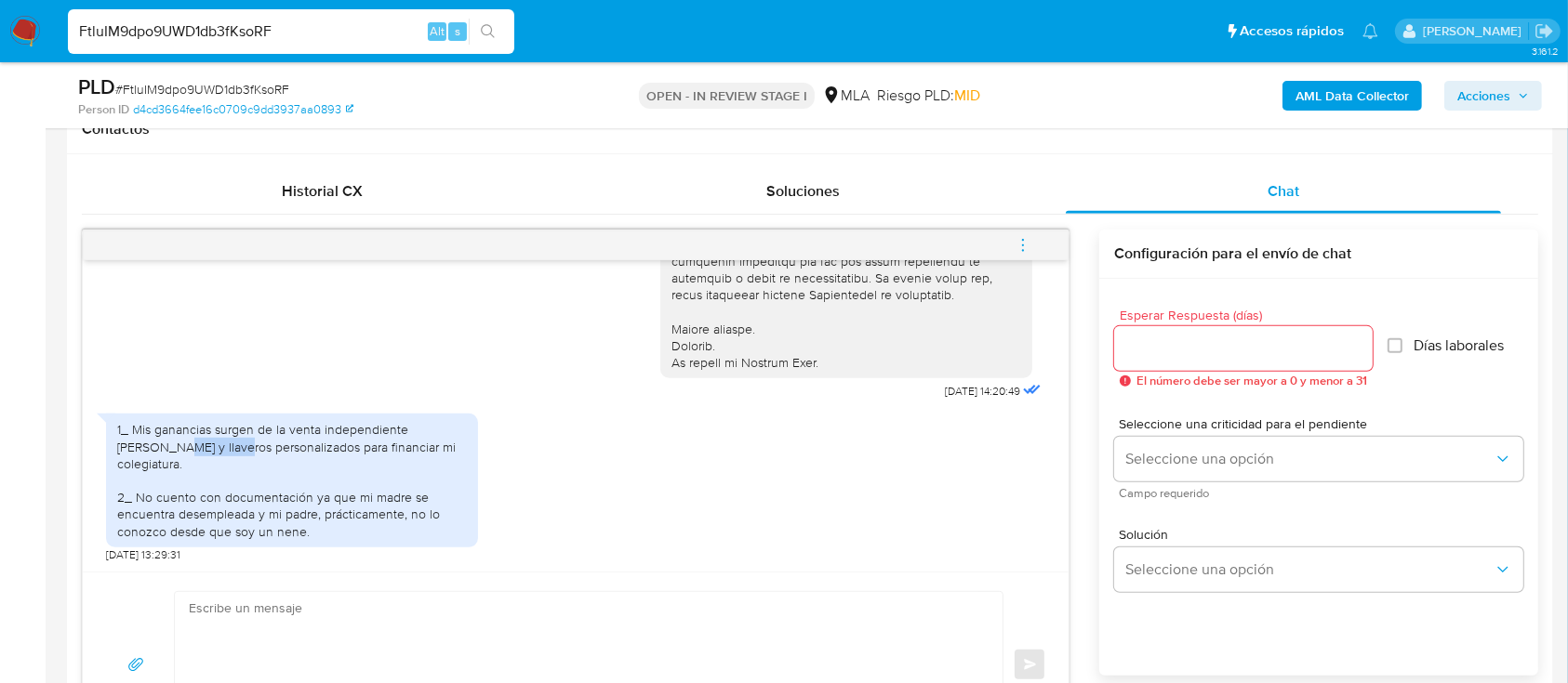
drag, startPoint x: 172, startPoint y: 456, endPoint x: 868, endPoint y: 426, distance: 696.6
click at [868, 426] on div "1_ Mis ganancias surgen de la venta independiente de velas y llaveros personali…" at bounding box center [575, 483] width 939 height 158
click at [313, 27] on input "FtluIM9dpo9UWD1db3fKsoRF" at bounding box center [291, 32] width 446 height 24
click at [313, 26] on input "FtluIM9dpo9UWD1db3fKsoRF" at bounding box center [291, 32] width 446 height 24
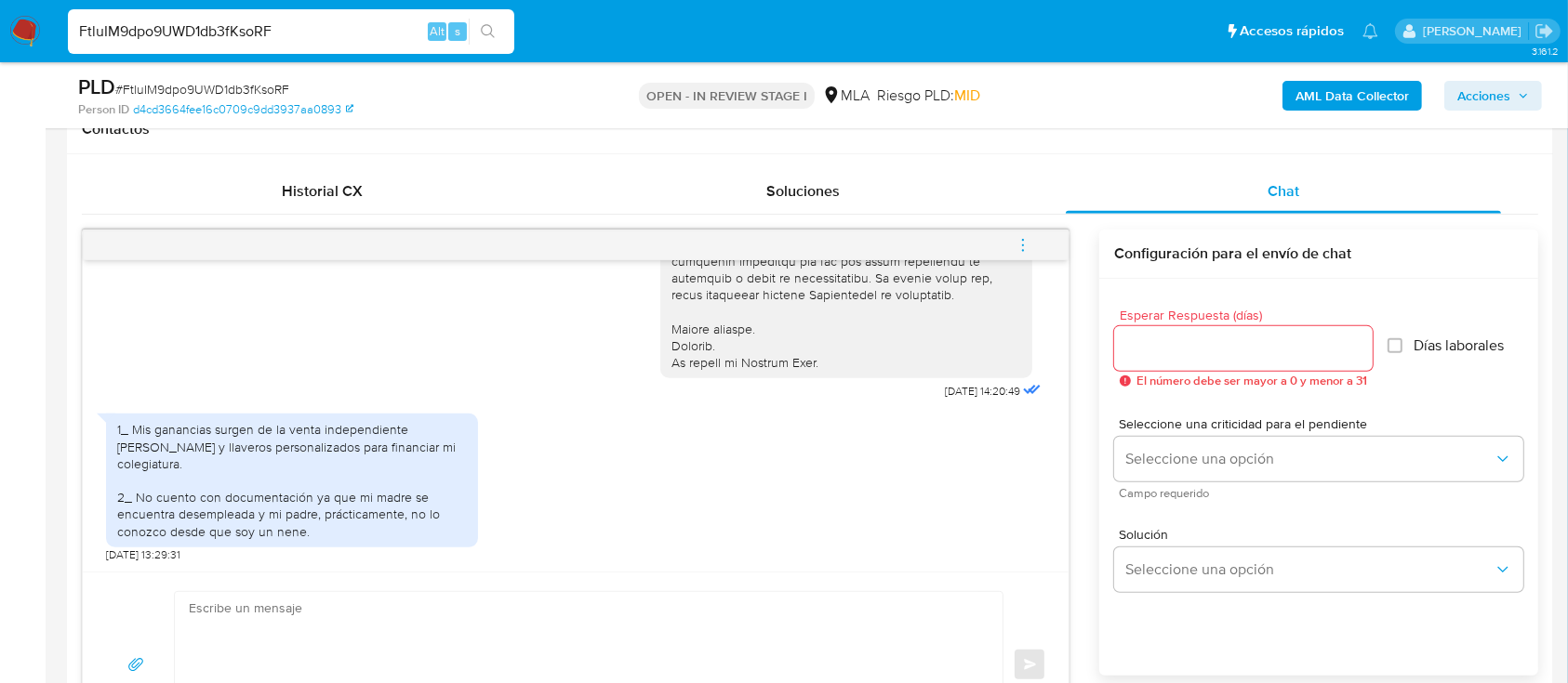
paste input "dRQrJr3ePjfVT2idFByvQnv6"
type input "dRQrJr3ePjfVT2idFByvQnv6"
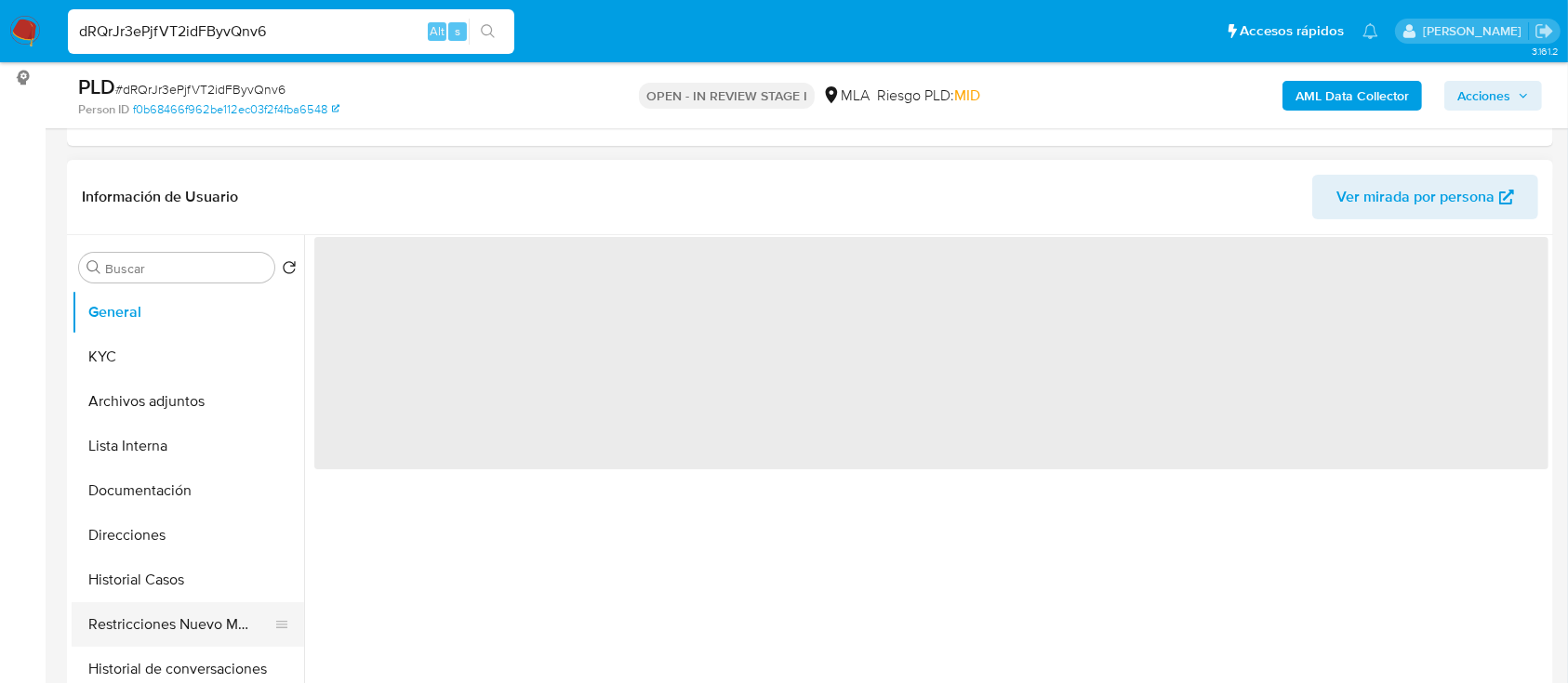
scroll to position [123, 0]
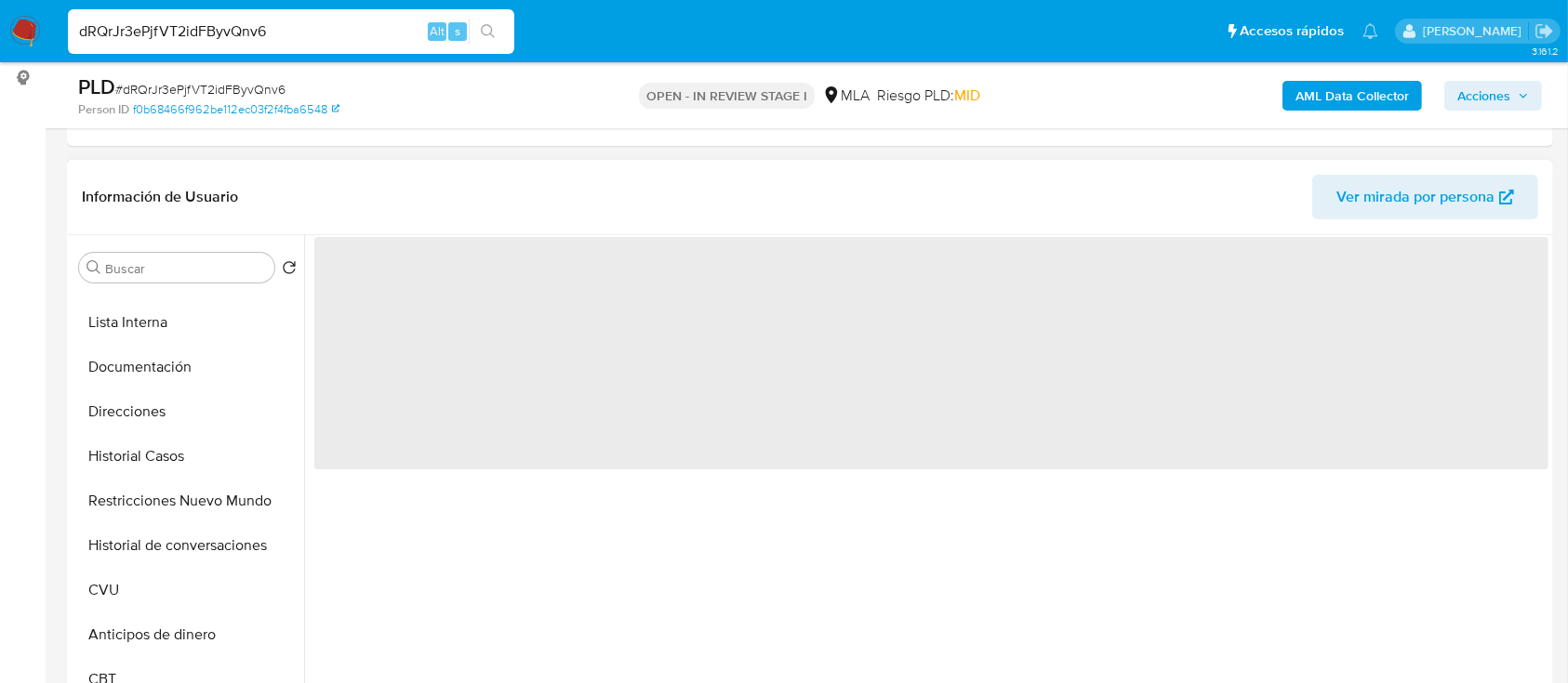
click at [174, 462] on button "Historial Casos" at bounding box center [187, 456] width 232 height 45
select select "10"
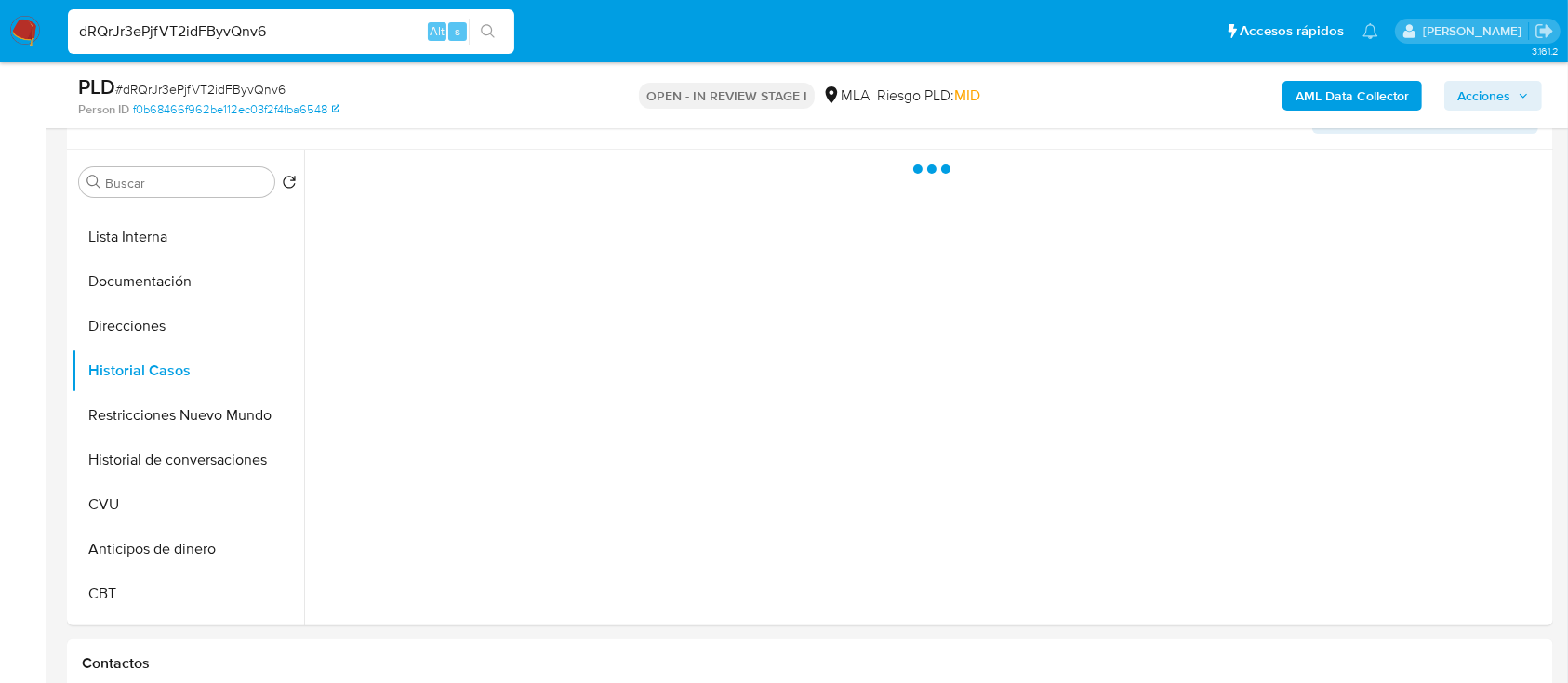
scroll to position [371, 0]
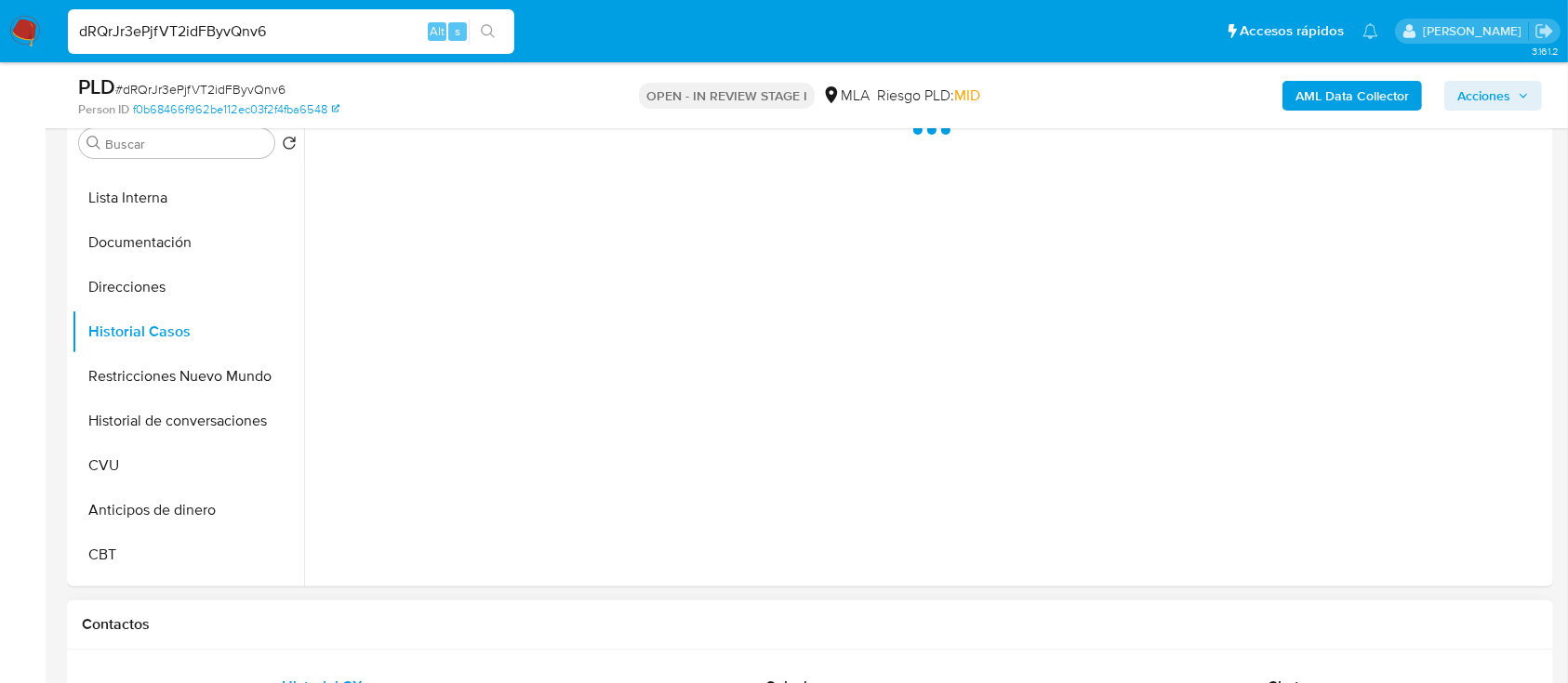
click at [1212, 648] on div "Contactos" at bounding box center [810, 624] width 1486 height 49
click at [1204, 670] on div "Chat" at bounding box center [1284, 686] width 436 height 45
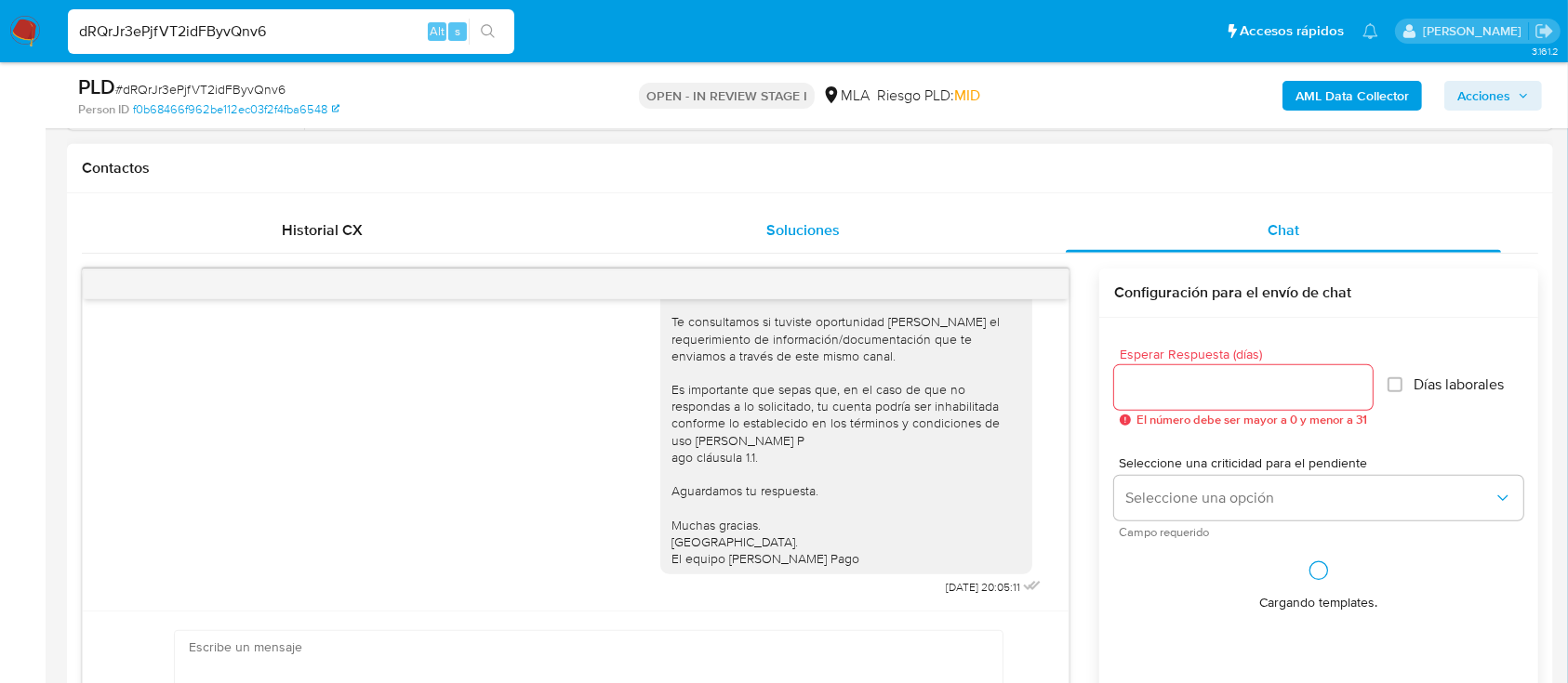
scroll to position [867, 0]
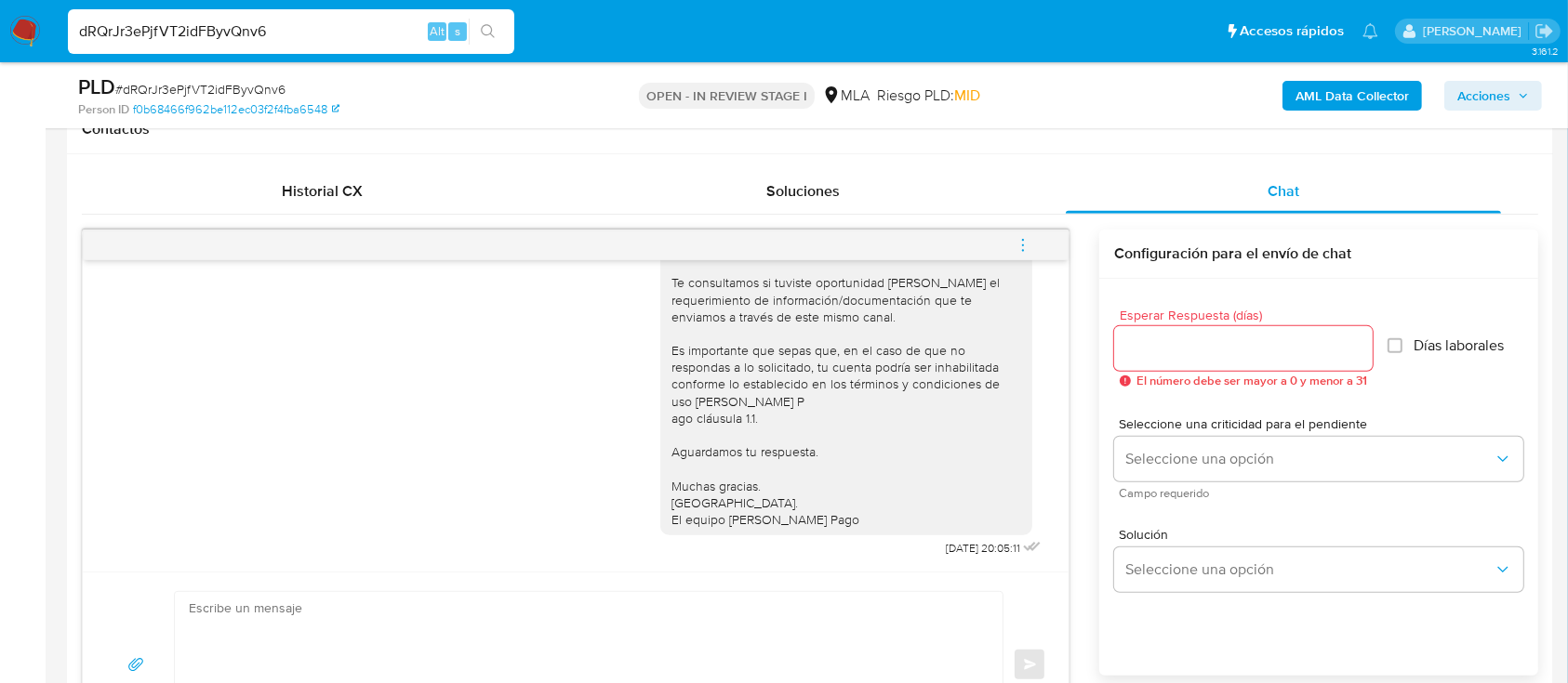
click at [357, 32] on input "dRQrJr3ePjfVT2idFByvQnv6" at bounding box center [291, 32] width 446 height 24
paste input "HGAwm17aYpMwKfLfliLeIqB1"
type input "HGAwm17aYpMwKfLfliLeIqB1"
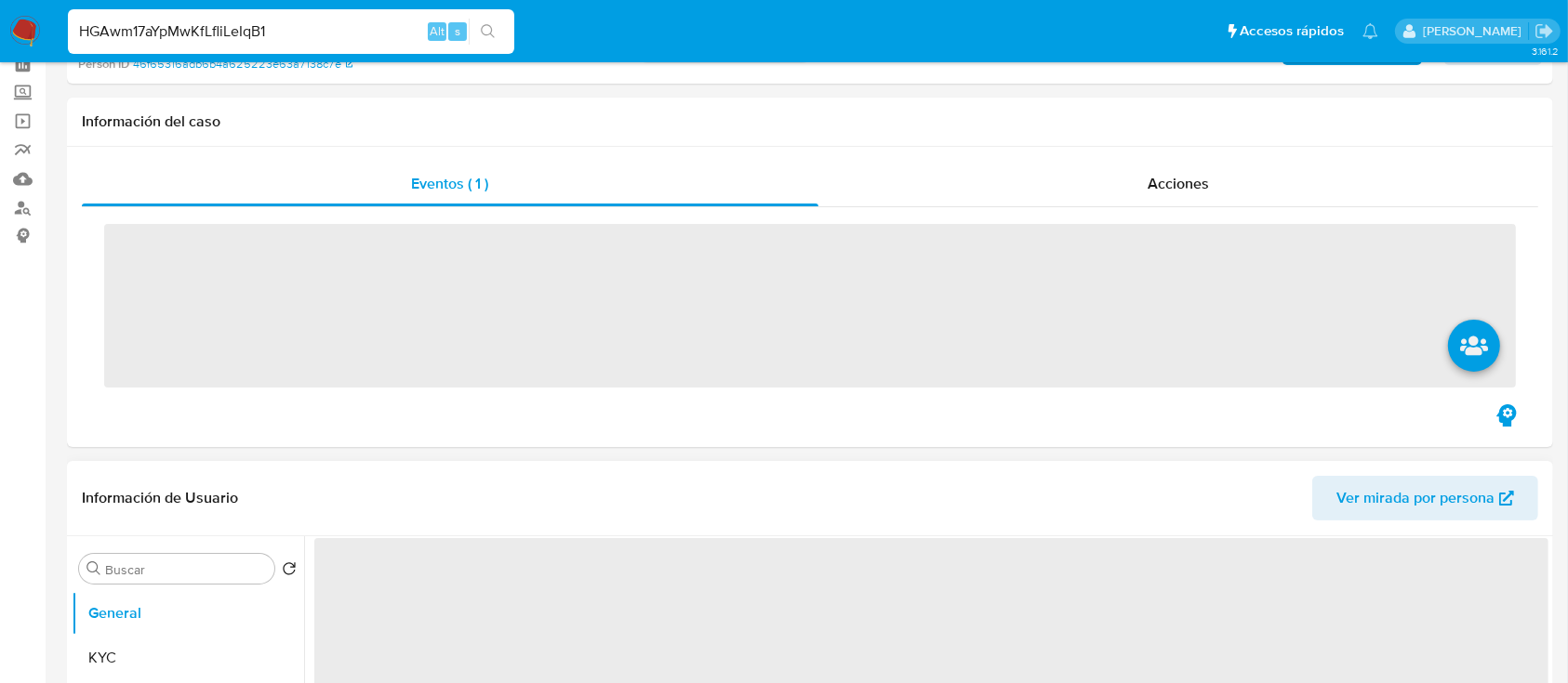
scroll to position [371, 0]
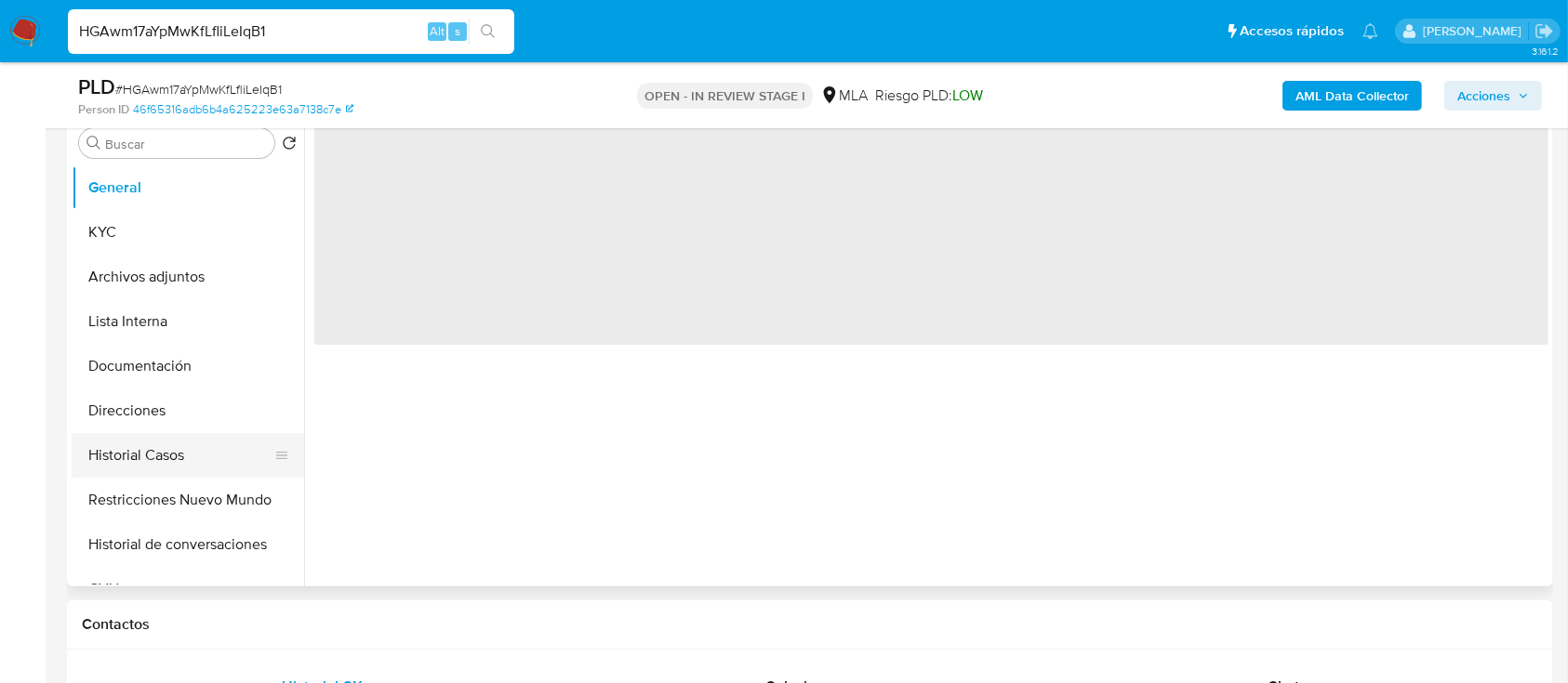
click at [175, 446] on button "Historial Casos" at bounding box center [180, 455] width 217 height 45
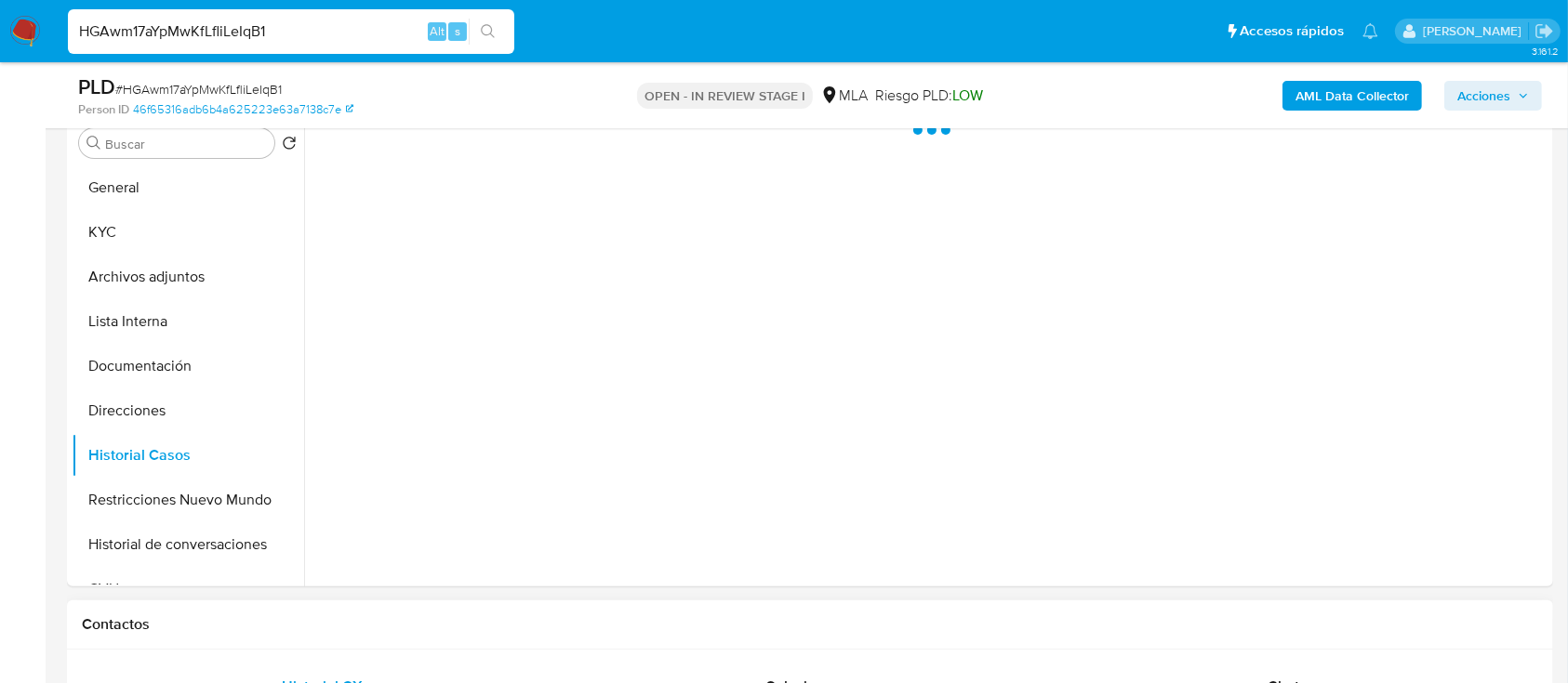
select select "10"
click at [1222, 668] on div "Chat" at bounding box center [1284, 686] width 436 height 45
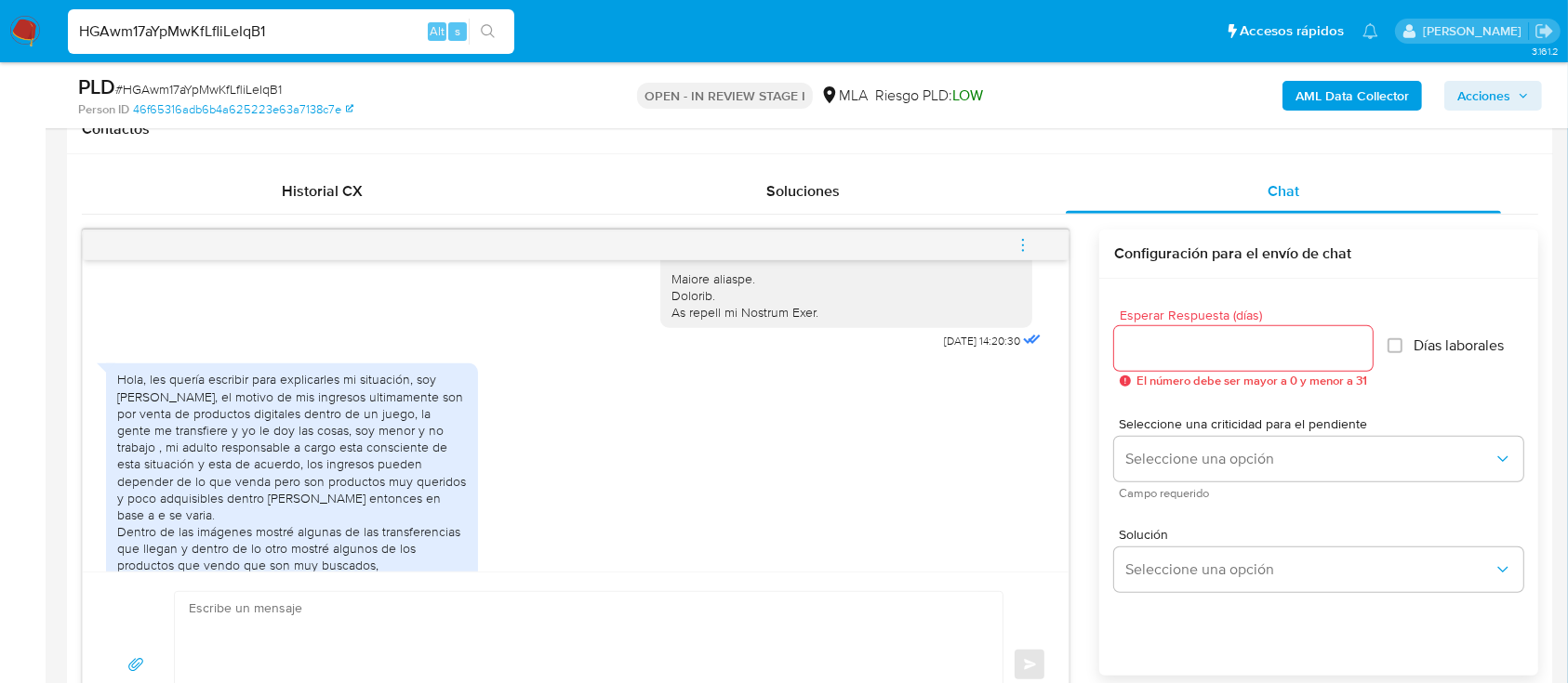
scroll to position [785, 0]
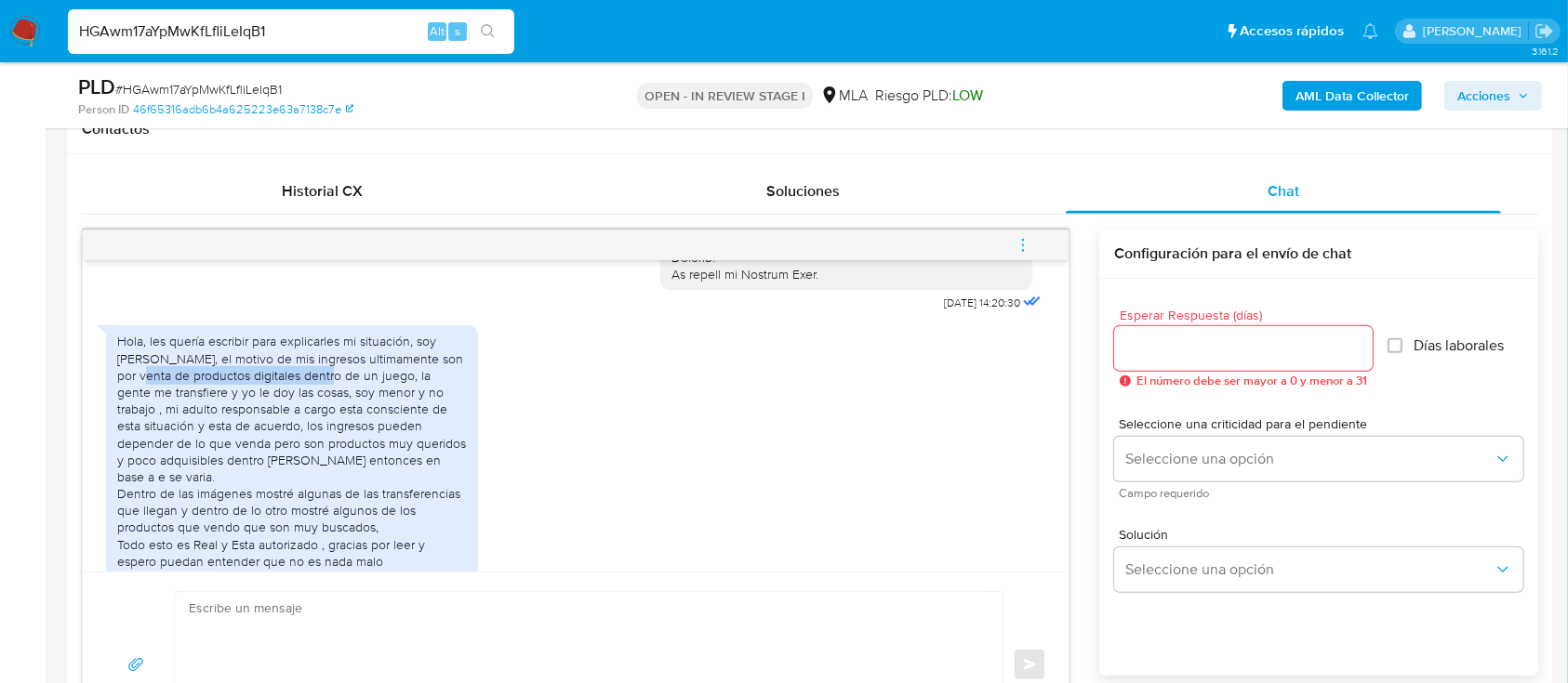
drag, startPoint x: 123, startPoint y: 391, endPoint x: 311, endPoint y: 383, distance: 188.2
click at [311, 383] on div "Hola, les quería escribir para explicarles mi situación, soy Nicolás, el motivo…" at bounding box center [292, 451] width 350 height 237
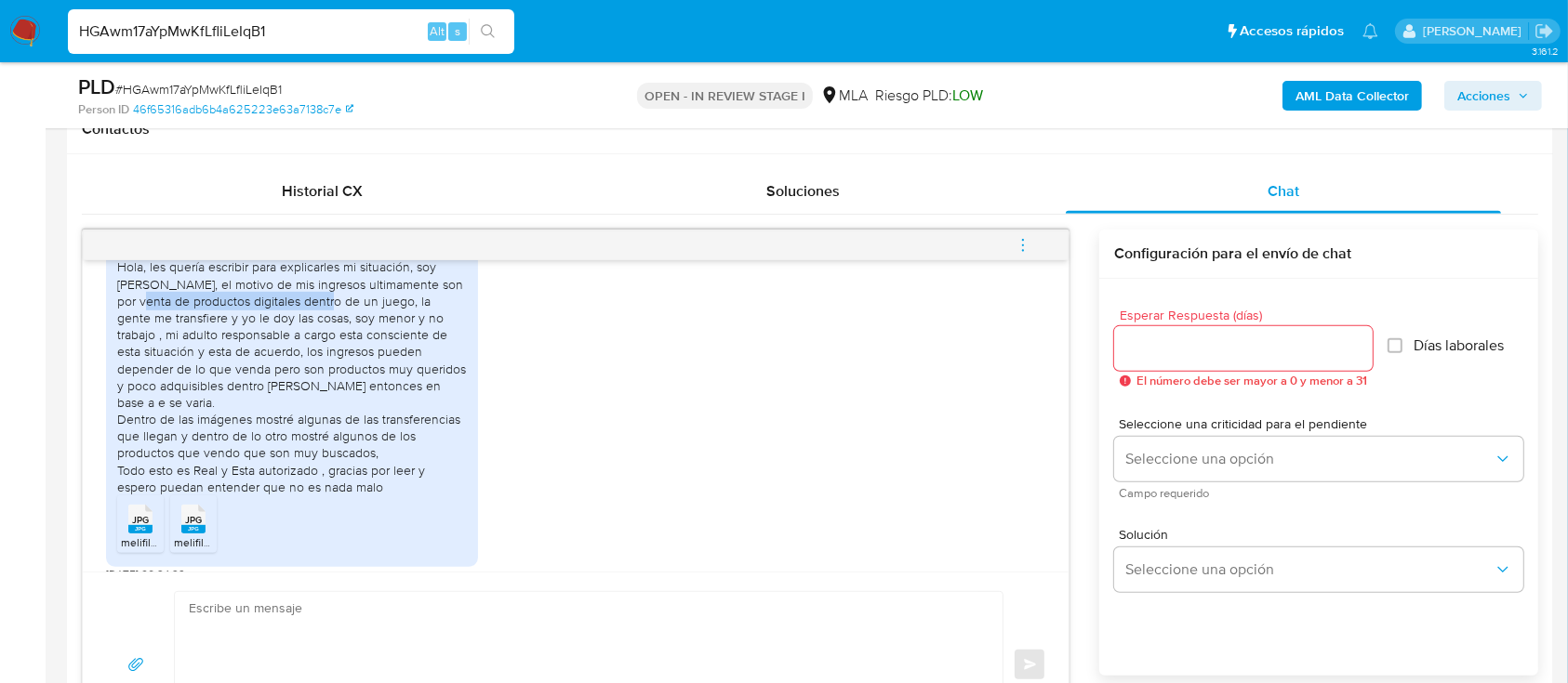
scroll to position [908, 0]
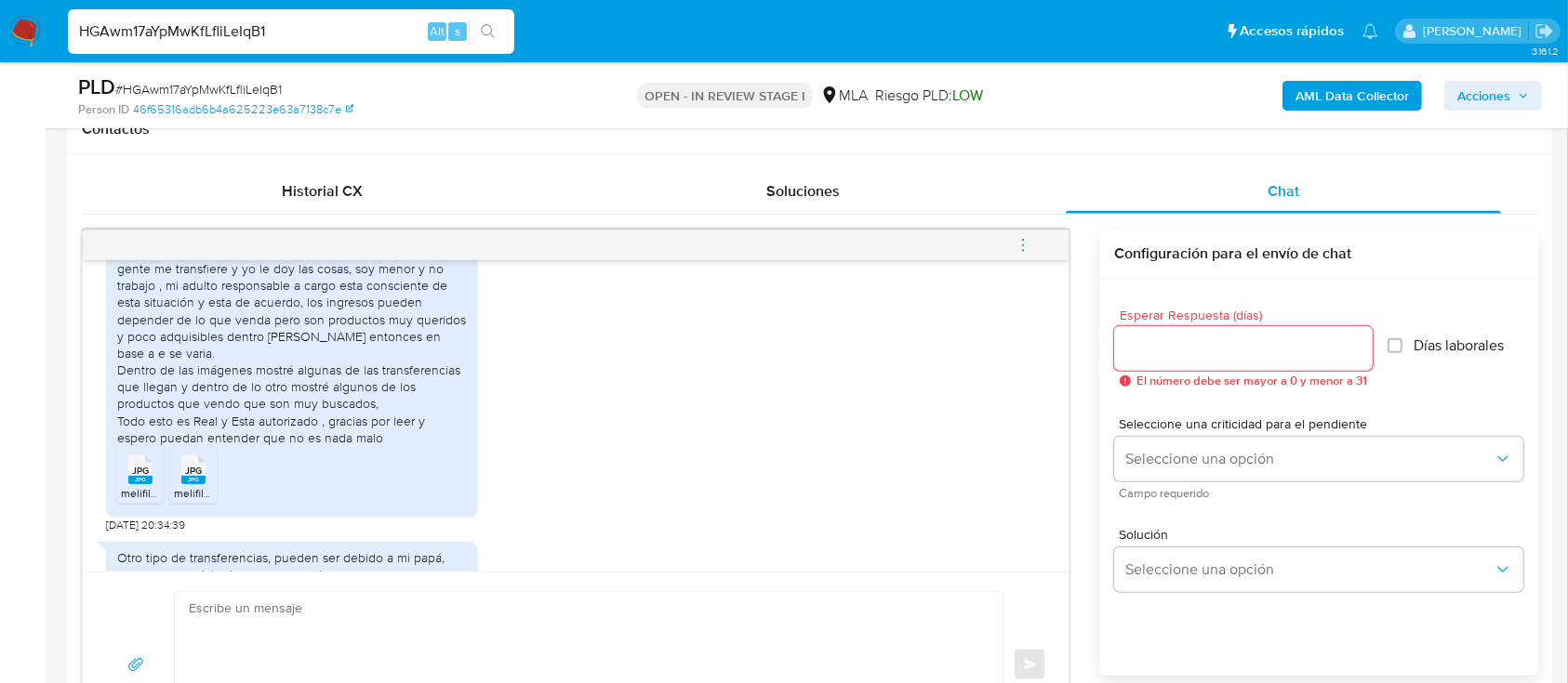
click at [251, 38] on input "HGAwm17aYpMwKfLfliLeIqB1" at bounding box center [291, 32] width 446 height 24
click at [251, 37] on input "HGAwm17aYpMwKfLfliLeIqB1" at bounding box center [291, 32] width 446 height 24
paste input "96R0goUMsyL3kEHI0lIjRU7R"
type input "96R0goUMsyL3kEHI0lIjRU7R"
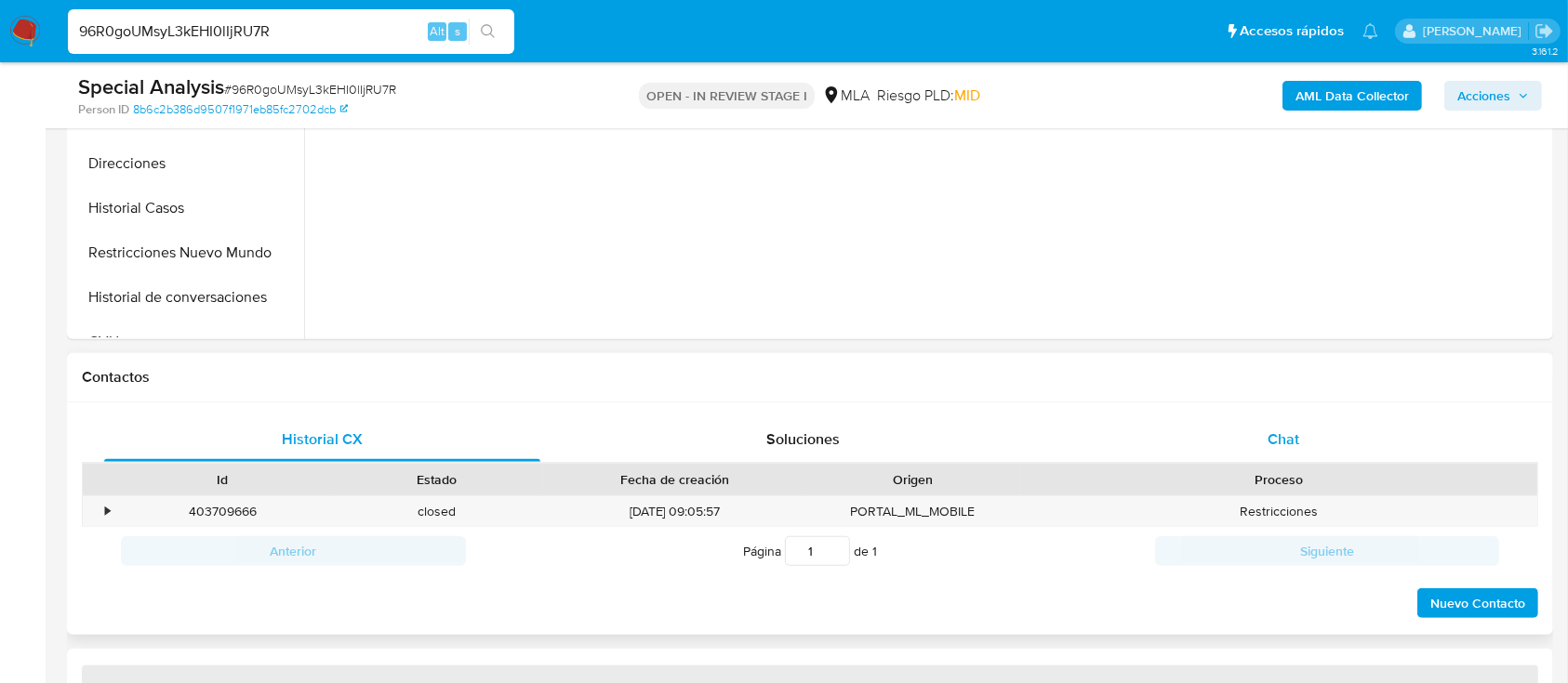
select select "10"
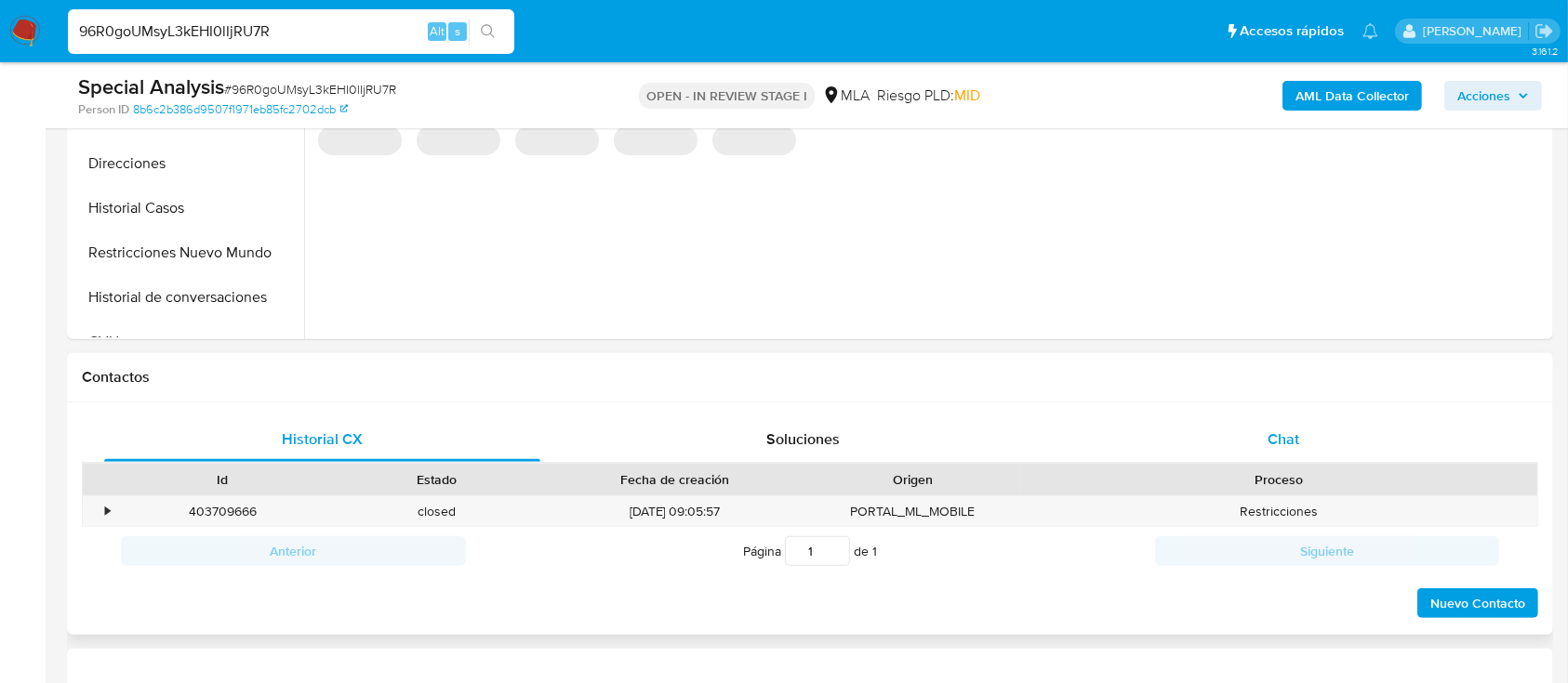
click at [1284, 442] on span "Chat" at bounding box center [1283, 438] width 32 height 21
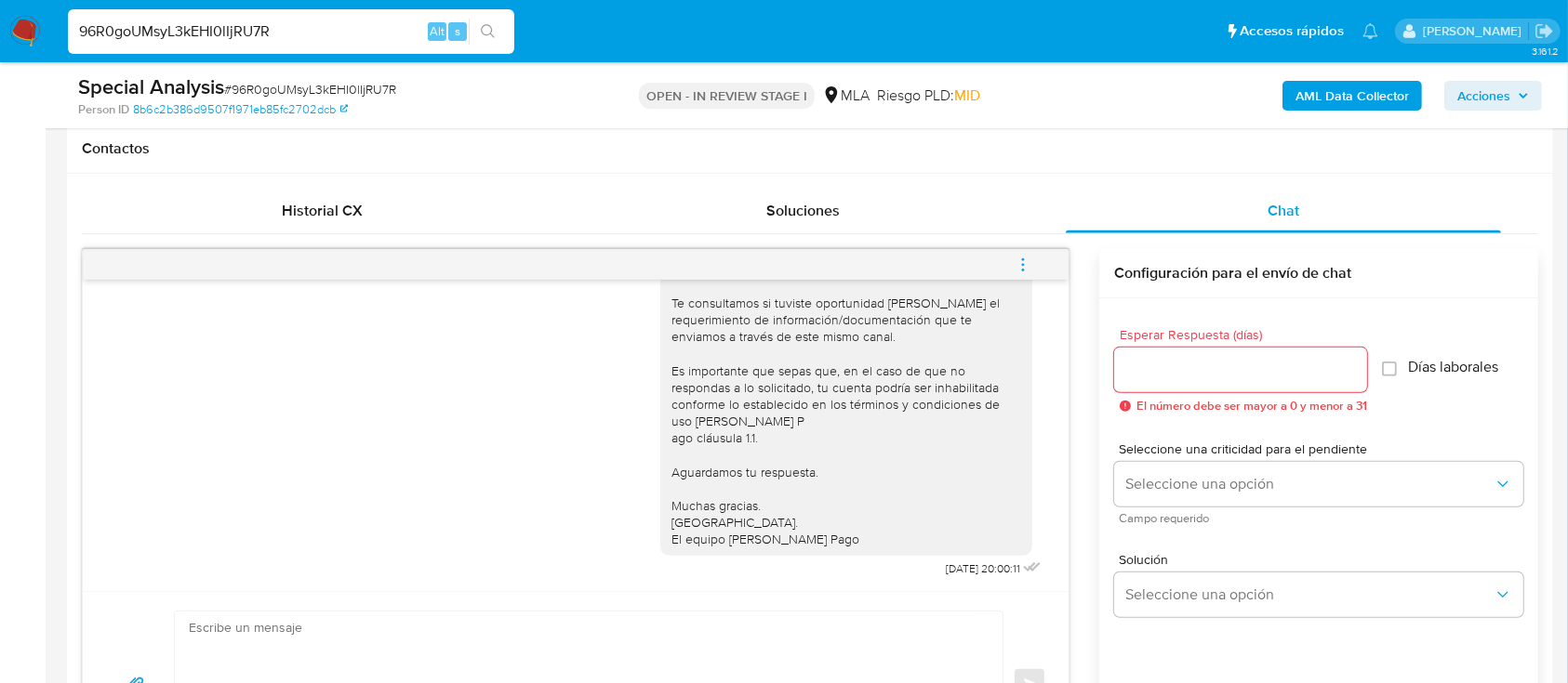
scroll to position [991, 0]
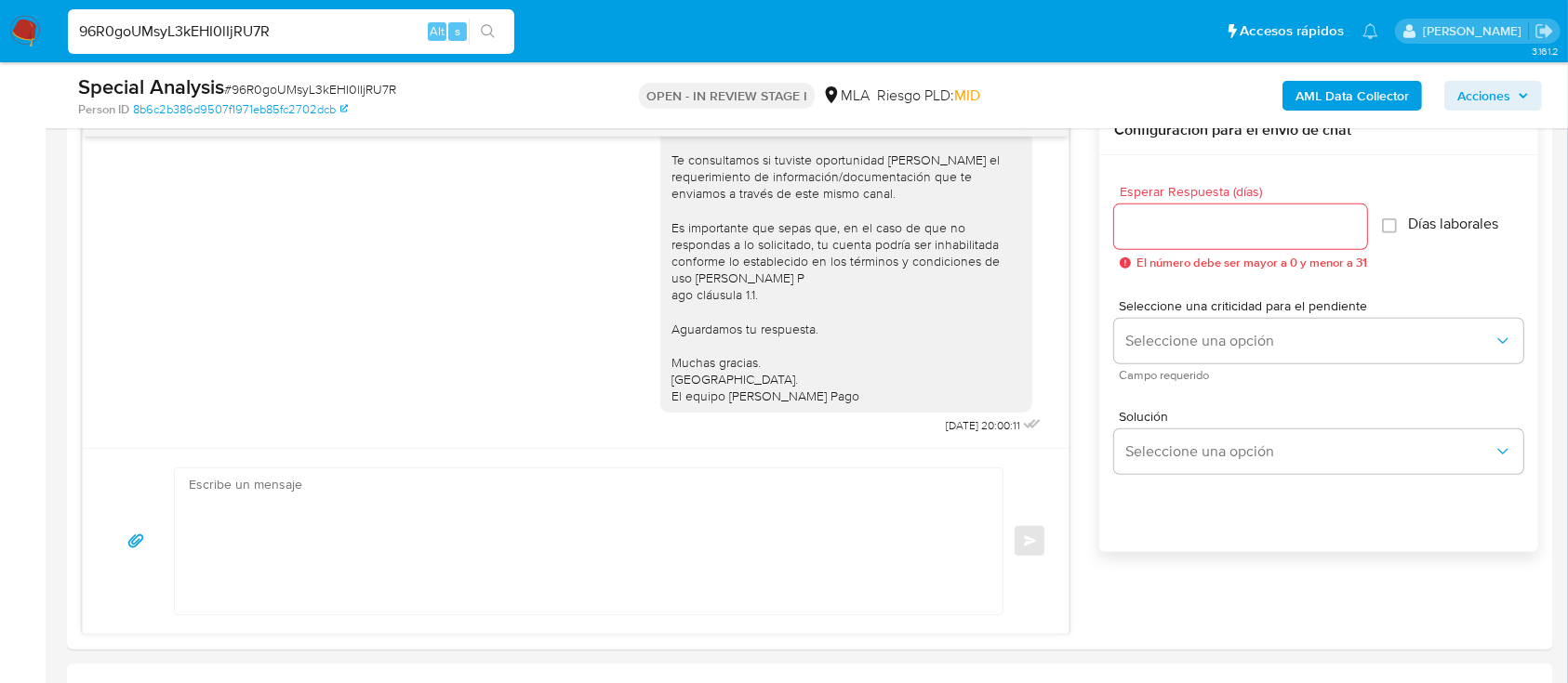
click at [31, 39] on img at bounding box center [25, 32] width 32 height 32
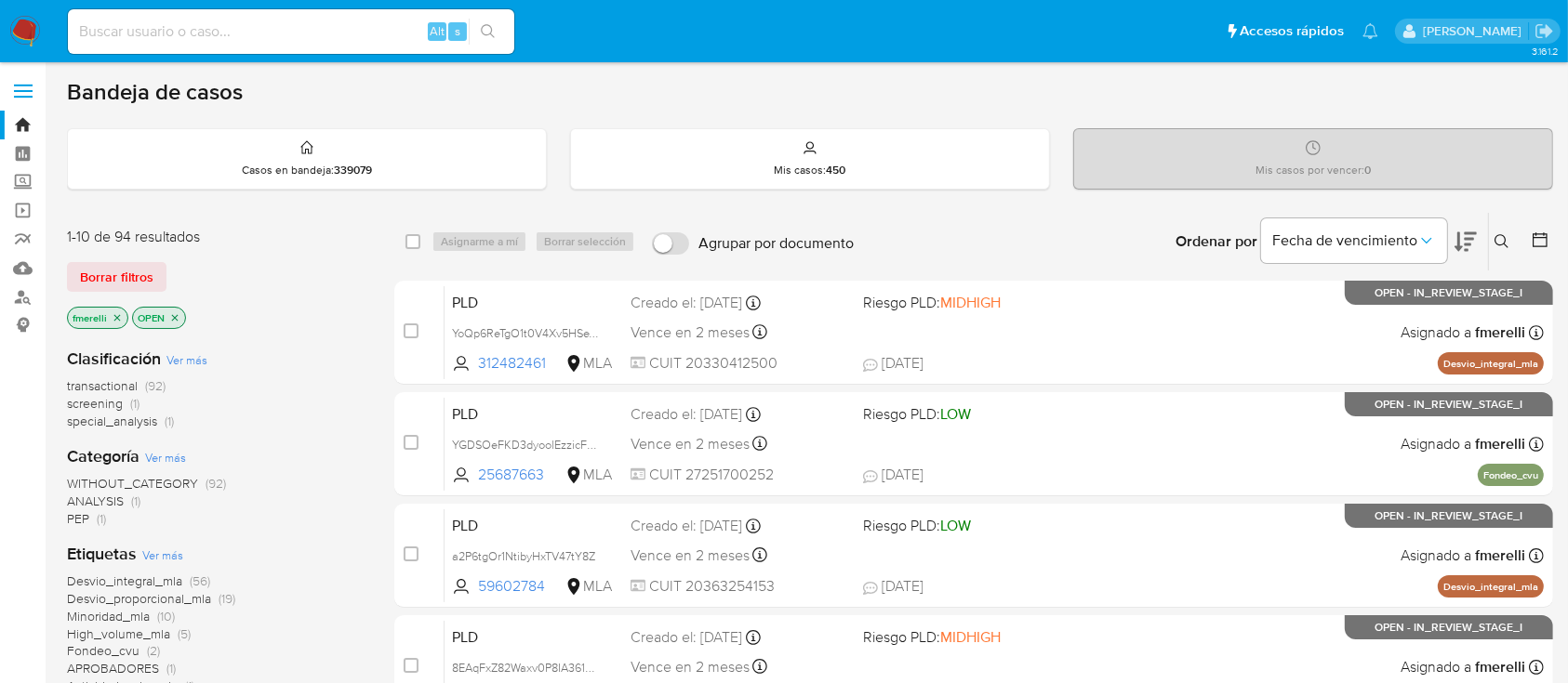
click at [362, 34] on input at bounding box center [291, 32] width 446 height 24
paste input "kRDyXvPrjjn4CbSpmQrsrQqP"
type input "kRDyXvPrjjn4CbSpmQrsrQqP"
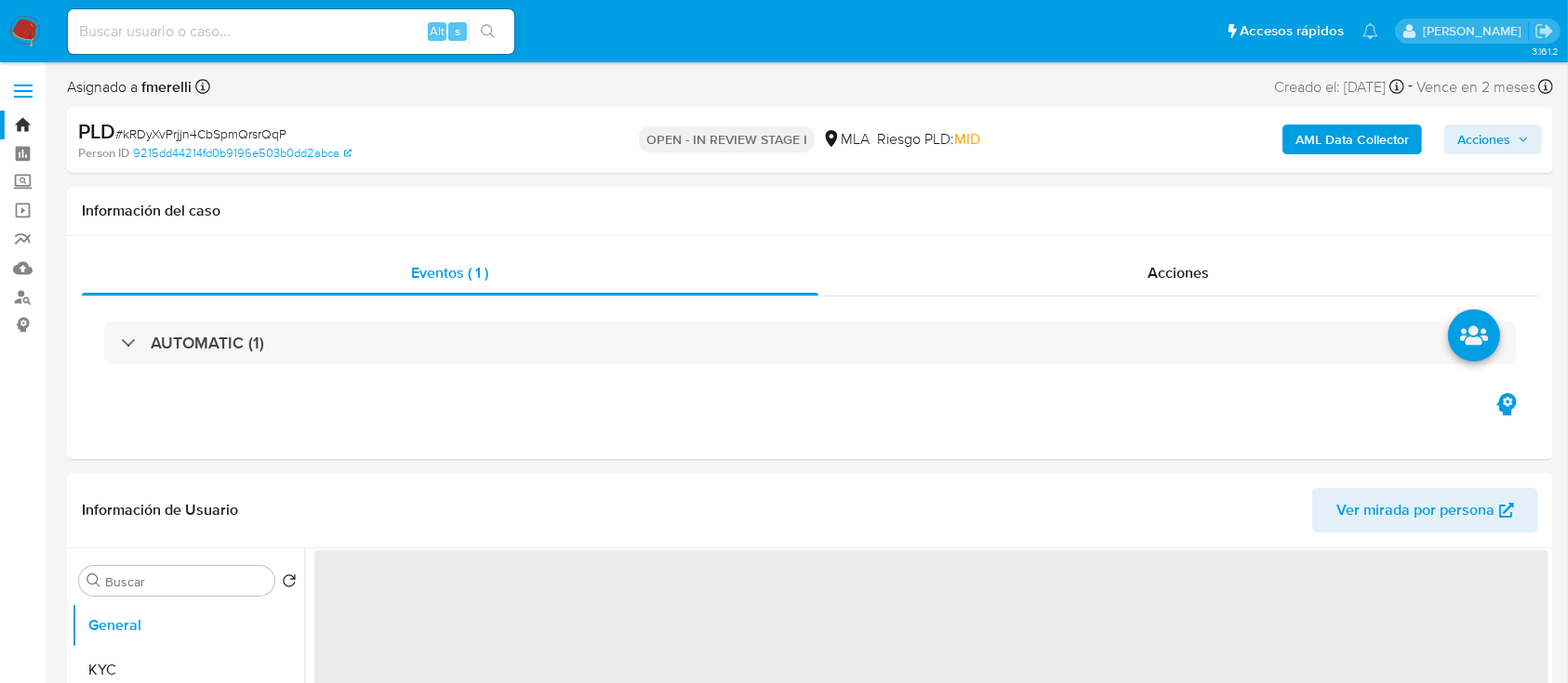
select select "10"
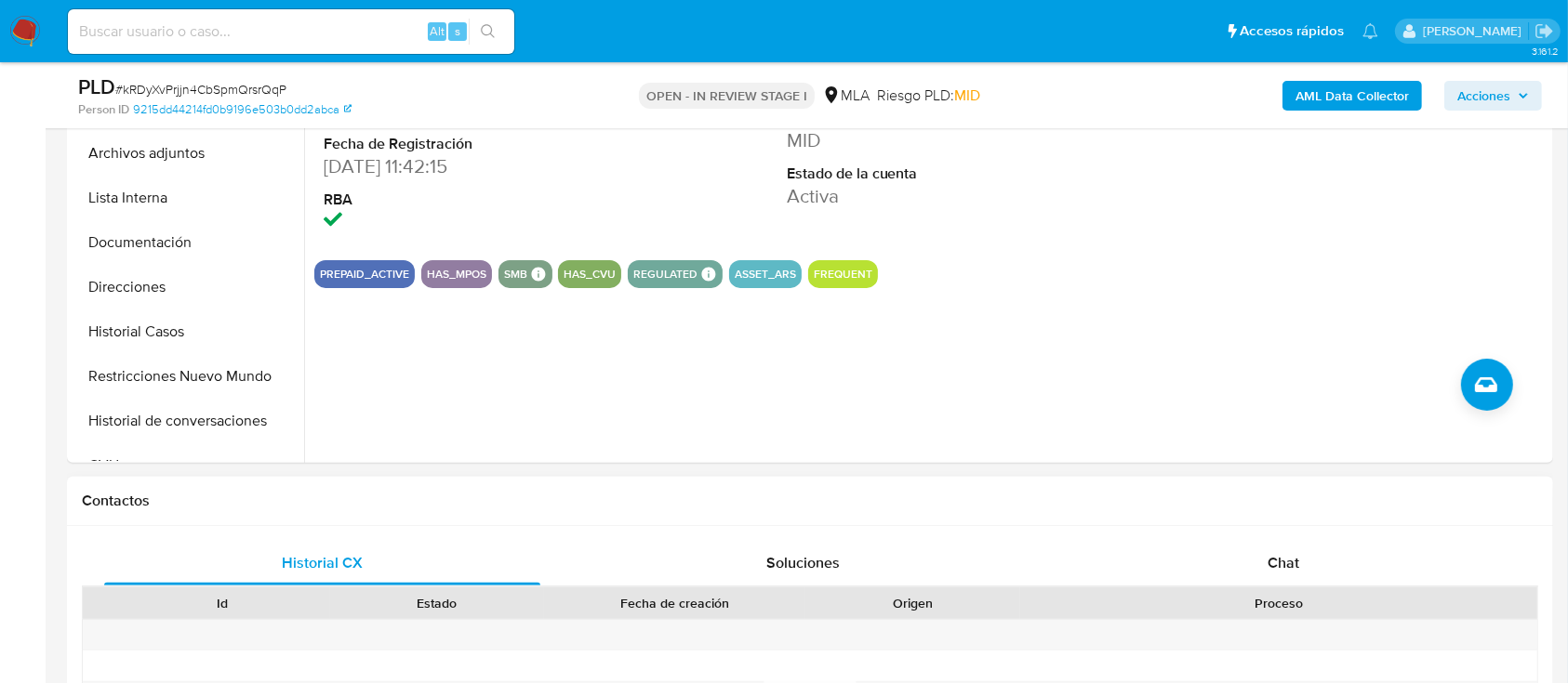
drag, startPoint x: 1203, startPoint y: 576, endPoint x: 1103, endPoint y: 513, distance: 118.2
click at [1203, 575] on div "Chat" at bounding box center [1284, 563] width 436 height 45
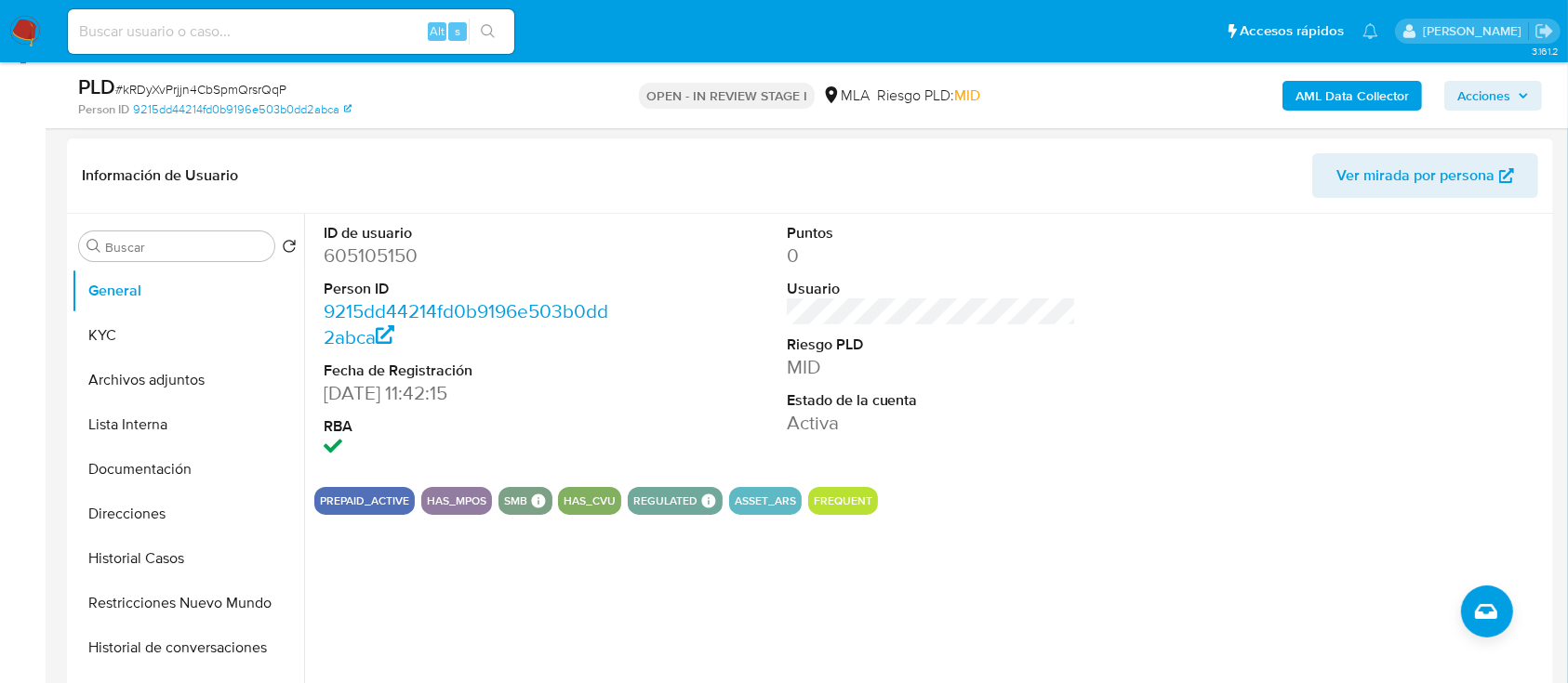
scroll to position [247, 0]
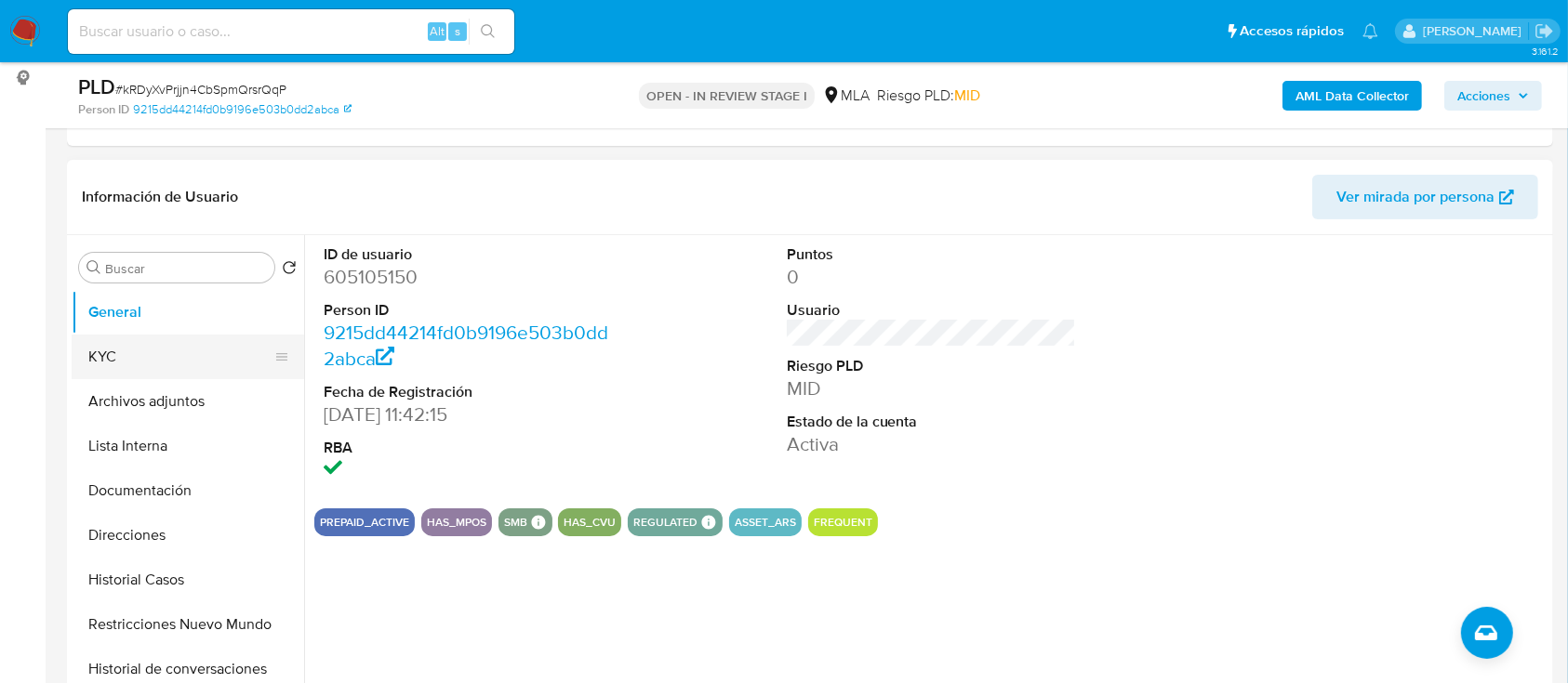
click at [107, 351] on button "KYC" at bounding box center [180, 356] width 217 height 45
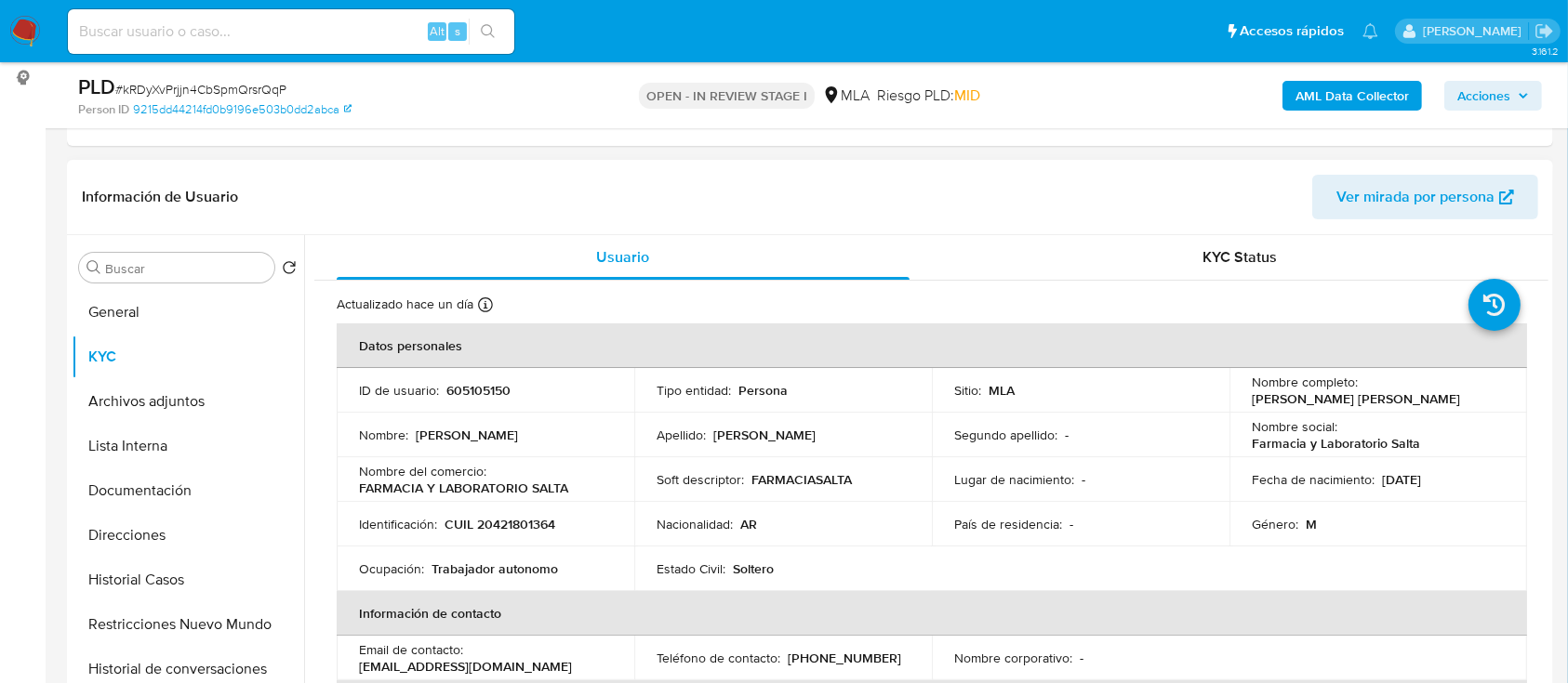
click at [1139, 356] on th "Datos personales" at bounding box center [931, 345] width 1190 height 45
click at [459, 399] on td "ID de usuario : 605105150" at bounding box center [485, 390] width 298 height 45
click at [463, 391] on p "605105150" at bounding box center [478, 390] width 64 height 17
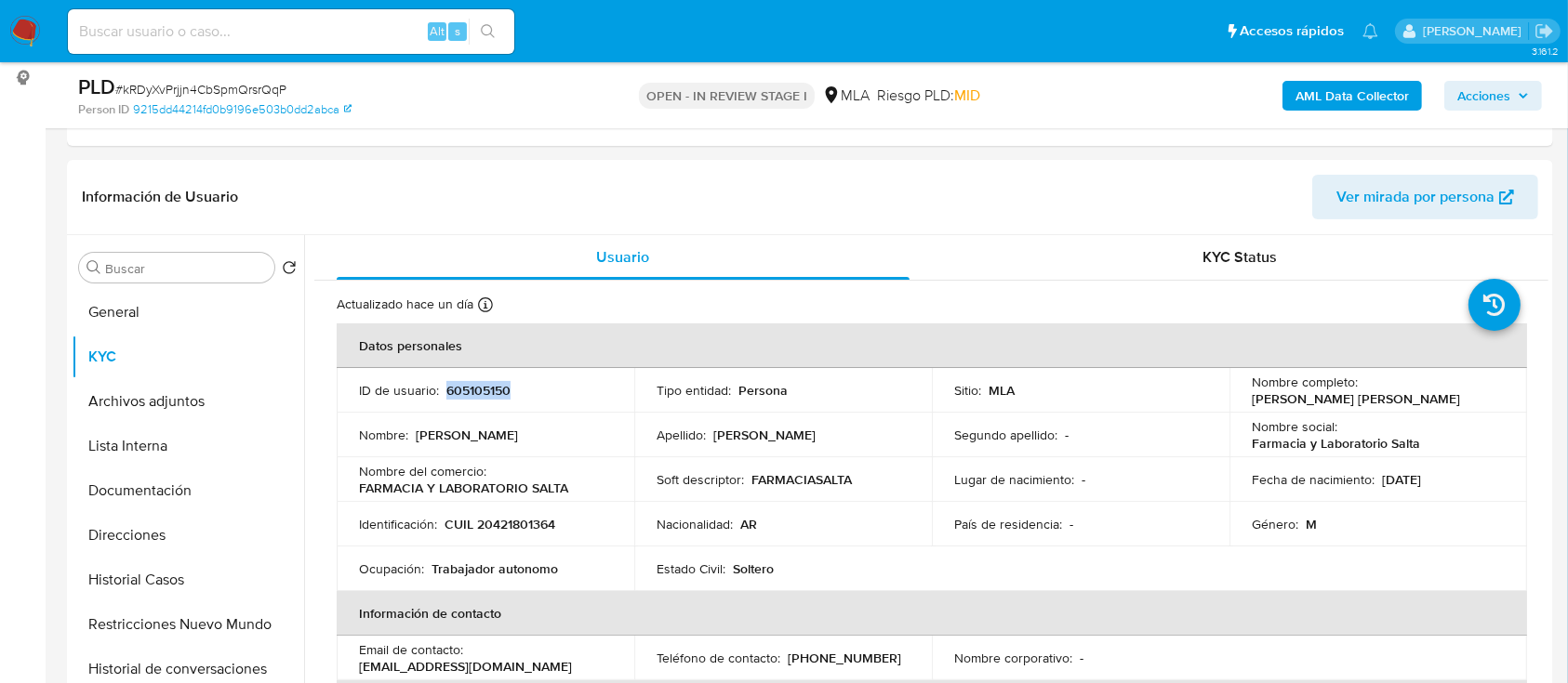
copy p "605105150"
click at [510, 532] on p "CUIL 20421801364" at bounding box center [499, 524] width 111 height 17
copy p "20421801364"
click at [477, 401] on td "ID de usuario : 605105150" at bounding box center [485, 390] width 298 height 45
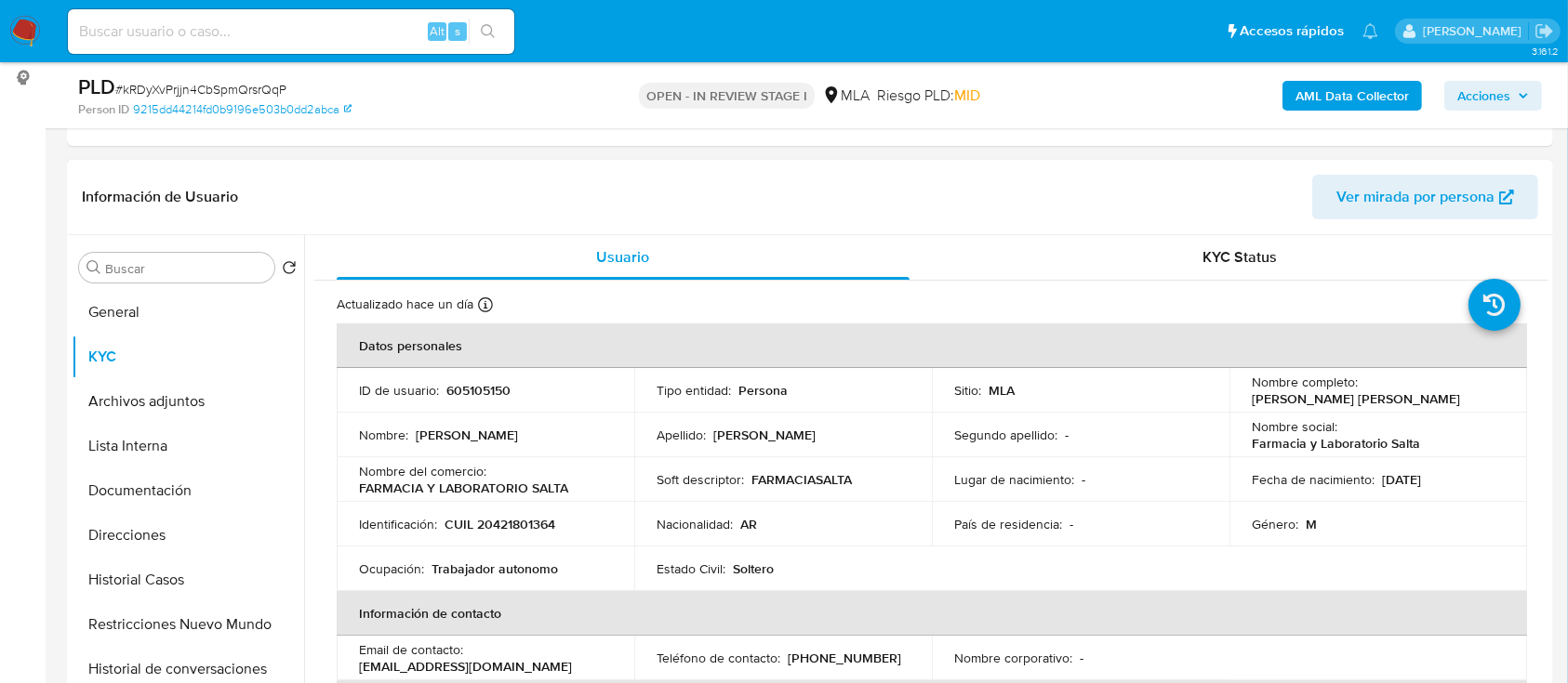
click at [491, 389] on p "605105150" at bounding box center [478, 390] width 64 height 17
copy p "605105150"
click at [216, 552] on button "Direcciones" at bounding box center [187, 535] width 232 height 45
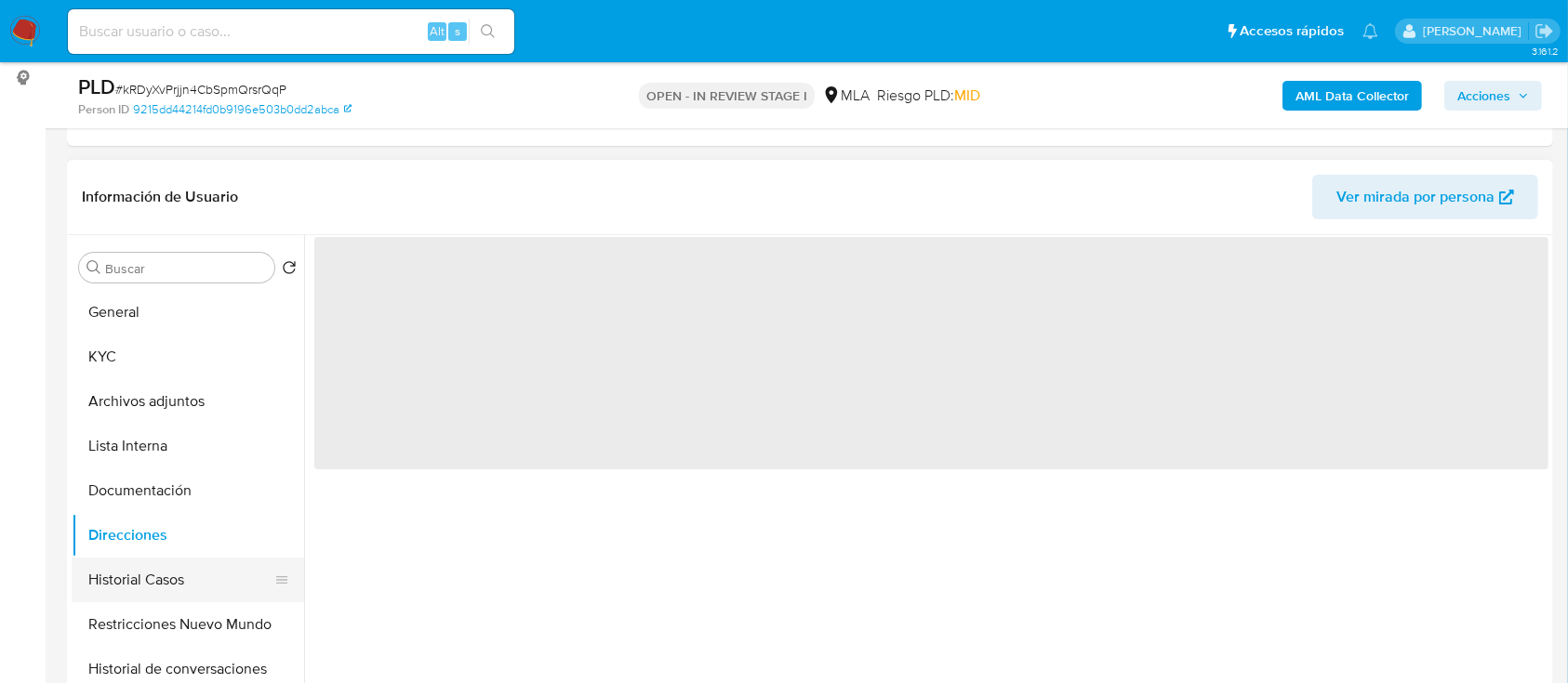
click at [193, 563] on button "Historial Casos" at bounding box center [180, 579] width 217 height 45
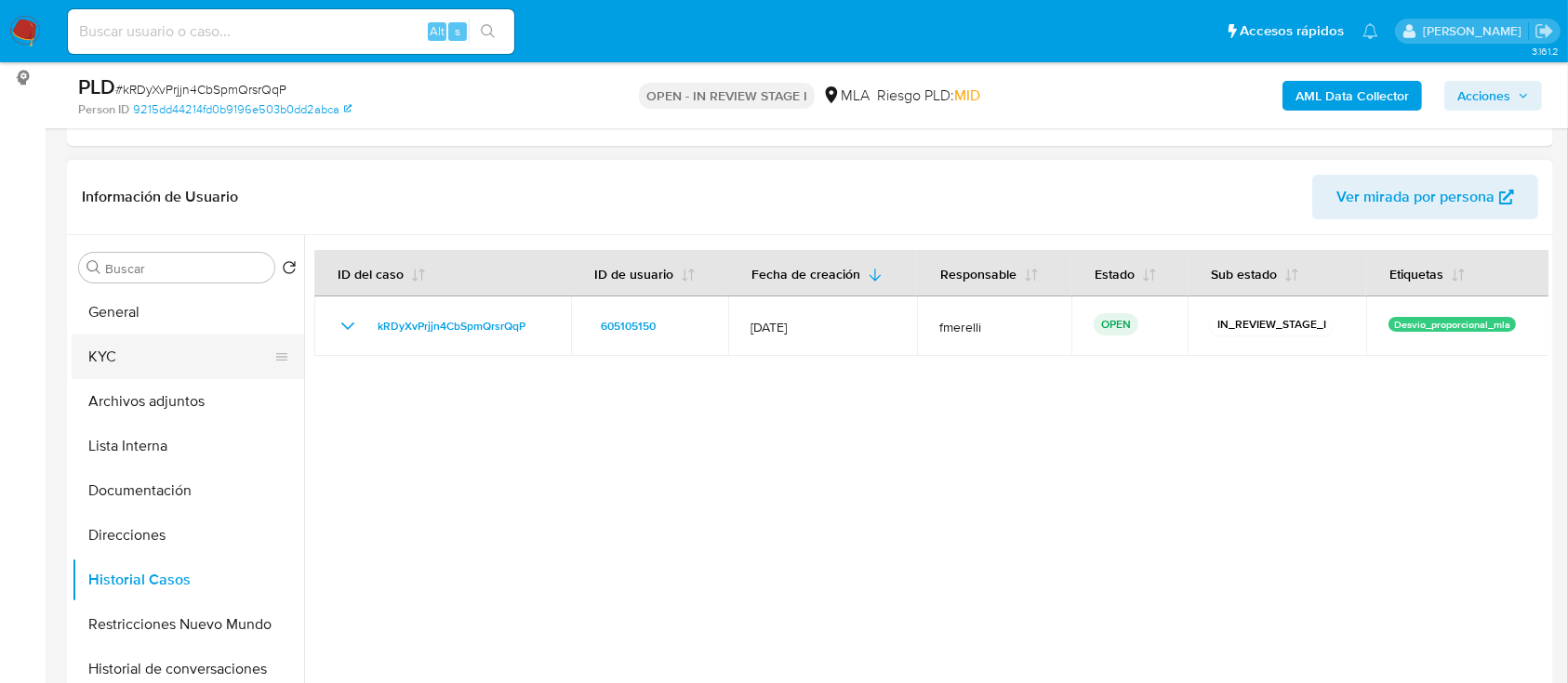
drag, startPoint x: 155, startPoint y: 356, endPoint x: 182, endPoint y: 368, distance: 29.5
click at [155, 356] on button "KYC" at bounding box center [180, 356] width 217 height 45
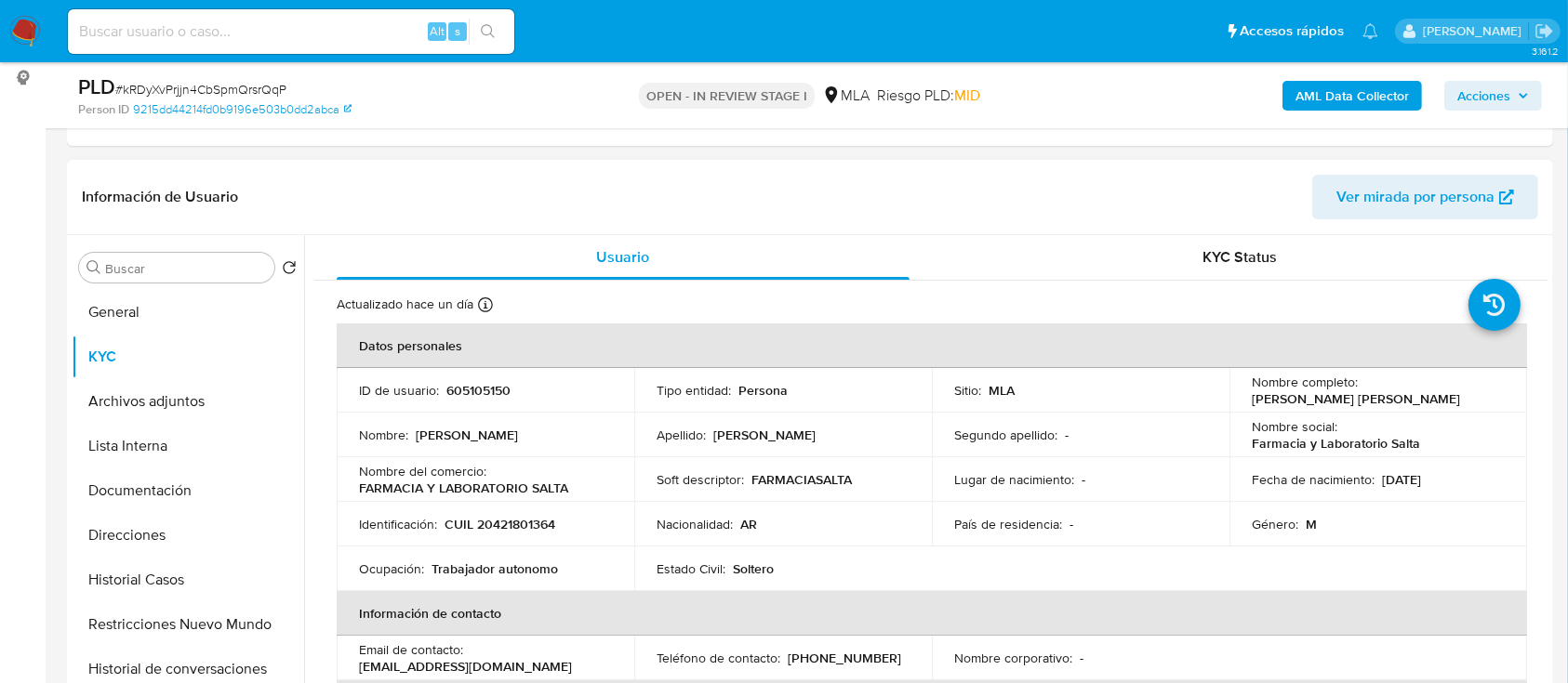
click at [500, 550] on td "Ocupación : Trabajador autonomo" at bounding box center [485, 569] width 298 height 45
click at [513, 532] on p "CUIL 20421801364" at bounding box center [499, 524] width 111 height 17
click at [513, 531] on p "CUIL 20421801364" at bounding box center [499, 524] width 111 height 17
copy p "20421801364"
click at [505, 520] on p "CUIL 20421801364" at bounding box center [499, 524] width 111 height 17
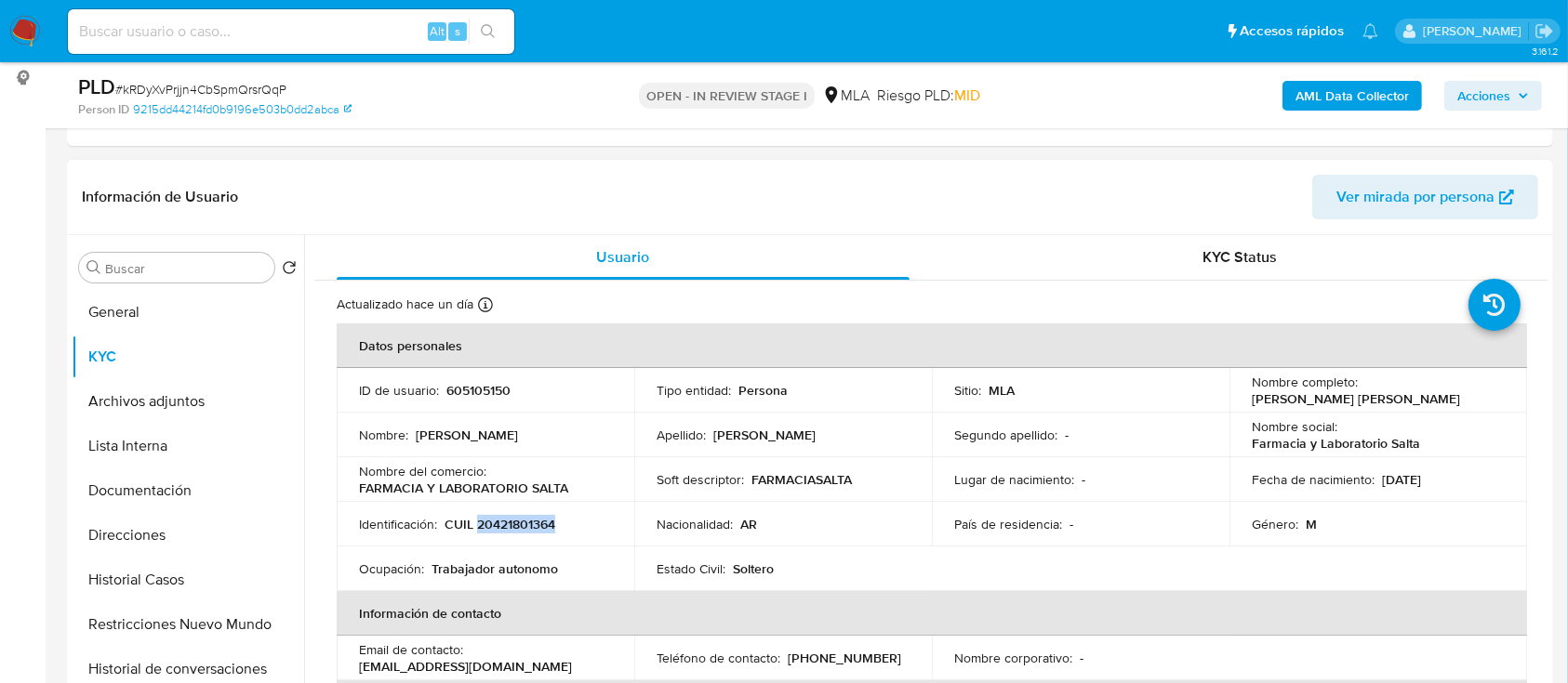
click at [505, 520] on p "CUIL 20421801364" at bounding box center [499, 524] width 111 height 17
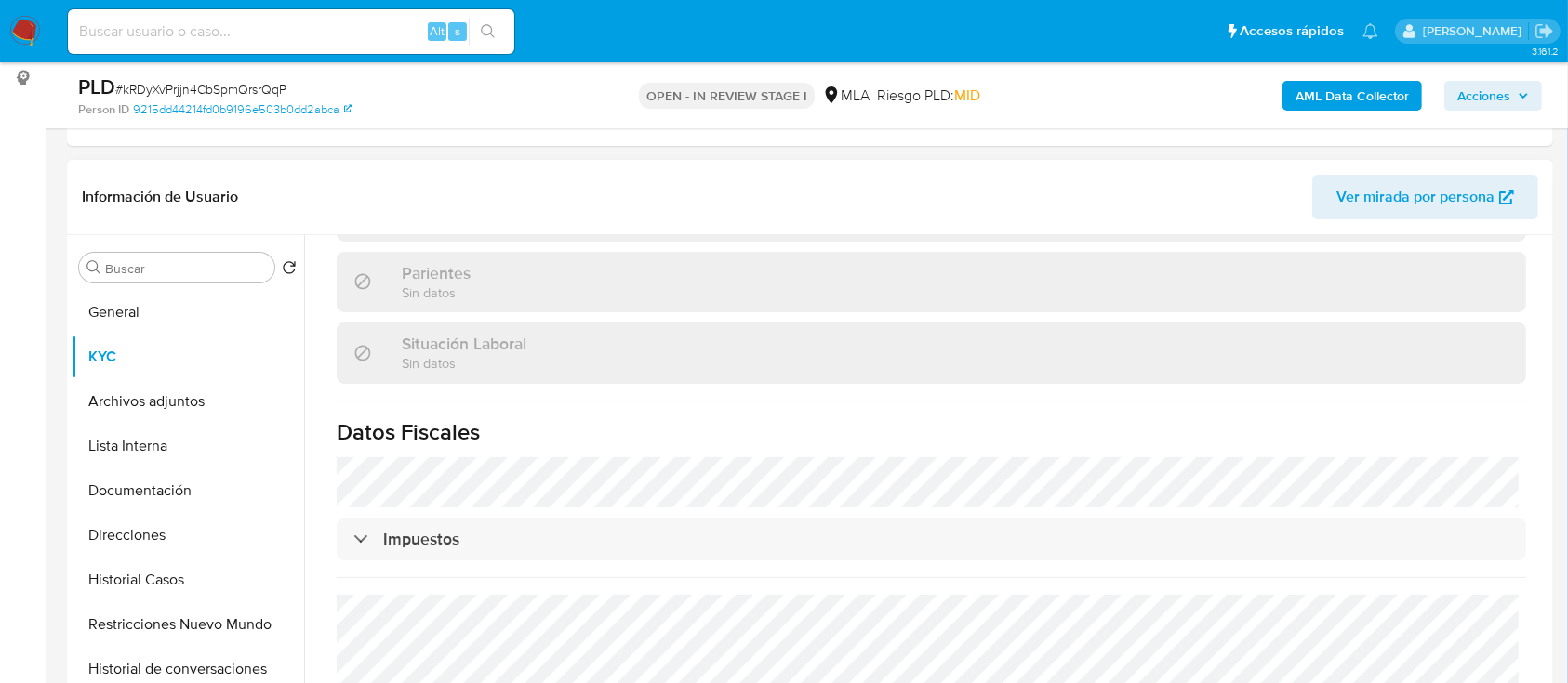
scroll to position [967, 0]
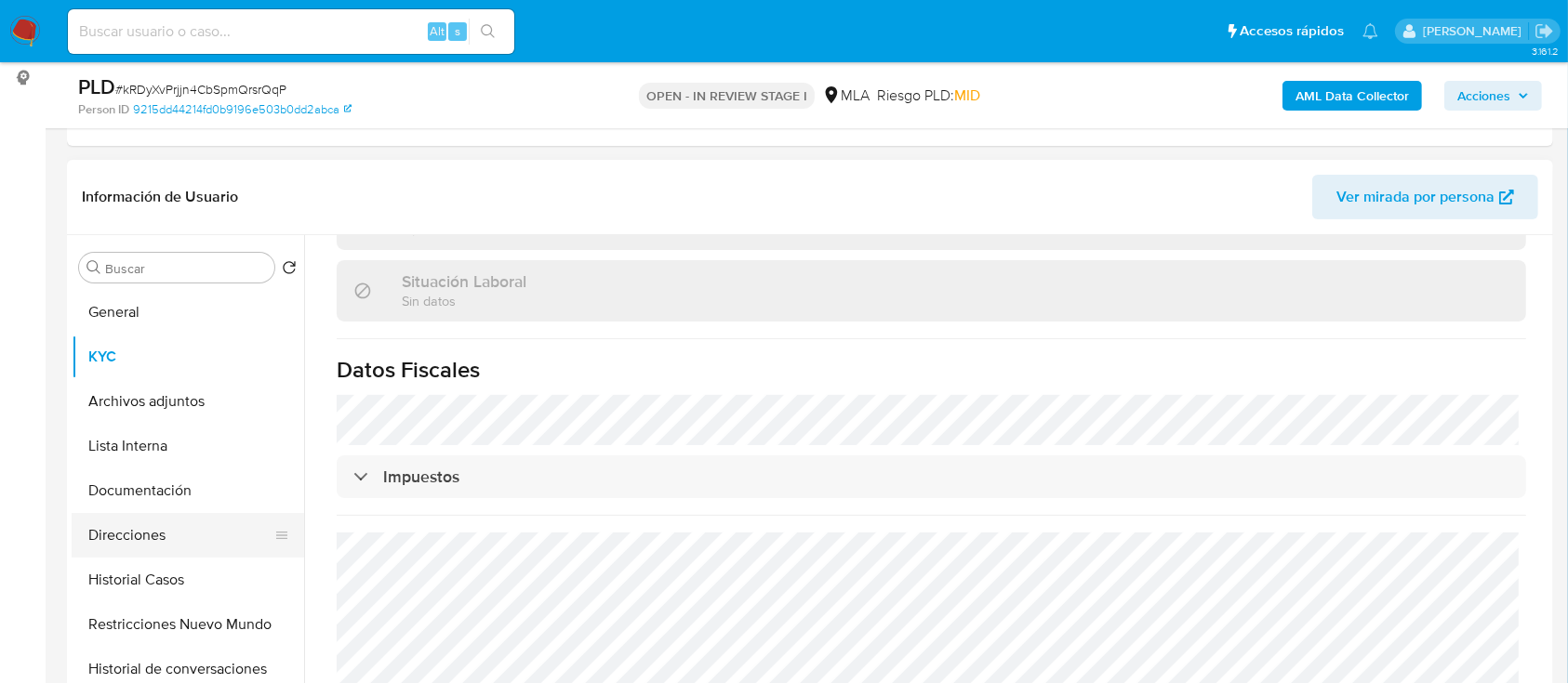
click at [125, 527] on button "Direcciones" at bounding box center [180, 535] width 217 height 45
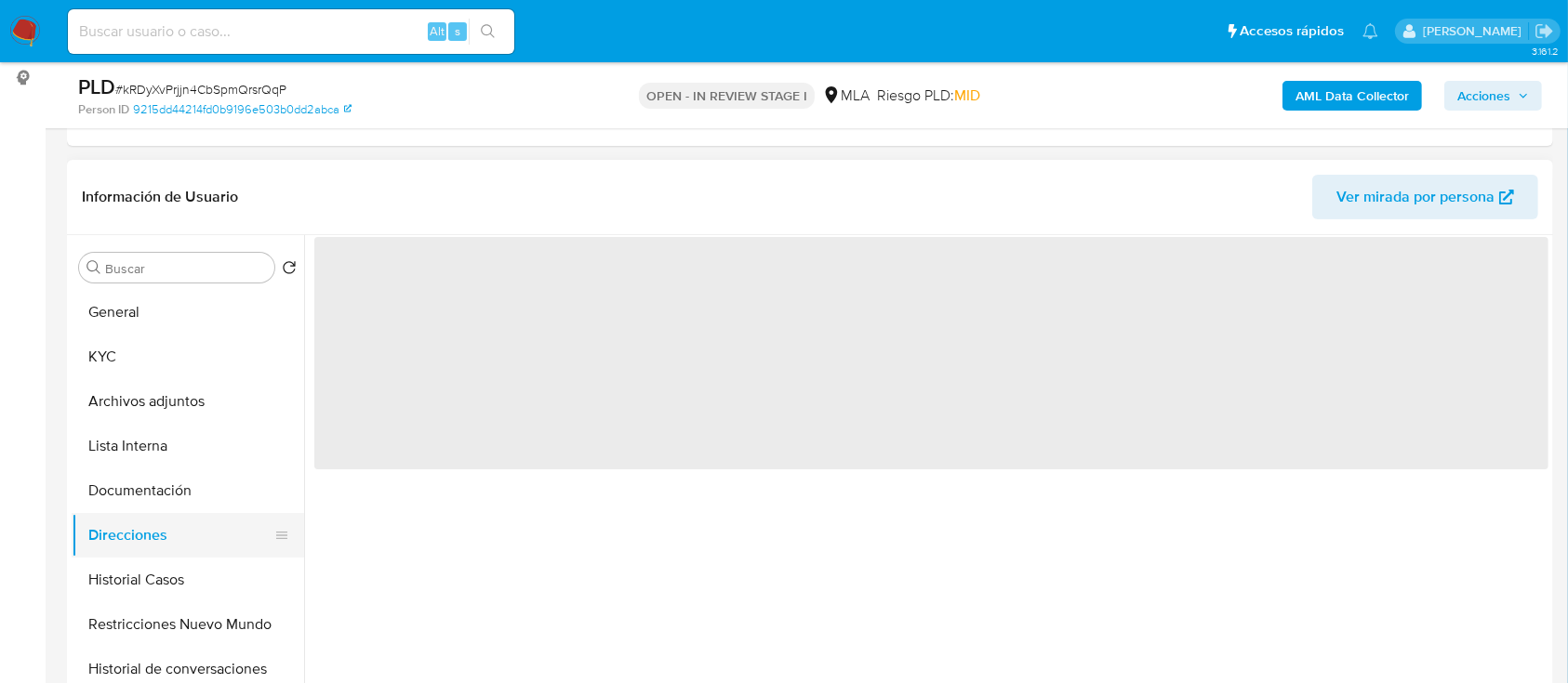
scroll to position [0, 0]
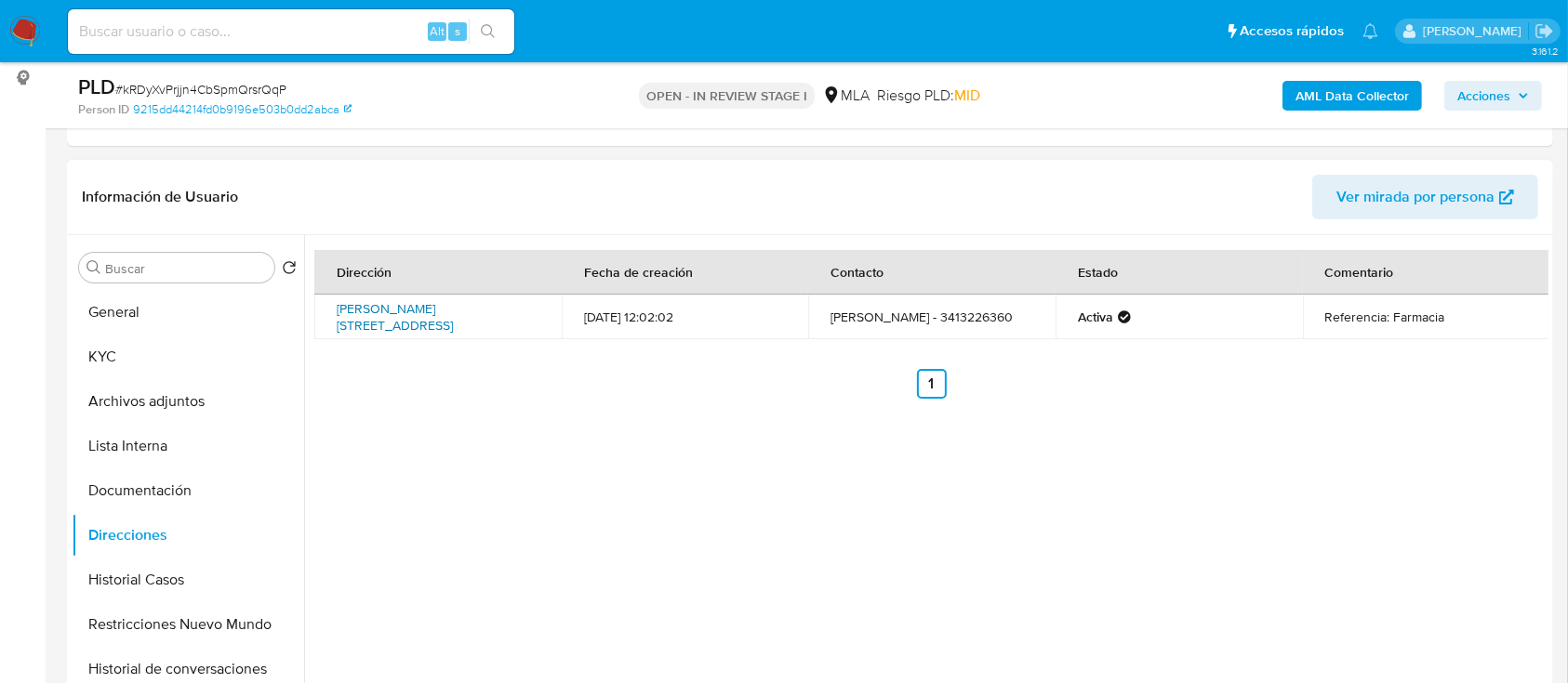
click at [453, 310] on link "[PERSON_NAME][STREET_ADDRESS]" at bounding box center [394, 317] width 117 height 35
click at [174, 350] on button "KYC" at bounding box center [180, 356] width 217 height 45
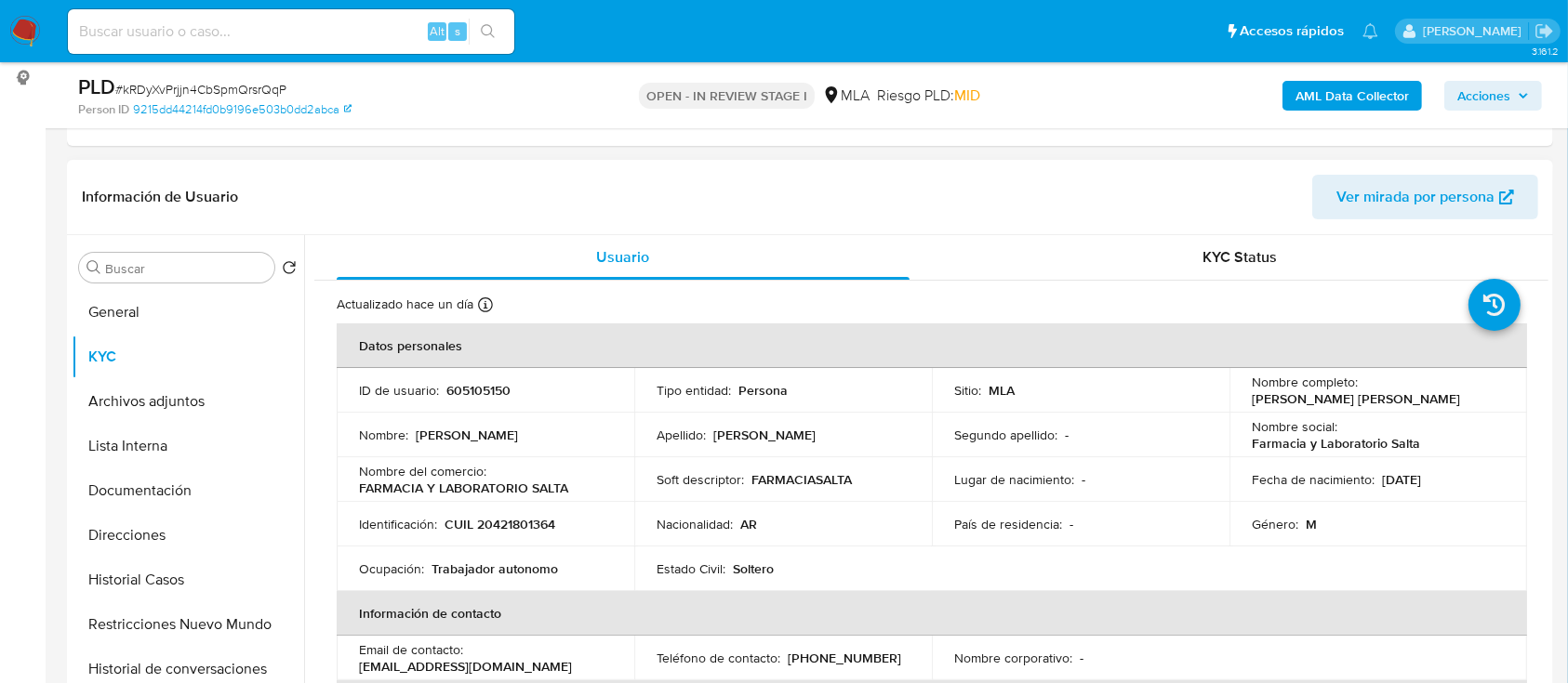
click at [483, 378] on td "ID de usuario : 605105150" at bounding box center [485, 390] width 298 height 45
click at [482, 382] on p "605105150" at bounding box center [478, 390] width 64 height 17
copy p "605105150"
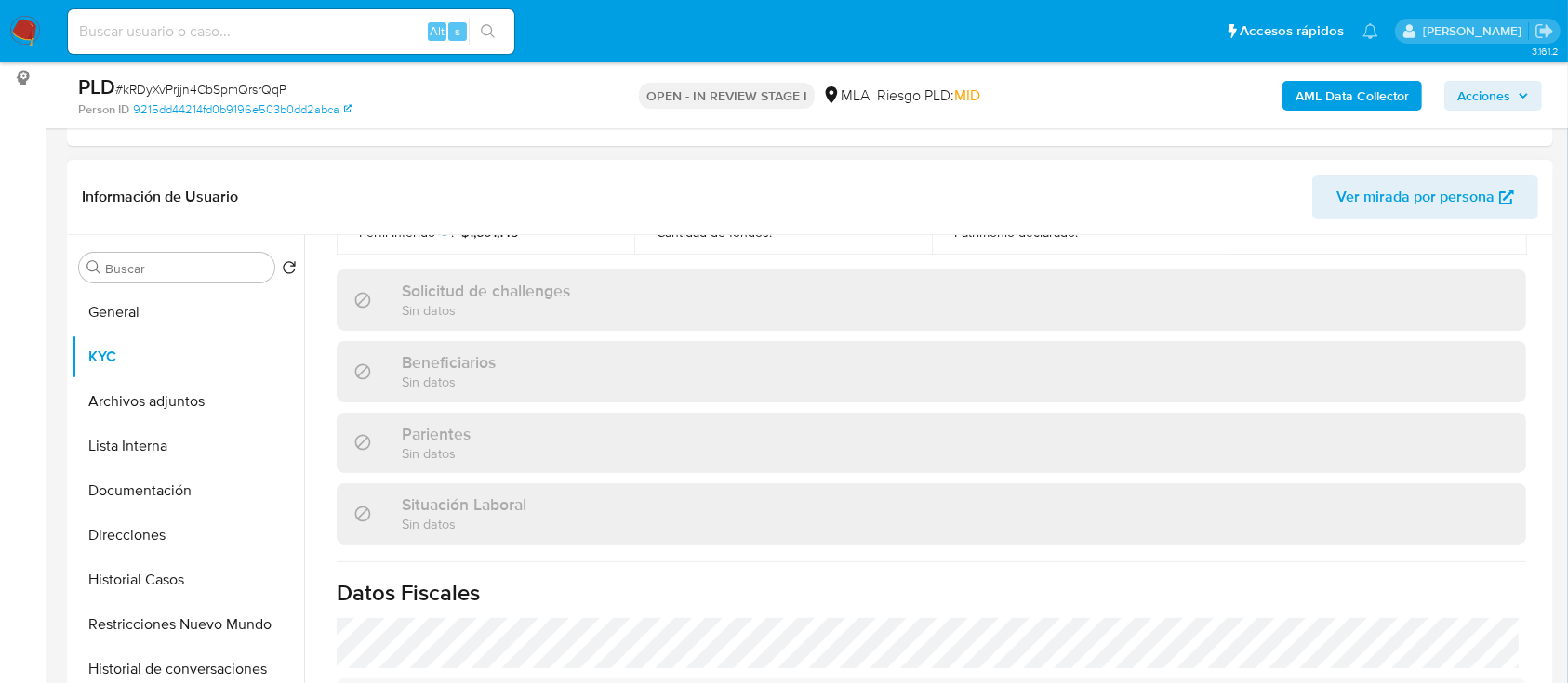
scroll to position [967, 0]
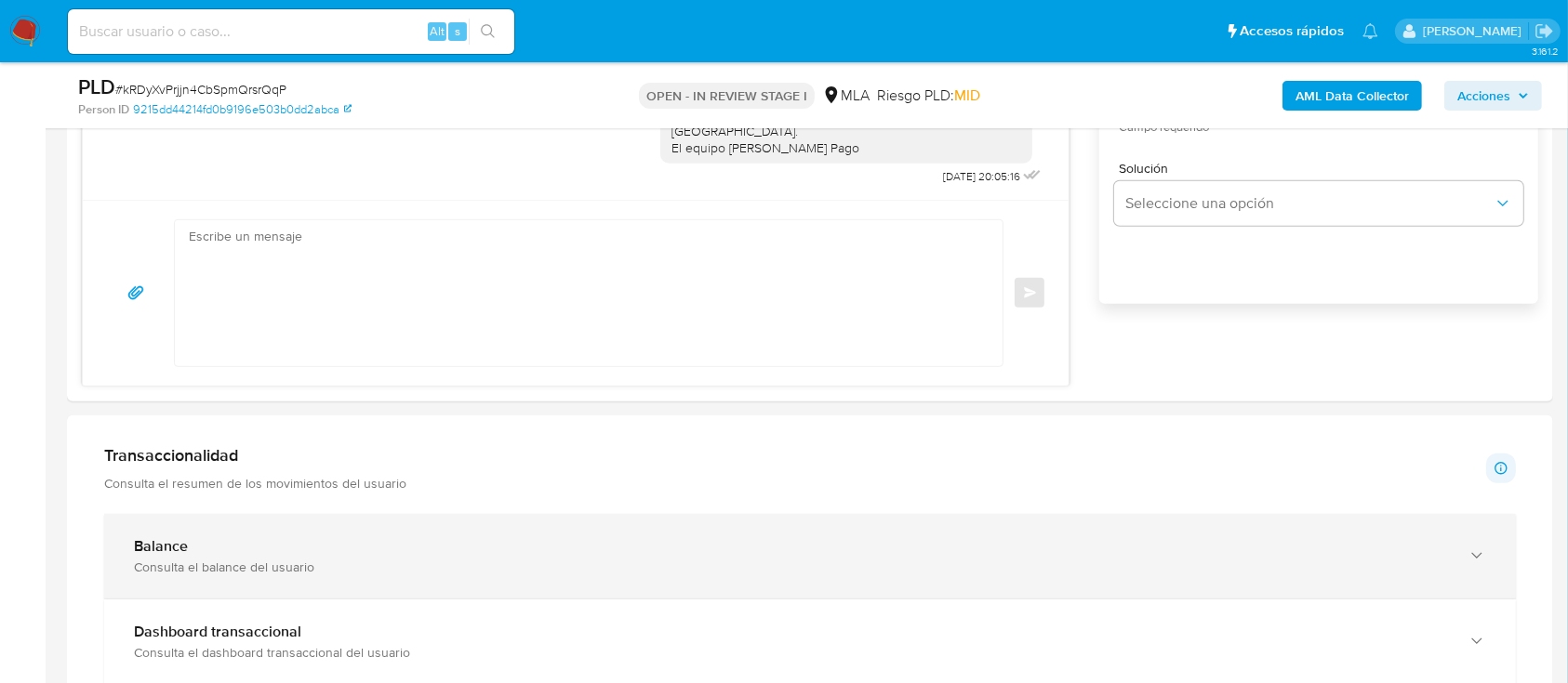
click at [285, 568] on div "Consulta el balance del usuario" at bounding box center [791, 567] width 1315 height 17
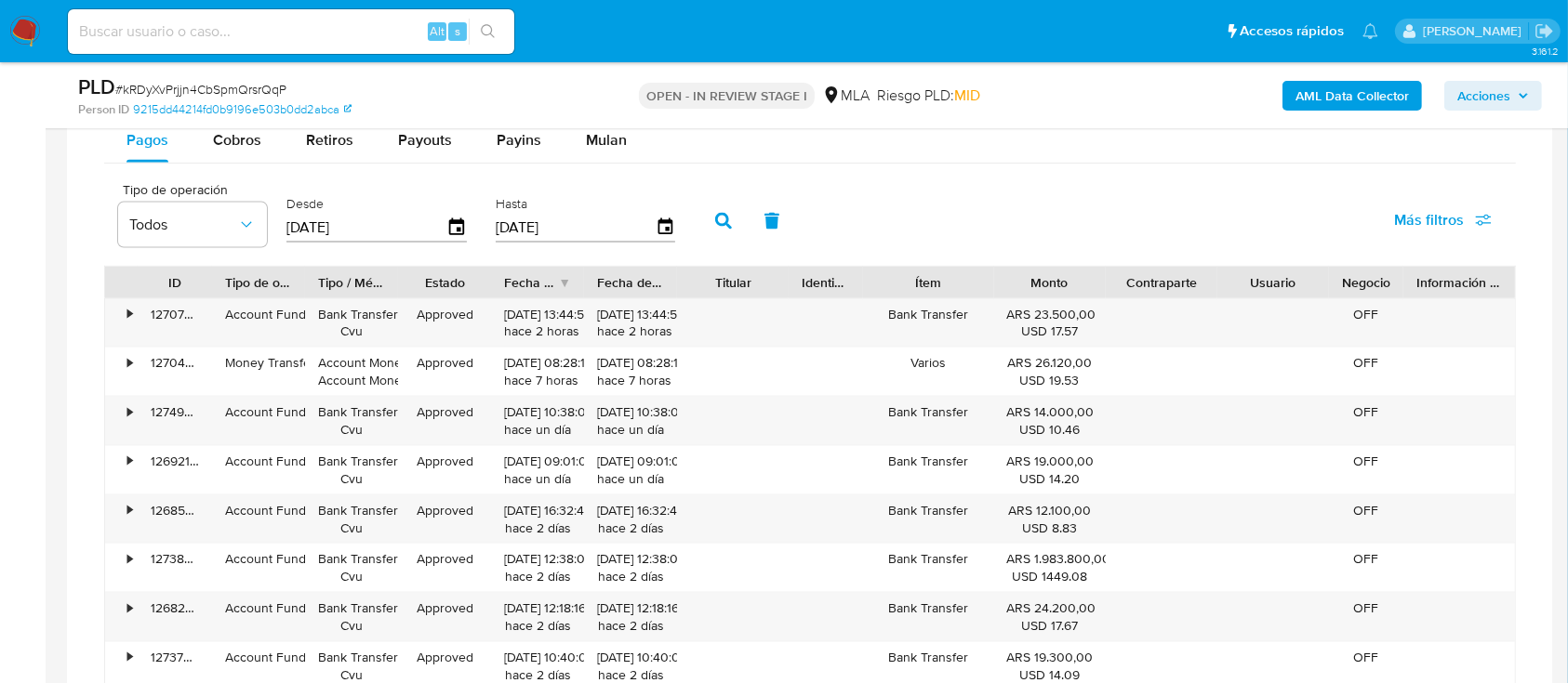
scroll to position [2603, 0]
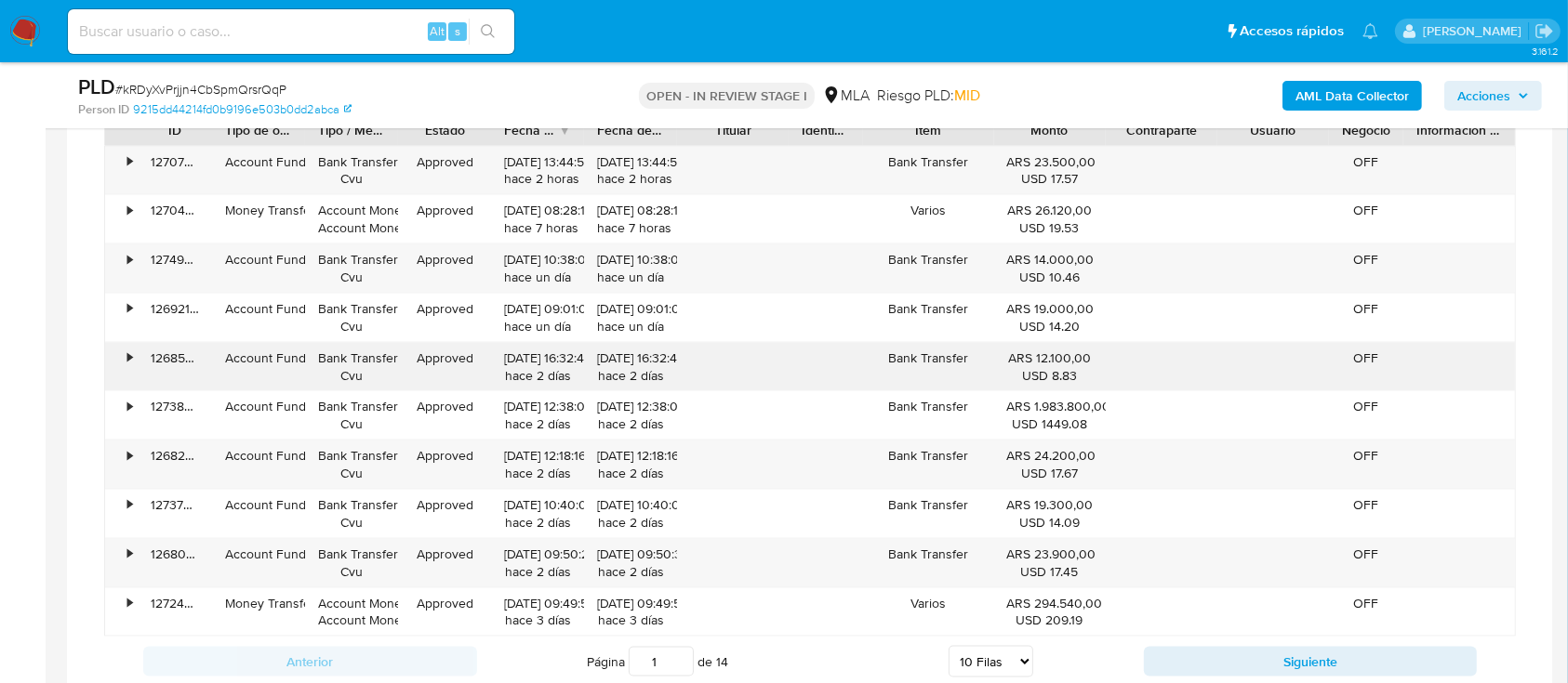
drag, startPoint x: 60, startPoint y: 342, endPoint x: 110, endPoint y: 342, distance: 50.0
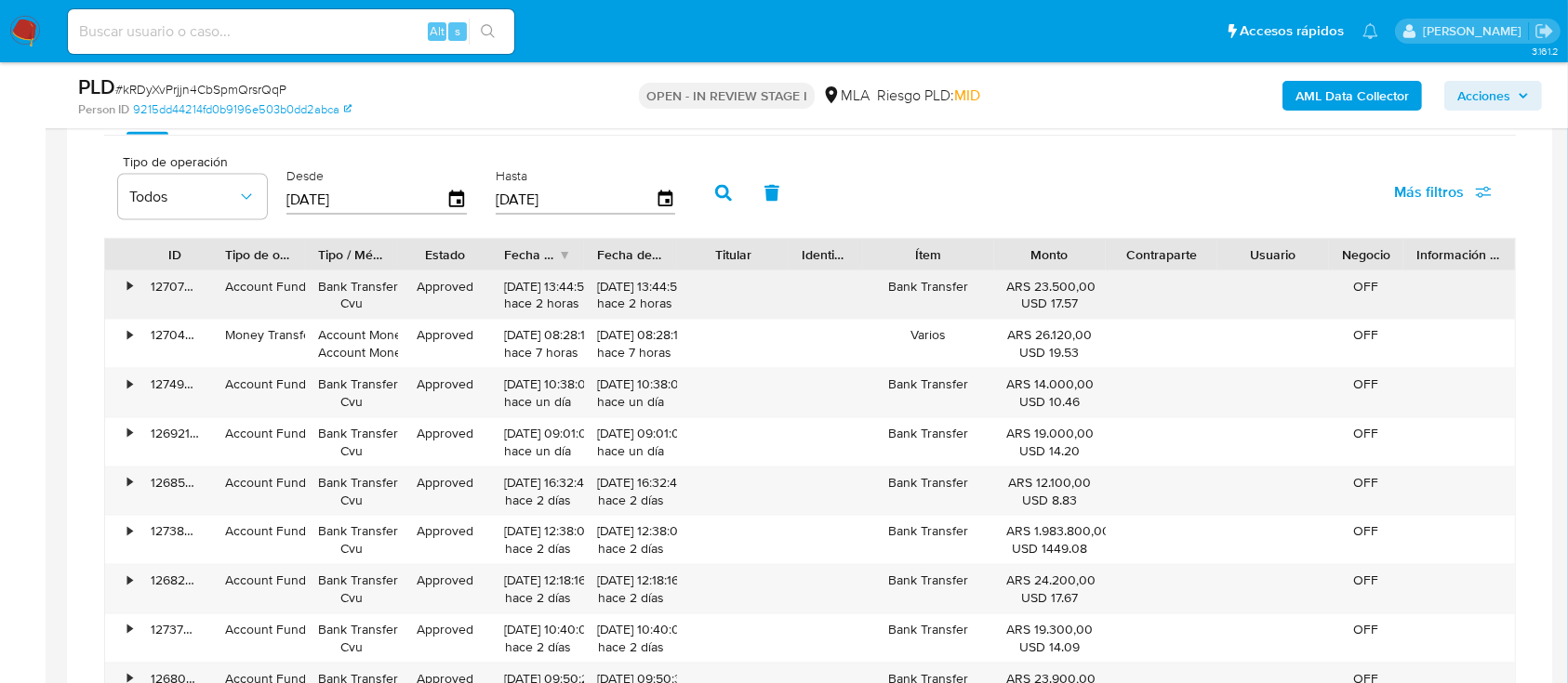
scroll to position [2354, 0]
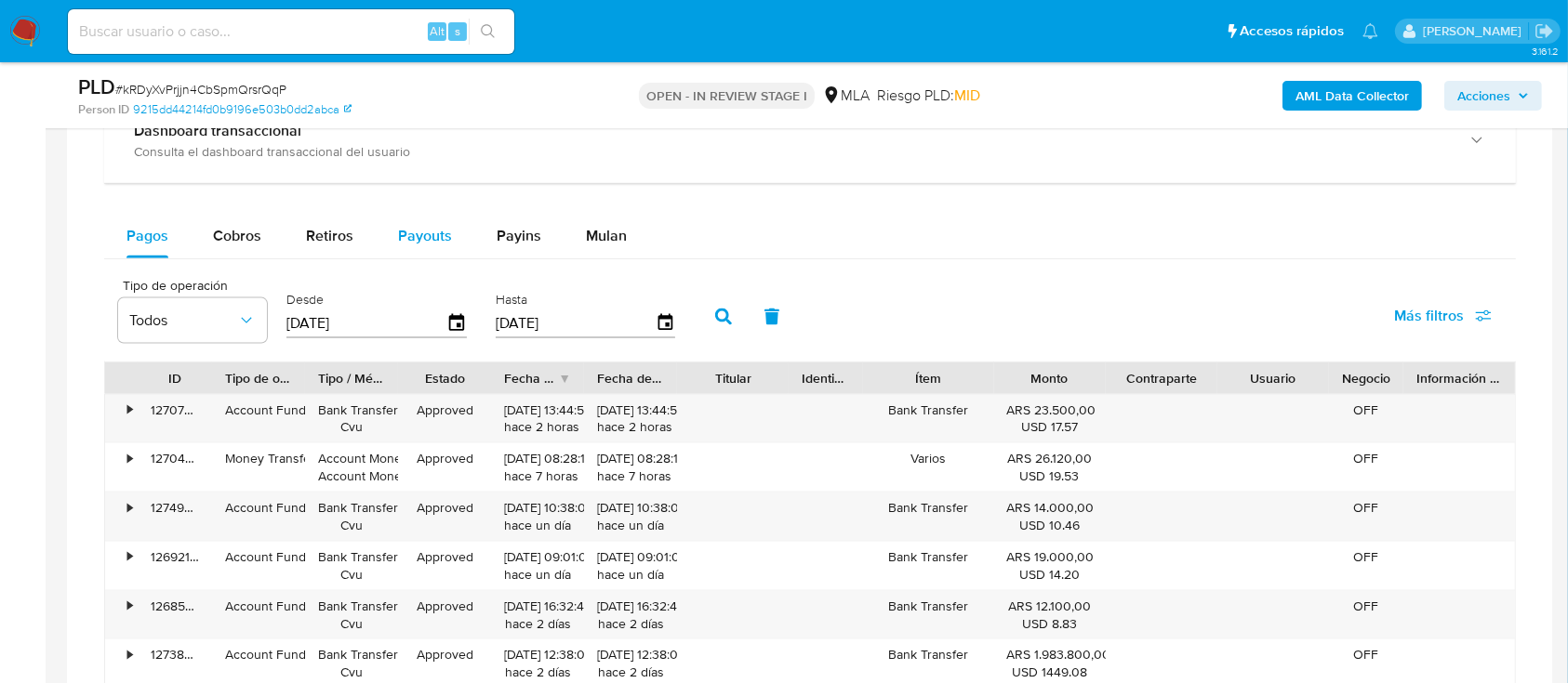
click at [454, 237] on button "Payouts" at bounding box center [424, 236] width 99 height 45
select select "10"
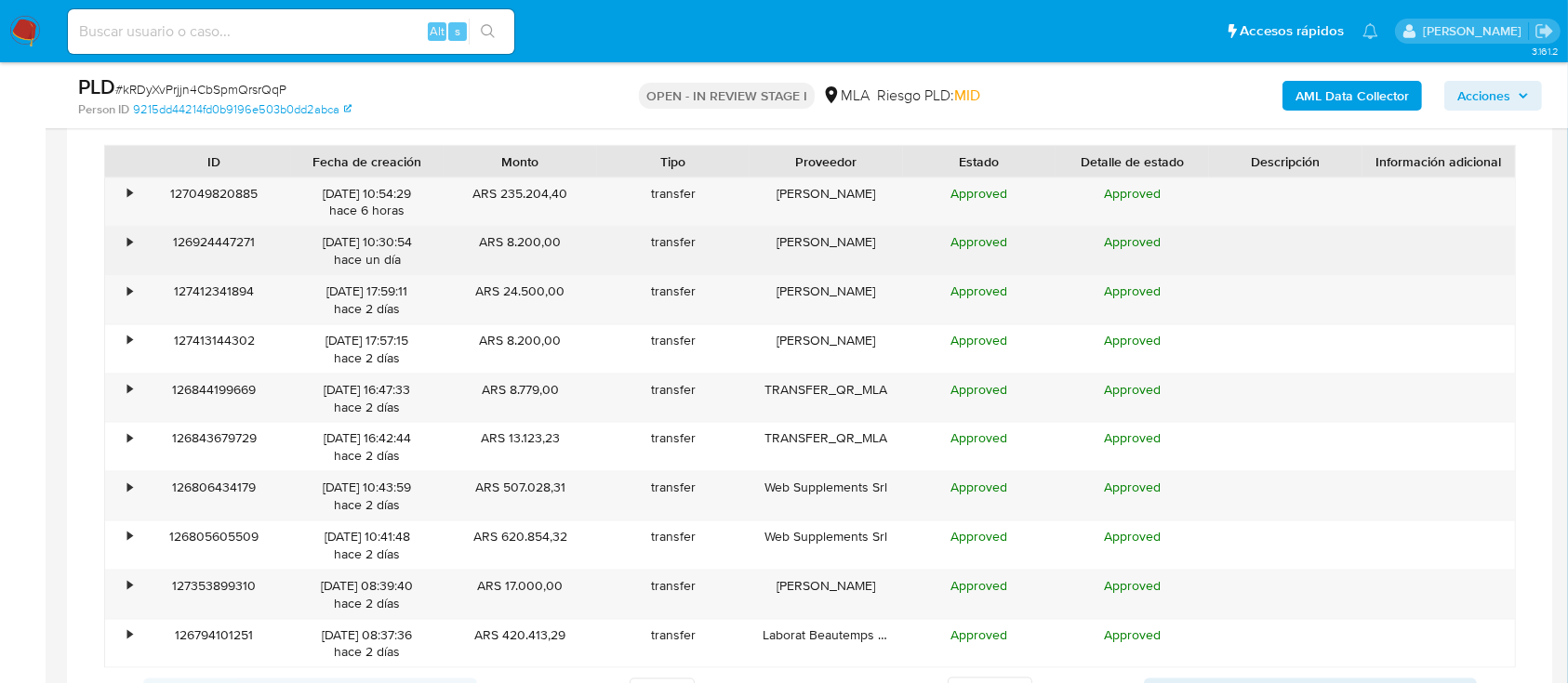
scroll to position [2603, 0]
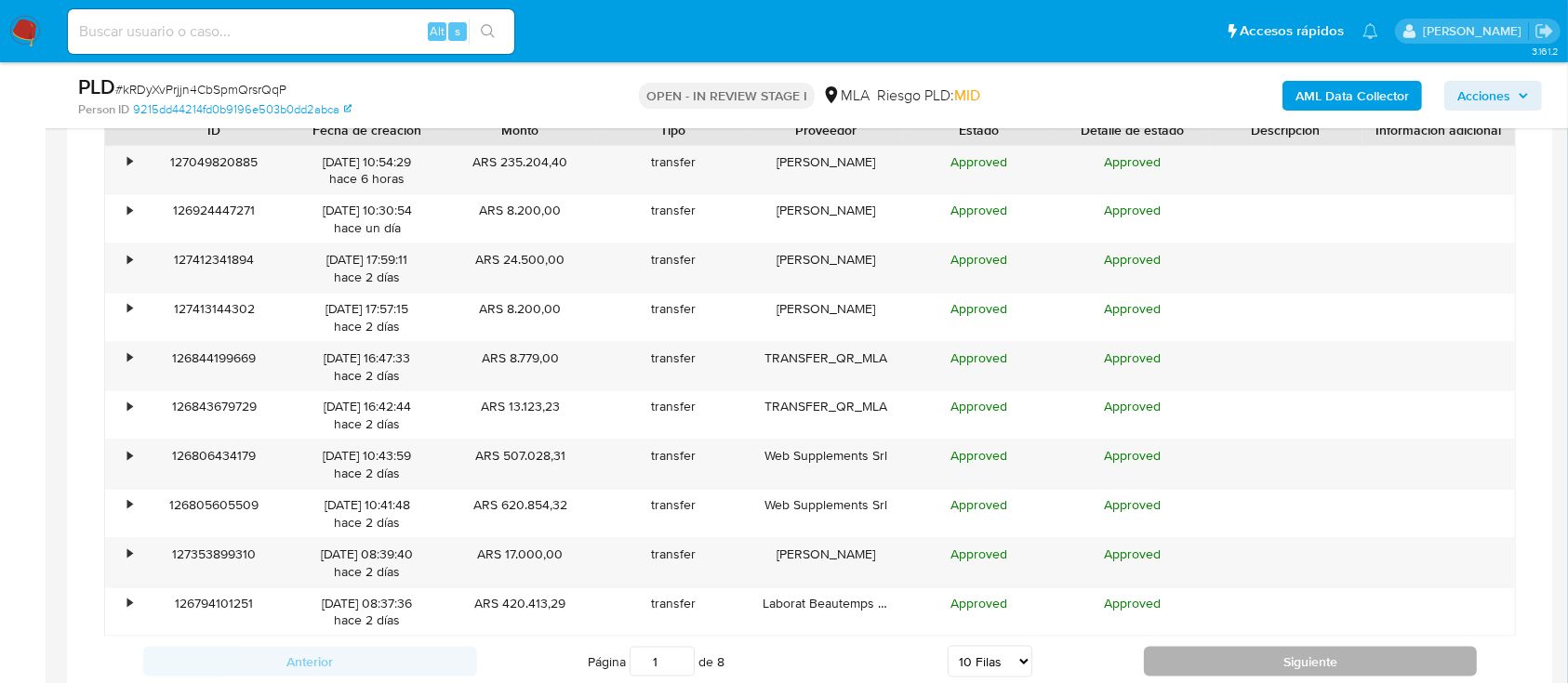
click at [1161, 659] on button "Siguiente" at bounding box center [1310, 662] width 334 height 30
click at [1167, 670] on button "Siguiente" at bounding box center [1310, 662] width 334 height 30
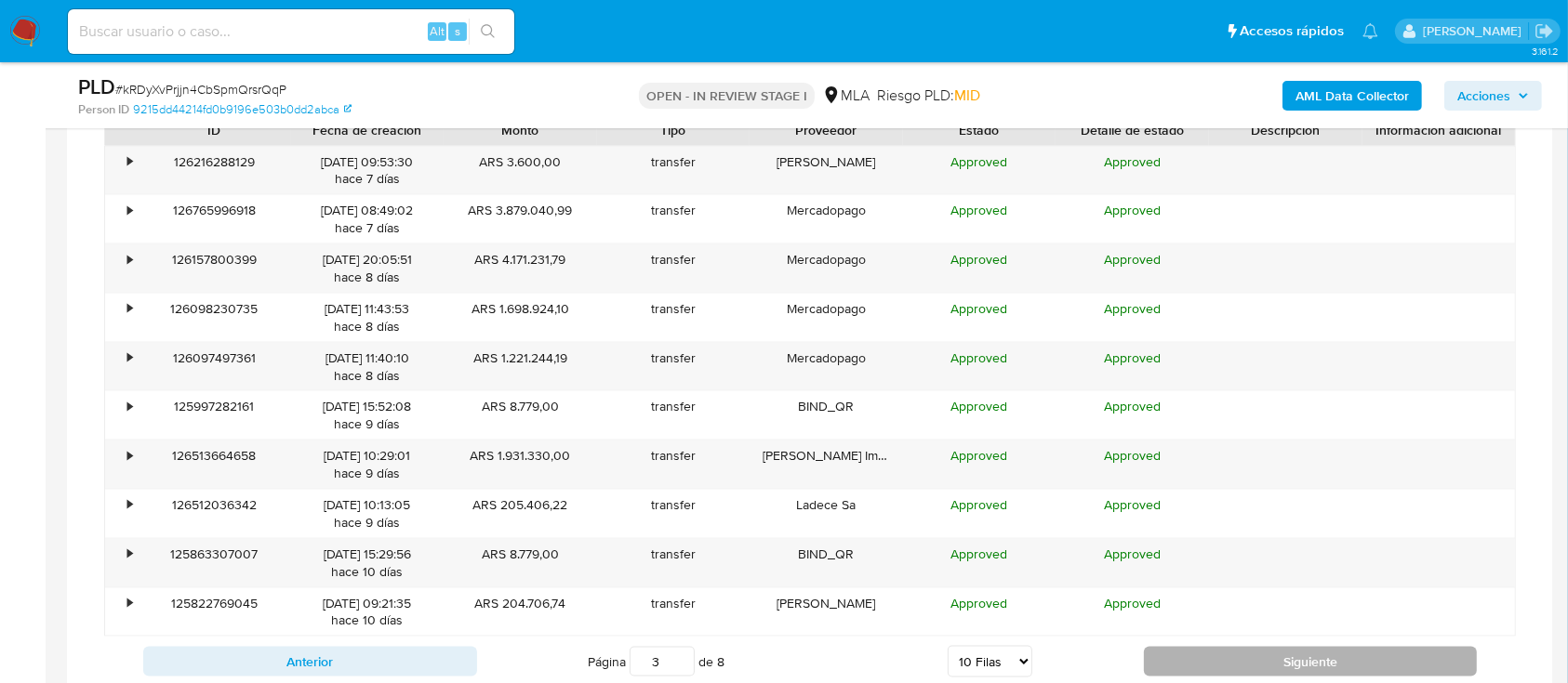
click at [1180, 670] on button "Siguiente" at bounding box center [1310, 662] width 334 height 30
click at [1177, 668] on button "Siguiente" at bounding box center [1310, 662] width 334 height 30
click at [1162, 659] on button "Siguiente" at bounding box center [1310, 662] width 334 height 30
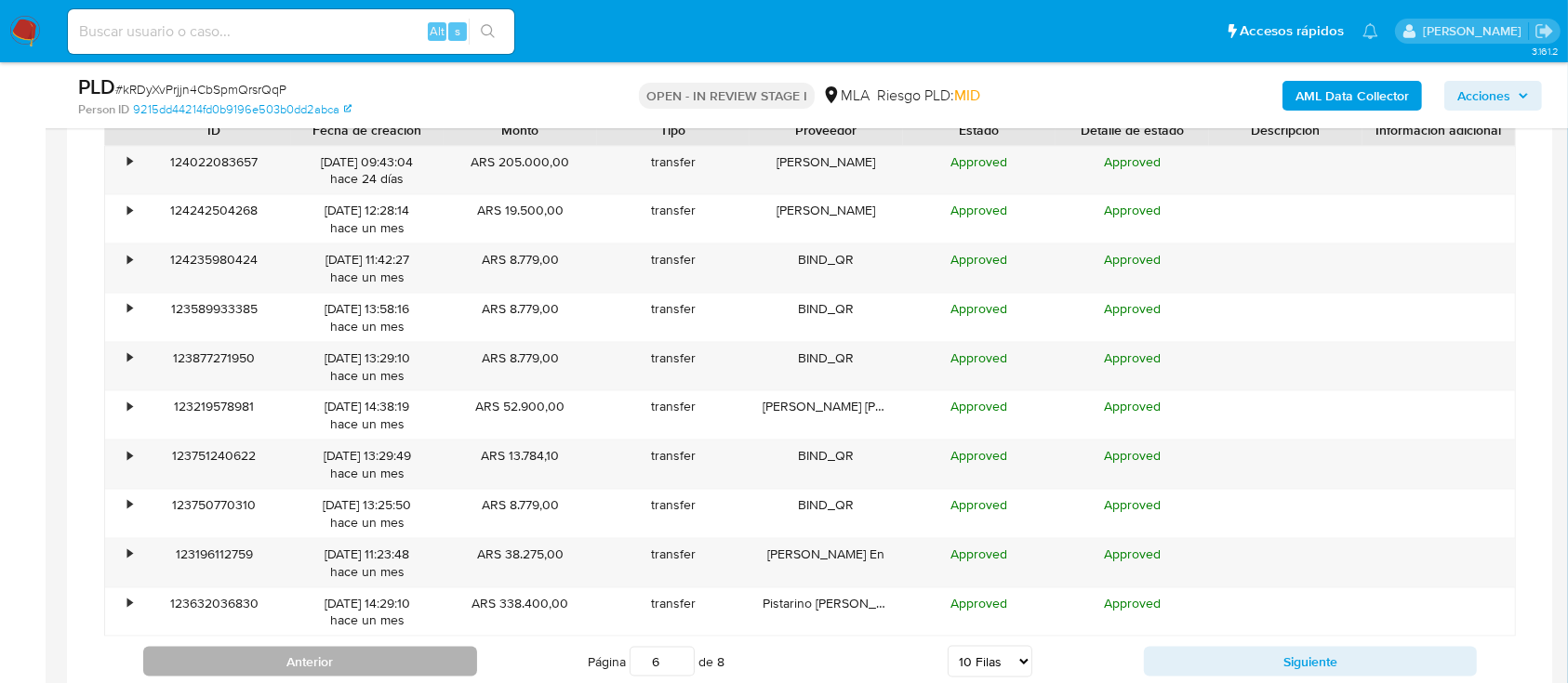
click at [327, 664] on button "Anterior" at bounding box center [310, 662] width 334 height 30
type input "5"
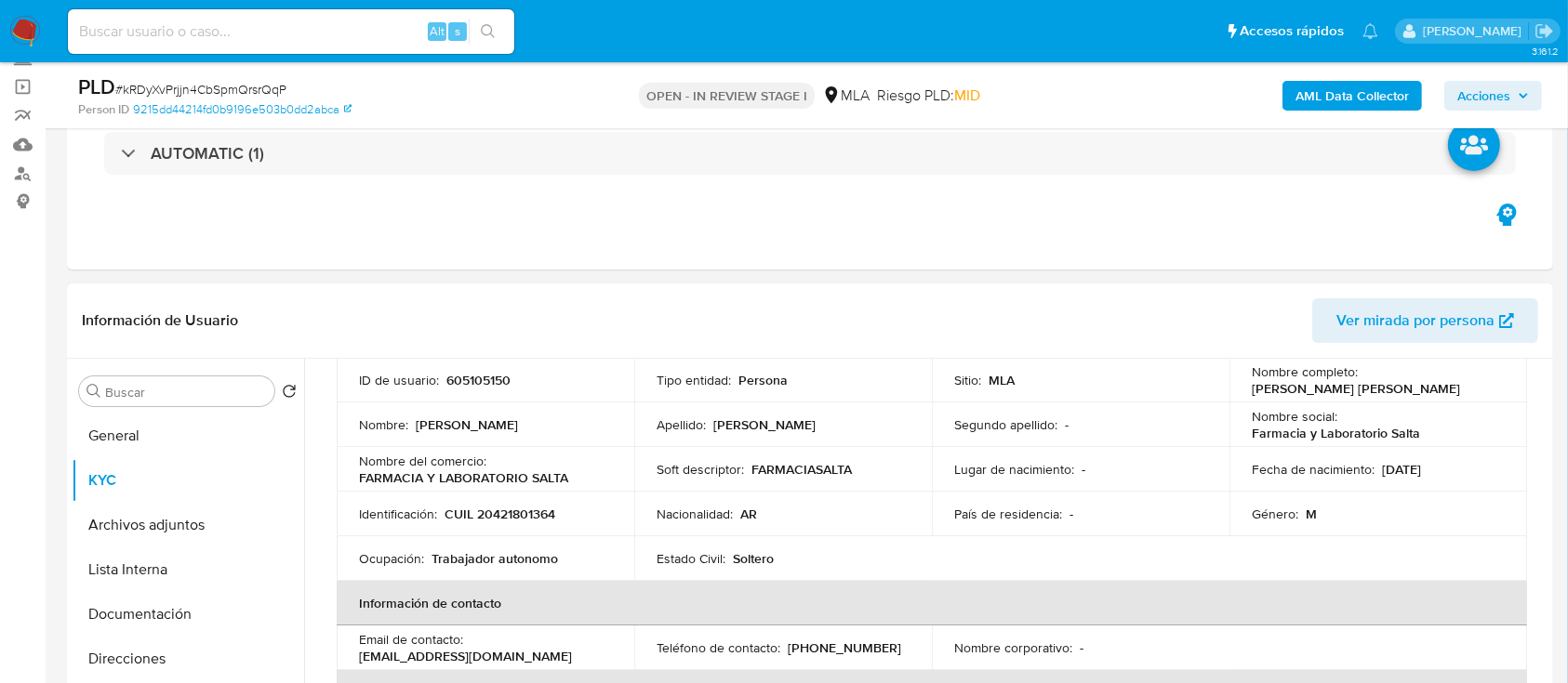
scroll to position [0, 0]
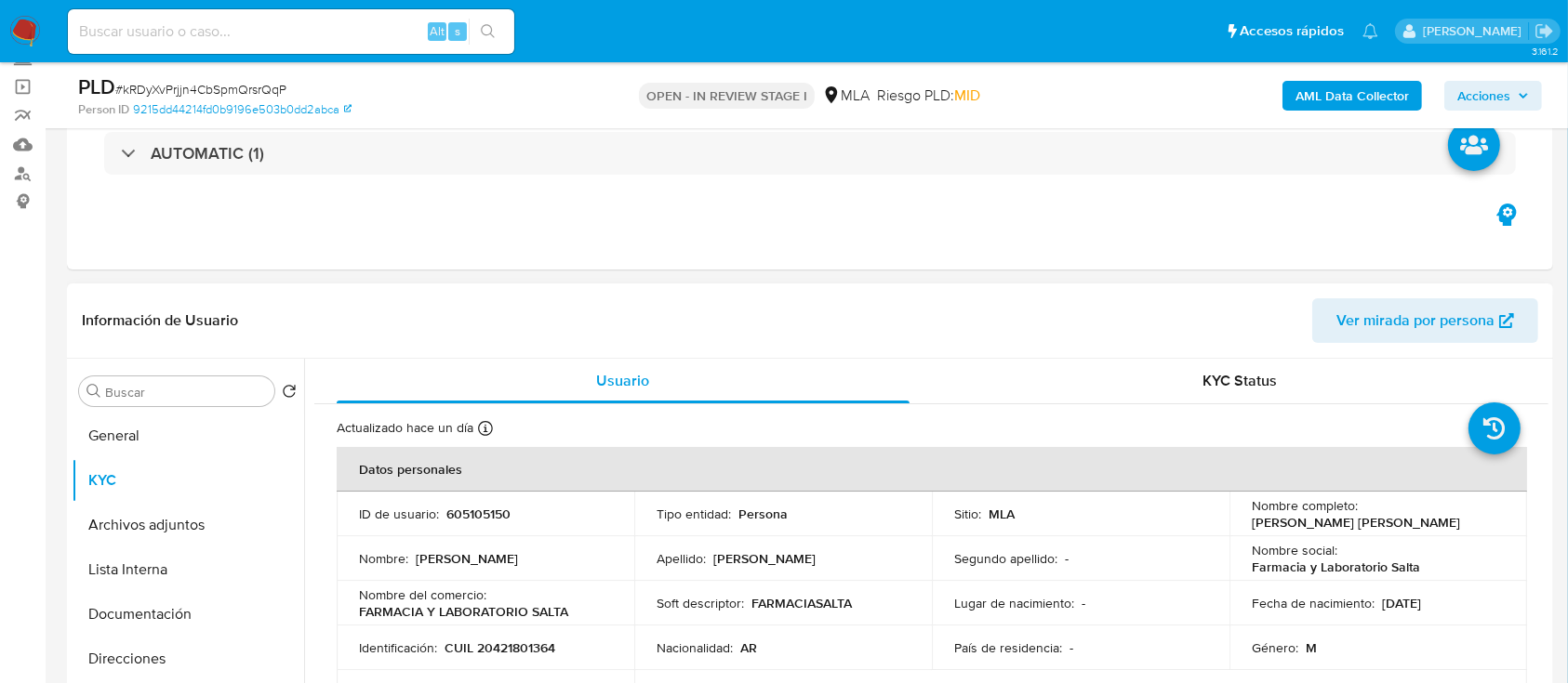
click at [497, 643] on p "CUIL 20421801364" at bounding box center [499, 647] width 111 height 17
copy p "20421801364"
